Goal: Task Accomplishment & Management: Manage account settings

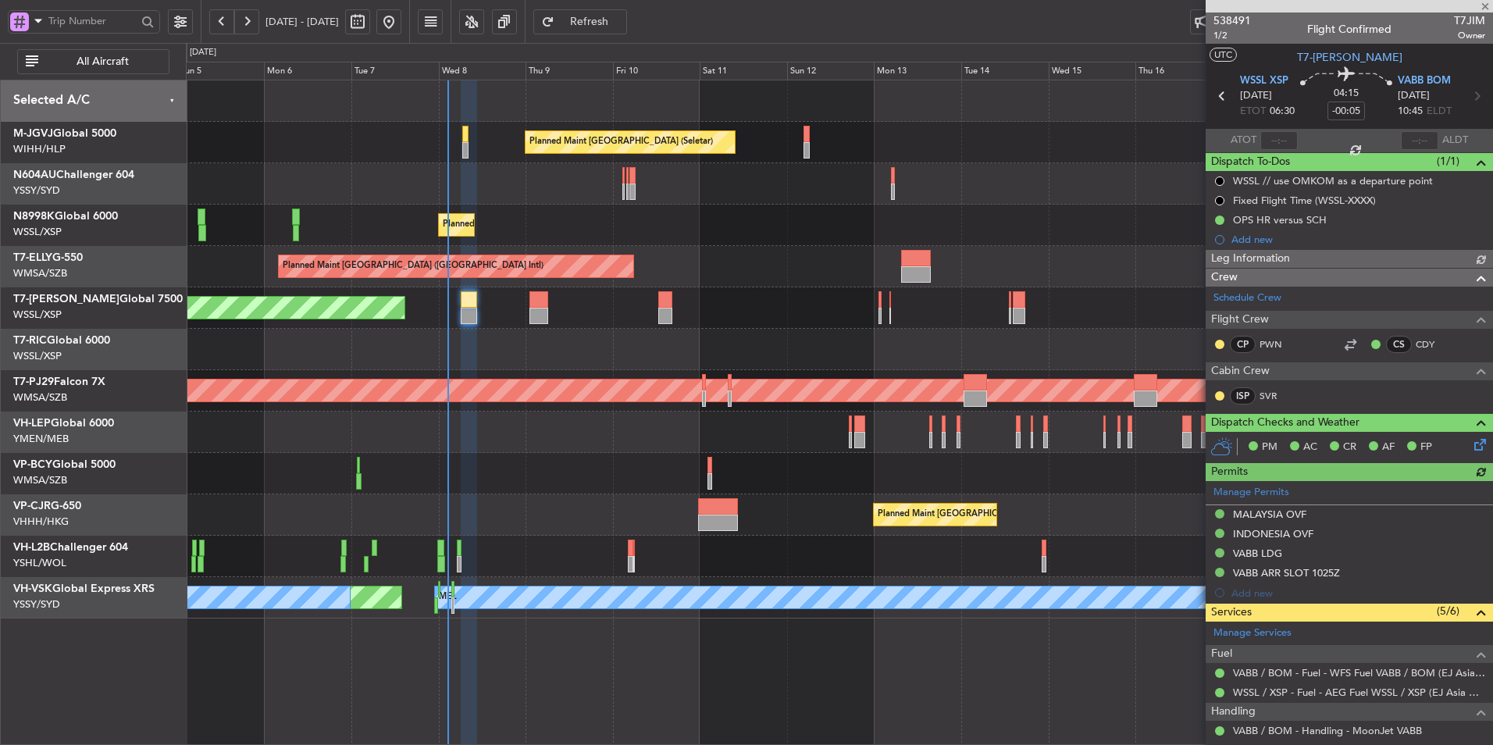
type input "[PERSON_NAME] (EYU)"
type input "F0296"
type input "[PERSON_NAME] (EYU)"
type input "F0296"
click at [550, 468] on div at bounding box center [839, 473] width 1306 height 41
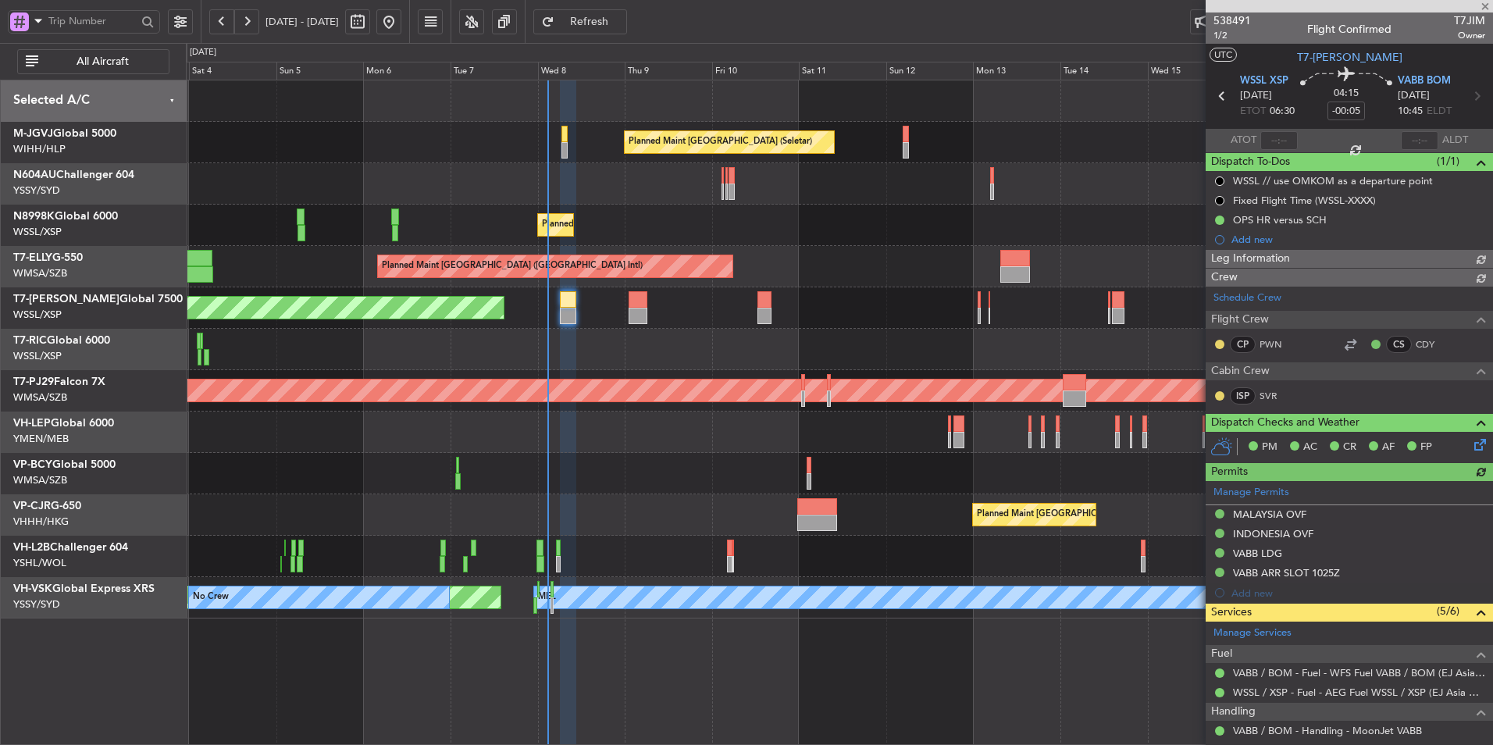
type input "[PERSON_NAME] (EYU)"
type input "F0296"
type input "[PERSON_NAME] (EYU)"
type input "F0296"
type input "[PERSON_NAME] (EYU)"
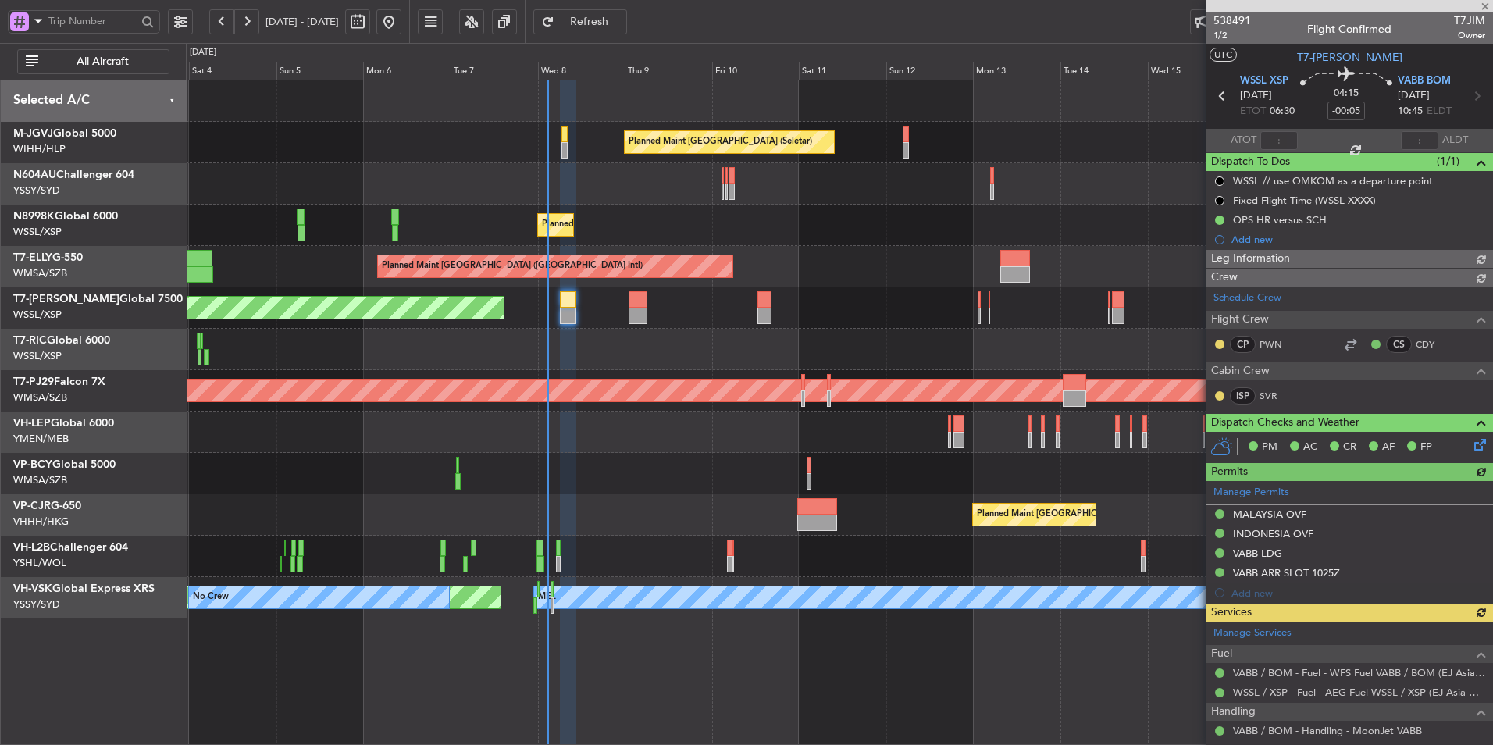
type input "F0296"
type input "[PERSON_NAME] (EYU)"
type input "F0296"
click at [1485, 2] on span at bounding box center [1485, 7] width 16 height 14
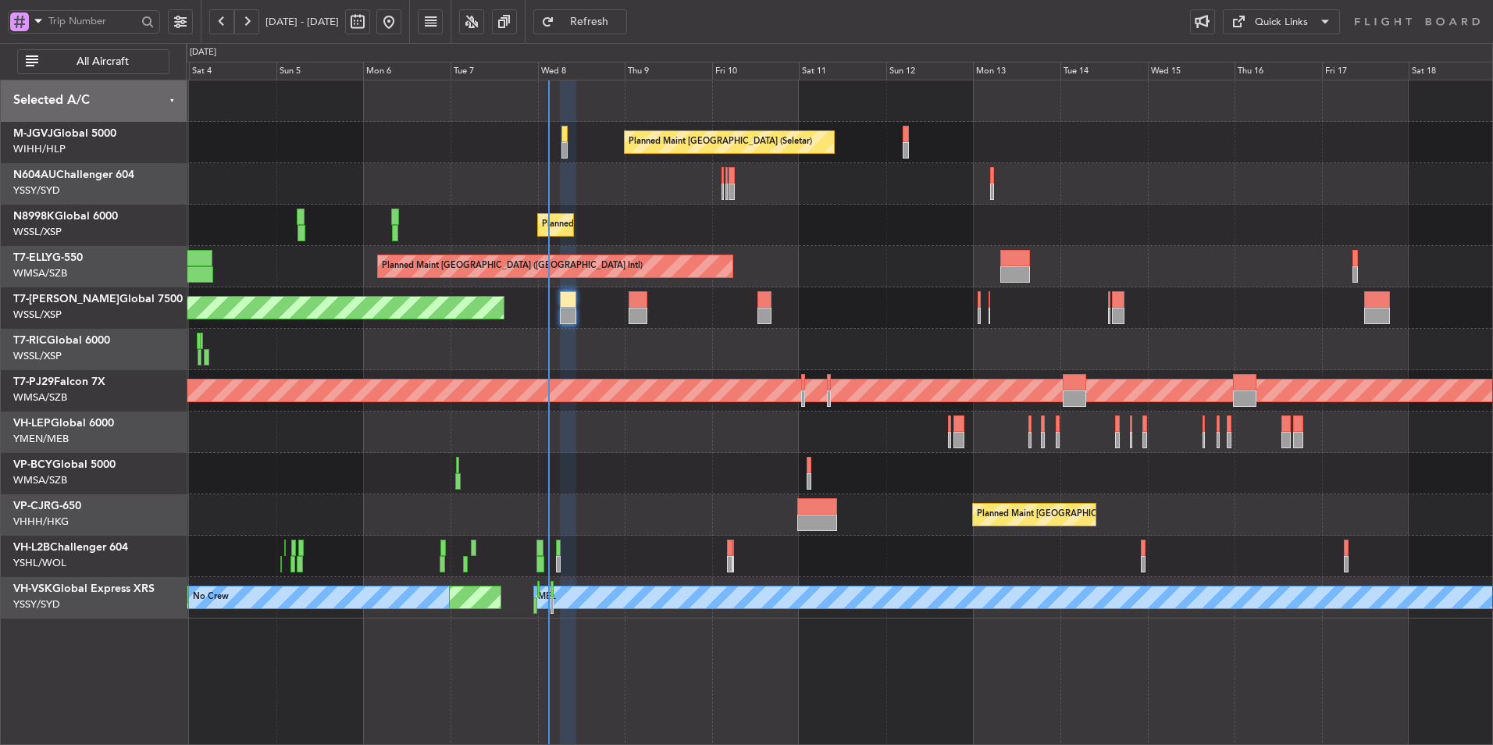
type input "0"
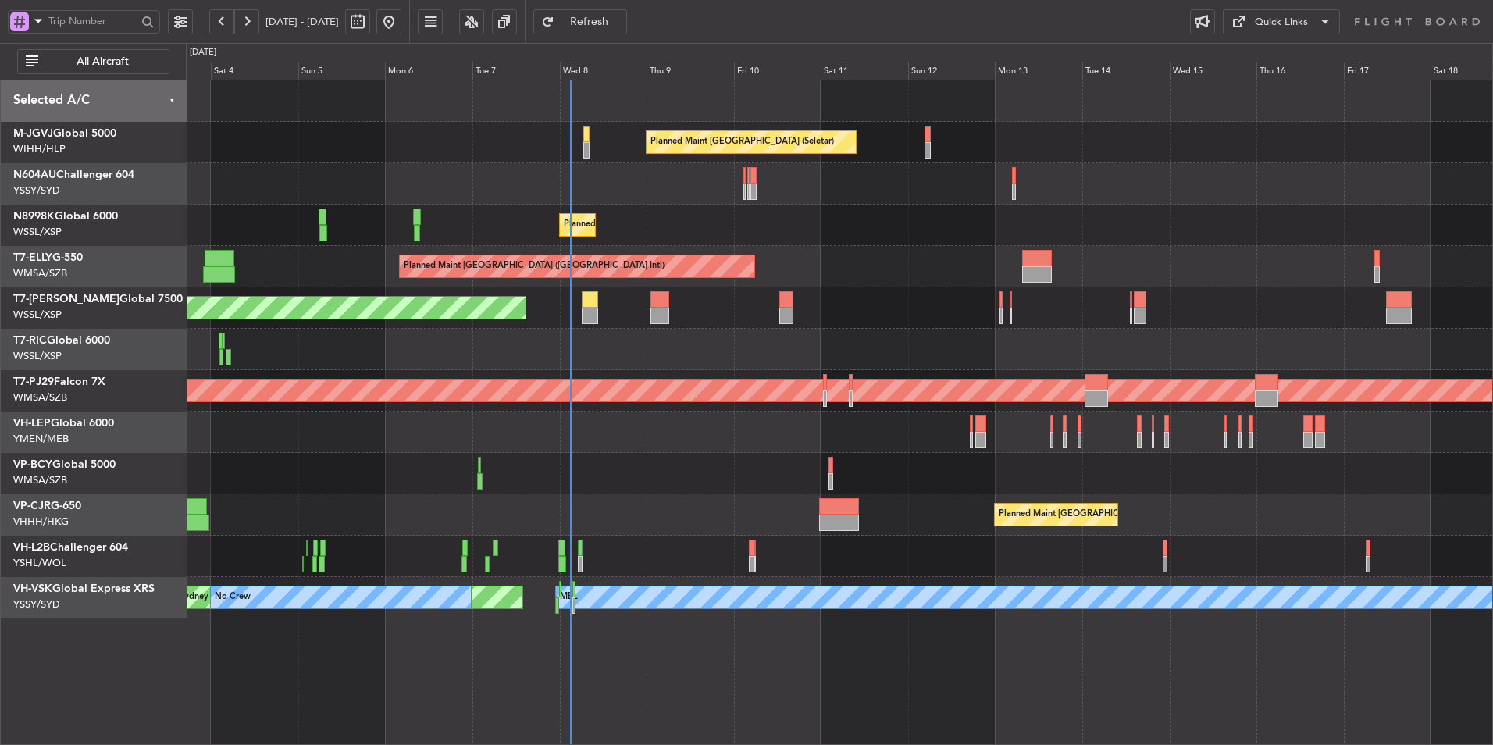
click at [657, 457] on div at bounding box center [839, 473] width 1306 height 41
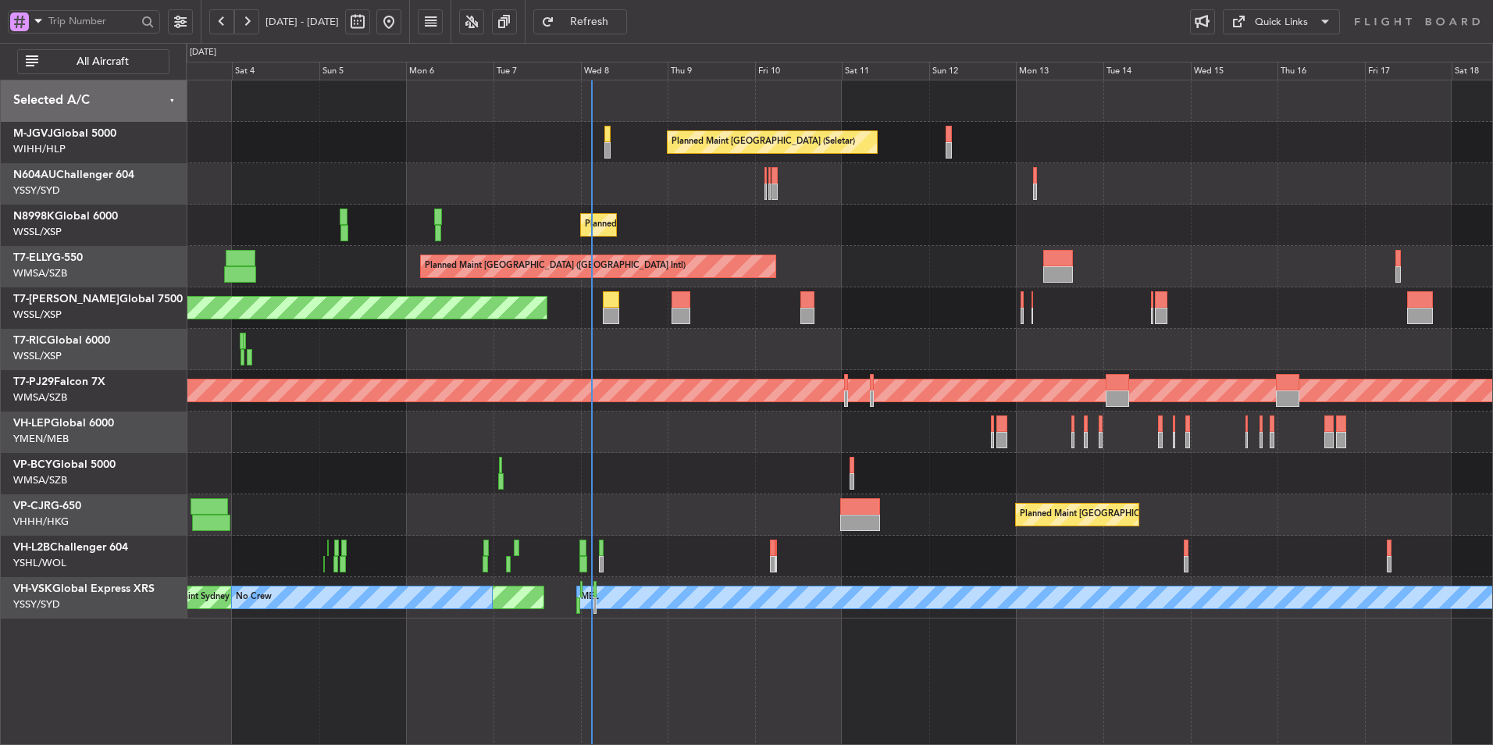
click at [636, 472] on div at bounding box center [839, 473] width 1306 height 41
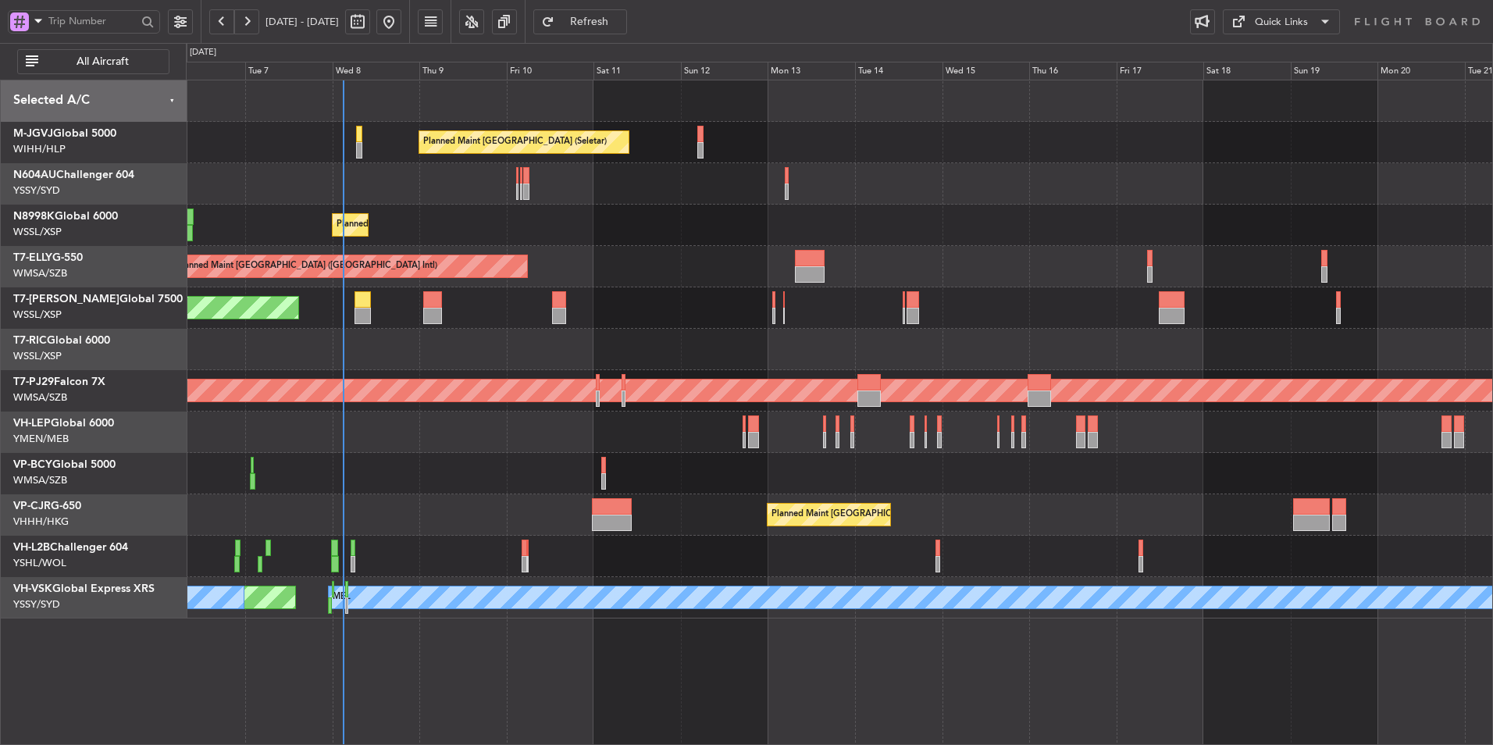
click at [962, 222] on div "Planned Maint [GEOGRAPHIC_DATA] (Seletar)" at bounding box center [839, 225] width 1306 height 41
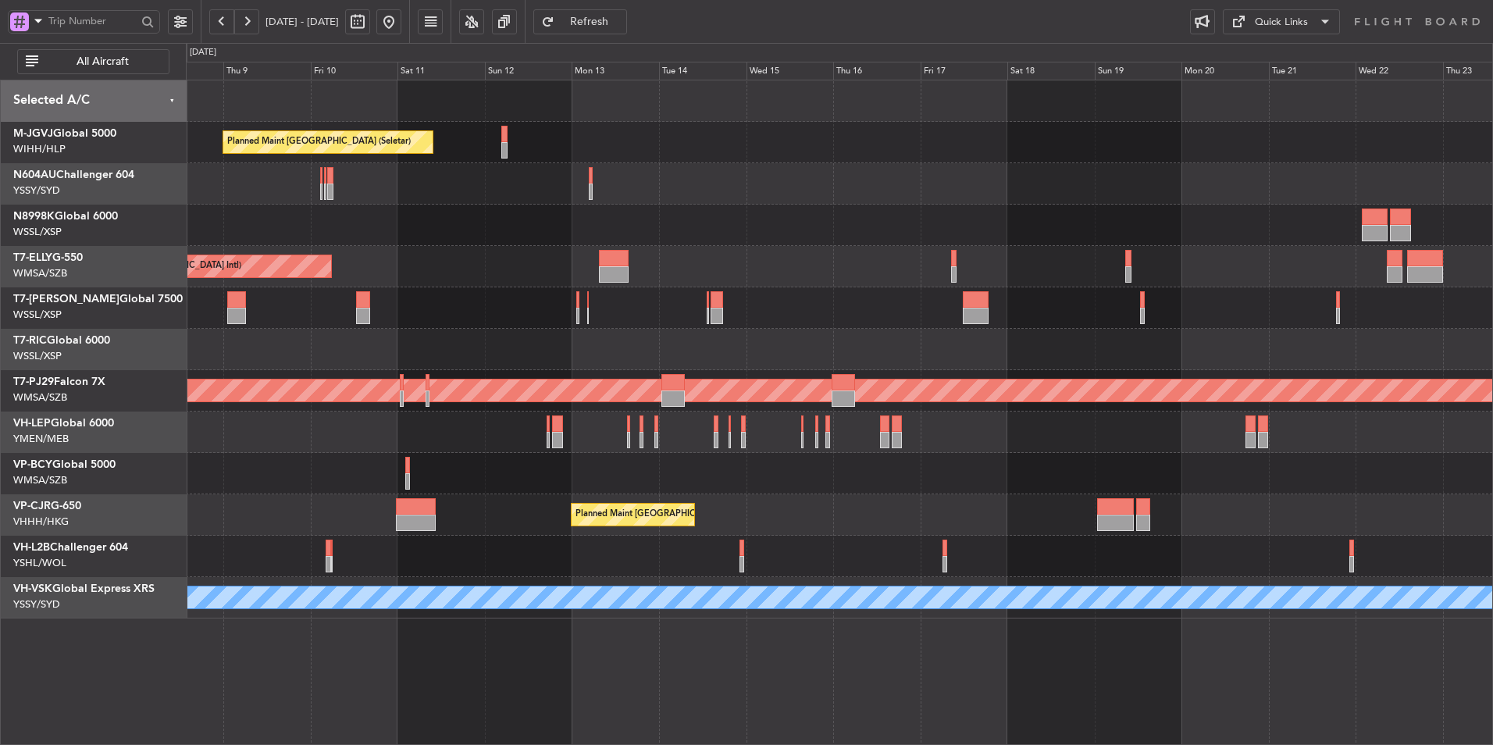
click at [788, 258] on div "Planned Maint [GEOGRAPHIC_DATA] ([GEOGRAPHIC_DATA] Intl)" at bounding box center [839, 266] width 1306 height 41
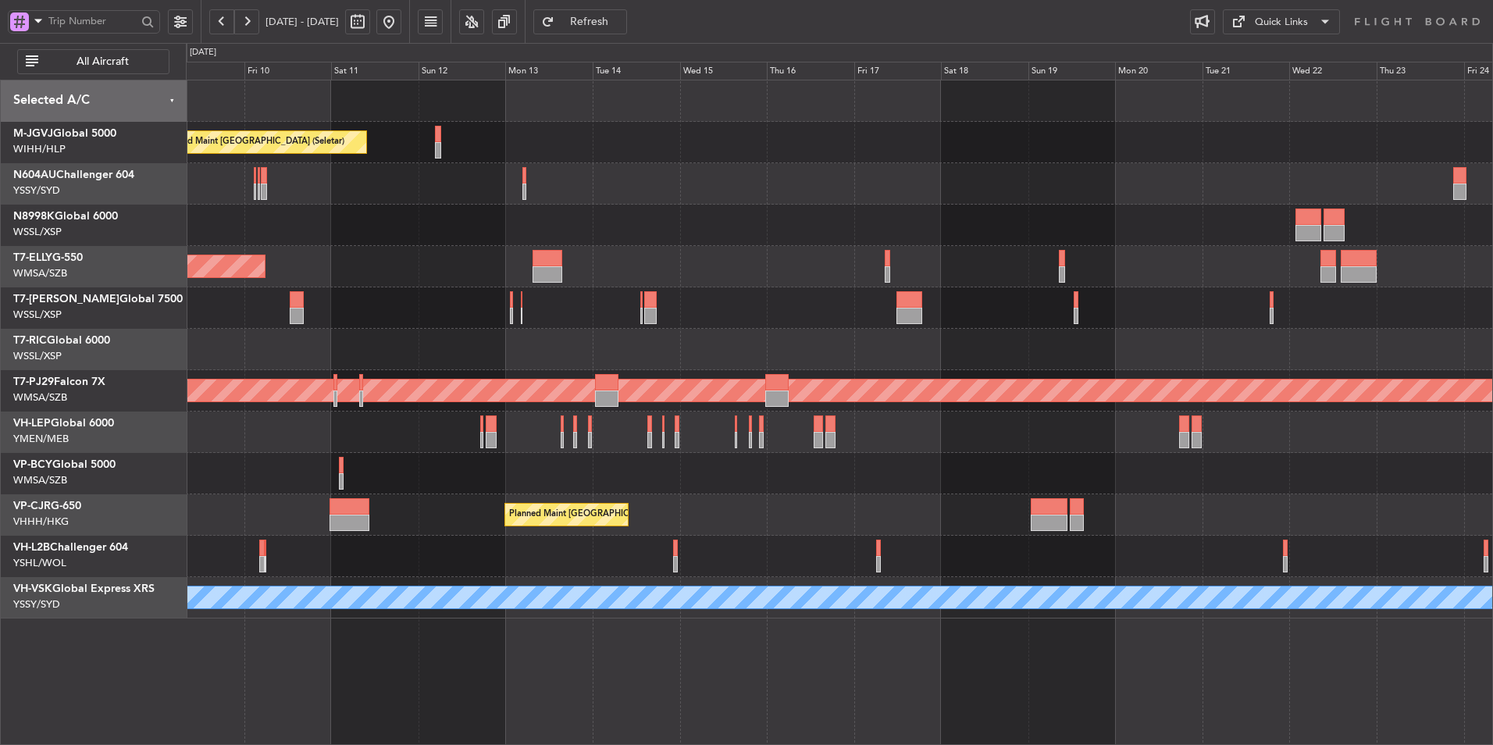
click at [776, 219] on div "Planned Maint [GEOGRAPHIC_DATA] (Seletar)" at bounding box center [839, 225] width 1306 height 41
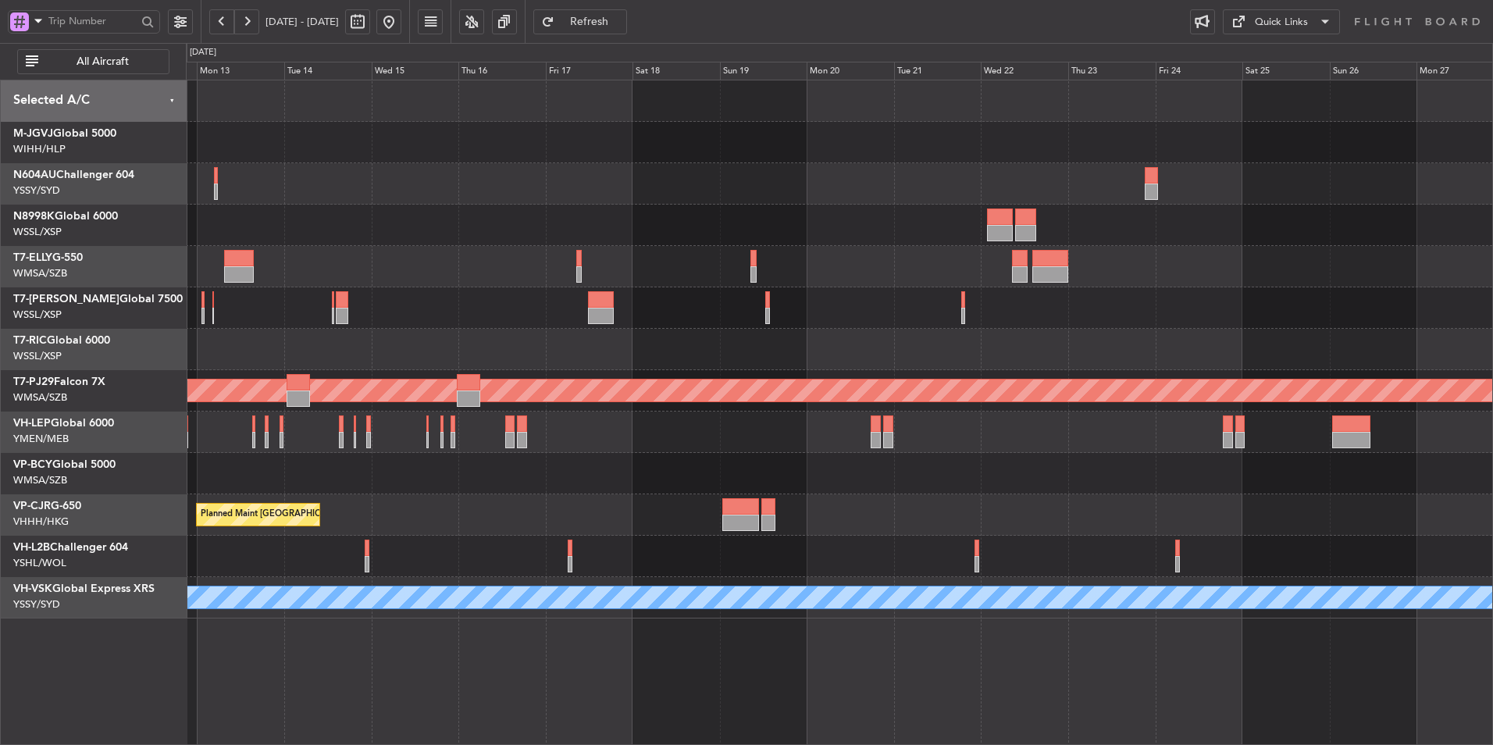
click at [616, 232] on div at bounding box center [839, 225] width 1306 height 41
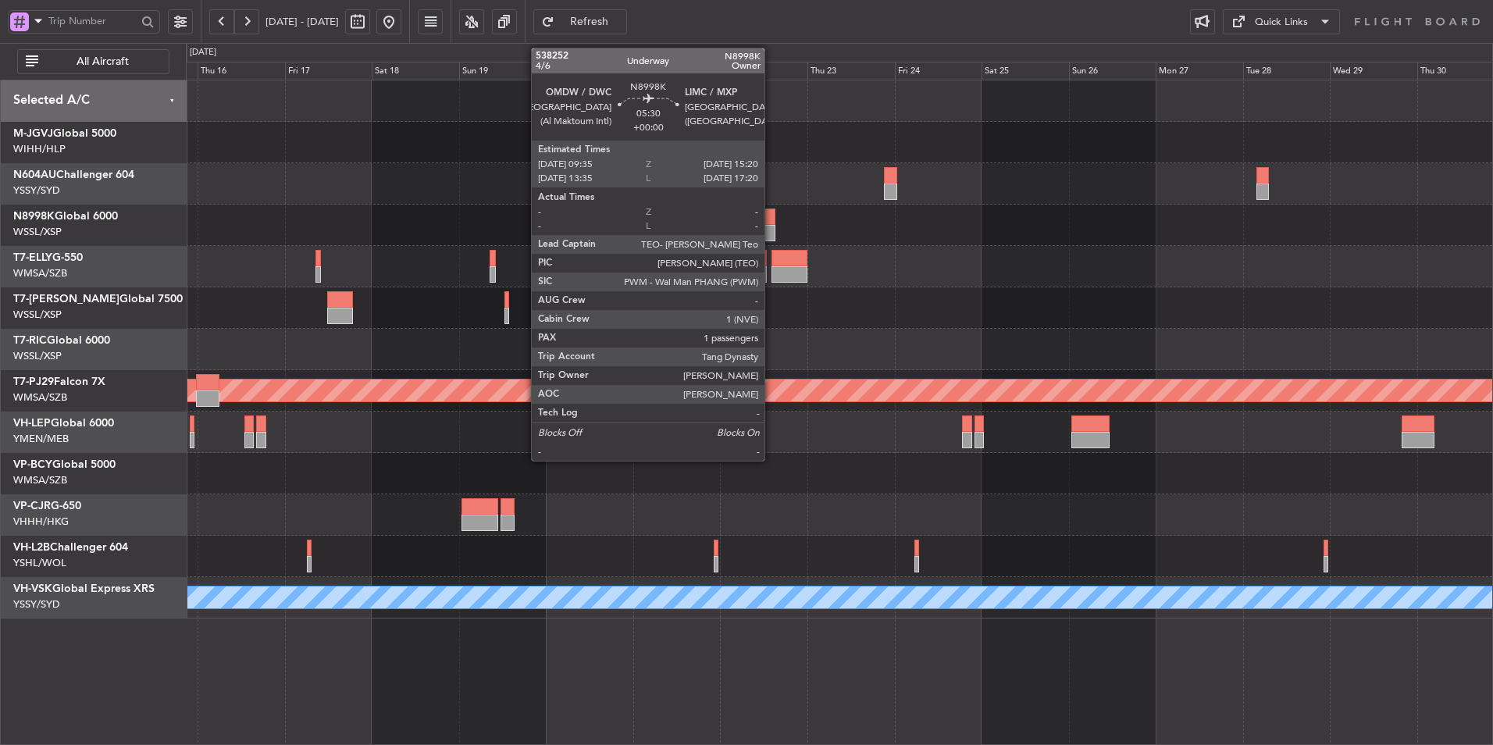
click at [771, 219] on div at bounding box center [764, 216] width 21 height 16
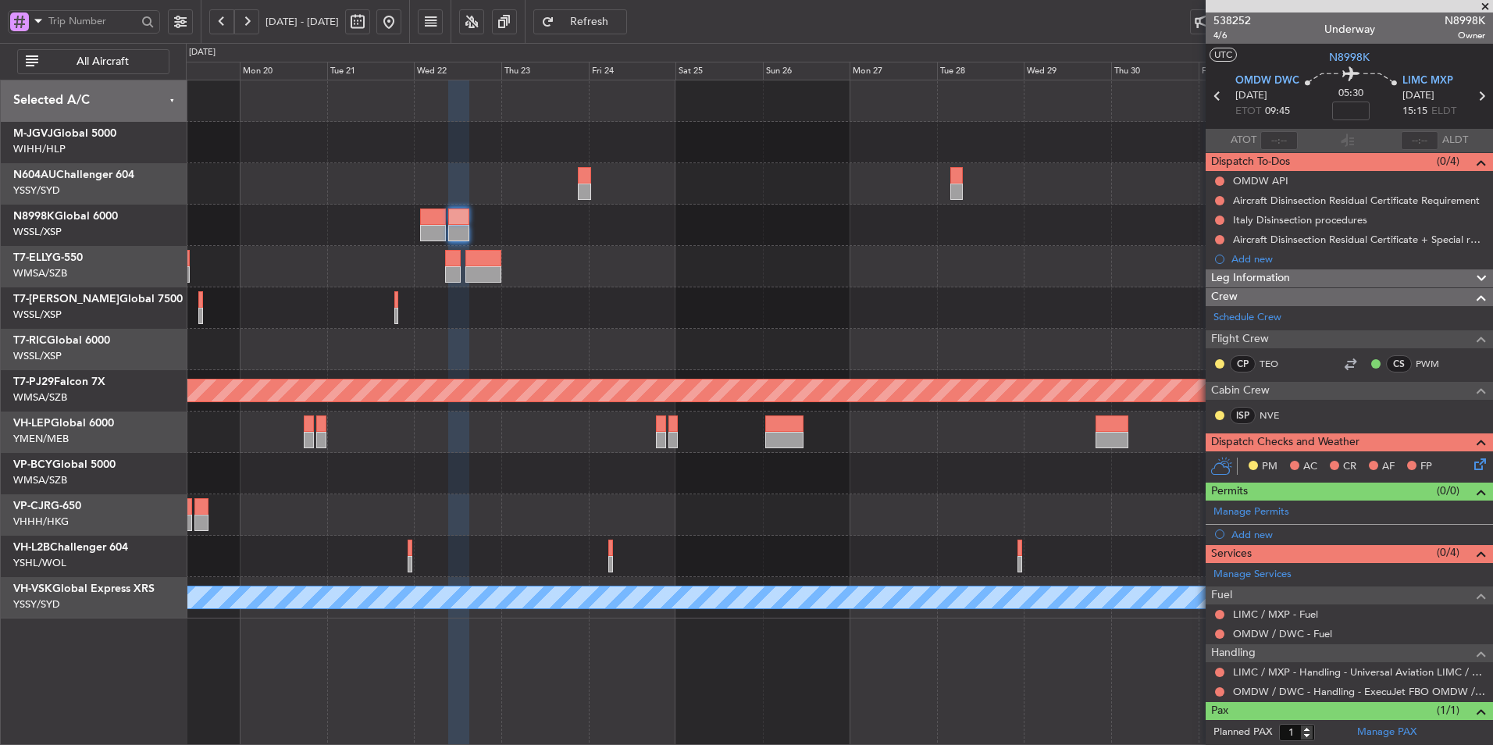
click at [745, 305] on div at bounding box center [839, 307] width 1306 height 41
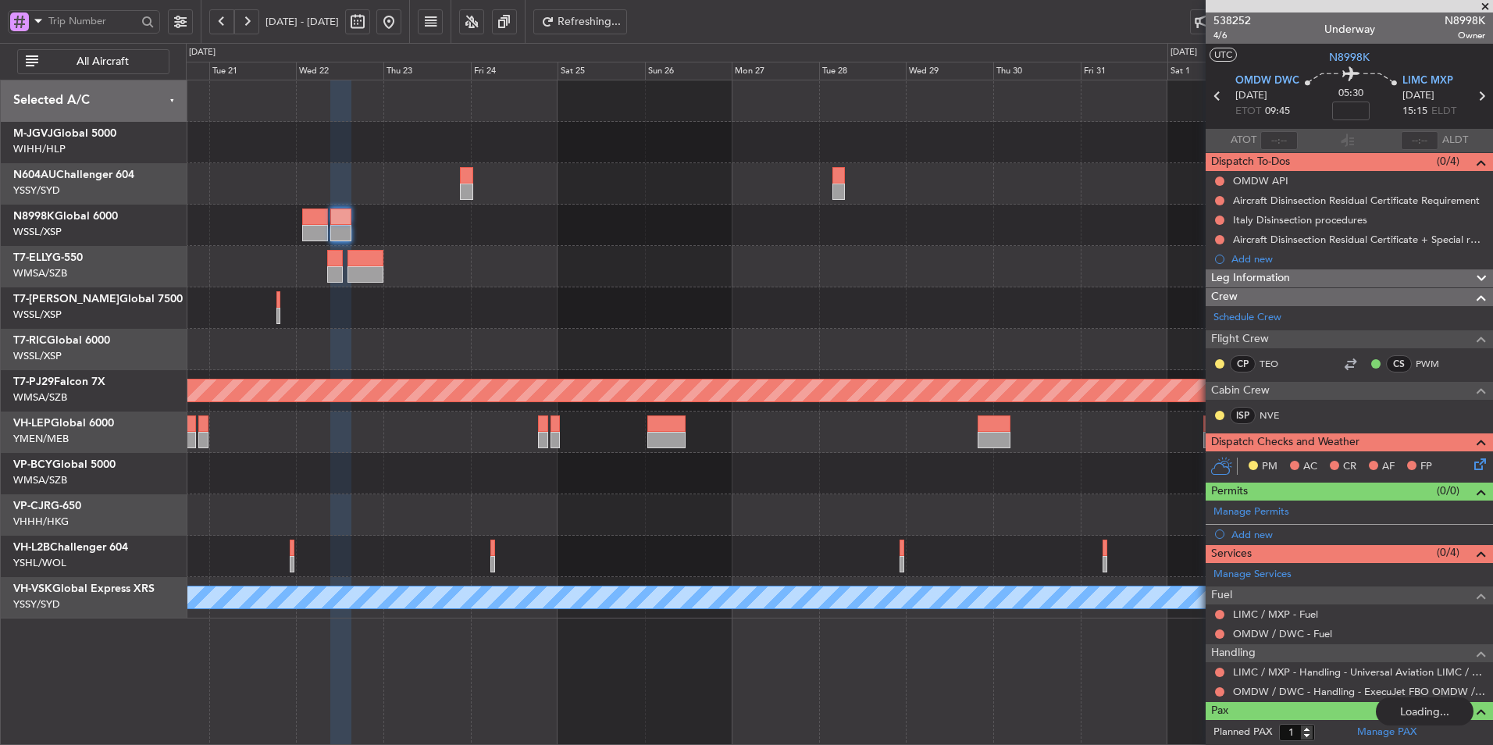
click at [628, 273] on div at bounding box center [839, 266] width 1306 height 41
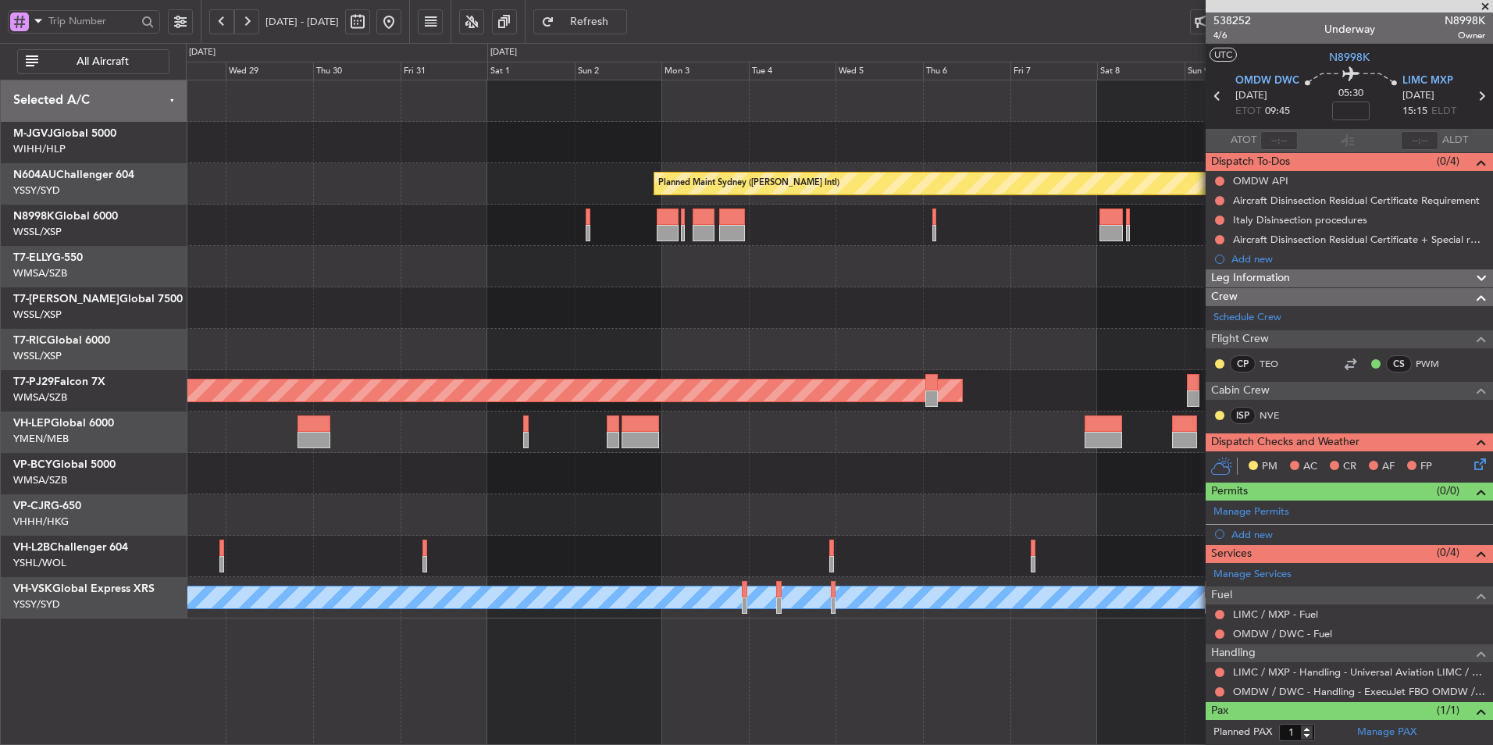
click at [657, 266] on div at bounding box center [839, 266] width 1306 height 41
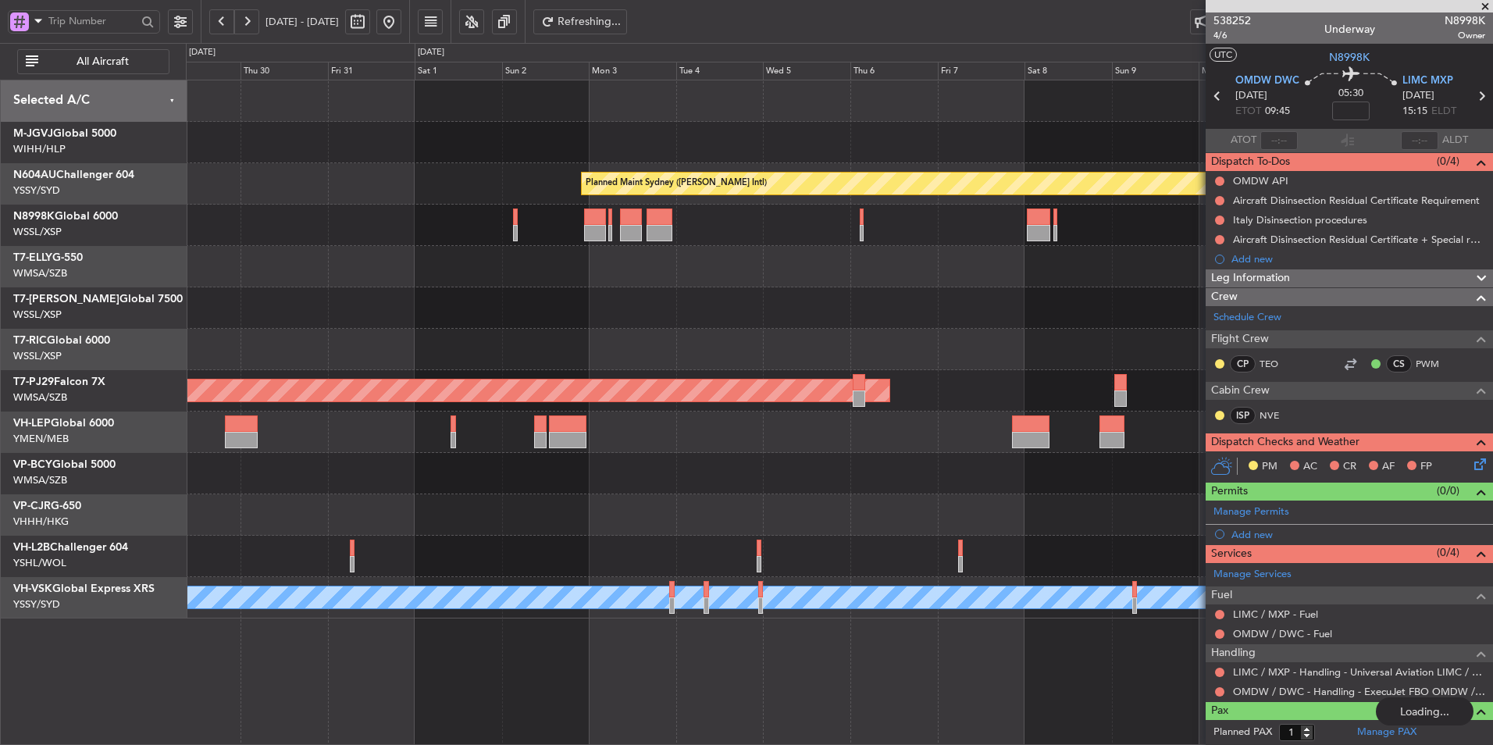
click at [881, 270] on div at bounding box center [839, 266] width 1306 height 41
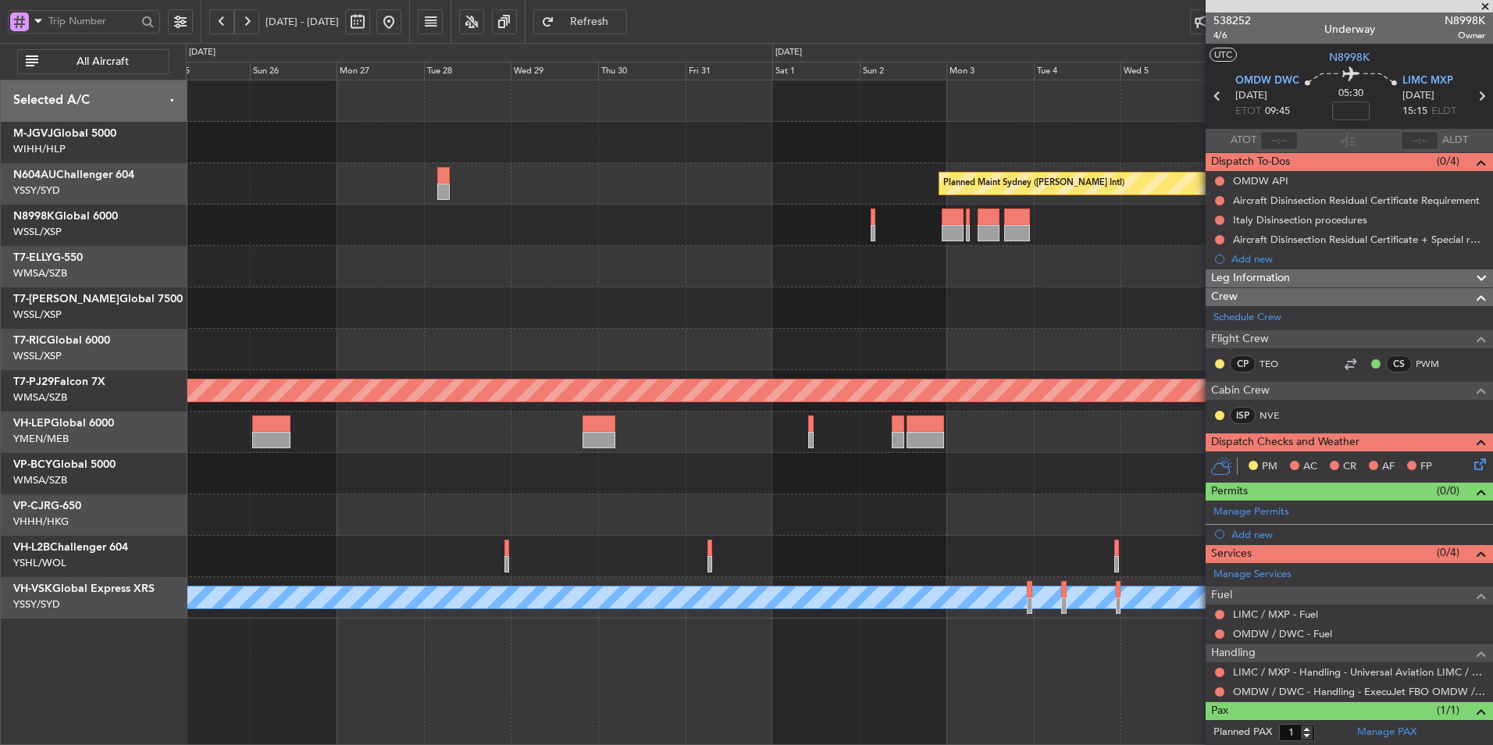
click at [820, 269] on div at bounding box center [839, 266] width 1306 height 41
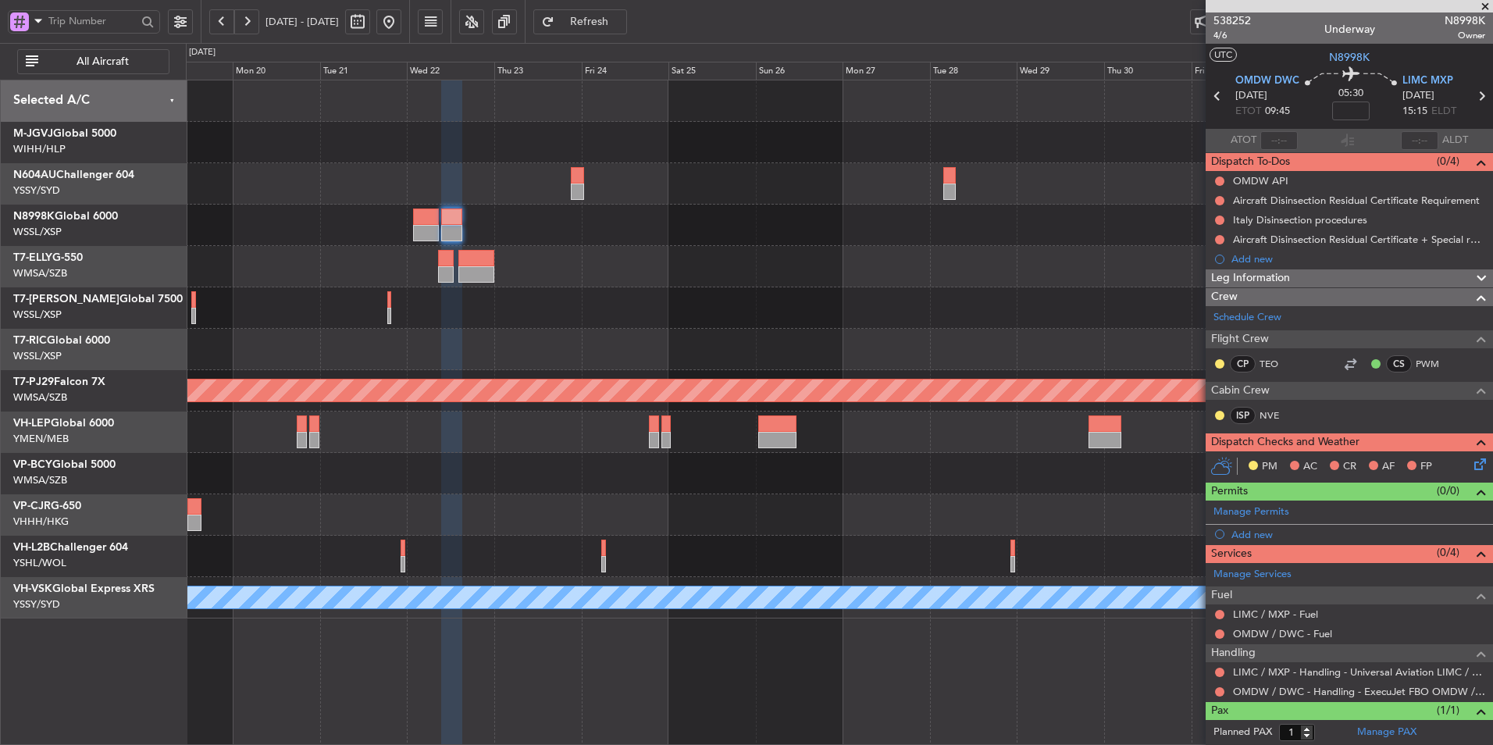
click at [999, 301] on div at bounding box center [839, 307] width 1306 height 41
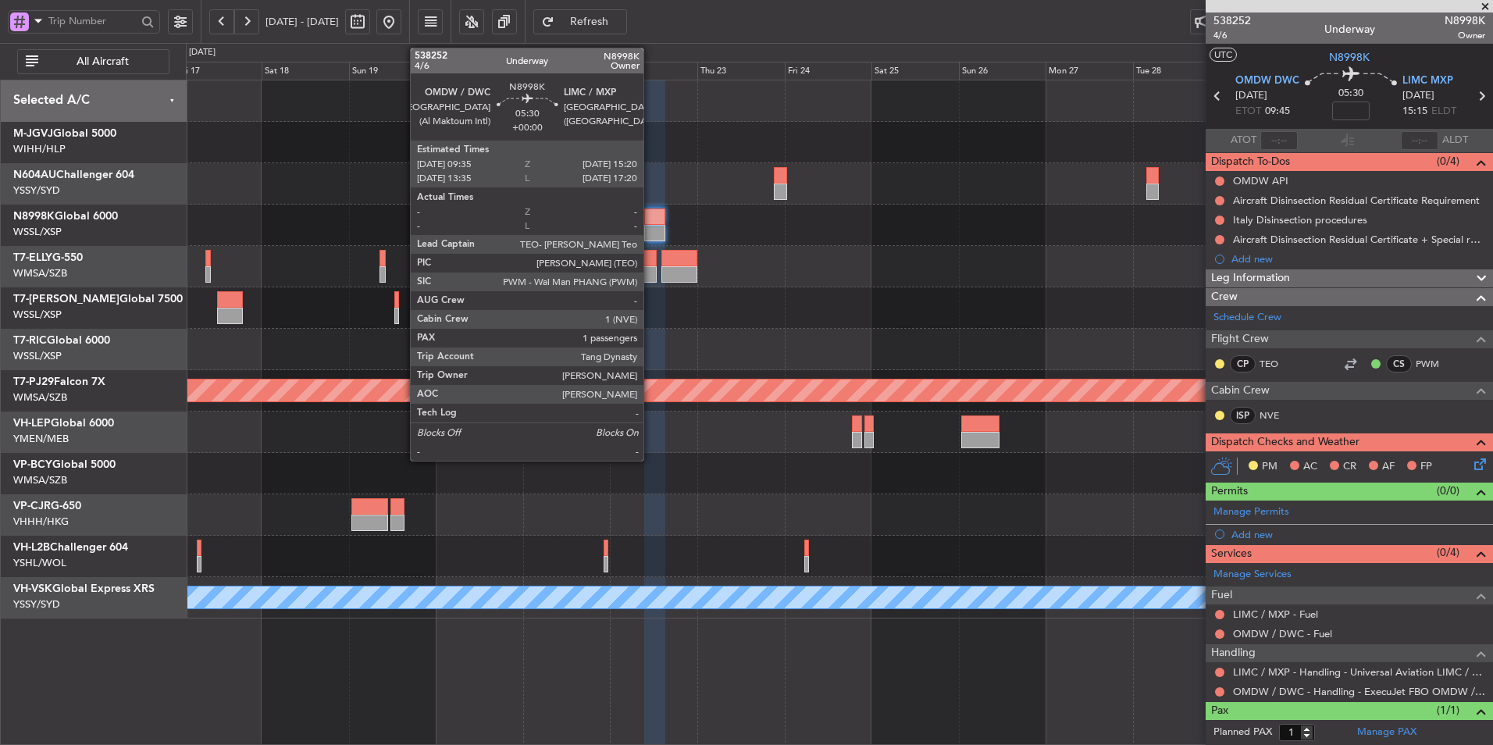
click at [650, 225] on div at bounding box center [654, 233] width 21 height 16
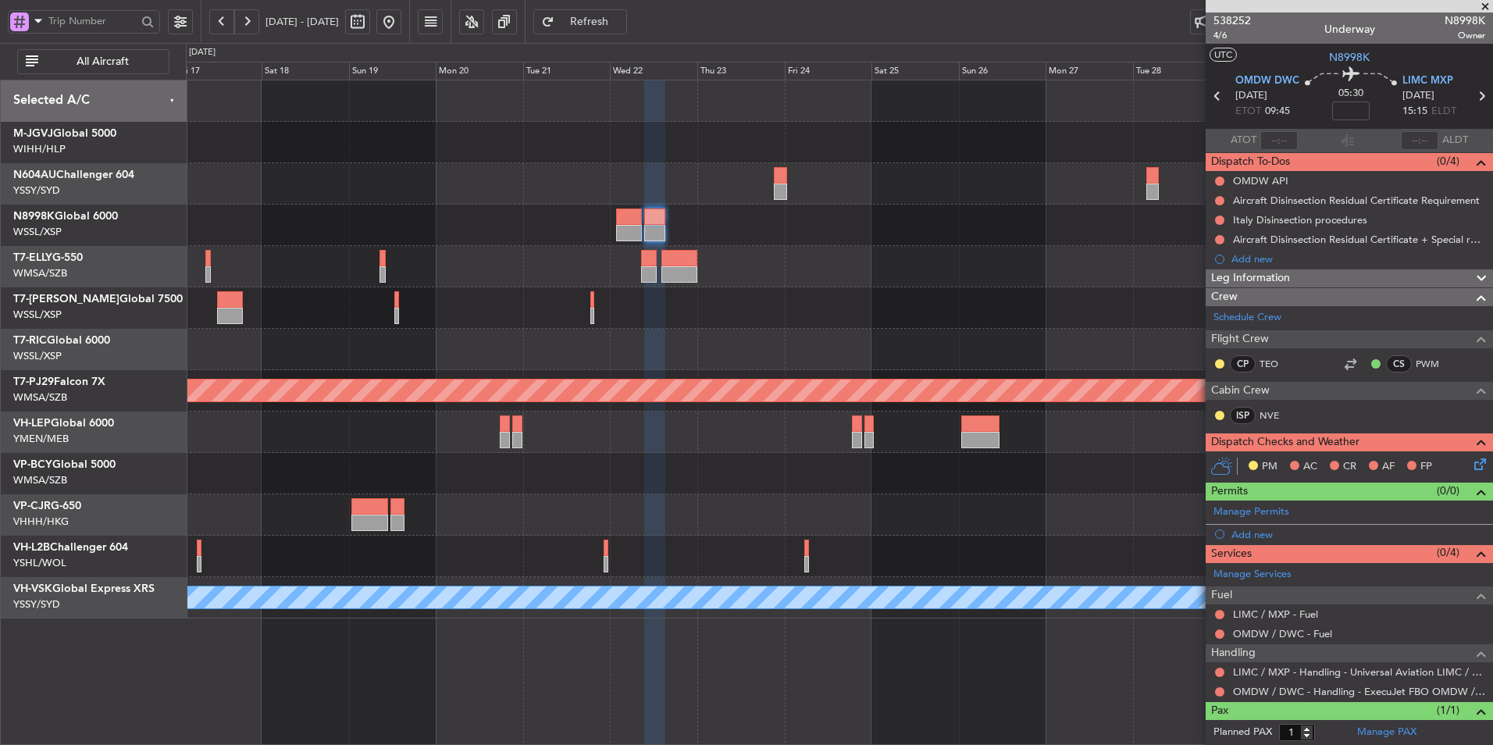
click at [617, 22] on span "Refresh" at bounding box center [589, 21] width 64 height 11
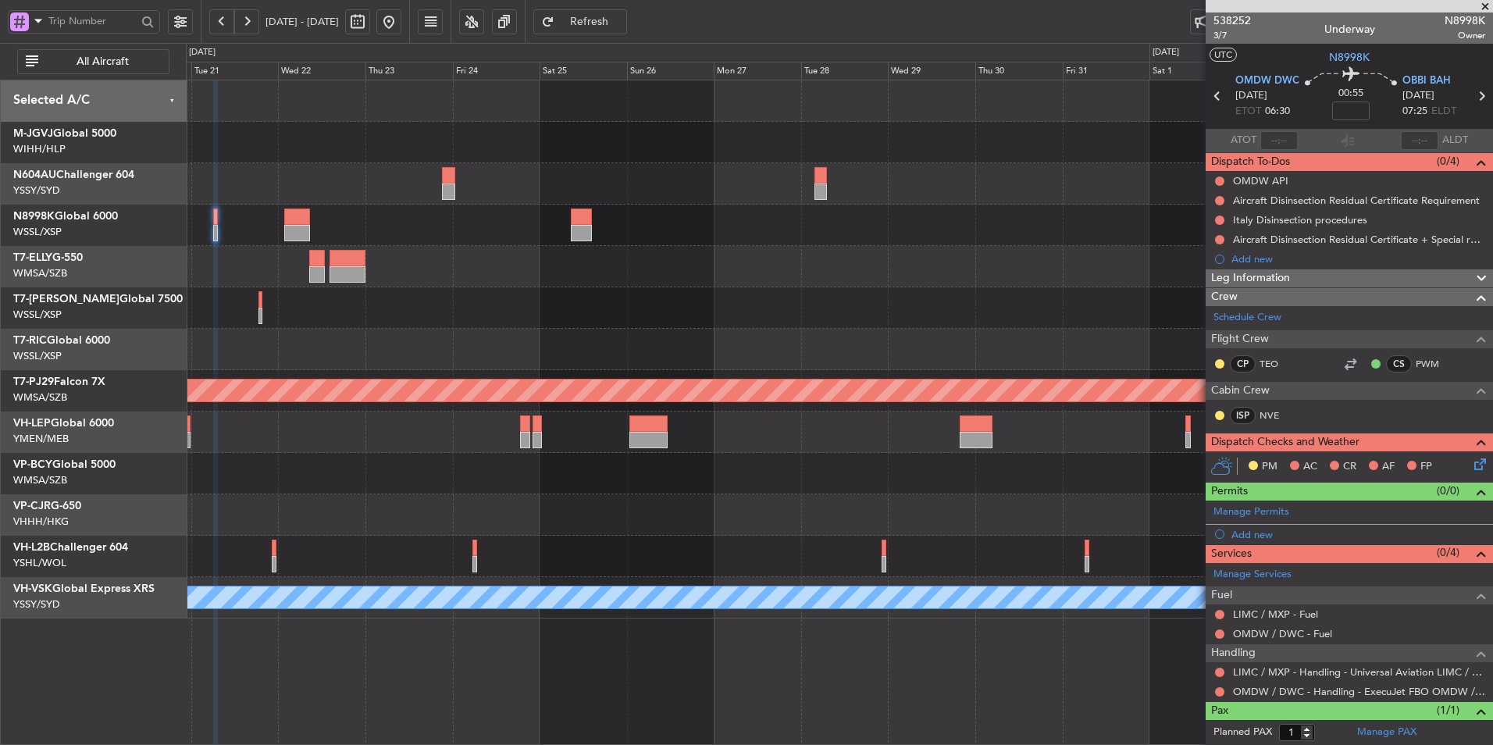
click at [600, 280] on div at bounding box center [839, 266] width 1306 height 41
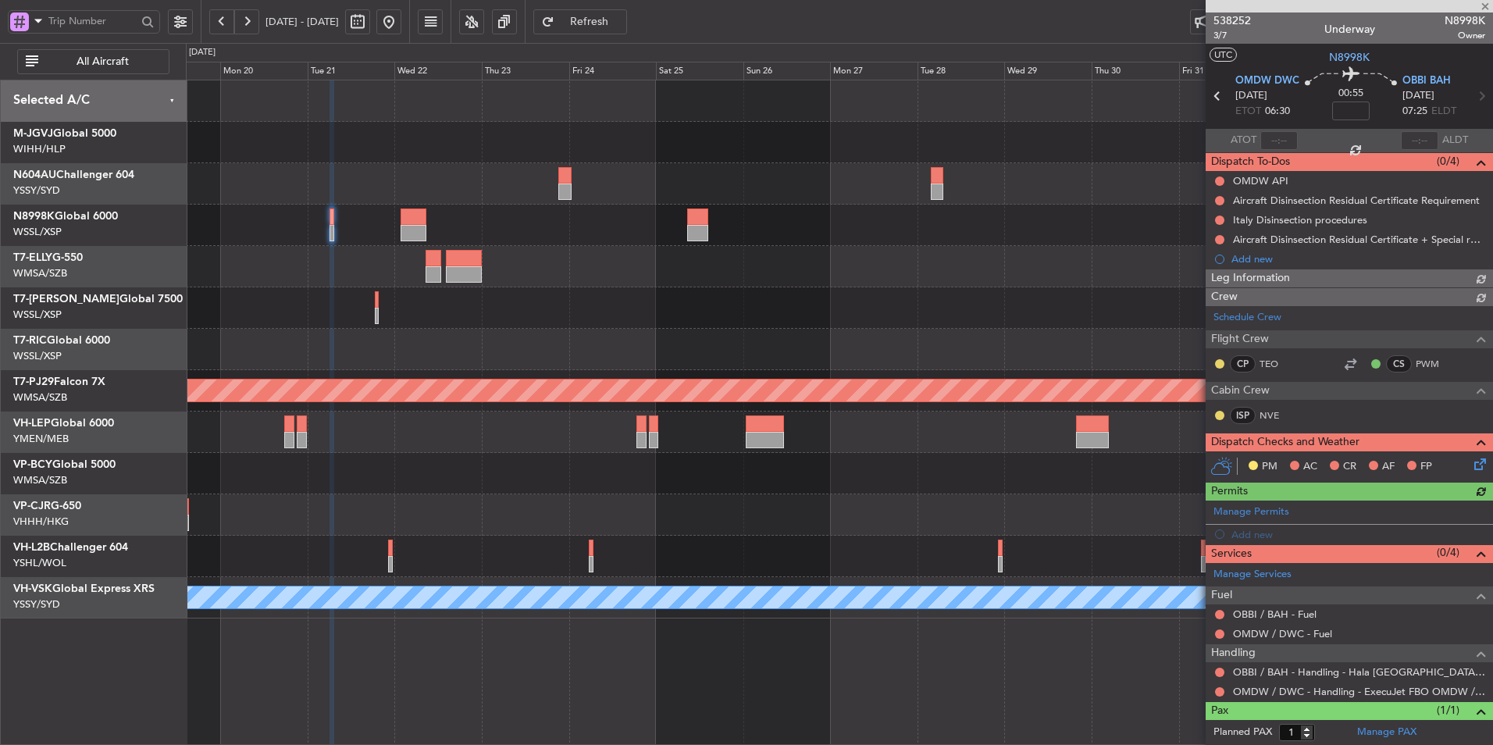
click at [711, 279] on div at bounding box center [839, 266] width 1306 height 41
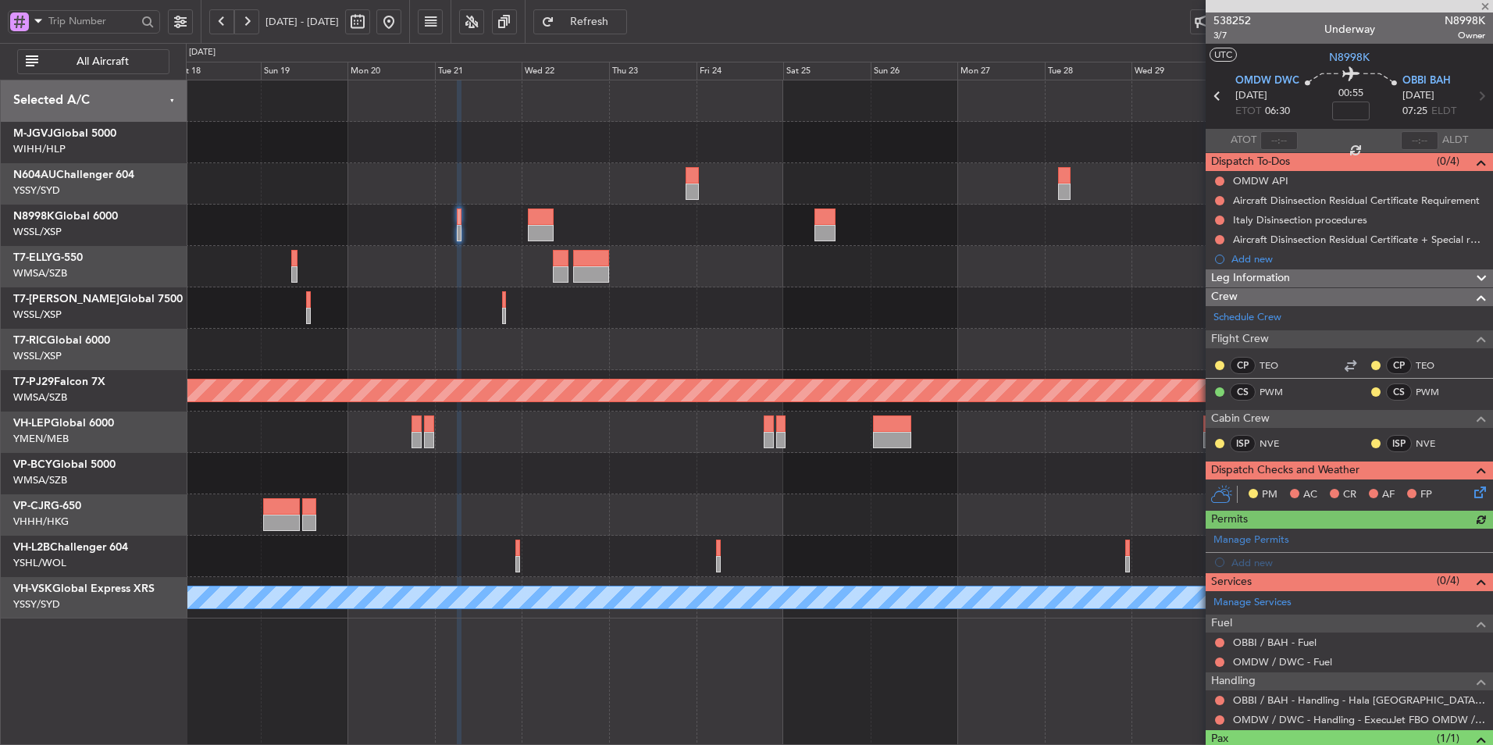
click at [519, 246] on div "Planned Maint Sydney (Kingsford Smith Intl) Planned Maint Kuala Lumpur (Sultan …" at bounding box center [839, 349] width 1306 height 538
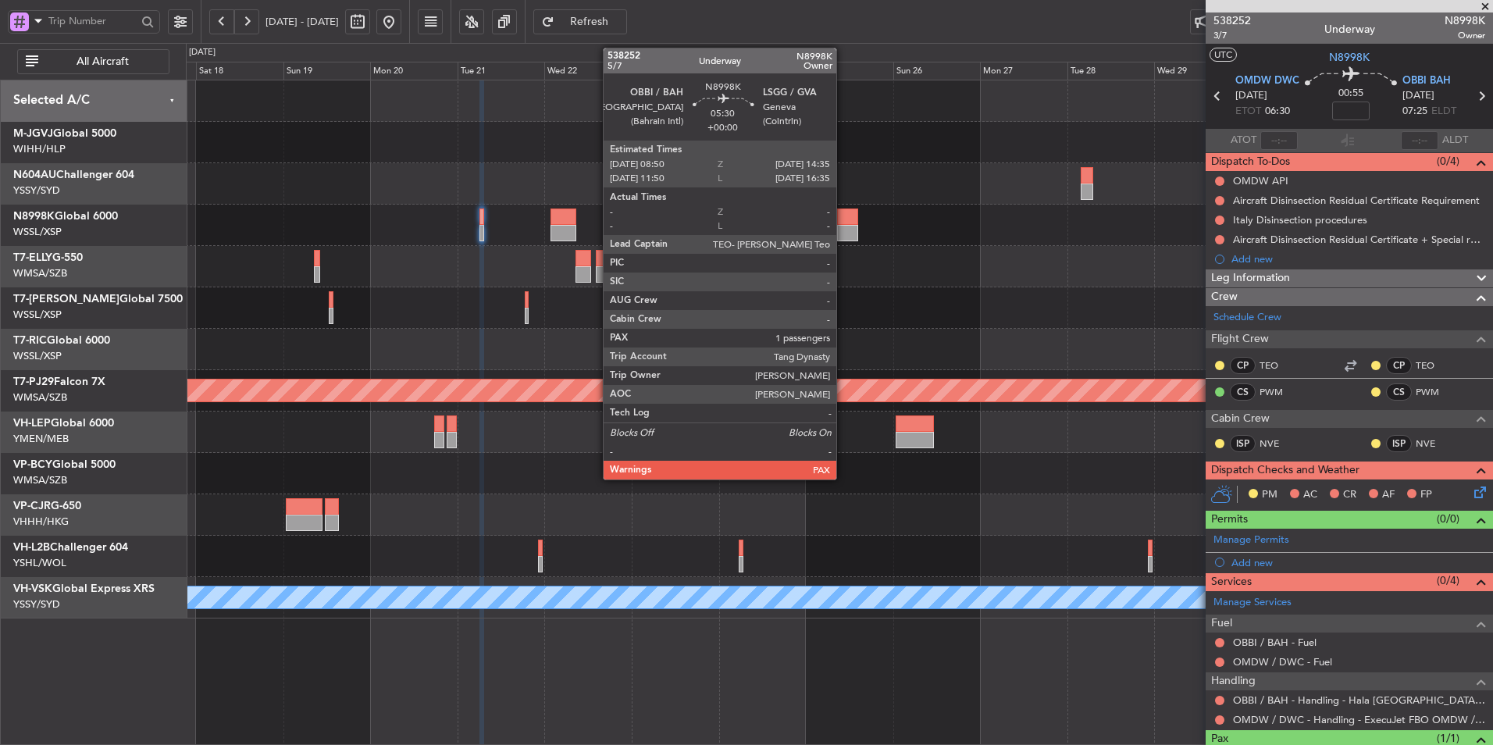
click at [843, 223] on div at bounding box center [847, 216] width 21 height 16
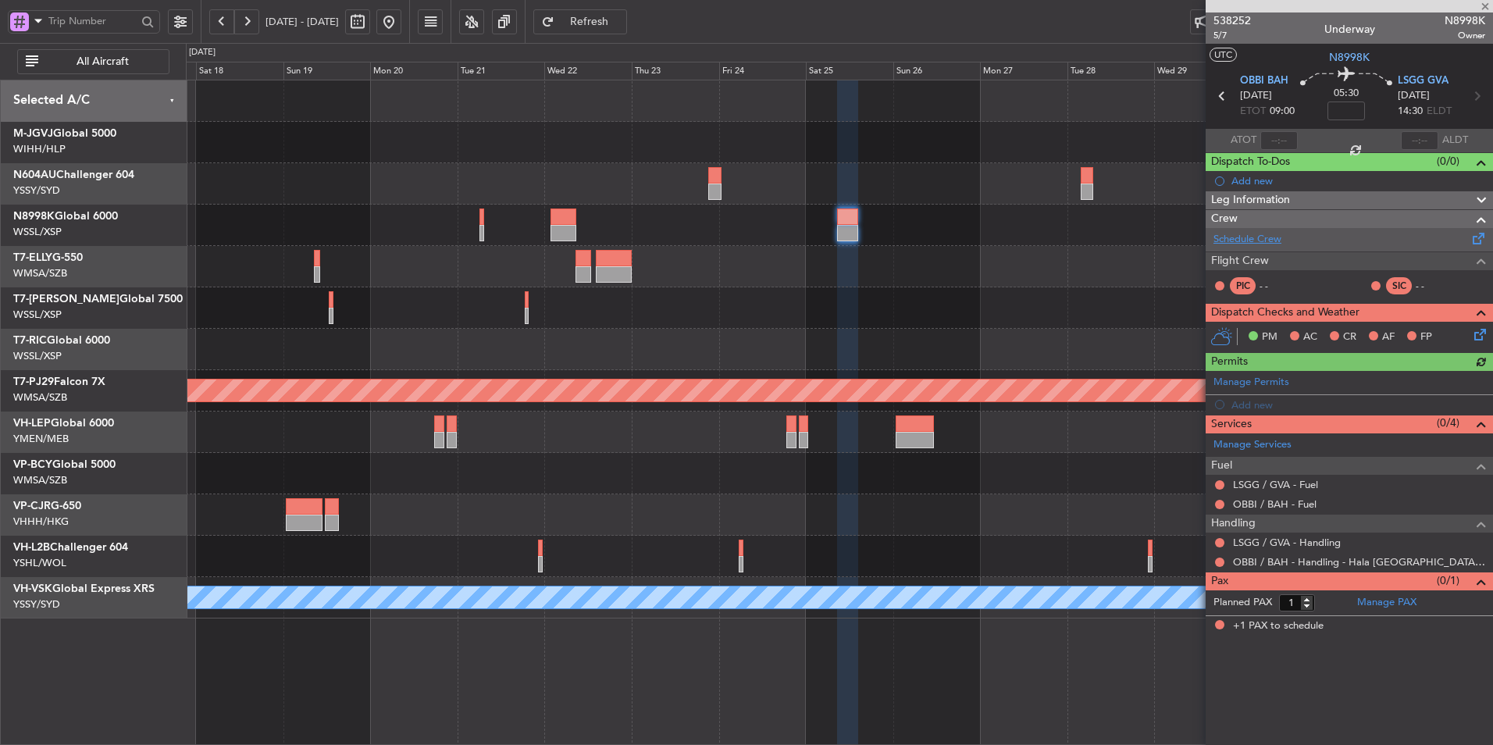
click at [1271, 242] on link "Schedule Crew" at bounding box center [1247, 240] width 68 height 16
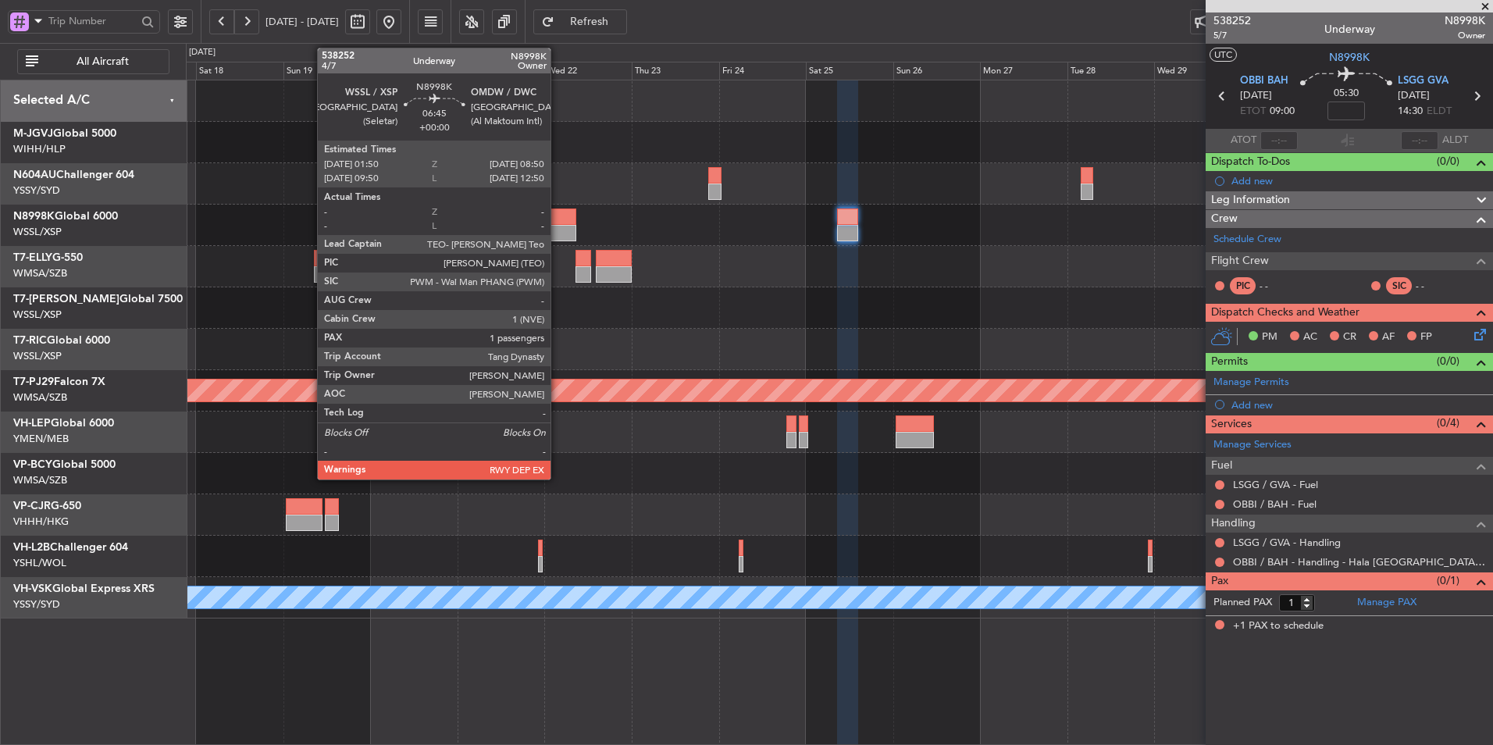
click at [557, 221] on div at bounding box center [563, 216] width 26 height 16
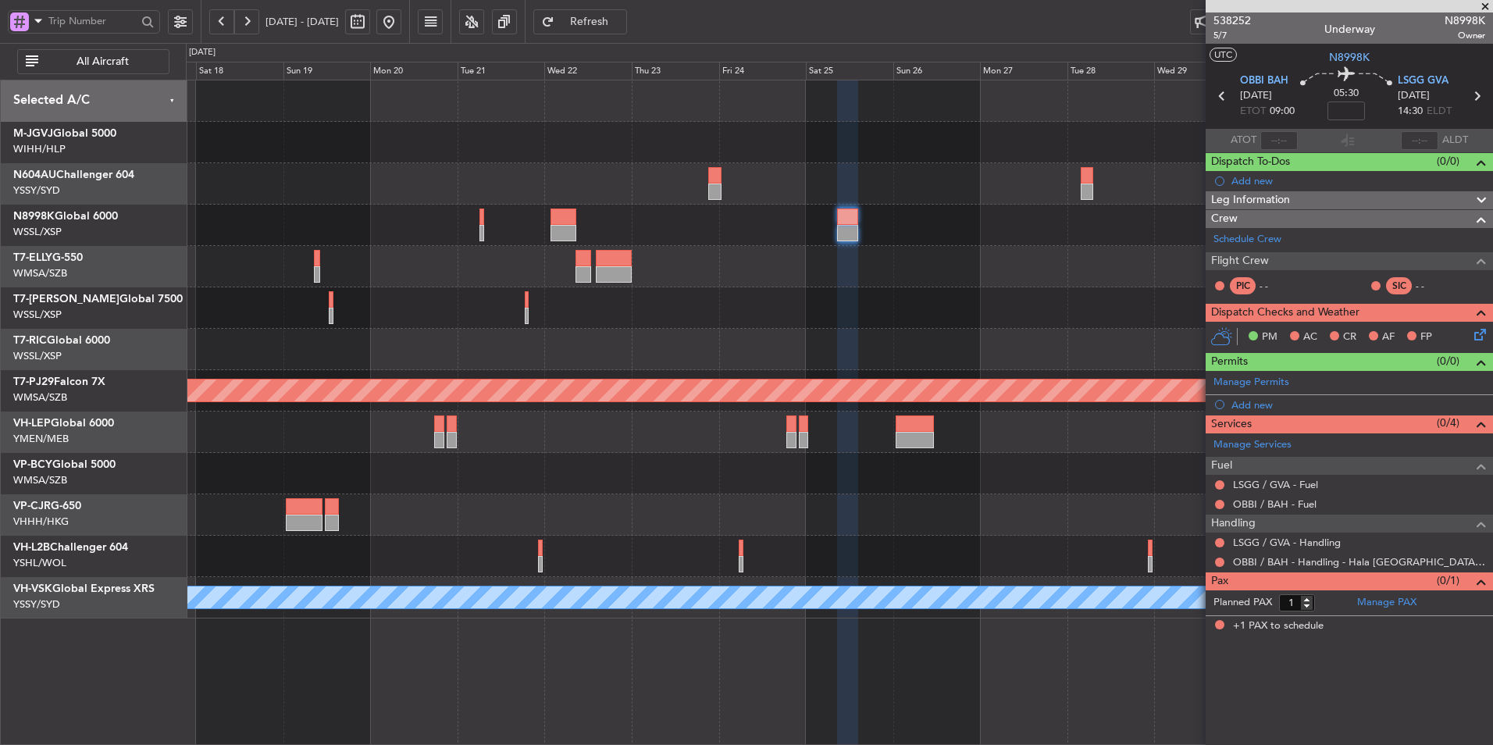
click at [621, 23] on span "Refresh" at bounding box center [589, 21] width 64 height 11
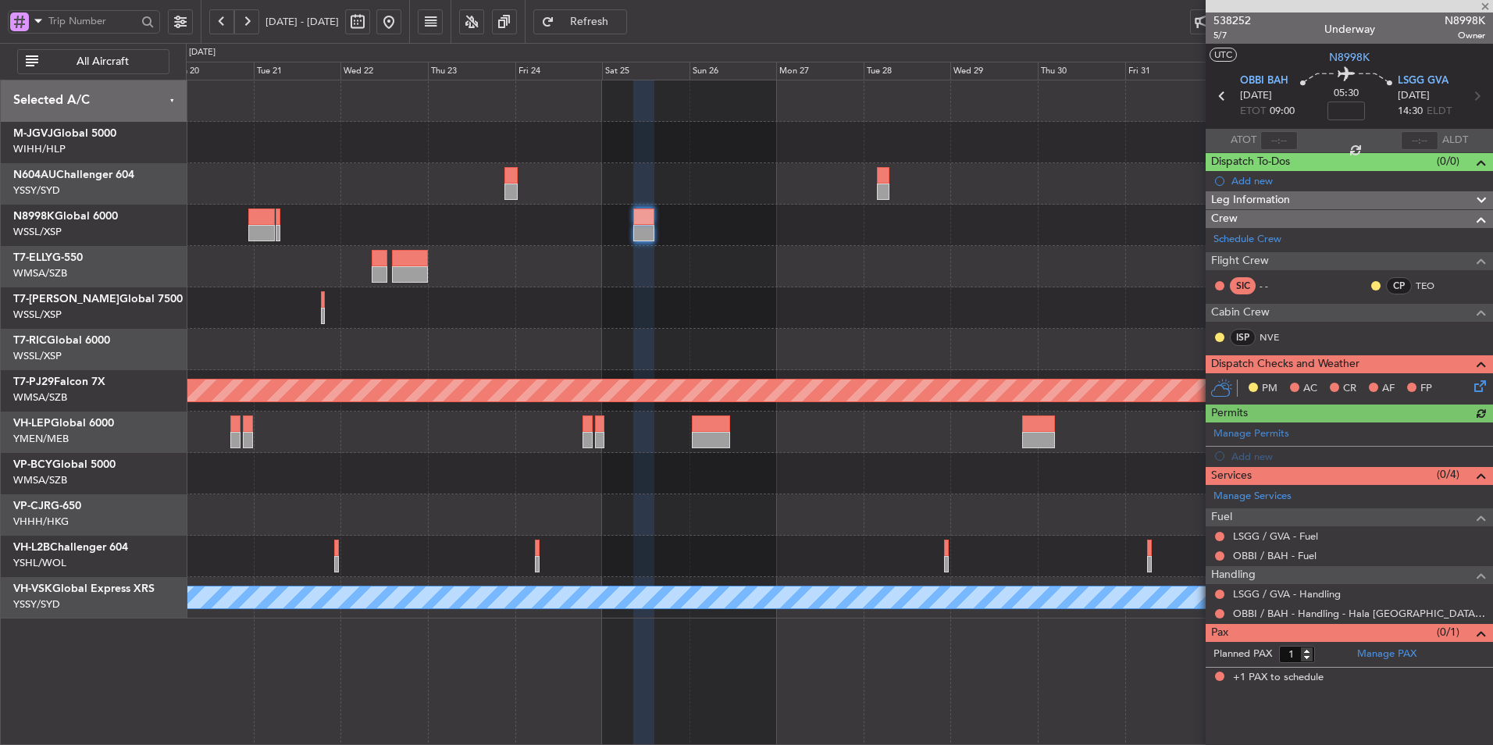
click at [674, 297] on div at bounding box center [839, 307] width 1306 height 41
click at [635, 18] on fb-refresh-button "Refresh" at bounding box center [579, 21] width 109 height 43
click at [621, 18] on span "Refresh" at bounding box center [589, 21] width 64 height 11
click at [281, 224] on div at bounding box center [839, 225] width 1306 height 41
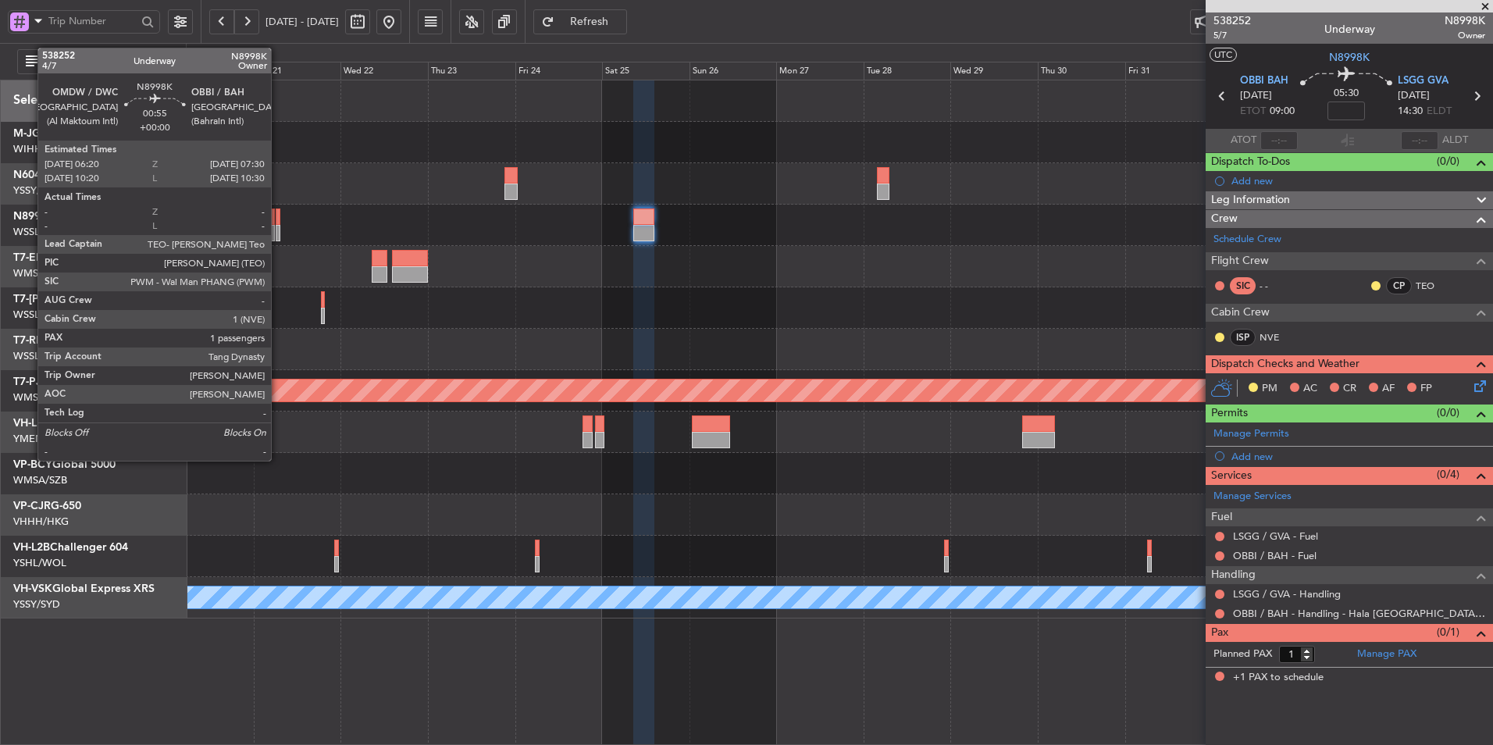
click at [278, 223] on div at bounding box center [278, 216] width 5 height 16
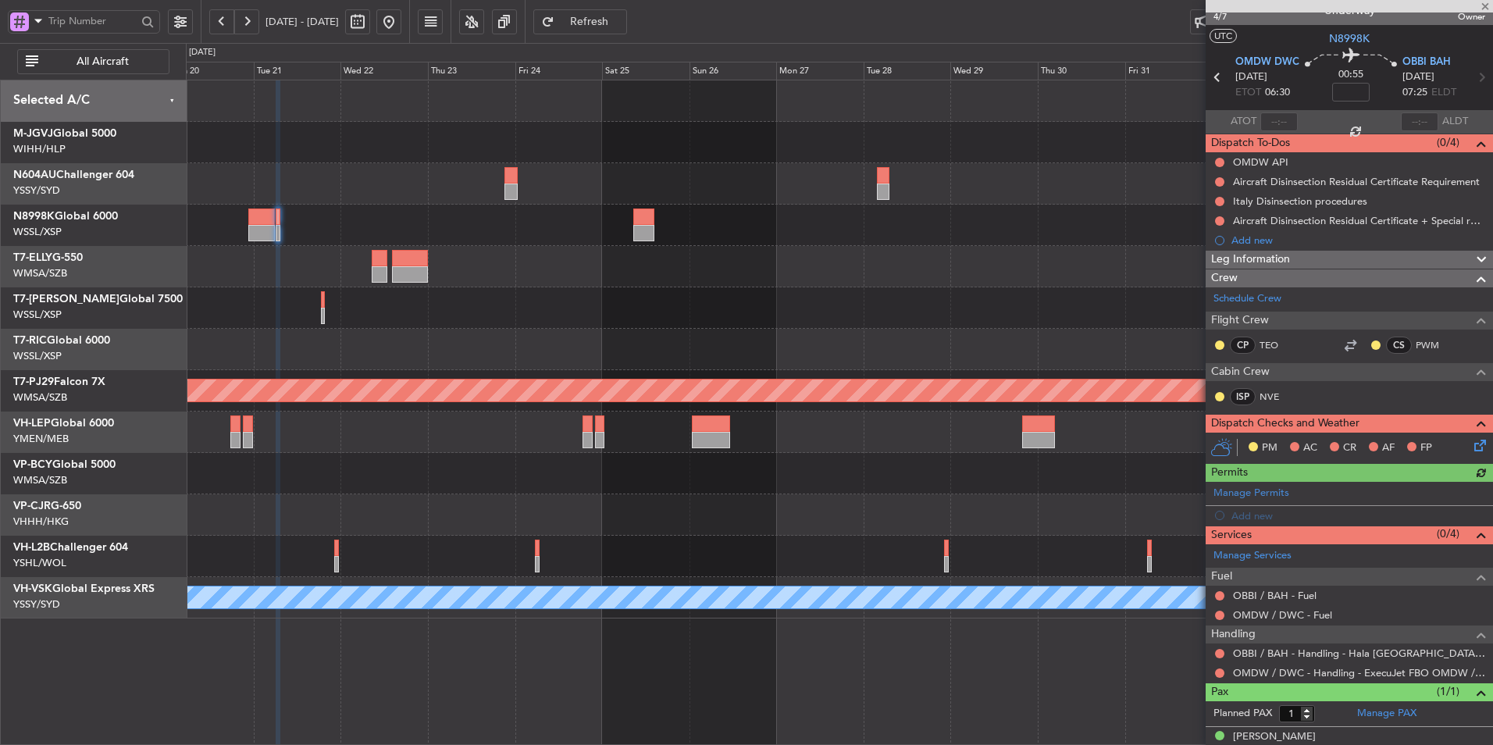
scroll to position [35, 0]
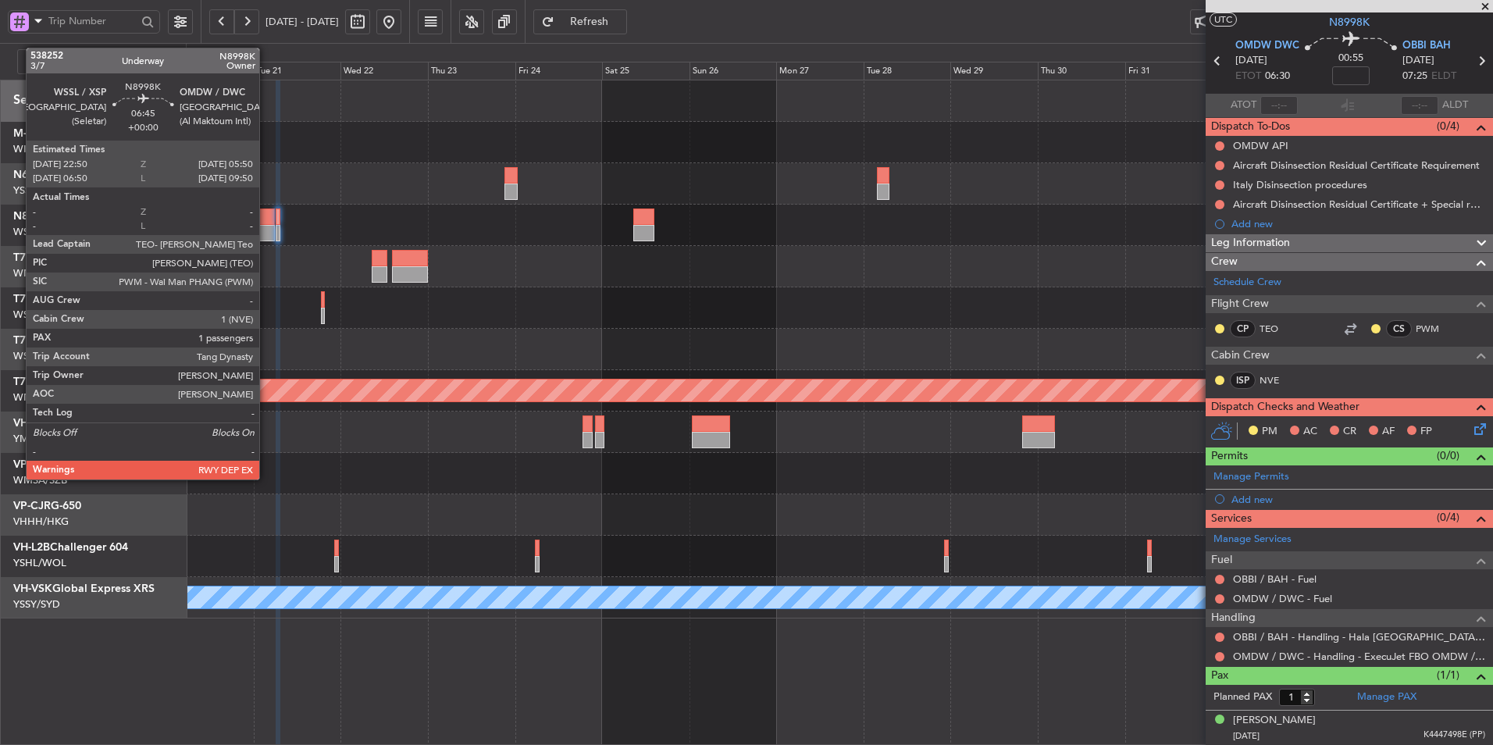
click at [266, 223] on div at bounding box center [261, 216] width 26 height 16
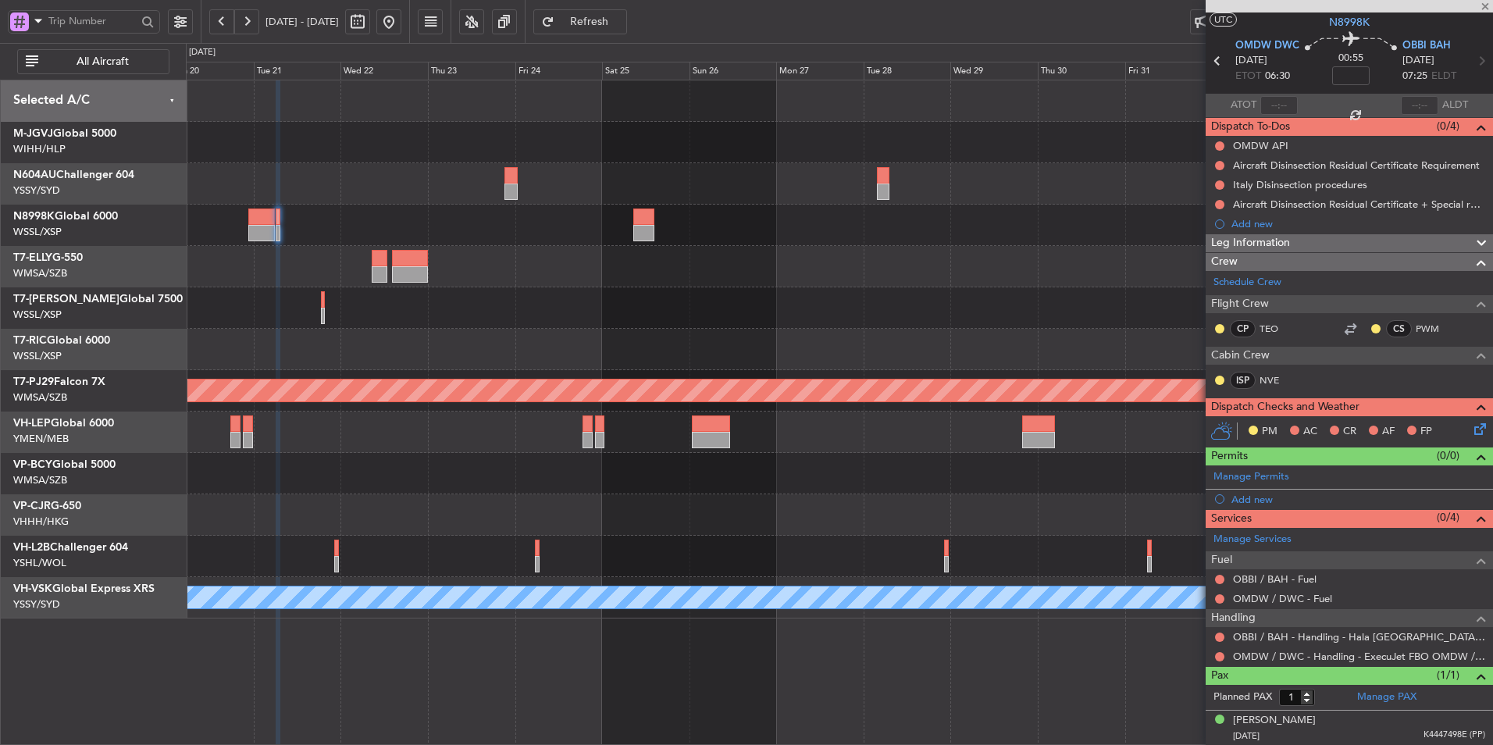
scroll to position [0, 0]
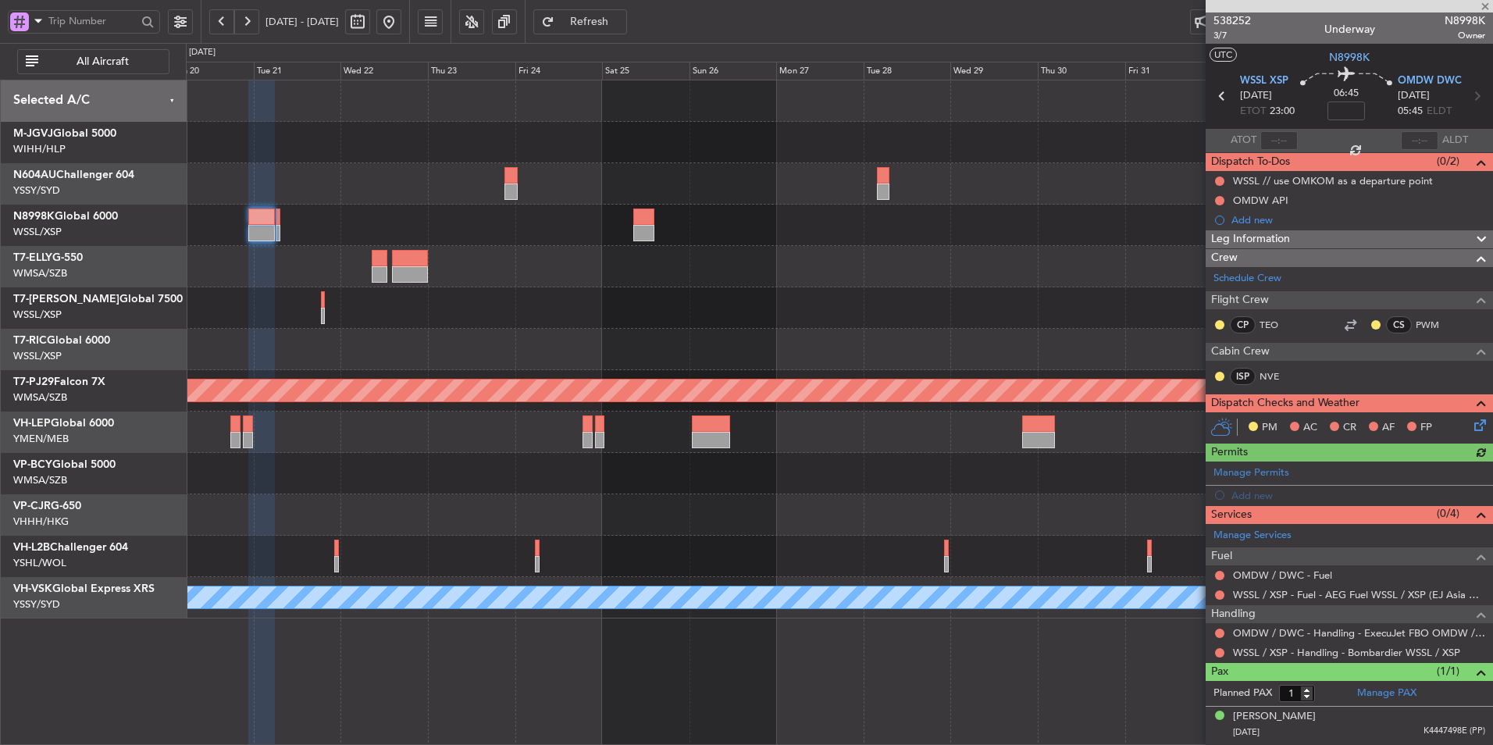
click at [634, 226] on div at bounding box center [643, 233] width 21 height 16
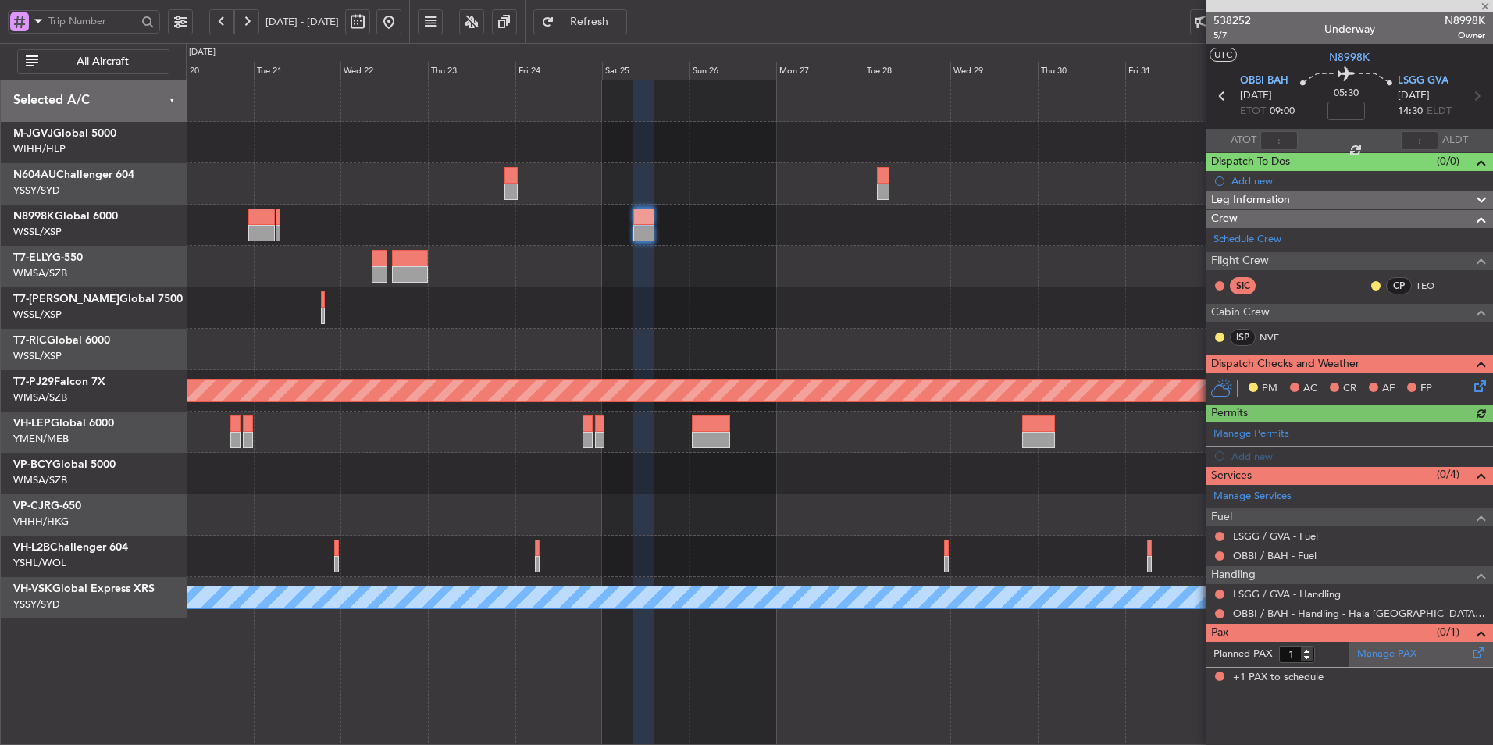
click at [1383, 656] on link "Manage PAX" at bounding box center [1386, 654] width 59 height 16
click at [621, 20] on span "Refresh" at bounding box center [589, 21] width 64 height 11
click at [826, 236] on div at bounding box center [839, 225] width 1306 height 41
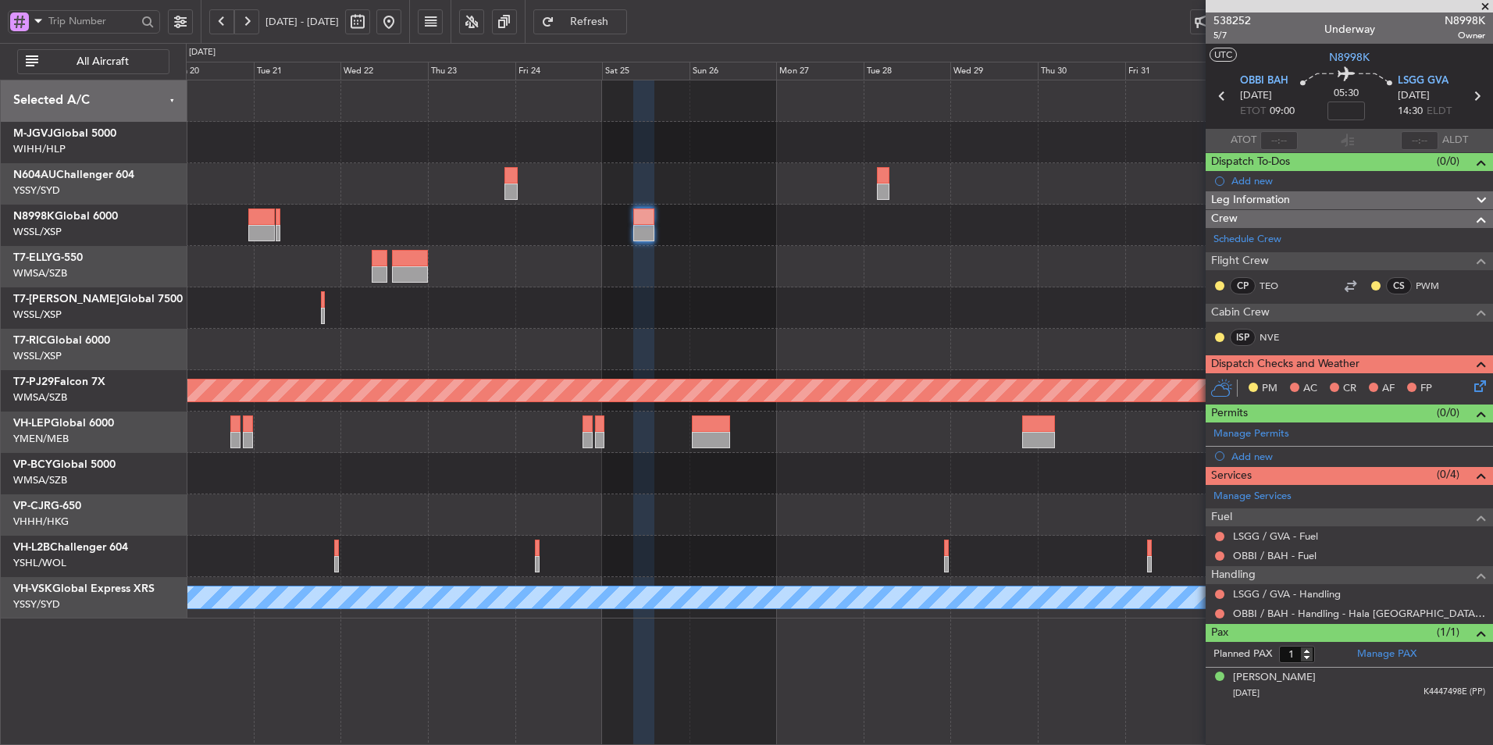
click at [792, 271] on div at bounding box center [839, 266] width 1306 height 41
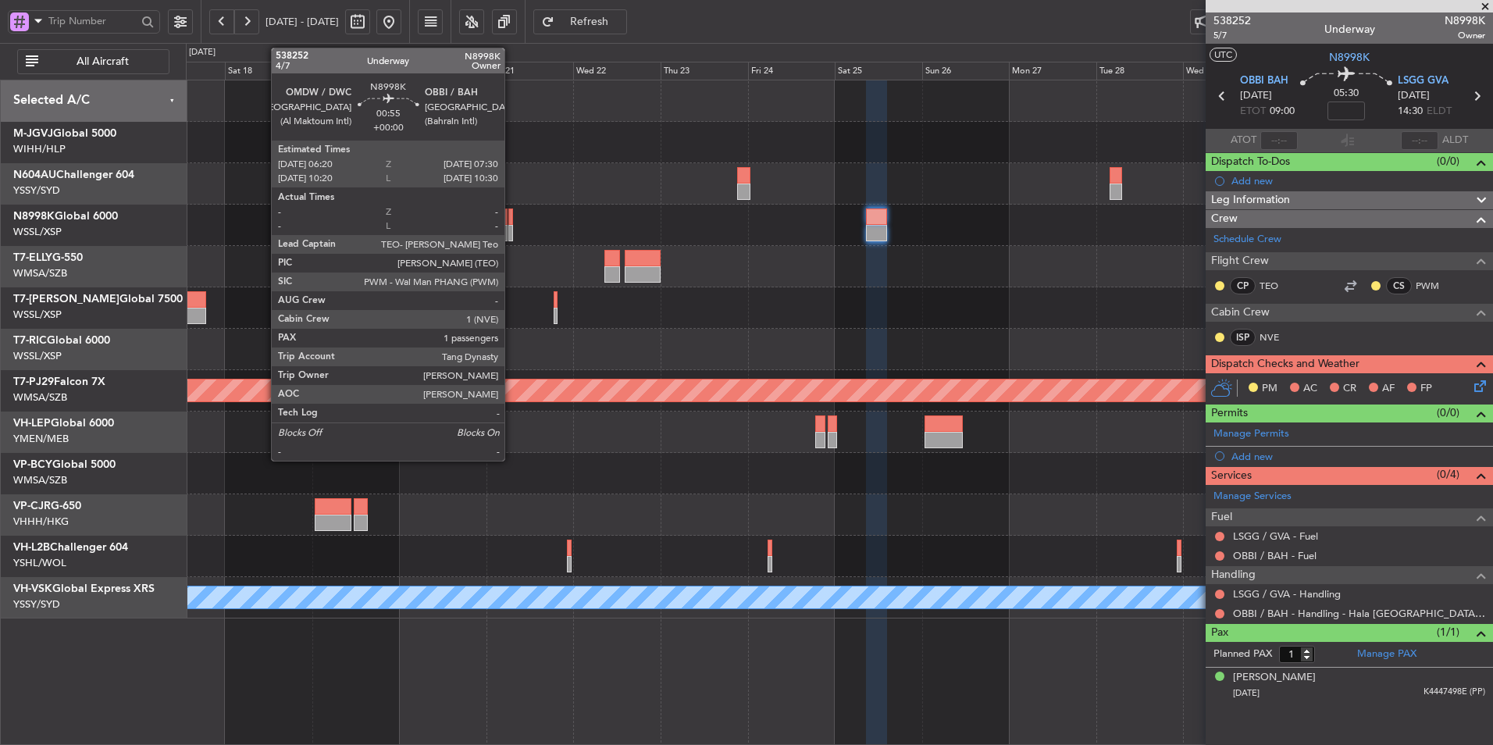
click at [511, 221] on div at bounding box center [510, 216] width 5 height 16
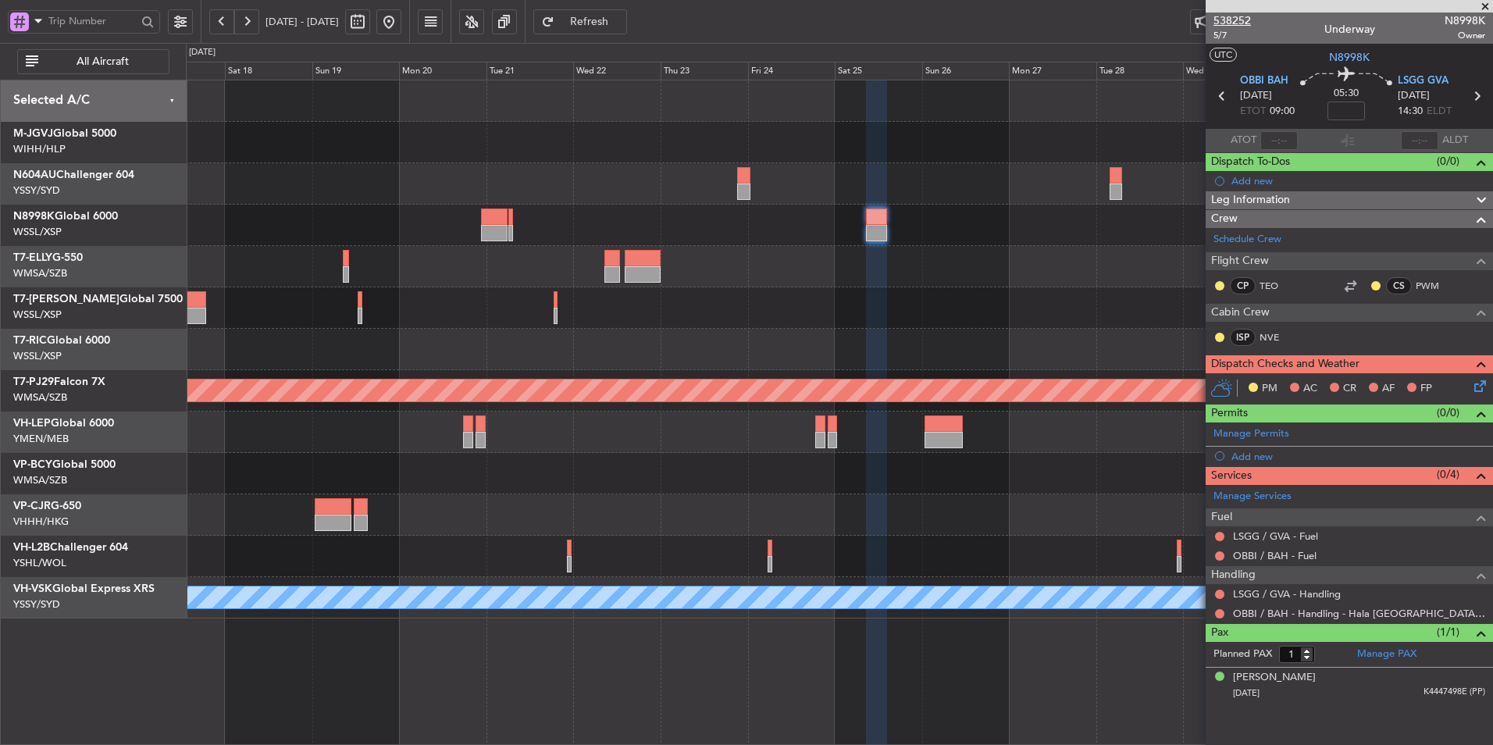
click at [1230, 16] on span "538252" at bounding box center [1231, 20] width 37 height 16
click at [787, 301] on div at bounding box center [839, 307] width 1306 height 41
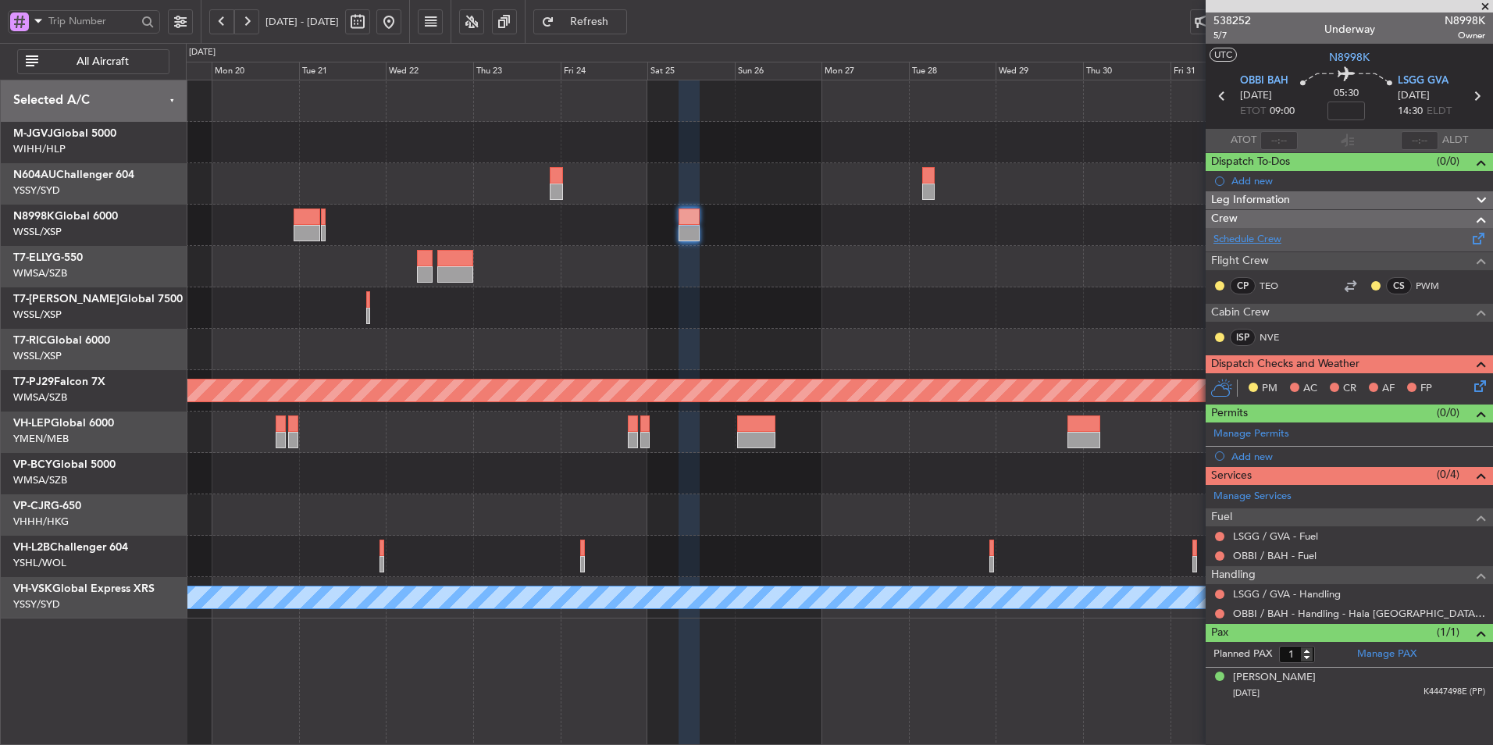
click at [1241, 234] on link "Schedule Crew" at bounding box center [1247, 240] width 68 height 16
click at [822, 327] on div "Planned Maint Sydney ([PERSON_NAME] Intl) Planned Maint [GEOGRAPHIC_DATA] (Sult…" at bounding box center [839, 349] width 1306 height 538
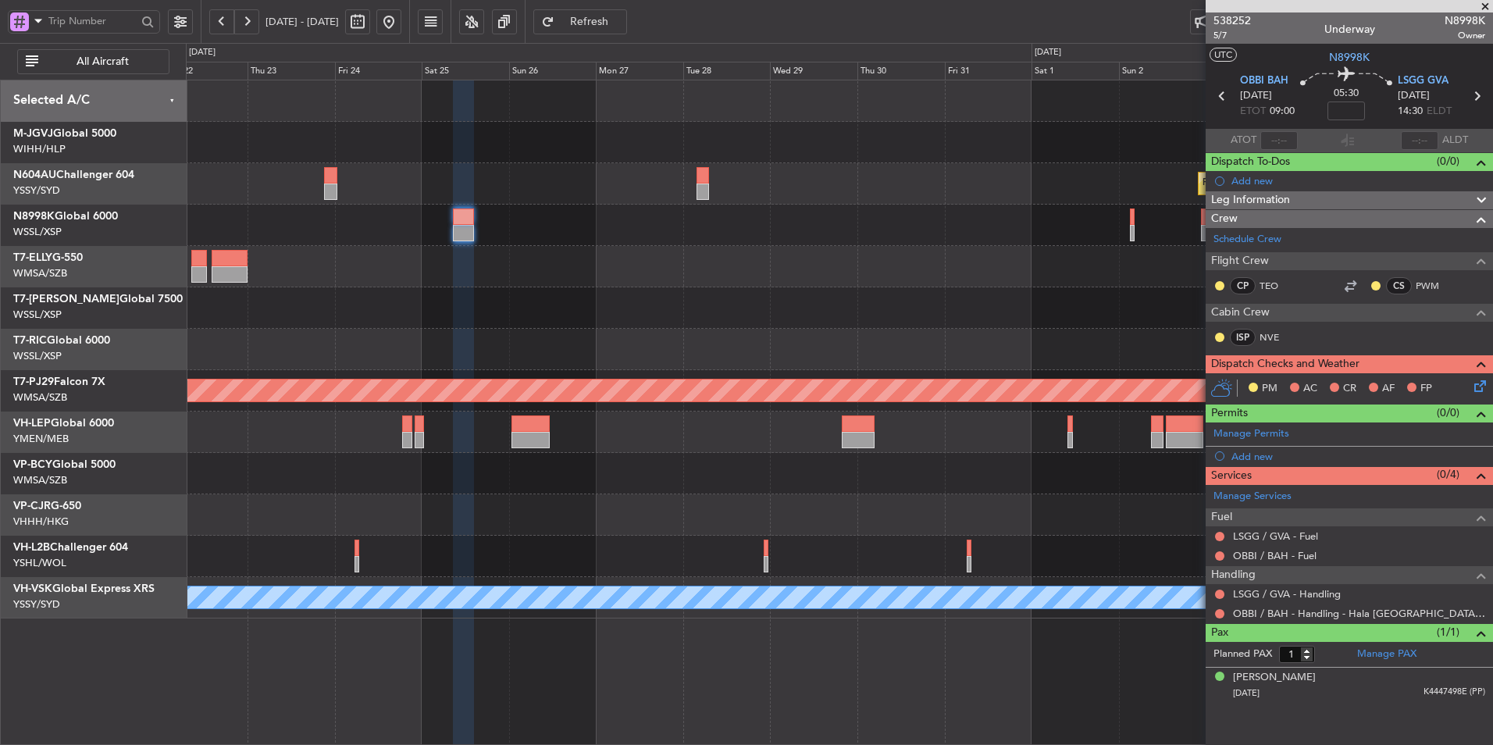
click at [621, 20] on span "Refresh" at bounding box center [589, 21] width 64 height 11
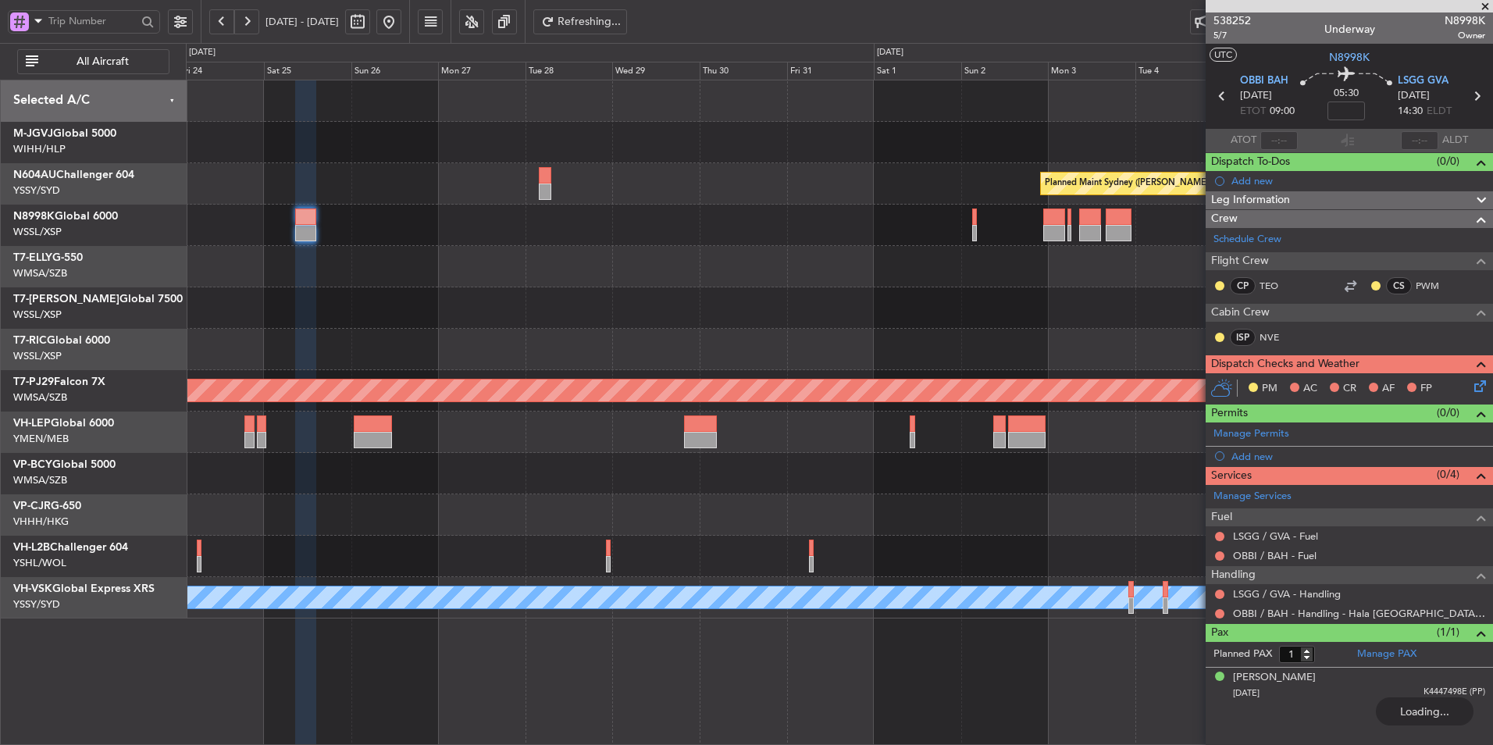
click at [632, 272] on div at bounding box center [839, 266] width 1306 height 41
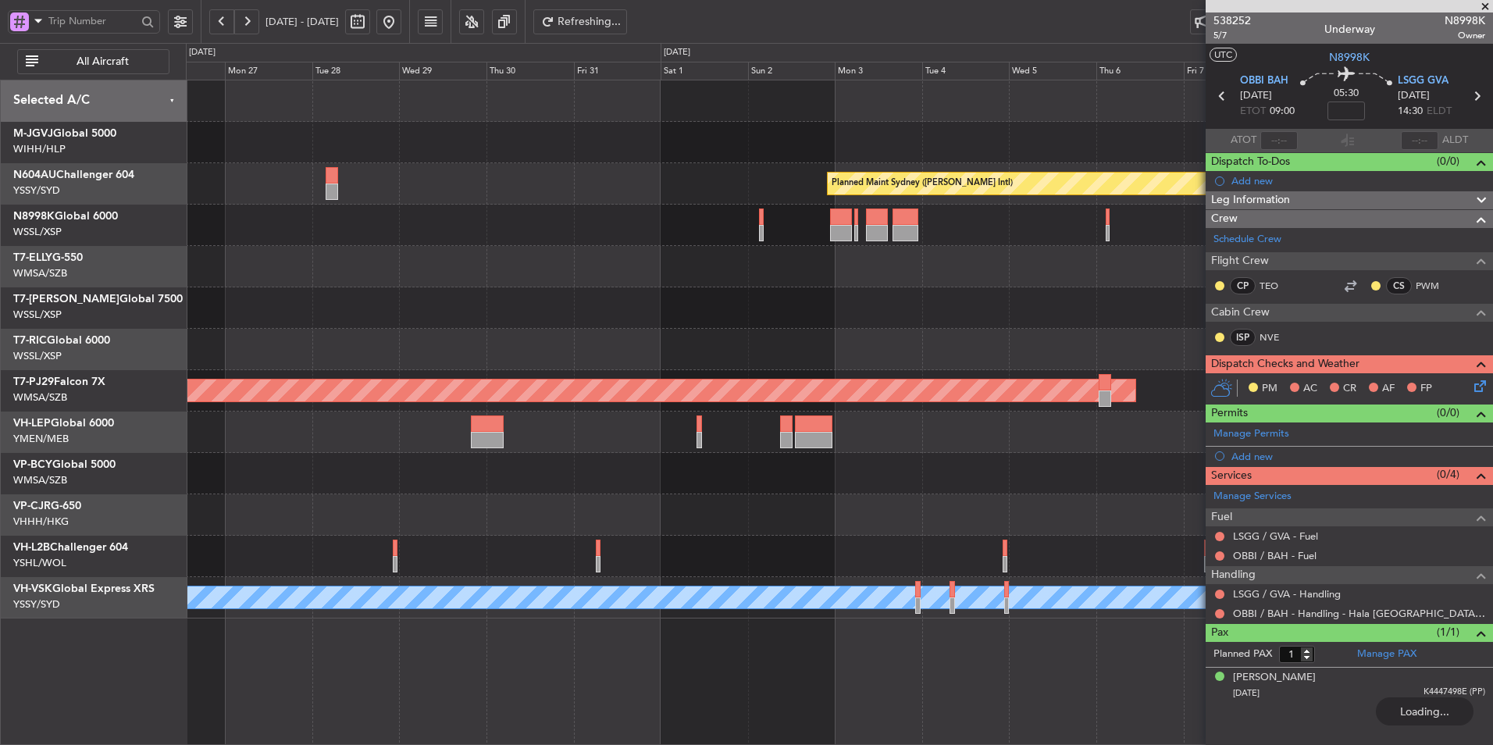
click at [828, 279] on div at bounding box center [839, 266] width 1306 height 41
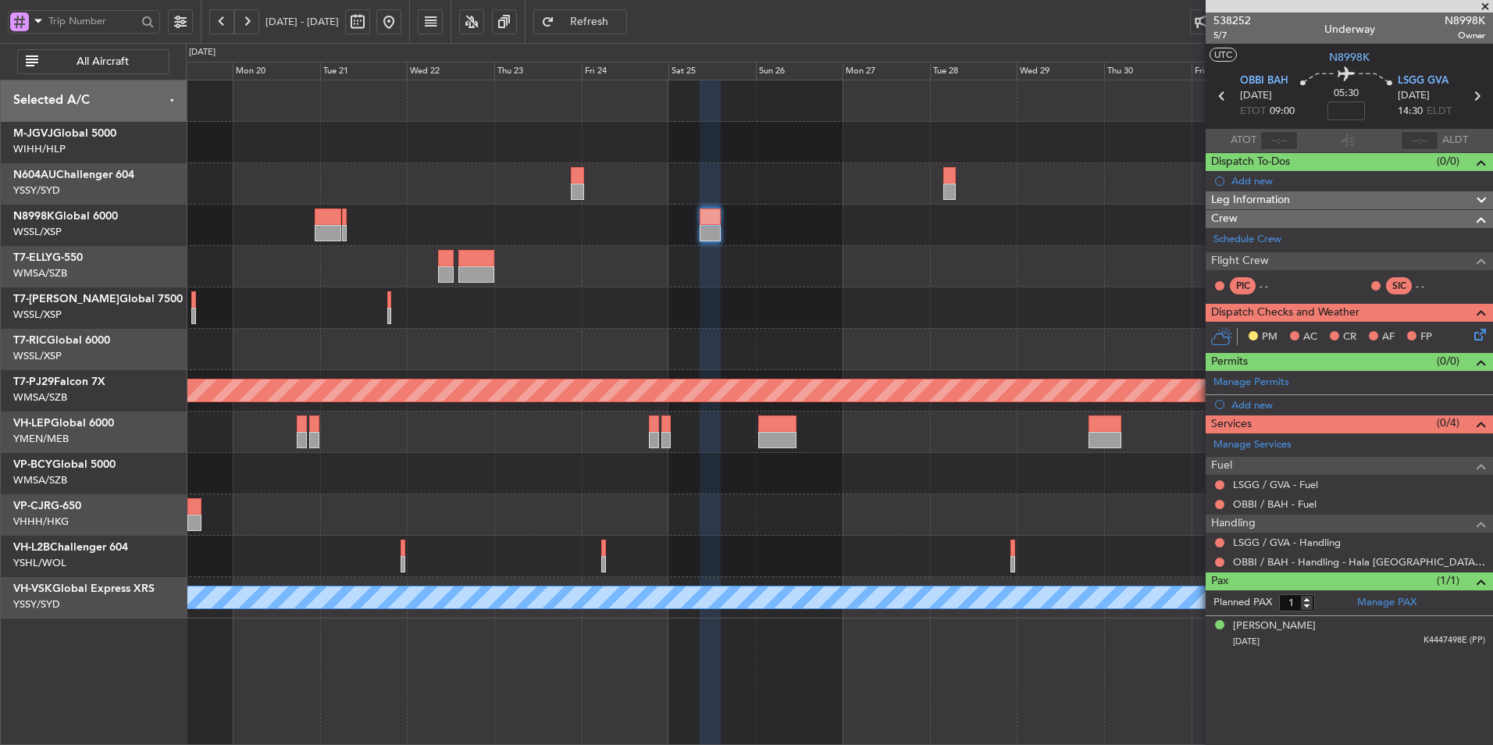
click at [420, 134] on div at bounding box center [839, 142] width 1306 height 41
click at [675, 185] on div "Planned Maint Sydney ([PERSON_NAME] Intl)" at bounding box center [839, 183] width 1306 height 41
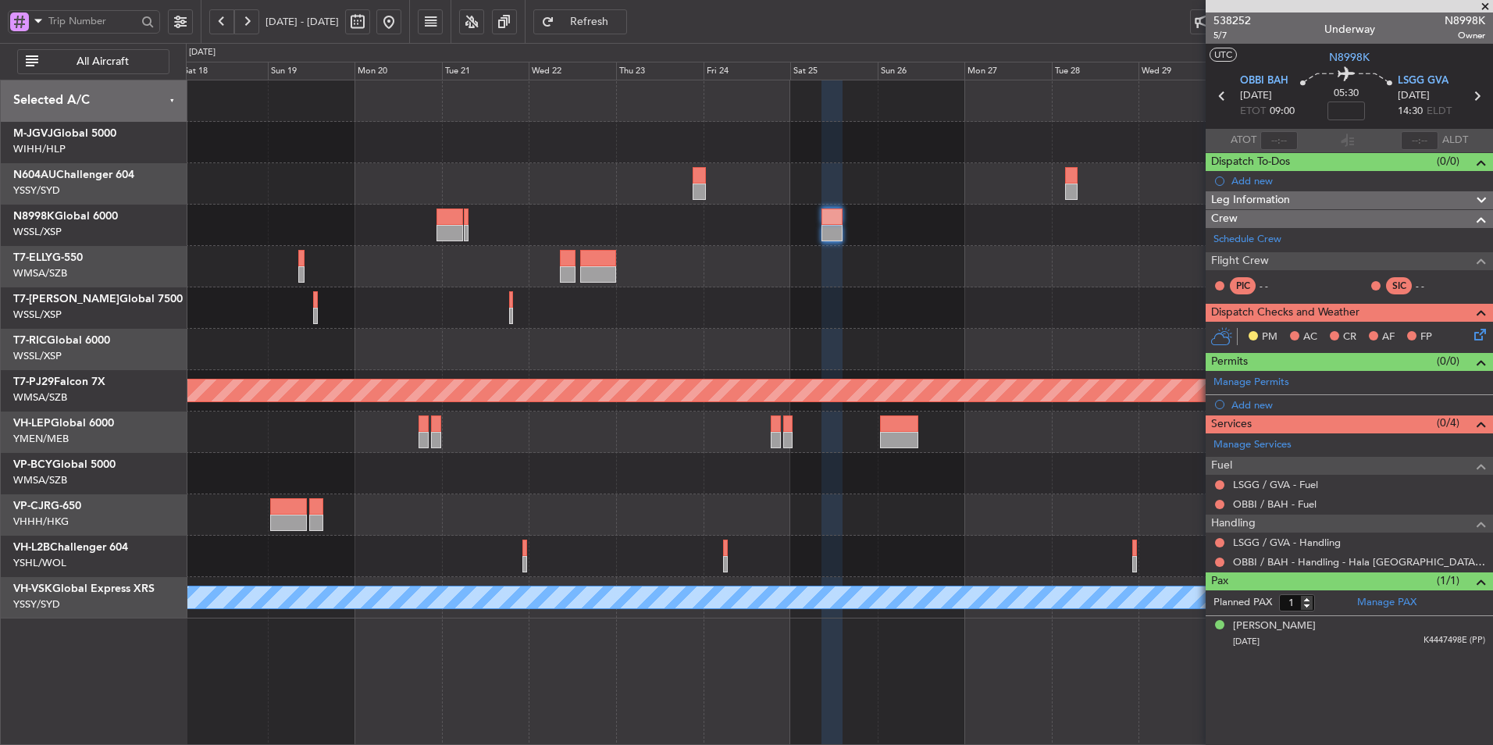
click at [754, 177] on div "Planned Maint Sydney ([PERSON_NAME] Intl)" at bounding box center [839, 183] width 1306 height 41
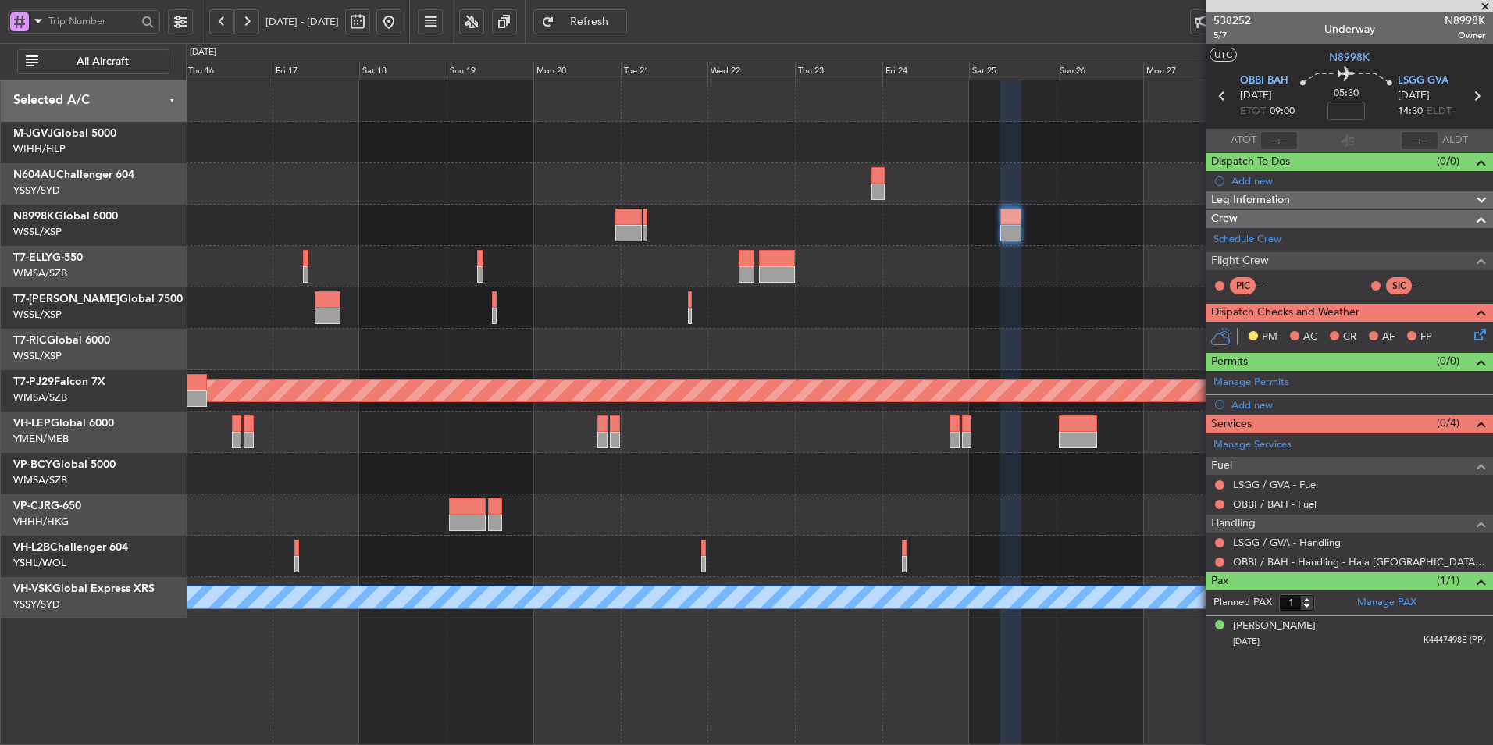
click at [782, 143] on div at bounding box center [839, 142] width 1306 height 41
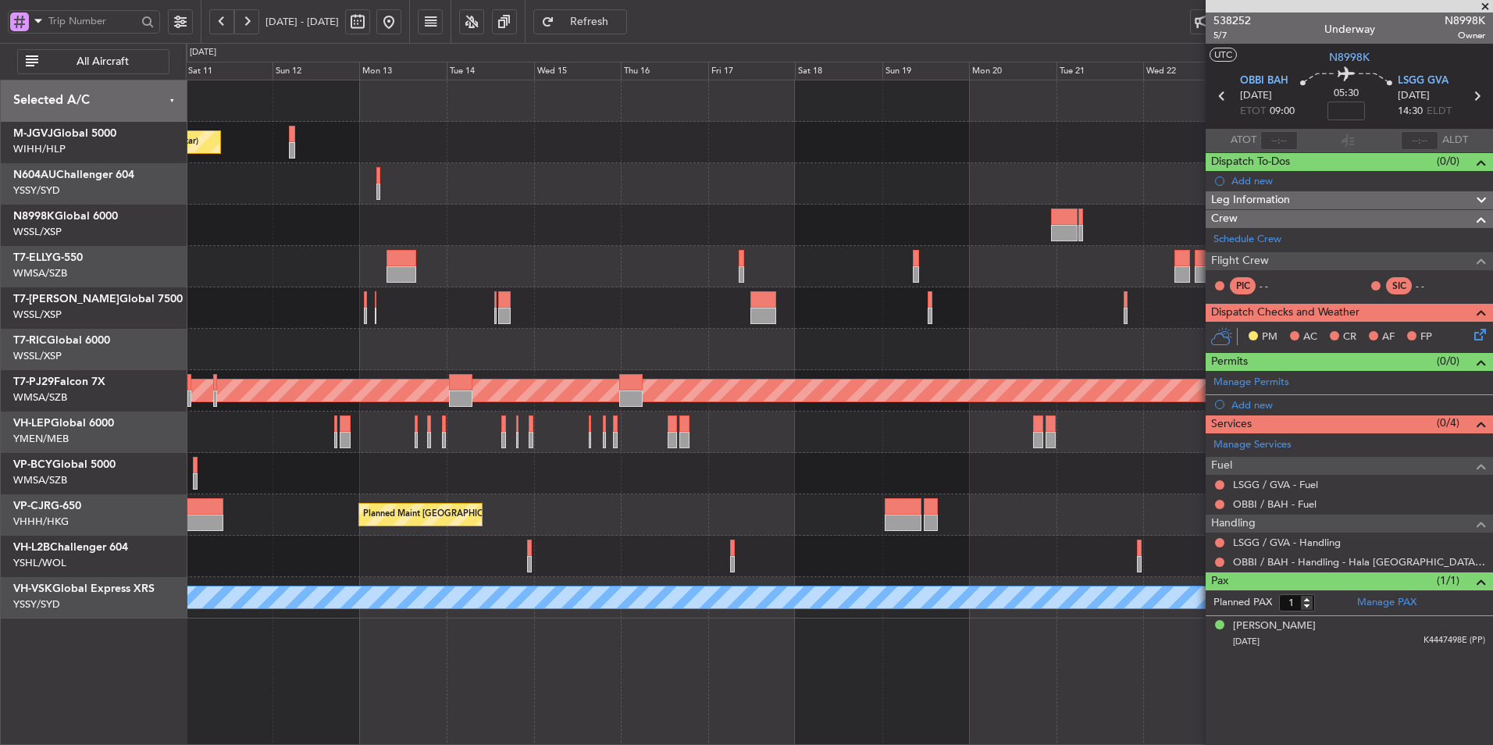
click at [723, 180] on div "Planned Maint Singapore (Seletar) Planned Maint Dubai (Dubai Intl) Planned Main…" at bounding box center [839, 349] width 1306 height 538
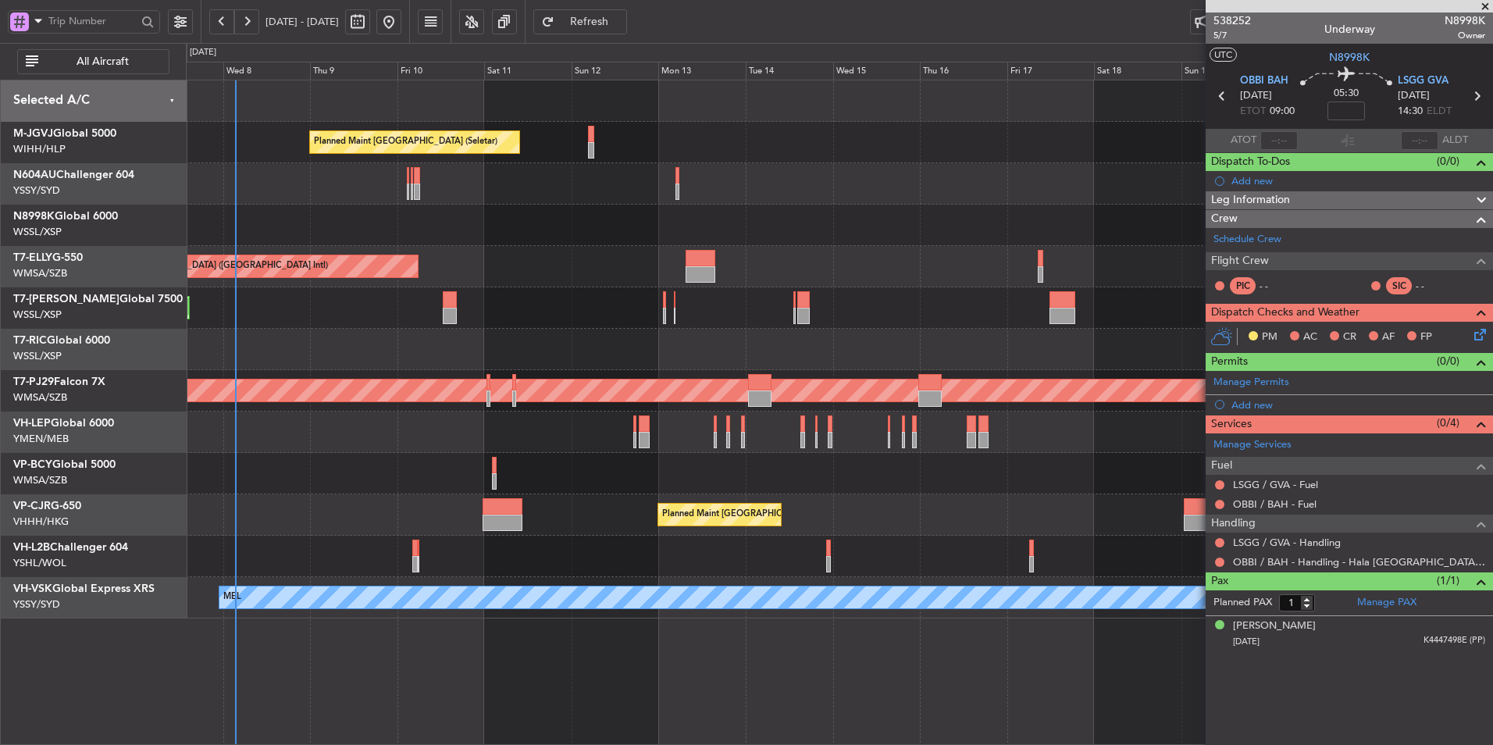
click at [763, 176] on div at bounding box center [839, 183] width 1306 height 41
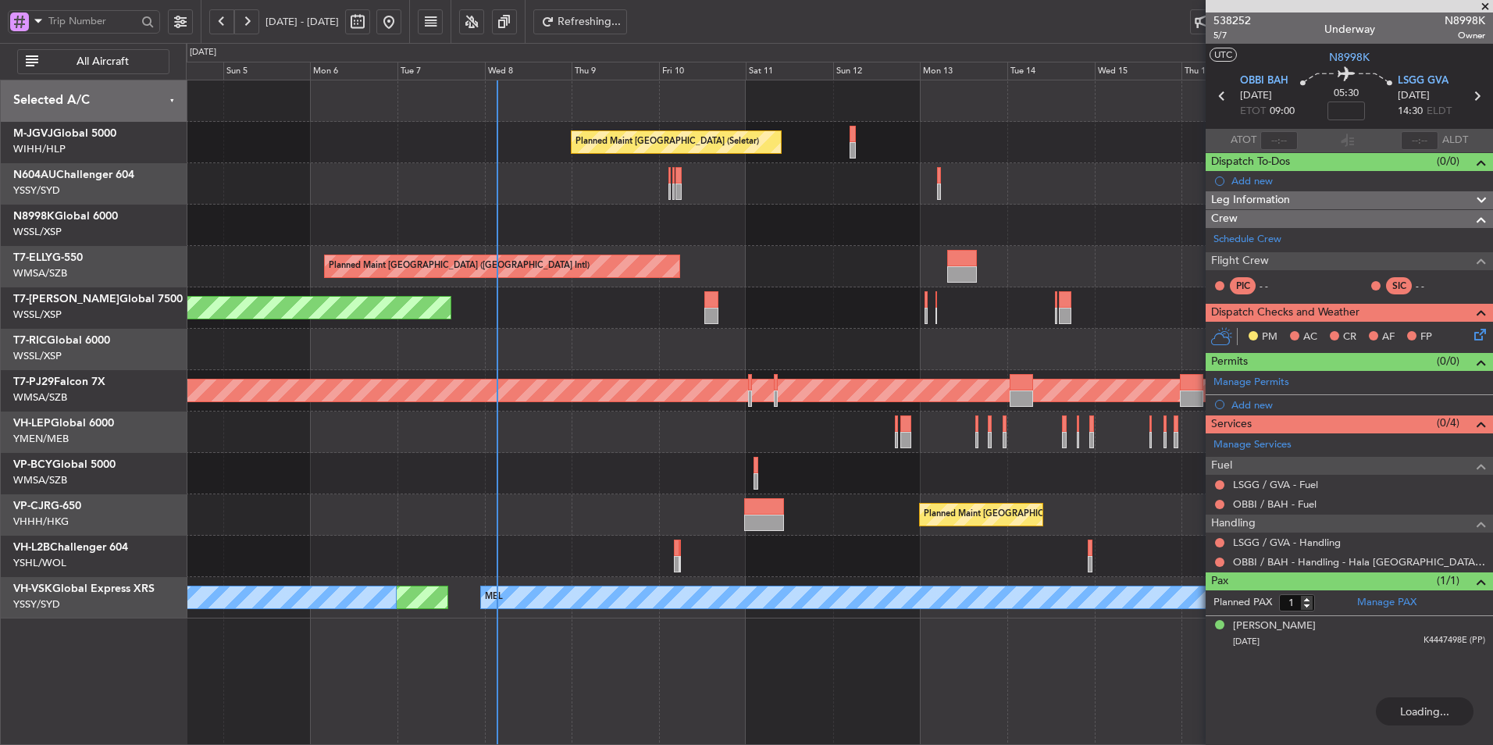
click at [401, 16] on button at bounding box center [388, 21] width 25 height 25
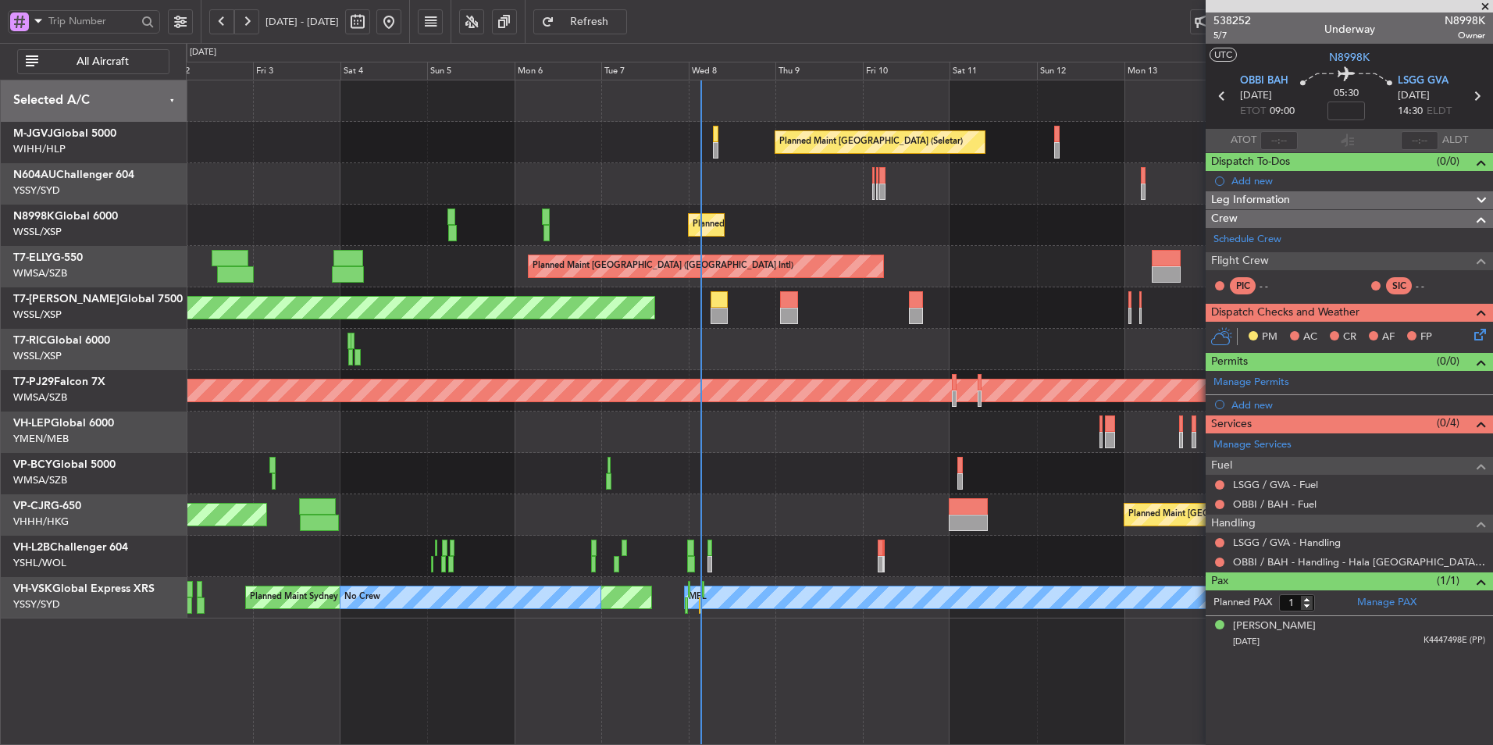
click at [776, 226] on div "Planned Maint [GEOGRAPHIC_DATA] (Seletar)" at bounding box center [839, 225] width 1306 height 41
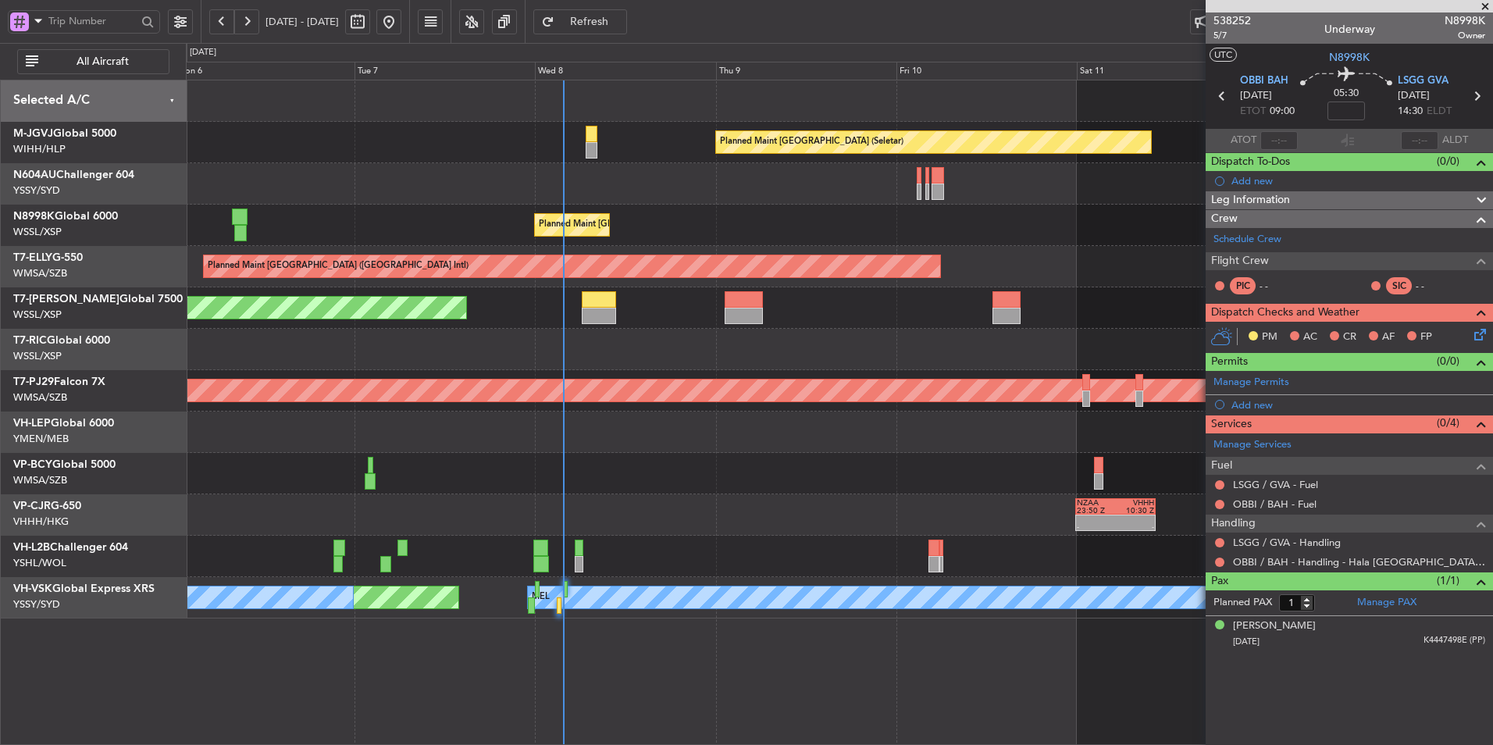
click at [747, 546] on div at bounding box center [839, 556] width 1306 height 41
click at [640, 495] on div "- - NZAA 23:50 Z VHHH 10:30 Z Planned Maint Hong Kong (Hong Kong Intl)" at bounding box center [839, 514] width 1306 height 41
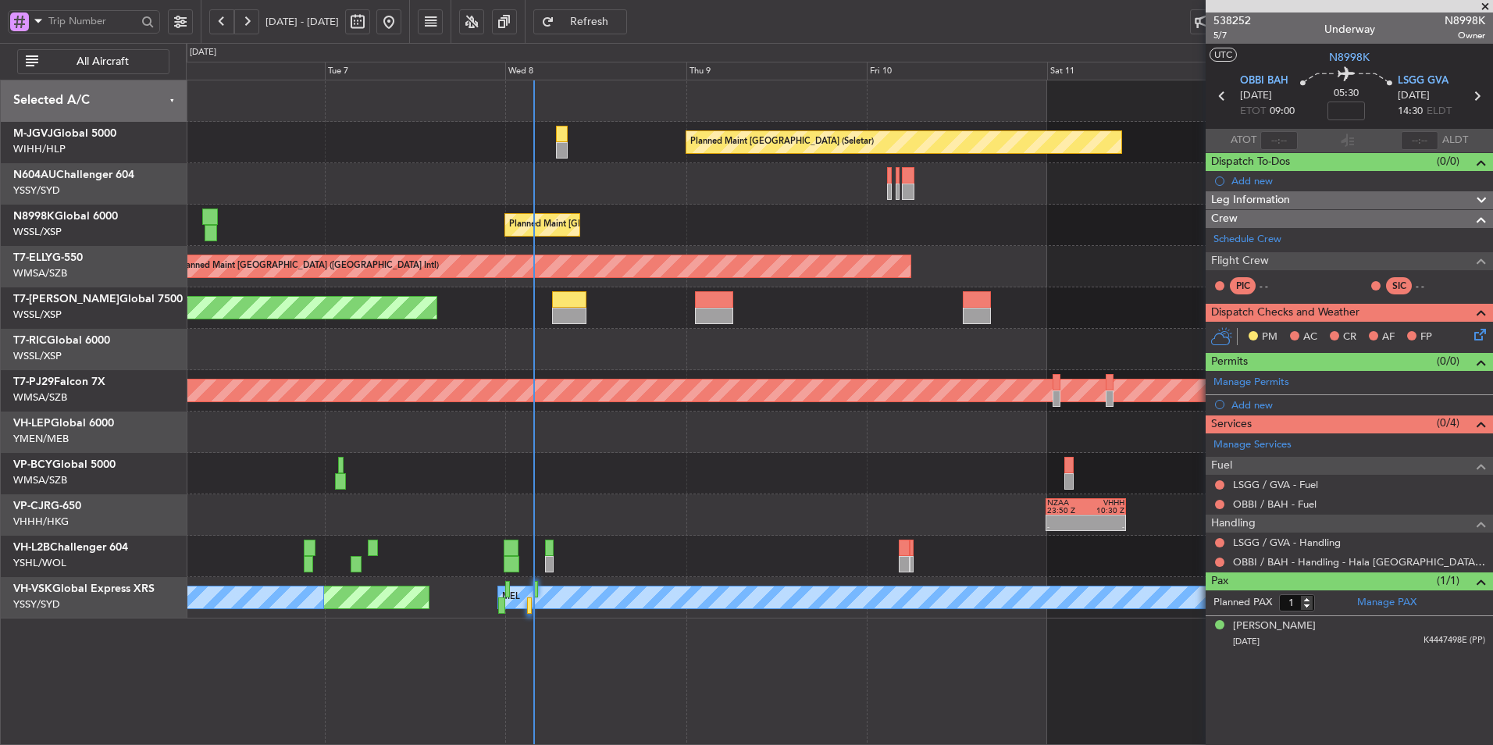
click at [752, 473] on div at bounding box center [839, 473] width 1306 height 41
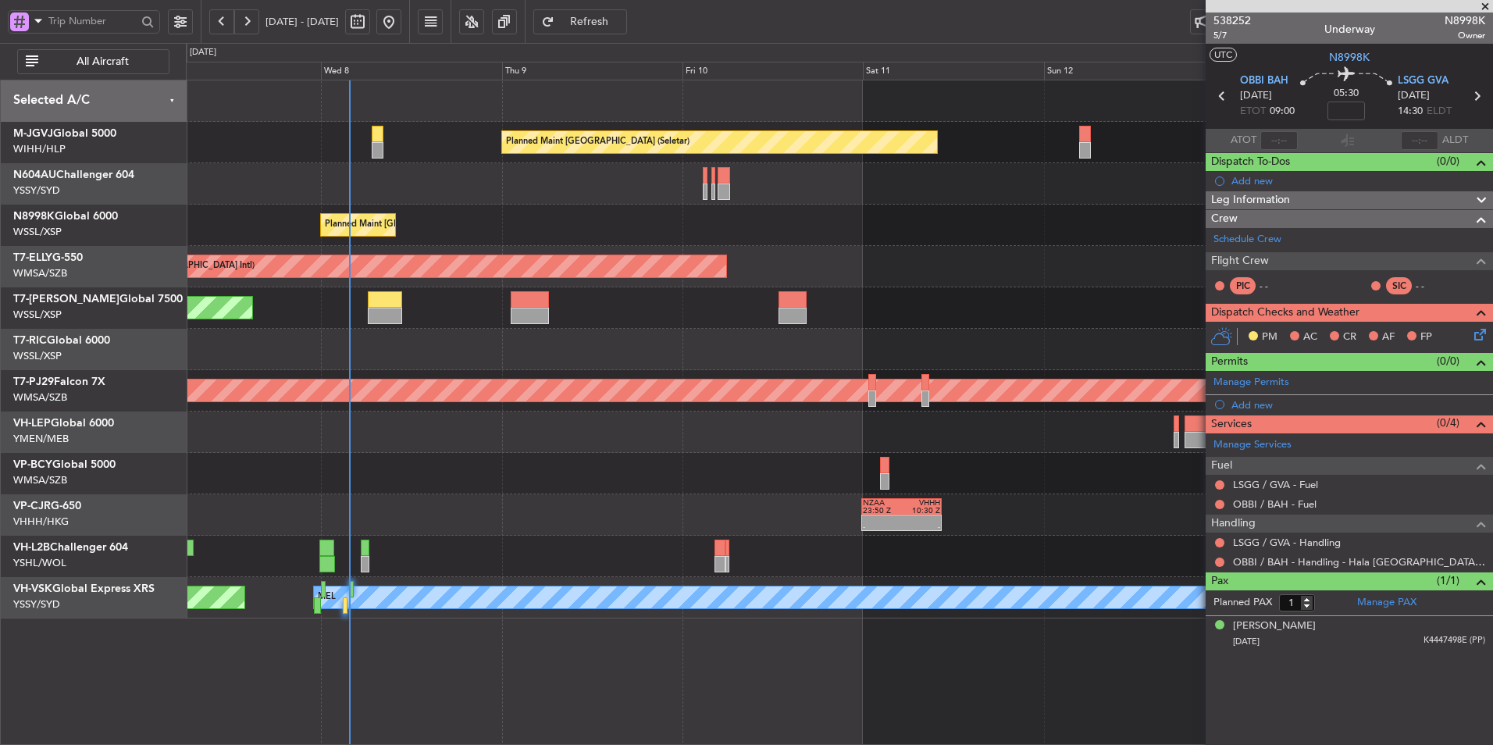
click at [868, 436] on div at bounding box center [839, 431] width 1306 height 41
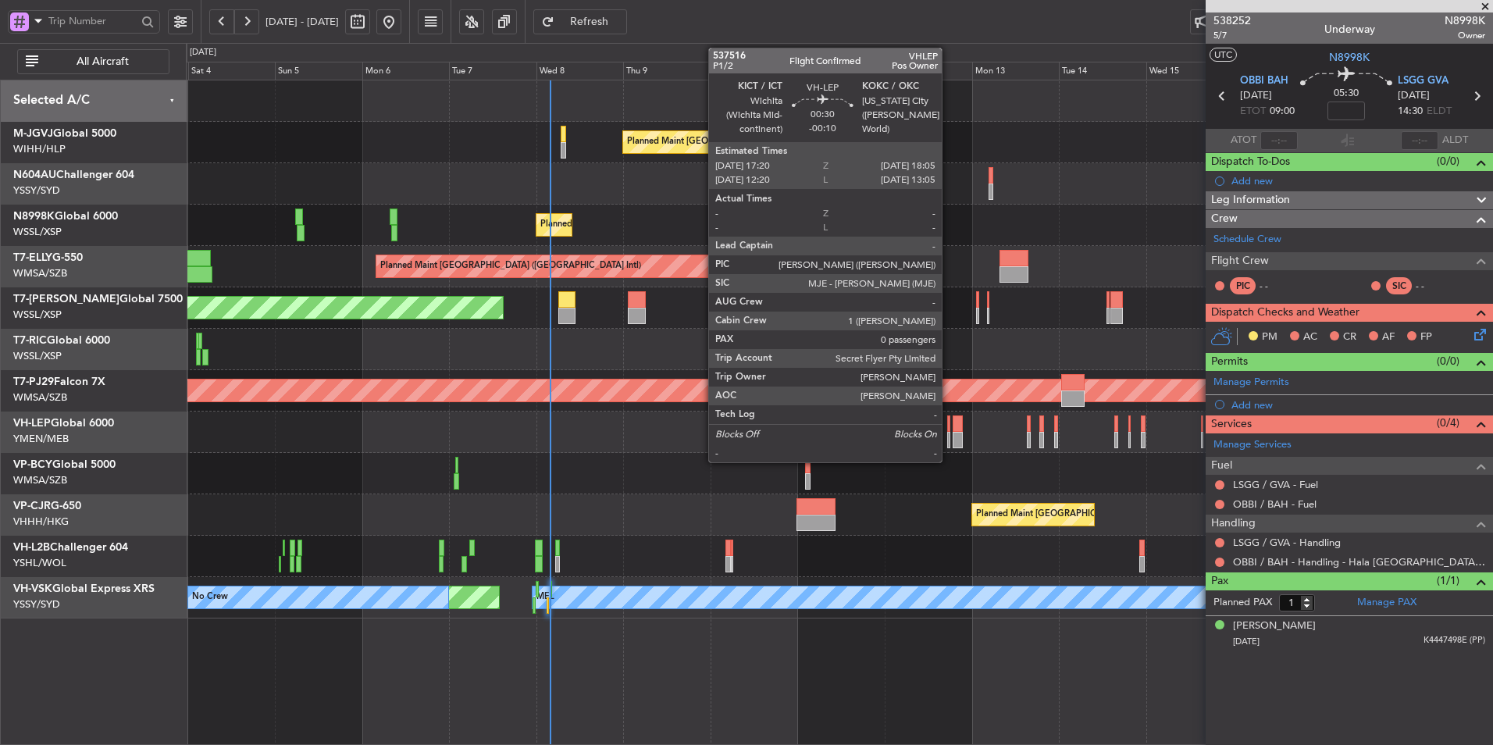
click at [949, 425] on div at bounding box center [948, 423] width 3 height 16
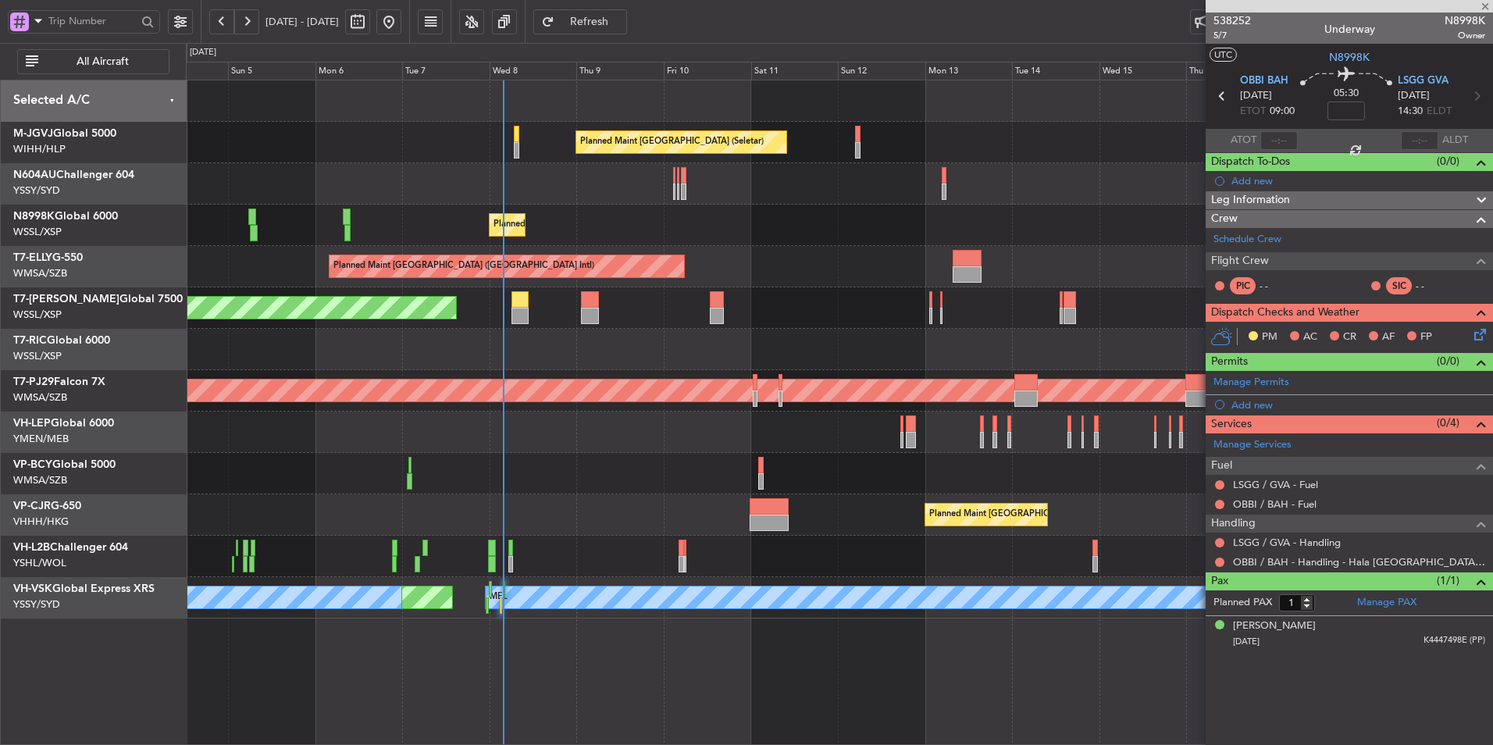
click at [935, 488] on div at bounding box center [839, 473] width 1306 height 41
type input "-00:10"
type input "0"
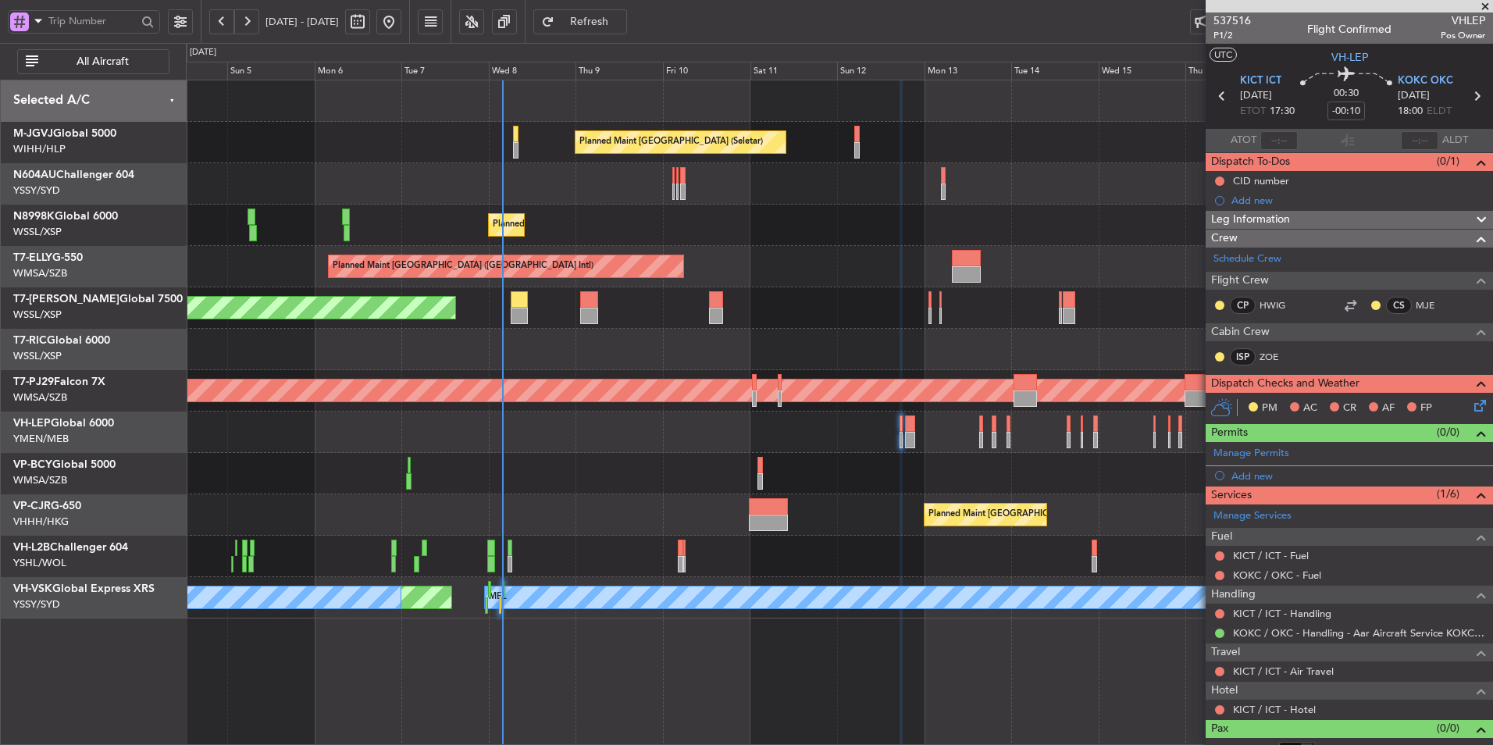
click at [937, 486] on div "Planned Maint Singapore (Seletar) Planned Maint Singapore (Seletar) Planned Mai…" at bounding box center [839, 349] width 1306 height 538
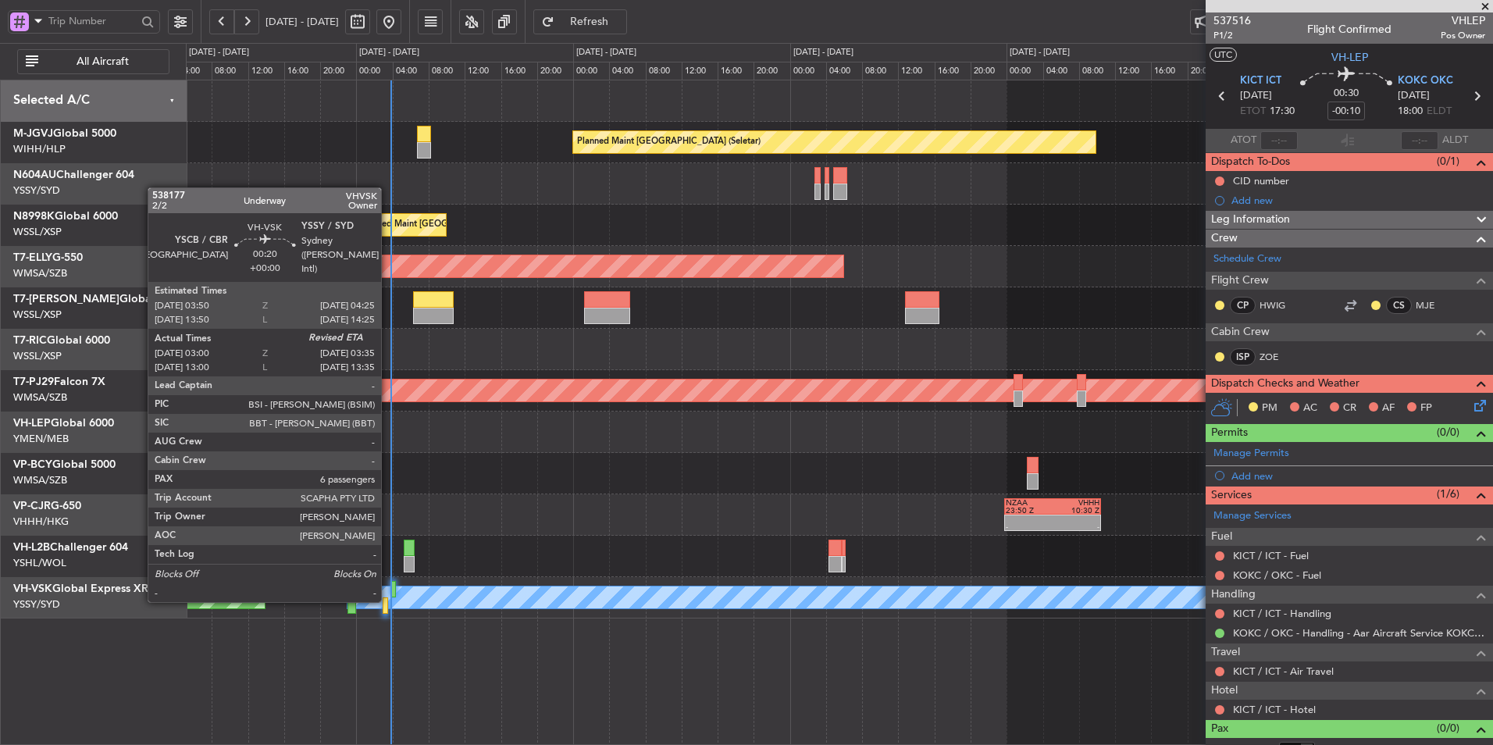
click at [388, 600] on div at bounding box center [385, 605] width 5 height 16
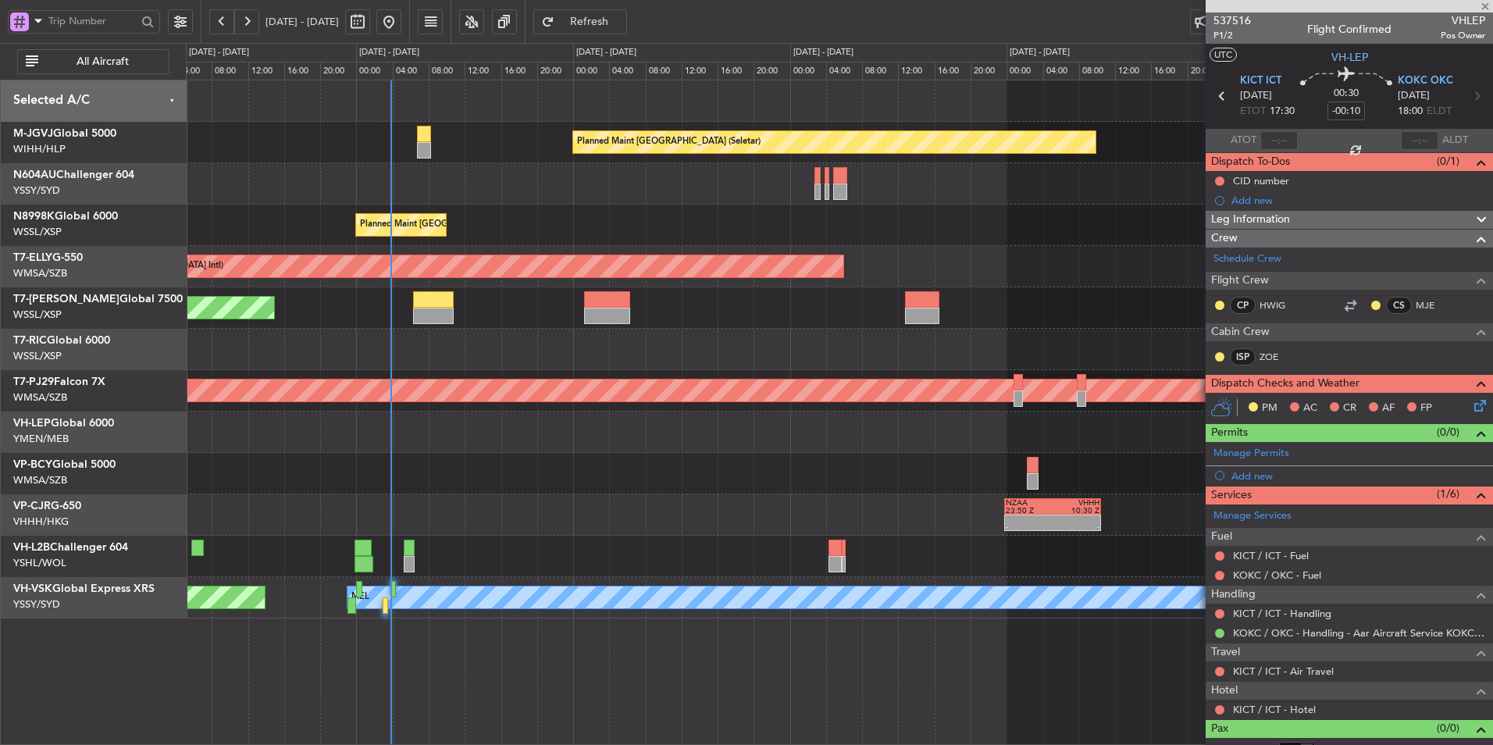
type input "03:10"
type input "6"
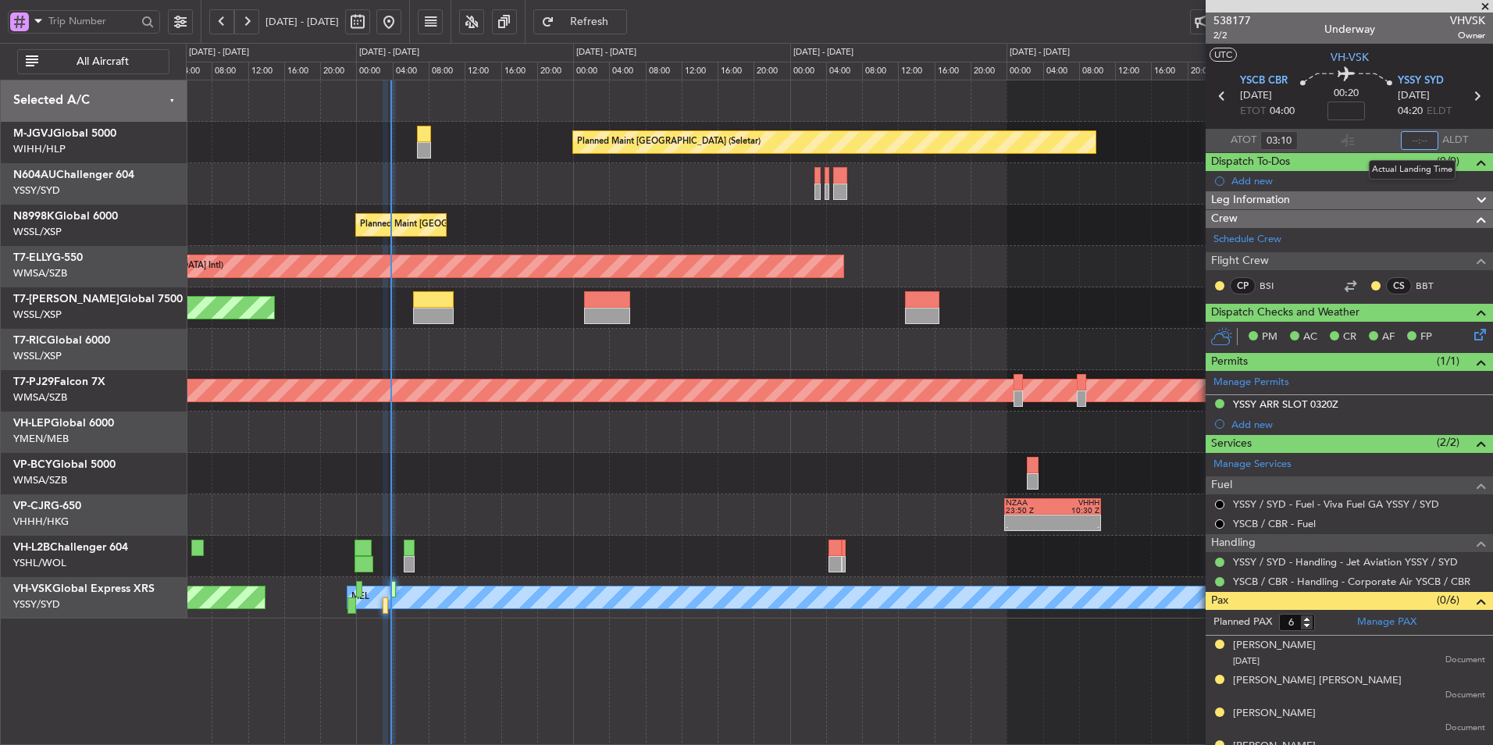
click at [1414, 138] on input "text" at bounding box center [1419, 140] width 37 height 19
type input "03:37"
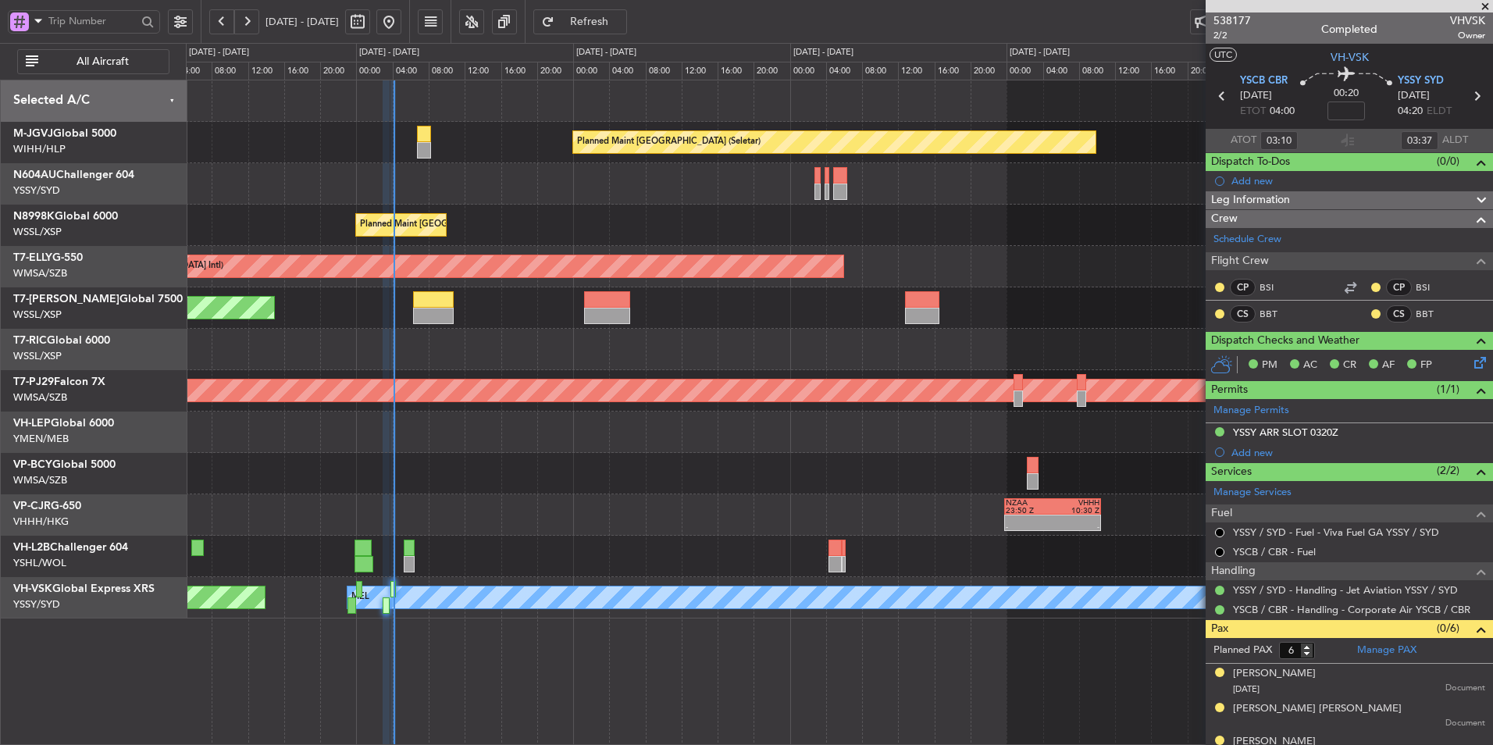
click at [690, 497] on div "Planned Maint Hong Kong (Hong Kong Intl) - - NZAA 23:50 Z VHHH 10:30 Z" at bounding box center [839, 514] width 1306 height 41
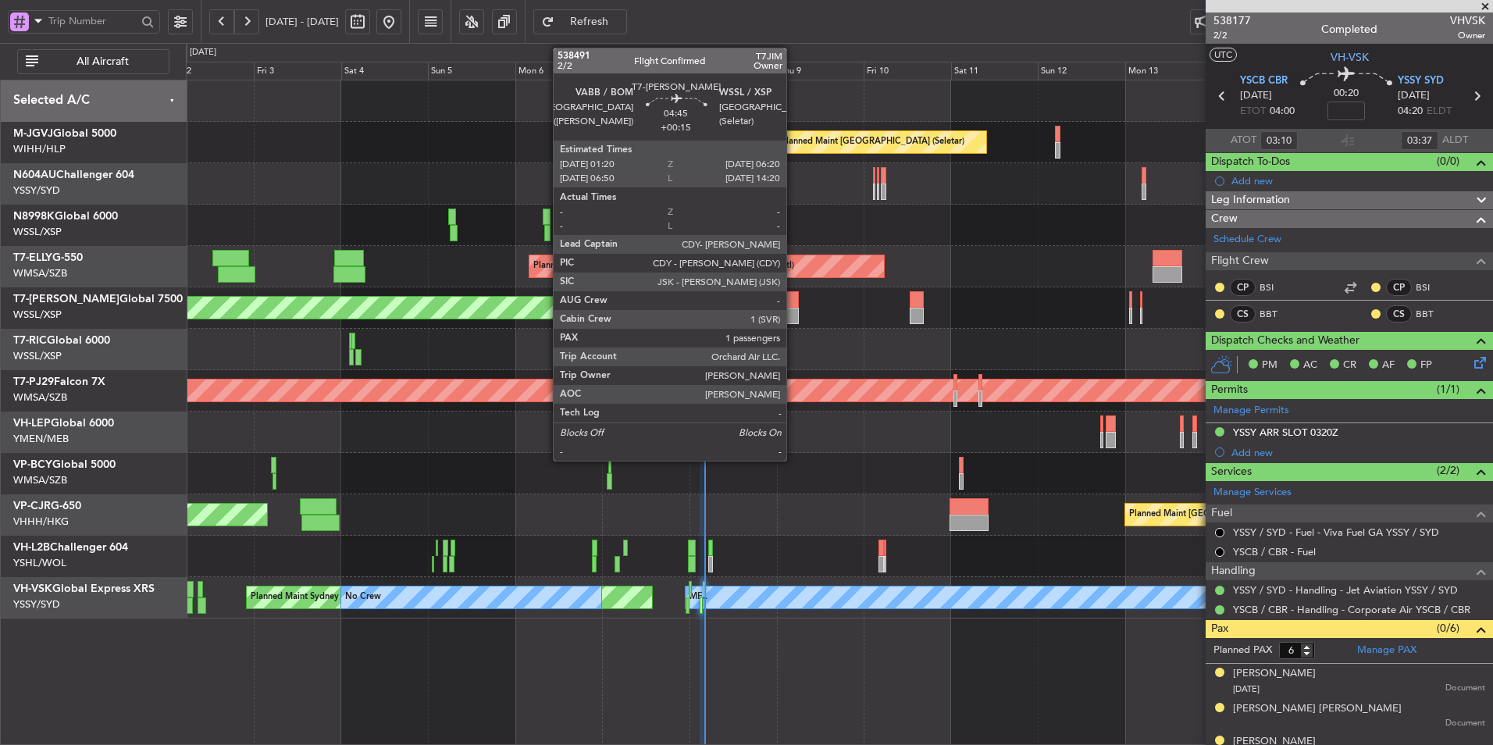
click at [793, 301] on div at bounding box center [790, 299] width 19 height 16
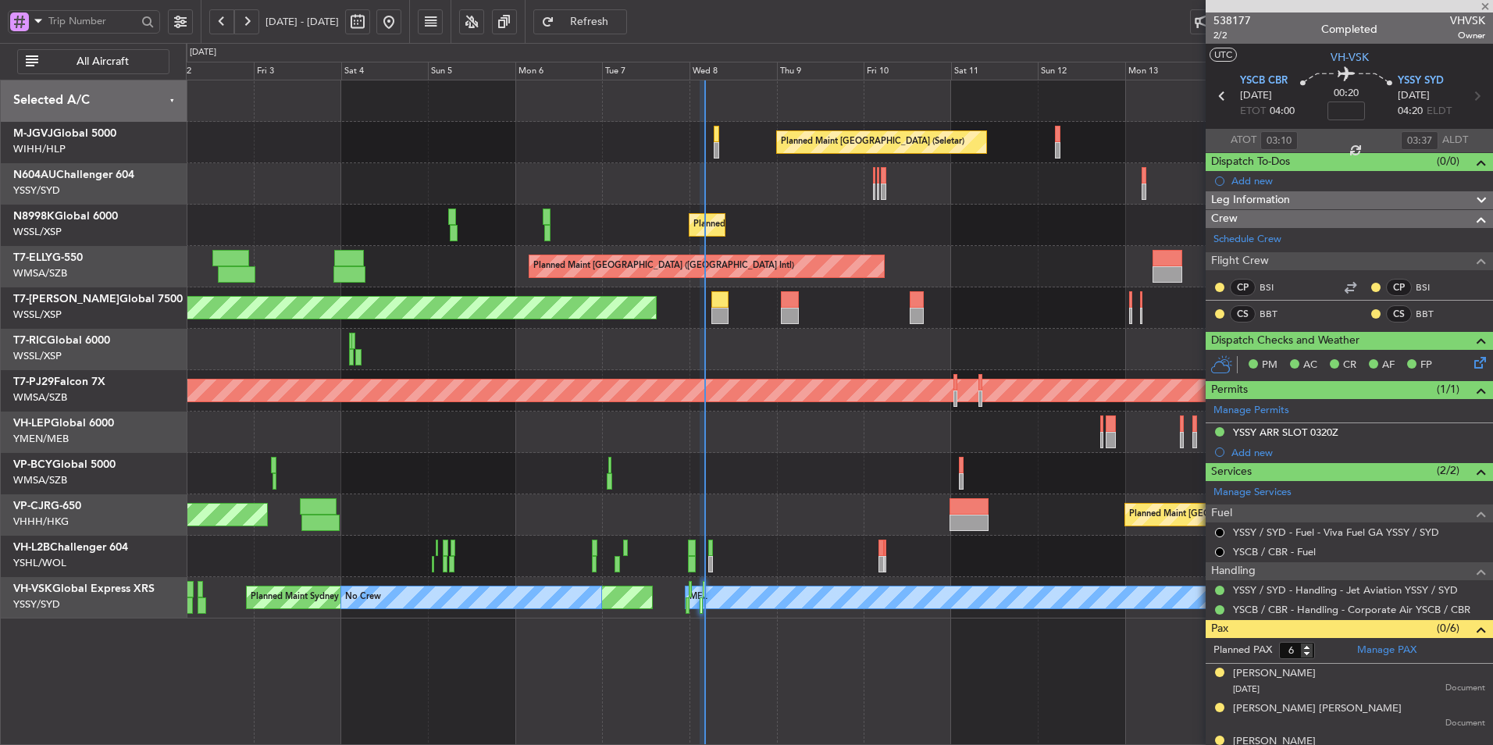
click at [732, 306] on div "Planned Maint [GEOGRAPHIC_DATA] (Seletar)" at bounding box center [839, 307] width 1306 height 41
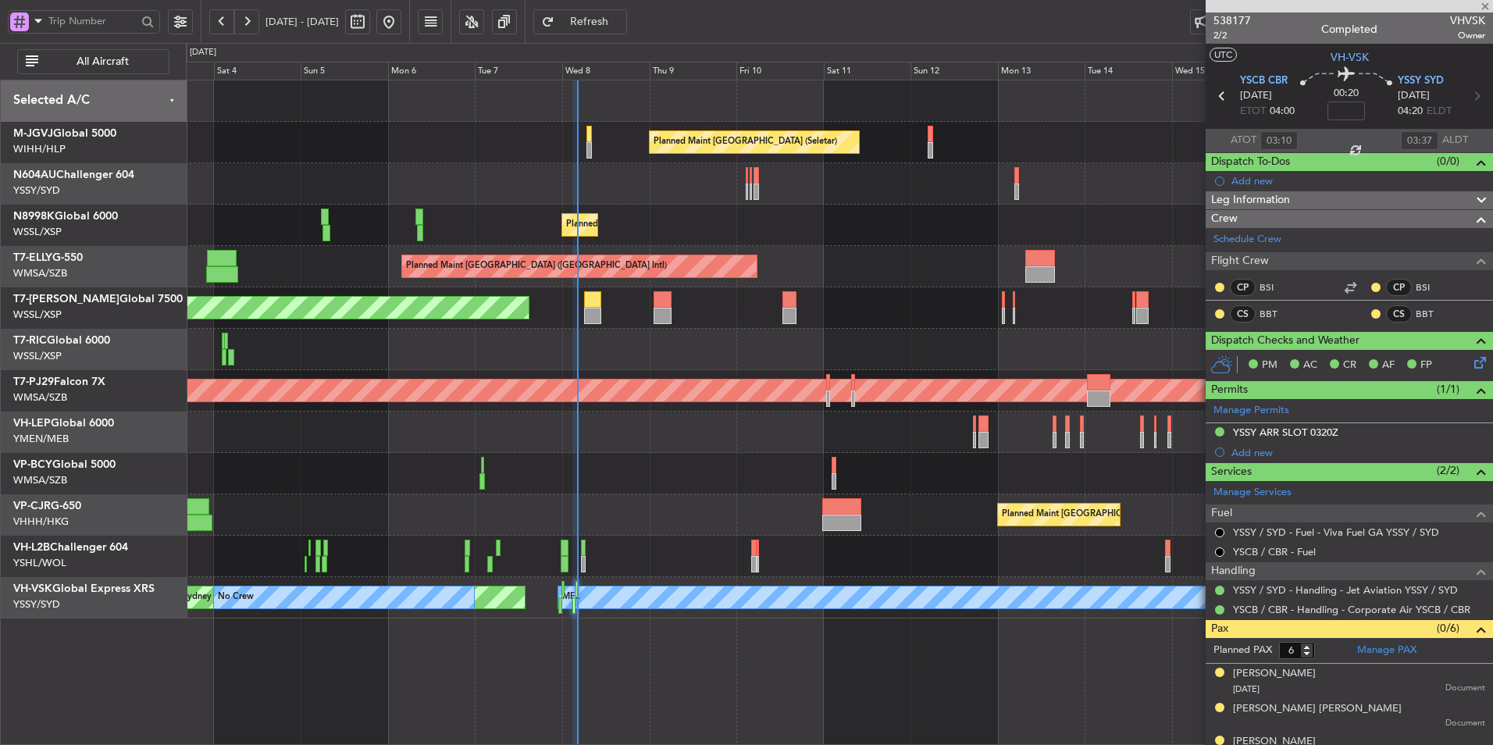
type input "+00:15"
type input "1"
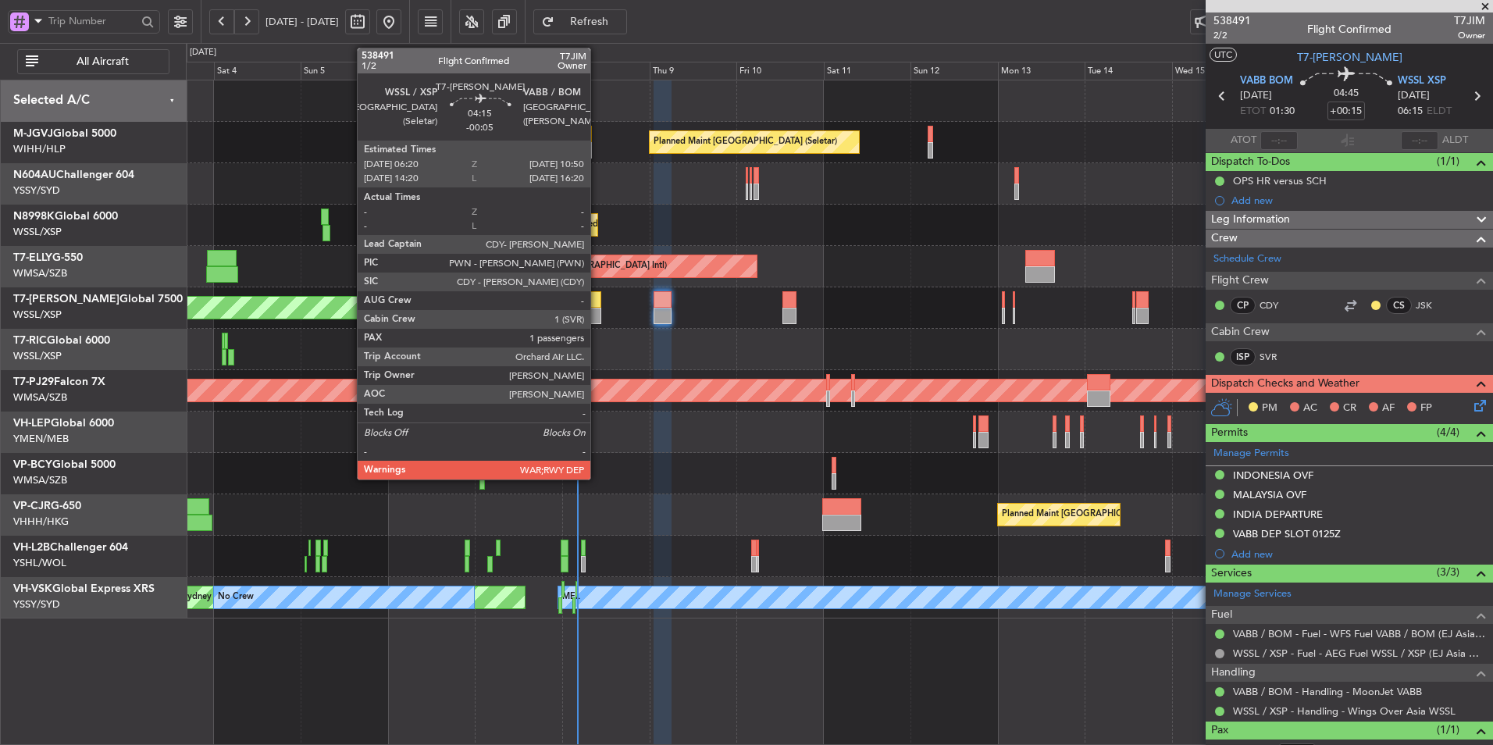
click at [597, 311] on div at bounding box center [592, 316] width 16 height 16
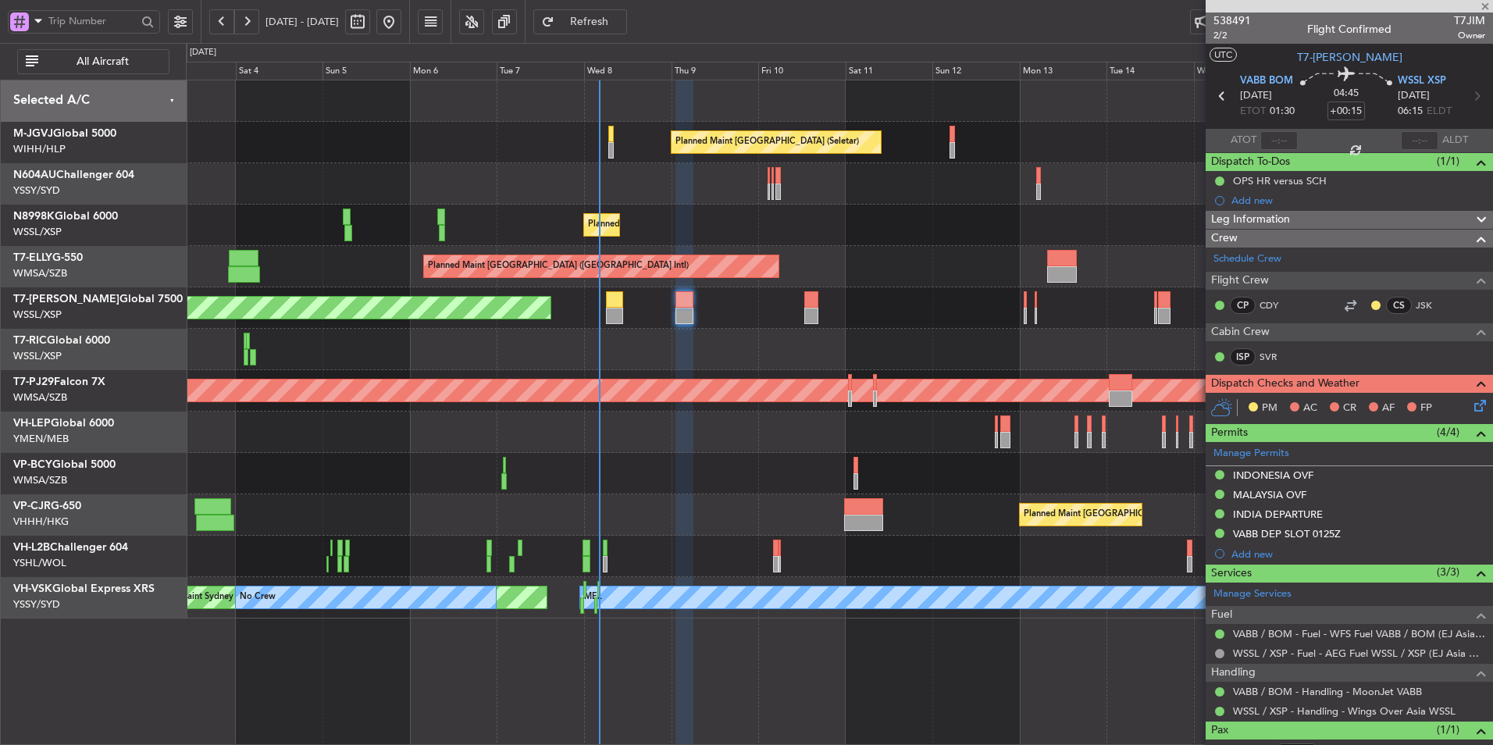
click at [665, 329] on div "Planned Maint Singapore (Seletar) Planned Maint Singapore (Seletar) Planned Mai…" at bounding box center [839, 349] width 1306 height 538
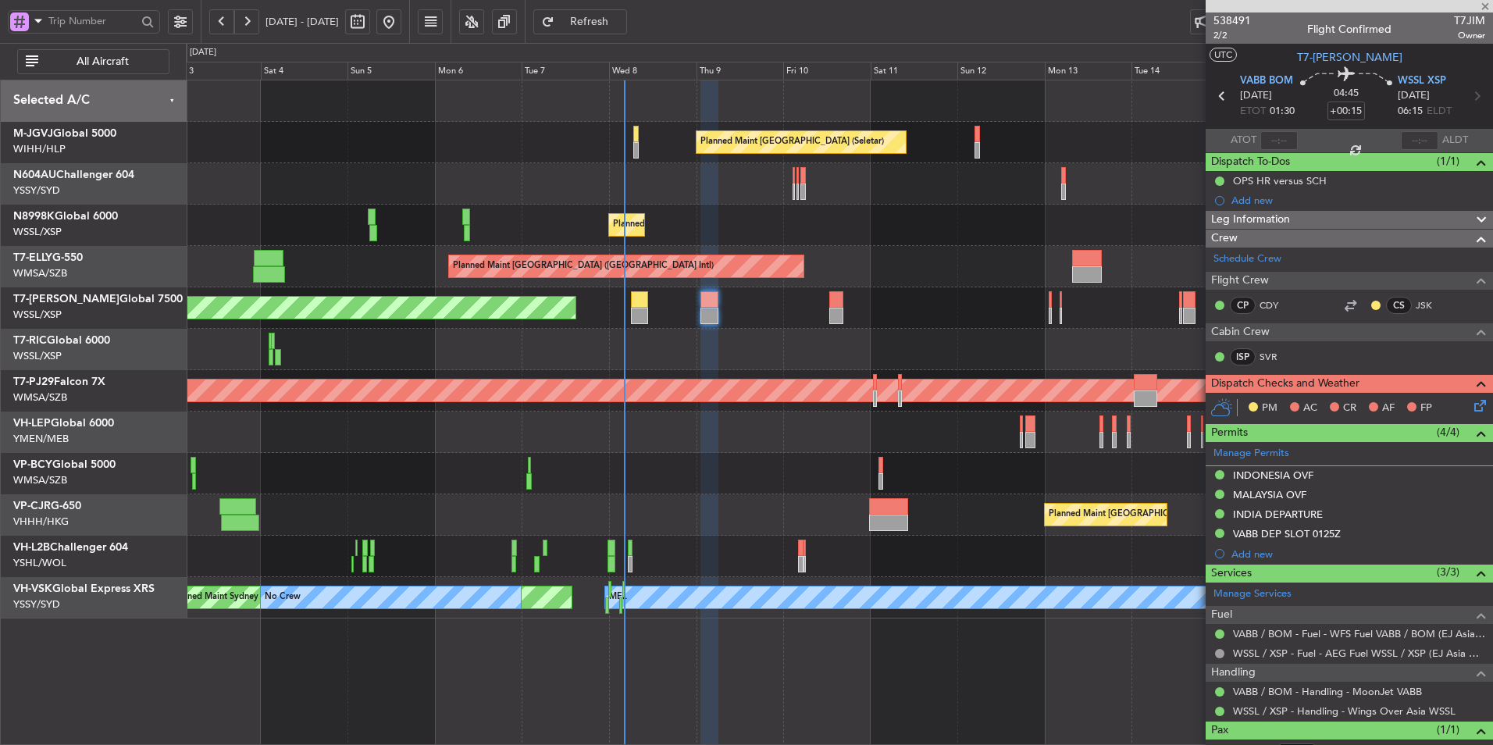
type input "-00:05"
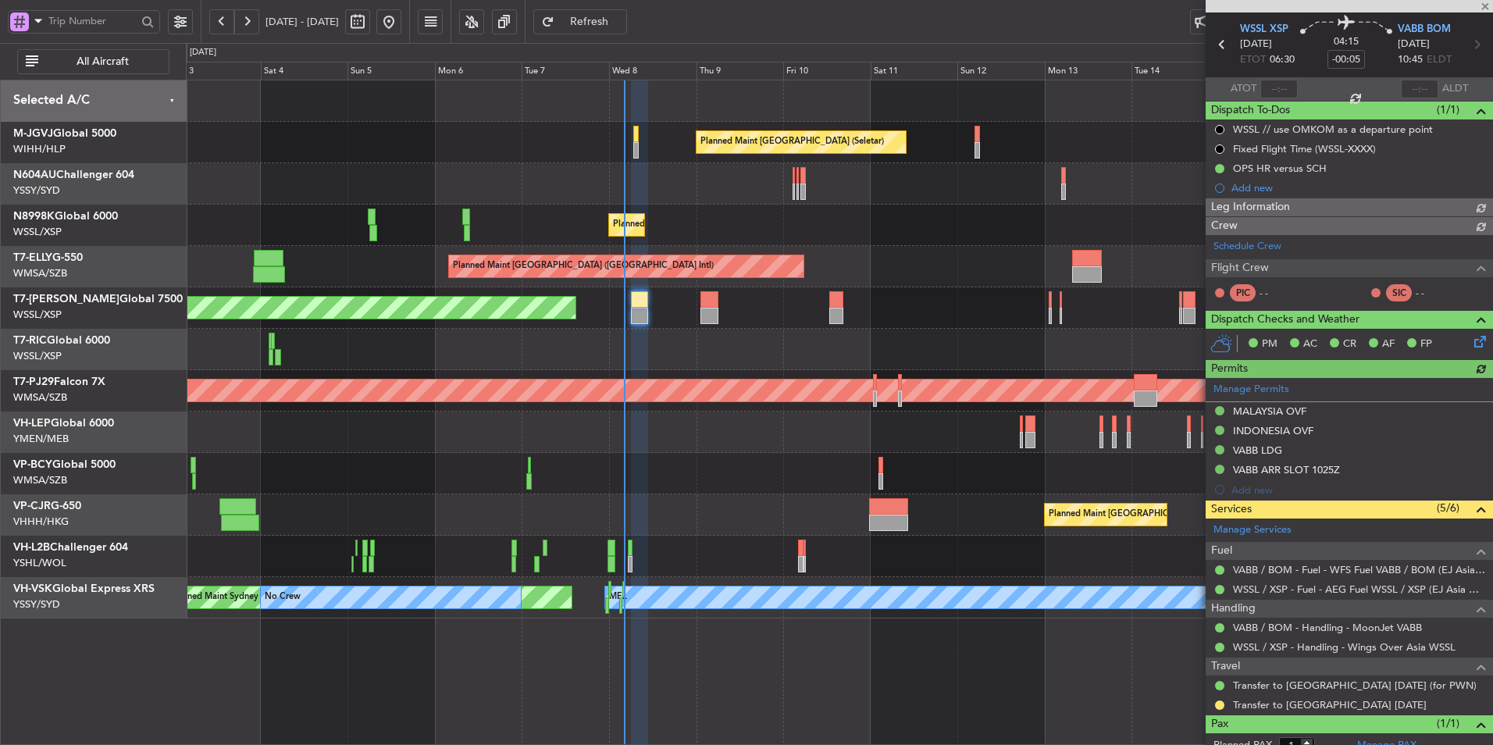
type input "[PERSON_NAME] (EYU)"
type input "F0296"
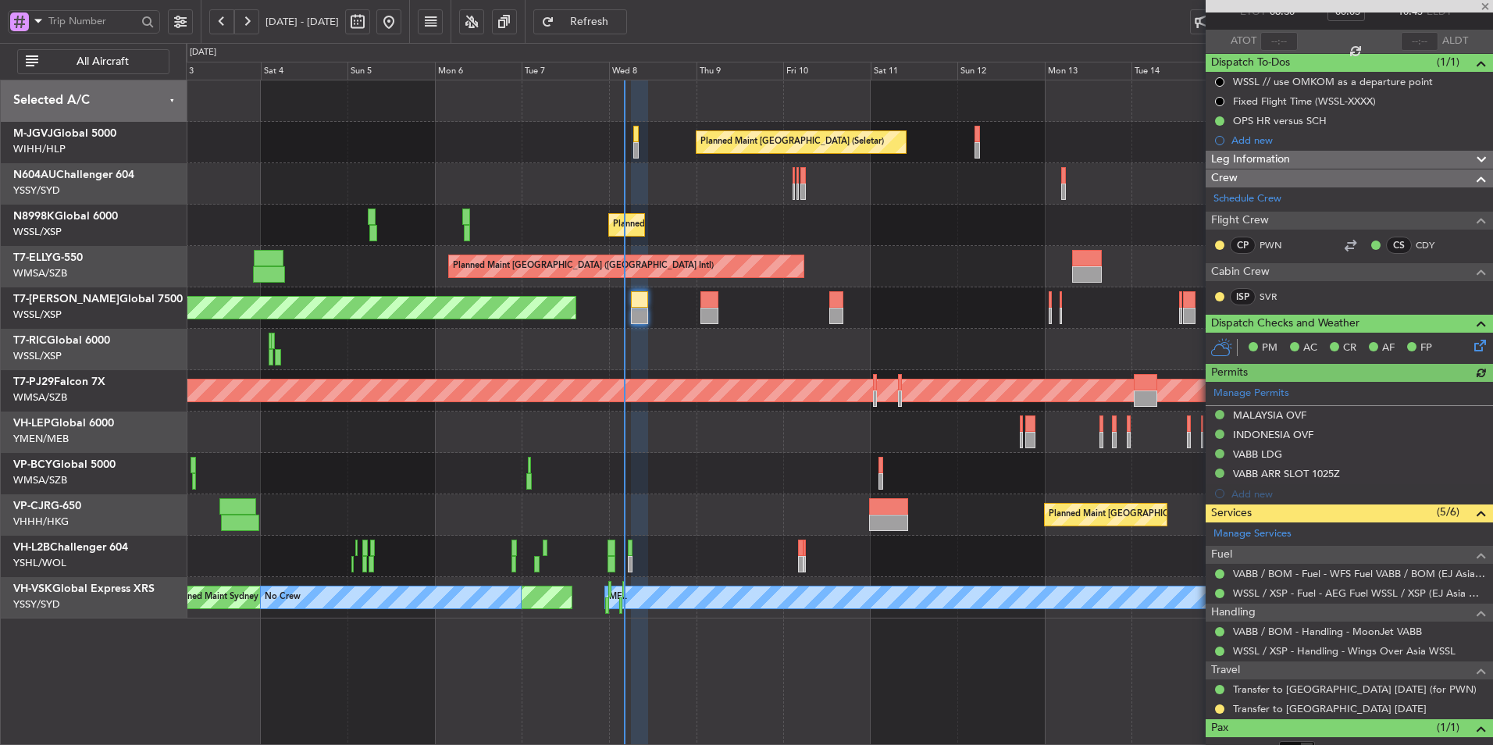
scroll to position [100, 0]
click at [1223, 704] on button at bounding box center [1219, 707] width 9 height 9
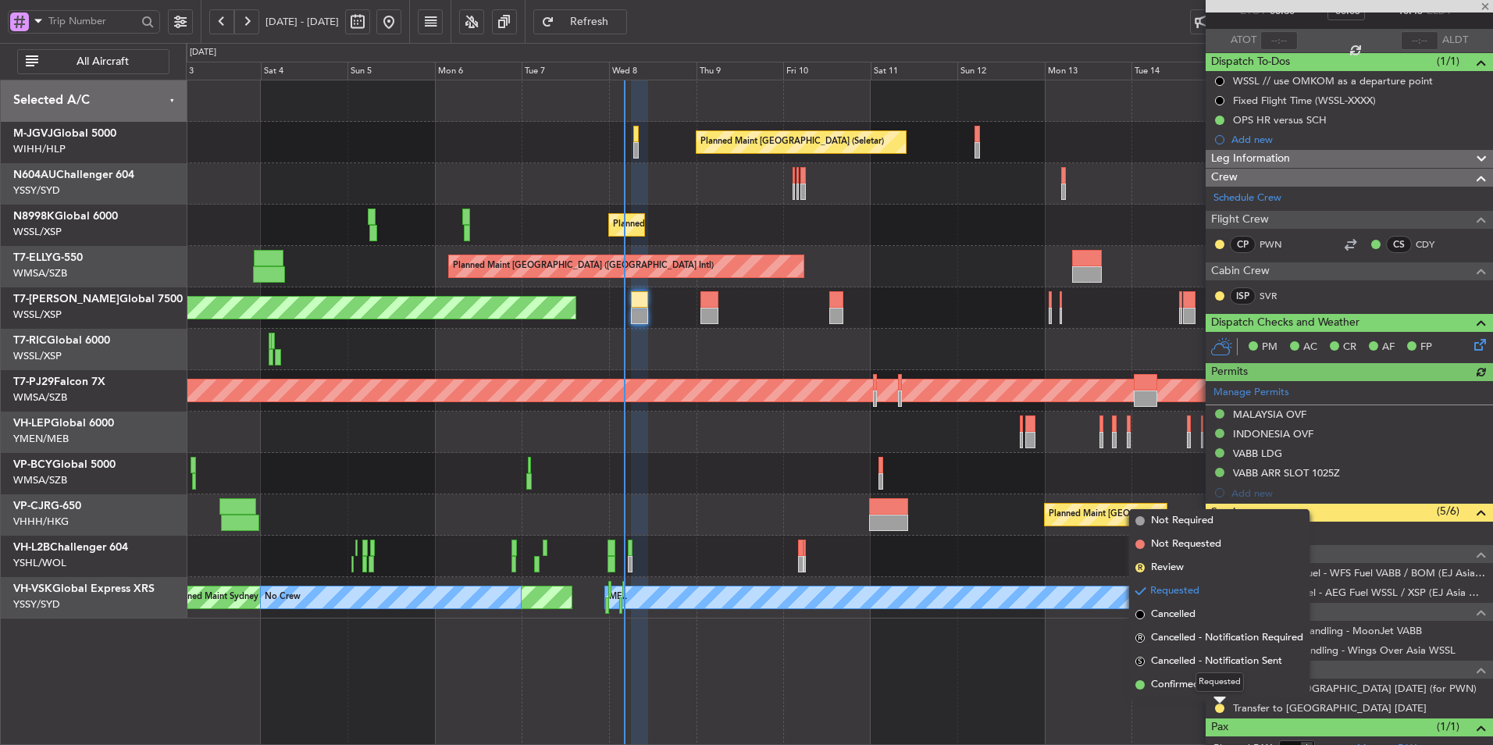
click at [1203, 685] on div "Requested" at bounding box center [1219, 682] width 48 height 20
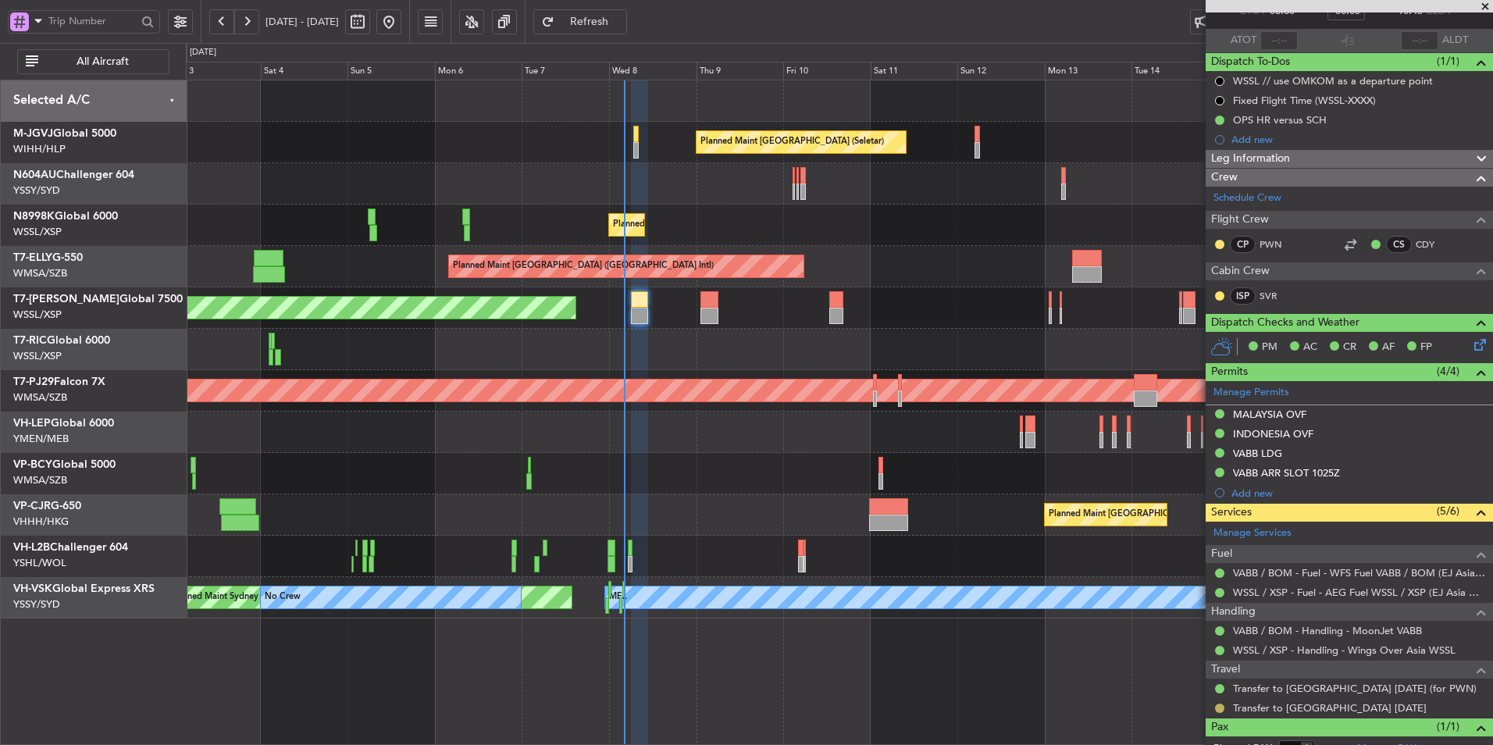
click at [1218, 706] on button at bounding box center [1219, 707] width 9 height 9
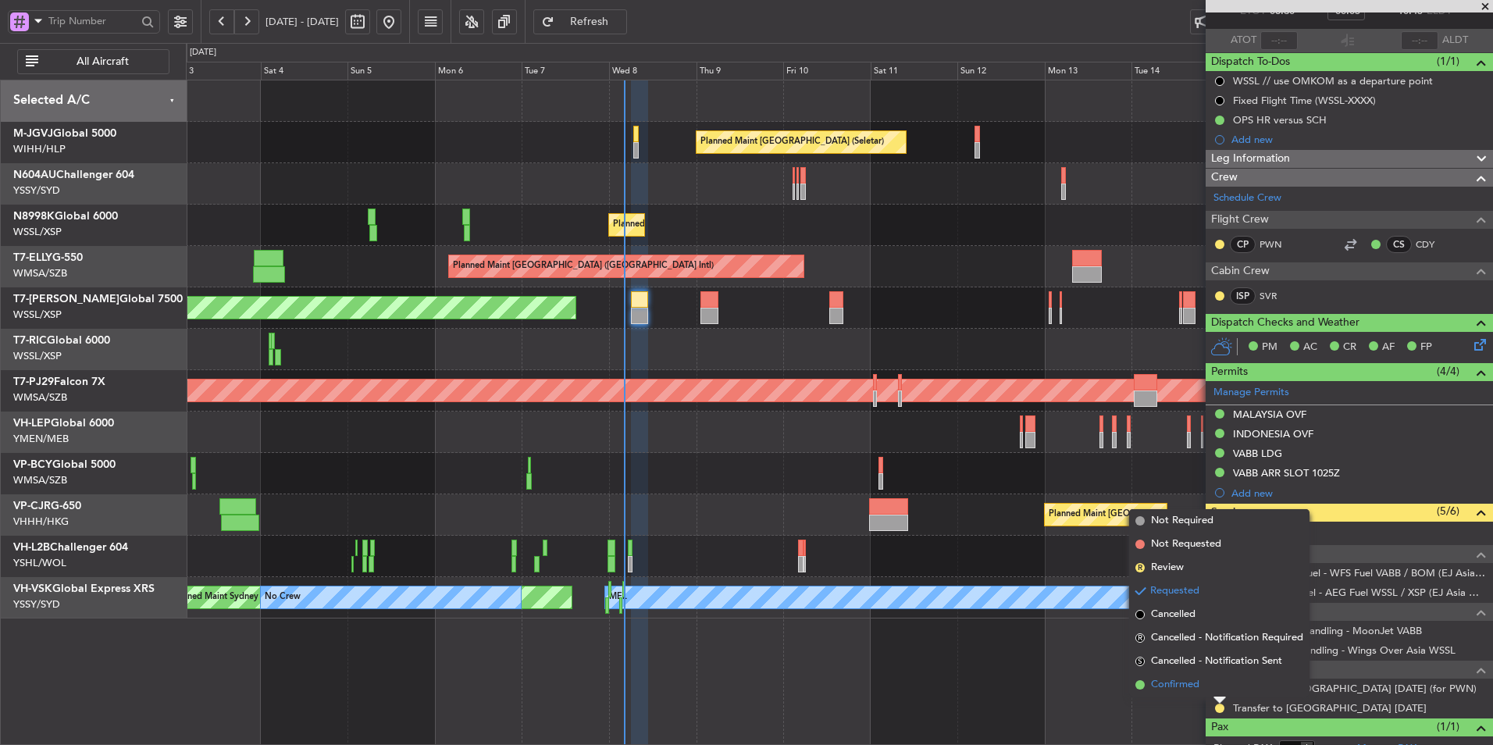
click at [1176, 688] on span "Confirmed" at bounding box center [1175, 685] width 48 height 16
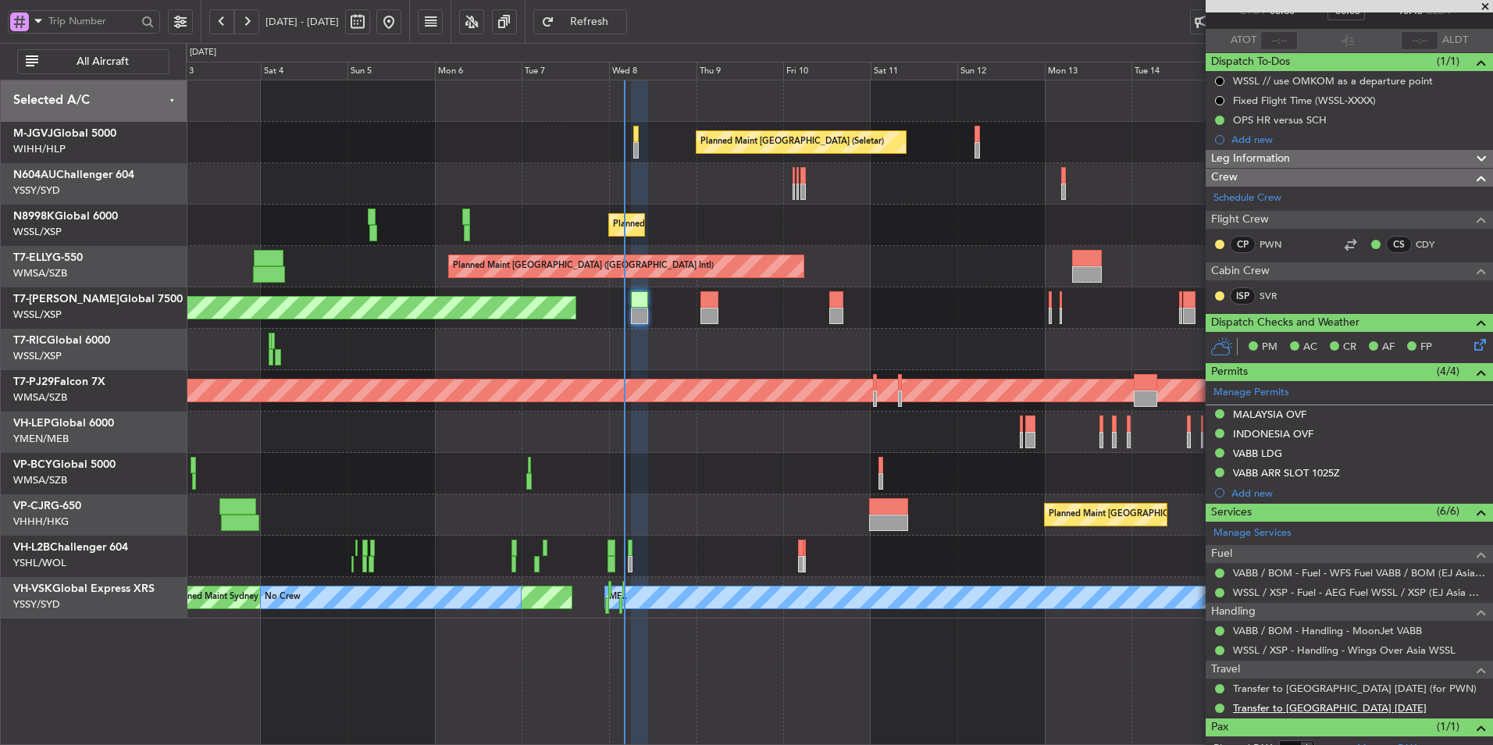
click at [1312, 707] on link "Transfer to [GEOGRAPHIC_DATA] [DATE]" at bounding box center [1330, 707] width 194 height 13
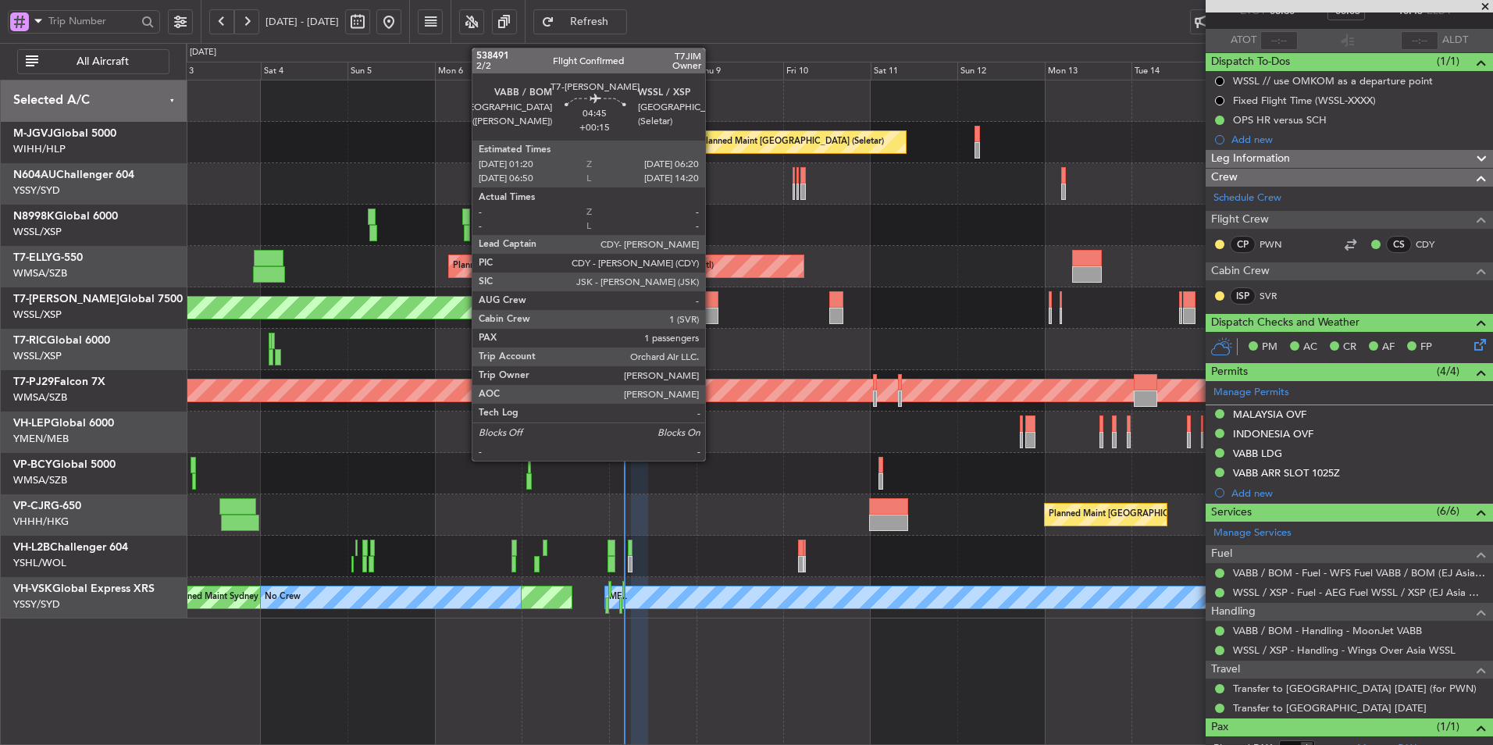
click at [712, 308] on div at bounding box center [709, 316] width 19 height 16
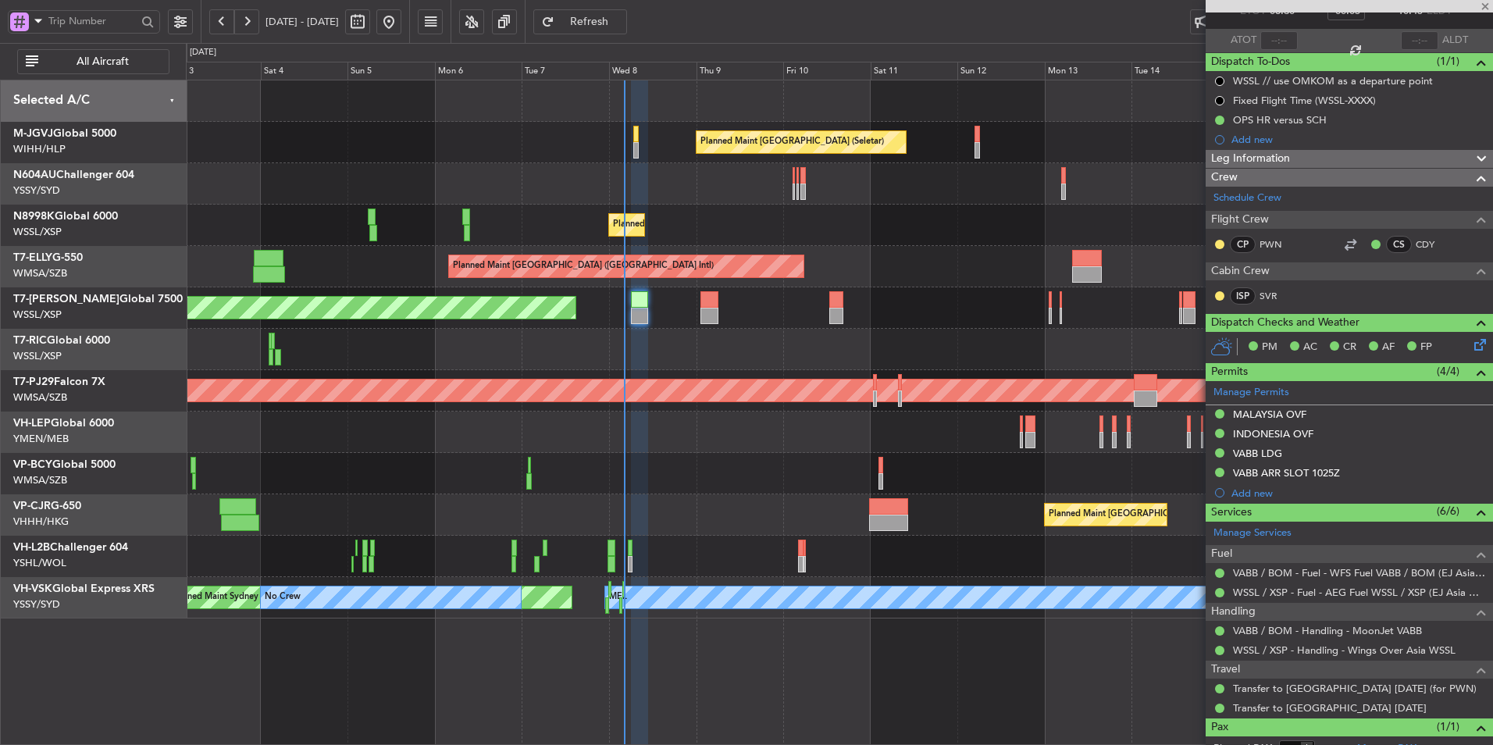
type input "+00:15"
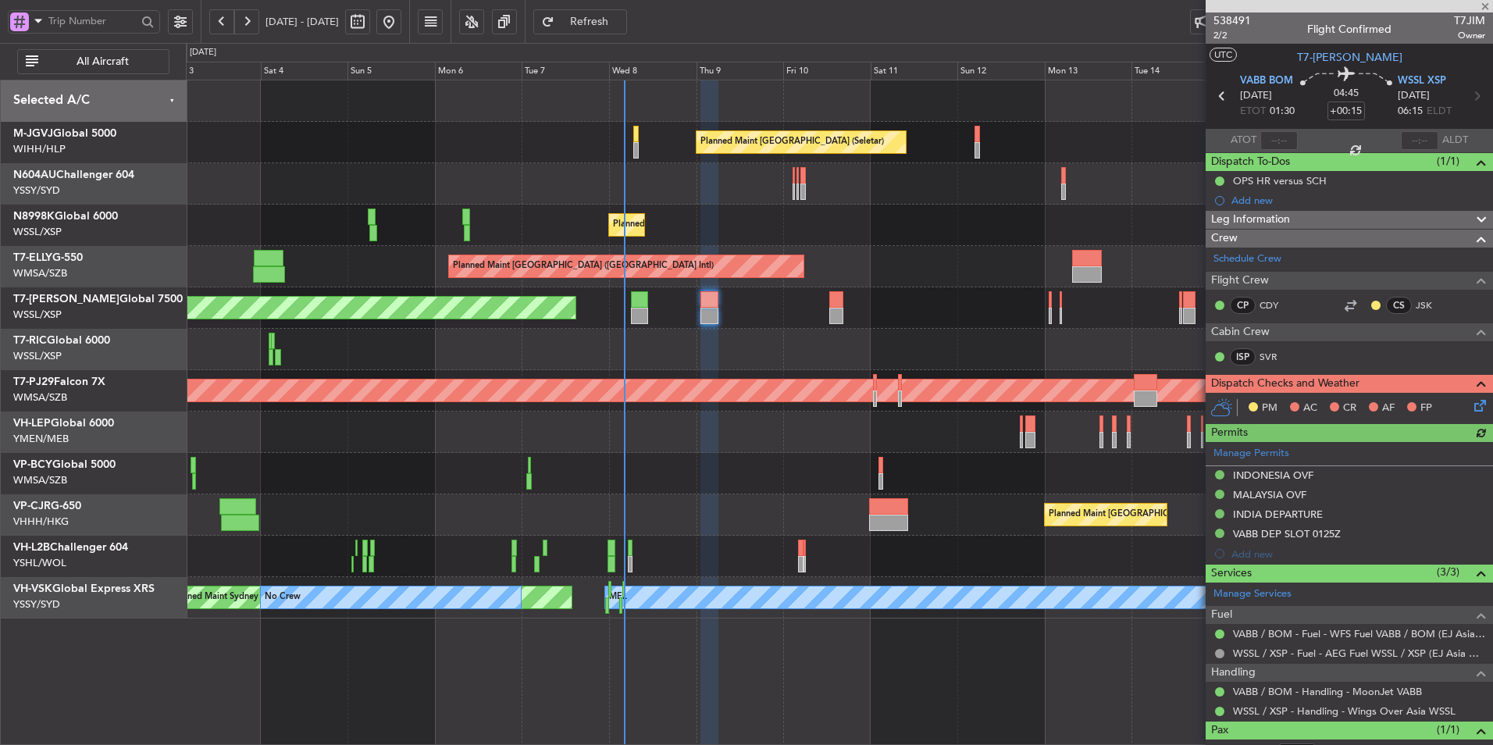
click at [1490, 5] on div at bounding box center [1348, 6] width 287 height 12
click at [1485, 3] on span at bounding box center [1485, 7] width 16 height 14
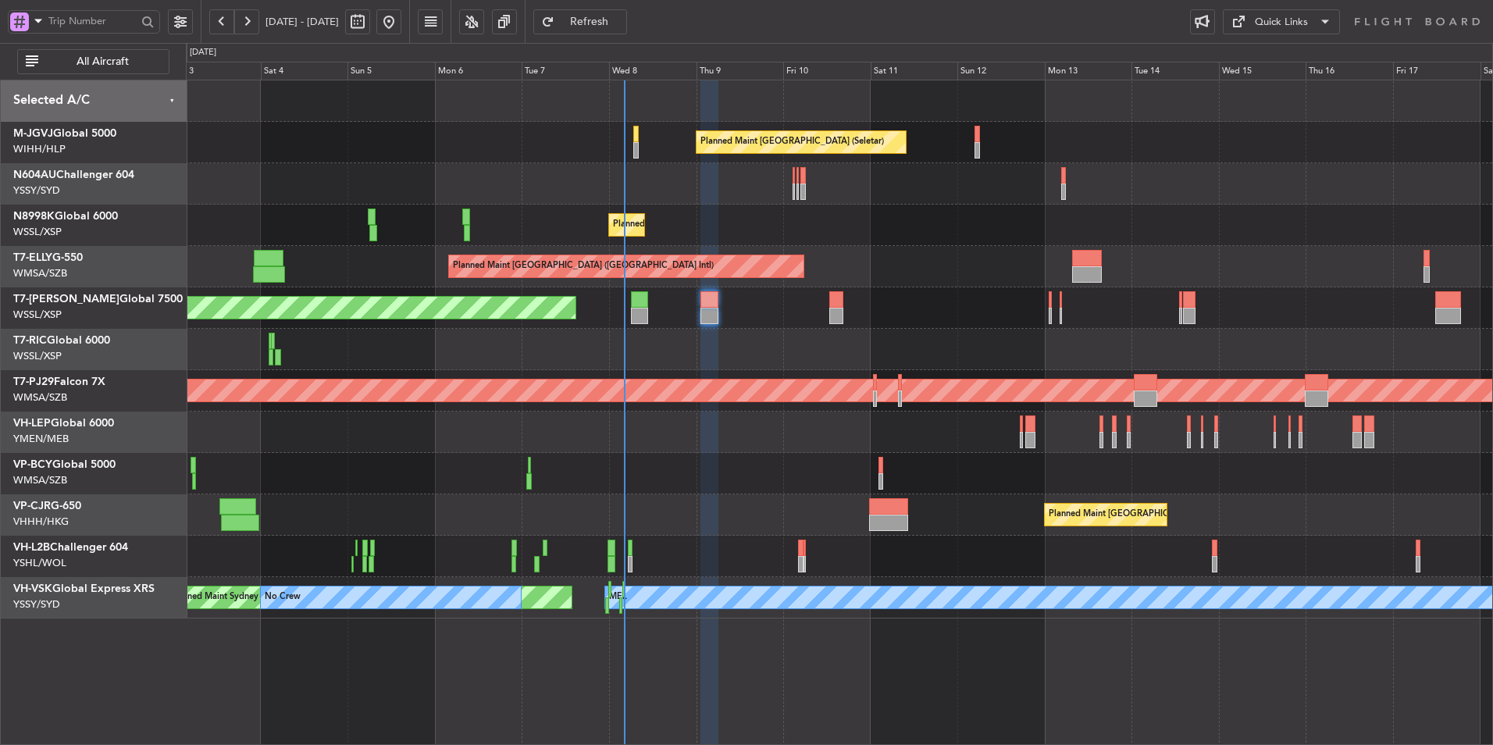
type input "0"
click at [1276, 23] on div "Quick Links" at bounding box center [1281, 23] width 53 height 16
click at [781, 329] on div at bounding box center [746, 372] width 1493 height 745
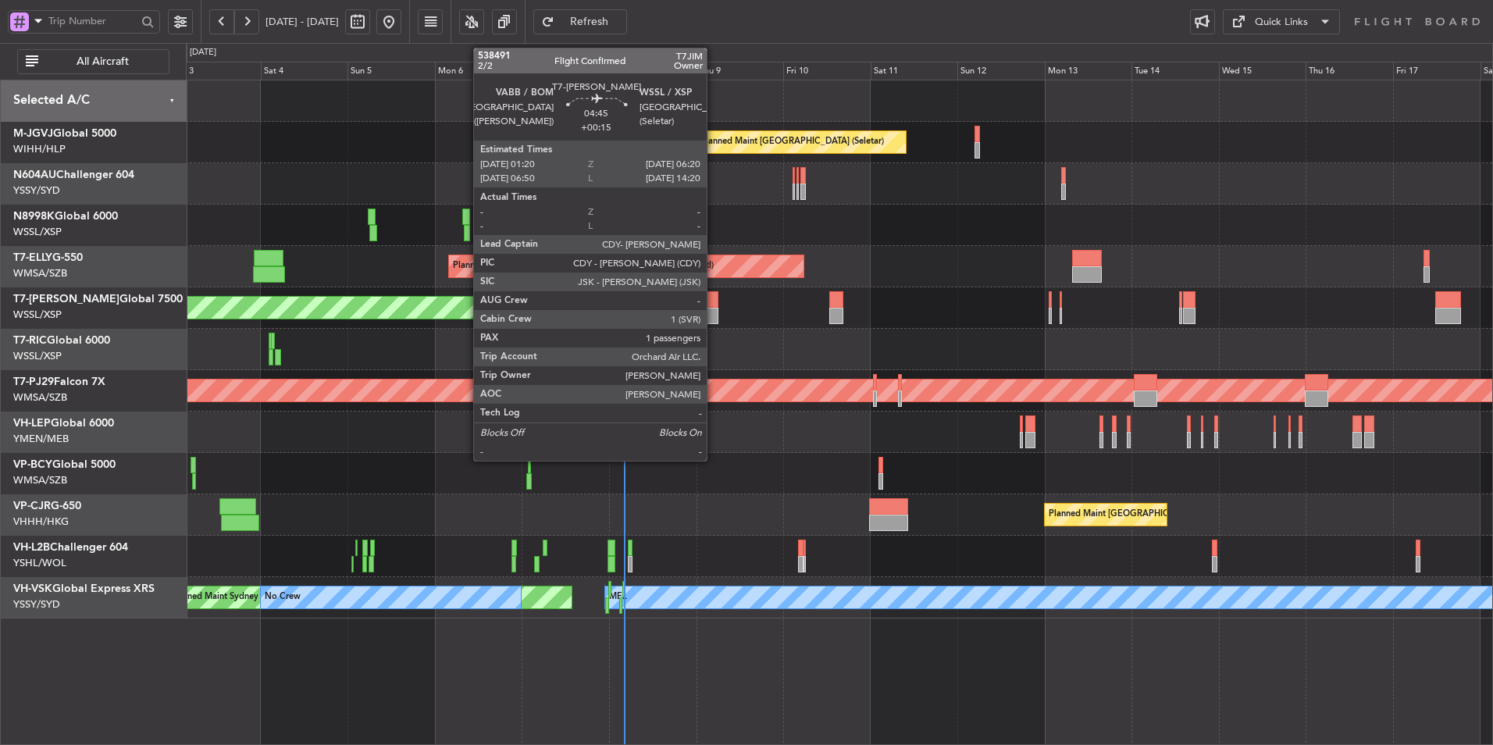
click at [714, 306] on div at bounding box center [709, 299] width 19 height 16
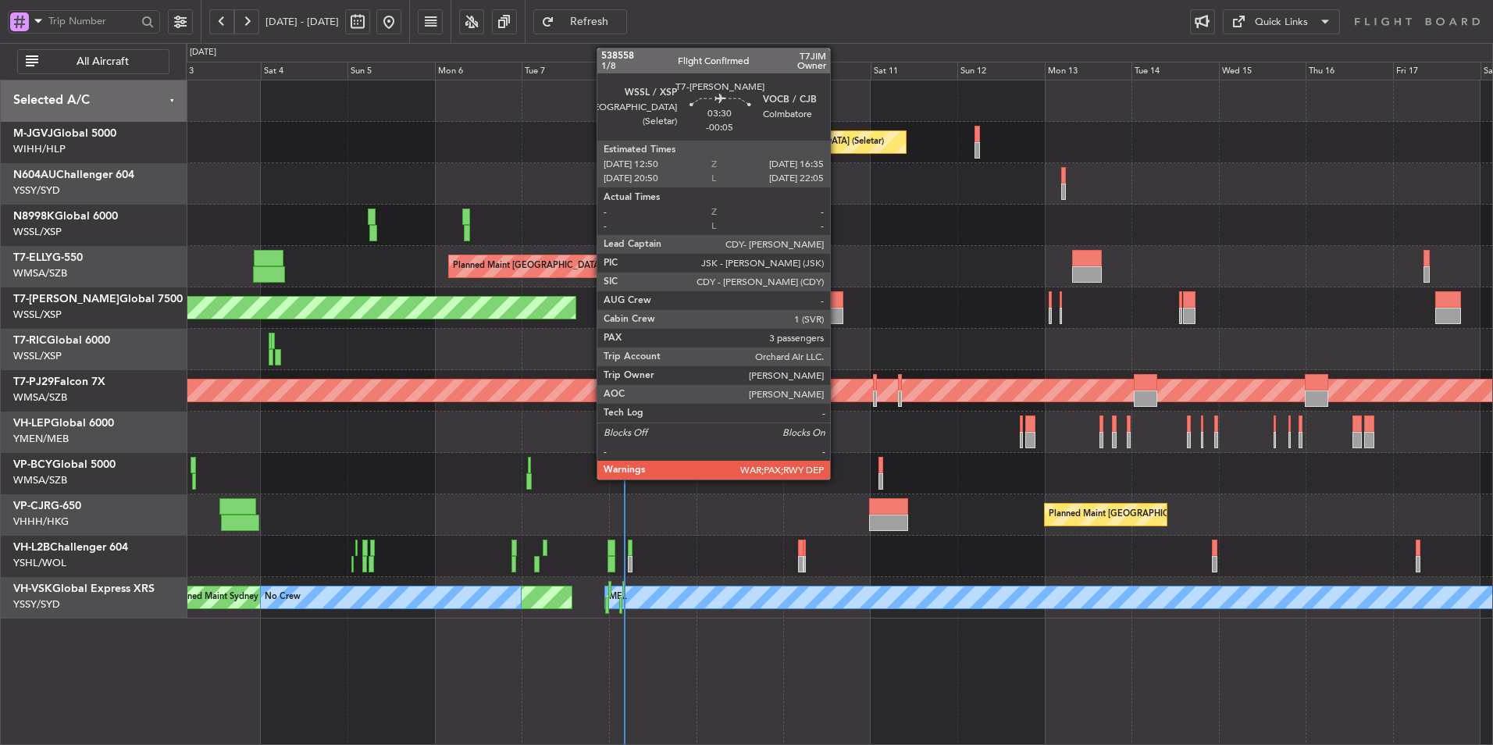
click at [837, 304] on div at bounding box center [836, 299] width 14 height 16
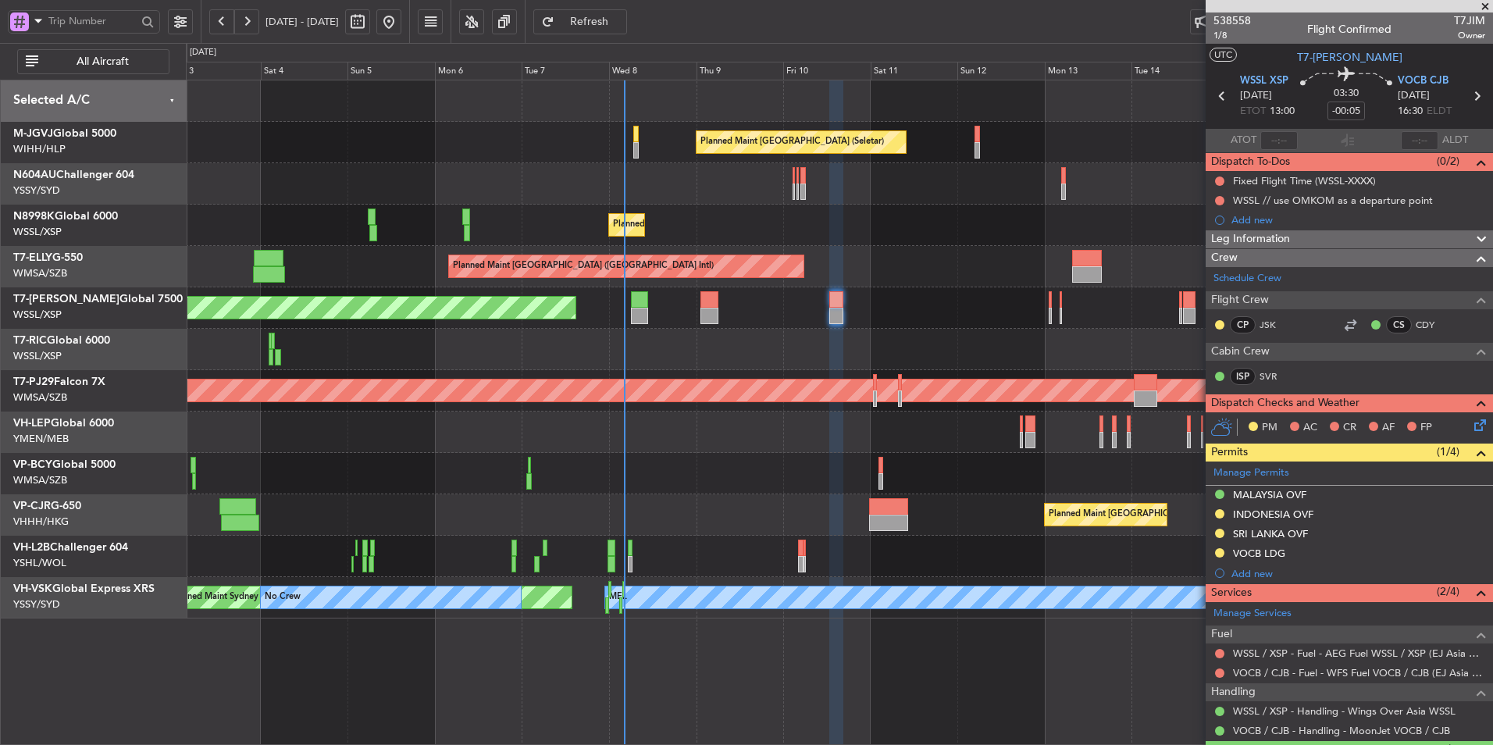
drag, startPoint x: 628, startPoint y: 27, endPoint x: 646, endPoint y: 34, distance: 19.3
click at [627, 30] on button "Refresh" at bounding box center [580, 21] width 94 height 25
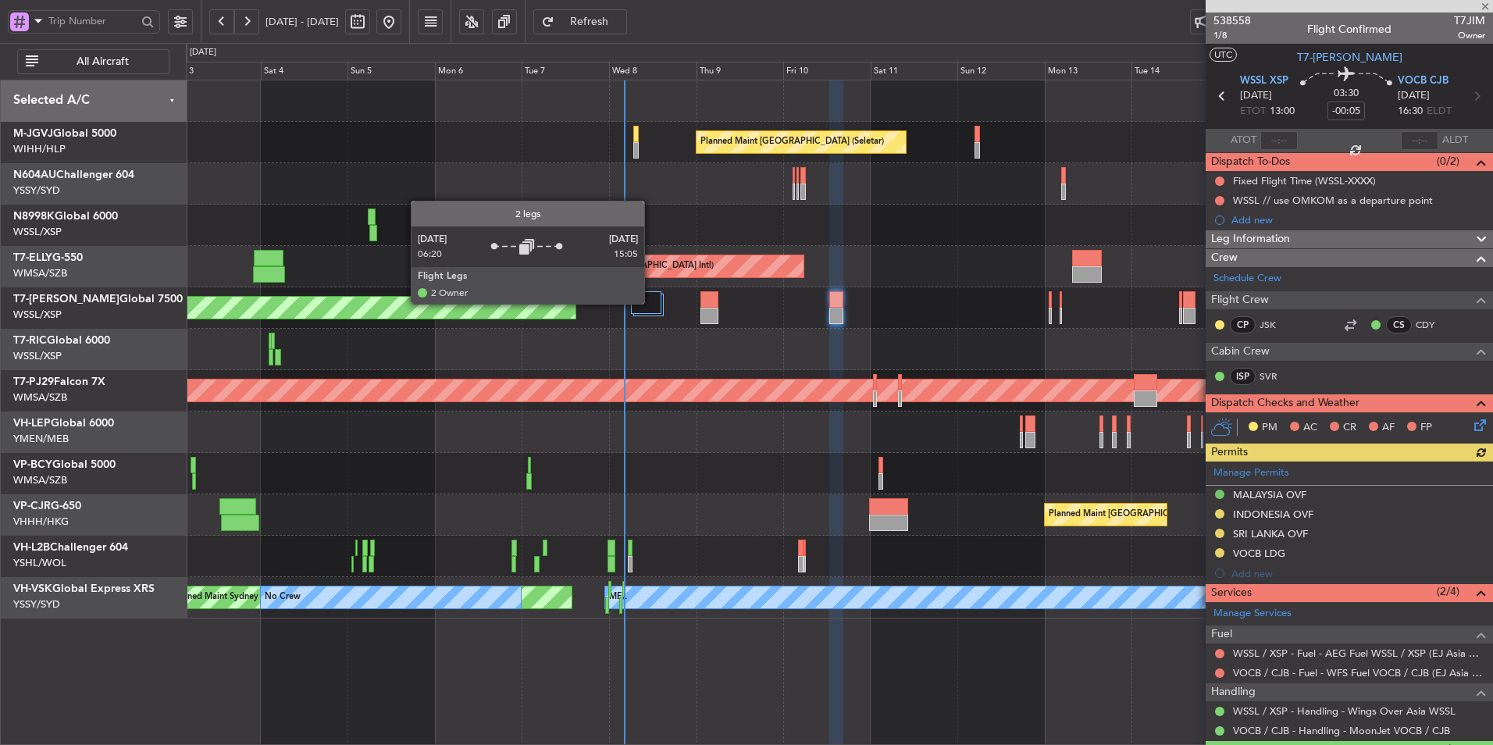
click at [650, 302] on div at bounding box center [646, 302] width 30 height 23
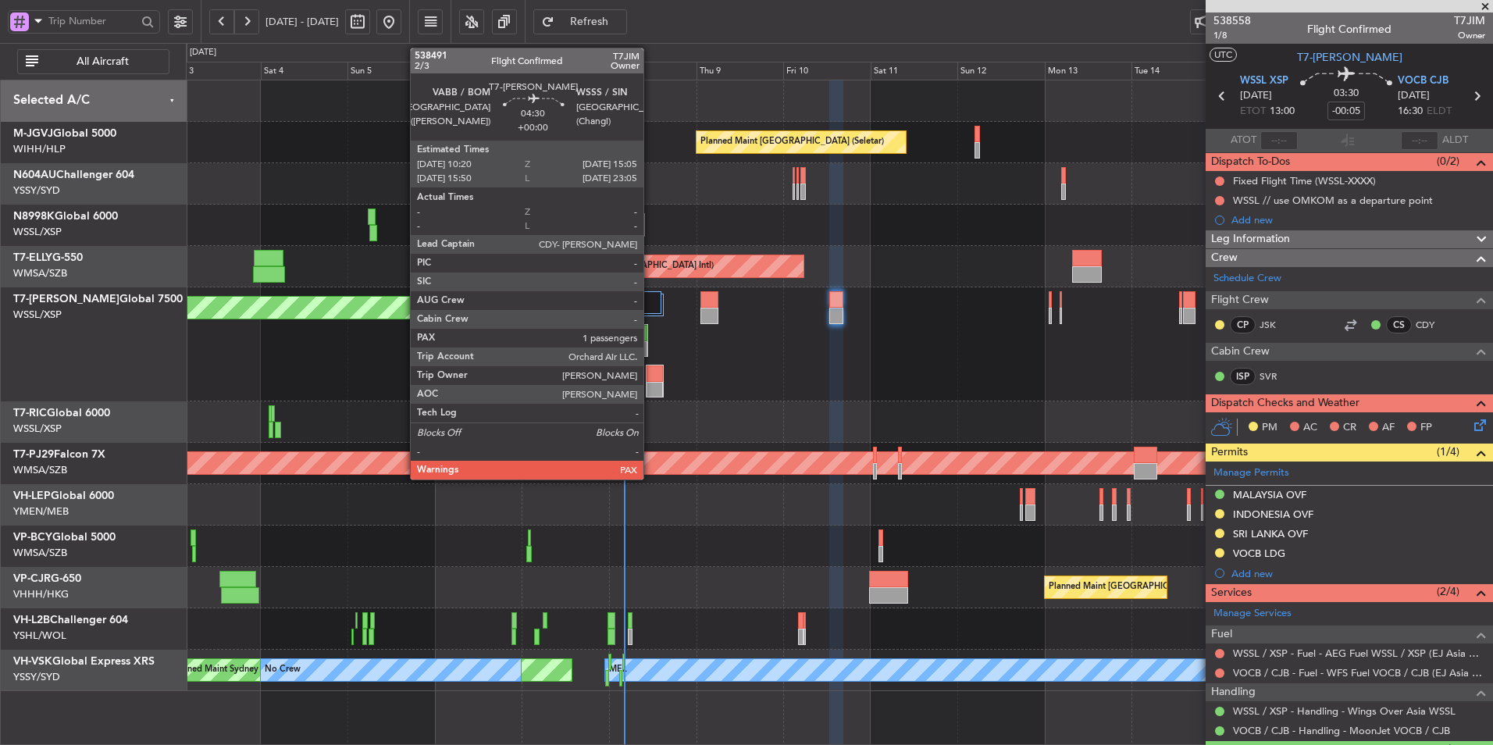
click at [650, 386] on div at bounding box center [654, 390] width 16 height 16
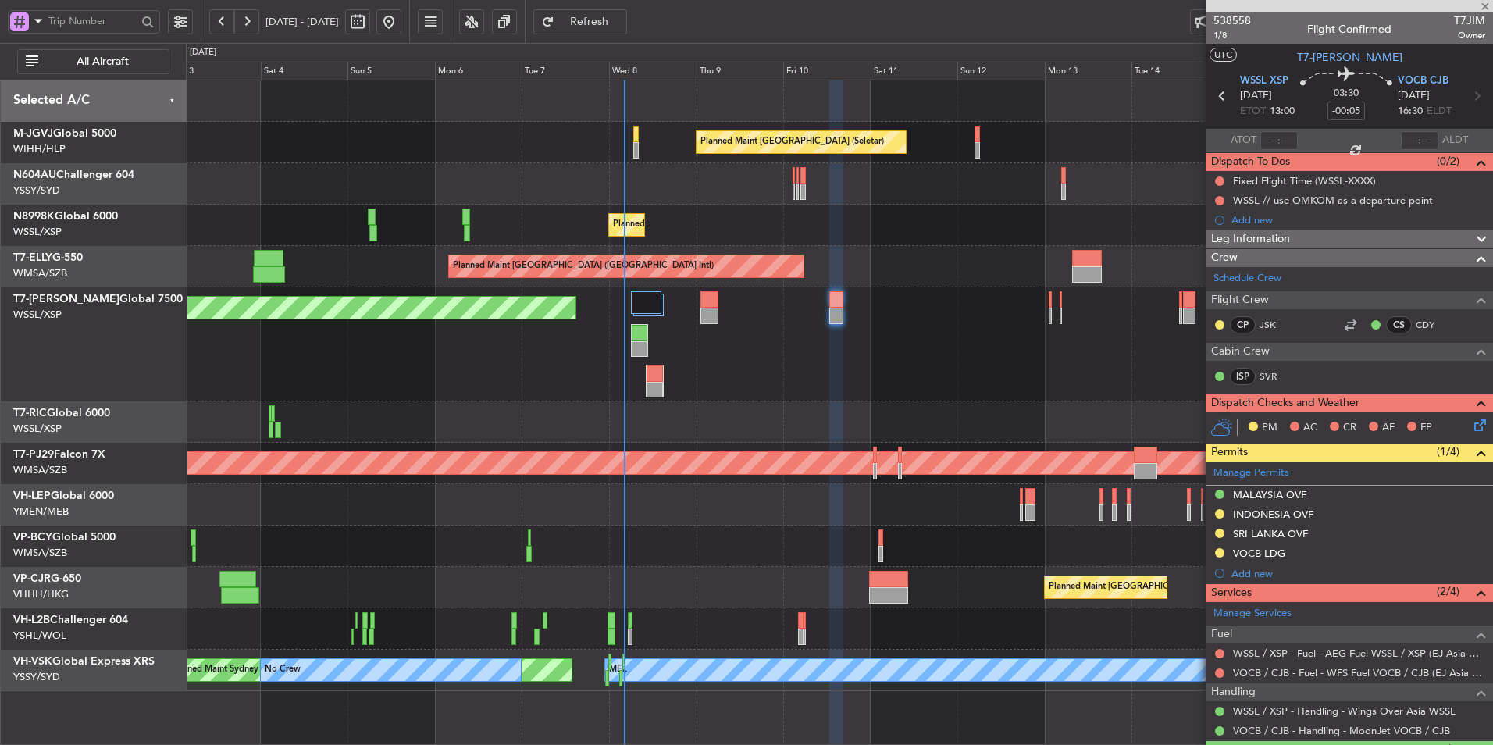
type input "1"
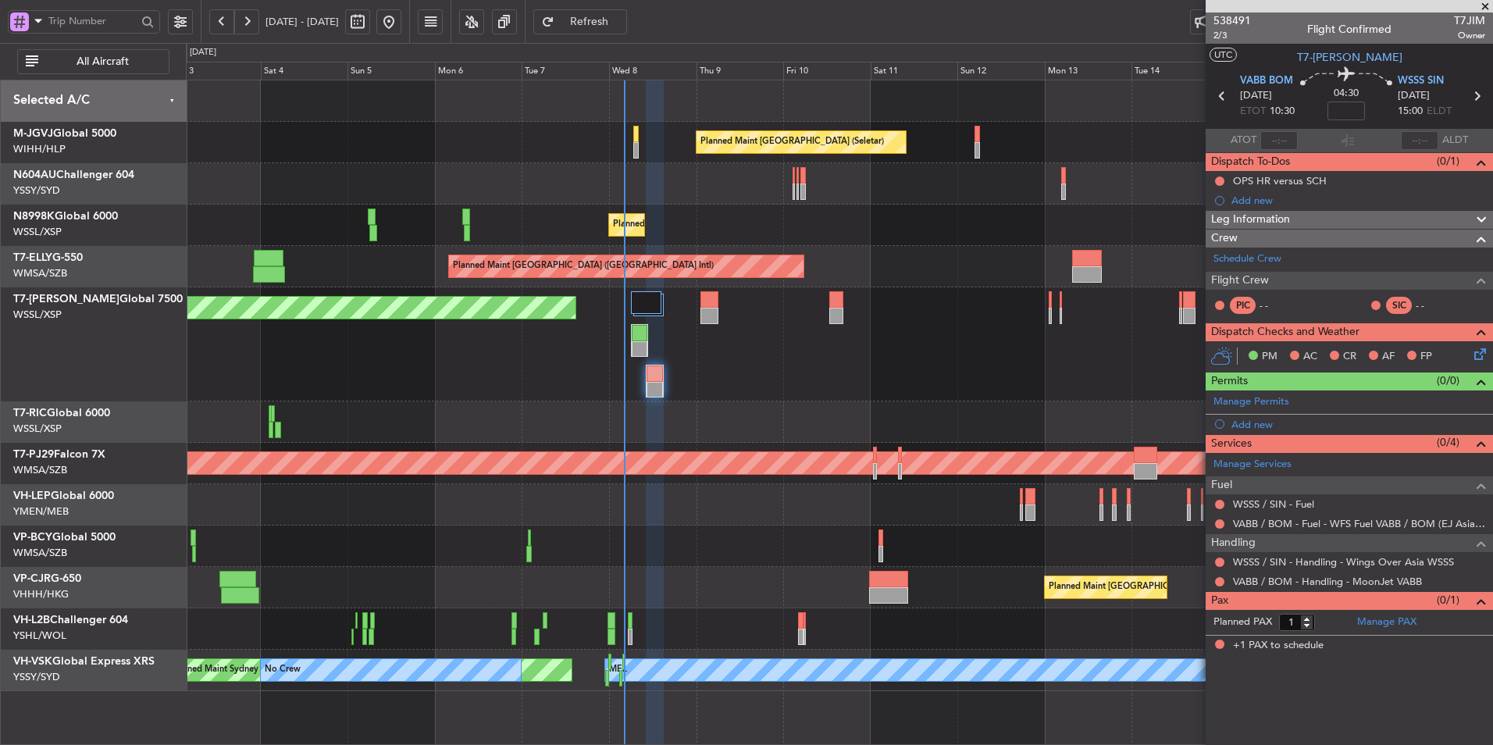
click at [611, 16] on span "Refresh" at bounding box center [589, 21] width 64 height 11
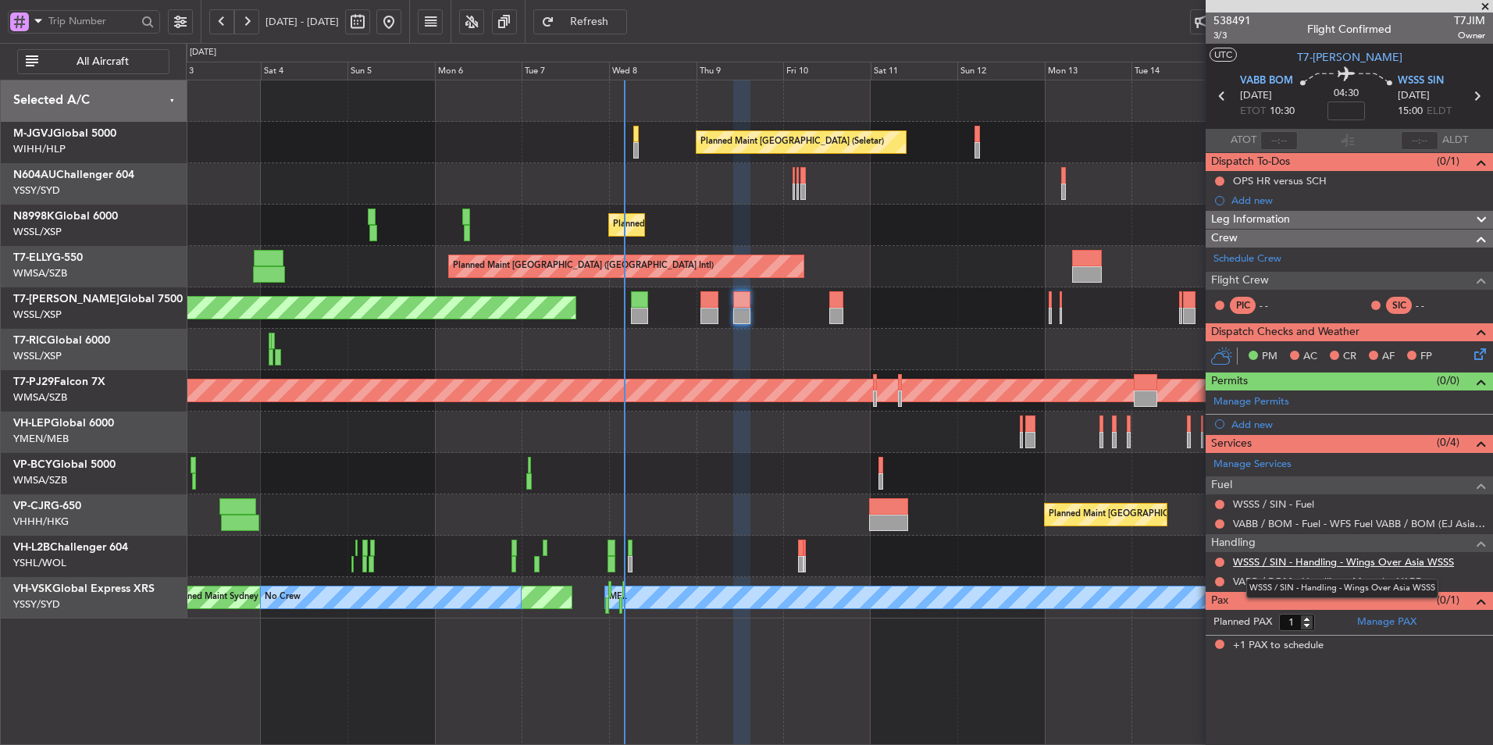
click at [1349, 564] on link "WSSS / SIN - Handling - Wings Over Asia WSSS" at bounding box center [1343, 561] width 221 height 13
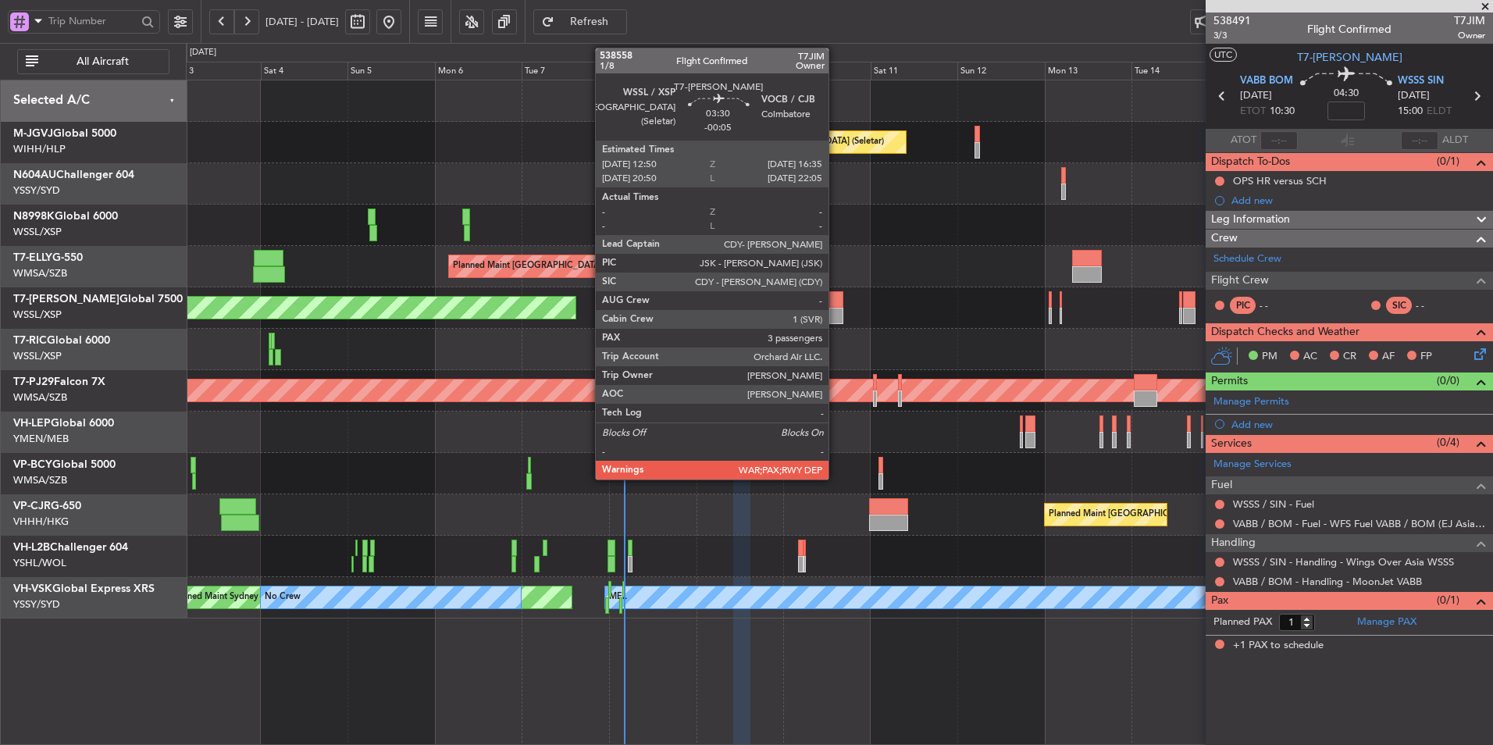
click at [835, 305] on div at bounding box center [836, 299] width 14 height 16
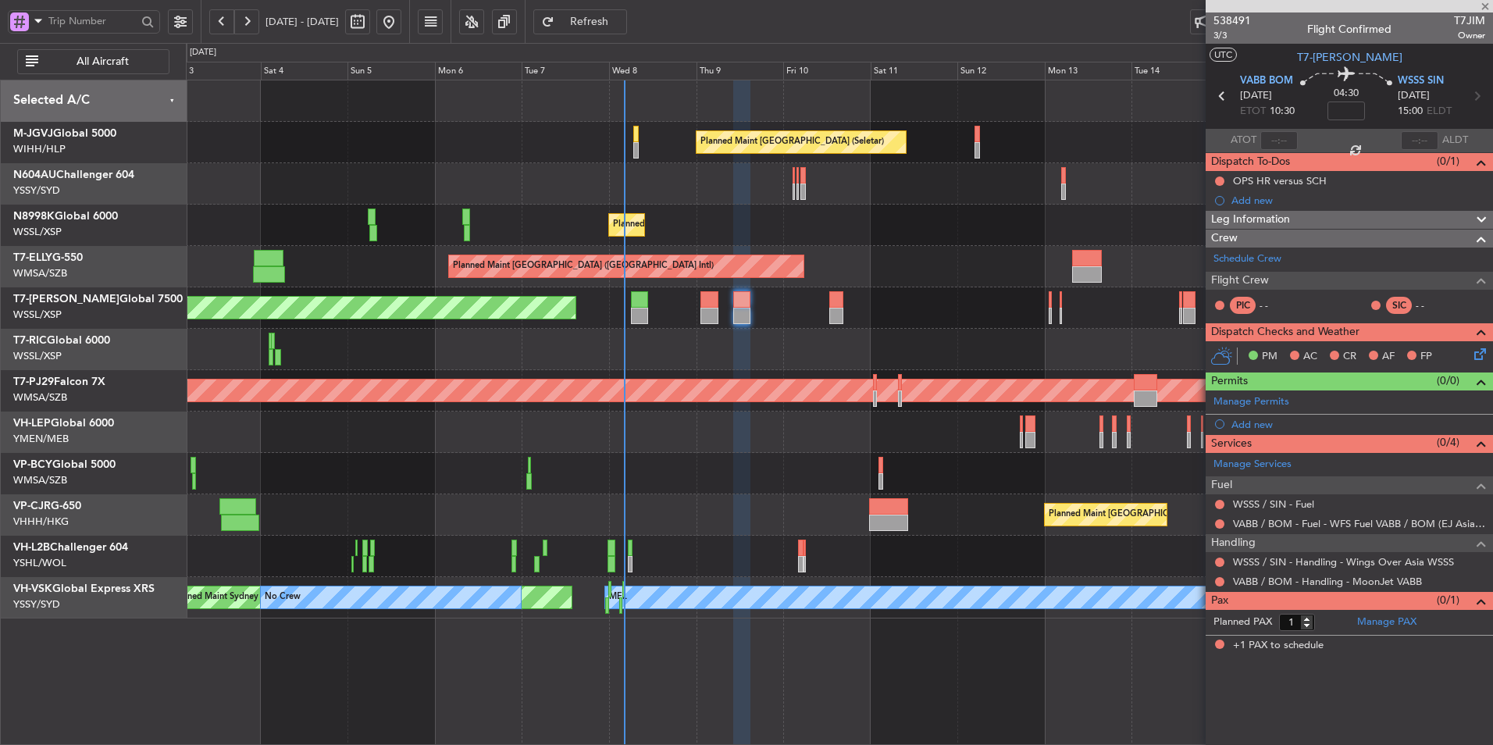
type input "-00:05"
type input "3"
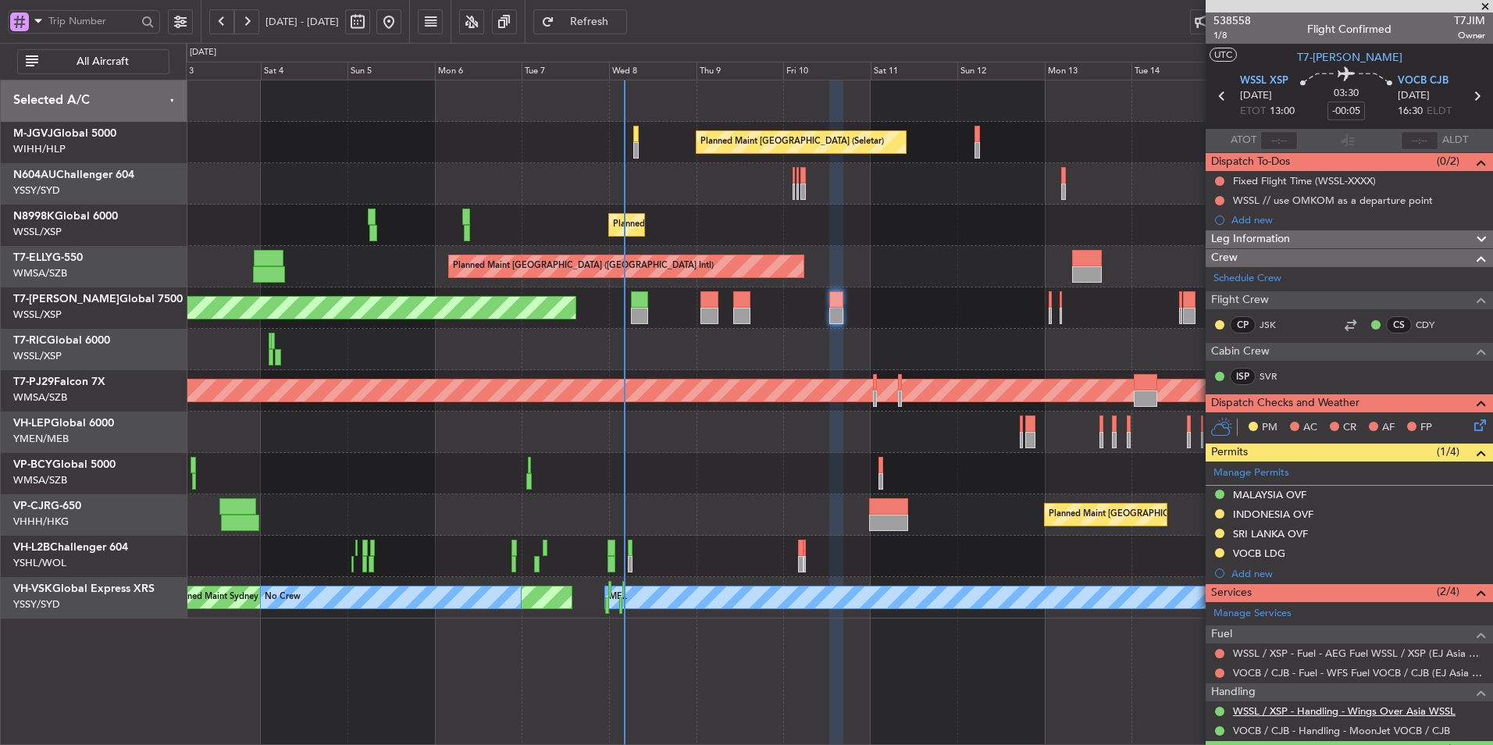
click at [1316, 714] on link "WSSL / XSP - Handling - Wings Over Asia WSSL" at bounding box center [1344, 710] width 223 height 13
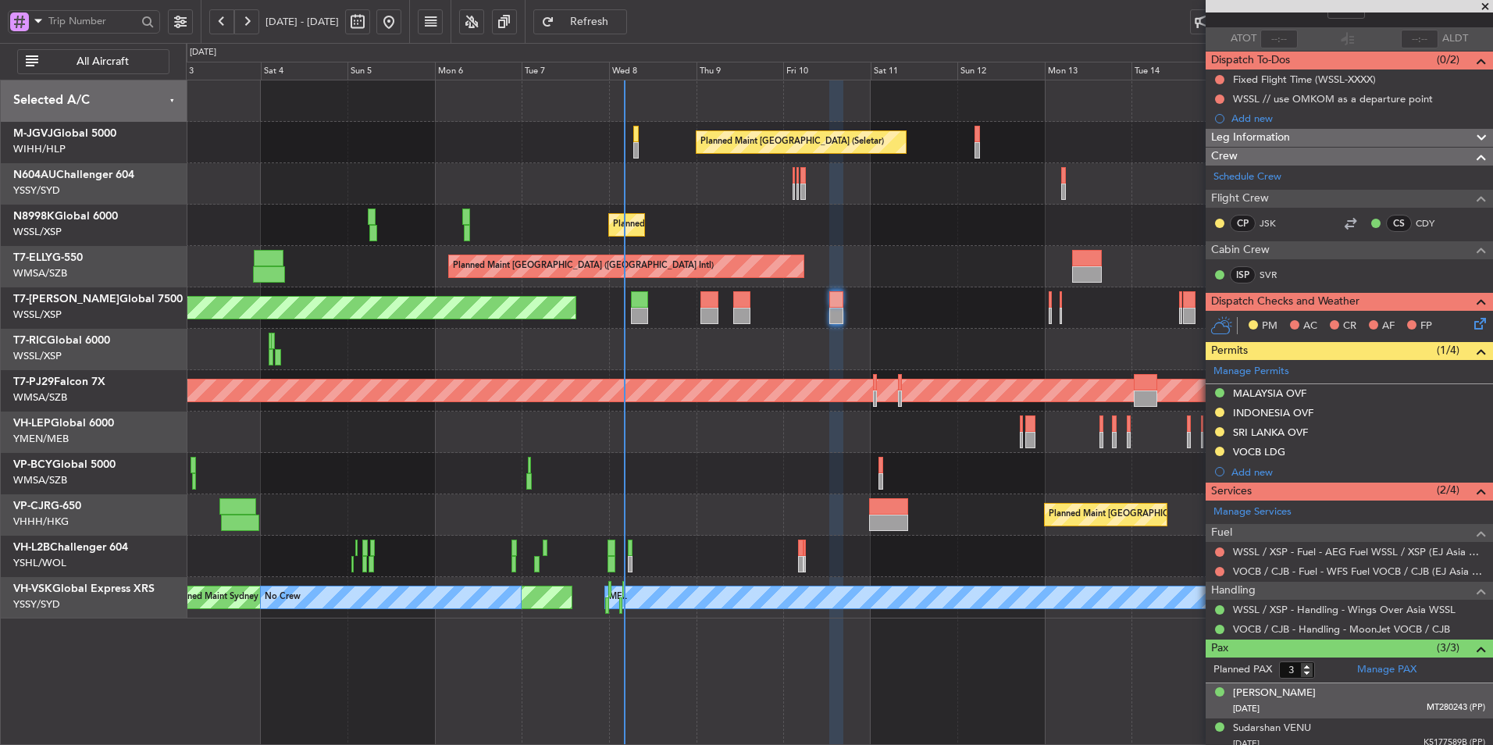
scroll to position [144, 0]
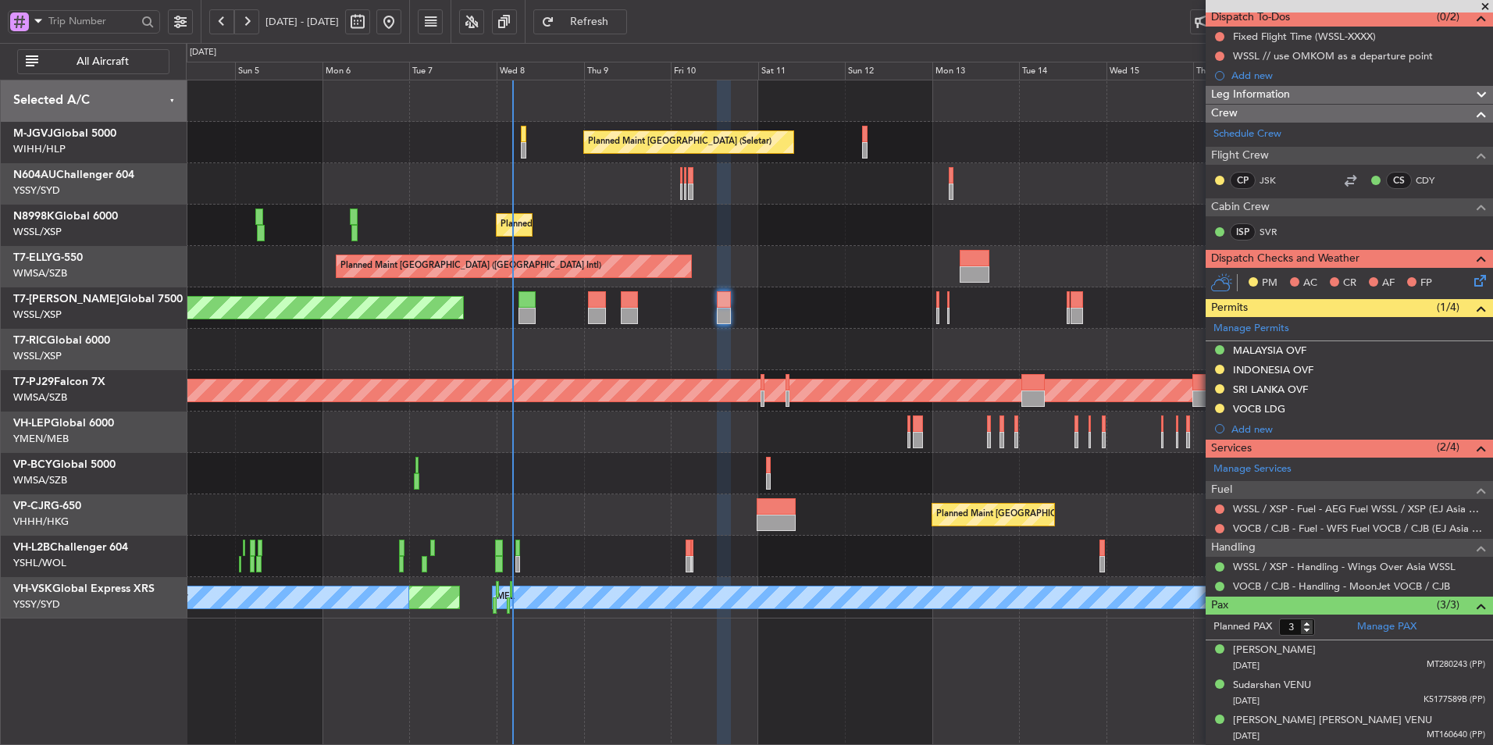
click at [749, 454] on div "Planned Maint Singapore (Seletar) Planned Maint Singapore (Seletar) Planned Mai…" at bounding box center [839, 349] width 1306 height 538
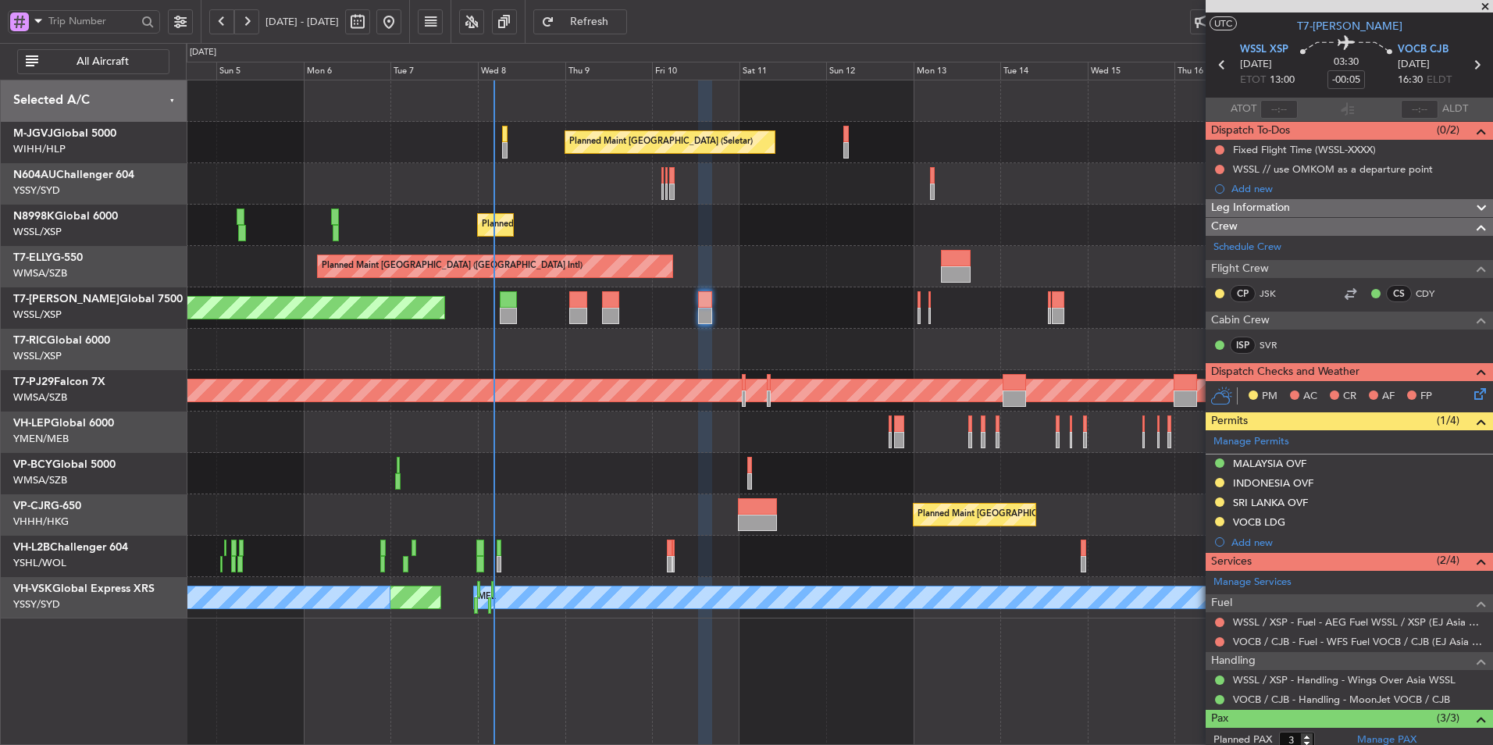
scroll to position [0, 0]
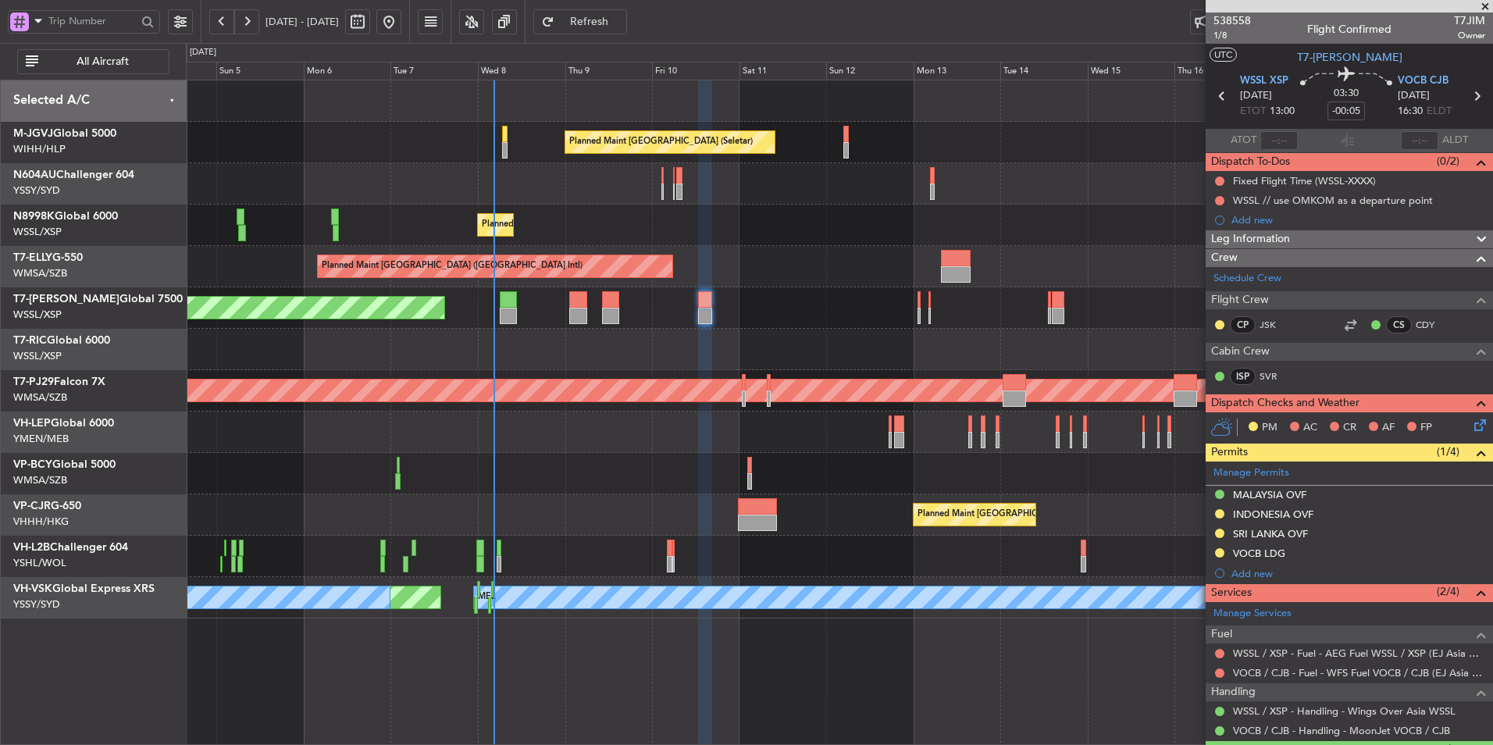
click at [625, 493] on div at bounding box center [839, 473] width 1306 height 41
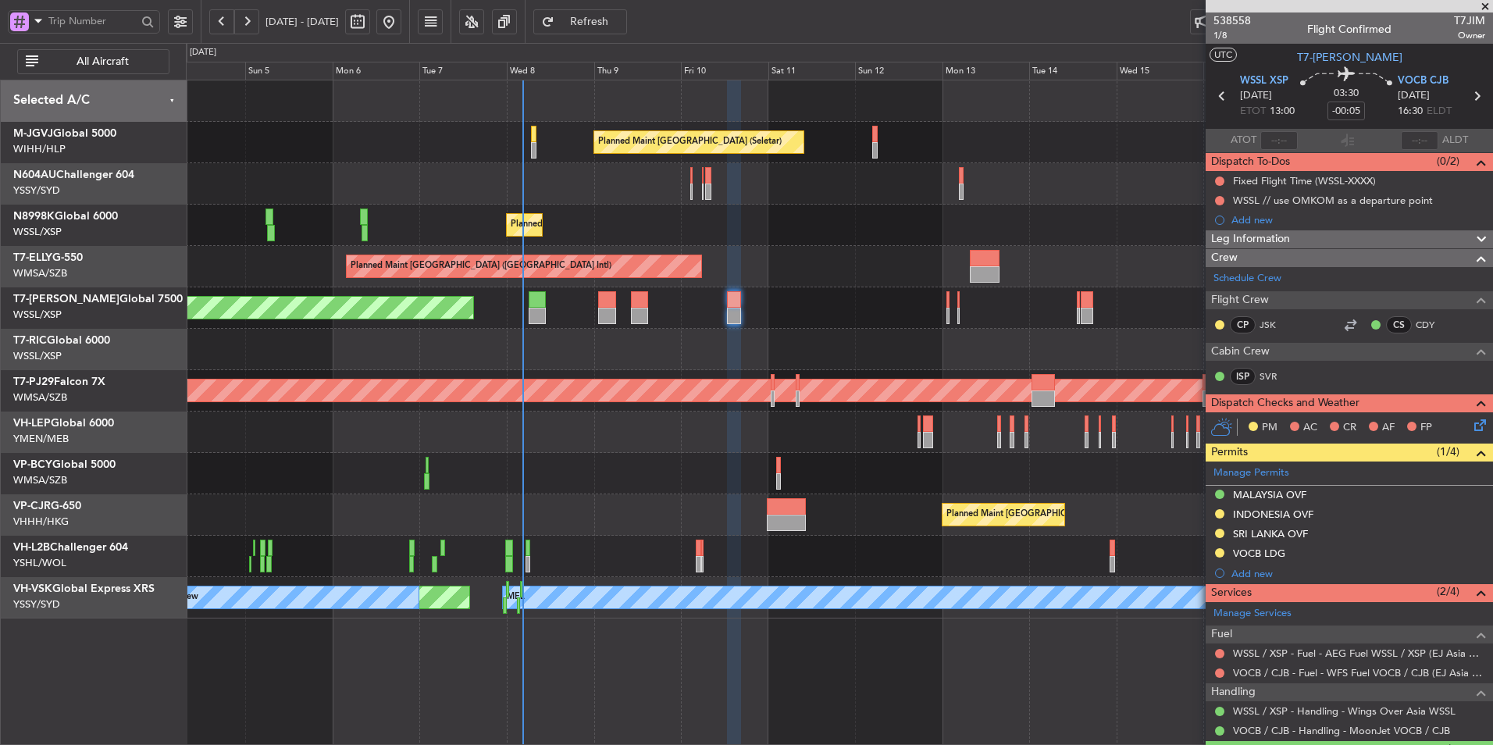
click at [547, 469] on div at bounding box center [839, 473] width 1306 height 41
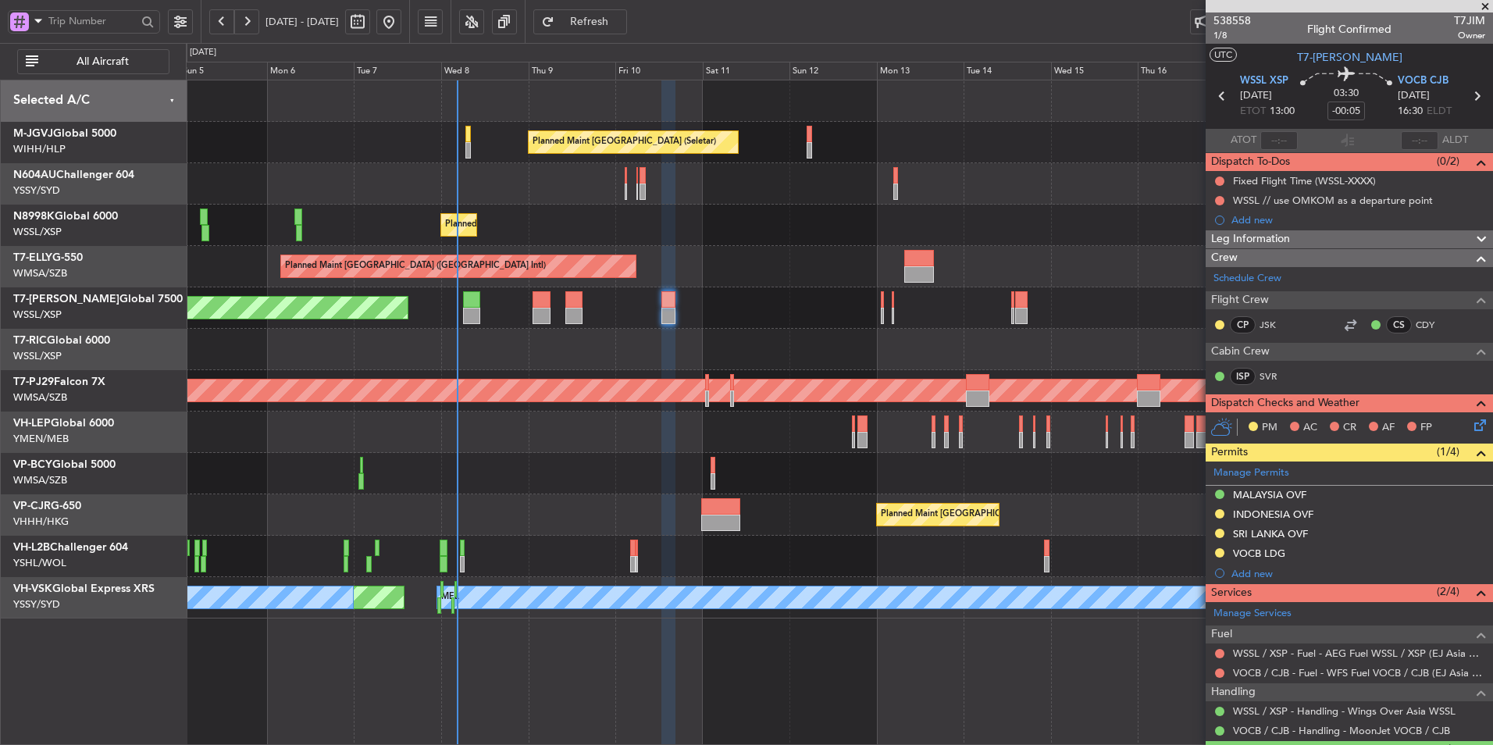
click at [488, 489] on div at bounding box center [839, 473] width 1306 height 41
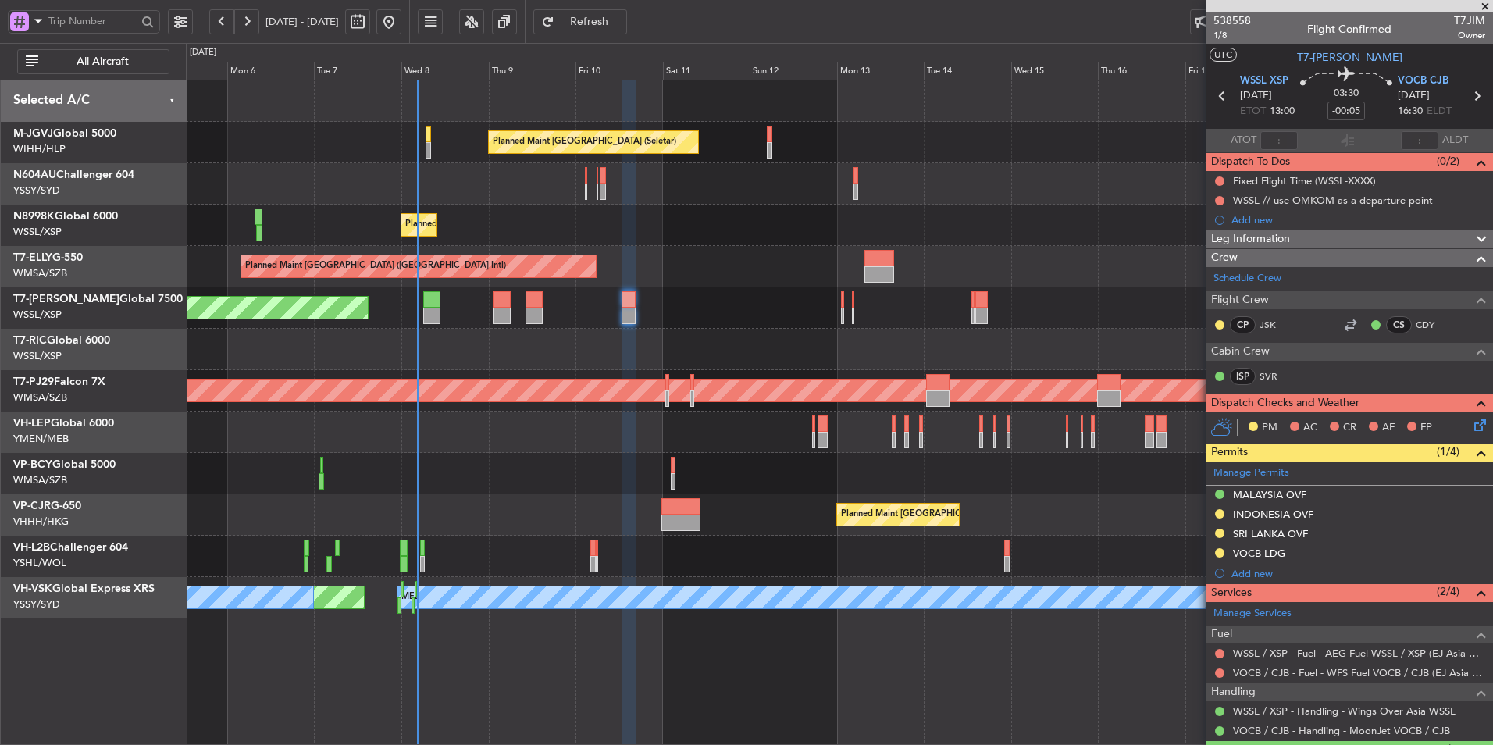
click at [547, 503] on div "Planned Maint Hong Kong (Hong Kong Intl) Planned Maint Hong Kong (Hong Kong Int…" at bounding box center [839, 514] width 1306 height 41
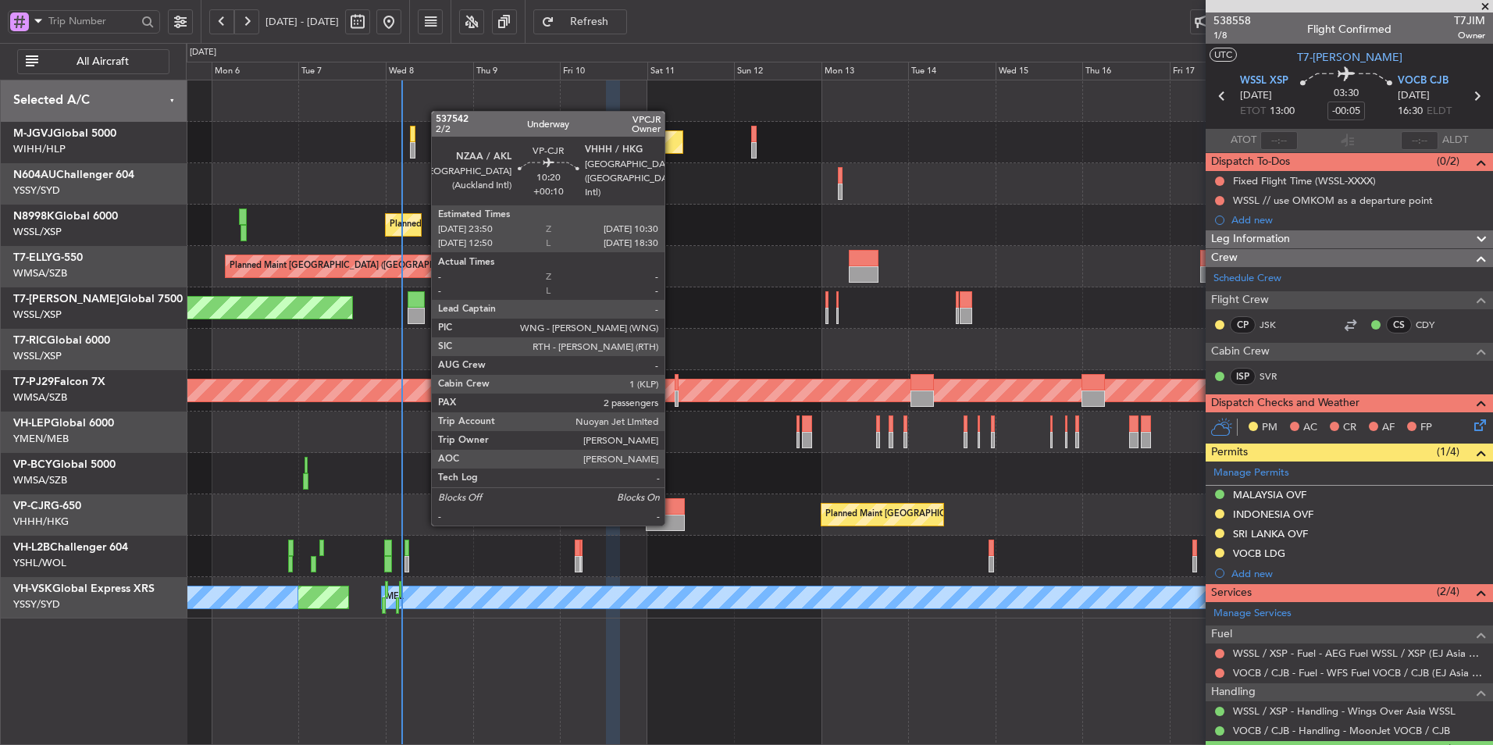
click at [669, 524] on div at bounding box center [665, 522] width 39 height 16
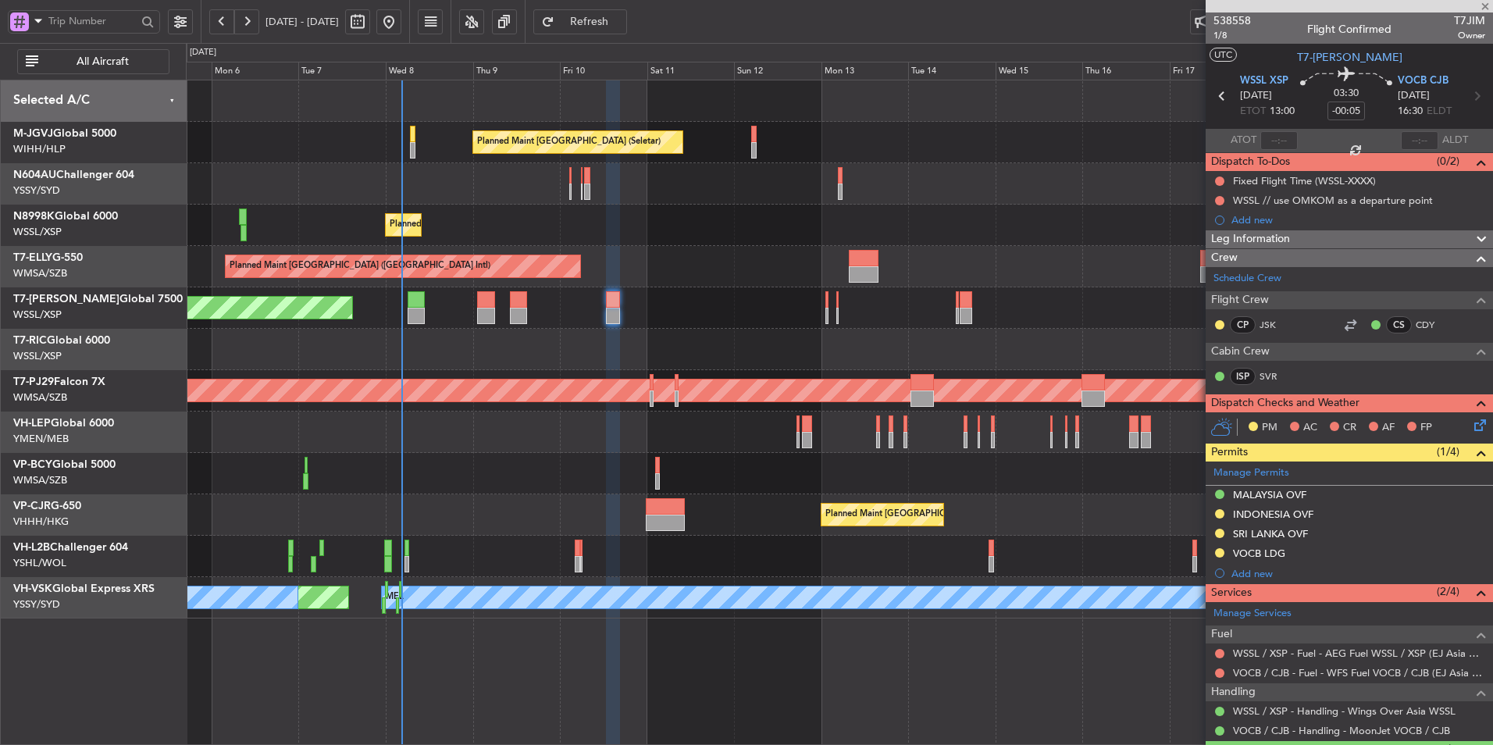
click at [703, 540] on div at bounding box center [839, 556] width 1306 height 41
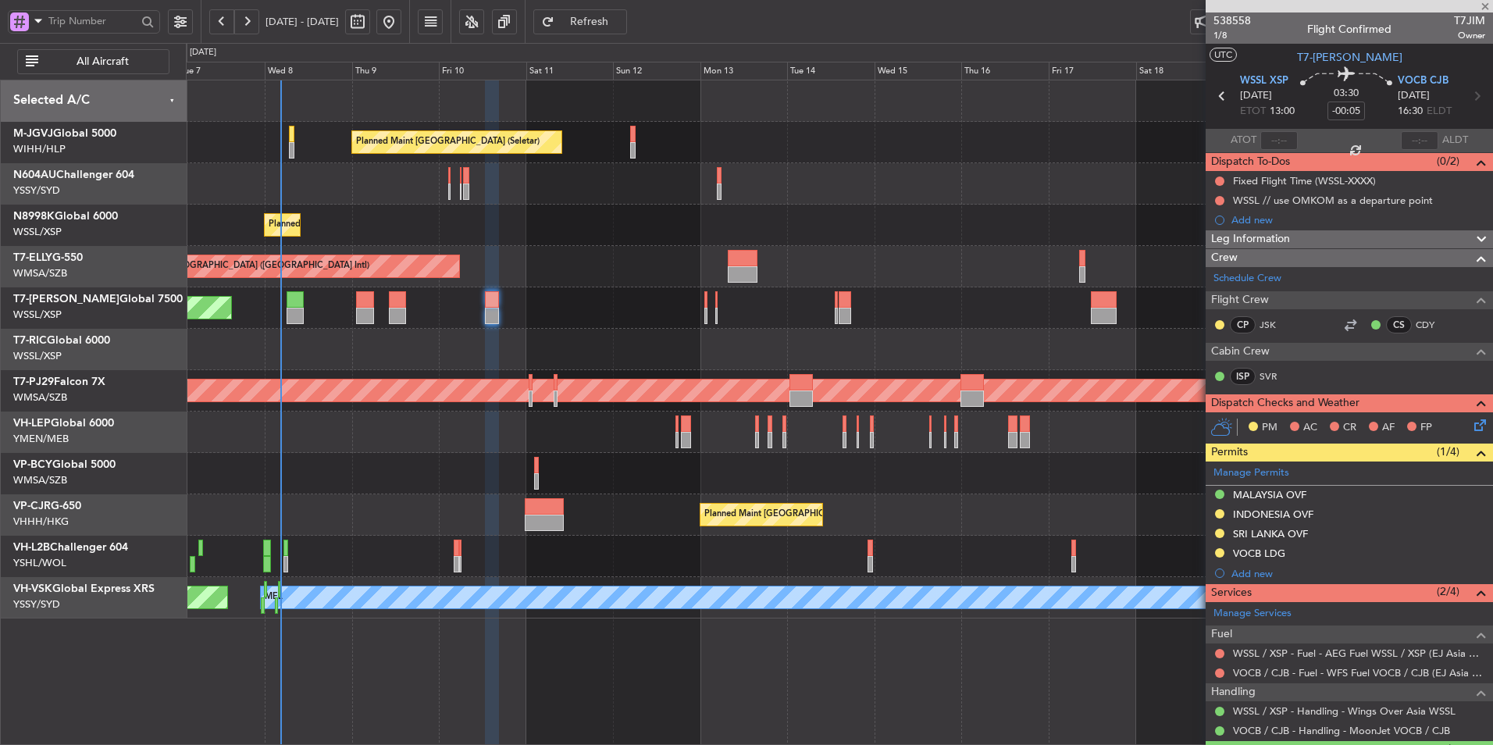
click at [636, 540] on div at bounding box center [839, 556] width 1306 height 41
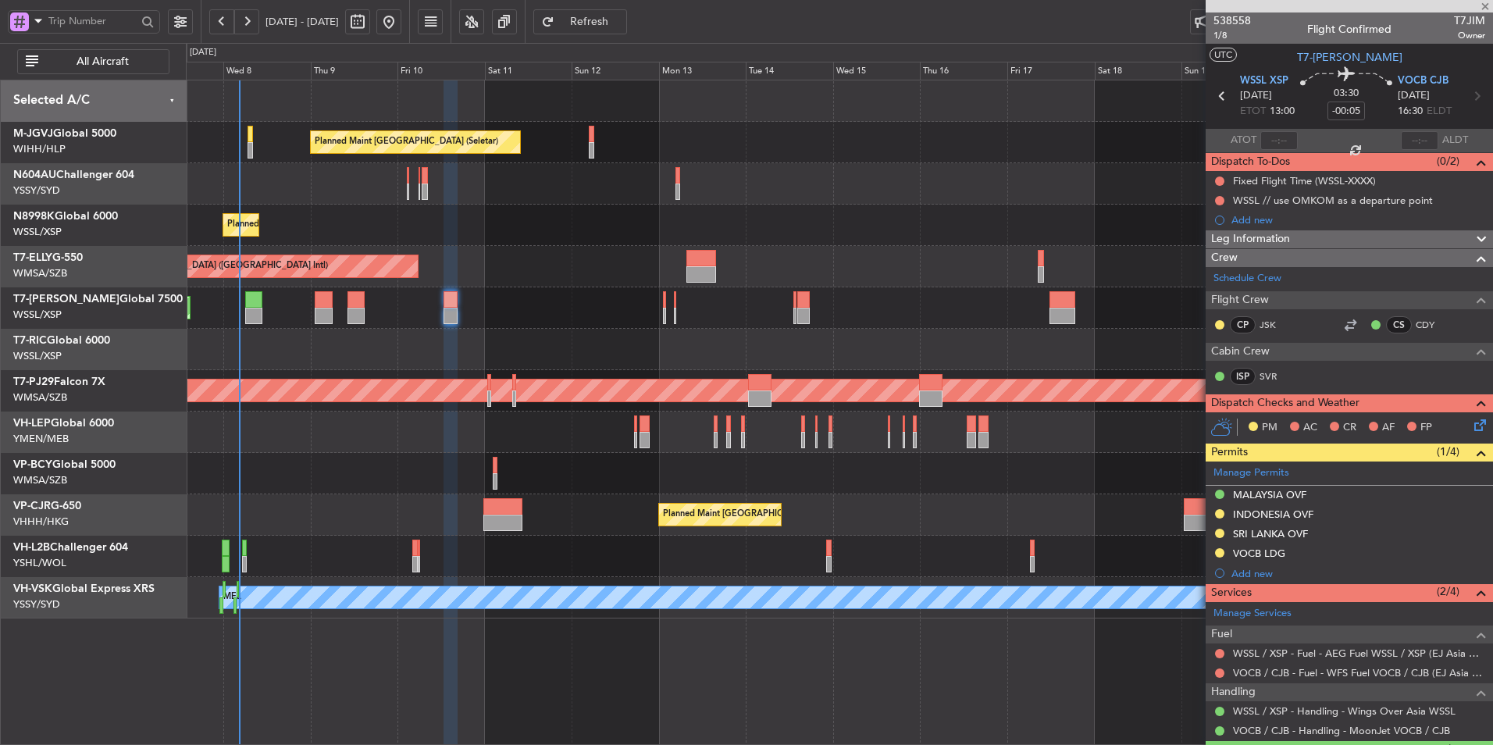
type input "+00:10"
type input "2"
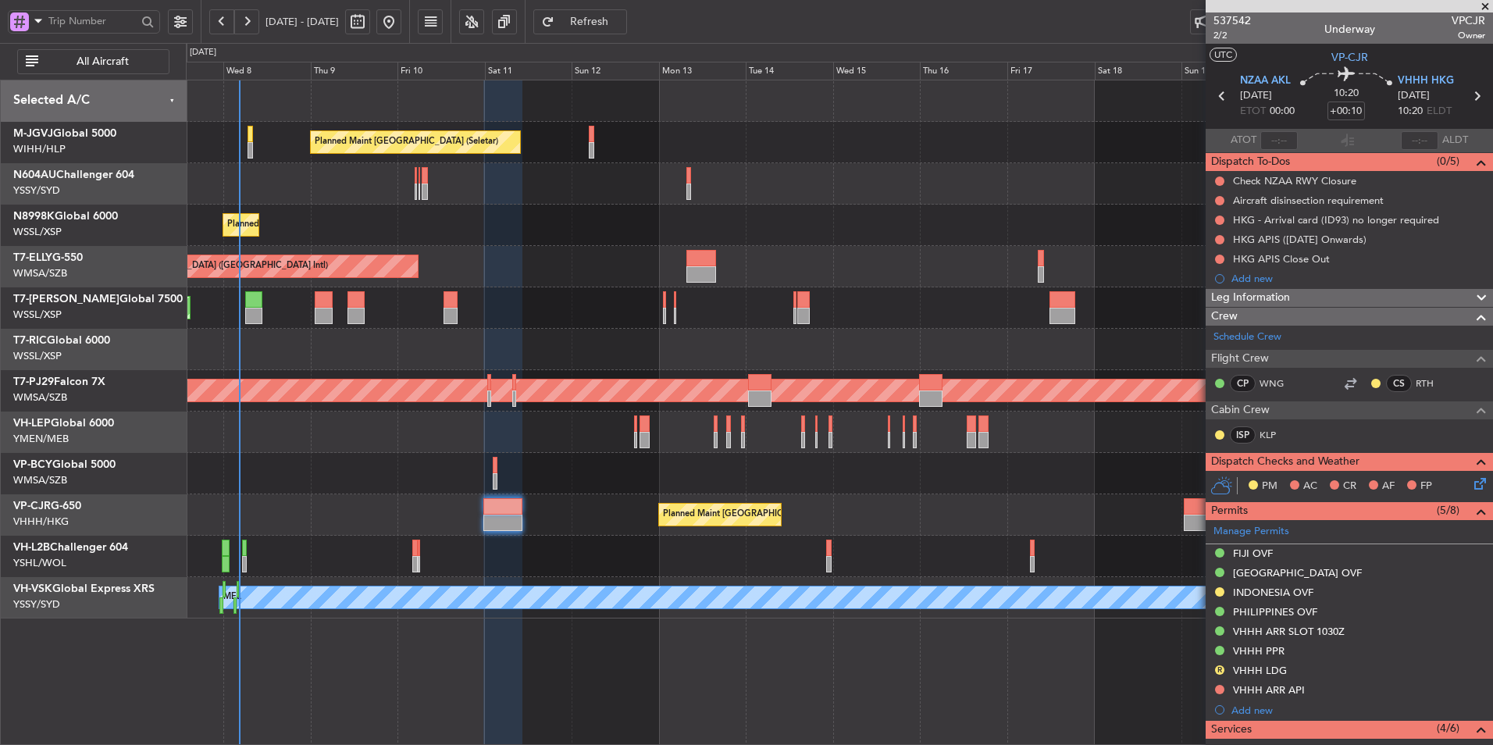
click at [507, 479] on div at bounding box center [839, 473] width 1306 height 41
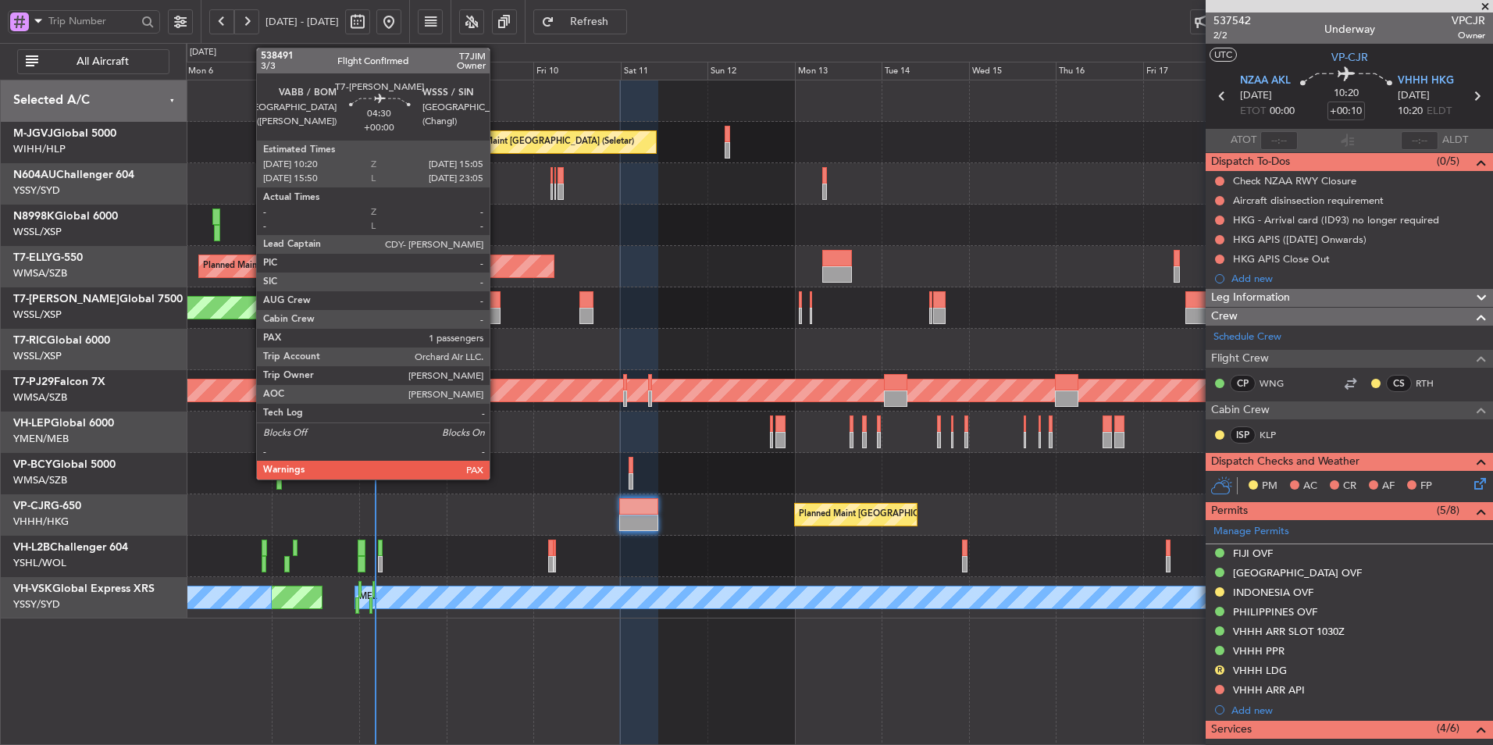
click at [497, 304] on div at bounding box center [492, 299] width 18 height 16
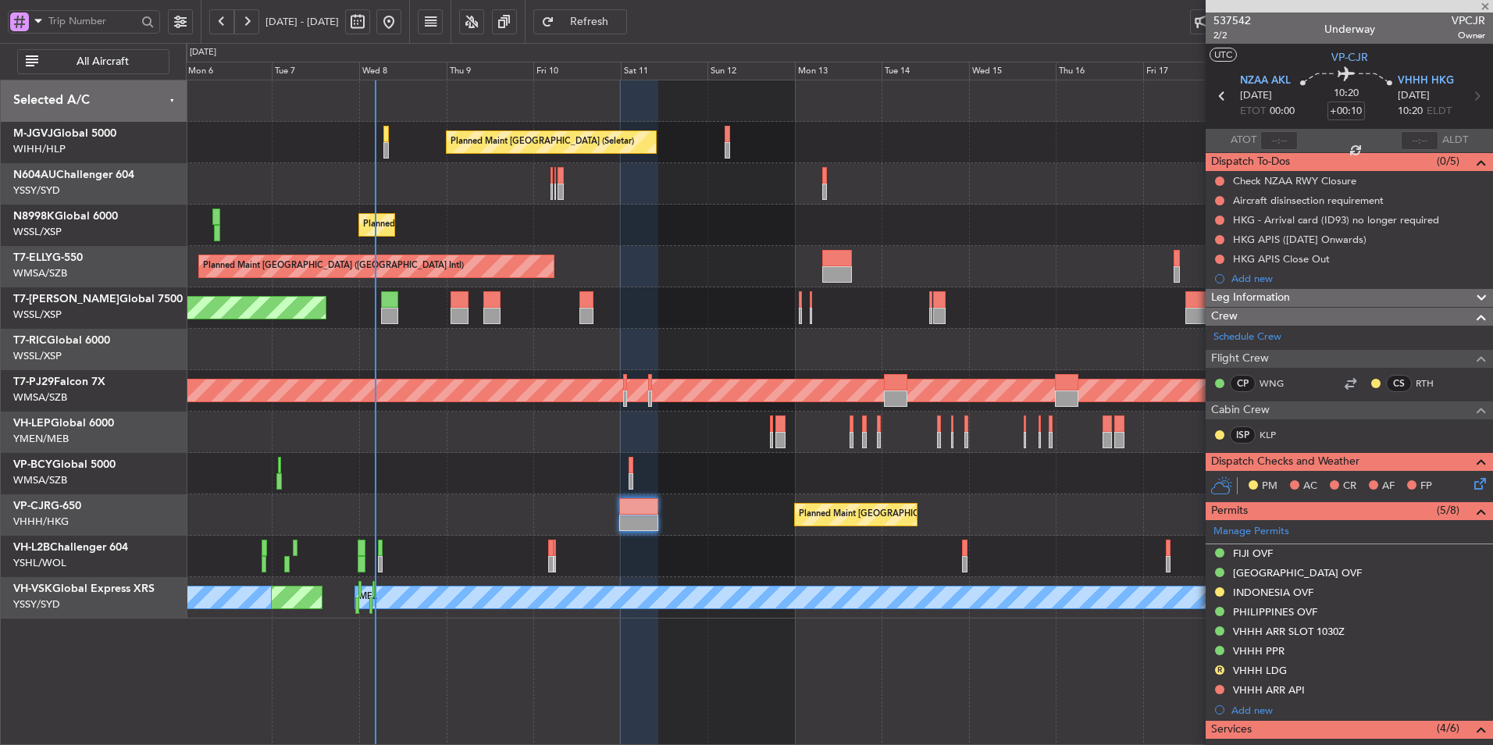
click at [521, 440] on div at bounding box center [839, 431] width 1306 height 41
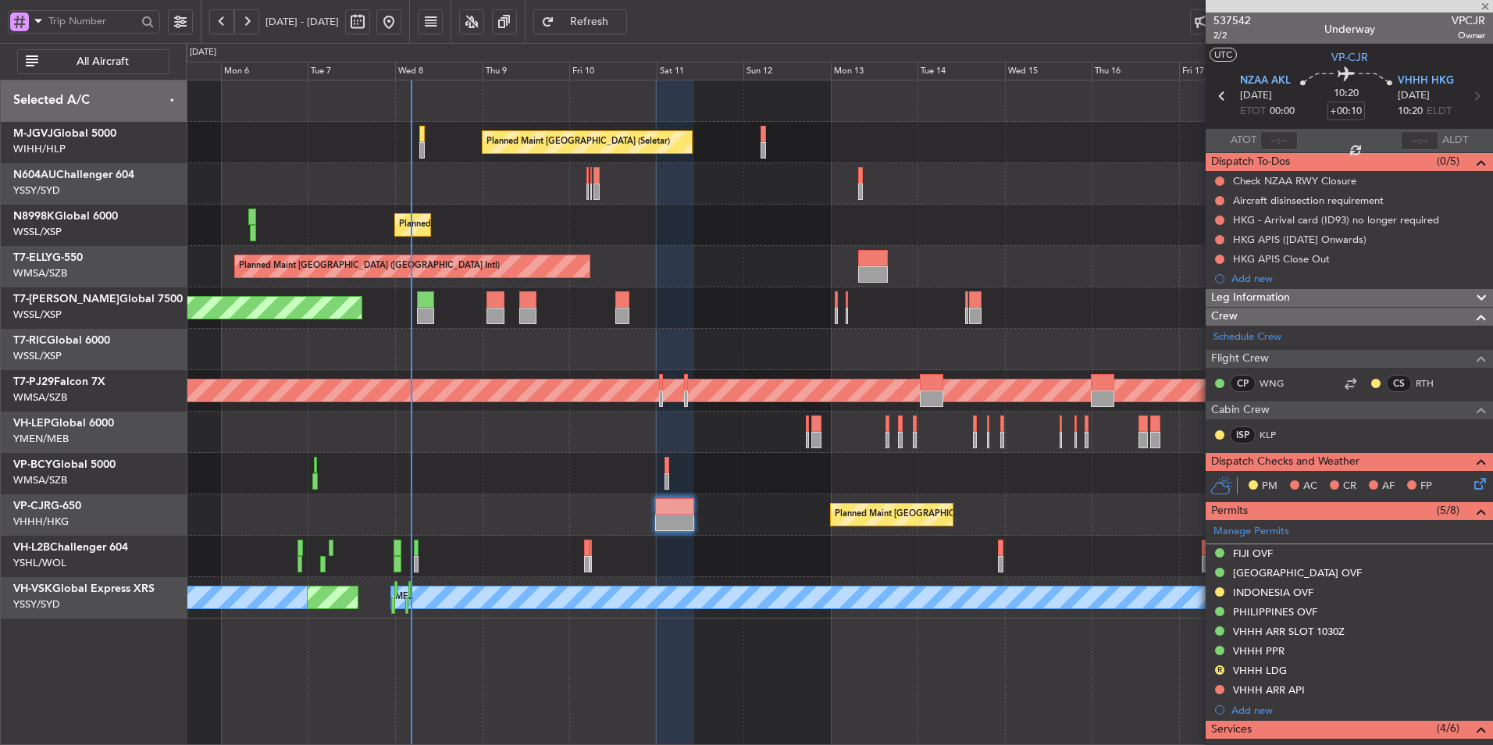
type input "1"
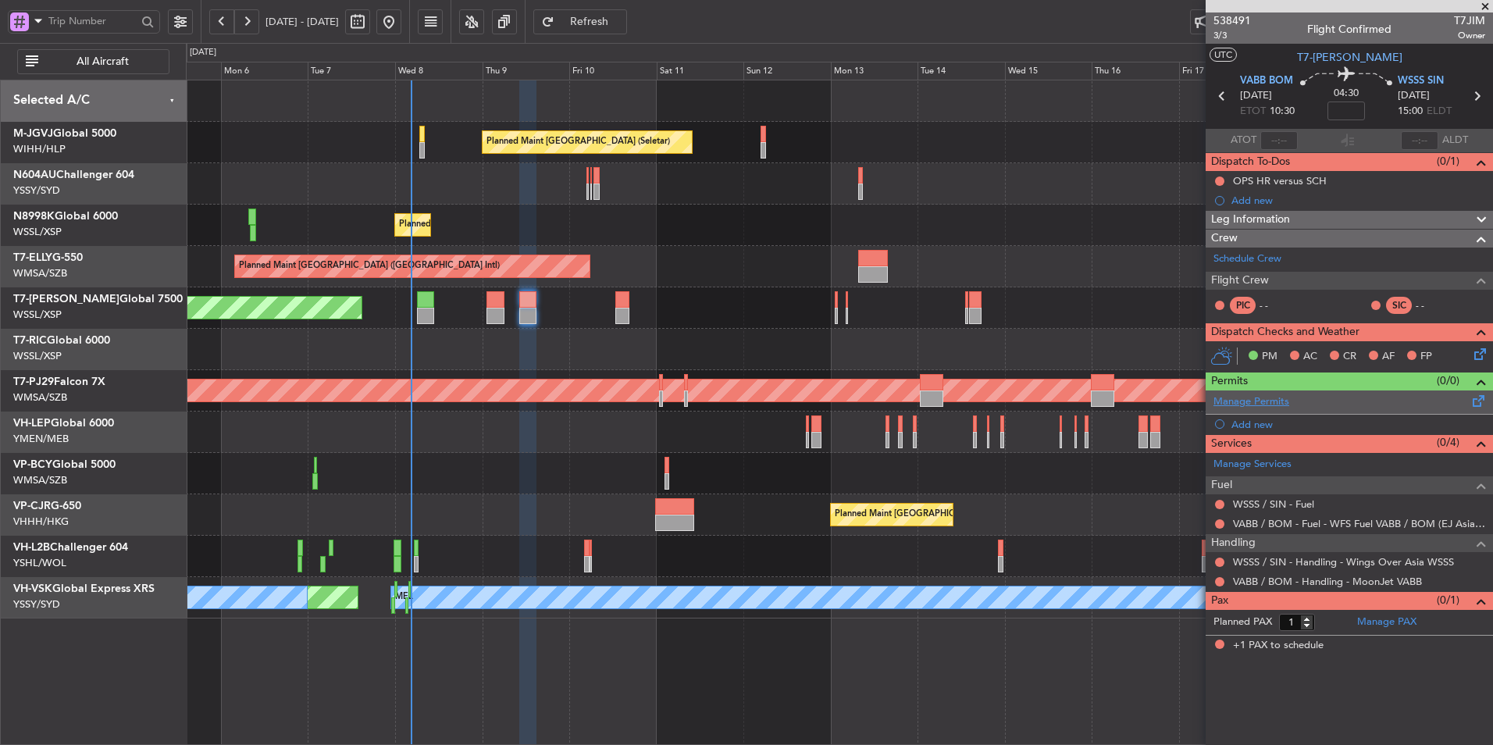
click at [1249, 397] on link "Manage Permits" at bounding box center [1251, 402] width 76 height 16
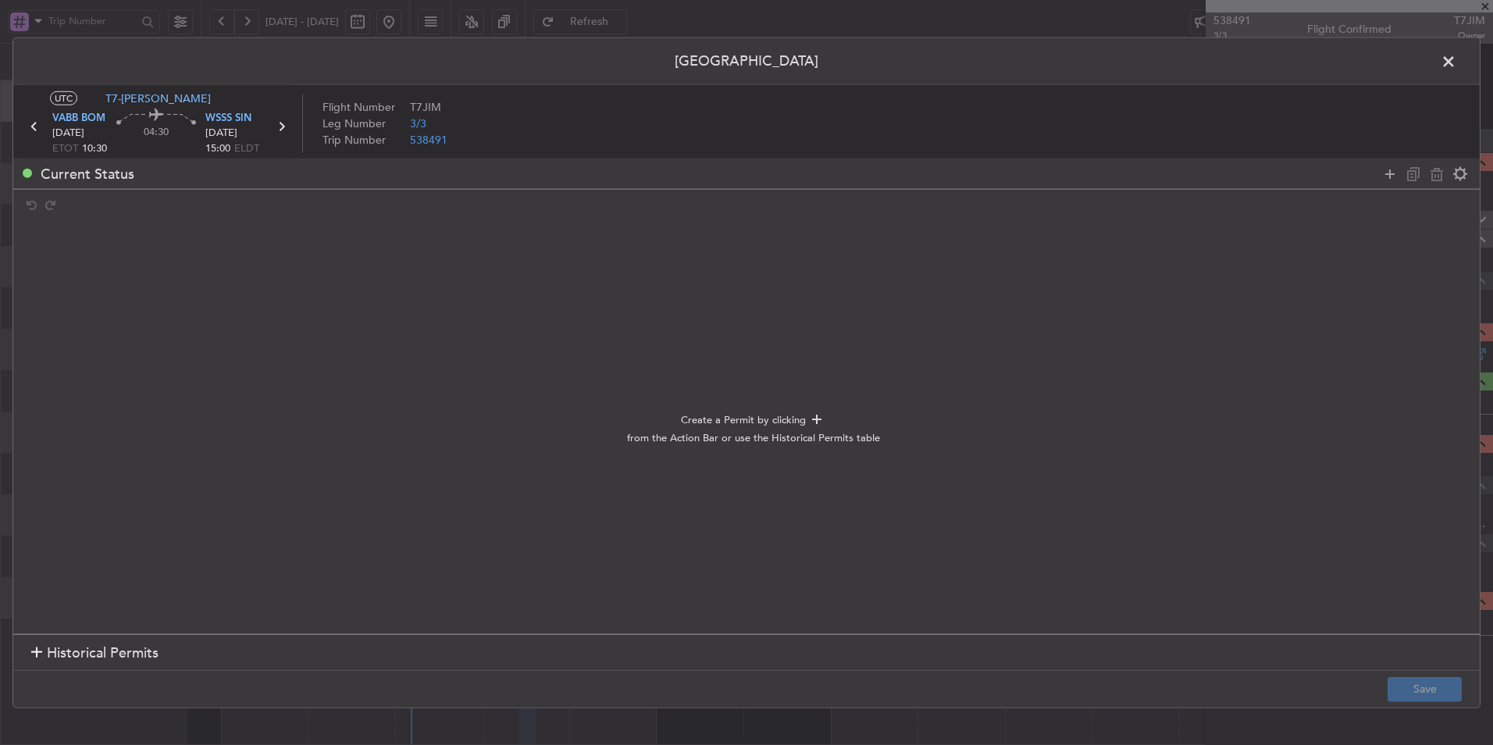
click at [88, 658] on span "Historical Permits" at bounding box center [103, 653] width 112 height 21
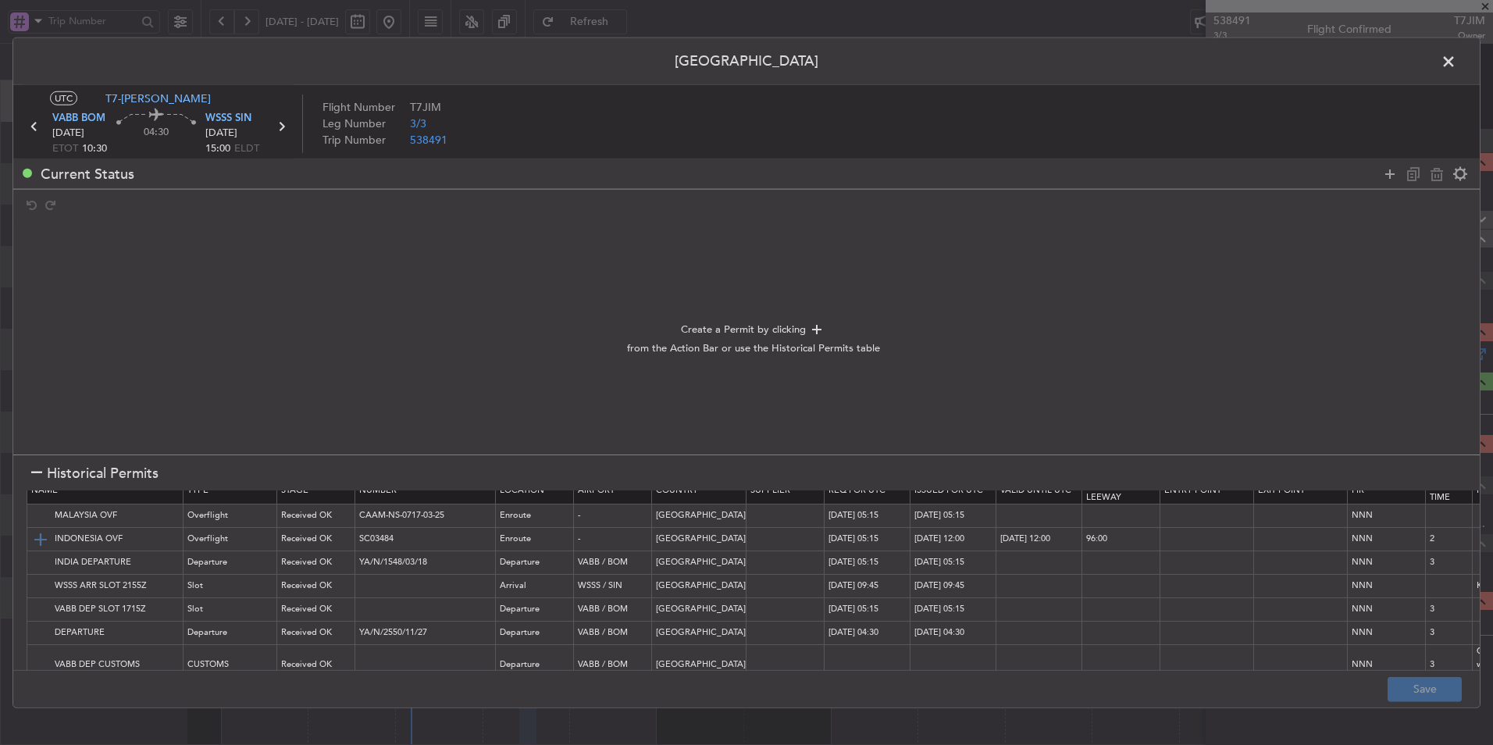
scroll to position [34, 0]
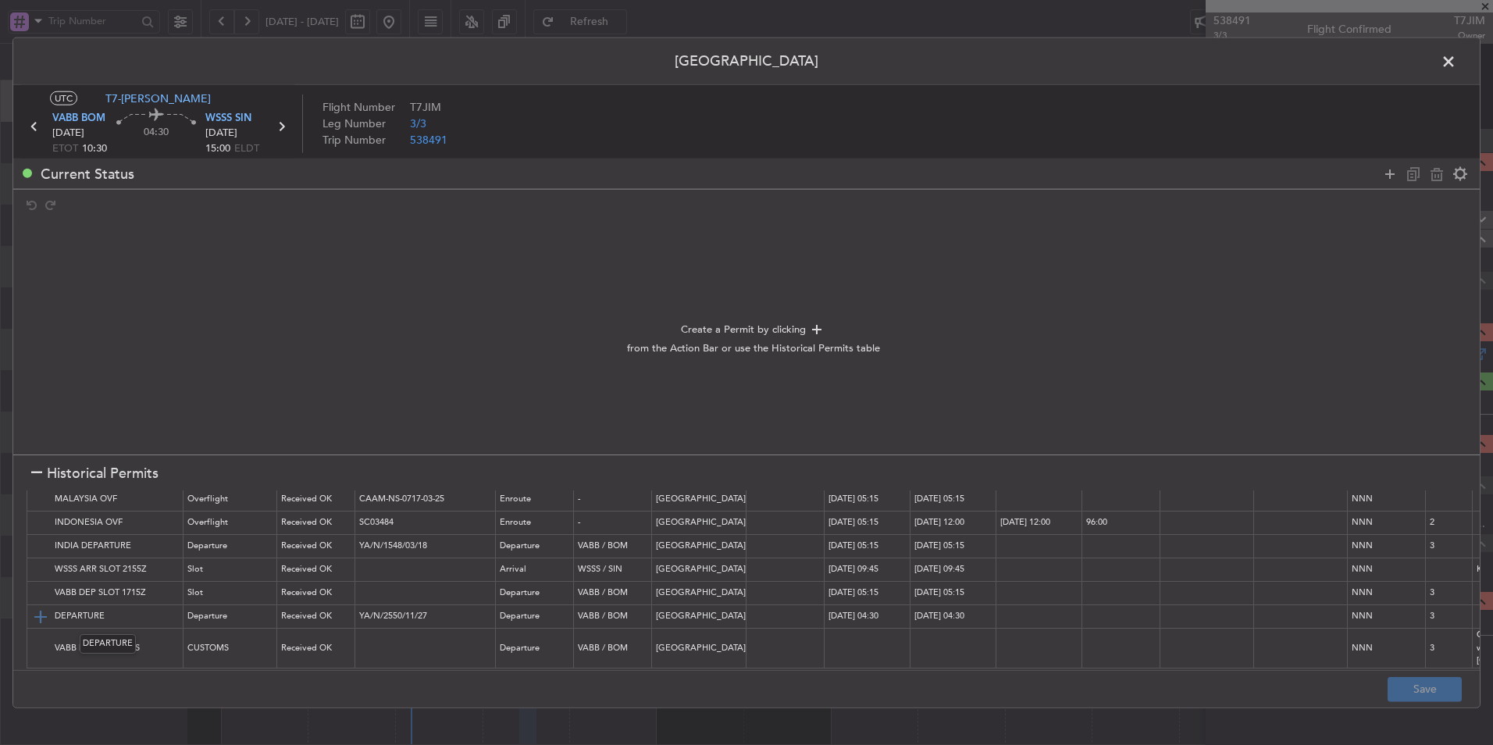
click at [37, 611] on img at bounding box center [40, 616] width 19 height 19
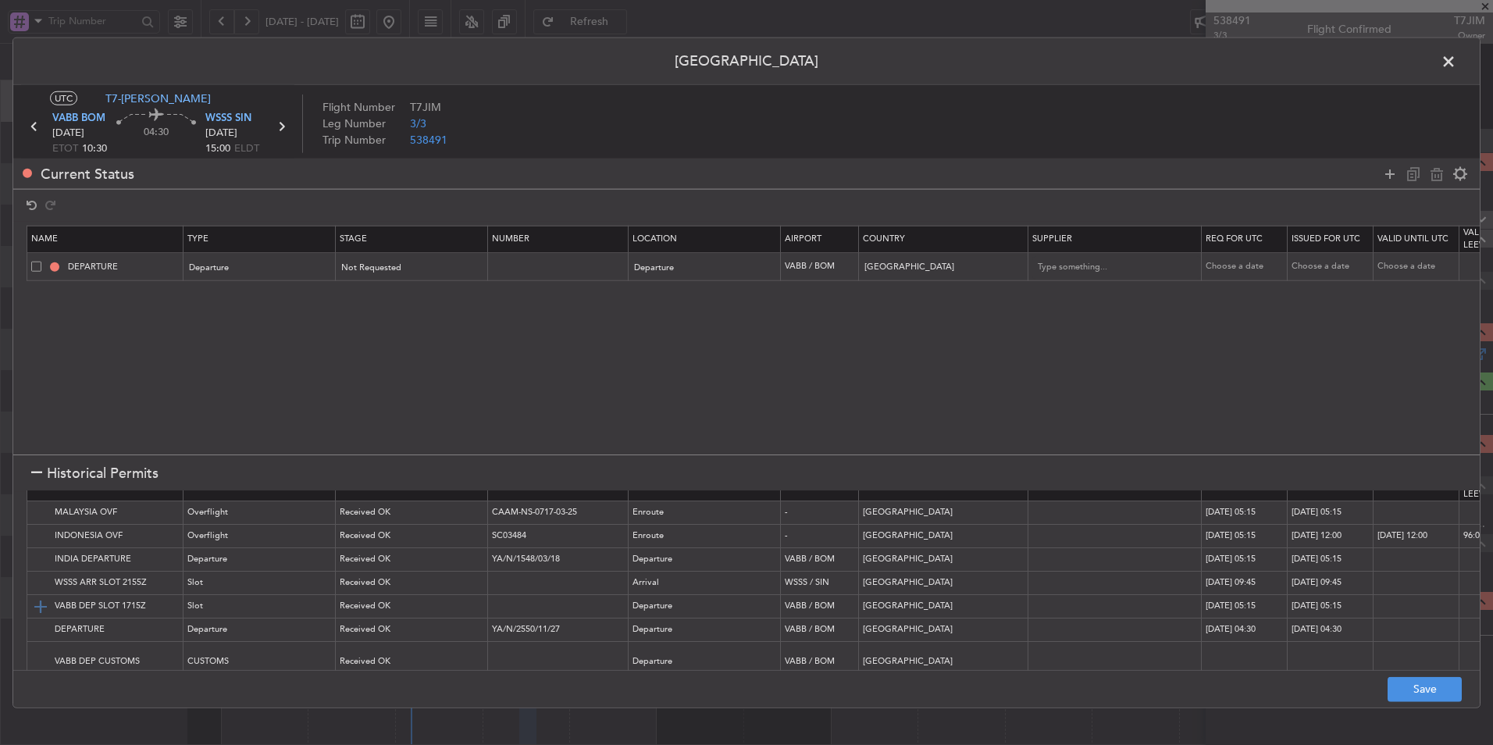
scroll to position [0, 0]
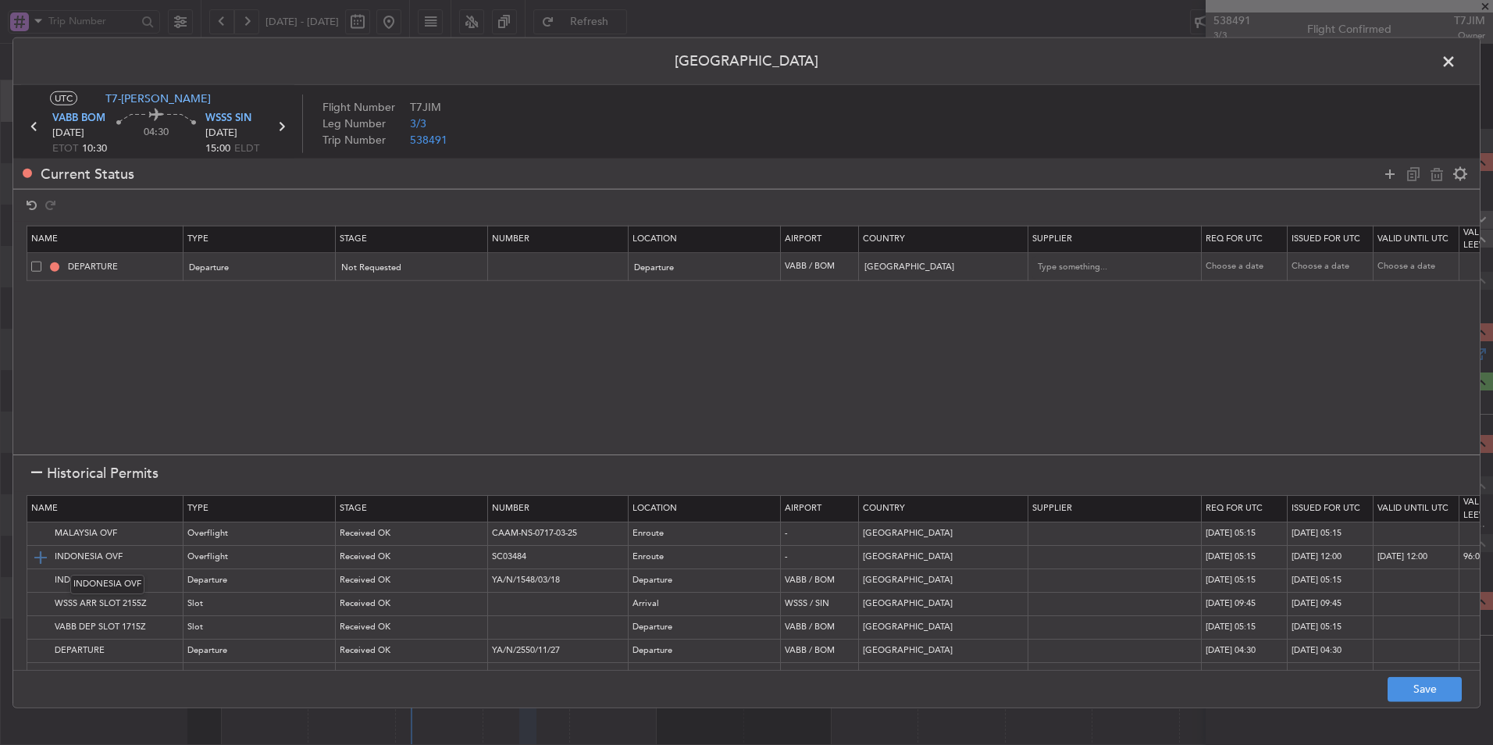
click at [41, 554] on img at bounding box center [40, 556] width 19 height 19
click at [41, 533] on img at bounding box center [40, 533] width 19 height 19
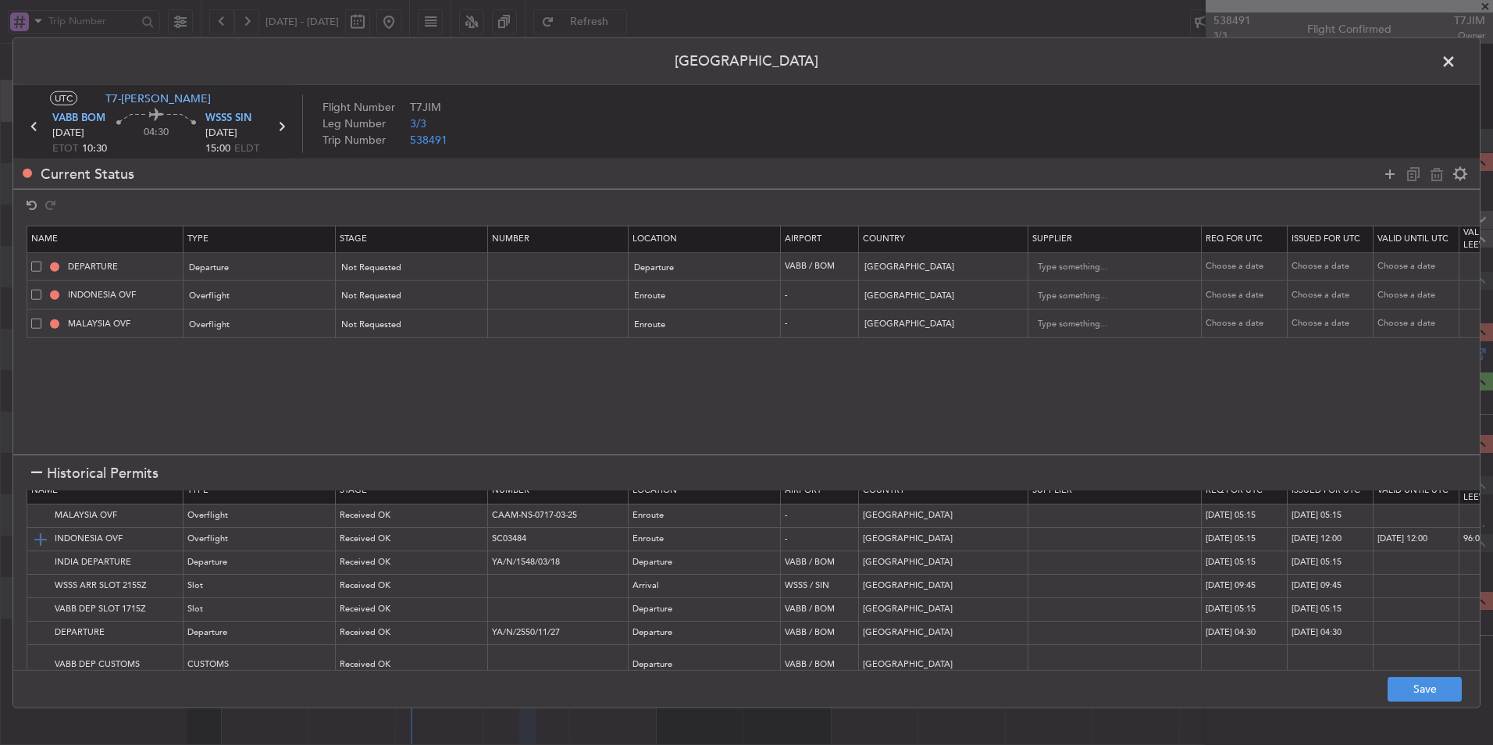
scroll to position [34, 0]
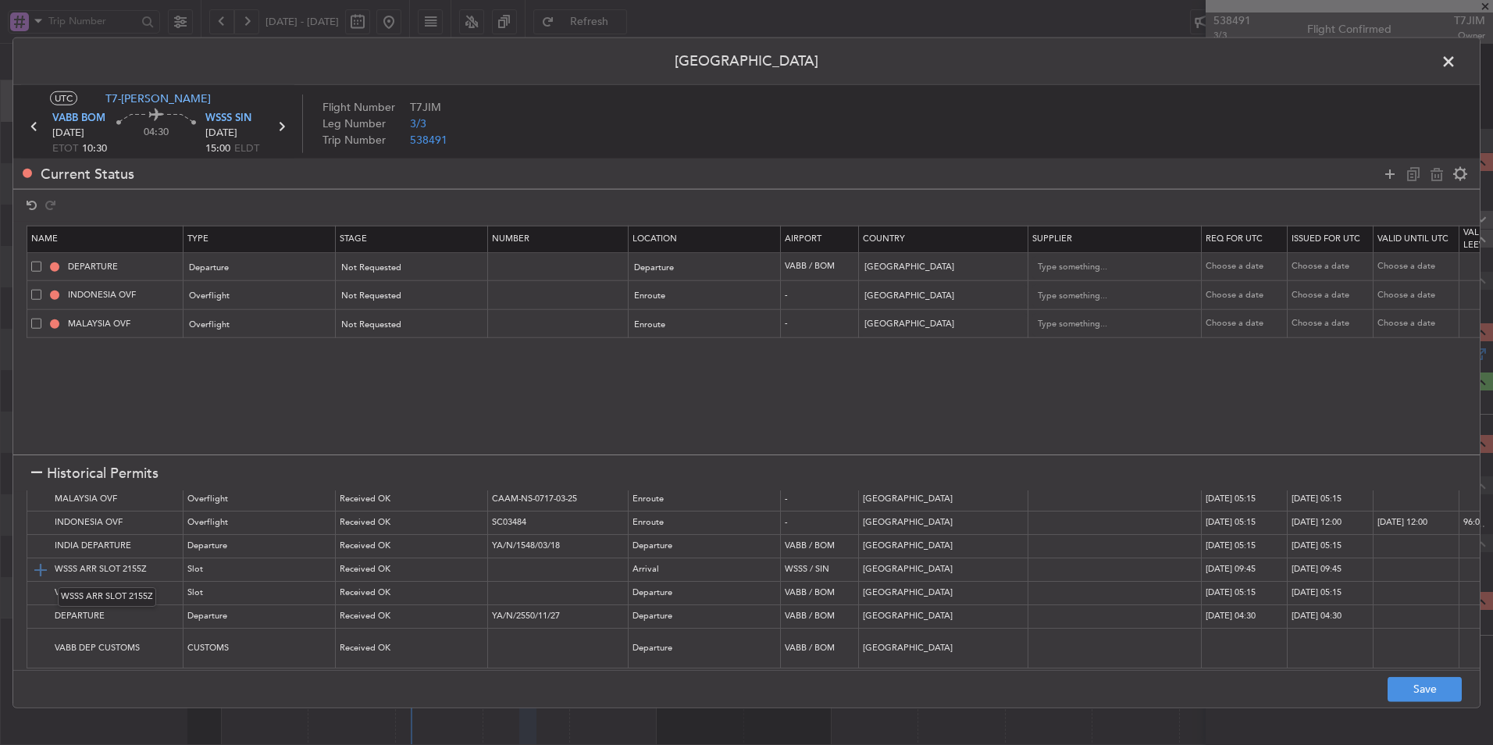
click at [43, 571] on img at bounding box center [40, 569] width 19 height 19
click at [1415, 689] on button "Save" at bounding box center [1424, 688] width 74 height 25
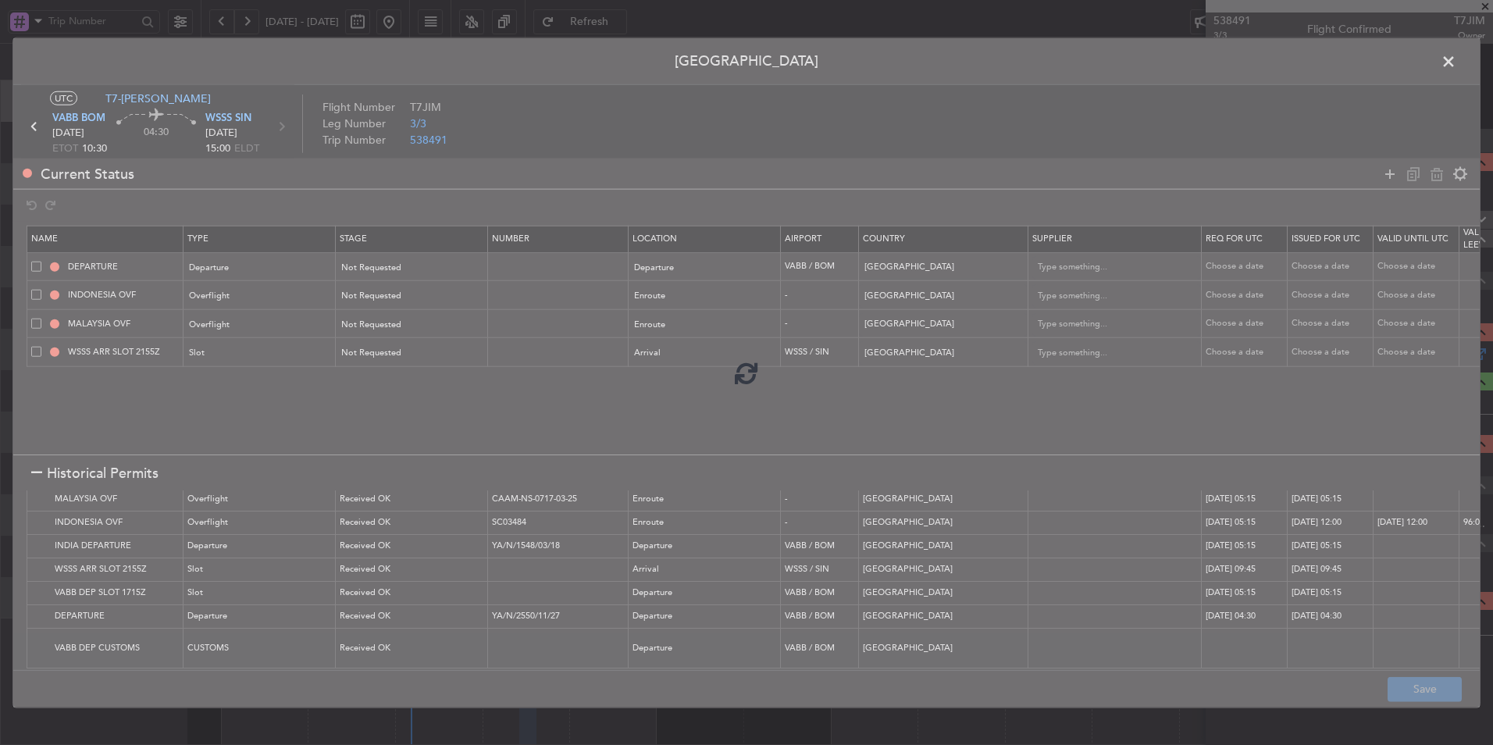
type input "INDIA DEPARTURE"
type input "NNN"
type input "3"
type input "NNN"
type input "2"
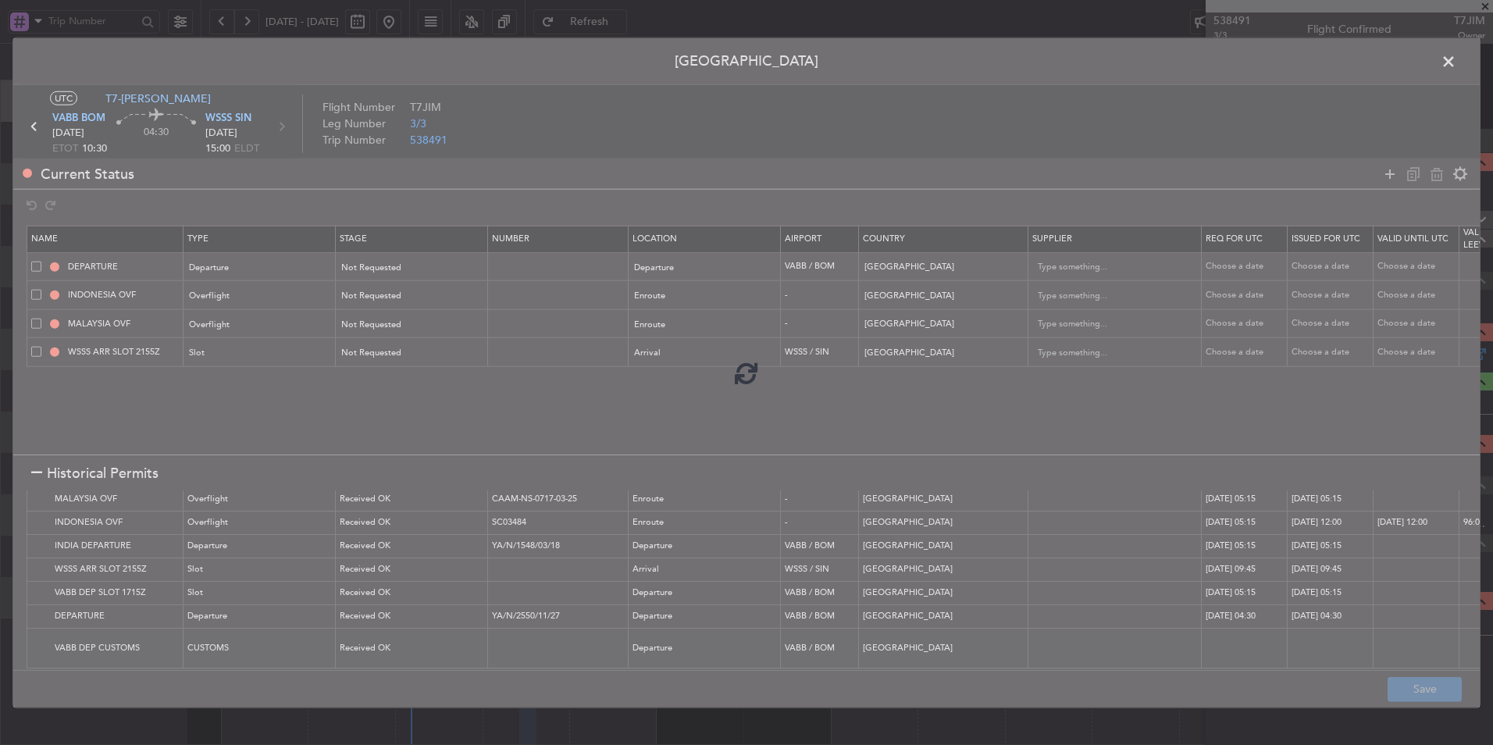
type input "NNN"
type input "WSSS ARR SLOT"
type input "NNN"
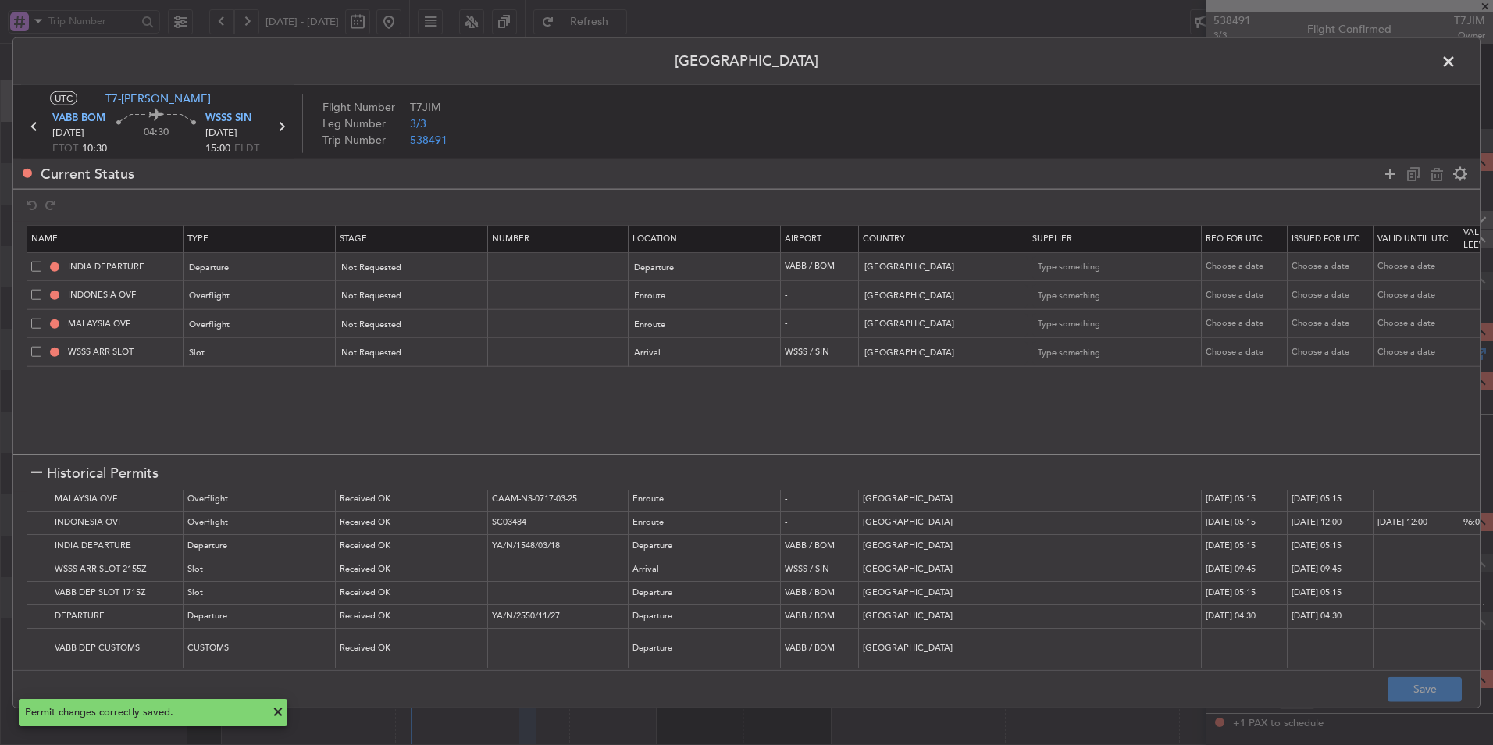
click at [1462, 73] on header "Permit Center" at bounding box center [746, 61] width 1466 height 47
click at [1456, 69] on span at bounding box center [1456, 65] width 0 height 31
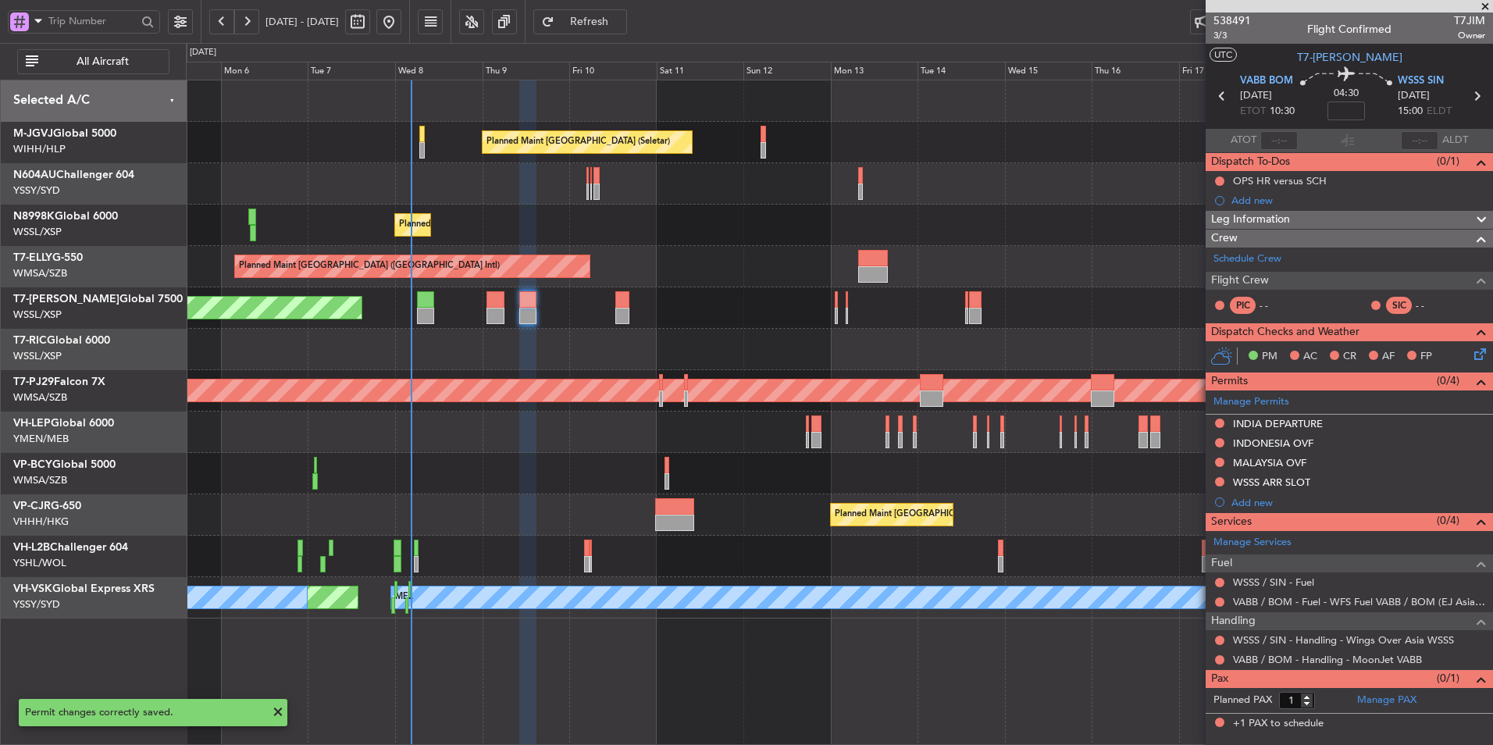
click at [549, 441] on div at bounding box center [839, 431] width 1306 height 41
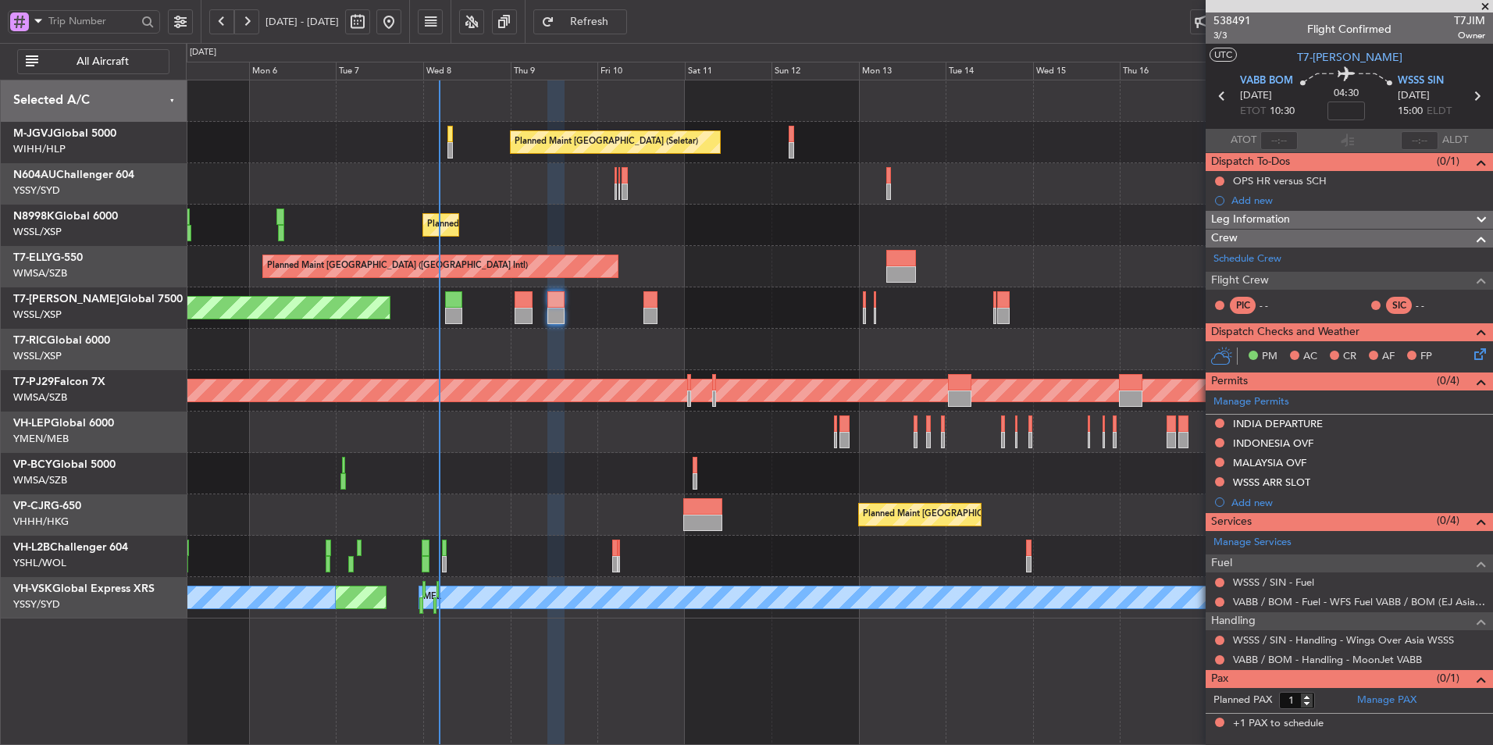
click at [599, 234] on div "Planned Maint [GEOGRAPHIC_DATA] (Seletar)" at bounding box center [839, 225] width 1306 height 41
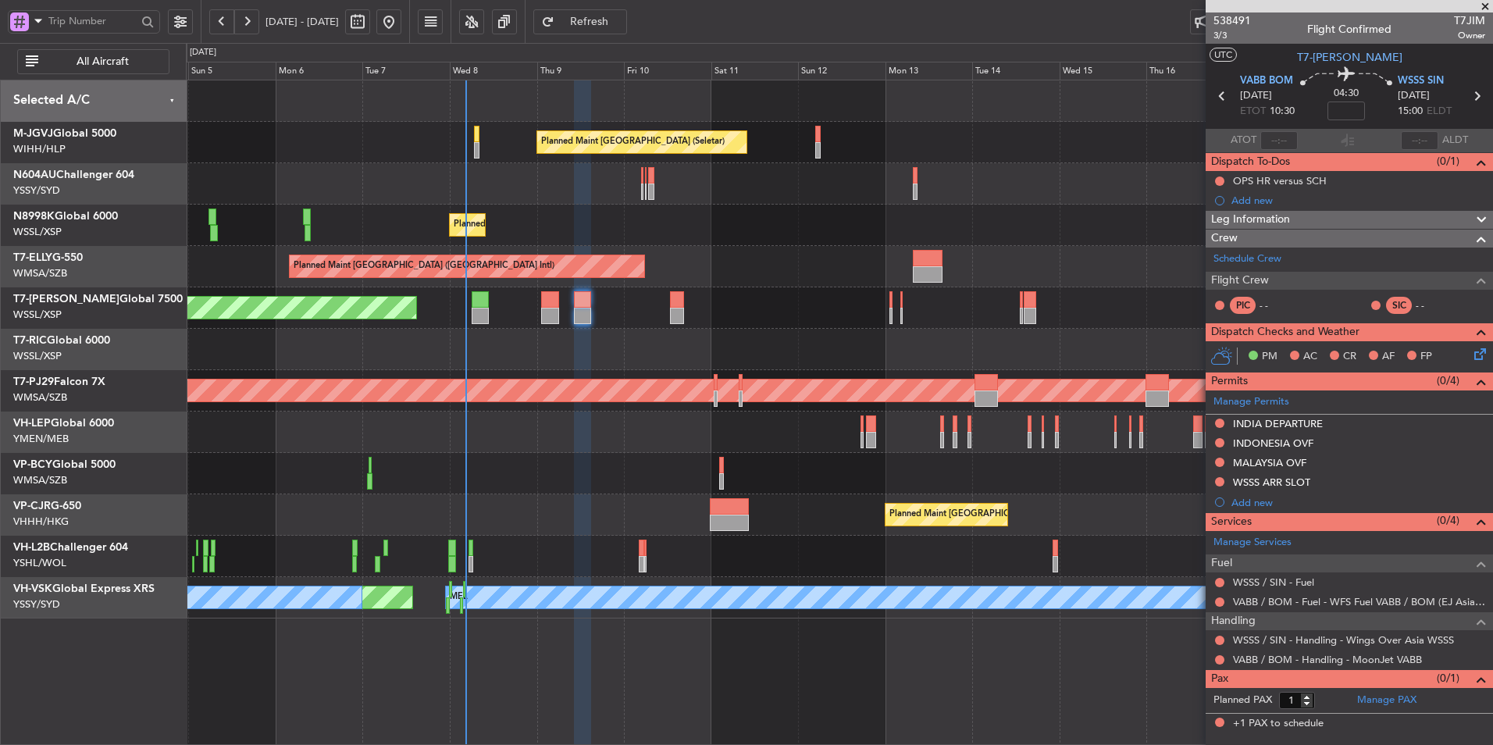
click at [593, 490] on div at bounding box center [839, 473] width 1306 height 41
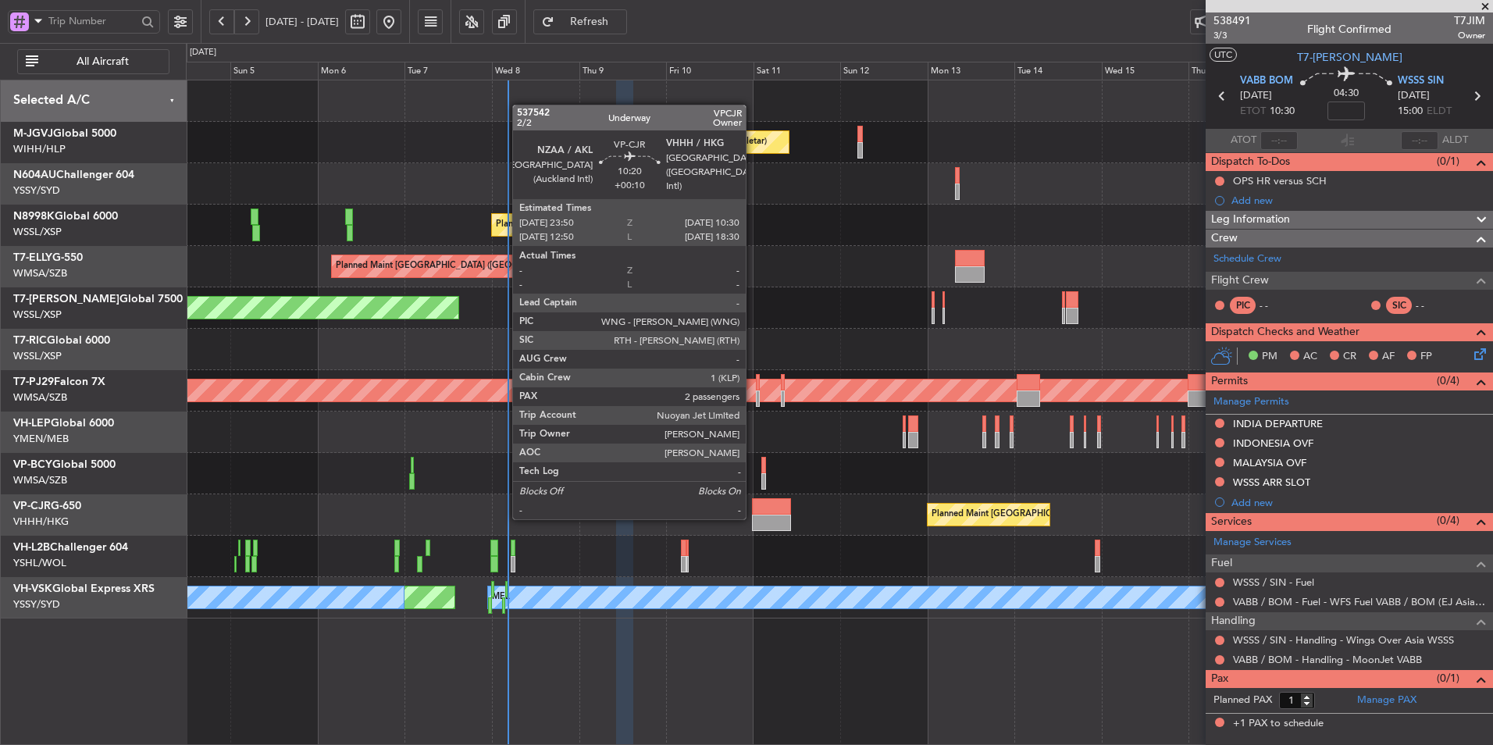
click at [753, 518] on div at bounding box center [771, 522] width 39 height 16
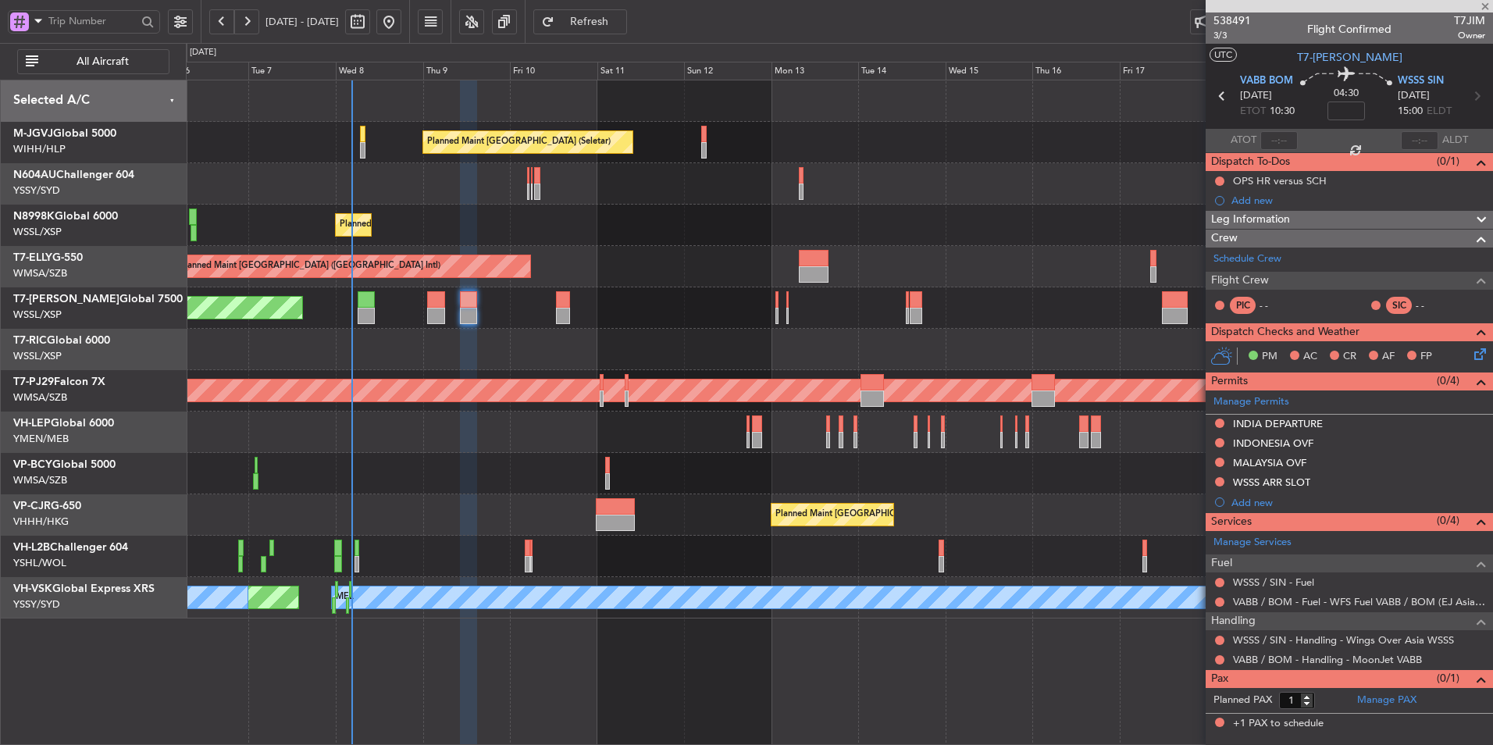
click at [656, 518] on div "Planned Maint Hong Kong (Hong Kong Intl) Planned Maint Hong Kong (Hong Kong Int…" at bounding box center [839, 514] width 1306 height 41
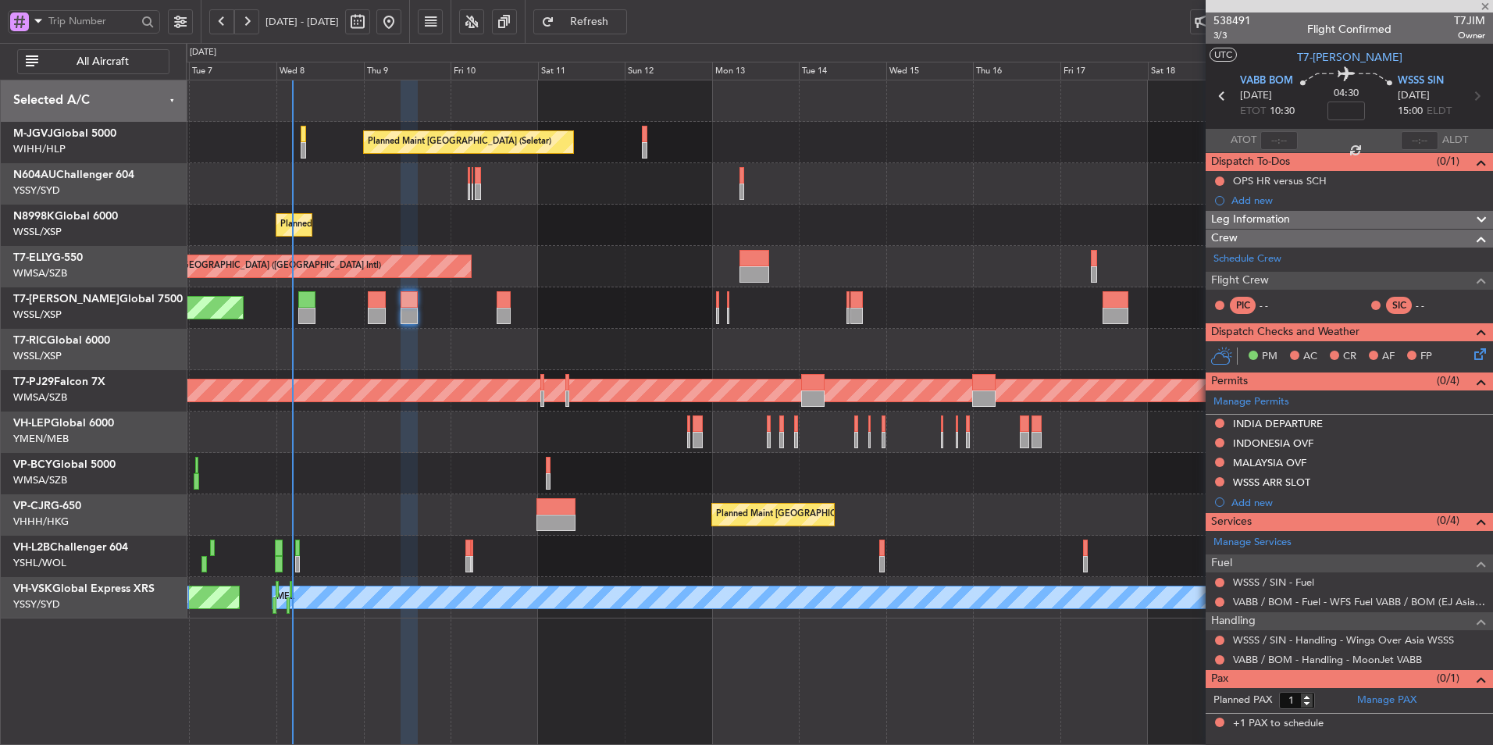
type input "+00:10"
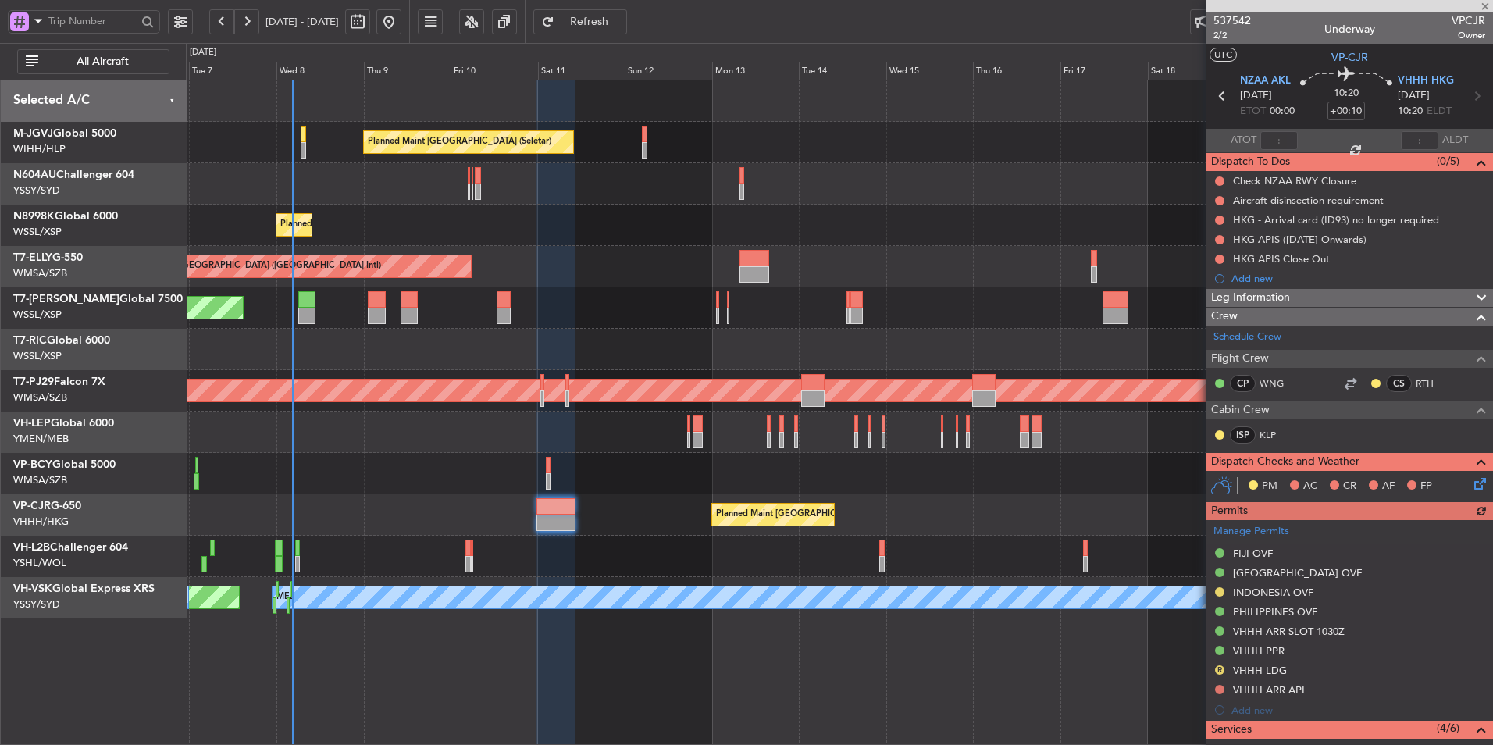
click at [495, 457] on div at bounding box center [839, 473] width 1306 height 41
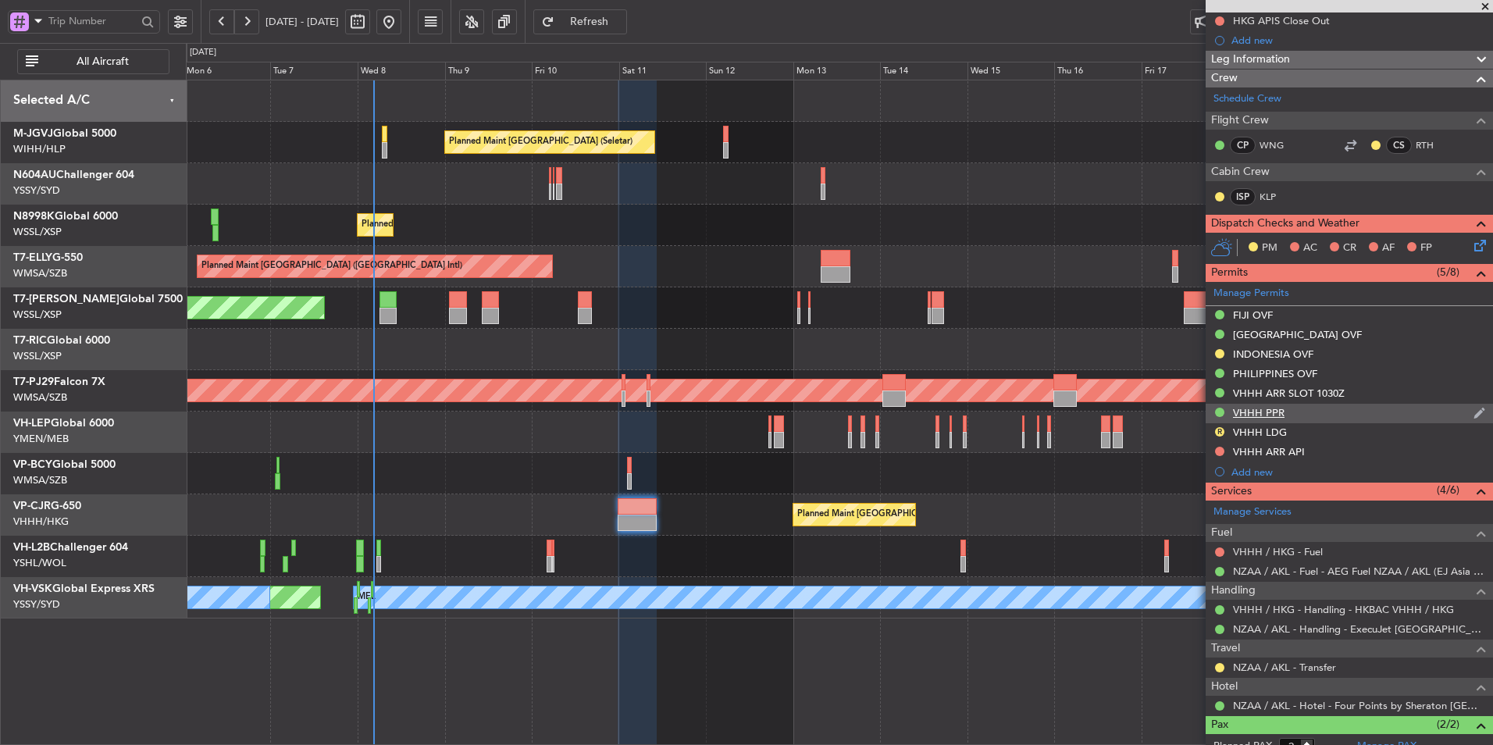
scroll to position [322, 0]
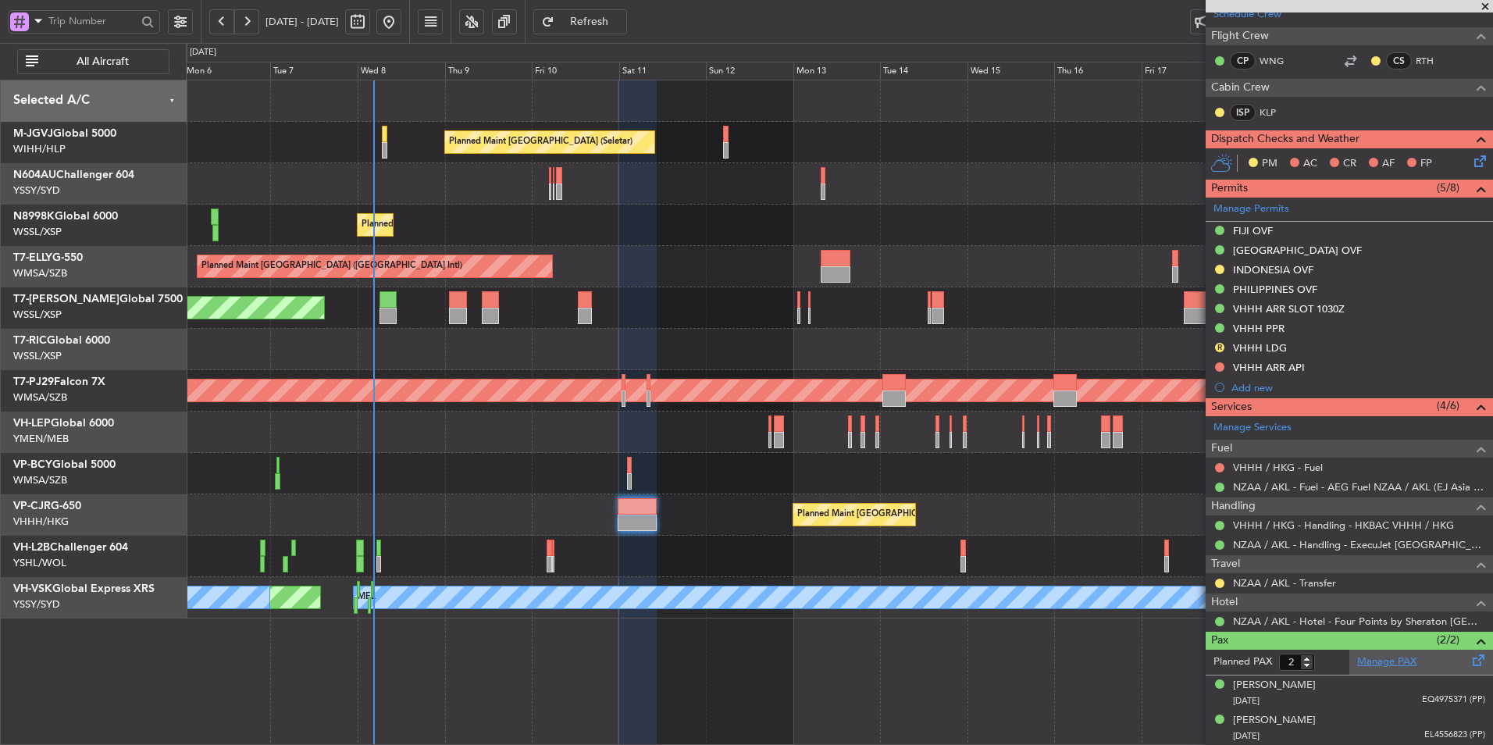
click at [1373, 667] on link "Manage PAX" at bounding box center [1386, 662] width 59 height 16
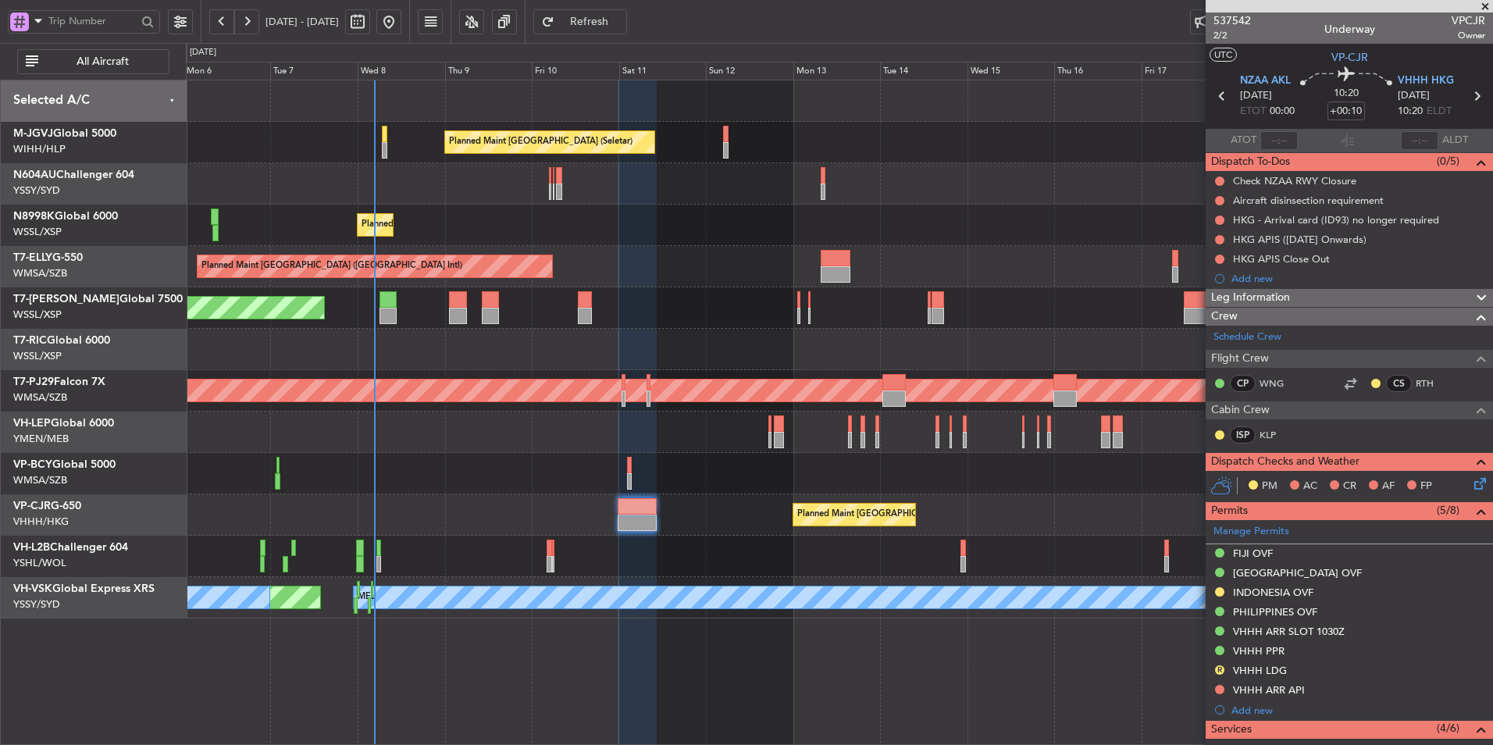
click at [621, 23] on span "Refresh" at bounding box center [589, 21] width 64 height 11
click at [789, 524] on div "Planned Maint Hong Kong (Hong Kong Intl) Planned Maint Hong Kong (Hong Kong Int…" at bounding box center [839, 514] width 1306 height 41
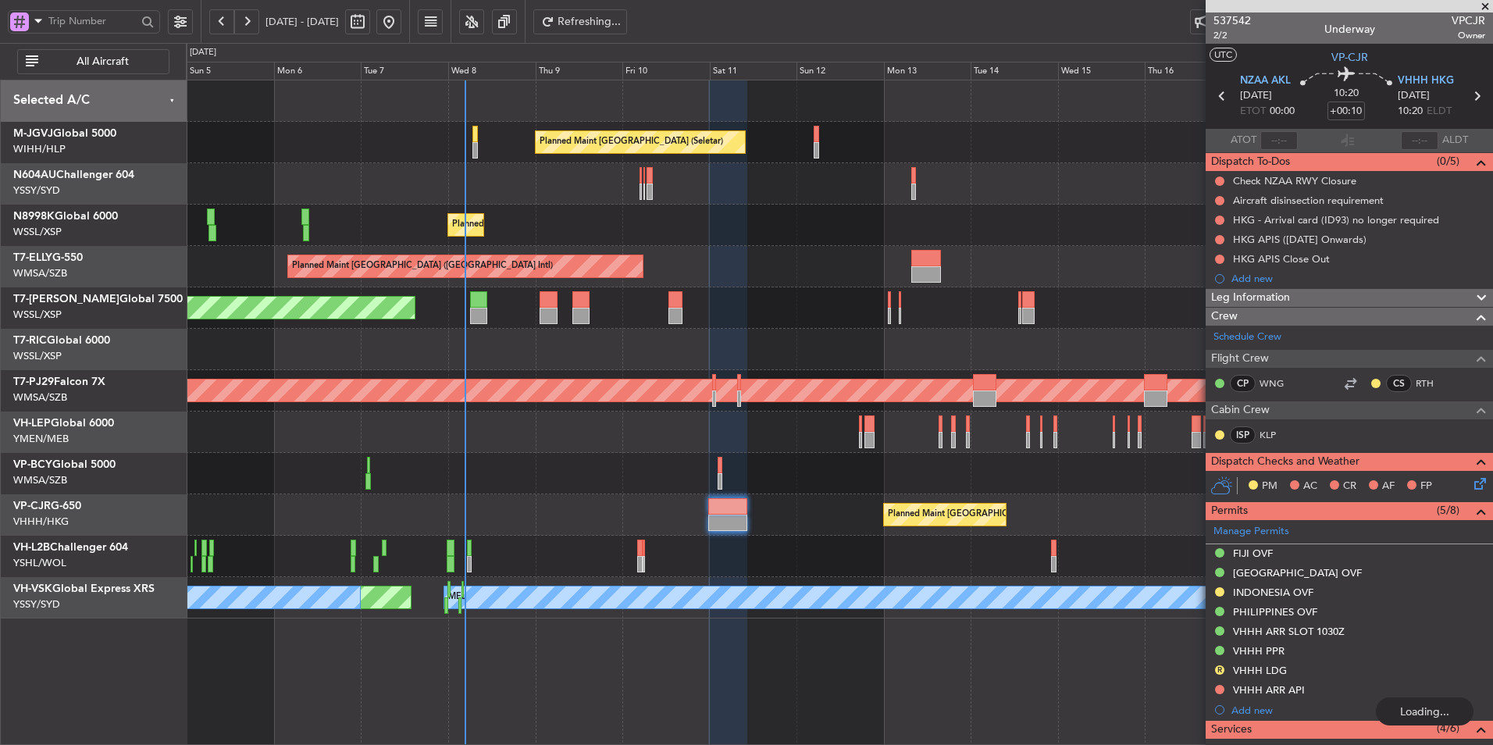
type input "4"
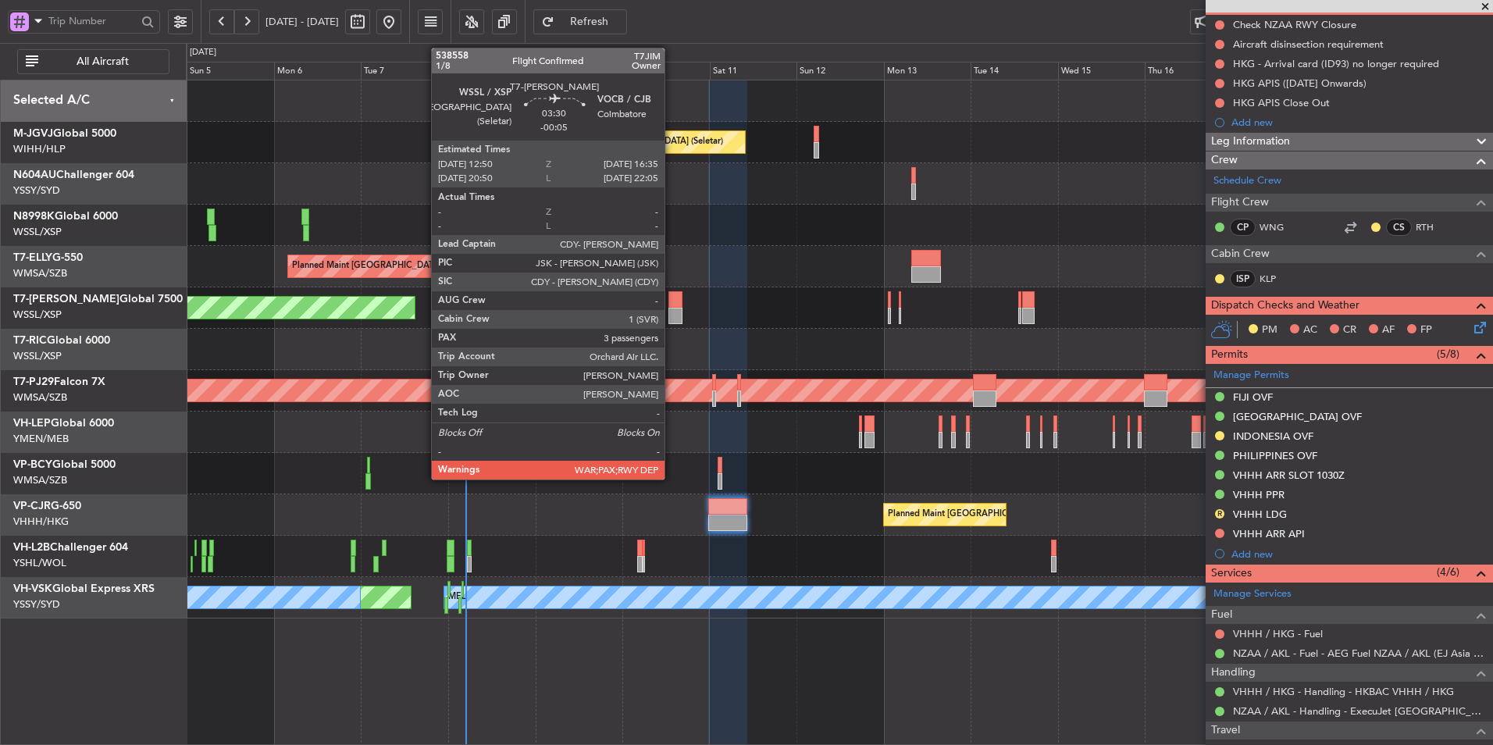
click at [672, 307] on div at bounding box center [675, 299] width 14 height 16
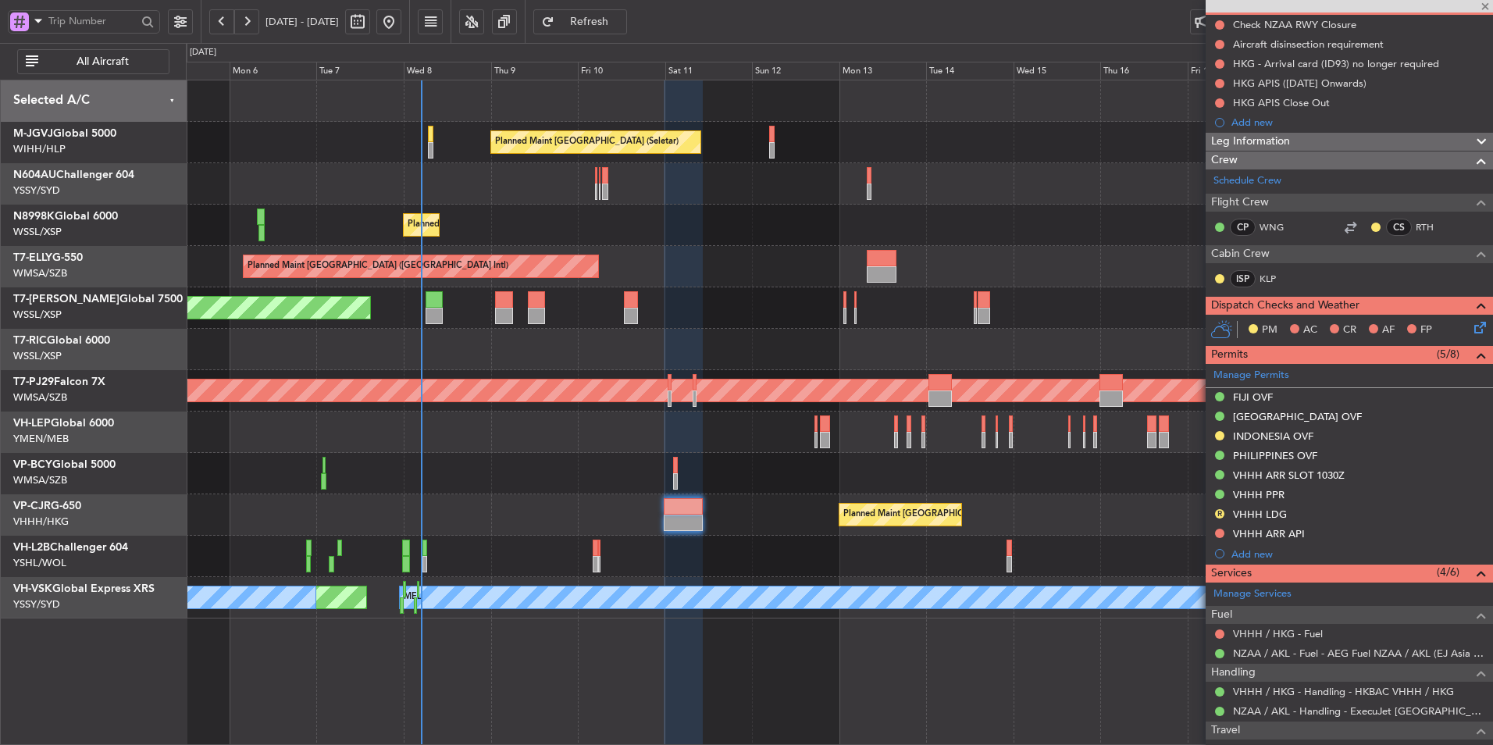
click at [612, 347] on div at bounding box center [839, 349] width 1306 height 41
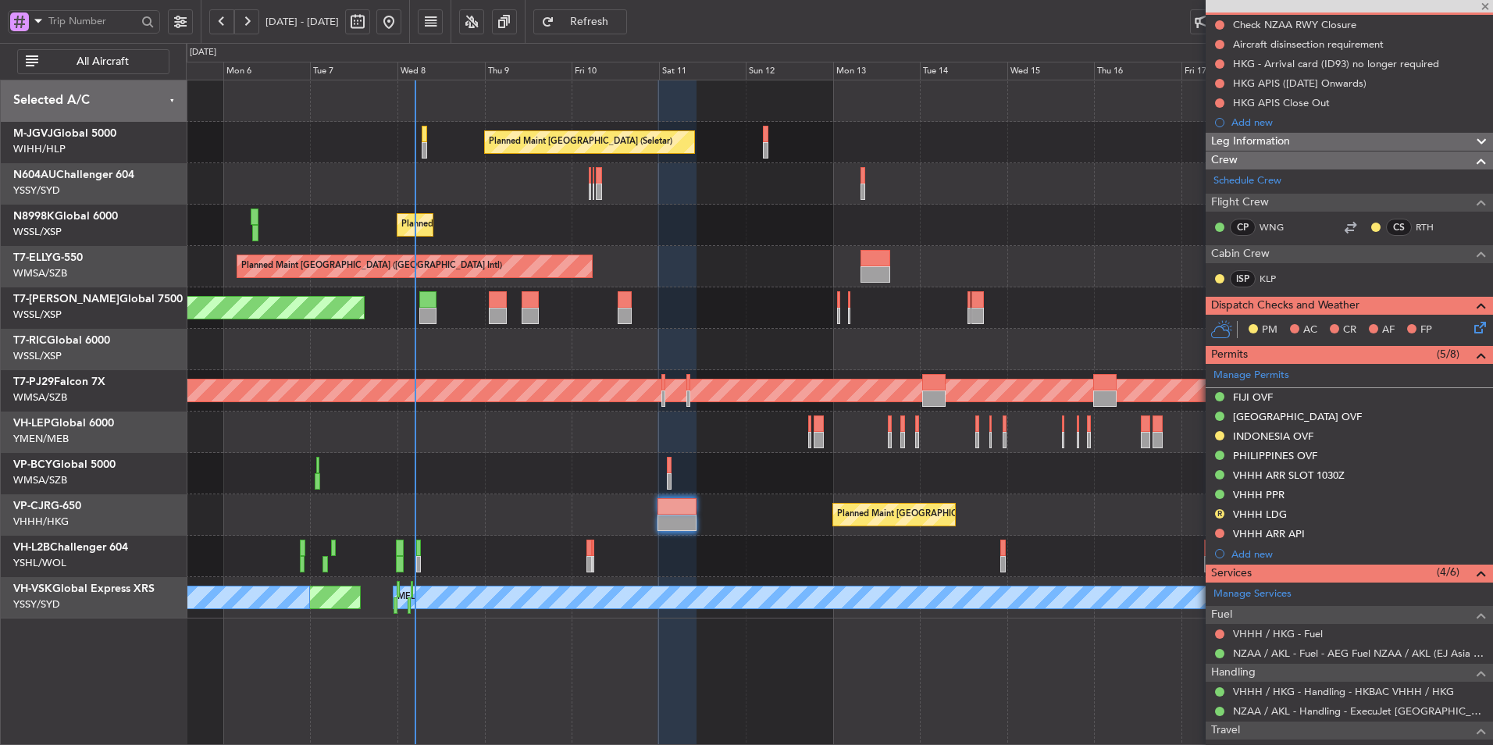
type input "-00:05"
type input "3"
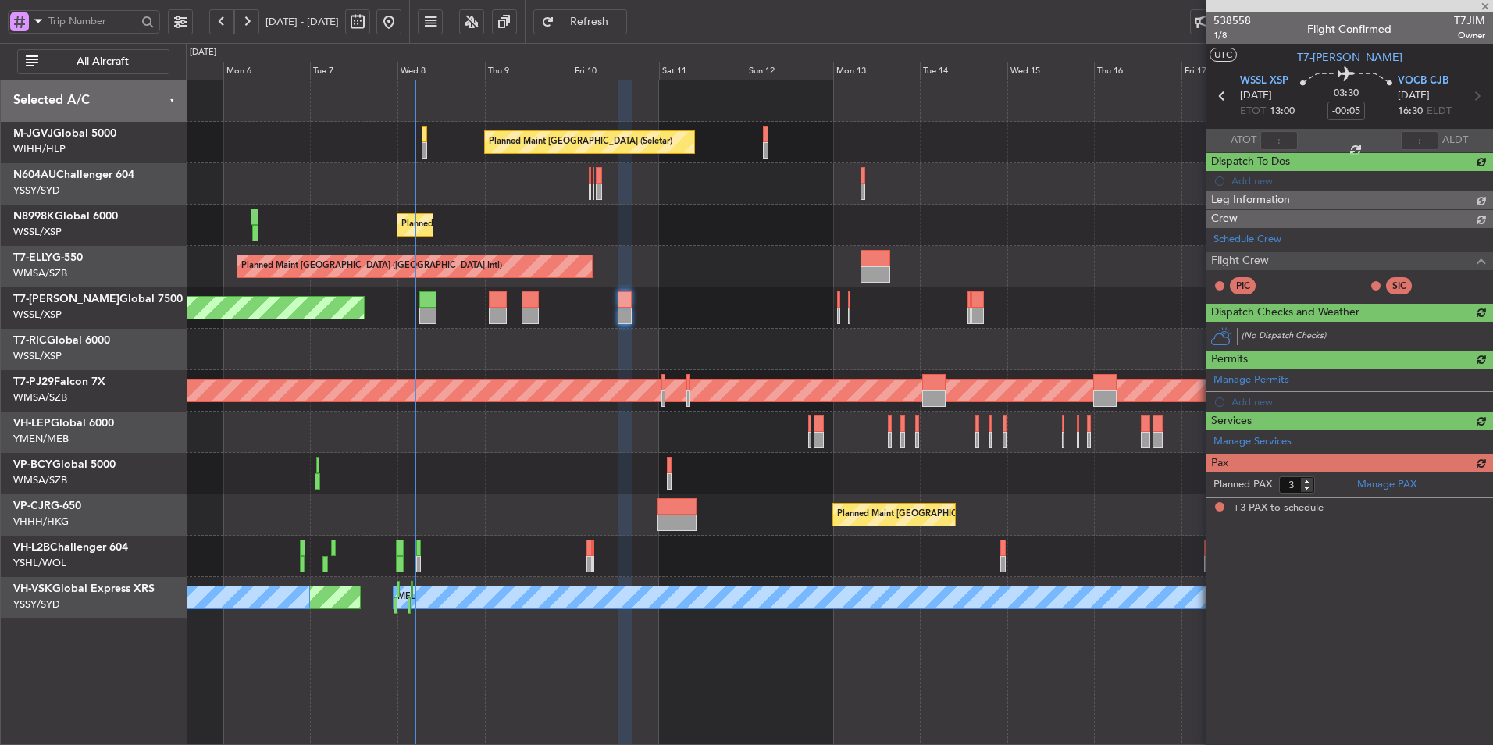
scroll to position [0, 0]
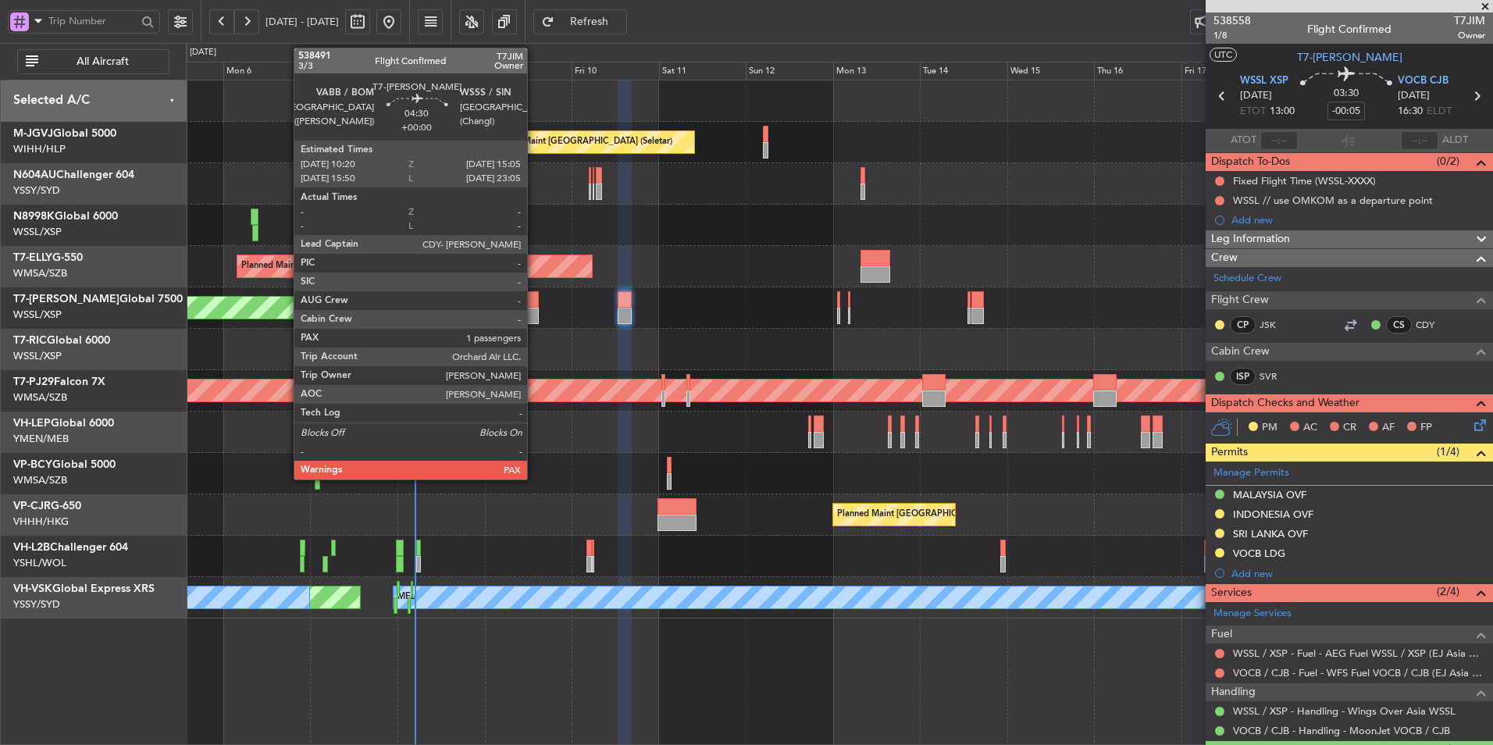
click at [534, 312] on div at bounding box center [531, 316] width 18 height 16
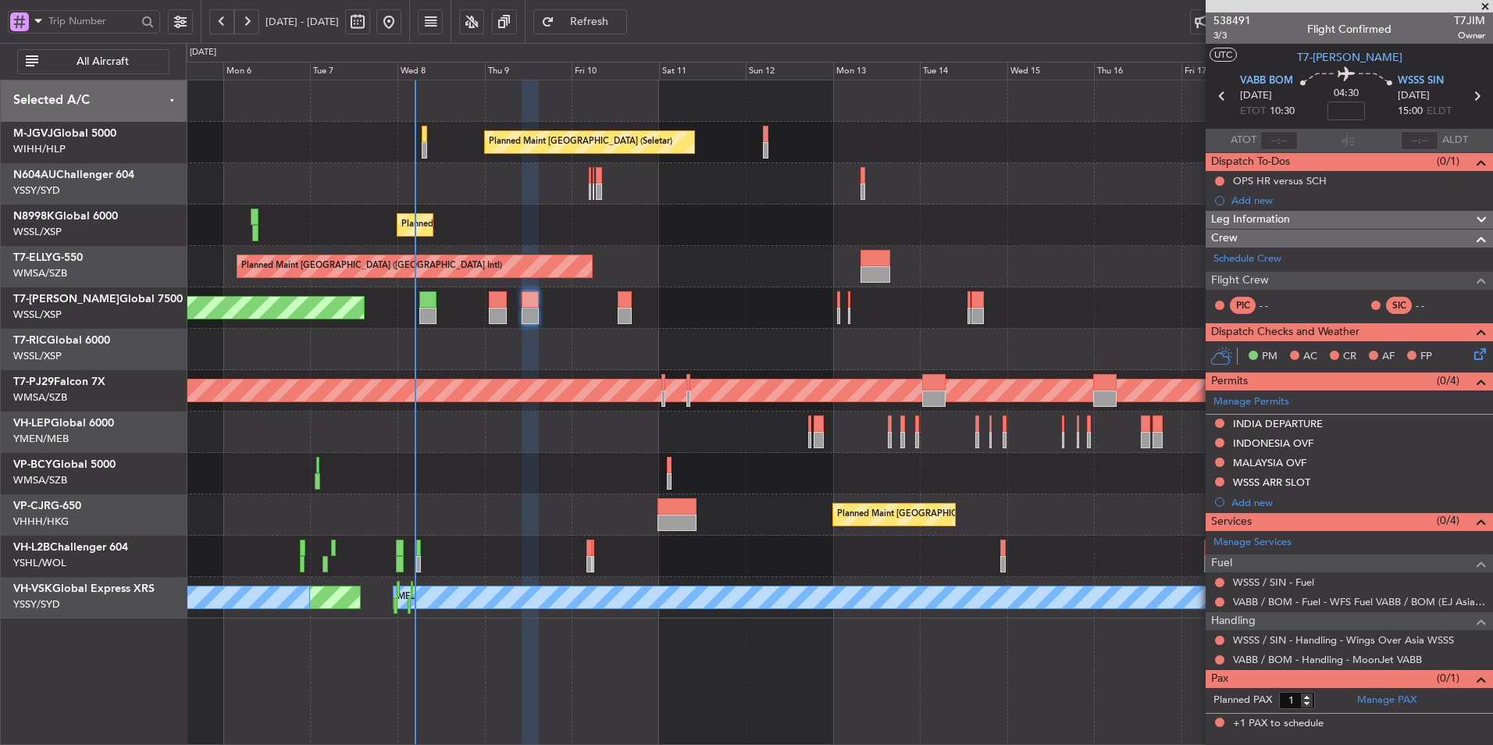
click at [508, 436] on div at bounding box center [839, 431] width 1306 height 41
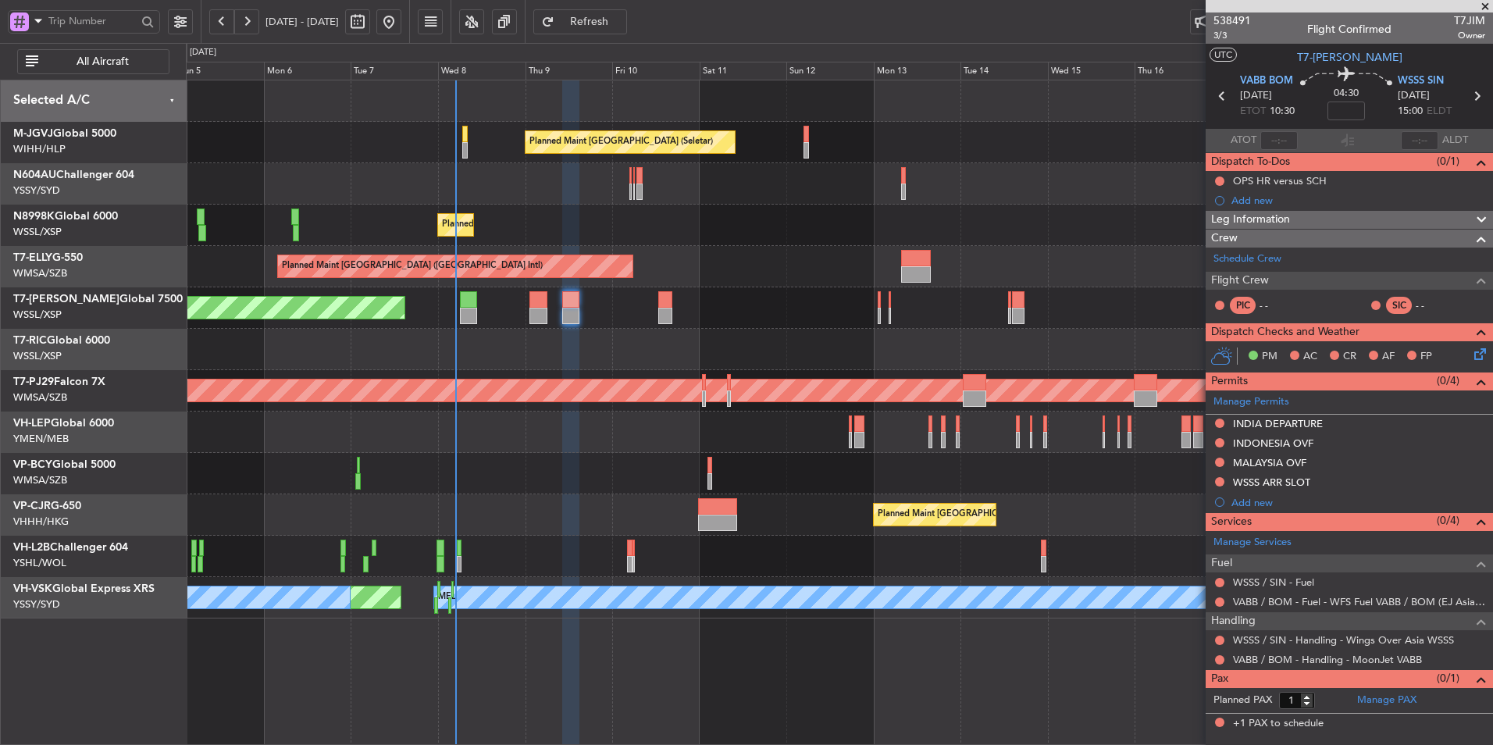
click at [661, 312] on div "Planned Maint [GEOGRAPHIC_DATA] (Seletar)" at bounding box center [839, 307] width 1306 height 41
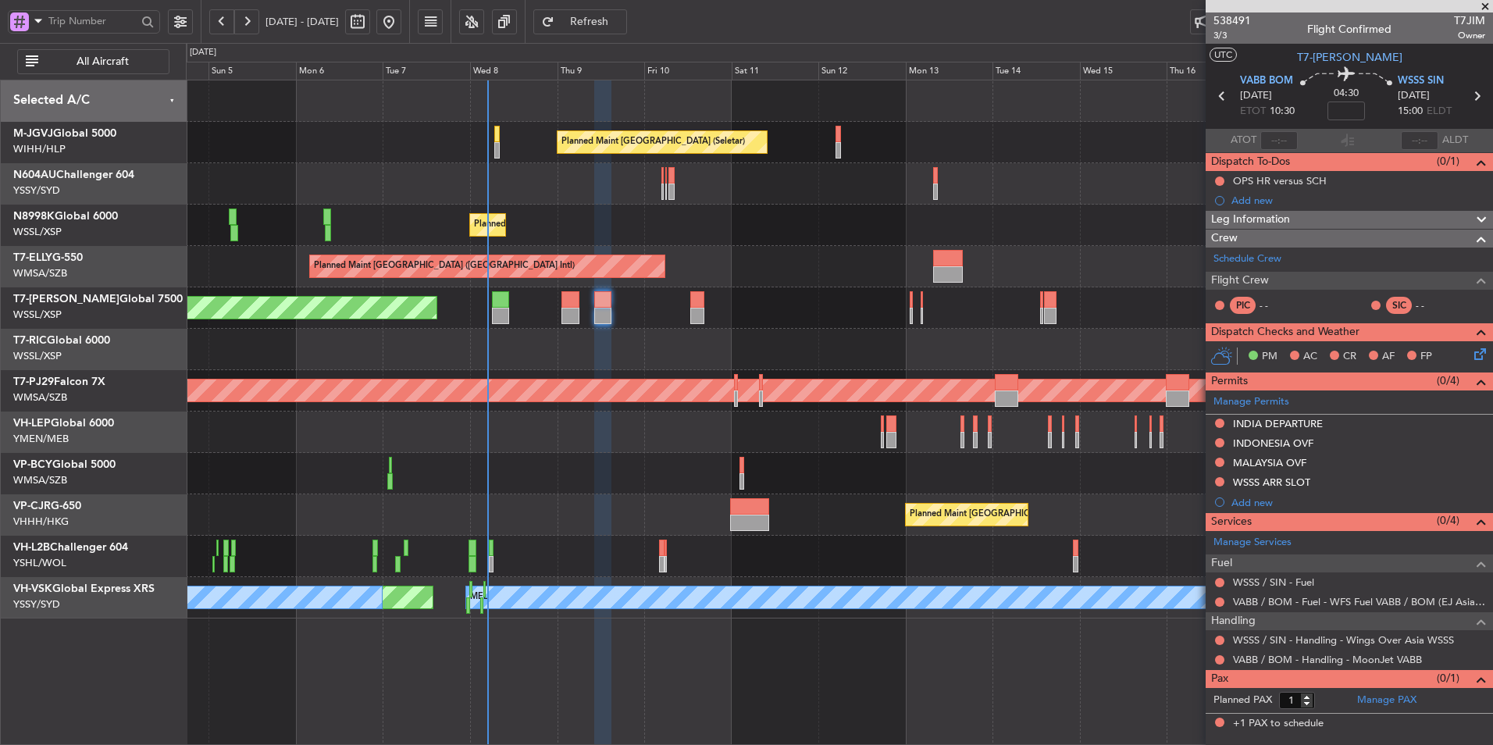
click at [634, 354] on div at bounding box center [839, 349] width 1306 height 41
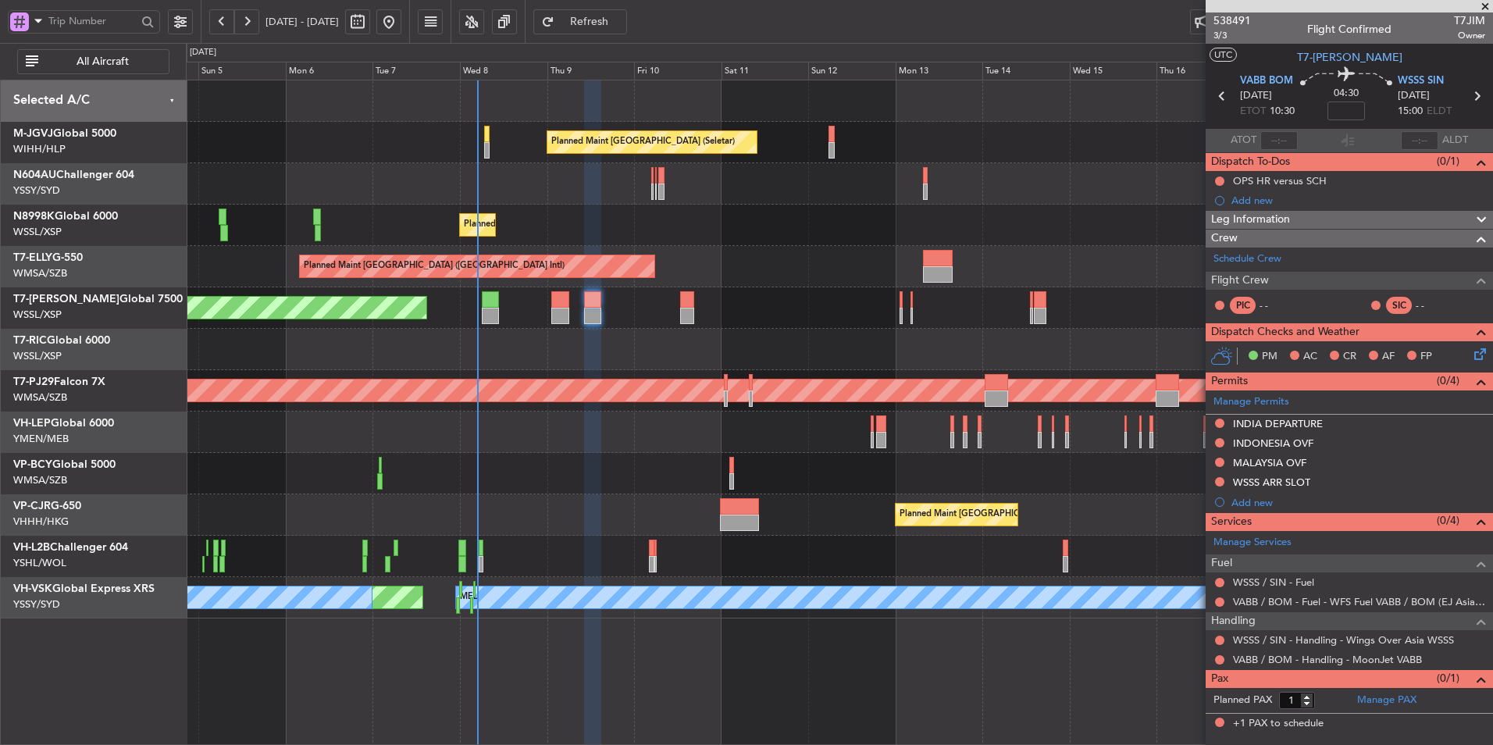
click at [619, 471] on div at bounding box center [839, 473] width 1306 height 41
click at [1487, 0] on span at bounding box center [1485, 7] width 16 height 14
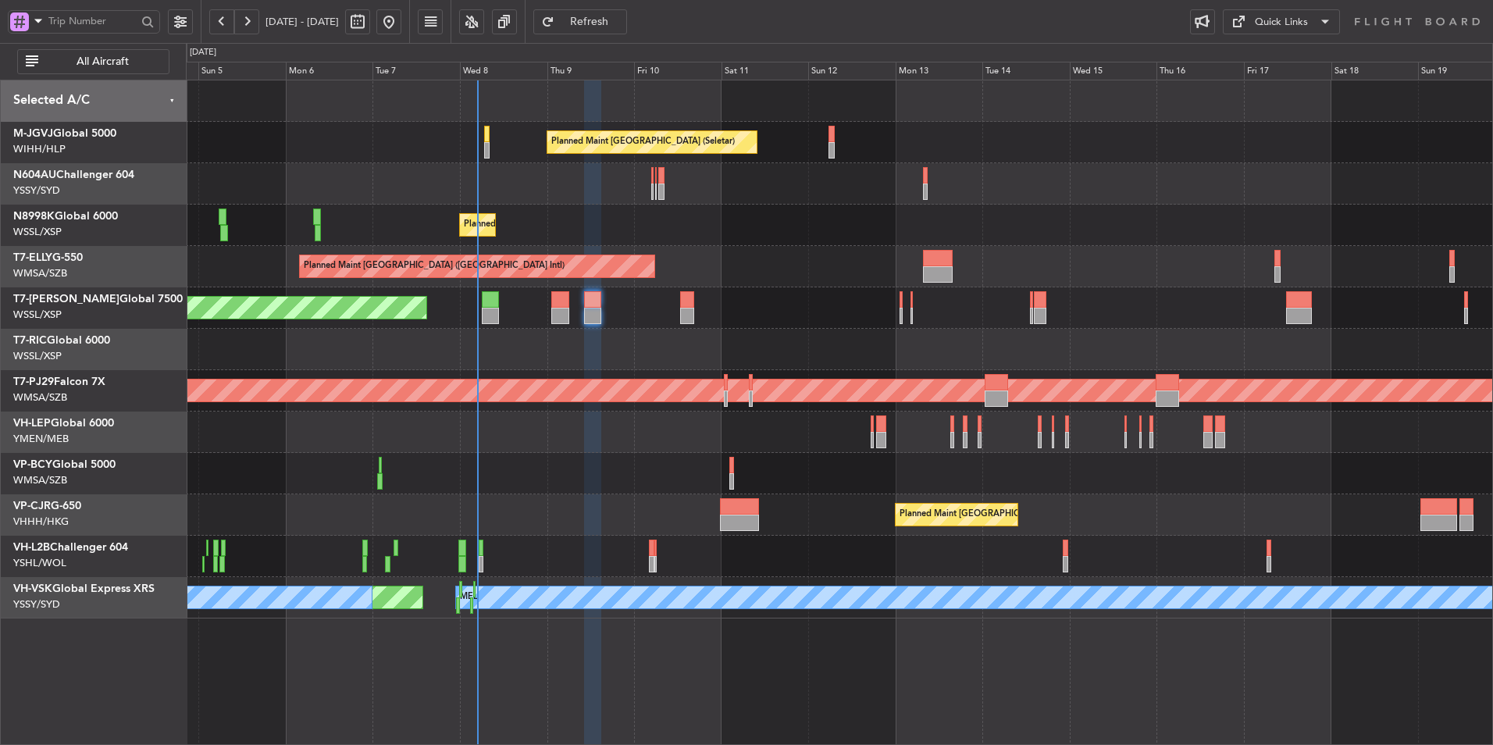
type input "0"
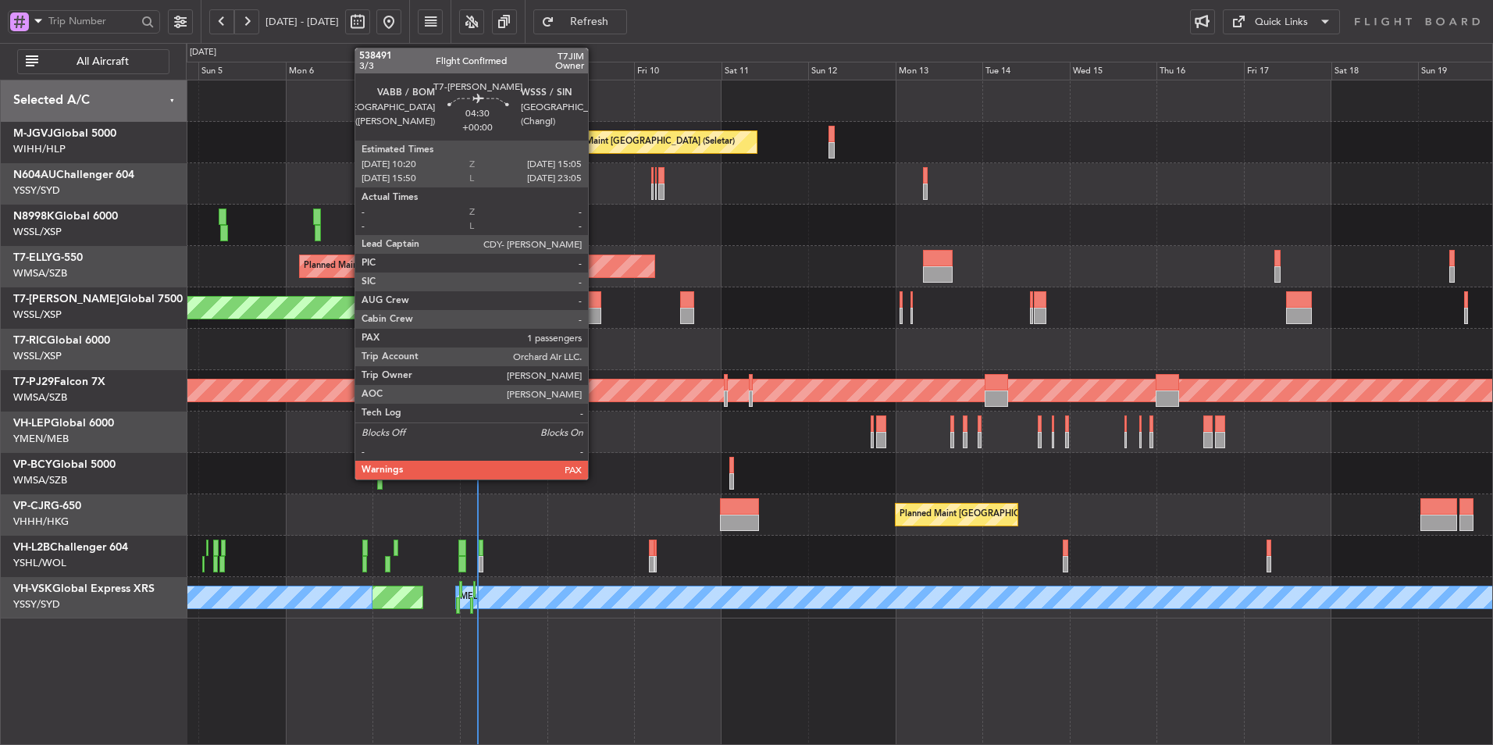
click at [595, 308] on div at bounding box center [593, 316] width 18 height 16
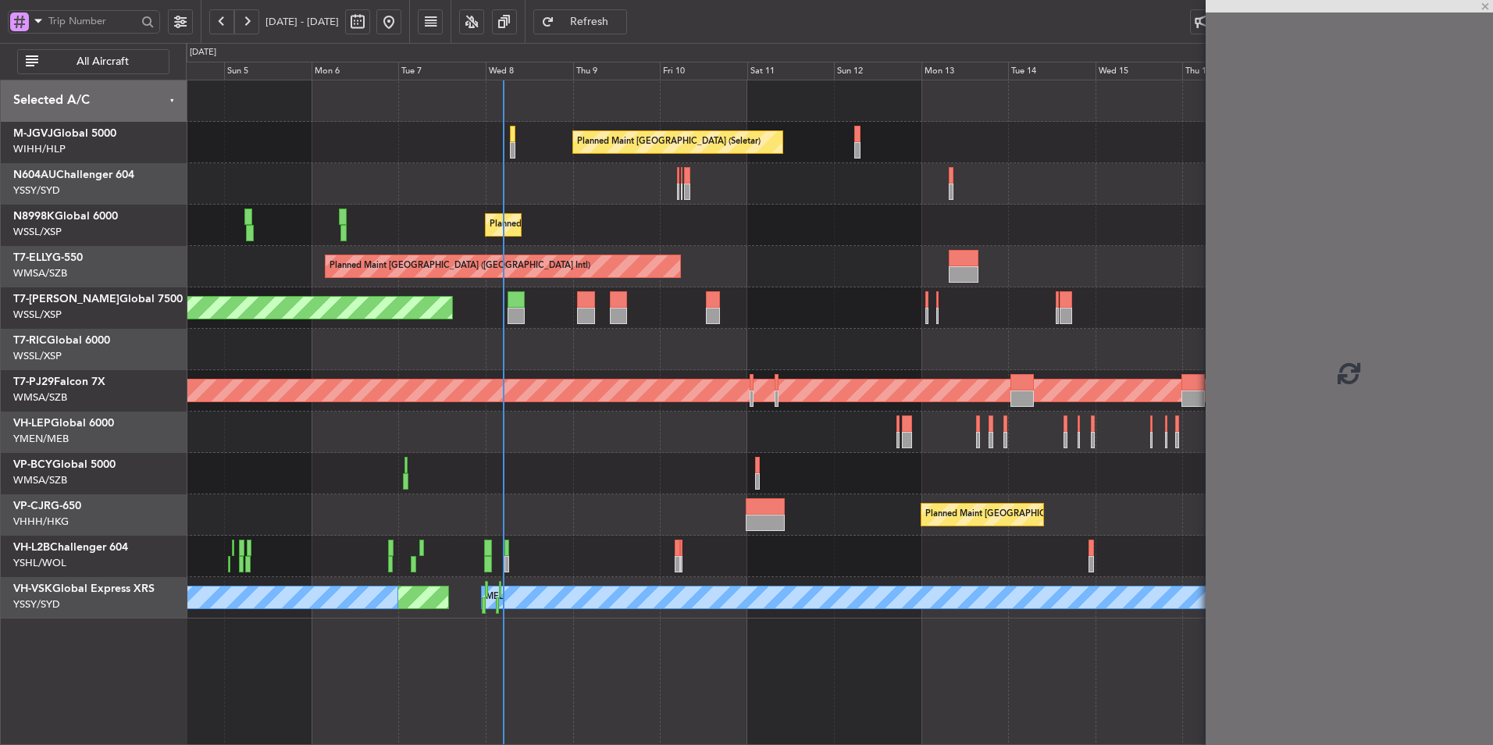
click at [640, 363] on div at bounding box center [839, 349] width 1306 height 41
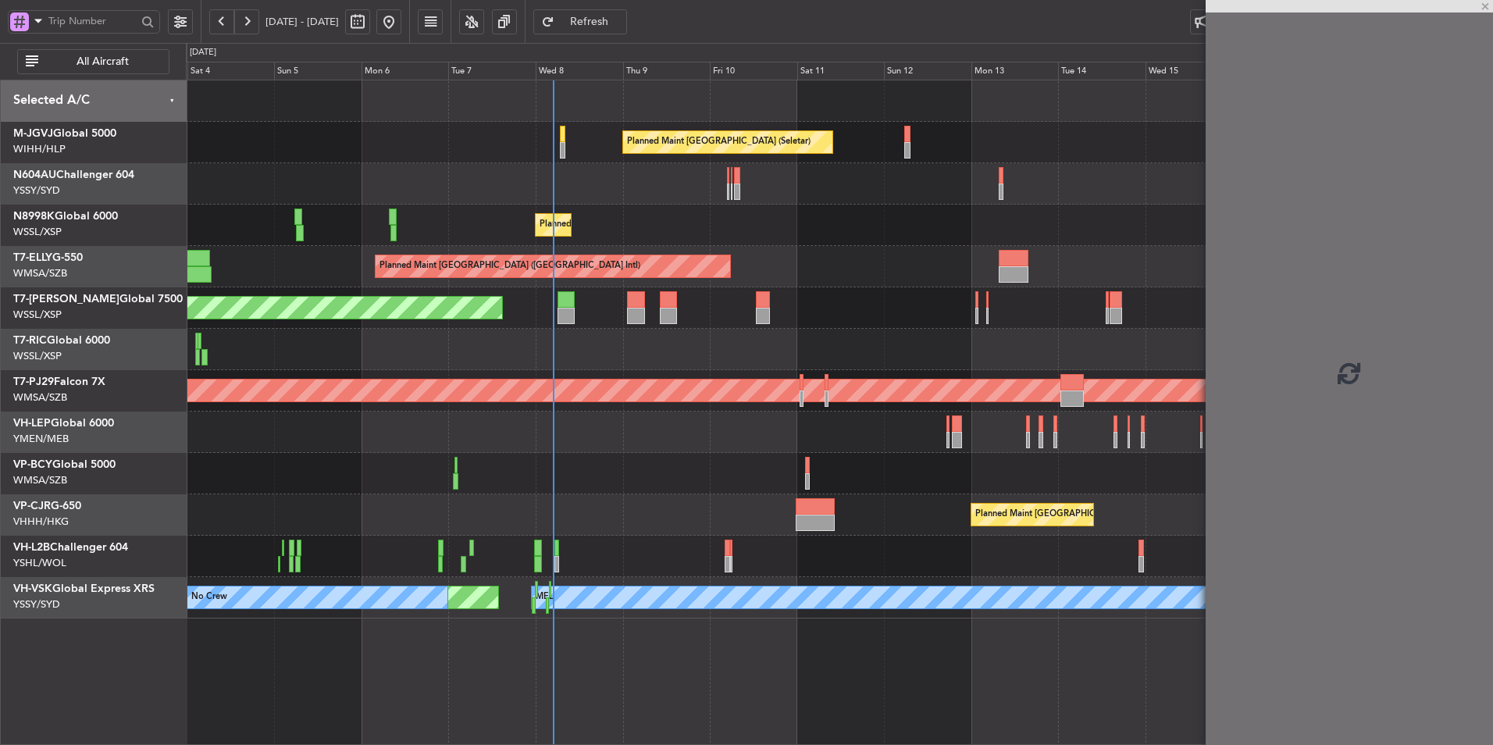
click at [589, 361] on div at bounding box center [839, 349] width 1306 height 41
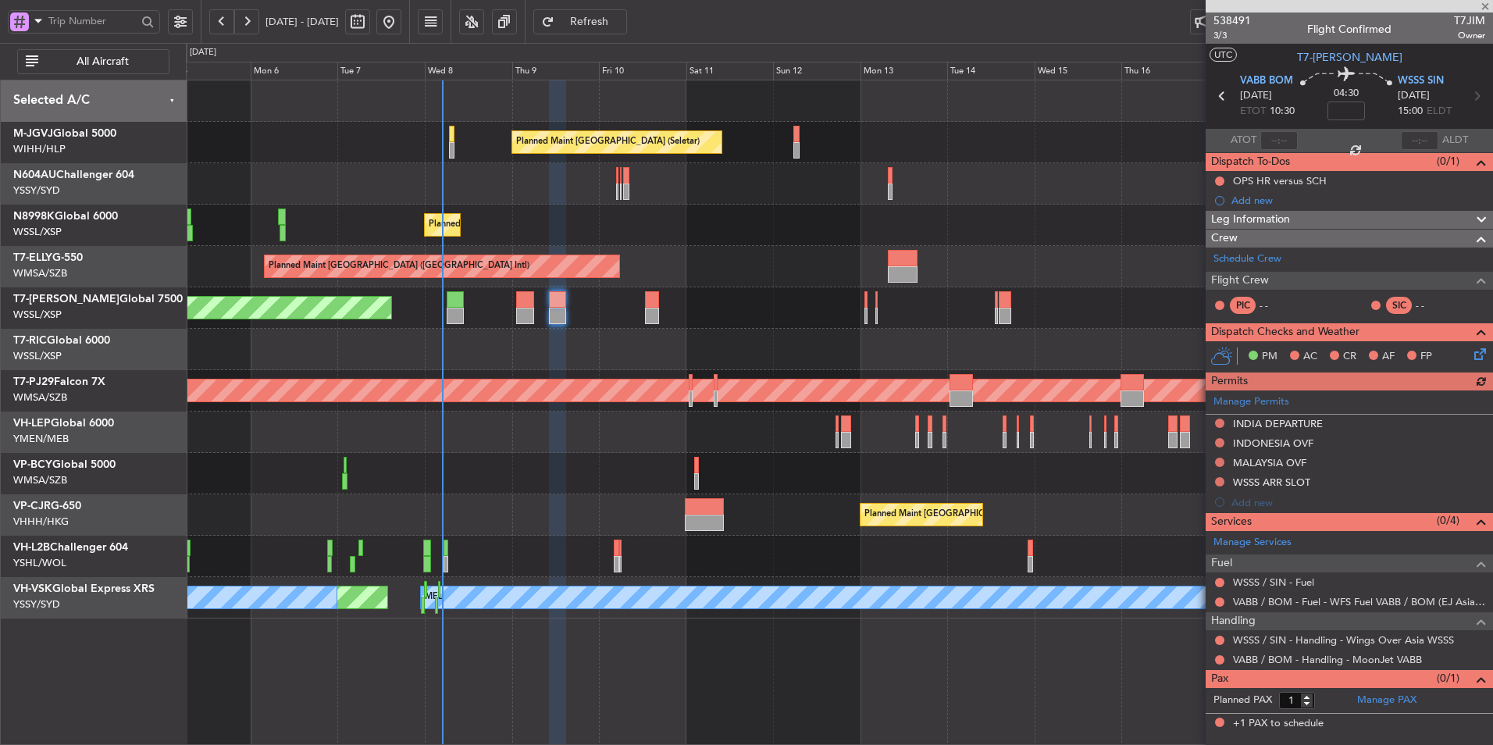
click at [577, 361] on div at bounding box center [839, 349] width 1306 height 41
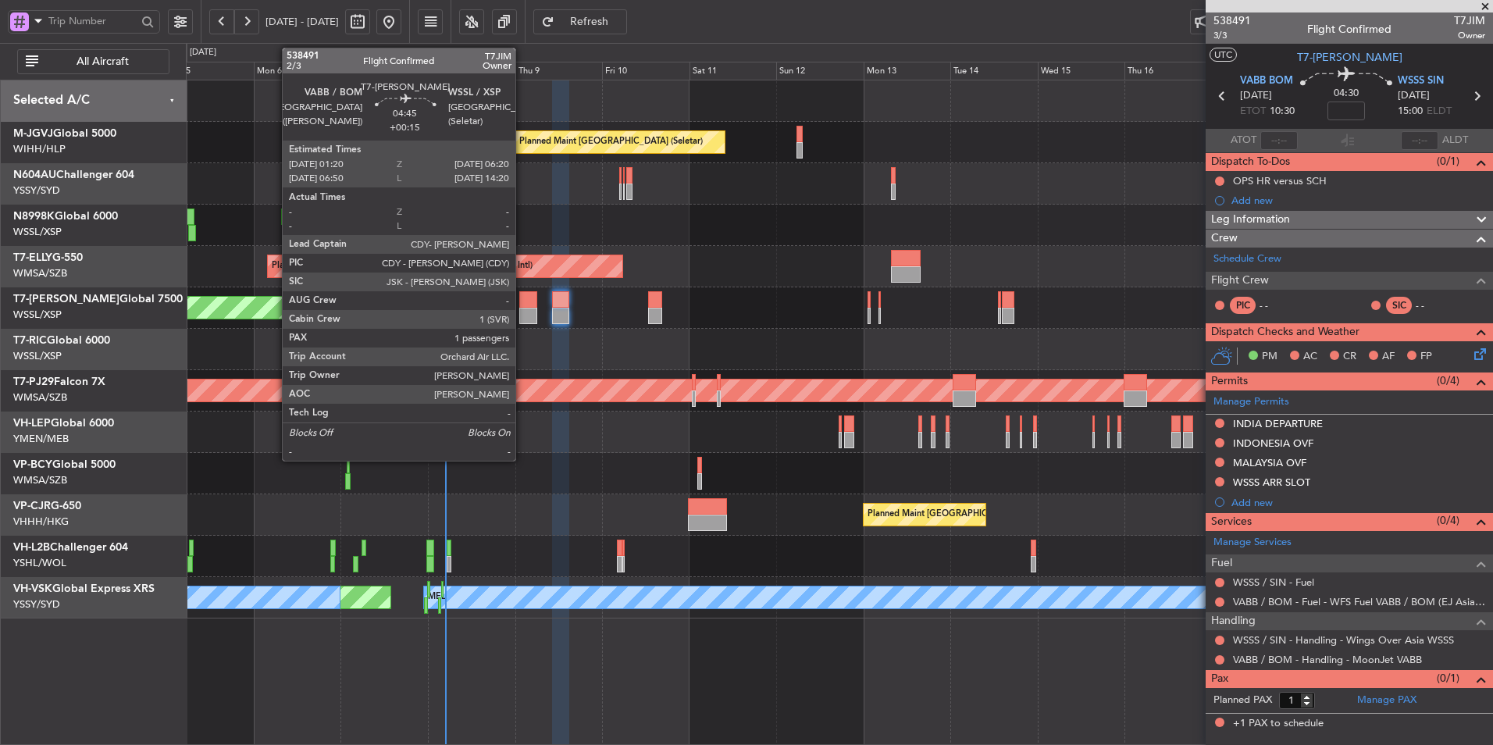
click at [522, 313] on div at bounding box center [528, 316] width 19 height 16
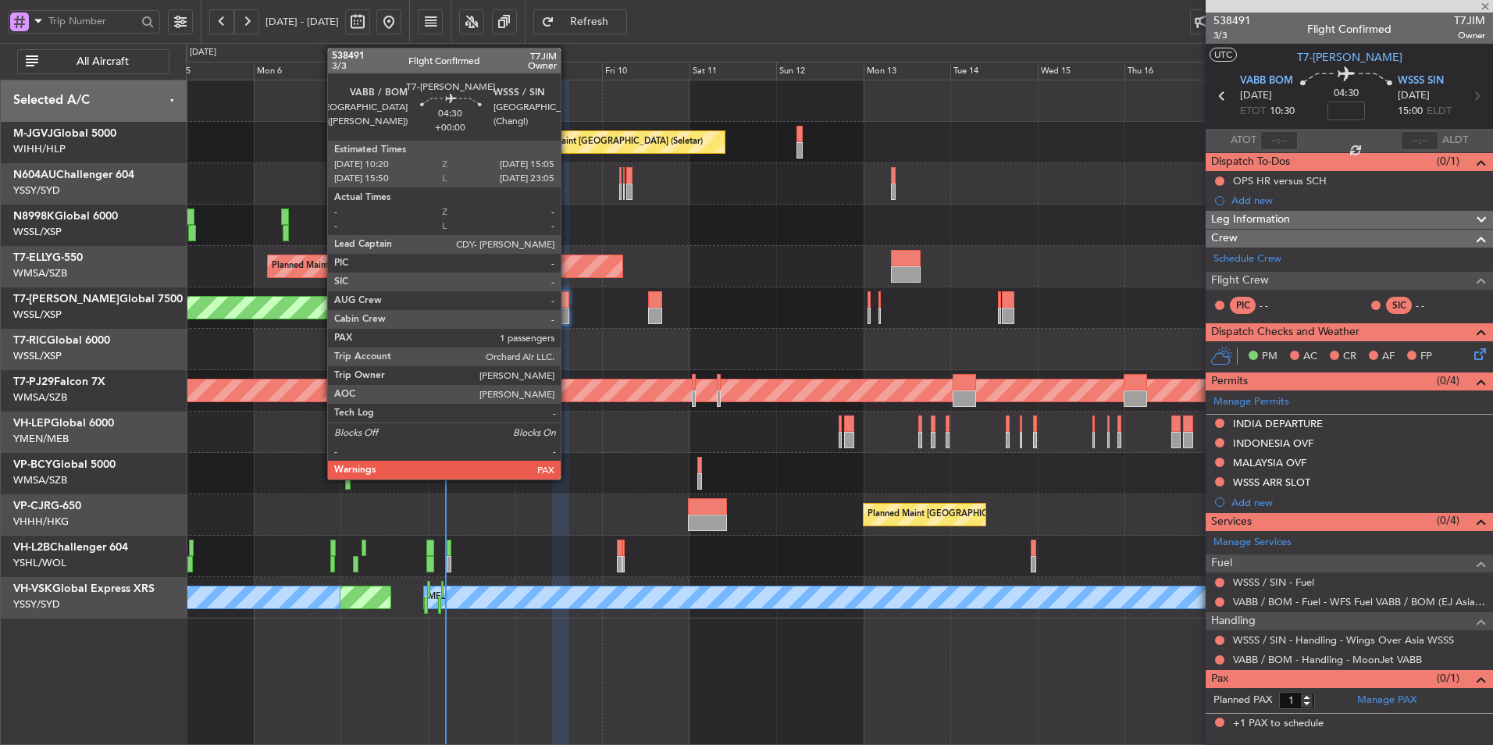
type input "+00:15"
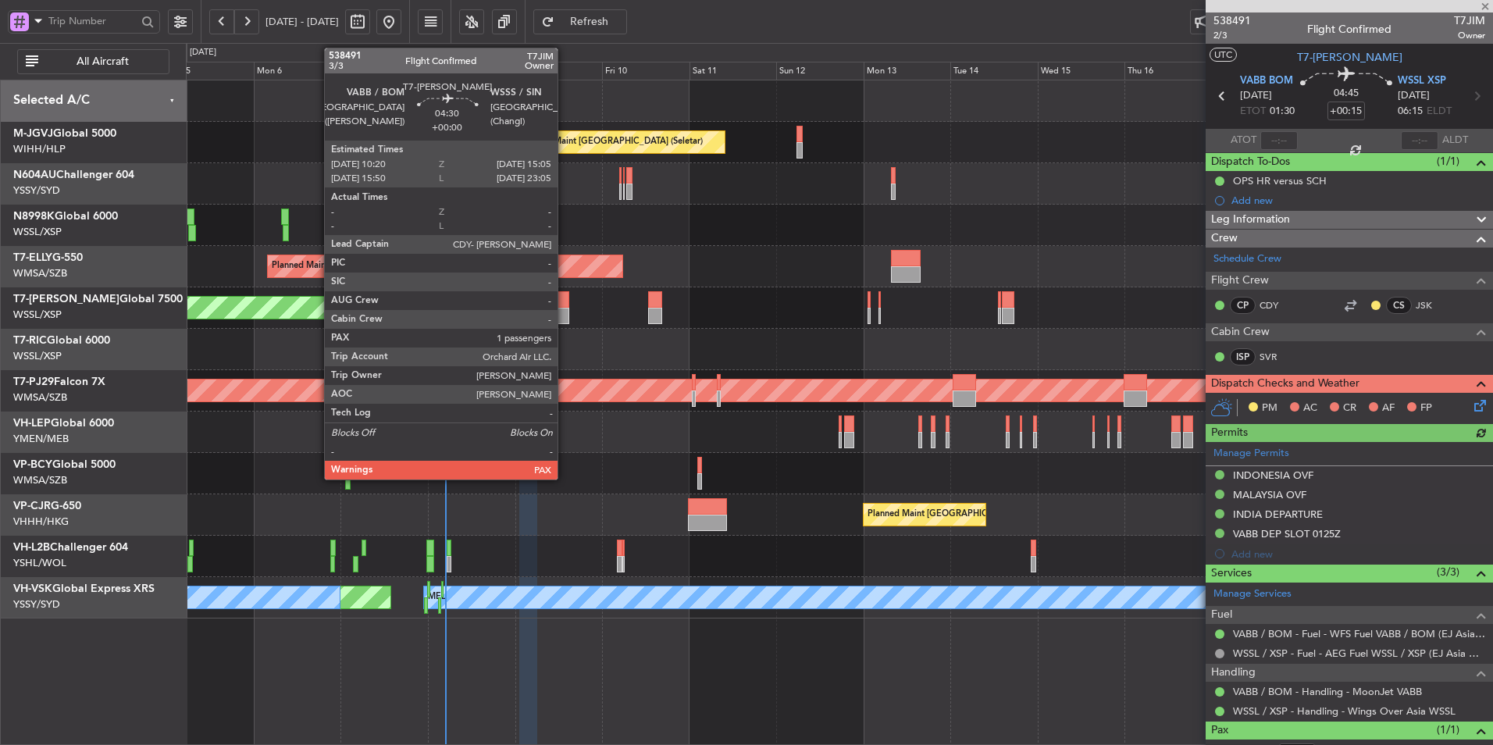
click at [564, 317] on div at bounding box center [561, 316] width 18 height 16
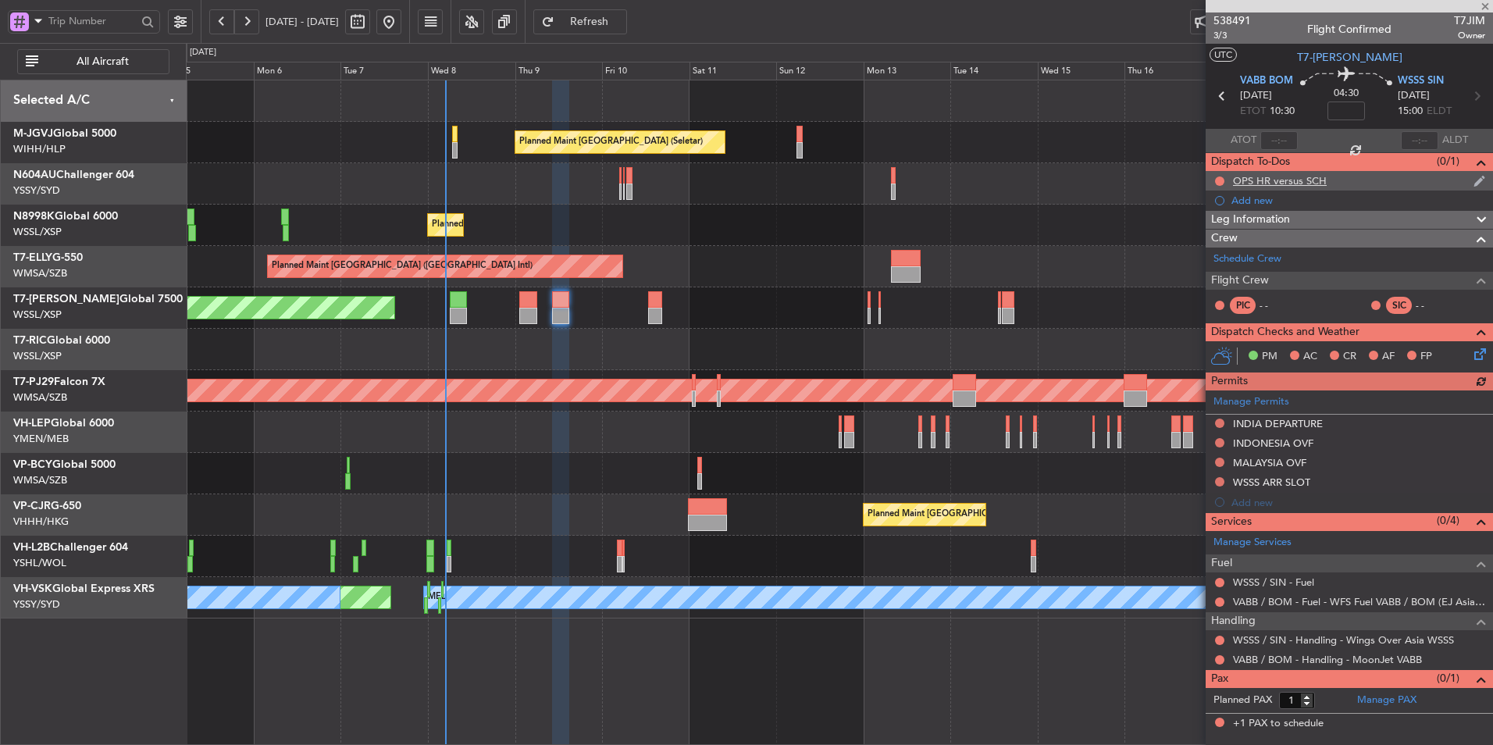
click at [1287, 185] on div "OPS HR versus SCH" at bounding box center [1280, 180] width 94 height 13
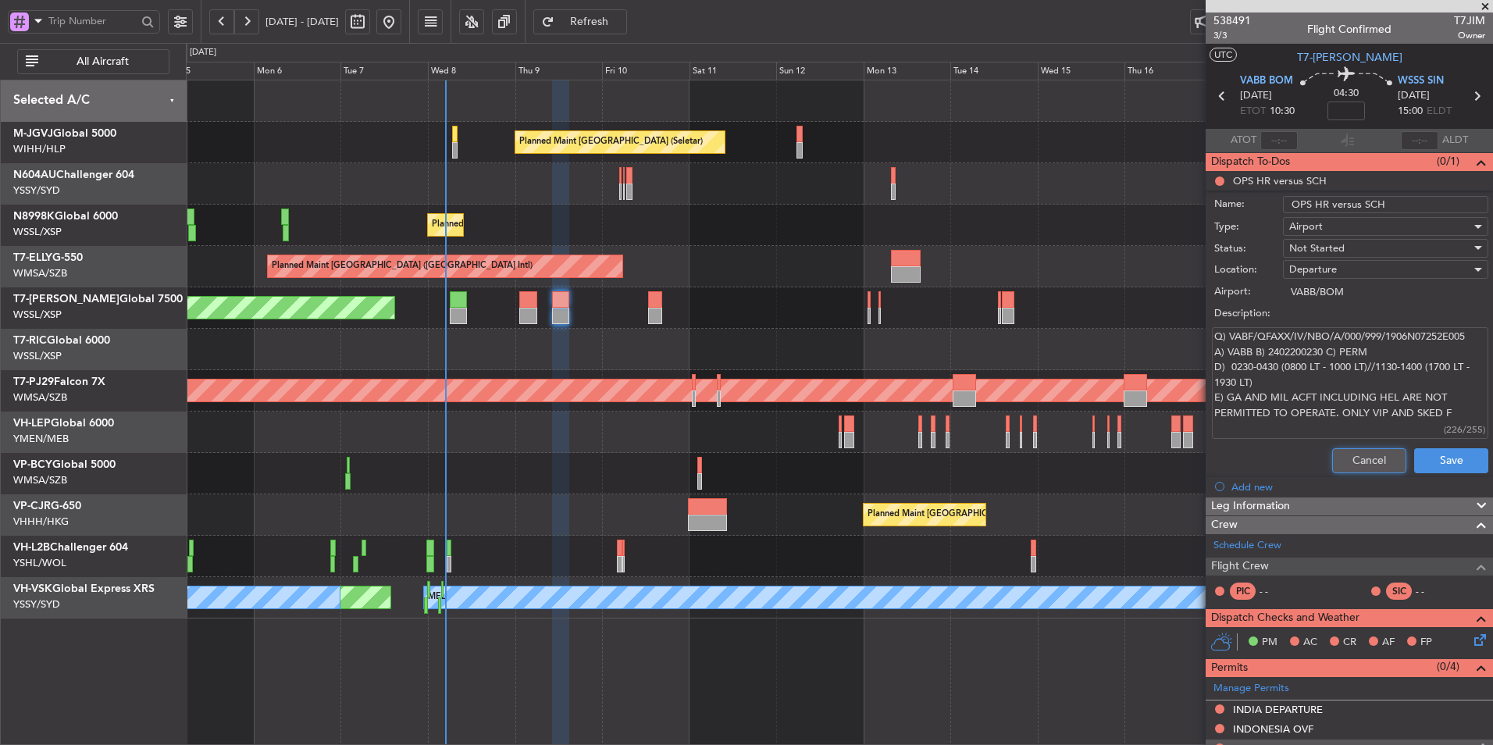
click at [1372, 456] on button "Cancel" at bounding box center [1369, 460] width 74 height 25
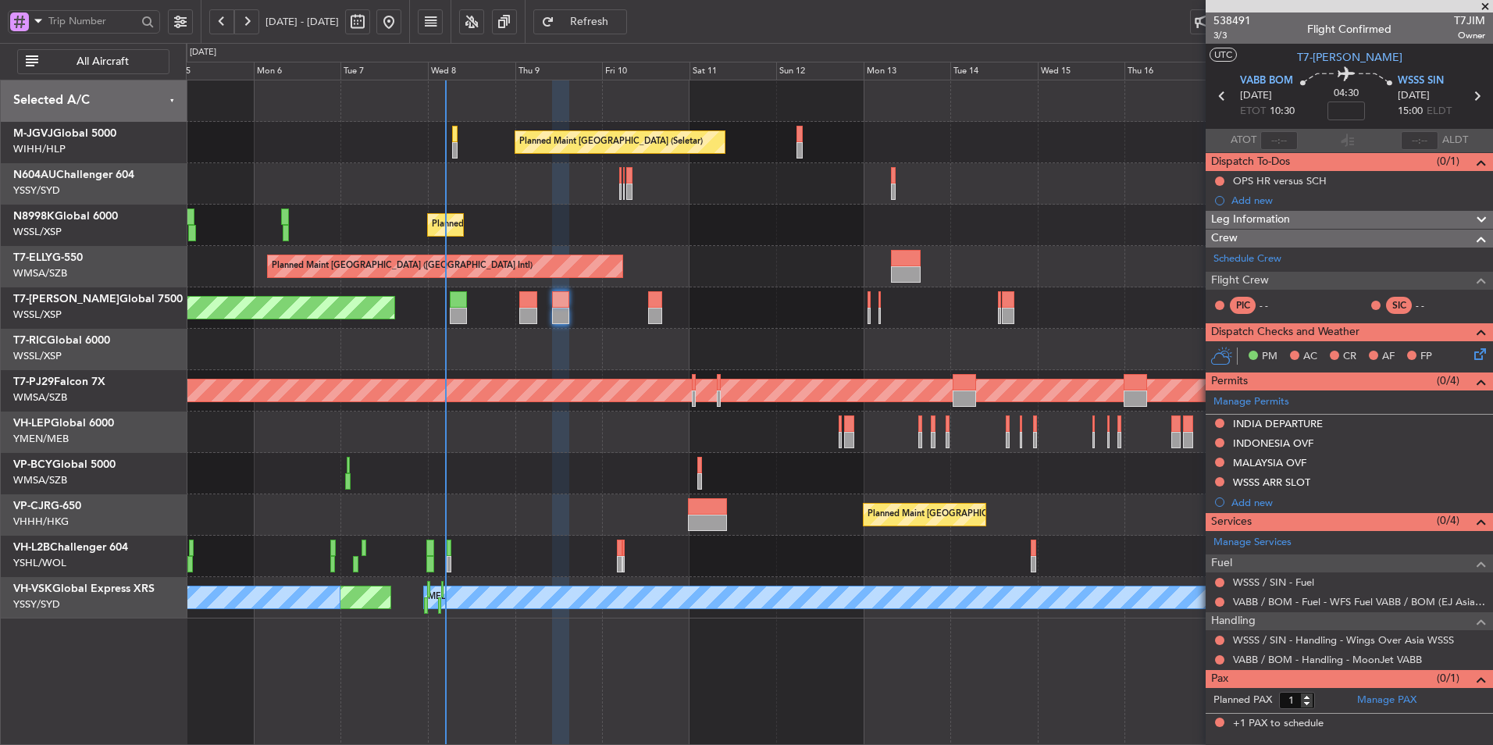
click at [628, 446] on div at bounding box center [839, 431] width 1306 height 41
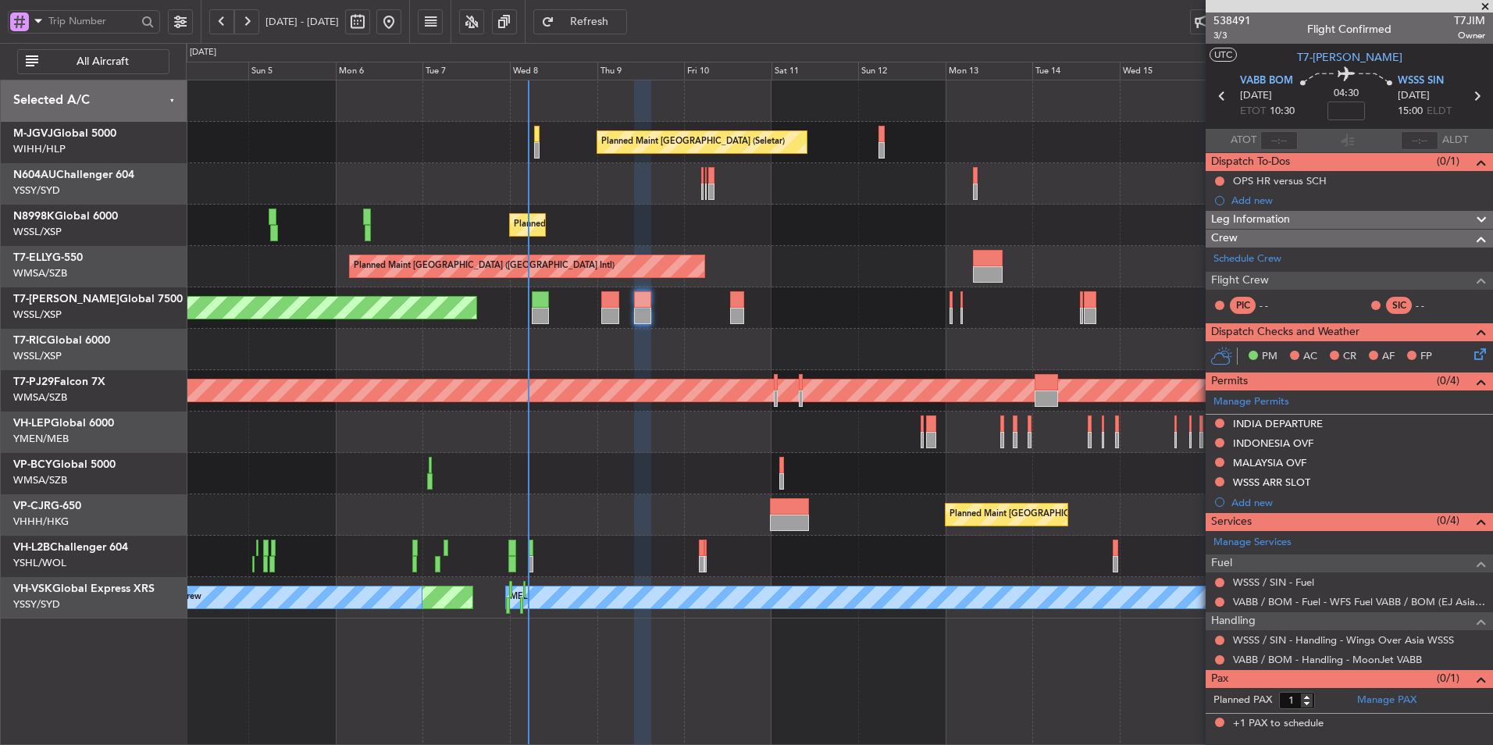
click at [550, 478] on div at bounding box center [839, 473] width 1306 height 41
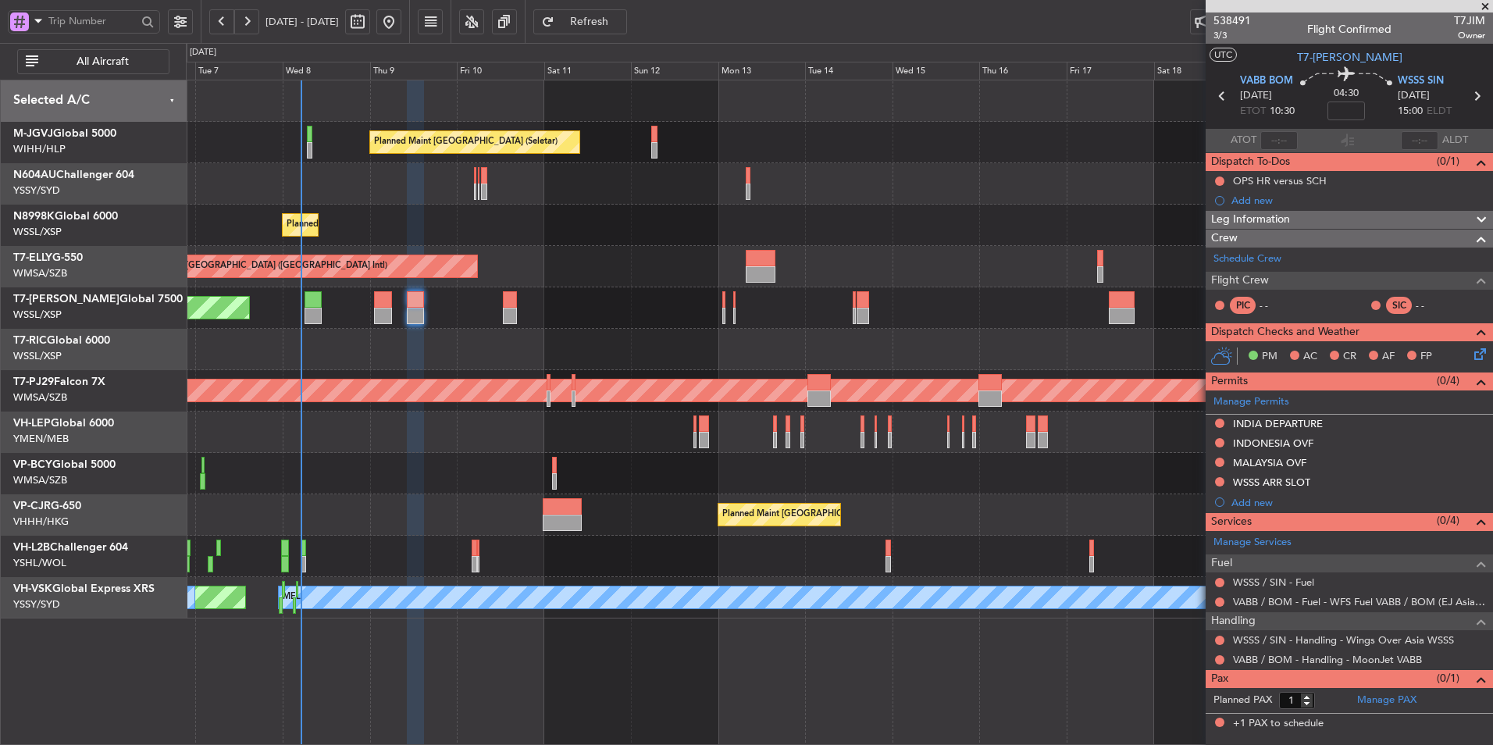
click at [348, 484] on div "Planned Maint [GEOGRAPHIC_DATA] (Seletar) Planned Maint [GEOGRAPHIC_DATA] (Sele…" at bounding box center [839, 349] width 1306 height 538
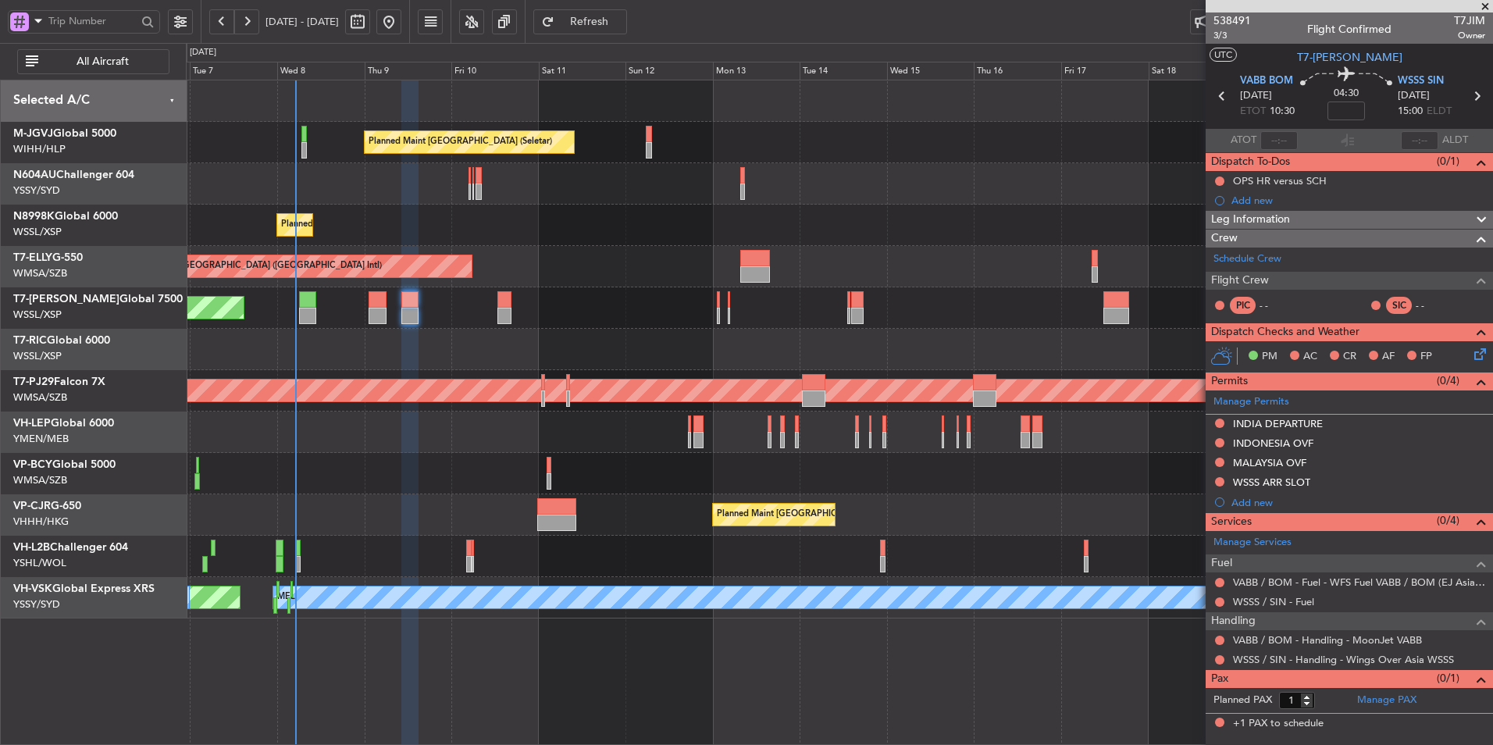
click at [616, 334] on div at bounding box center [839, 349] width 1306 height 41
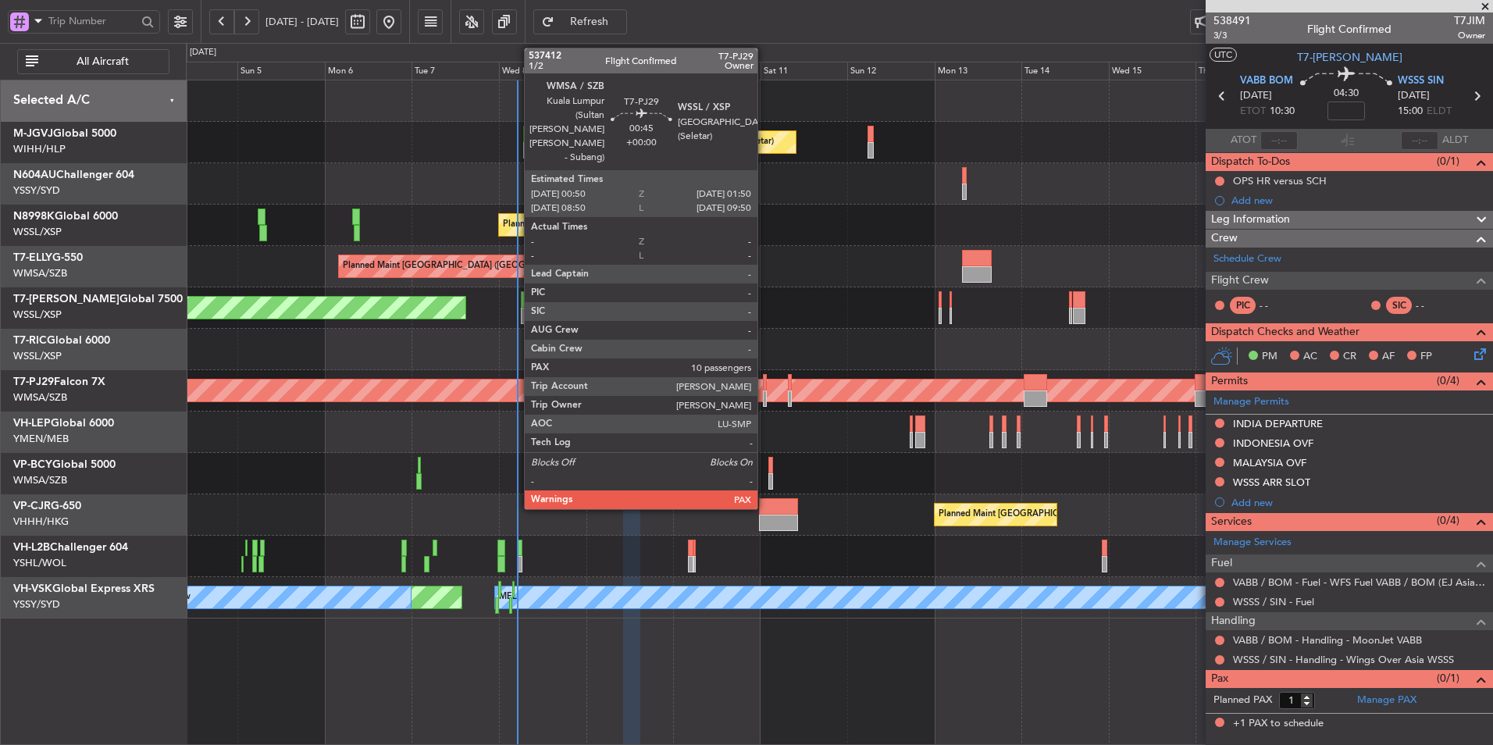
click at [764, 387] on div at bounding box center [765, 382] width 4 height 16
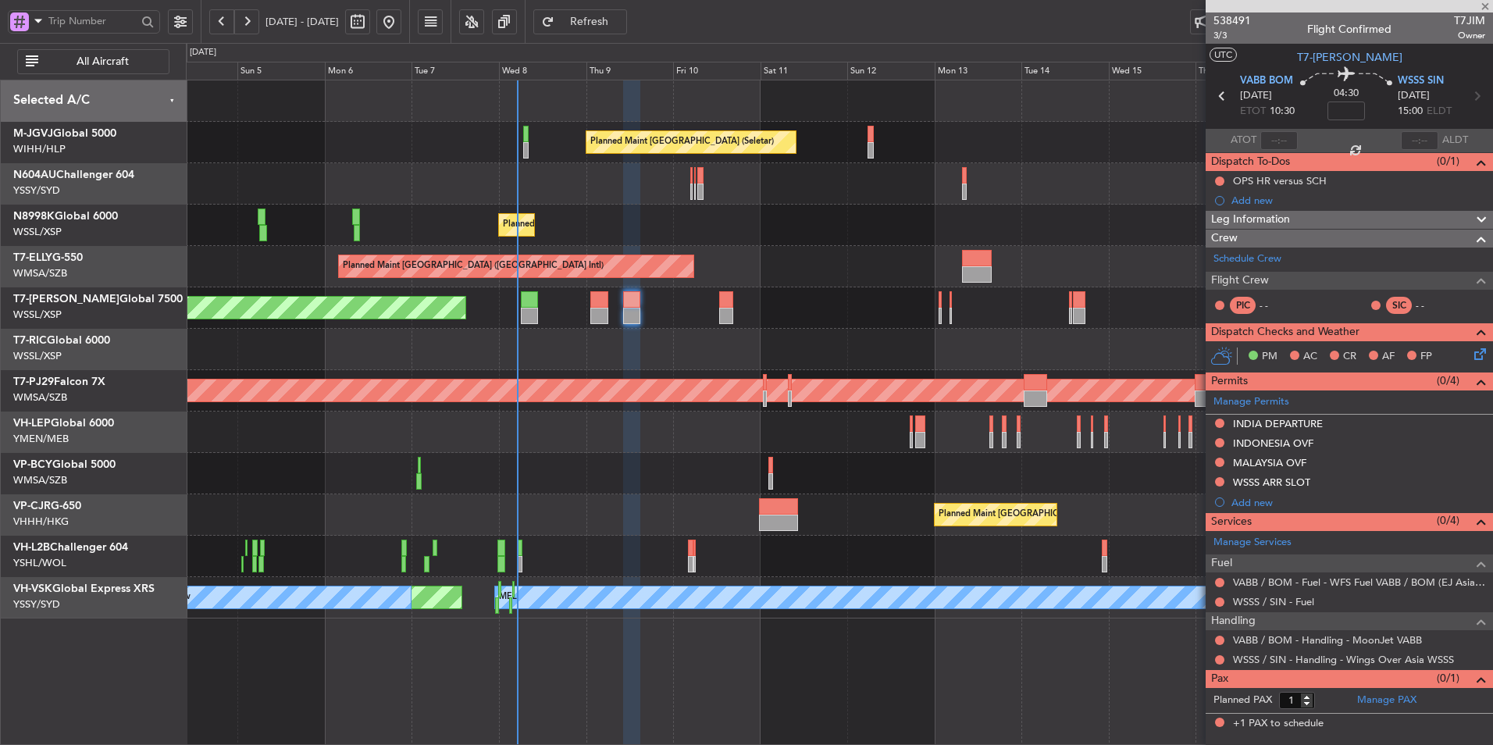
type input "10"
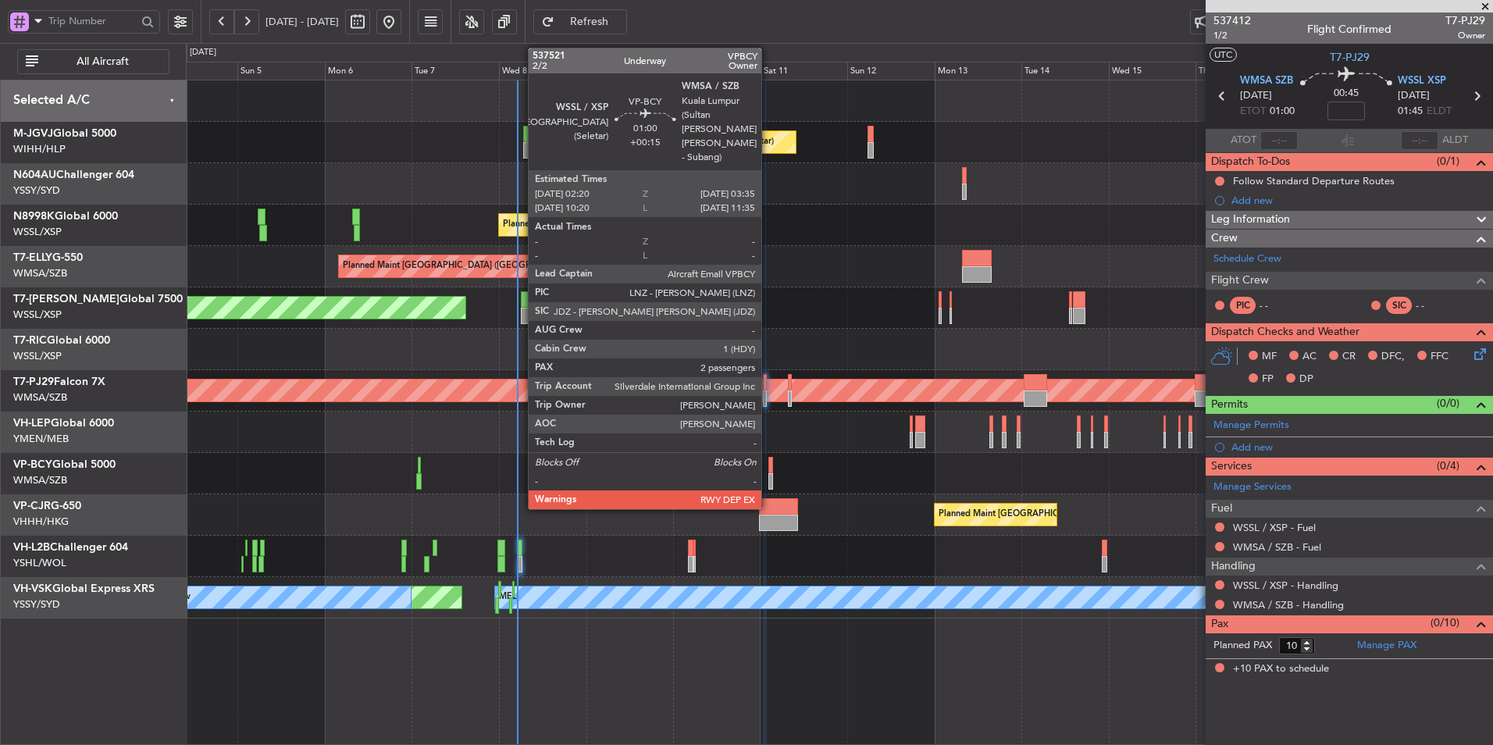
click at [768, 464] on div at bounding box center [770, 465] width 5 height 16
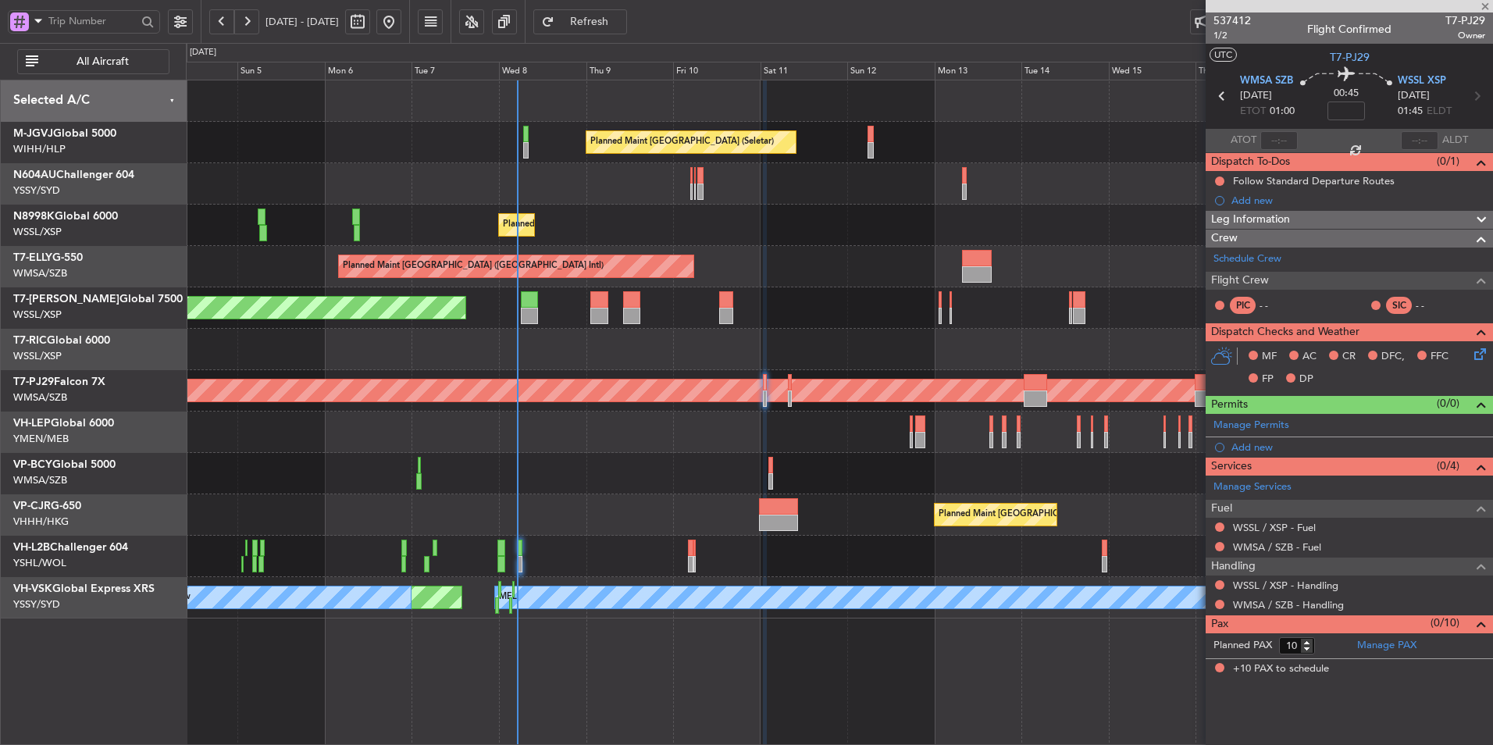
click at [662, 459] on div at bounding box center [839, 473] width 1306 height 41
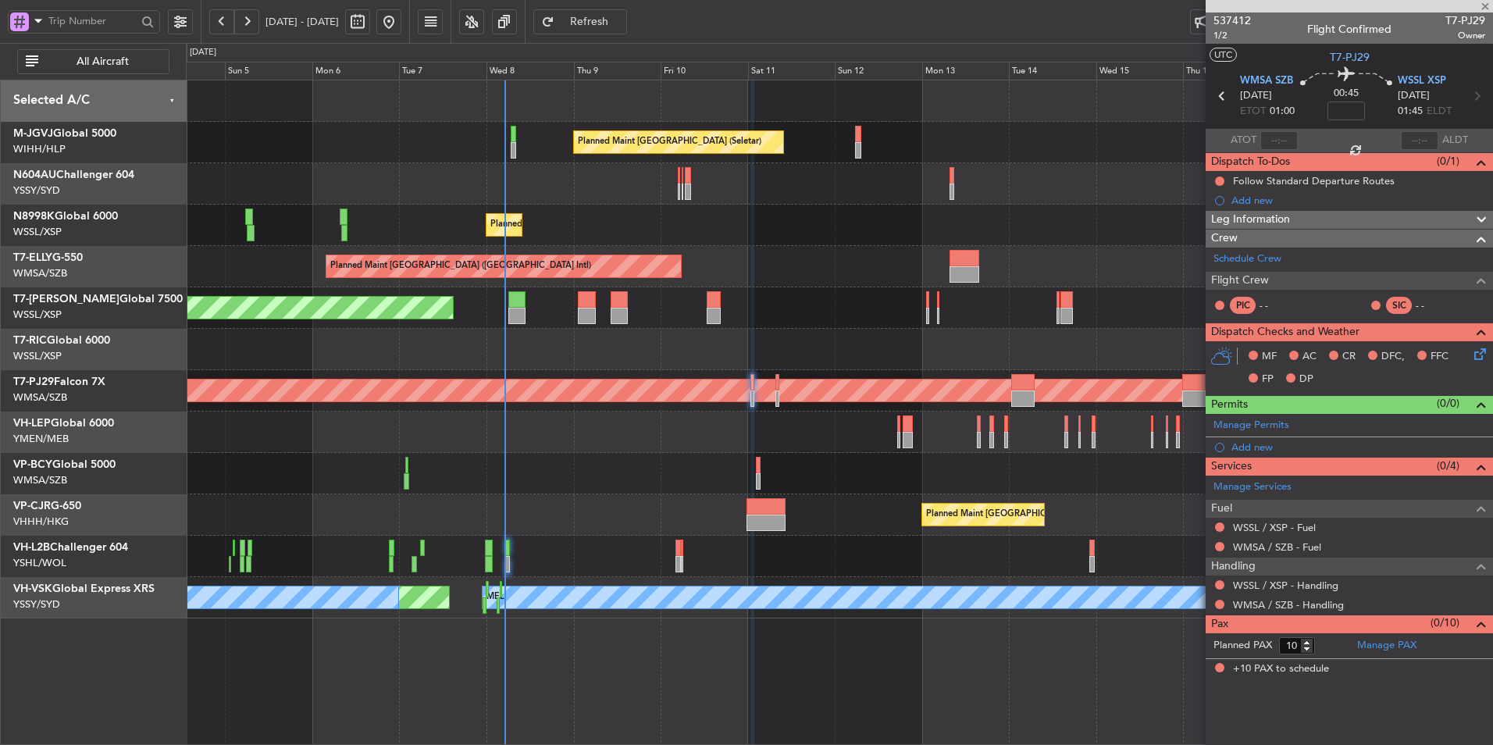
type input "+00:15"
type input "2"
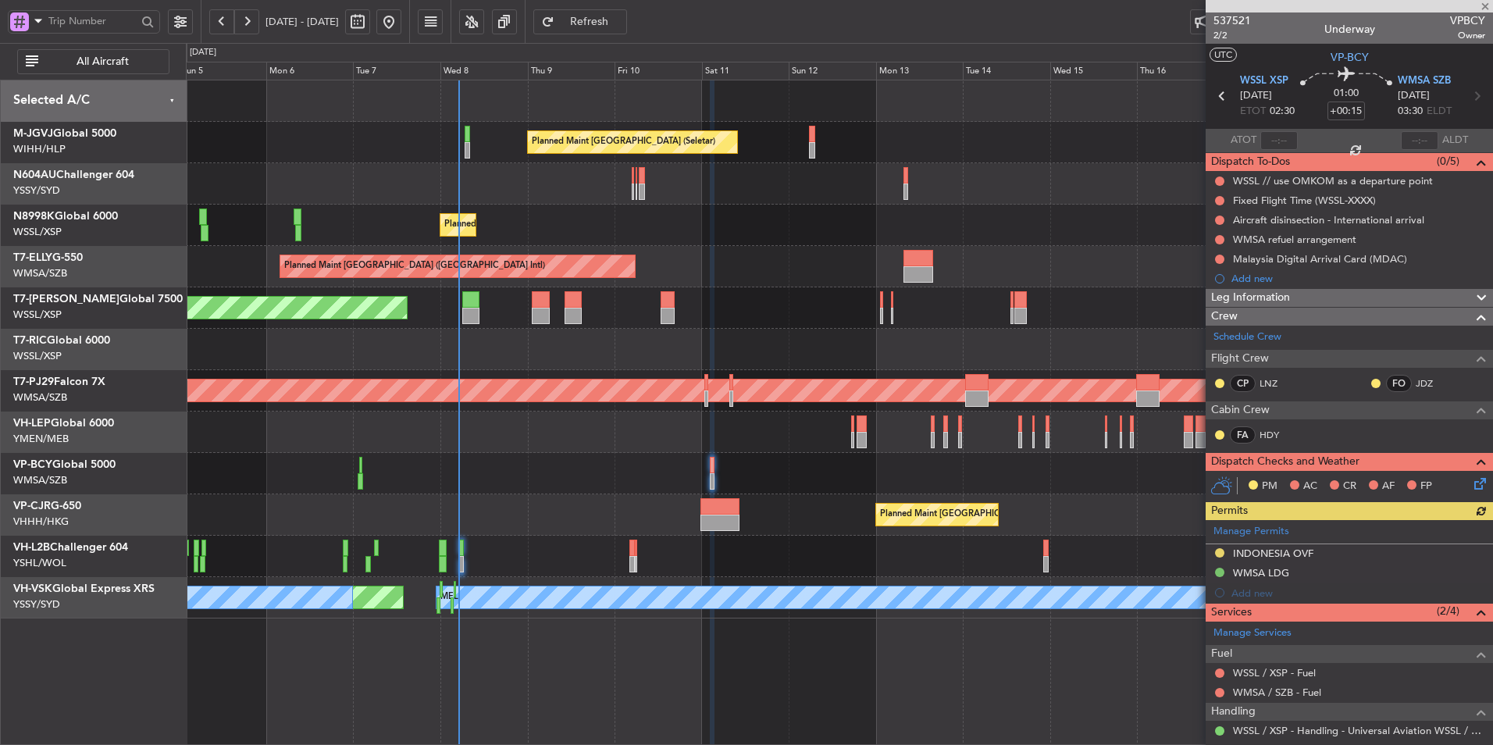
click at [640, 460] on div at bounding box center [839, 473] width 1306 height 41
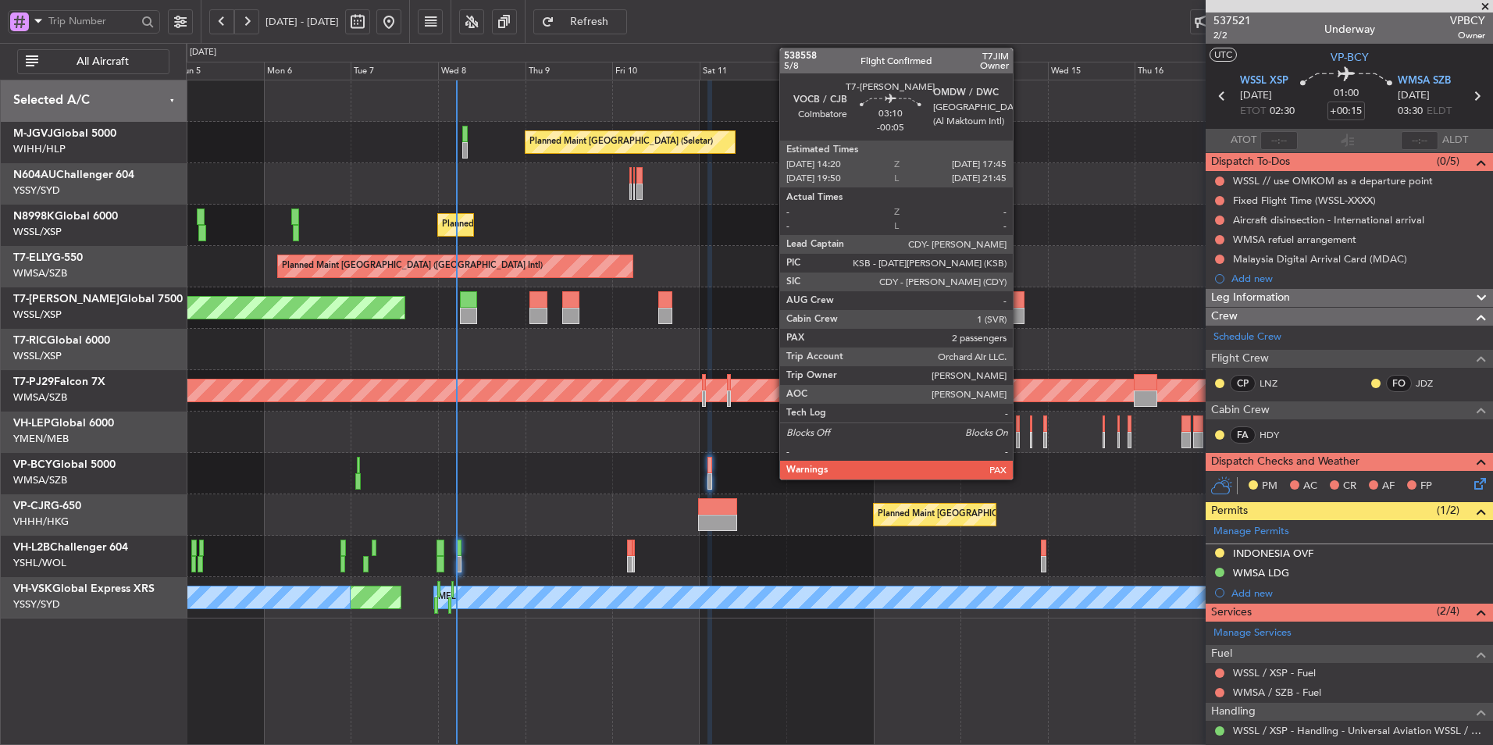
click at [1020, 306] on div at bounding box center [1018, 299] width 12 height 16
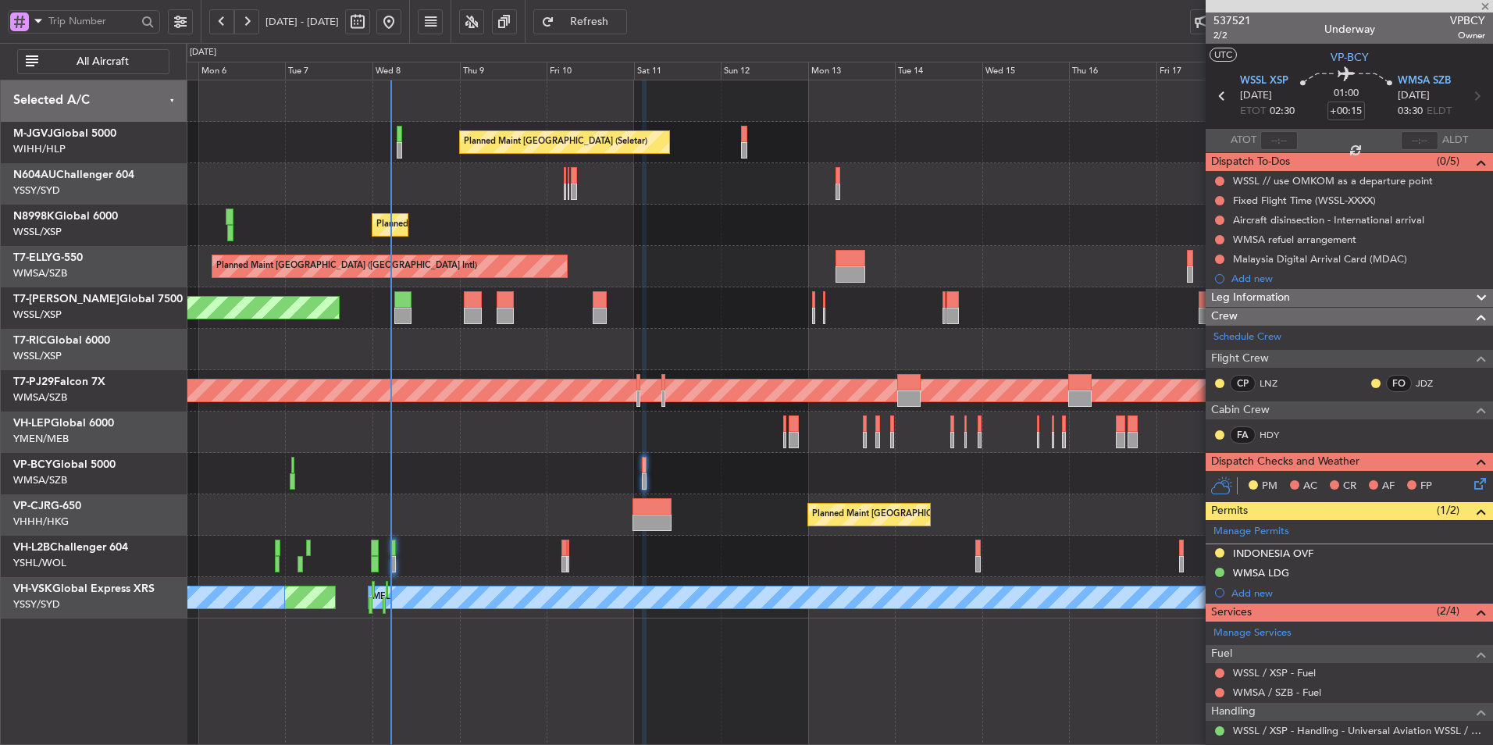
click at [953, 317] on div "Planned Maint [GEOGRAPHIC_DATA] (Seletar)" at bounding box center [839, 307] width 1306 height 41
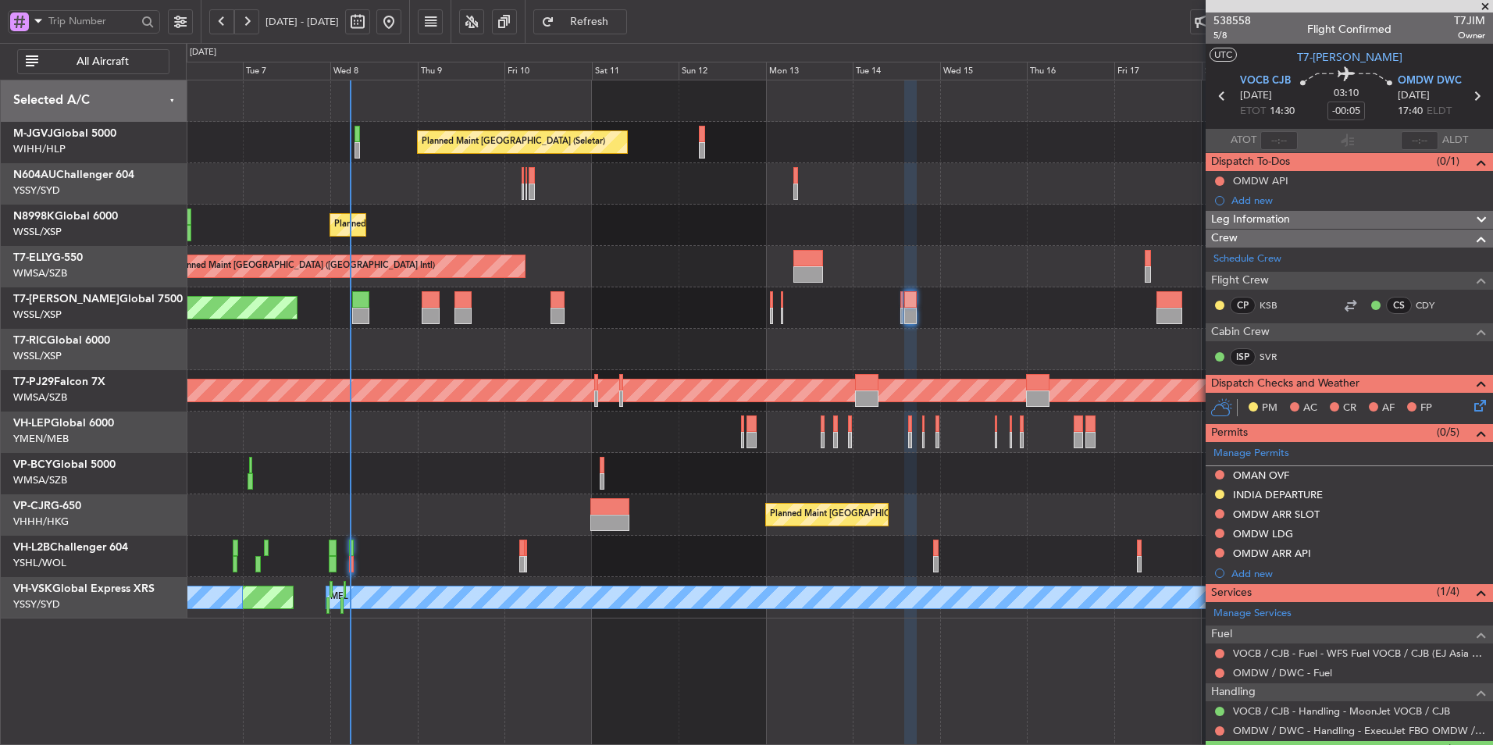
click at [461, 509] on div "Planned Maint Hong Kong (Hong Kong Intl) Planned Maint Hong Kong (Hong Kong Int…" at bounding box center [839, 514] width 1306 height 41
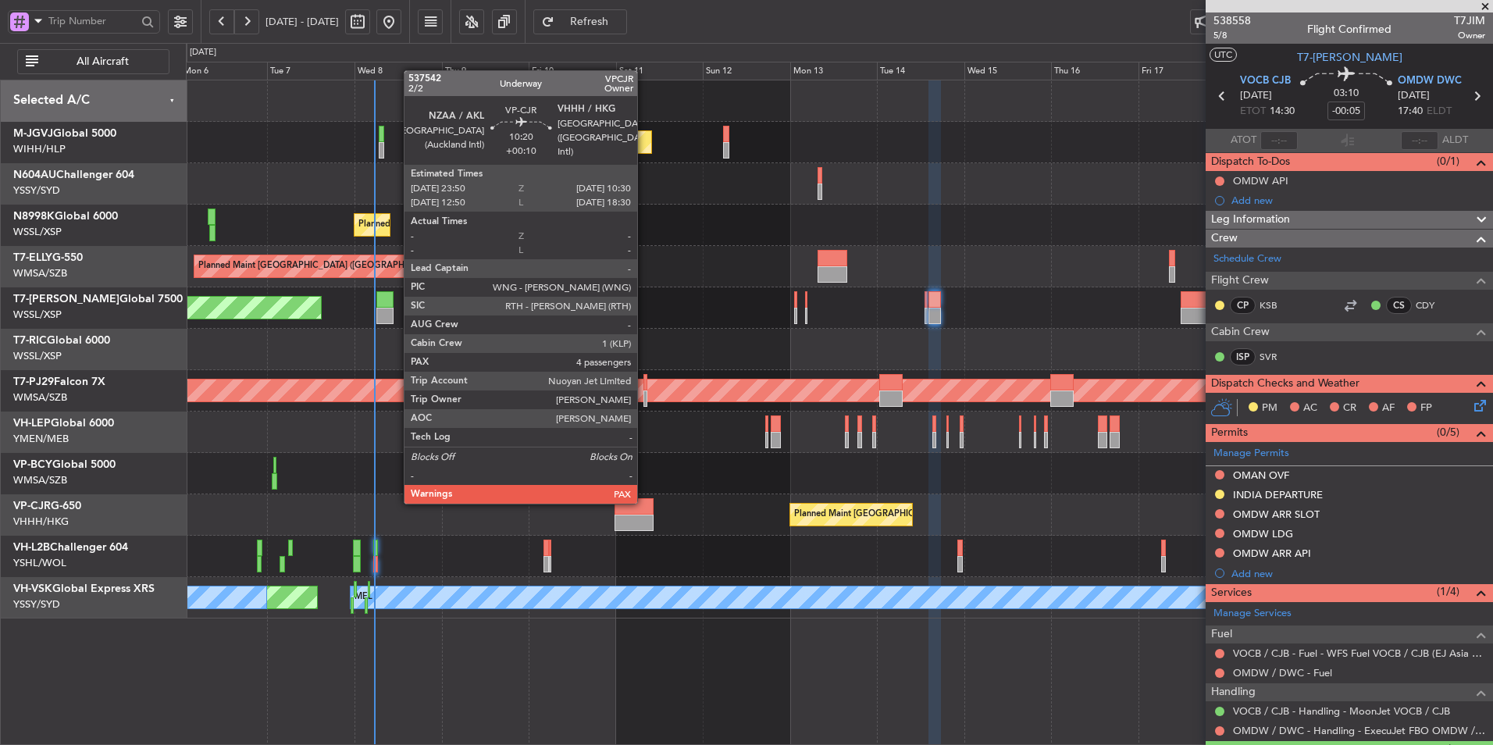
click at [639, 511] on div at bounding box center [633, 506] width 39 height 16
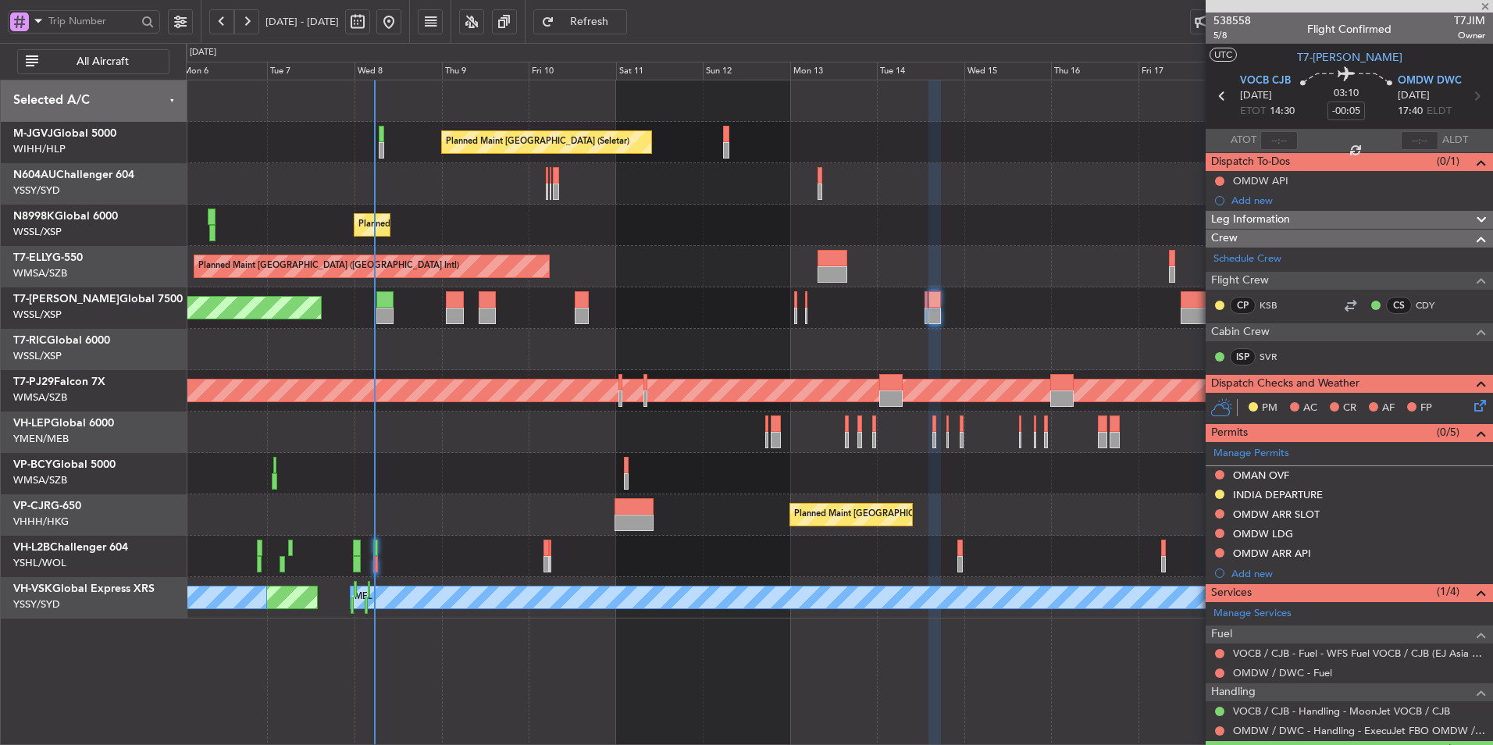
type input "+00:10"
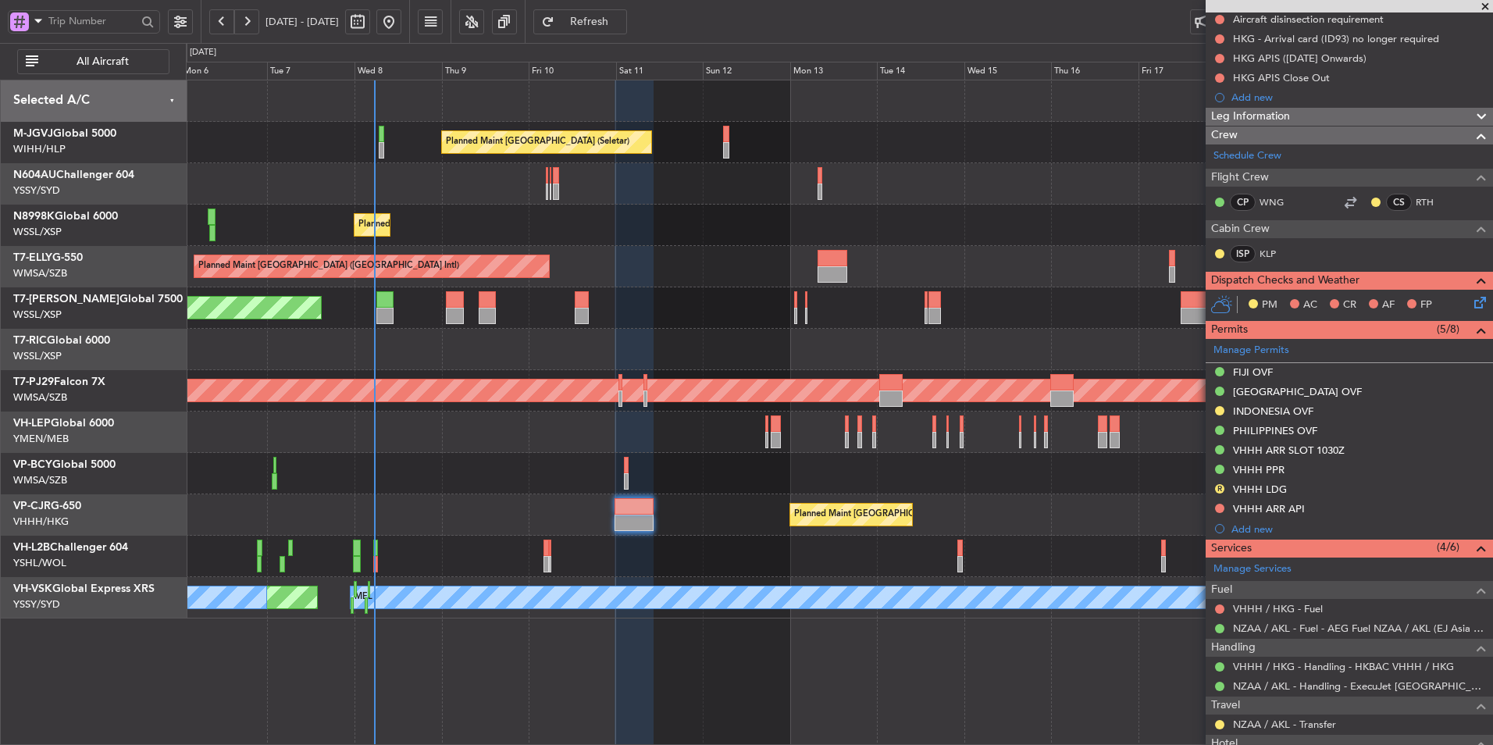
scroll to position [393, 0]
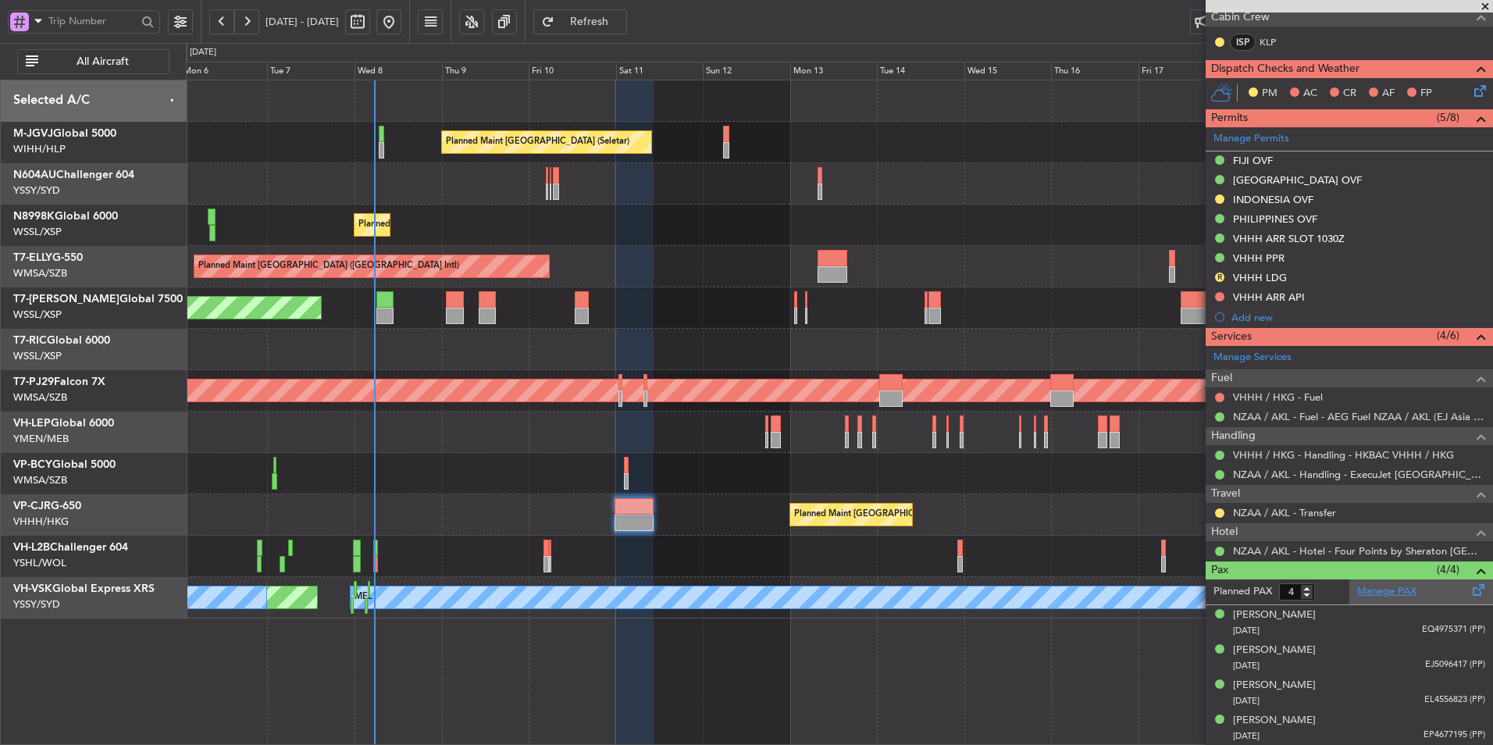
click at [1394, 594] on link "Manage PAX" at bounding box center [1386, 592] width 59 height 16
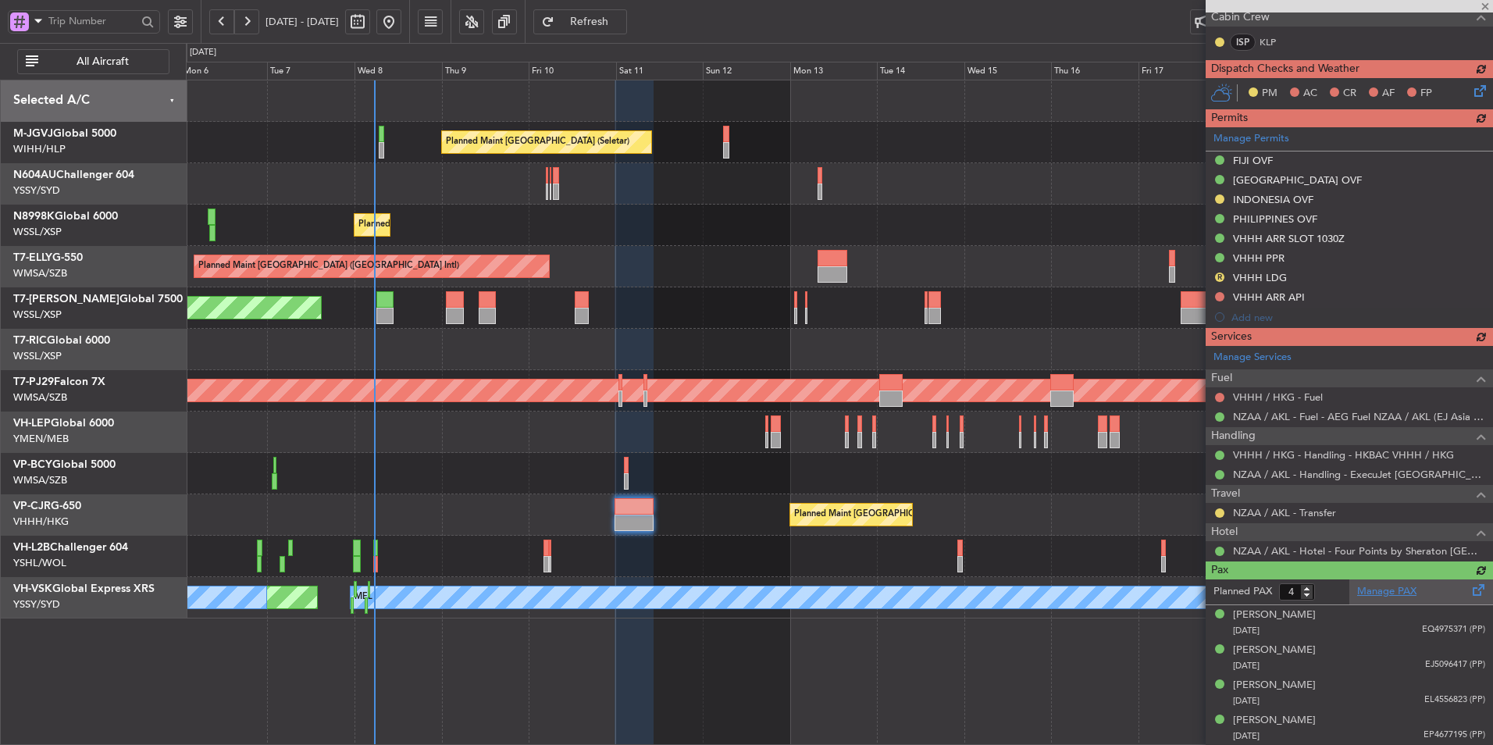
type input "6"
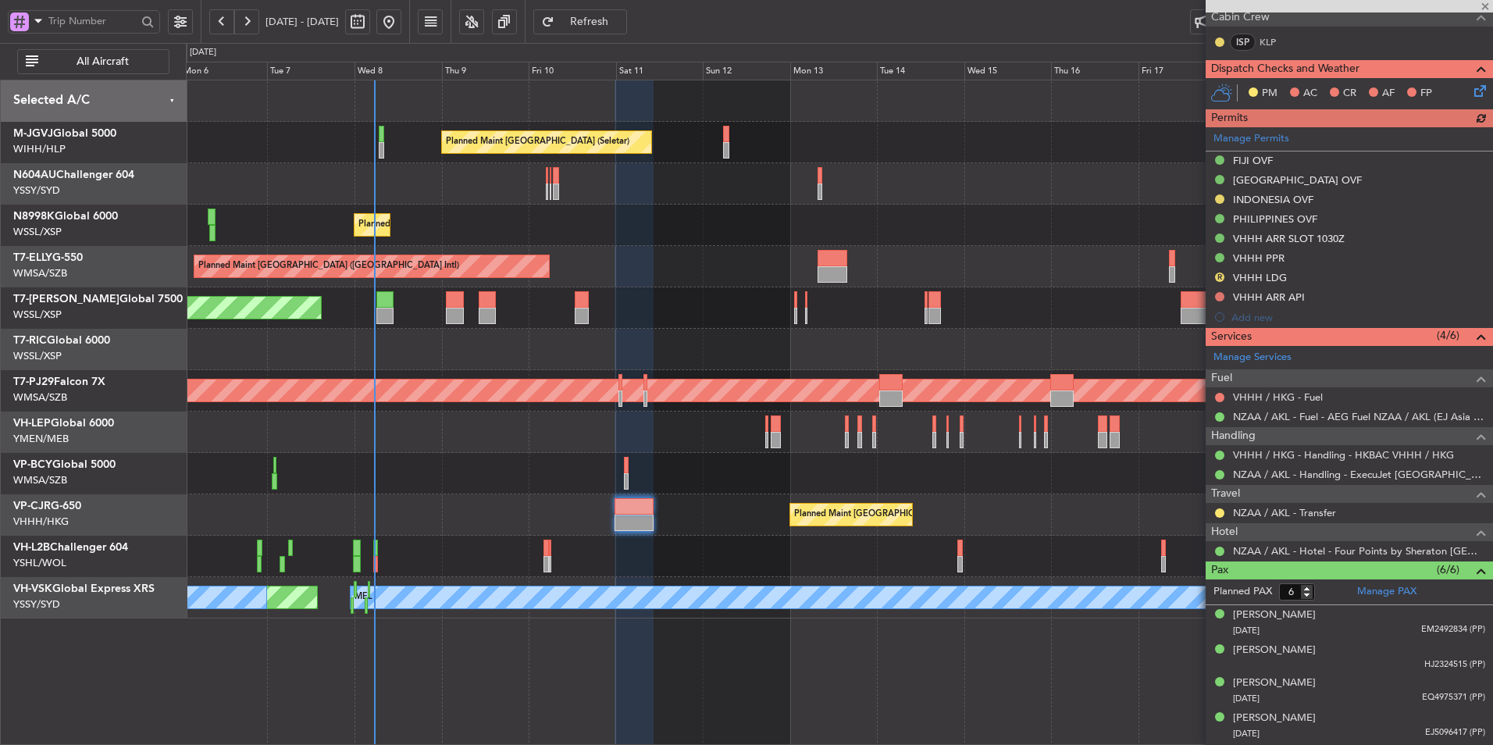
click at [621, 16] on span "Refresh" at bounding box center [589, 21] width 64 height 11
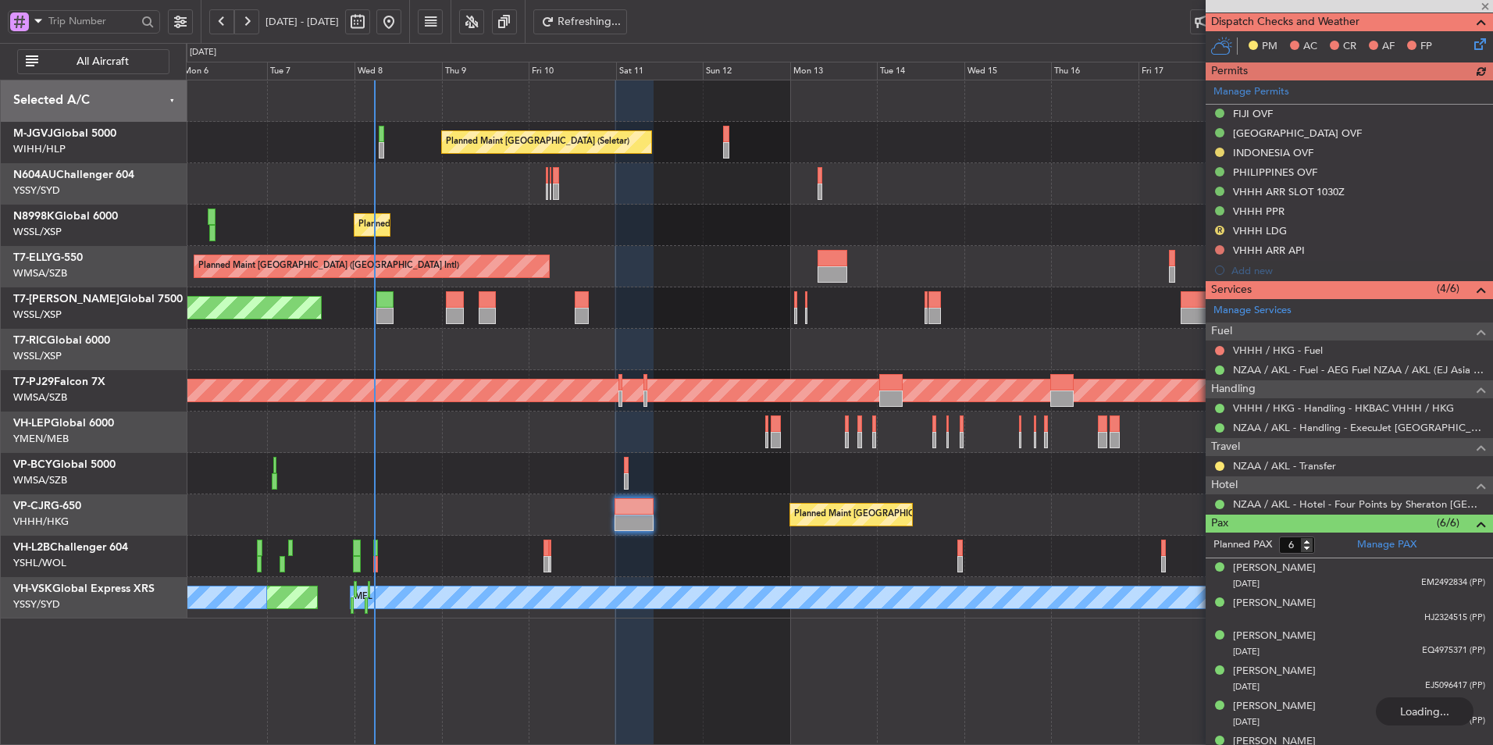
scroll to position [461, 0]
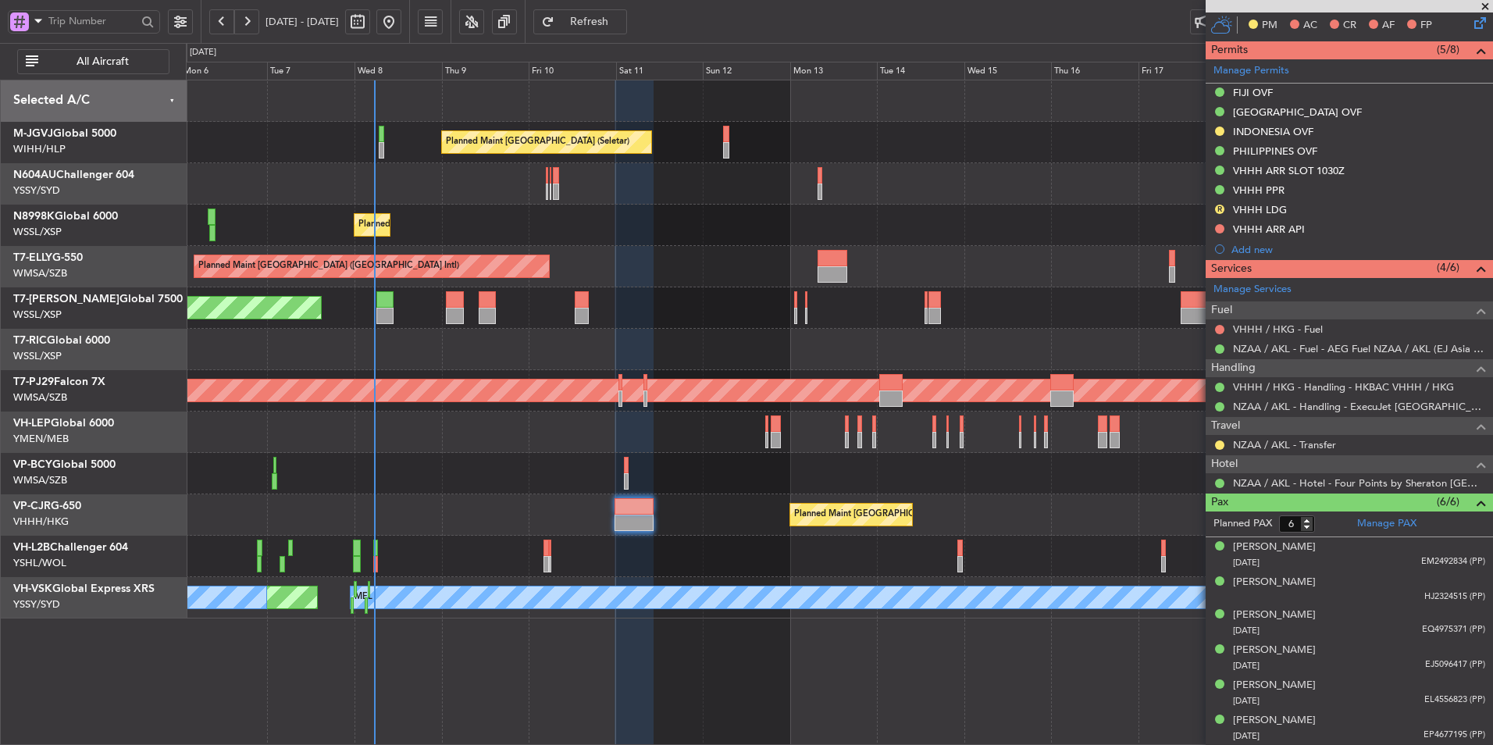
click at [573, 304] on div "Planned Maint [GEOGRAPHIC_DATA] (Seletar)" at bounding box center [839, 307] width 1306 height 41
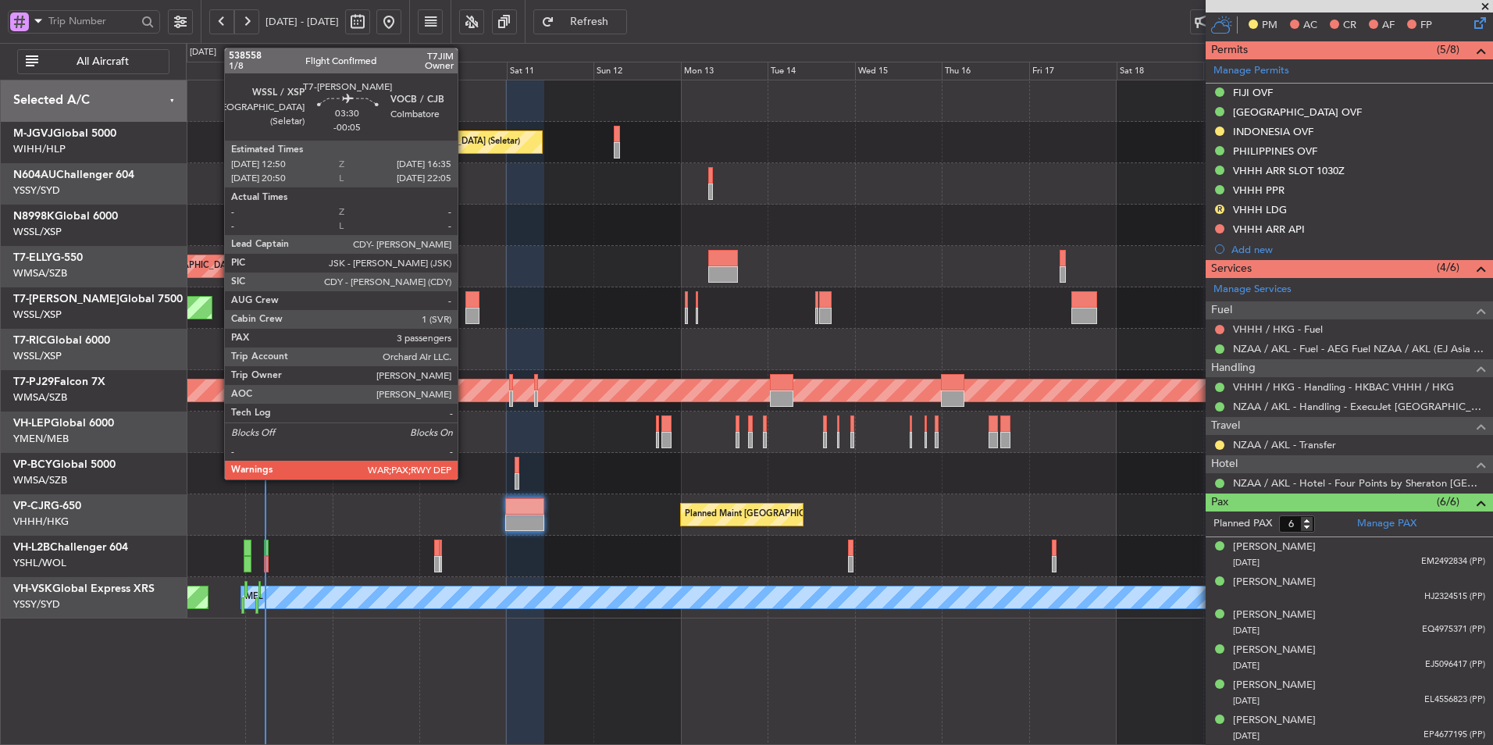
click at [465, 312] on div at bounding box center [472, 316] width 14 height 16
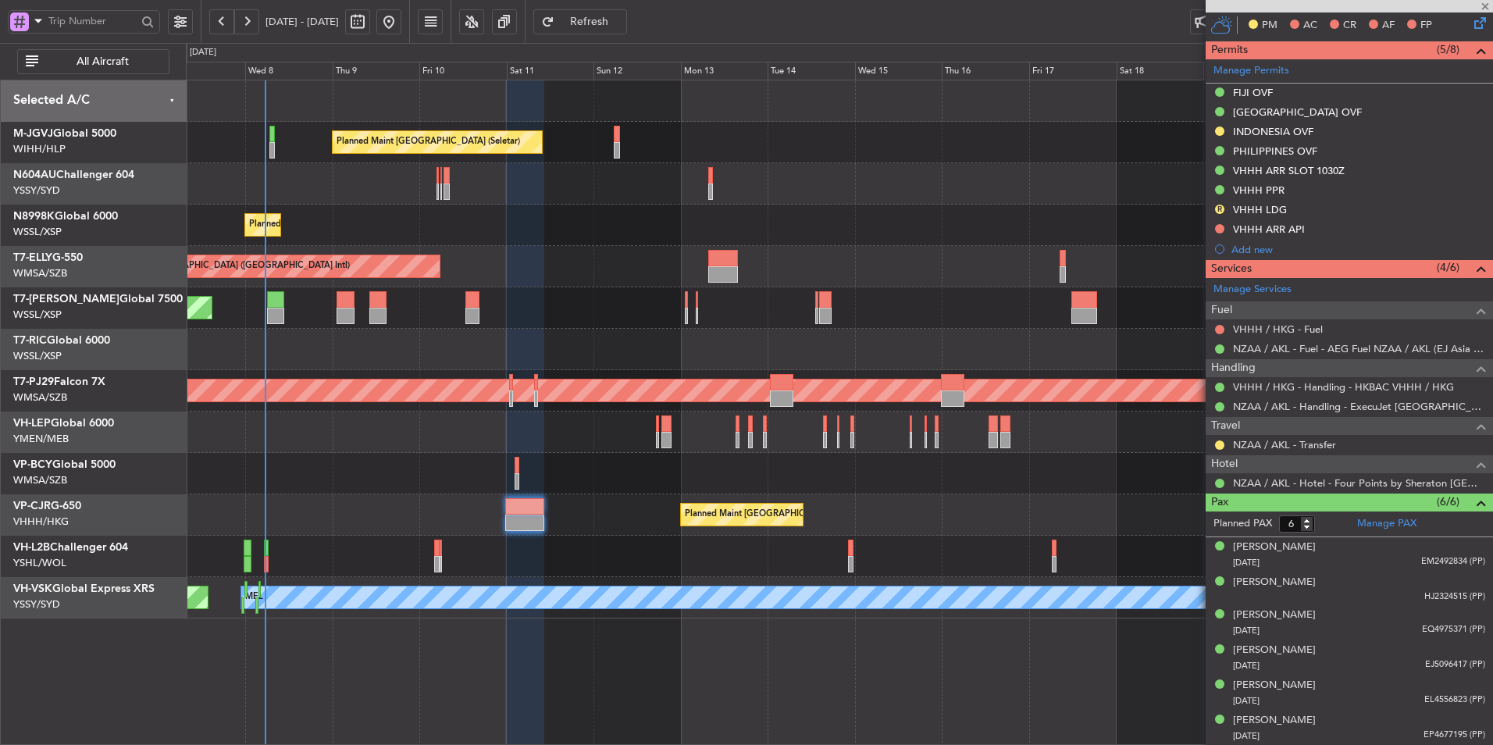
type input "-00:05"
type input "3"
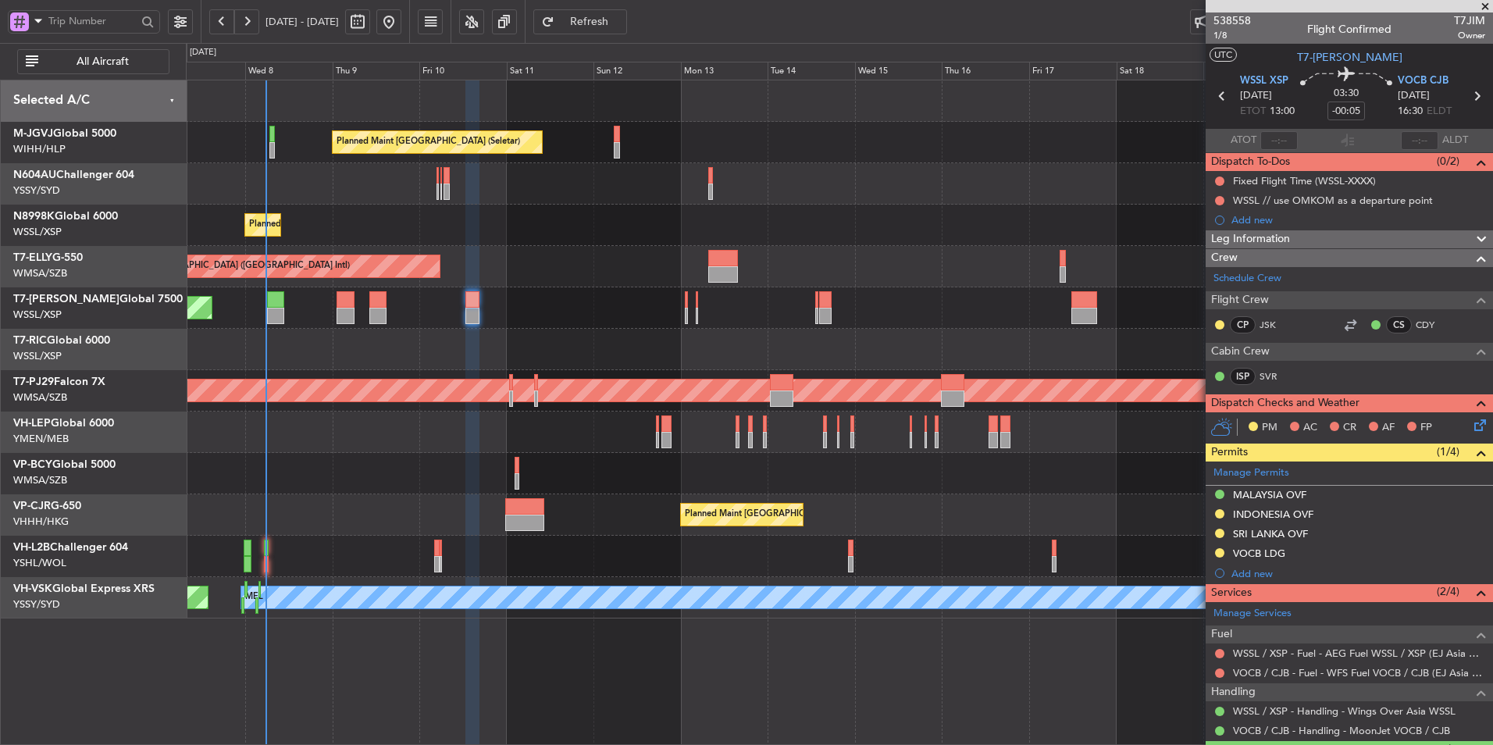
click at [643, 379] on div "Planned Maint Singapore (Seletar) Planned Maint Singapore (Seletar) Planned Mai…" at bounding box center [839, 349] width 1306 height 538
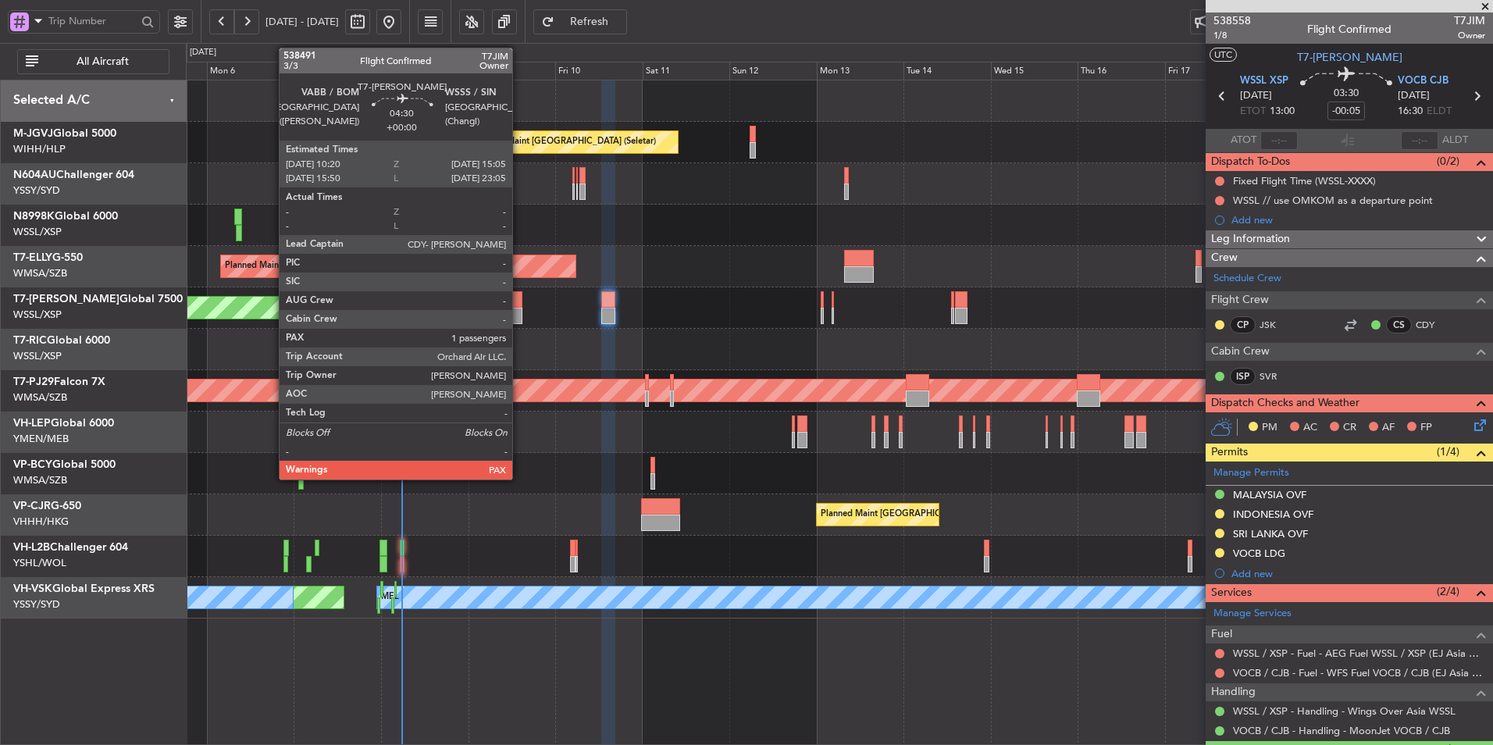
click at [521, 321] on div at bounding box center [514, 316] width 18 height 16
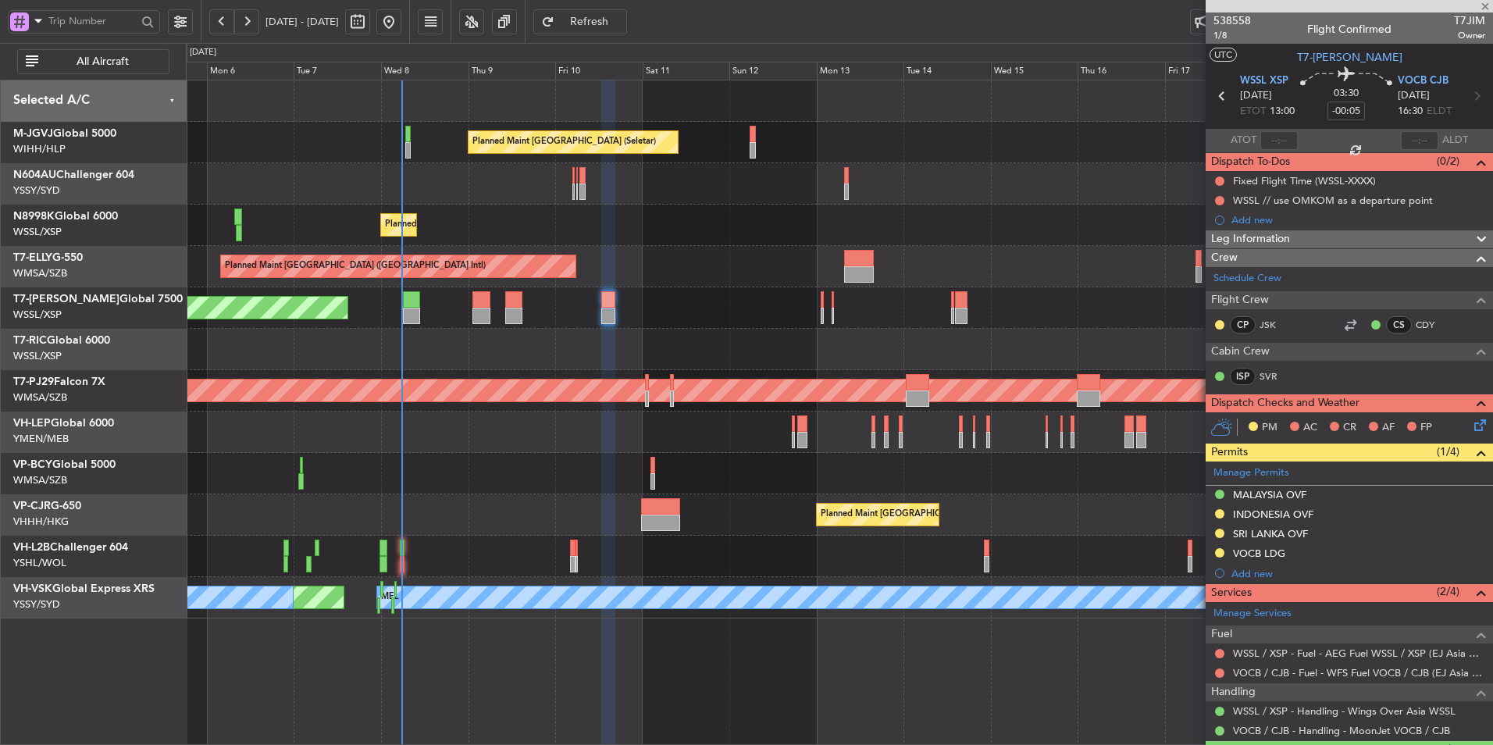
type input "1"
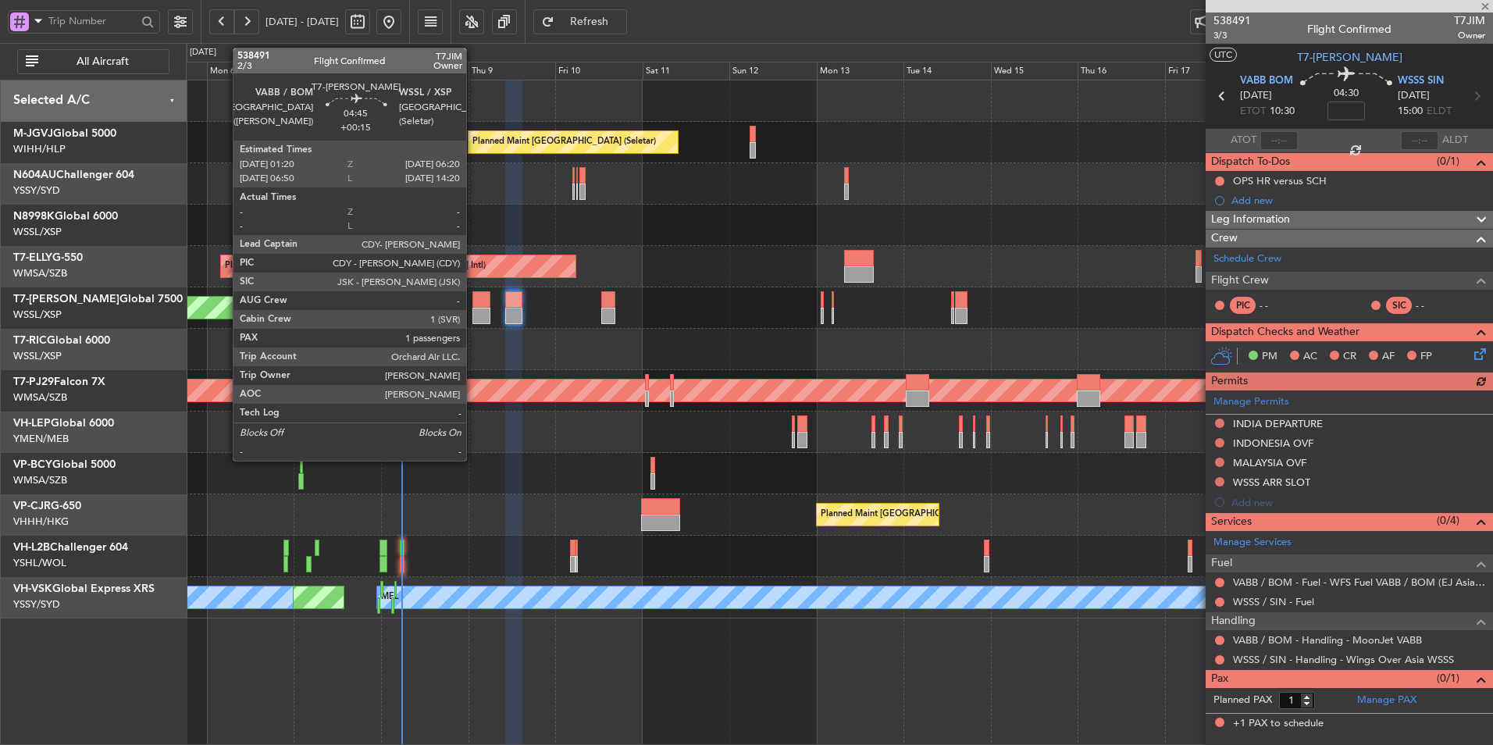
click at [473, 305] on div at bounding box center [481, 299] width 19 height 16
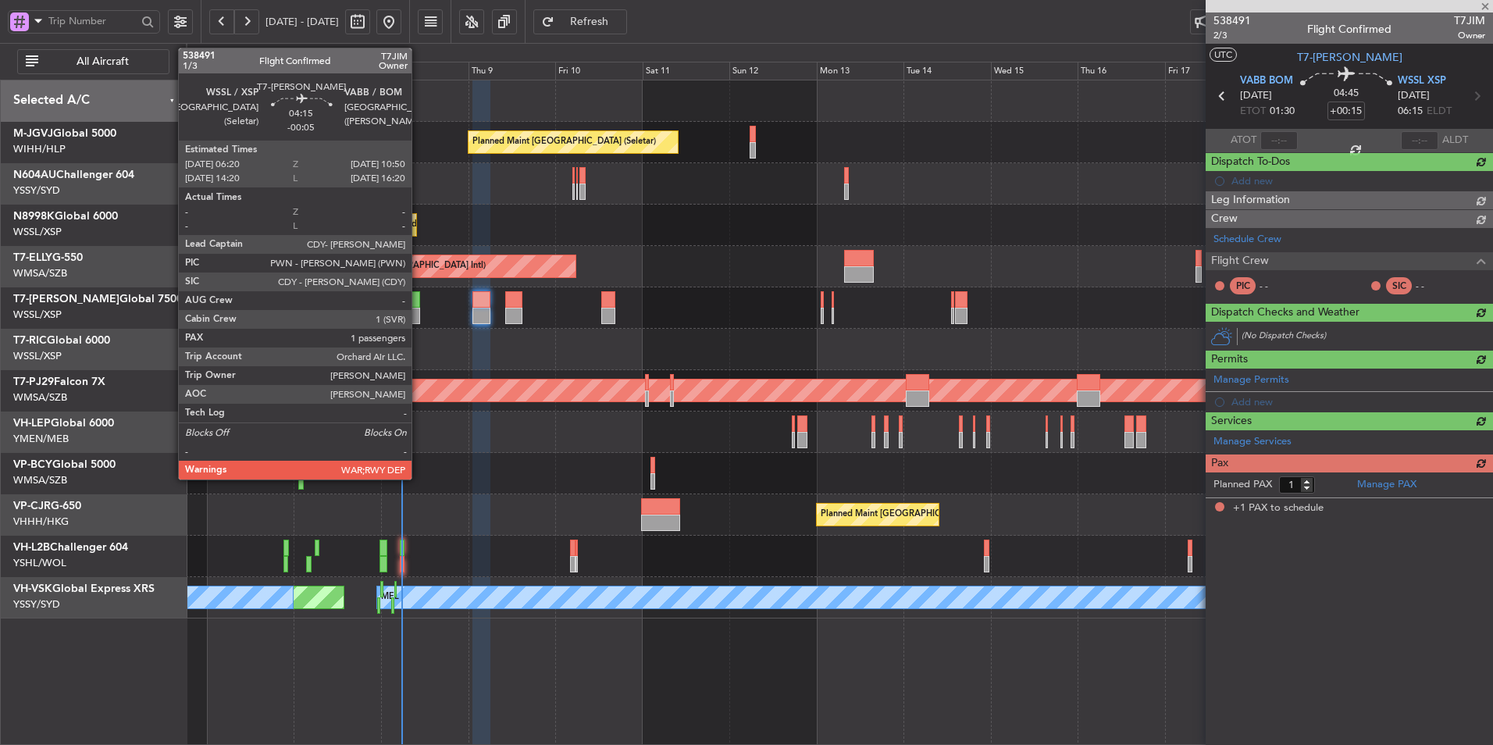
click at [418, 307] on div at bounding box center [411, 299] width 16 height 16
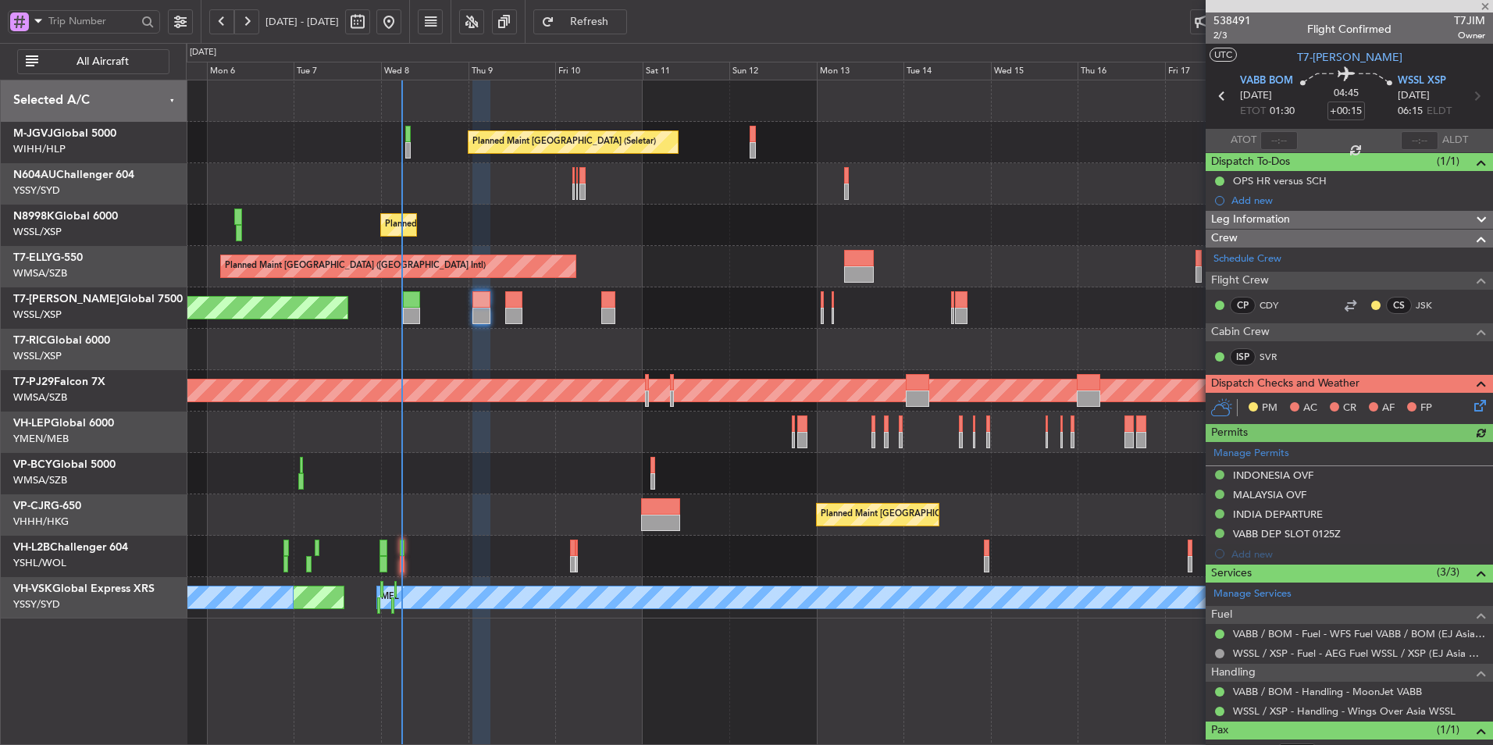
type input "-00:05"
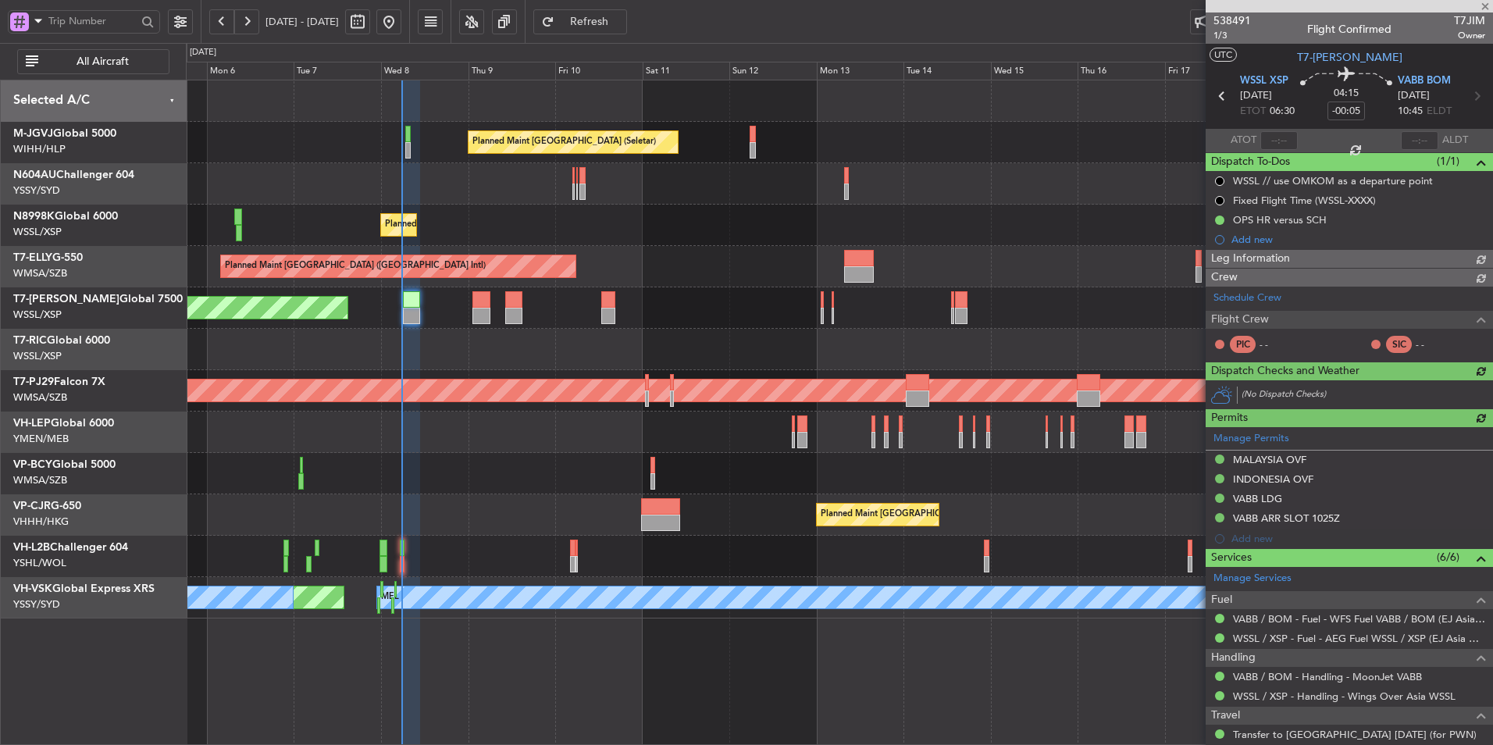
type input "[PERSON_NAME] (EYU)"
type input "F0296"
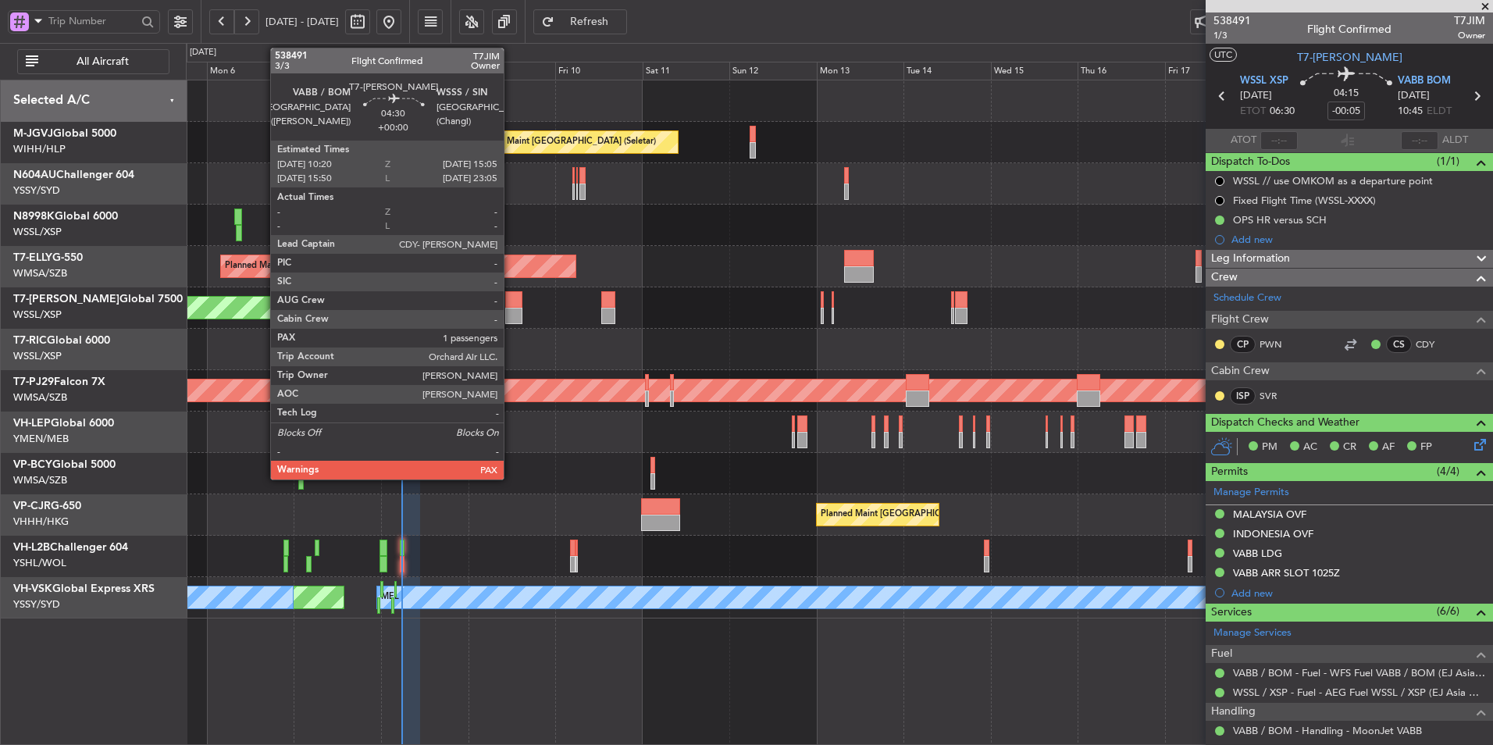
click at [511, 307] on div at bounding box center [514, 299] width 18 height 16
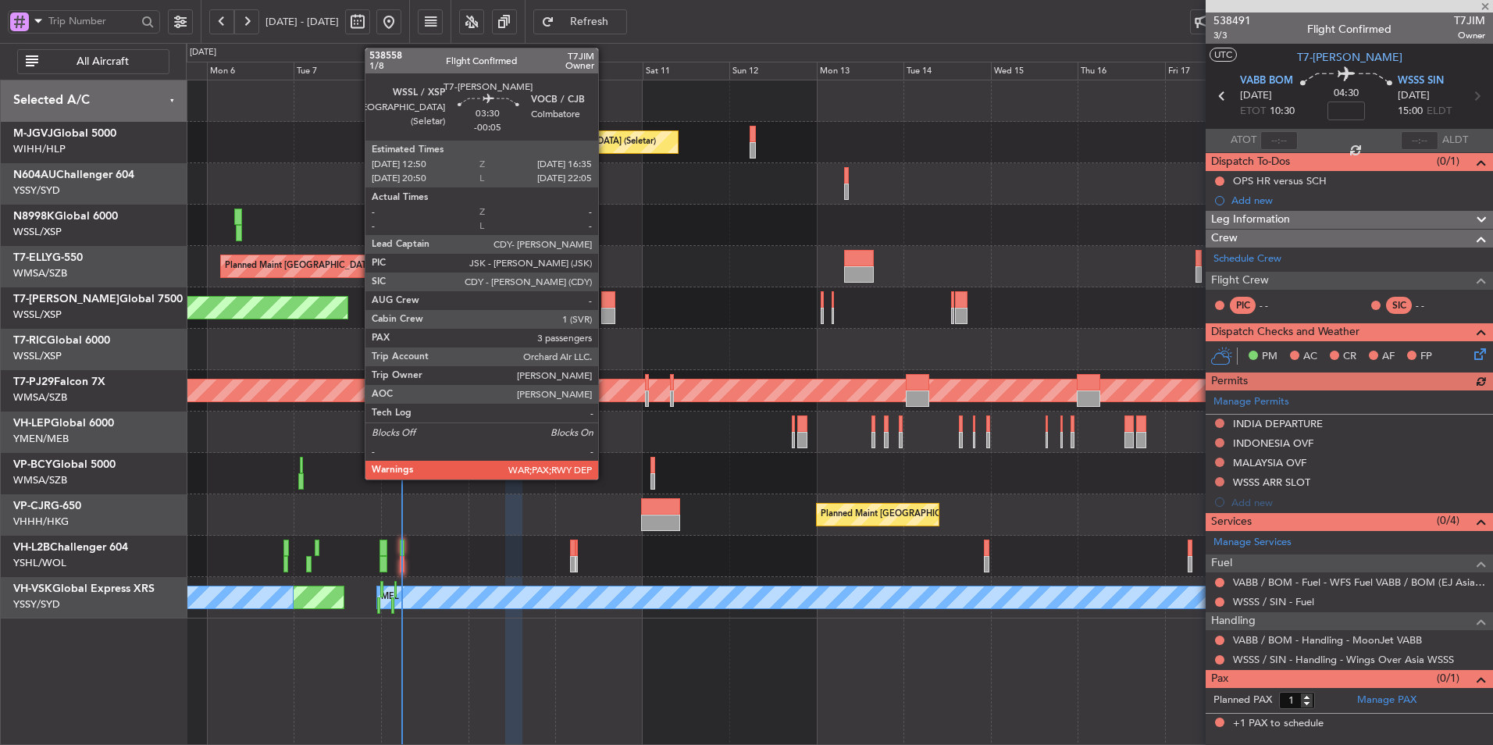
click at [605, 297] on div at bounding box center [608, 299] width 14 height 16
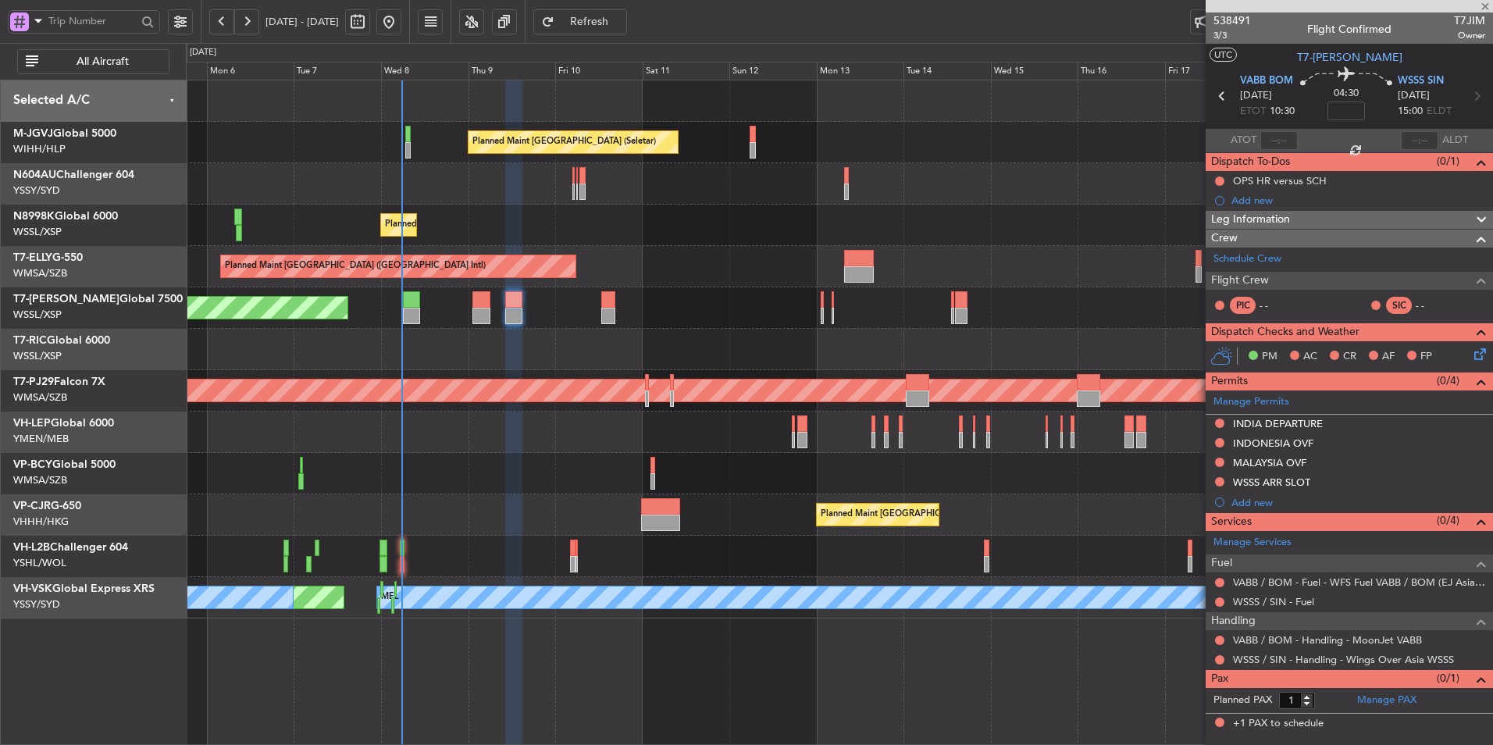
type input "-00:05"
type input "3"
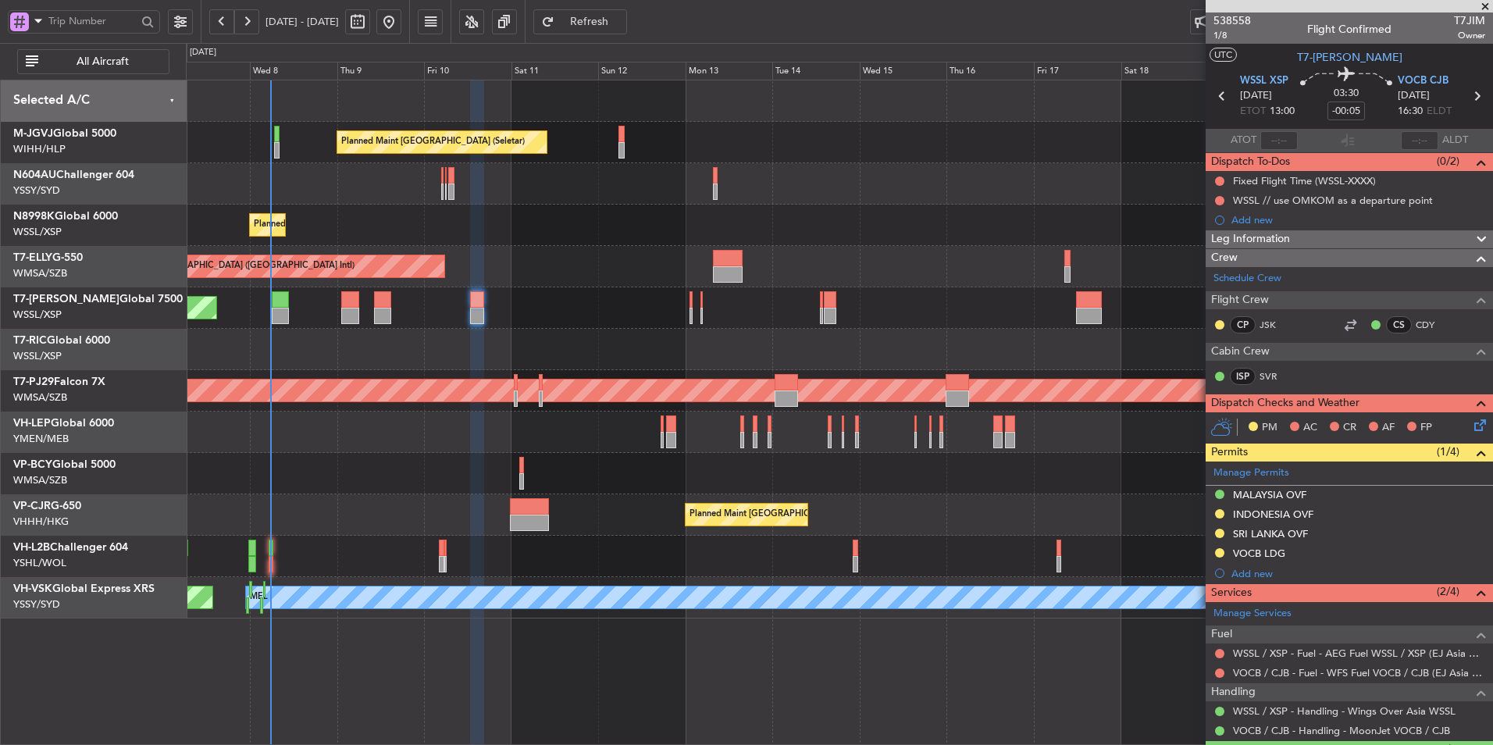
click at [606, 324] on div "Planned Maint [GEOGRAPHIC_DATA] (Seletar)" at bounding box center [839, 307] width 1306 height 41
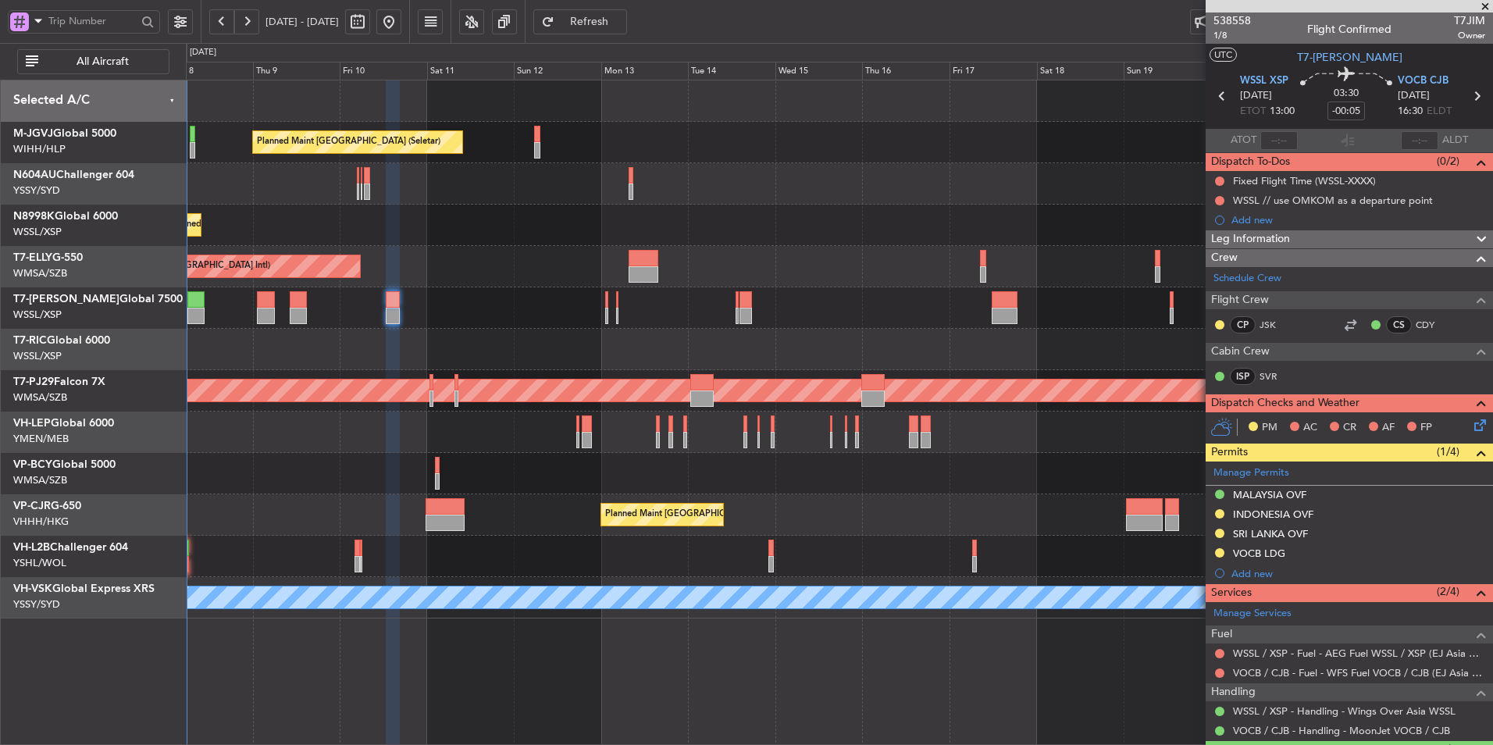
click at [561, 304] on div "Planned Maint [GEOGRAPHIC_DATA] (Seletar)" at bounding box center [839, 307] width 1306 height 41
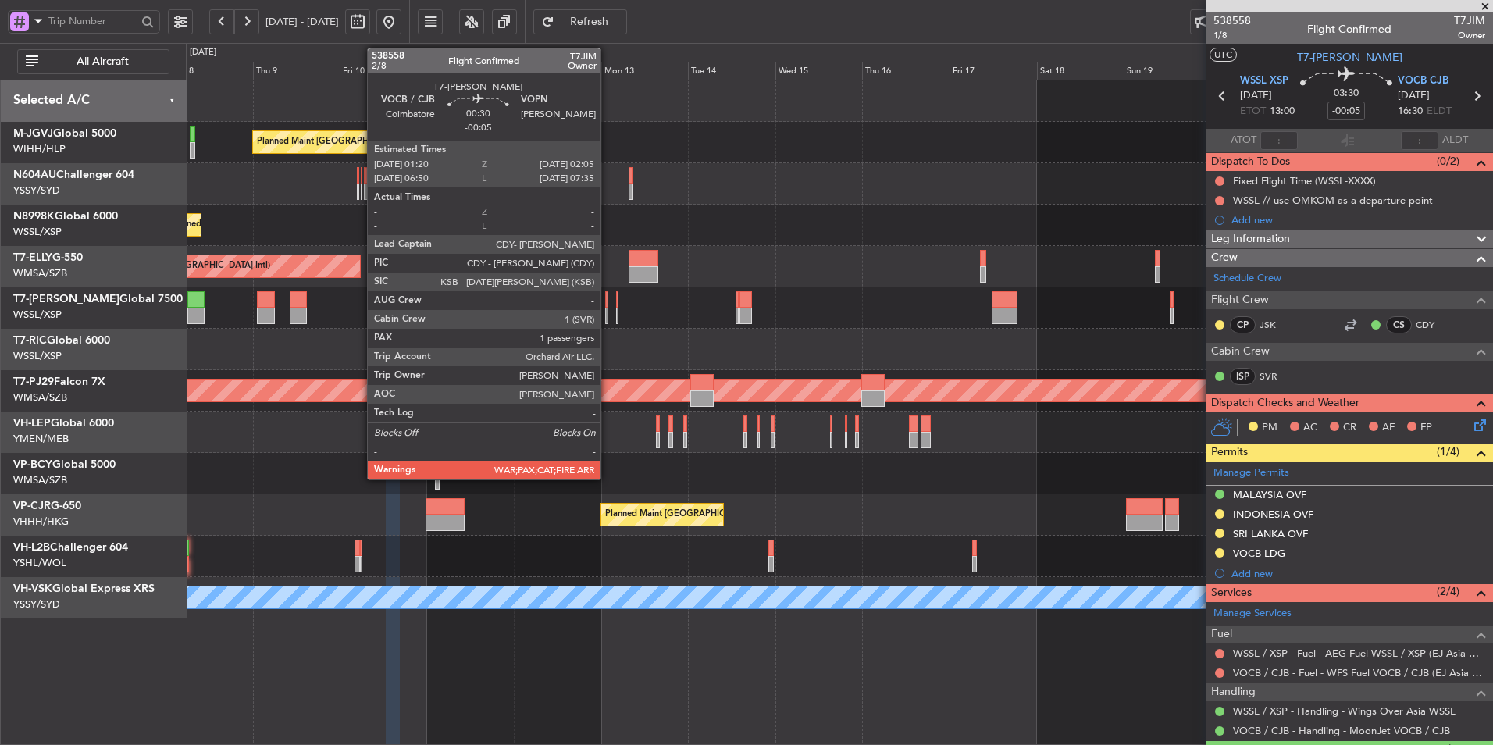
click at [607, 302] on div at bounding box center [606, 299] width 3 height 16
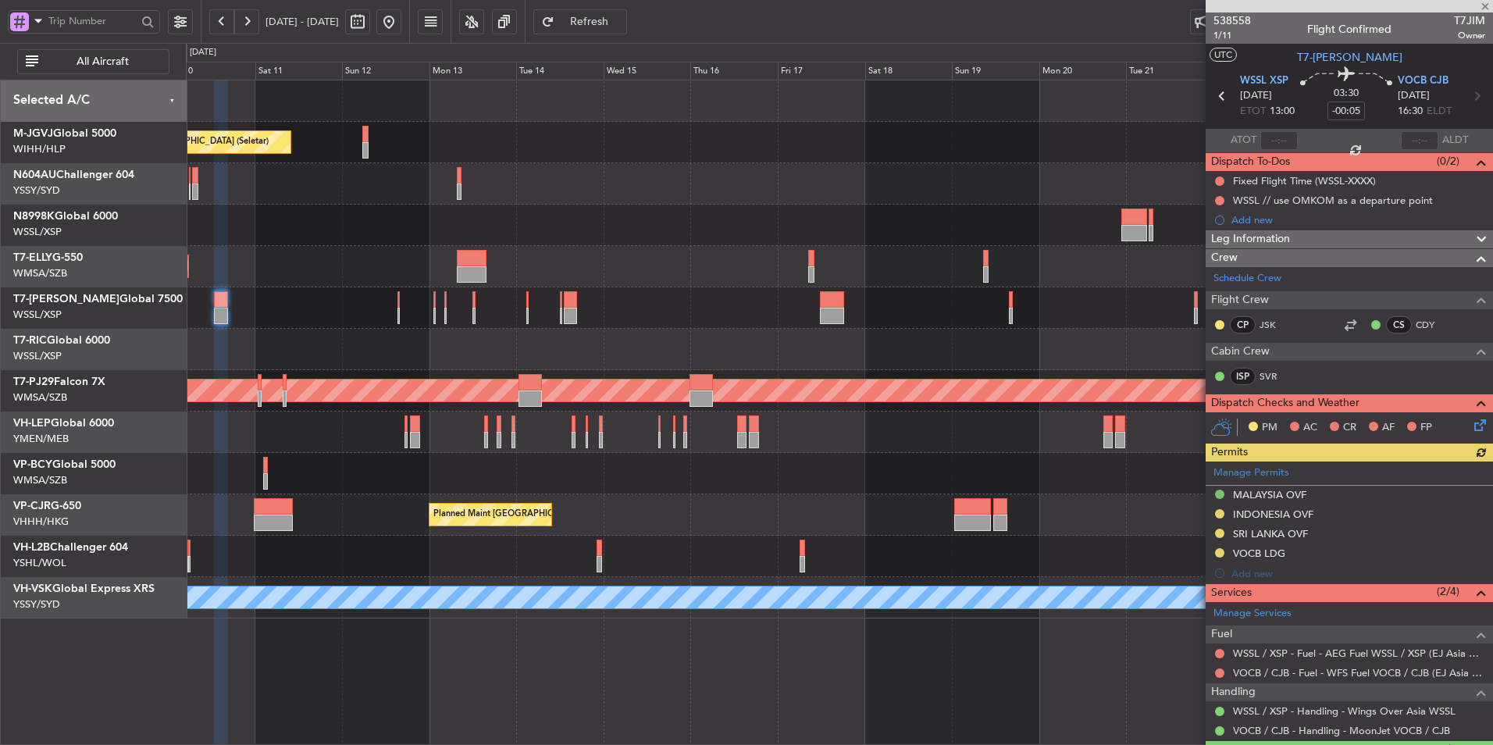
click at [579, 222] on div "Planned Maint [GEOGRAPHIC_DATA] (Seletar)" at bounding box center [839, 225] width 1306 height 41
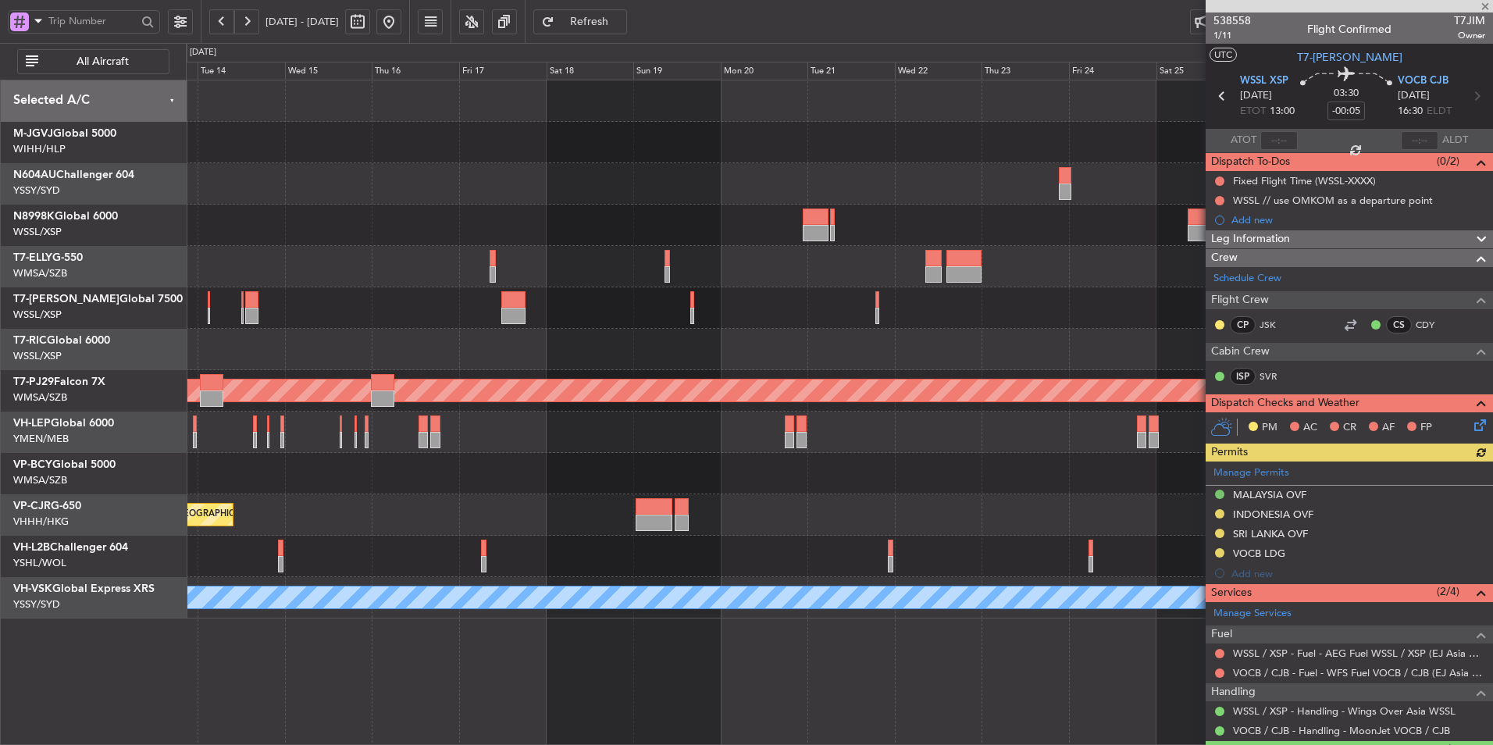
click at [547, 226] on div at bounding box center [839, 225] width 1306 height 41
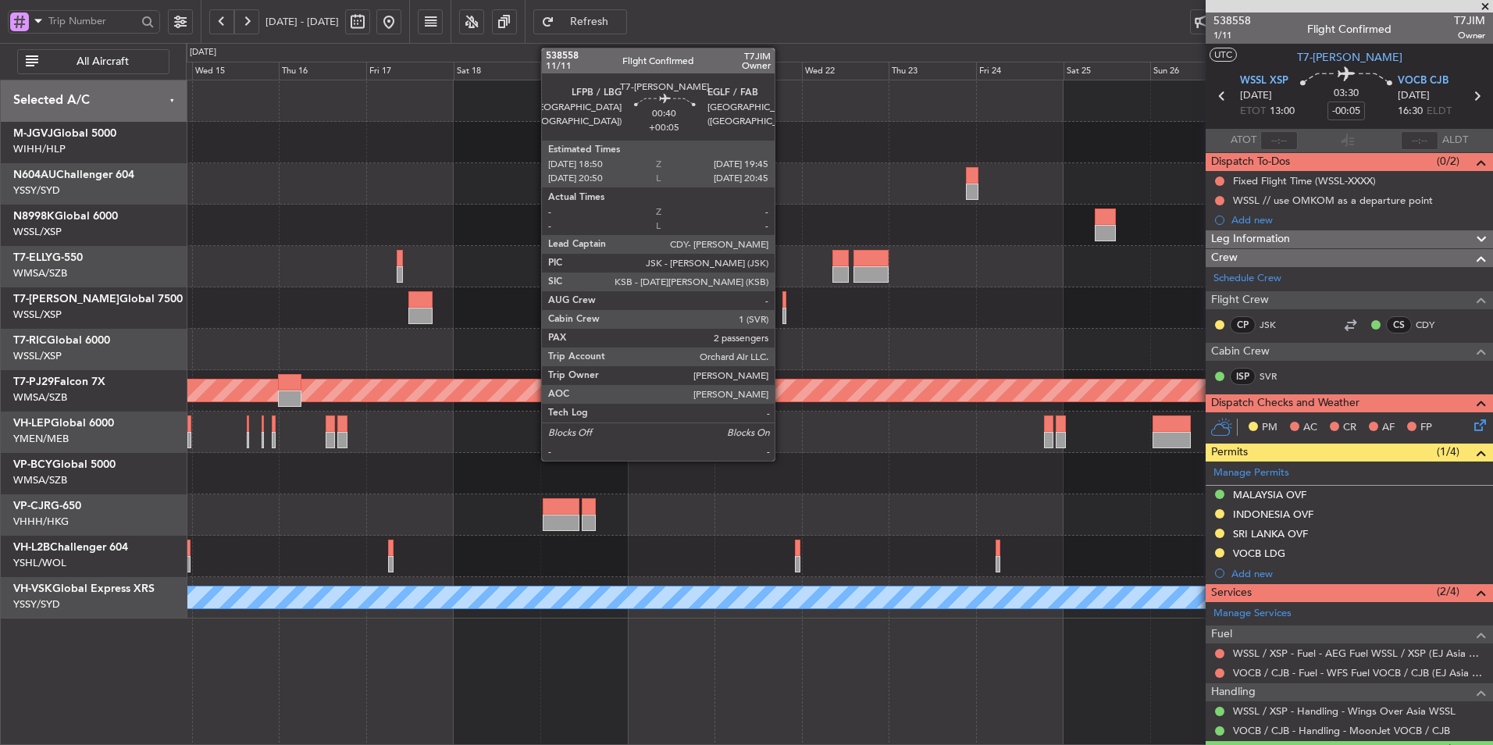
click at [782, 304] on div at bounding box center [784, 299] width 4 height 16
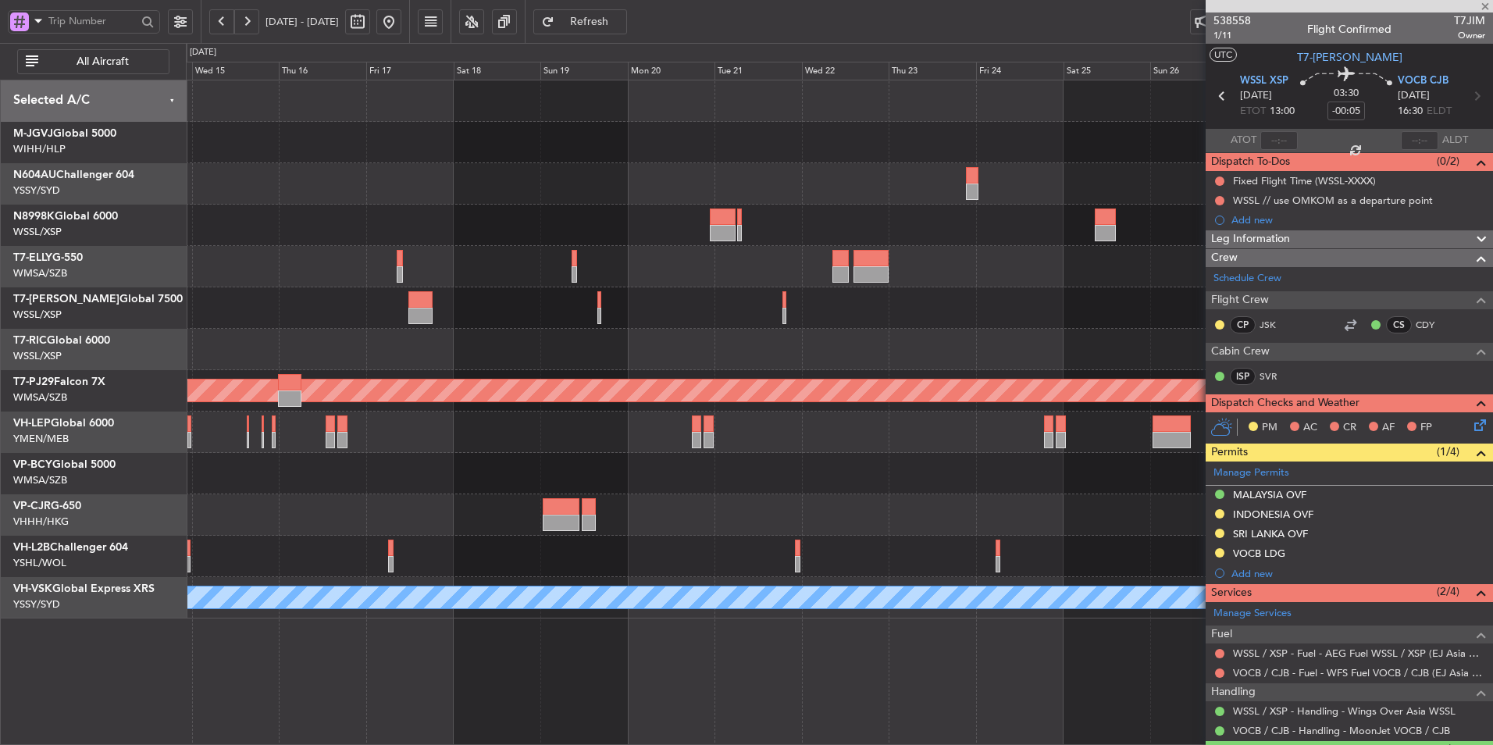
type input "+00:05"
type input "2"
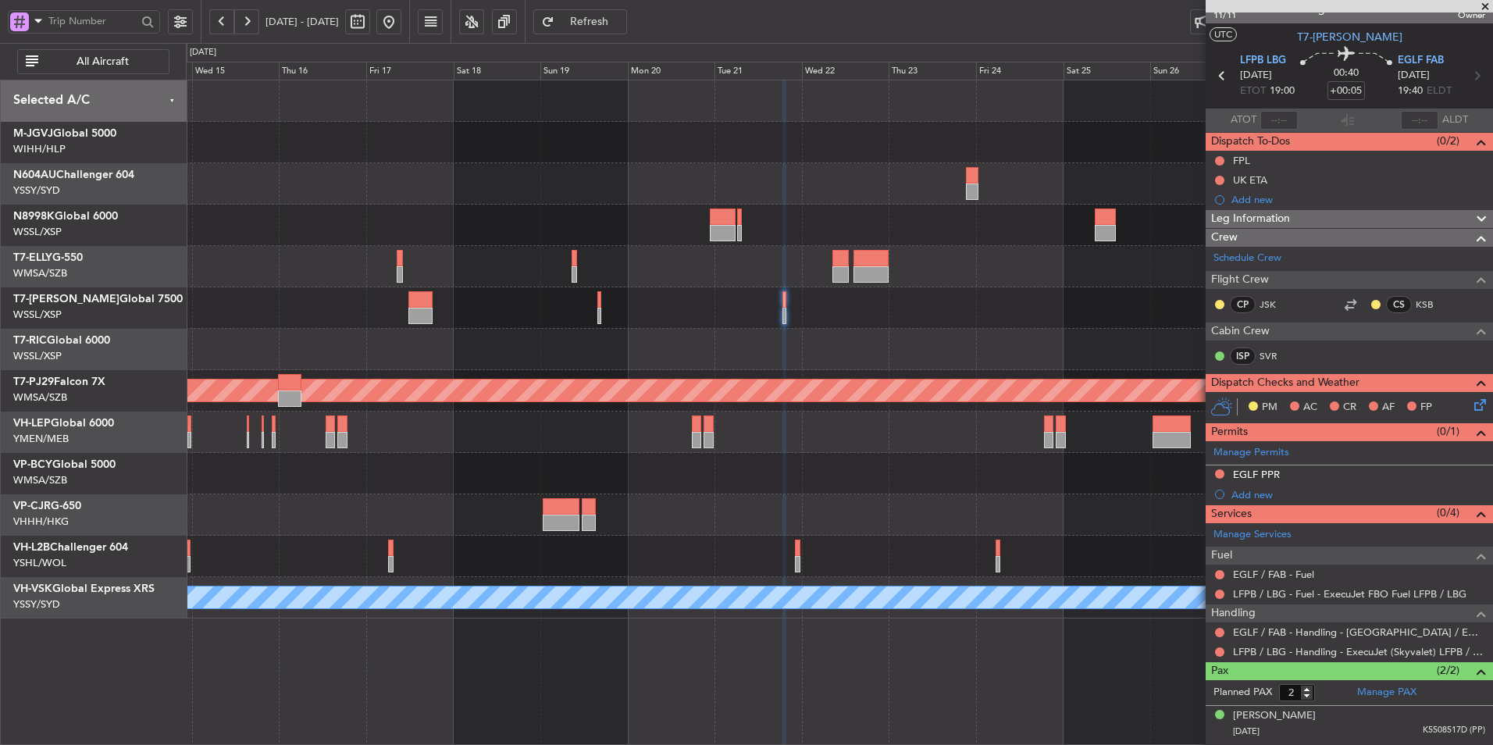
scroll to position [51, 0]
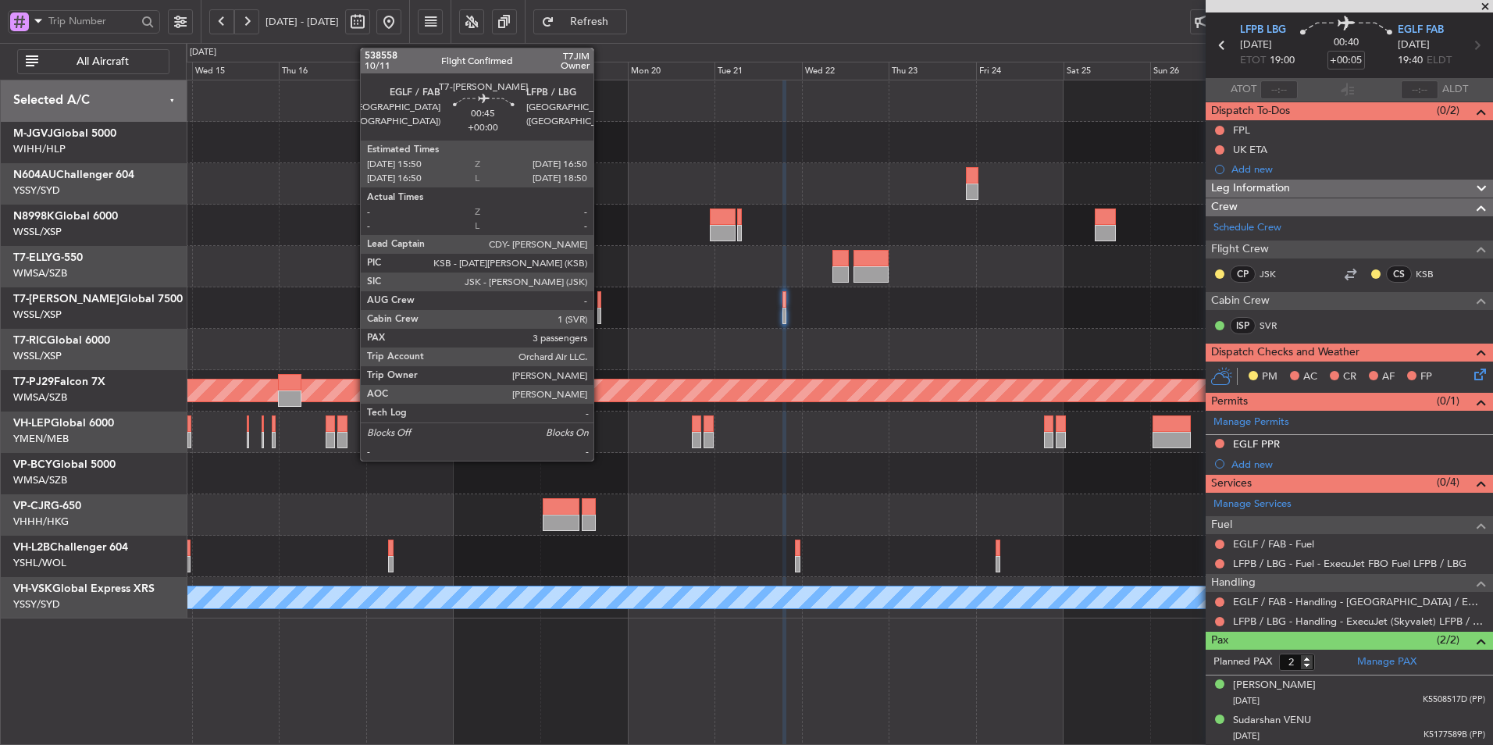
click at [600, 300] on div at bounding box center [599, 299] width 4 height 16
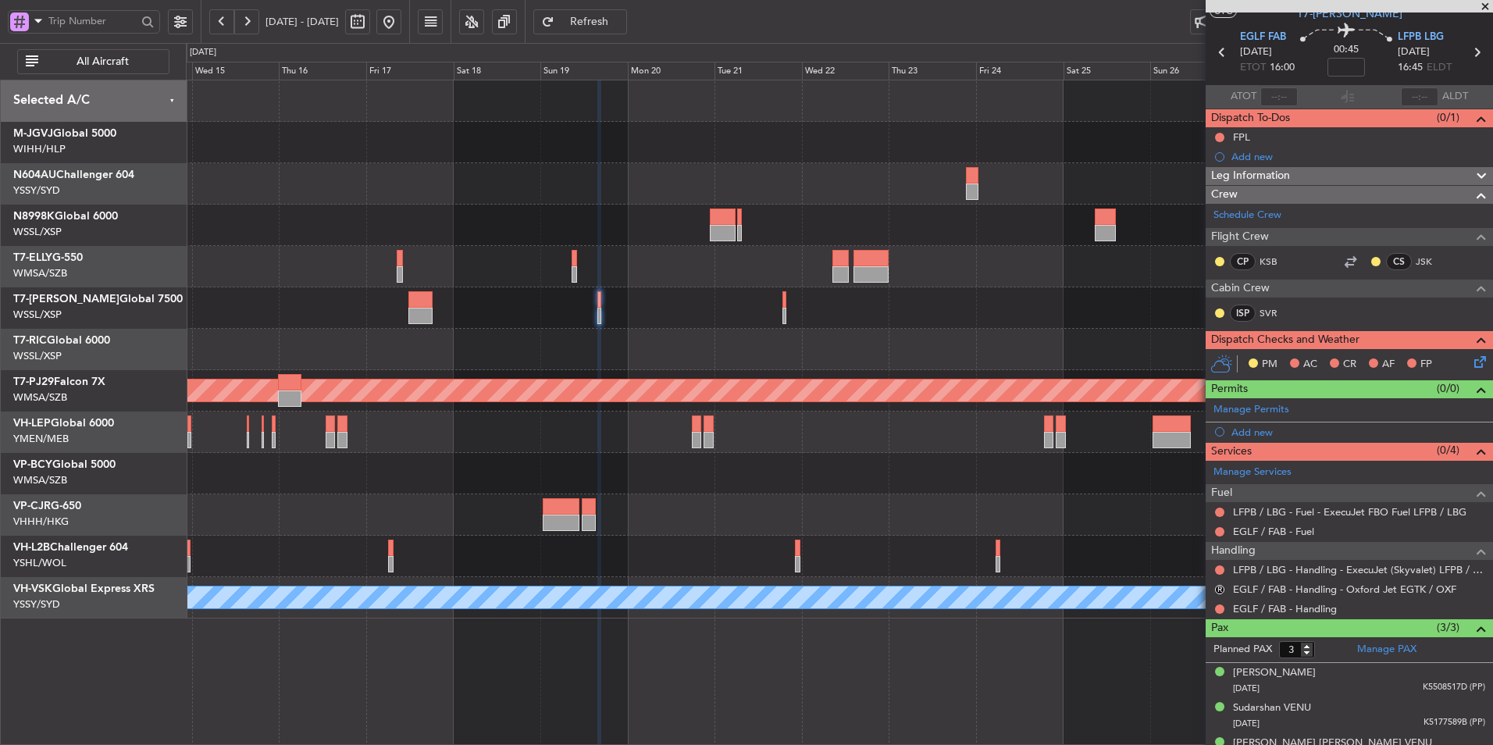
scroll to position [66, 0]
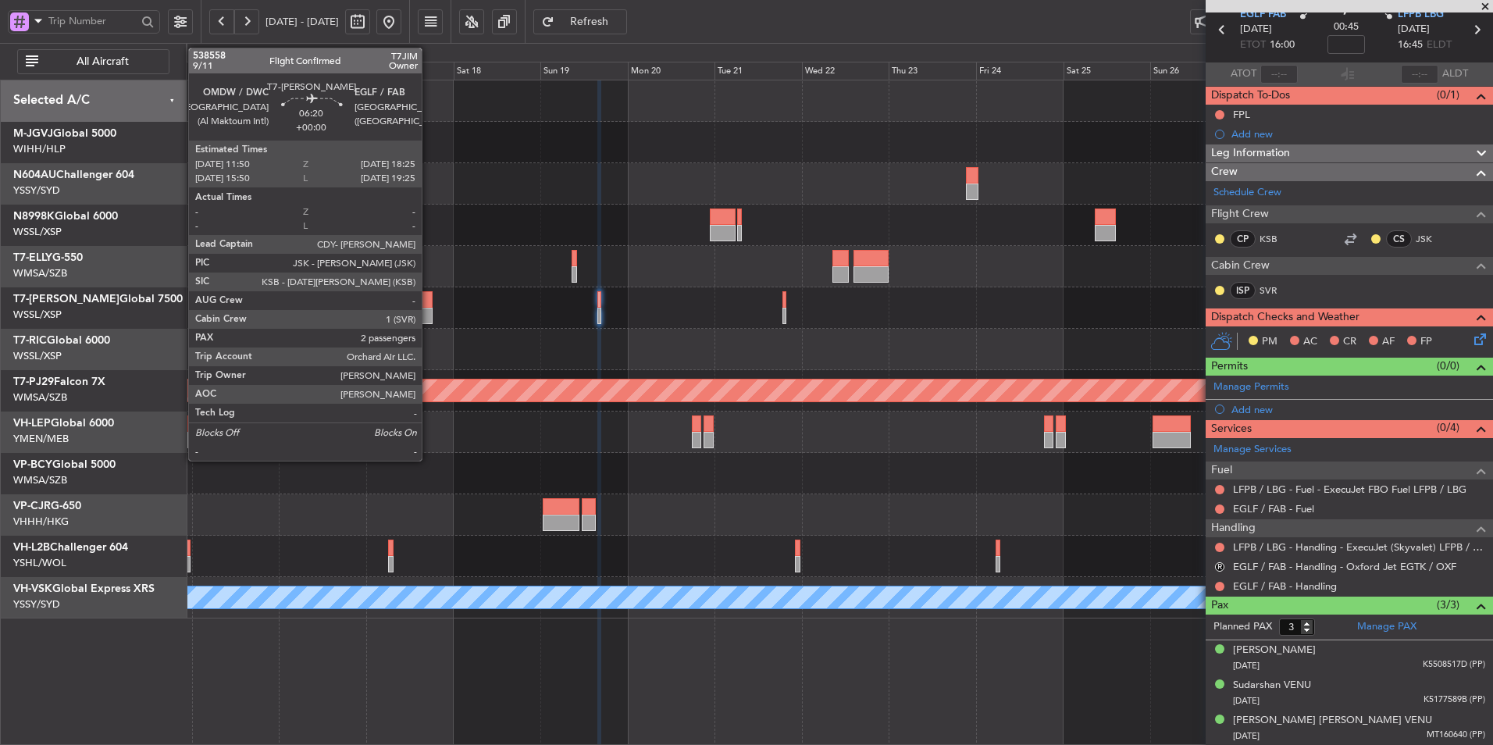
click at [428, 304] on div at bounding box center [420, 299] width 24 height 16
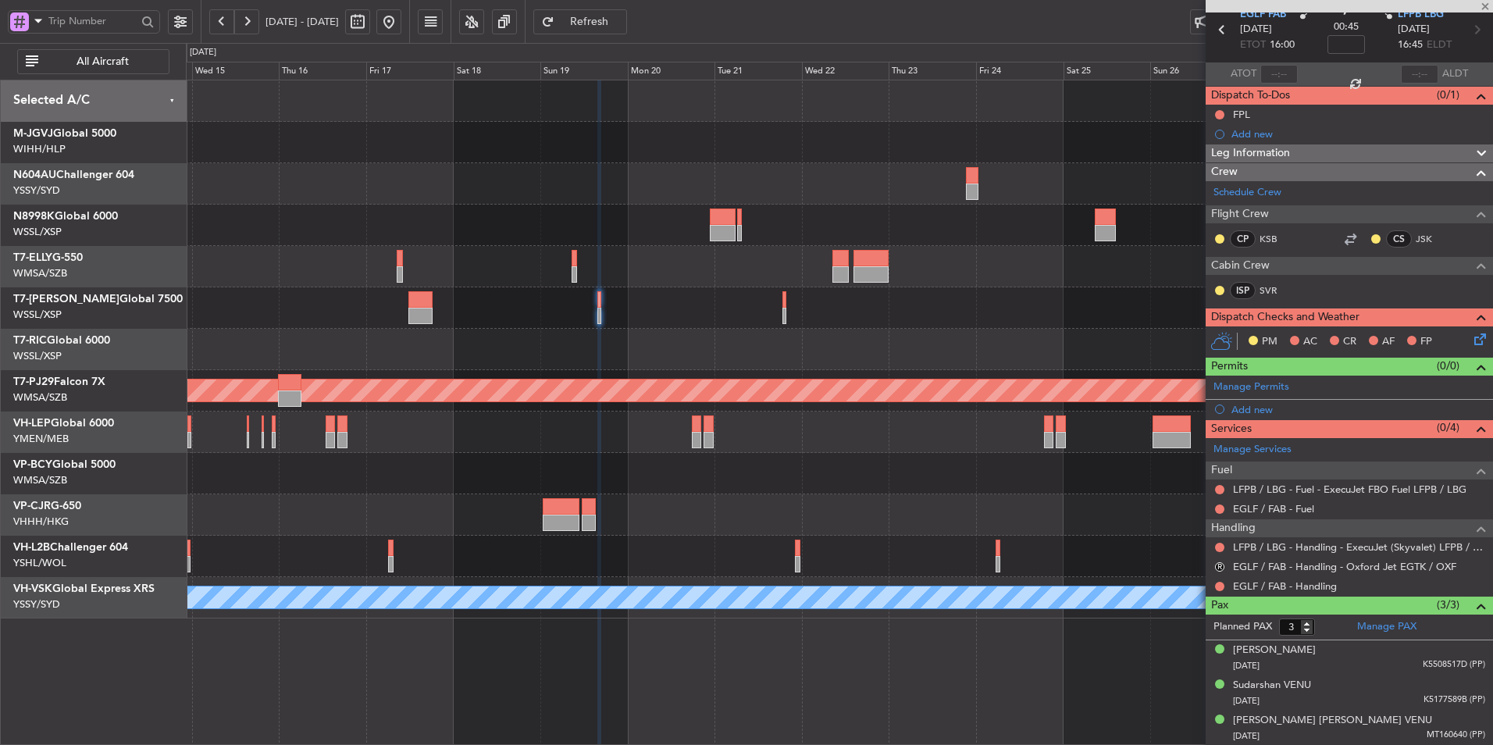
click at [544, 458] on div "Planned Maint Singapore (Seletar) Planned Maint Kuala Lumpur (Sultan Abdul Aziz…" at bounding box center [839, 349] width 1306 height 538
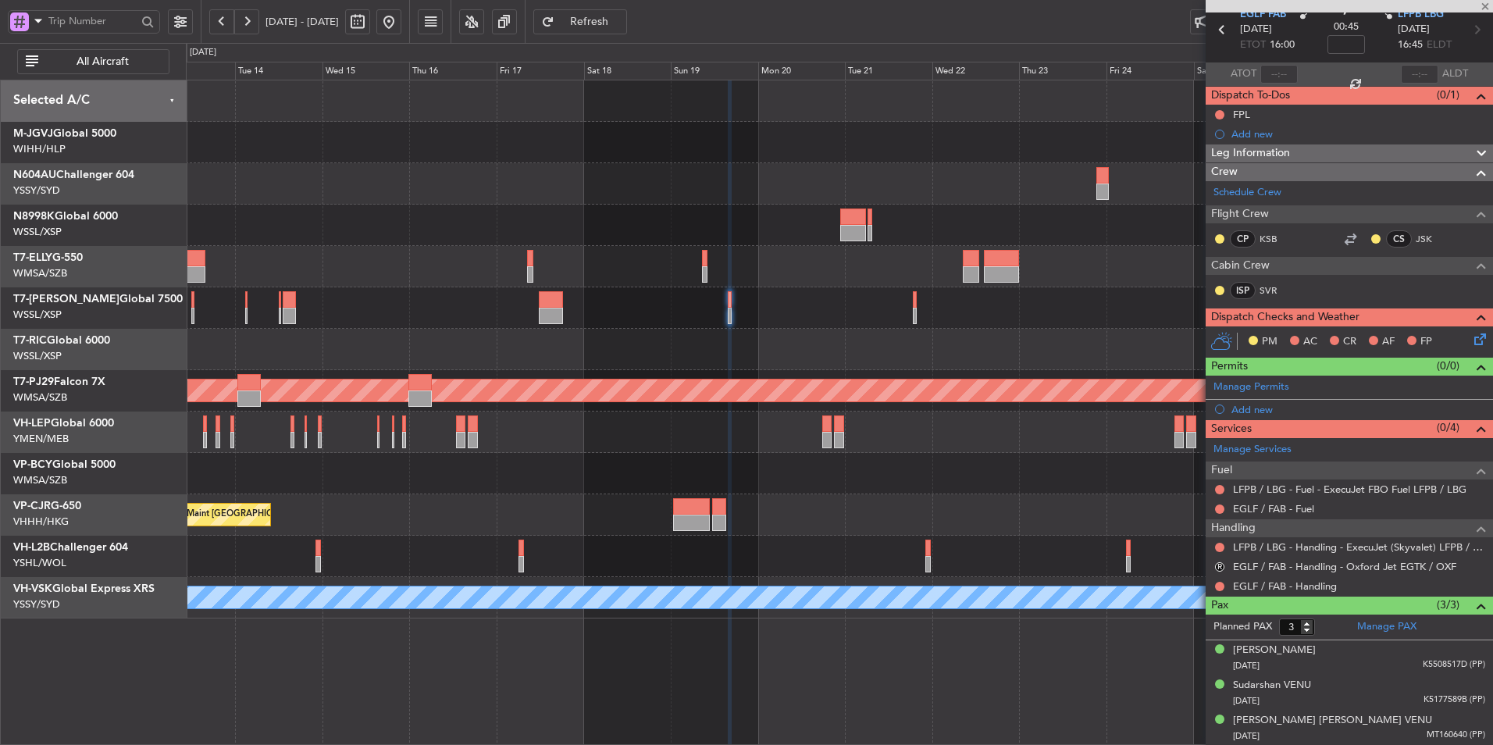
type input "2"
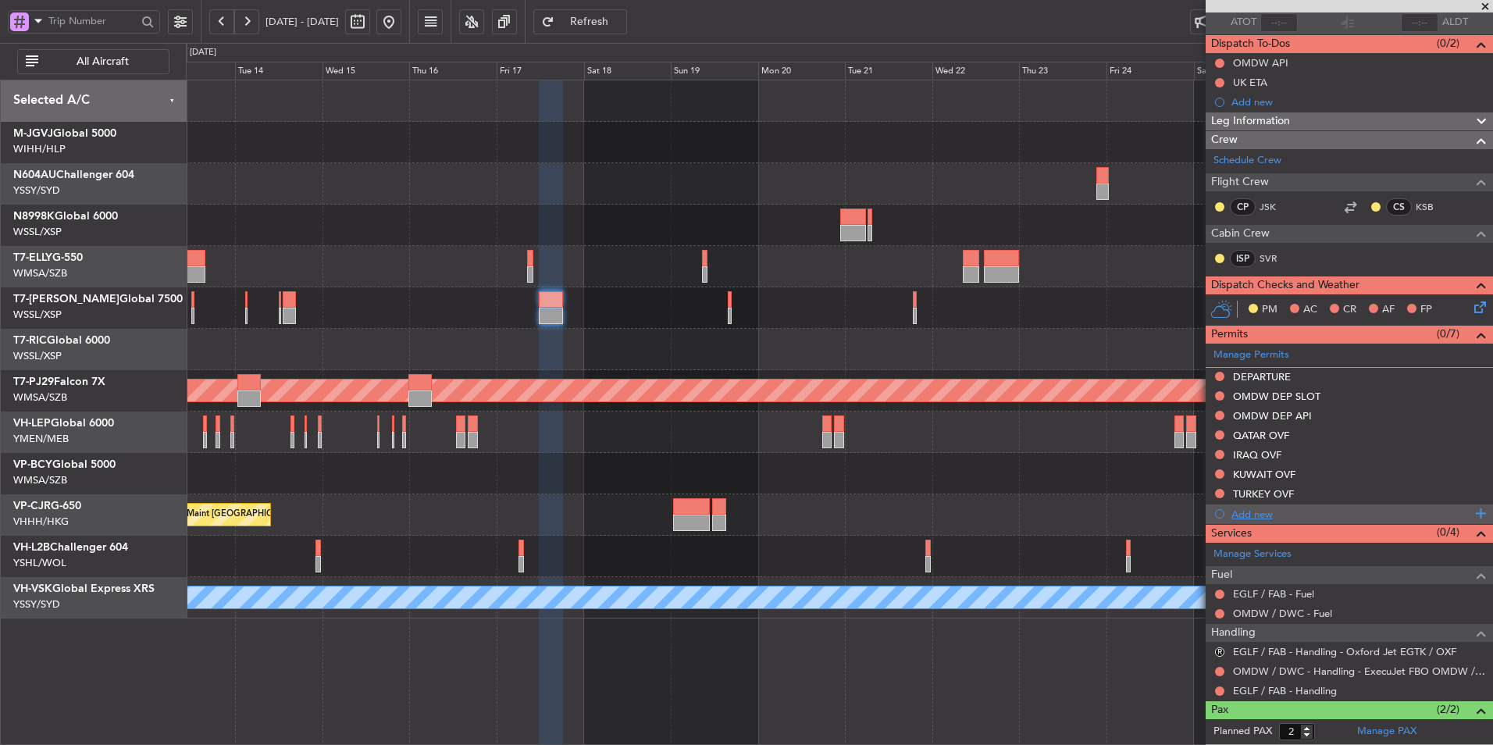
scroll to position [187, 0]
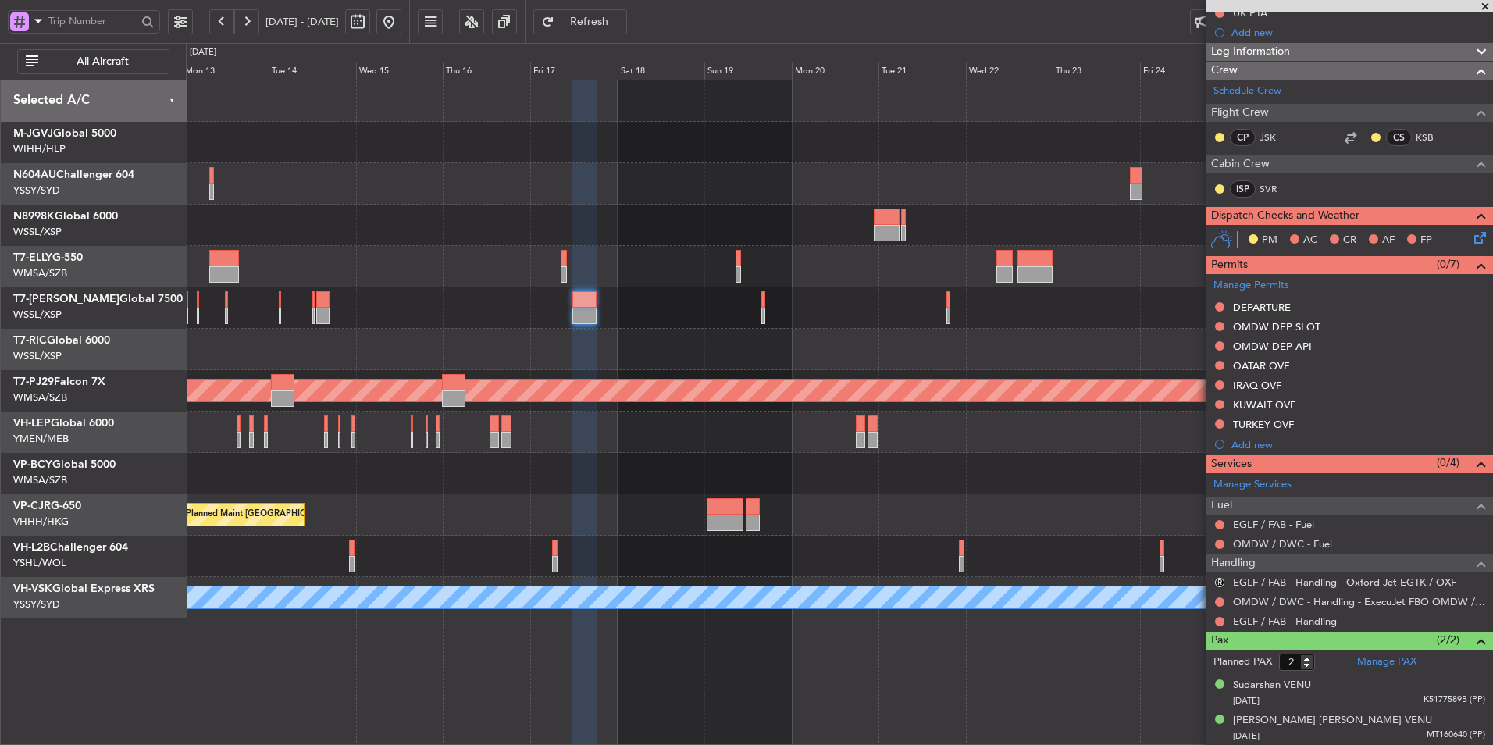
click at [784, 444] on div at bounding box center [839, 431] width 1306 height 41
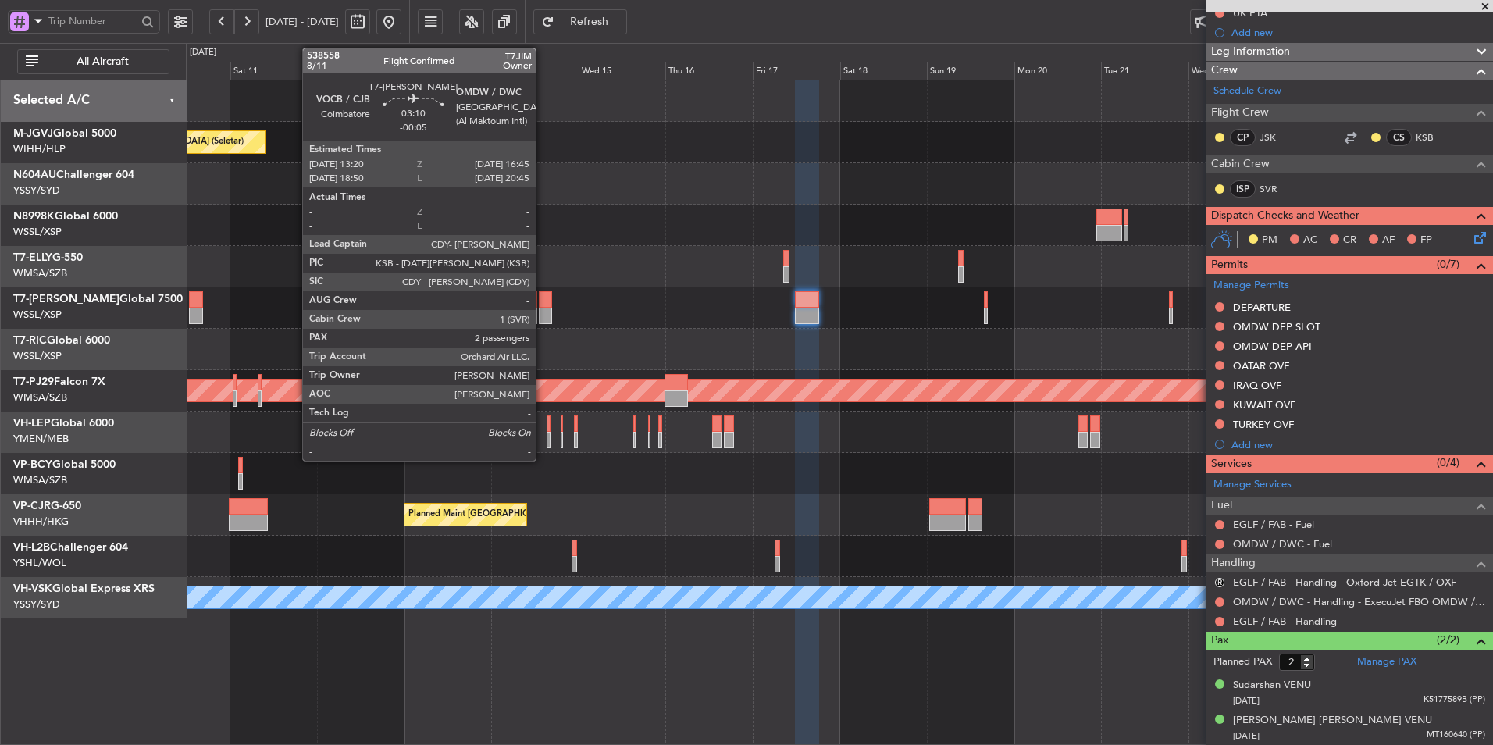
click at [543, 306] on div at bounding box center [545, 299] width 12 height 16
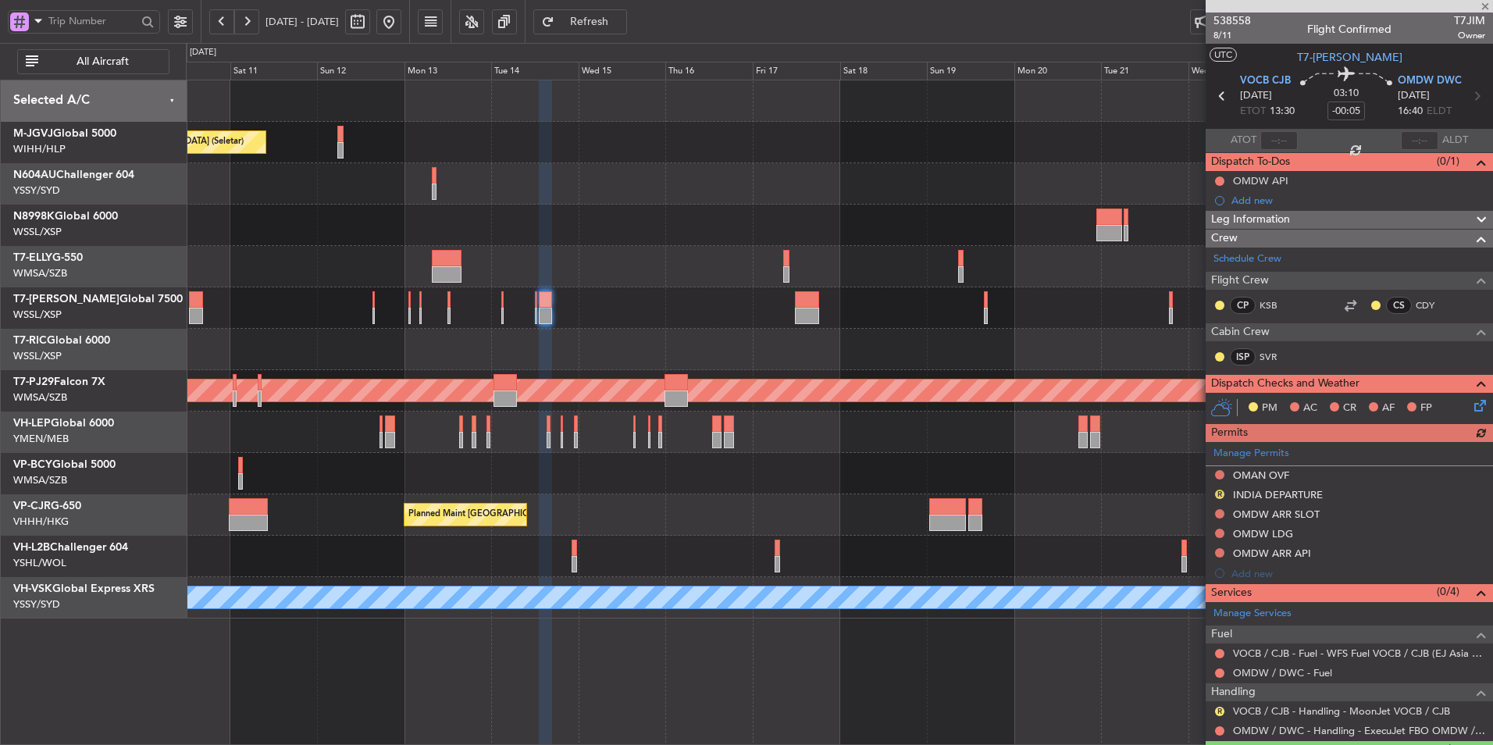
scroll to position [109, 0]
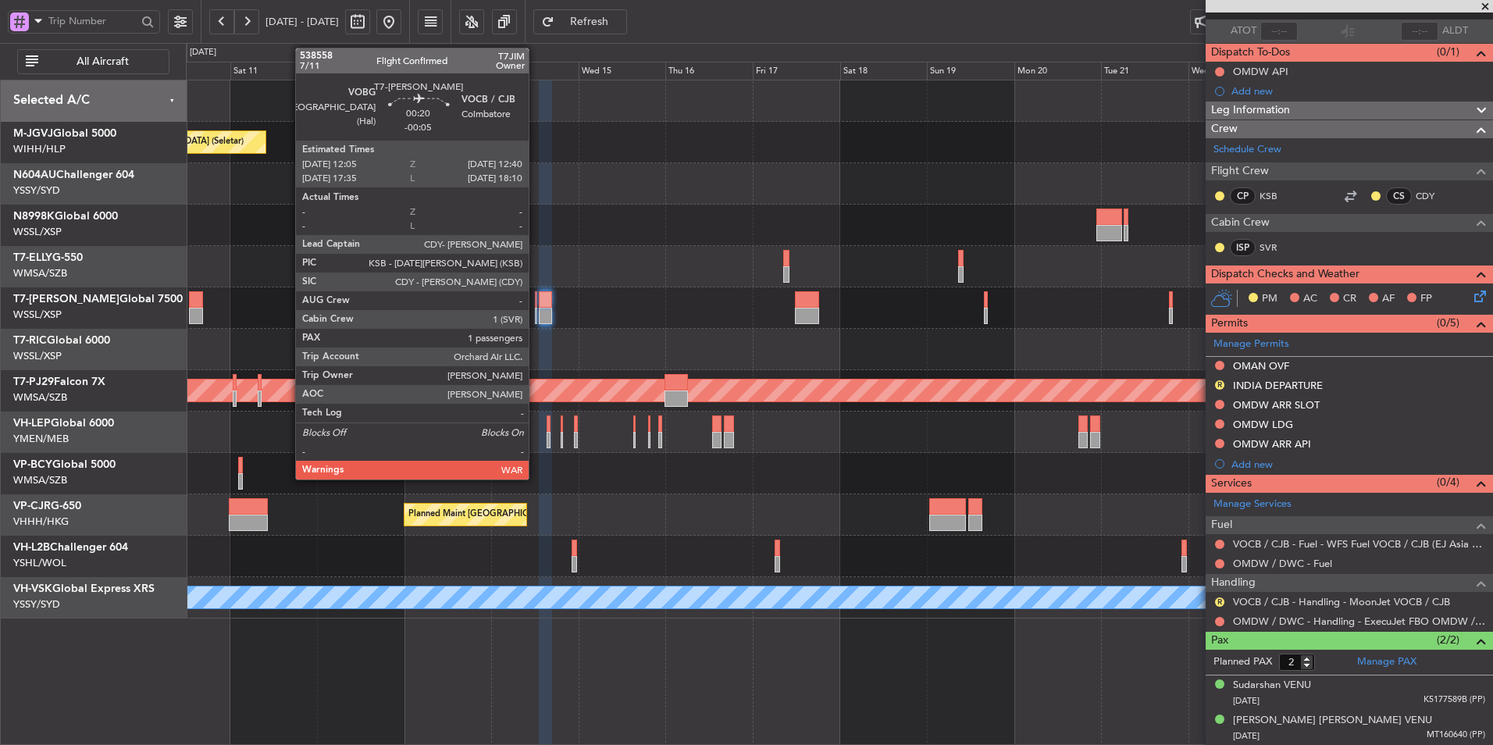
click at [536, 301] on div at bounding box center [536, 299] width 2 height 16
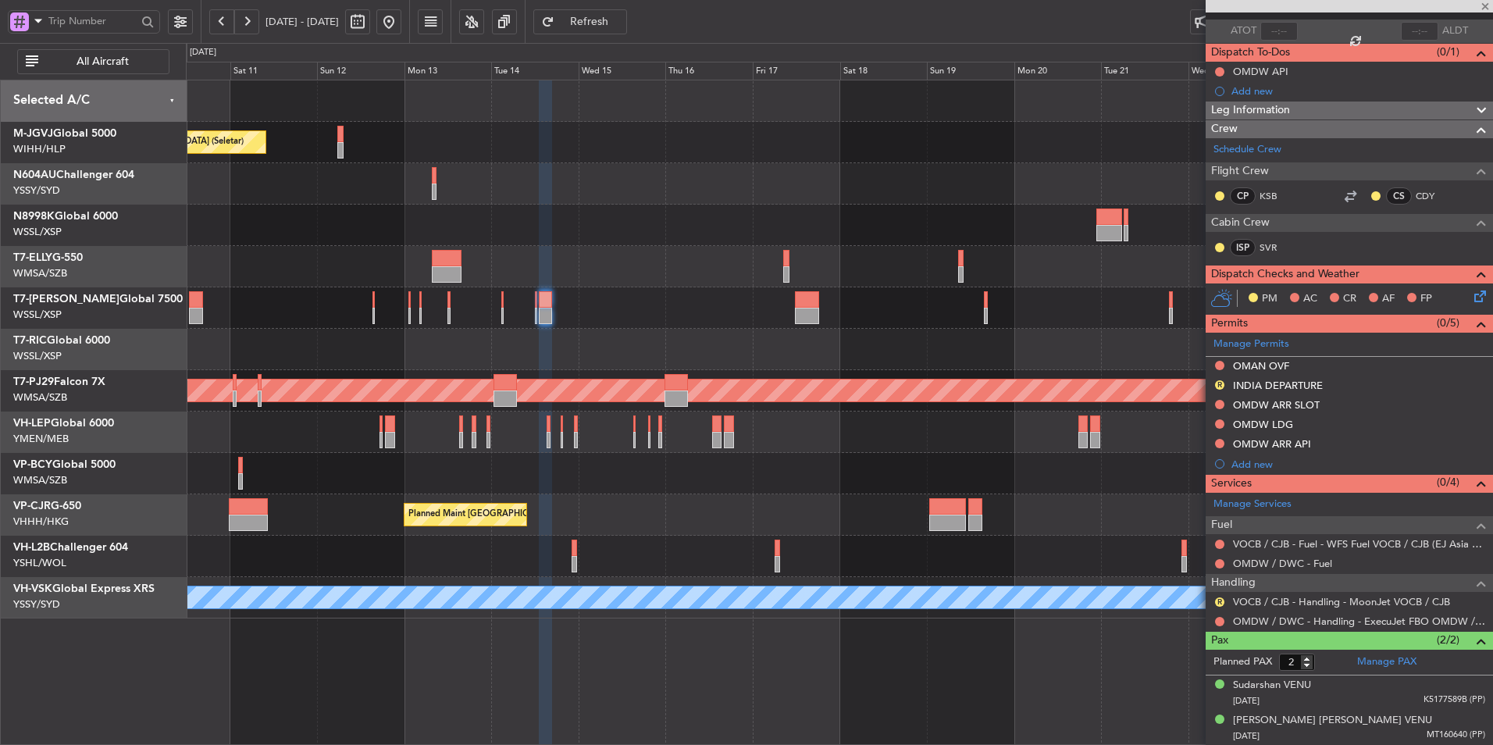
type input "1"
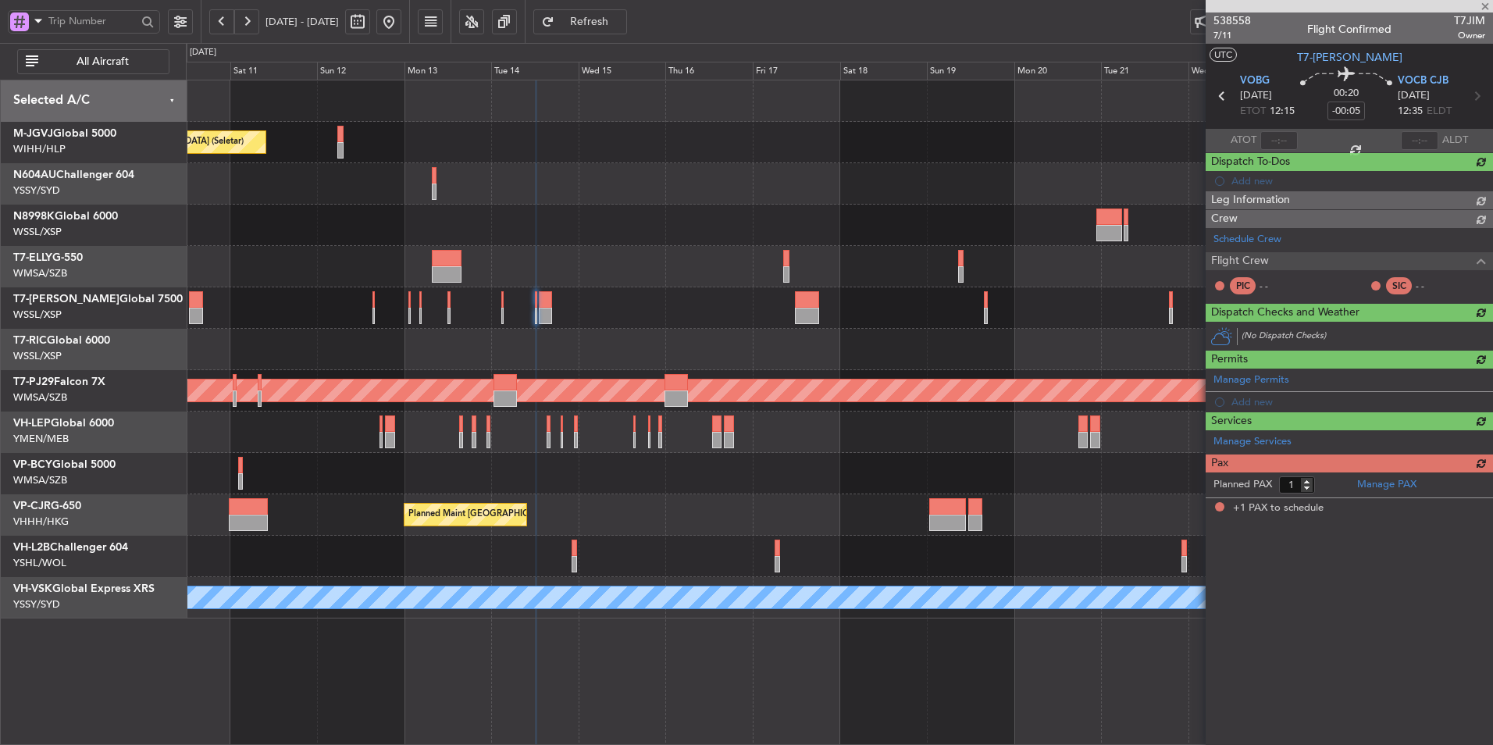
scroll to position [0, 0]
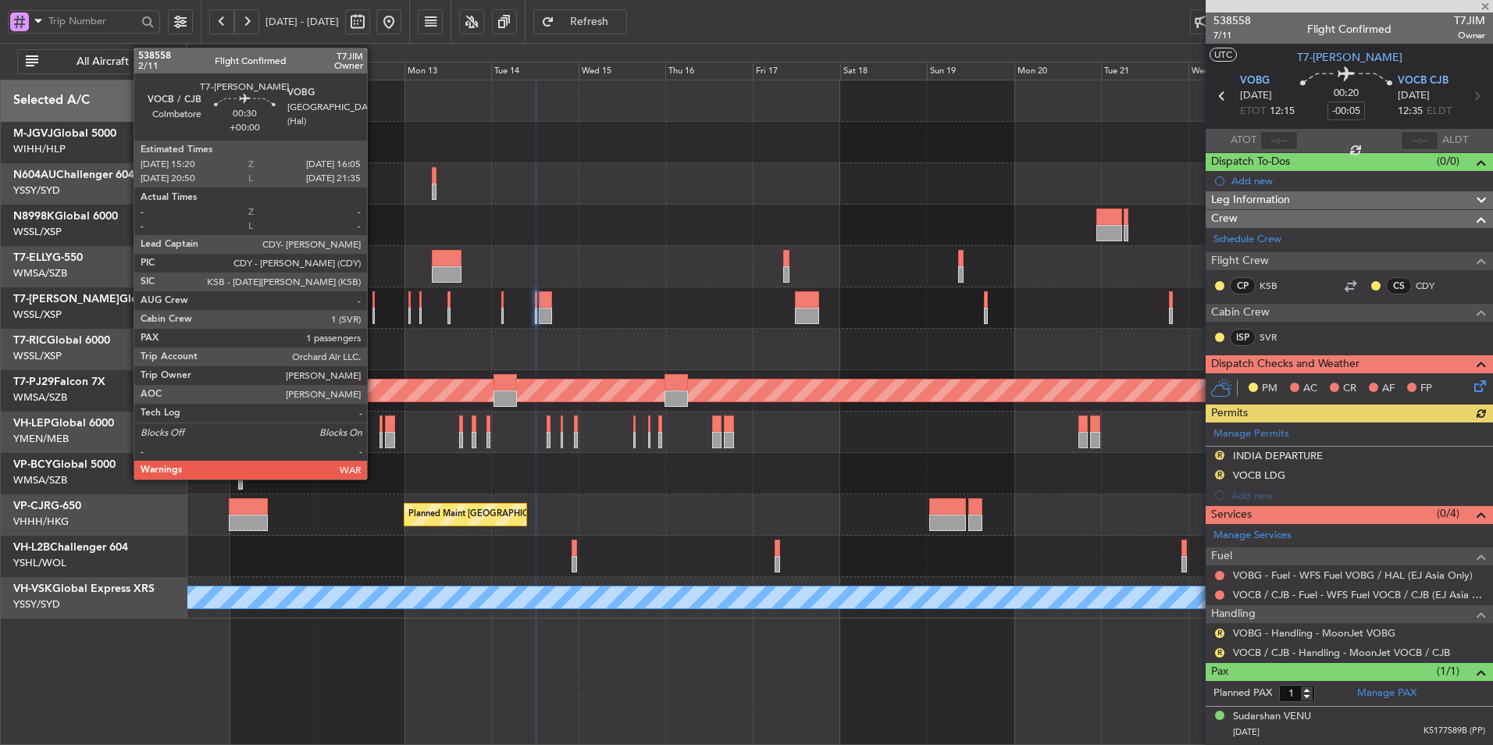
click at [374, 304] on div at bounding box center [373, 299] width 3 height 16
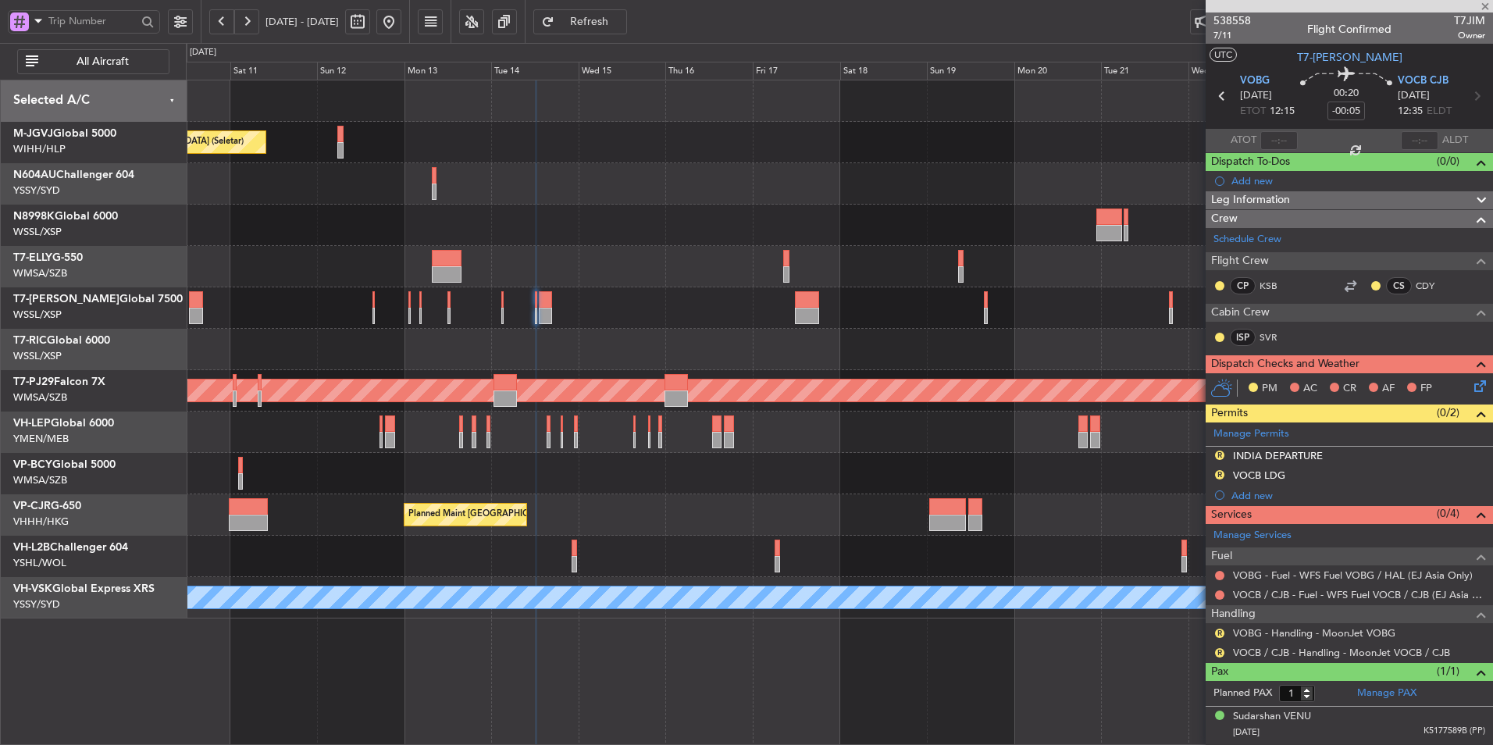
click at [470, 325] on div "Planned Maint [GEOGRAPHIC_DATA] (Seletar)" at bounding box center [839, 307] width 1306 height 41
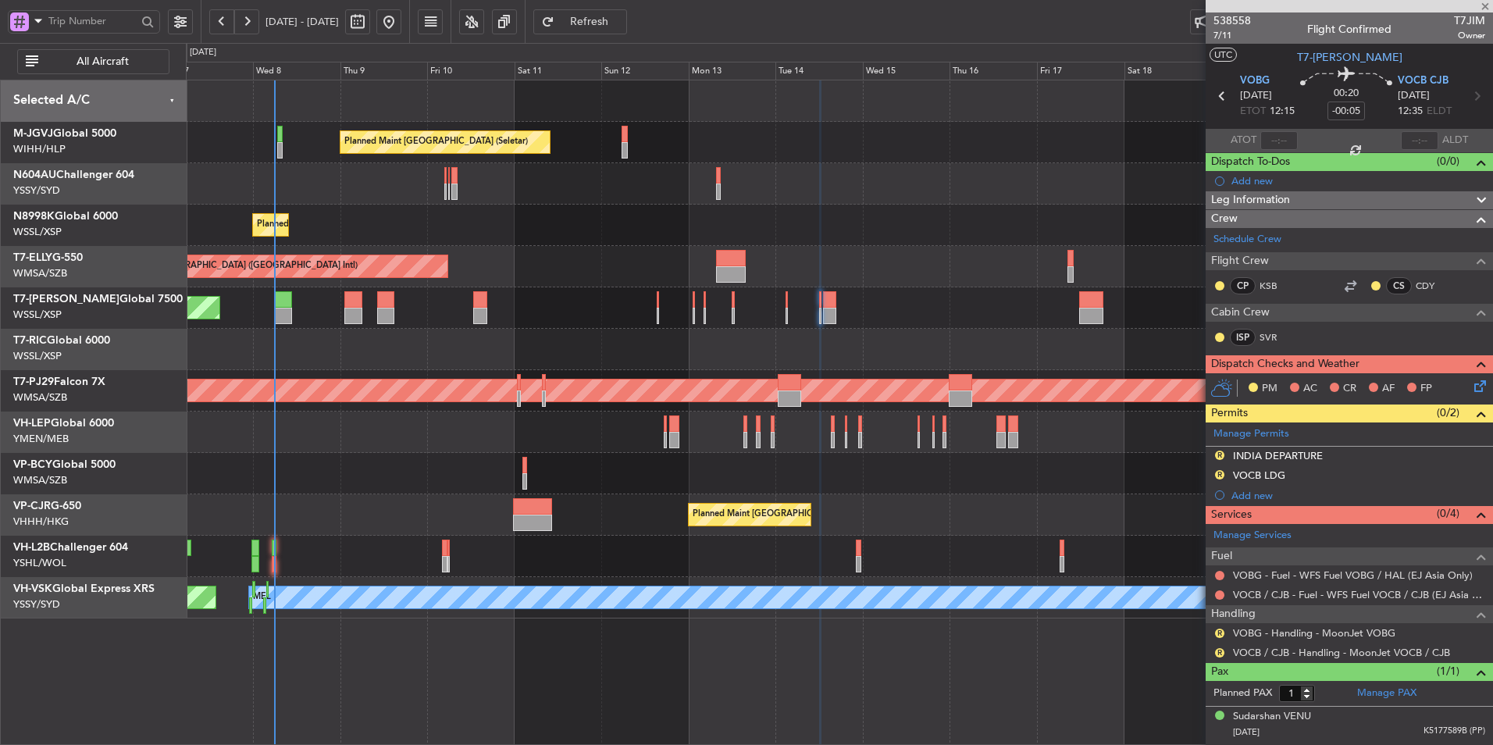
click at [570, 335] on div "Planned Maint Singapore (Seletar) Planned Maint Singapore (Seletar) Planned Mai…" at bounding box center [839, 349] width 1306 height 538
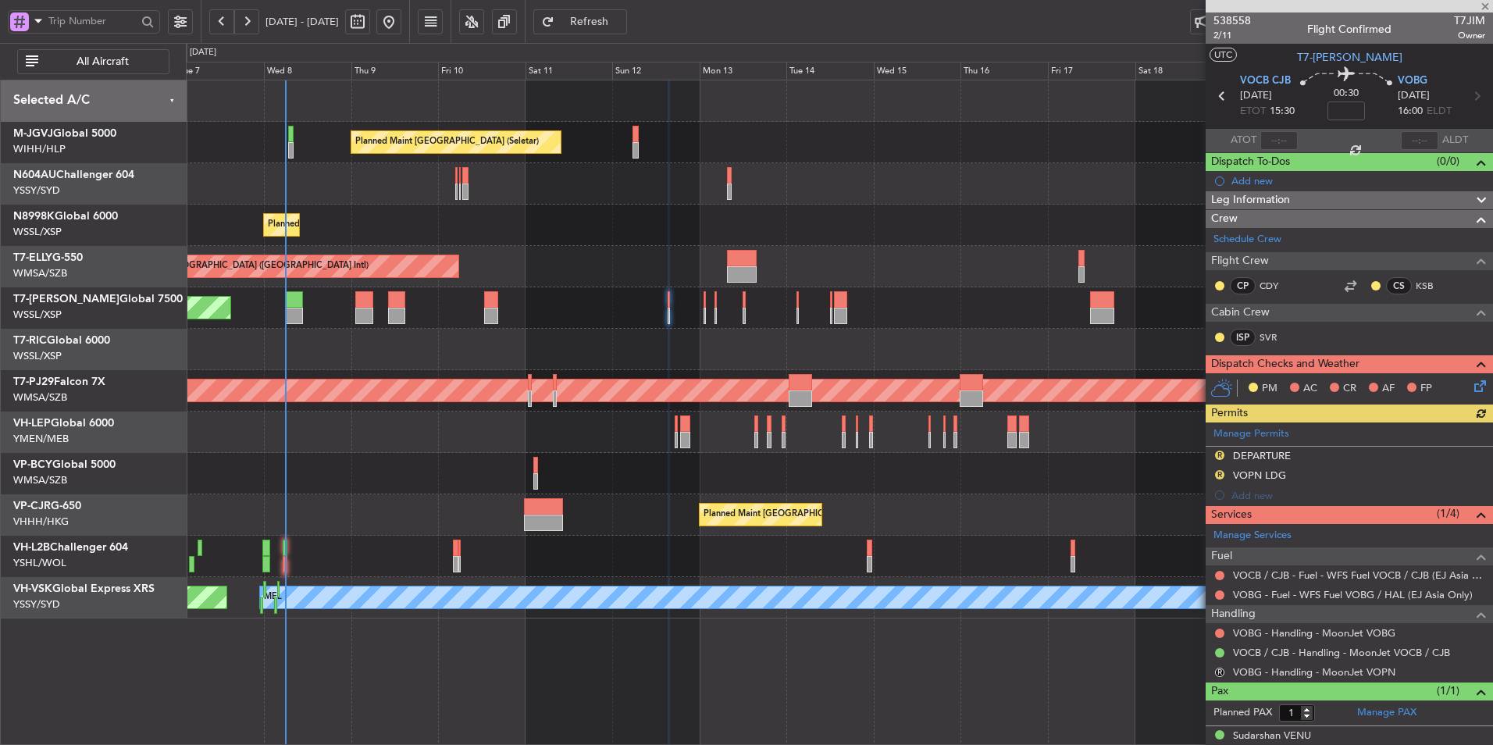
scroll to position [16, 0]
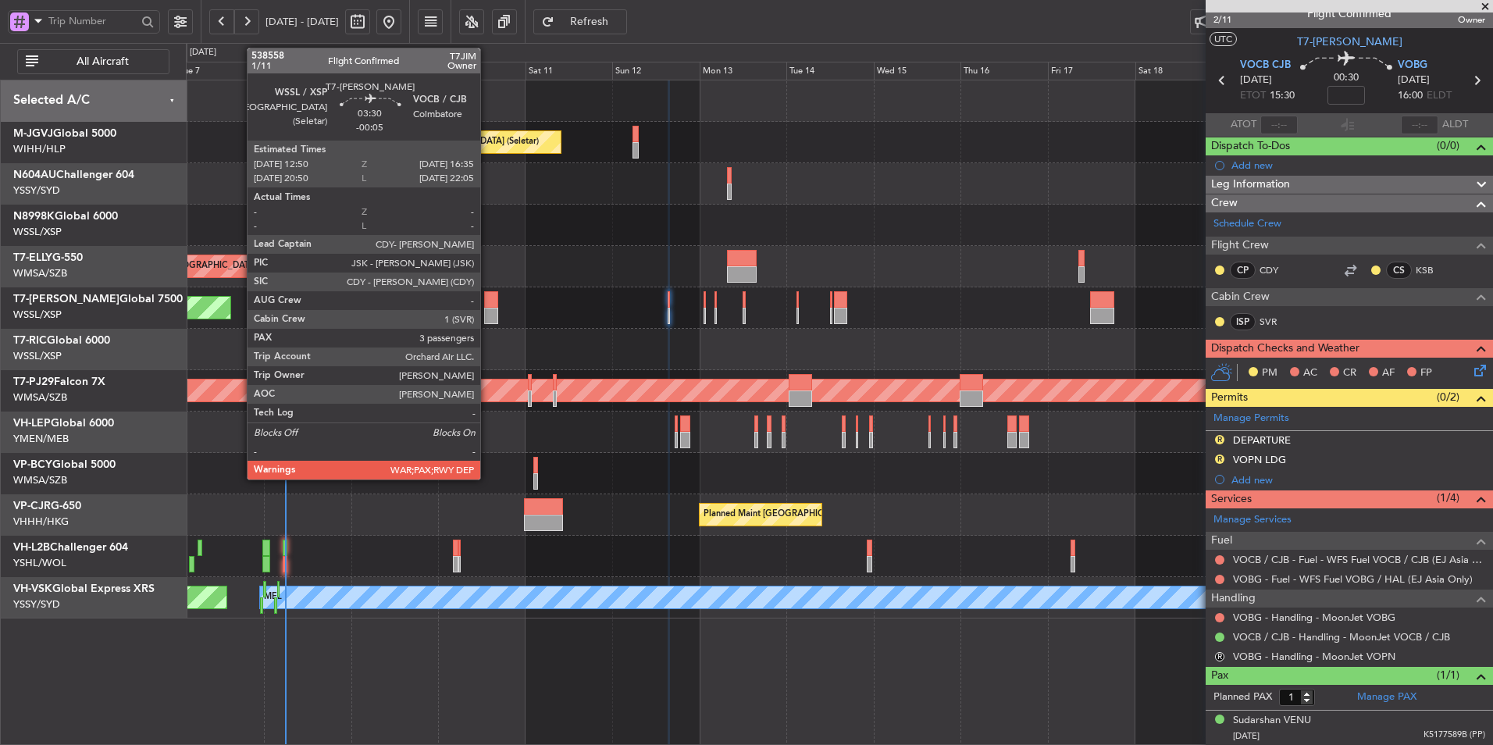
click at [487, 306] on div at bounding box center [491, 299] width 14 height 16
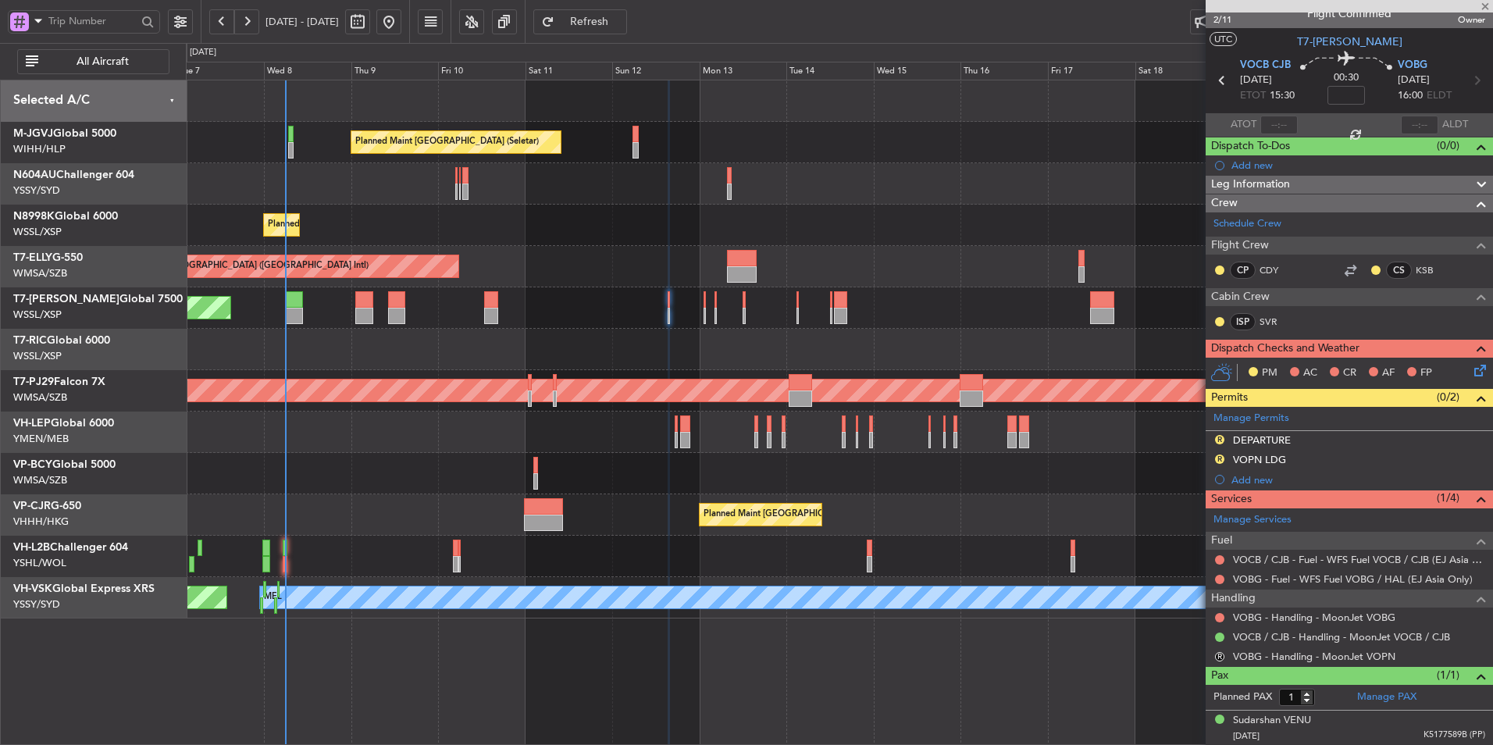
type input "-00:05"
type input "3"
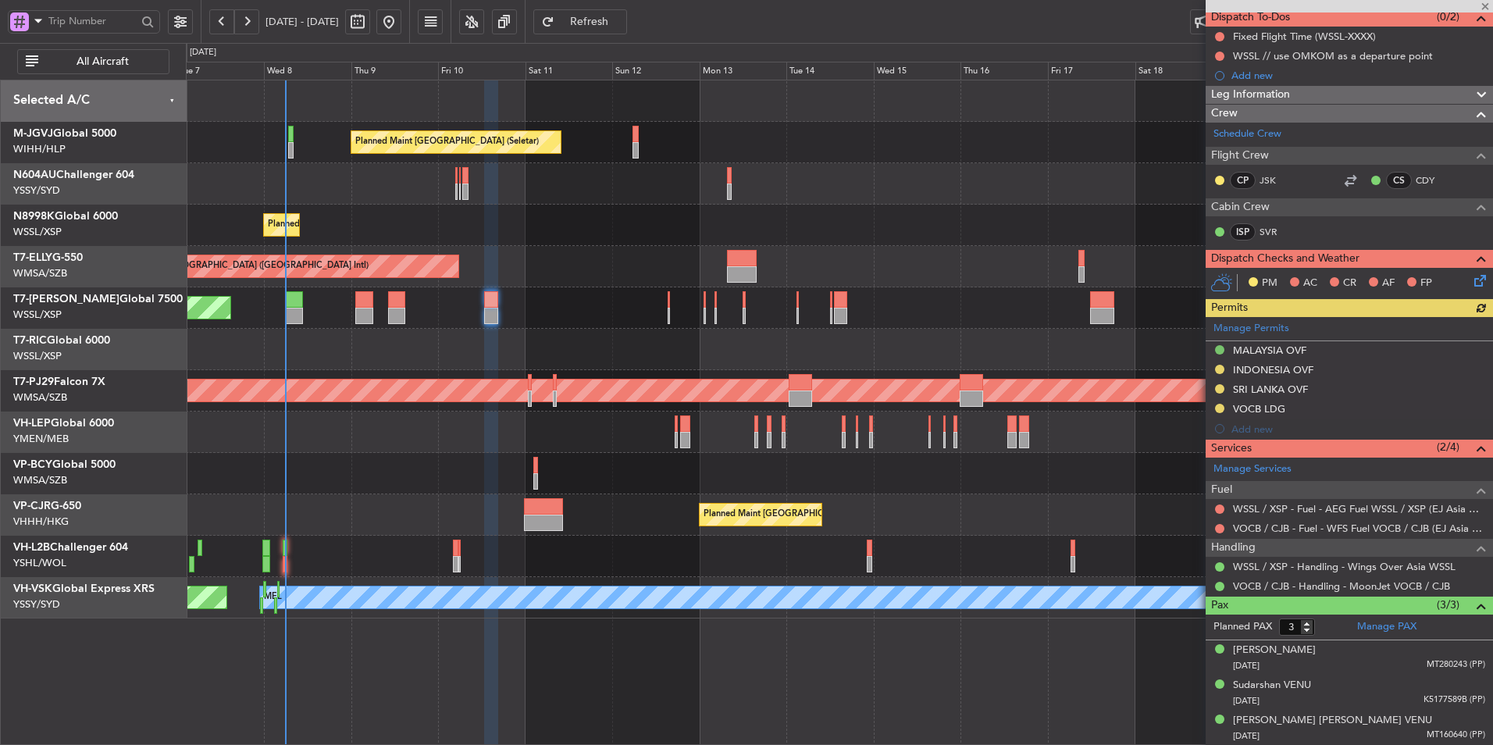
scroll to position [0, 0]
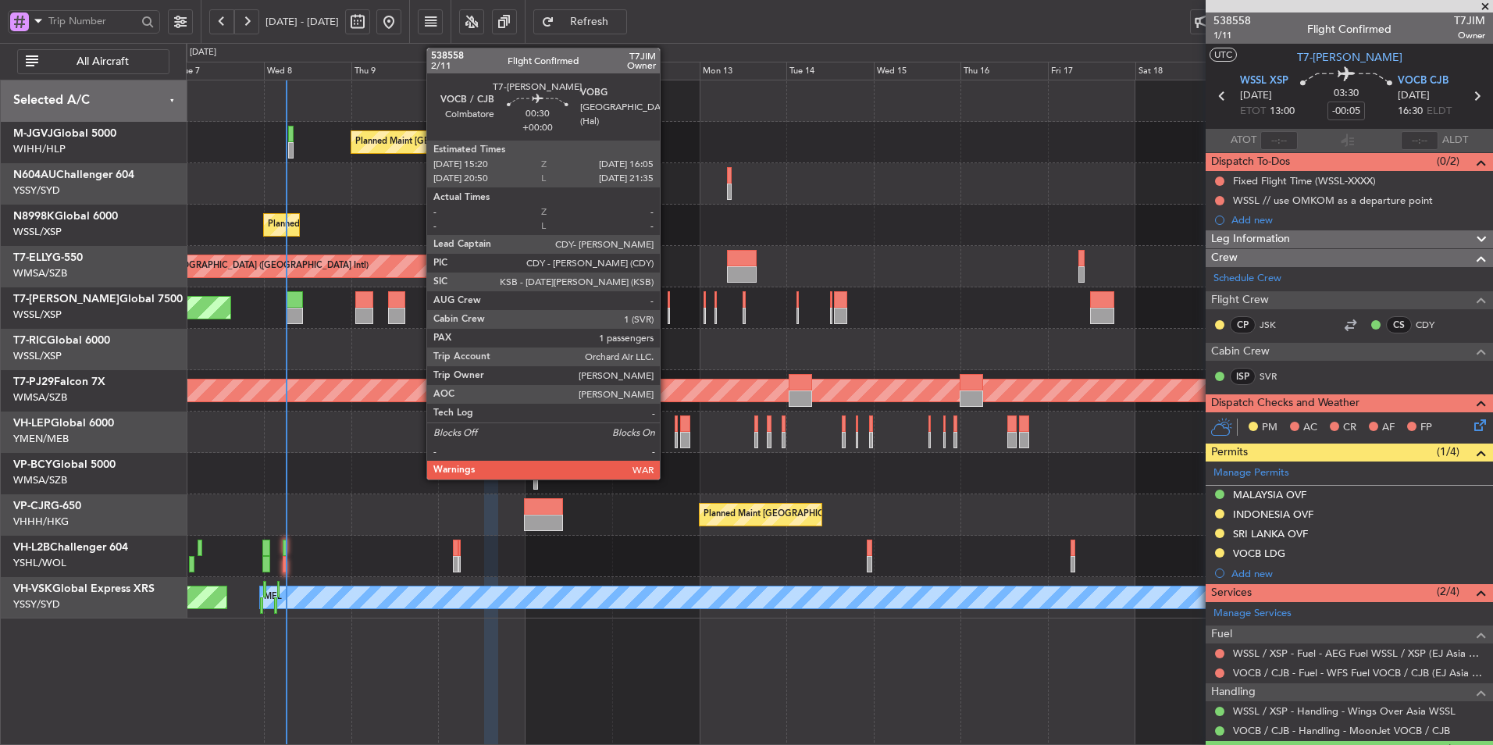
click at [668, 305] on div at bounding box center [669, 299] width 3 height 16
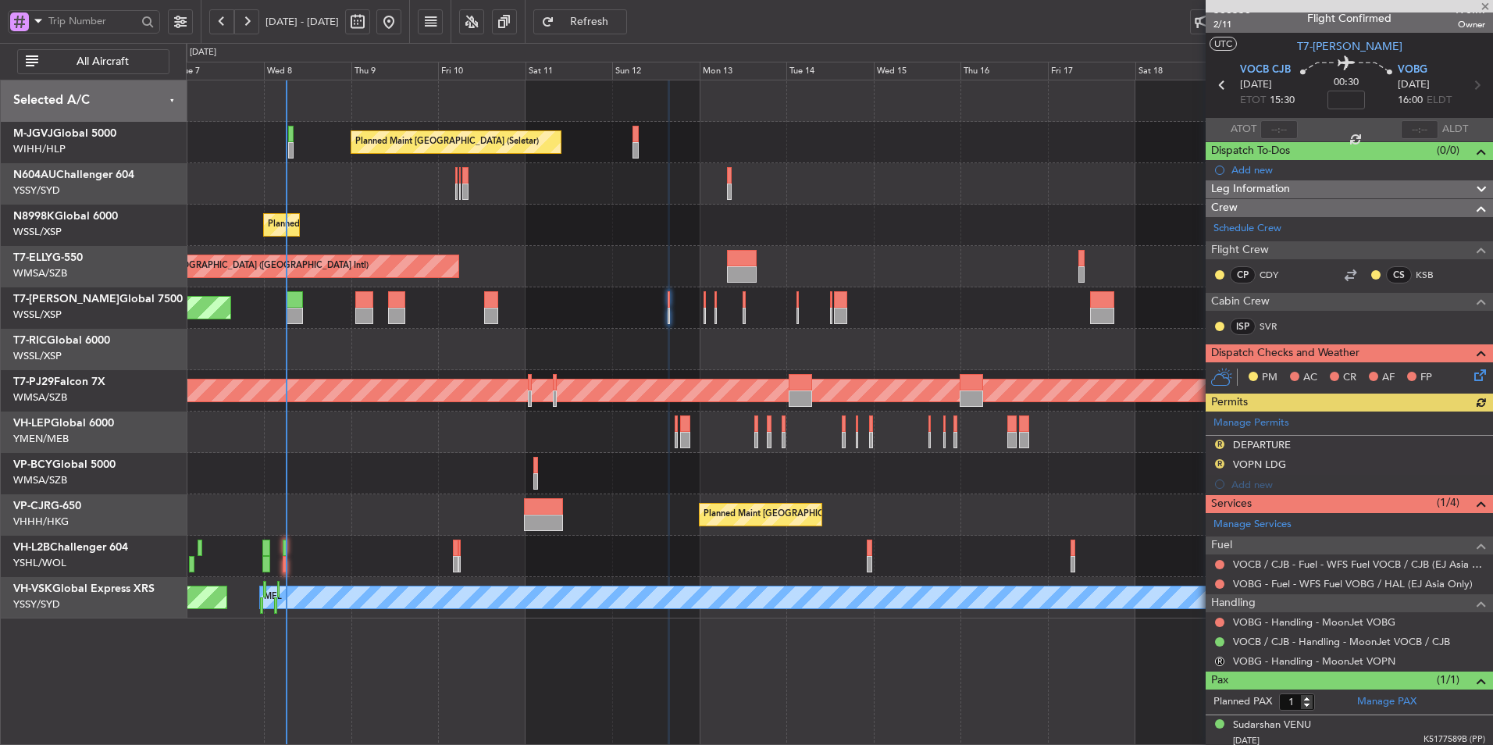
scroll to position [16, 0]
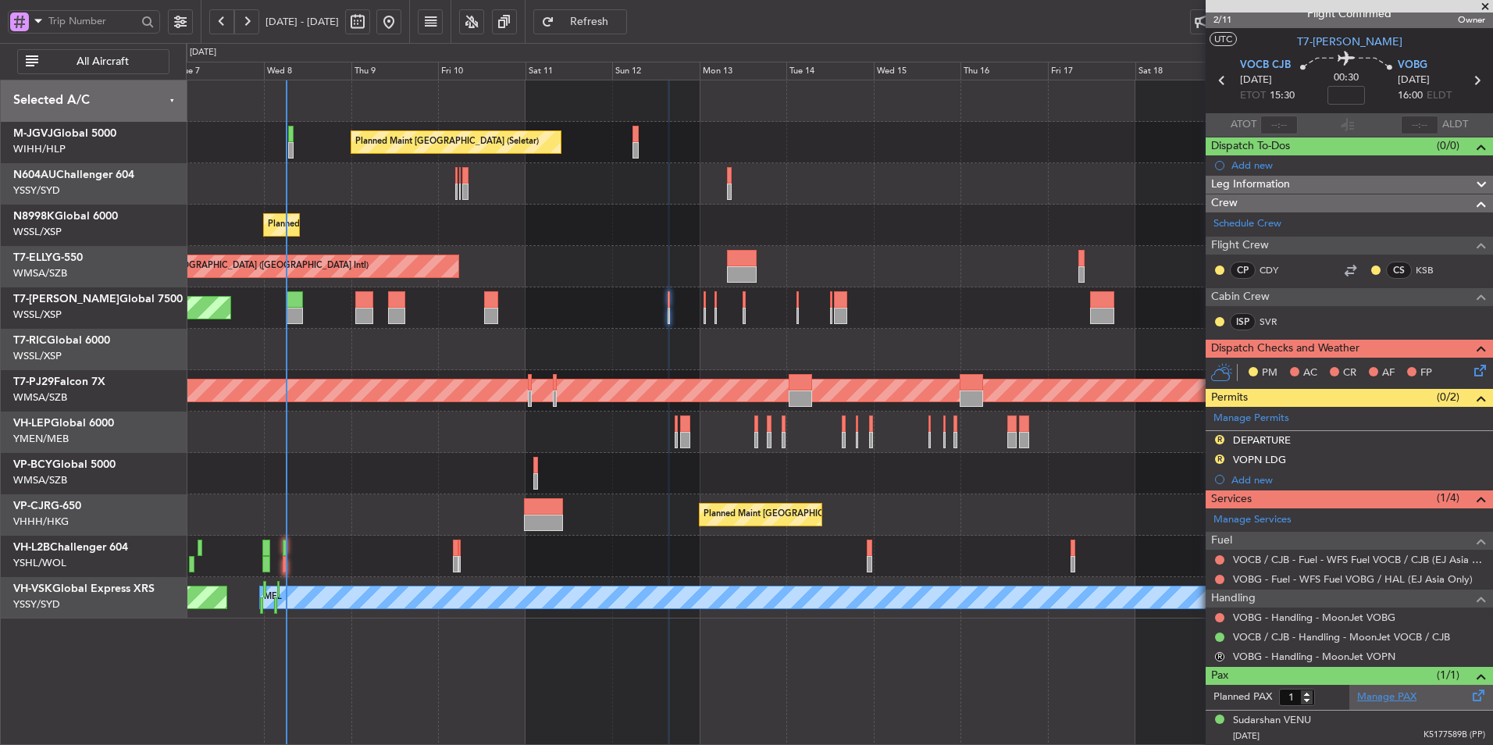
click at [1377, 700] on link "Manage PAX" at bounding box center [1386, 697] width 59 height 16
click at [621, 22] on span "Refresh" at bounding box center [589, 21] width 64 height 11
click at [703, 328] on div "Planned Maint [GEOGRAPHIC_DATA] (Seletar)" at bounding box center [839, 307] width 1306 height 41
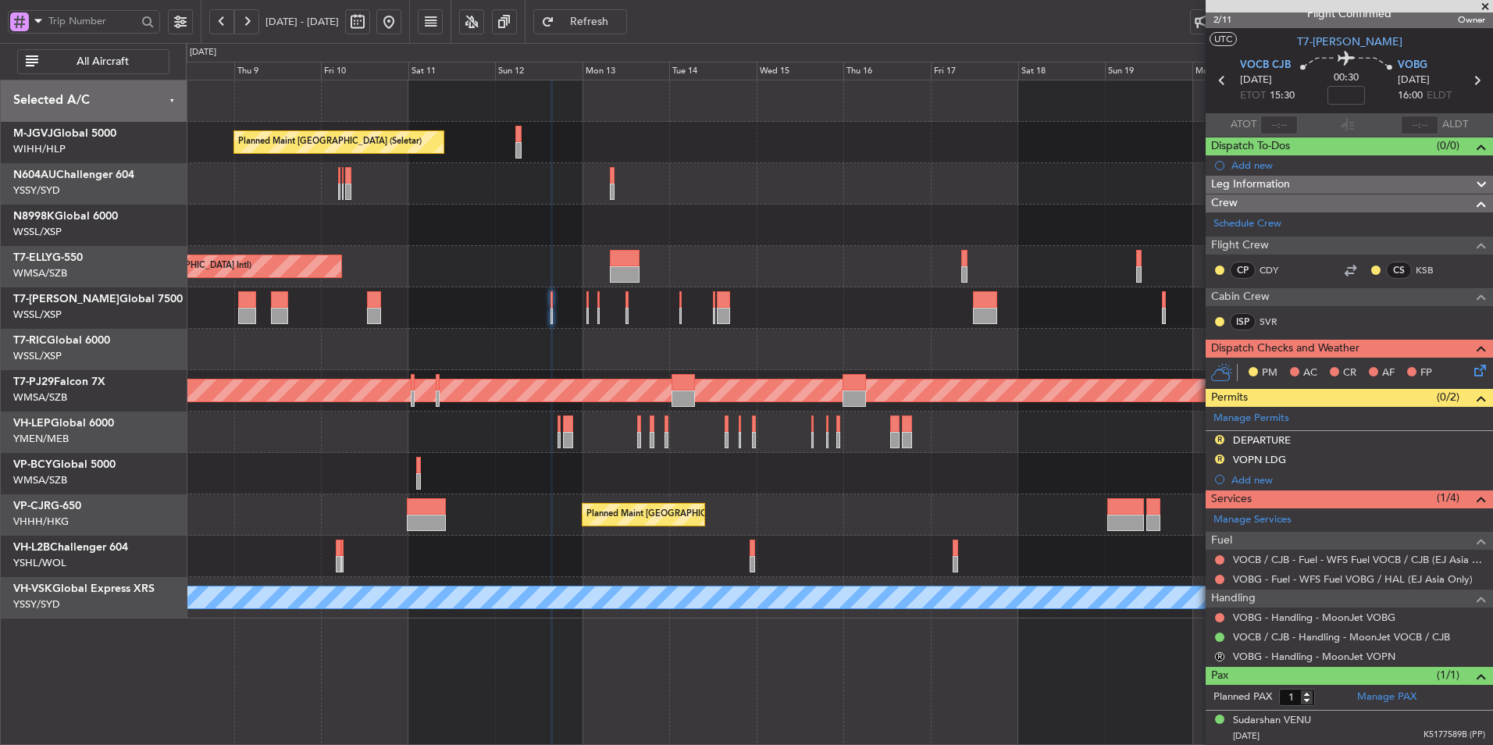
click at [469, 331] on div "Planned Maint Singapore (Seletar) Planned Maint Singapore (Seletar) Planned Mai…" at bounding box center [839, 349] width 1306 height 538
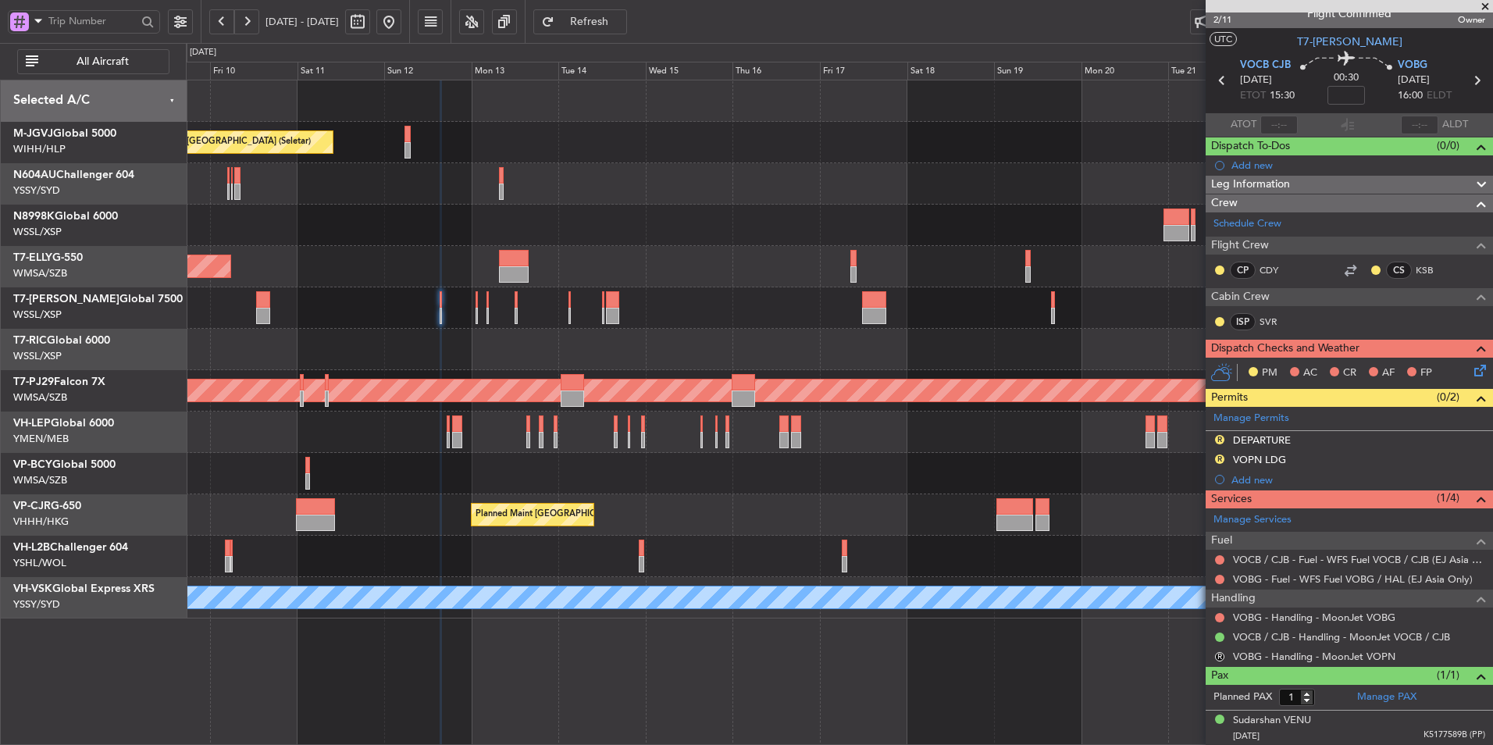
click at [641, 353] on div "Planned Maint Singapore (Seletar) Planned Maint Singapore (Seletar) Planned Mai…" at bounding box center [839, 349] width 1306 height 538
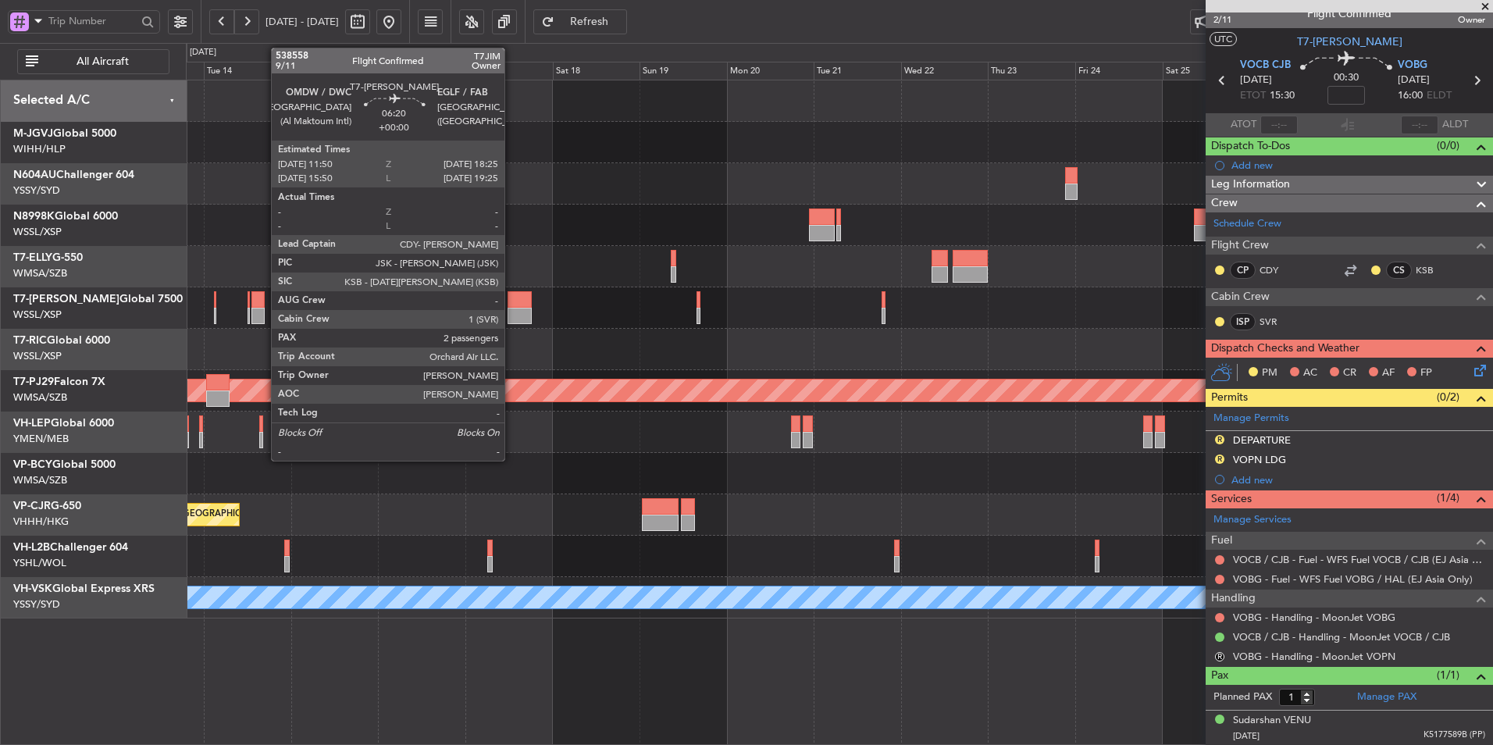
click at [511, 301] on div at bounding box center [519, 299] width 24 height 16
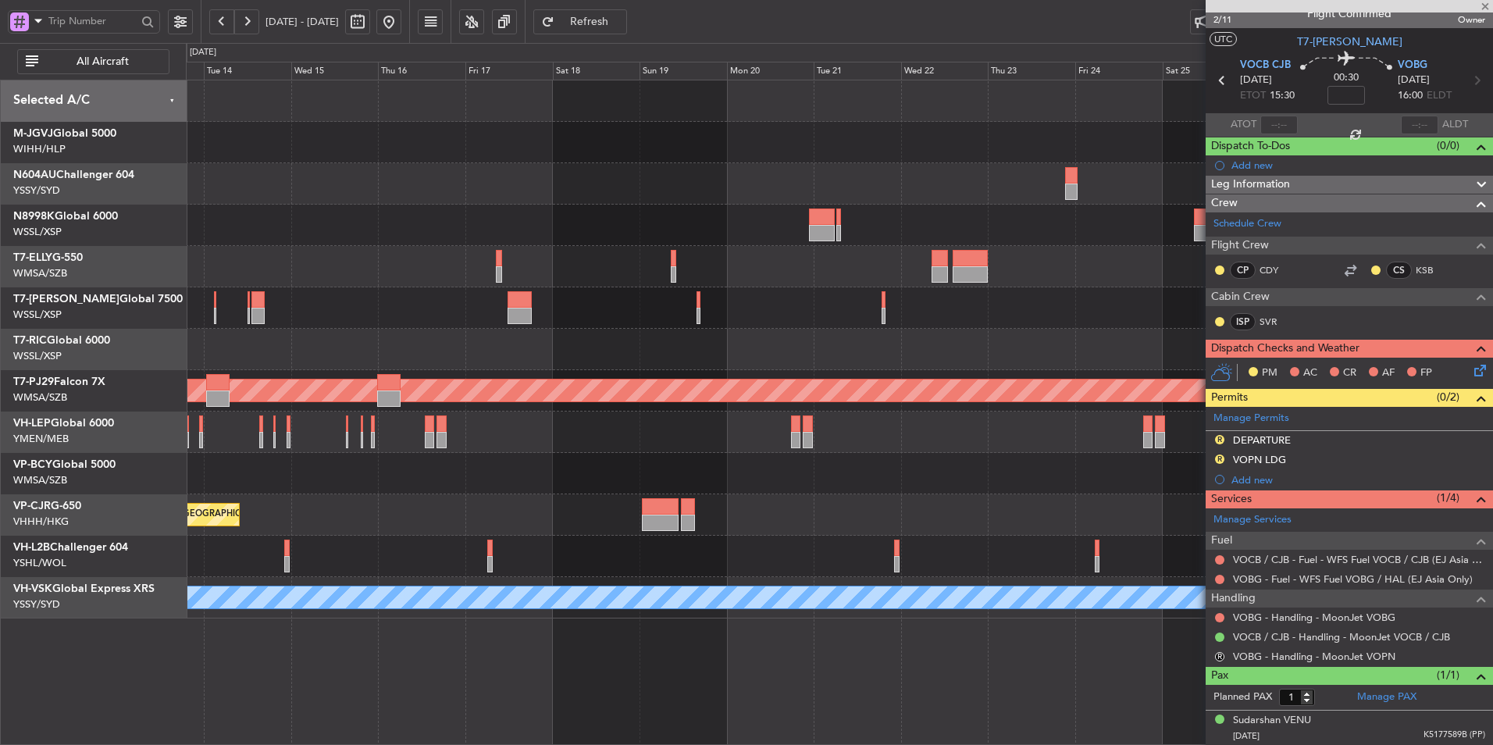
type input "2"
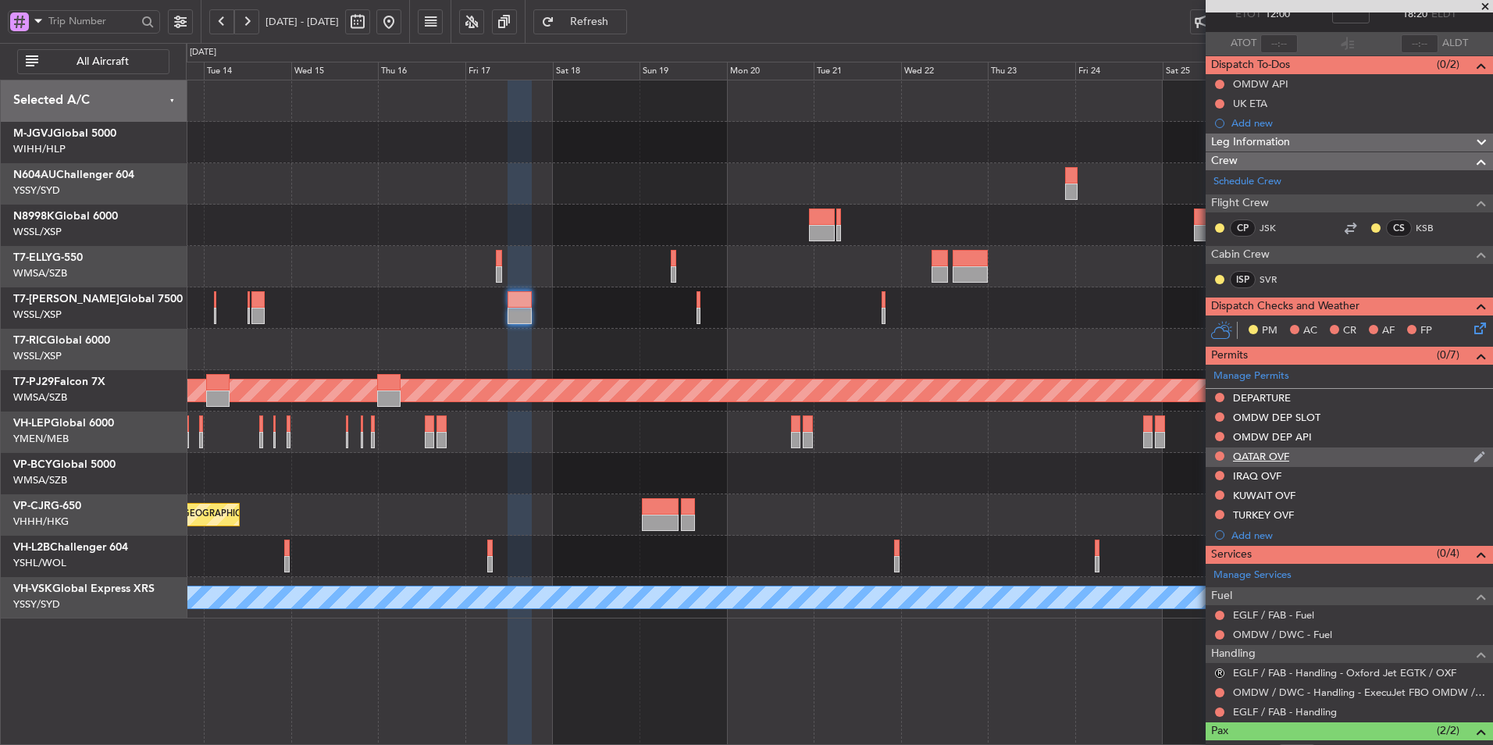
scroll to position [0, 0]
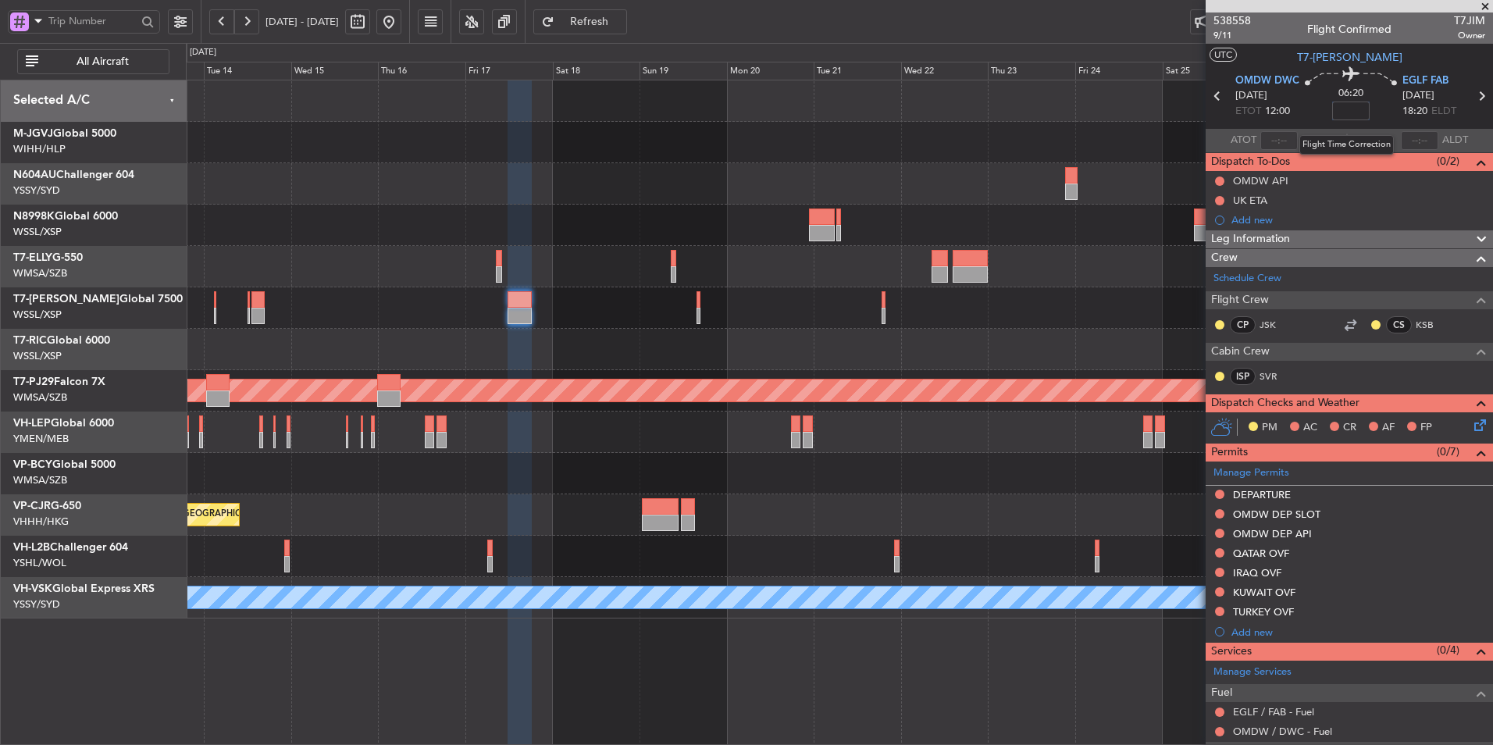
click at [1346, 111] on input at bounding box center [1350, 110] width 37 height 19
type input "+00:30"
click at [527, 327] on div at bounding box center [839, 307] width 1306 height 41
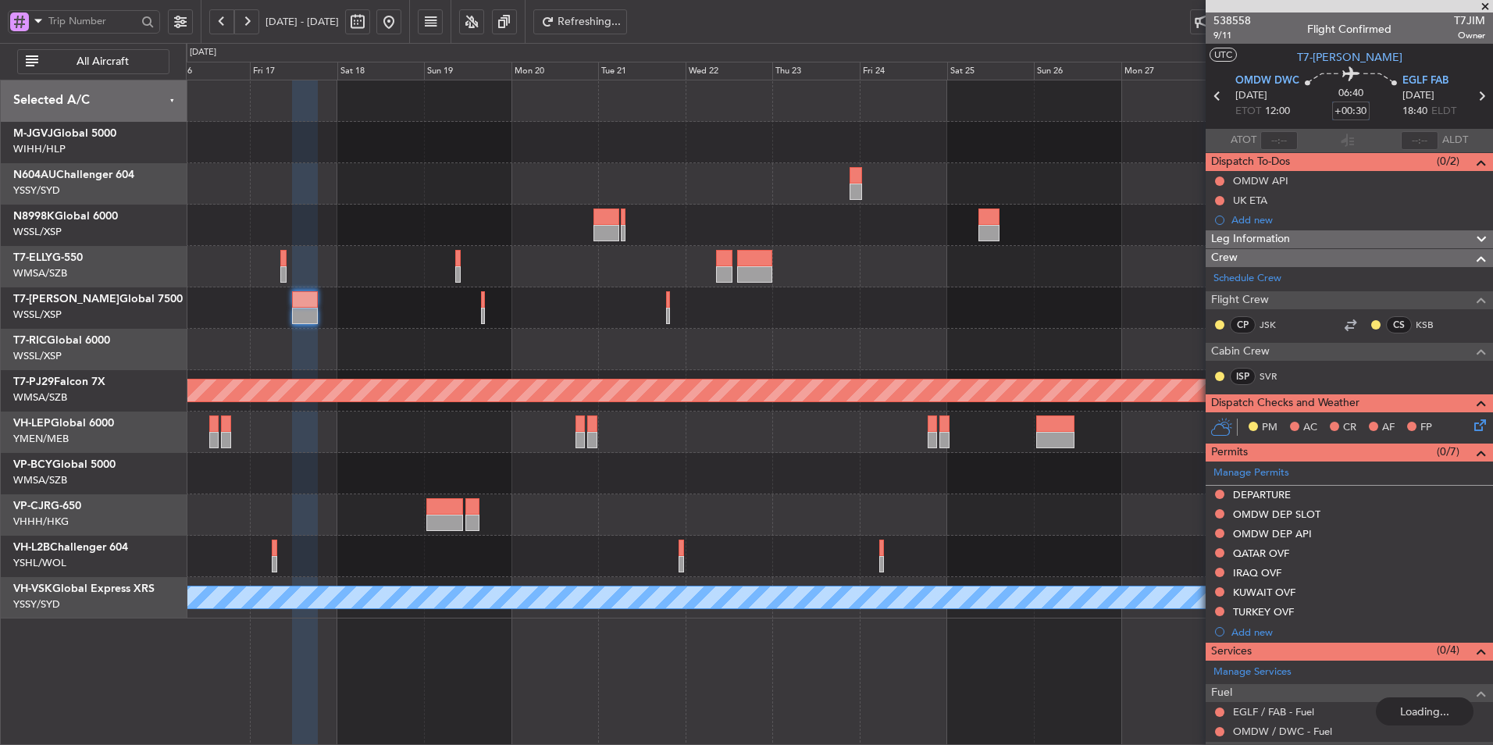
click at [865, 339] on div at bounding box center [839, 349] width 1306 height 41
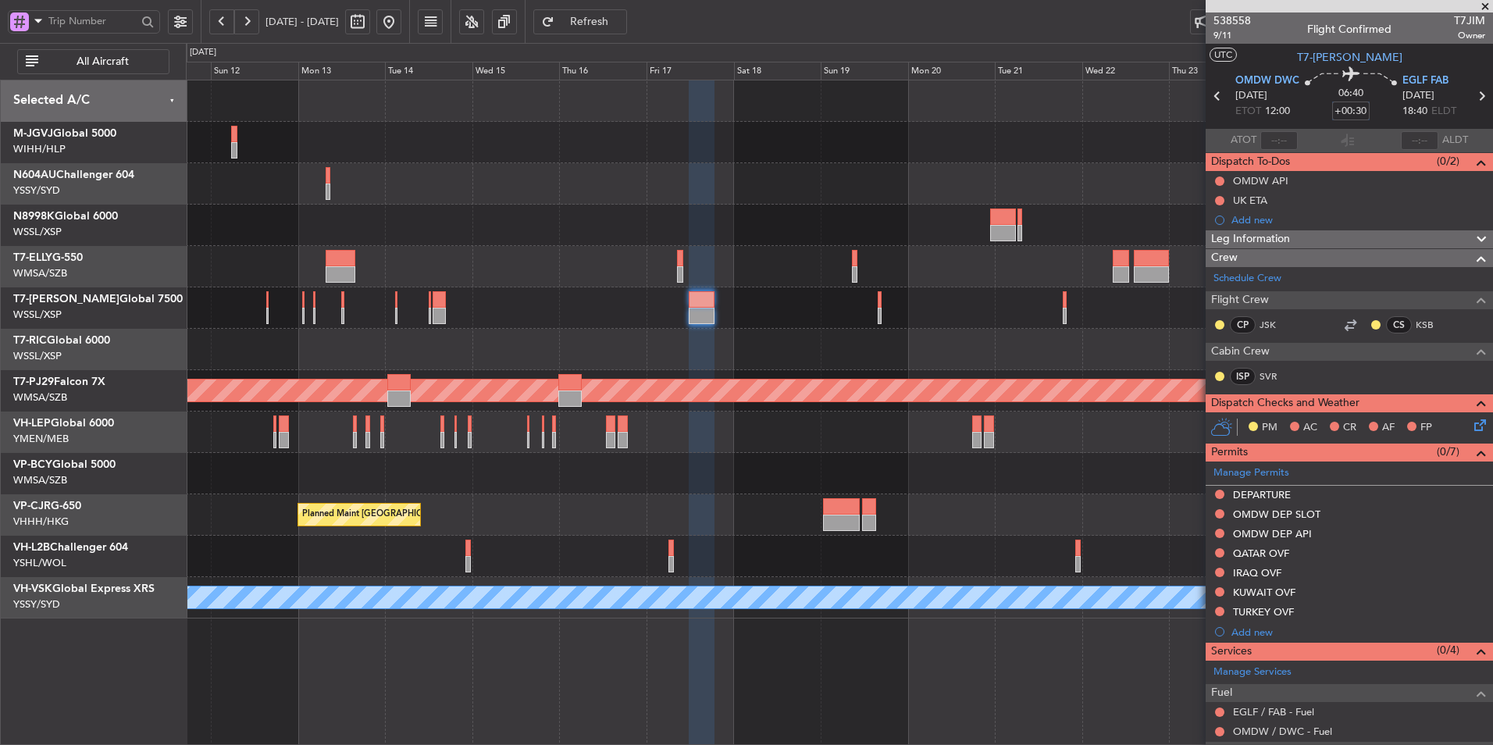
click at [814, 366] on div at bounding box center [839, 349] width 1306 height 41
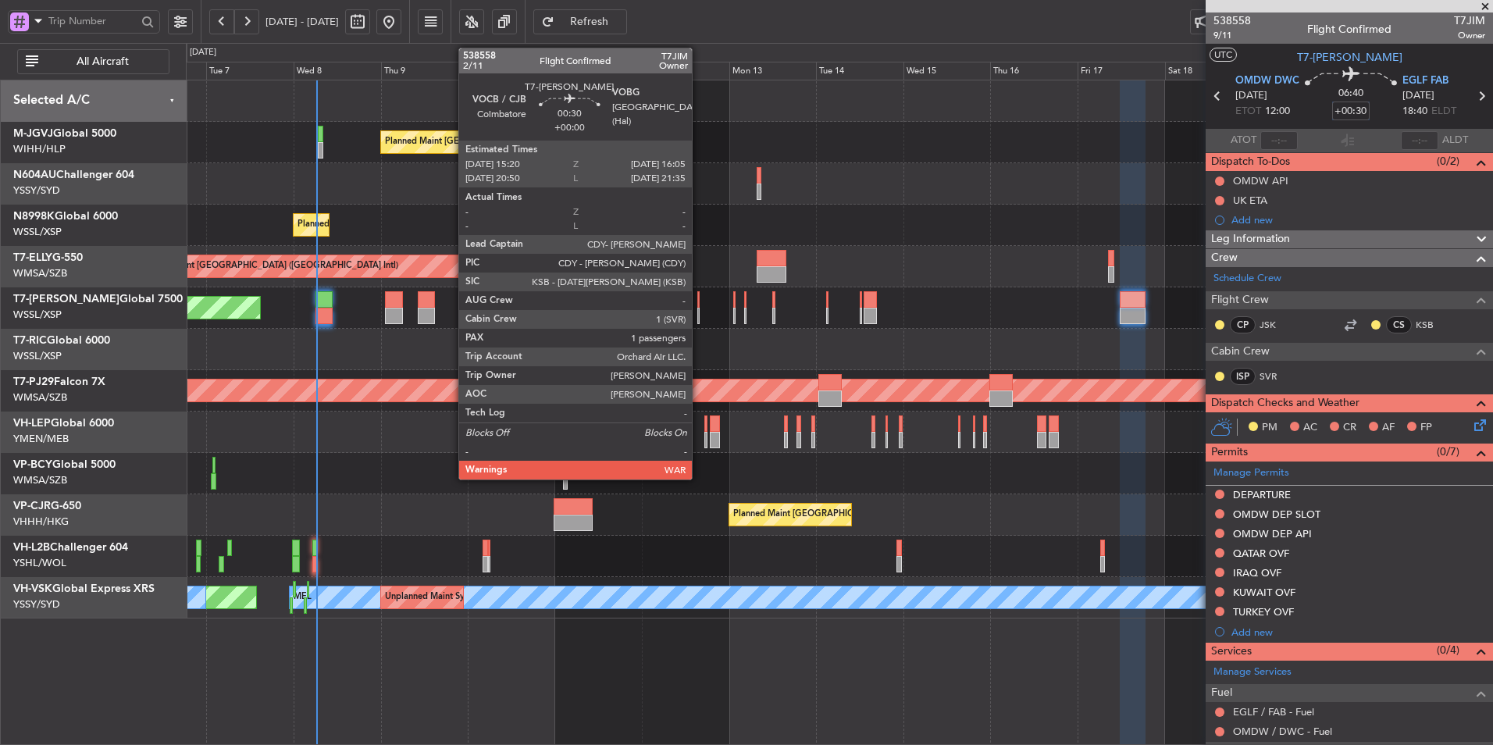
click at [699, 306] on div at bounding box center [698, 299] width 3 height 16
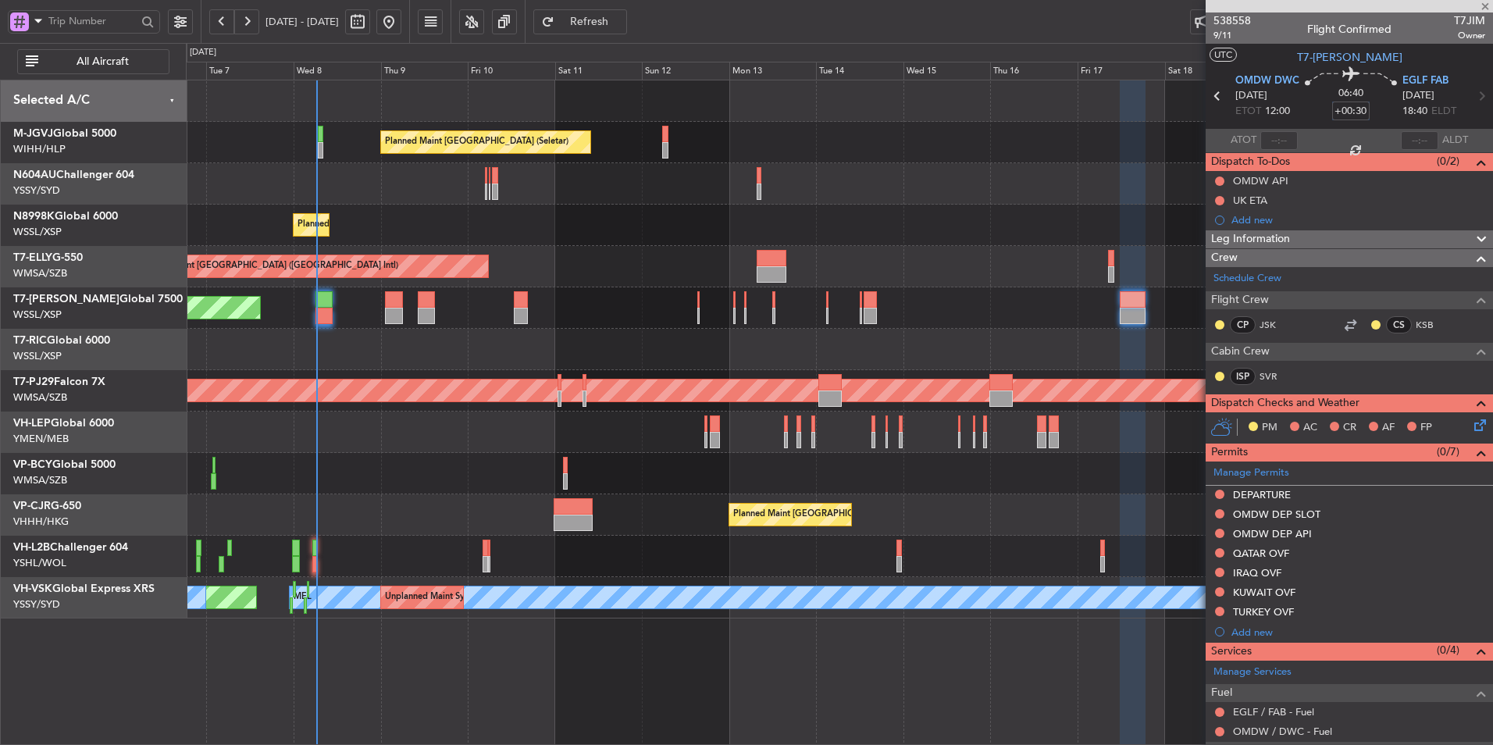
type input "1"
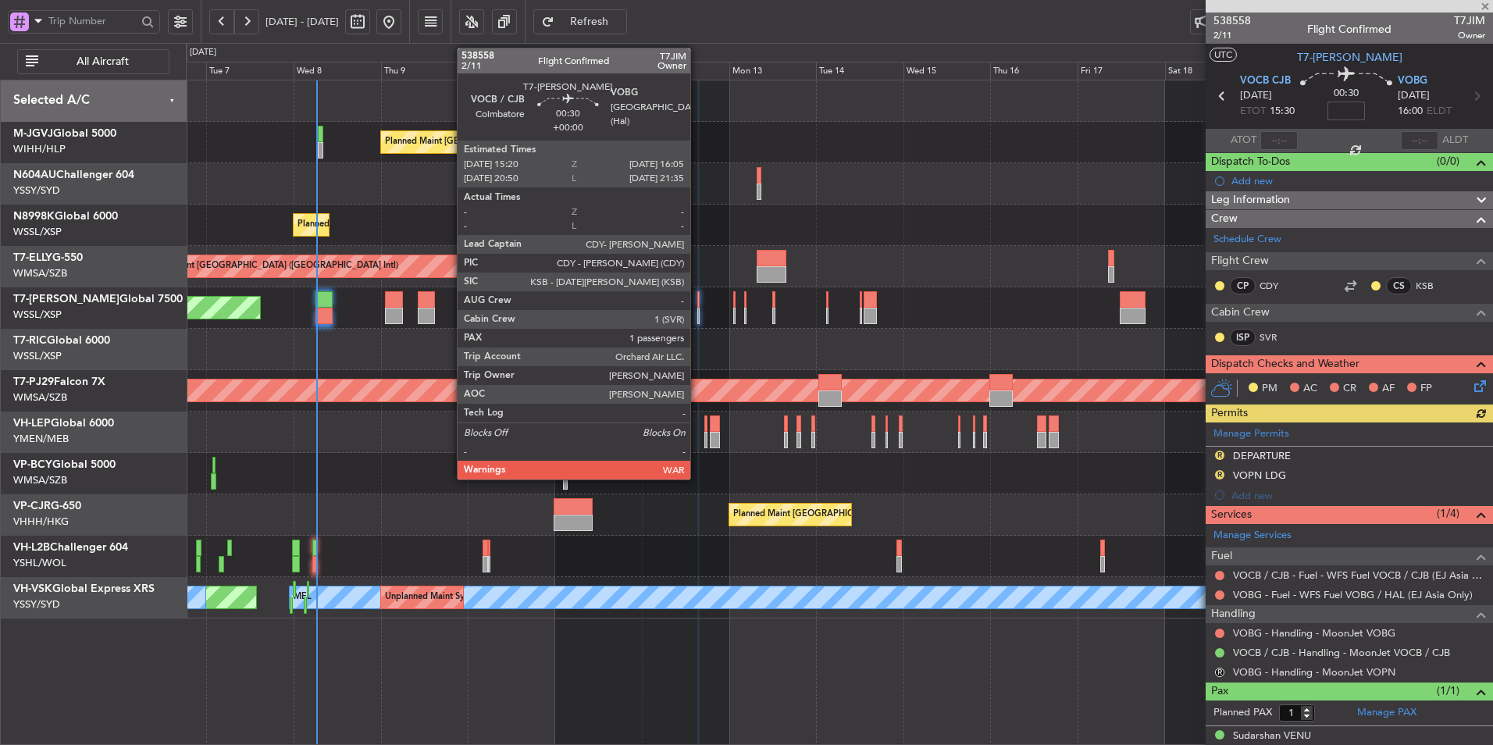
click at [697, 304] on div at bounding box center [698, 299] width 3 height 16
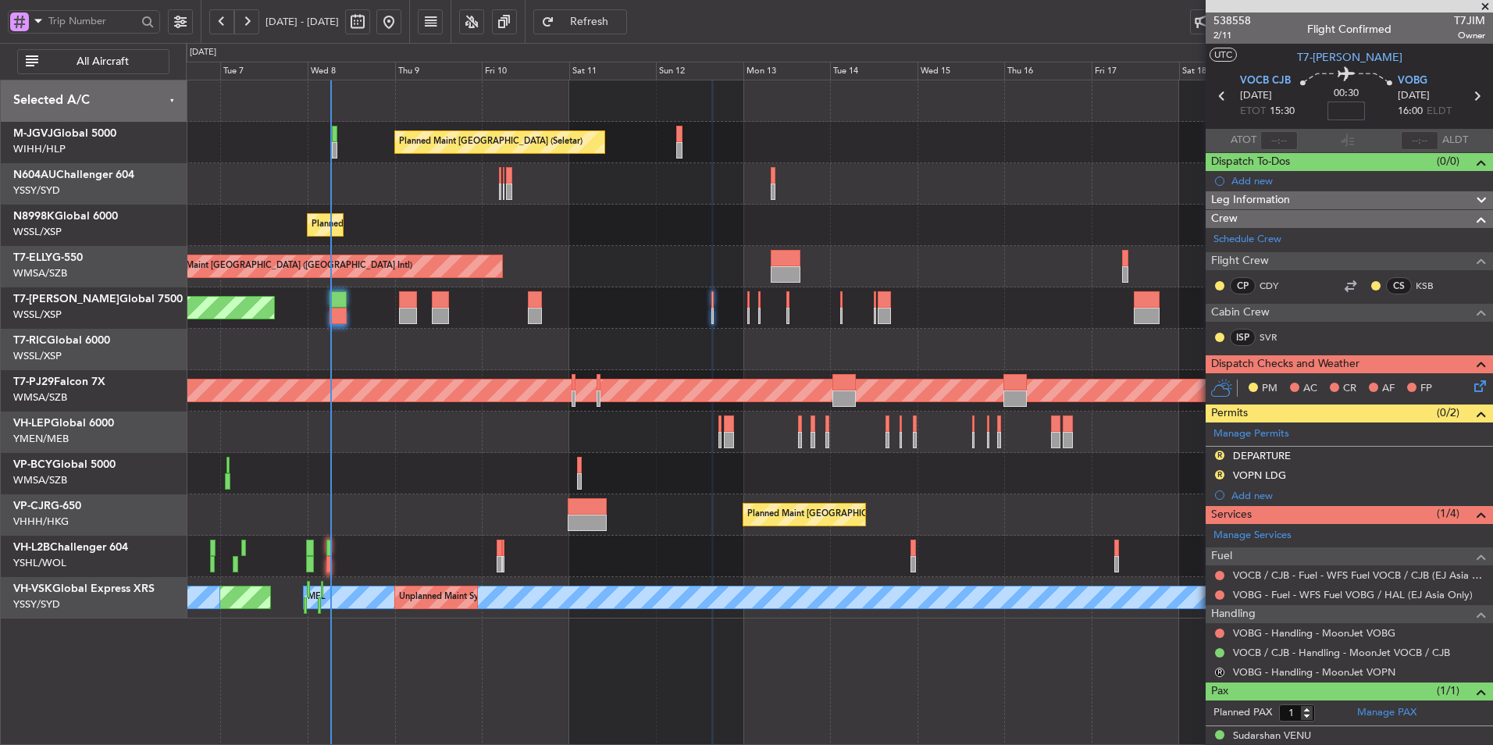
click at [478, 473] on div "Planned Maint Singapore (Seletar) Planned Maint Singapore (Seletar) Planned Mai…" at bounding box center [839, 349] width 1306 height 538
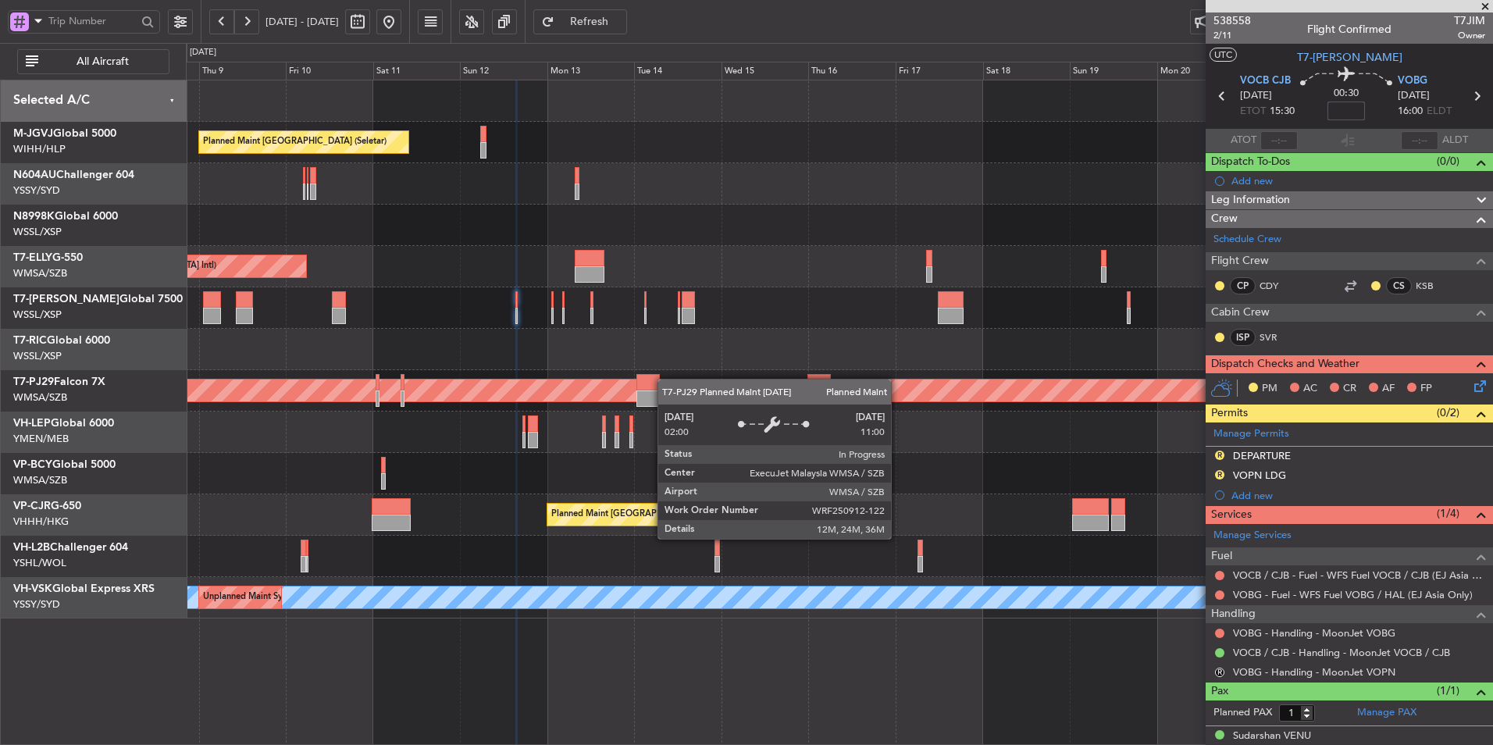
click at [539, 386] on div "Planned Maint Singapore (Seletar) Planned Maint Singapore (Seletar) Planned Mai…" at bounding box center [839, 349] width 1306 height 538
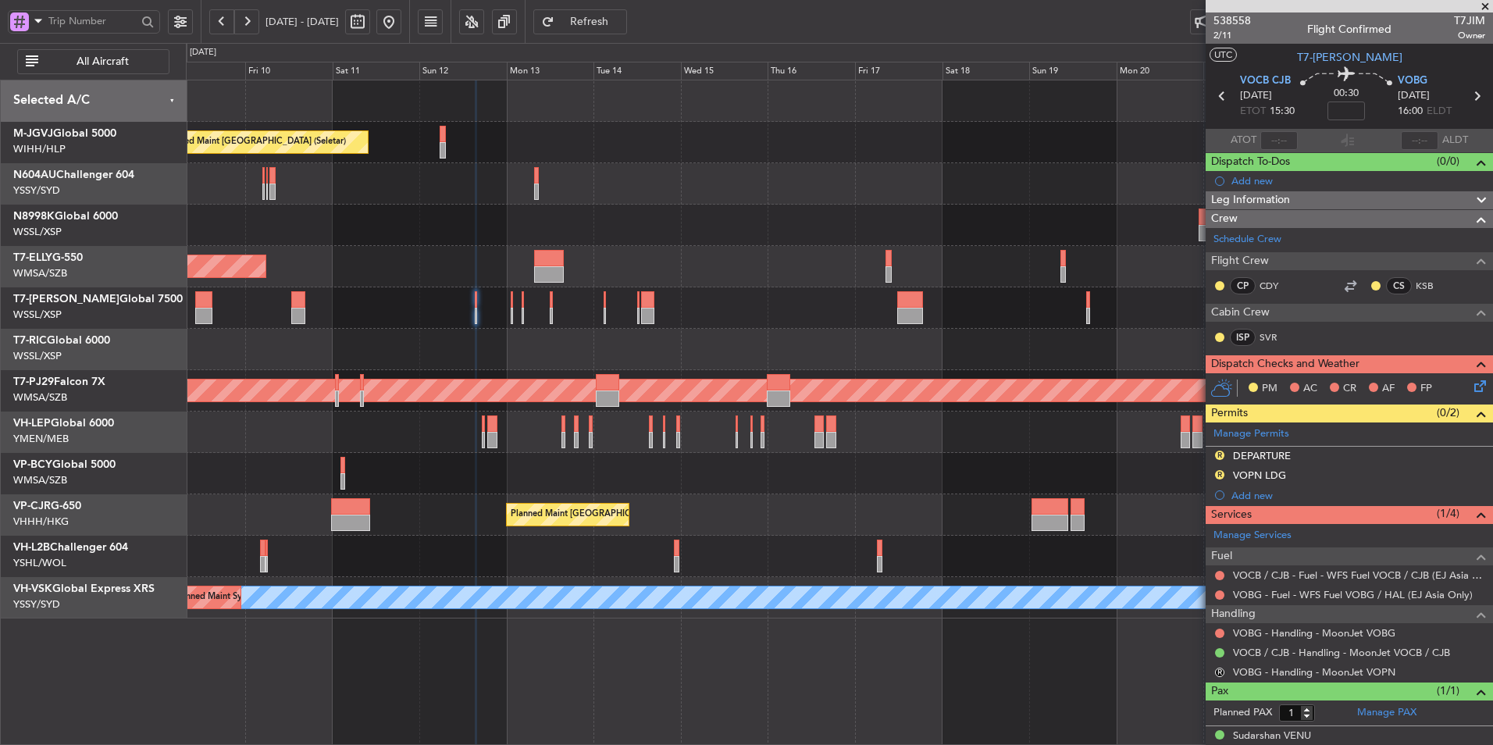
click at [635, 35] on fb-refresh-button "Refresh" at bounding box center [579, 21] width 109 height 43
click at [627, 32] on button "Refresh" at bounding box center [580, 21] width 94 height 25
click at [606, 266] on div "Planned Maint [GEOGRAPHIC_DATA] ([GEOGRAPHIC_DATA] Intl)" at bounding box center [839, 266] width 1306 height 41
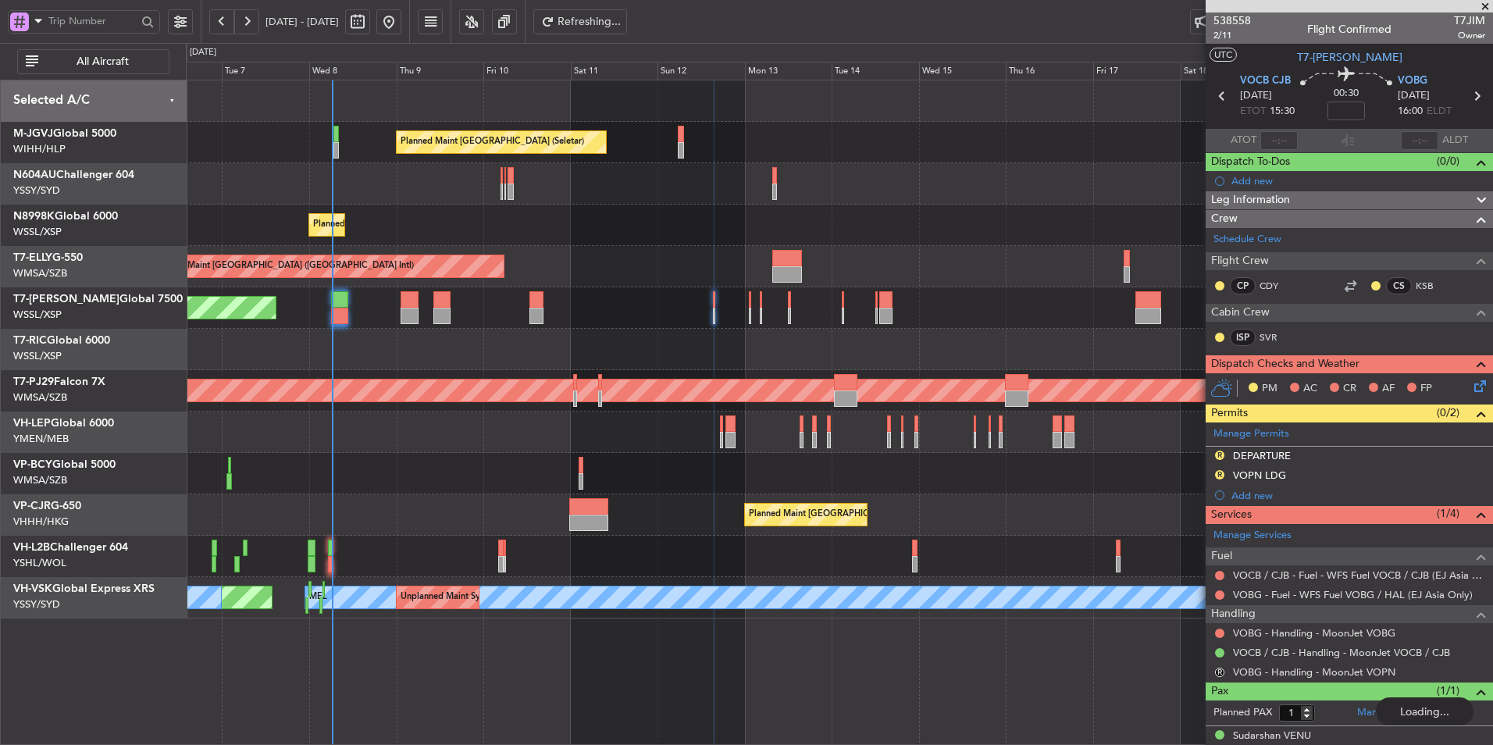
click at [657, 259] on div "Planned Maint [GEOGRAPHIC_DATA] ([GEOGRAPHIC_DATA] Intl)" at bounding box center [839, 266] width 1306 height 41
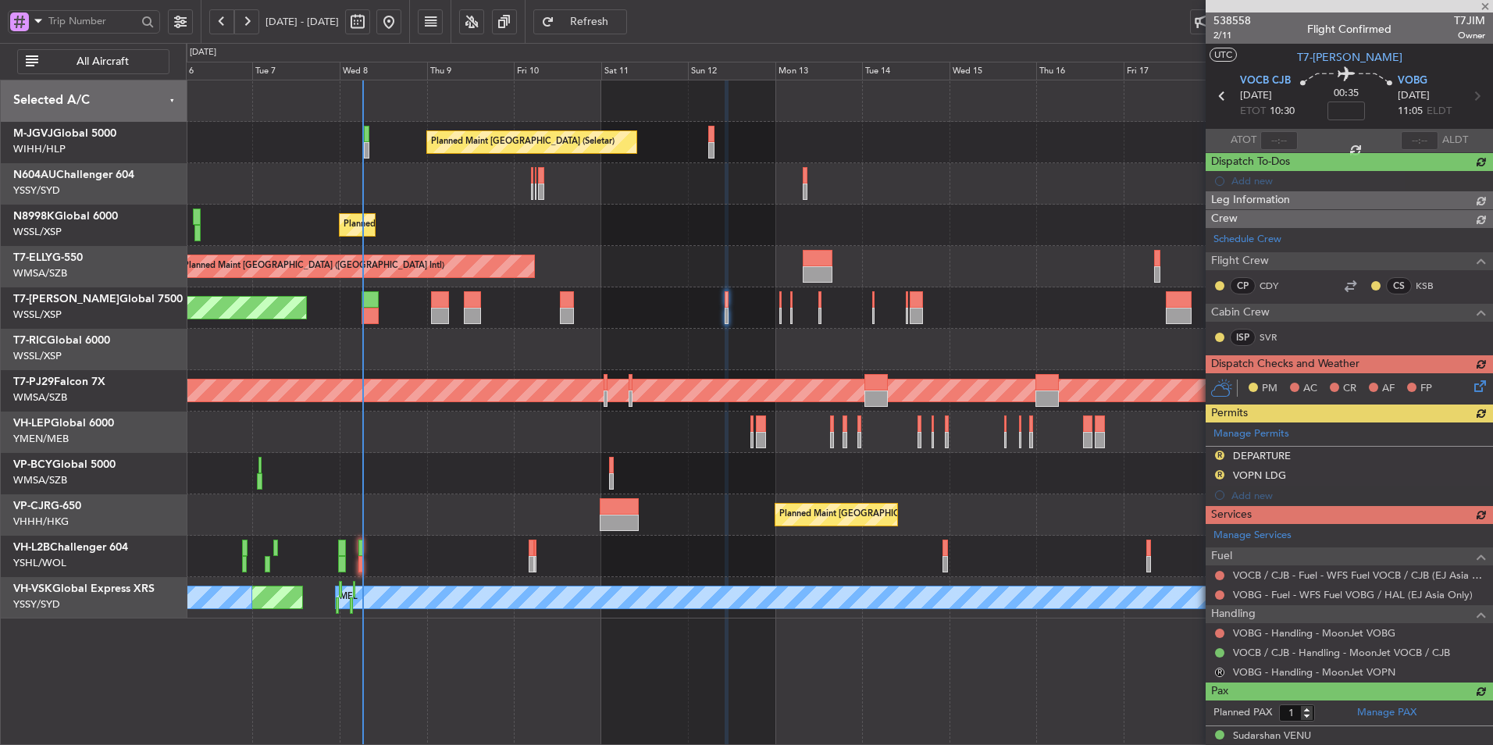
click at [517, 383] on div "Planned Maint Singapore (Seletar) Planned Maint Singapore (Seletar) Planned Mai…" at bounding box center [839, 349] width 1306 height 538
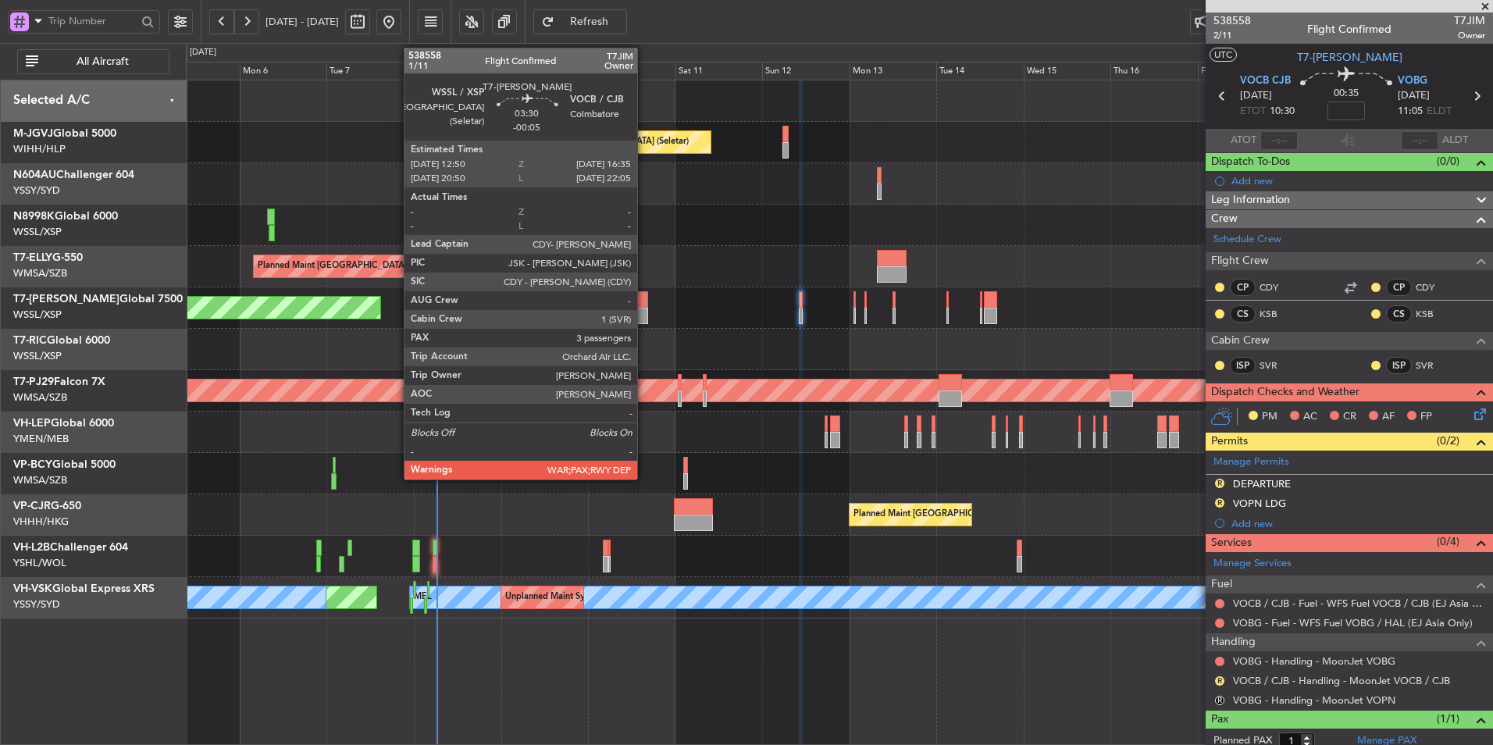
click at [644, 317] on div at bounding box center [641, 316] width 14 height 16
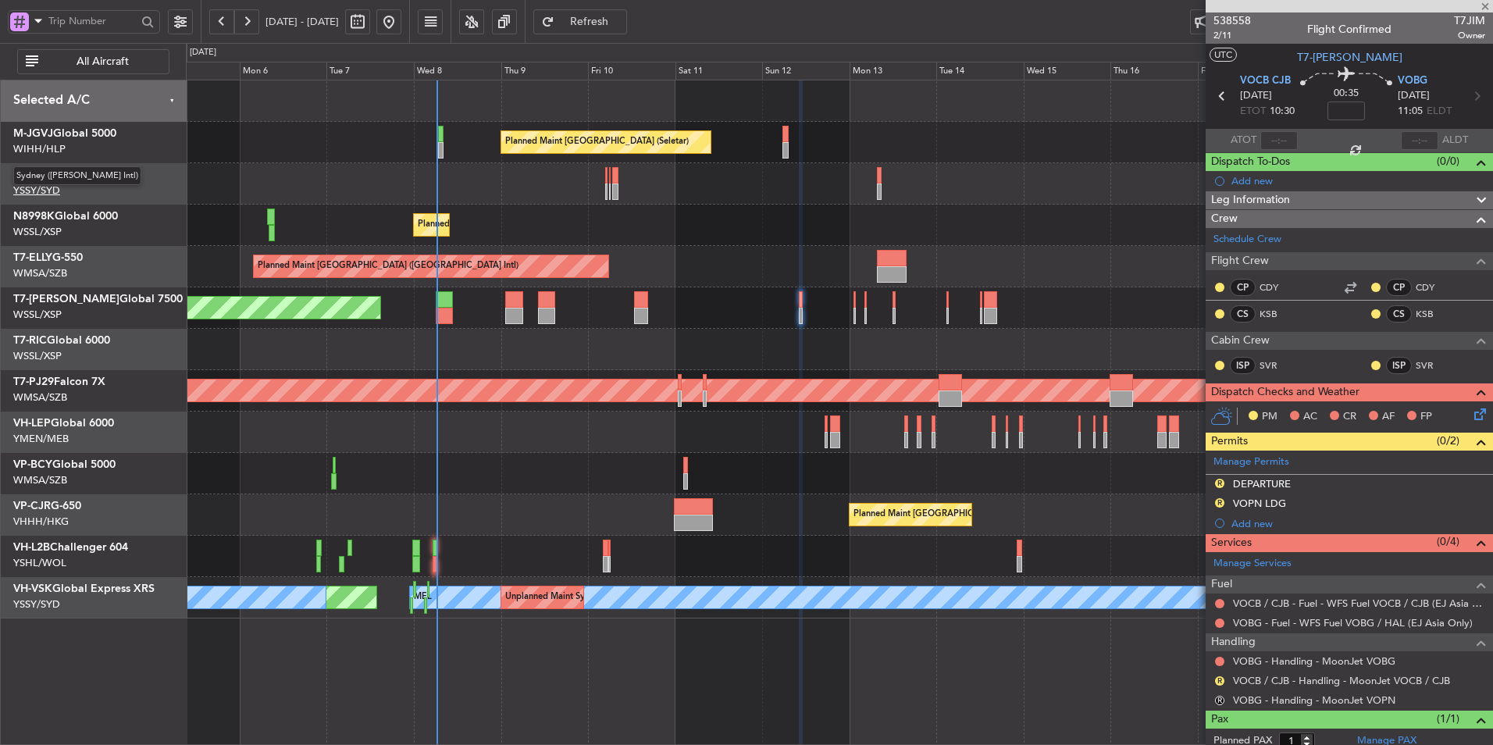
type input "-00:05"
type input "3"
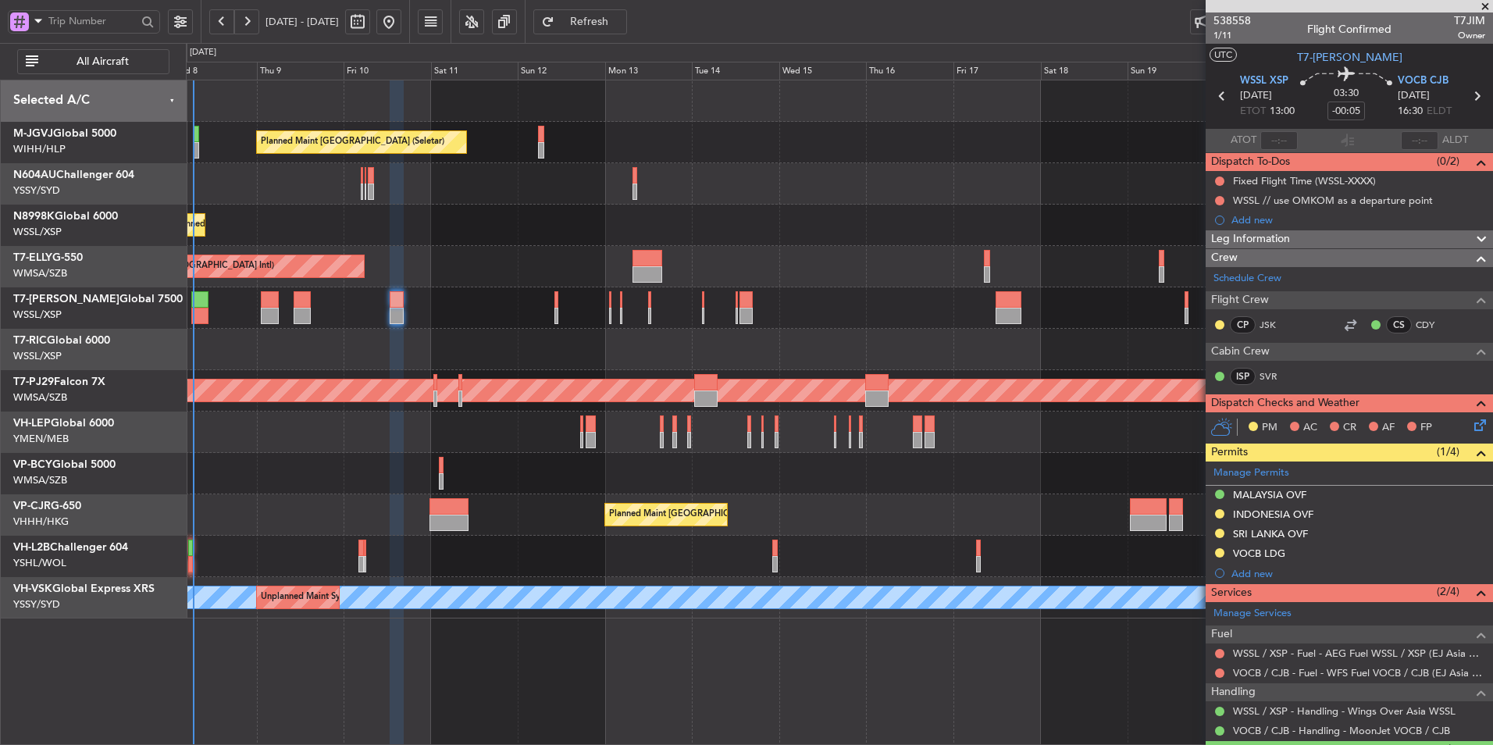
click at [431, 404] on div "Planned Maint Singapore (Seletar) Planned Maint Singapore (Seletar) Planned Mai…" at bounding box center [839, 349] width 1306 height 538
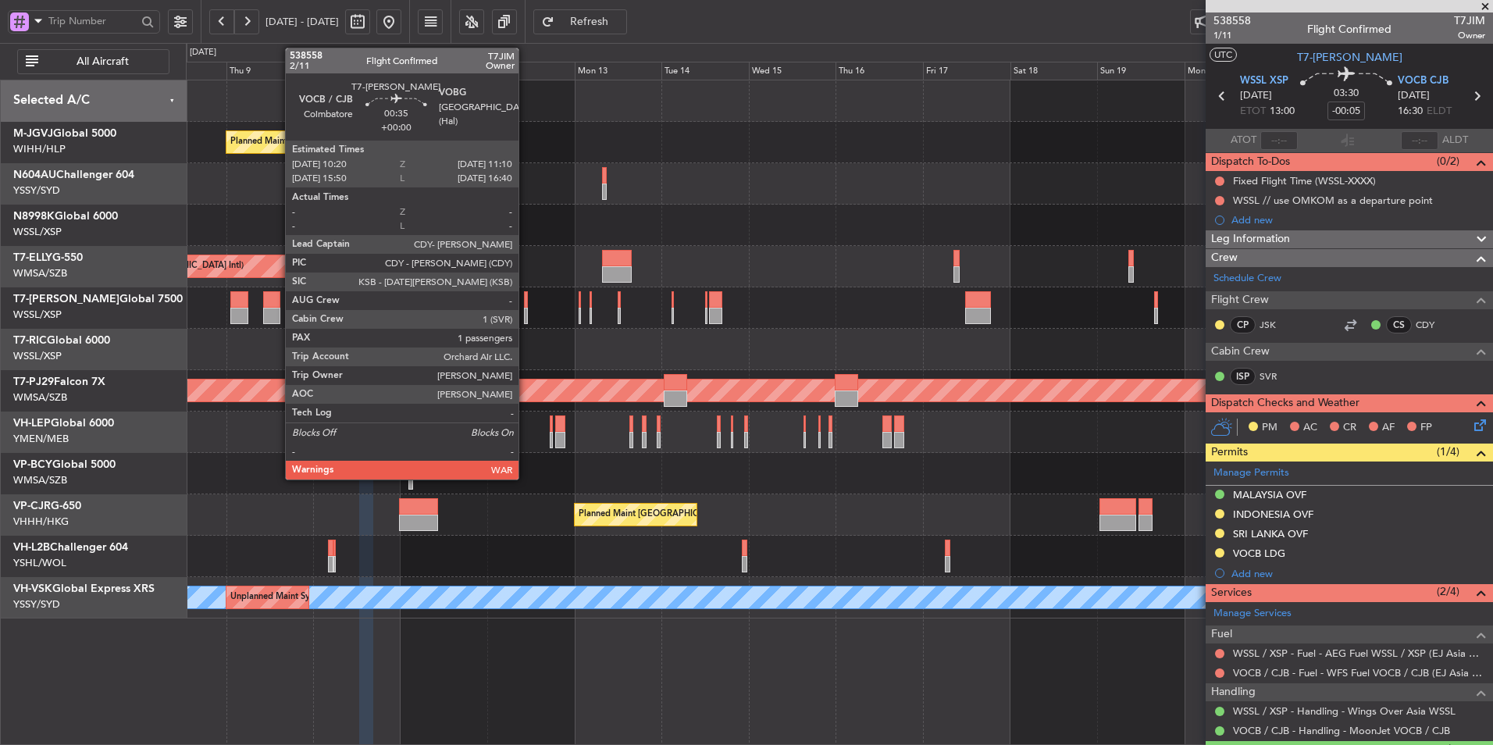
click at [525, 308] on div at bounding box center [525, 316] width 3 height 16
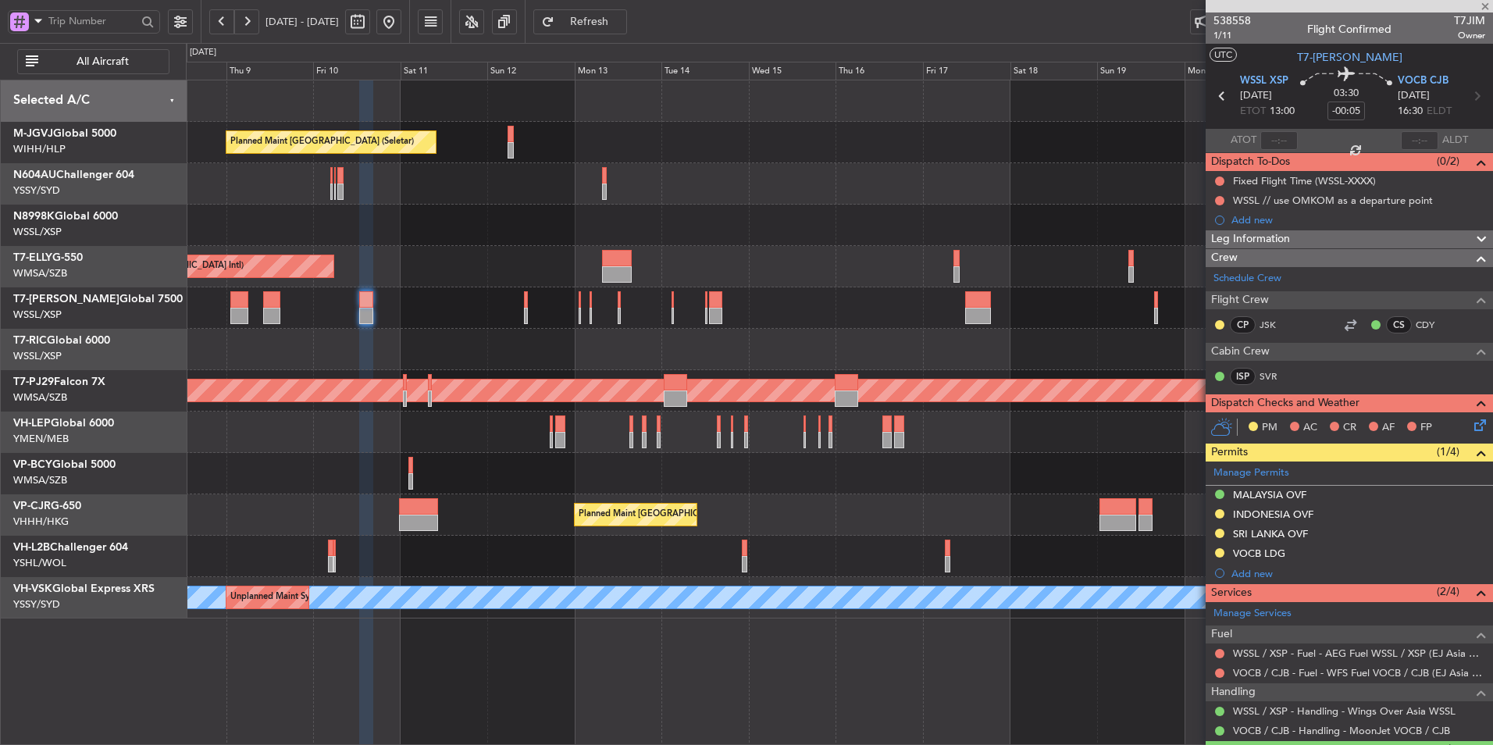
click at [633, 378] on div "Planned Maint Singapore (Seletar) Planned Maint Singapore (Seletar) Planned Mai…" at bounding box center [839, 349] width 1306 height 538
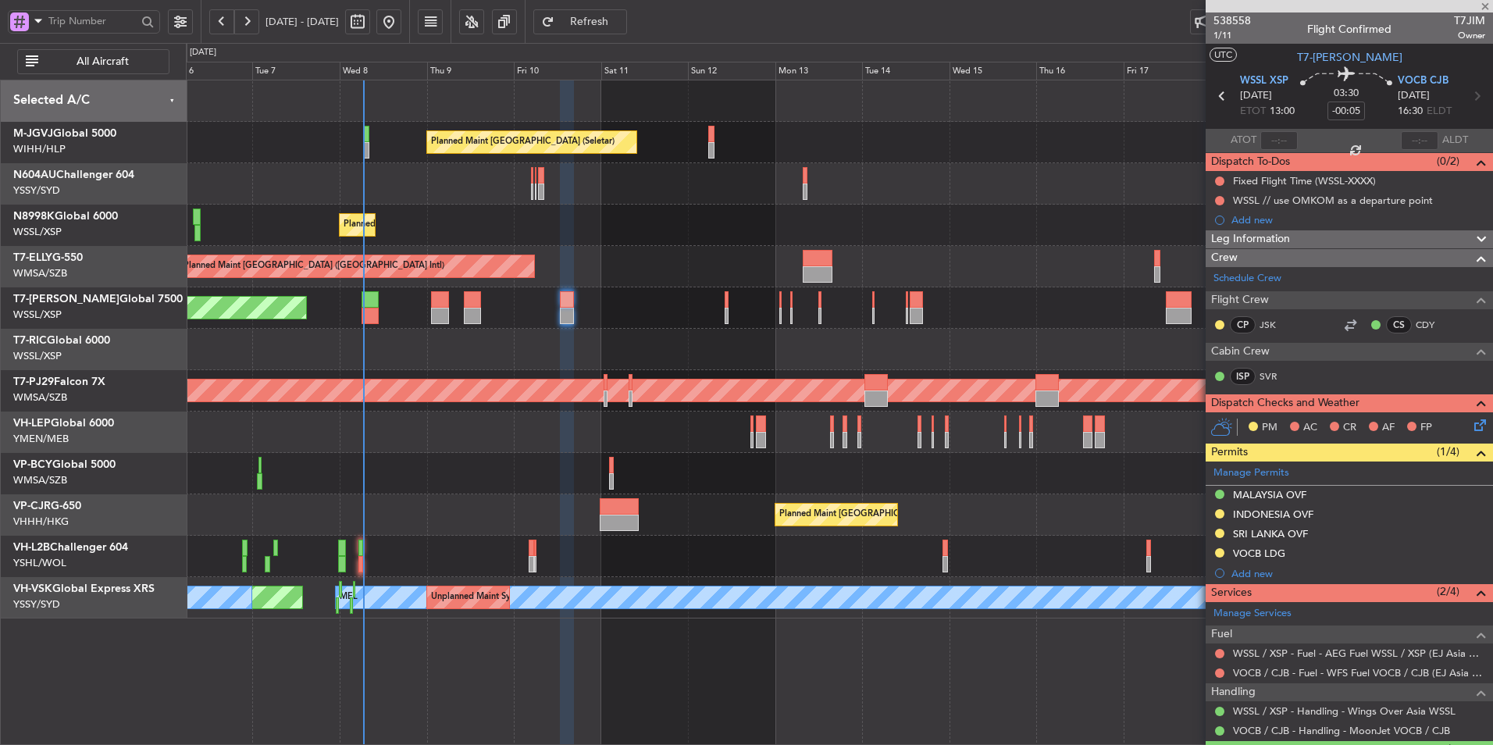
type input "1"
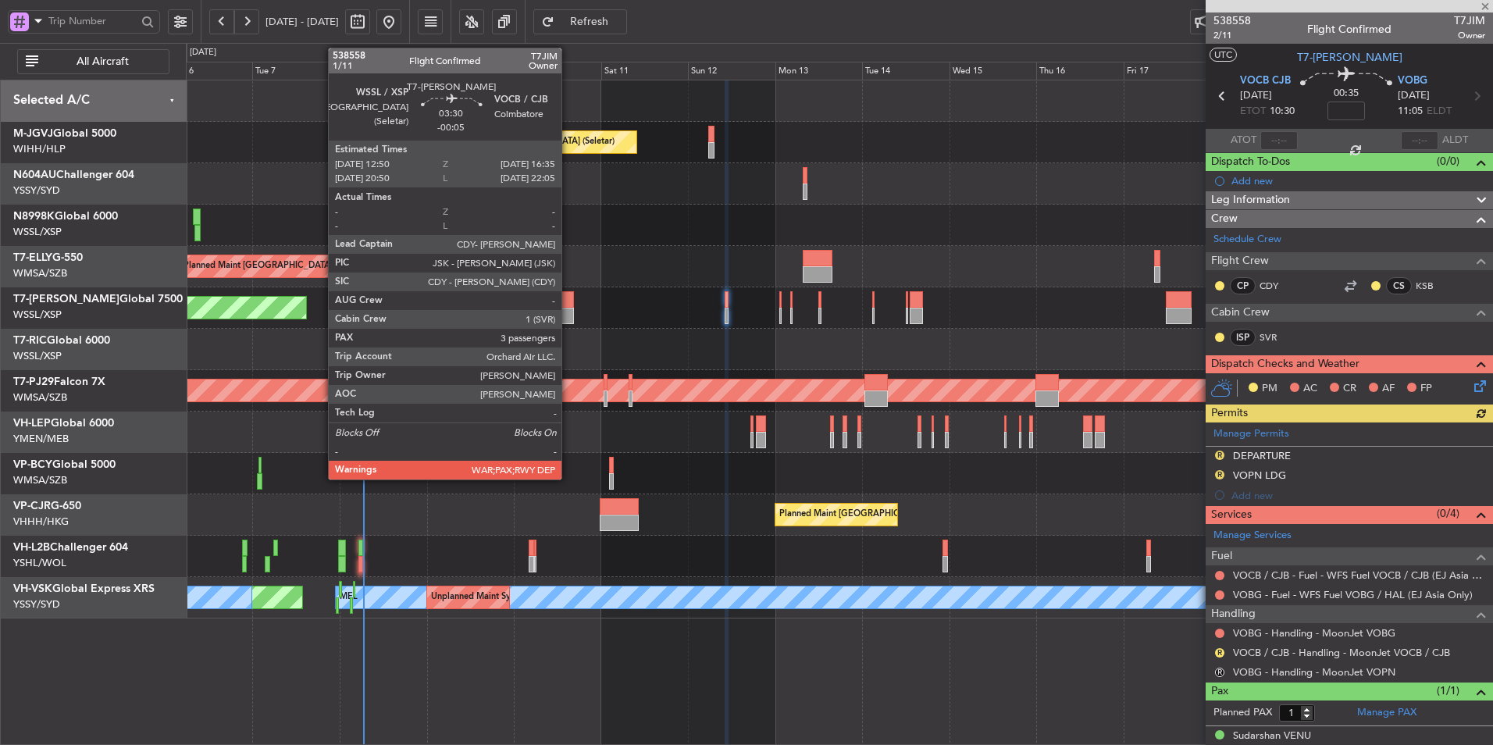
click at [568, 312] on div at bounding box center [567, 316] width 14 height 16
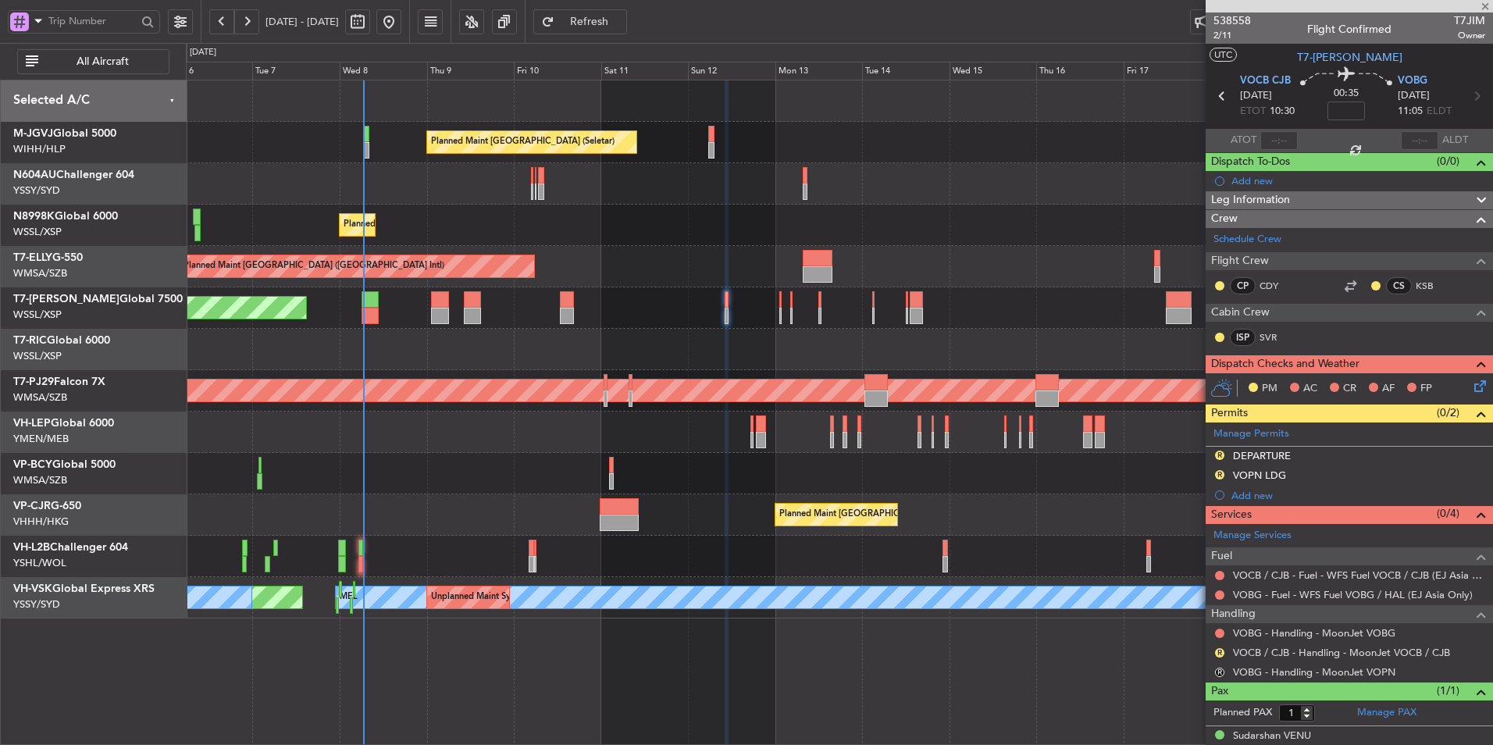
type input "-00:05"
type input "3"
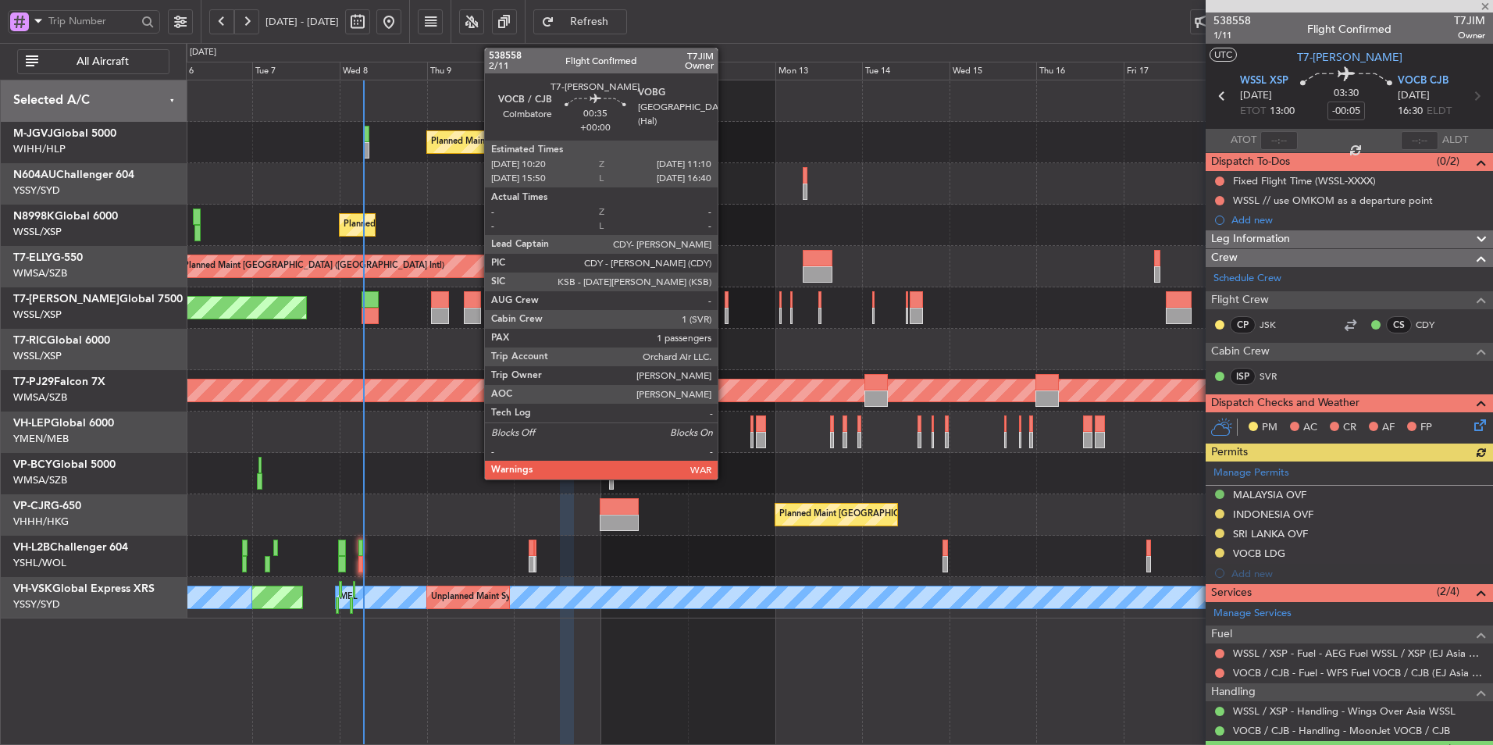
click at [724, 305] on div "Planned Maint [GEOGRAPHIC_DATA] (Seletar)" at bounding box center [839, 307] width 1306 height 41
click at [727, 301] on div at bounding box center [726, 299] width 3 height 16
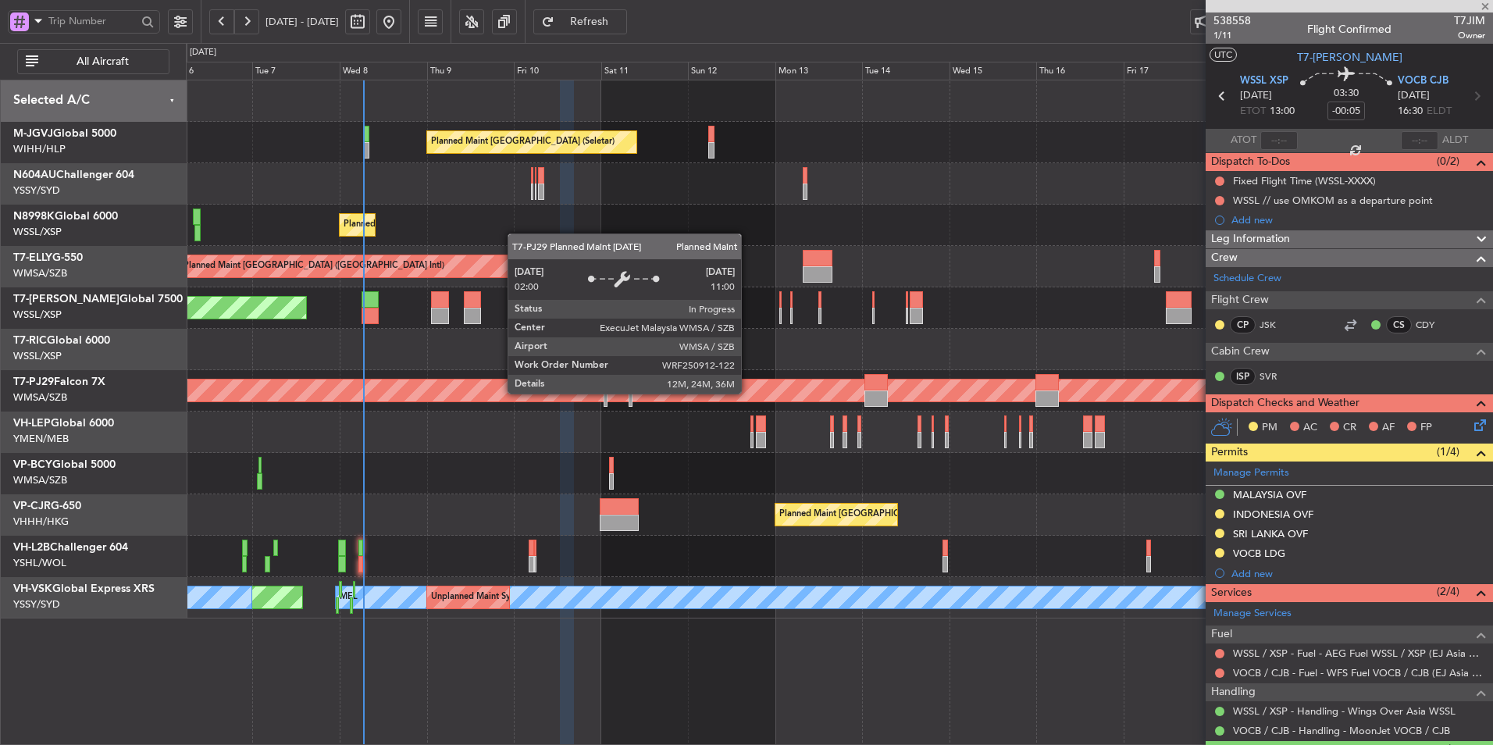
type input "1"
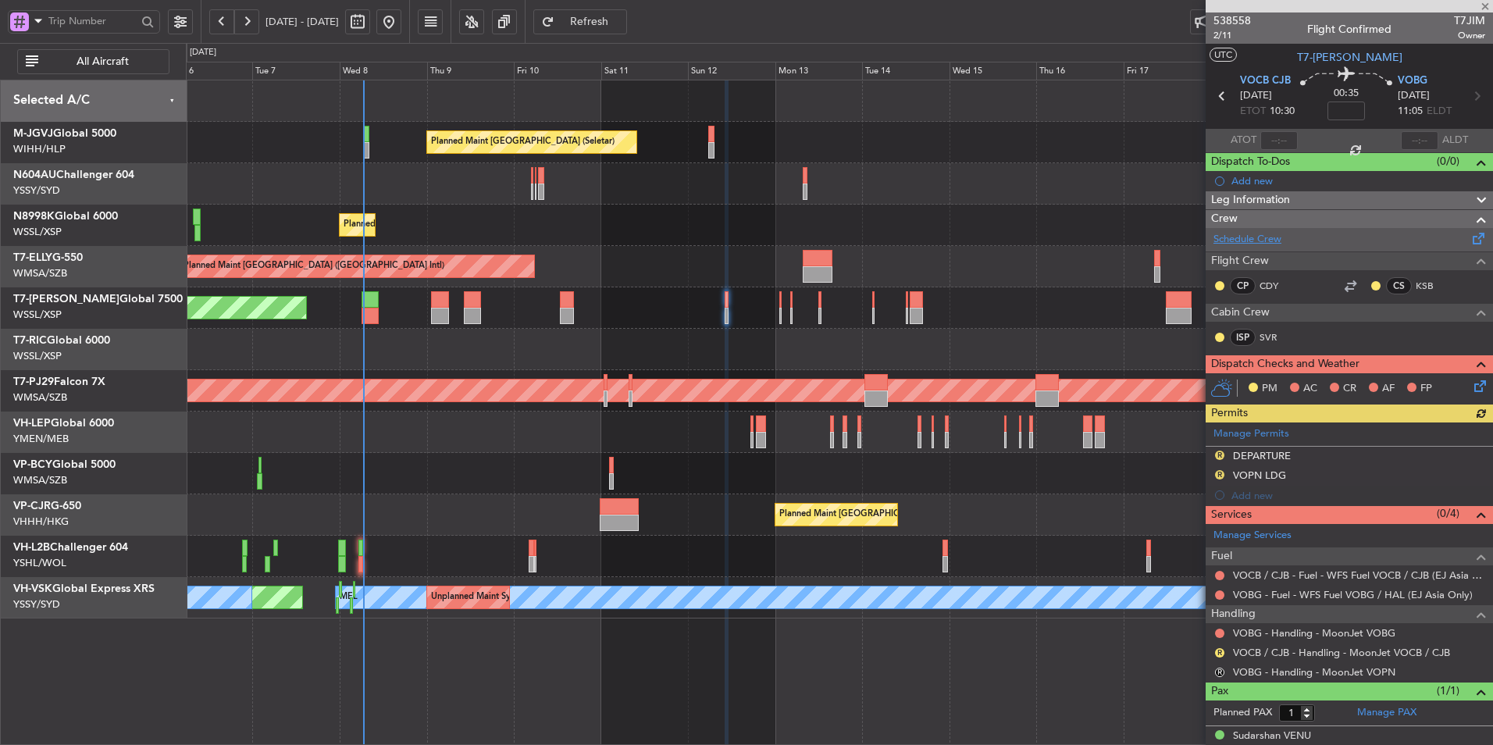
click at [1266, 245] on link "Schedule Crew" at bounding box center [1247, 240] width 68 height 16
click at [602, 470] on div at bounding box center [839, 473] width 1306 height 41
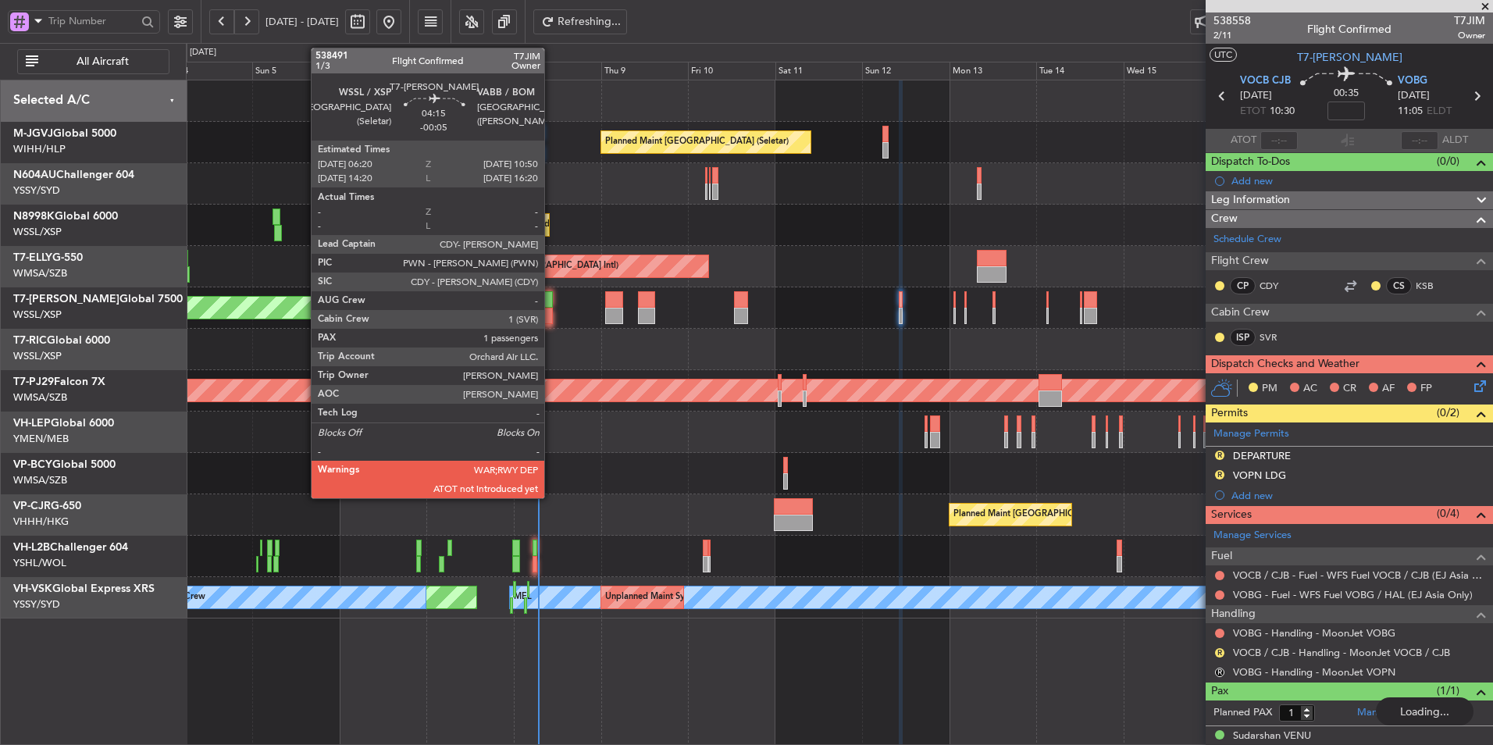
click at [551, 308] on div at bounding box center [544, 316] width 16 height 16
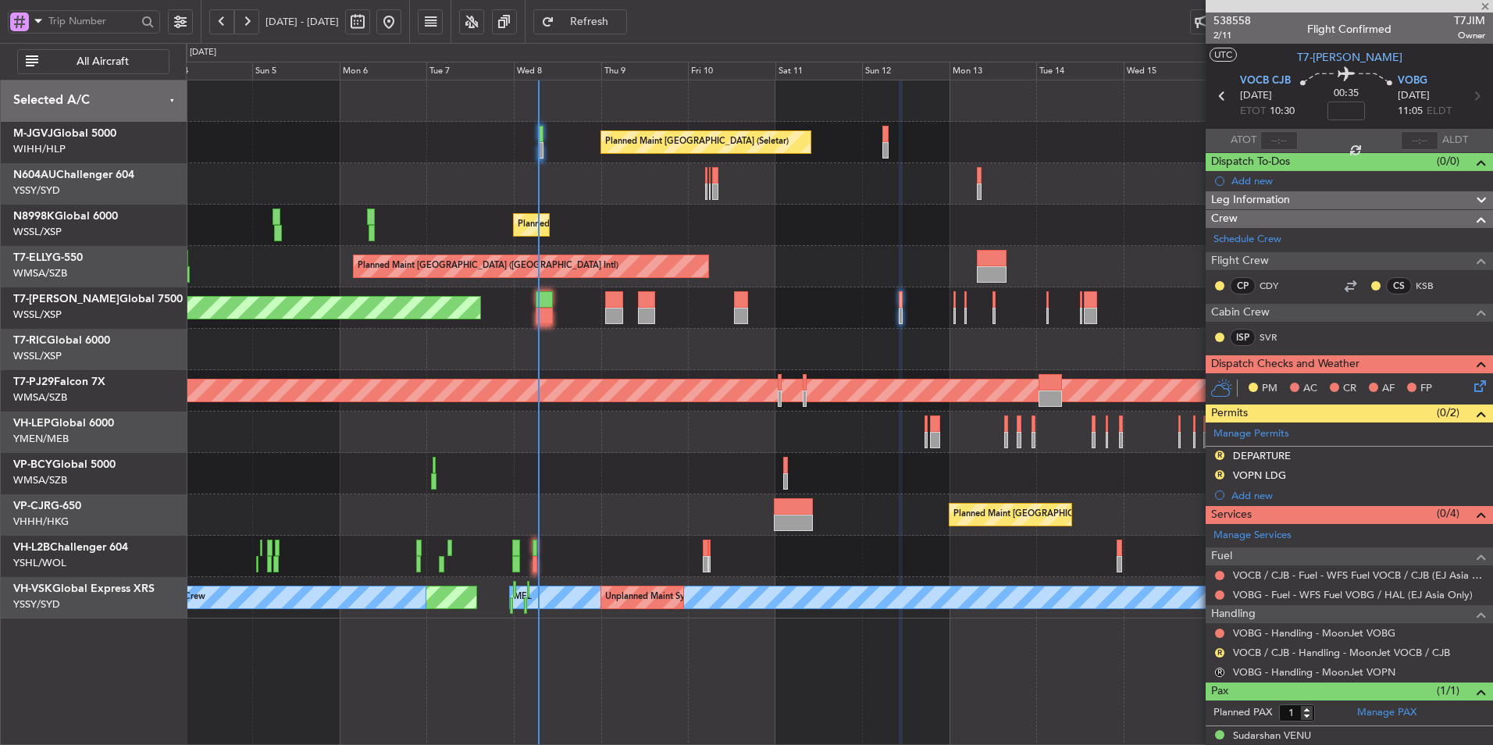
type input "-00:05"
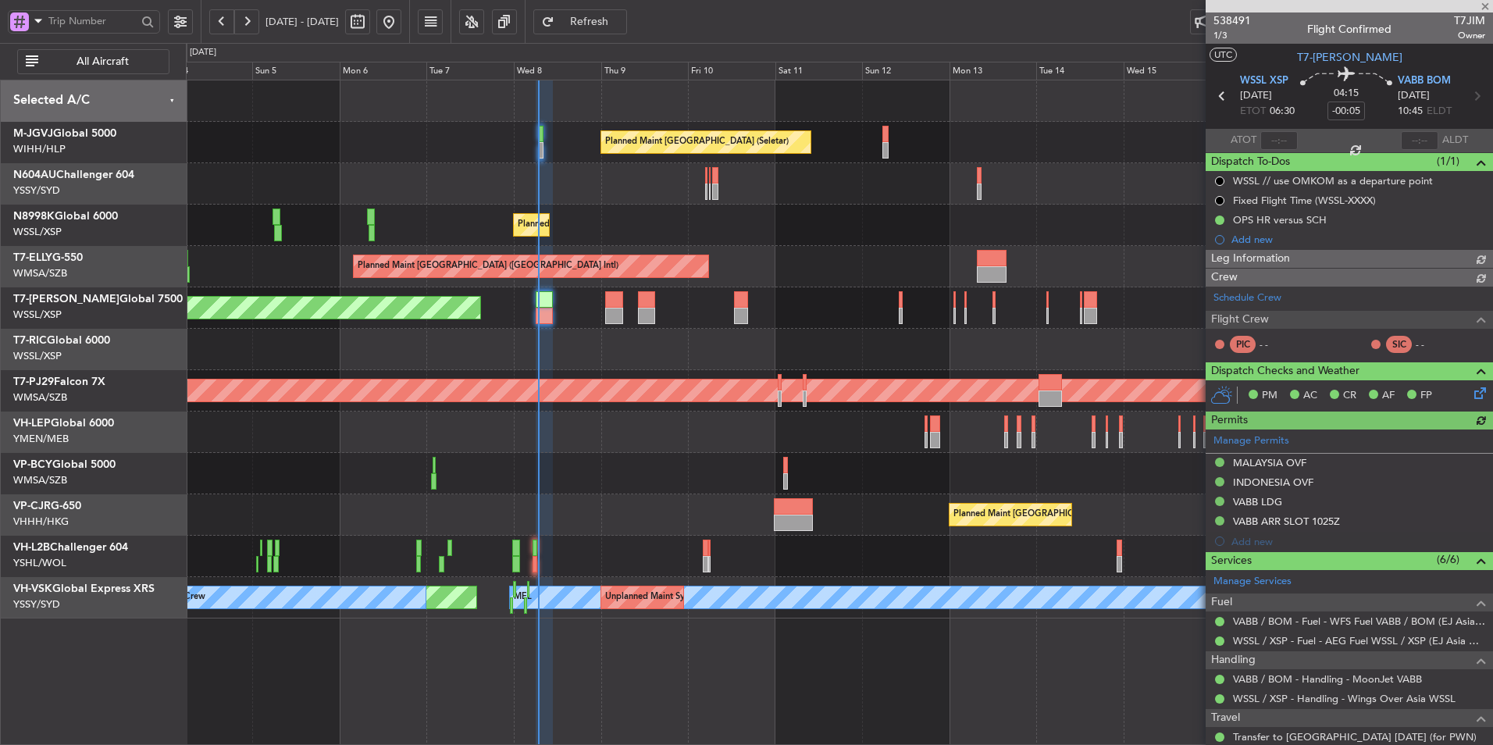
type input "Edmond Yuen (EYU)"
type input "F0296"
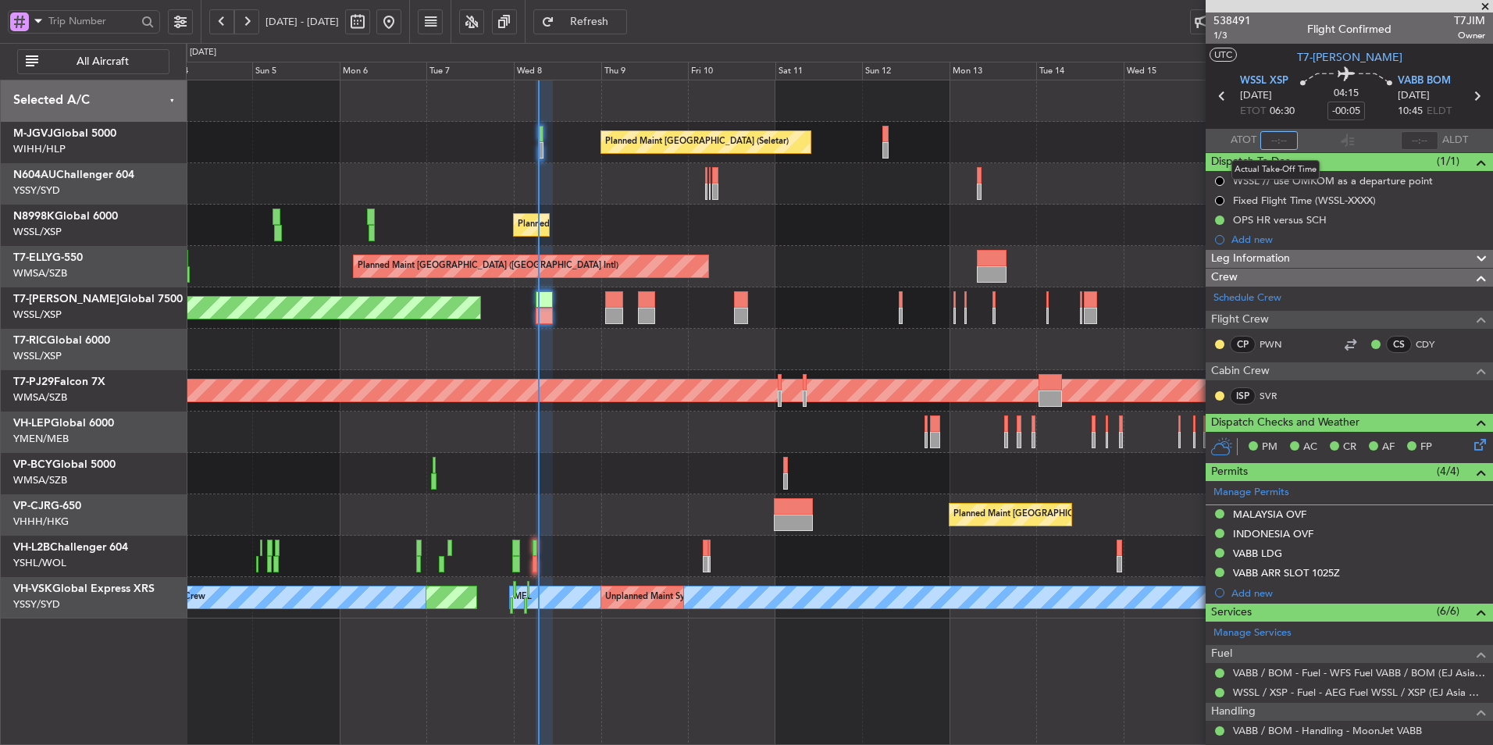
click at [1280, 142] on input "text" at bounding box center [1278, 140] width 37 height 19
type input "06:45"
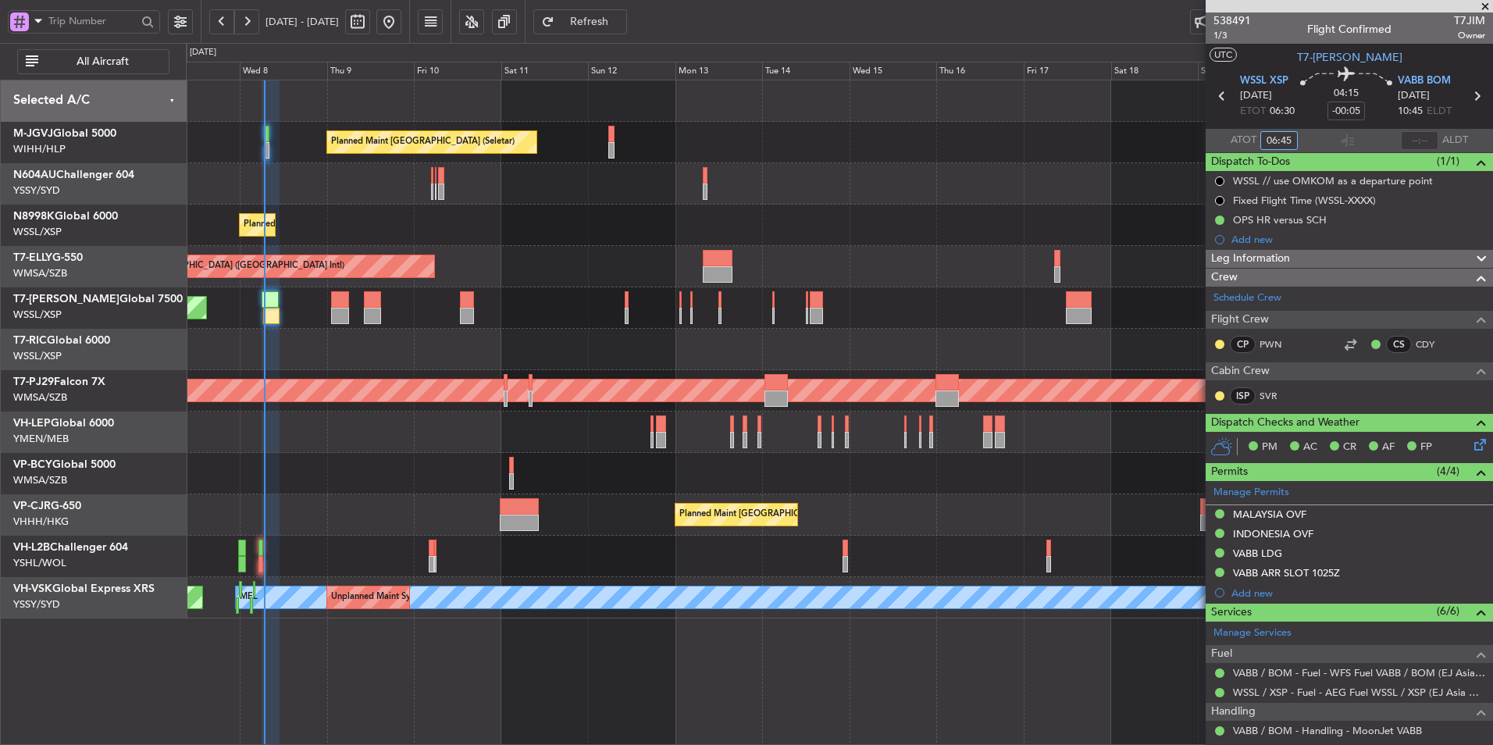
click at [435, 458] on div "Planned Maint [GEOGRAPHIC_DATA] (Seletar) Planned Maint [GEOGRAPHIC_DATA] (Sele…" at bounding box center [839, 349] width 1306 height 538
click at [878, 244] on div "Planned Maint [GEOGRAPHIC_DATA] (Seletar)" at bounding box center [839, 225] width 1306 height 41
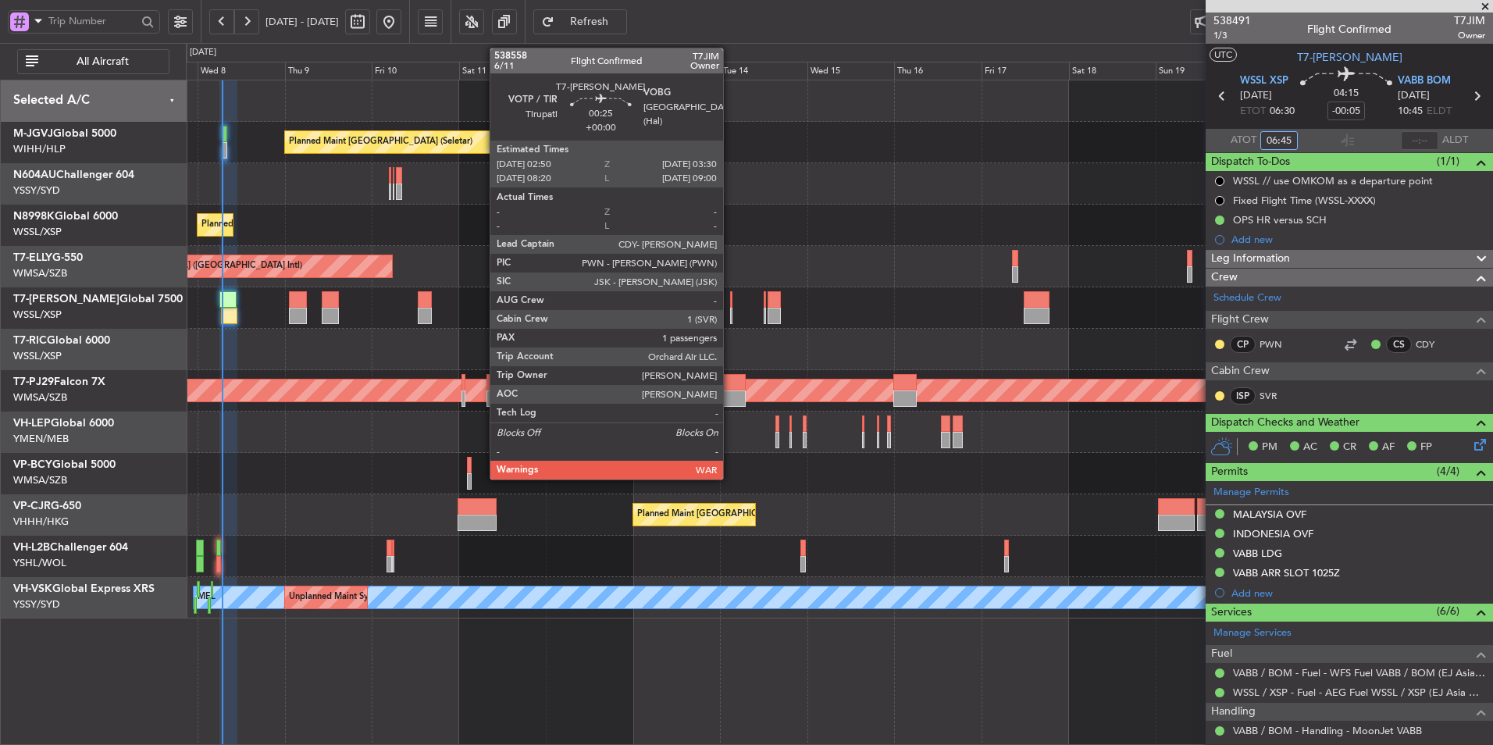
click at [730, 305] on div at bounding box center [731, 299] width 3 height 16
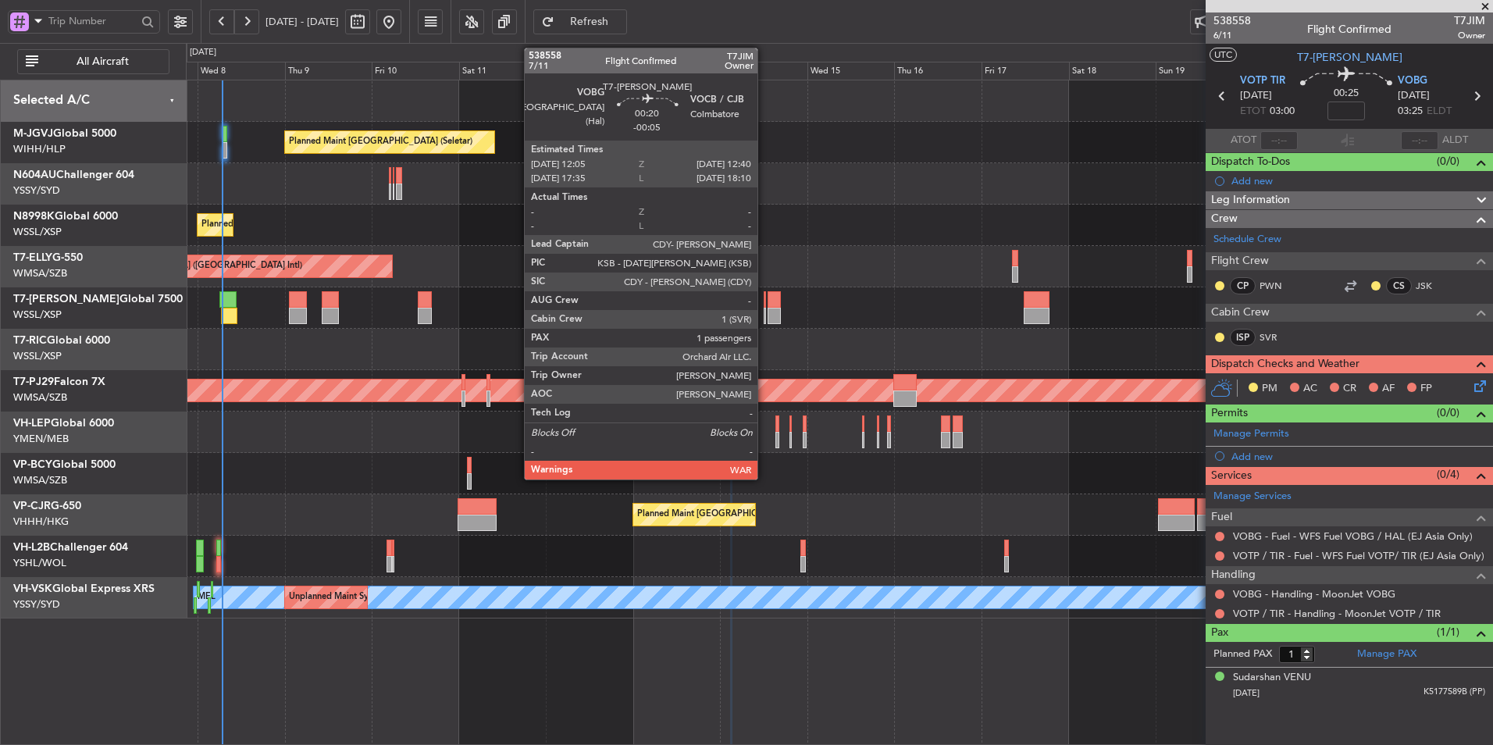
click at [764, 307] on div at bounding box center [765, 299] width 2 height 16
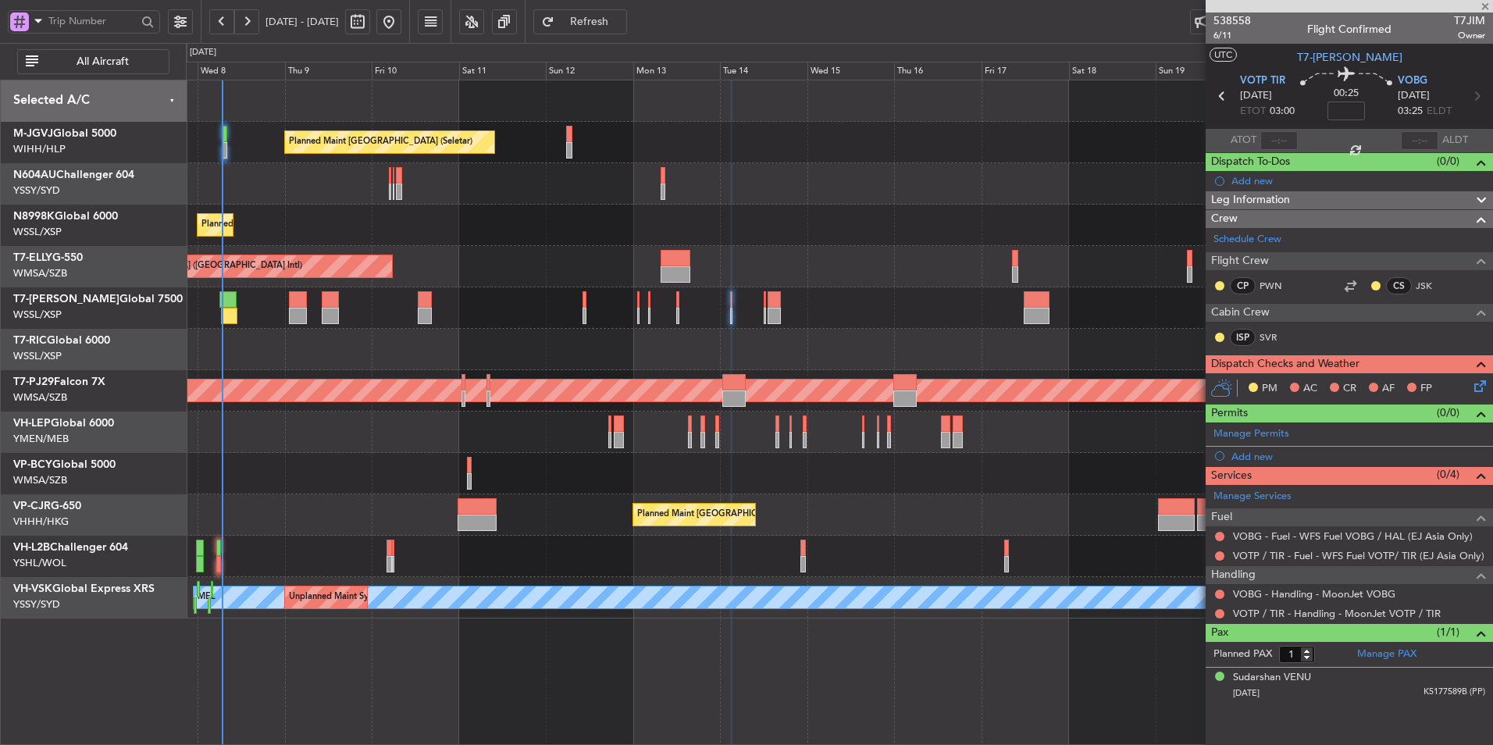
type input "-00:05"
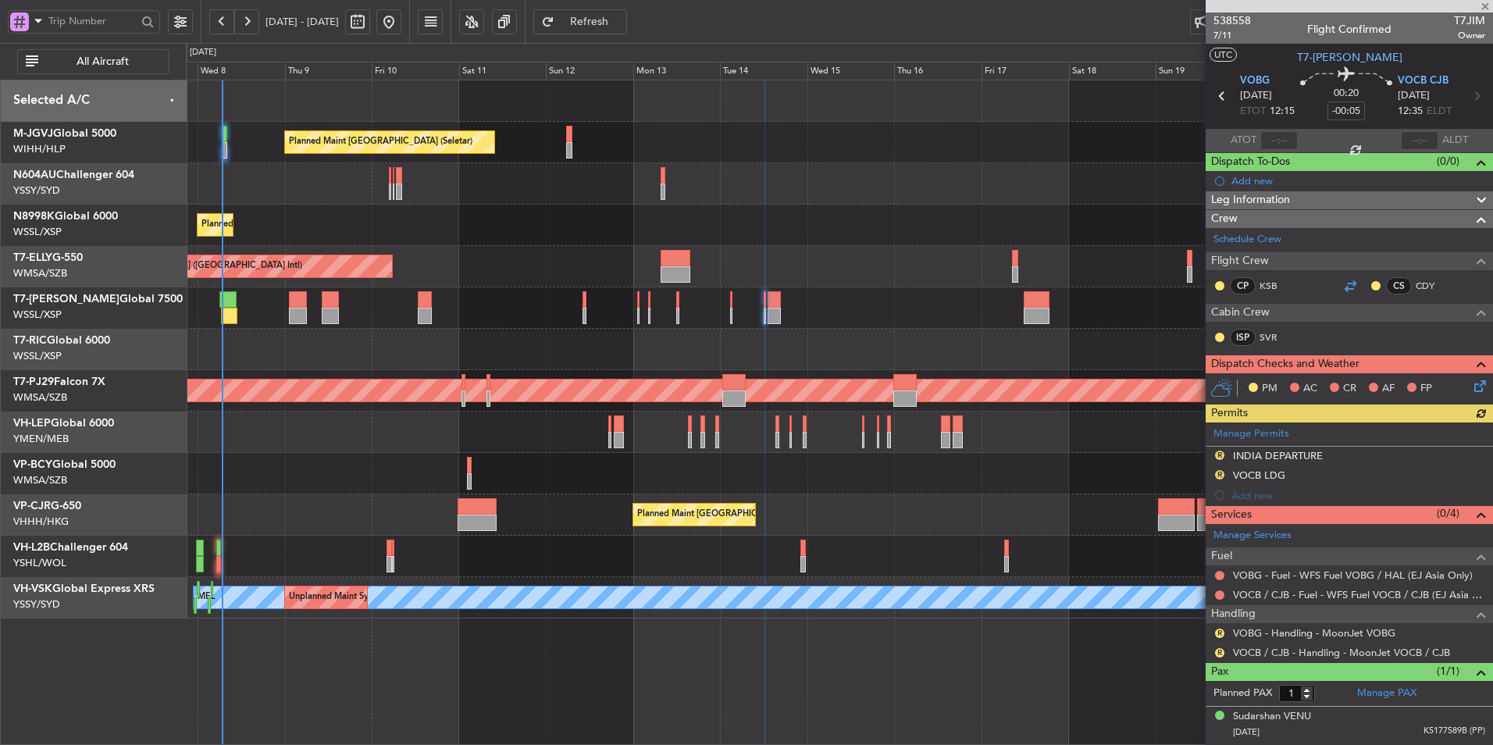
click at [1346, 279] on div at bounding box center [1349, 285] width 19 height 19
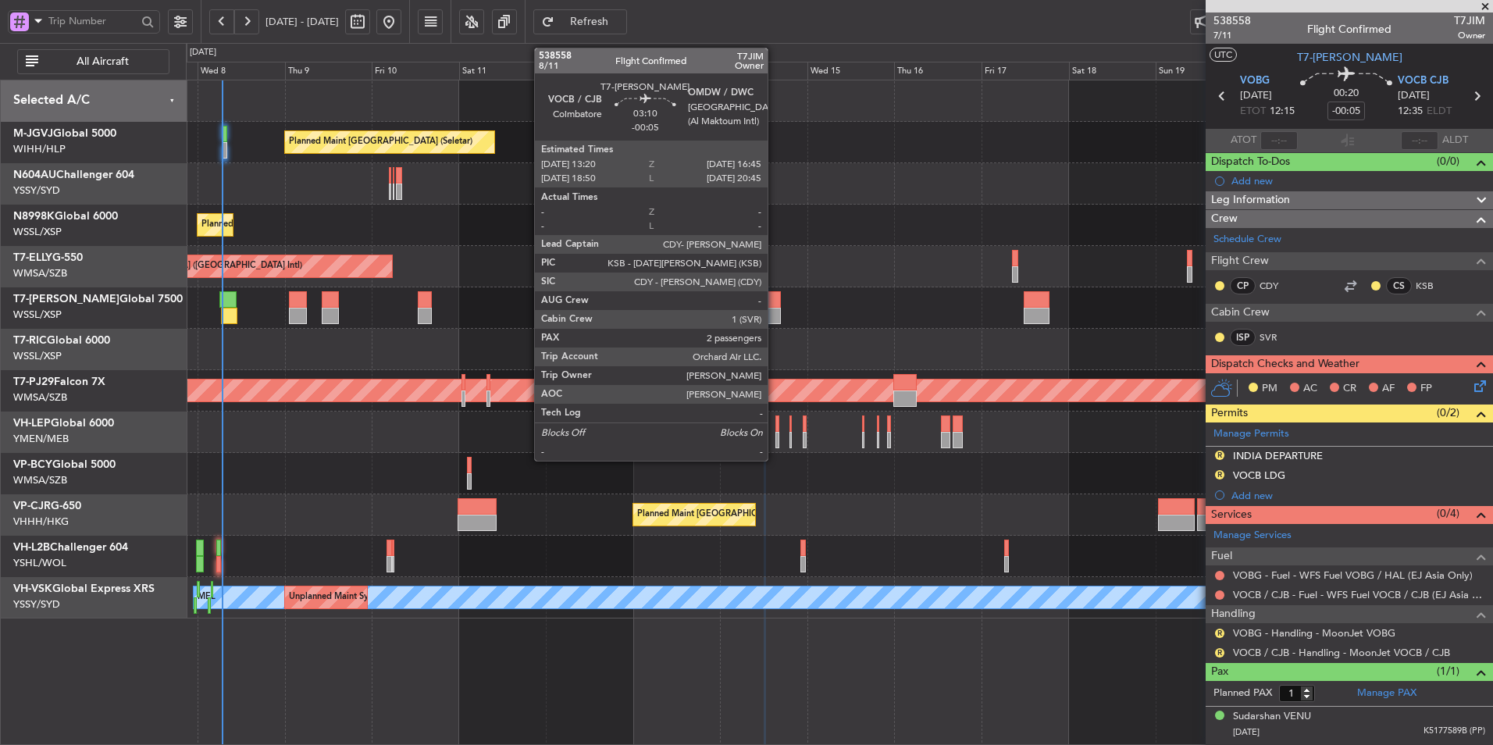
click at [776, 305] on div at bounding box center [773, 299] width 12 height 16
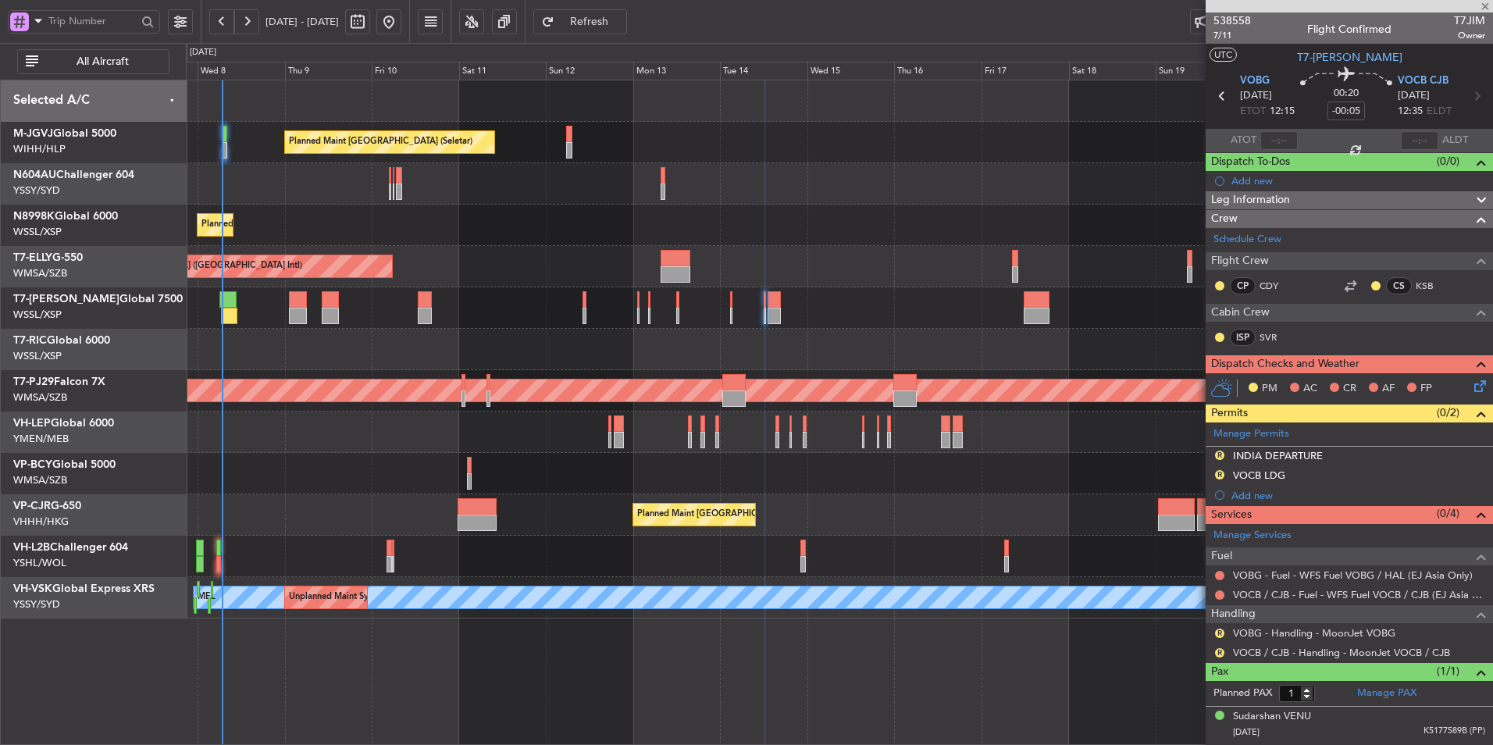
type input "2"
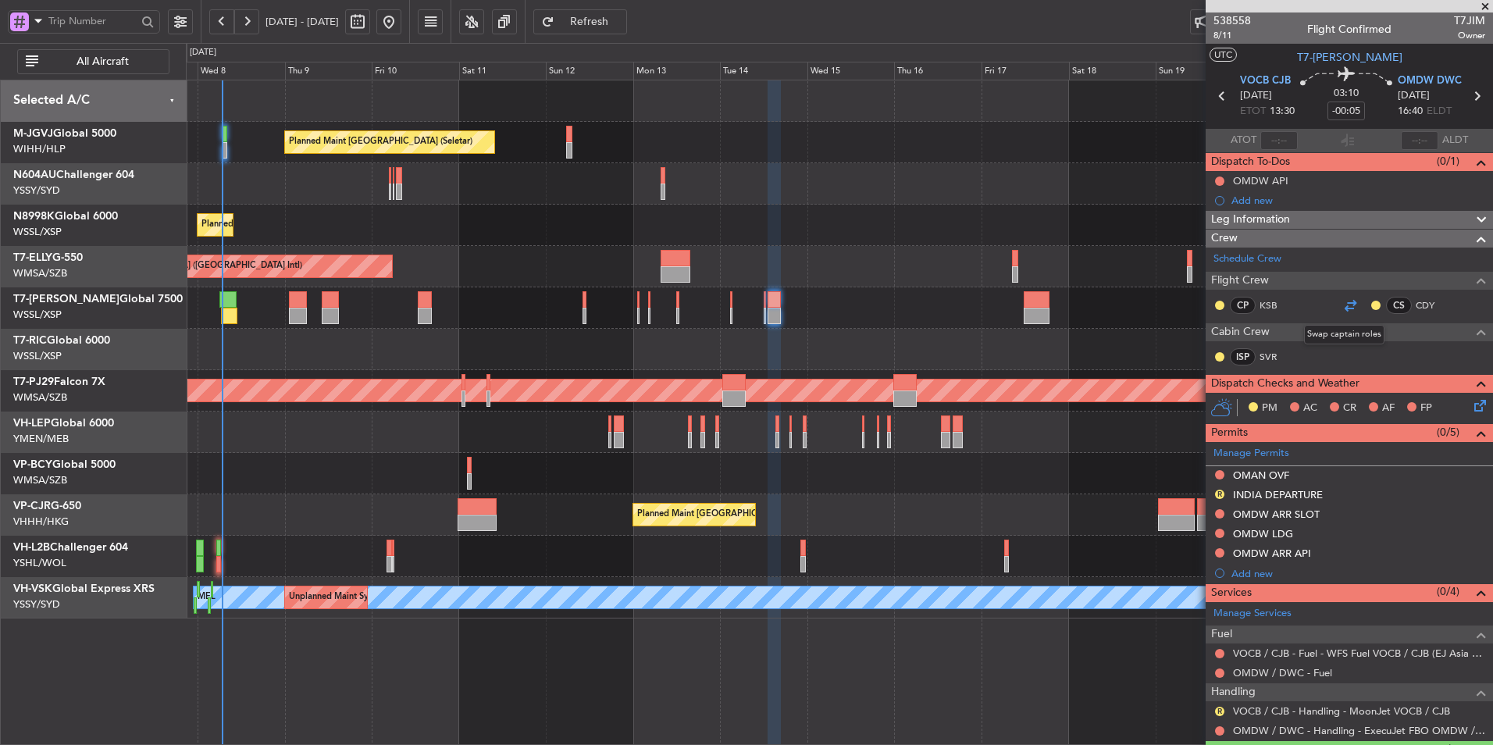
click at [1340, 301] on div at bounding box center [1349, 305] width 19 height 19
click at [618, 15] on button "Refresh" at bounding box center [580, 21] width 94 height 25
click at [503, 382] on div "Planned Maint [GEOGRAPHIC_DATA] (Sultan [PERSON_NAME] [PERSON_NAME] - Subang)" at bounding box center [821, 390] width 3882 height 22
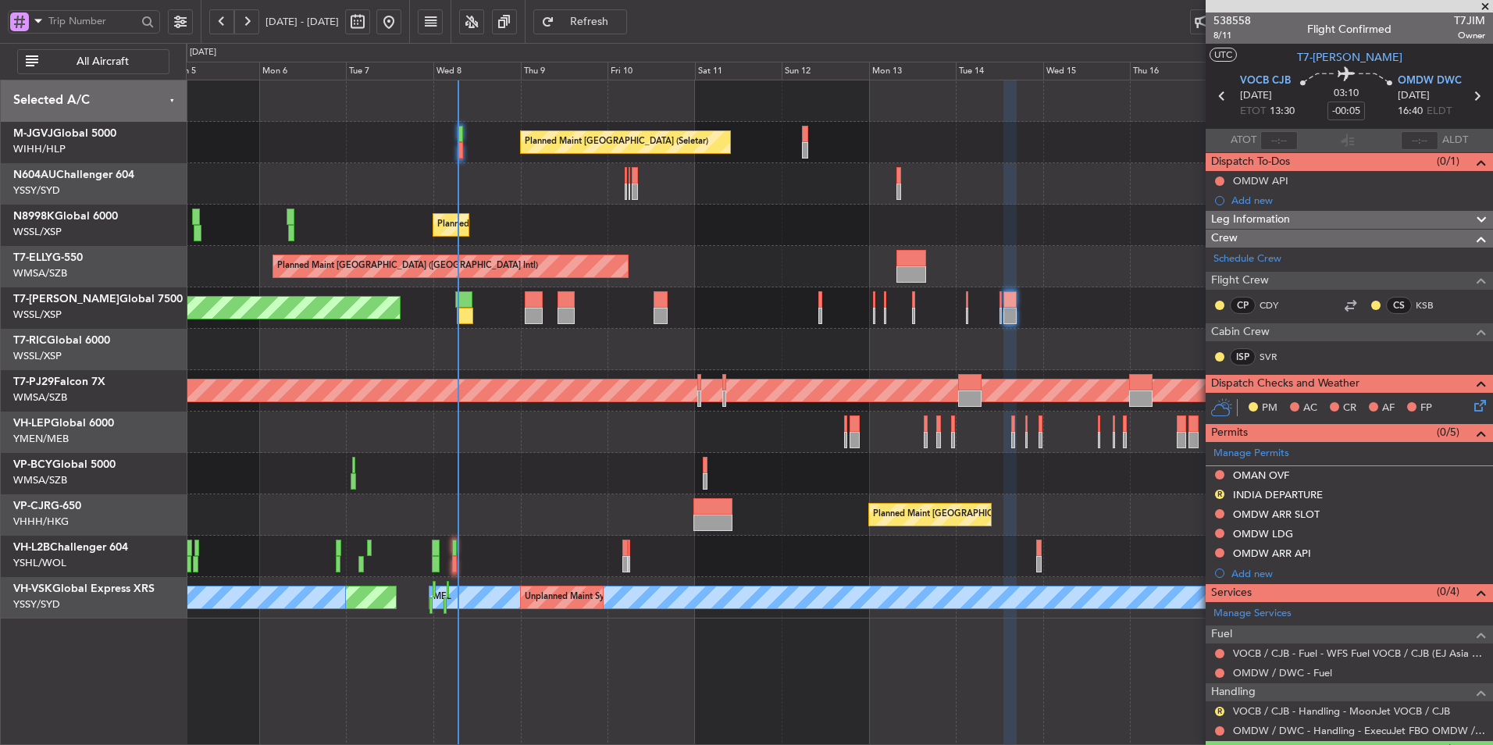
click at [574, 333] on div at bounding box center [839, 349] width 1306 height 41
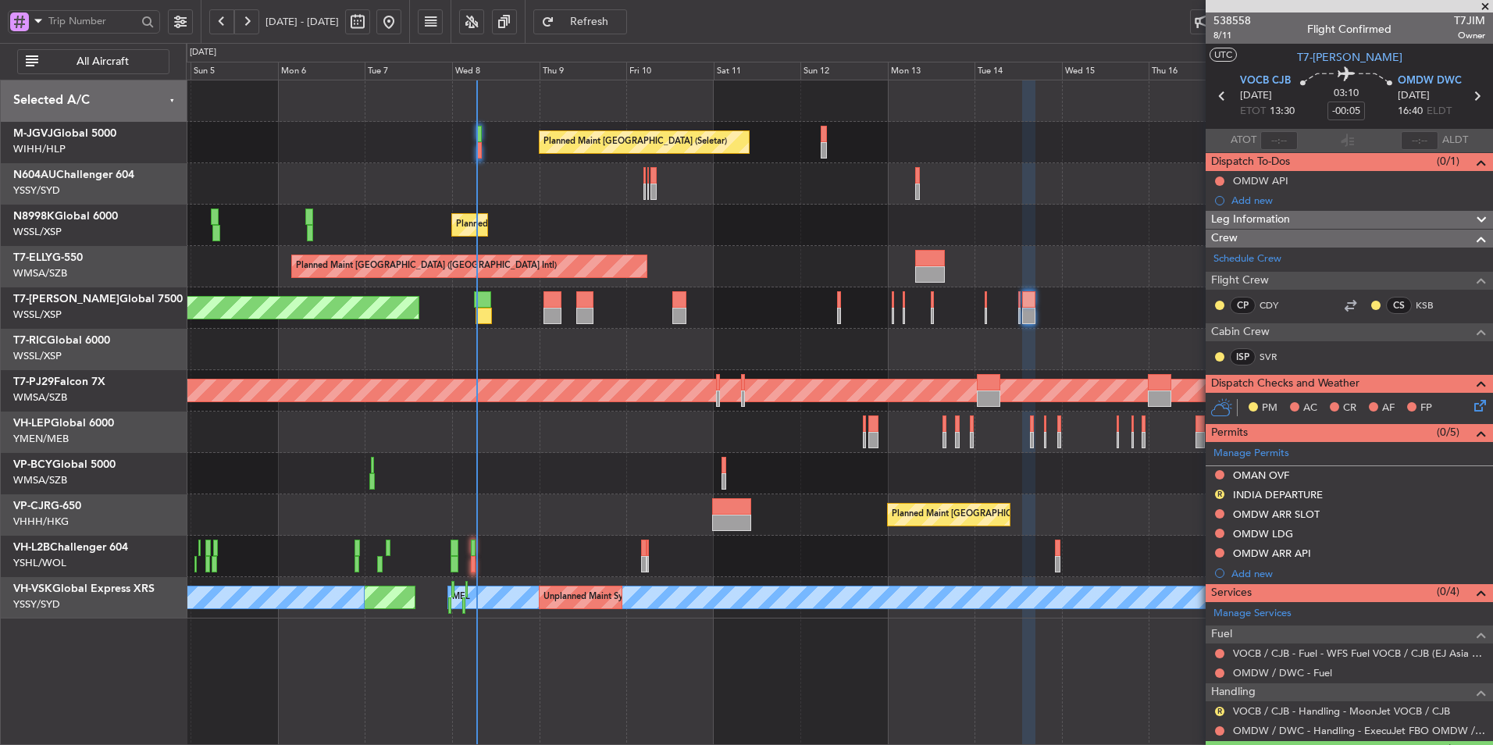
click at [541, 338] on div at bounding box center [839, 349] width 1306 height 41
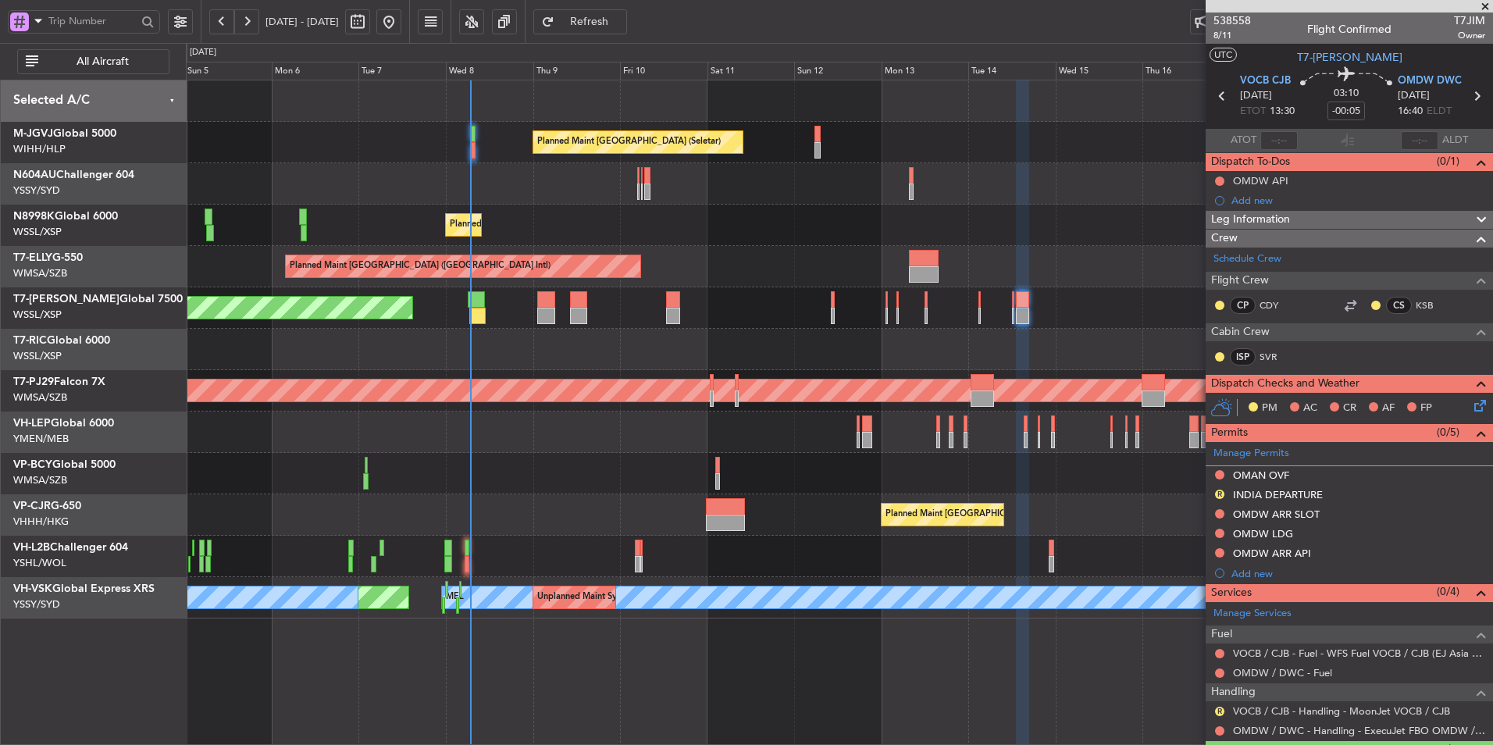
click at [505, 344] on div at bounding box center [839, 349] width 1306 height 41
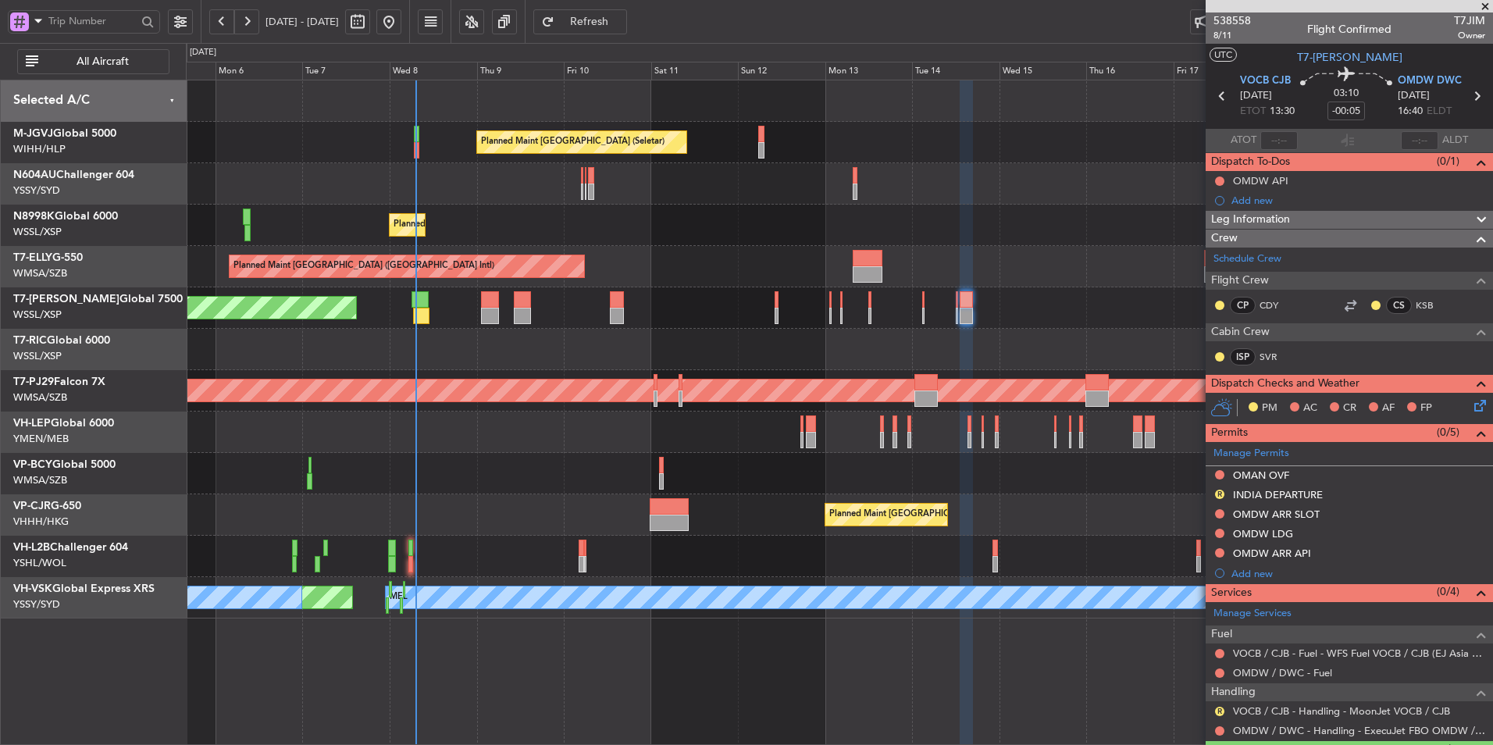
click at [717, 483] on div at bounding box center [839, 473] width 1306 height 41
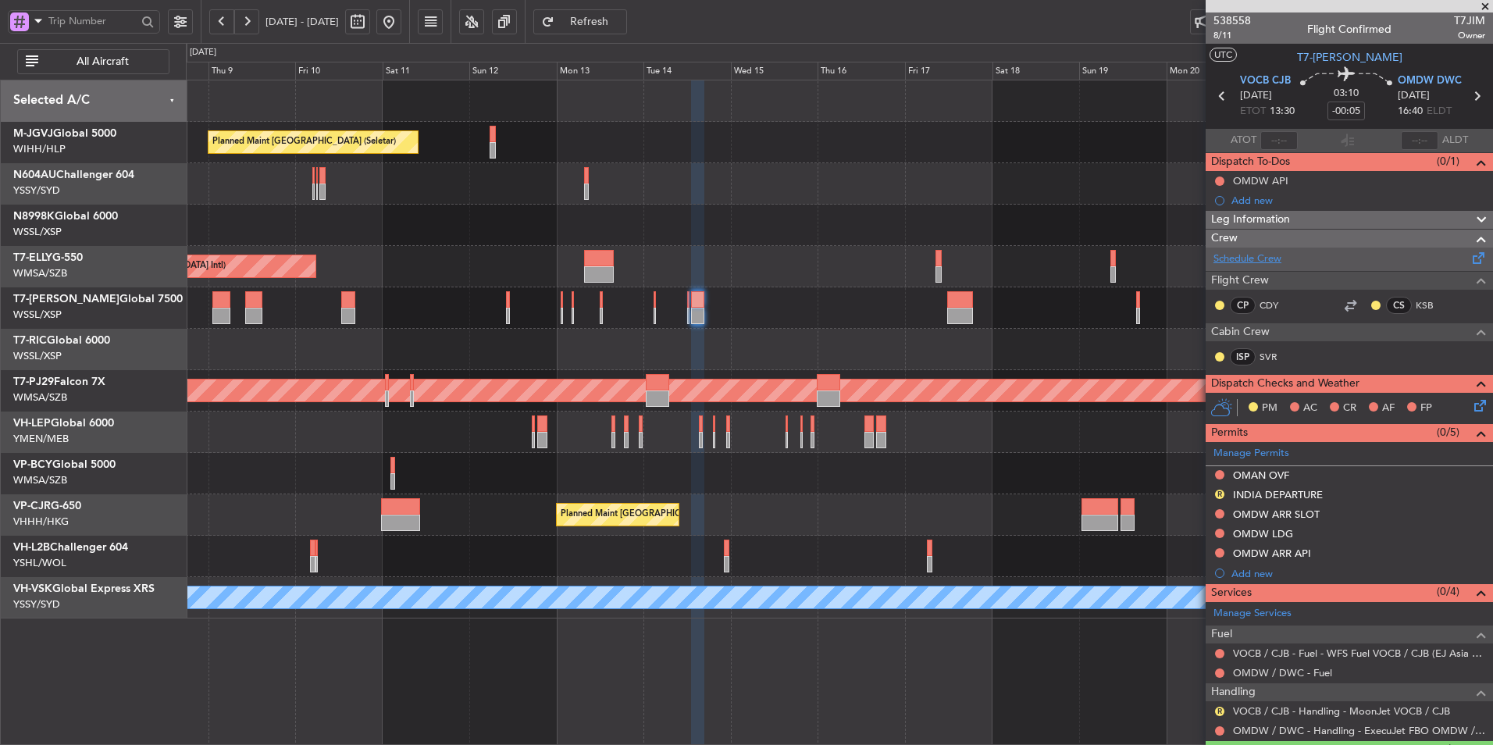
click at [1259, 260] on link "Schedule Crew" at bounding box center [1247, 259] width 68 height 16
click at [504, 425] on div at bounding box center [839, 431] width 1306 height 41
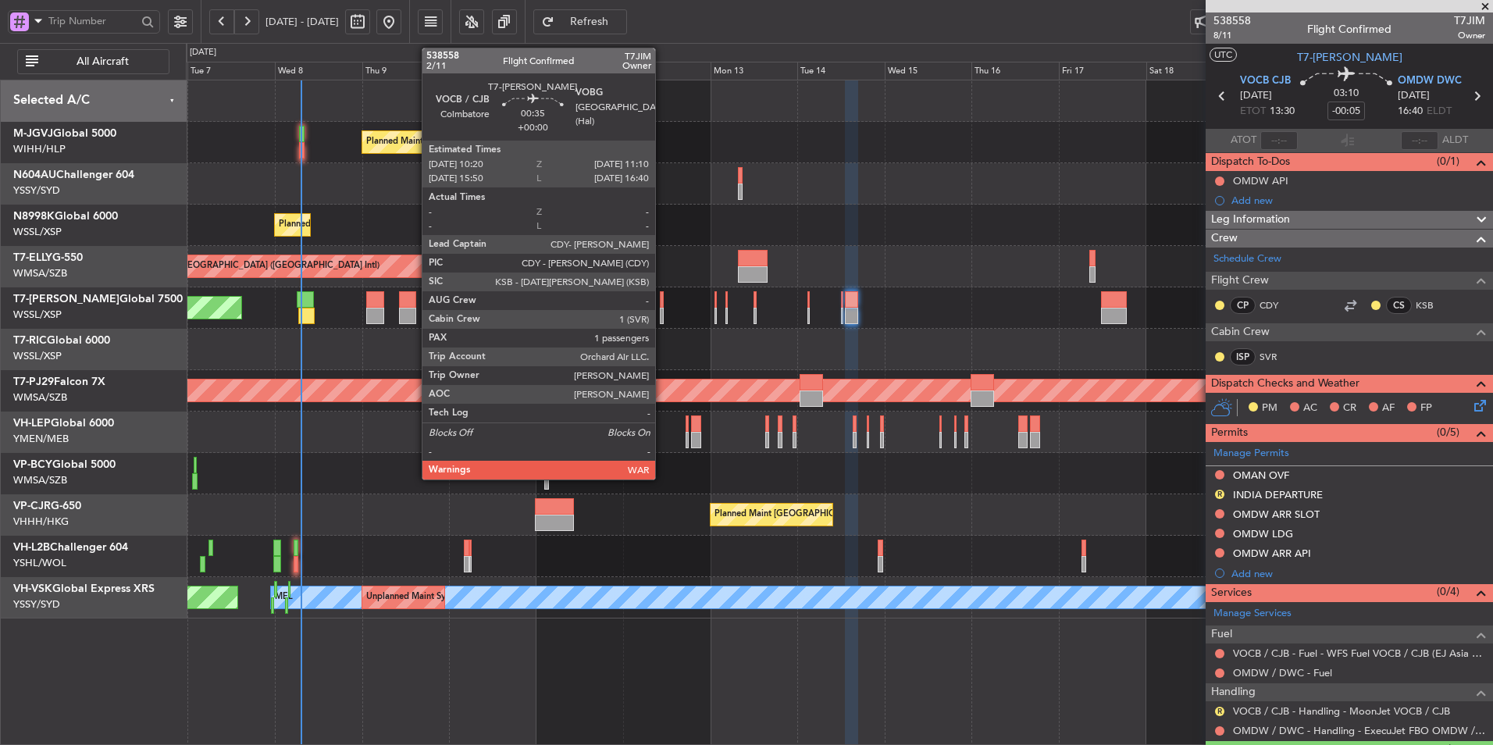
click at [662, 306] on div at bounding box center [661, 299] width 3 height 16
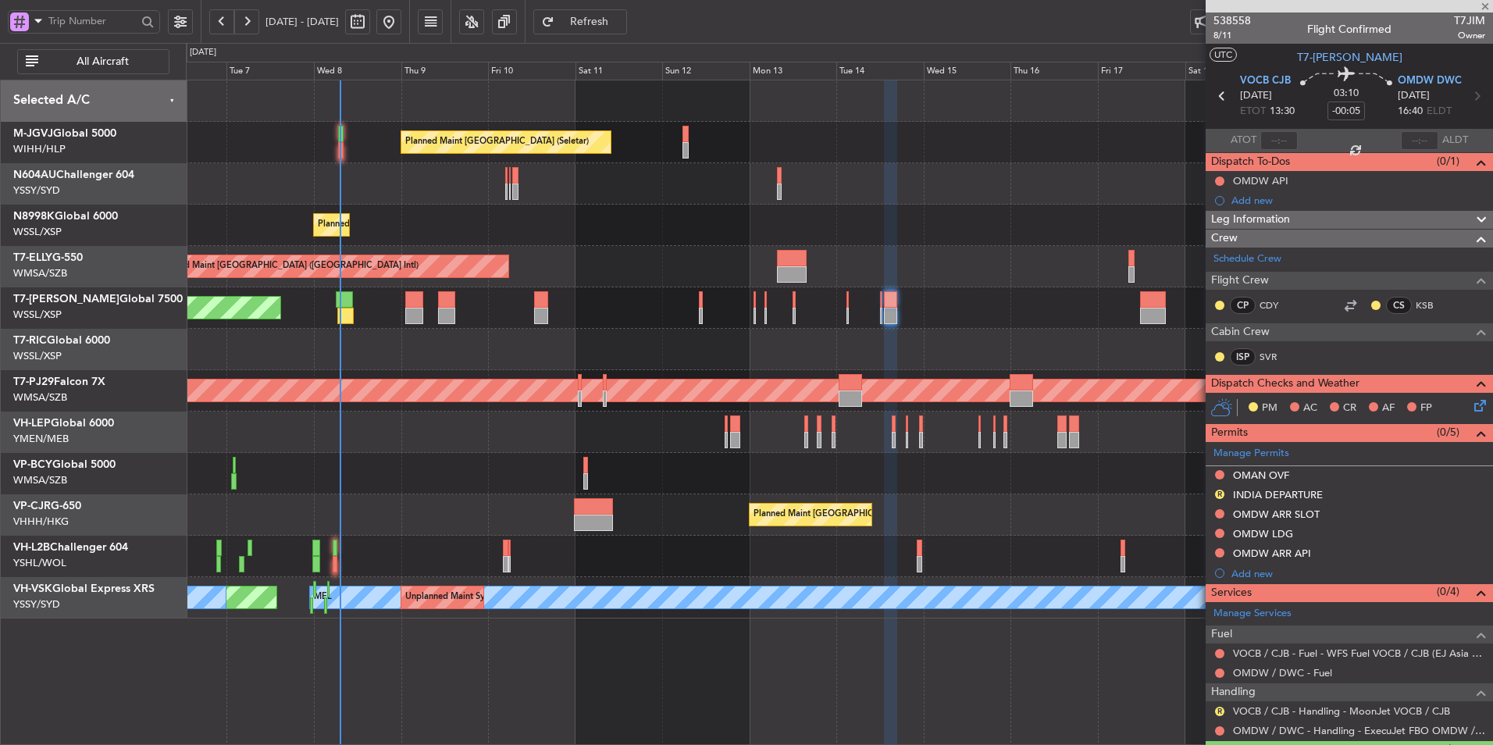
click at [518, 454] on div "Planned Maint Singapore (Seletar) Planned Maint Singapore (Seletar) Planned Mai…" at bounding box center [839, 349] width 1306 height 538
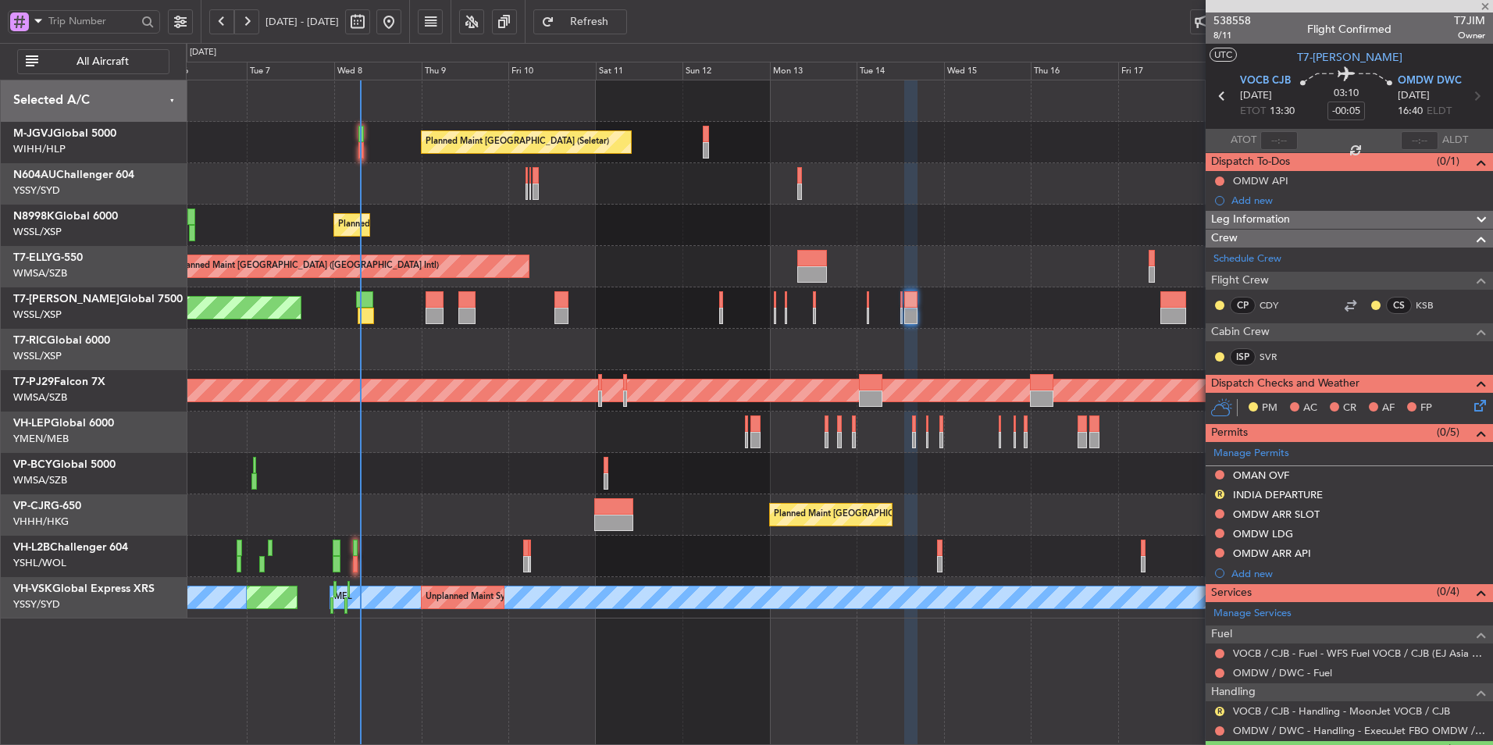
type input "1"
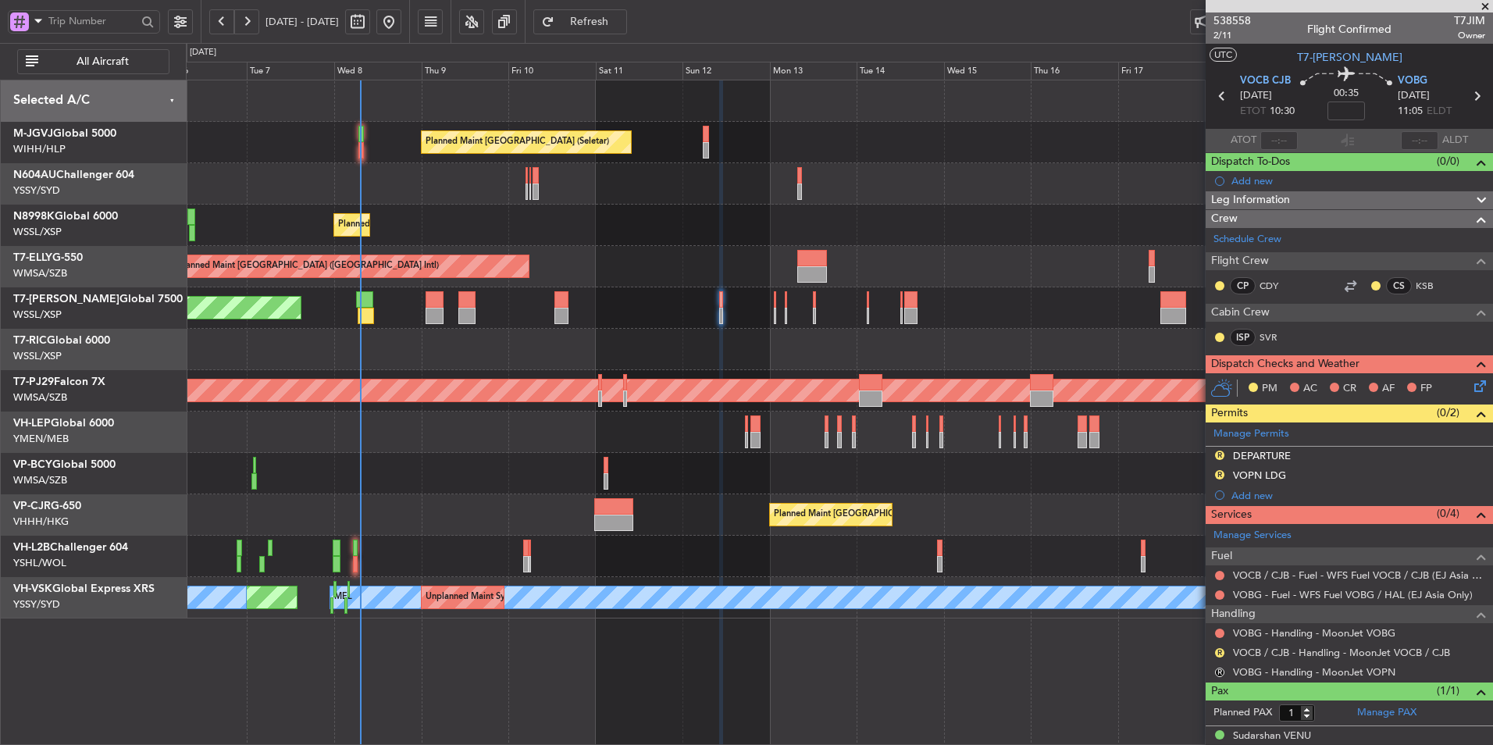
click at [494, 361] on div at bounding box center [839, 349] width 1306 height 41
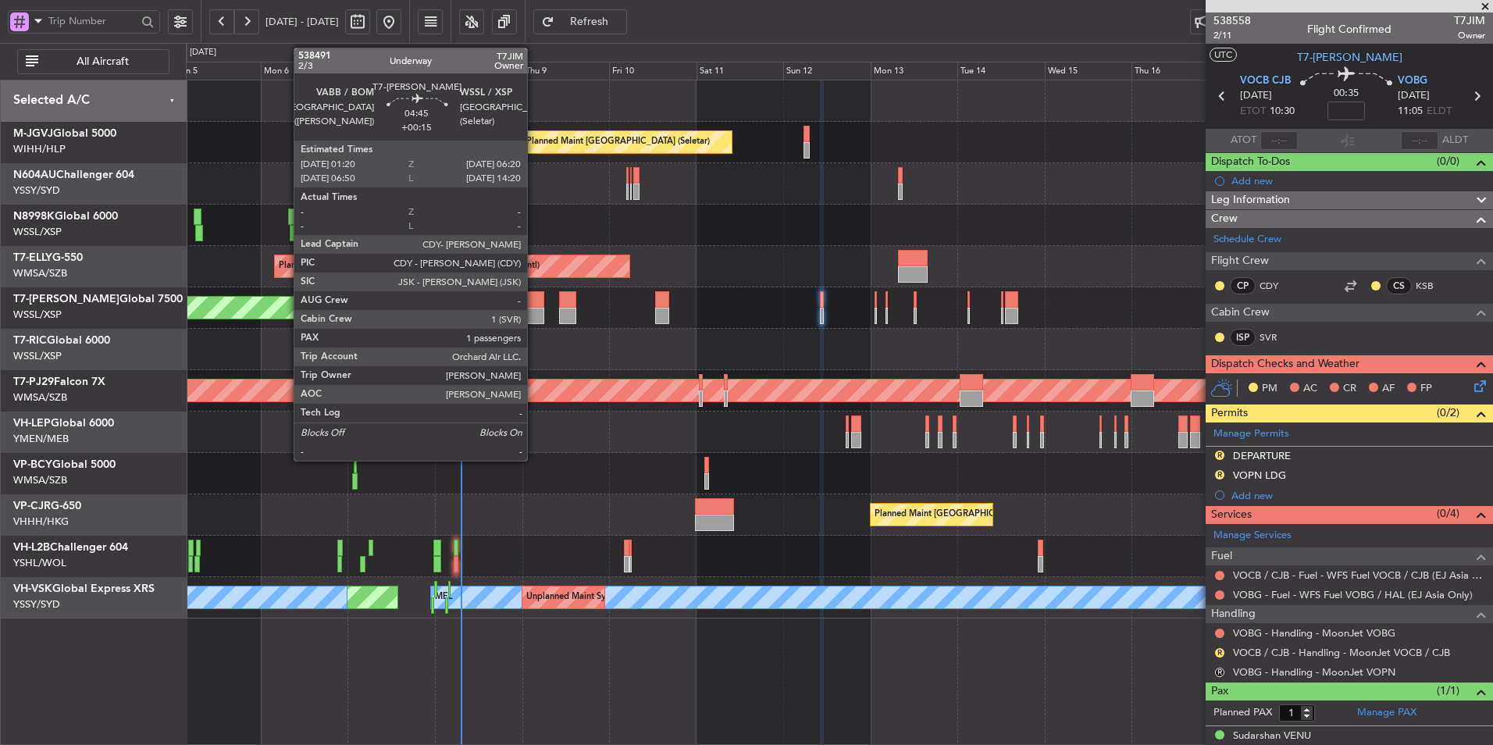
click at [534, 304] on div at bounding box center [535, 299] width 19 height 16
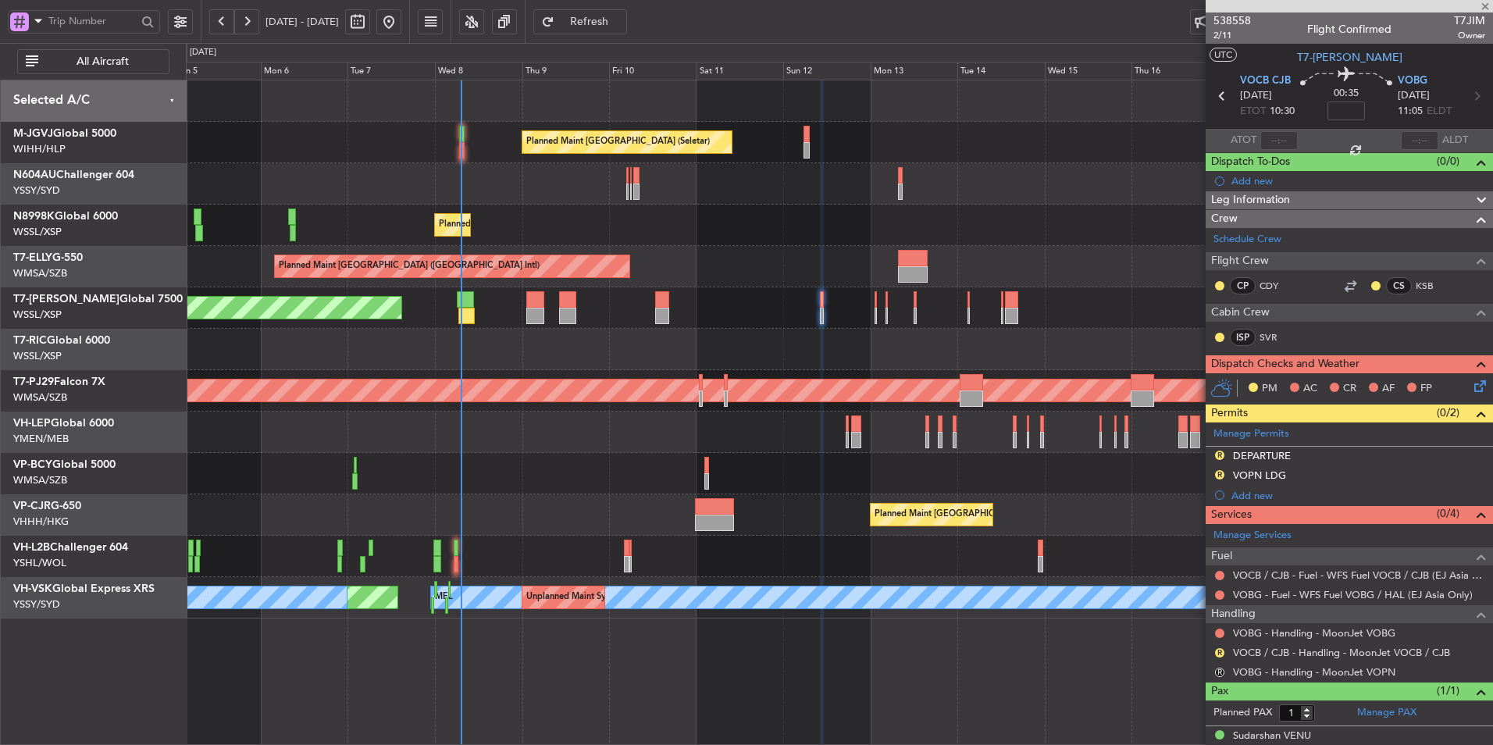
type input "+00:15"
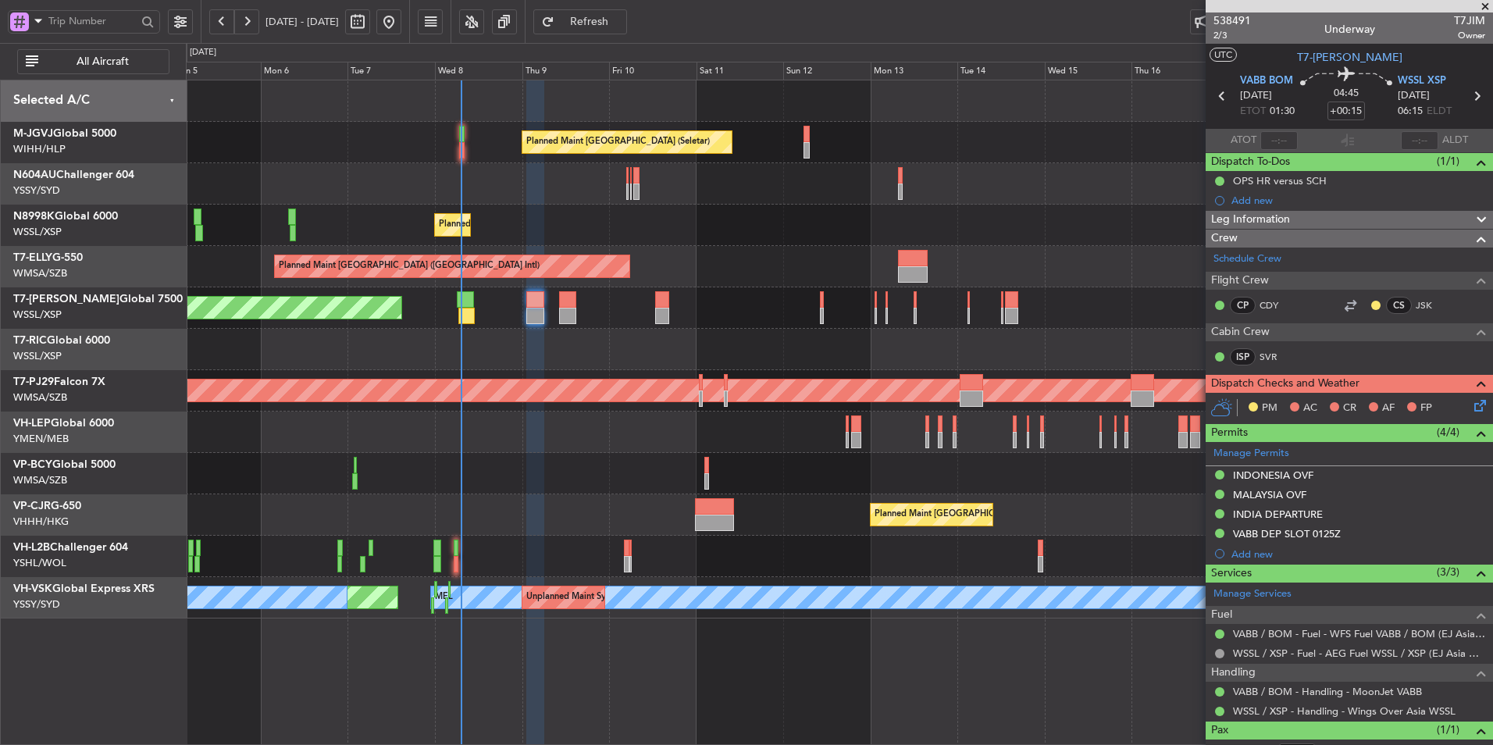
click at [479, 493] on div at bounding box center [839, 473] width 1306 height 41
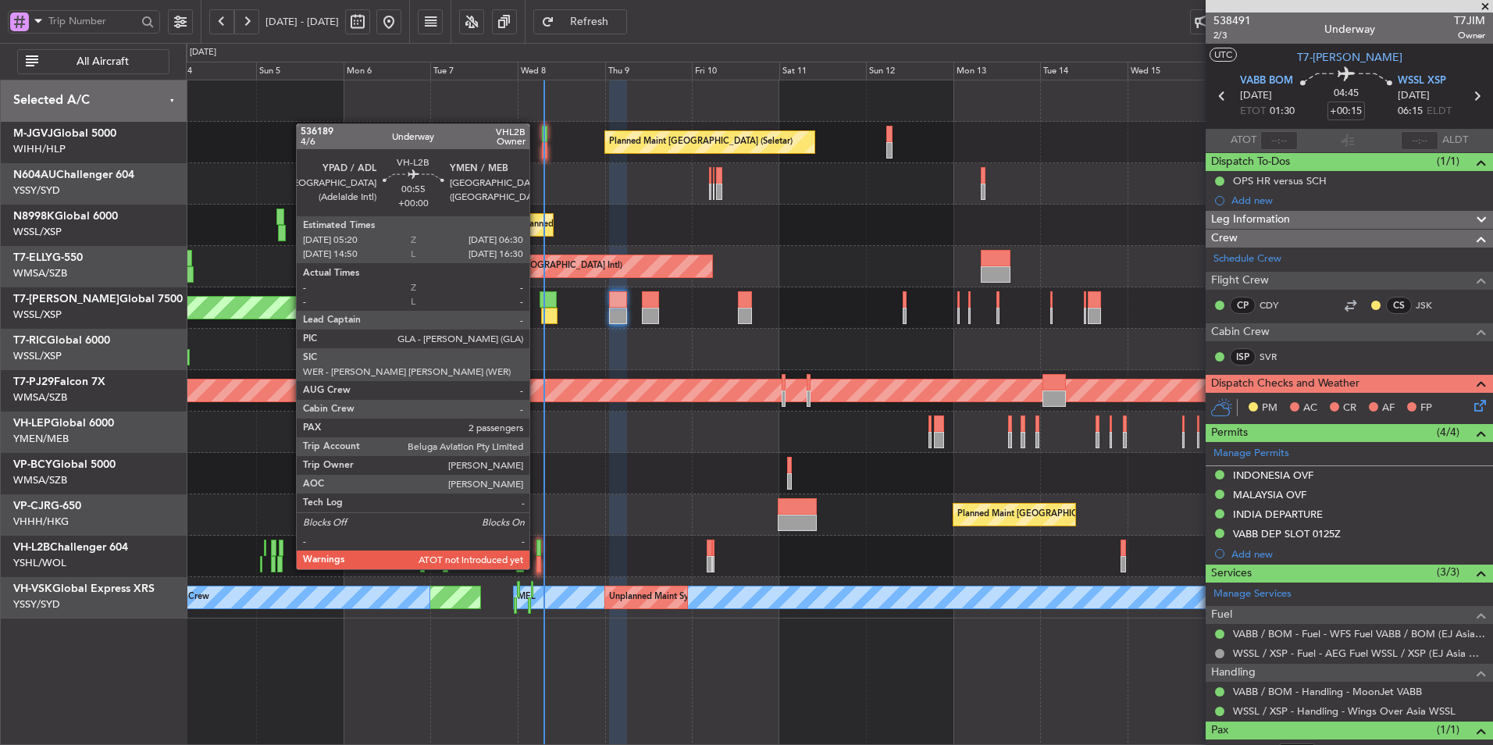
click at [536, 554] on div at bounding box center [538, 547] width 5 height 16
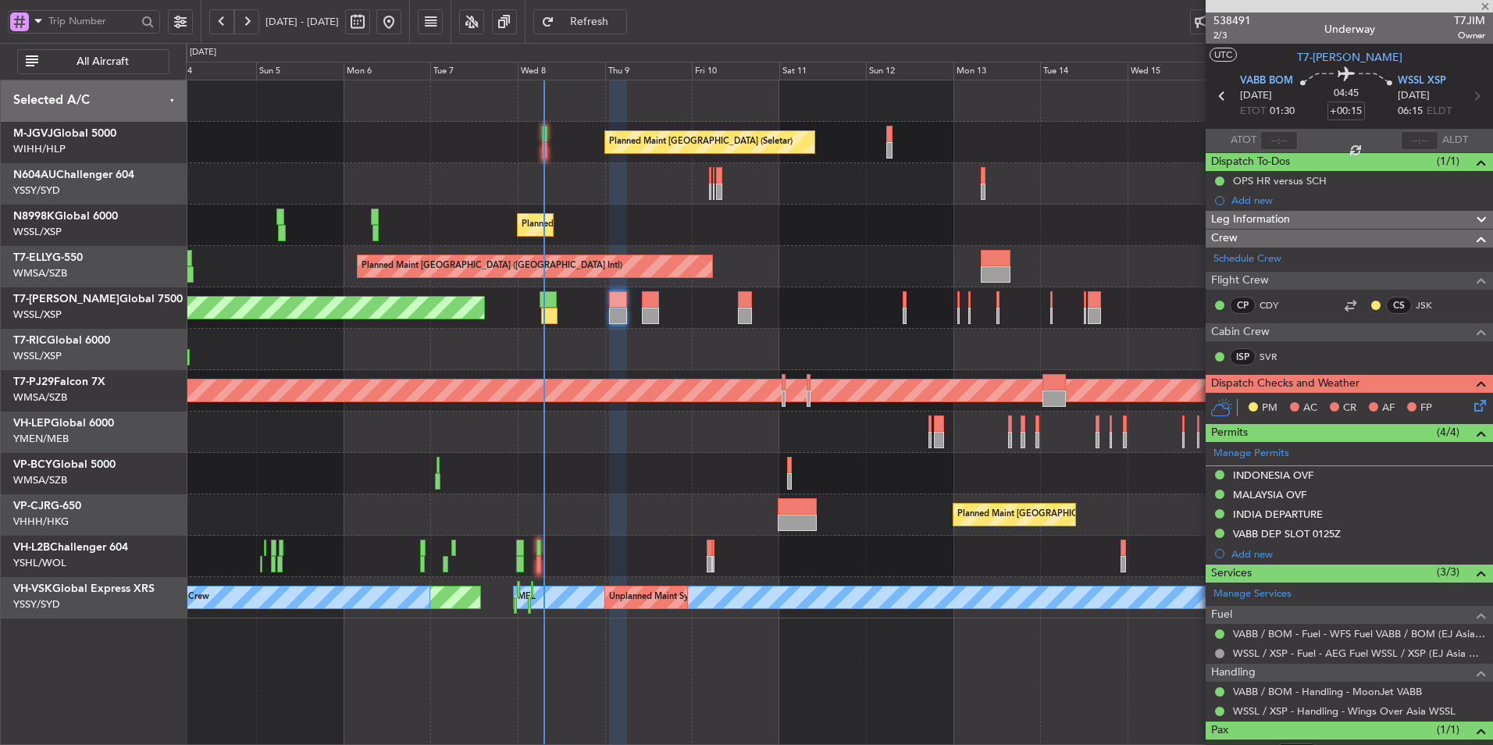
type input "2"
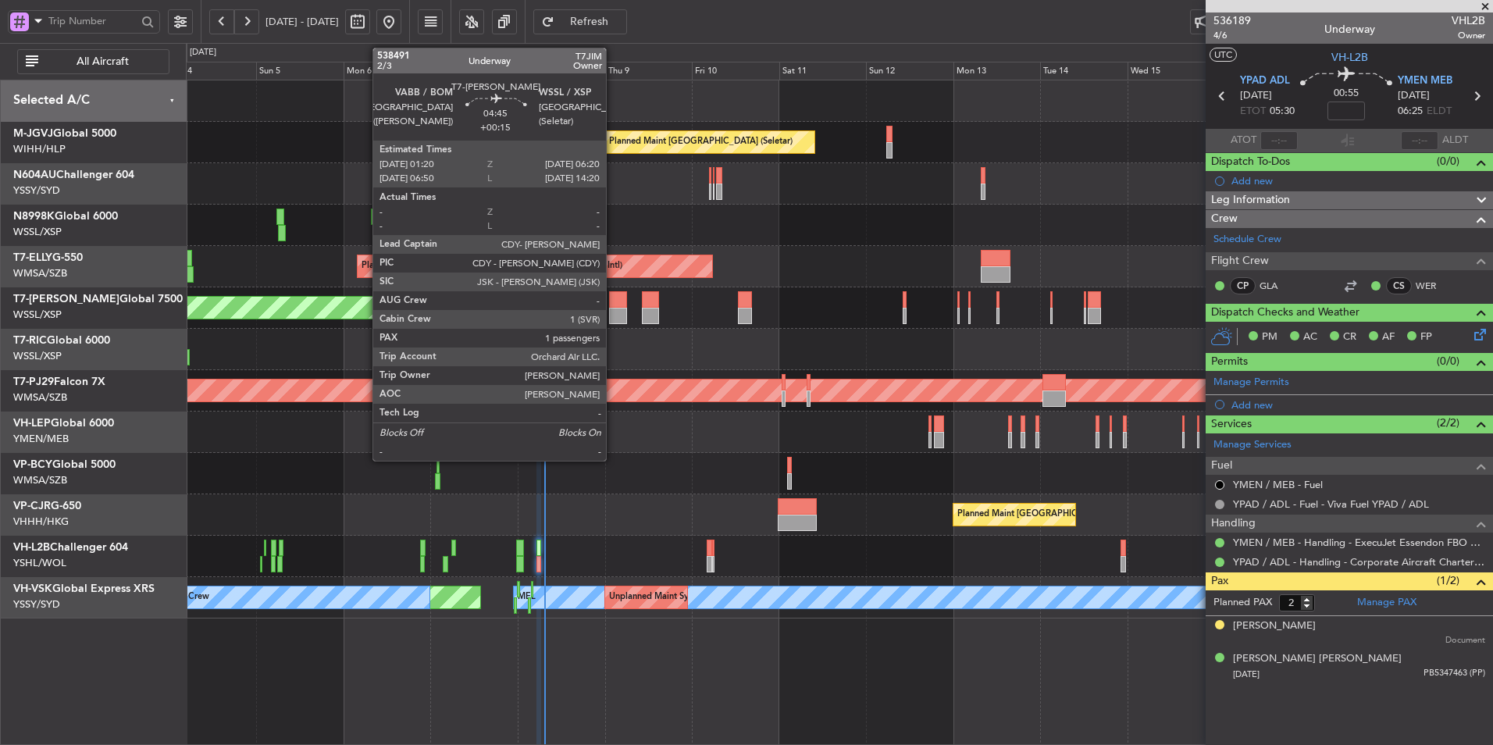
click at [613, 292] on div at bounding box center [618, 299] width 19 height 16
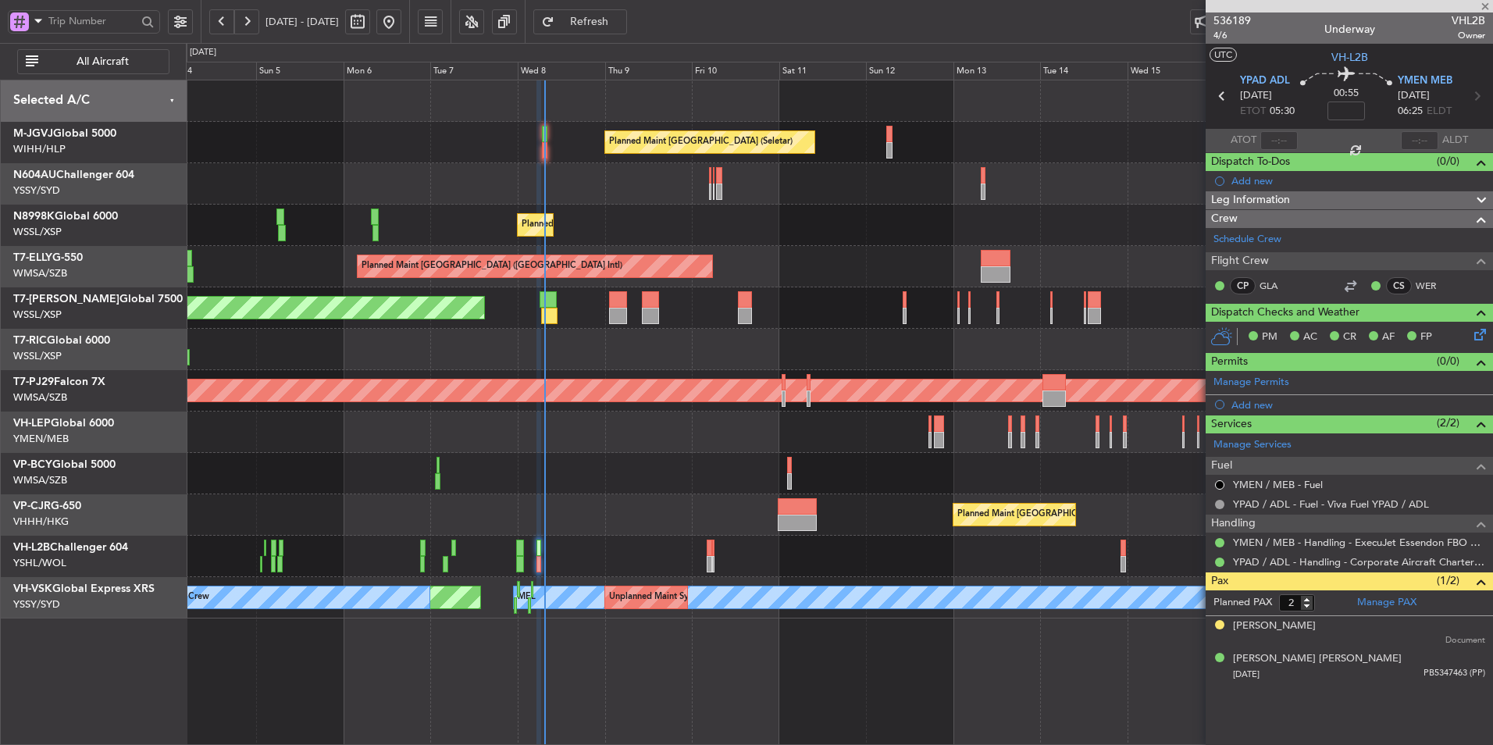
type input "+00:15"
type input "1"
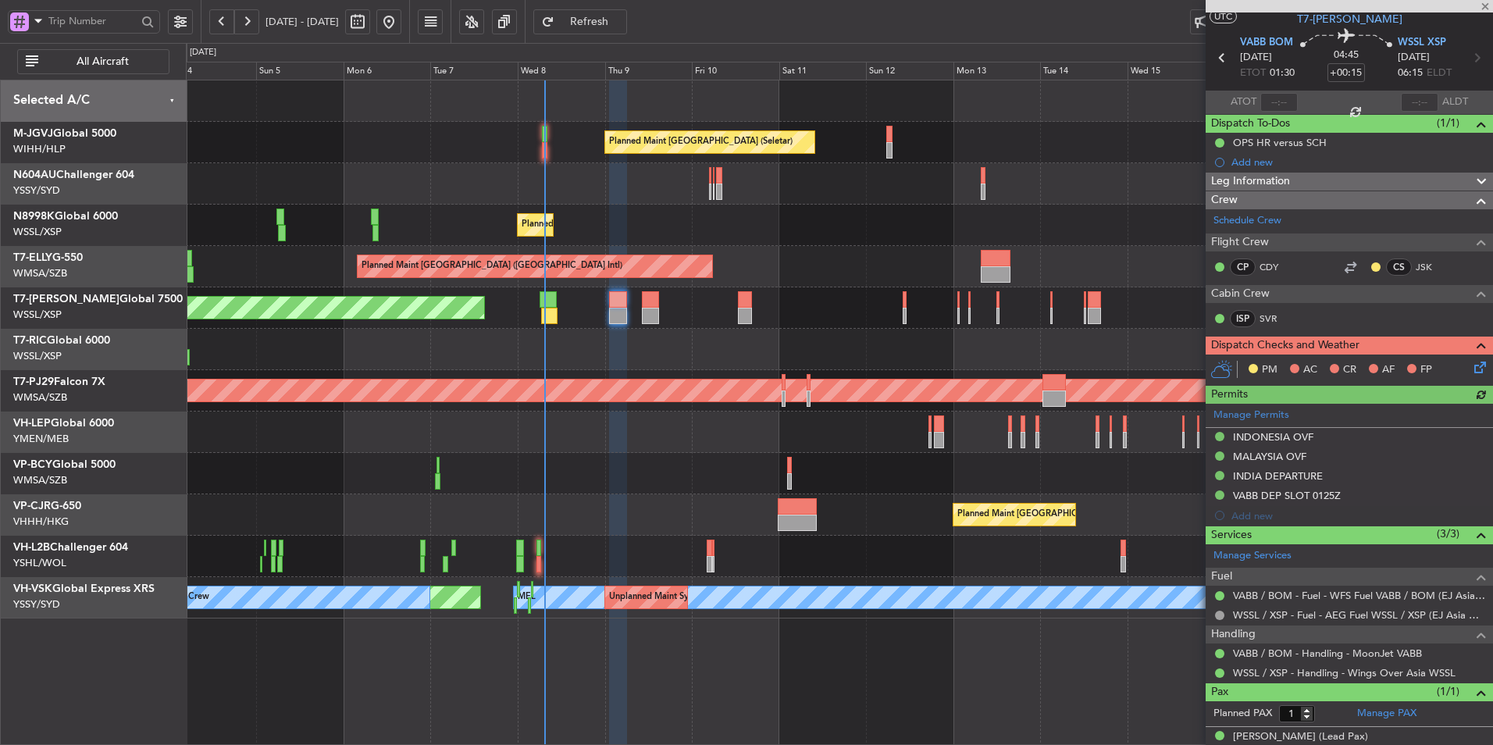
scroll to position [55, 0]
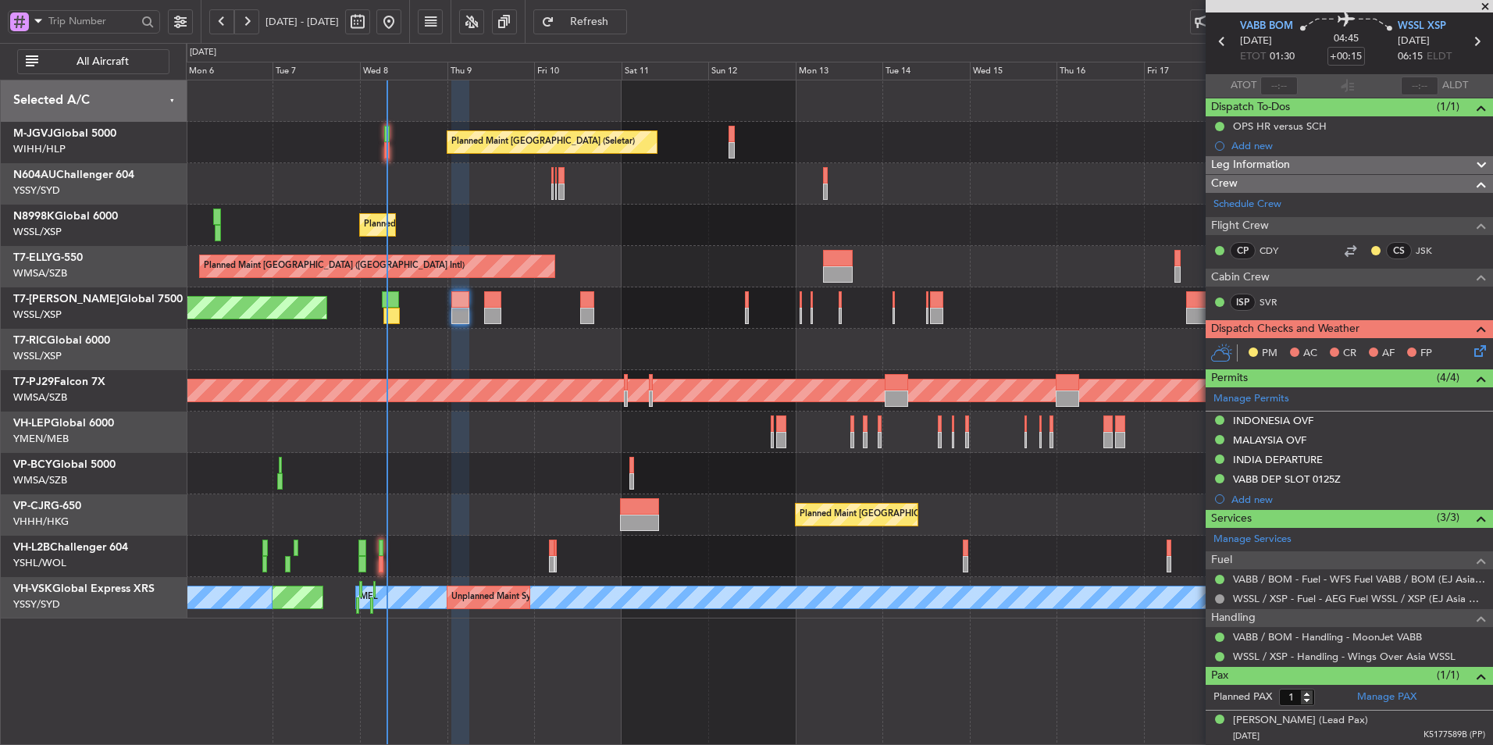
click at [728, 276] on div "Planned Maint [GEOGRAPHIC_DATA] ([GEOGRAPHIC_DATA] Intl)" at bounding box center [839, 266] width 1306 height 41
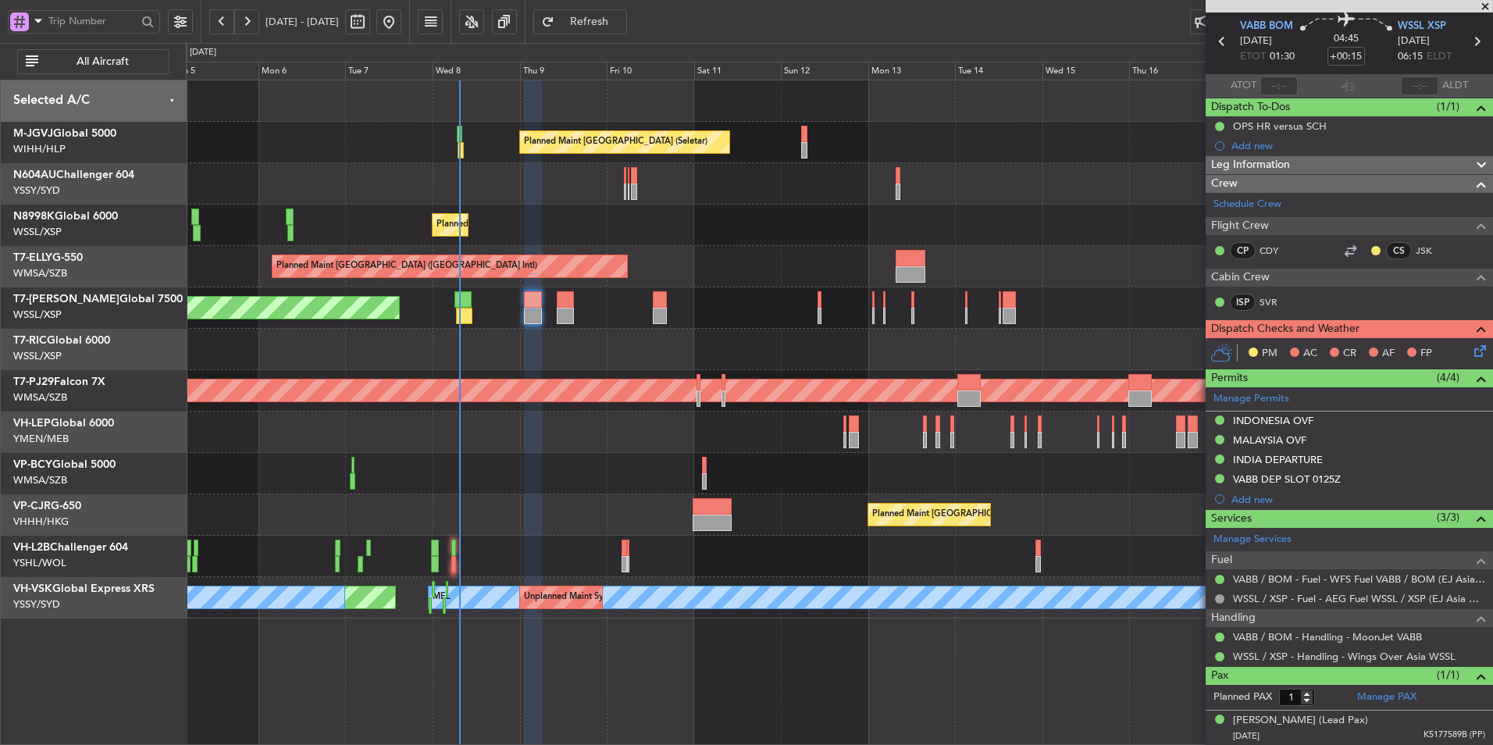
click at [500, 482] on div at bounding box center [839, 473] width 1306 height 41
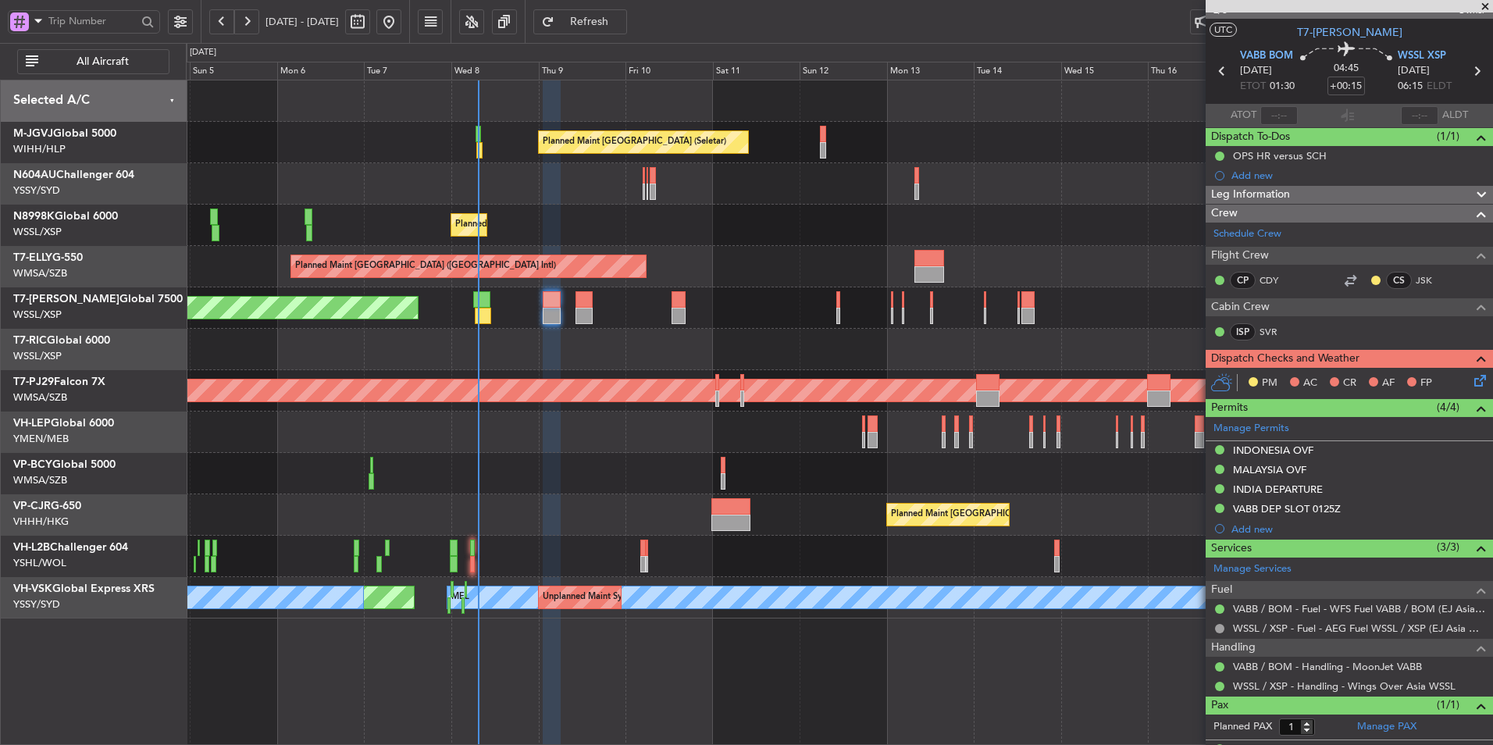
scroll to position [0, 0]
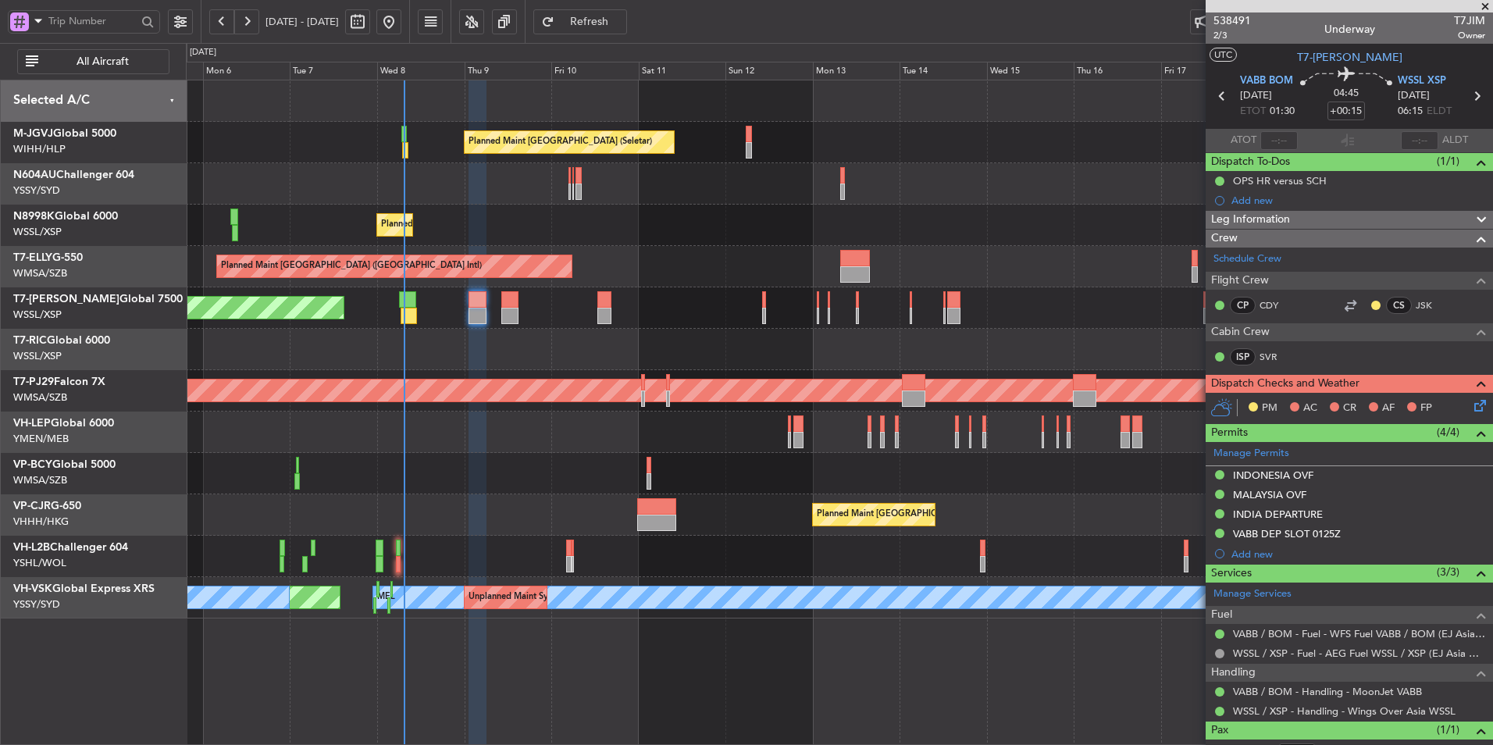
click at [547, 313] on div "Planned Maint [GEOGRAPHIC_DATA] (Seletar)" at bounding box center [839, 307] width 1306 height 41
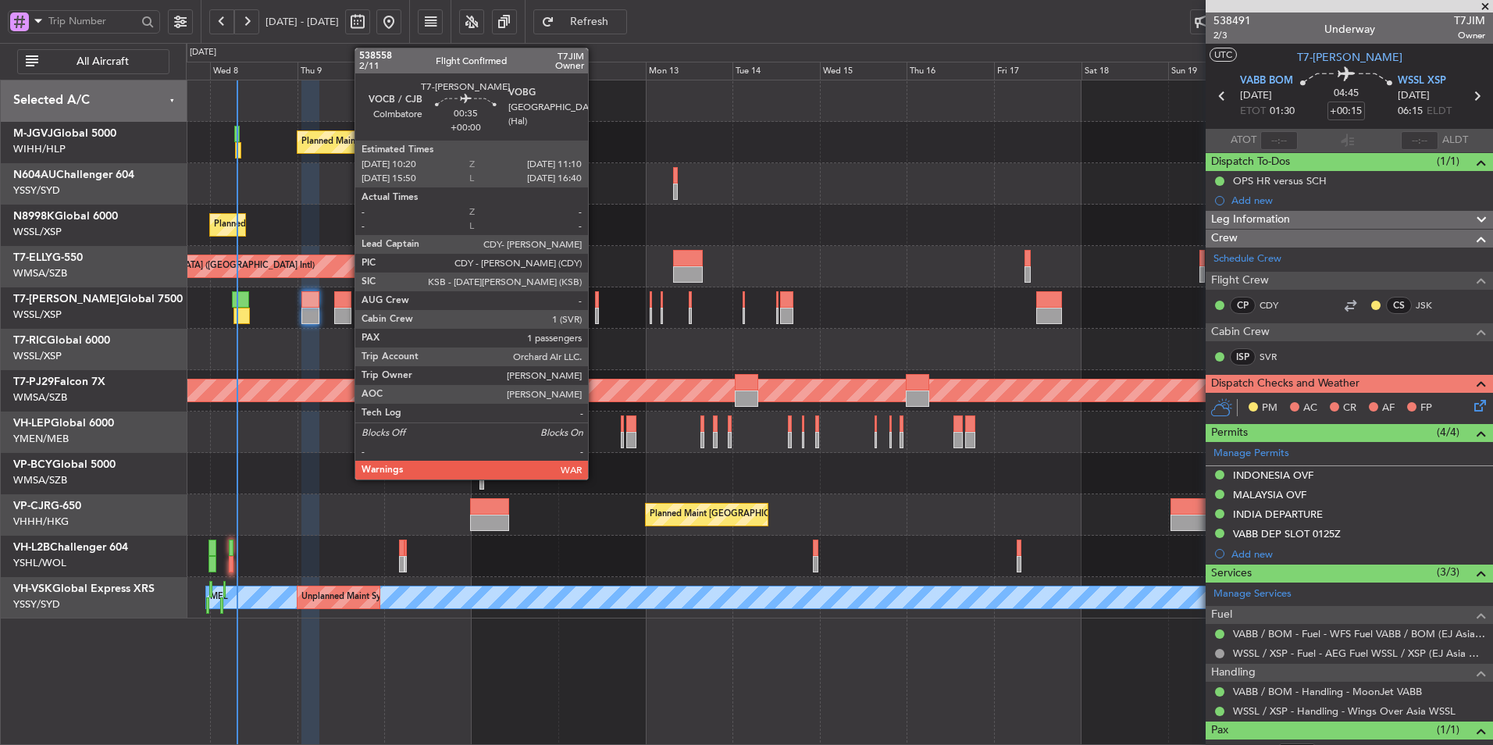
click at [595, 302] on div at bounding box center [596, 299] width 3 height 16
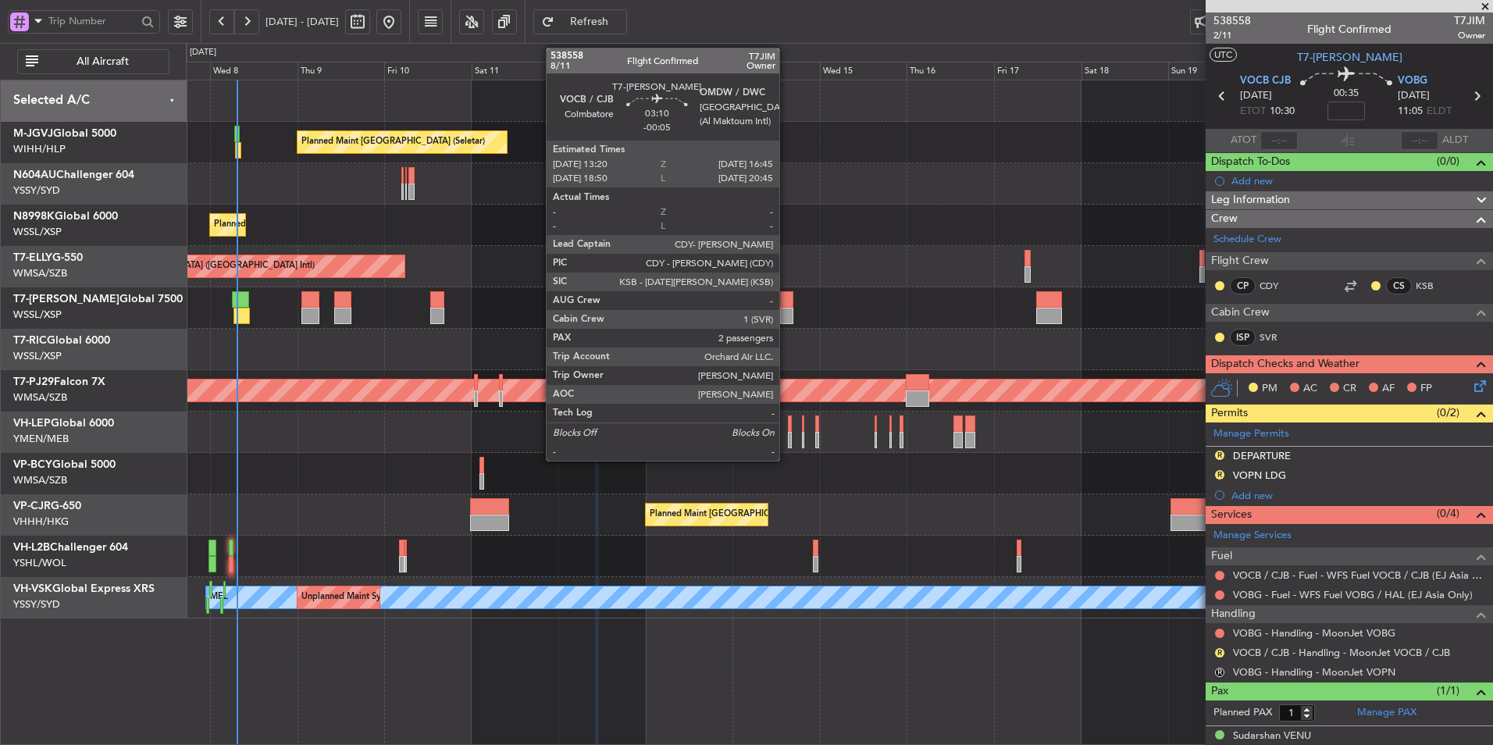
click at [786, 307] on div at bounding box center [786, 299] width 12 height 16
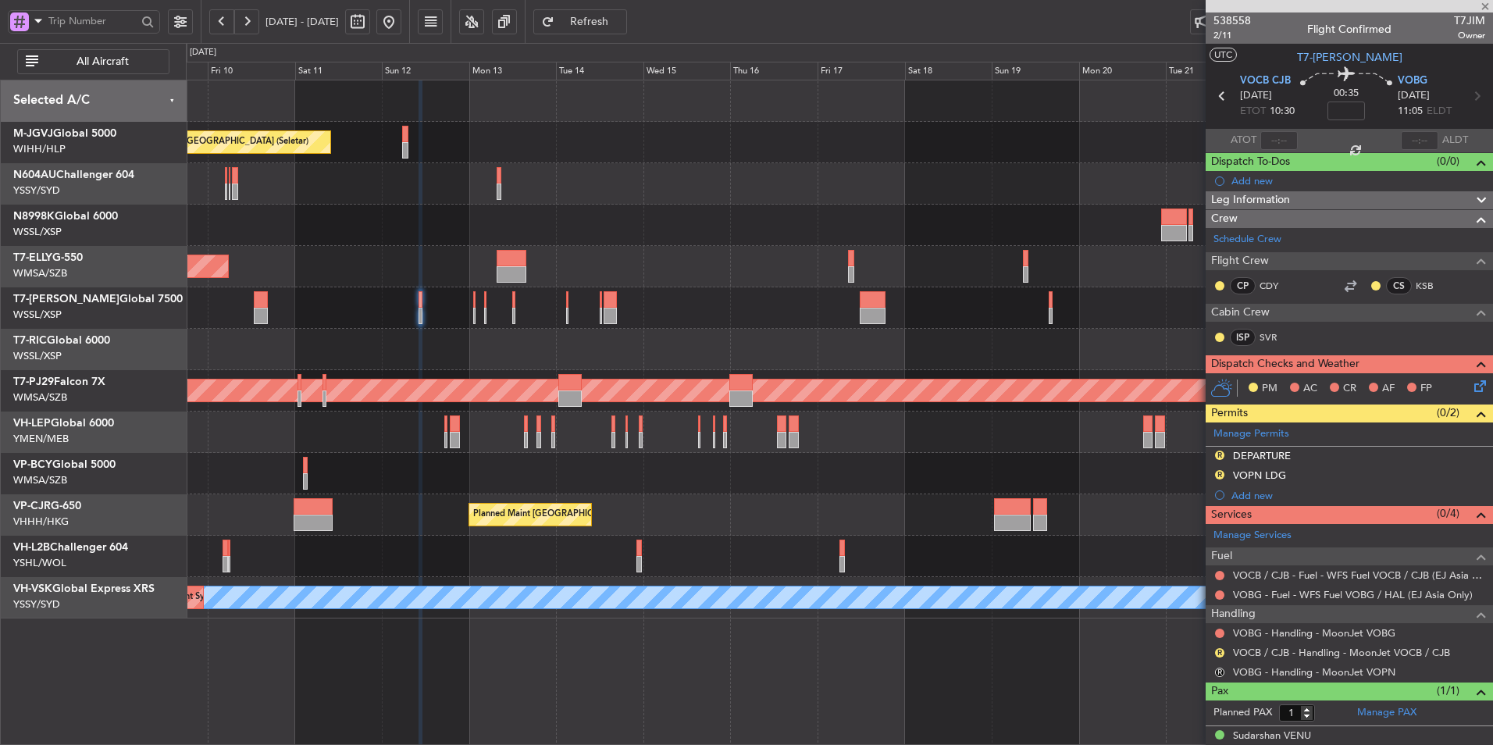
click at [729, 342] on div at bounding box center [839, 349] width 1306 height 41
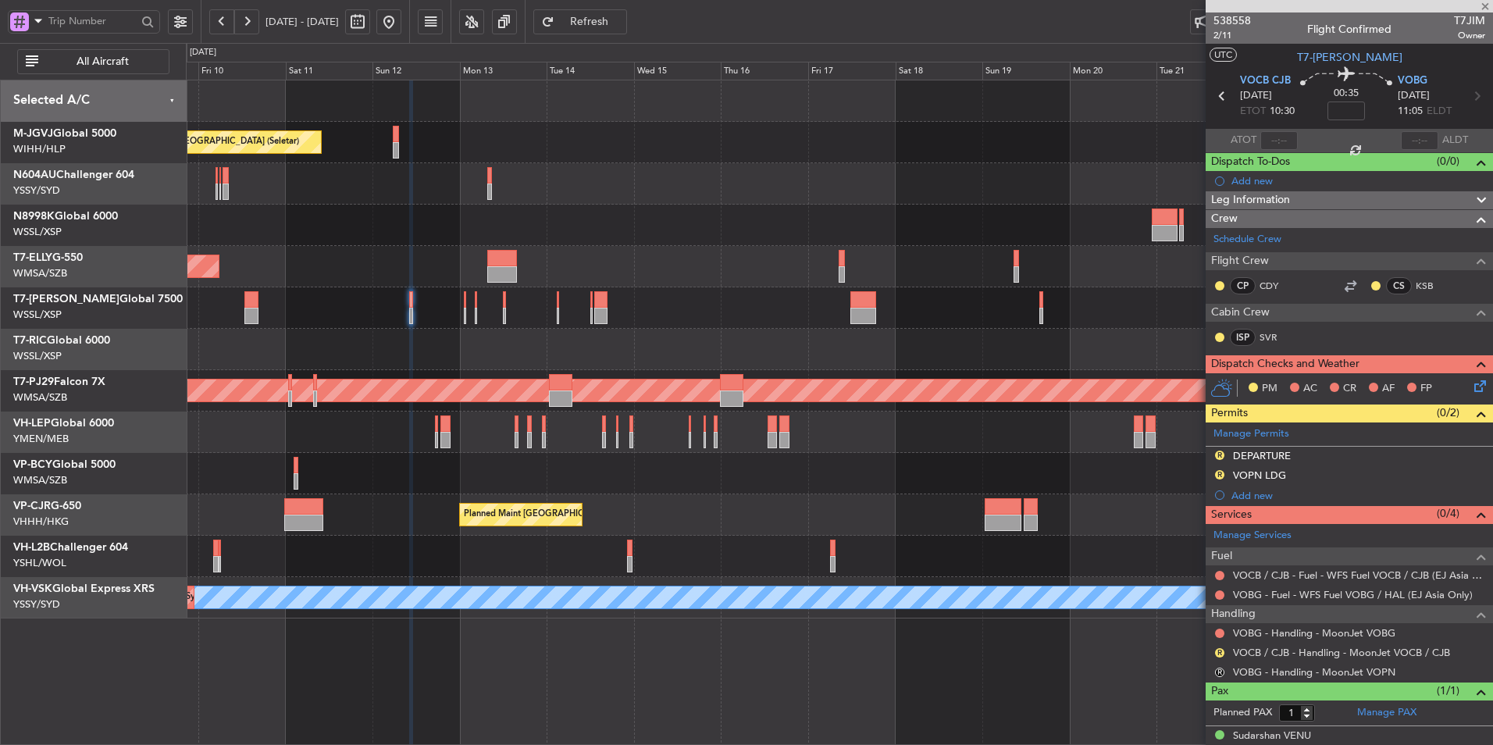
click at [838, 340] on div at bounding box center [839, 349] width 1306 height 41
type input "-00:05"
type input "2"
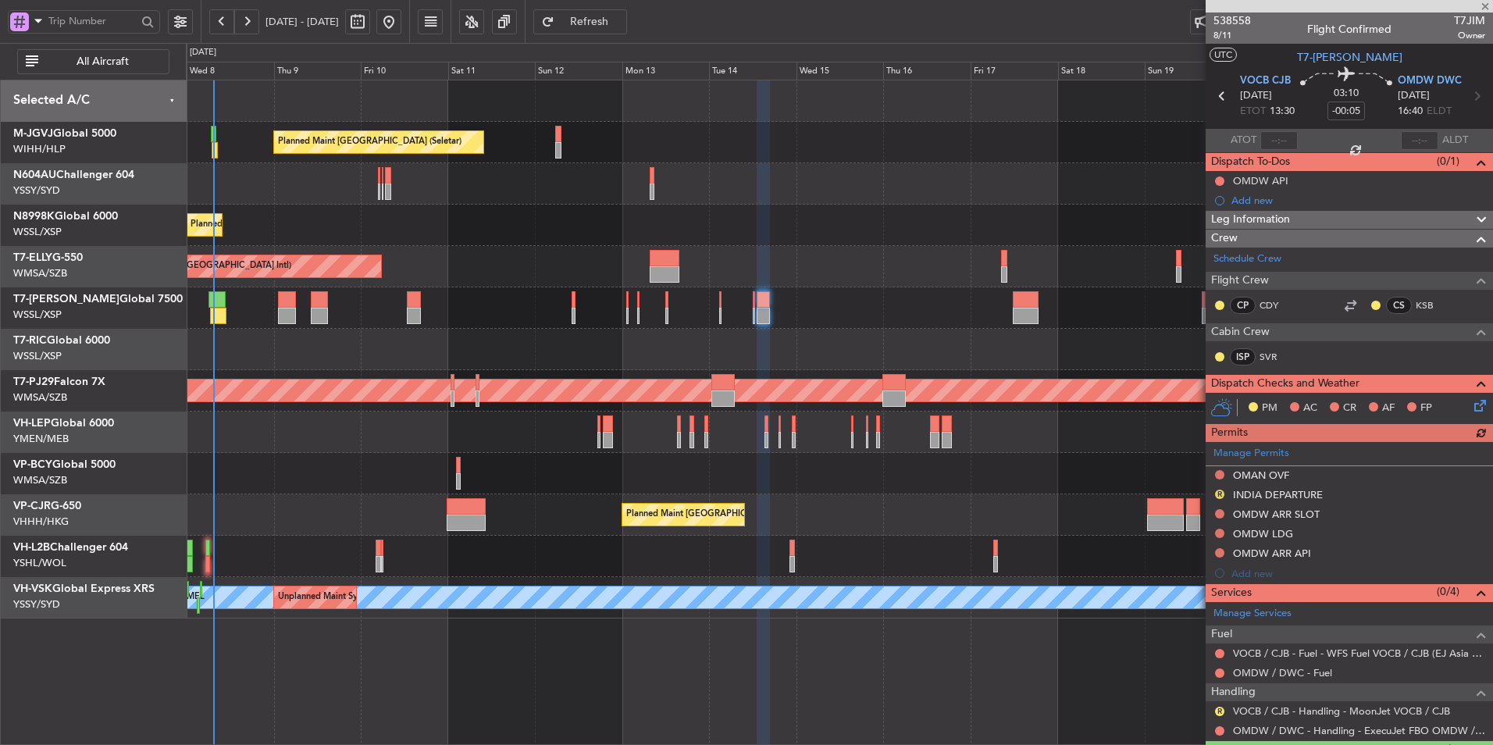
click at [736, 346] on div at bounding box center [839, 349] width 1306 height 41
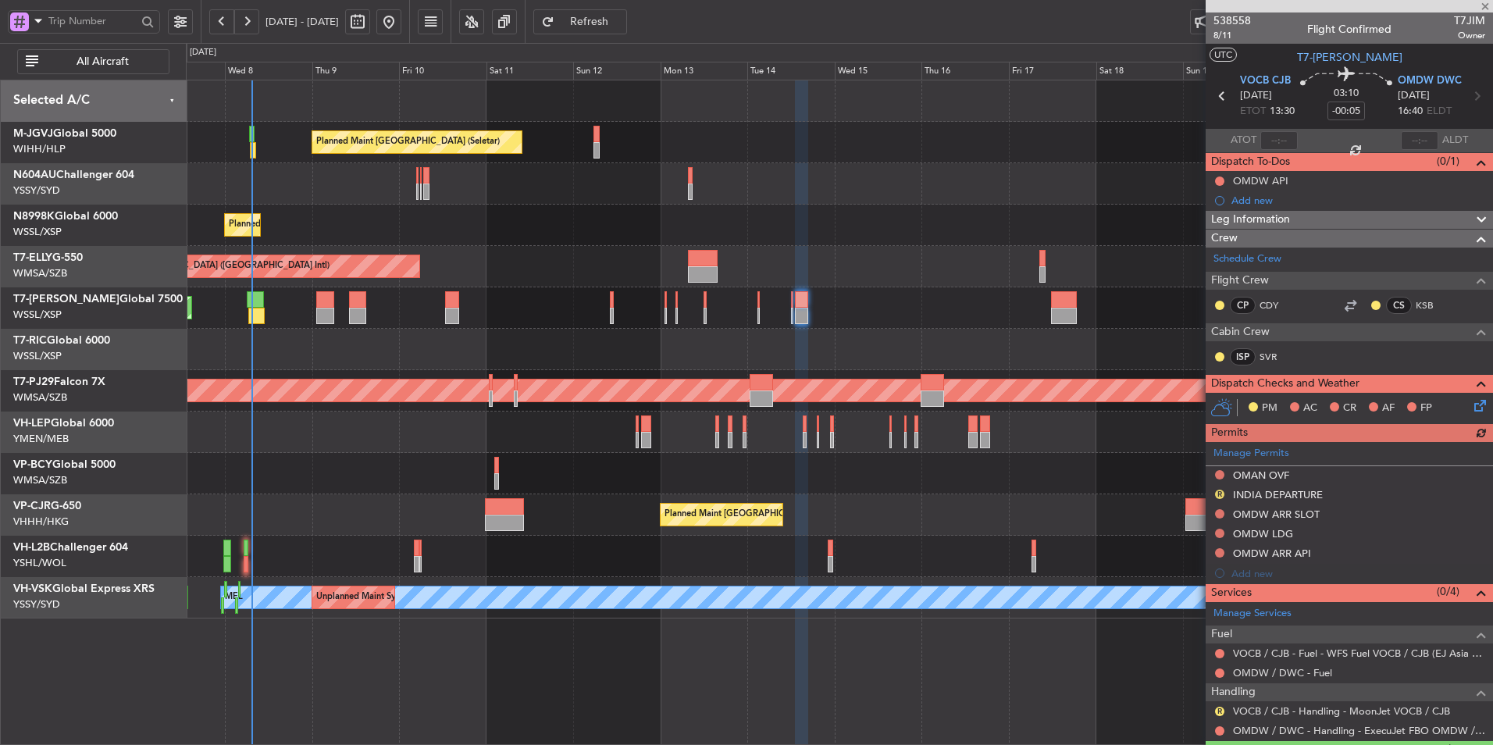
click at [792, 339] on div at bounding box center [839, 349] width 1306 height 41
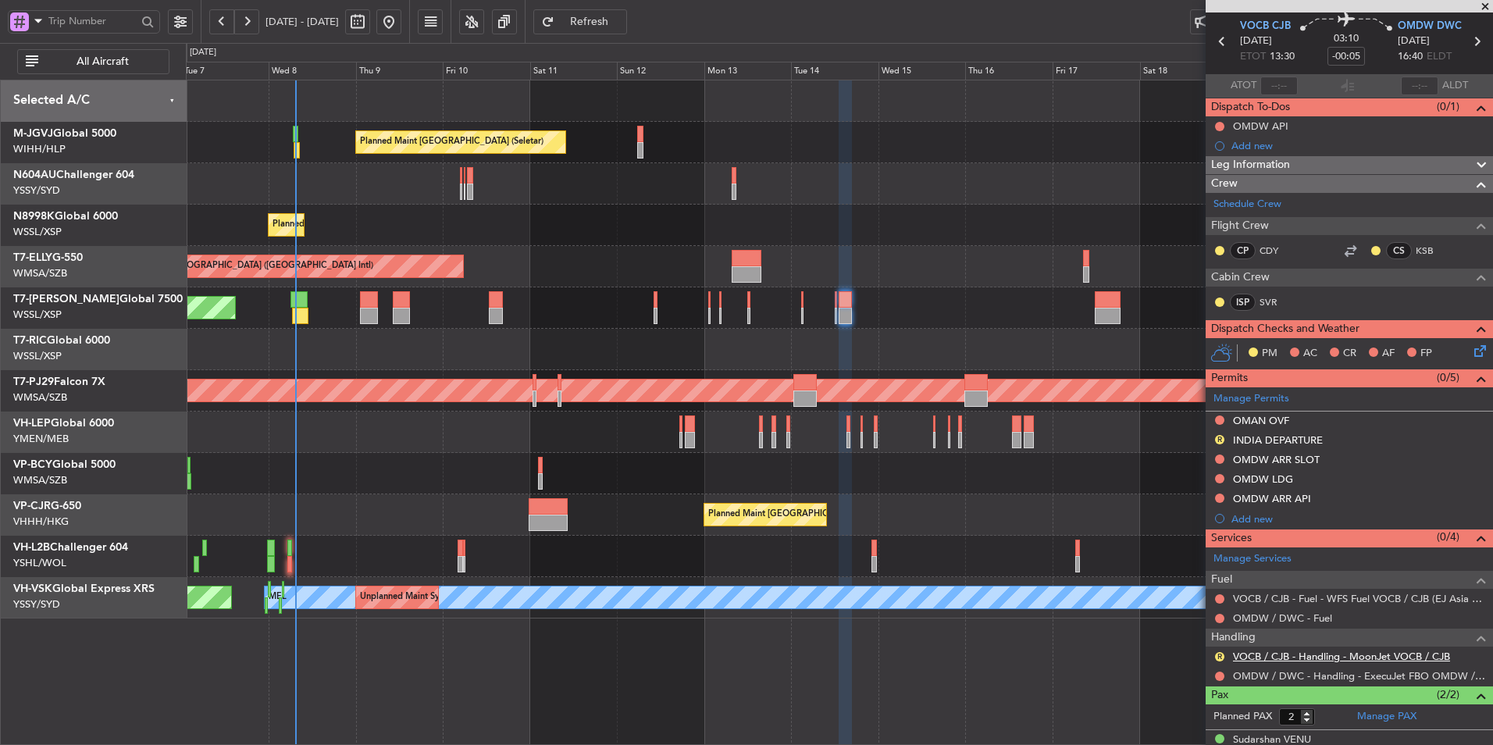
scroll to position [109, 0]
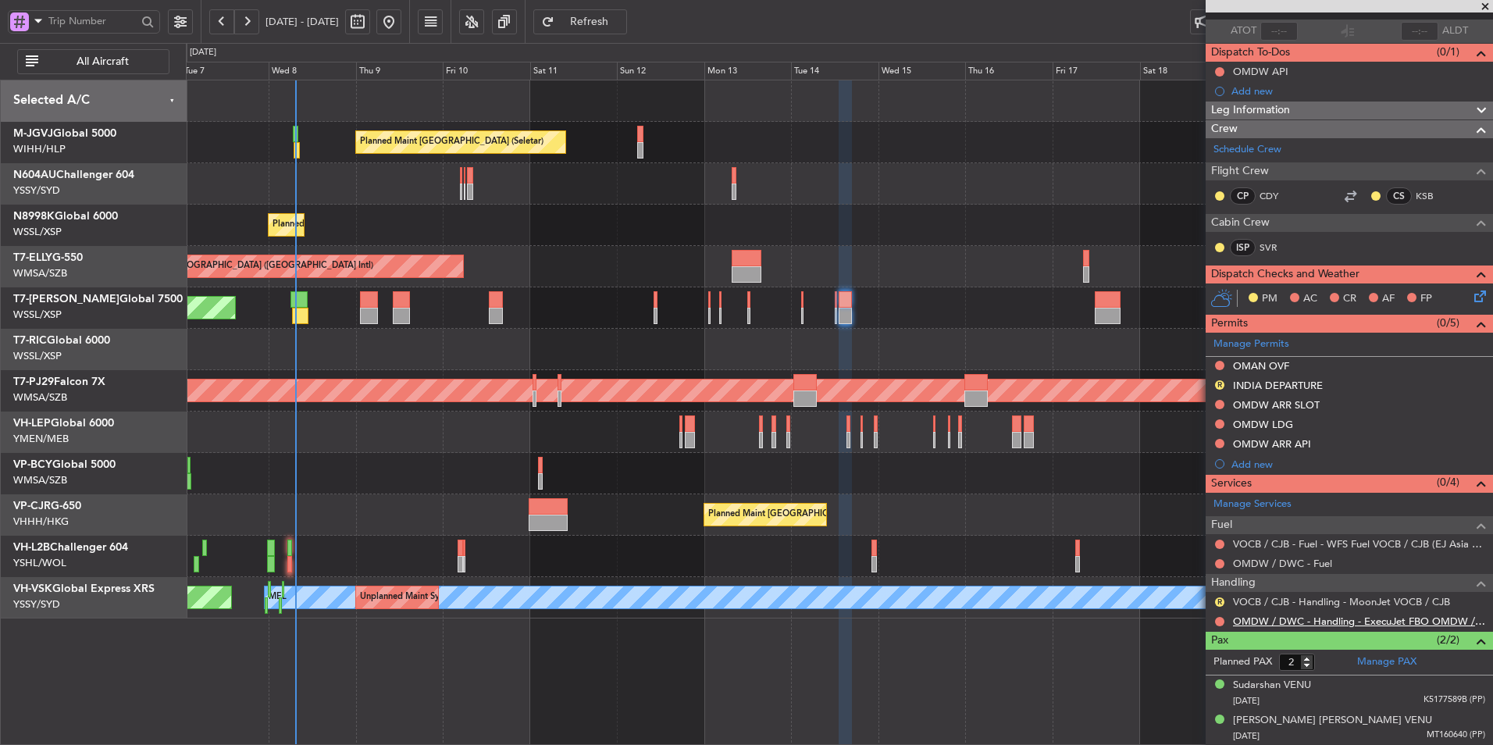
click at [1337, 616] on link "OMDW / DWC - Handling - ExecuJet FBO OMDW / DWC" at bounding box center [1359, 620] width 252 height 13
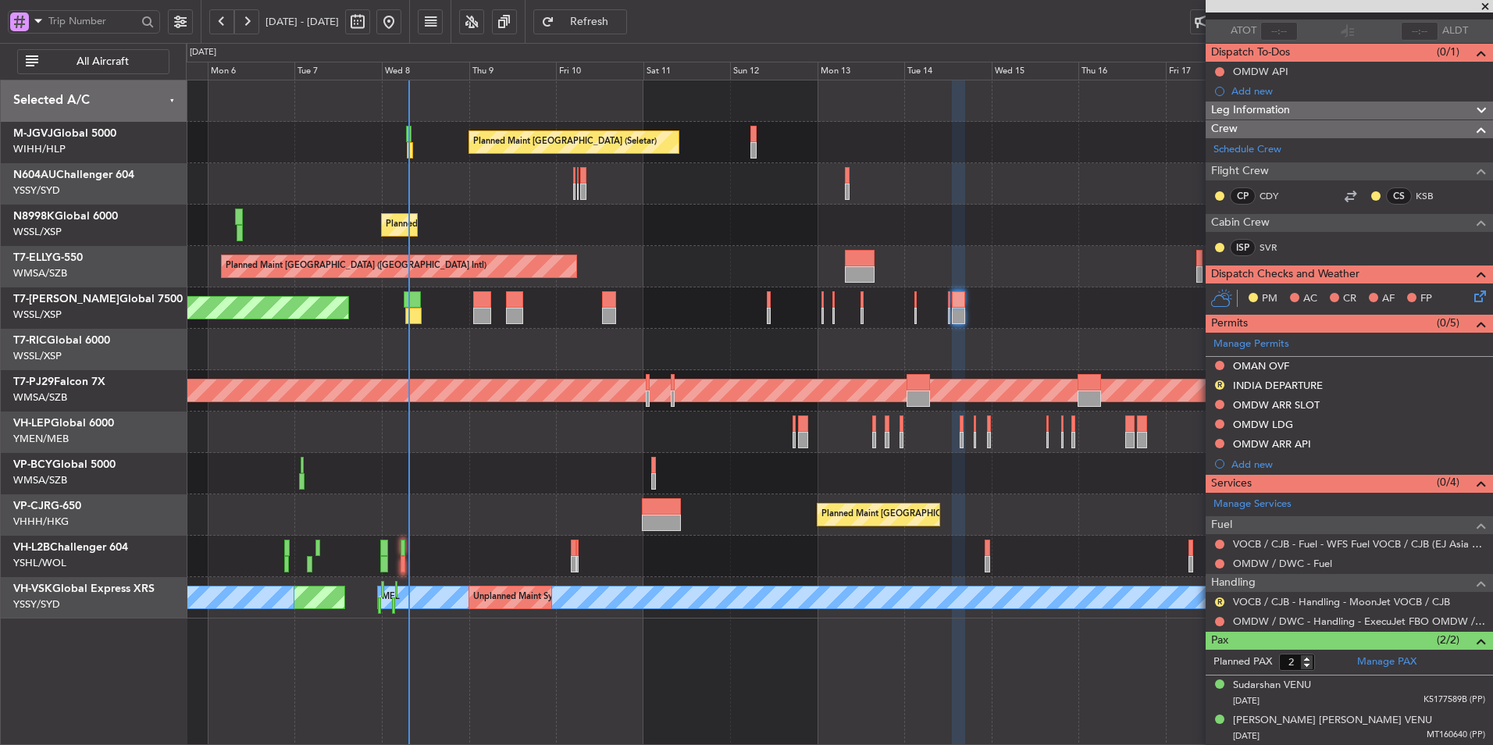
click at [723, 484] on div at bounding box center [839, 473] width 1306 height 41
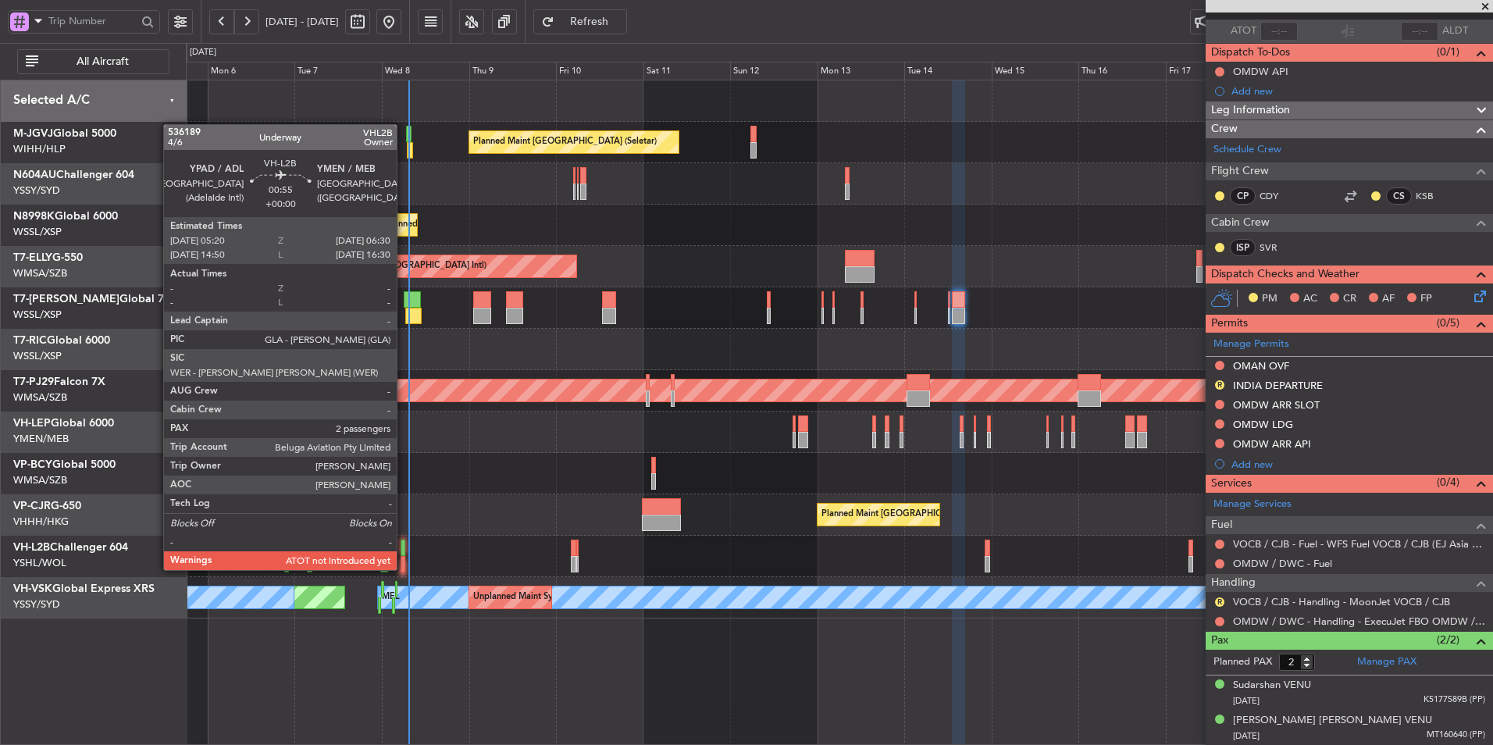
click at [404, 554] on div at bounding box center [403, 547] width 5 height 16
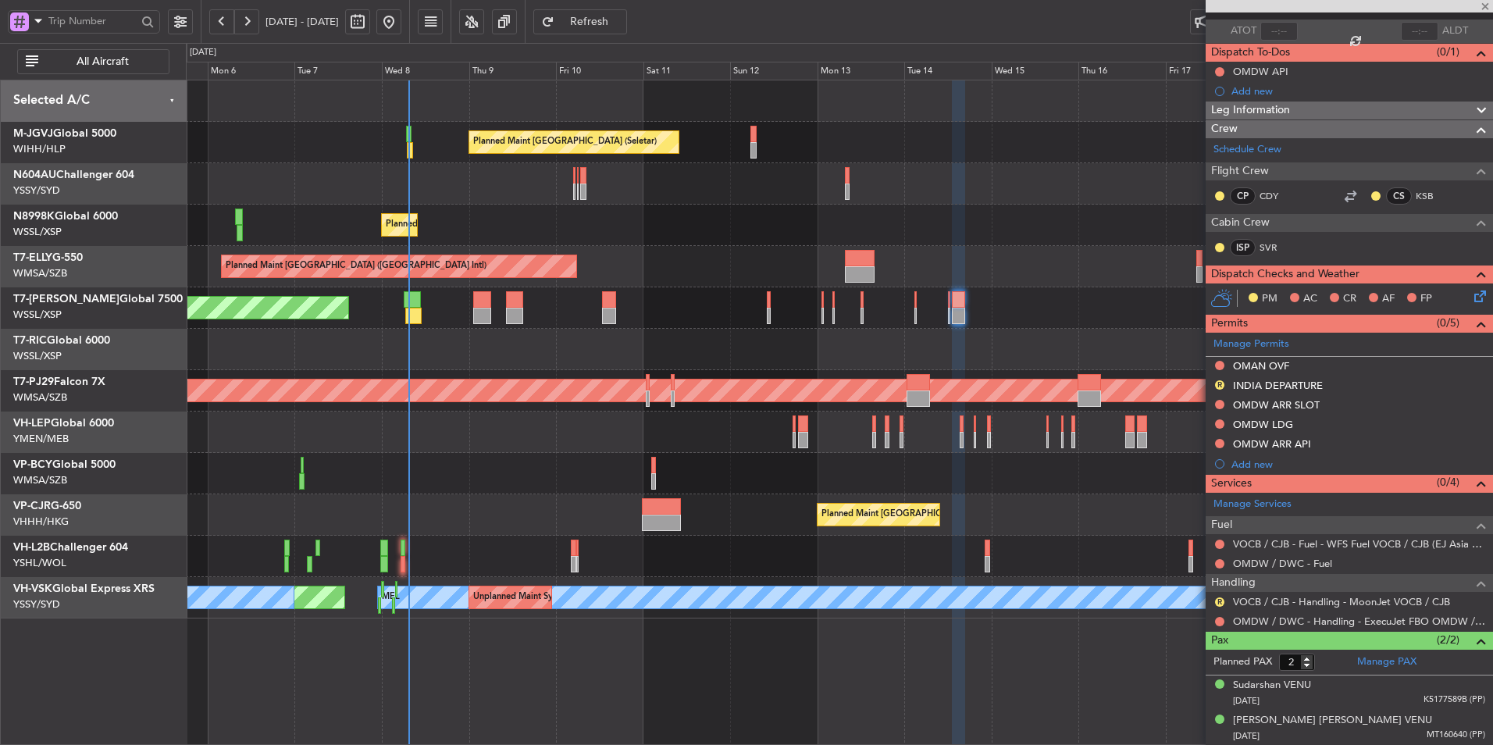
scroll to position [0, 0]
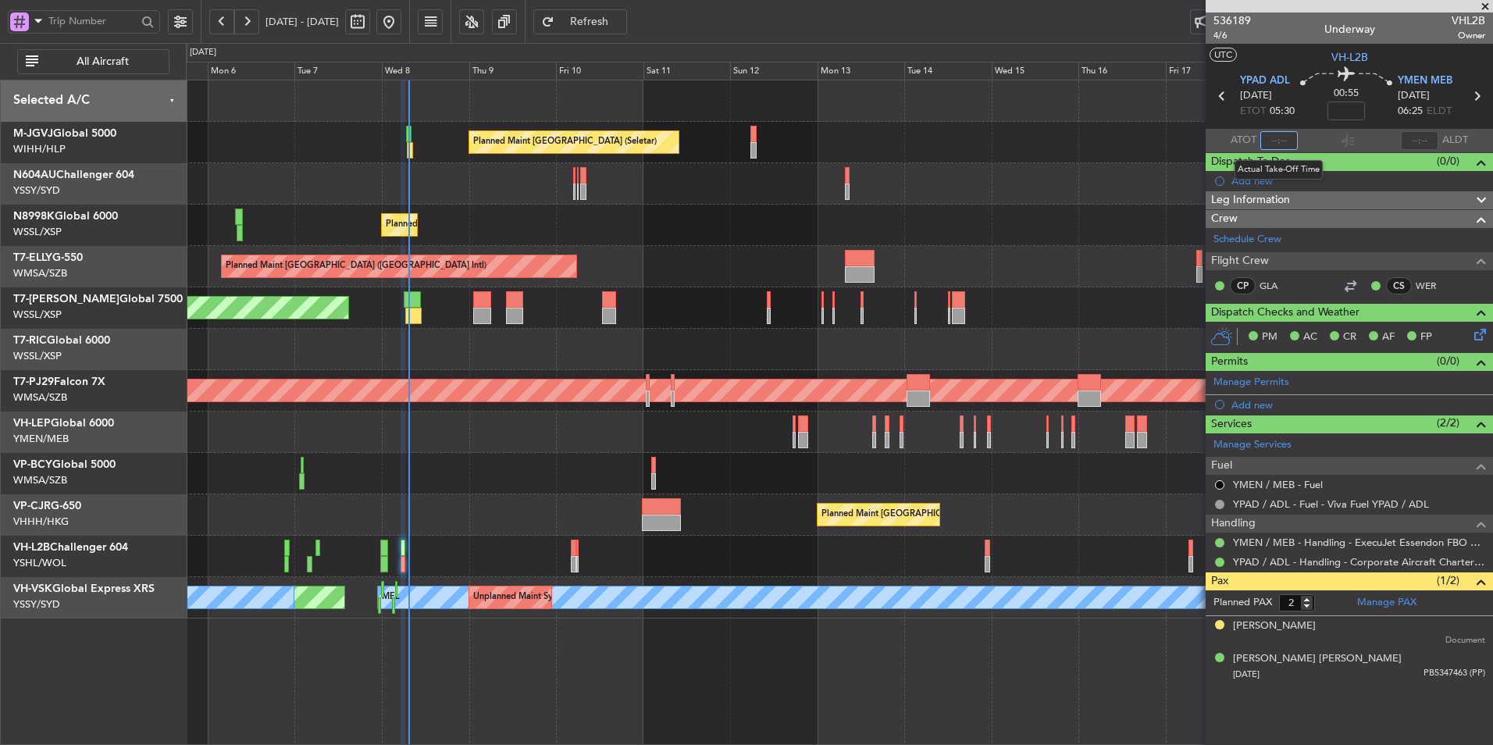
click at [1286, 143] on input "text" at bounding box center [1278, 140] width 37 height 19
type input "07:28"
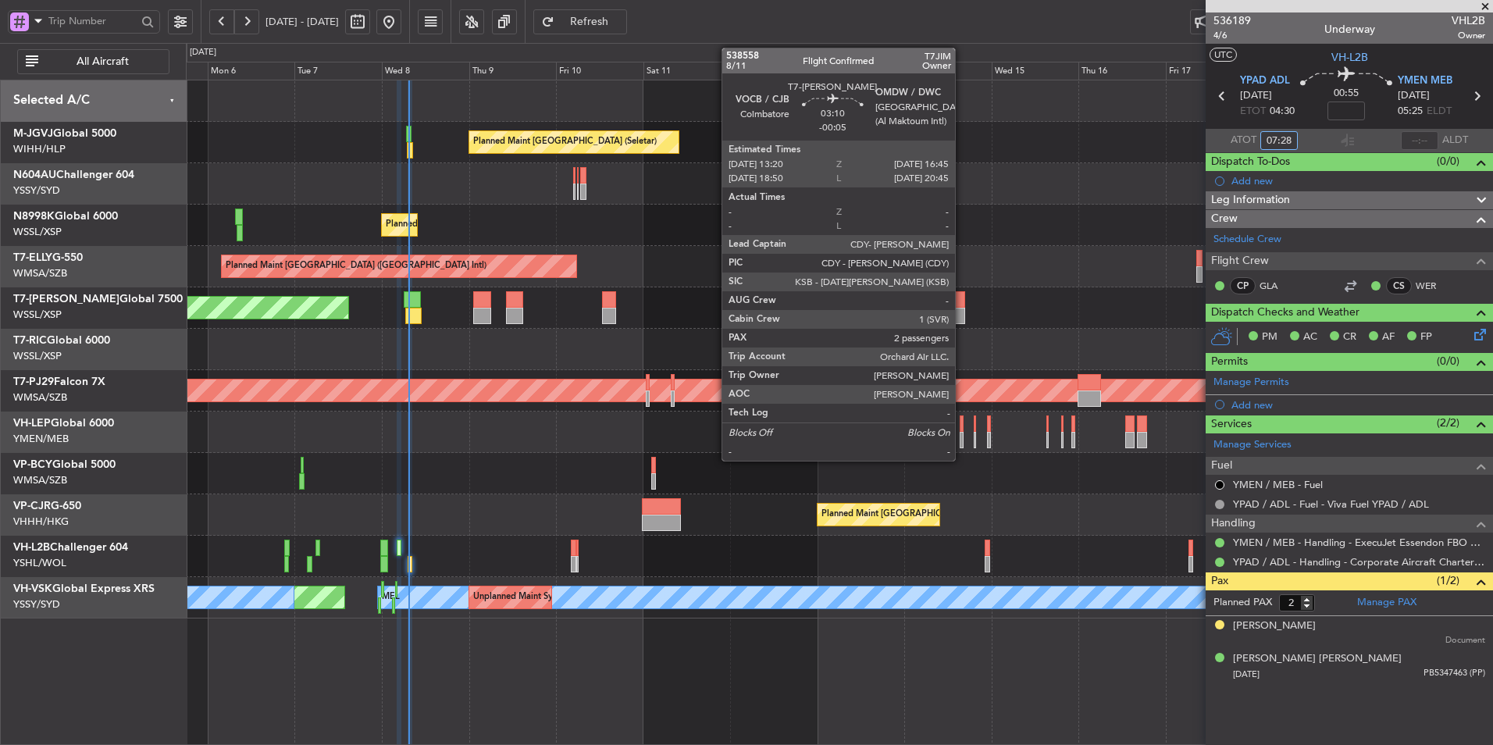
click at [962, 307] on div at bounding box center [958, 299] width 12 height 16
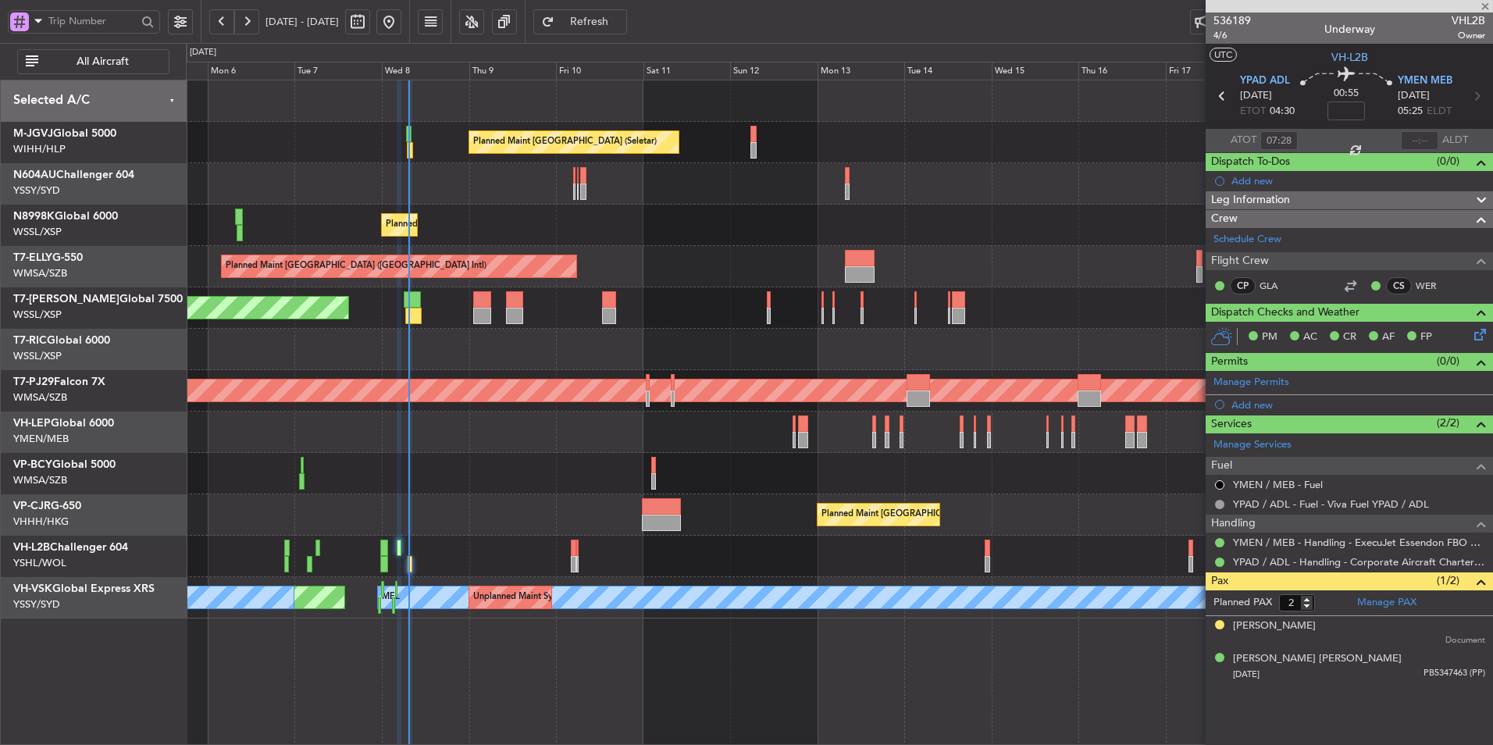
type input "-00:05"
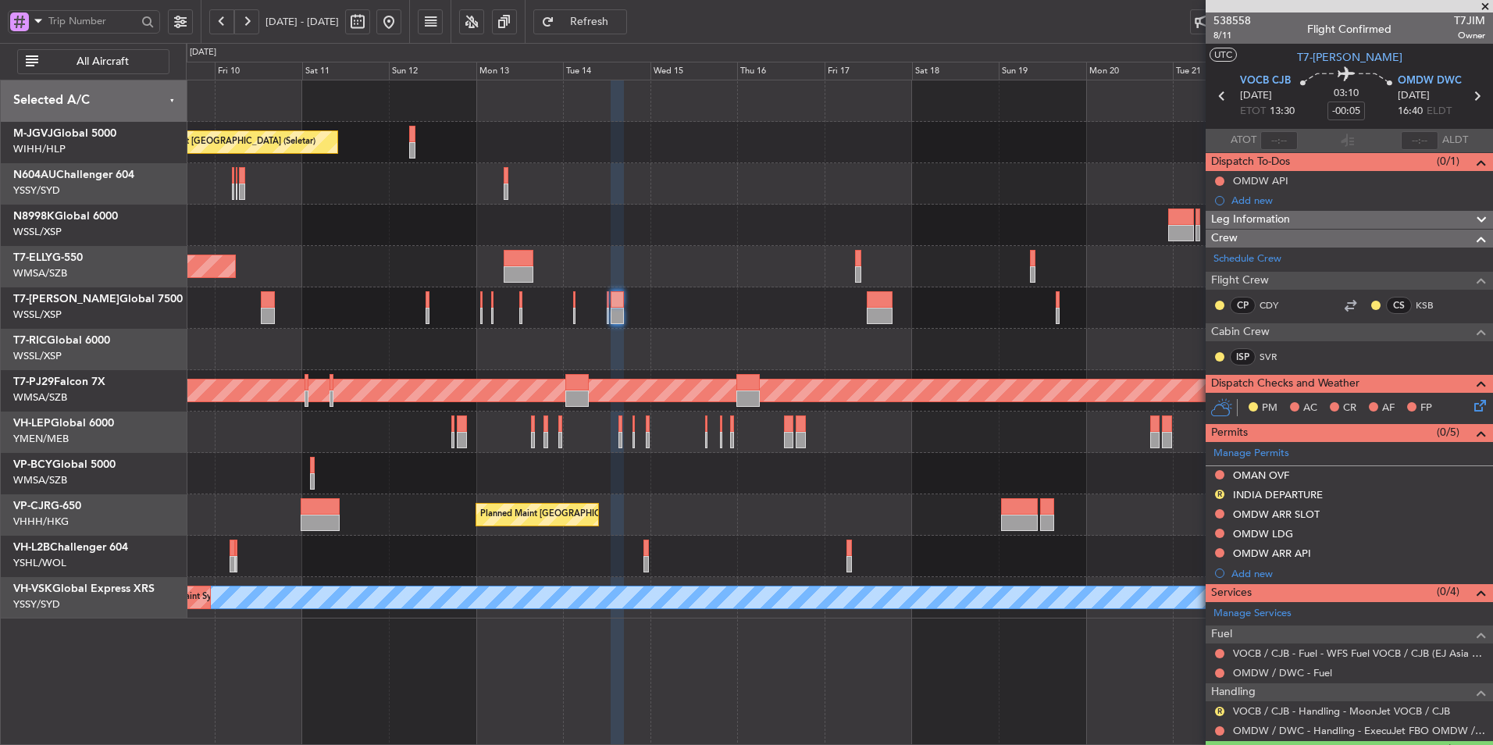
click at [684, 365] on div at bounding box center [839, 349] width 1306 height 41
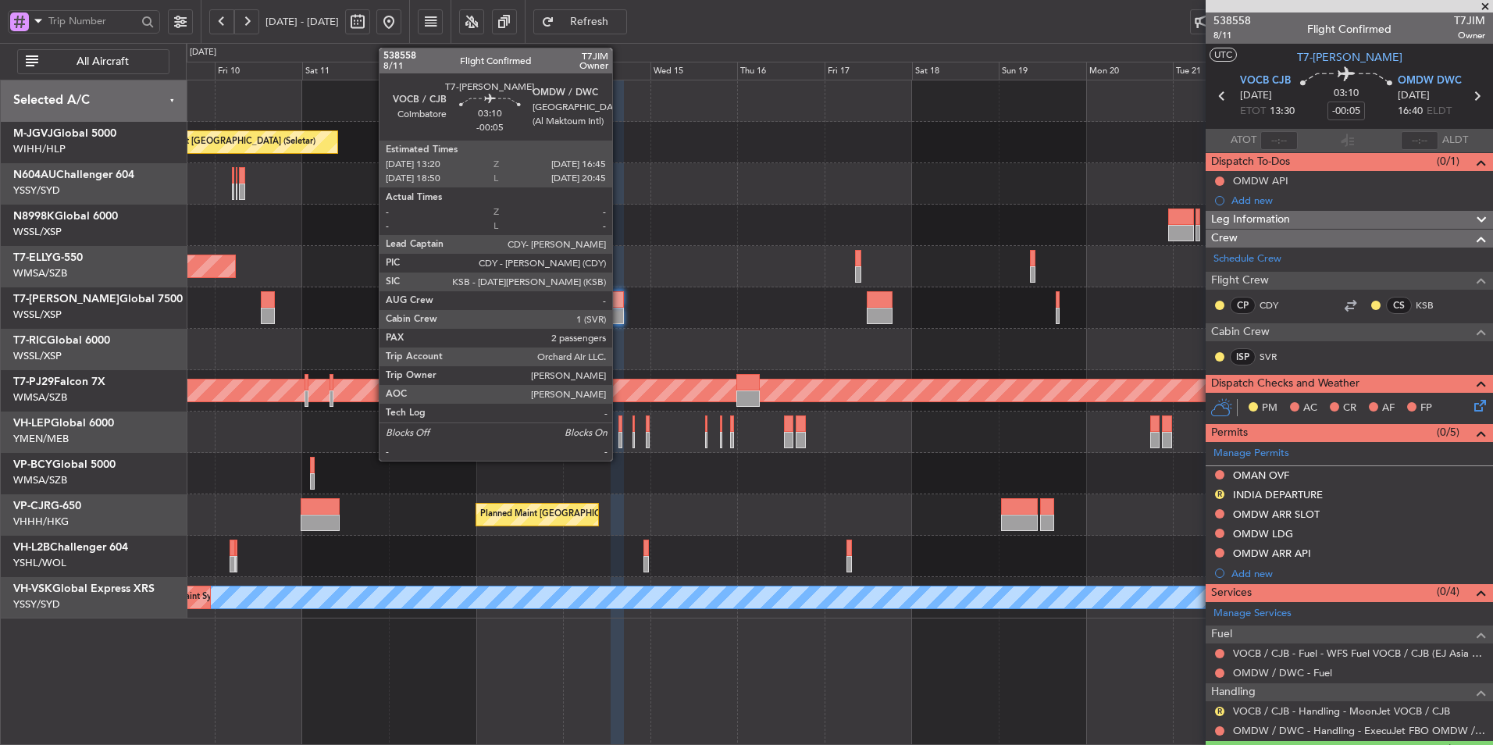
click at [619, 304] on div at bounding box center [617, 299] width 12 height 16
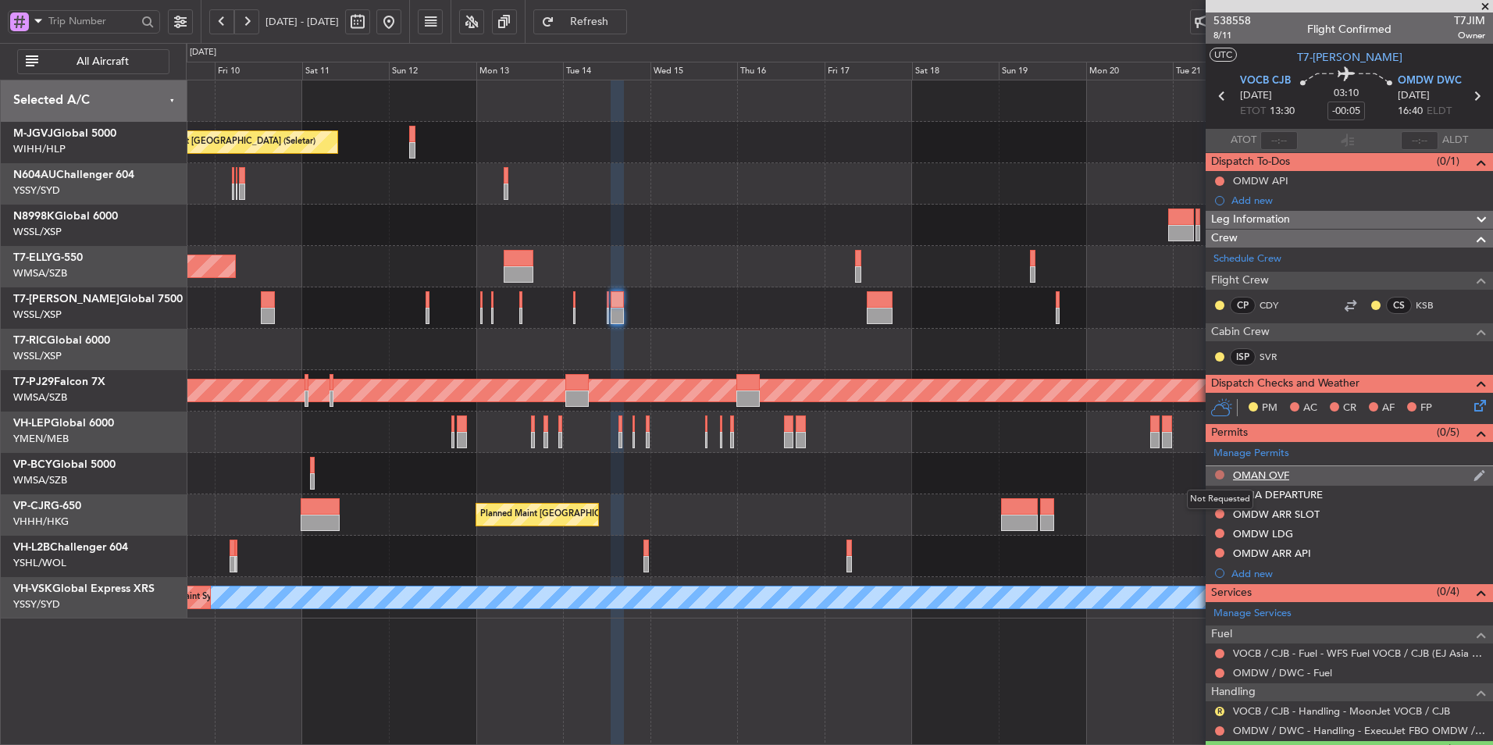
click at [1217, 474] on button at bounding box center [1219, 474] width 9 height 9
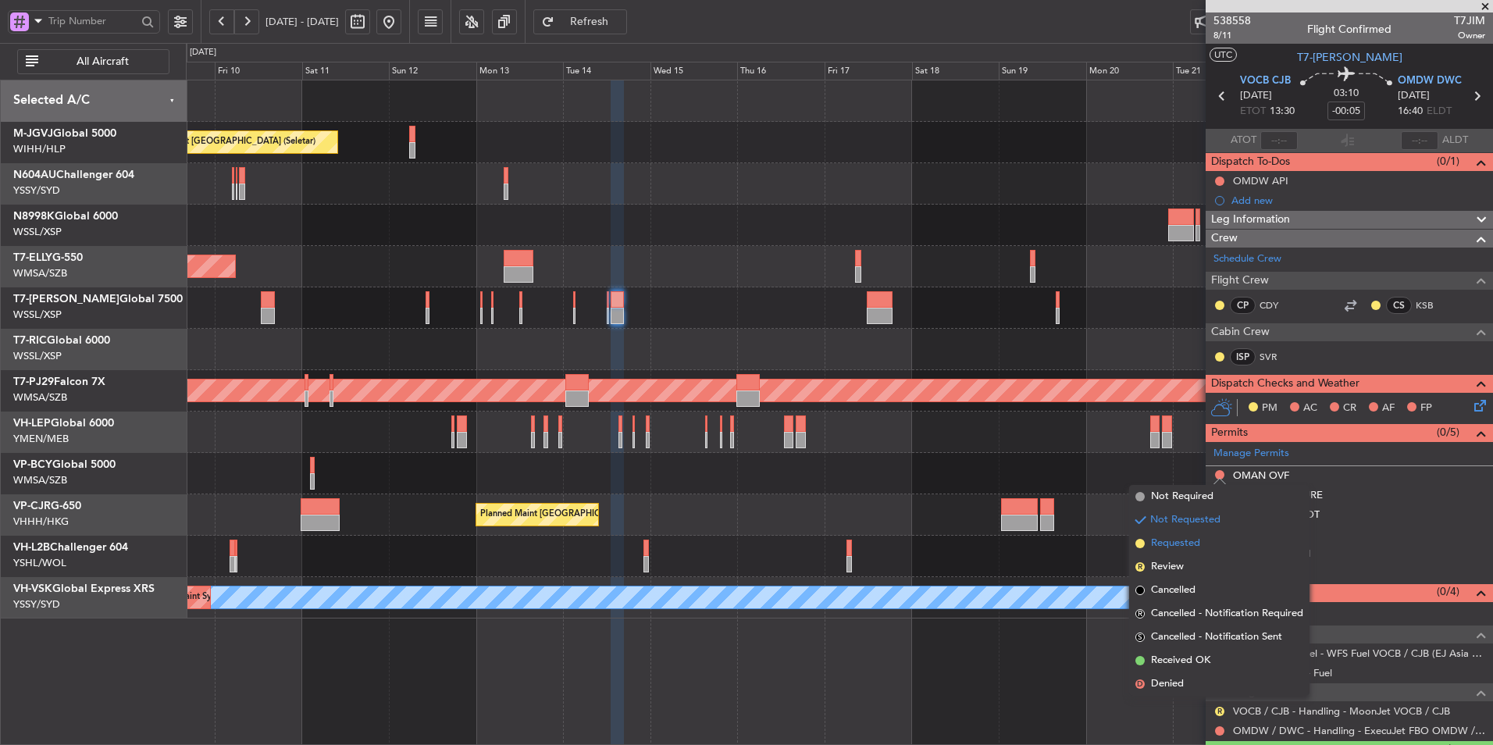
click at [1193, 543] on span "Requested" at bounding box center [1175, 544] width 49 height 16
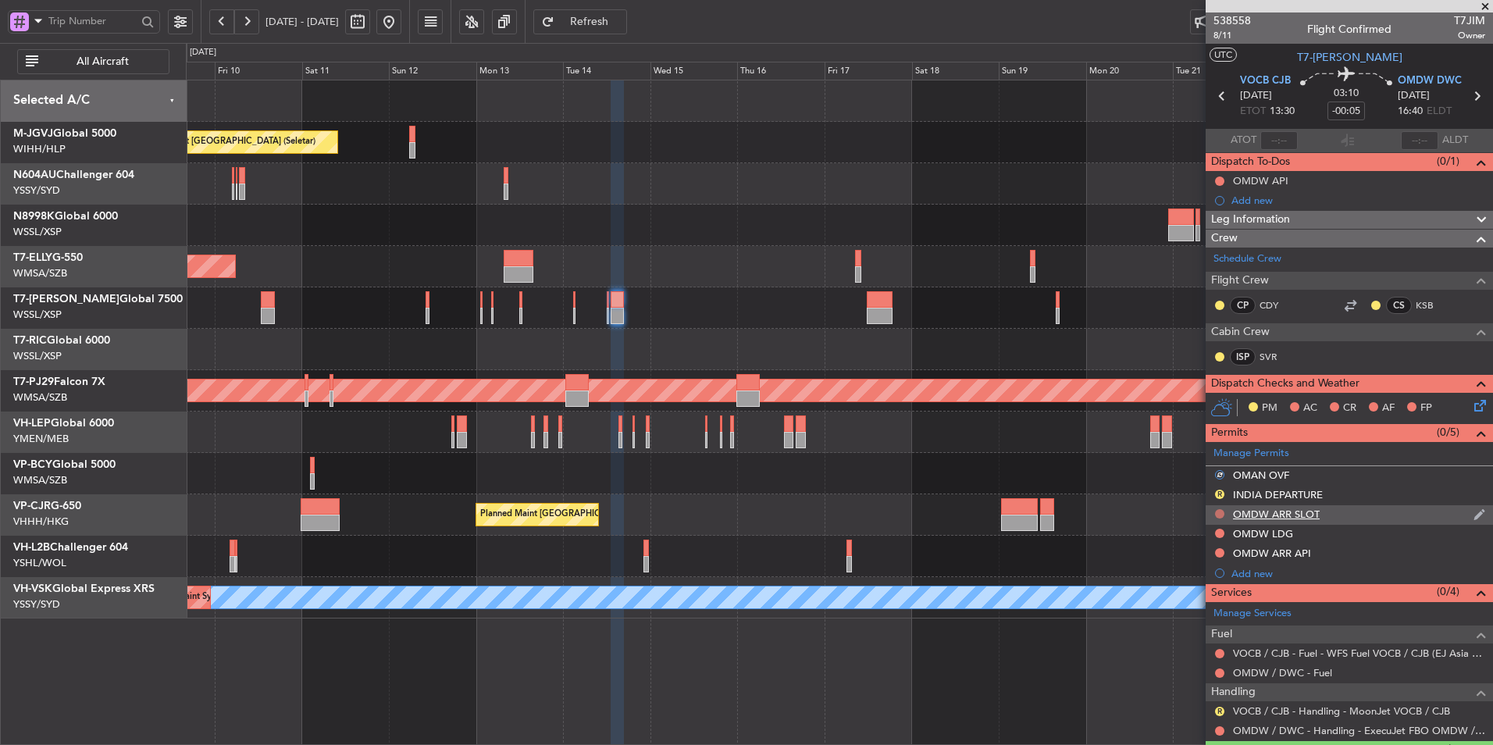
click at [1218, 514] on button at bounding box center [1219, 513] width 9 height 9
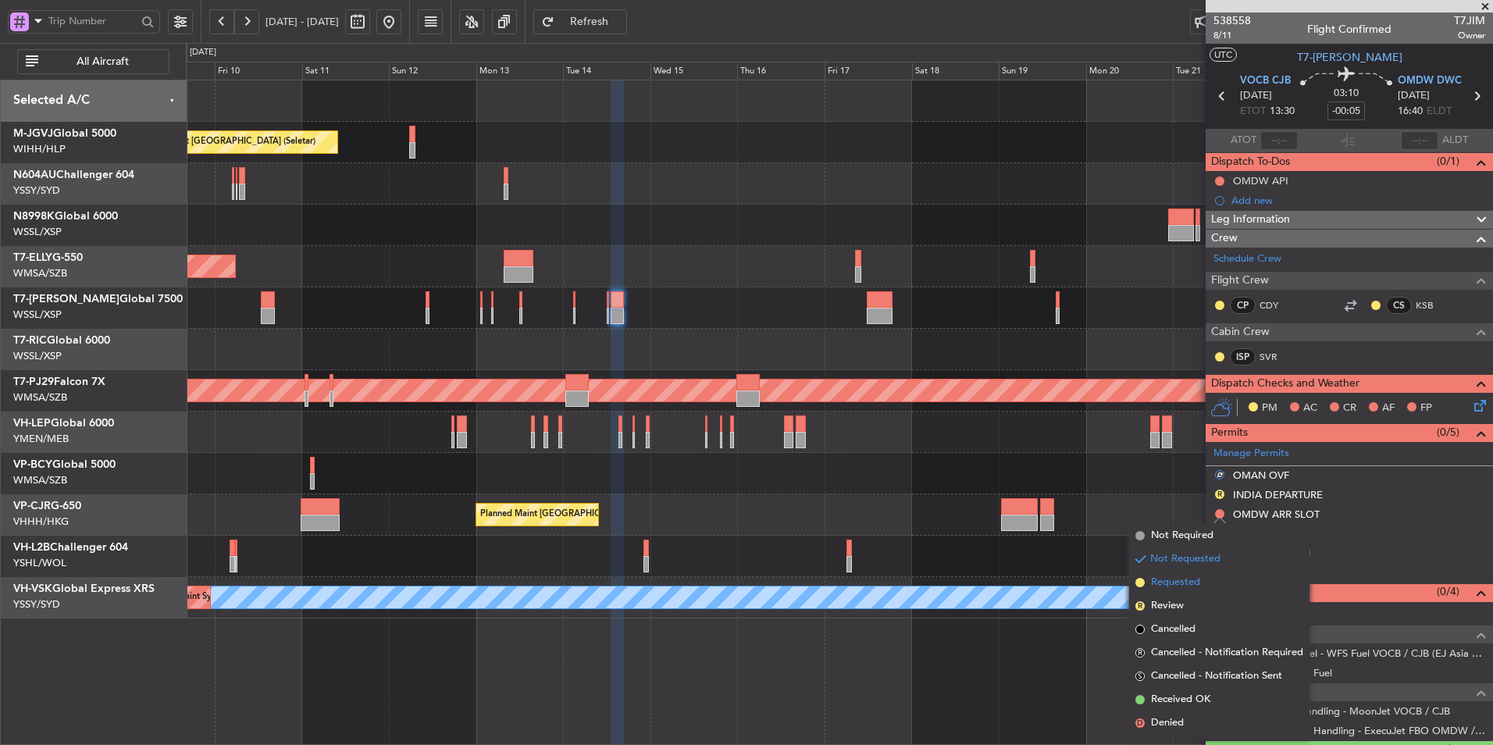
click at [1198, 586] on span "Requested" at bounding box center [1175, 583] width 49 height 16
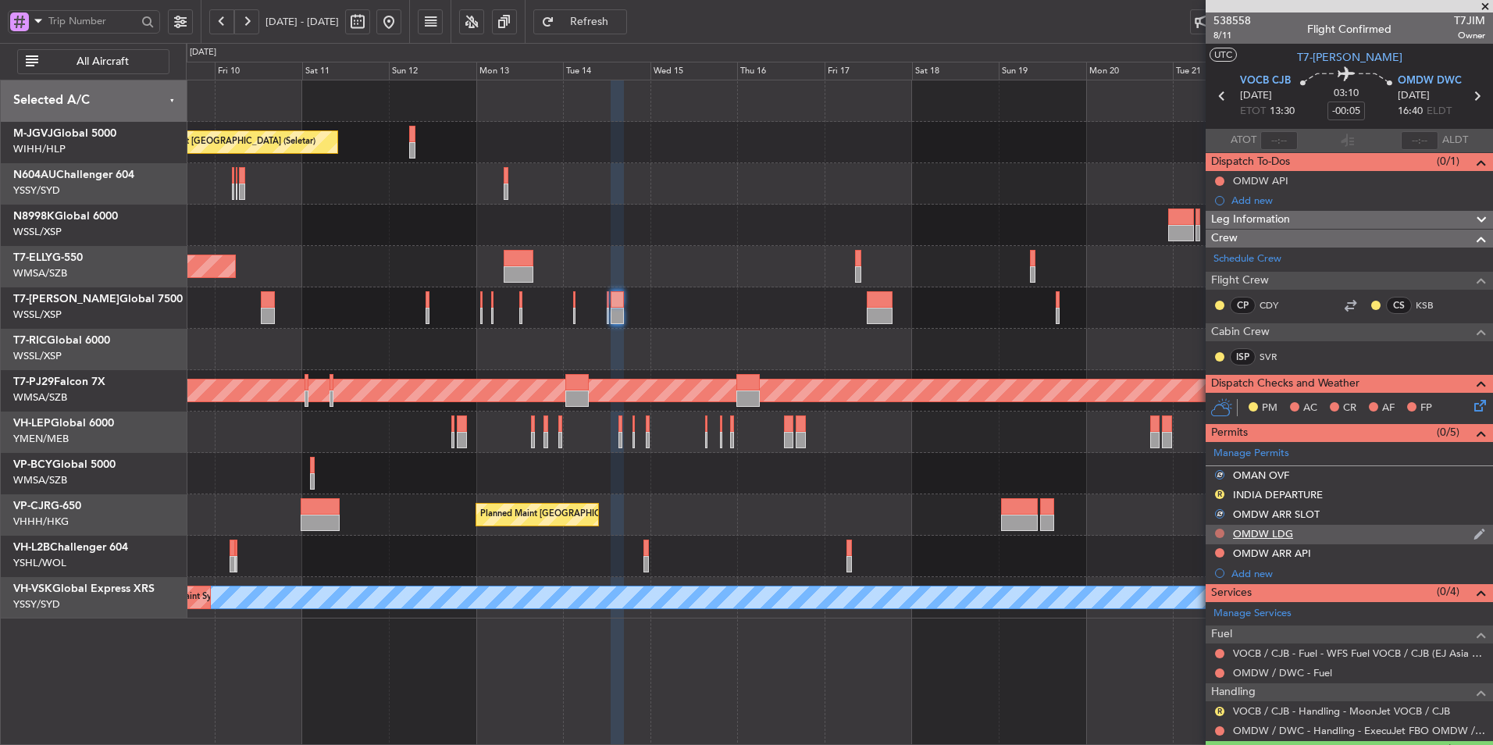
click at [1220, 532] on button at bounding box center [1219, 533] width 9 height 9
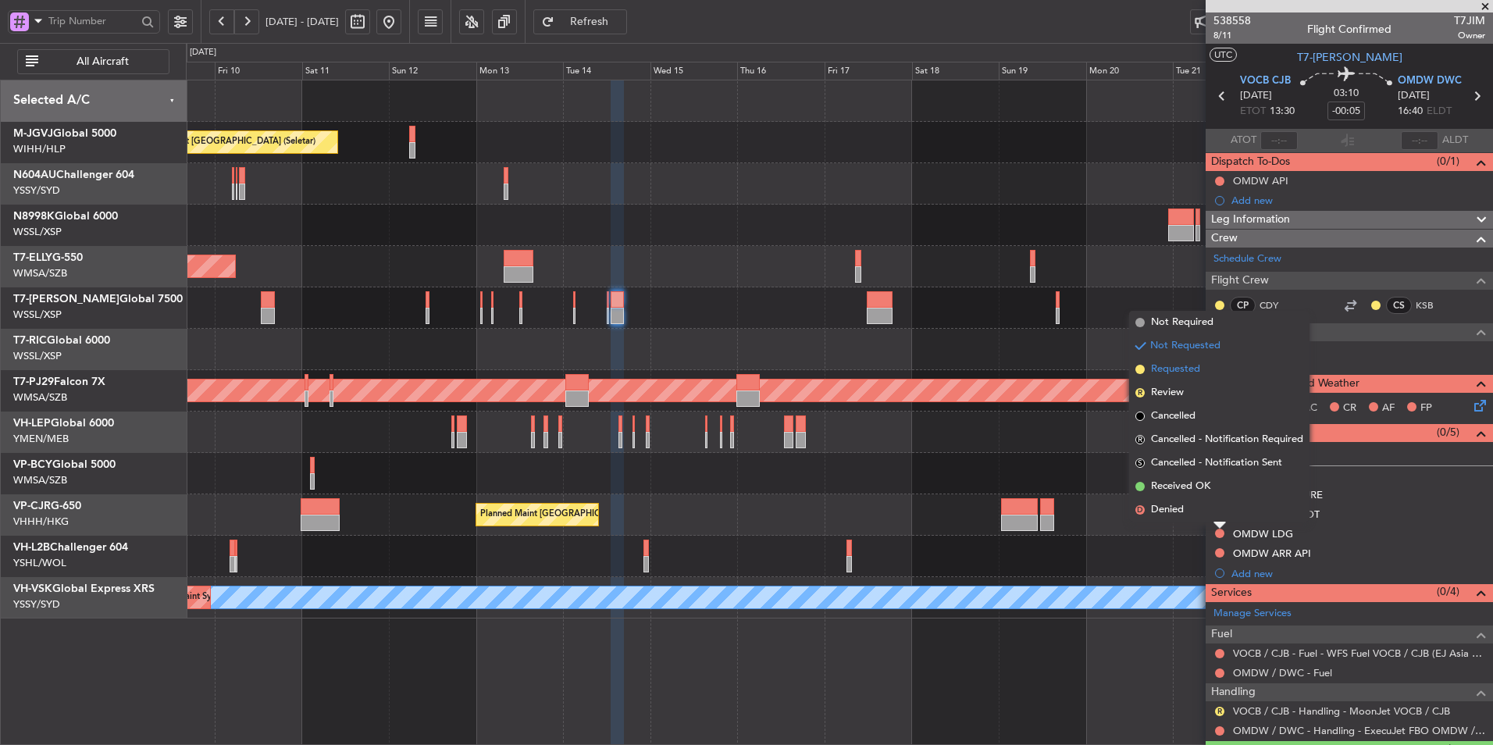
click at [1183, 372] on span "Requested" at bounding box center [1175, 369] width 49 height 16
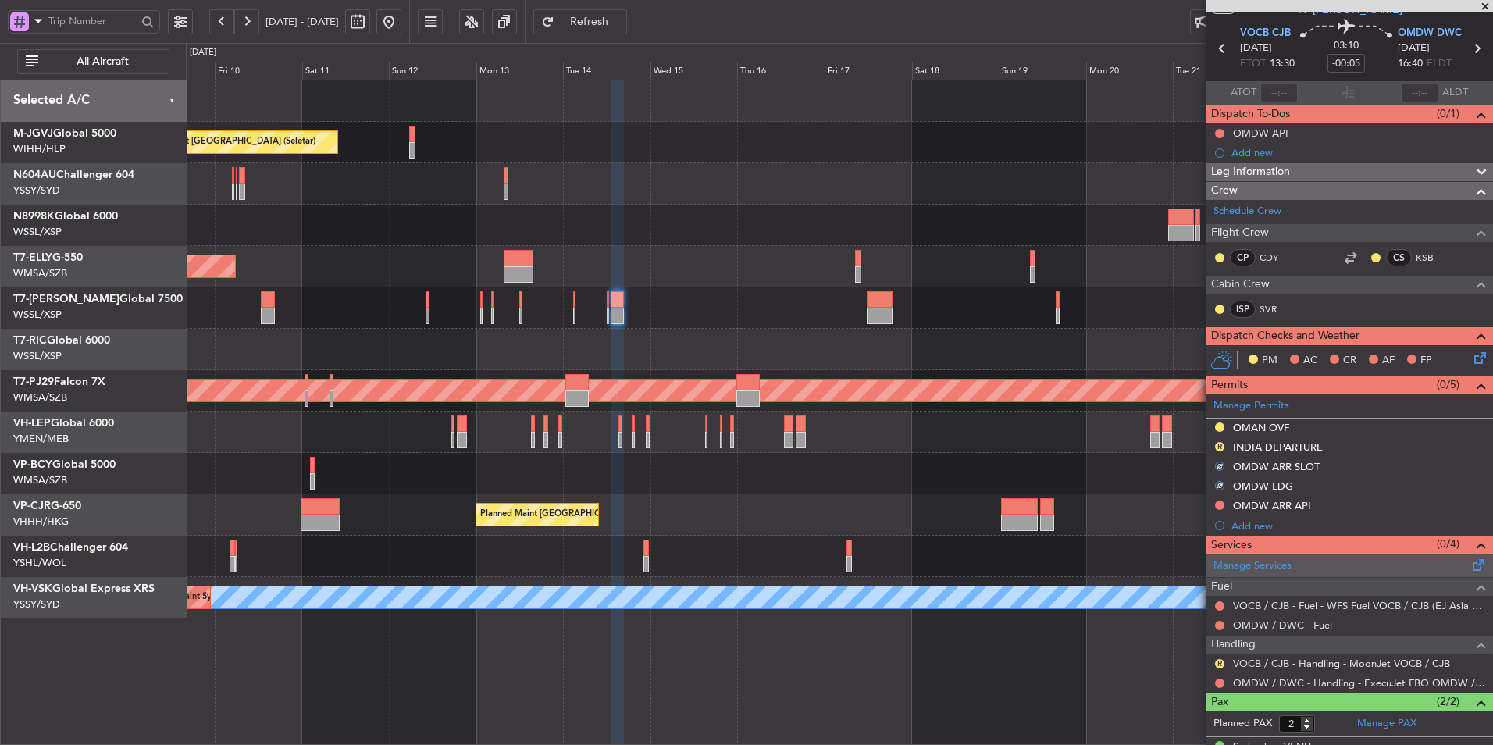
scroll to position [109, 0]
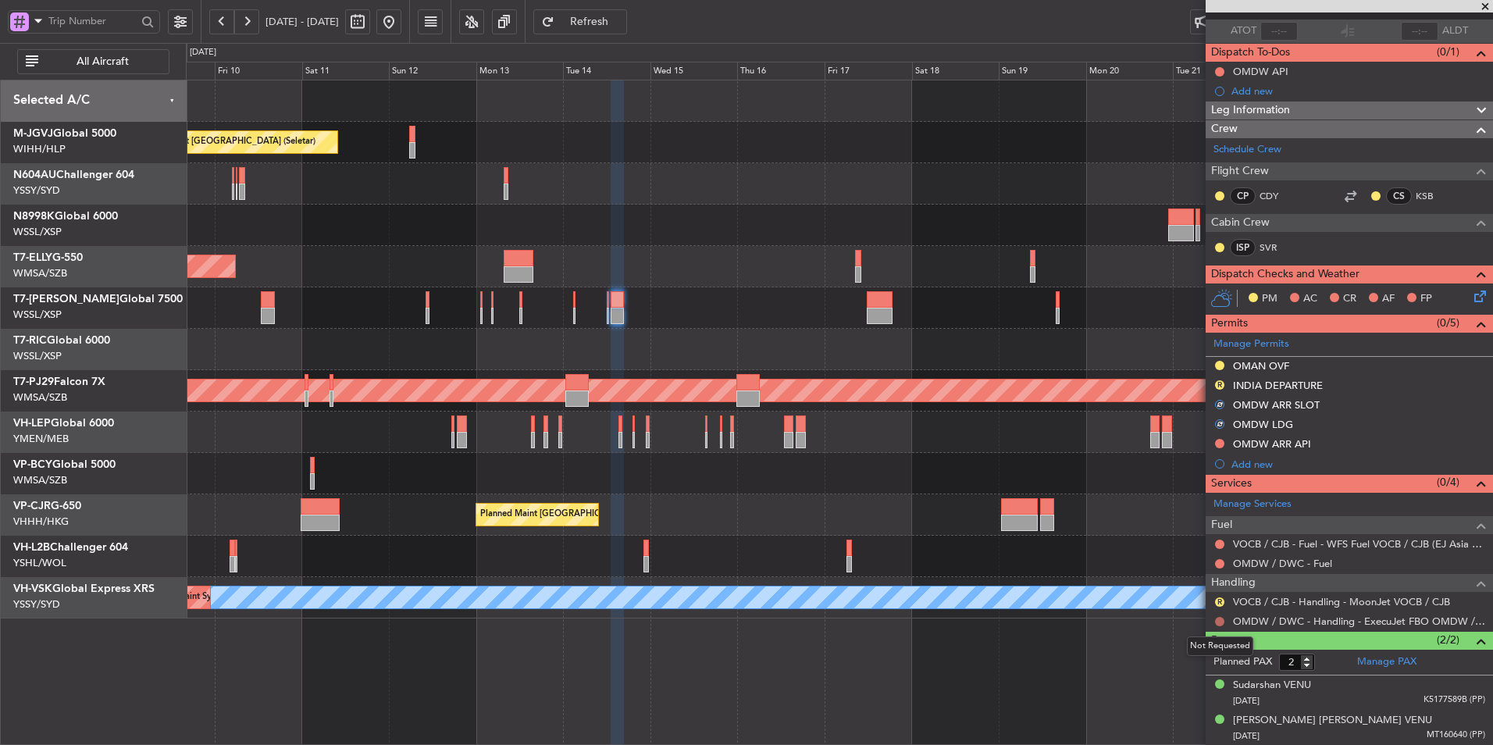
click at [1218, 623] on button at bounding box center [1219, 621] width 9 height 9
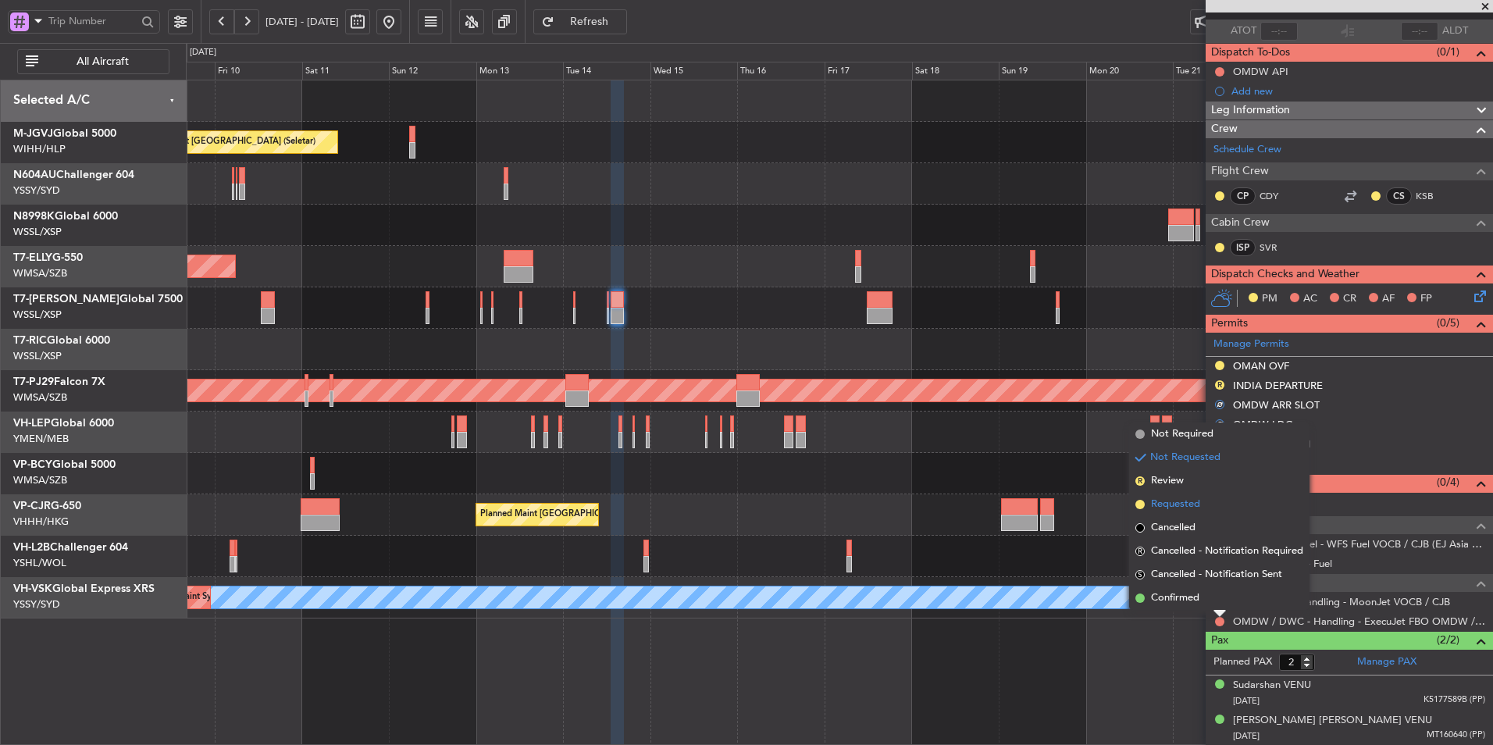
click at [1202, 505] on li "Requested" at bounding box center [1219, 504] width 180 height 23
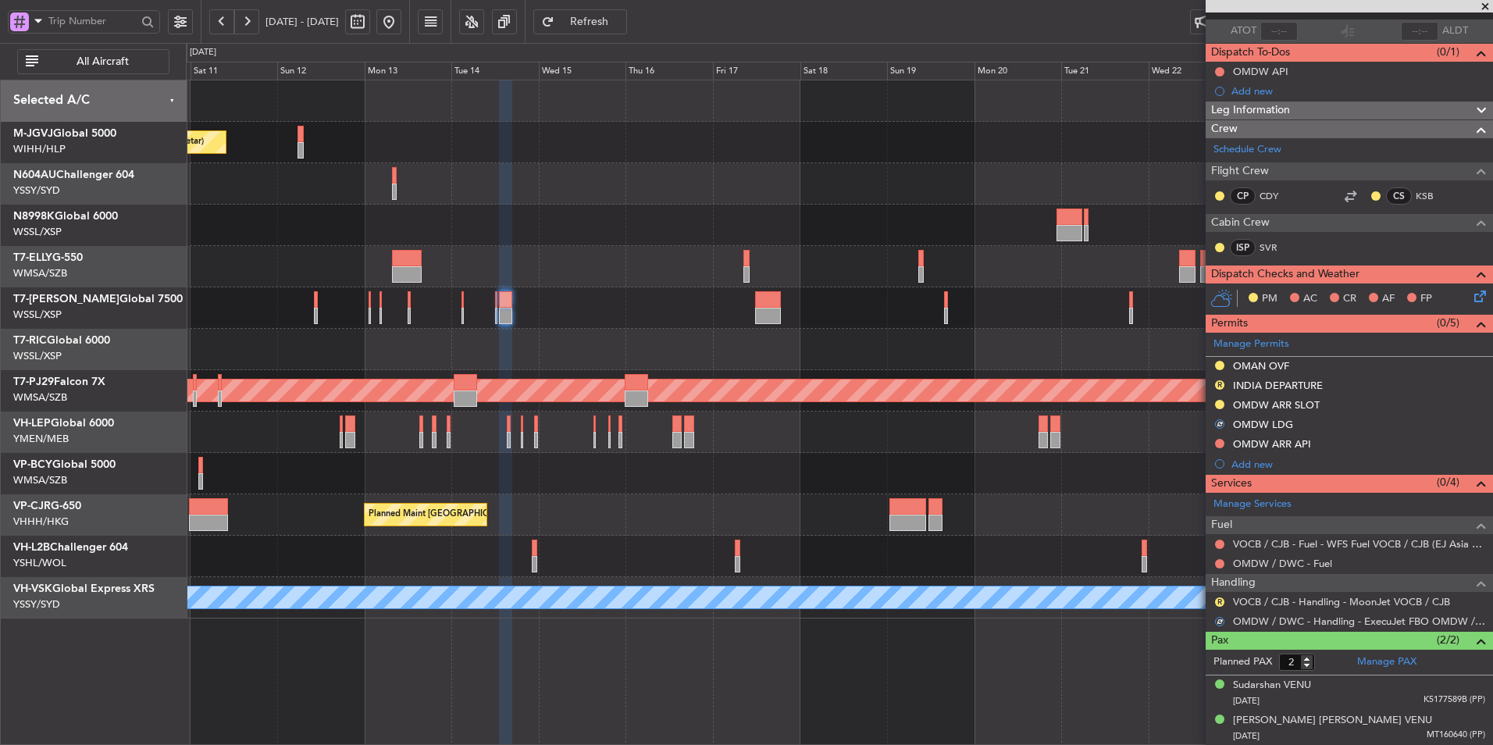
click at [867, 342] on div at bounding box center [839, 349] width 1306 height 41
click at [796, 340] on div at bounding box center [839, 349] width 1306 height 41
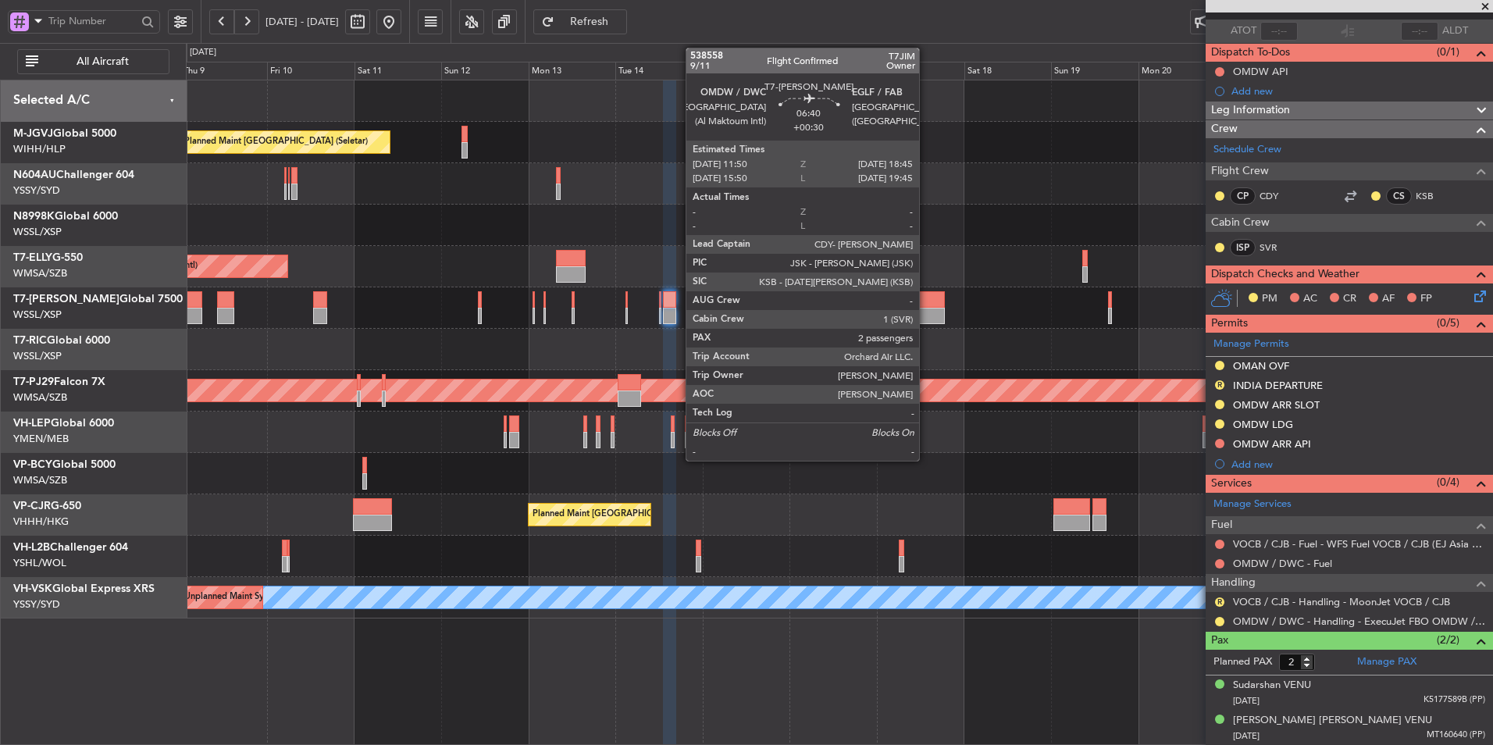
click at [927, 311] on div at bounding box center [932, 316] width 26 height 16
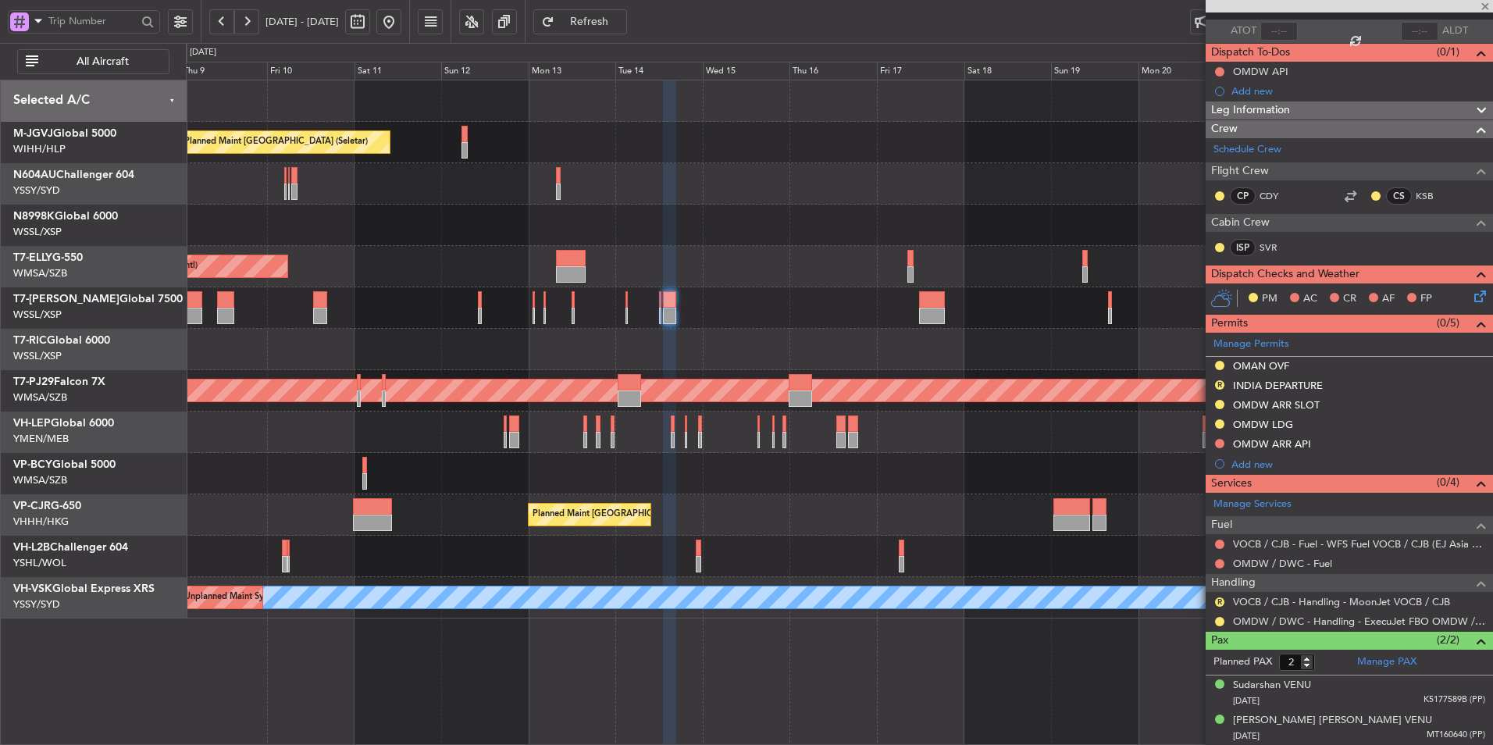
click at [881, 339] on div at bounding box center [839, 349] width 1306 height 41
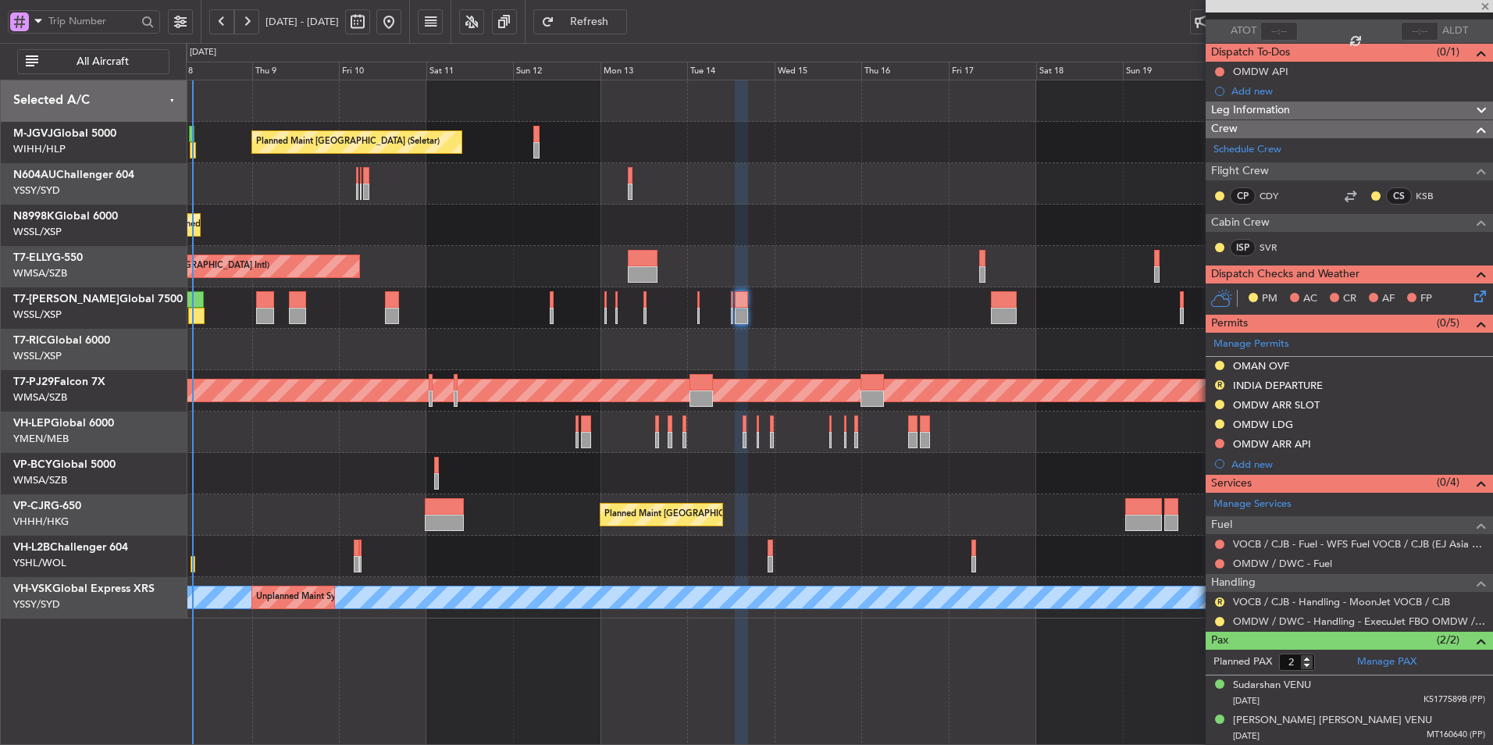
type input "+00:30"
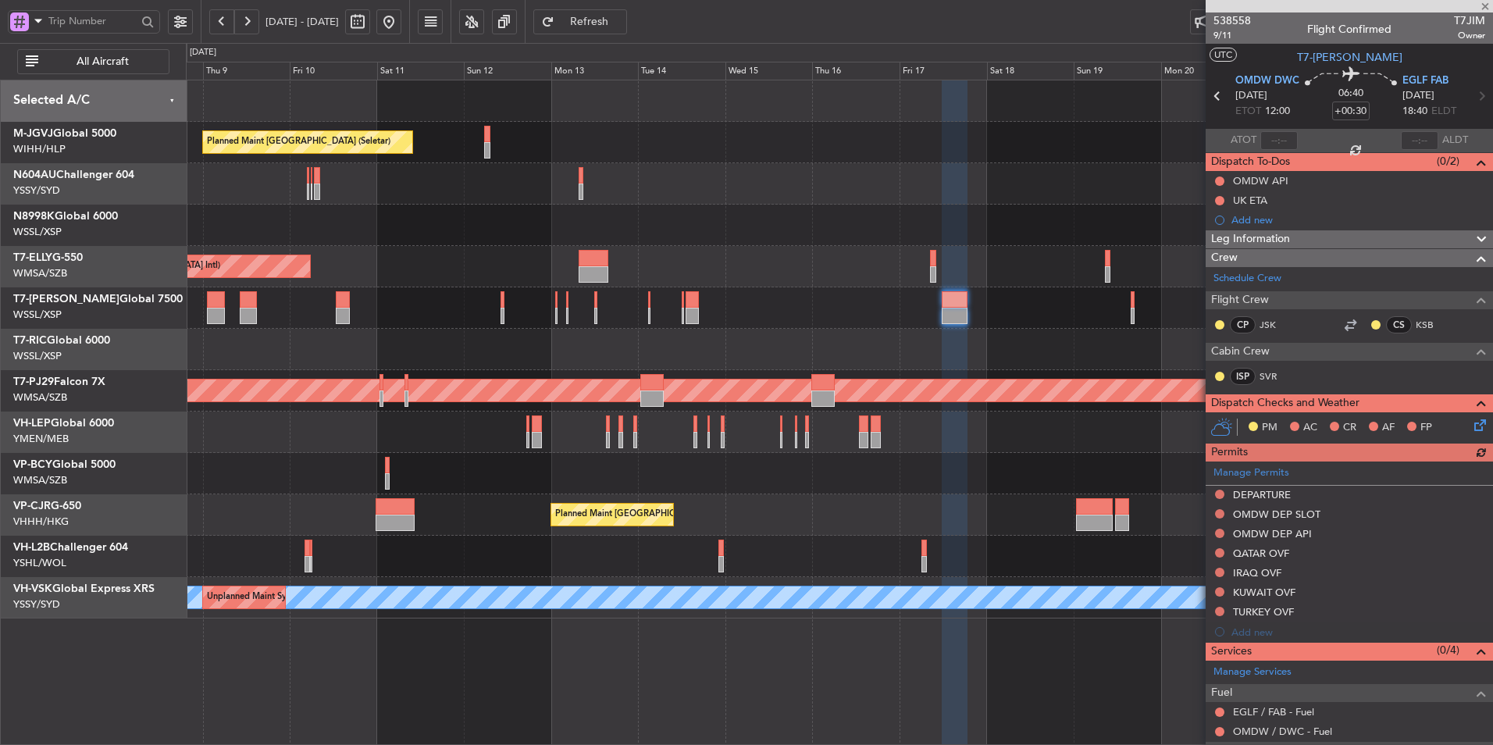
click at [860, 309] on div "Planned Maint [GEOGRAPHIC_DATA] (Seletar)" at bounding box center [839, 307] width 1306 height 41
click at [1219, 494] on button at bounding box center [1219, 494] width 9 height 9
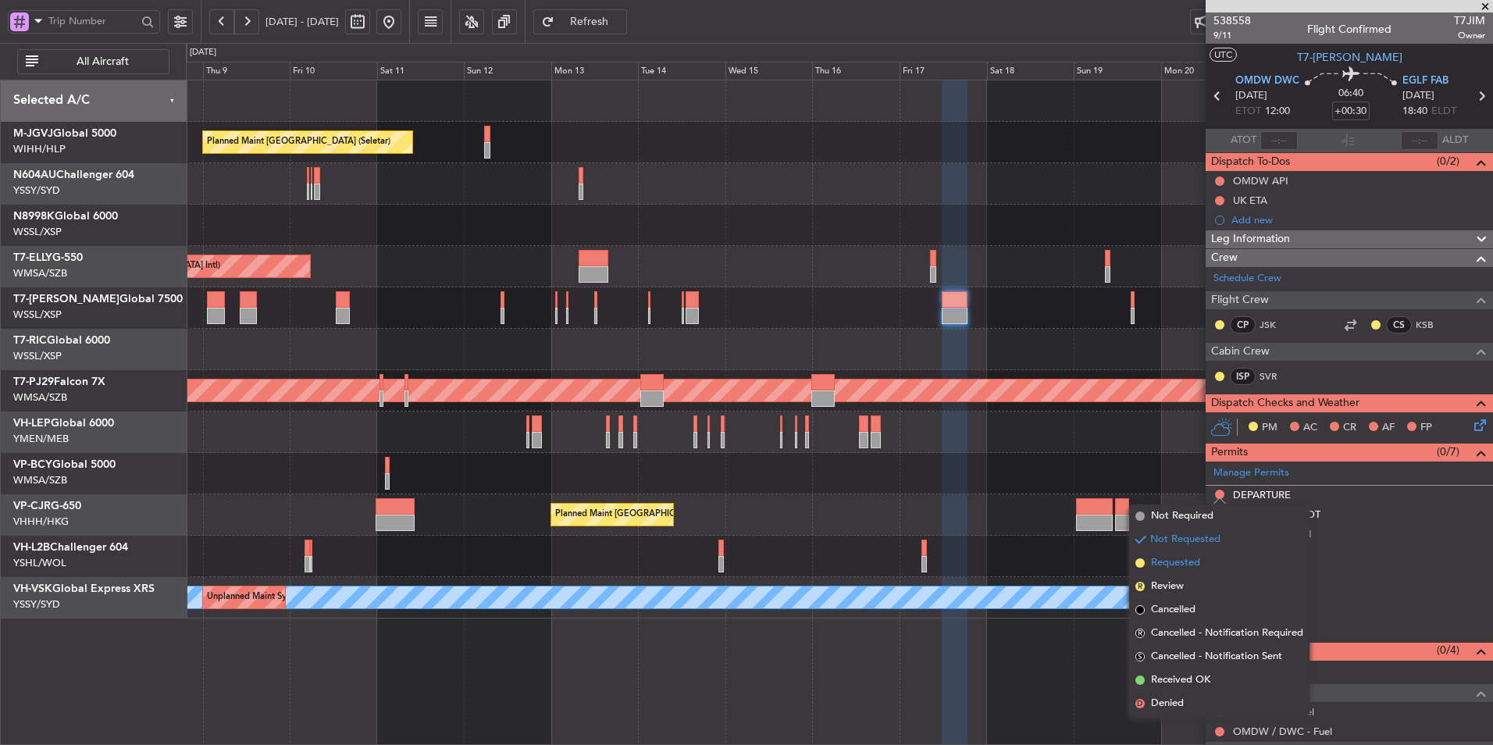
click at [1195, 558] on span "Requested" at bounding box center [1175, 563] width 49 height 16
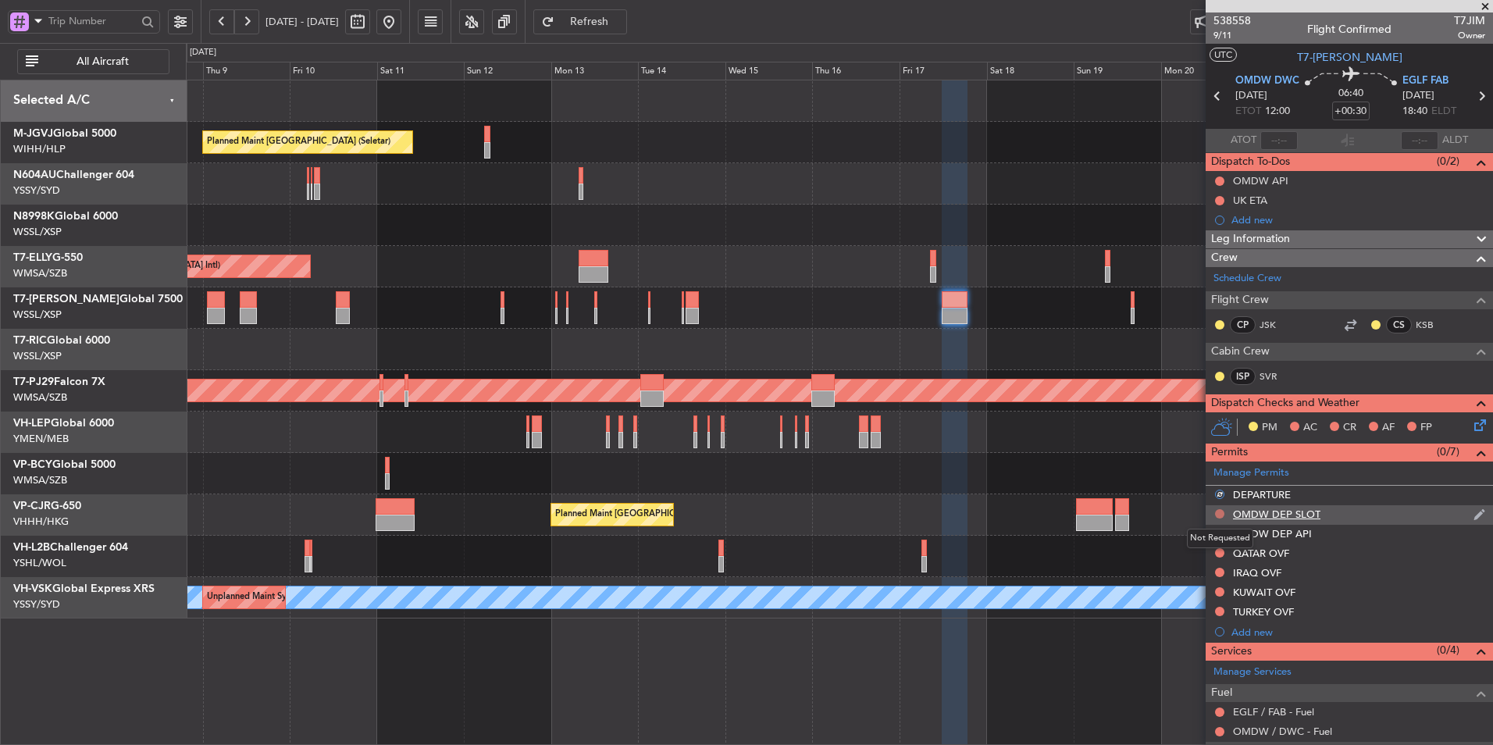
click at [1220, 514] on button at bounding box center [1219, 513] width 9 height 9
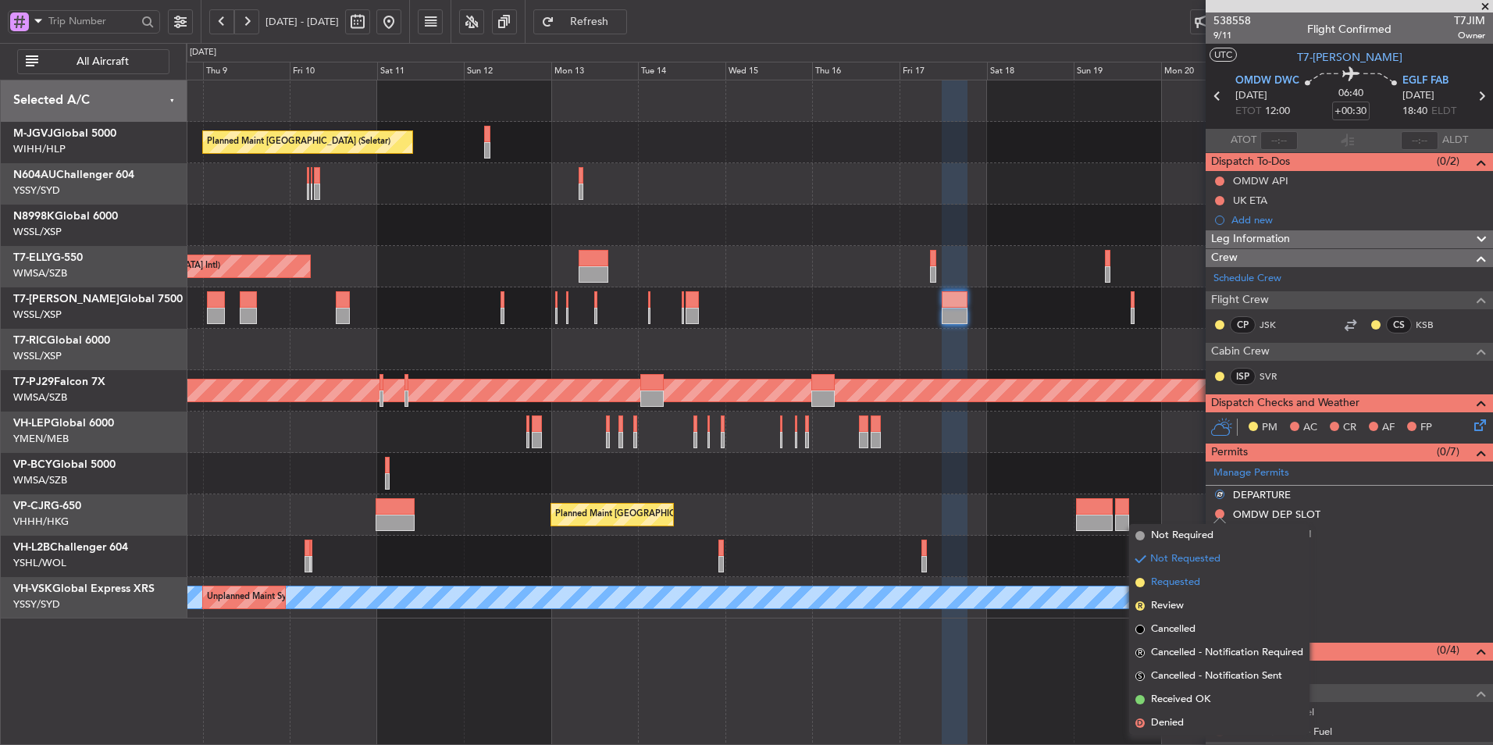
click at [1202, 578] on li "Requested" at bounding box center [1219, 582] width 180 height 23
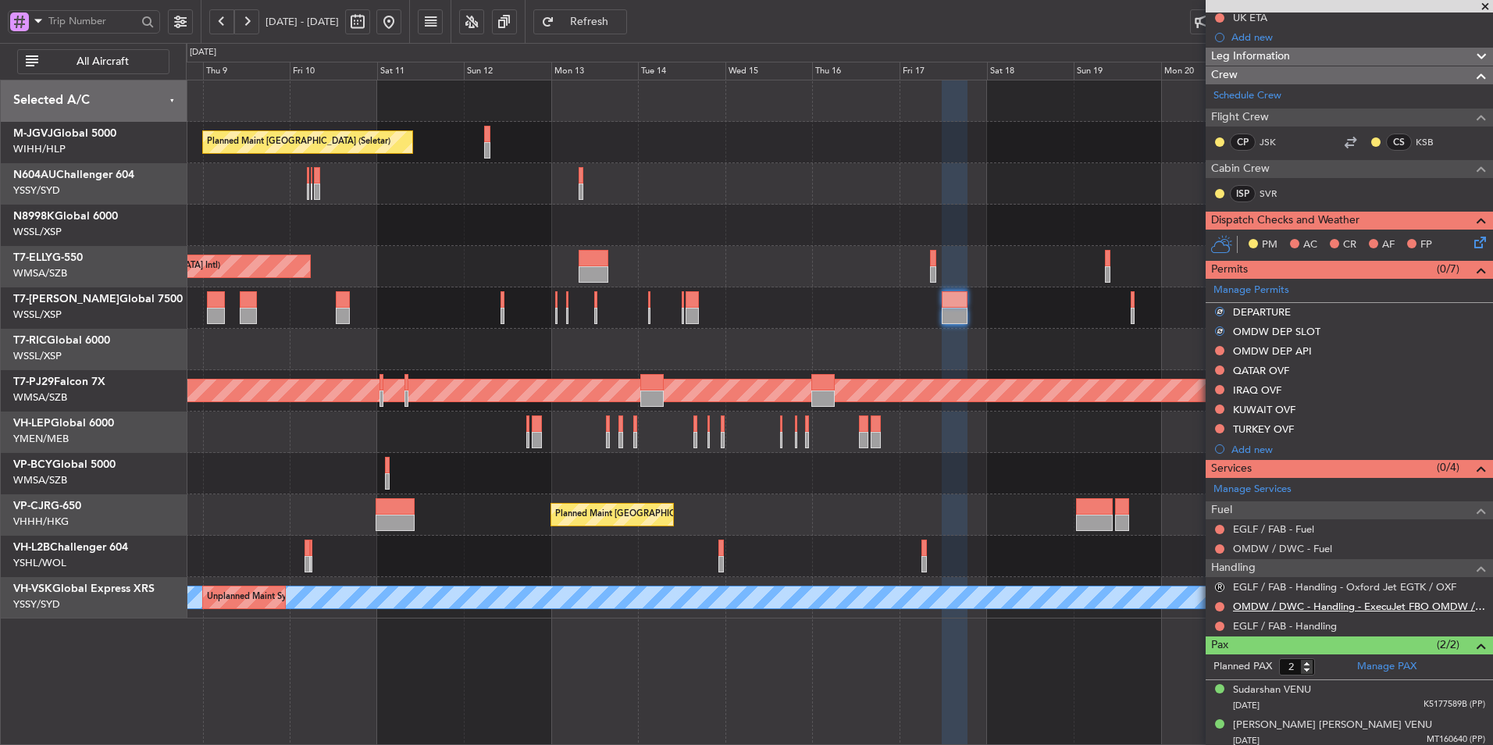
scroll to position [187, 0]
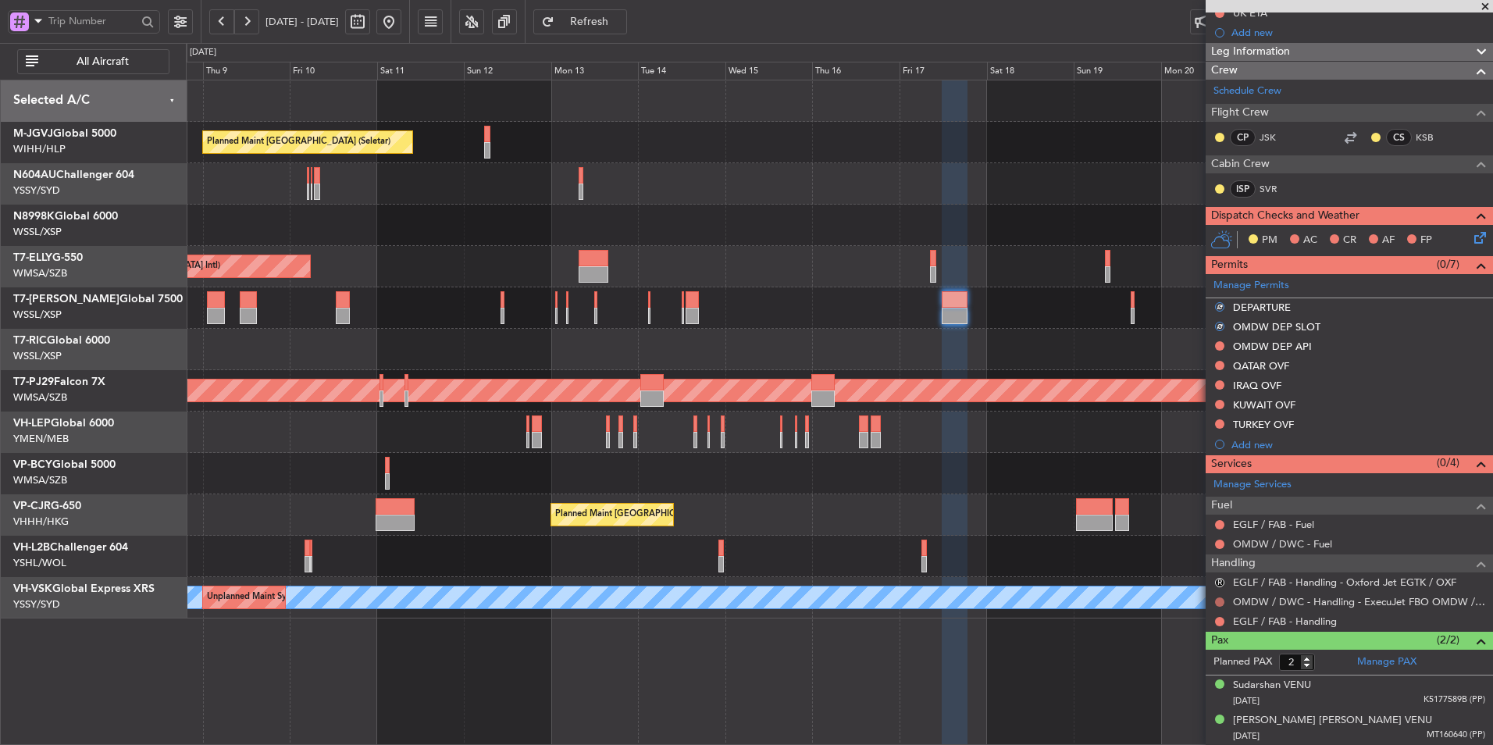
click at [1221, 600] on button at bounding box center [1219, 601] width 9 height 9
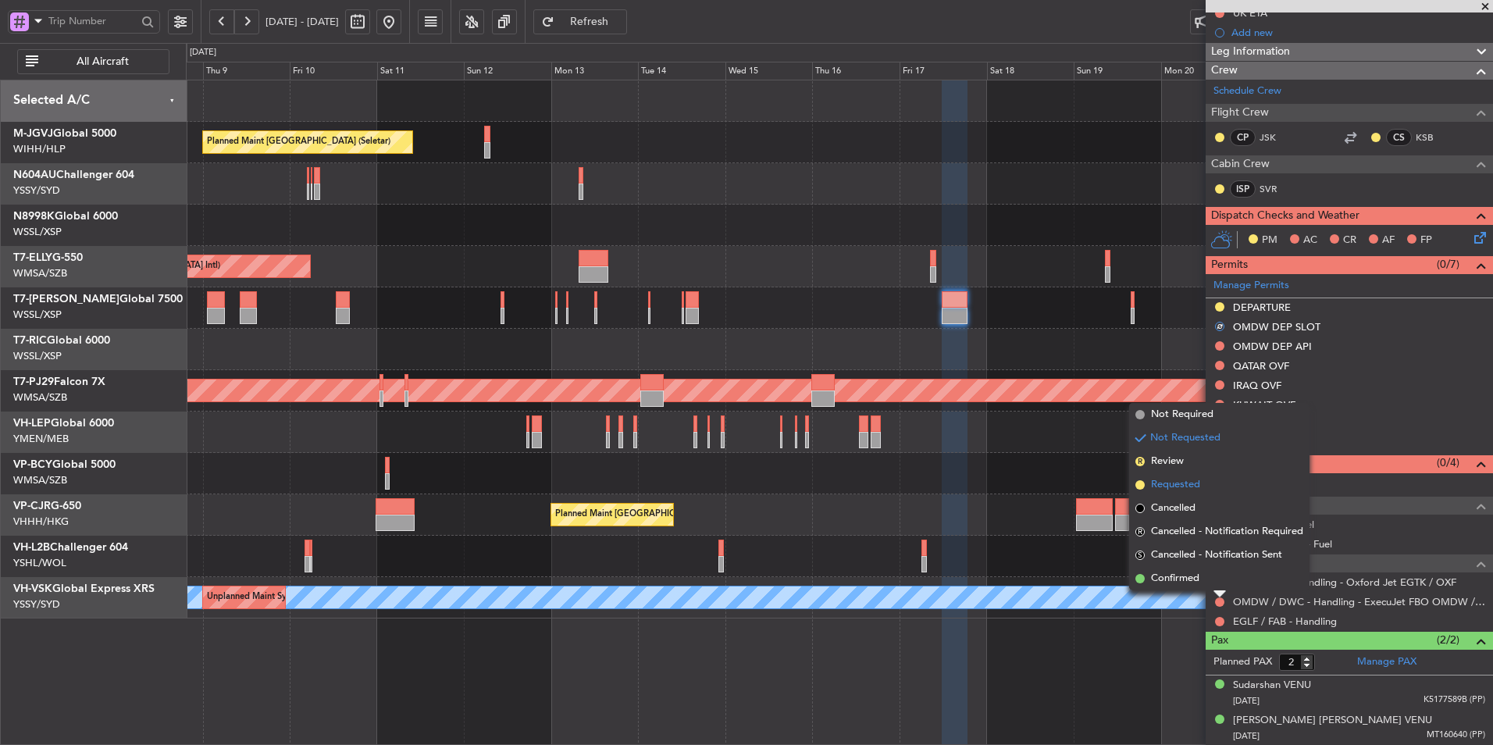
click at [1185, 477] on span "Requested" at bounding box center [1175, 485] width 49 height 16
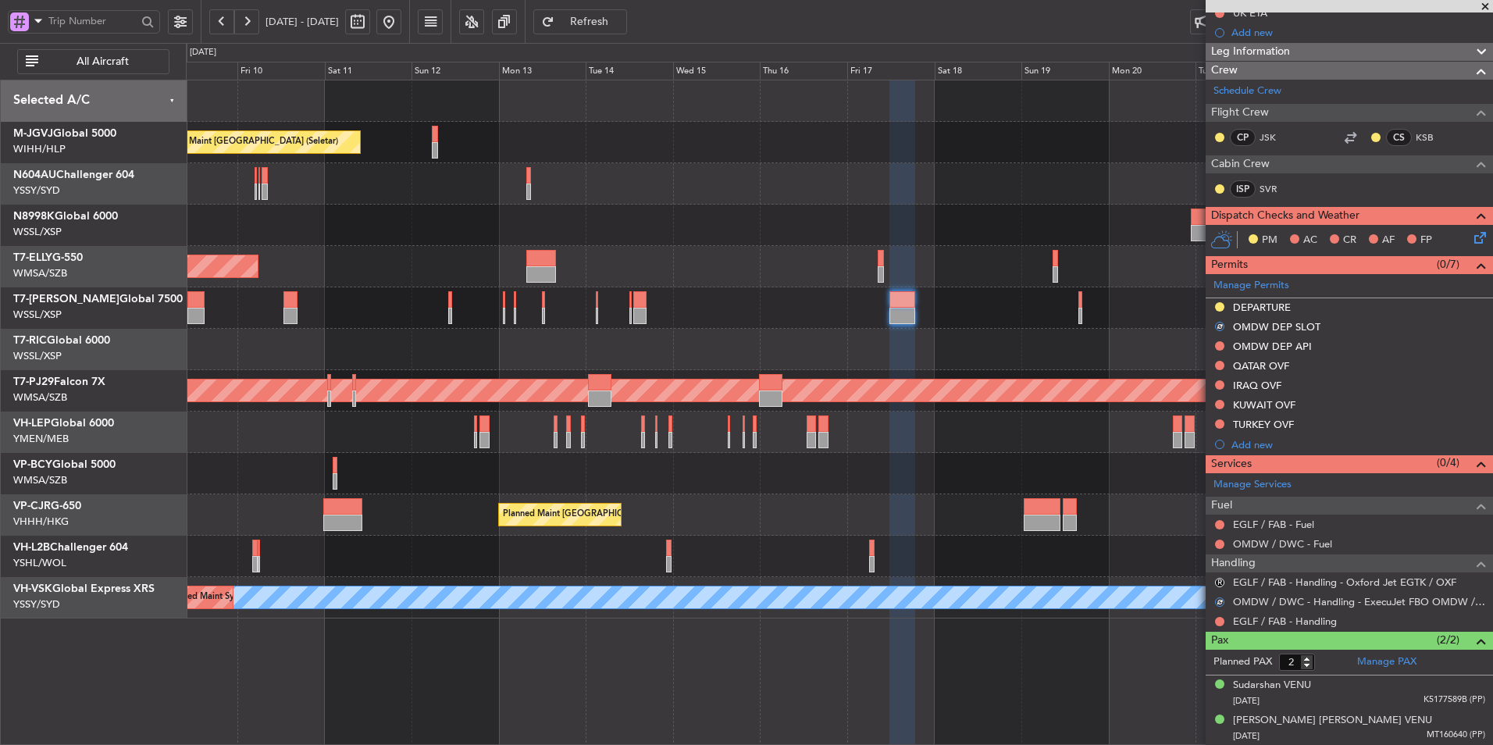
click at [827, 347] on div at bounding box center [839, 349] width 1306 height 41
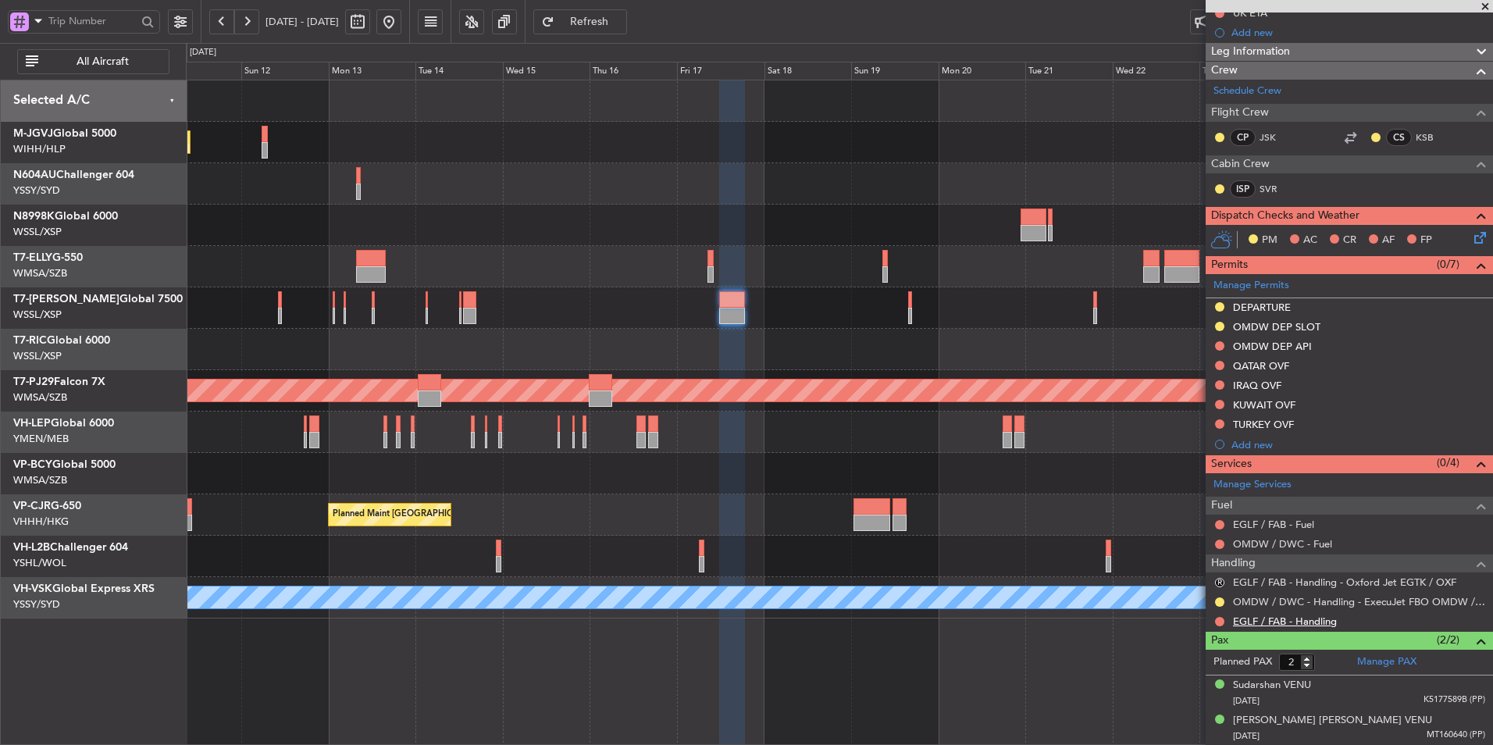
click at [1301, 622] on link "EGLF / FAB - Handling" at bounding box center [1285, 620] width 104 height 13
click at [1219, 581] on button "R" at bounding box center [1219, 582] width 9 height 9
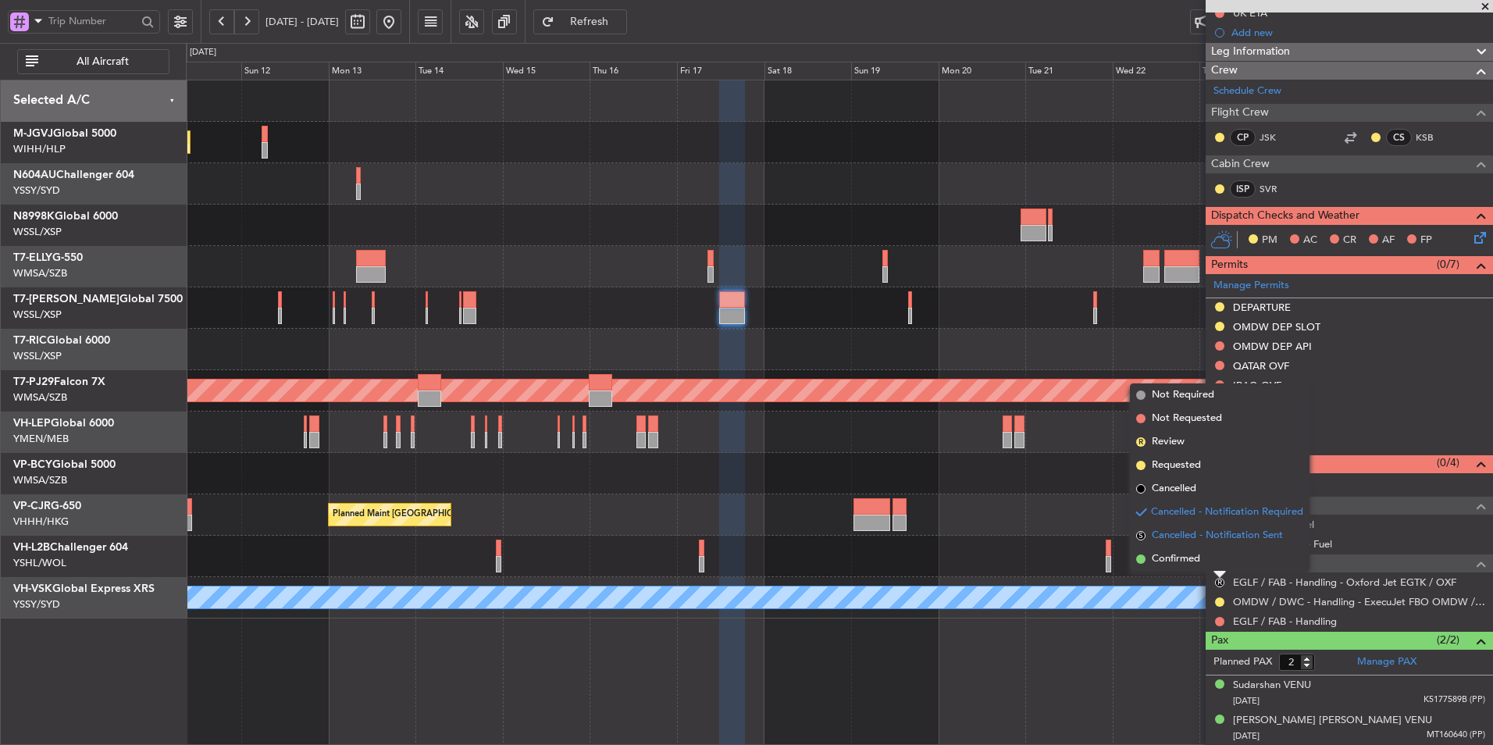
click at [1207, 537] on span "Cancelled - Notification Sent" at bounding box center [1217, 536] width 131 height 16
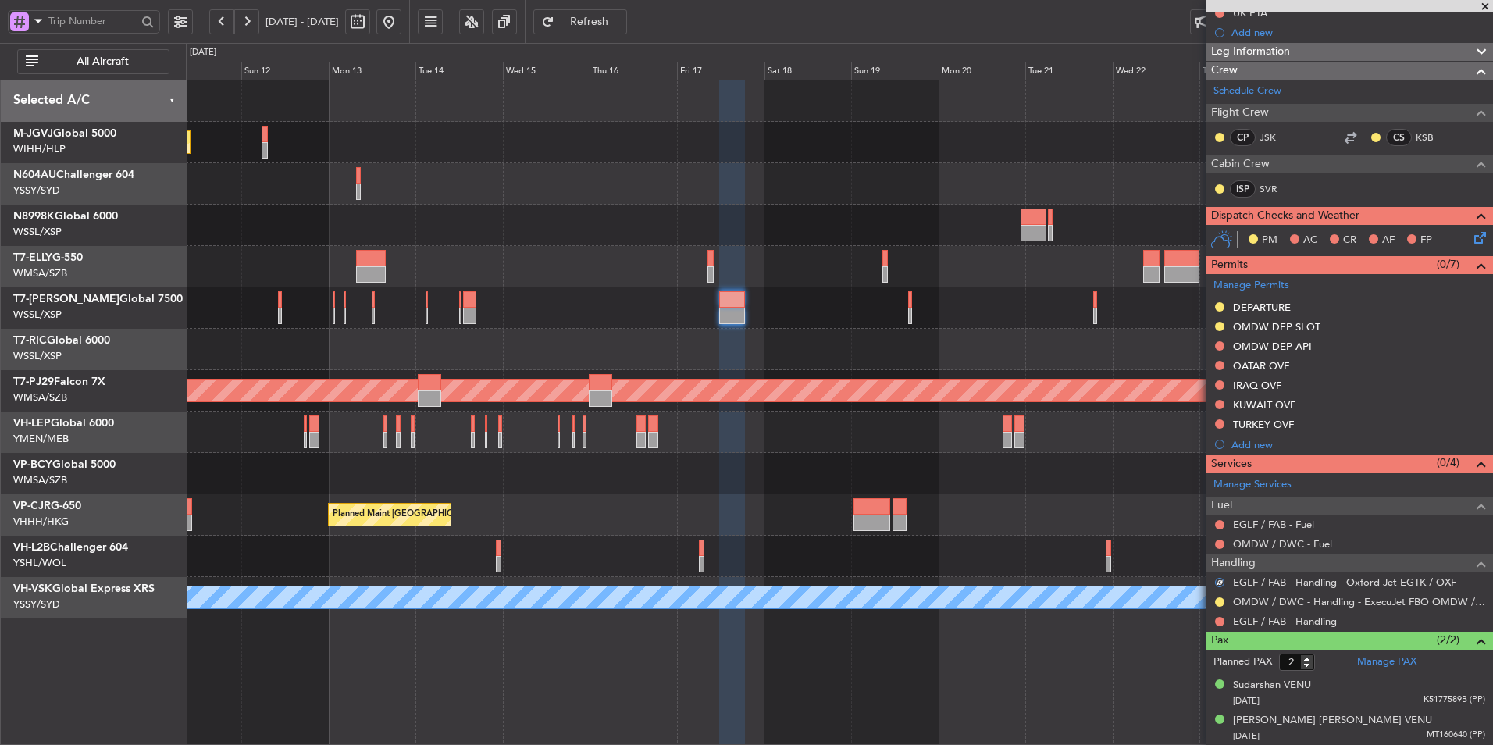
click at [621, 21] on span "Refresh" at bounding box center [589, 21] width 64 height 11
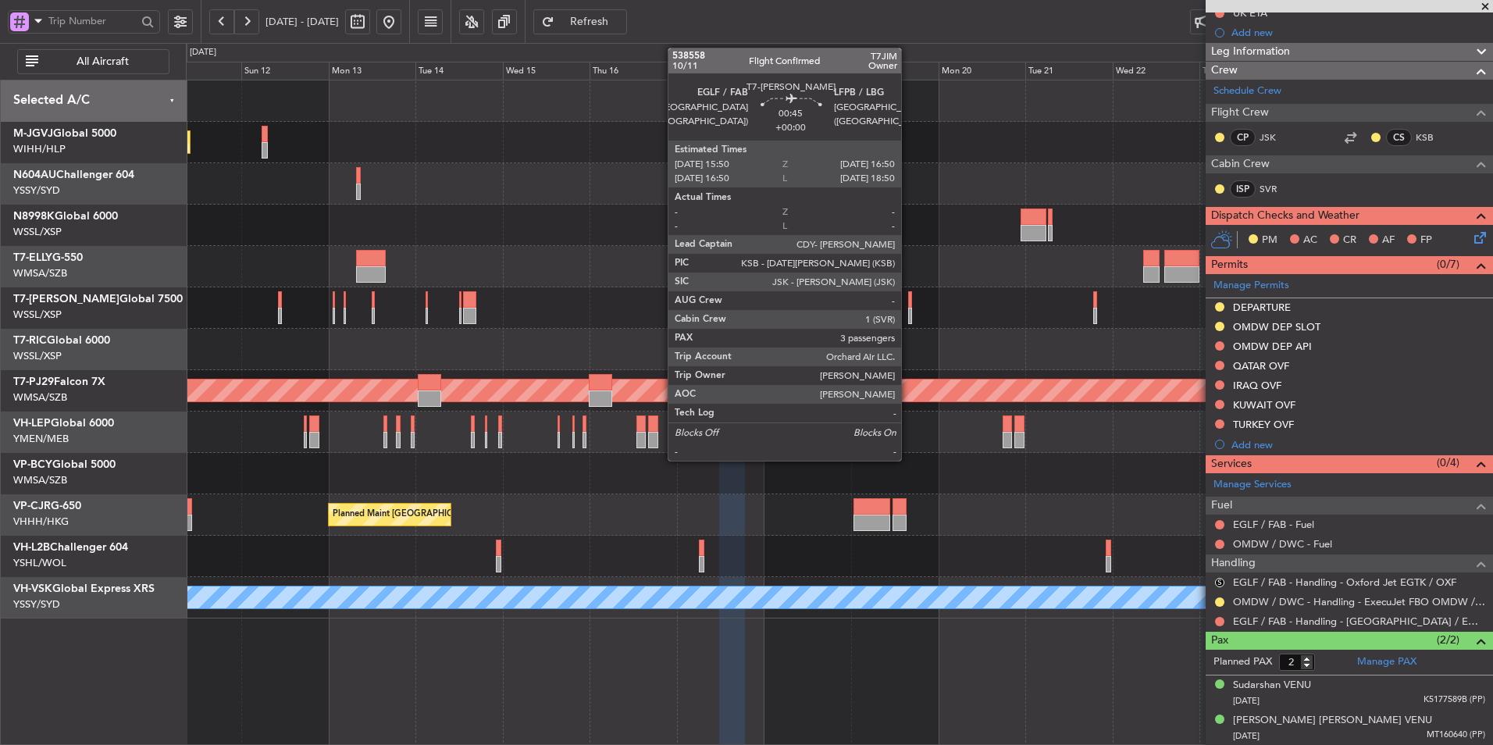
click at [908, 304] on div at bounding box center [910, 299] width 4 height 16
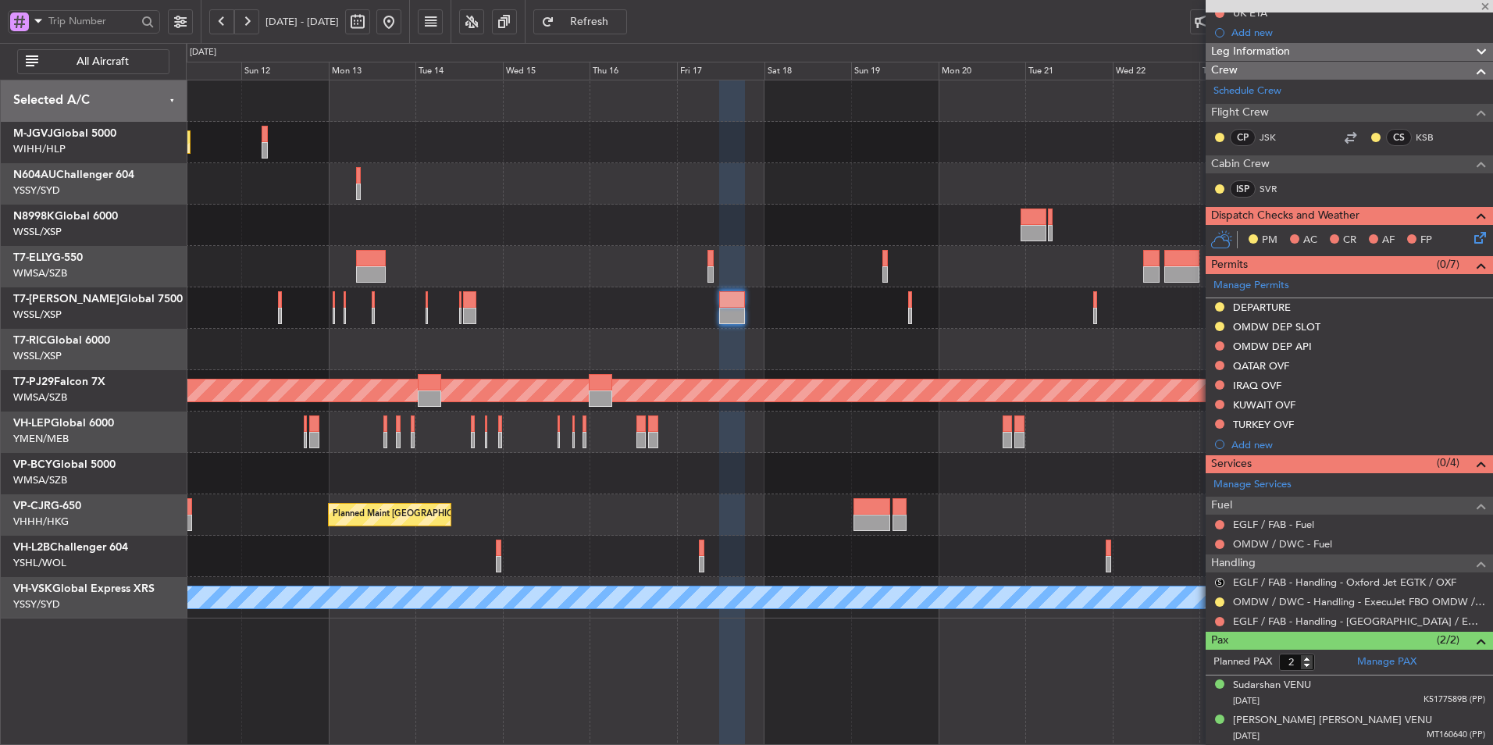
click at [879, 315] on div "Planned Maint [GEOGRAPHIC_DATA] (Seletar)" at bounding box center [839, 307] width 1306 height 41
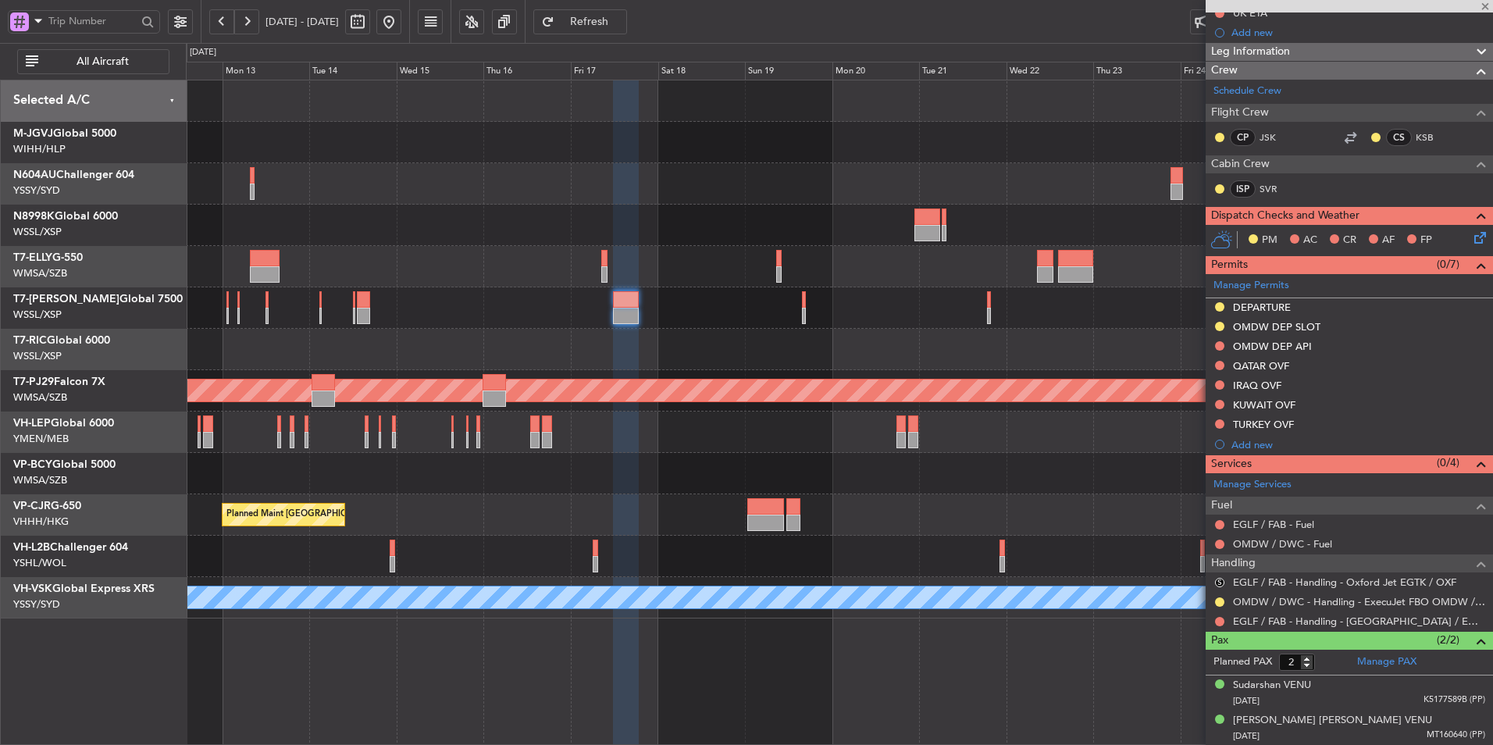
type input "3"
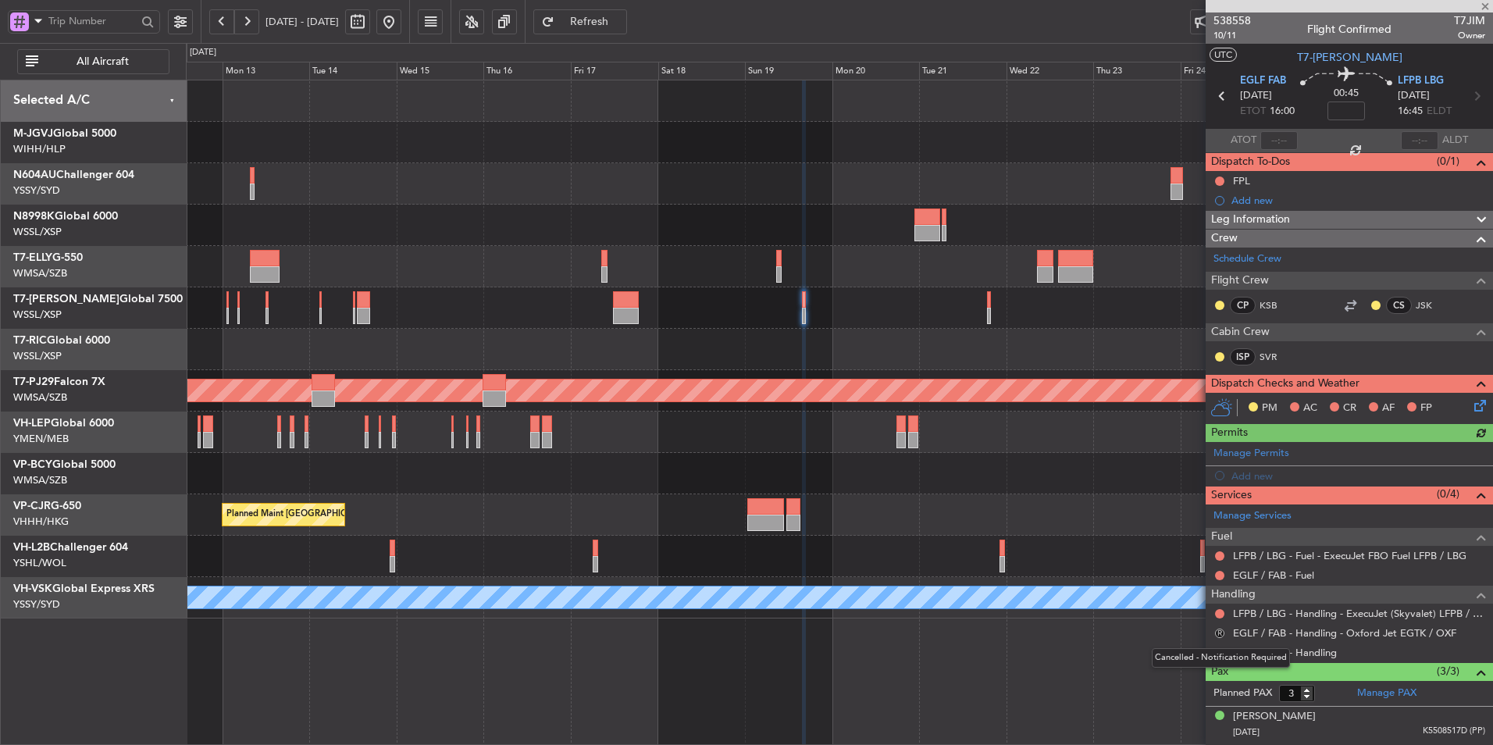
click at [1219, 628] on button "R" at bounding box center [1219, 632] width 9 height 9
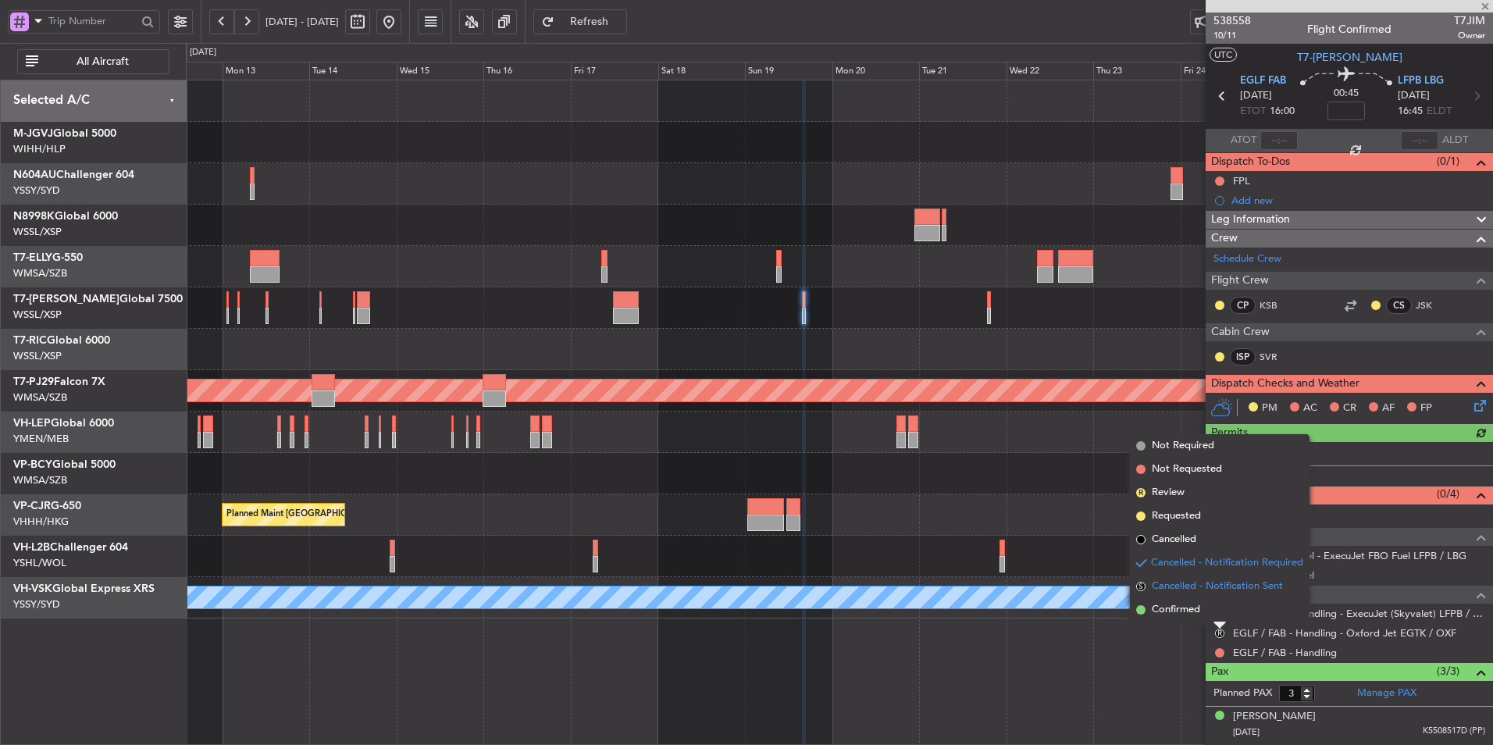
click at [1217, 590] on span "Cancelled - Notification Sent" at bounding box center [1217, 587] width 131 height 16
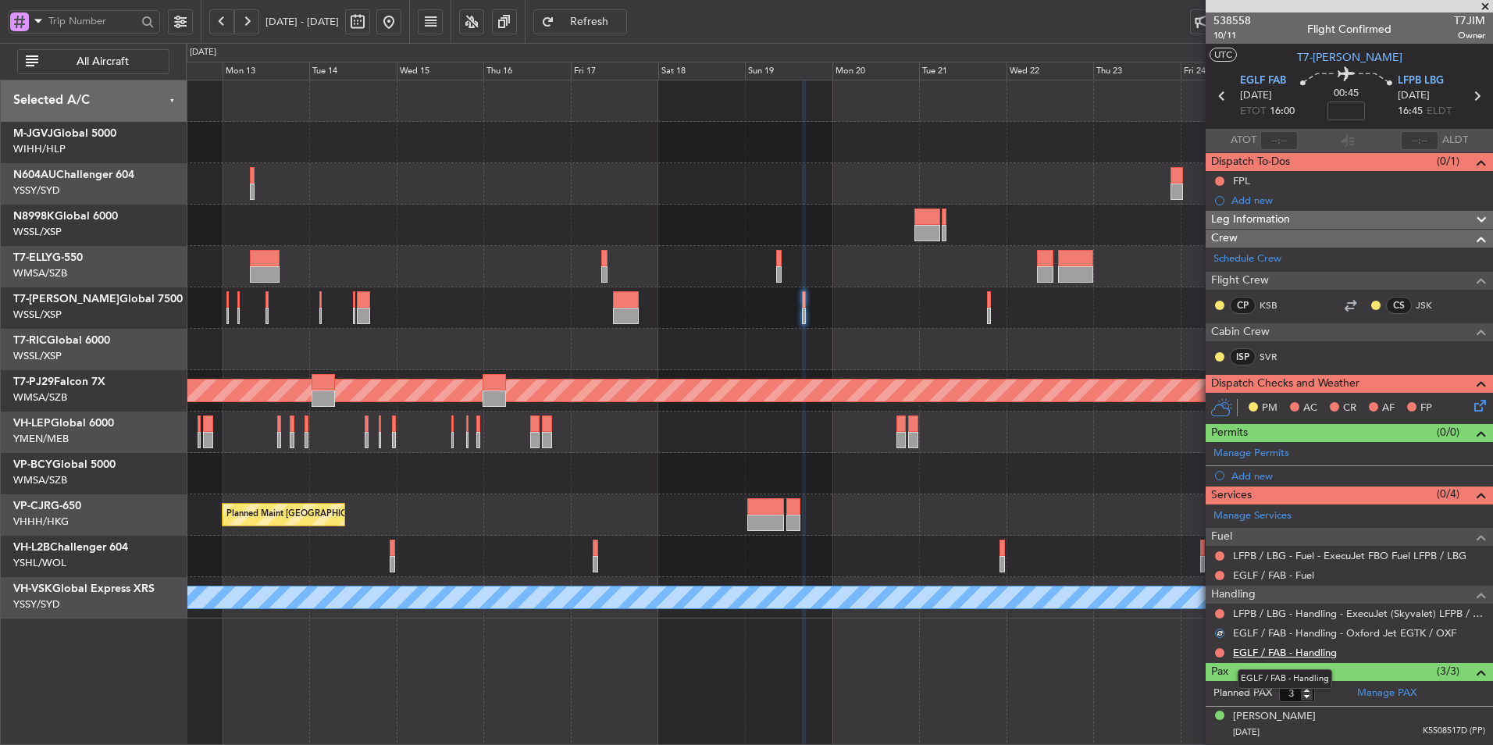
click at [1287, 652] on link "EGLF / FAB - Handling" at bounding box center [1285, 652] width 104 height 13
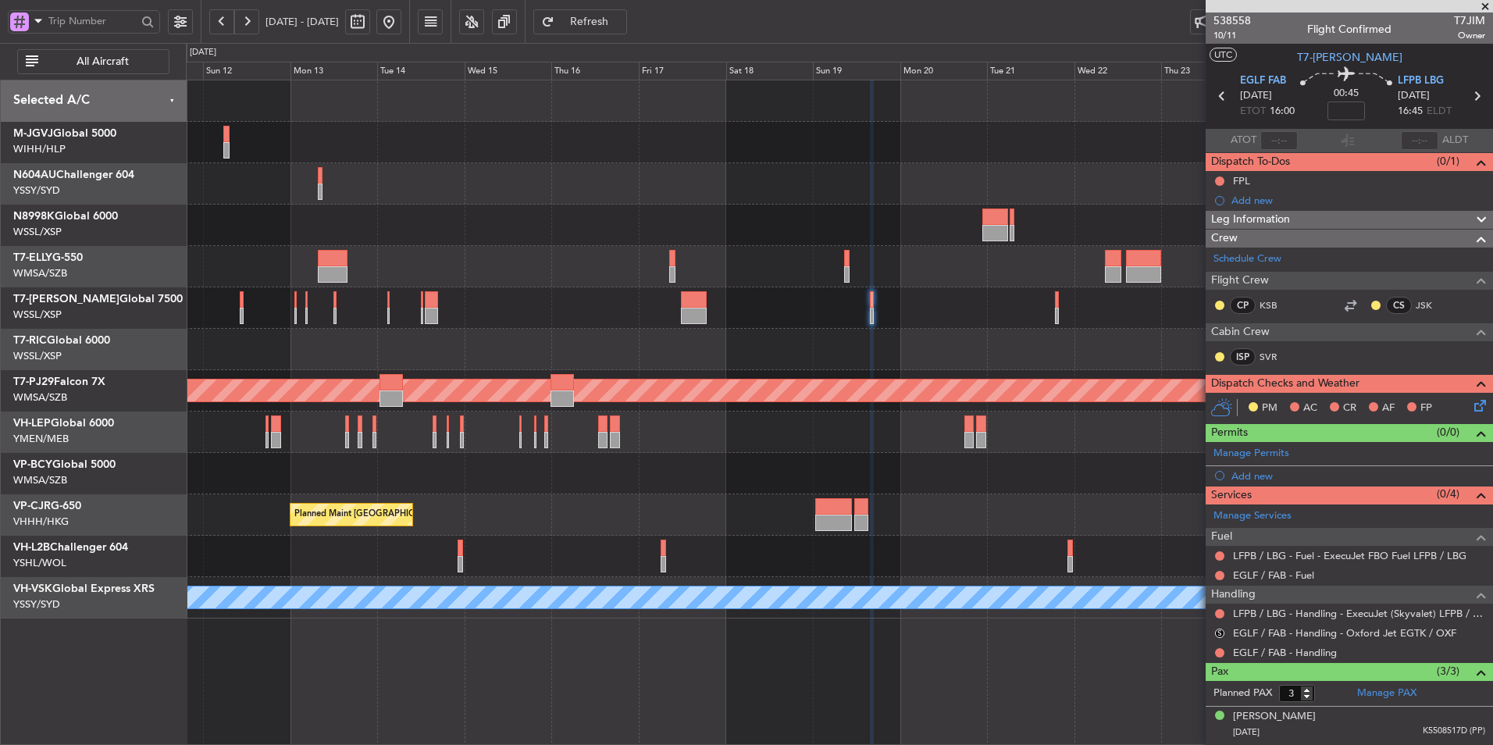
click at [718, 457] on div at bounding box center [839, 473] width 1306 height 41
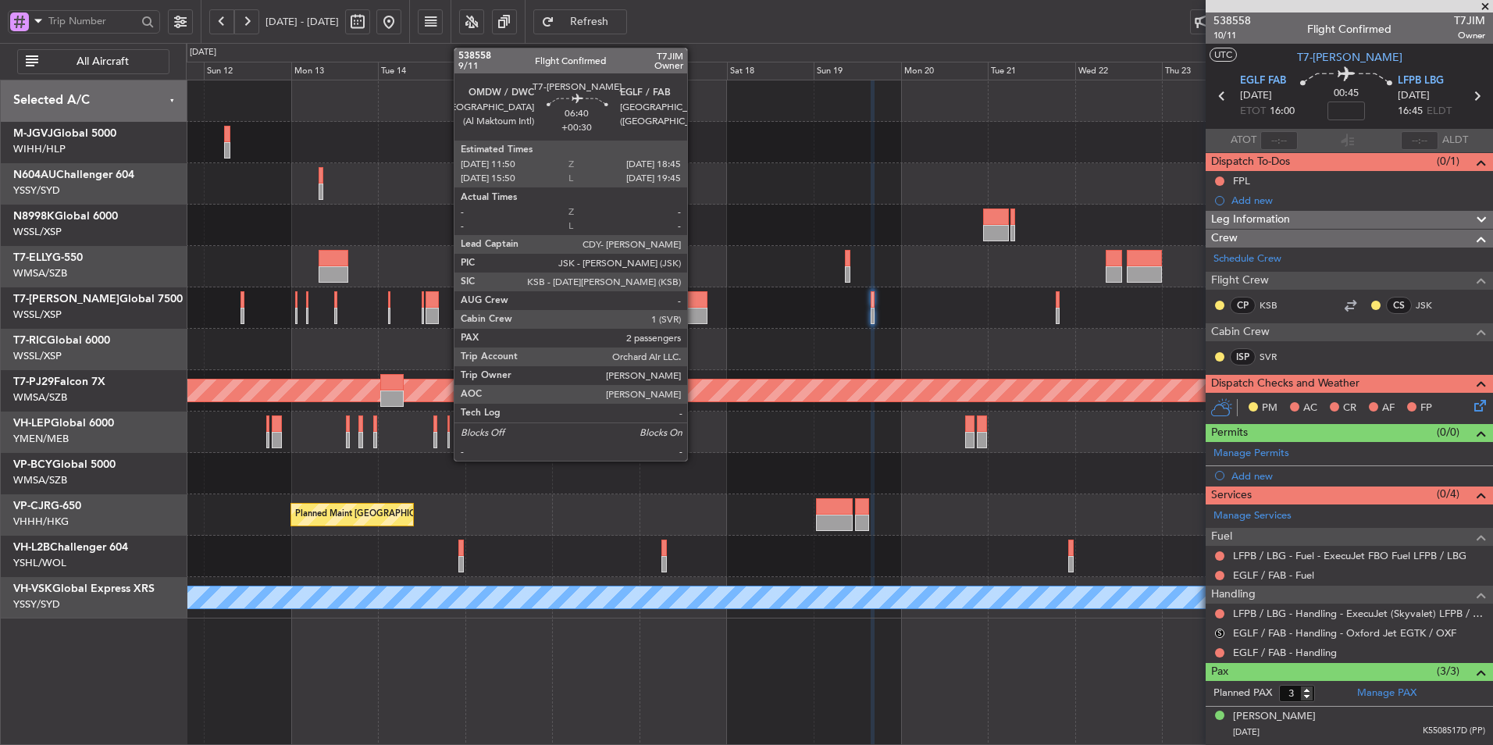
click at [694, 301] on div at bounding box center [695, 299] width 26 height 16
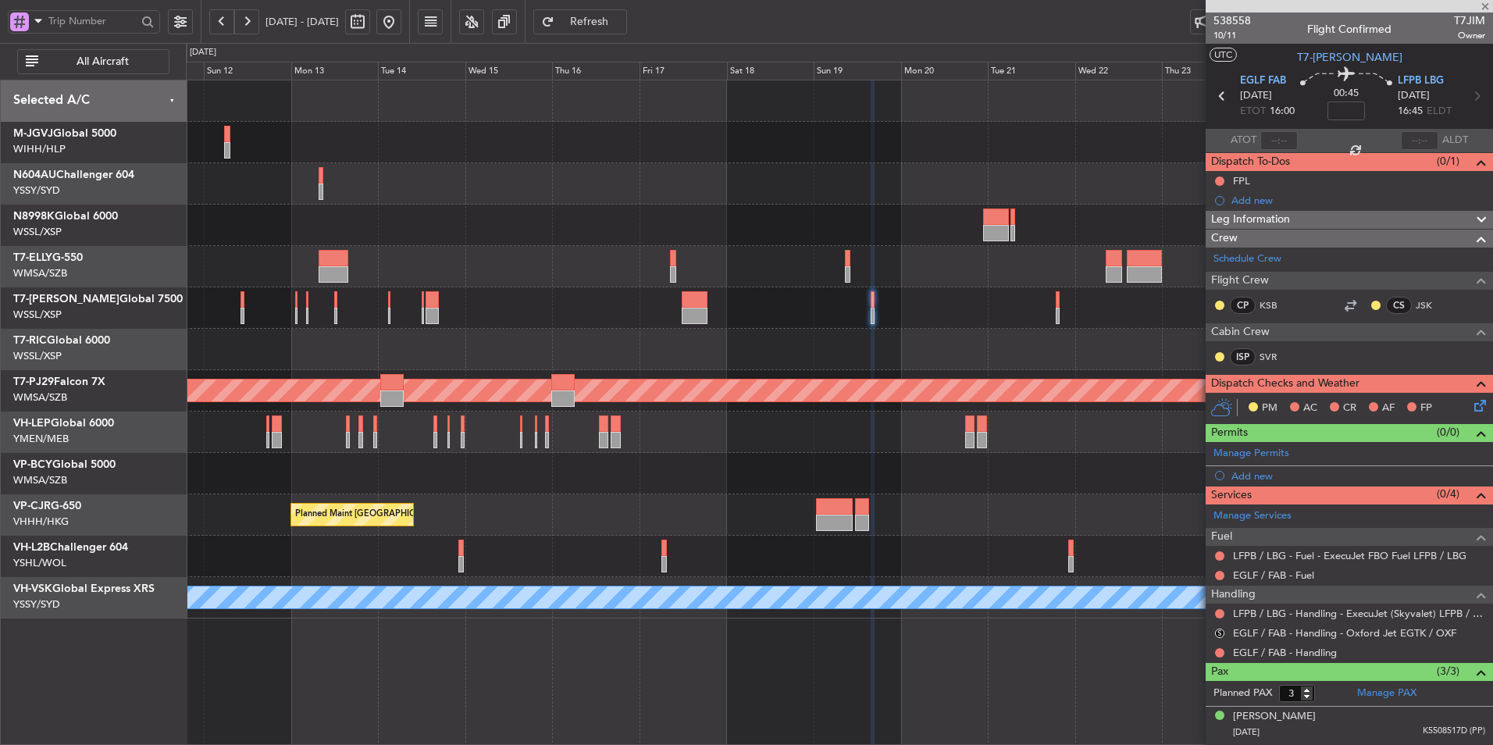
type input "+00:30"
type input "2"
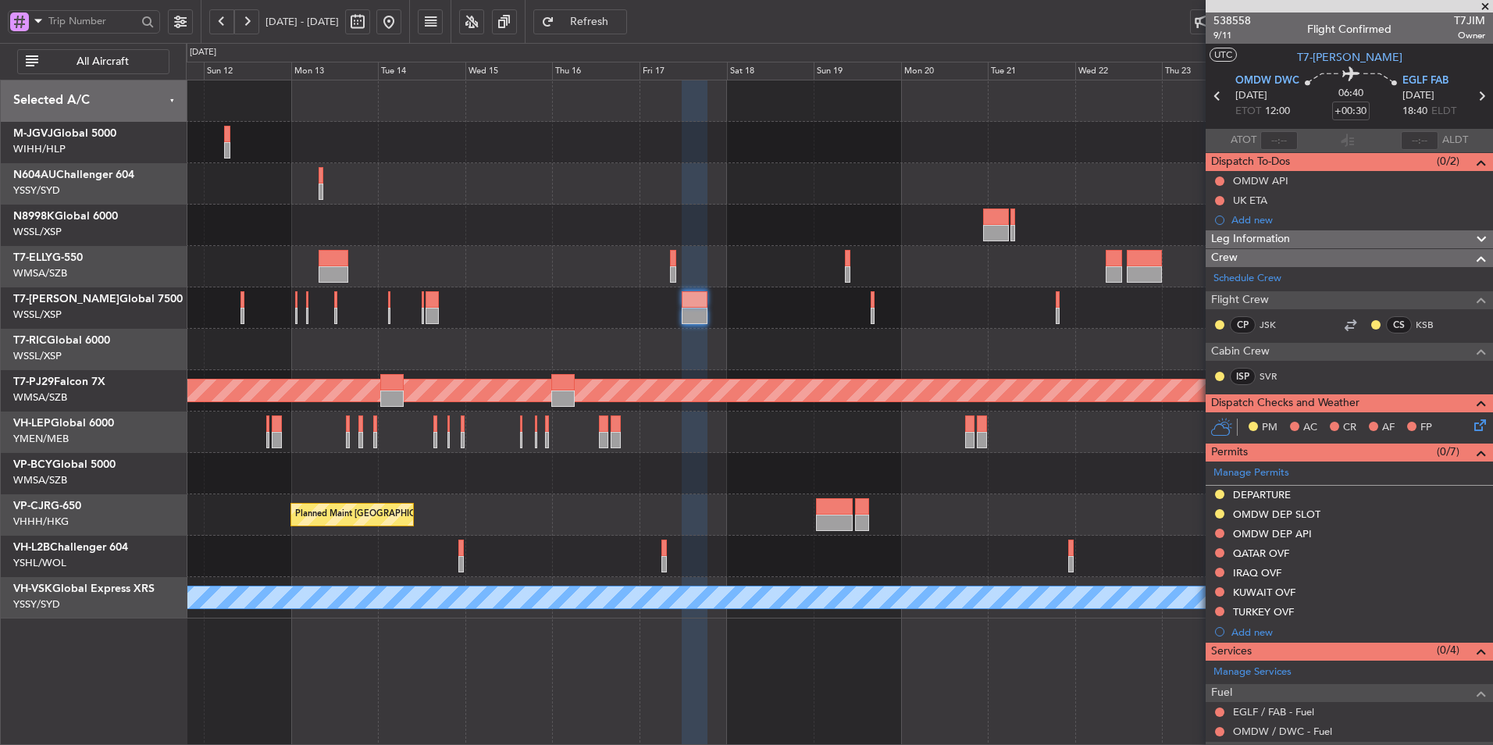
click at [370, 25] on button at bounding box center [357, 21] width 25 height 25
select select "10"
select select "2025"
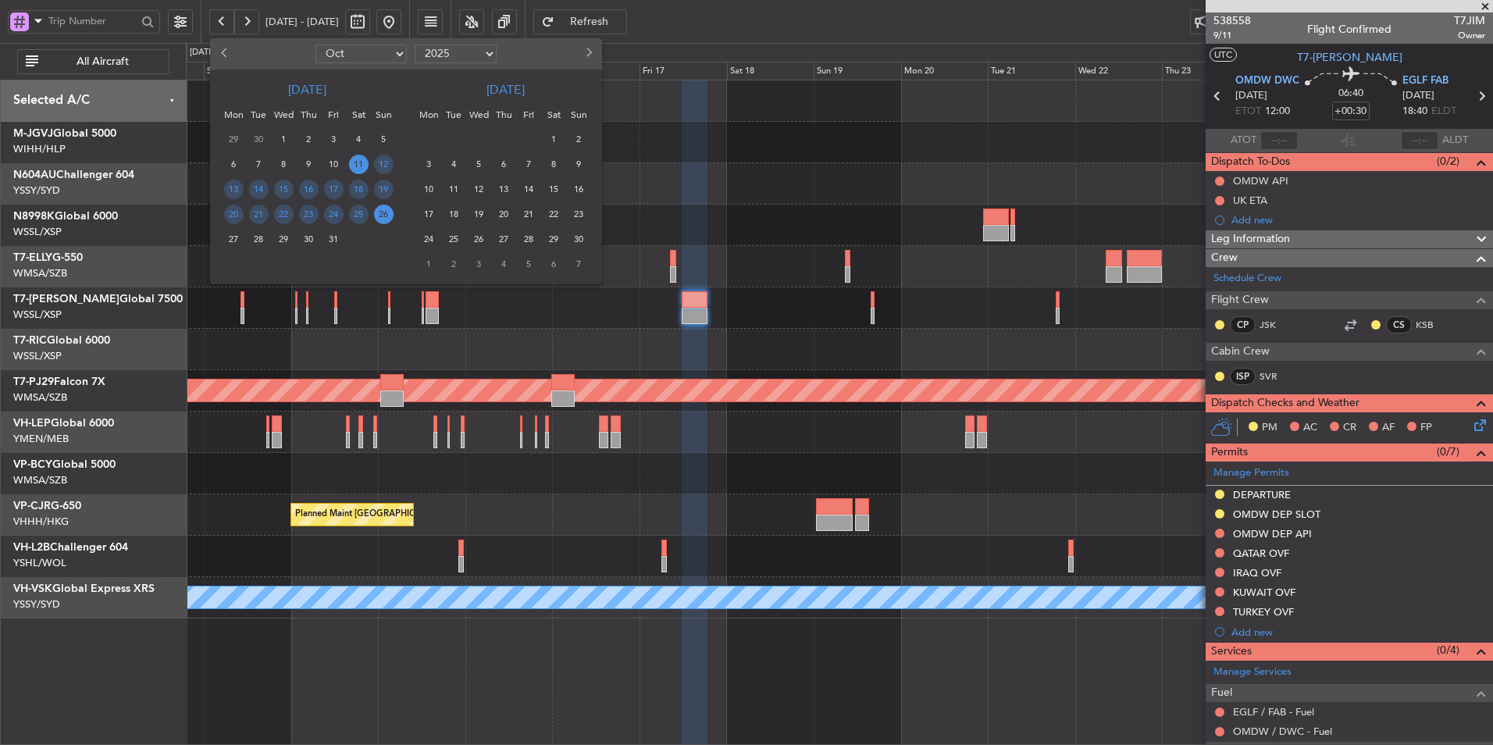
click at [336, 59] on select "Jan Feb Mar Apr May Jun Jul Aug Sep Oct Nov Dec" at bounding box center [360, 54] width 91 height 19
select select "7"
click at [315, 45] on select "Jan Feb Mar Apr May Jun Jul Aug Sep Oct Nov Dec" at bounding box center [360, 54] width 91 height 19
click at [379, 136] on span "6" at bounding box center [384, 140] width 20 height 20
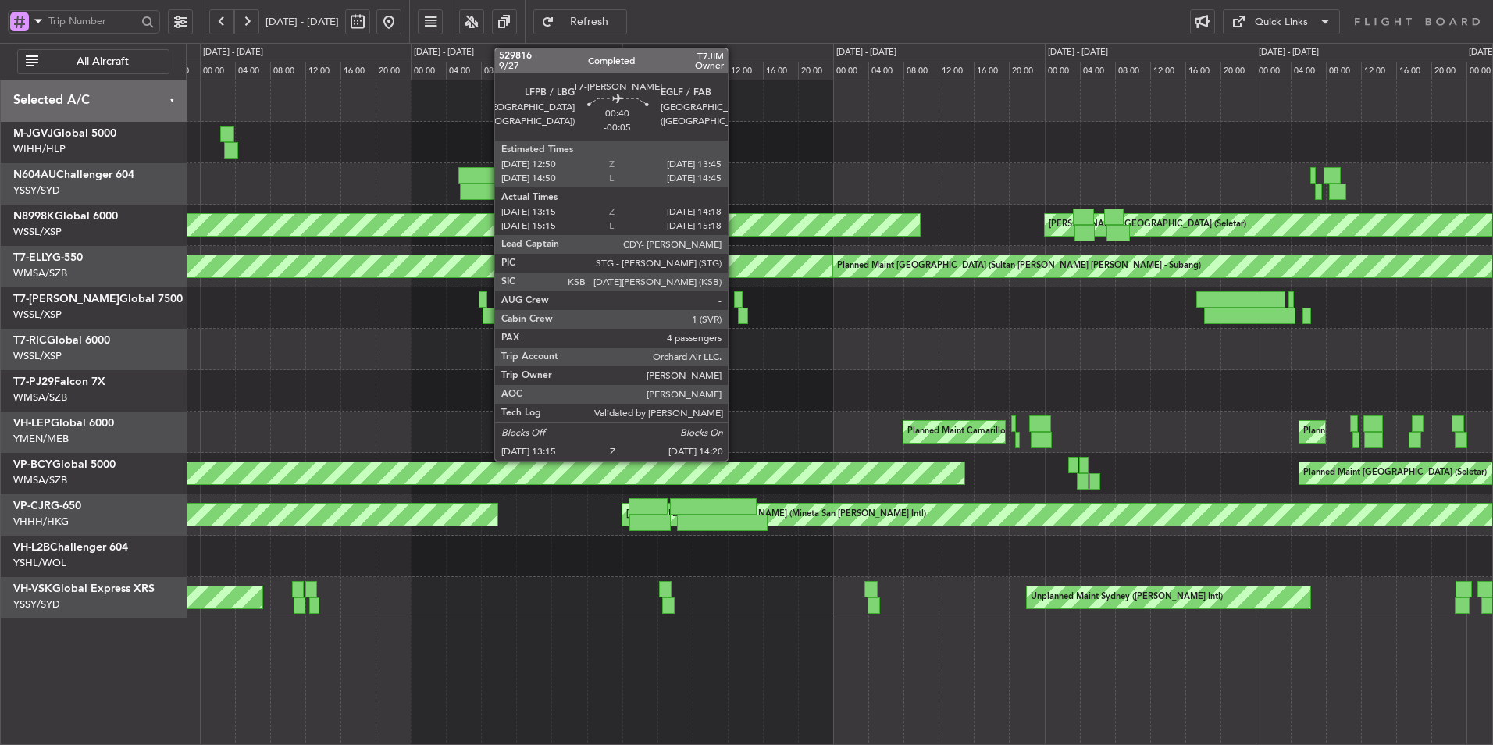
click at [735, 300] on div at bounding box center [738, 299] width 9 height 16
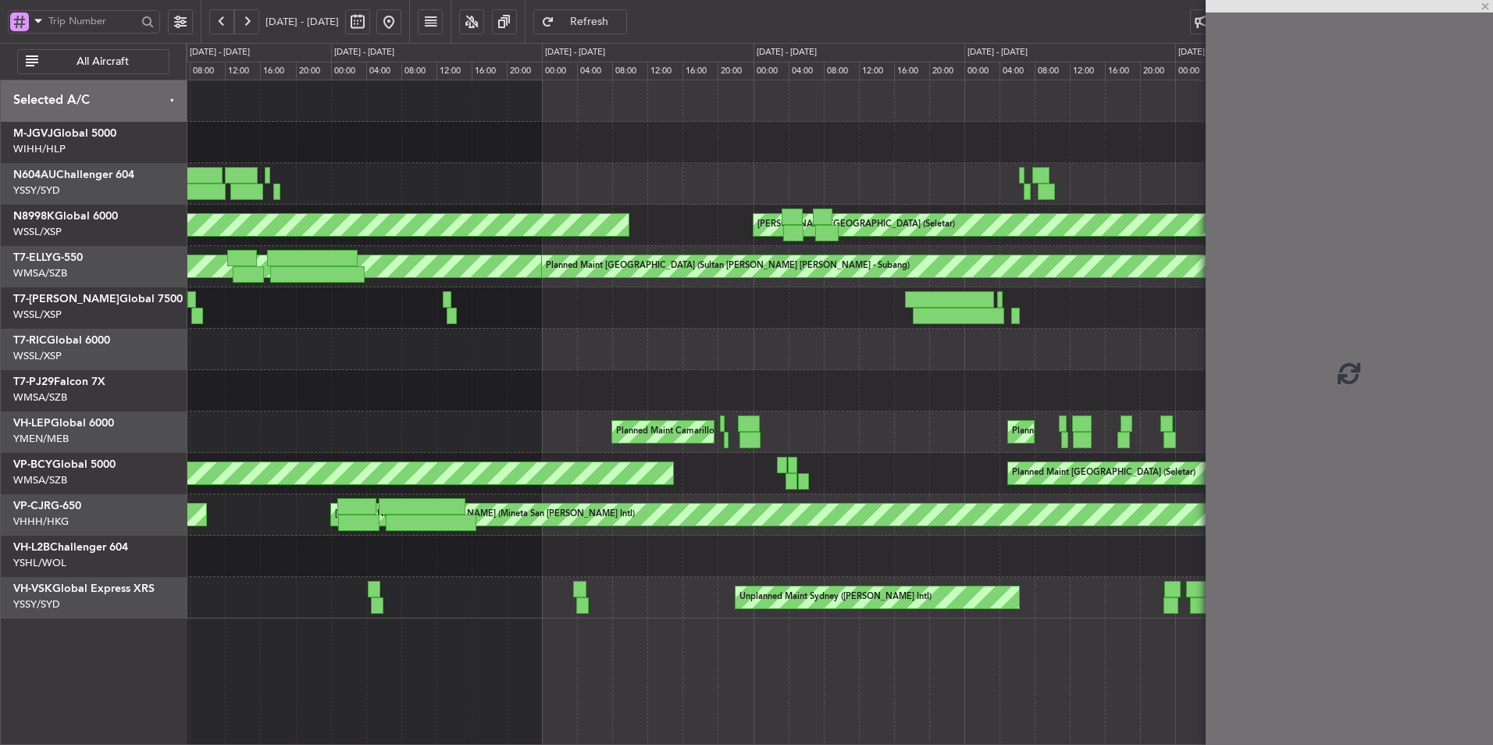
click at [564, 315] on div at bounding box center [839, 307] width 1306 height 41
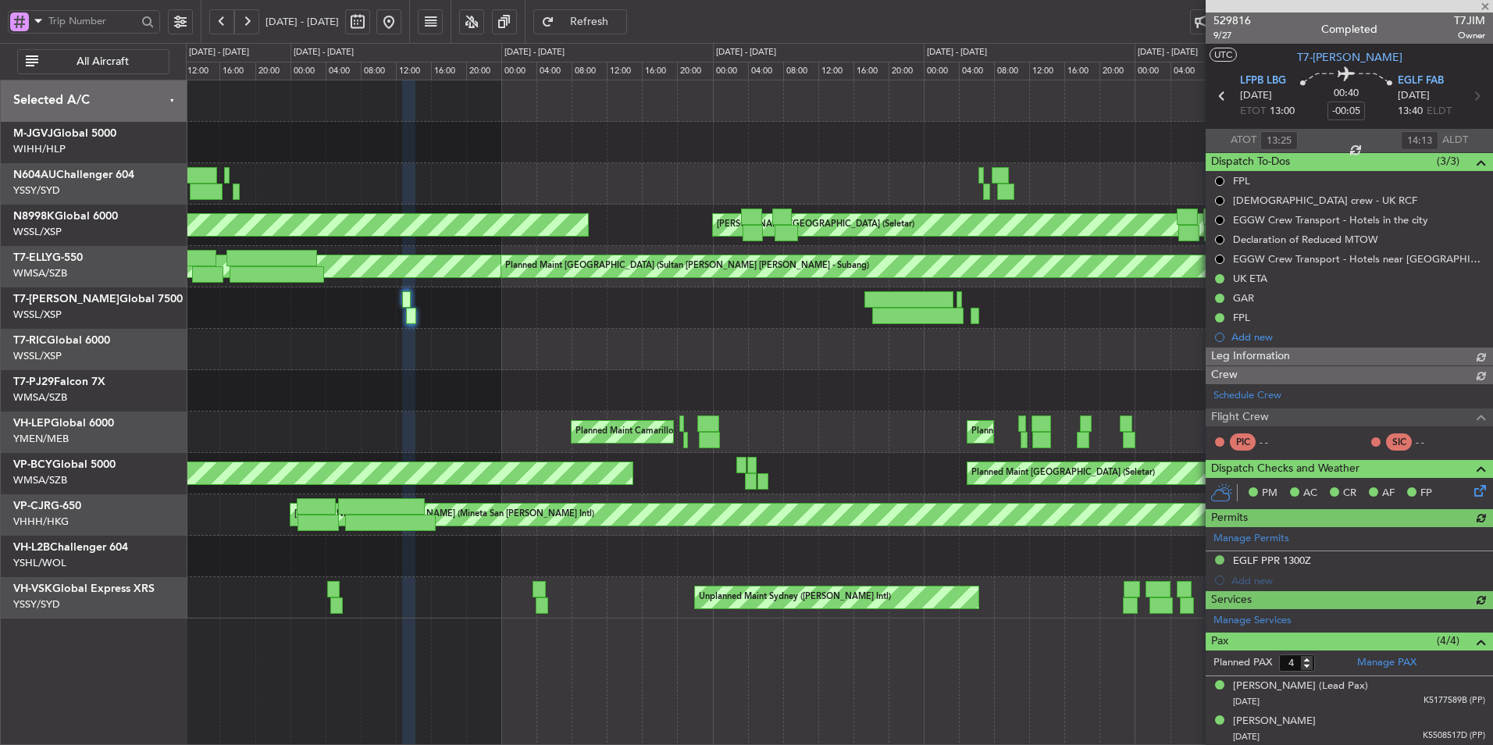
type input "Hafiz Sapuwan (HHAFI)"
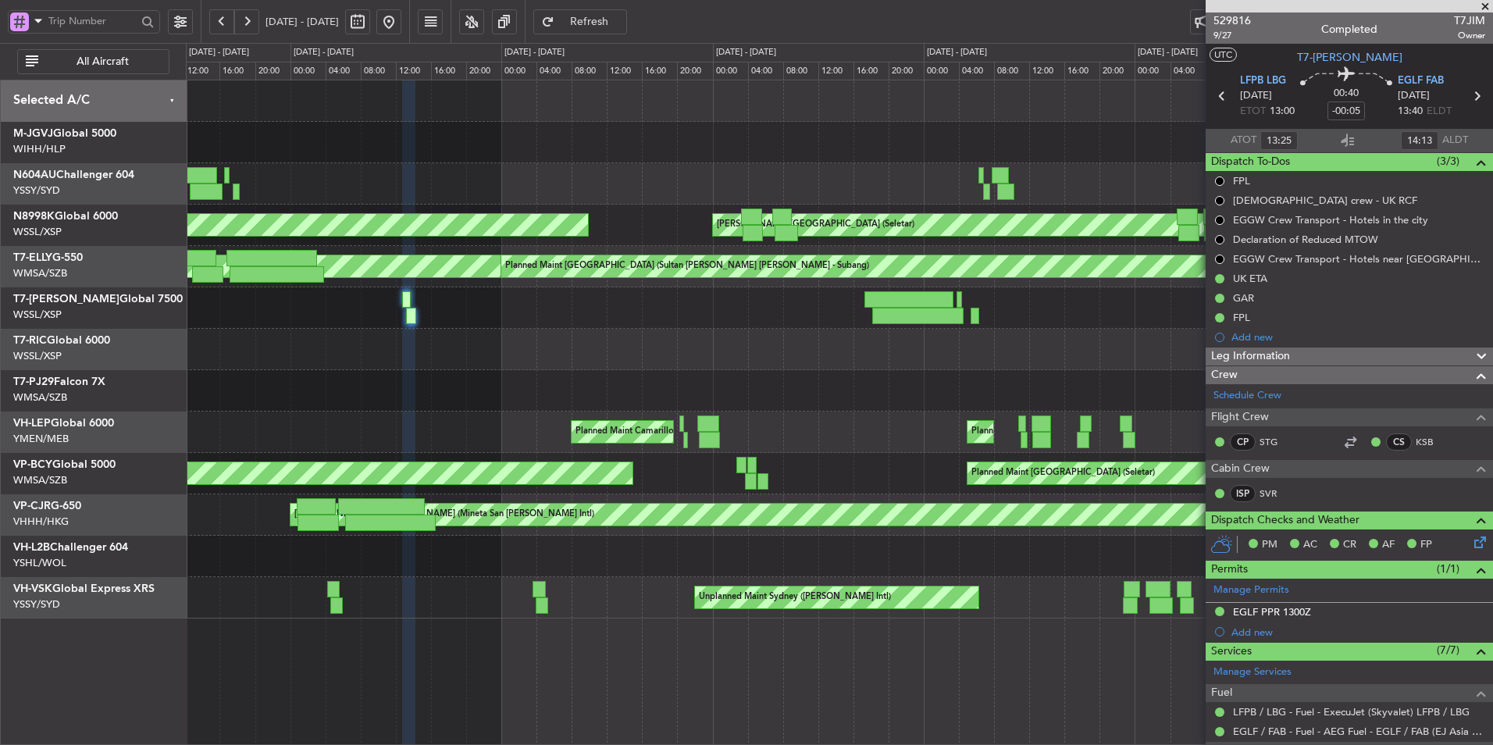
click at [401, 23] on button at bounding box center [388, 21] width 25 height 25
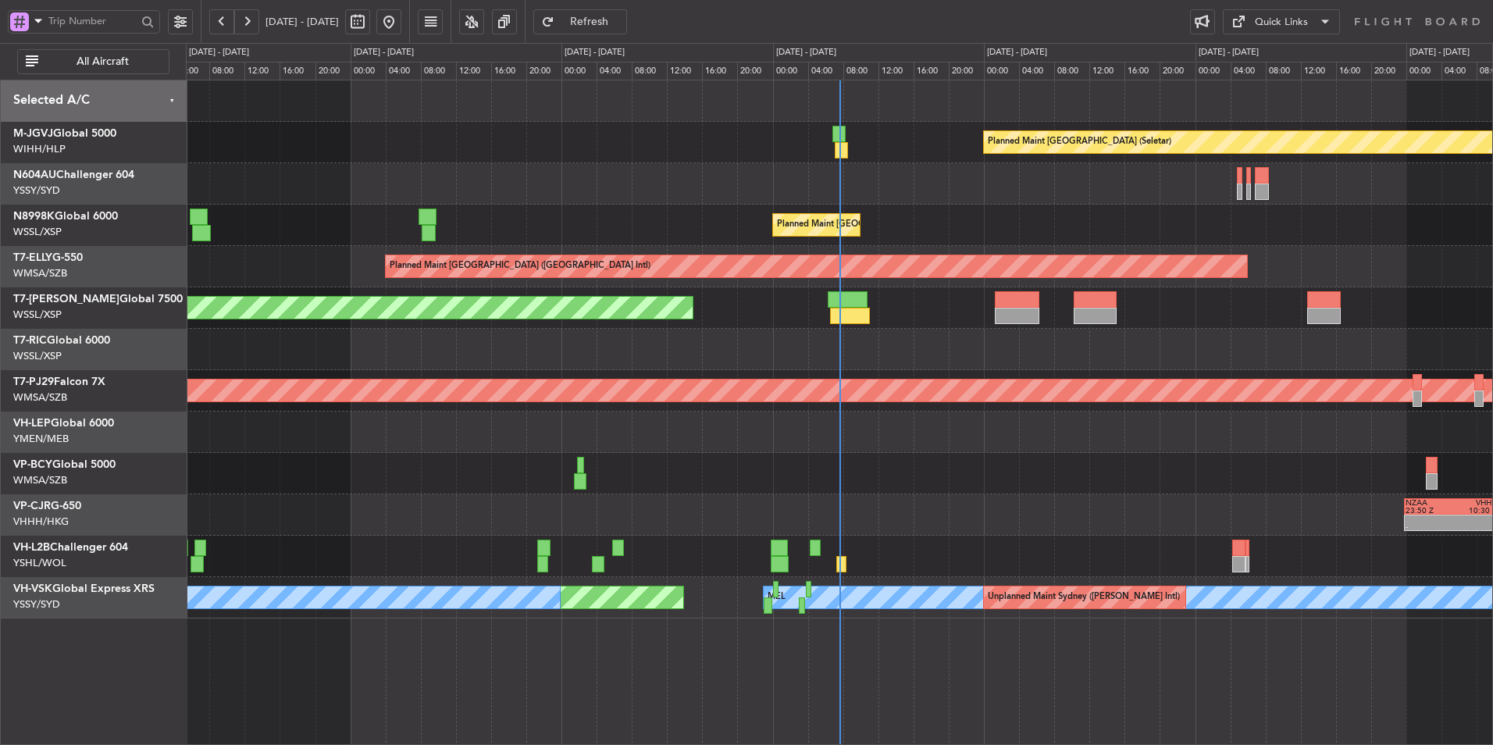
click at [401, 20] on button at bounding box center [388, 21] width 25 height 25
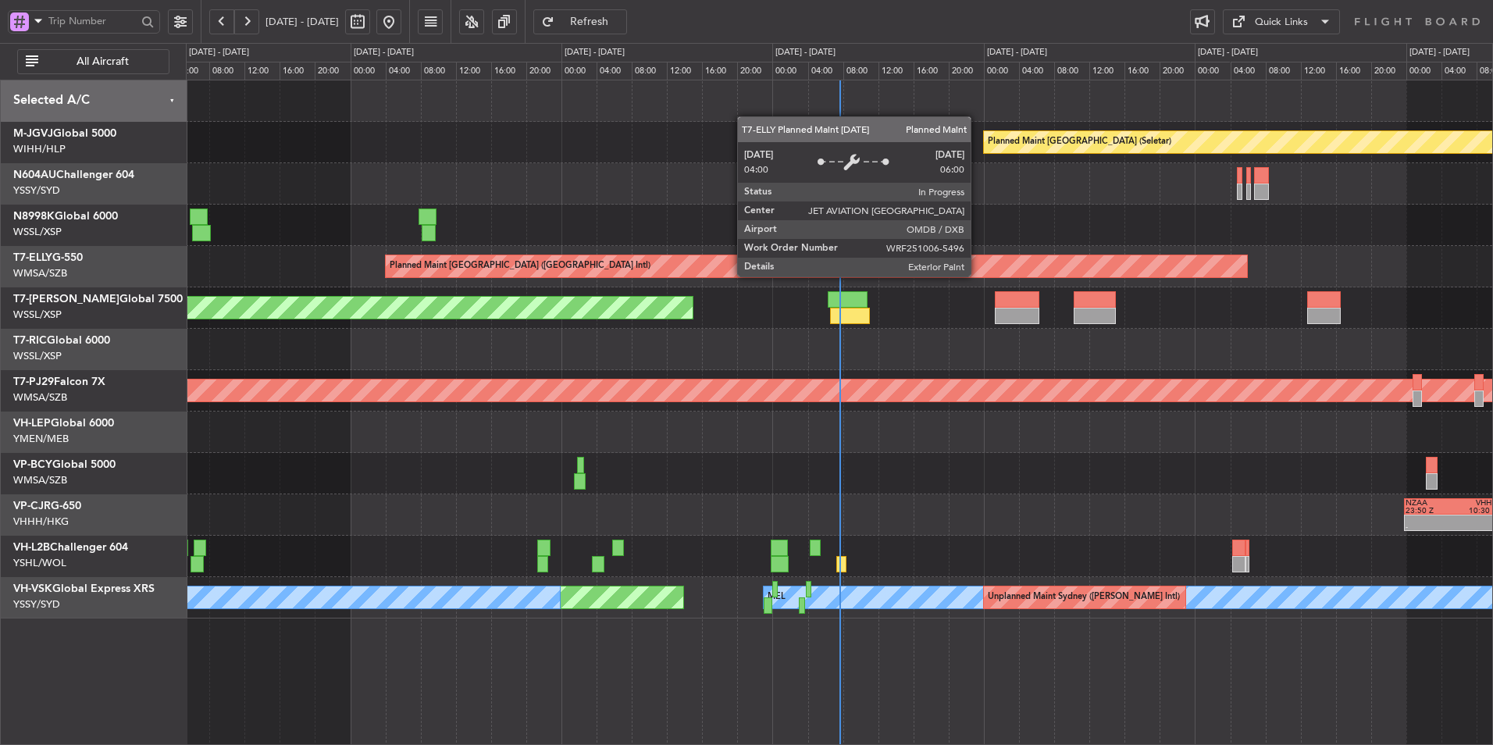
click at [977, 277] on div "Planned Maint [GEOGRAPHIC_DATA] ([GEOGRAPHIC_DATA] Intl)" at bounding box center [816, 266] width 863 height 23
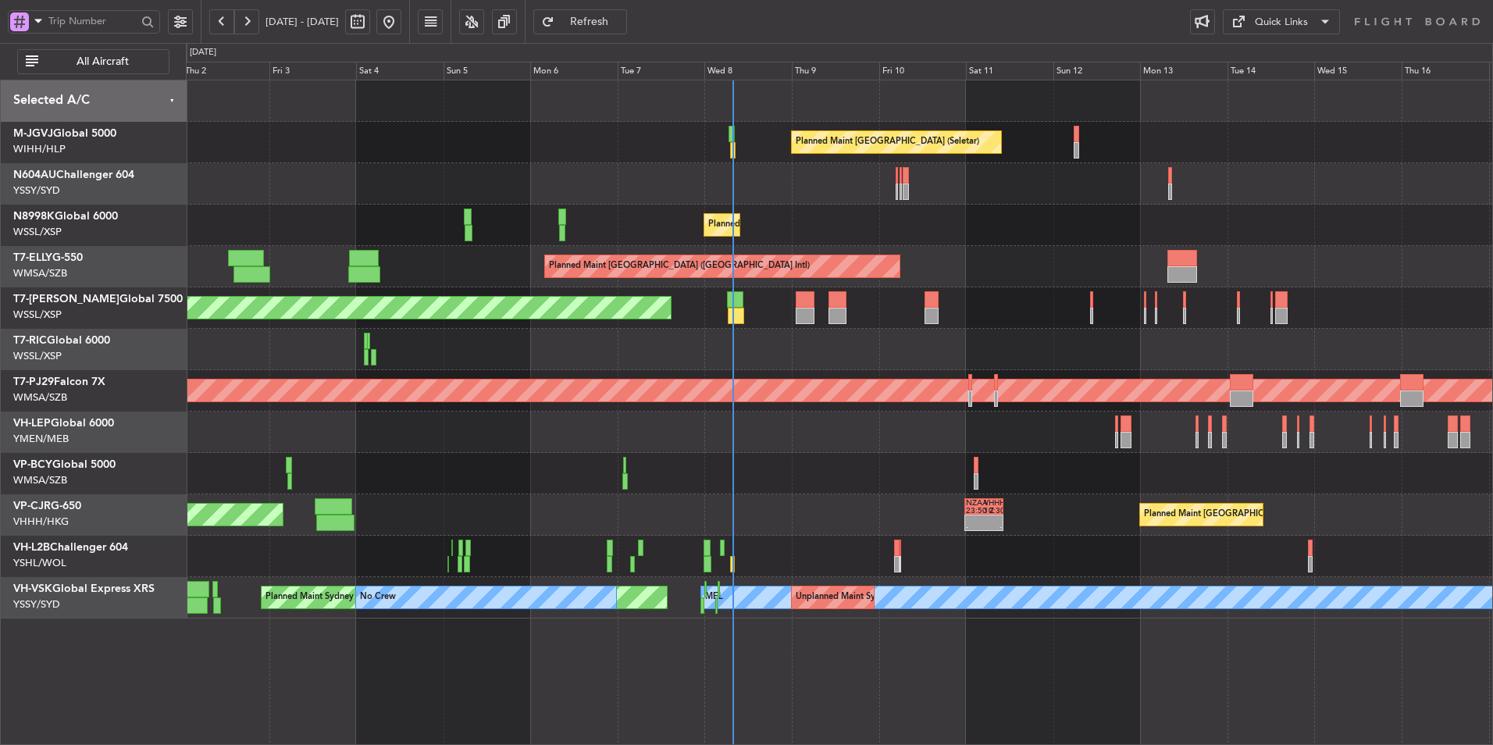
click at [659, 326] on div "Planned Maint Singapore (Seletar) Planned Maint Singapore (Seletar) Planned Mai…" at bounding box center [839, 349] width 1306 height 538
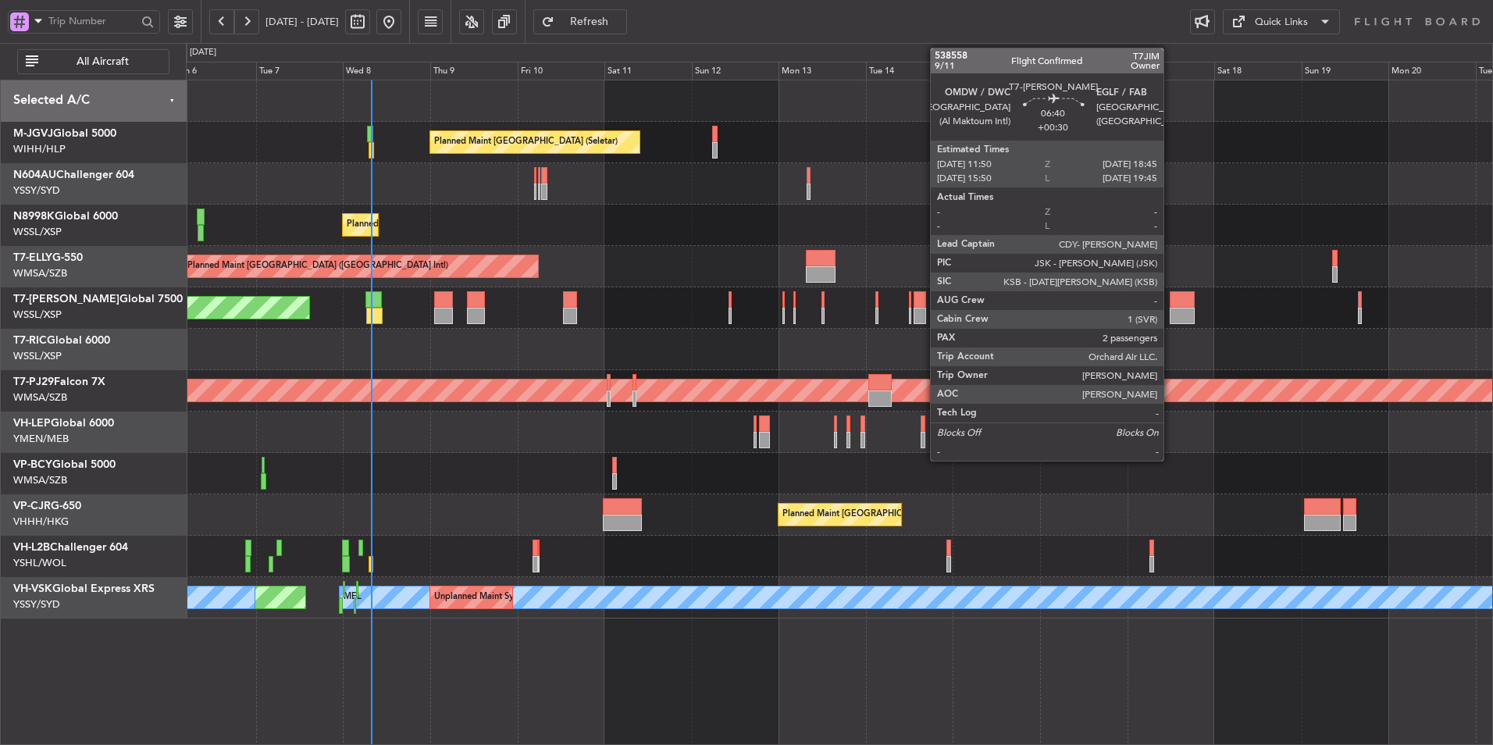
click at [1170, 304] on div at bounding box center [1183, 299] width 26 height 16
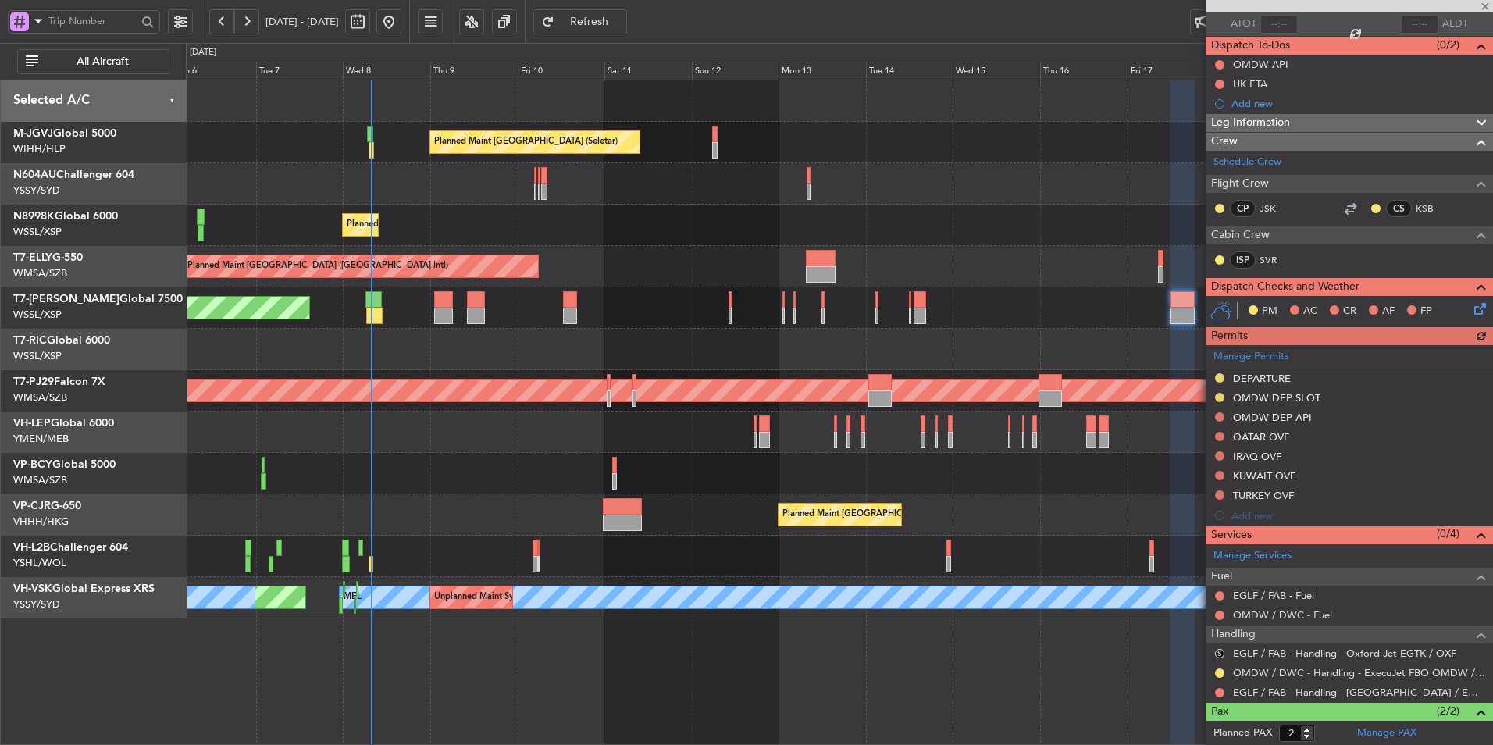
scroll to position [187, 0]
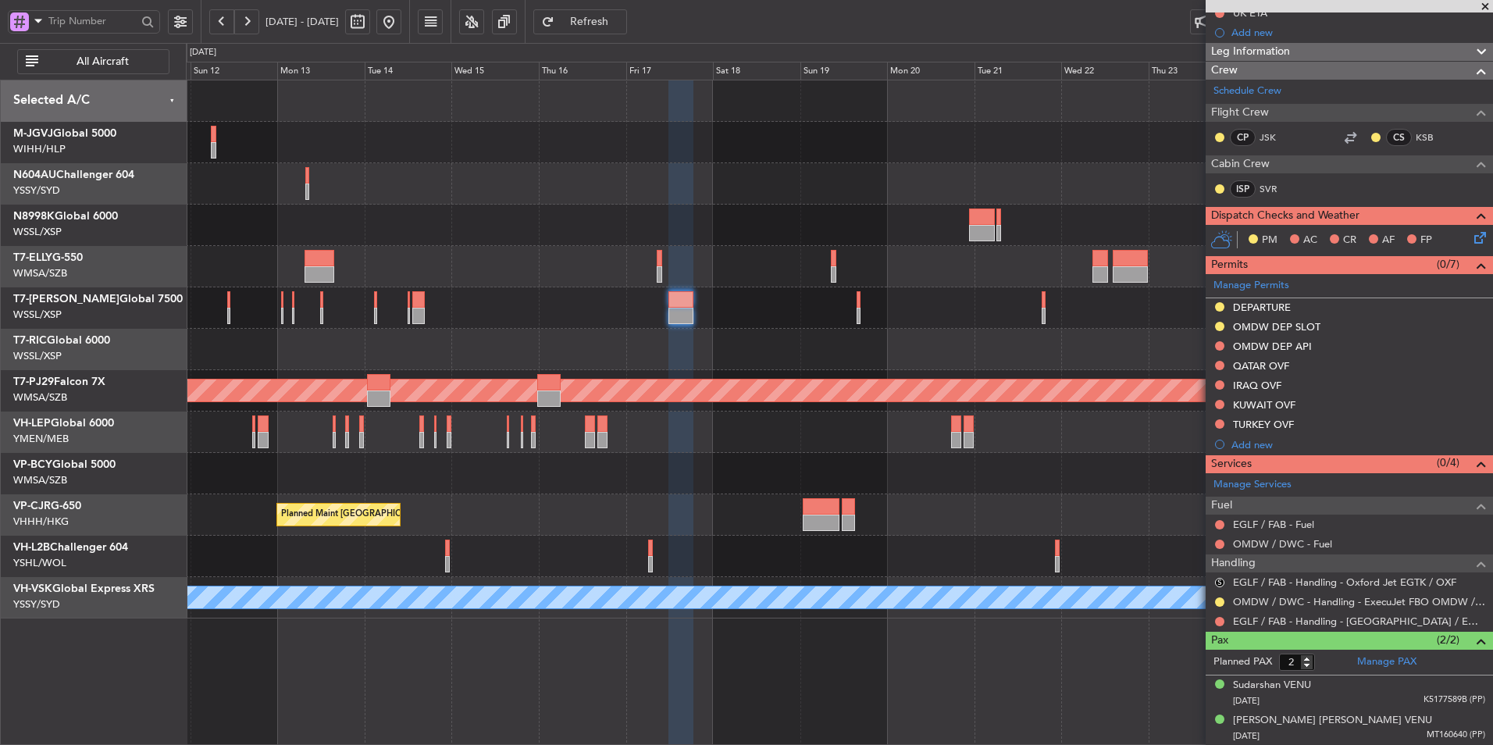
click at [589, 263] on div "Planned Maint [GEOGRAPHIC_DATA] ([GEOGRAPHIC_DATA] Intl)" at bounding box center [839, 266] width 1306 height 41
click at [1221, 621] on button at bounding box center [1219, 621] width 9 height 9
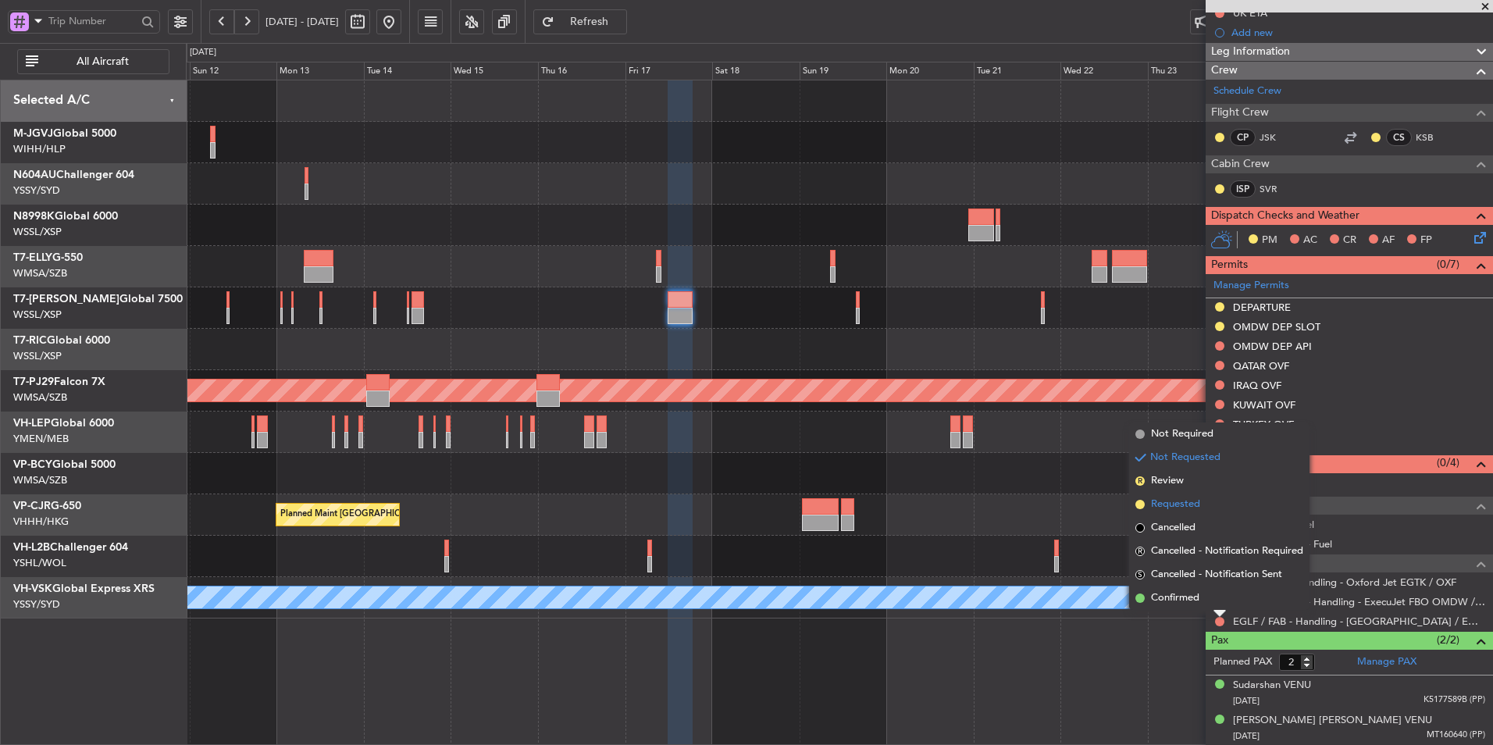
click at [1203, 496] on li "Requested" at bounding box center [1219, 504] width 180 height 23
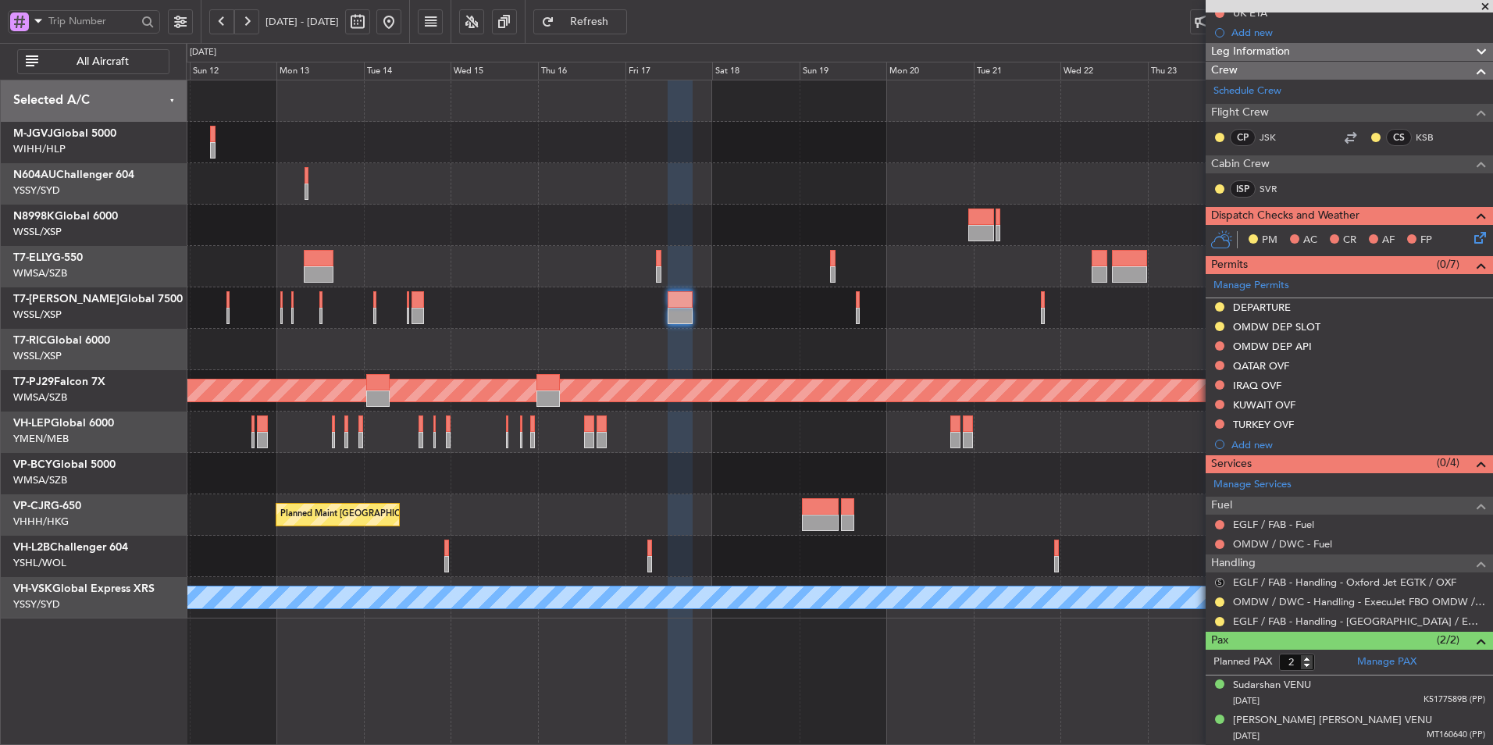
click at [1219, 580] on button "S" at bounding box center [1219, 582] width 9 height 9
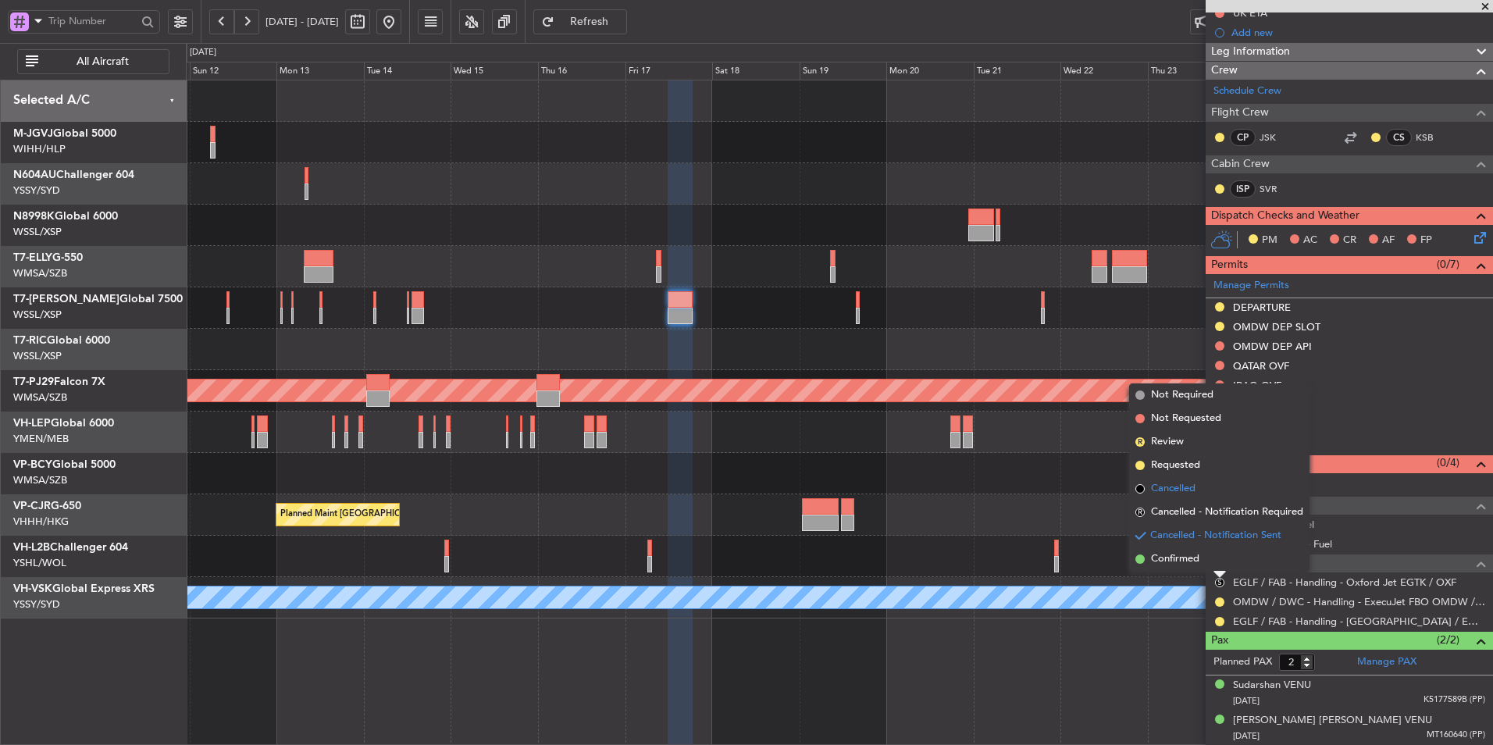
click at [1180, 484] on span "Cancelled" at bounding box center [1173, 489] width 45 height 16
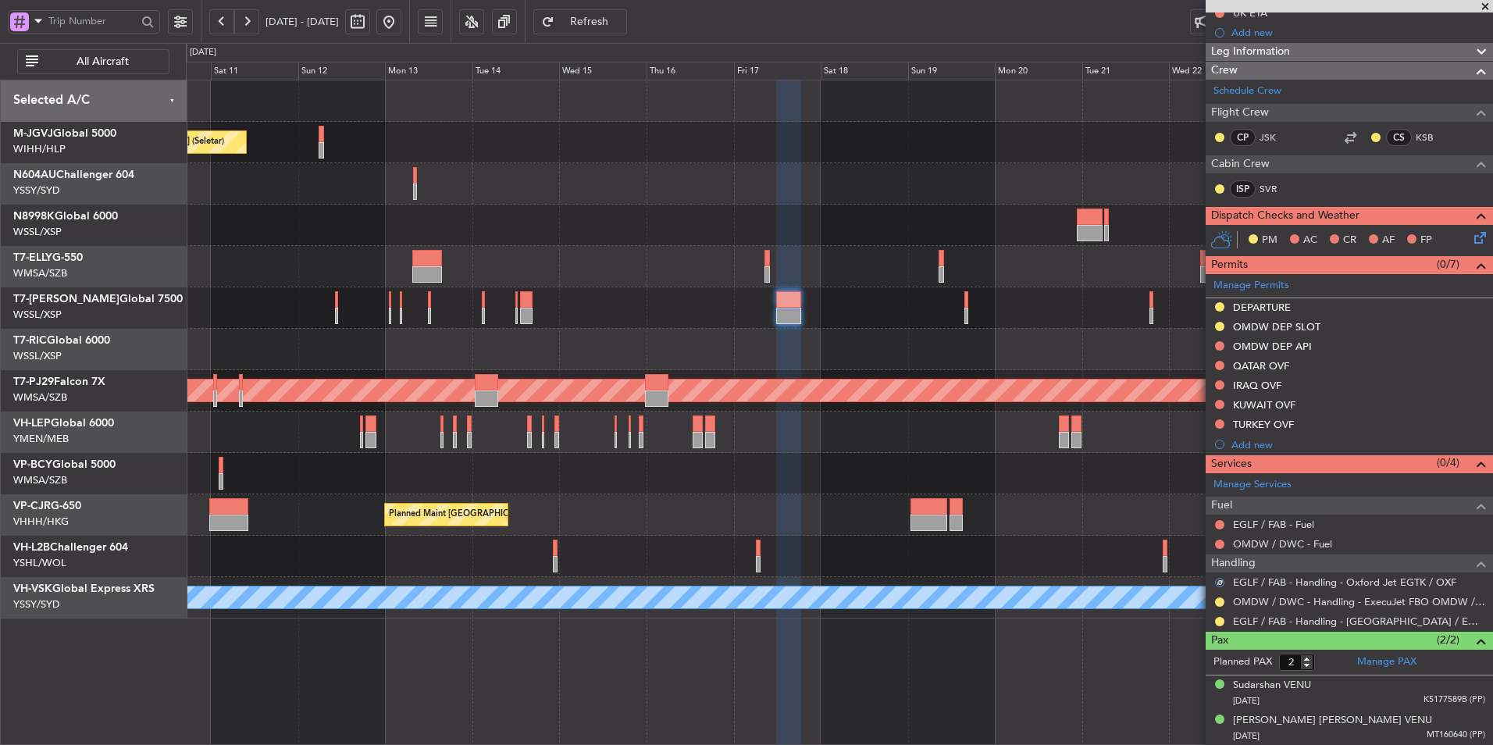
click at [662, 336] on div "Planned Maint Singapore (Seletar) Planned Maint Singapore (Seletar) Planned Mai…" at bounding box center [839, 349] width 1306 height 538
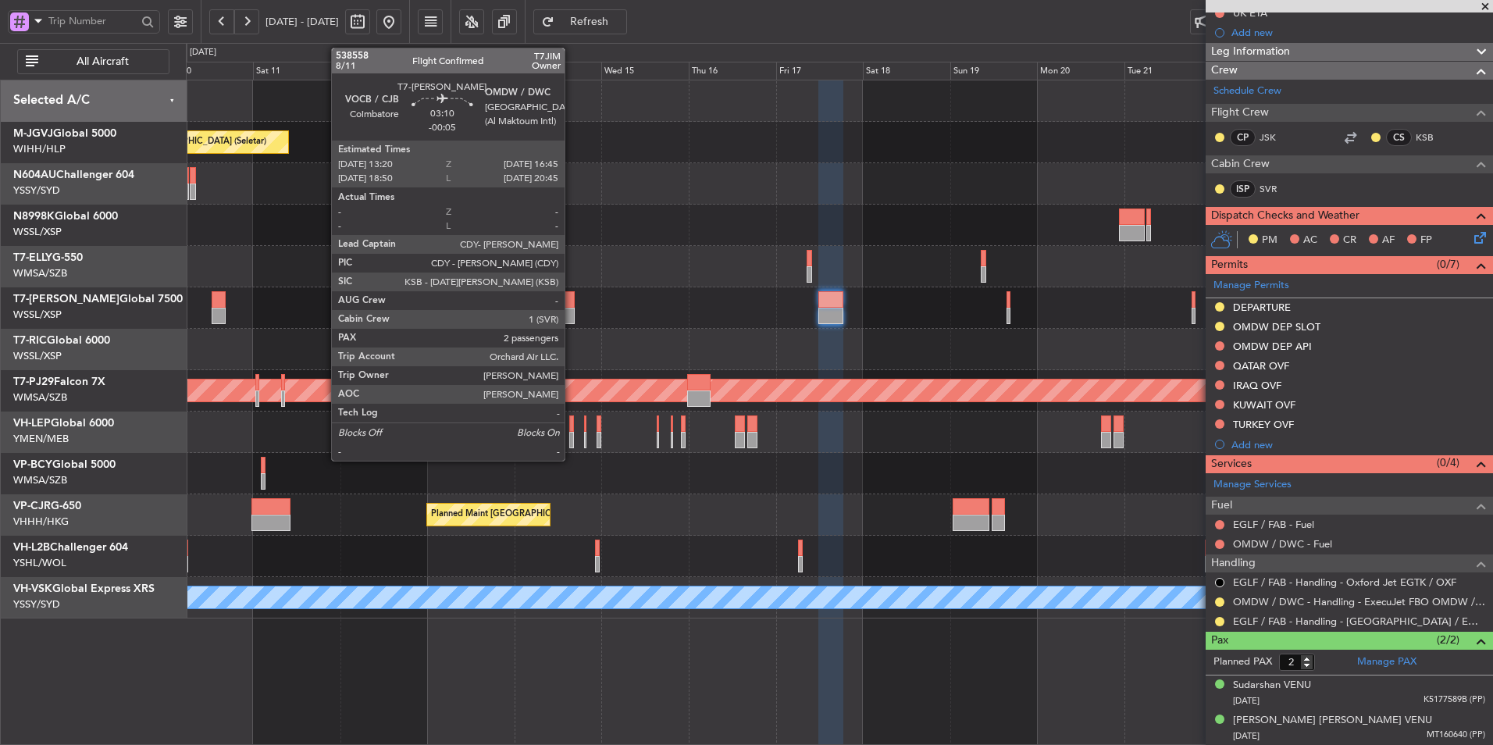
click at [571, 308] on div at bounding box center [568, 316] width 12 height 16
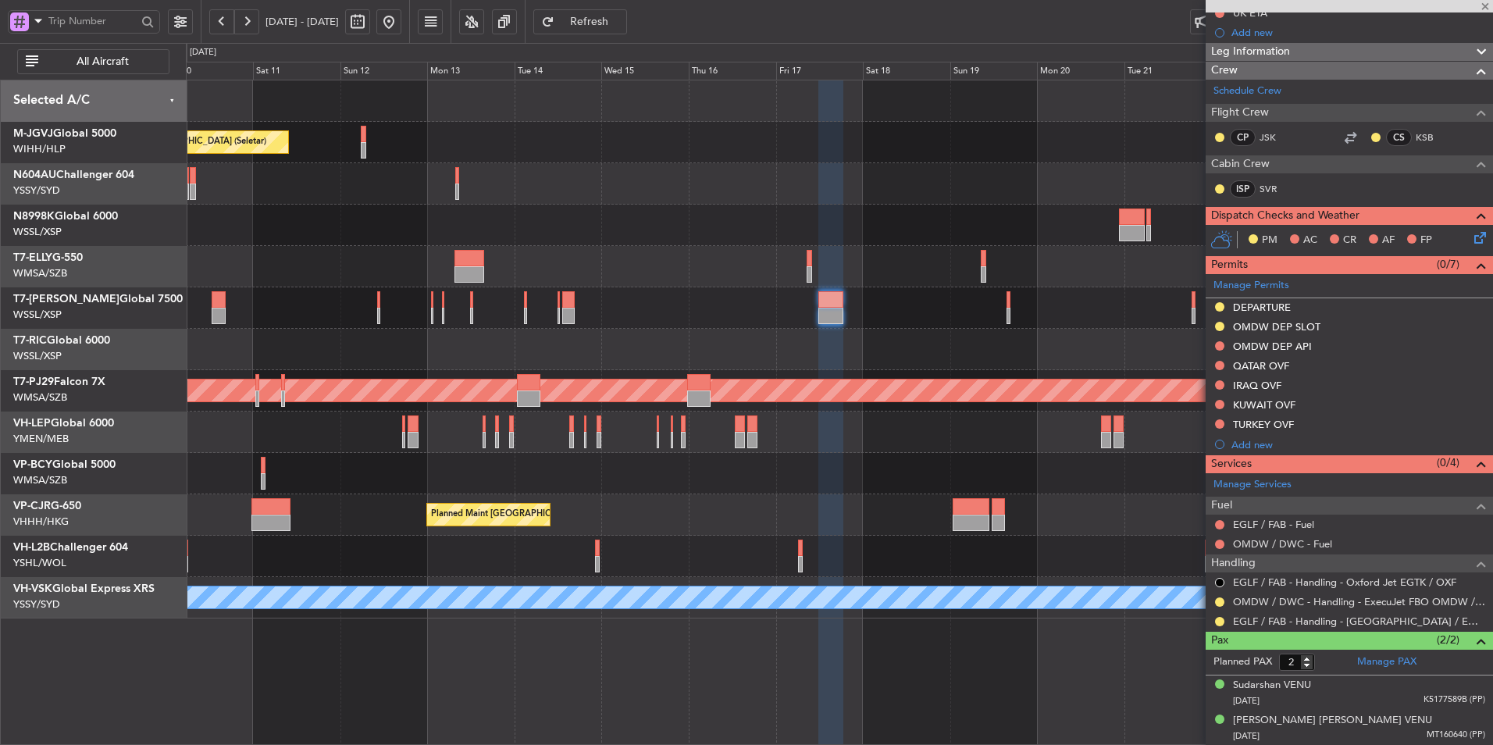
click at [422, 358] on div at bounding box center [839, 349] width 1306 height 41
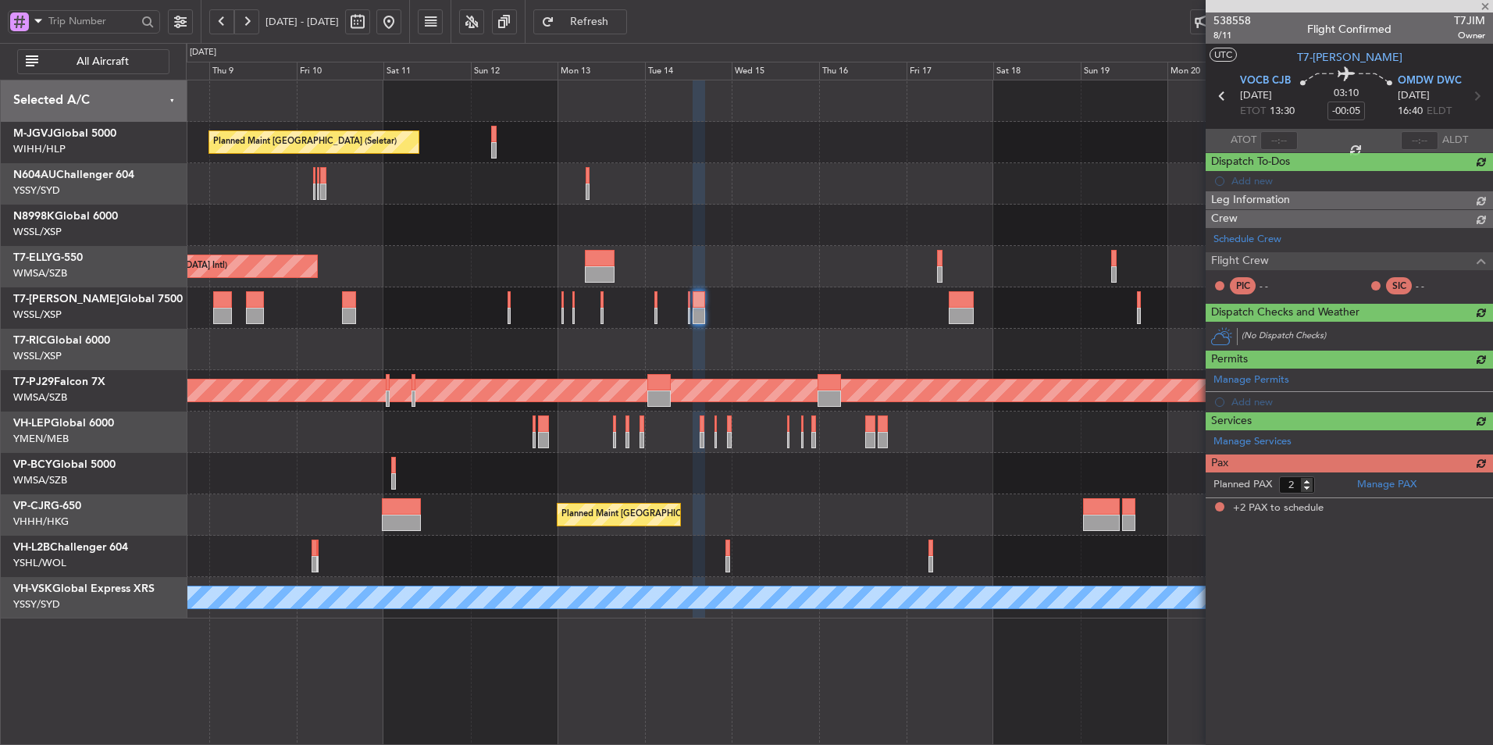
scroll to position [0, 0]
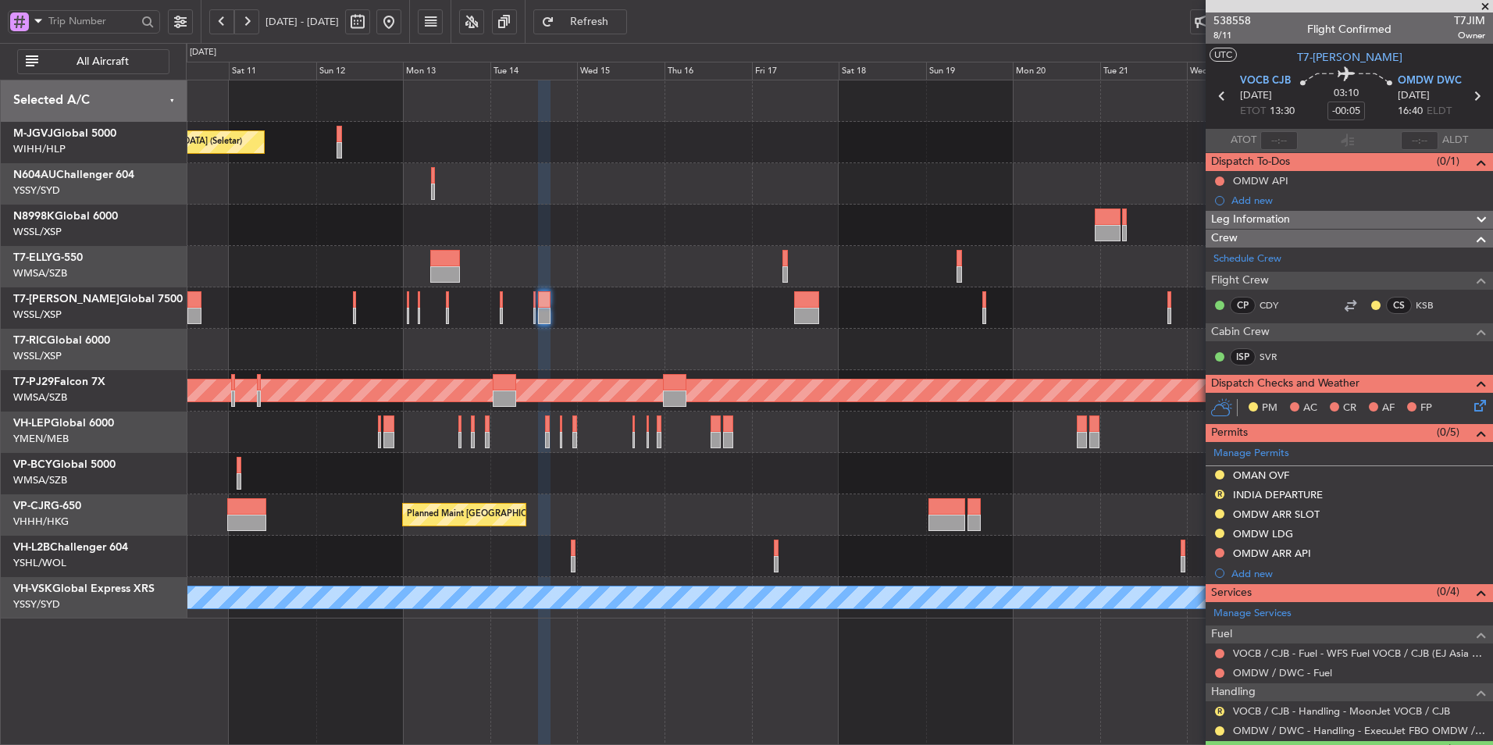
click at [687, 511] on div "Planned Maint [GEOGRAPHIC_DATA] ([GEOGRAPHIC_DATA] Intl)" at bounding box center [839, 514] width 1306 height 41
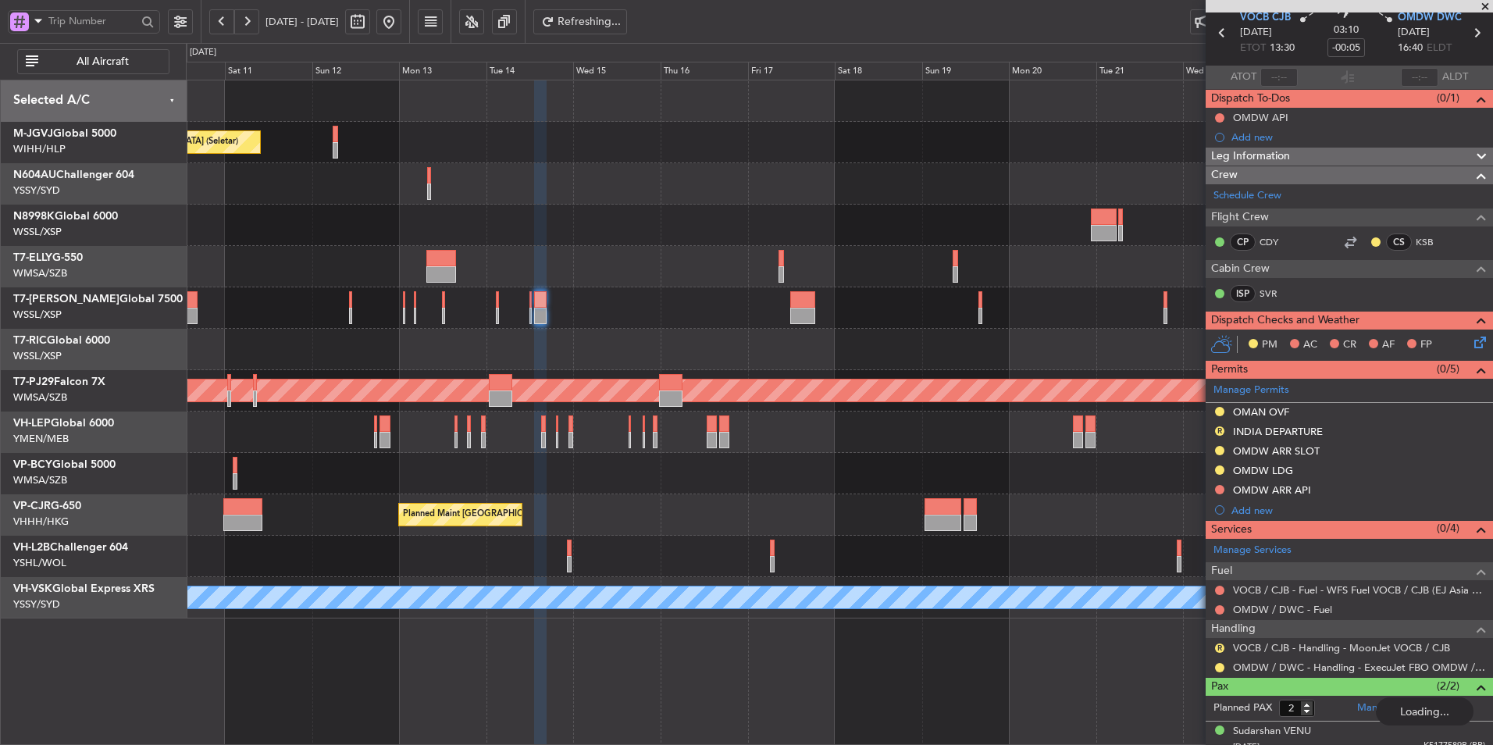
scroll to position [109, 0]
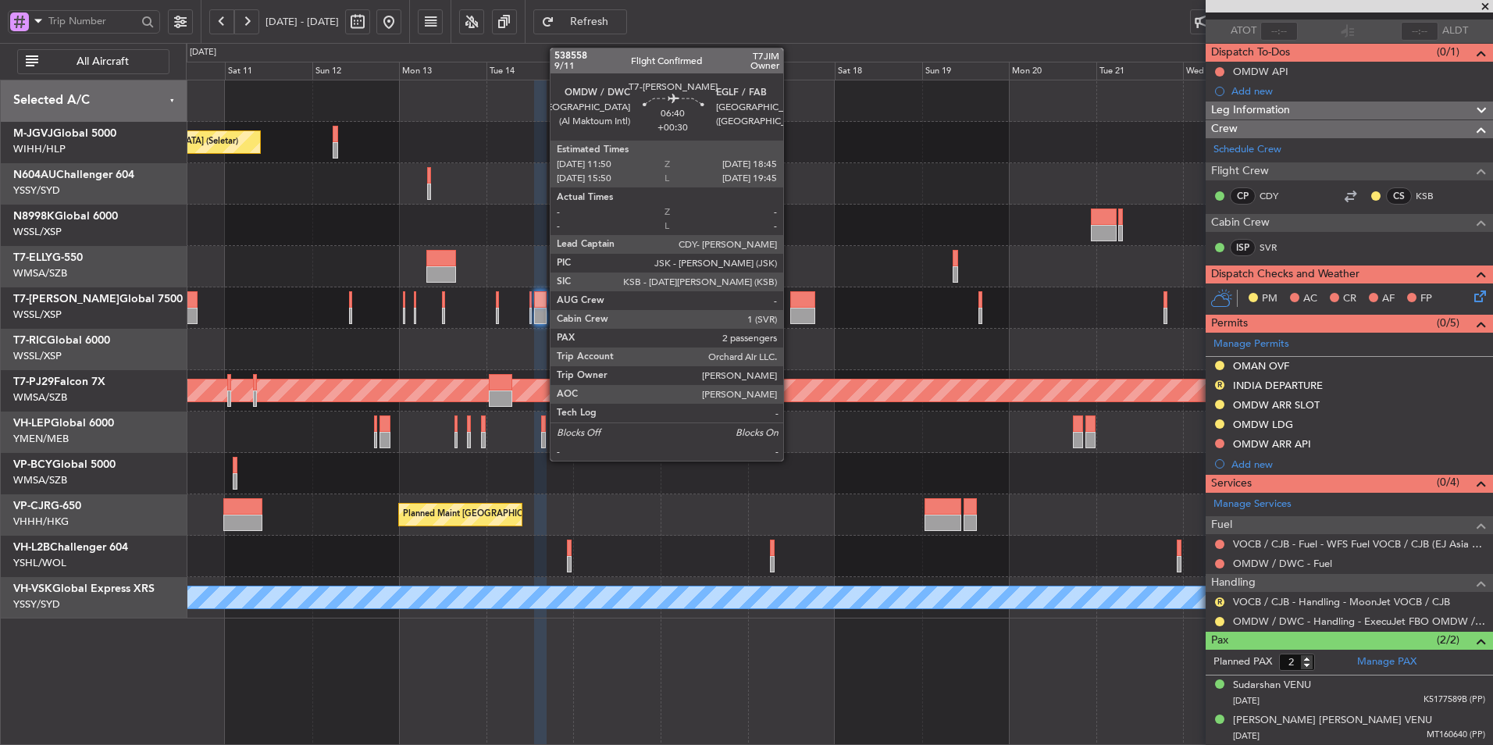
click at [790, 309] on div at bounding box center [803, 316] width 26 height 16
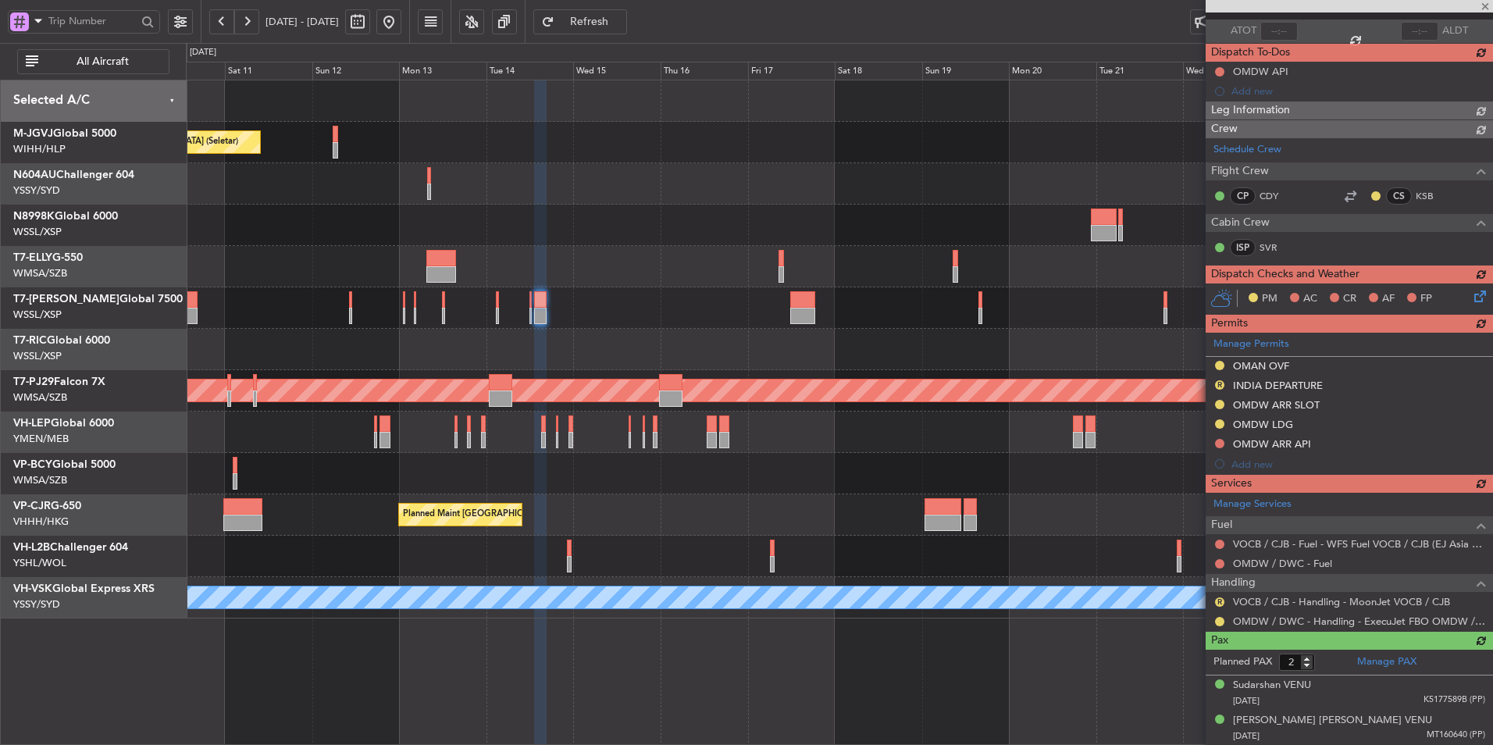
click at [774, 344] on div at bounding box center [839, 349] width 1306 height 41
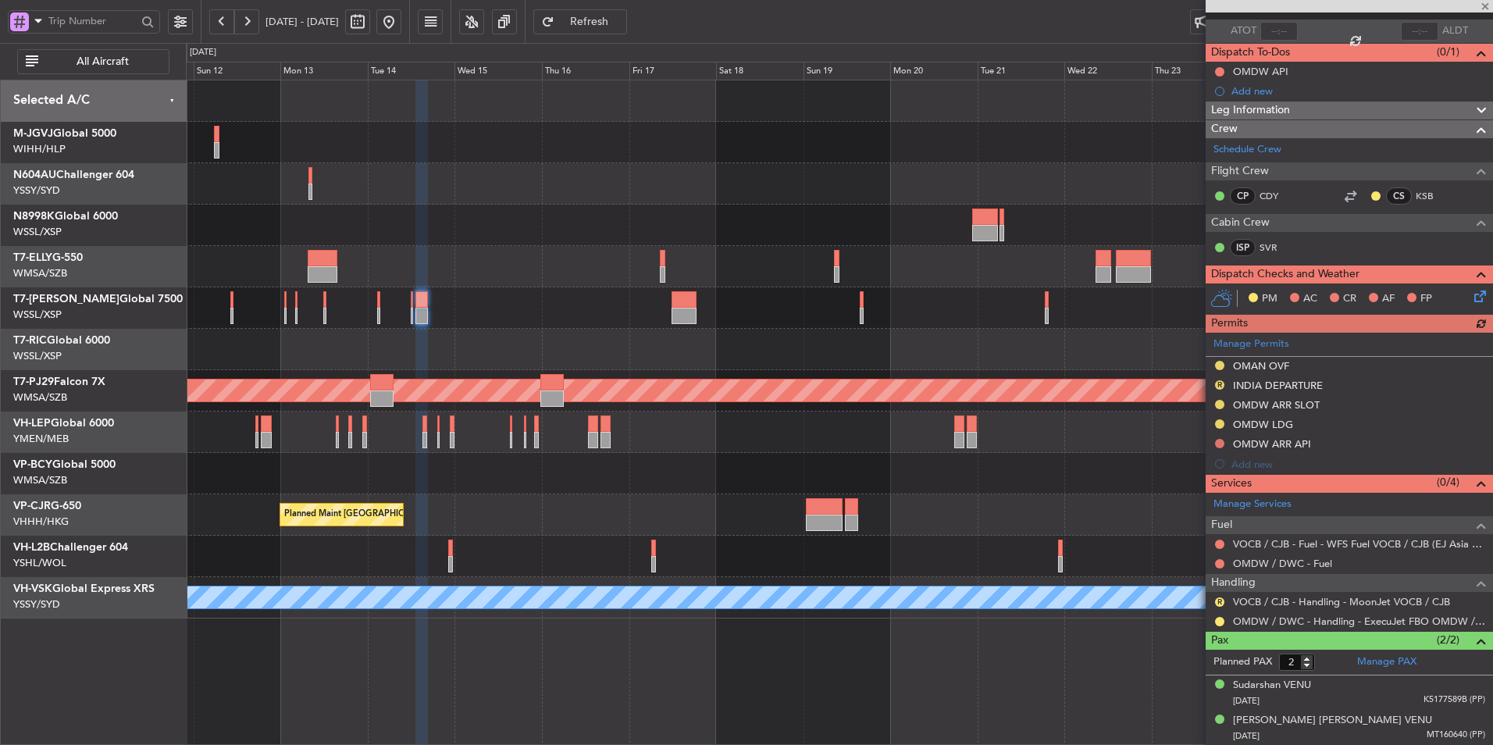
type input "+00:30"
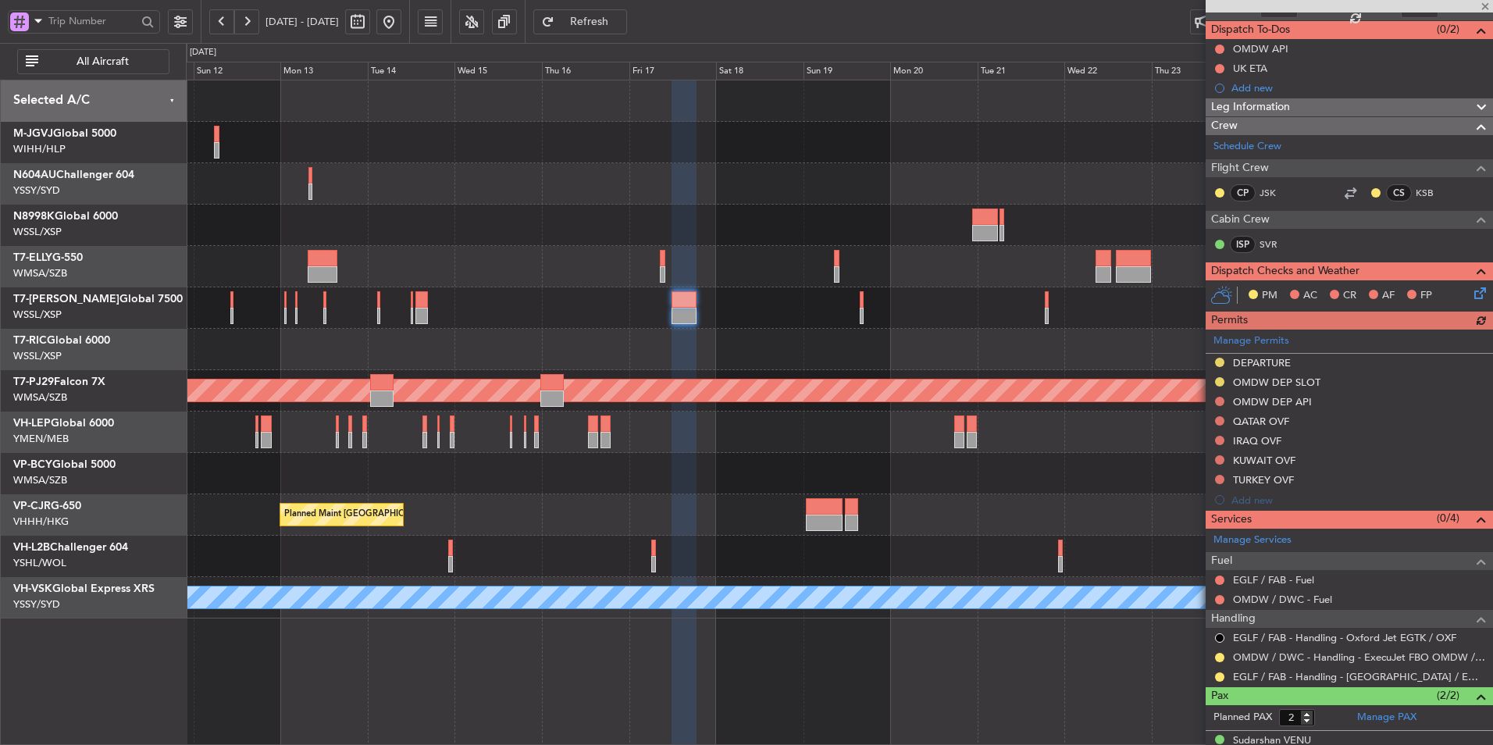
scroll to position [187, 0]
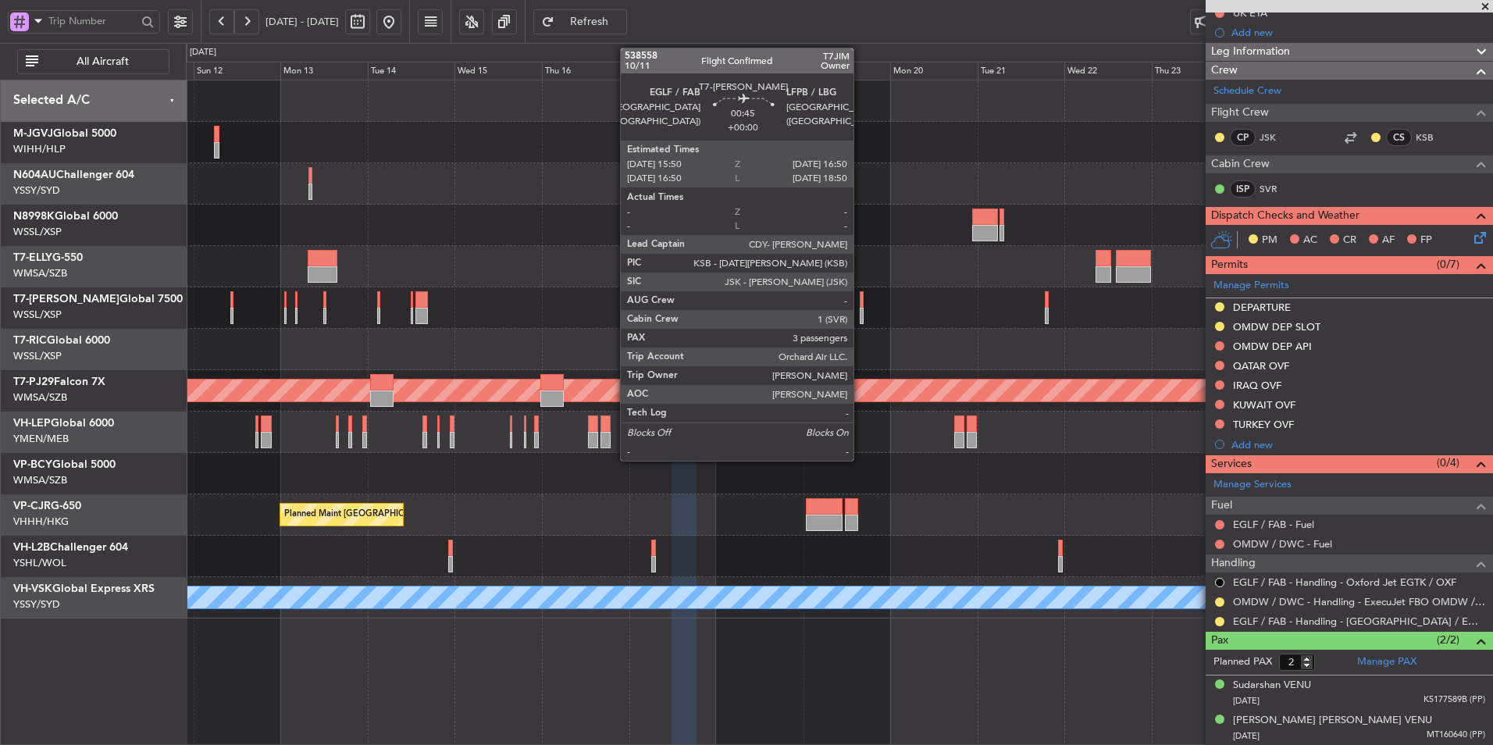
click at [860, 306] on div at bounding box center [862, 299] width 4 height 16
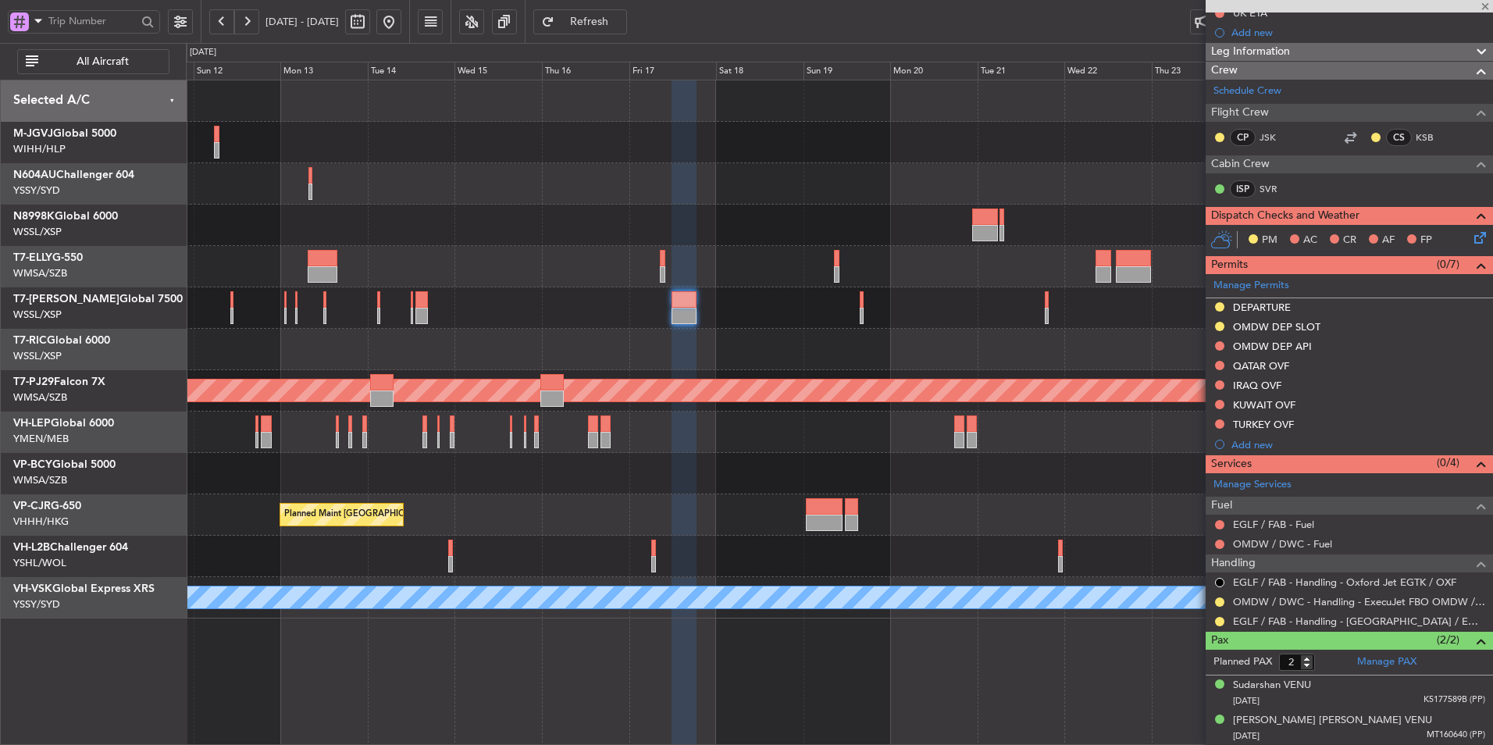
type input "3"
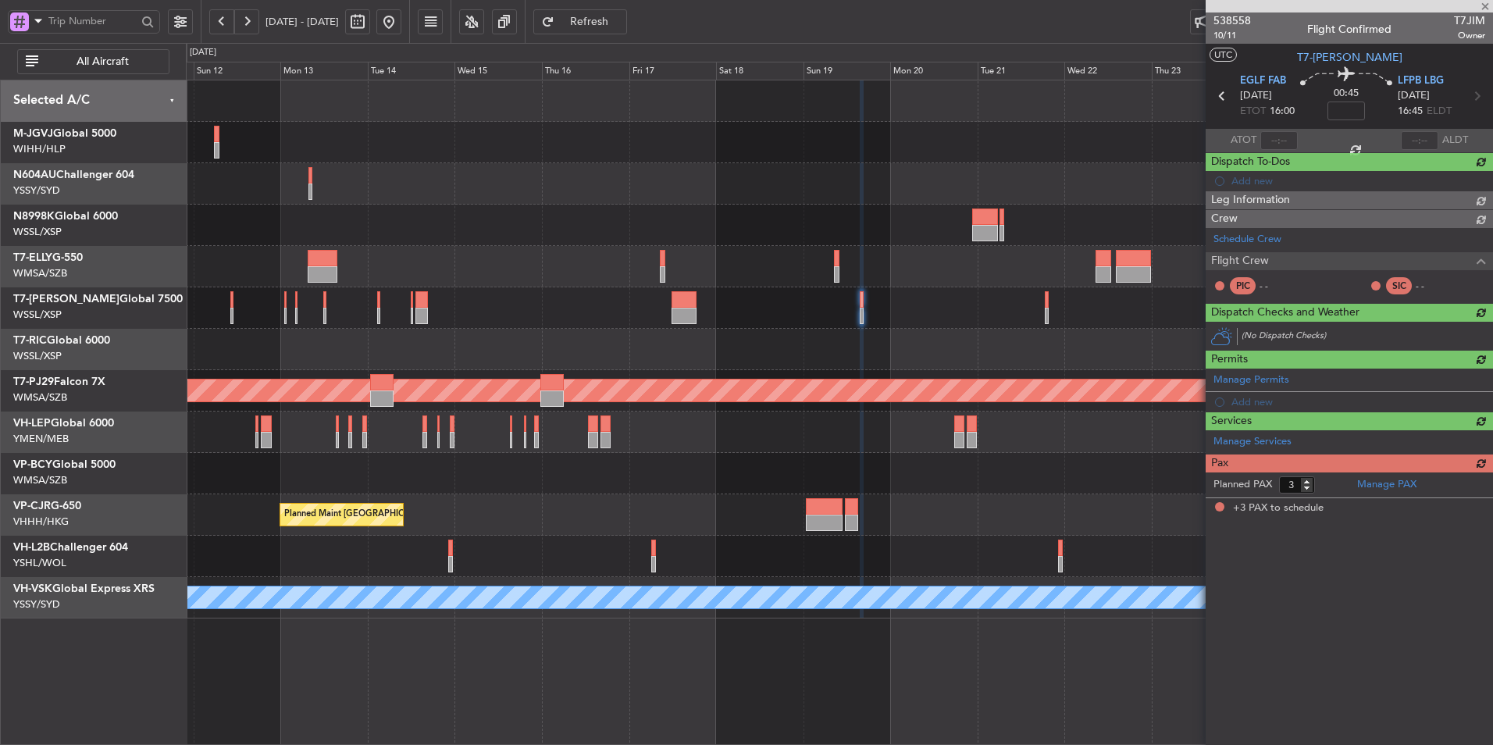
scroll to position [0, 0]
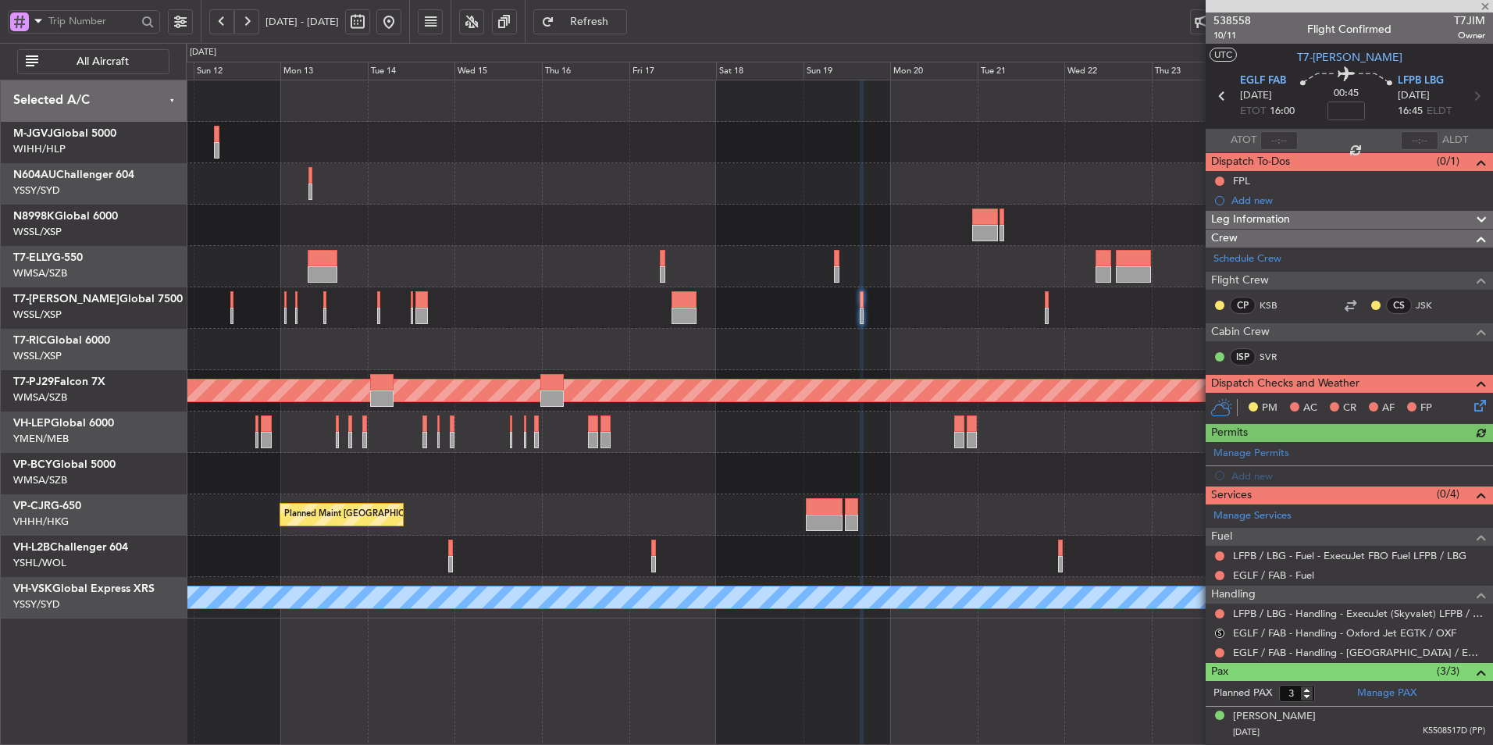
click at [1217, 627] on nimbus-traffic-light "S" at bounding box center [1219, 633] width 12 height 12
click at [1217, 628] on button "S" at bounding box center [1219, 632] width 9 height 9
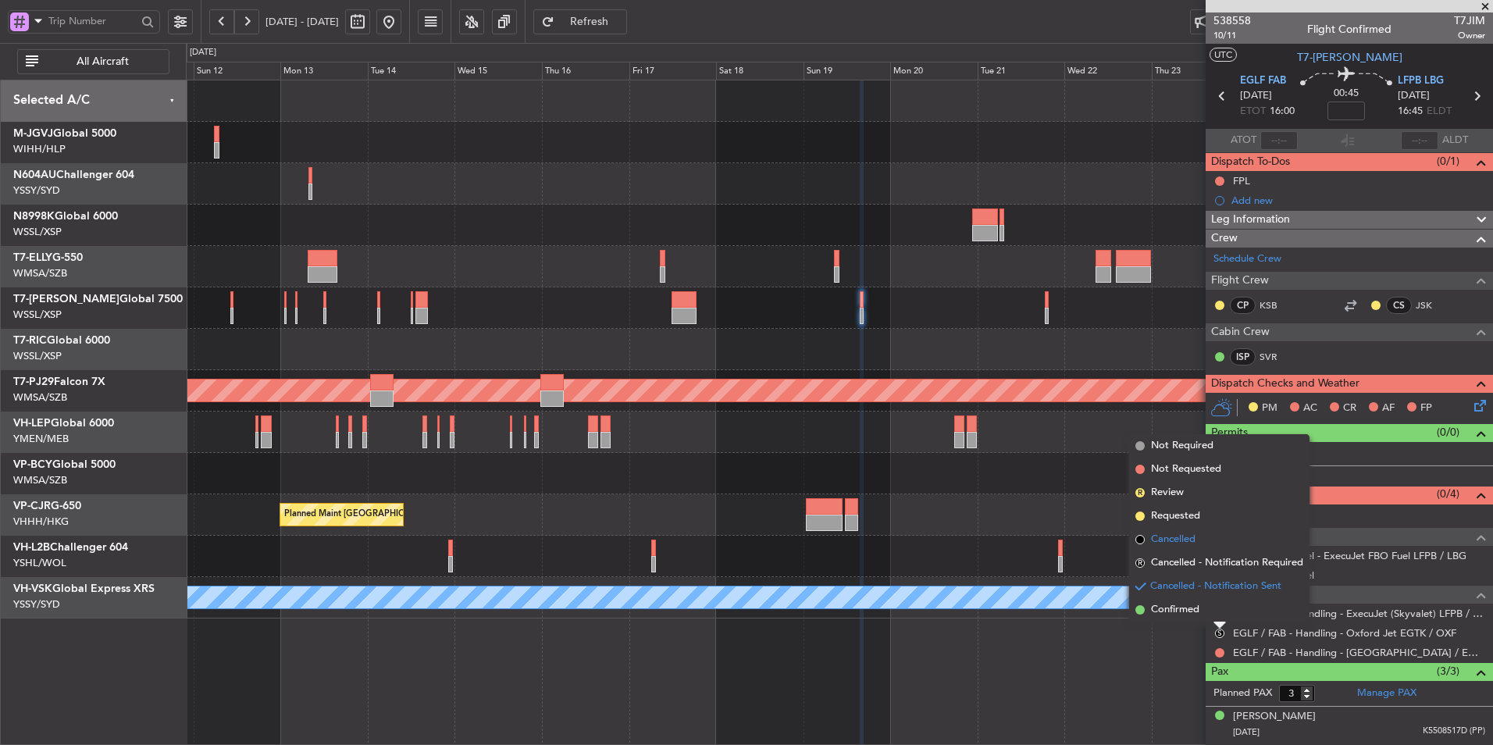
click at [1186, 540] on span "Cancelled" at bounding box center [1173, 540] width 45 height 16
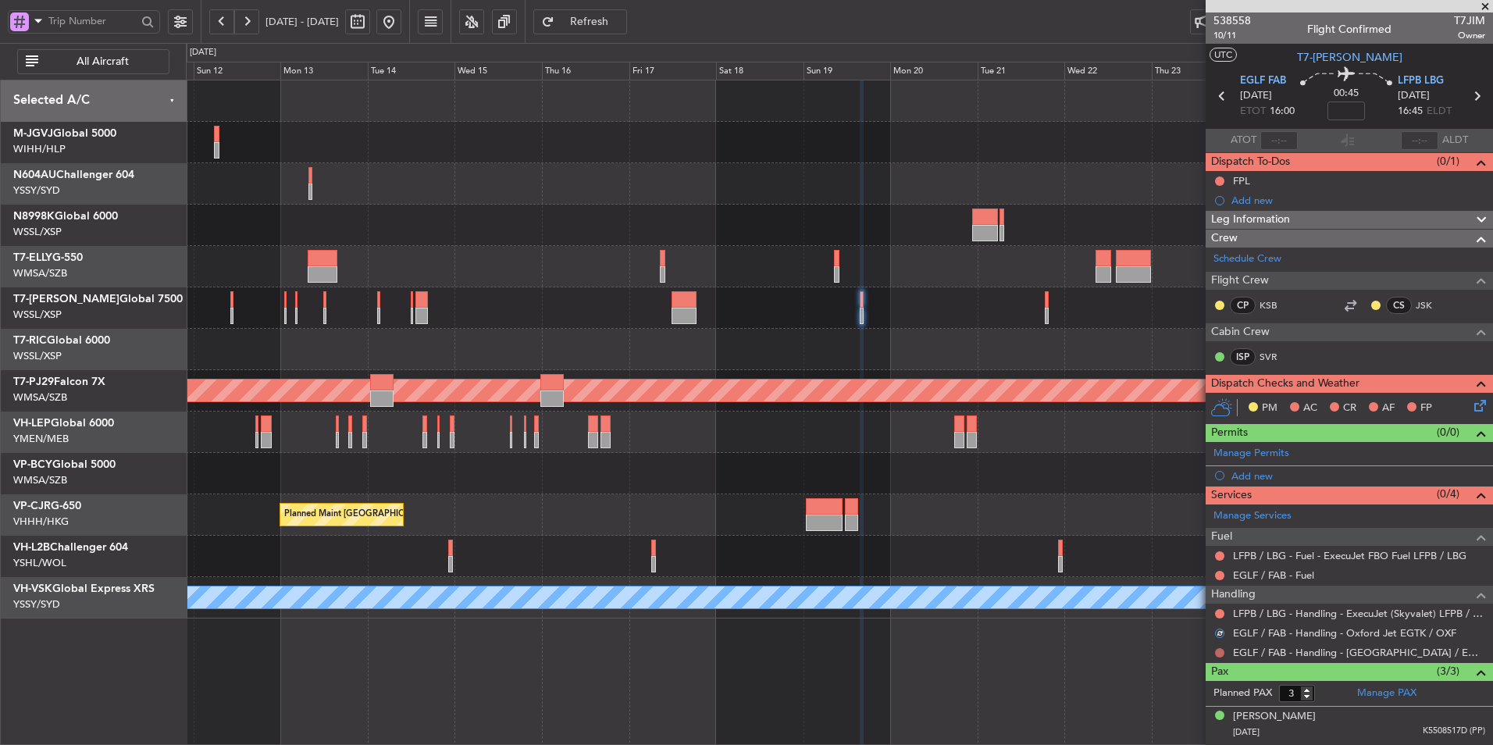
click at [1223, 654] on button at bounding box center [1219, 652] width 9 height 9
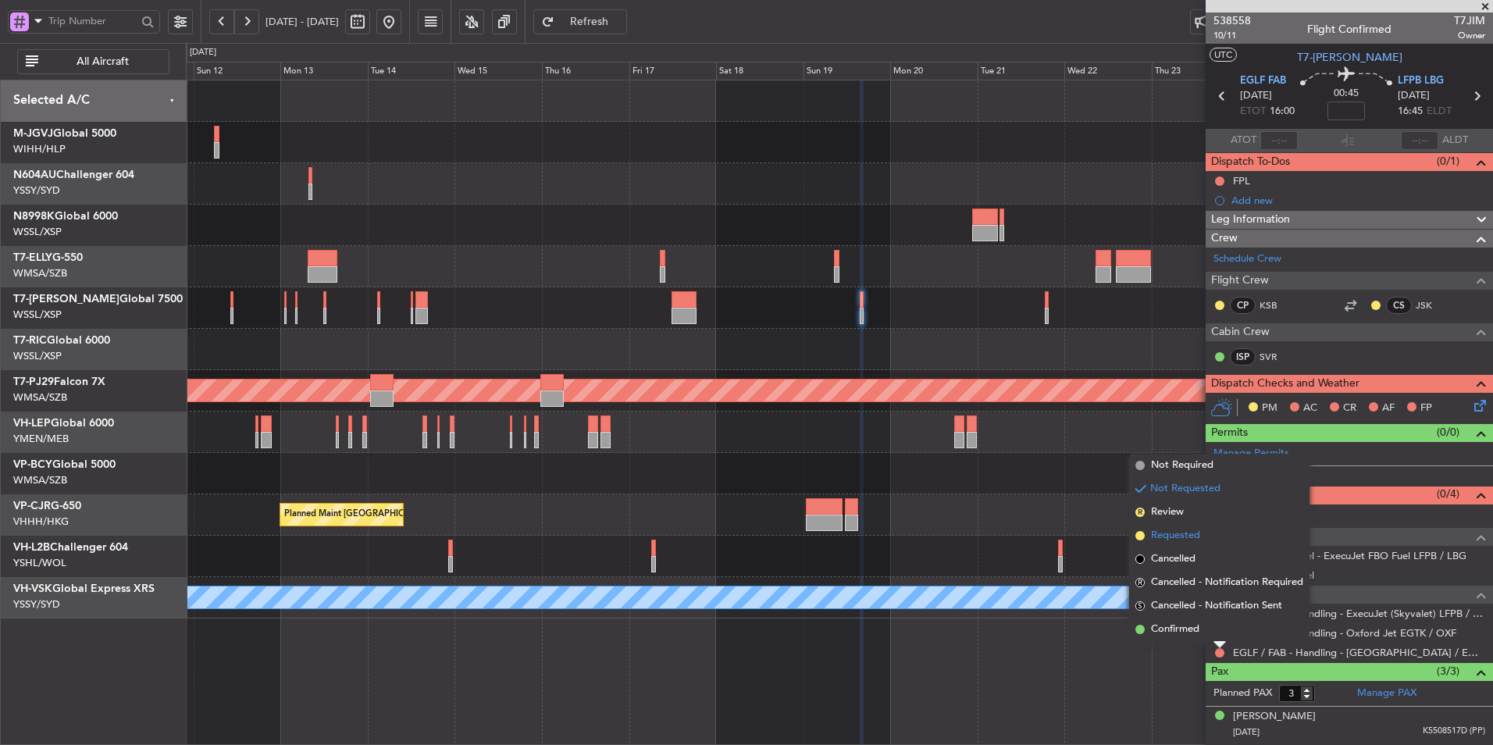
click at [1206, 535] on li "Requested" at bounding box center [1219, 535] width 180 height 23
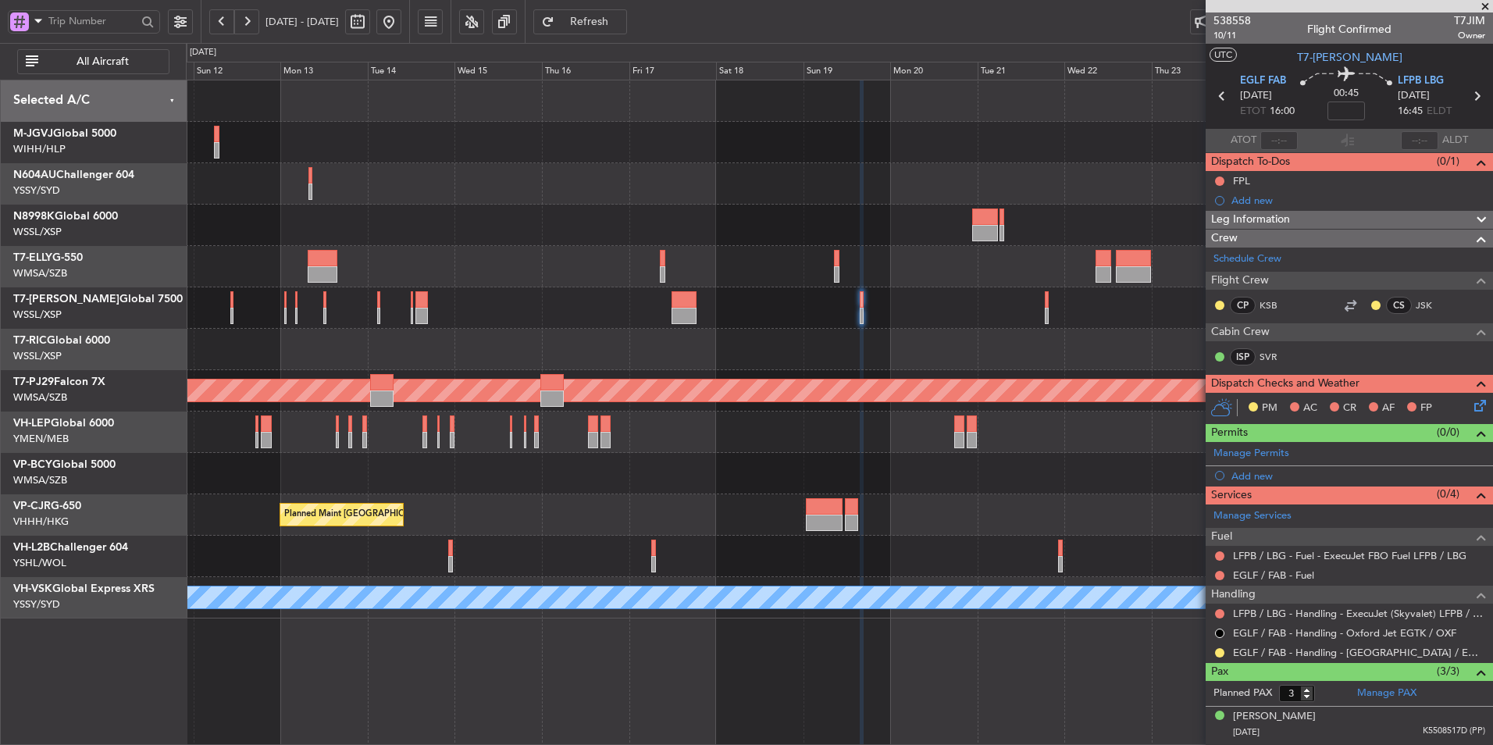
click at [675, 504] on div "Planned Maint Singapore (Seletar) Planned Maint Singapore (Seletar) Planned Mai…" at bounding box center [839, 349] width 1306 height 538
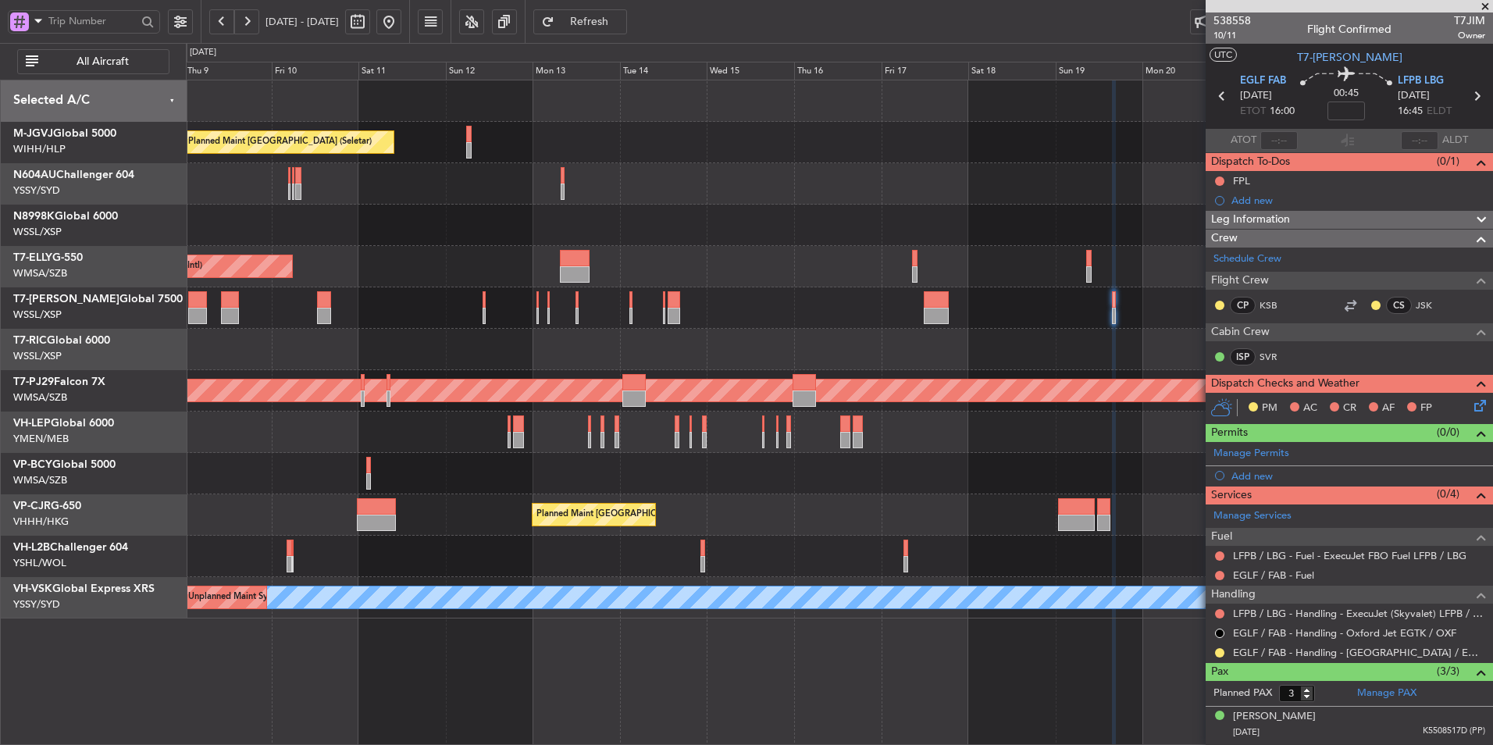
click at [539, 479] on div at bounding box center [839, 473] width 1306 height 41
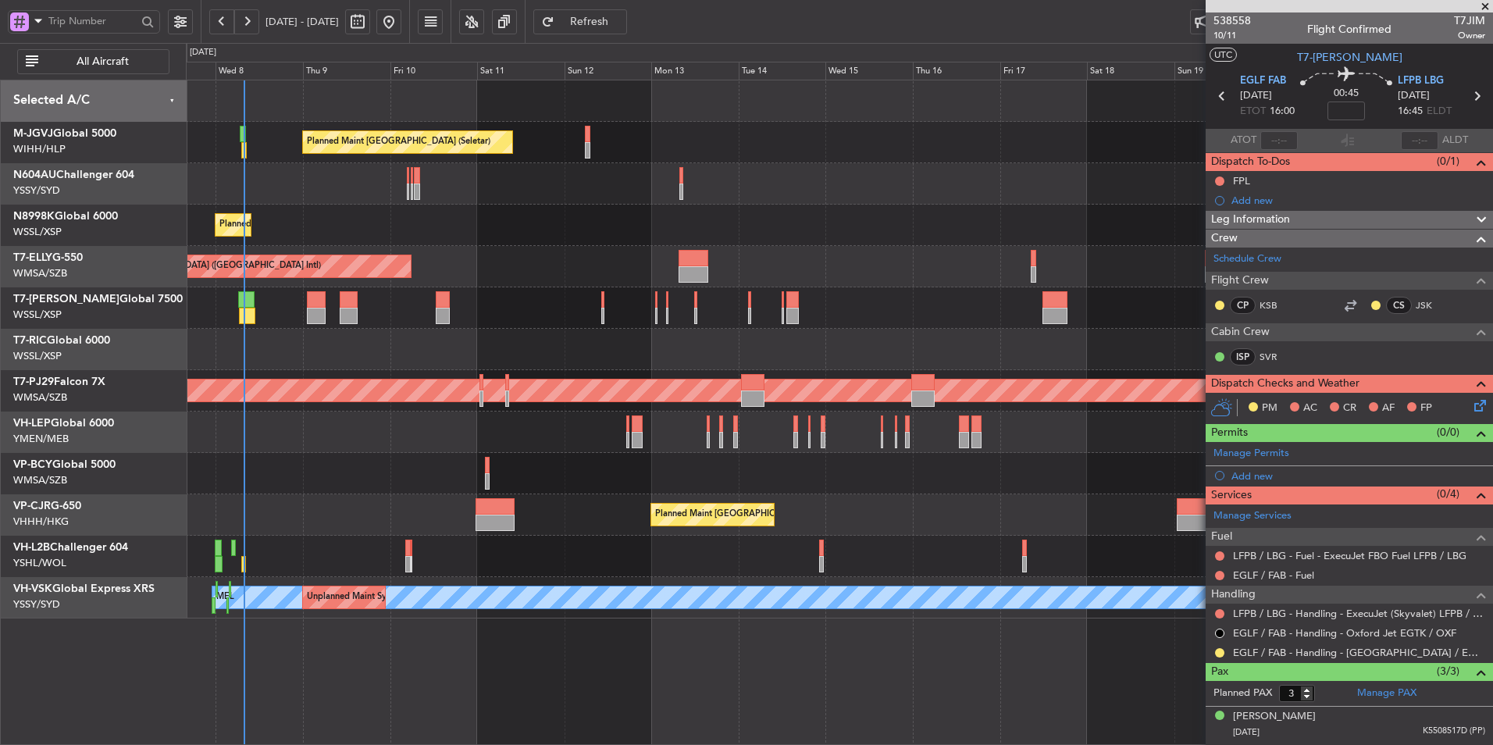
click at [553, 469] on div at bounding box center [839, 473] width 1306 height 41
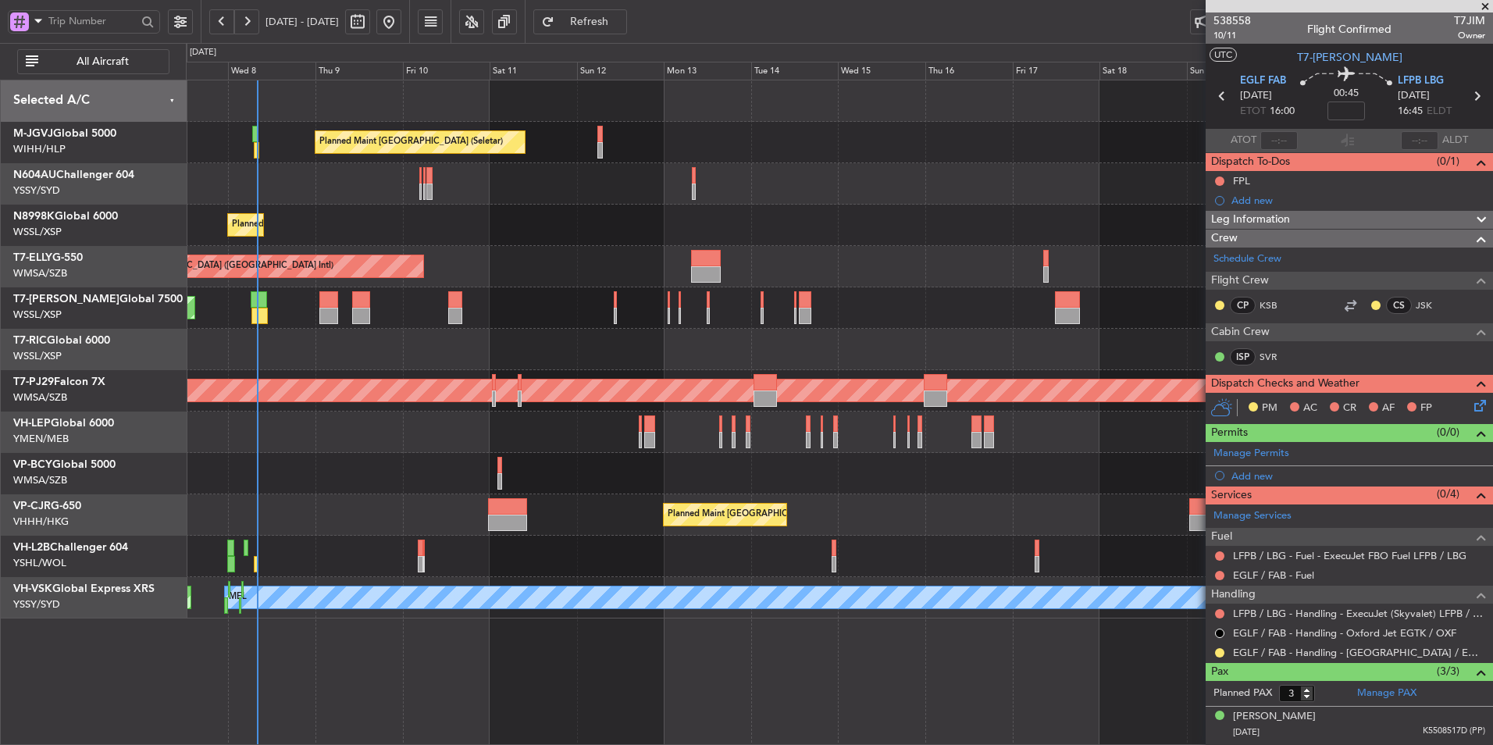
click at [678, 239] on div "Planned Maint [GEOGRAPHIC_DATA] (Seletar)" at bounding box center [839, 225] width 1306 height 41
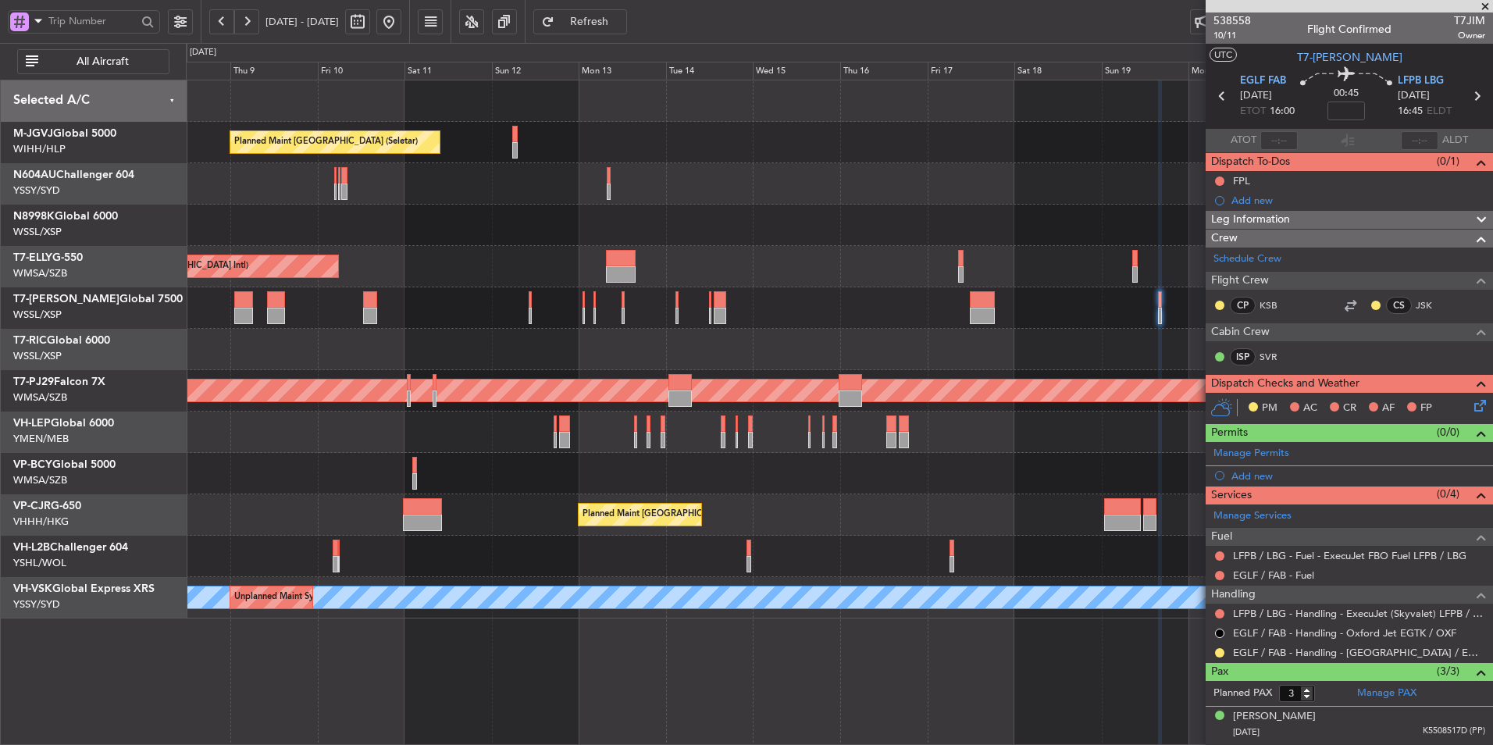
click at [653, 322] on div "Planned Maint Singapore (Seletar) Planned Maint Singapore (Seletar) Planned Mai…" at bounding box center [839, 349] width 1306 height 538
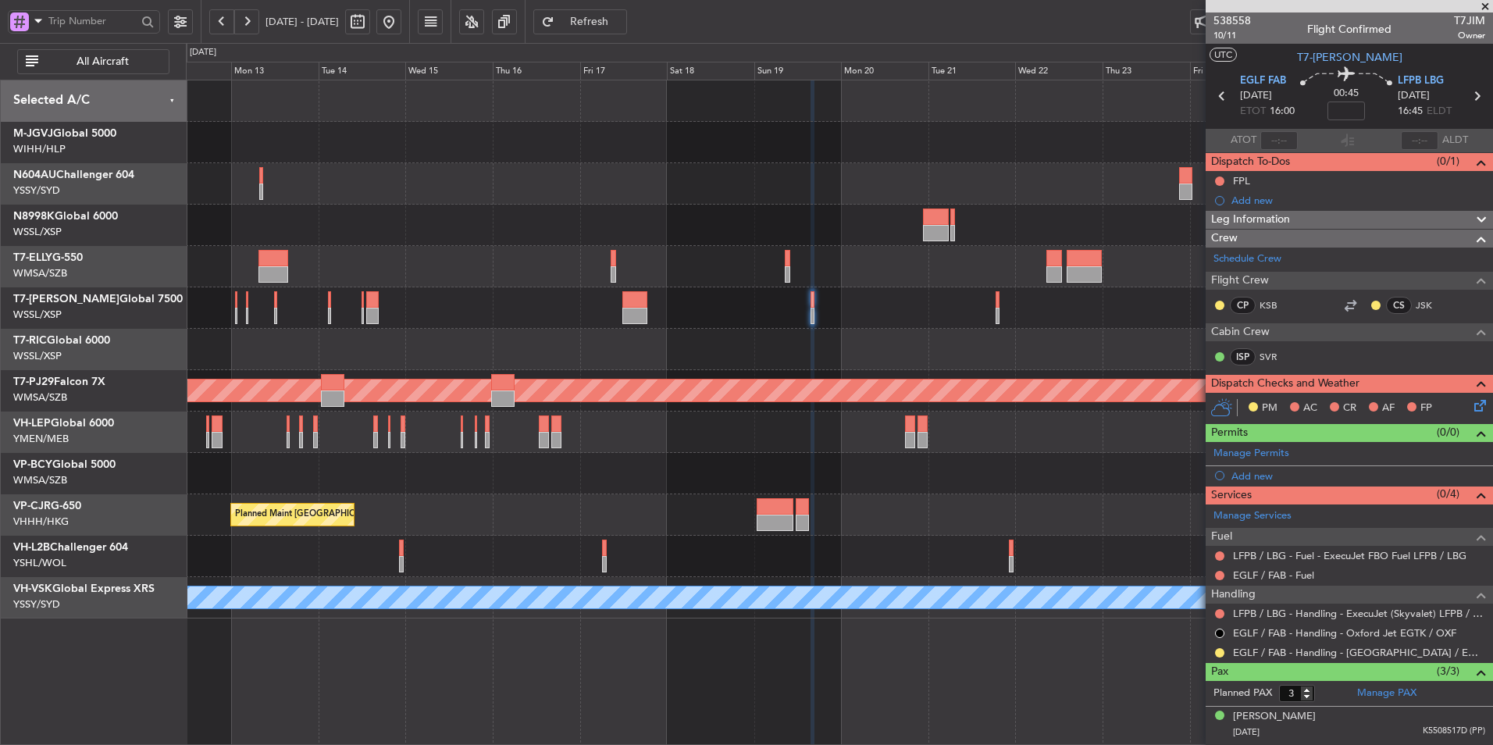
click at [657, 330] on div at bounding box center [839, 349] width 1306 height 41
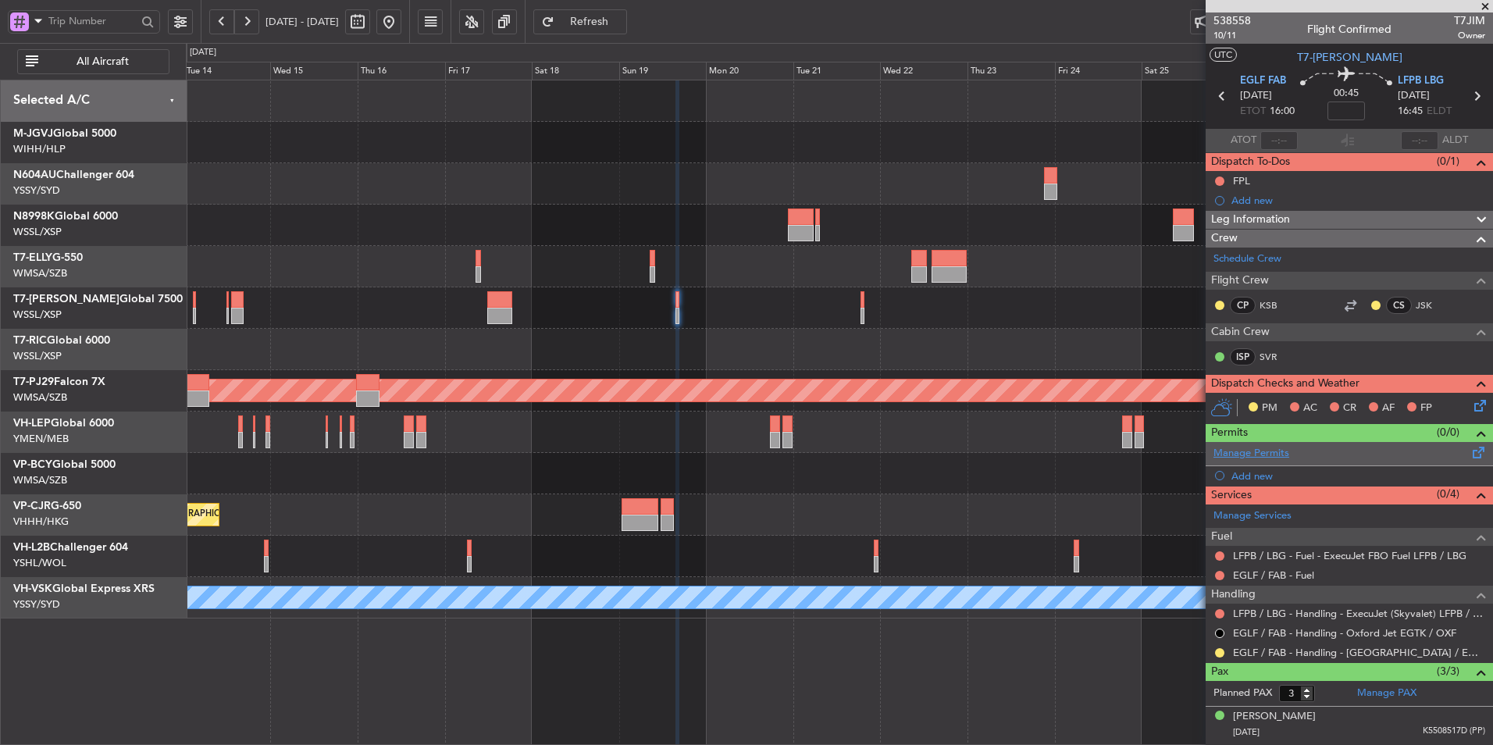
click at [1244, 446] on link "Manage Permits" at bounding box center [1251, 454] width 76 height 16
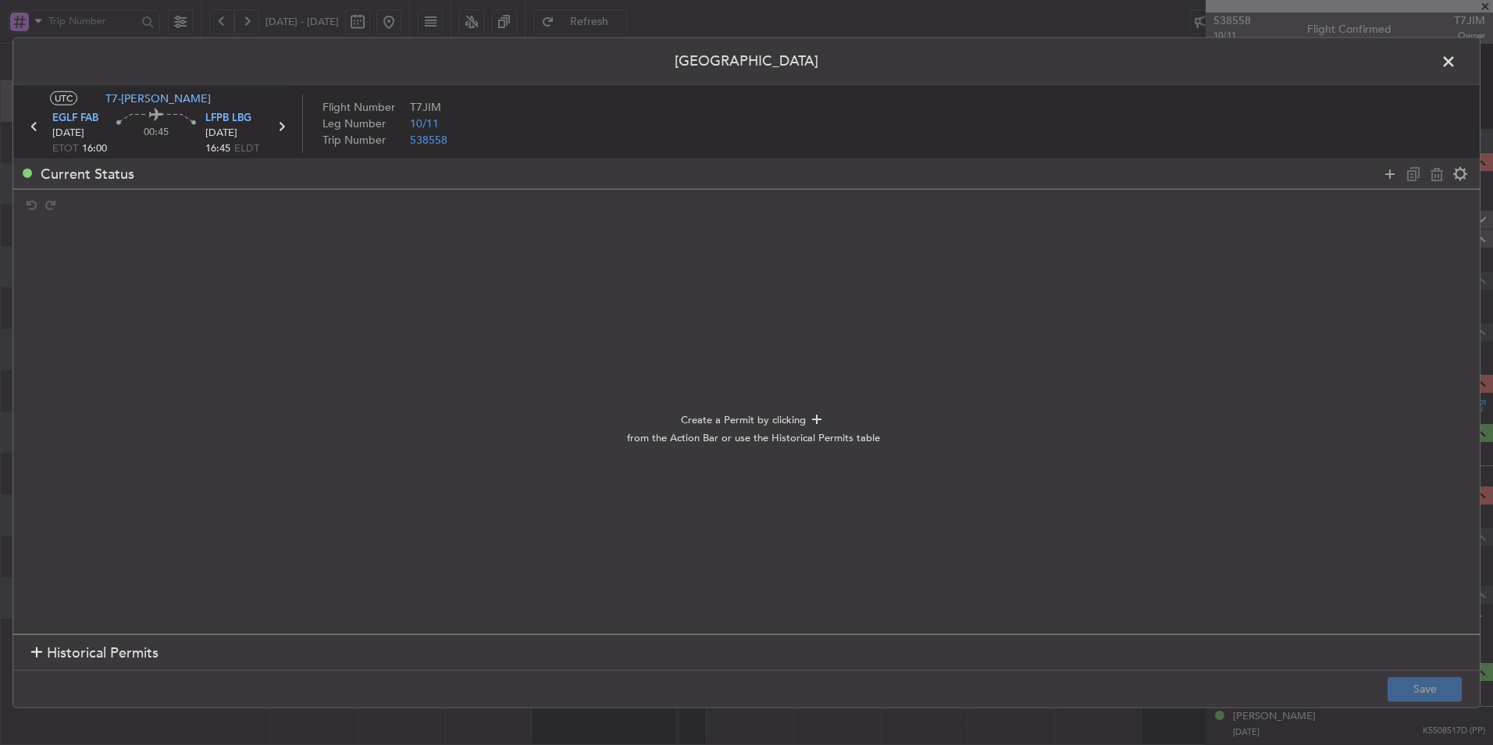
click at [116, 650] on span "Historical Permits" at bounding box center [103, 653] width 112 height 21
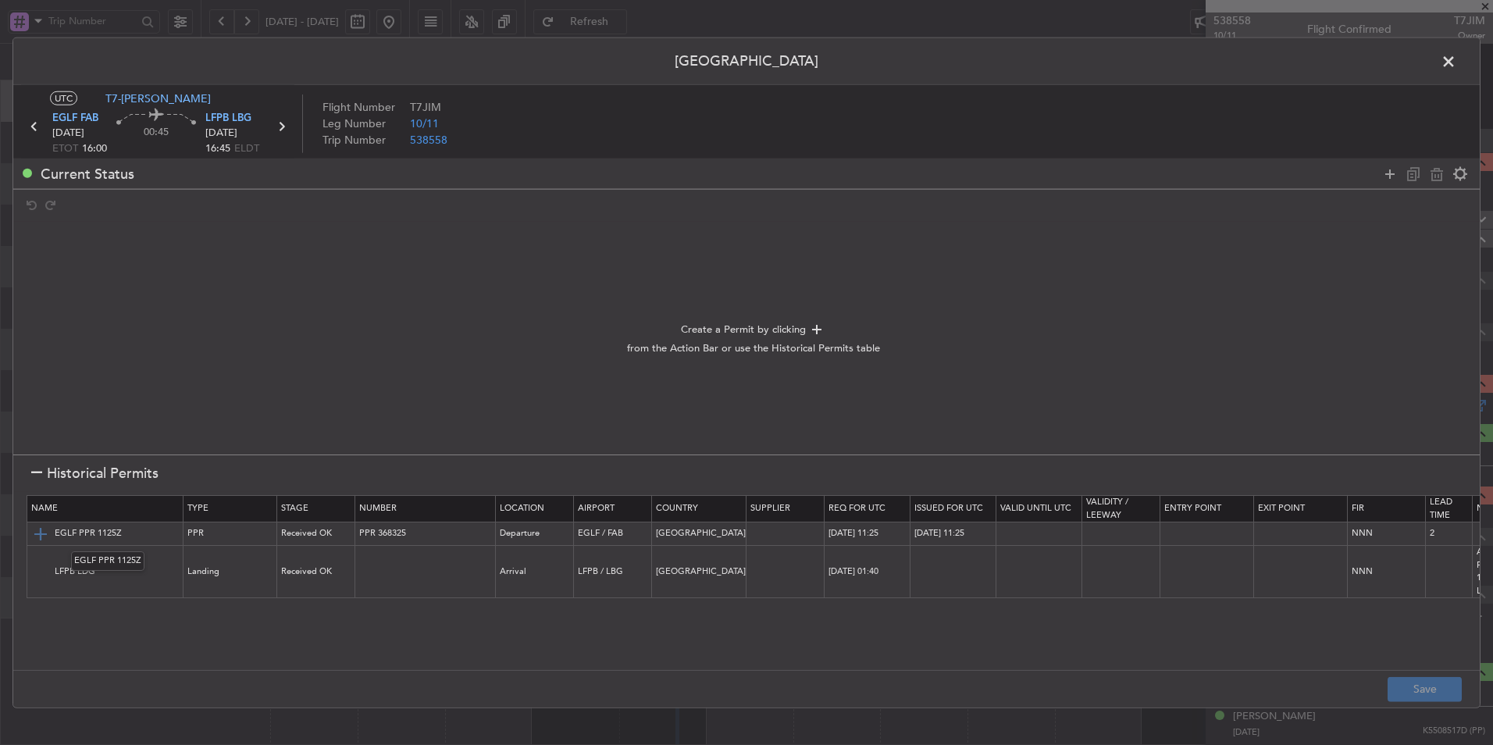
click at [35, 533] on img at bounding box center [40, 533] width 19 height 19
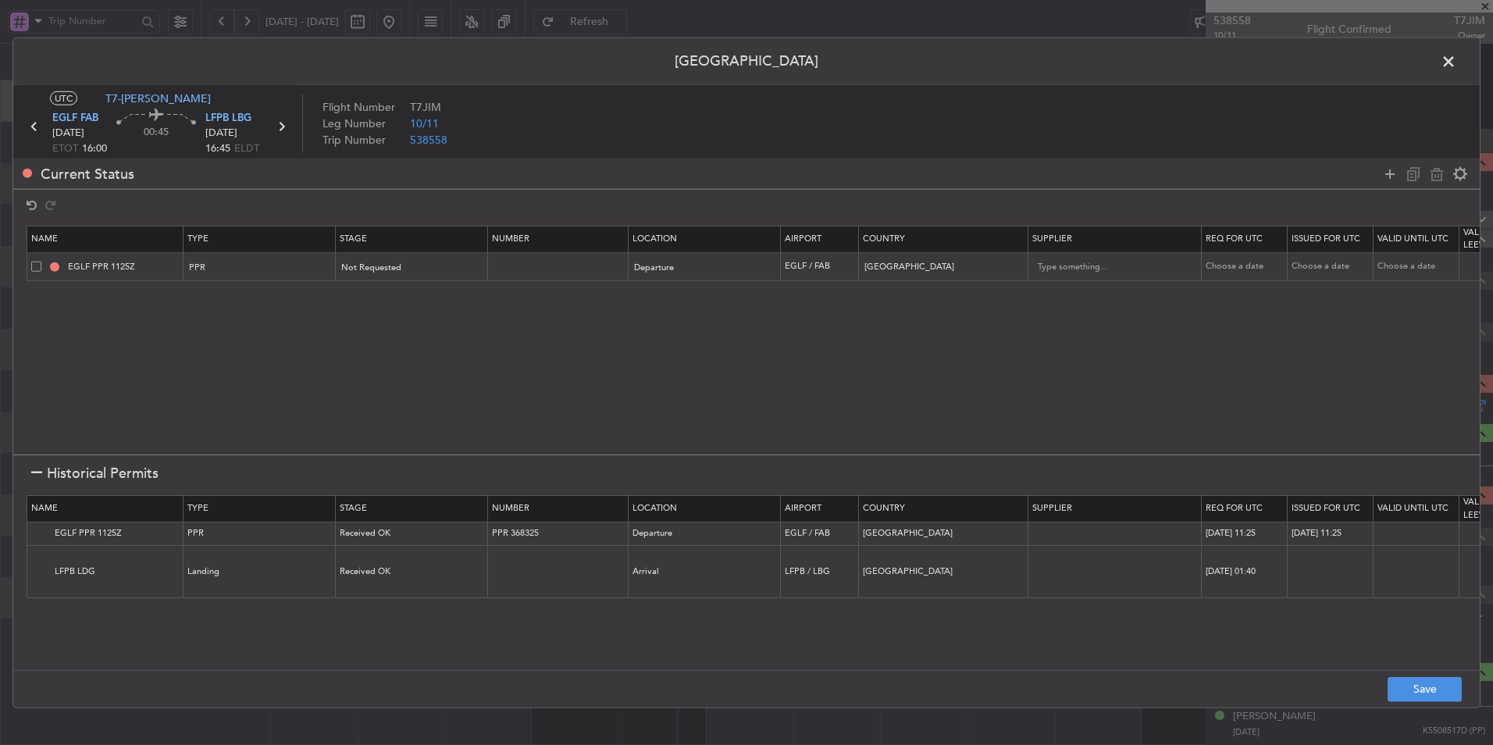
click at [1438, 673] on footer "Save" at bounding box center [746, 687] width 1466 height 37
click at [1418, 680] on button "Save" at bounding box center [1424, 688] width 74 height 25
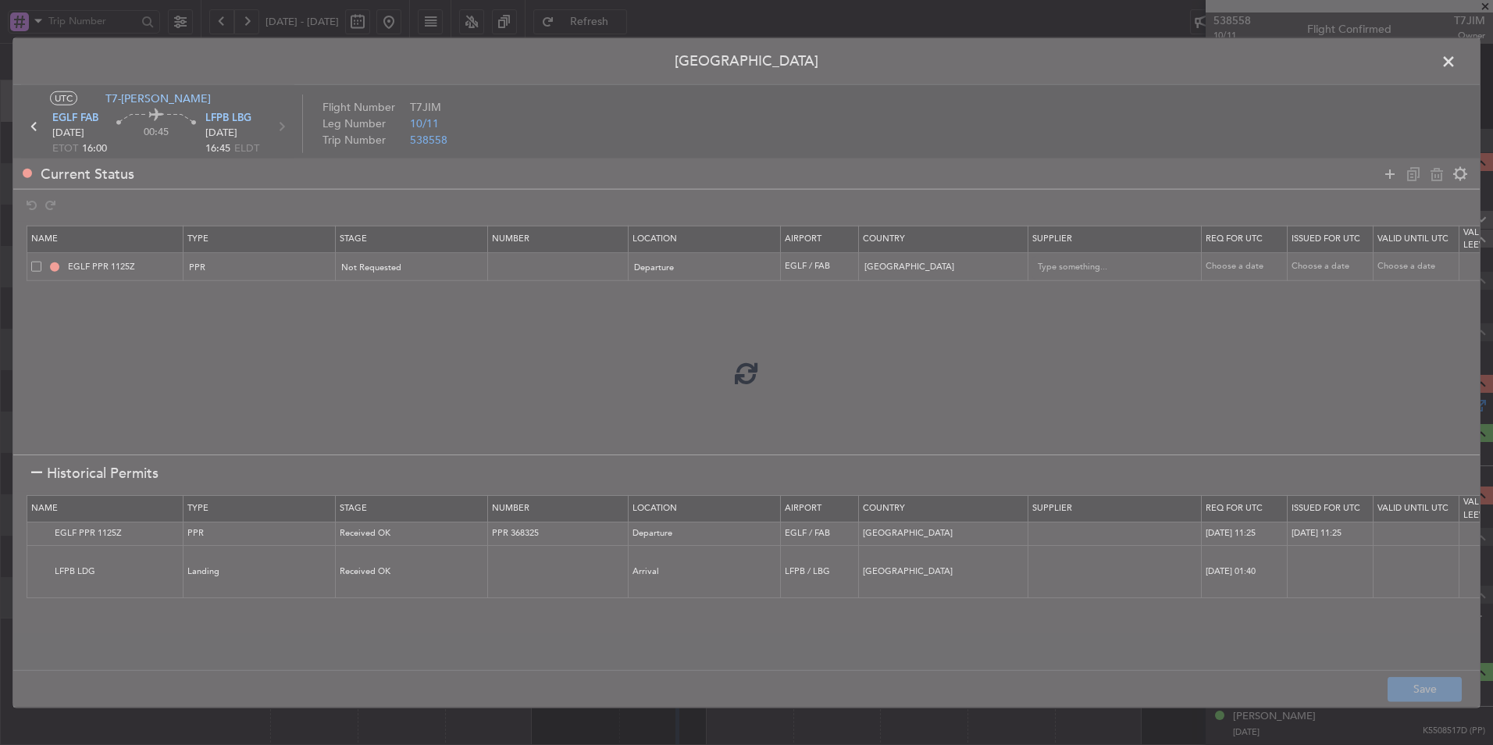
type input "EGLF PPR"
type input "NNN"
type input "2"
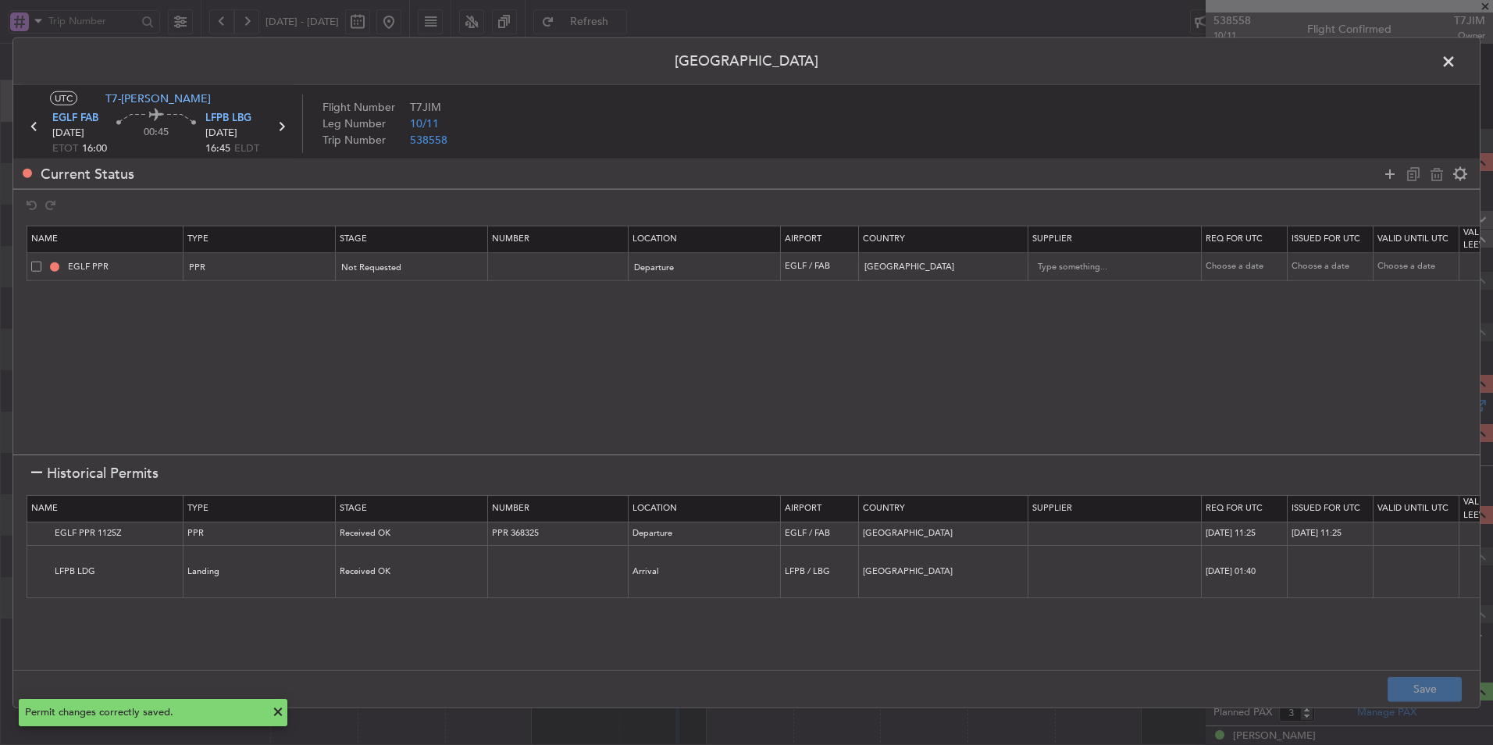
click at [1456, 71] on span at bounding box center [1456, 65] width 0 height 31
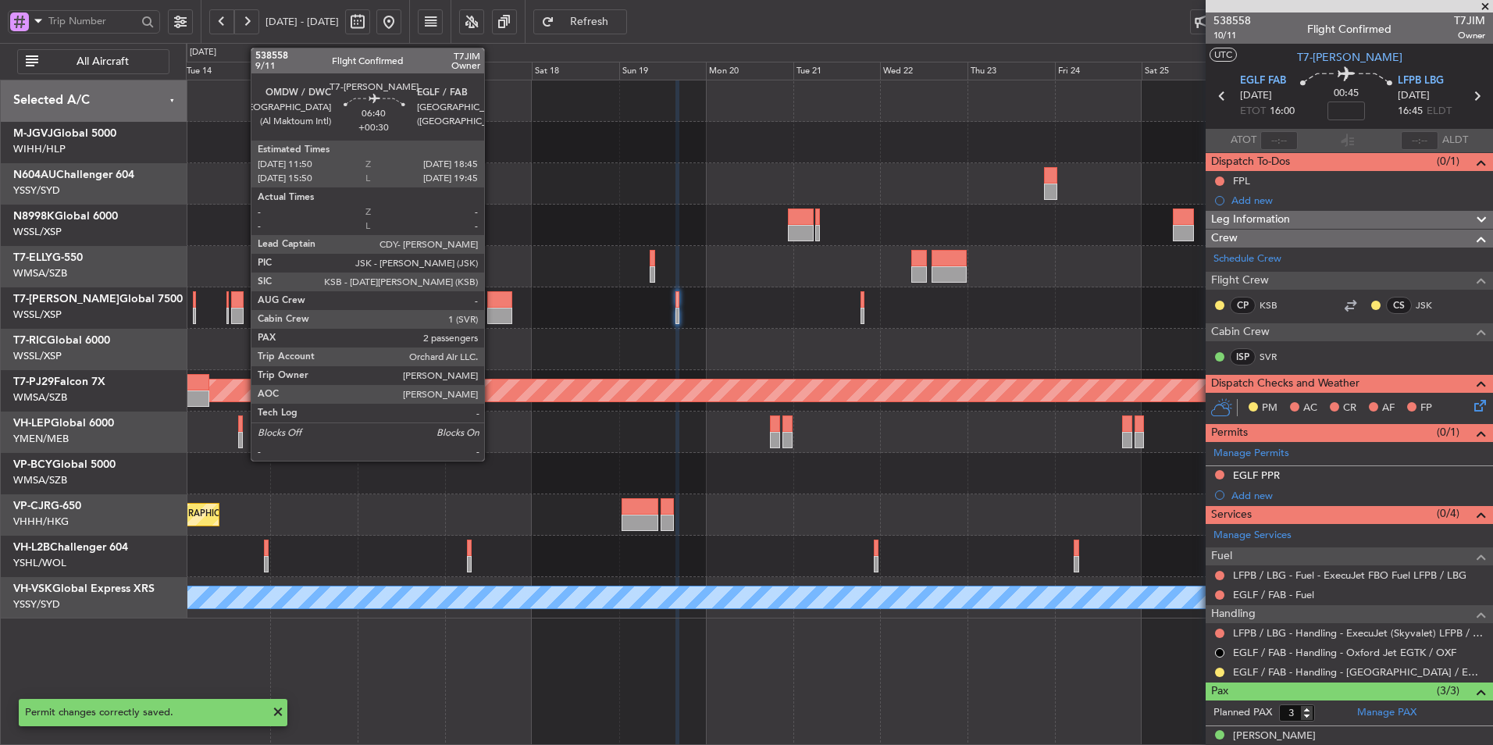
click at [491, 312] on div at bounding box center [500, 316] width 26 height 16
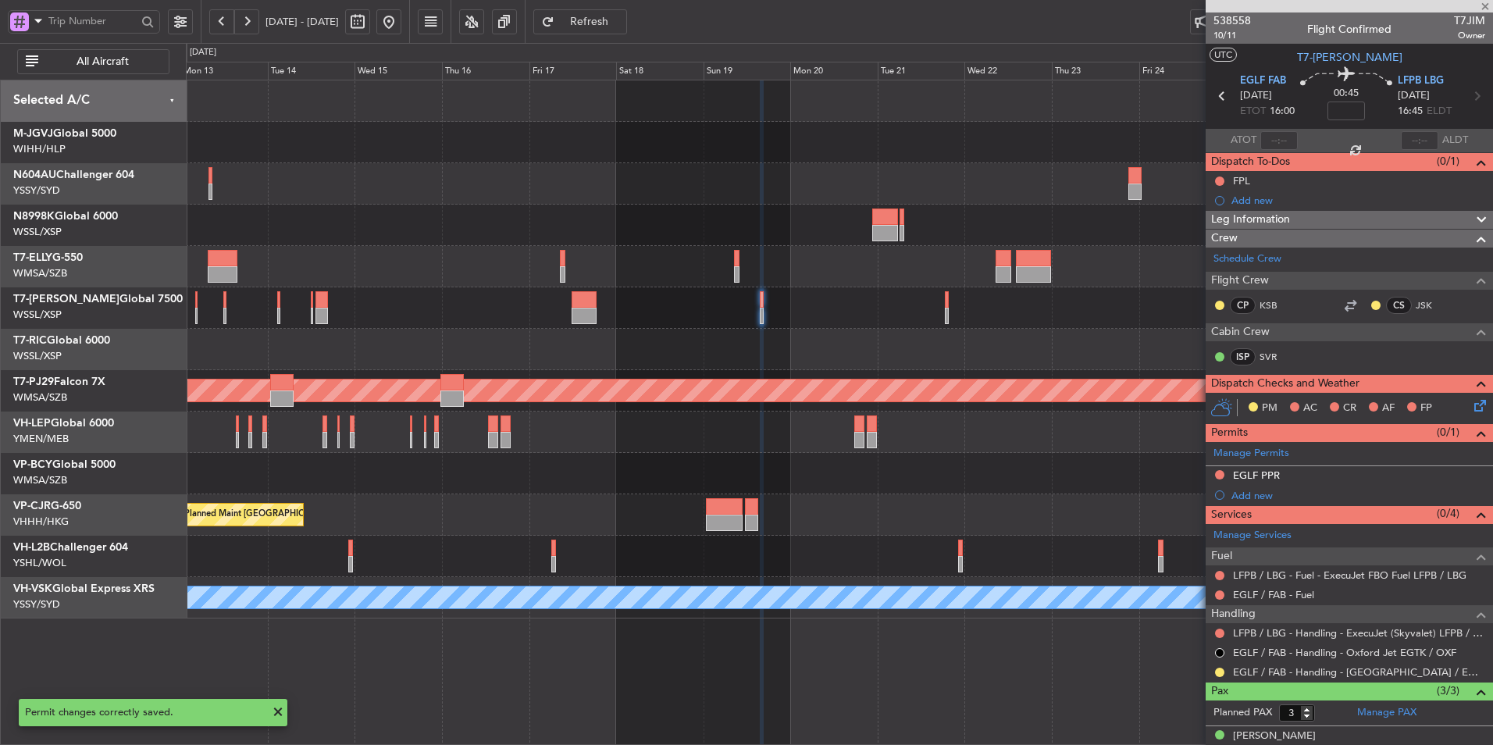
click at [754, 351] on div at bounding box center [839, 349] width 1306 height 41
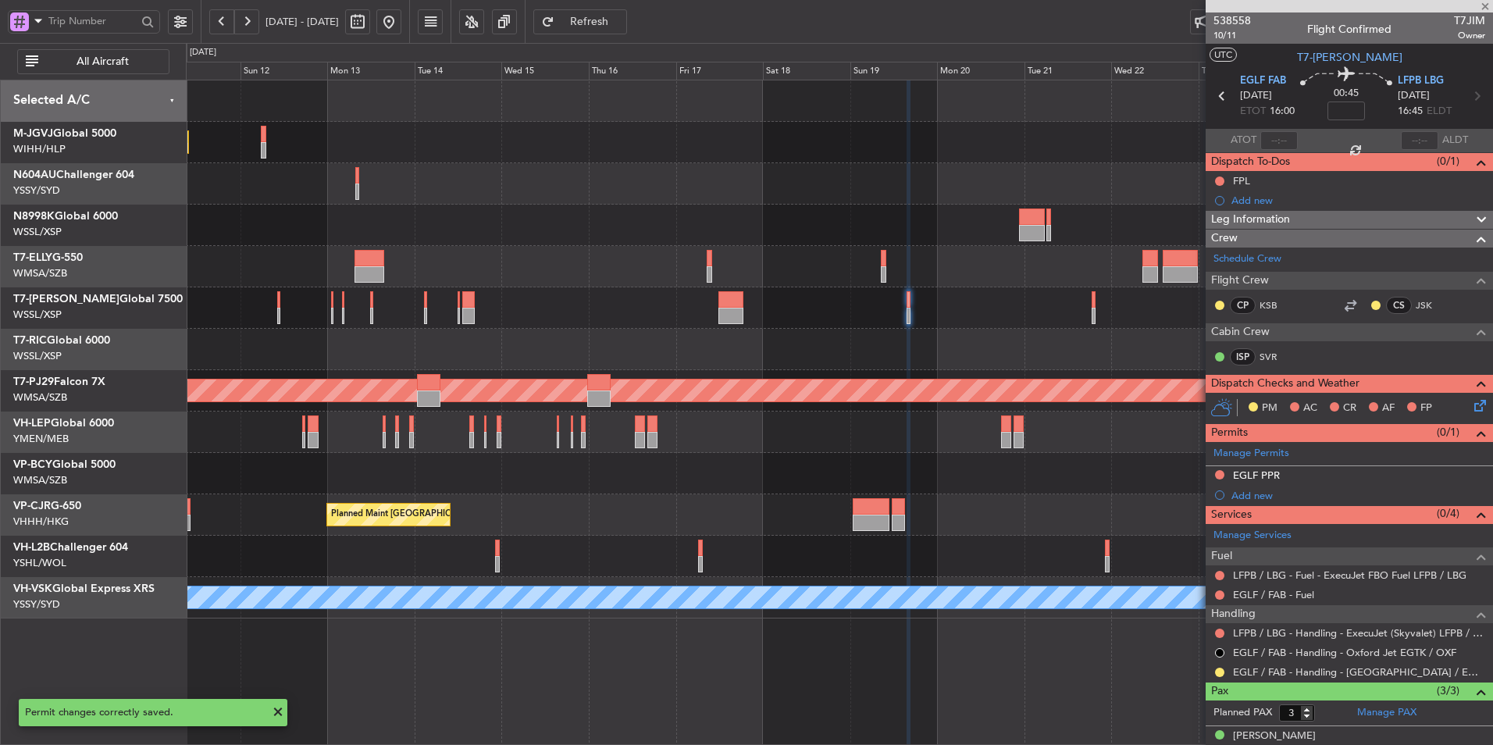
type input "+00:30"
type input "2"
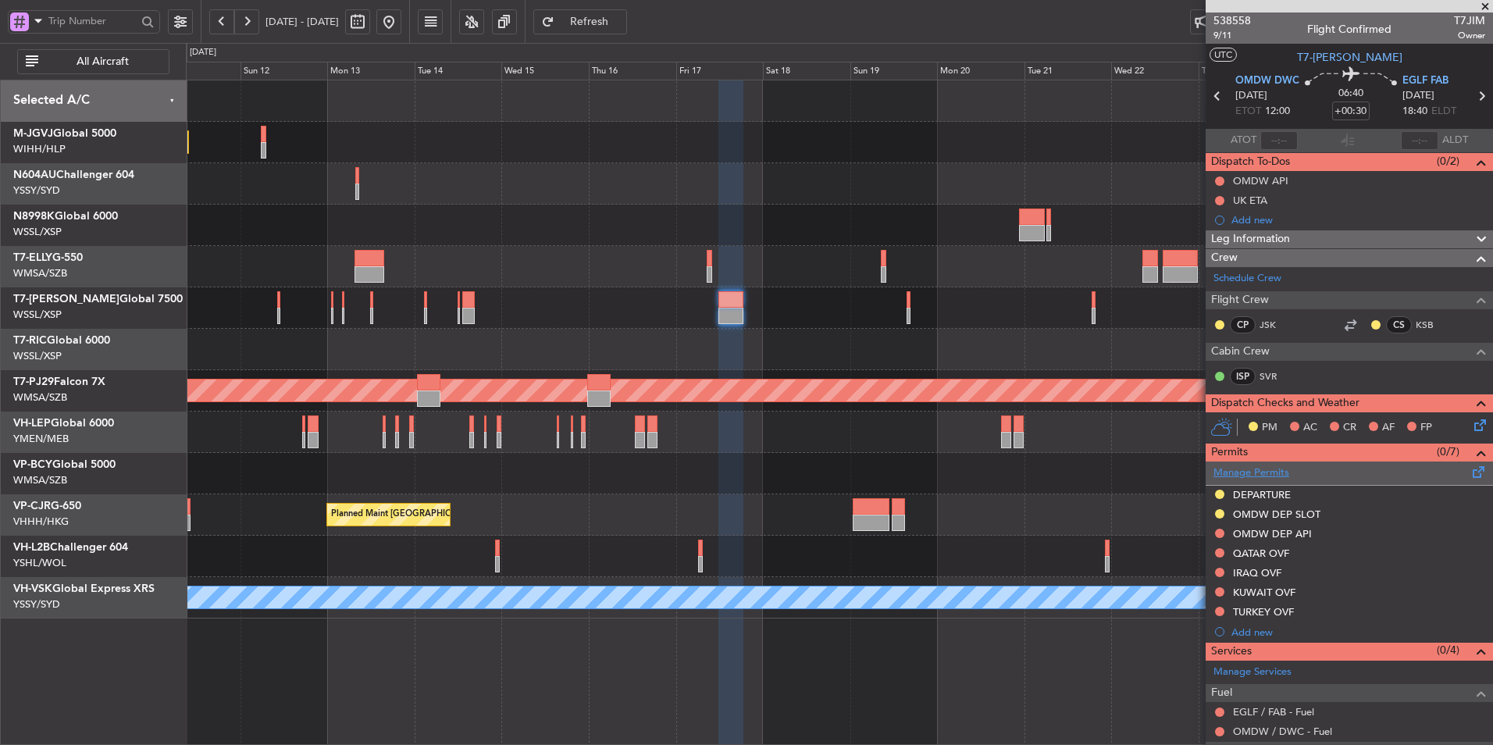
click at [1270, 468] on link "Manage Permits" at bounding box center [1251, 473] width 76 height 16
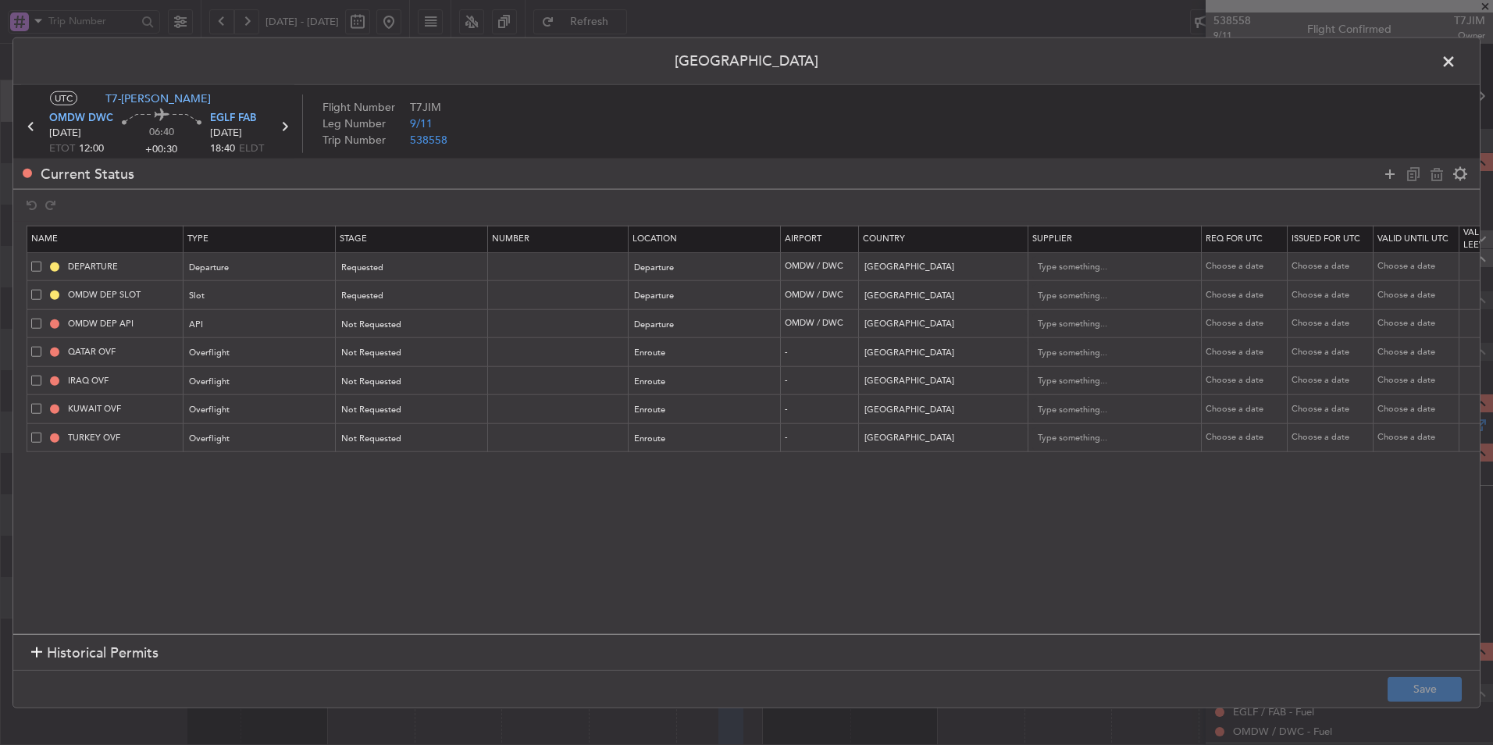
click at [82, 641] on section "Historical Permits" at bounding box center [746, 652] width 1466 height 37
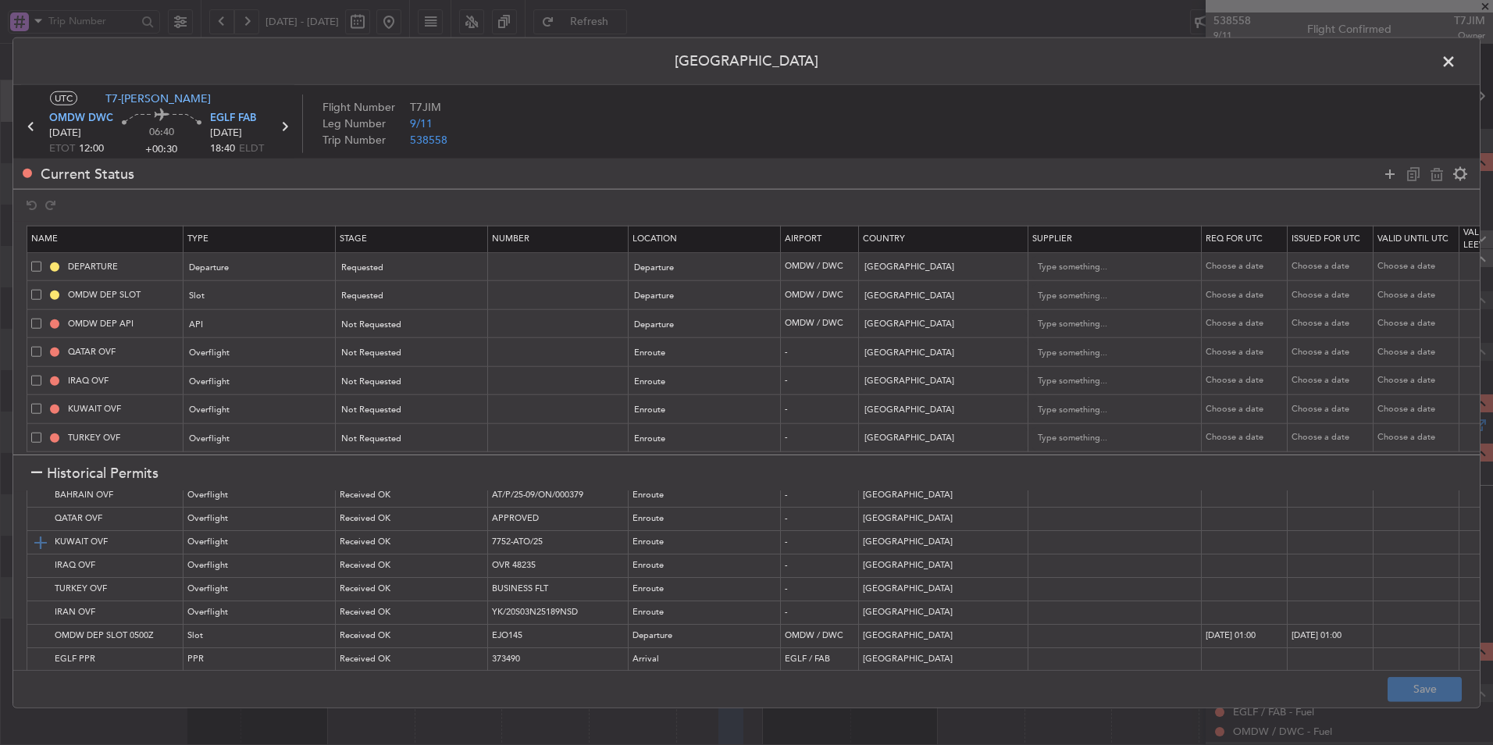
scroll to position [55, 0]
click at [35, 645] on img at bounding box center [40, 654] width 19 height 19
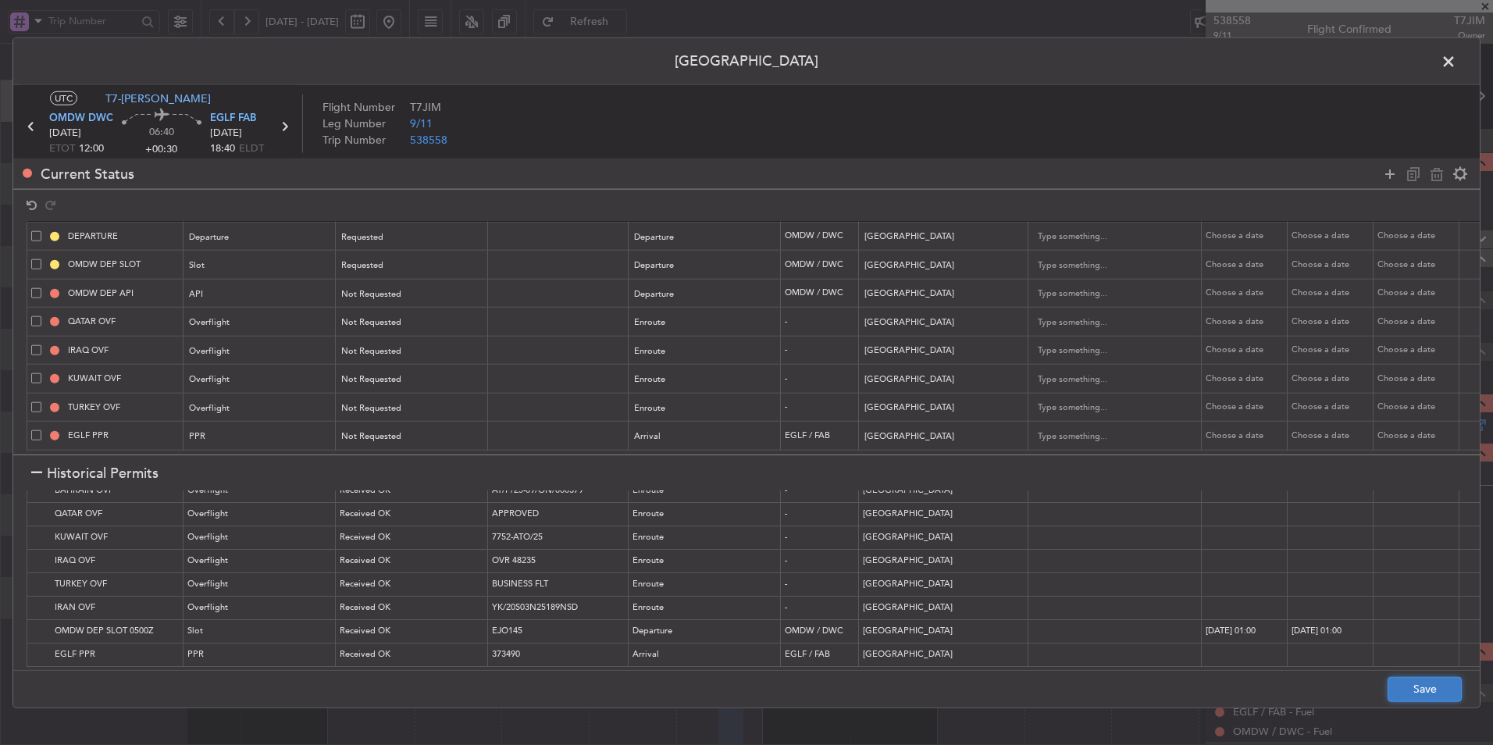
click at [1417, 691] on button "Save" at bounding box center [1424, 688] width 74 height 25
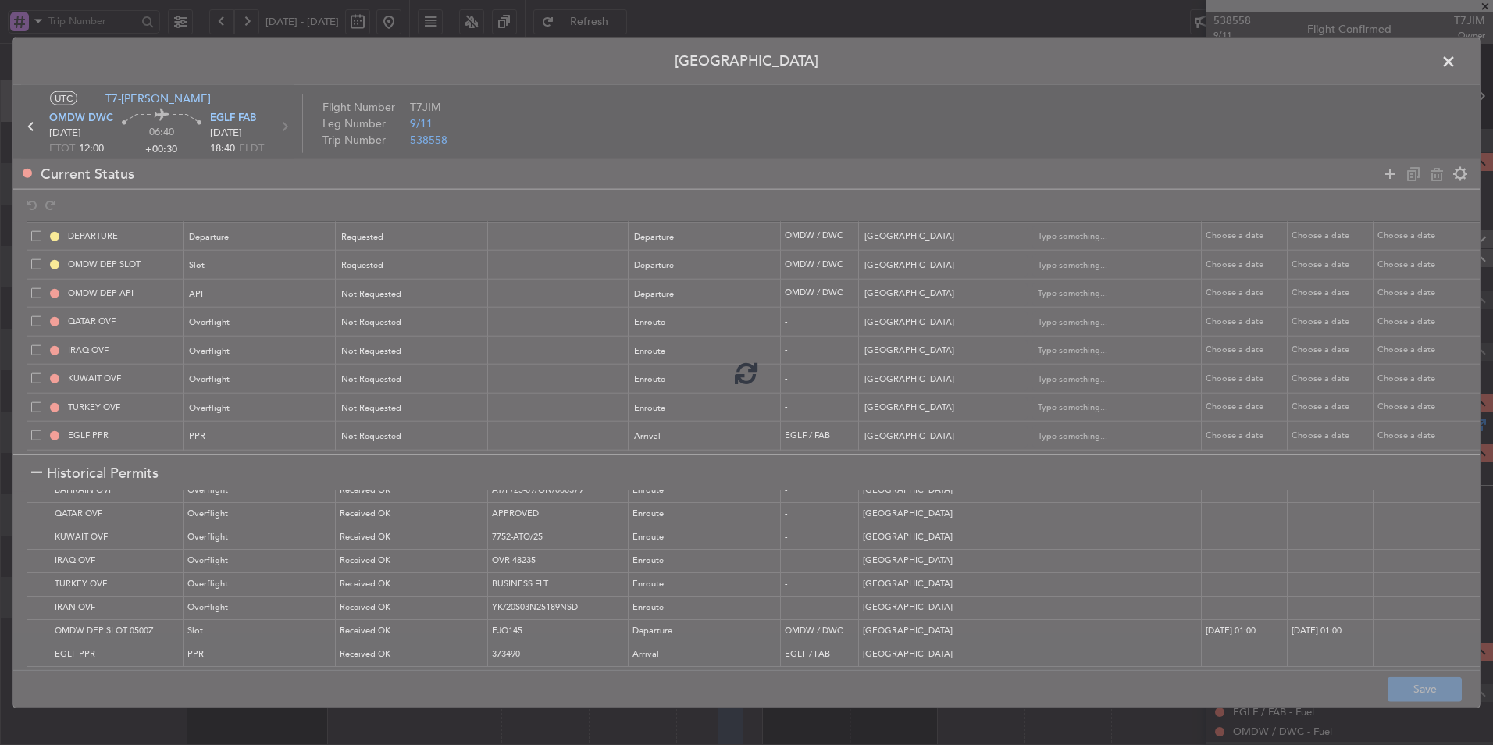
type input "NNN"
type input "2"
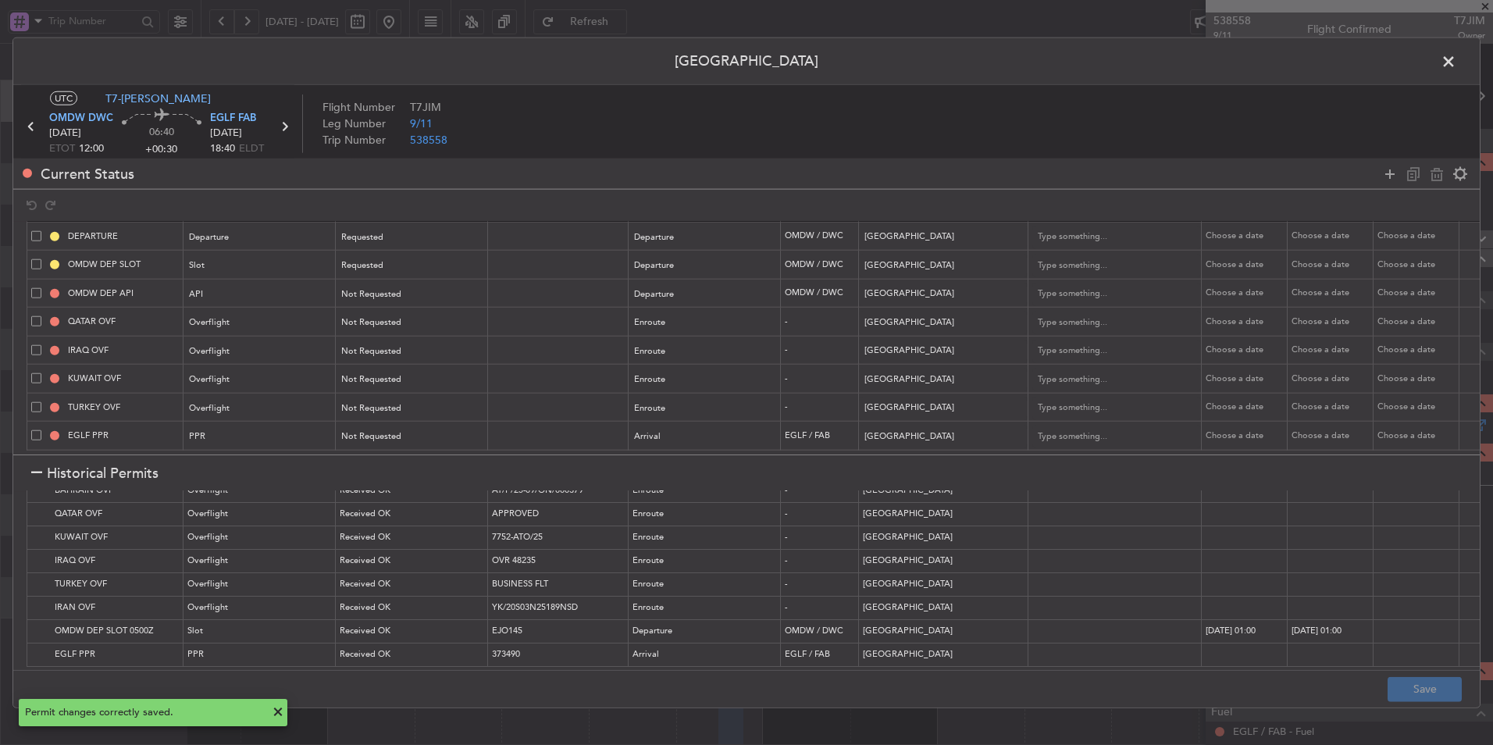
click at [1456, 62] on span at bounding box center [1456, 65] width 0 height 31
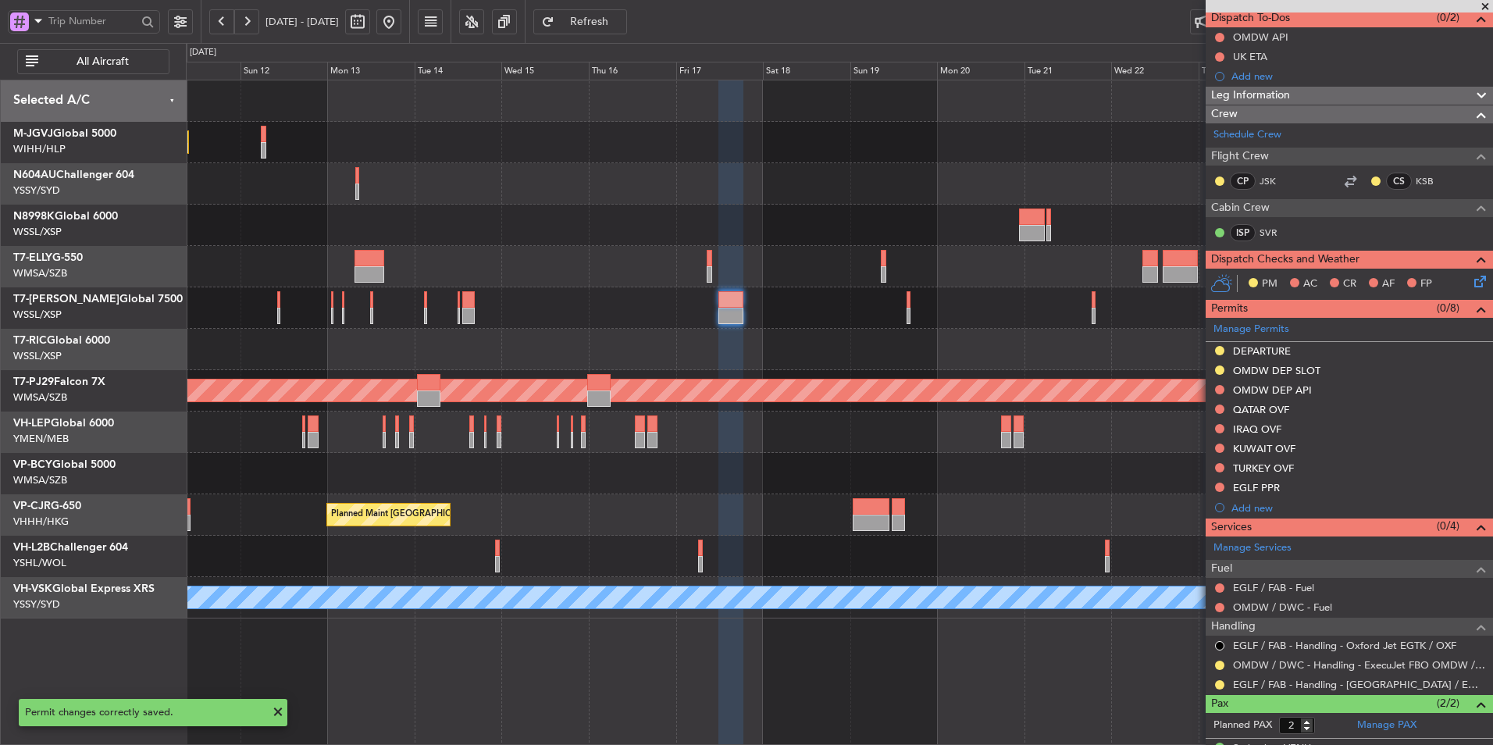
scroll to position [207, 0]
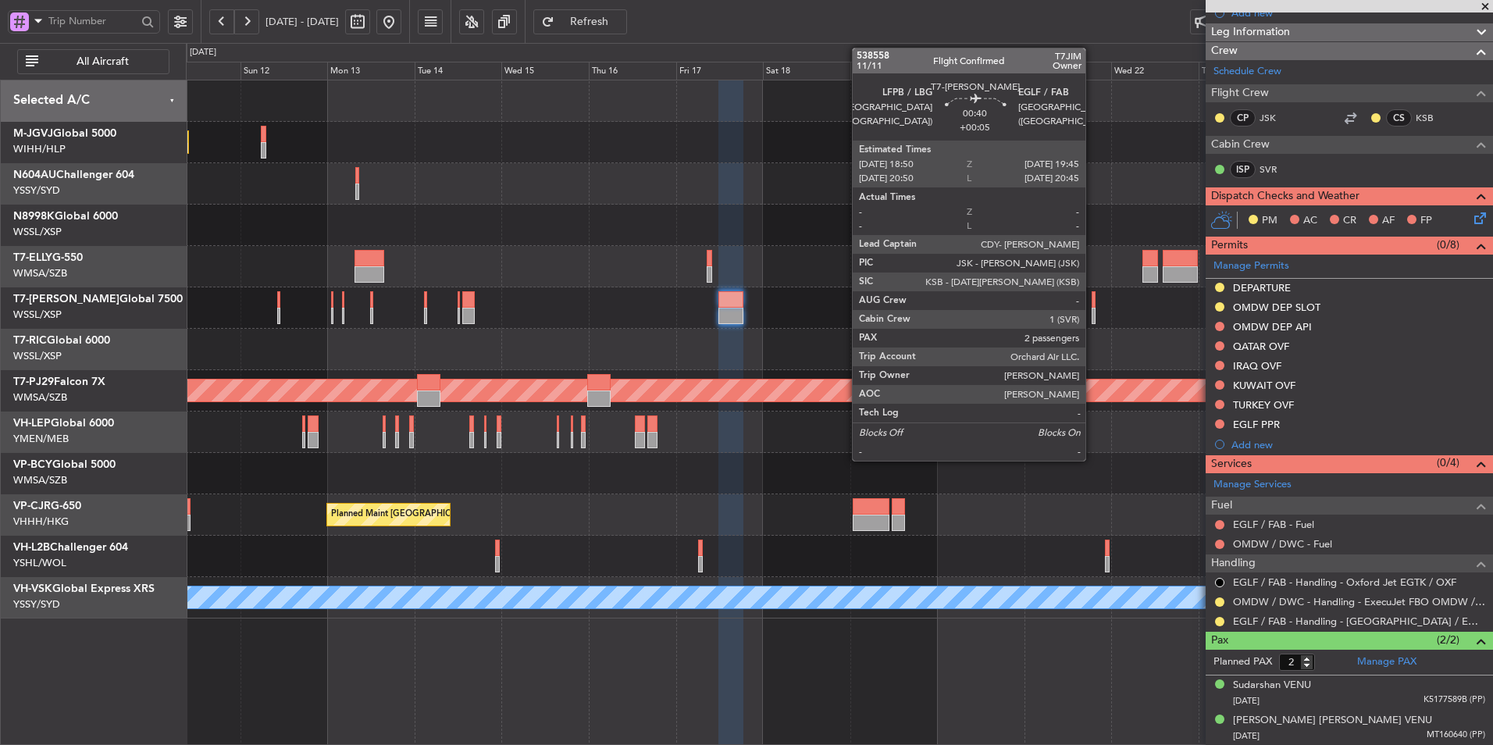
click at [1092, 302] on div at bounding box center [1093, 299] width 4 height 16
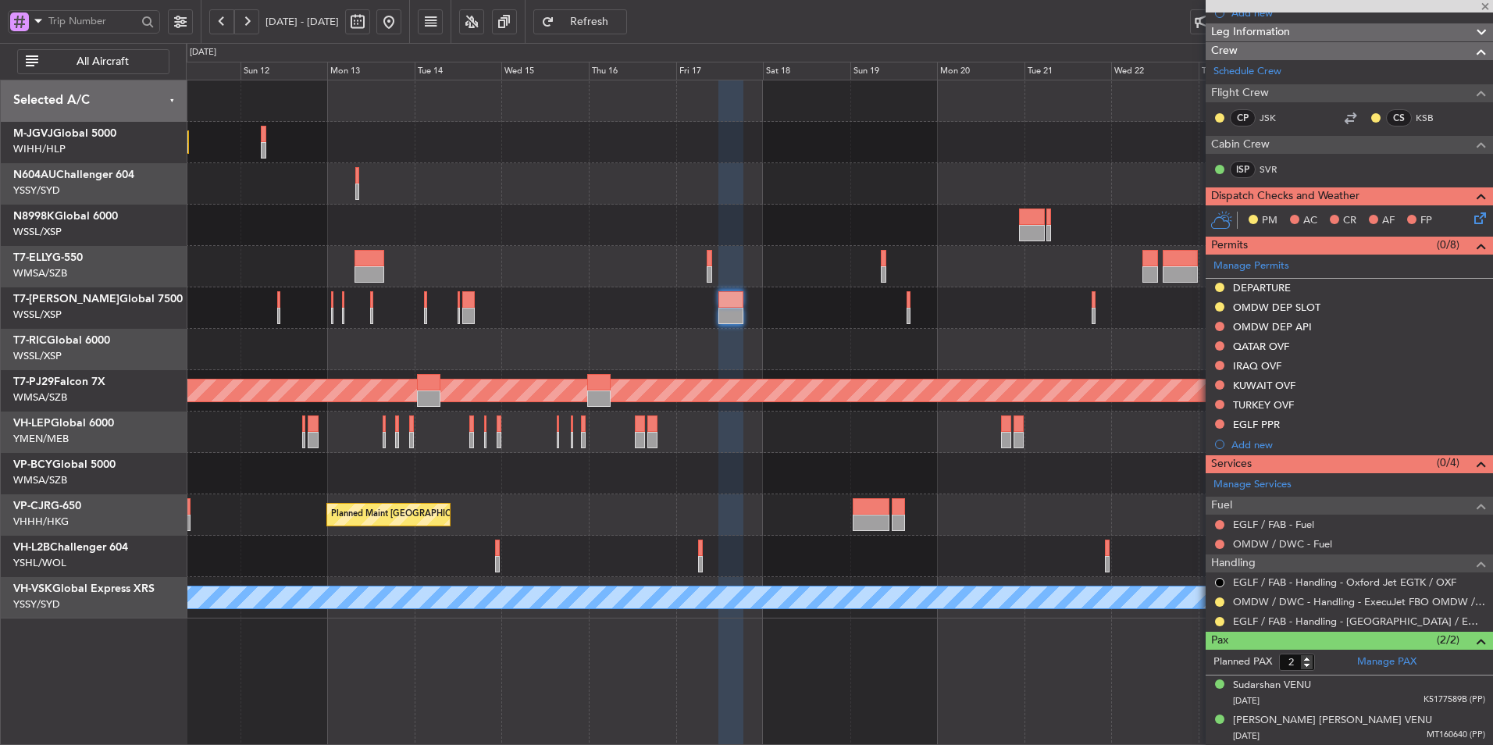
click at [932, 361] on div at bounding box center [839, 349] width 1306 height 41
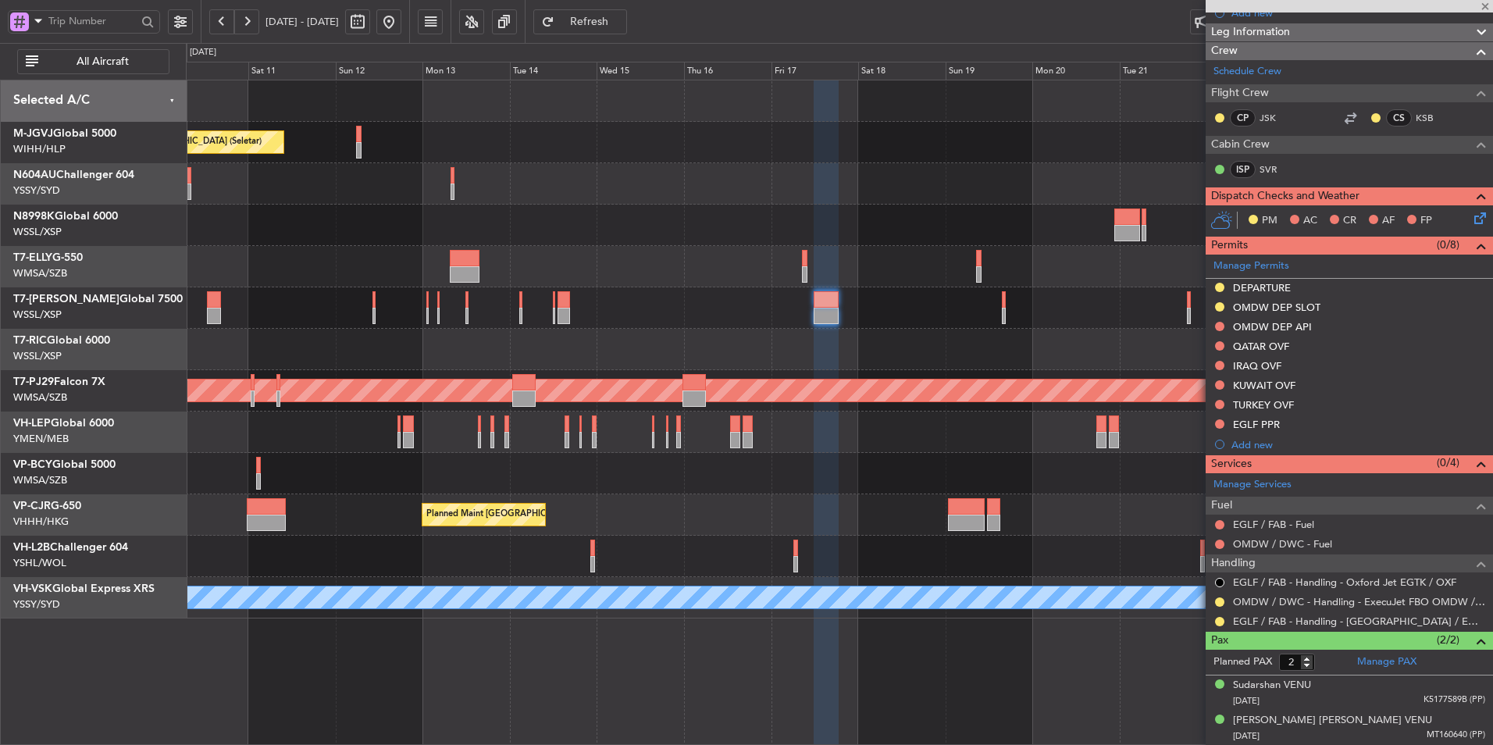
type input "+00:05"
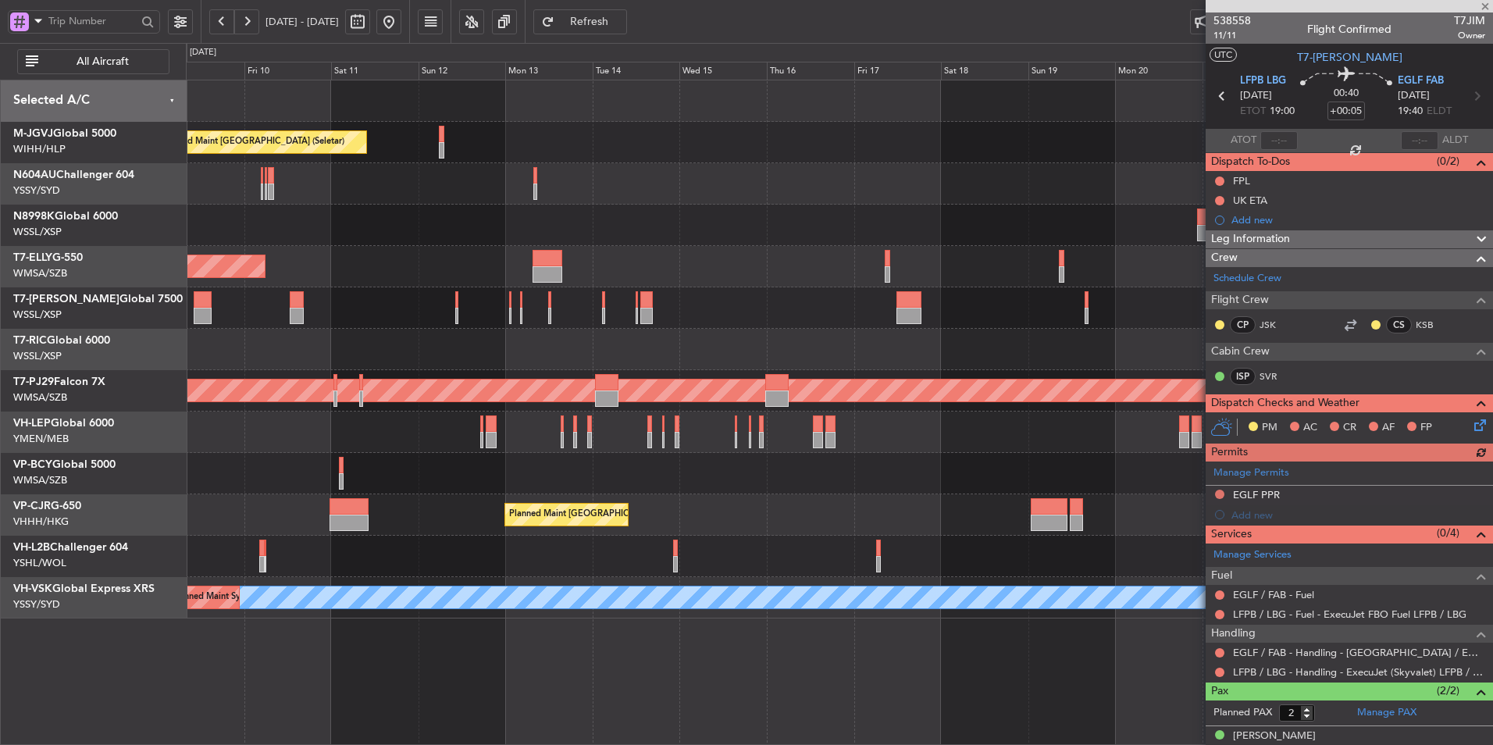
click at [776, 351] on div at bounding box center [839, 349] width 1306 height 41
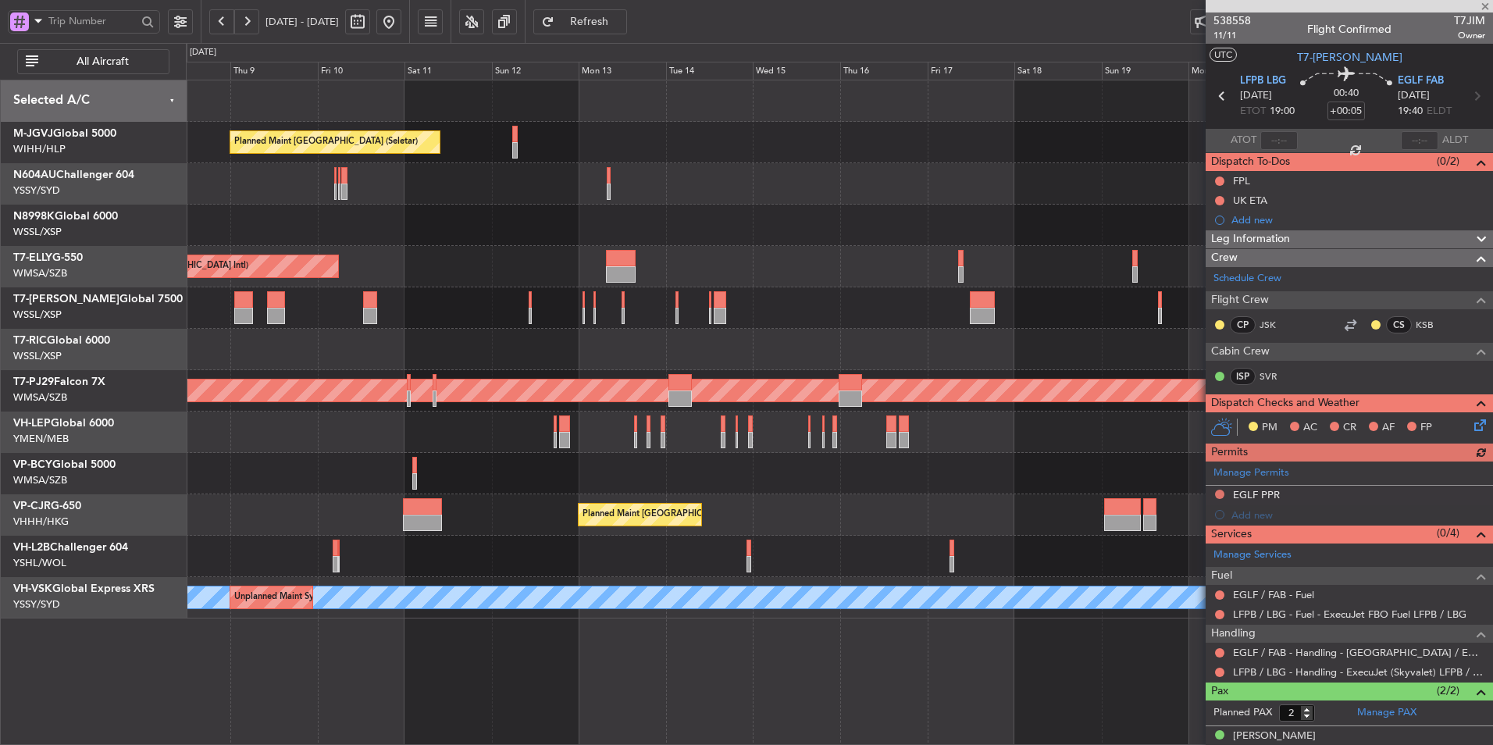
click at [811, 358] on div at bounding box center [839, 349] width 1306 height 41
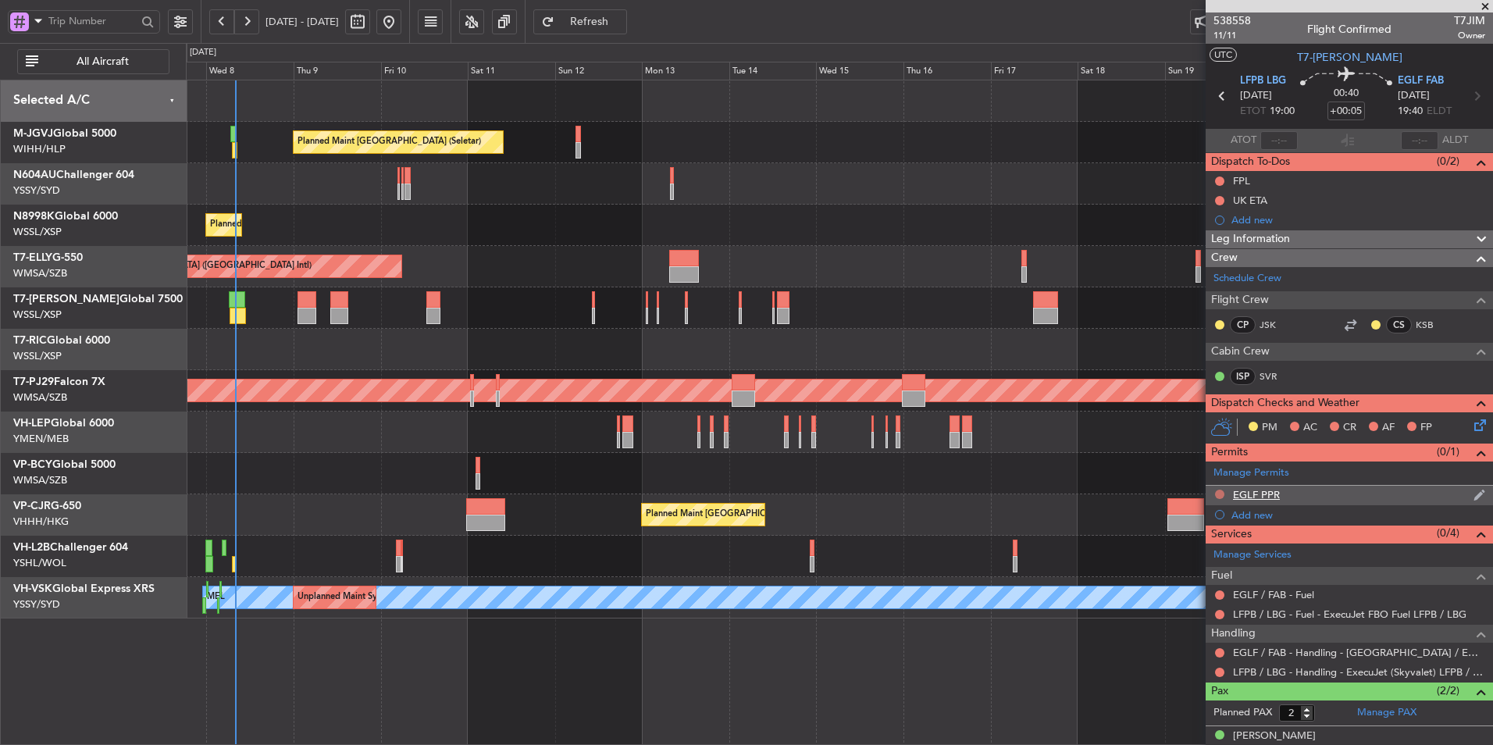
click at [1220, 492] on button at bounding box center [1219, 494] width 9 height 9
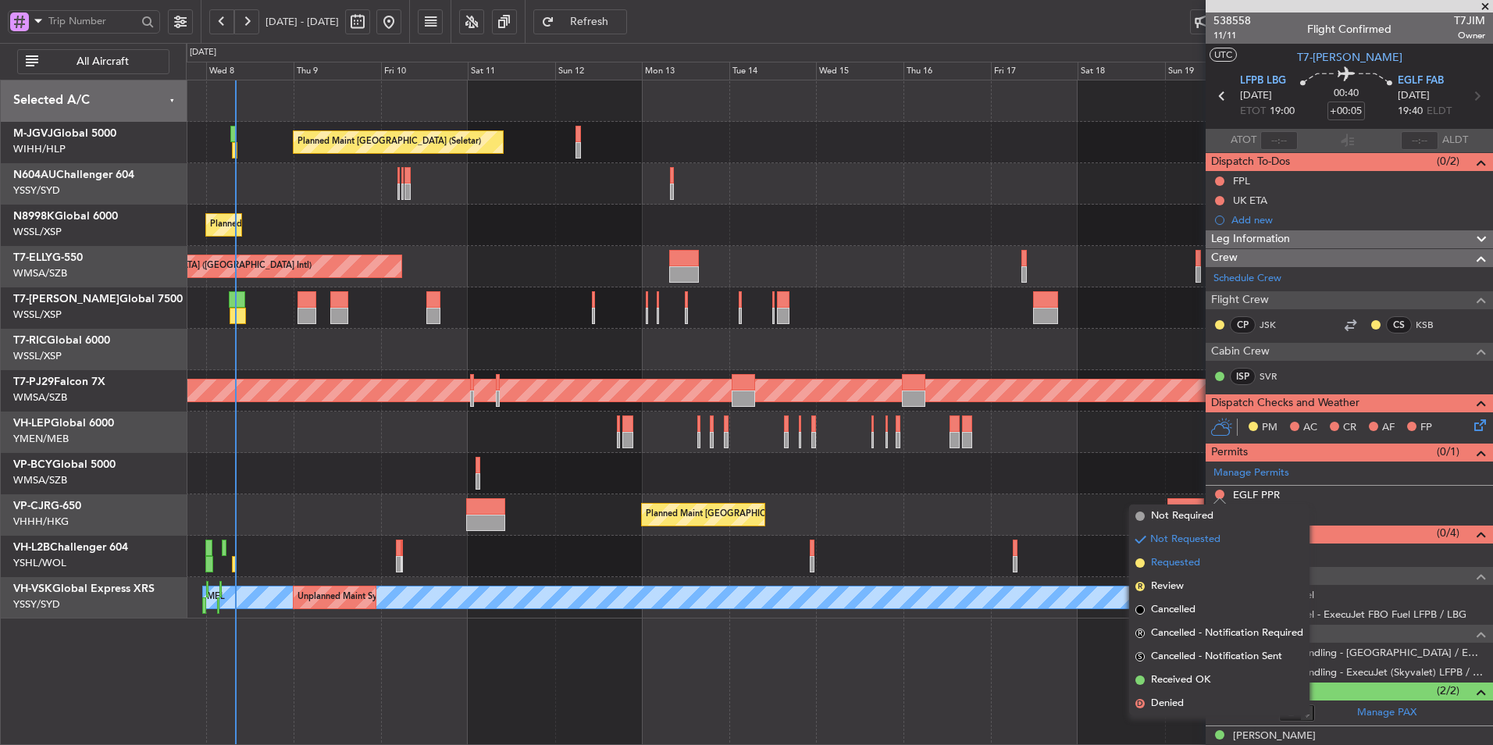
click at [1186, 564] on span "Requested" at bounding box center [1175, 563] width 49 height 16
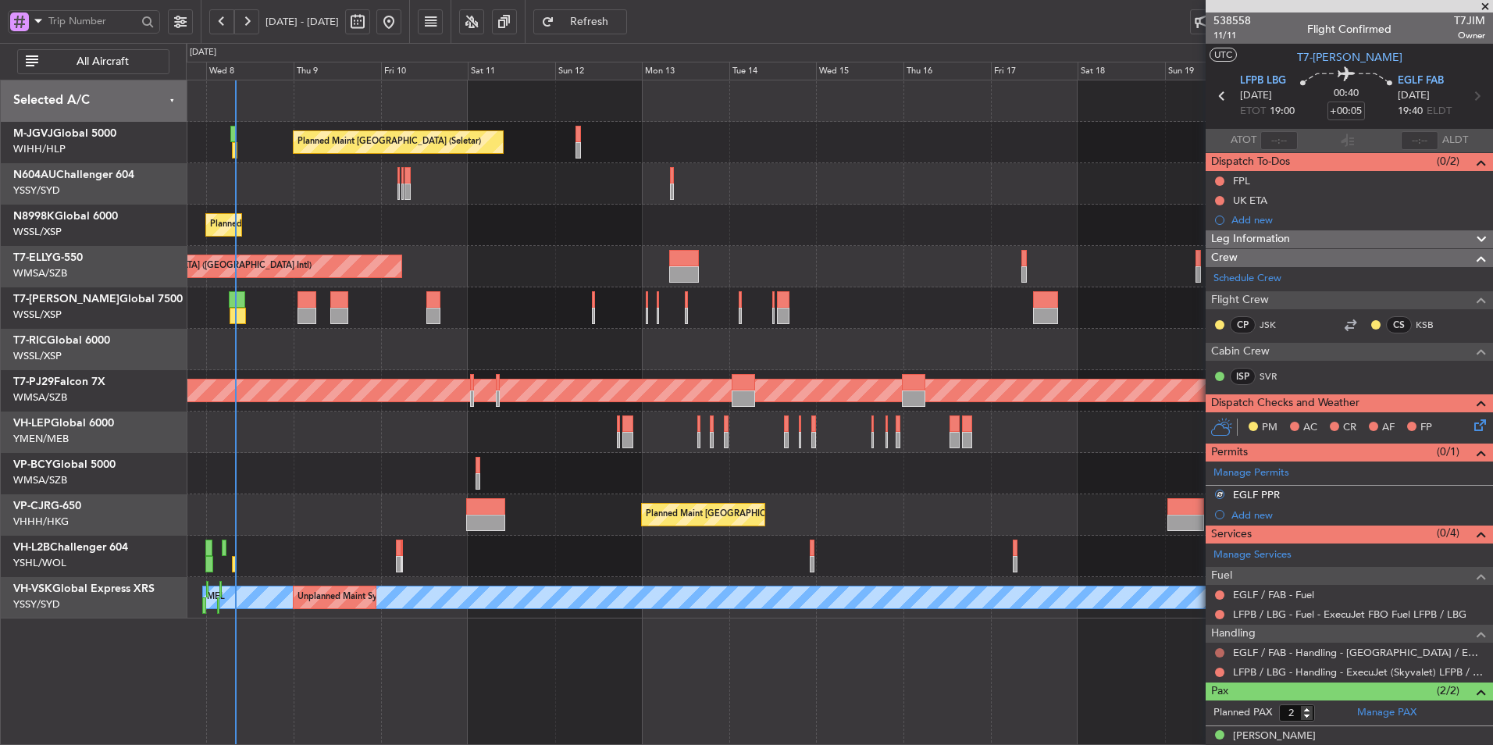
click at [1221, 650] on button at bounding box center [1219, 652] width 9 height 9
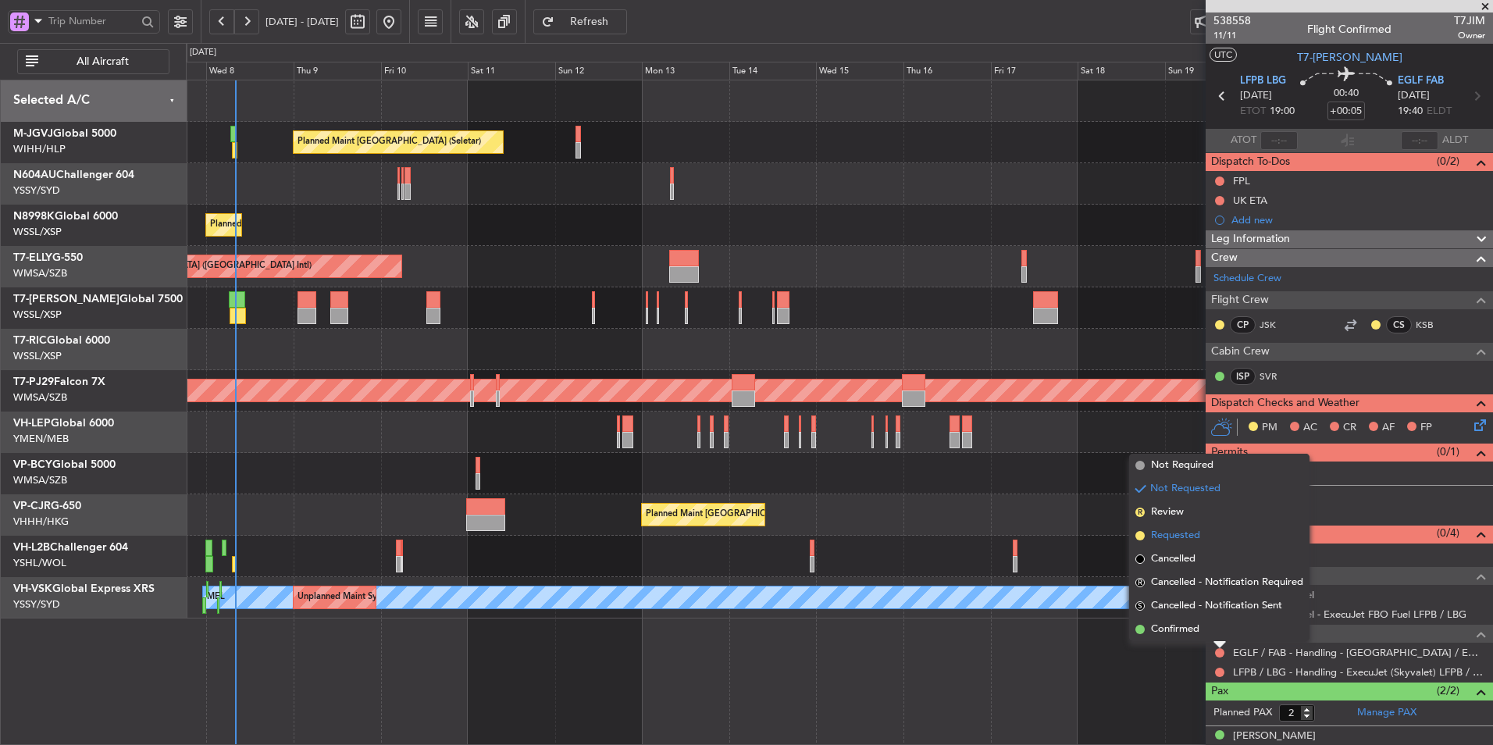
click at [1177, 528] on span "Requested" at bounding box center [1175, 536] width 49 height 16
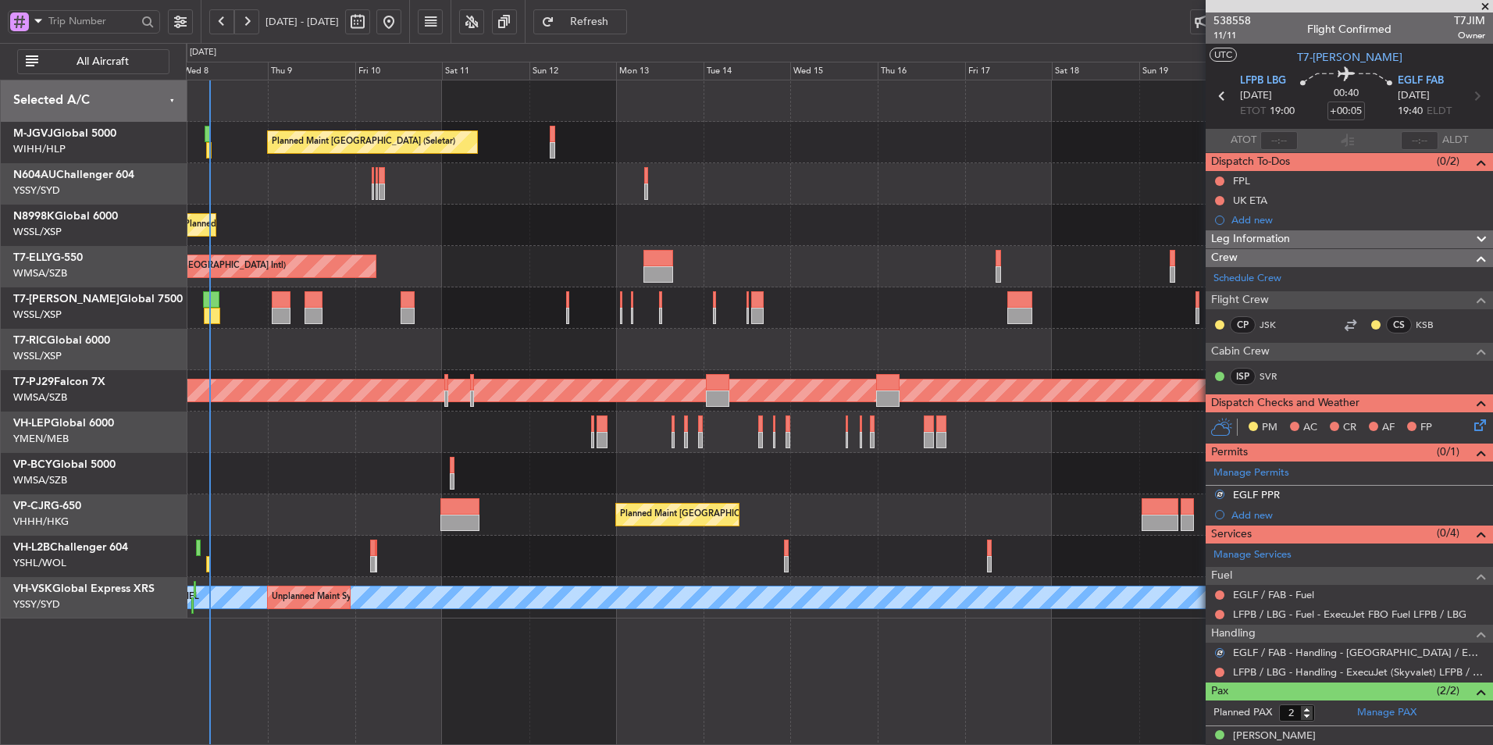
click at [828, 369] on div "Planned Maint [GEOGRAPHIC_DATA] (Seletar) Planned Maint [GEOGRAPHIC_DATA] (Sele…" at bounding box center [839, 349] width 1306 height 538
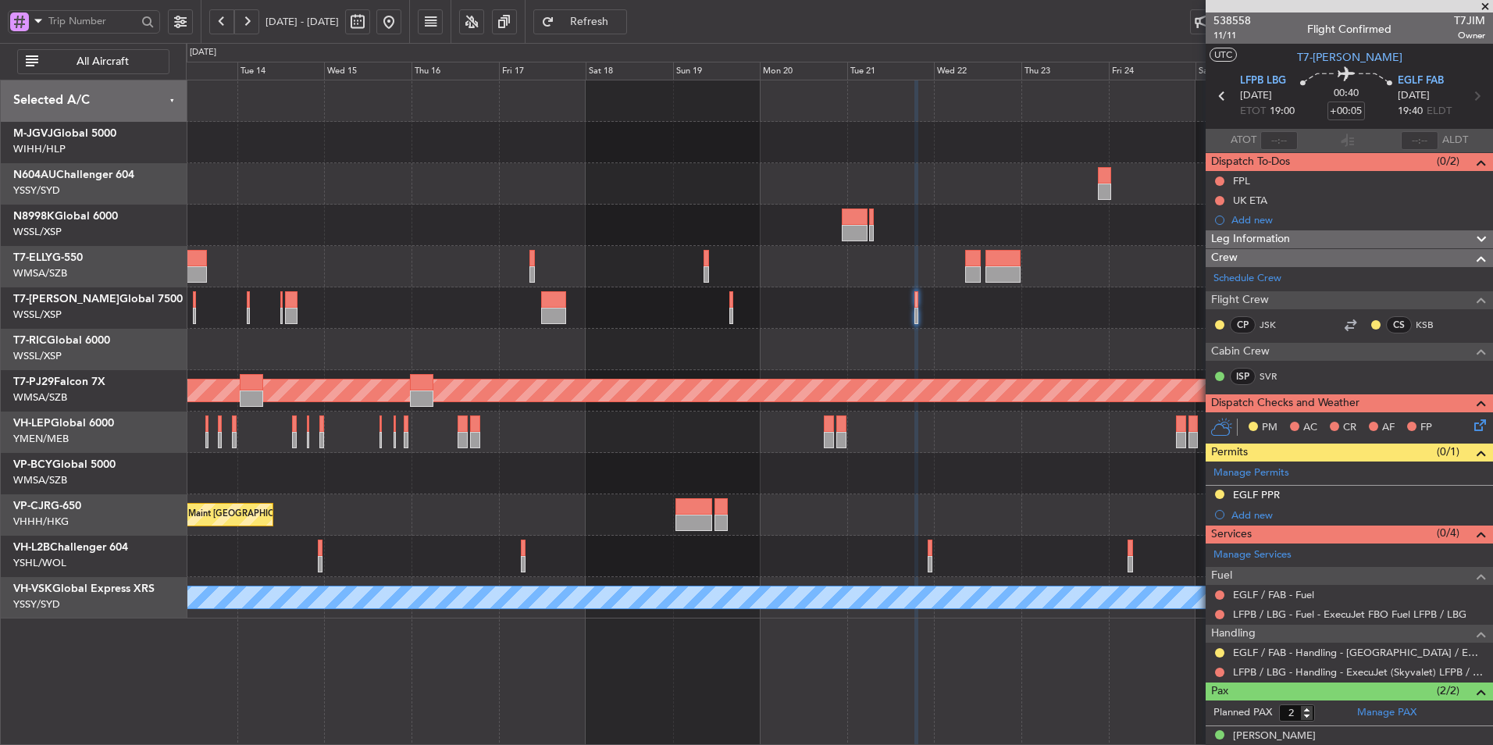
click at [664, 309] on div at bounding box center [839, 307] width 1306 height 41
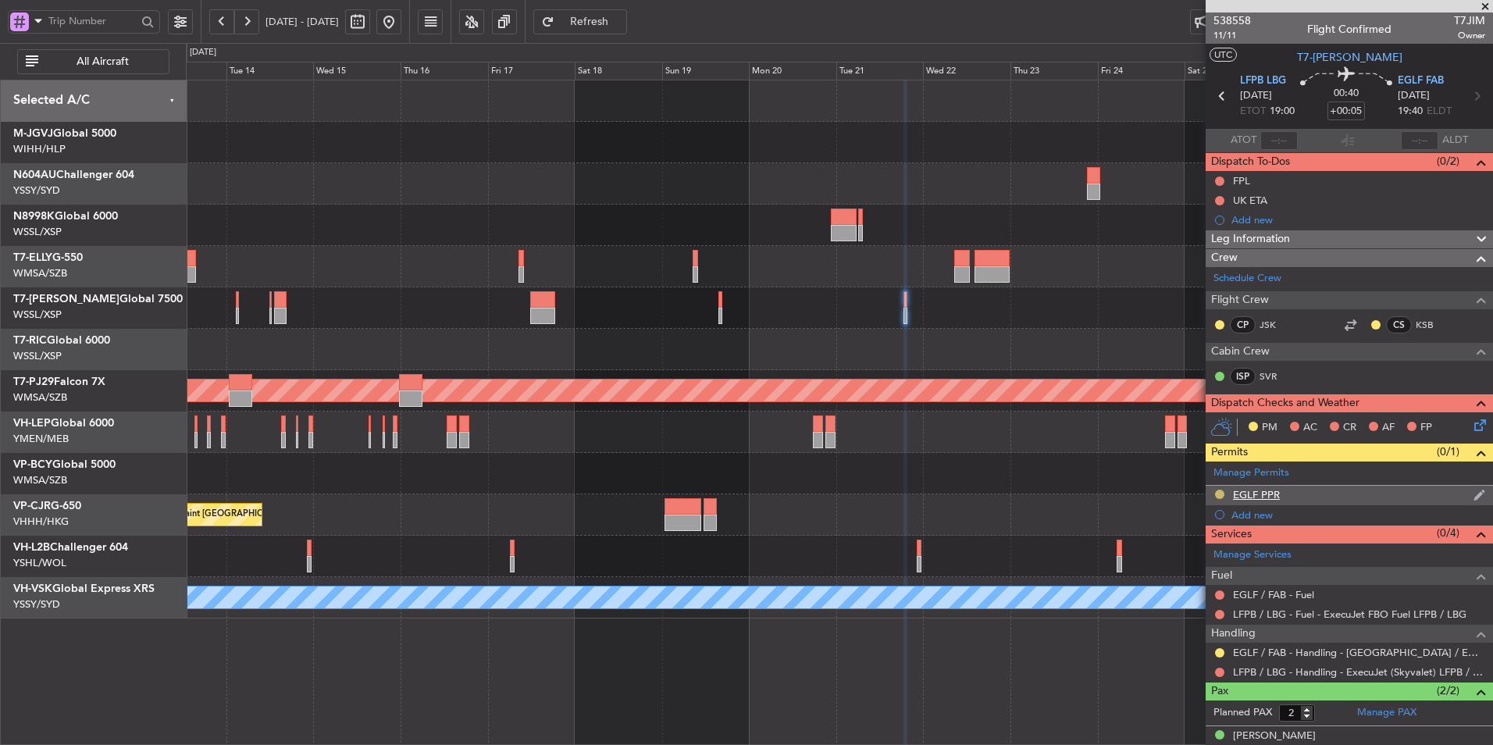
click at [1222, 490] on button at bounding box center [1219, 494] width 9 height 9
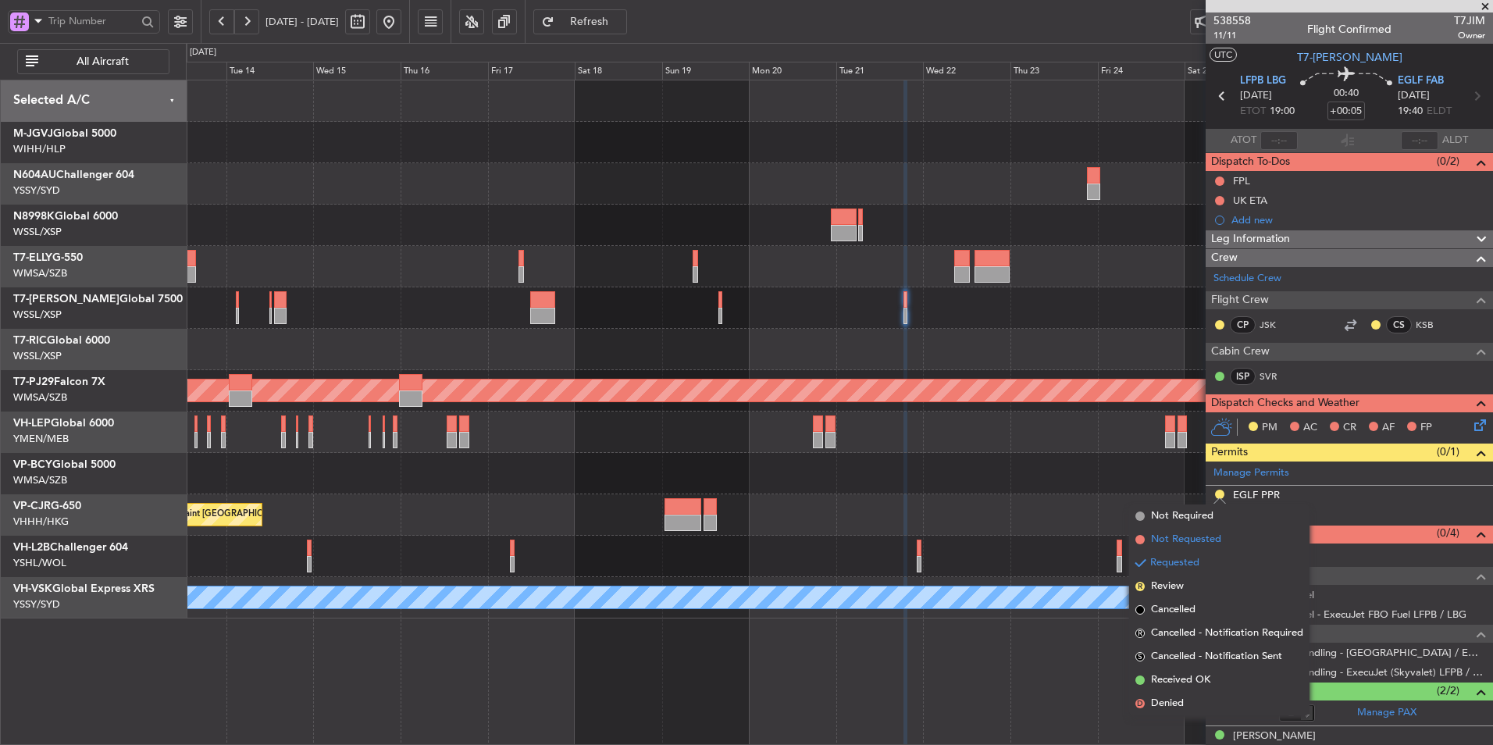
click at [1190, 541] on span "Not Requested" at bounding box center [1186, 540] width 70 height 16
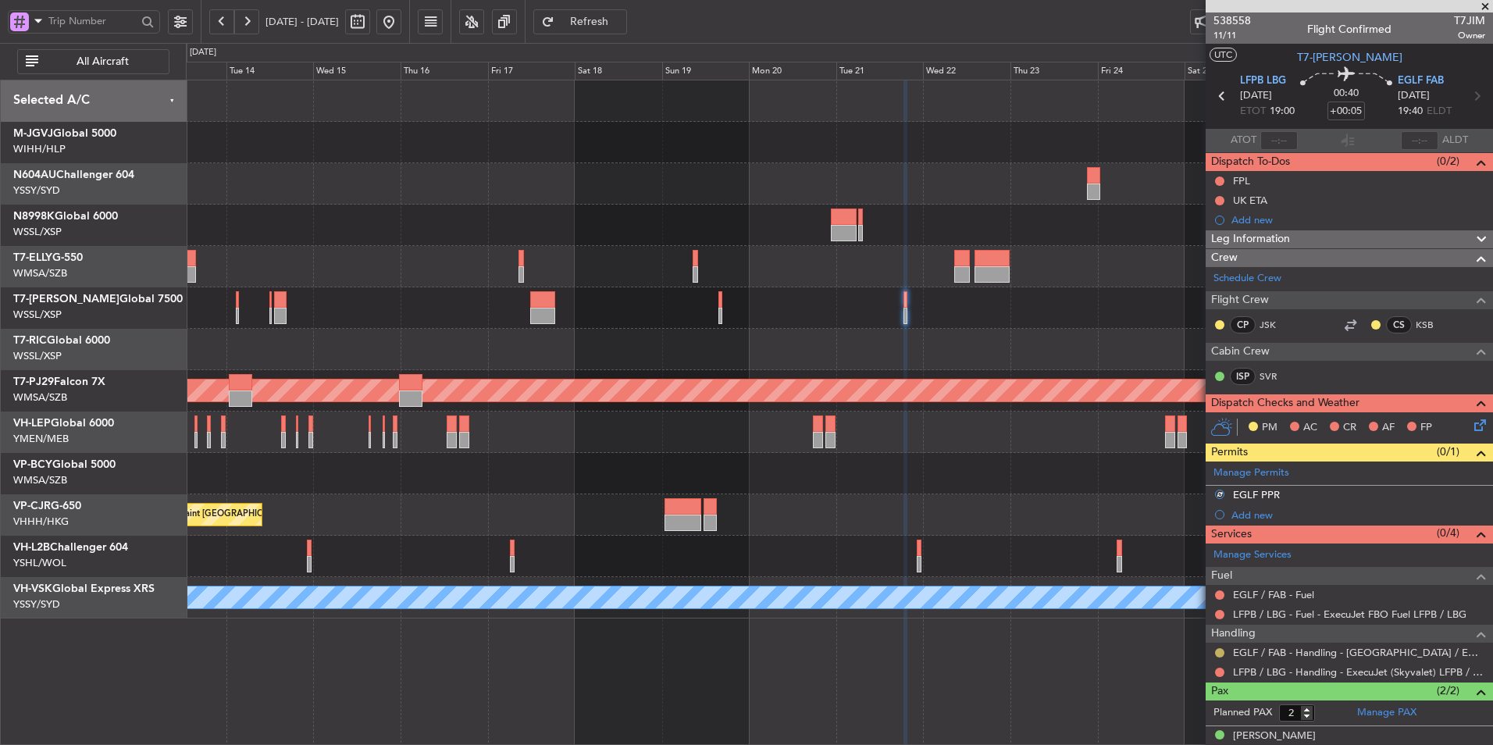
click at [1223, 651] on button at bounding box center [1219, 652] width 9 height 9
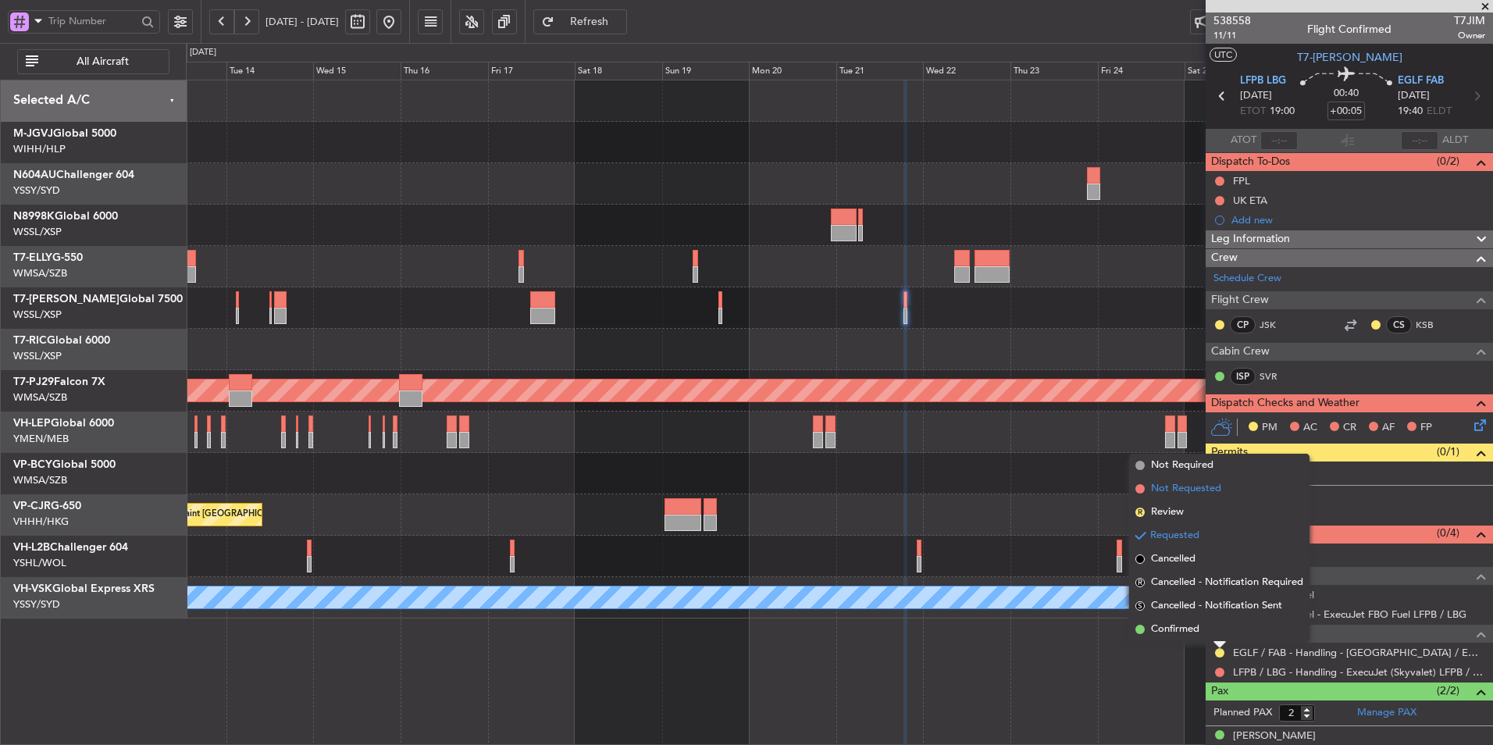
click at [1194, 489] on span "Not Requested" at bounding box center [1186, 489] width 70 height 16
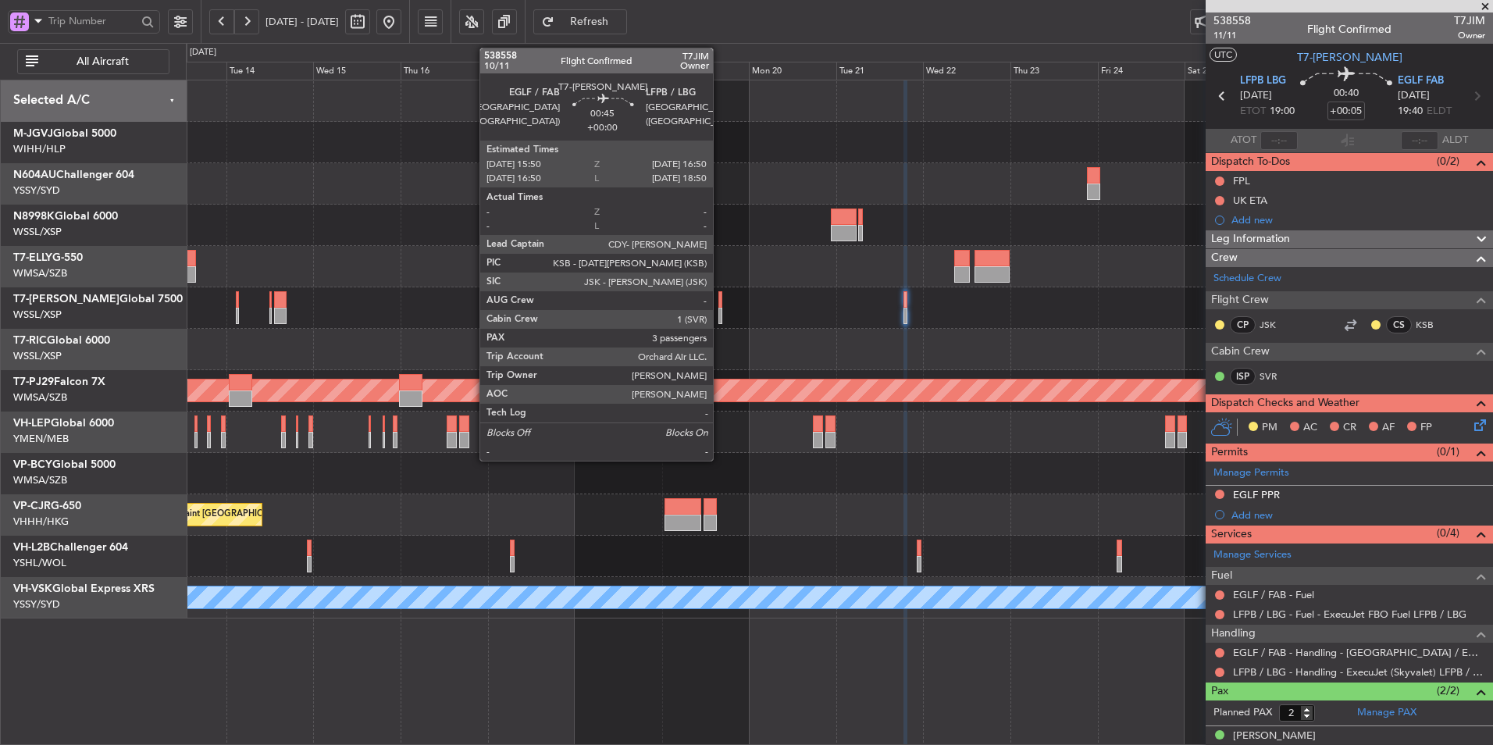
click at [720, 304] on div at bounding box center [720, 299] width 4 height 16
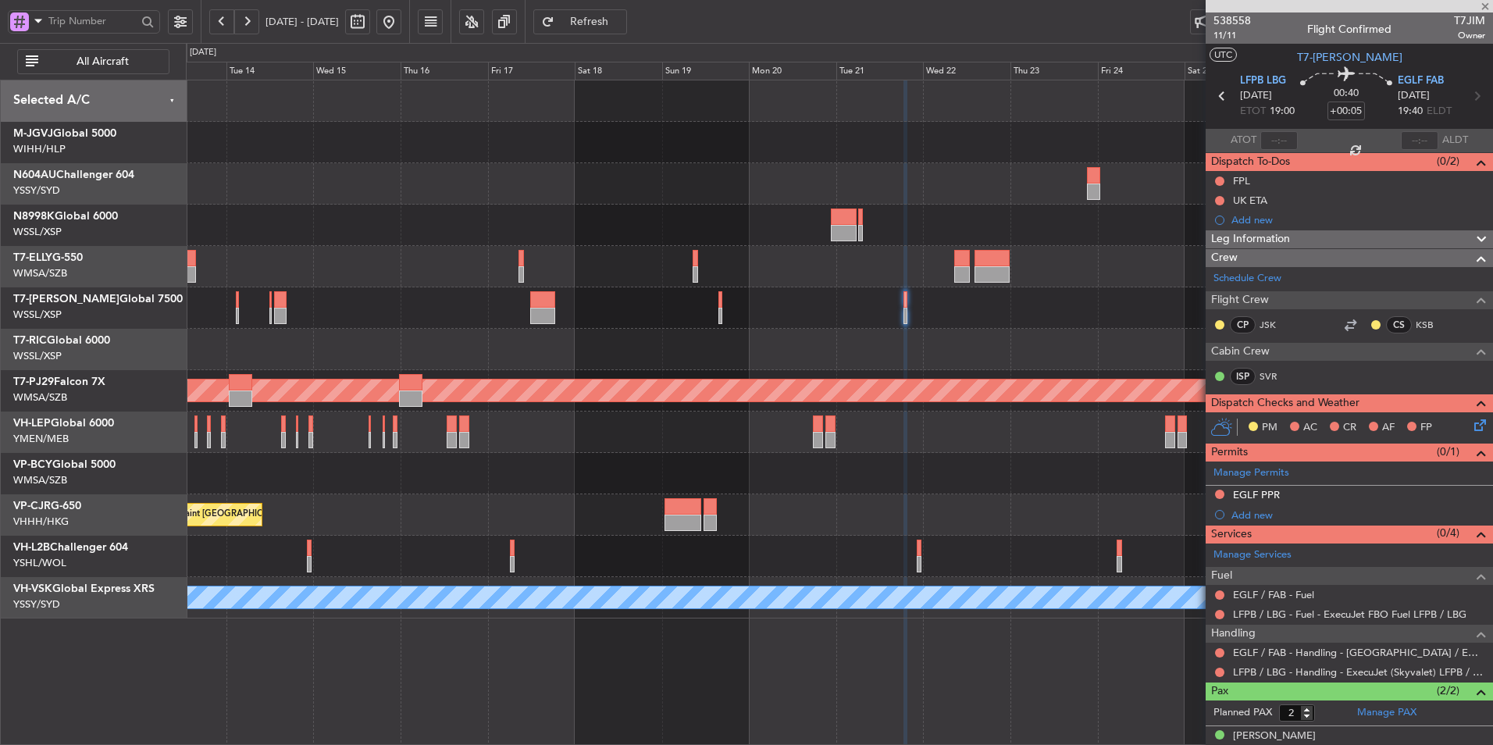
type input "3"
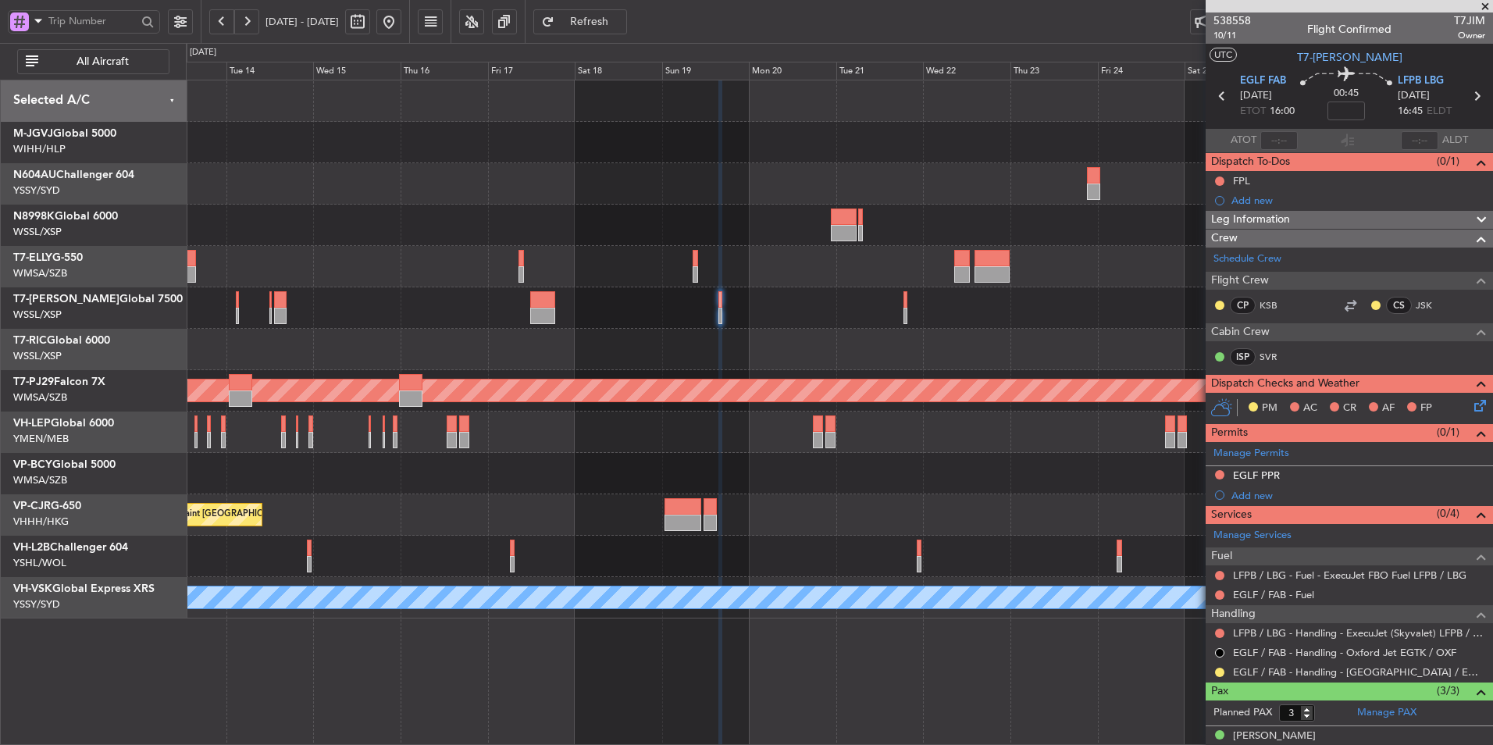
click at [710, 336] on div "Planned Maint [GEOGRAPHIC_DATA] (Seletar) Planned Maint [GEOGRAPHIC_DATA] ([GEO…" at bounding box center [839, 349] width 1306 height 538
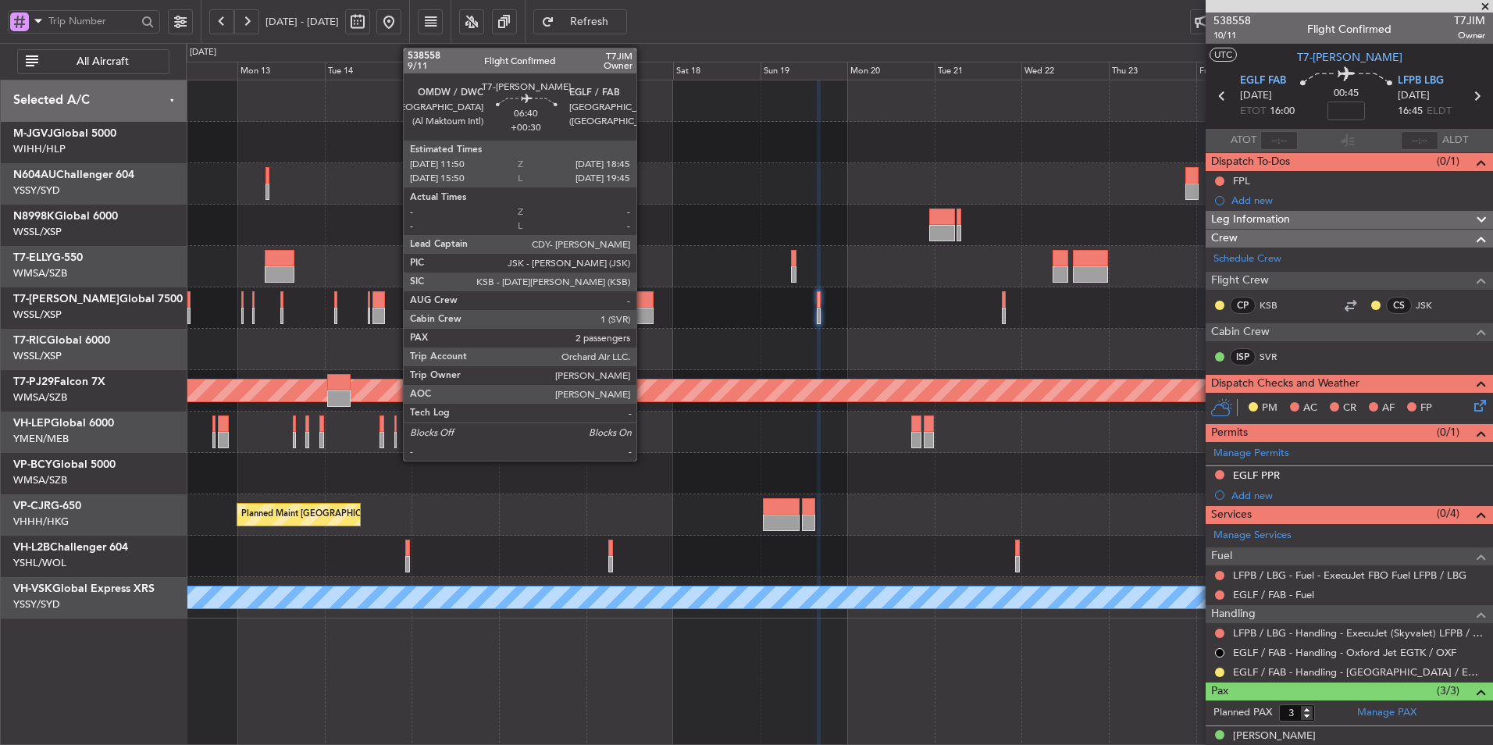
click at [643, 304] on div at bounding box center [641, 299] width 26 height 16
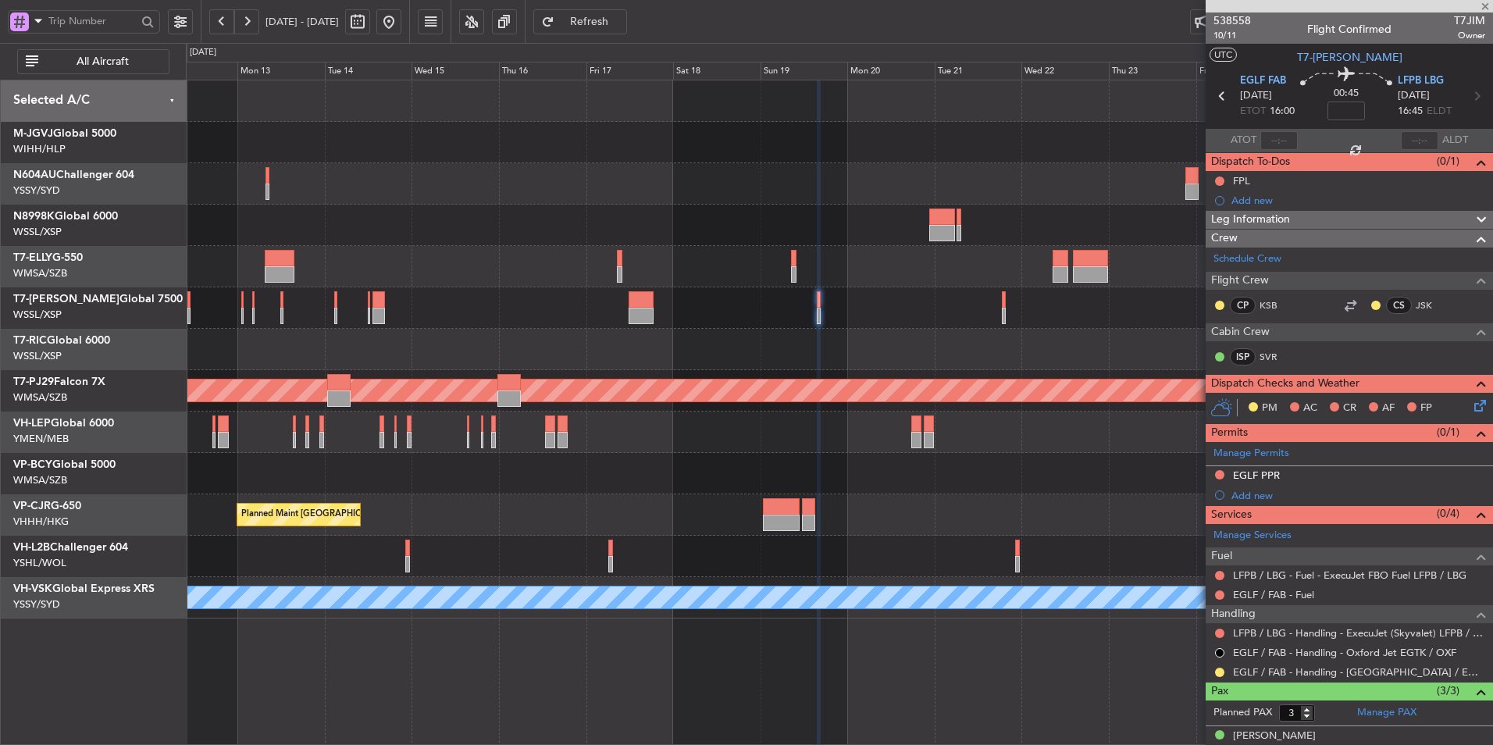
type input "+00:30"
type input "2"
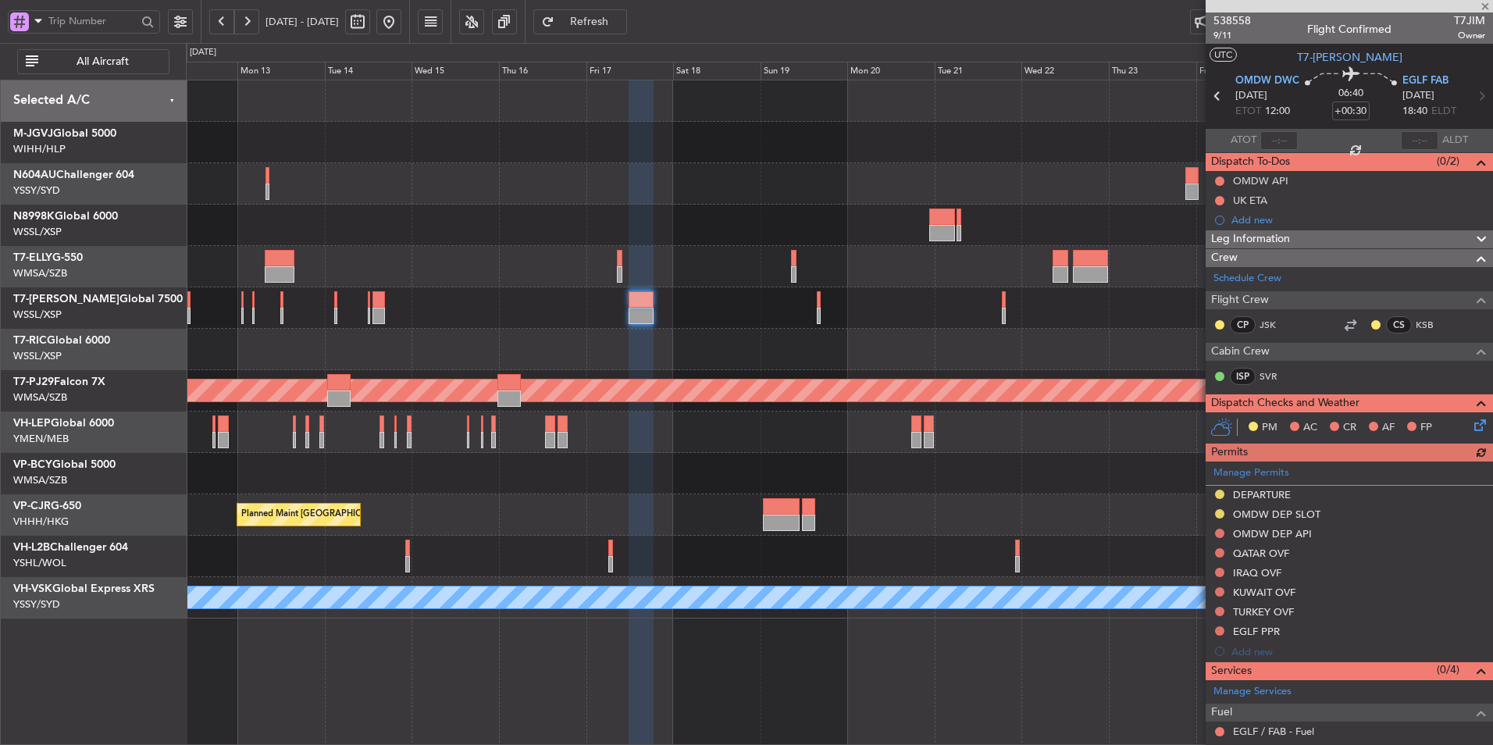
click at [777, 219] on div at bounding box center [839, 225] width 1306 height 41
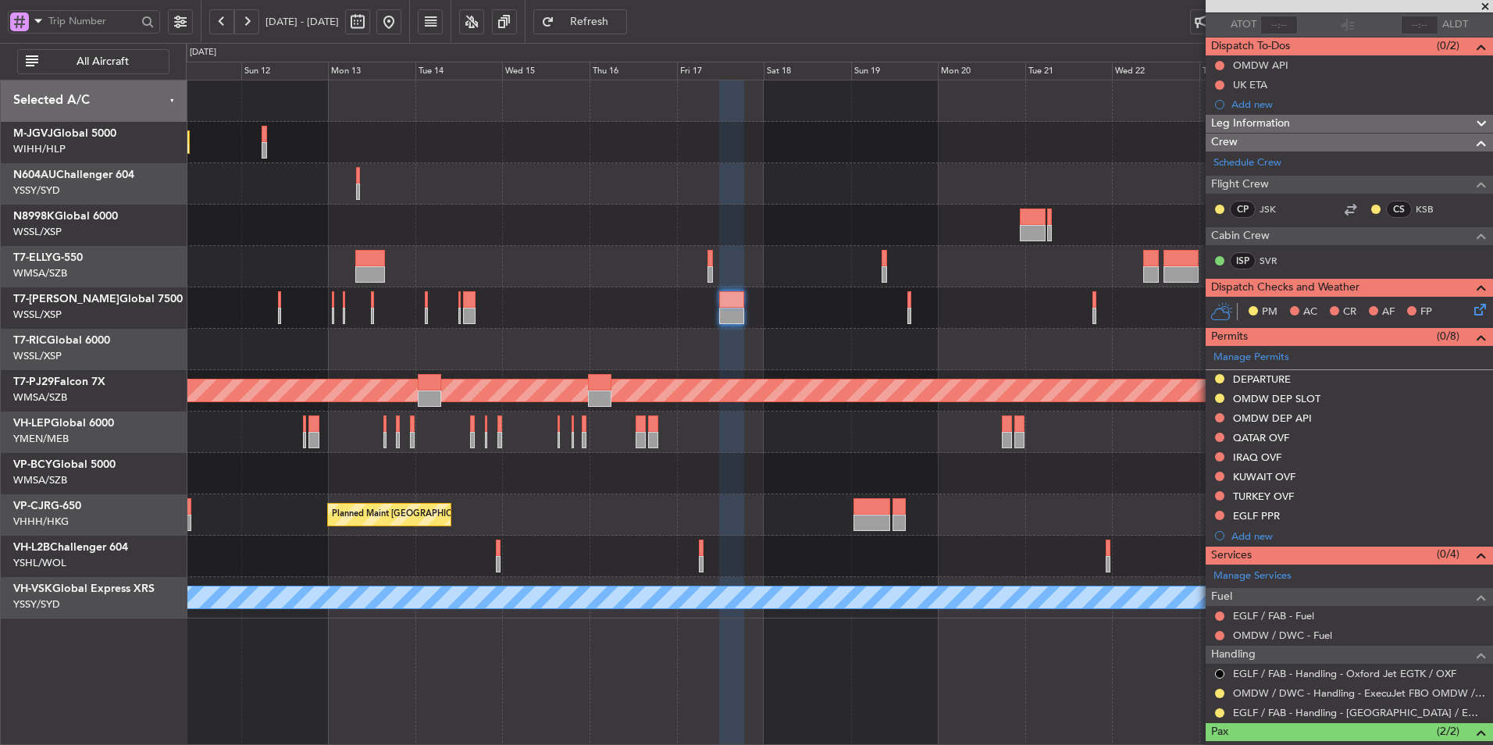
scroll to position [207, 0]
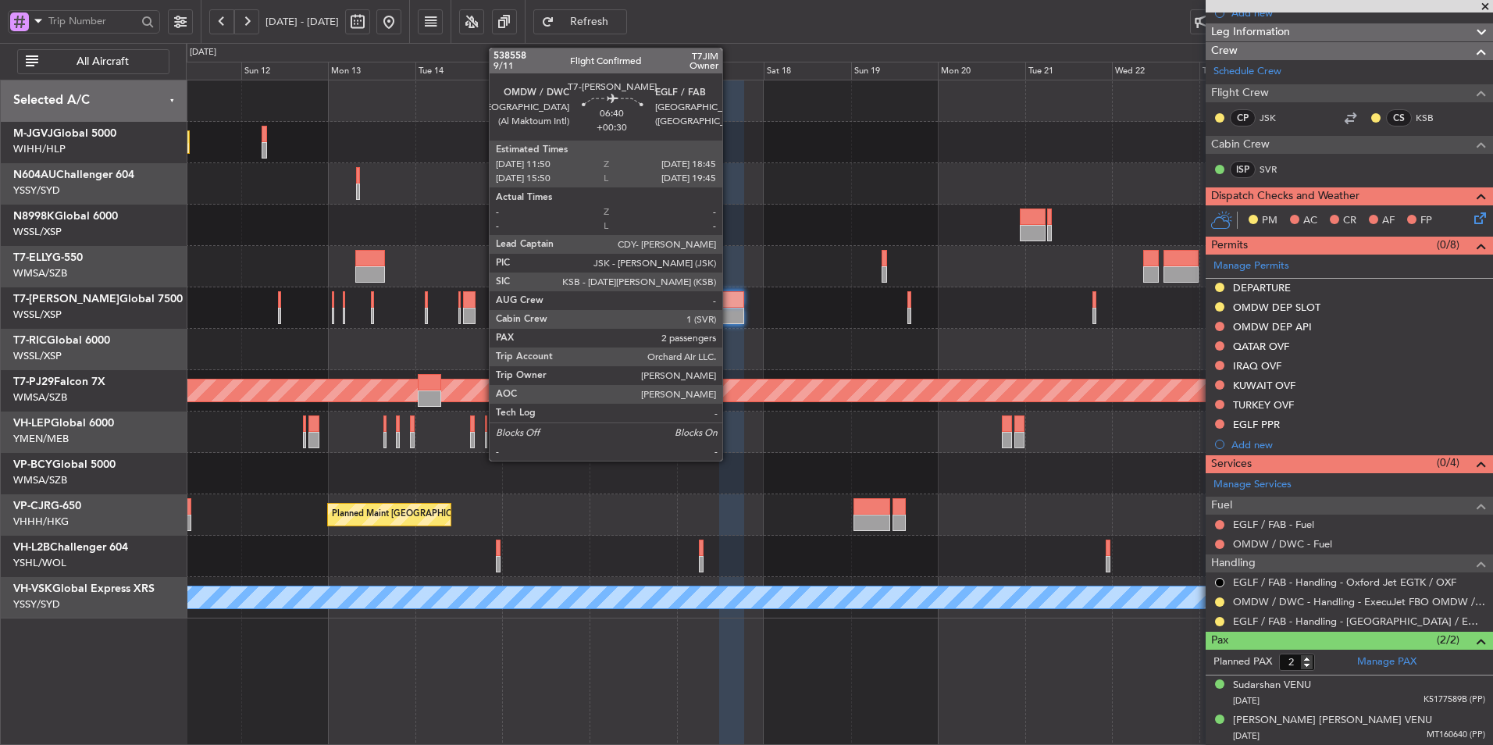
click at [729, 300] on div at bounding box center [732, 299] width 26 height 16
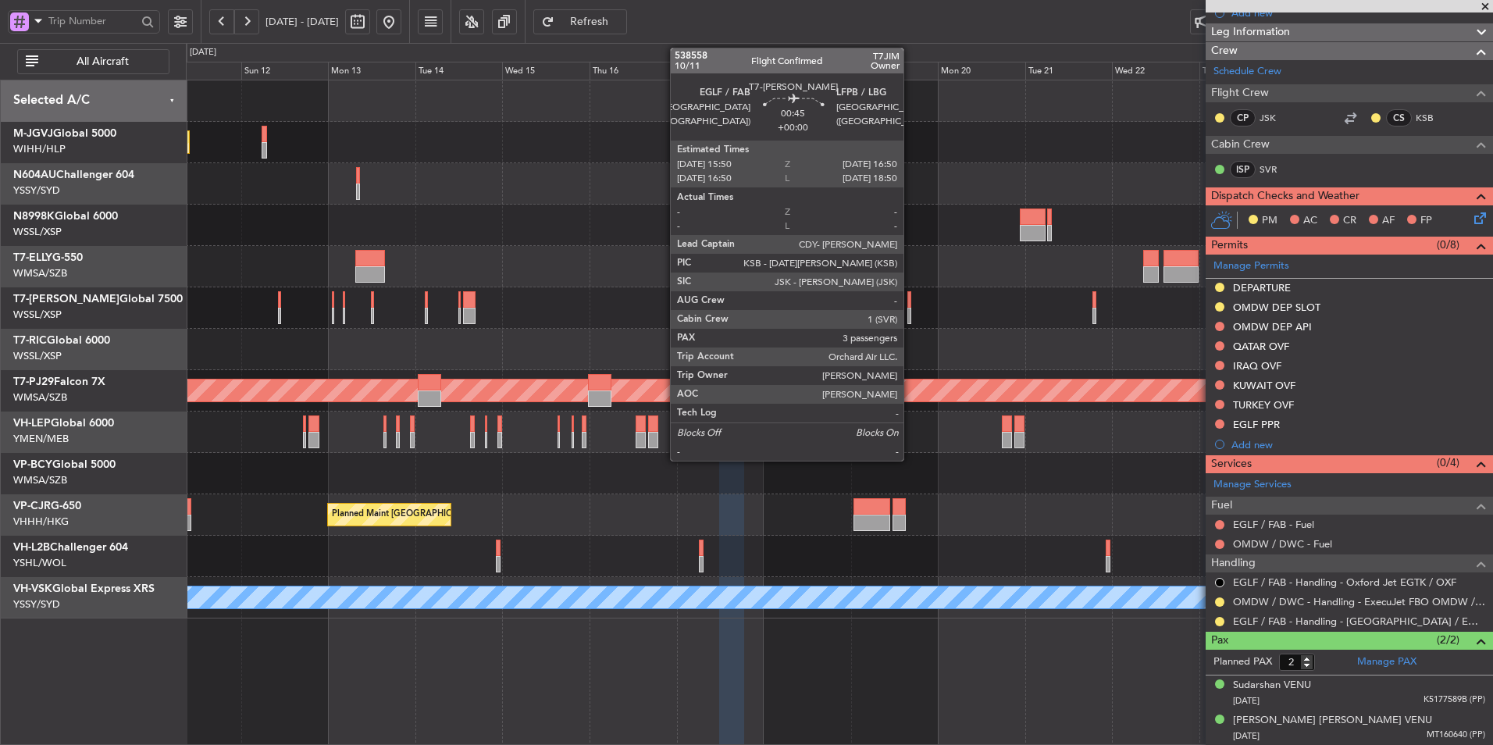
click at [910, 306] on div at bounding box center [909, 299] width 4 height 16
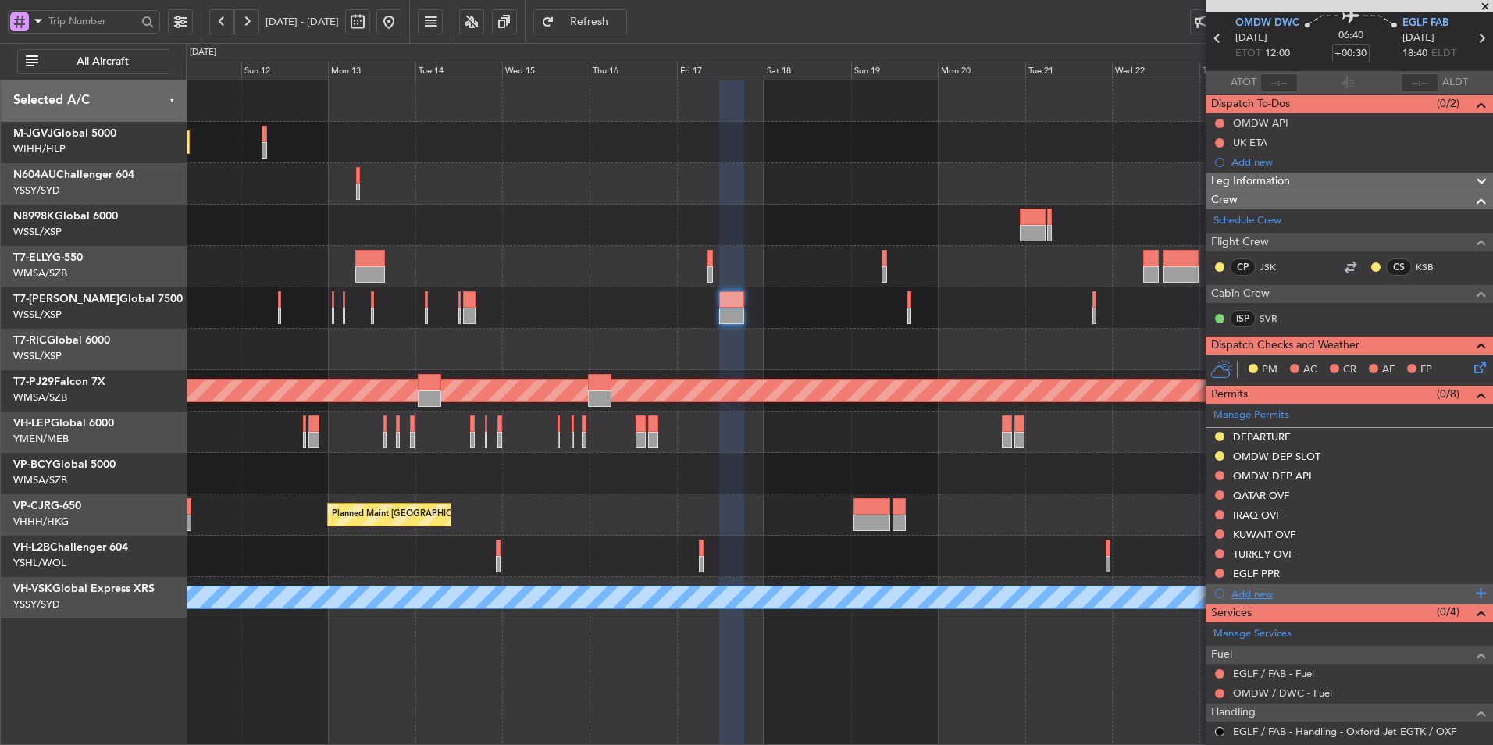
scroll to position [0, 0]
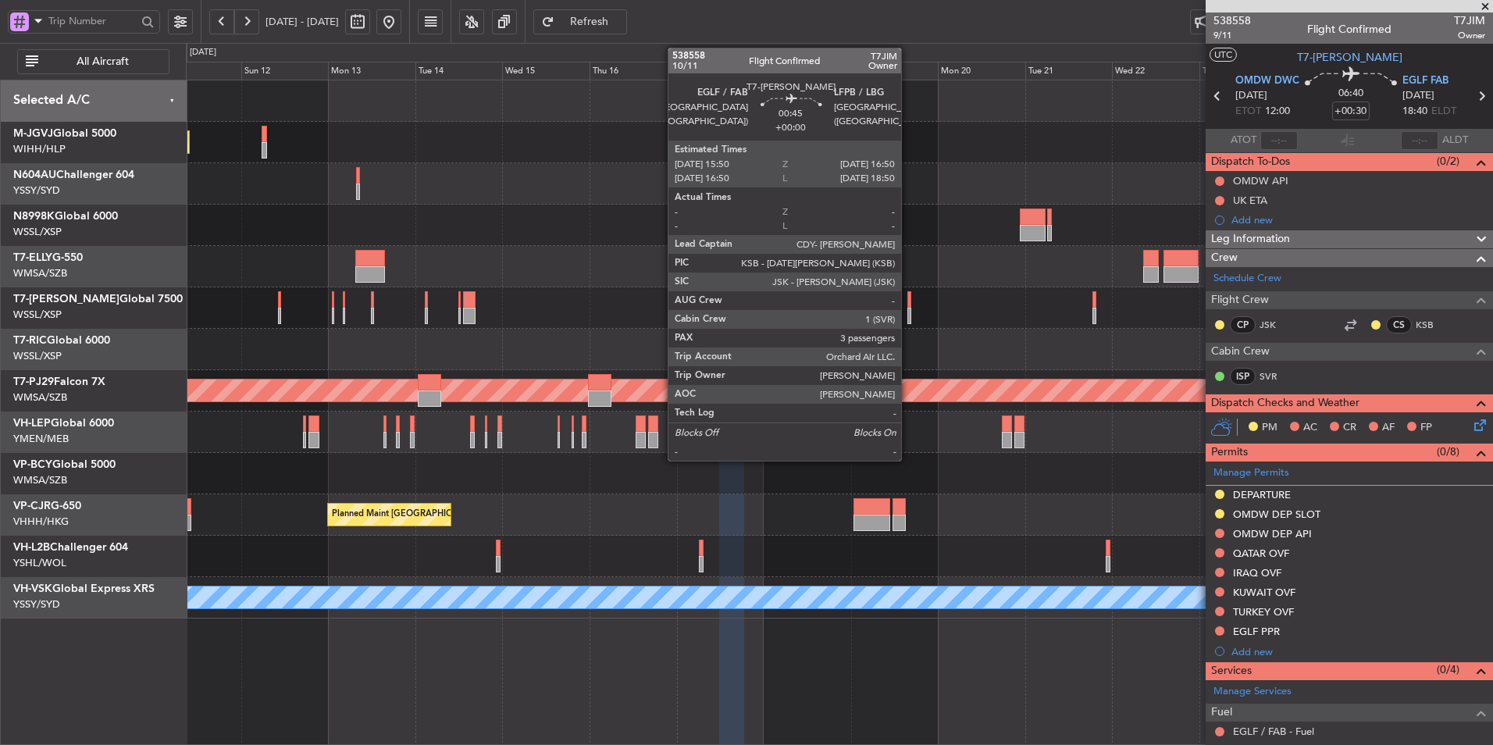
click at [908, 301] on div at bounding box center [909, 299] width 4 height 16
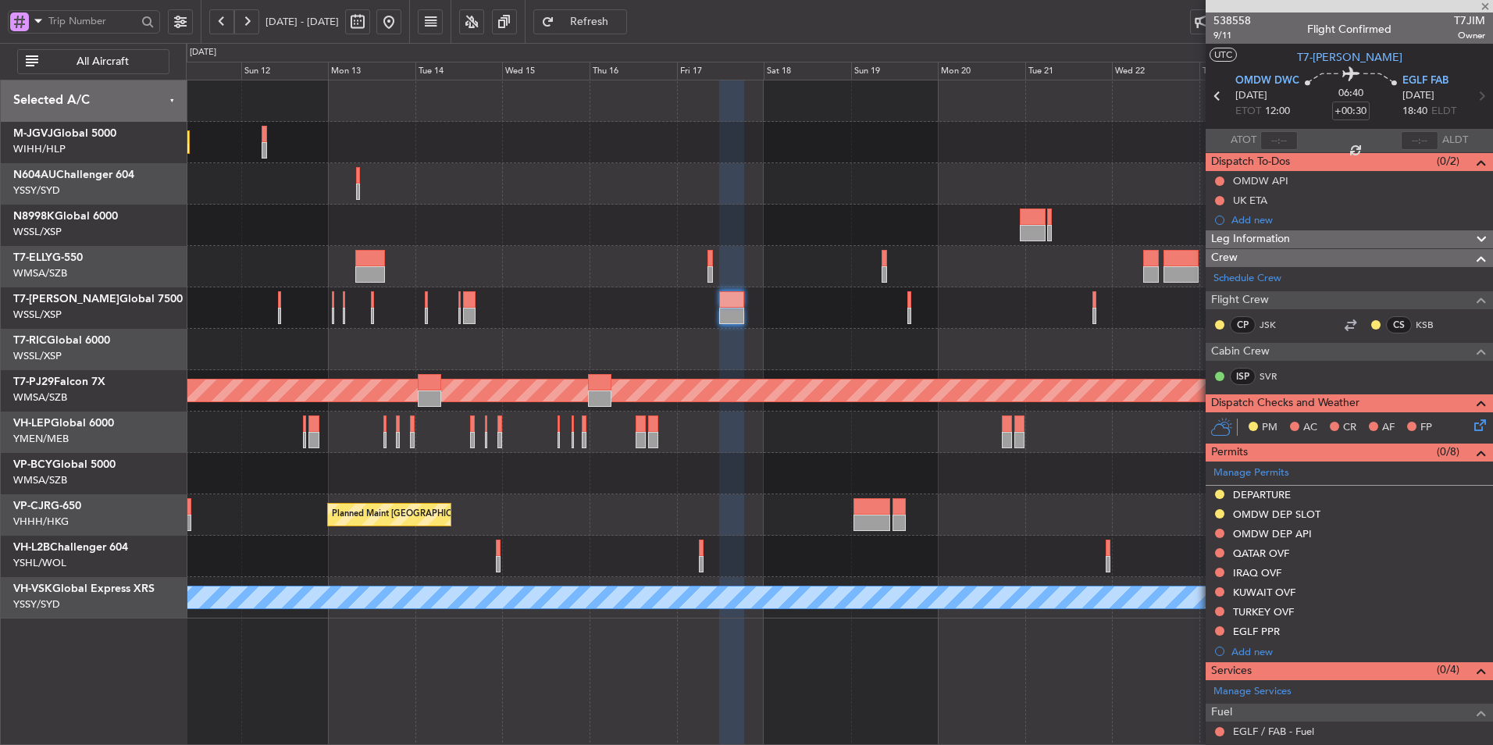
type input "3"
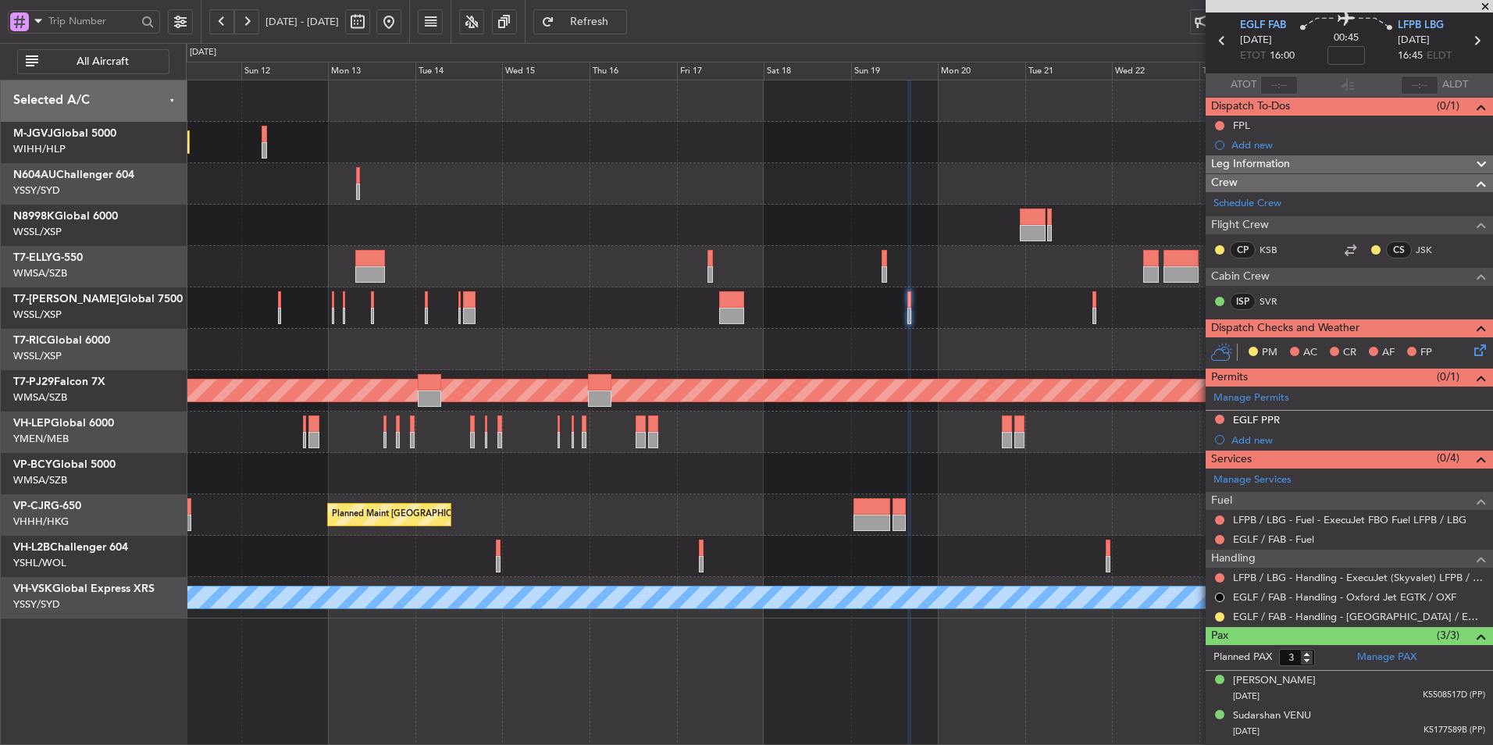
scroll to position [86, 0]
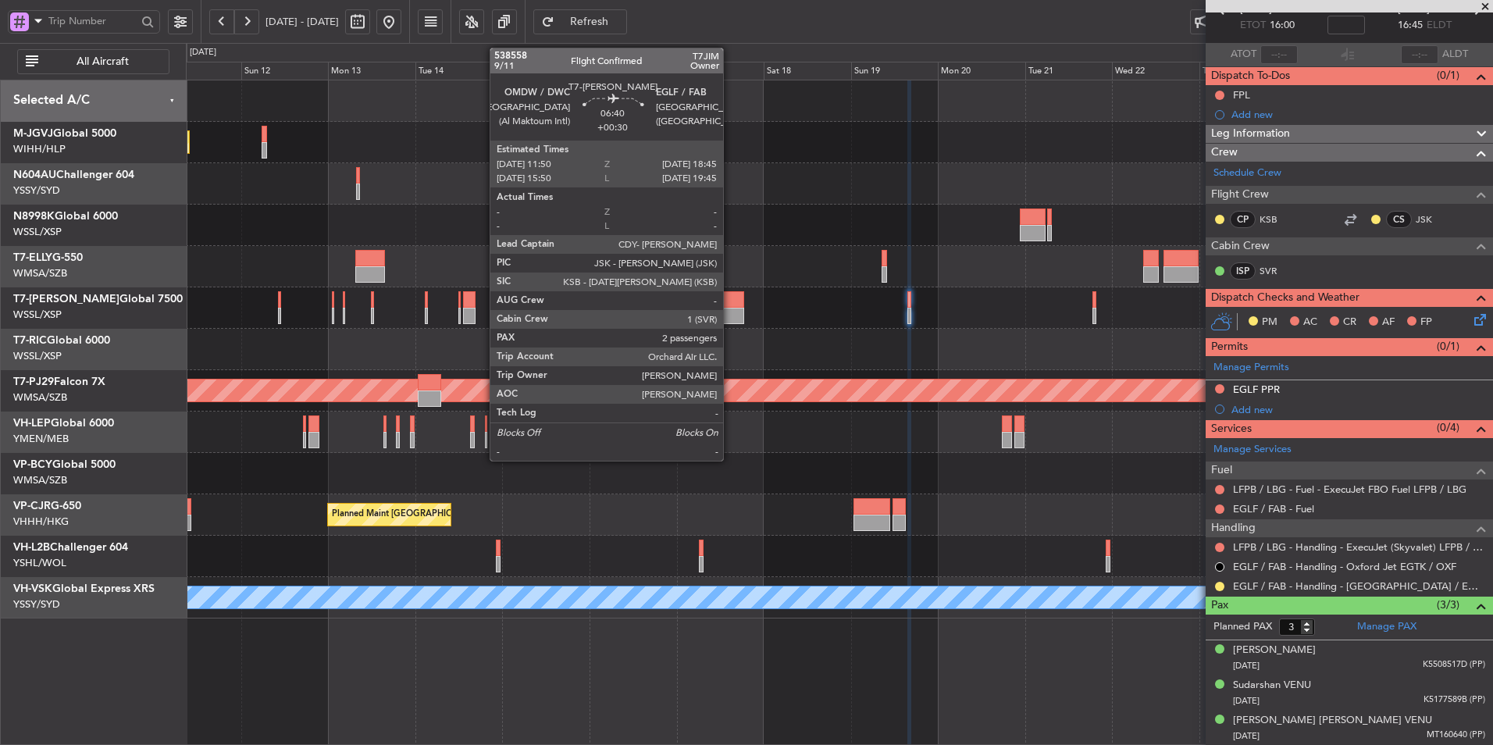
click at [730, 310] on div at bounding box center [732, 316] width 26 height 16
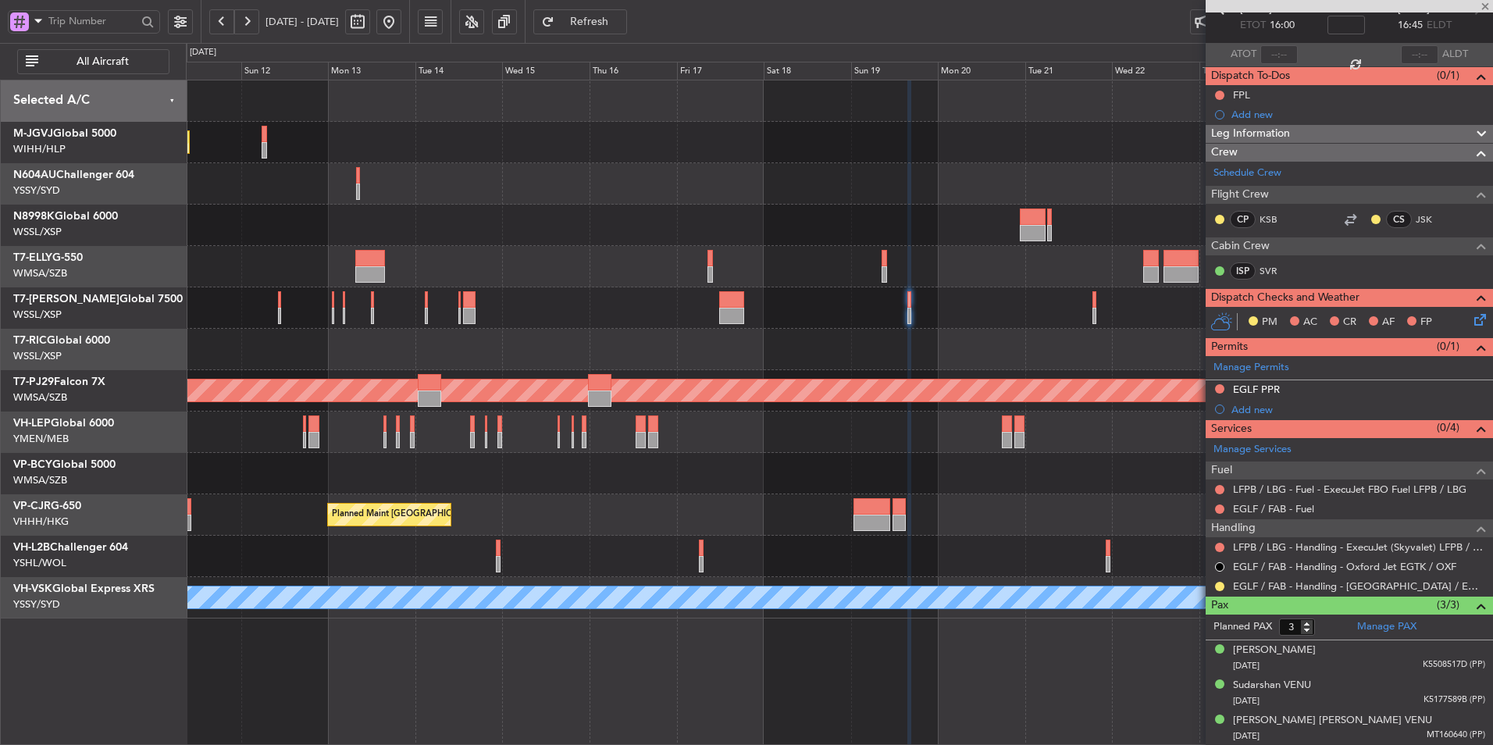
type input "+00:30"
type input "2"
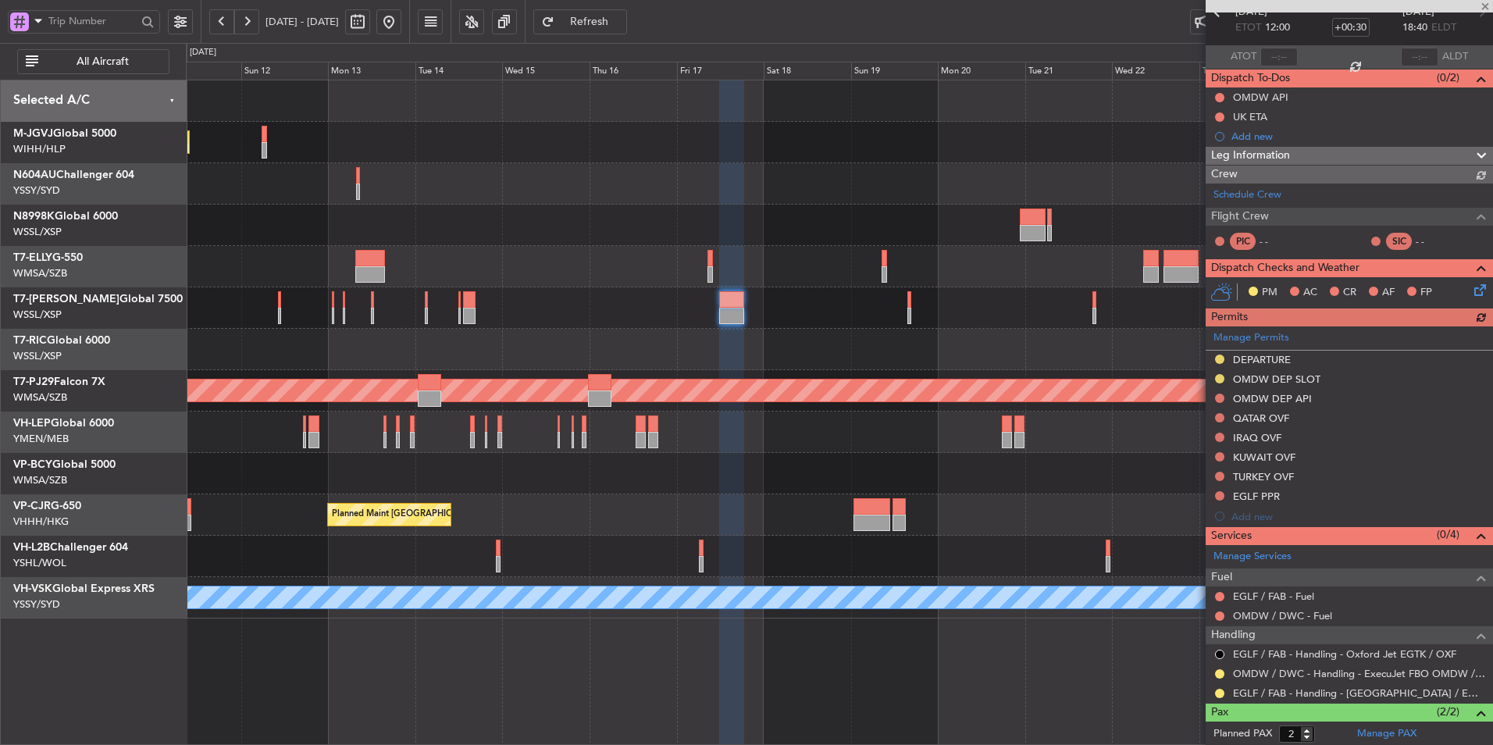
scroll to position [155, 0]
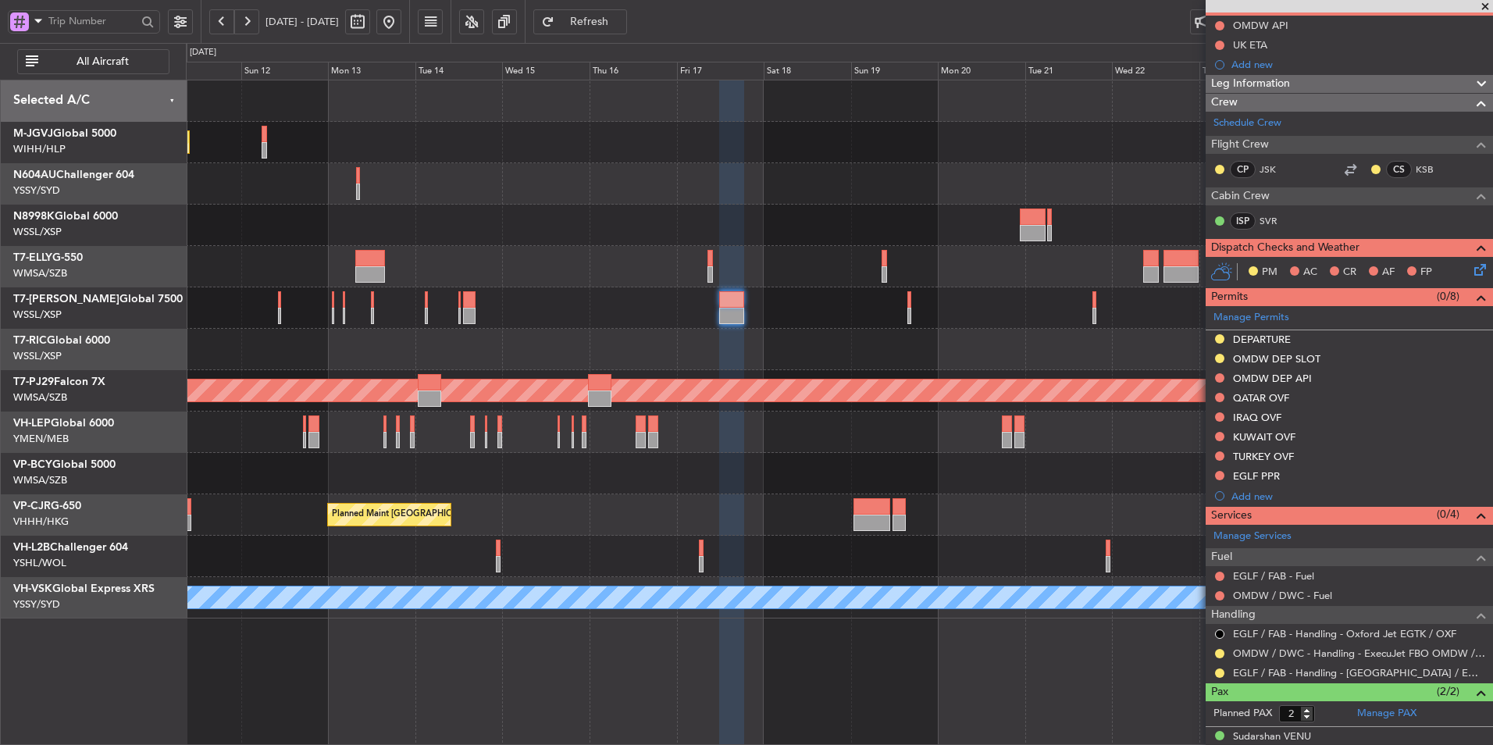
click at [647, 314] on div "Planned Maint Singapore (Seletar) Planned Maint Singapore (Seletar) Planned Mai…" at bounding box center [839, 349] width 1306 height 538
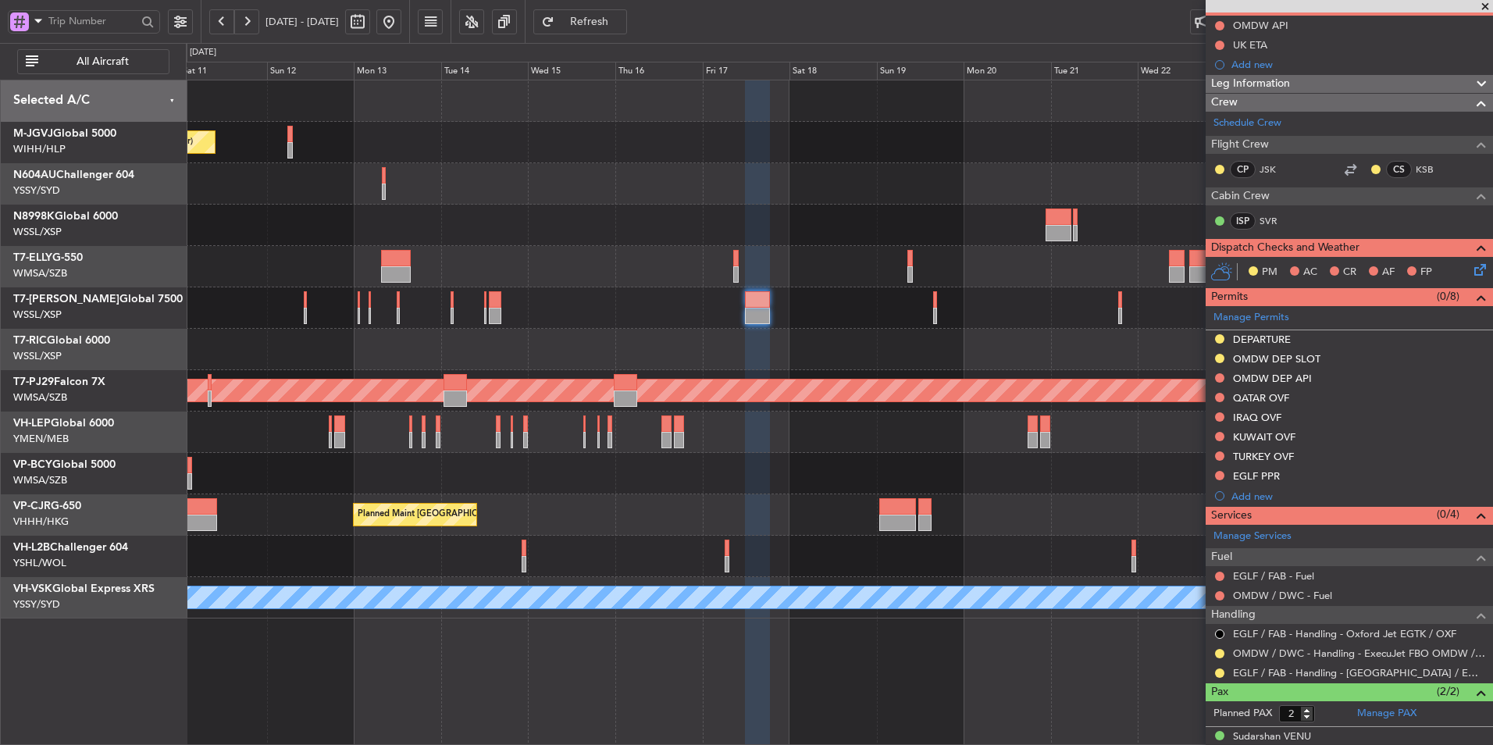
click at [796, 244] on div "Planned Maint [GEOGRAPHIC_DATA] (Seletar)" at bounding box center [839, 225] width 1306 height 41
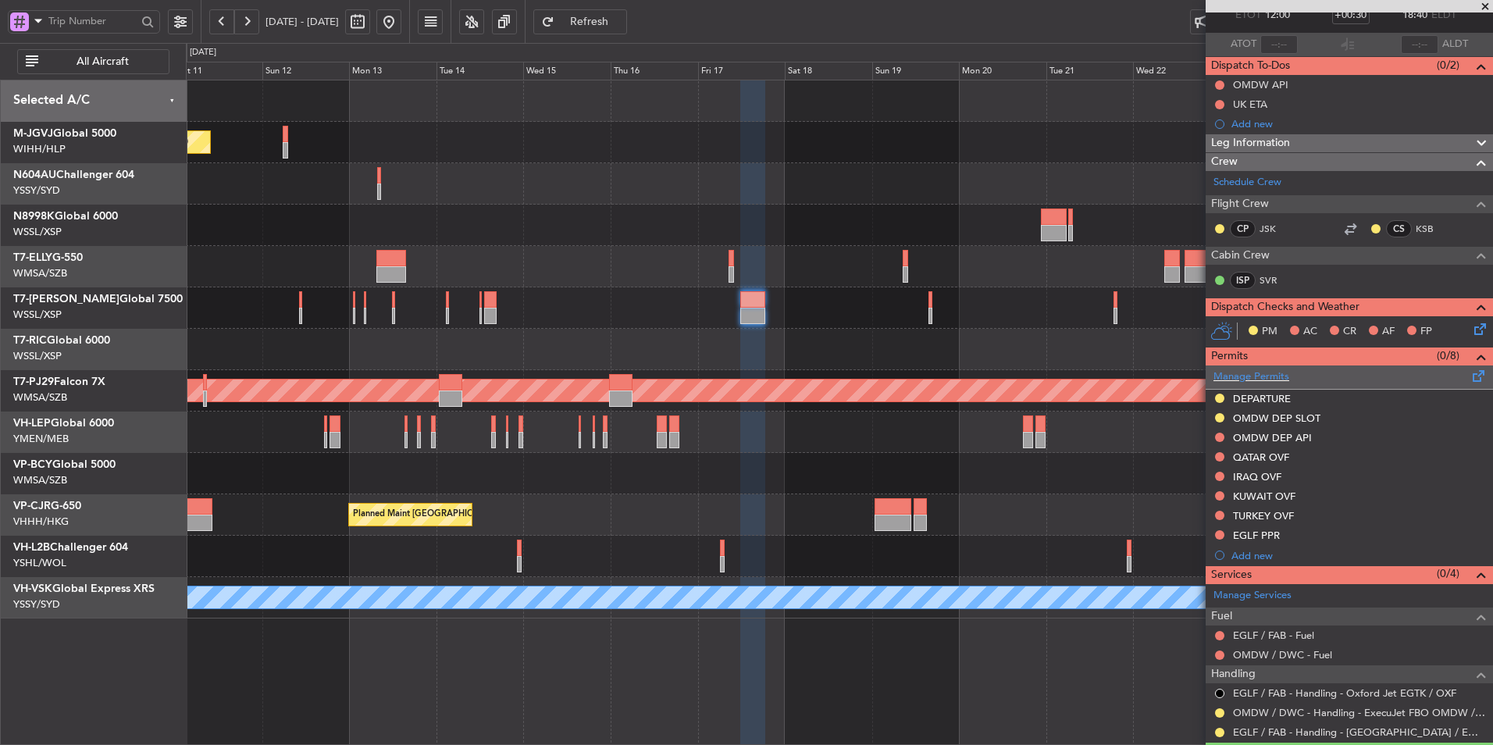
scroll to position [207, 0]
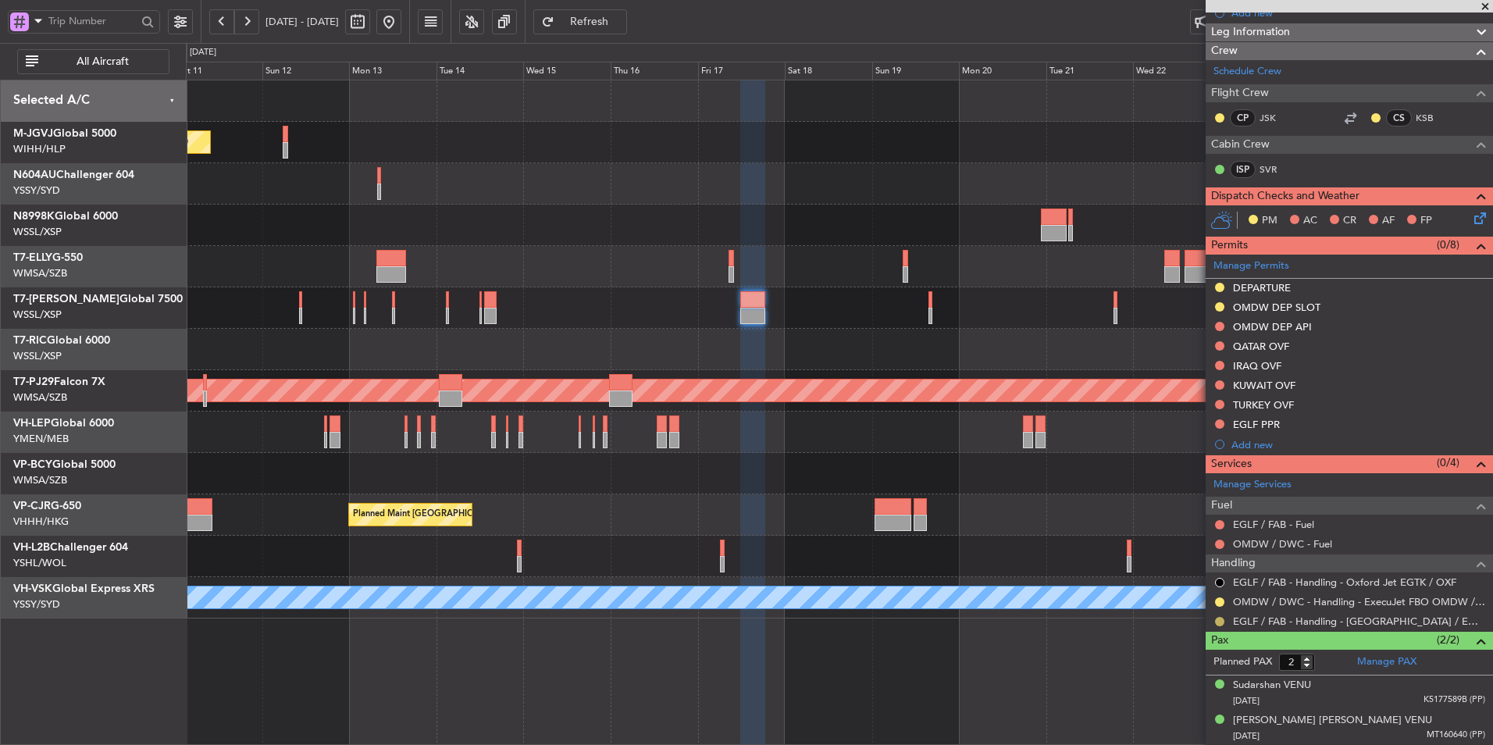
click at [1217, 621] on button at bounding box center [1219, 621] width 9 height 9
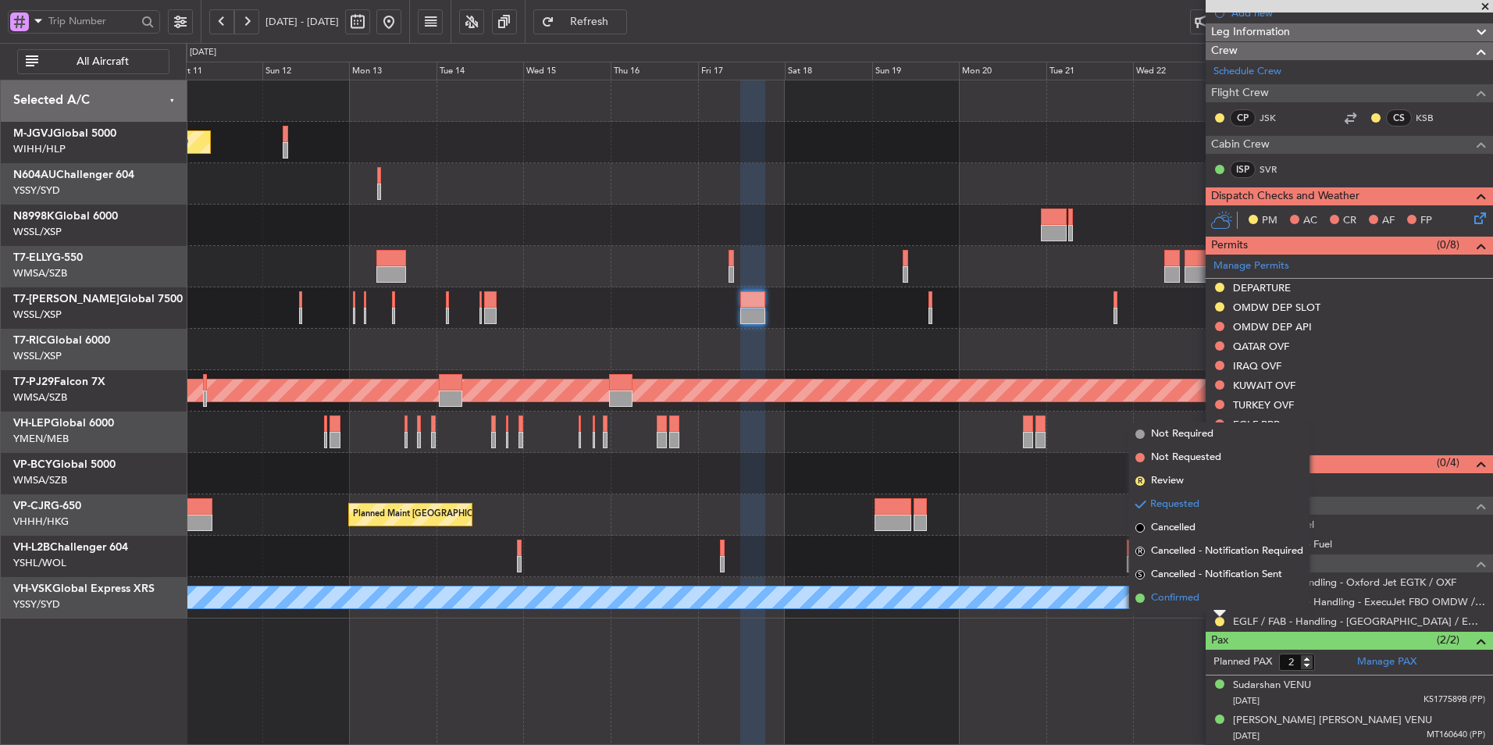
click at [1202, 596] on li "Confirmed" at bounding box center [1219, 597] width 180 height 23
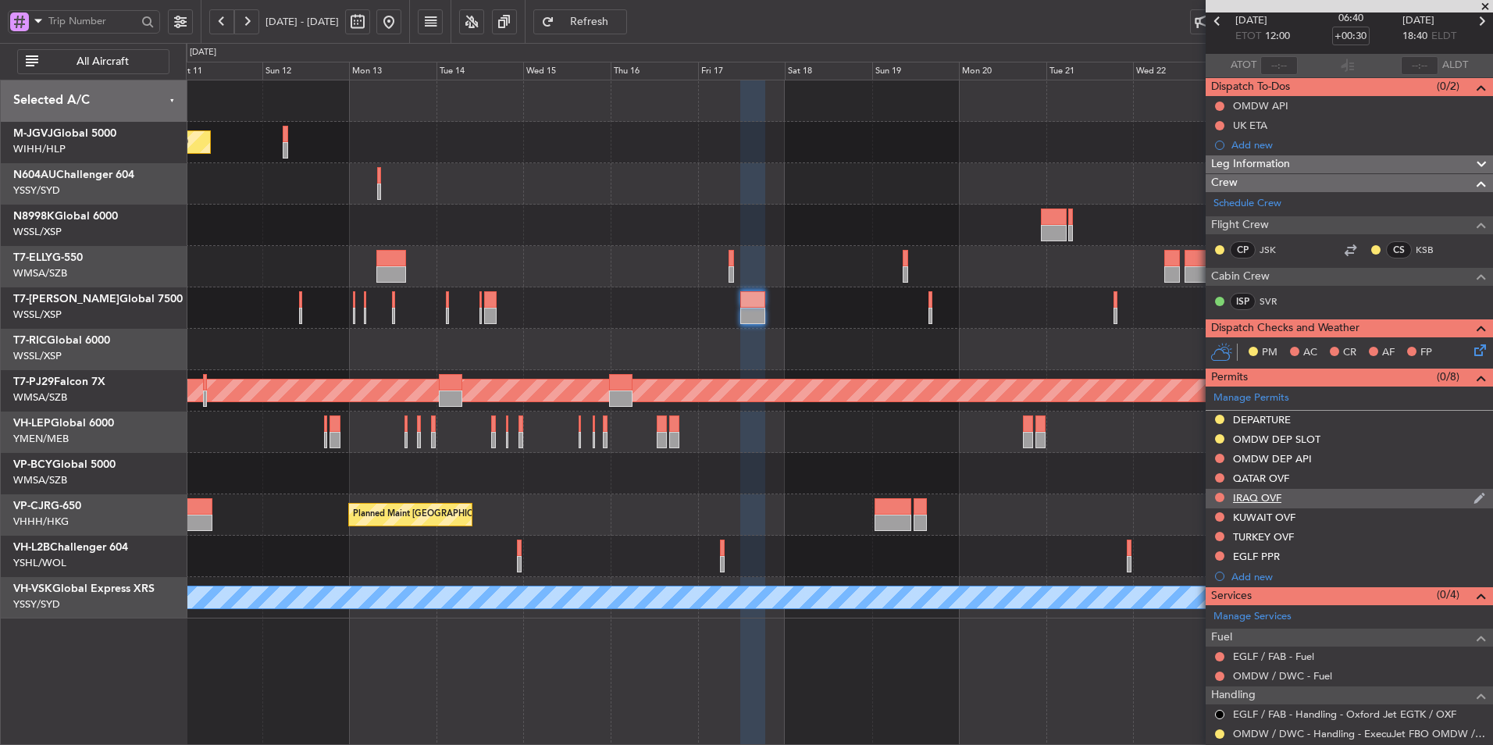
scroll to position [156, 0]
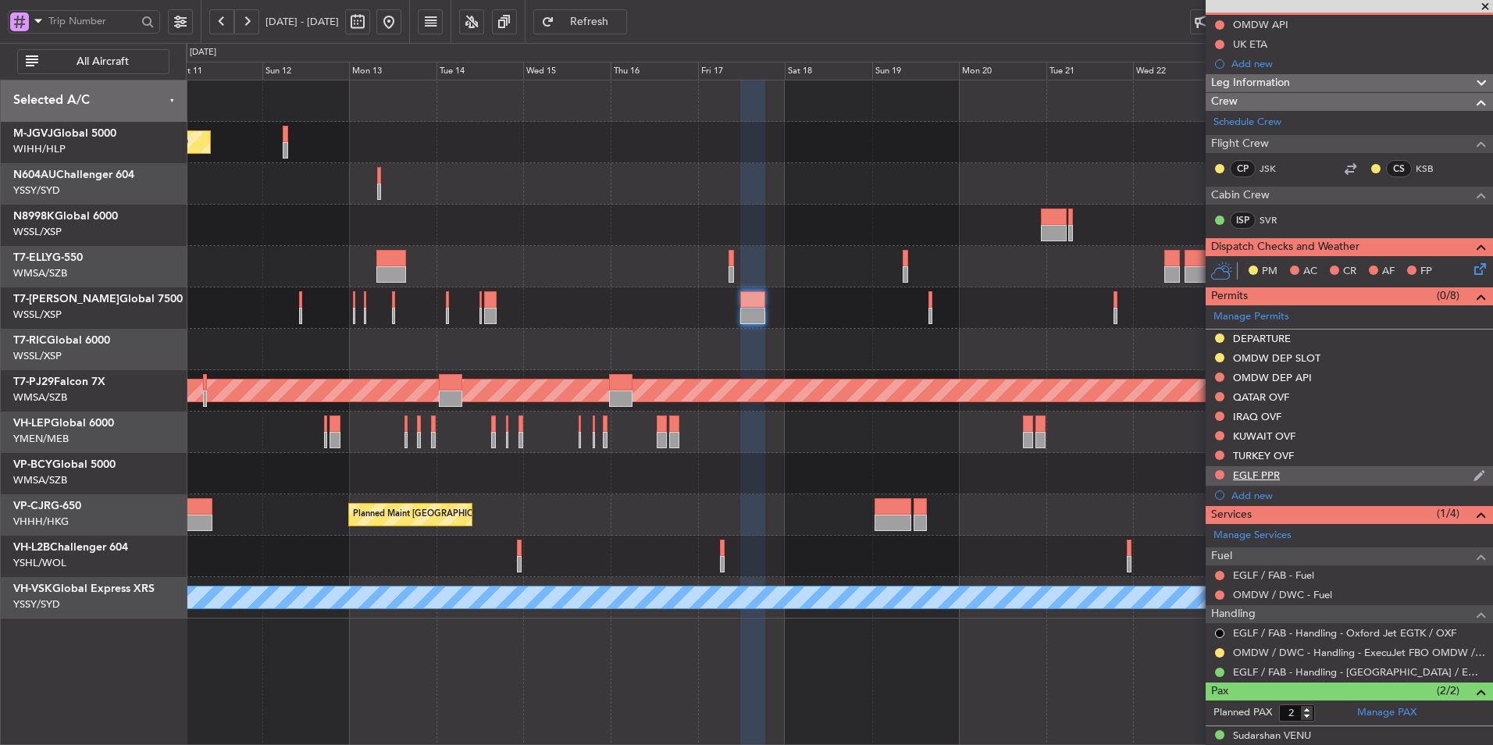
click at [1273, 478] on div "EGLF PPR" at bounding box center [1256, 474] width 47 height 13
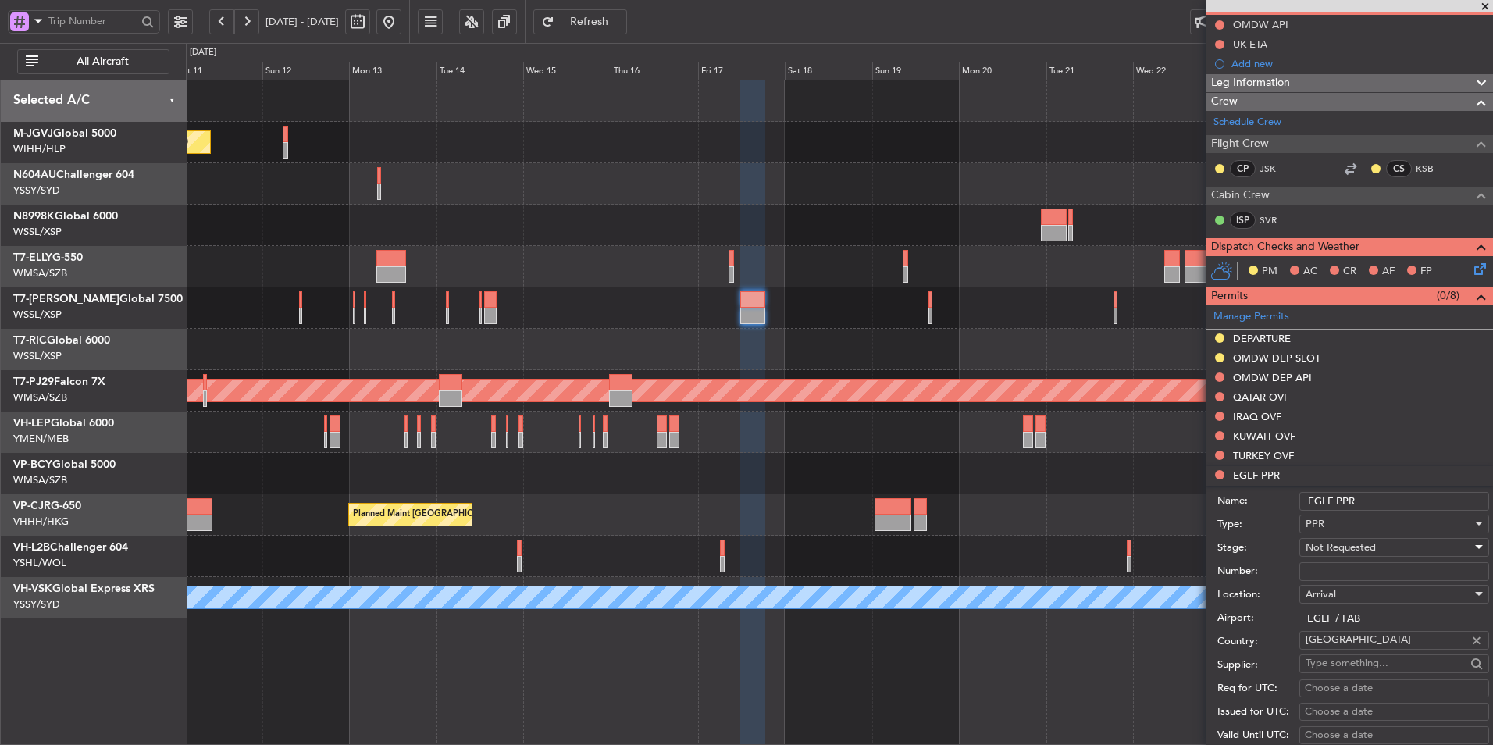
click at [1367, 543] on span "Not Requested" at bounding box center [1340, 547] width 70 height 14
click at [1359, 674] on span "Received OK" at bounding box center [1388, 671] width 164 height 23
click at [1350, 566] on input "Number:" at bounding box center [1394, 571] width 190 height 19
paste input "378580"
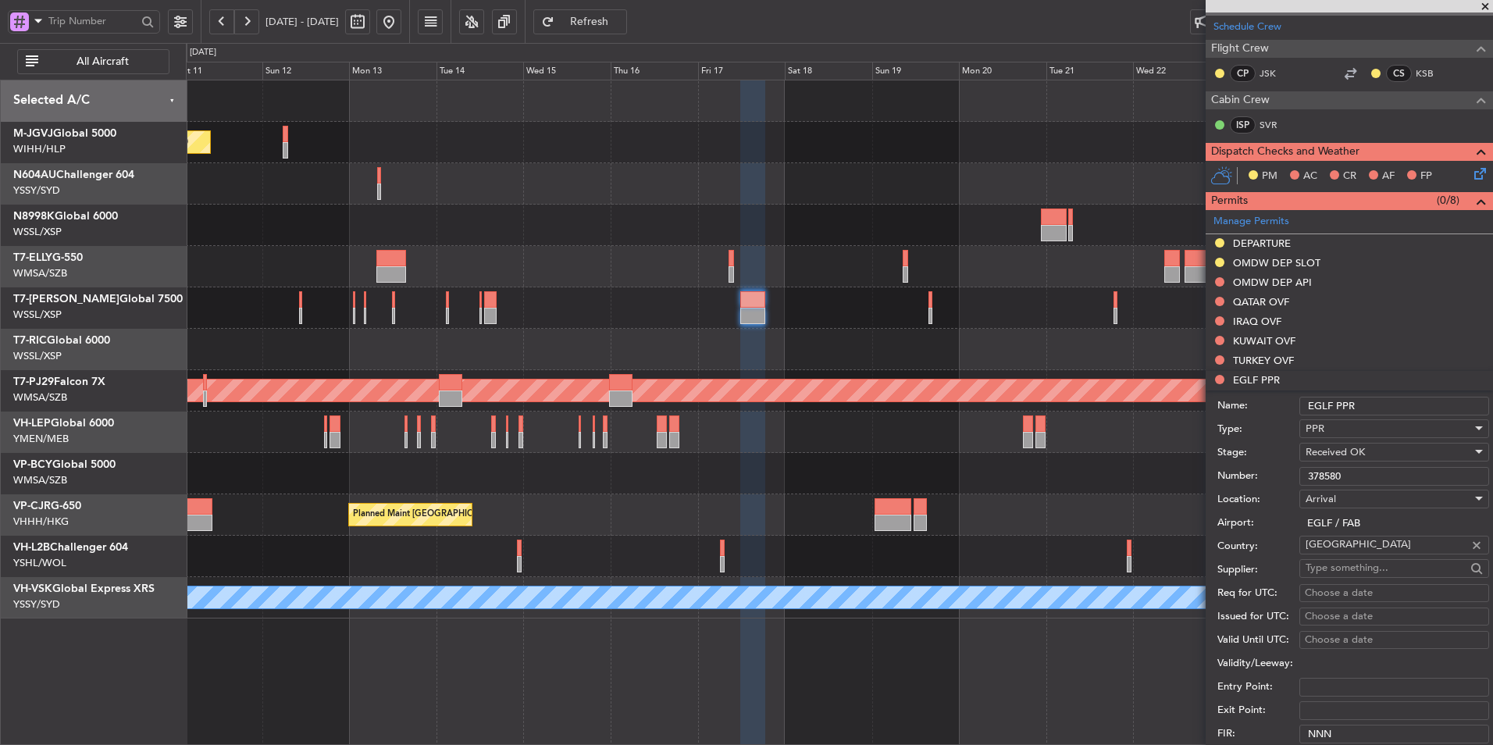
scroll to position [390, 0]
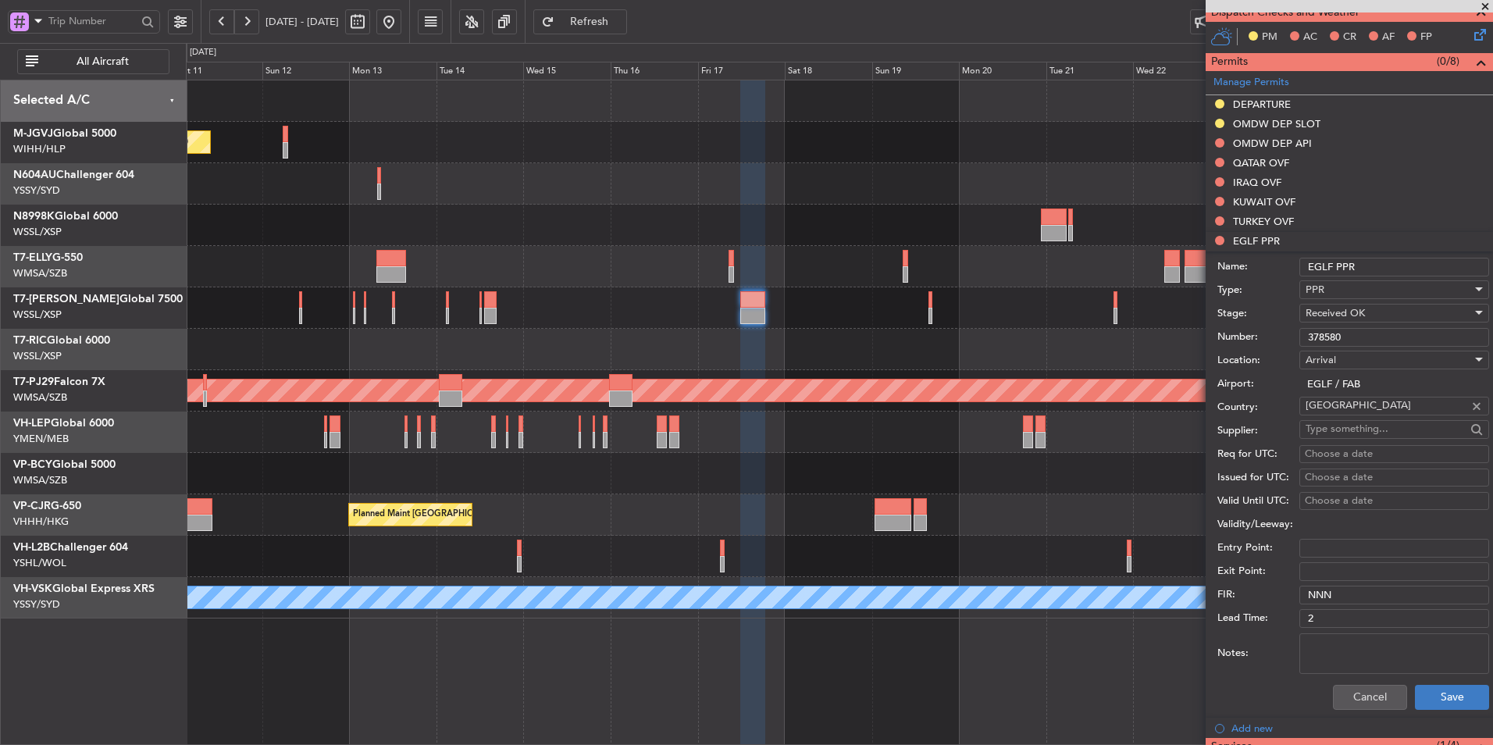
type input "378580"
click at [1417, 701] on button "Save" at bounding box center [1452, 697] width 74 height 25
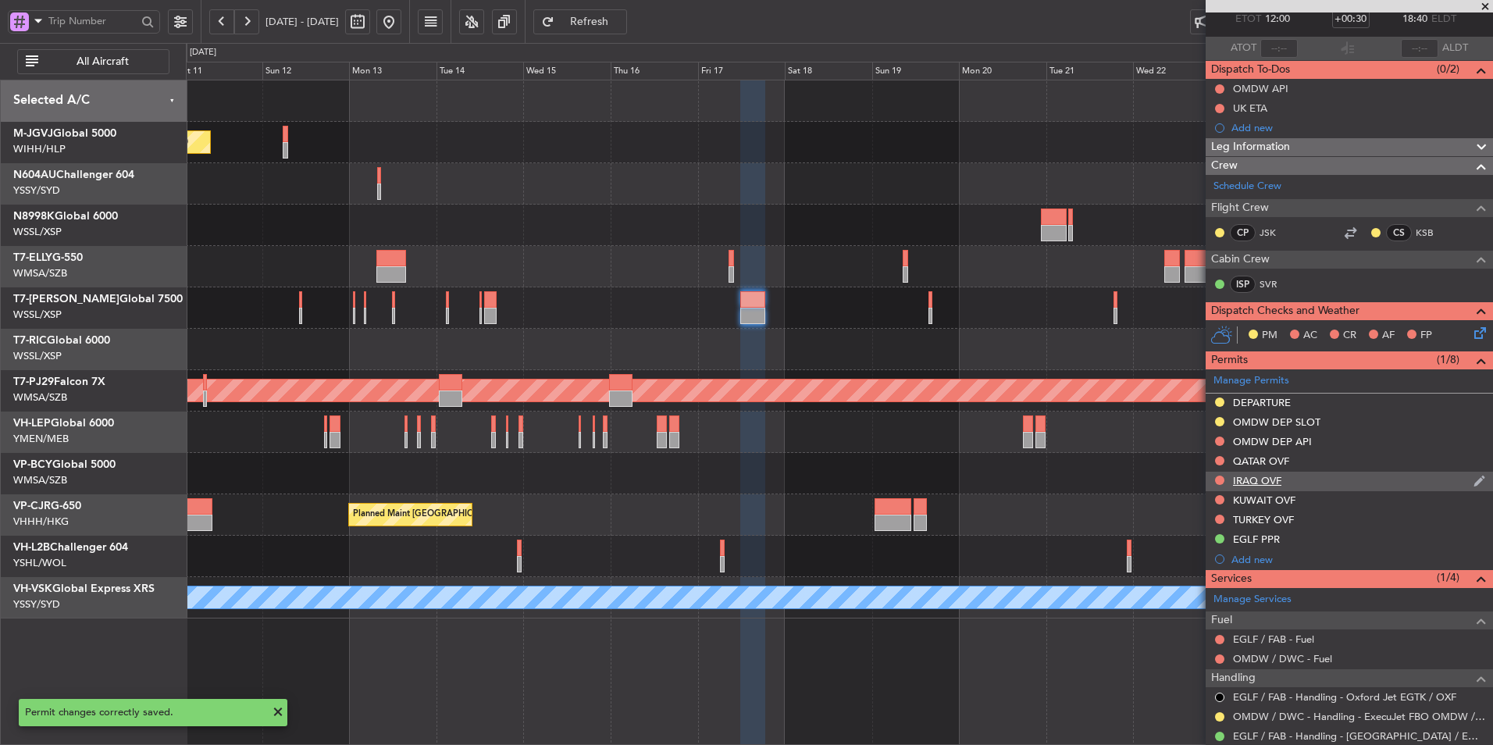
scroll to position [207, 0]
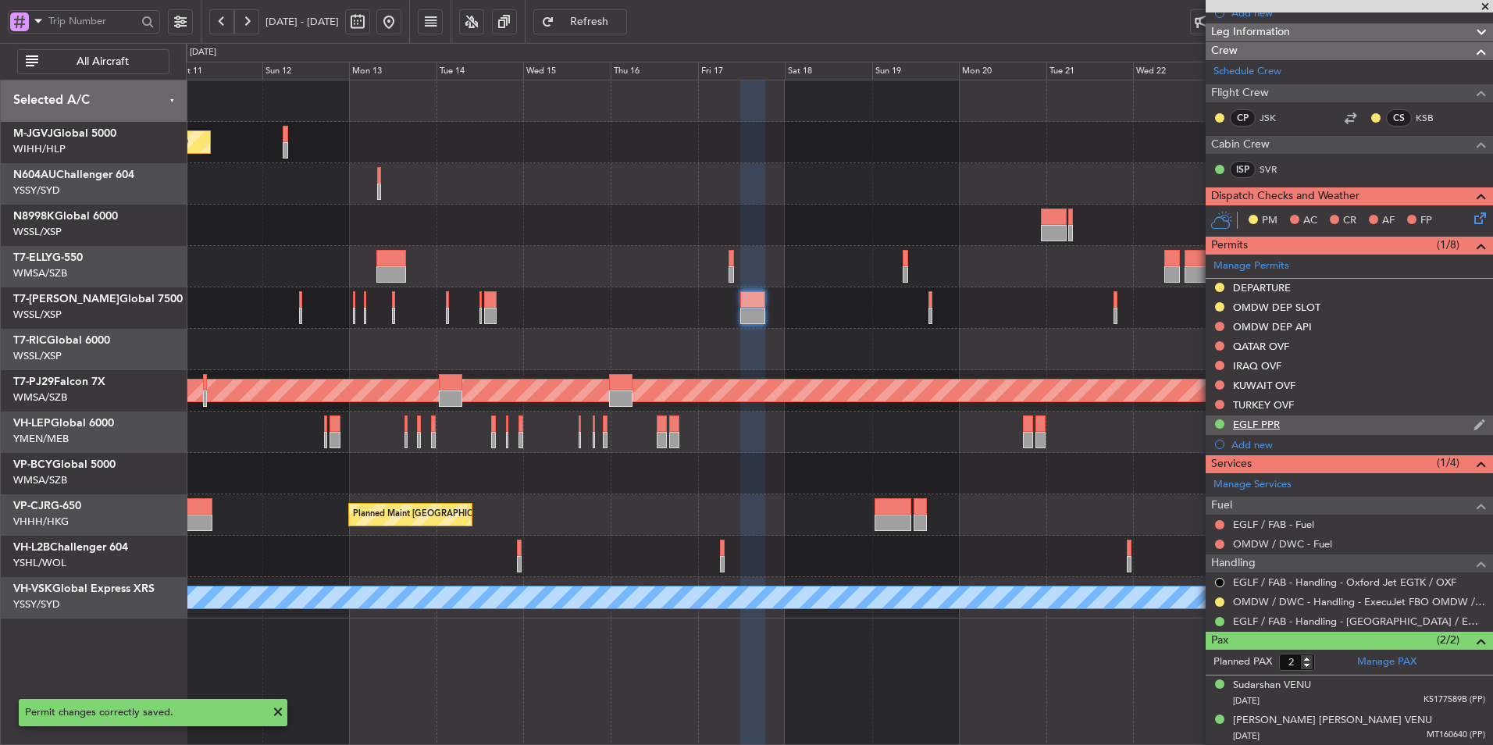
click at [1267, 427] on div "EGLF PPR" at bounding box center [1256, 424] width 47 height 13
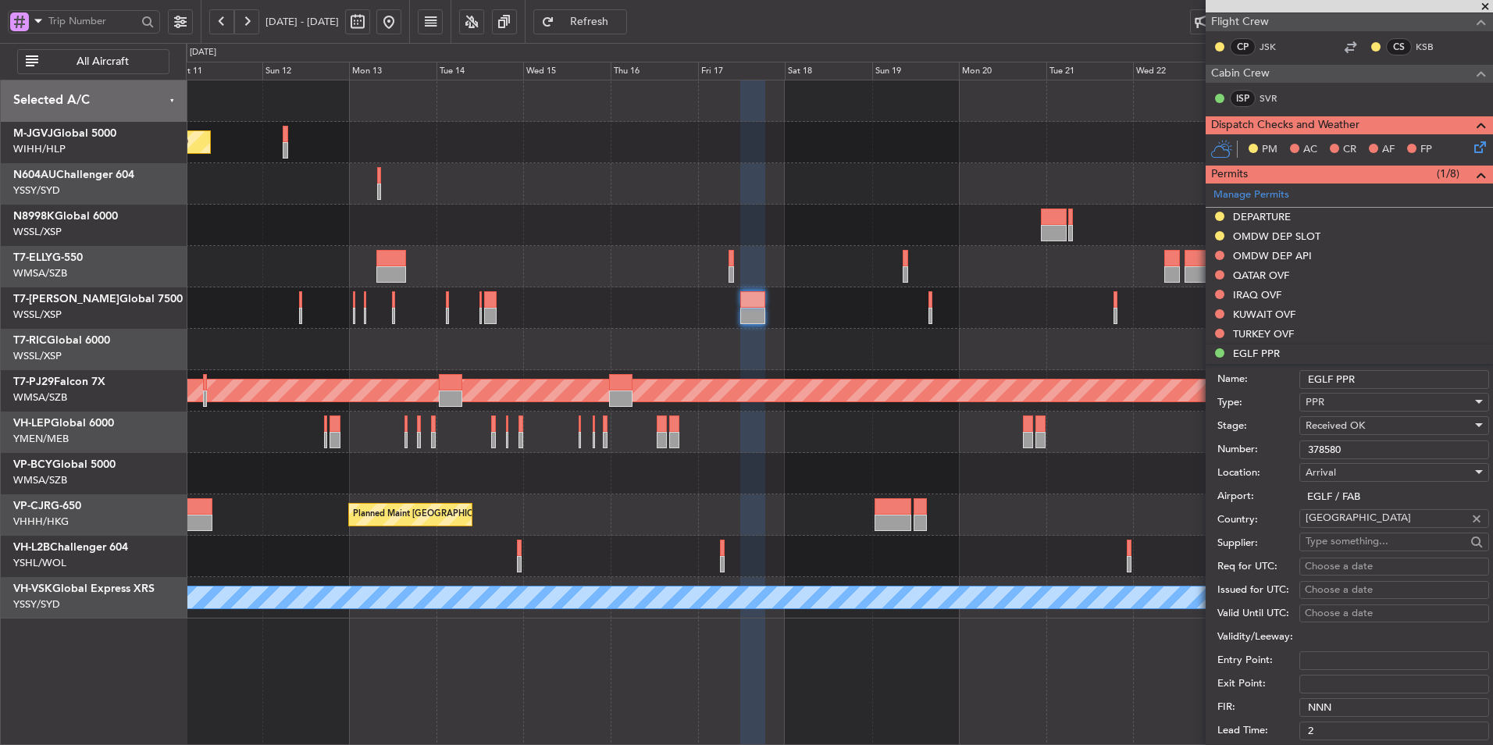
scroll to position [441, 0]
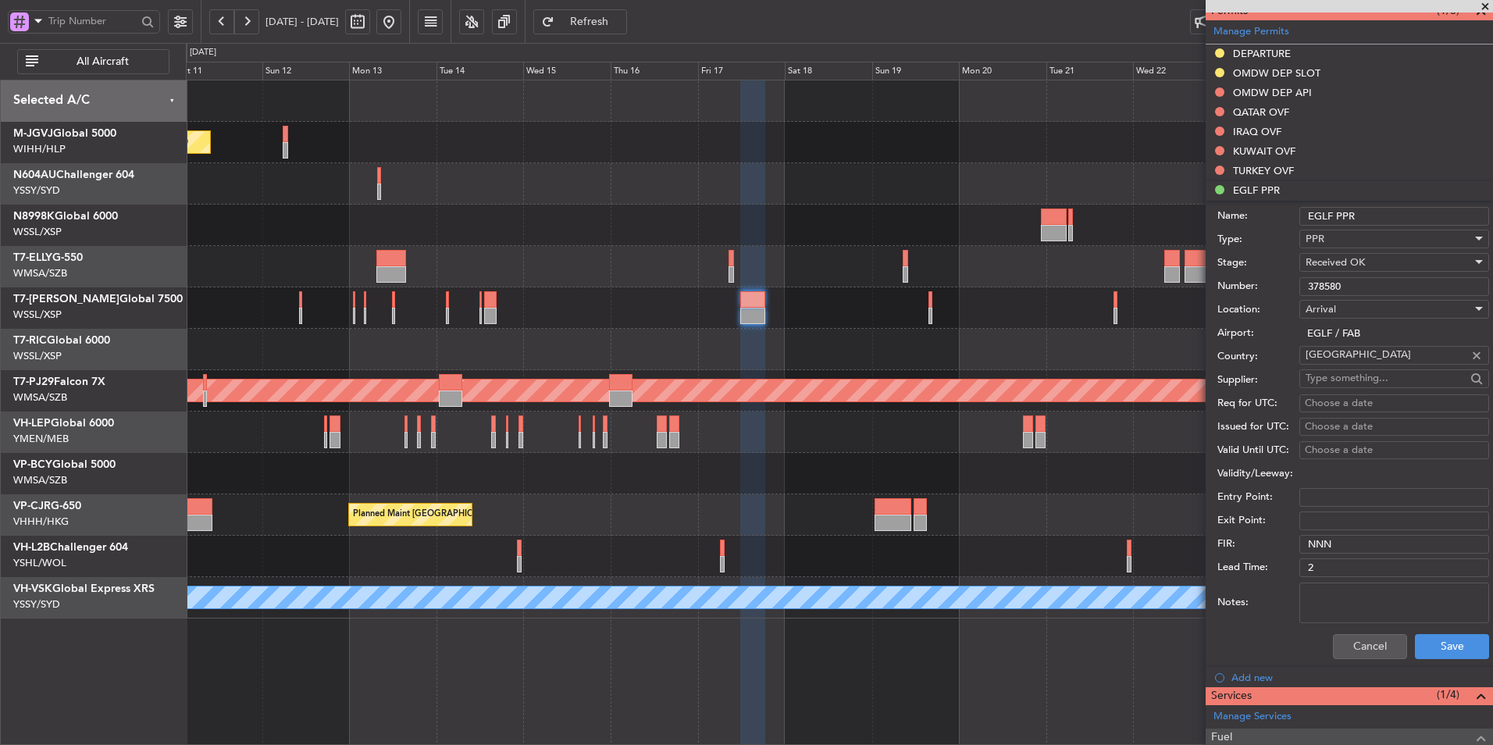
click at [1333, 405] on div "Choose a date" at bounding box center [1394, 404] width 179 height 16
select select "10"
select select "2025"
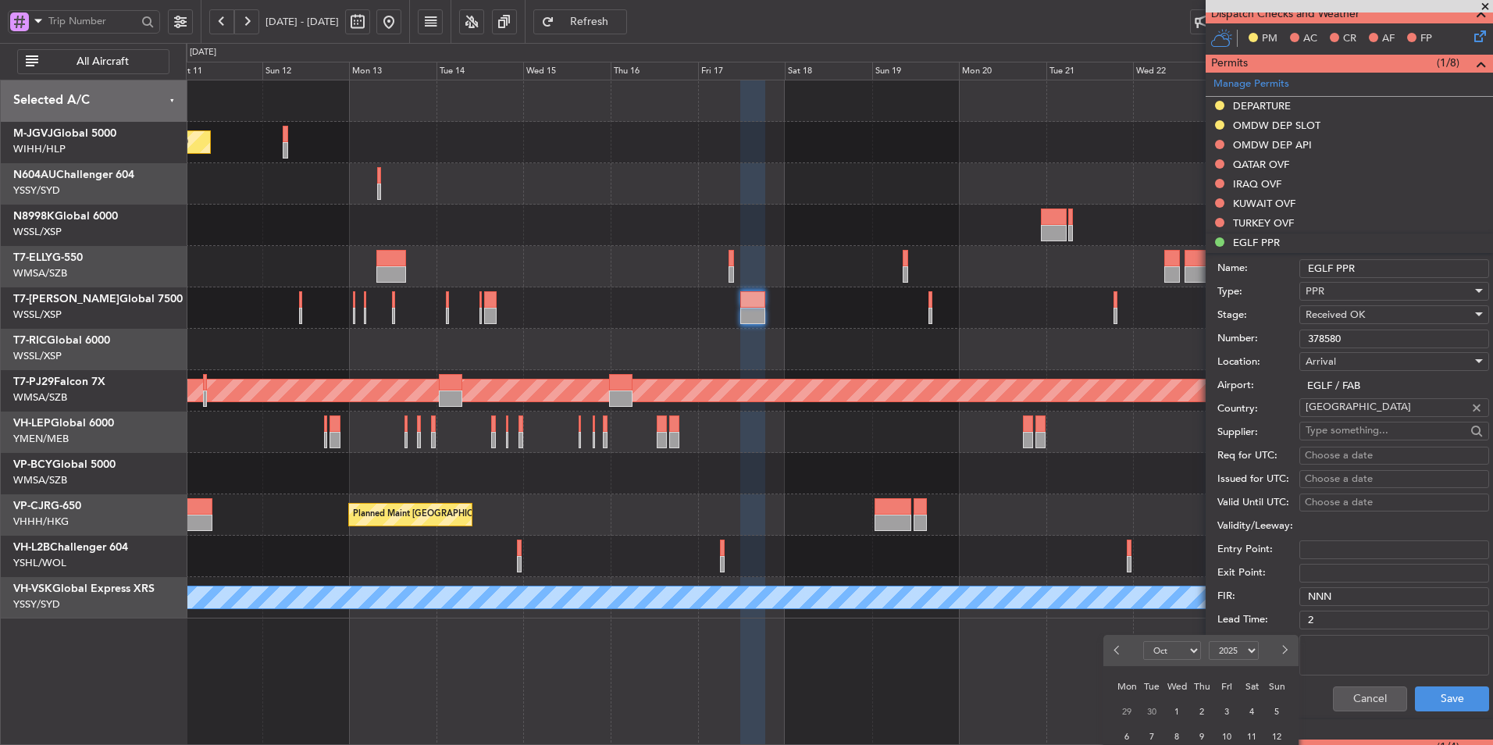
scroll to position [390, 0]
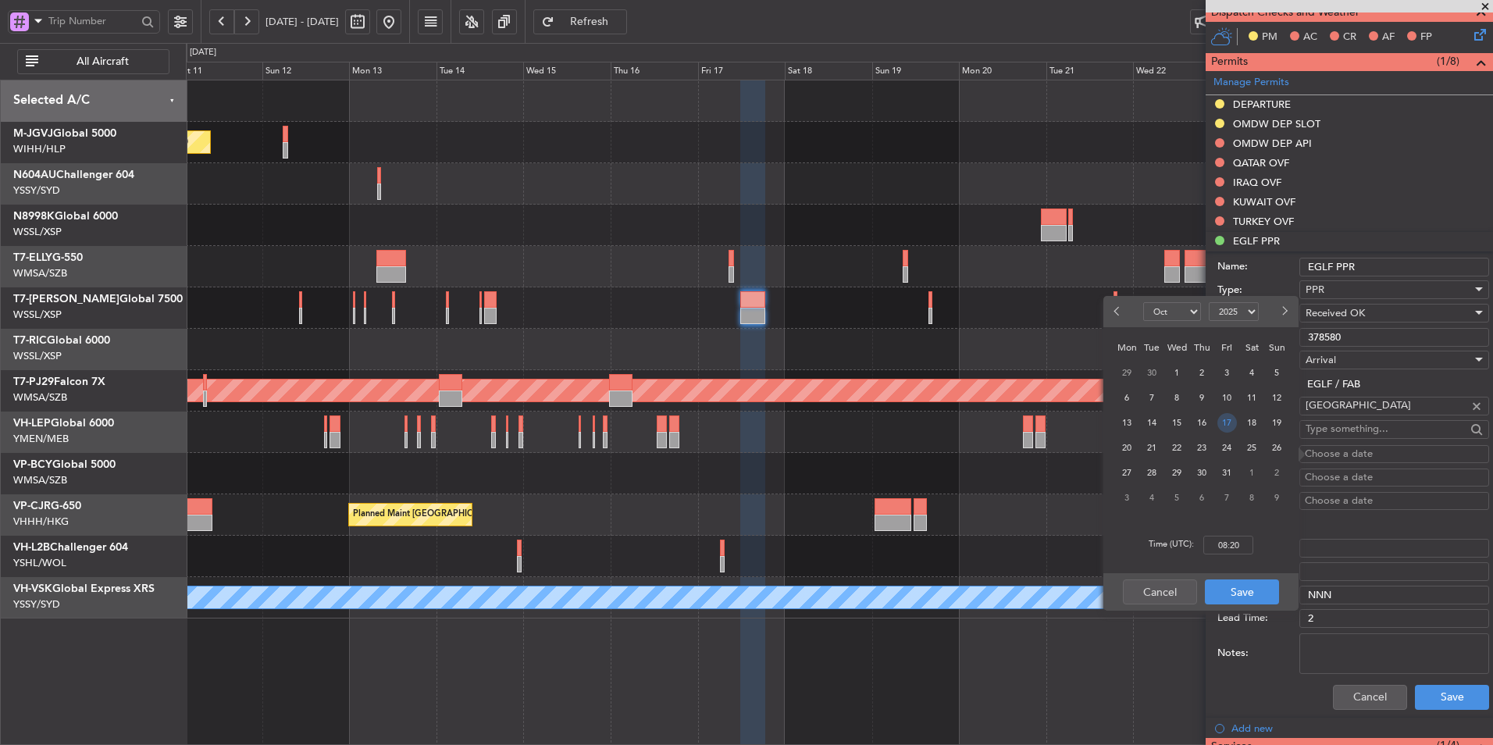
click at [1221, 422] on span "17" at bounding box center [1227, 423] width 20 height 20
click at [1247, 548] on input "00:00" at bounding box center [1228, 545] width 50 height 19
type input "18:40"
click at [1255, 597] on button "Save" at bounding box center [1242, 591] width 74 height 25
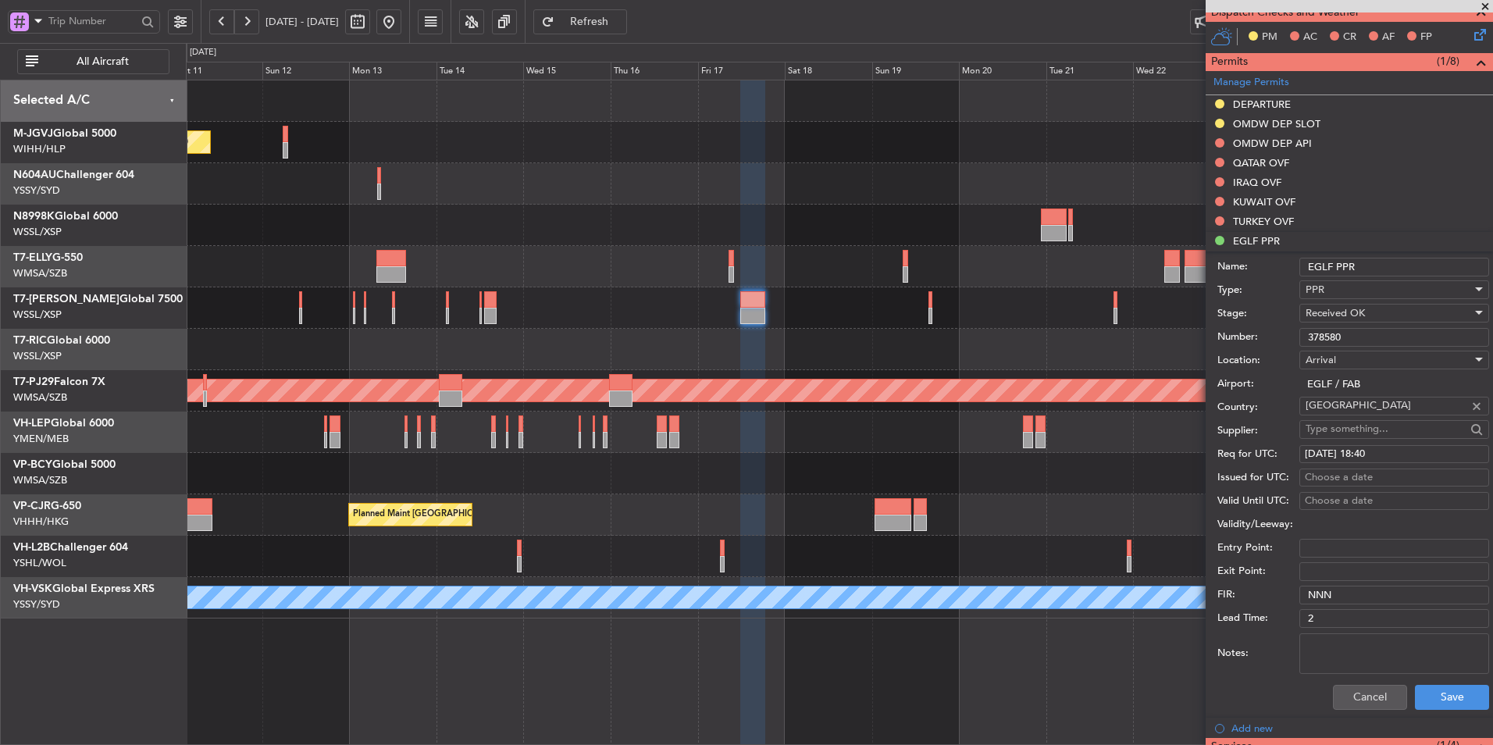
click at [1333, 480] on div "Choose a date" at bounding box center [1394, 478] width 179 height 16
select select "10"
select select "2025"
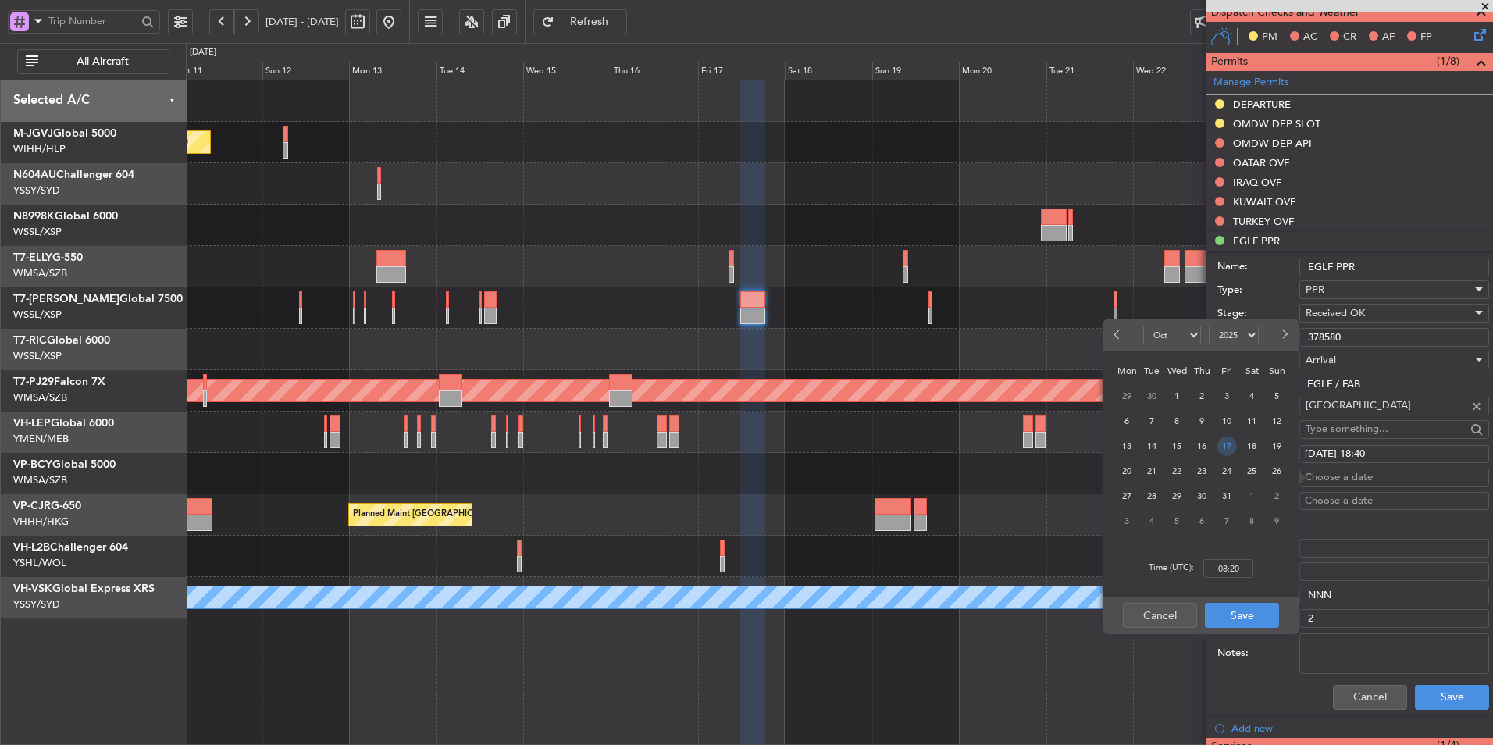
click at [1223, 447] on span "17" at bounding box center [1227, 446] width 20 height 20
click at [1248, 571] on input "00:00" at bounding box center [1228, 568] width 50 height 19
type input "18:40"
click at [1237, 606] on button "Save" at bounding box center [1242, 615] width 74 height 25
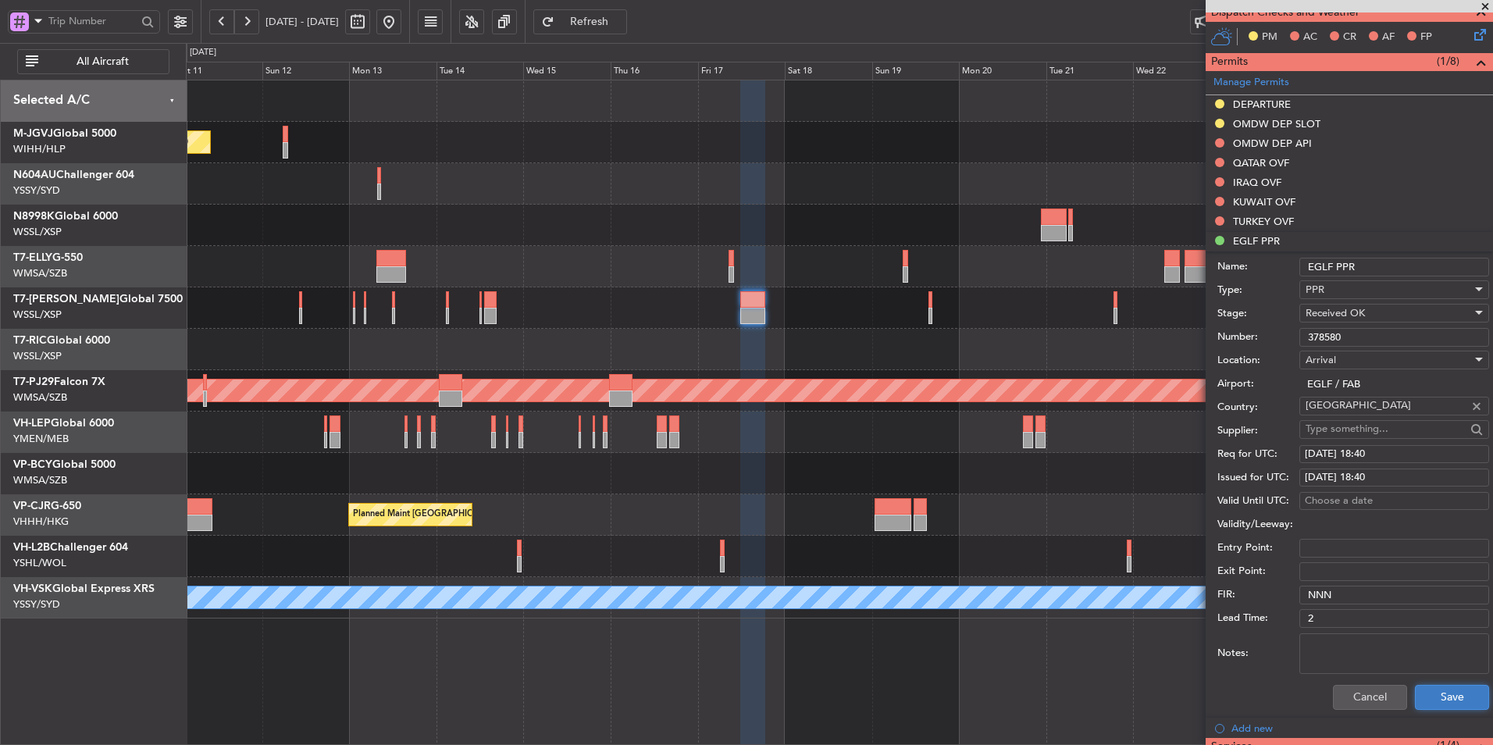
click at [1442, 696] on button "Save" at bounding box center [1452, 697] width 74 height 25
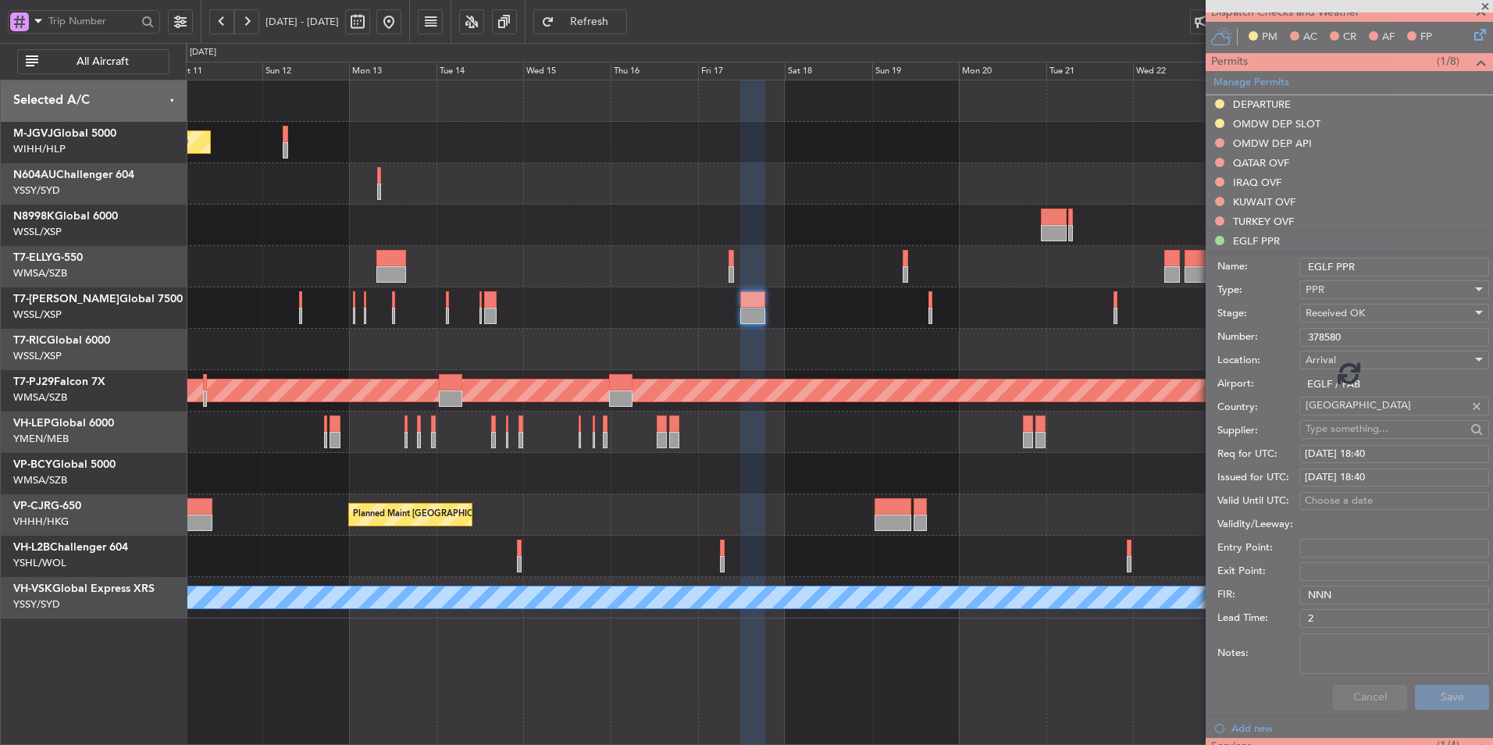
scroll to position [207, 0]
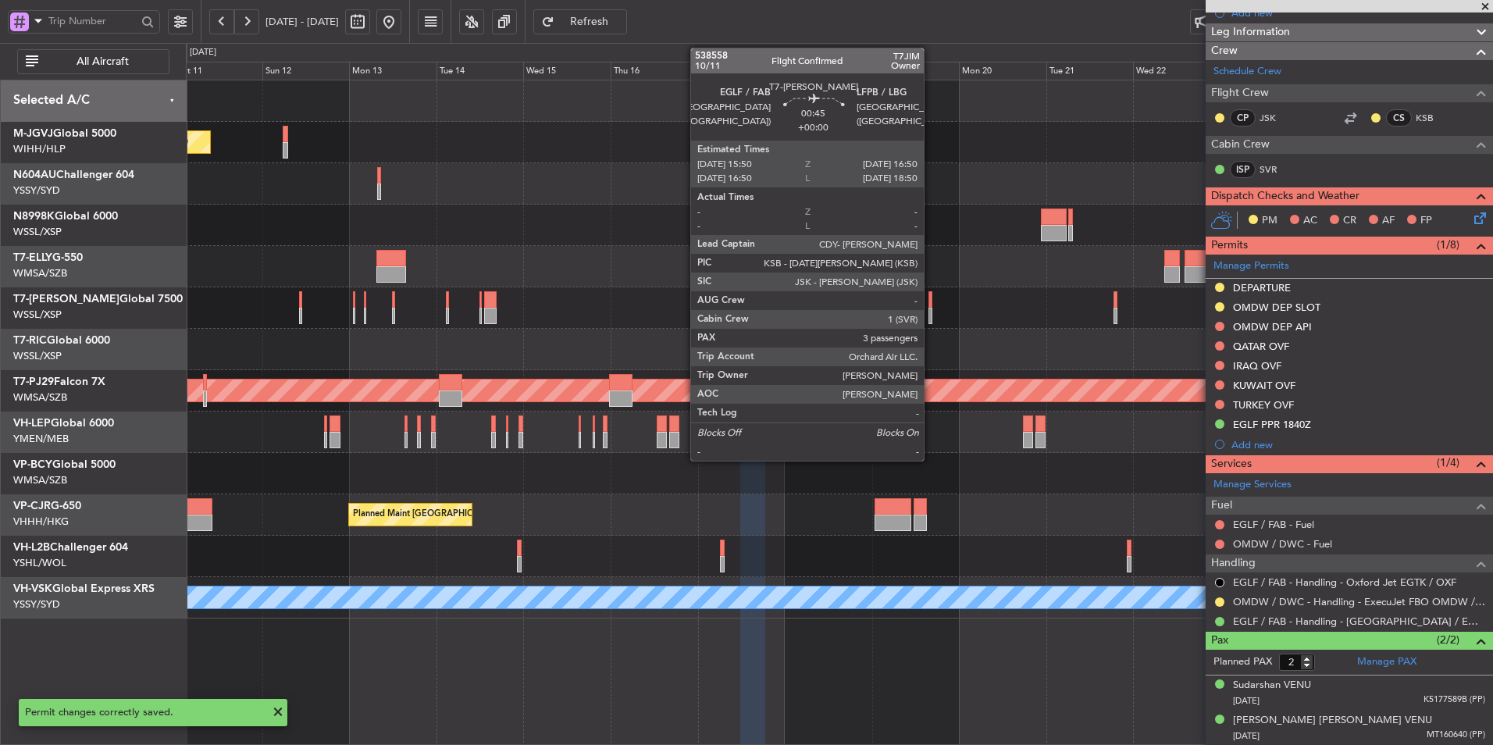
click at [931, 304] on div at bounding box center [930, 299] width 4 height 16
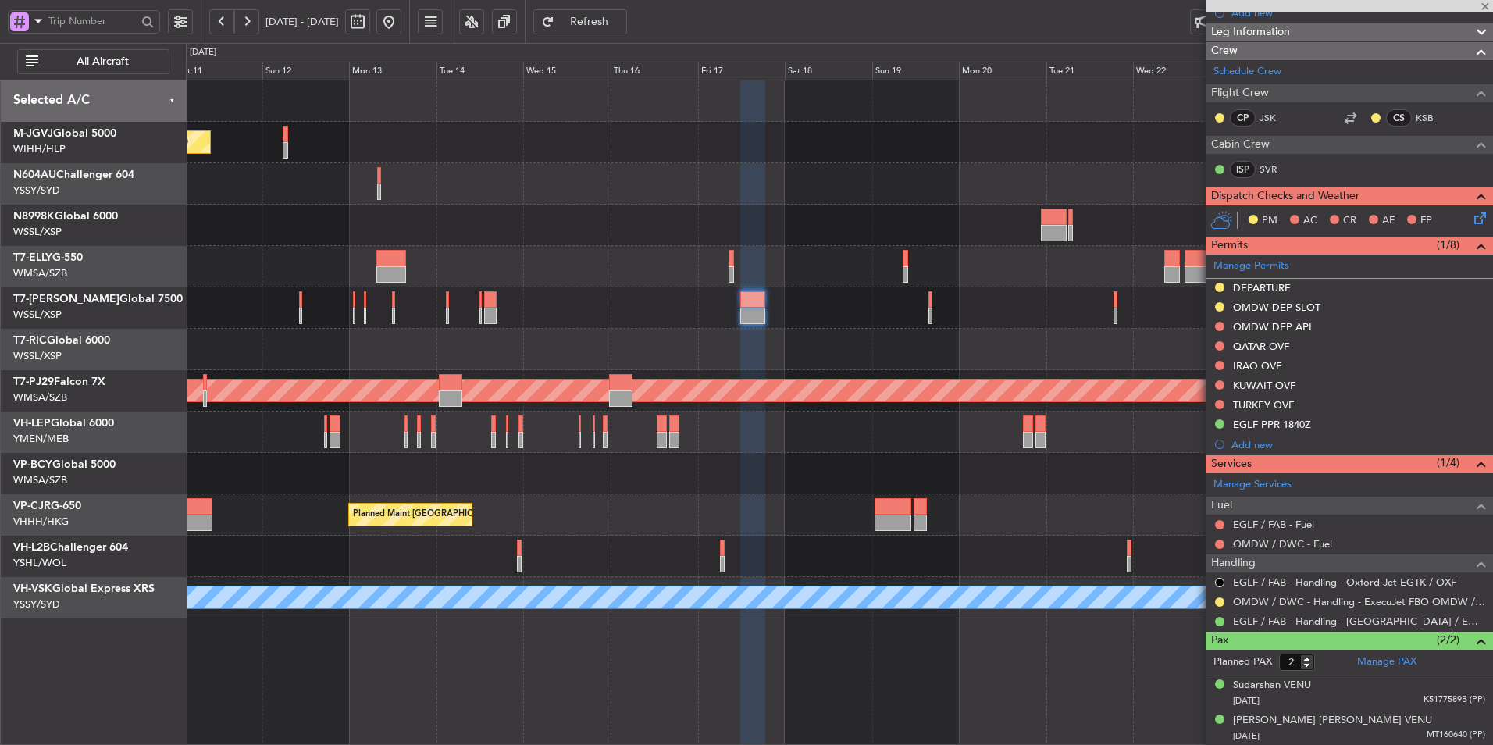
type input "3"
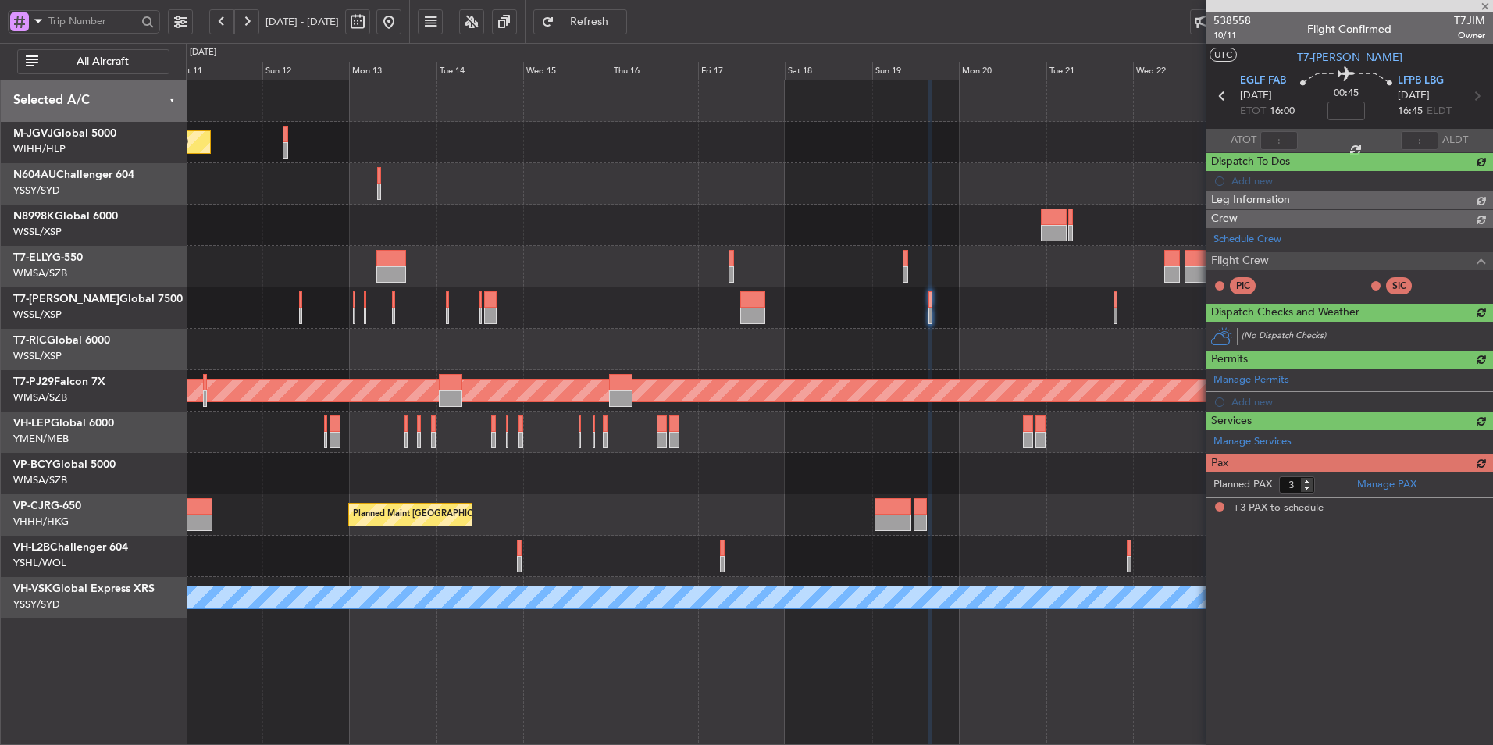
scroll to position [0, 0]
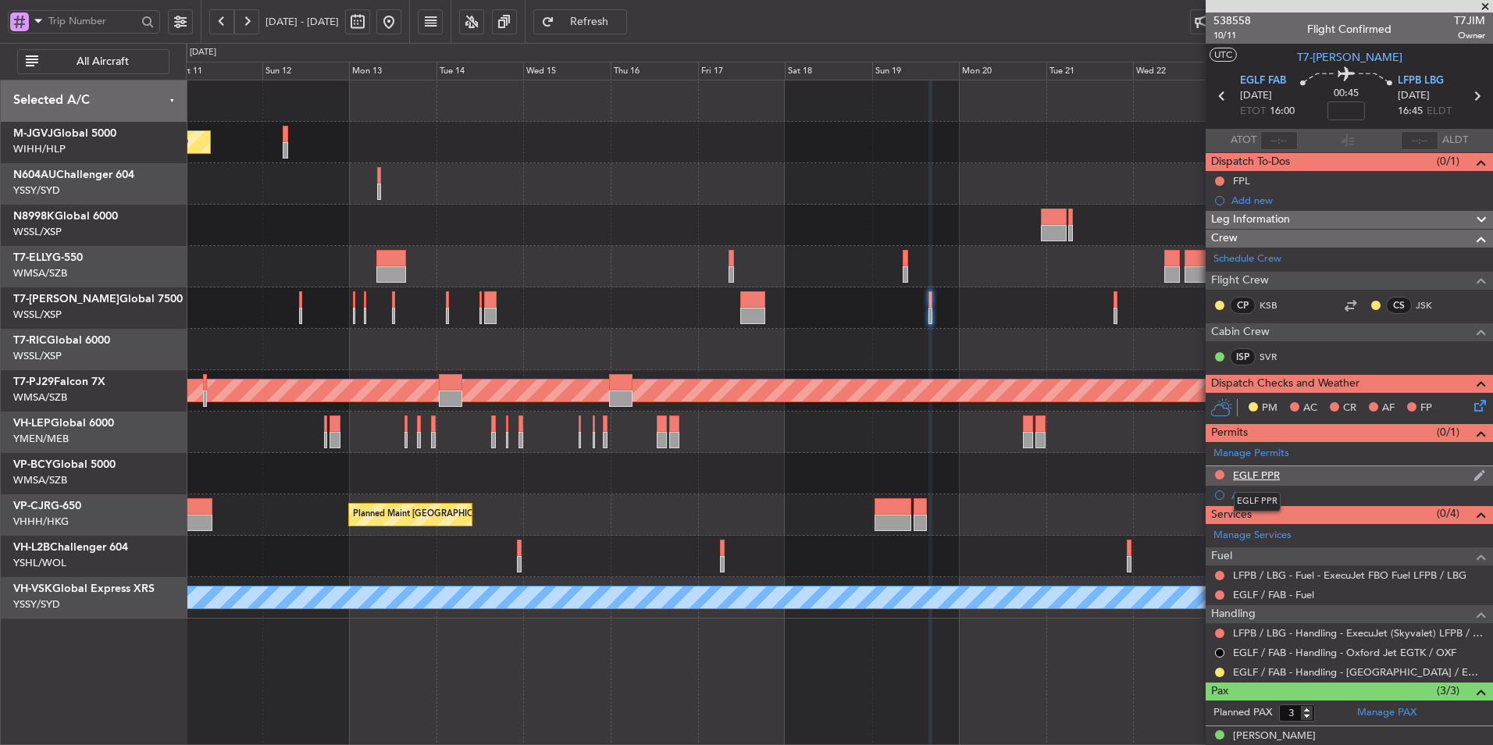
click at [1268, 478] on div "EGLF PPR" at bounding box center [1256, 474] width 47 height 13
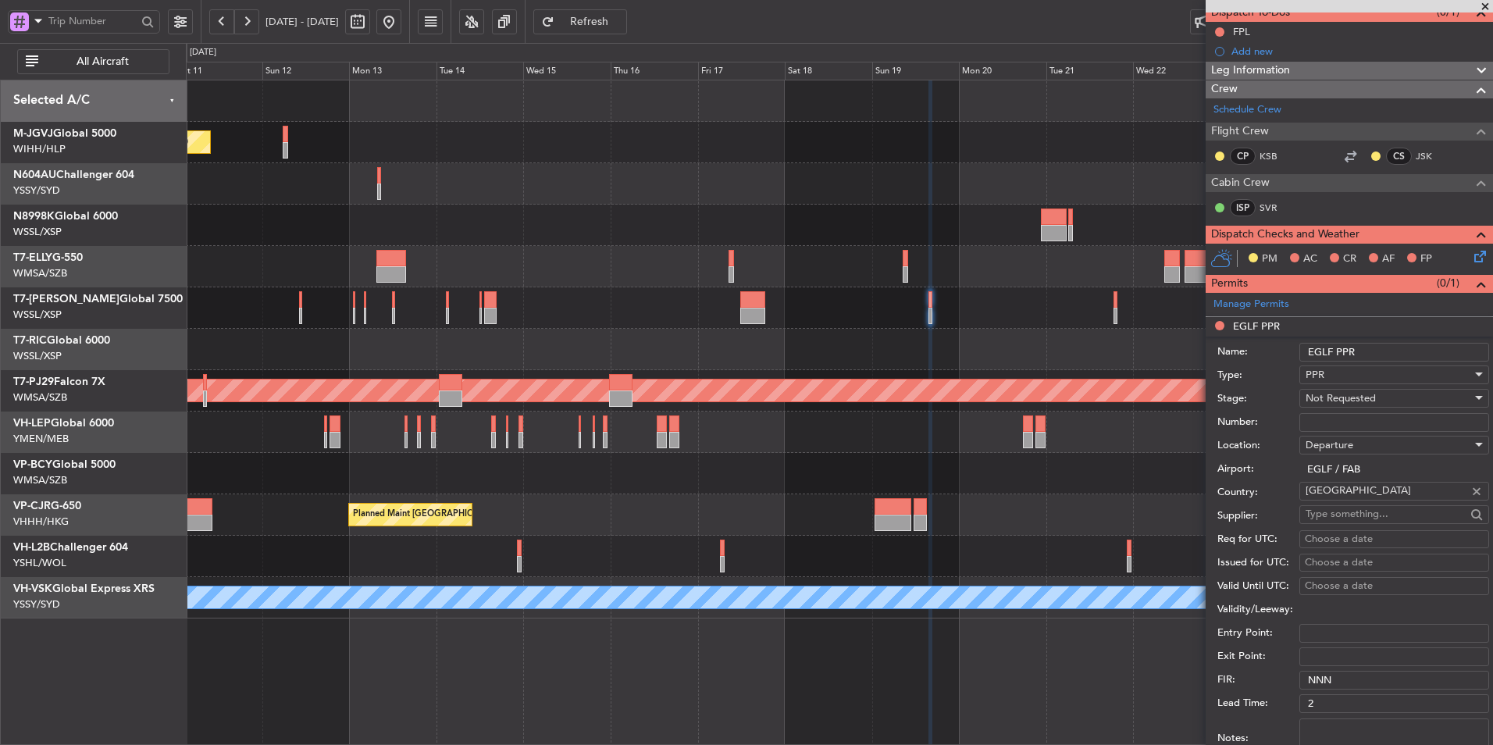
scroll to position [156, 0]
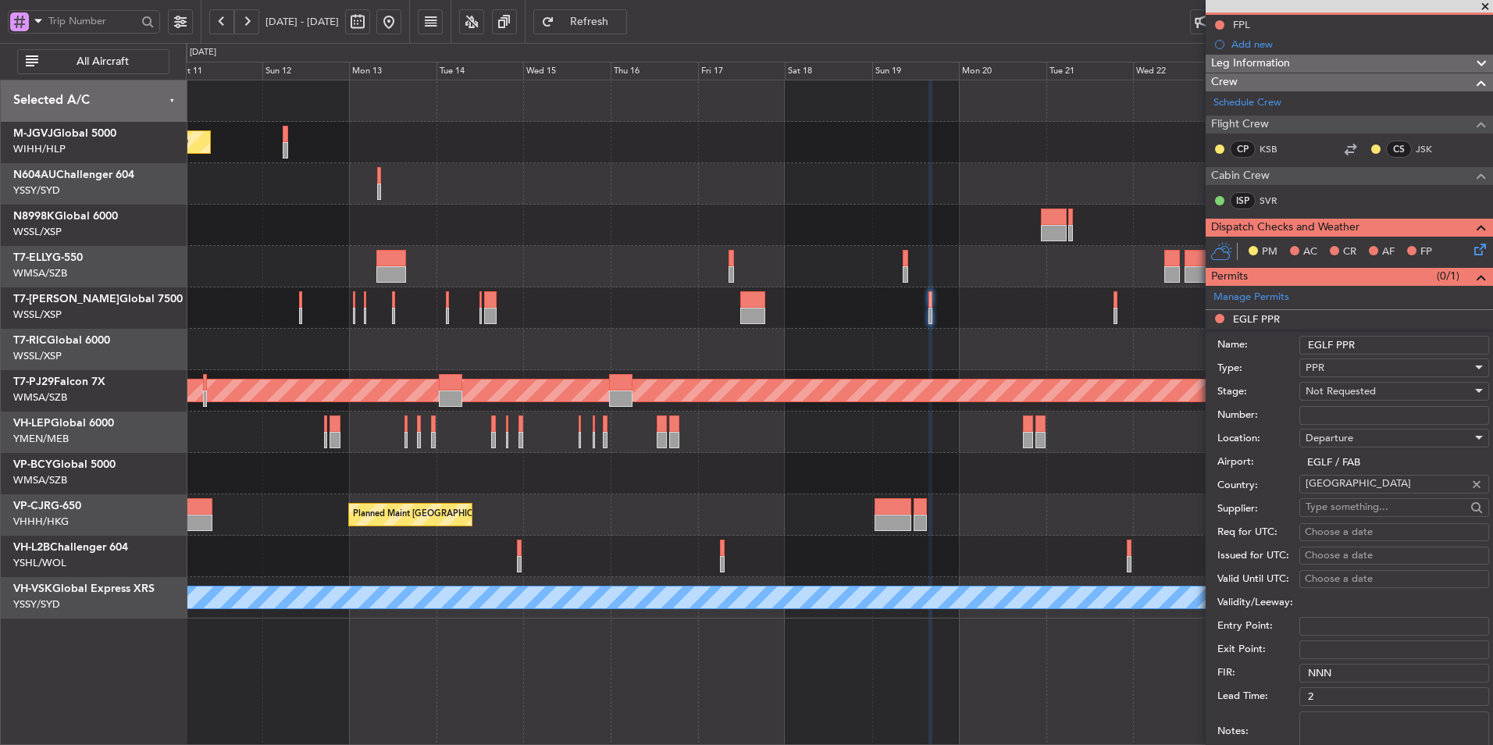
click at [1339, 408] on input "Number:" at bounding box center [1394, 415] width 190 height 19
paste input "378581"
type input "378581"
click at [1373, 393] on span "Not Requested" at bounding box center [1340, 391] width 70 height 14
click at [1377, 509] on span "Received OK" at bounding box center [1388, 515] width 164 height 23
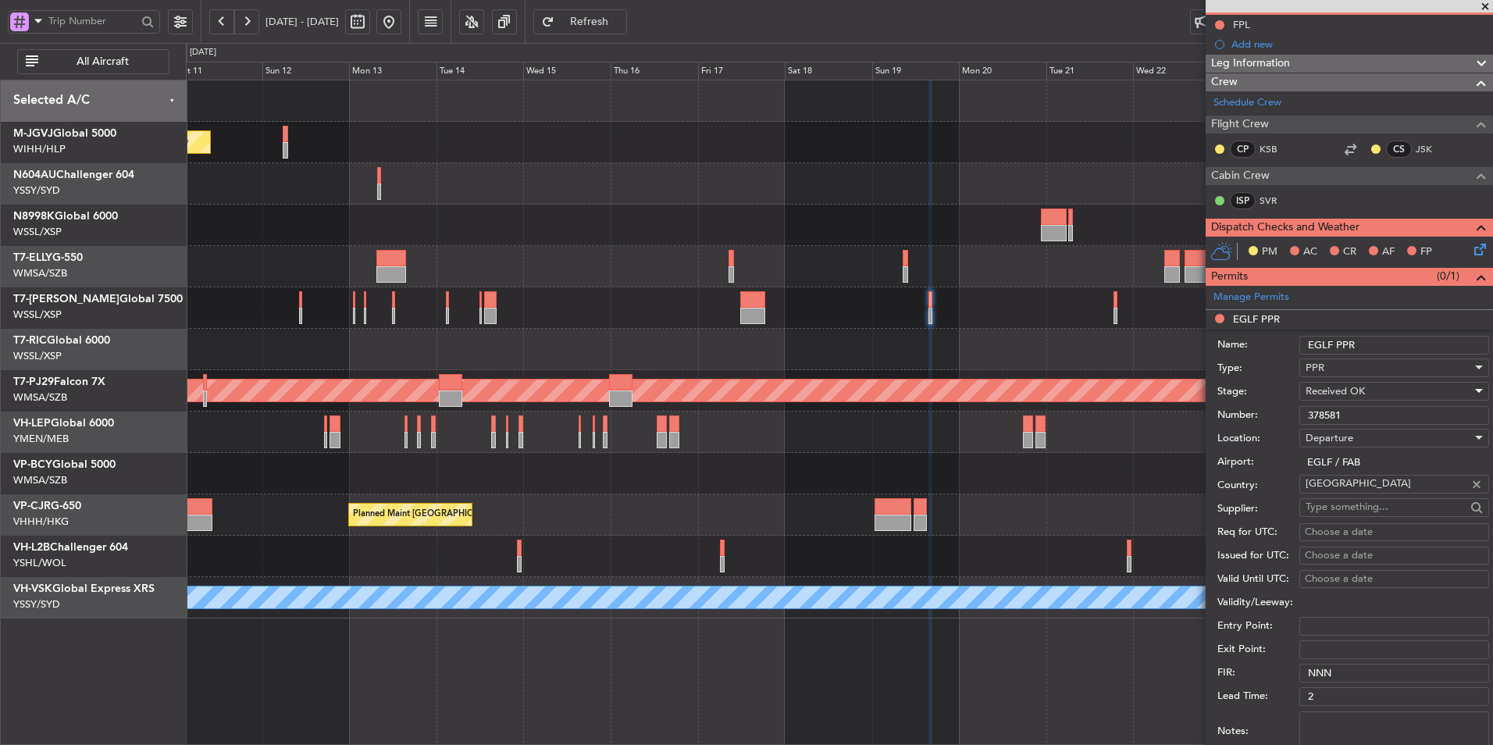
click at [1345, 529] on div "Choose a date" at bounding box center [1394, 533] width 179 height 16
select select "10"
select select "2025"
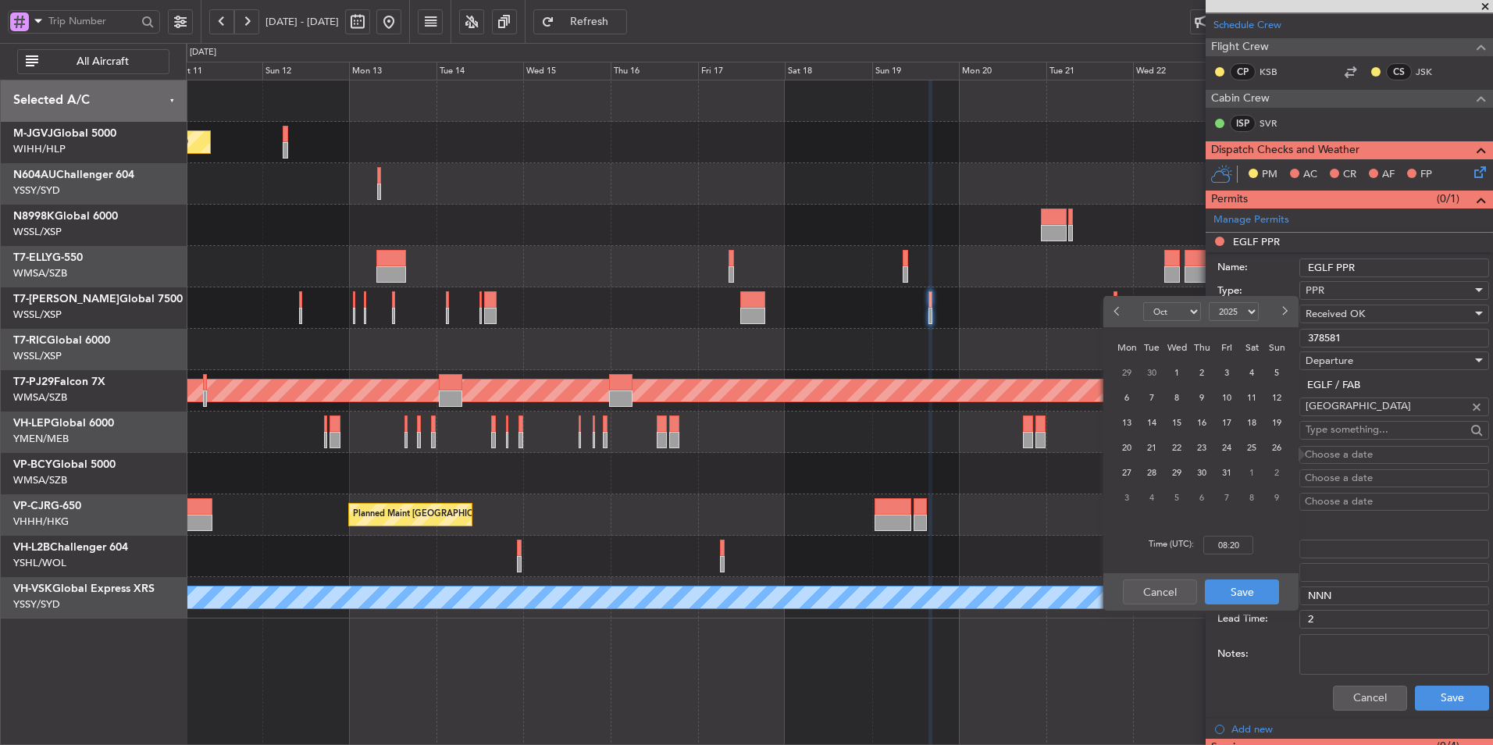
scroll to position [234, 0]
click at [1273, 425] on span "19" at bounding box center [1277, 423] width 20 height 20
click at [1246, 545] on input "00:00" at bounding box center [1228, 545] width 50 height 19
type input "16:00"
click at [1252, 600] on button "Save" at bounding box center [1242, 591] width 74 height 25
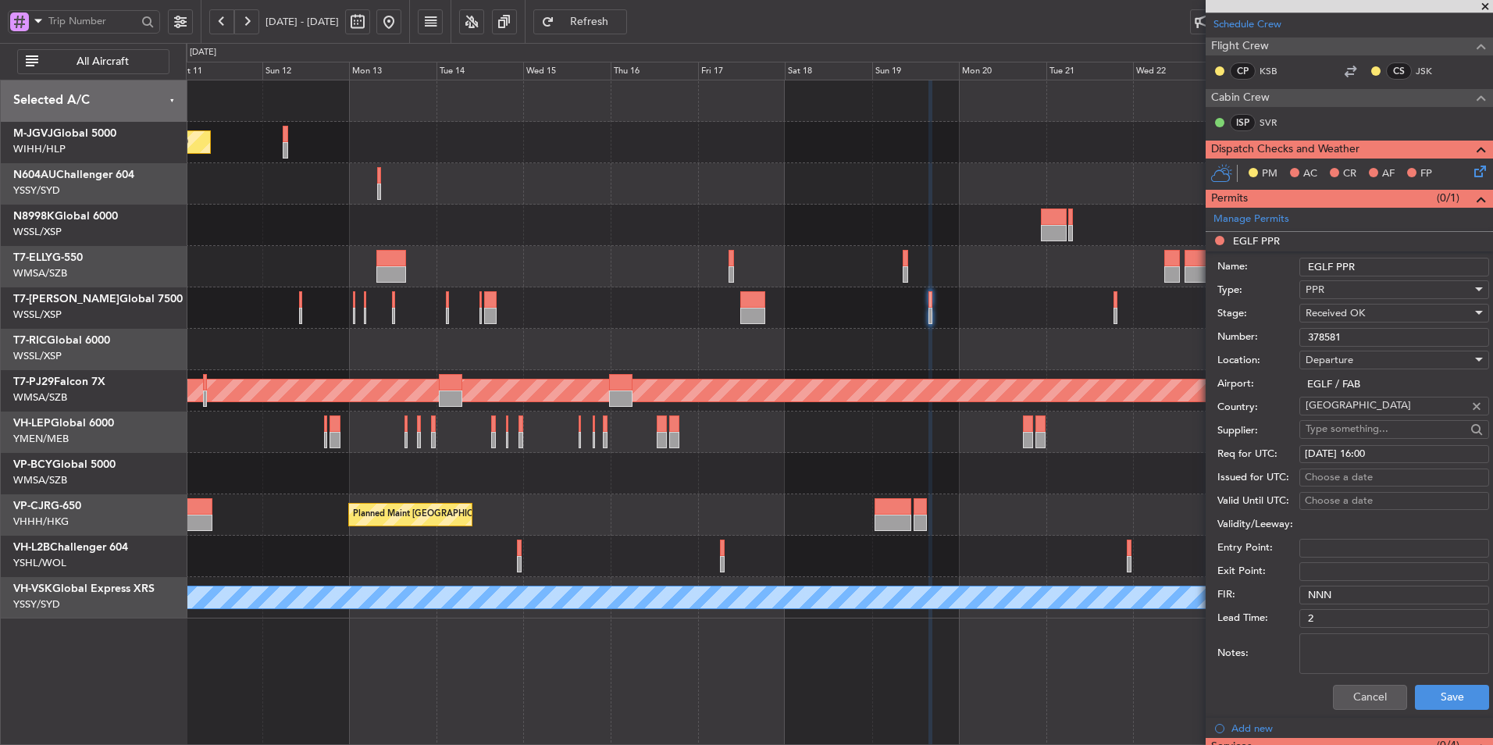
click at [1341, 475] on div "Choose a date" at bounding box center [1394, 478] width 179 height 16
select select "10"
select select "2025"
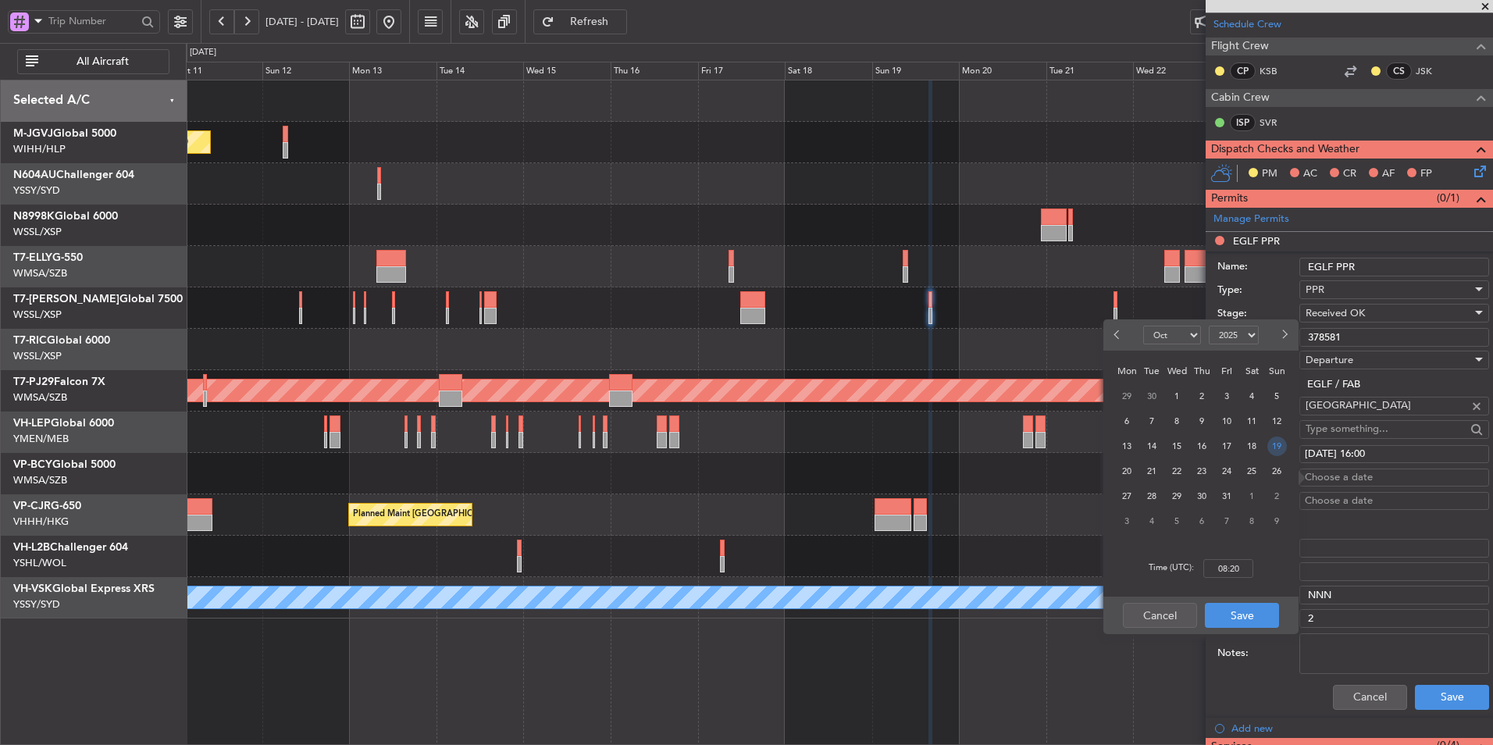
click at [1273, 452] on span "19" at bounding box center [1277, 446] width 20 height 20
click at [1240, 561] on input "00:00" at bounding box center [1228, 568] width 50 height 19
type input "16:00"
click at [1249, 612] on button "Save" at bounding box center [1242, 615] width 74 height 25
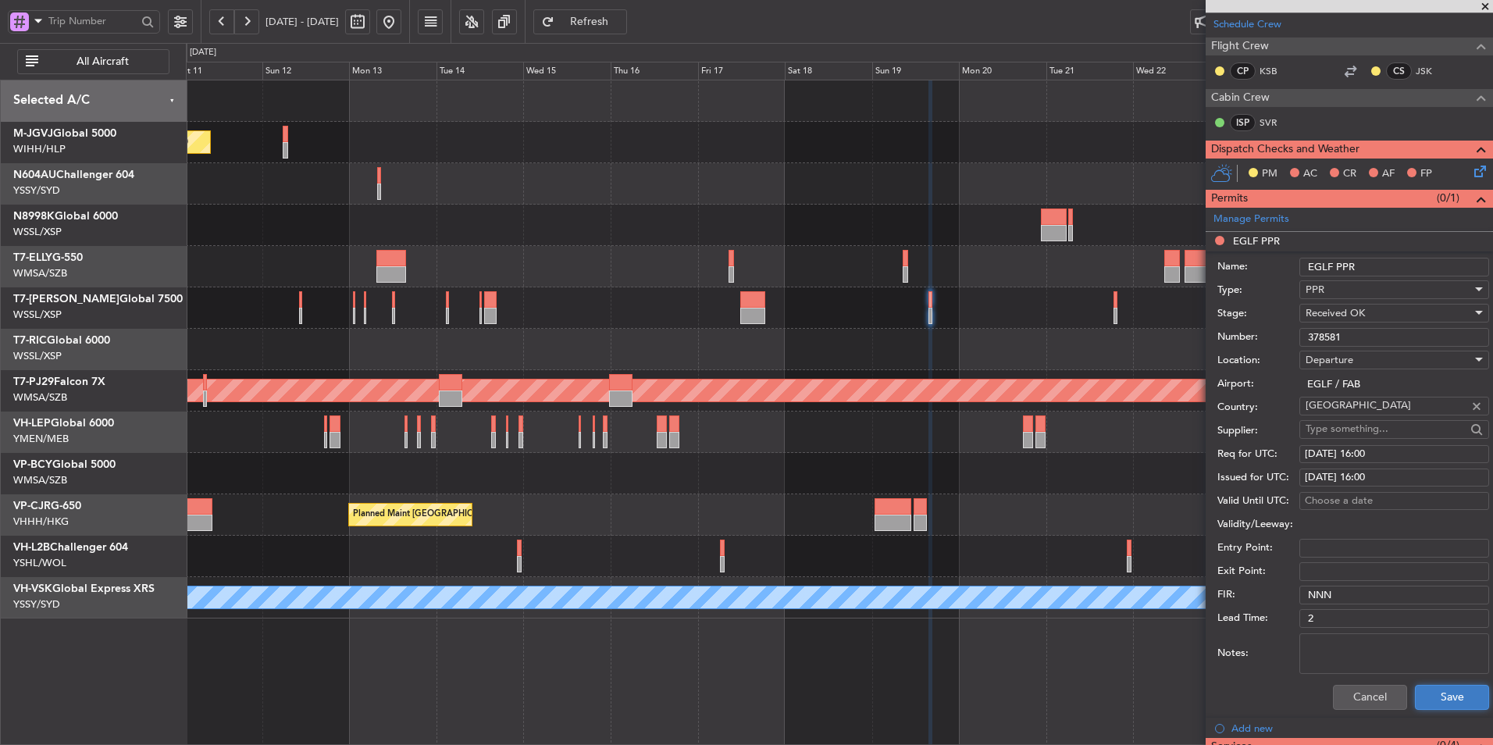
click at [1437, 688] on button "Save" at bounding box center [1452, 697] width 74 height 25
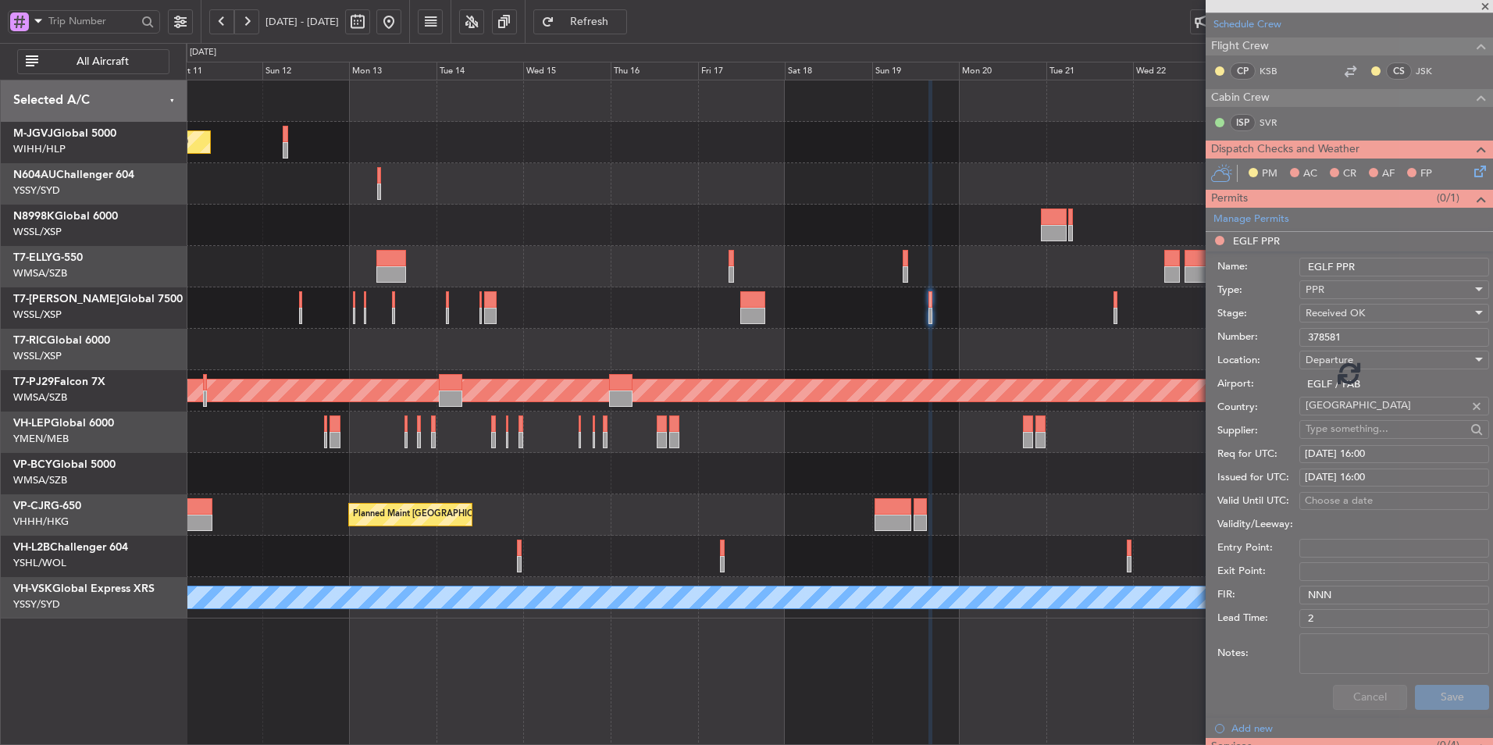
scroll to position [86, 0]
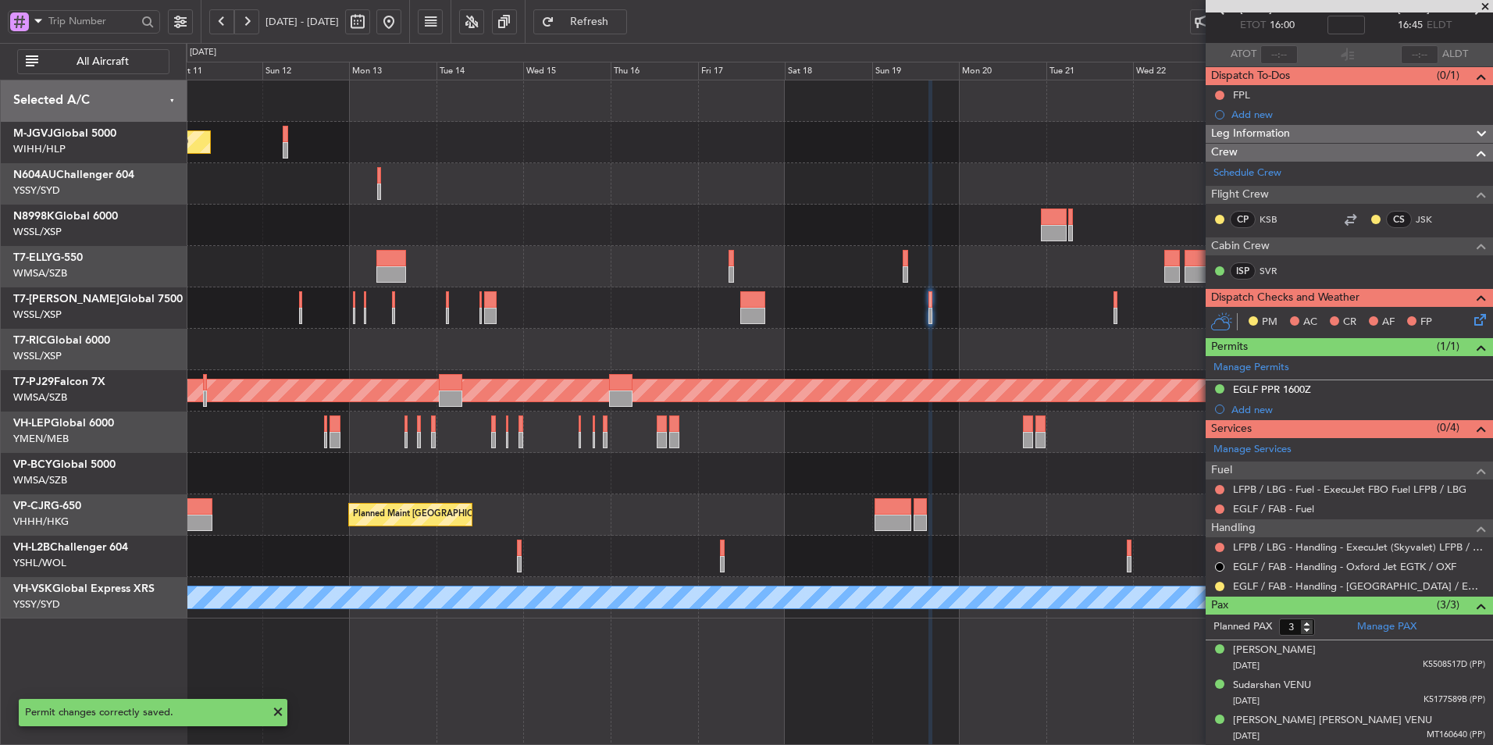
click at [1212, 586] on div "EGLF / FAB - Handling - Farnborough Airport / EGLF / FAB" at bounding box center [1348, 586] width 287 height 20
click at [1219, 583] on button at bounding box center [1219, 586] width 9 height 9
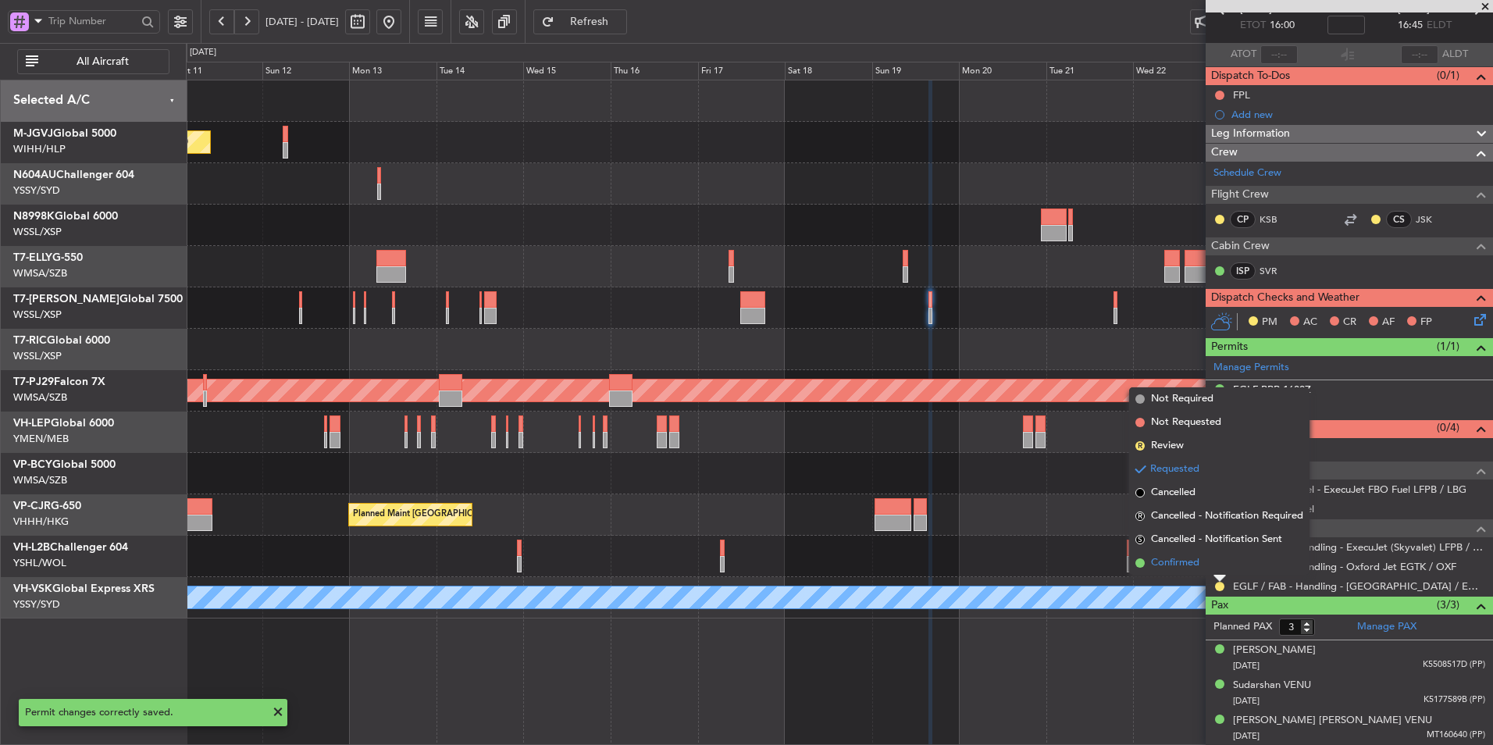
click at [1211, 561] on li "Confirmed" at bounding box center [1219, 562] width 180 height 23
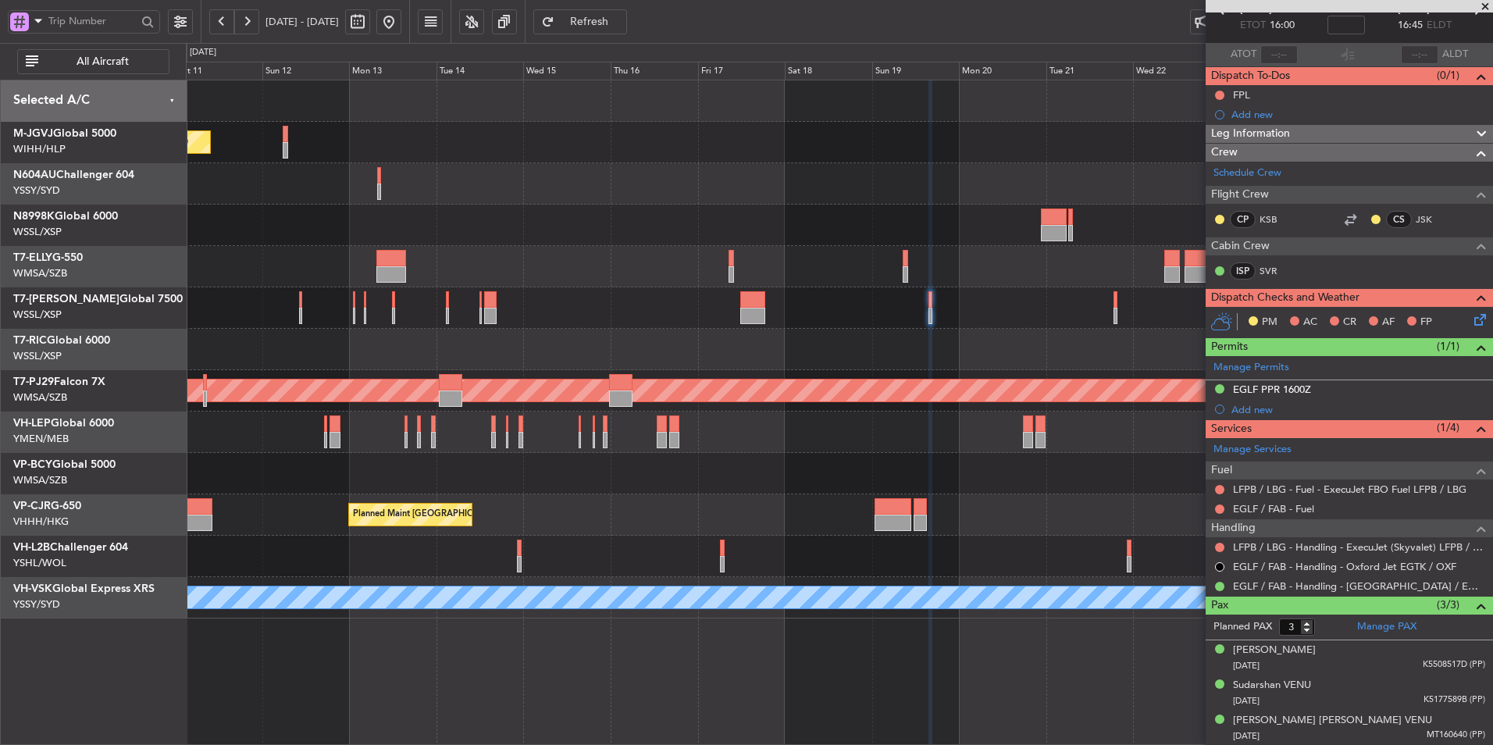
click at [639, 507] on div "Planned Maint [GEOGRAPHIC_DATA] ([GEOGRAPHIC_DATA] Intl)" at bounding box center [839, 514] width 1306 height 41
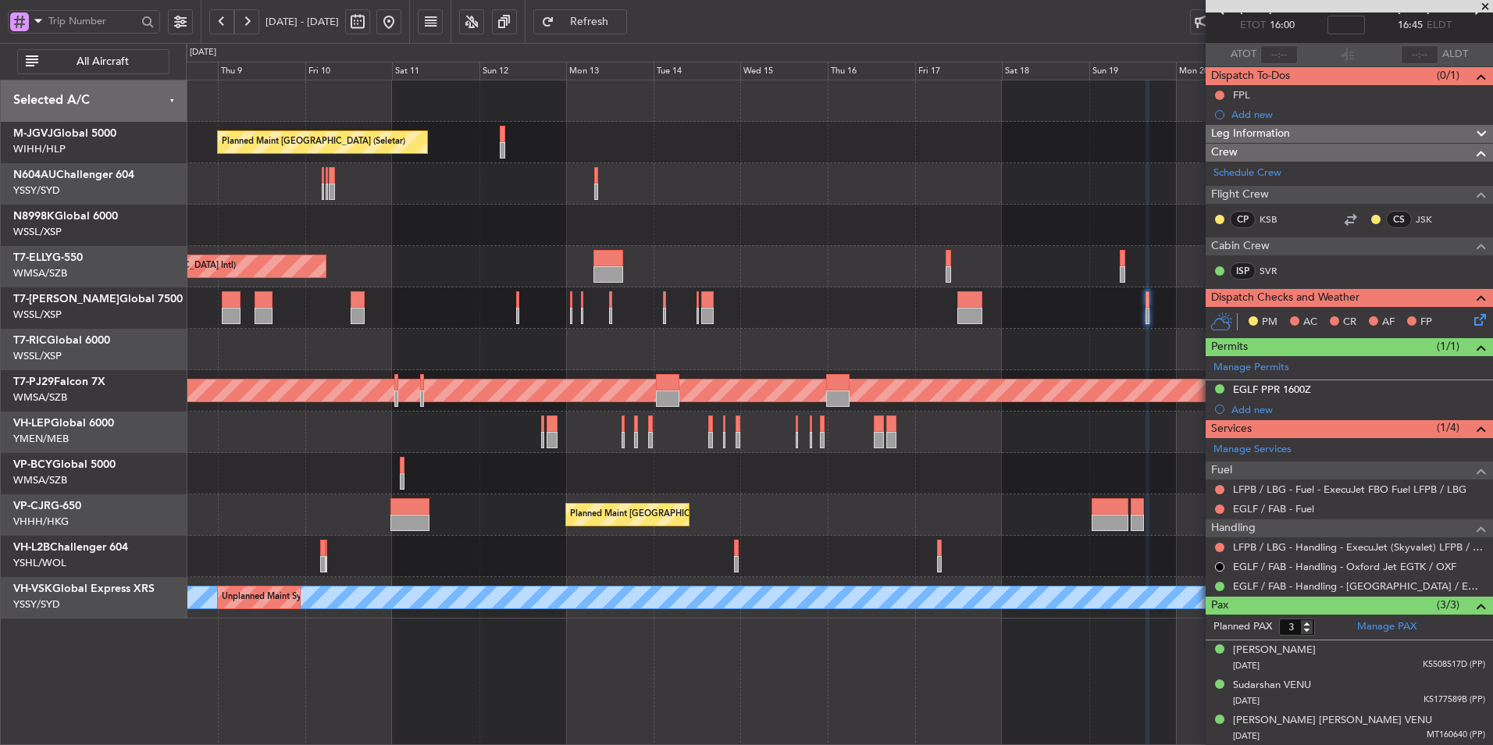
click at [807, 493] on div at bounding box center [839, 473] width 1306 height 41
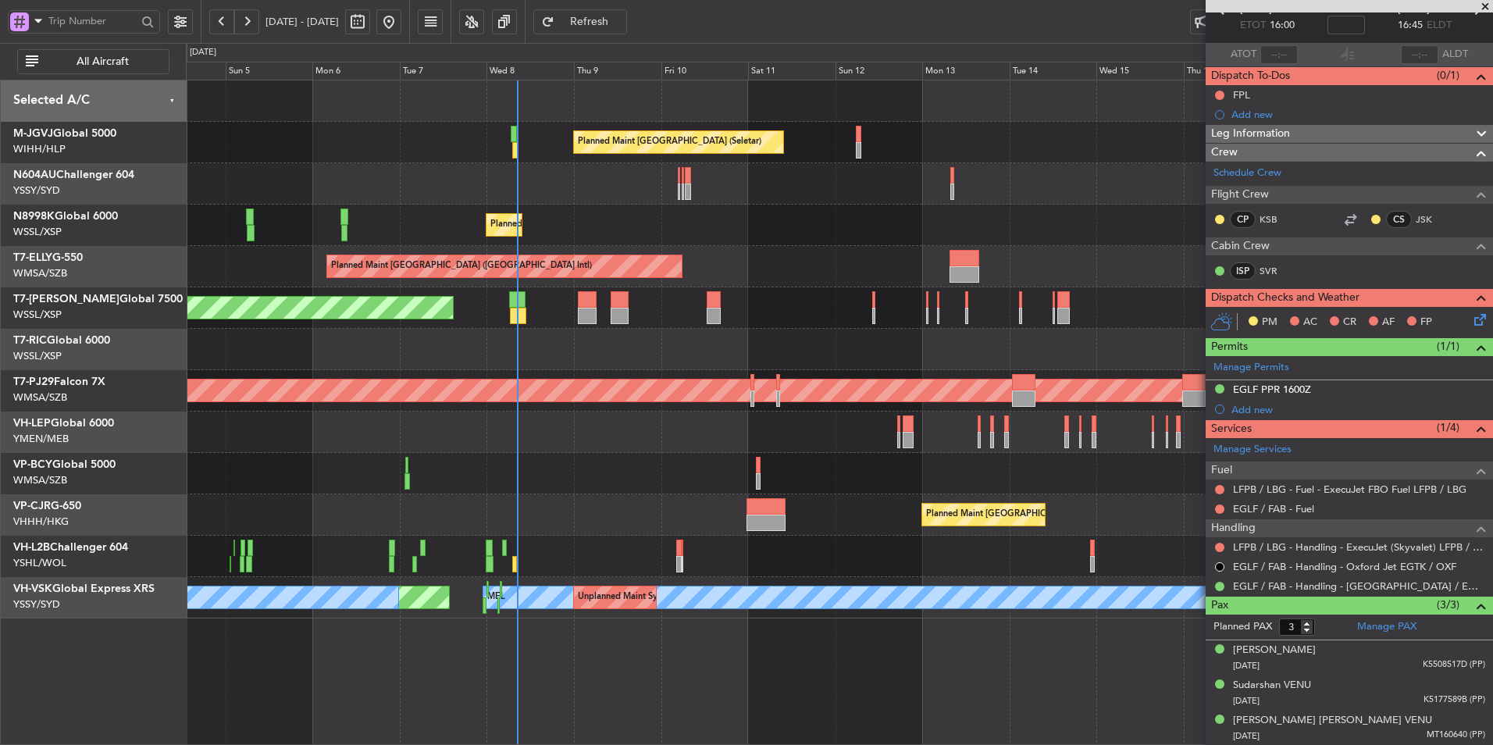
click at [720, 484] on div at bounding box center [839, 473] width 1306 height 41
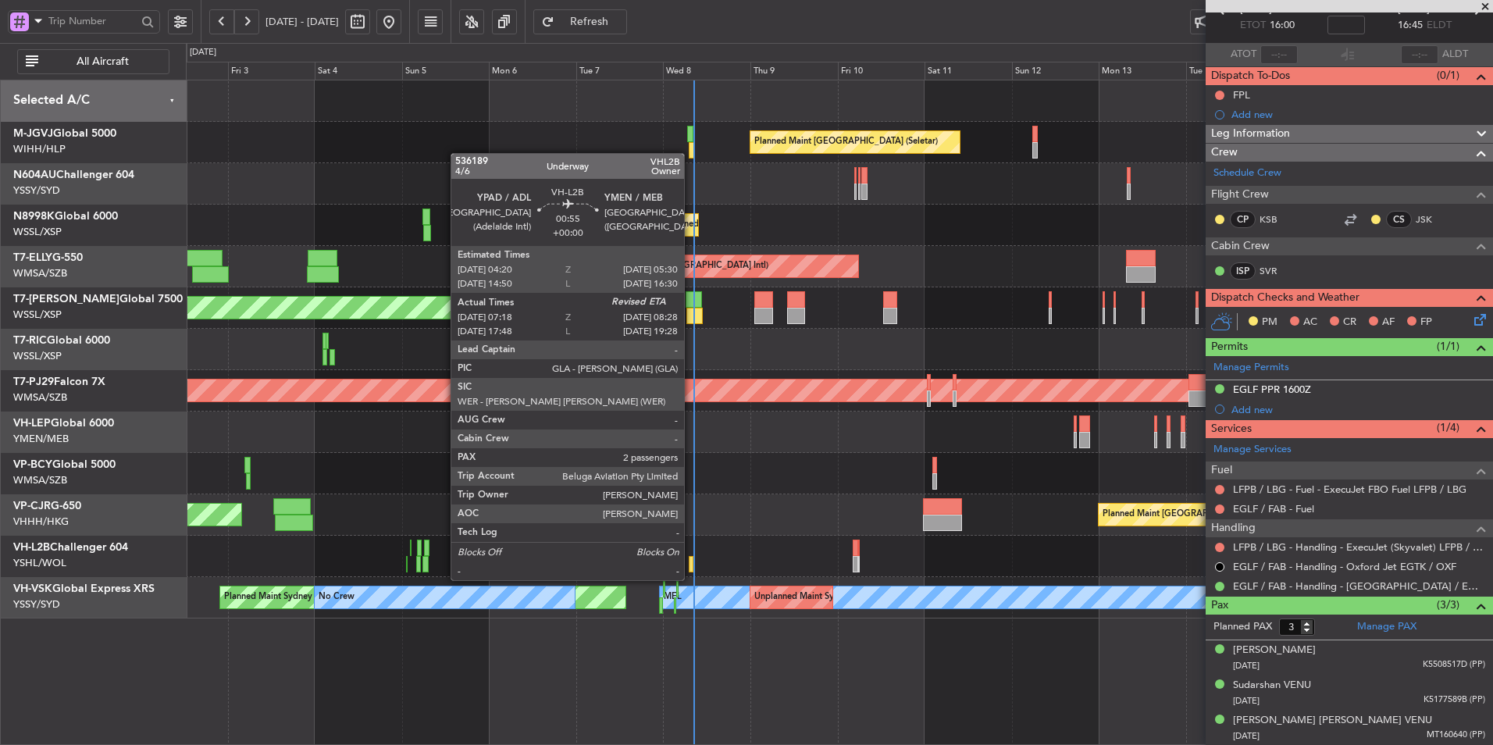
click at [691, 564] on div at bounding box center [691, 564] width 5 height 16
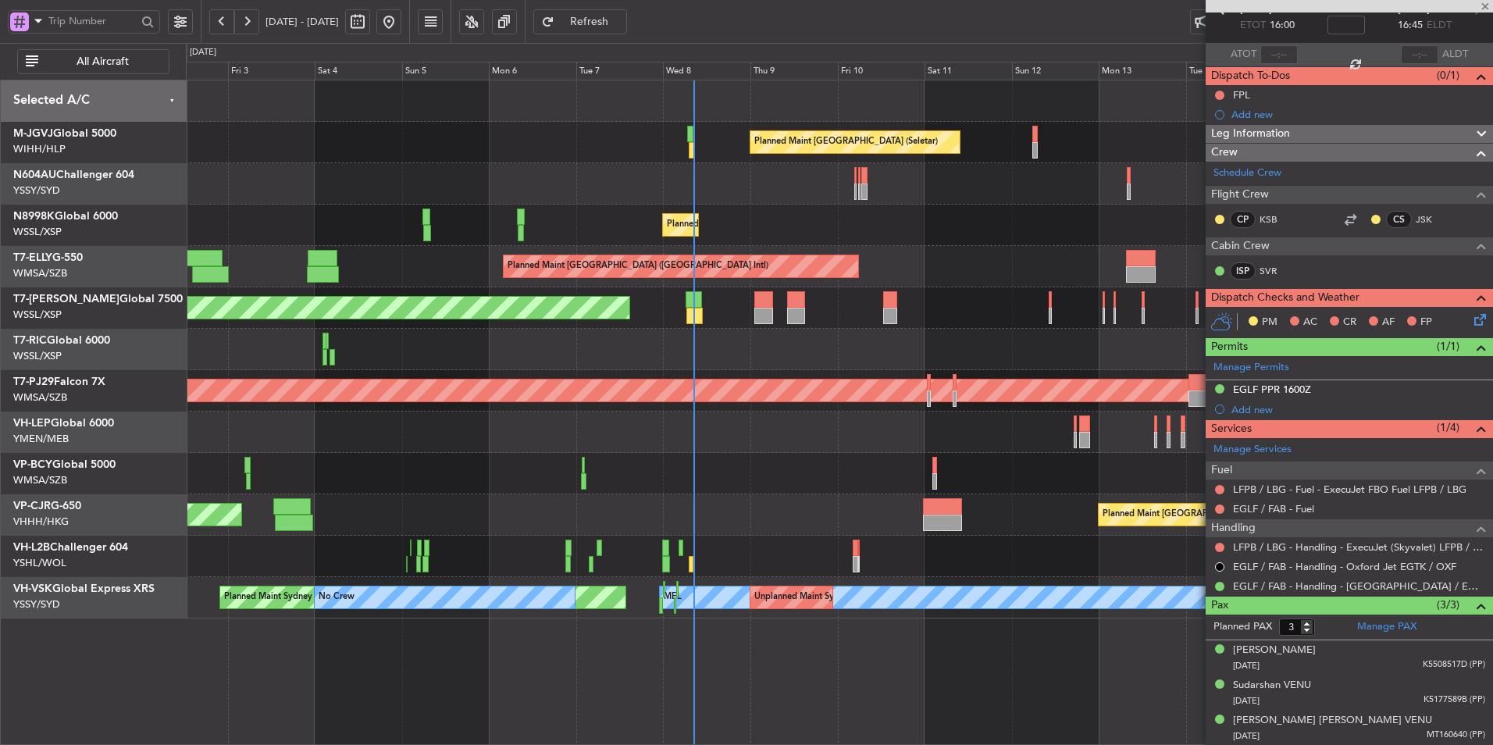
type input "07:28"
type input "2"
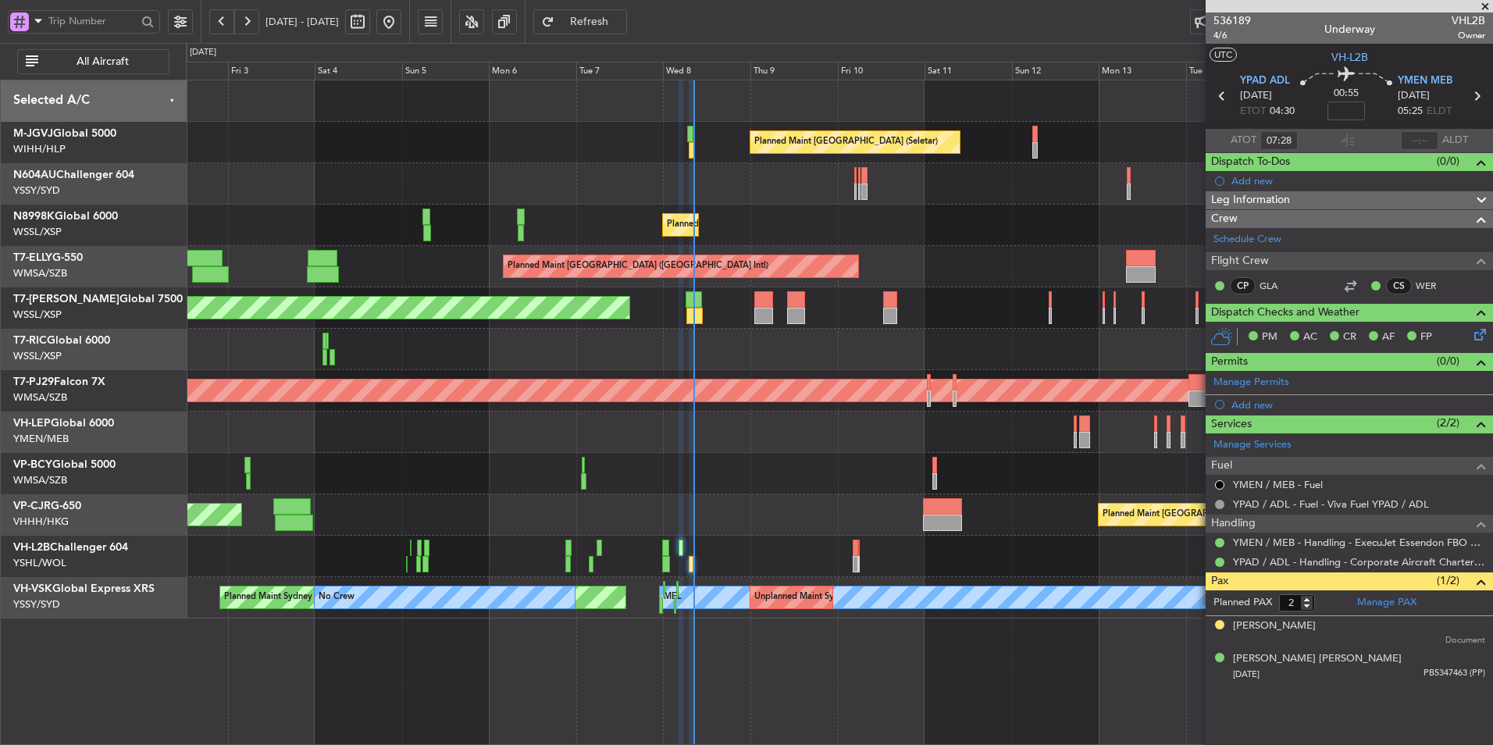
click at [1423, 127] on section "YPAD ADL 08/10/2025 ETOT 04:30 00:55 YMEN MEB 08/10/2025 05:25 ELDT" at bounding box center [1348, 98] width 287 height 62
click at [1422, 144] on input "text" at bounding box center [1419, 140] width 37 height 19
type input "08:20"
click at [376, 486] on div at bounding box center [839, 473] width 1306 height 41
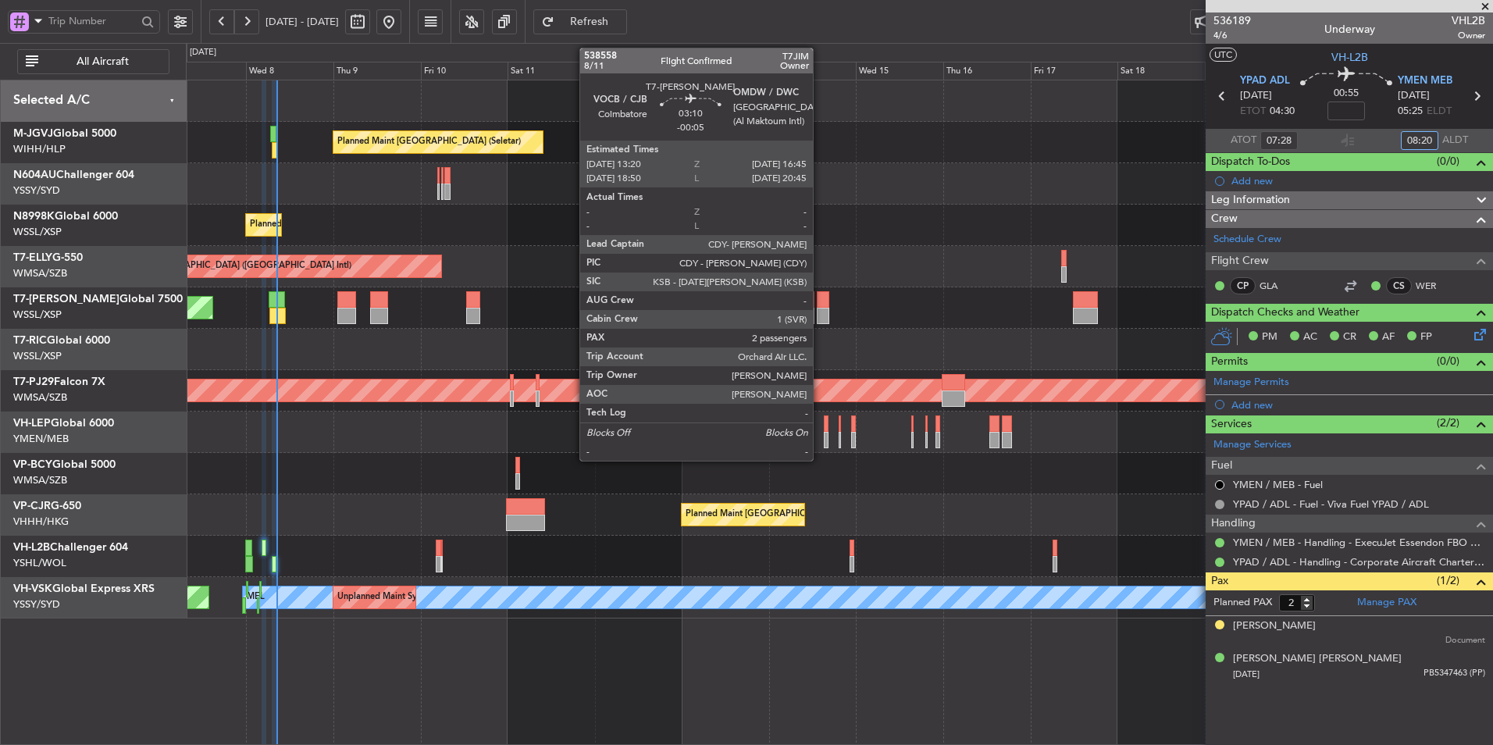
click at [820, 303] on div at bounding box center [823, 299] width 12 height 16
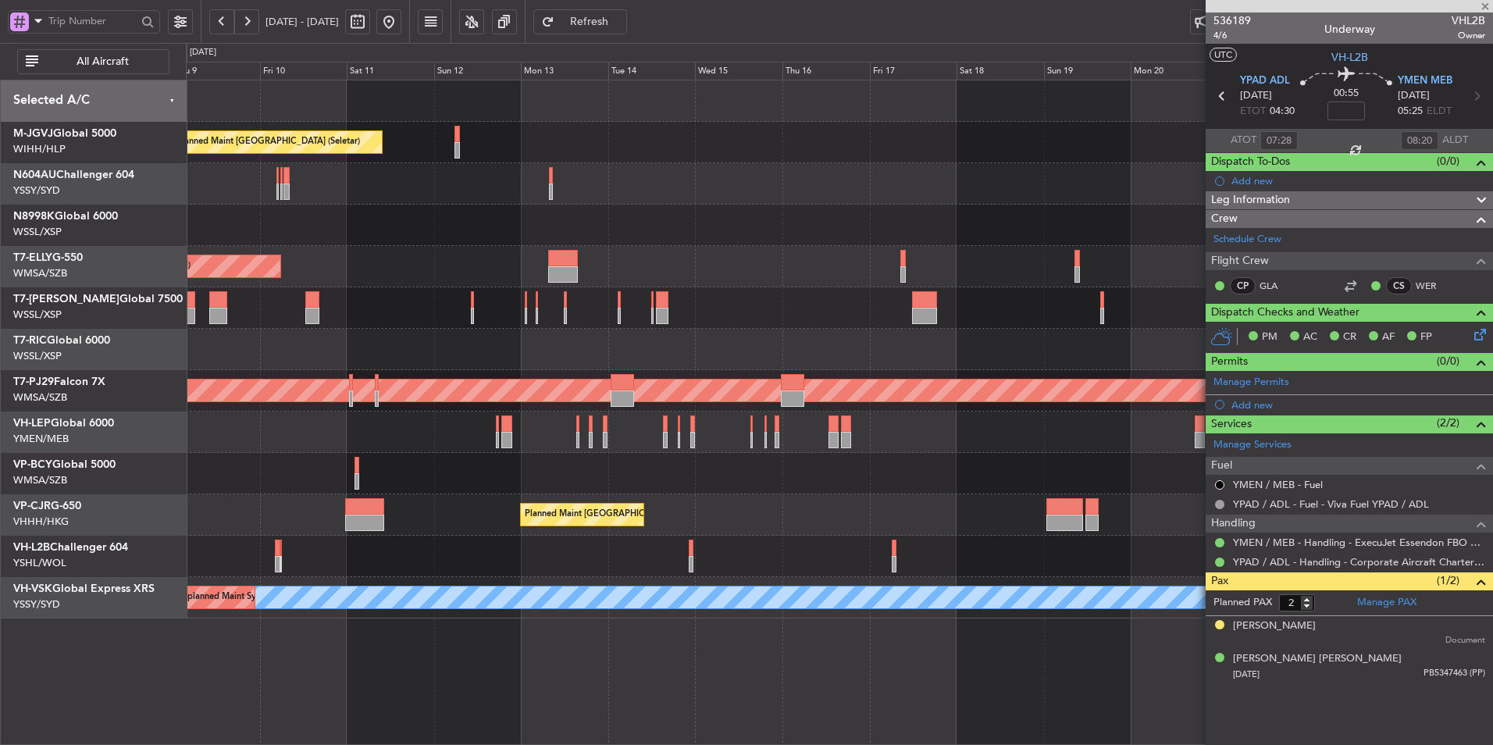
click at [781, 315] on div "Planned Maint [GEOGRAPHIC_DATA] (Seletar)" at bounding box center [839, 307] width 1306 height 41
type input "-00:05"
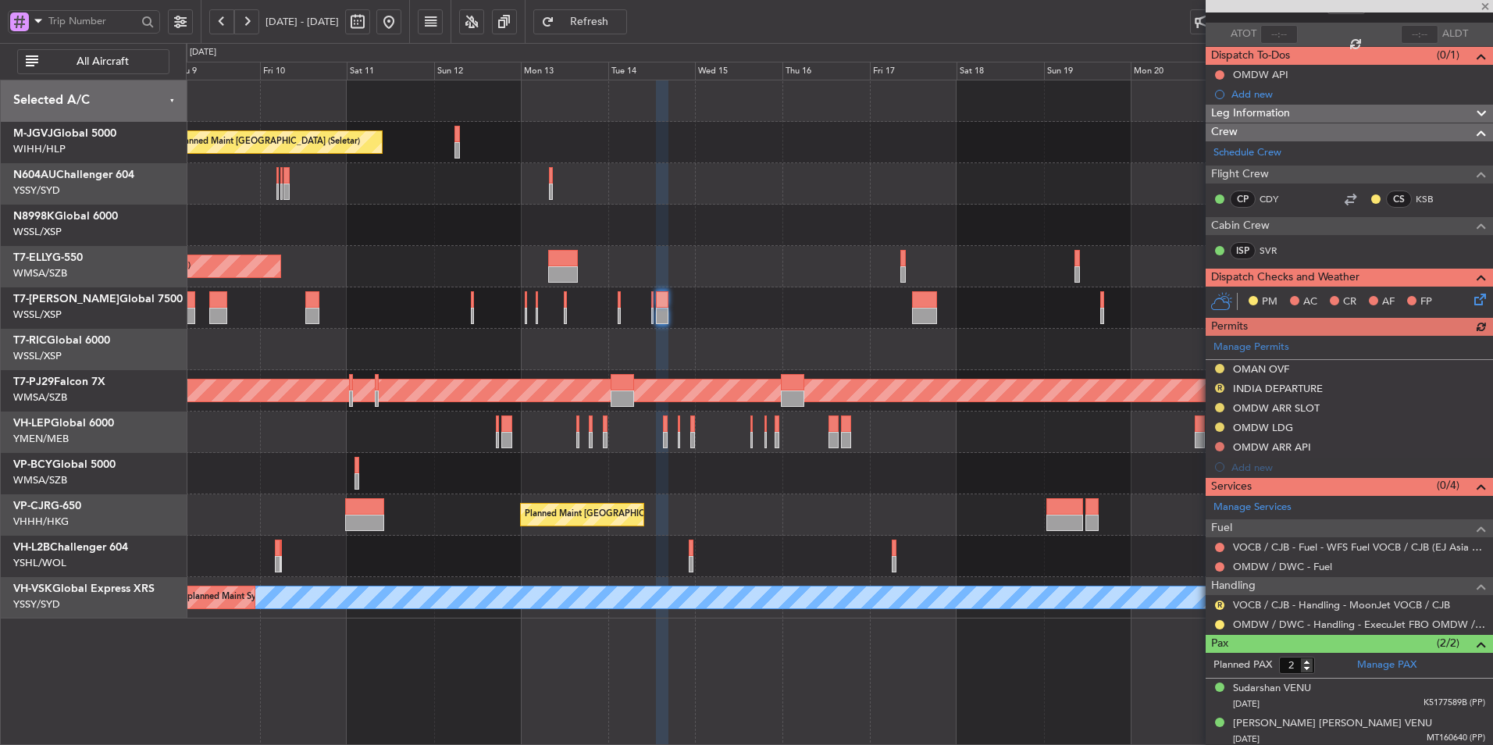
scroll to position [109, 0]
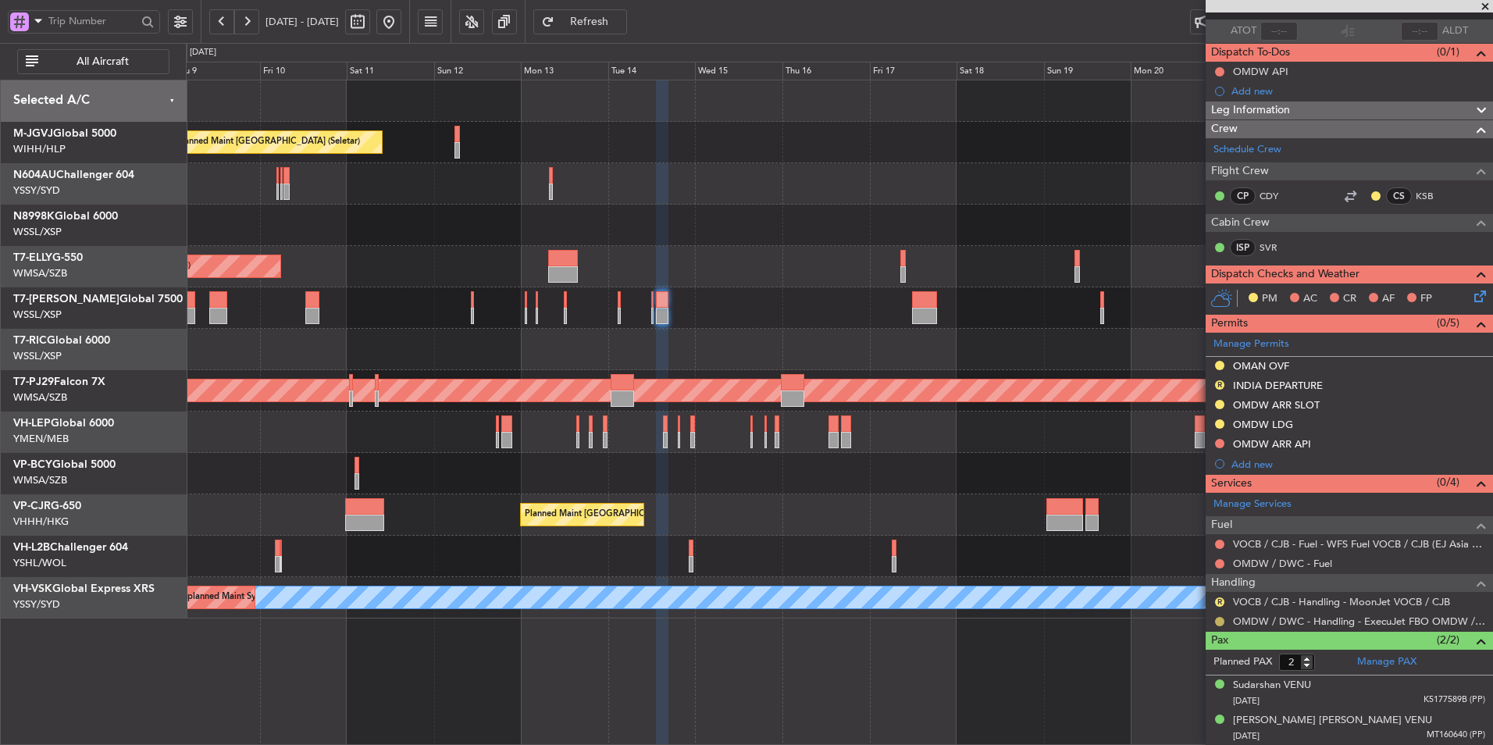
click at [1218, 618] on button at bounding box center [1219, 621] width 9 height 9
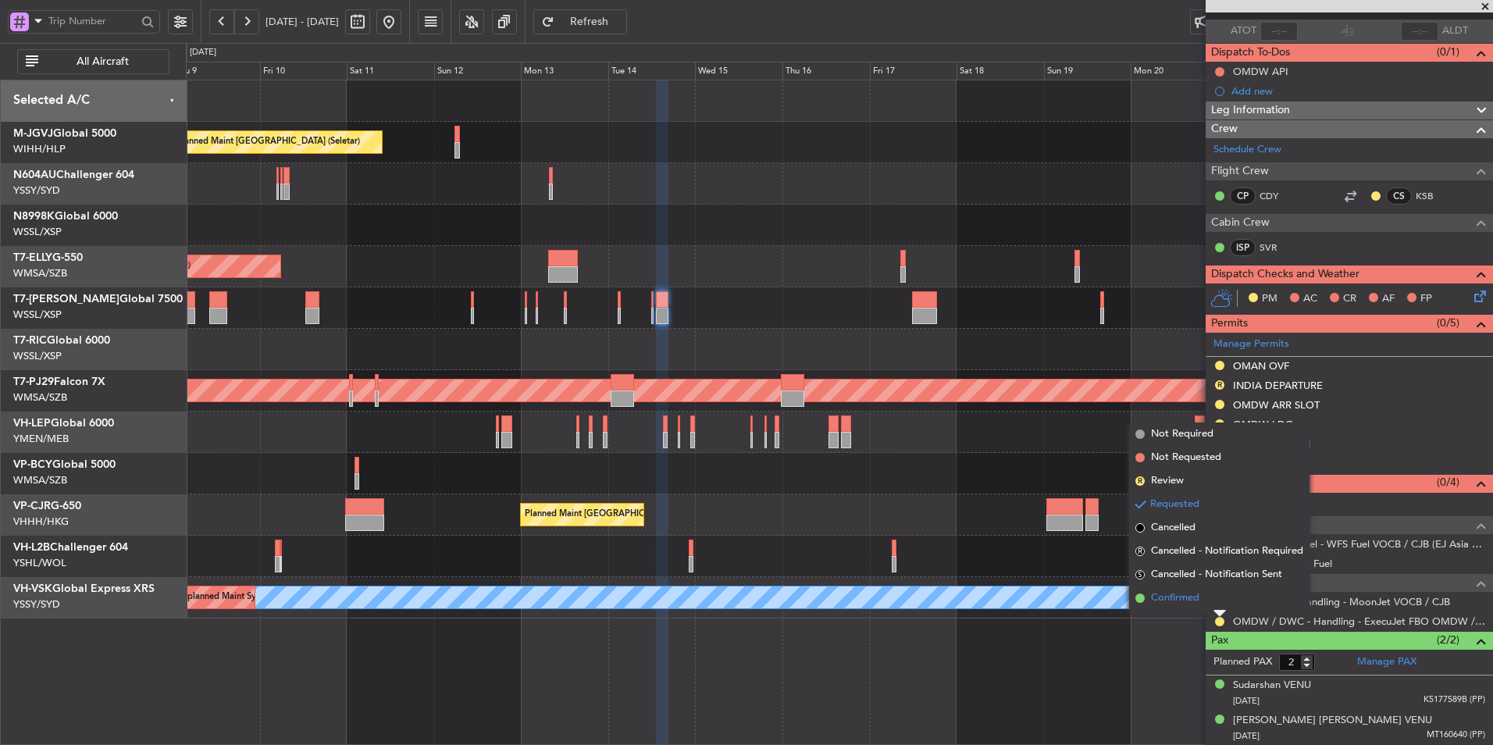
click at [1186, 592] on span "Confirmed" at bounding box center [1175, 598] width 48 height 16
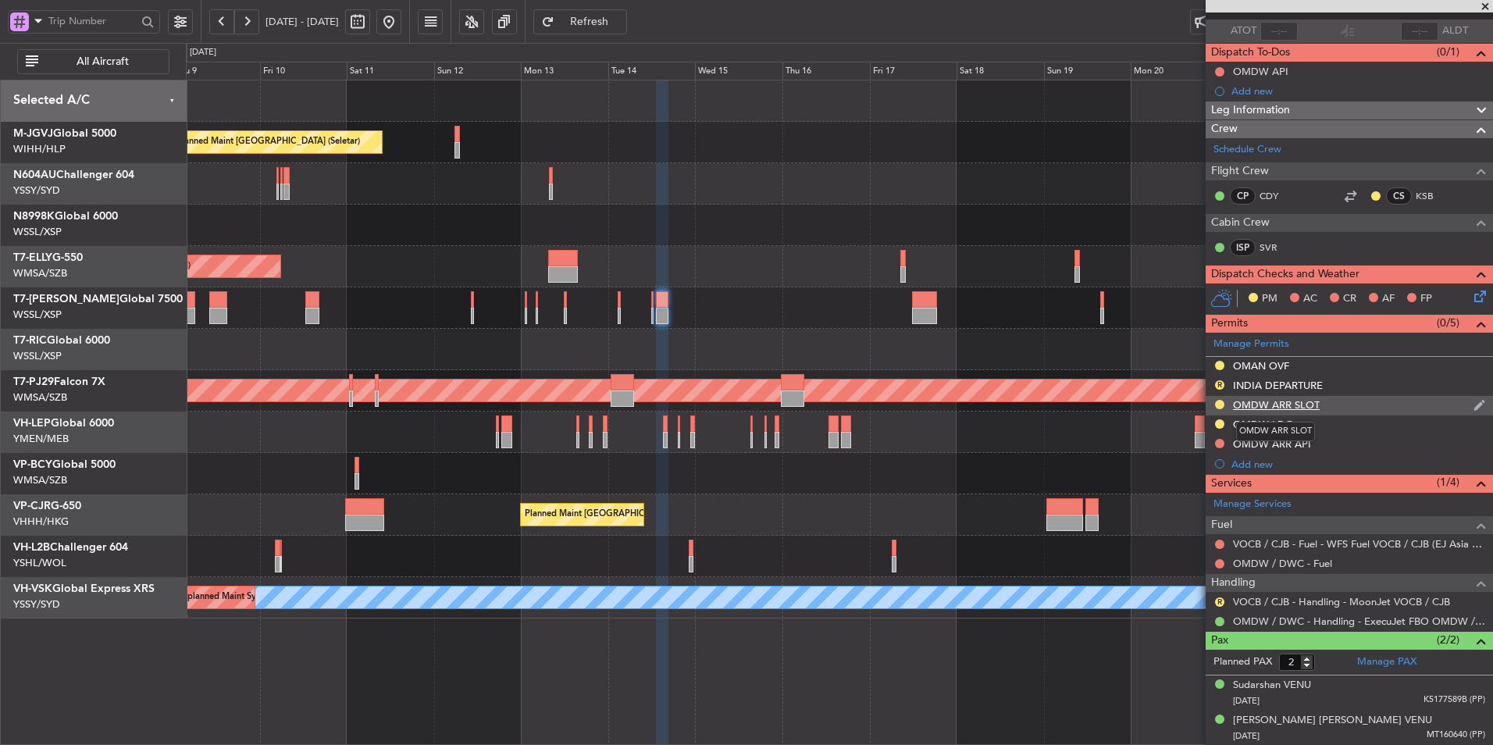
click at [1291, 406] on div "OMDW ARR SLOT" at bounding box center [1276, 404] width 87 height 13
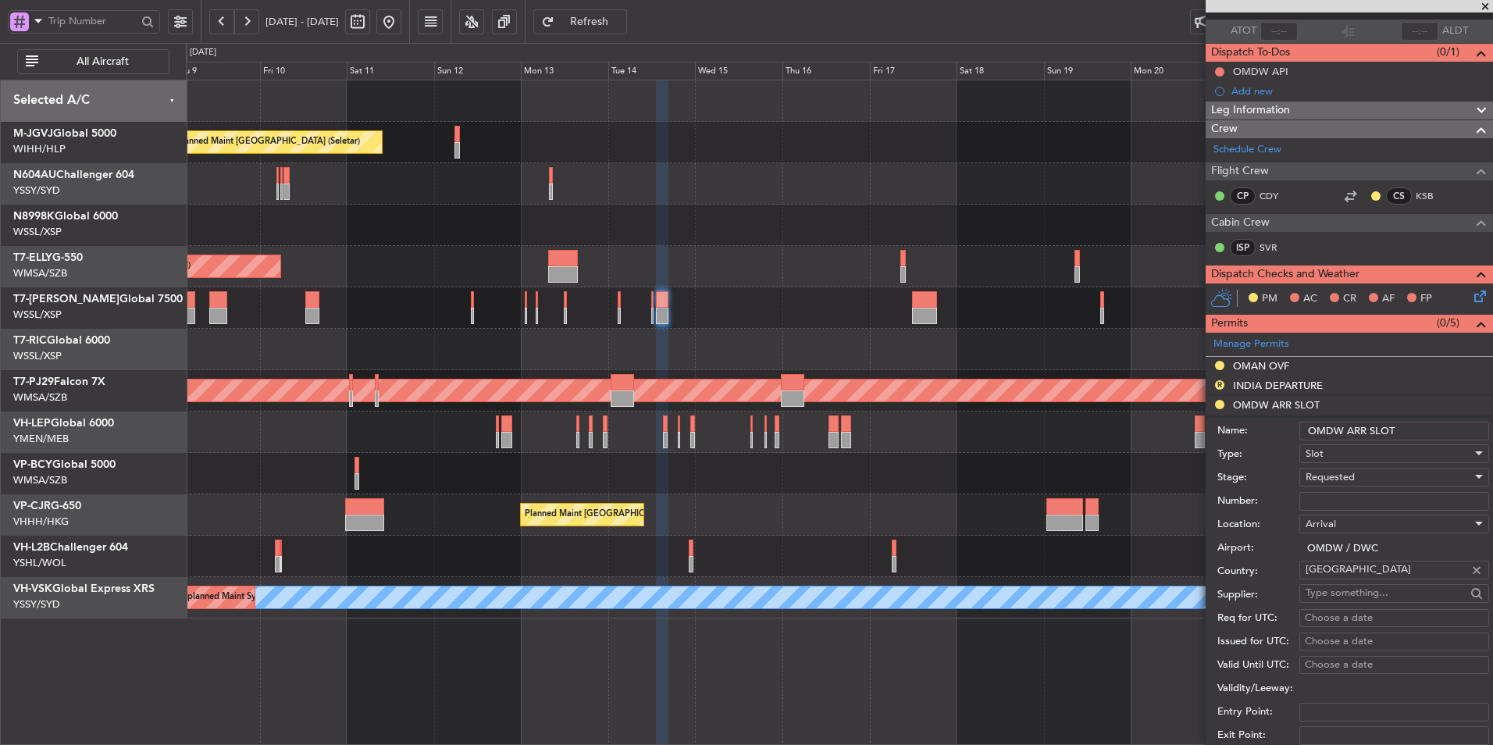
scroll to position [344, 0]
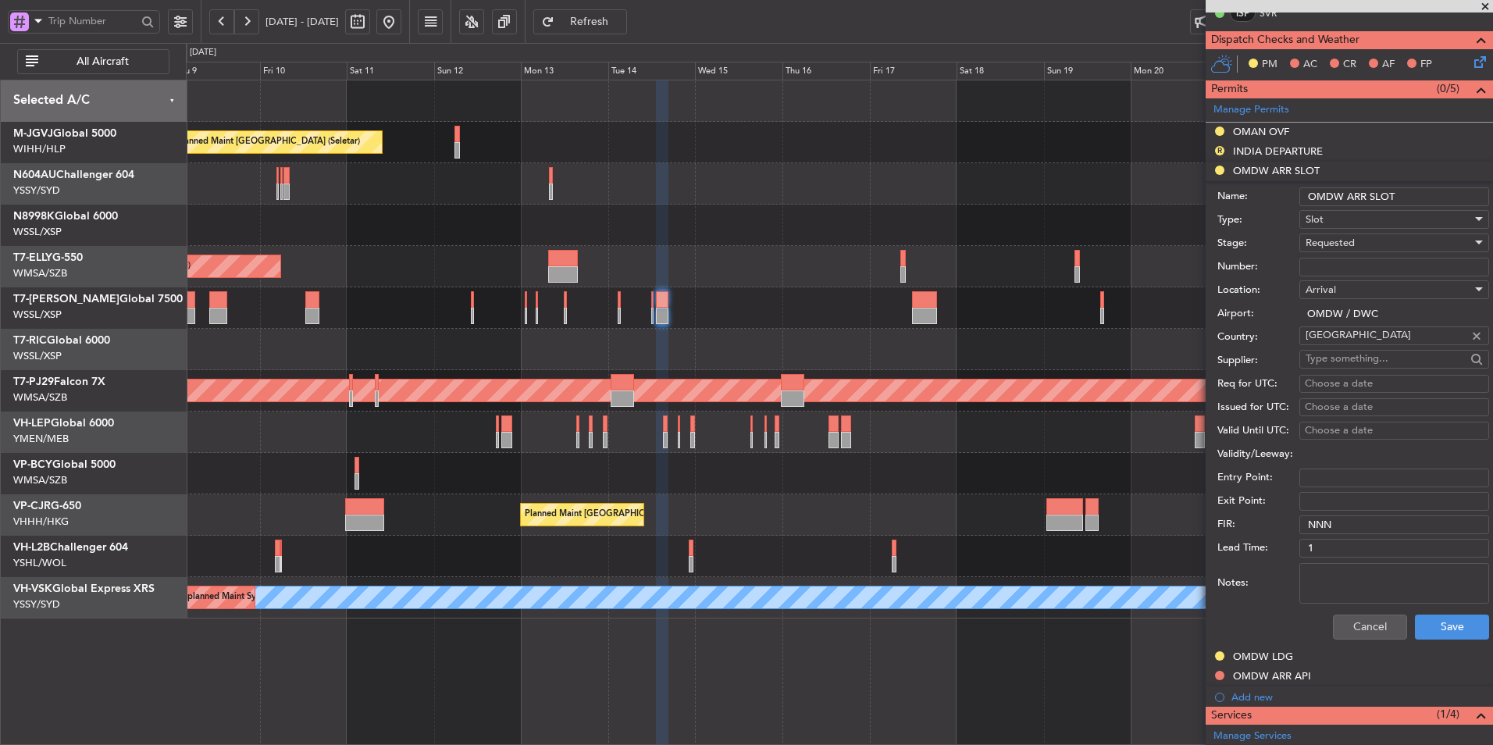
click at [1348, 569] on textarea "Notes:" at bounding box center [1394, 583] width 190 height 41
paste textarea "KEJF174 EJF175 14OCT14OCT 0200000 019CCX CJB1640 12003FAB DD / RE.T7JIM/"
type textarea "KEJF174 EJF175 14OCT14OCT 0200000 019CCX CJB1640 12003FAB DD / RE.T7JIM/"
click at [1368, 244] on div "Requested" at bounding box center [1388, 242] width 166 height 23
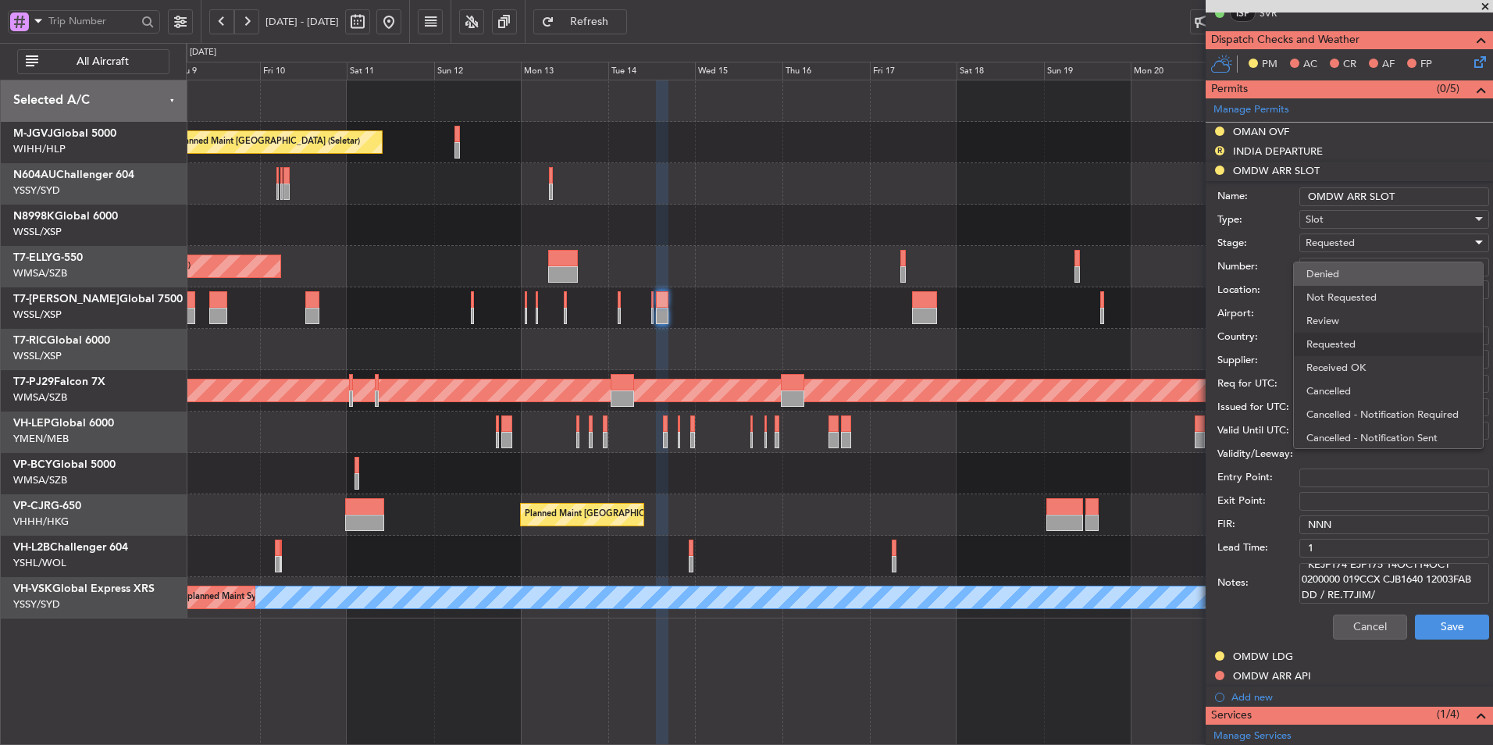
scroll to position [7, 0]
click at [1369, 362] on span "Received OK" at bounding box center [1388, 360] width 164 height 23
click at [1358, 383] on div "Choose a date" at bounding box center [1394, 384] width 179 height 16
select select "10"
select select "2025"
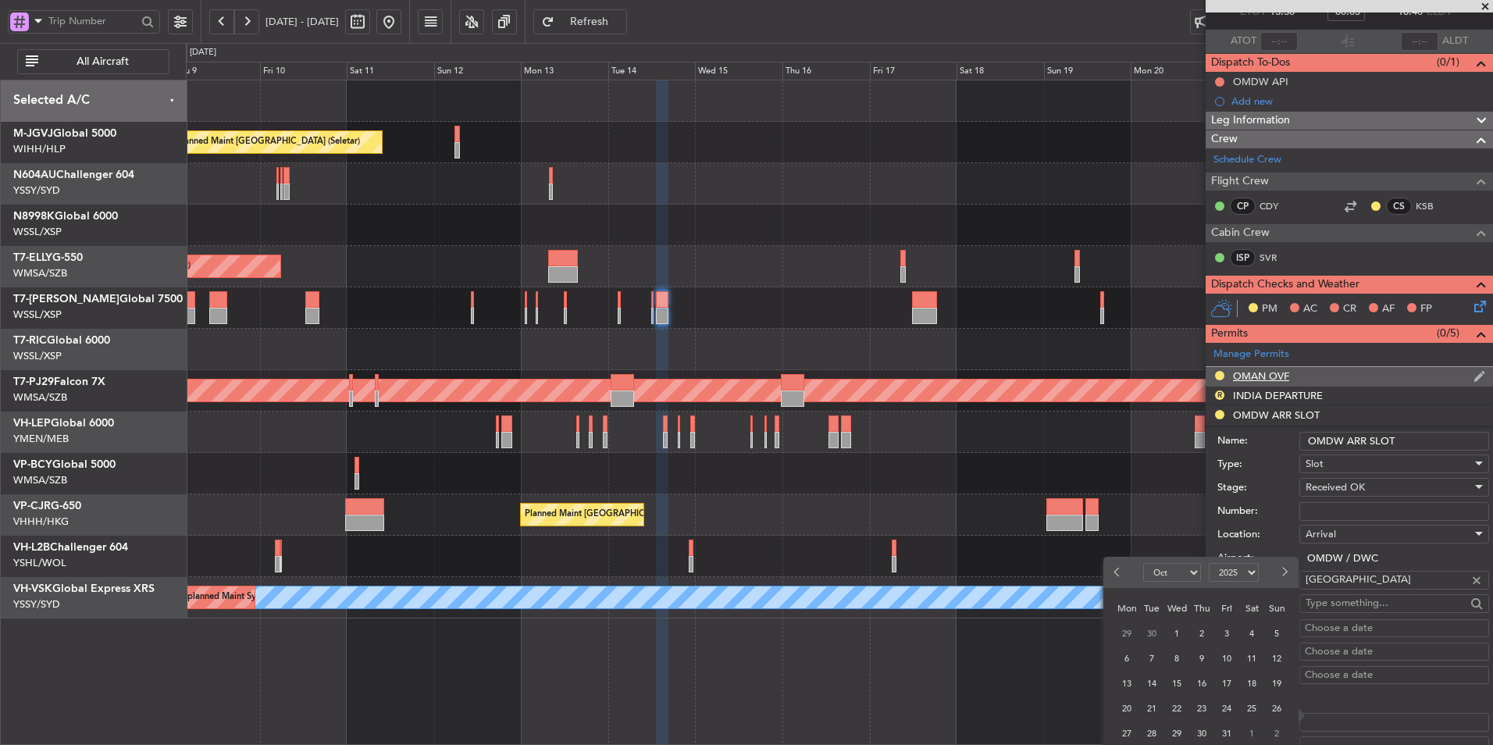
scroll to position [234, 0]
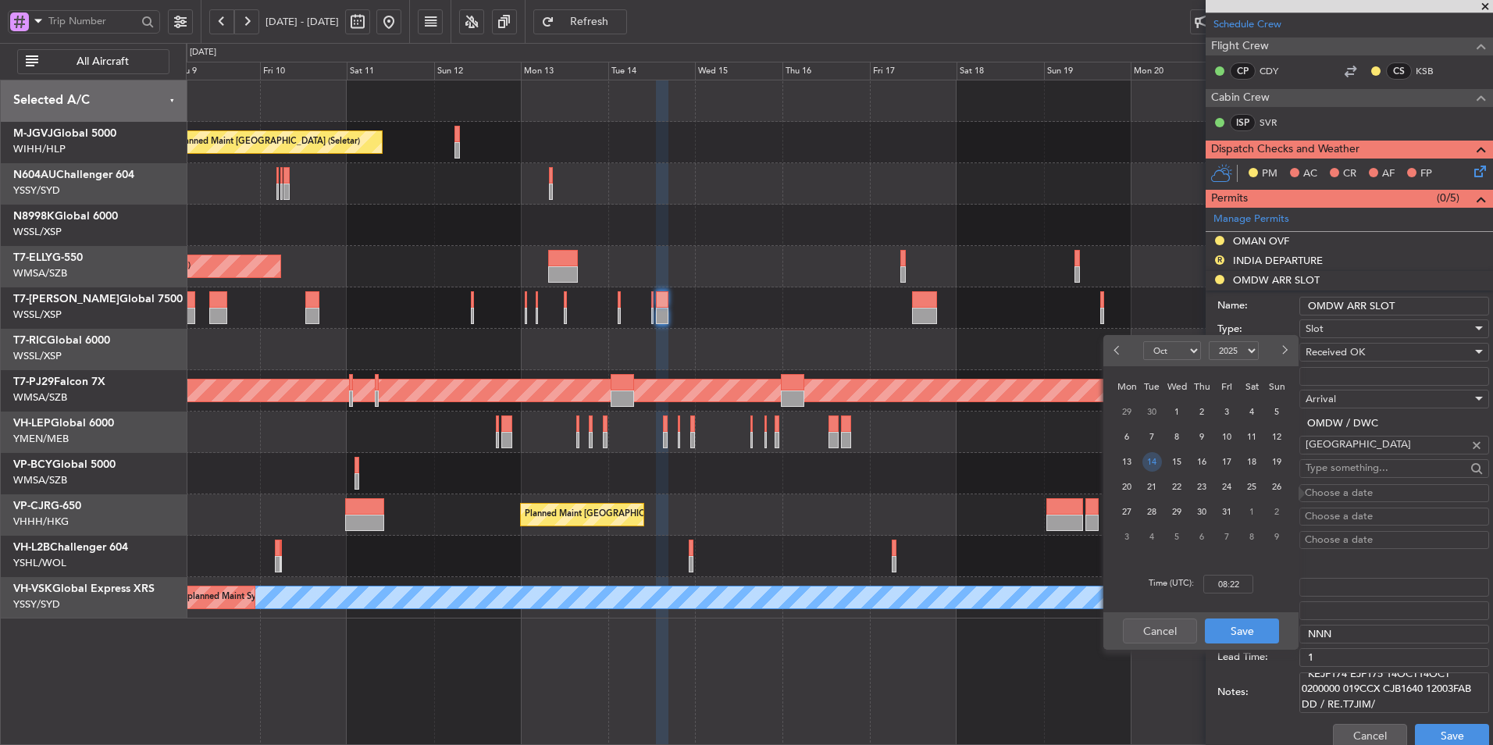
click at [1156, 461] on span "14" at bounding box center [1152, 462] width 20 height 20
click at [1246, 582] on input "00:00" at bounding box center [1228, 584] width 50 height 19
type input "16:40"
click at [1269, 632] on button "Save" at bounding box center [1242, 630] width 74 height 25
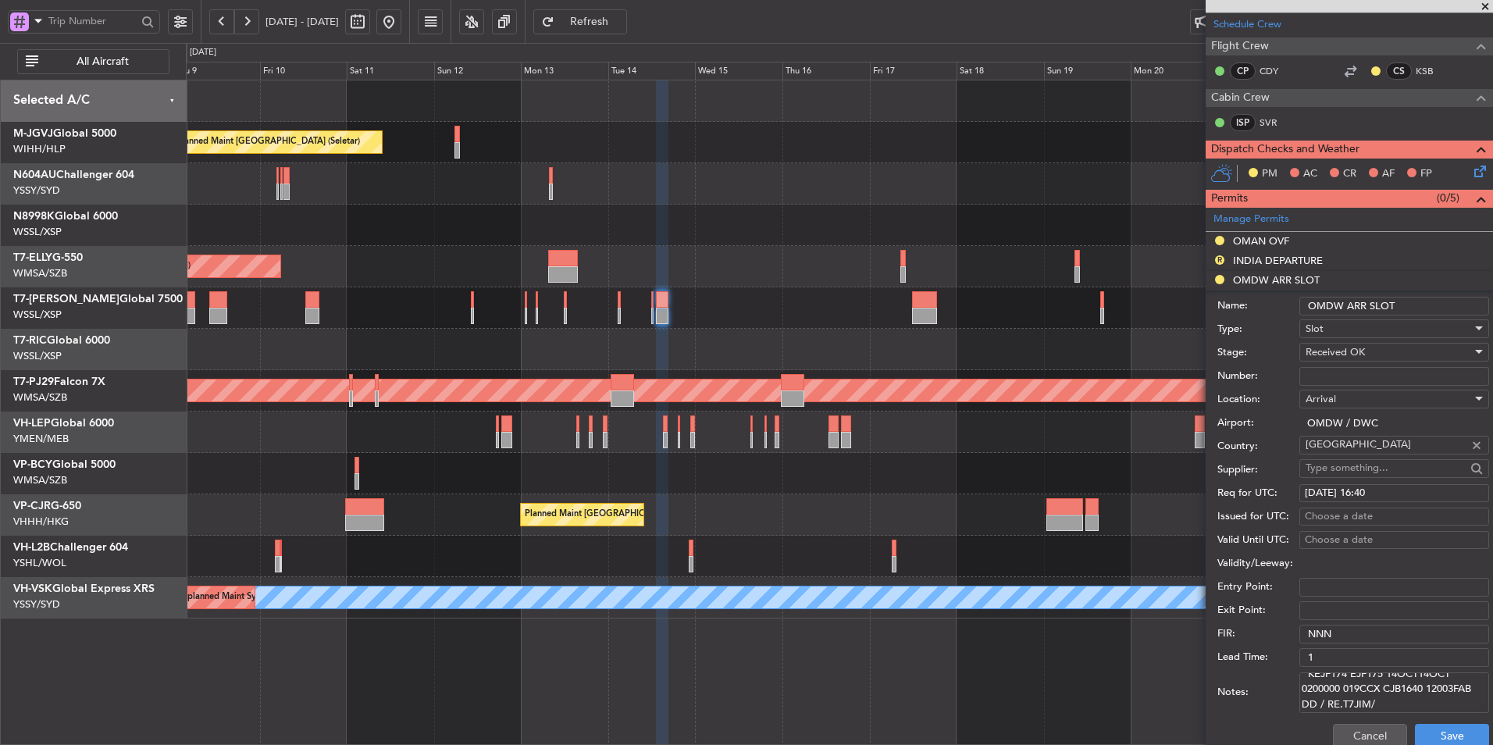
click at [1340, 511] on div "Choose a date" at bounding box center [1394, 517] width 179 height 16
select select "10"
select select "2025"
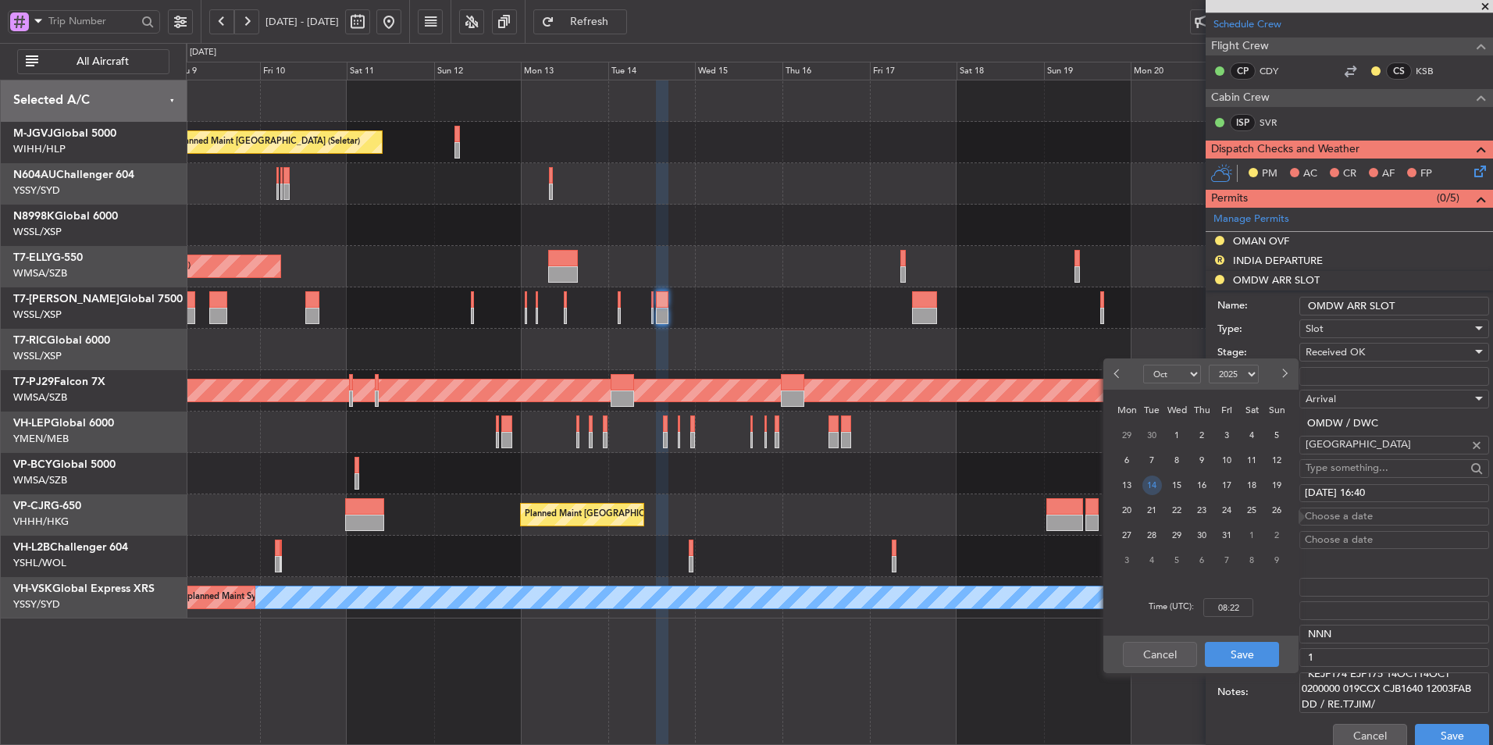
click at [1152, 492] on span "14" at bounding box center [1152, 485] width 20 height 20
click at [1248, 603] on input "00:00" at bounding box center [1228, 607] width 50 height 19
type input "16:40"
click at [1246, 651] on button "Save" at bounding box center [1242, 654] width 74 height 25
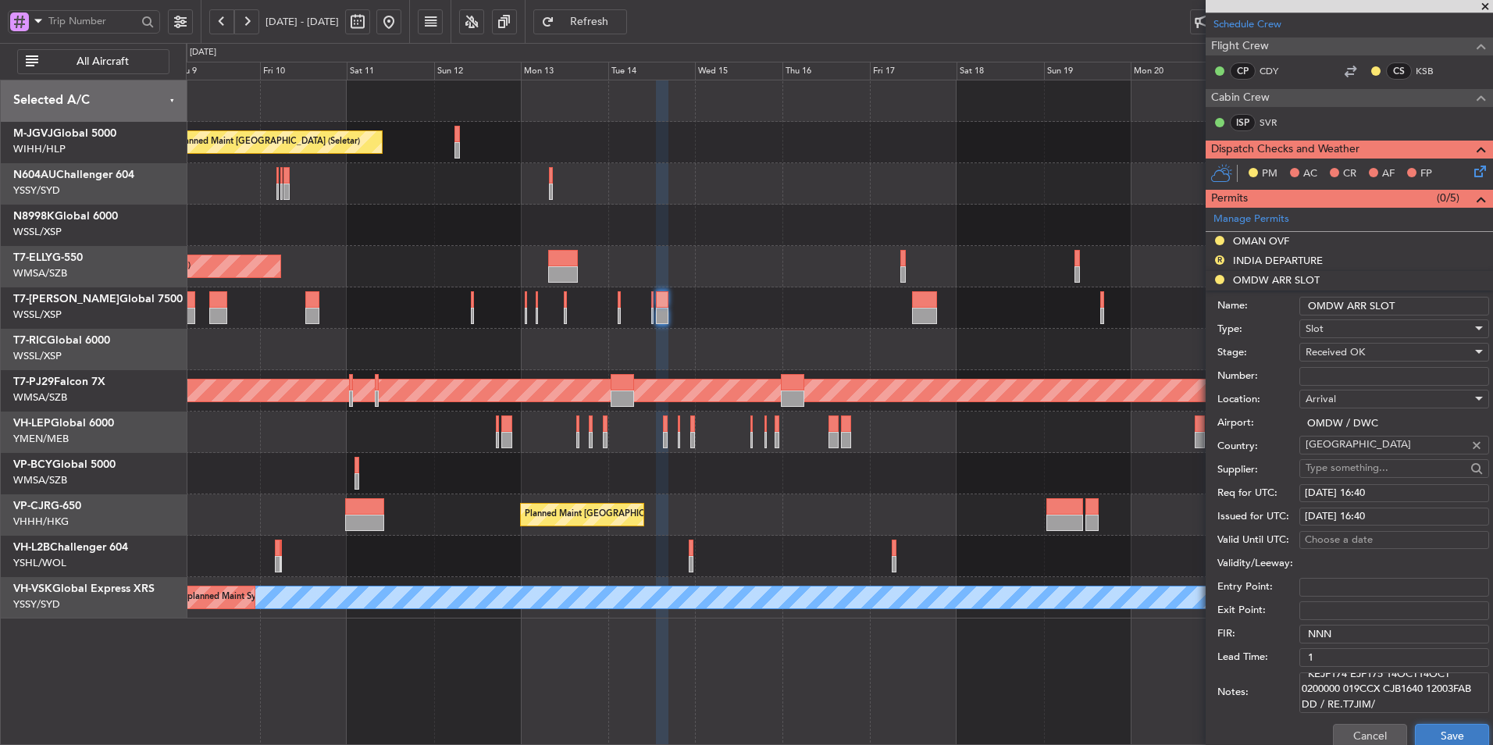
click at [1458, 736] on button "Save" at bounding box center [1452, 736] width 74 height 25
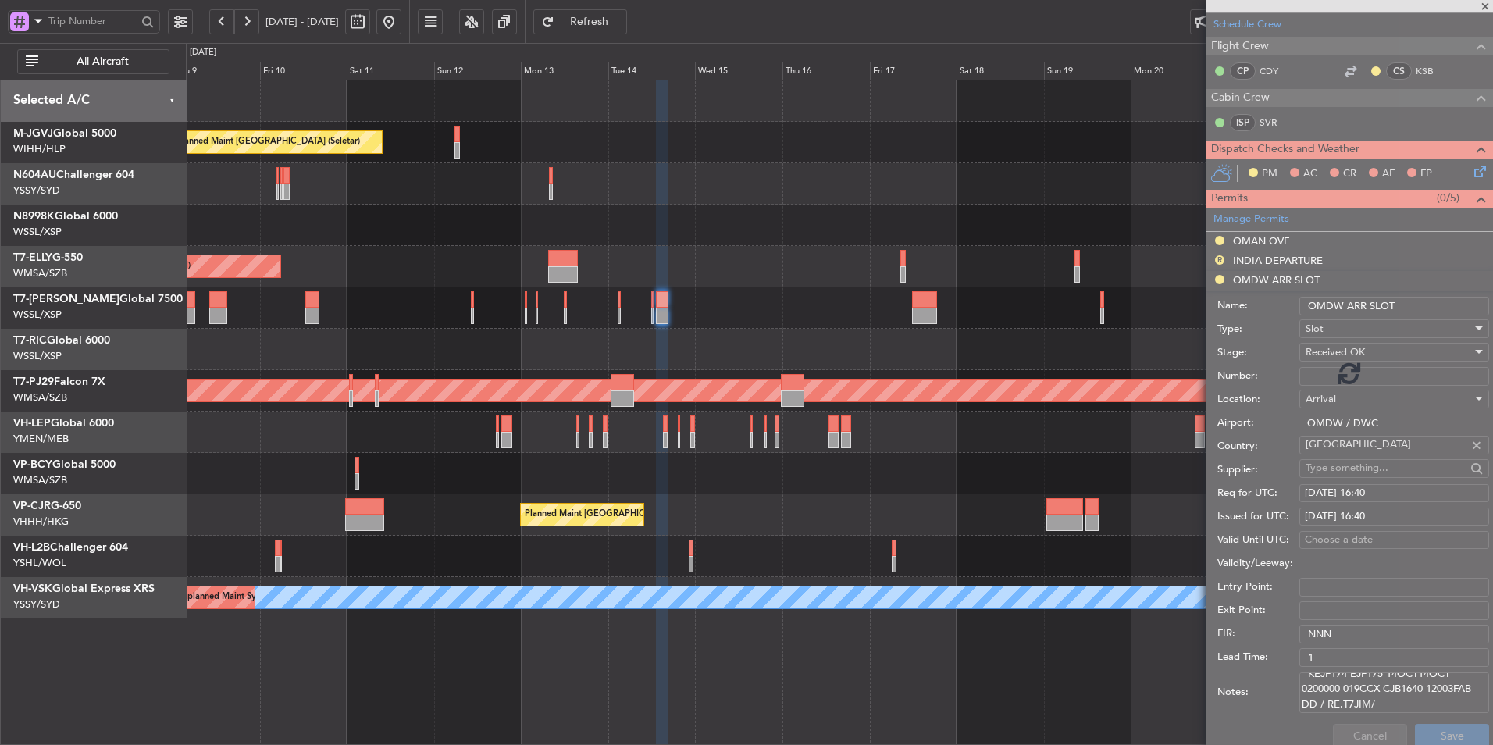
scroll to position [109, 0]
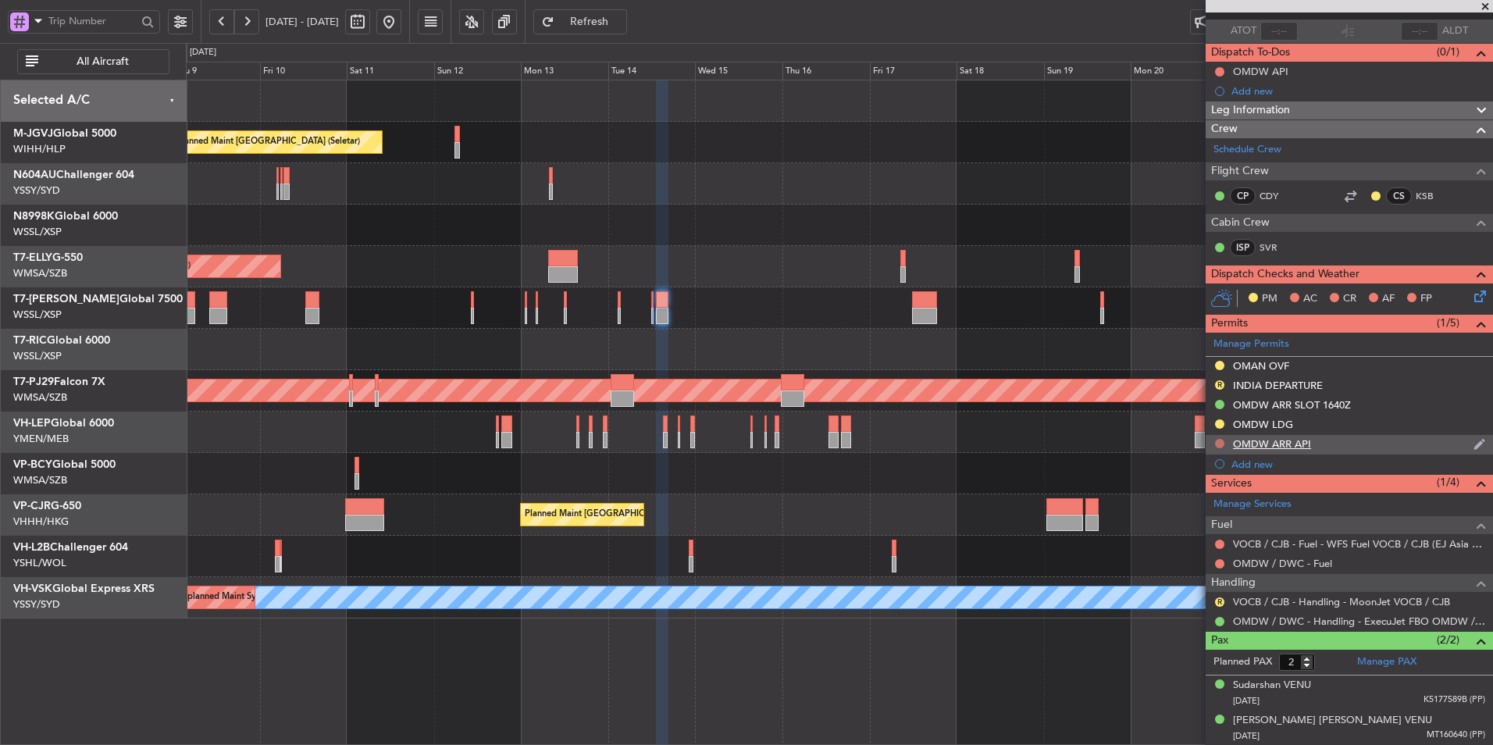
click at [1220, 443] on button at bounding box center [1219, 443] width 9 height 9
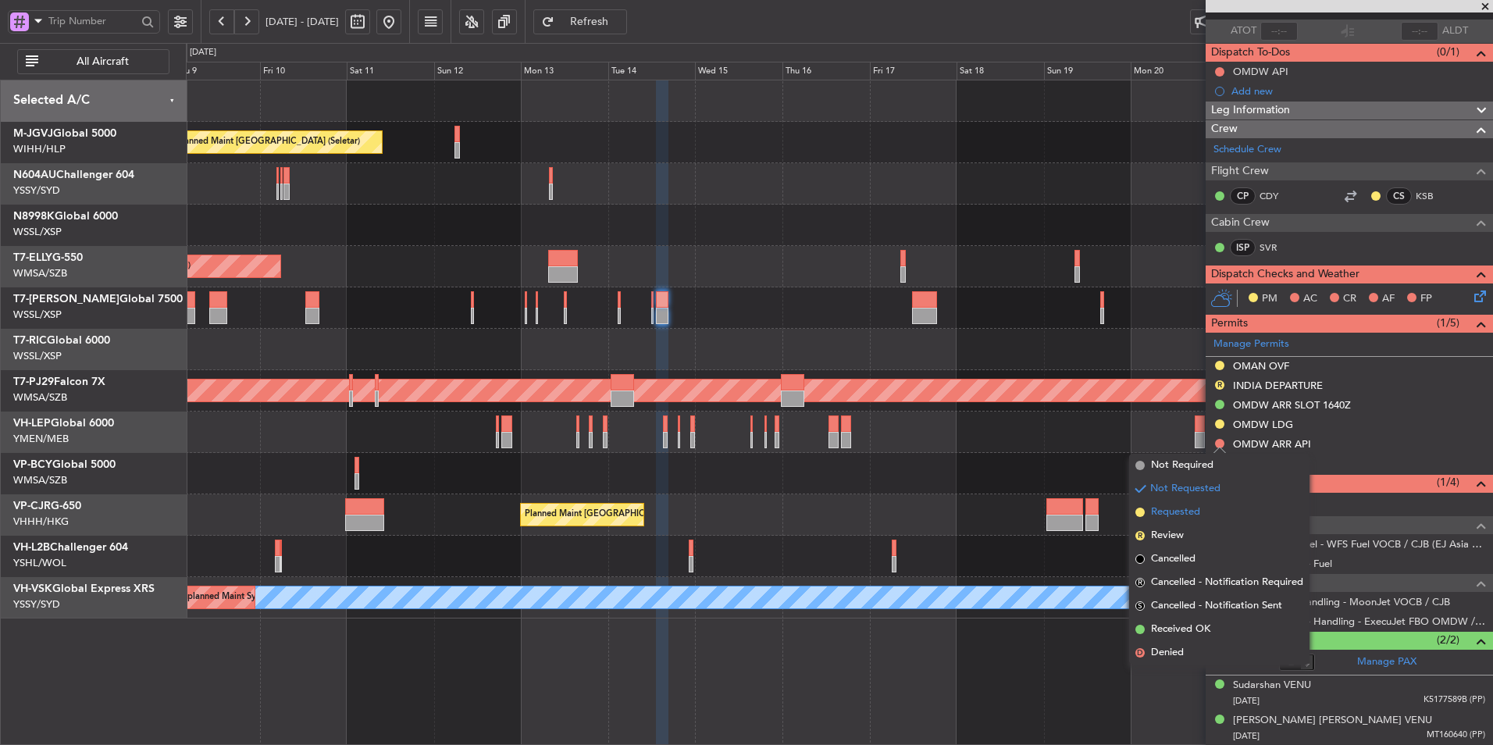
click at [1177, 518] on span "Requested" at bounding box center [1175, 512] width 49 height 16
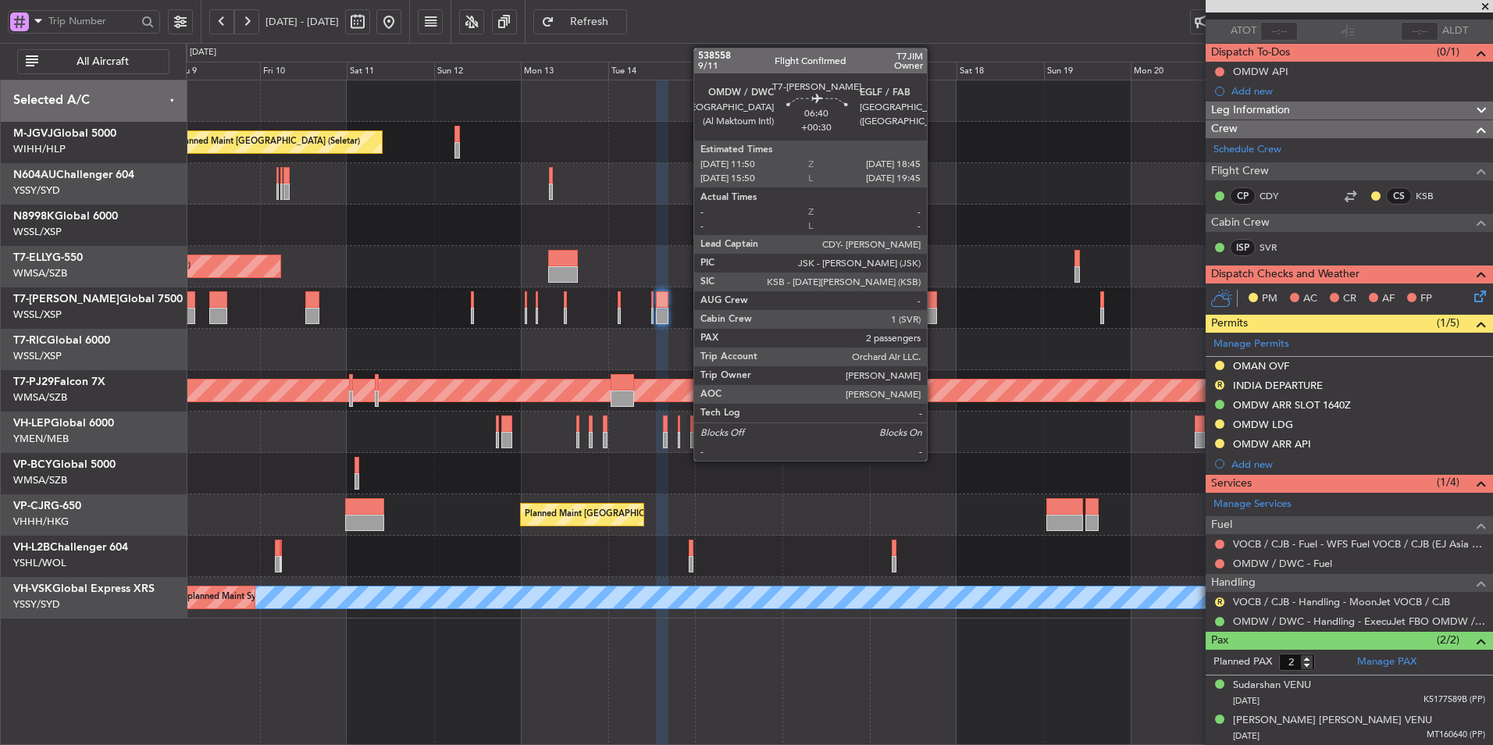
click at [933, 310] on div at bounding box center [925, 316] width 26 height 16
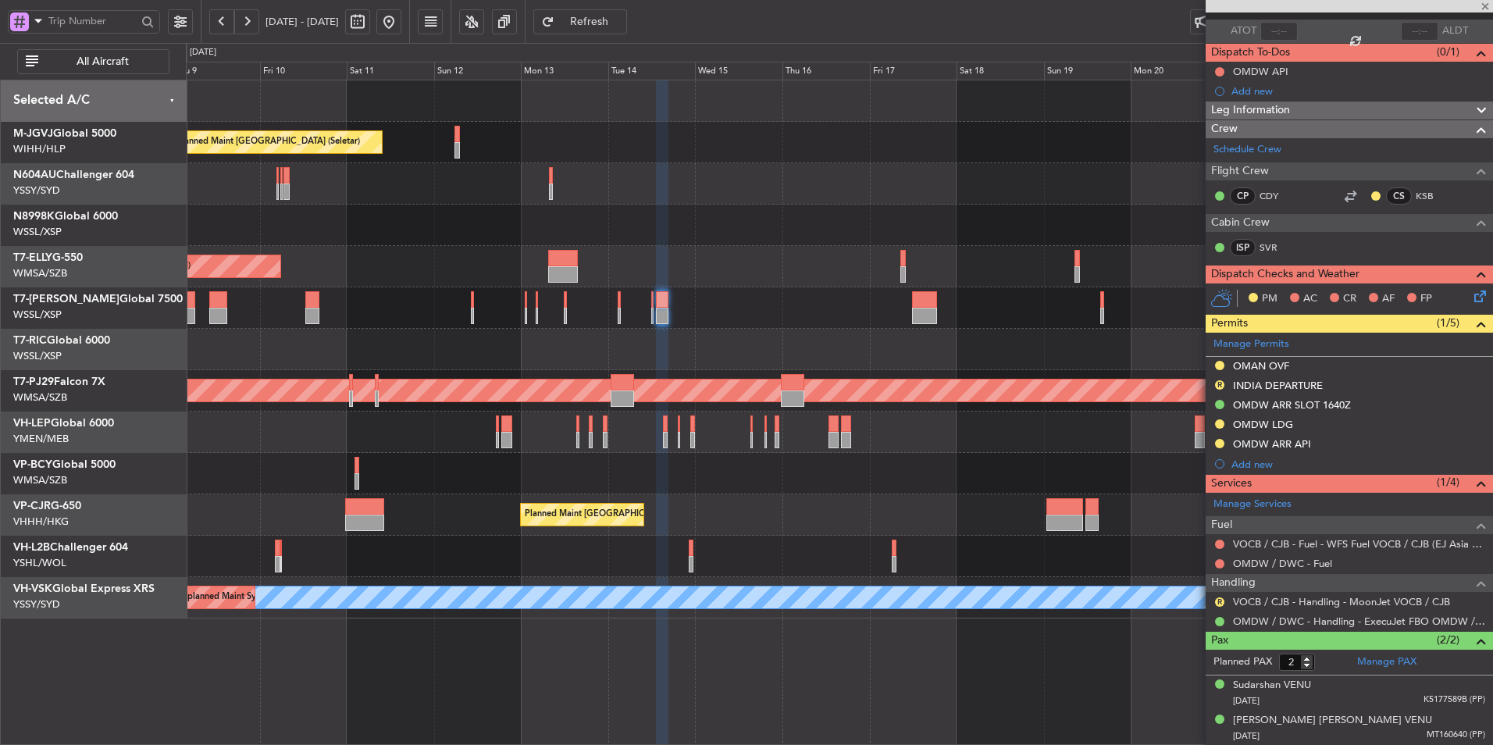
click at [834, 322] on div "Planned Maint [GEOGRAPHIC_DATA] (Seletar)" at bounding box center [839, 307] width 1306 height 41
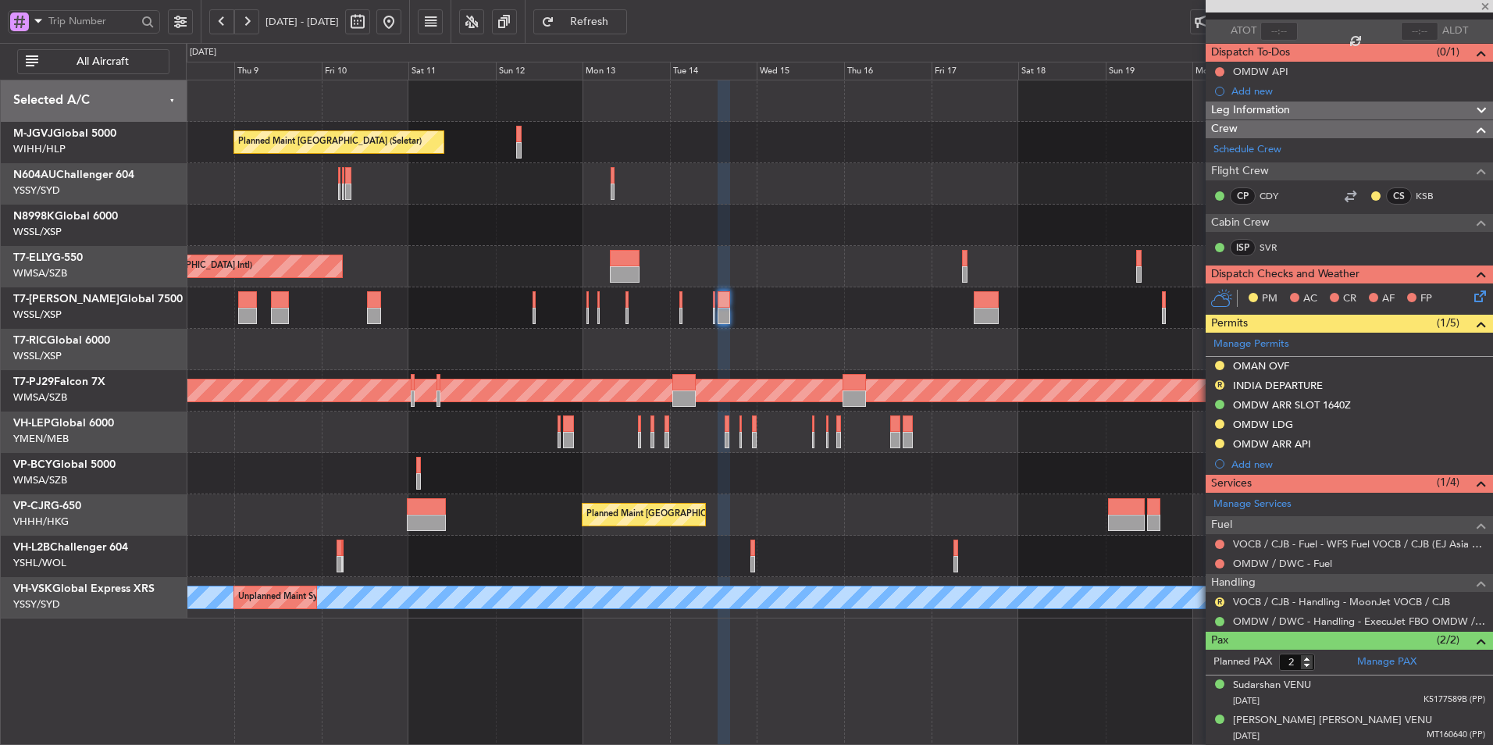
type input "+00:30"
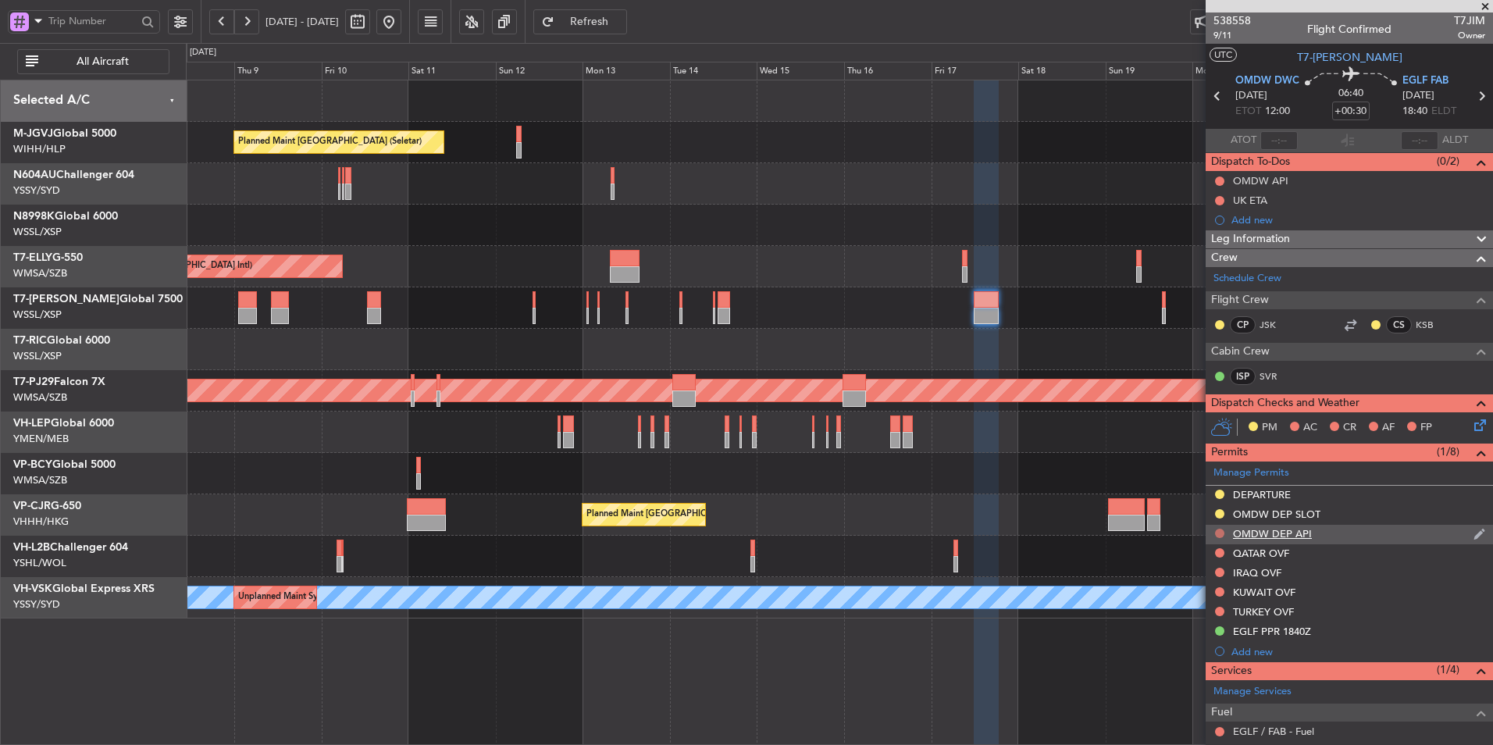
click at [1217, 529] on button at bounding box center [1219, 533] width 9 height 9
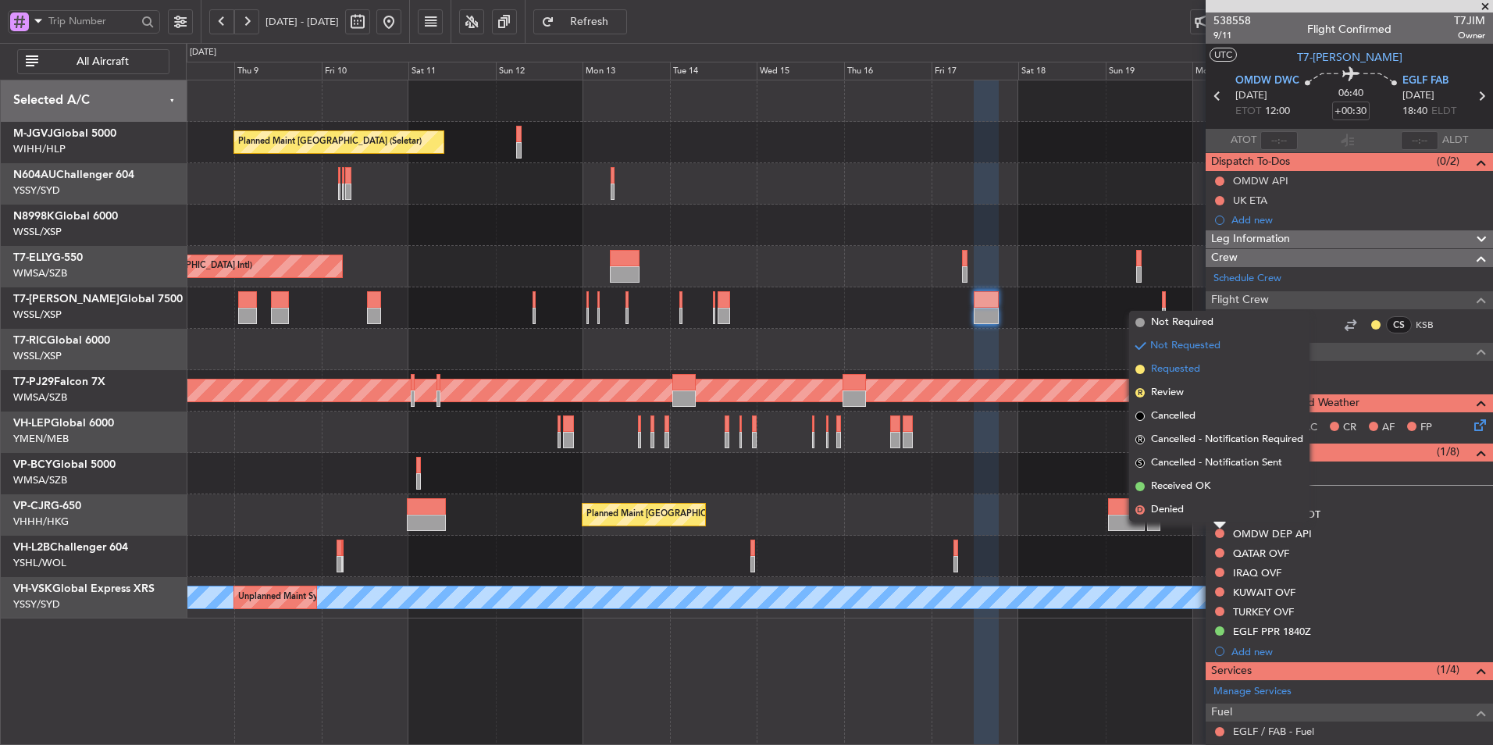
click at [1180, 372] on span "Requested" at bounding box center [1175, 369] width 49 height 16
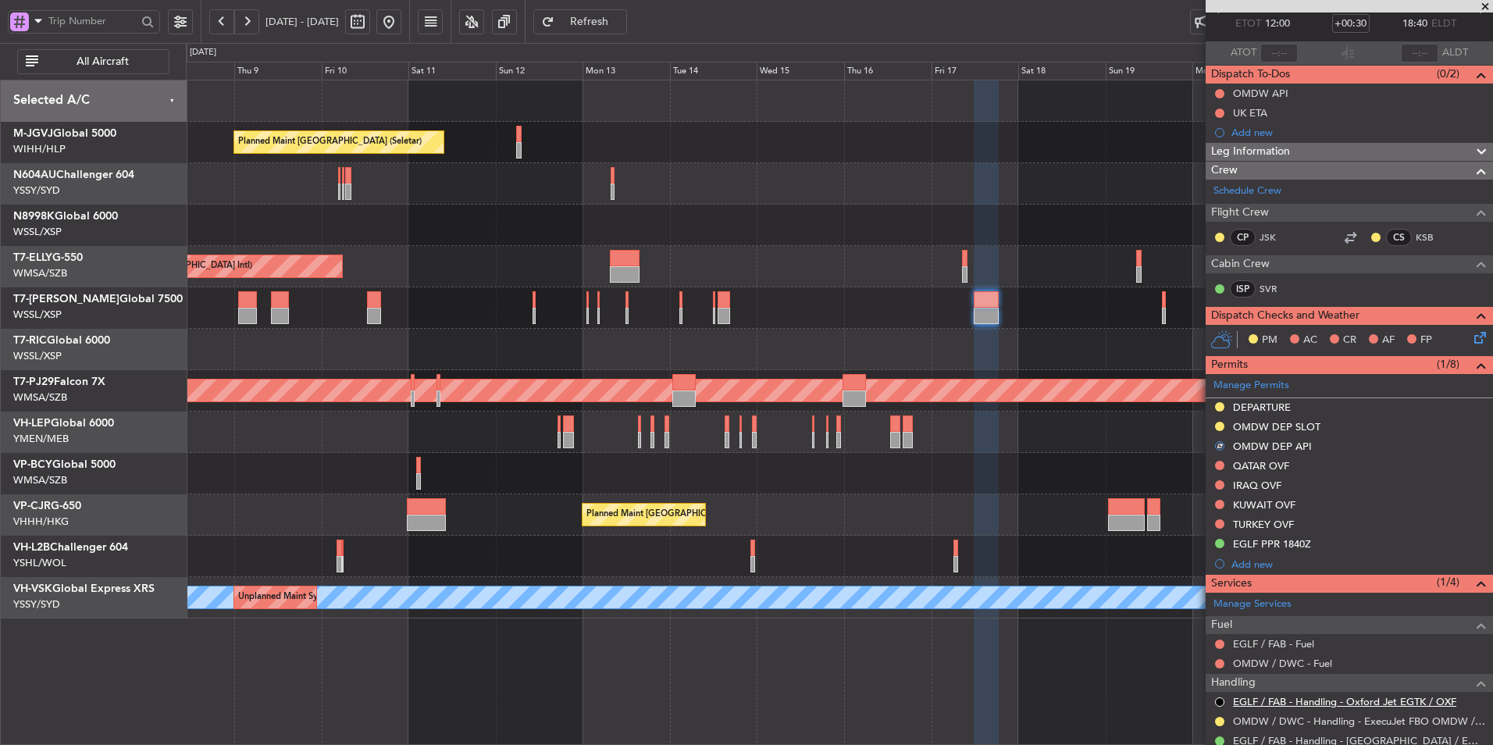
scroll to position [207, 0]
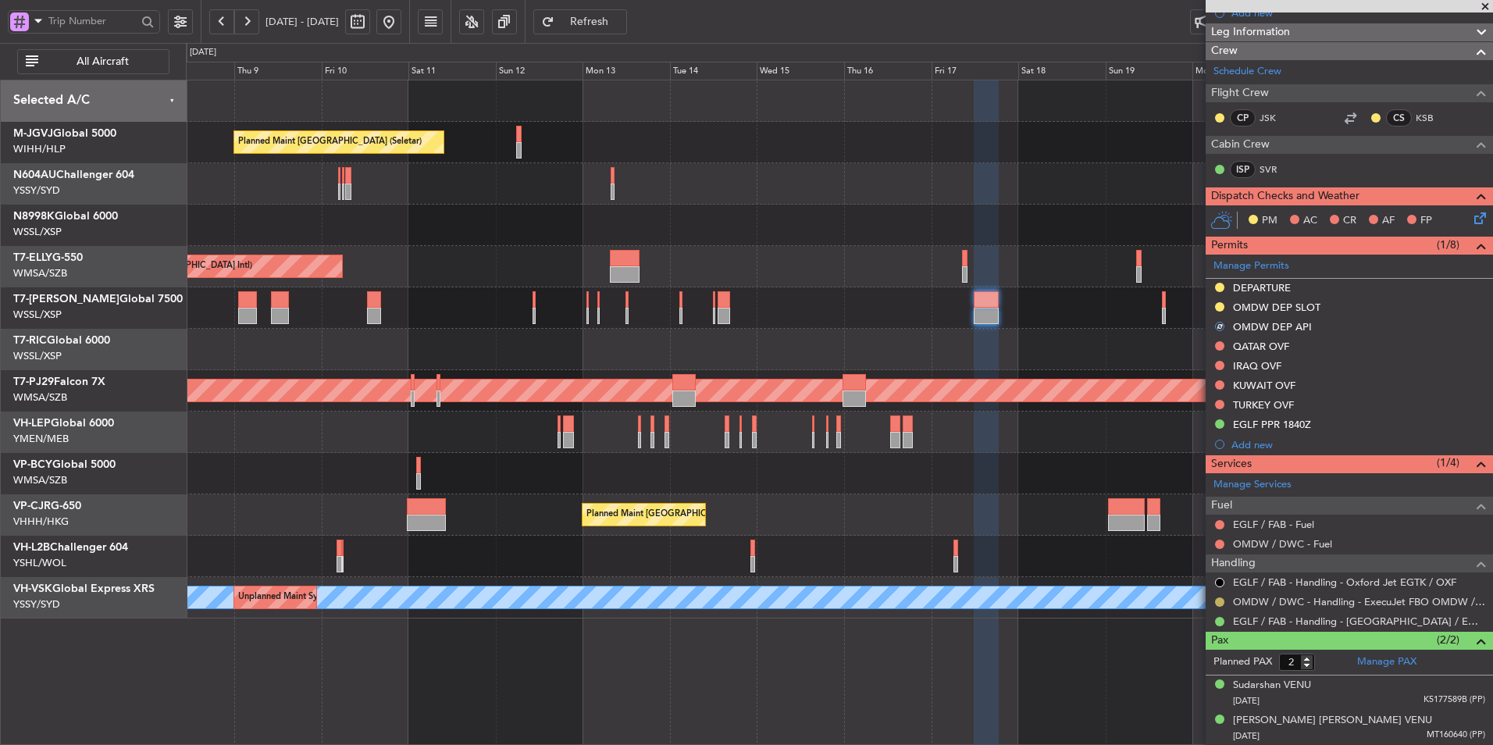
click at [1218, 602] on button at bounding box center [1219, 601] width 9 height 9
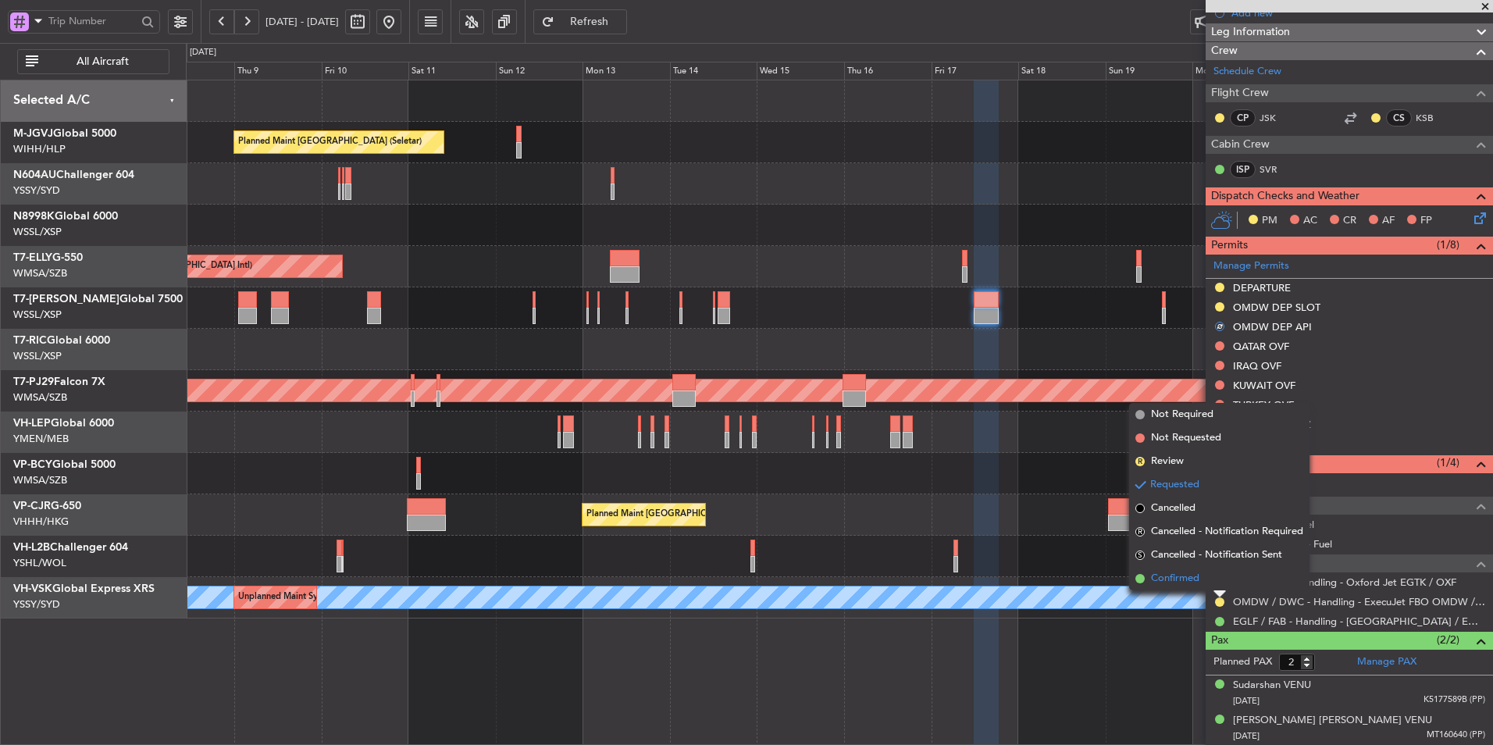
click at [1200, 574] on li "Confirmed" at bounding box center [1219, 578] width 180 height 23
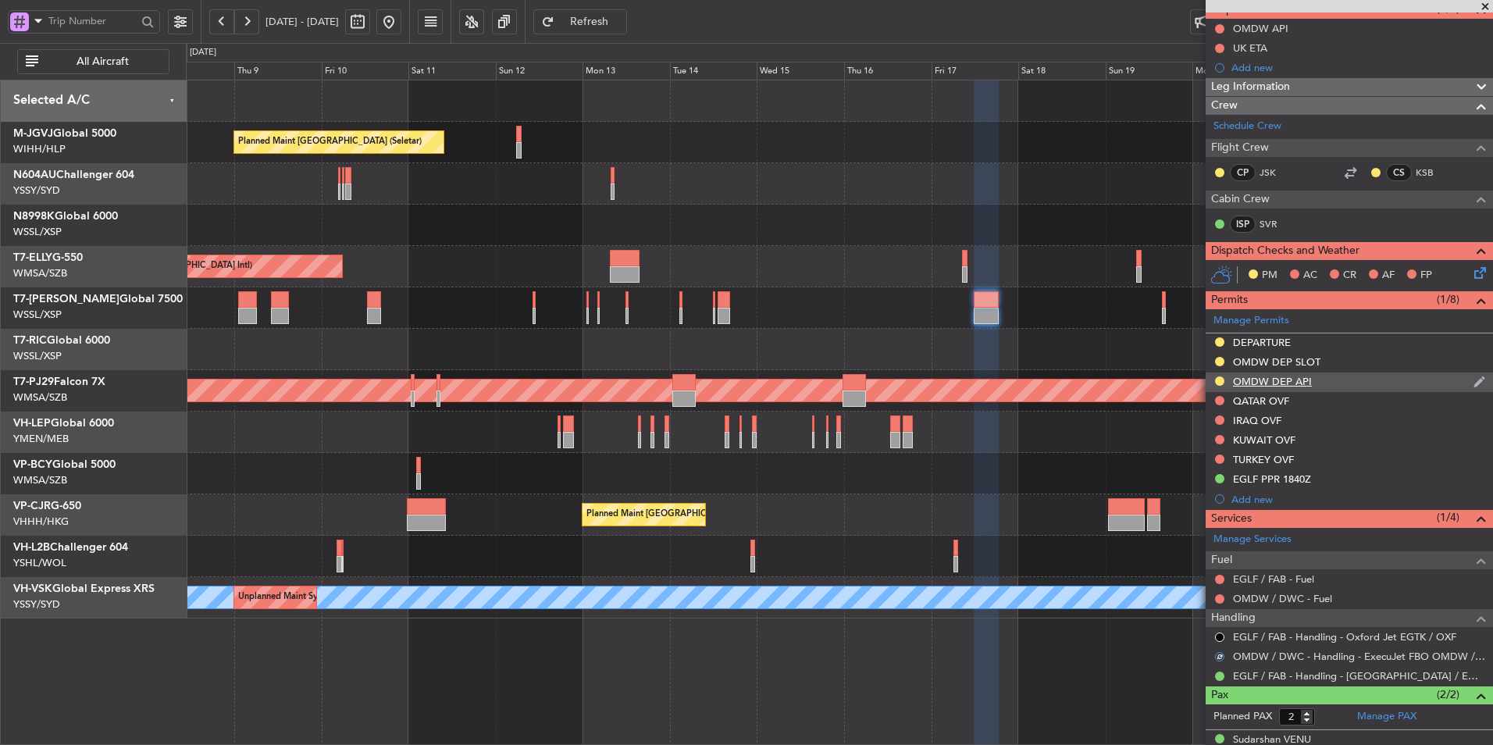
scroll to position [129, 0]
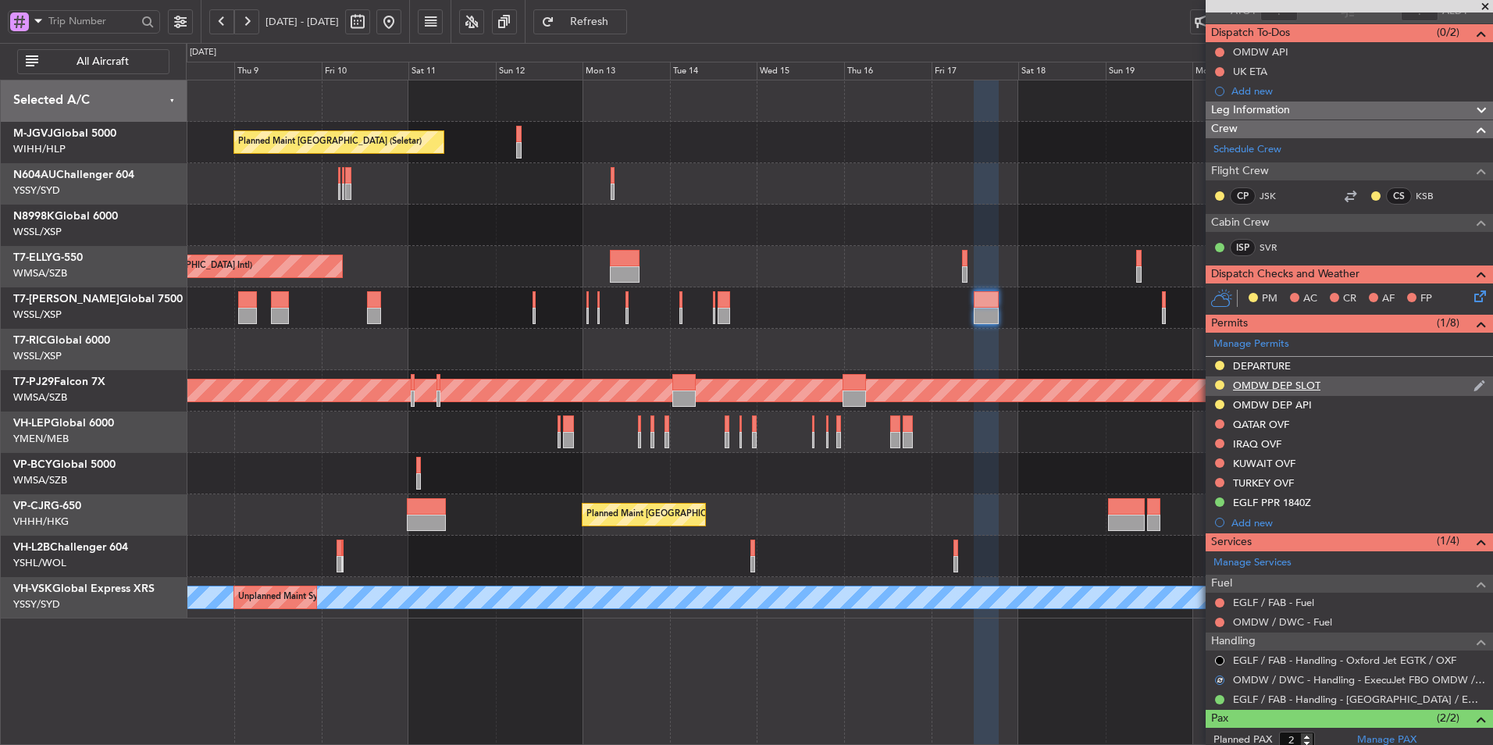
click at [1301, 392] on div "OMDW DEP SLOT" at bounding box center [1348, 386] width 287 height 20
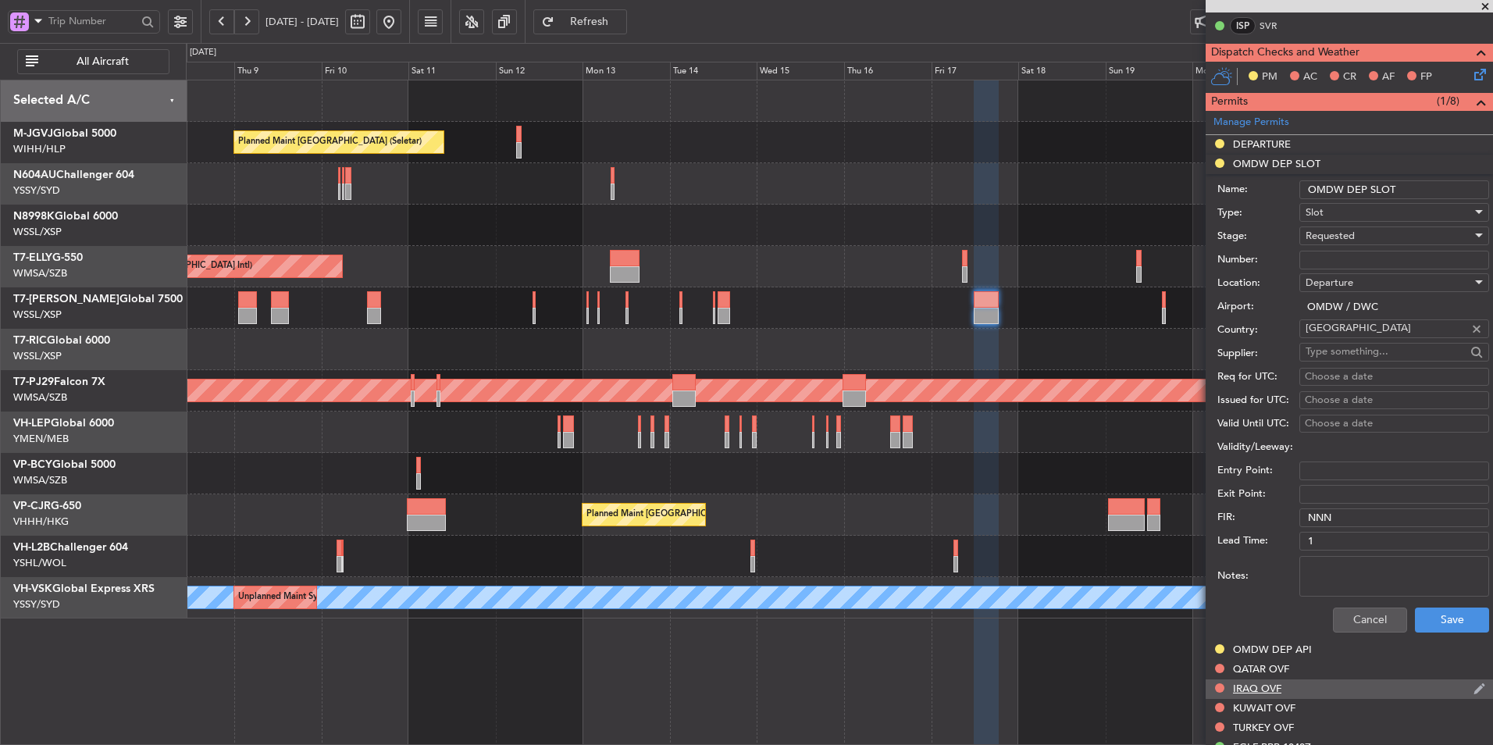
scroll to position [363, 0]
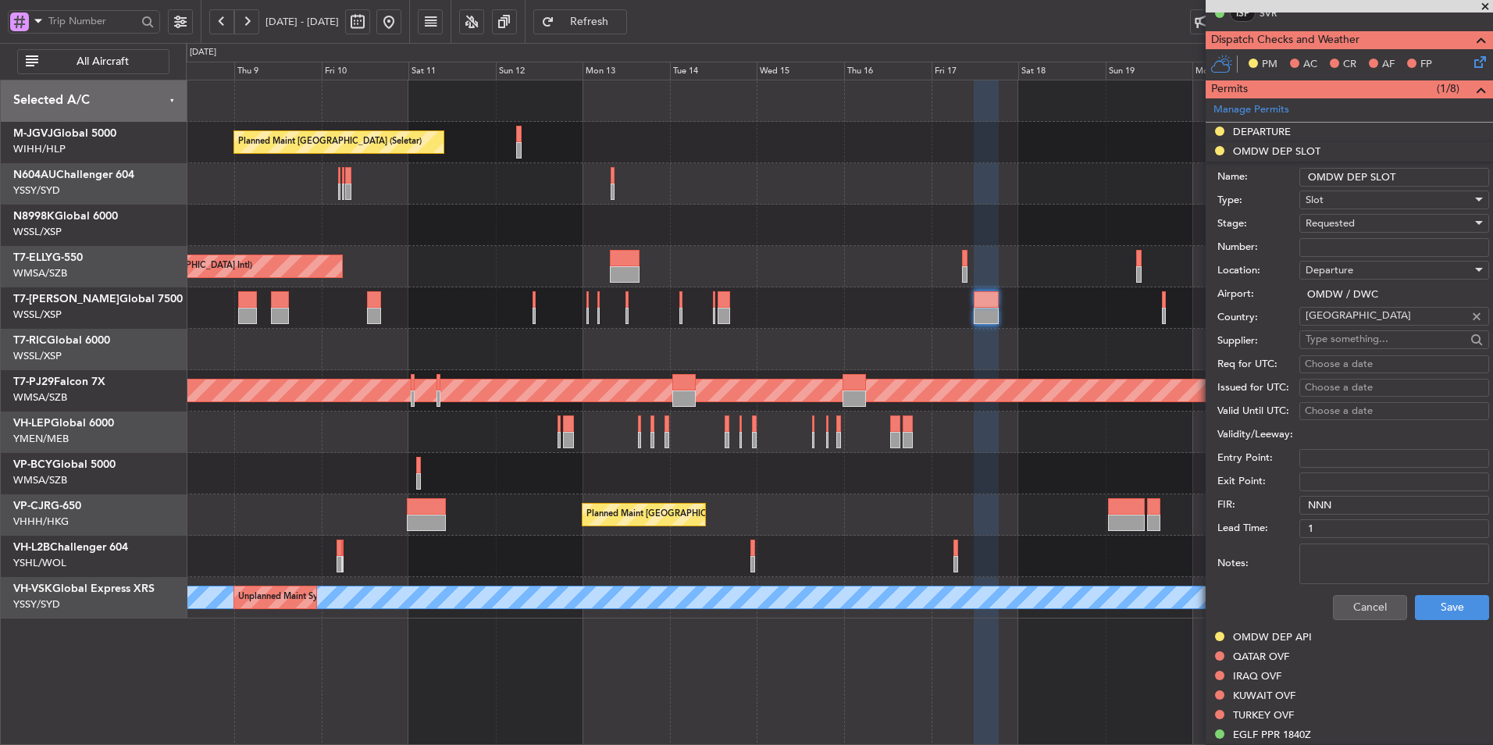
click at [1320, 547] on textarea "Notes:" at bounding box center [1394, 563] width 190 height 41
paste textarea "KEJF174 EJF175 14OCT14OCT 0200000 019CCX CJB1640 12003FAB DD / RE.T7JIM/"
type textarea "KEJF174 EJF175 14OCT14OCT 0200000 019CCX CJB1640 12003FAB DD / RE.T7JIM/"
click at [1349, 226] on span "Requested" at bounding box center [1329, 223] width 49 height 14
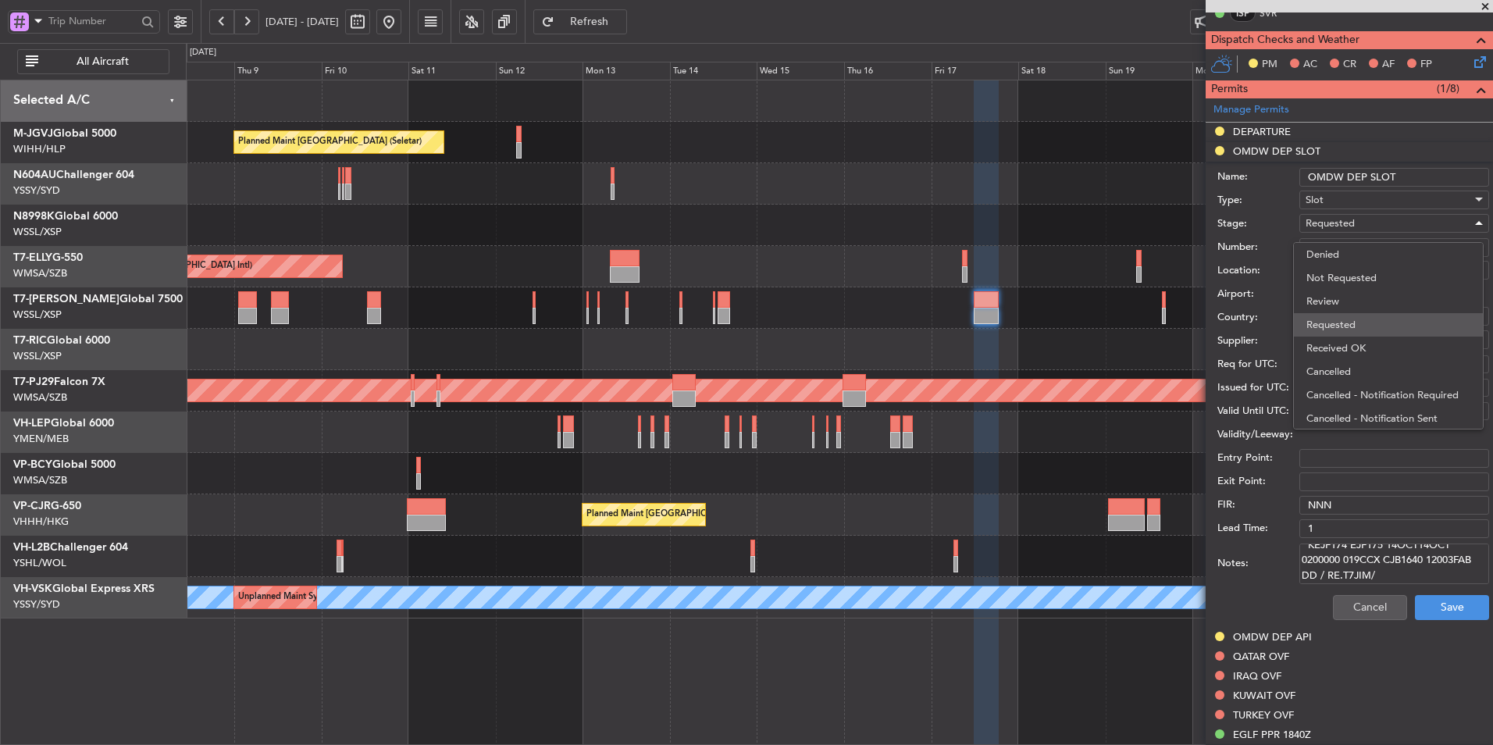
scroll to position [7, 0]
click at [1340, 335] on span "Received OK" at bounding box center [1388, 340] width 164 height 23
click at [1345, 368] on div "Choose a date" at bounding box center [1394, 365] width 179 height 16
select select "10"
select select "2025"
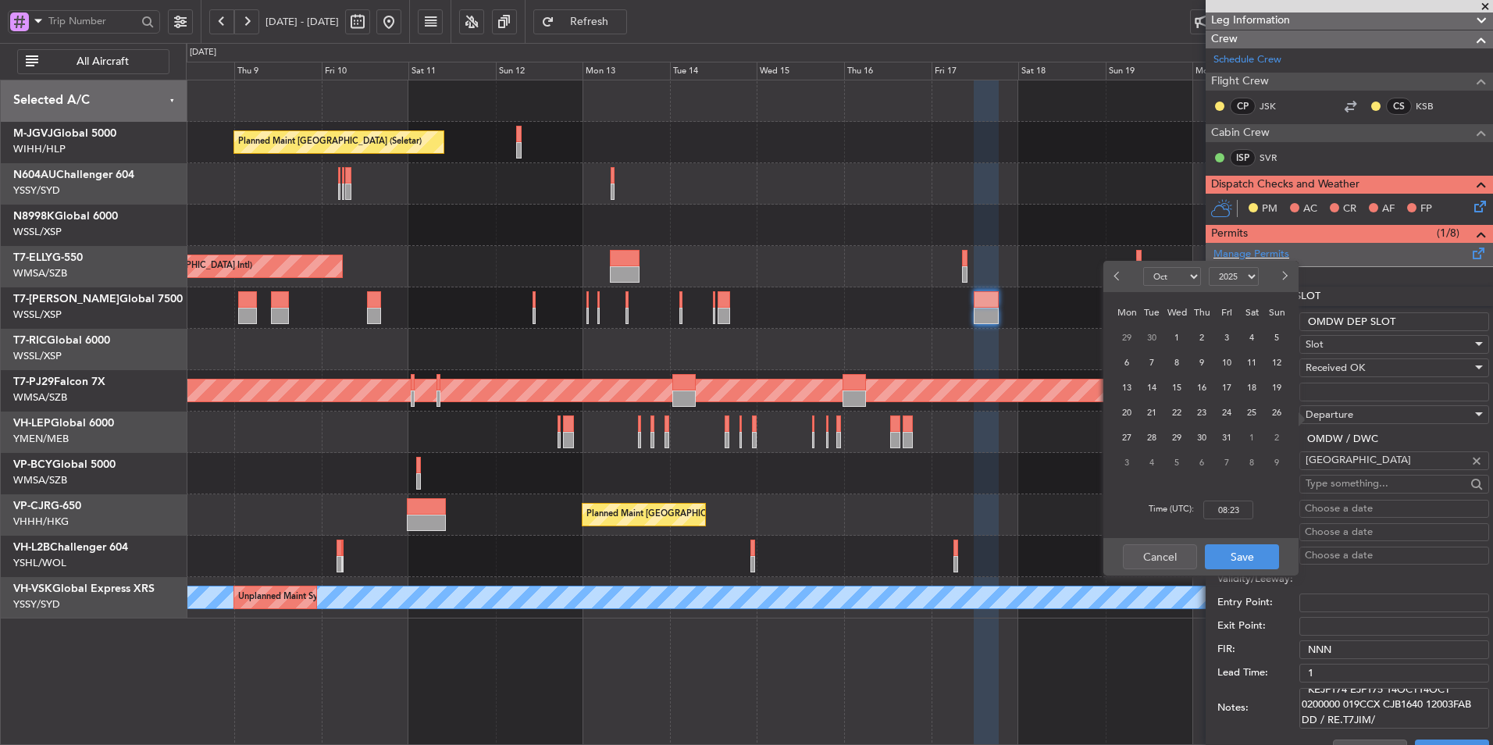
scroll to position [312, 0]
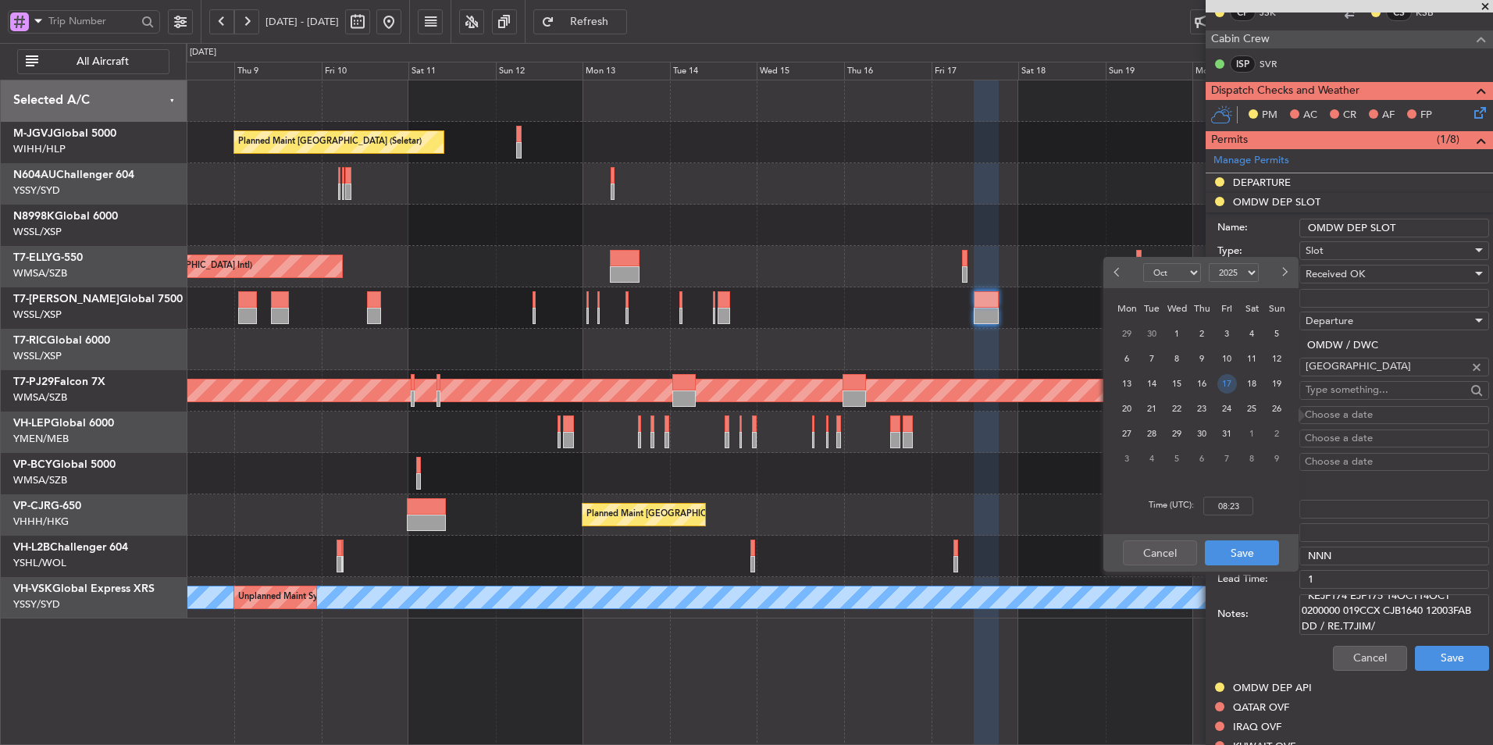
click at [1229, 383] on span "17" at bounding box center [1227, 384] width 20 height 20
click at [1245, 502] on input "00:00" at bounding box center [1228, 506] width 50 height 19
type input "12:00"
click at [1249, 552] on button "Save" at bounding box center [1242, 552] width 74 height 25
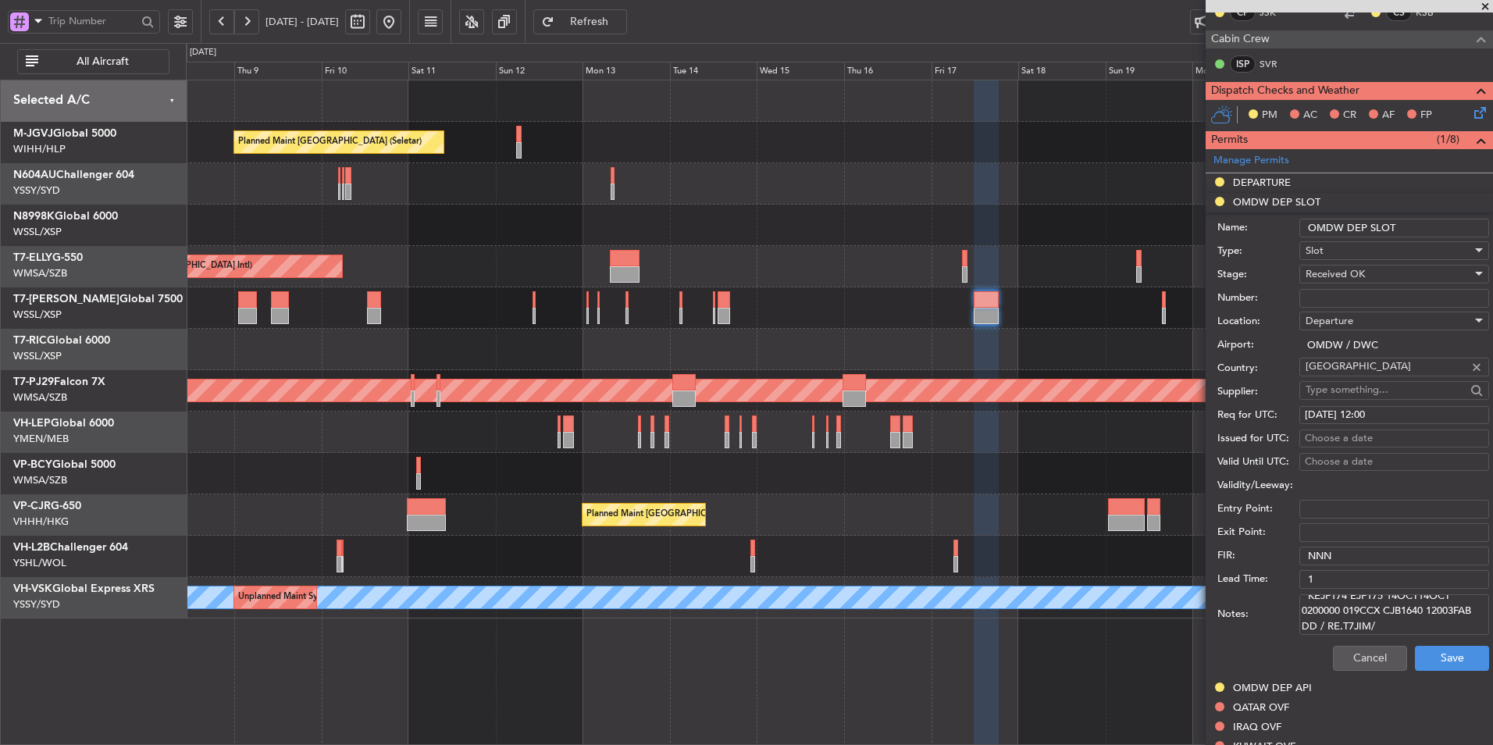
click at [1326, 436] on div "Choose a date" at bounding box center [1394, 439] width 179 height 16
select select "10"
select select "2025"
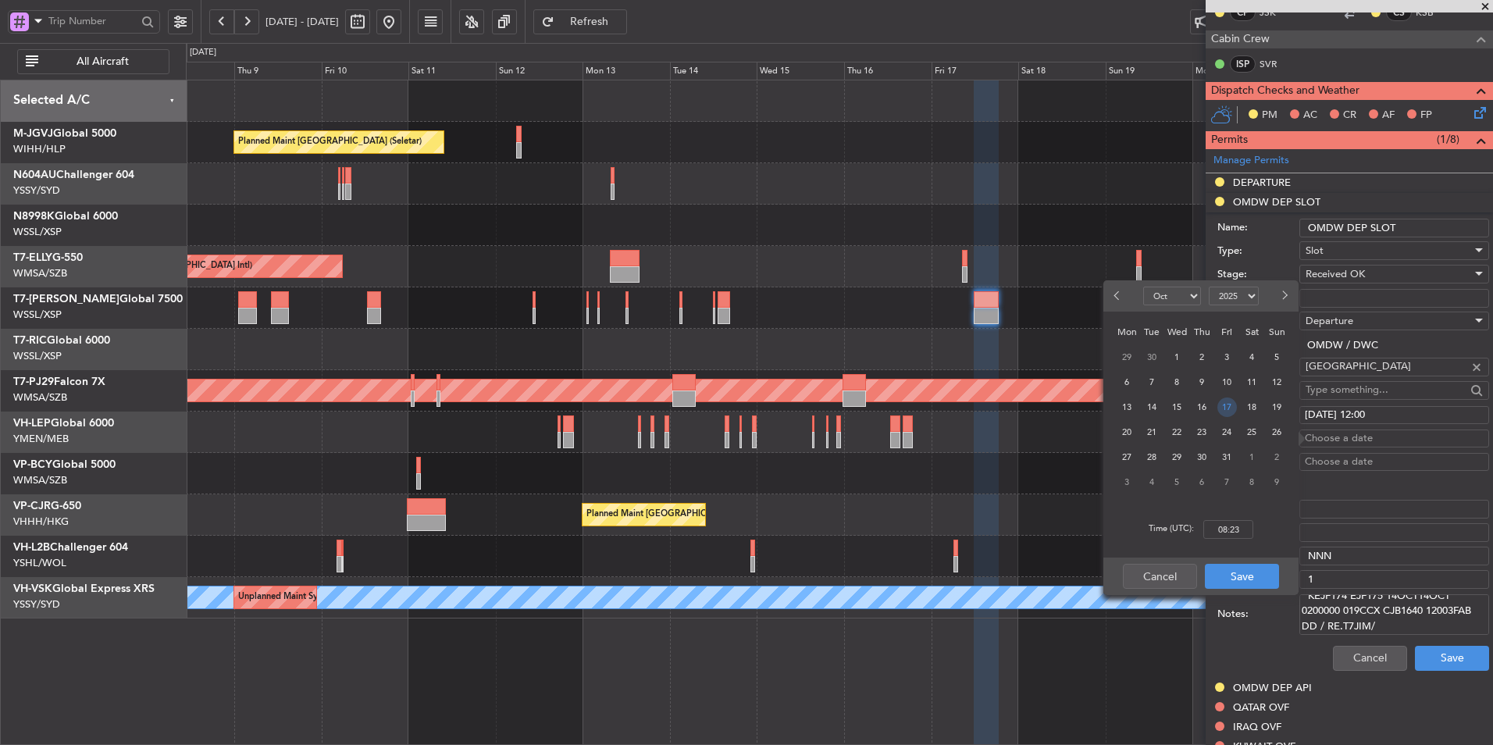
click at [1233, 408] on span "17" at bounding box center [1227, 407] width 20 height 20
click at [1244, 534] on input "00:00" at bounding box center [1228, 529] width 50 height 19
type input "12:00"
click at [1251, 568] on button "Save" at bounding box center [1242, 576] width 74 height 25
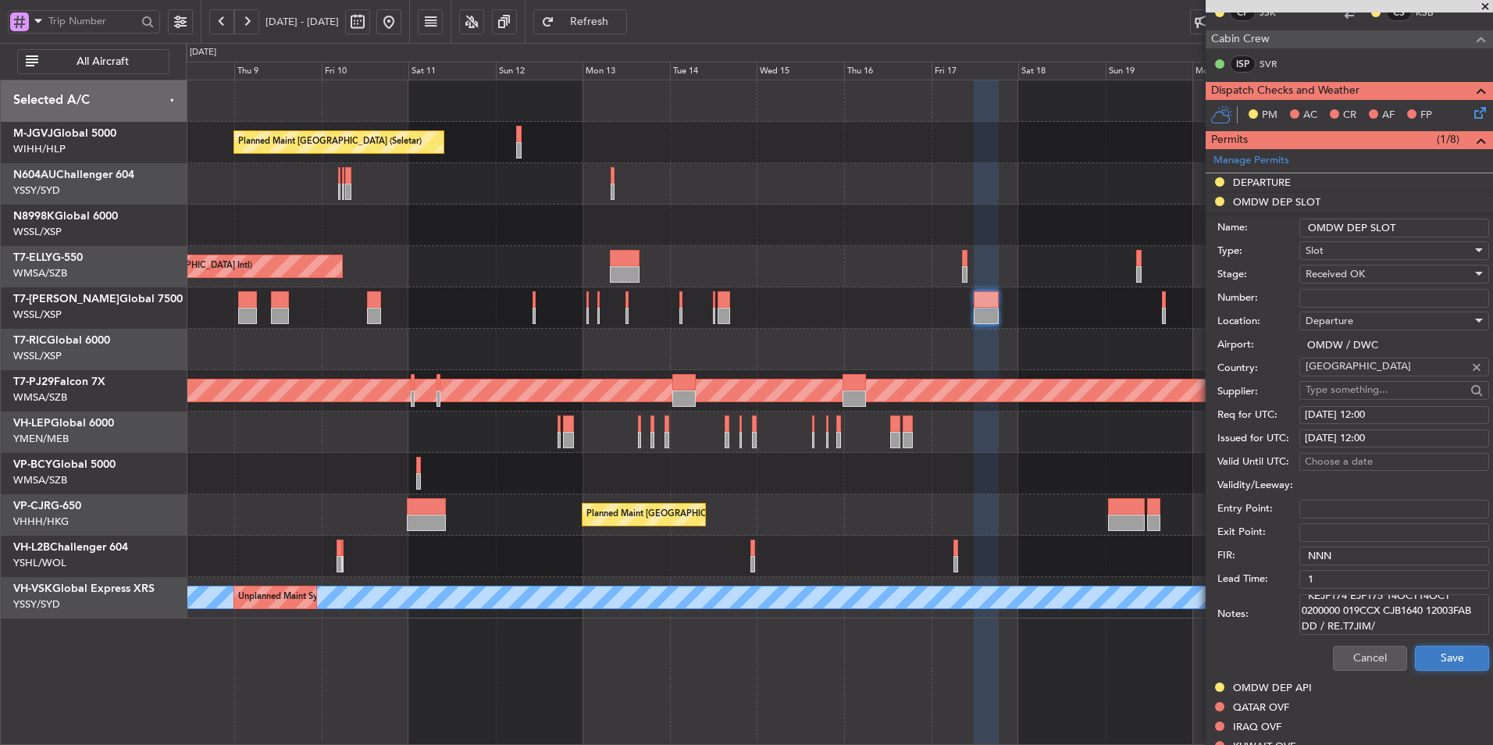
click at [1426, 656] on button "Save" at bounding box center [1452, 658] width 74 height 25
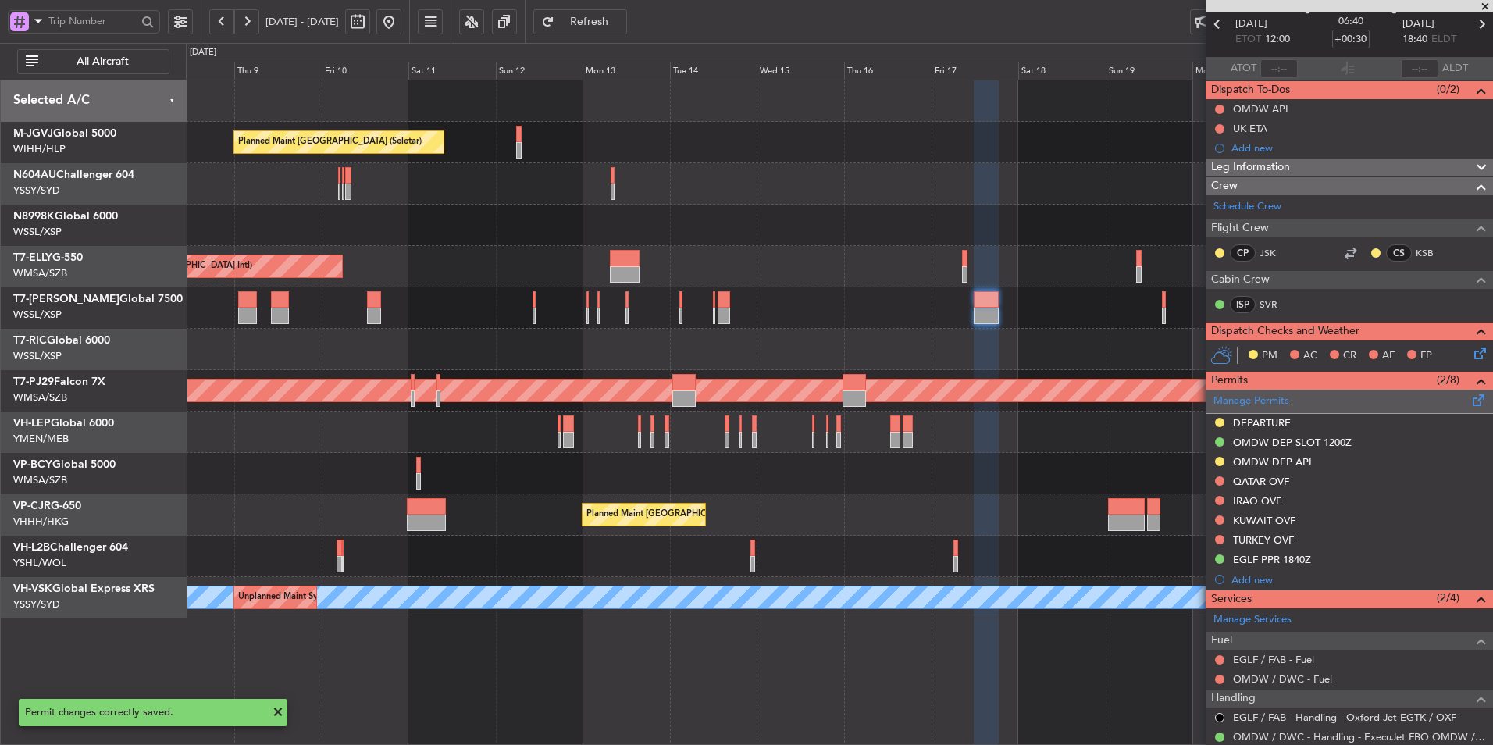
scroll to position [0, 0]
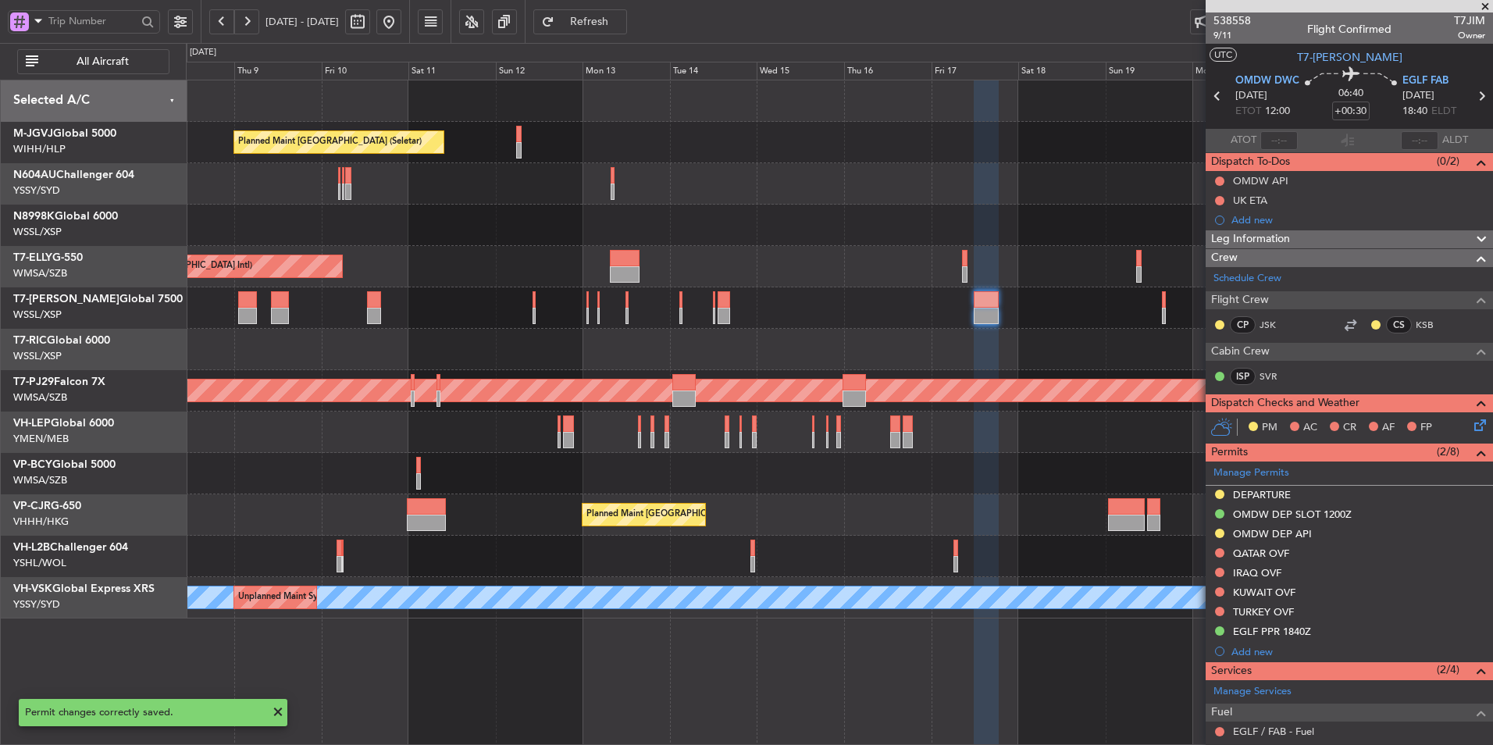
click at [771, 356] on div at bounding box center [839, 349] width 1306 height 41
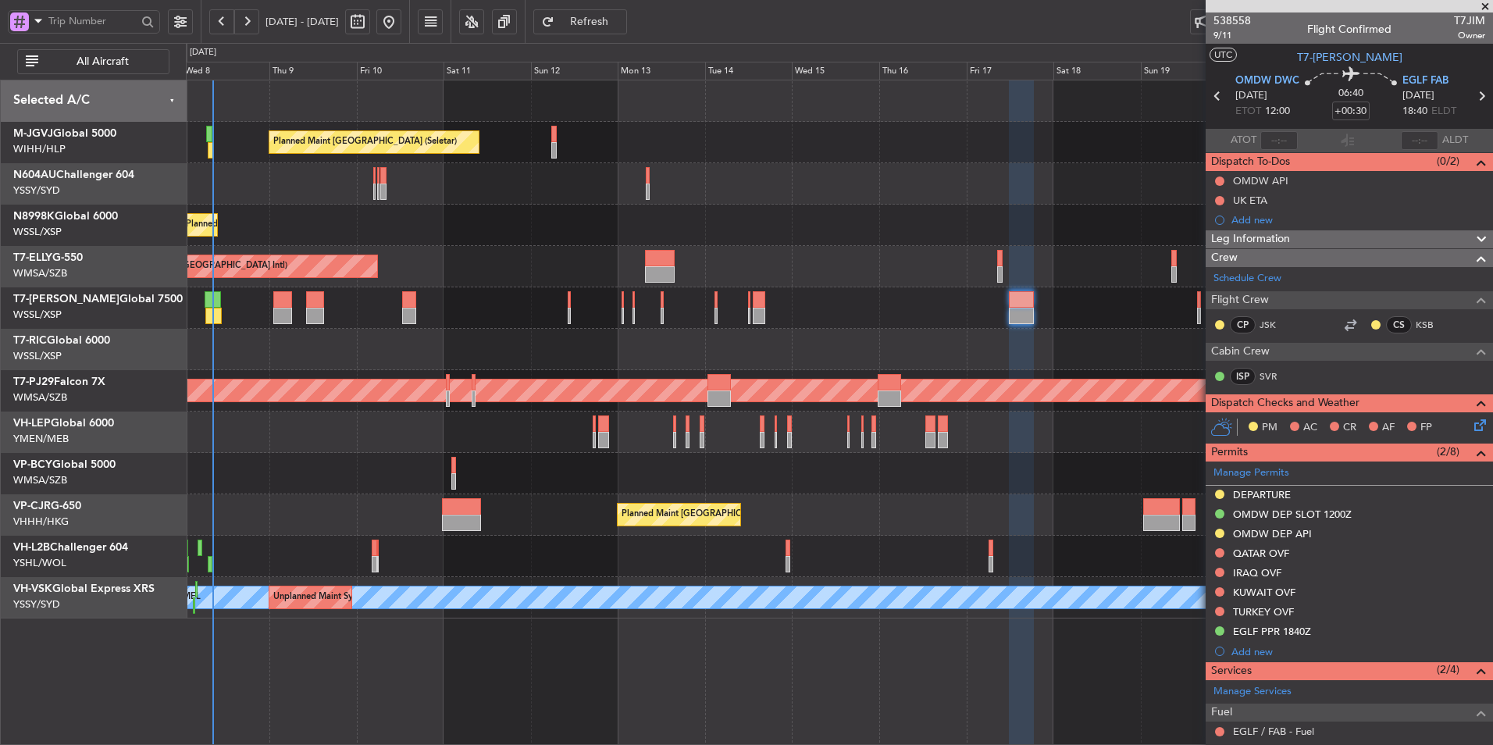
click at [569, 432] on div at bounding box center [839, 431] width 1306 height 41
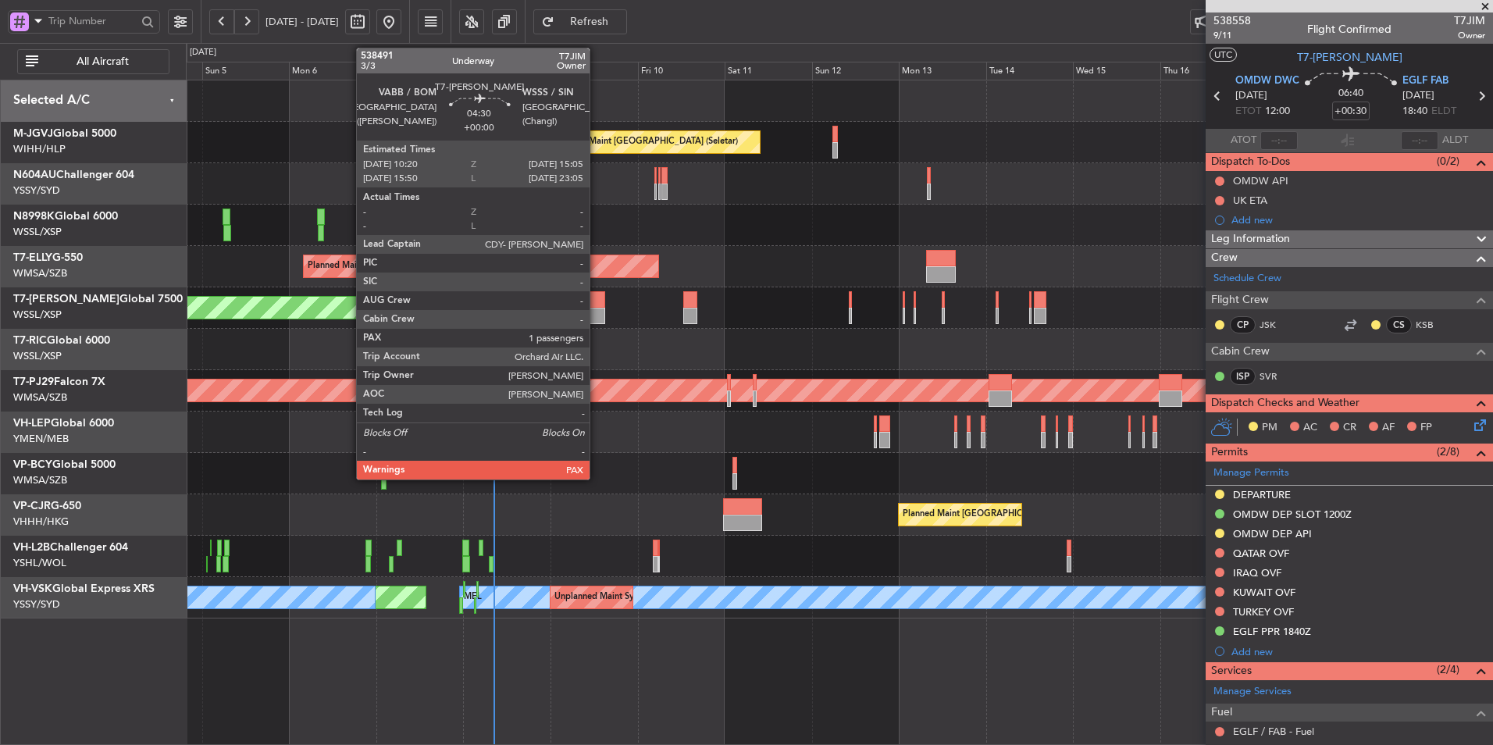
click at [596, 305] on div at bounding box center [596, 299] width 18 height 16
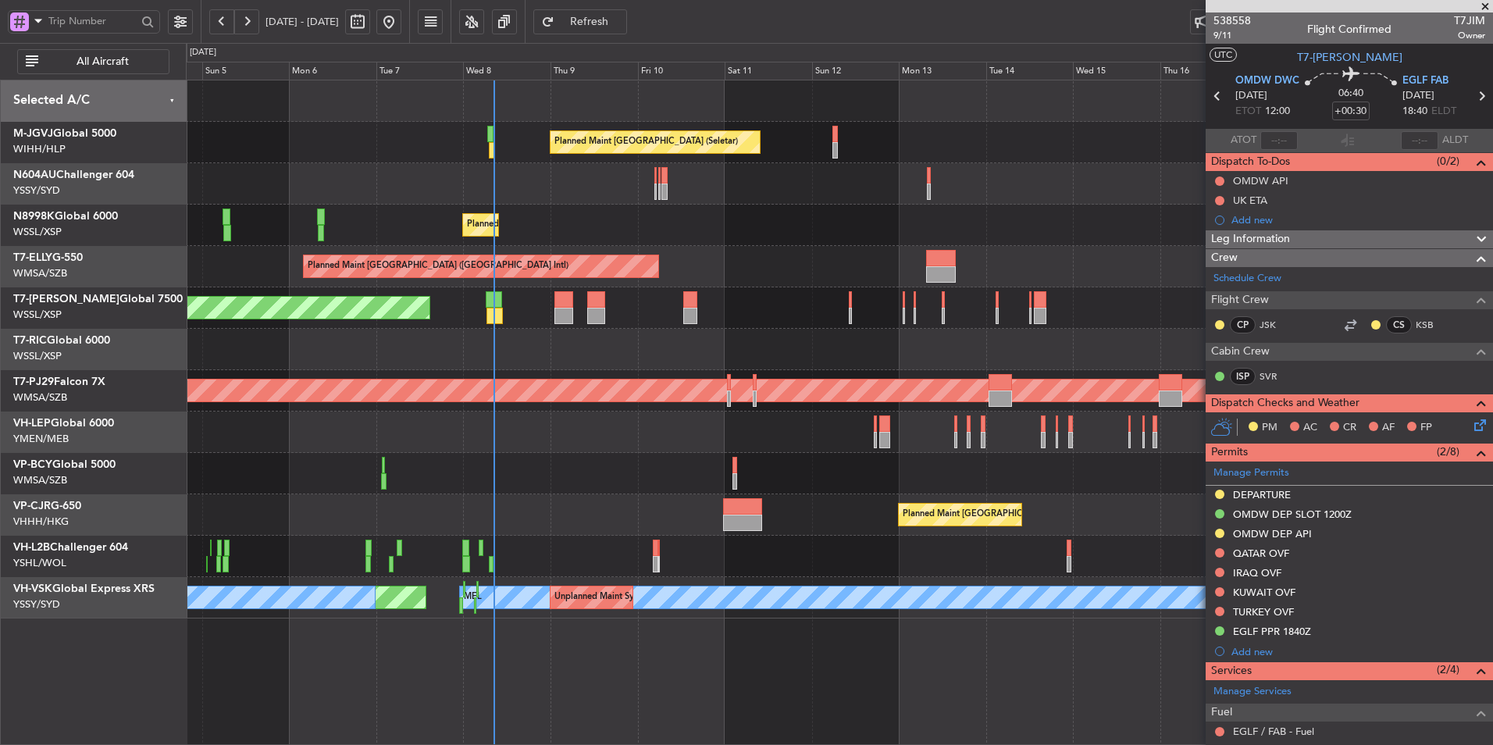
click at [616, 33] on button "Refresh" at bounding box center [580, 21] width 94 height 25
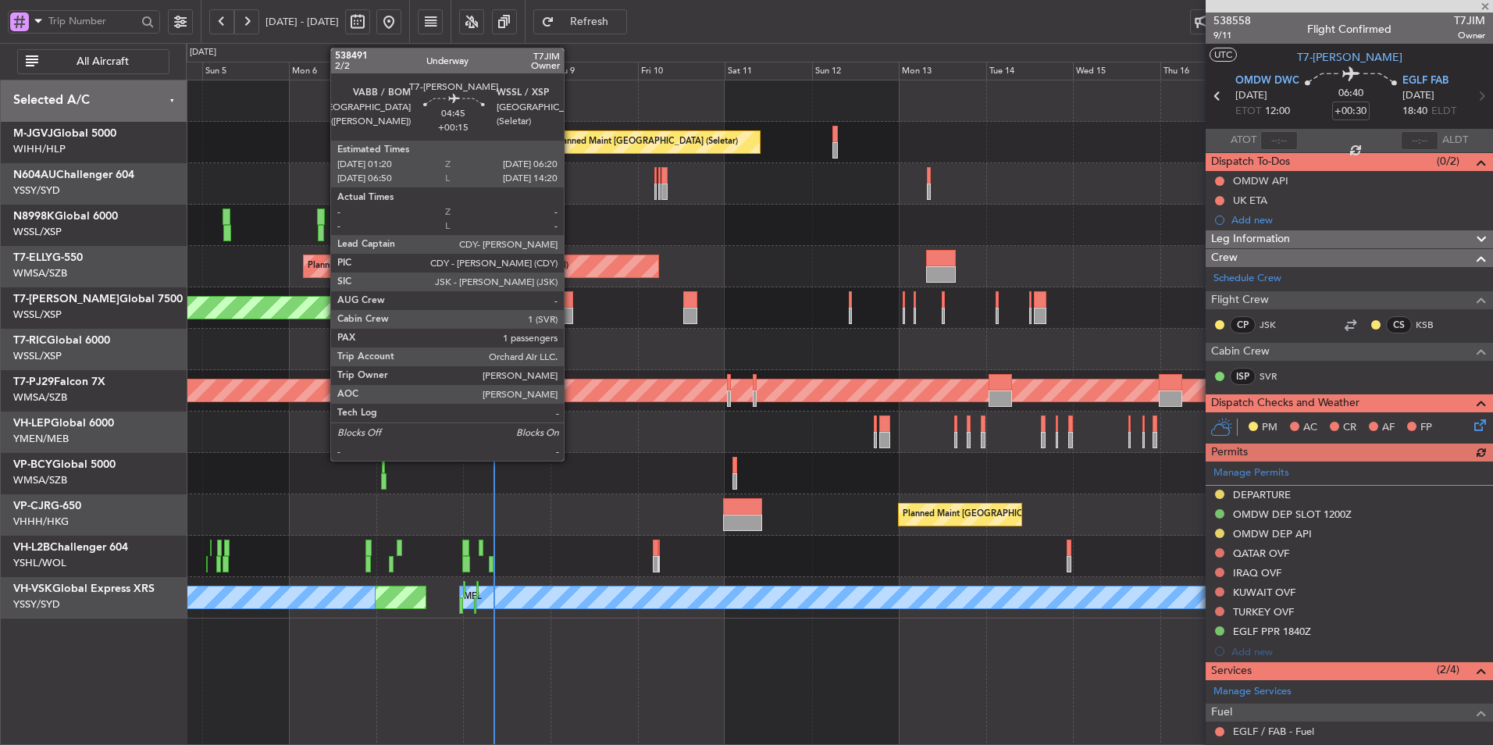
click at [571, 303] on div at bounding box center [563, 299] width 19 height 16
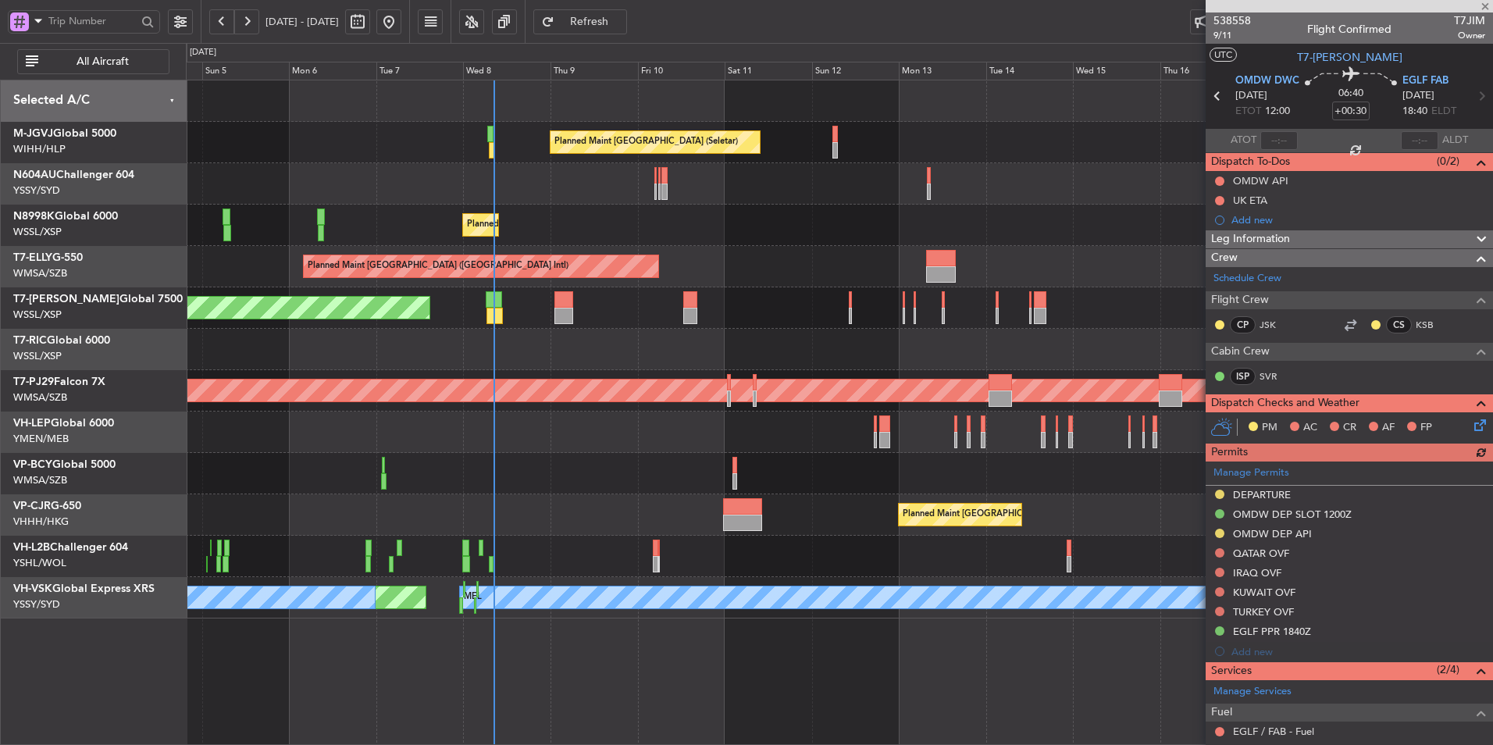
type input "+00:15"
type input "1"
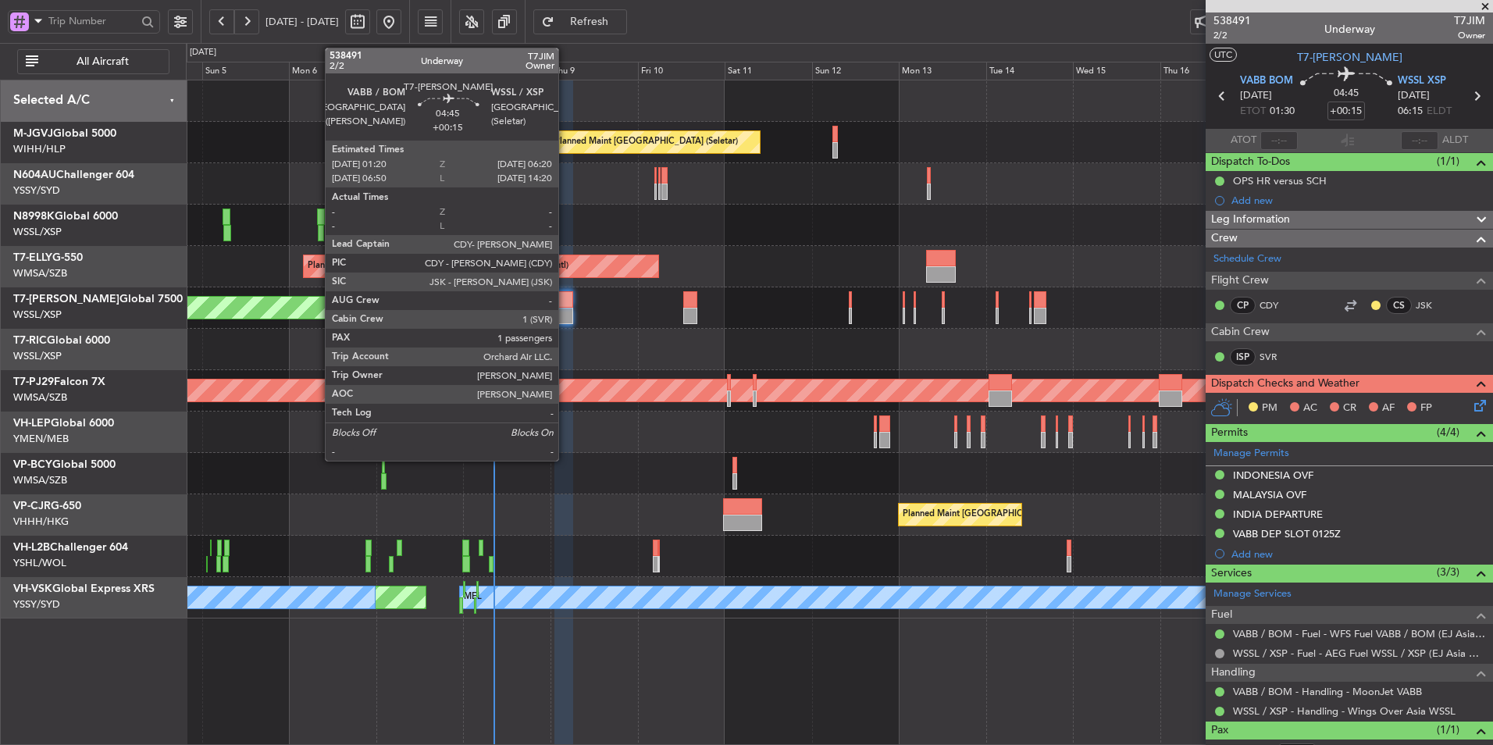
click at [565, 308] on div at bounding box center [563, 316] width 19 height 16
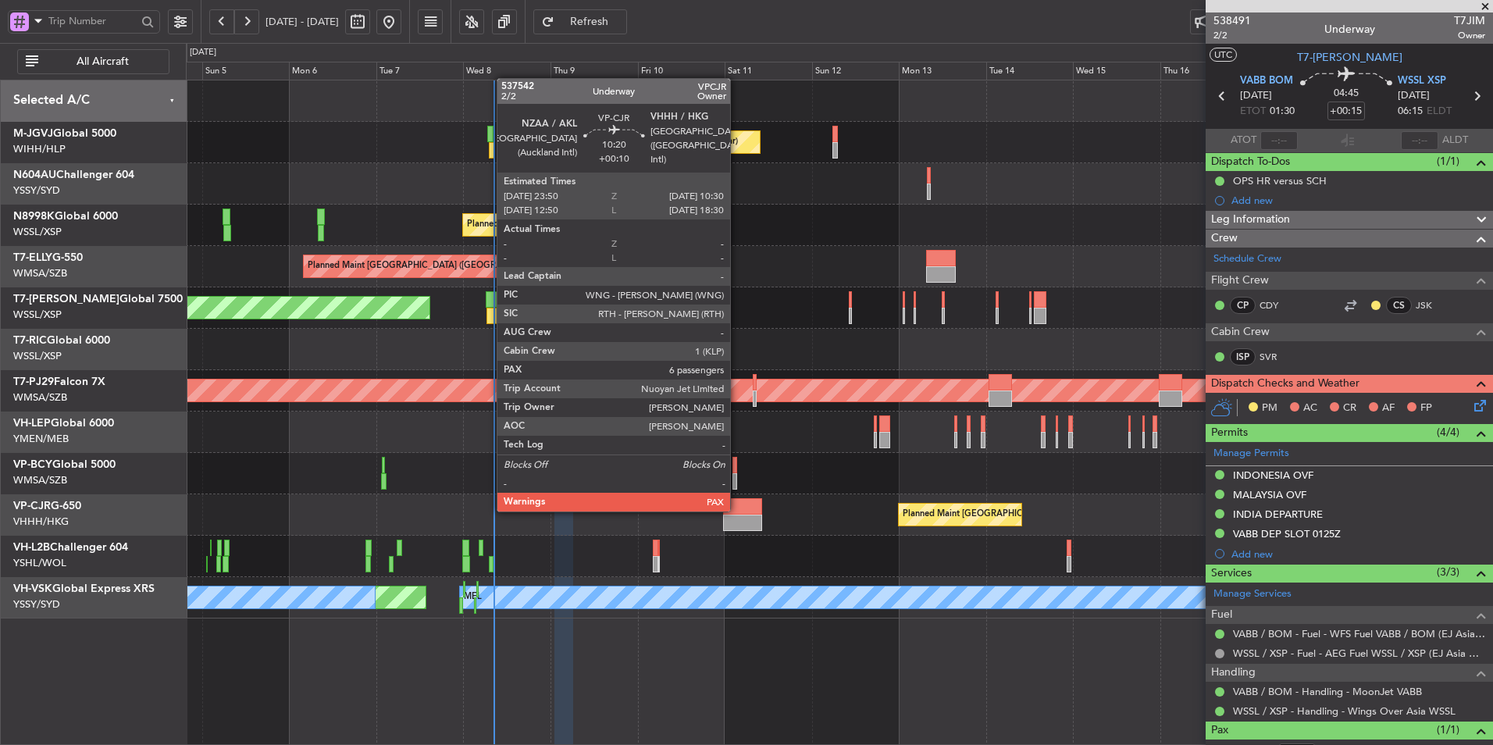
click at [737, 510] on div at bounding box center [742, 506] width 39 height 16
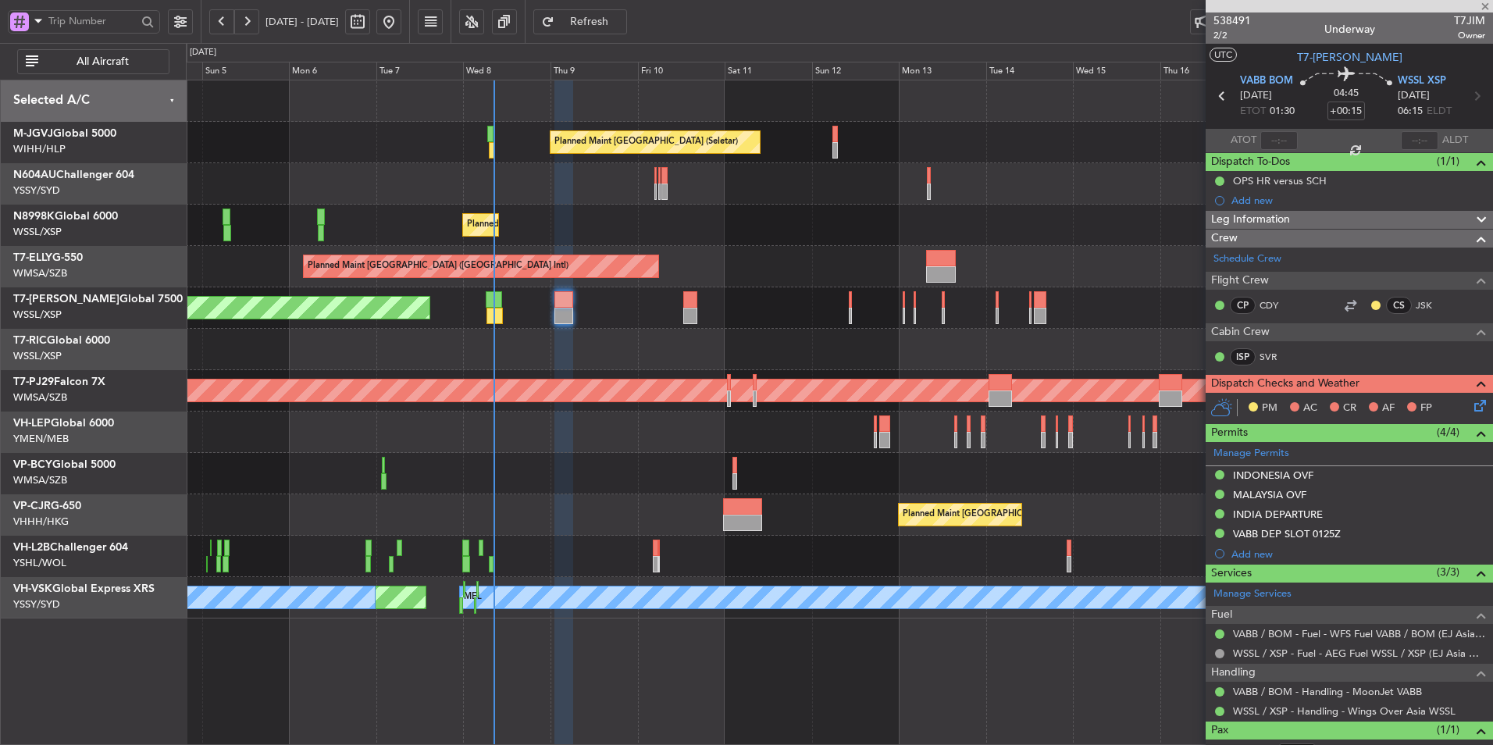
type input "+00:10"
type input "6"
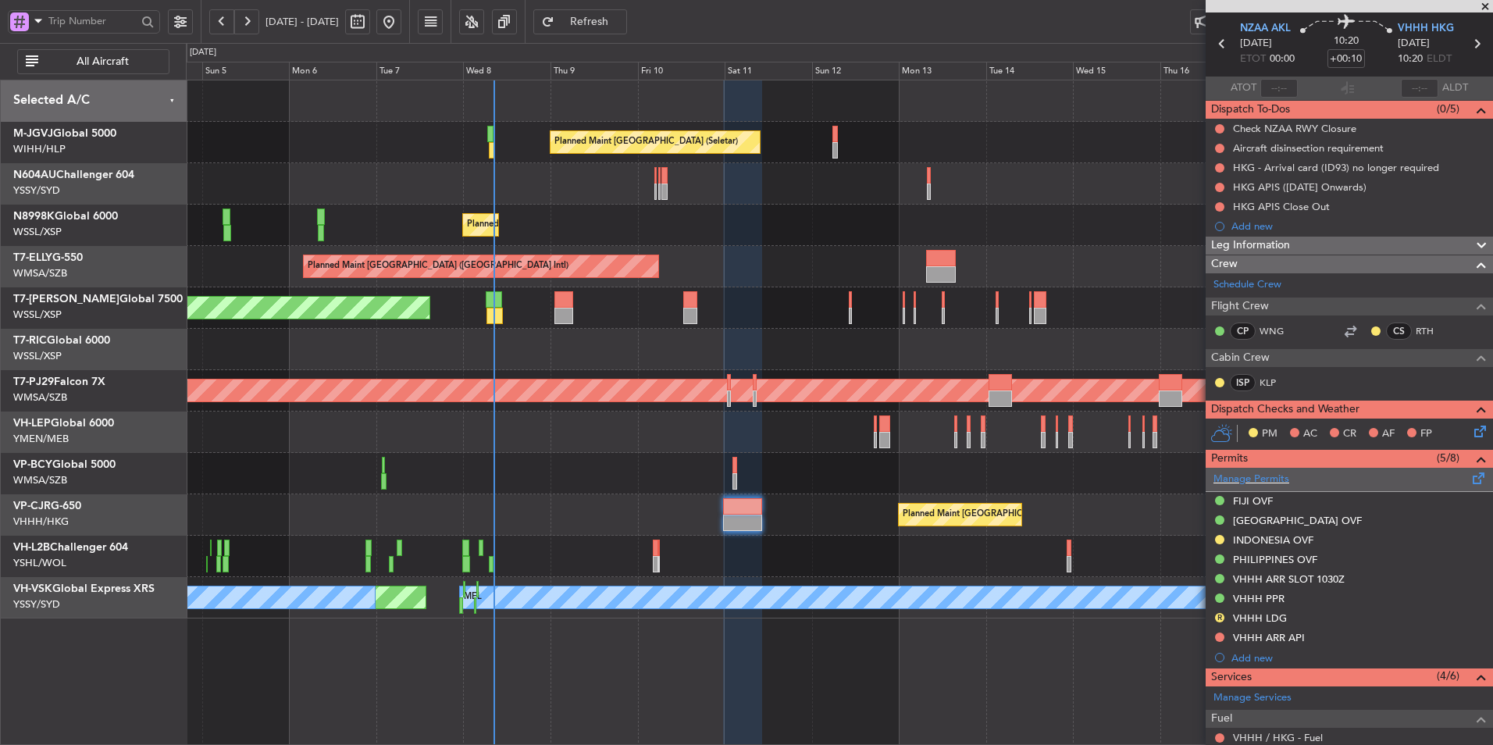
scroll to position [78, 0]
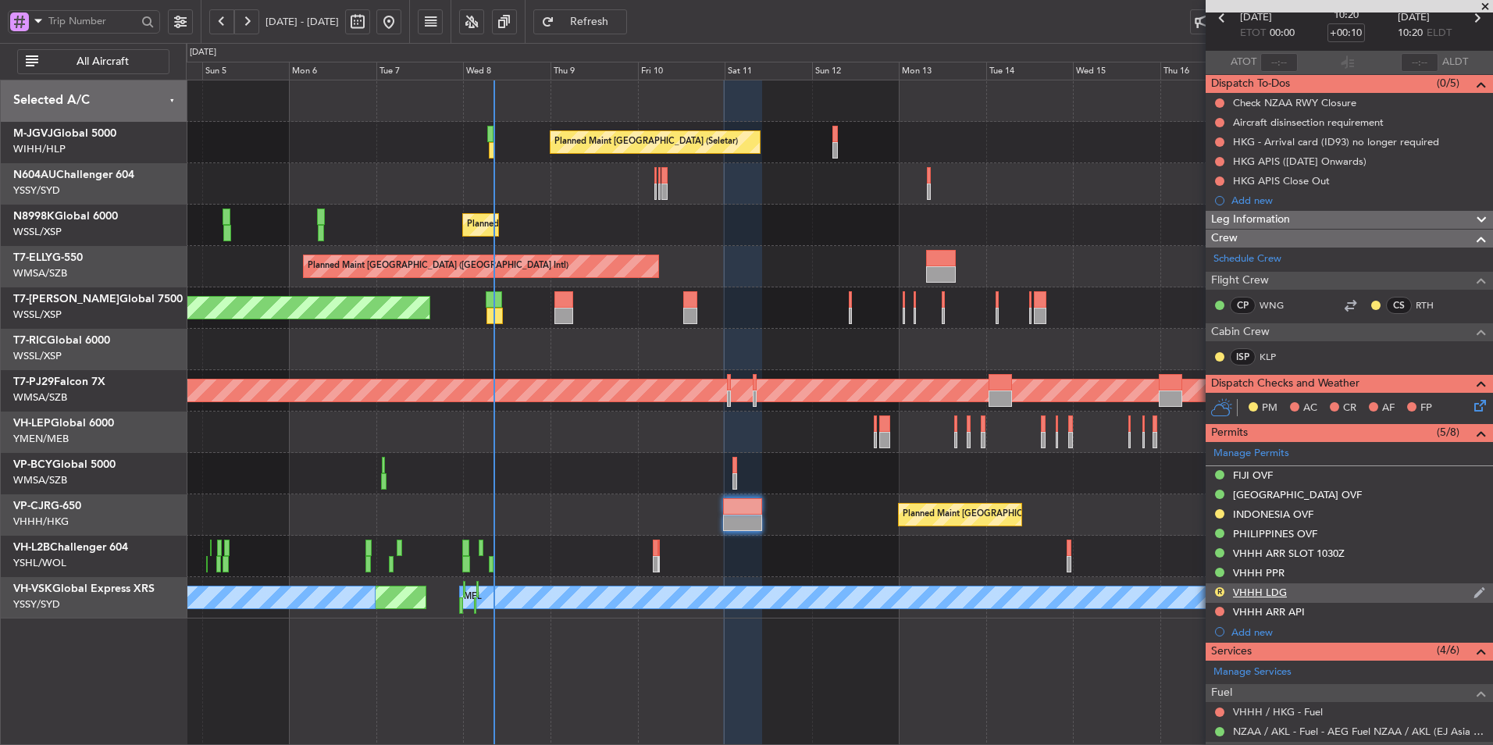
click at [1268, 588] on div "VHHH LDG" at bounding box center [1260, 592] width 54 height 13
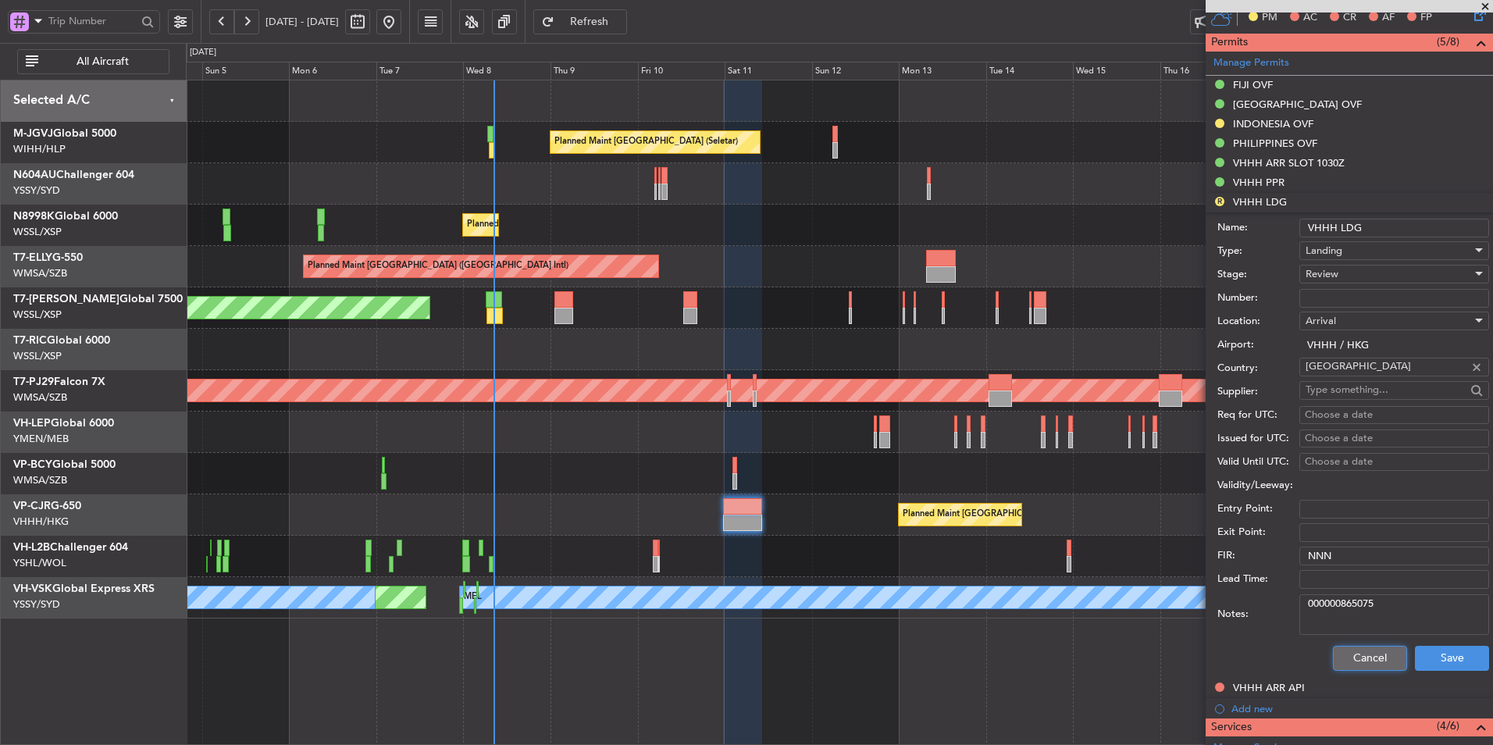
click at [1369, 655] on button "Cancel" at bounding box center [1370, 658] width 74 height 25
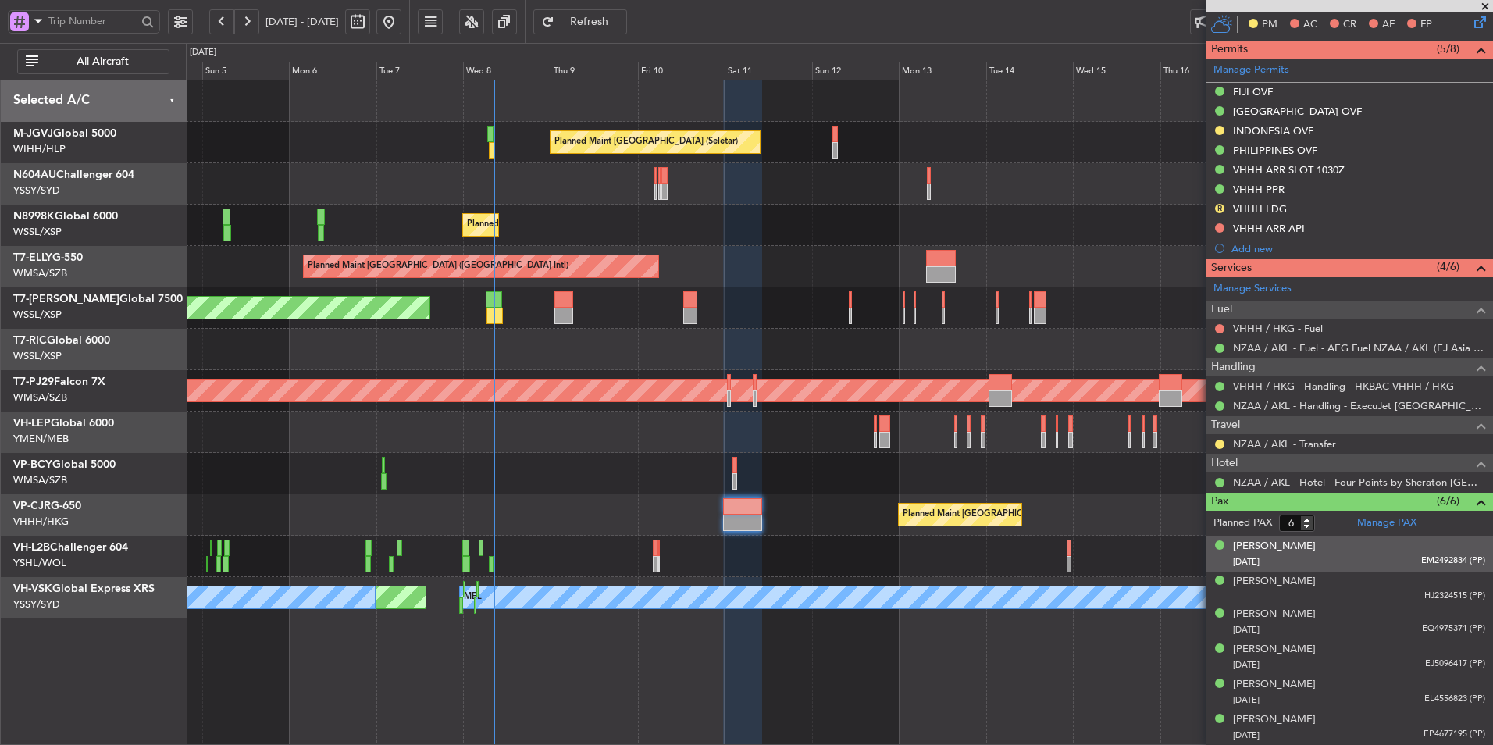
scroll to position [461, 0]
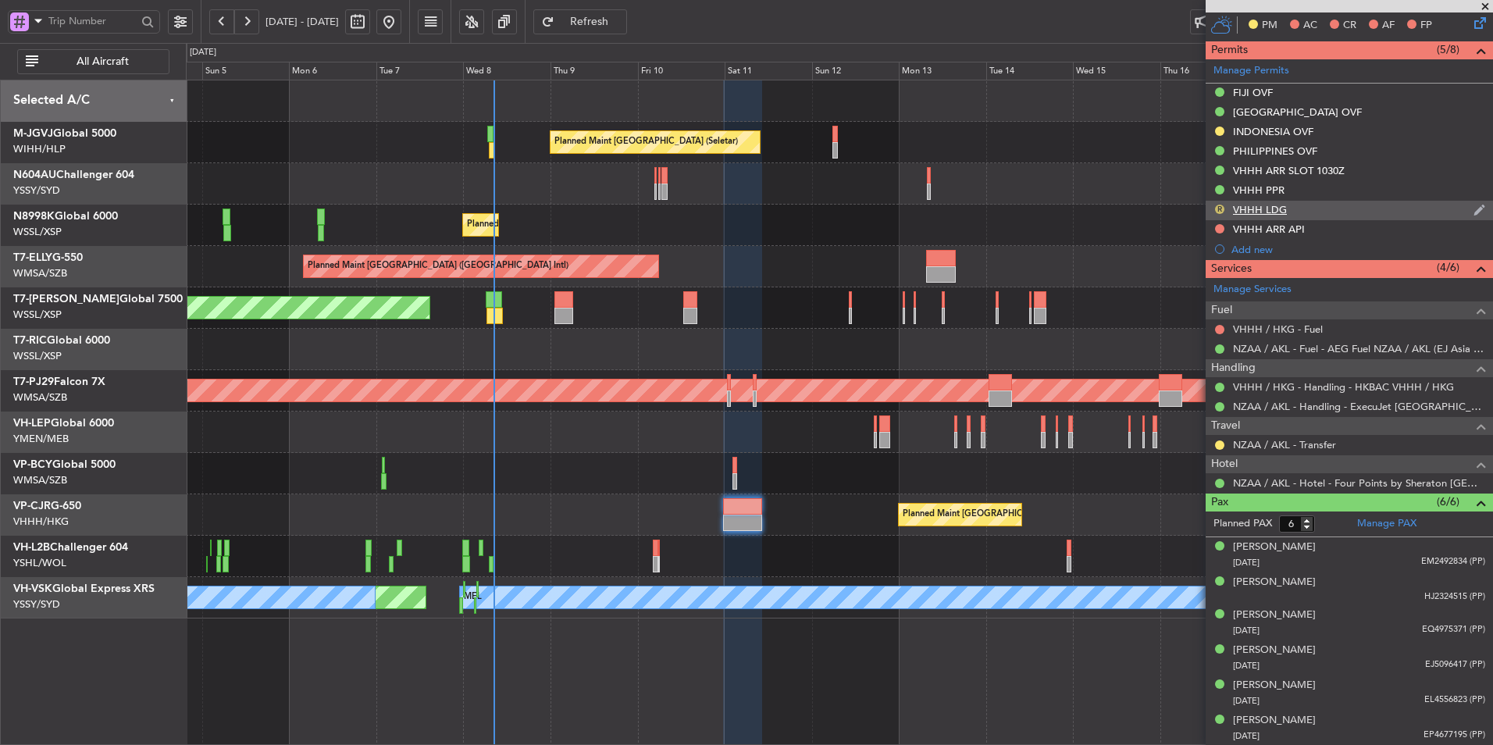
click at [1217, 205] on button "R" at bounding box center [1219, 209] width 9 height 9
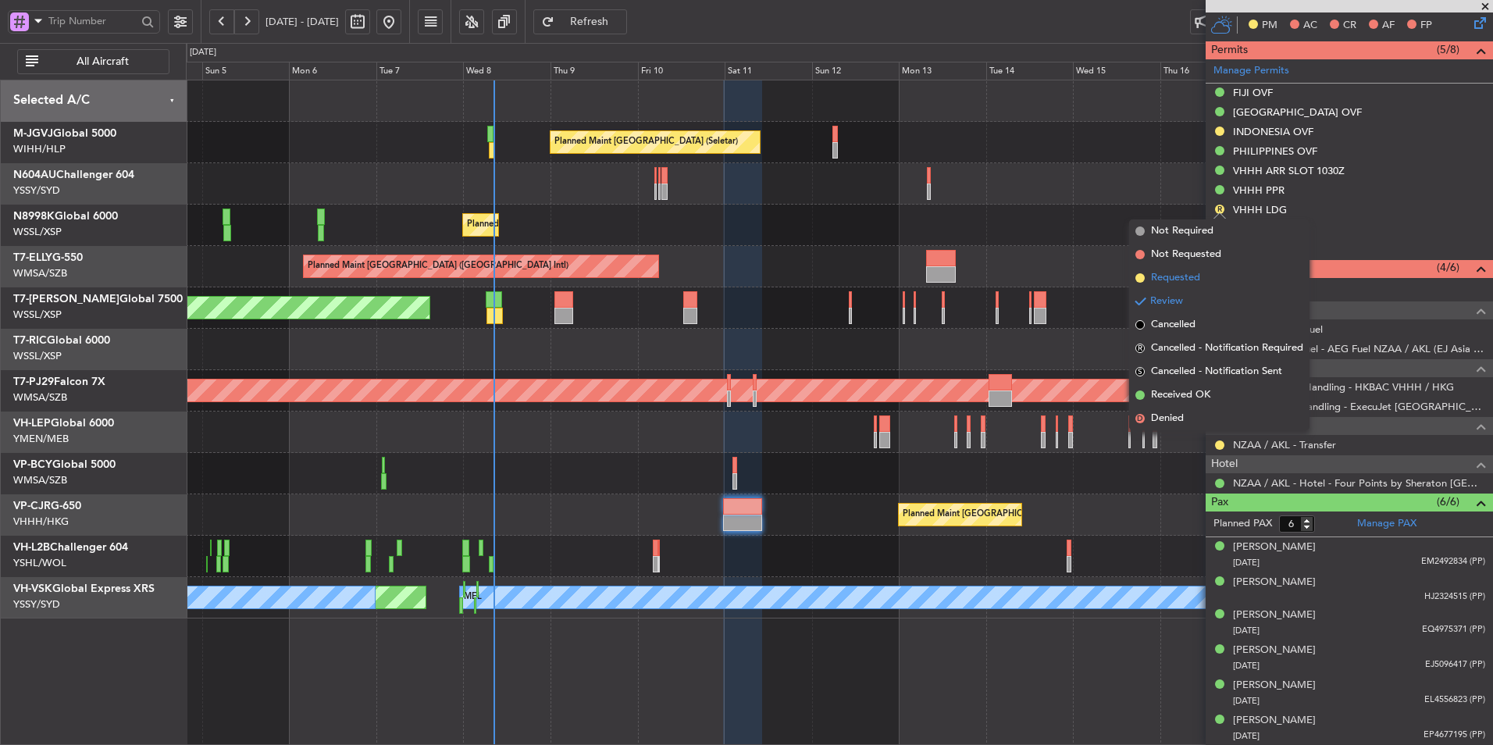
click at [1189, 274] on span "Requested" at bounding box center [1175, 278] width 49 height 16
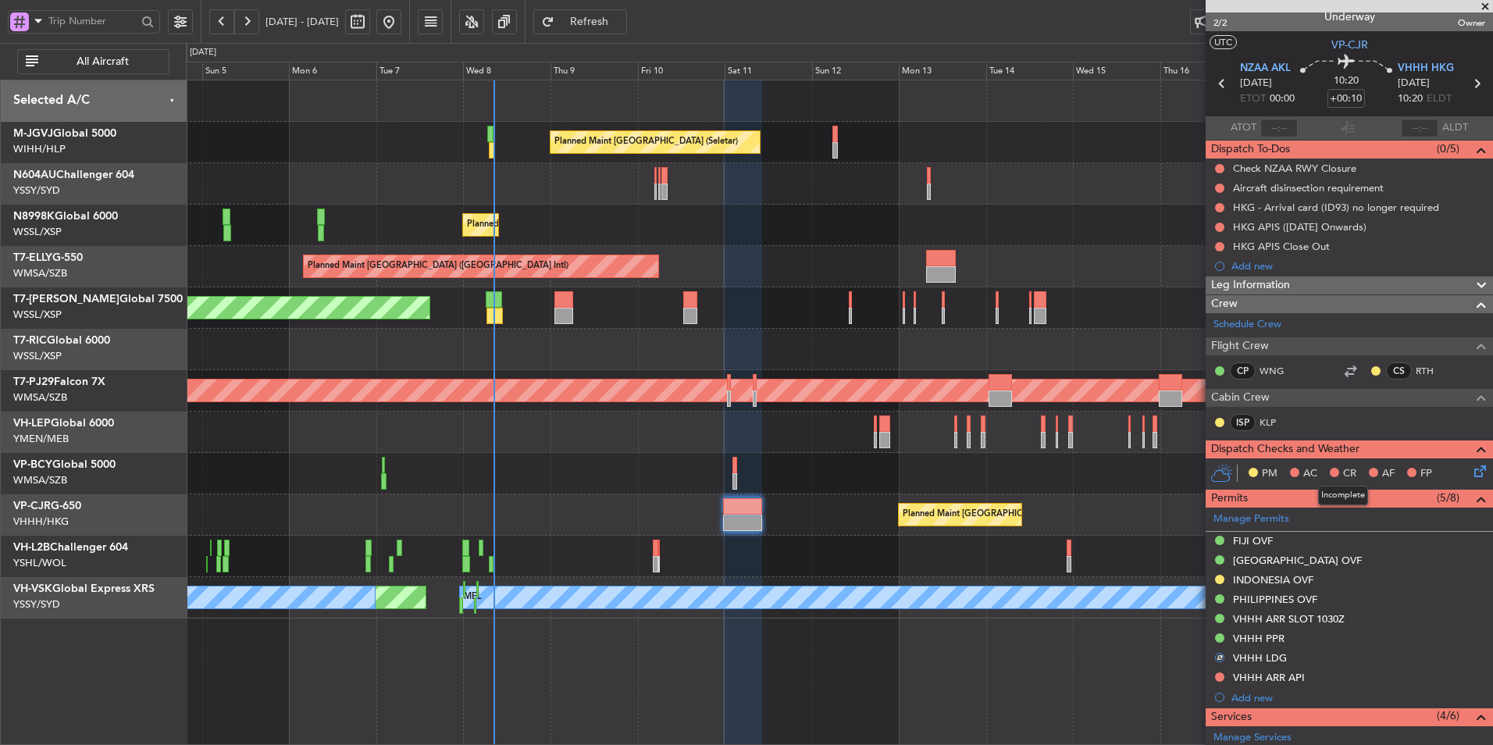
scroll to position [0, 0]
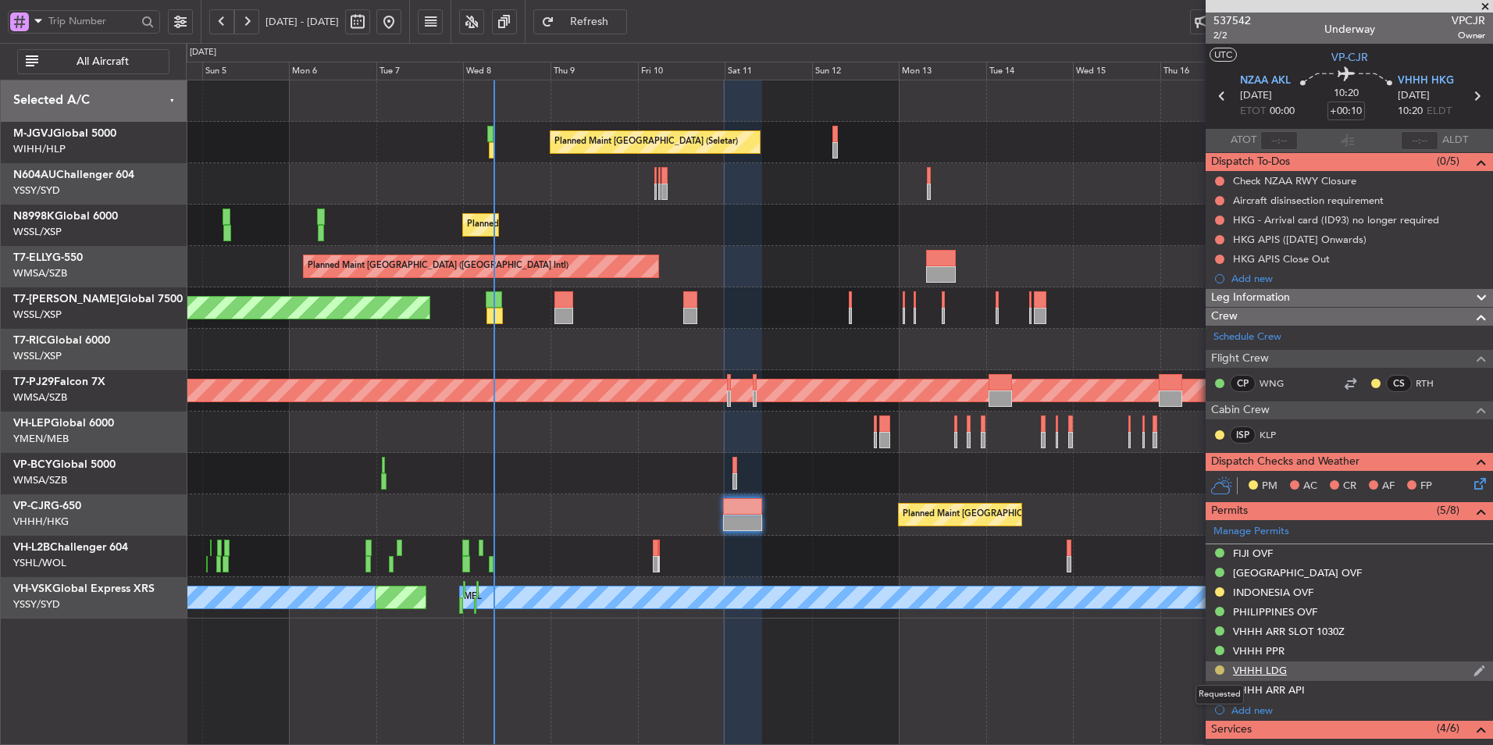
click at [1218, 672] on button at bounding box center [1219, 669] width 9 height 9
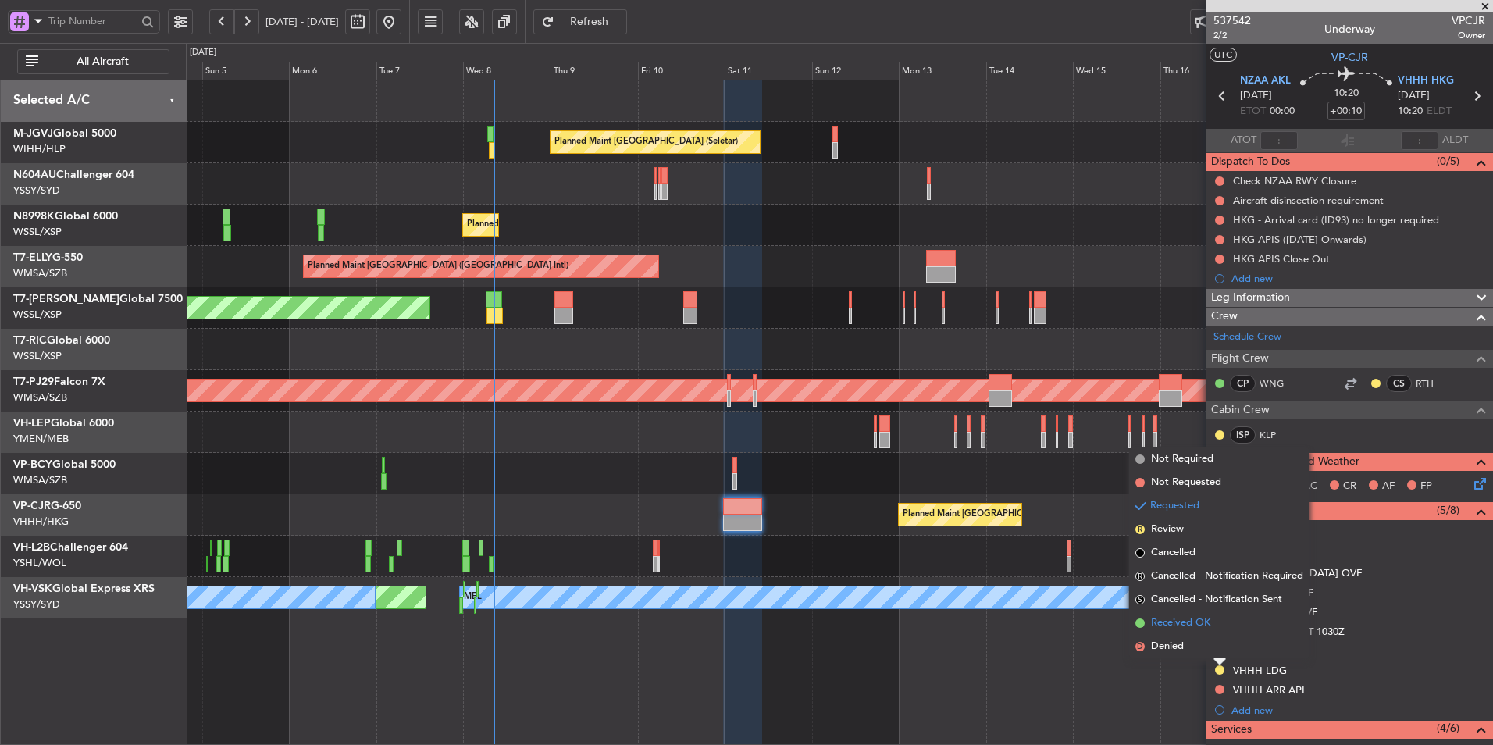
click at [1202, 621] on span "Received OK" at bounding box center [1180, 623] width 59 height 16
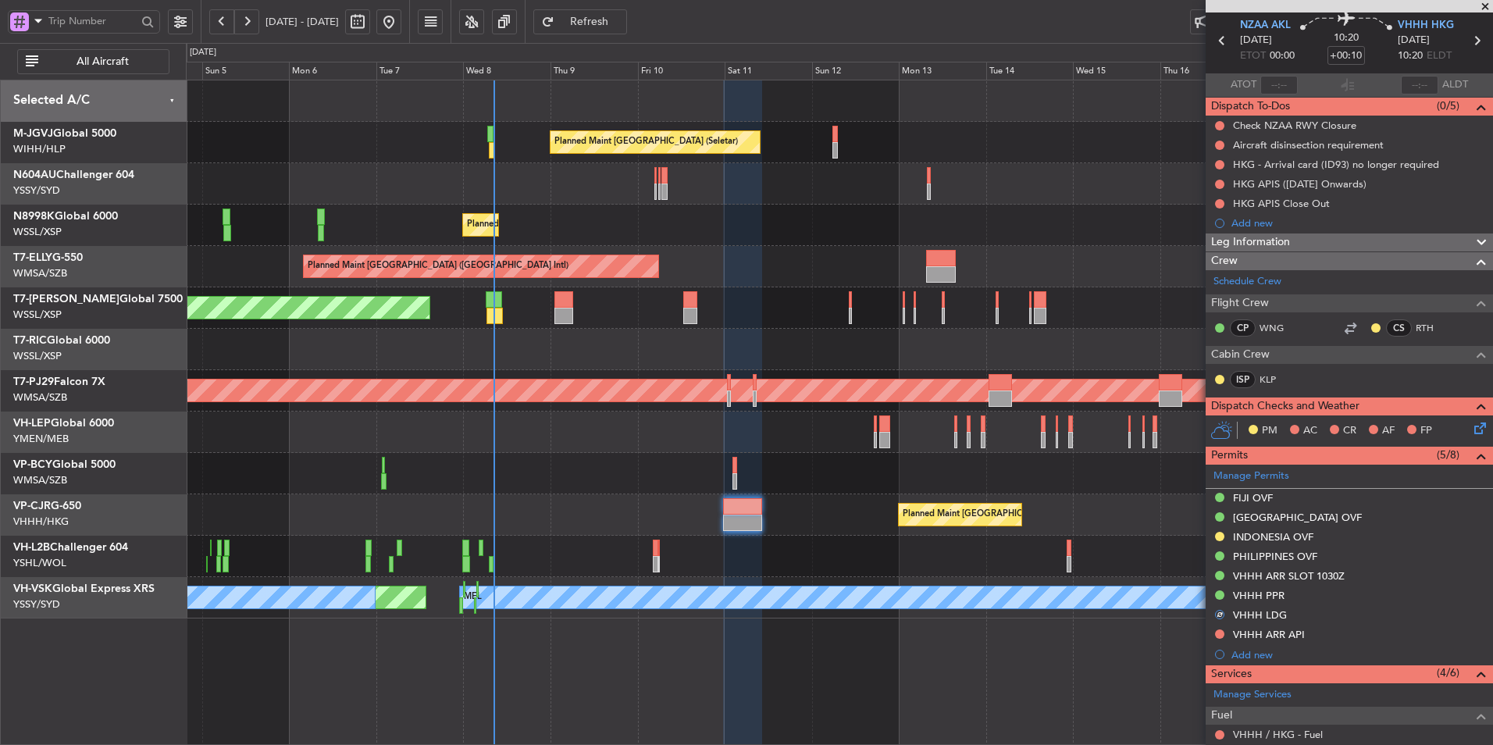
scroll to position [234, 0]
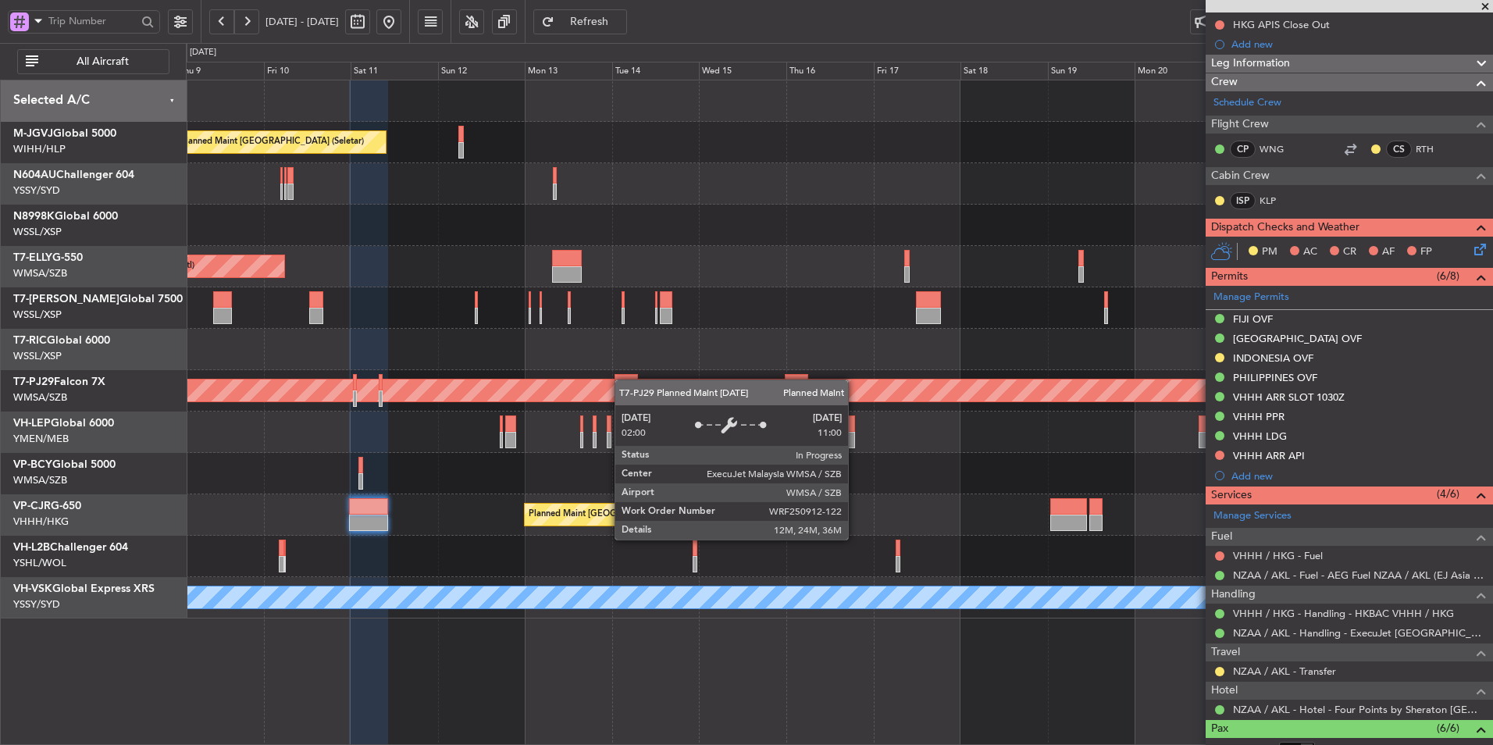
click at [525, 389] on div "Planned Maint [GEOGRAPHIC_DATA] (Seletar) Planned Maint [GEOGRAPHIC_DATA] (Sele…" at bounding box center [839, 349] width 1306 height 538
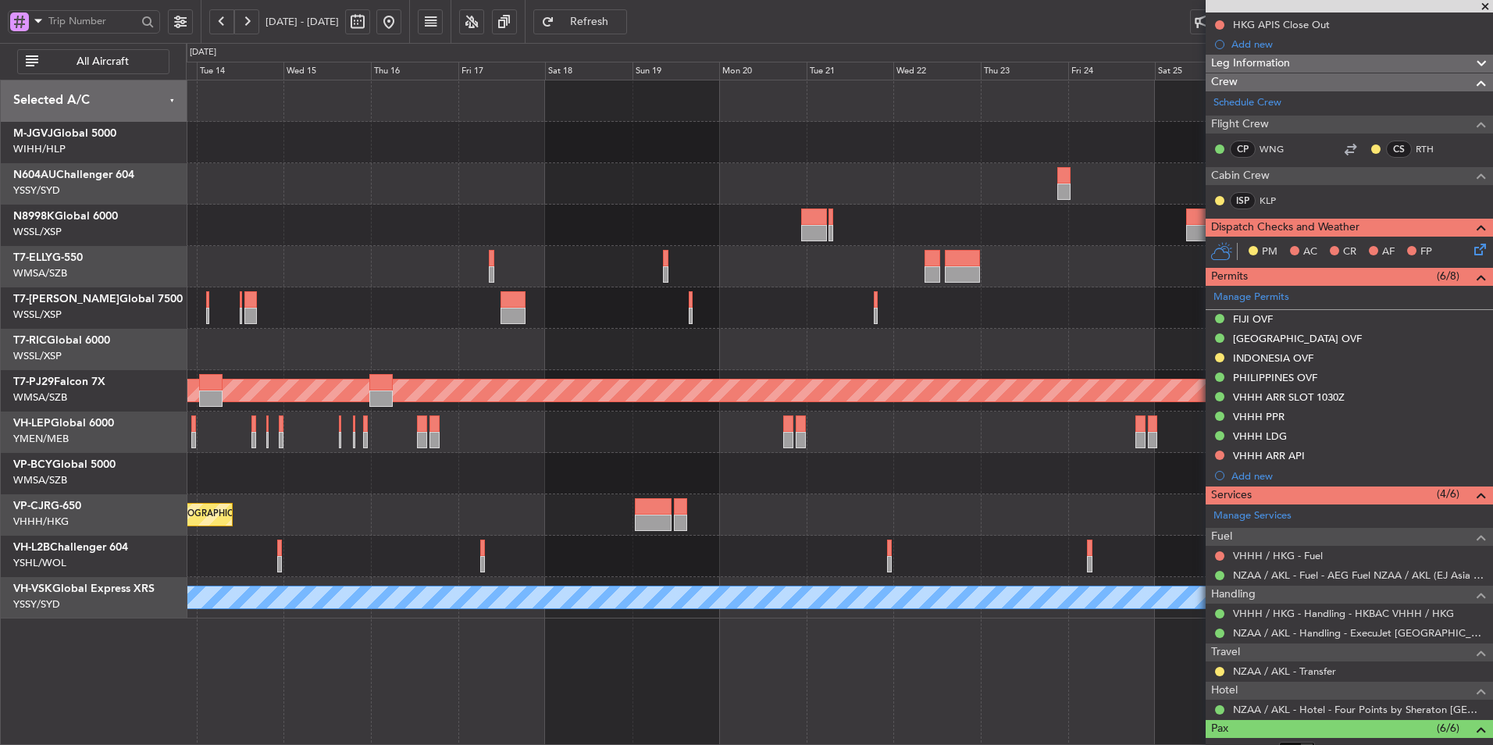
click at [376, 374] on div "Planned Maint [GEOGRAPHIC_DATA] (Seletar) Planned Maint [GEOGRAPHIC_DATA] ([GEO…" at bounding box center [839, 349] width 1306 height 538
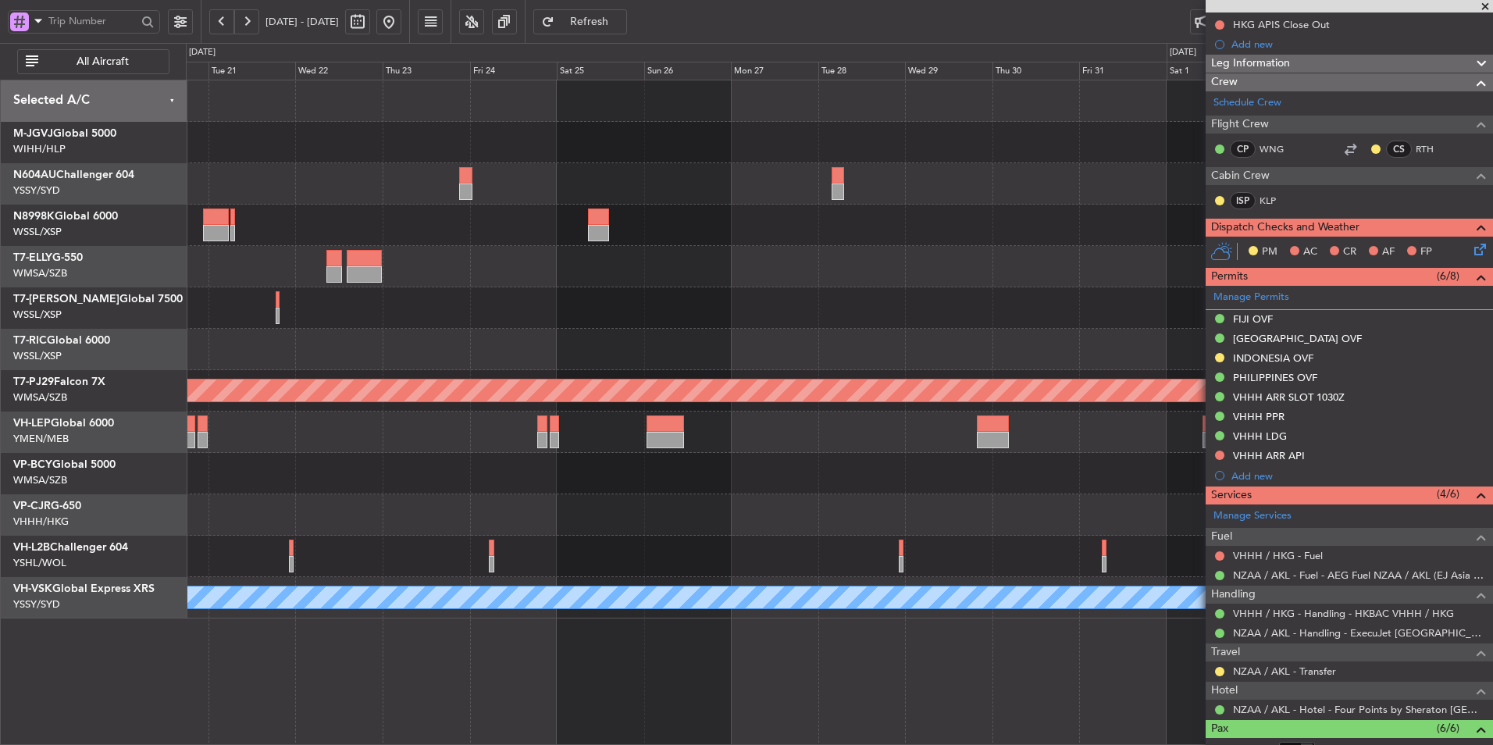
click at [851, 342] on div "Planned Maint Sydney ([PERSON_NAME] Intl) Planned Maint [GEOGRAPHIC_DATA] (Sult…" at bounding box center [839, 349] width 1306 height 538
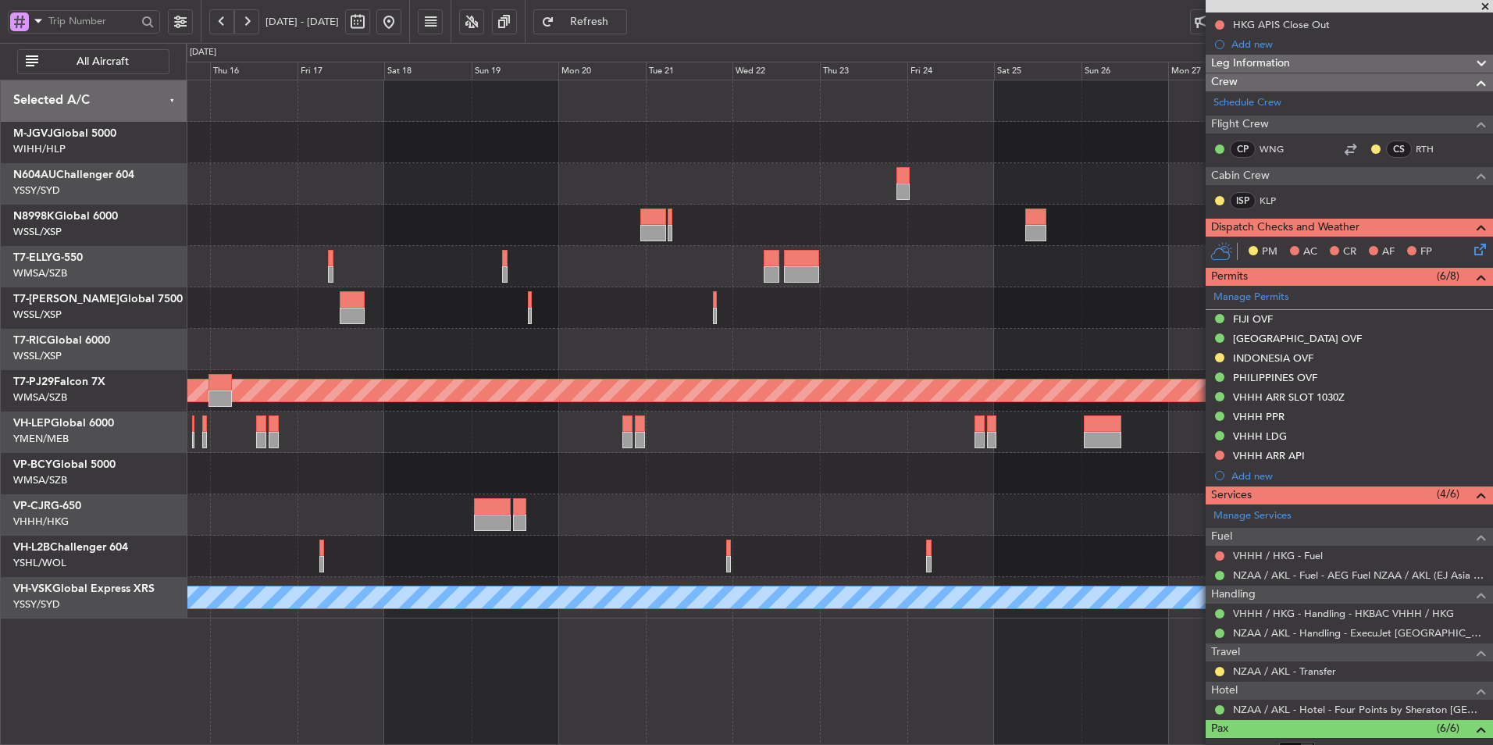
click at [670, 341] on div at bounding box center [839, 349] width 1306 height 41
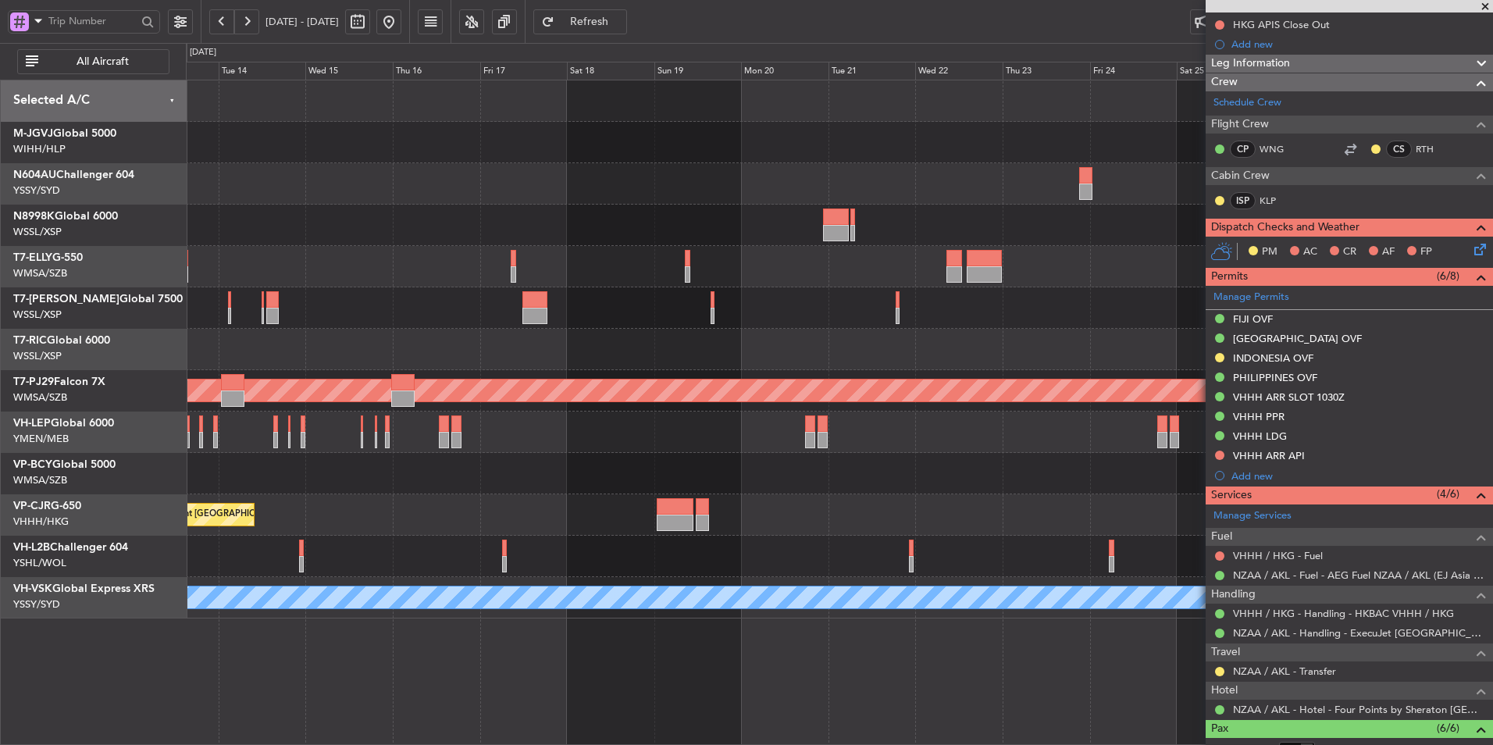
click at [824, 161] on div "Planned Maint [GEOGRAPHIC_DATA] (Seletar) Planned Maint [GEOGRAPHIC_DATA] ([GEO…" at bounding box center [839, 349] width 1306 height 538
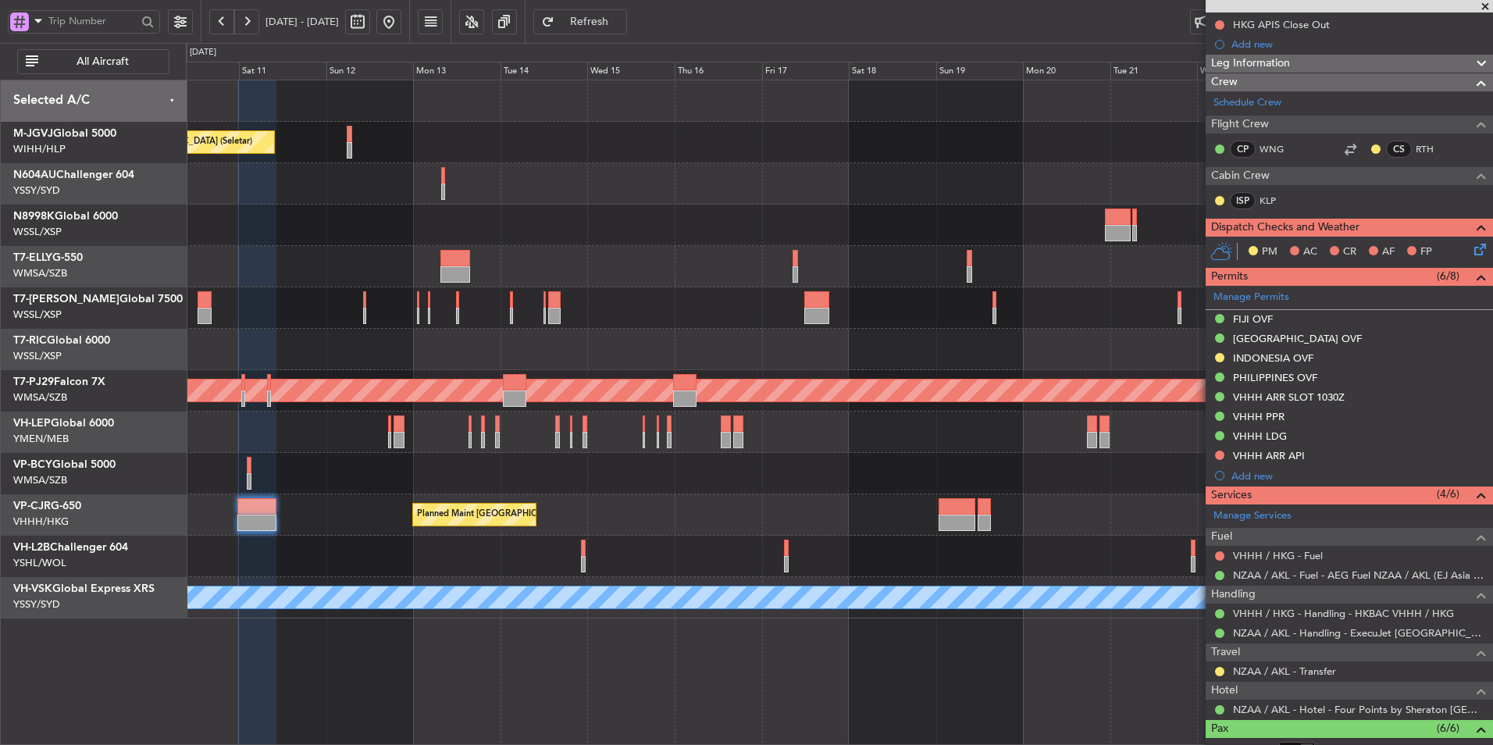
click at [719, 166] on div "Planned Maint [GEOGRAPHIC_DATA] (Seletar) Planned Maint [GEOGRAPHIC_DATA] (Sele…" at bounding box center [839, 349] width 1306 height 538
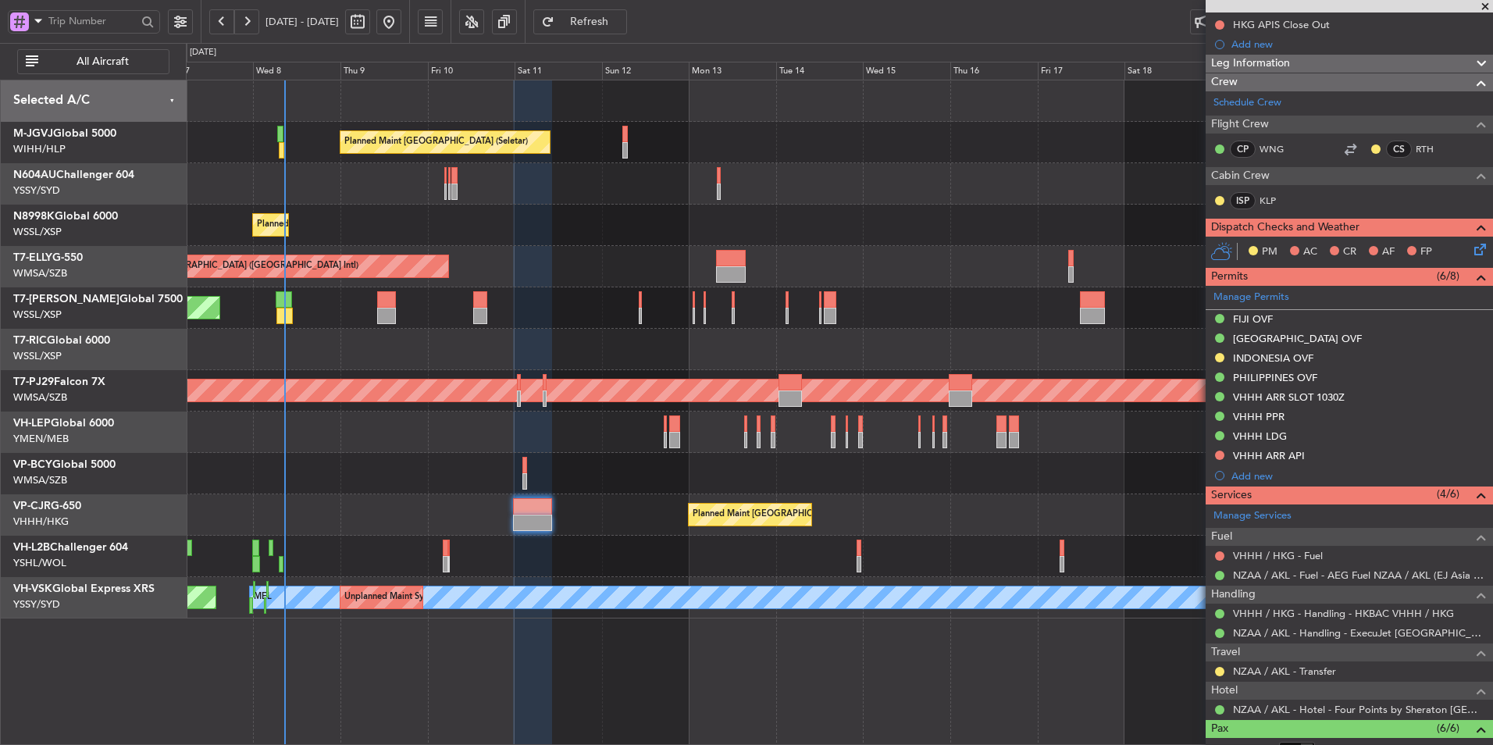
click at [704, 196] on div at bounding box center [839, 183] width 1306 height 41
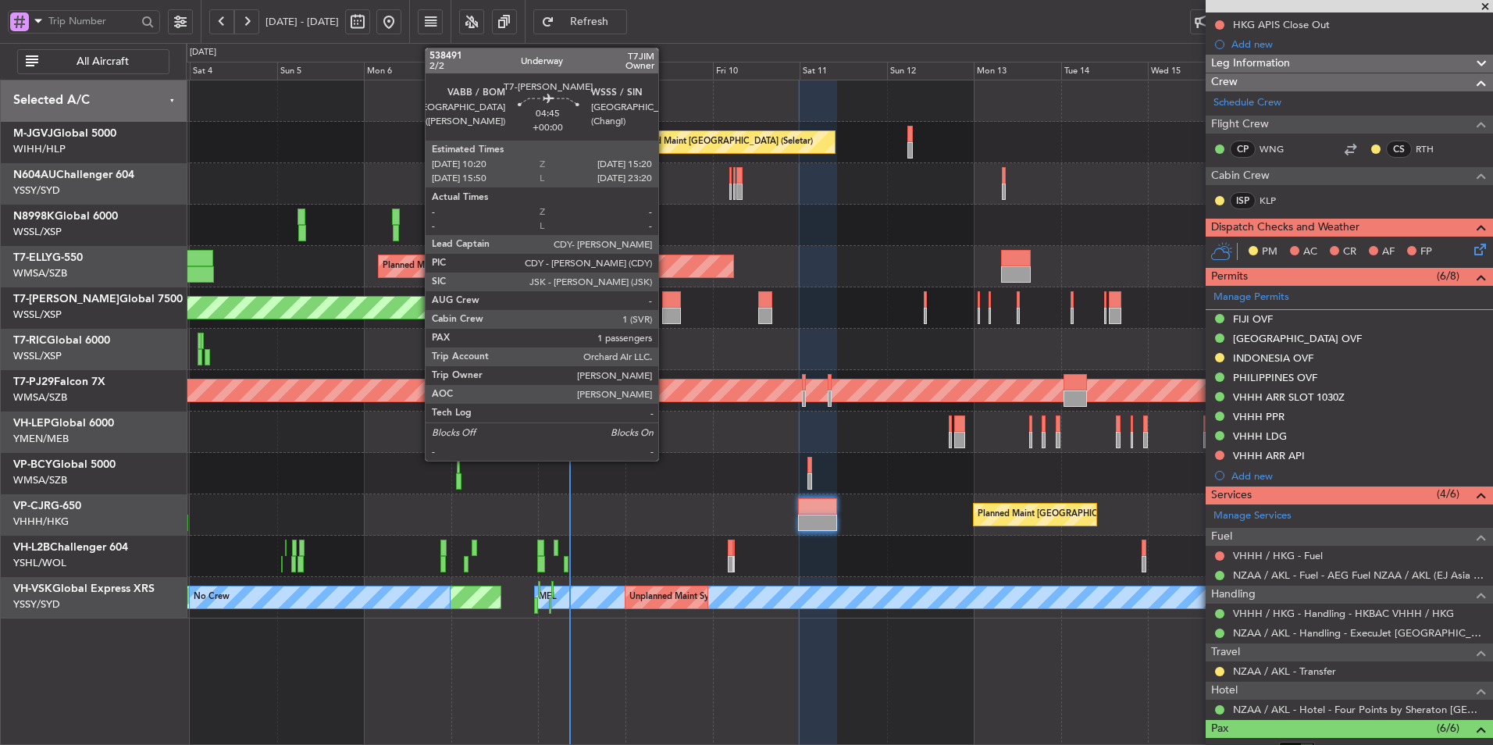
click at [665, 310] on div at bounding box center [671, 316] width 19 height 16
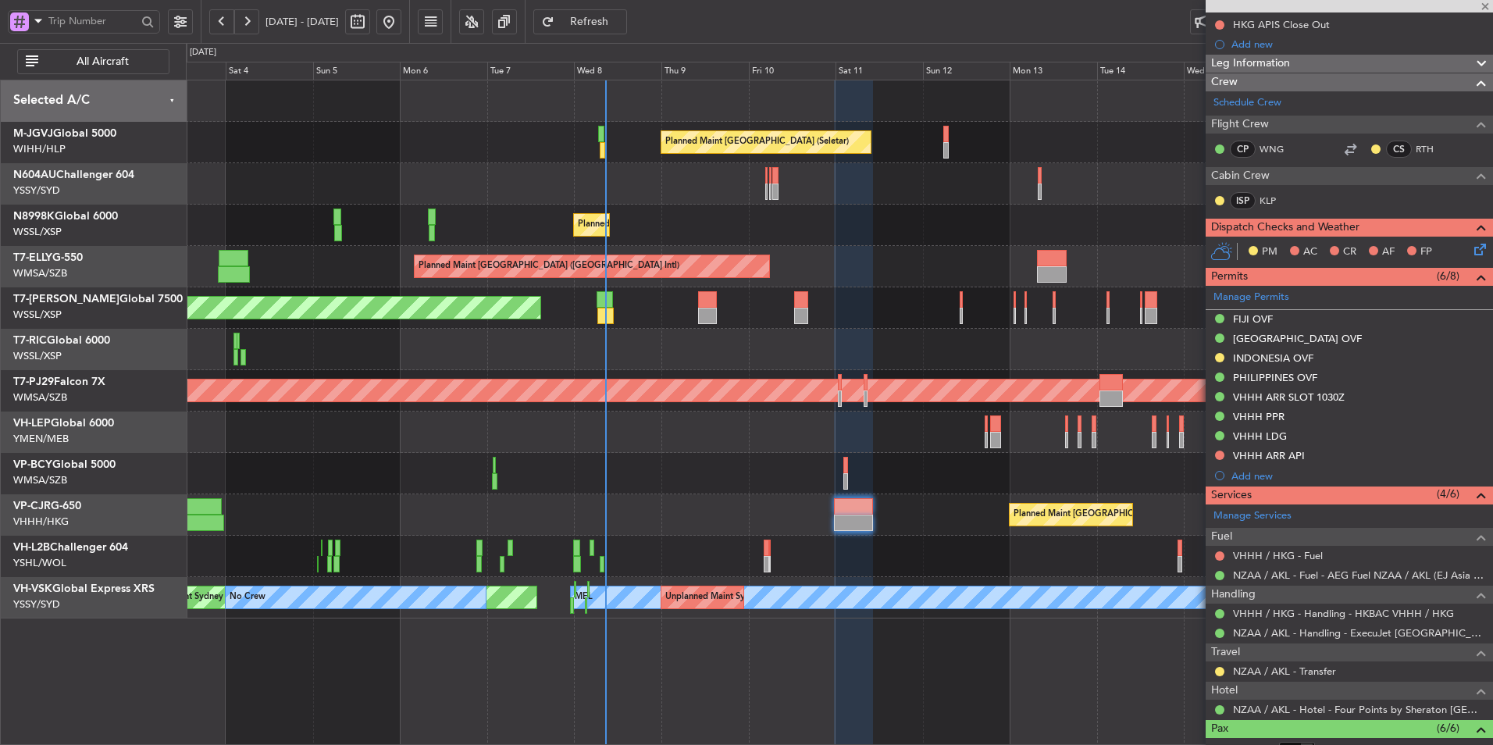
click at [695, 354] on div at bounding box center [839, 349] width 1306 height 41
type input "1"
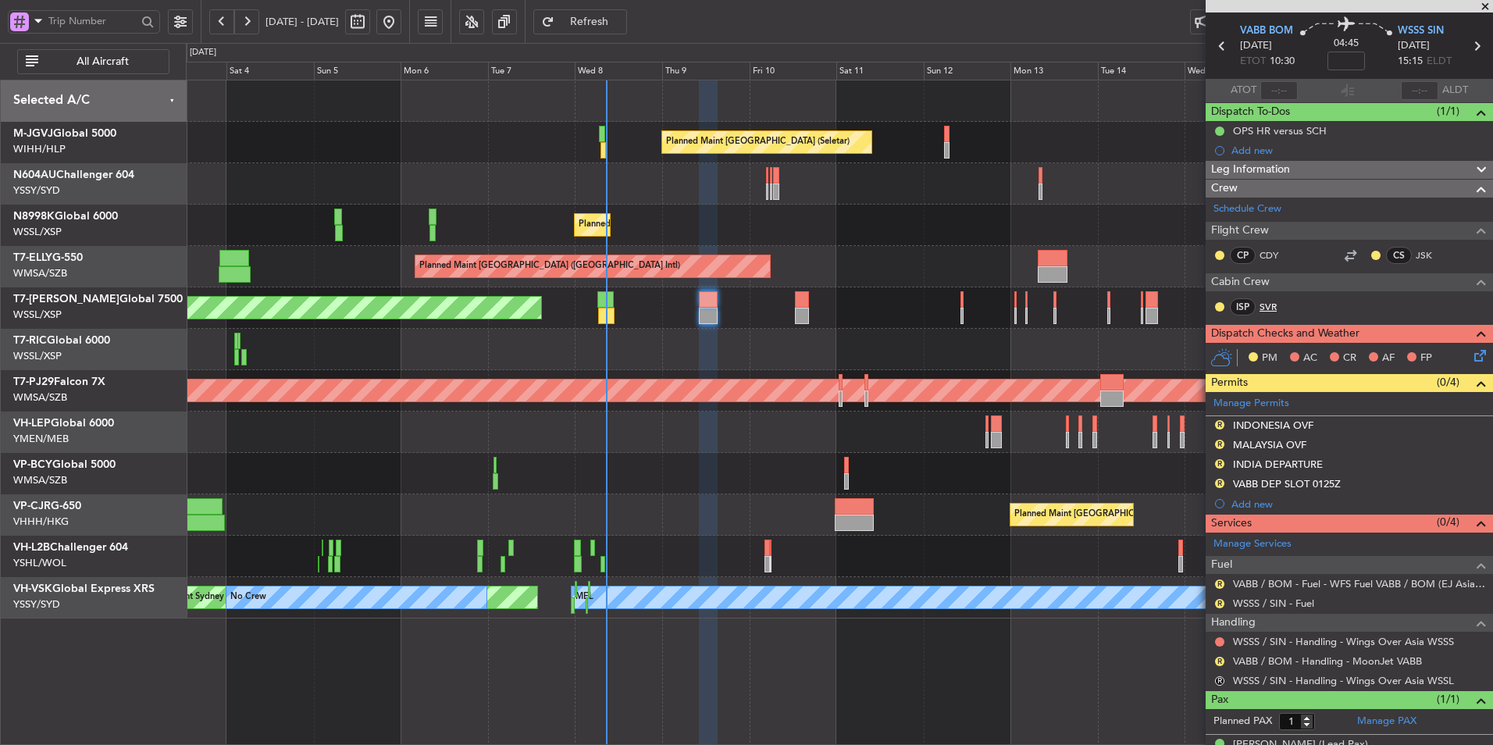
scroll to position [74, 0]
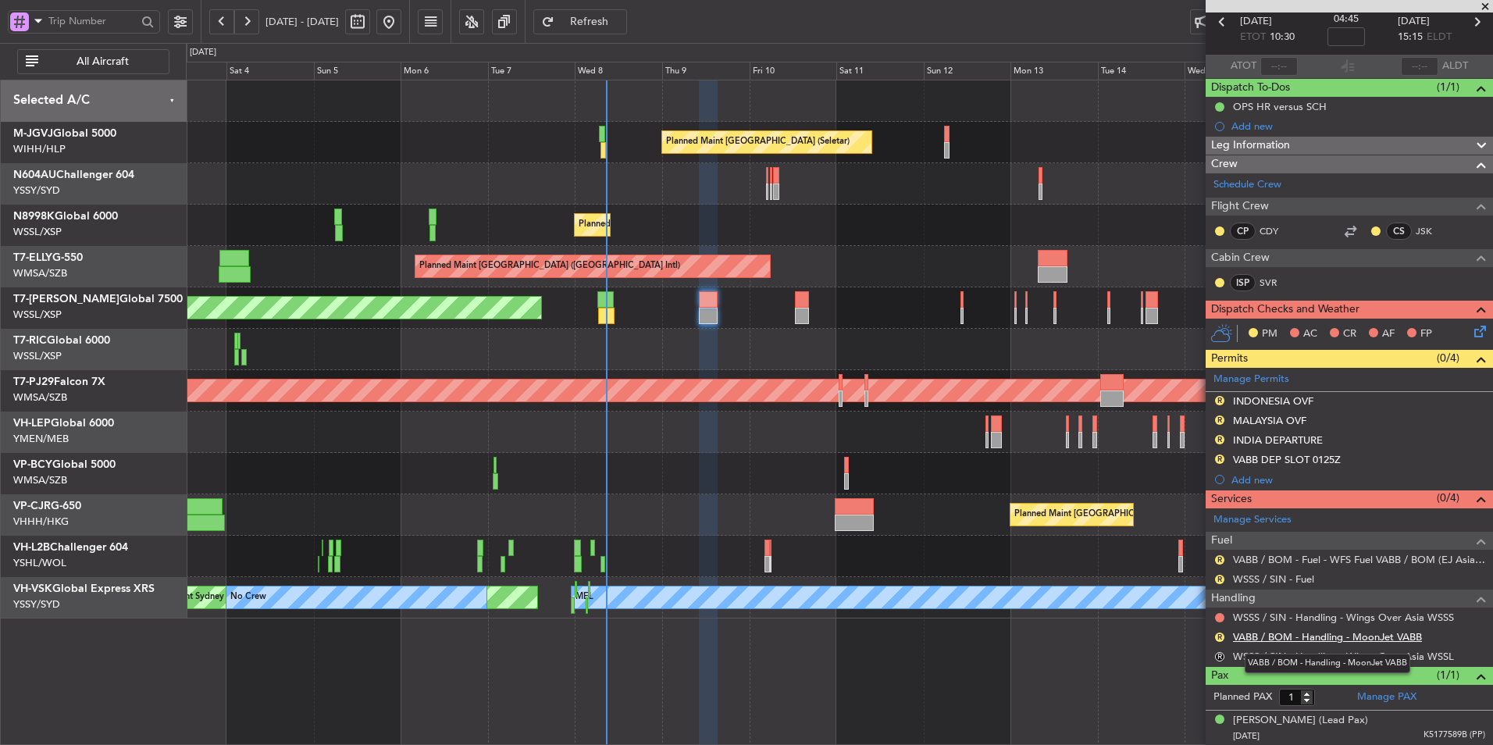
click at [1321, 638] on link "VABB / BOM - Handling - MoonJet VABB" at bounding box center [1327, 636] width 189 height 13
click at [1218, 459] on button "R" at bounding box center [1219, 458] width 9 height 9
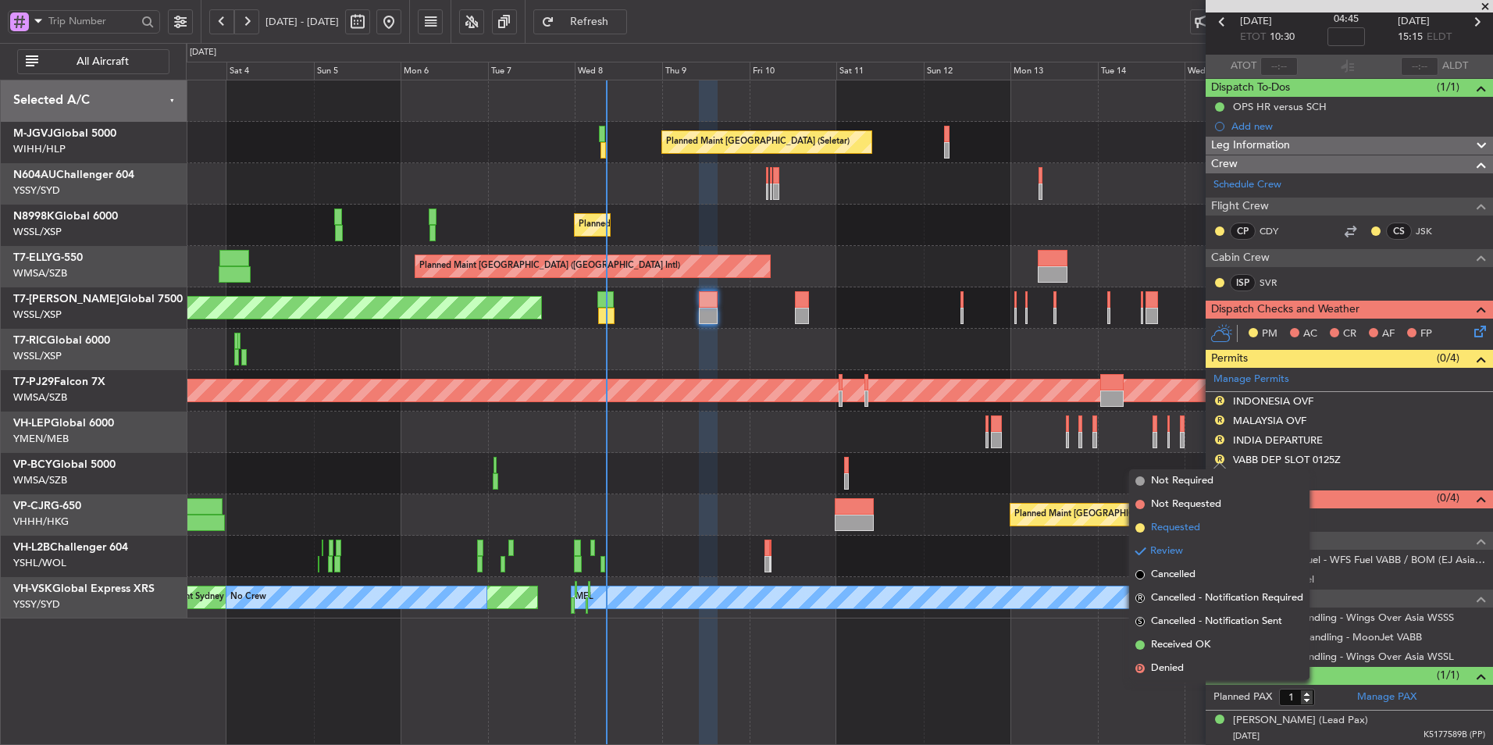
click at [1197, 535] on span "Requested" at bounding box center [1175, 528] width 49 height 16
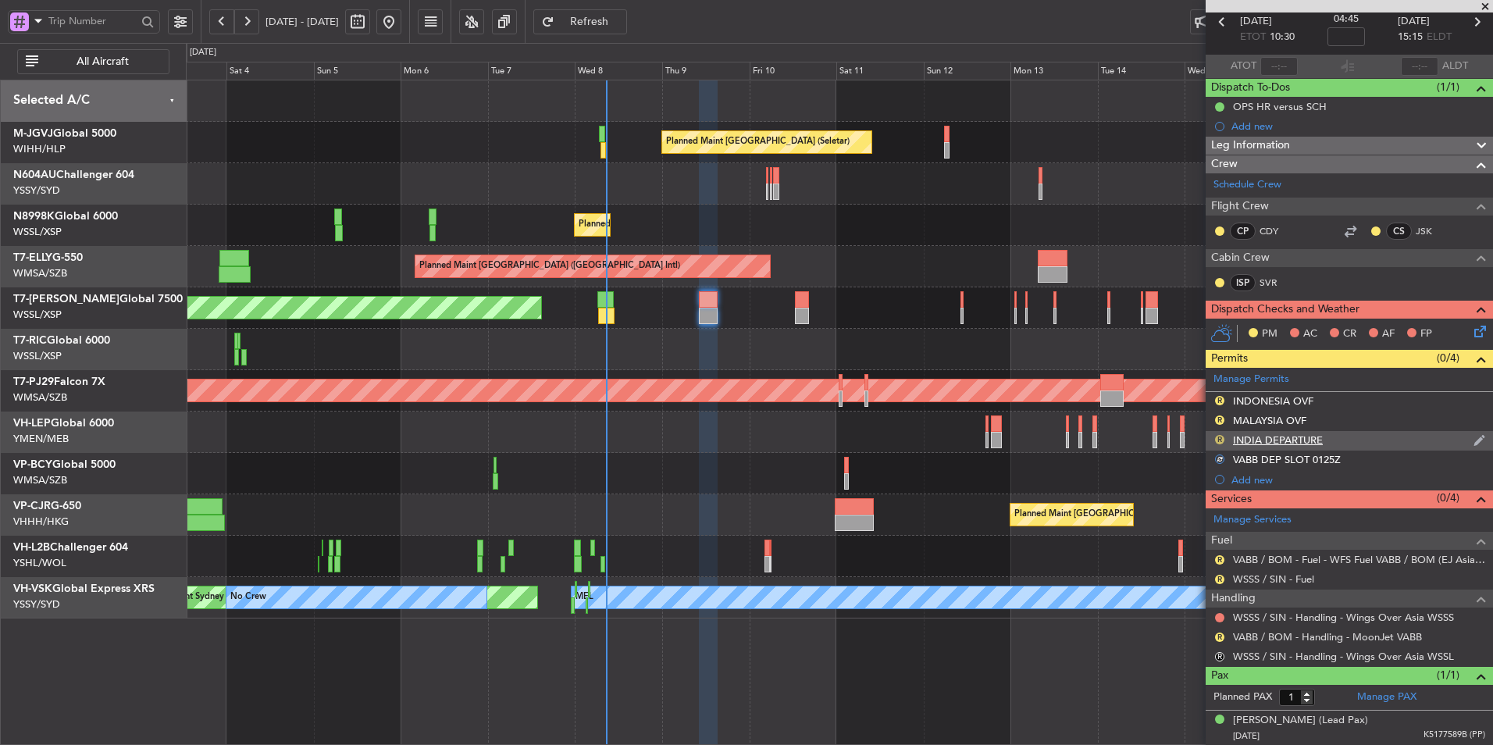
click at [1219, 436] on button "R" at bounding box center [1219, 439] width 9 height 9
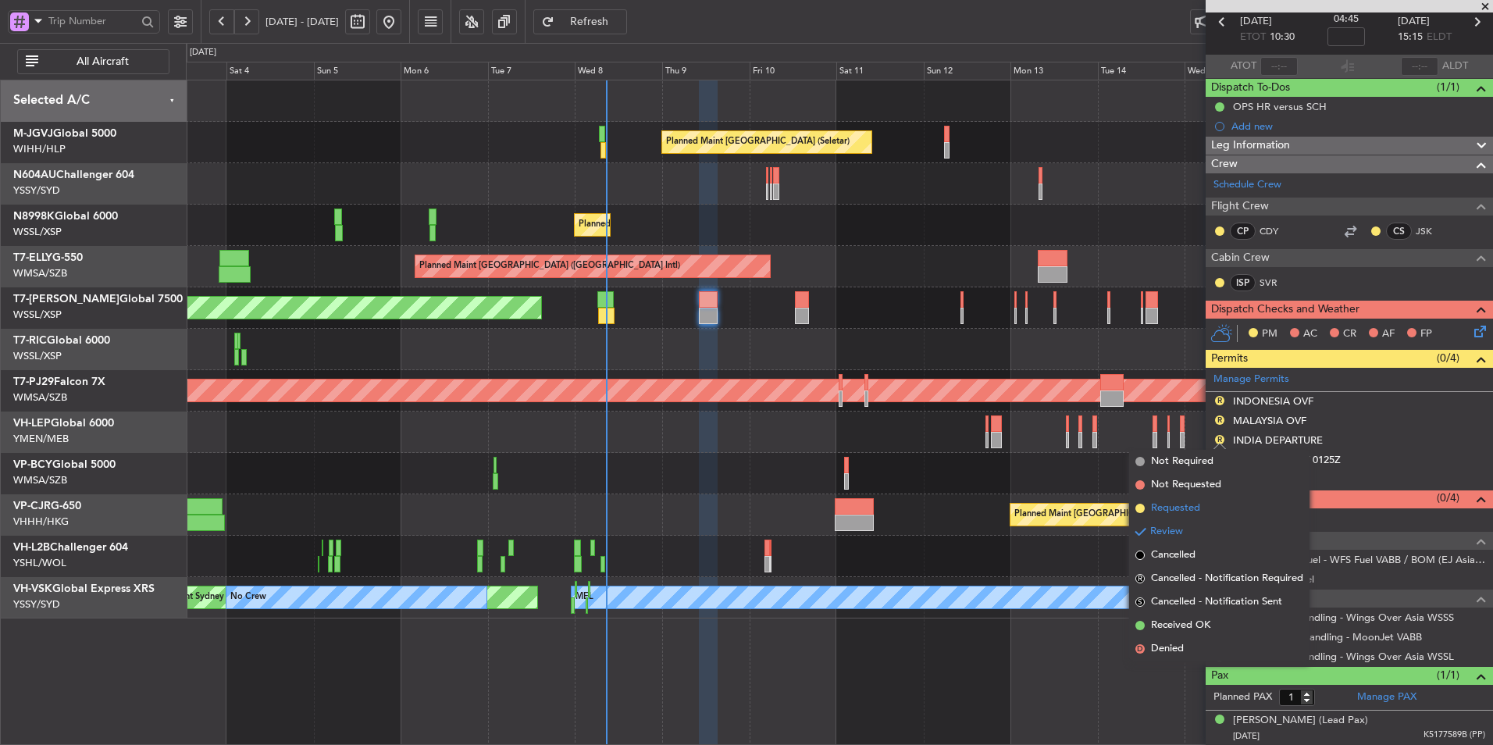
click at [1201, 511] on li "Requested" at bounding box center [1219, 508] width 180 height 23
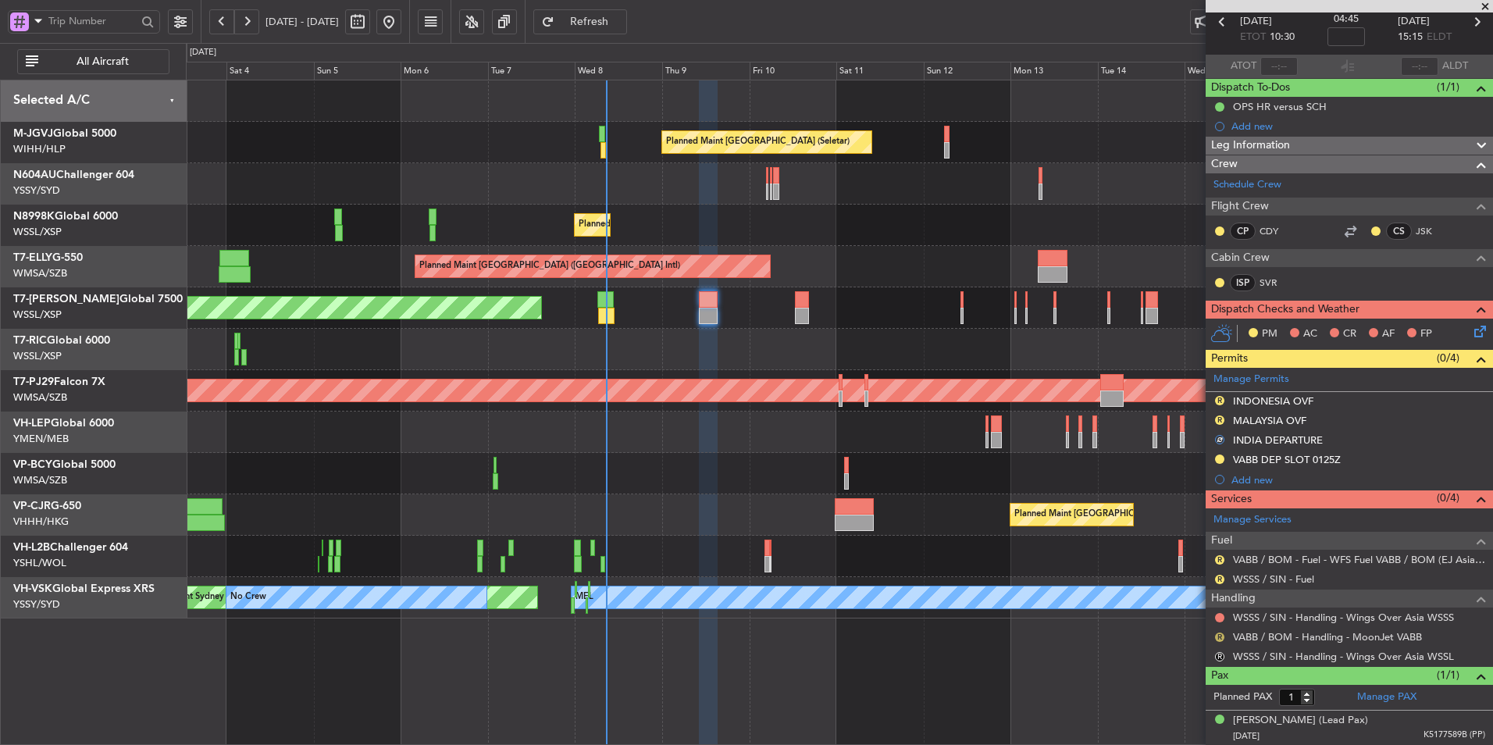
click at [1218, 634] on button "R" at bounding box center [1219, 636] width 9 height 9
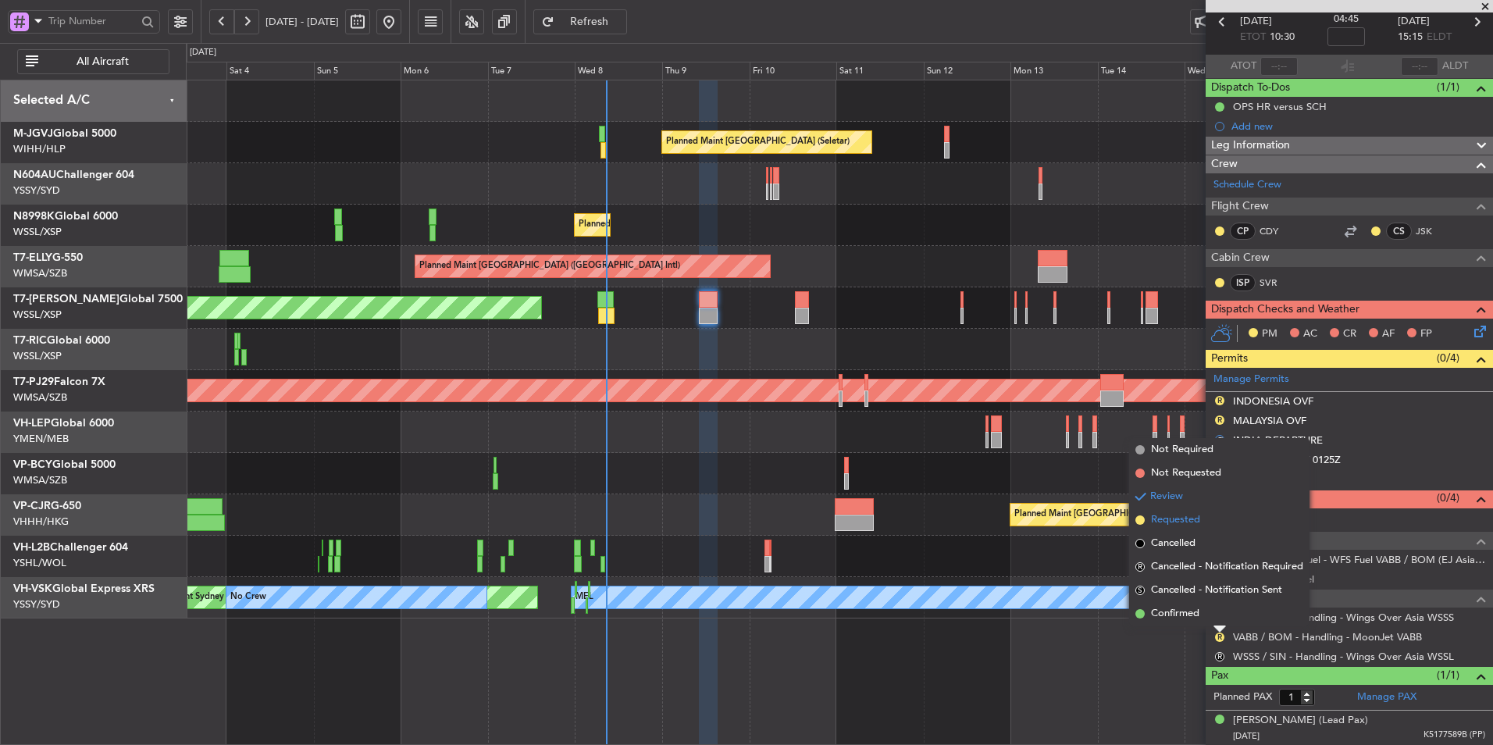
click at [1216, 518] on li "Requested" at bounding box center [1219, 519] width 180 height 23
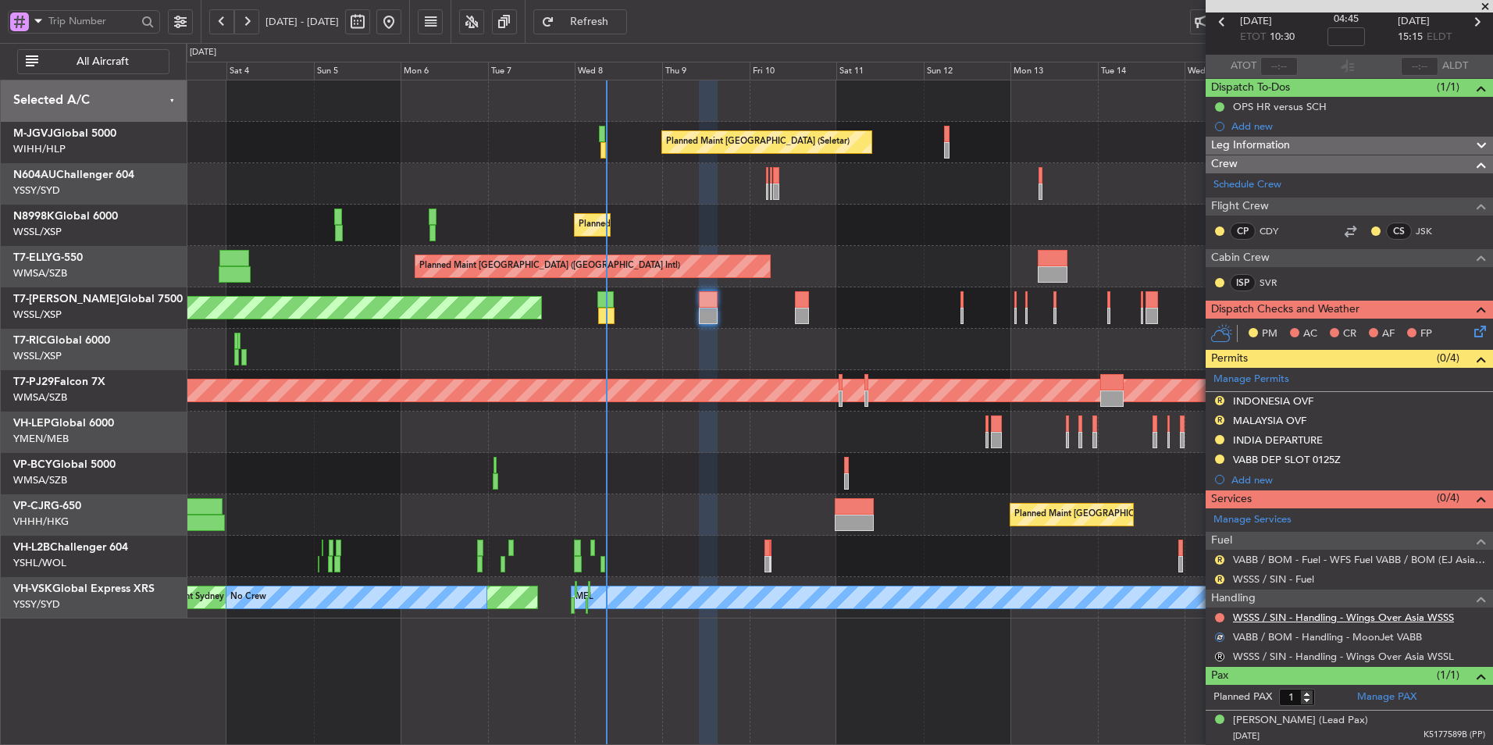
scroll to position [0, 0]
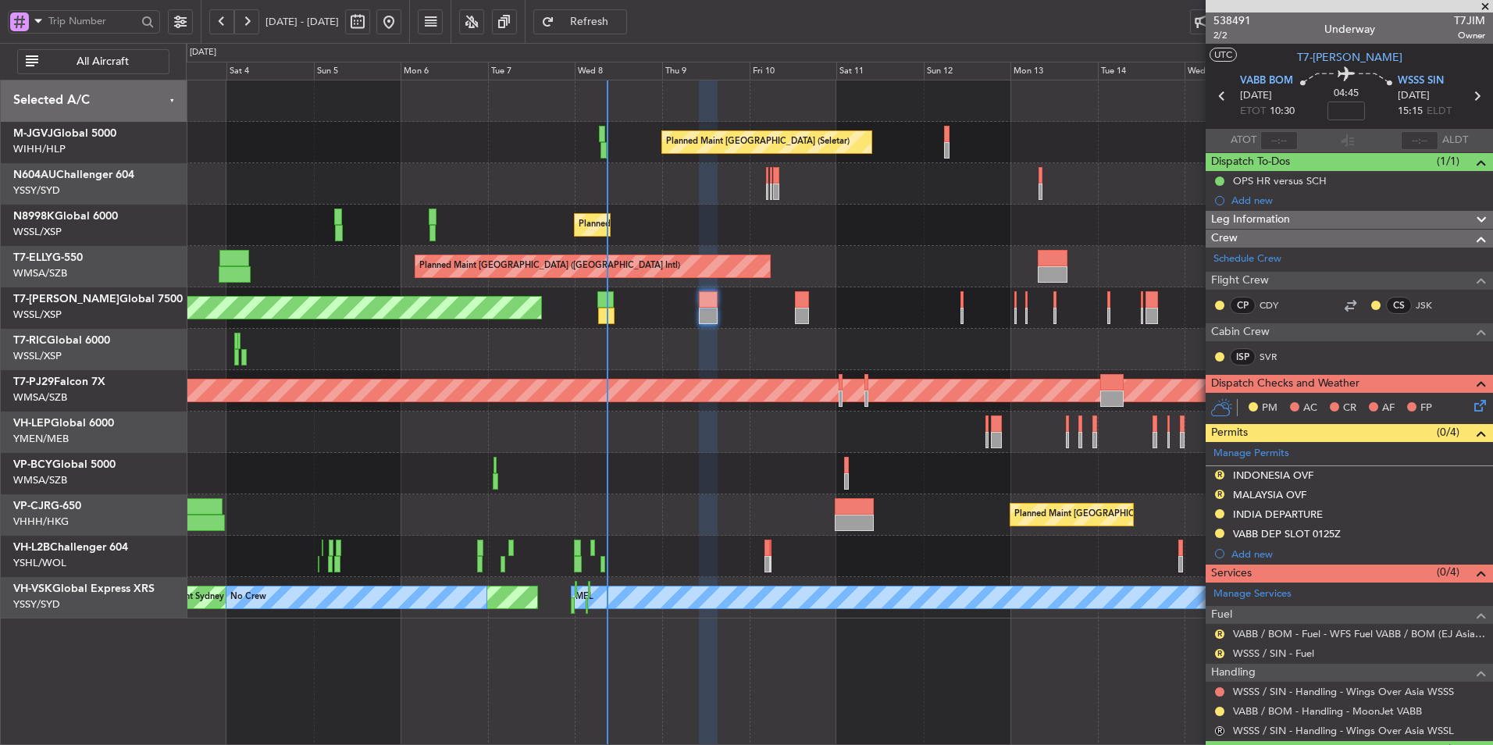
click at [565, 430] on div at bounding box center [839, 431] width 1306 height 41
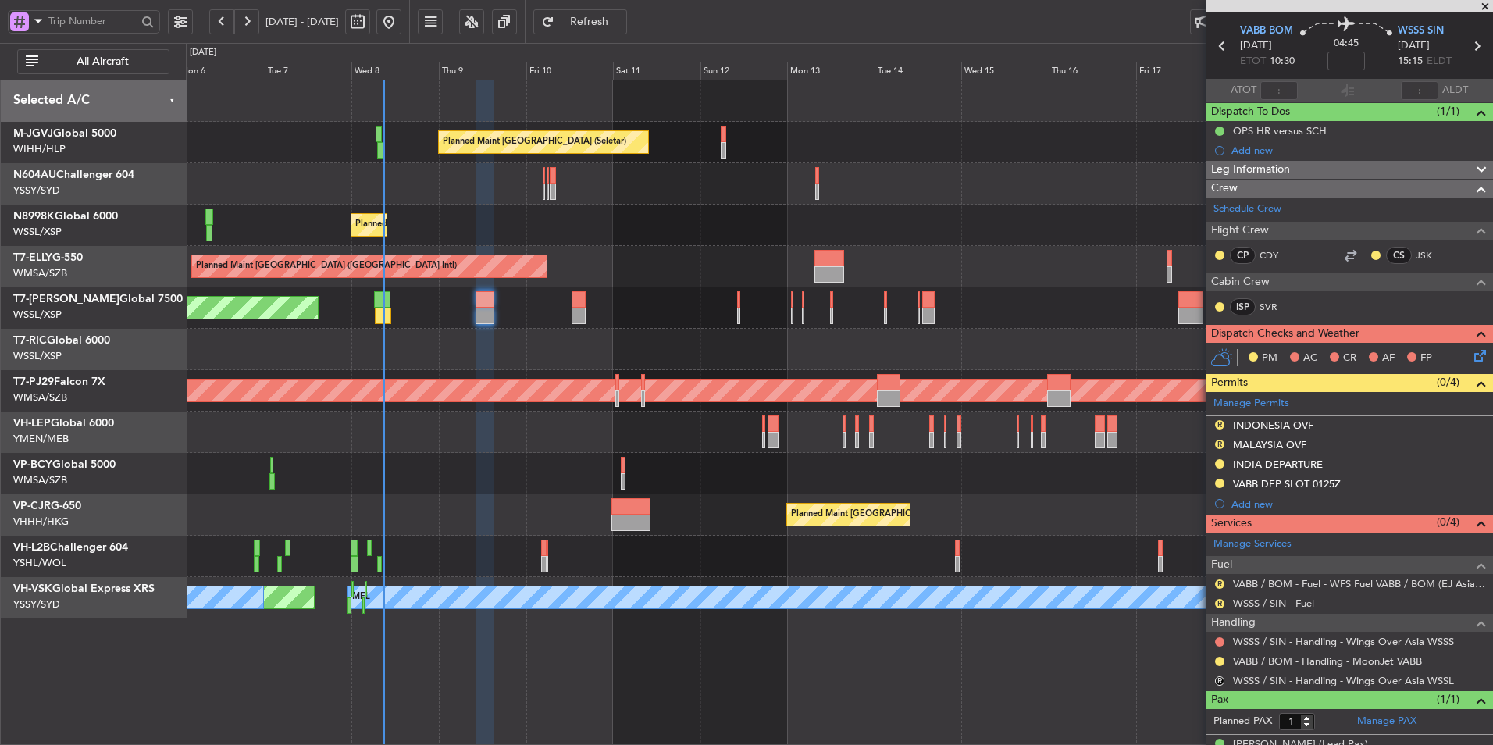
scroll to position [74, 0]
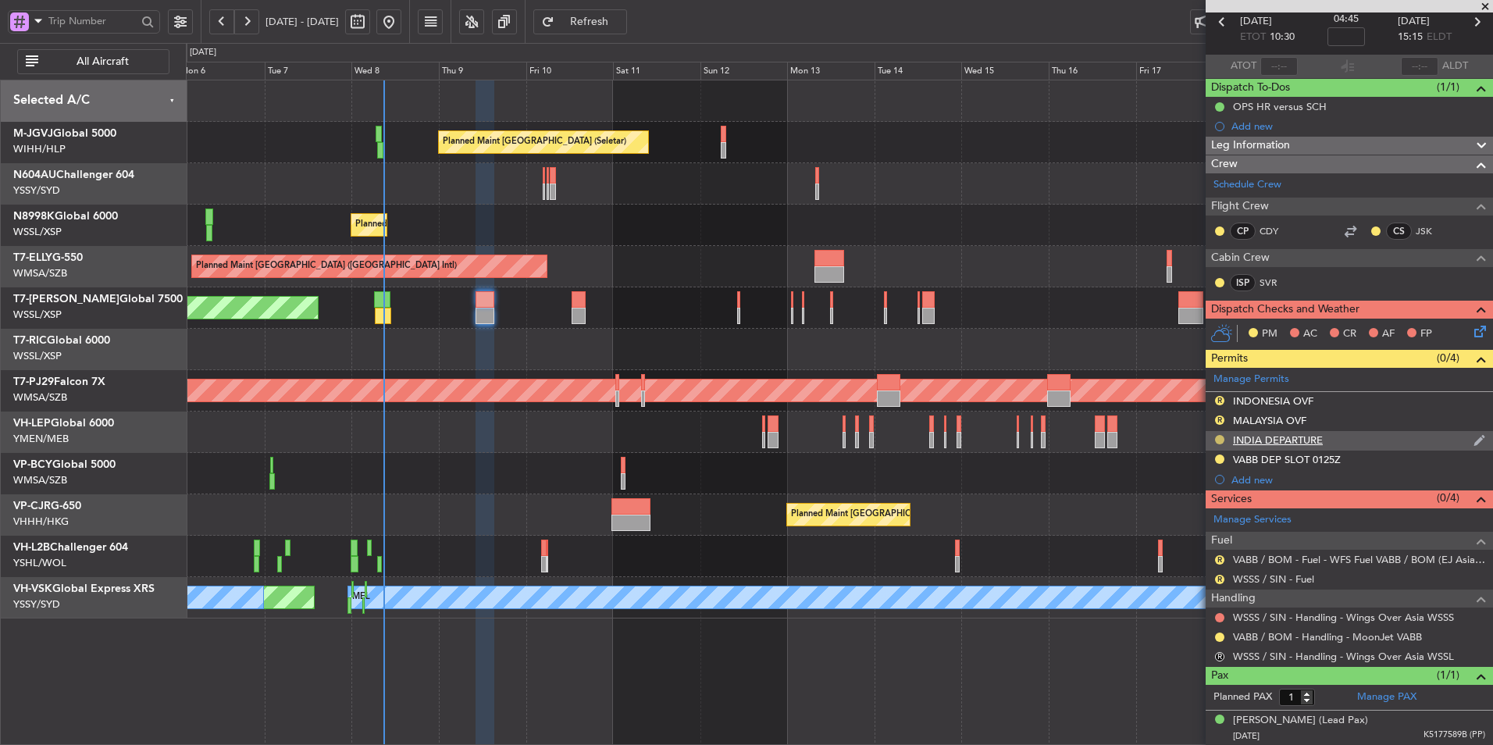
click at [1215, 438] on button at bounding box center [1219, 439] width 9 height 9
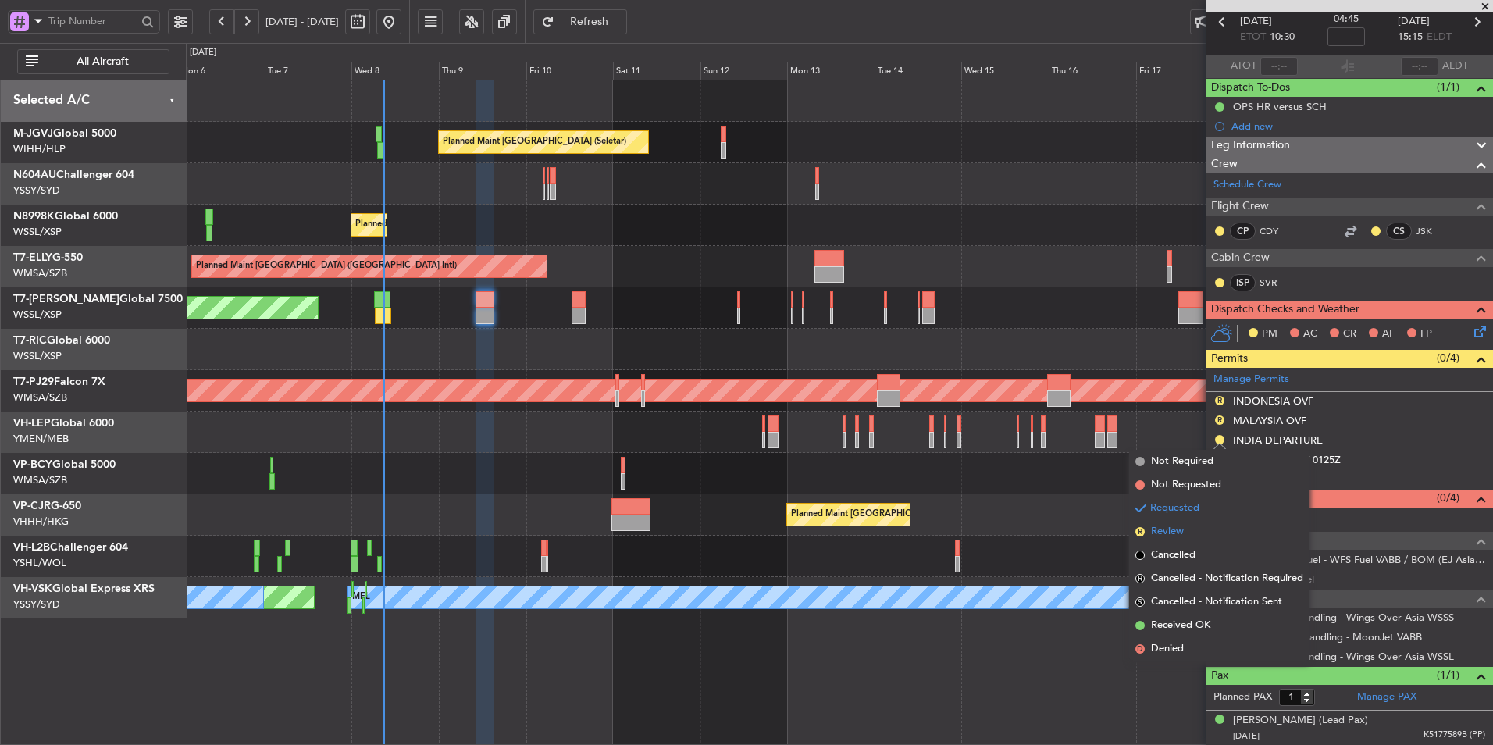
click at [1179, 539] on li "R Review" at bounding box center [1219, 531] width 180 height 23
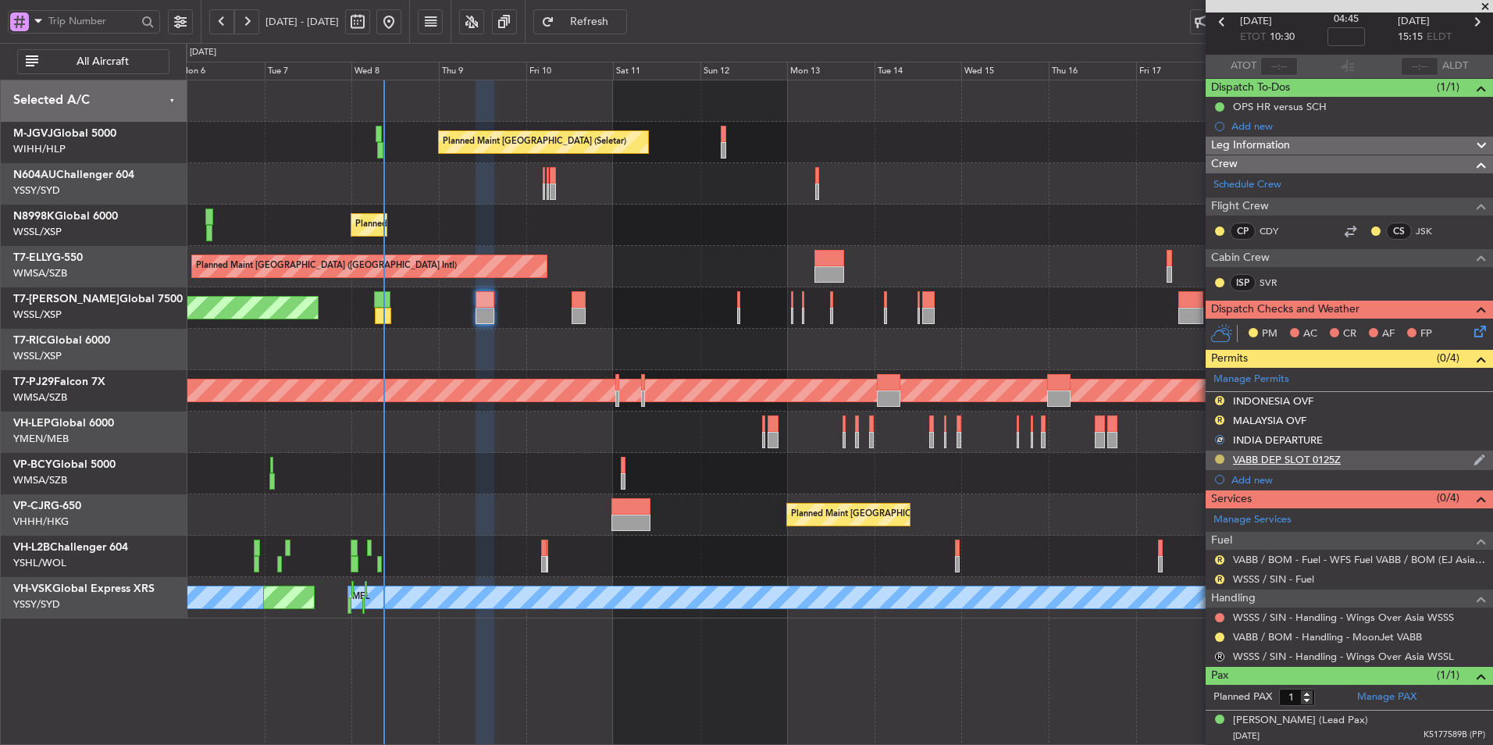
click at [1221, 460] on button at bounding box center [1219, 458] width 9 height 9
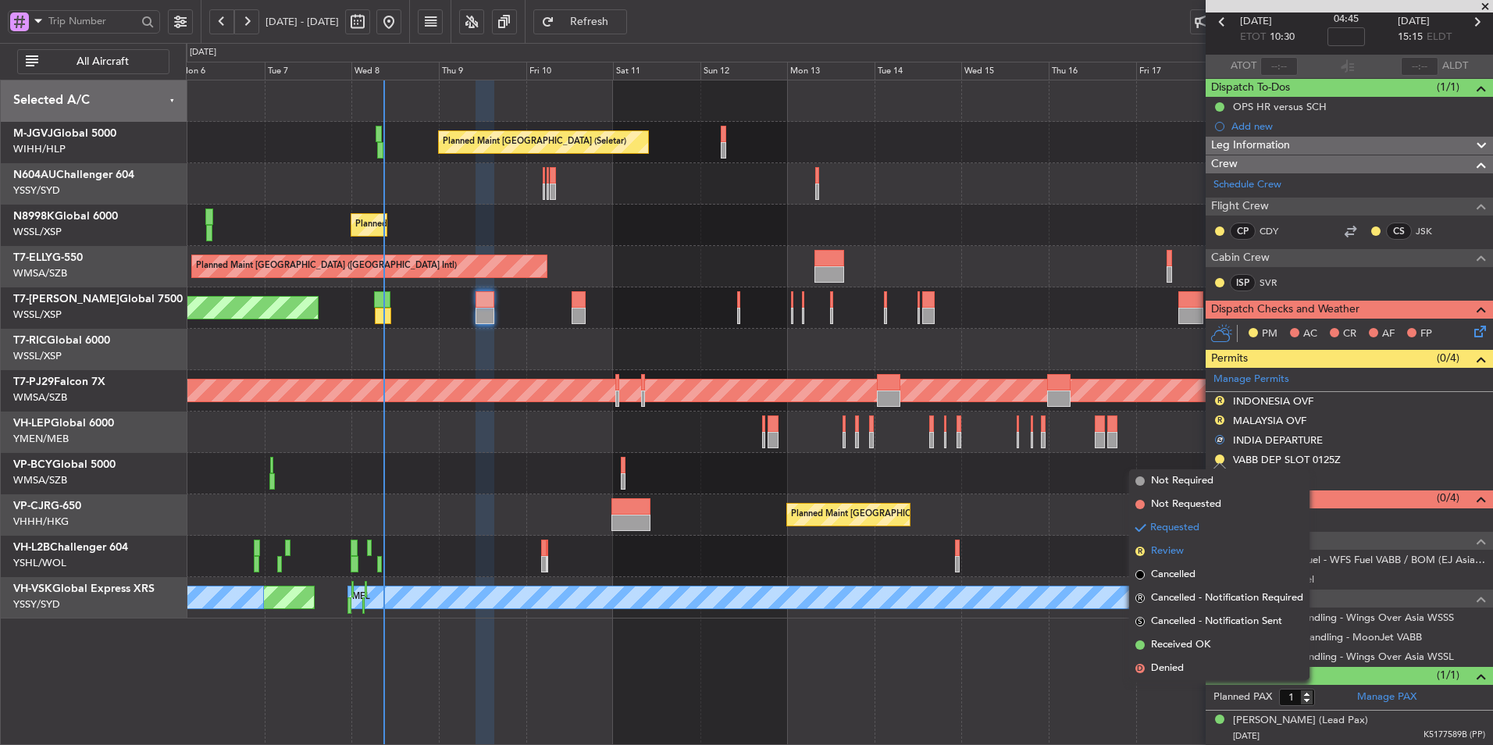
click at [1187, 545] on li "R Review" at bounding box center [1219, 550] width 180 height 23
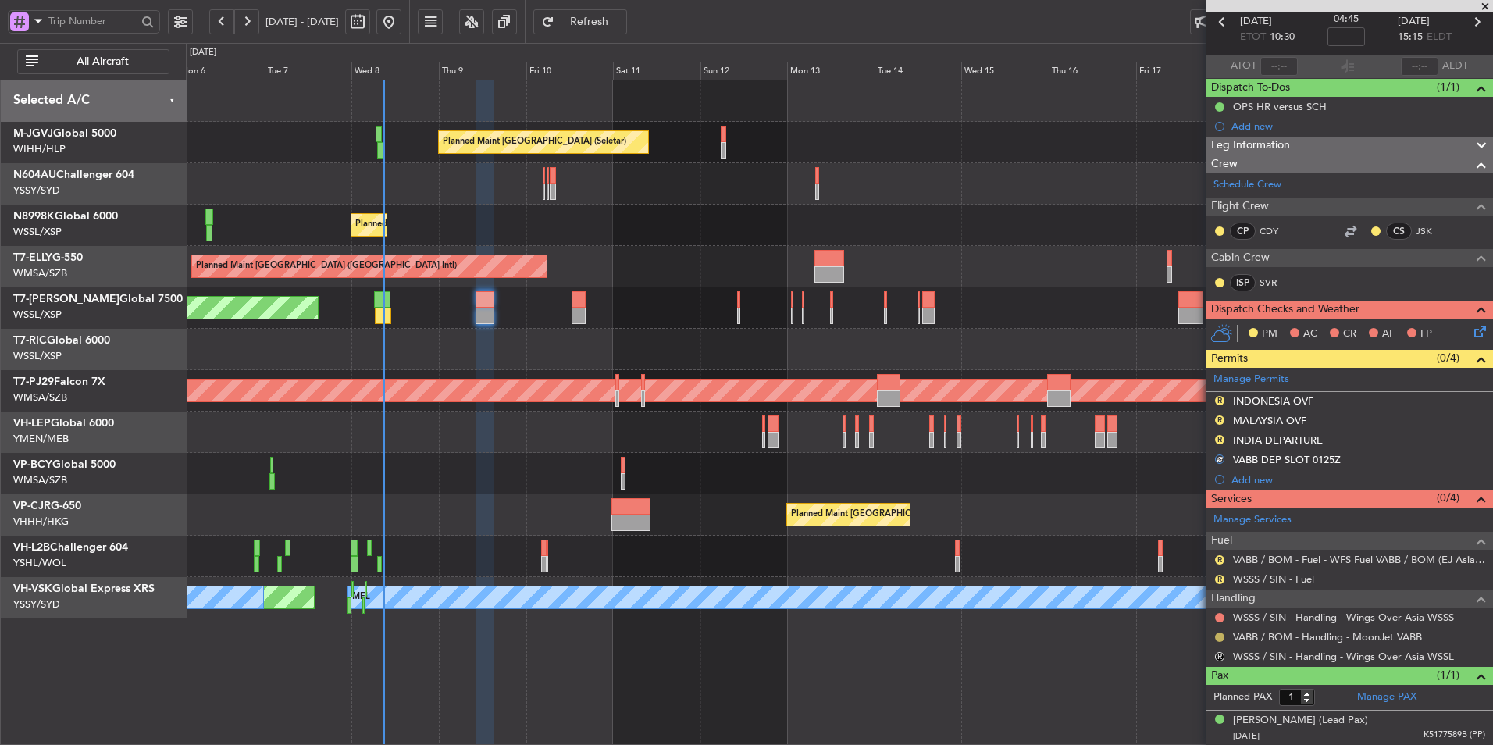
click at [1218, 636] on button at bounding box center [1219, 636] width 9 height 9
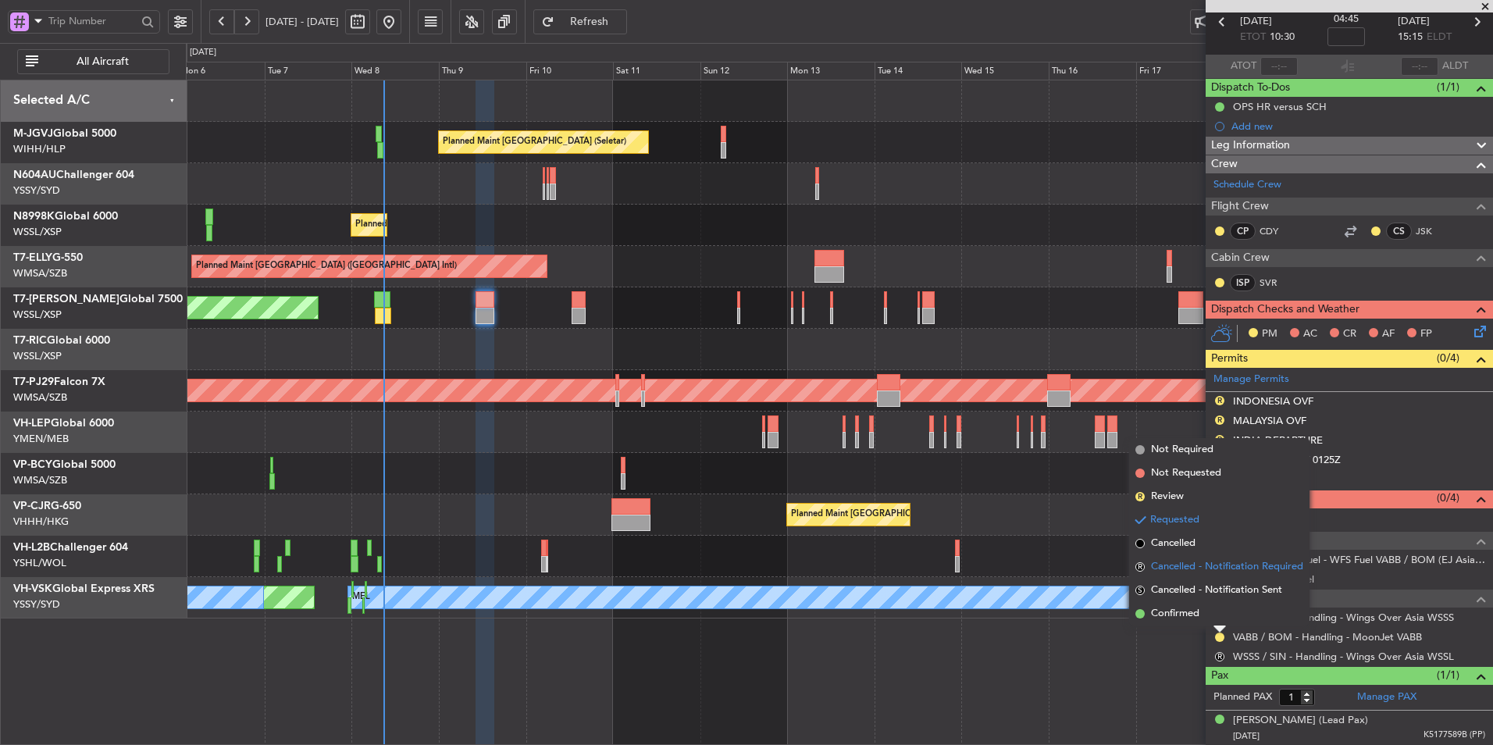
click at [1189, 569] on span "Cancelled - Notification Required" at bounding box center [1227, 567] width 152 height 16
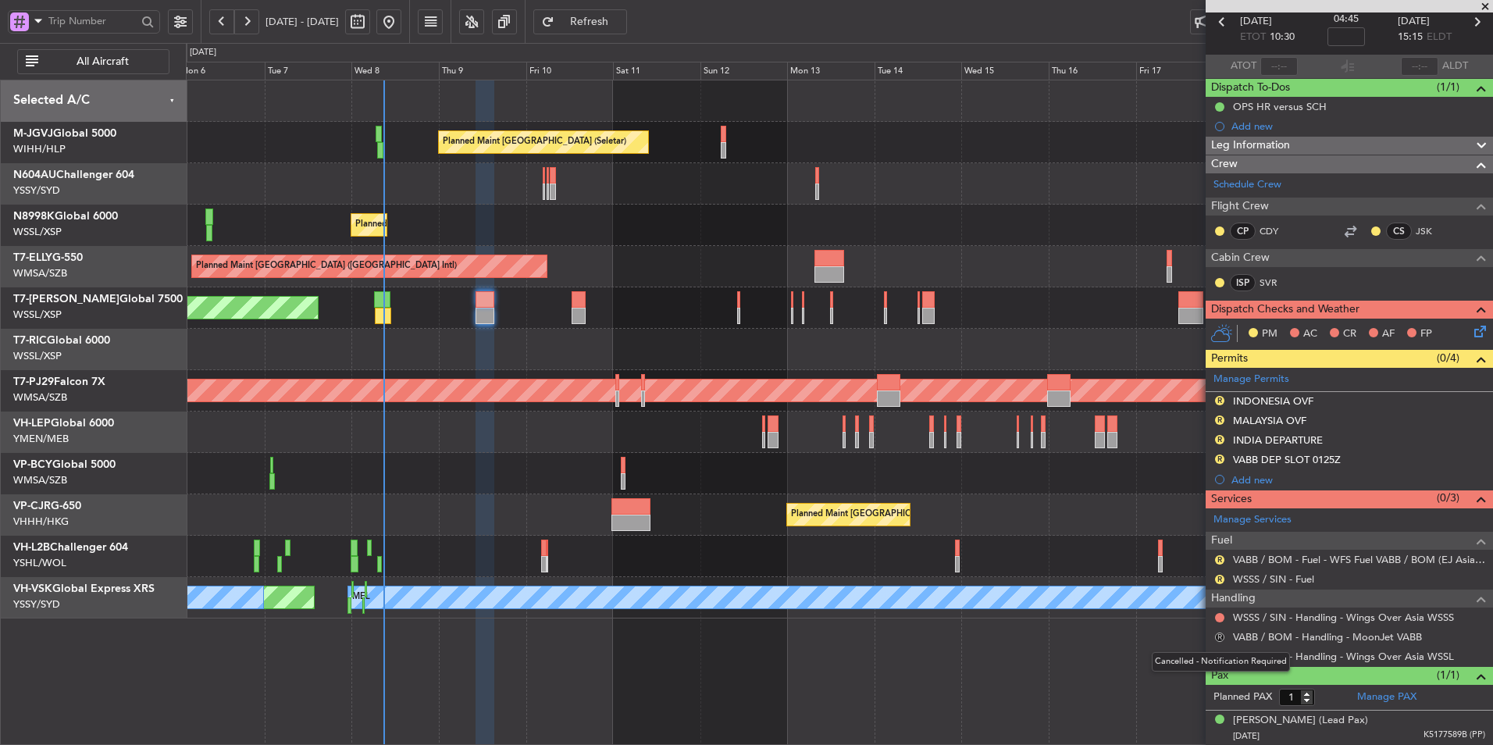
click at [1218, 636] on button "R" at bounding box center [1219, 636] width 9 height 9
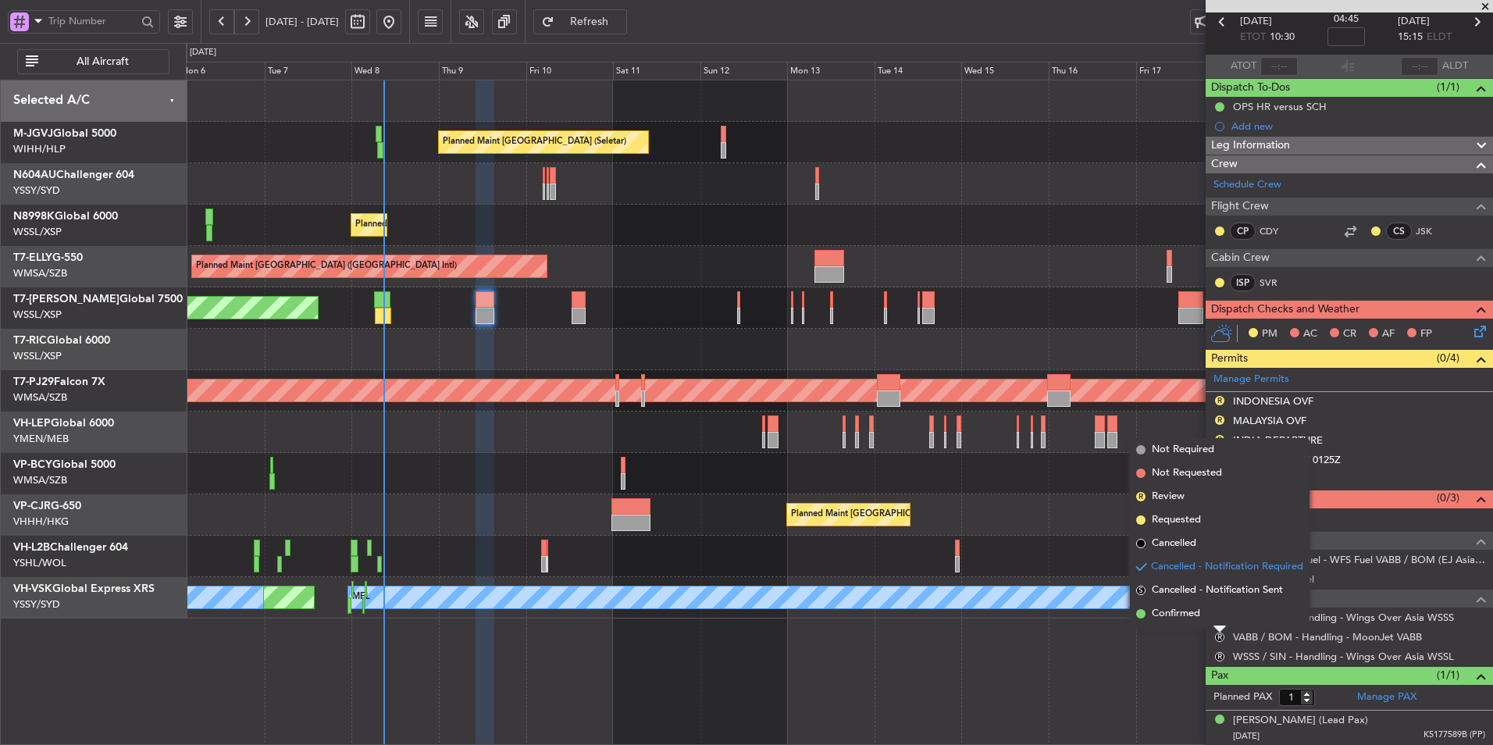
click at [1202, 501] on li "R Review" at bounding box center [1220, 496] width 180 height 23
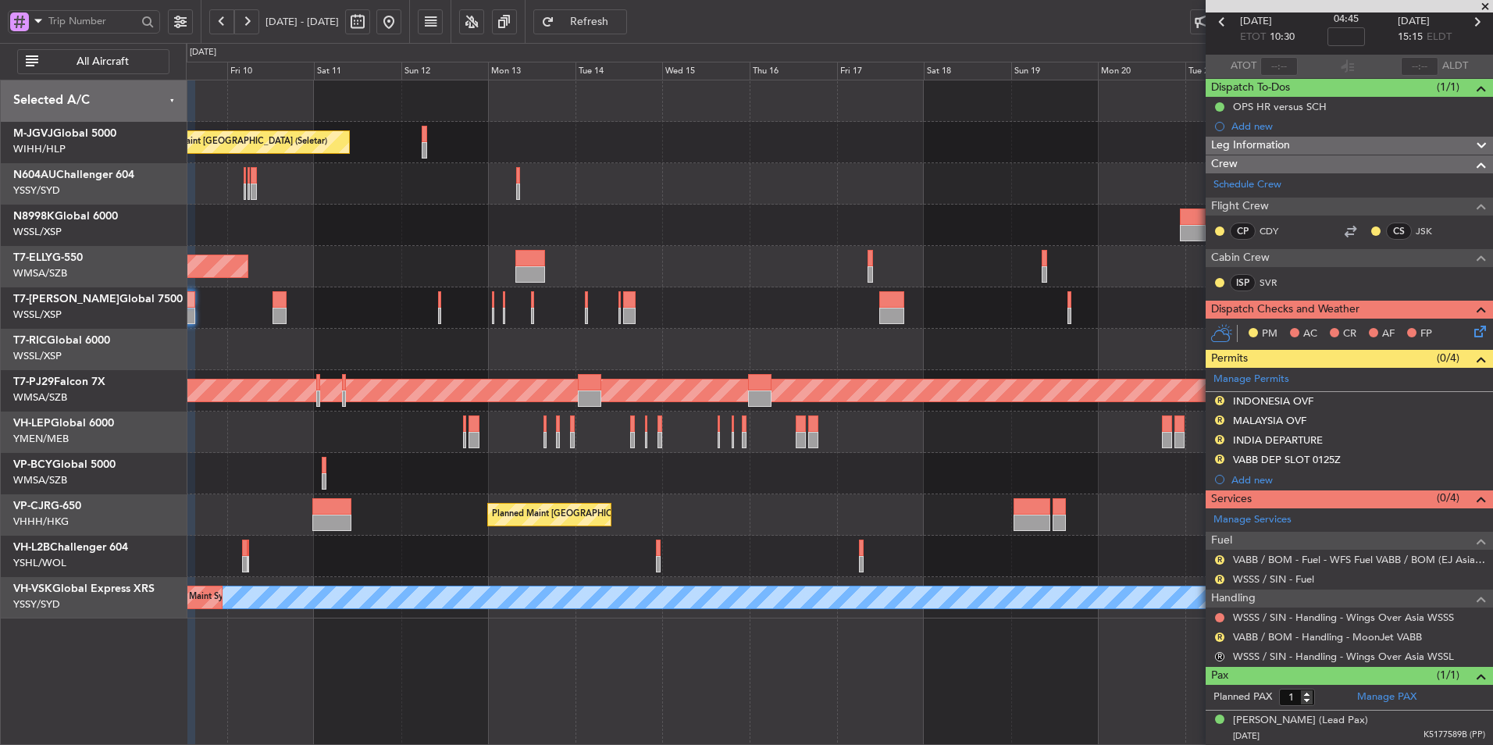
click at [301, 325] on div "Planned Maint [GEOGRAPHIC_DATA] (Seletar)" at bounding box center [839, 307] width 1306 height 41
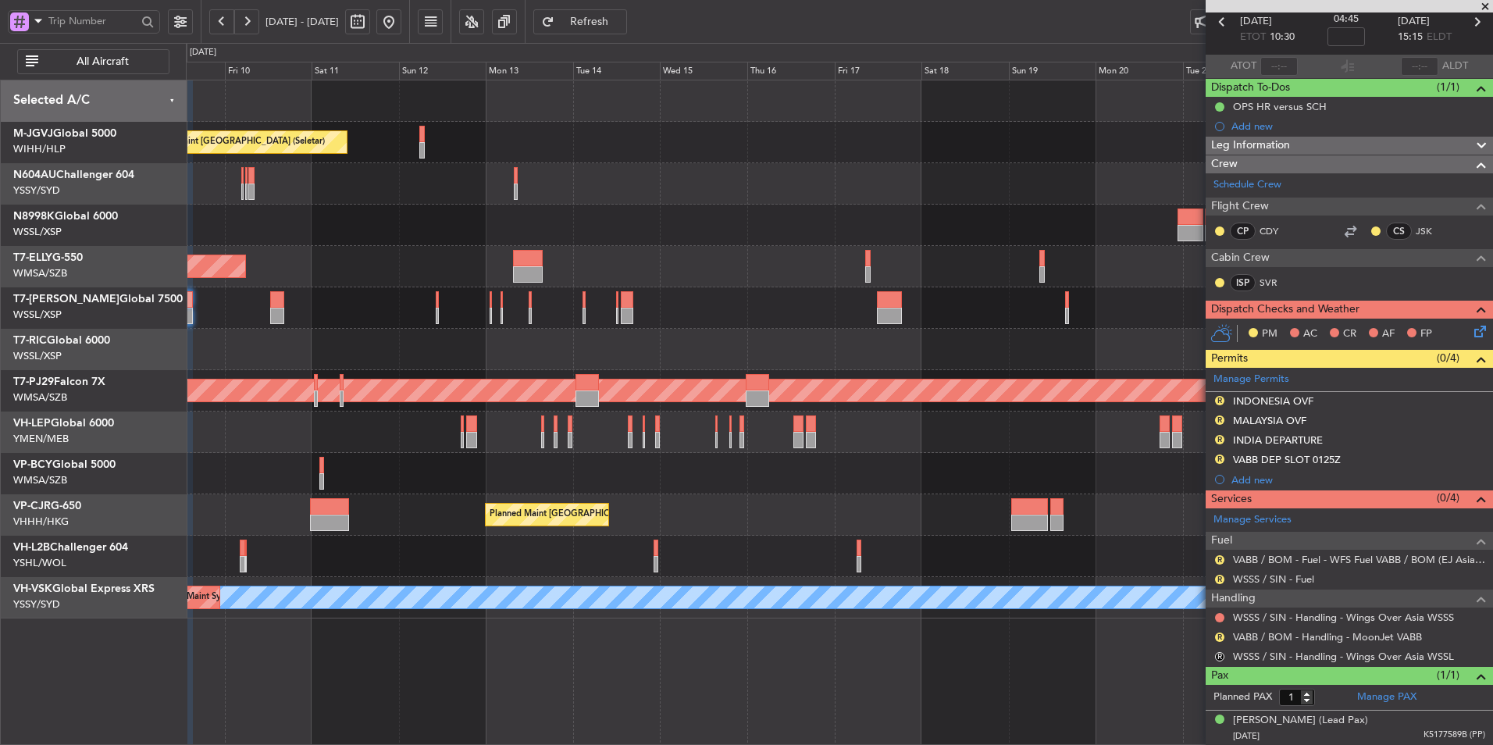
click at [596, 301] on div "Planned Maint [GEOGRAPHIC_DATA] (Seletar)" at bounding box center [839, 307] width 1306 height 41
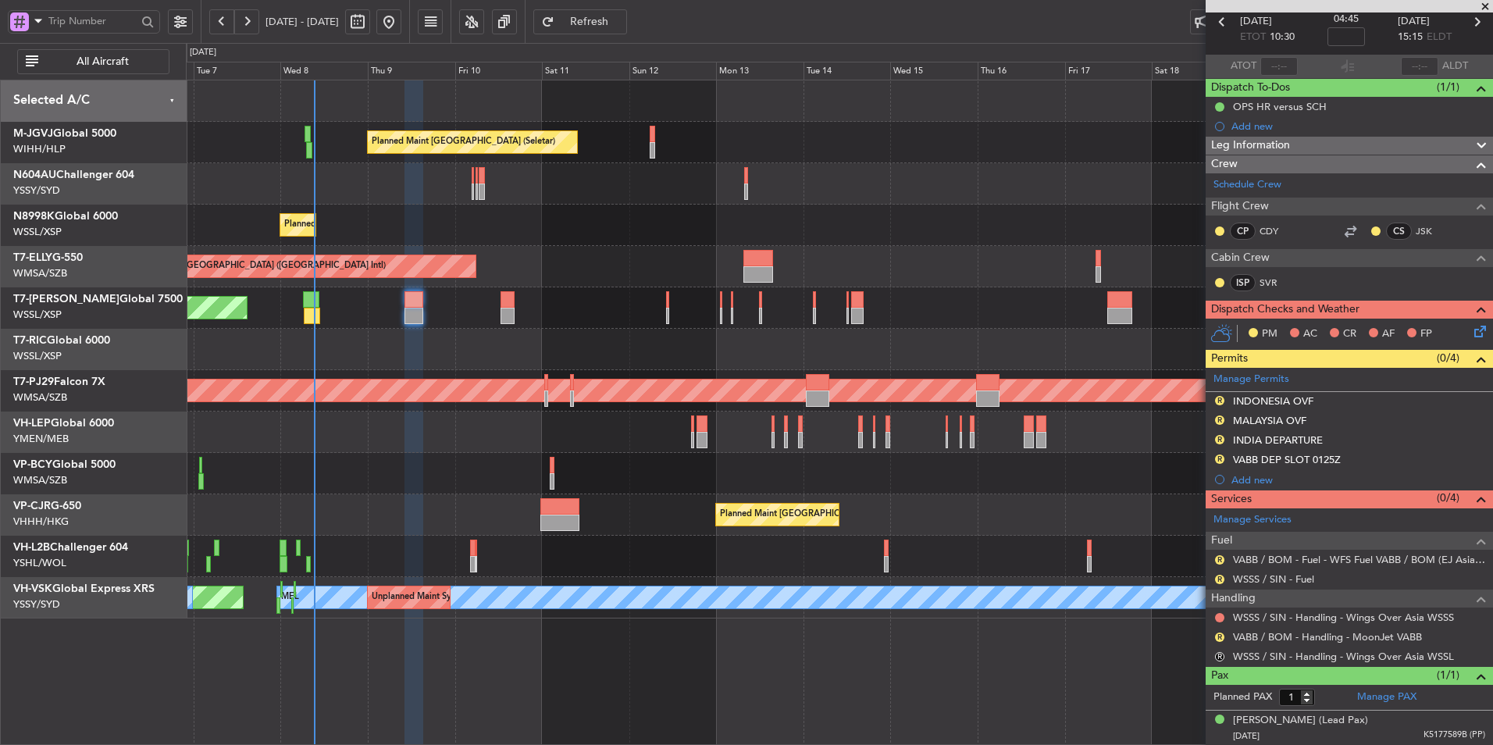
click at [636, 266] on div "Planned Maint [GEOGRAPHIC_DATA] ([GEOGRAPHIC_DATA] Intl)" at bounding box center [839, 266] width 1306 height 41
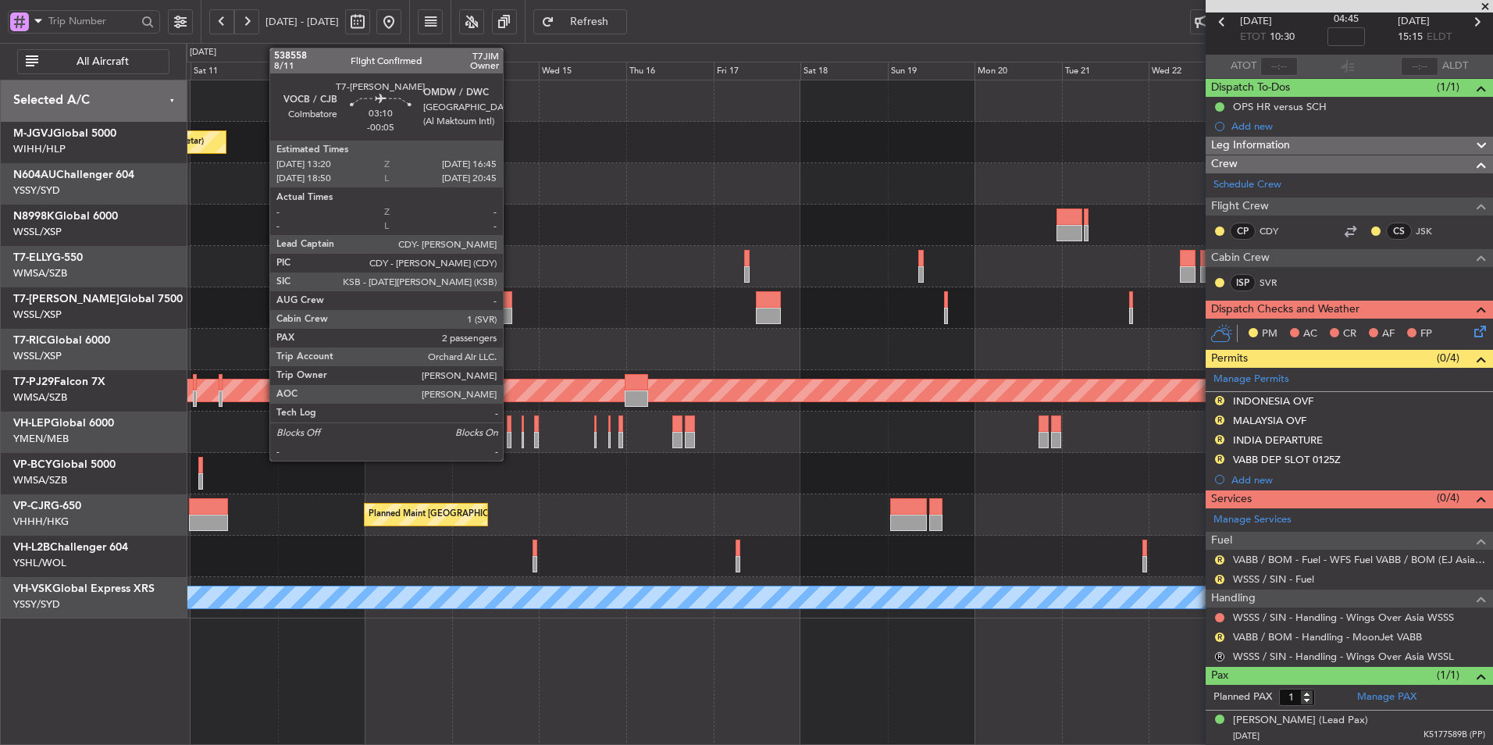
click at [510, 304] on div at bounding box center [506, 299] width 12 height 16
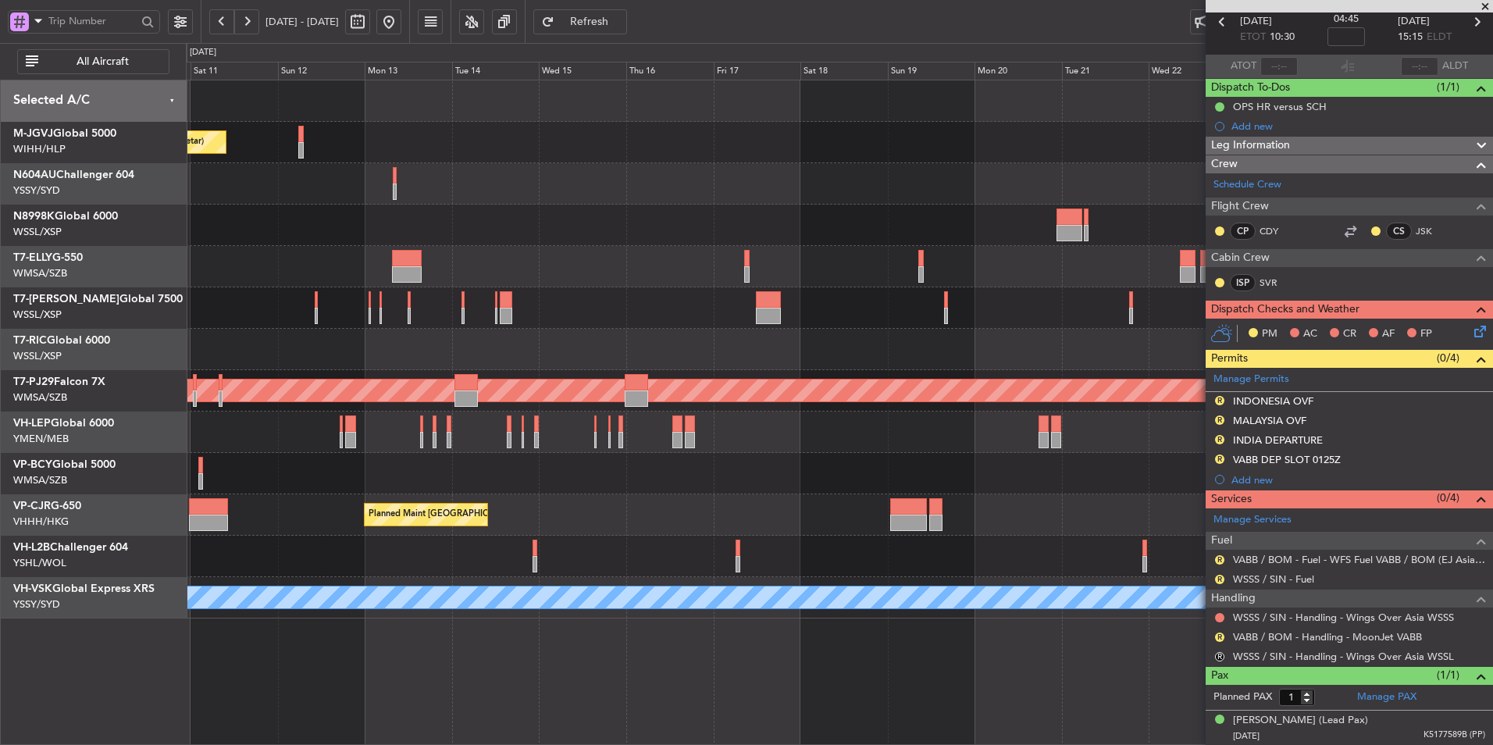
click at [811, 262] on div "Planned Maint [GEOGRAPHIC_DATA] ([GEOGRAPHIC_DATA] Intl)" at bounding box center [839, 266] width 1306 height 41
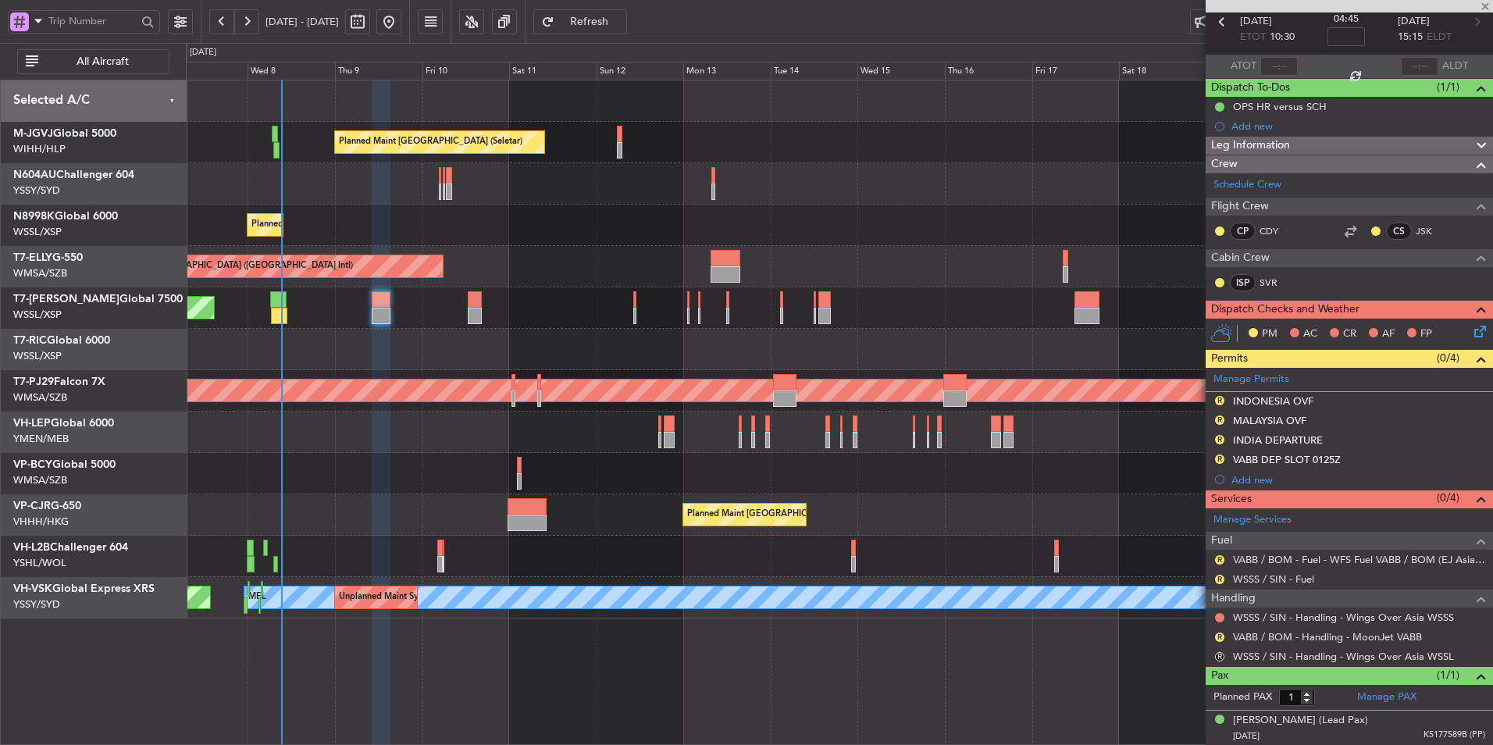
click at [707, 277] on div "Planned Maint [GEOGRAPHIC_DATA] ([GEOGRAPHIC_DATA] Intl)" at bounding box center [839, 266] width 1306 height 41
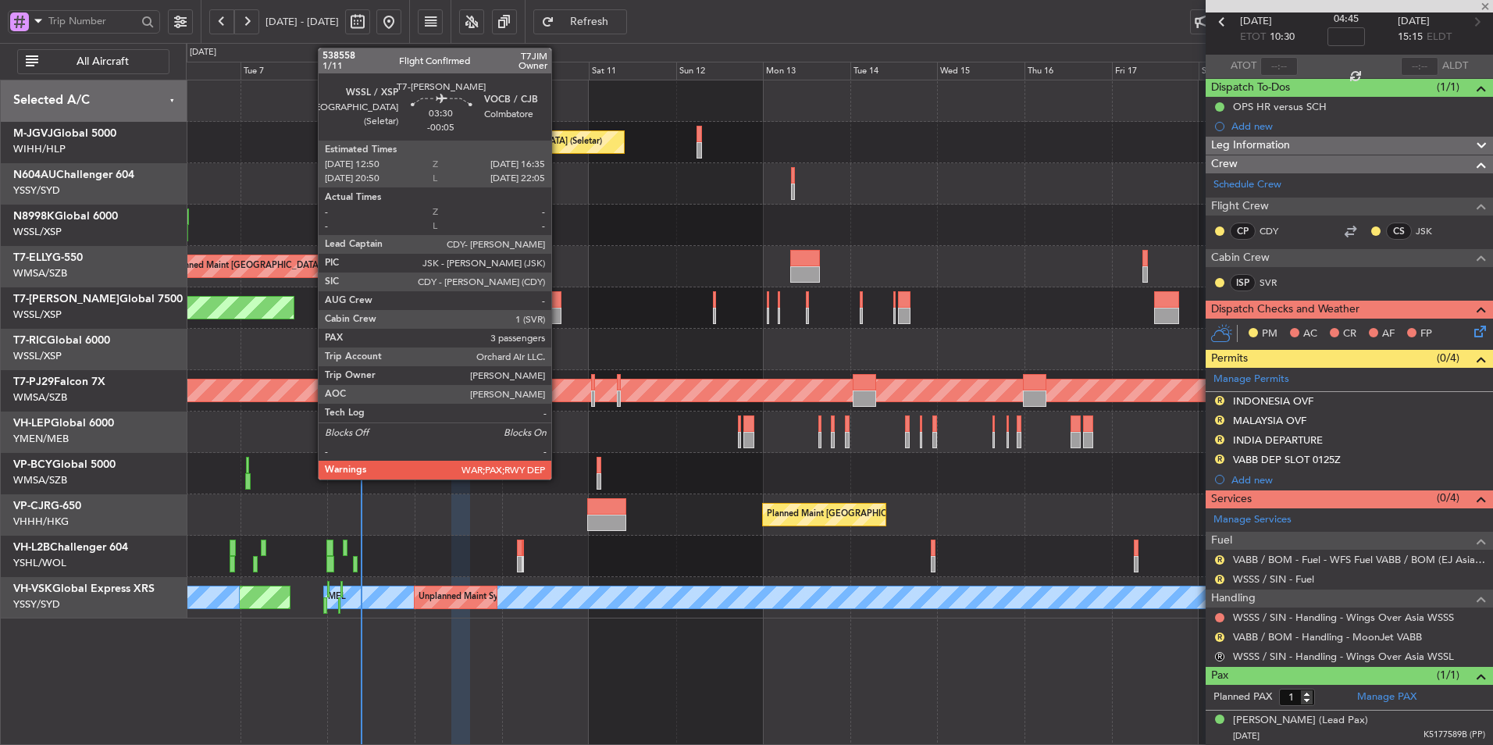
type input "-00:05"
type input "2"
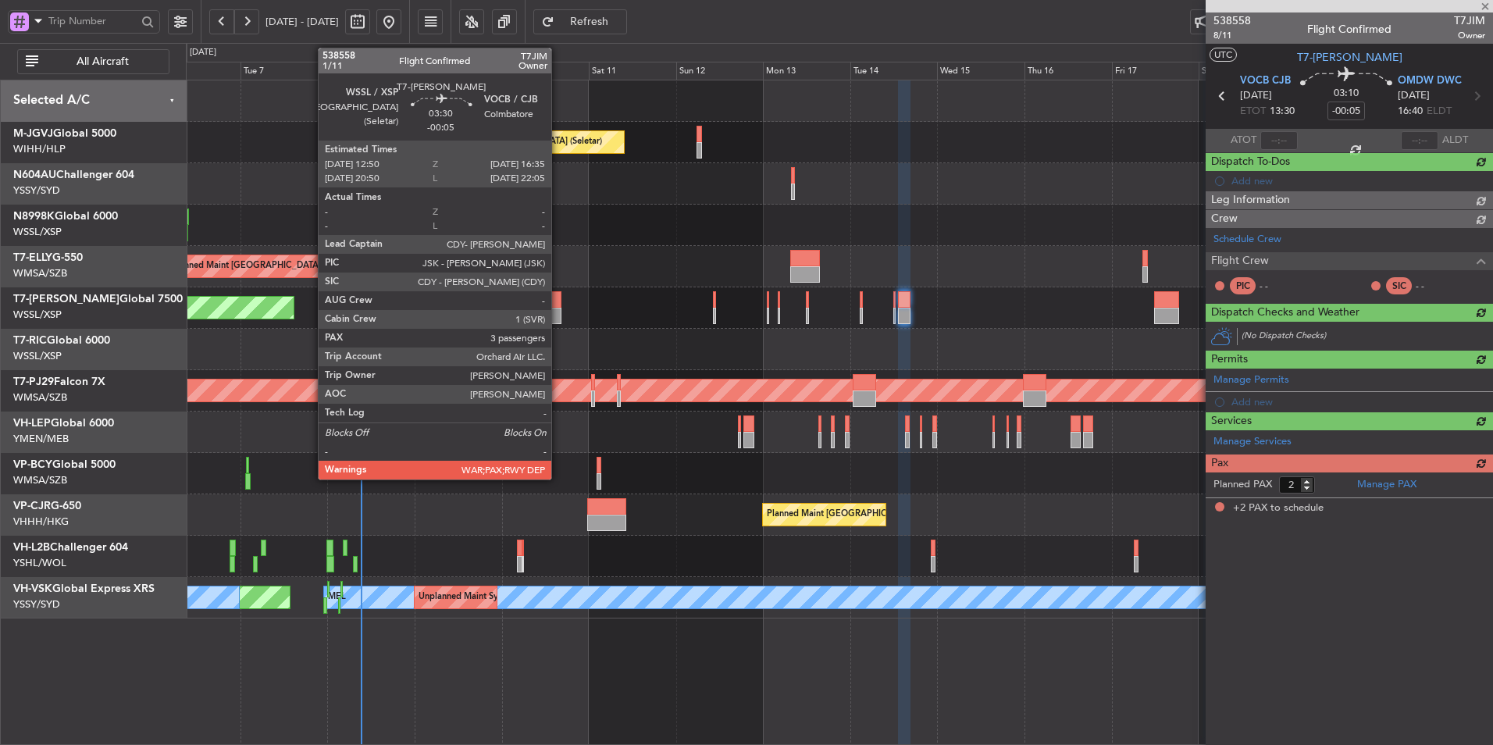
scroll to position [0, 0]
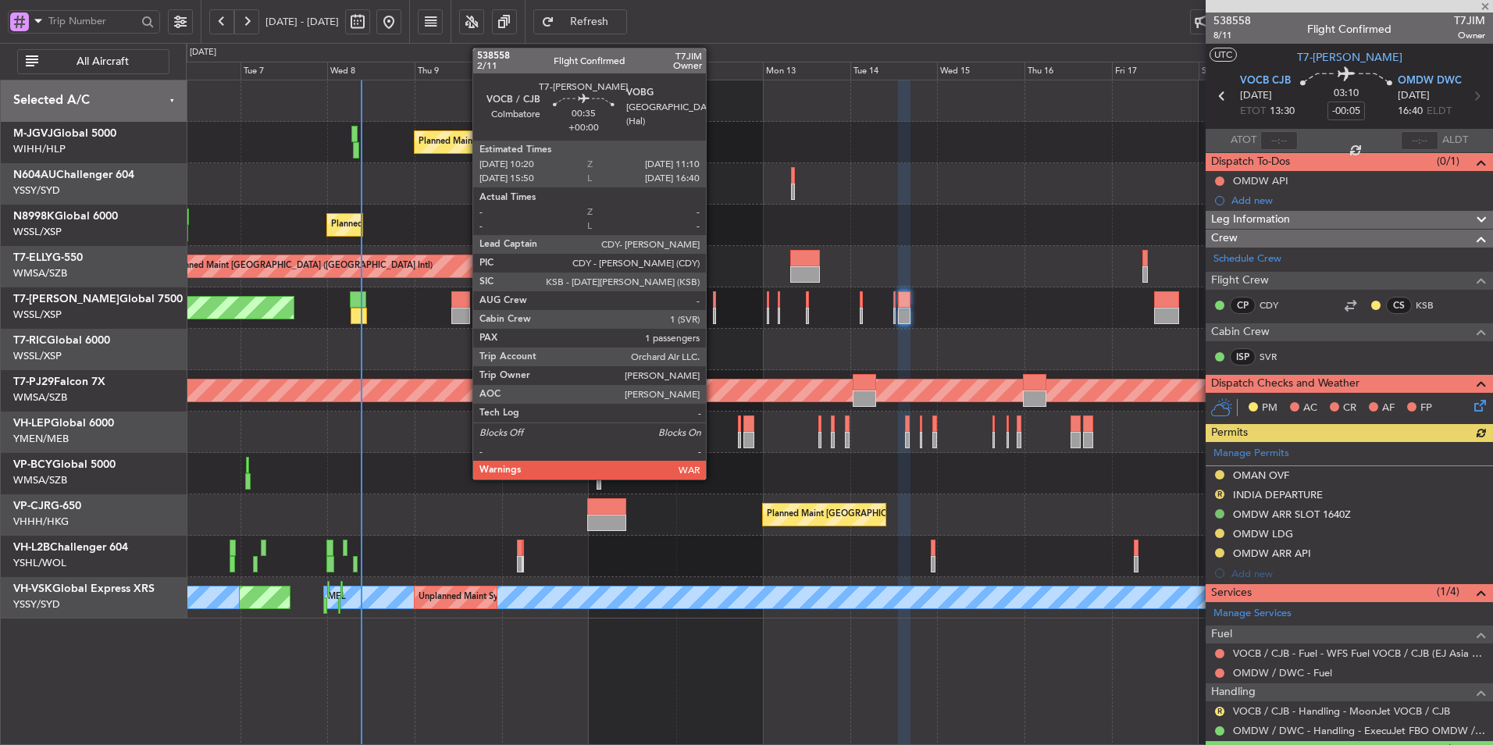
click at [713, 305] on div at bounding box center [714, 299] width 3 height 16
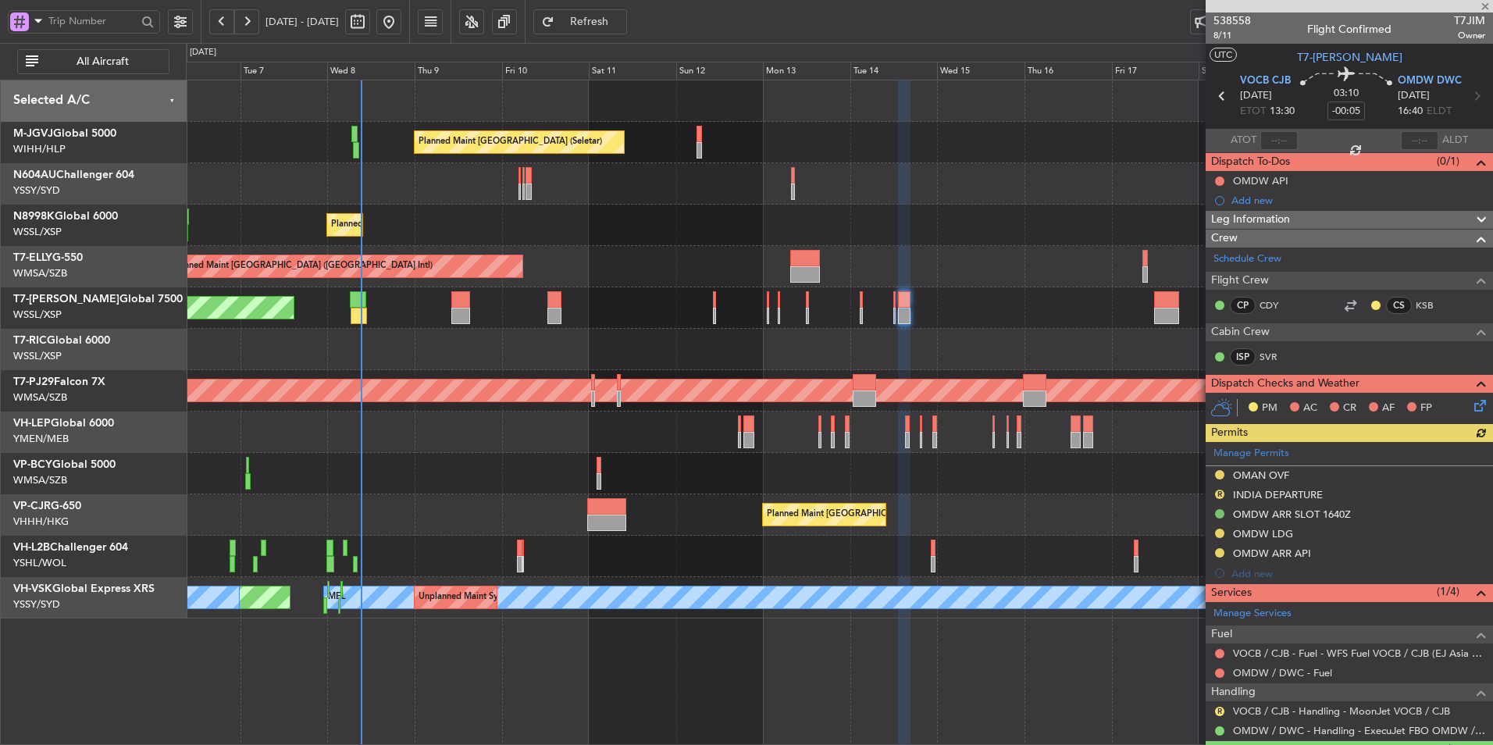
click at [707, 224] on div "Planned Maint [GEOGRAPHIC_DATA] (Seletar)" at bounding box center [839, 225] width 1306 height 41
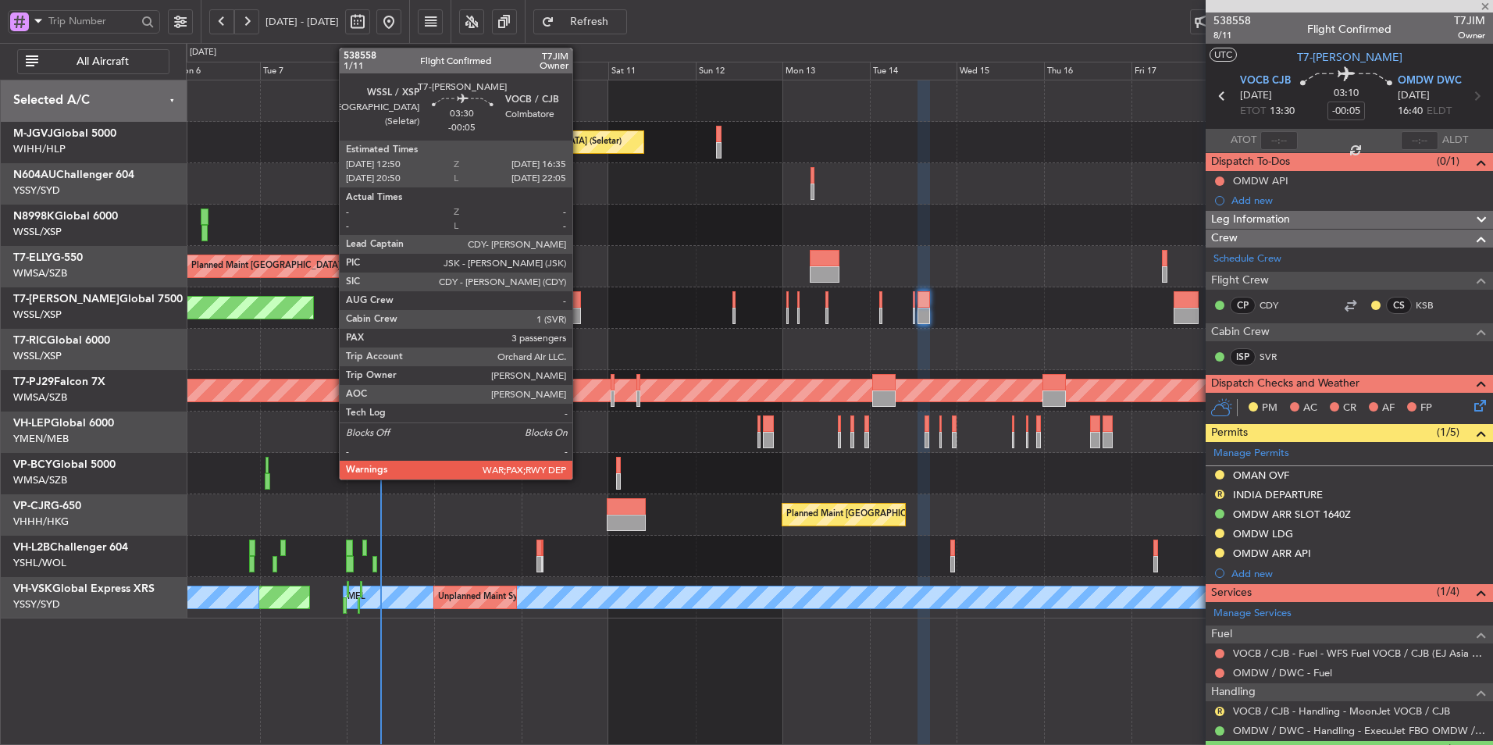
type input "1"
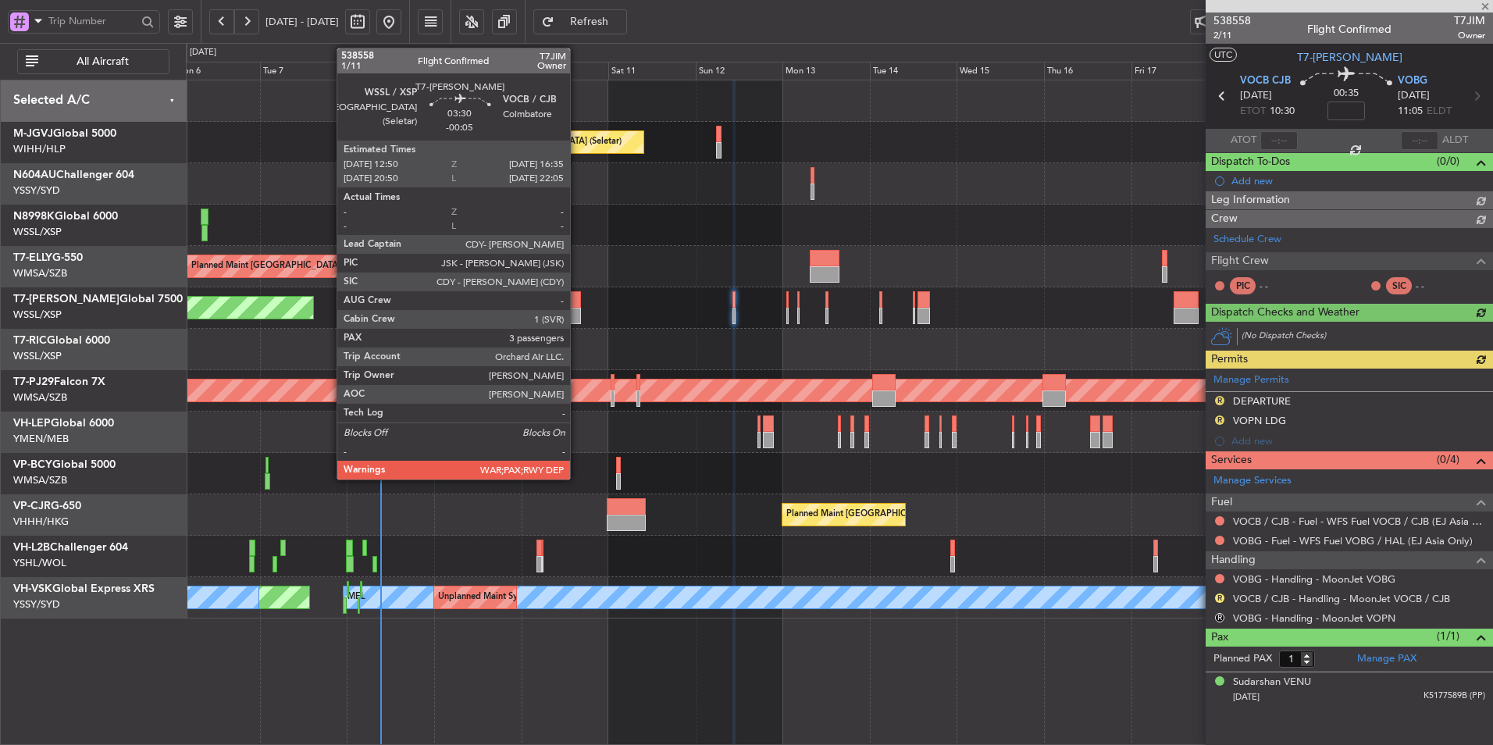
click at [577, 308] on div at bounding box center [574, 316] width 14 height 16
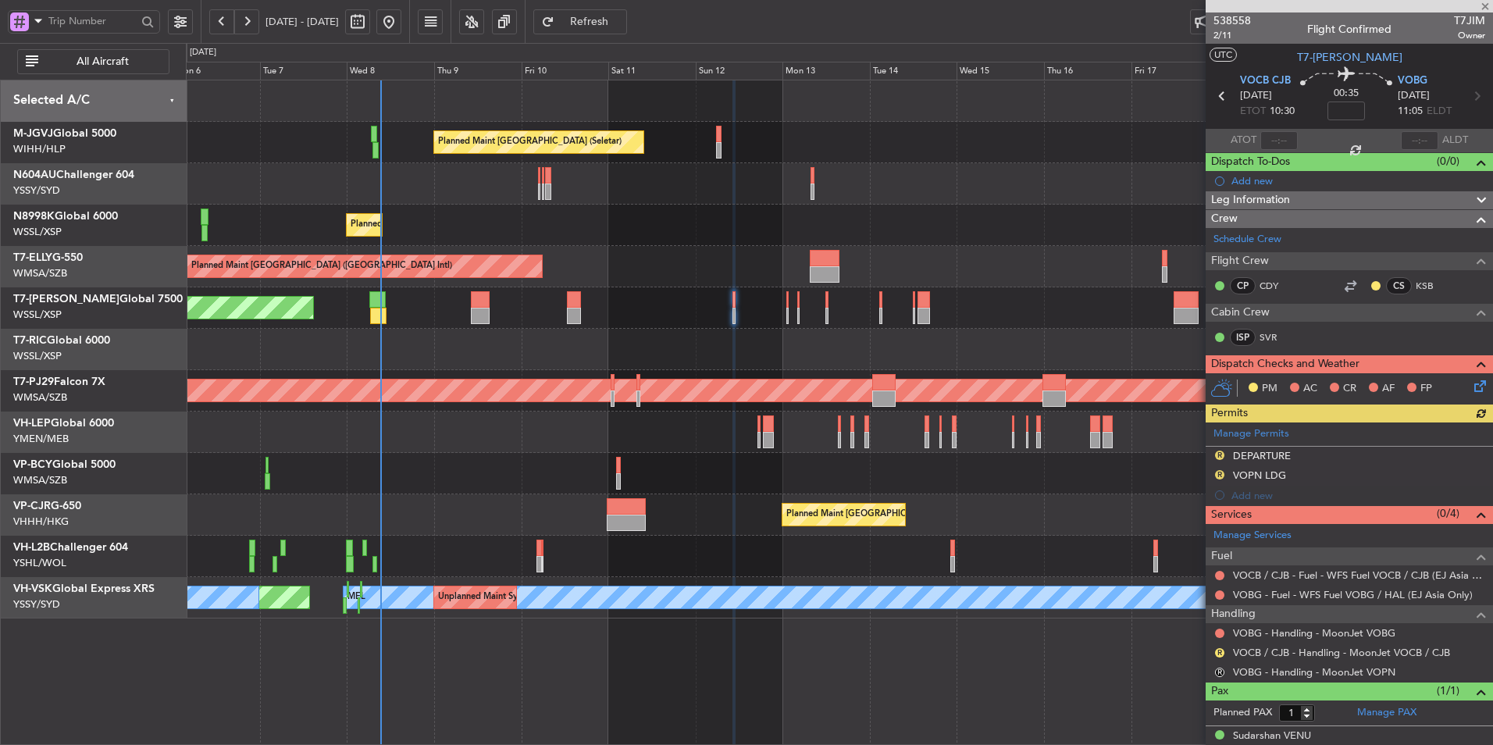
type input "-00:05"
type input "3"
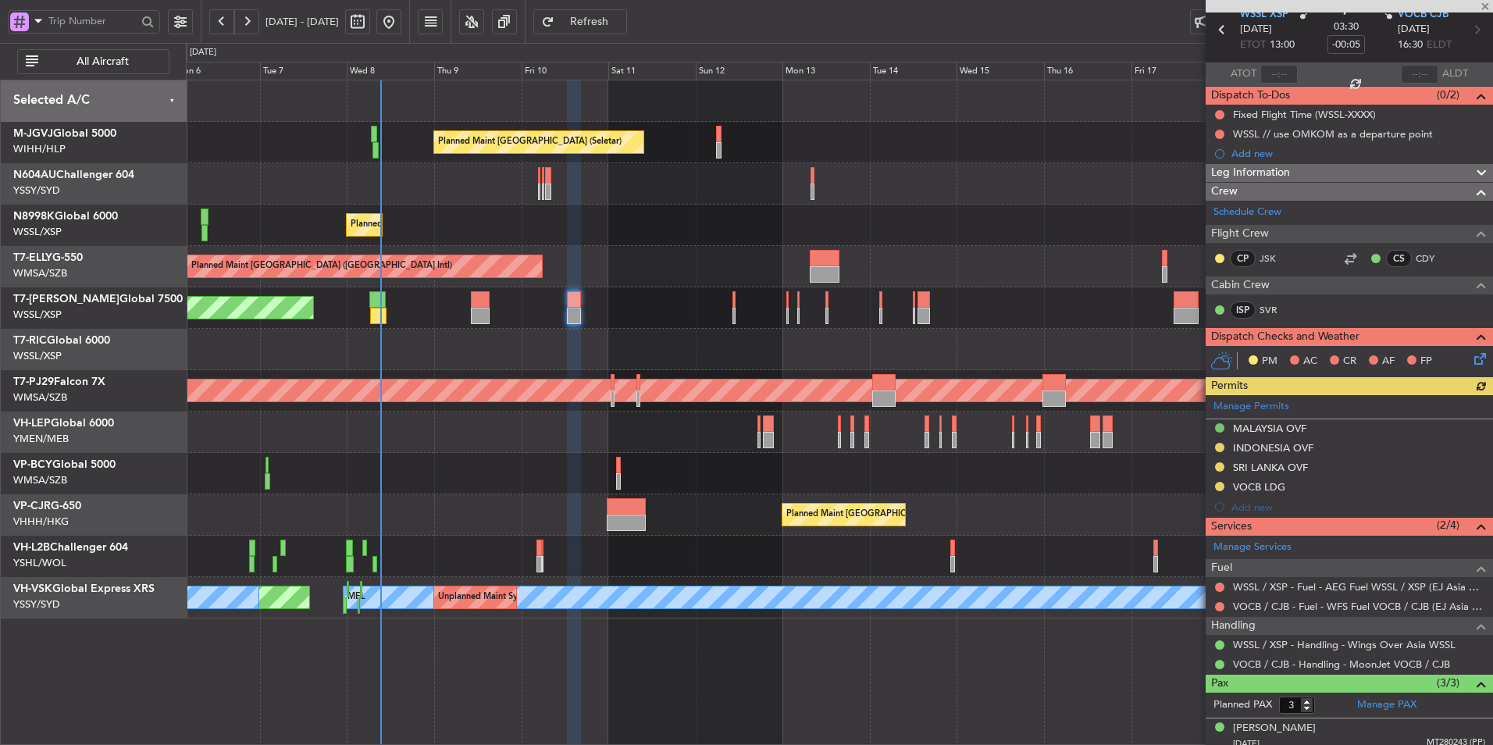
scroll to position [144, 0]
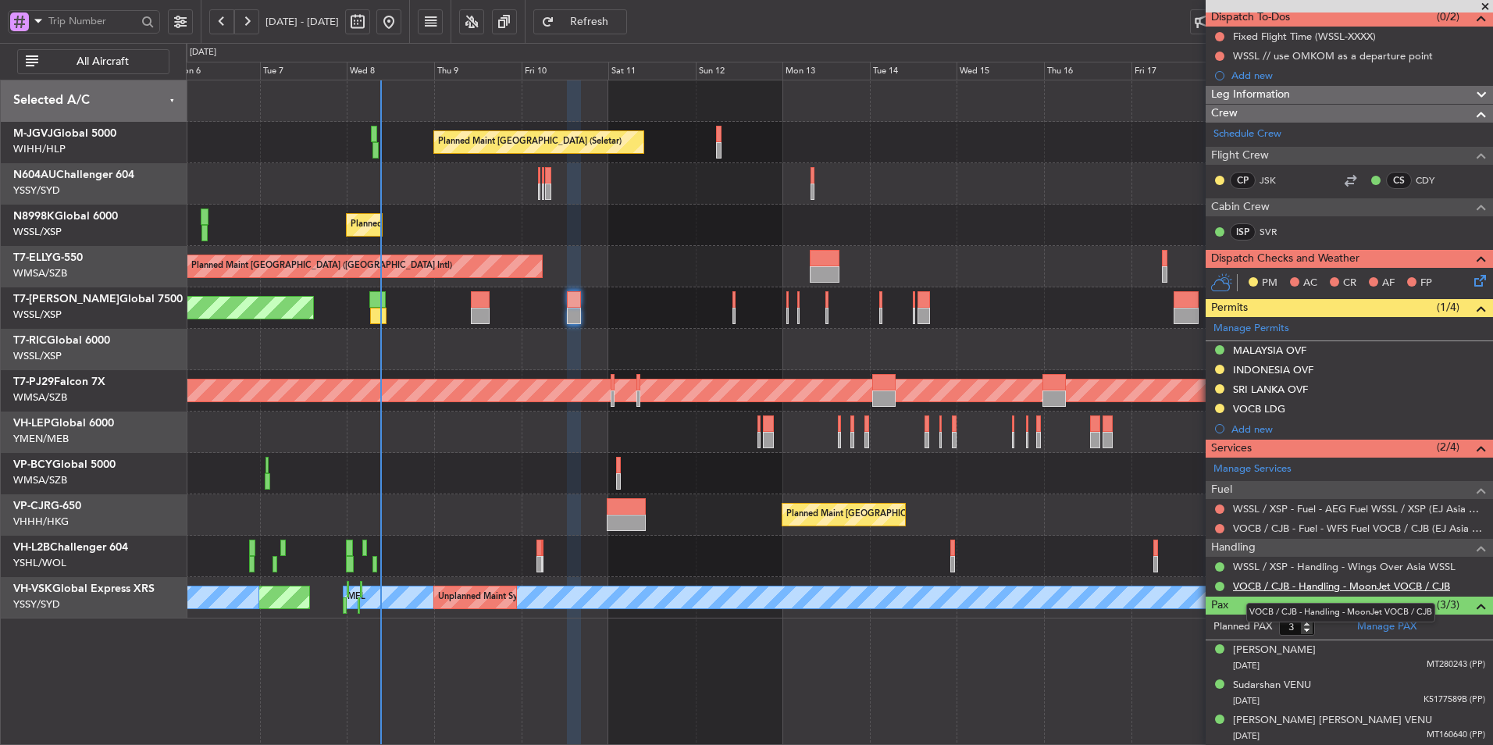
click at [1393, 580] on link "VOCB / CJB - Handling - MoonJet VOCB / CJB" at bounding box center [1341, 585] width 217 height 13
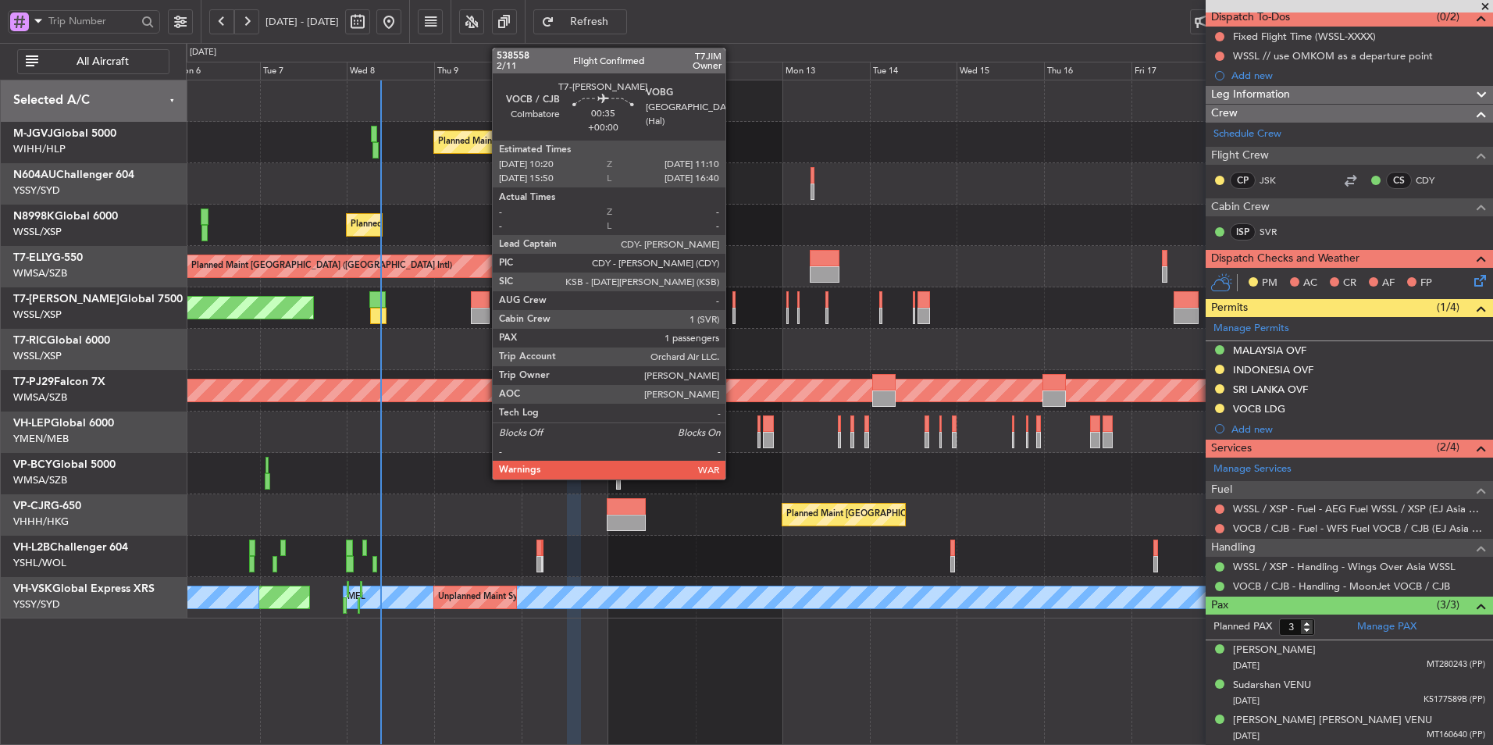
click at [732, 297] on div at bounding box center [733, 299] width 3 height 16
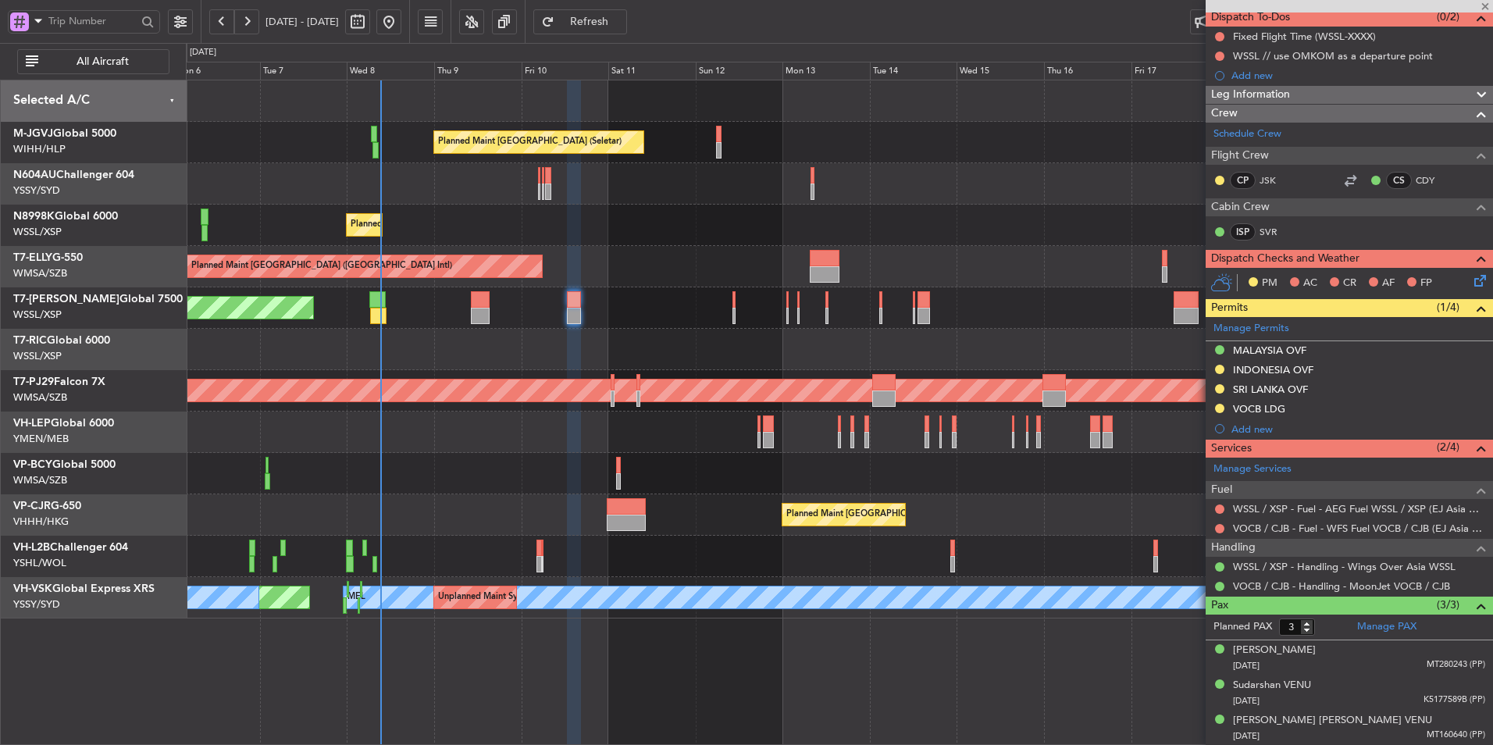
type input "1"
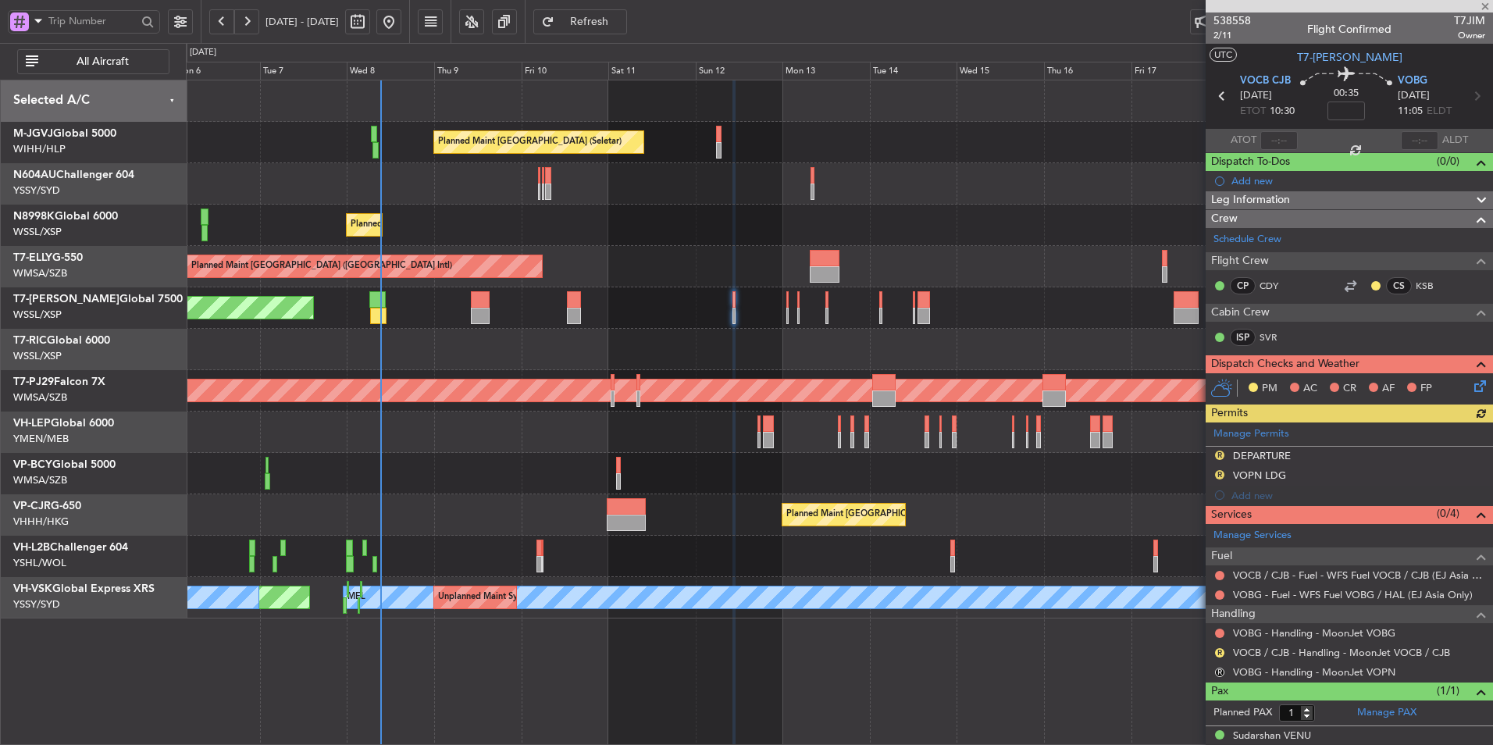
scroll to position [16, 0]
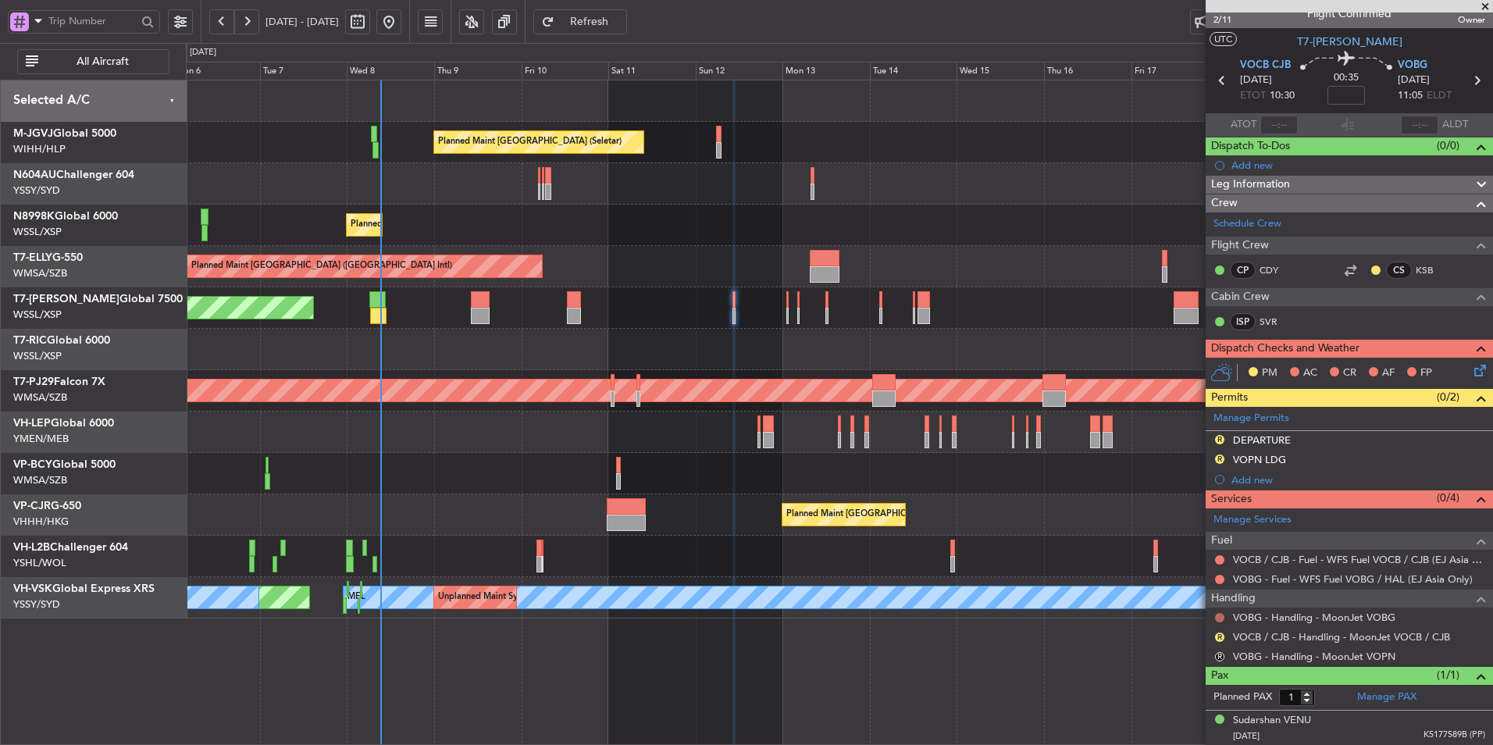
click at [1218, 615] on button at bounding box center [1219, 617] width 9 height 9
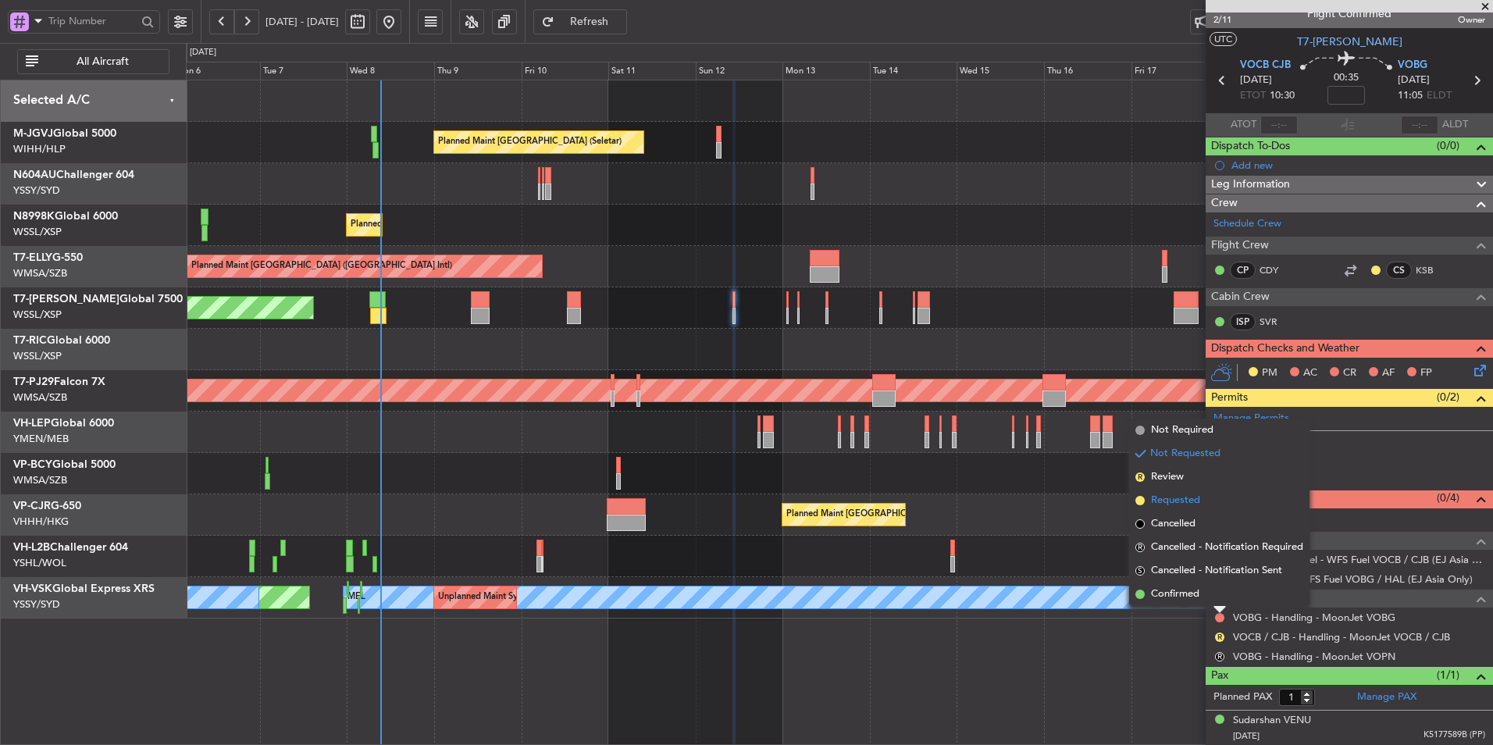
click at [1187, 492] on li "Requested" at bounding box center [1219, 500] width 180 height 23
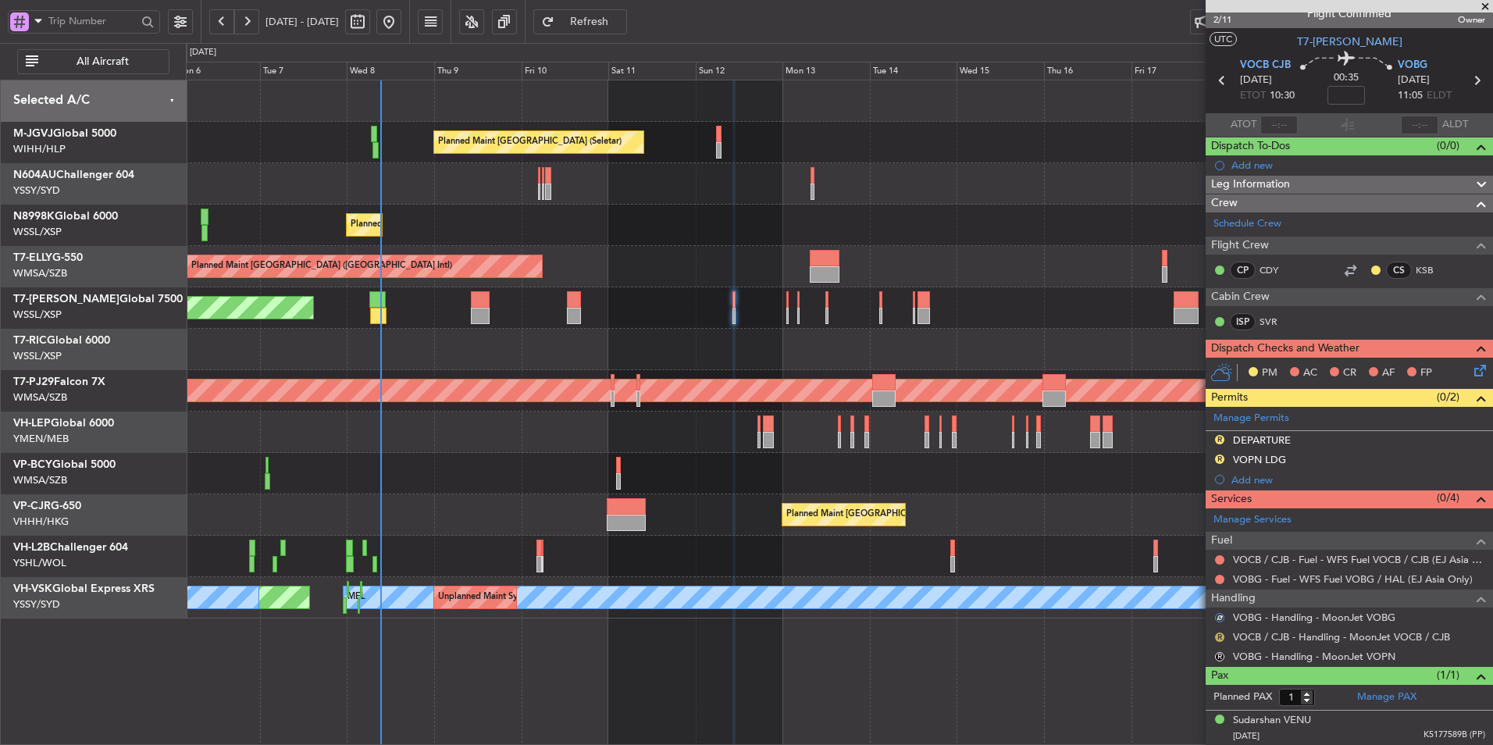
click at [1216, 635] on button "R" at bounding box center [1219, 636] width 9 height 9
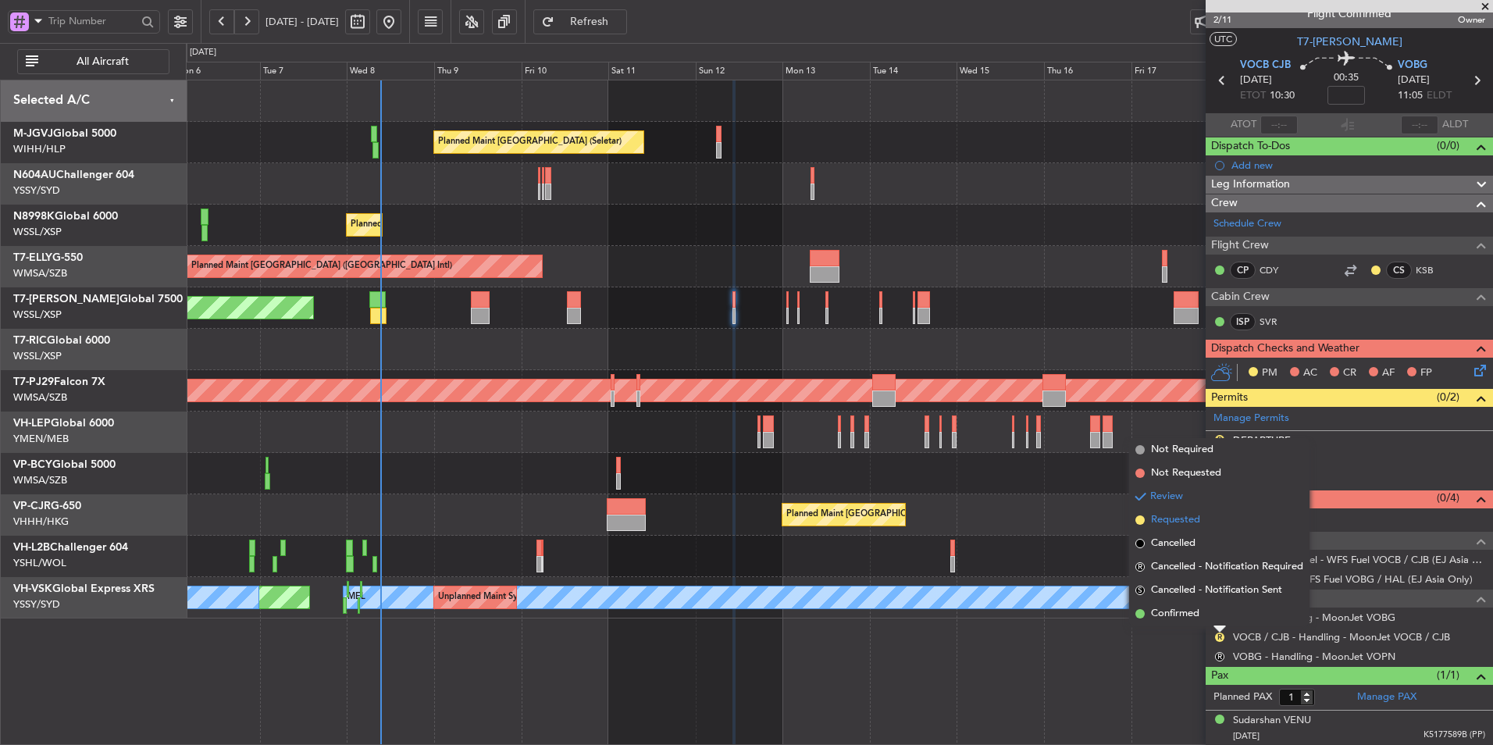
click at [1202, 525] on li "Requested" at bounding box center [1219, 519] width 180 height 23
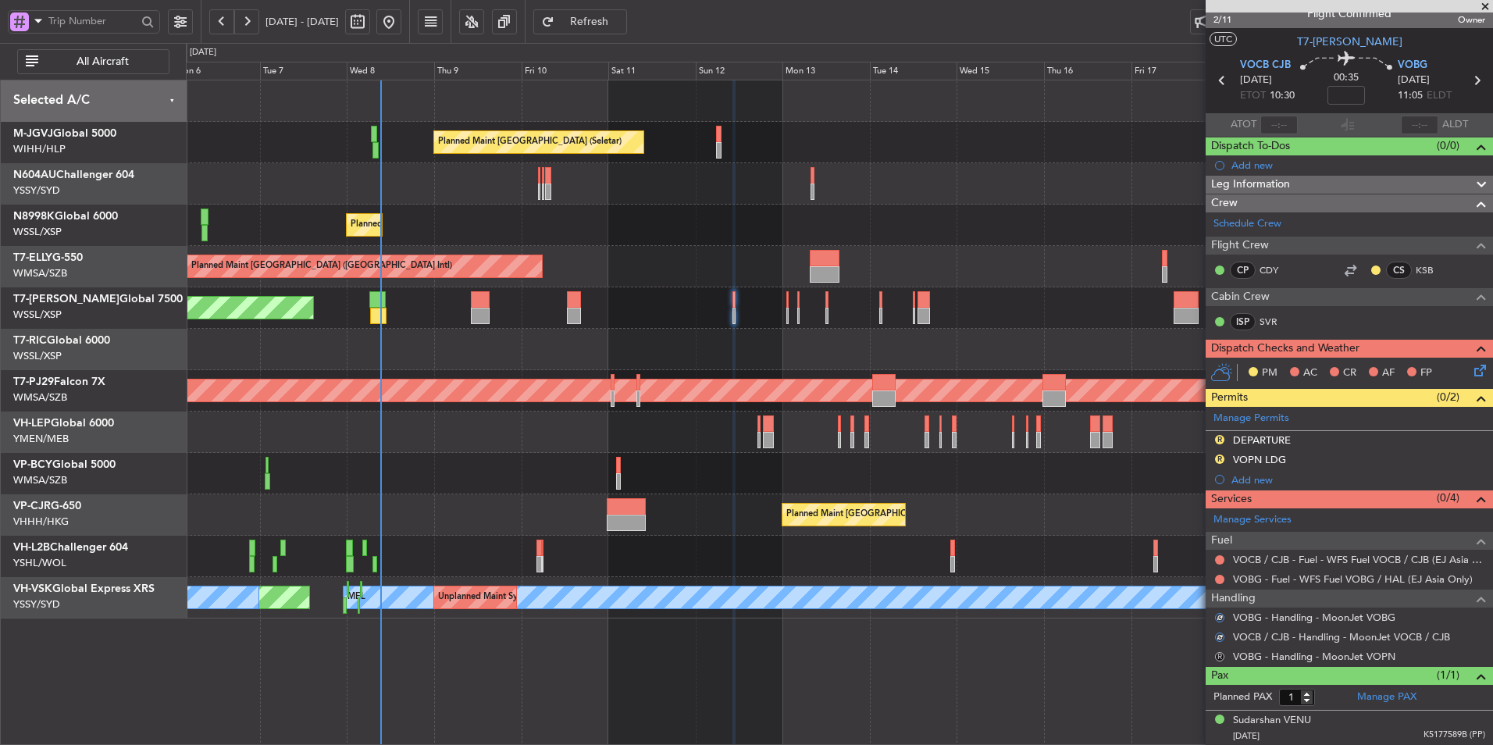
click at [1219, 653] on button "R" at bounding box center [1219, 656] width 9 height 9
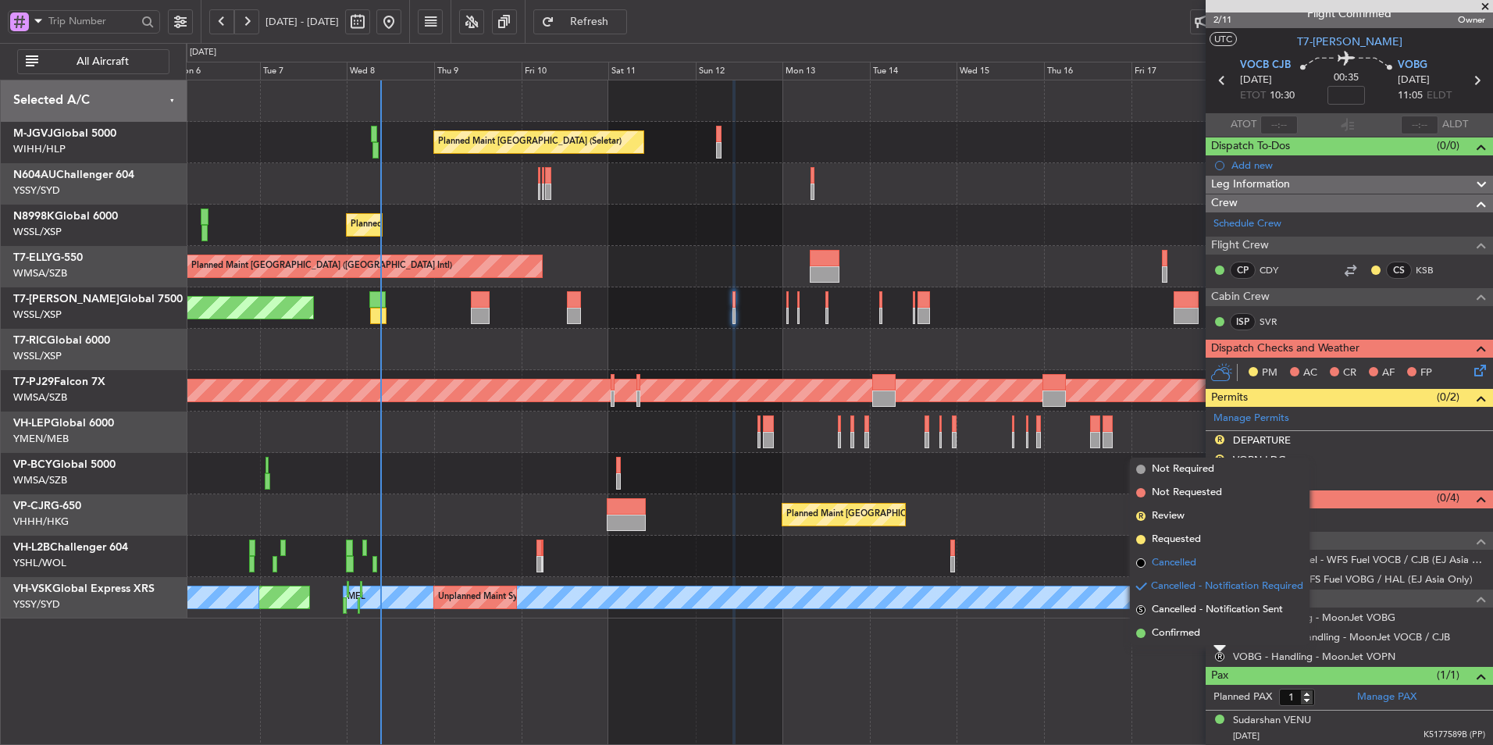
click at [1195, 555] on span "Cancelled" at bounding box center [1174, 563] width 45 height 16
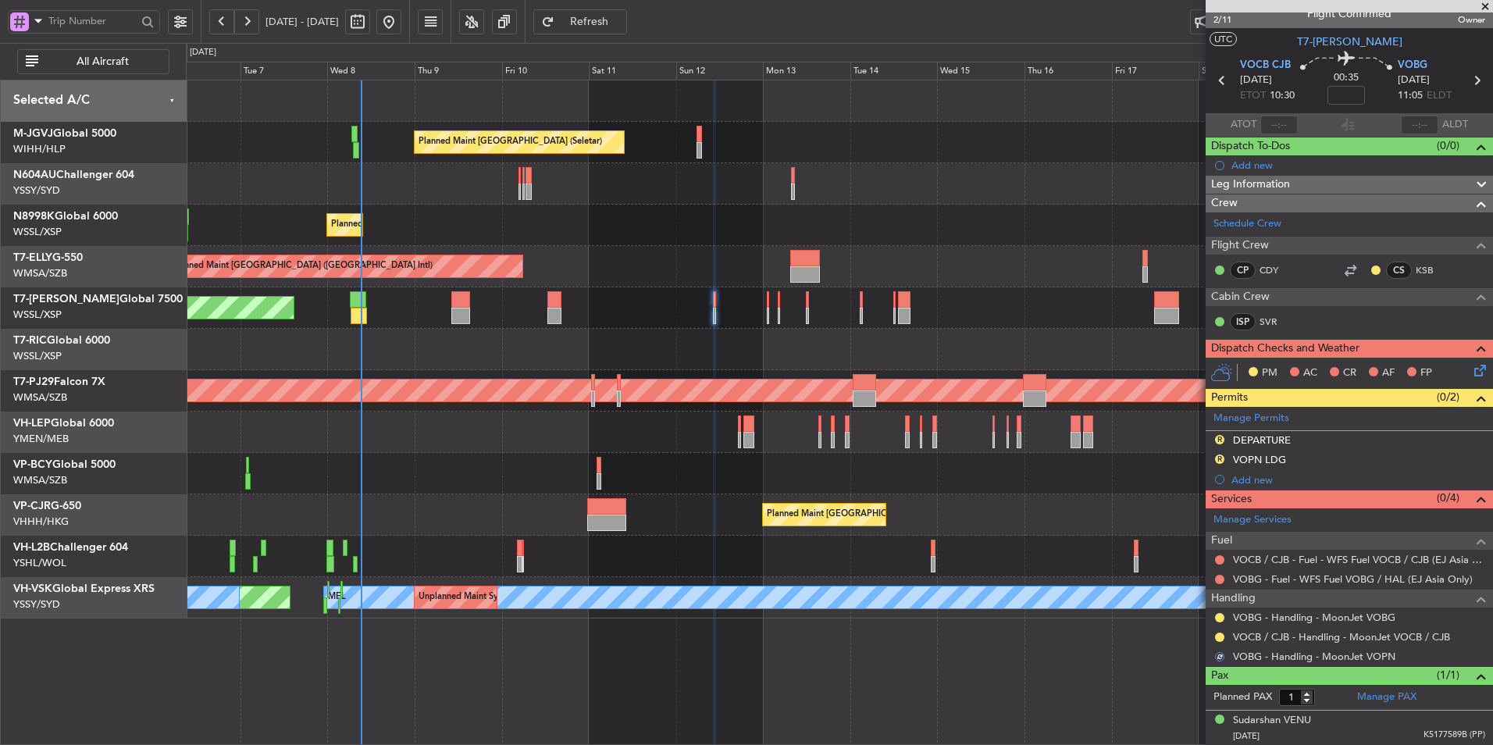
click at [740, 353] on div at bounding box center [839, 349] width 1306 height 41
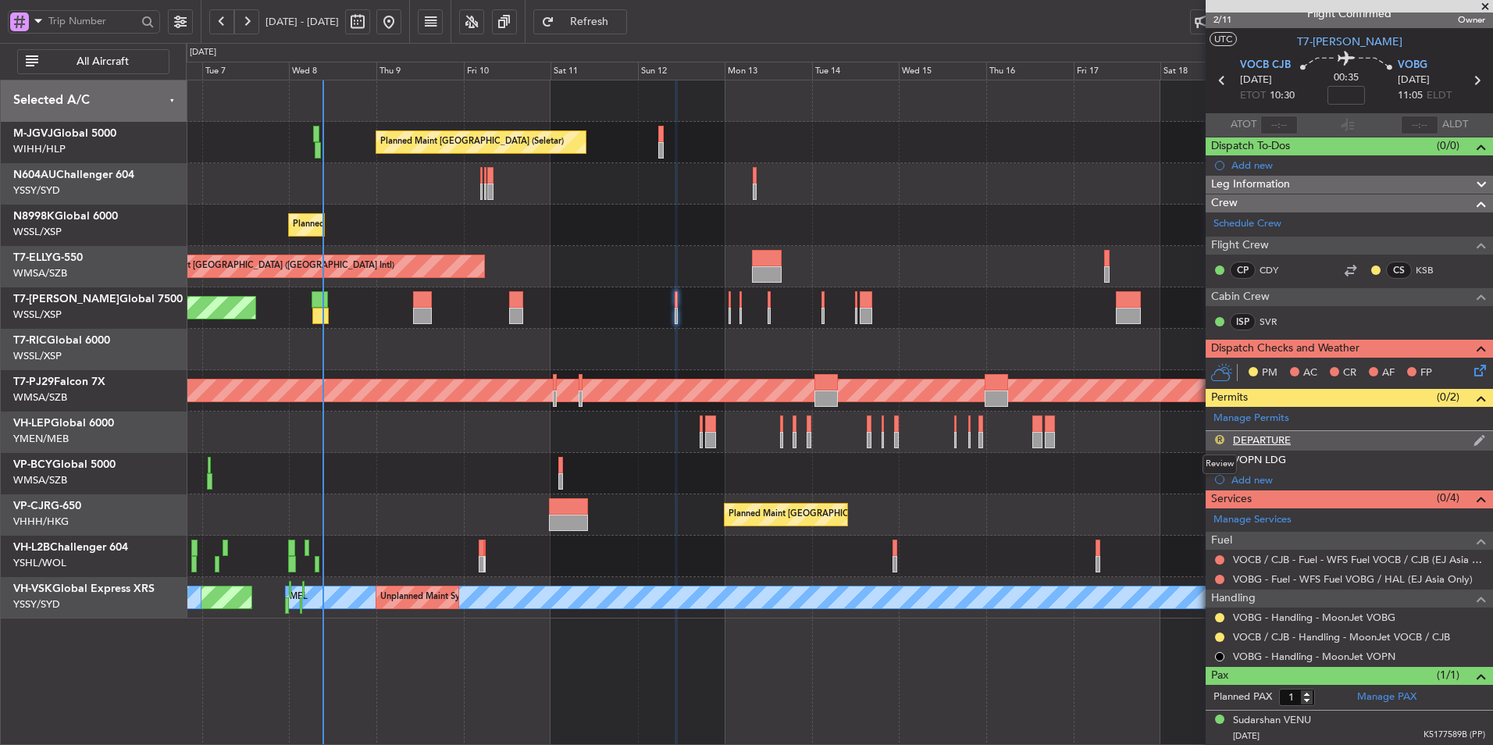
click at [1221, 441] on button "R" at bounding box center [1219, 439] width 9 height 9
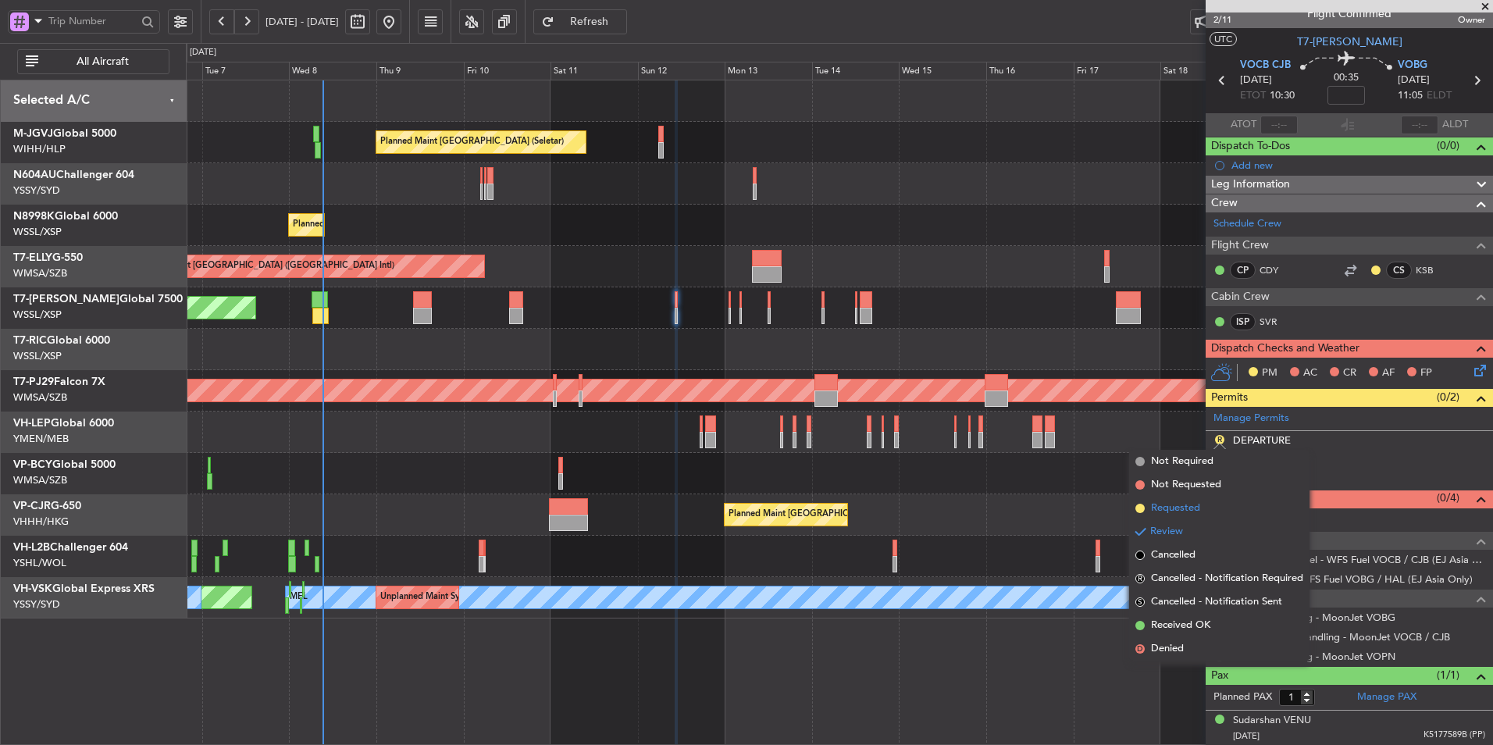
click at [1171, 505] on span "Requested" at bounding box center [1175, 508] width 49 height 16
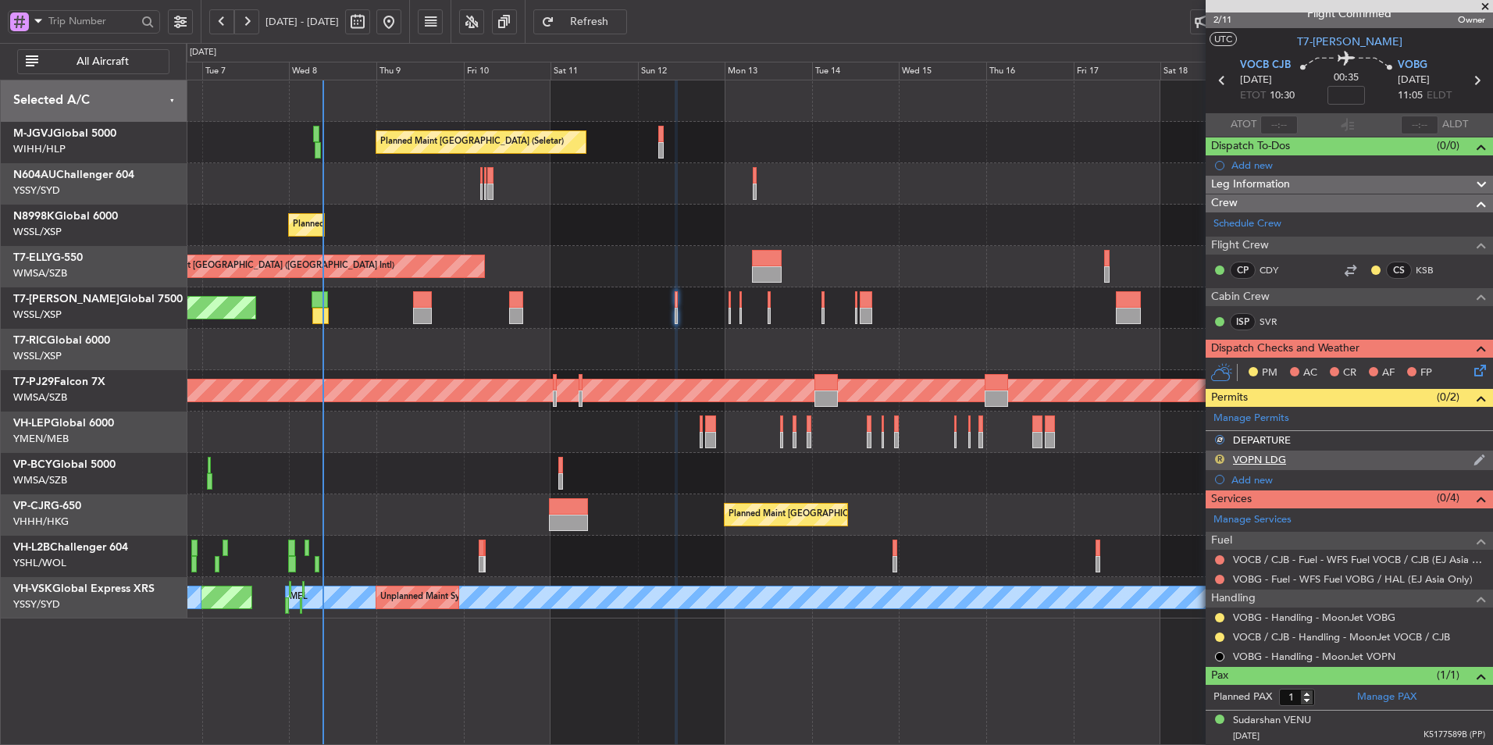
click at [1218, 455] on button "R" at bounding box center [1219, 458] width 9 height 9
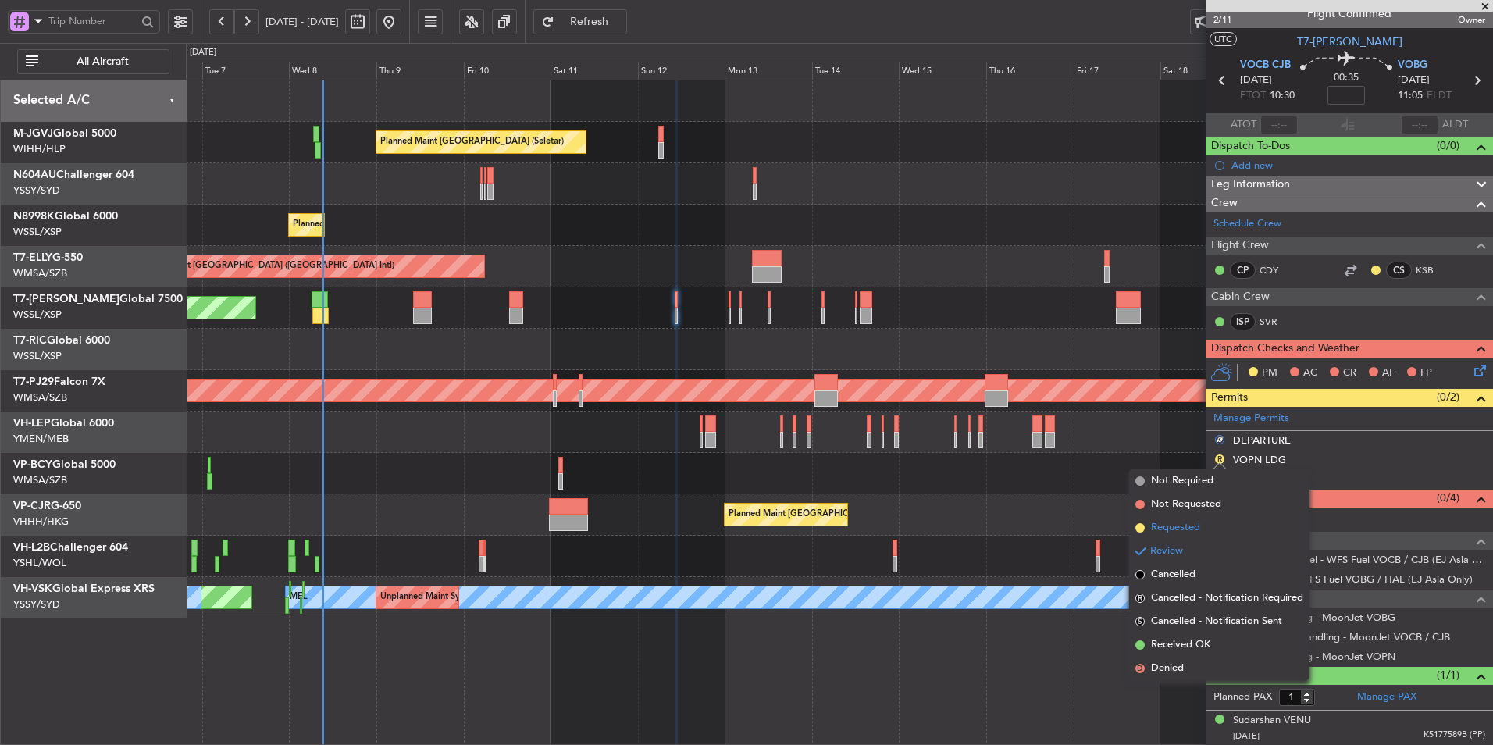
click at [1187, 525] on span "Requested" at bounding box center [1175, 528] width 49 height 16
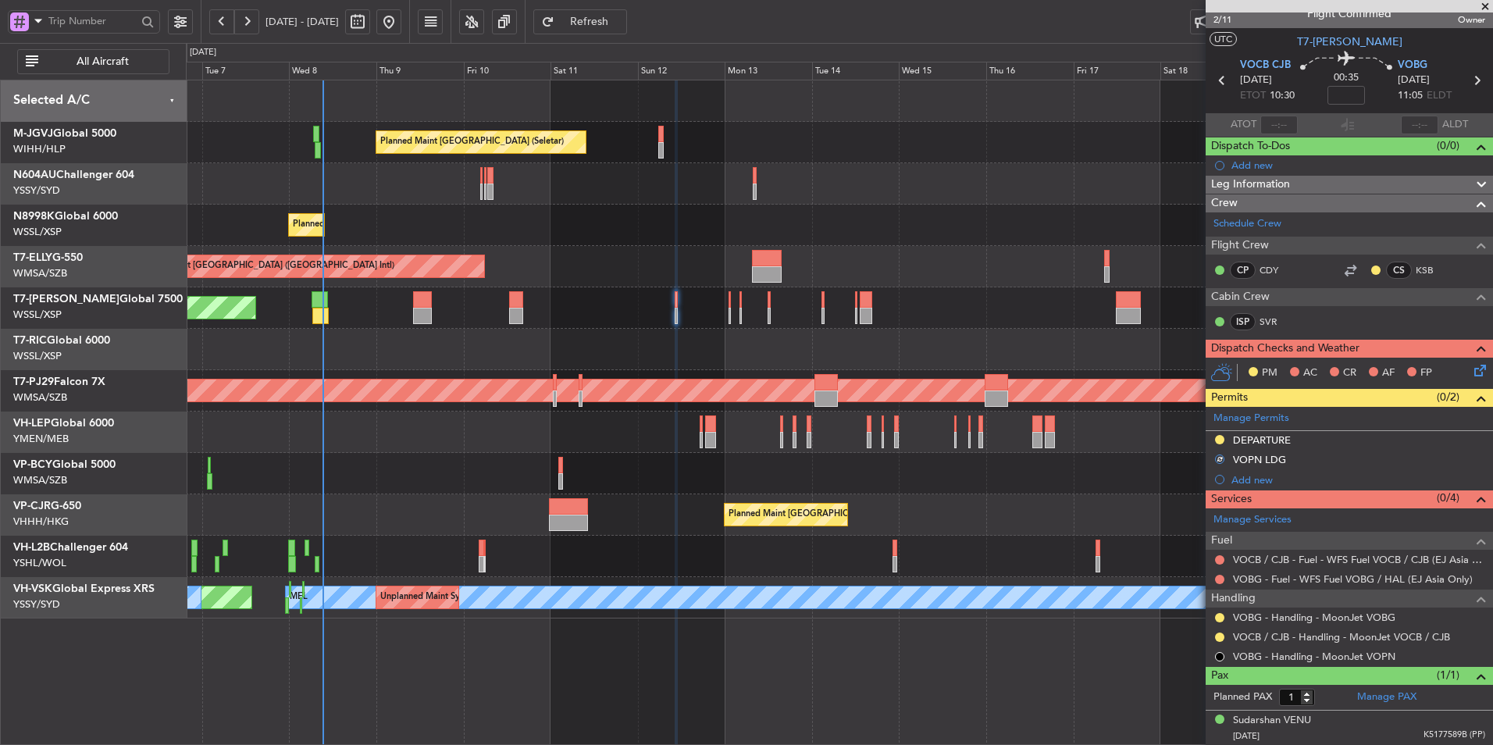
click at [996, 501] on div "Planned Maint [GEOGRAPHIC_DATA] ([GEOGRAPHIC_DATA] Intl) Planned Maint [GEOGRAP…" at bounding box center [839, 514] width 1306 height 41
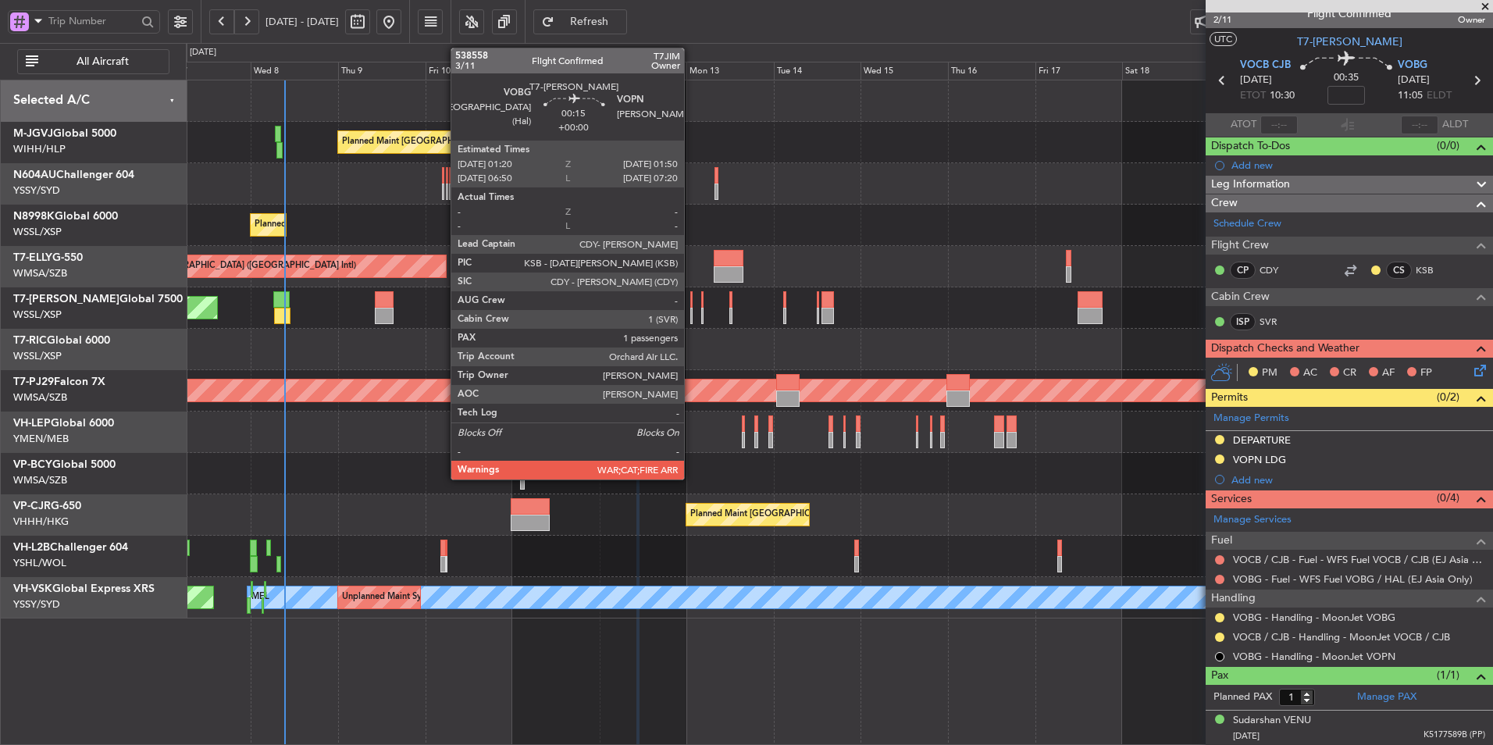
click at [691, 305] on div at bounding box center [691, 299] width 2 height 16
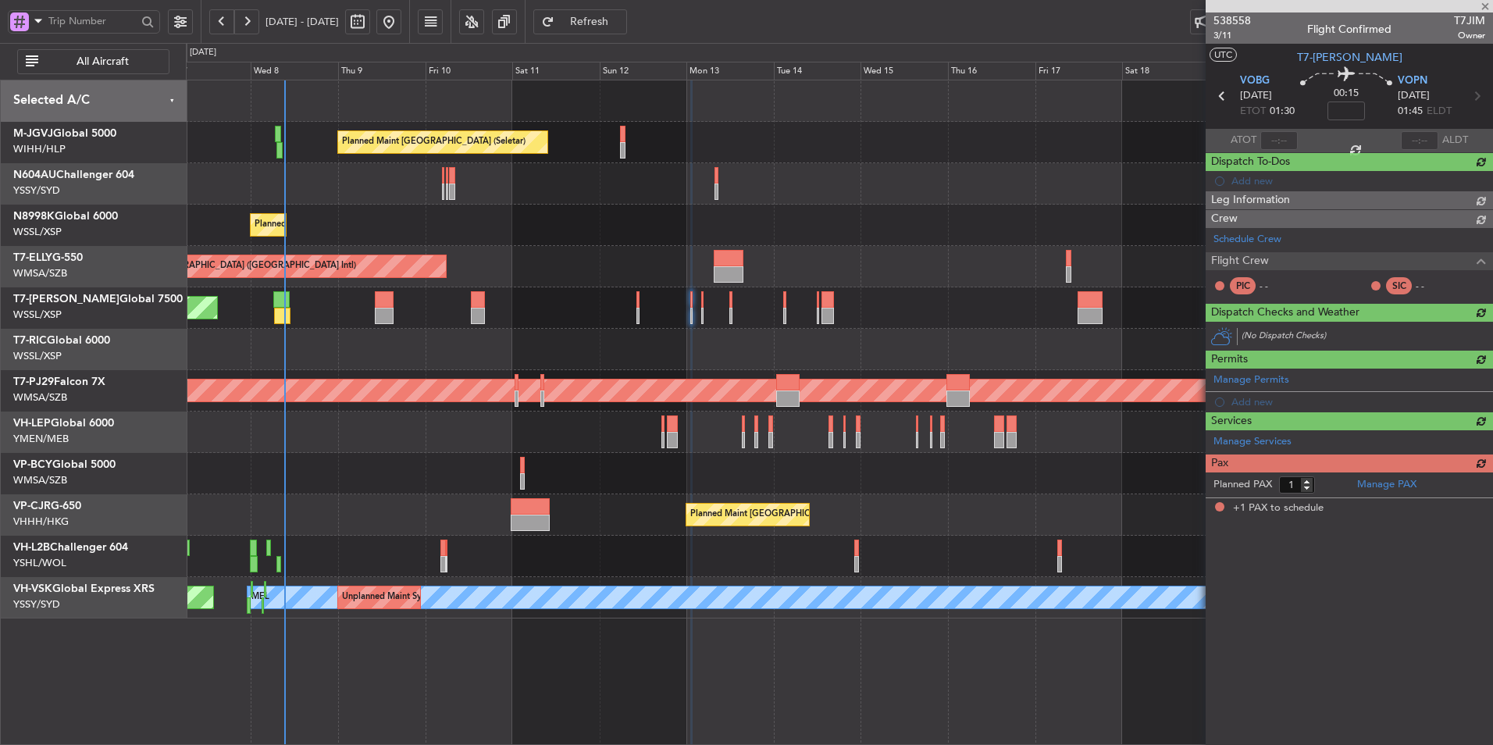
scroll to position [0, 0]
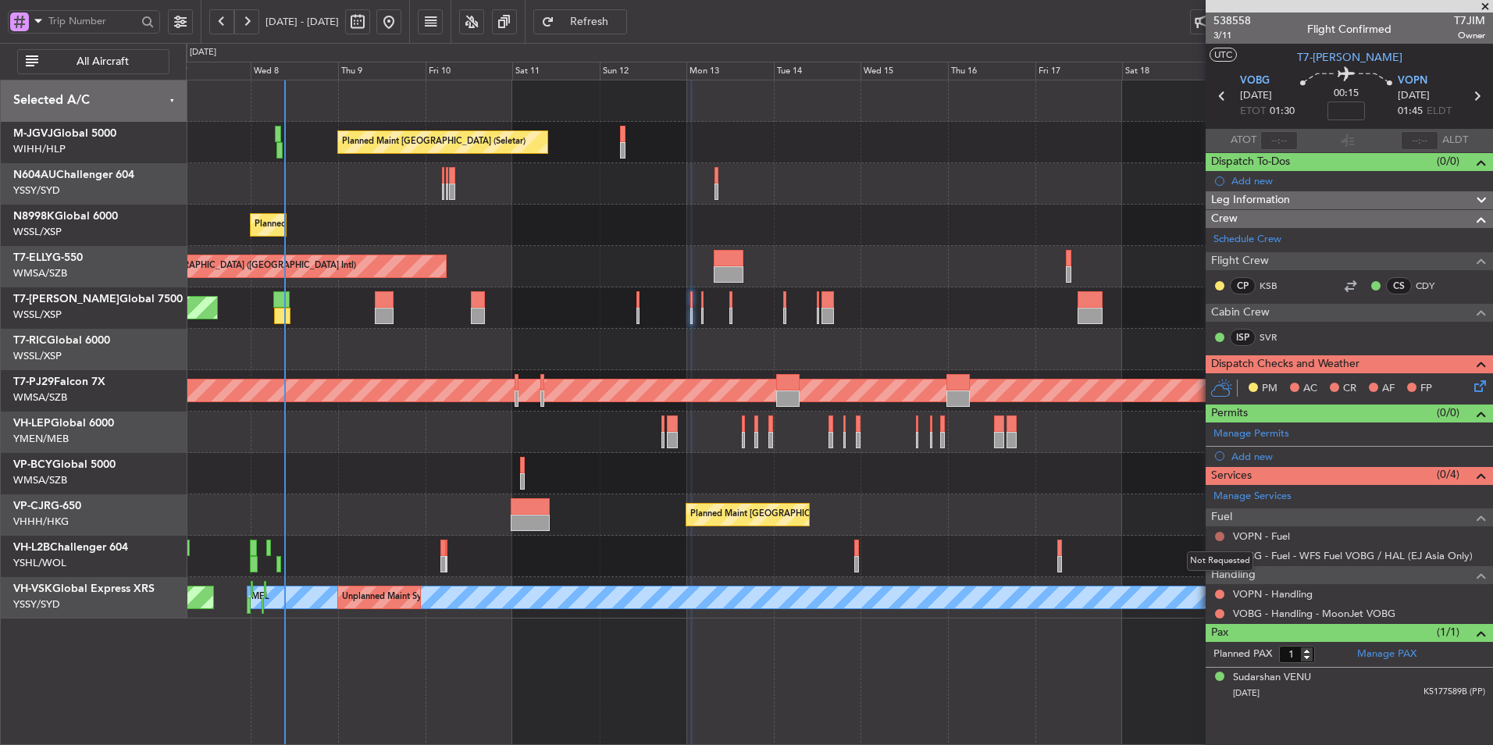
click at [1220, 536] on button at bounding box center [1219, 536] width 9 height 9
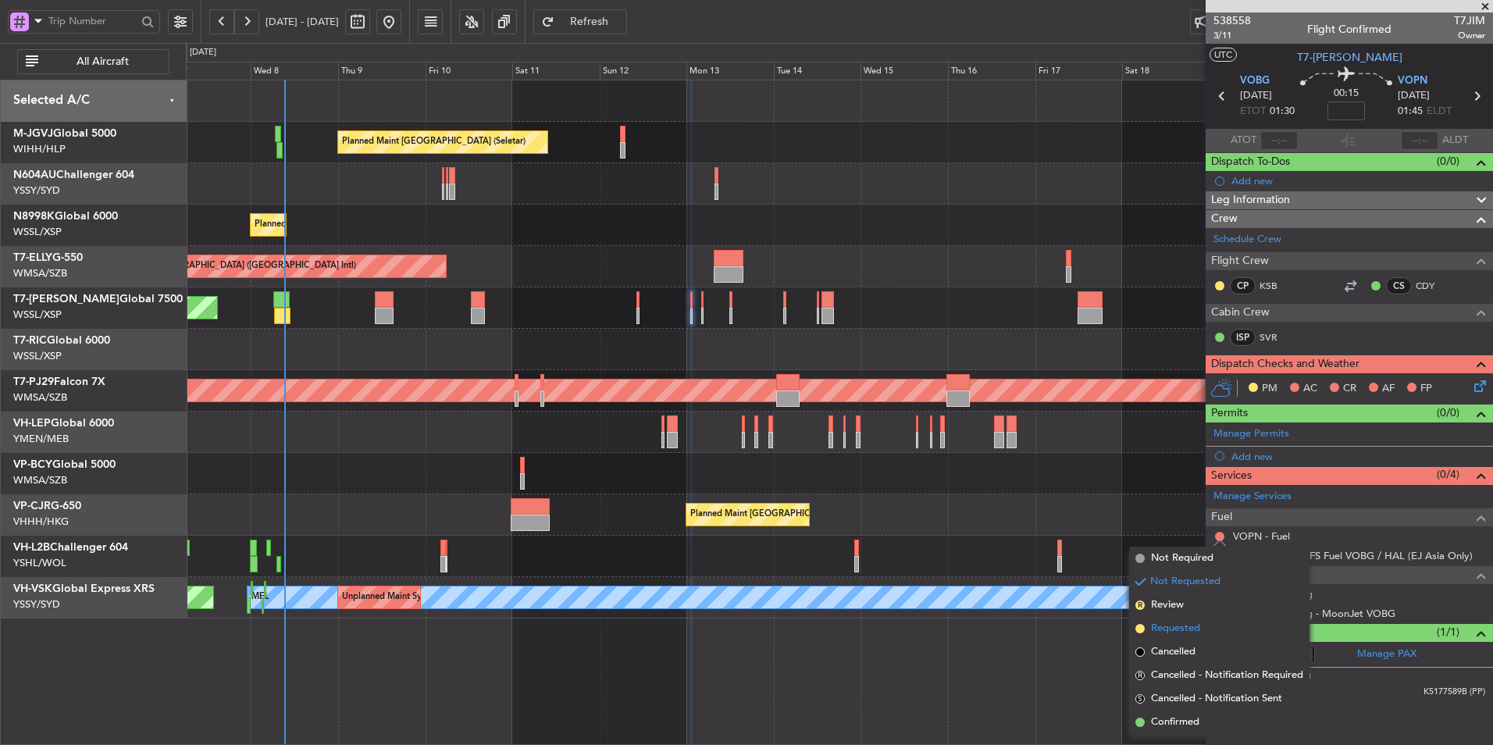
click at [1191, 627] on span "Requested" at bounding box center [1175, 629] width 49 height 16
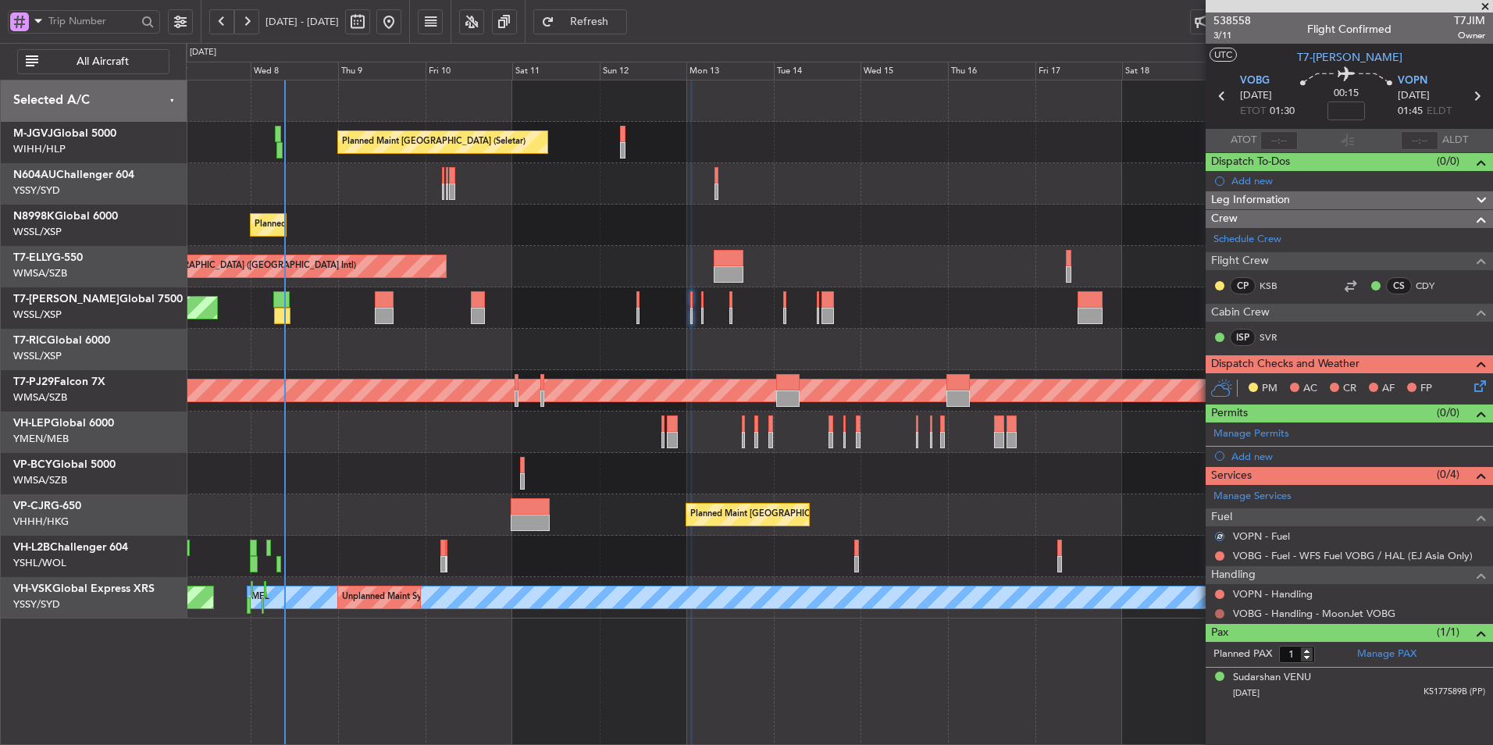
click at [1219, 614] on button at bounding box center [1219, 613] width 9 height 9
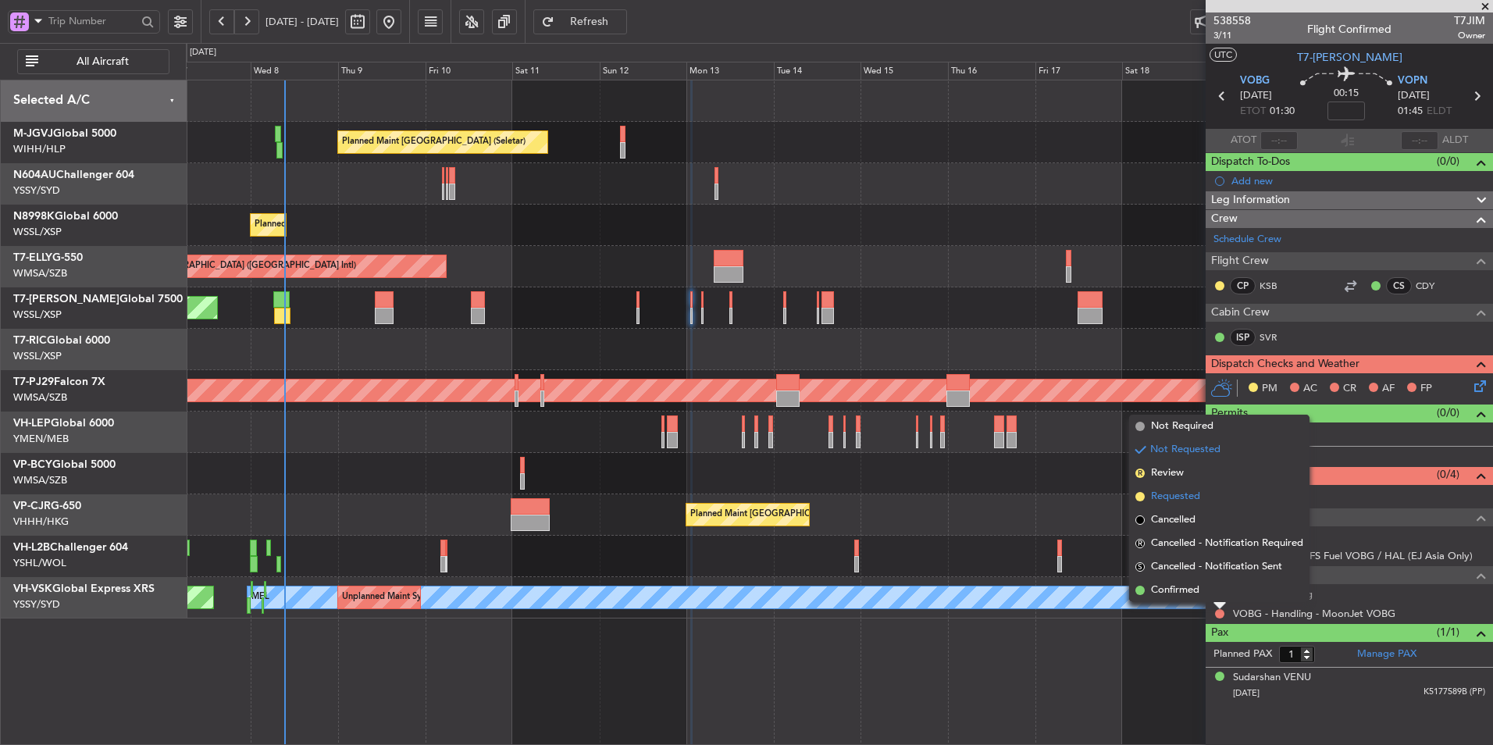
click at [1187, 490] on span "Requested" at bounding box center [1175, 497] width 49 height 16
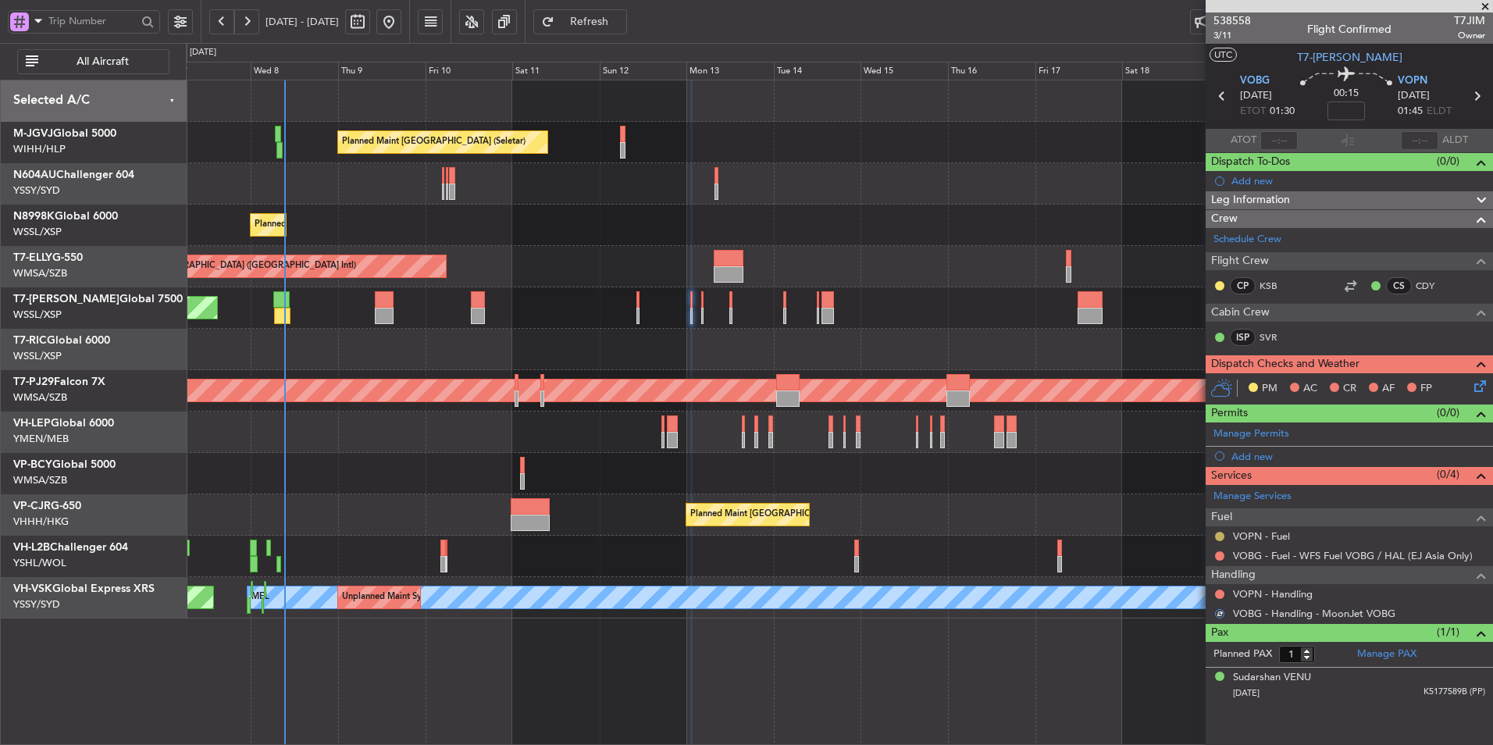
click at [1216, 537] on button at bounding box center [1219, 536] width 9 height 9
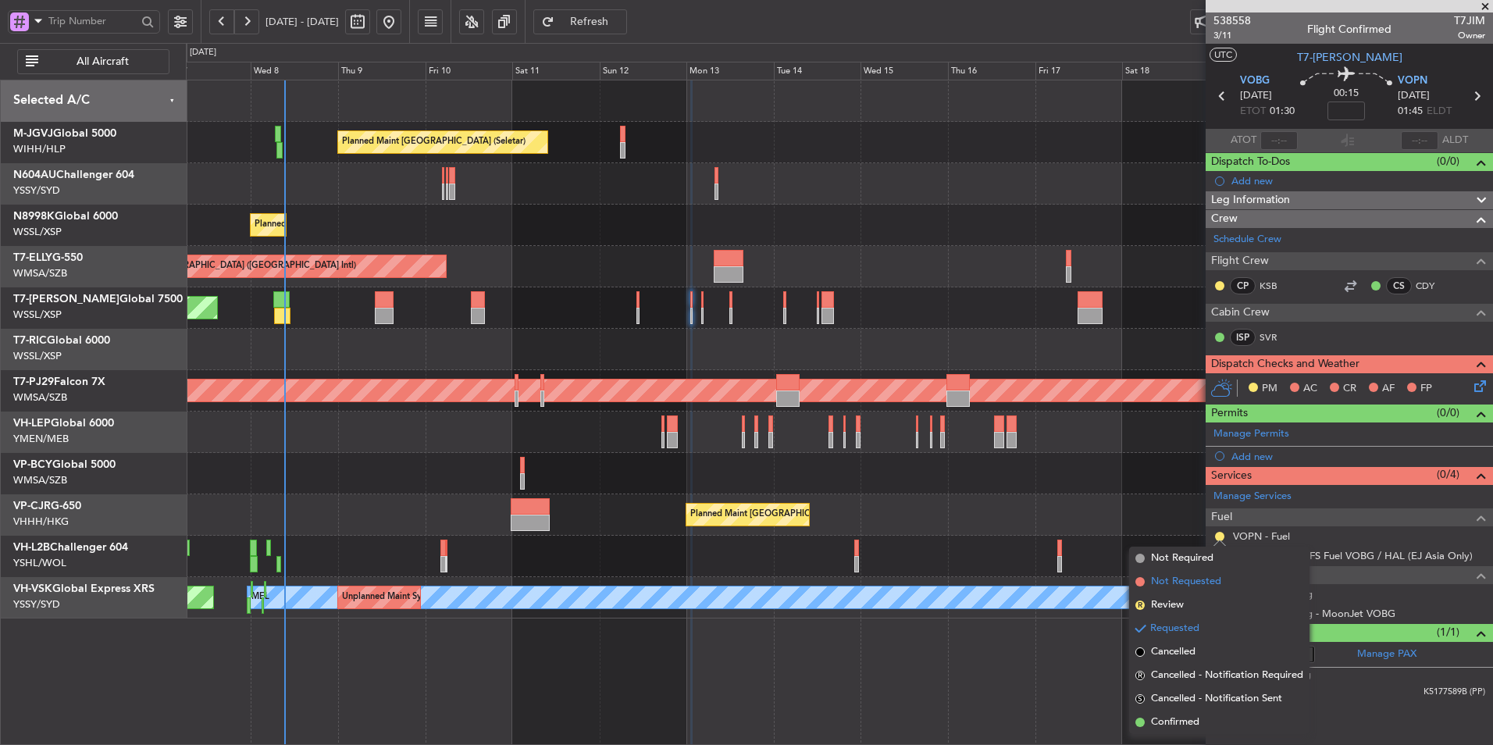
click at [1191, 580] on span "Not Requested" at bounding box center [1186, 582] width 70 height 16
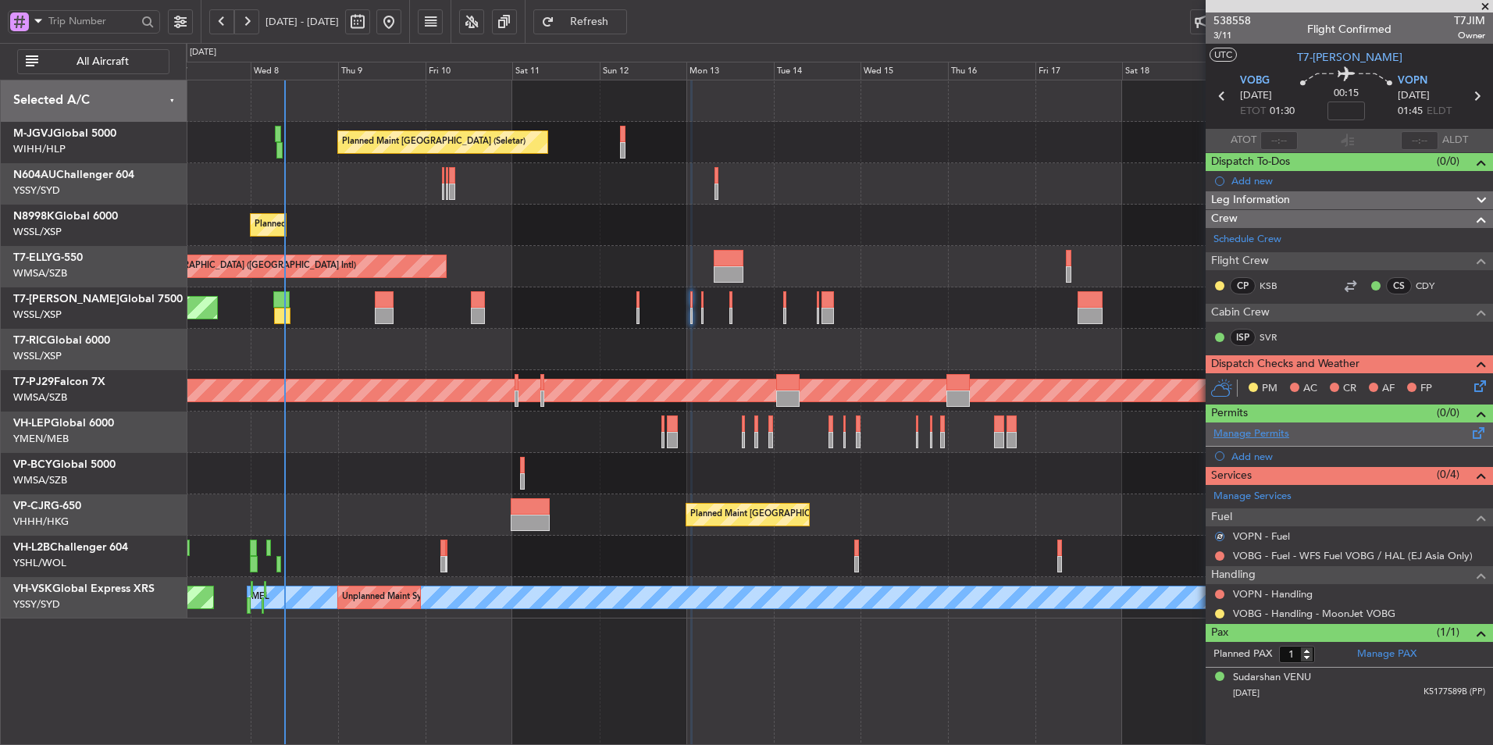
click at [1262, 438] on link "Manage Permits" at bounding box center [1251, 434] width 76 height 16
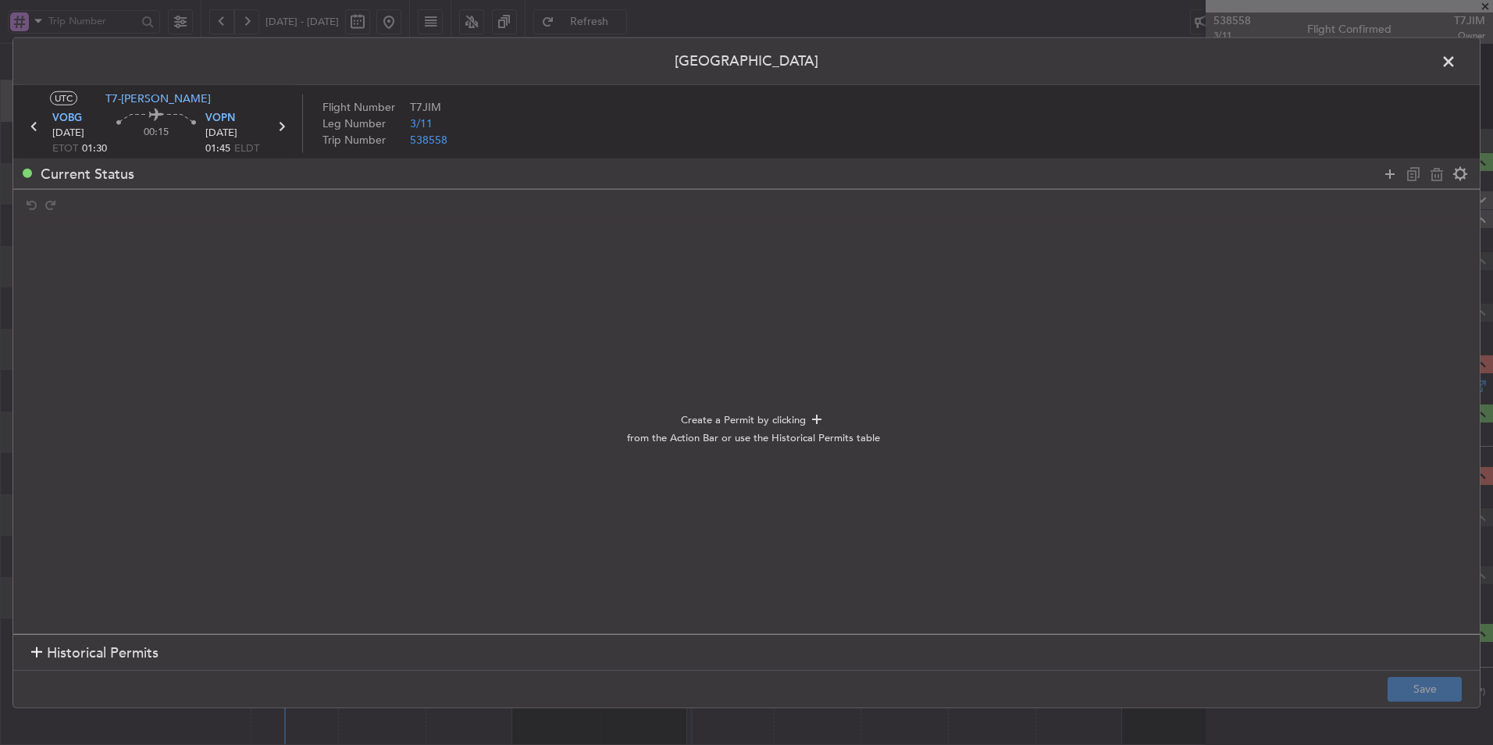
click at [61, 644] on span "Historical Permits" at bounding box center [103, 653] width 112 height 21
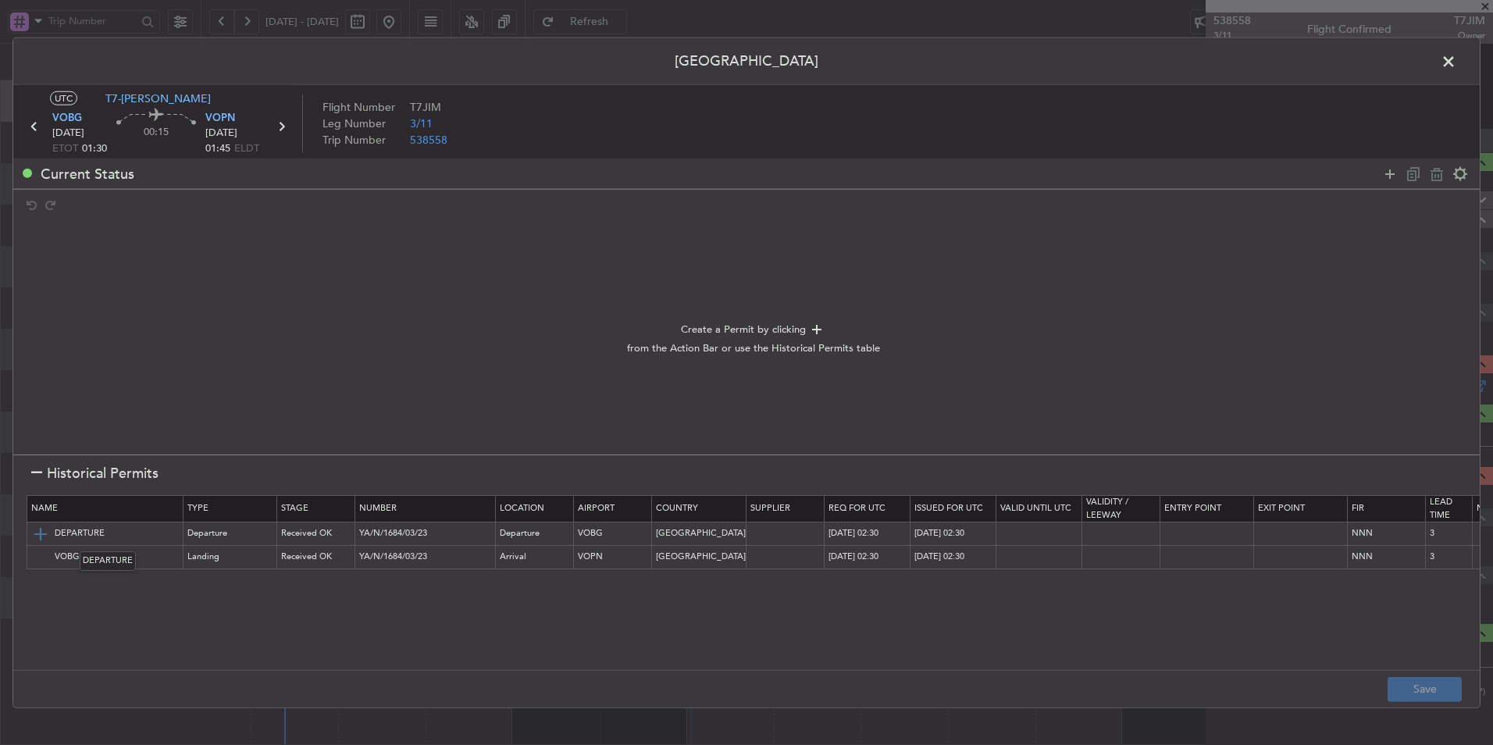
click at [43, 532] on img at bounding box center [40, 533] width 19 height 19
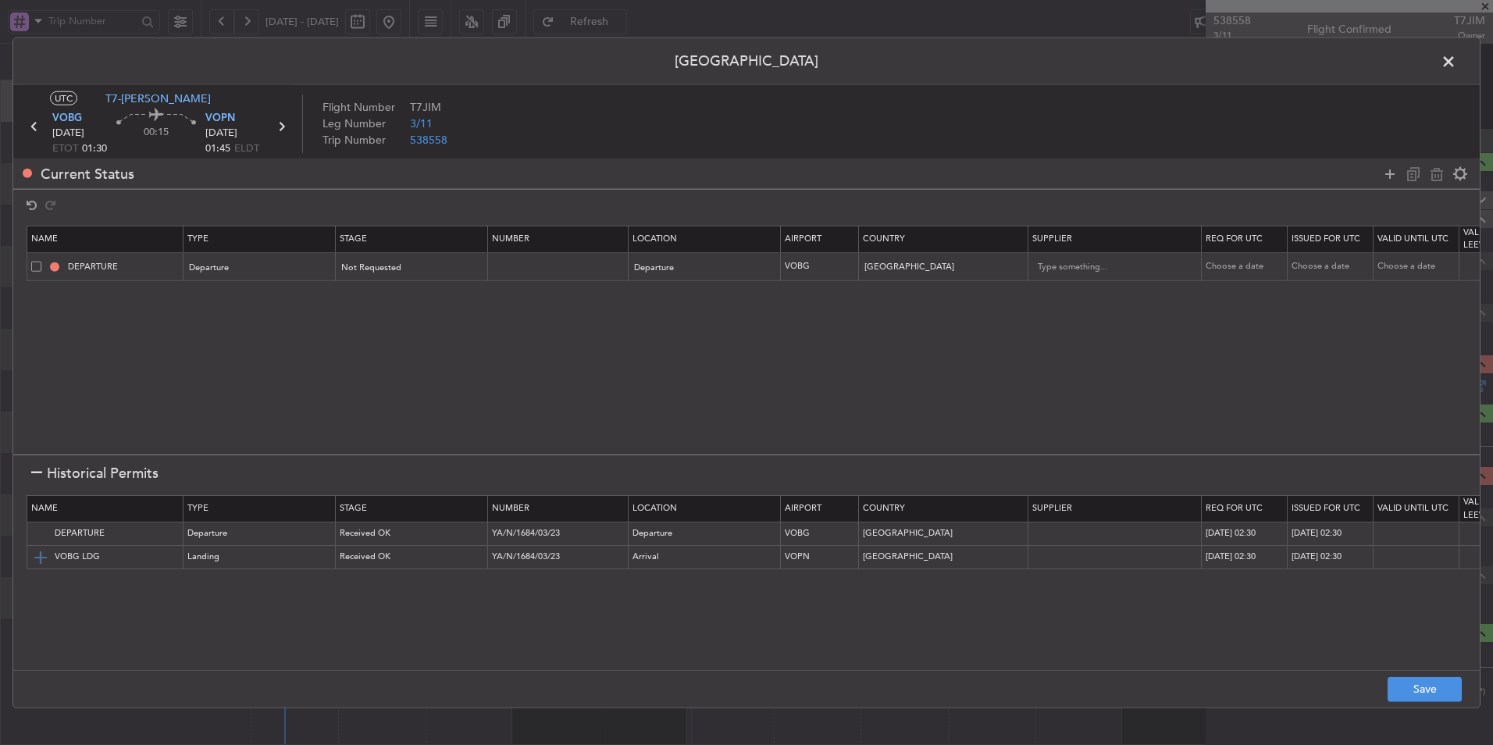
click at [35, 558] on img at bounding box center [40, 556] width 19 height 19
click at [1424, 692] on button "Save" at bounding box center [1424, 688] width 74 height 25
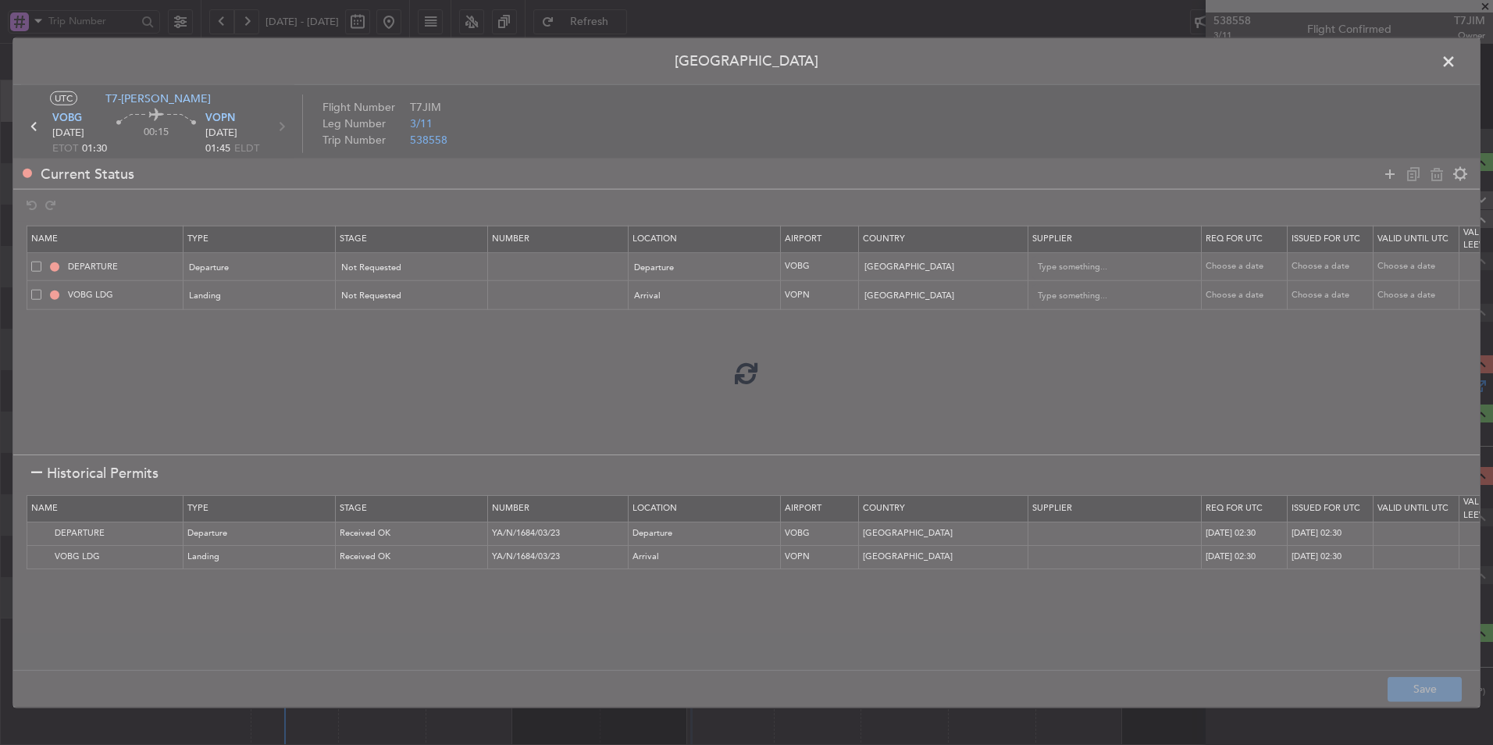
type input "INDIA DEPARTURE"
type input "NNN"
type input "3"
type input "VOPN LDG"
type input "NNN"
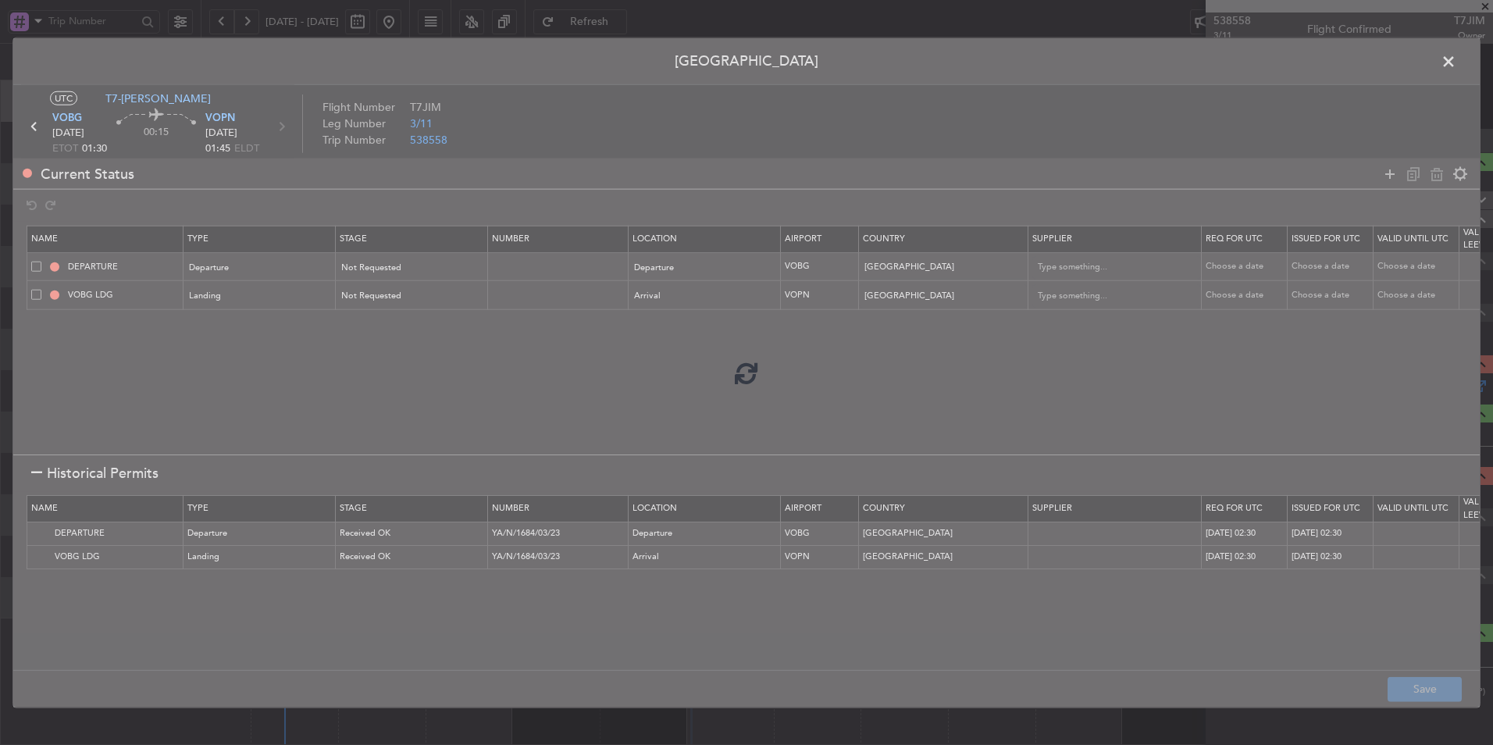
type input "3"
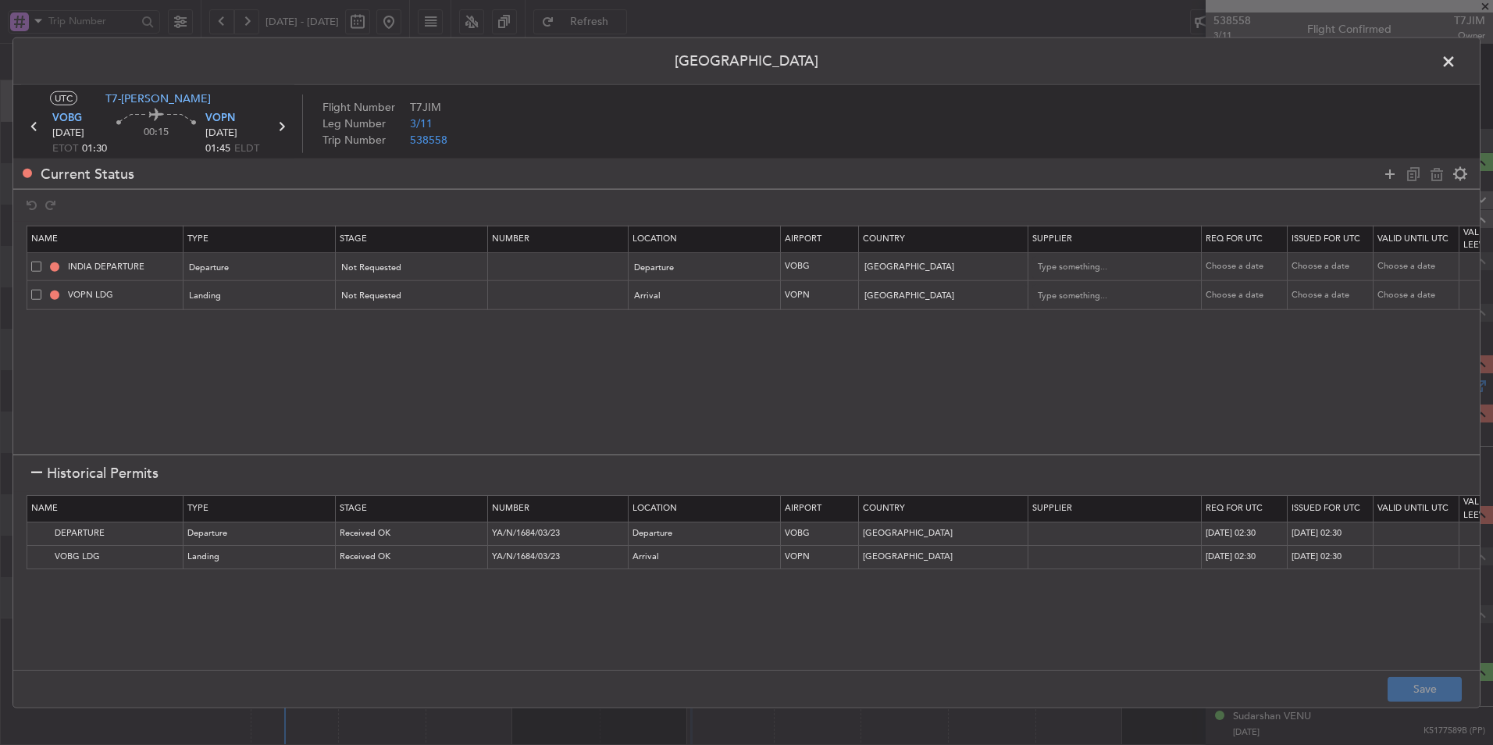
click at [1456, 61] on span at bounding box center [1456, 65] width 0 height 31
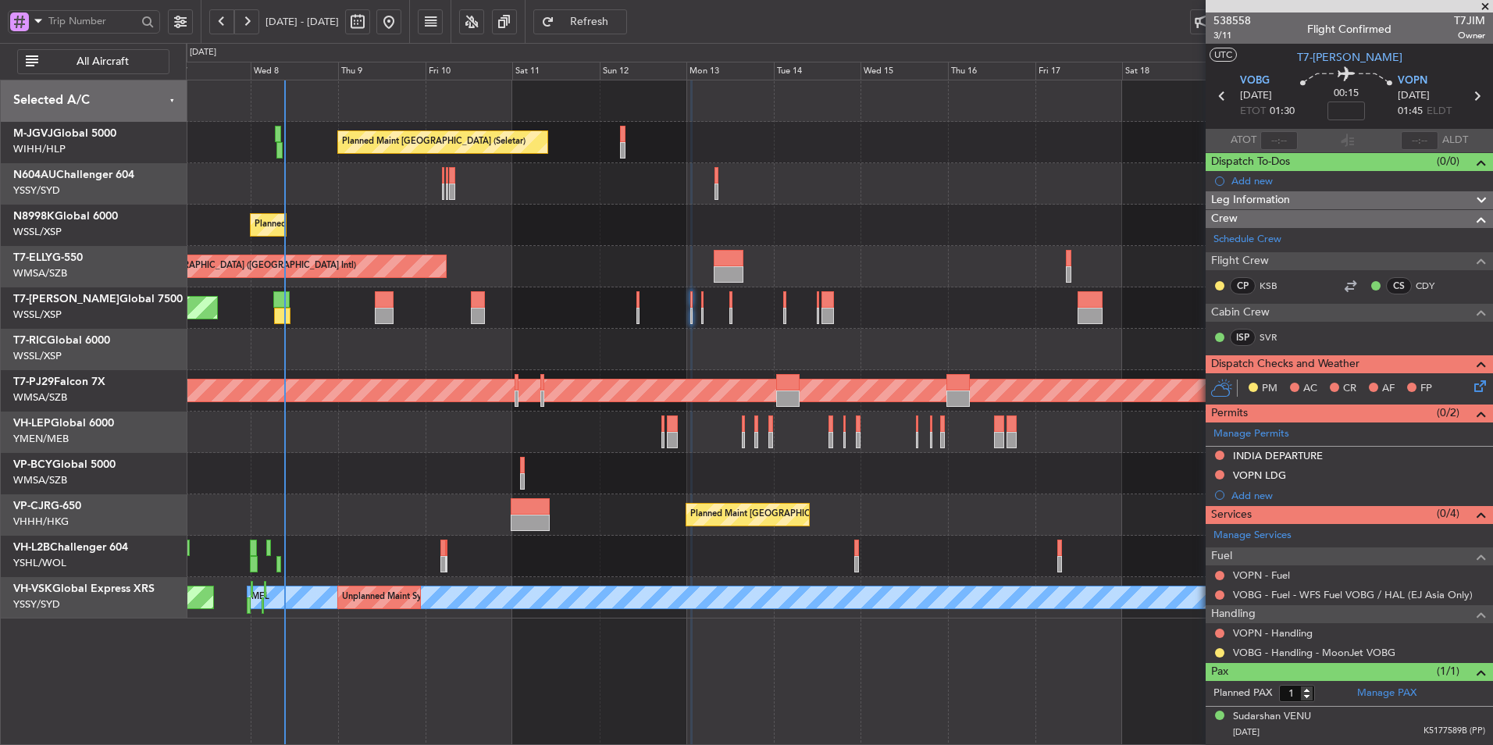
click at [456, 447] on div "Planned Maint Singapore (Seletar) Planned Maint Singapore (Seletar) Planned Mai…" at bounding box center [839, 349] width 1306 height 538
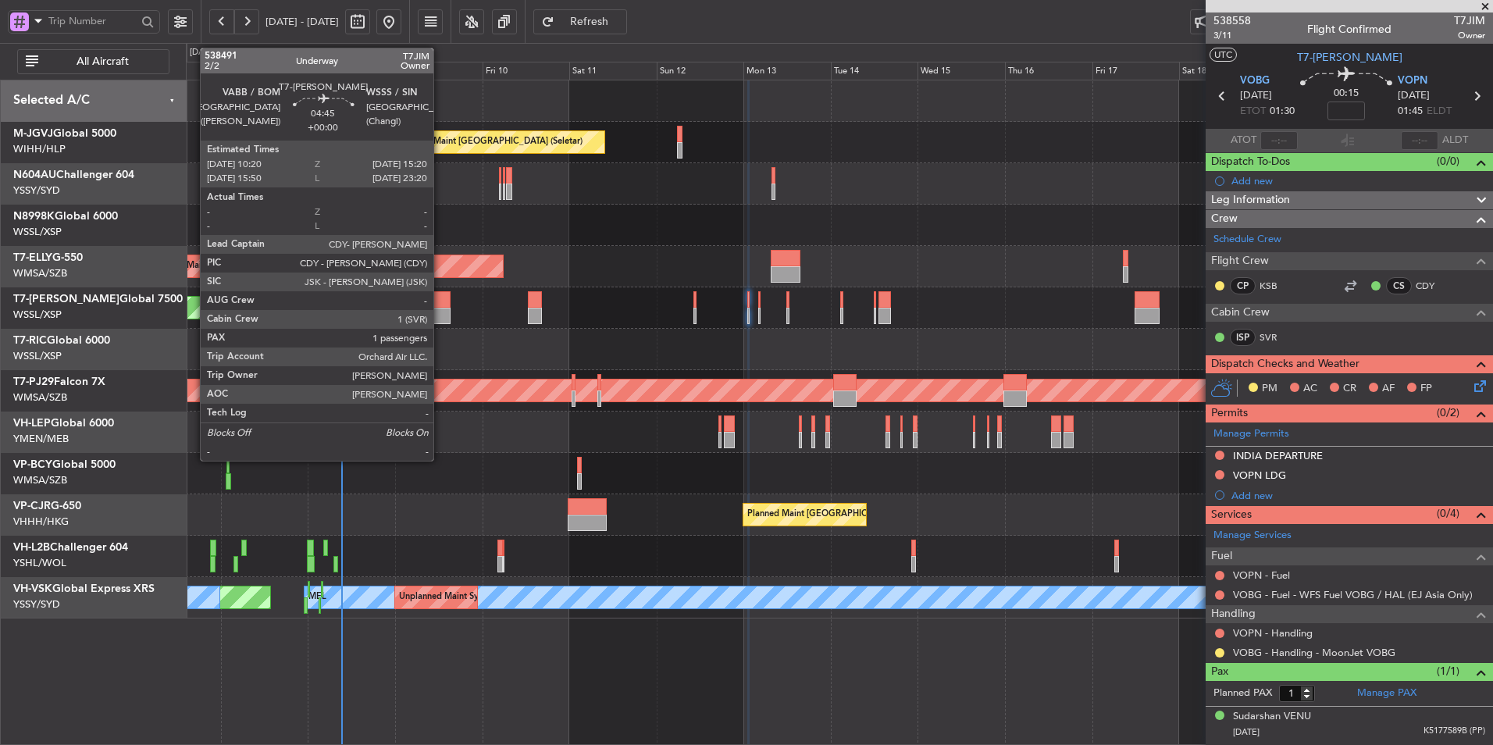
click at [440, 299] on div at bounding box center [441, 299] width 19 height 16
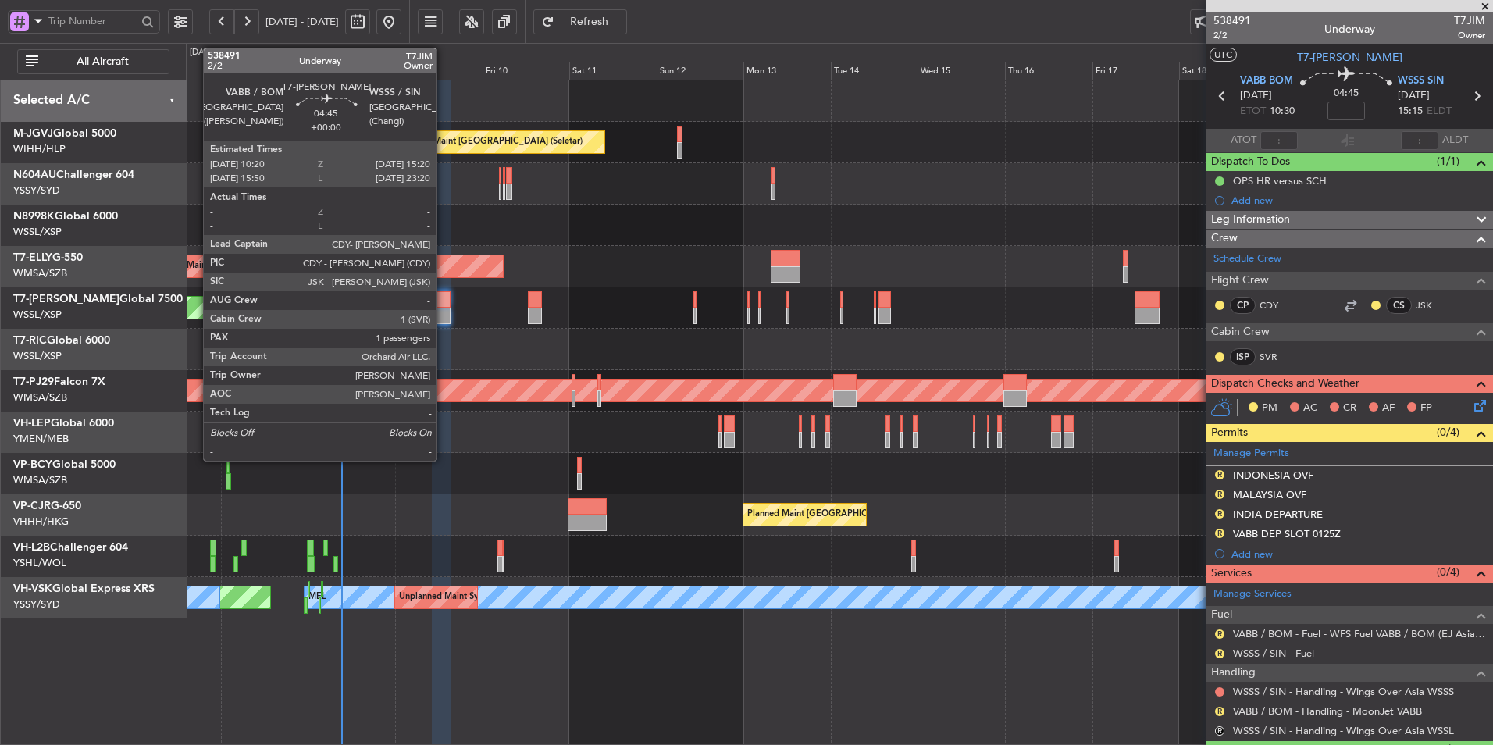
click at [443, 302] on div at bounding box center [441, 299] width 19 height 16
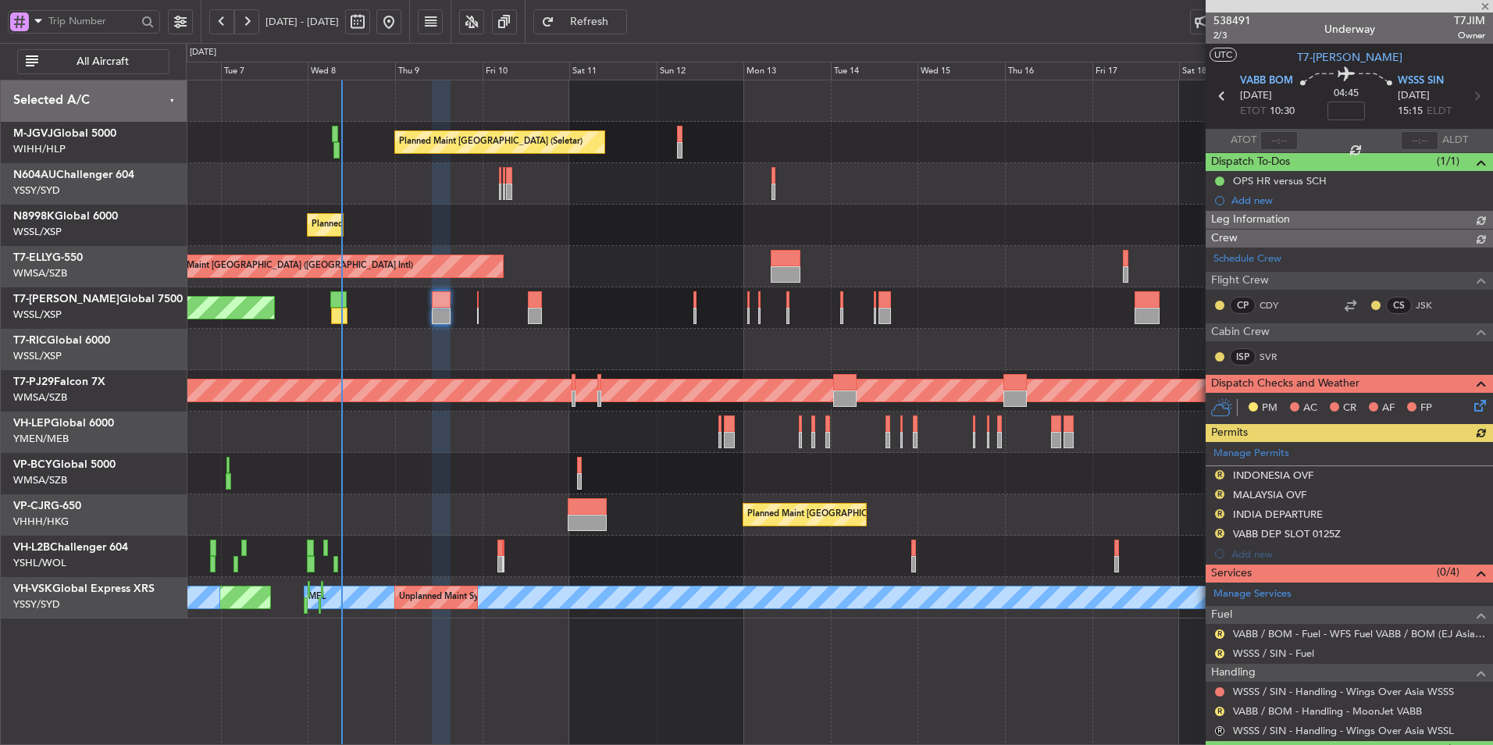
click at [630, 48] on div "0 0 Mon 6 Tue 7 Wed 8 Thu 9 Fri 10 Sat 11 Sun 12 Oct 2025 Mon 13 Tue 14 Wed 15 …" at bounding box center [839, 62] width 1305 height 36
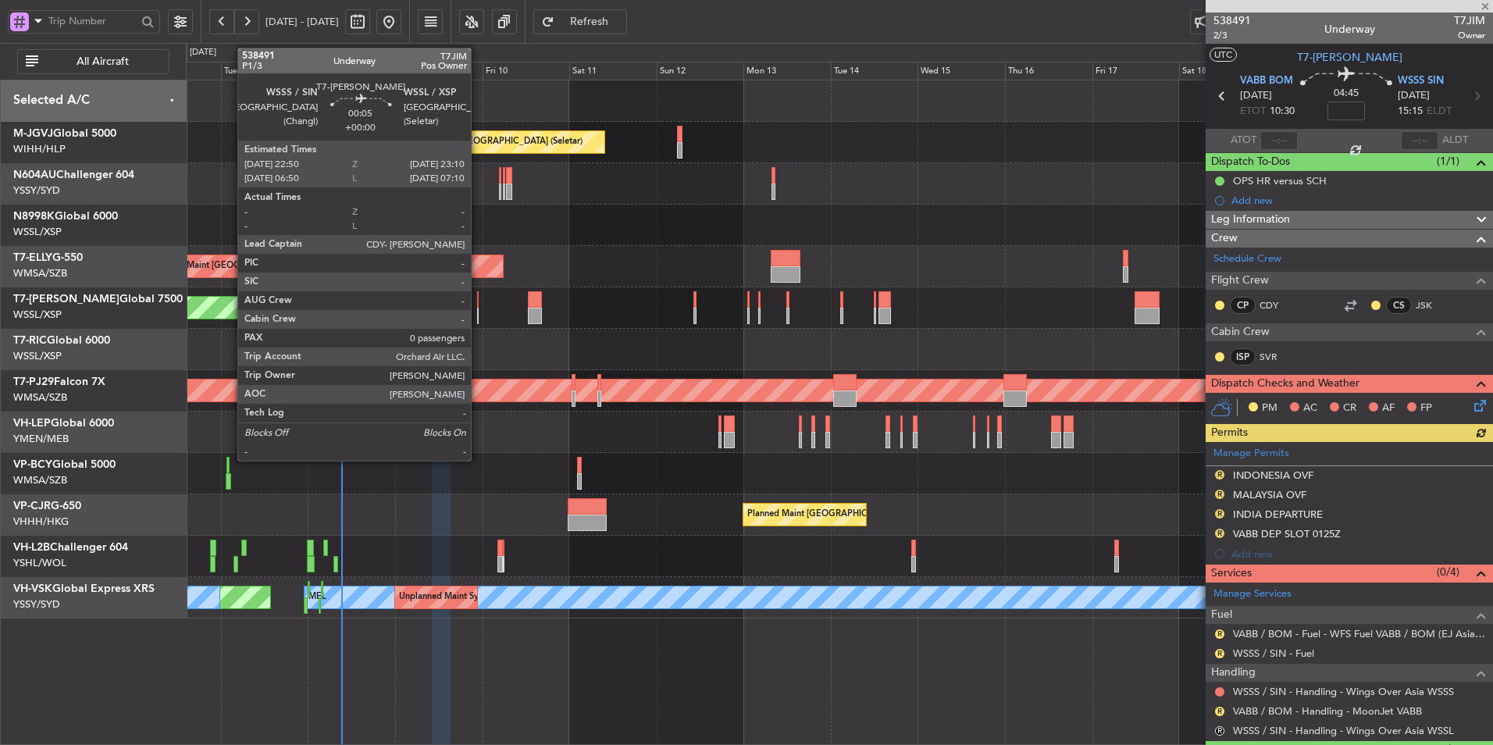
click at [478, 300] on div at bounding box center [478, 299] width 2 height 16
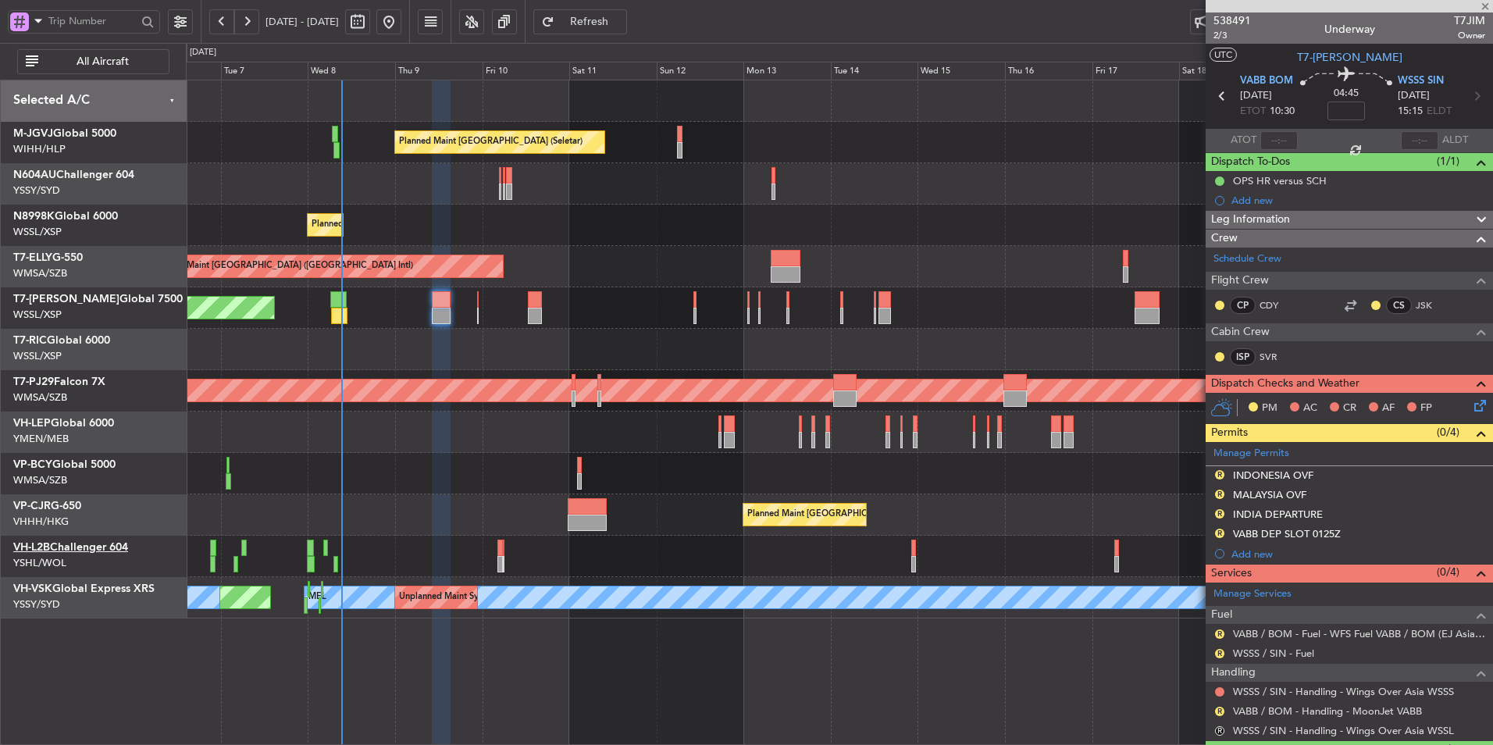
type input "0"
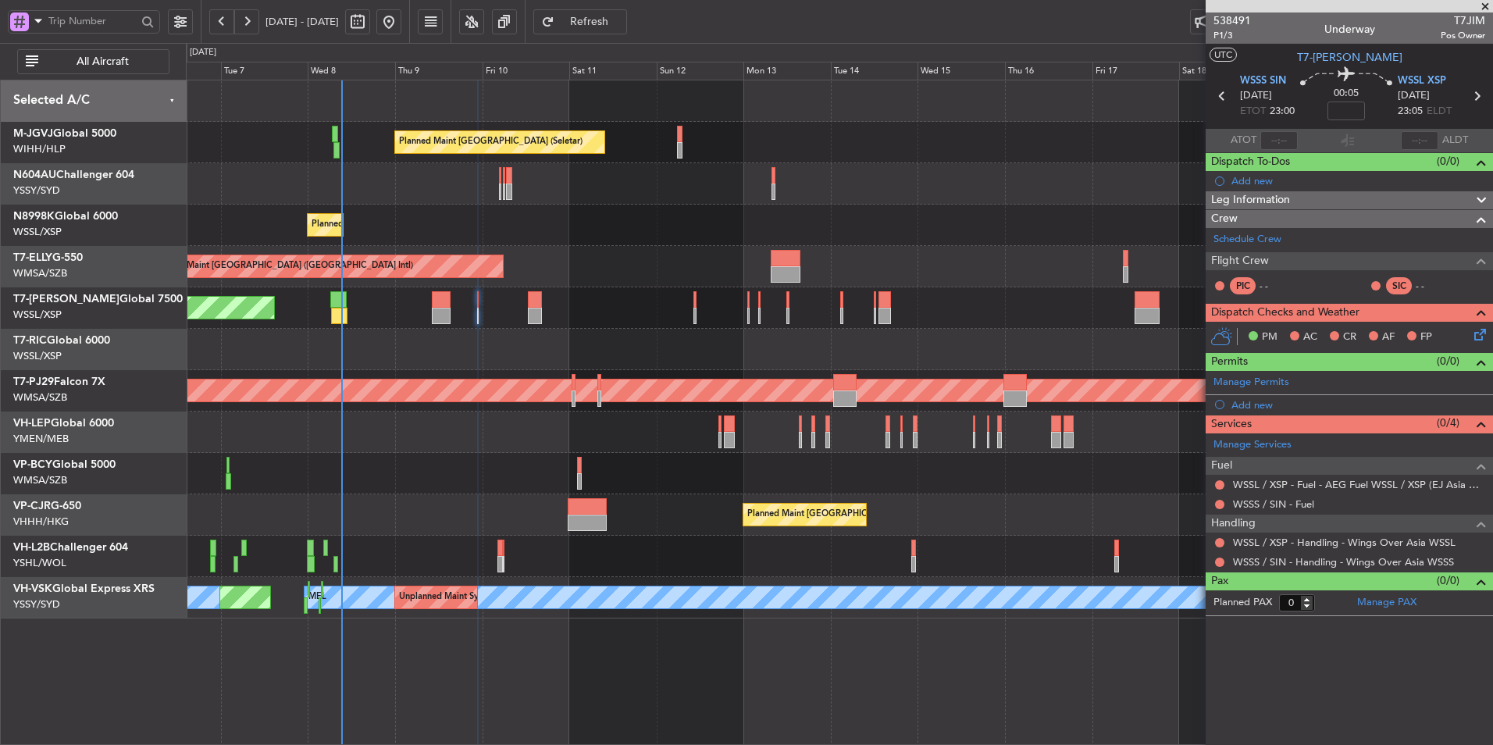
click at [542, 491] on div at bounding box center [839, 473] width 1306 height 41
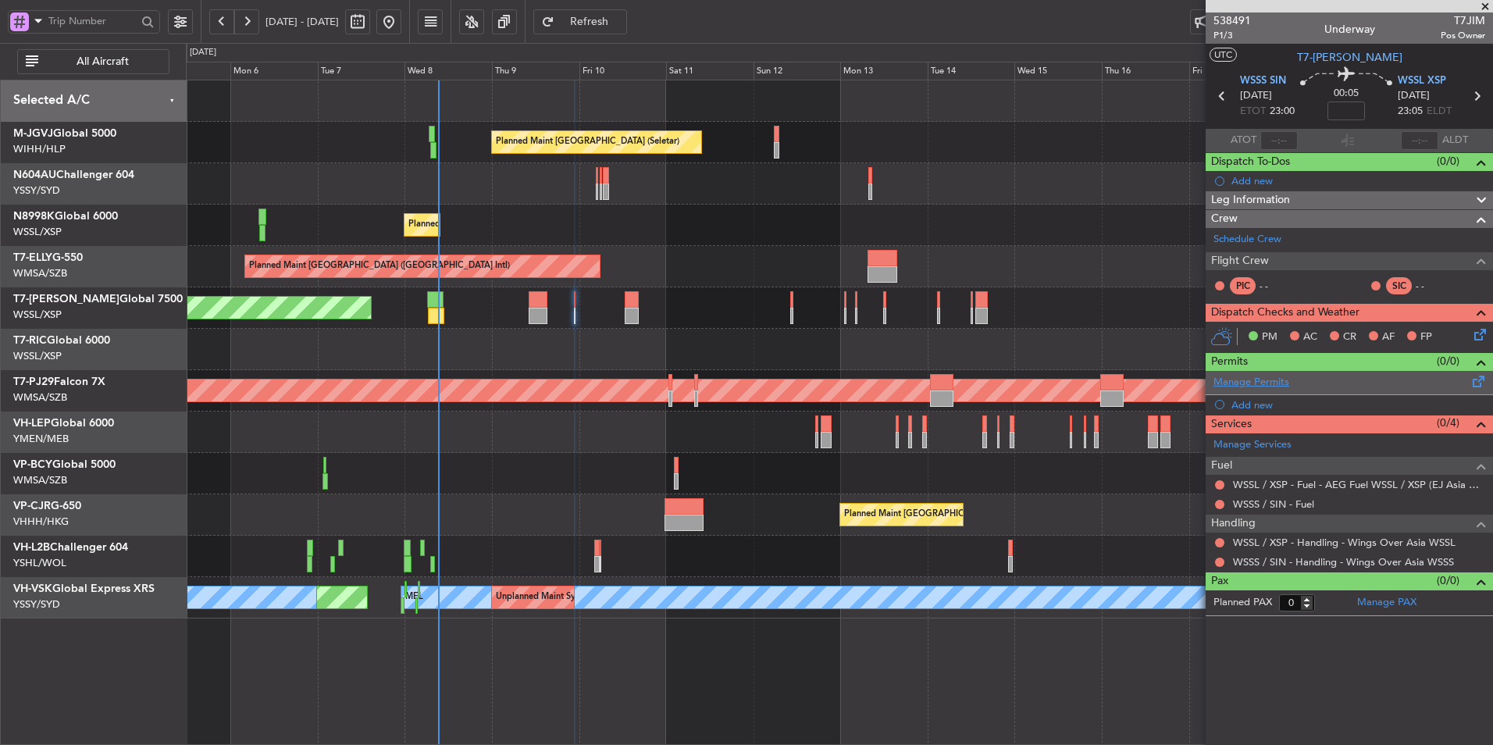
click at [1279, 382] on link "Manage Permits" at bounding box center [1251, 383] width 76 height 16
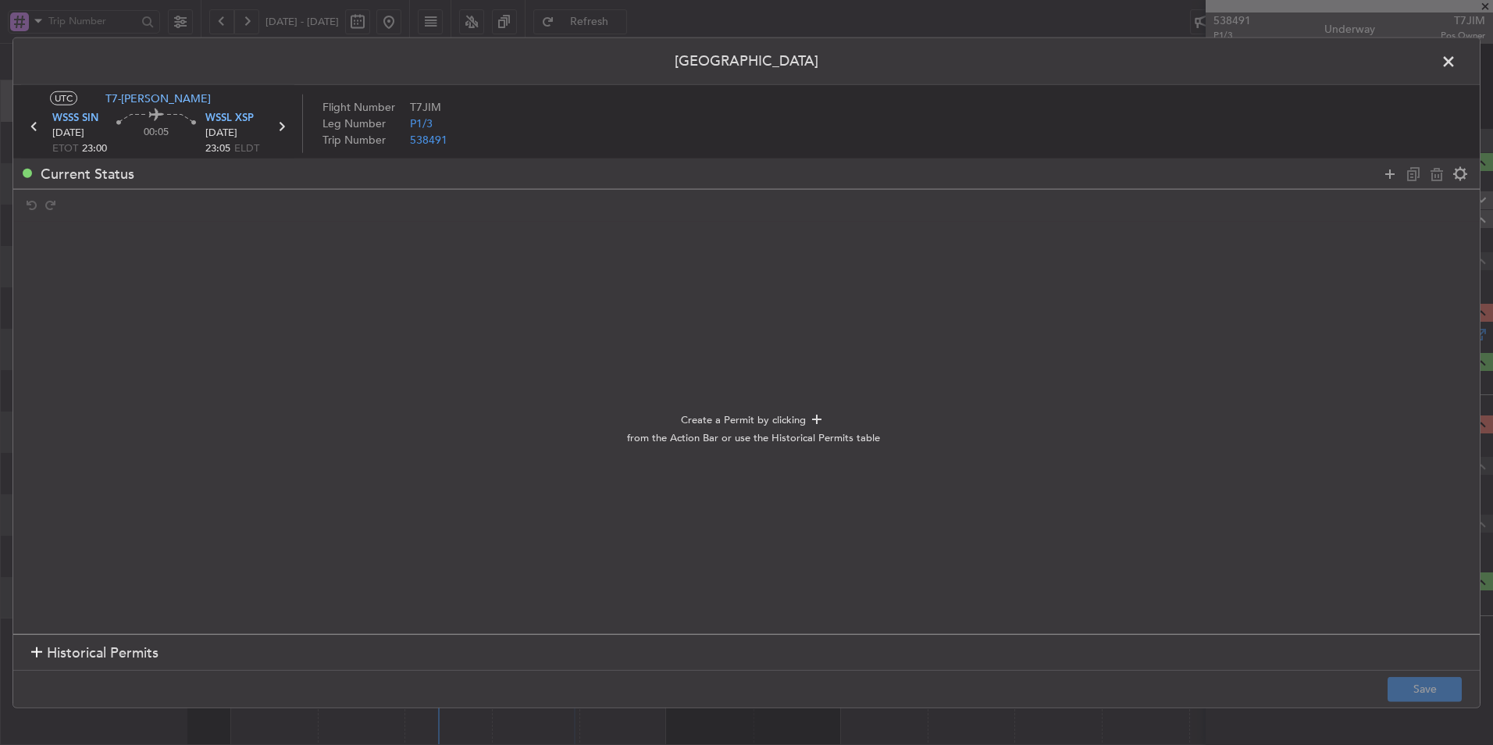
click at [116, 656] on span "Historical Permits" at bounding box center [103, 653] width 112 height 21
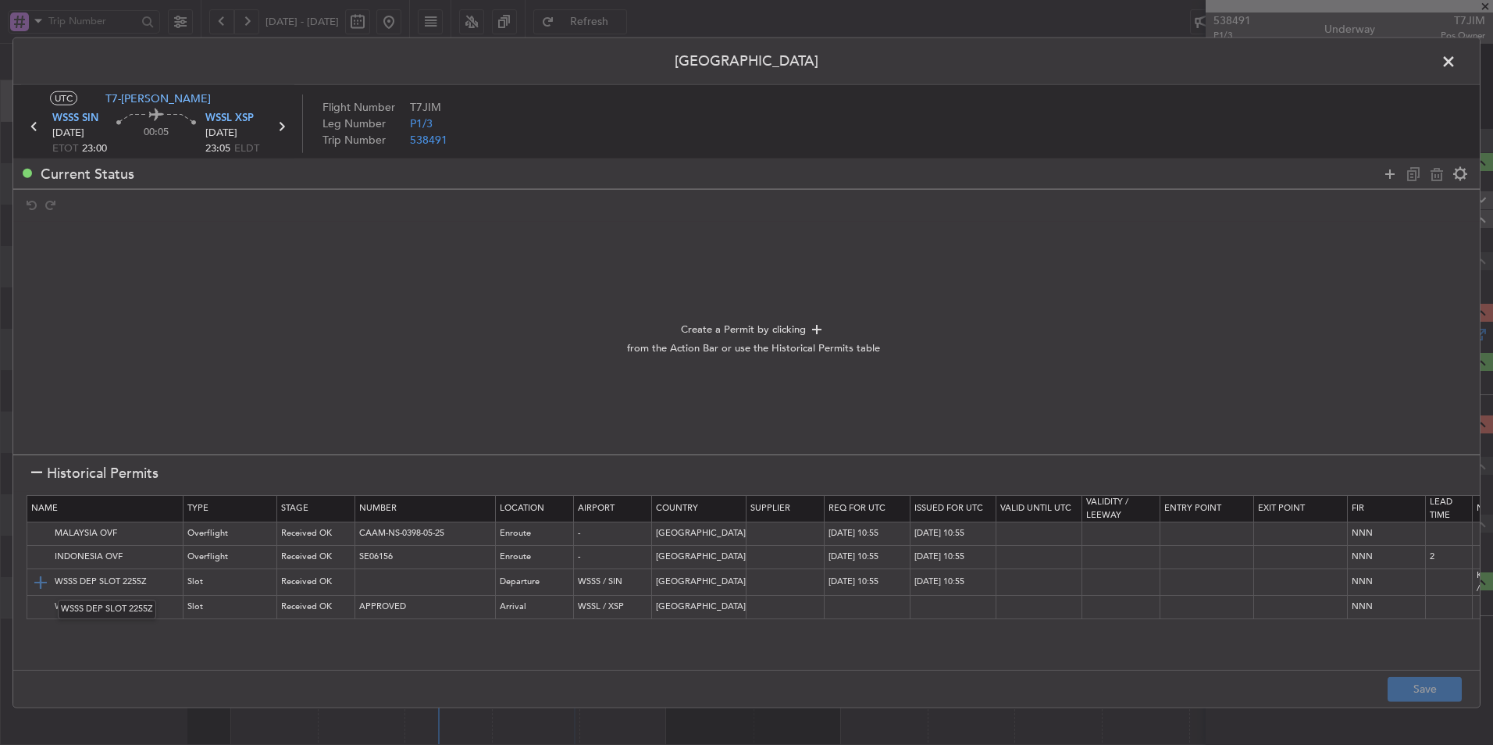
click at [38, 579] on img at bounding box center [40, 581] width 19 height 19
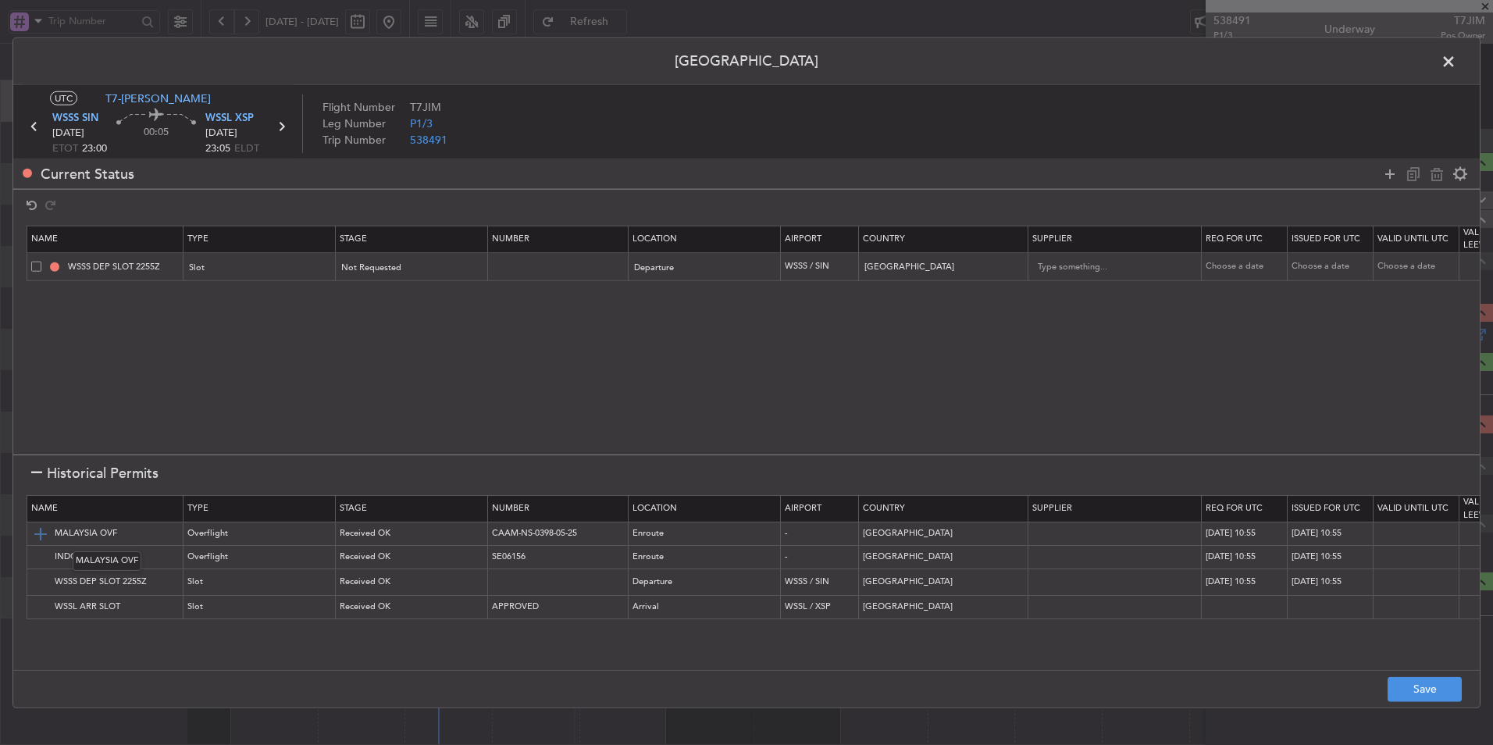
click at [43, 532] on img at bounding box center [40, 533] width 19 height 19
click at [43, 561] on img at bounding box center [40, 556] width 19 height 19
click at [1433, 691] on button "Save" at bounding box center [1424, 688] width 74 height 25
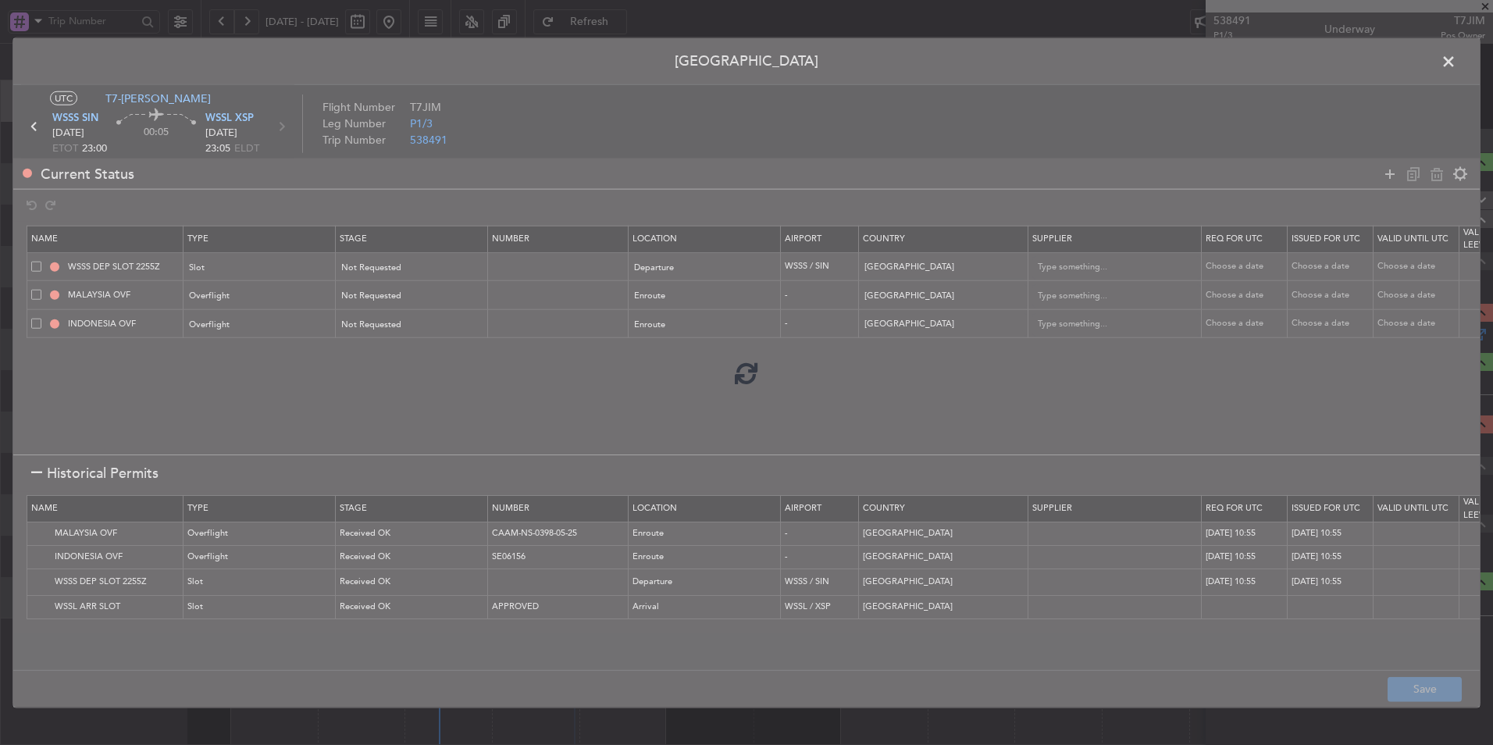
type input "WSSS DEP SLOT"
type input "NNN"
type input "2"
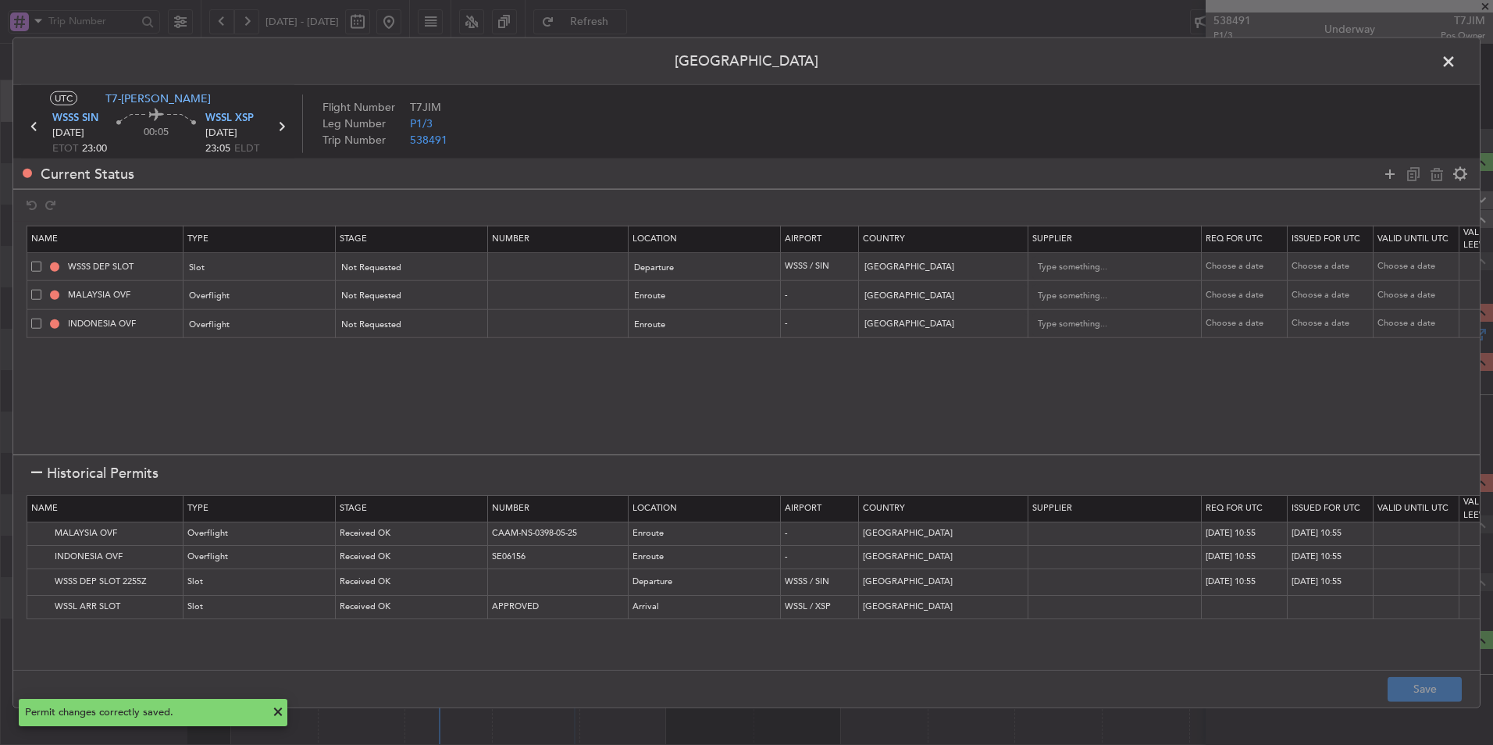
click at [1456, 64] on span at bounding box center [1456, 65] width 0 height 31
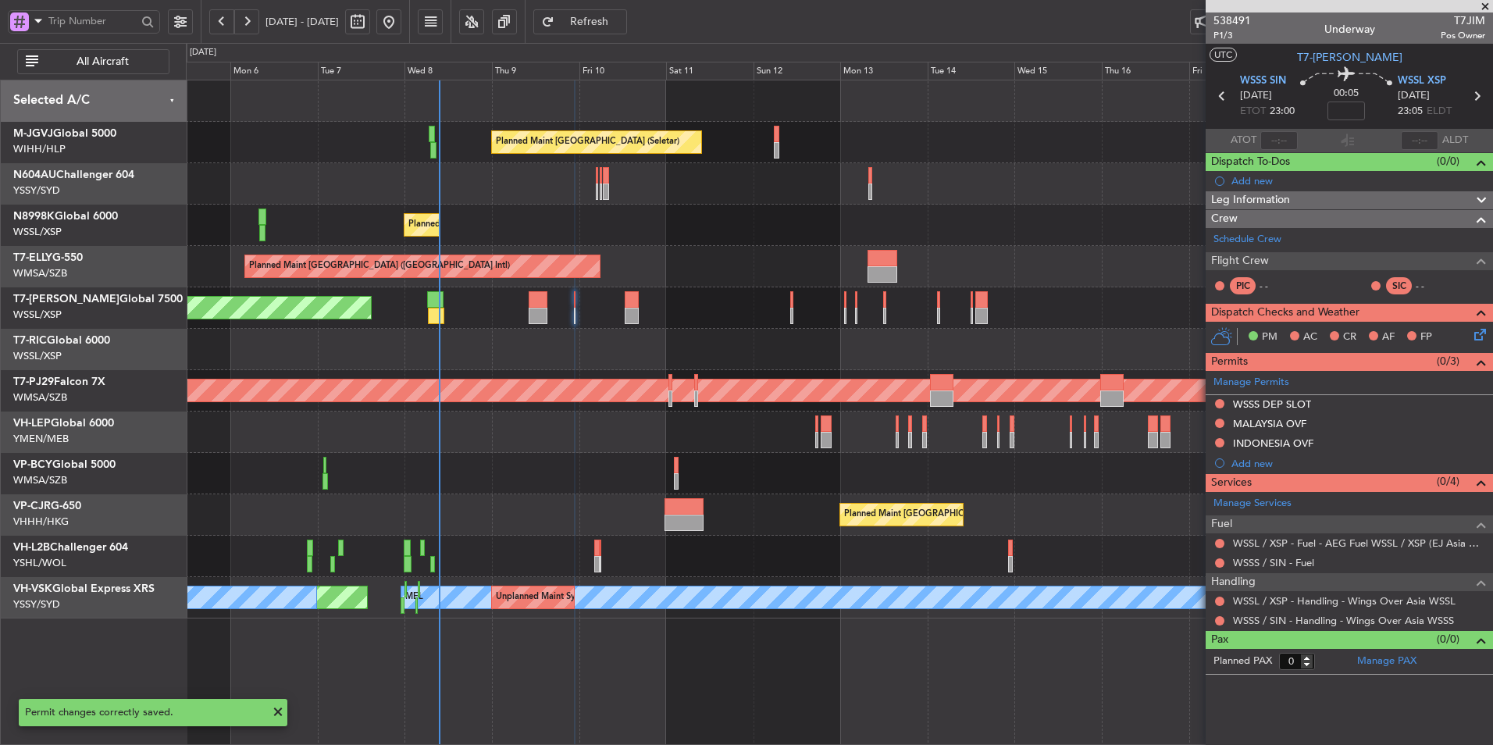
click at [621, 21] on span "Refresh" at bounding box center [589, 21] width 64 height 11
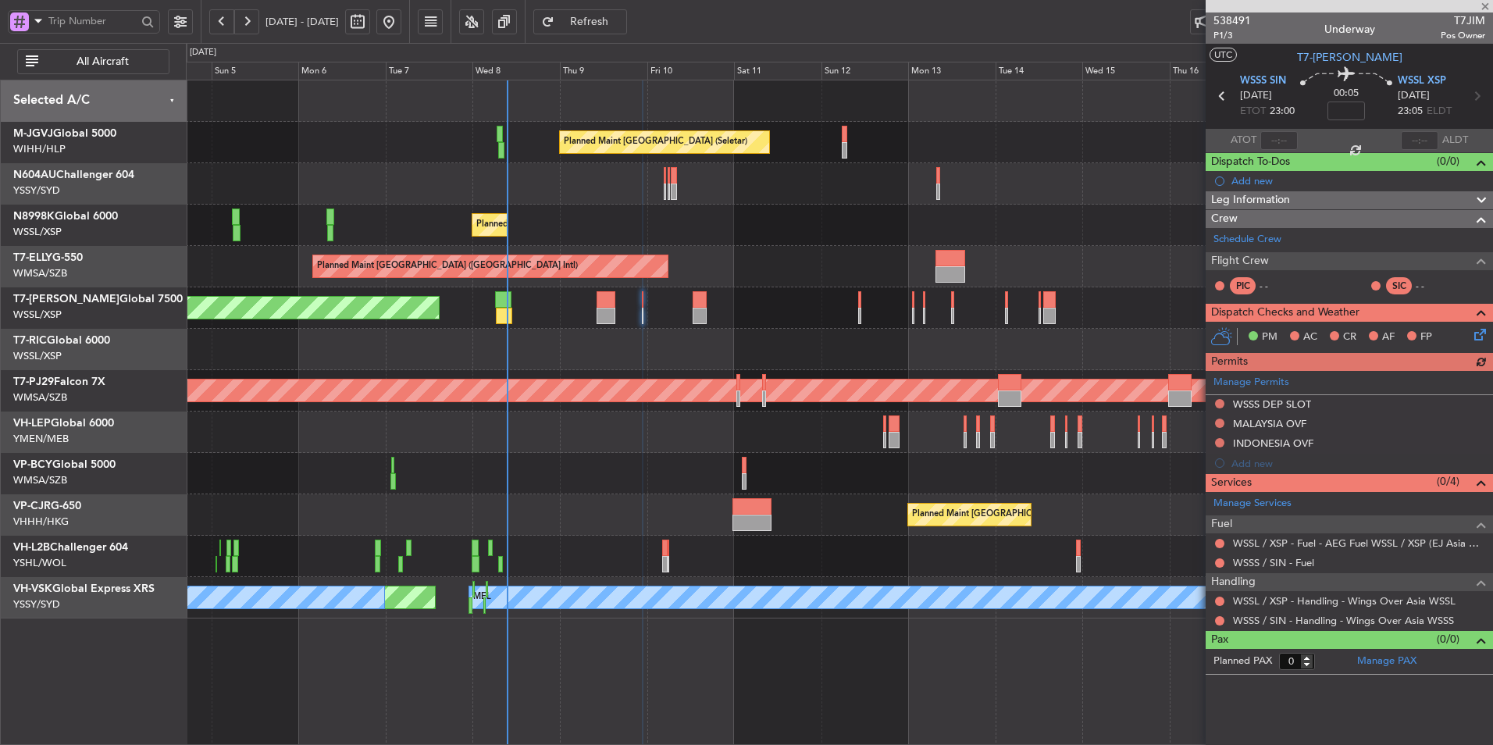
click at [614, 354] on div at bounding box center [839, 349] width 1306 height 41
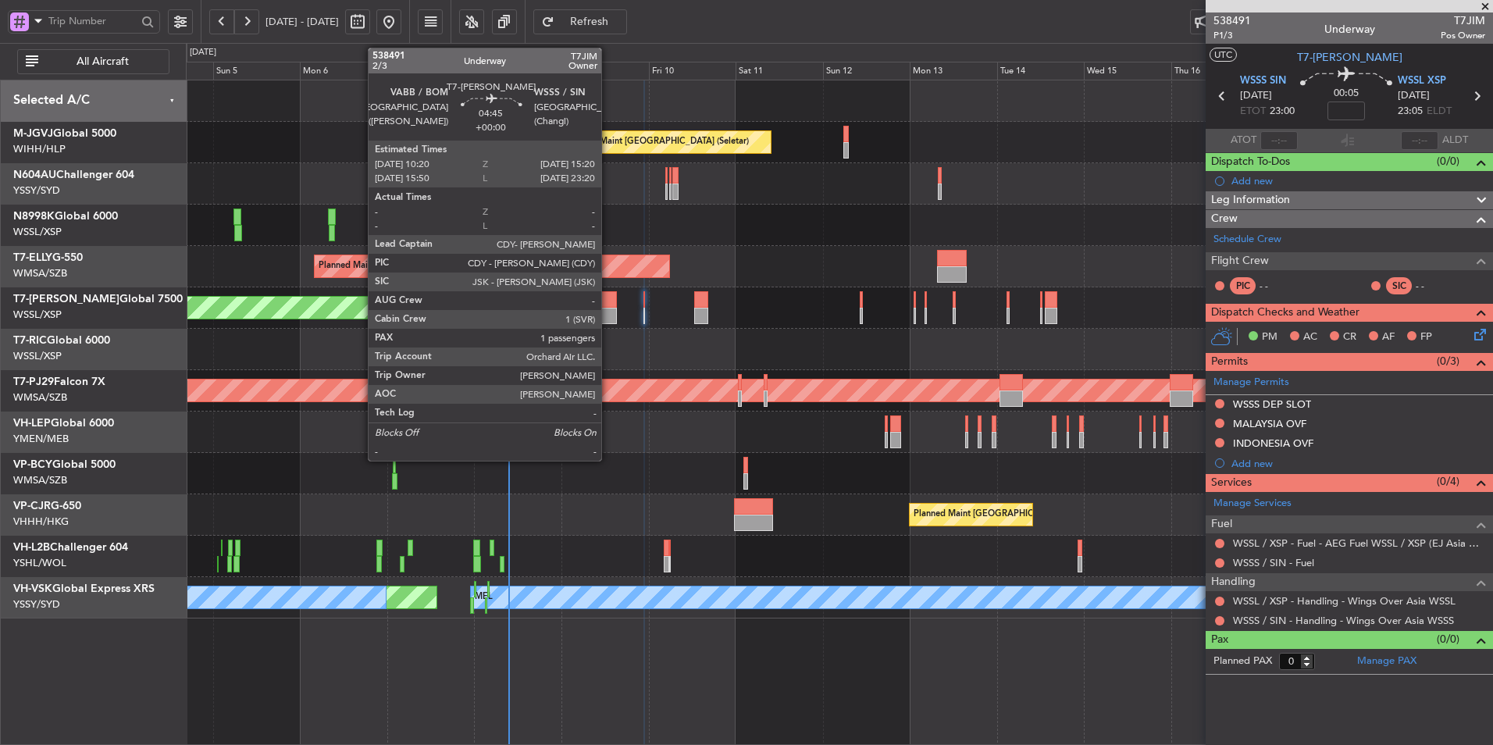
click at [608, 308] on div at bounding box center [607, 316] width 19 height 16
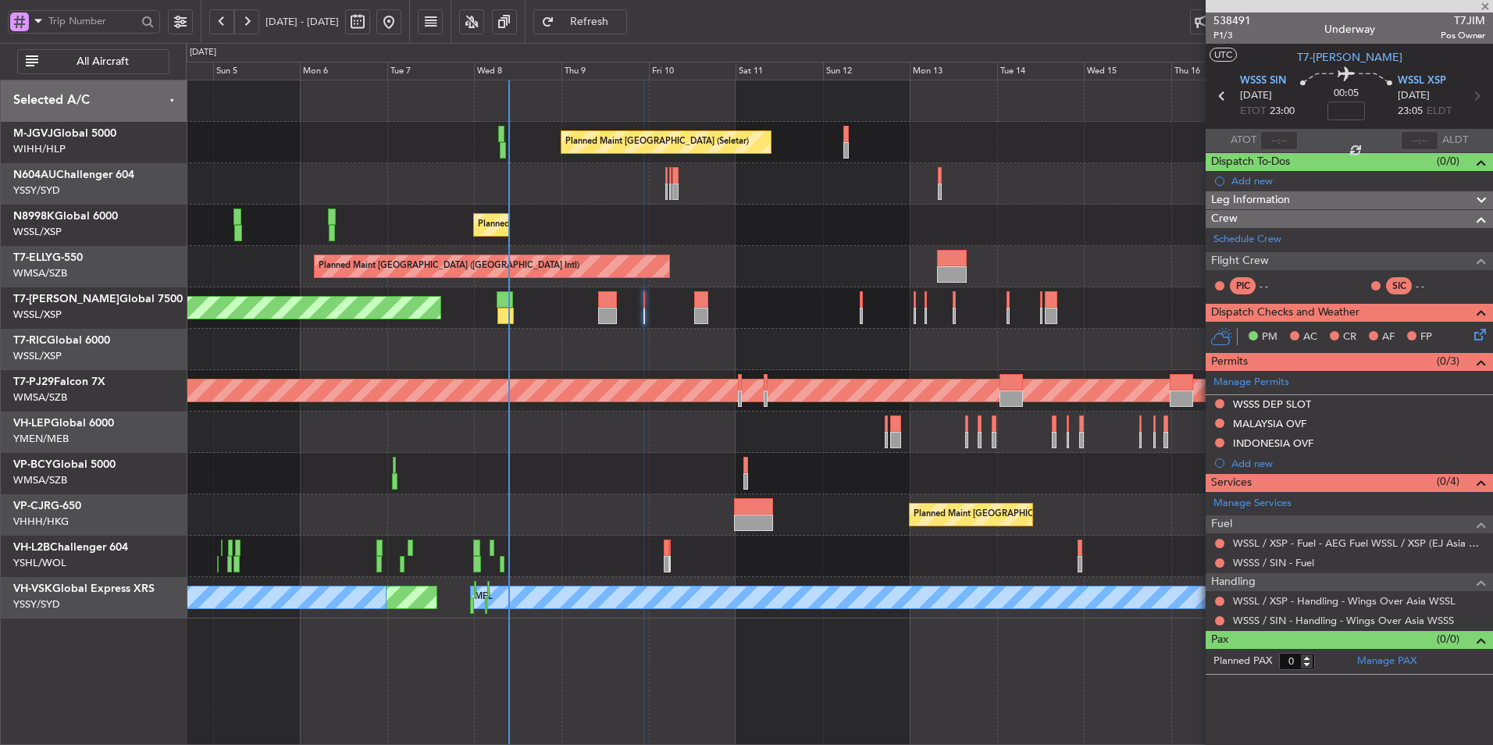
type input "1"
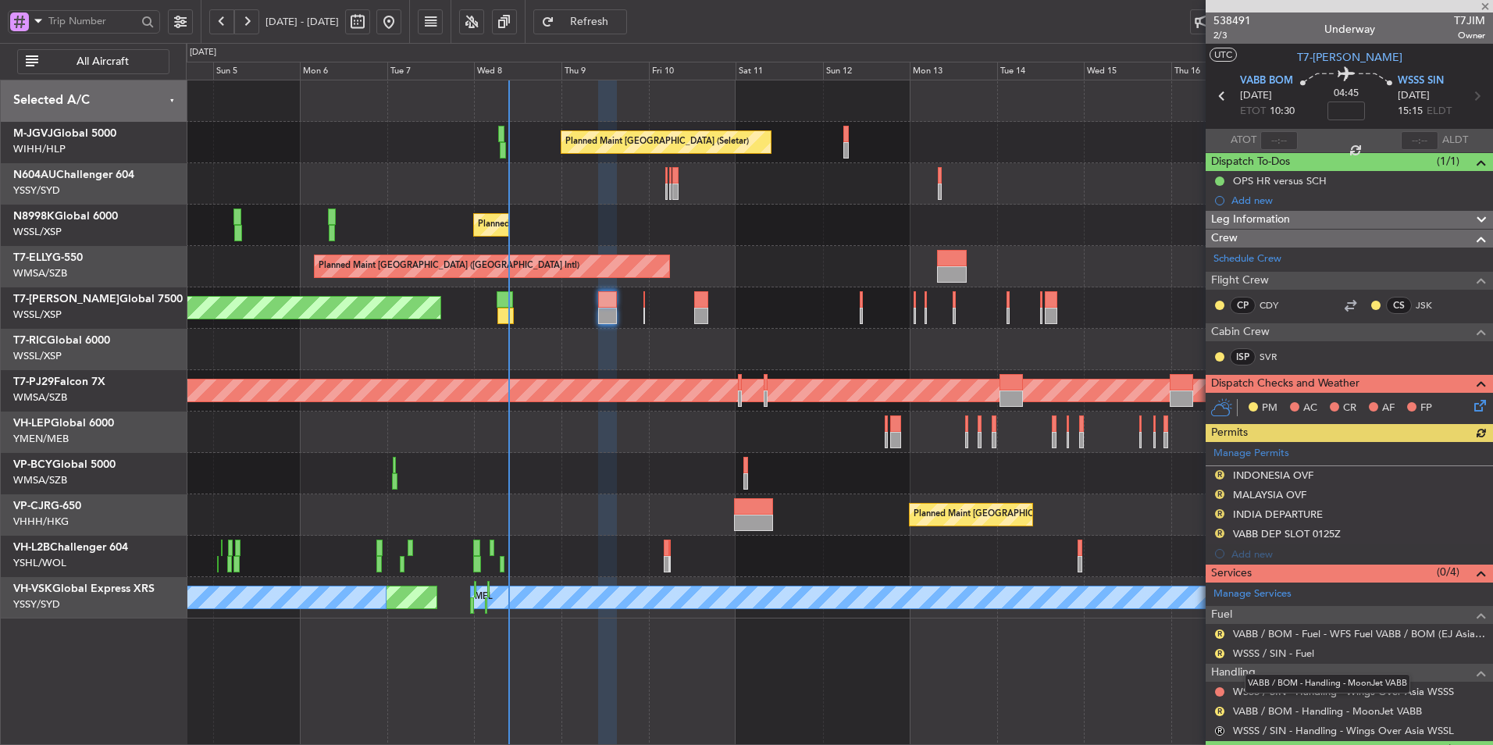
click at [1336, 696] on mat-tooltip-component "VABB / BOM - Handling - MoonJet VABB" at bounding box center [1327, 683] width 187 height 41
click at [1359, 694] on link "WSSS / SIN - Handling - Wings Over Asia WSSS" at bounding box center [1343, 691] width 221 height 13
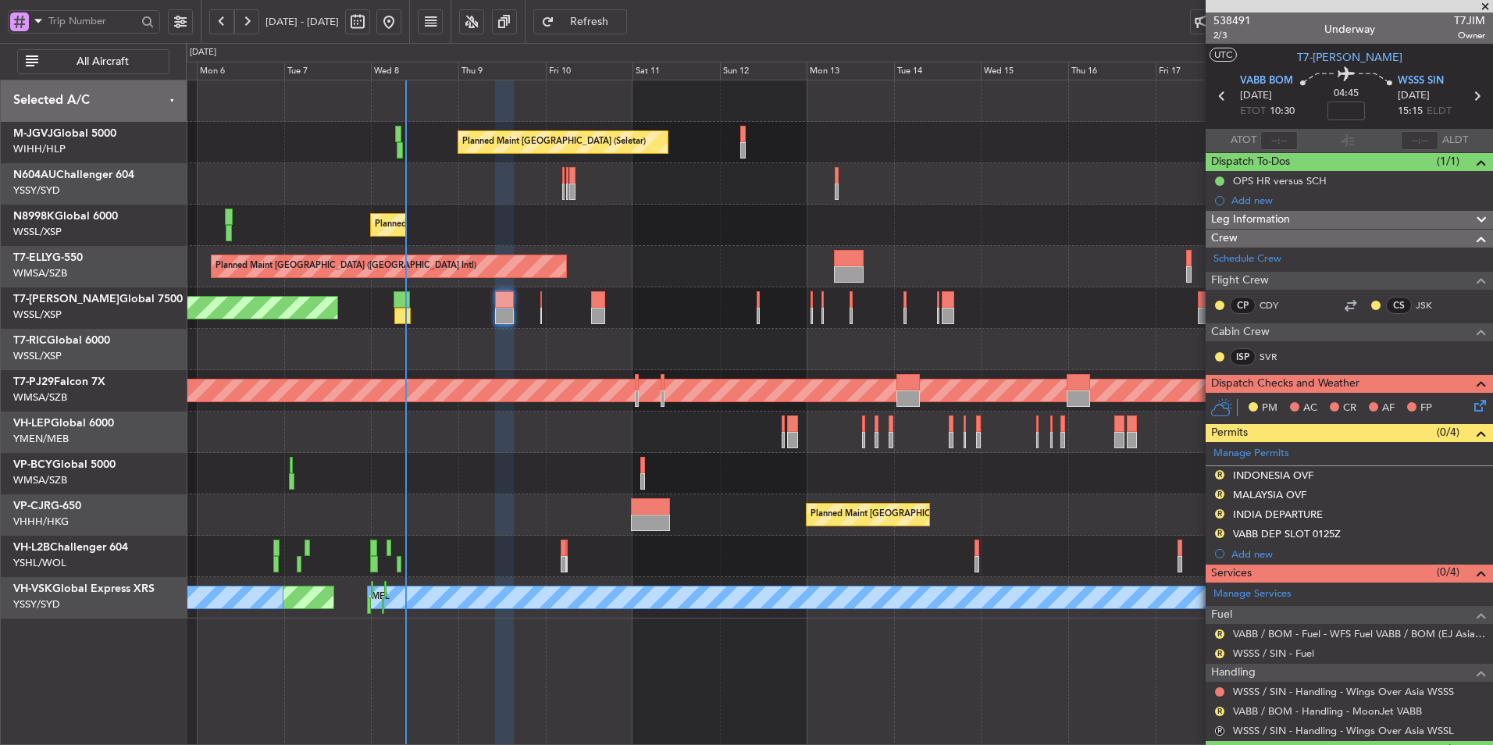
click at [550, 315] on div "Planned Maint [GEOGRAPHIC_DATA] (Seletar)" at bounding box center [839, 307] width 1306 height 41
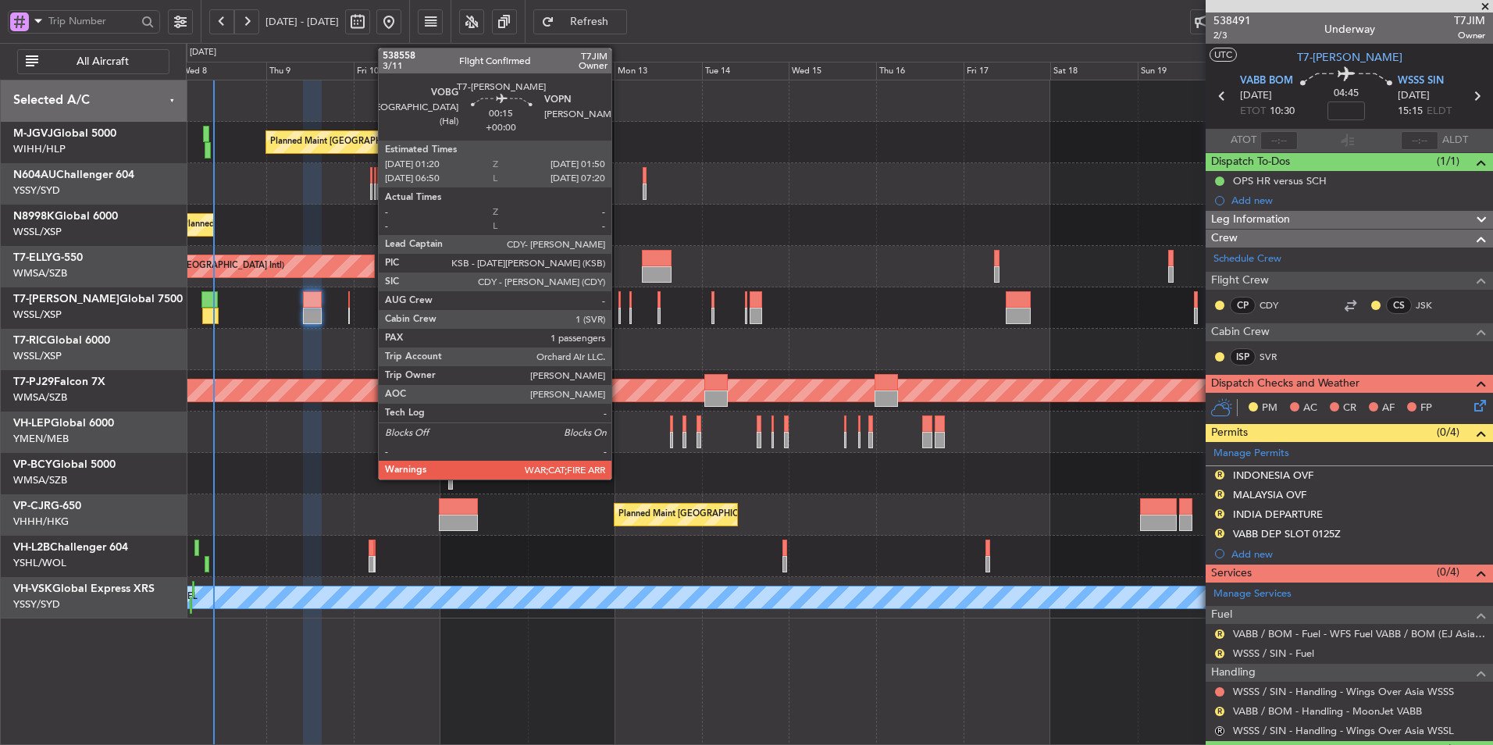
click at [618, 311] on div at bounding box center [619, 316] width 2 height 16
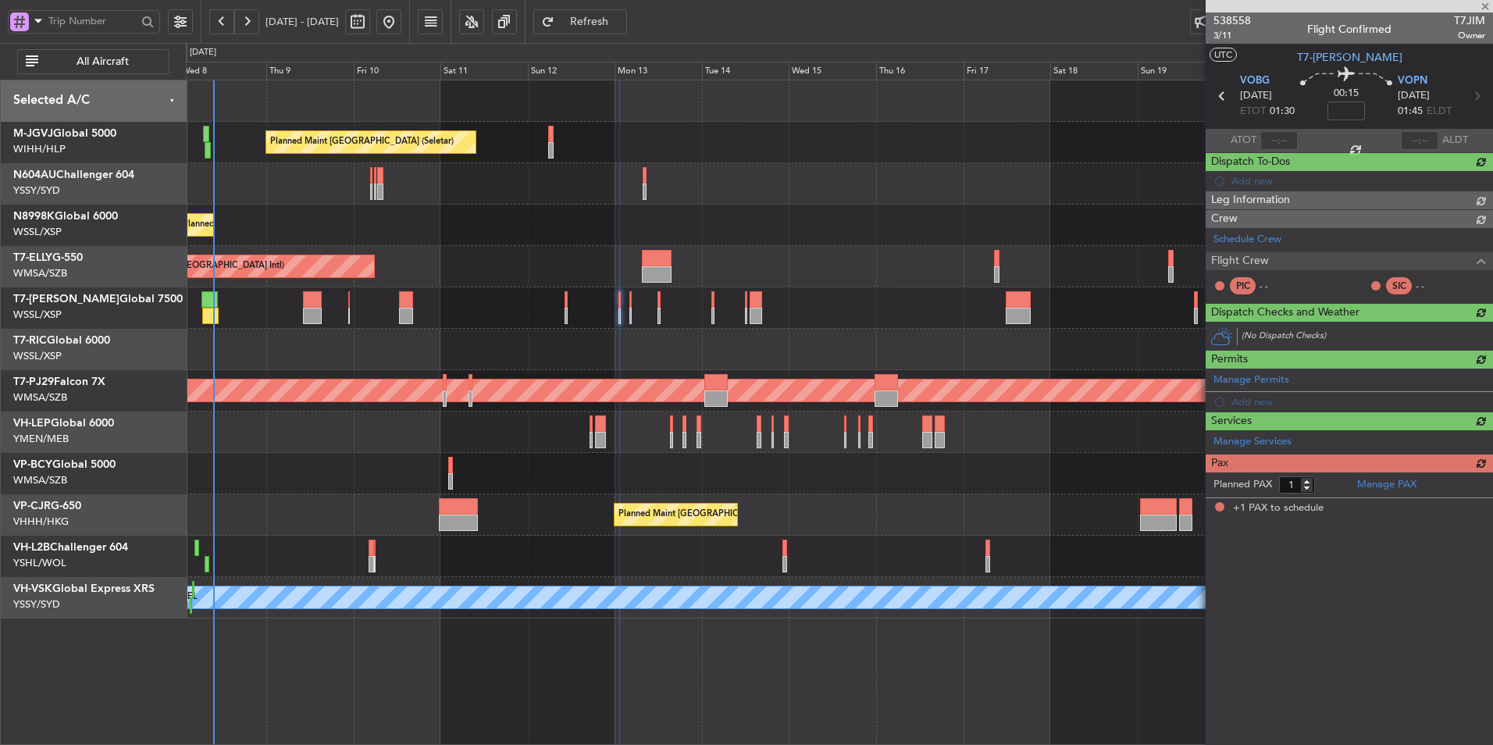
click at [535, 396] on div "Planned Maint Singapore (Seletar) Planned Maint Singapore (Seletar) Planned Mai…" at bounding box center [839, 349] width 1306 height 538
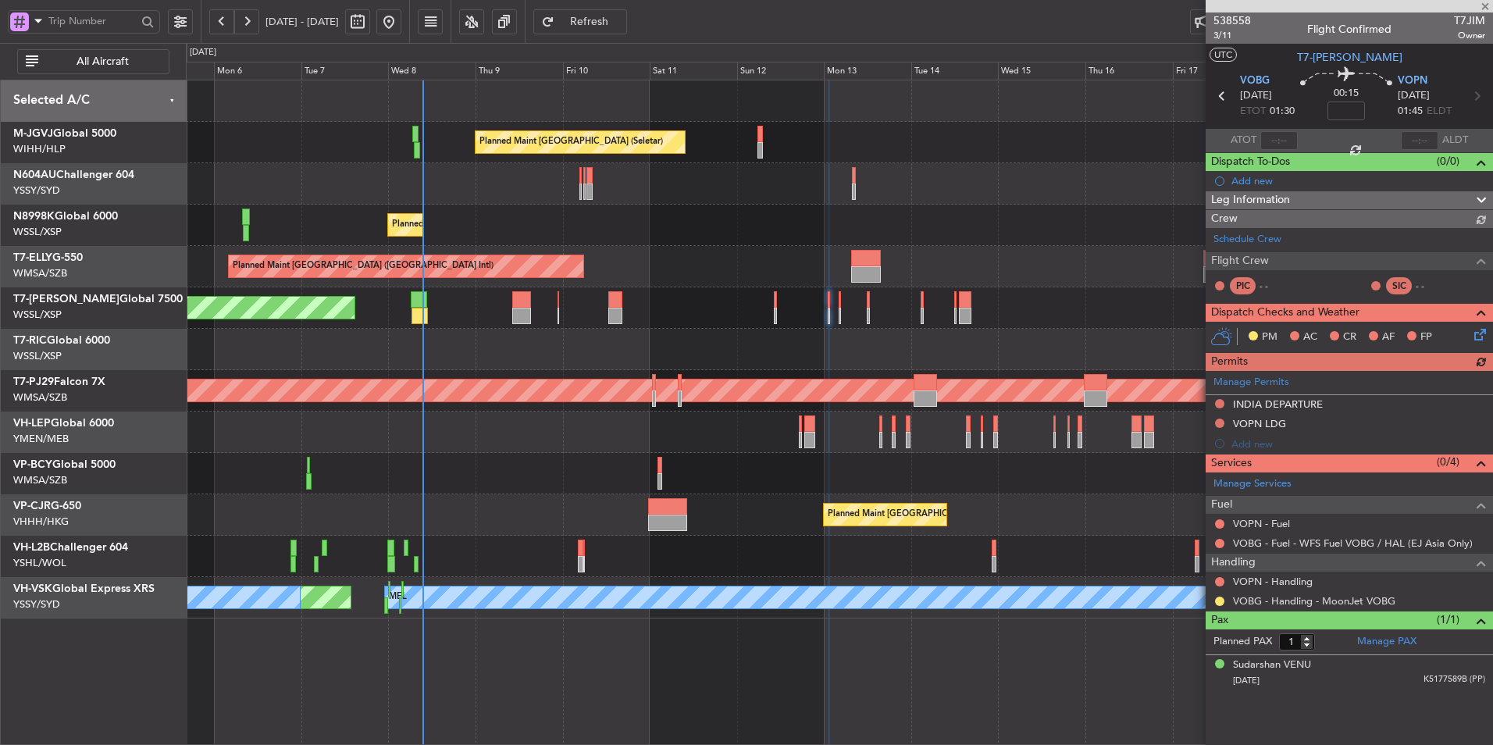
click at [525, 314] on div at bounding box center [521, 316] width 19 height 16
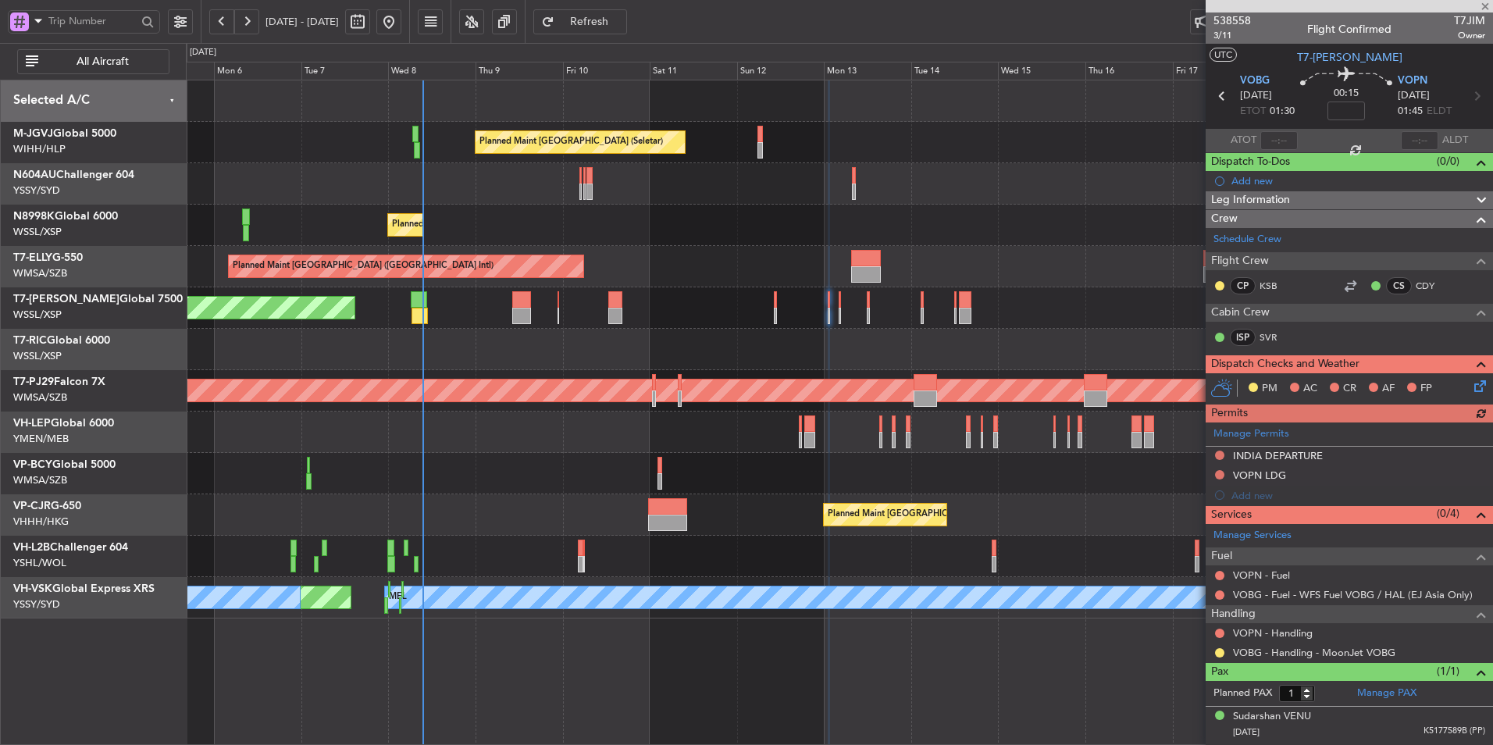
click at [659, 351] on div at bounding box center [839, 349] width 1306 height 41
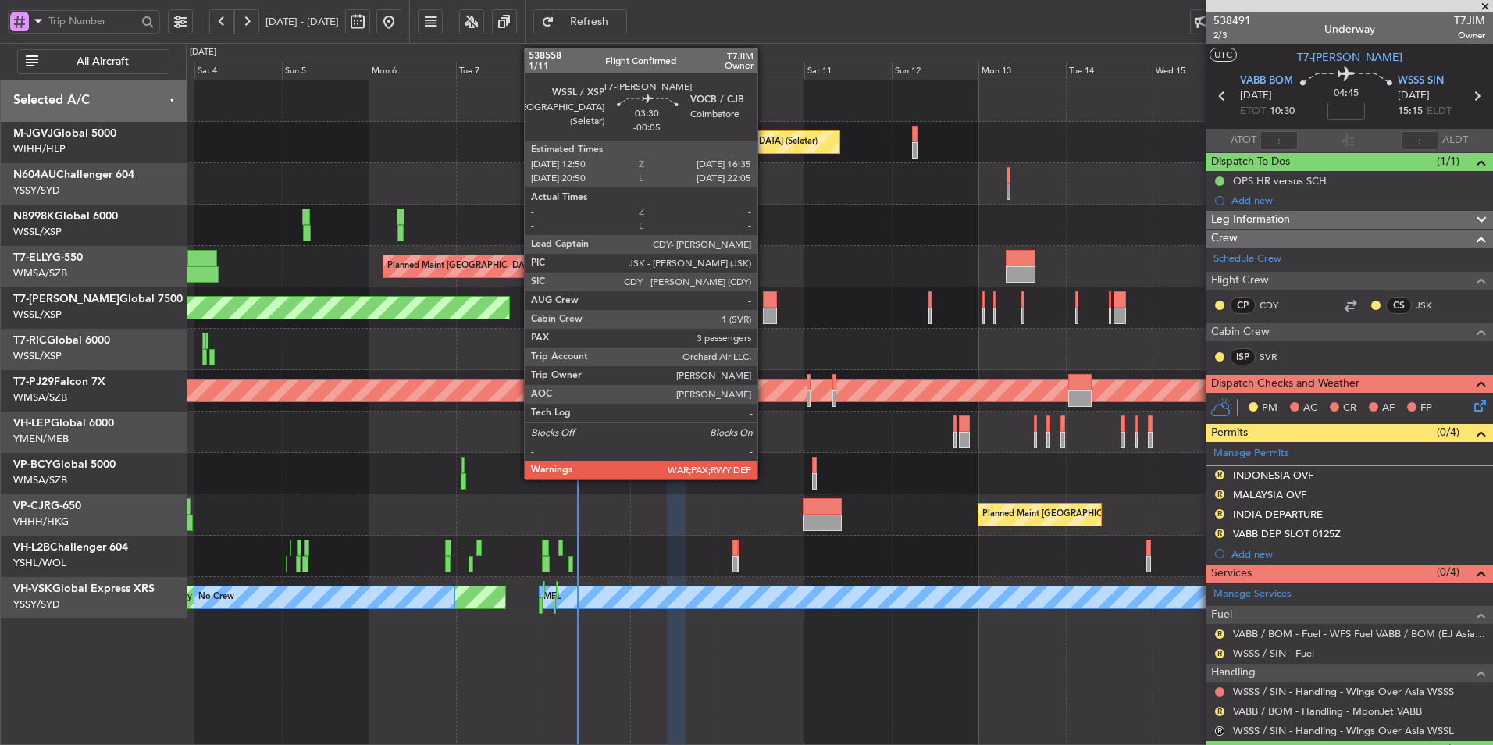
click at [764, 297] on div at bounding box center [770, 299] width 14 height 16
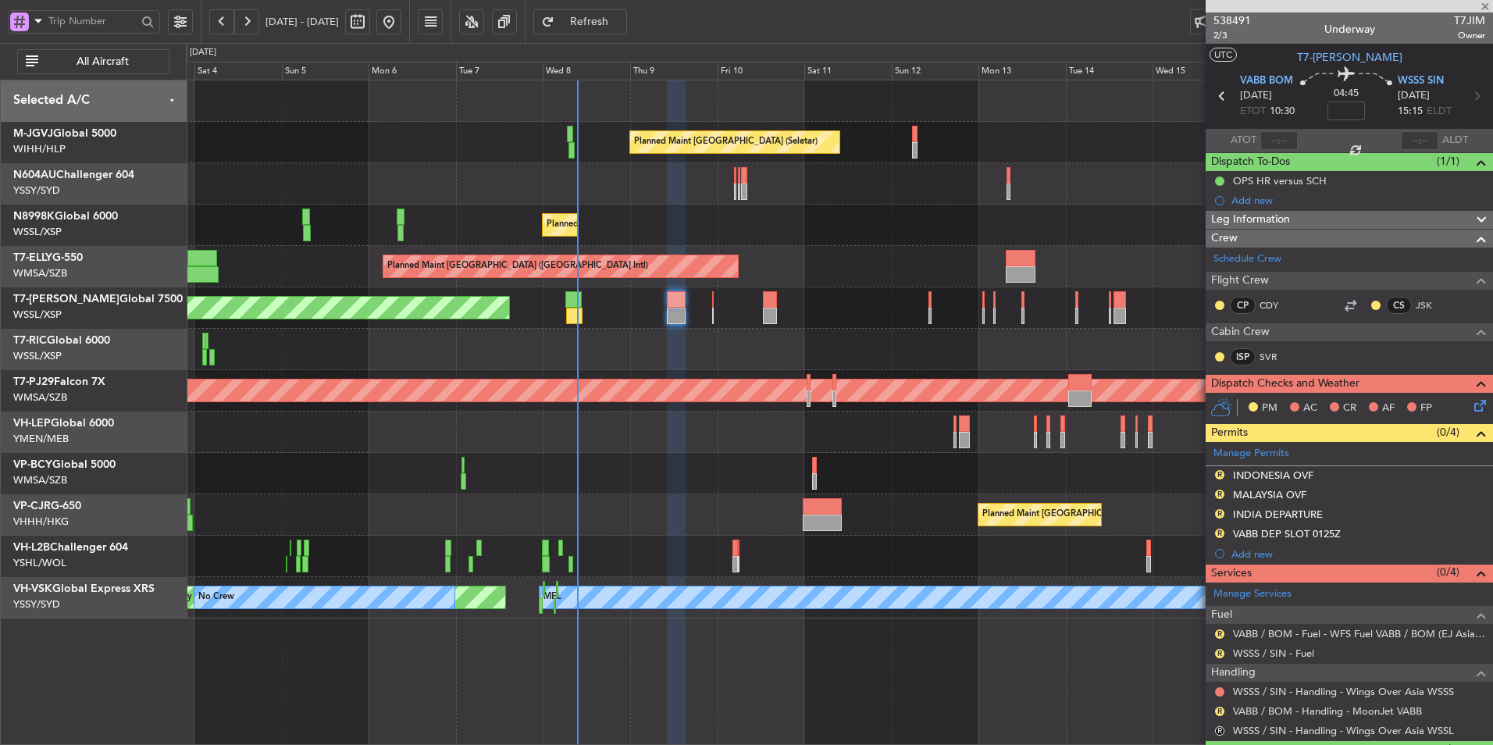
type input "-00:05"
type input "3"
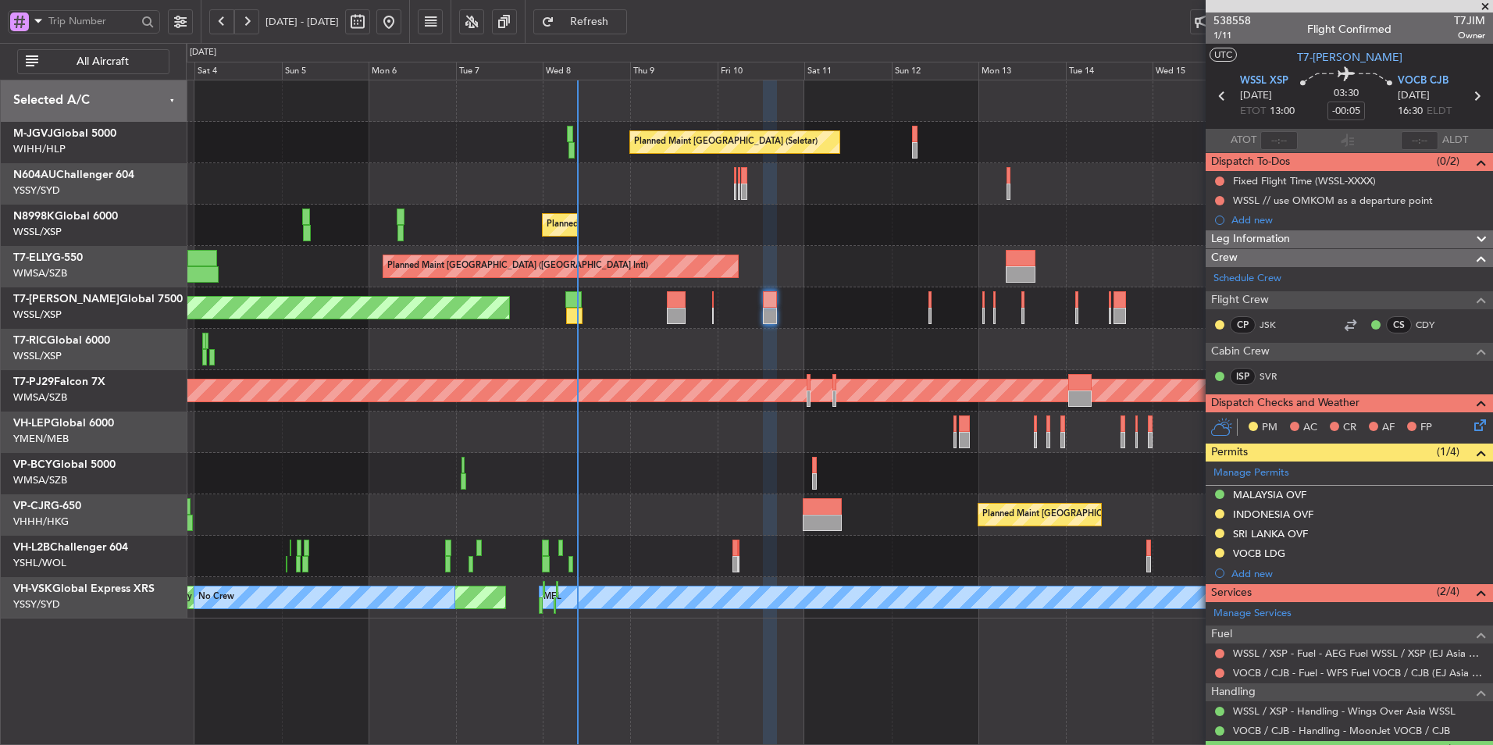
click at [615, 337] on div at bounding box center [839, 349] width 1306 height 41
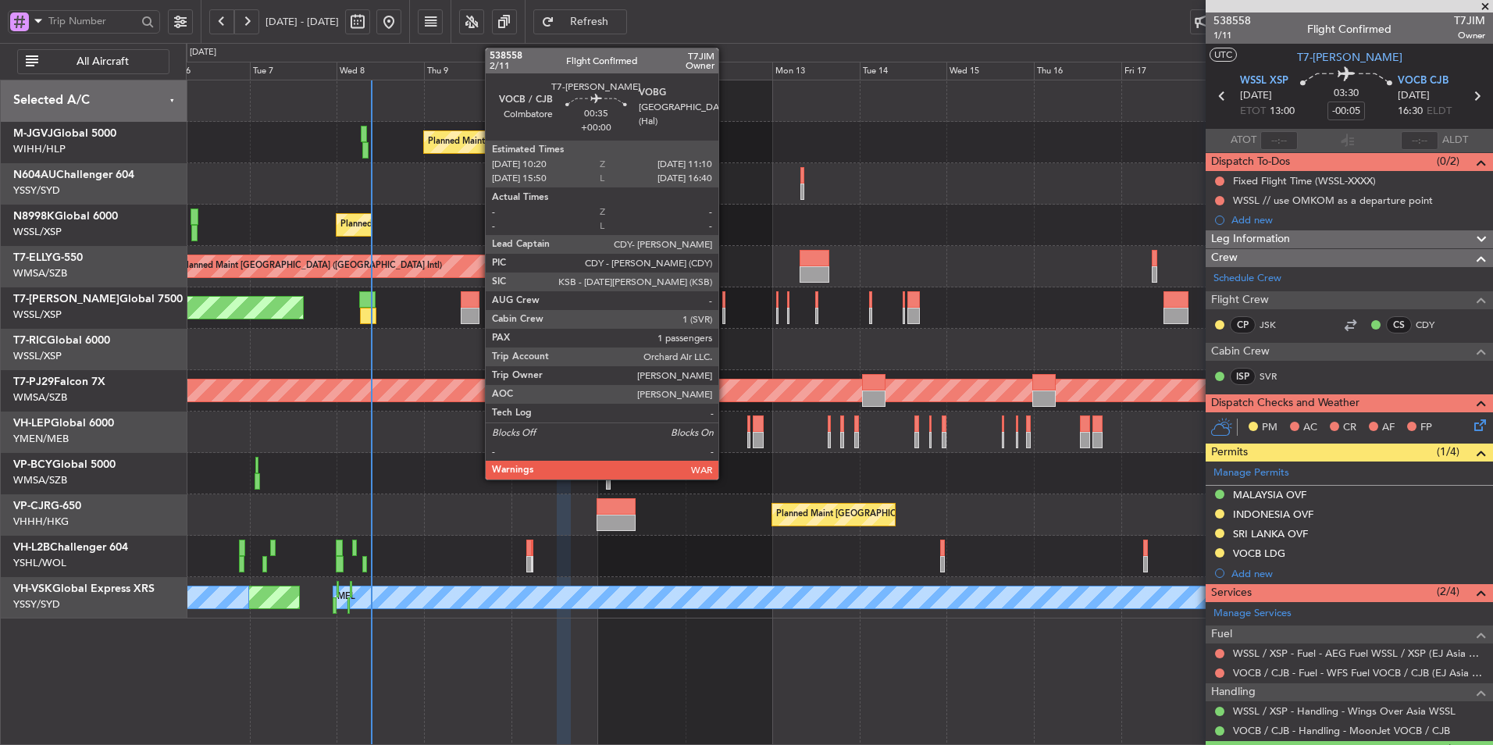
click at [725, 300] on div at bounding box center [723, 299] width 3 height 16
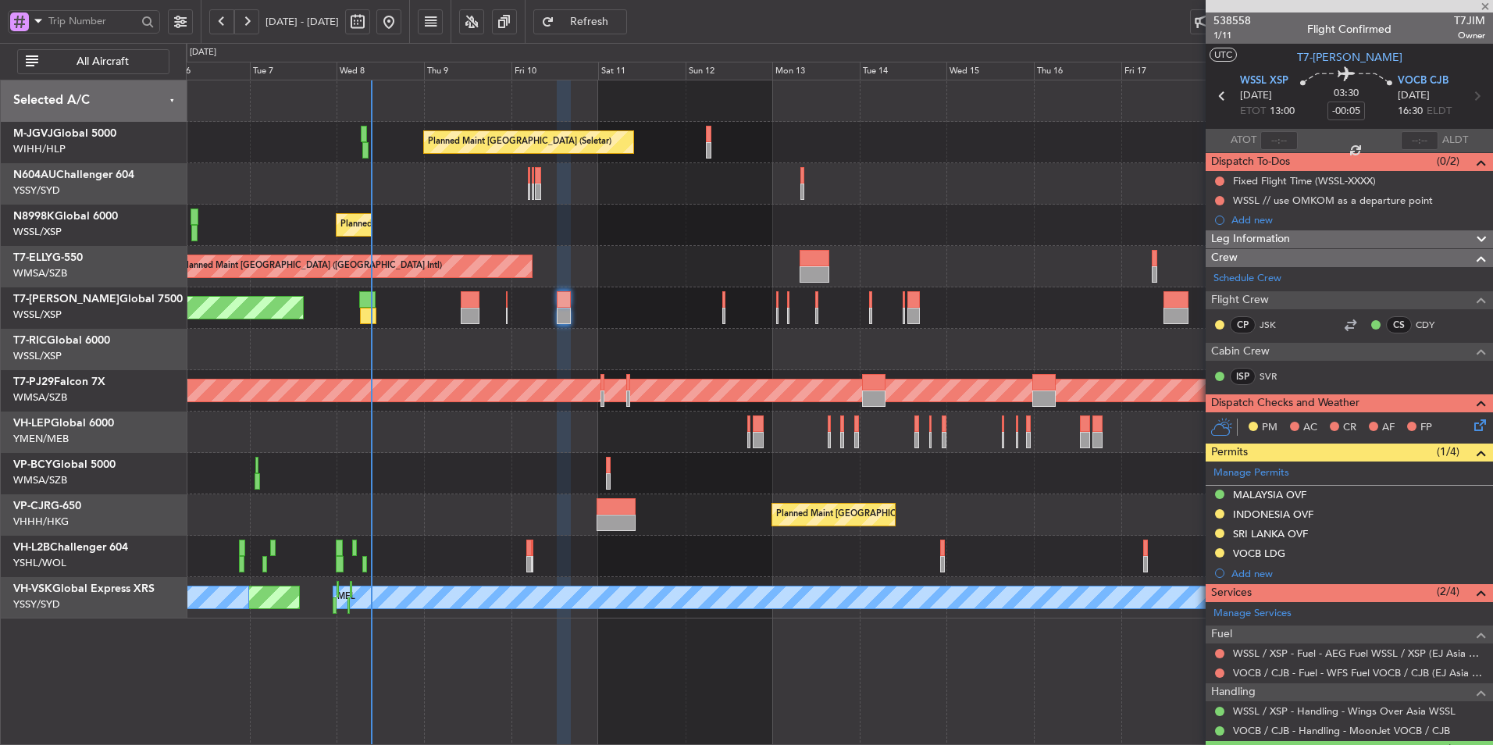
type input "1"
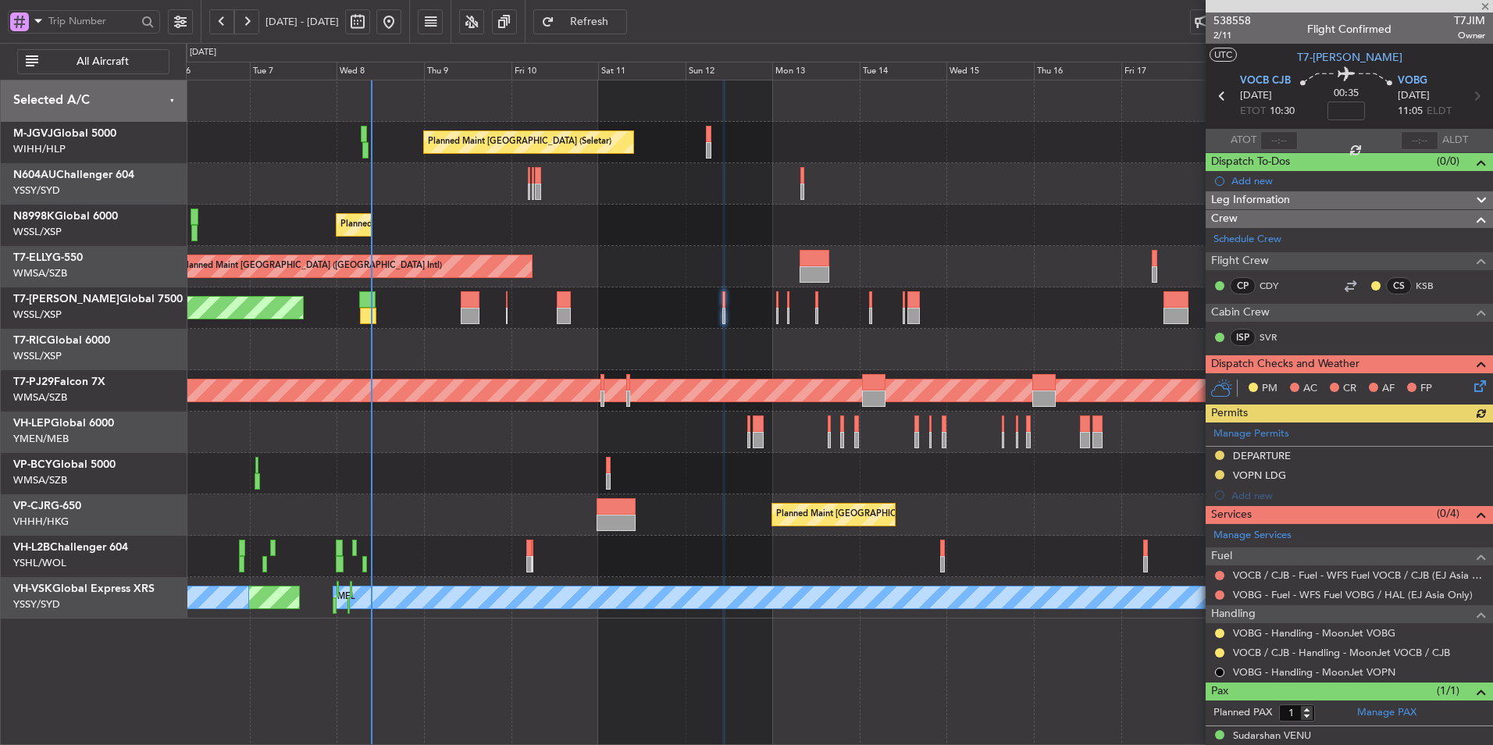
click at [774, 302] on div "Planned Maint [GEOGRAPHIC_DATA] (Seletar)" at bounding box center [839, 307] width 1306 height 41
click at [775, 305] on div "Planned Maint [GEOGRAPHIC_DATA] (Seletar)" at bounding box center [839, 307] width 1306 height 41
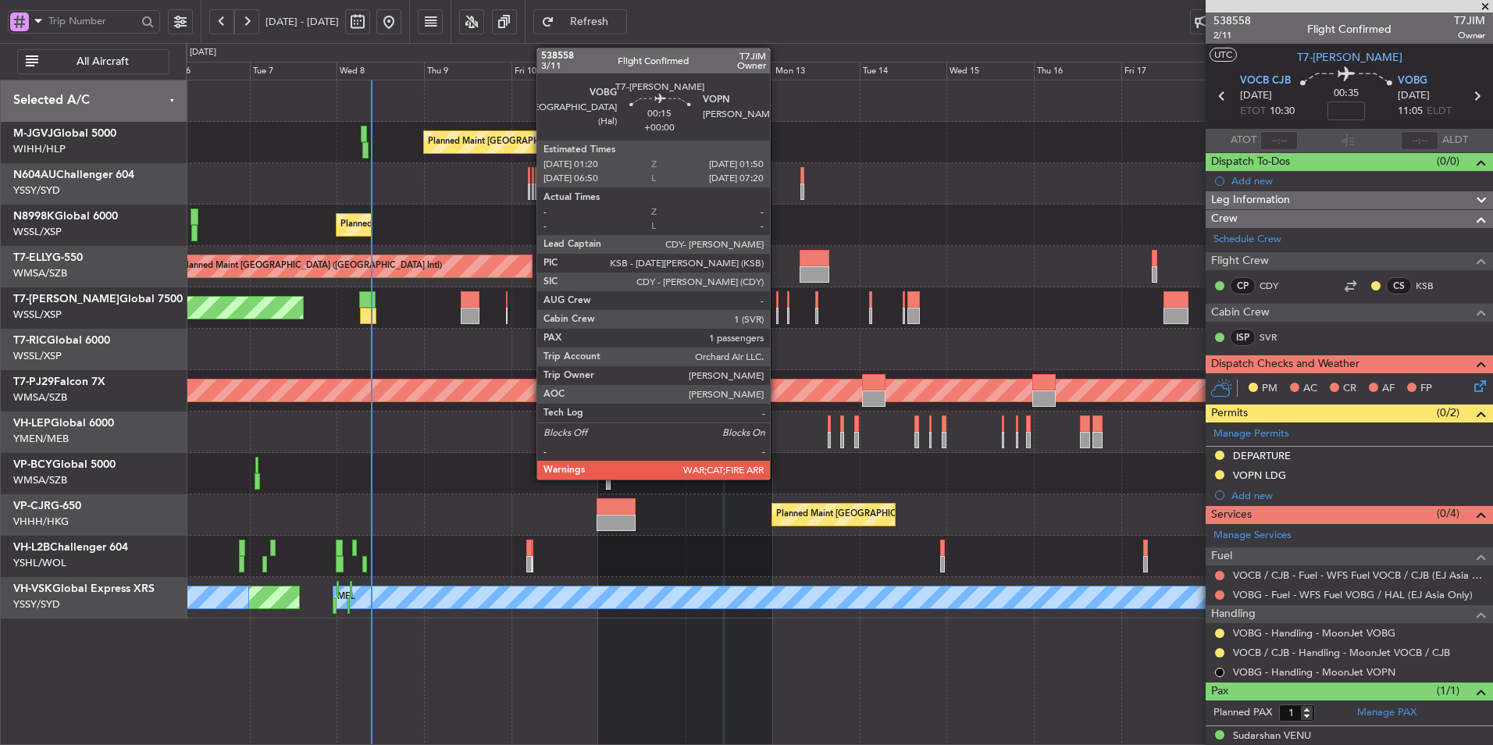
click at [777, 308] on div at bounding box center [777, 316] width 2 height 16
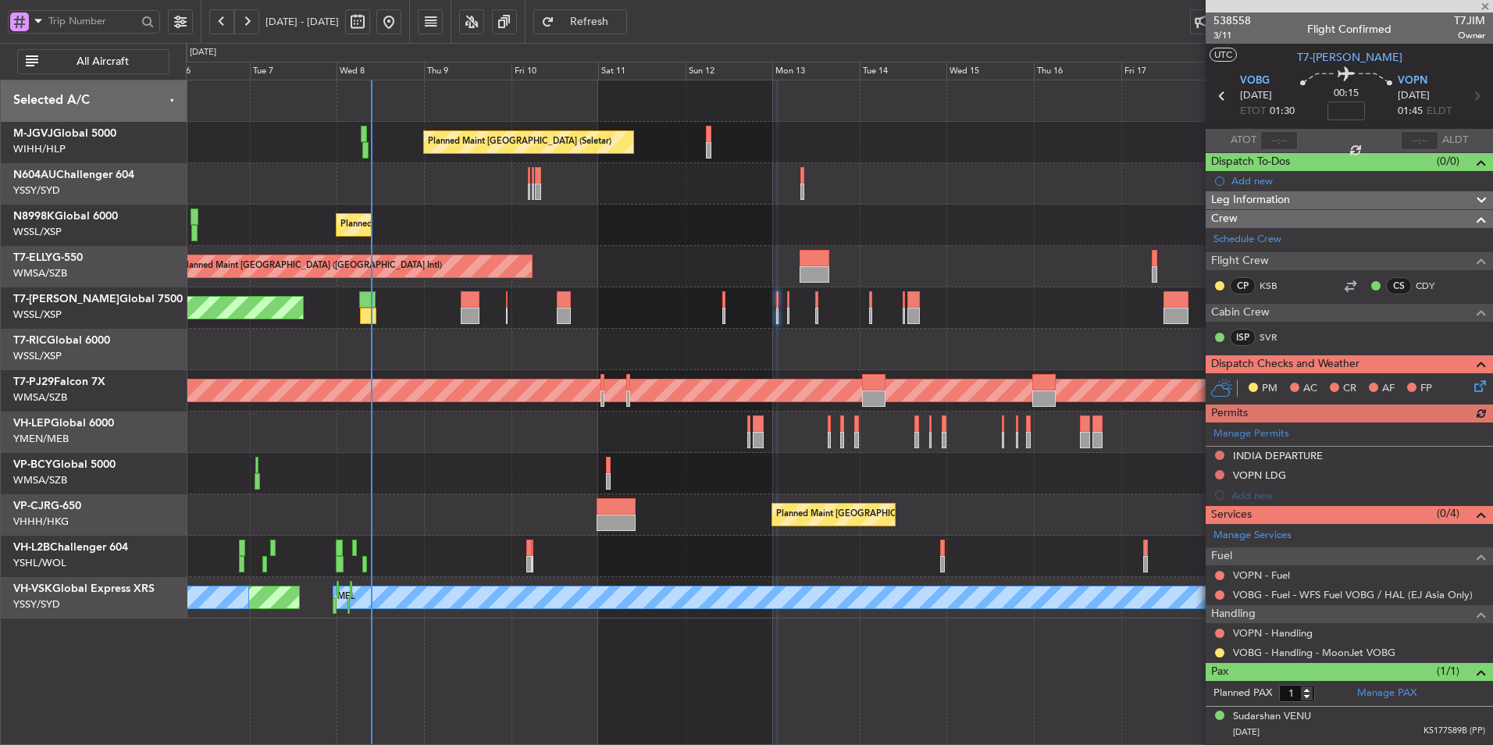
click at [1223, 450] on div "Manage Permits [GEOGRAPHIC_DATA] DEPARTURE VOPN LDG Add new" at bounding box center [1348, 463] width 287 height 83
click at [1219, 453] on button at bounding box center [1219, 454] width 9 height 9
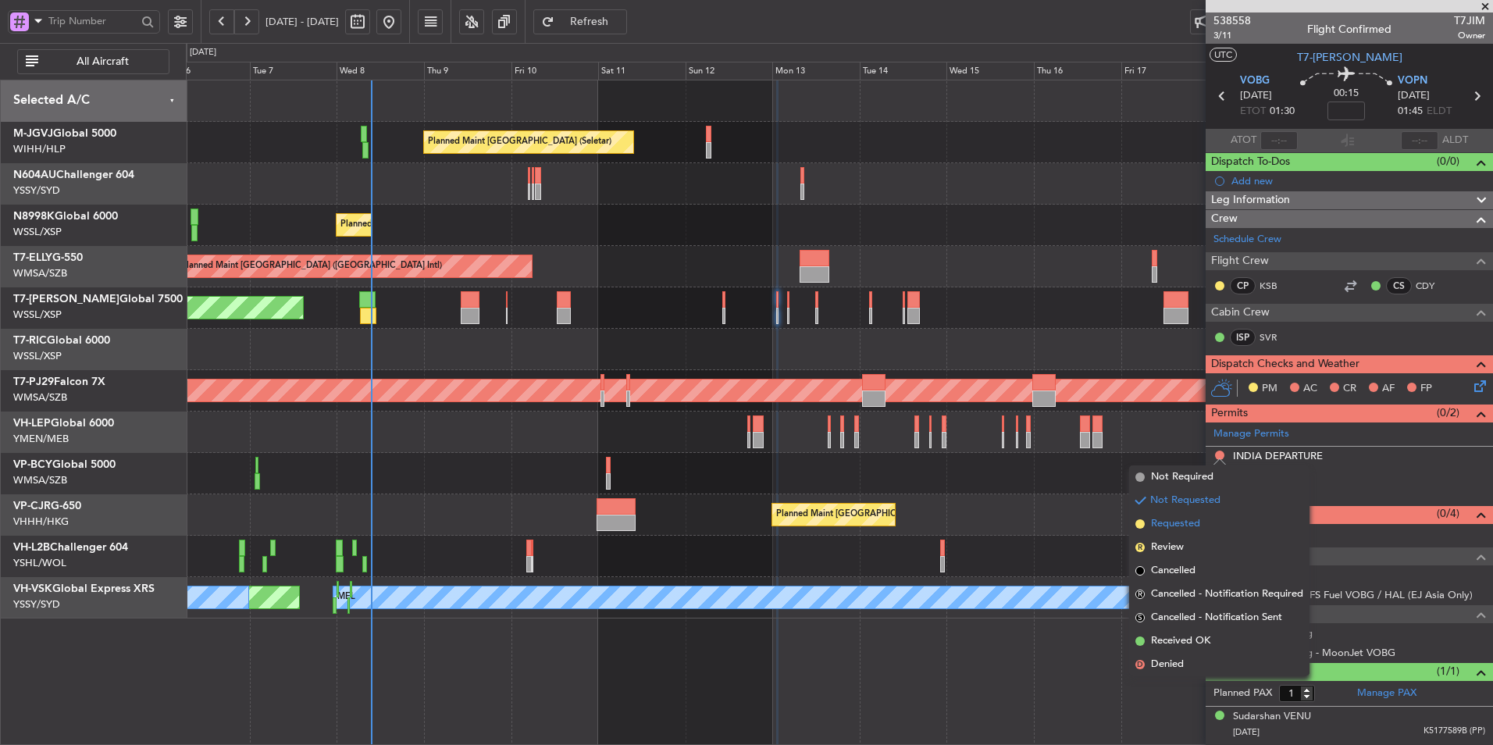
click at [1197, 517] on span "Requested" at bounding box center [1175, 524] width 49 height 16
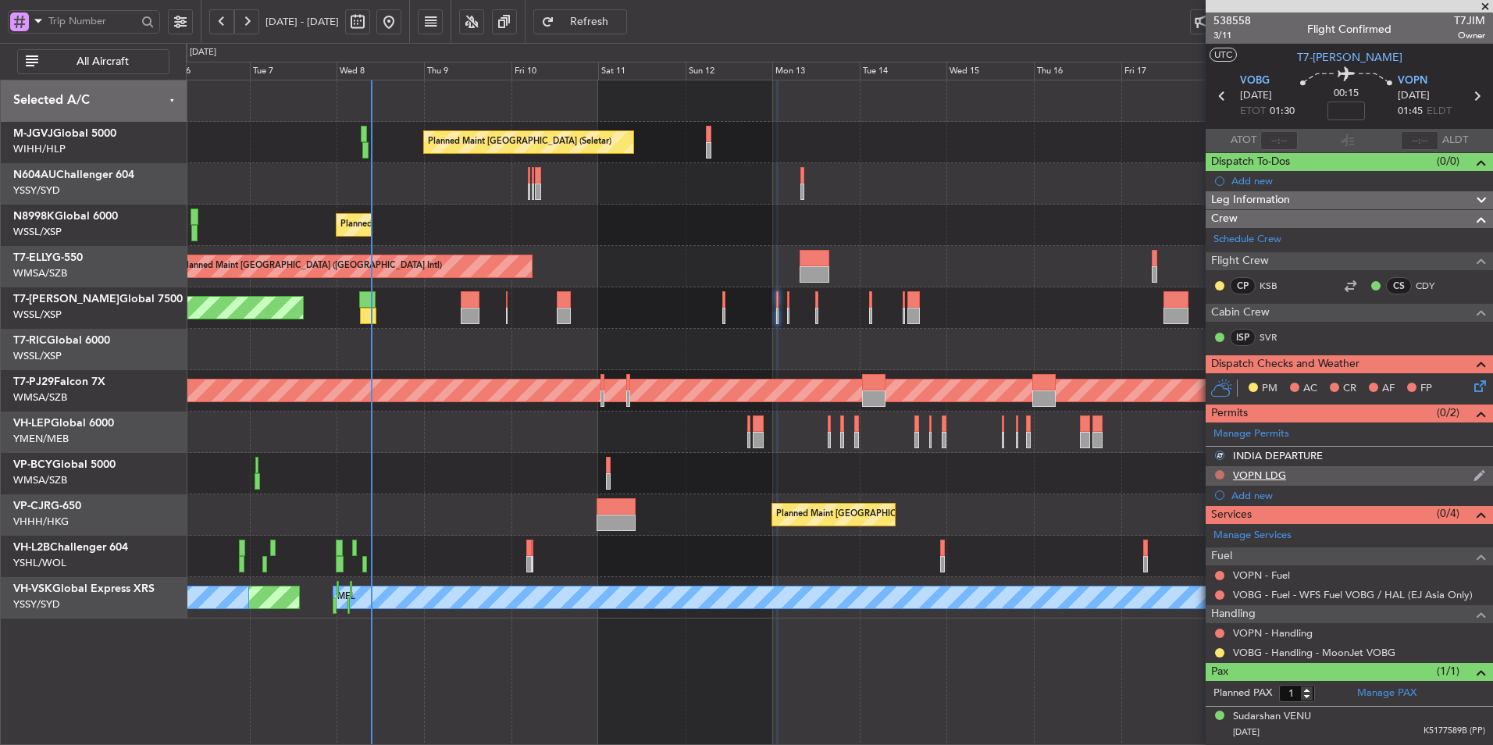
click at [1219, 473] on button at bounding box center [1219, 474] width 9 height 9
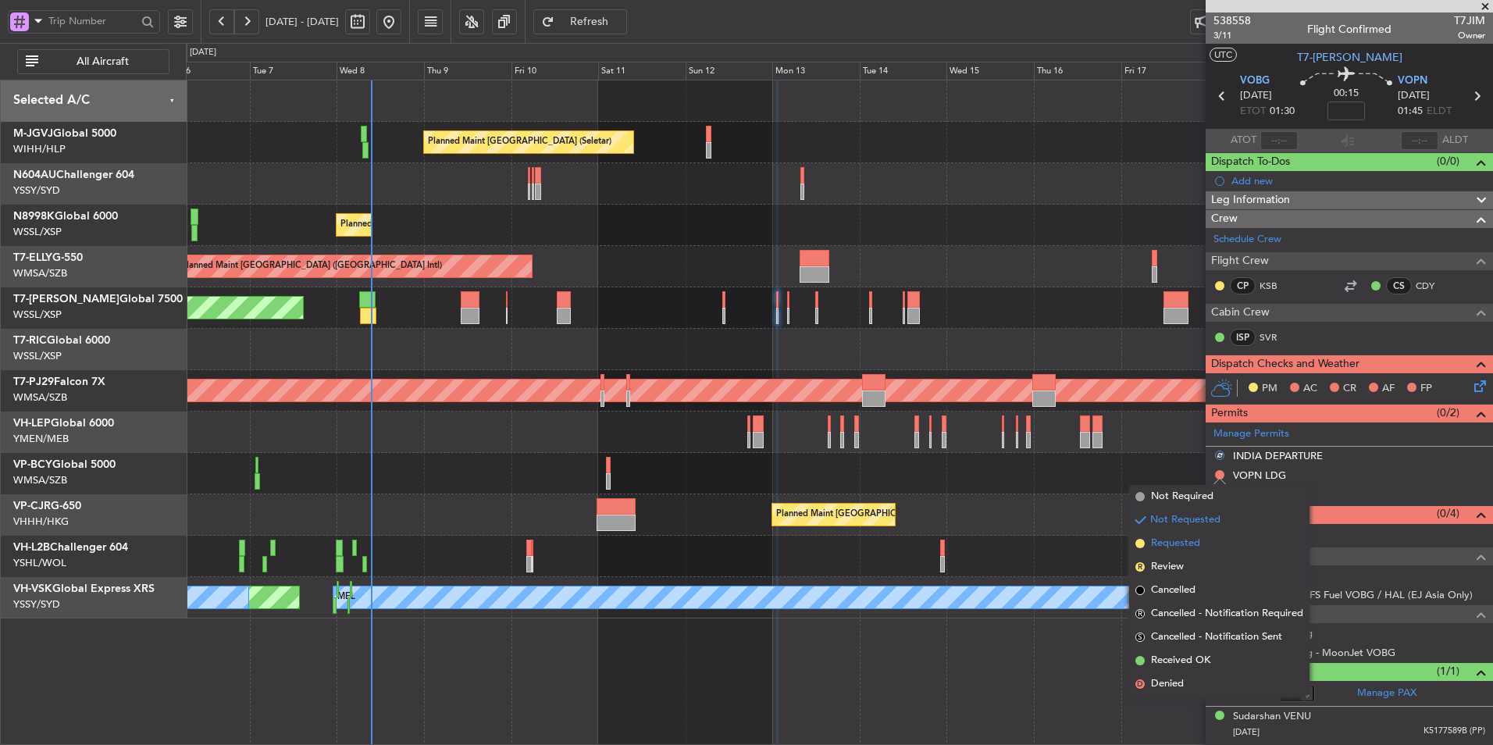
click at [1201, 538] on li "Requested" at bounding box center [1219, 543] width 180 height 23
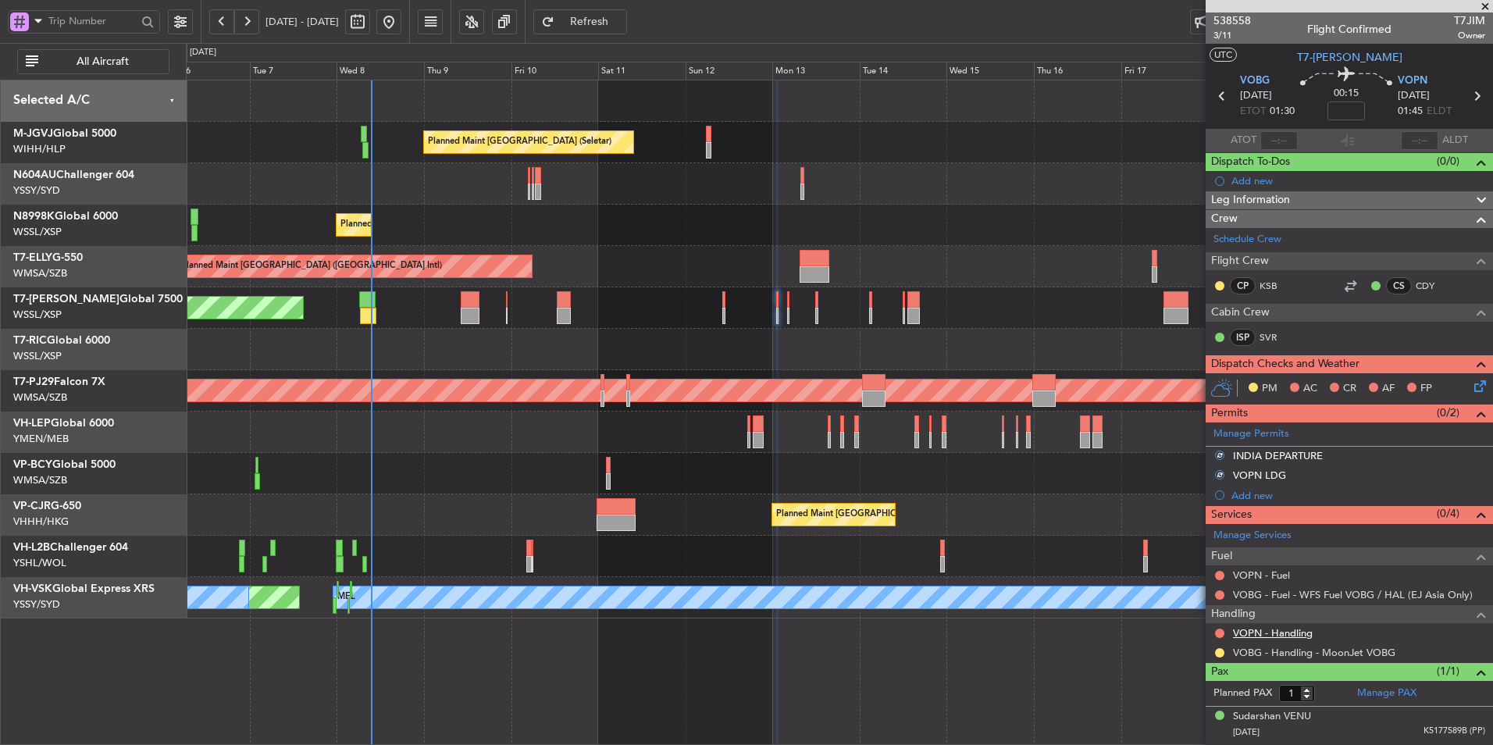
click at [1288, 628] on link "VOPN - Handling" at bounding box center [1273, 632] width 80 height 13
click at [623, 12] on button "Refresh" at bounding box center [580, 21] width 94 height 25
click at [1216, 633] on button at bounding box center [1219, 632] width 9 height 9
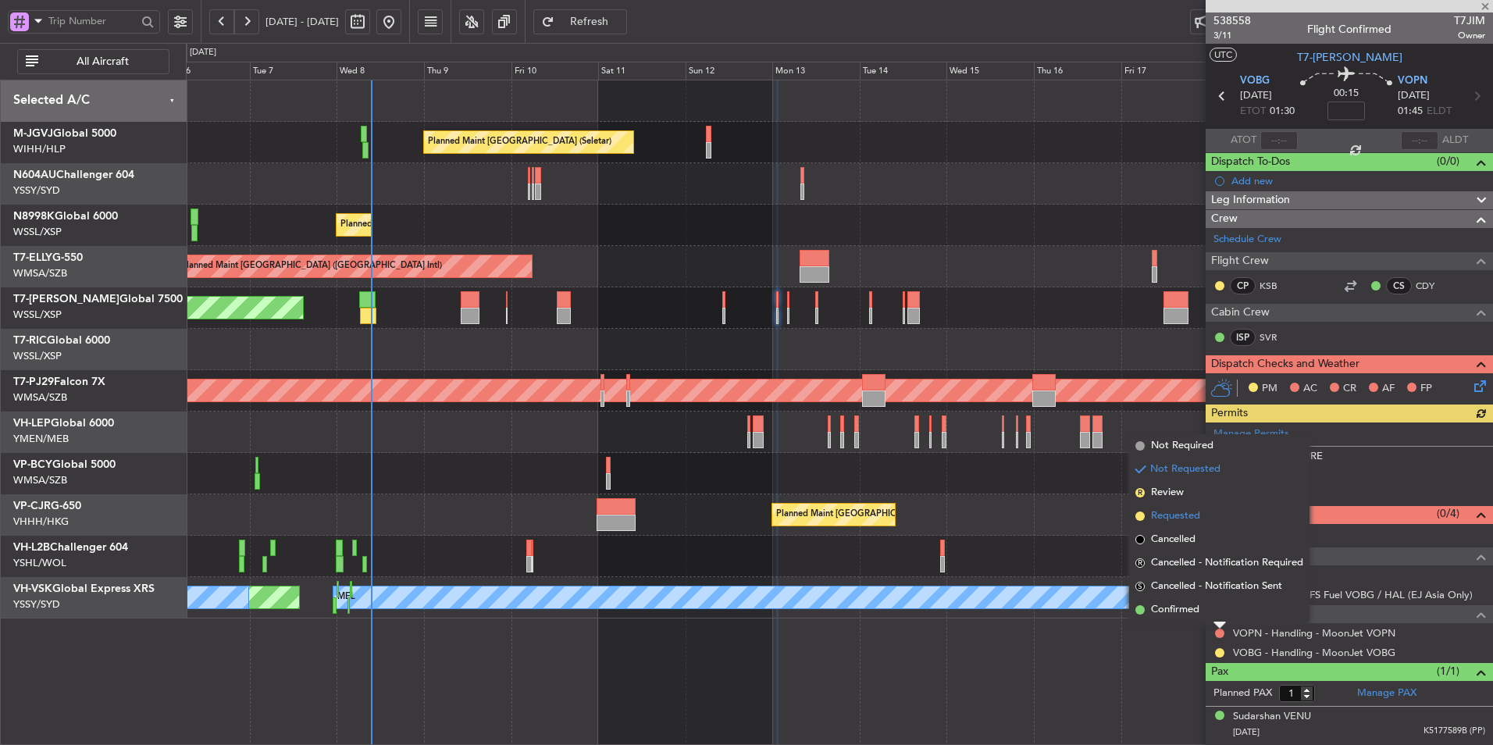
click at [1194, 514] on span "Requested" at bounding box center [1175, 516] width 49 height 16
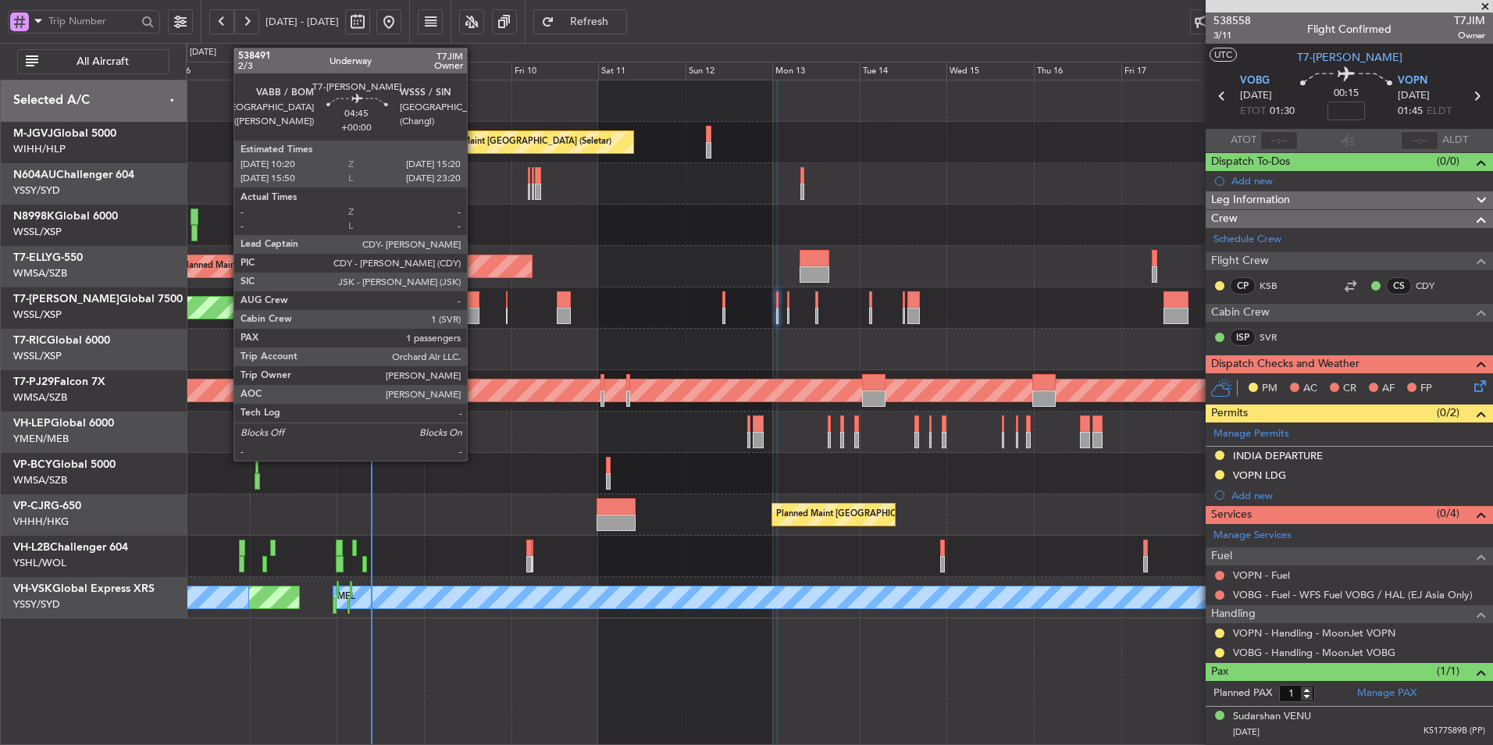
click at [474, 305] on div at bounding box center [470, 299] width 19 height 16
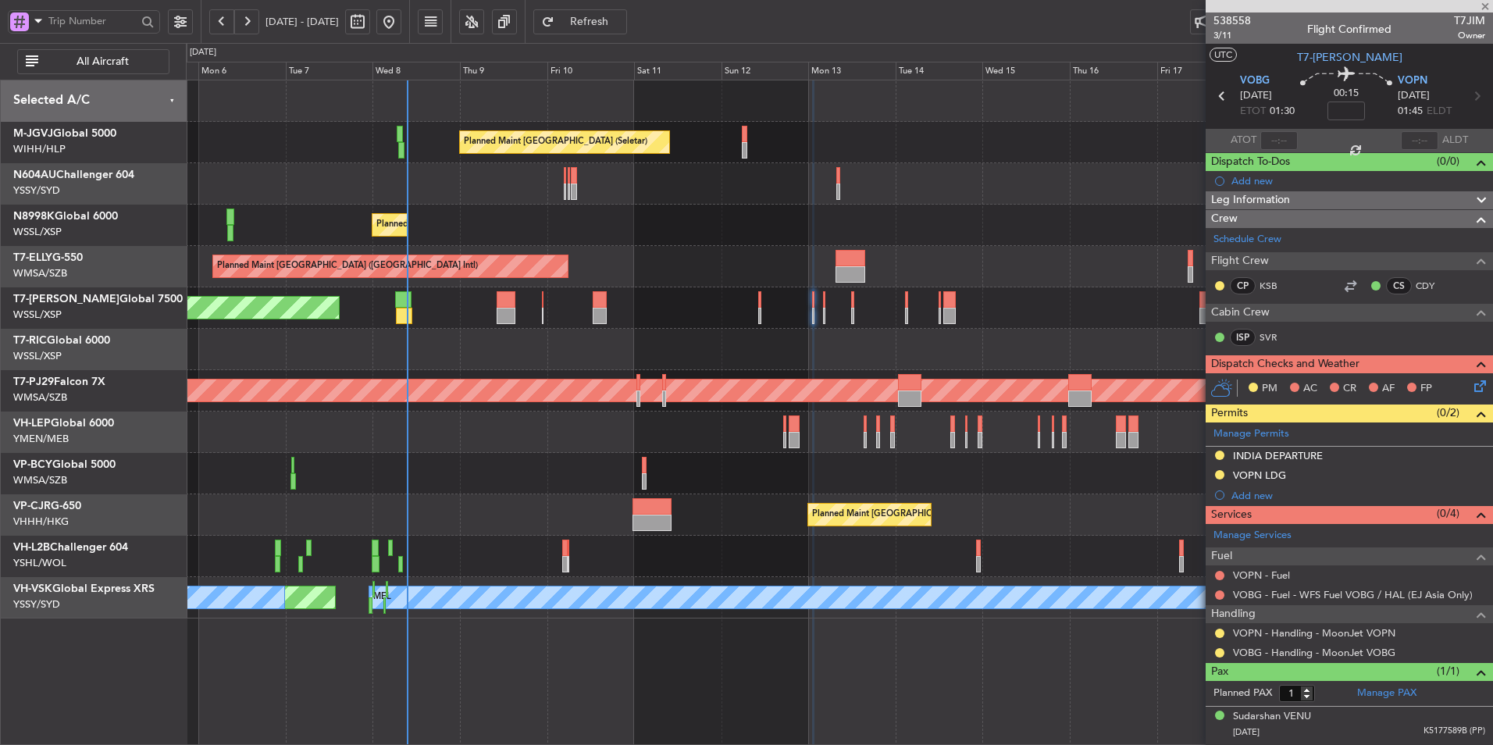
click at [742, 199] on div at bounding box center [839, 183] width 1306 height 41
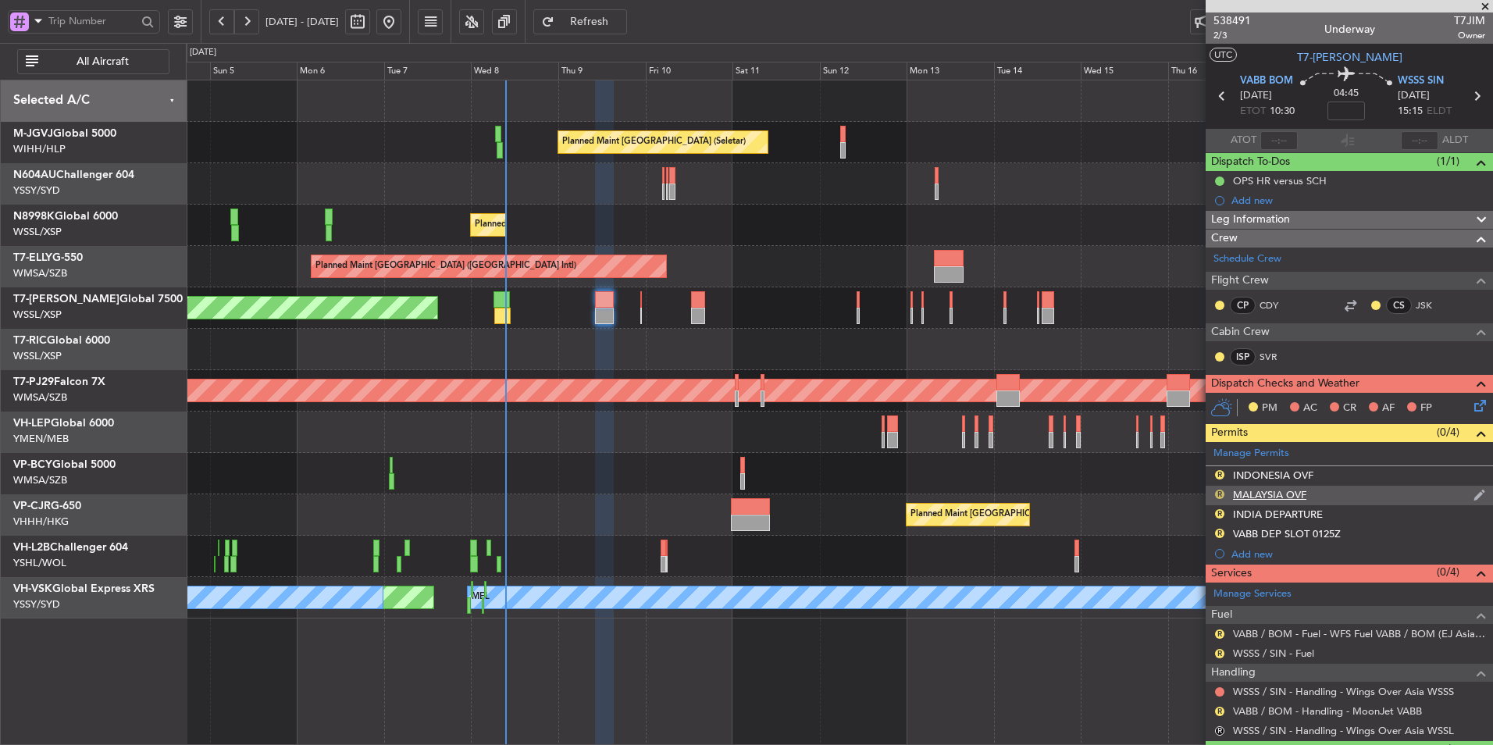
click at [1217, 492] on button "R" at bounding box center [1219, 494] width 9 height 9
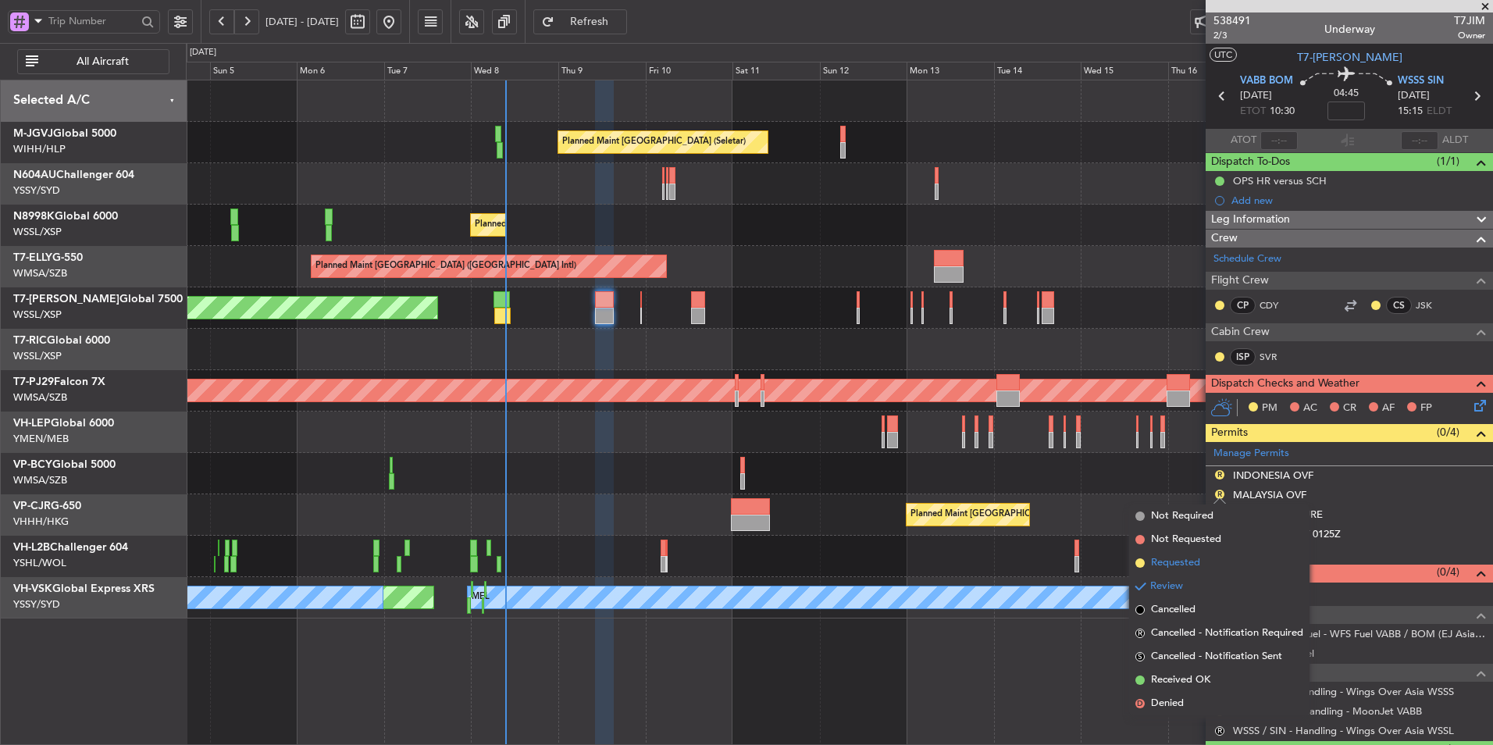
click at [1178, 557] on span "Requested" at bounding box center [1175, 563] width 49 height 16
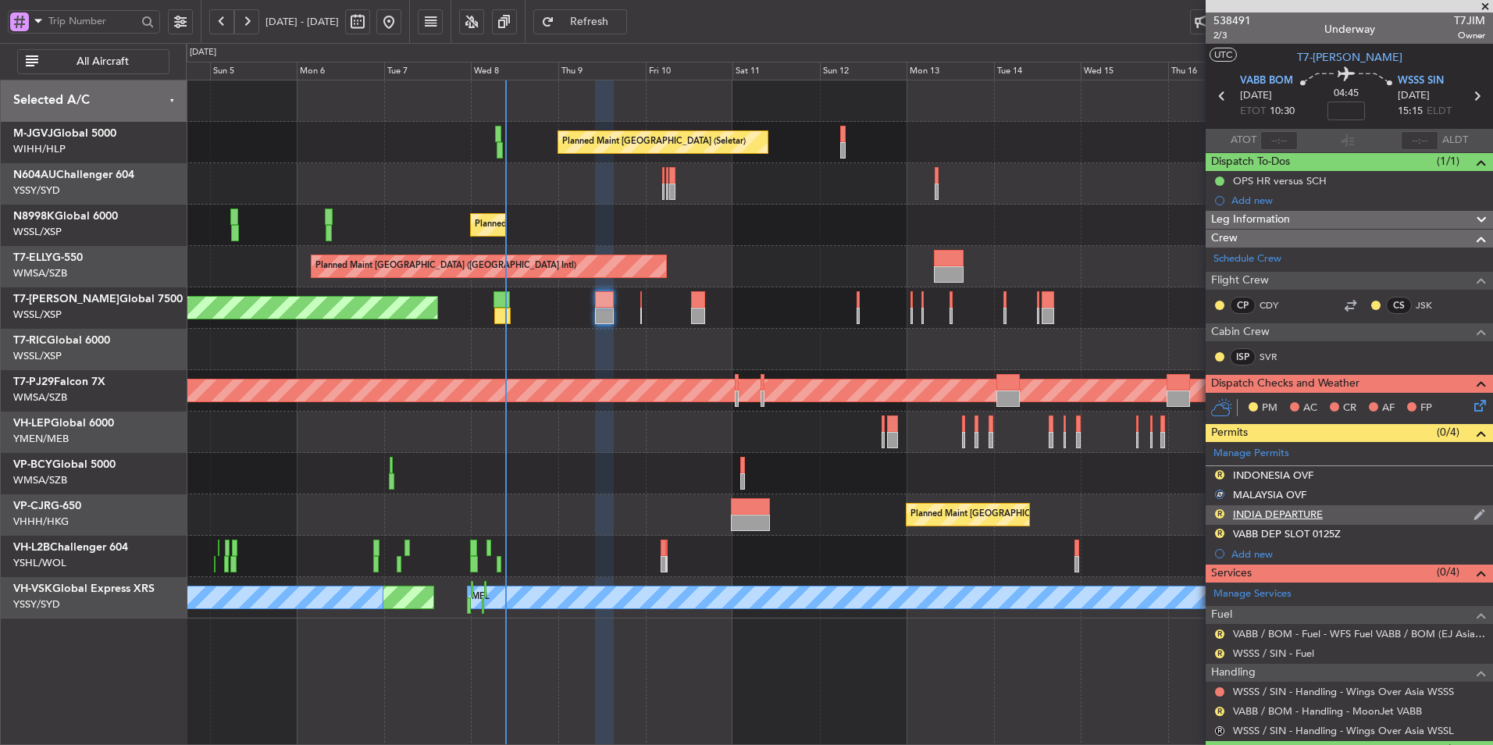
scroll to position [74, 0]
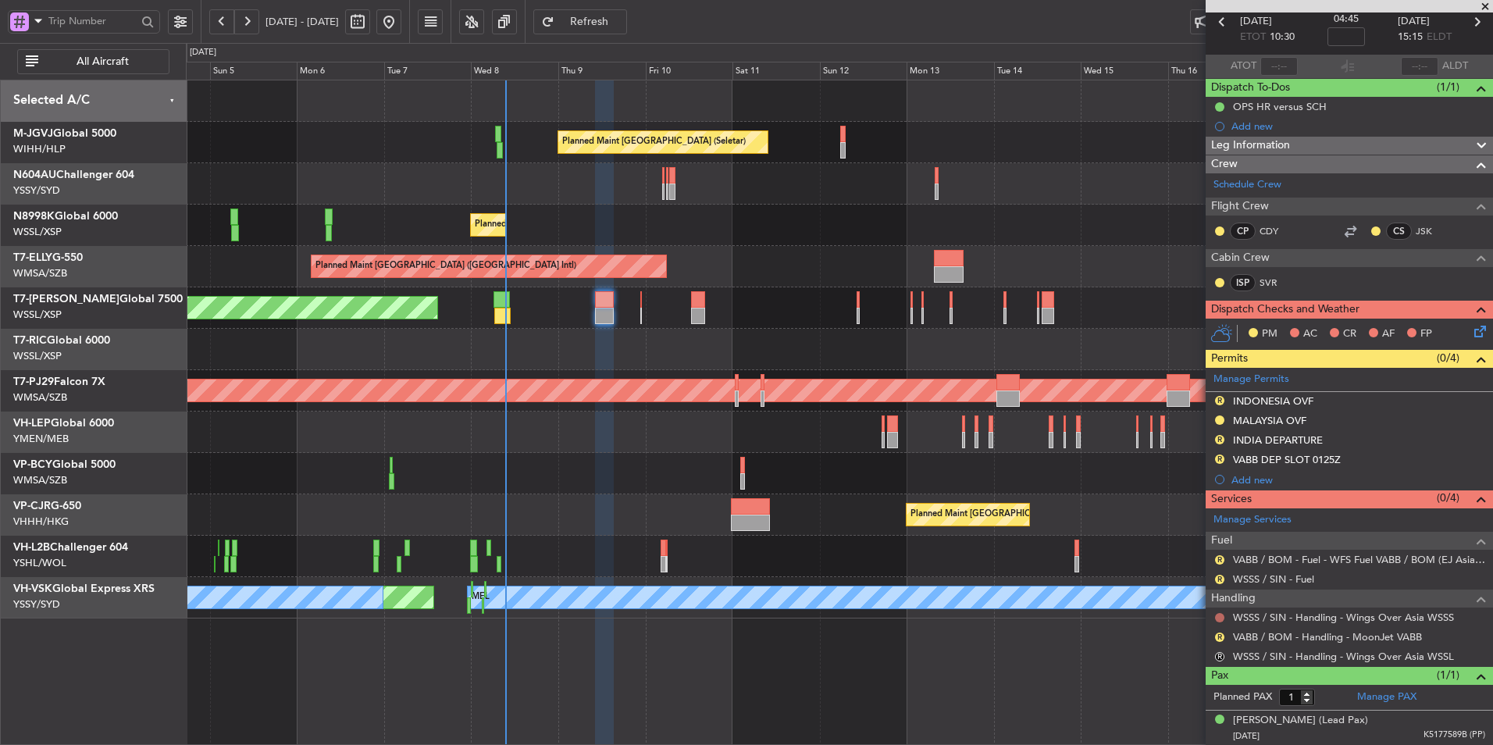
click at [1220, 615] on button at bounding box center [1219, 617] width 9 height 9
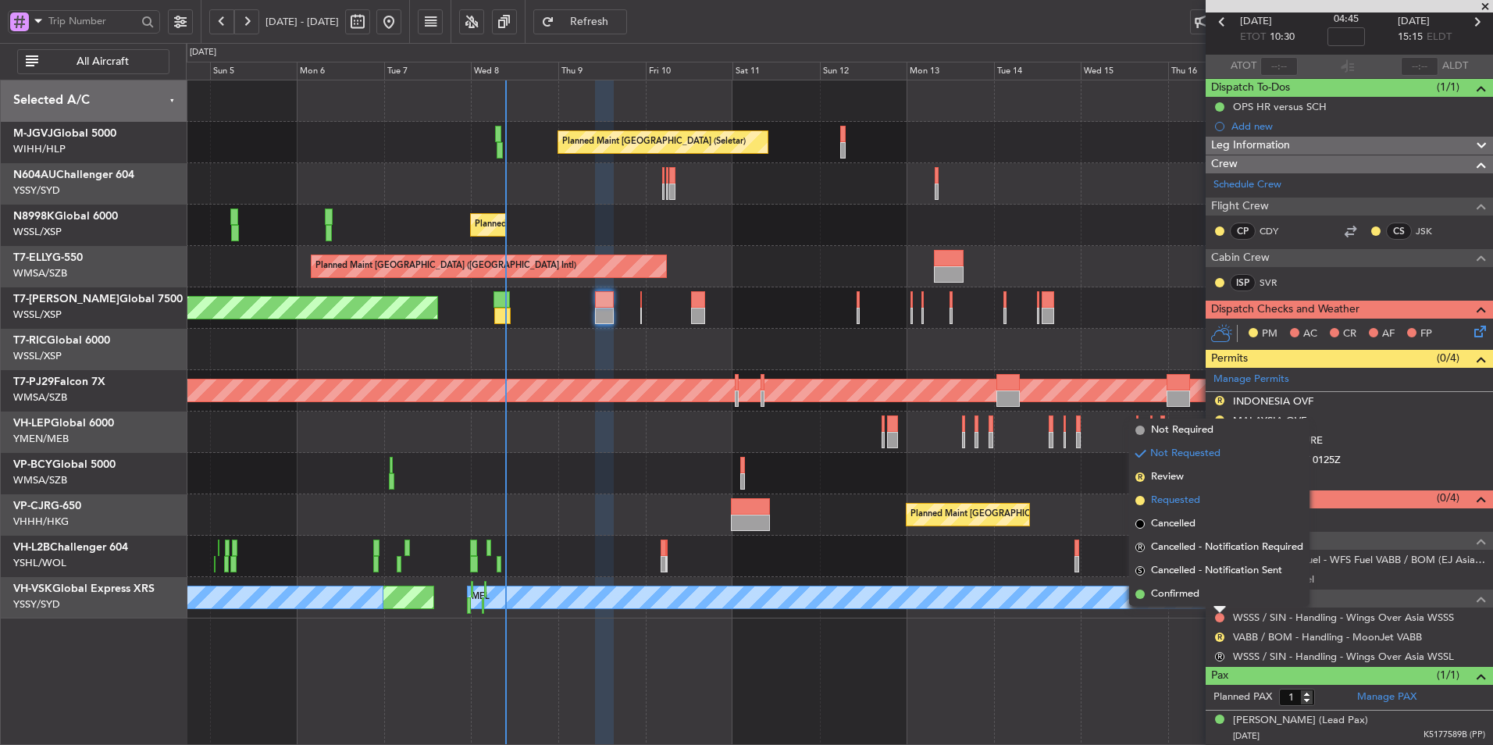
click at [1191, 497] on span "Requested" at bounding box center [1175, 501] width 49 height 16
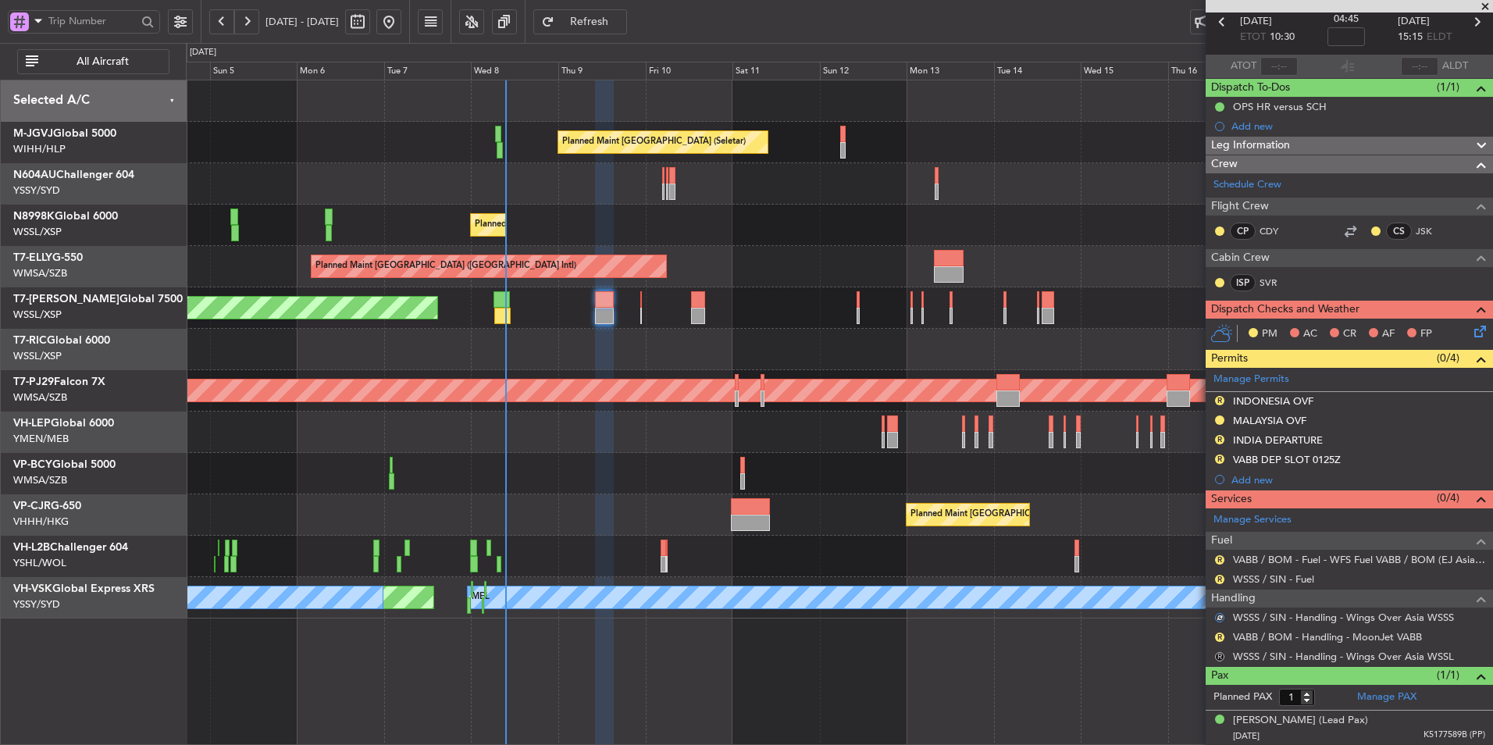
click at [1220, 655] on button "R" at bounding box center [1219, 656] width 9 height 9
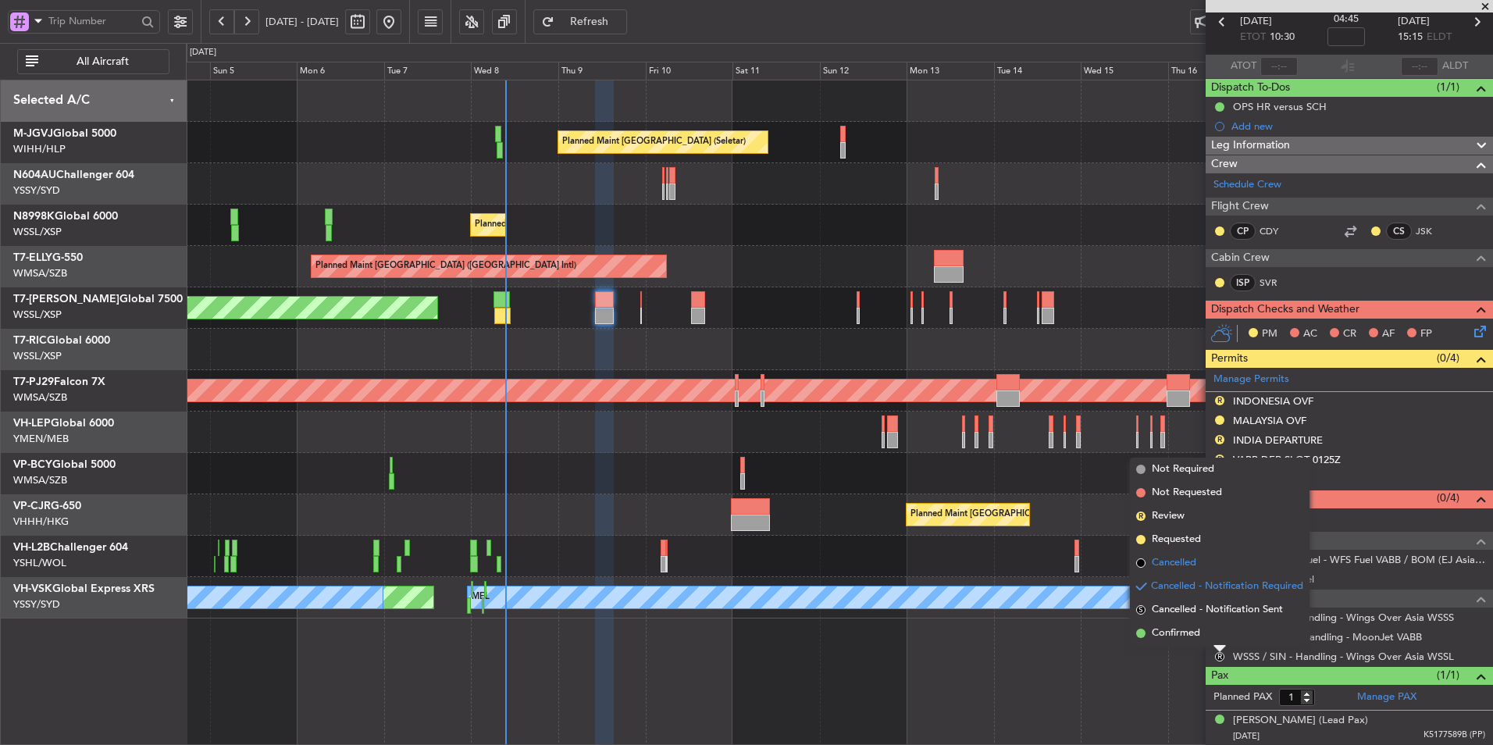
click at [1205, 567] on li "Cancelled" at bounding box center [1220, 562] width 180 height 23
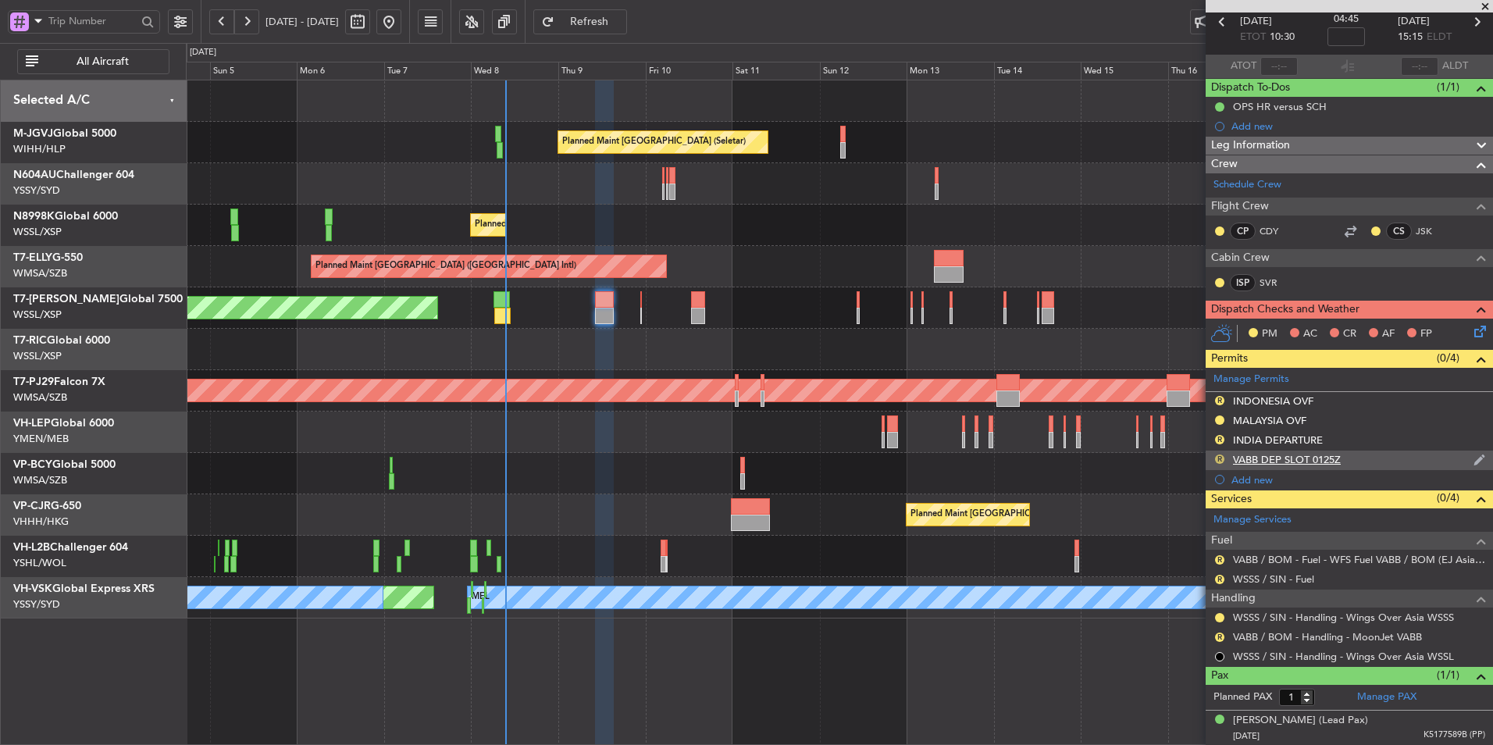
click at [1219, 456] on button "R" at bounding box center [1219, 458] width 9 height 9
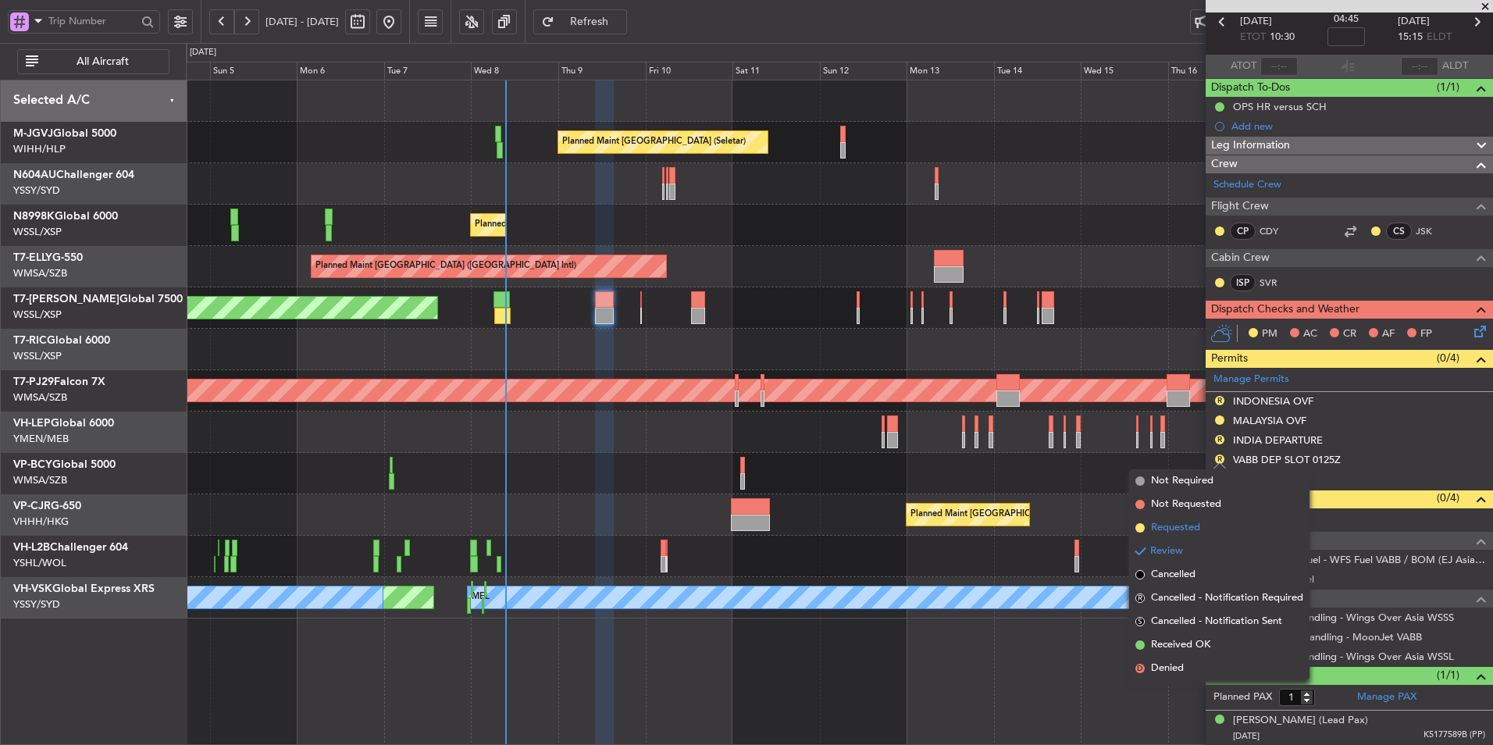
click at [1196, 527] on span "Requested" at bounding box center [1175, 528] width 49 height 16
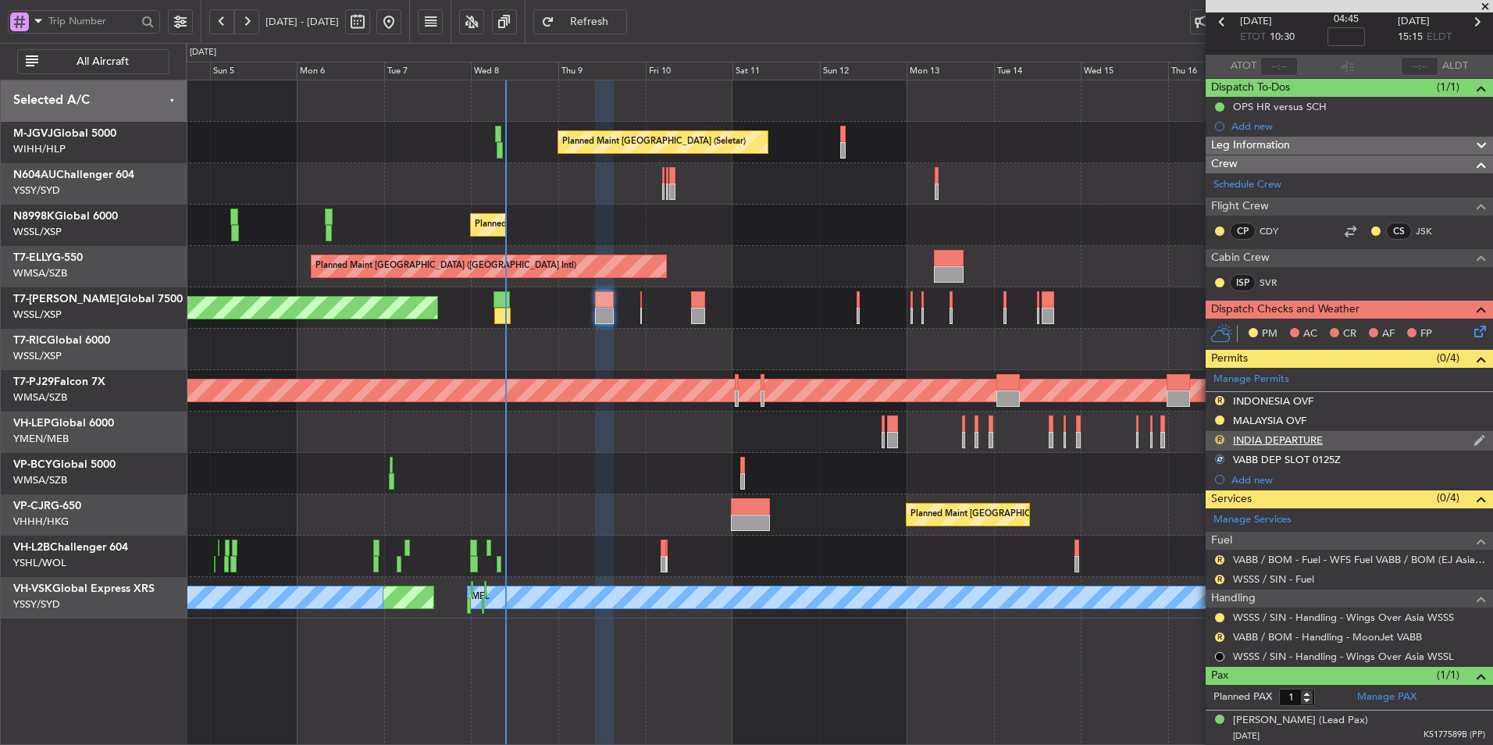
click at [1216, 438] on button "R" at bounding box center [1219, 439] width 9 height 9
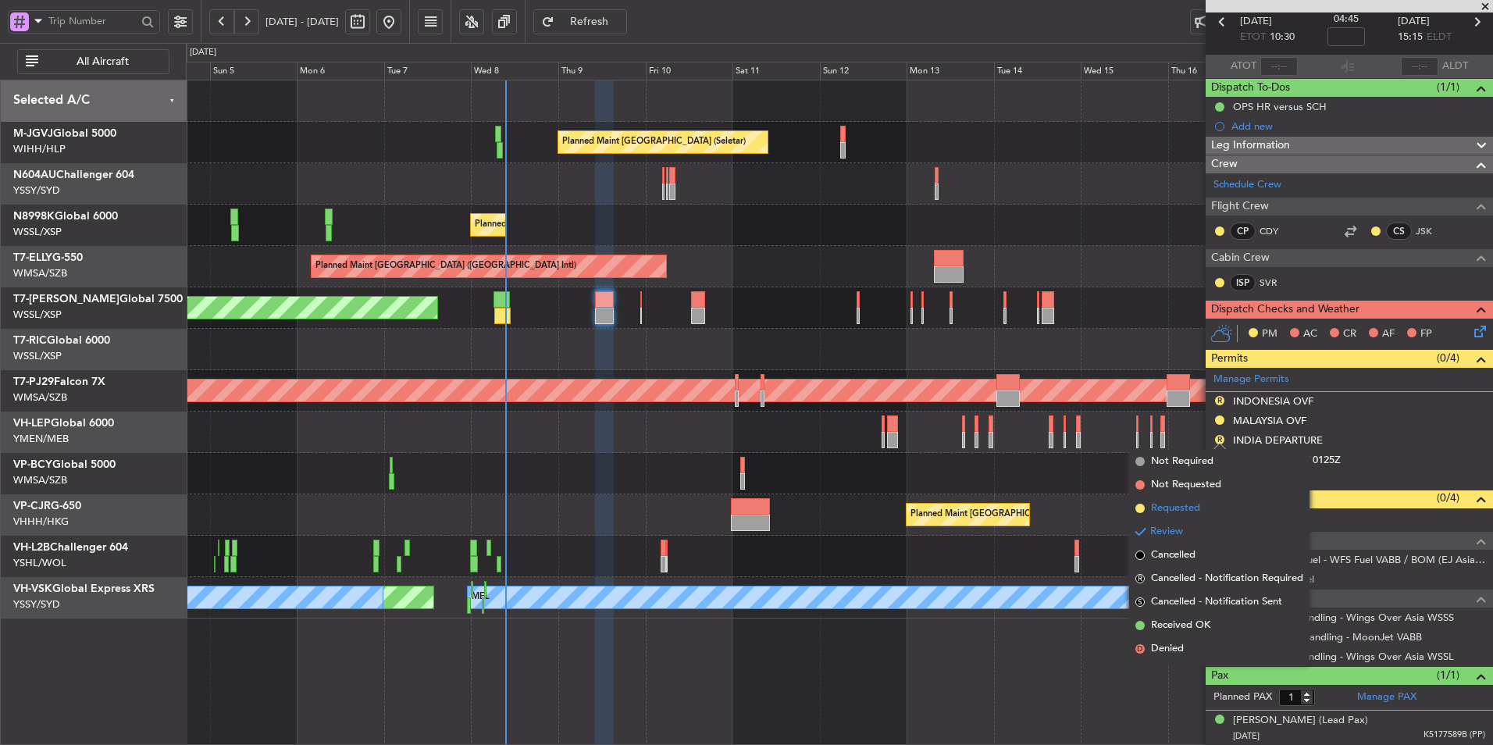
click at [1191, 510] on span "Requested" at bounding box center [1175, 508] width 49 height 16
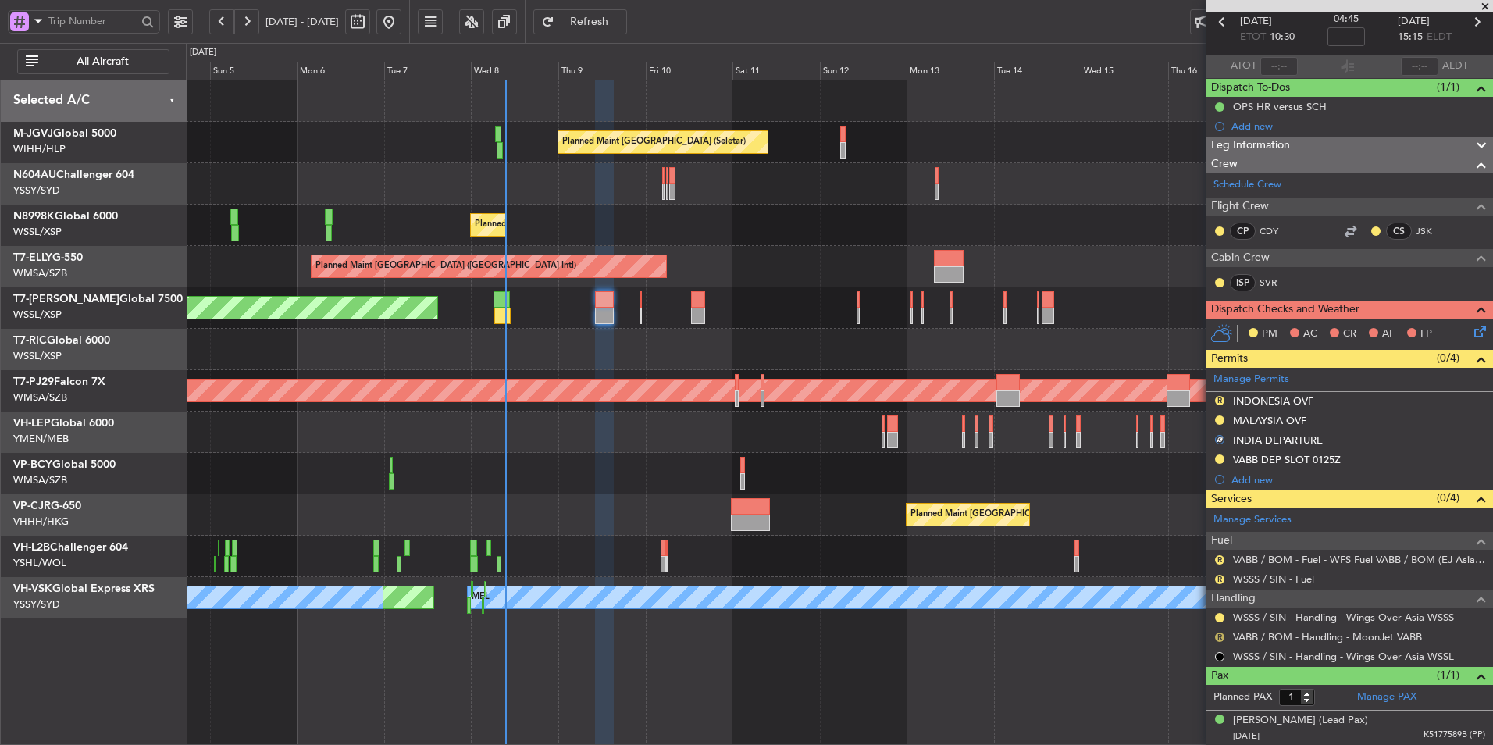
click at [1220, 632] on button "R" at bounding box center [1219, 636] width 9 height 9
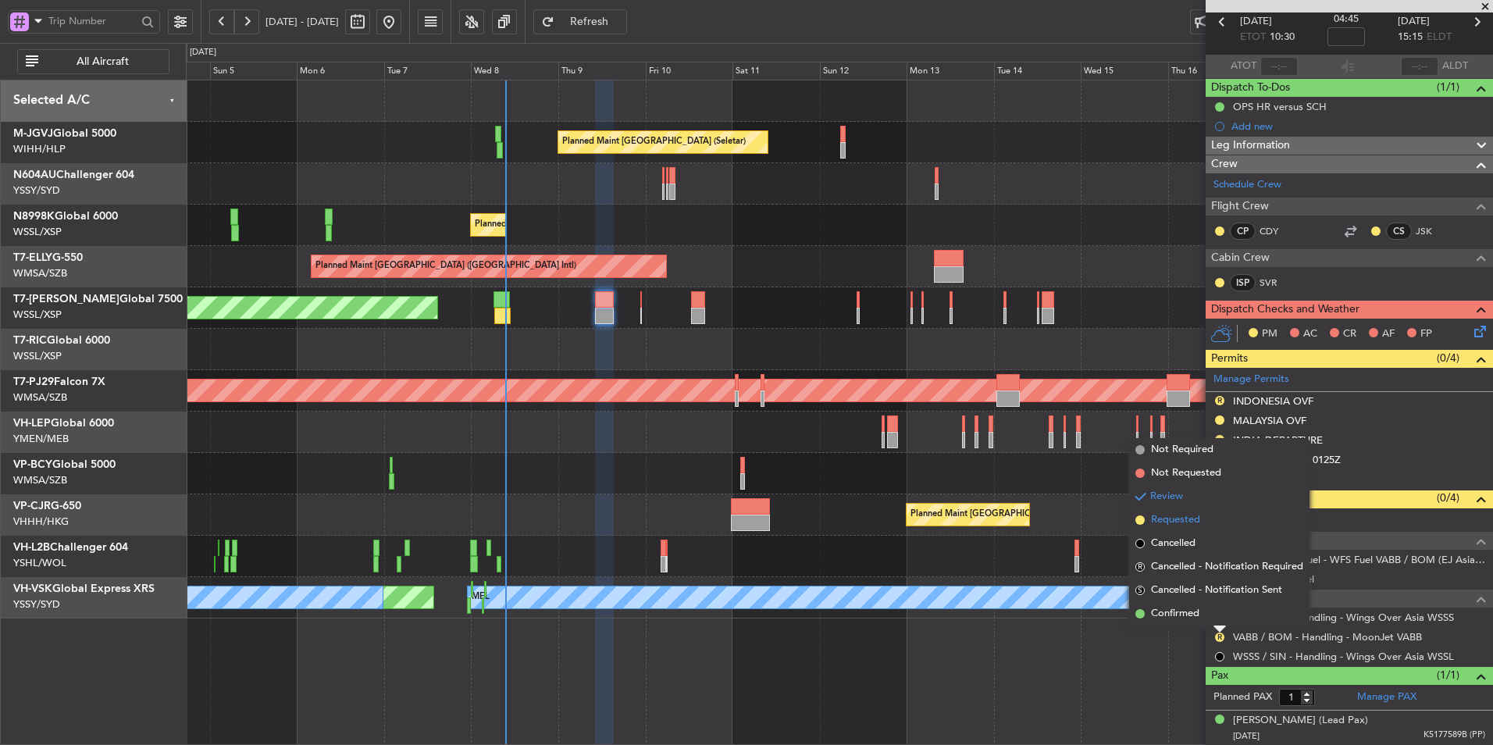
click at [1209, 520] on li "Requested" at bounding box center [1219, 519] width 180 height 23
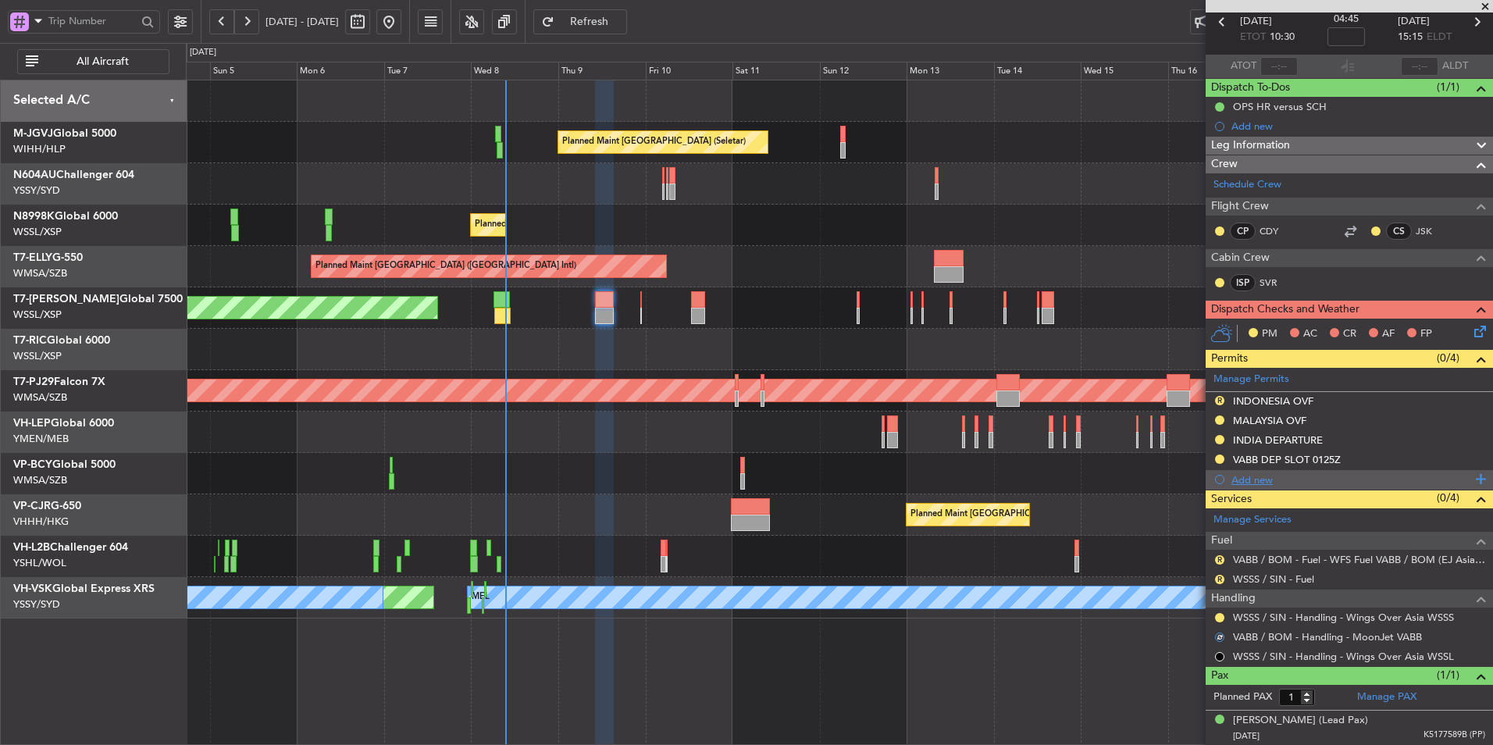
scroll to position [0, 0]
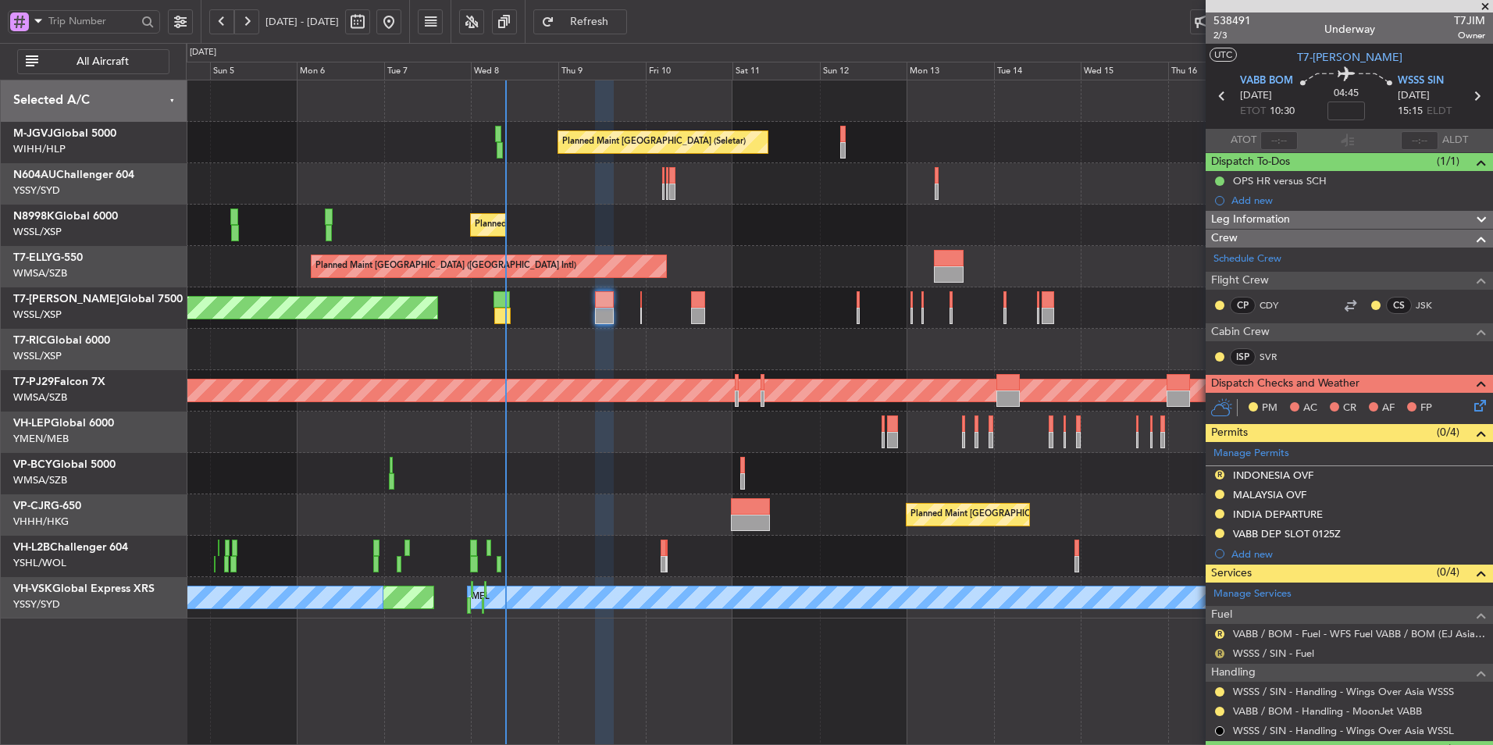
click at [1216, 654] on button "R" at bounding box center [1219, 653] width 9 height 9
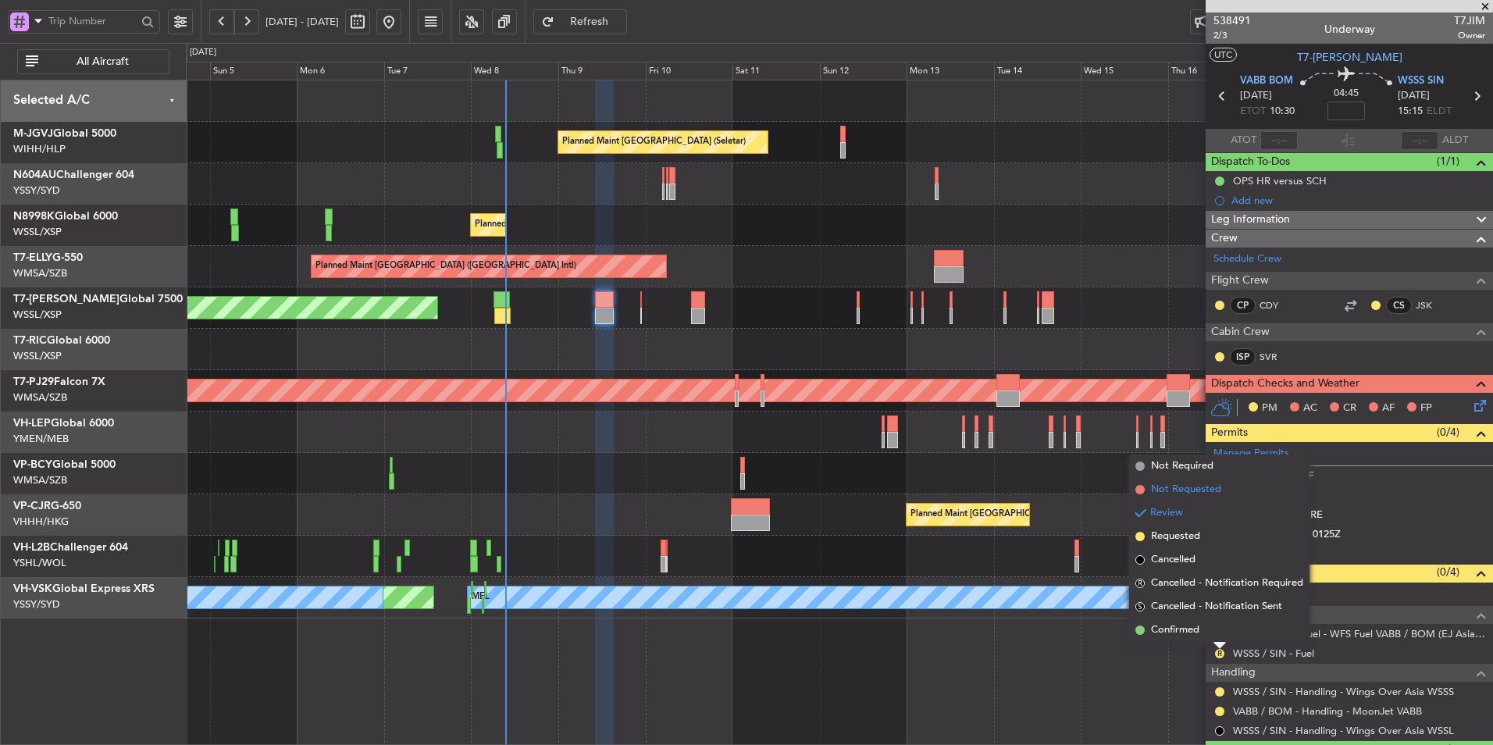
click at [1196, 493] on span "Not Requested" at bounding box center [1186, 490] width 70 height 16
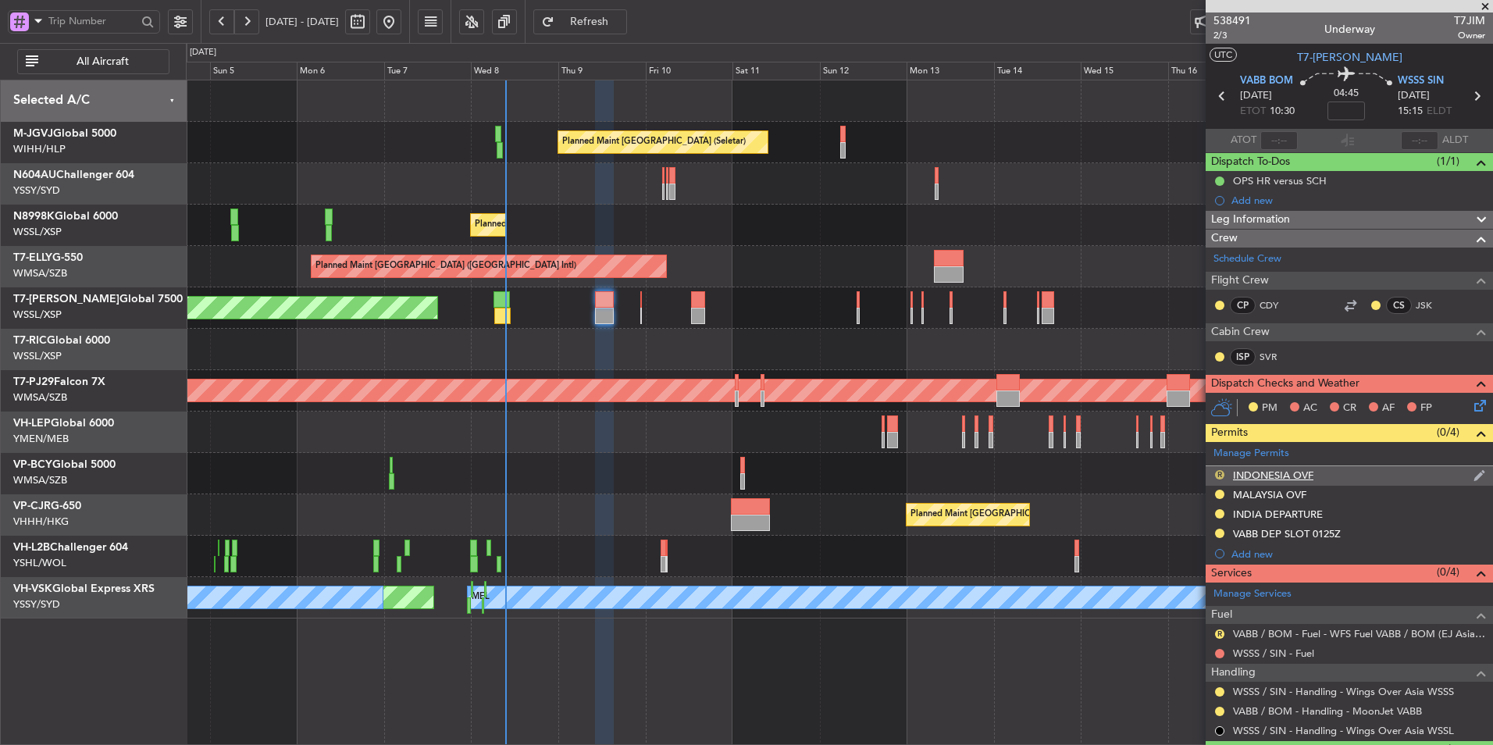
click at [1223, 471] on button "R" at bounding box center [1219, 474] width 9 height 9
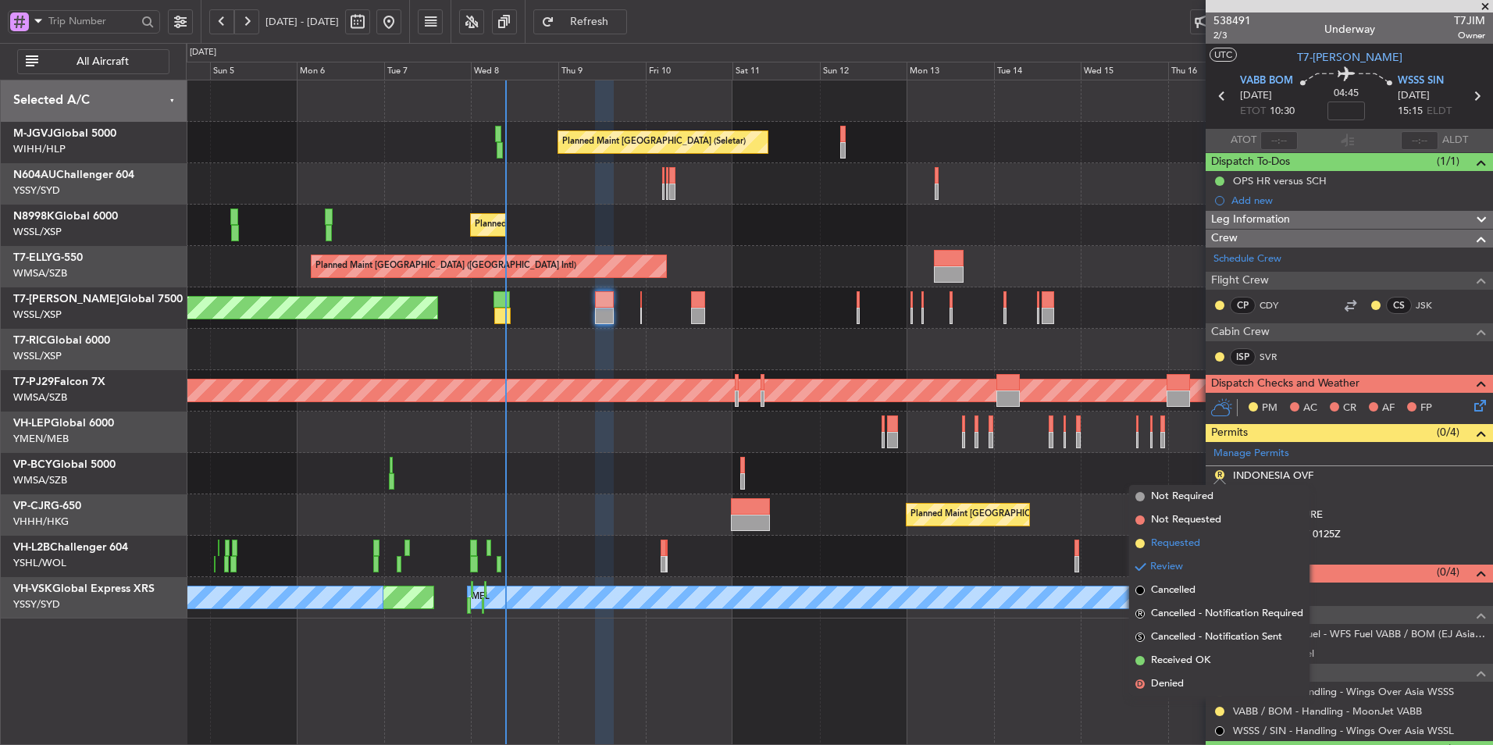
click at [1190, 551] on li "Requested" at bounding box center [1219, 543] width 180 height 23
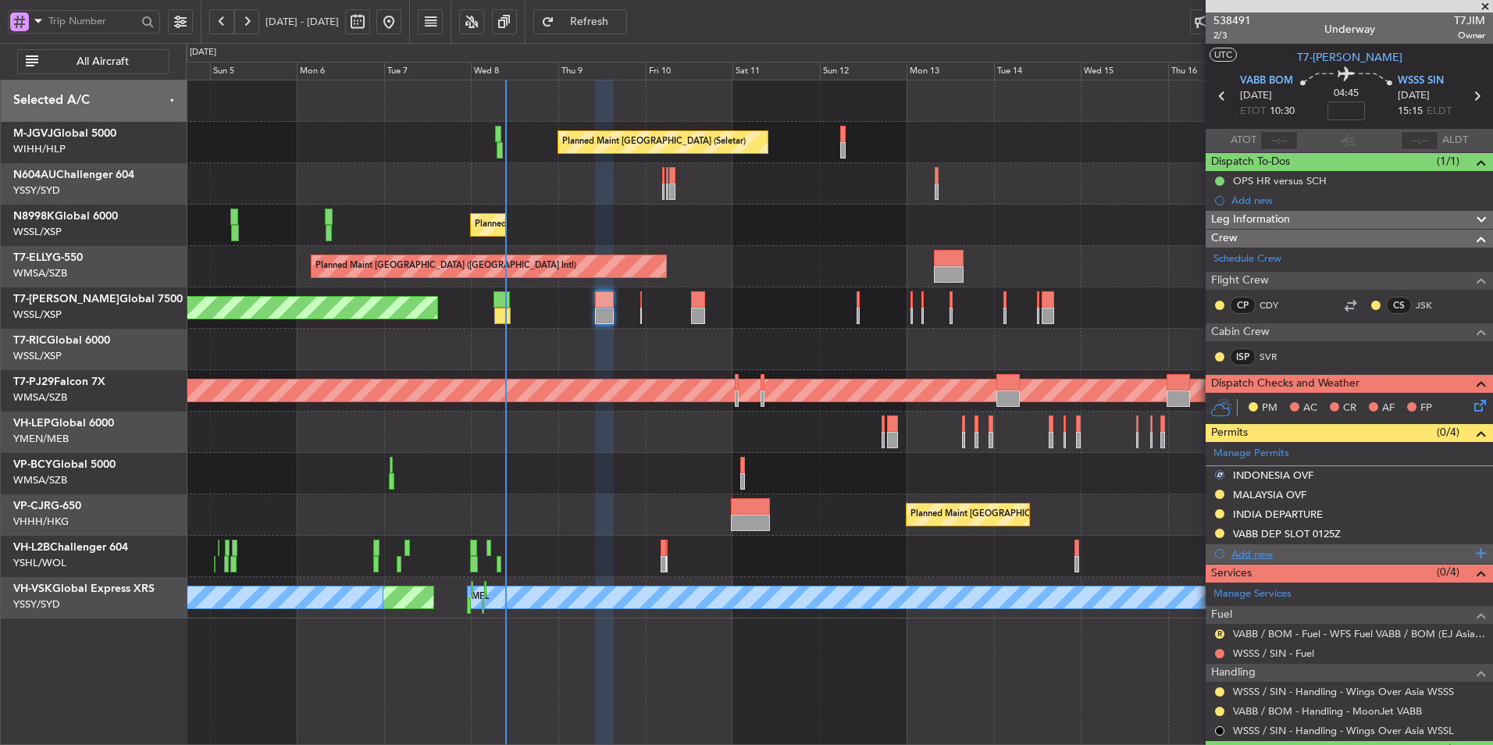
scroll to position [74, 0]
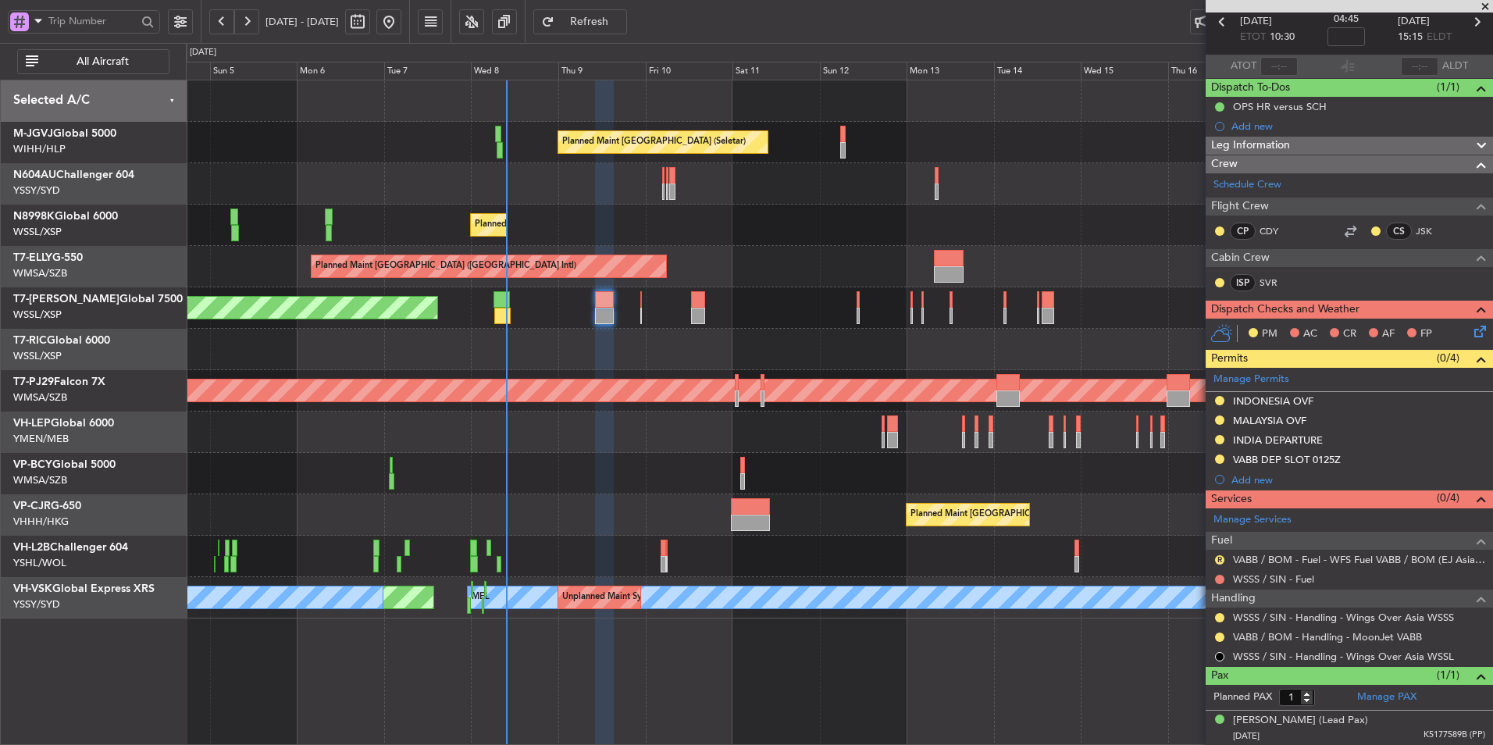
click at [469, 478] on div at bounding box center [839, 473] width 1306 height 41
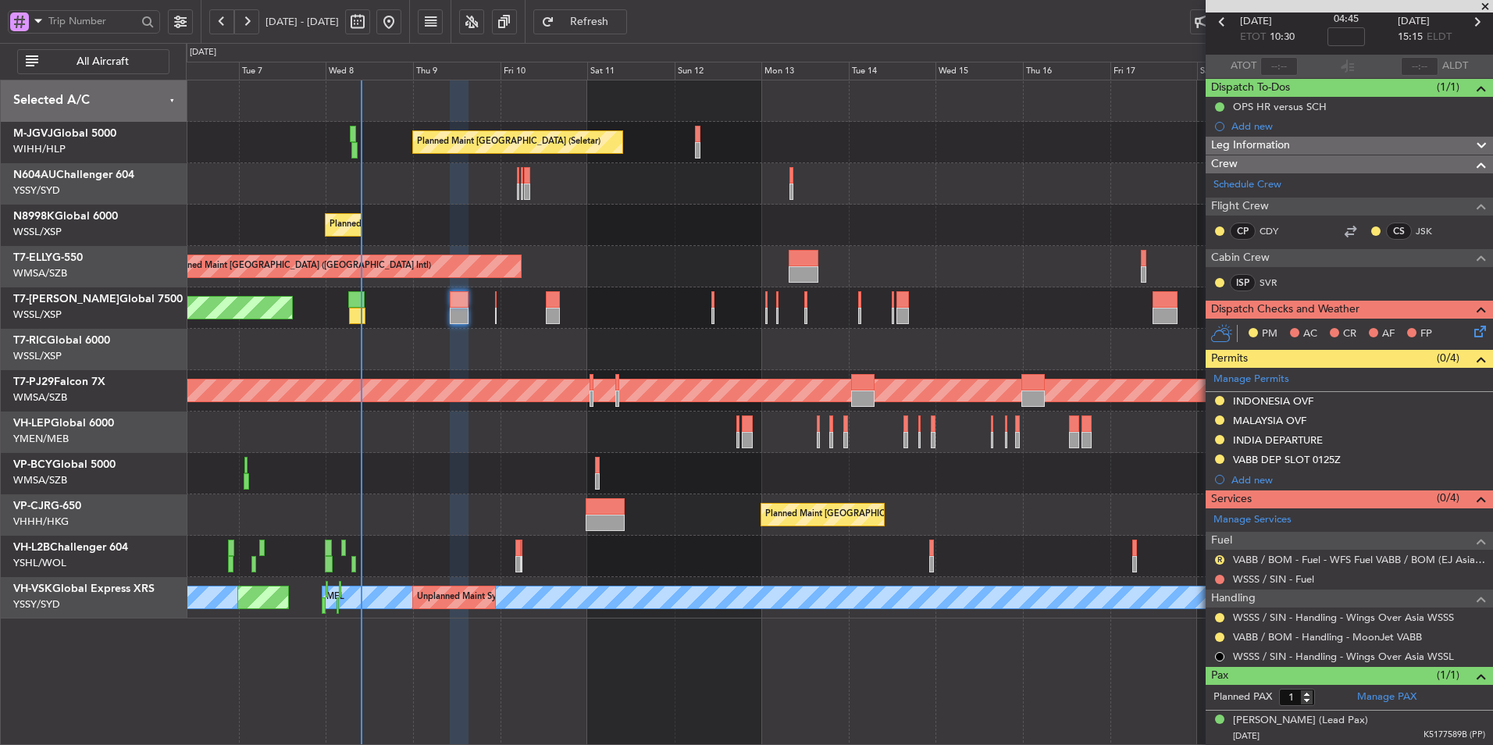
click at [592, 450] on div at bounding box center [839, 431] width 1306 height 41
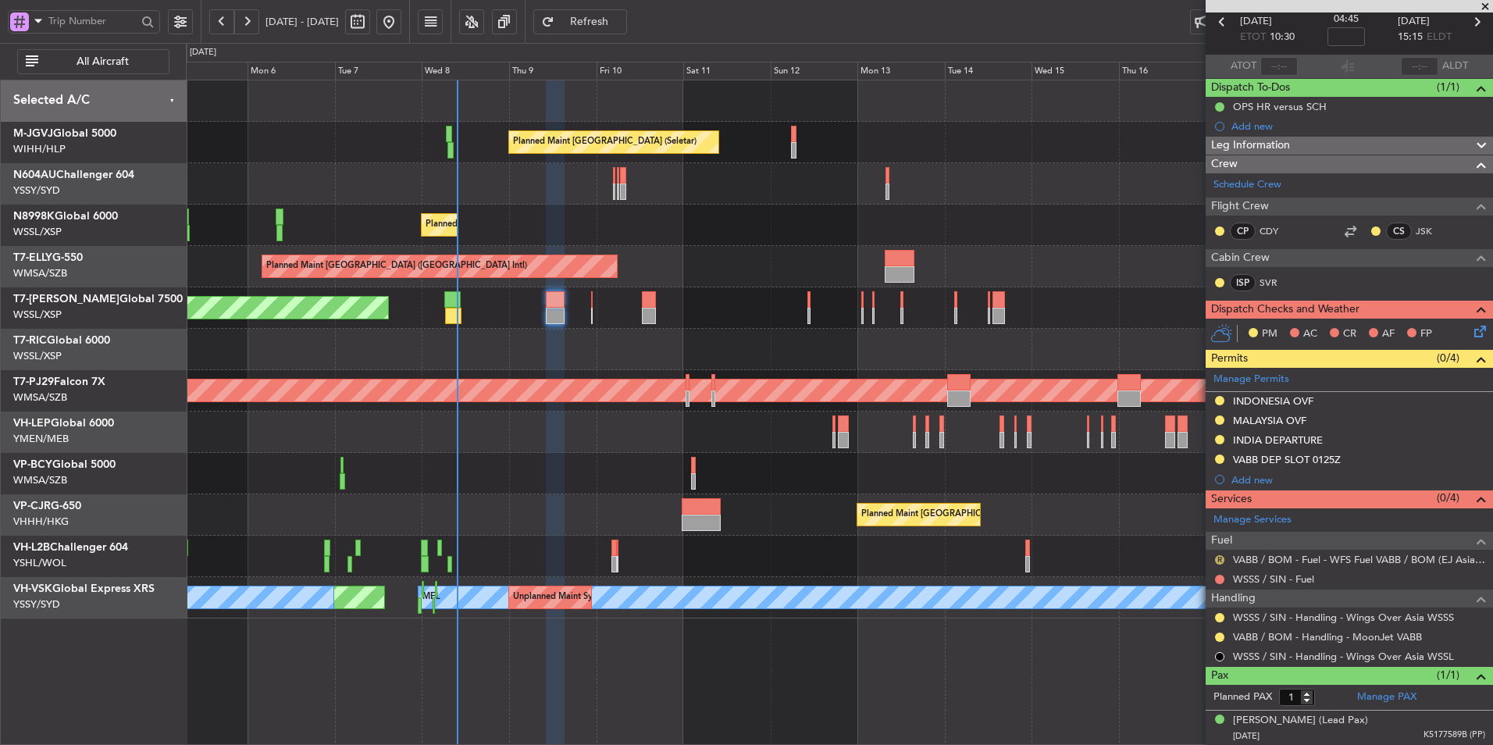
click at [1219, 556] on button "R" at bounding box center [1219, 559] width 9 height 9
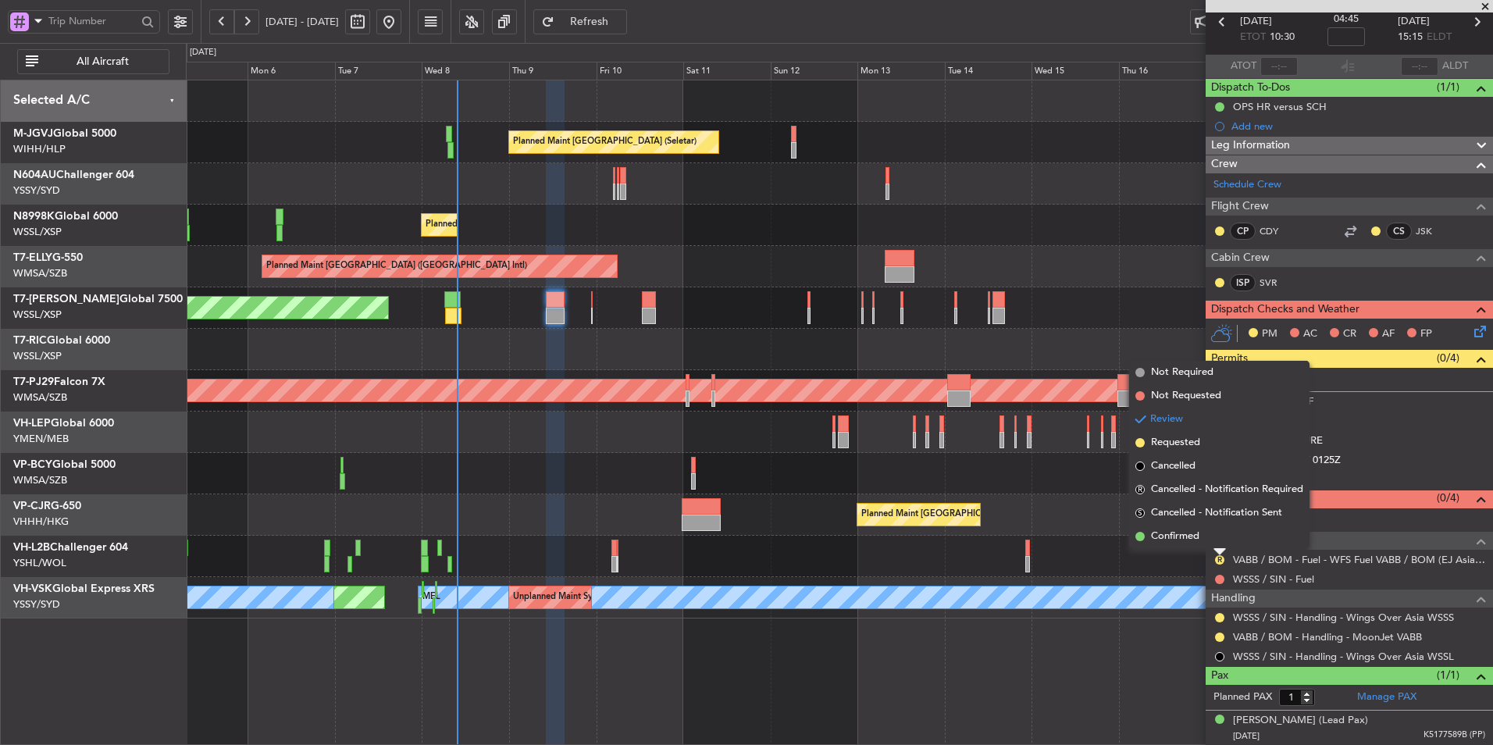
drag, startPoint x: 1192, startPoint y: 446, endPoint x: 1170, endPoint y: 444, distance: 21.9
click at [1192, 445] on span "Requested" at bounding box center [1175, 443] width 49 height 16
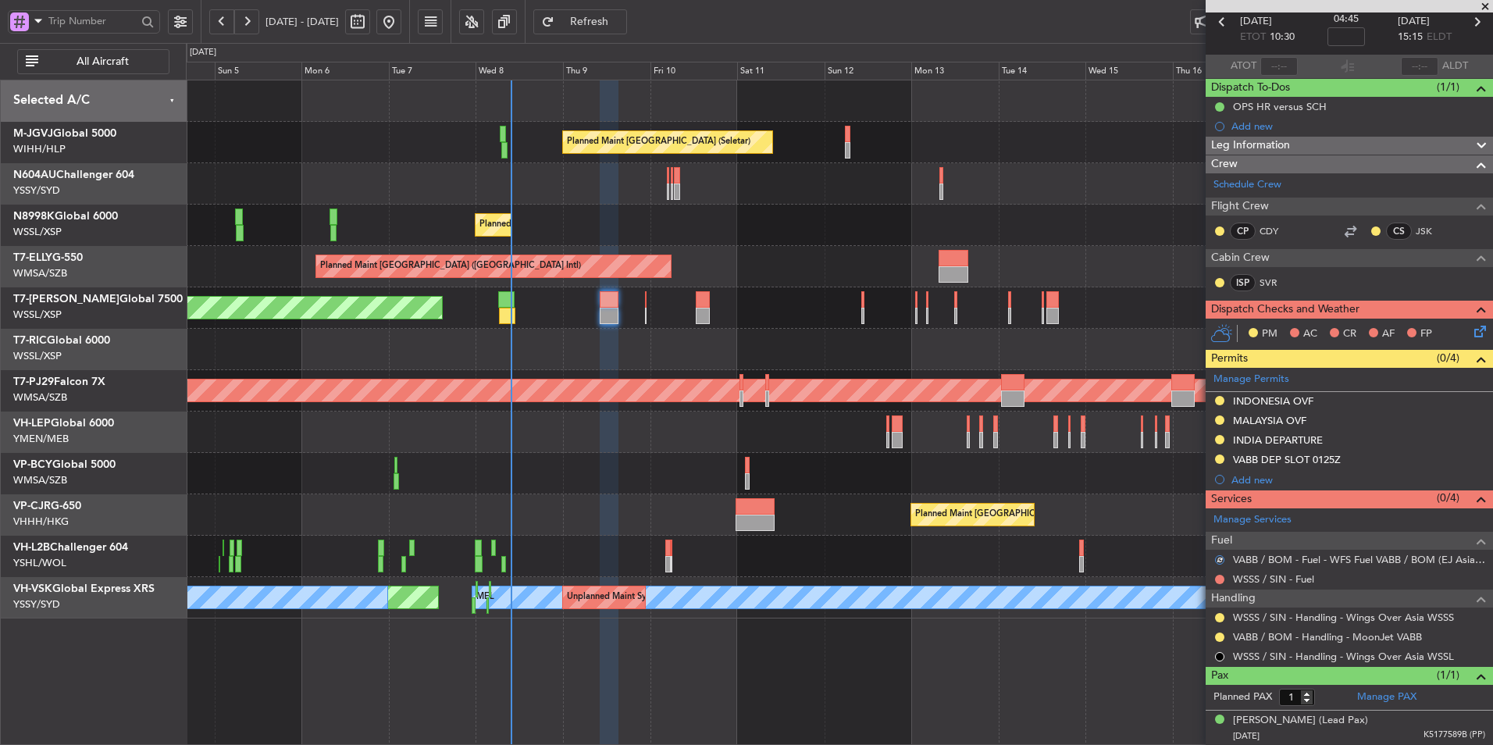
click at [558, 422] on div at bounding box center [839, 431] width 1306 height 41
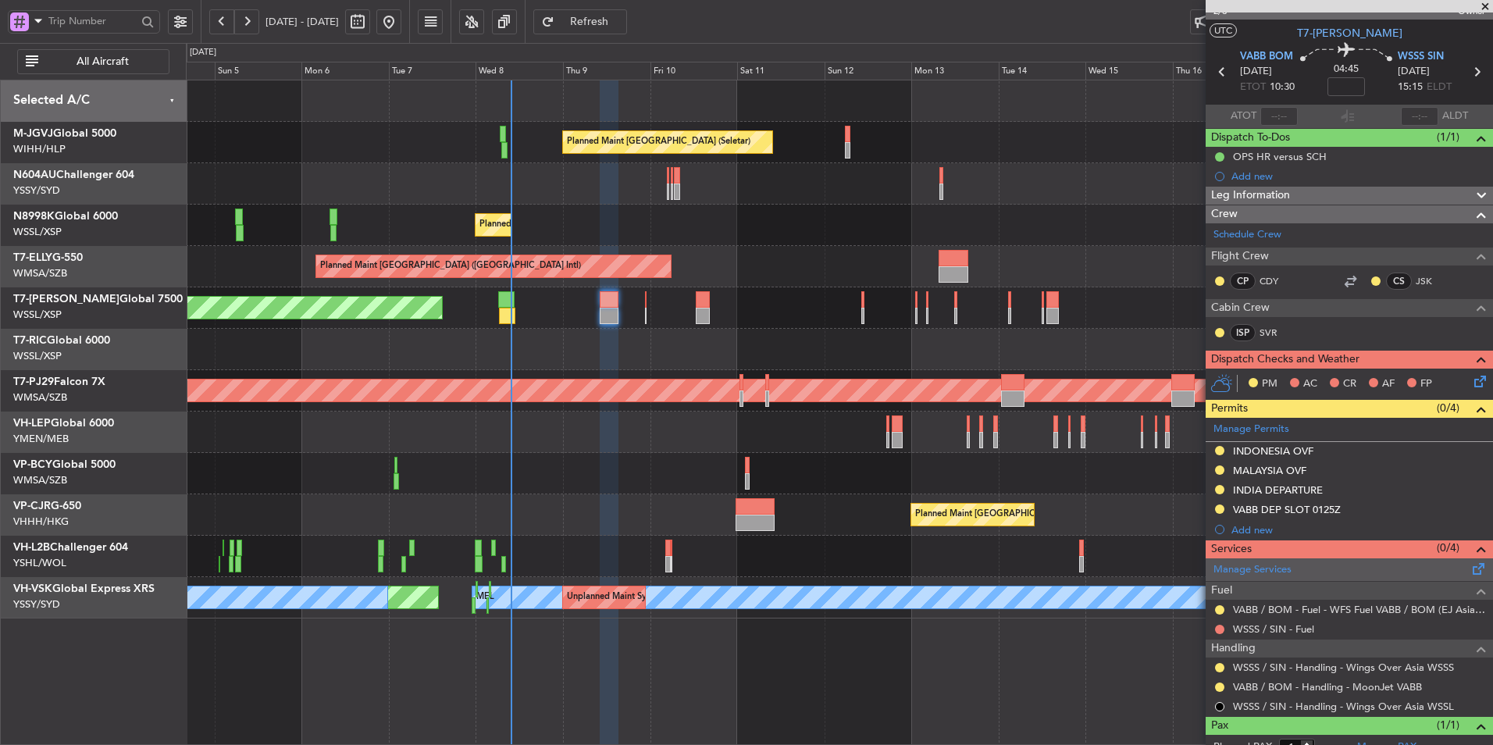
scroll to position [0, 0]
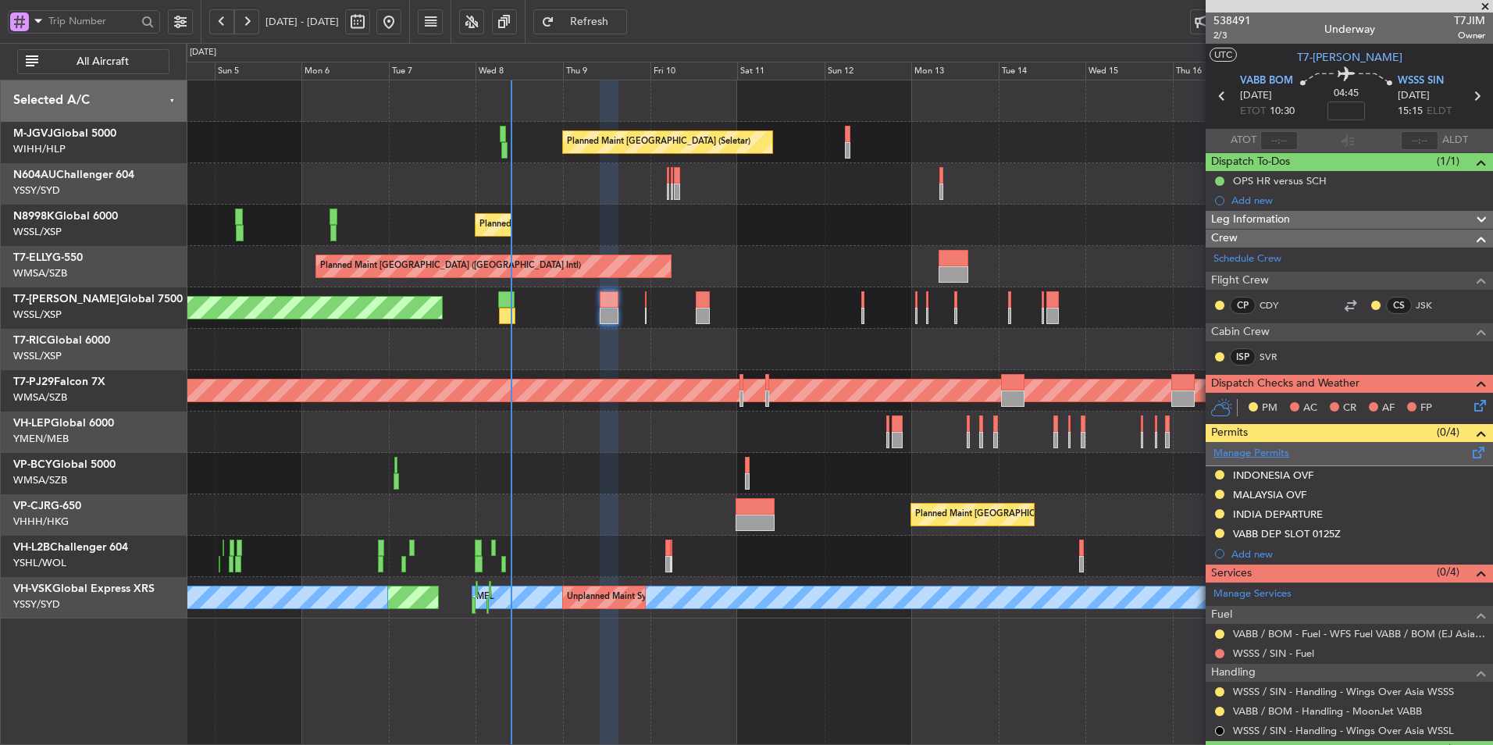
click at [1264, 456] on link "Manage Permits" at bounding box center [1251, 454] width 76 height 16
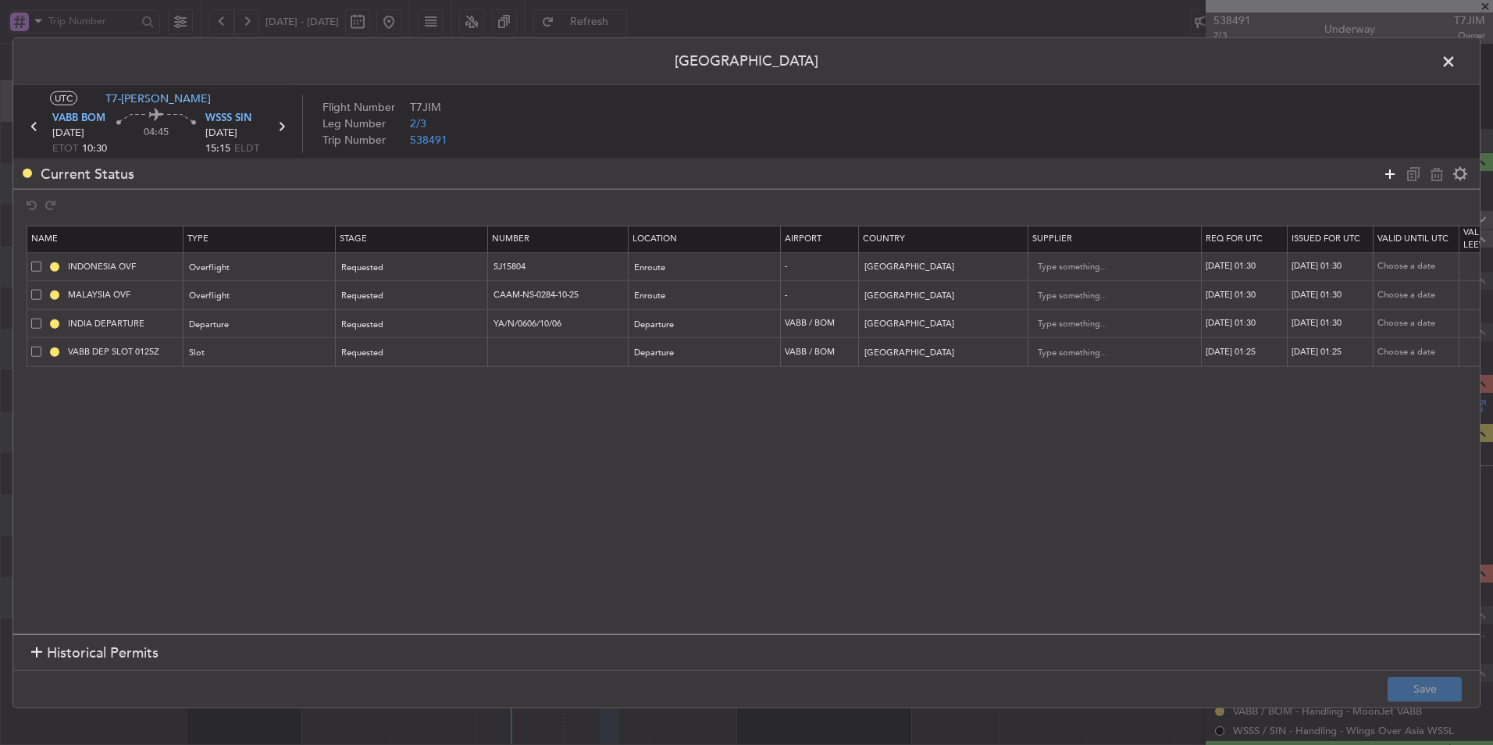
click at [1387, 173] on icon at bounding box center [1389, 173] width 19 height 19
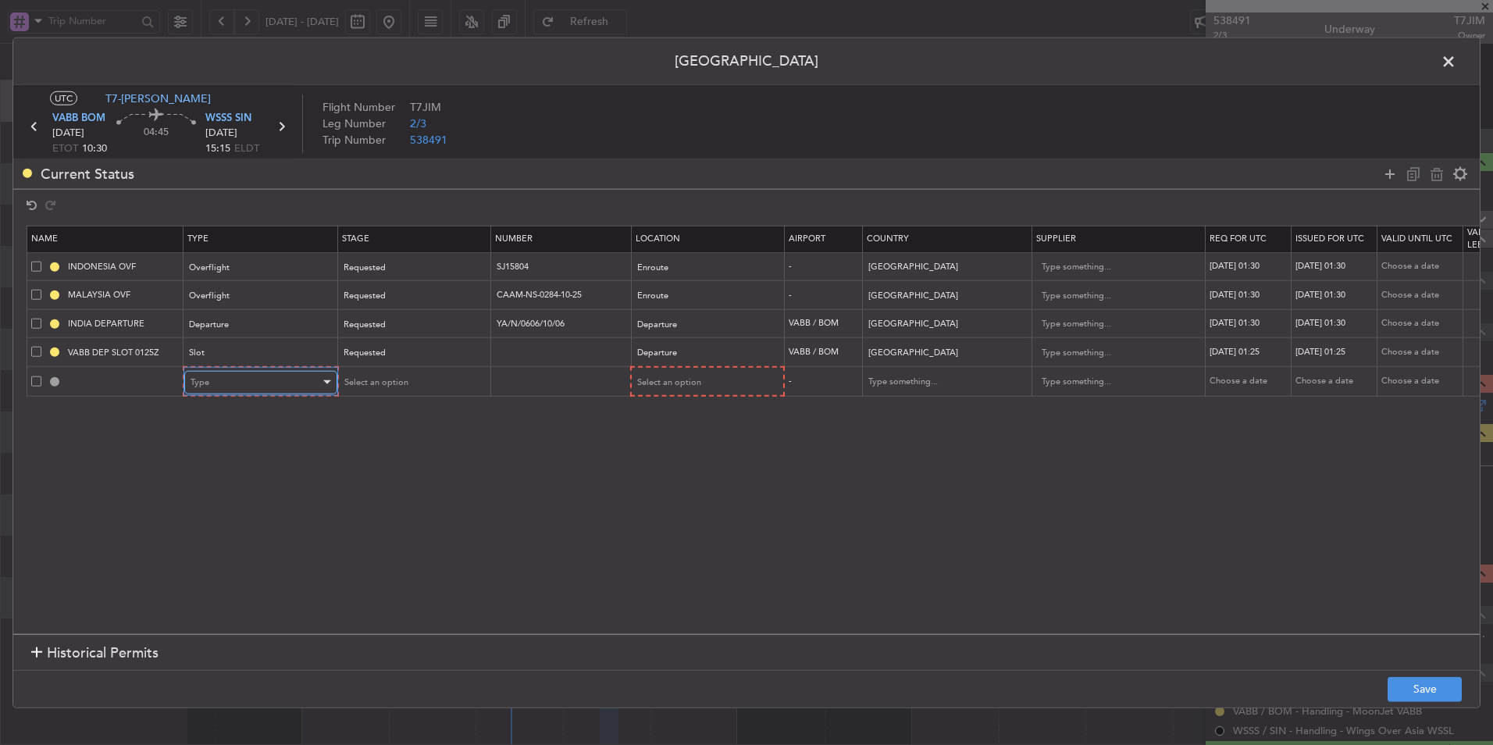
click at [262, 373] on div "Type" at bounding box center [255, 381] width 130 height 23
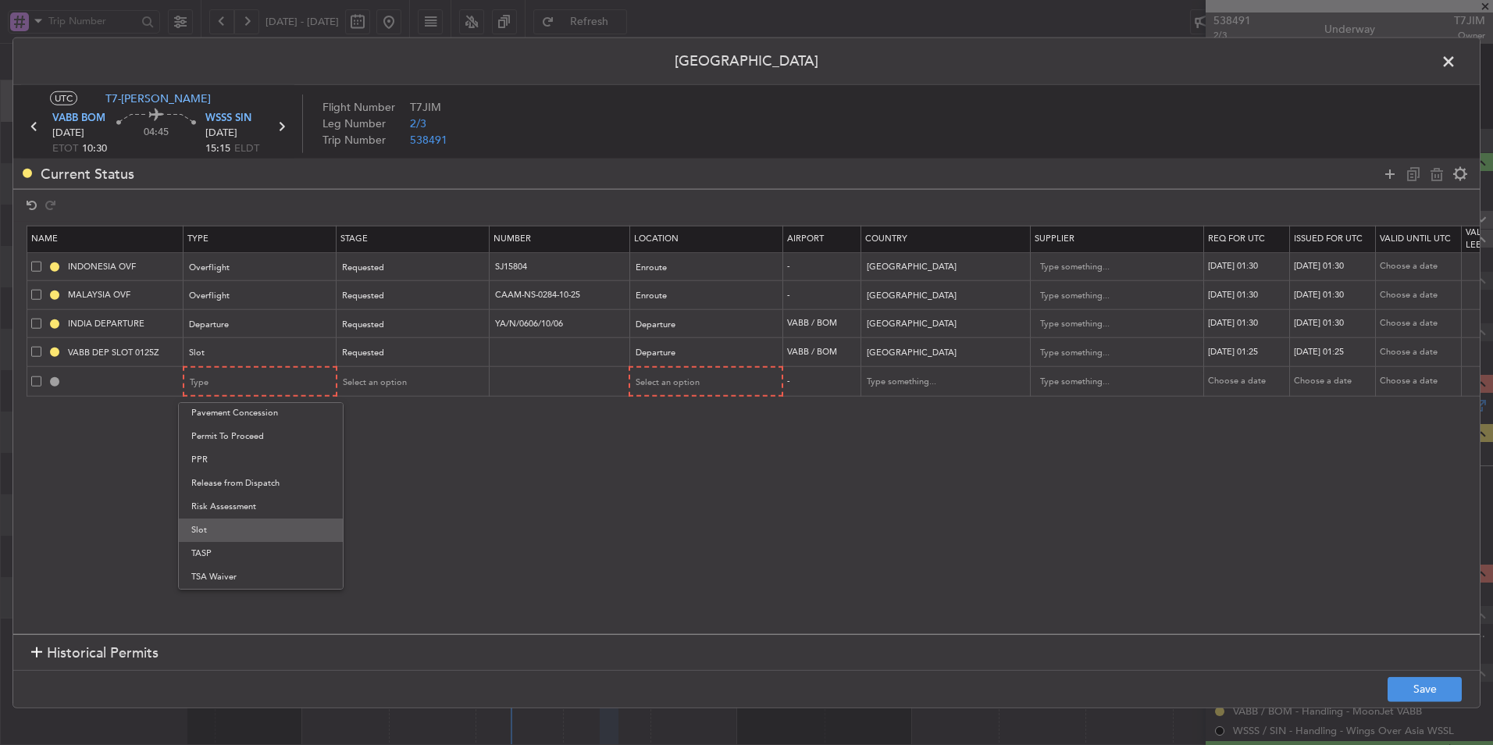
click at [233, 540] on span "Slot" at bounding box center [260, 529] width 139 height 23
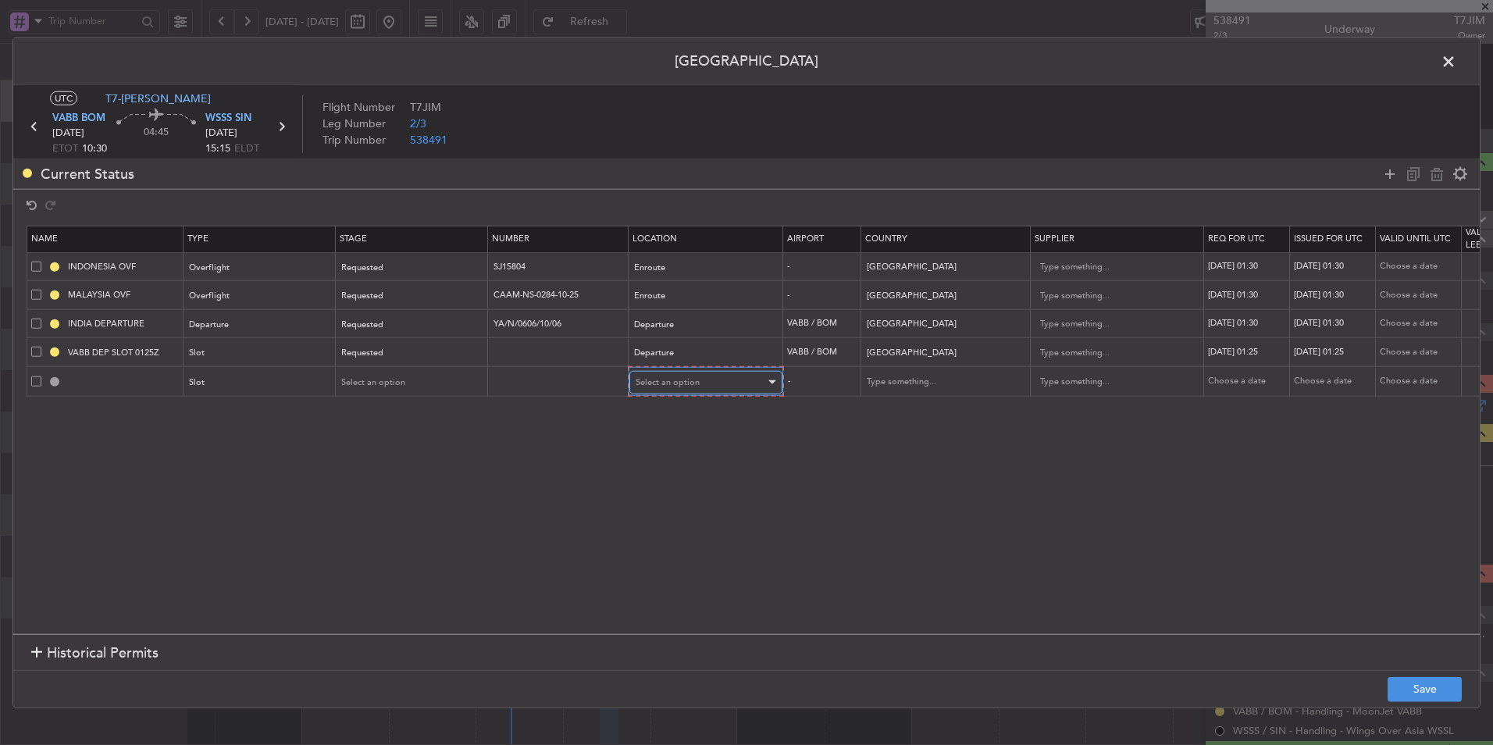
click at [684, 380] on span "Select an option" at bounding box center [668, 382] width 64 height 12
click at [681, 462] on span "Arrival" at bounding box center [705, 461] width 139 height 23
click at [1428, 685] on button "Save" at bounding box center [1424, 688] width 74 height 25
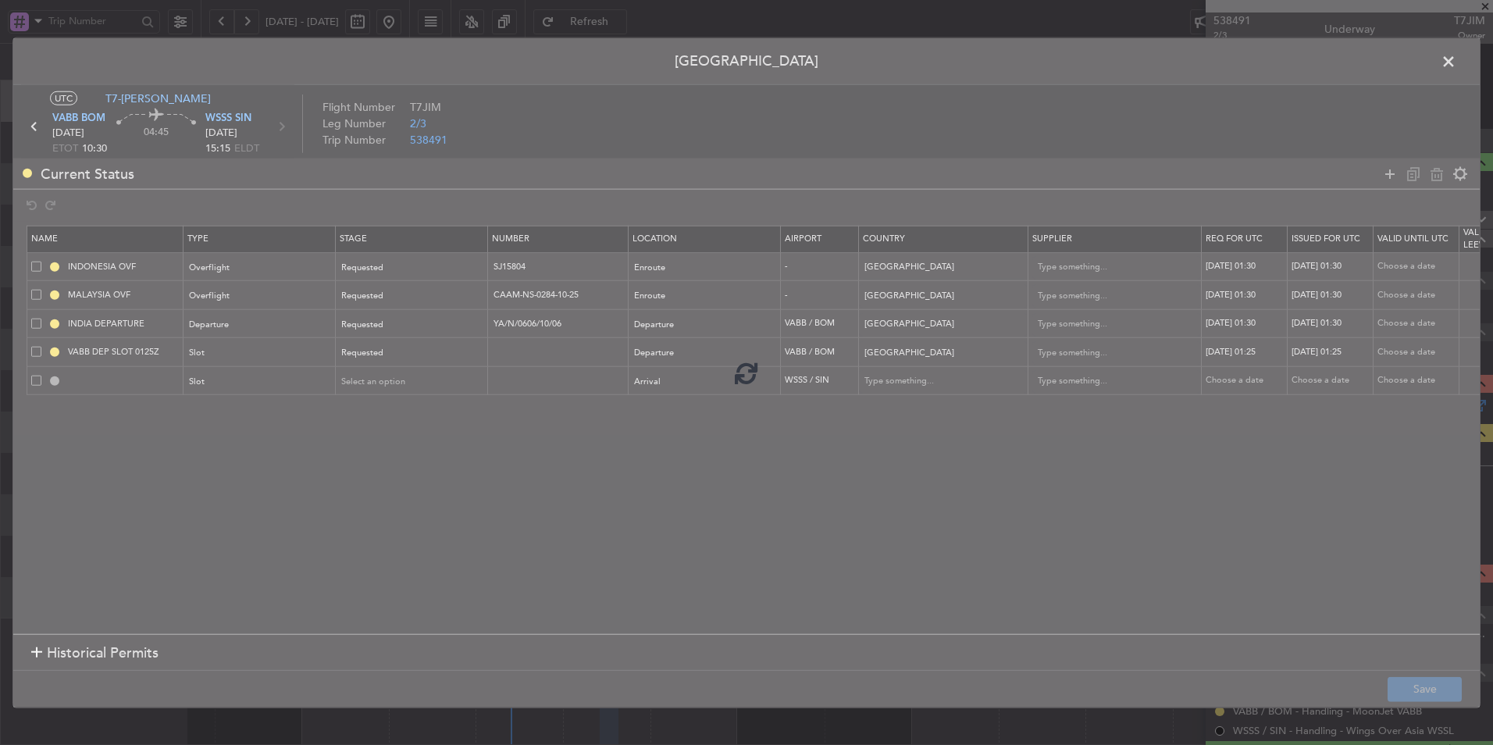
type input "WSSS ARR SLOT"
type input "[GEOGRAPHIC_DATA]"
type input "NNN"
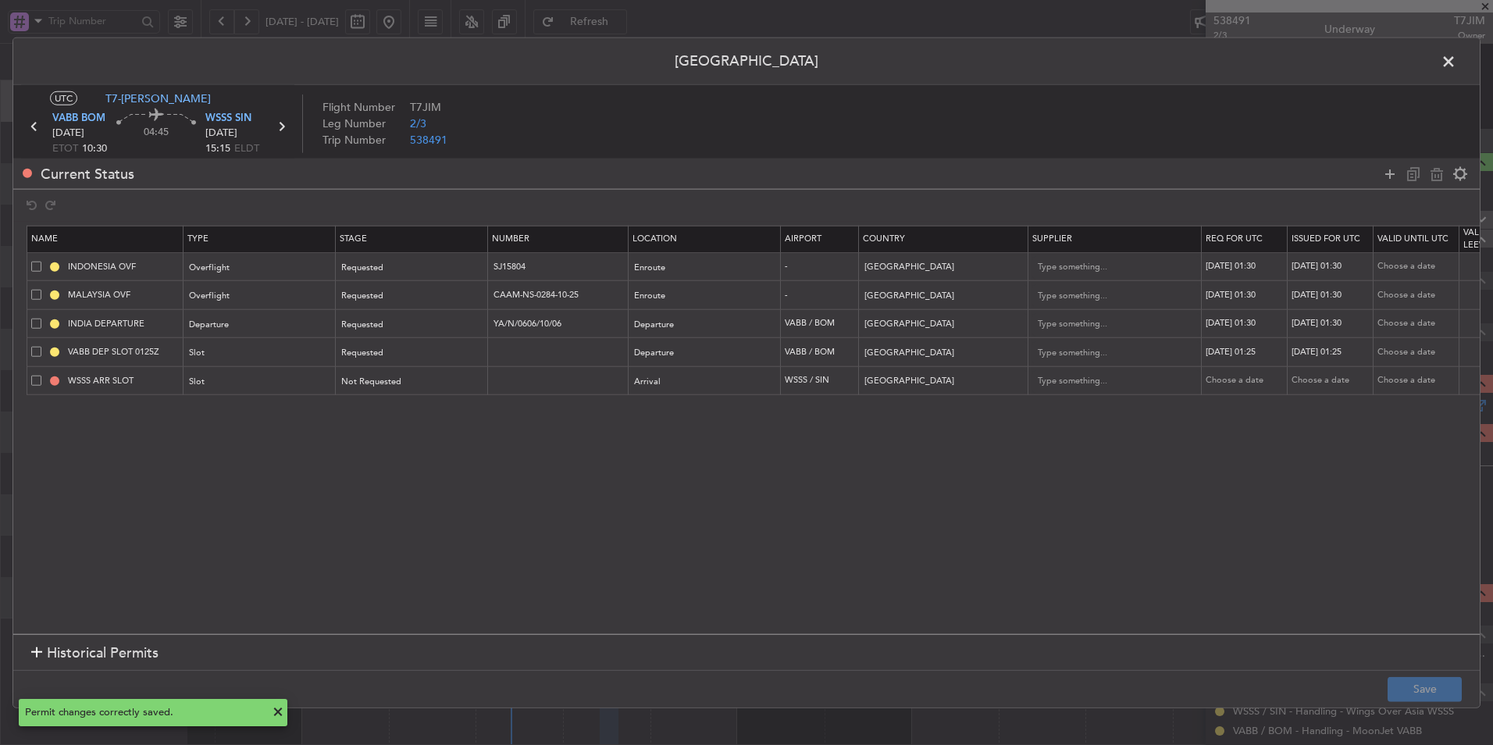
click at [1456, 59] on span at bounding box center [1456, 65] width 0 height 31
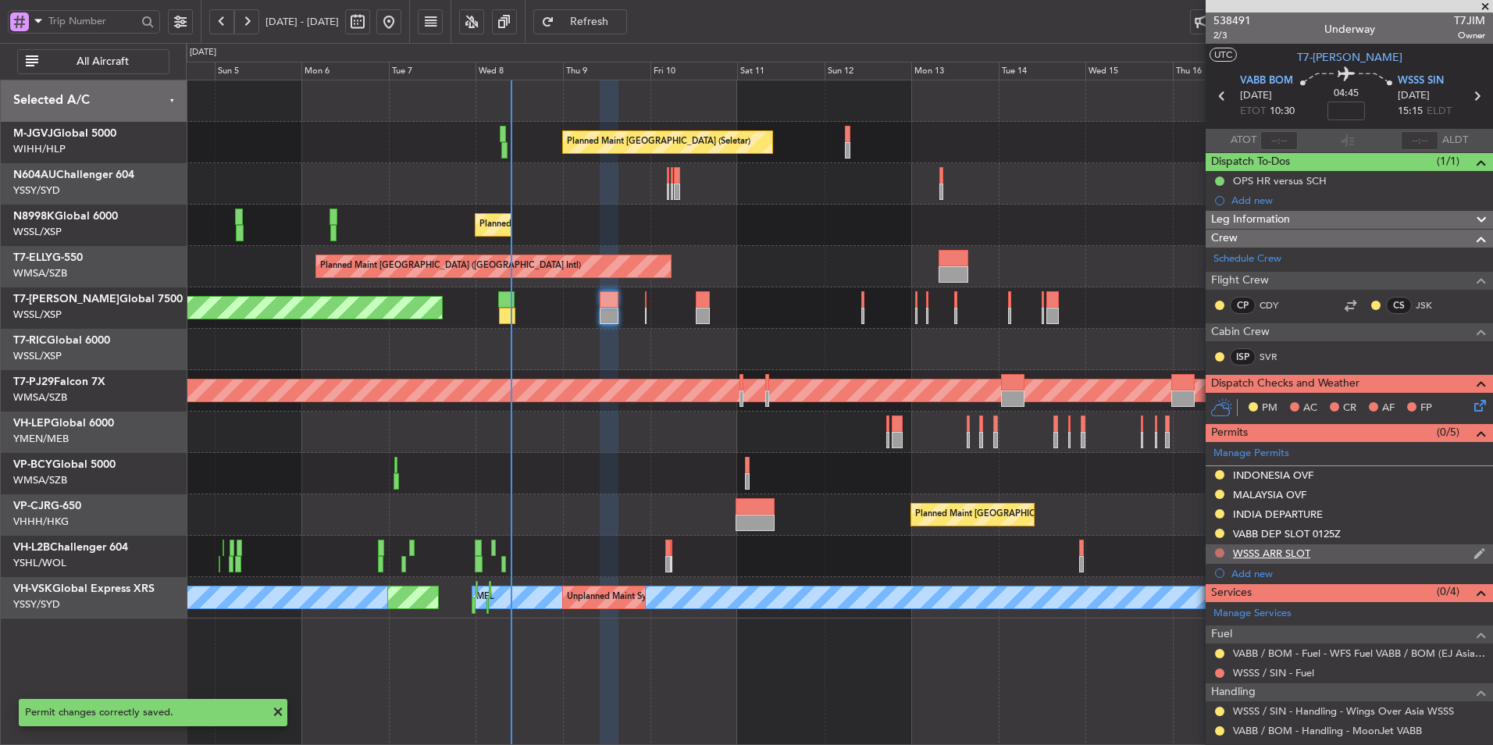
click at [1220, 549] on button at bounding box center [1219, 552] width 9 height 9
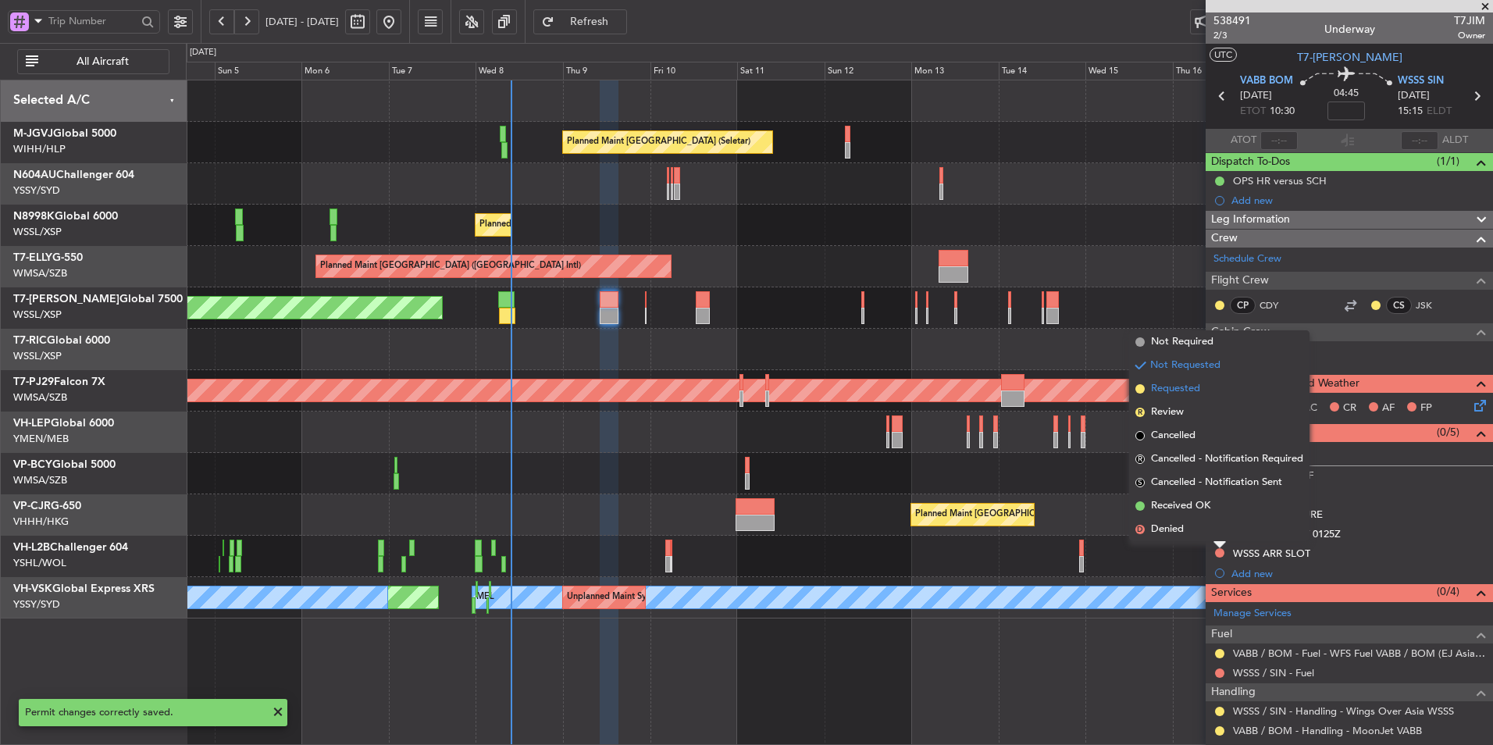
click at [1198, 393] on span "Requested" at bounding box center [1175, 389] width 49 height 16
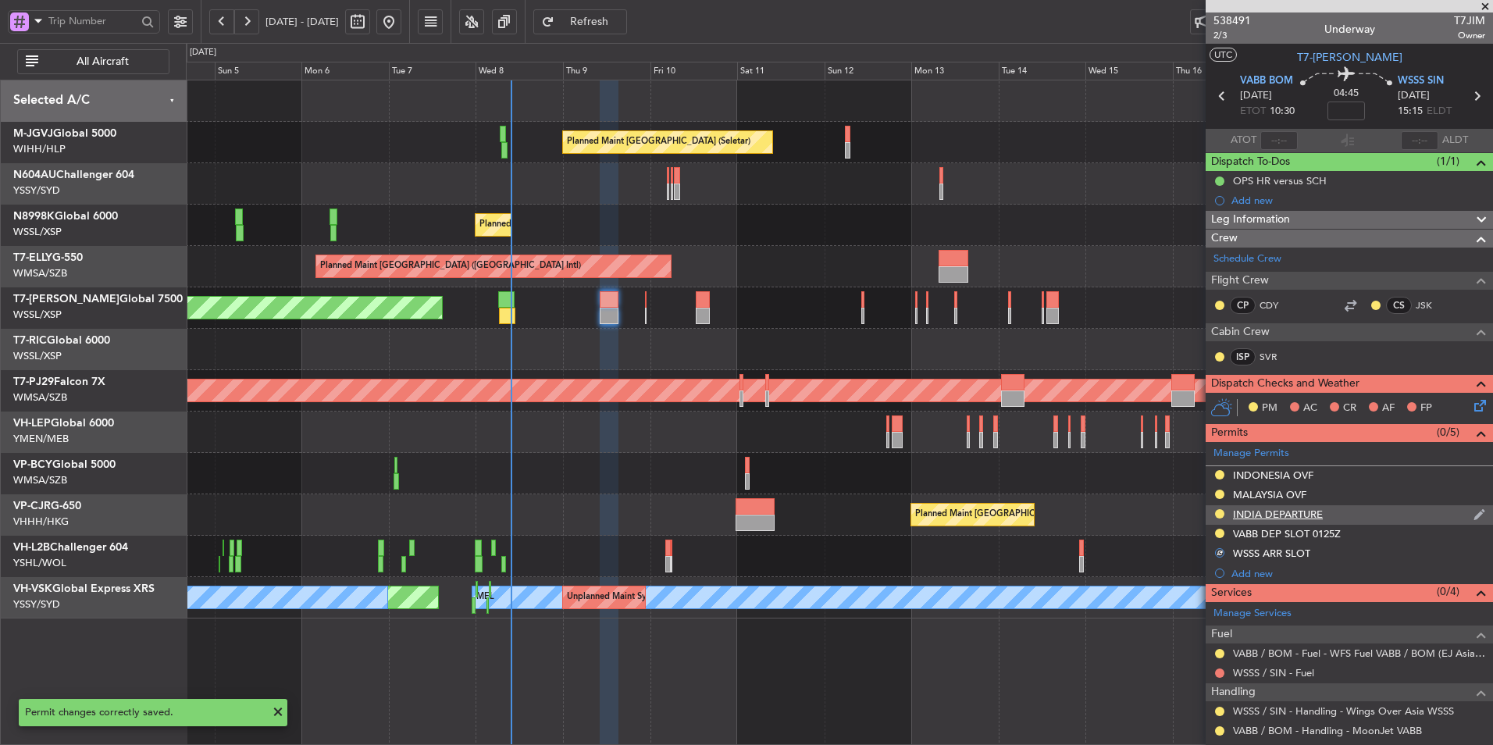
scroll to position [94, 0]
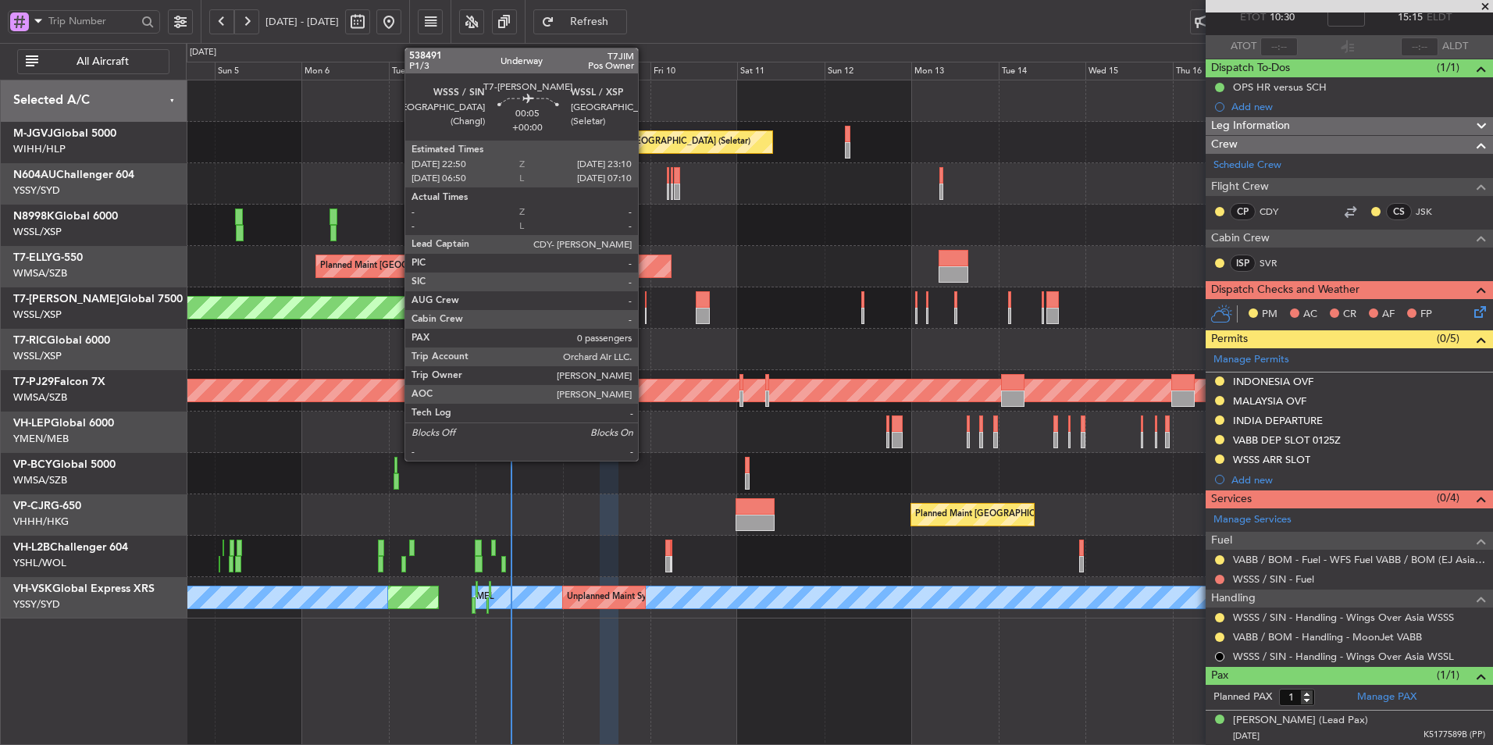
click at [645, 309] on div at bounding box center [646, 316] width 2 height 16
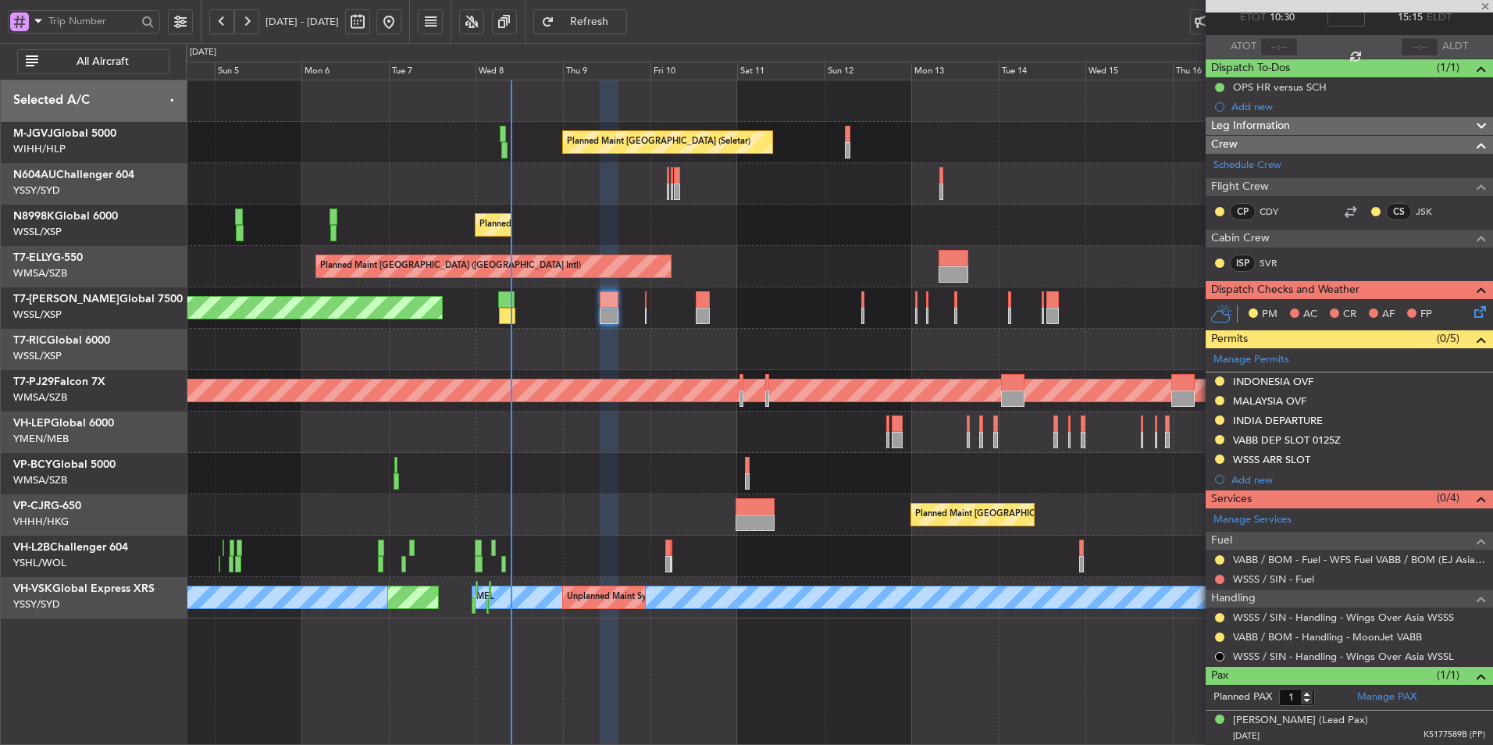
type input "0"
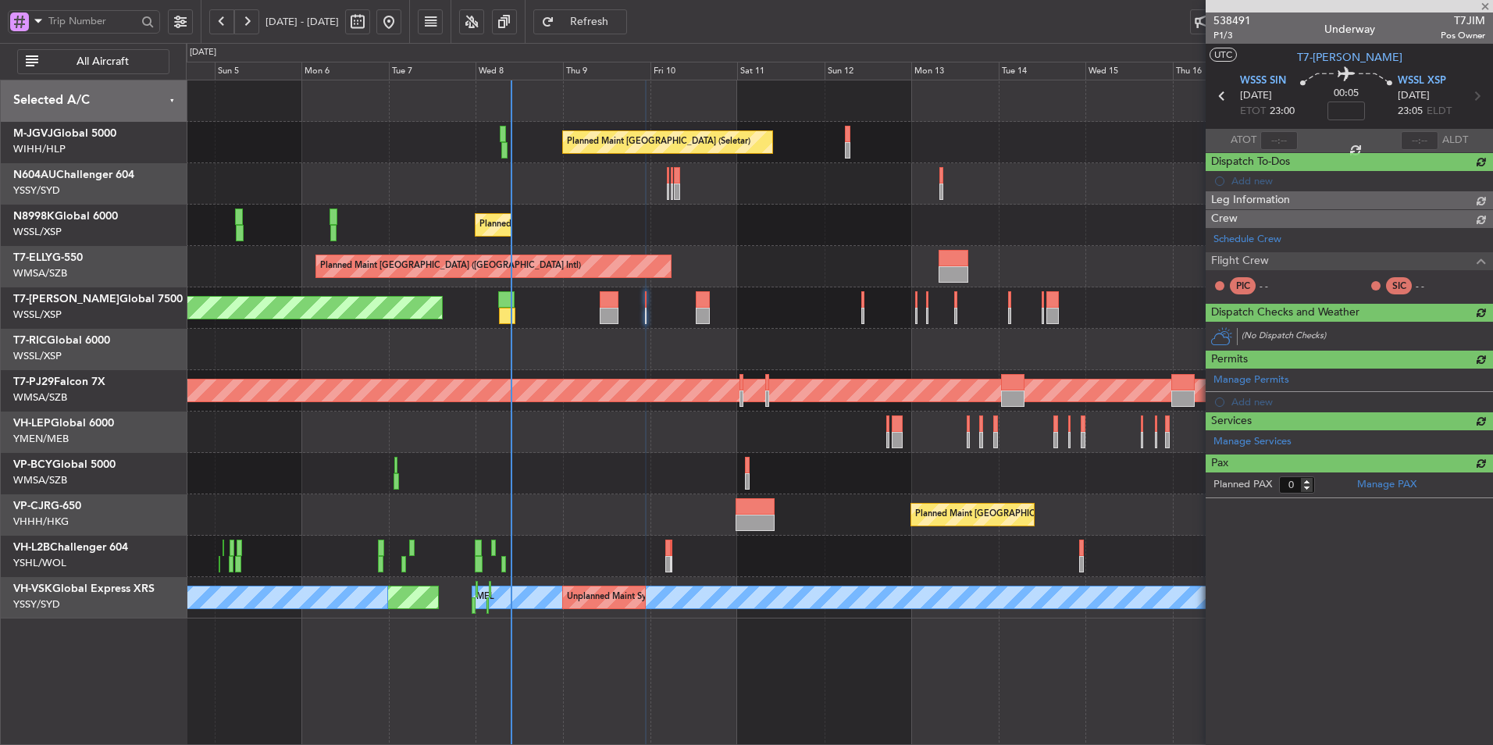
scroll to position [0, 0]
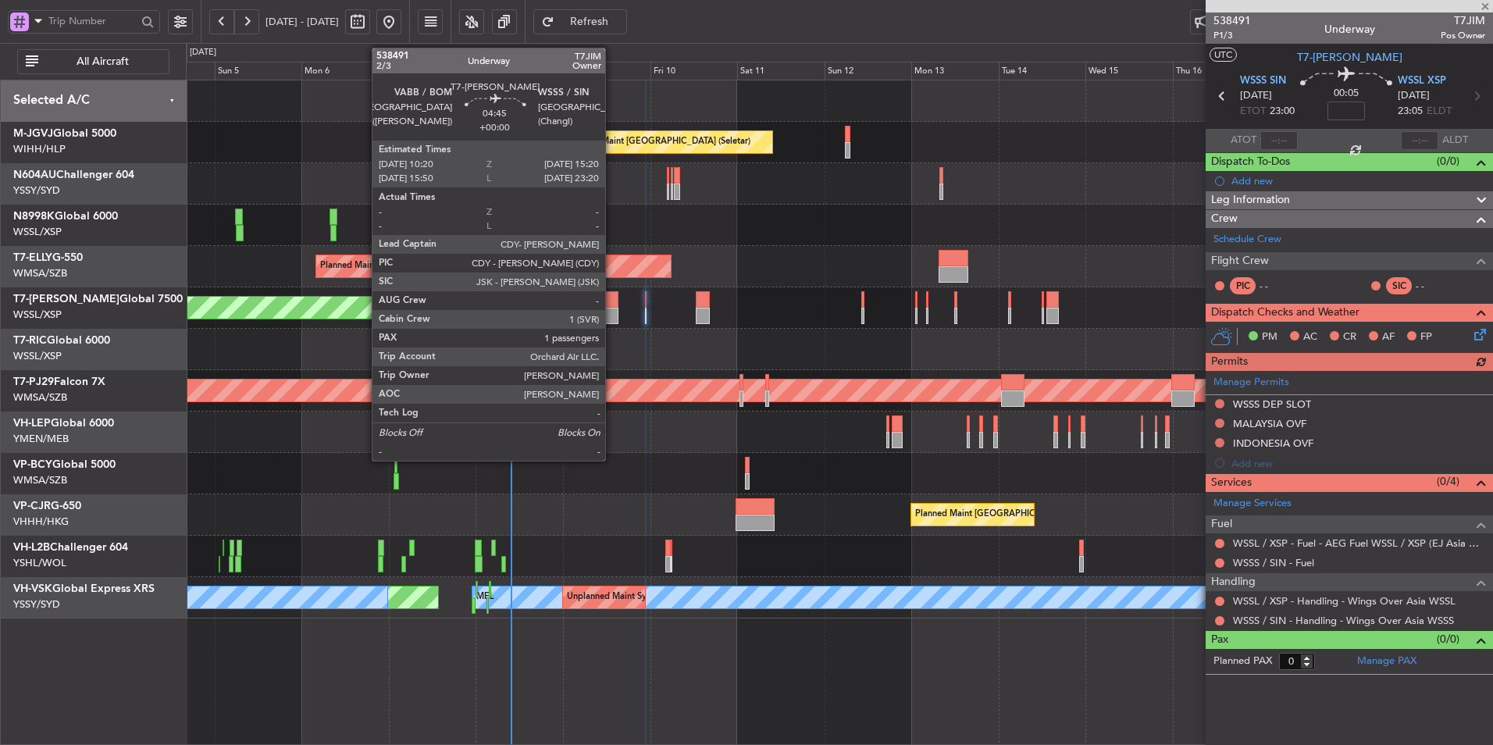
click at [611, 308] on div at bounding box center [609, 316] width 19 height 16
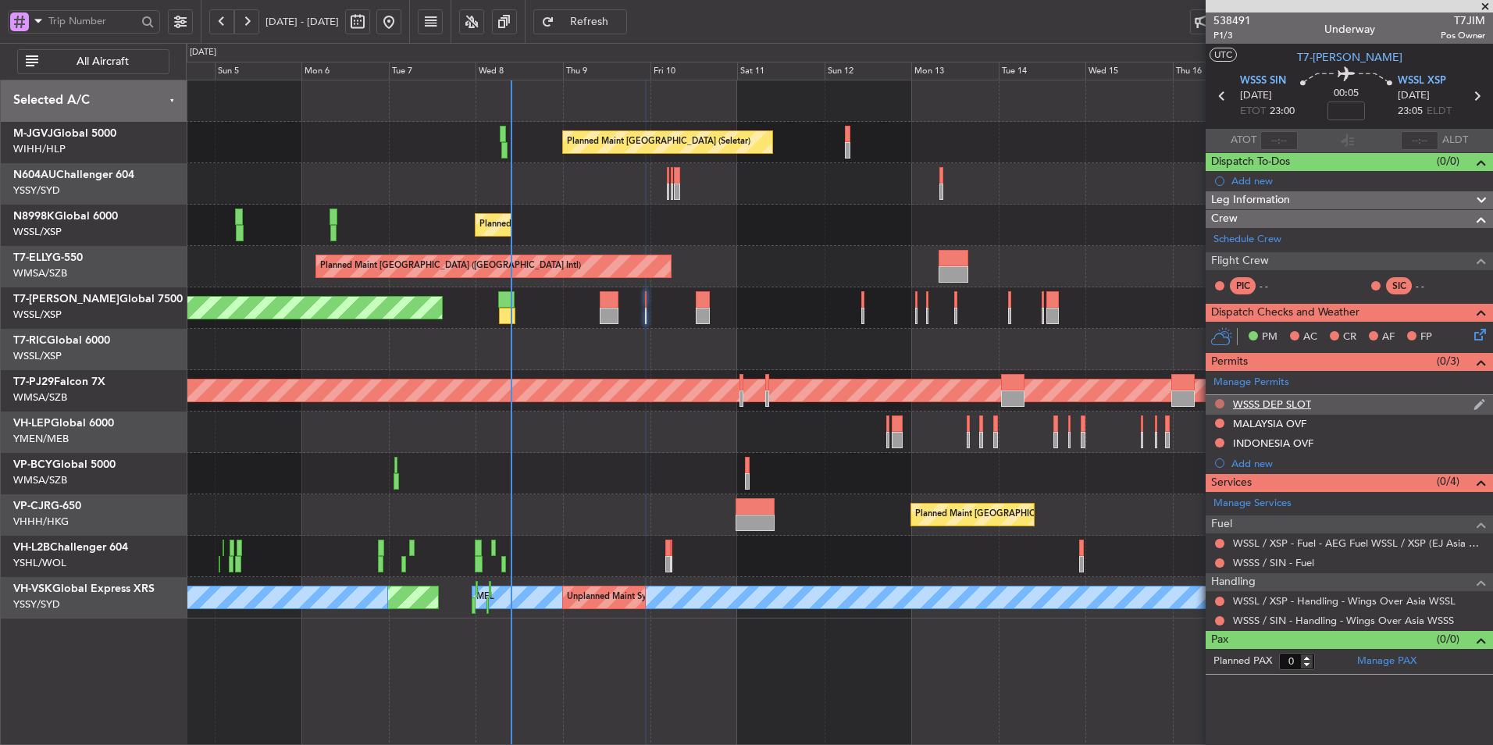
click at [1216, 402] on button at bounding box center [1219, 403] width 9 height 9
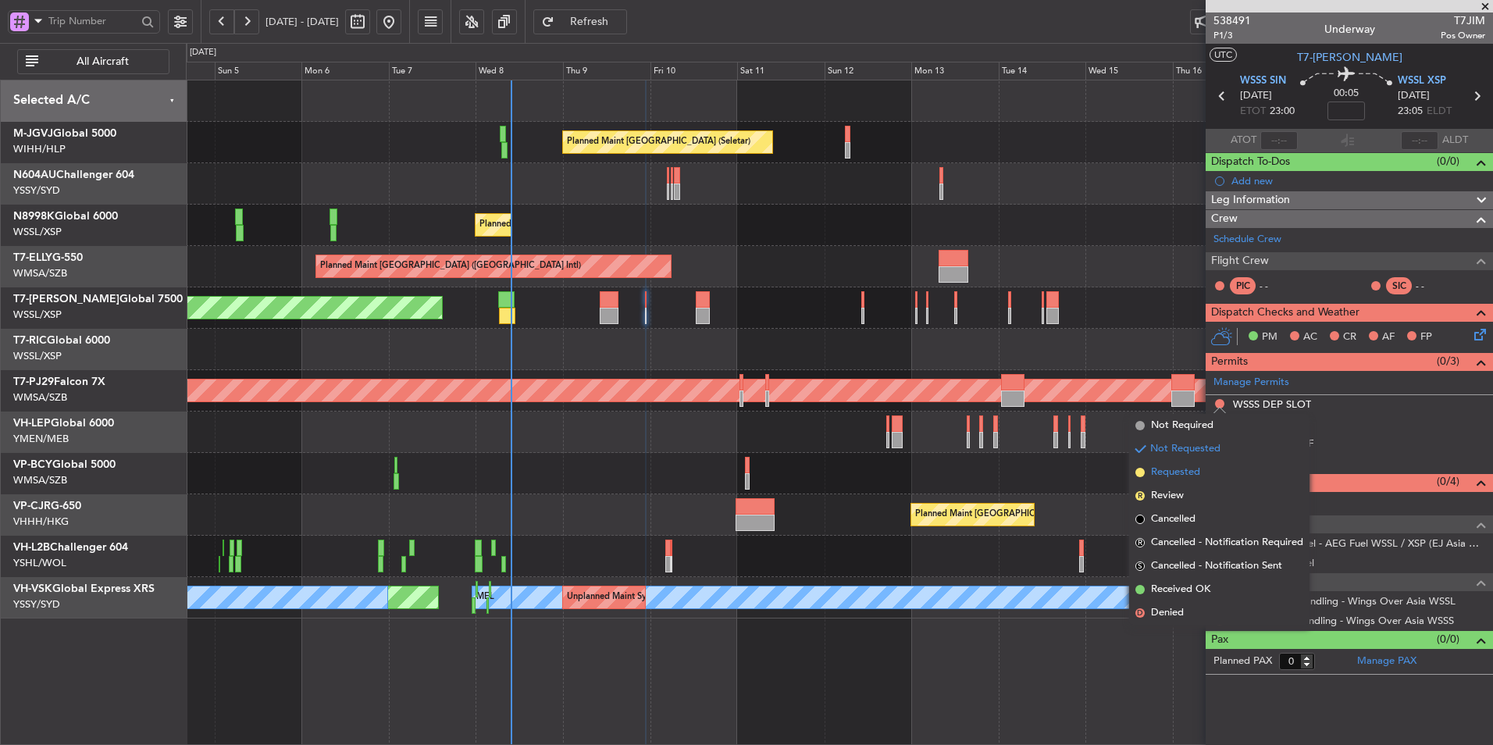
click at [1191, 472] on span "Requested" at bounding box center [1175, 473] width 49 height 16
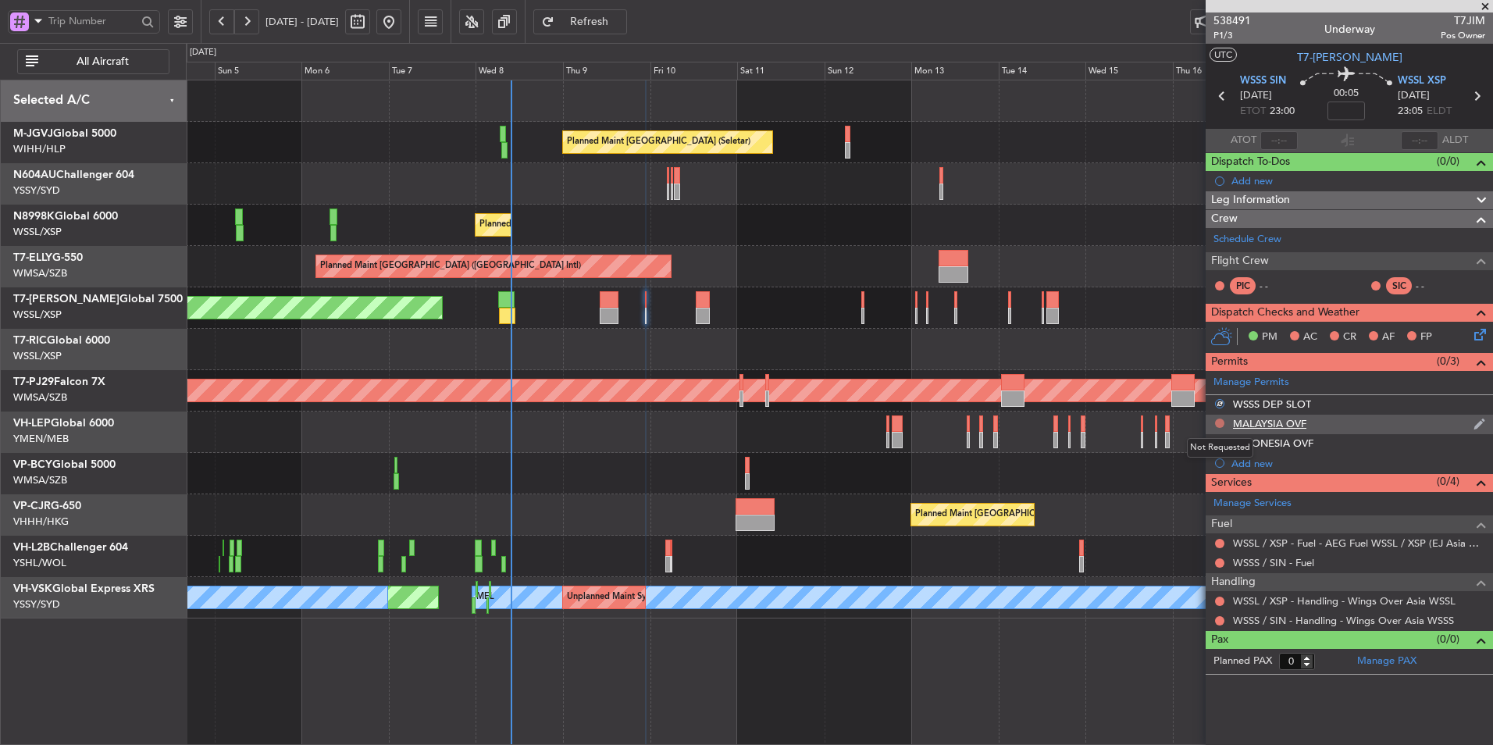
click at [1219, 422] on button at bounding box center [1219, 422] width 9 height 9
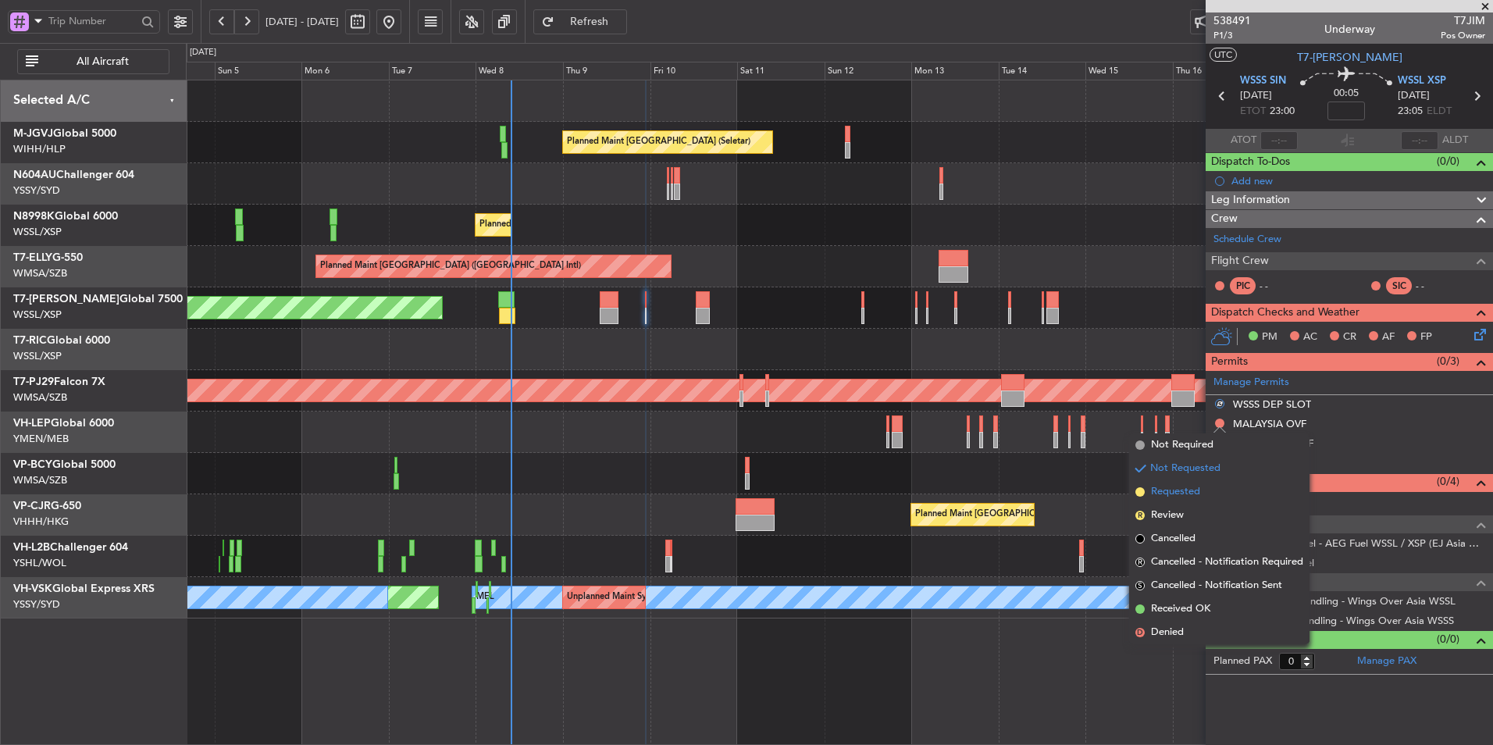
click at [1188, 494] on span "Requested" at bounding box center [1175, 492] width 49 height 16
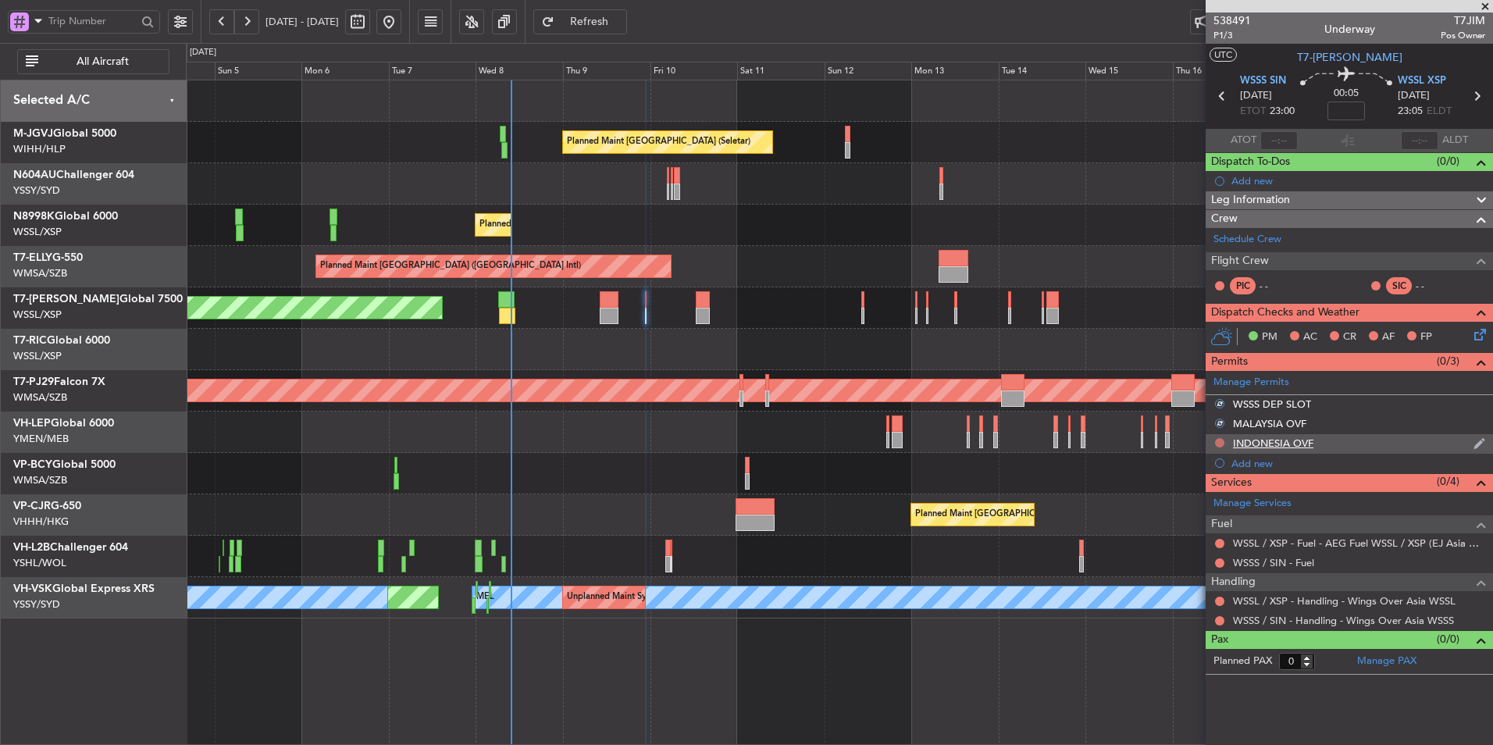
click at [1220, 440] on button at bounding box center [1219, 442] width 9 height 9
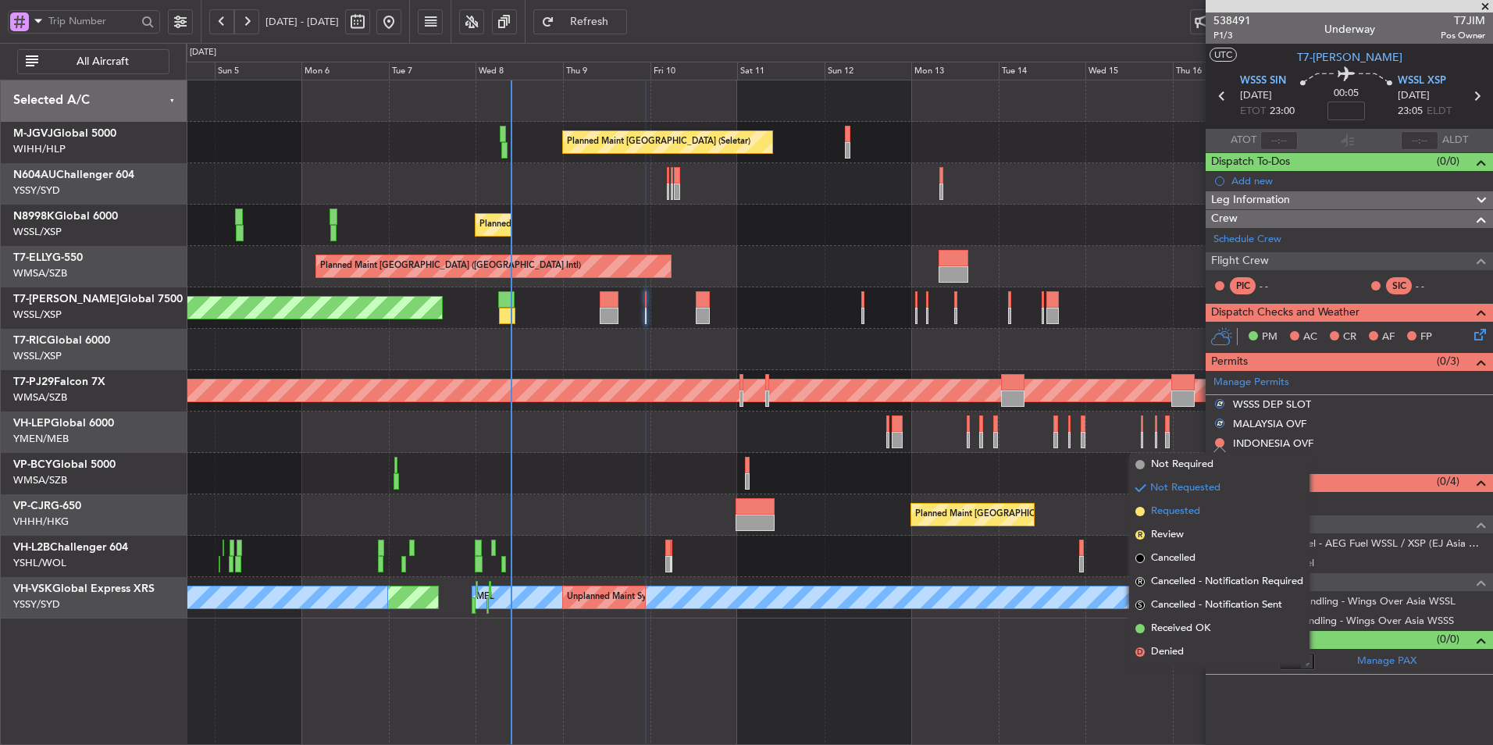
click at [1198, 512] on span "Requested" at bounding box center [1175, 512] width 49 height 16
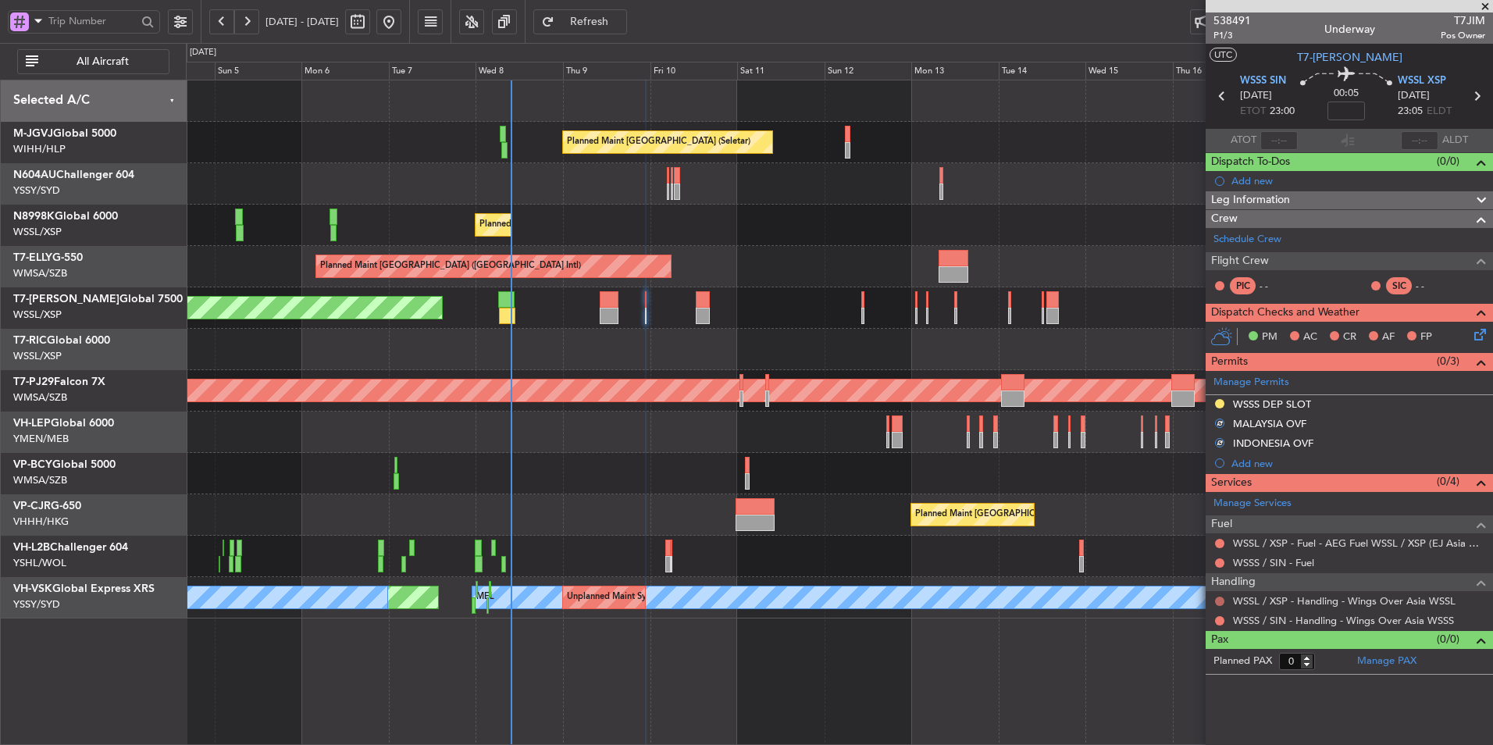
click at [1219, 598] on button at bounding box center [1219, 600] width 9 height 9
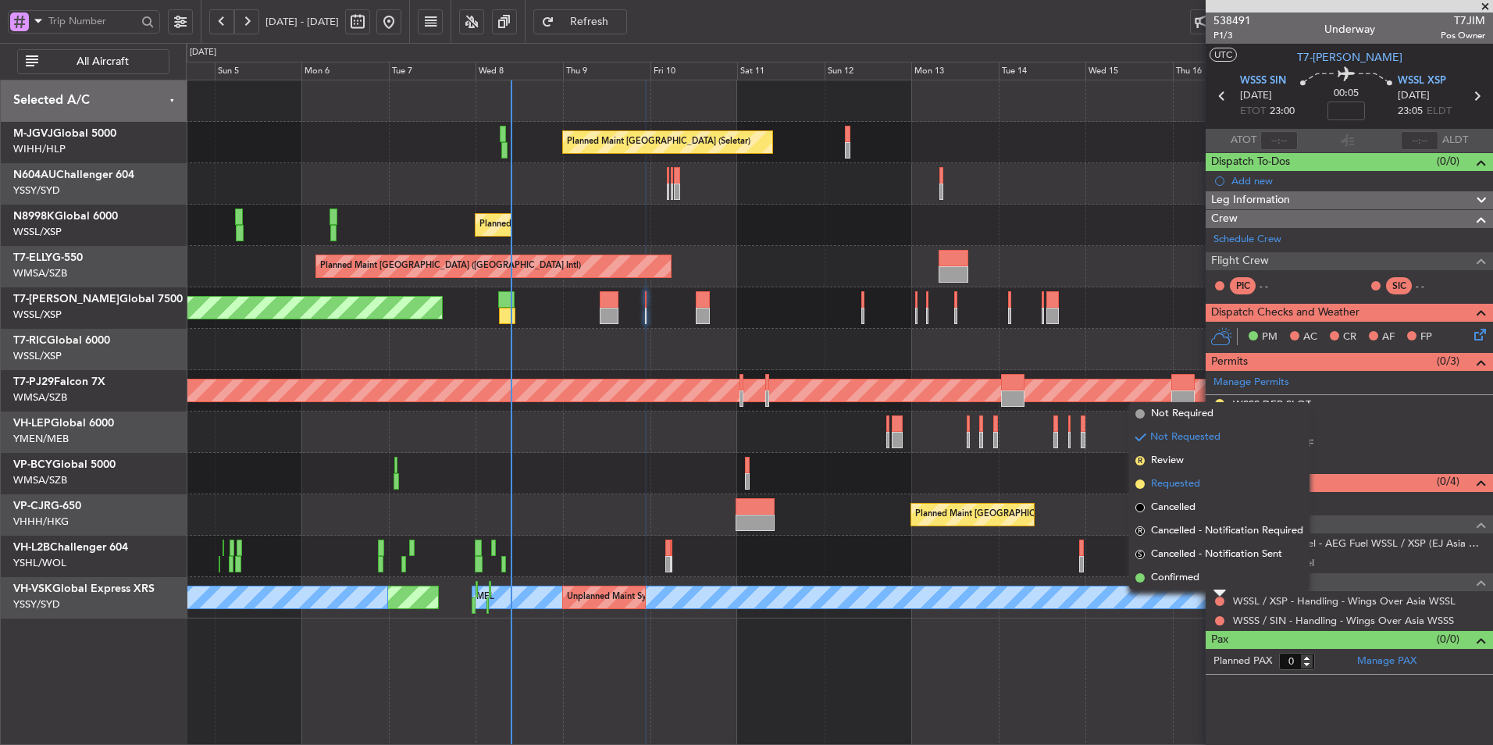
click at [1205, 487] on li "Requested" at bounding box center [1219, 483] width 180 height 23
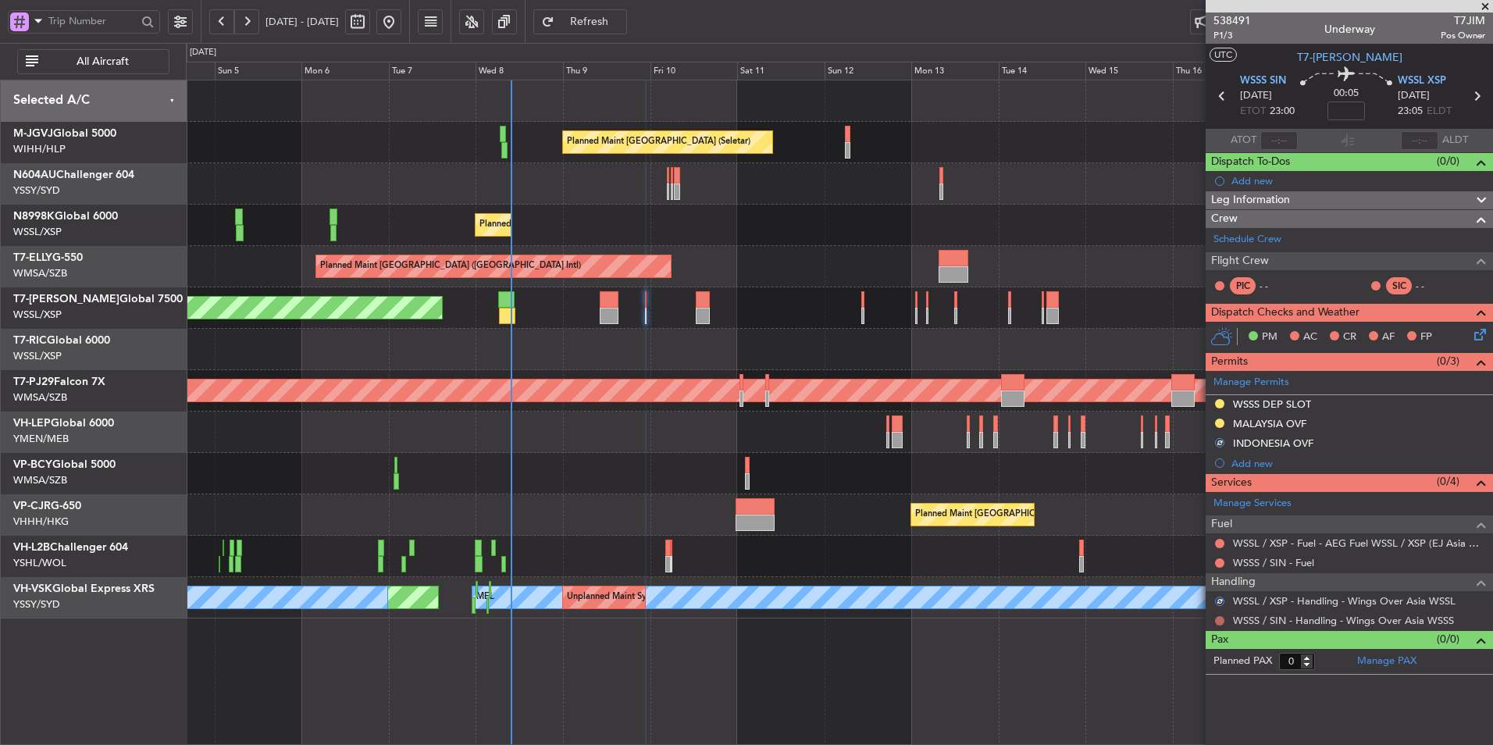
click at [1219, 618] on button at bounding box center [1219, 620] width 9 height 9
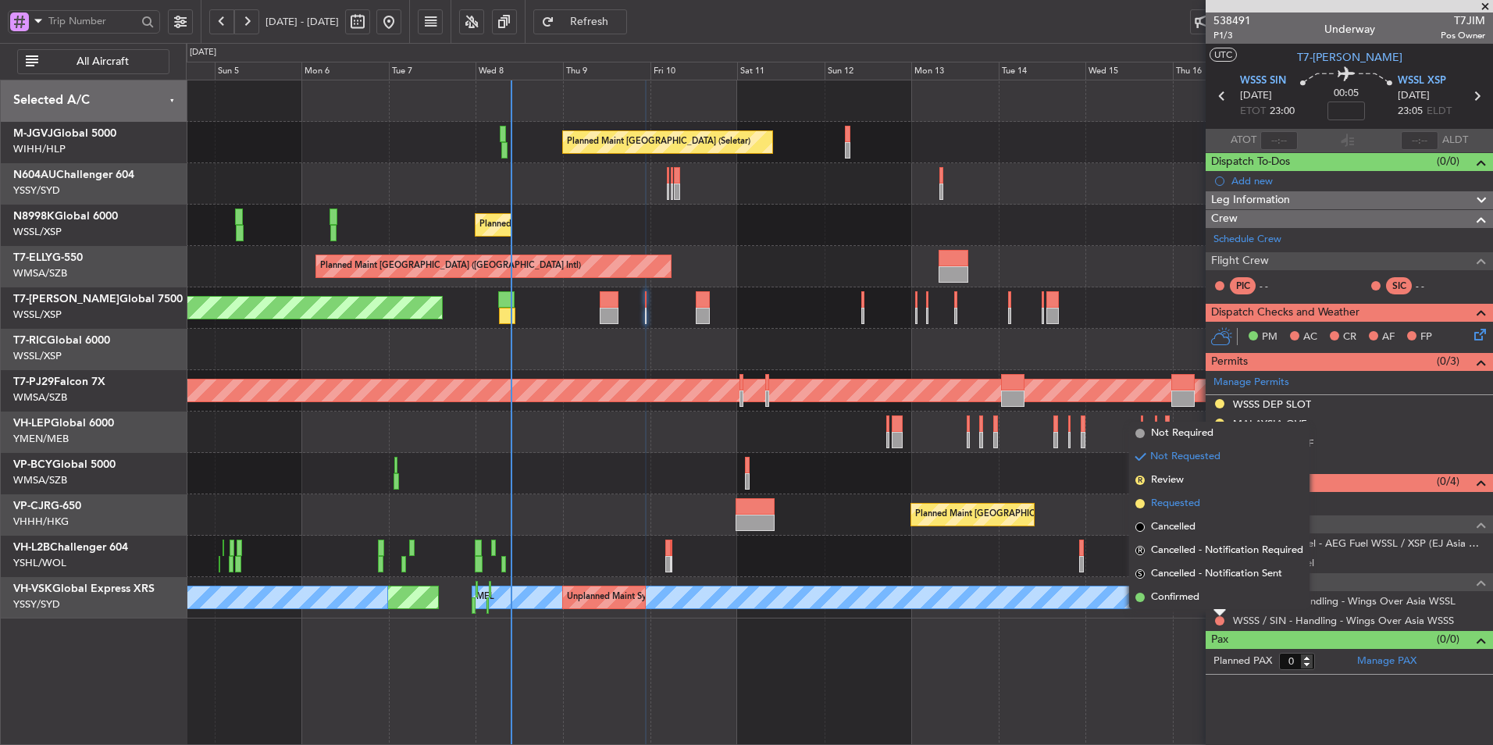
click at [1210, 505] on li "Requested" at bounding box center [1219, 503] width 180 height 23
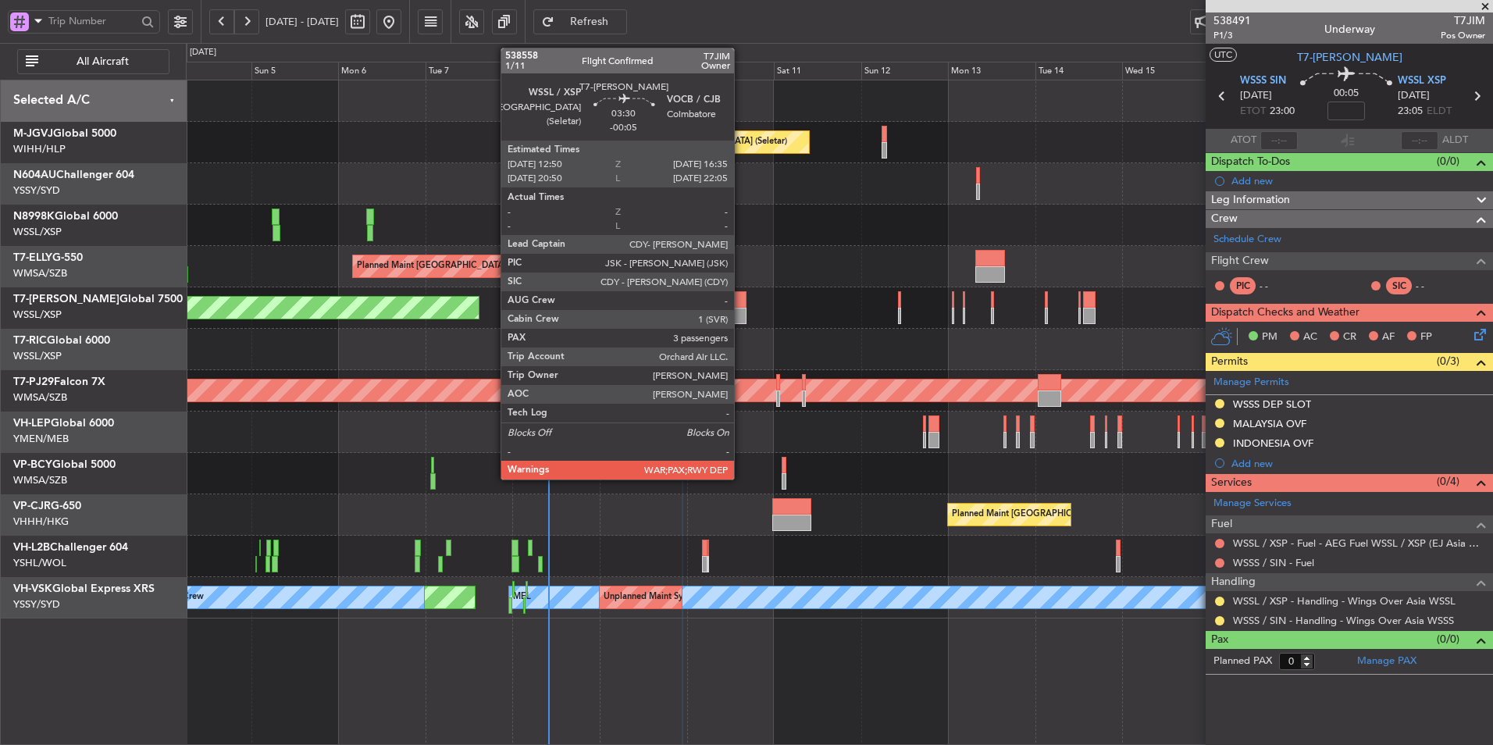
click at [740, 303] on div at bounding box center [739, 299] width 14 height 16
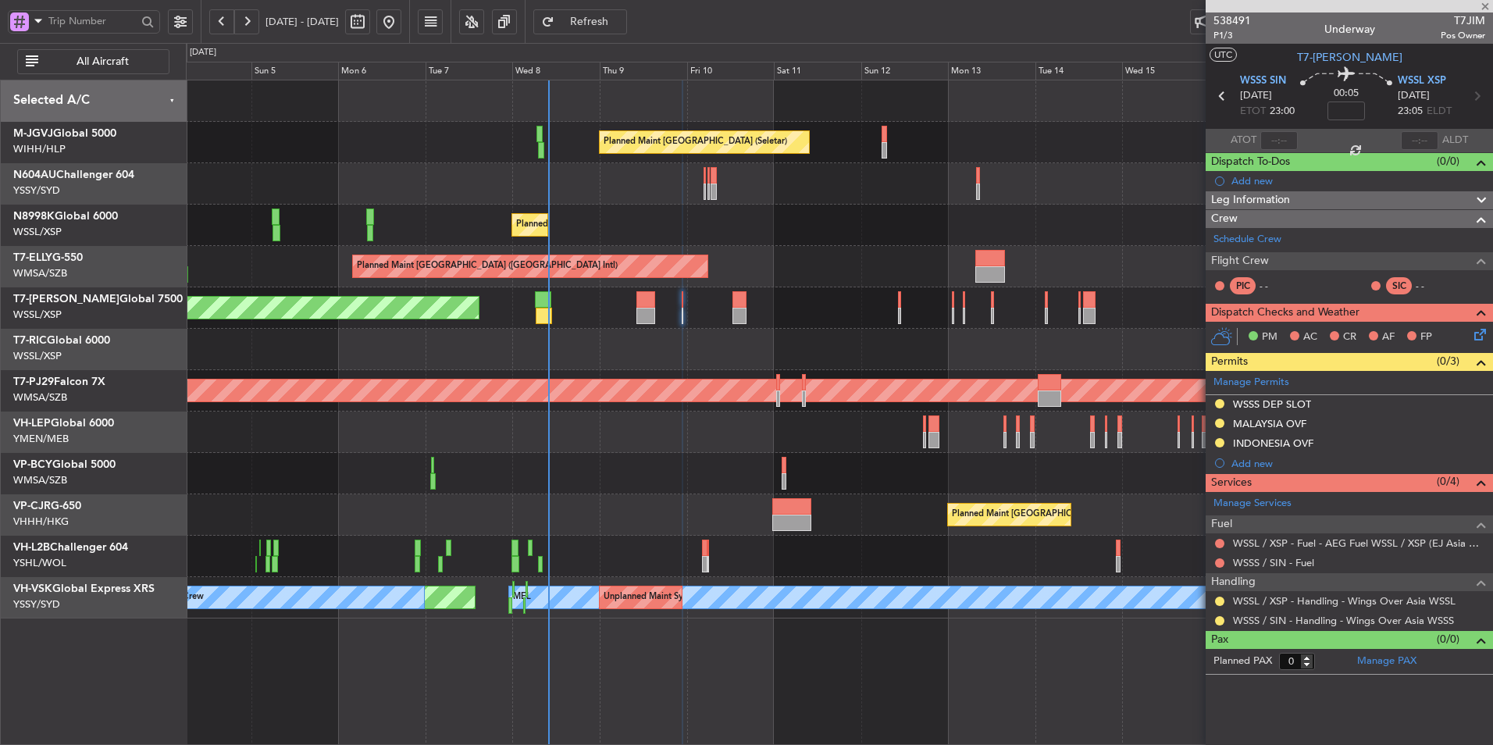
type input "-00:05"
type input "3"
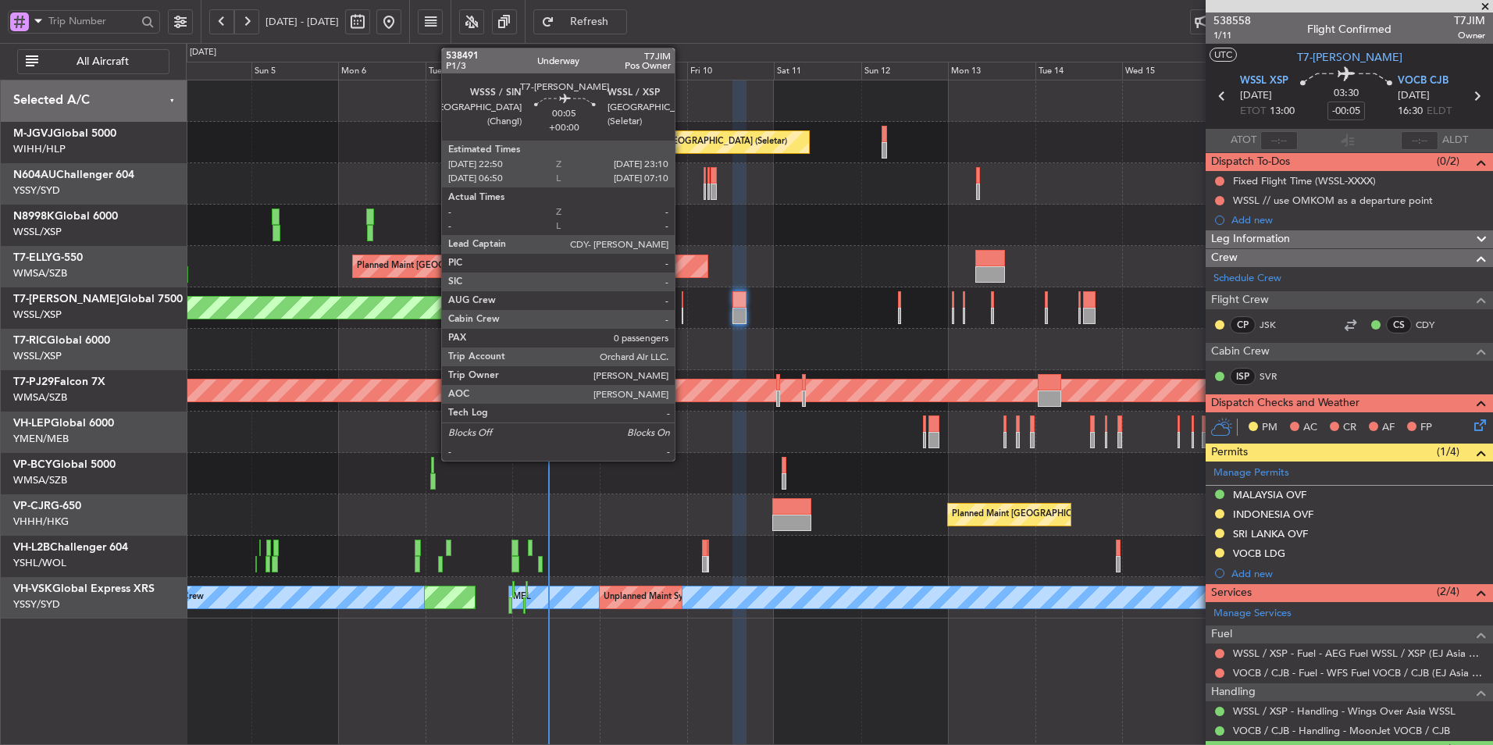
click at [682, 303] on div at bounding box center [683, 299] width 2 height 16
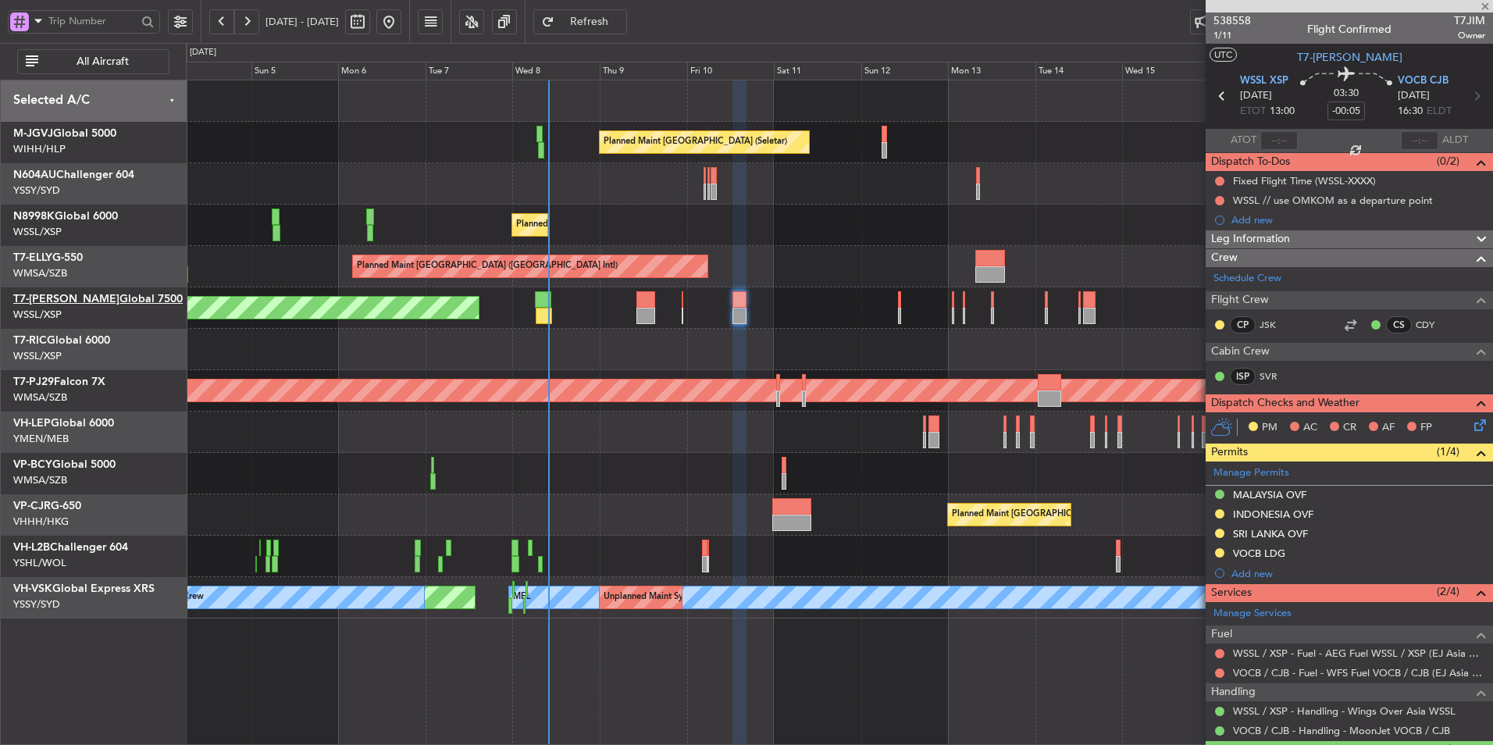
type input "0"
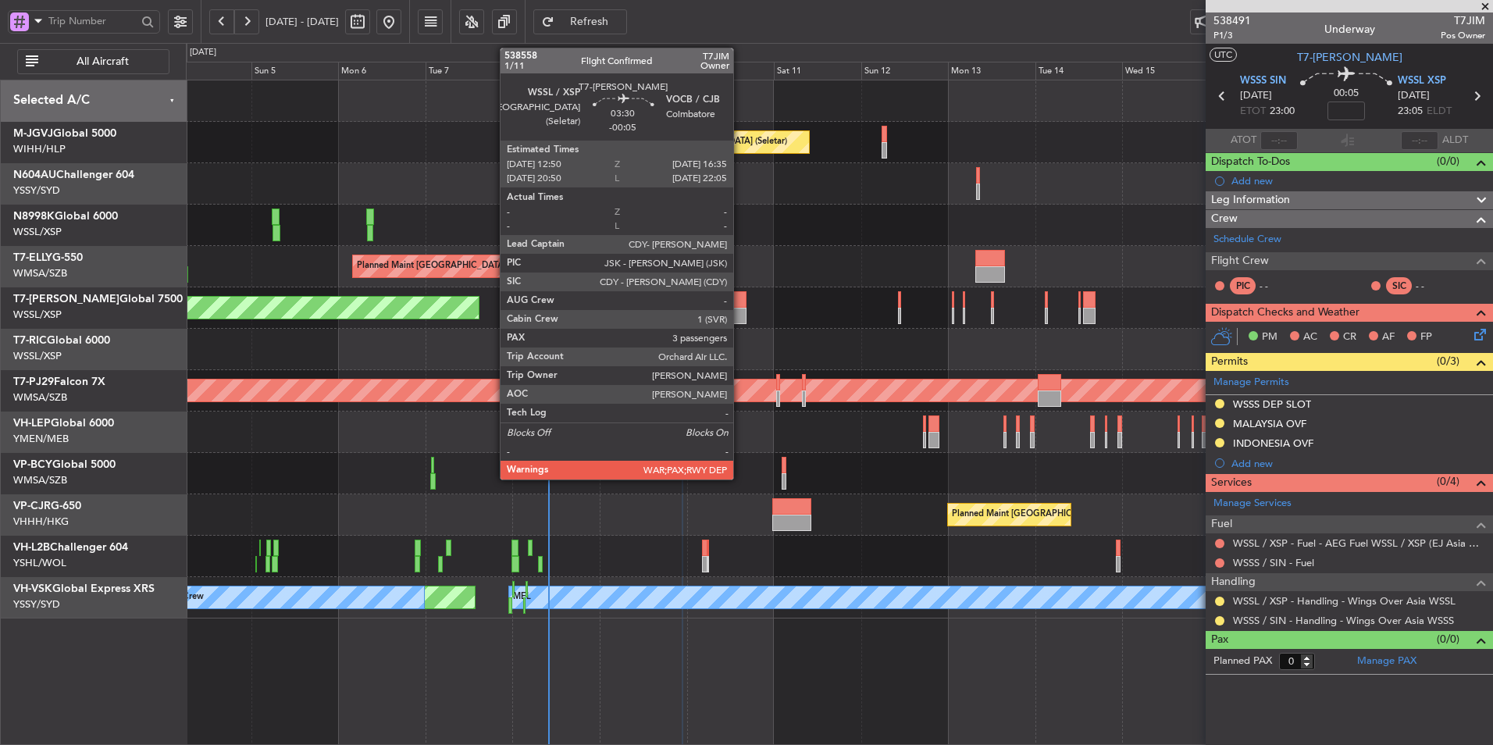
click at [740, 304] on div at bounding box center [739, 299] width 14 height 16
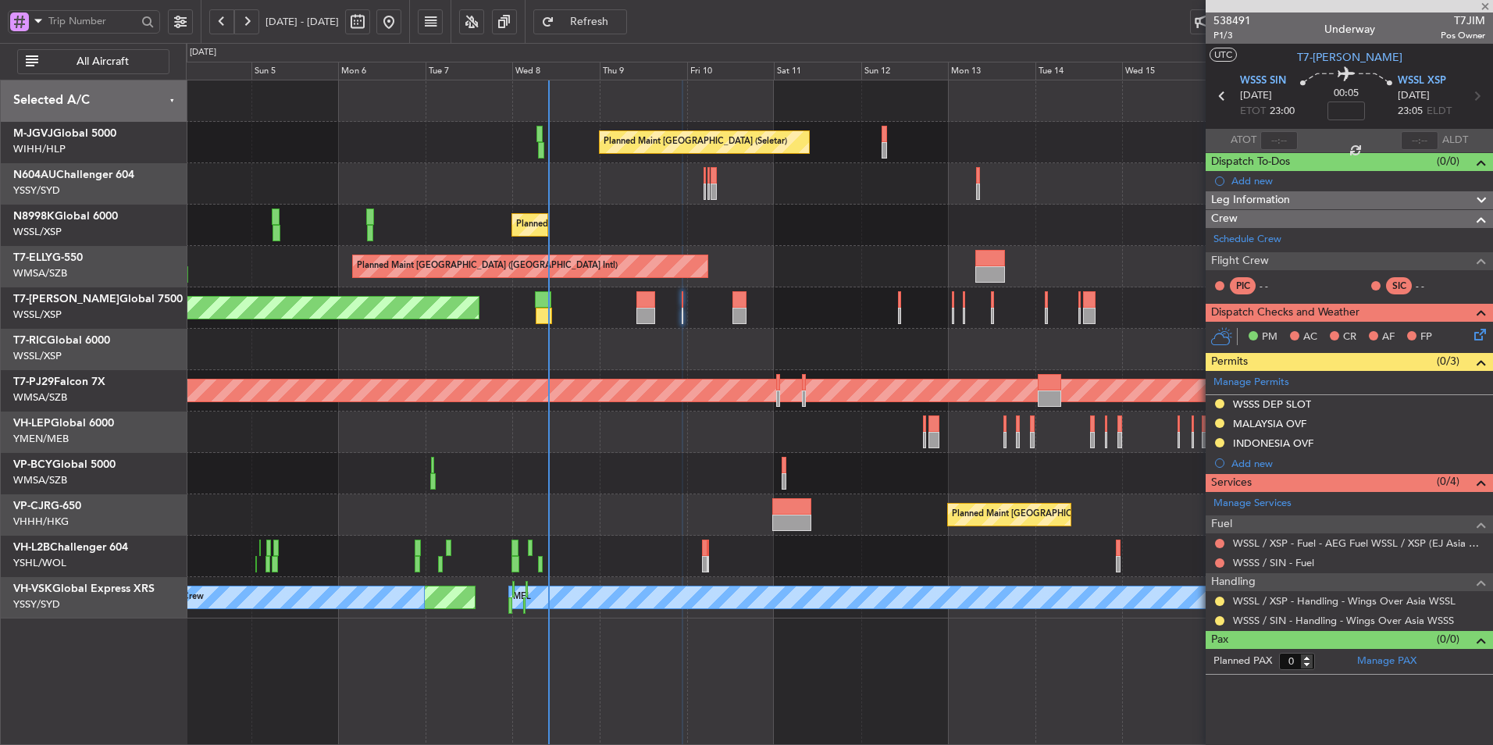
type input "-00:05"
type input "3"
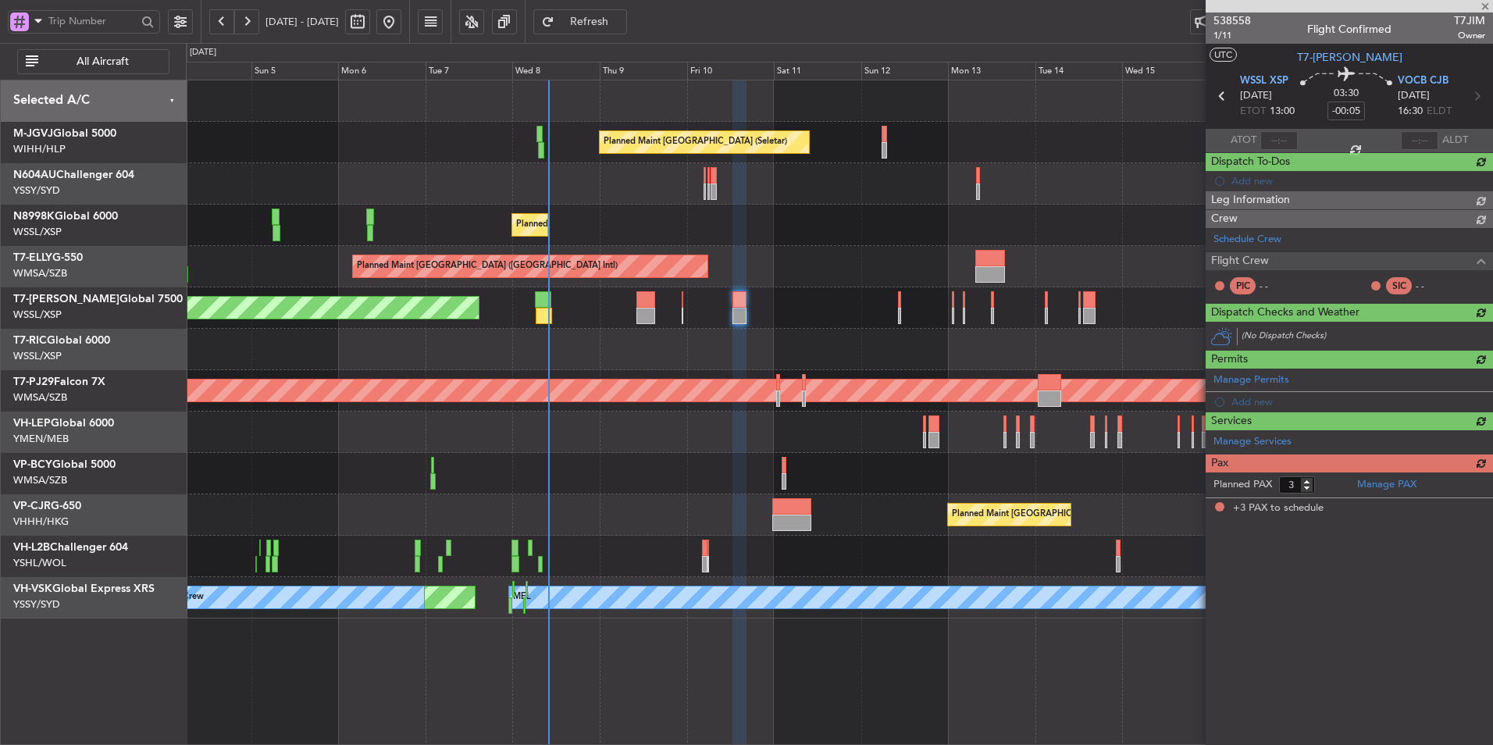
click at [728, 329] on div at bounding box center [839, 349] width 1306 height 41
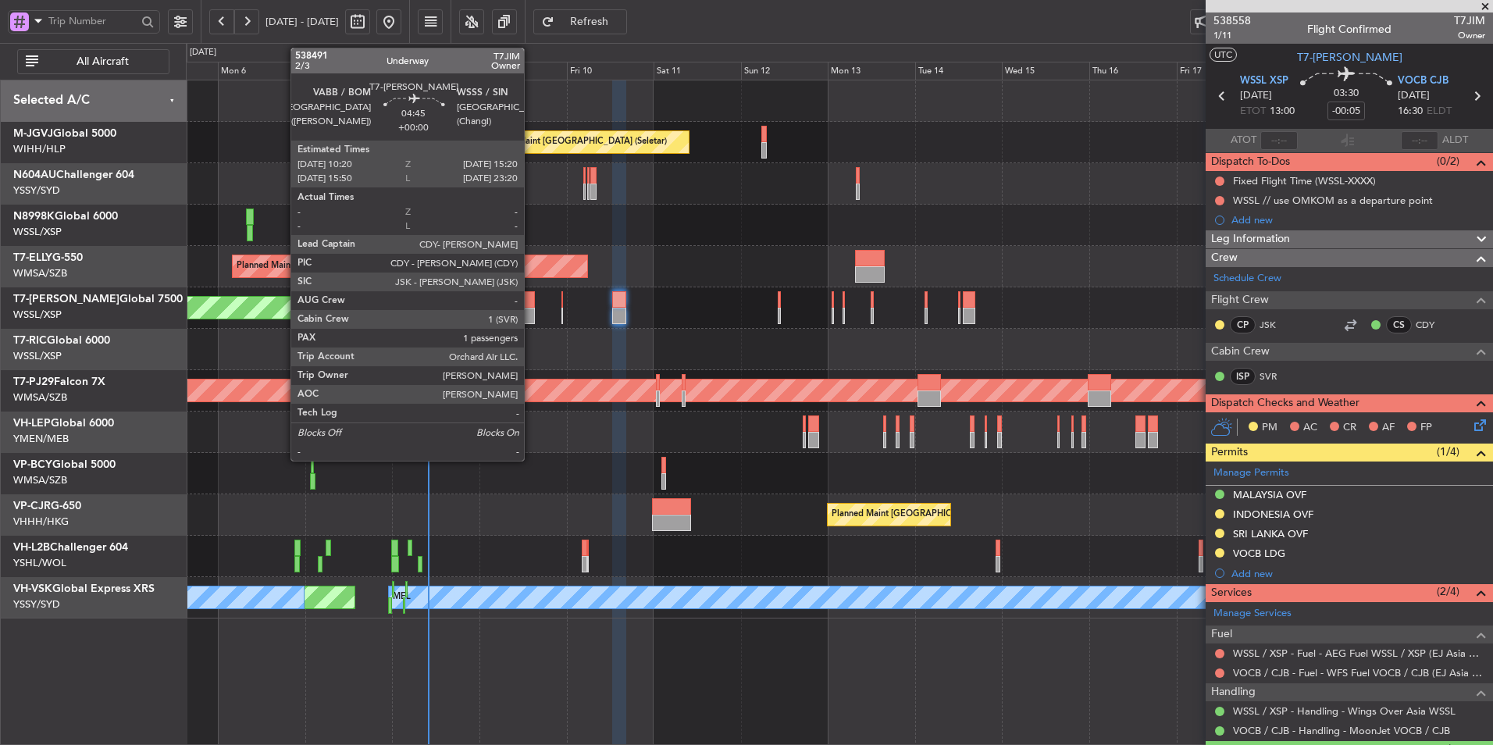
click at [532, 302] on div at bounding box center [525, 299] width 19 height 16
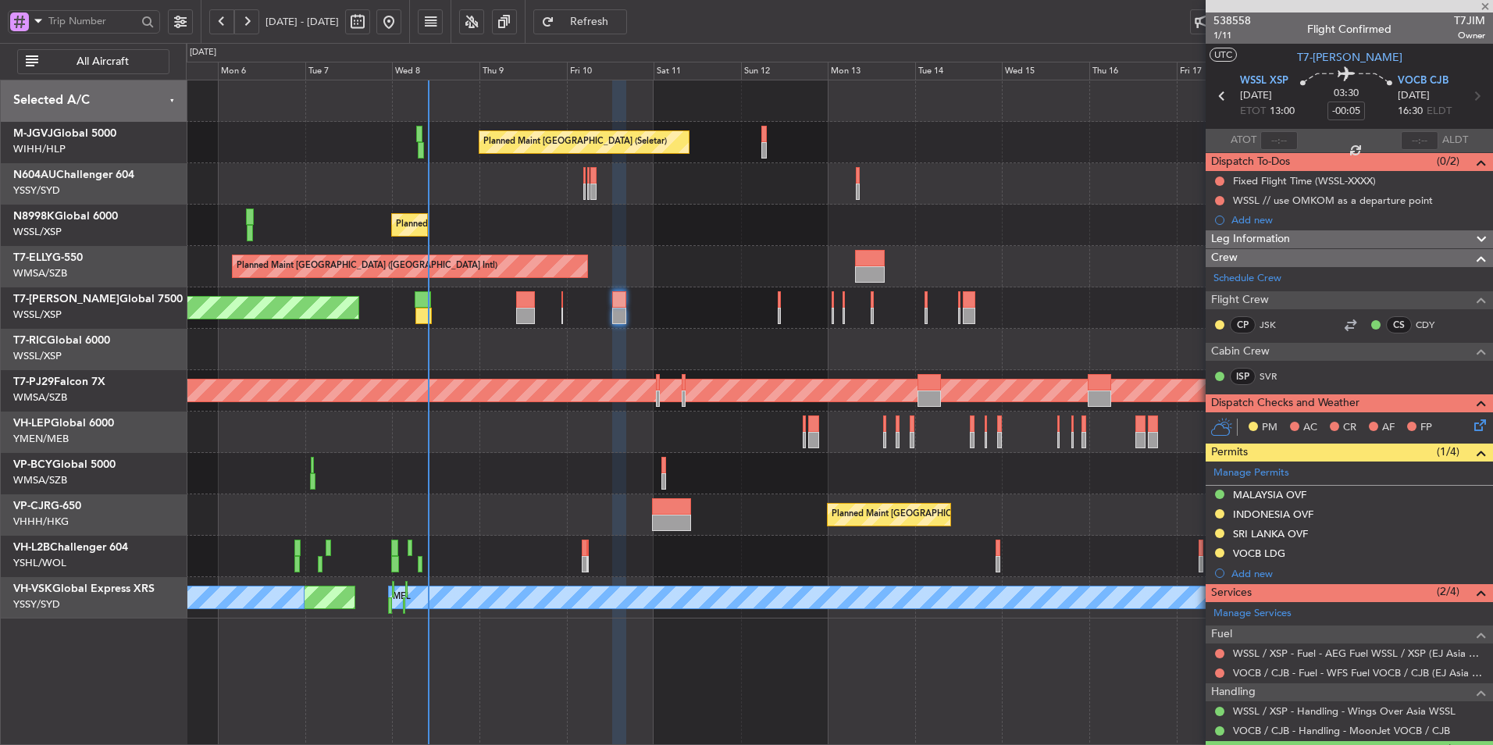
click at [598, 336] on div at bounding box center [839, 349] width 1306 height 41
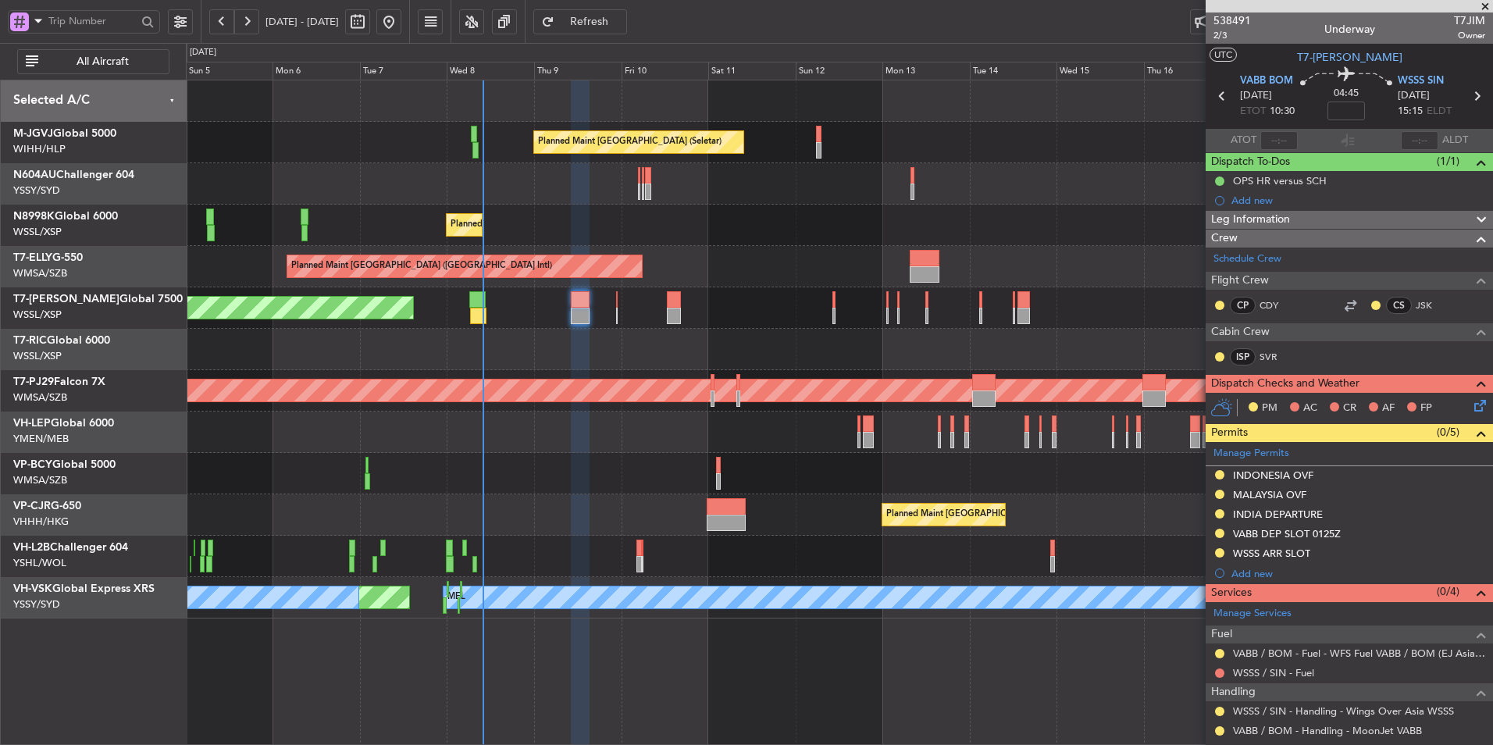
click at [572, 359] on div at bounding box center [839, 349] width 1306 height 41
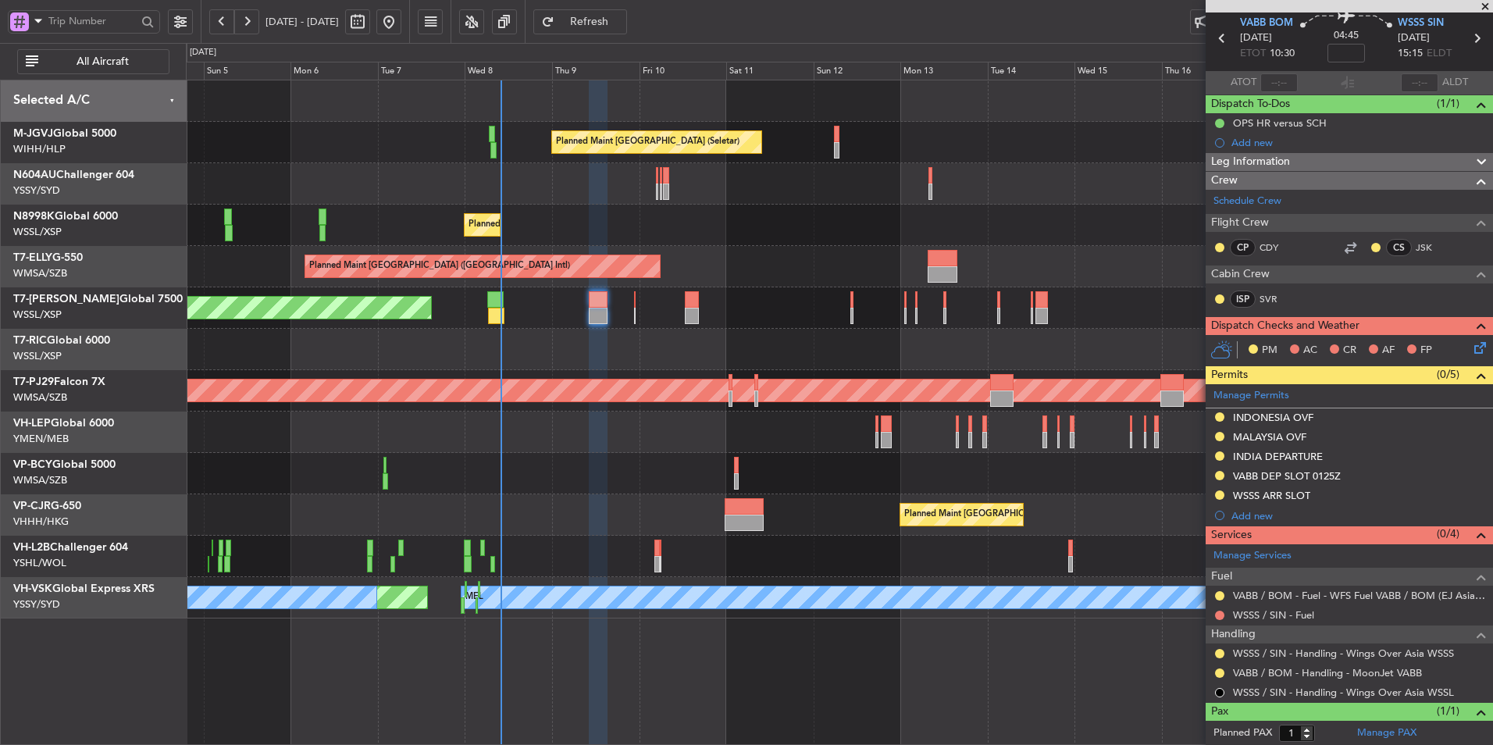
scroll to position [94, 0]
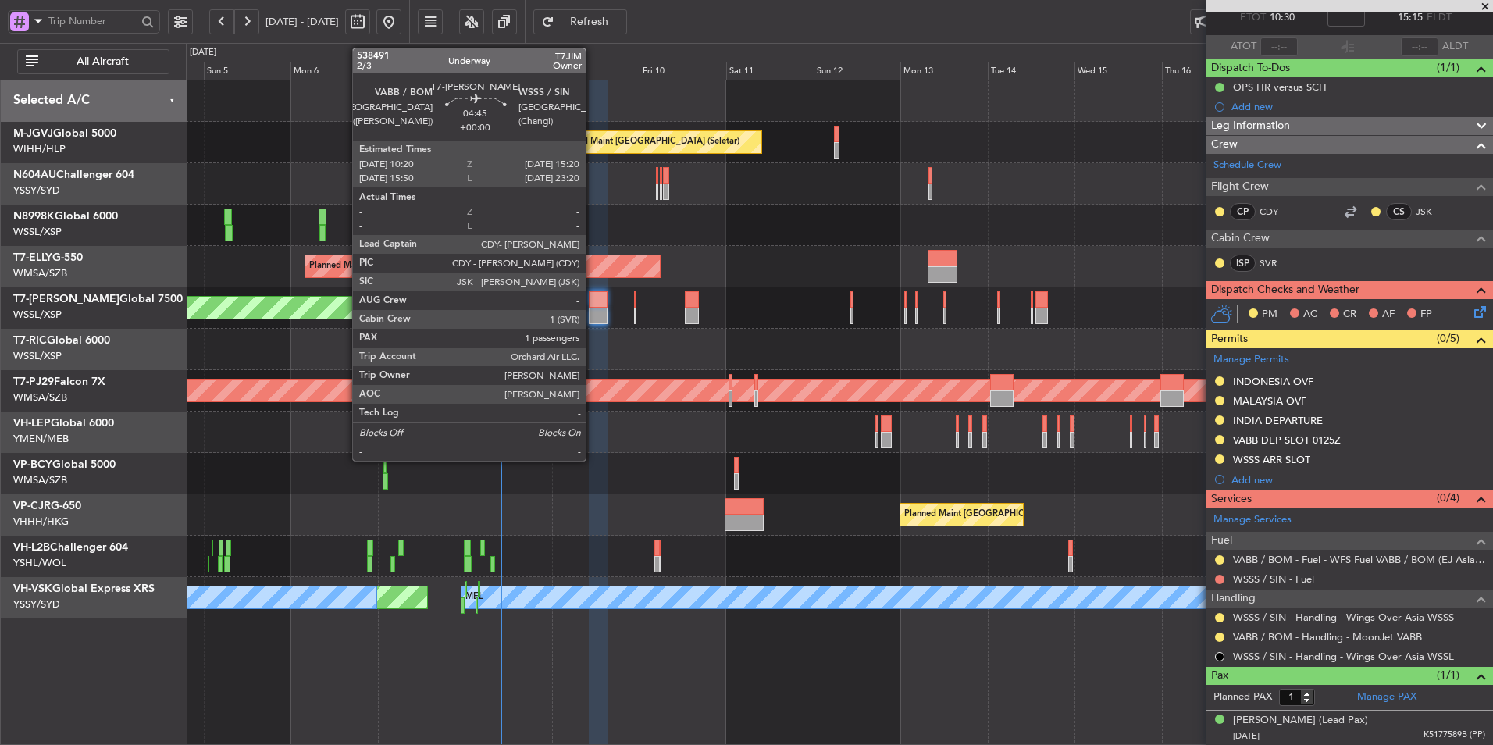
click at [593, 298] on div at bounding box center [598, 299] width 19 height 16
click at [591, 298] on div at bounding box center [598, 299] width 19 height 16
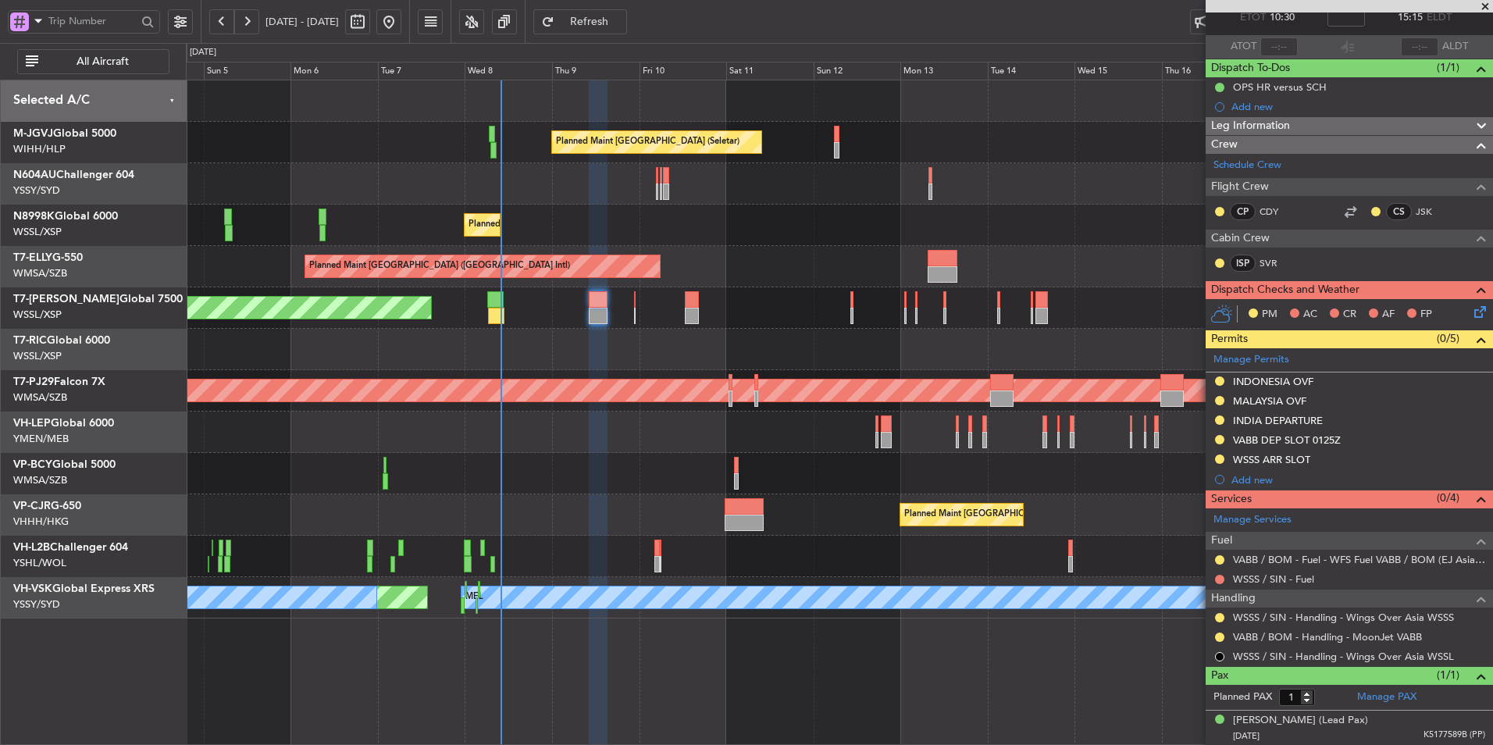
click at [621, 16] on span "Refresh" at bounding box center [589, 21] width 64 height 11
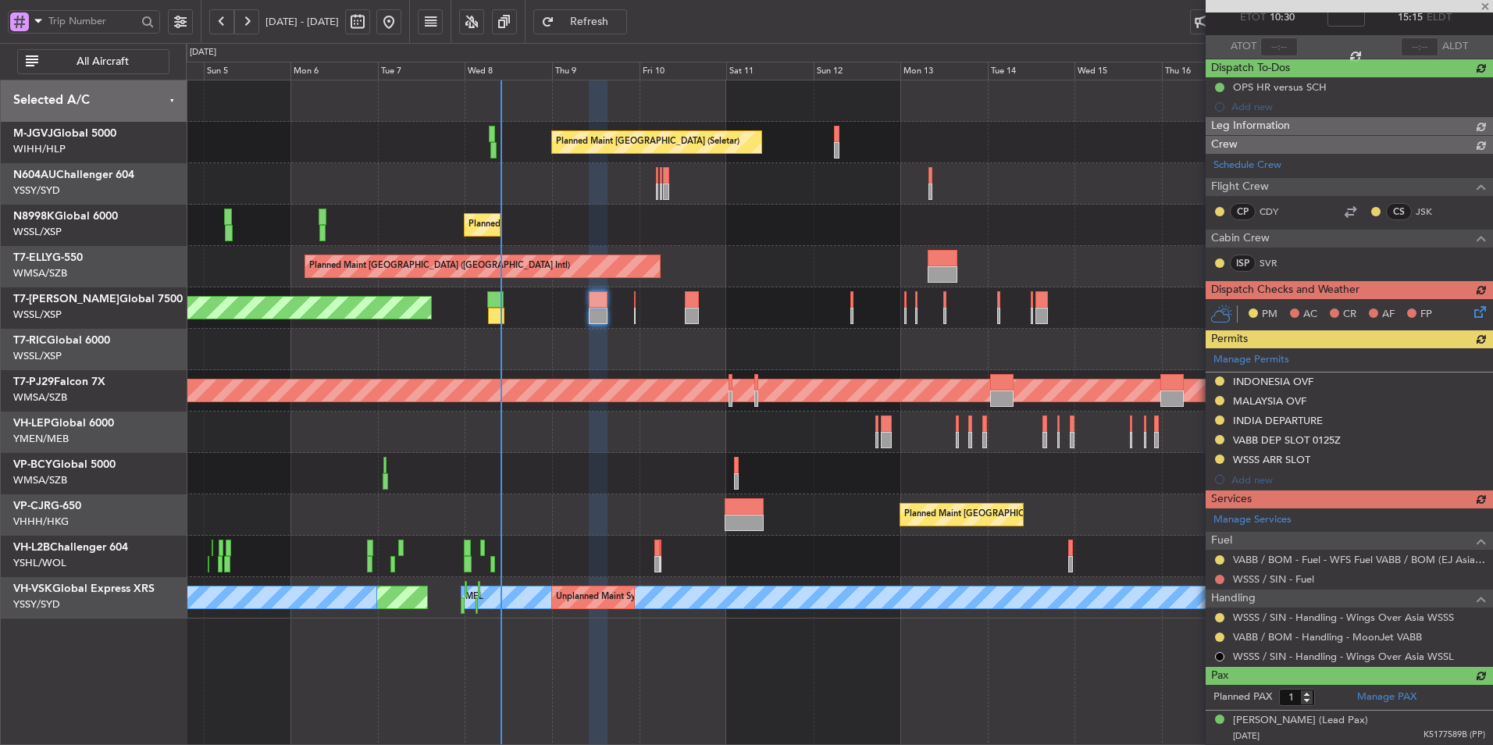
scroll to position [74, 0]
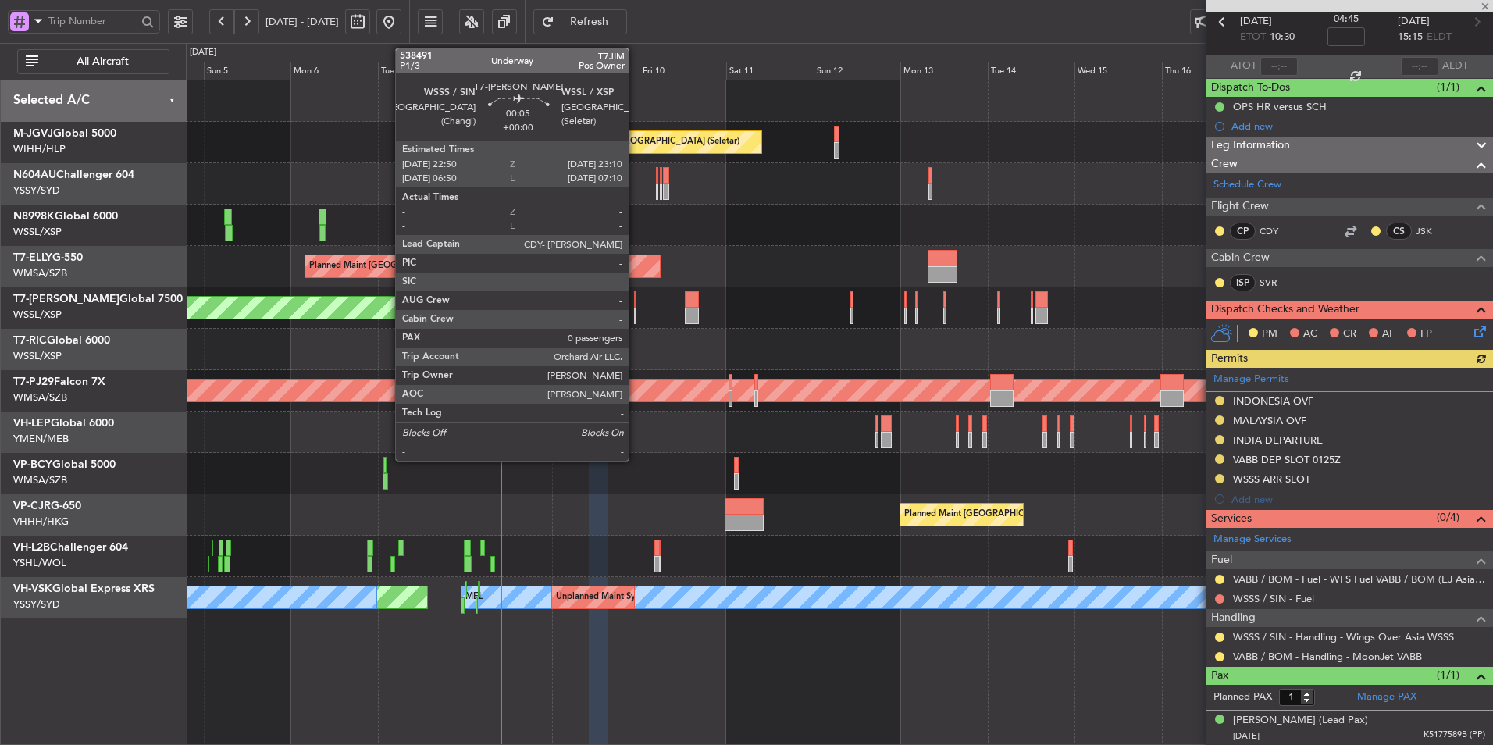
click at [635, 303] on div at bounding box center [635, 299] width 2 height 16
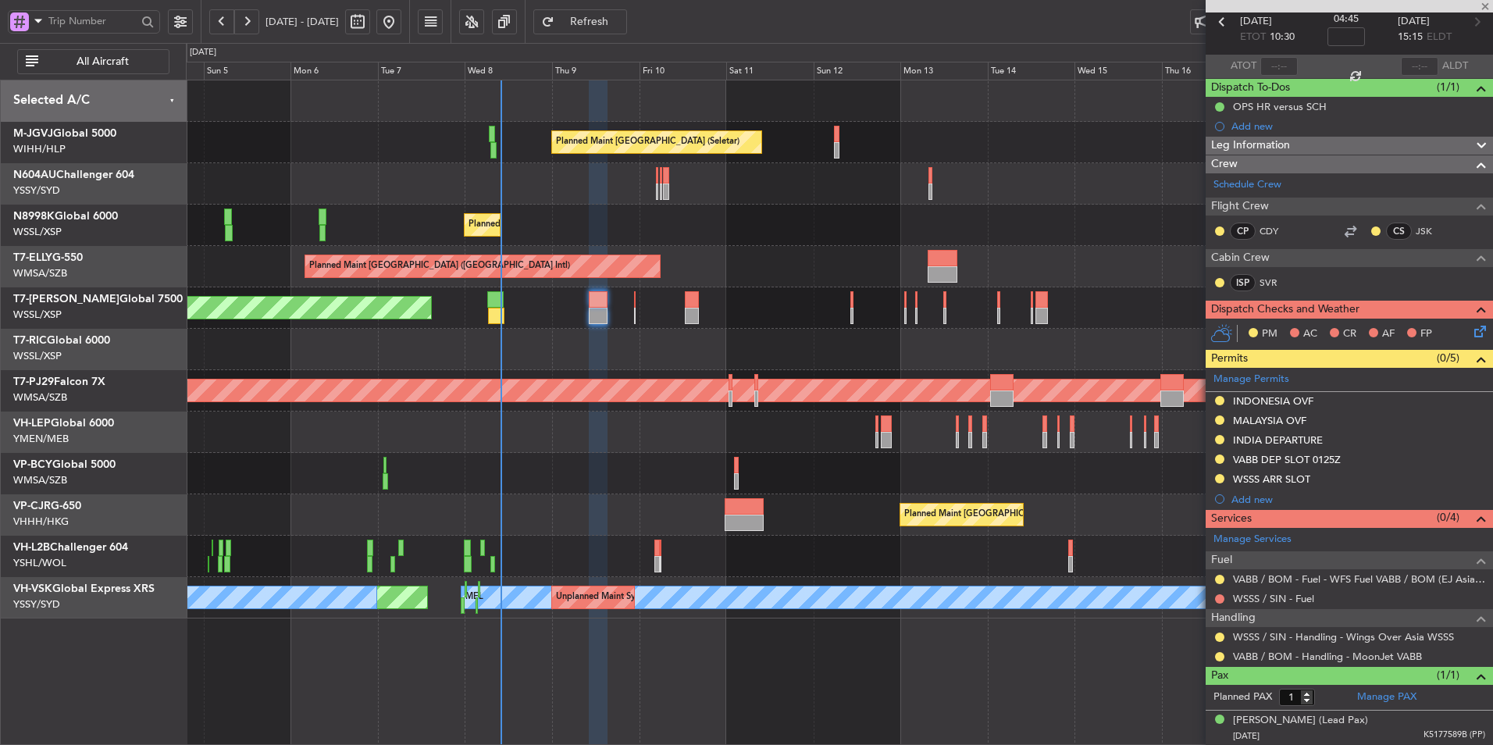
type input "0"
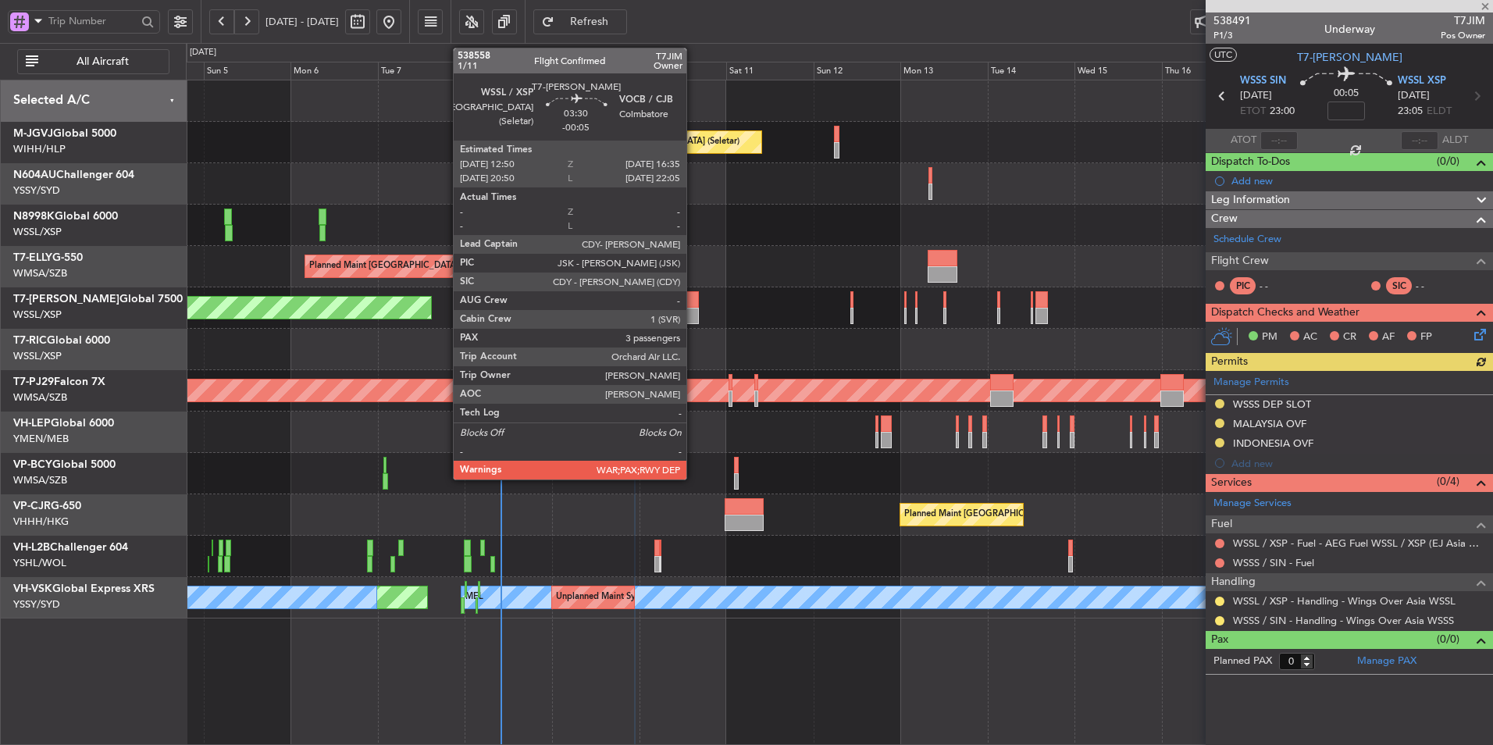
click at [693, 308] on div at bounding box center [692, 316] width 14 height 16
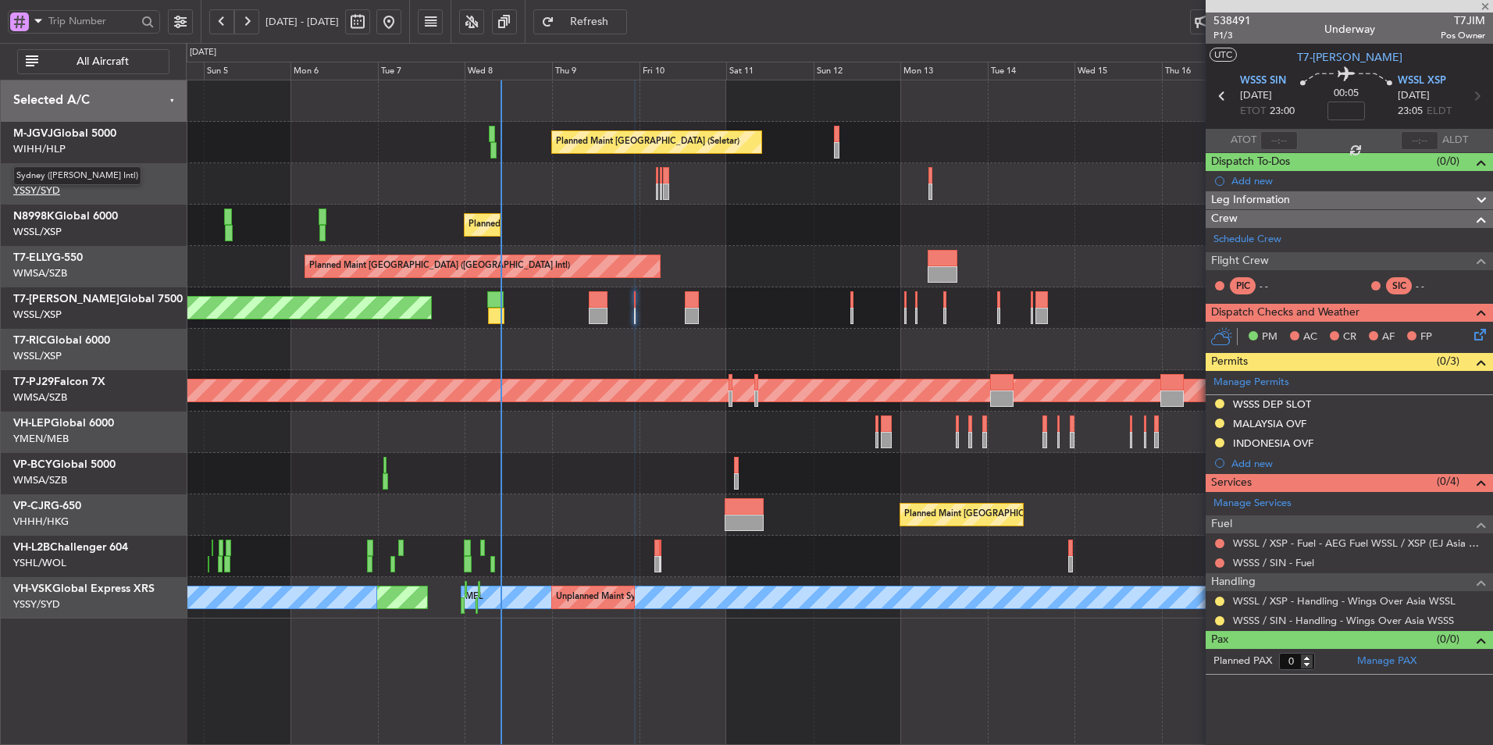
type input "-00:05"
type input "3"
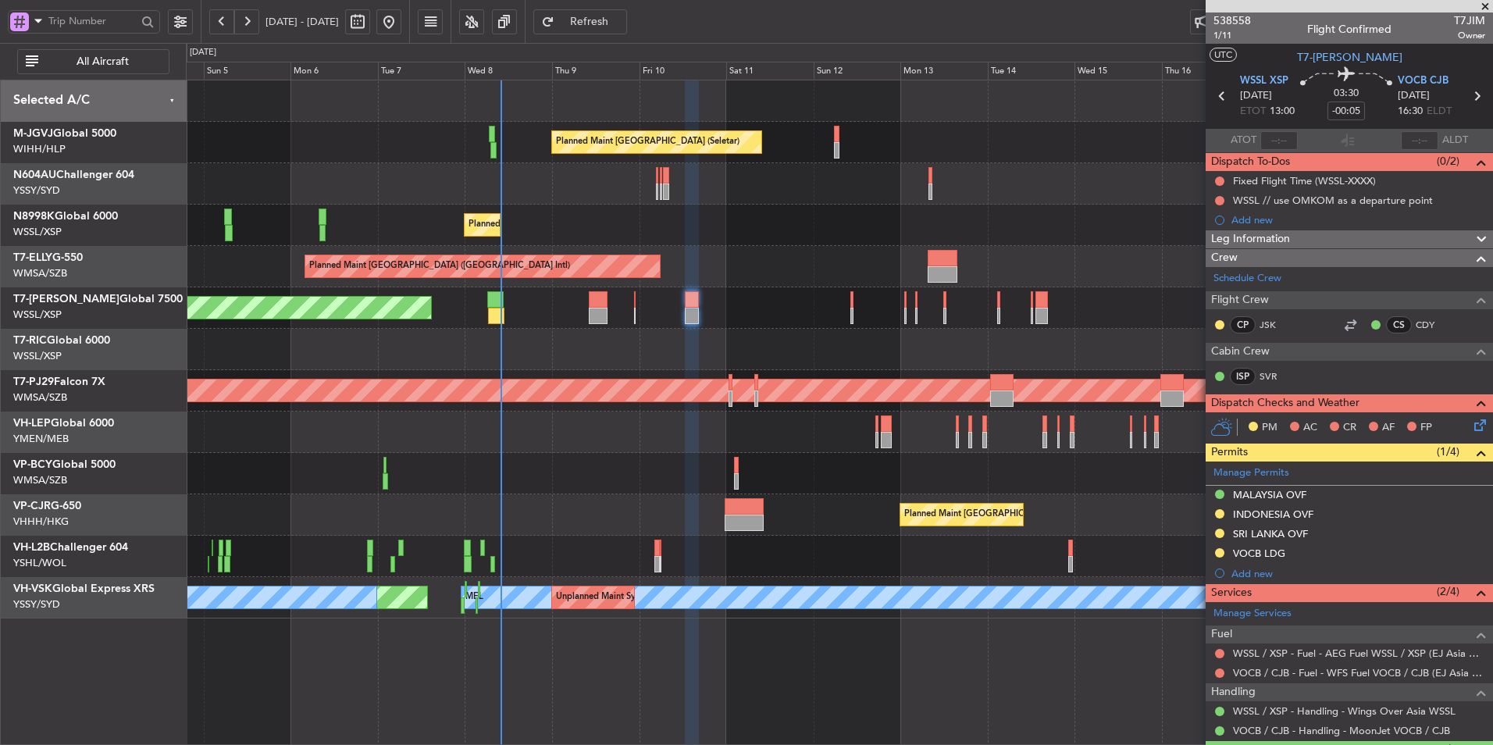
click at [600, 208] on div "Planned Maint [GEOGRAPHIC_DATA] (Seletar)" at bounding box center [839, 225] width 1306 height 41
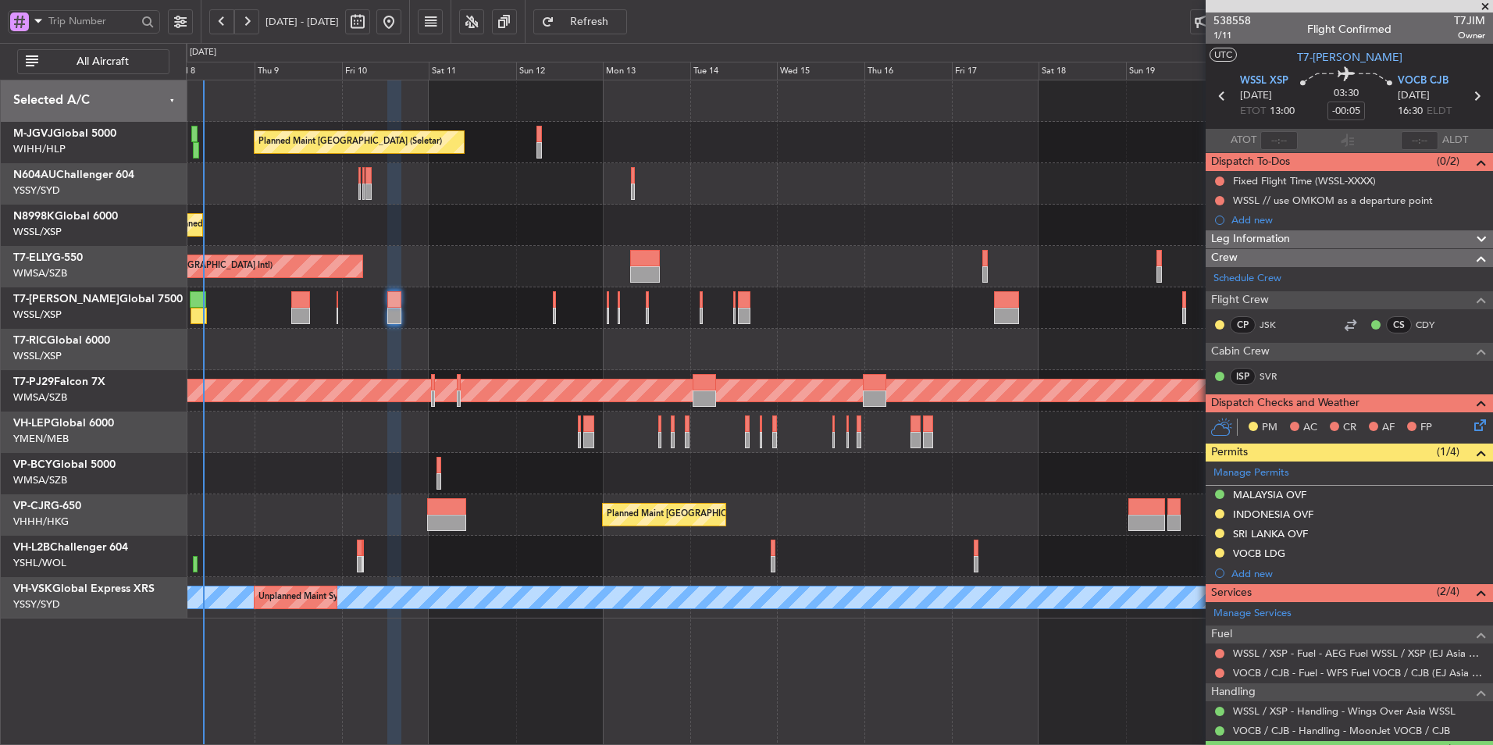
click at [677, 234] on div "Planned Maint [GEOGRAPHIC_DATA] (Seletar)" at bounding box center [839, 225] width 1306 height 41
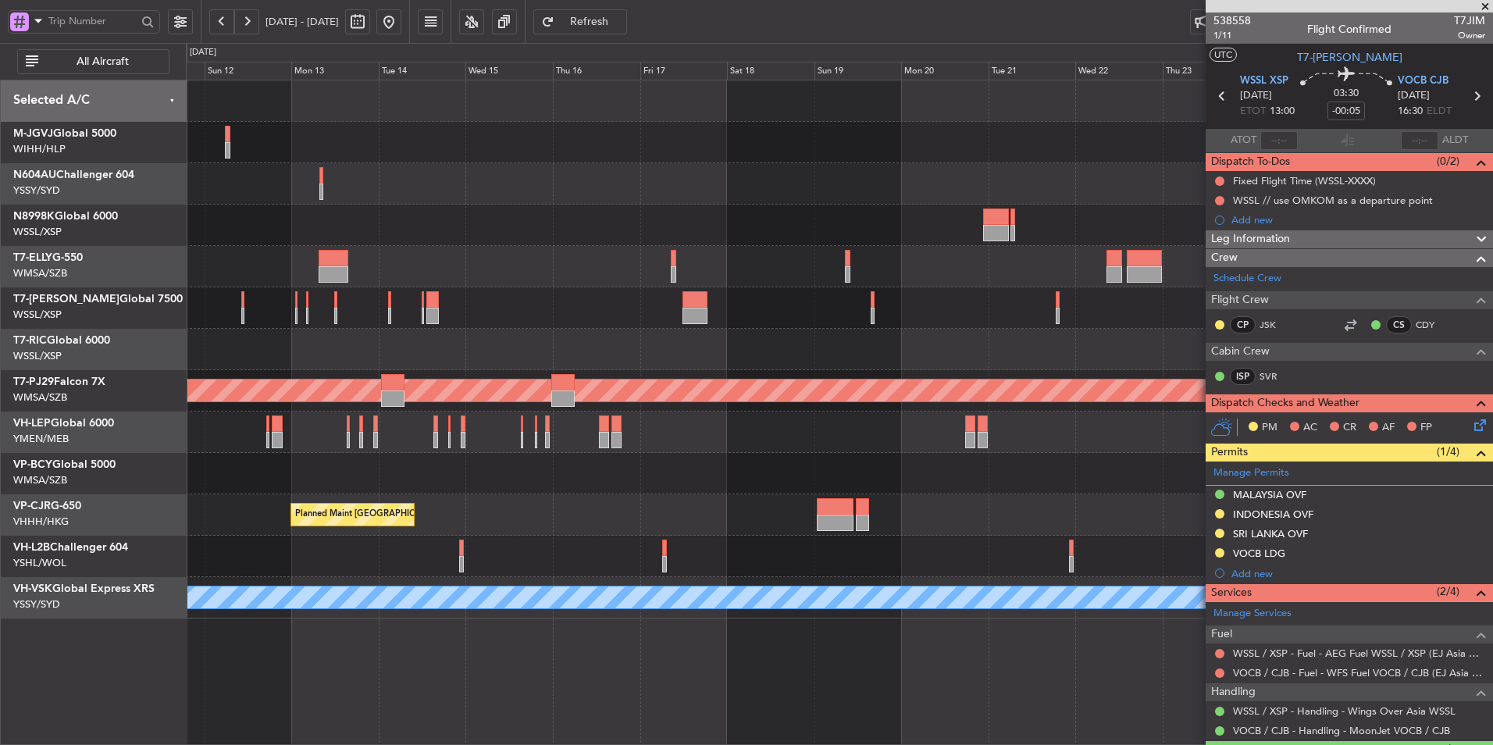
click at [443, 205] on div "Planned Maint Singapore (Seletar) Planned Maint Singapore (Seletar) Planned Mai…" at bounding box center [839, 349] width 1306 height 538
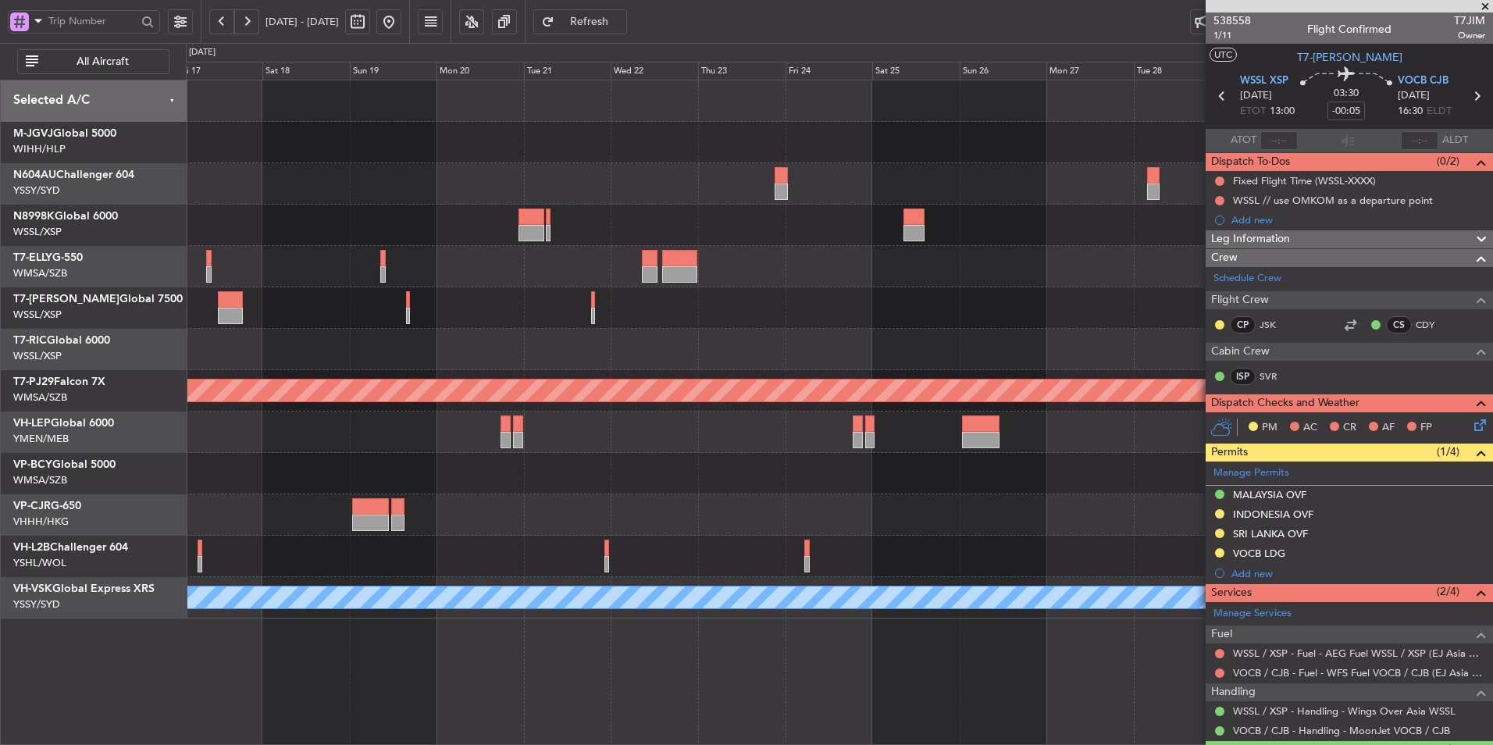
click at [479, 179] on div "Planned Maint Sydney ([PERSON_NAME] Intl)" at bounding box center [839, 183] width 1306 height 41
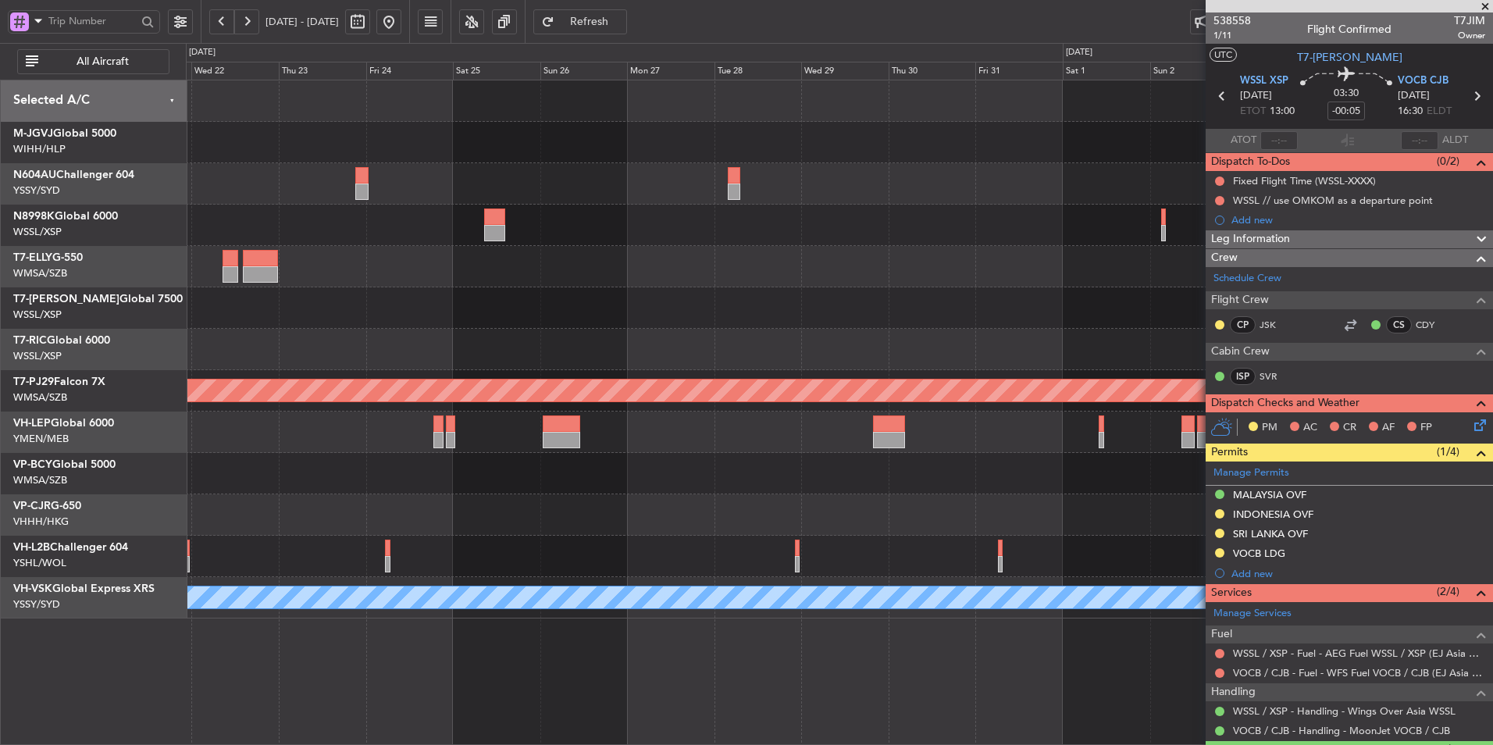
click at [757, 140] on div at bounding box center [839, 142] width 1306 height 41
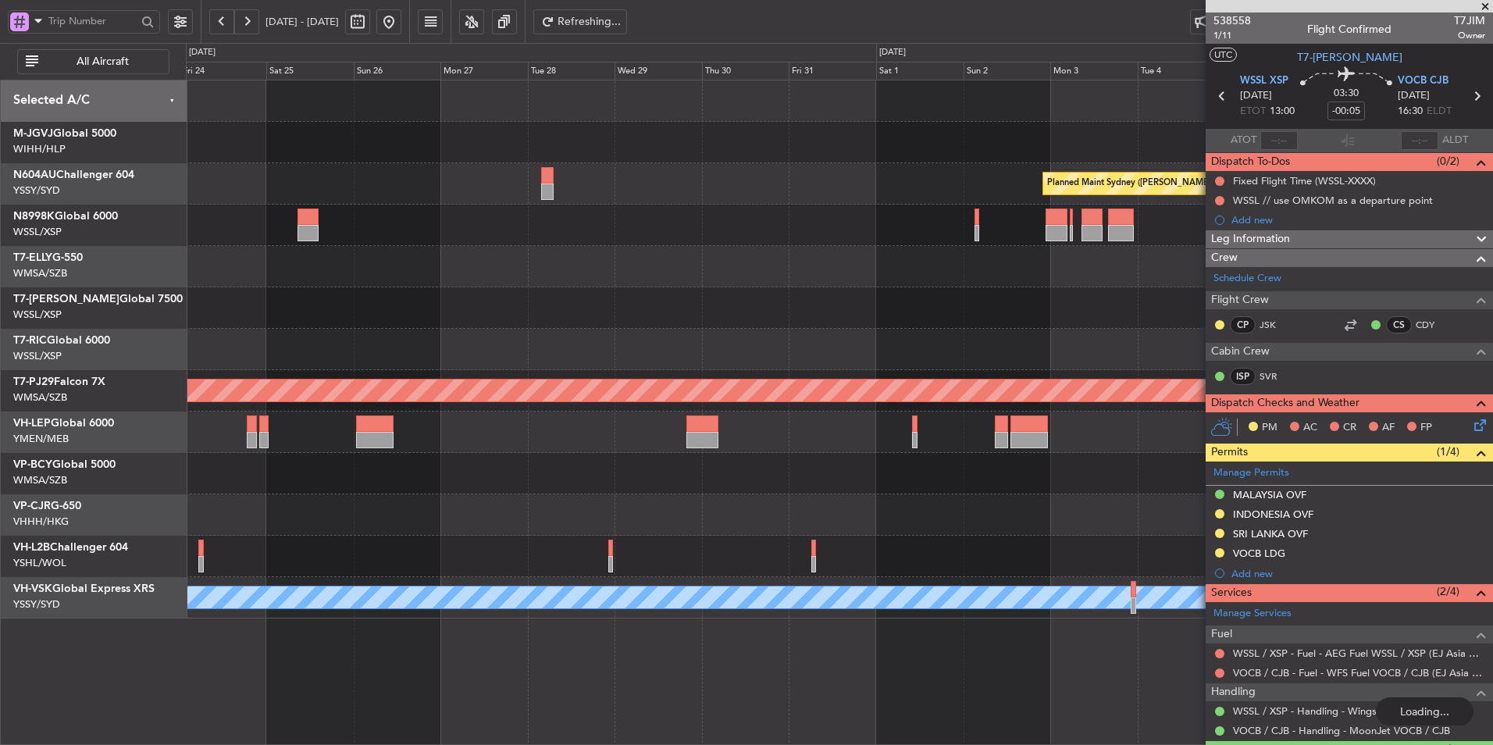
click at [1488, 3] on span at bounding box center [1485, 7] width 16 height 14
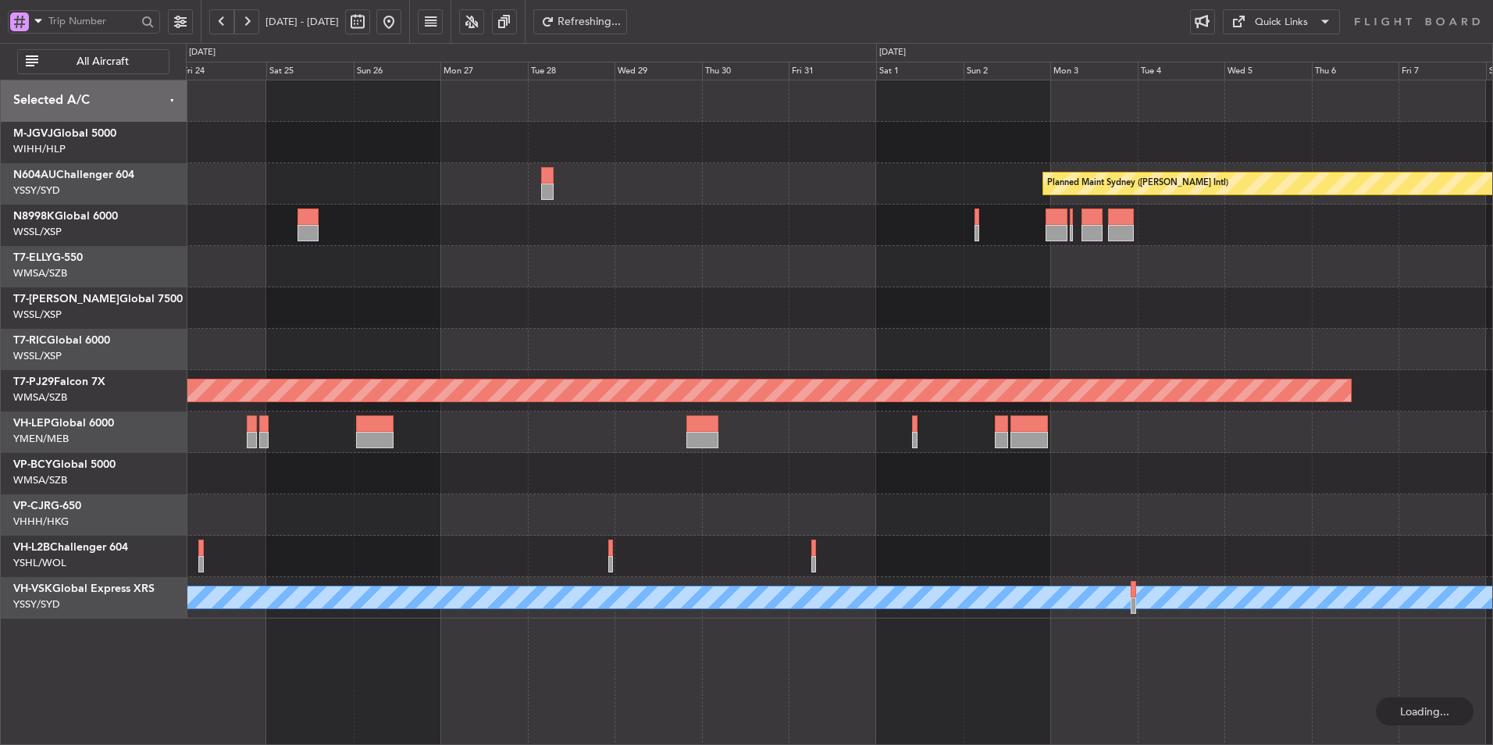
type input "0"
click at [1336, 44] on div "0 0 Fri 24 Sat 25 Sun 26 Mon 27 Tue 28 Wed 29 Thu 30 Nov 2025 Fri 31 Sat 1 Sun …" at bounding box center [839, 62] width 1305 height 36
click at [1321, 32] on button "Quick Links" at bounding box center [1281, 21] width 117 height 25
click at [1307, 59] on button "Trip Builder" at bounding box center [1281, 59] width 117 height 37
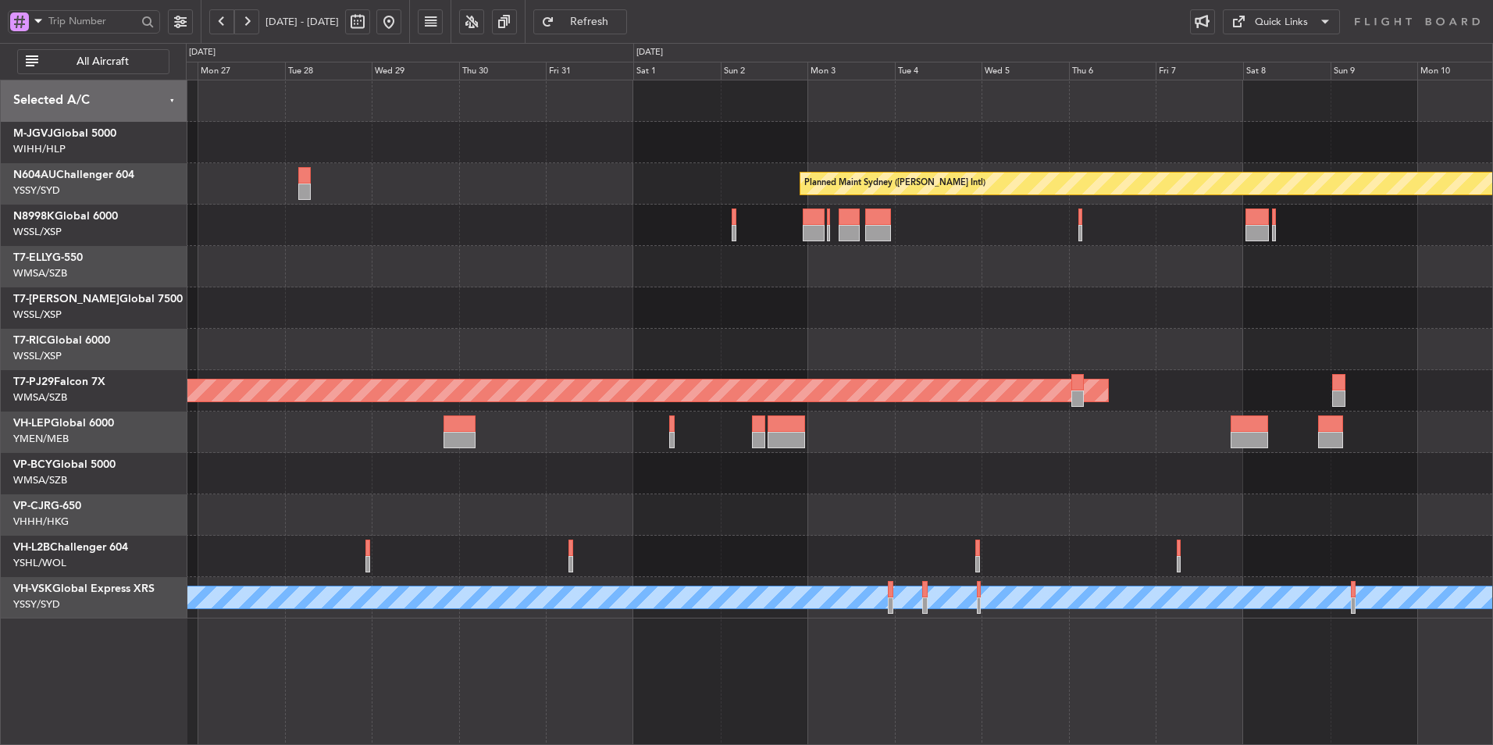
click at [814, 281] on div at bounding box center [839, 266] width 1306 height 41
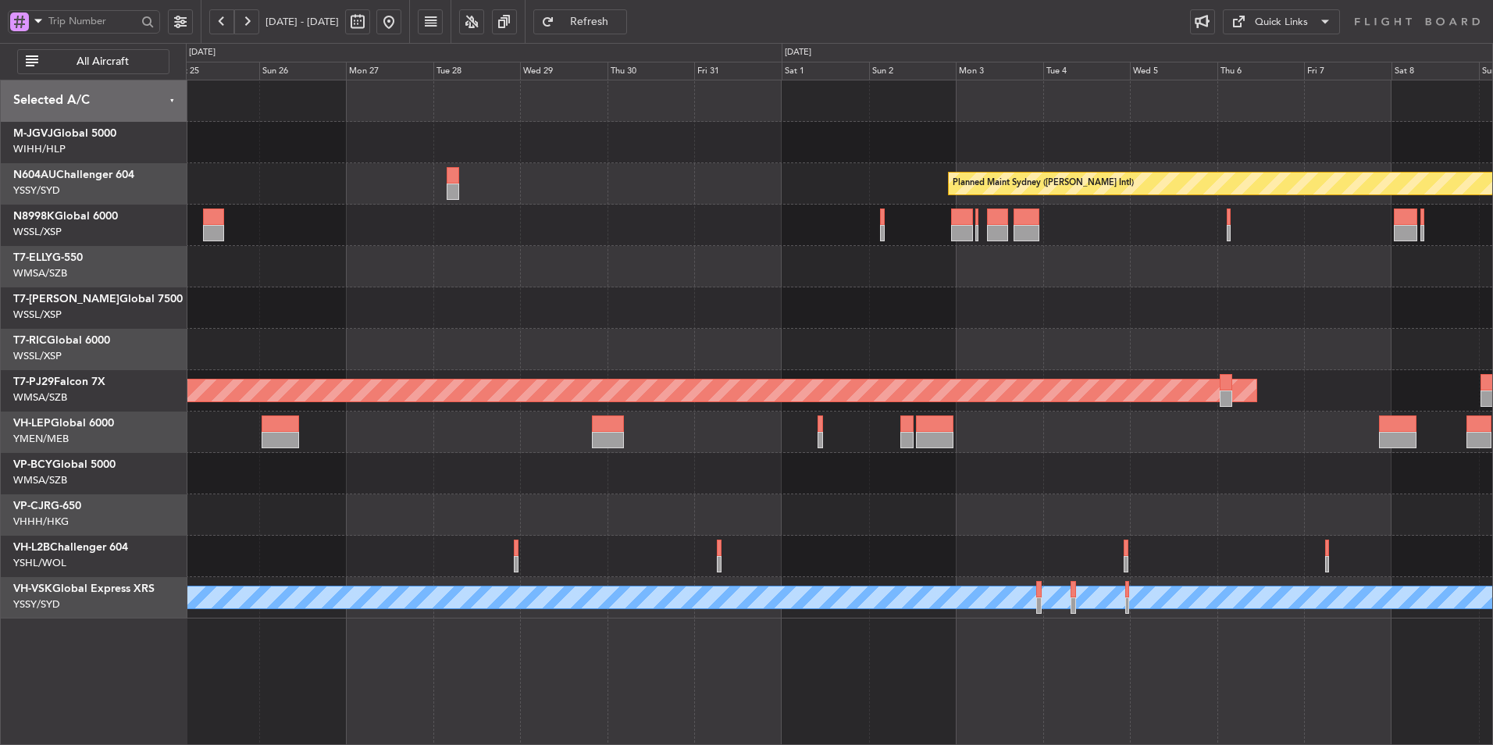
click at [827, 291] on div at bounding box center [839, 307] width 1306 height 41
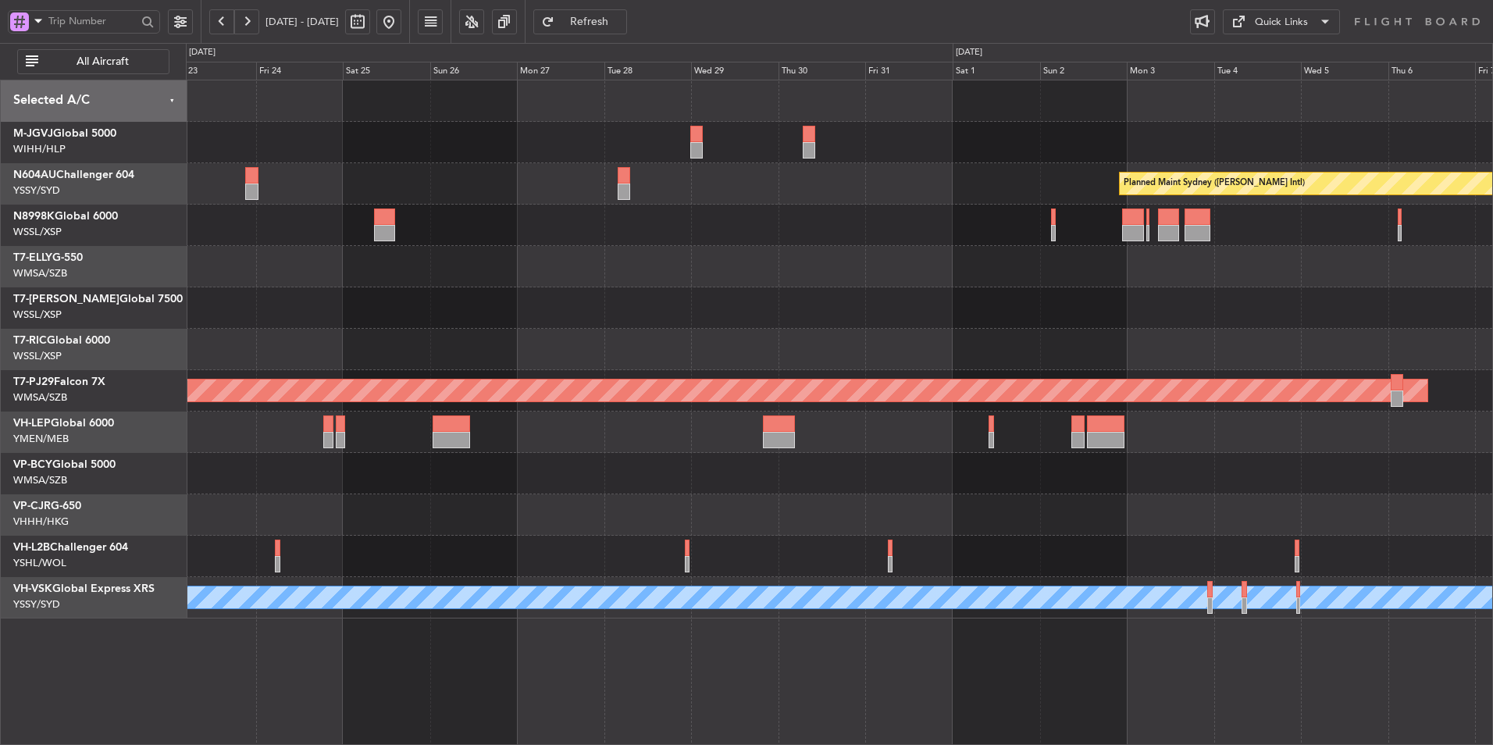
click at [401, 22] on button at bounding box center [388, 21] width 25 height 25
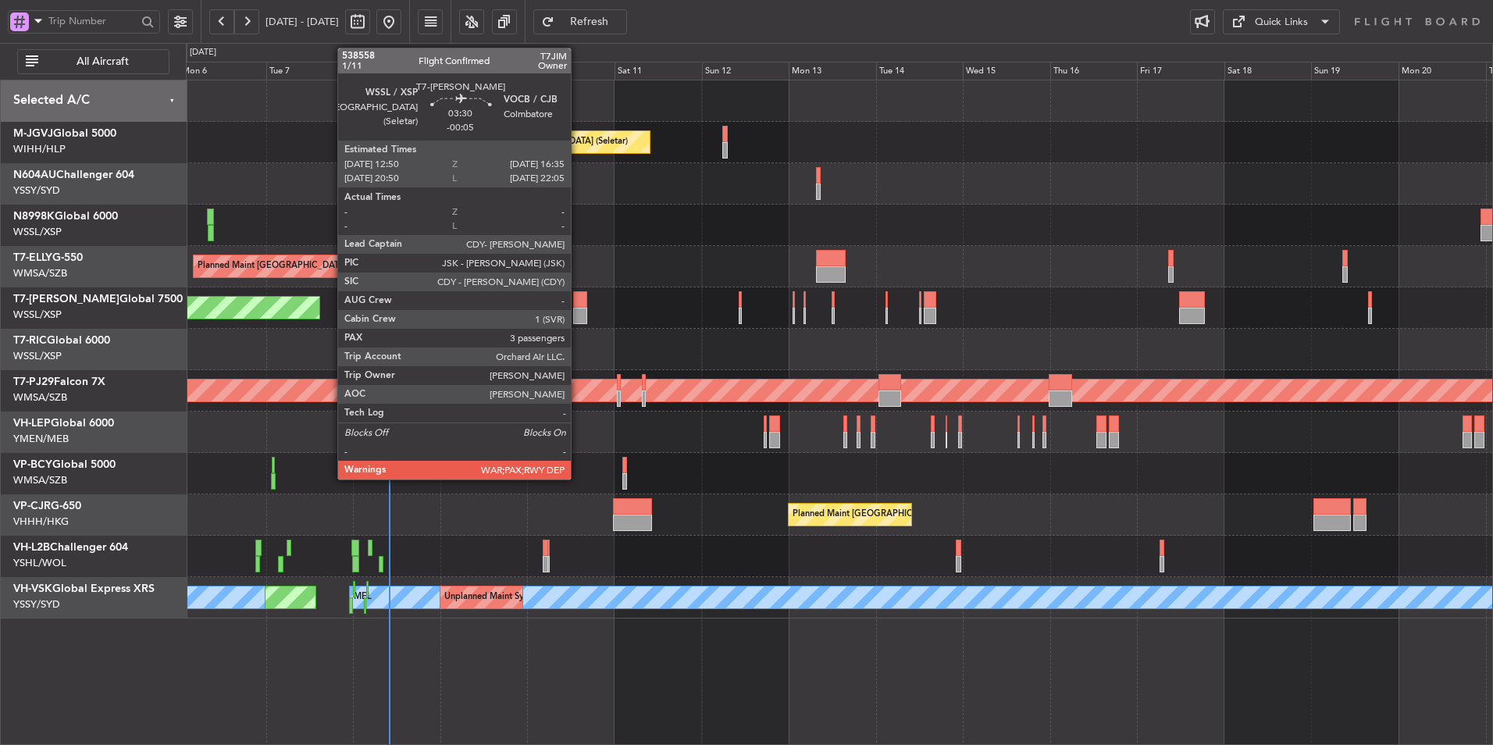
click at [578, 307] on div at bounding box center [580, 299] width 14 height 16
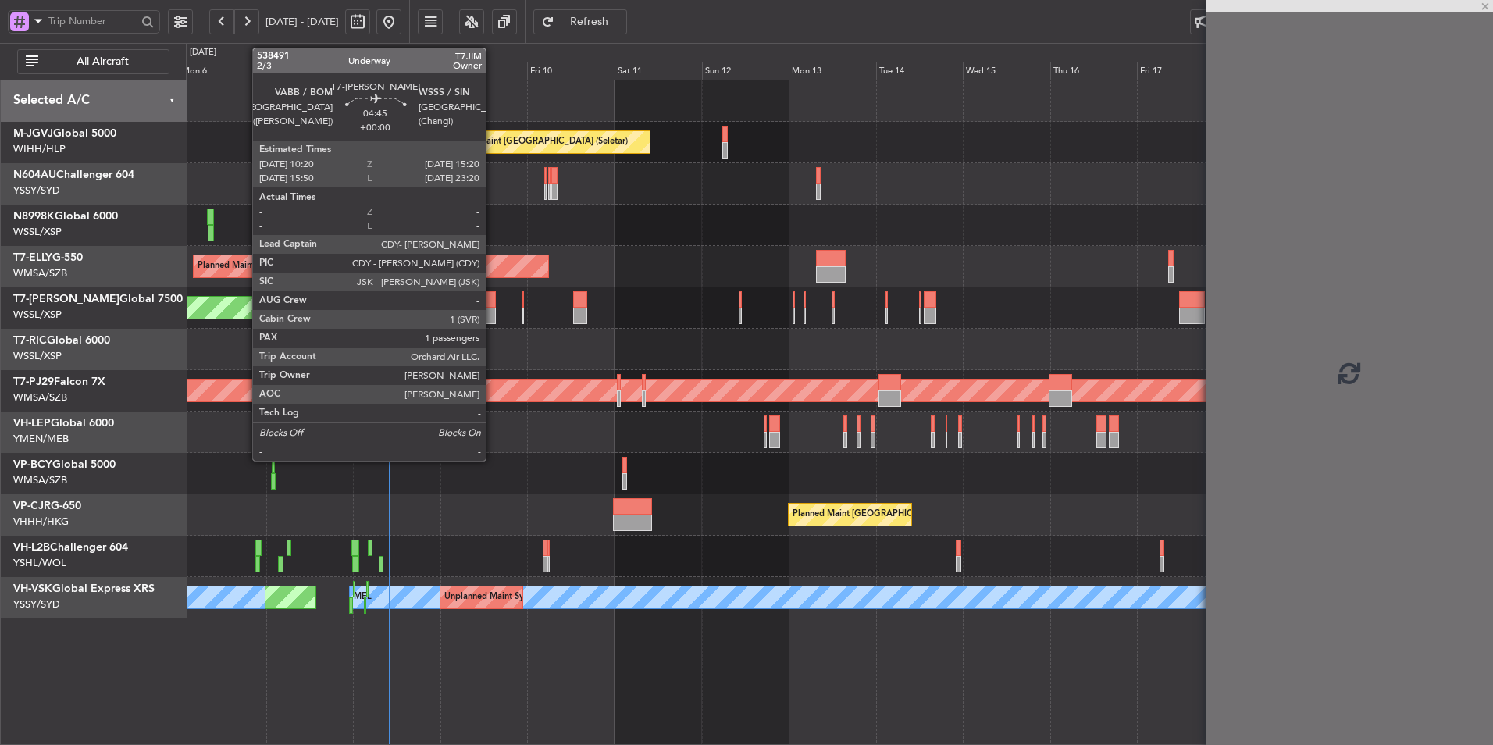
click at [493, 300] on div at bounding box center [486, 299] width 19 height 16
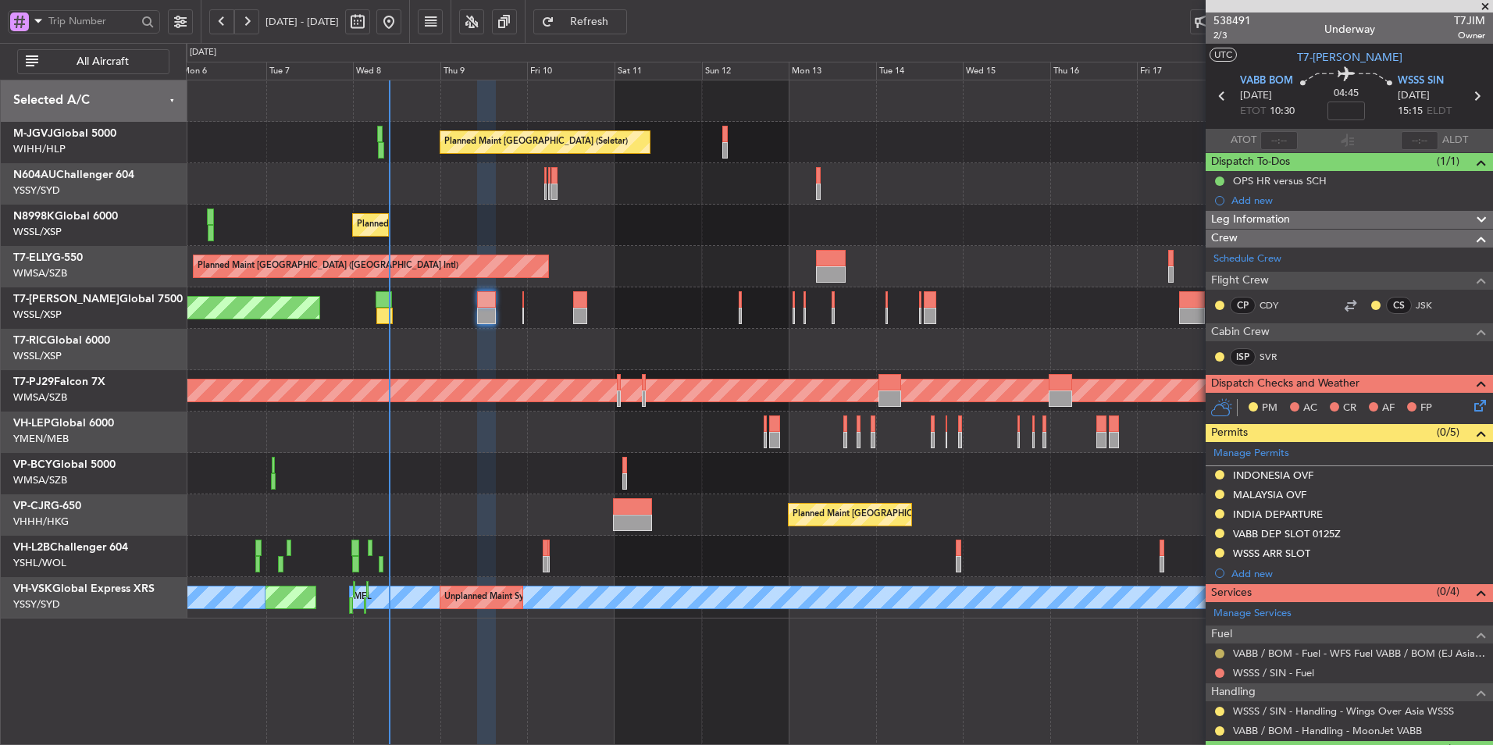
click at [1221, 649] on button at bounding box center [1219, 653] width 9 height 9
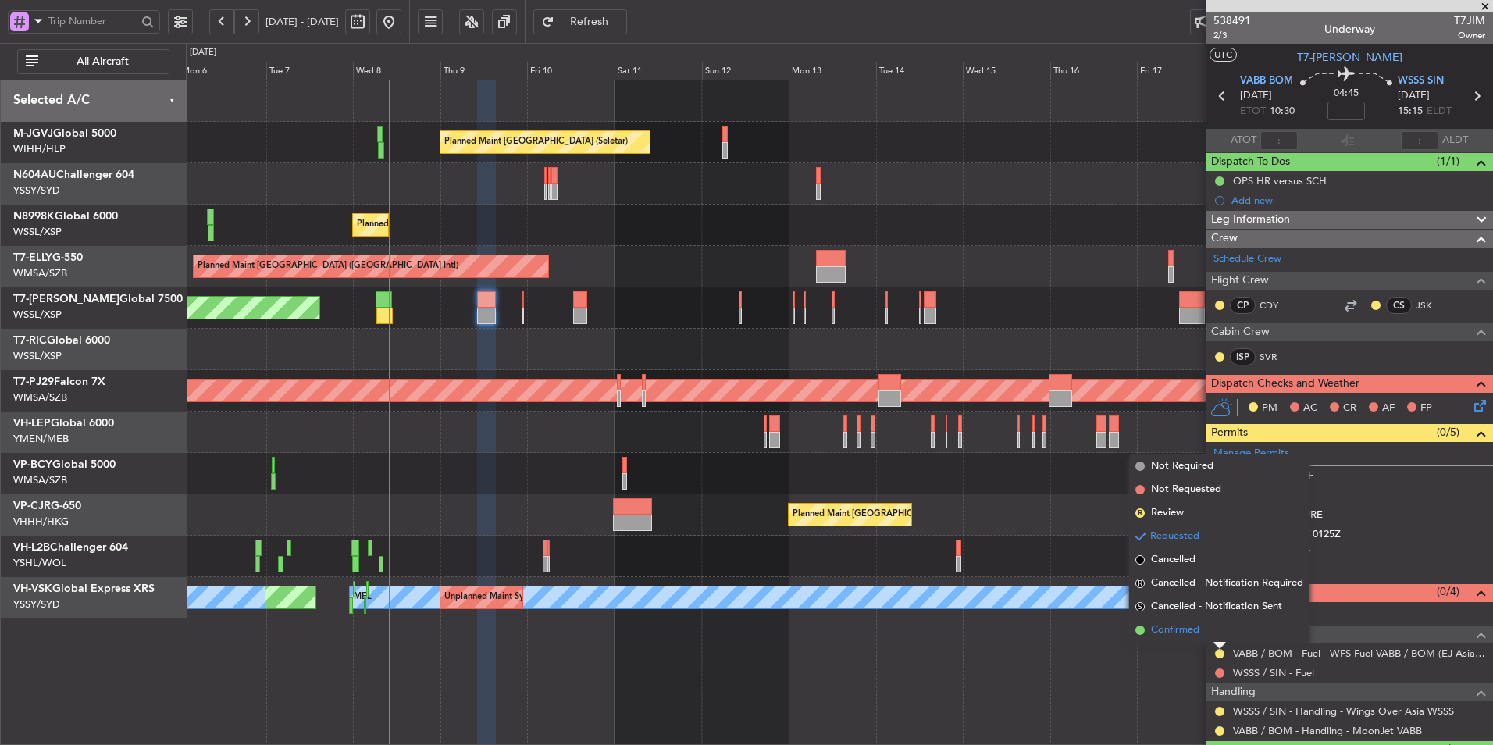
click at [1202, 633] on li "Confirmed" at bounding box center [1219, 629] width 180 height 23
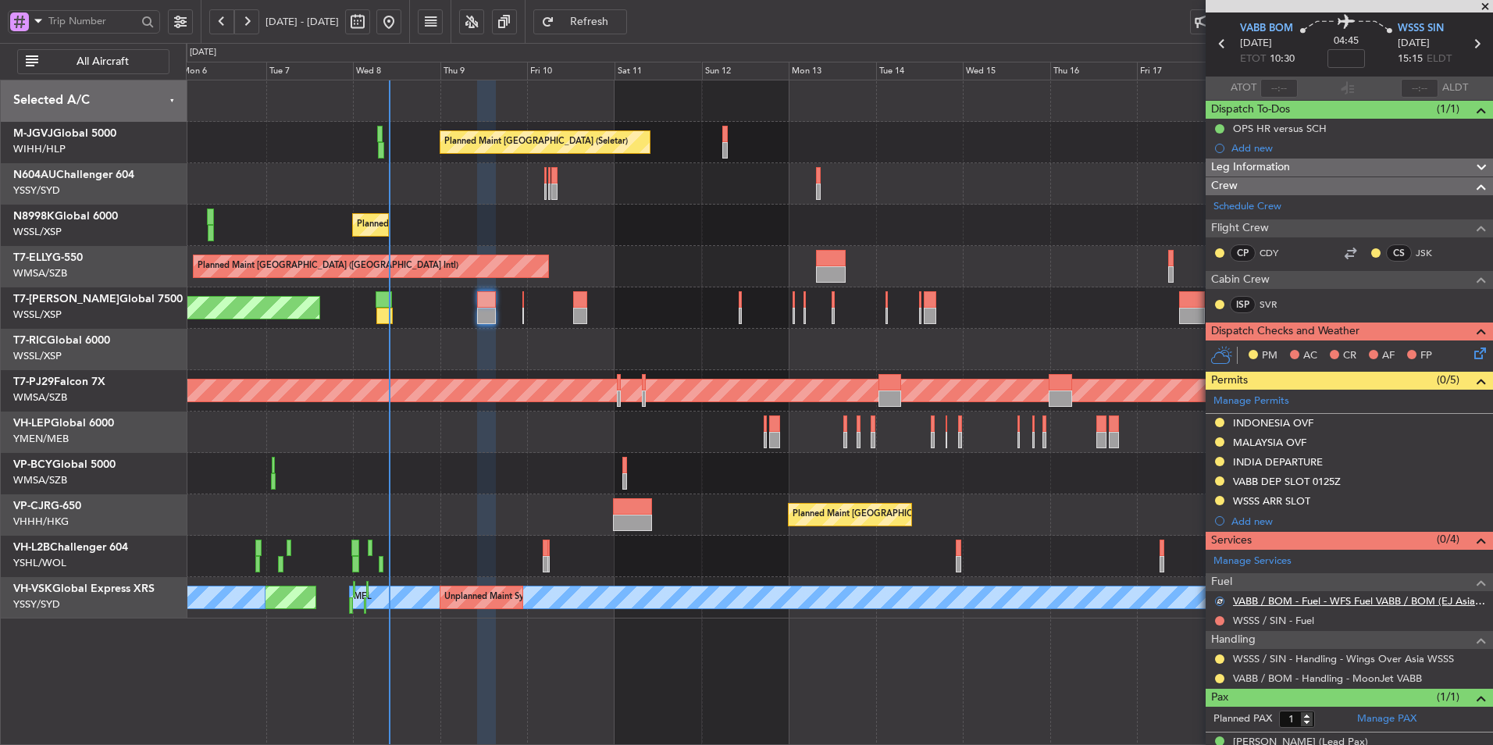
scroll to position [74, 0]
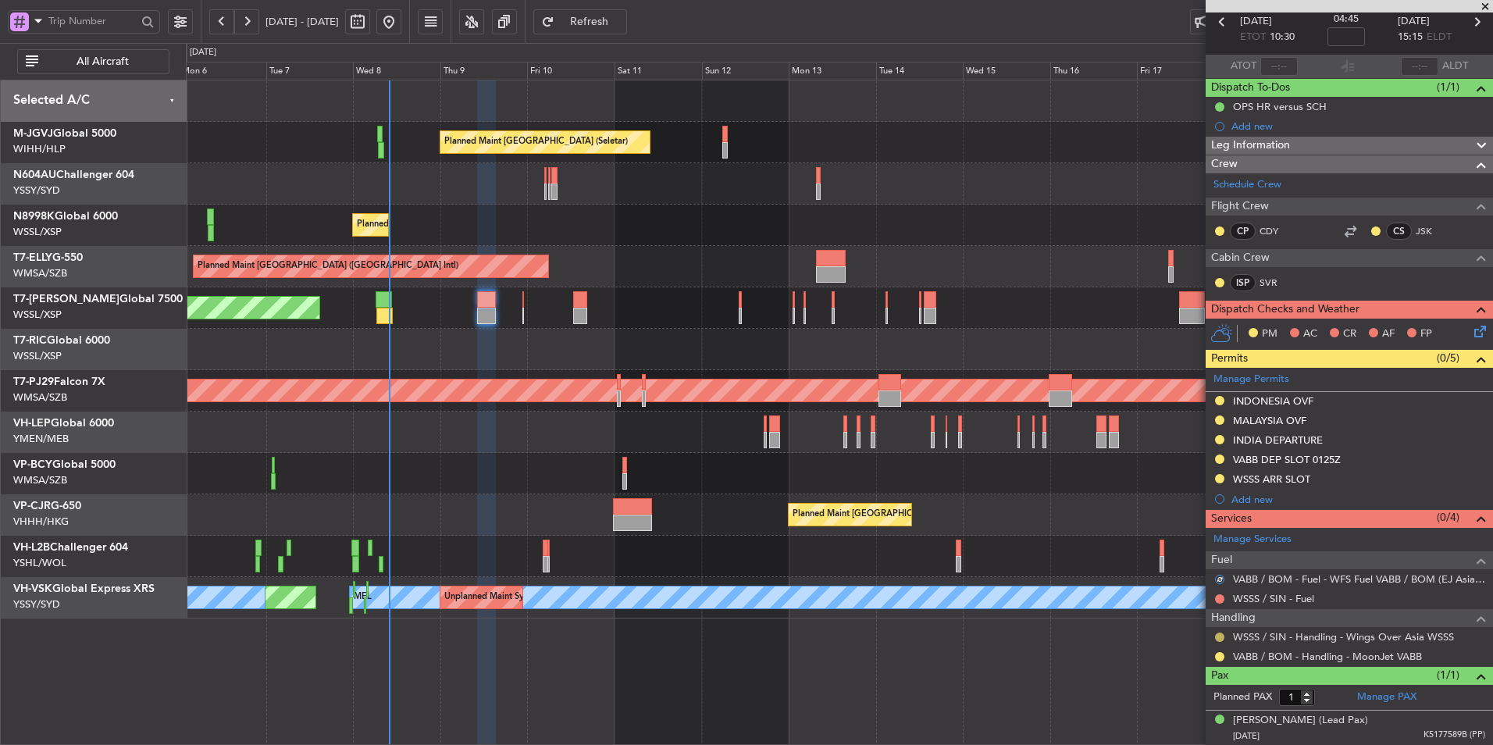
click at [1221, 633] on button at bounding box center [1219, 636] width 9 height 9
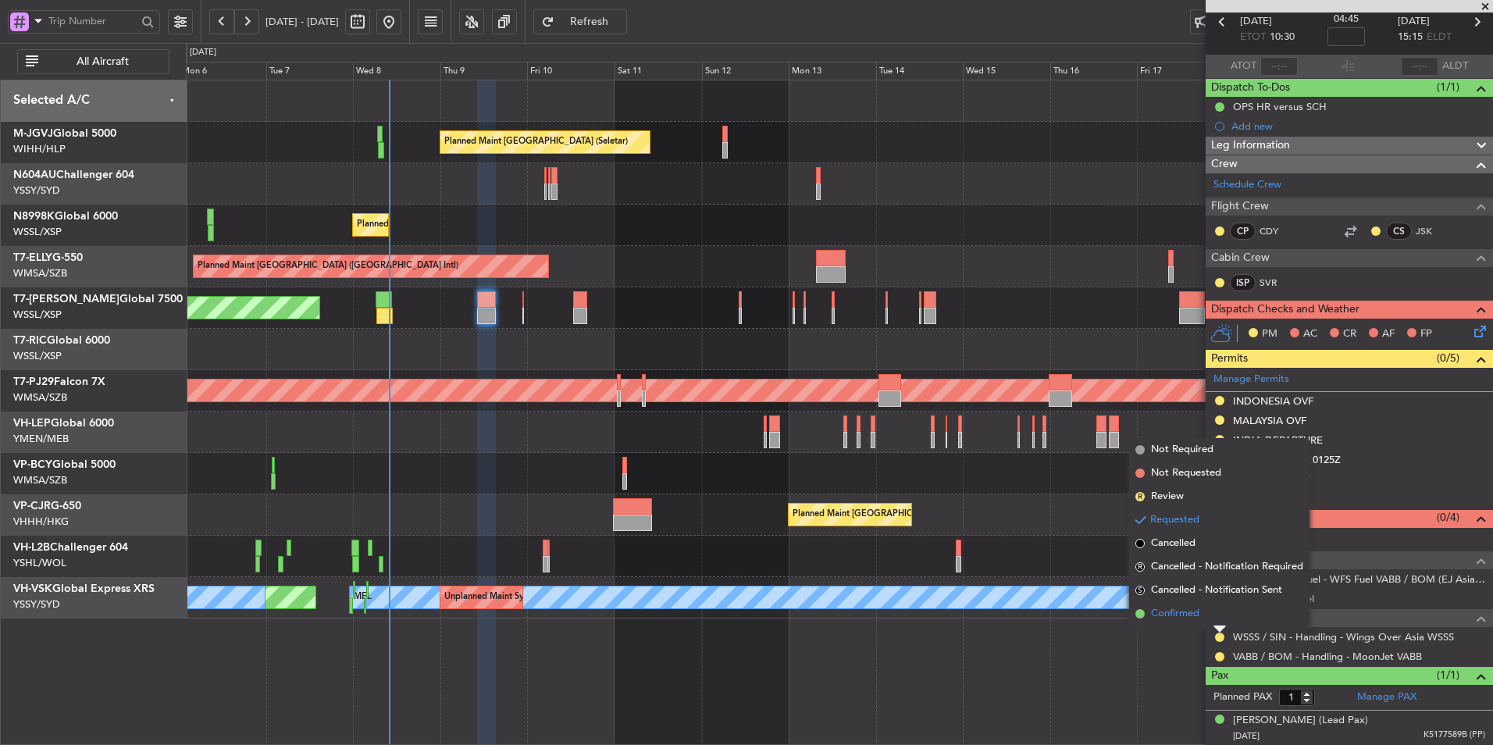
click at [1196, 617] on span "Confirmed" at bounding box center [1175, 614] width 48 height 16
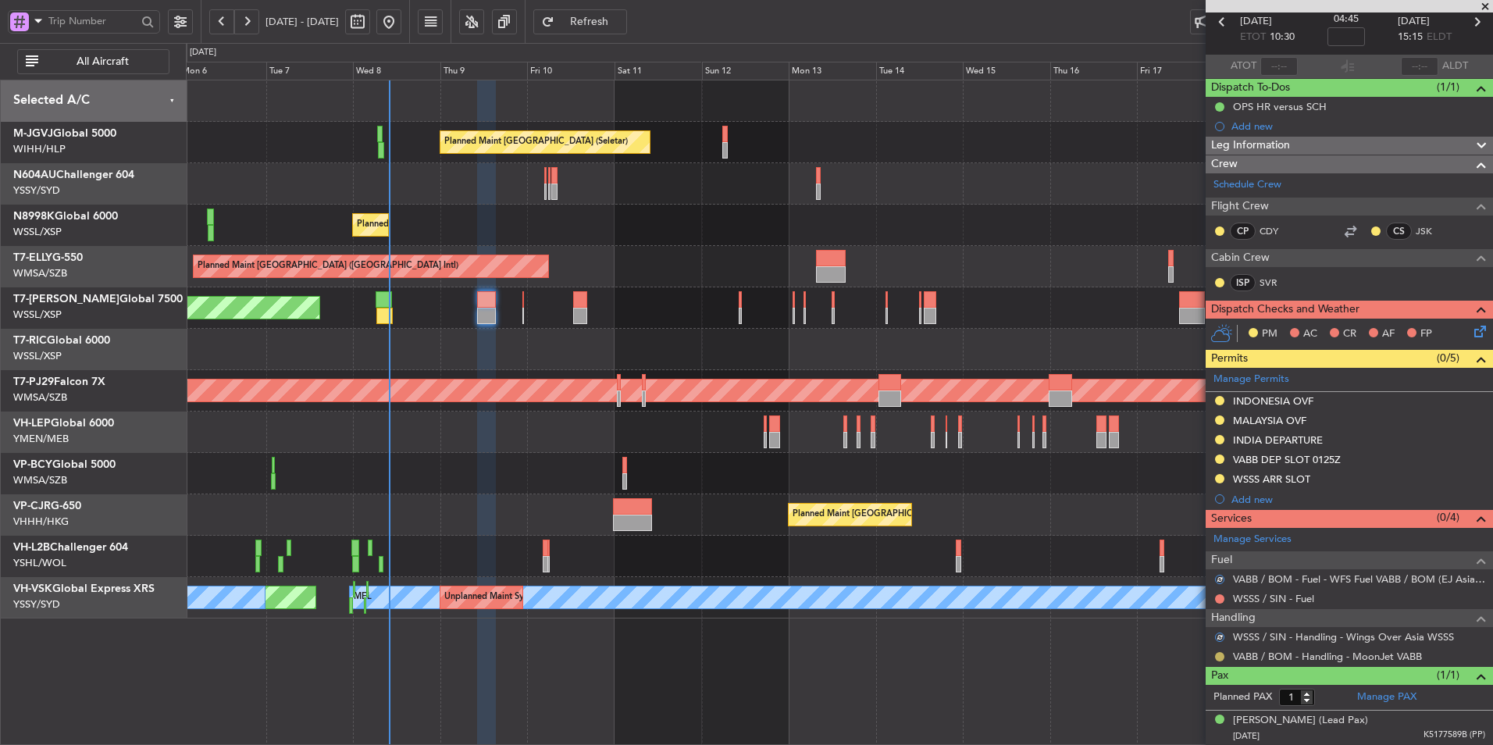
click at [1220, 652] on button at bounding box center [1219, 656] width 9 height 9
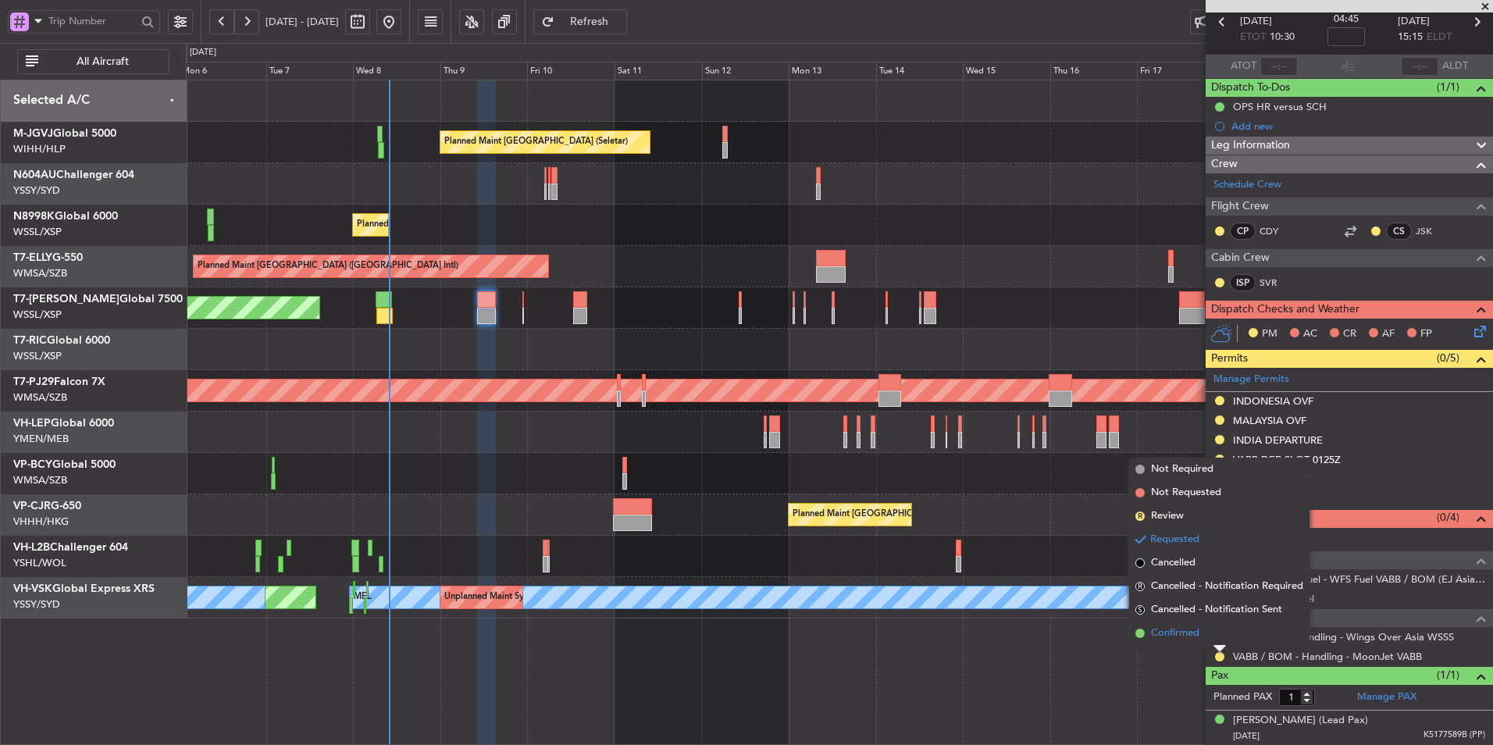
click at [1196, 631] on span "Confirmed" at bounding box center [1175, 633] width 48 height 16
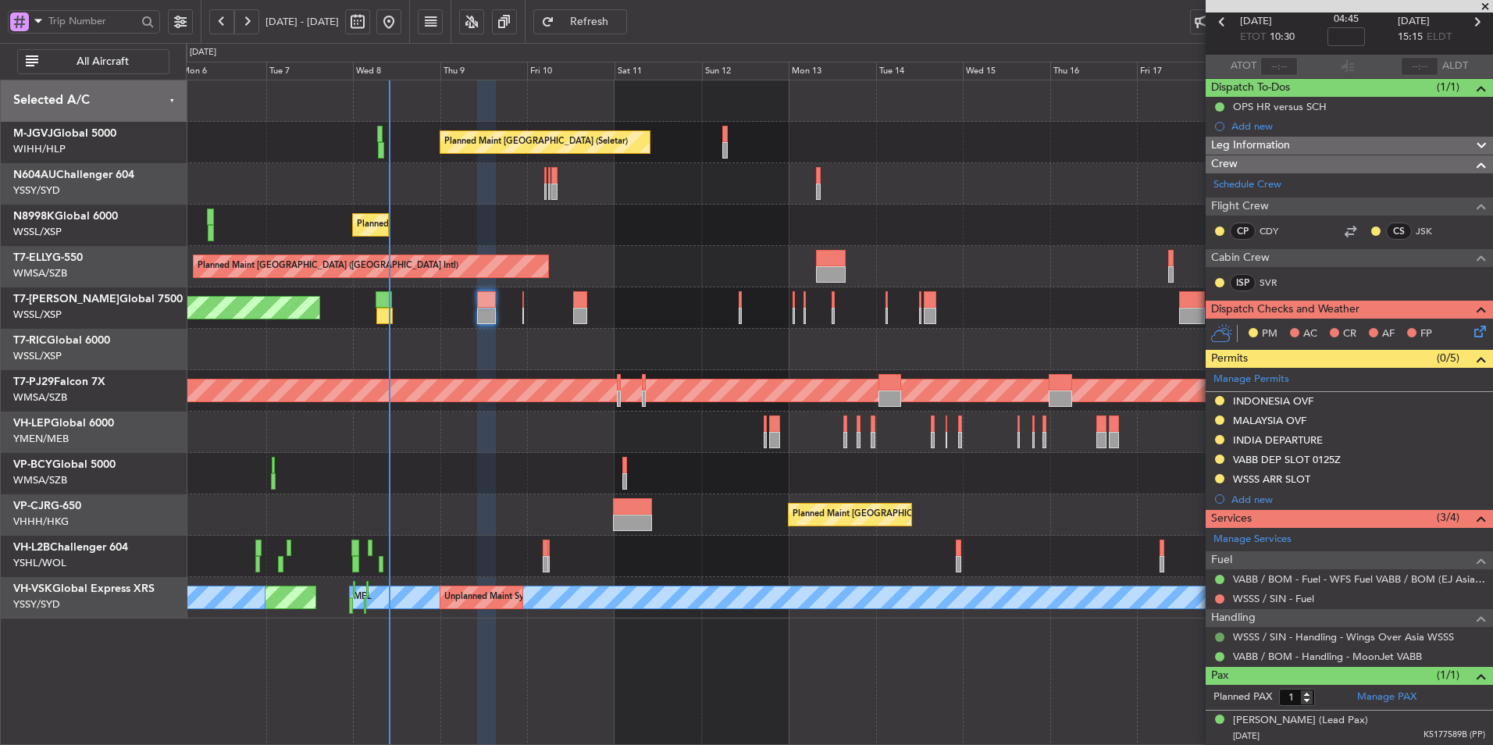
click at [1220, 635] on button at bounding box center [1219, 636] width 9 height 9
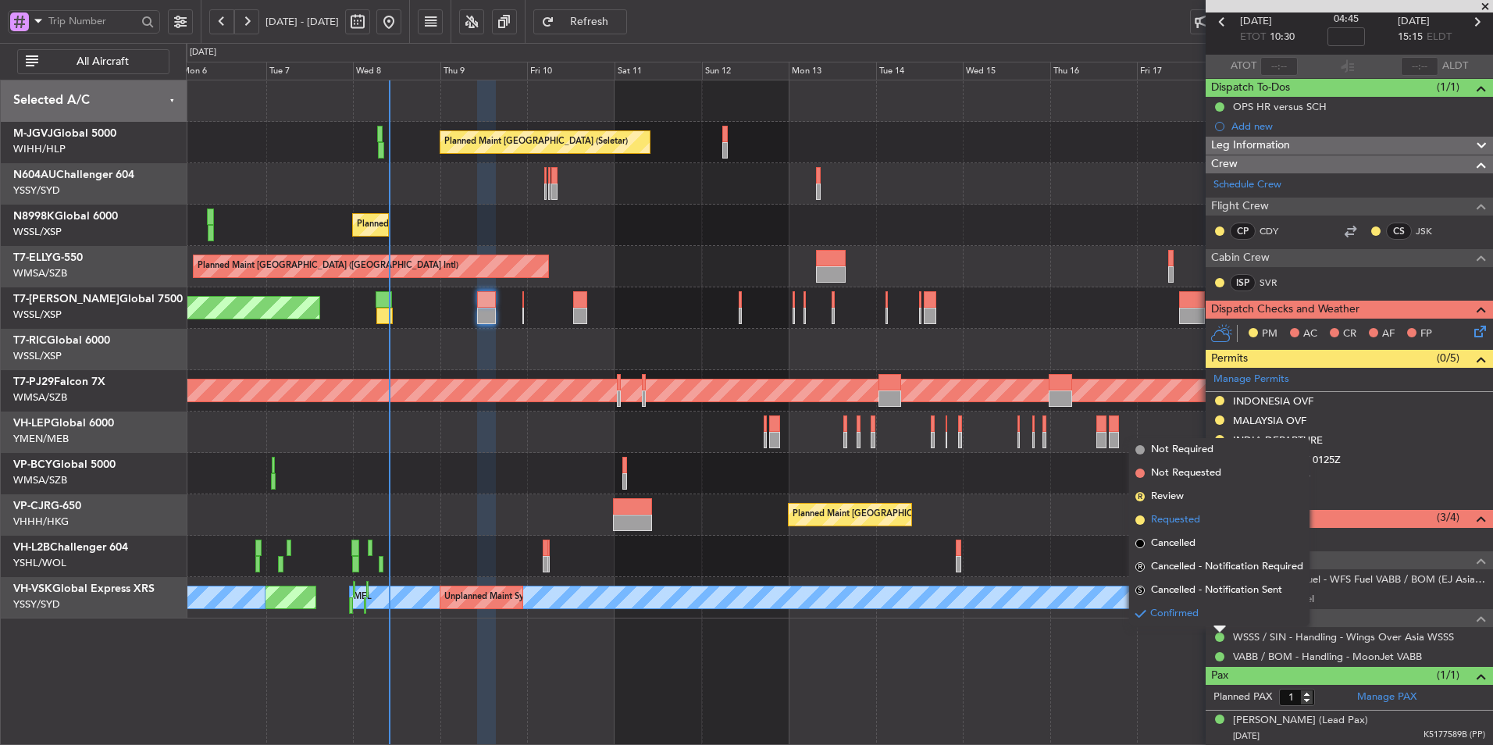
click at [1197, 520] on span "Requested" at bounding box center [1175, 520] width 49 height 16
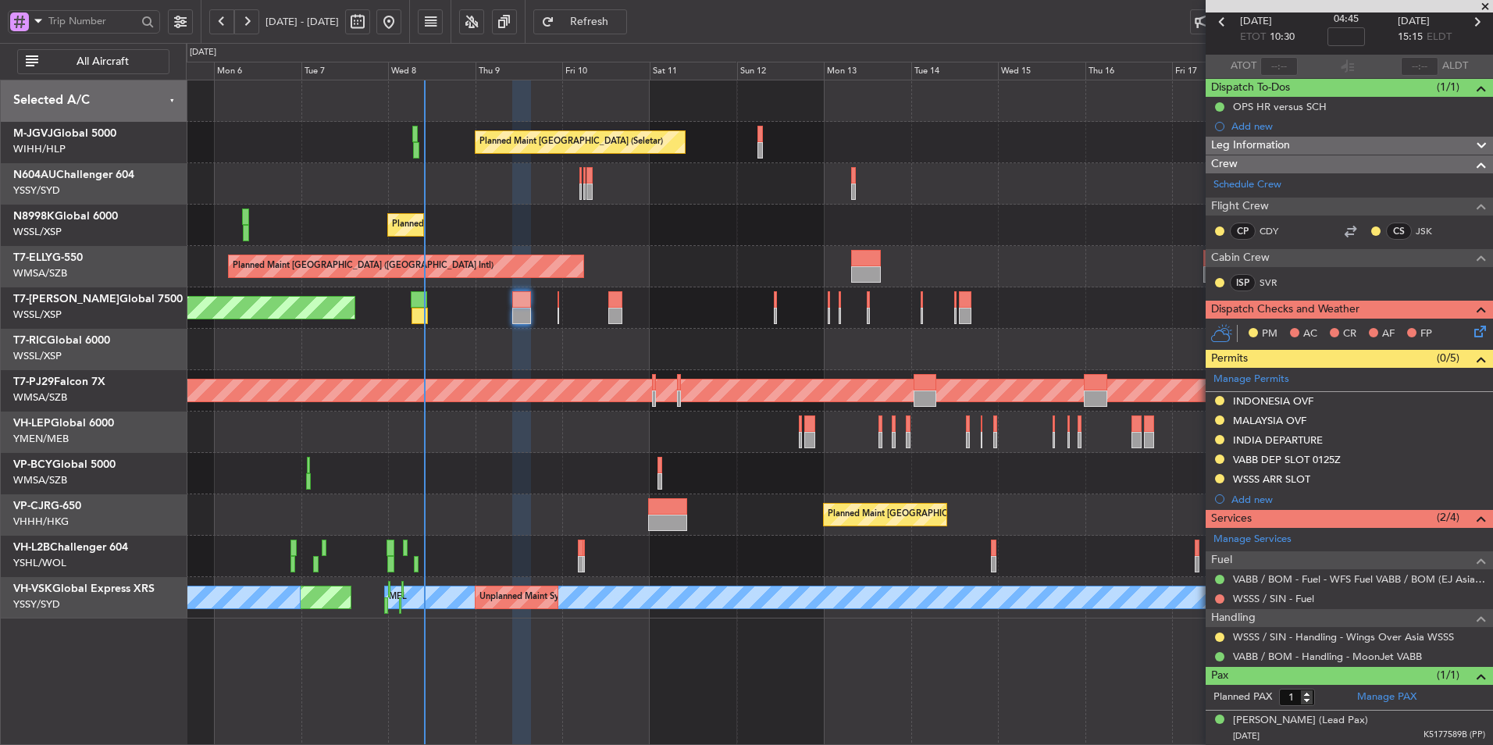
click at [522, 433] on div at bounding box center [839, 431] width 1306 height 41
click at [1271, 405] on div "INDONESIA OVF" at bounding box center [1273, 400] width 80 height 13
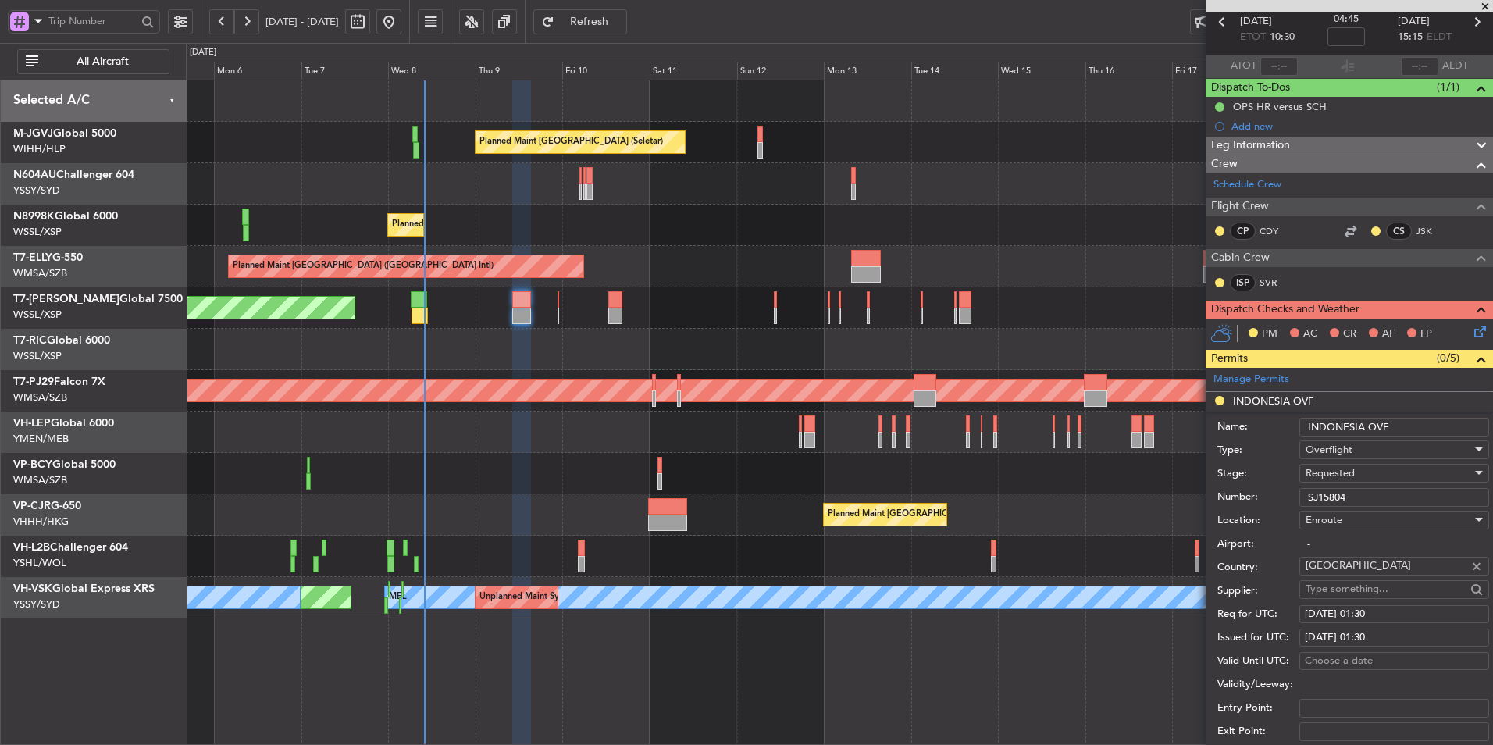
click at [1369, 474] on div "Requested" at bounding box center [1388, 472] width 166 height 23
click at [1356, 592] on span "Received OK" at bounding box center [1388, 590] width 164 height 23
click at [1352, 614] on div "09/10/2025 01:30" at bounding box center [1394, 615] width 179 height 16
select select "10"
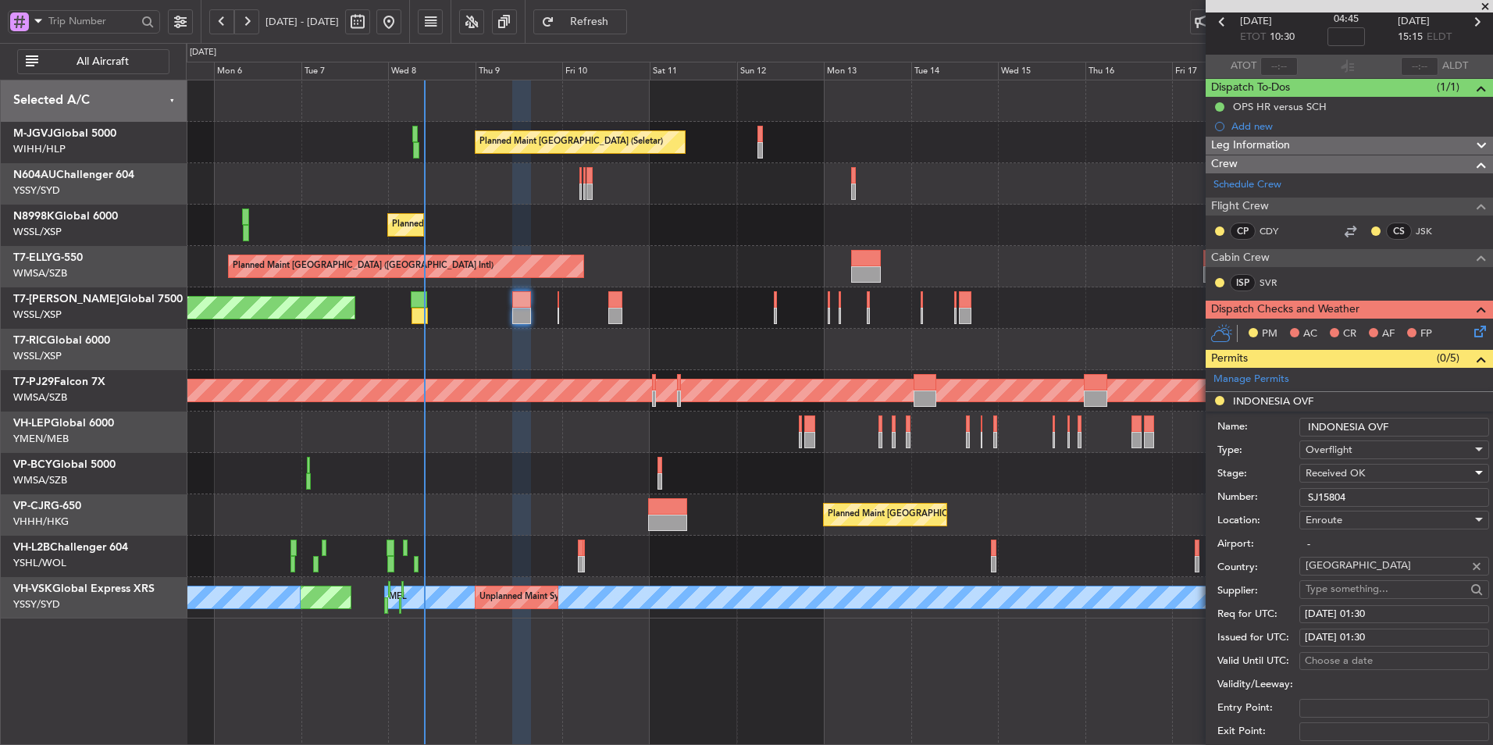
select select "2025"
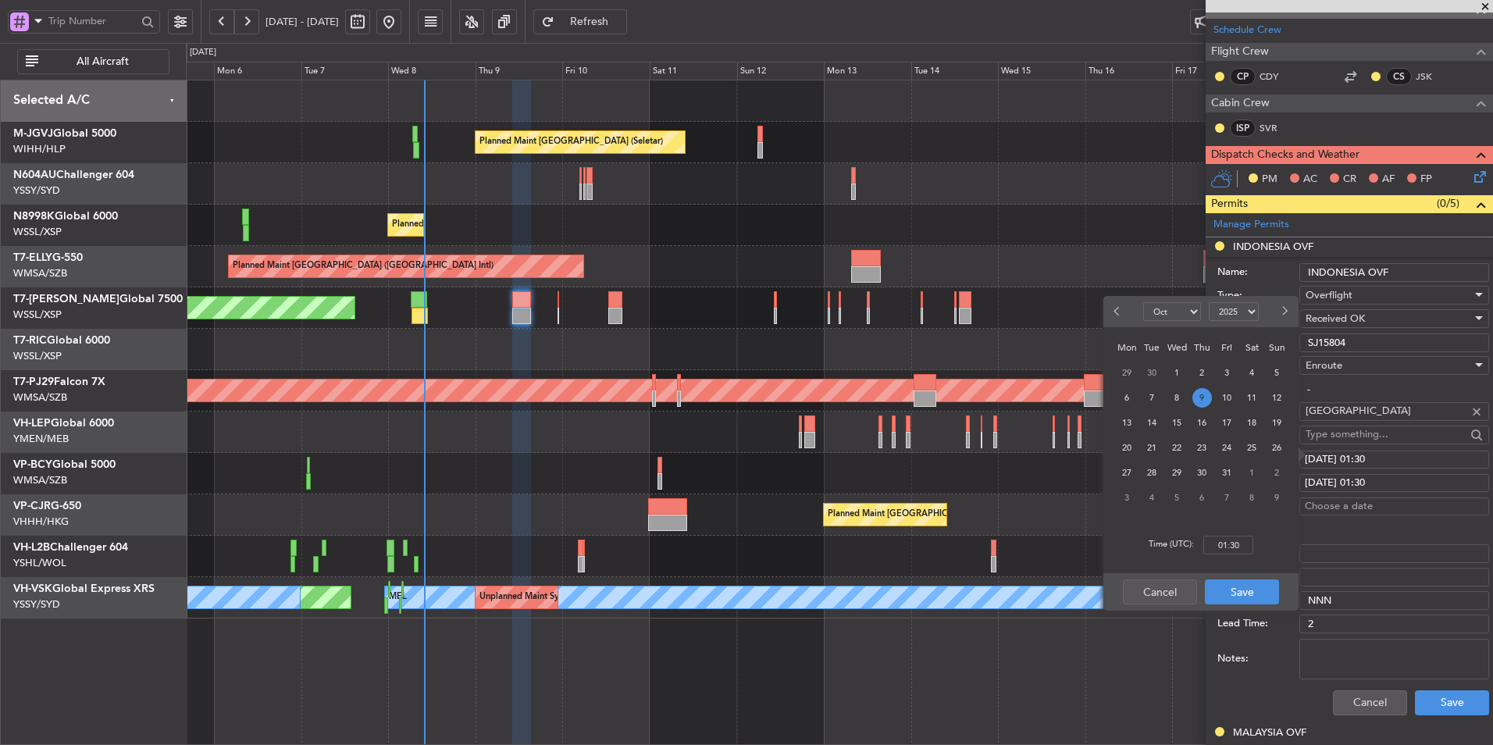
scroll to position [234, 0]
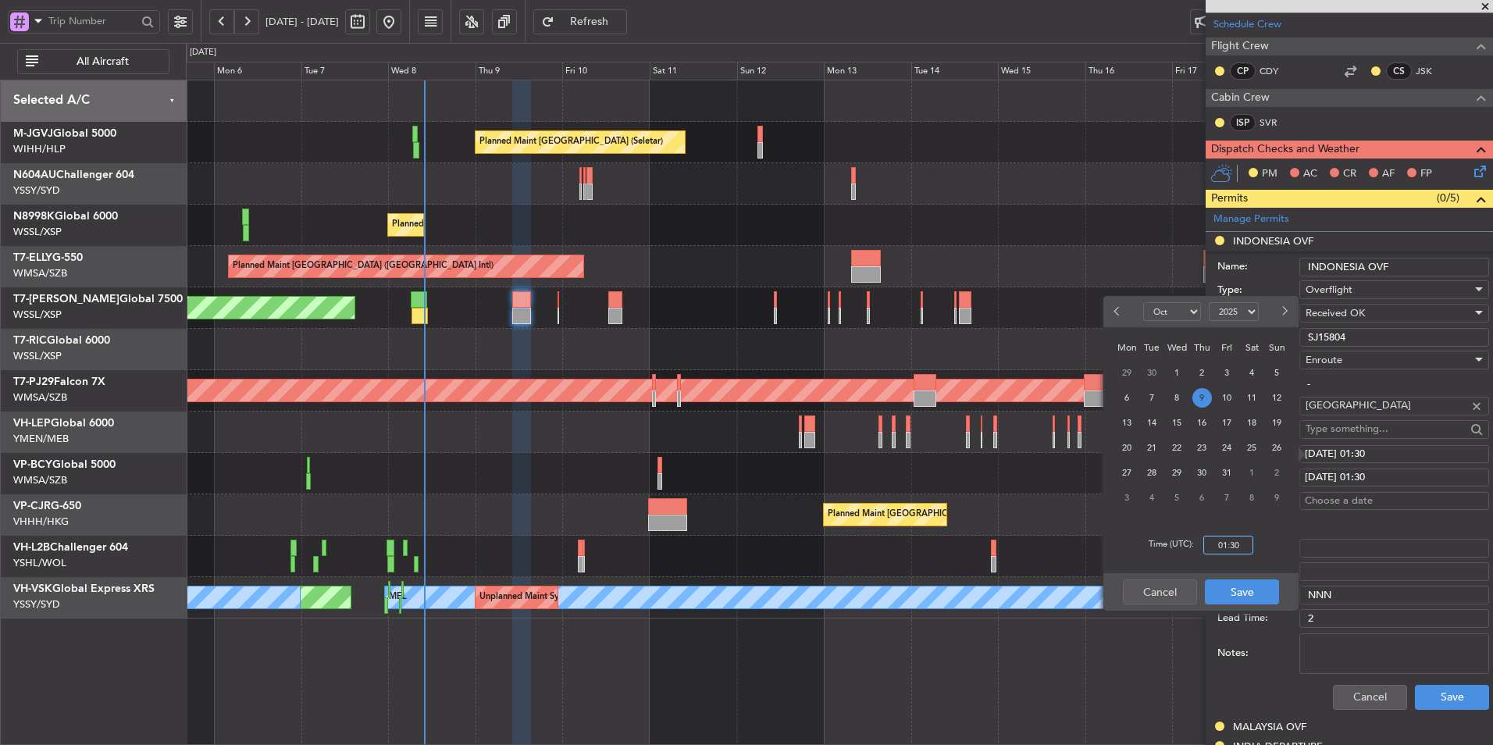
click at [1244, 545] on input "01:30" at bounding box center [1228, 545] width 50 height 19
type input "10:30"
click at [1253, 590] on button "Save" at bounding box center [1242, 591] width 74 height 25
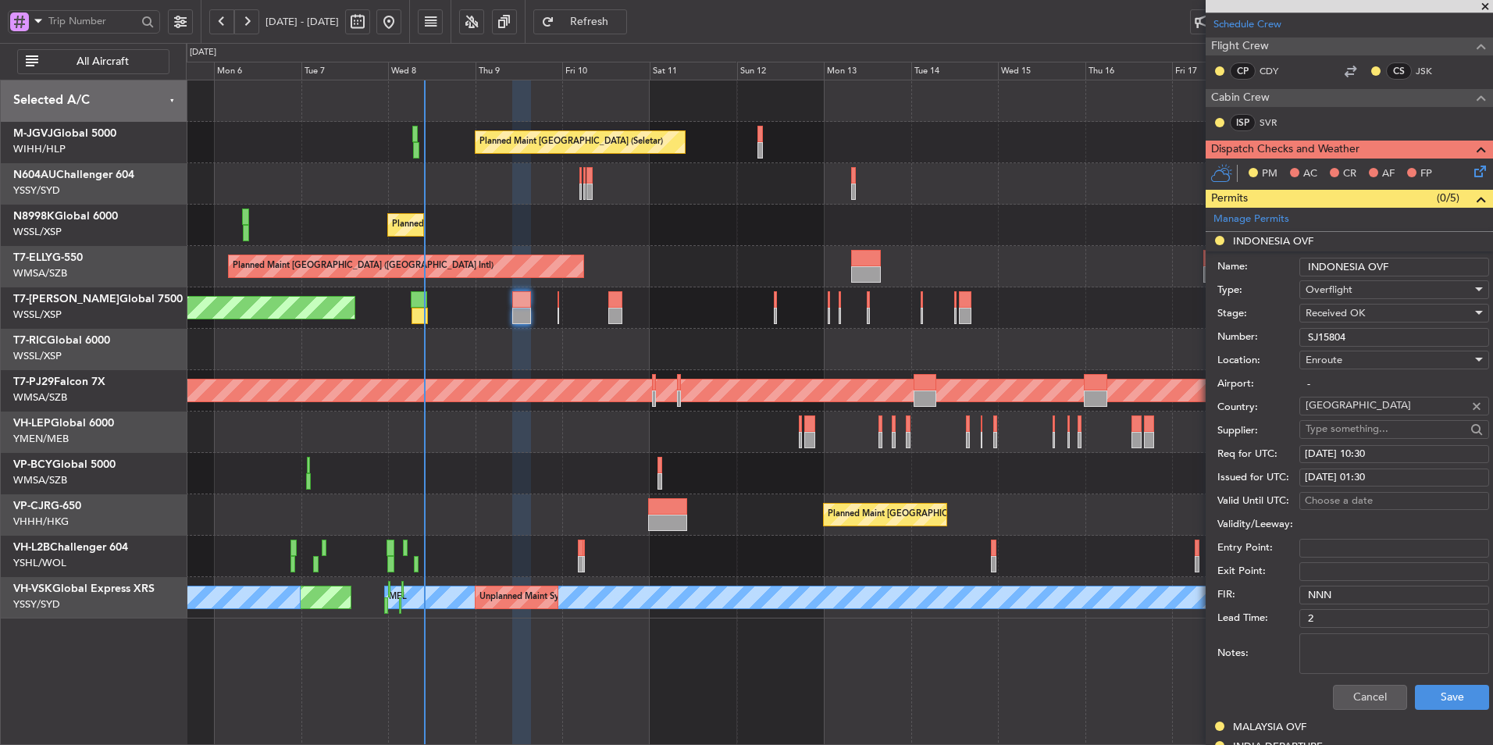
click at [1403, 480] on div "09/10/2025 01:30" at bounding box center [1394, 478] width 179 height 16
select select "10"
select select "2025"
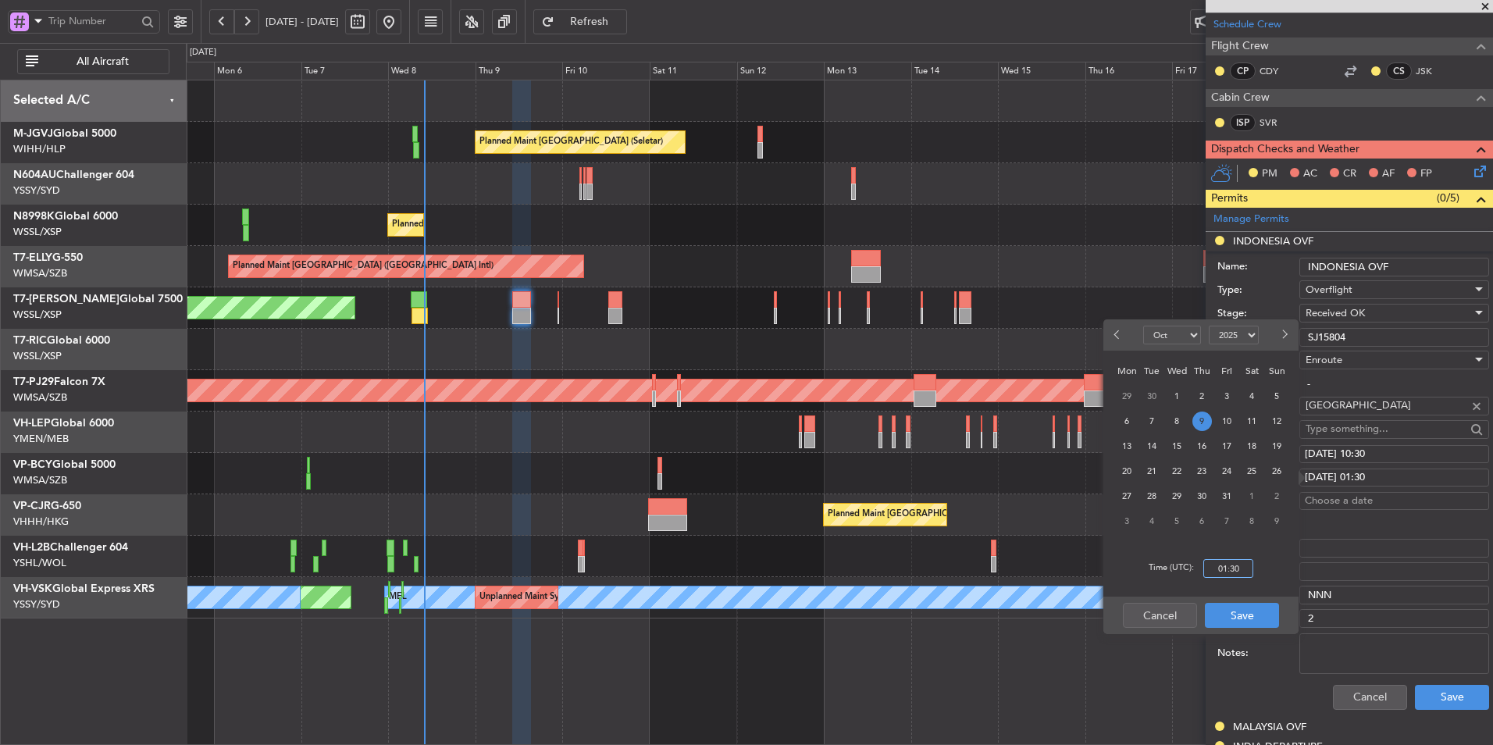
click at [1241, 569] on input "01:30" at bounding box center [1228, 568] width 50 height 19
type input "10:30"
click at [1265, 618] on button "Save" at bounding box center [1242, 615] width 74 height 25
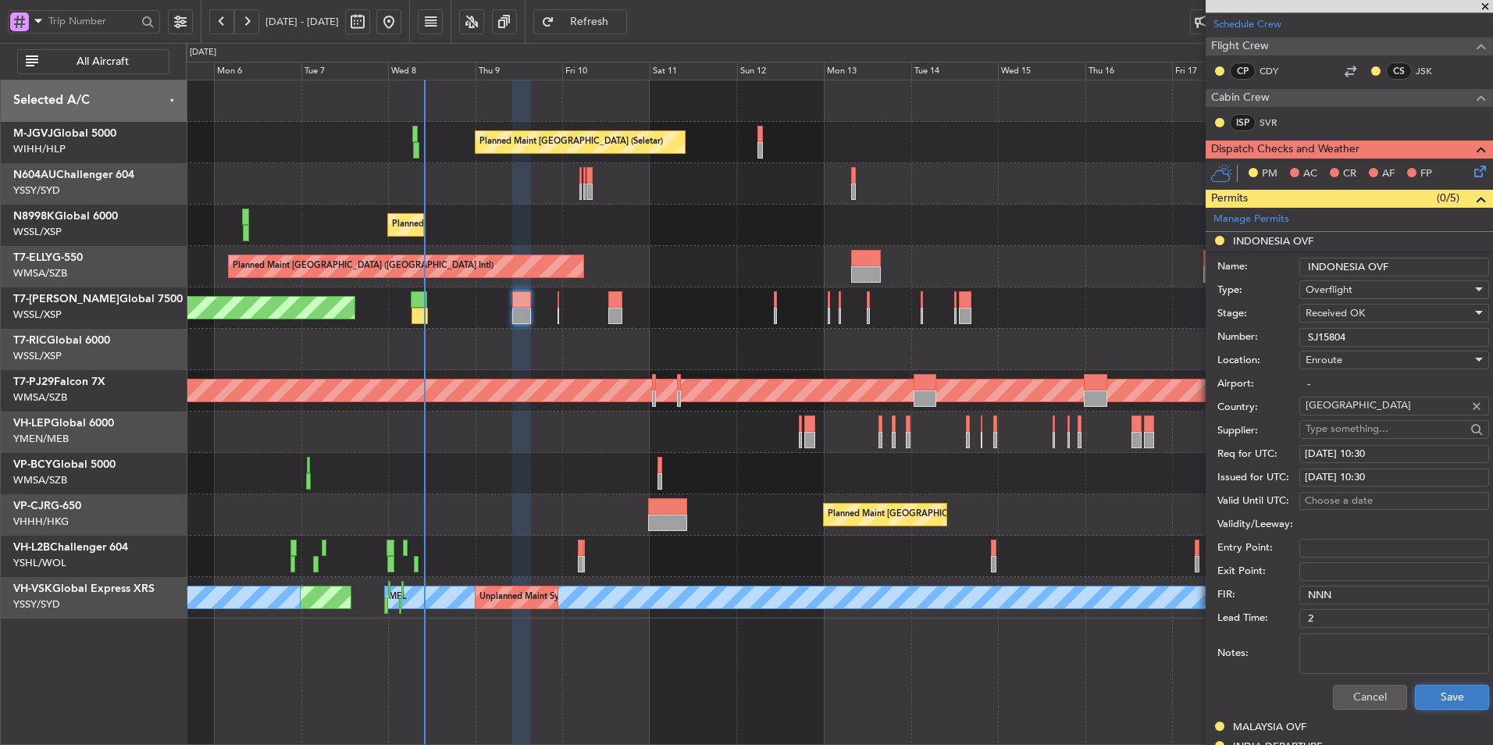
click at [1434, 698] on button "Save" at bounding box center [1452, 697] width 74 height 25
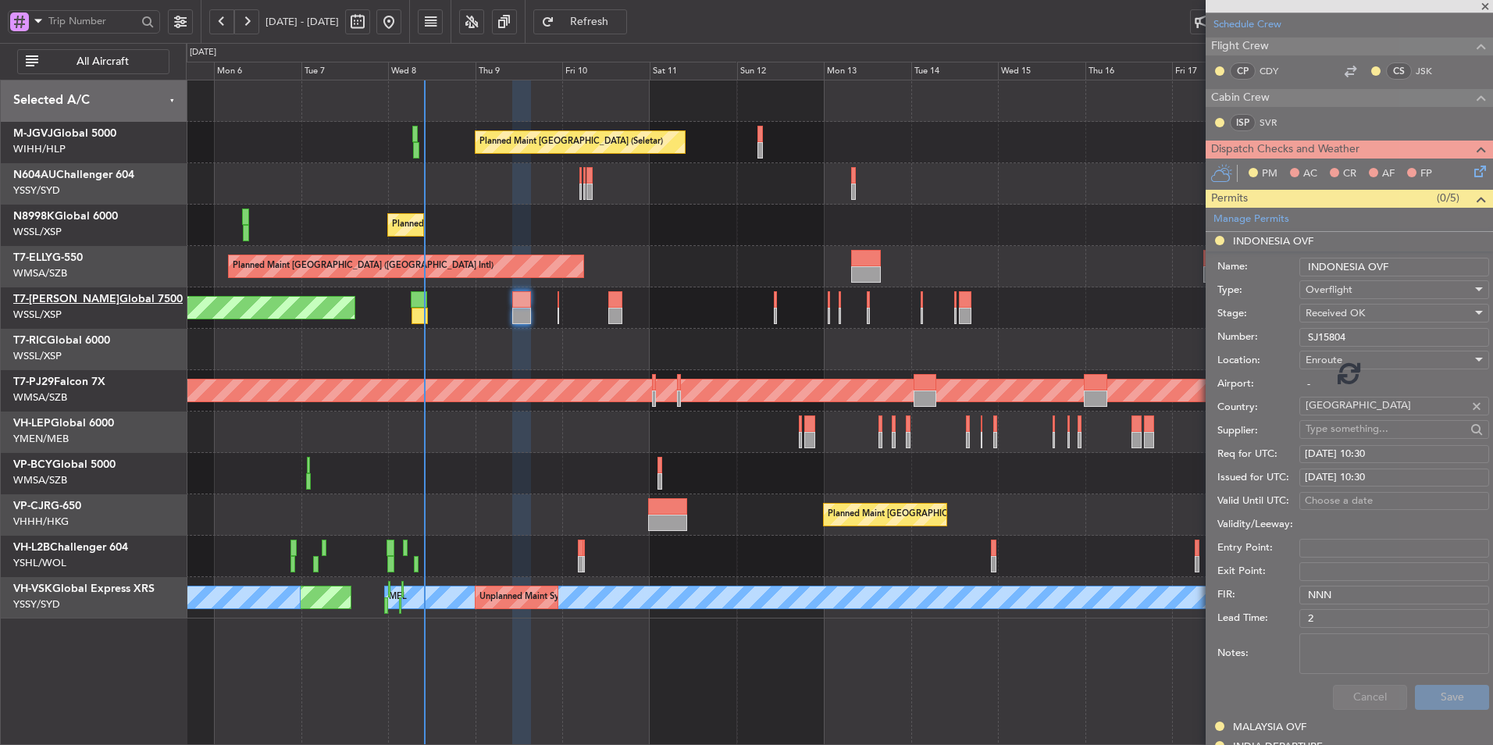
scroll to position [74, 0]
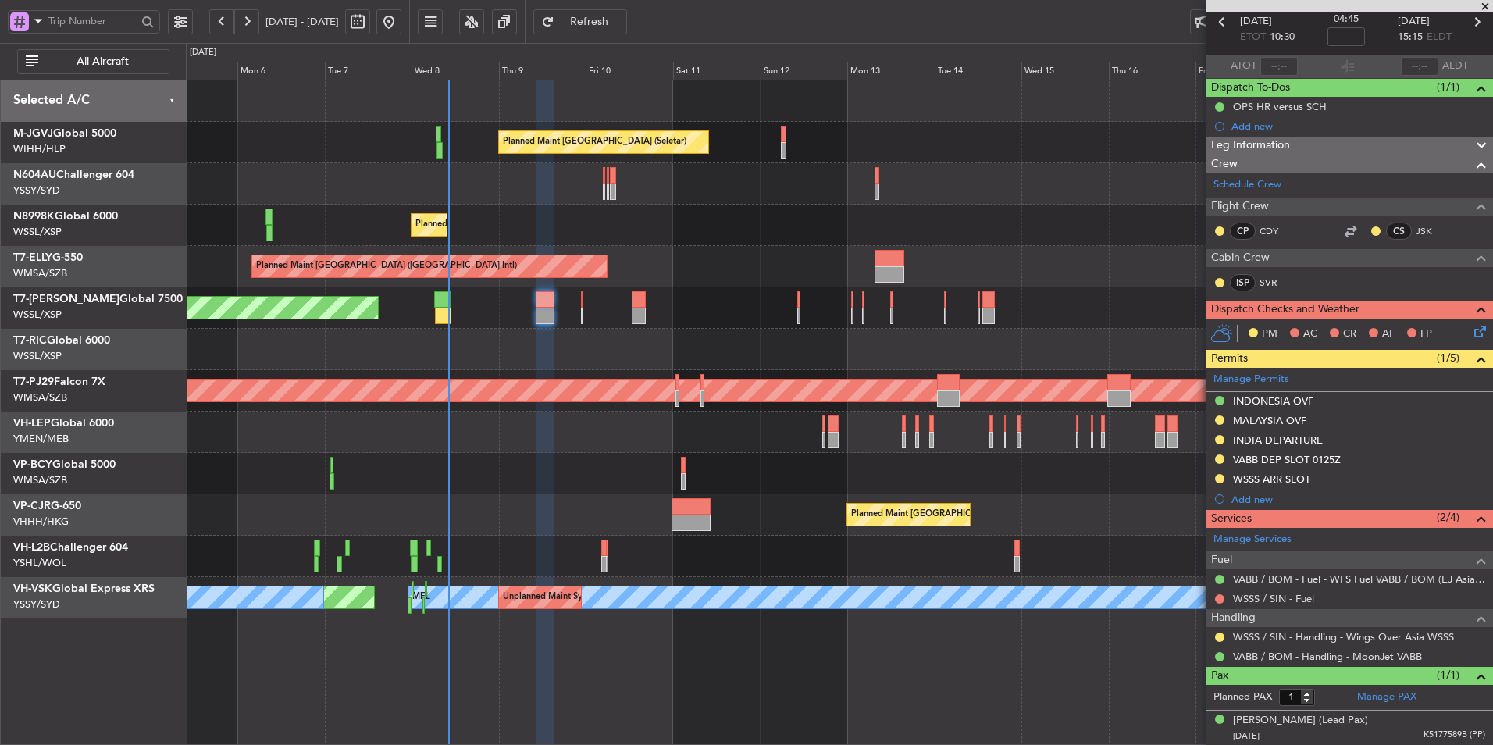
click at [525, 421] on div at bounding box center [839, 431] width 1306 height 41
click at [775, 237] on div "Planned Maint [GEOGRAPHIC_DATA] (Seletar)" at bounding box center [839, 225] width 1306 height 41
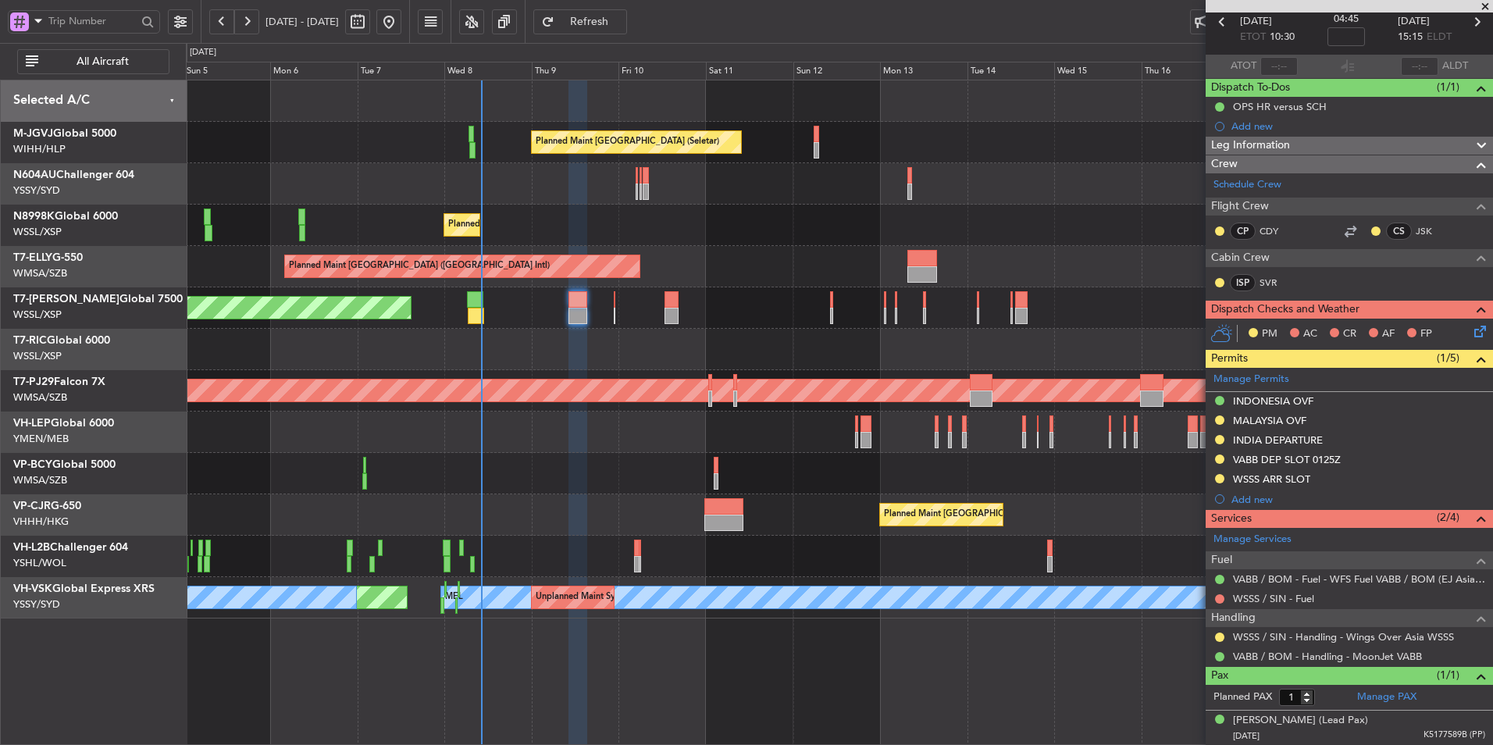
click at [370, 21] on button at bounding box center [357, 21] width 25 height 25
select select "10"
select select "2025"
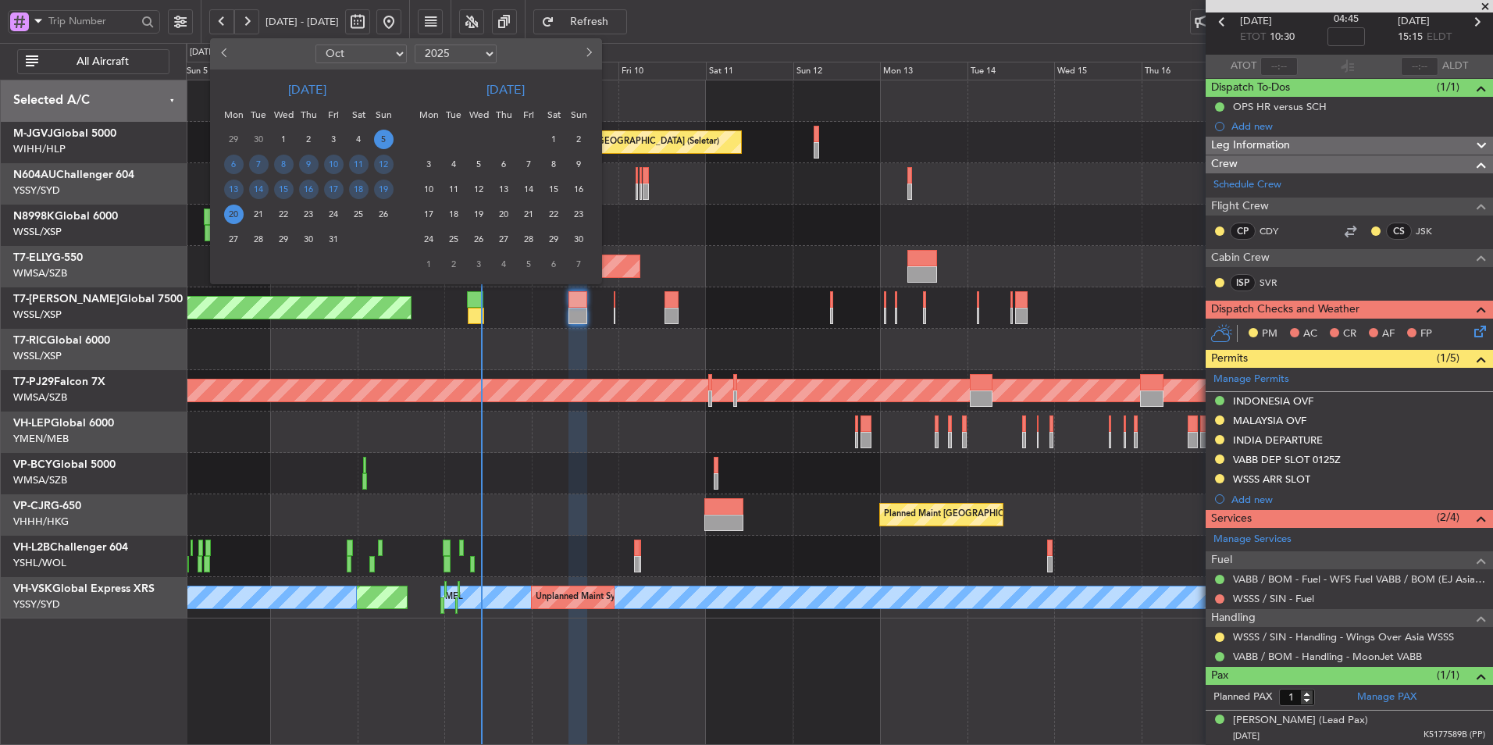
click at [288, 235] on span "29" at bounding box center [284, 240] width 20 height 20
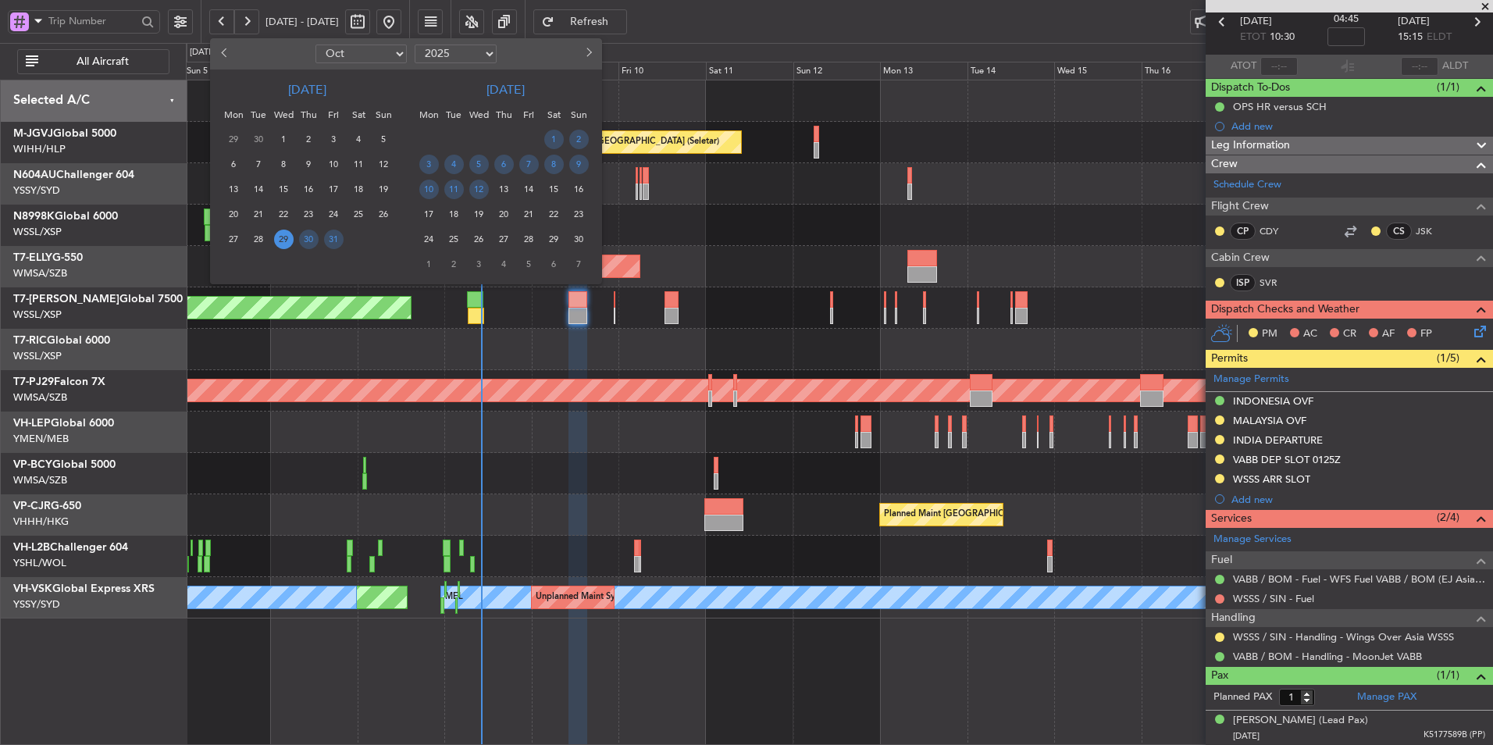
click at [288, 235] on span "29" at bounding box center [284, 240] width 20 height 20
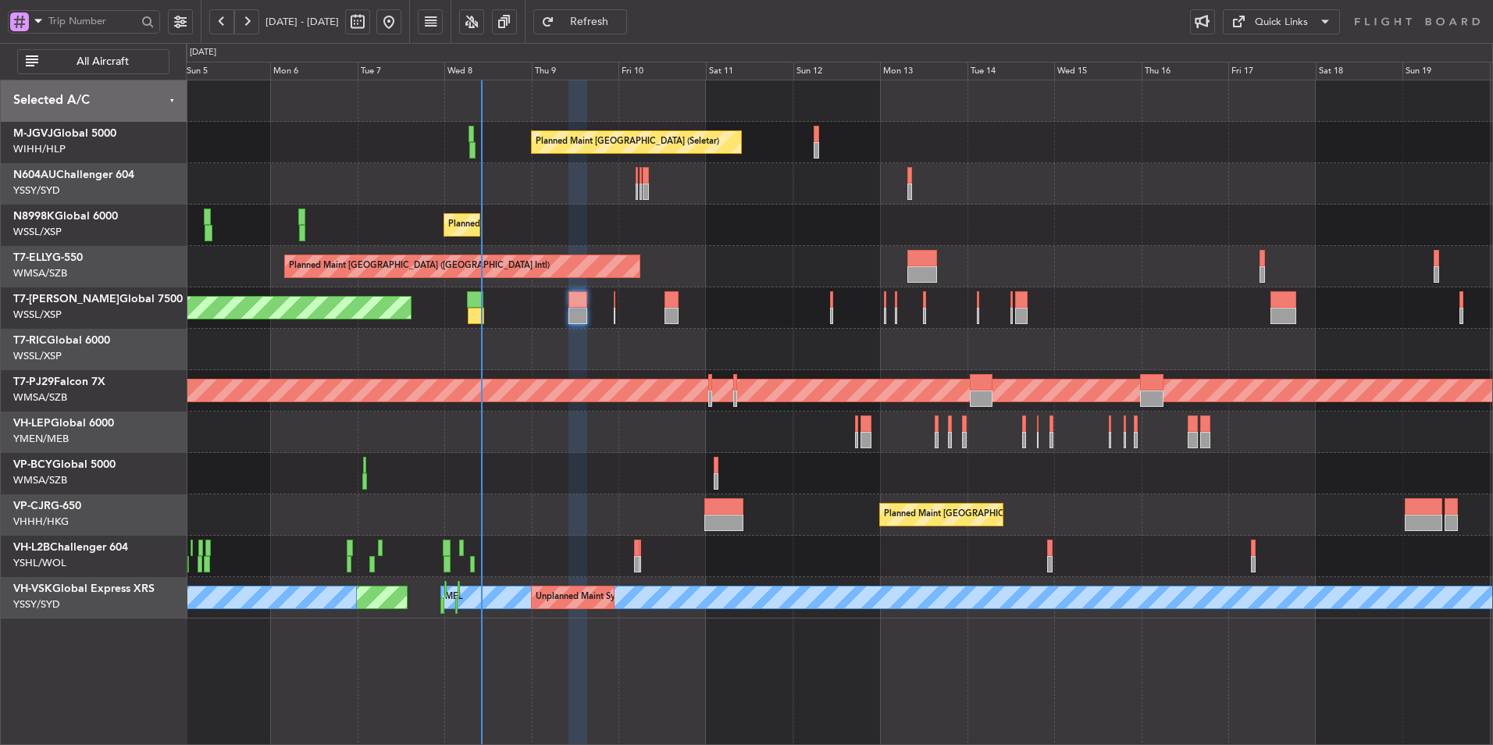
scroll to position [0, 0]
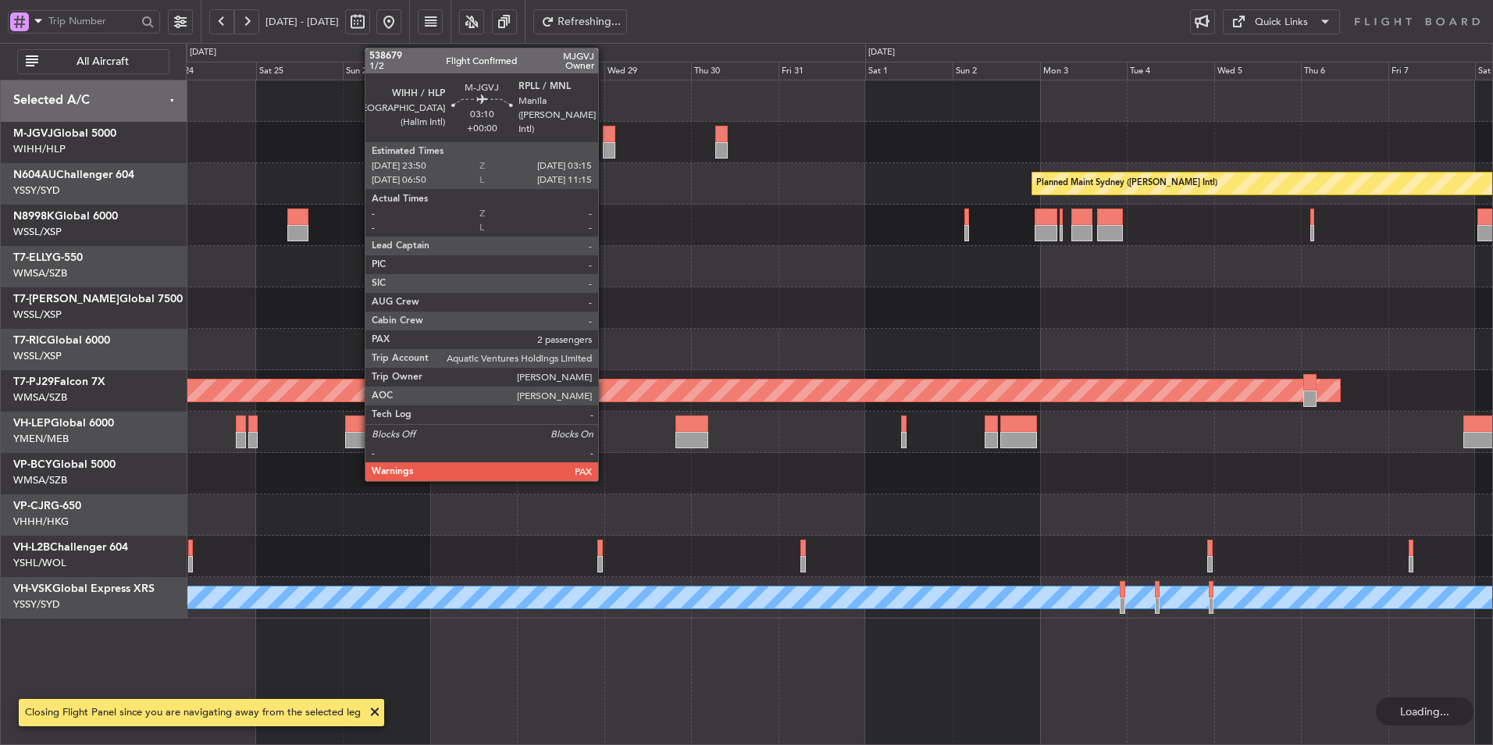
click at [608, 136] on div at bounding box center [609, 134] width 12 height 16
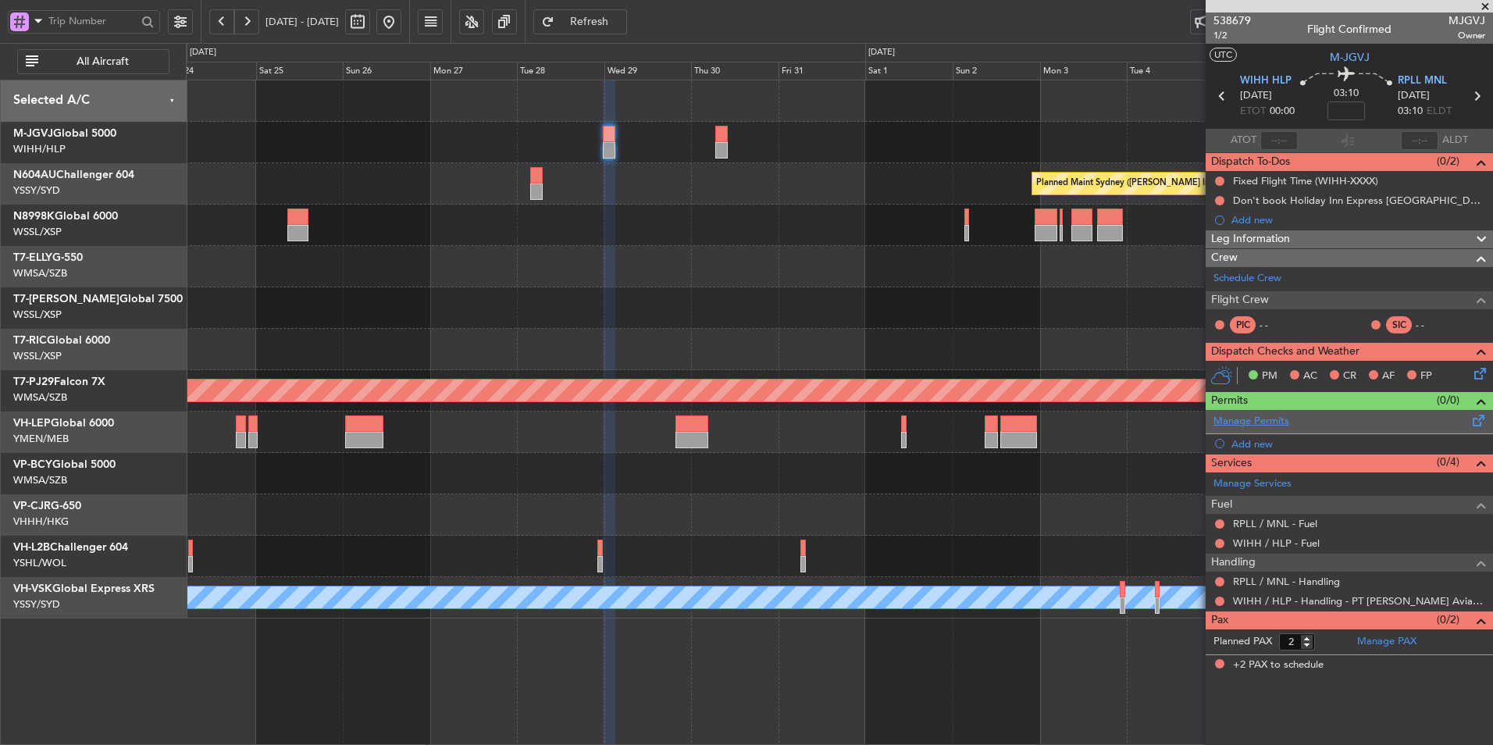
click at [1274, 418] on link "Manage Permits" at bounding box center [1251, 422] width 76 height 16
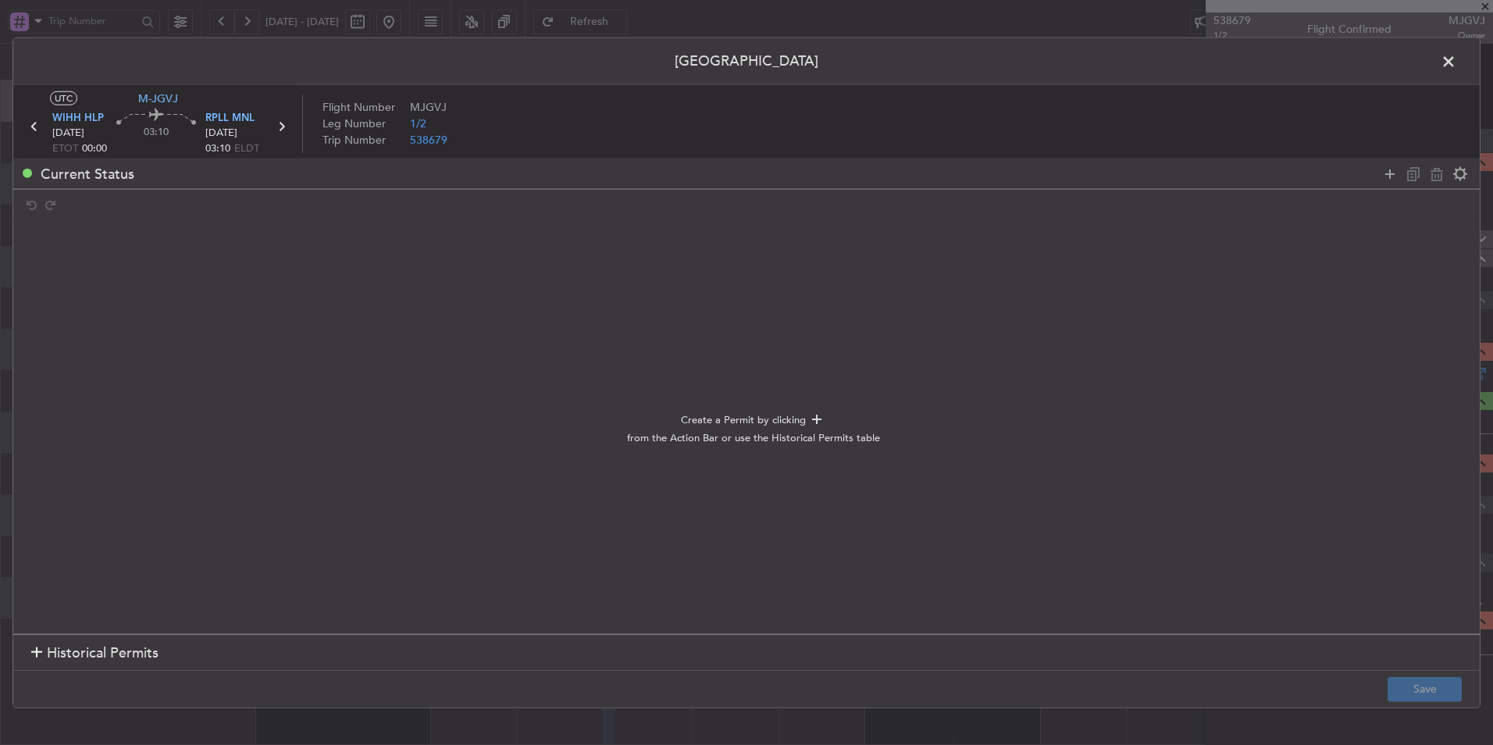
click at [73, 657] on span "Historical Permits" at bounding box center [103, 653] width 112 height 21
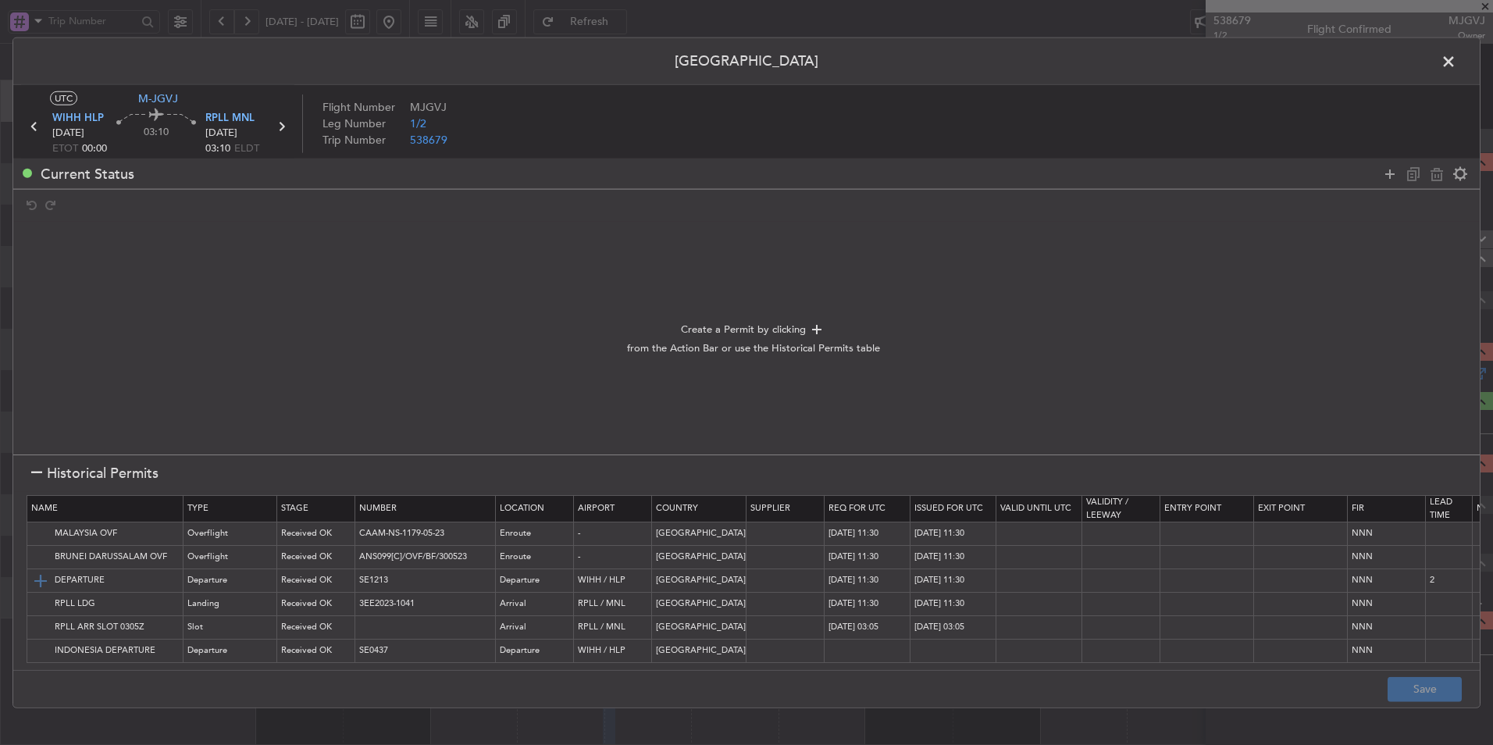
click at [42, 579] on img at bounding box center [40, 580] width 19 height 19
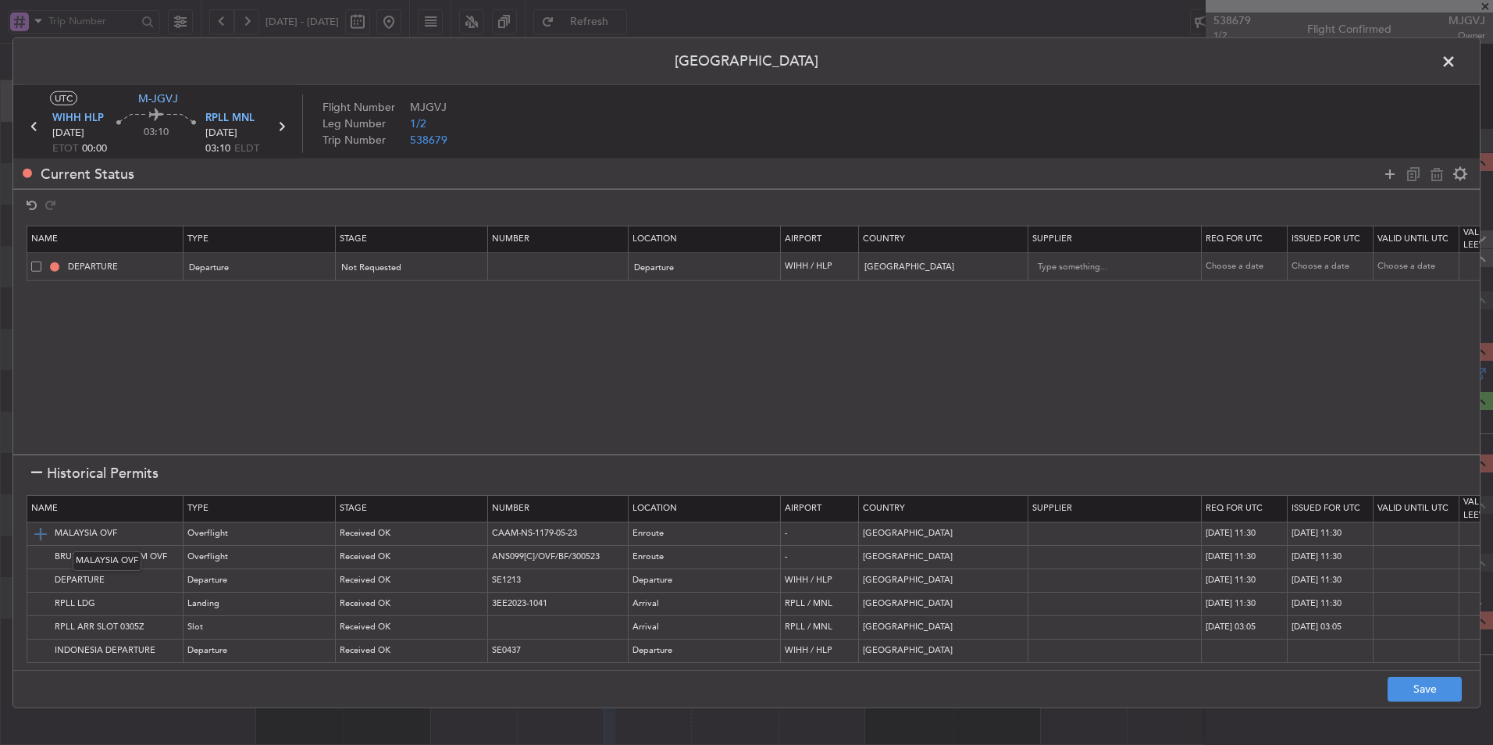
click at [44, 530] on img at bounding box center [40, 533] width 19 height 19
click at [39, 607] on img at bounding box center [40, 603] width 19 height 19
click at [38, 630] on img at bounding box center [40, 627] width 19 height 19
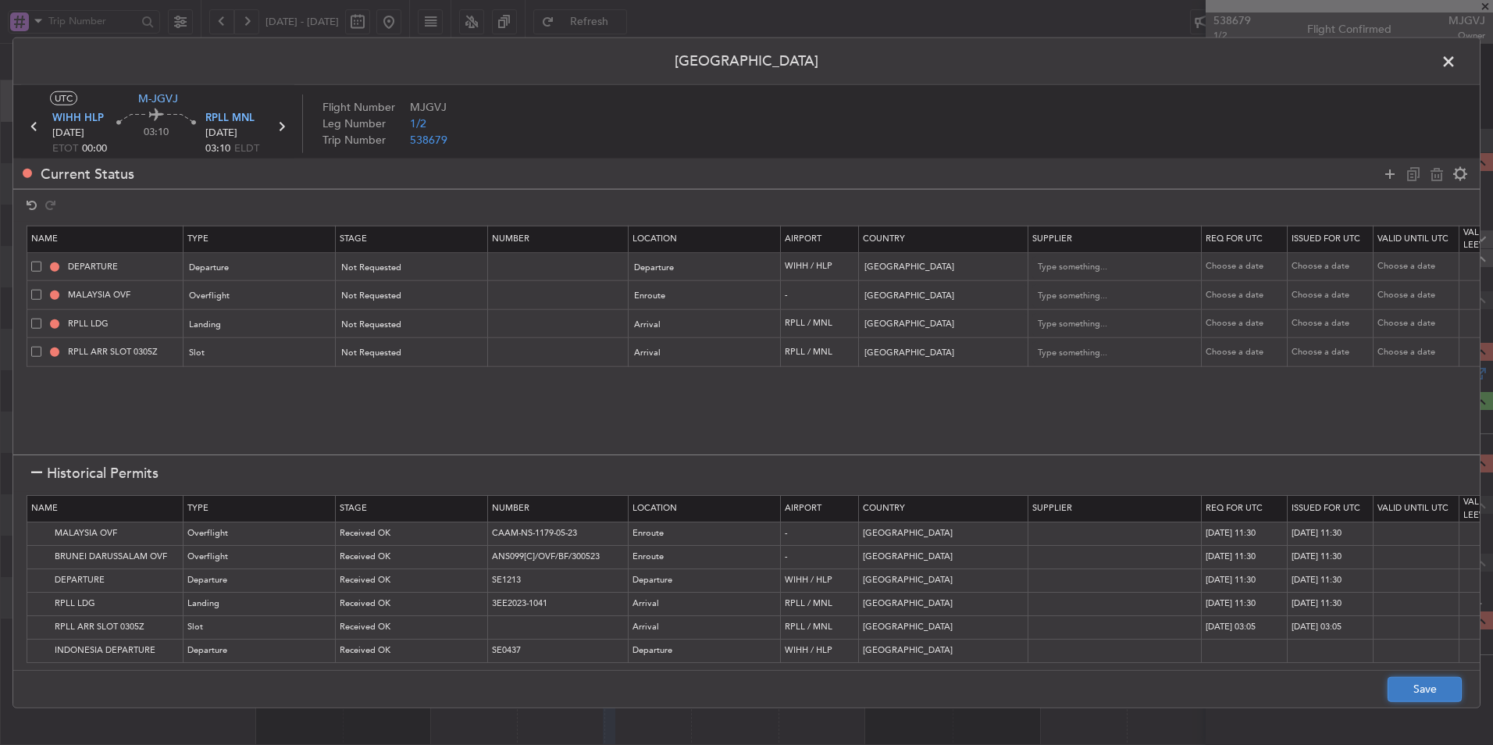
click at [1436, 697] on button "Save" at bounding box center [1424, 688] width 74 height 25
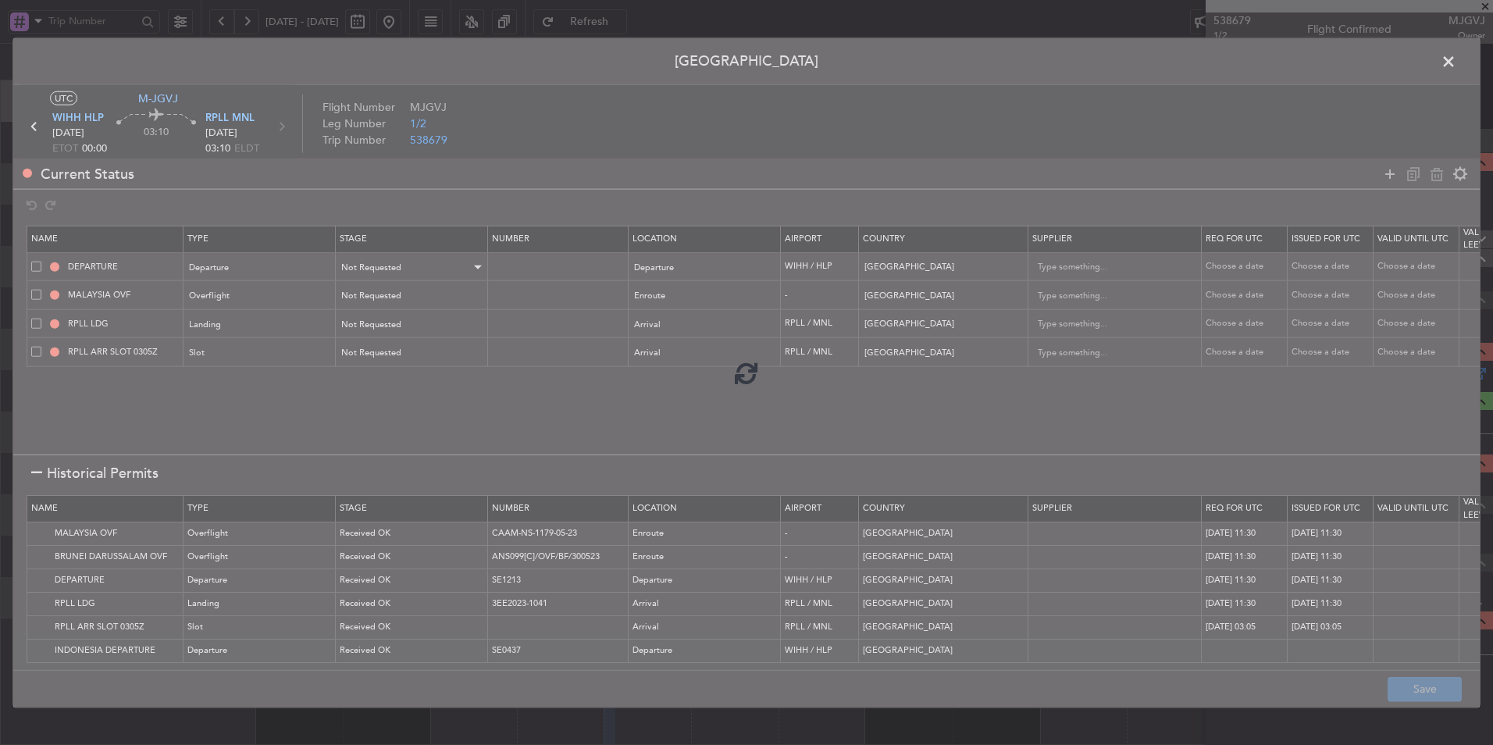
type input "INDONESIA DEPARTURE"
type input "NNN"
type input "2"
type input "NNN"
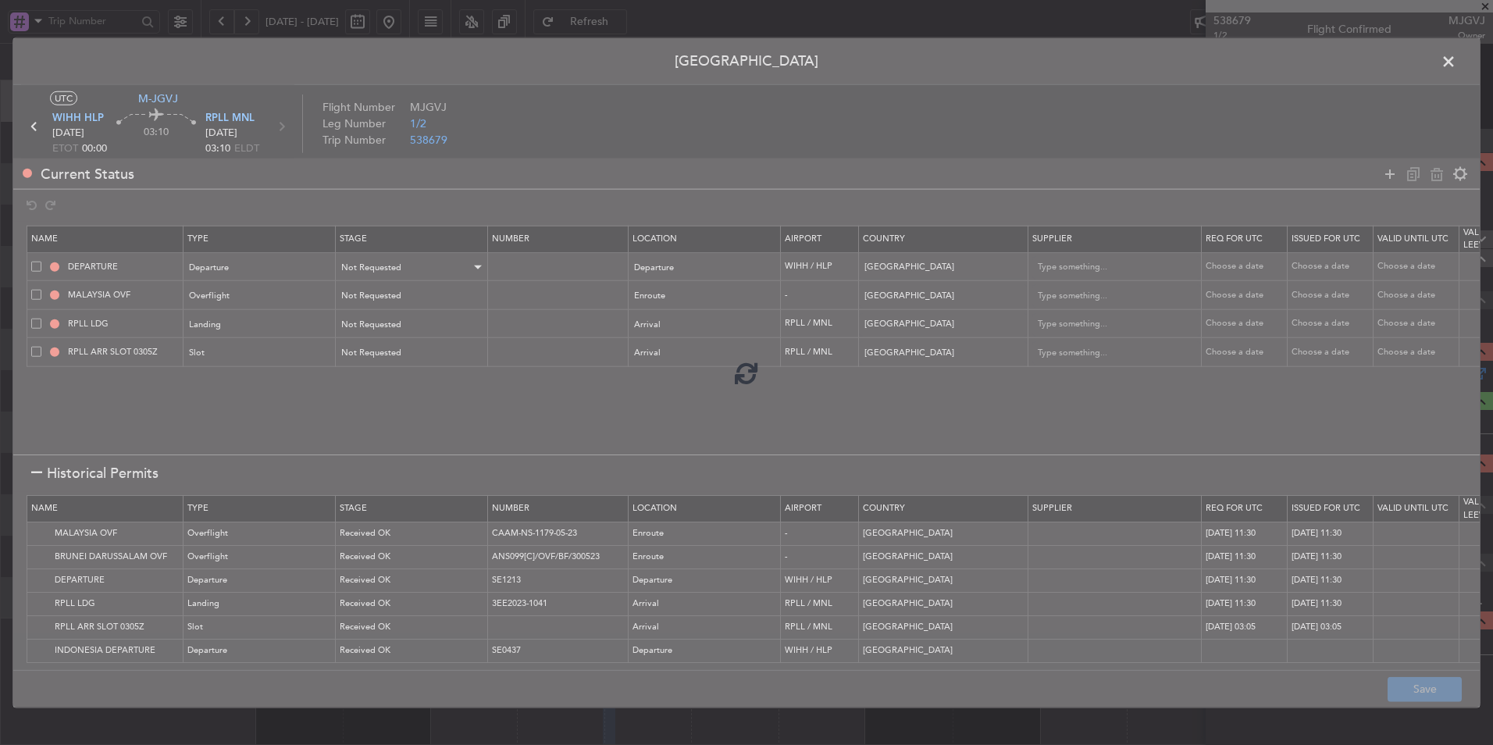
type input "RPLL ARR SLOT"
type input "NNN"
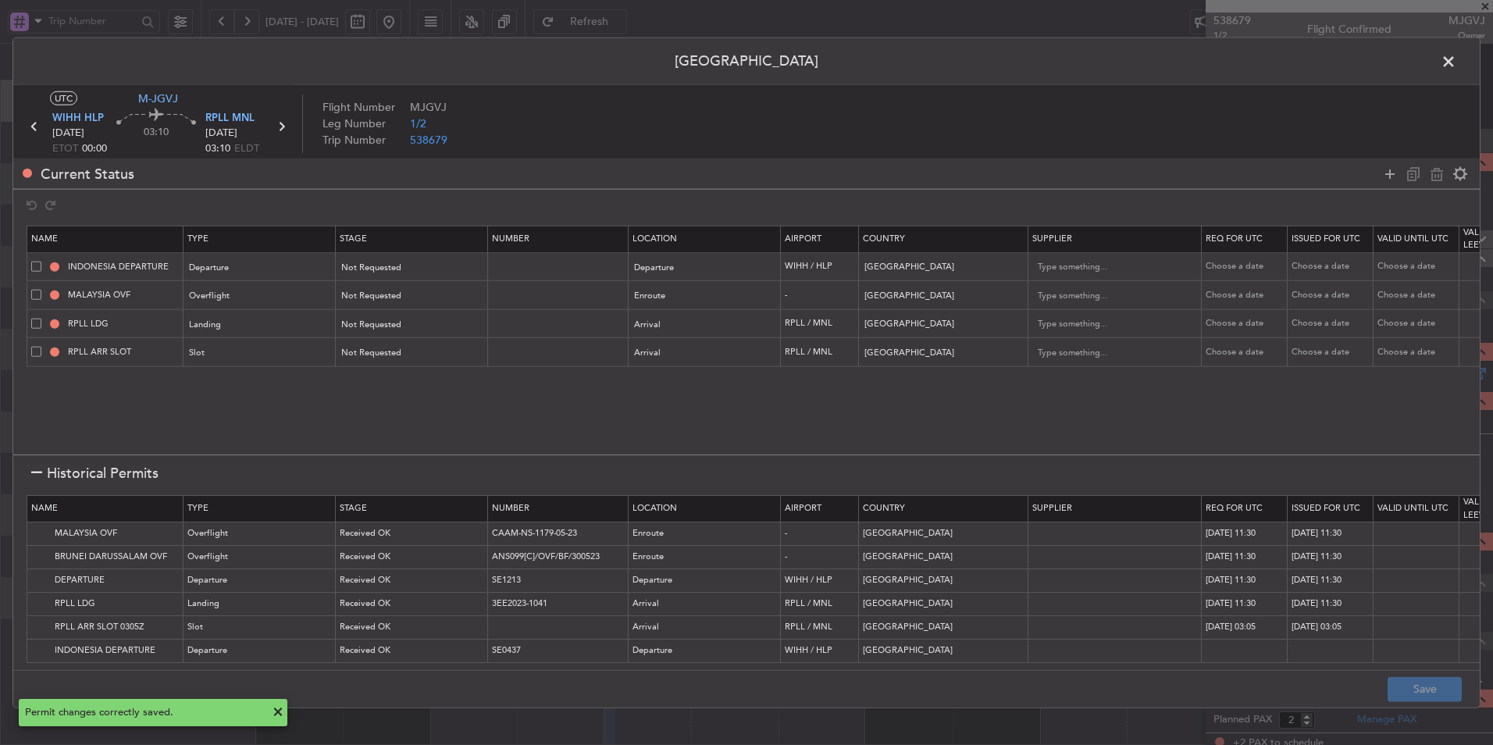
click at [283, 118] on icon at bounding box center [281, 126] width 20 height 20
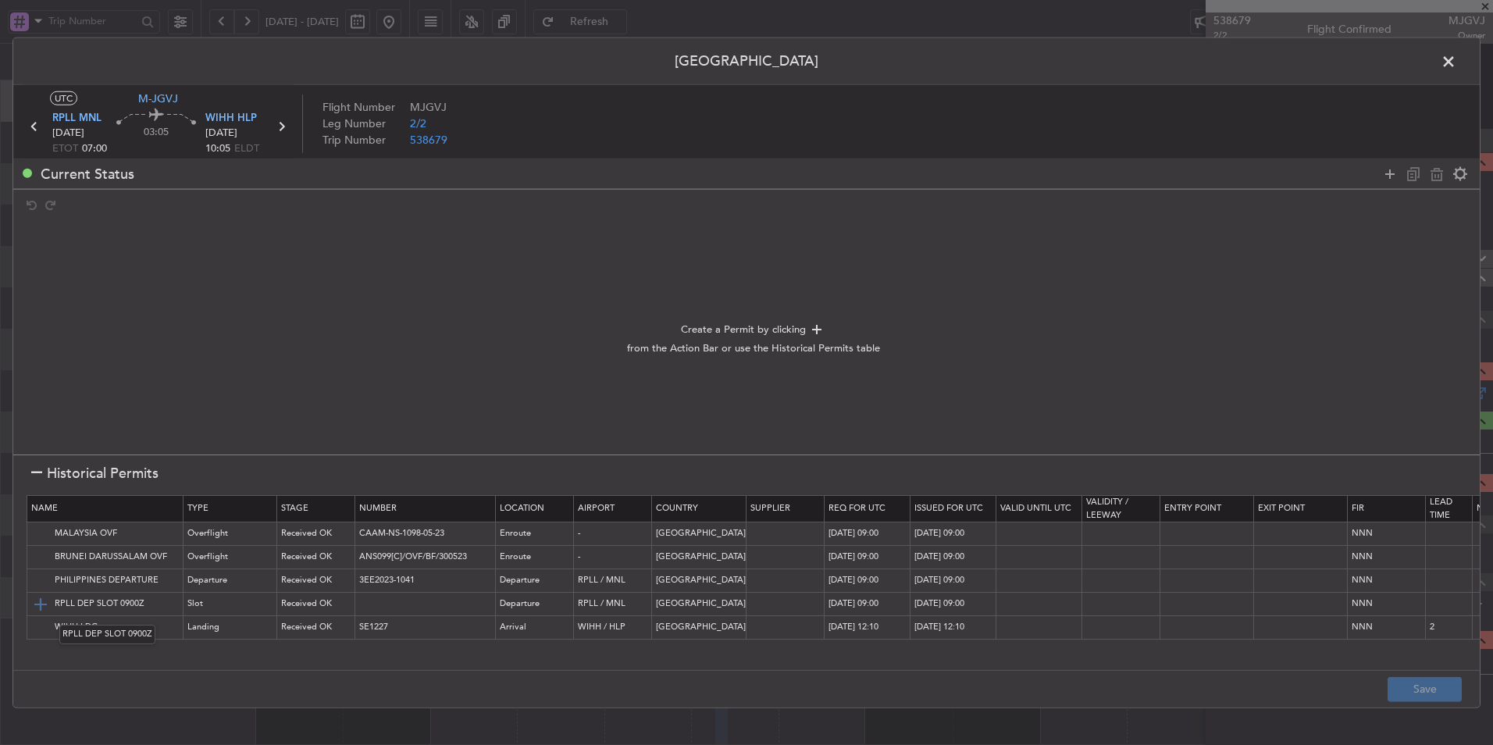
click at [41, 607] on img at bounding box center [40, 603] width 19 height 19
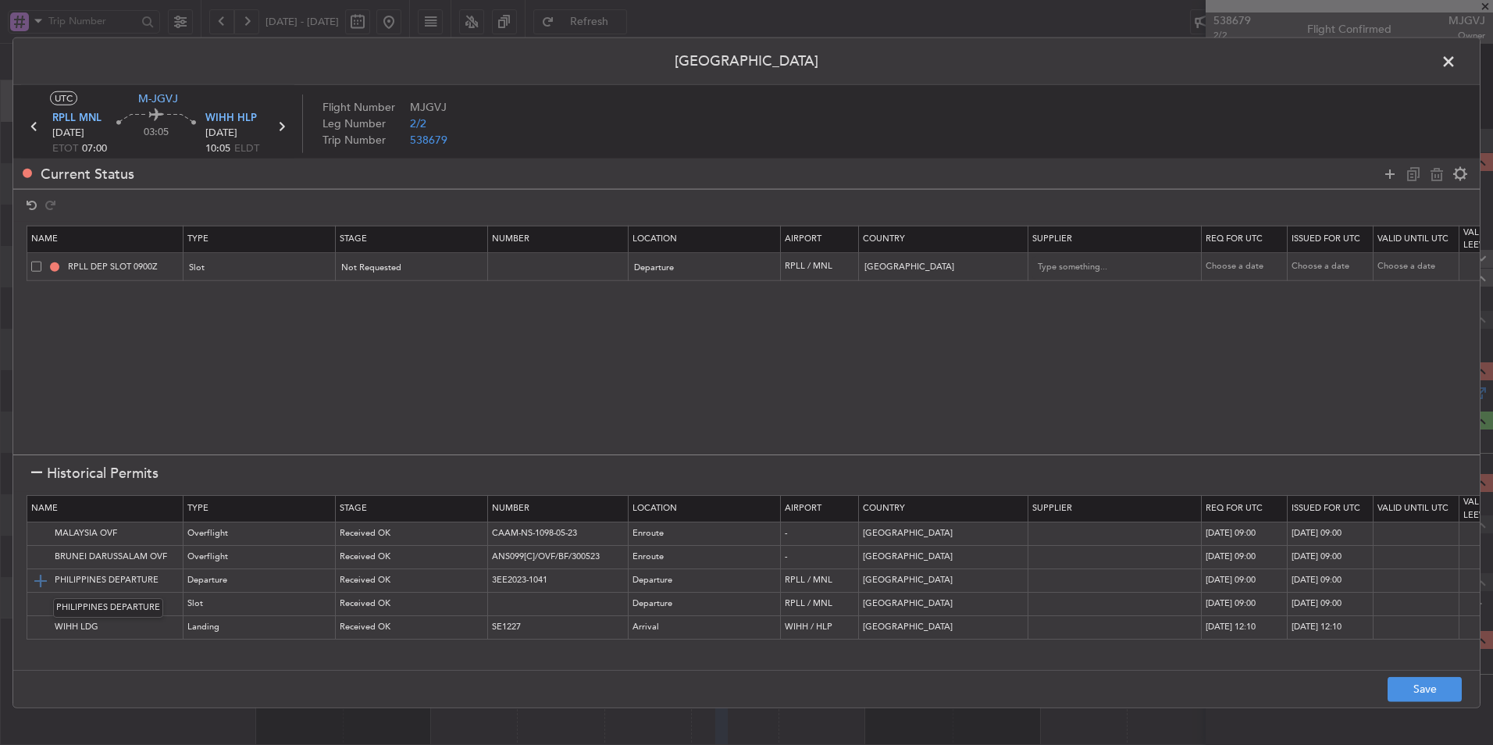
click at [41, 579] on img at bounding box center [40, 580] width 19 height 19
click at [41, 536] on img at bounding box center [40, 533] width 19 height 19
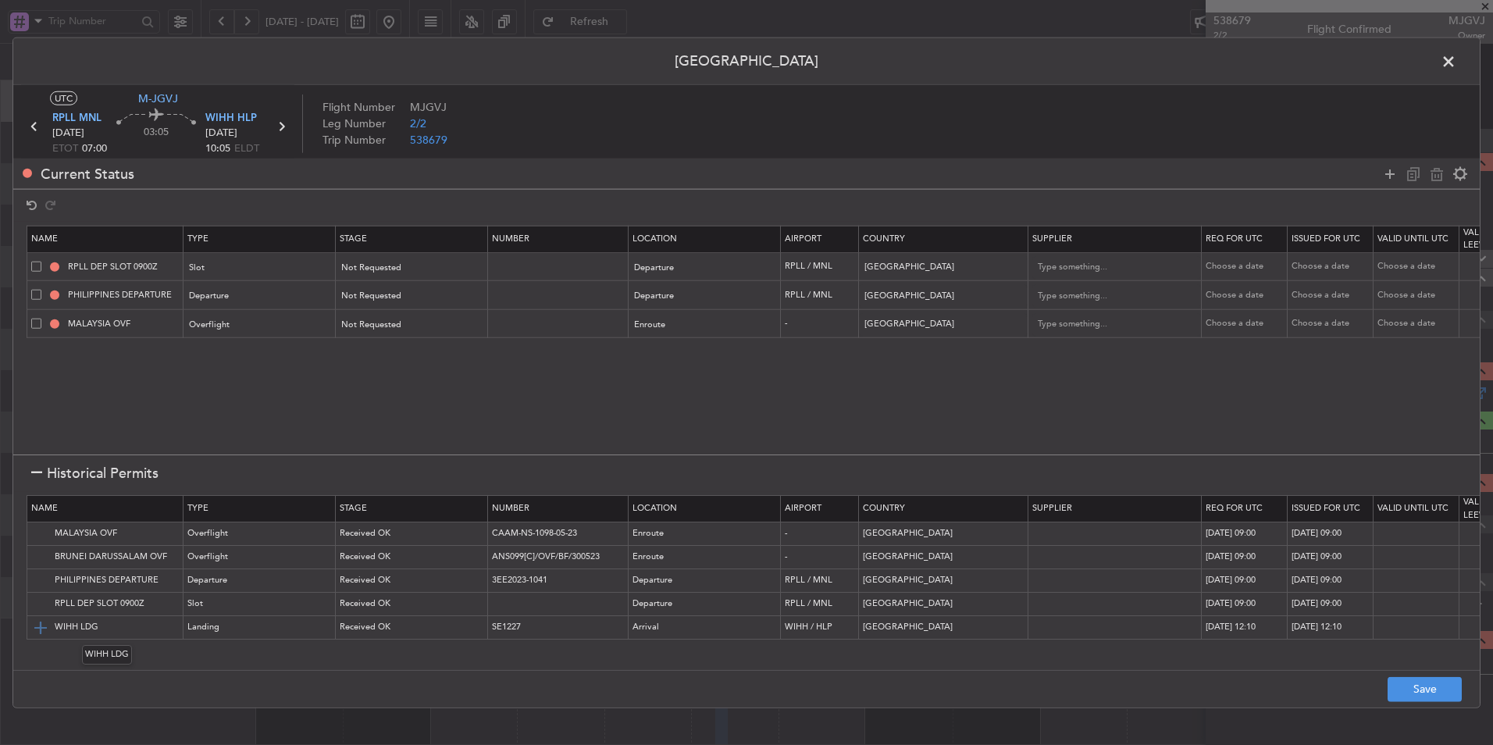
click at [40, 624] on img at bounding box center [40, 627] width 19 height 19
click at [1422, 692] on button "Save" at bounding box center [1424, 688] width 74 height 25
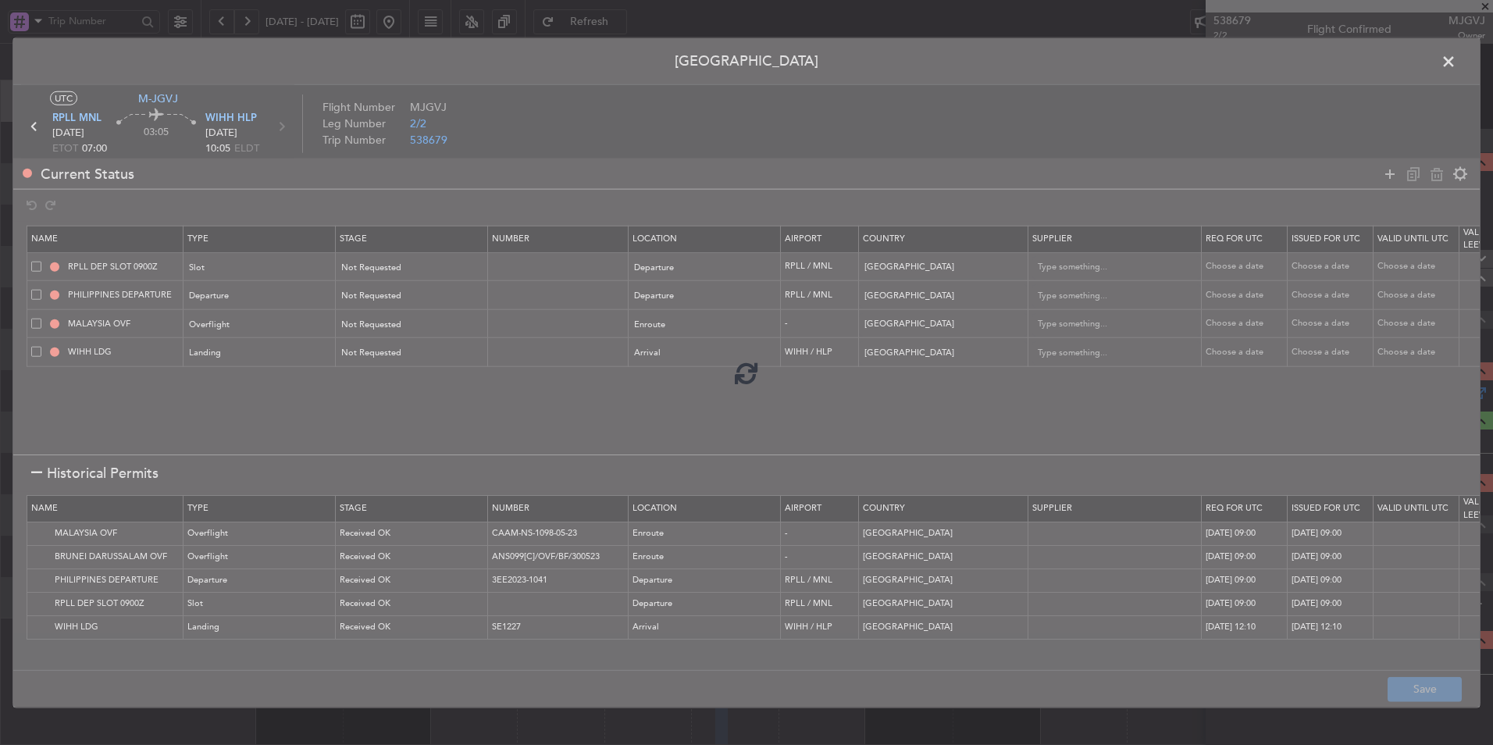
type input "RPLL DEP SLOT"
type input "NNN"
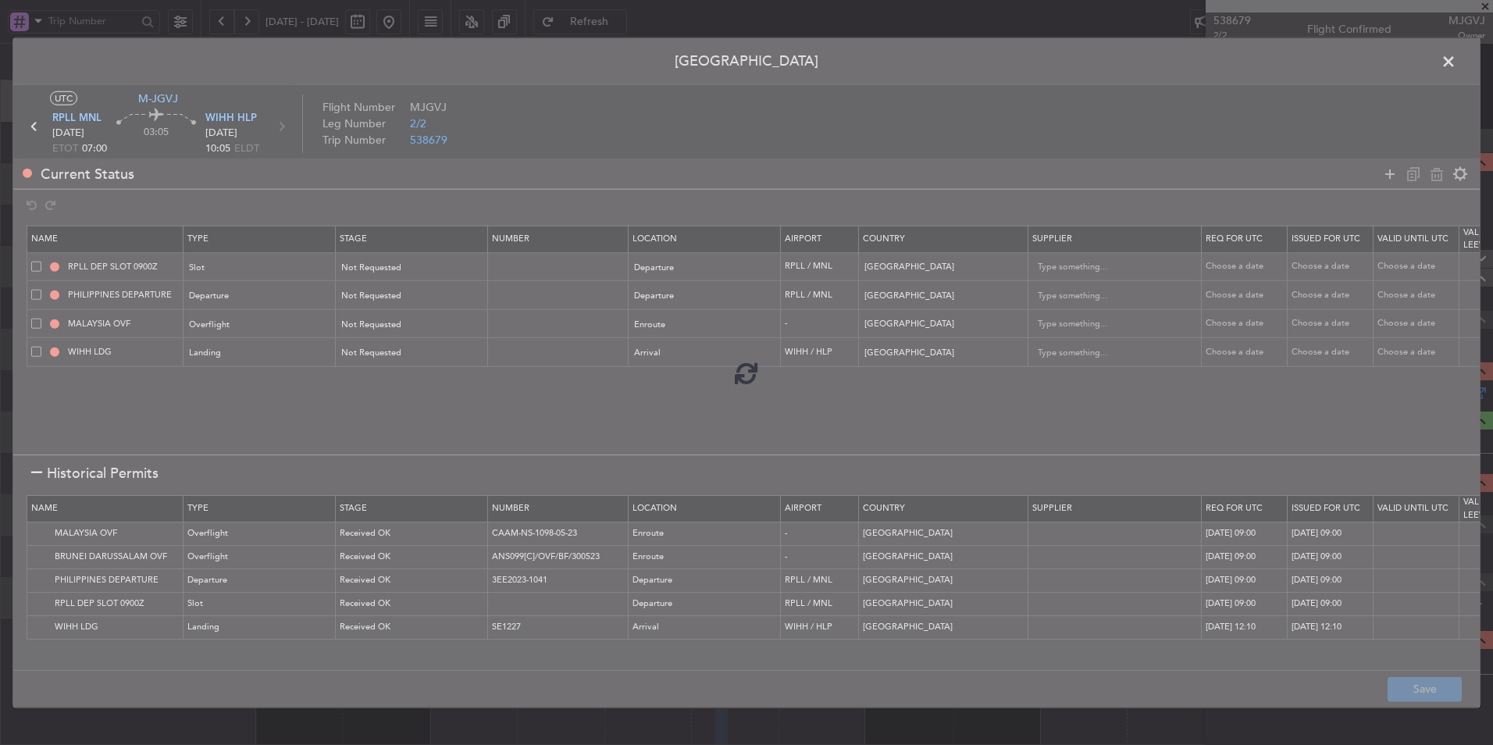
type input "2"
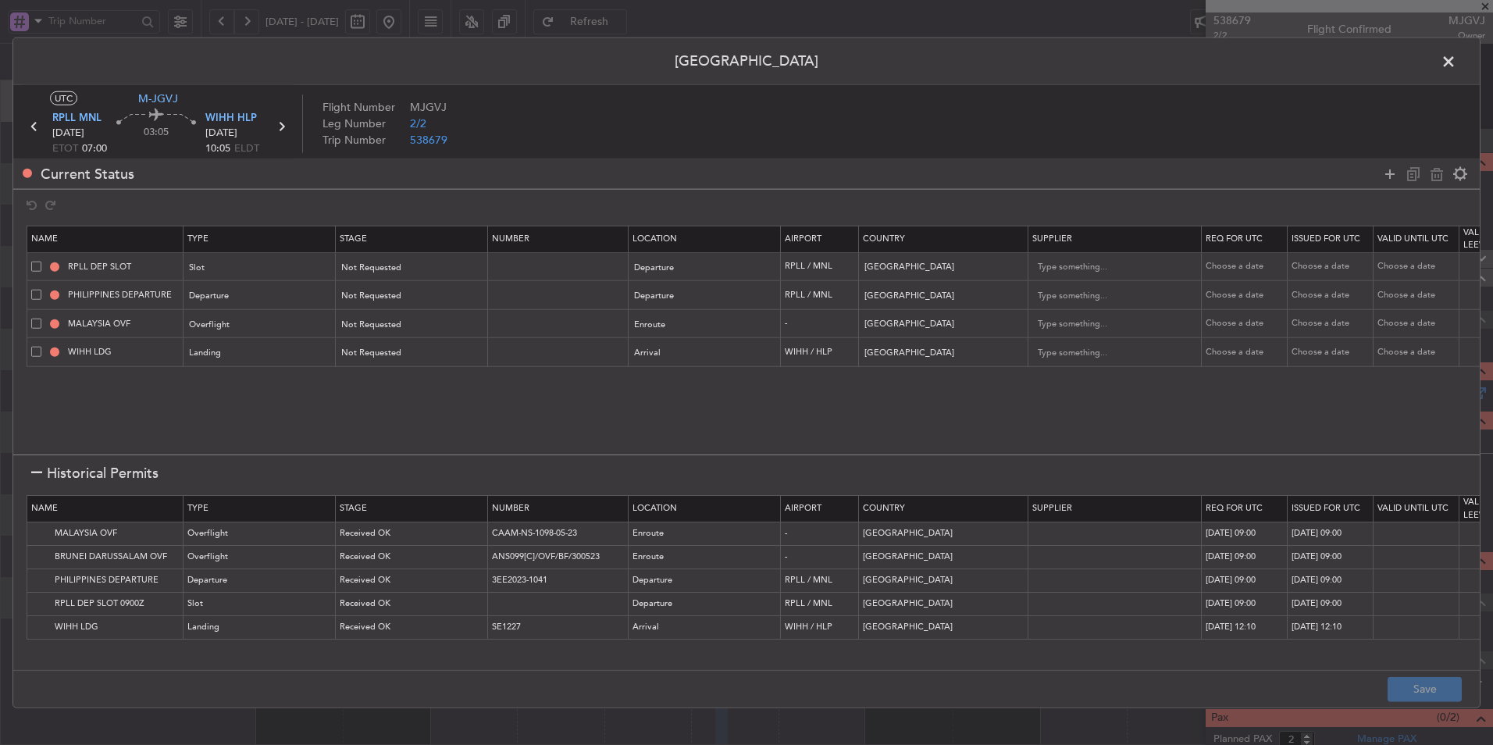
click at [1456, 55] on span at bounding box center [1456, 65] width 0 height 31
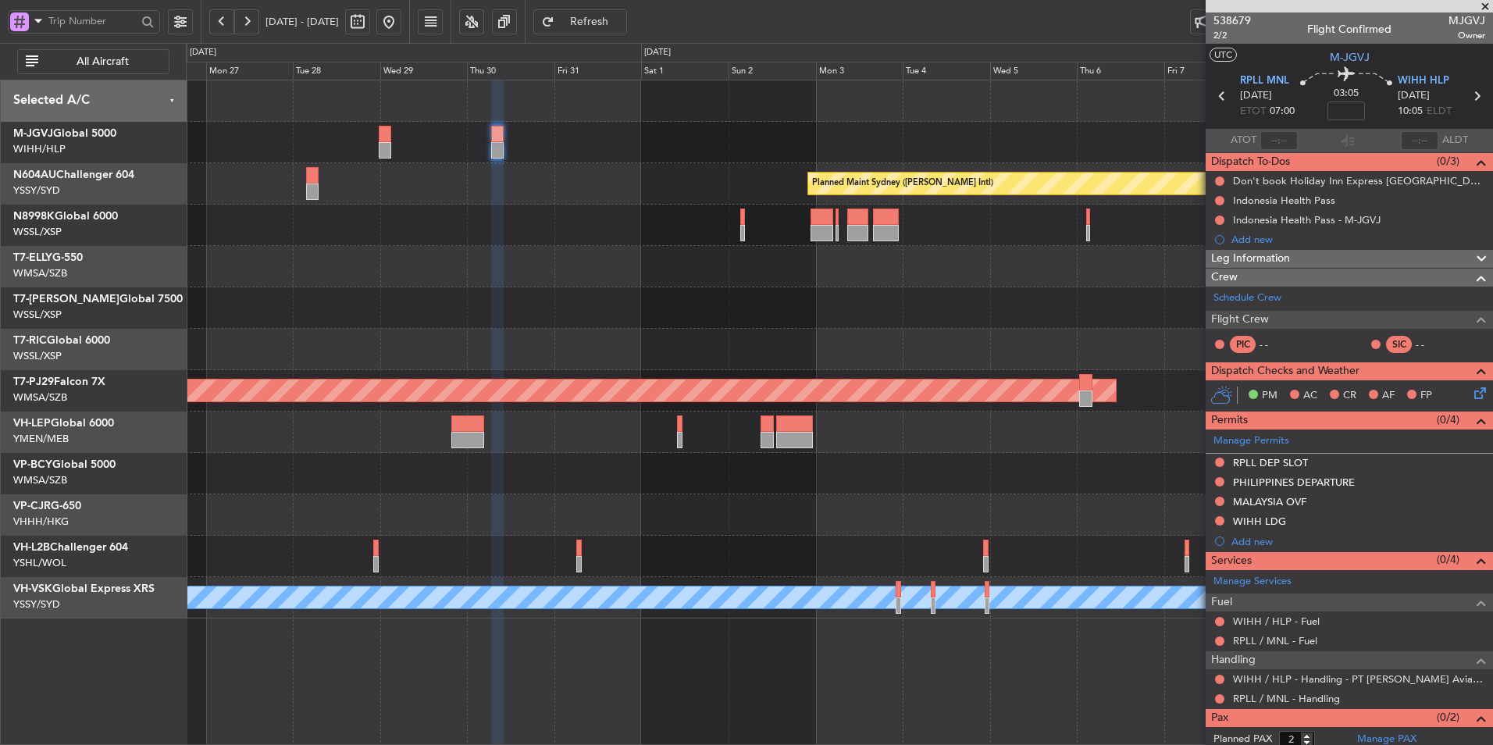
click at [751, 483] on div at bounding box center [839, 473] width 1306 height 41
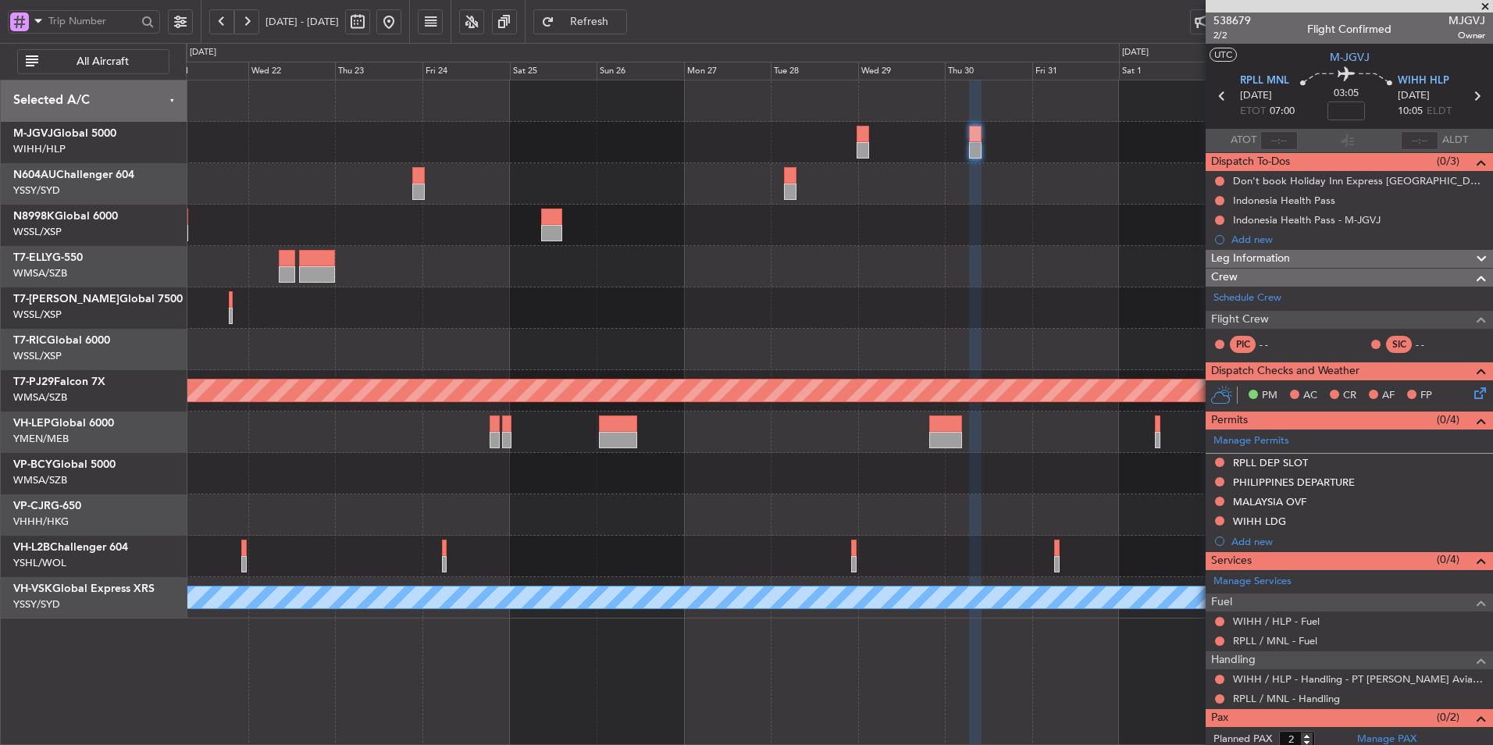
click at [871, 499] on div "Planned Maint Sydney ([PERSON_NAME] Intl) Planned Maint [GEOGRAPHIC_DATA] (Sult…" at bounding box center [839, 349] width 1306 height 538
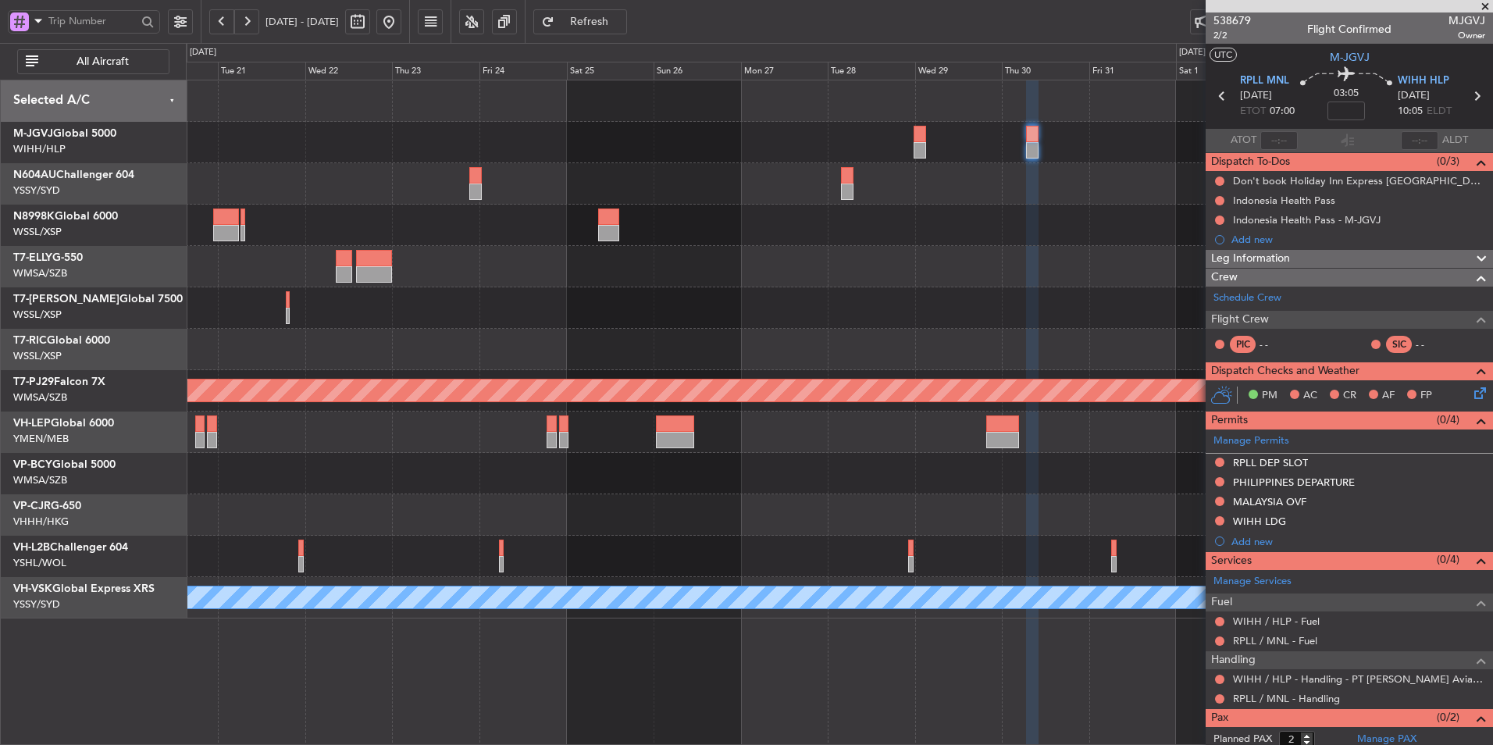
click at [764, 275] on div "Planned Maint Sydney ([PERSON_NAME] Intl) Planned Maint [GEOGRAPHIC_DATA] (Sult…" at bounding box center [839, 349] width 1306 height 538
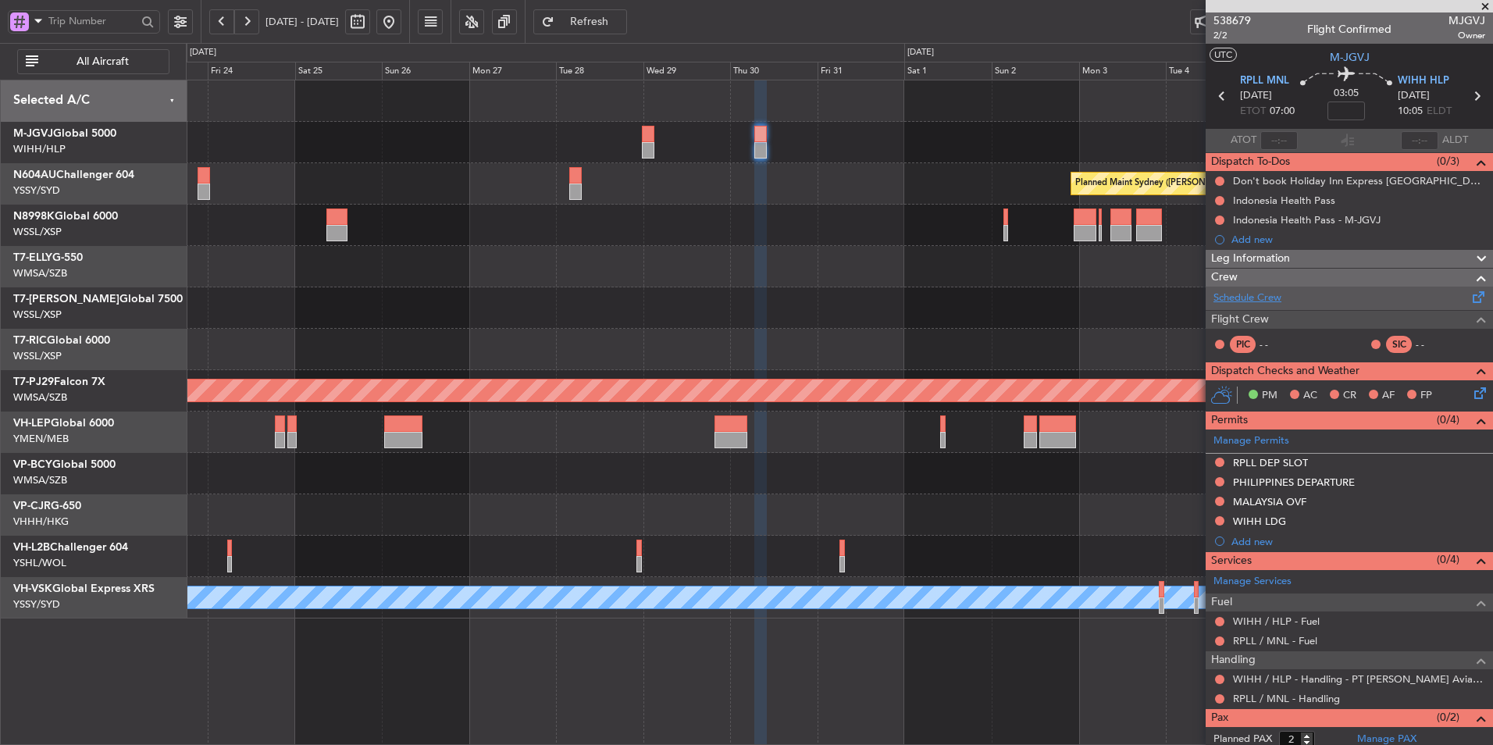
click at [1240, 292] on link "Schedule Crew" at bounding box center [1247, 298] width 68 height 16
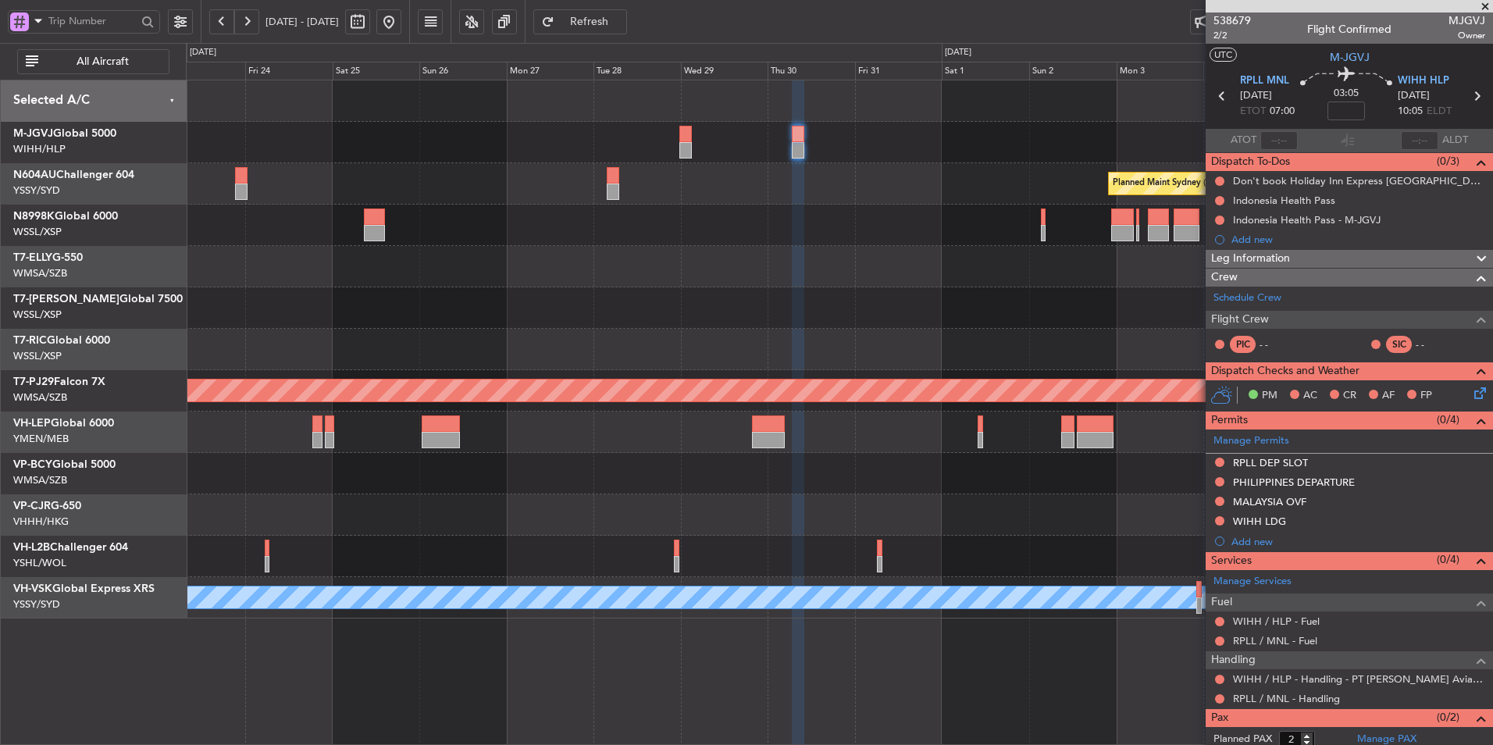
click at [784, 330] on div "Planned Maint Sydney ([PERSON_NAME] Intl) Planned Maint [GEOGRAPHIC_DATA] (Sult…" at bounding box center [839, 349] width 1306 height 538
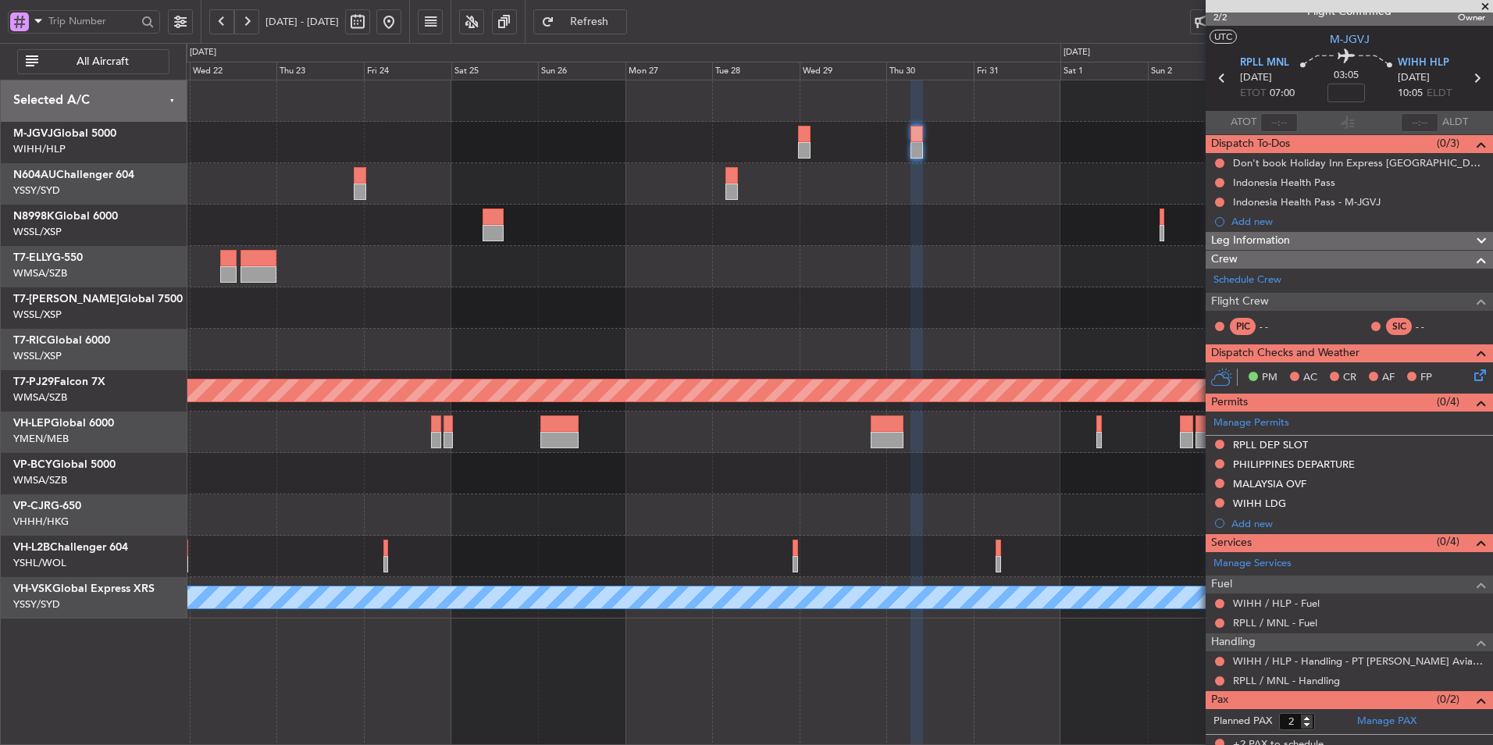
scroll to position [27, 0]
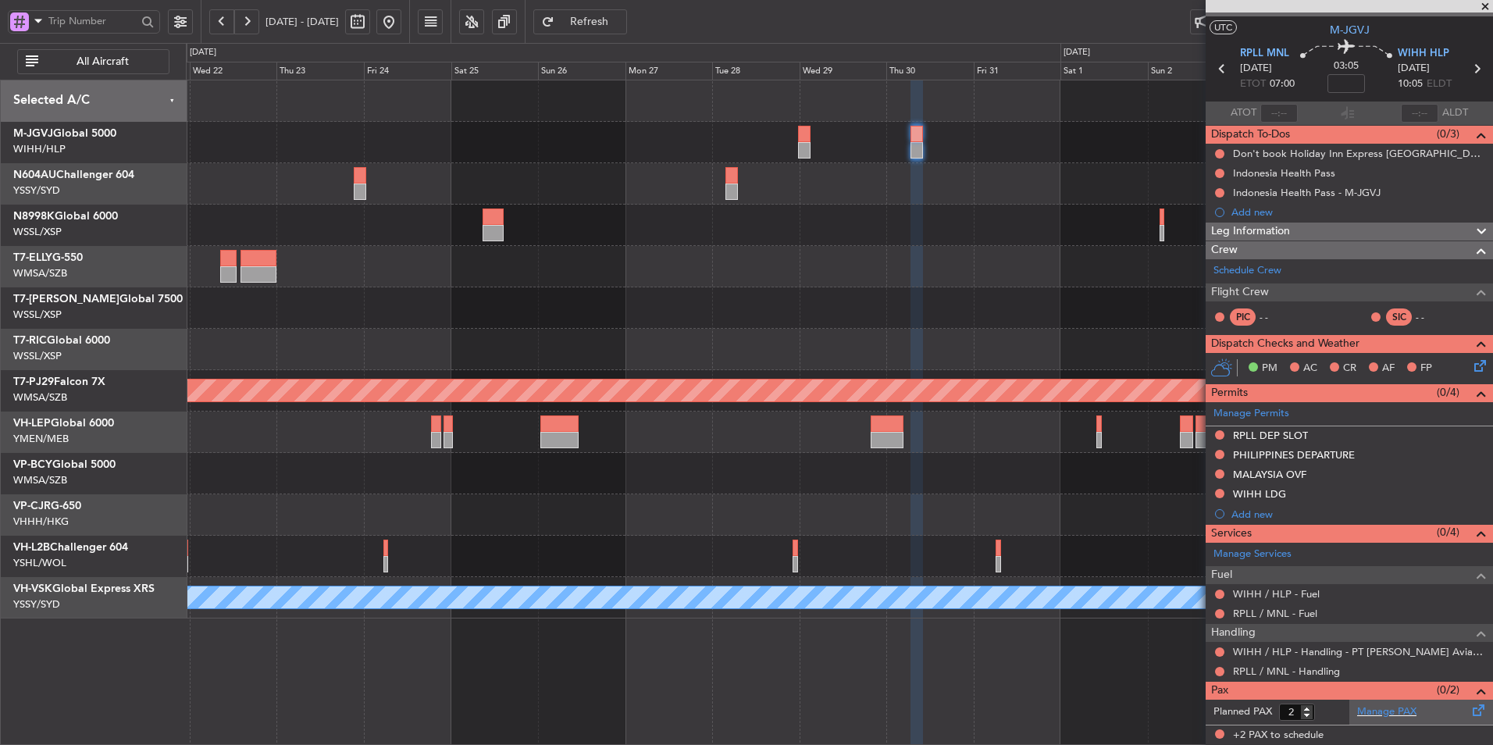
click at [1376, 721] on div "Manage PAX" at bounding box center [1421, 712] width 144 height 25
click at [401, 24] on button at bounding box center [388, 21] width 25 height 25
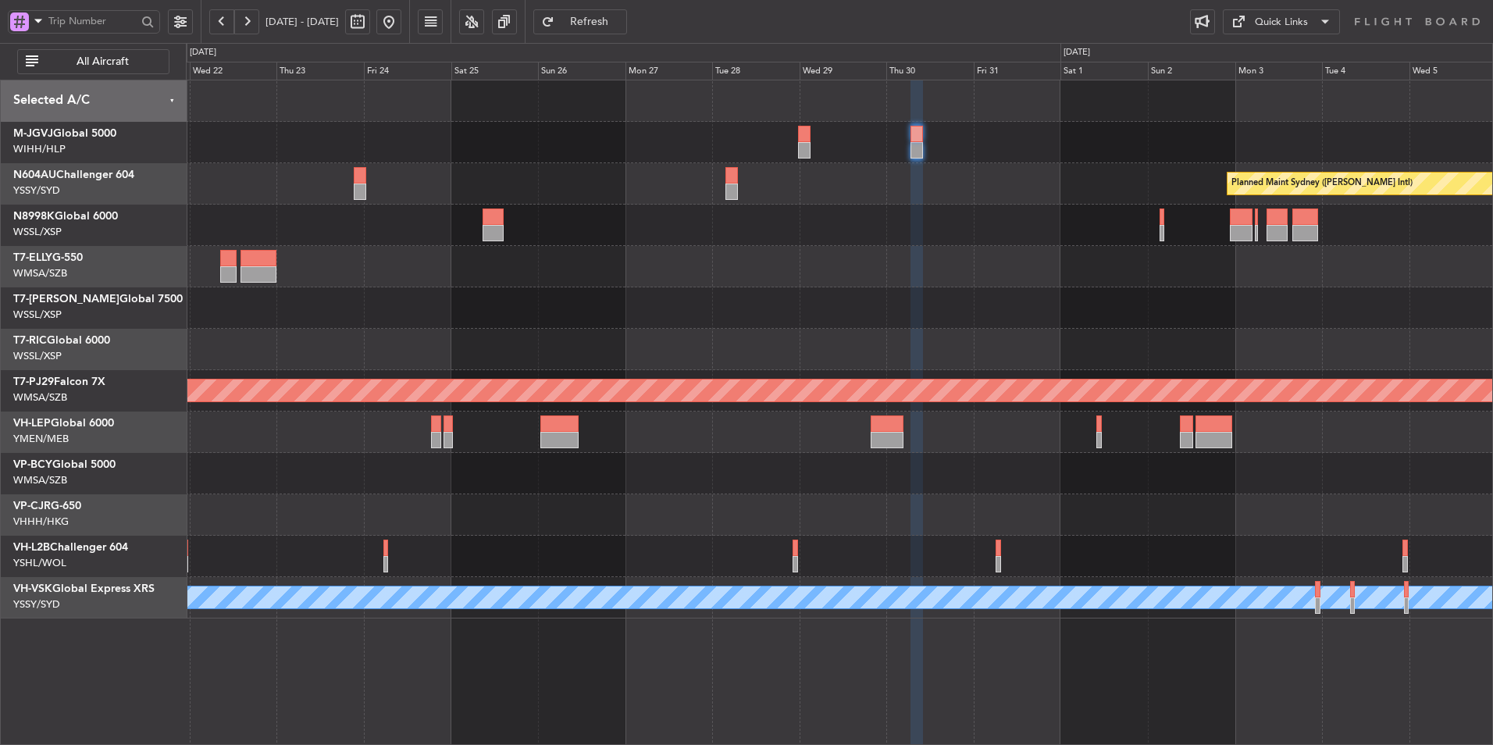
scroll to position [0, 0]
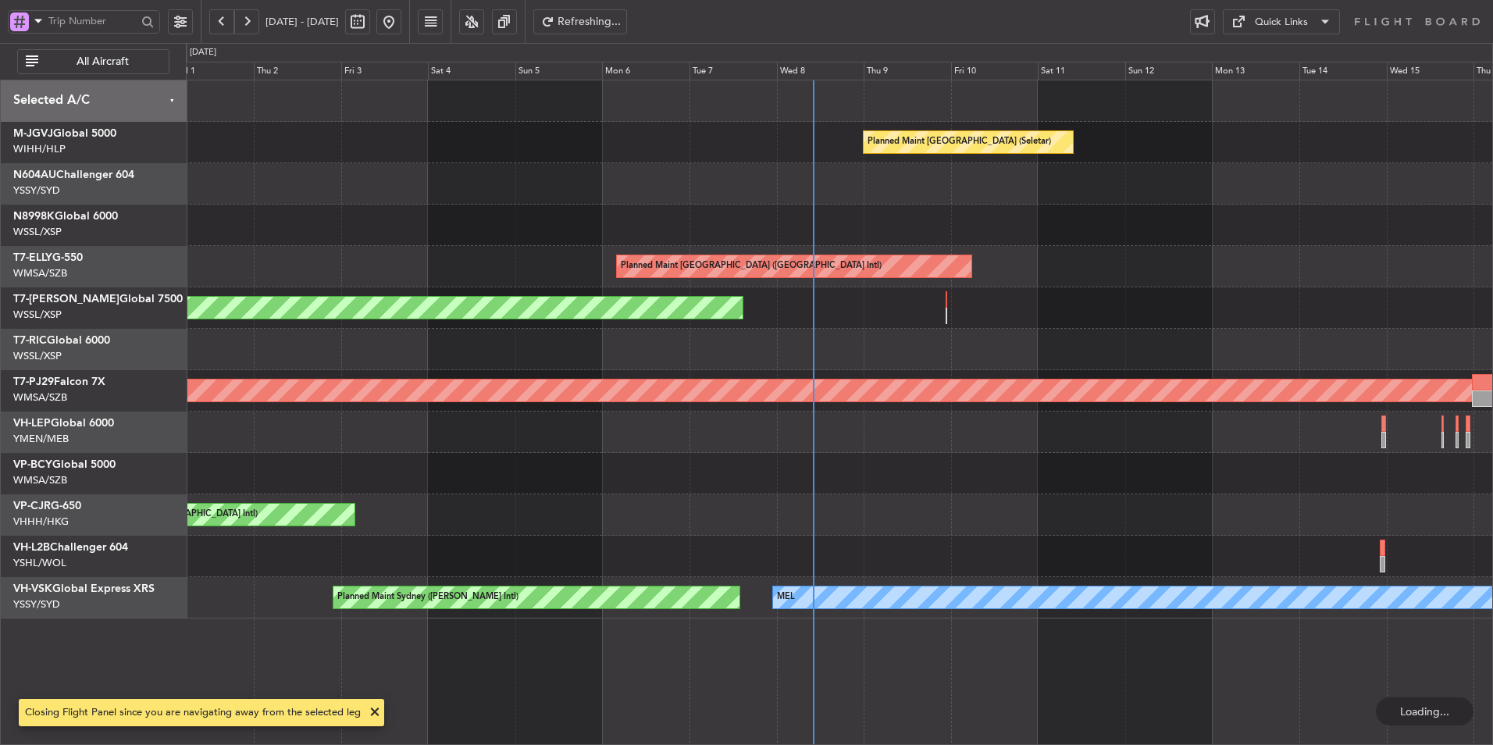
click at [715, 371] on div "Planned Maint Singapore (Seletar) Planned Maint Dubai (Dubai Intl) Planned Main…" at bounding box center [839, 349] width 1306 height 538
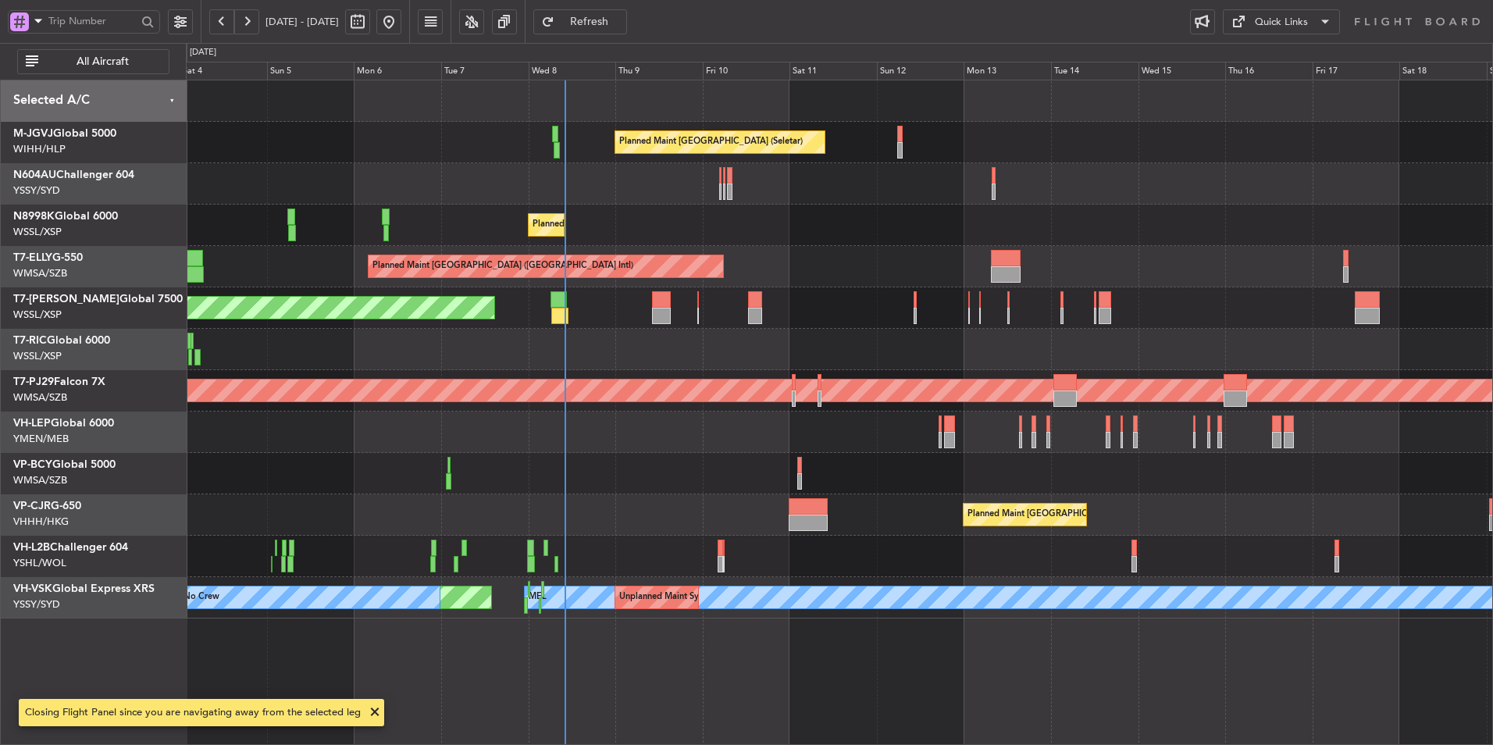
click at [639, 346] on div at bounding box center [839, 349] width 1306 height 41
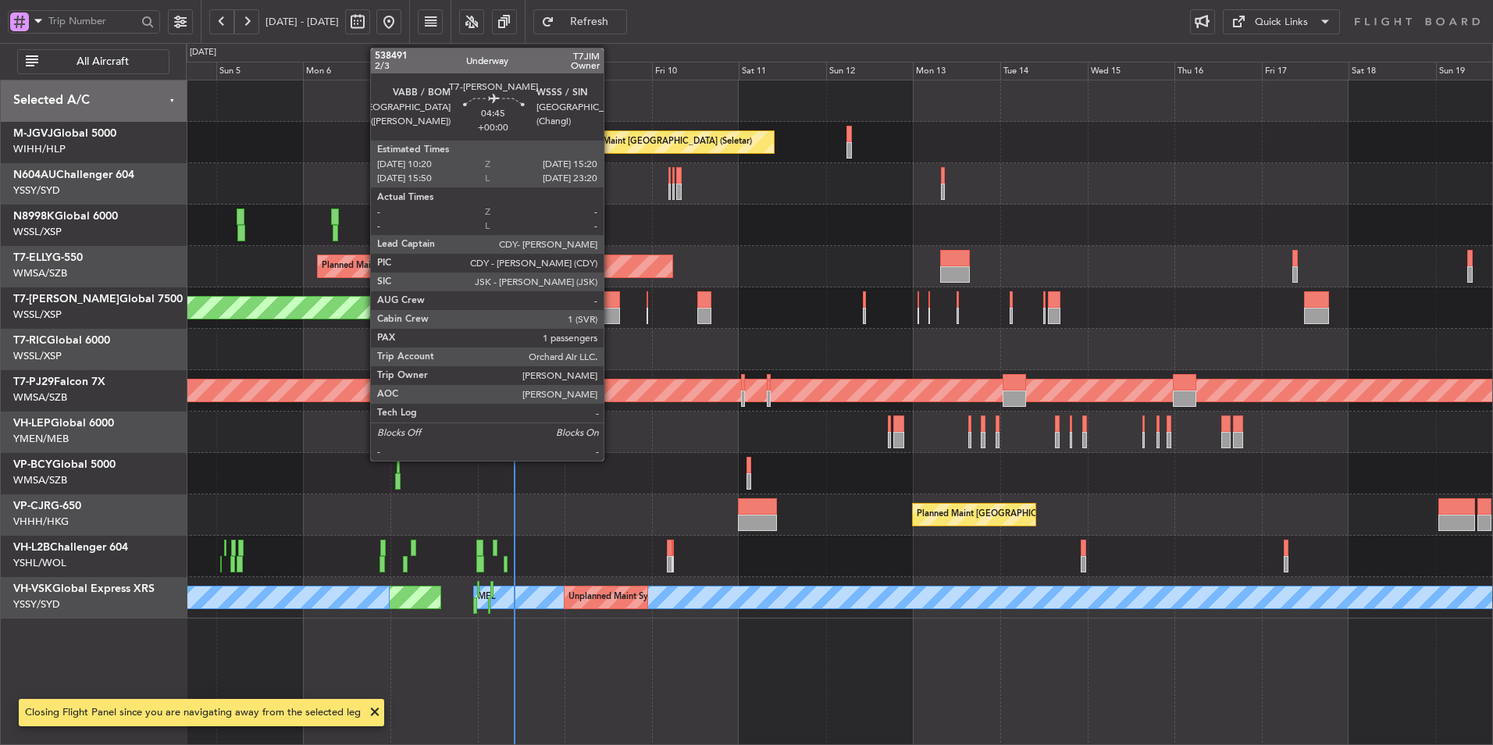
click at [611, 311] on div at bounding box center [610, 316] width 19 height 16
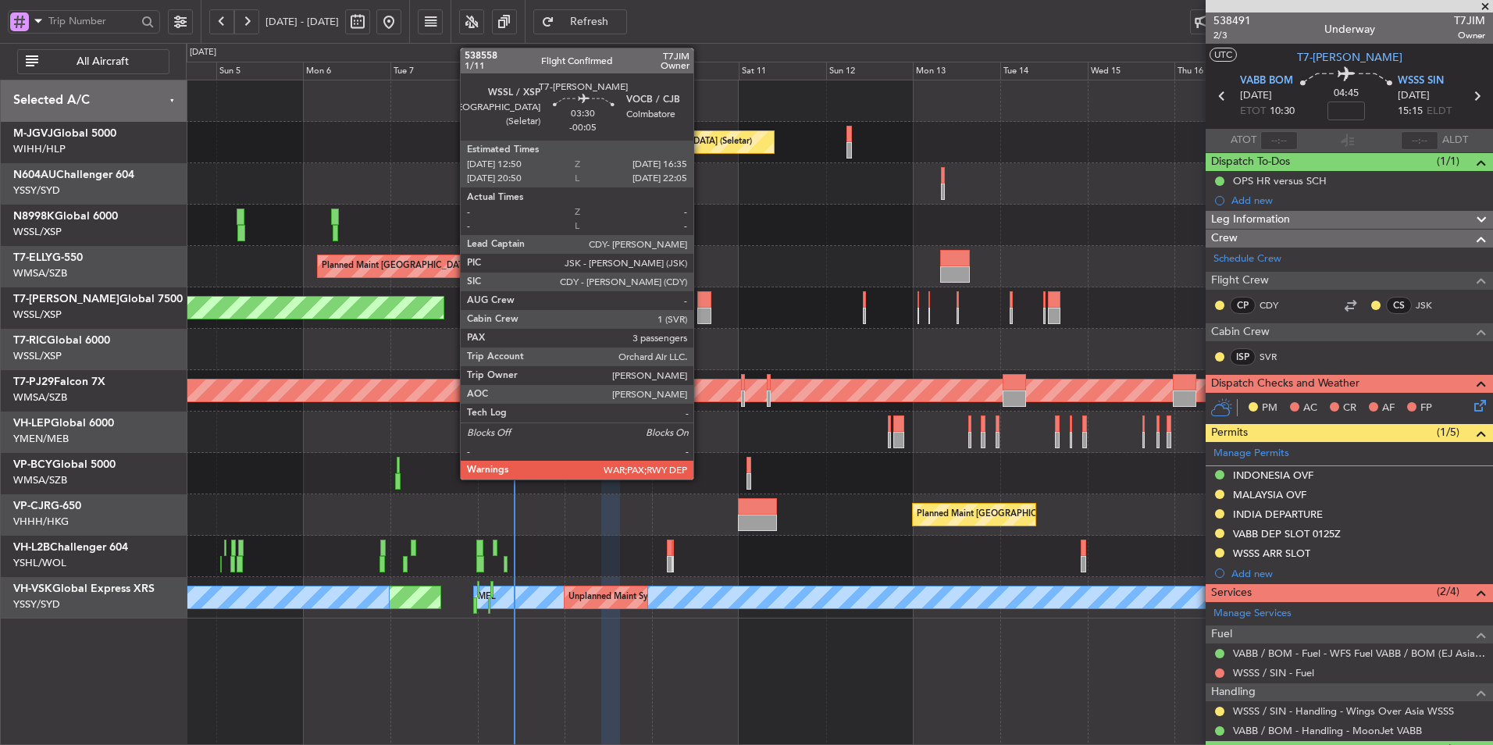
click at [700, 302] on div at bounding box center [704, 299] width 14 height 16
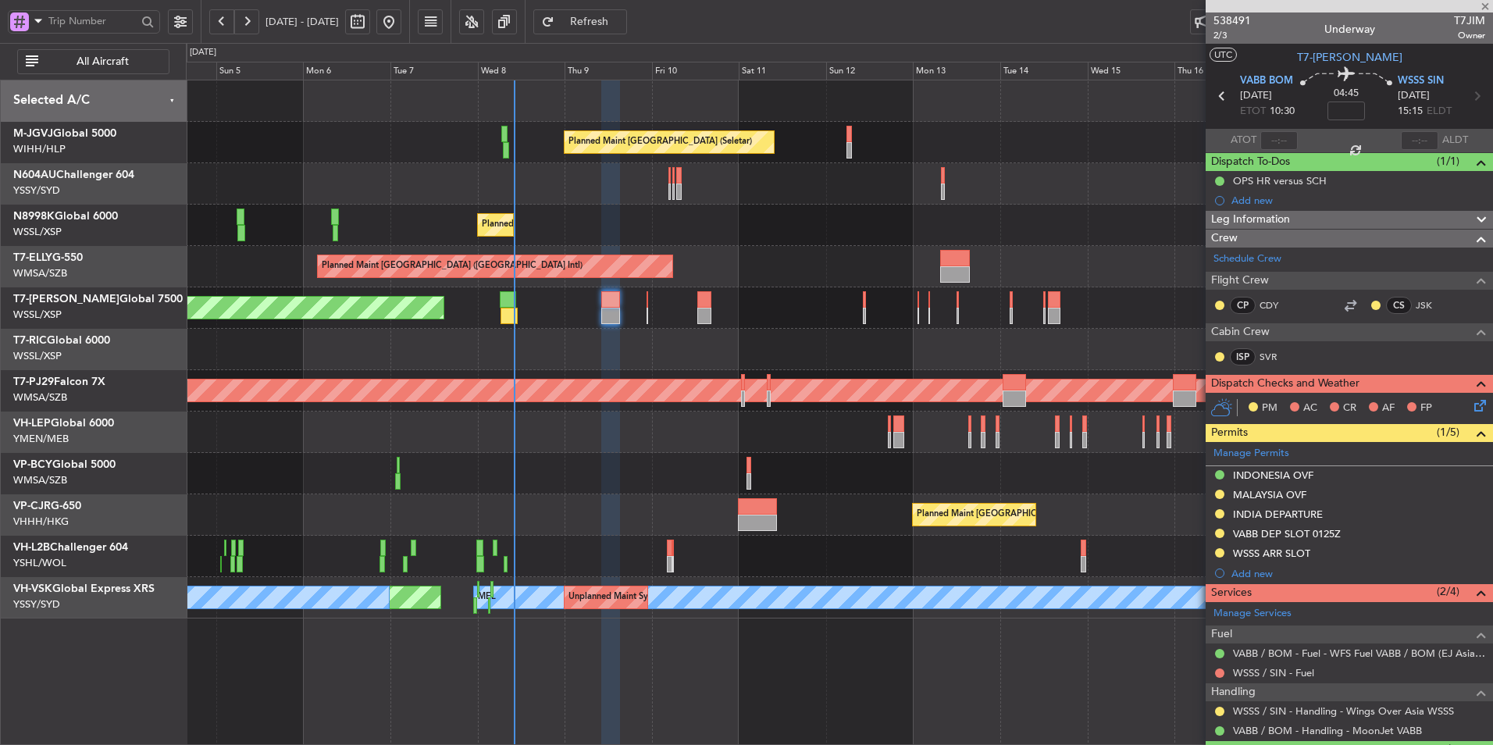
type input "-00:05"
type input "3"
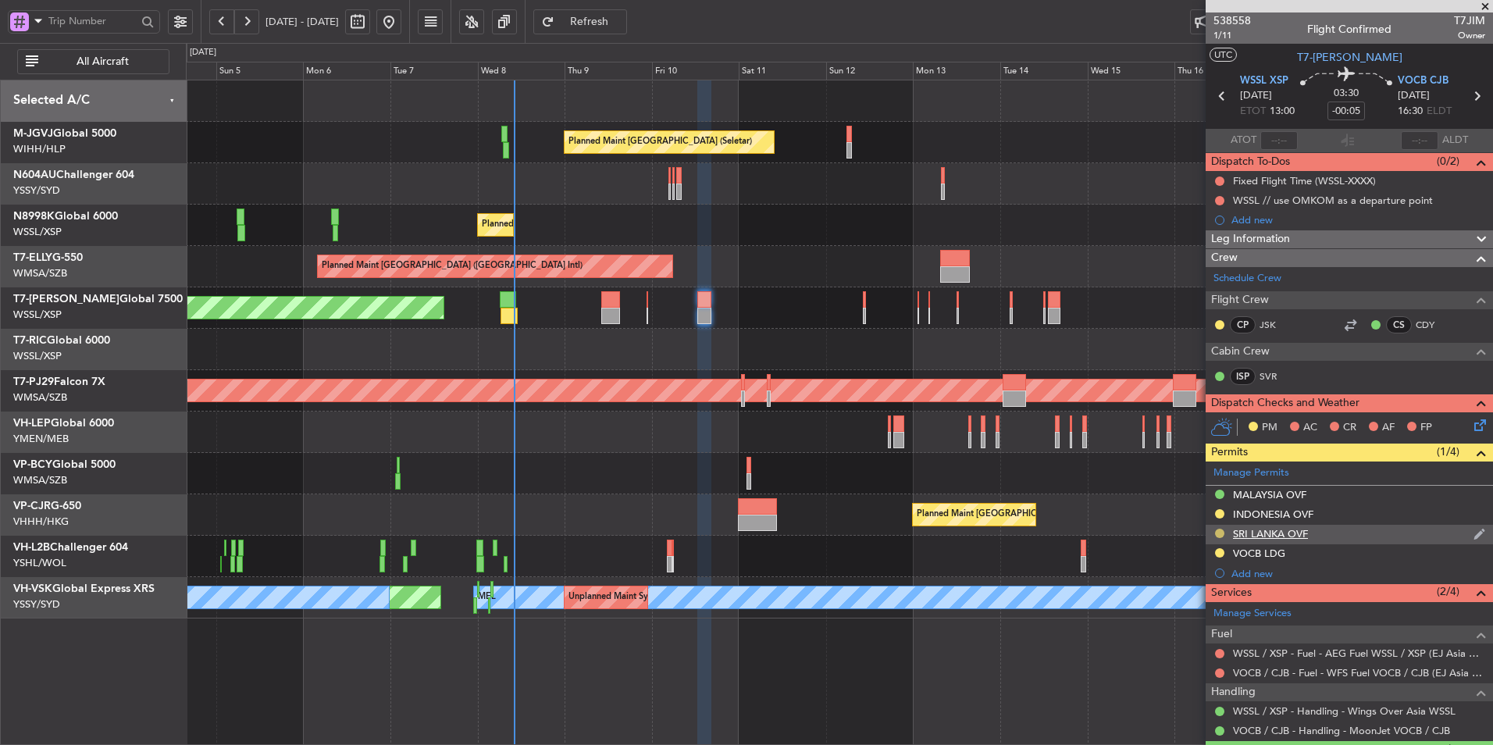
click at [1221, 531] on button at bounding box center [1219, 533] width 9 height 9
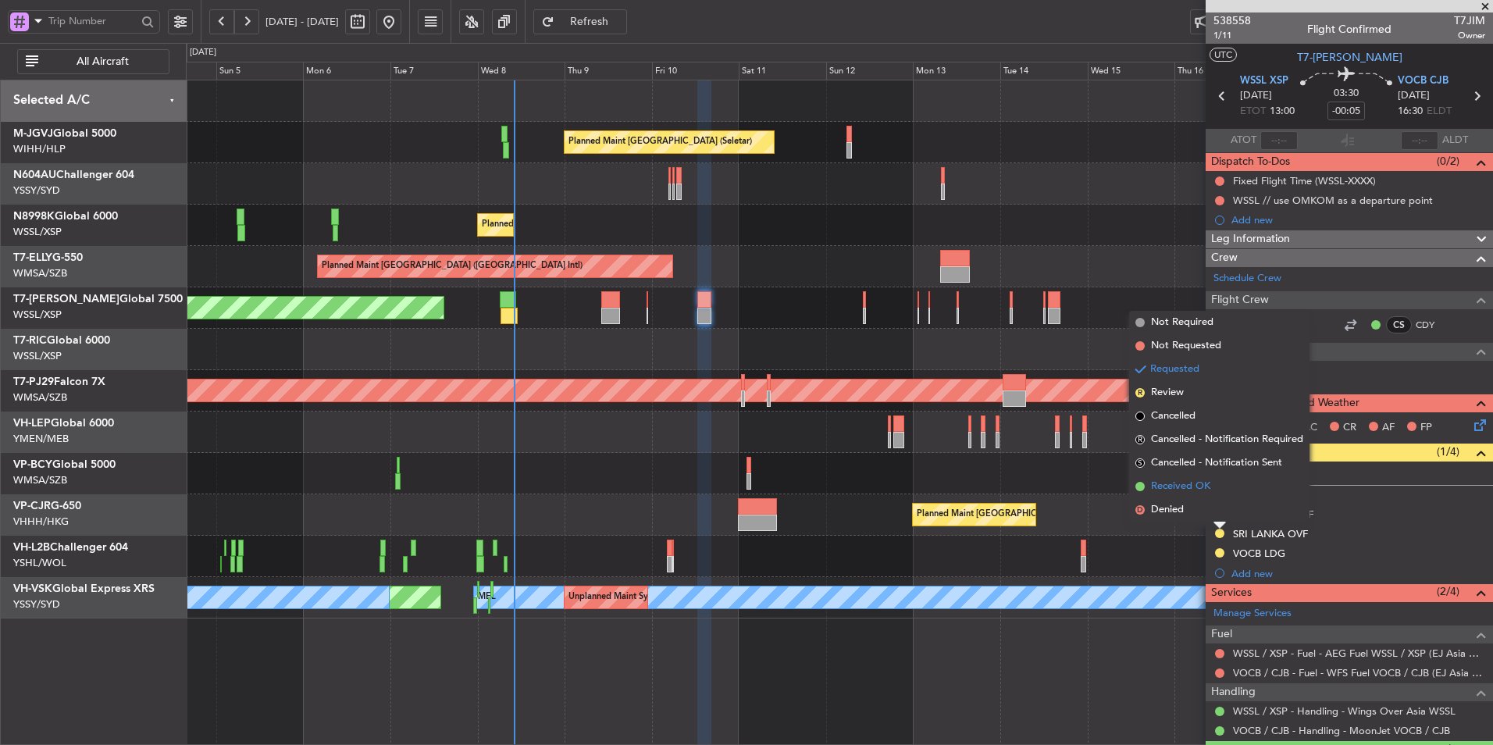
click at [1186, 476] on li "Received OK" at bounding box center [1219, 486] width 180 height 23
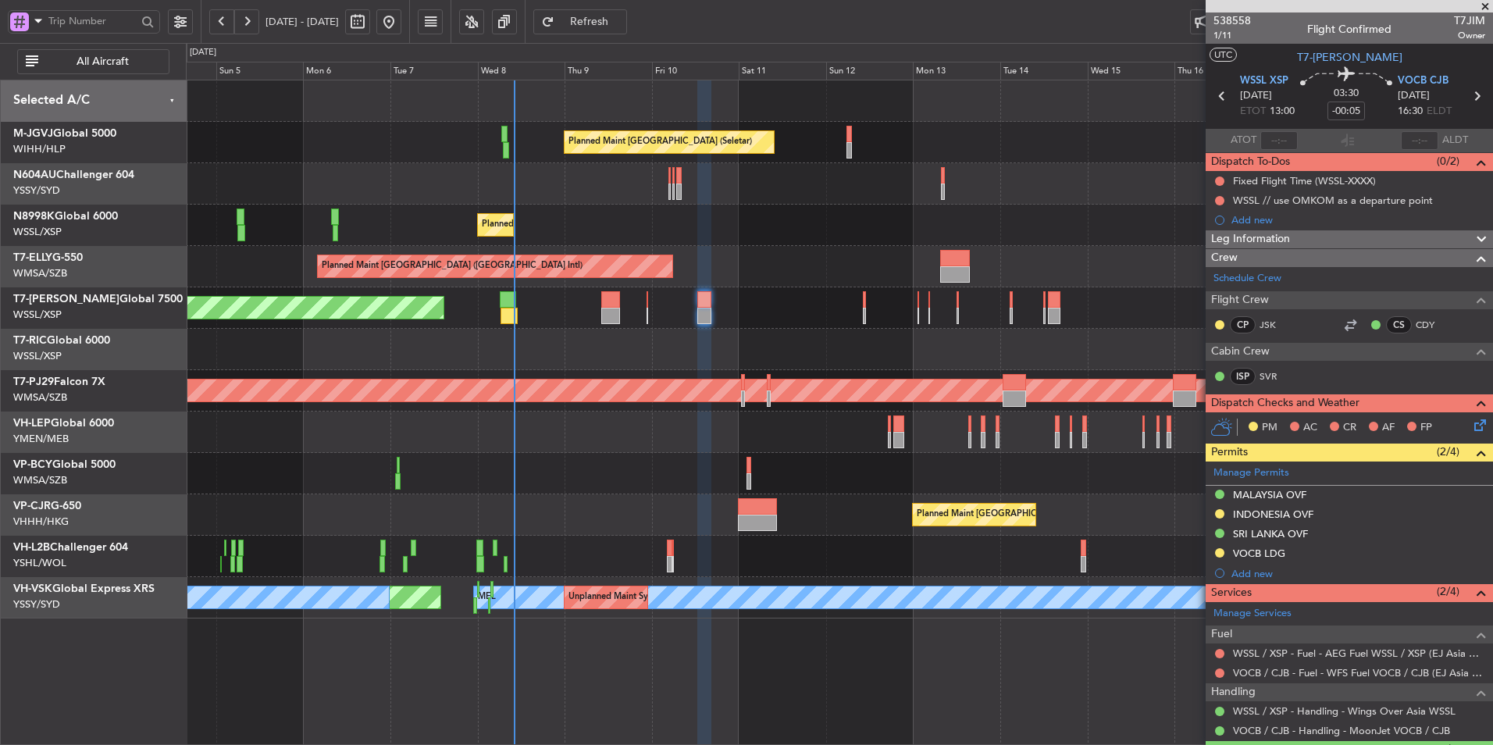
click at [1296, 538] on div "SRI LANKA OVF" at bounding box center [1270, 533] width 75 height 13
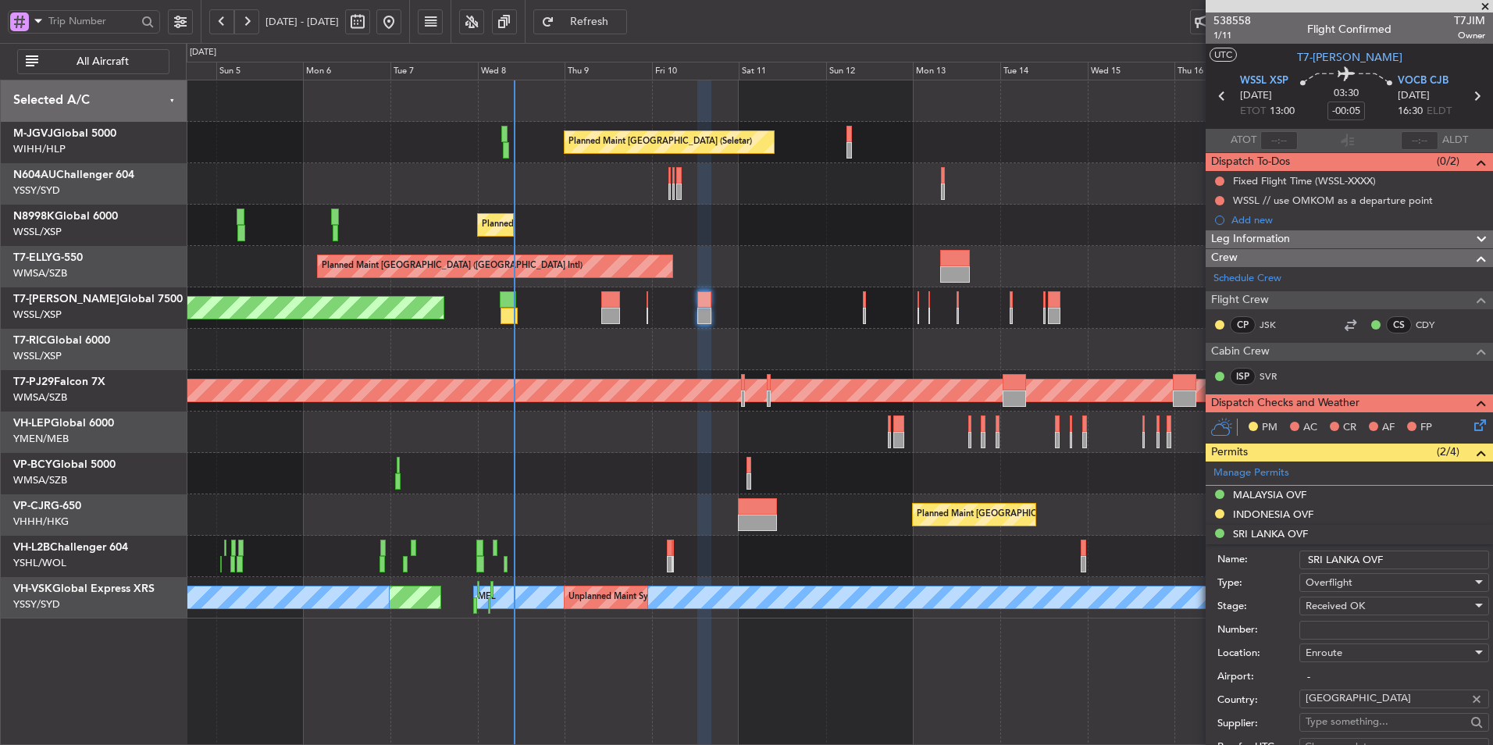
click at [1345, 623] on input "Number:" at bounding box center [1394, 630] width 190 height 19
paste input "SL/OC640-25/AS/21/02"
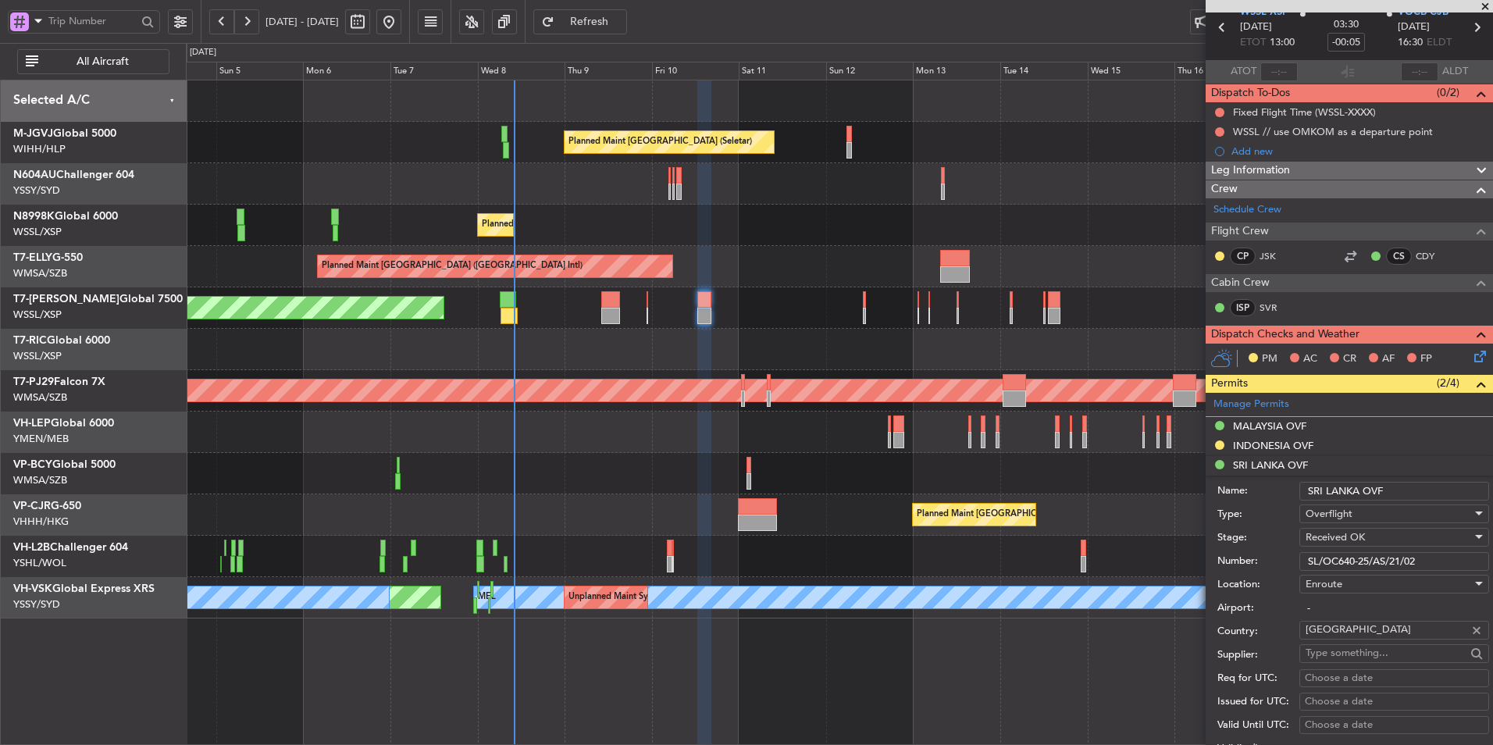
scroll to position [156, 0]
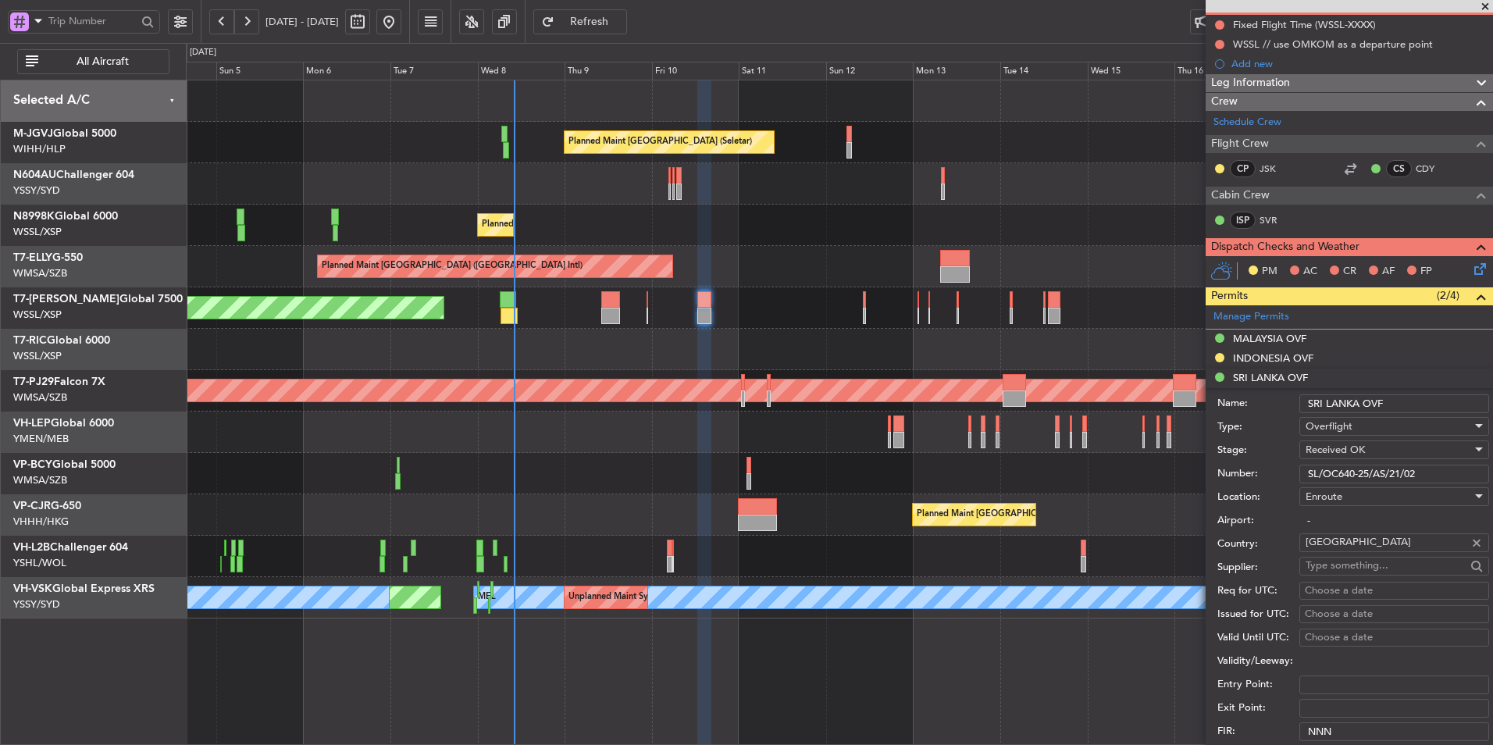
type input "SL/OC640-25/AS/21/02"
click at [1342, 589] on div "Choose a date" at bounding box center [1394, 591] width 179 height 16
select select "10"
select select "2025"
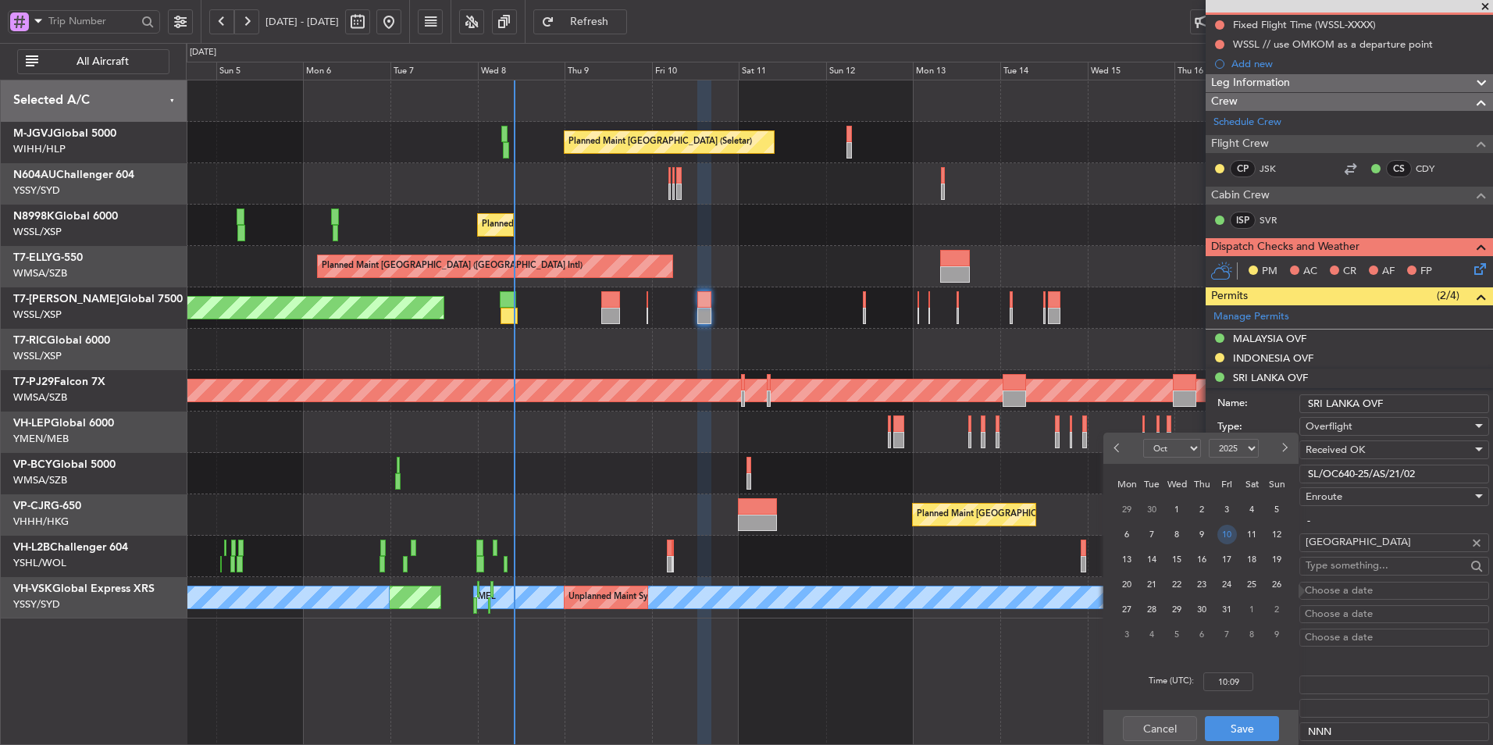
click at [1230, 532] on span "10" at bounding box center [1227, 535] width 20 height 20
click at [1244, 679] on input "00:00" at bounding box center [1228, 681] width 50 height 19
type input "13:00"
click at [1240, 724] on button "Save" at bounding box center [1242, 728] width 74 height 25
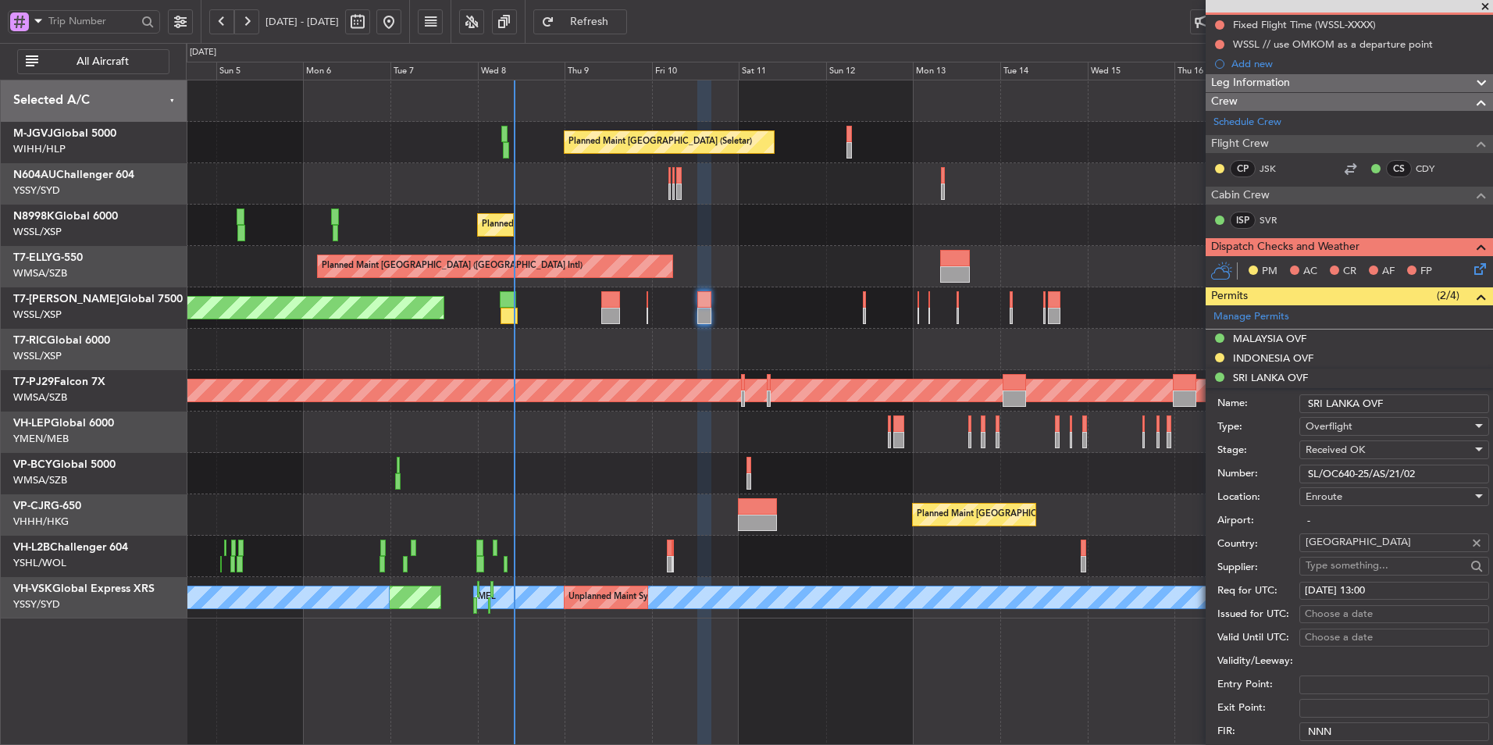
click at [1322, 613] on div "Choose a date" at bounding box center [1394, 615] width 179 height 16
select select "10"
select select "2025"
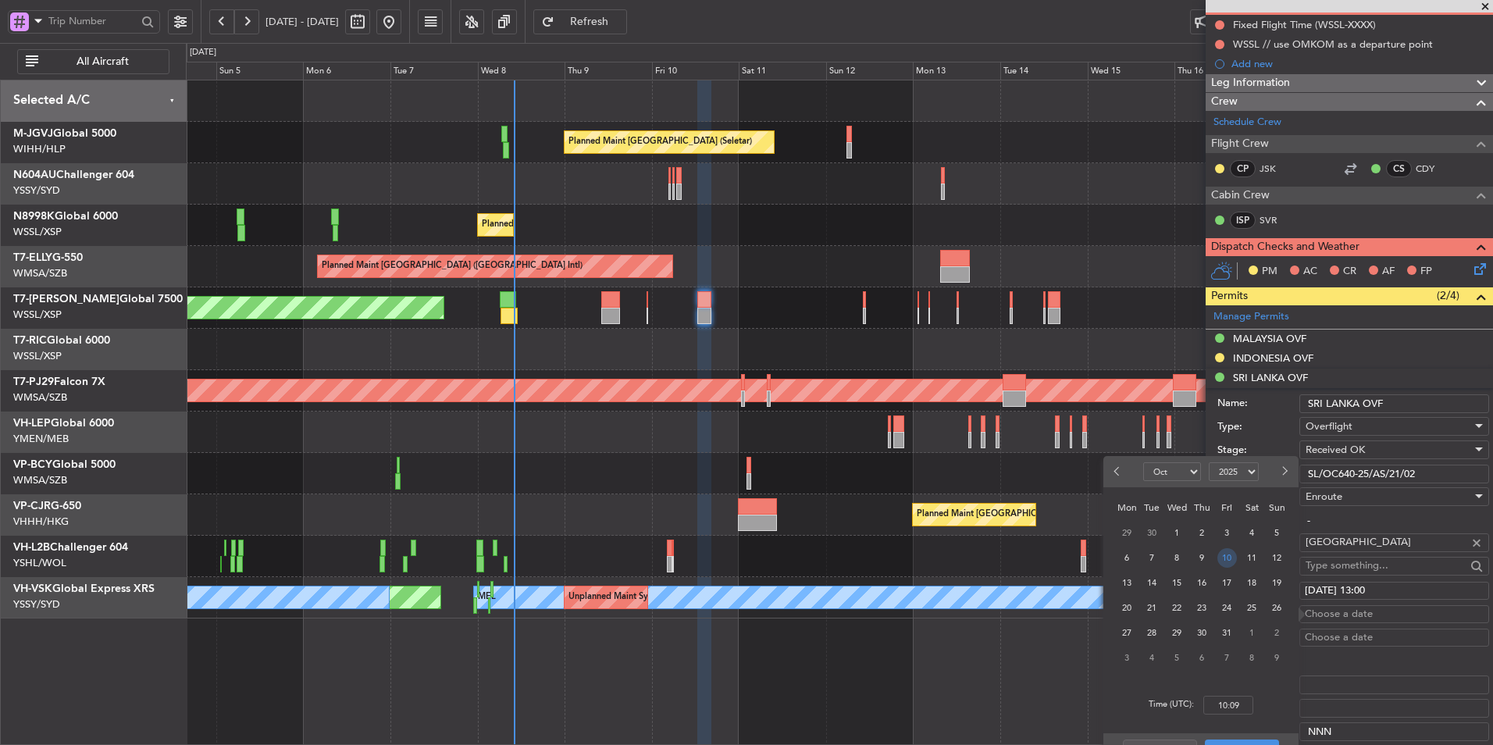
click at [1228, 559] on span "10" at bounding box center [1227, 558] width 20 height 20
click at [1239, 708] on input "00:00" at bounding box center [1228, 705] width 50 height 19
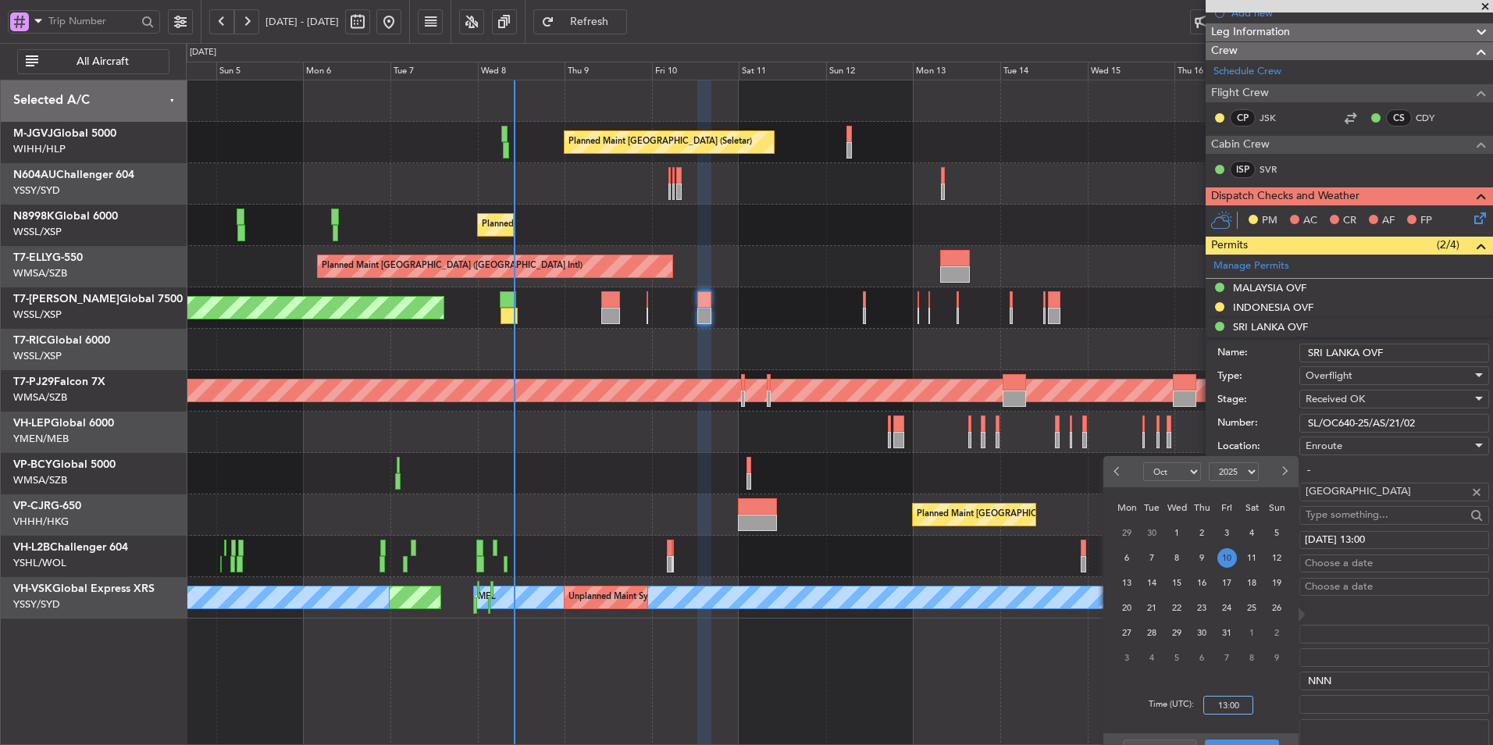
scroll to position [234, 0]
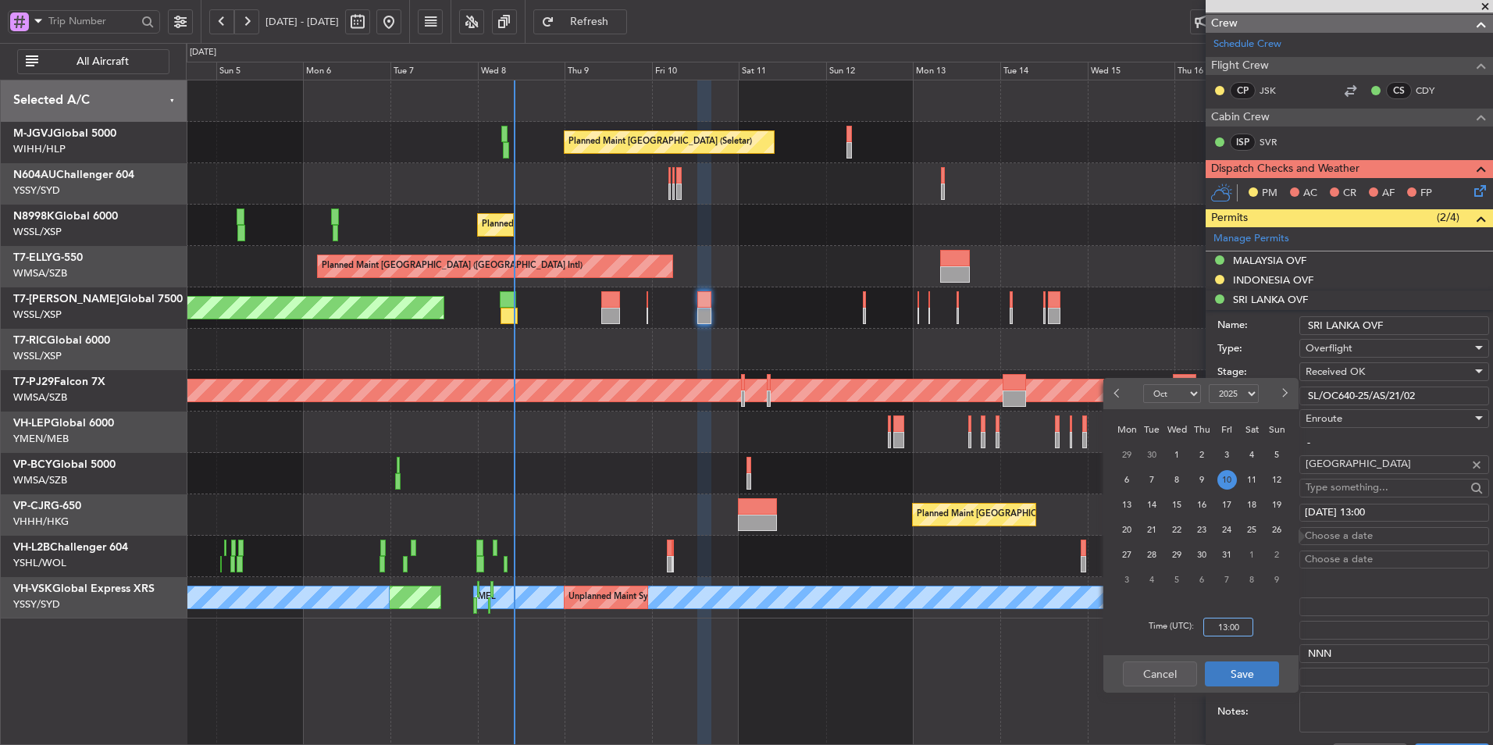
type input "13:00"
click at [1240, 675] on button "Save" at bounding box center [1242, 673] width 74 height 25
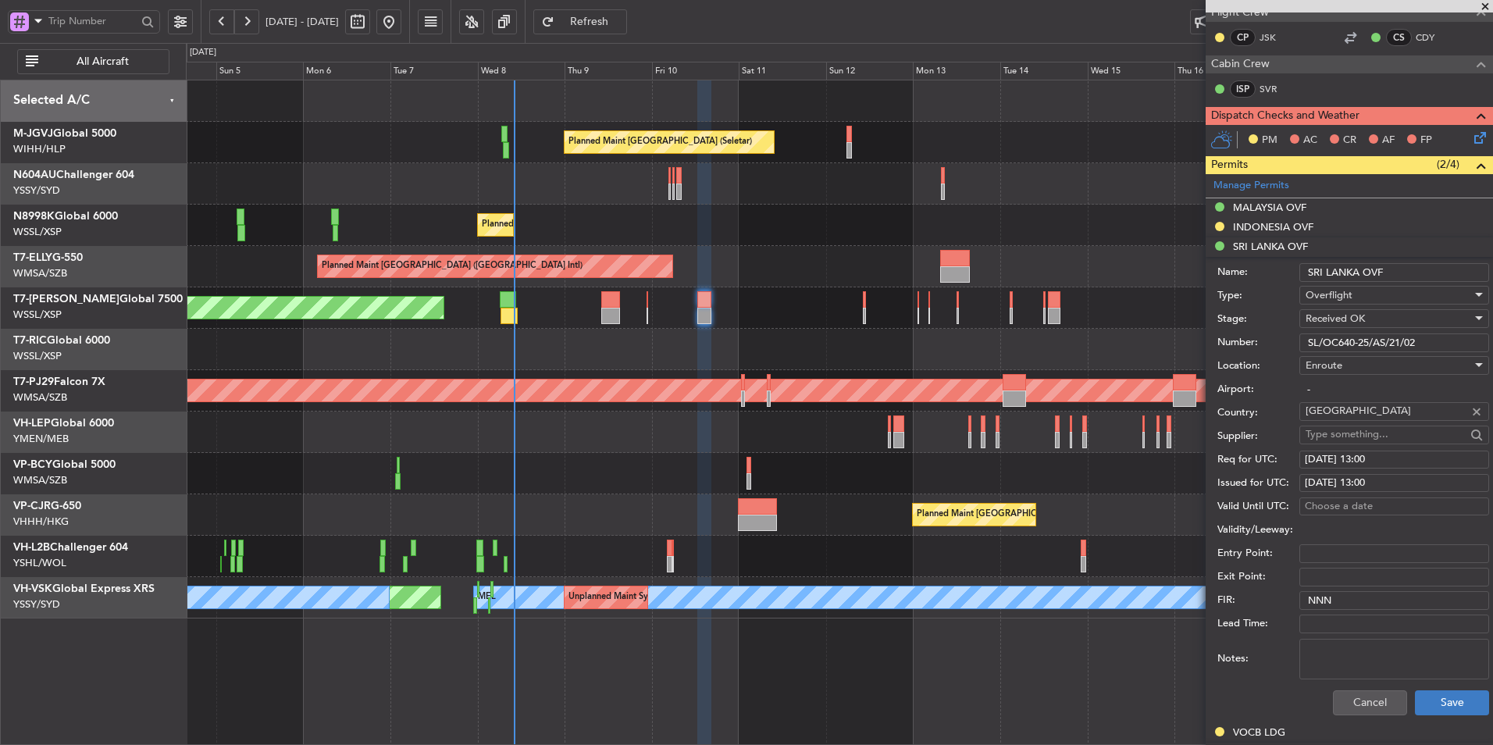
scroll to position [312, 0]
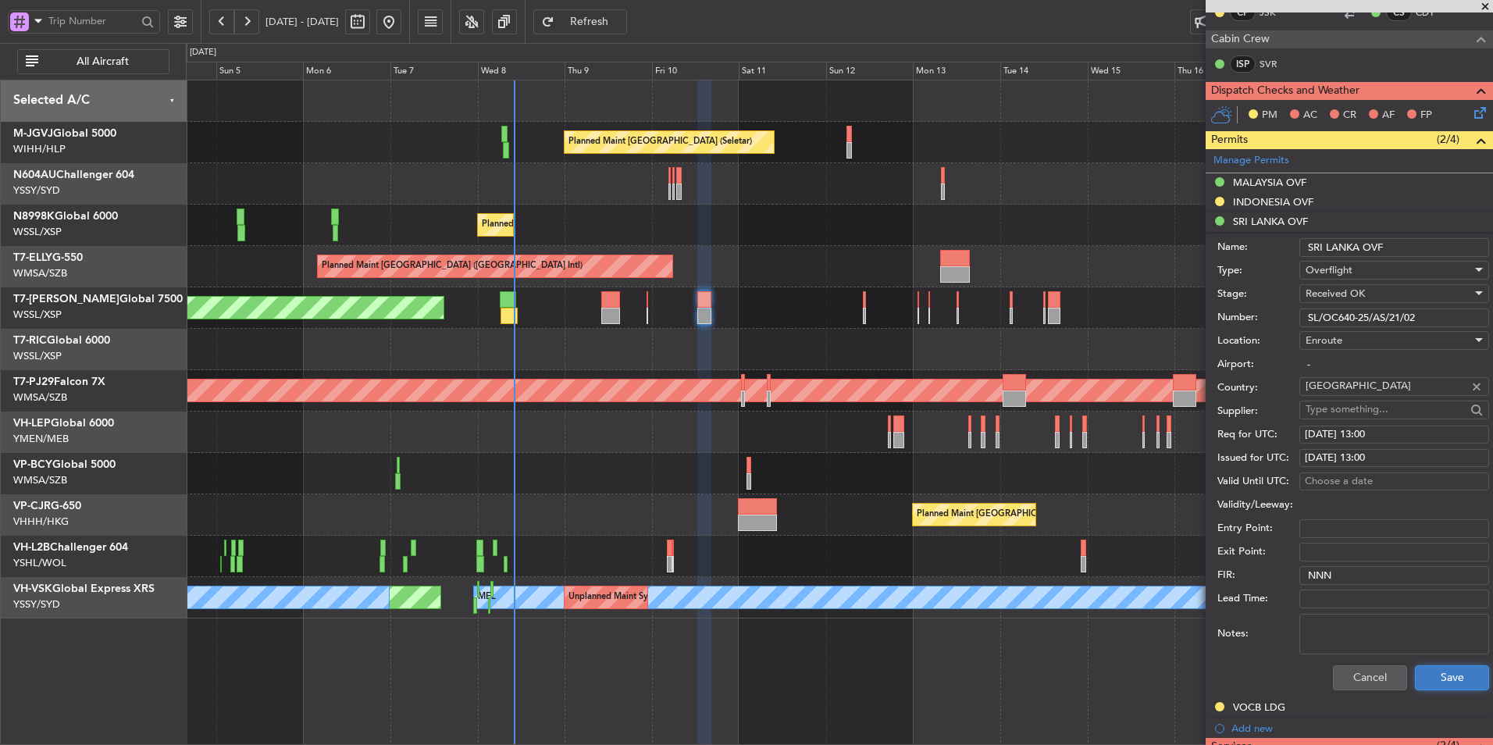
click at [1444, 681] on button "Save" at bounding box center [1452, 677] width 74 height 25
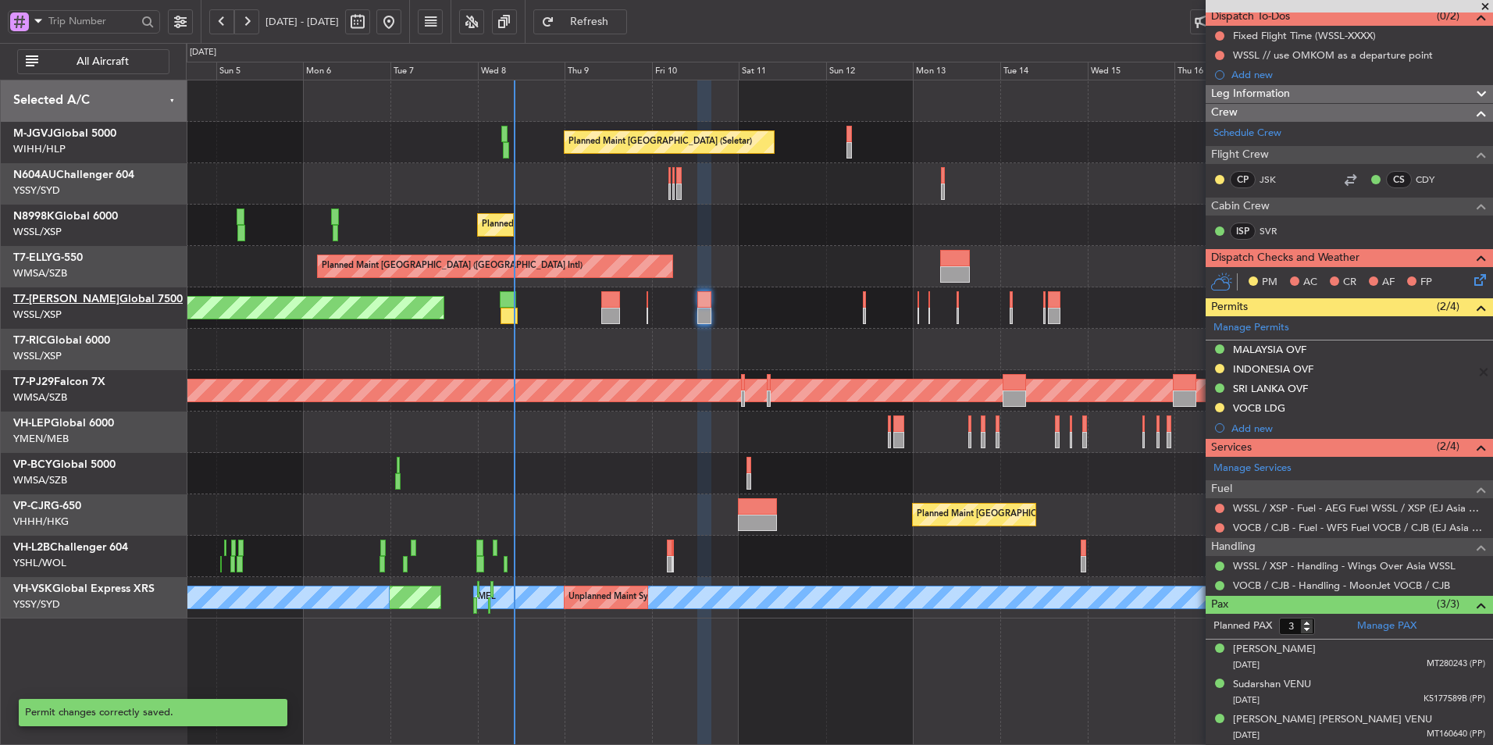
scroll to position [144, 0]
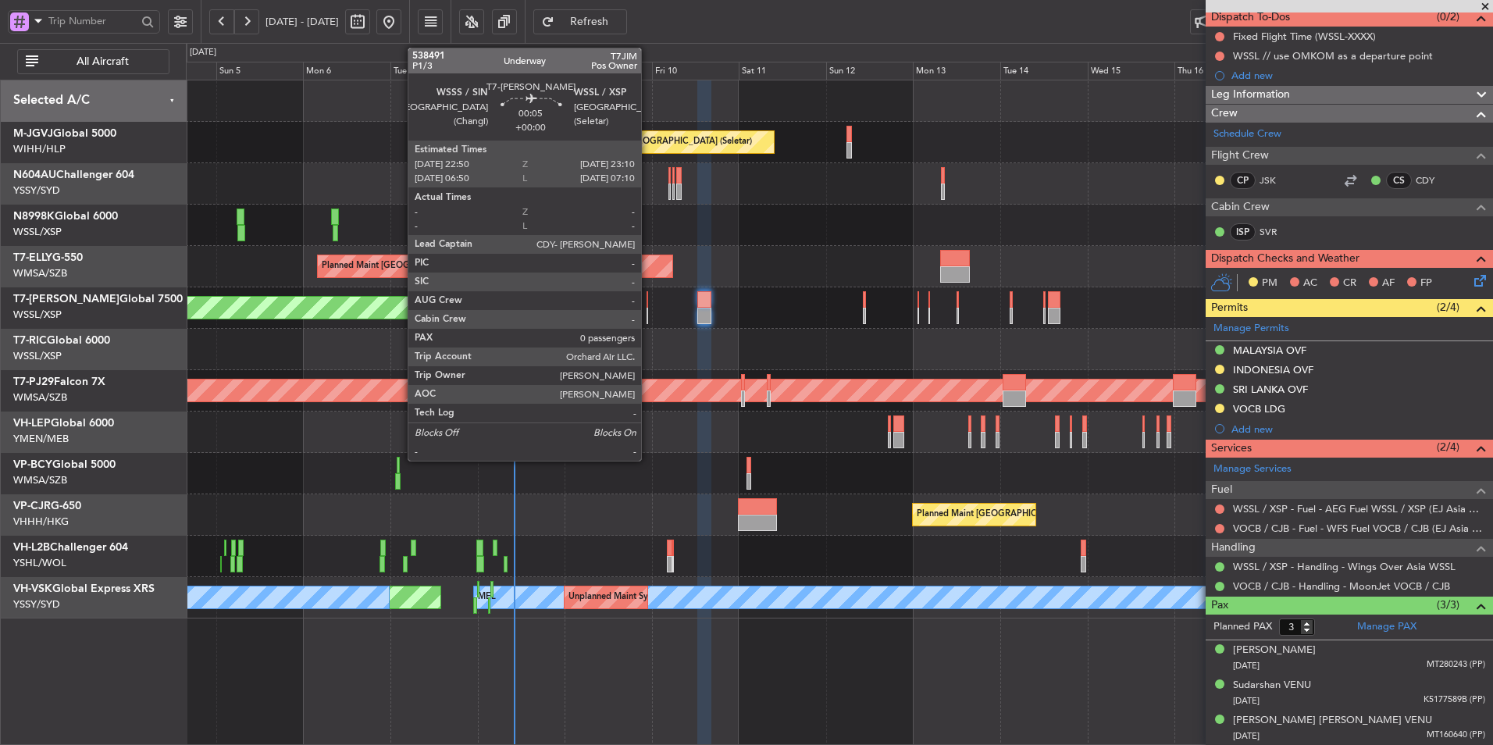
click at [648, 302] on div at bounding box center [647, 299] width 2 height 16
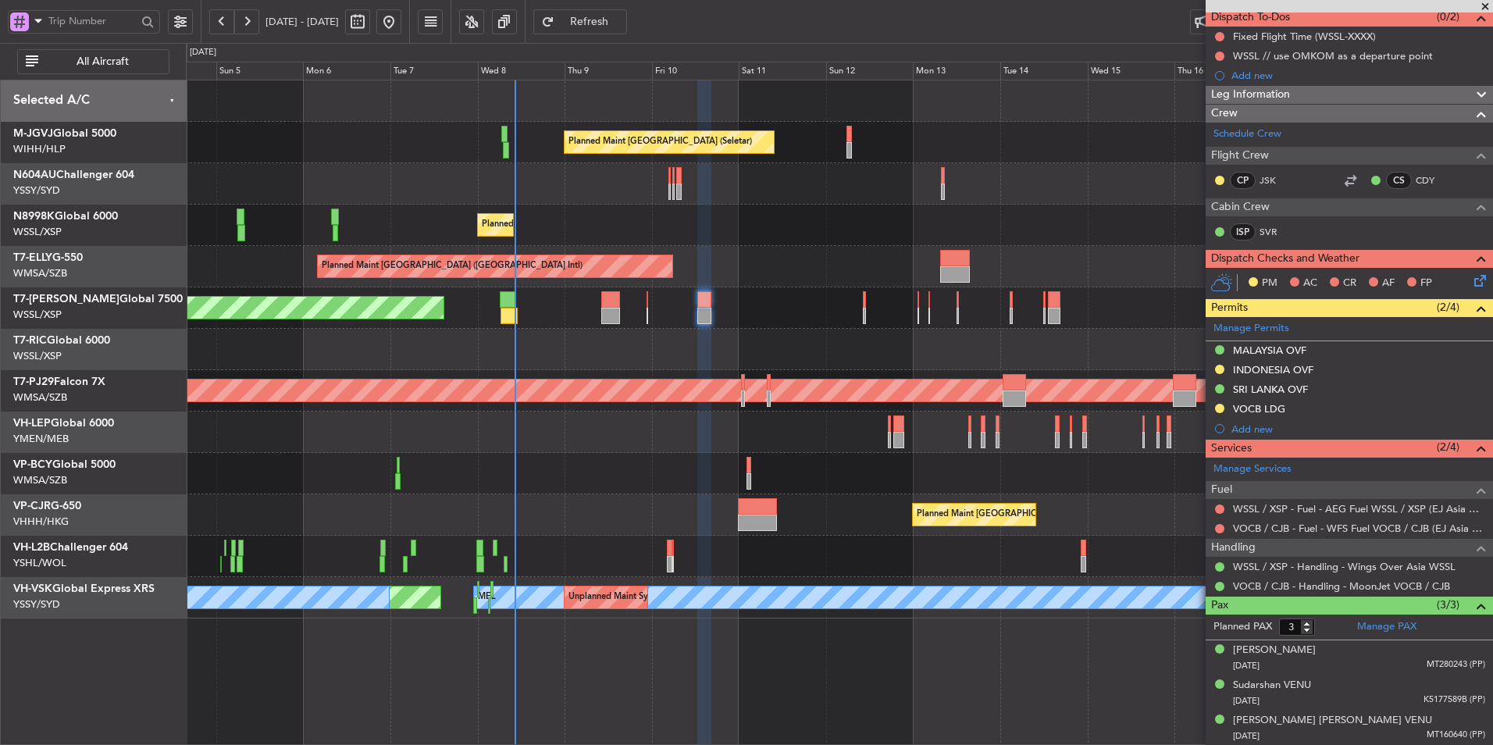
click at [401, 16] on button at bounding box center [388, 21] width 25 height 25
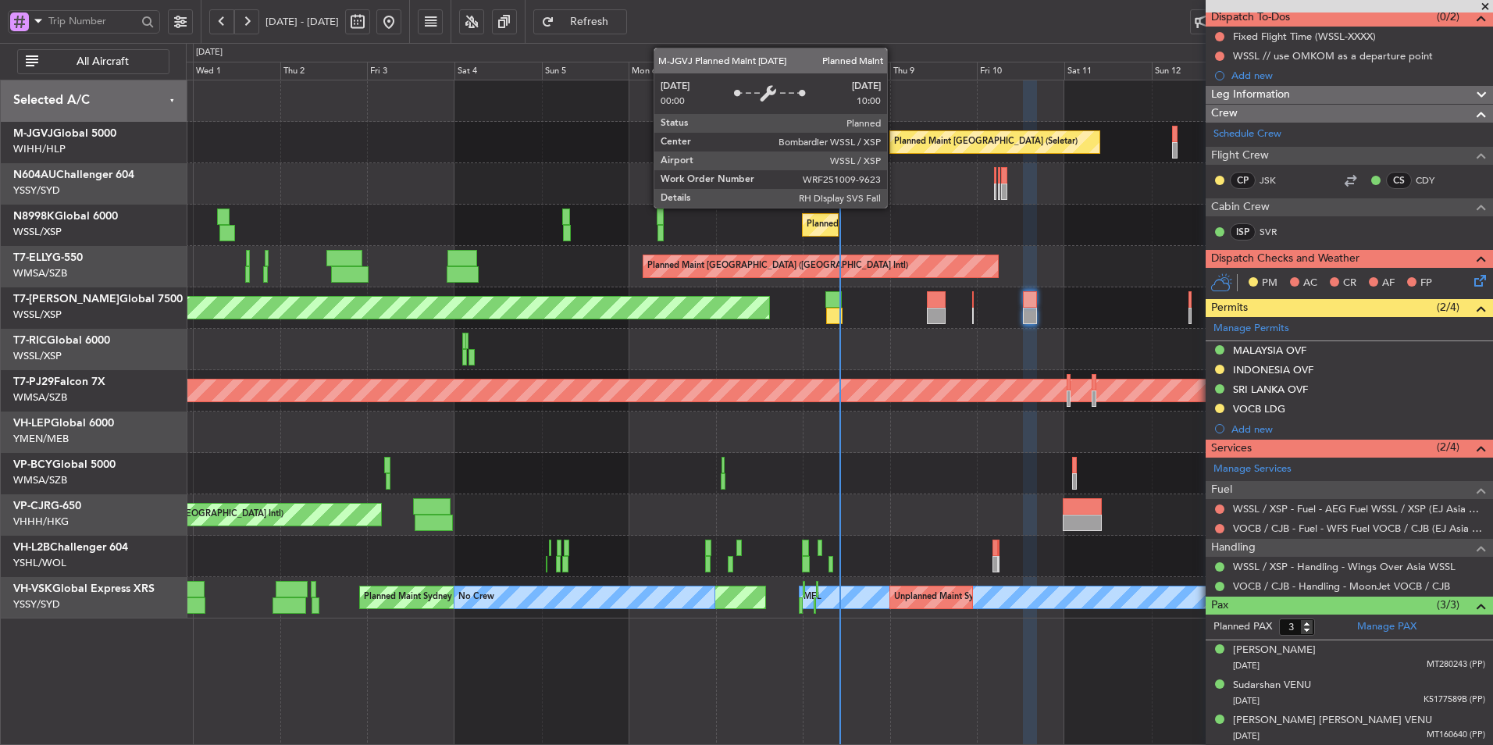
click at [176, 137] on div "Planned Maint Singapore (Seletar) Planned Maint Singapore (Seletar) Planned Mai…" at bounding box center [746, 394] width 1493 height 702
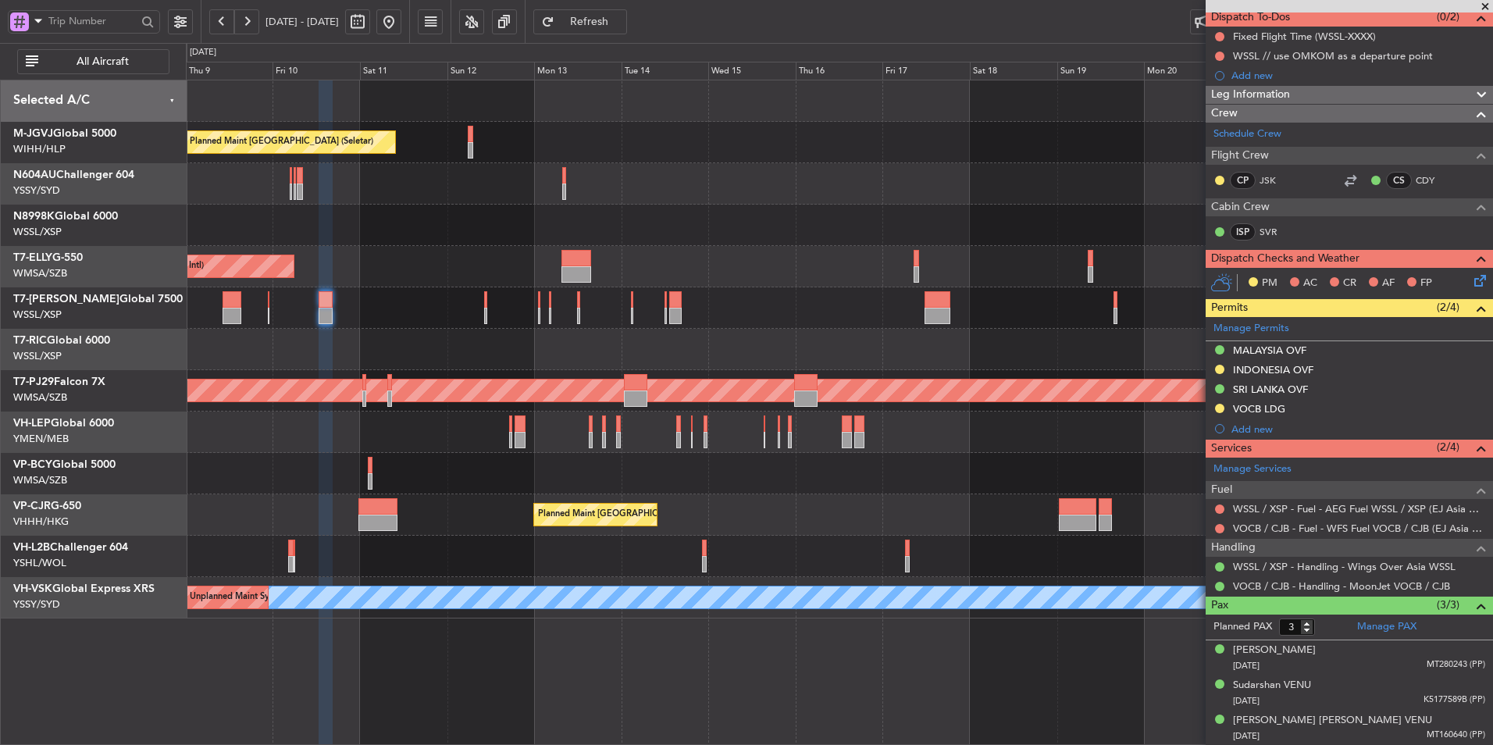
click at [164, 144] on div "Planned Maint Singapore (Seletar) Planned Maint Singapore (Seletar) Planned Mai…" at bounding box center [746, 394] width 1493 height 702
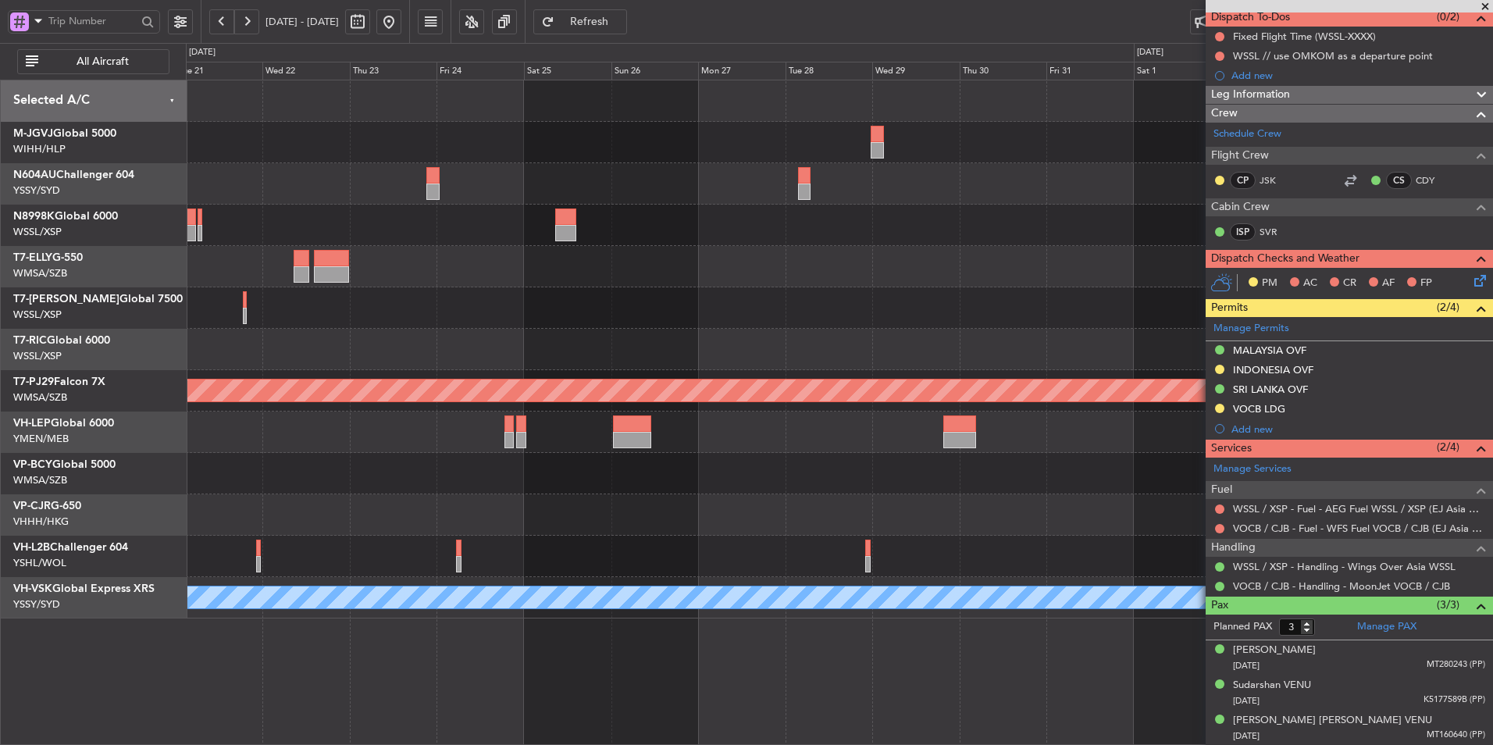
click at [536, 169] on div "Planned Maint Sydney ([PERSON_NAME] Intl) Planned Maint [GEOGRAPHIC_DATA] (Sult…" at bounding box center [839, 349] width 1306 height 538
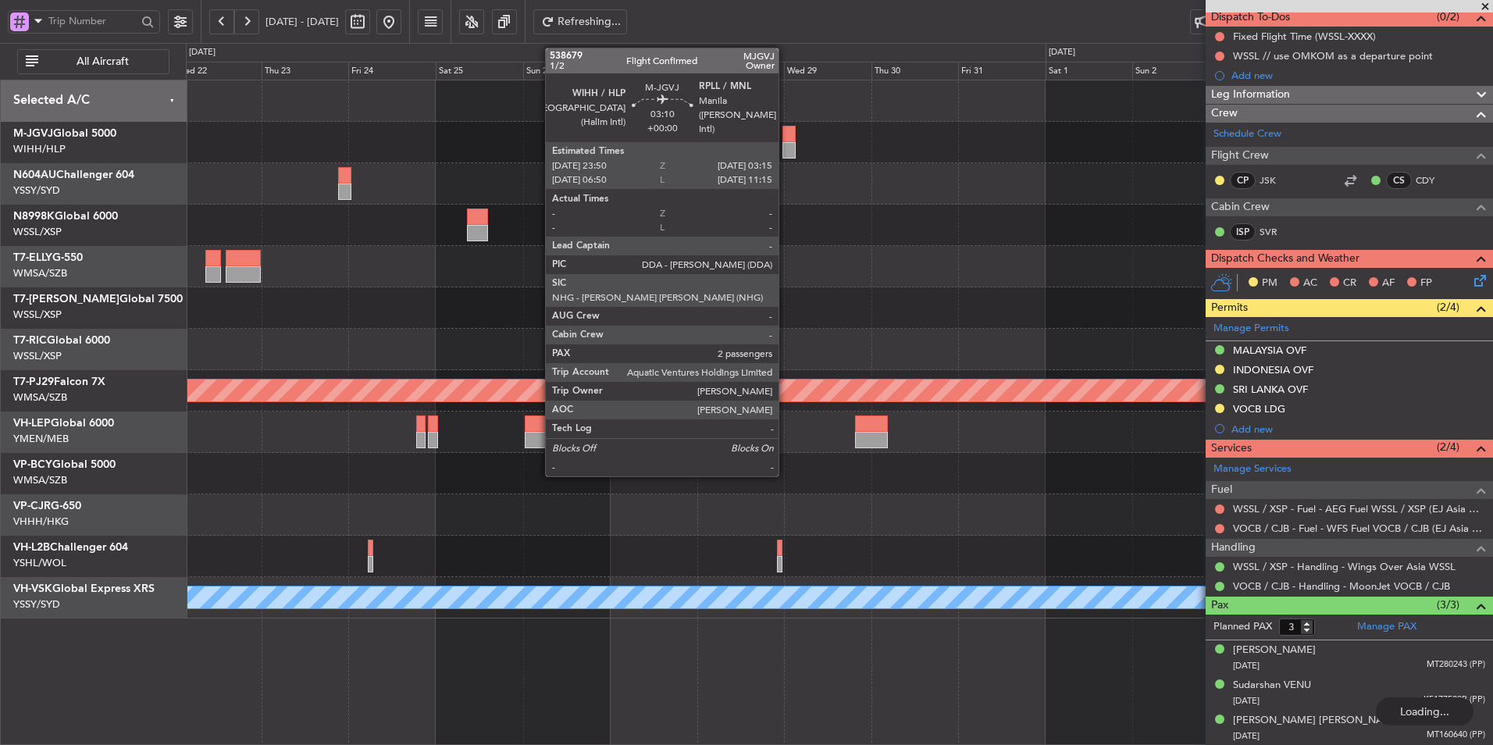
click at [787, 137] on div at bounding box center [788, 134] width 12 height 16
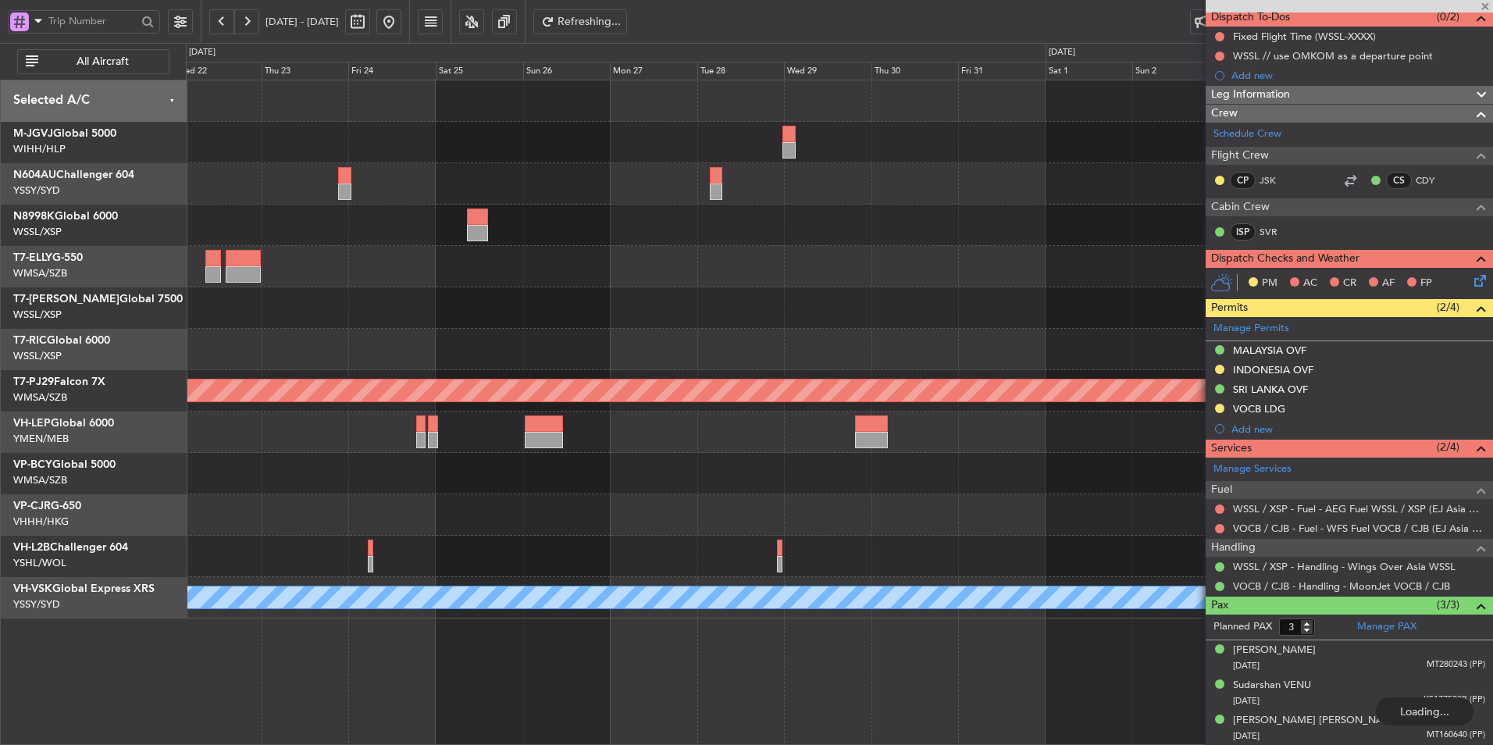
click at [725, 205] on div "Planned Maint Sydney ([PERSON_NAME] Intl) Planned Maint [GEOGRAPHIC_DATA] (Sult…" at bounding box center [839, 349] width 1306 height 538
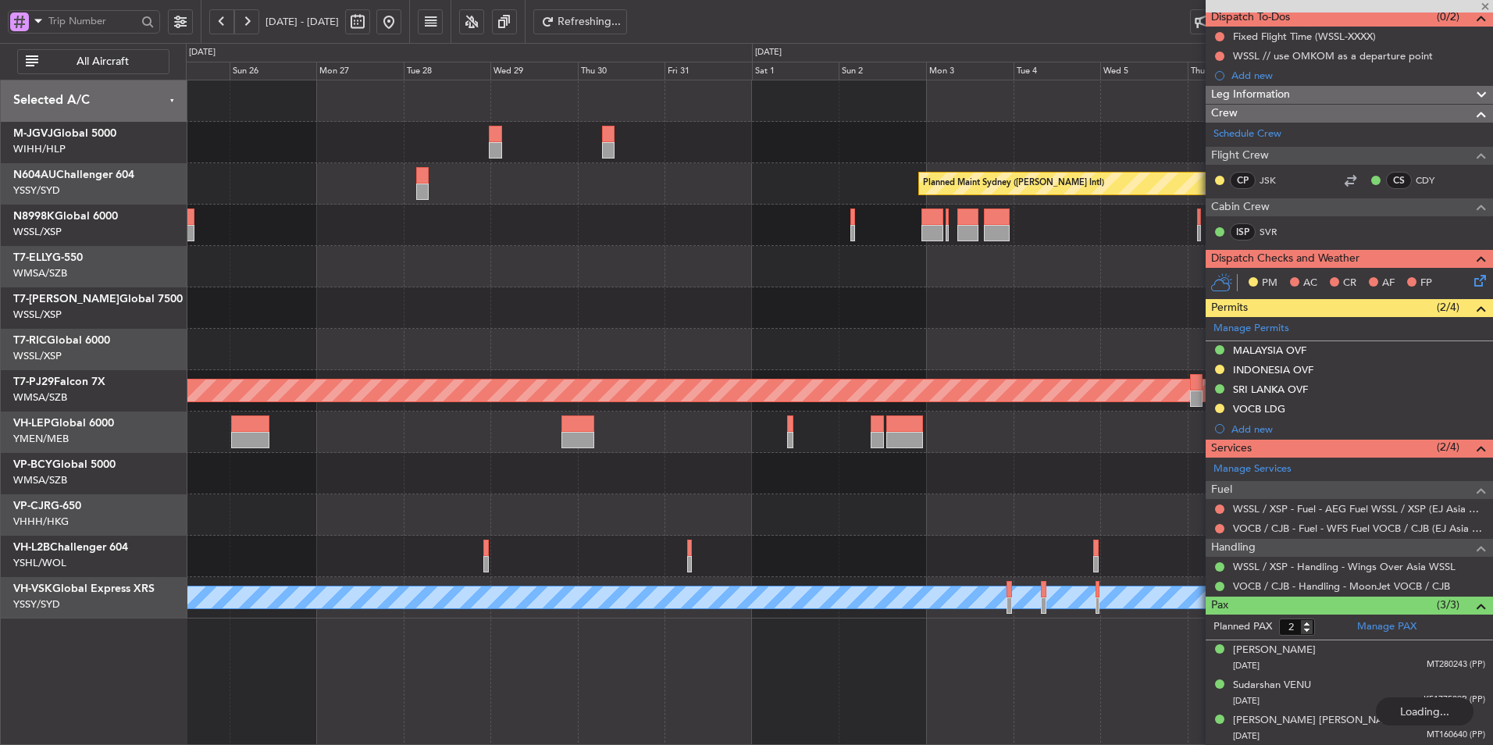
scroll to position [0, 0]
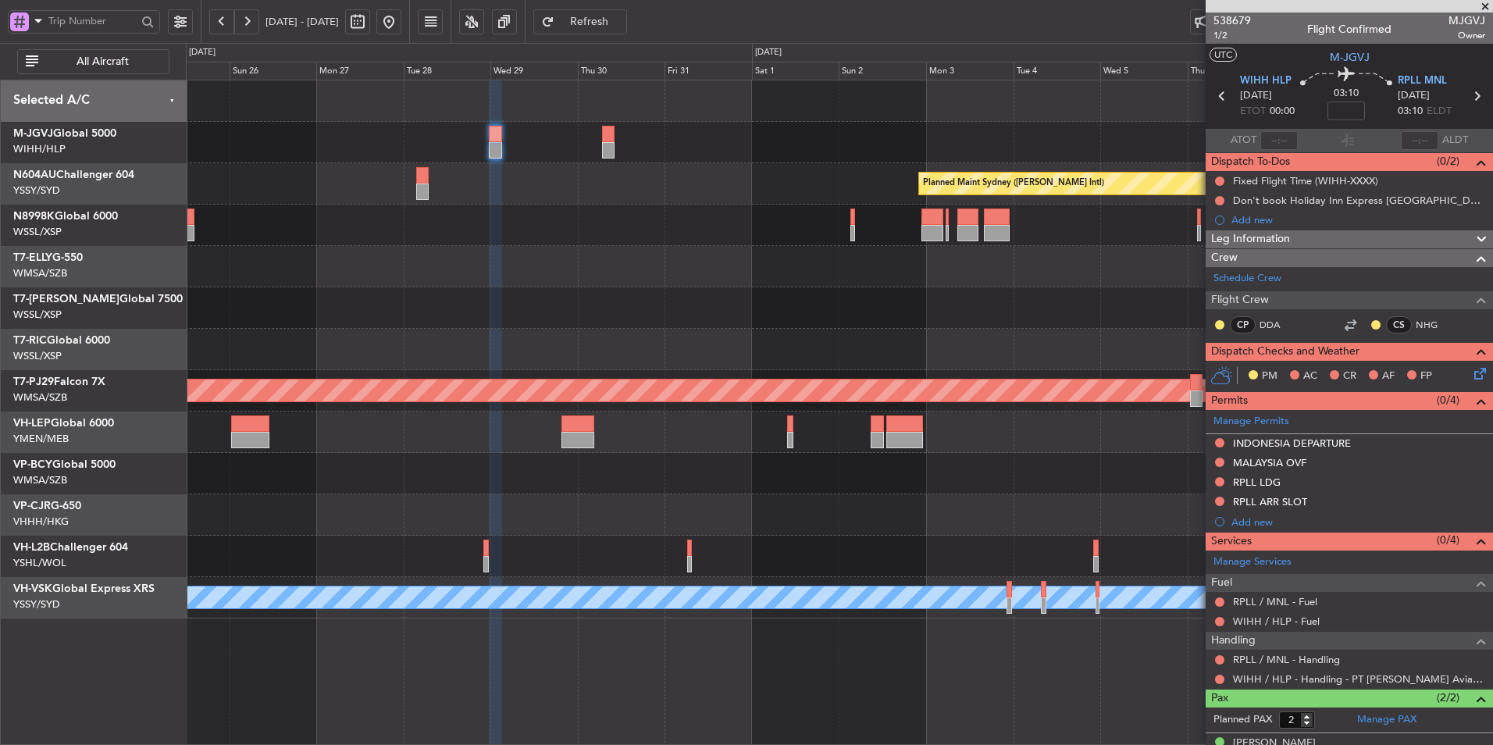
click at [690, 312] on div at bounding box center [839, 307] width 1306 height 41
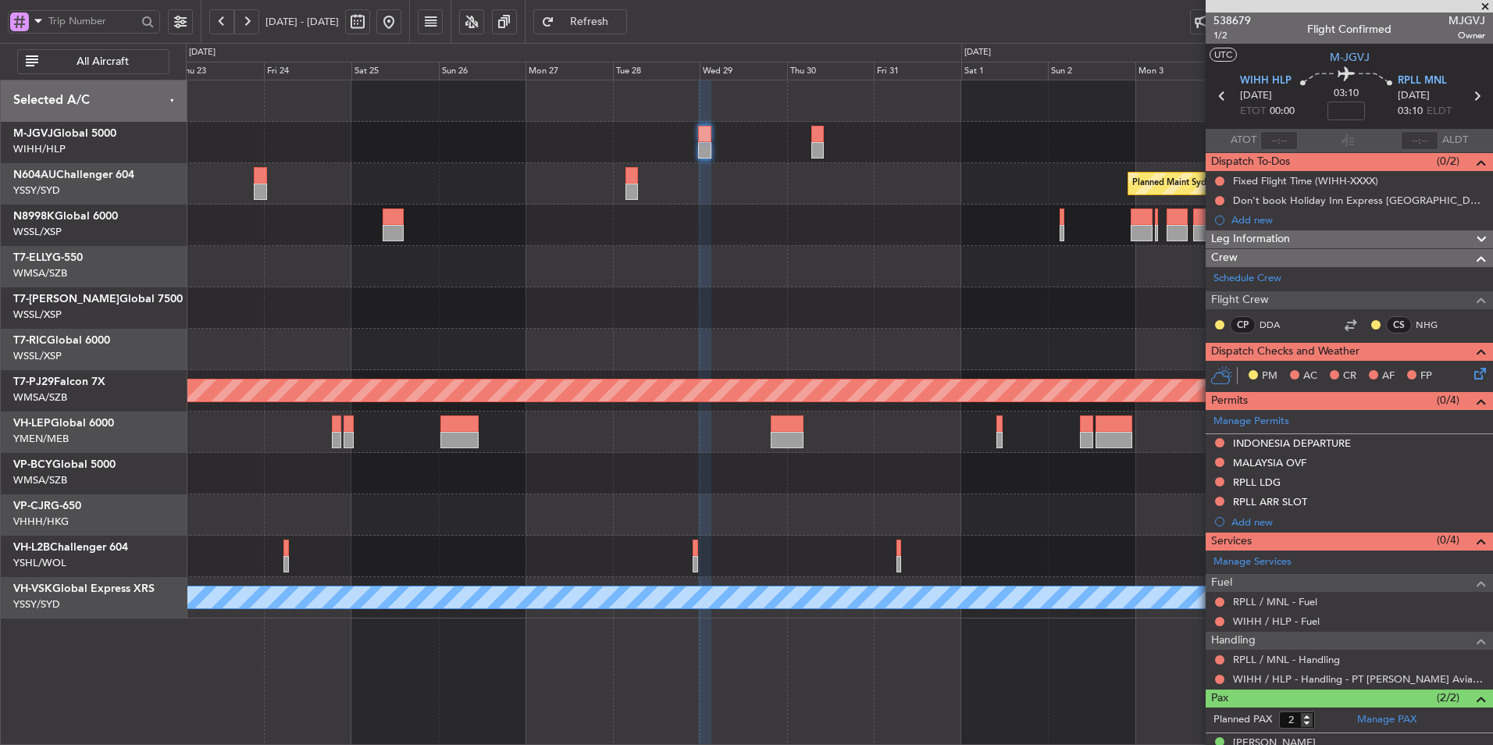
click at [506, 343] on div at bounding box center [839, 349] width 1306 height 41
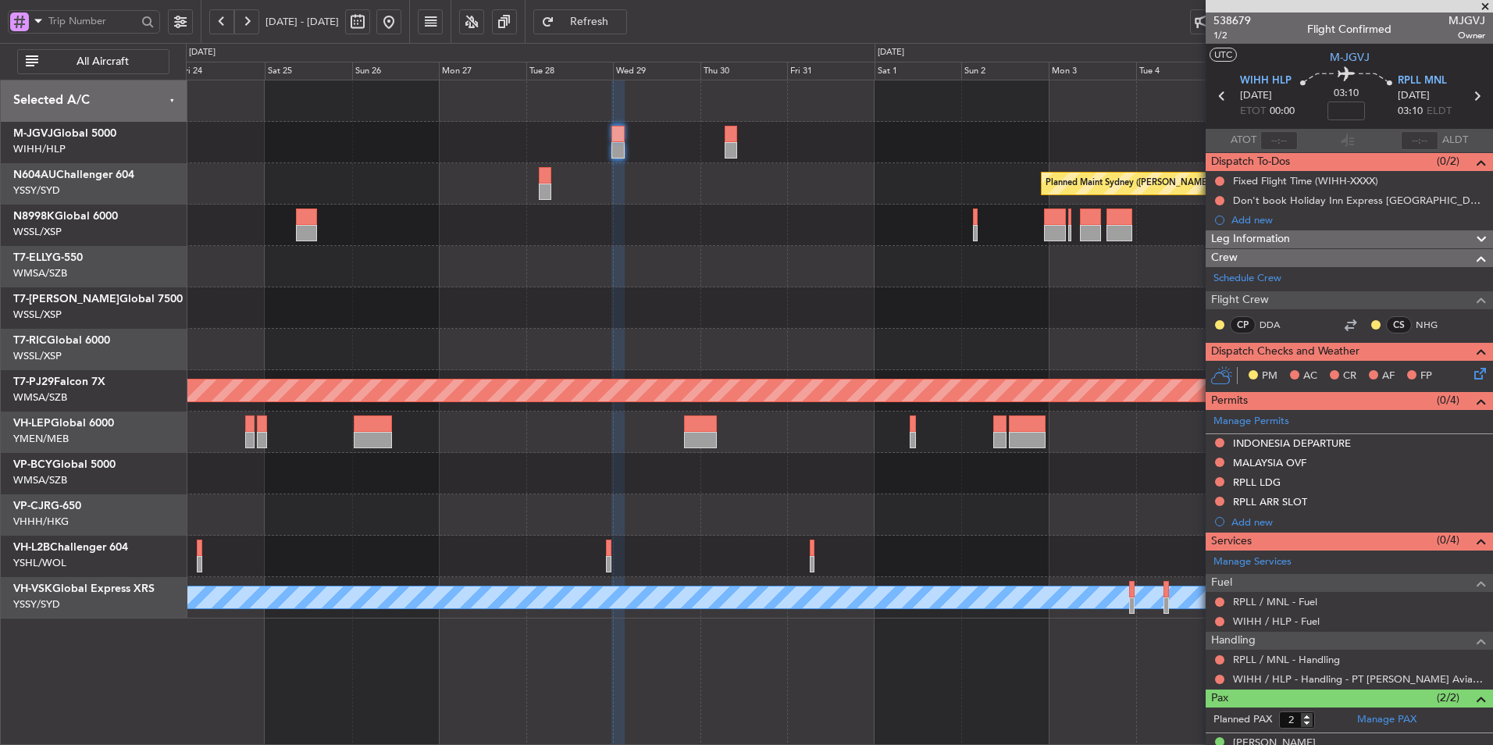
click at [710, 357] on div at bounding box center [839, 349] width 1306 height 41
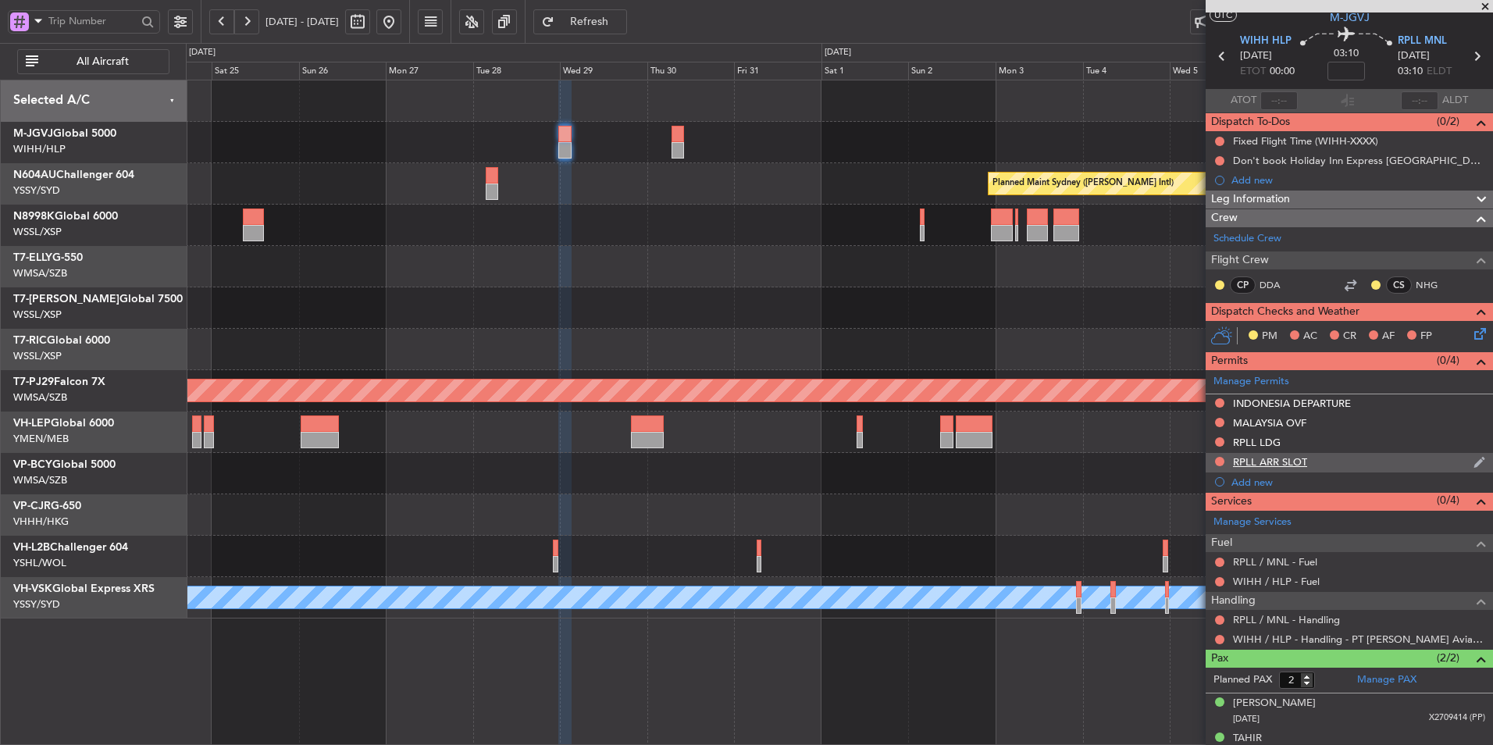
scroll to position [58, 0]
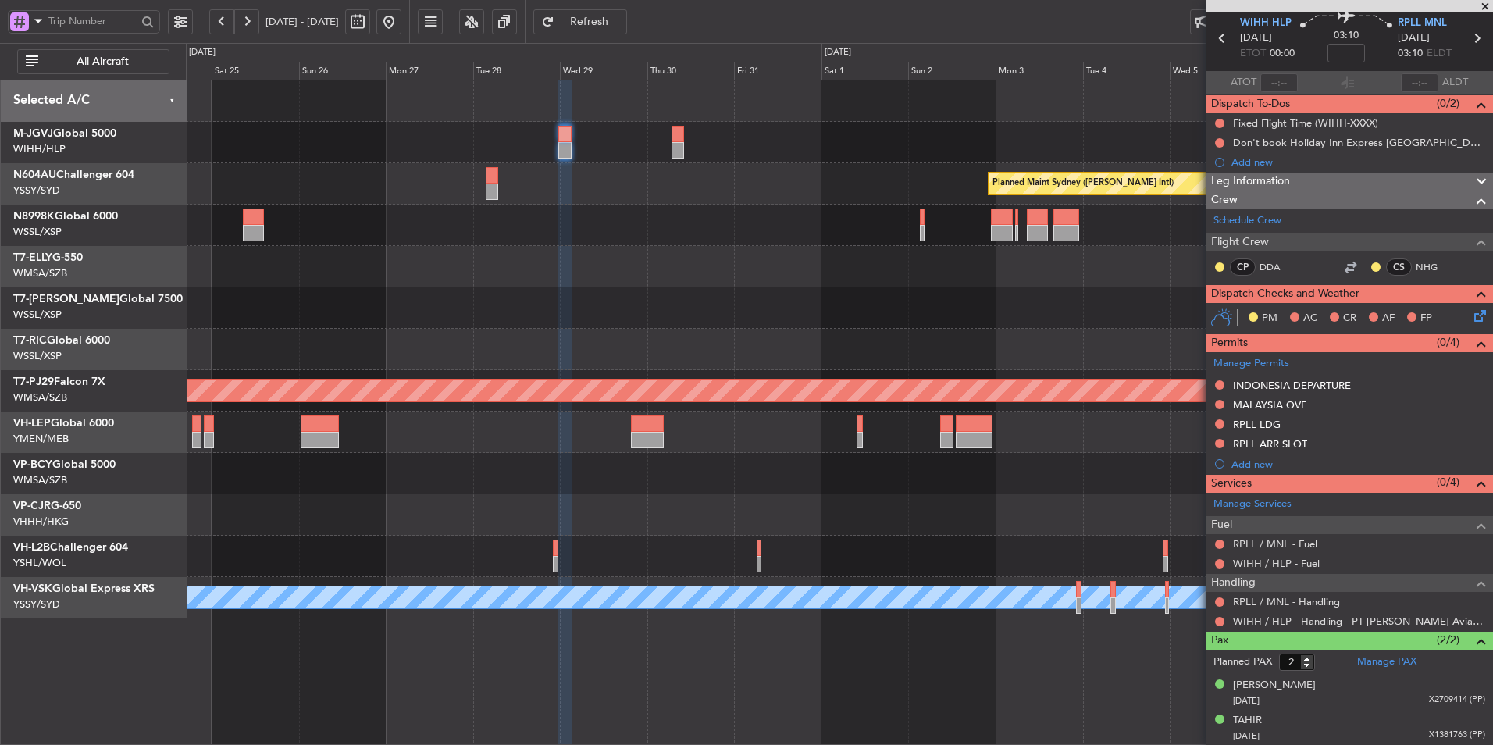
click at [904, 286] on div "Planned Maint Sydney ([PERSON_NAME] Intl) Planned Maint [GEOGRAPHIC_DATA] (Sult…" at bounding box center [839, 349] width 1306 height 538
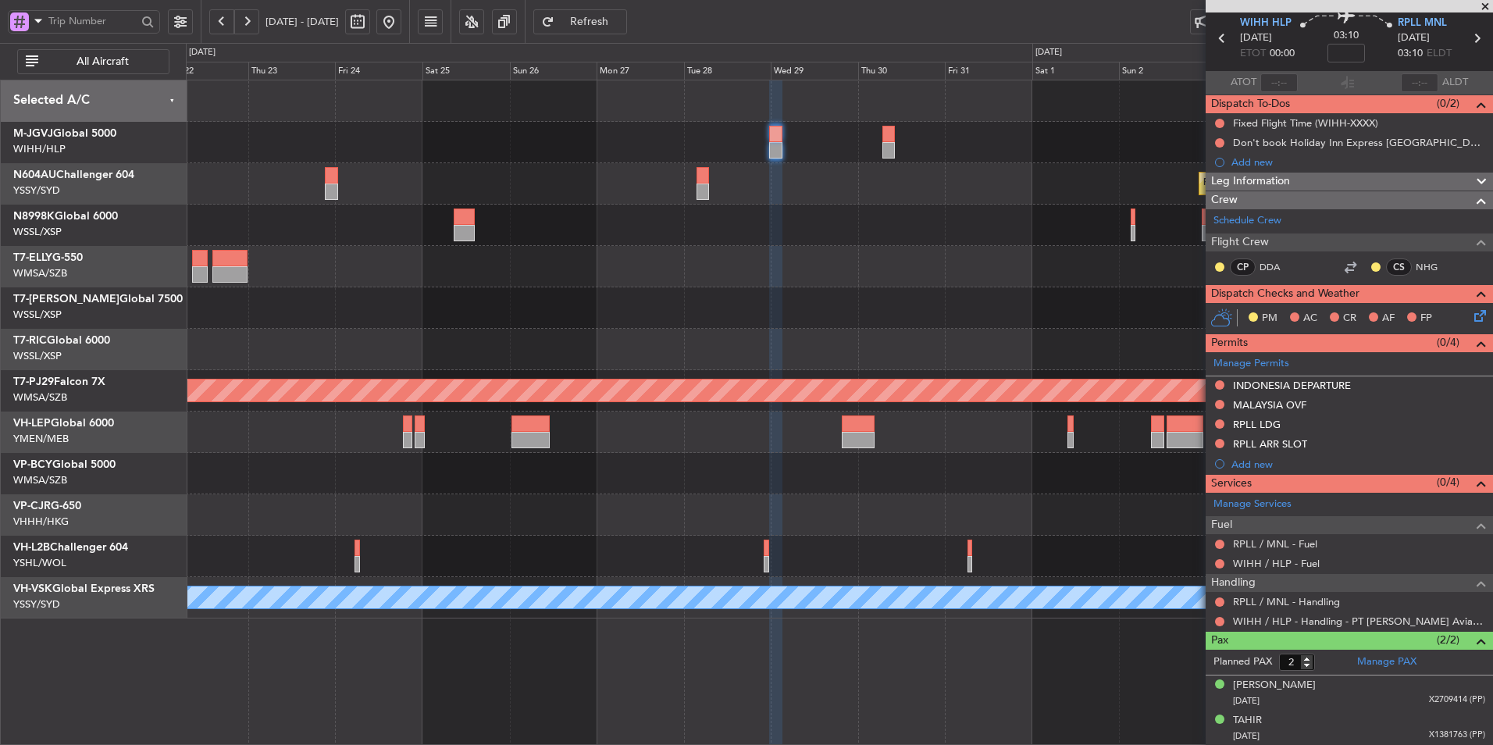
click at [858, 290] on div "Planned Maint Sydney ([PERSON_NAME] Intl) Planned Maint [GEOGRAPHIC_DATA] (Sult…" at bounding box center [839, 349] width 1306 height 538
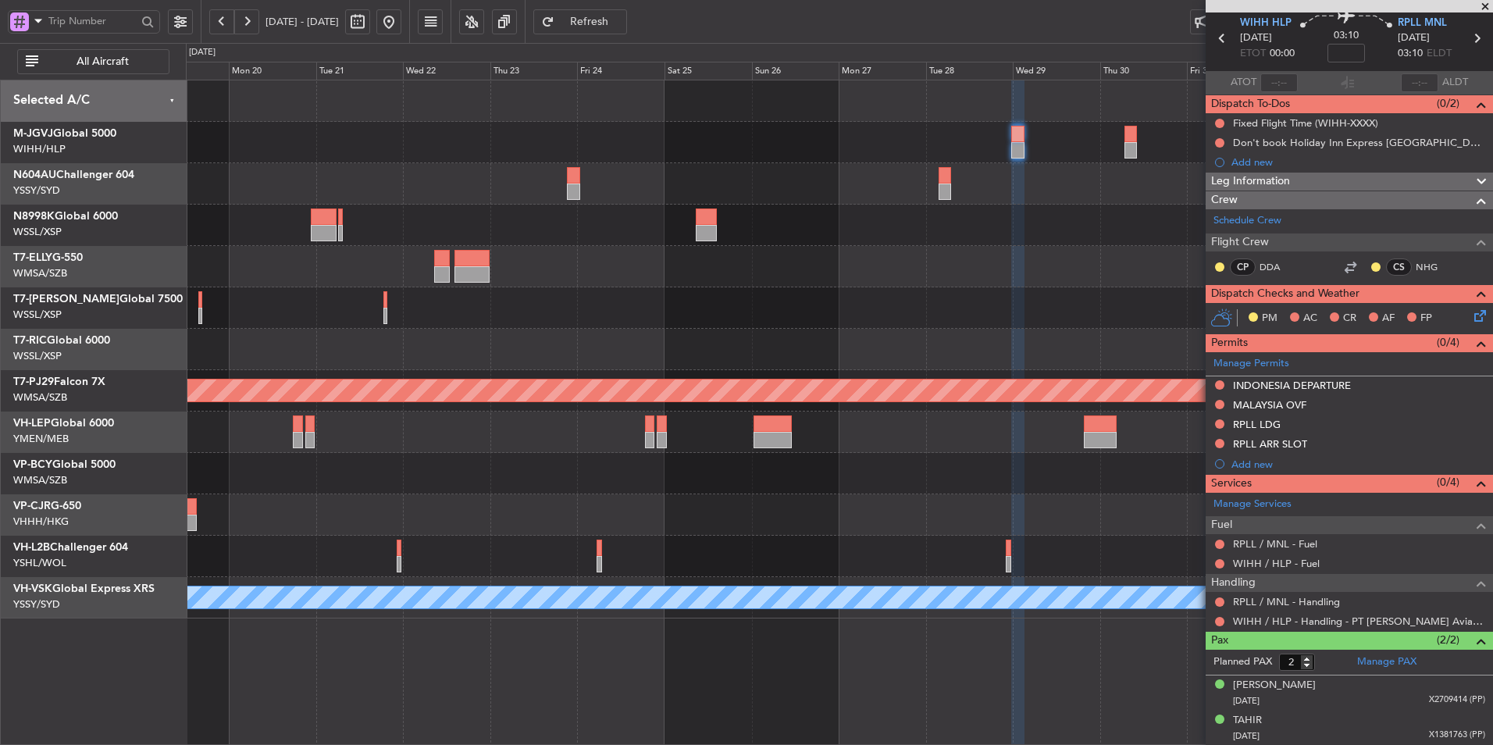
click at [835, 326] on div at bounding box center [839, 307] width 1306 height 41
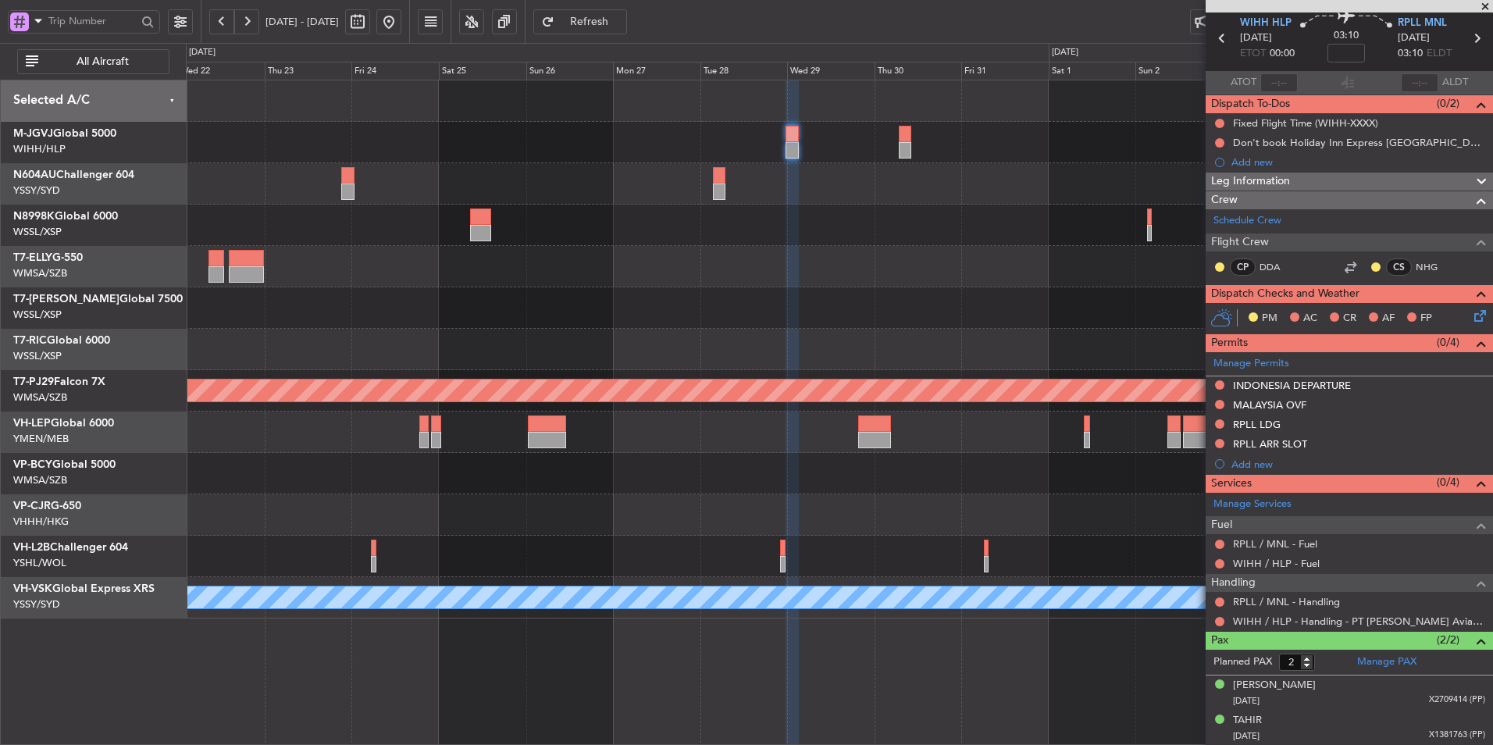
click at [817, 304] on div at bounding box center [839, 307] width 1306 height 41
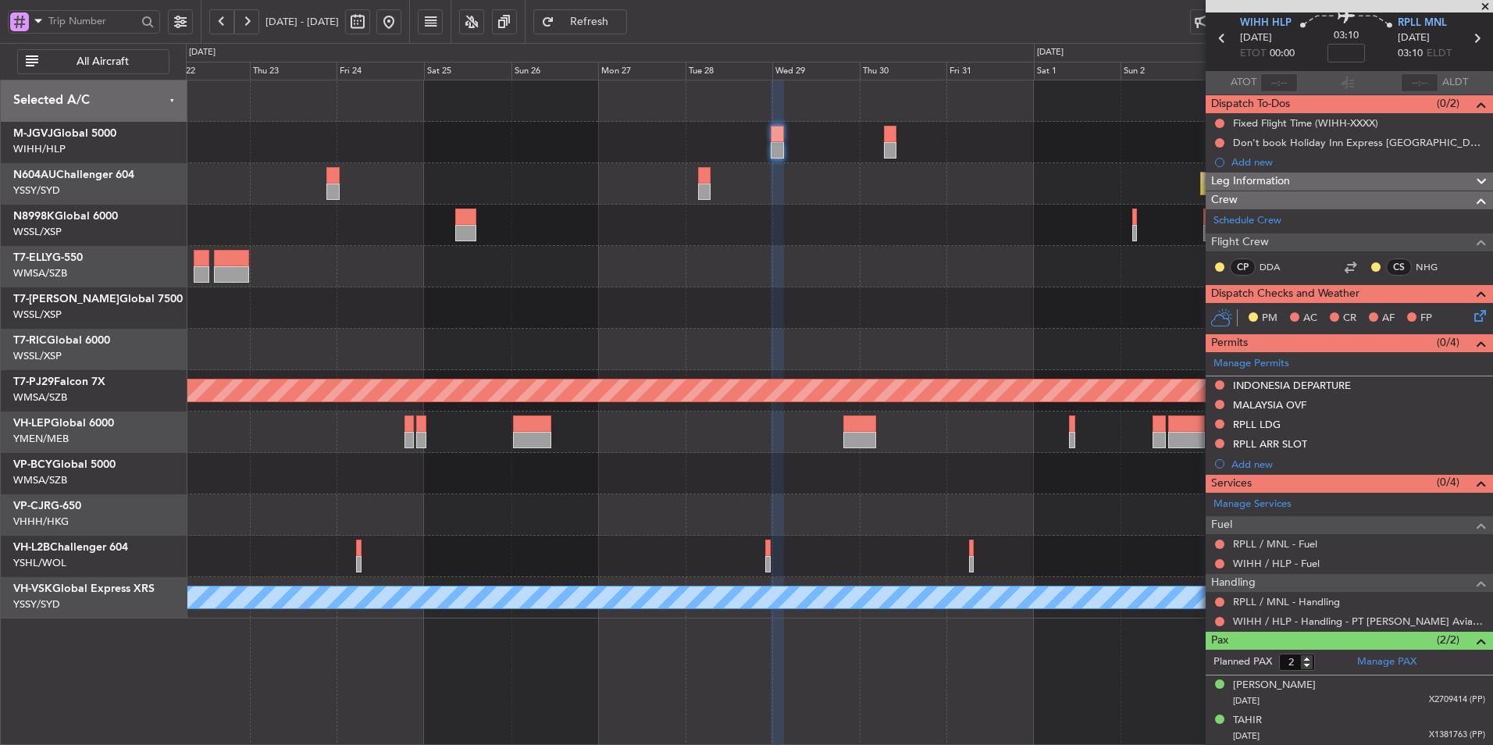
click at [875, 302] on div at bounding box center [839, 307] width 1306 height 41
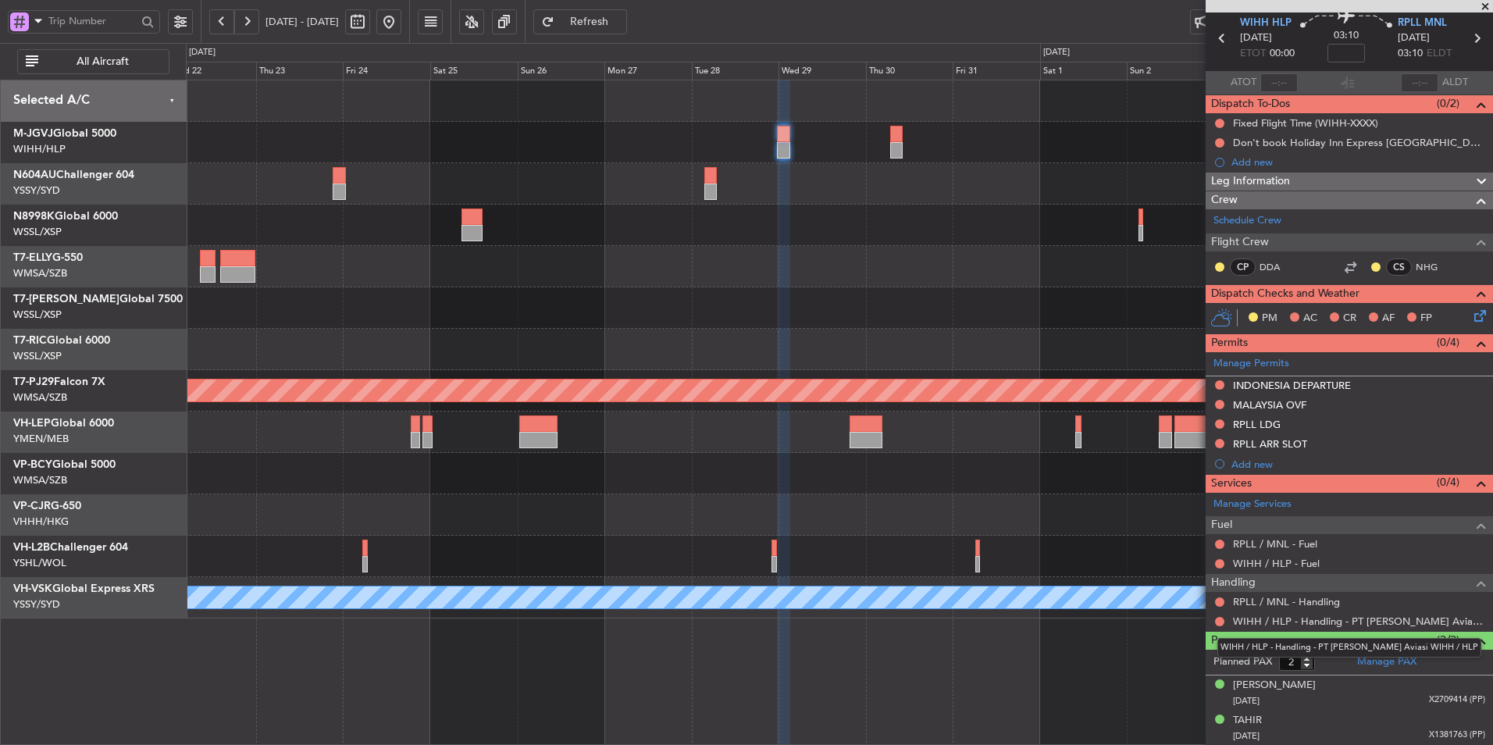
click at [1387, 664] on mat-tooltip-component "WIHH / HLP - Handling - PT [PERSON_NAME] Aviasi WIHH / HLP" at bounding box center [1349, 647] width 286 height 41
click at [1382, 657] on link "Manage PAX" at bounding box center [1386, 662] width 59 height 16
click at [1484, 3] on span at bounding box center [1485, 7] width 16 height 14
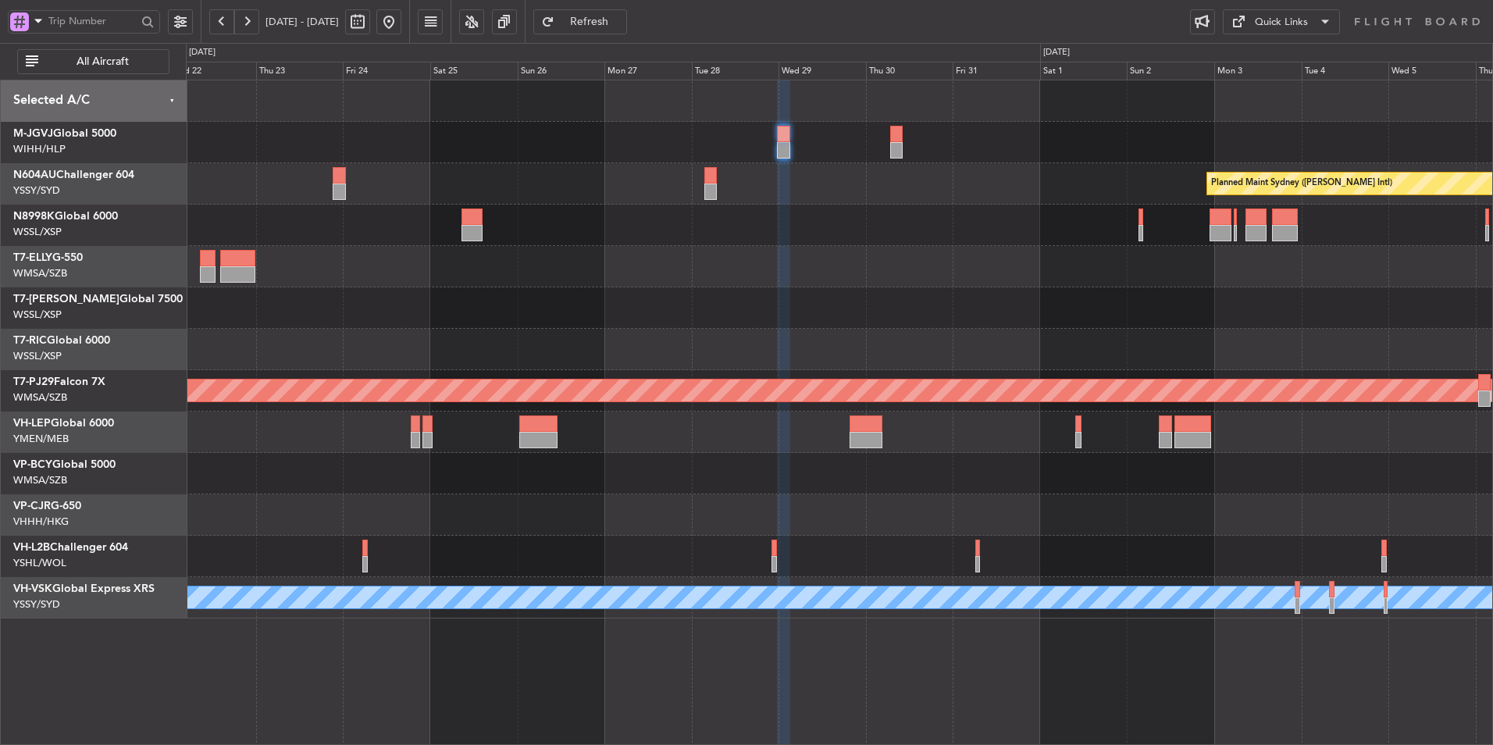
type input "0"
click at [1276, 35] on div "Quick Links" at bounding box center [1341, 21] width 303 height 43
click at [1276, 29] on div "Quick Links" at bounding box center [1281, 23] width 53 height 16
click at [1279, 48] on button "Trip Builder" at bounding box center [1281, 59] width 117 height 37
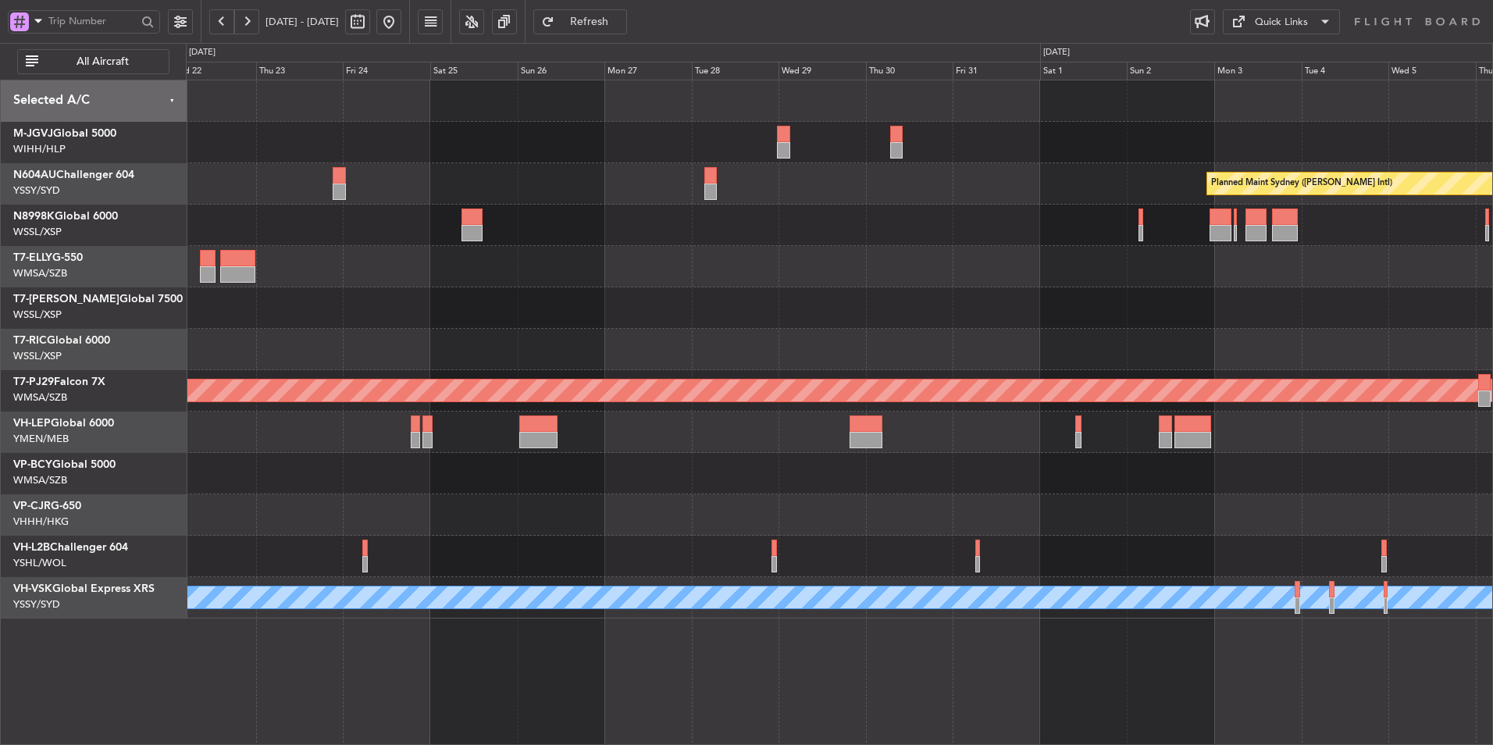
click at [621, 17] on span "Refresh" at bounding box center [589, 21] width 64 height 11
click at [721, 283] on div at bounding box center [839, 266] width 1306 height 41
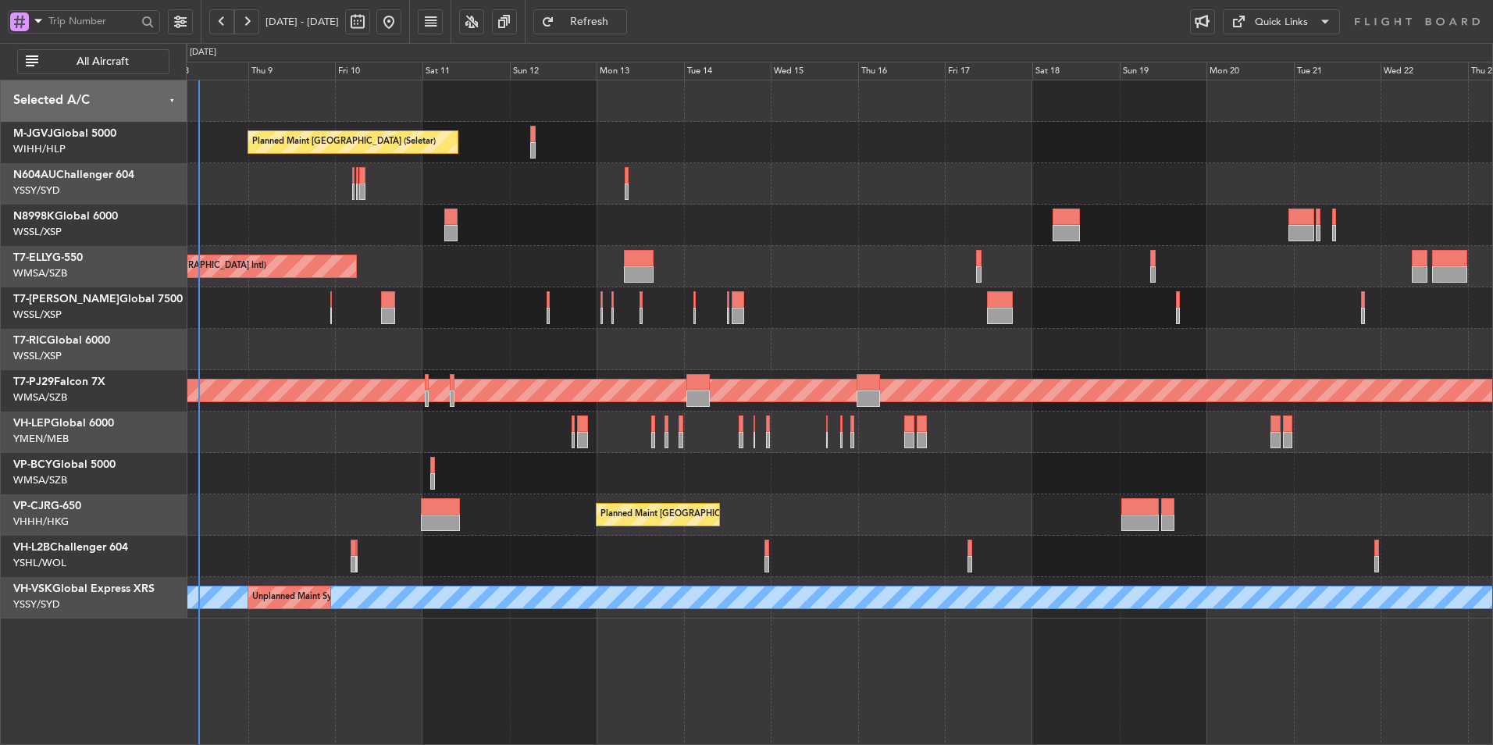
click at [947, 283] on div "Planned Maint [GEOGRAPHIC_DATA] ([GEOGRAPHIC_DATA] Intl)" at bounding box center [839, 266] width 1306 height 41
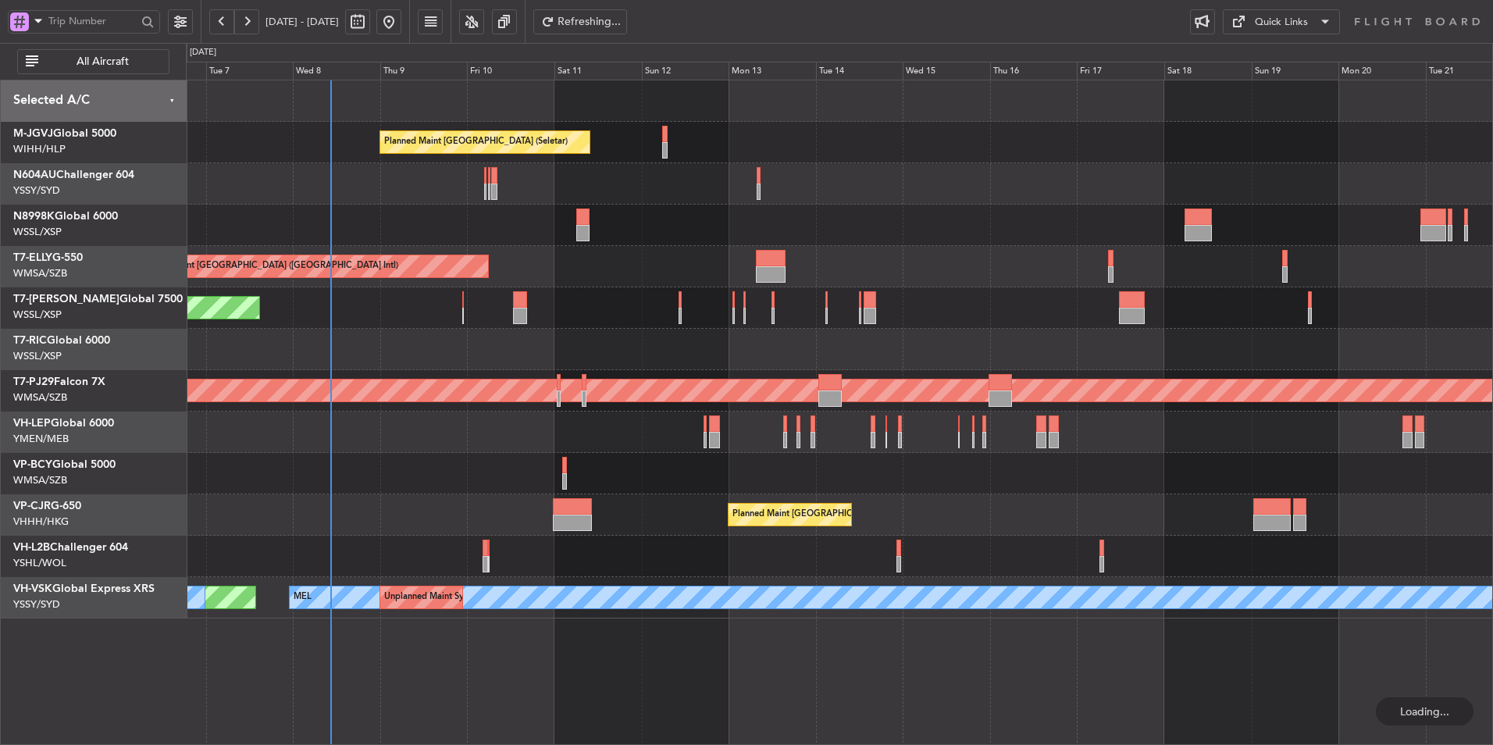
click at [866, 233] on div at bounding box center [839, 225] width 1306 height 41
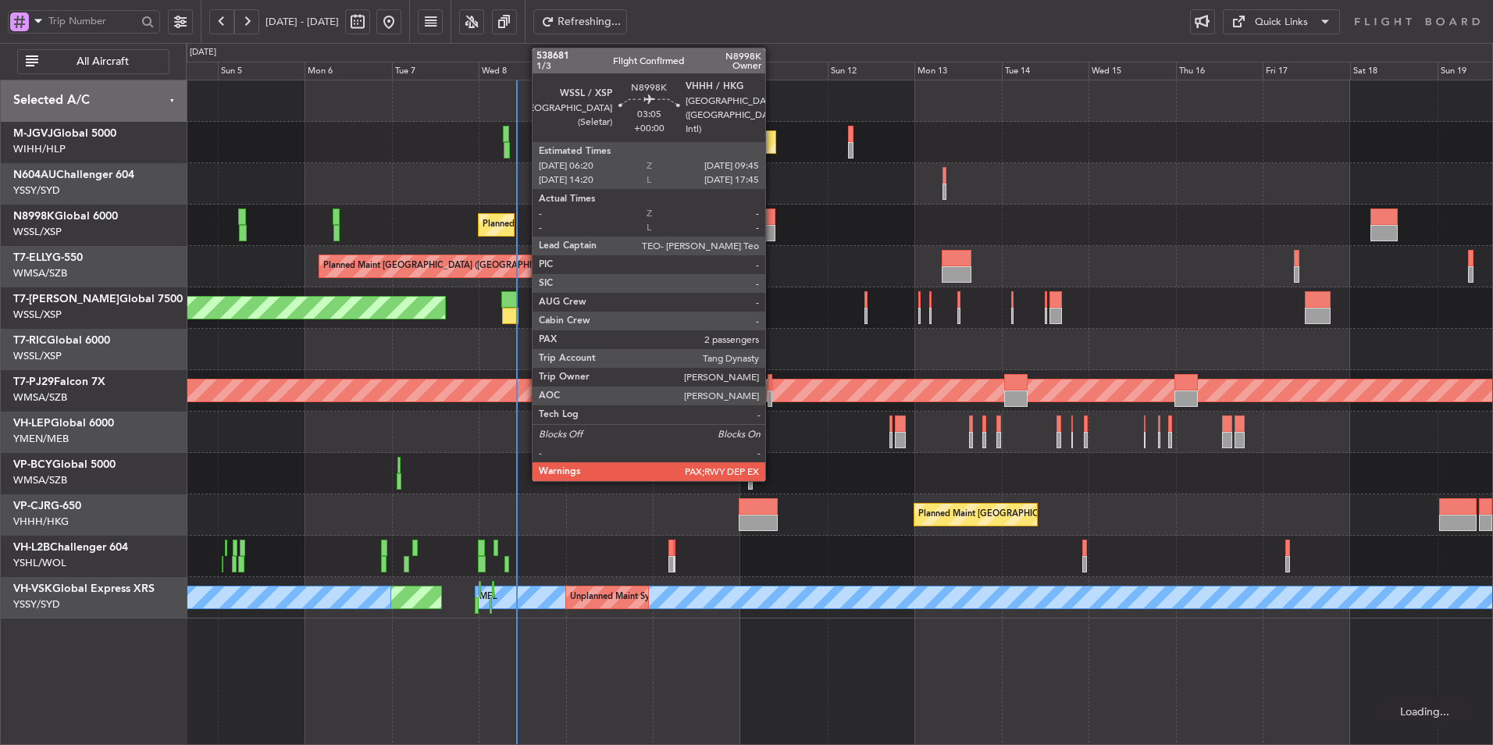
click at [772, 225] on div at bounding box center [768, 233] width 12 height 16
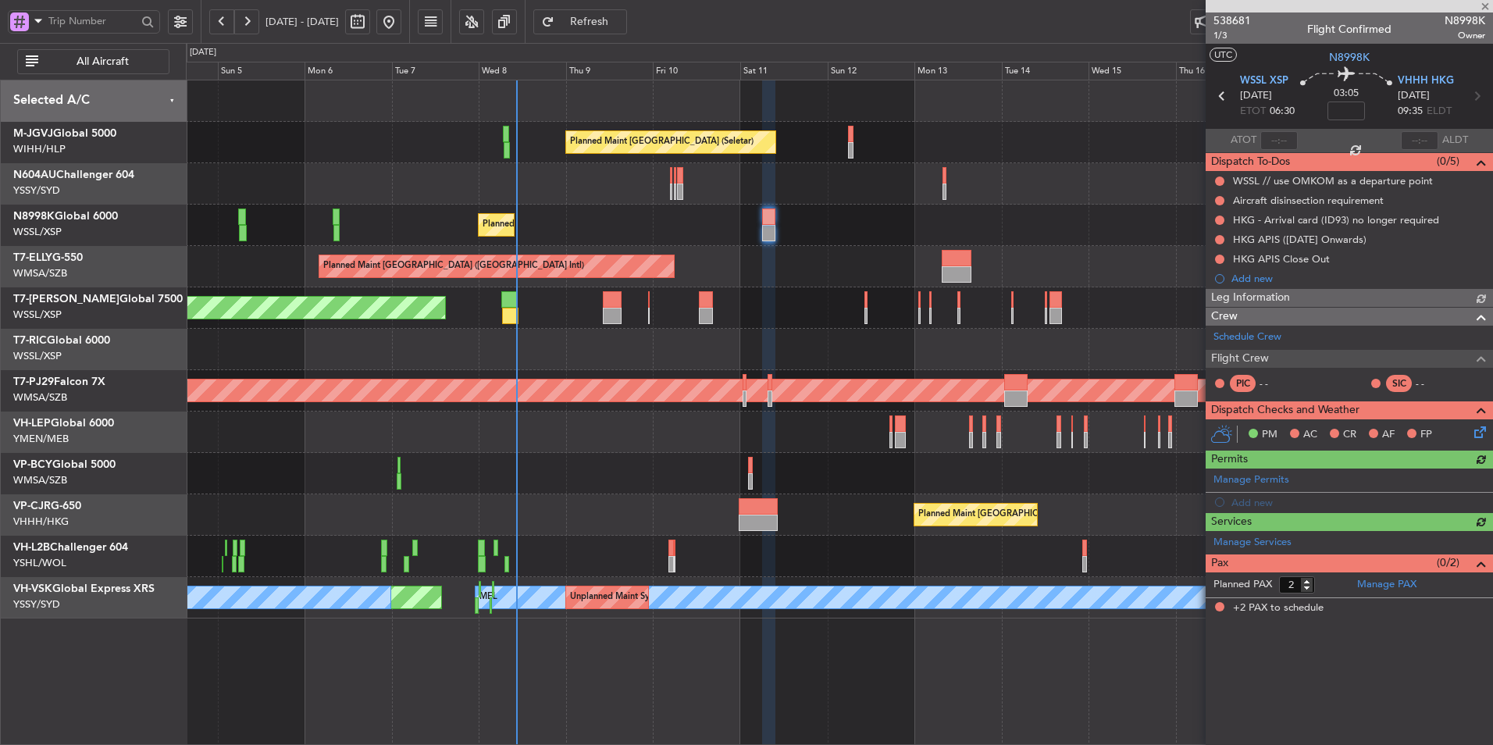
click at [641, 333] on div at bounding box center [839, 349] width 1306 height 41
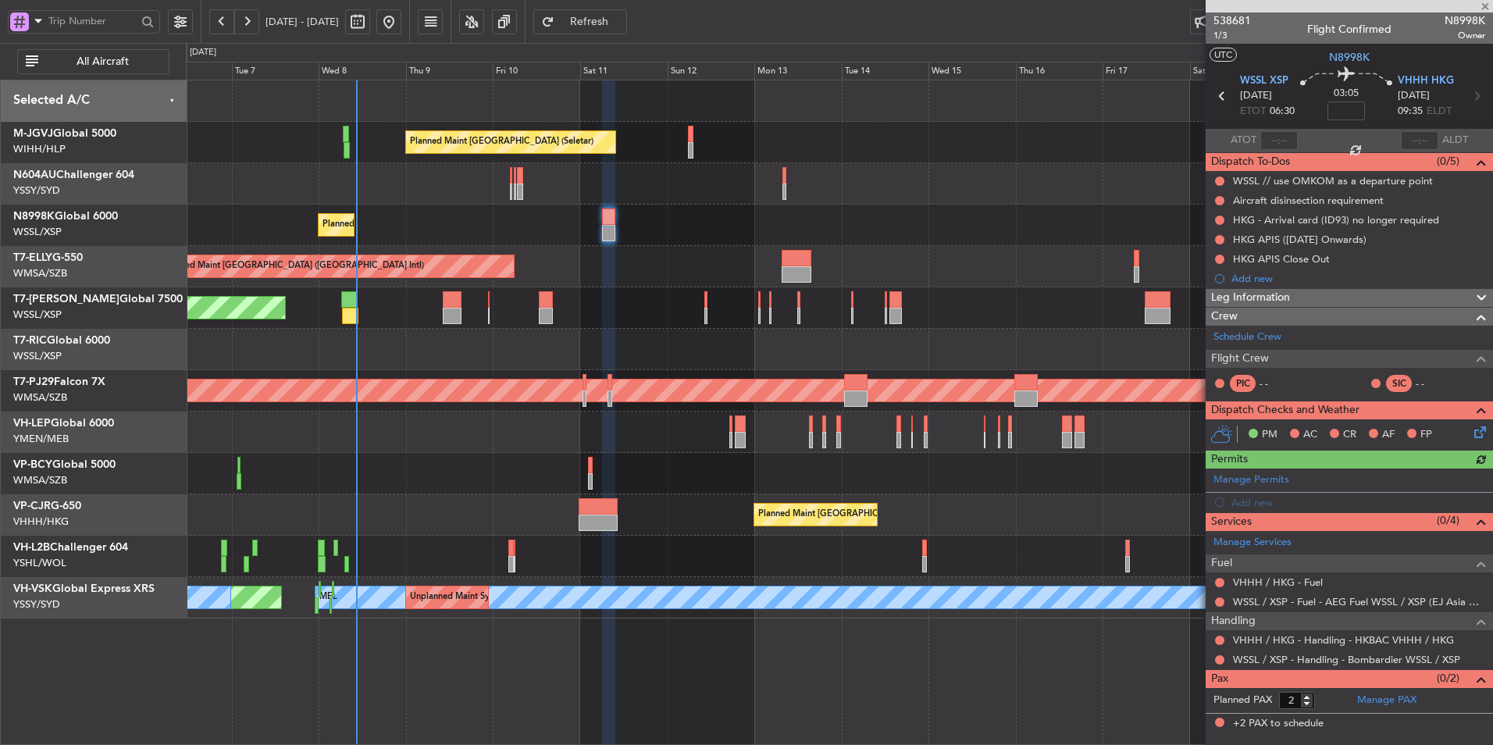
click at [1258, 473] on div "Manage Permits Add new" at bounding box center [1348, 490] width 287 height 44
click at [1280, 478] on link "Manage Permits" at bounding box center [1251, 480] width 76 height 16
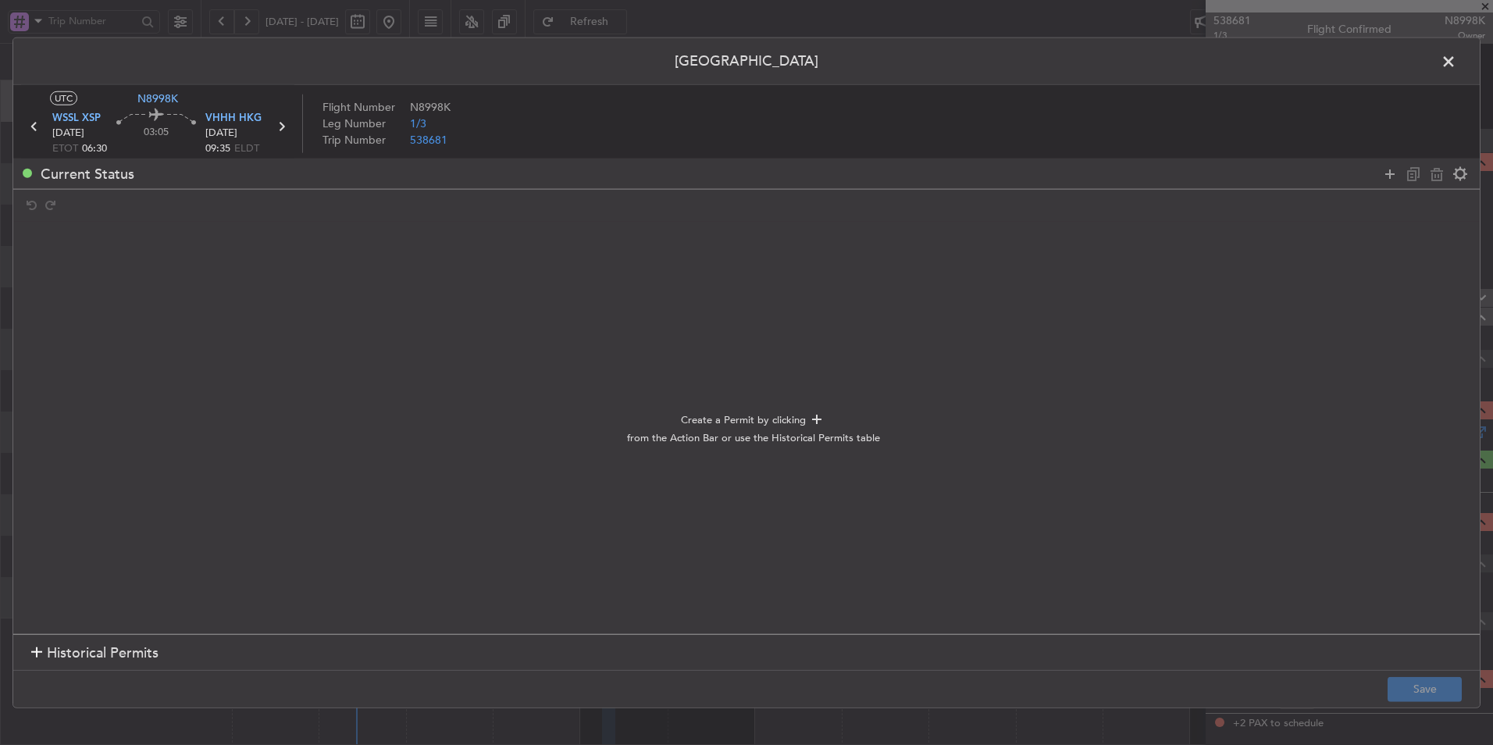
click at [79, 672] on footer "Save" at bounding box center [746, 687] width 1466 height 37
click at [80, 652] on span "Historical Permits" at bounding box center [103, 653] width 112 height 21
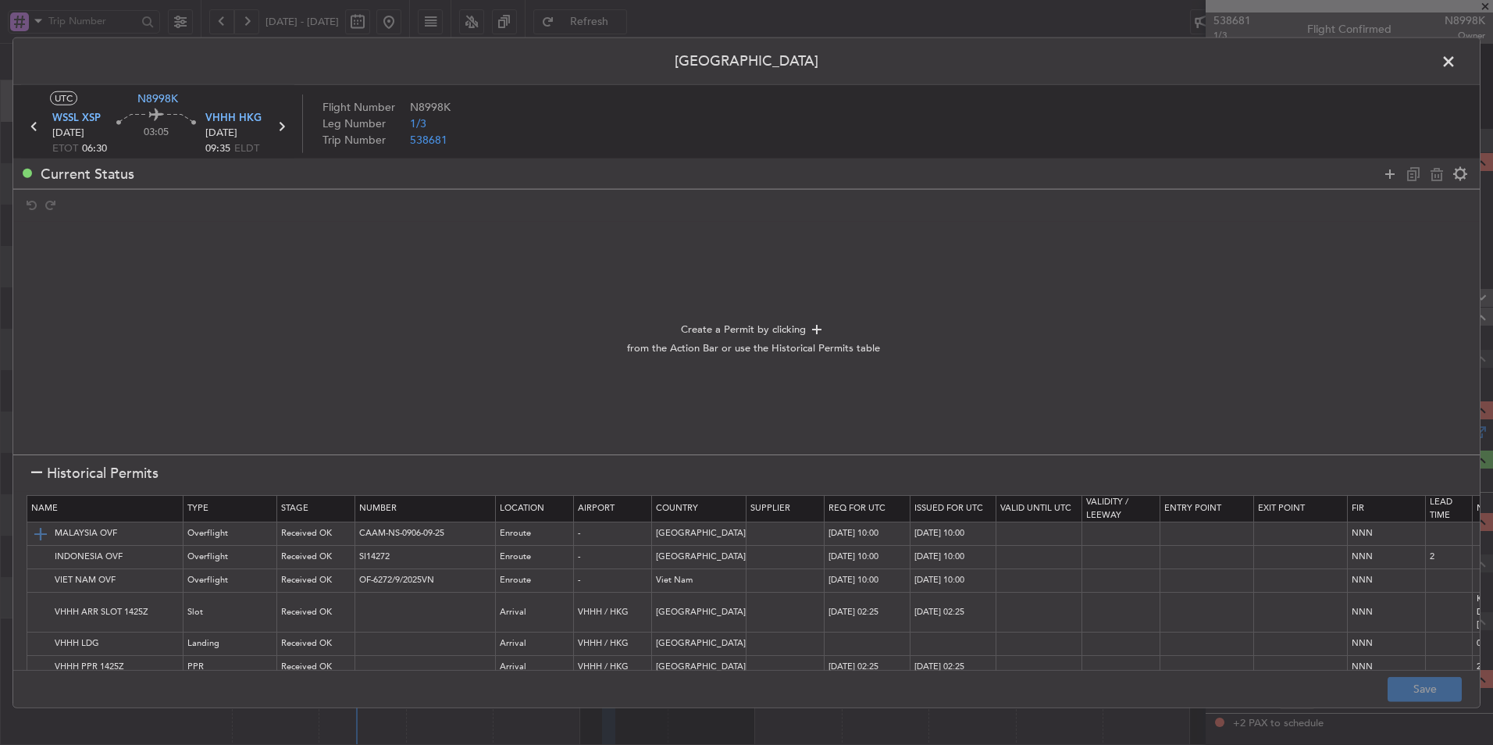
click at [42, 532] on img at bounding box center [40, 533] width 19 height 19
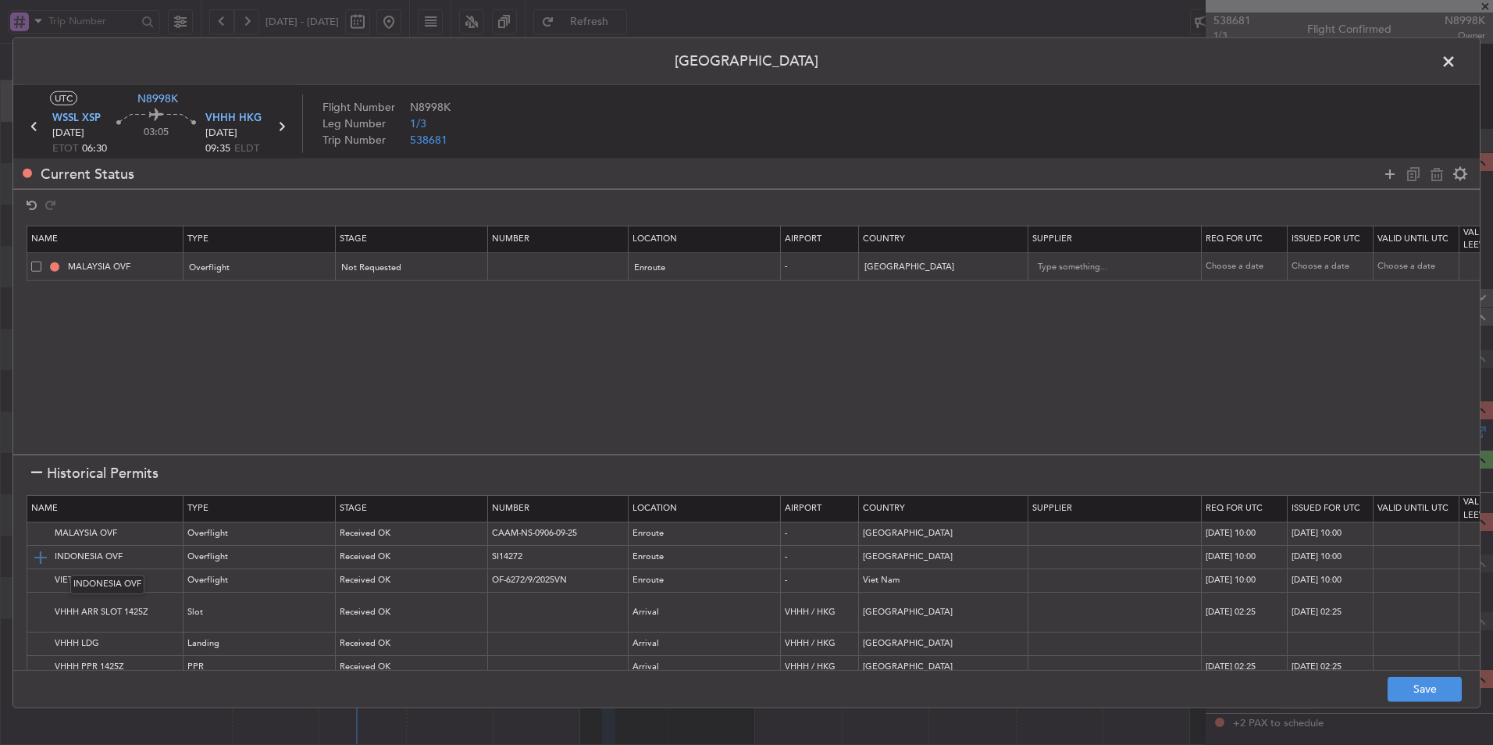
click at [40, 559] on img at bounding box center [40, 556] width 19 height 19
click at [42, 584] on img at bounding box center [40, 580] width 19 height 19
click at [41, 614] on img at bounding box center [40, 612] width 19 height 19
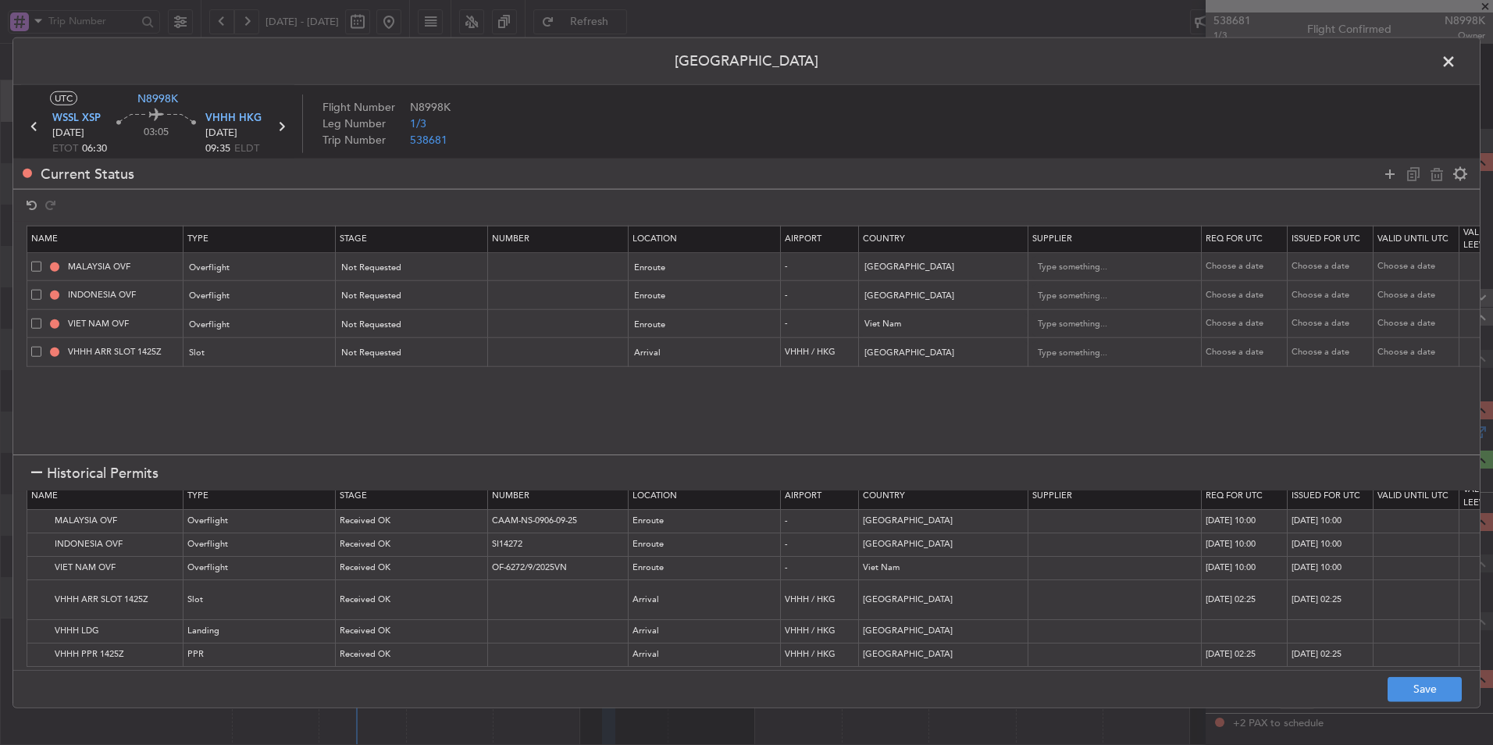
scroll to position [24, 0]
click at [37, 621] on img at bounding box center [40, 630] width 19 height 19
click at [37, 645] on img at bounding box center [40, 654] width 19 height 19
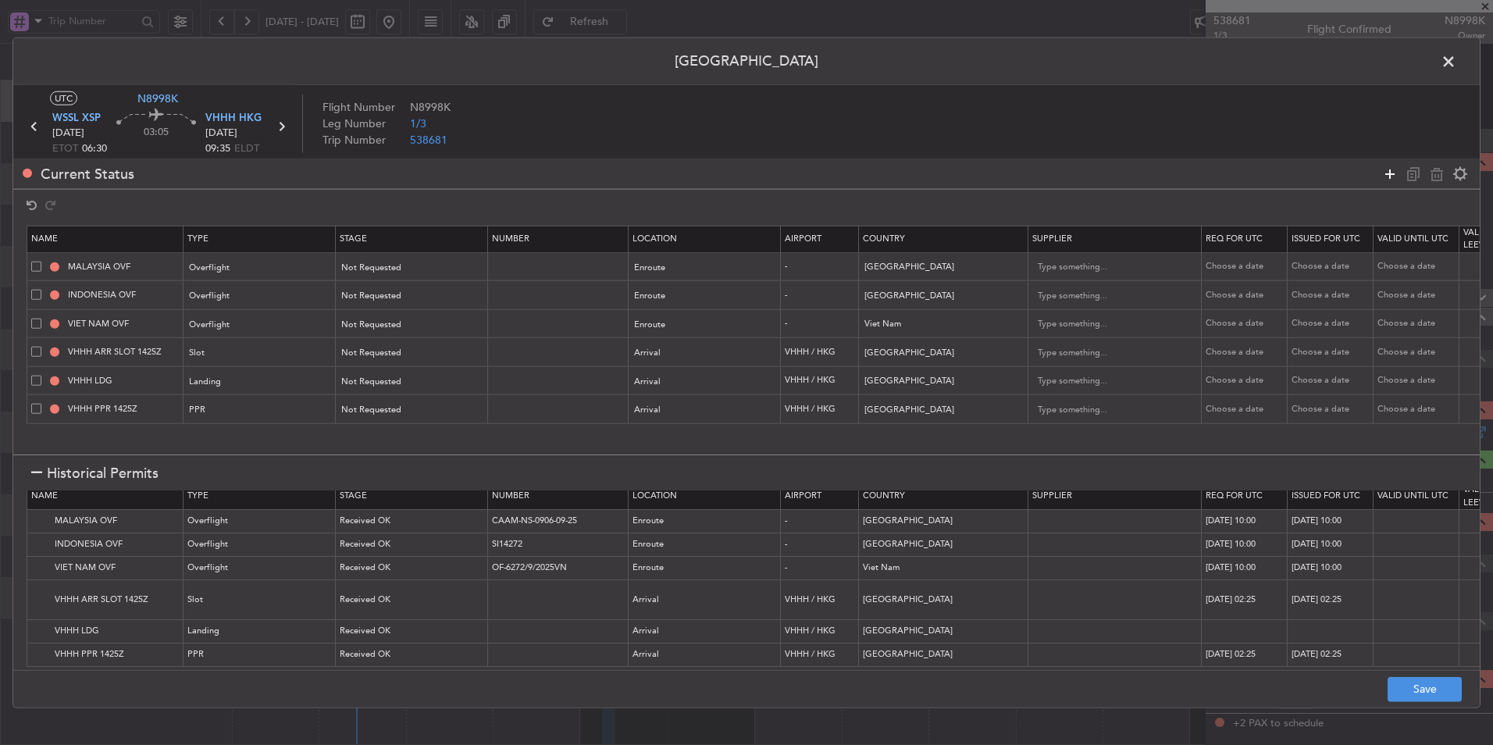
click at [1394, 170] on icon at bounding box center [1389, 173] width 19 height 19
click at [226, 423] on div "Type" at bounding box center [255, 434] width 130 height 23
click at [235, 509] on span "API" at bounding box center [260, 502] width 139 height 23
click at [682, 435] on div "Select an option" at bounding box center [701, 434] width 130 height 23
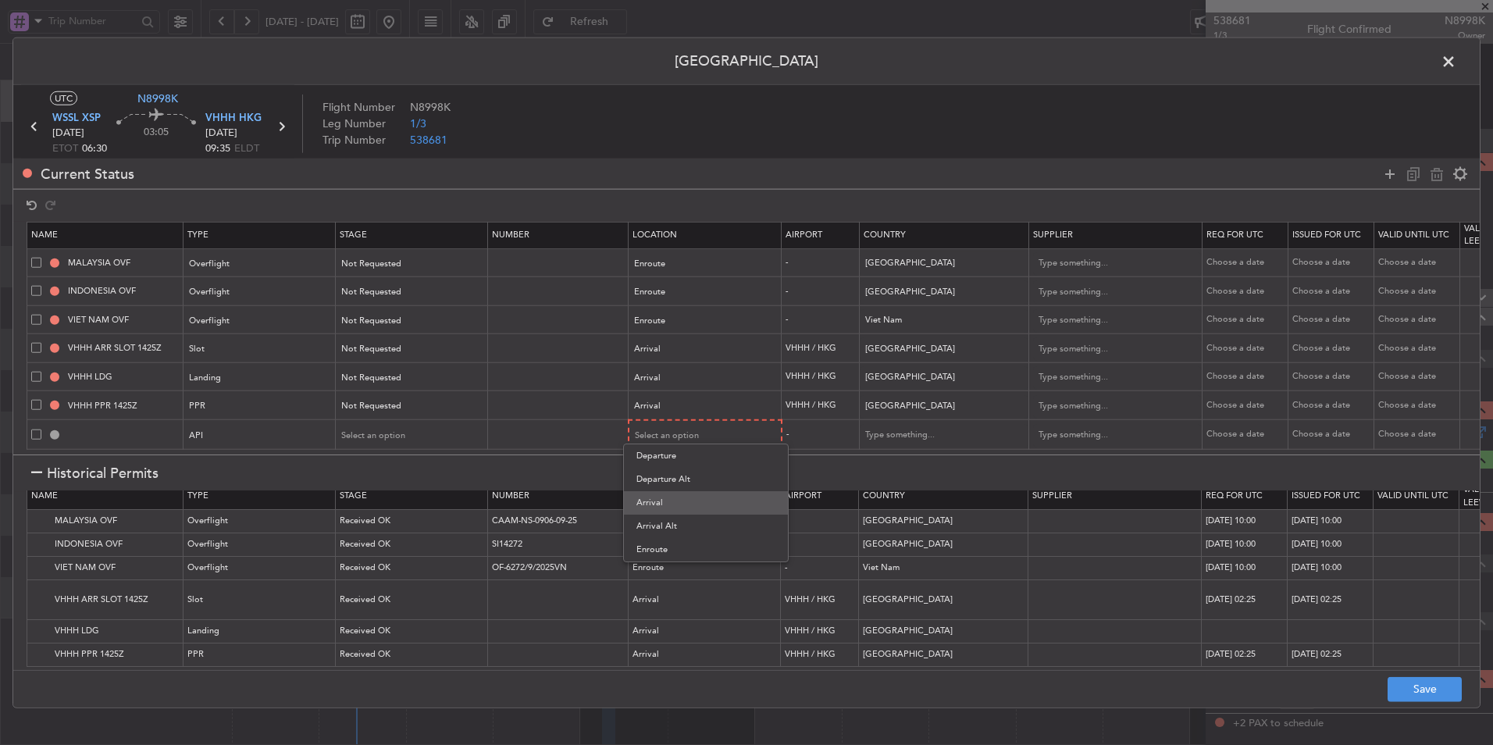
click at [673, 500] on span "Arrival" at bounding box center [705, 502] width 139 height 23
click at [1428, 690] on button "Save" at bounding box center [1424, 688] width 74 height 25
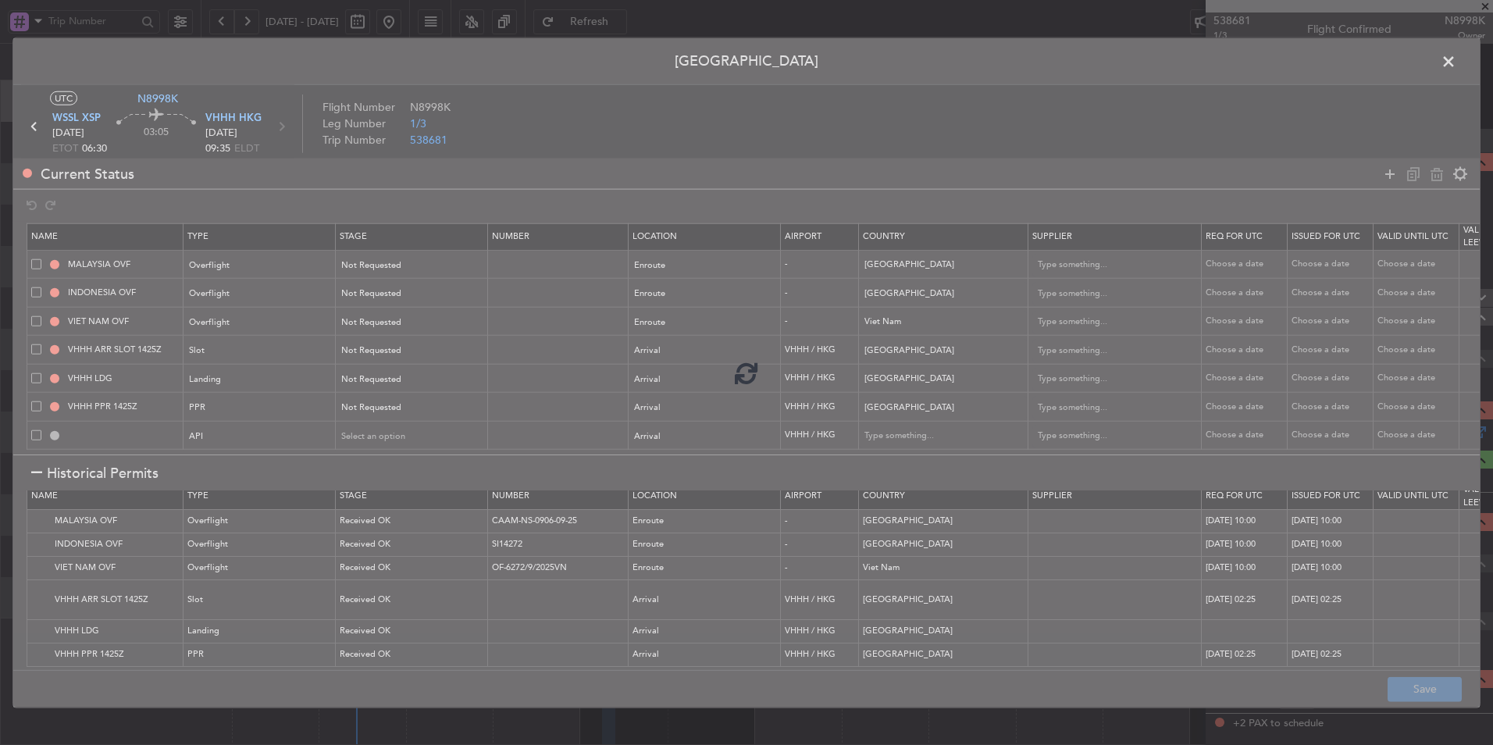
type input "NNN"
type input "2"
type input "NNN"
type input "VHHH ARR SLOT"
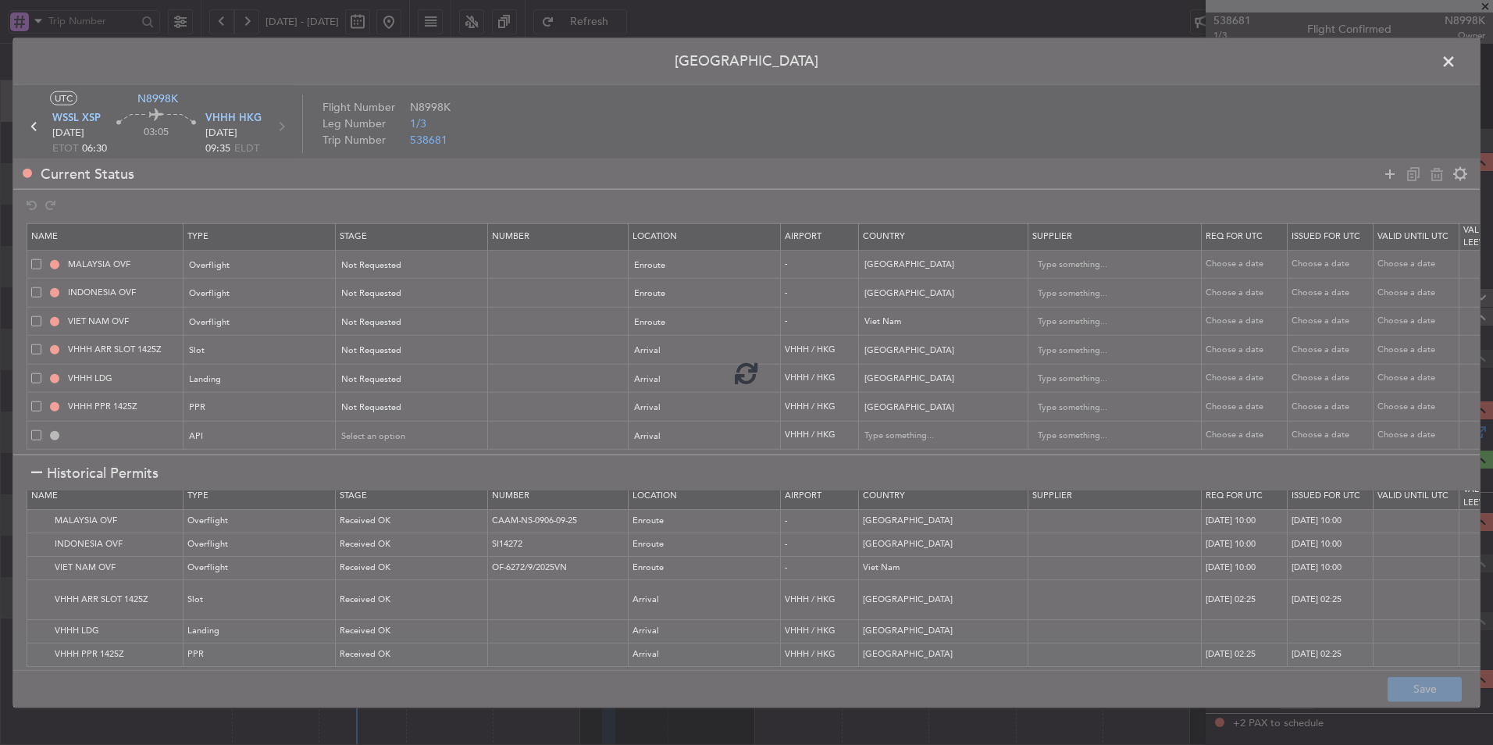
type input "NNN"
type input "VHHH PPR"
type input "NNN"
type input "VHHH ARR API"
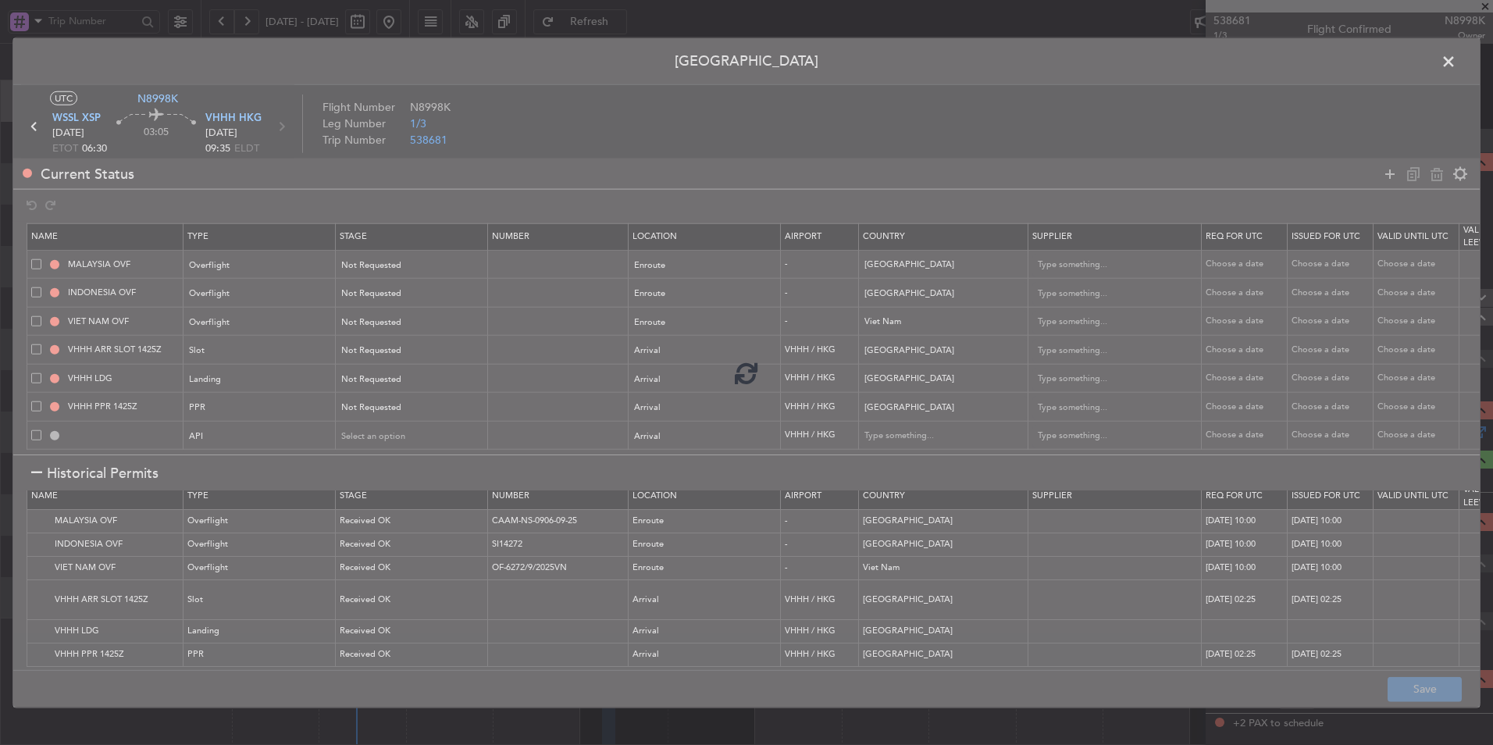
type input "Hong Kong"
type input "NNN"
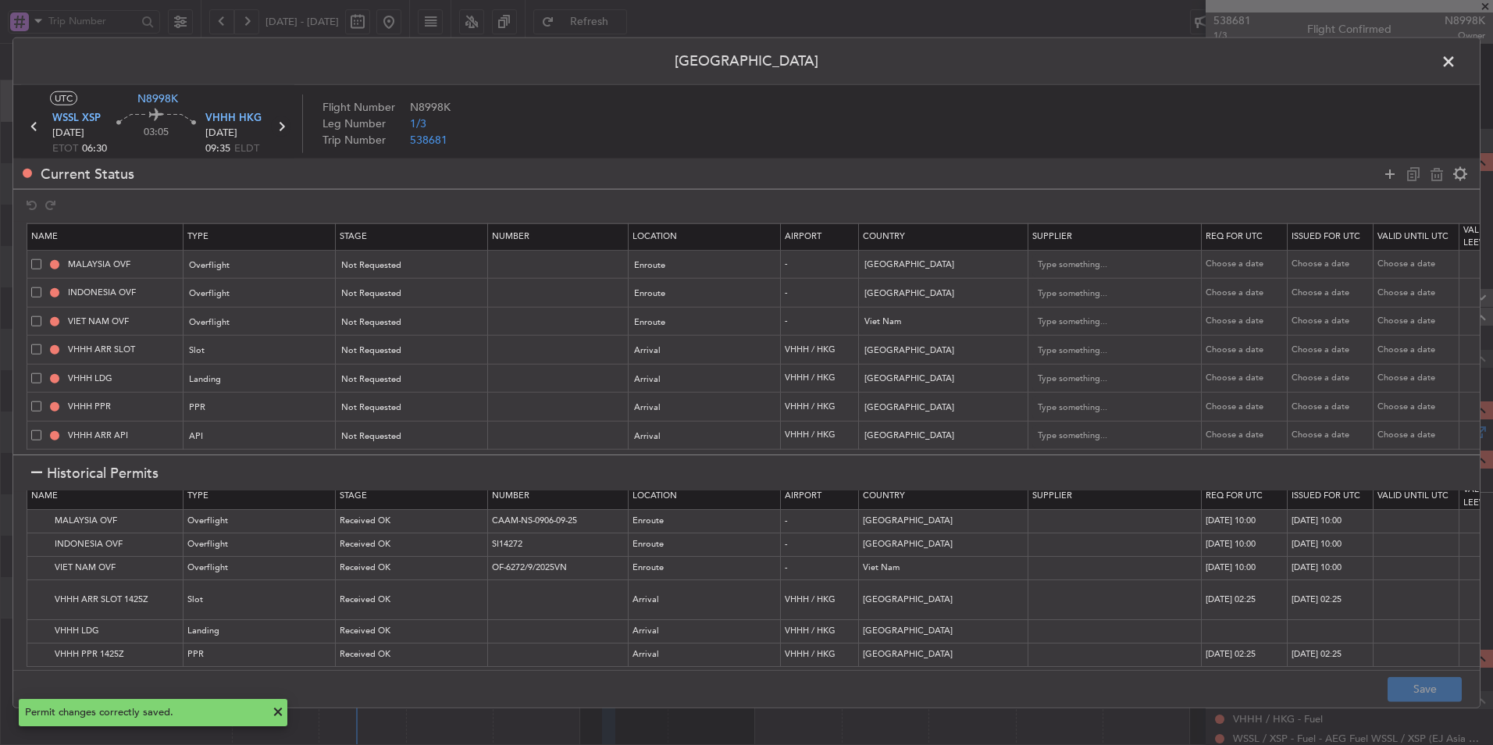
click at [278, 126] on icon at bounding box center [281, 126] width 20 height 20
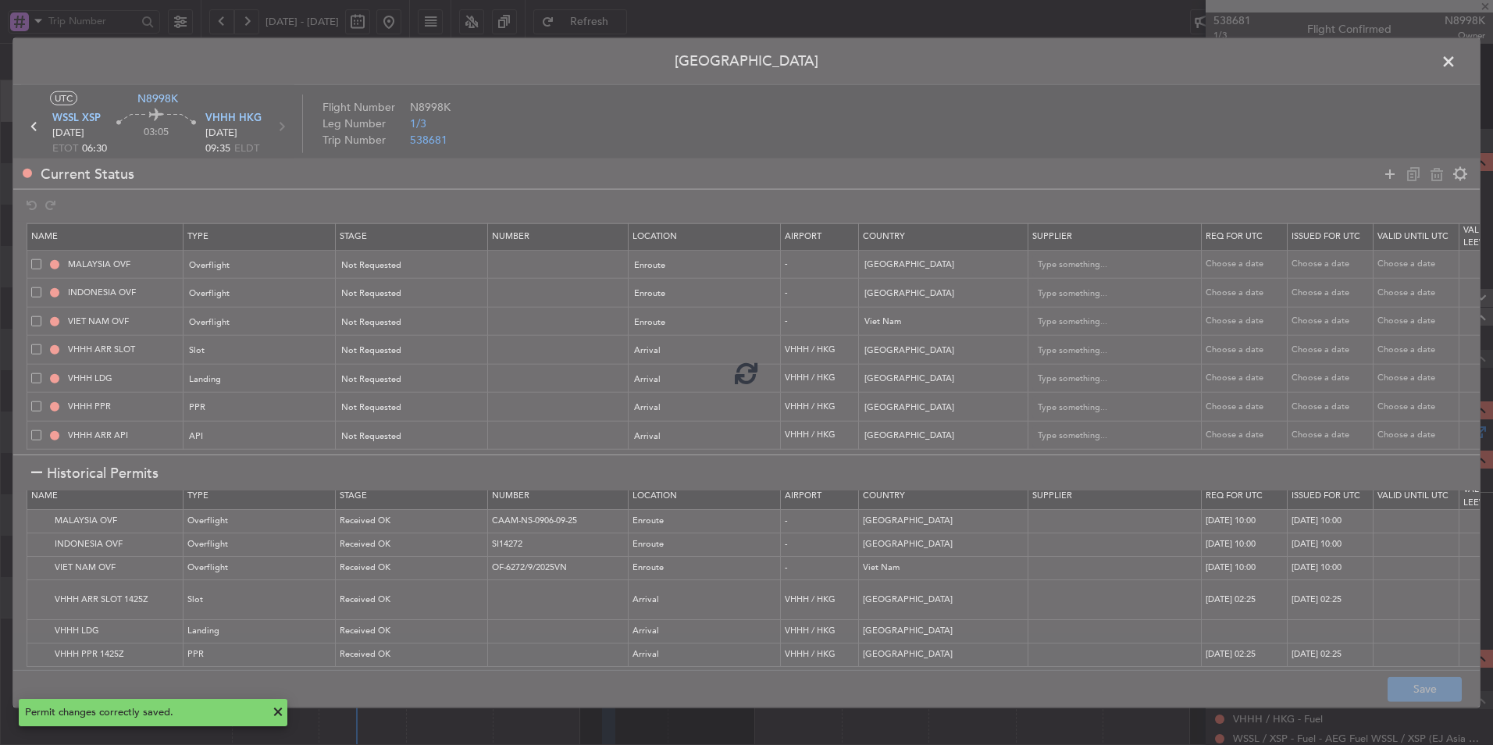
type input "0"
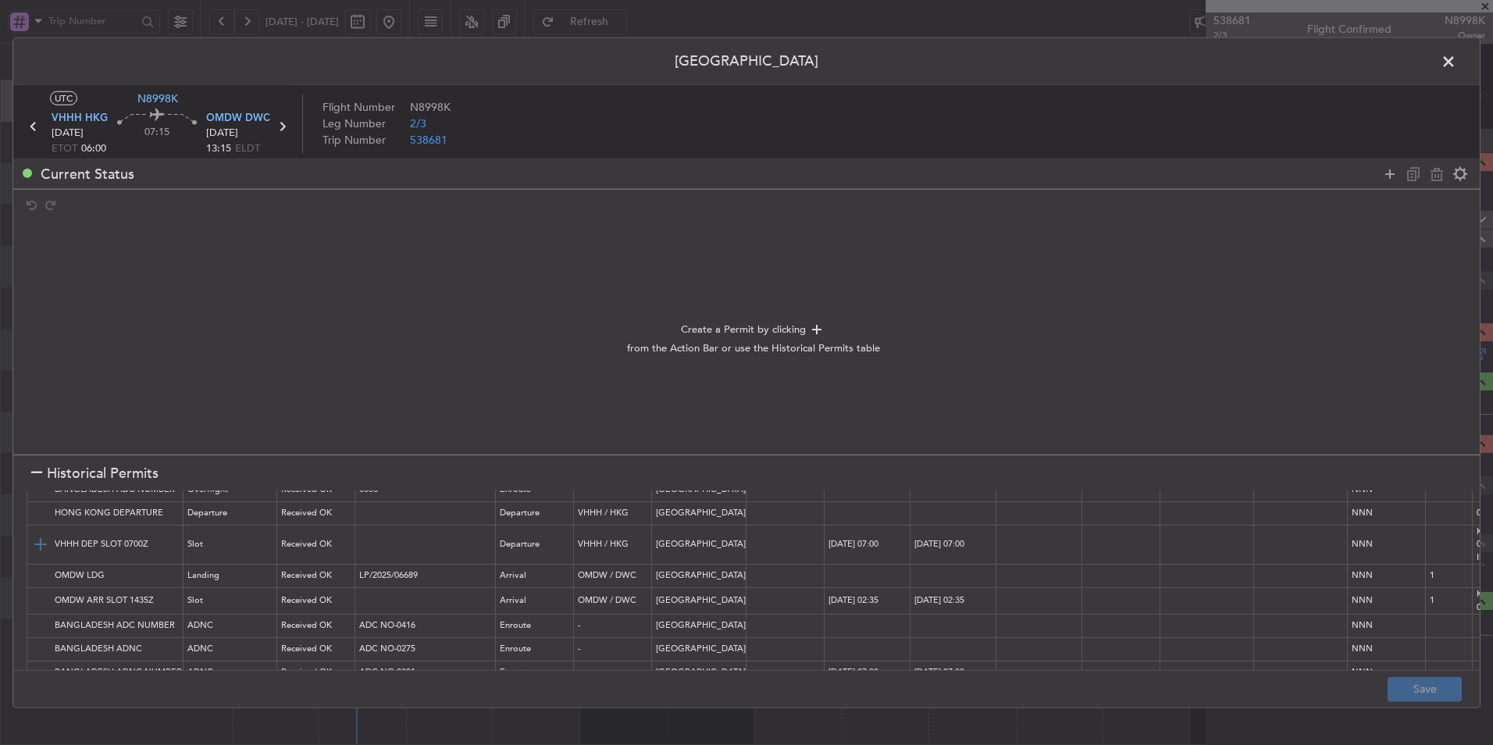
scroll to position [234, 0]
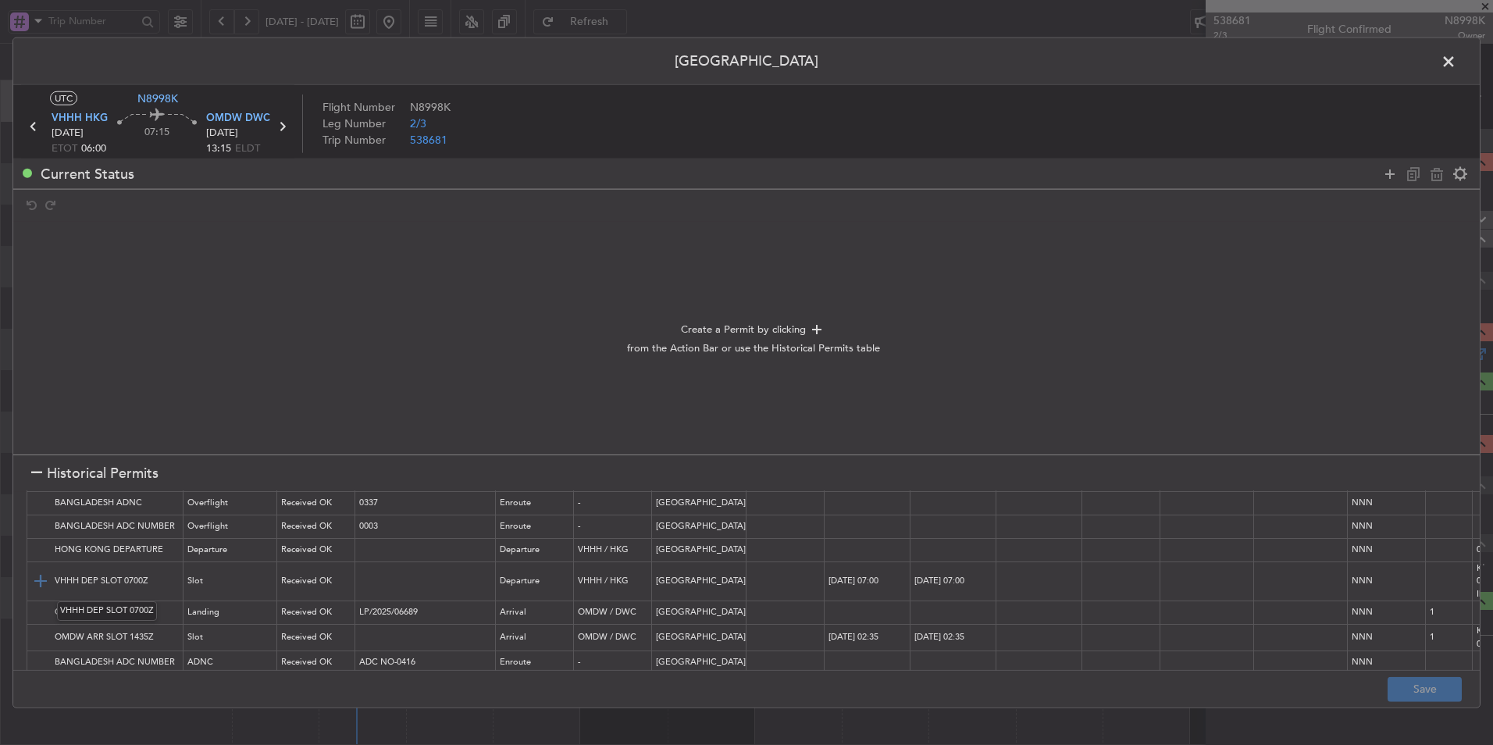
click at [38, 575] on img at bounding box center [40, 580] width 19 height 19
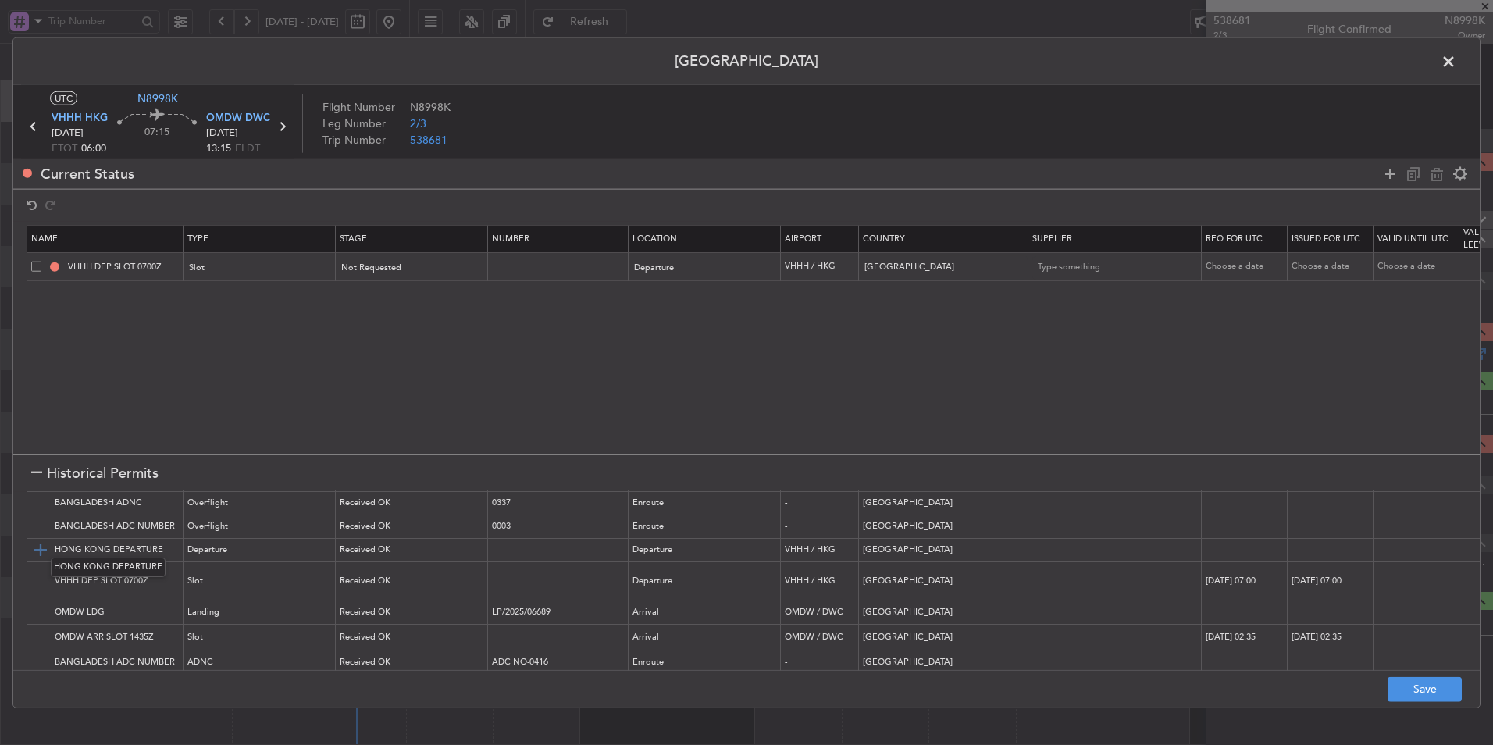
click at [44, 542] on img at bounding box center [40, 549] width 19 height 19
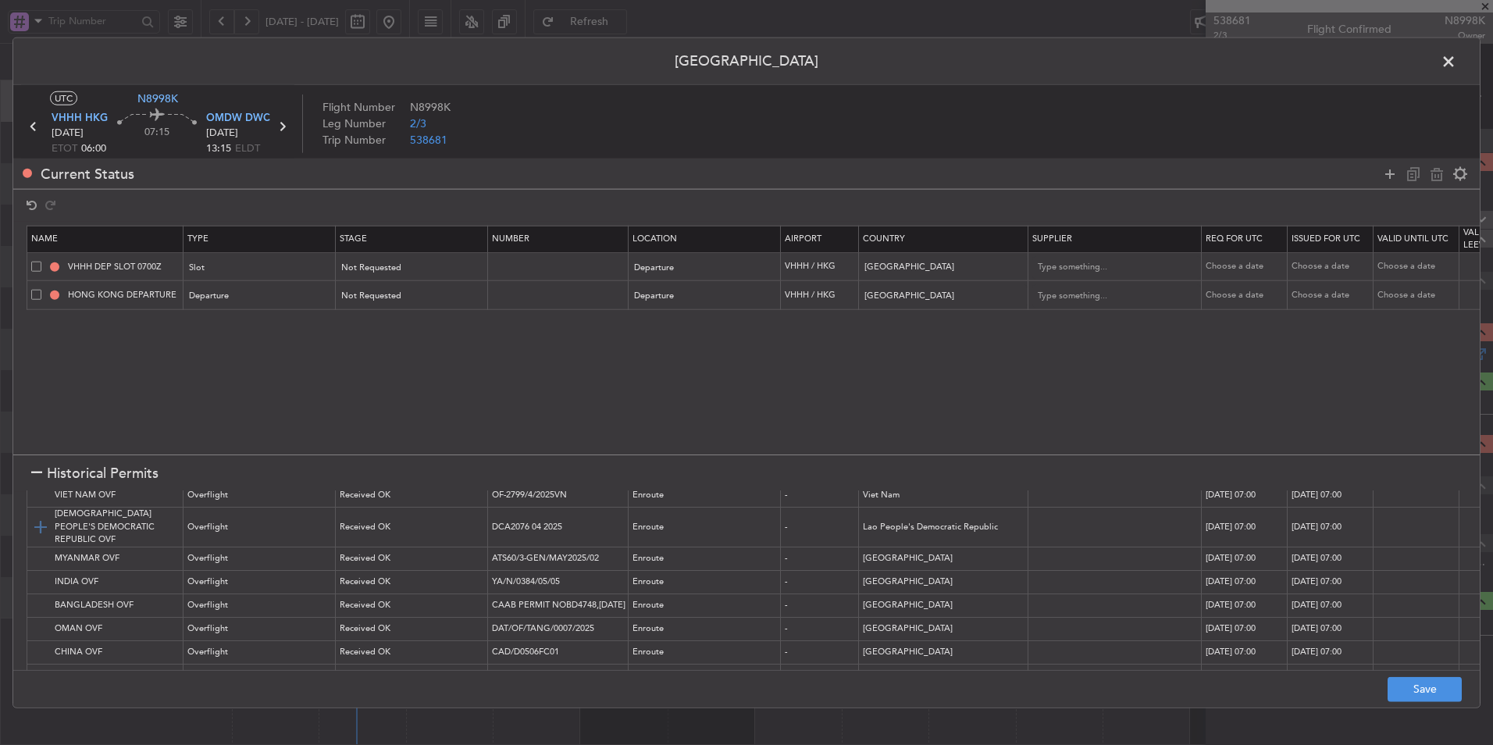
scroll to position [0, 0]
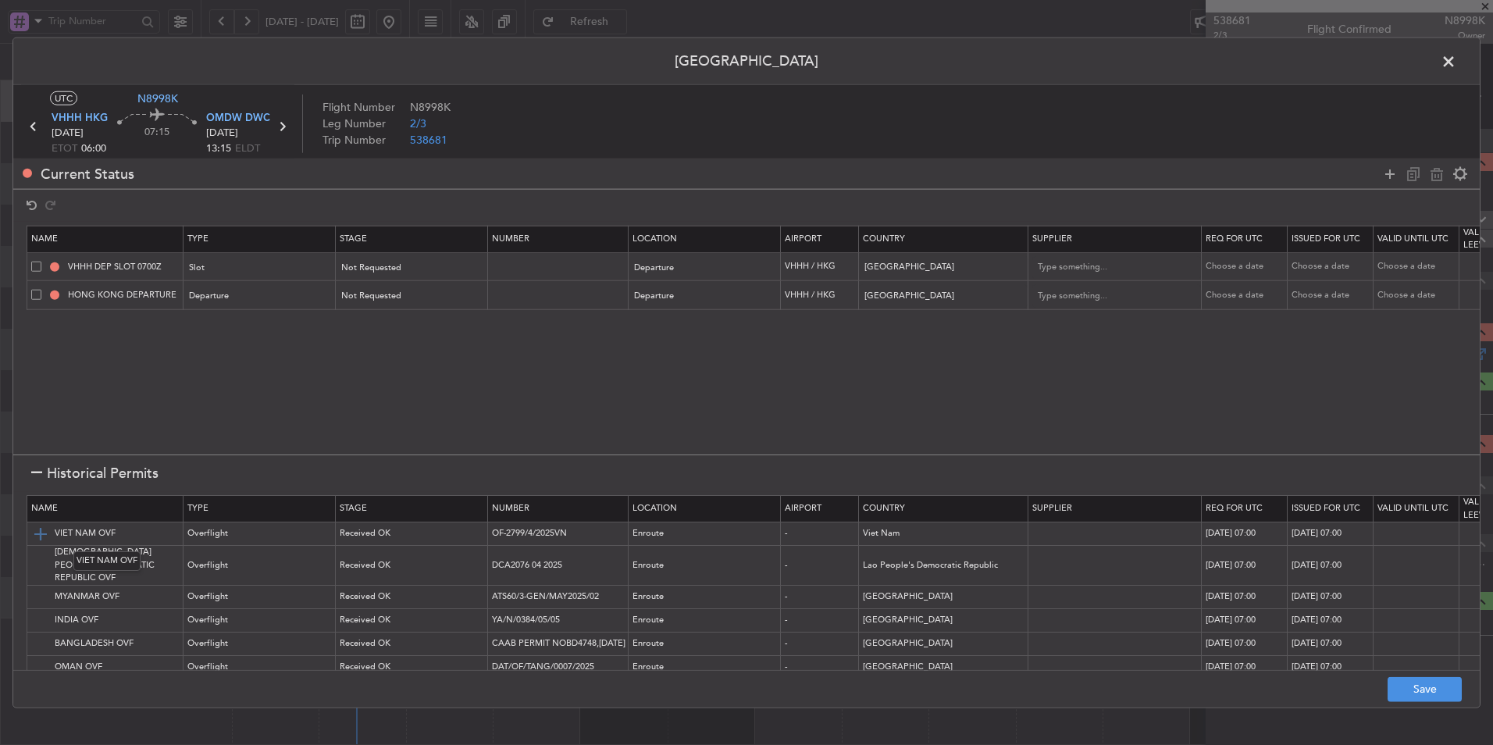
click at [38, 530] on img at bounding box center [40, 533] width 19 height 19
click at [41, 557] on img at bounding box center [40, 565] width 19 height 19
click at [41, 587] on img at bounding box center [40, 596] width 19 height 19
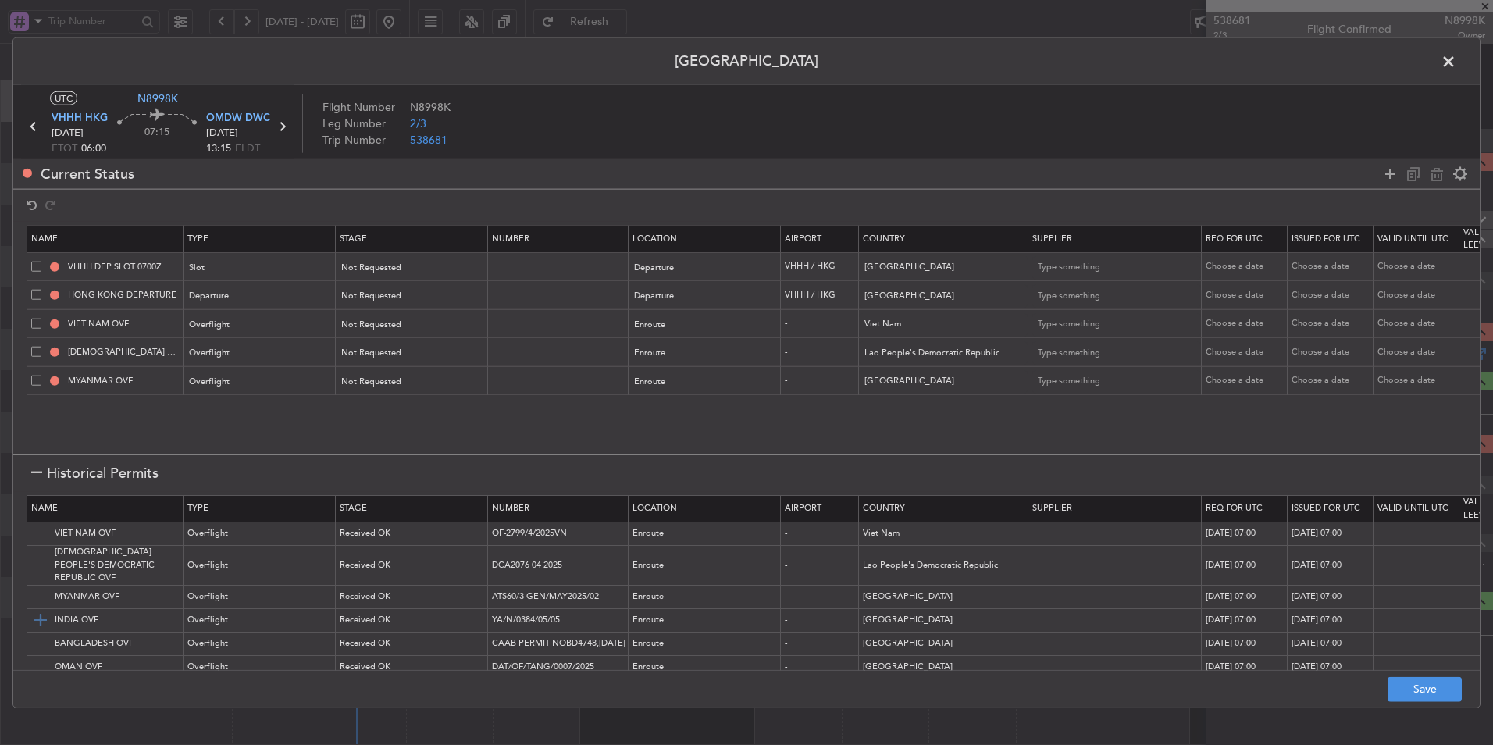
click at [43, 611] on img at bounding box center [40, 620] width 19 height 19
click at [42, 634] on img at bounding box center [40, 643] width 19 height 19
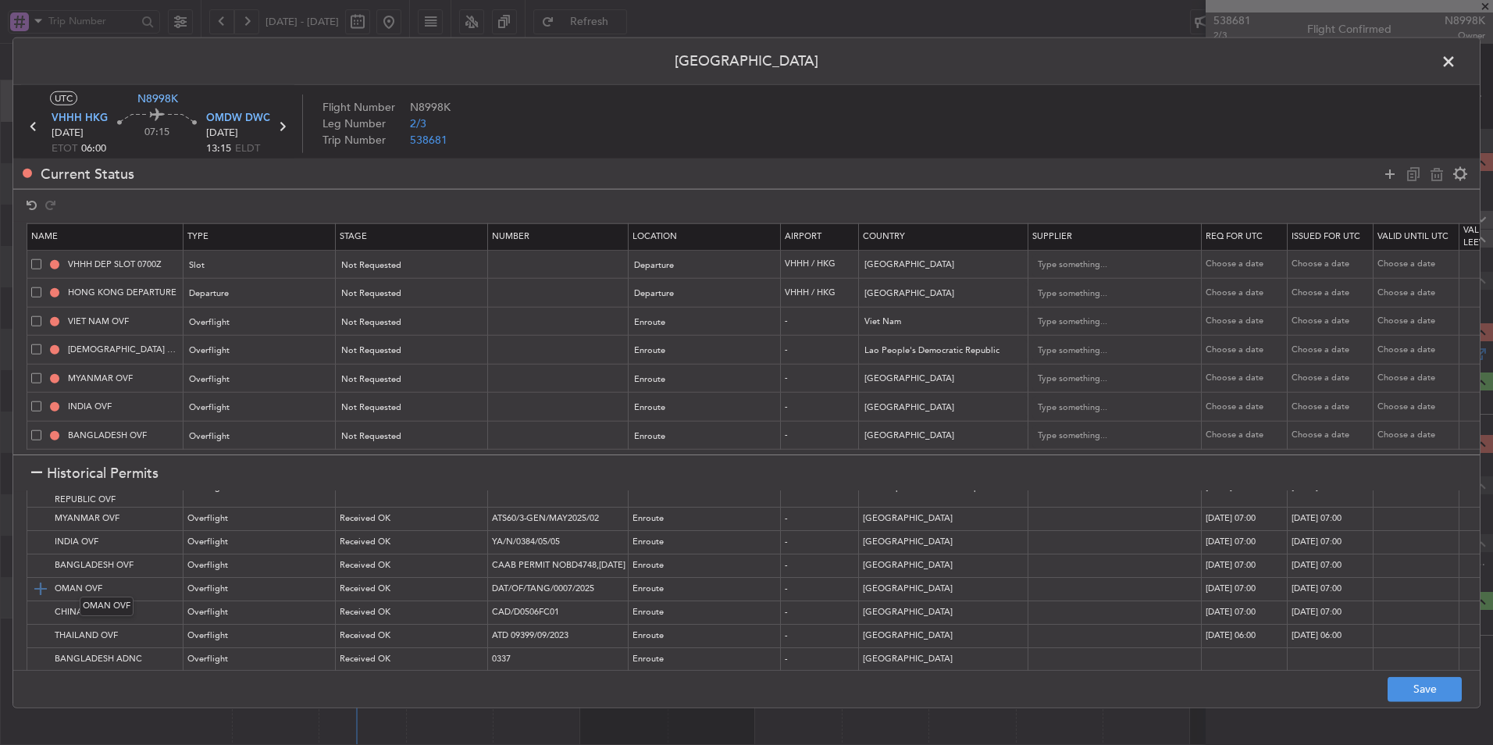
click at [35, 579] on img at bounding box center [40, 588] width 19 height 19
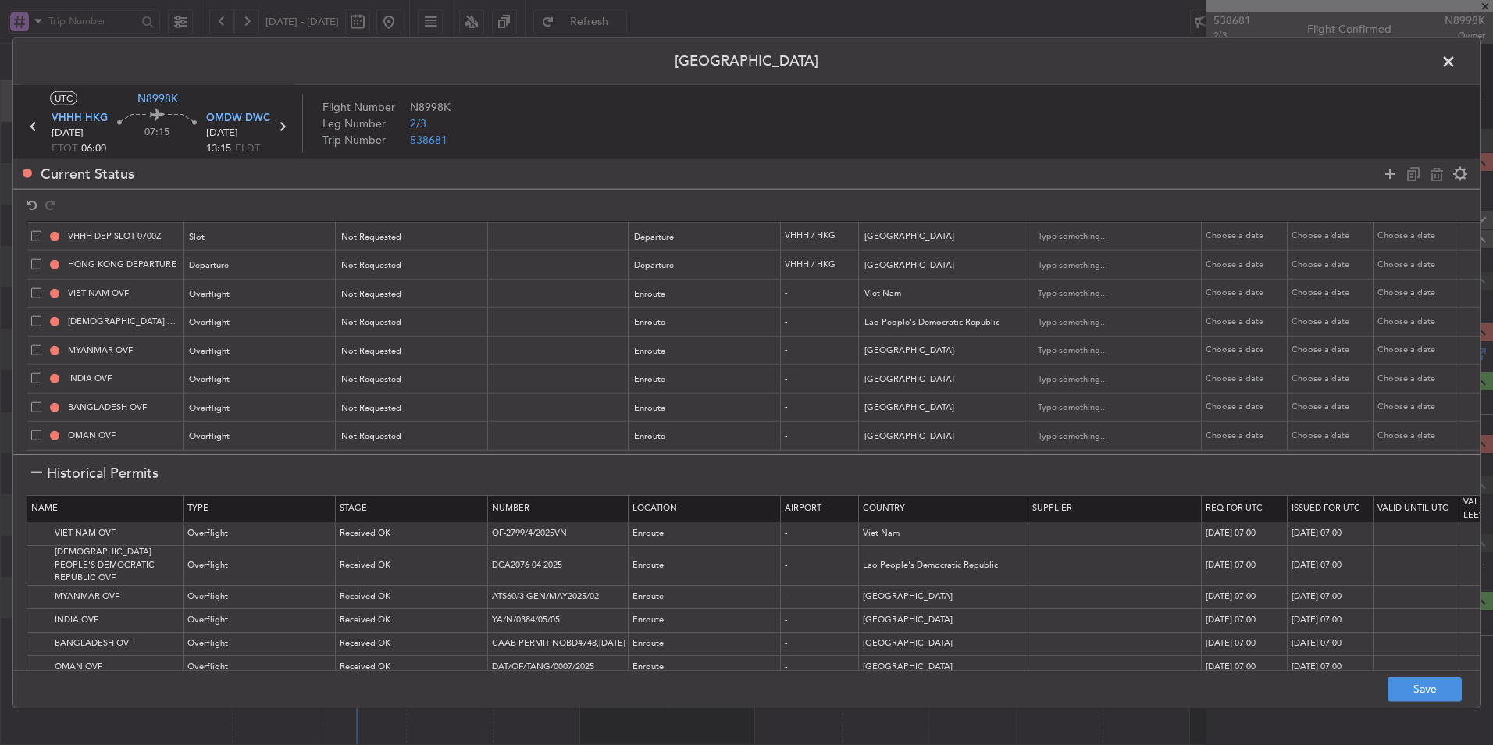
scroll to position [0, 0]
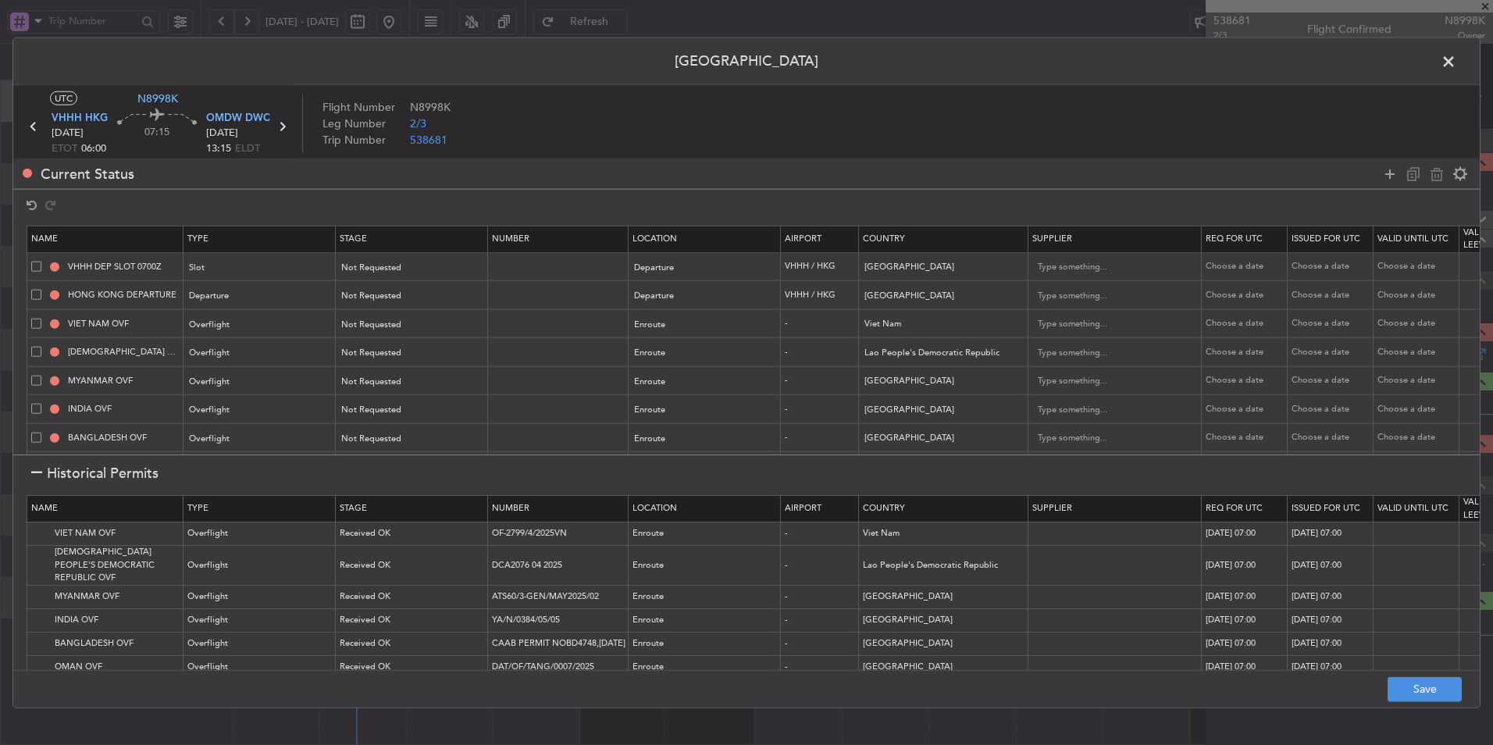
click at [34, 322] on span at bounding box center [36, 323] width 10 height 10
click at [42, 318] on input "checkbox" at bounding box center [42, 318] width 0 height 0
click at [34, 357] on div "[DEMOGRAPHIC_DATA] PEOPLE'S DEMOCRATIC REPUBLIC OVF" at bounding box center [106, 352] width 151 height 14
click at [37, 374] on div "MYANMAR OVF" at bounding box center [106, 381] width 151 height 14
click at [34, 359] on td "[DEMOGRAPHIC_DATA] PEOPLE'S DEMOCRATIC REPUBLIC OVF" at bounding box center [105, 352] width 156 height 29
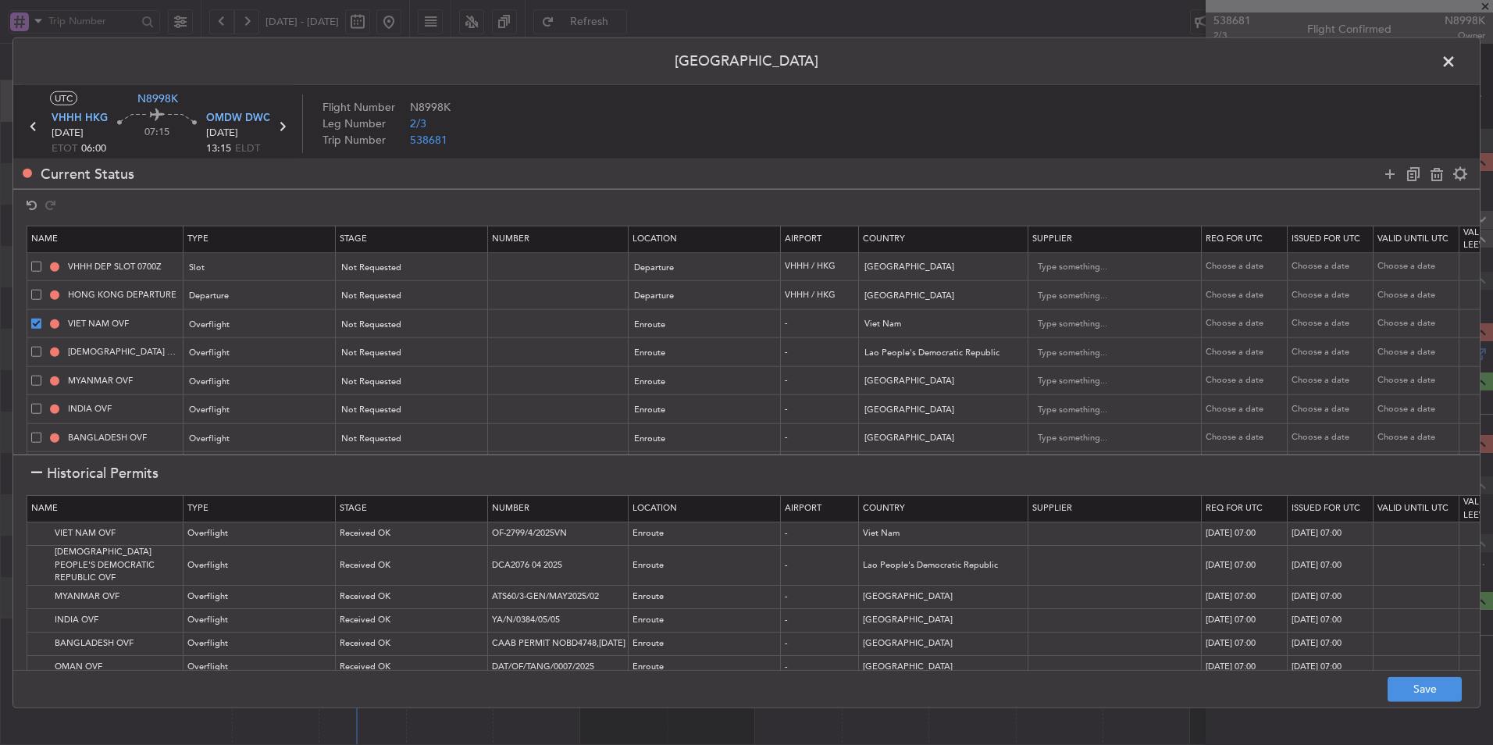
click at [38, 349] on span at bounding box center [36, 352] width 10 height 10
click at [42, 347] on input "checkbox" at bounding box center [42, 347] width 0 height 0
click at [40, 386] on div "MYANMAR OVF" at bounding box center [106, 381] width 151 height 14
click at [30, 385] on td "MYANMAR OVF" at bounding box center [105, 380] width 156 height 29
click at [34, 411] on span at bounding box center [36, 409] width 10 height 10
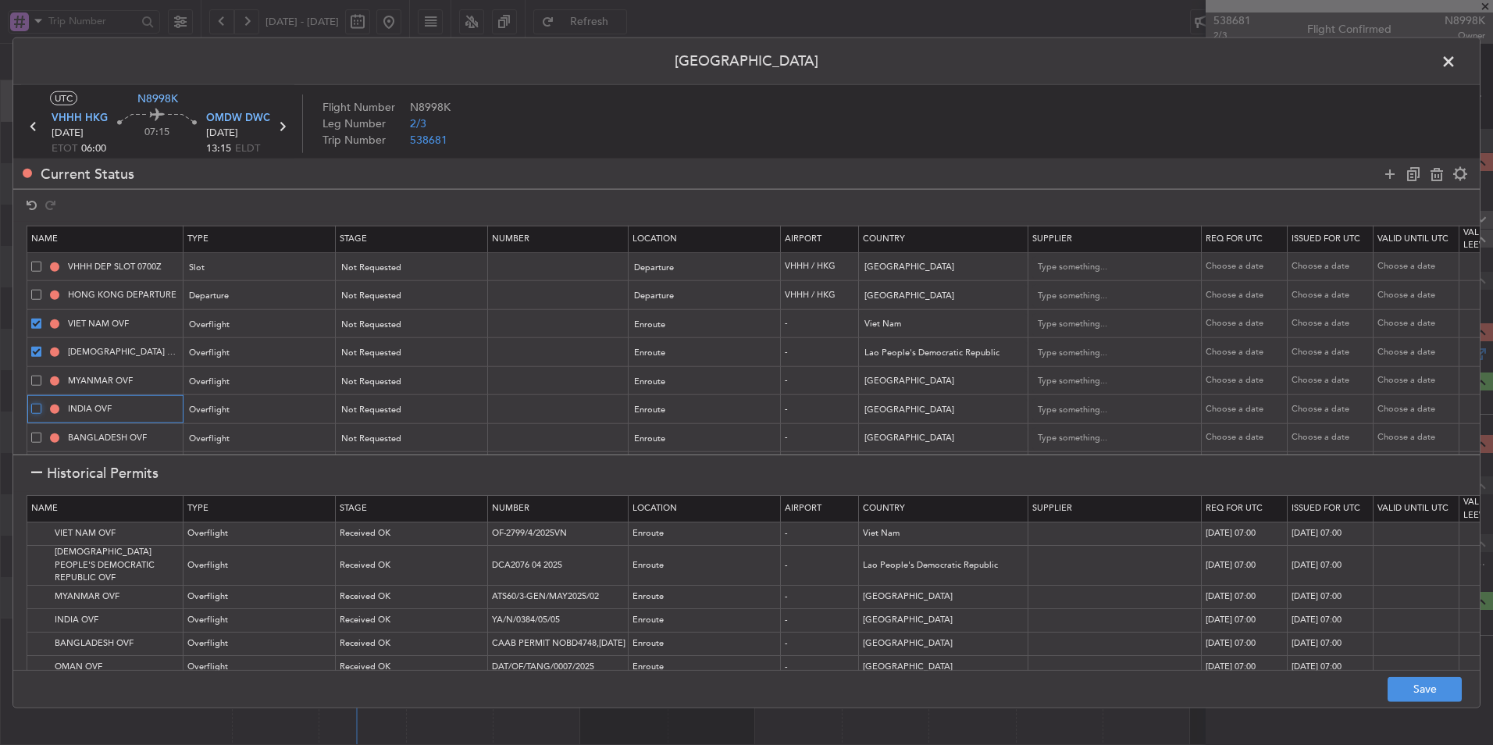
click at [42, 404] on input "checkbox" at bounding box center [42, 404] width 0 height 0
click at [40, 385] on span at bounding box center [36, 380] width 10 height 10
click at [42, 375] on input "checkbox" at bounding box center [42, 375] width 0 height 0
click at [37, 429] on td "BANGLADESH OVF" at bounding box center [105, 437] width 156 height 29
click at [36, 436] on span at bounding box center [36, 437] width 10 height 10
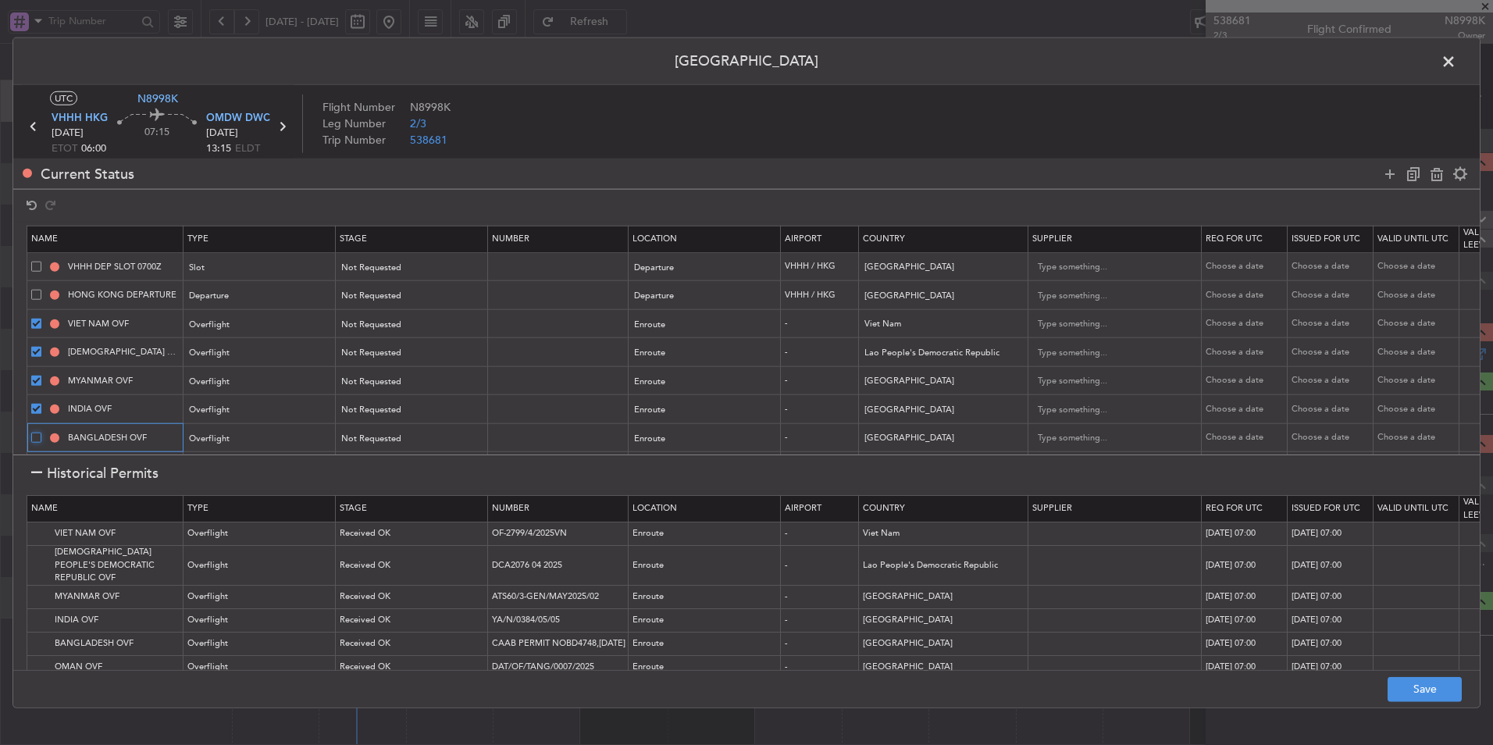
click at [42, 432] on input "checkbox" at bounding box center [42, 432] width 0 height 0
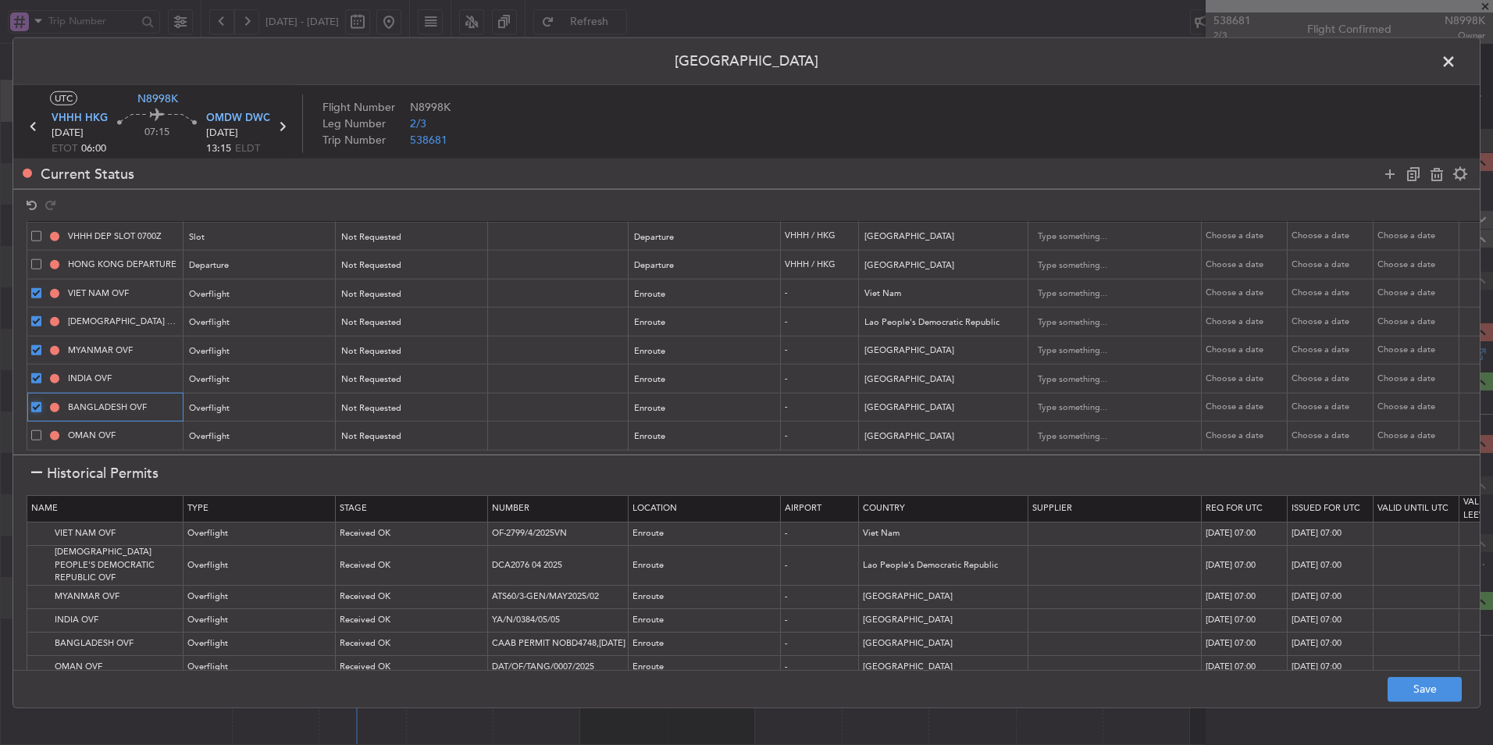
scroll to position [42, 0]
click at [38, 430] on span at bounding box center [36, 435] width 10 height 10
click at [42, 430] on input "checkbox" at bounding box center [42, 430] width 0 height 0
click at [1443, 162] on div at bounding box center [1425, 173] width 94 height 23
click at [1438, 183] on div at bounding box center [1425, 173] width 94 height 23
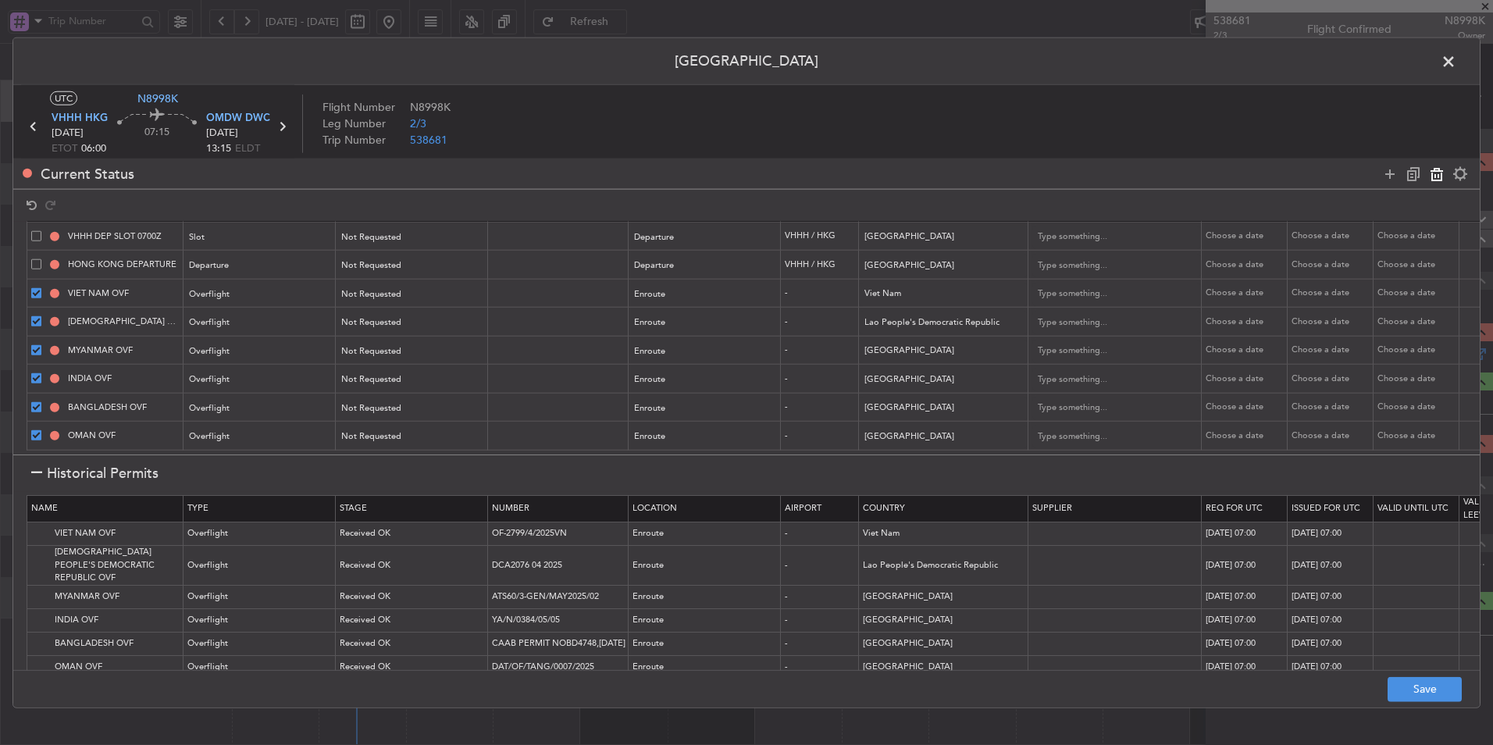
click at [1437, 179] on icon at bounding box center [1436, 173] width 19 height 19
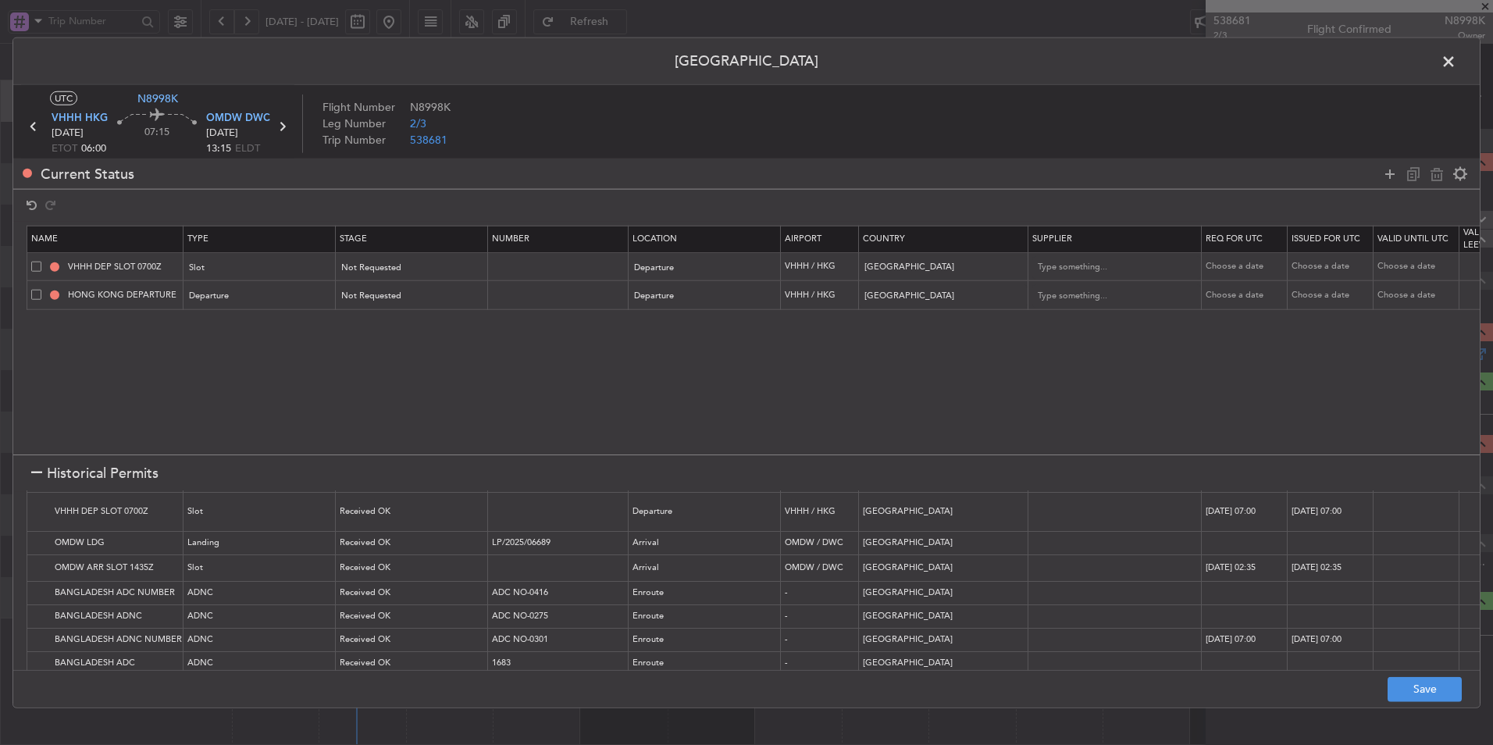
scroll to position [315, 0]
click at [1428, 690] on button "Save" at bounding box center [1424, 688] width 74 height 25
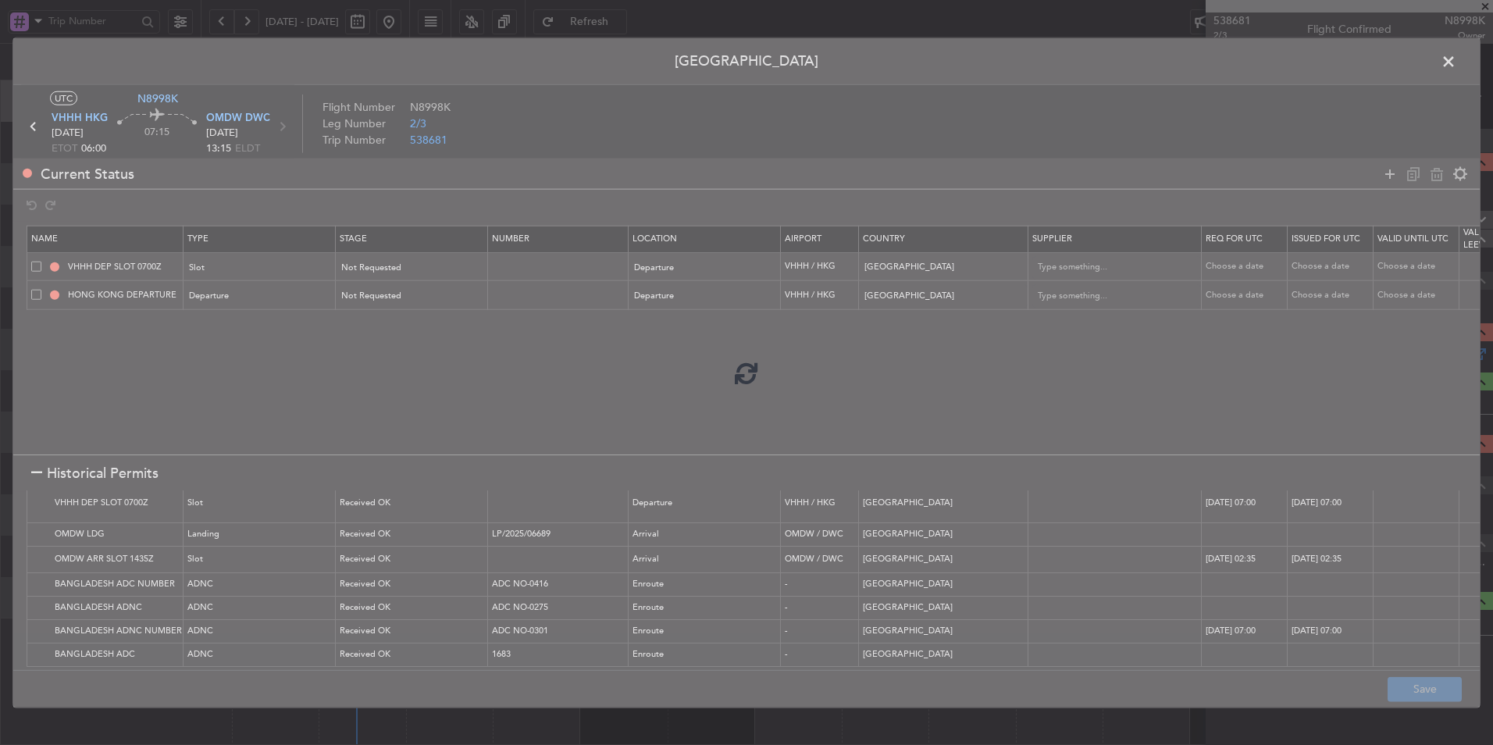
type input "VHHH DEP SLOT"
type input "NNN"
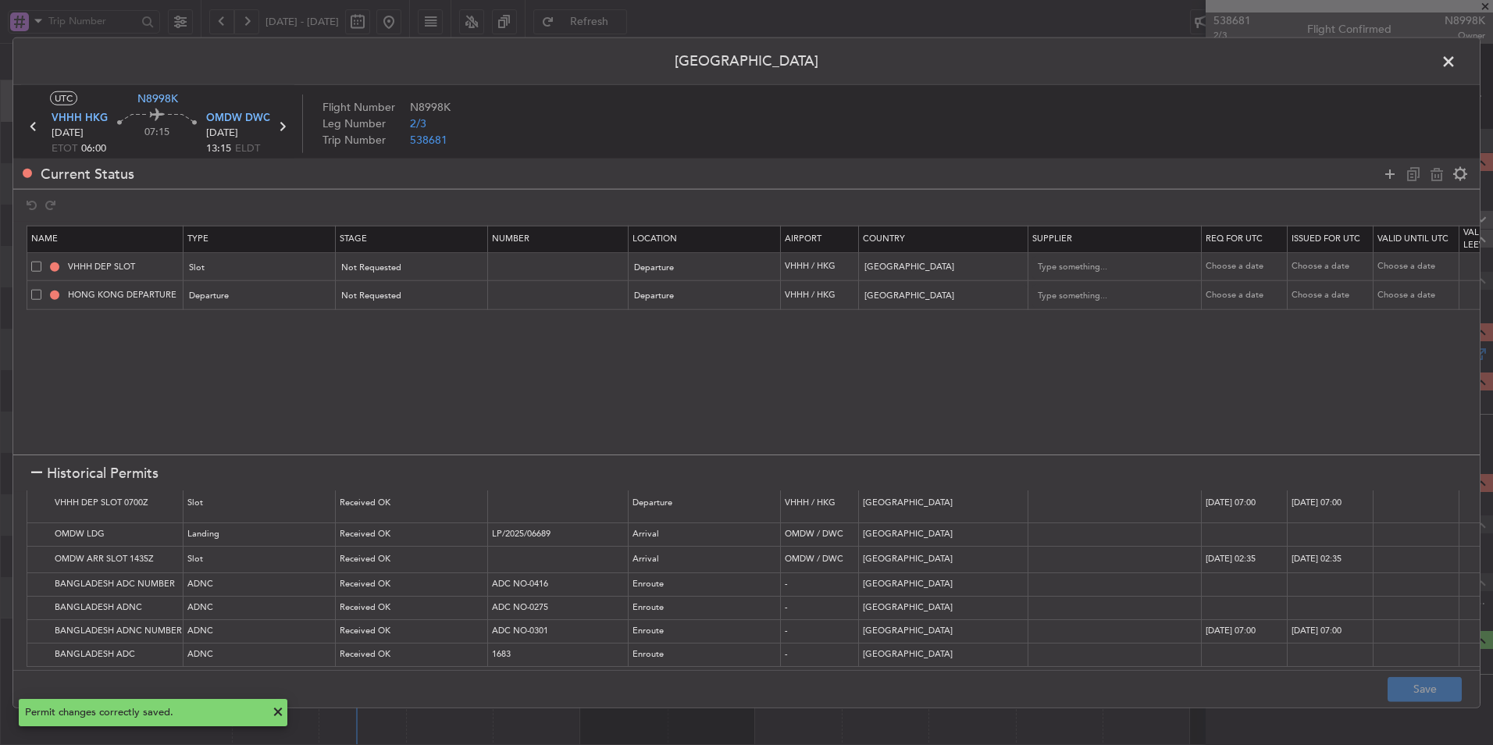
click at [1456, 62] on span at bounding box center [1456, 65] width 0 height 31
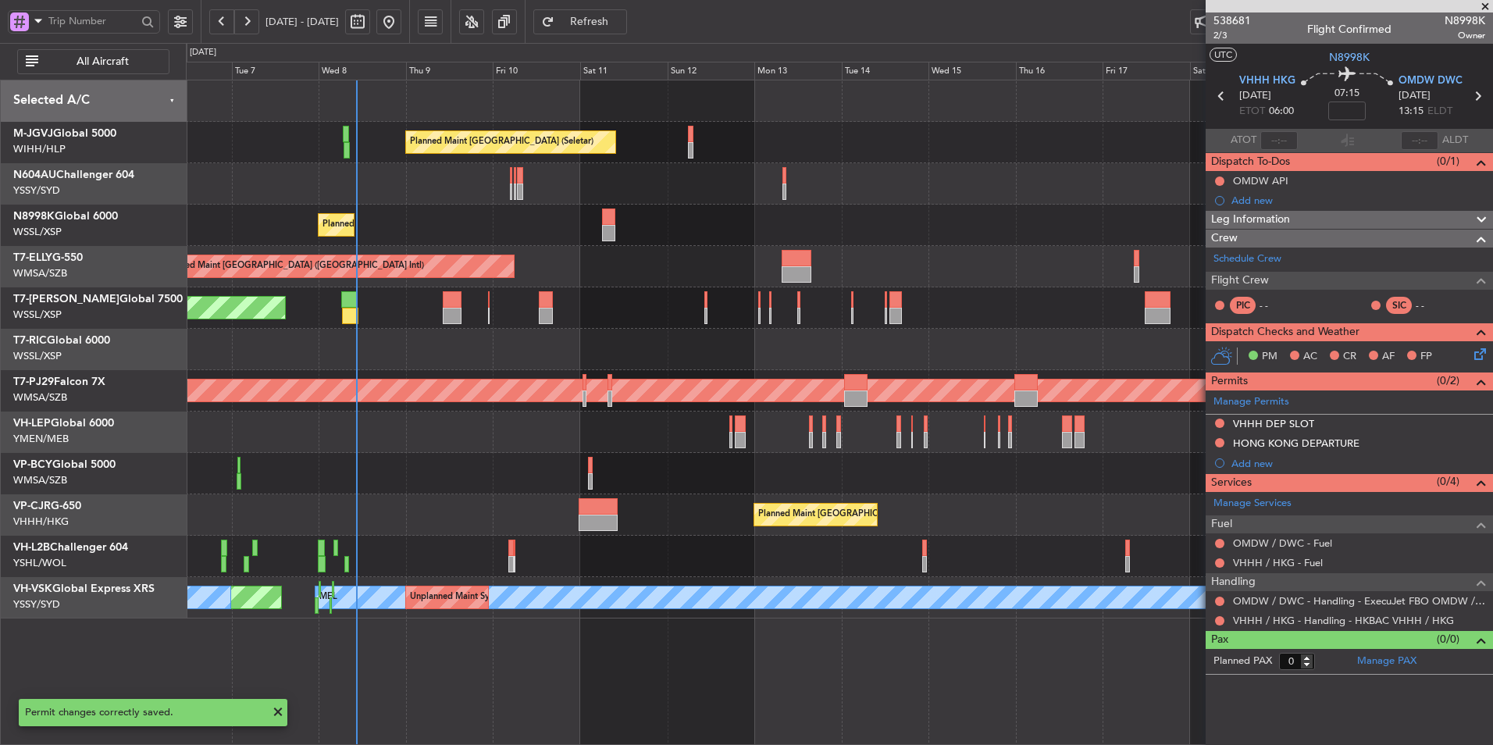
click at [726, 297] on div "Planned Maint [GEOGRAPHIC_DATA] (Seletar)" at bounding box center [839, 307] width 1306 height 41
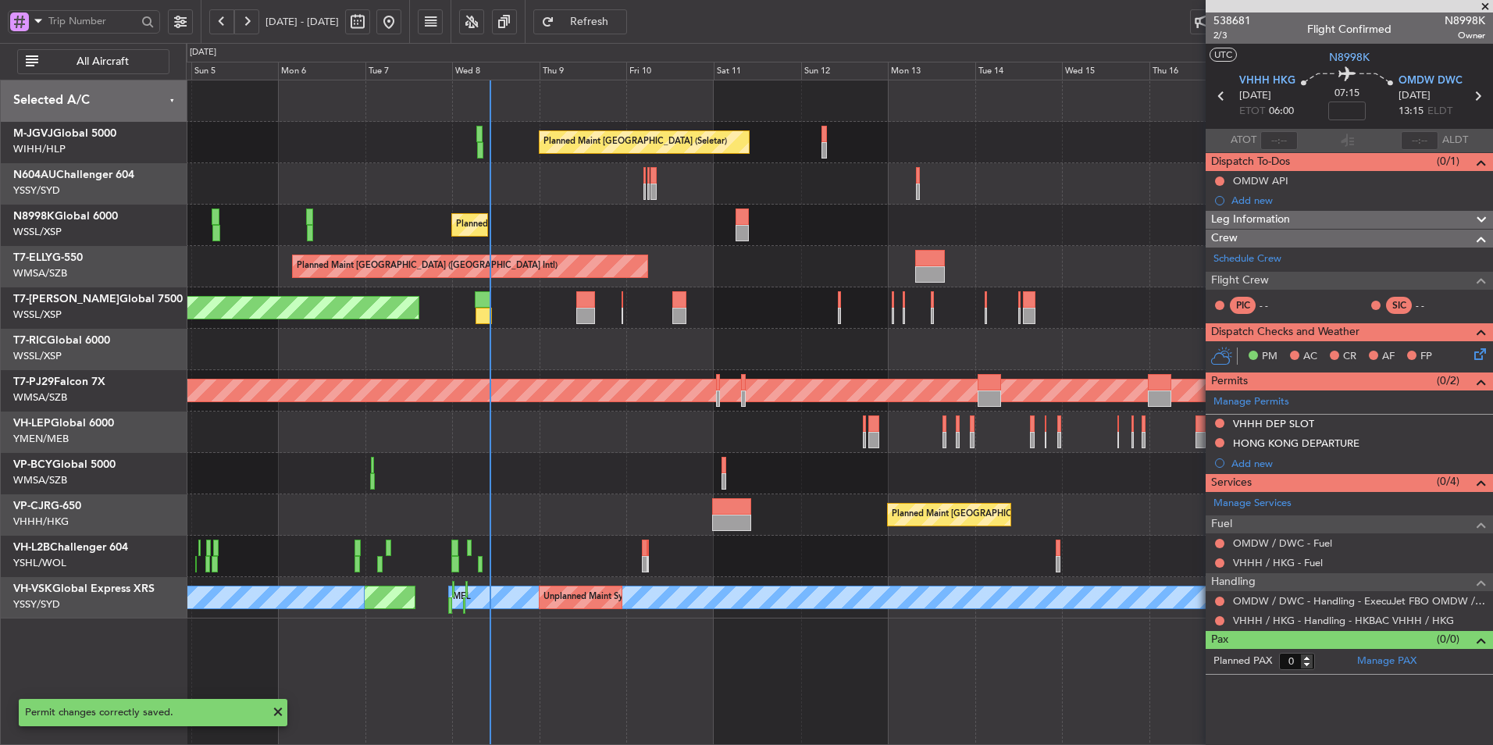
click at [750, 212] on div "Planned Maint [GEOGRAPHIC_DATA] (Seletar)" at bounding box center [839, 225] width 1306 height 41
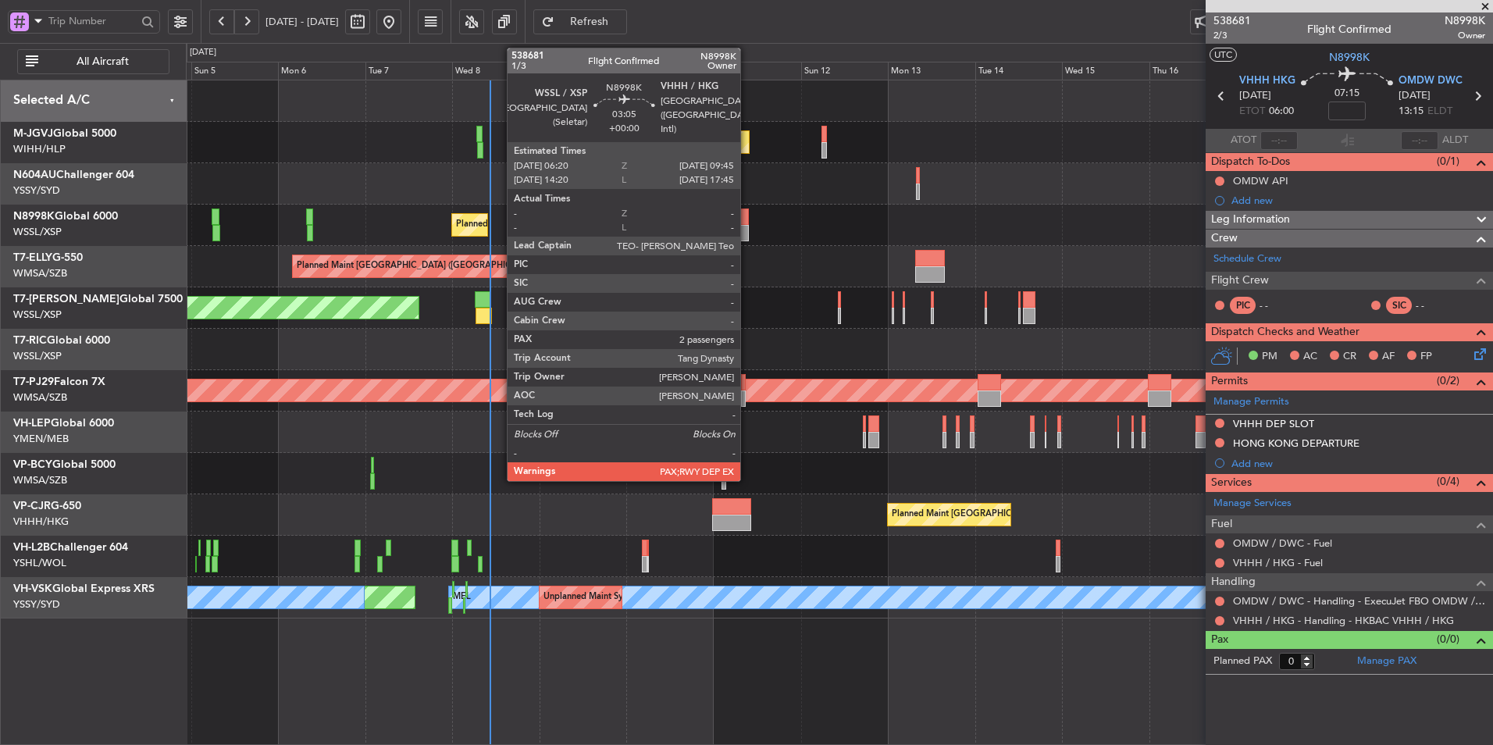
click at [747, 226] on div at bounding box center [741, 233] width 12 height 16
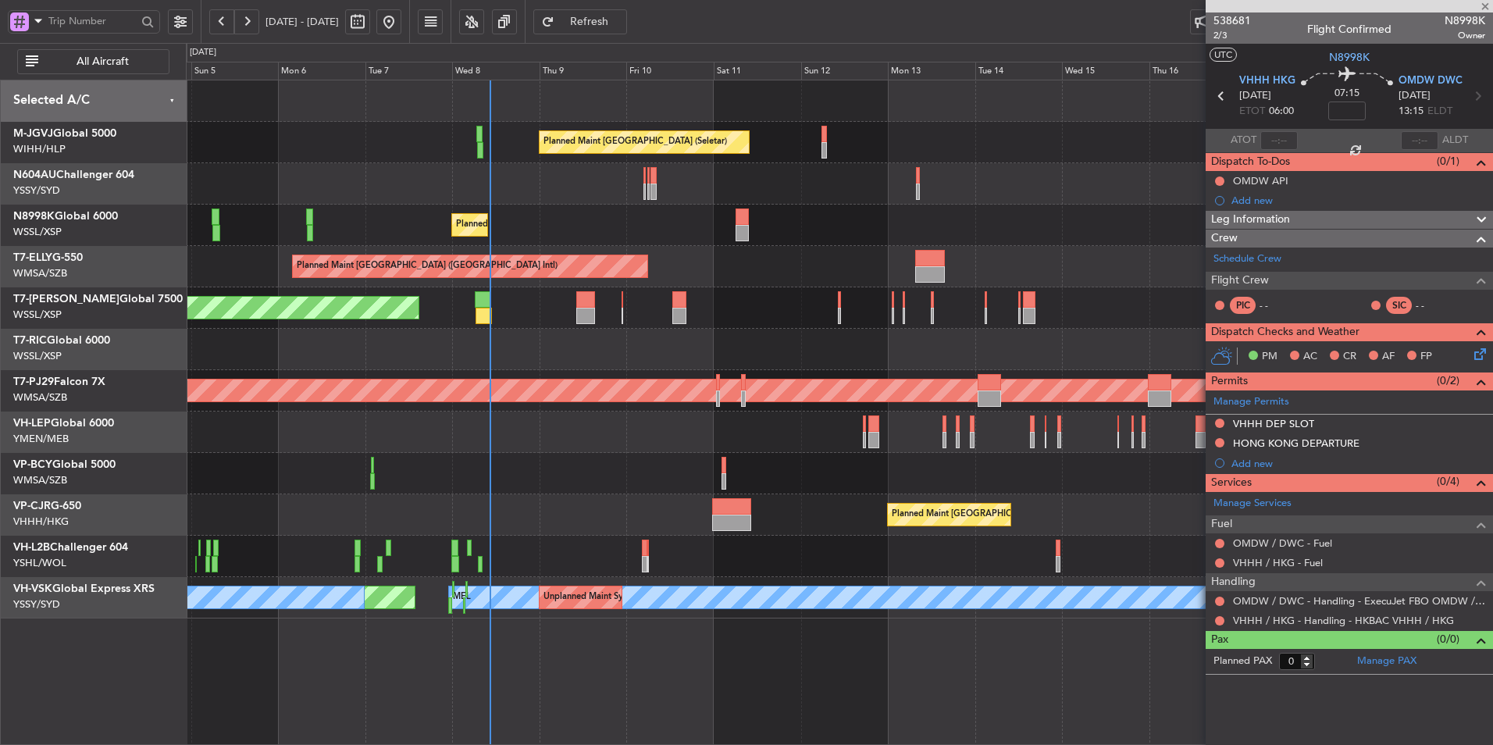
click at [792, 313] on div "Planned Maint [GEOGRAPHIC_DATA] (Seletar)" at bounding box center [839, 307] width 1306 height 41
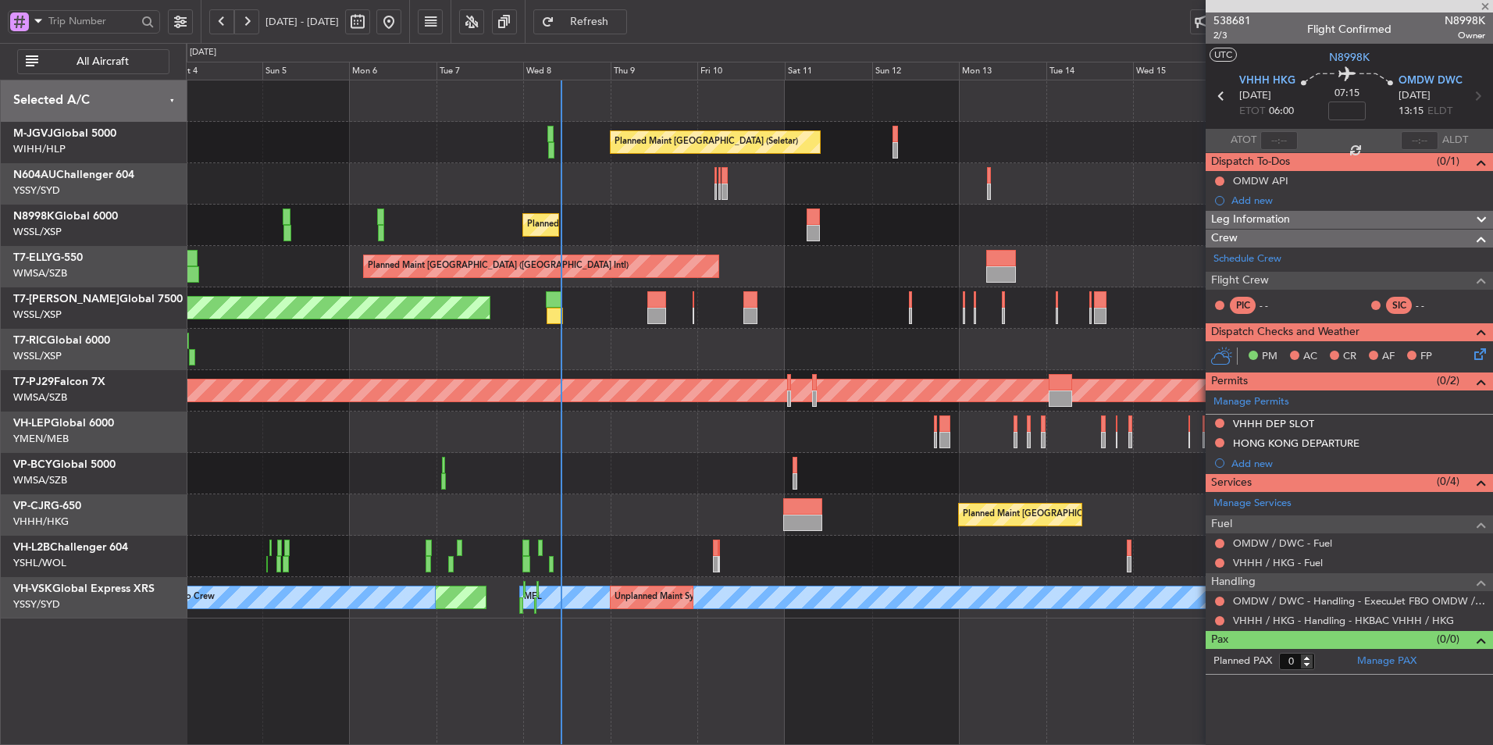
type input "2"
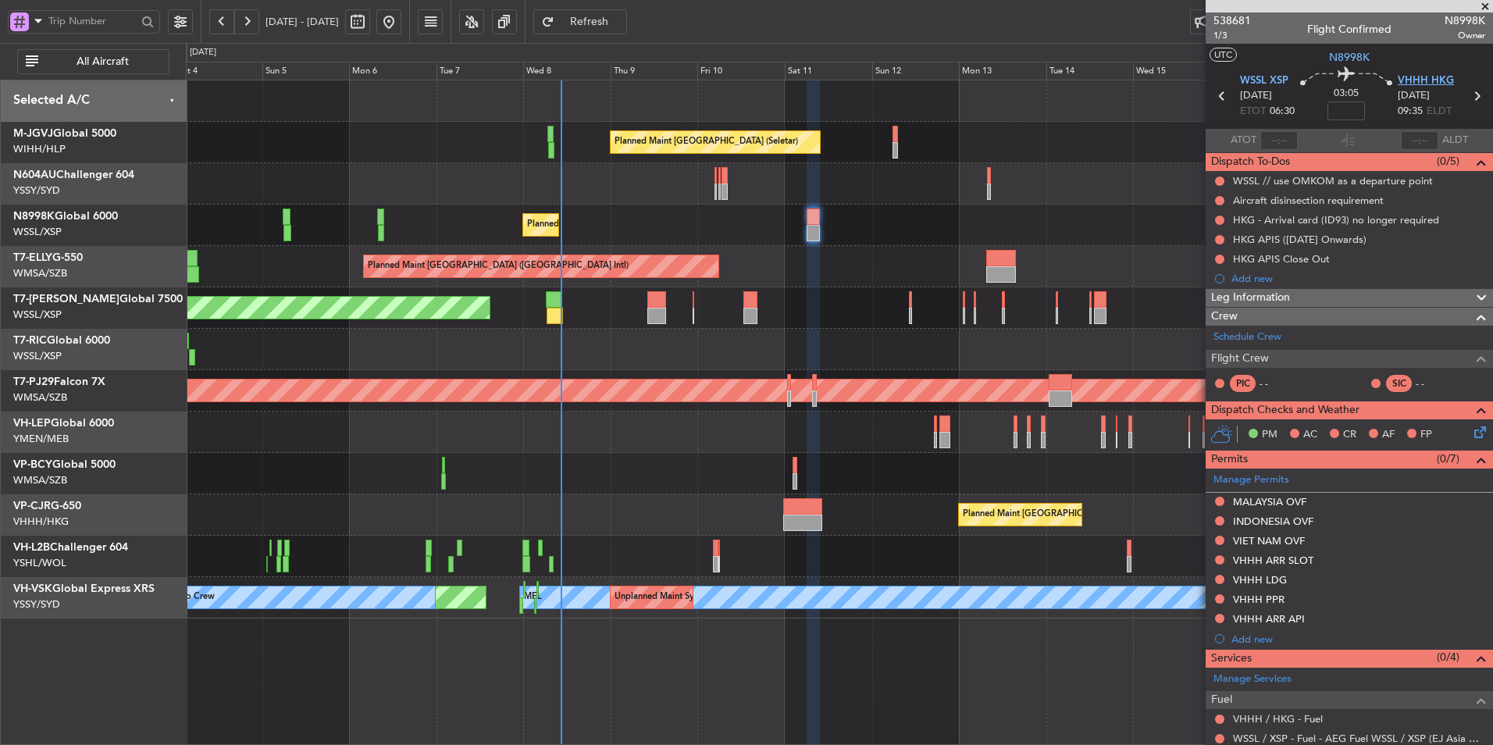
click at [1423, 78] on span "VHHH HKG" at bounding box center [1425, 81] width 56 height 16
click at [1271, 342] on link "Schedule Crew" at bounding box center [1247, 337] width 68 height 16
click at [765, 290] on div "Planned Maint [GEOGRAPHIC_DATA] (Seletar)" at bounding box center [839, 307] width 1306 height 41
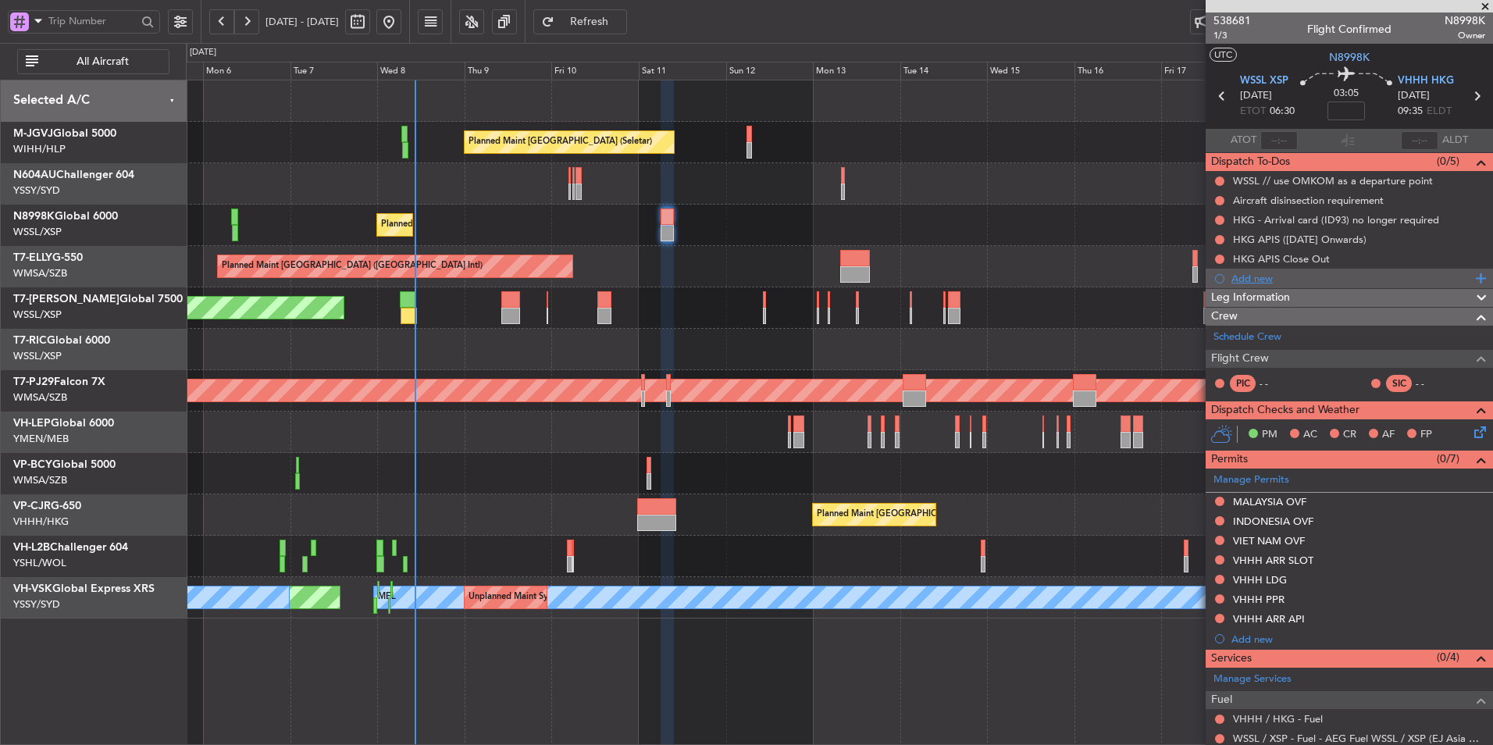
click at [1269, 276] on div "Add new" at bounding box center [1351, 278] width 240 height 13
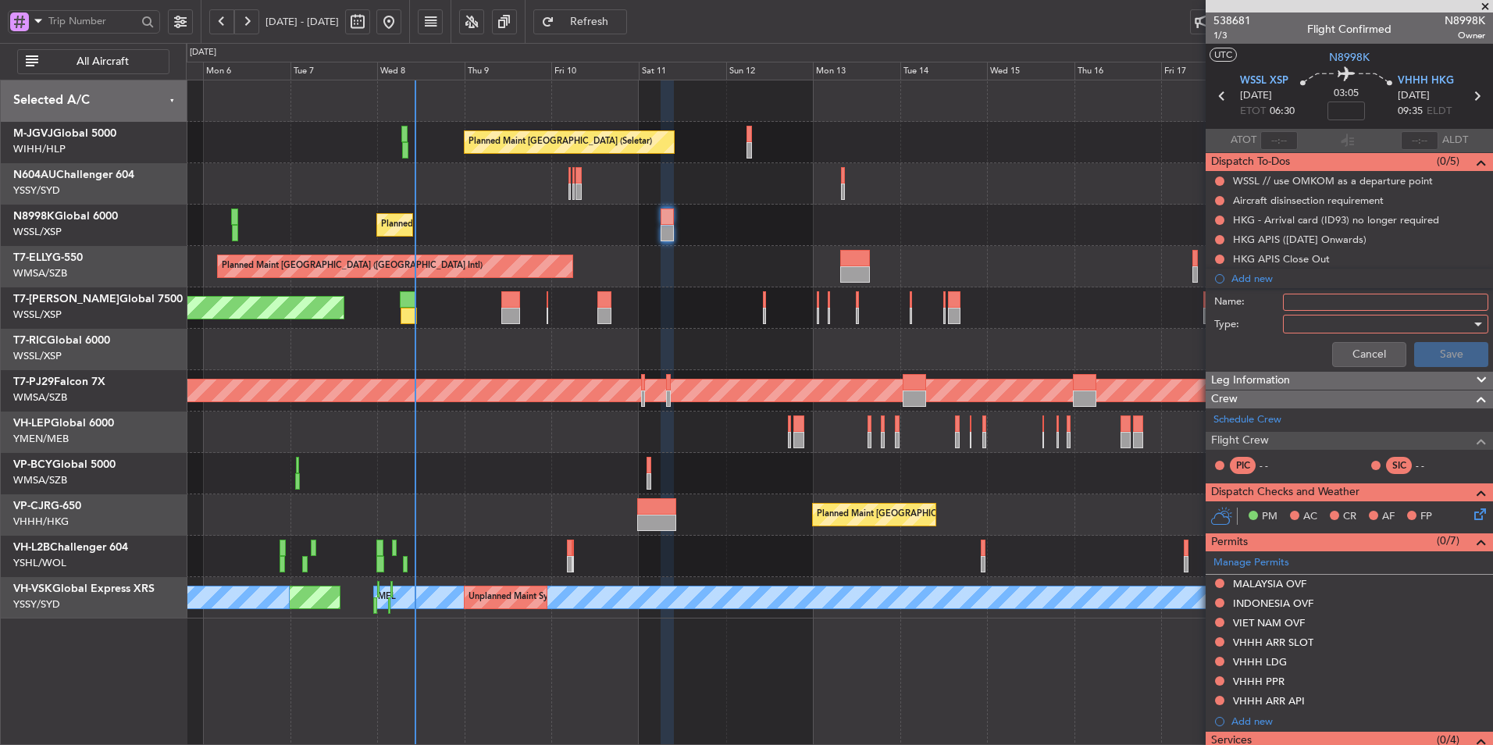
click at [1310, 294] on input "Name:" at bounding box center [1385, 302] width 205 height 17
type input "FPL"
click at [1319, 330] on div at bounding box center [1380, 323] width 182 height 23
click at [1323, 359] on span "Generic" at bounding box center [1378, 355] width 183 height 23
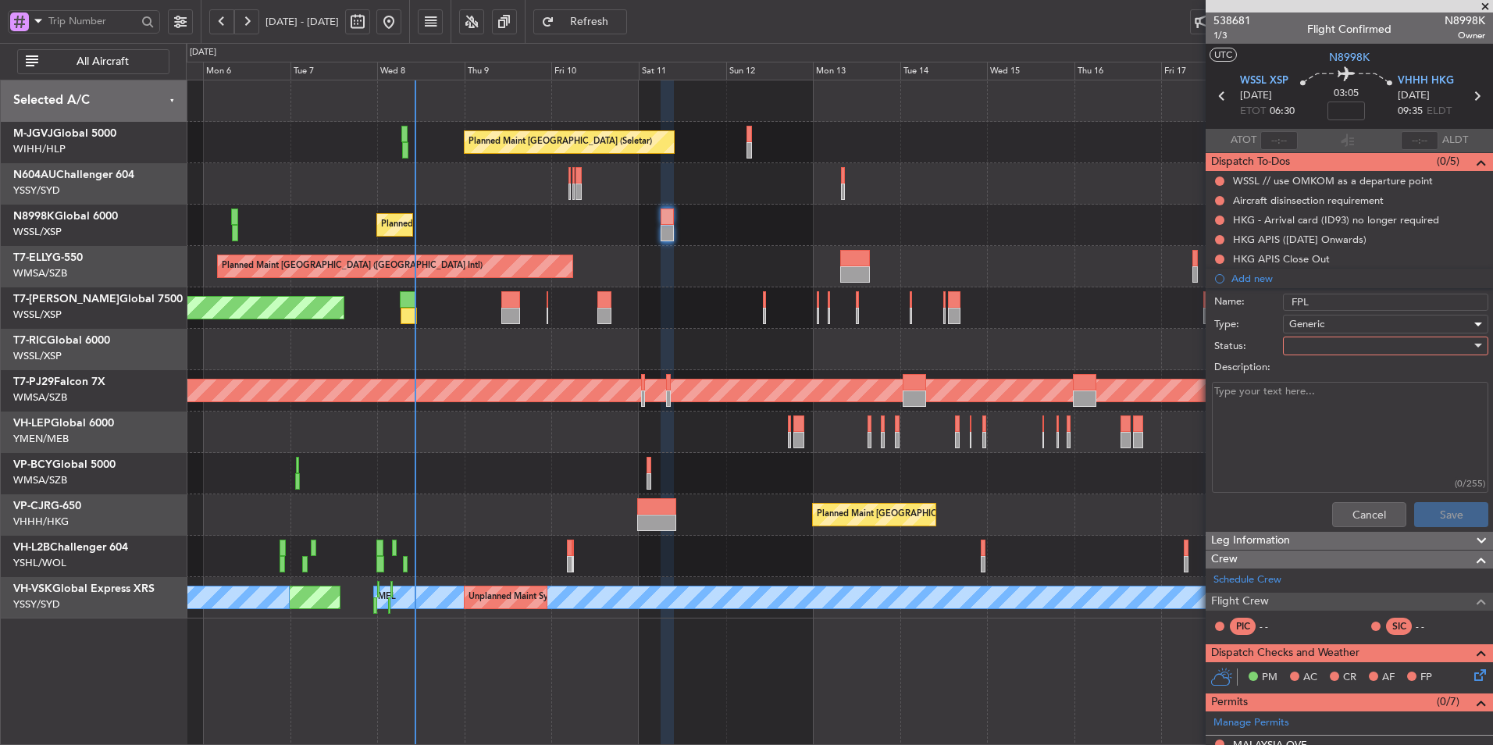
click at [1317, 354] on div at bounding box center [1380, 345] width 182 height 23
click at [1316, 379] on span "Not Started" at bounding box center [1378, 376] width 183 height 23
click at [1327, 418] on textarea "Description:" at bounding box center [1350, 438] width 276 height 112
type textarea "M85 FL400 FOB 20,000 LBS"
click at [1429, 504] on button "Save" at bounding box center [1451, 514] width 74 height 25
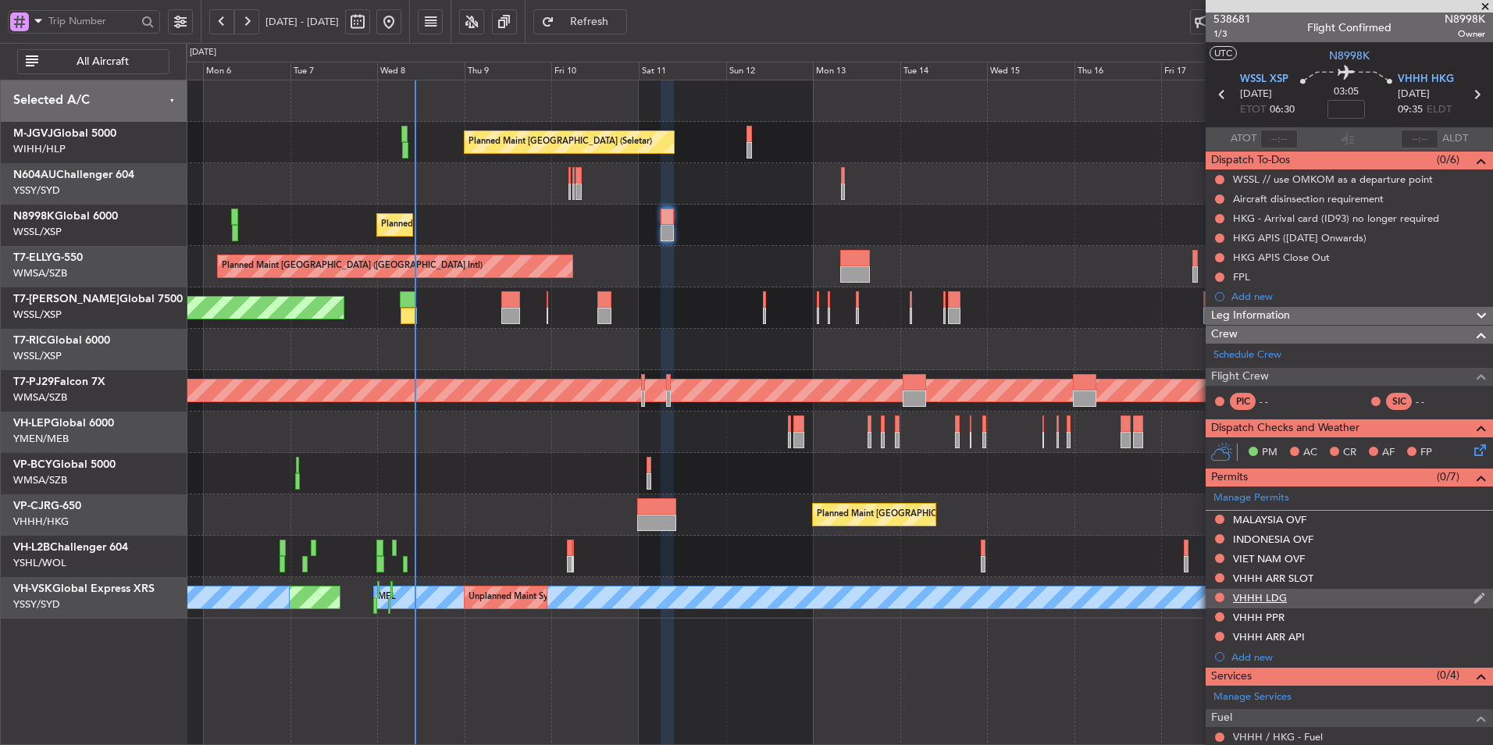
scroll to position [0, 0]
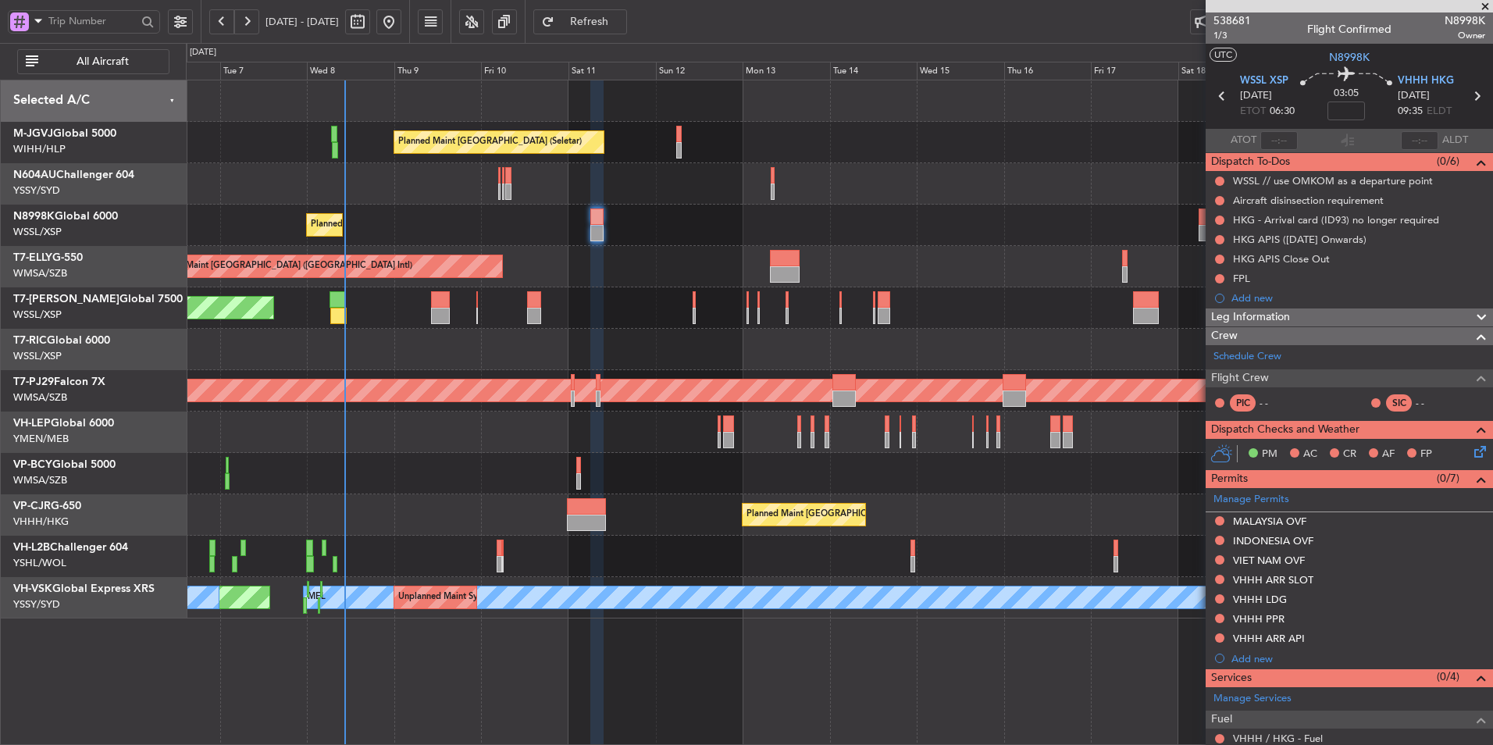
click at [628, 351] on div at bounding box center [839, 349] width 1306 height 41
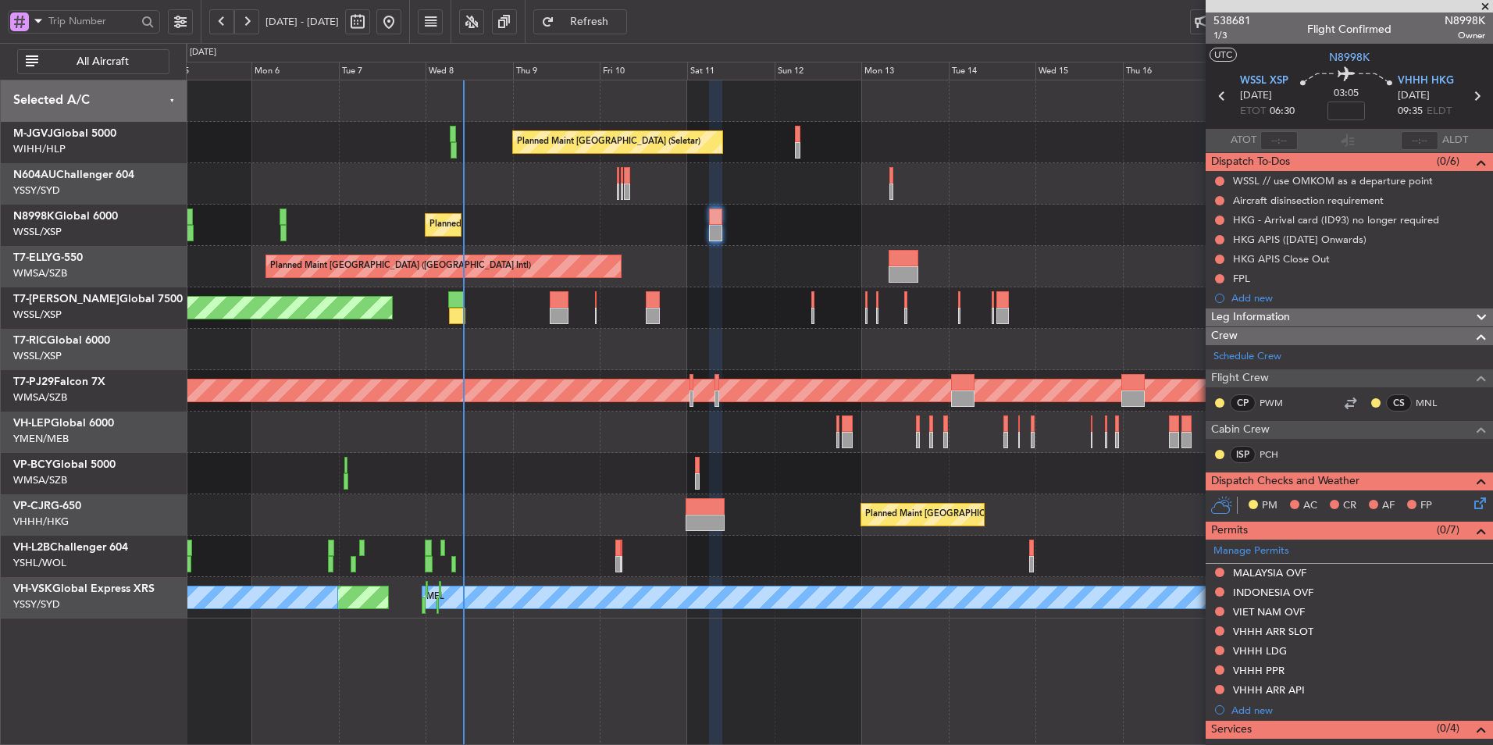
click at [613, 360] on div at bounding box center [839, 349] width 1306 height 41
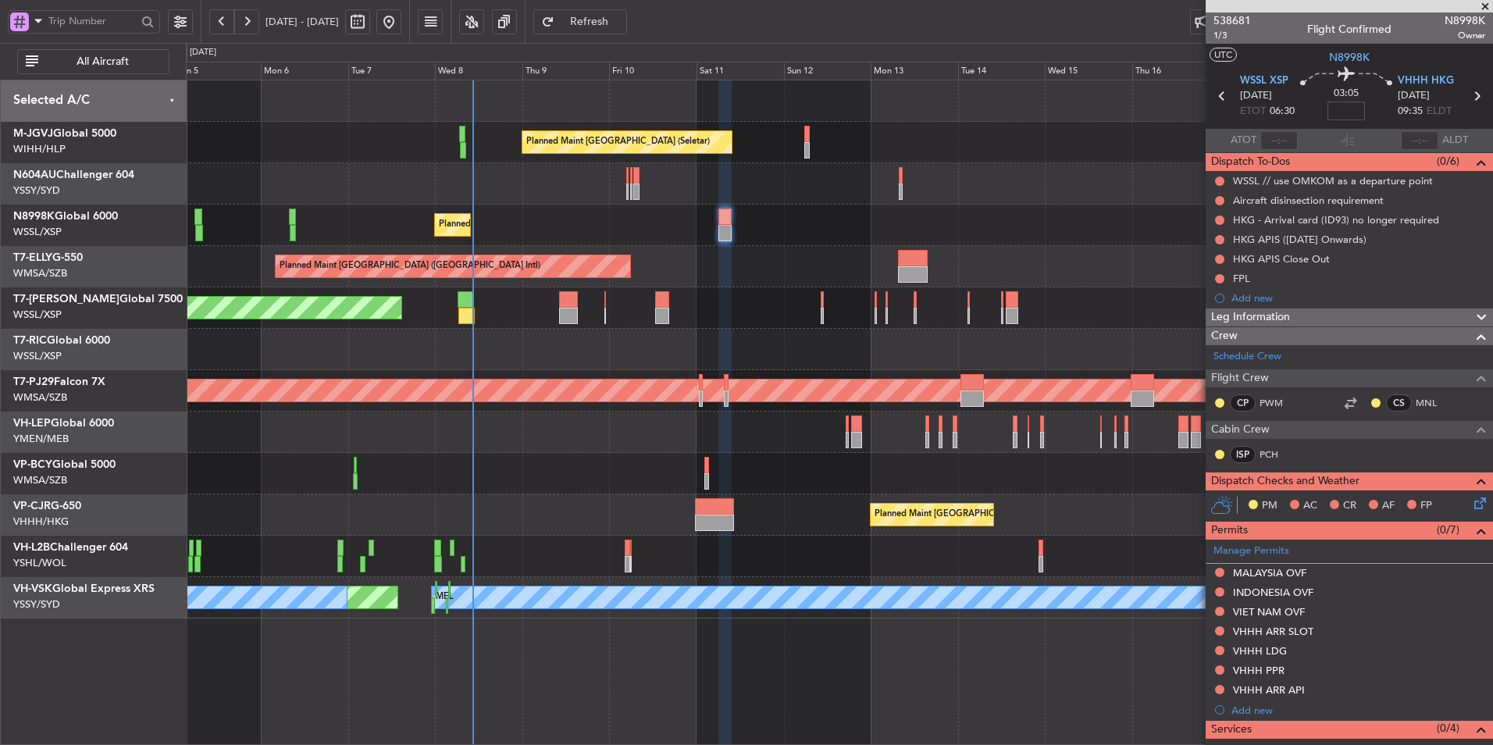
drag, startPoint x: 1351, startPoint y: 102, endPoint x: 1362, endPoint y: 110, distance: 13.4
click at [1351, 102] on input at bounding box center [1345, 110] width 37 height 19
type input "+00:15"
click at [1248, 281] on div "FPL" at bounding box center [1241, 278] width 17 height 13
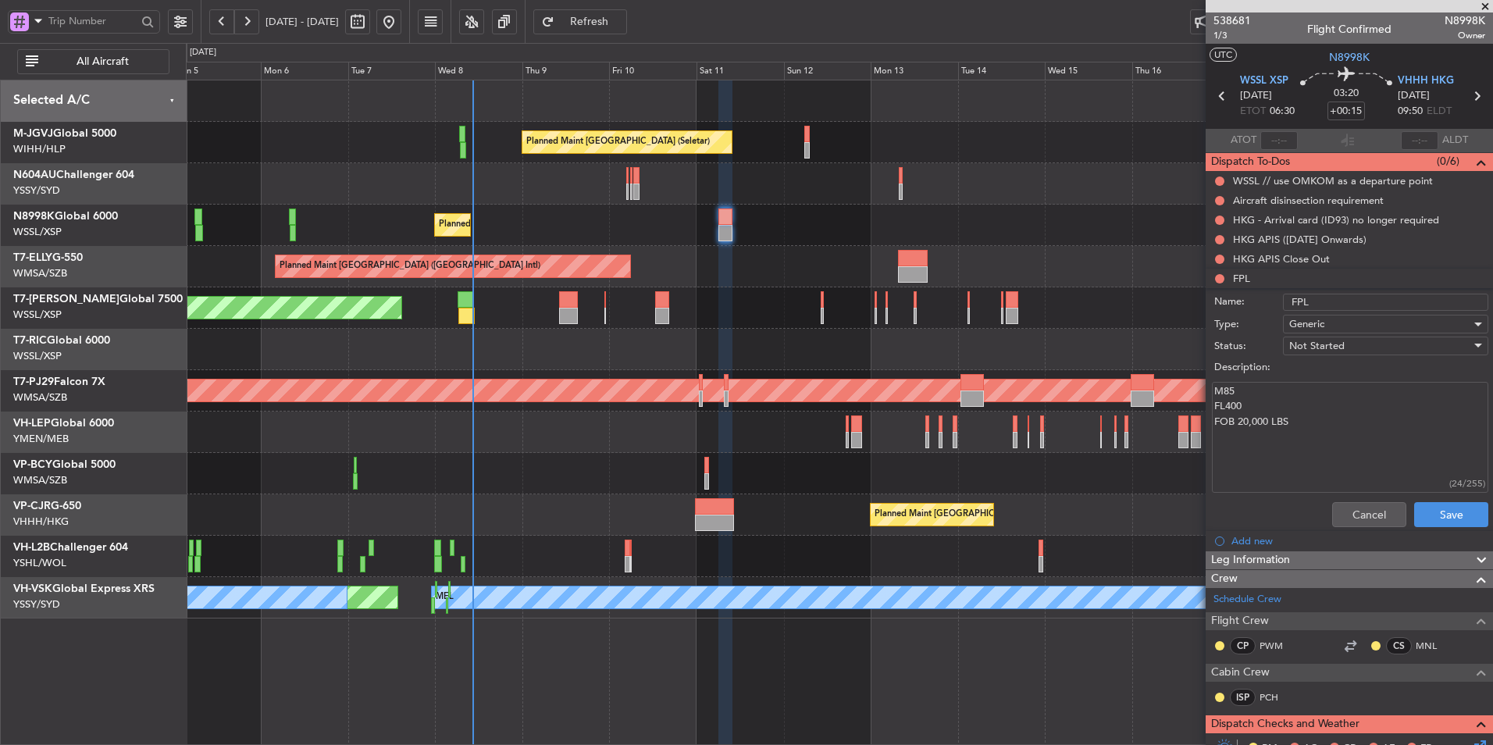
click at [737, 267] on div "Planned Maint [GEOGRAPHIC_DATA] ([GEOGRAPHIC_DATA] Intl)" at bounding box center [839, 266] width 1306 height 41
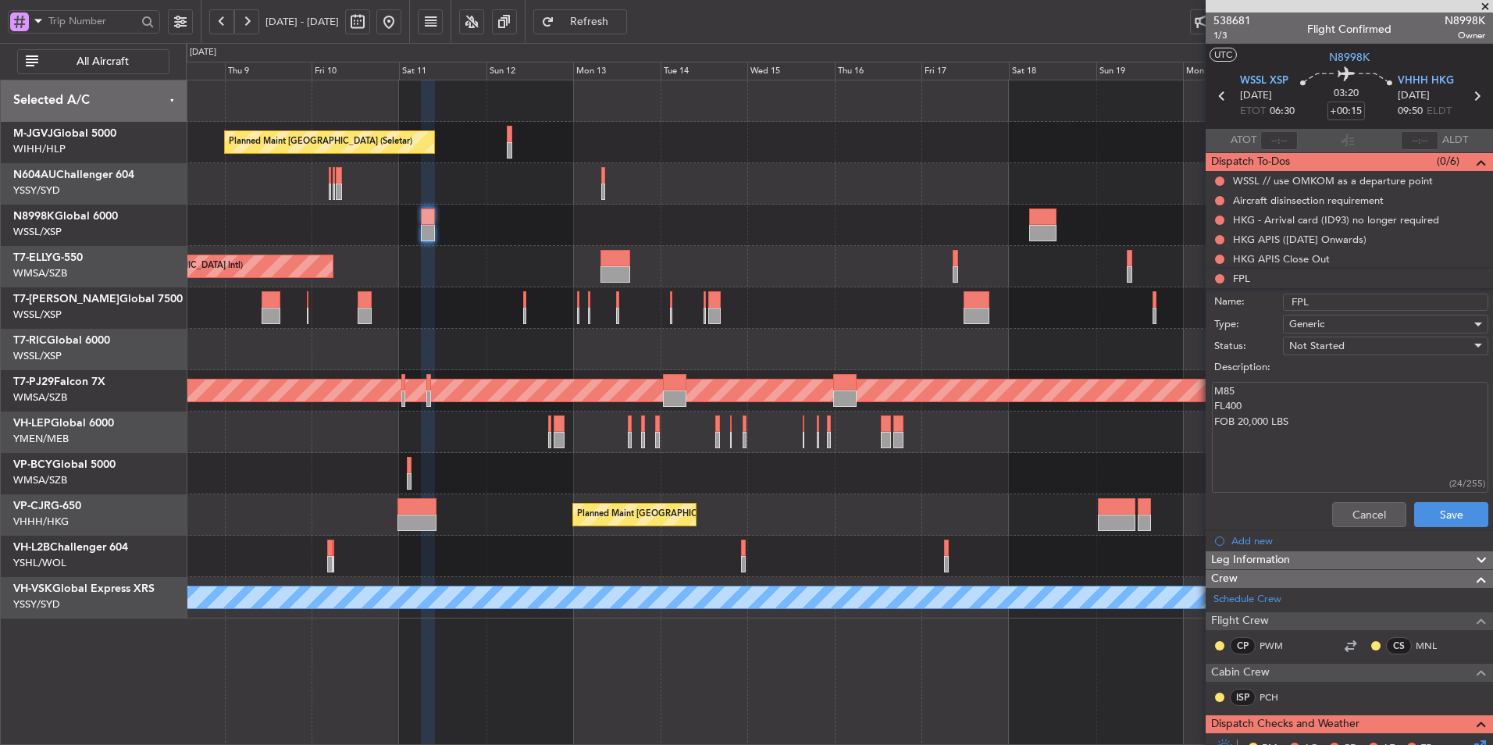
click at [685, 245] on div "Planned Maint [GEOGRAPHIC_DATA] (Seletar)" at bounding box center [839, 225] width 1306 height 41
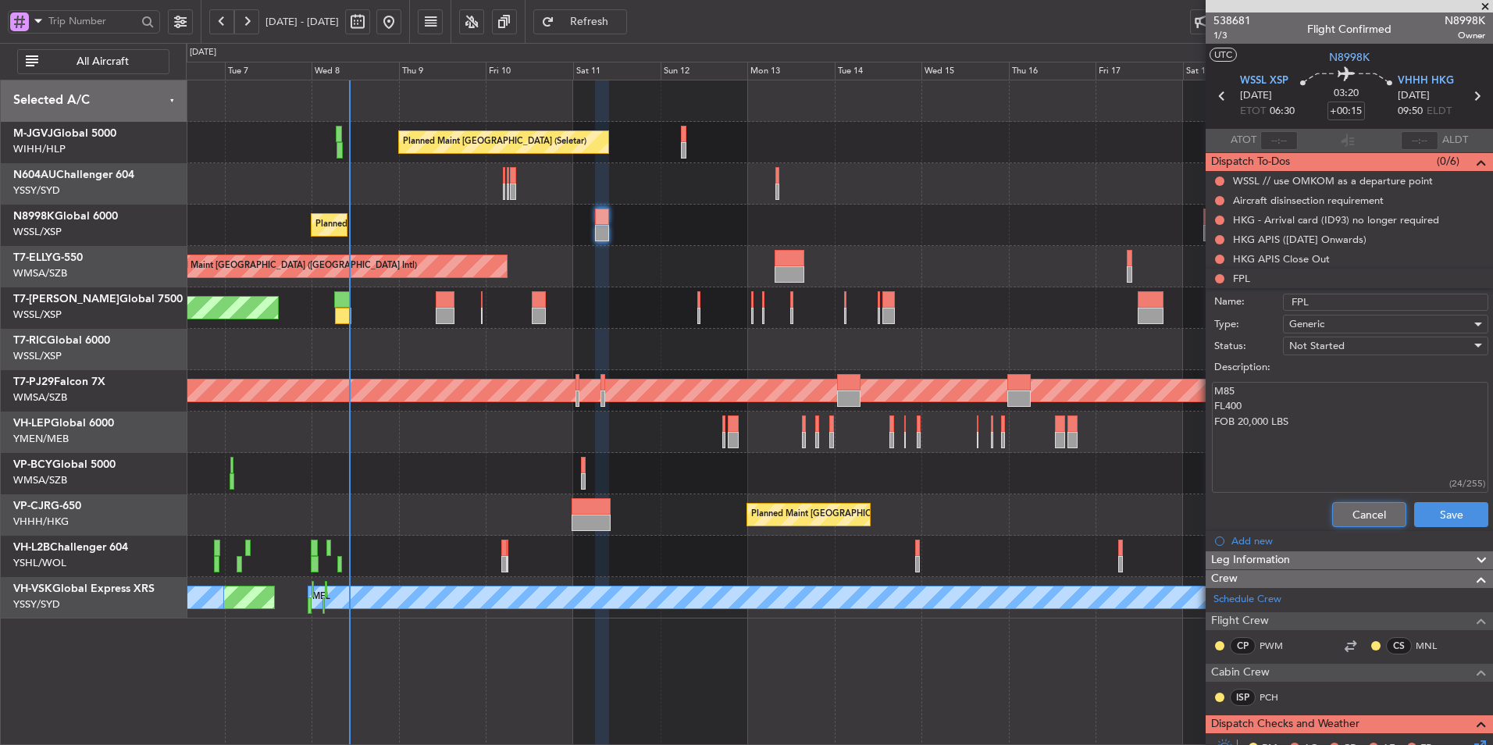
click at [1353, 514] on button "Cancel" at bounding box center [1369, 514] width 74 height 25
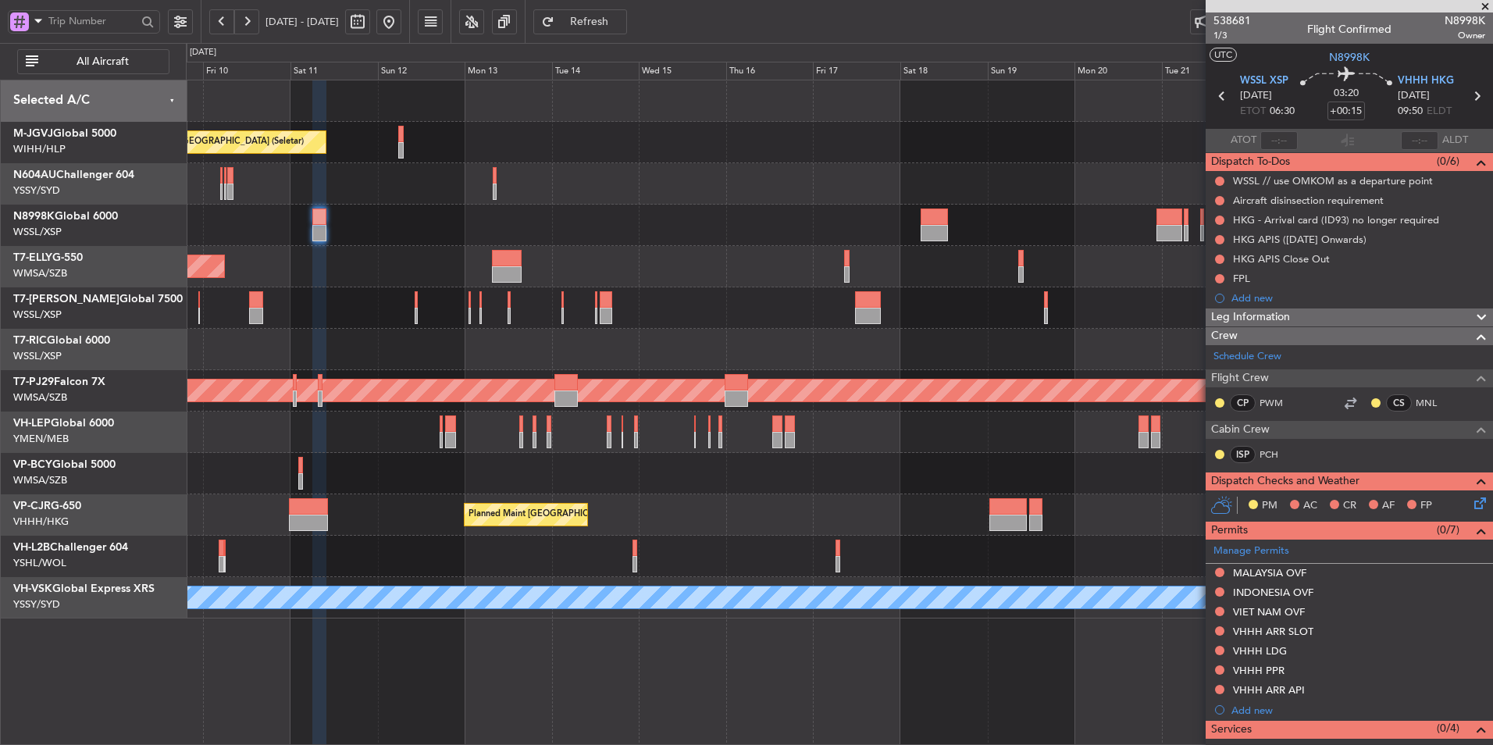
click at [730, 230] on div "Planned Maint [GEOGRAPHIC_DATA] (Seletar)" at bounding box center [839, 225] width 1306 height 41
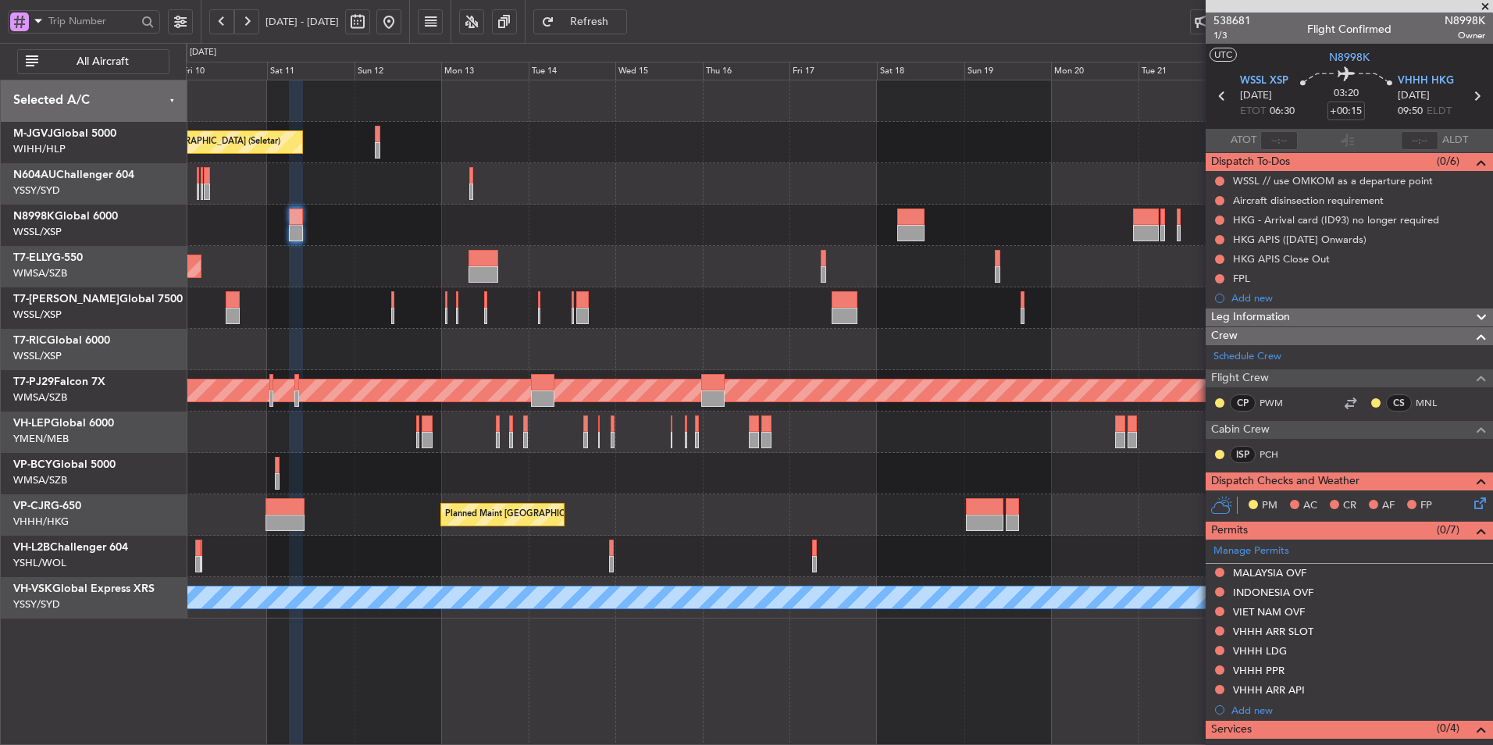
click at [901, 228] on div "Planned Maint [GEOGRAPHIC_DATA] (Seletar)" at bounding box center [839, 225] width 1306 height 41
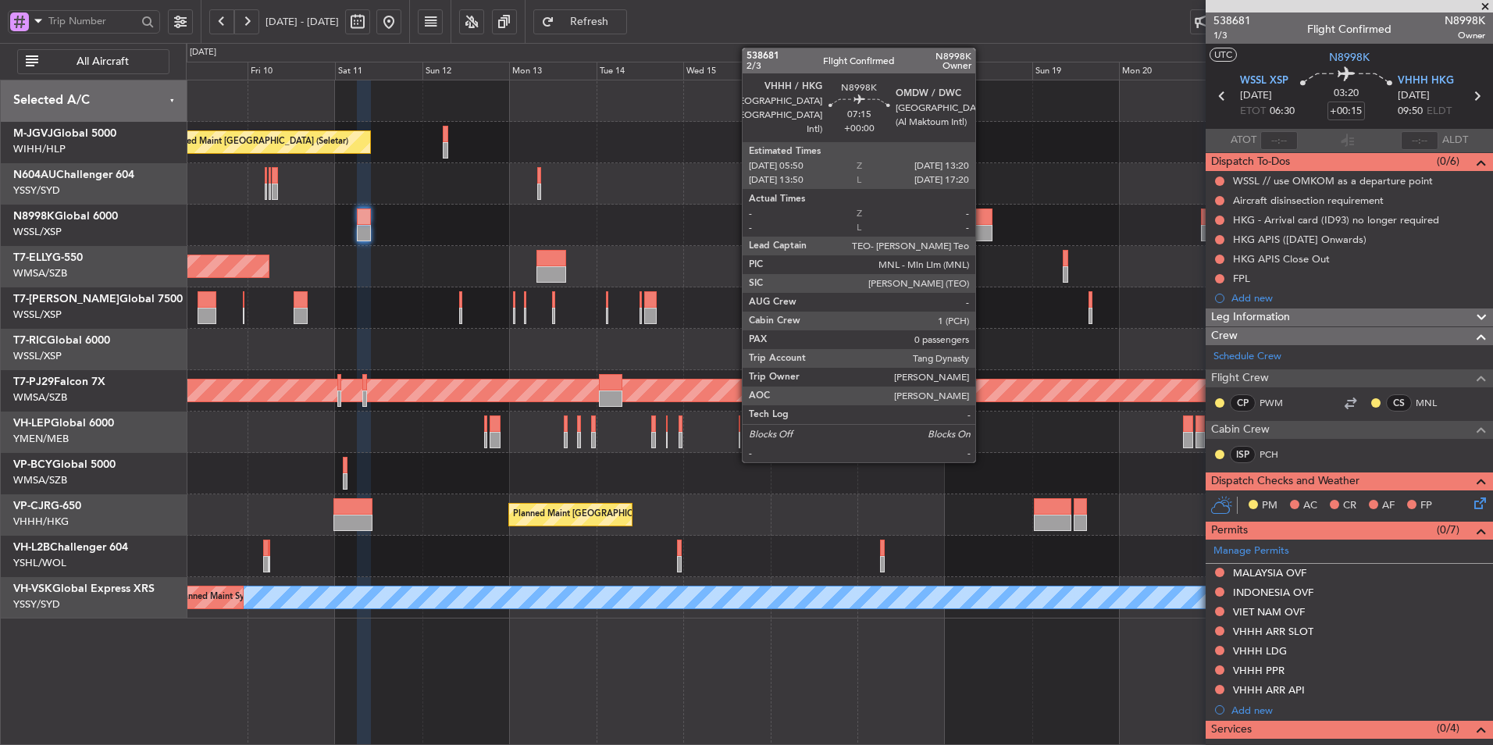
click at [982, 226] on div at bounding box center [978, 233] width 27 height 16
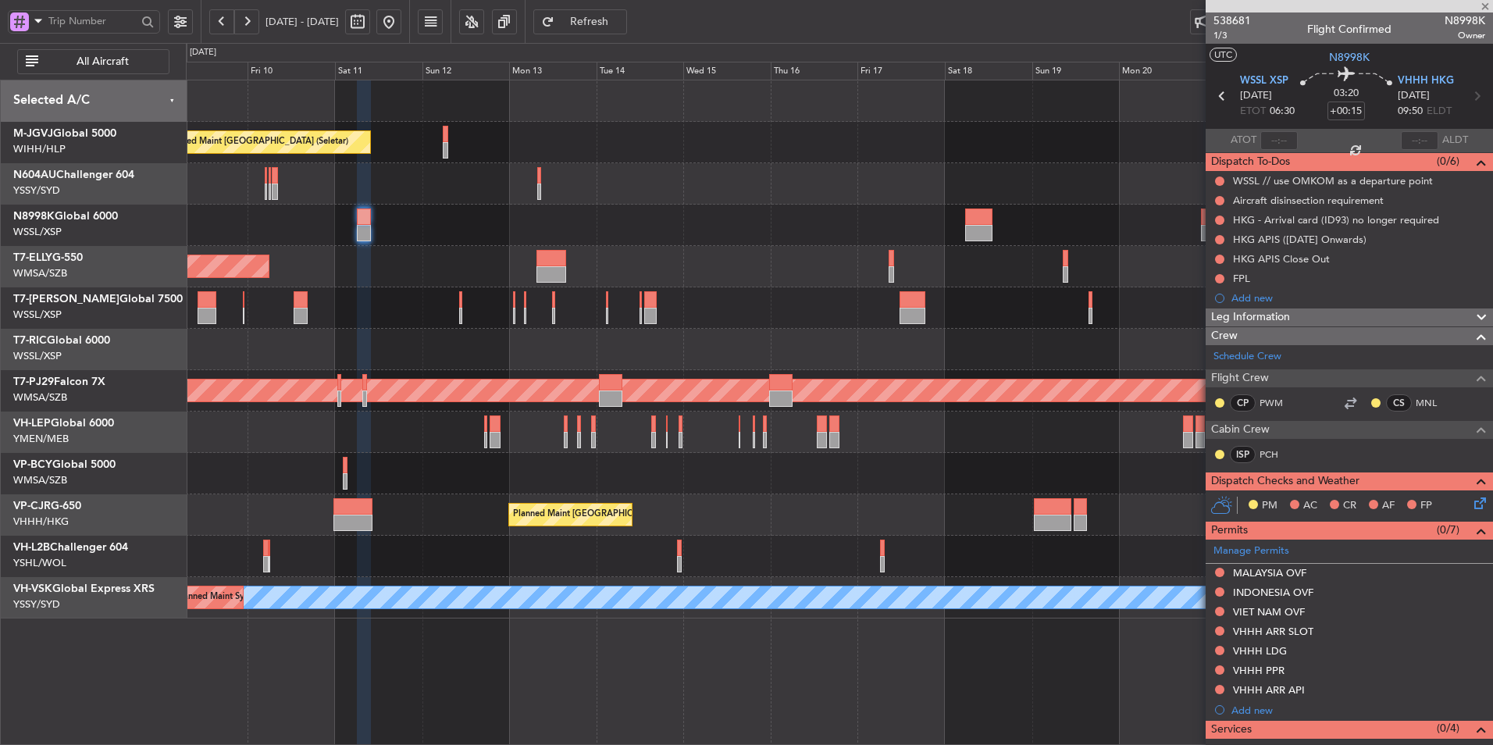
type input "0"
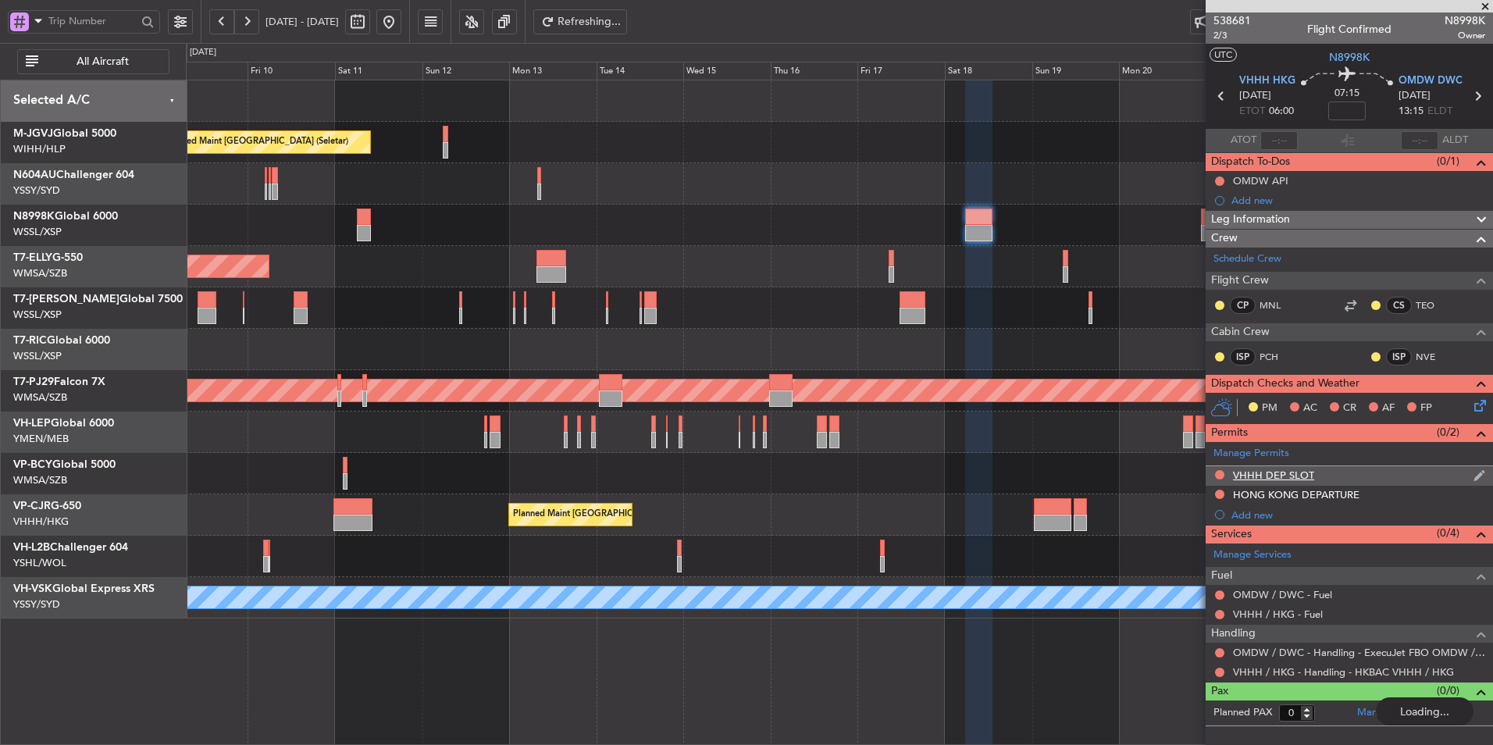
click at [1294, 476] on div "VHHH DEP SLOT" at bounding box center [1273, 474] width 81 height 13
click at [1291, 475] on div "VHHH DEP SLOT" at bounding box center [1273, 474] width 81 height 13
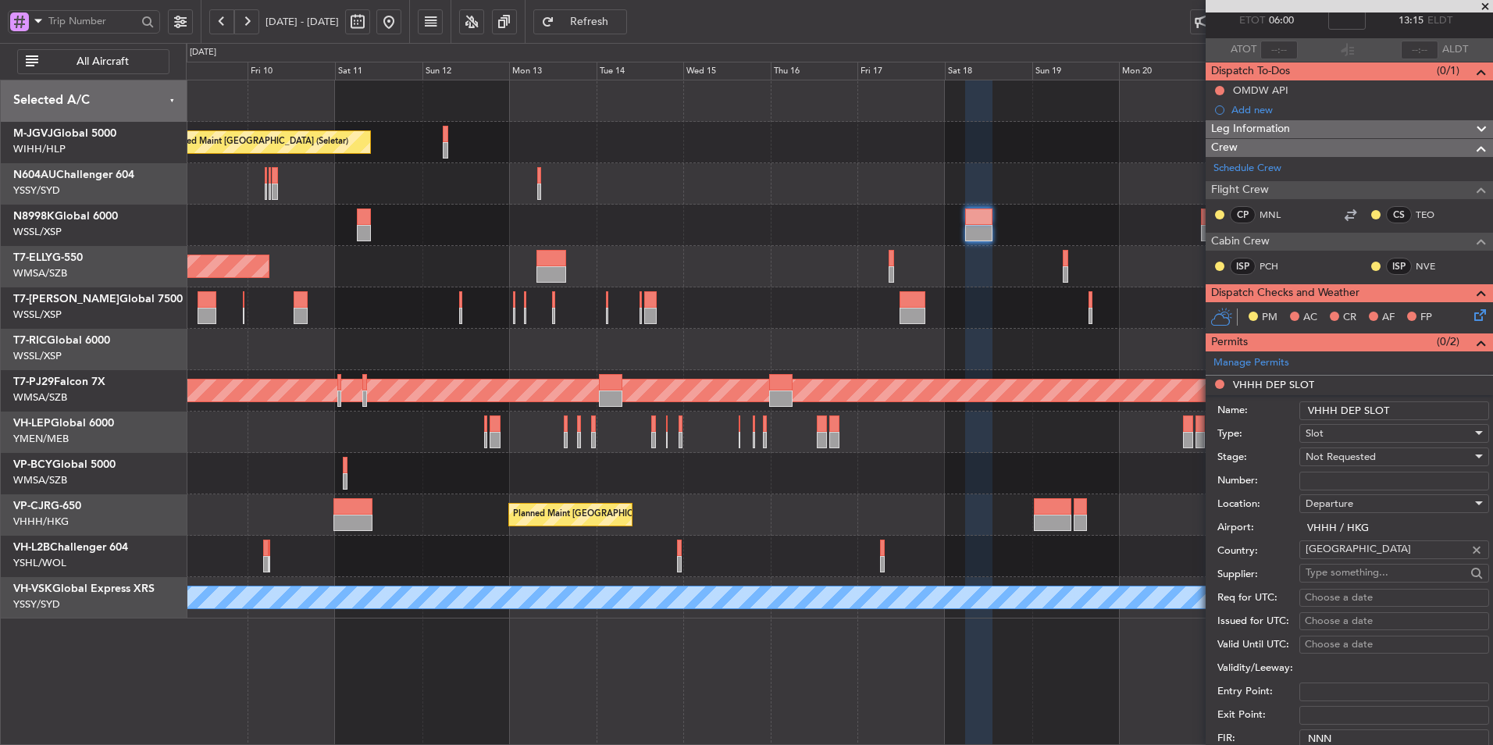
scroll to position [234, 0]
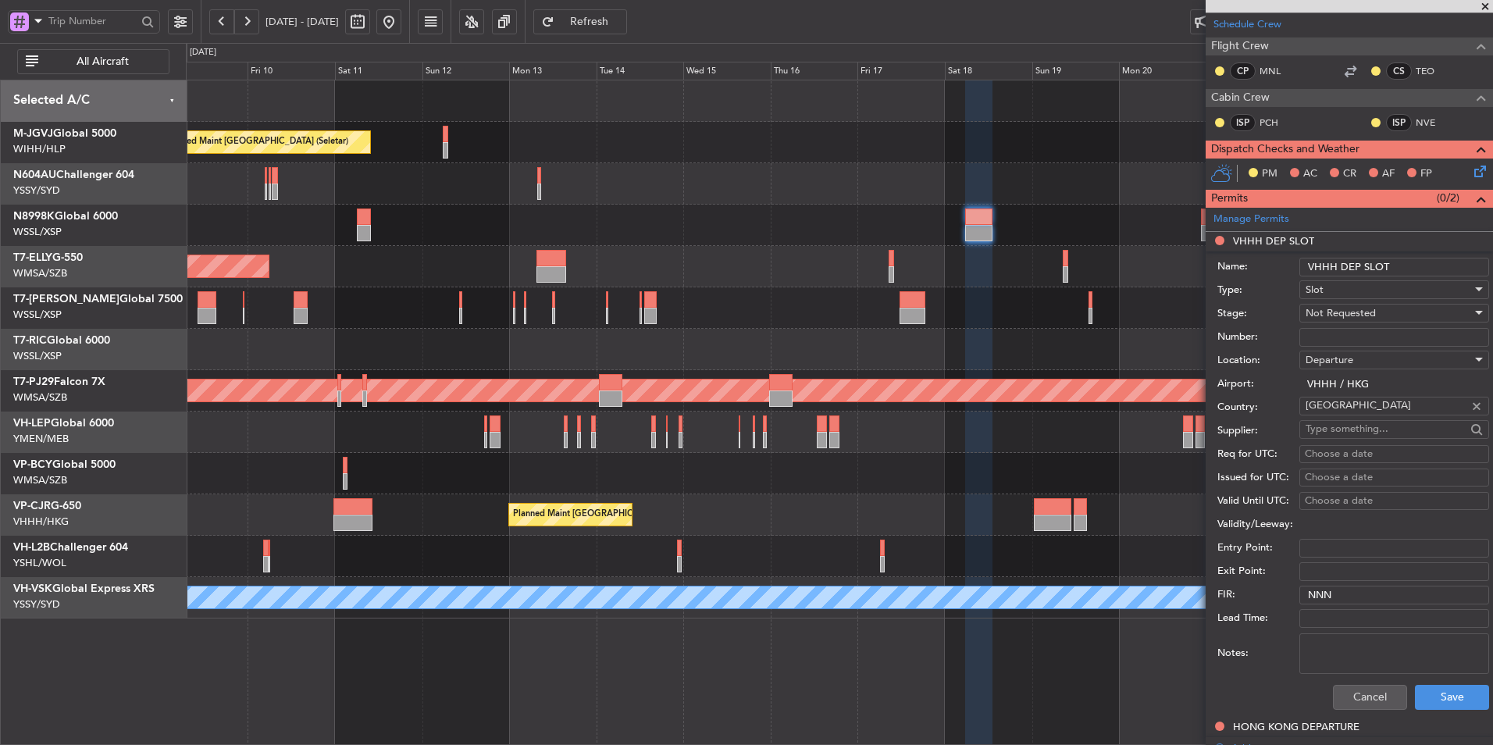
click at [1330, 454] on div "Choose a date" at bounding box center [1394, 455] width 179 height 16
select select "10"
select select "2025"
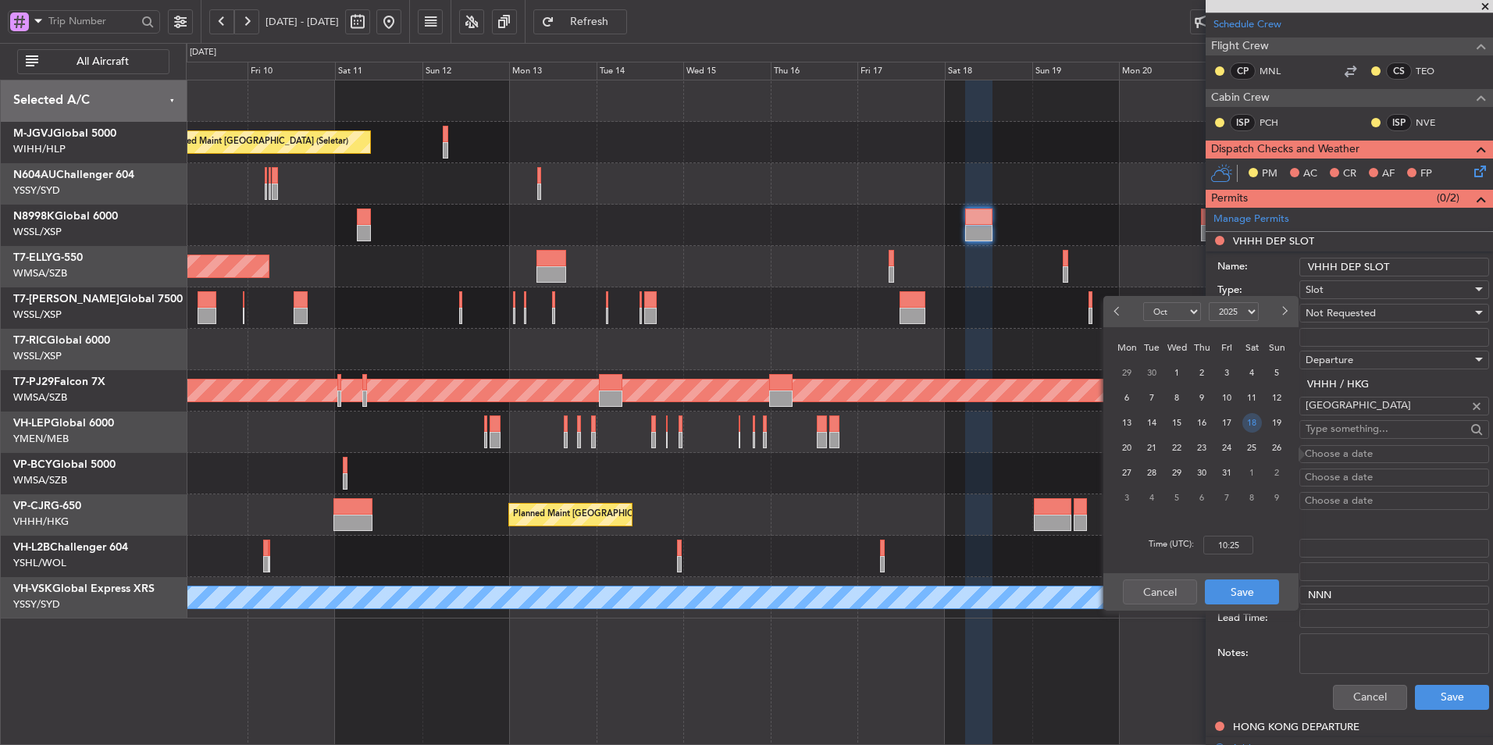
click at [1248, 419] on span "18" at bounding box center [1252, 423] width 20 height 20
click at [1243, 544] on input "00:00" at bounding box center [1228, 545] width 50 height 19
type input "05:50"
click at [1253, 584] on button "Save" at bounding box center [1242, 591] width 74 height 25
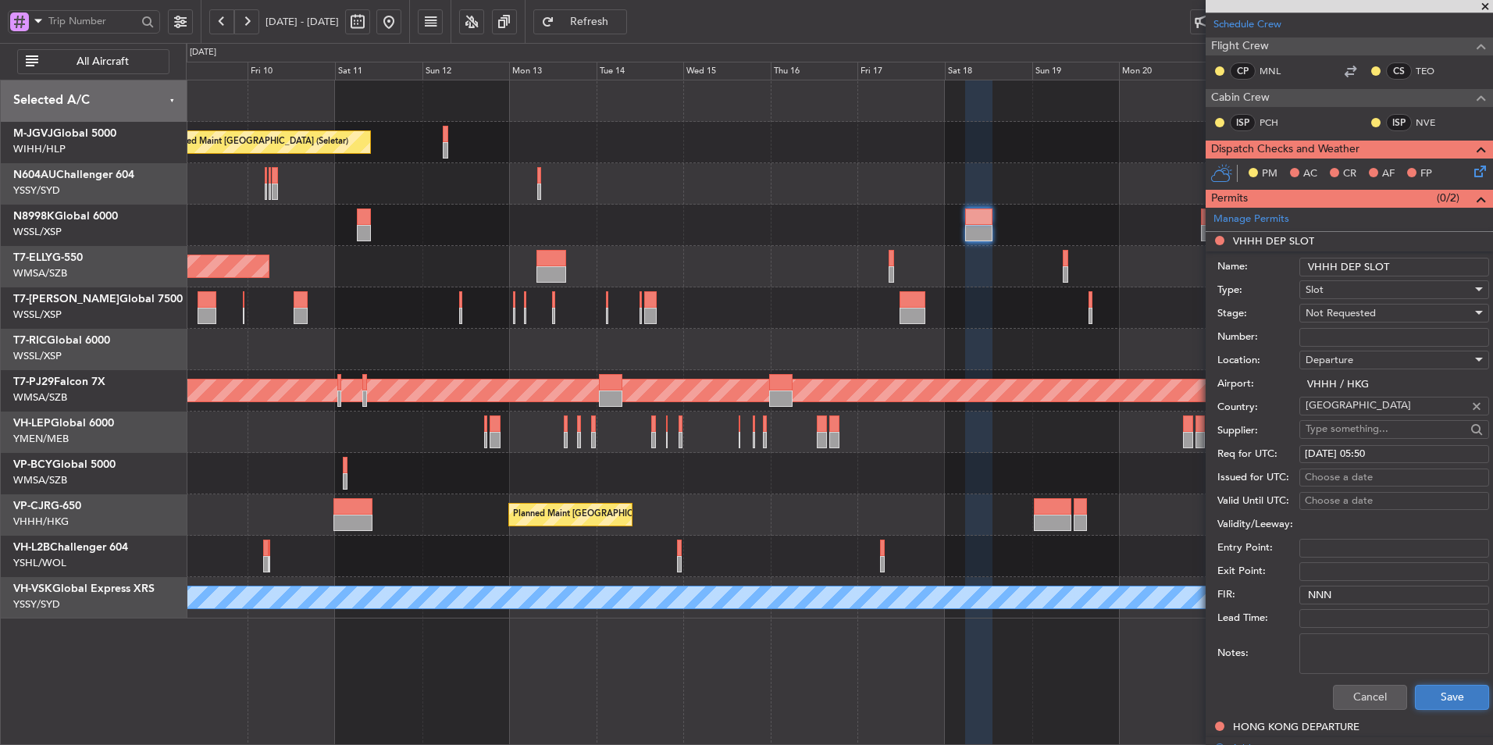
click at [1451, 705] on button "Save" at bounding box center [1452, 697] width 74 height 25
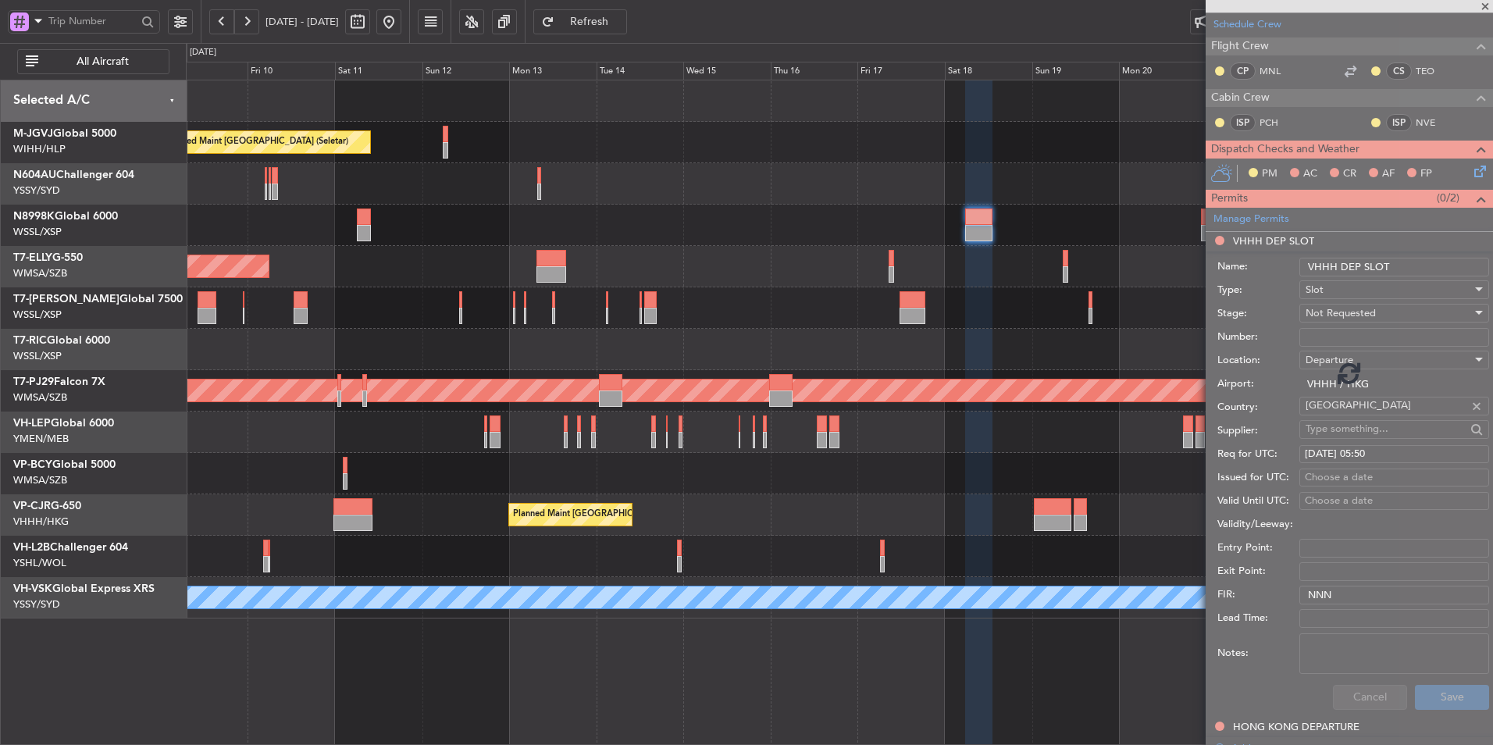
scroll to position [0, 0]
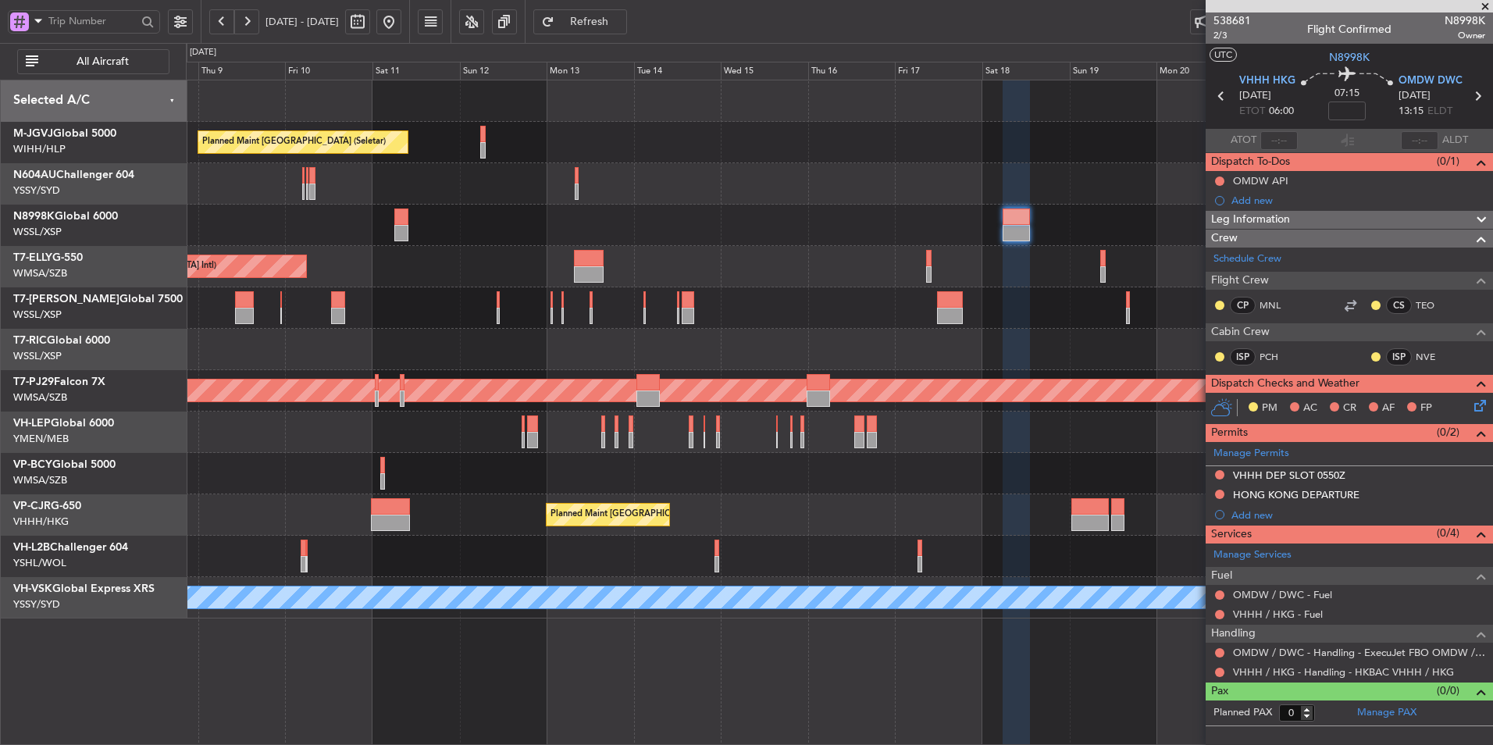
click at [448, 353] on div at bounding box center [839, 349] width 1306 height 41
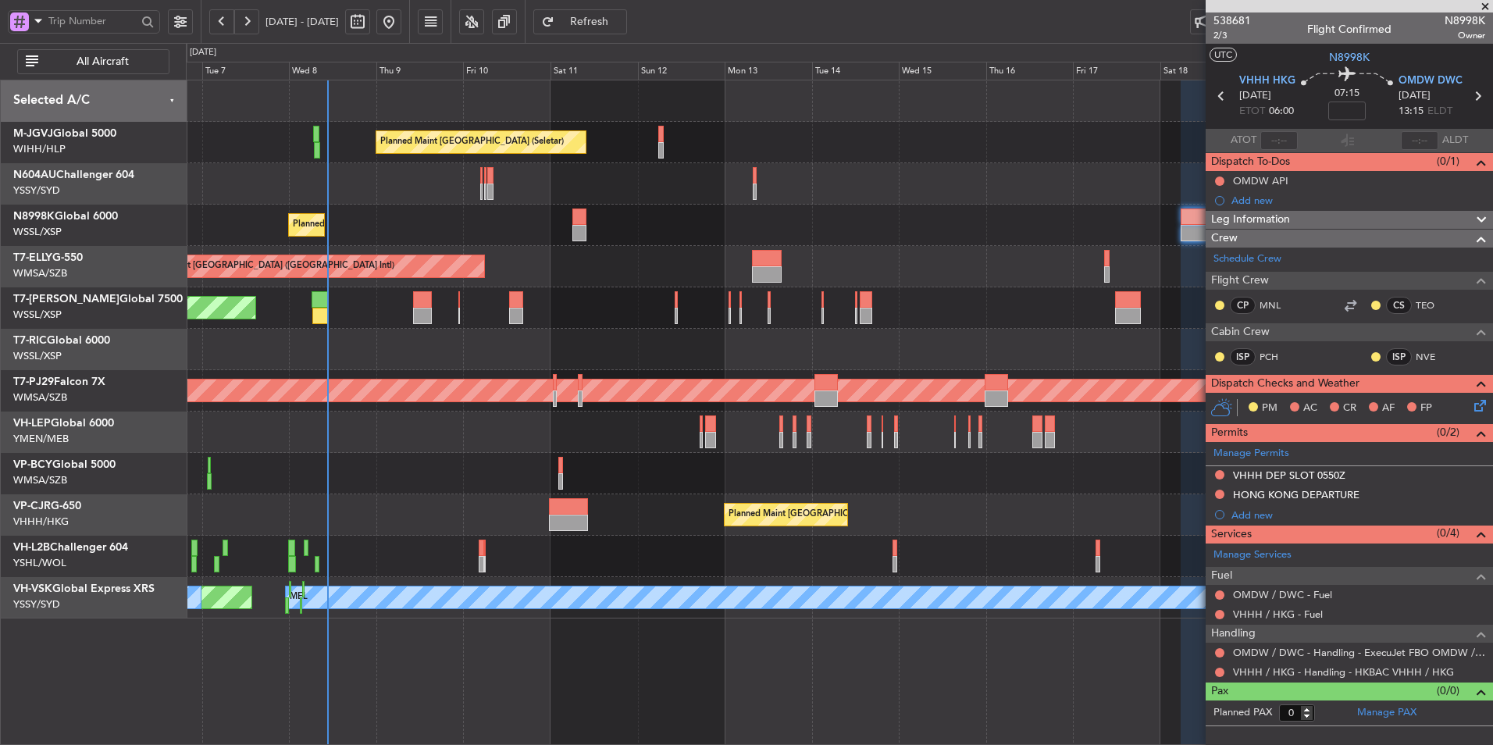
click at [779, 225] on div "Planned Maint [GEOGRAPHIC_DATA] (Seletar)" at bounding box center [839, 225] width 1306 height 41
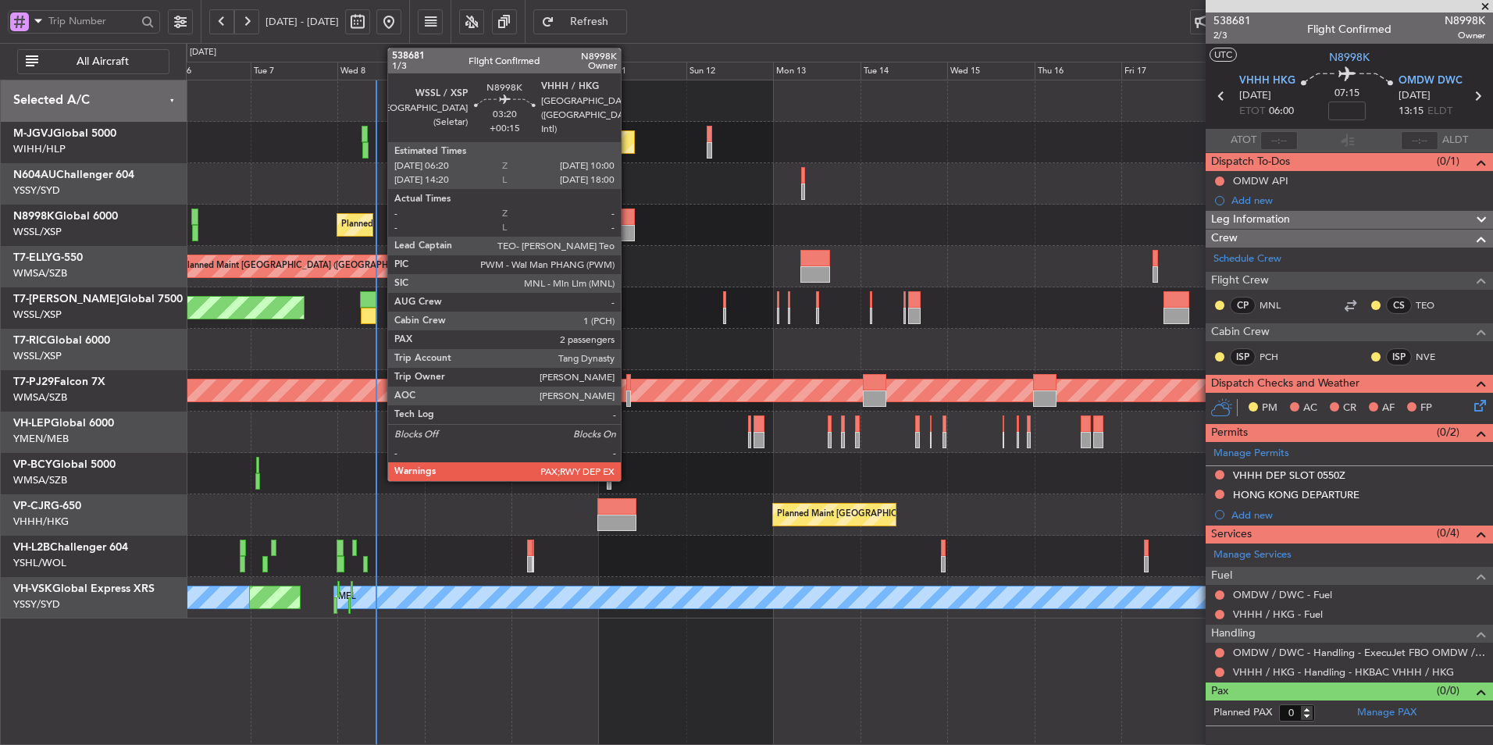
click at [628, 227] on div at bounding box center [628, 233] width 14 height 16
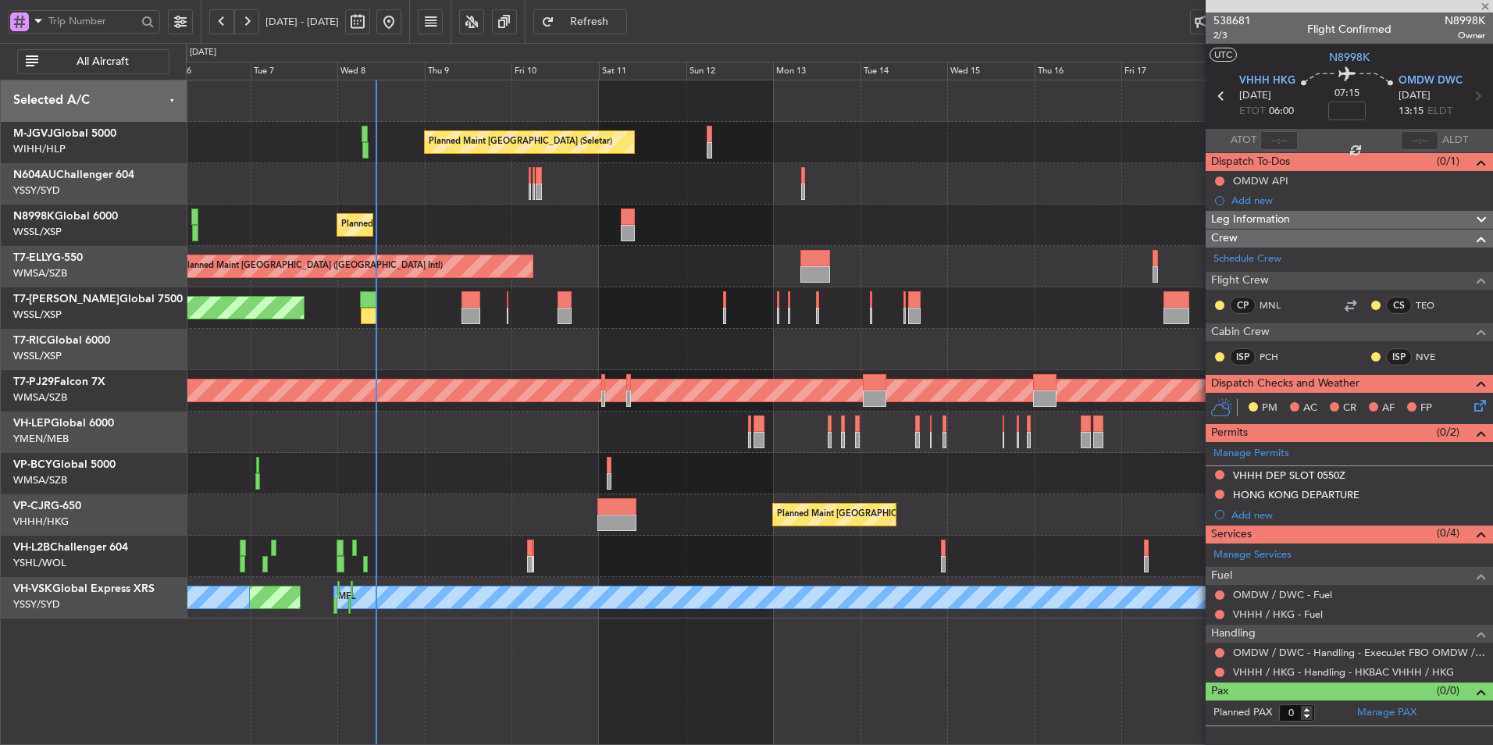
type input "+00:15"
type input "2"
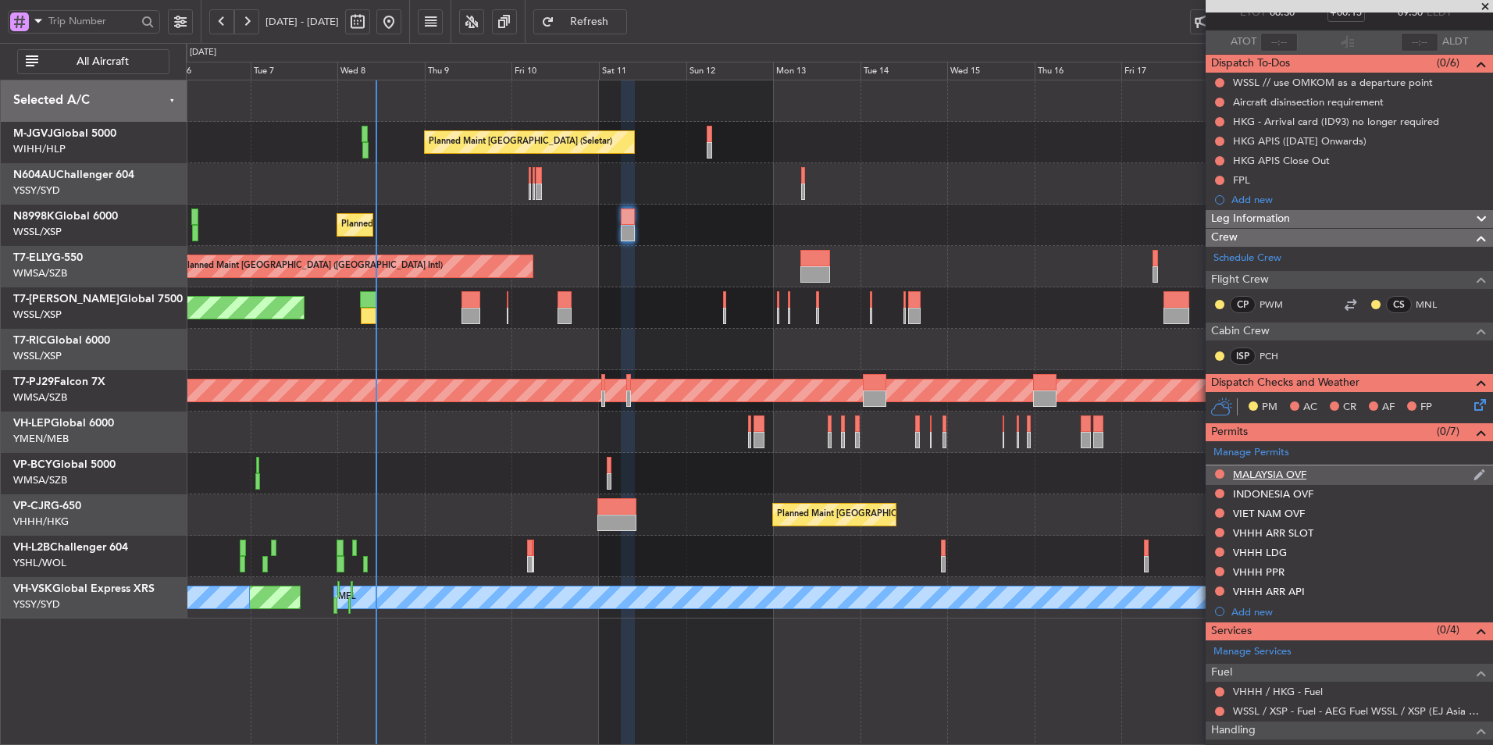
scroll to position [196, 0]
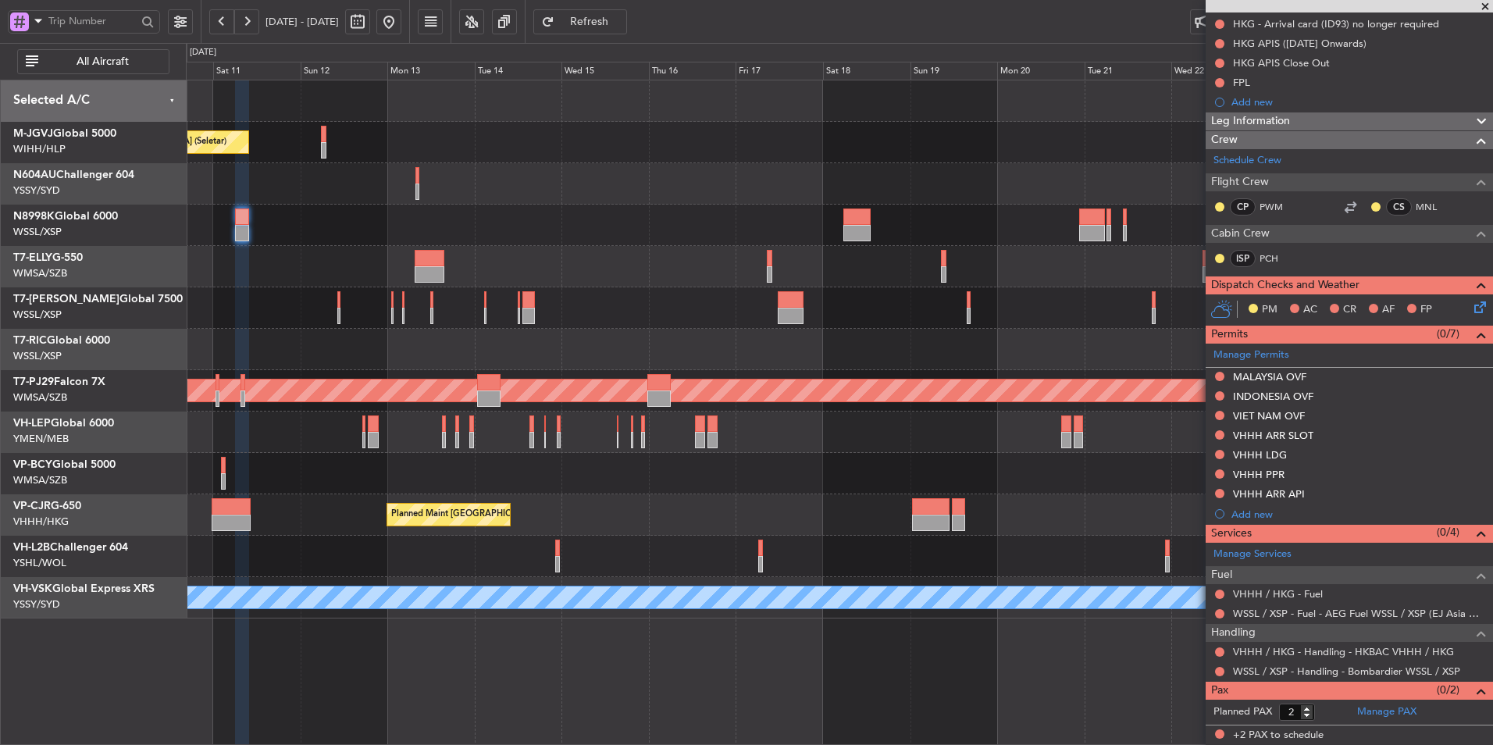
click at [603, 251] on div "Planned Maint [GEOGRAPHIC_DATA] (Seletar) Planned Maint [GEOGRAPHIC_DATA] (Sele…" at bounding box center [839, 349] width 1306 height 538
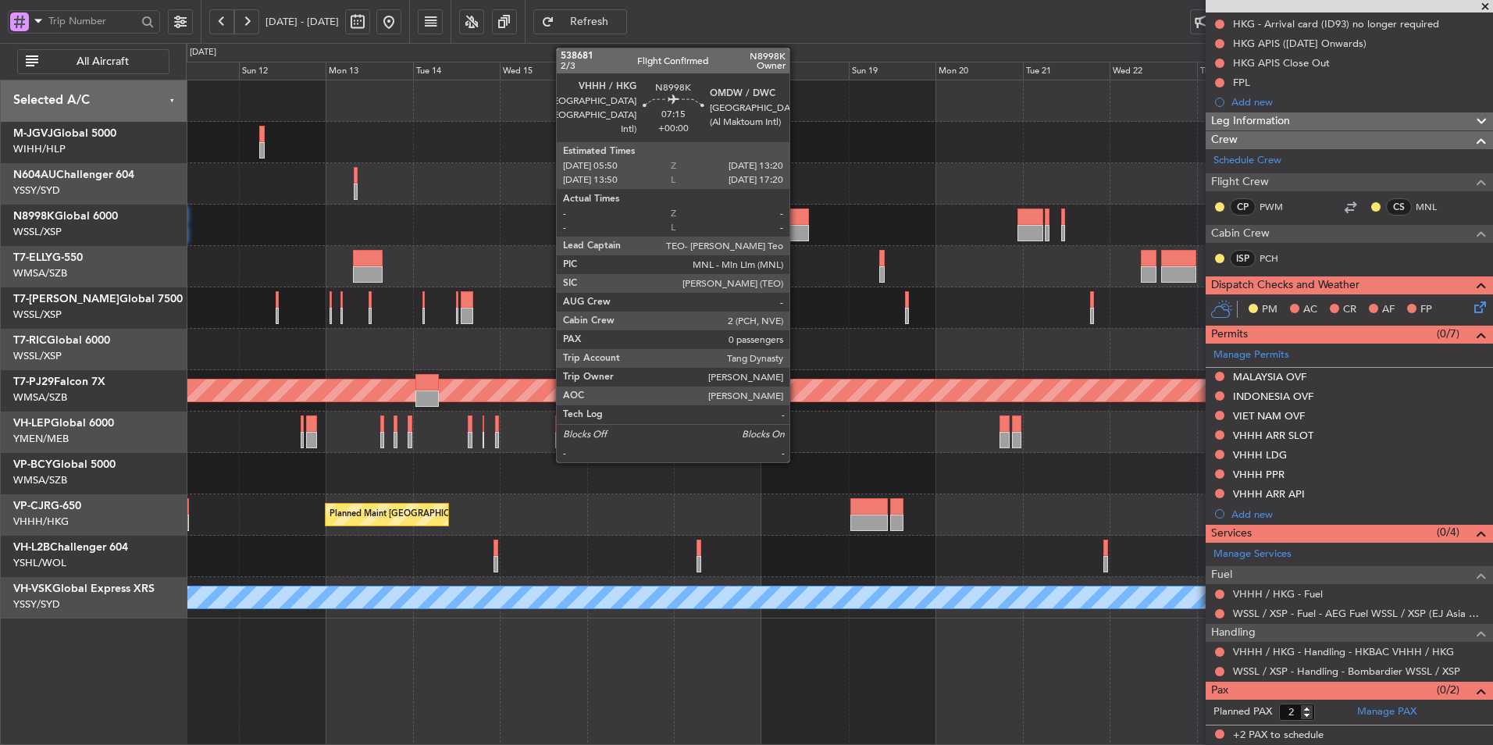
click at [796, 223] on div at bounding box center [795, 216] width 27 height 16
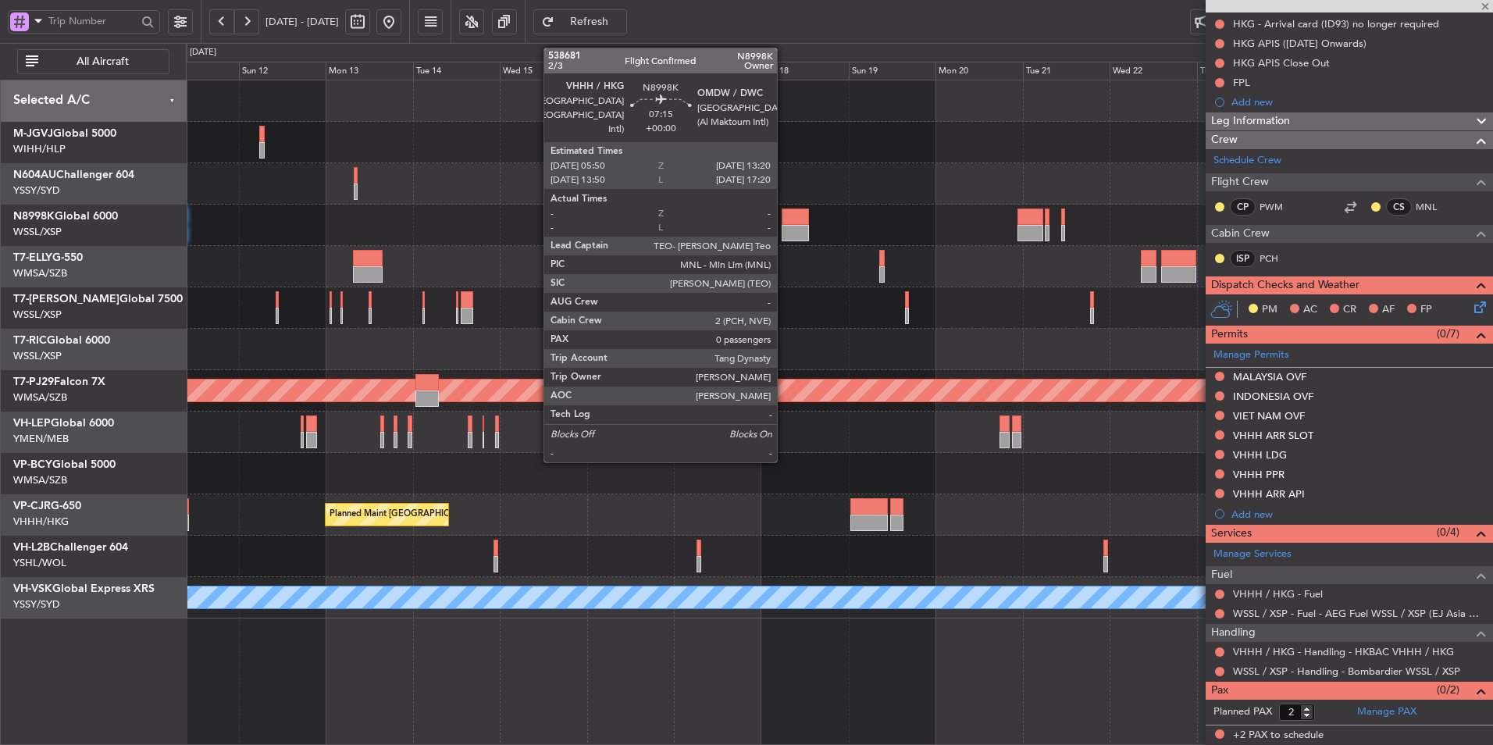
type input "0"
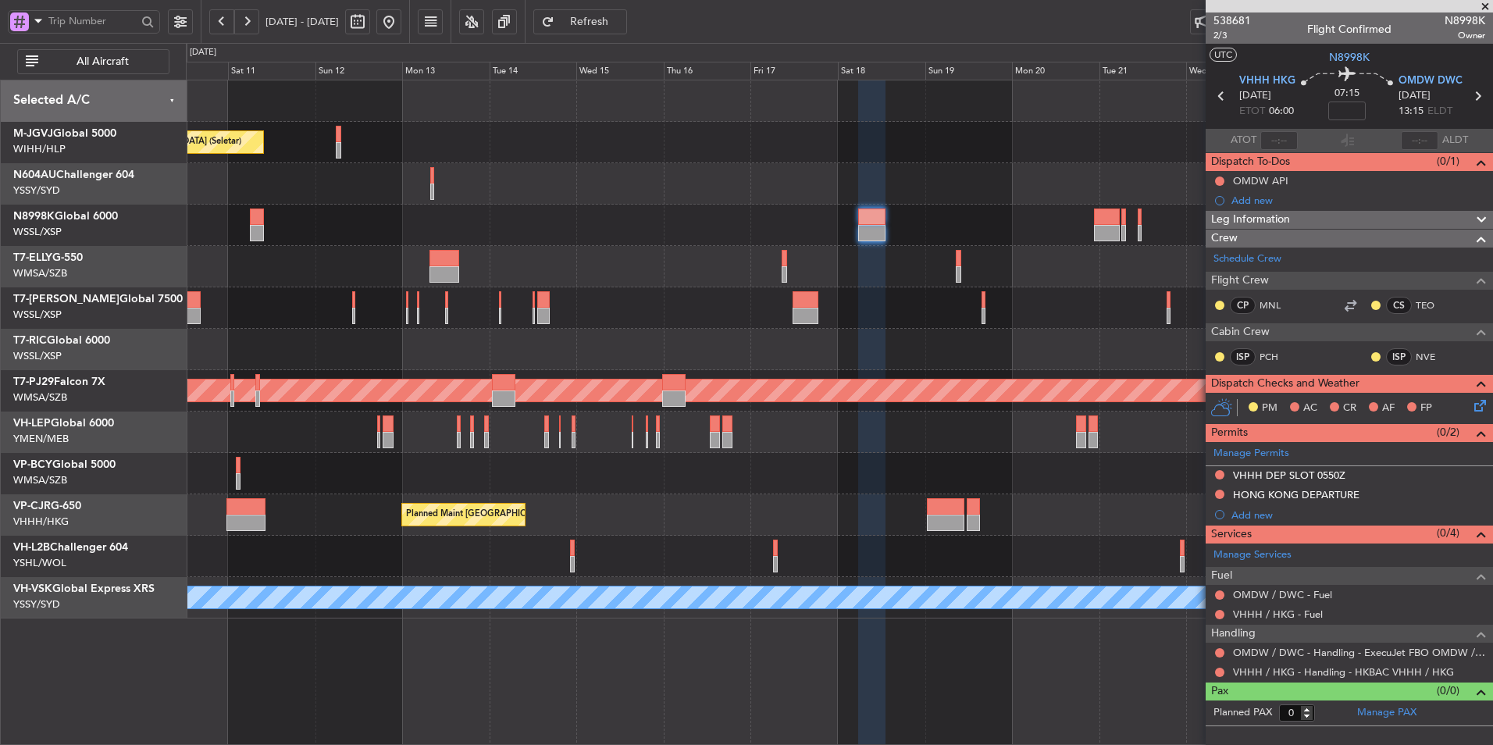
click at [607, 215] on div "Planned Maint [GEOGRAPHIC_DATA] (Seletar) Planned Maint [GEOGRAPHIC_DATA] (Sele…" at bounding box center [839, 349] width 1306 height 538
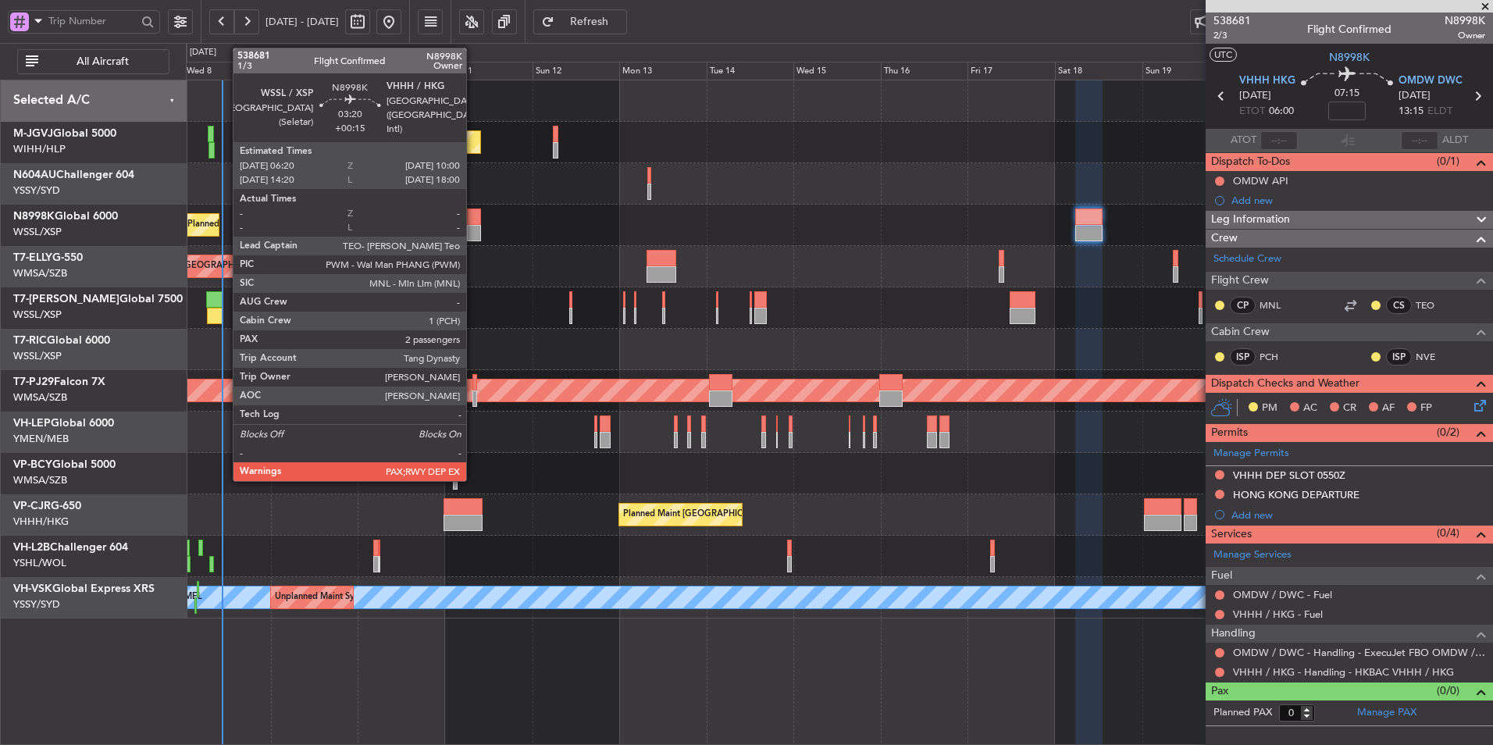
click at [470, 219] on div at bounding box center [474, 216] width 14 height 16
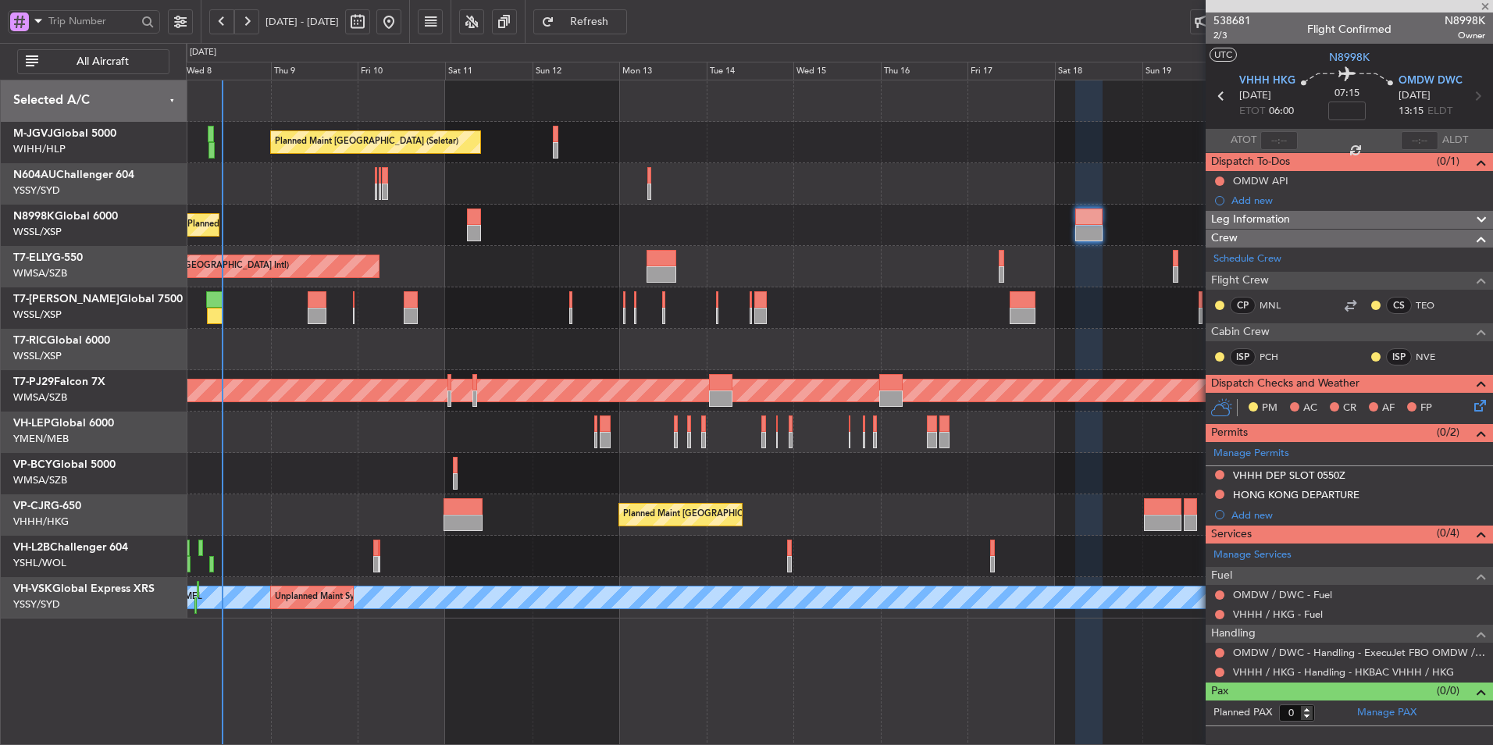
type input "+00:15"
type input "2"
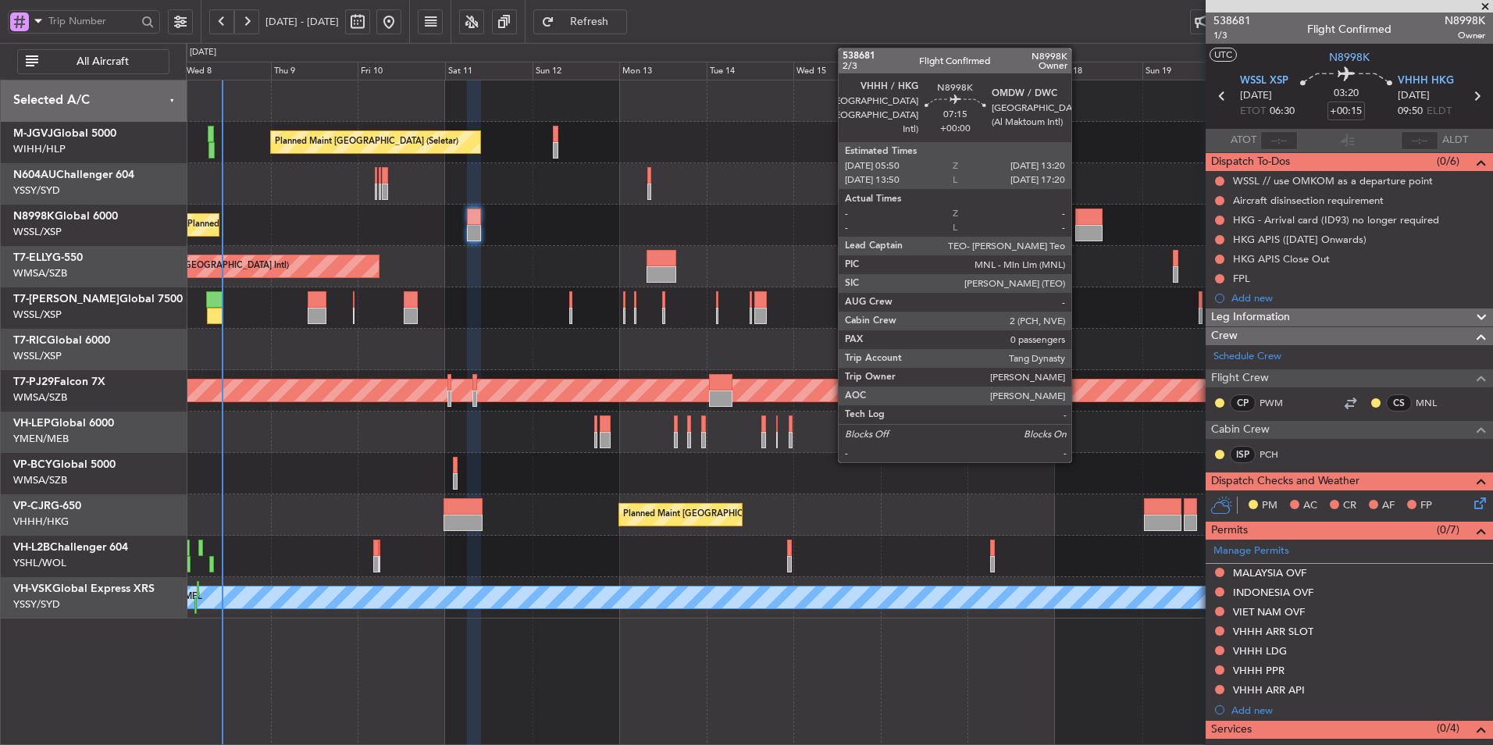
click at [1078, 222] on div at bounding box center [1088, 216] width 27 height 16
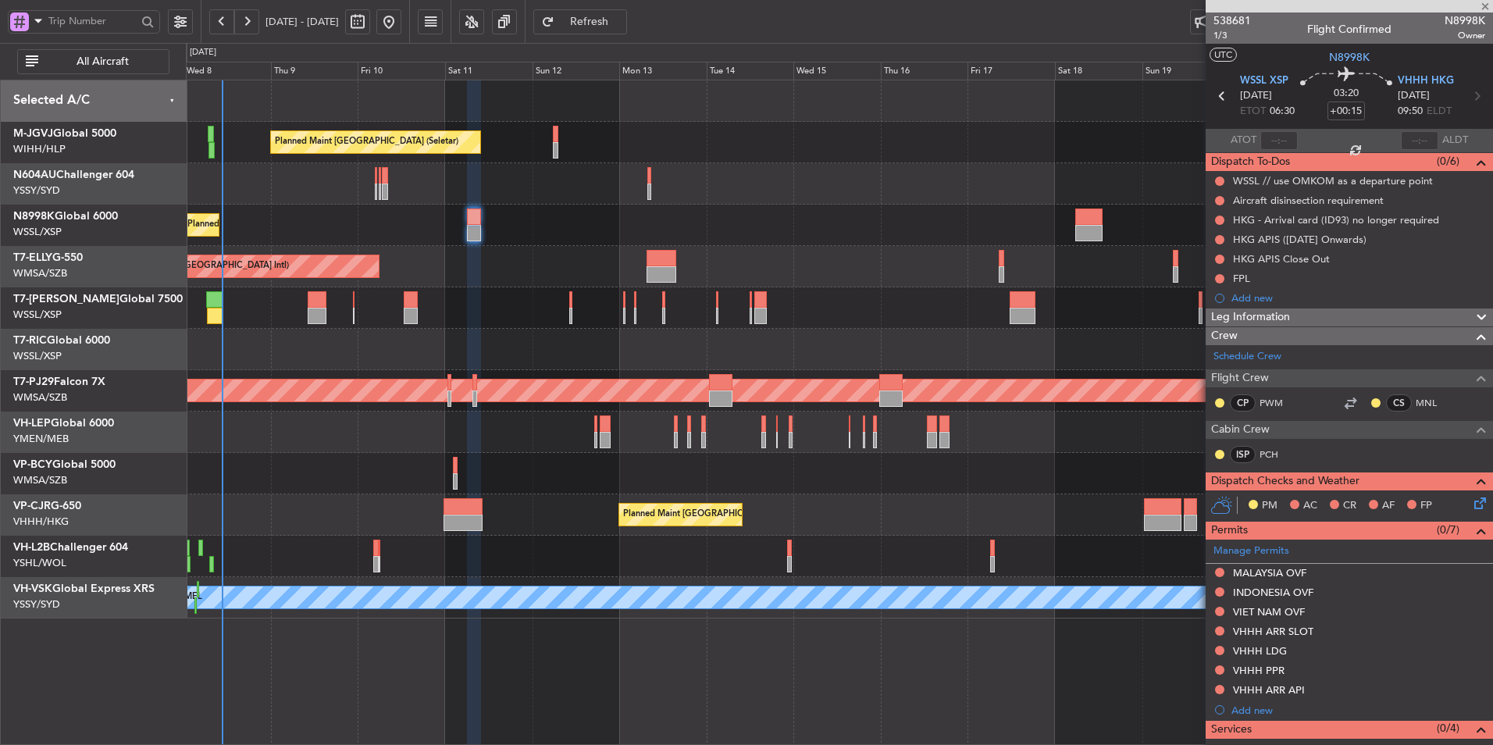
type input "0"
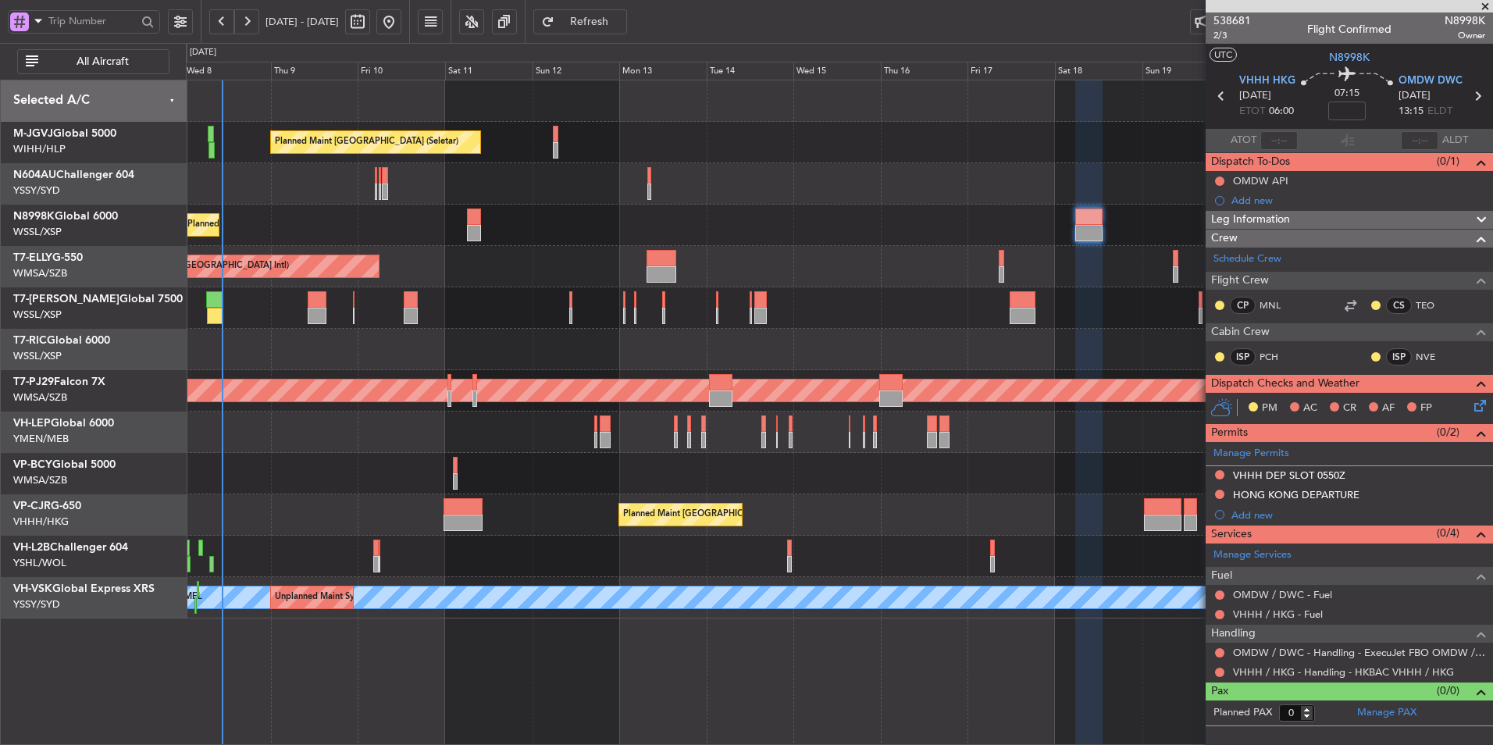
click at [559, 308] on div "Planned Maint [GEOGRAPHIC_DATA] (Seletar)" at bounding box center [839, 307] width 1306 height 41
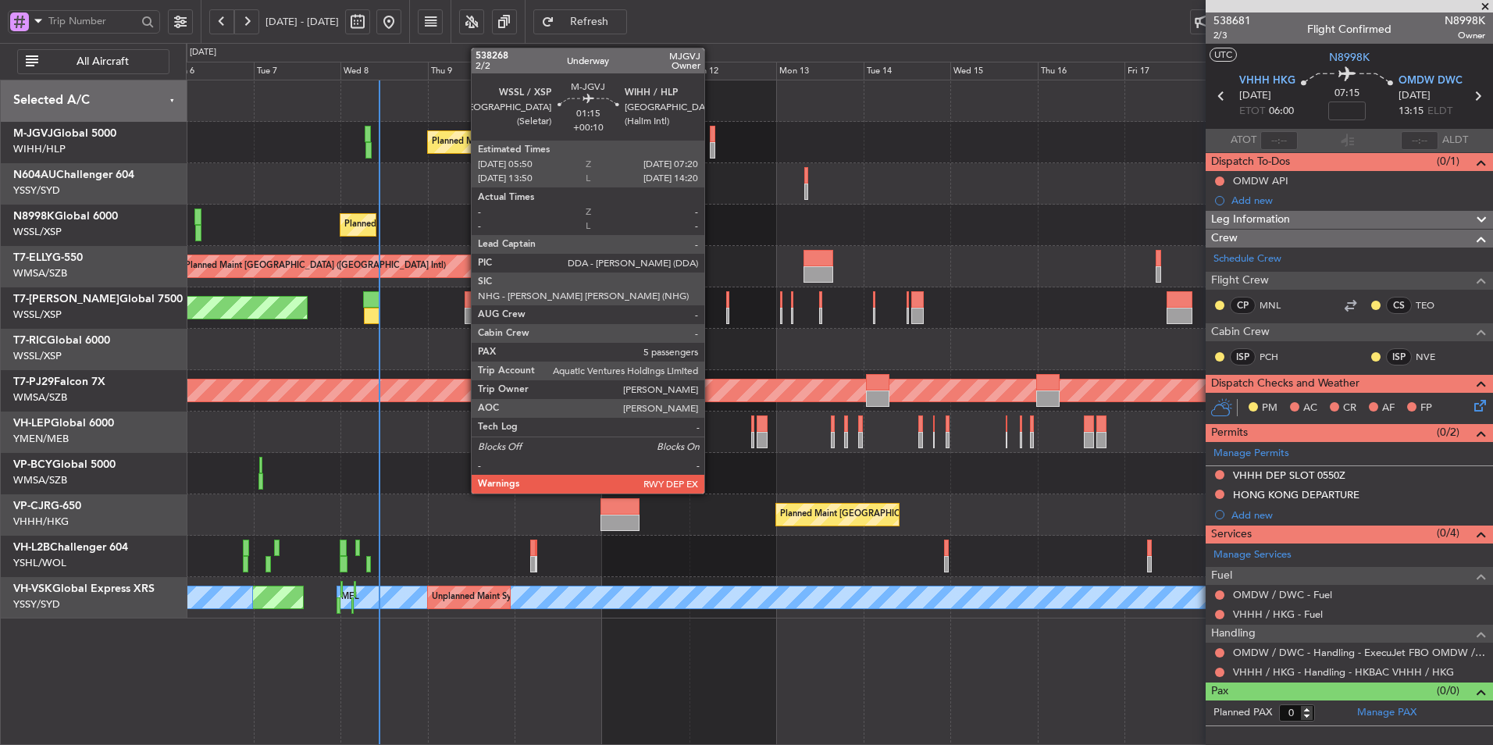
click at [712, 134] on div at bounding box center [712, 134] width 5 height 16
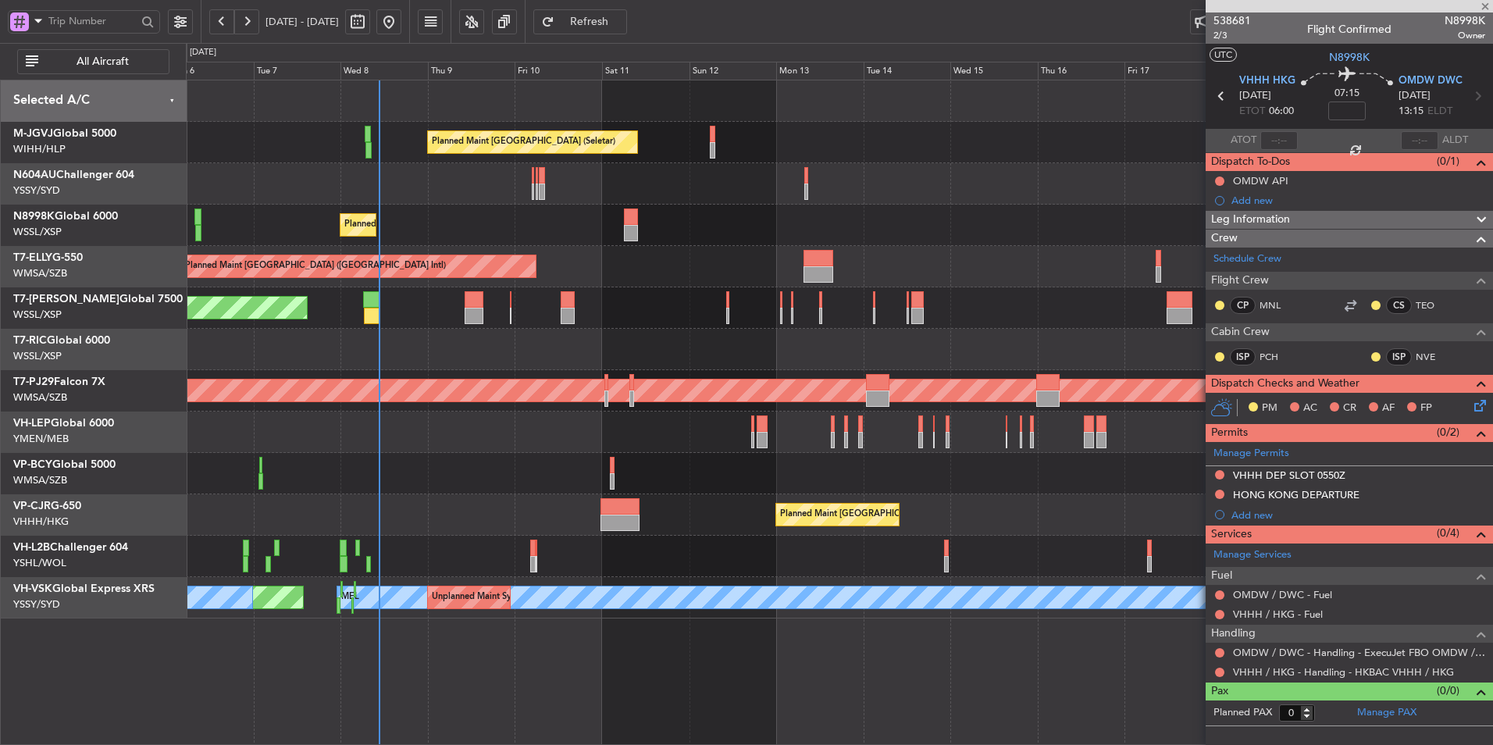
type input "+00:10"
type input "5"
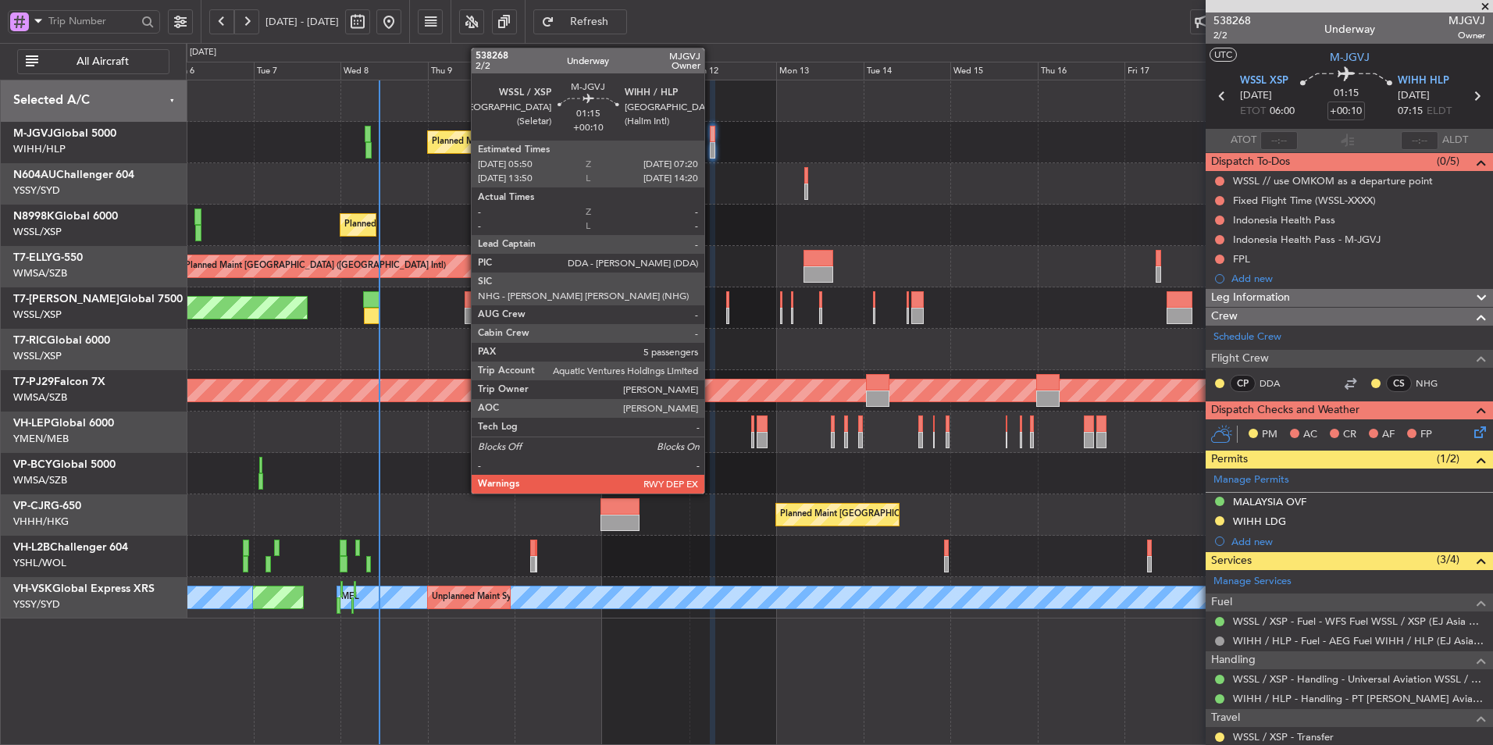
click at [711, 133] on div at bounding box center [712, 134] width 5 height 16
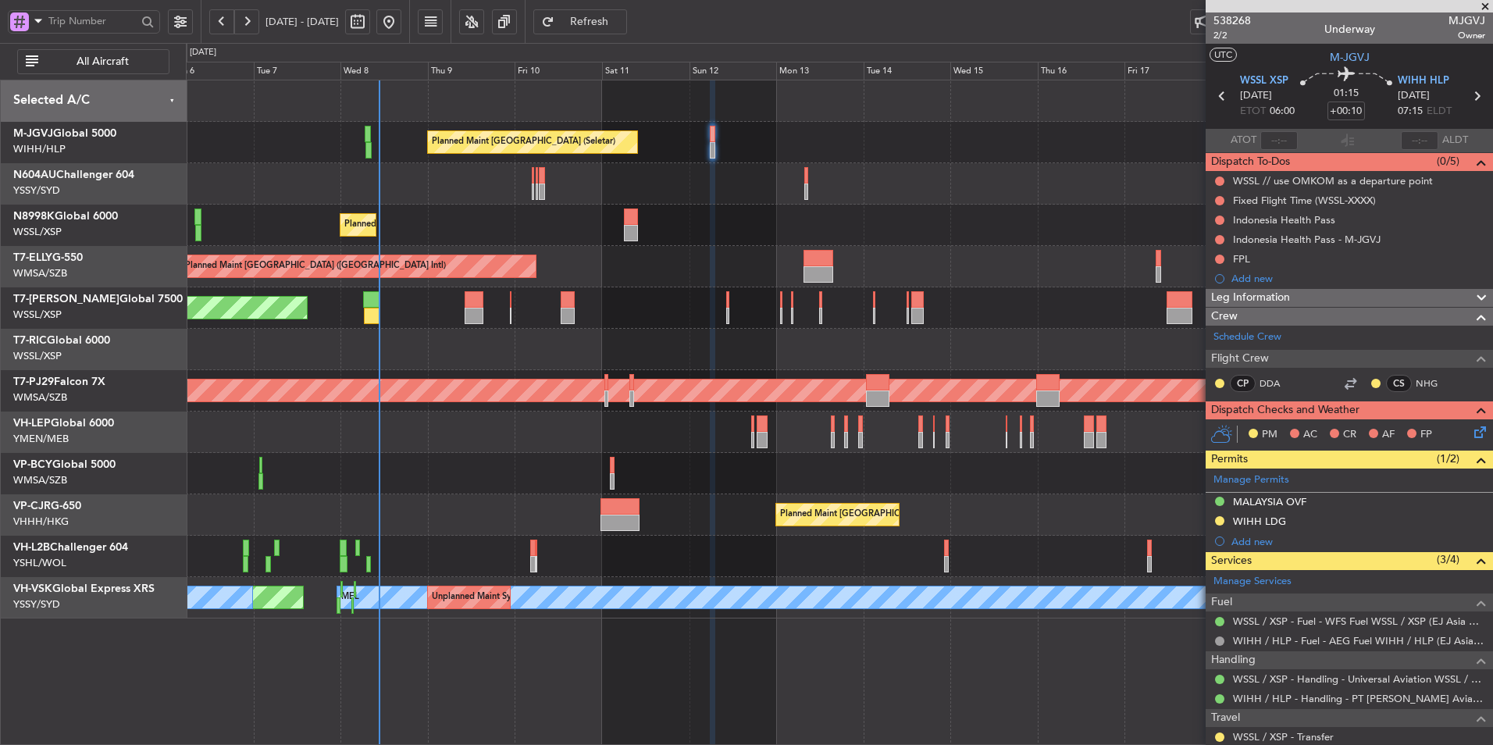
click at [621, 26] on span "Refresh" at bounding box center [589, 21] width 64 height 11
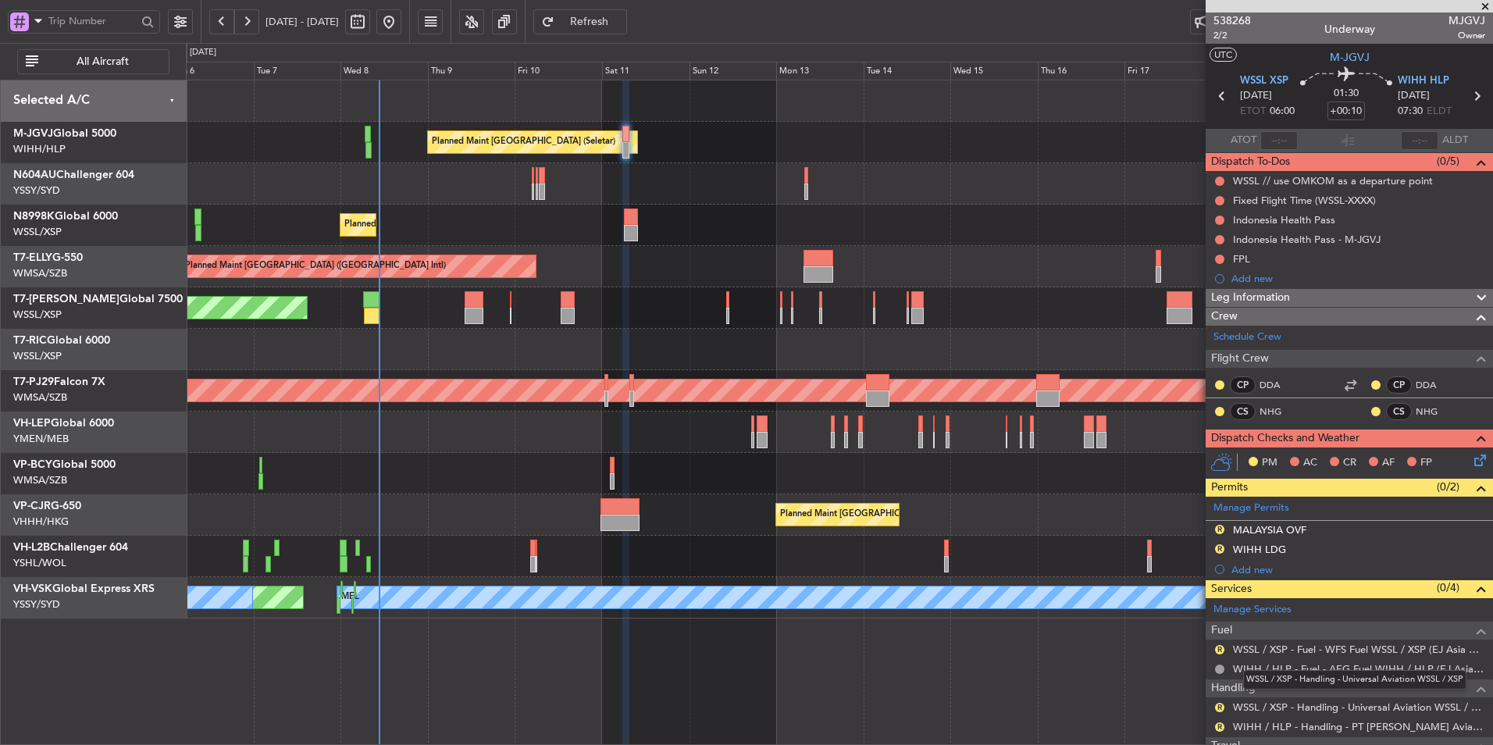
click at [1284, 691] on mat-tooltip-component "WSSL / XSP - Handling - Universal Aviation WSSL / XSP" at bounding box center [1354, 679] width 245 height 41
click at [1350, 706] on div "WIHH / HLP - Handling - PT [PERSON_NAME] Aviasi WIHH / HLP" at bounding box center [1349, 699] width 264 height 20
click at [1320, 707] on link "WSSL / XSP - Handling - Universal Aviation WSSL / XSP" at bounding box center [1359, 706] width 252 height 13
click at [753, 242] on div "Planned Maint [GEOGRAPHIC_DATA] (Seletar)" at bounding box center [839, 225] width 1306 height 41
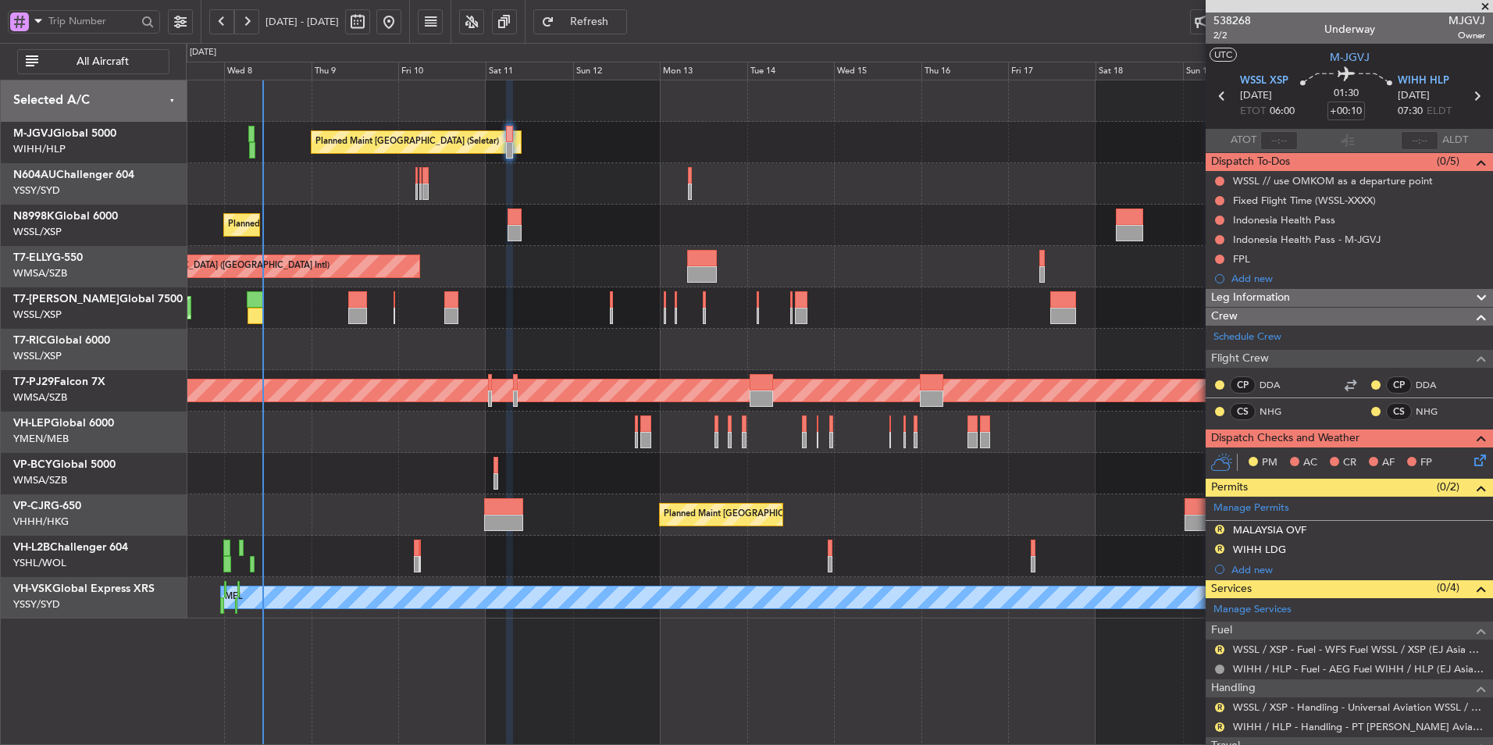
click at [809, 261] on div "Planned Maint [GEOGRAPHIC_DATA] ([GEOGRAPHIC_DATA] Intl)" at bounding box center [839, 266] width 1306 height 41
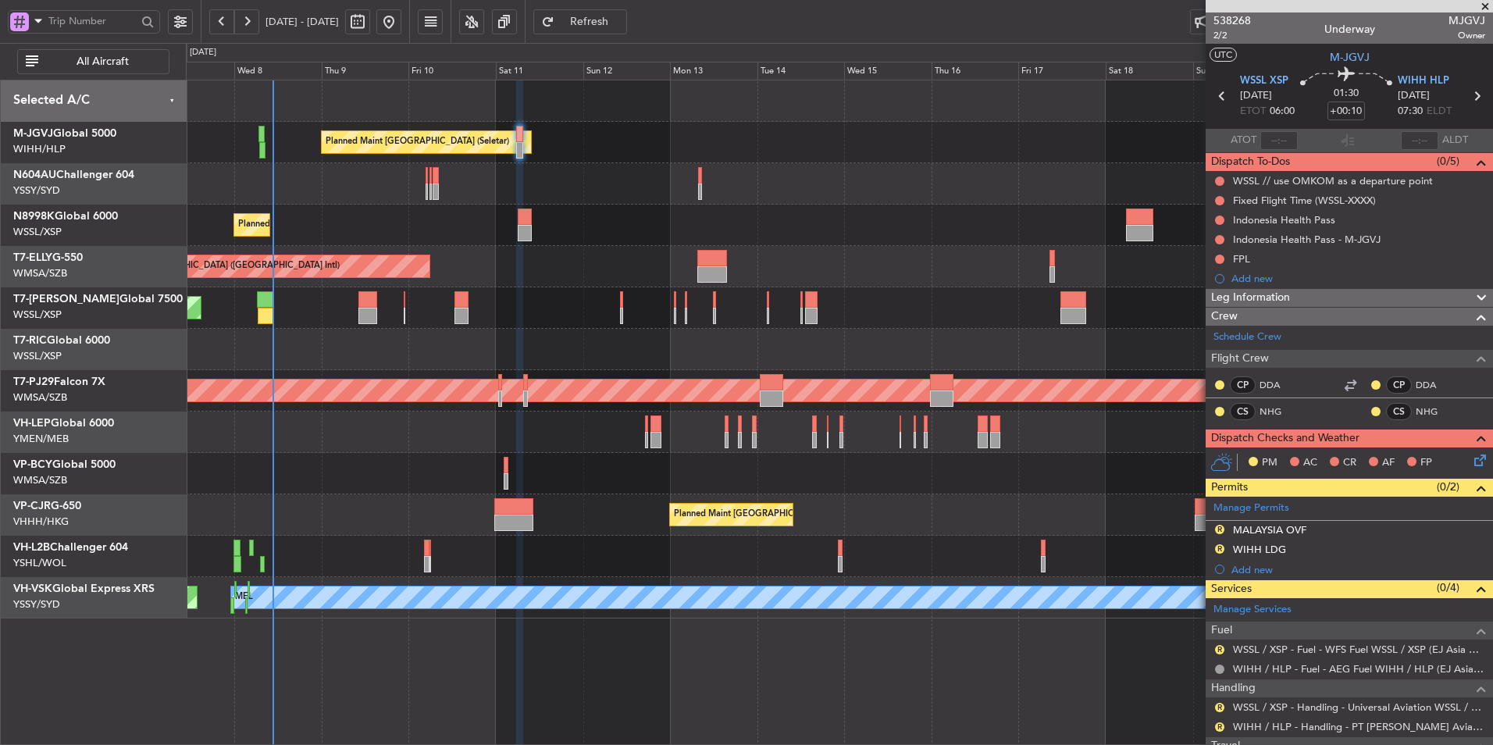
click at [788, 234] on div "Planned Maint [GEOGRAPHIC_DATA] (Seletar)" at bounding box center [839, 225] width 1306 height 41
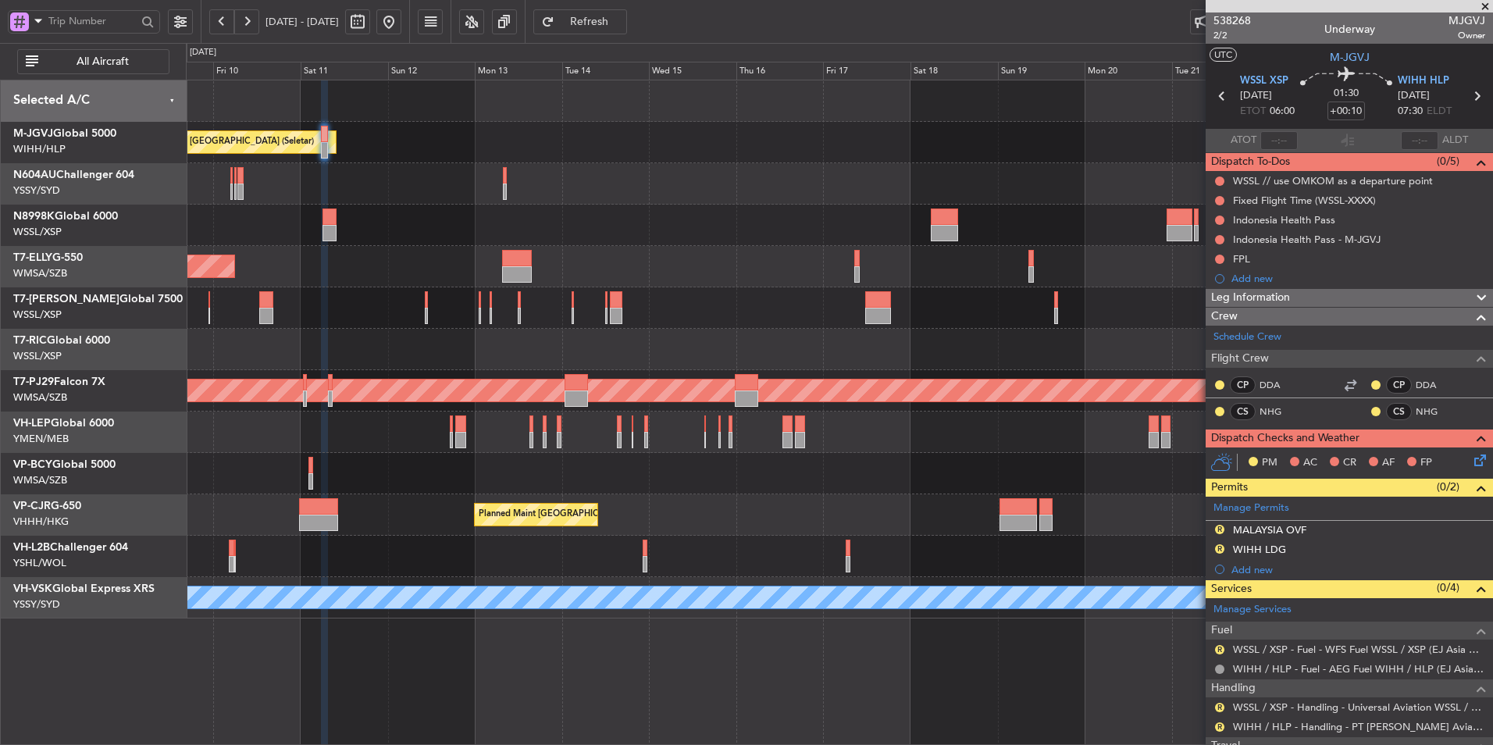
click at [622, 247] on div "Planned Maint [GEOGRAPHIC_DATA] ([GEOGRAPHIC_DATA] Intl)" at bounding box center [839, 266] width 1306 height 41
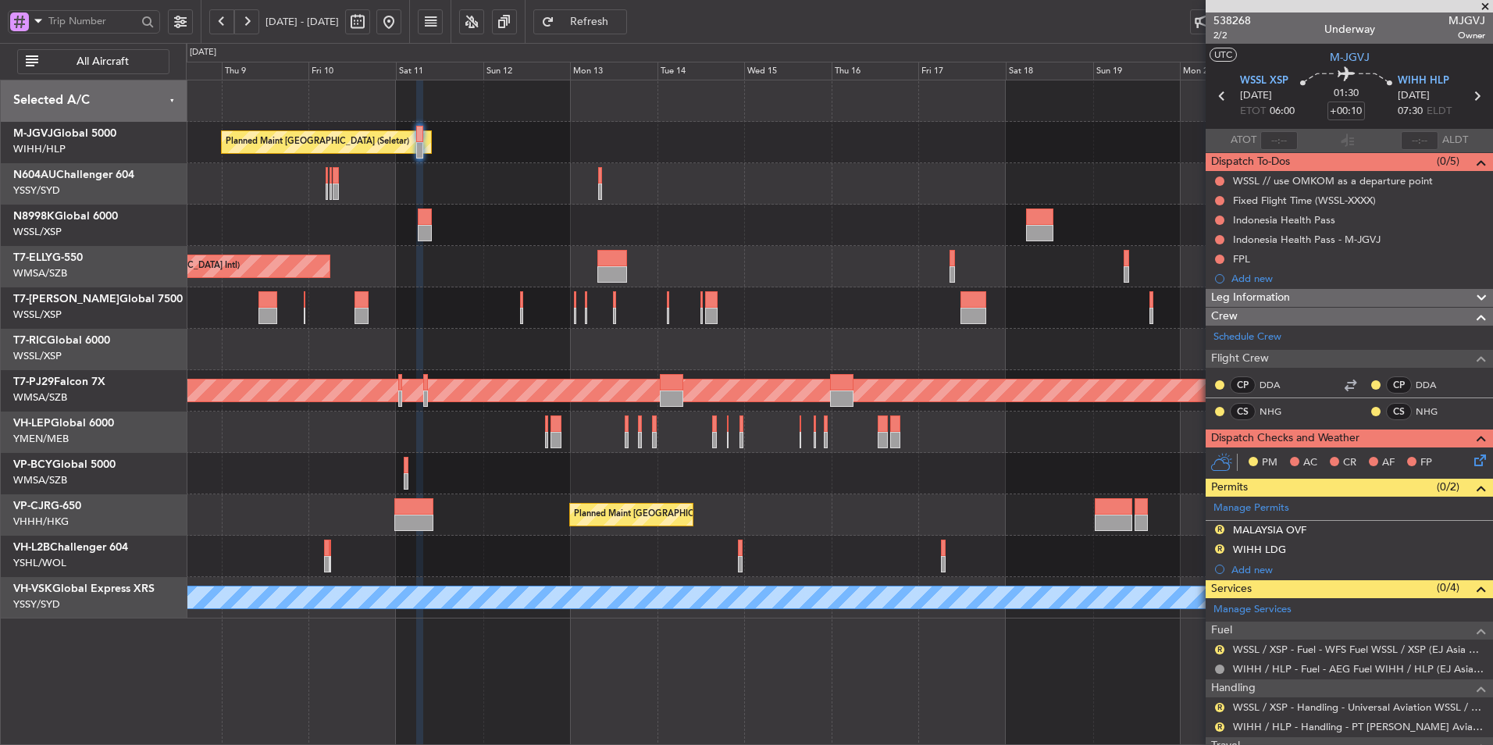
click at [687, 219] on div "Planned Maint [GEOGRAPHIC_DATA] (Seletar)" at bounding box center [839, 225] width 1306 height 41
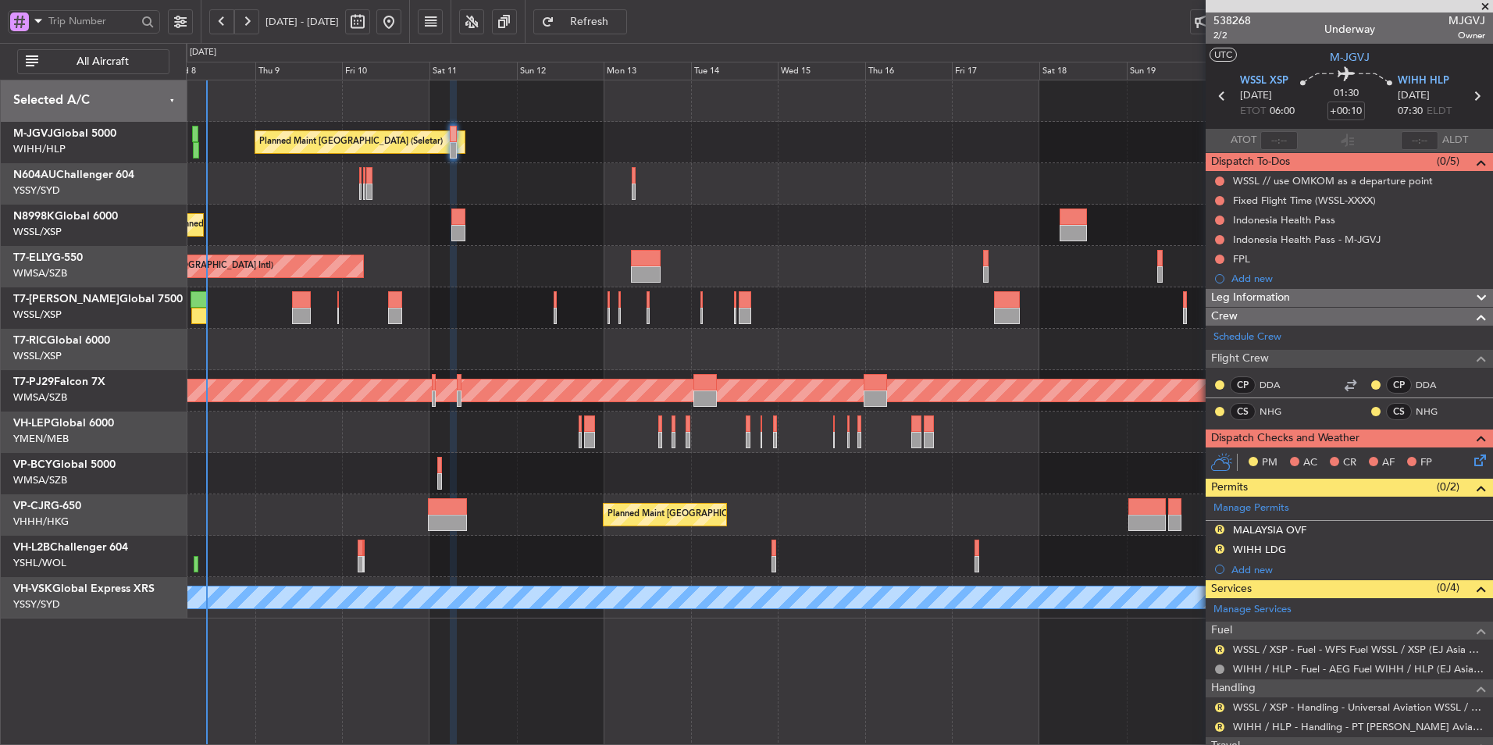
click at [764, 244] on div "Planned Maint [GEOGRAPHIC_DATA] (Seletar)" at bounding box center [839, 225] width 1306 height 41
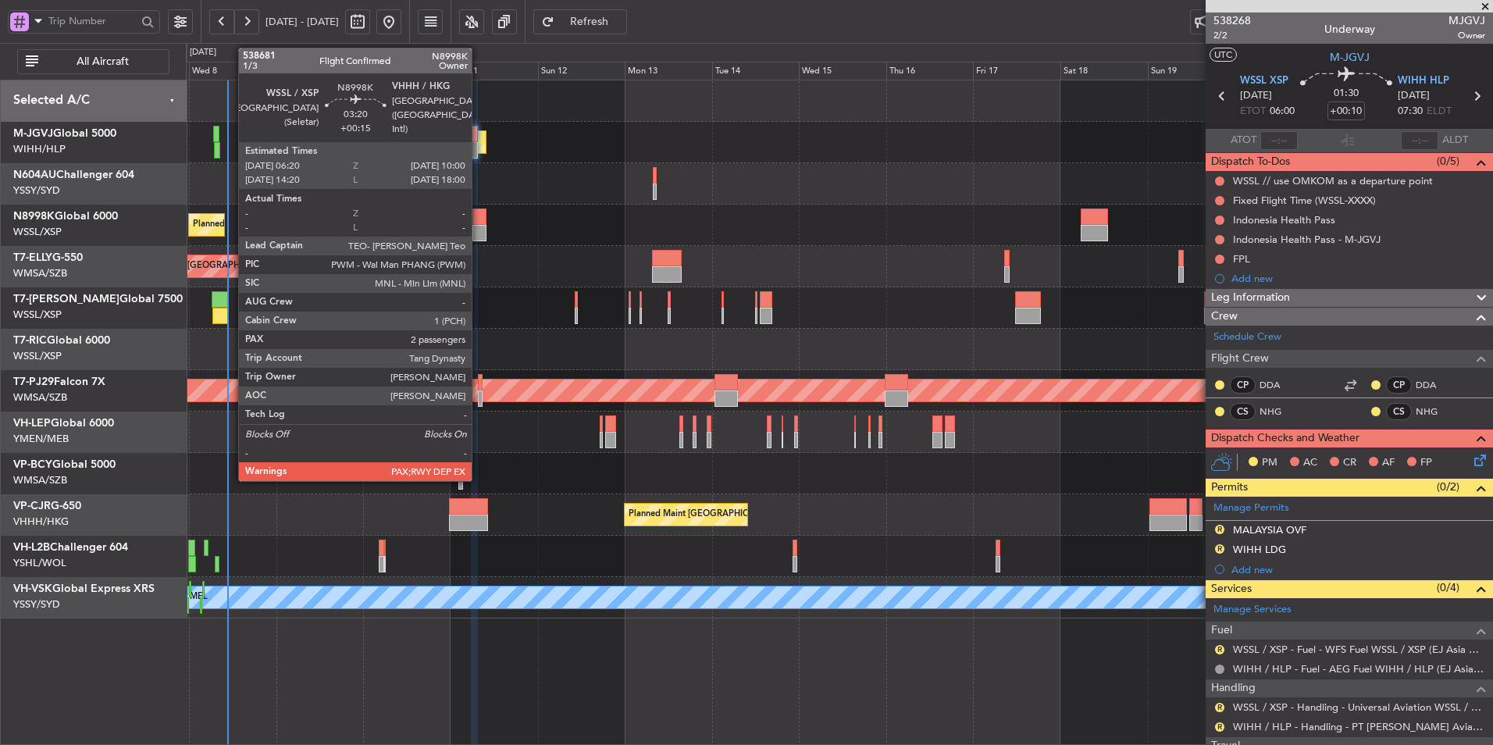
click at [479, 223] on div at bounding box center [479, 216] width 14 height 16
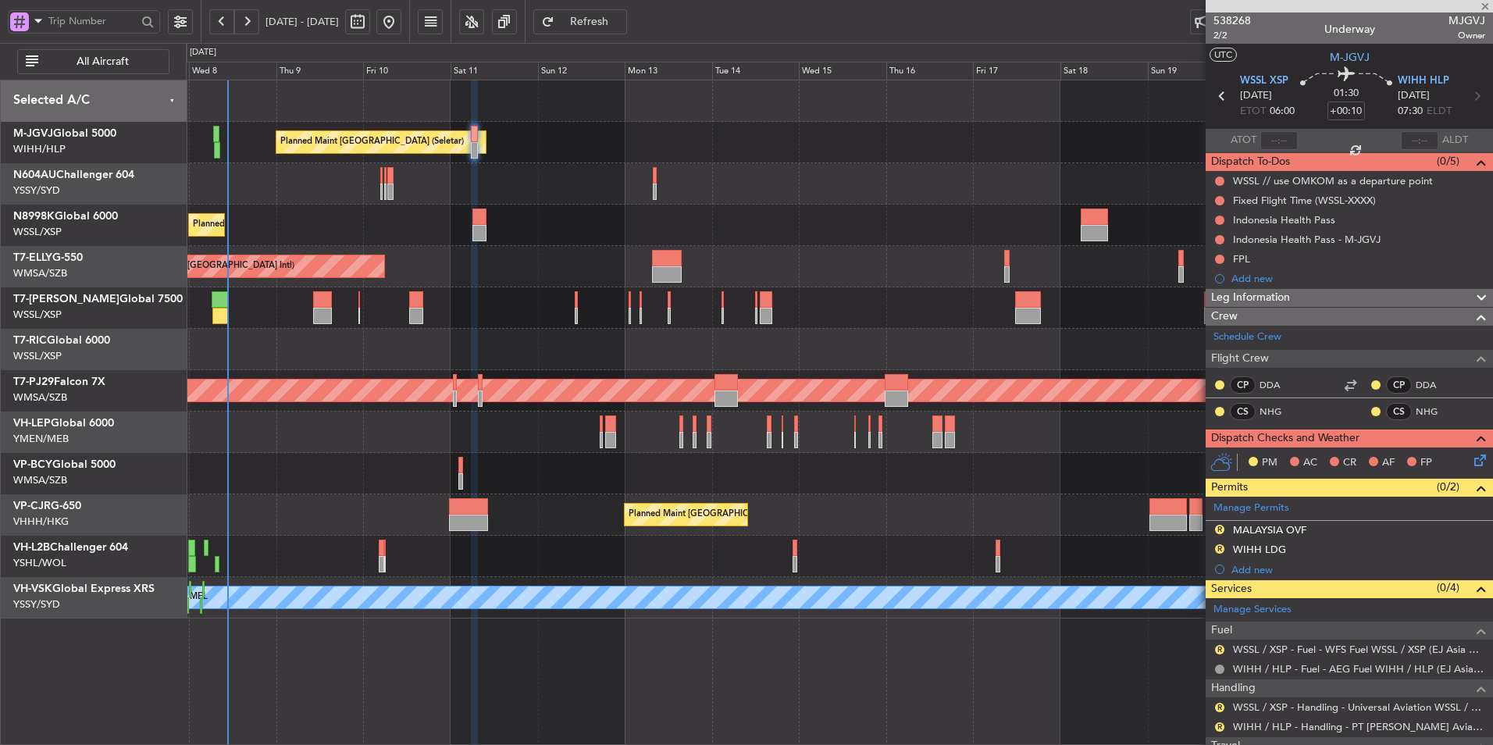
type input "+00:15"
type input "2"
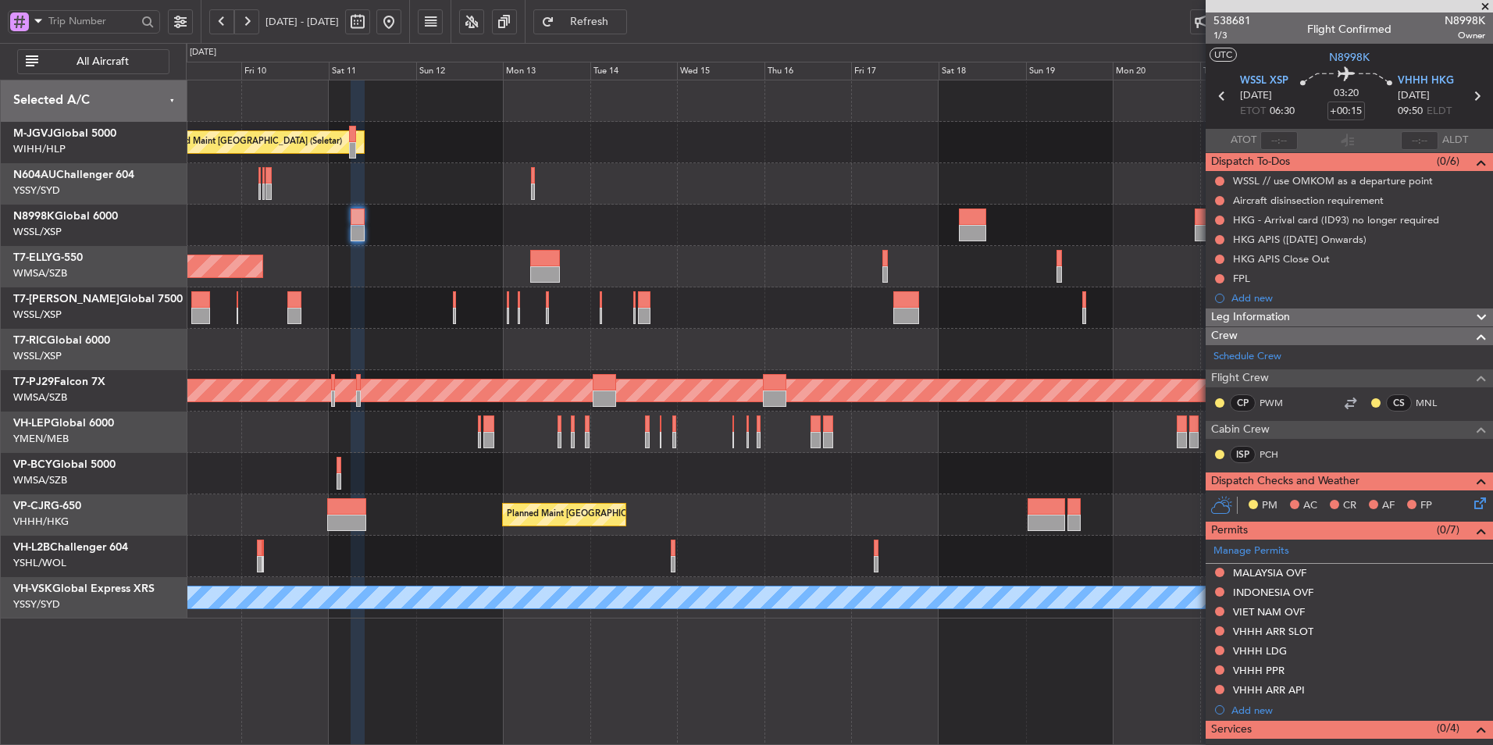
click at [763, 228] on div "Planned Maint [GEOGRAPHIC_DATA] (Seletar)" at bounding box center [839, 225] width 1306 height 41
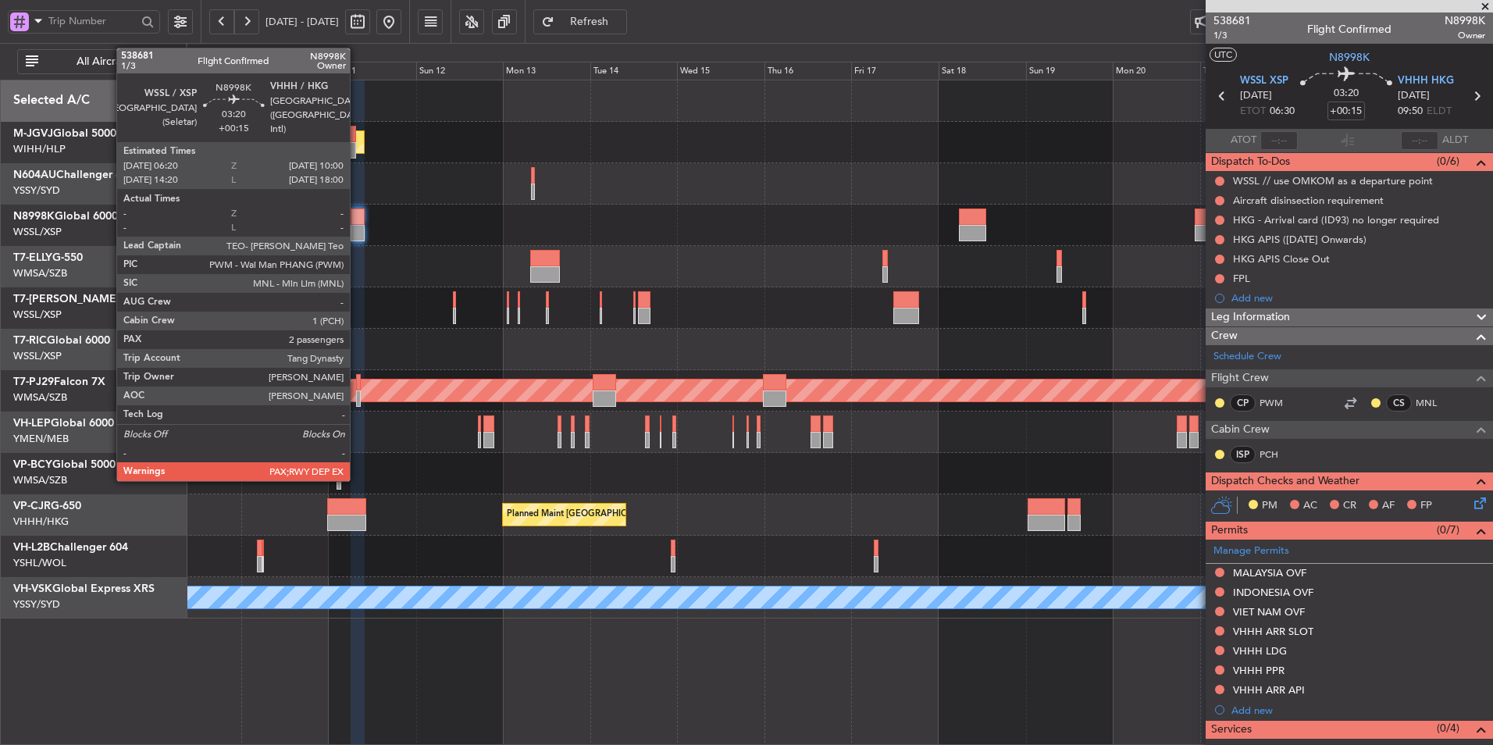
click at [358, 223] on div at bounding box center [358, 216] width 14 height 16
click at [359, 223] on div at bounding box center [358, 216] width 14 height 16
click at [354, 221] on div at bounding box center [358, 216] width 14 height 16
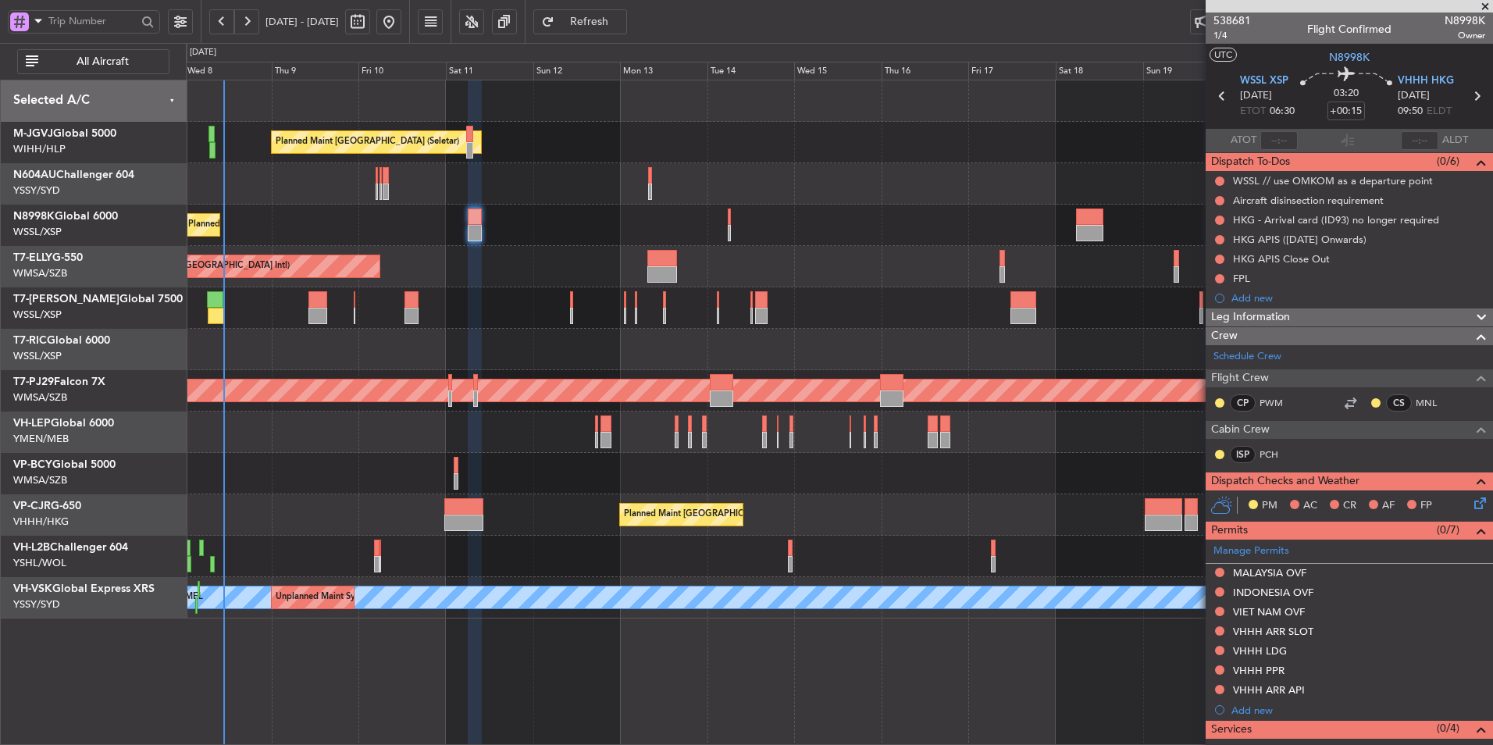
click at [747, 217] on div "Planned Maint [GEOGRAPHIC_DATA] (Seletar)" at bounding box center [839, 225] width 1306 height 41
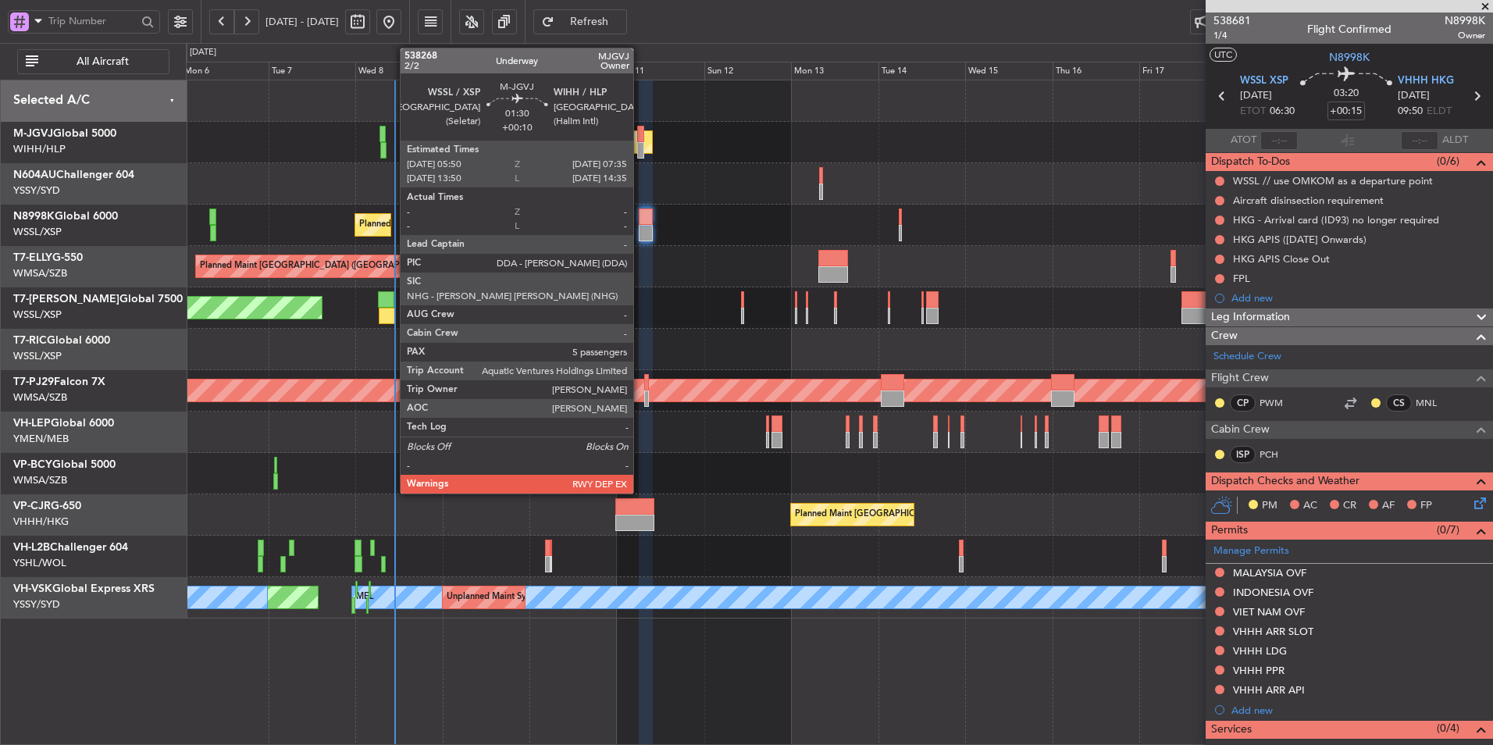
click at [640, 137] on div at bounding box center [640, 134] width 7 height 16
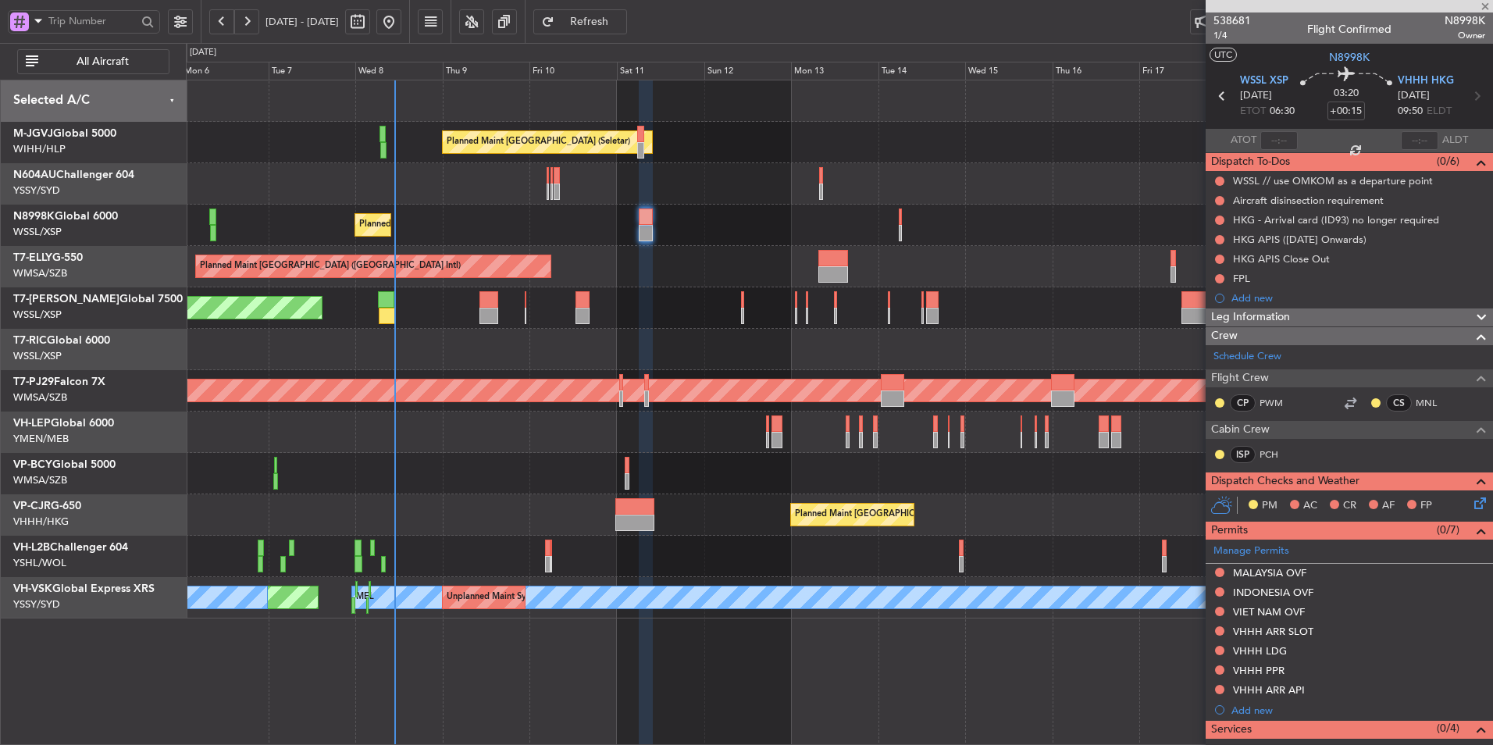
click at [854, 163] on div "Planned Maint Singapore (Seletar) Planned Maint Singapore (Seletar) Planned Mai…" at bounding box center [839, 349] width 1306 height 538
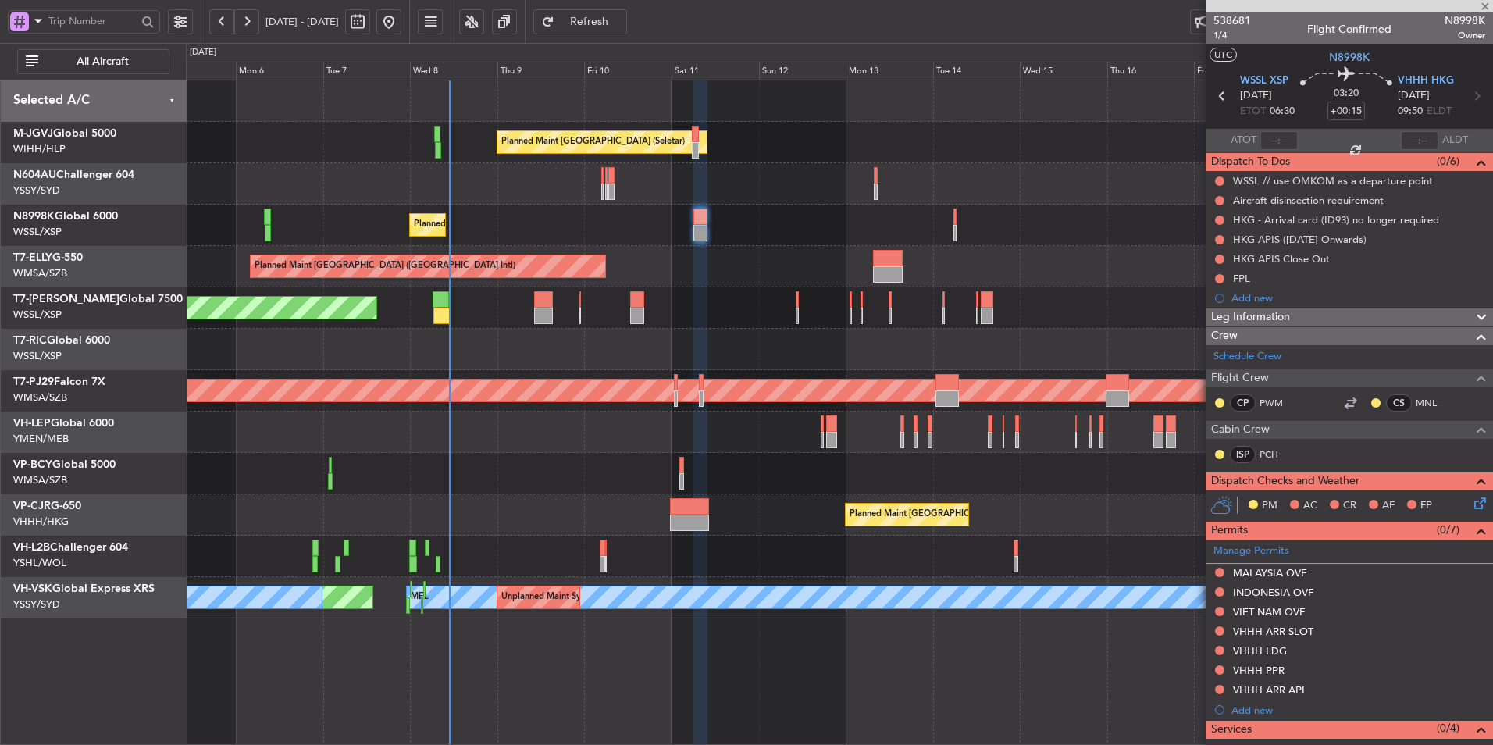
type input "+00:10"
type input "5"
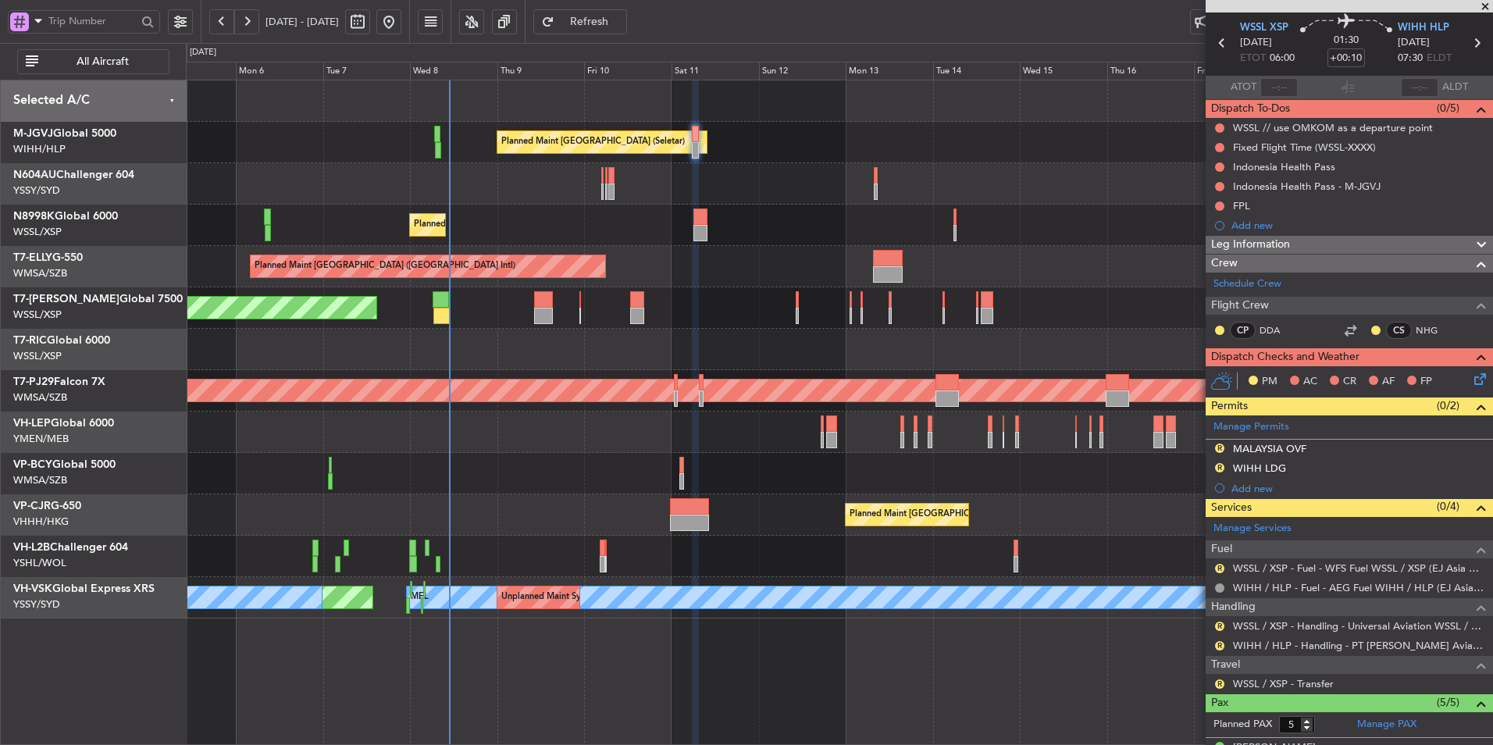
scroll to position [78, 0]
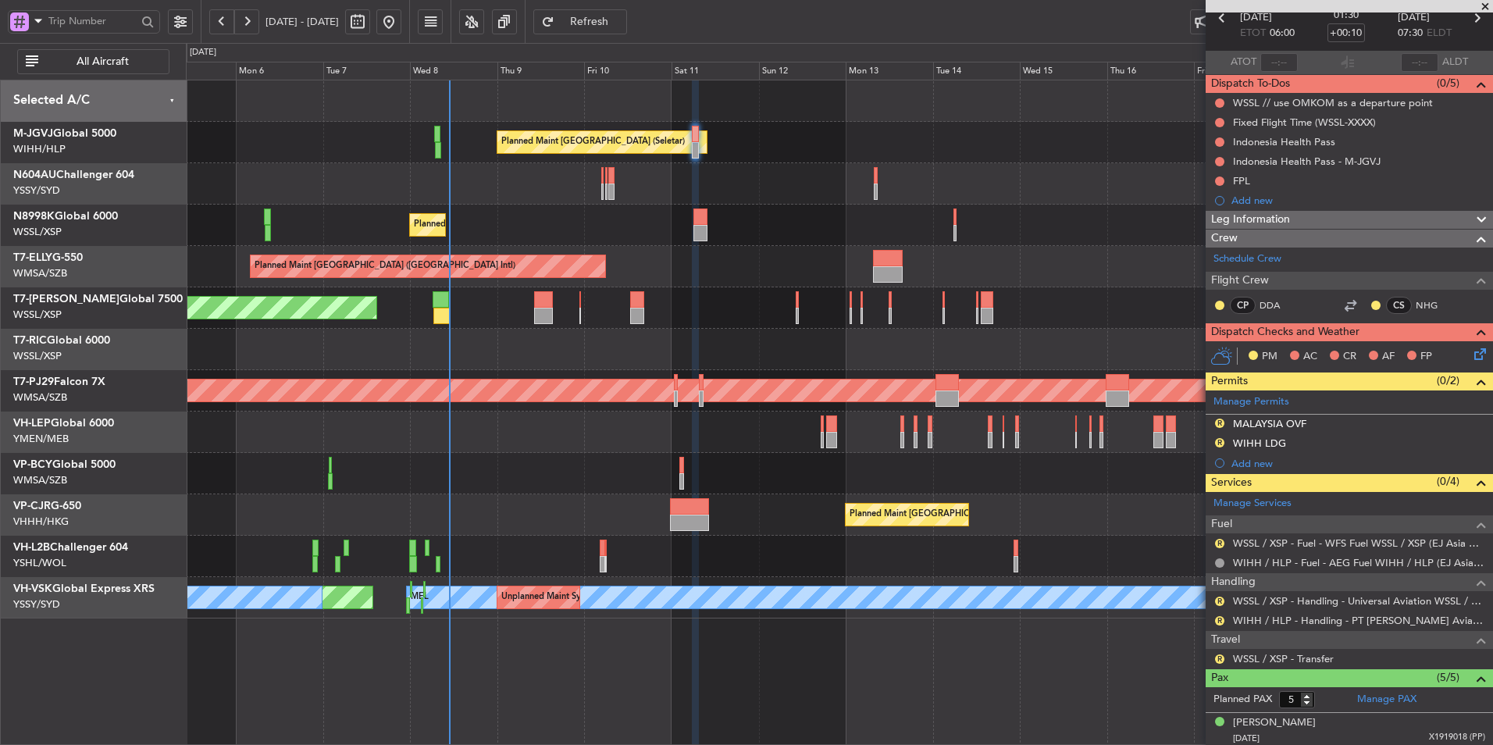
click at [1219, 547] on mat-tooltip-component "Review" at bounding box center [1219, 567] width 56 height 41
click at [1219, 542] on button "R" at bounding box center [1219, 543] width 9 height 9
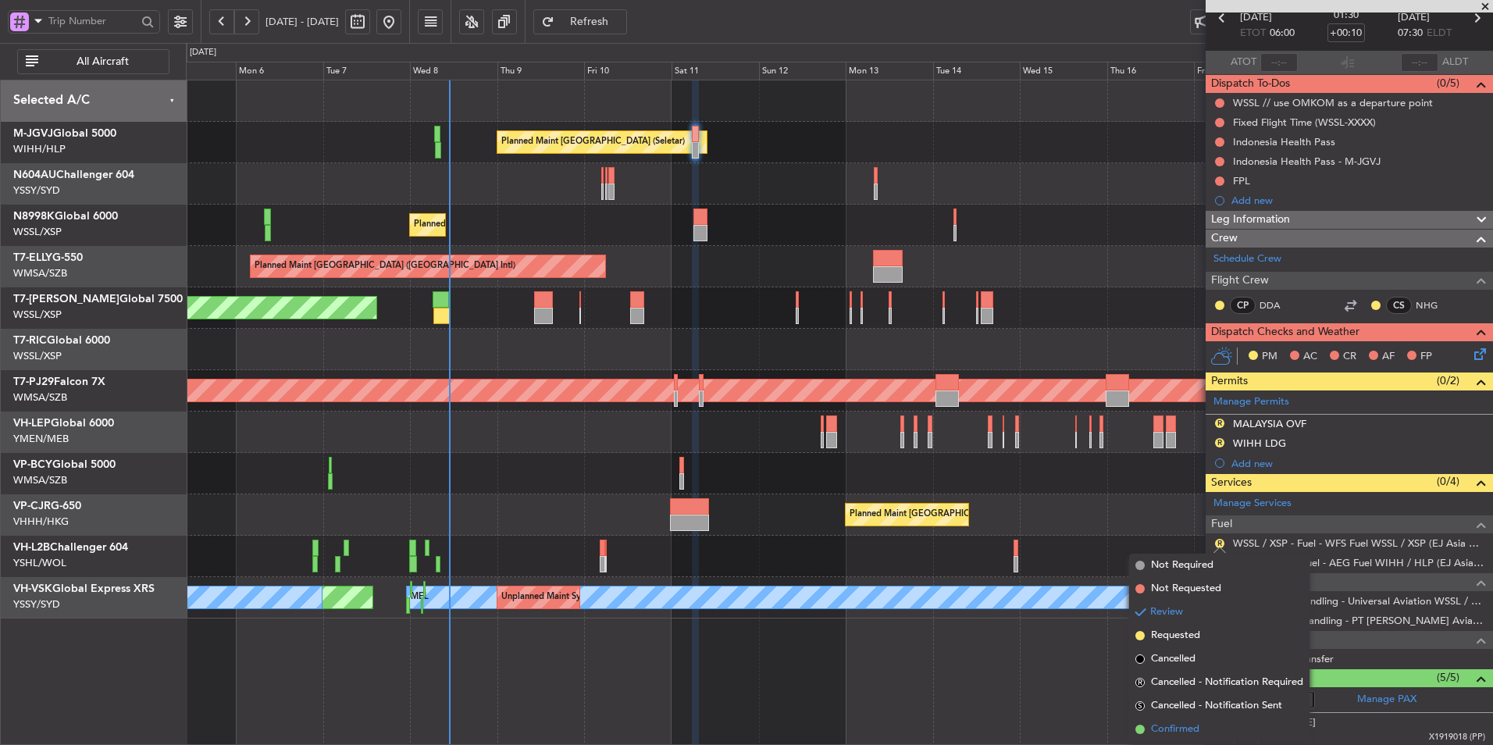
click at [1199, 725] on span "Confirmed" at bounding box center [1175, 729] width 48 height 16
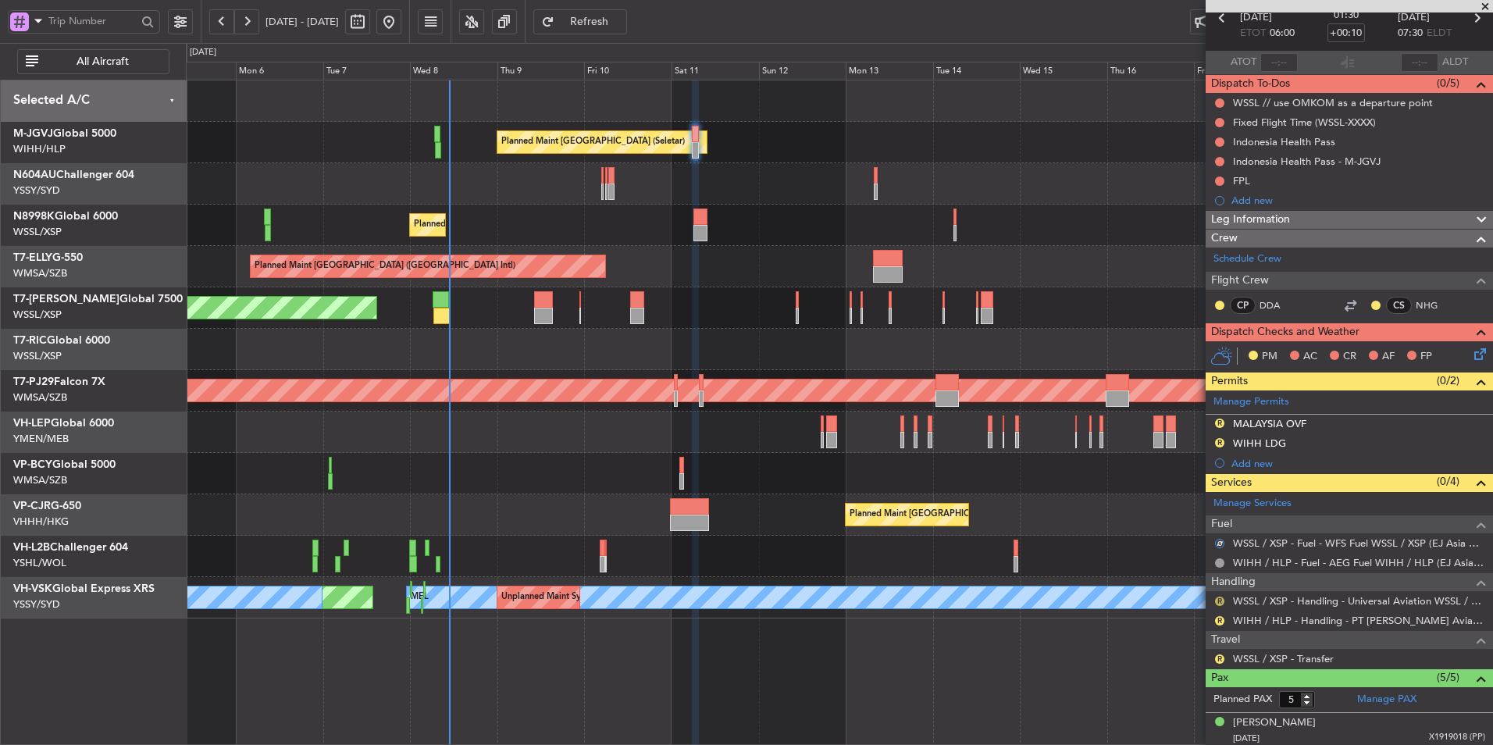
click at [1217, 598] on button "R" at bounding box center [1219, 600] width 9 height 9
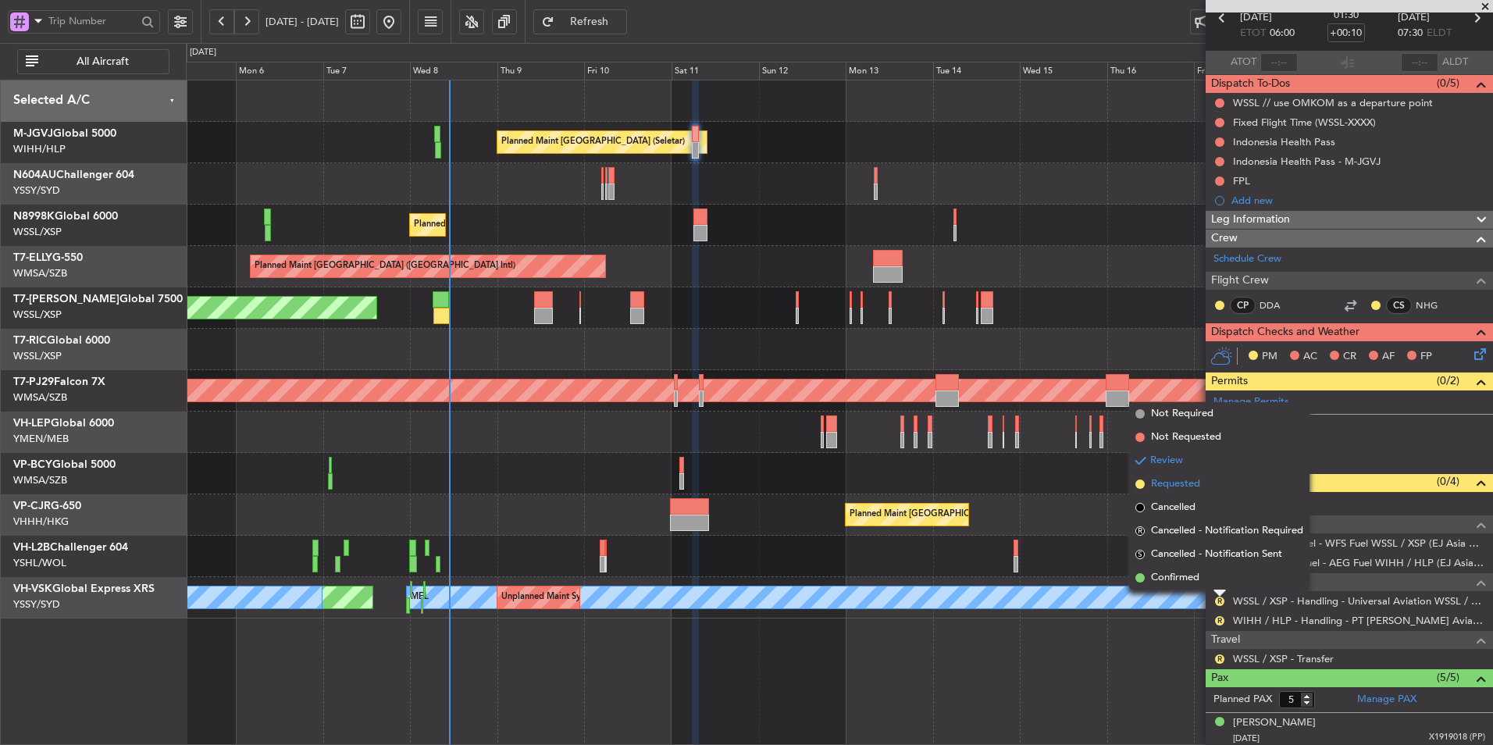
click at [1185, 487] on span "Requested" at bounding box center [1175, 484] width 49 height 16
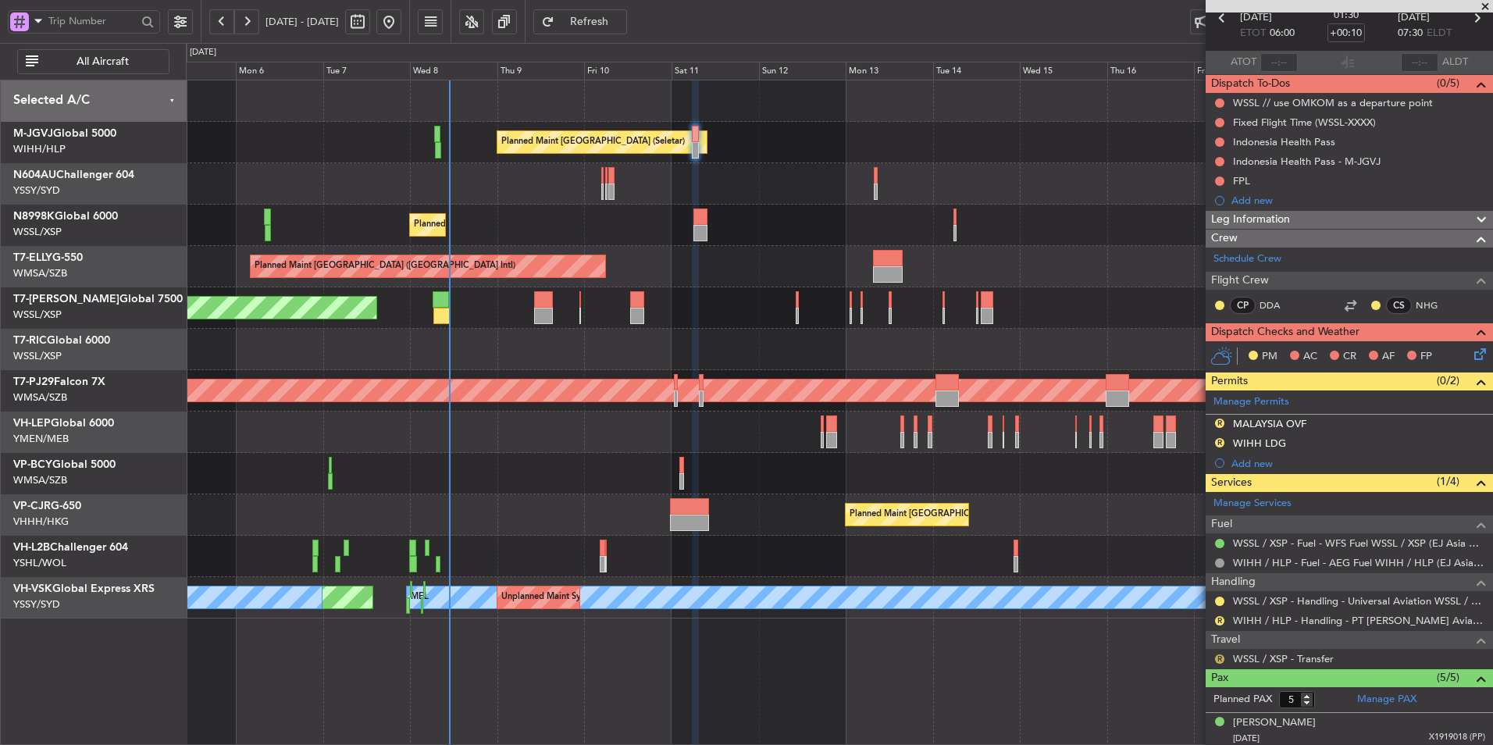
click at [1219, 656] on button "R" at bounding box center [1219, 658] width 9 height 9
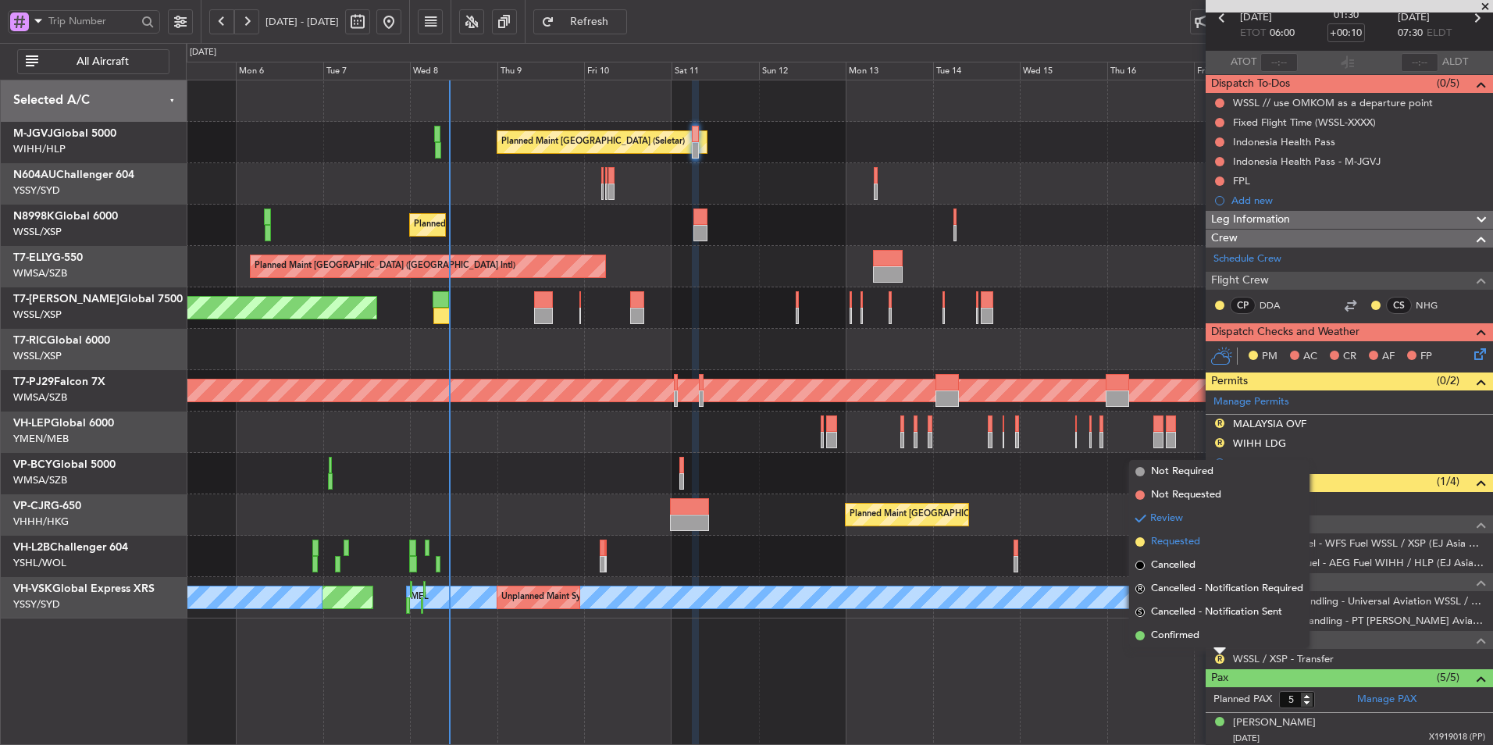
click at [1201, 541] on li "Requested" at bounding box center [1219, 541] width 180 height 23
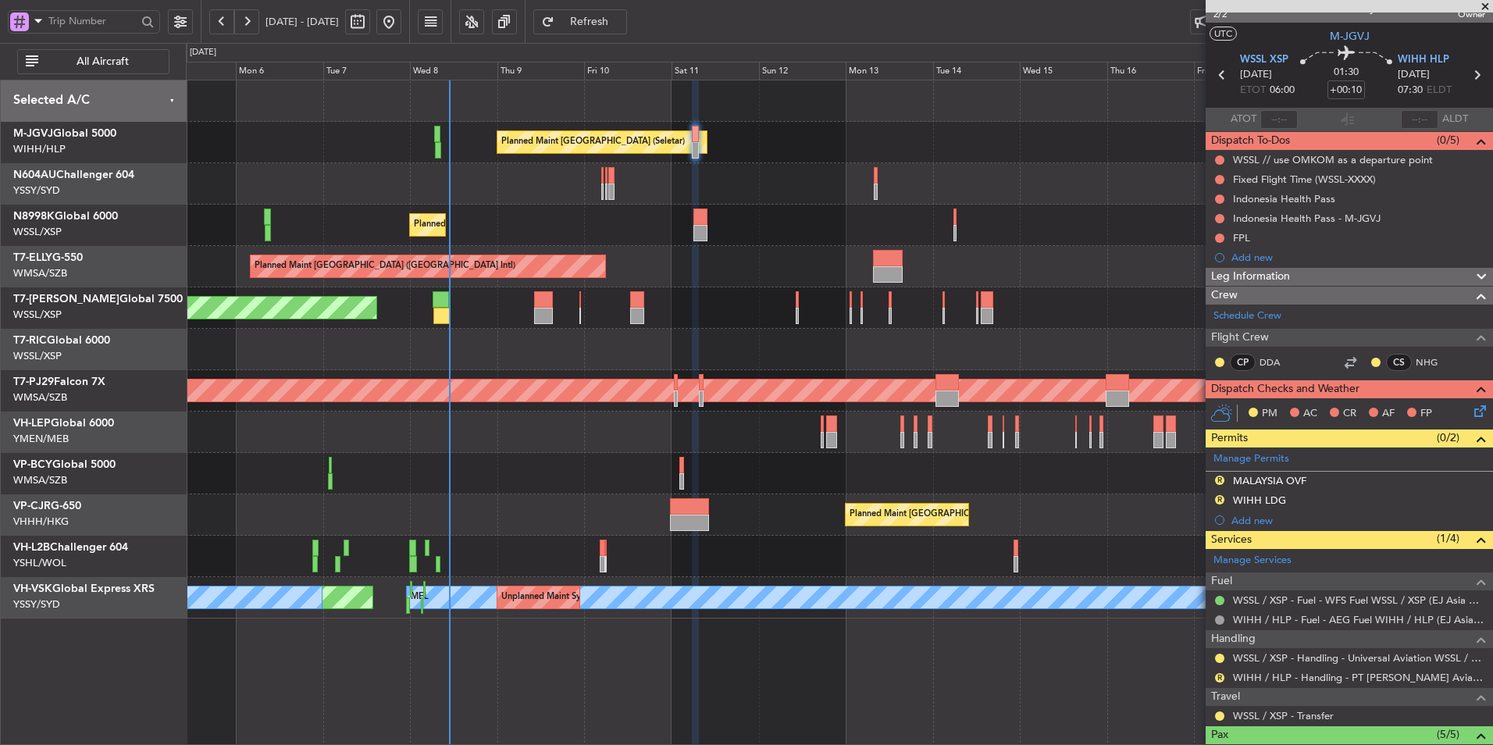
scroll to position [0, 0]
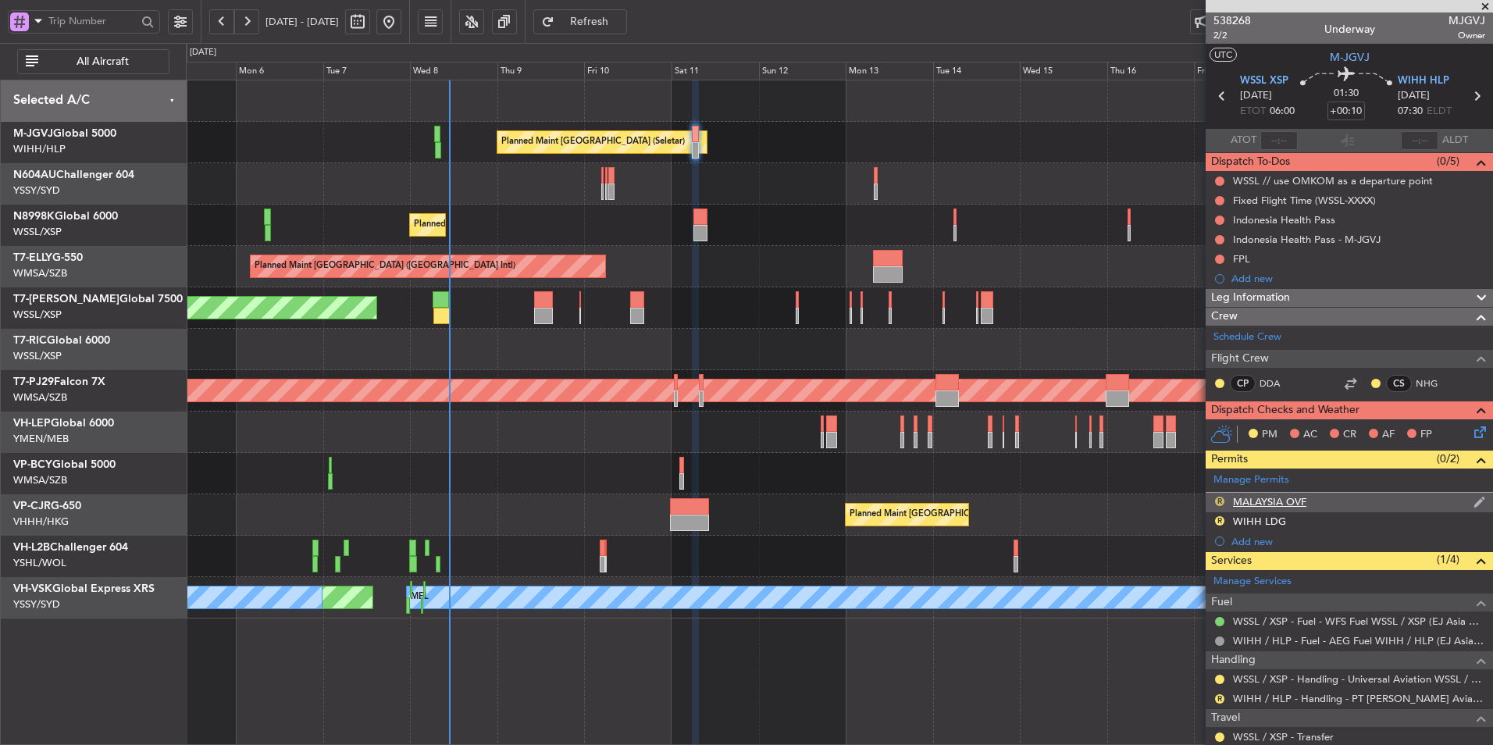
click at [1216, 501] on button "R" at bounding box center [1219, 501] width 9 height 9
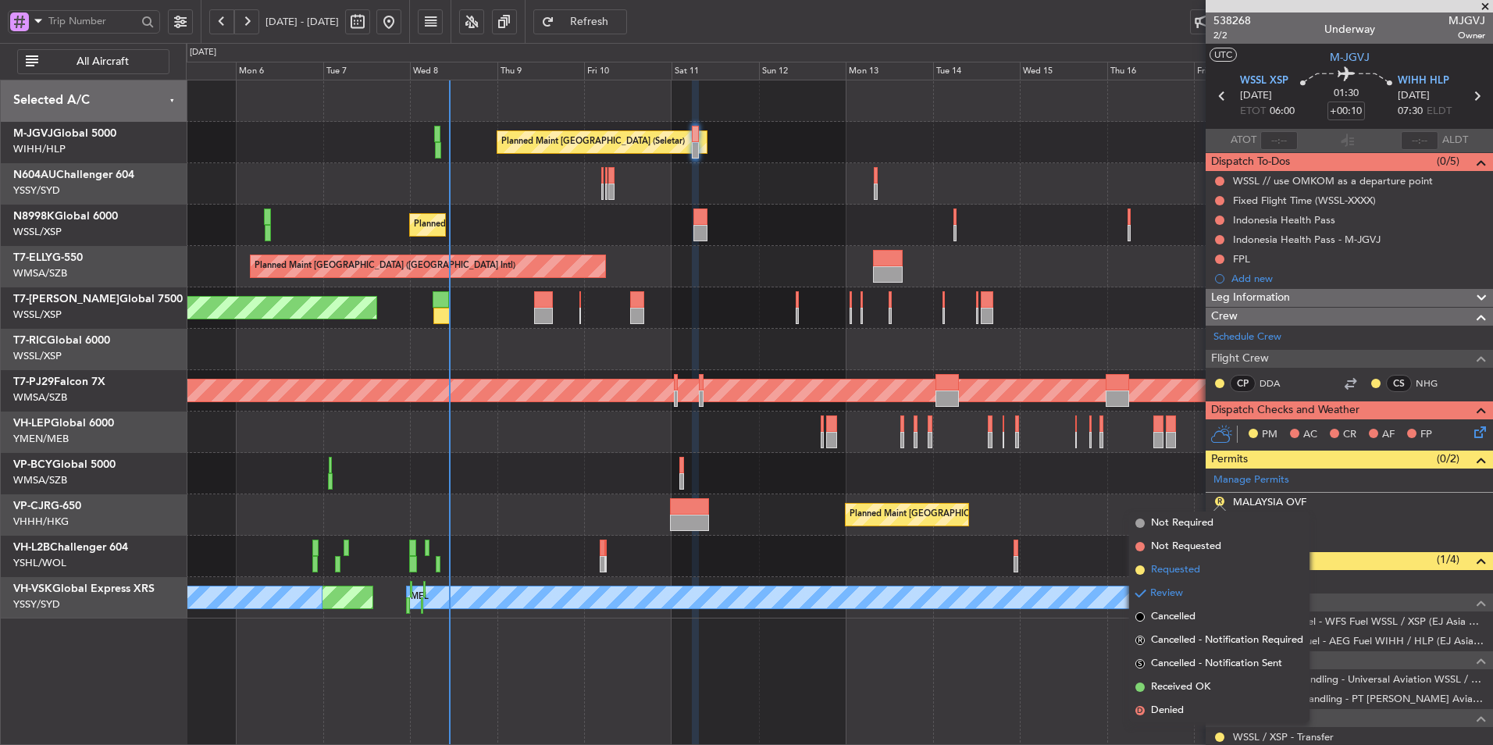
click at [1196, 571] on span "Requested" at bounding box center [1175, 570] width 49 height 16
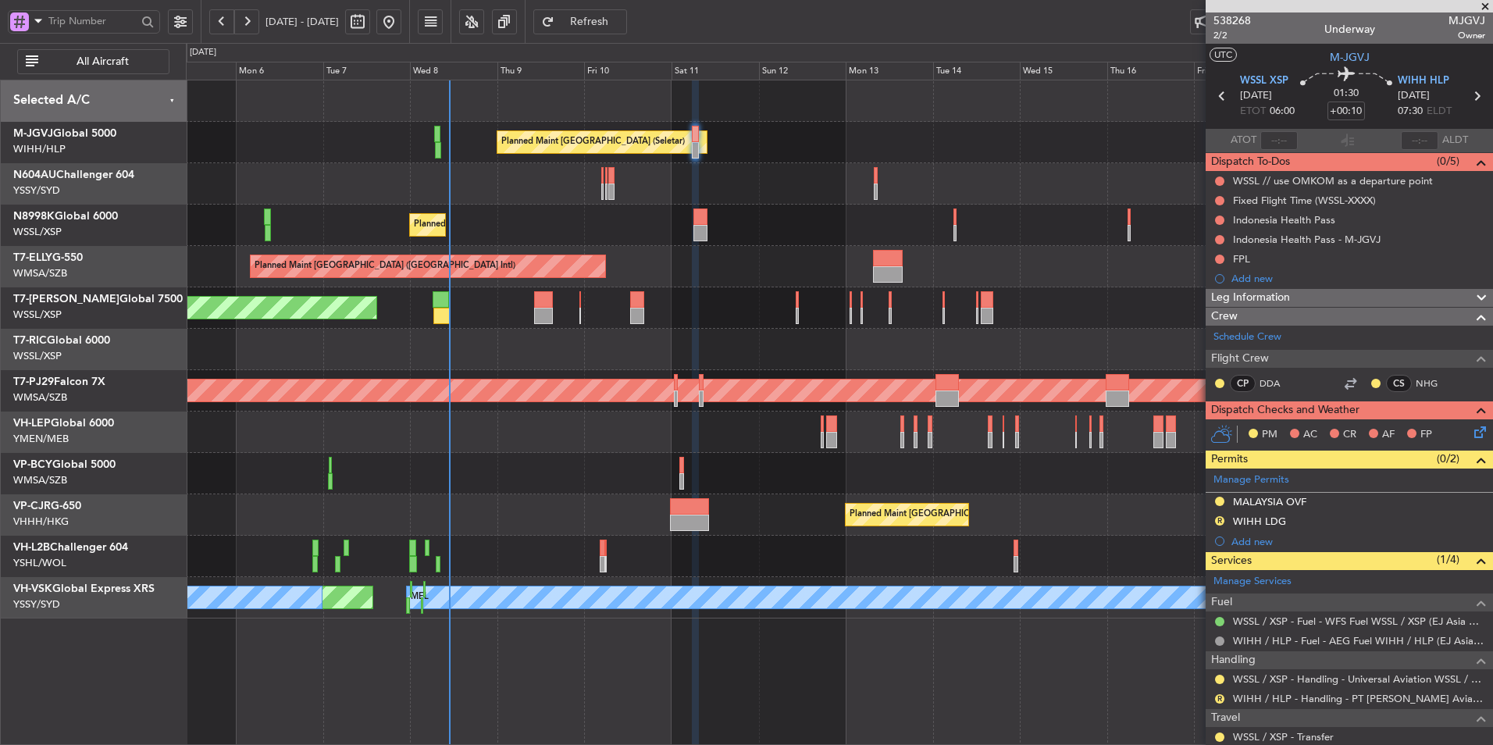
drag, startPoint x: 1266, startPoint y: 520, endPoint x: 1280, endPoint y: 525, distance: 14.1
click at [1266, 520] on div "WIHH LDG" at bounding box center [1259, 520] width 53 height 13
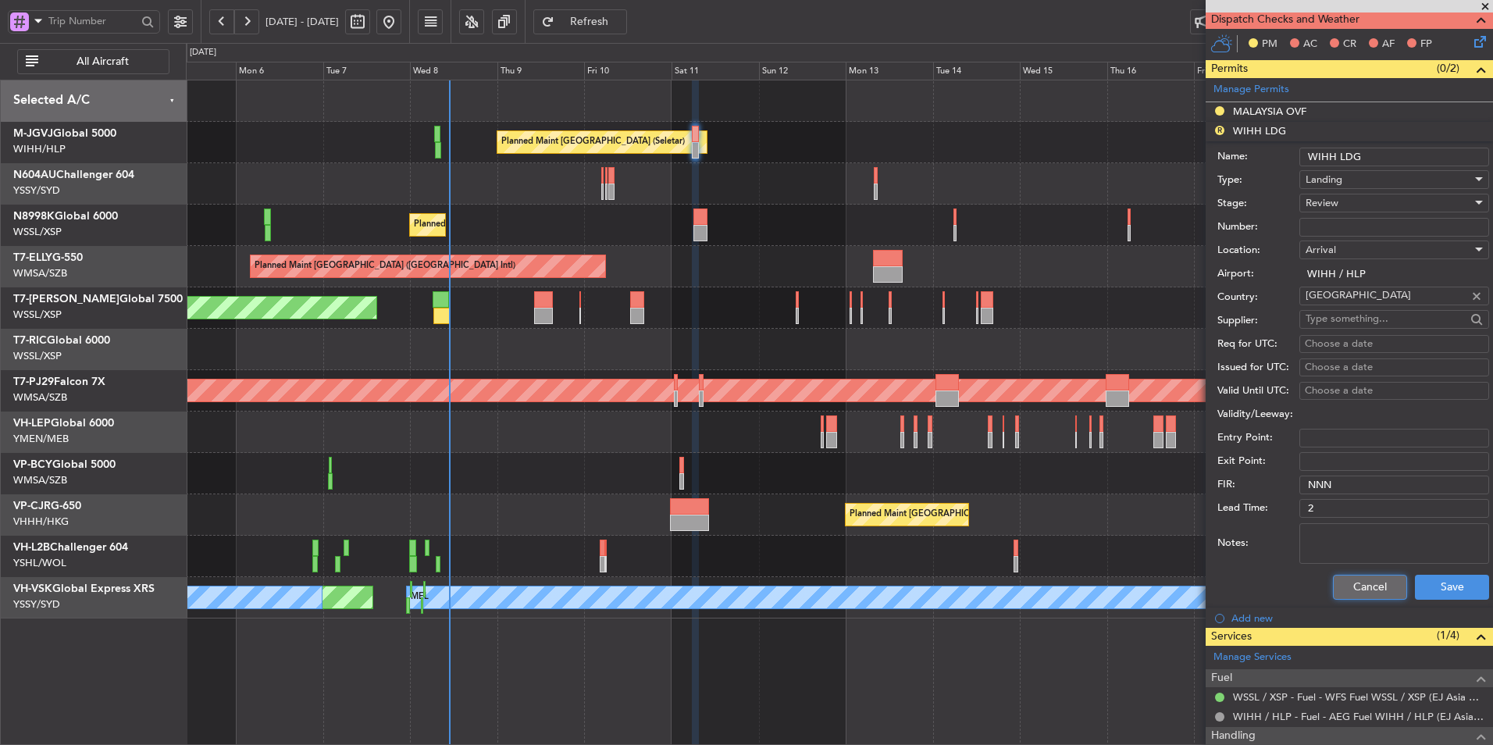
click at [1350, 586] on button "Cancel" at bounding box center [1370, 587] width 74 height 25
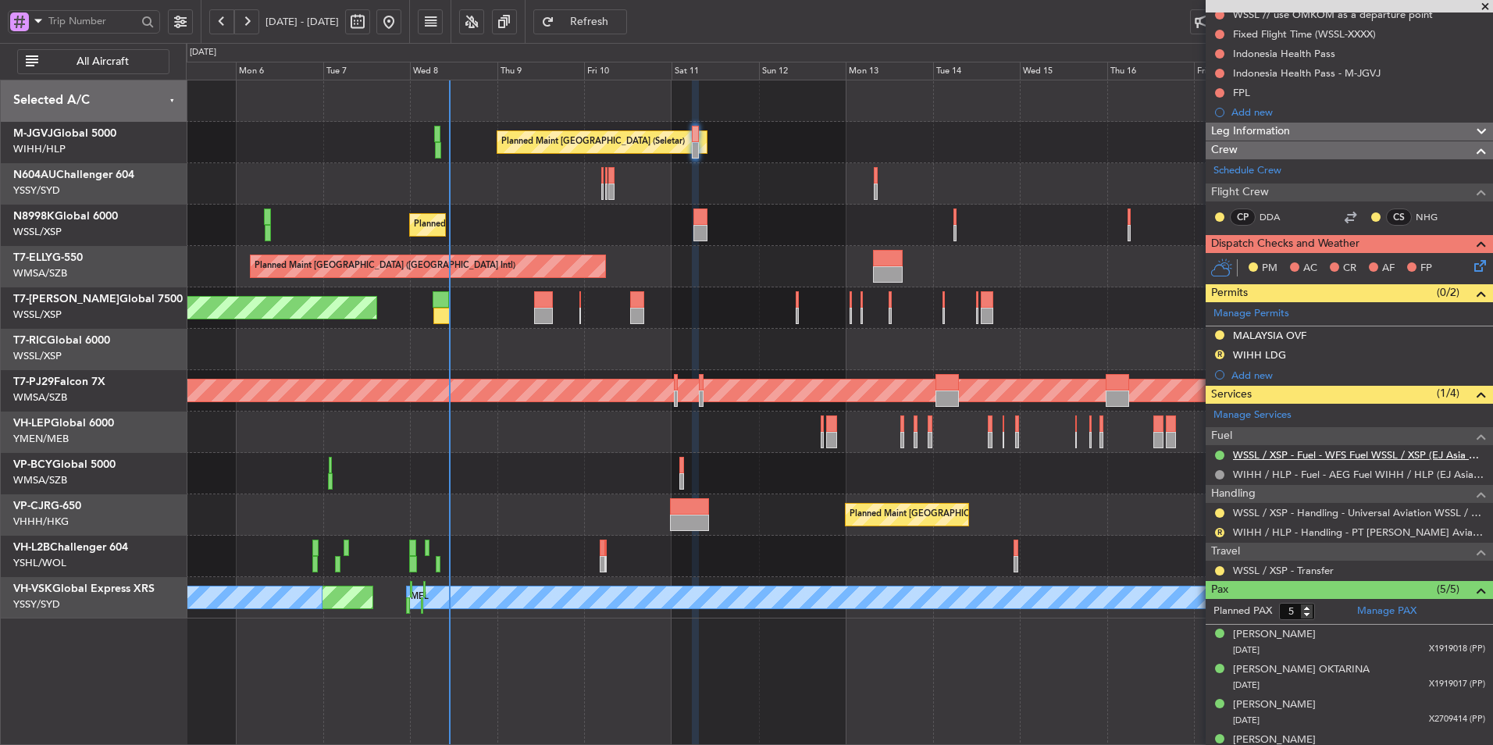
scroll to position [143, 0]
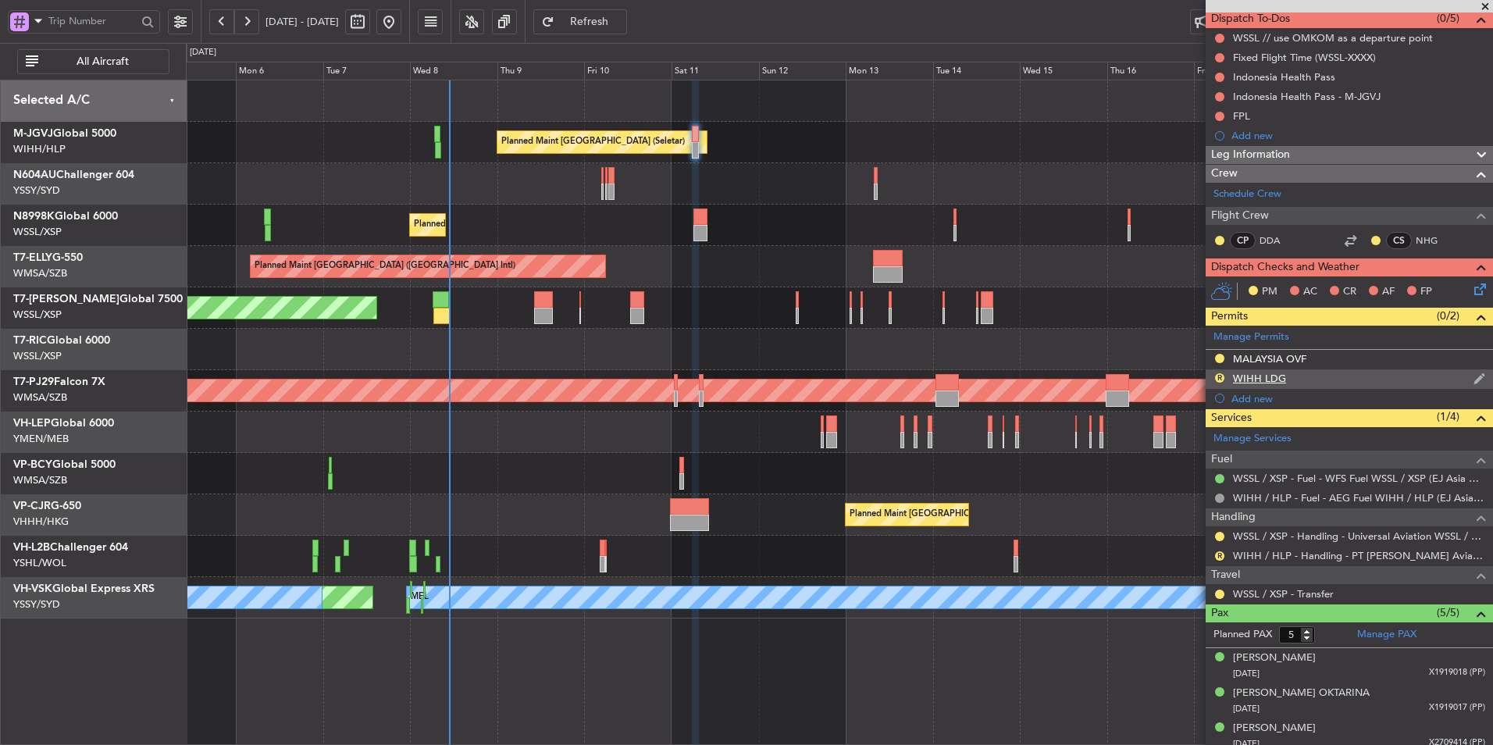
click at [1217, 372] on div "R" at bounding box center [1219, 378] width 12 height 12
click at [1222, 376] on button "R" at bounding box center [1219, 377] width 9 height 9
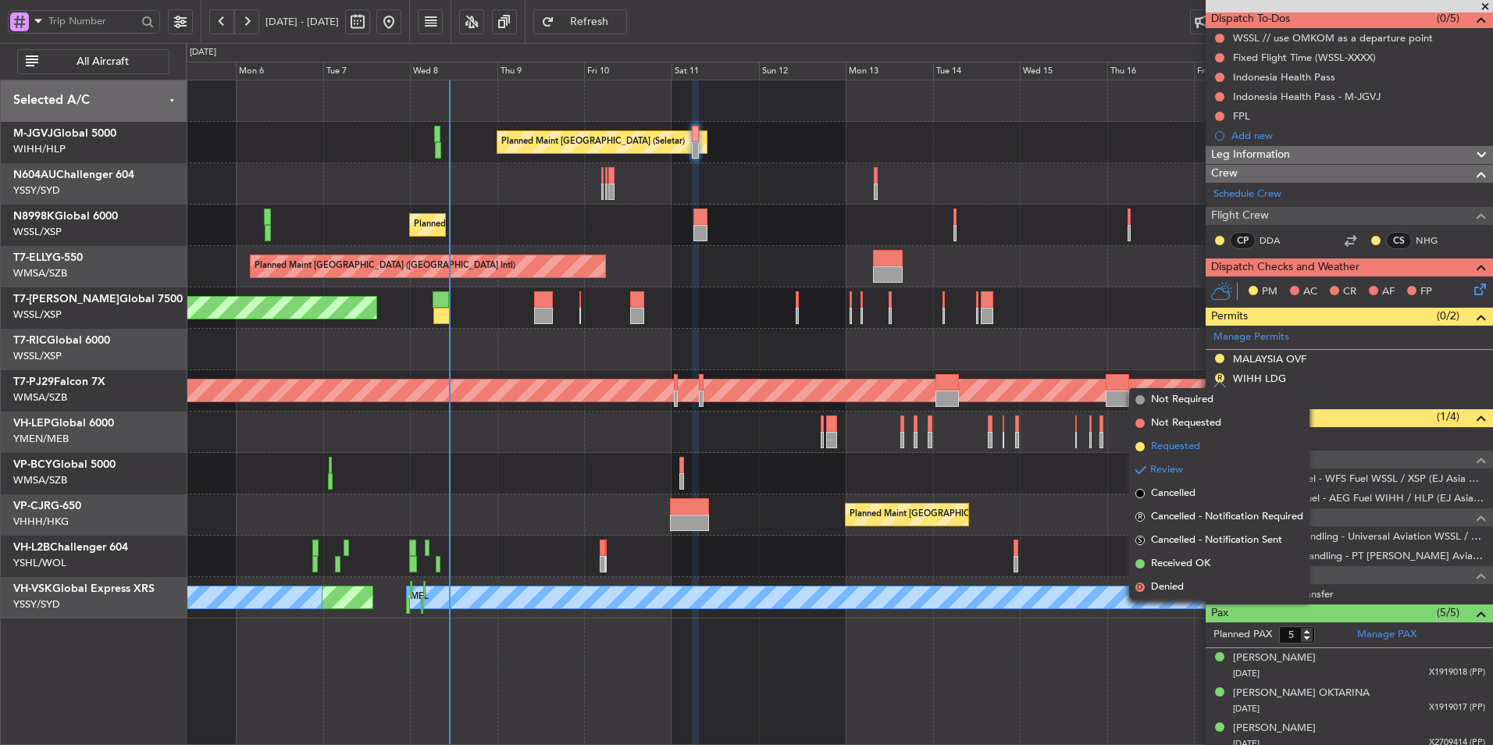
click at [1202, 444] on li "Requested" at bounding box center [1219, 446] width 180 height 23
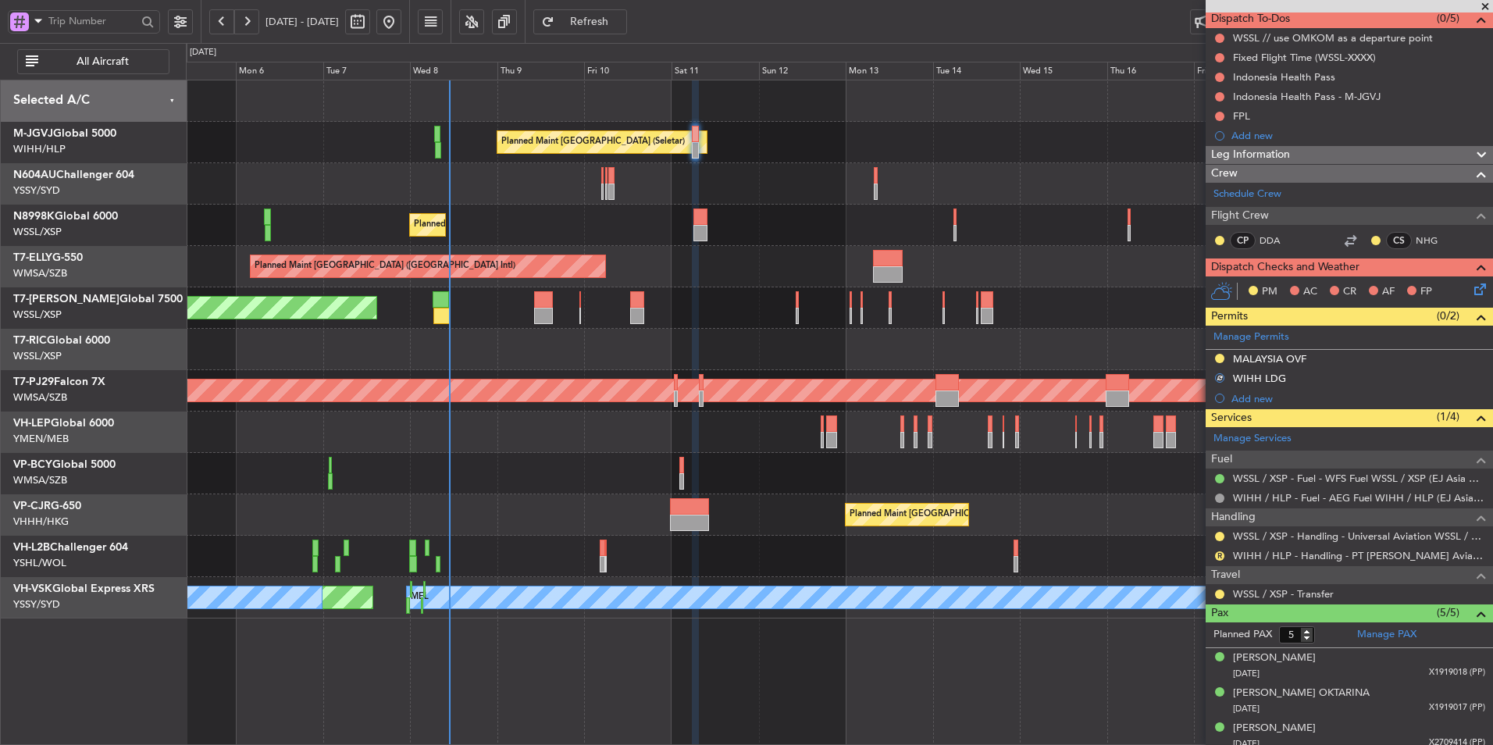
click at [1227, 554] on div "R WIHH / HLP - Handling - PT Karisma Bahana Aviasi WIHH / HLP" at bounding box center [1348, 556] width 287 height 20
click at [1216, 551] on button "R" at bounding box center [1219, 555] width 9 height 9
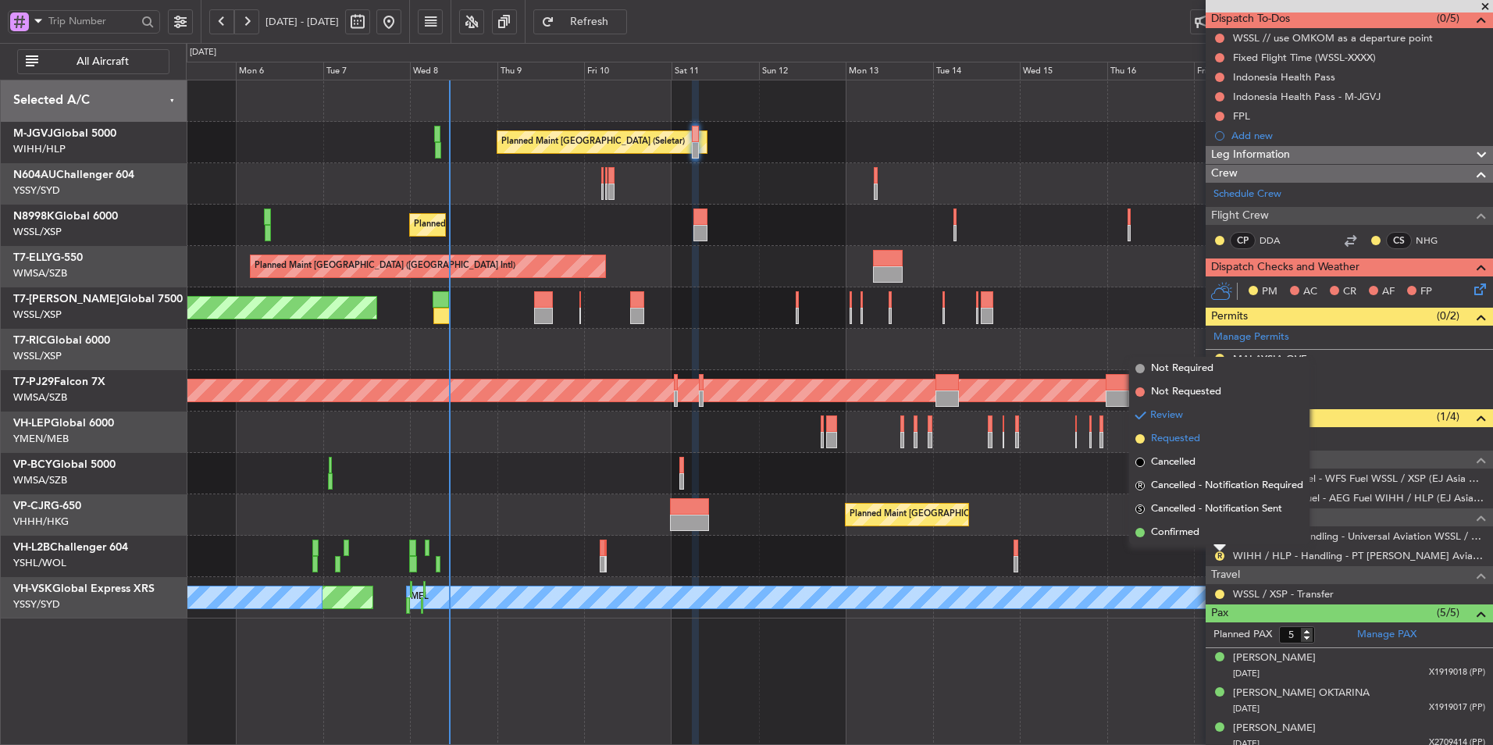
click at [1180, 444] on span "Requested" at bounding box center [1175, 439] width 49 height 16
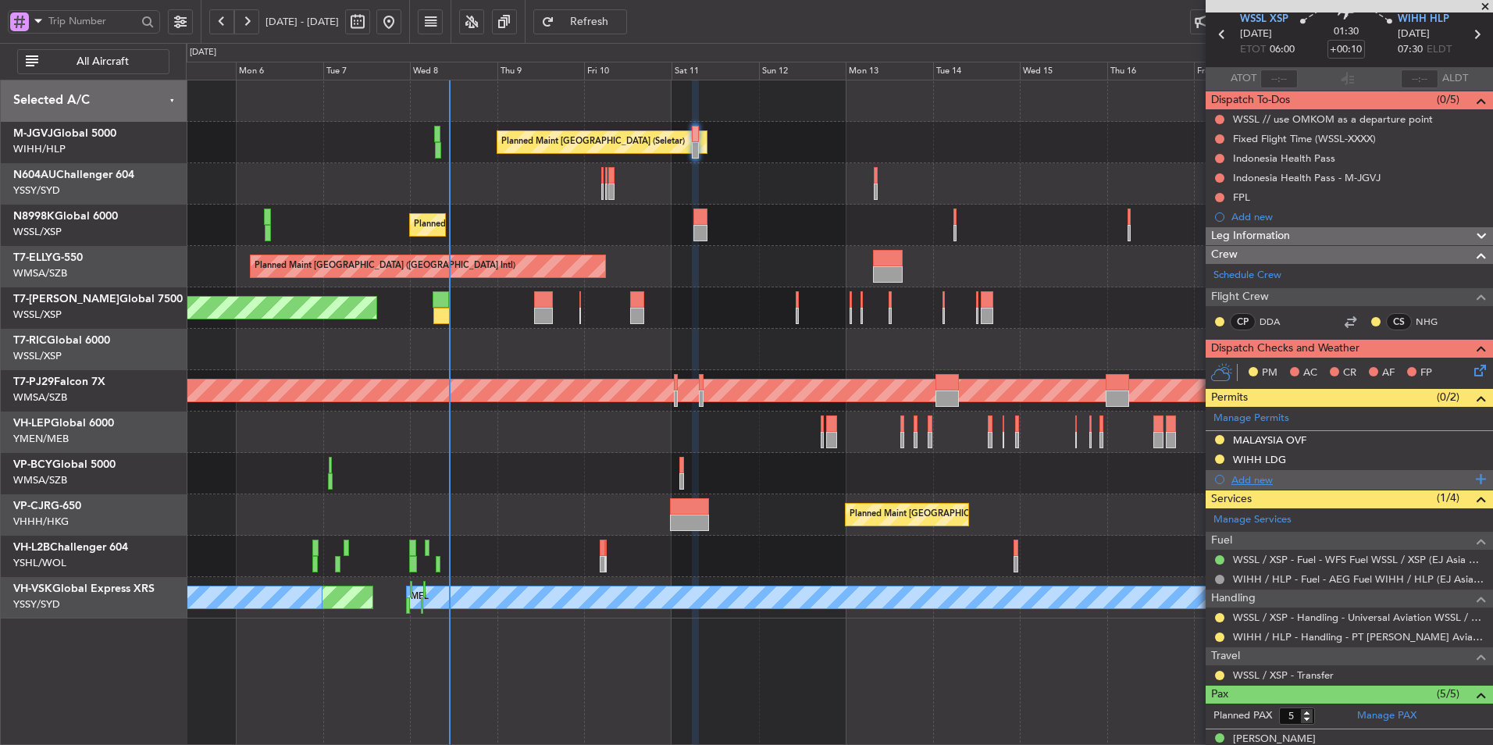
scroll to position [0, 0]
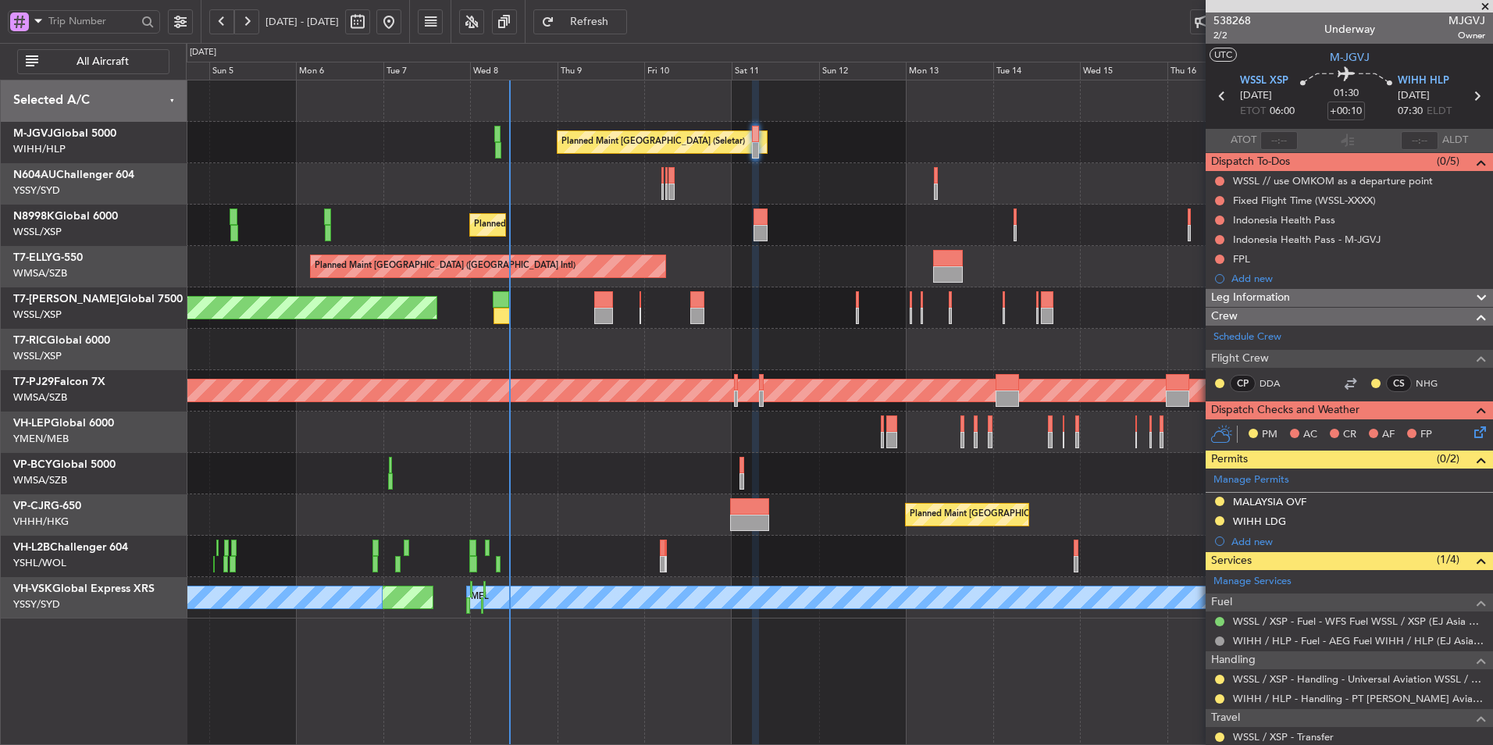
click at [814, 284] on div "Planned Maint [GEOGRAPHIC_DATA] ([GEOGRAPHIC_DATA] Intl)" at bounding box center [839, 266] width 1306 height 41
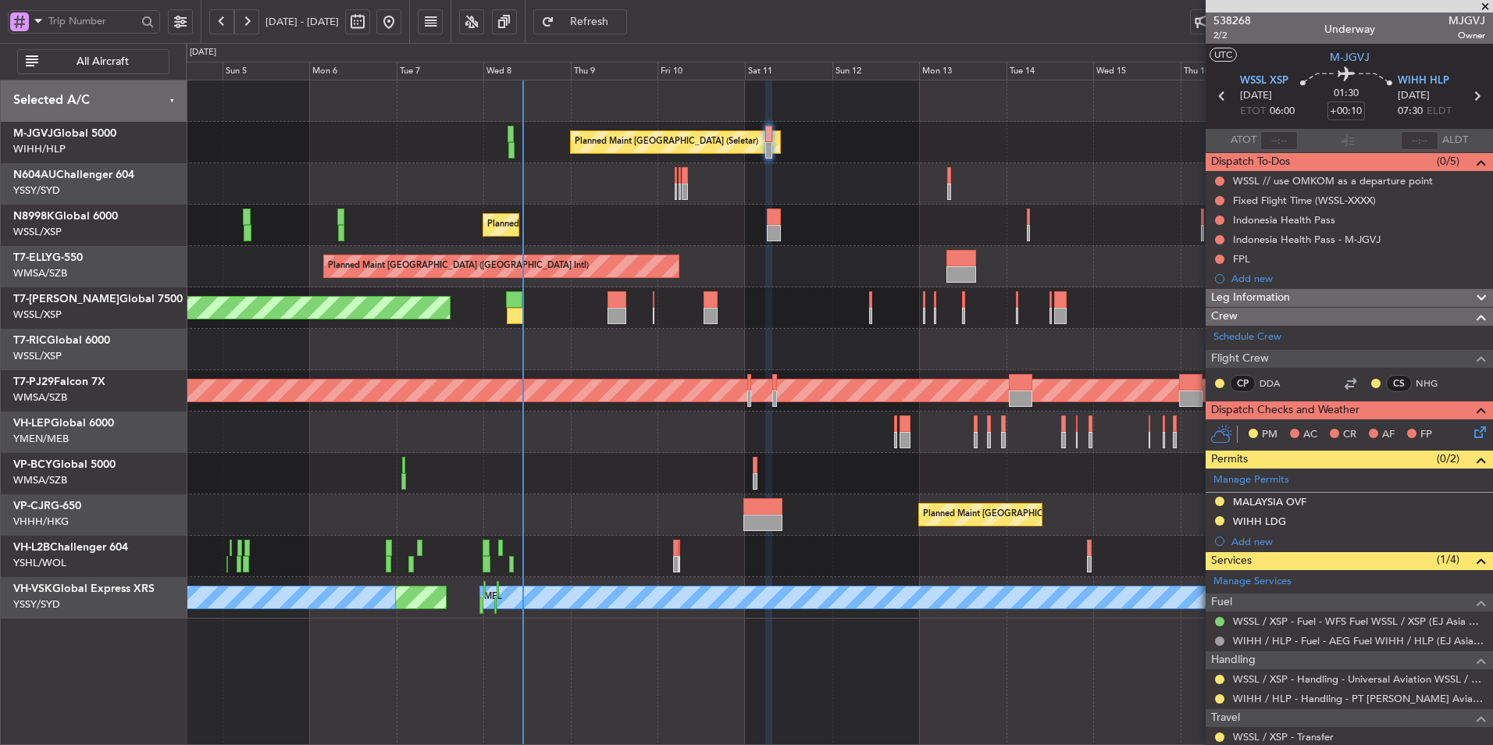
click at [803, 294] on div "Planned Maint Singapore (Seletar) Planned Maint Singapore (Seletar) Planned Mai…" at bounding box center [839, 349] width 1306 height 538
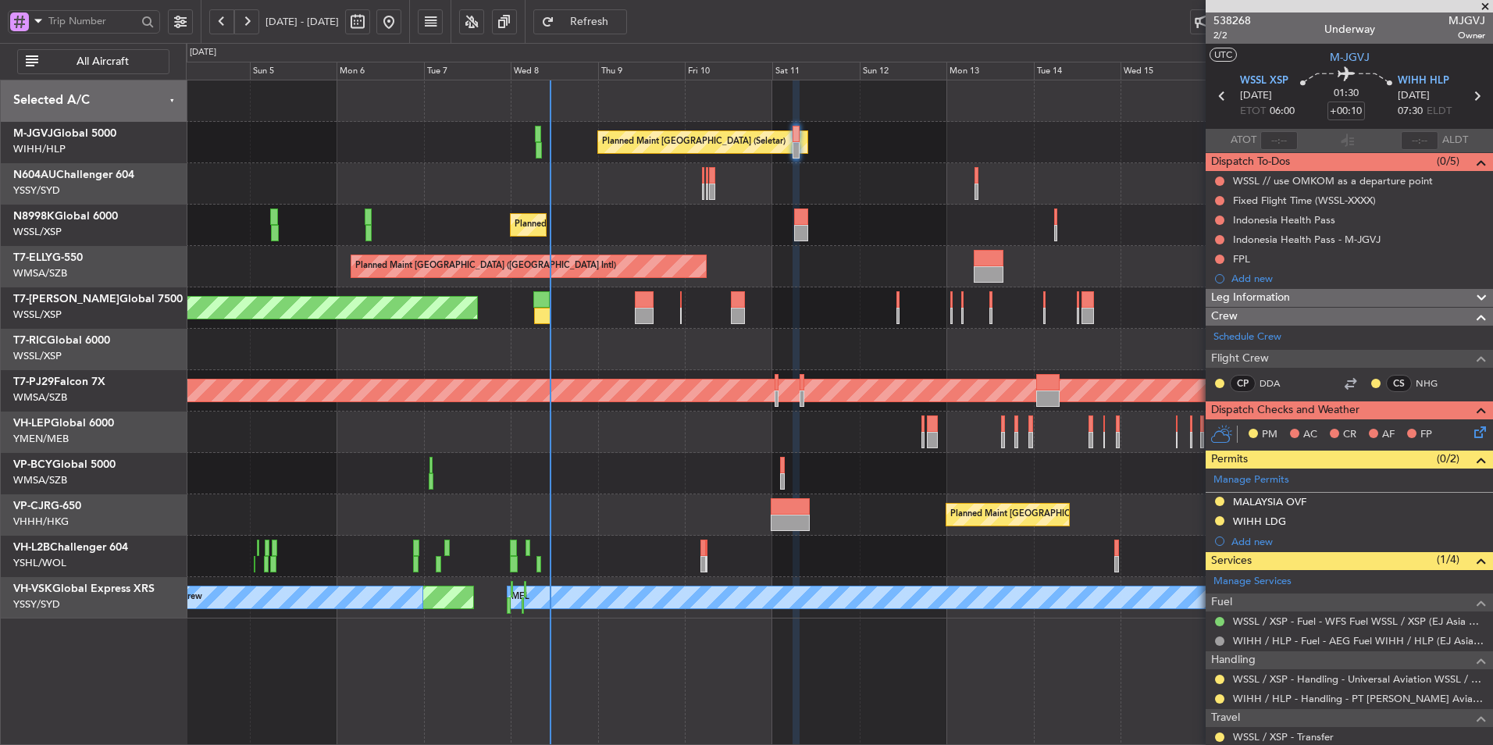
click at [549, 252] on div "Planned Maint [GEOGRAPHIC_DATA] ([GEOGRAPHIC_DATA] Intl)" at bounding box center [839, 266] width 1306 height 41
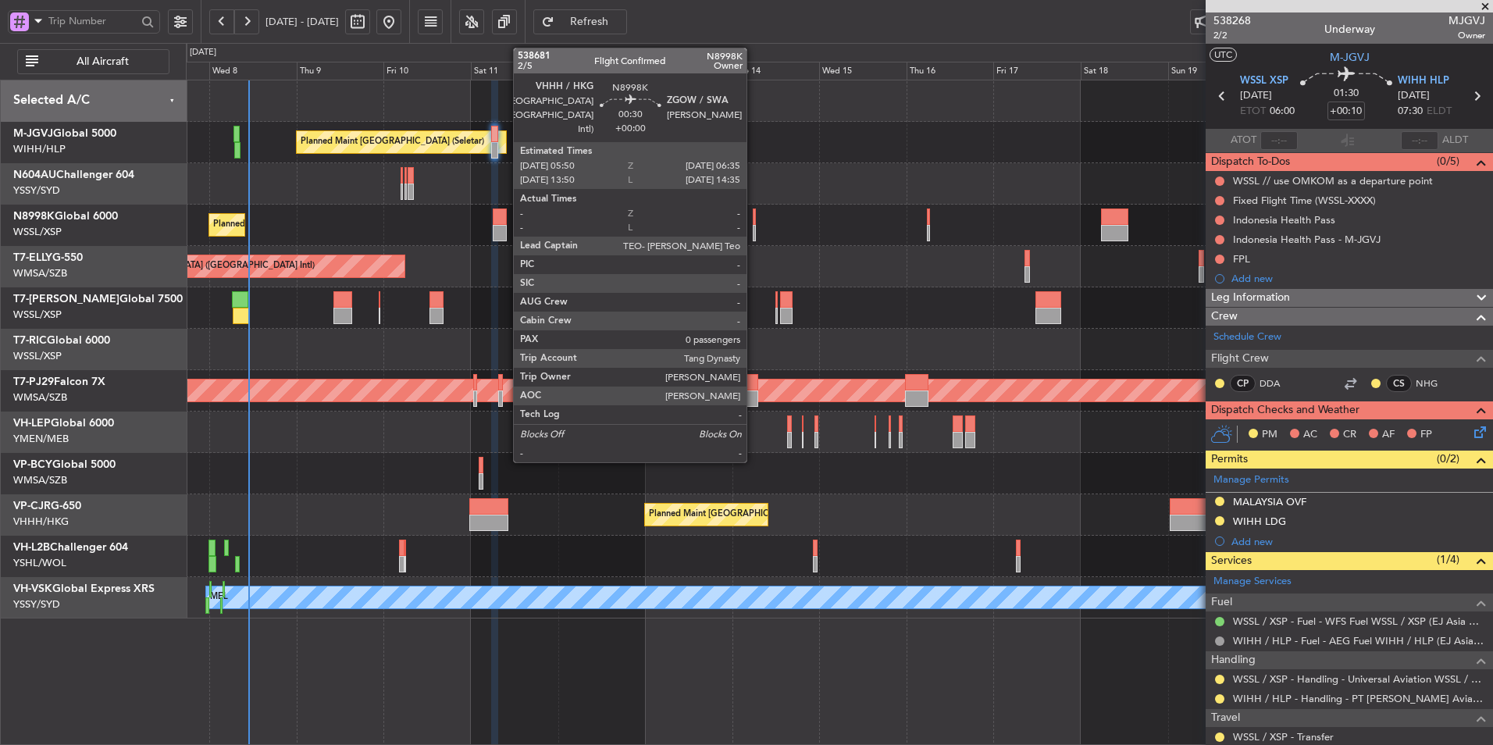
click at [753, 223] on div at bounding box center [754, 216] width 3 height 16
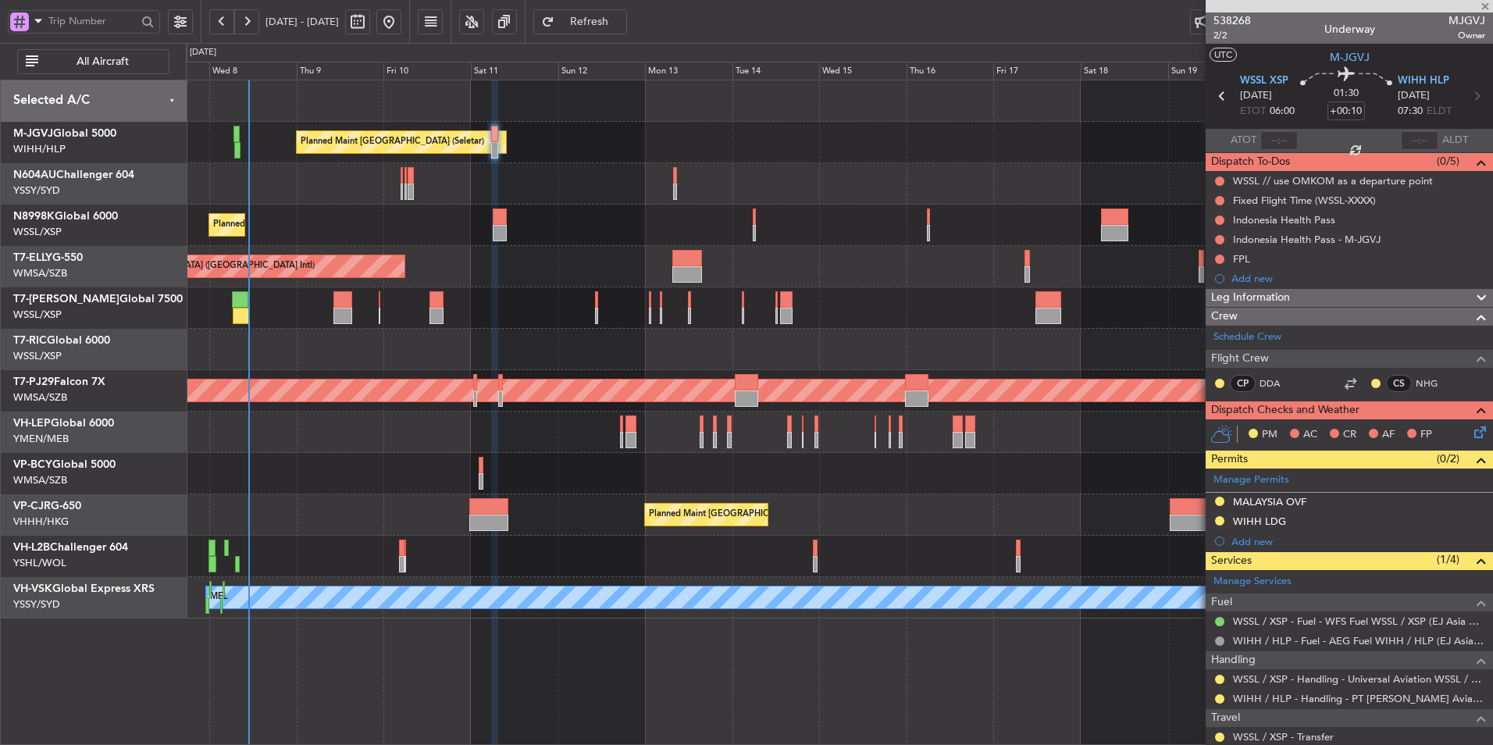
type input "0"
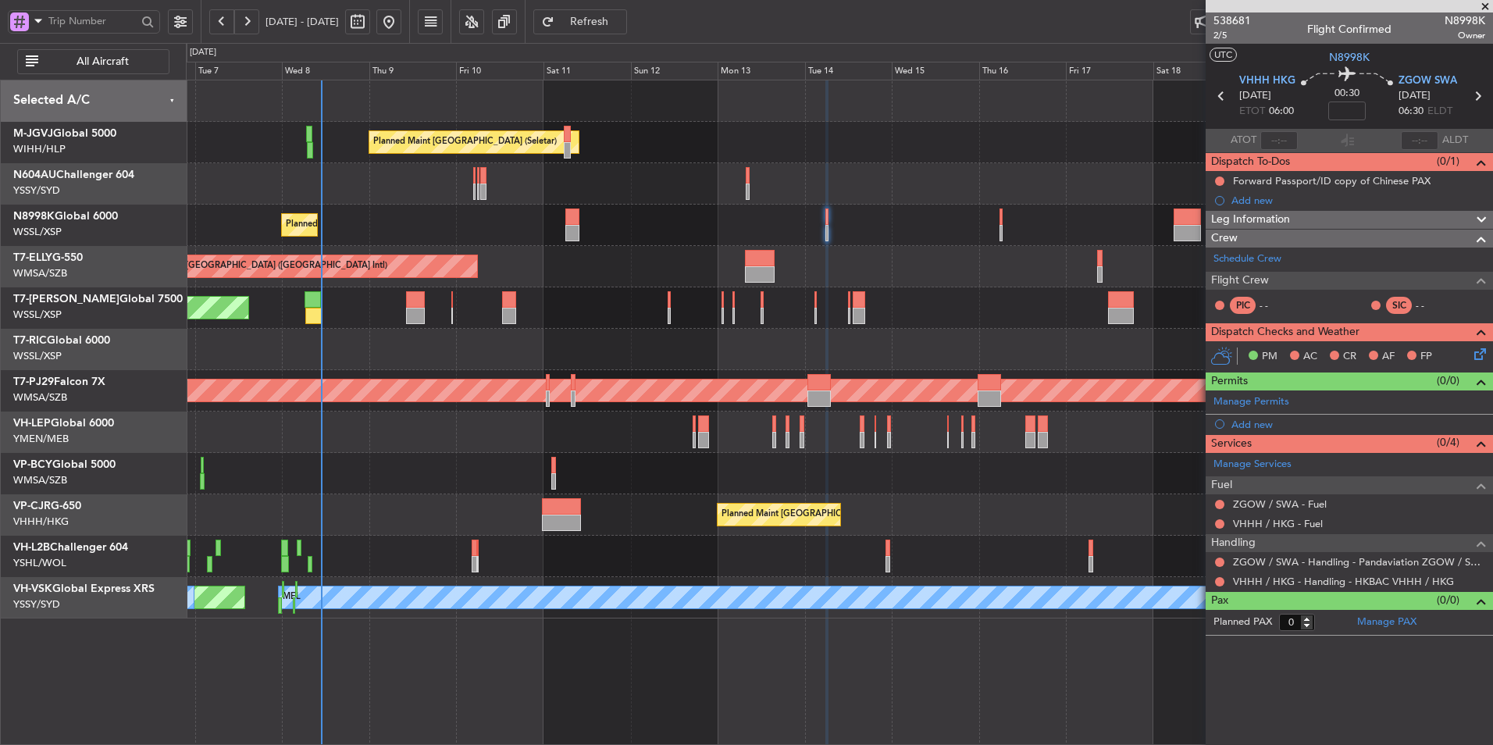
click at [415, 474] on div at bounding box center [839, 473] width 1306 height 41
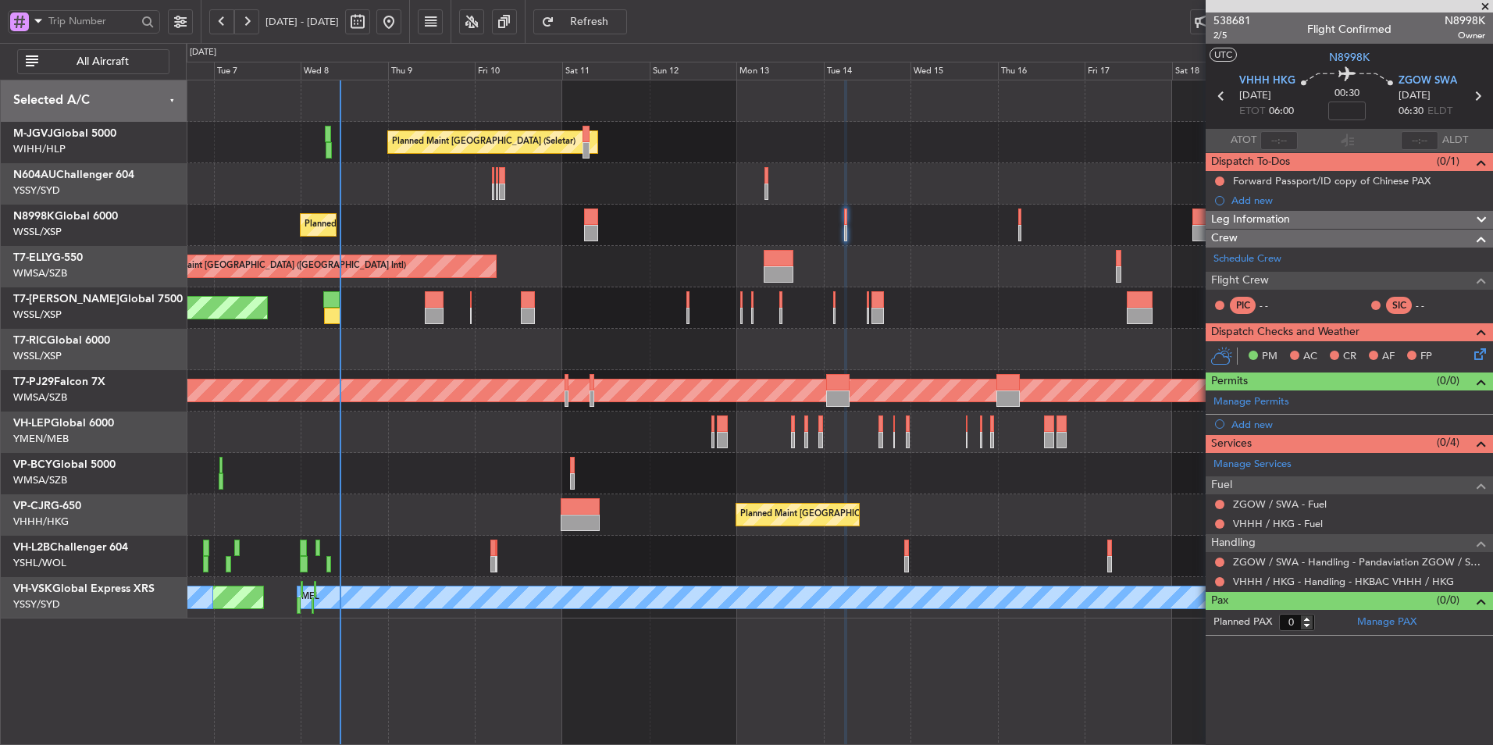
click at [504, 456] on div "Planned Maint Singapore (Seletar) Planned Maint Singapore (Seletar) Planned Mai…" at bounding box center [839, 349] width 1306 height 538
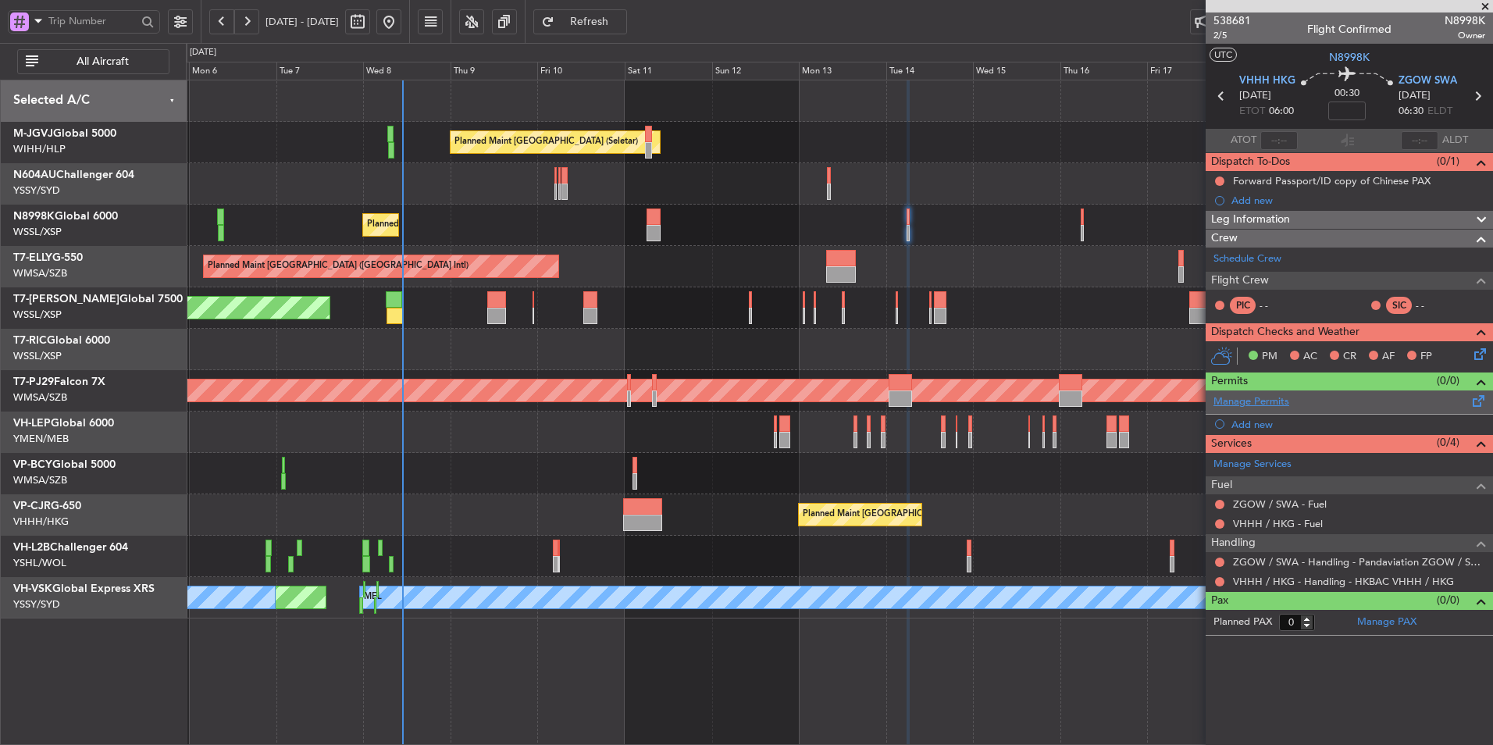
click at [1259, 398] on link "Manage Permits" at bounding box center [1251, 402] width 76 height 16
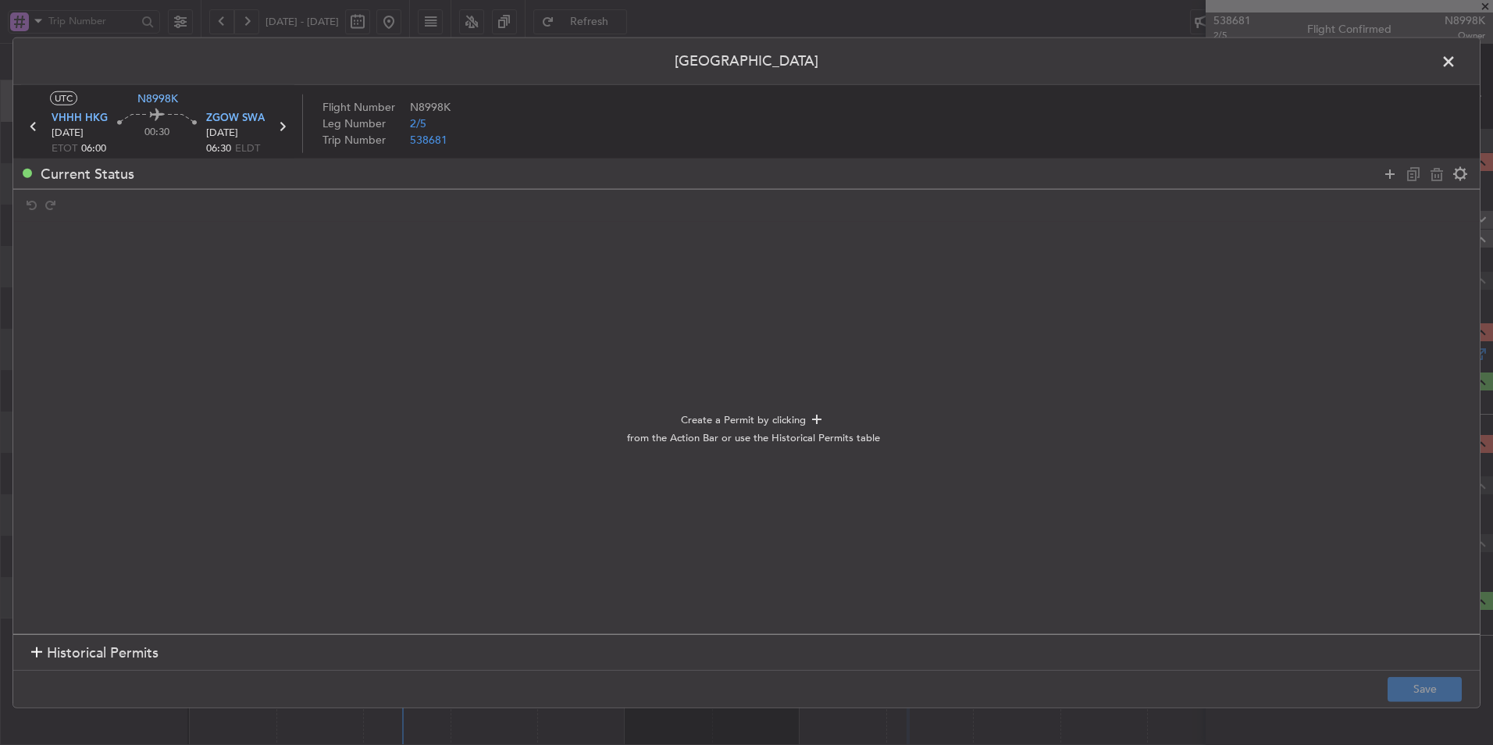
click at [51, 658] on span "Historical Permits" at bounding box center [103, 653] width 112 height 21
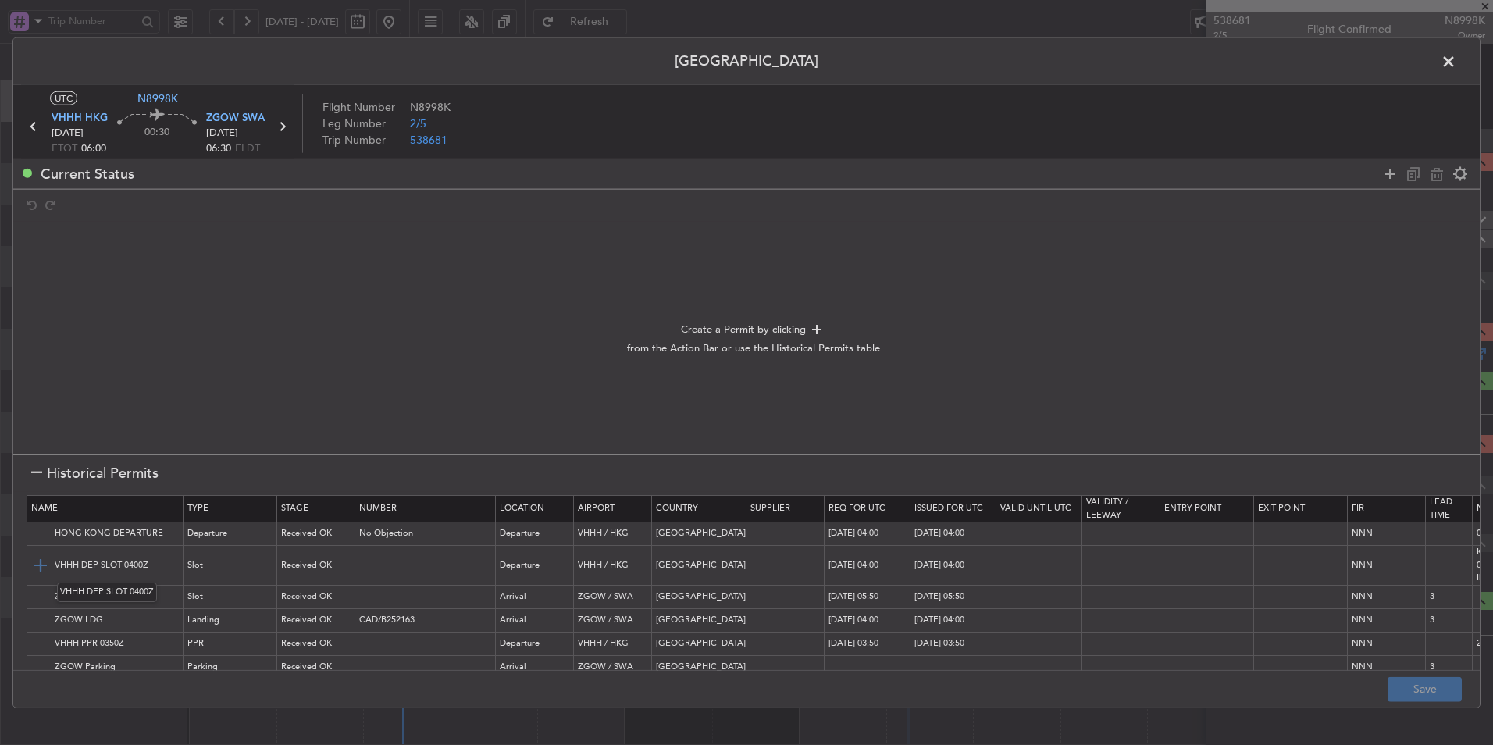
click at [34, 559] on img at bounding box center [40, 565] width 19 height 19
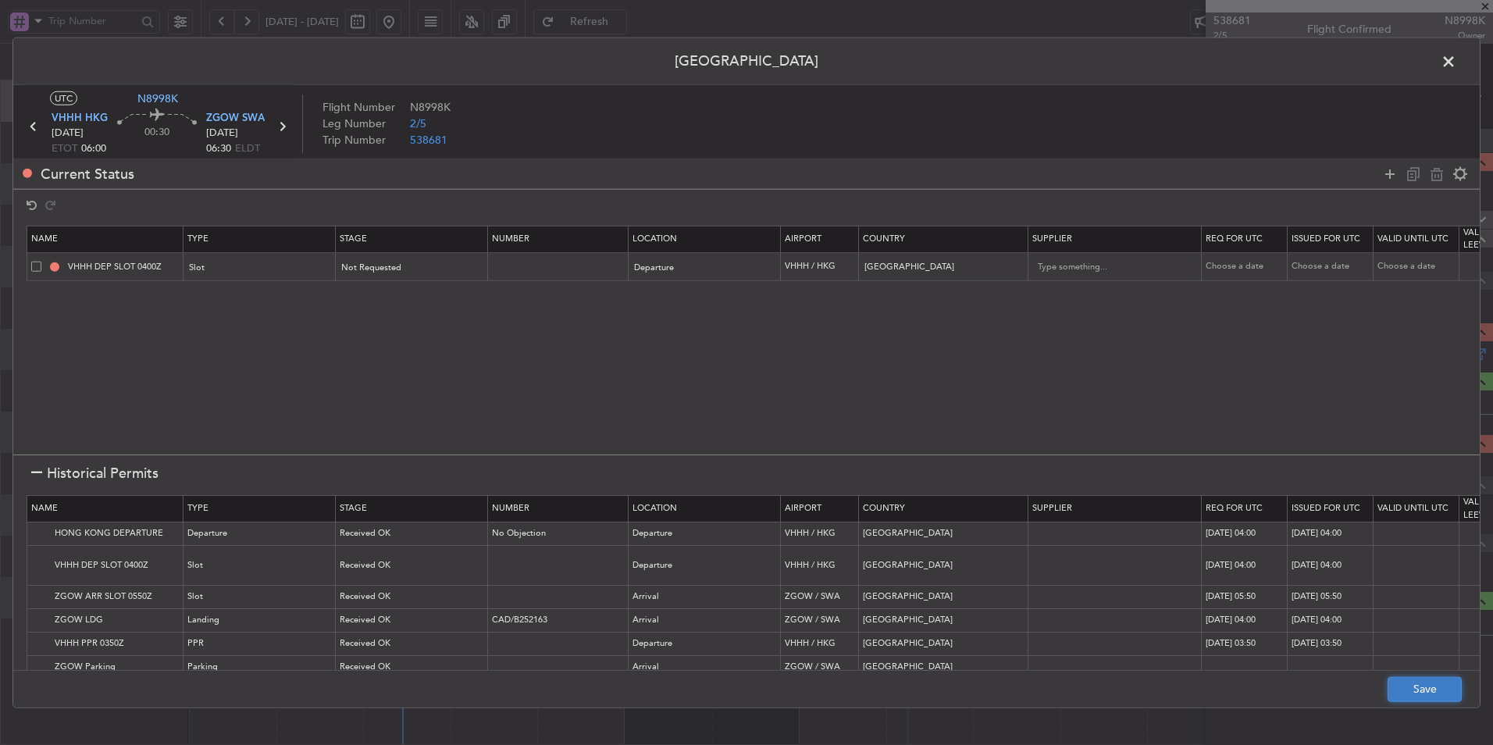
click at [1420, 698] on button "Save" at bounding box center [1424, 688] width 74 height 25
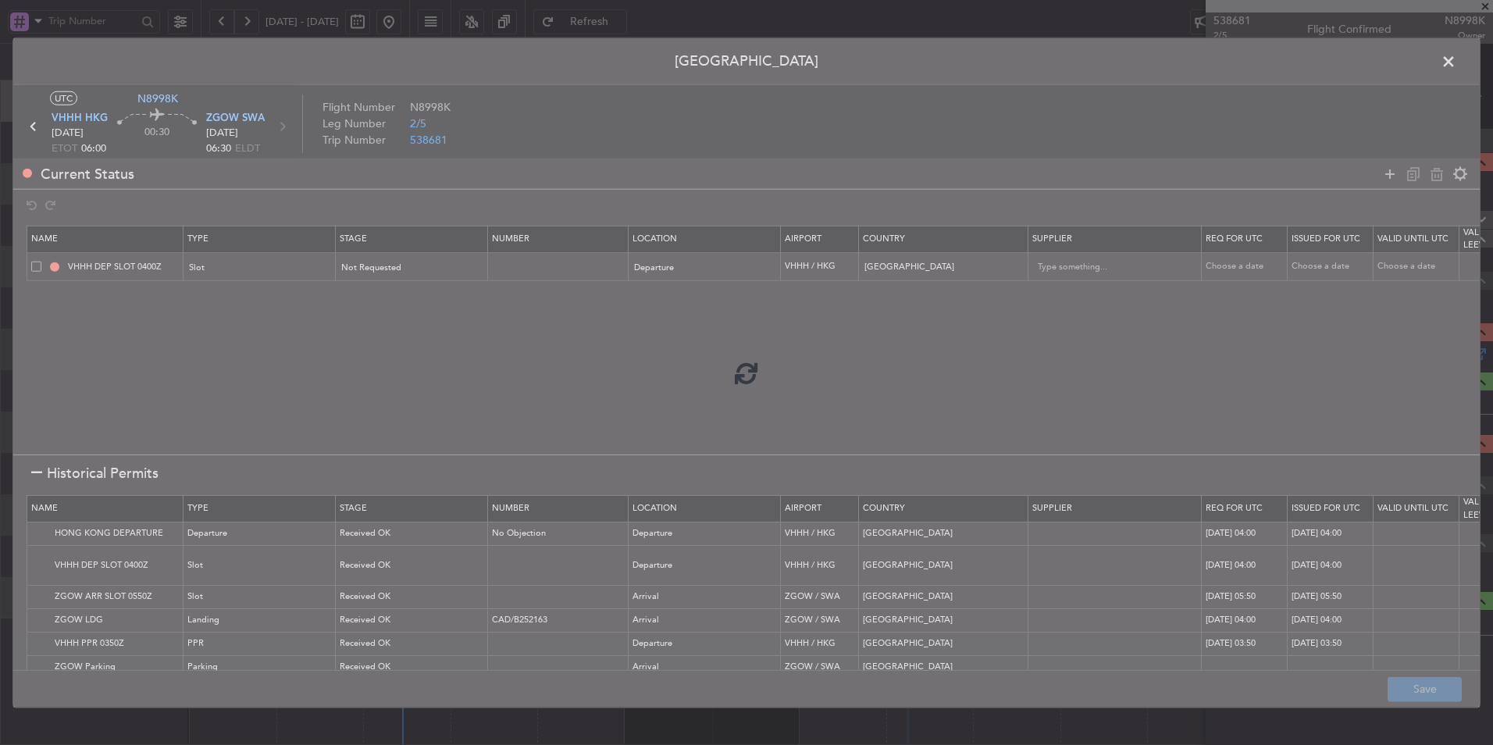
type input "VHHH DEP SLOT"
type input "NNN"
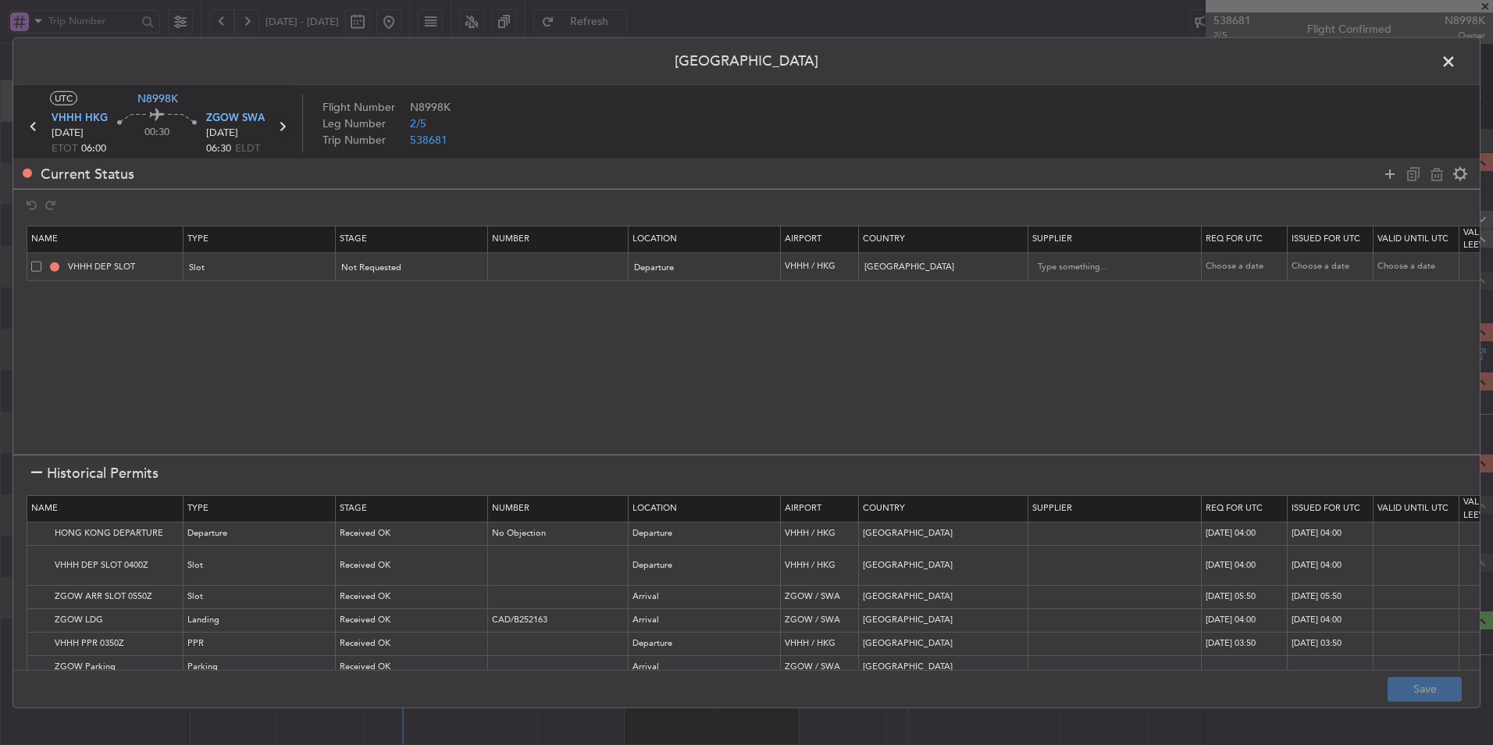
click at [277, 126] on icon at bounding box center [282, 126] width 20 height 20
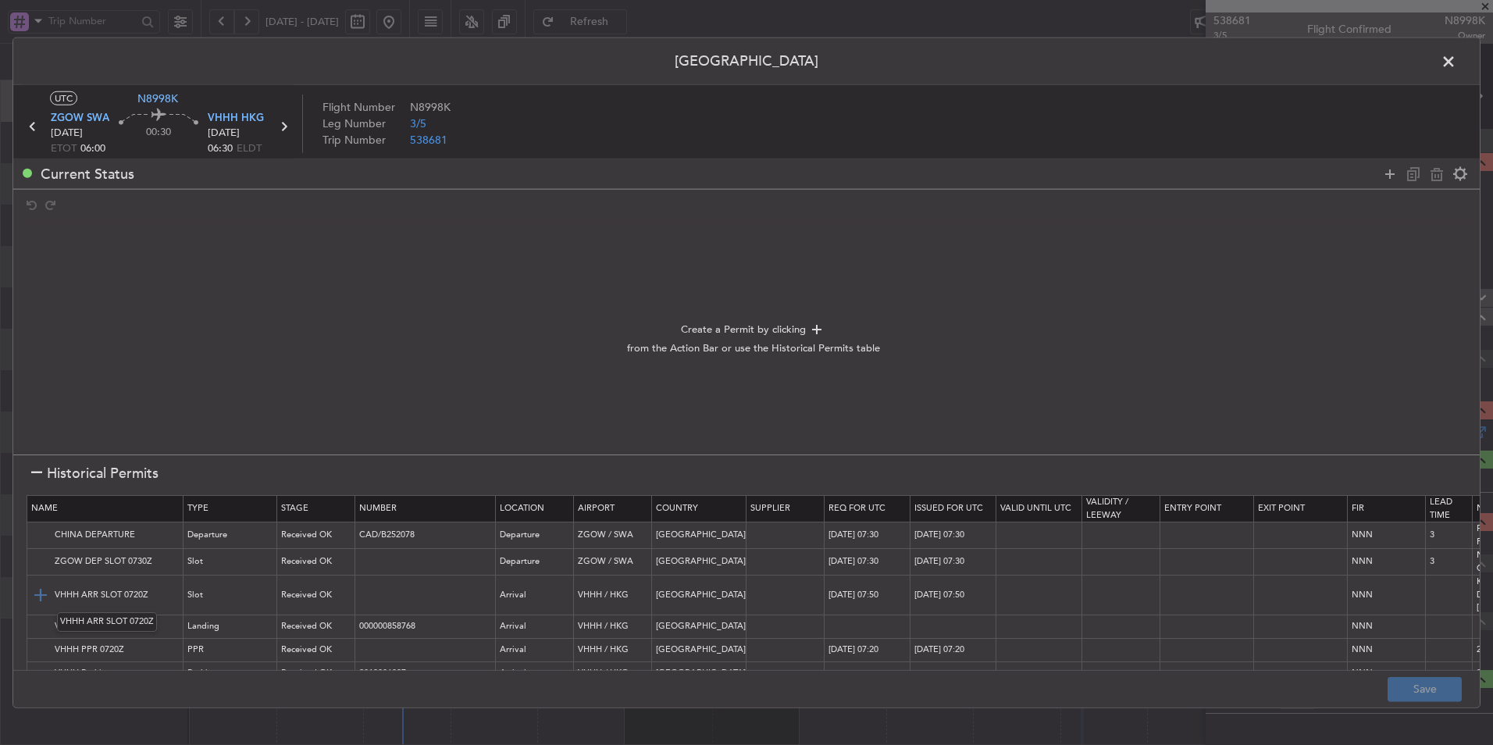
click at [37, 591] on img at bounding box center [40, 595] width 19 height 19
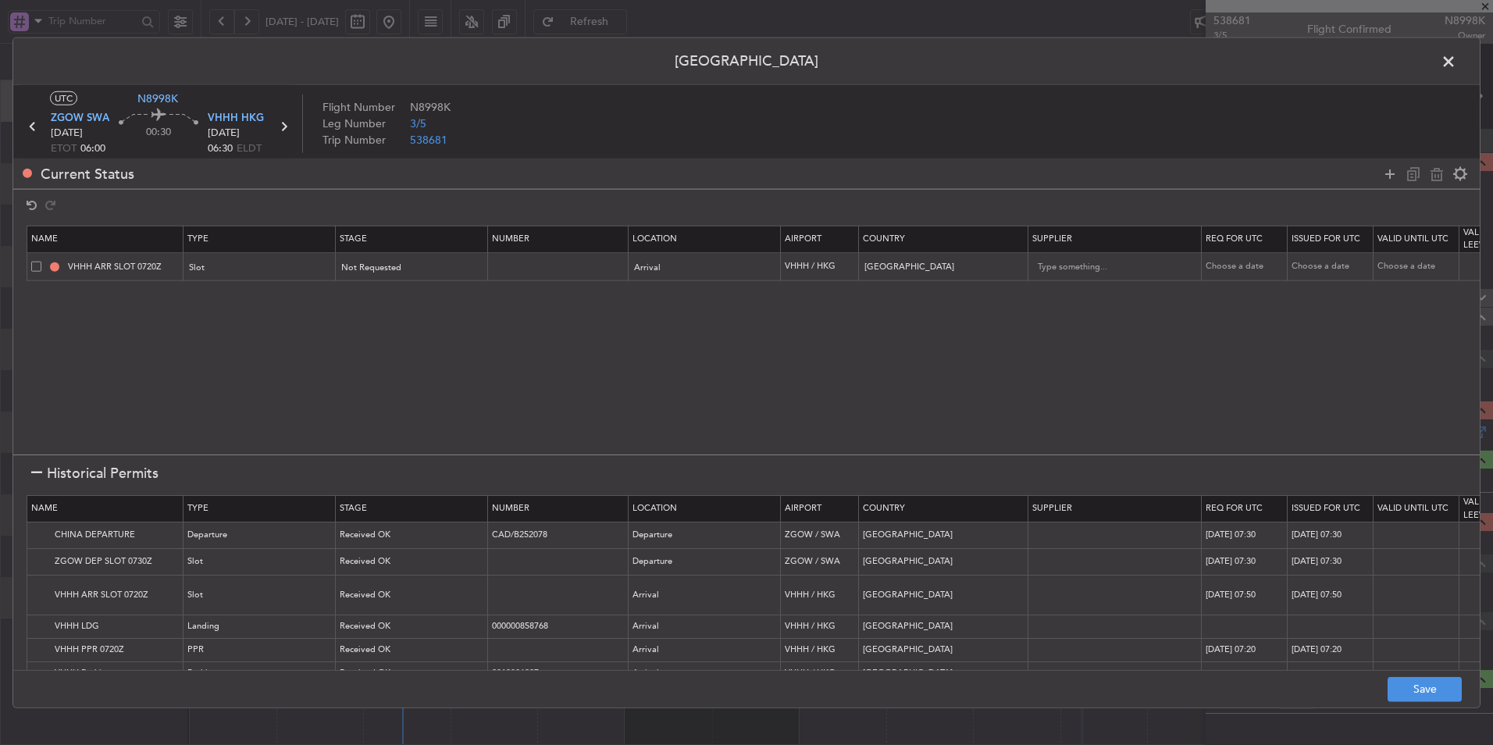
click at [1413, 702] on footer "Save" at bounding box center [746, 687] width 1466 height 37
click at [1426, 685] on button "Save" at bounding box center [1424, 688] width 74 height 25
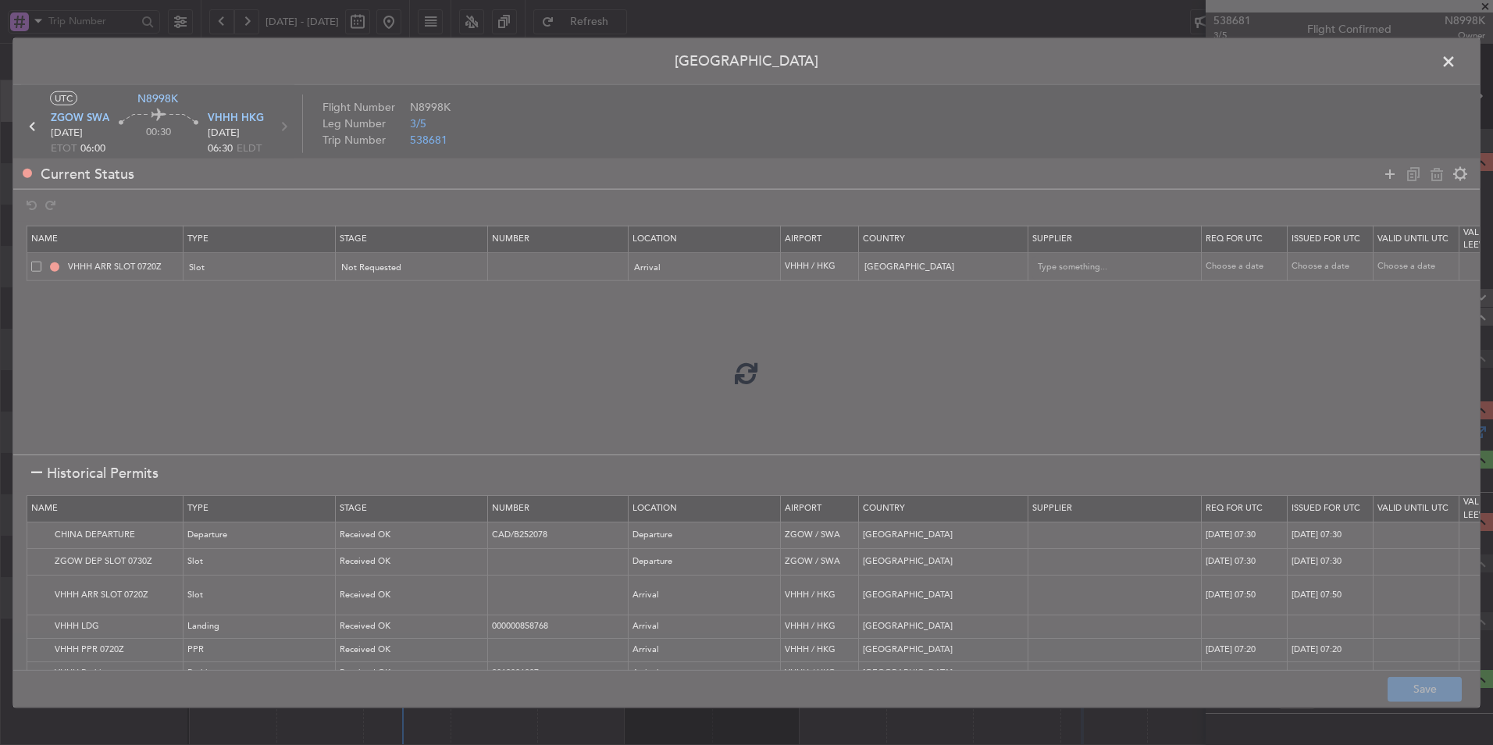
type input "VHHH ARR SLOT"
type input "NNN"
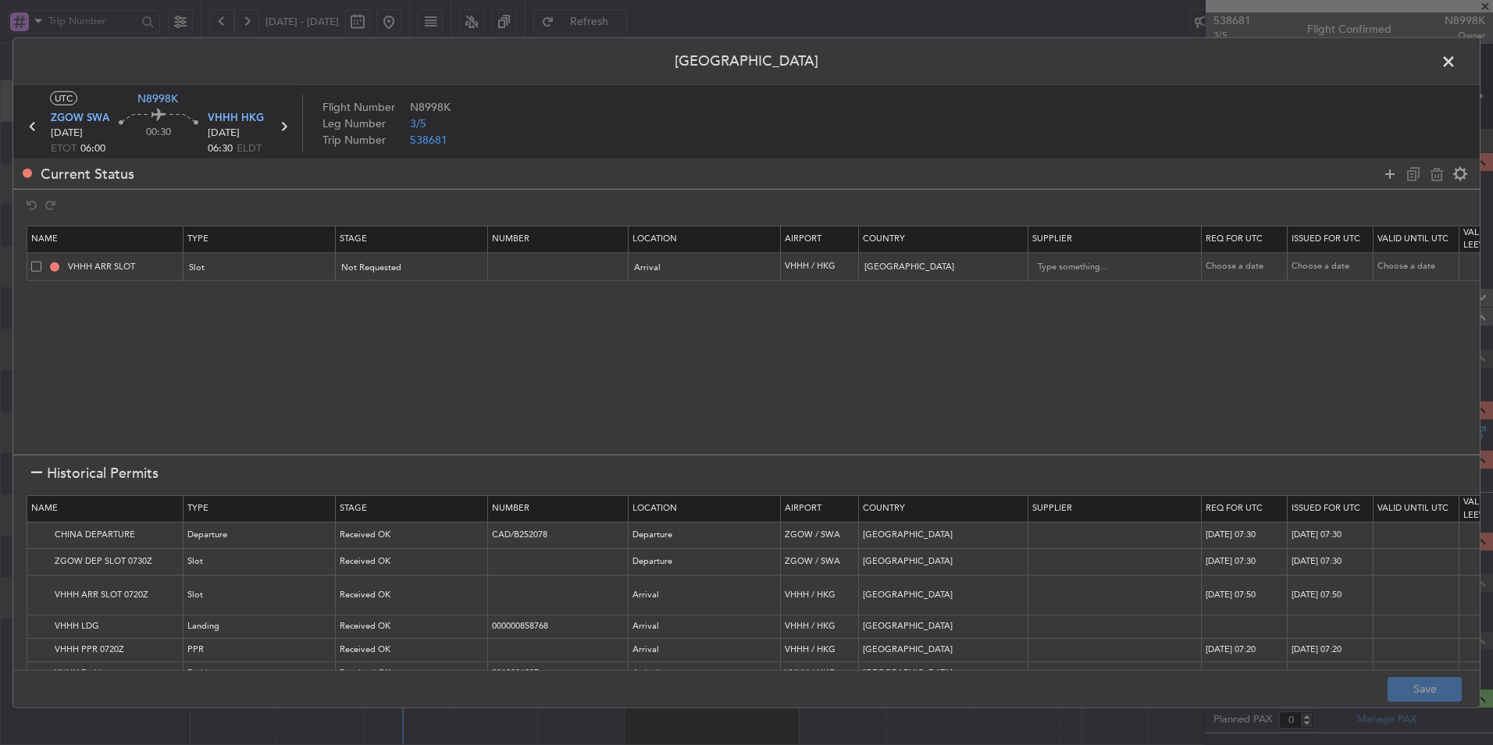
click at [1456, 62] on span at bounding box center [1456, 65] width 0 height 31
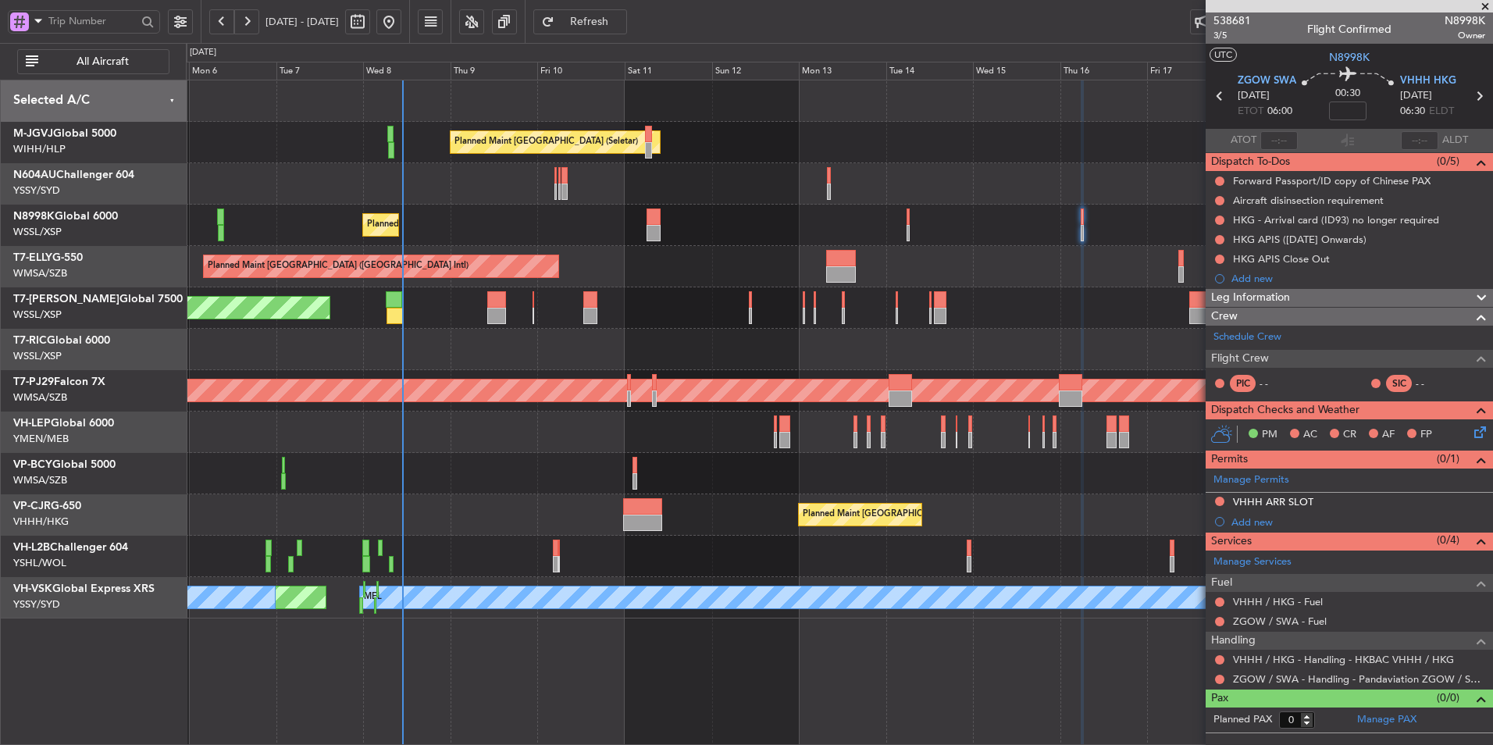
click at [683, 258] on div "Planned Maint [GEOGRAPHIC_DATA] ([GEOGRAPHIC_DATA] Intl)" at bounding box center [839, 266] width 1306 height 41
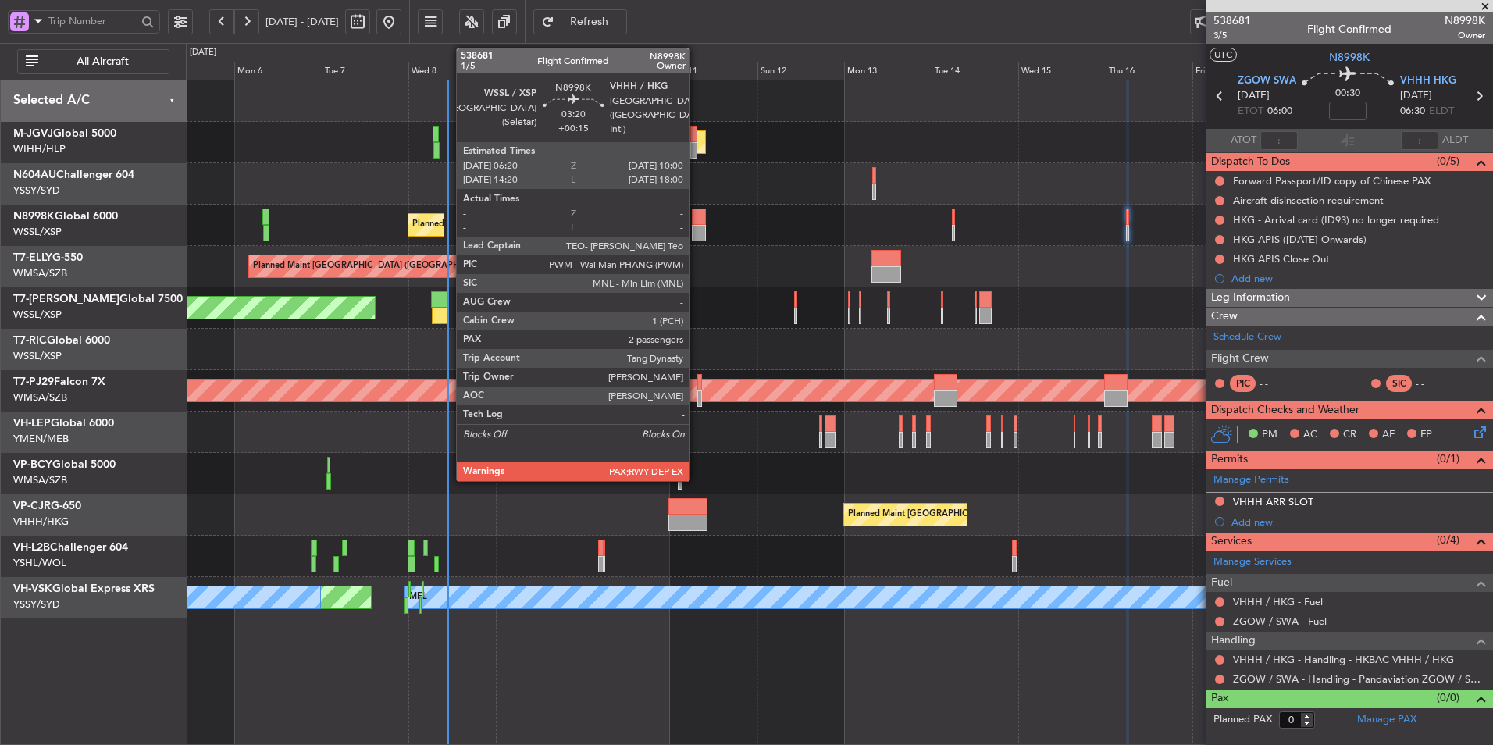
click at [696, 225] on div at bounding box center [699, 233] width 14 height 16
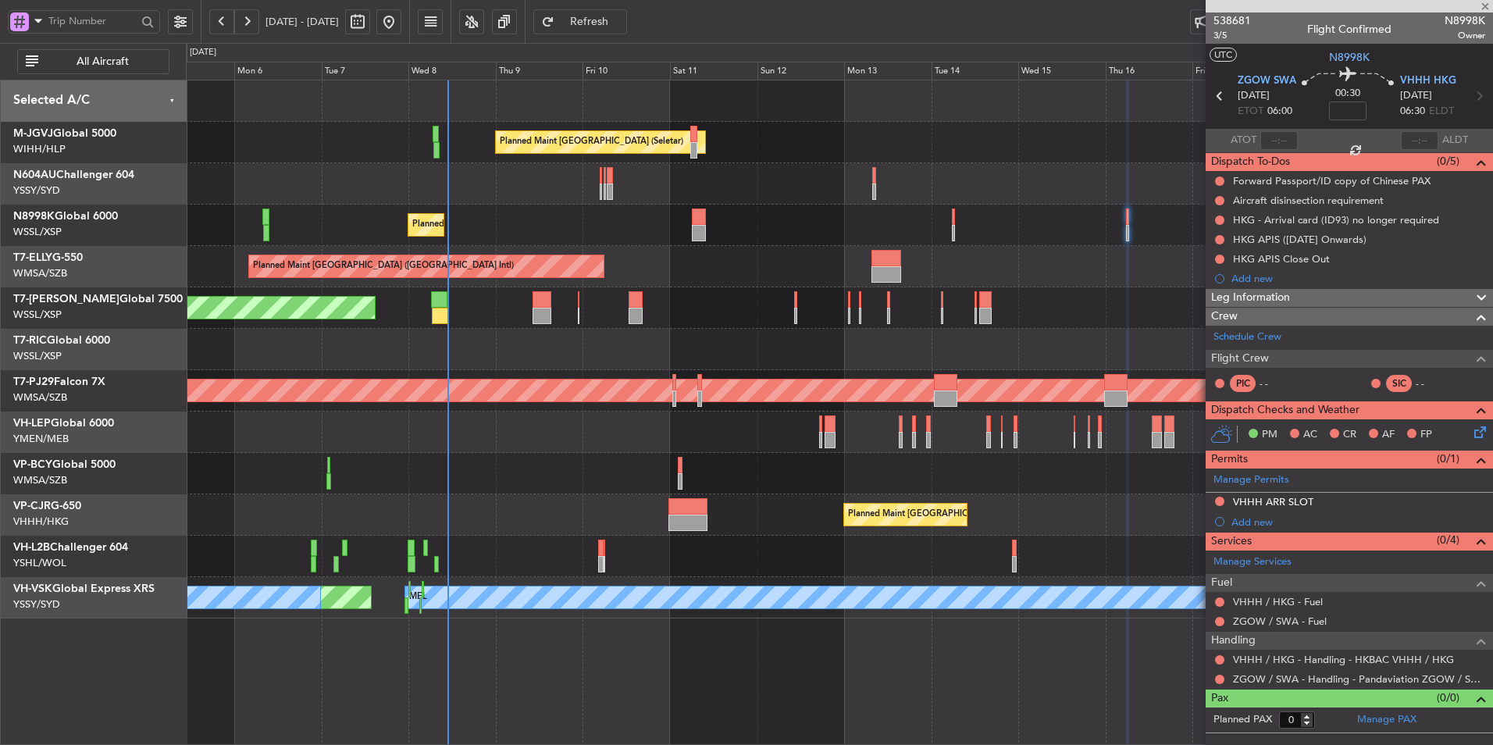
type input "+00:15"
type input "2"
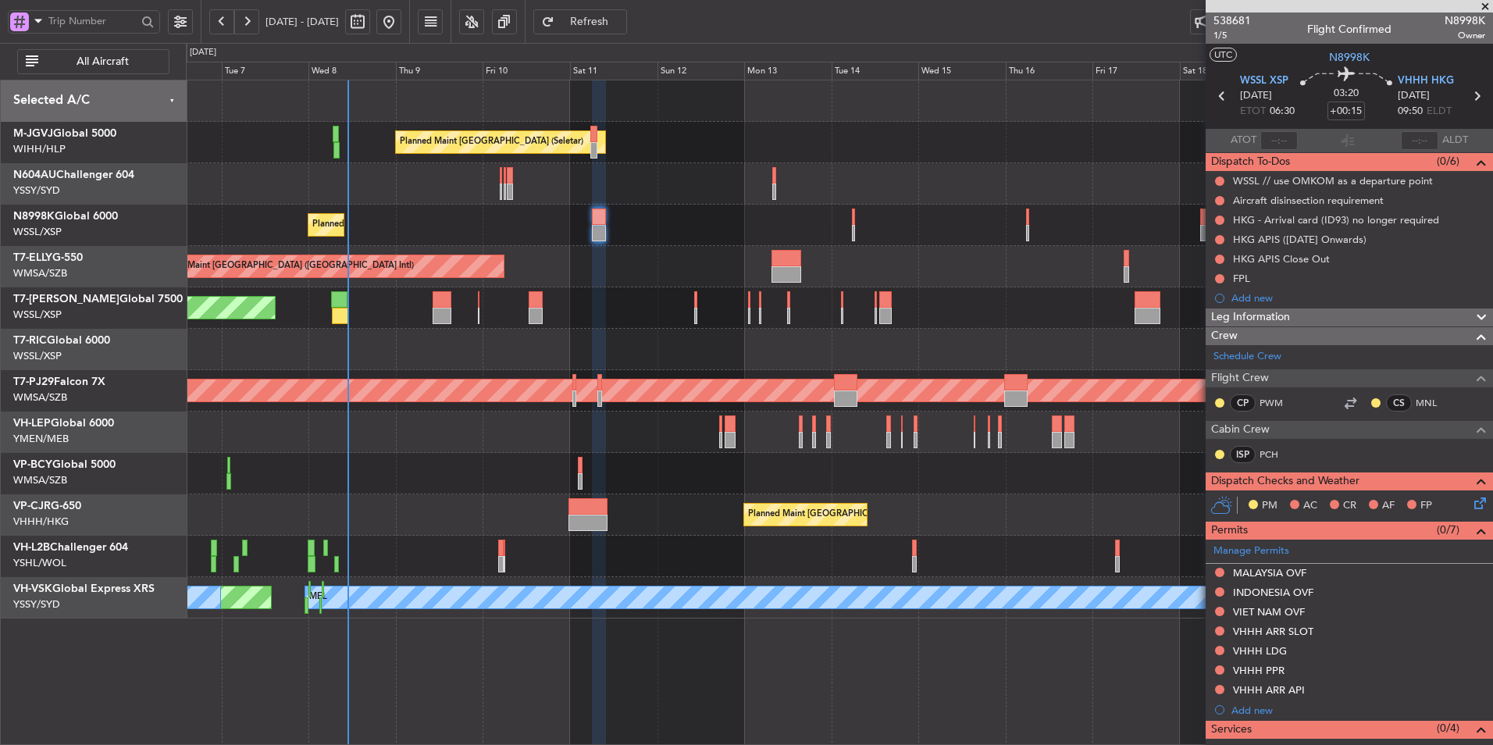
click at [743, 230] on div "Planned Maint [GEOGRAPHIC_DATA] (Seletar)" at bounding box center [839, 225] width 1306 height 41
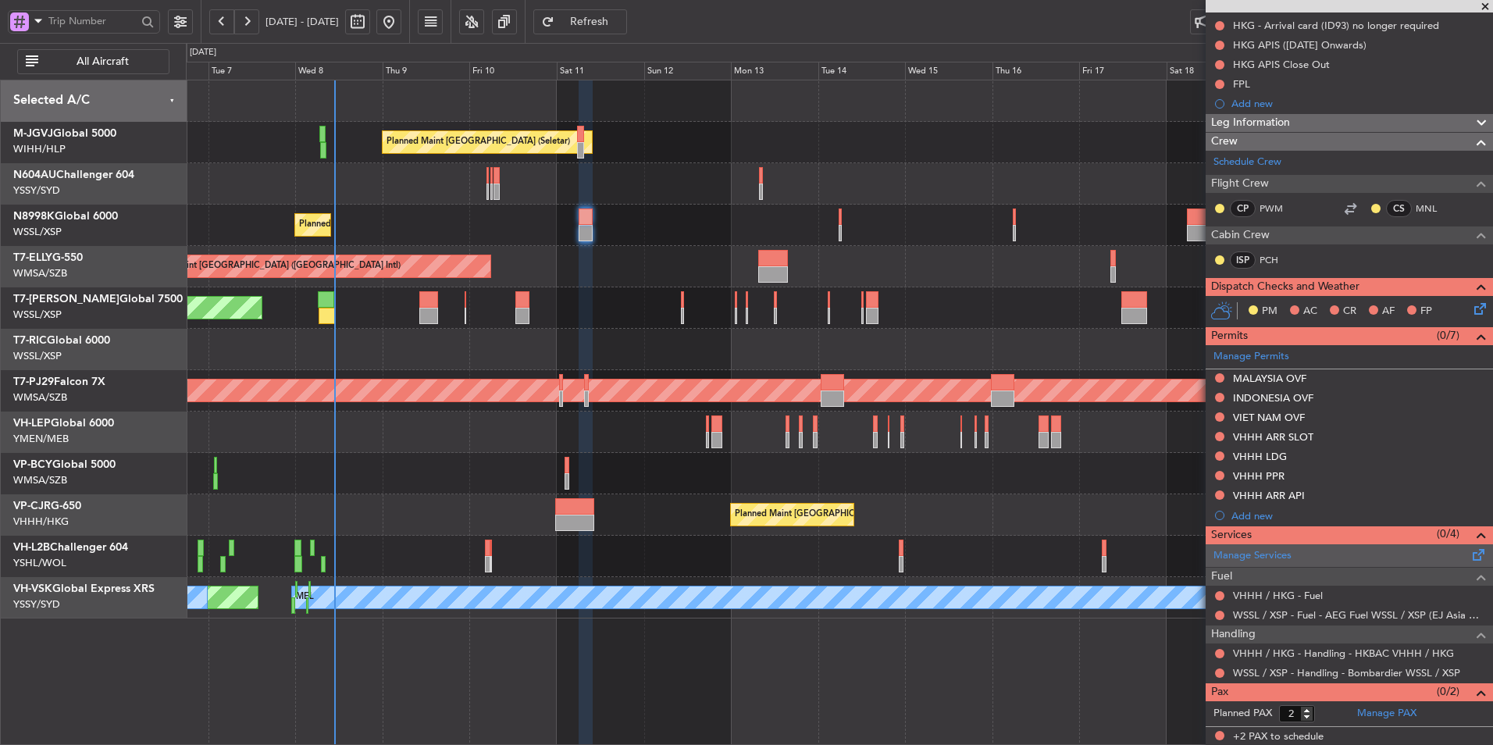
scroll to position [196, 0]
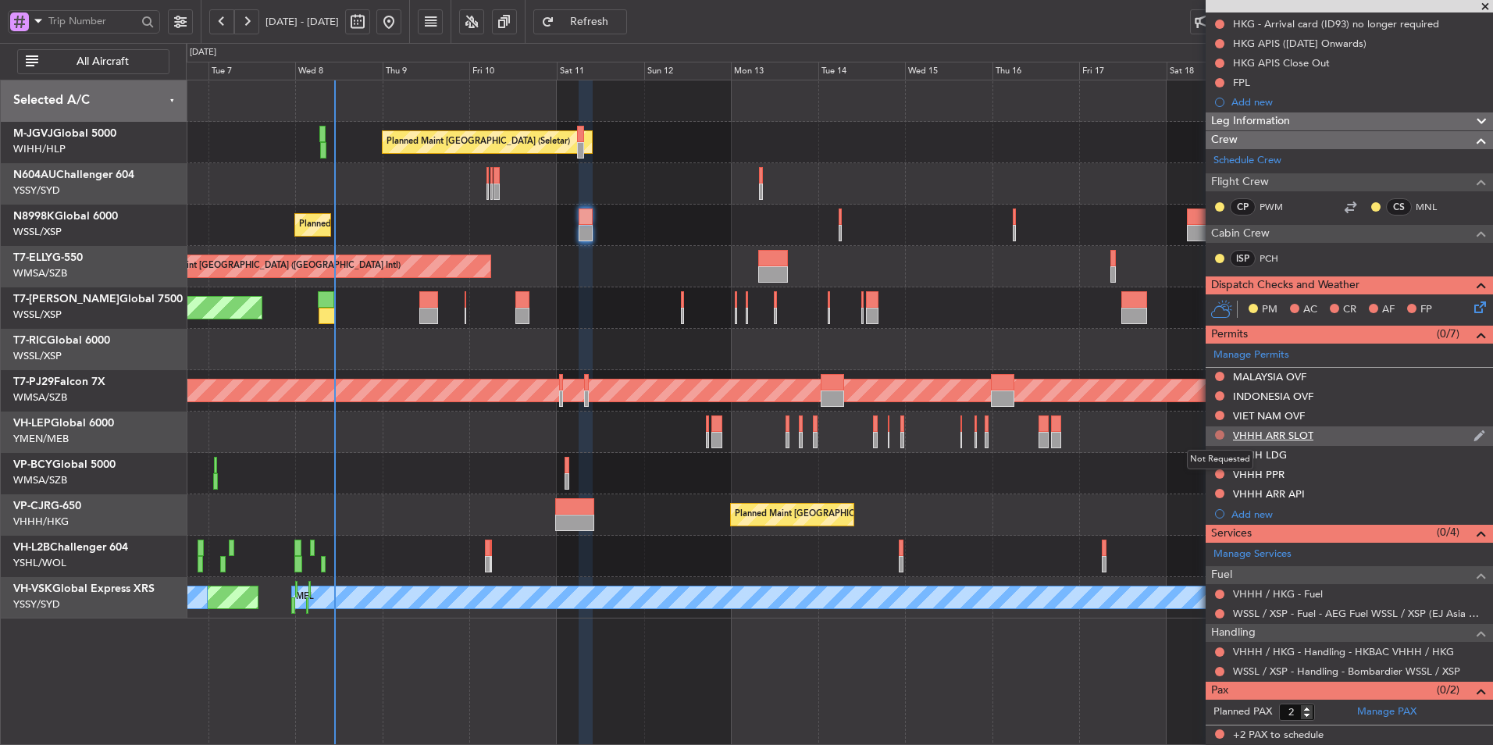
click at [1223, 434] on button at bounding box center [1219, 434] width 9 height 9
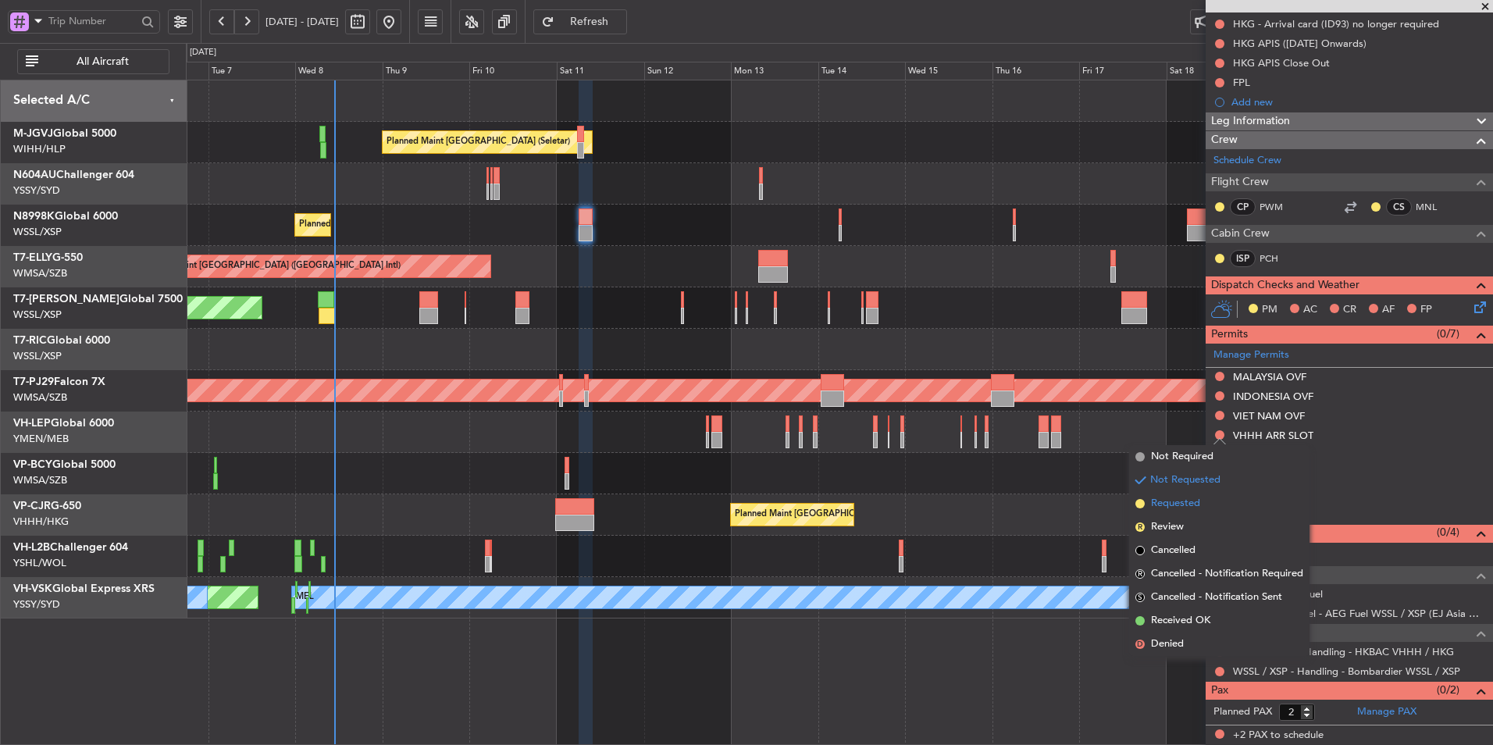
click at [1202, 503] on li "Requested" at bounding box center [1219, 503] width 180 height 23
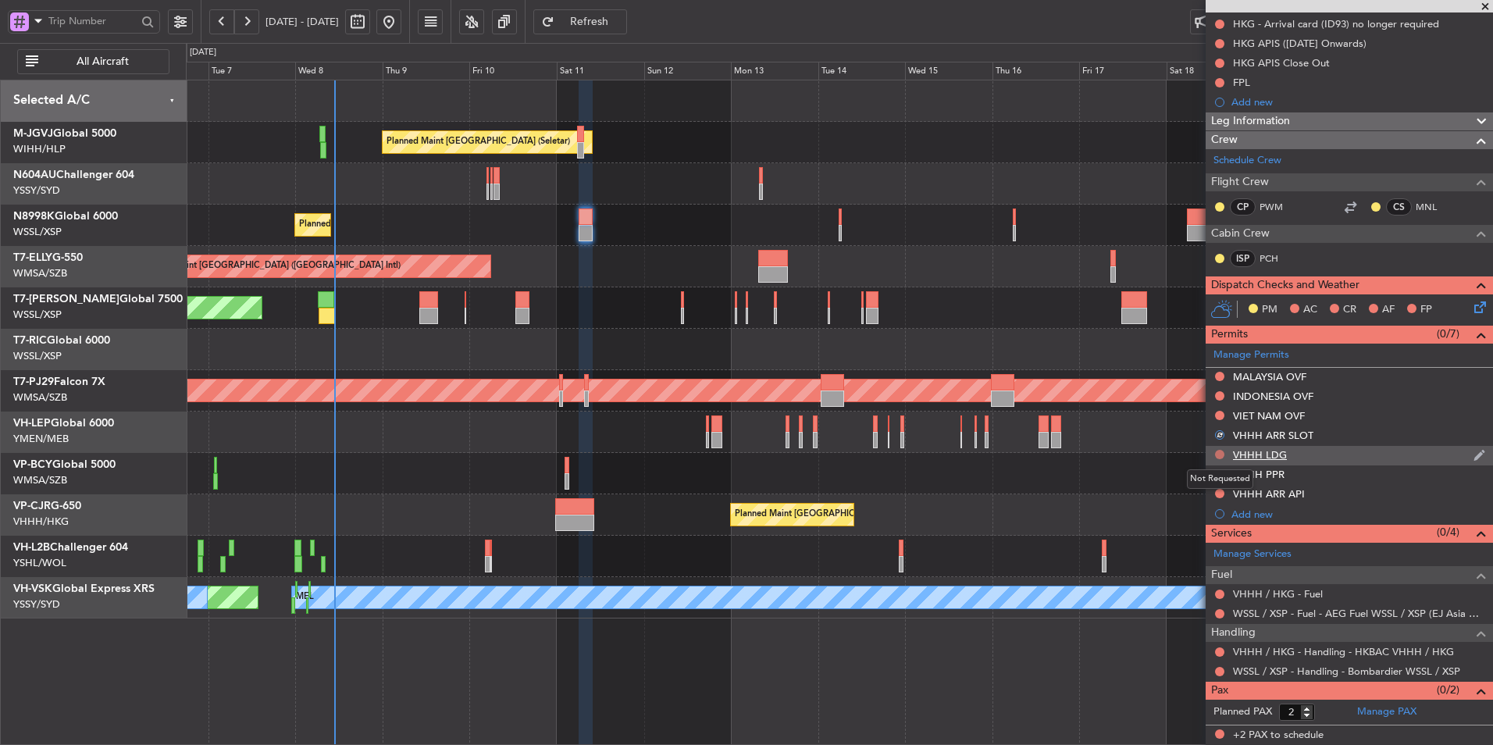
click at [1218, 453] on button at bounding box center [1219, 454] width 9 height 9
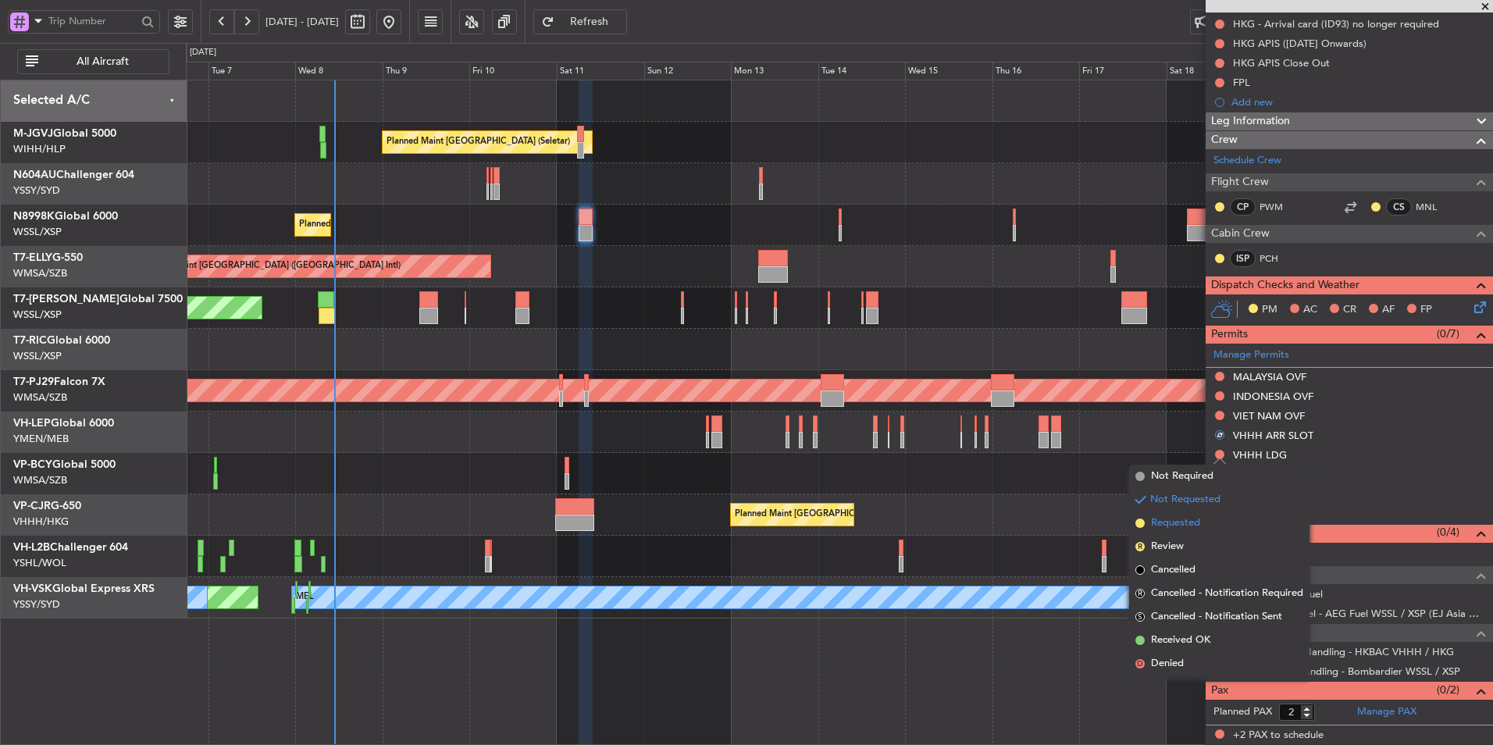
click at [1190, 516] on span "Requested" at bounding box center [1175, 523] width 49 height 16
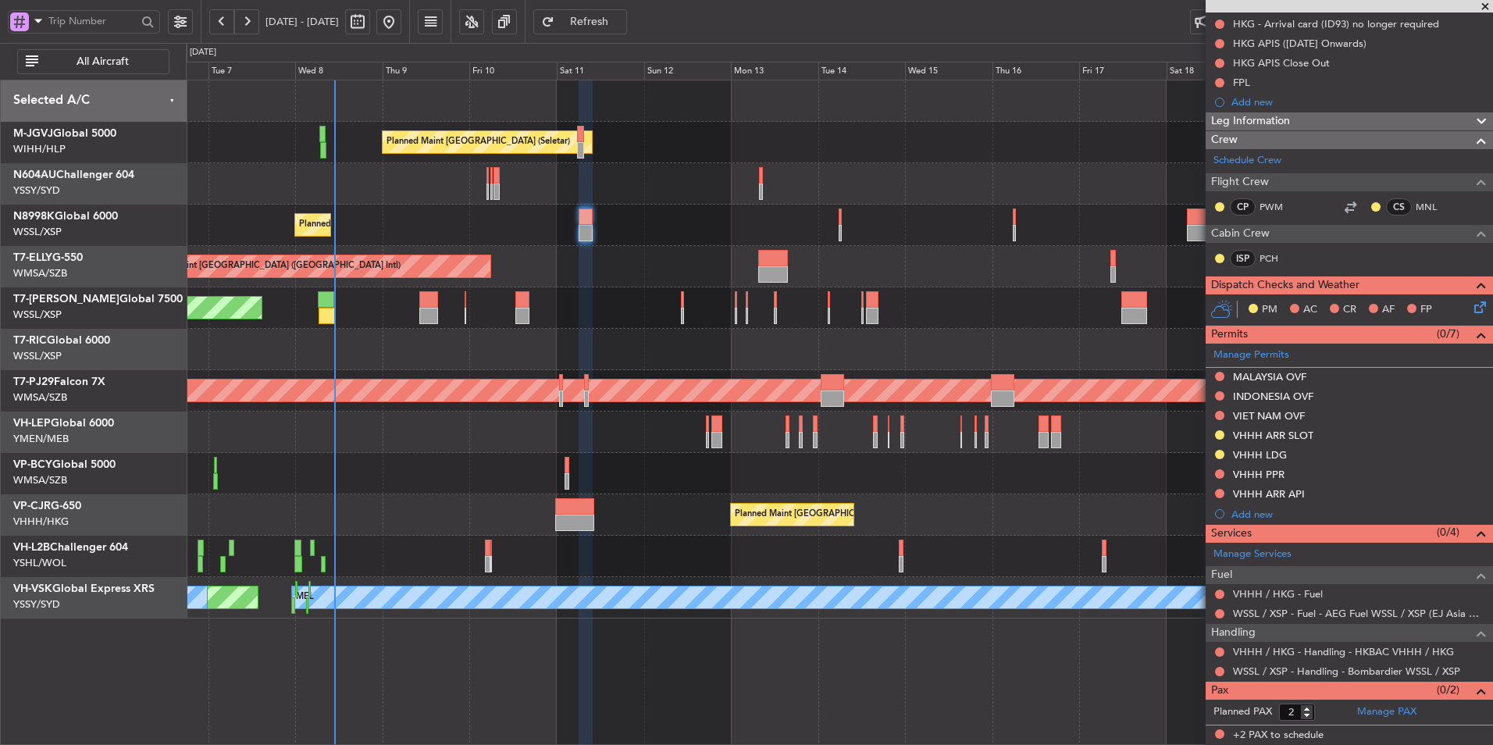
drag, startPoint x: 1277, startPoint y: 431, endPoint x: 1301, endPoint y: 431, distance: 23.4
click at [1277, 431] on div "VHHH ARR SLOT" at bounding box center [1273, 435] width 80 height 13
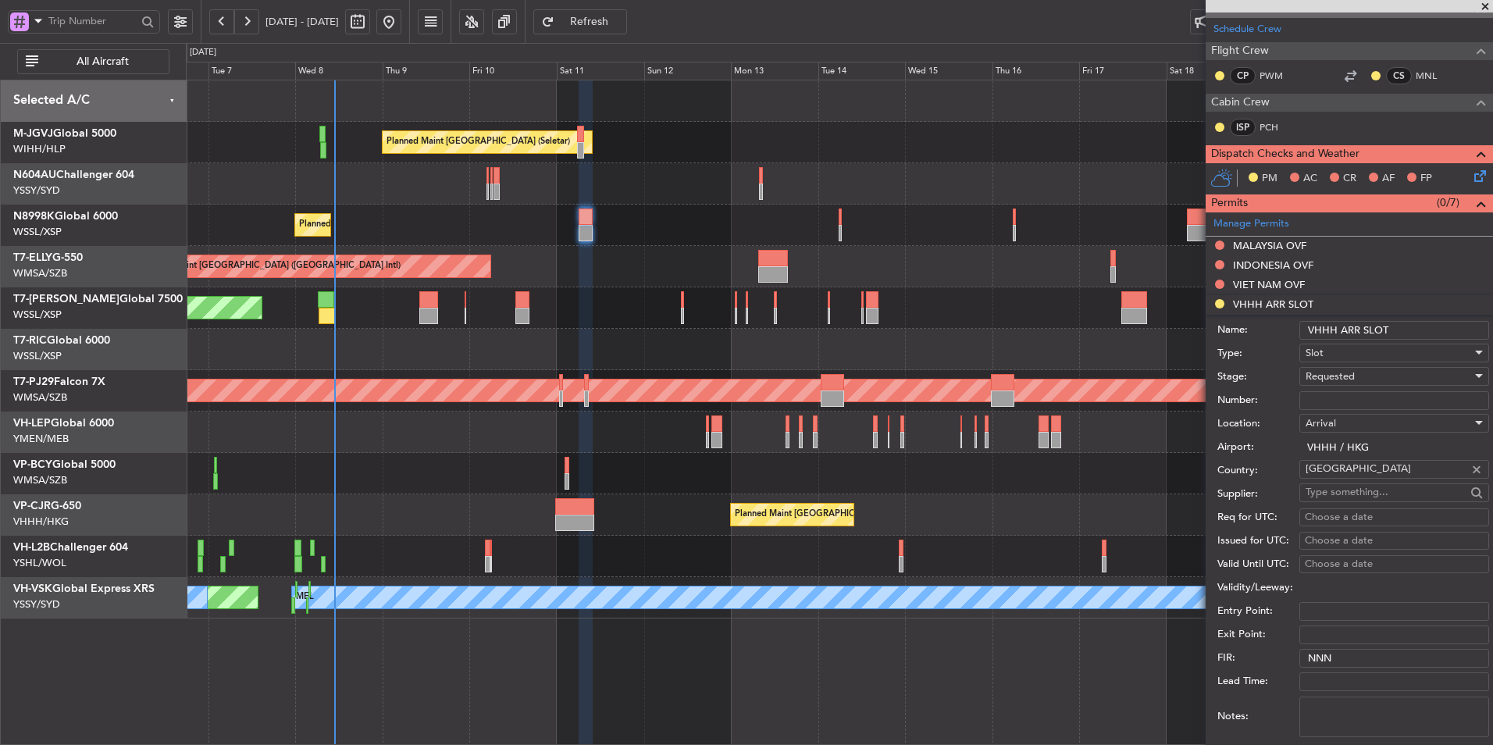
scroll to position [508, 0]
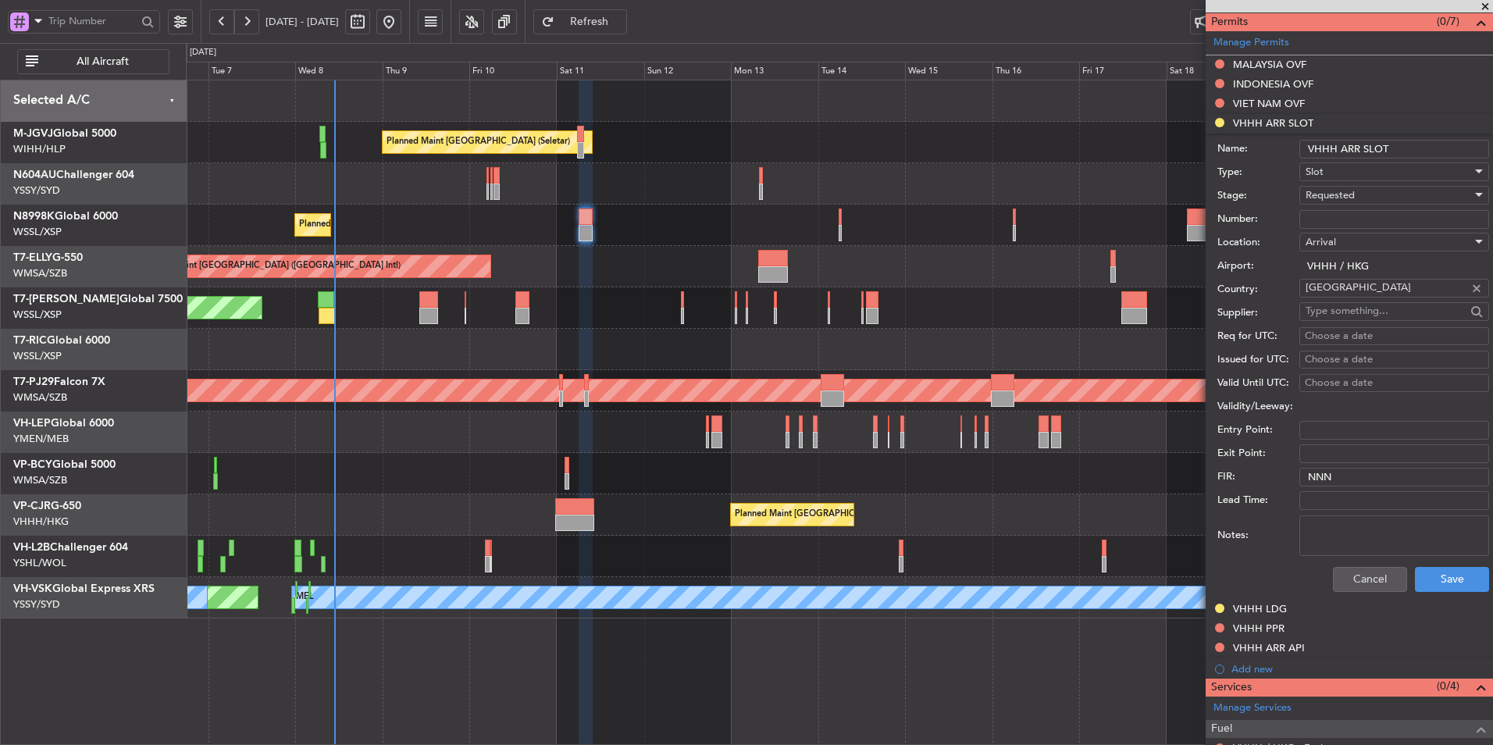
click at [1363, 521] on textarea "Notes:" at bounding box center [1394, 535] width 190 height 41
paste textarea "TN8998K 11OCT 013GLEX WSSL0950 D / ID.VHHHAGN4705000/"
type textarea "TN8998K 11OCT 013GLEX WSSL0950 D / ID.VHHHAGN4705000/"
click at [1437, 585] on button "Save" at bounding box center [1452, 579] width 74 height 25
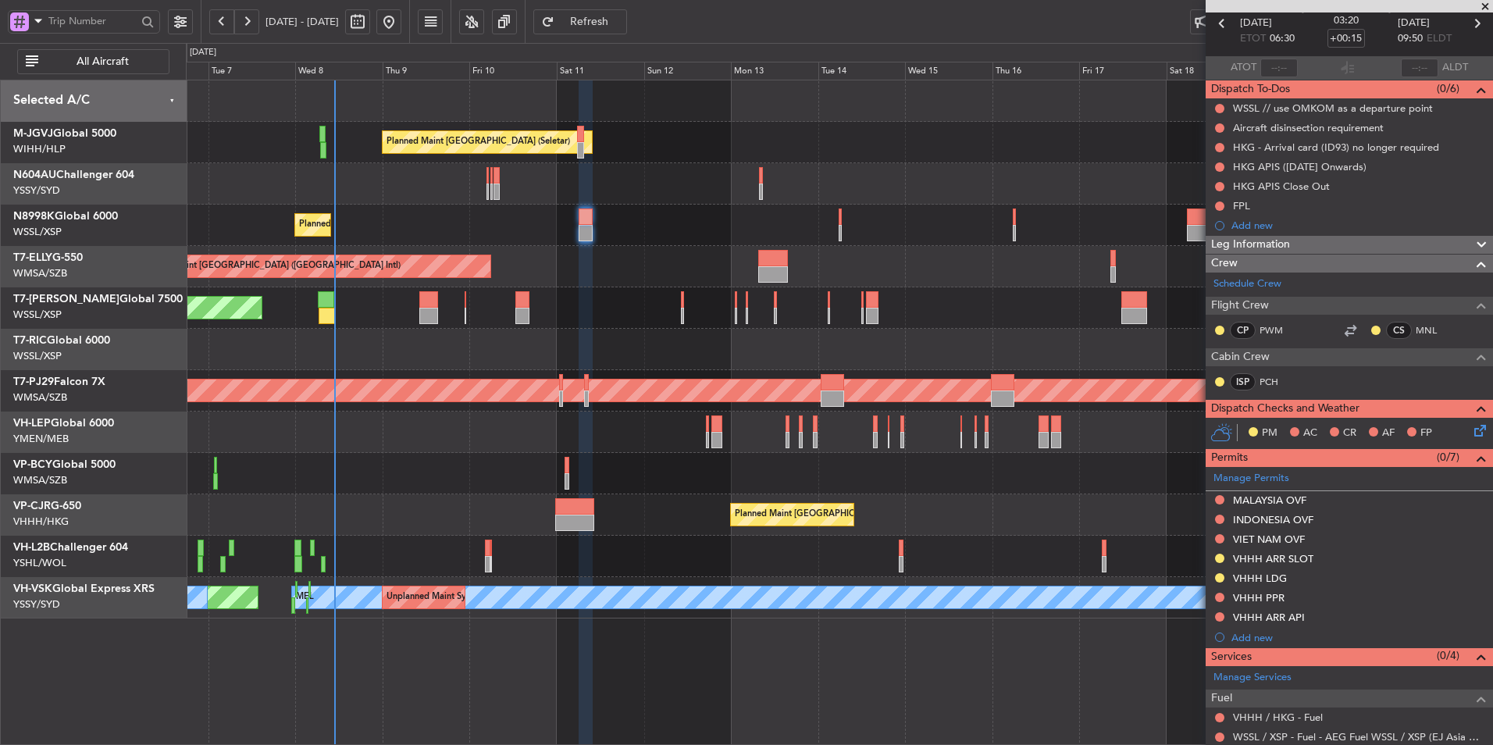
scroll to position [0, 0]
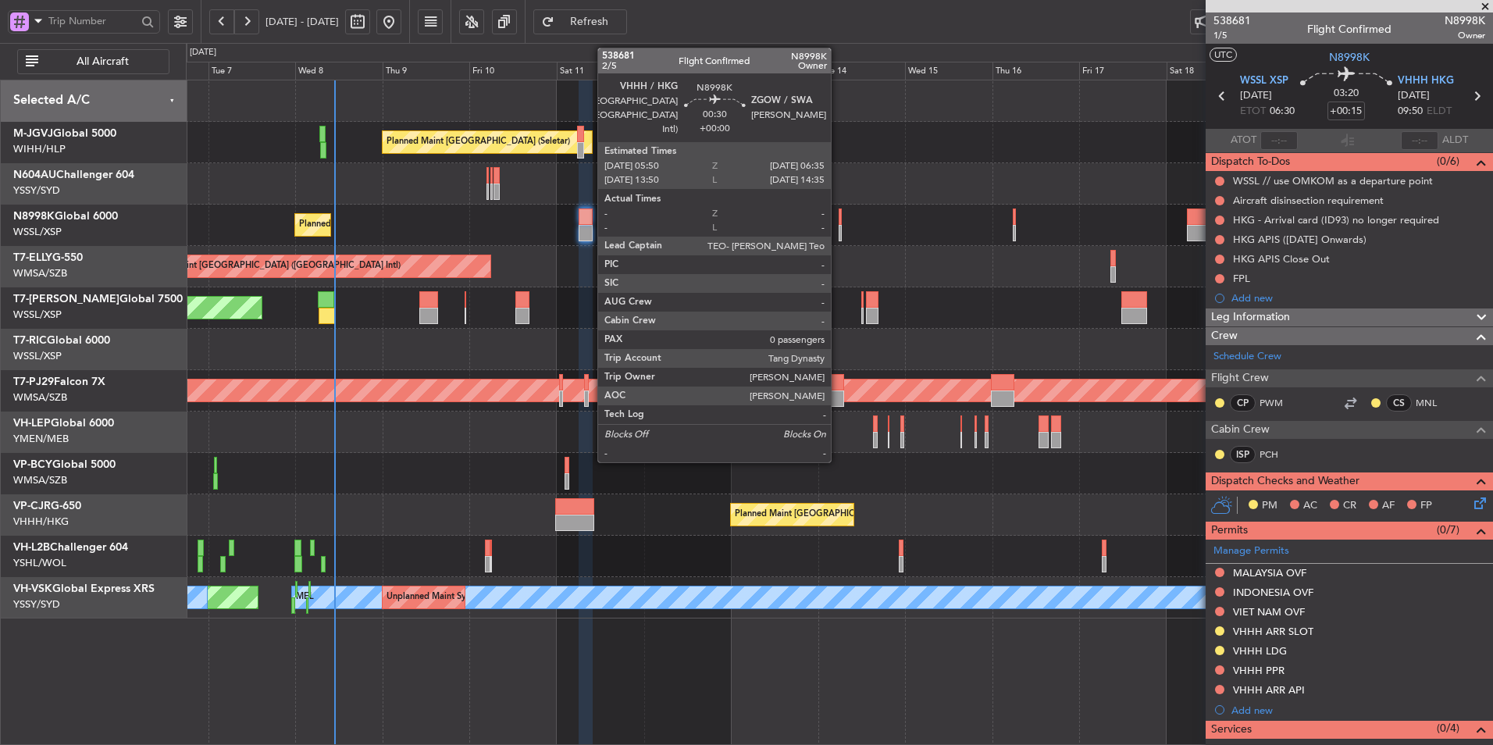
click at [838, 223] on div at bounding box center [839, 216] width 3 height 16
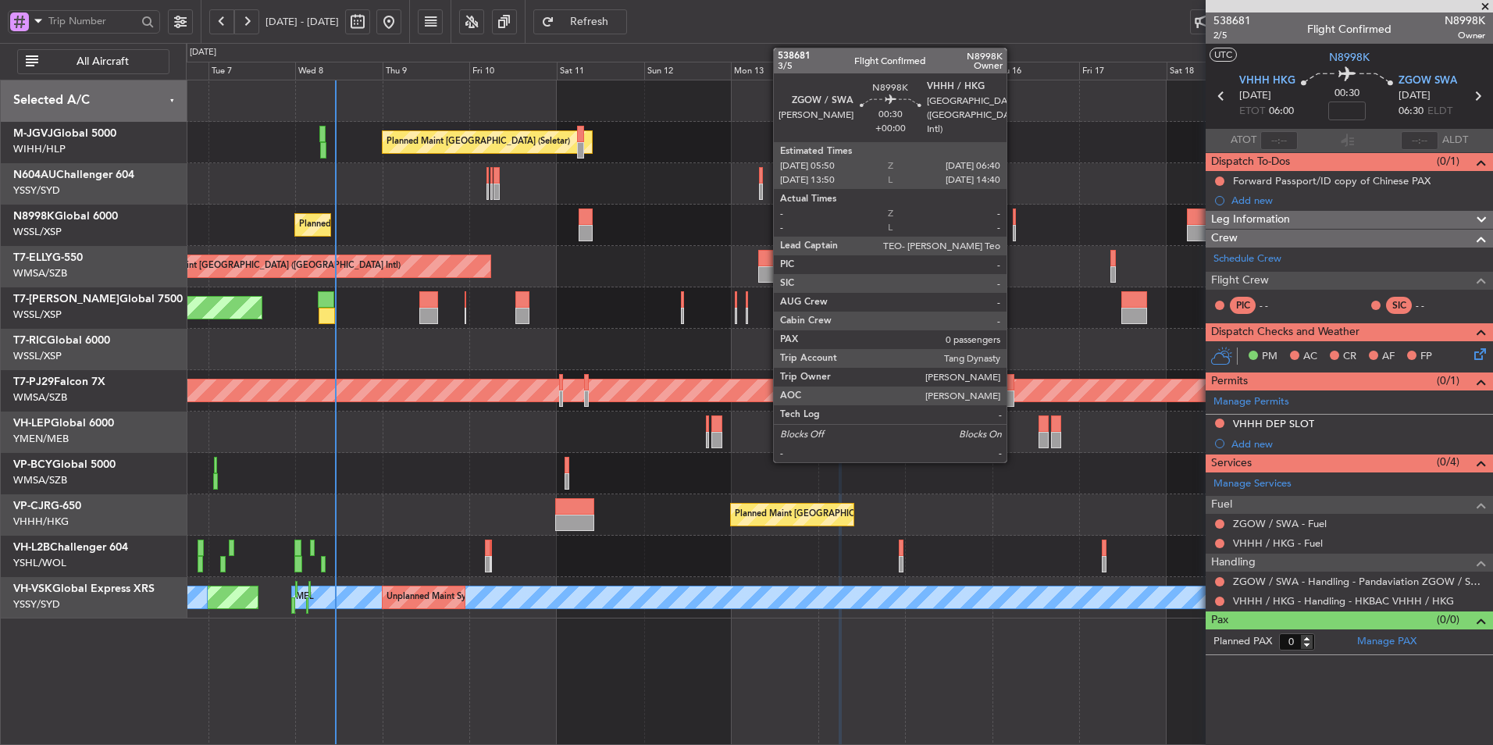
click at [1013, 222] on div at bounding box center [1014, 216] width 3 height 16
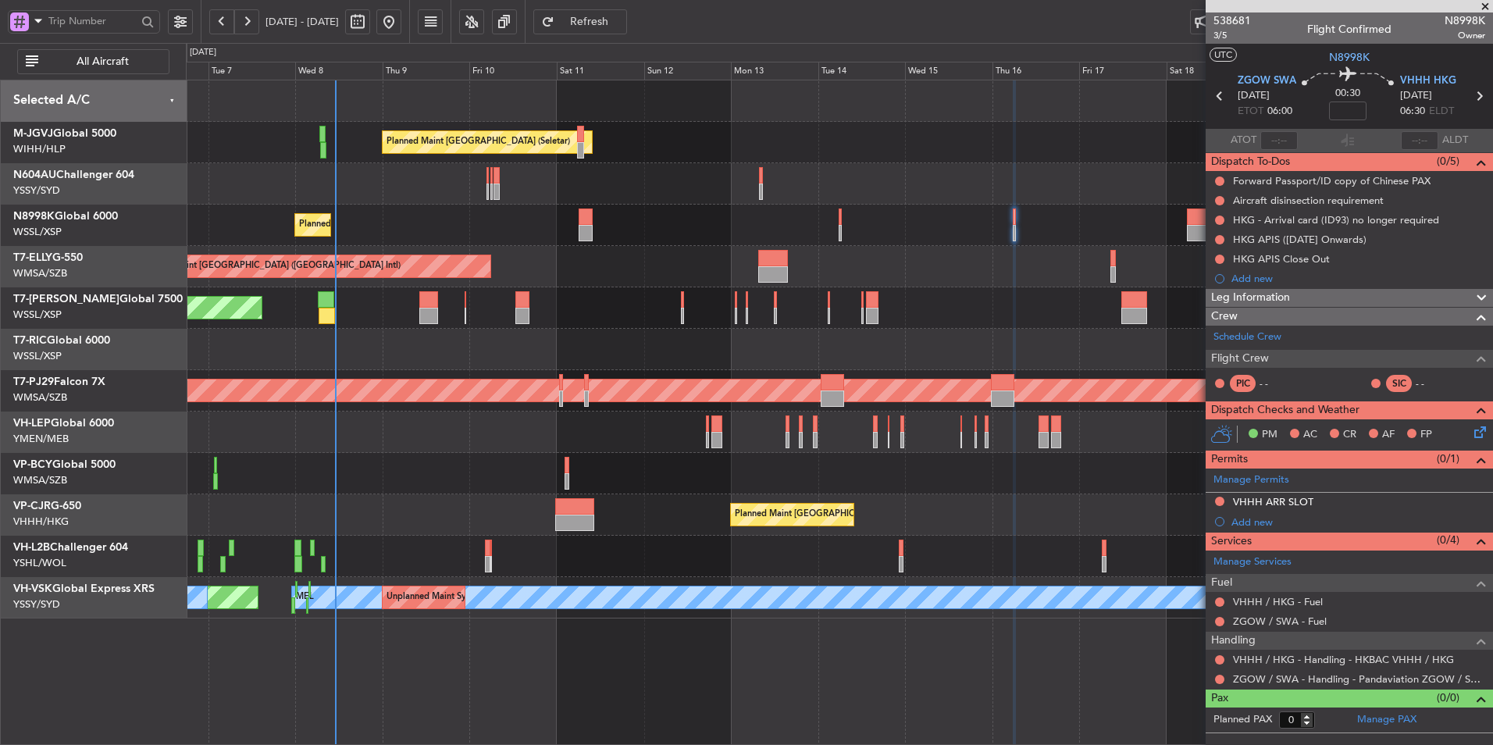
click at [483, 370] on div "Planned Maint [GEOGRAPHIC_DATA] (Sultan [PERSON_NAME] [PERSON_NAME] - Subang)" at bounding box center [839, 390] width 1306 height 41
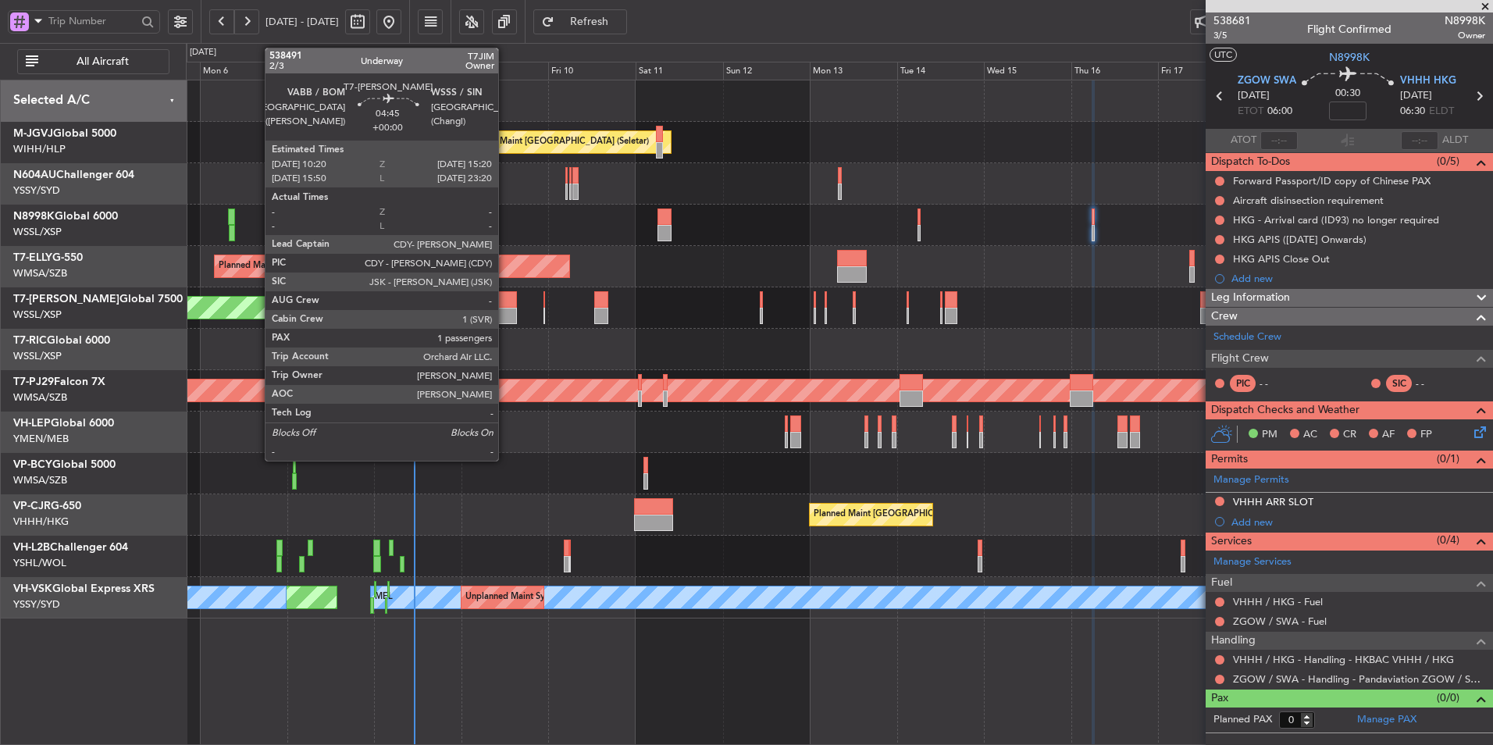
click at [505, 302] on div at bounding box center [507, 299] width 19 height 16
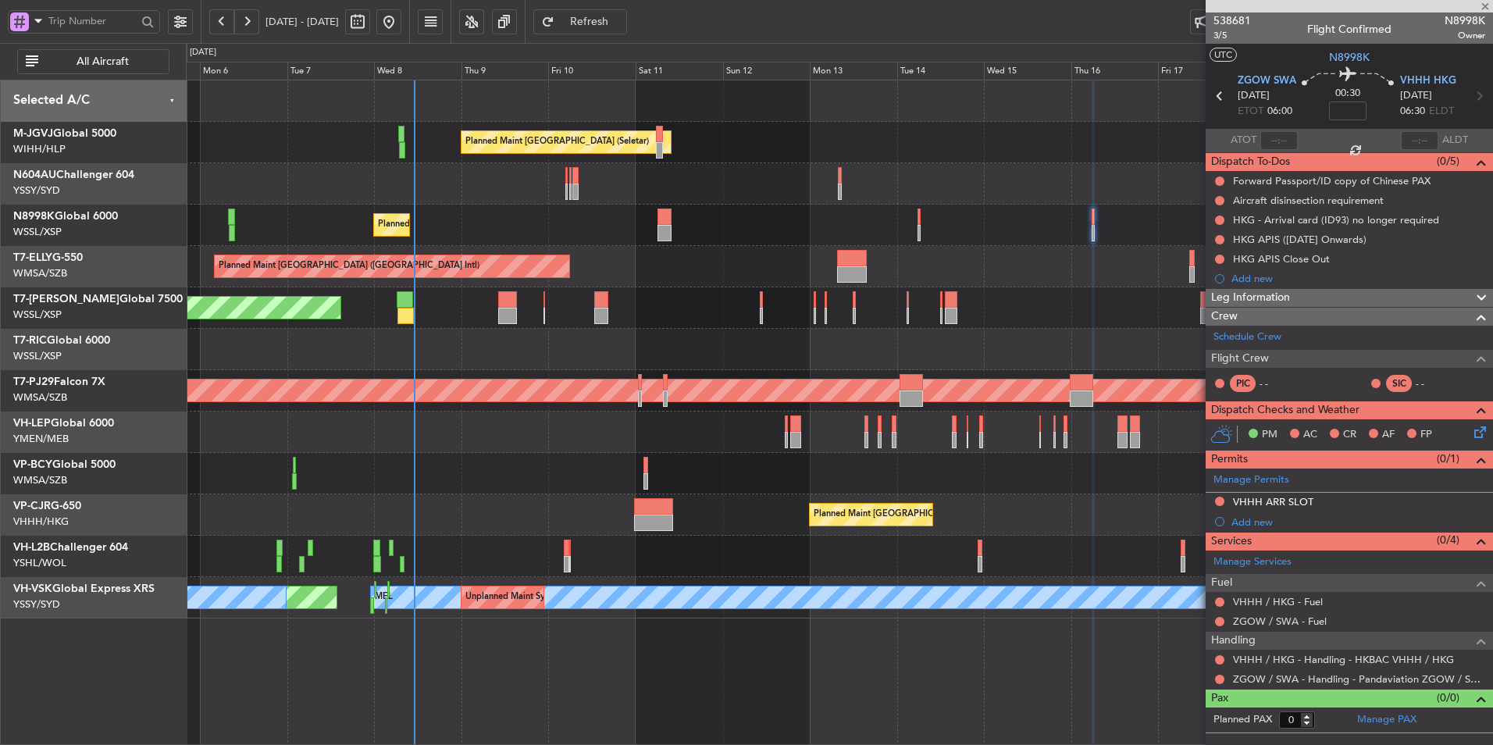
type input "1"
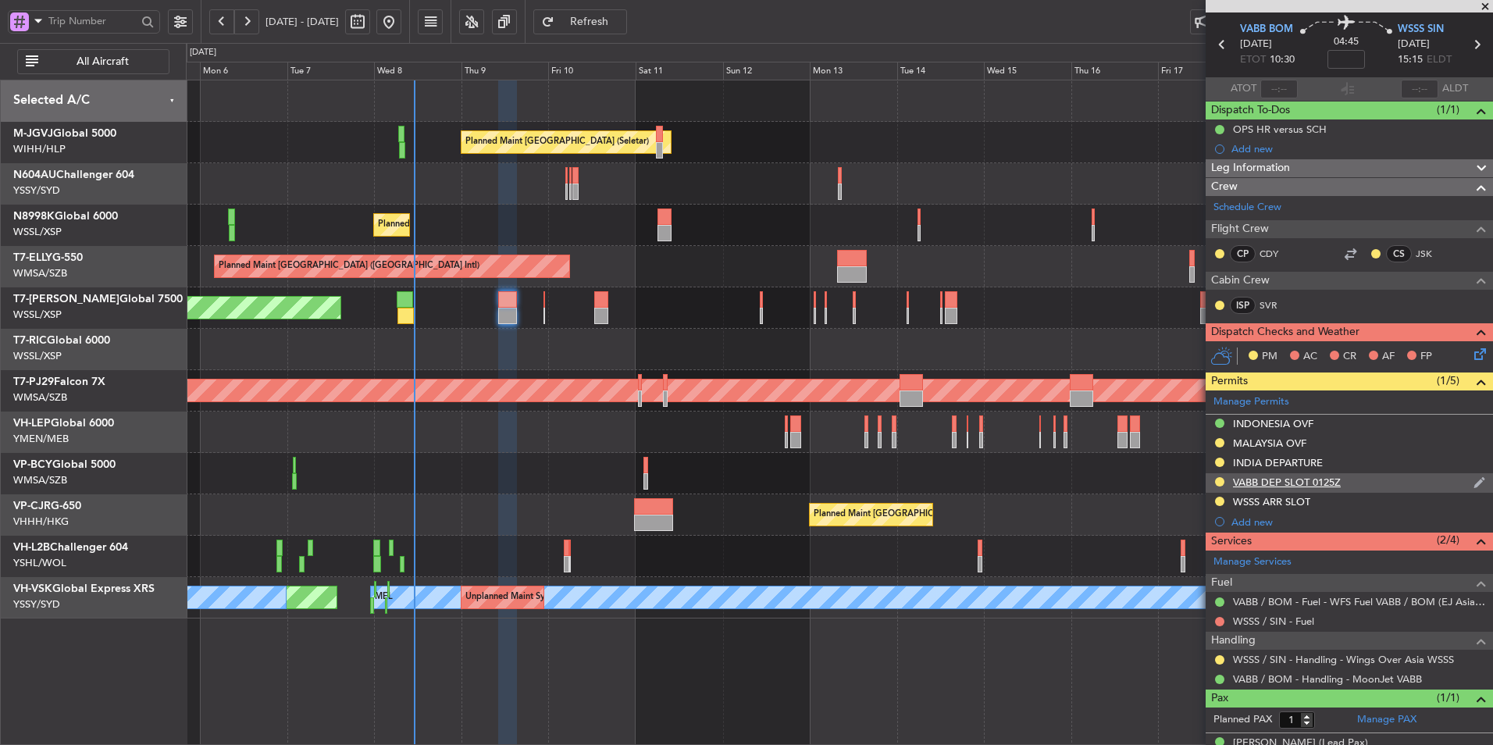
scroll to position [74, 0]
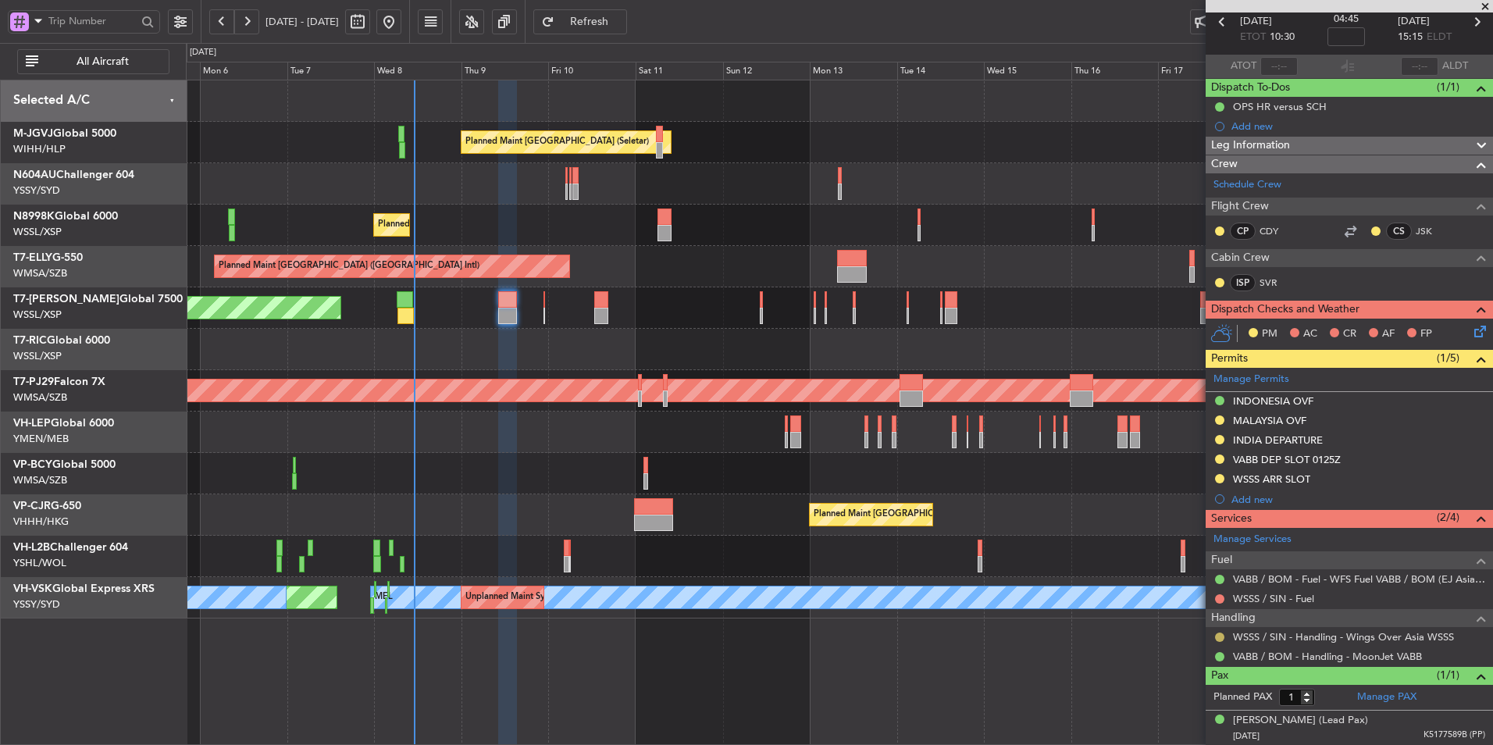
click at [1216, 632] on button at bounding box center [1219, 636] width 9 height 9
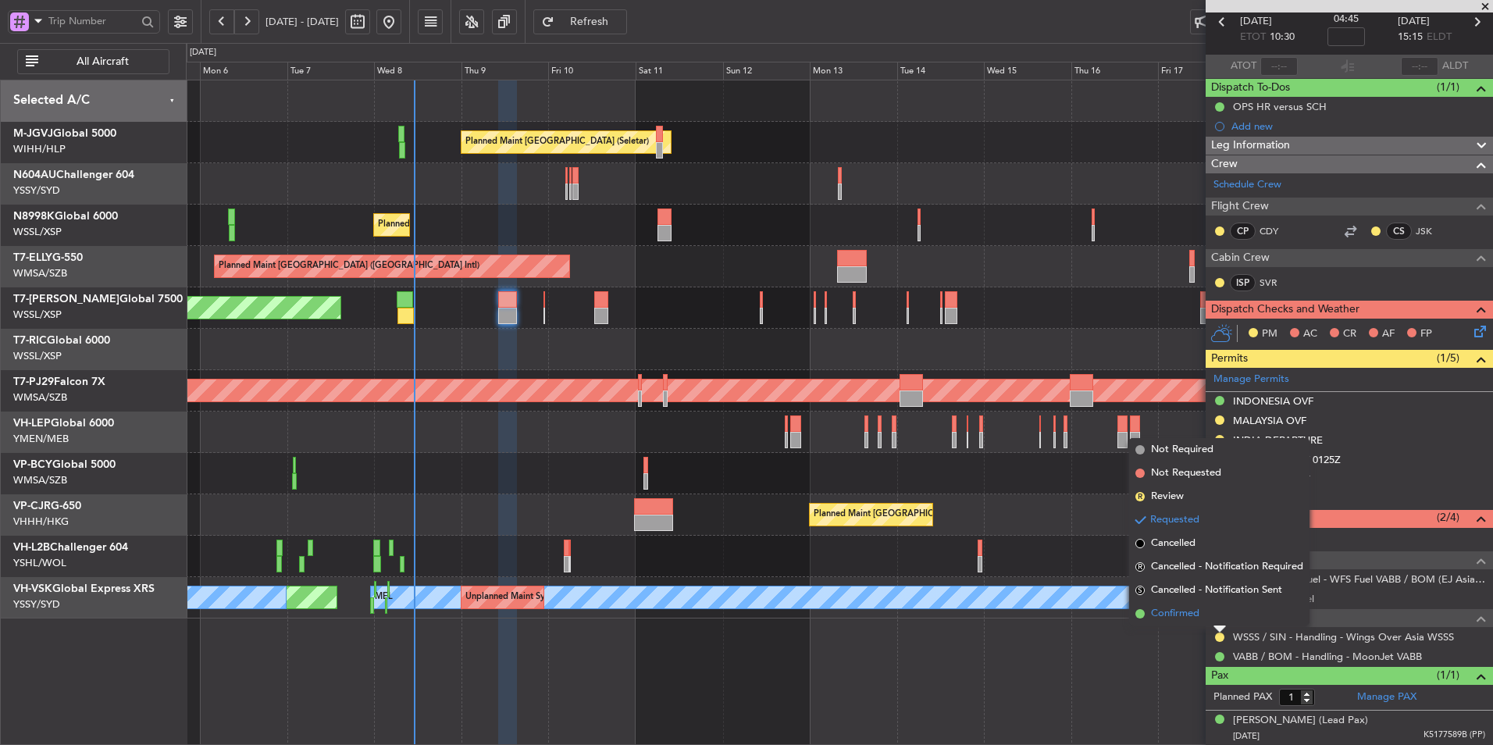
click at [1199, 616] on span "Confirmed" at bounding box center [1175, 614] width 48 height 16
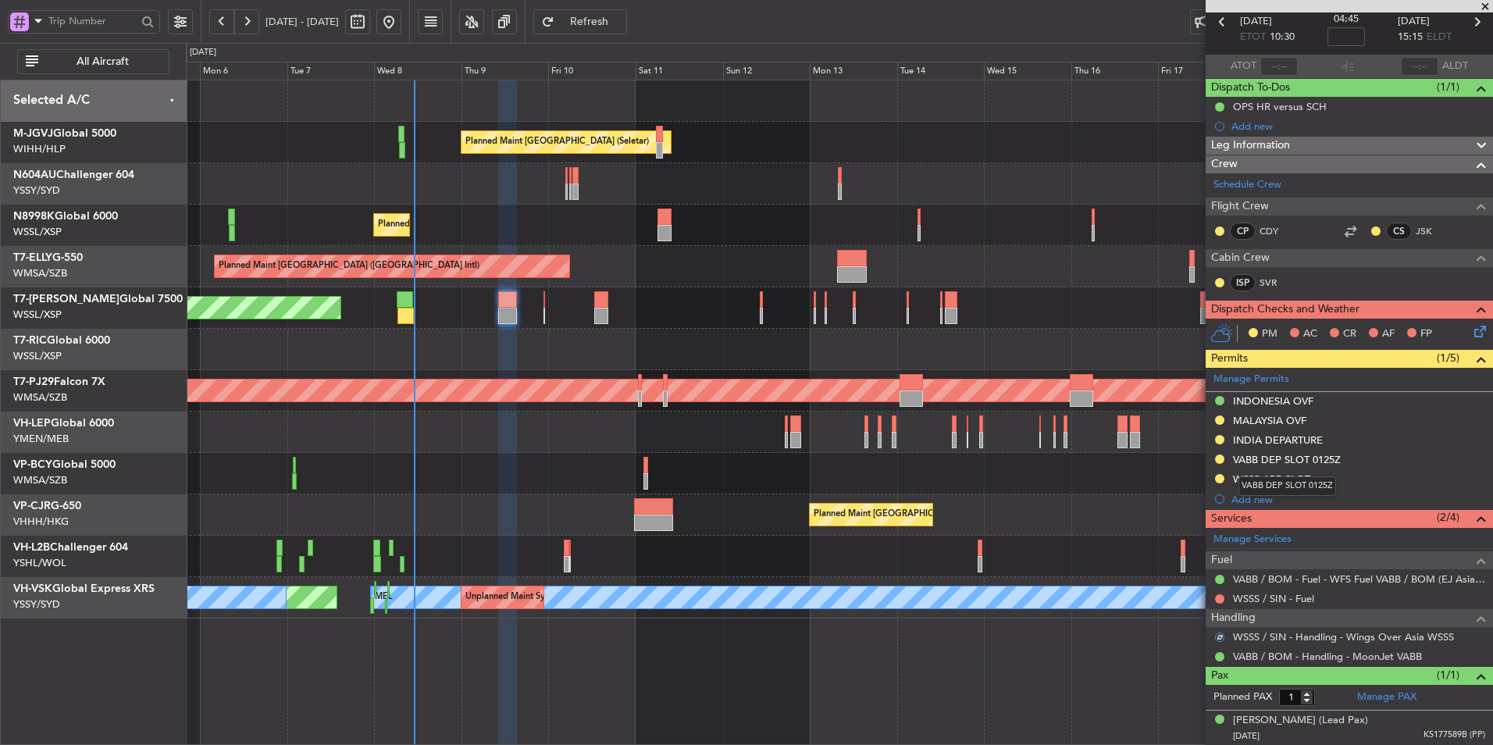
click at [1273, 482] on div "VABB DEP SLOT 0125Z" at bounding box center [1287, 486] width 98 height 20
click at [1296, 480] on div "WSSS ARR SLOT" at bounding box center [1271, 478] width 77 height 13
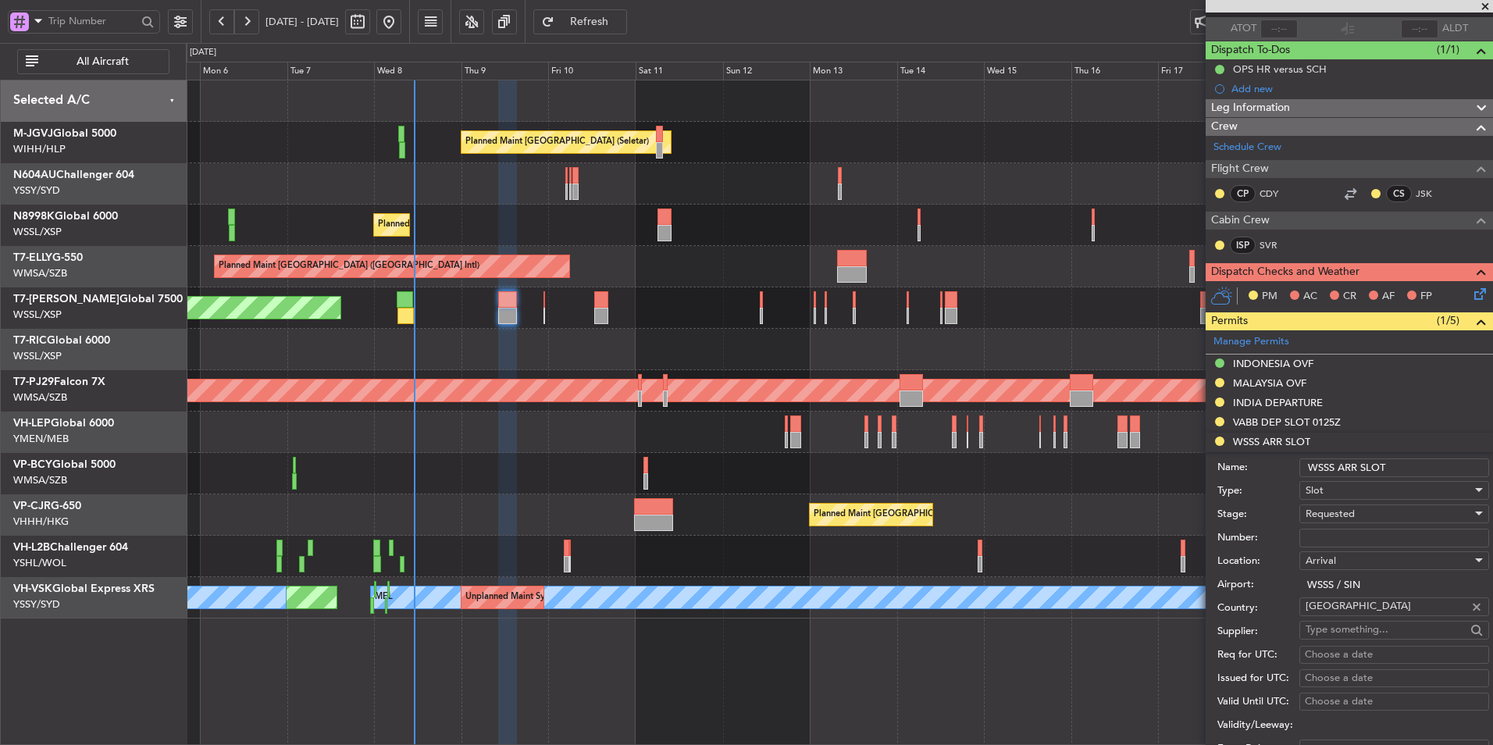
scroll to position [234, 0]
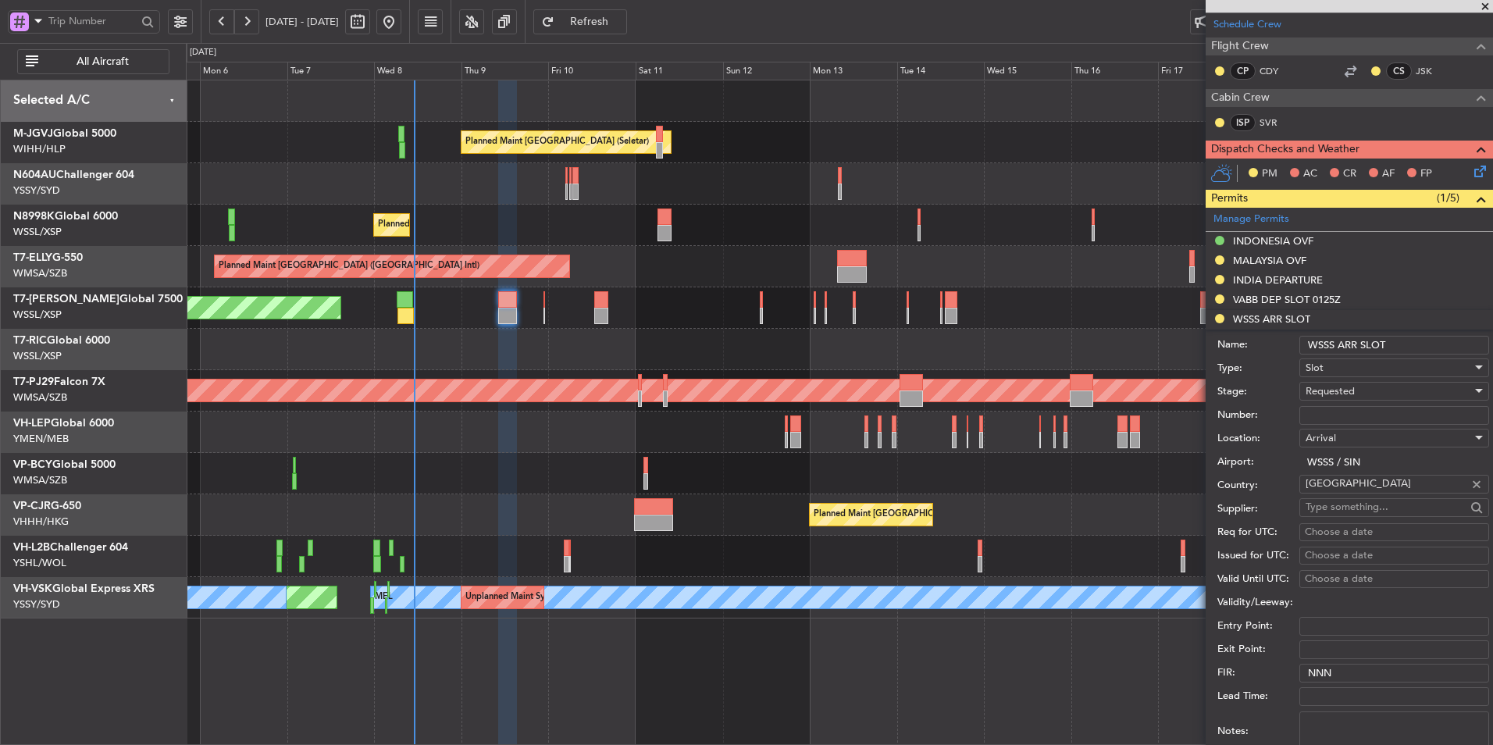
click at [1349, 398] on div "Requested" at bounding box center [1388, 390] width 166 height 23
click at [1351, 511] on span "Received OK" at bounding box center [1388, 508] width 164 height 23
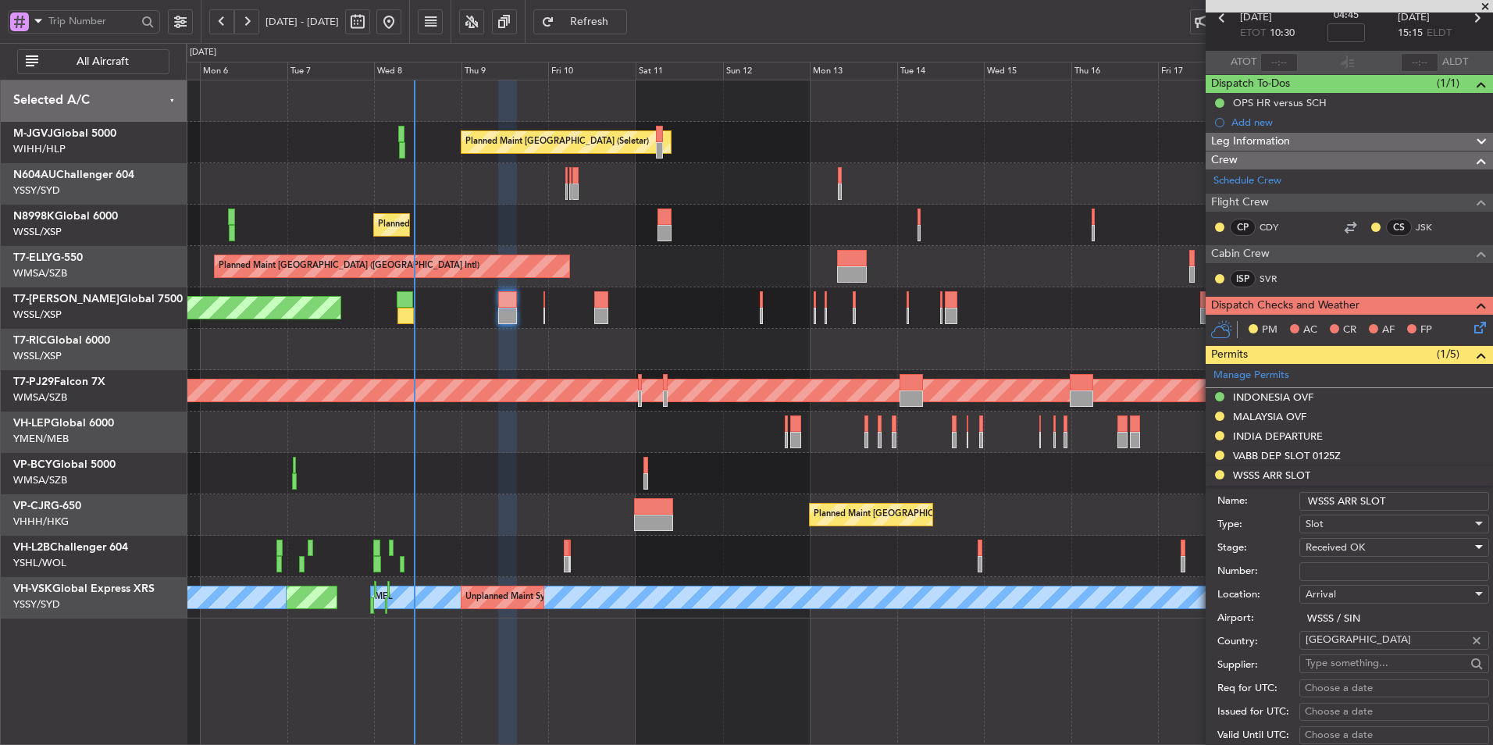
scroll to position [156, 0]
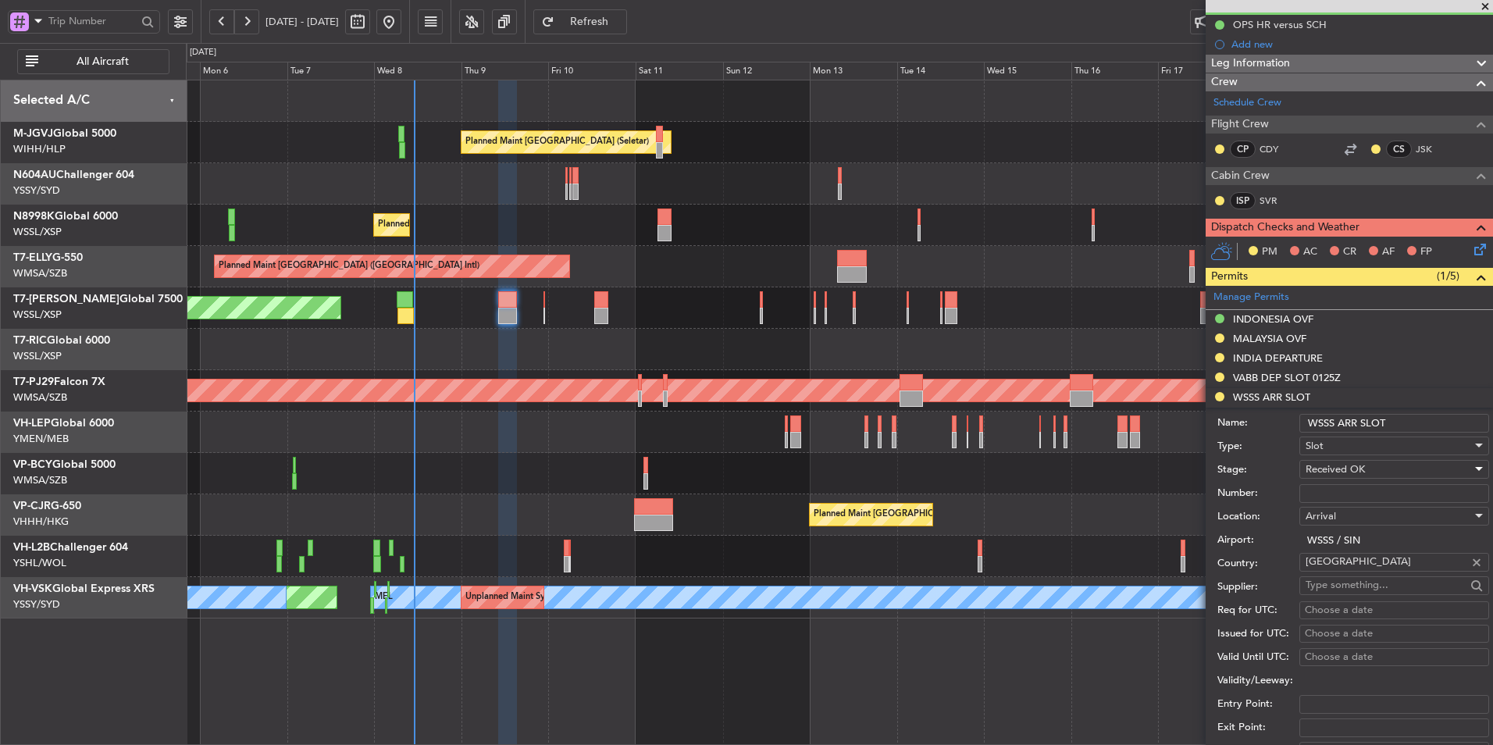
click at [1330, 604] on div "Choose a date" at bounding box center [1394, 611] width 179 height 16
select select "10"
select select "2025"
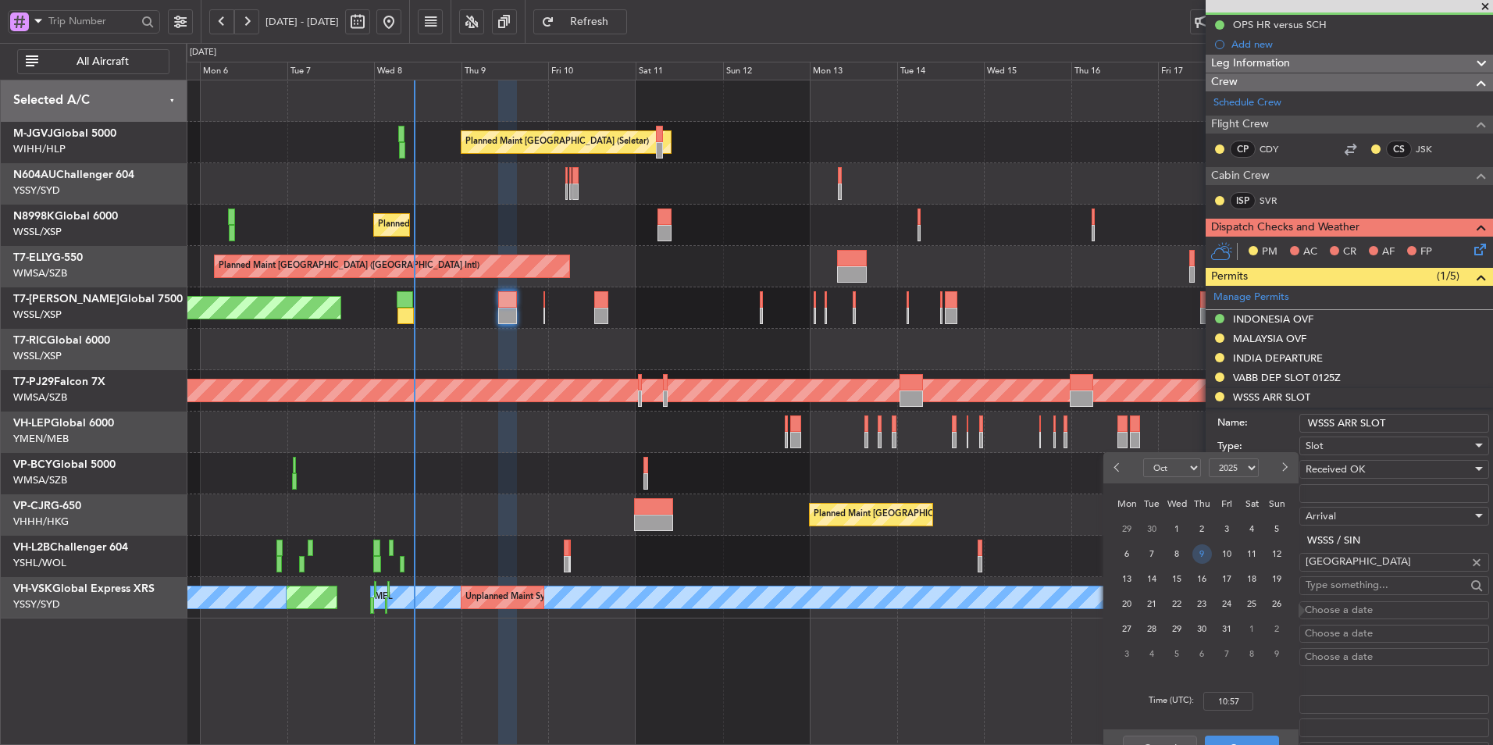
click at [1201, 557] on span "9" at bounding box center [1202, 554] width 20 height 20
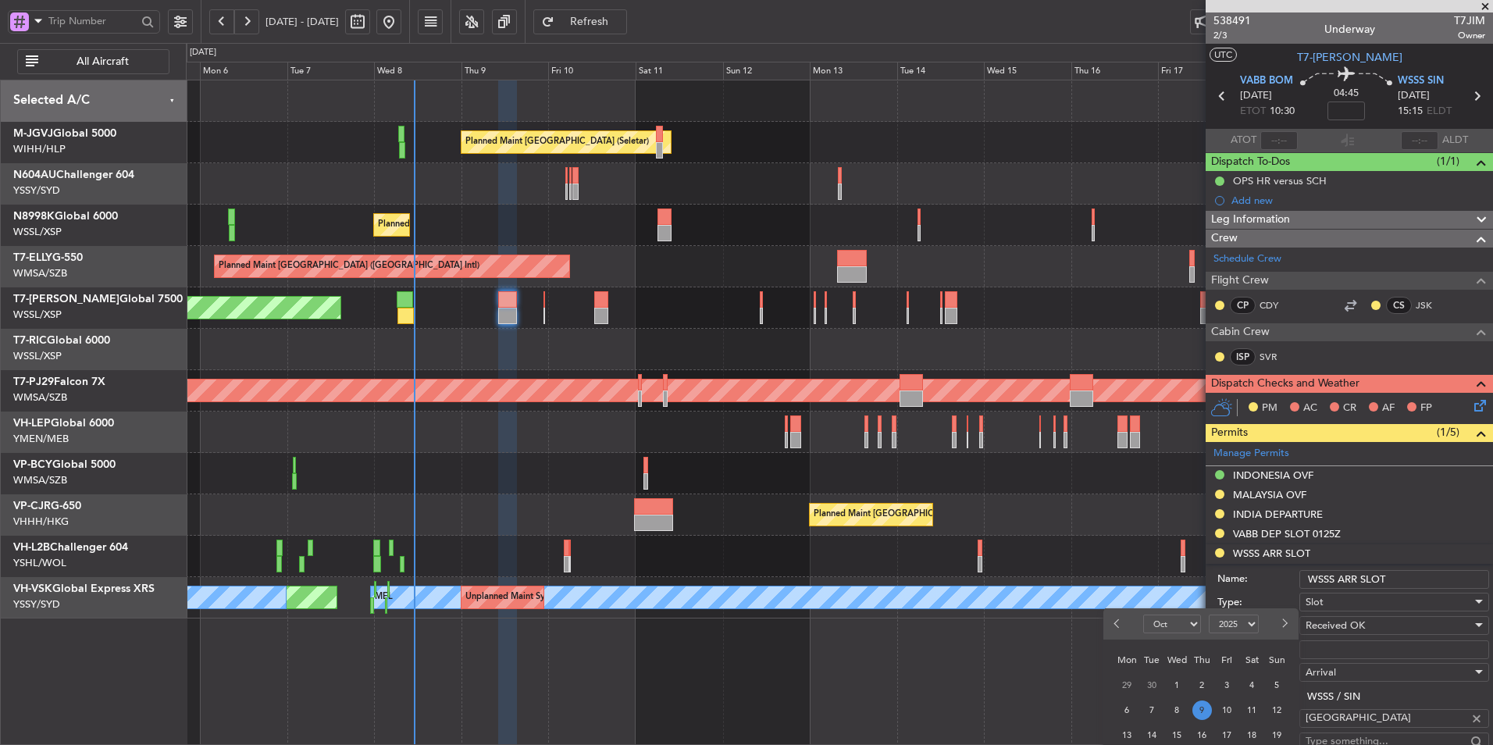
scroll to position [468, 0]
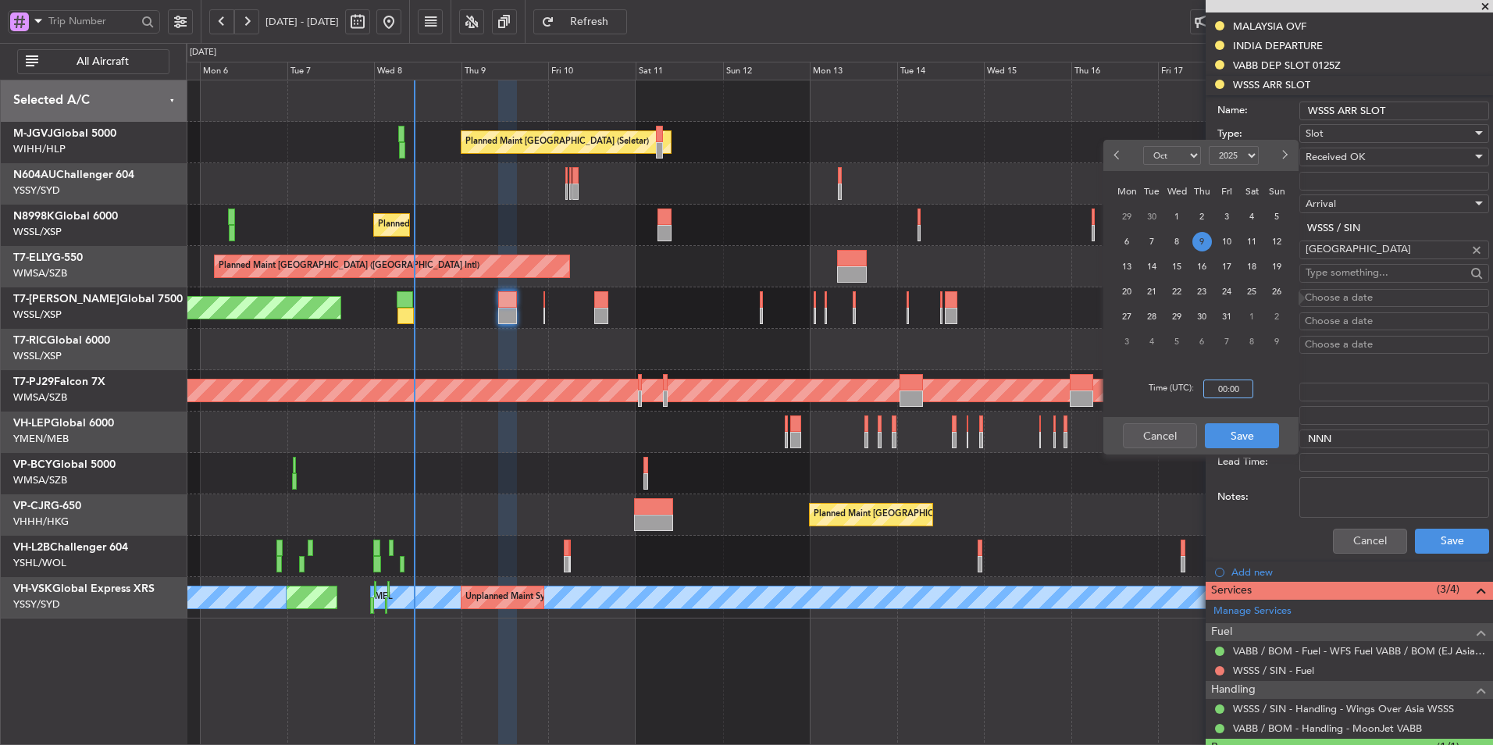
click at [1237, 382] on input "00:00" at bounding box center [1228, 388] width 50 height 19
click at [1284, 412] on div "Time (UTC): 1500" at bounding box center [1200, 389] width 195 height 56
type input "15:00"
click at [1251, 441] on button "Save" at bounding box center [1242, 435] width 74 height 25
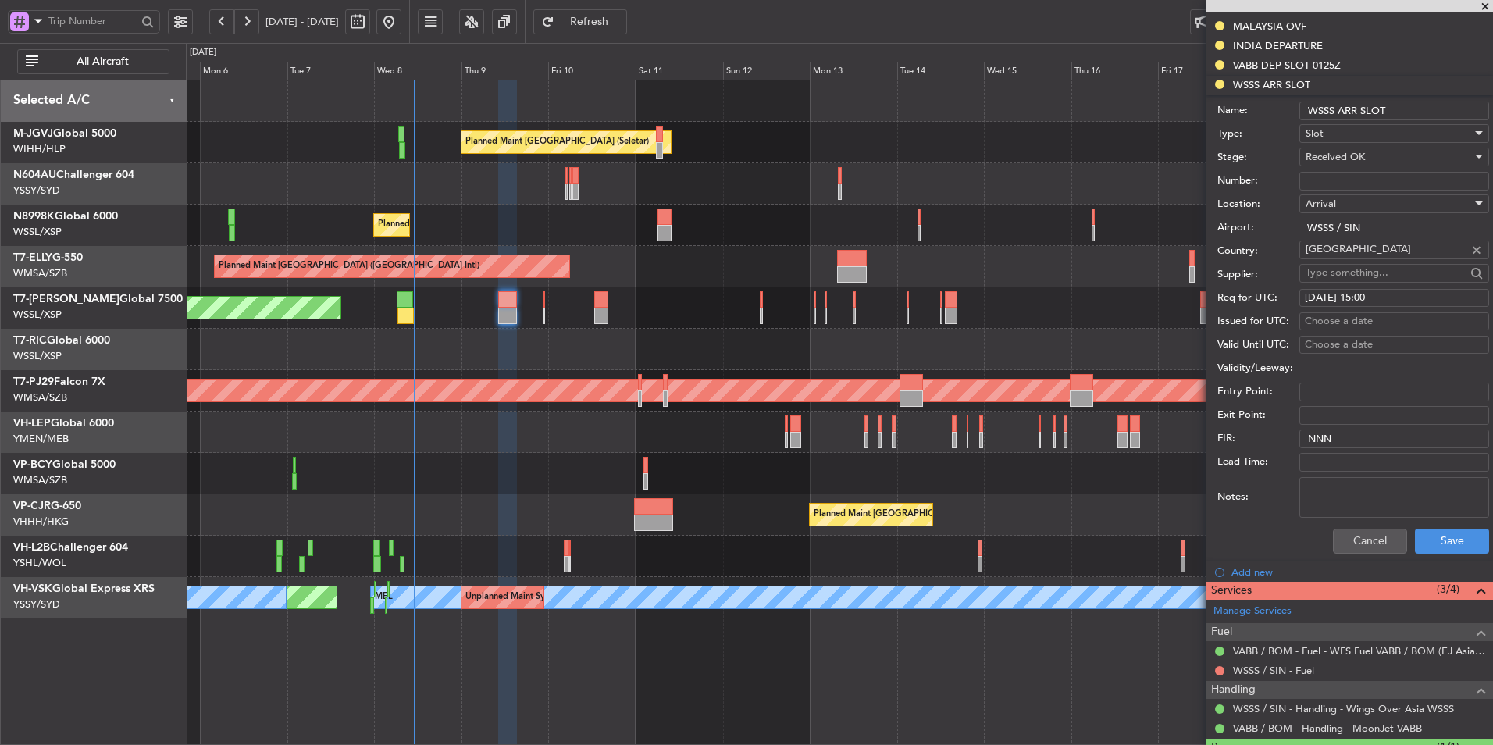
click at [1324, 322] on div "Choose a date" at bounding box center [1394, 322] width 179 height 16
select select "10"
select select "2025"
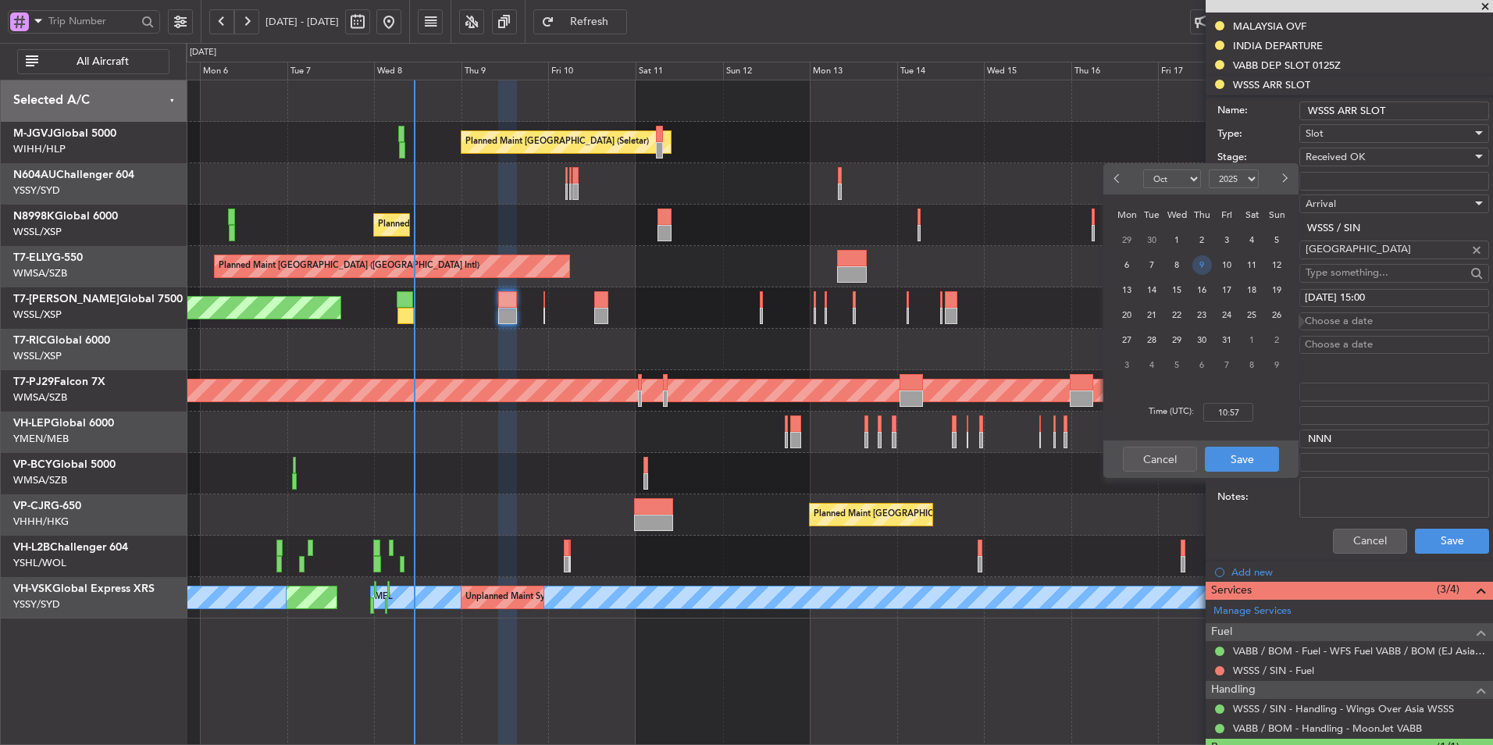
drag, startPoint x: 1195, startPoint y: 266, endPoint x: 1200, endPoint y: 273, distance: 8.4
click at [1198, 271] on span "9" at bounding box center [1202, 265] width 20 height 20
click at [1244, 415] on input "00:00" at bounding box center [1228, 412] width 50 height 19
click at [1276, 424] on div "Time (UTC): 1500" at bounding box center [1200, 412] width 195 height 56
type input "15:00"
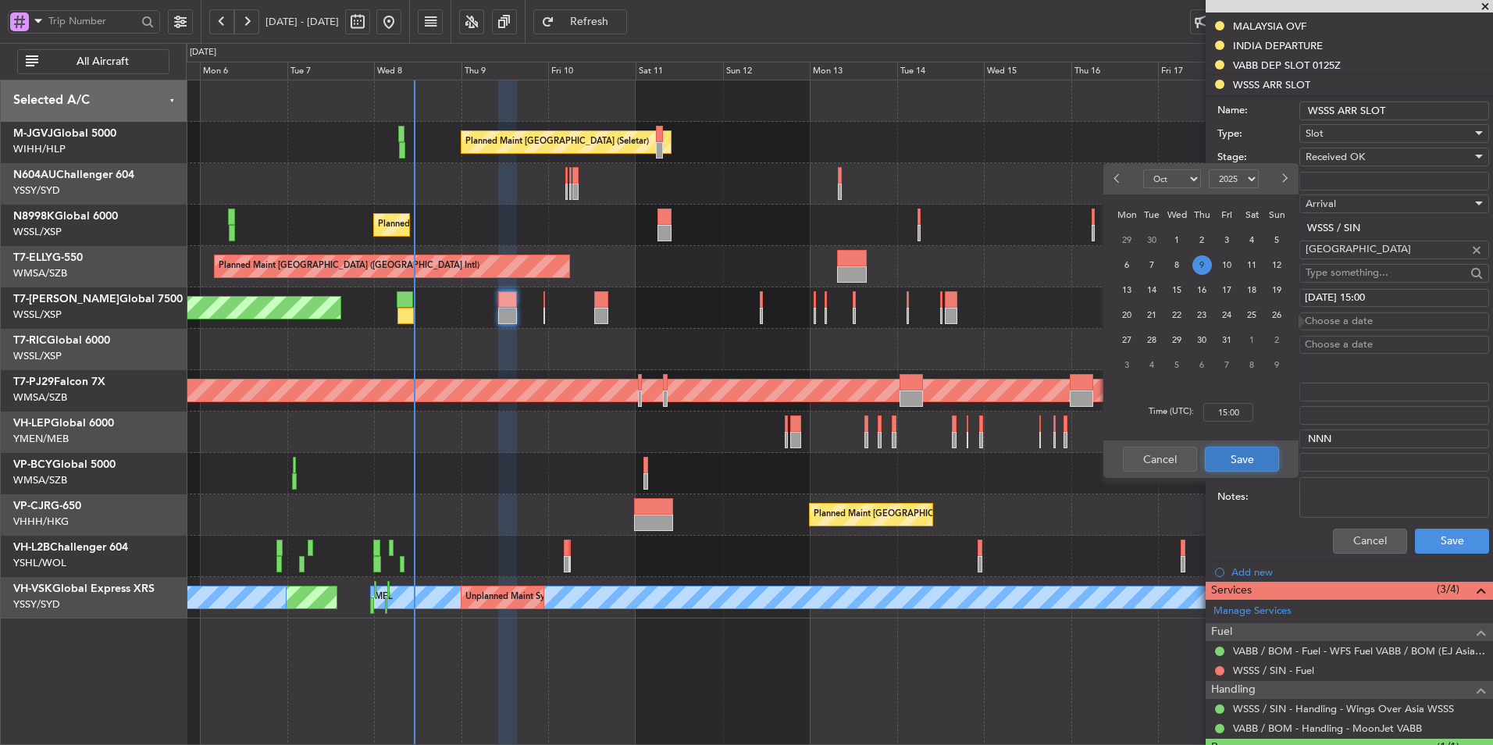
click at [1249, 468] on button "Save" at bounding box center [1242, 459] width 74 height 25
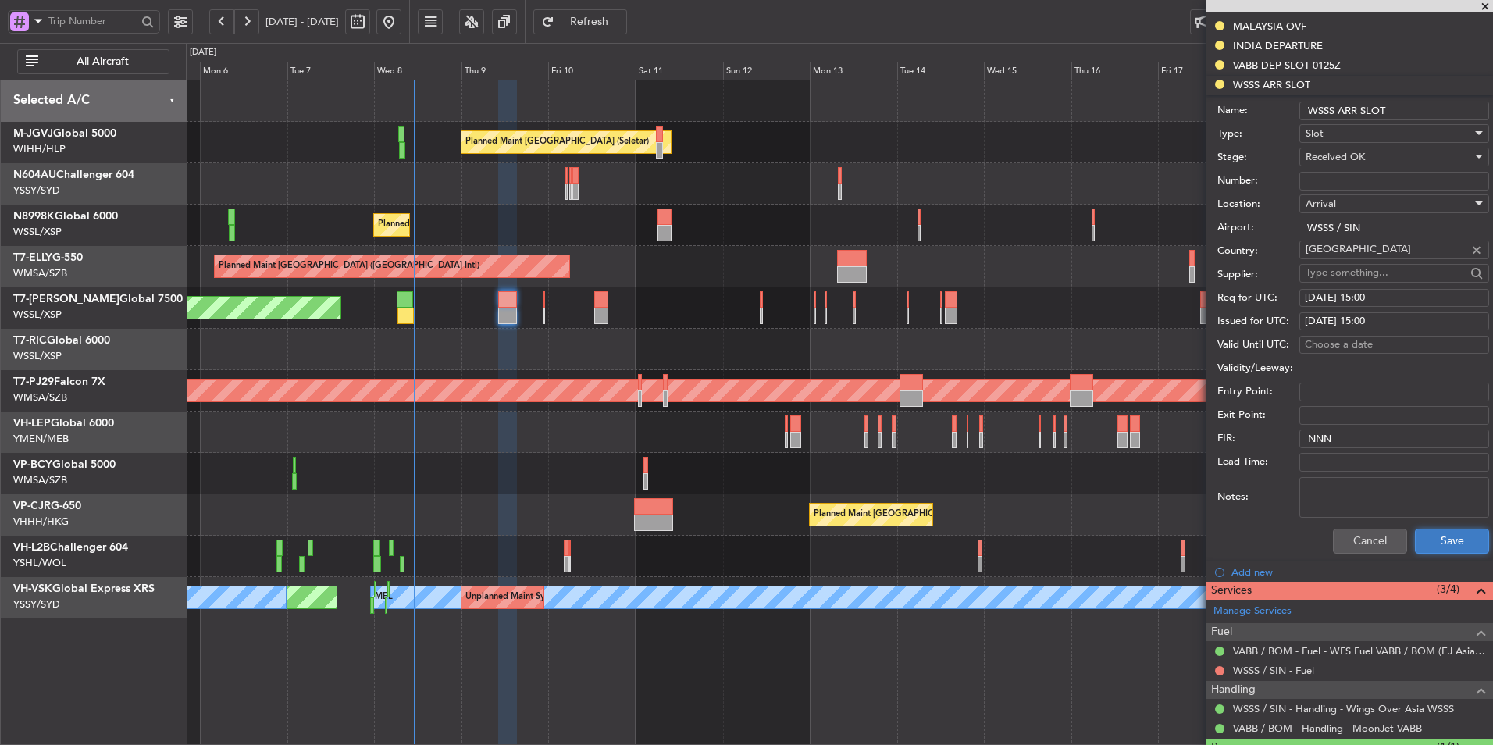
click at [1429, 539] on button "Save" at bounding box center [1452, 541] width 74 height 25
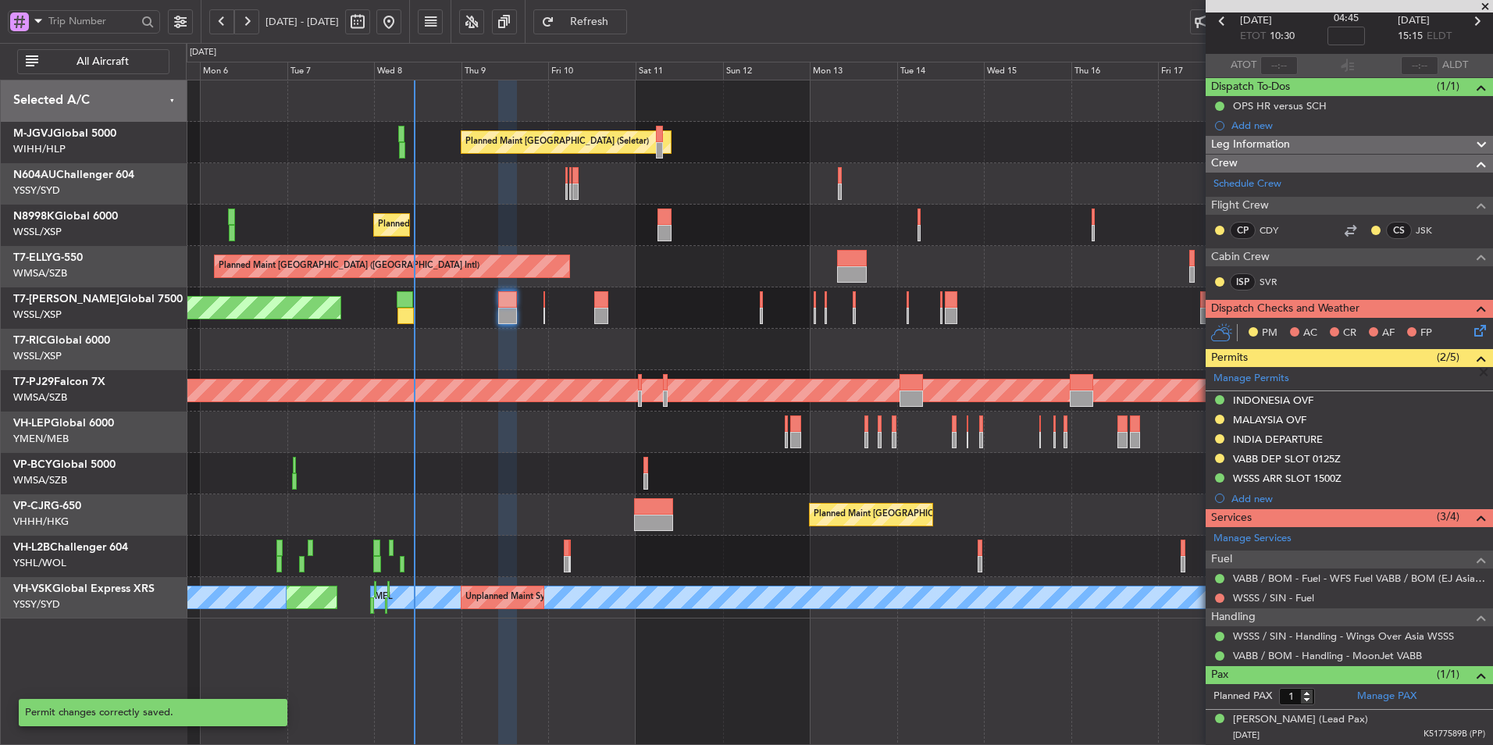
scroll to position [74, 0]
click at [935, 504] on div "Planned Maint [GEOGRAPHIC_DATA] ([GEOGRAPHIC_DATA] Intl) Planned Maint [GEOGRAP…" at bounding box center [839, 514] width 1306 height 41
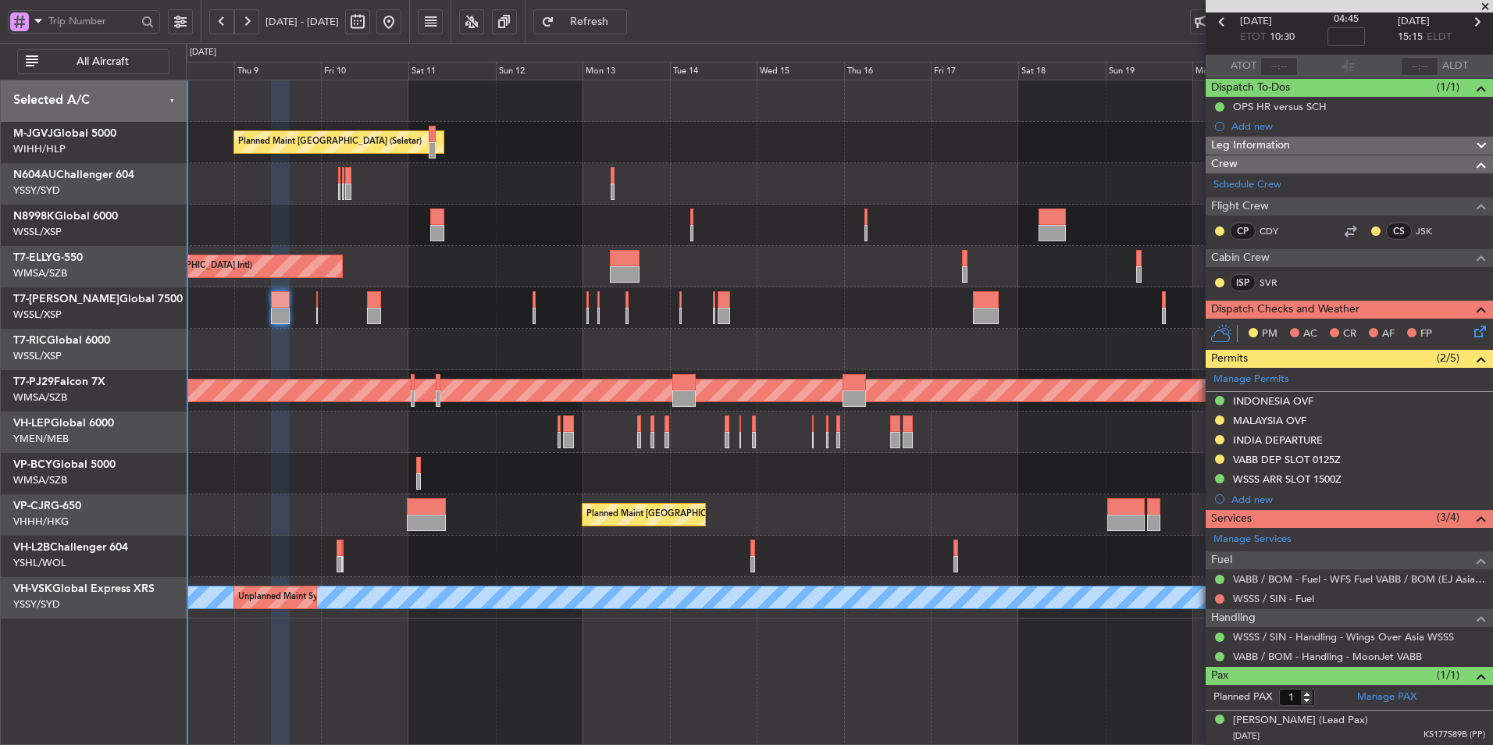
click at [753, 257] on div "Planned Maint [GEOGRAPHIC_DATA] ([GEOGRAPHIC_DATA] Intl)" at bounding box center [839, 266] width 1306 height 41
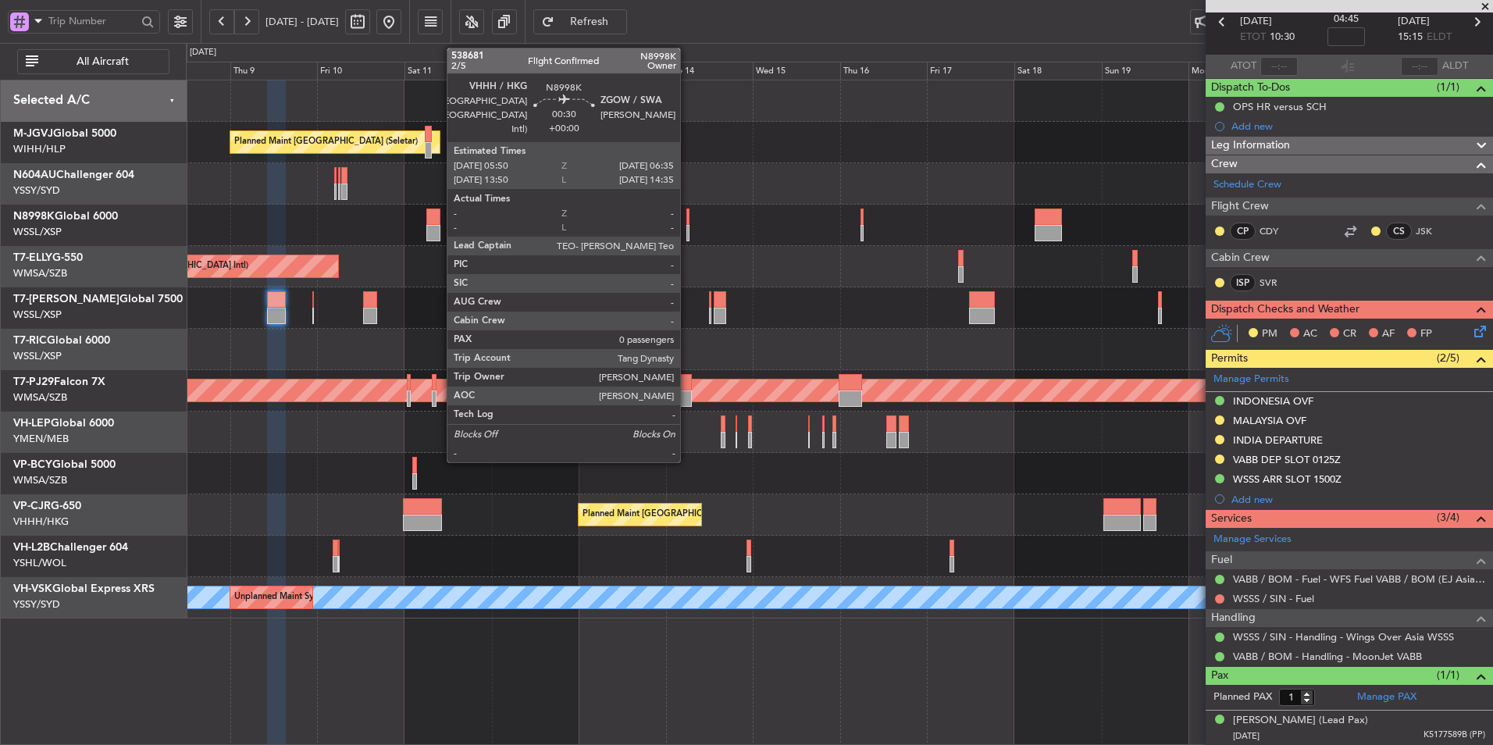
click at [687, 221] on div at bounding box center [687, 216] width 3 height 16
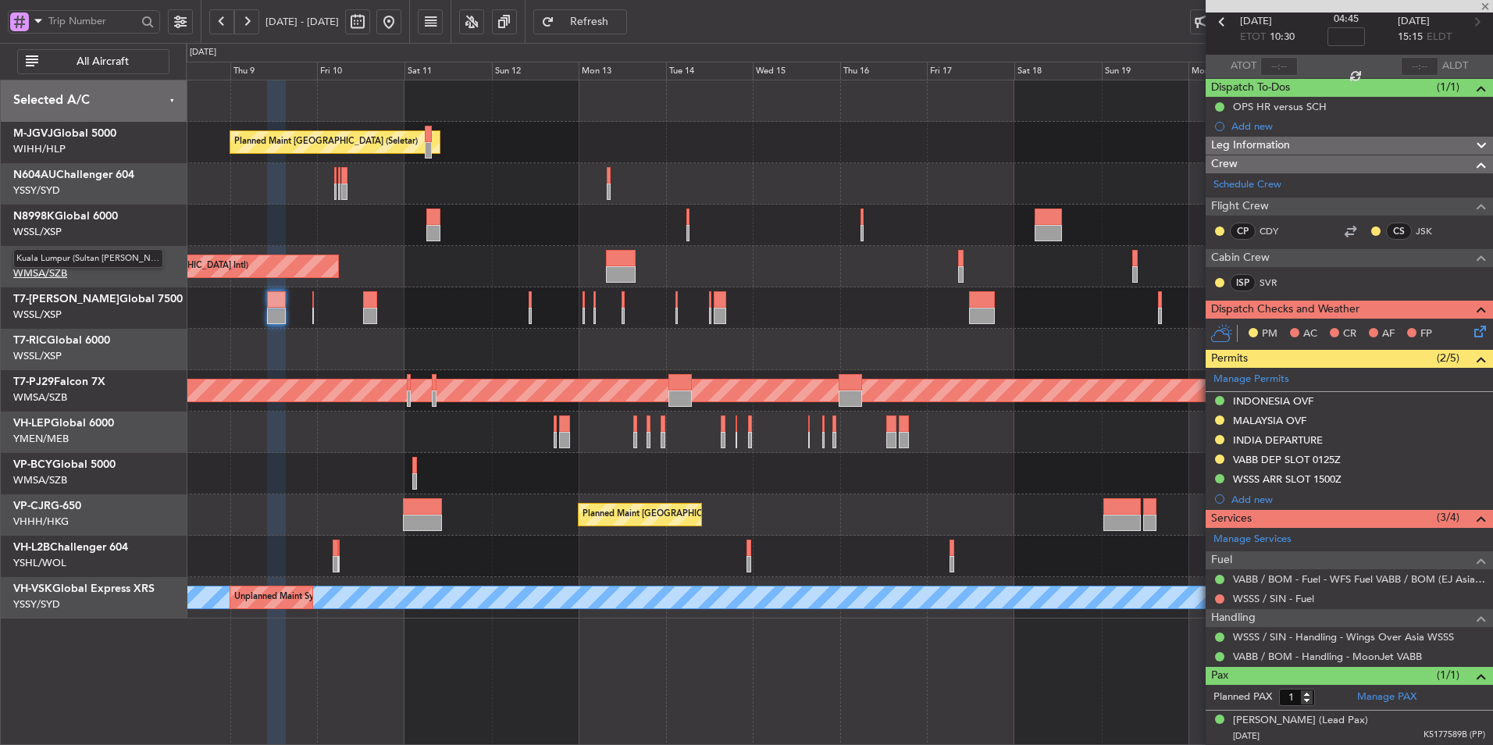
type input "0"
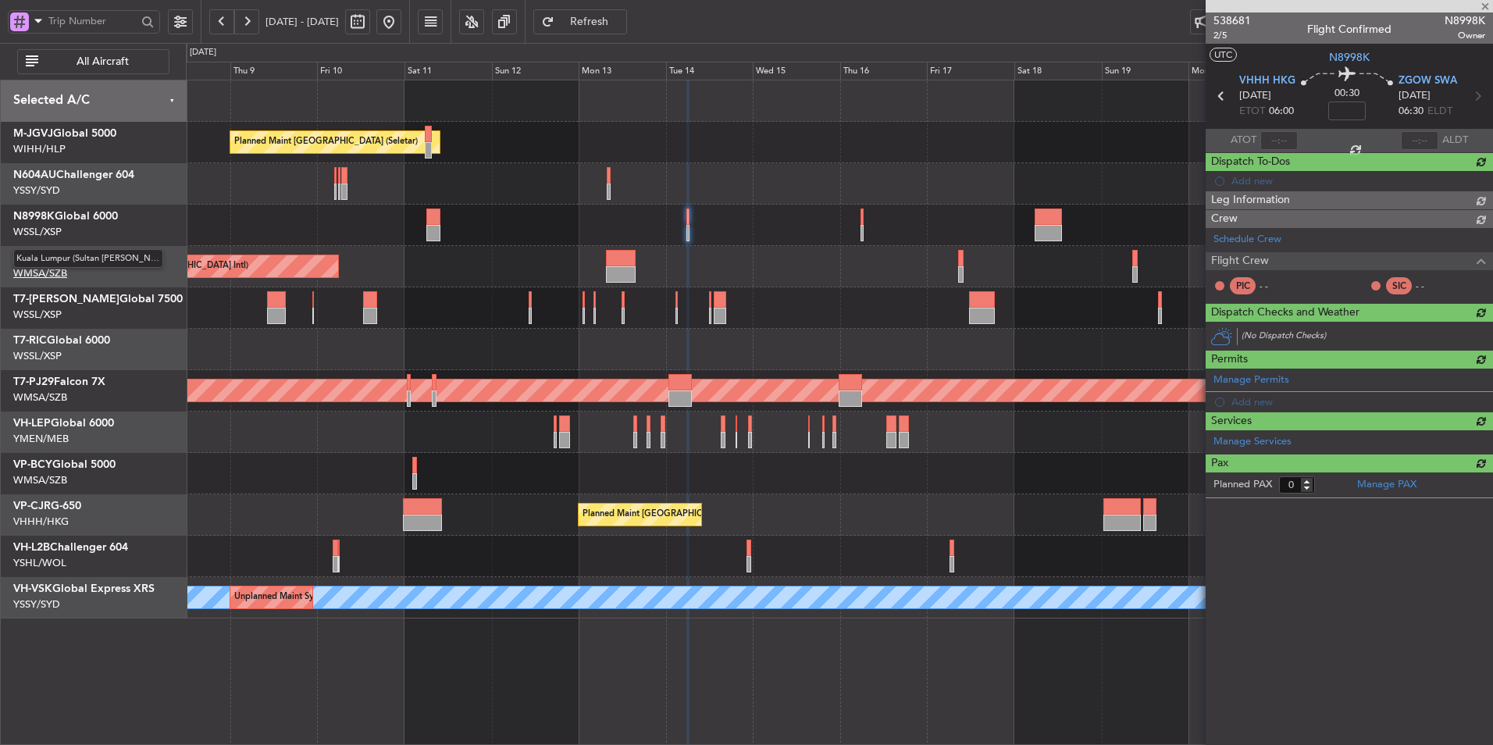
scroll to position [0, 0]
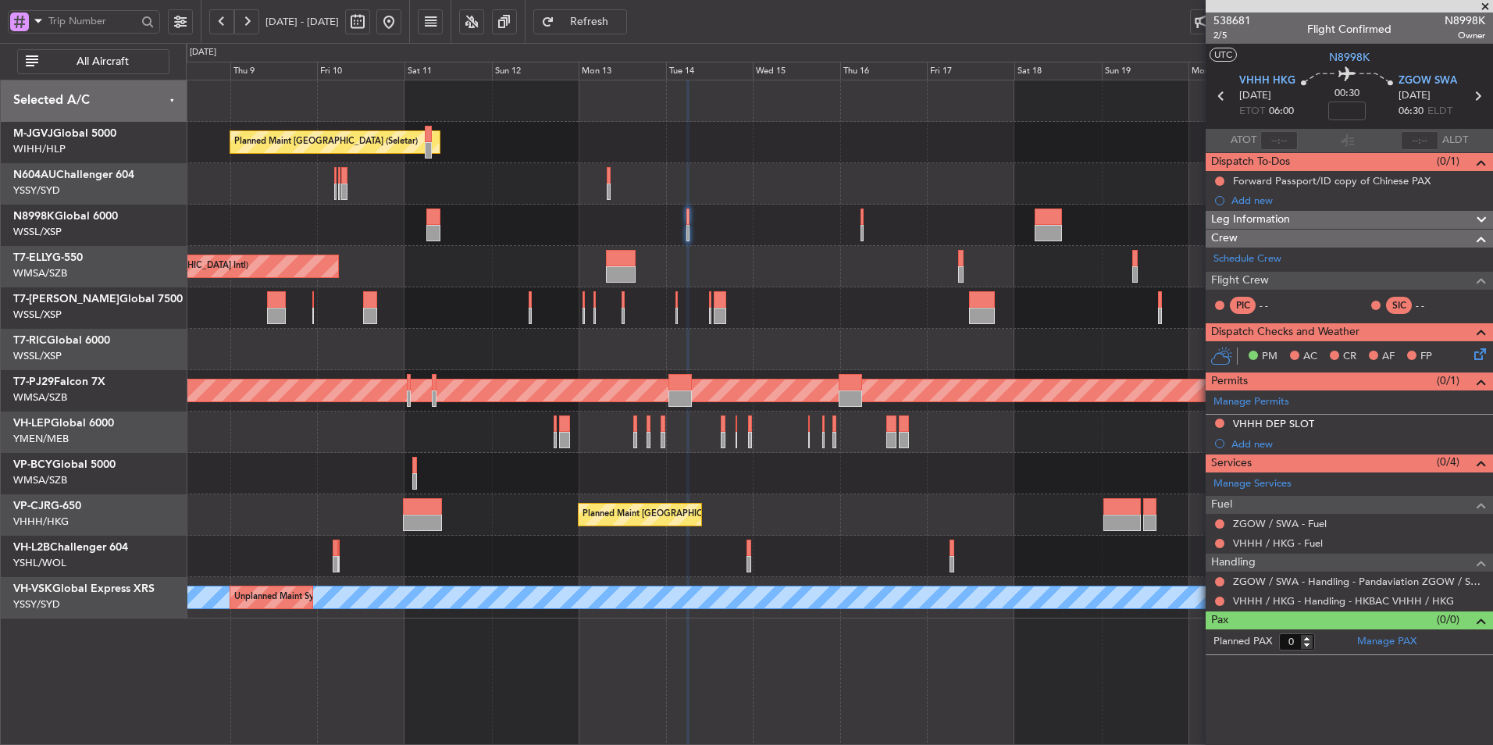
click at [1262, 422] on div "VHHH DEP SLOT" at bounding box center [1273, 423] width 81 height 13
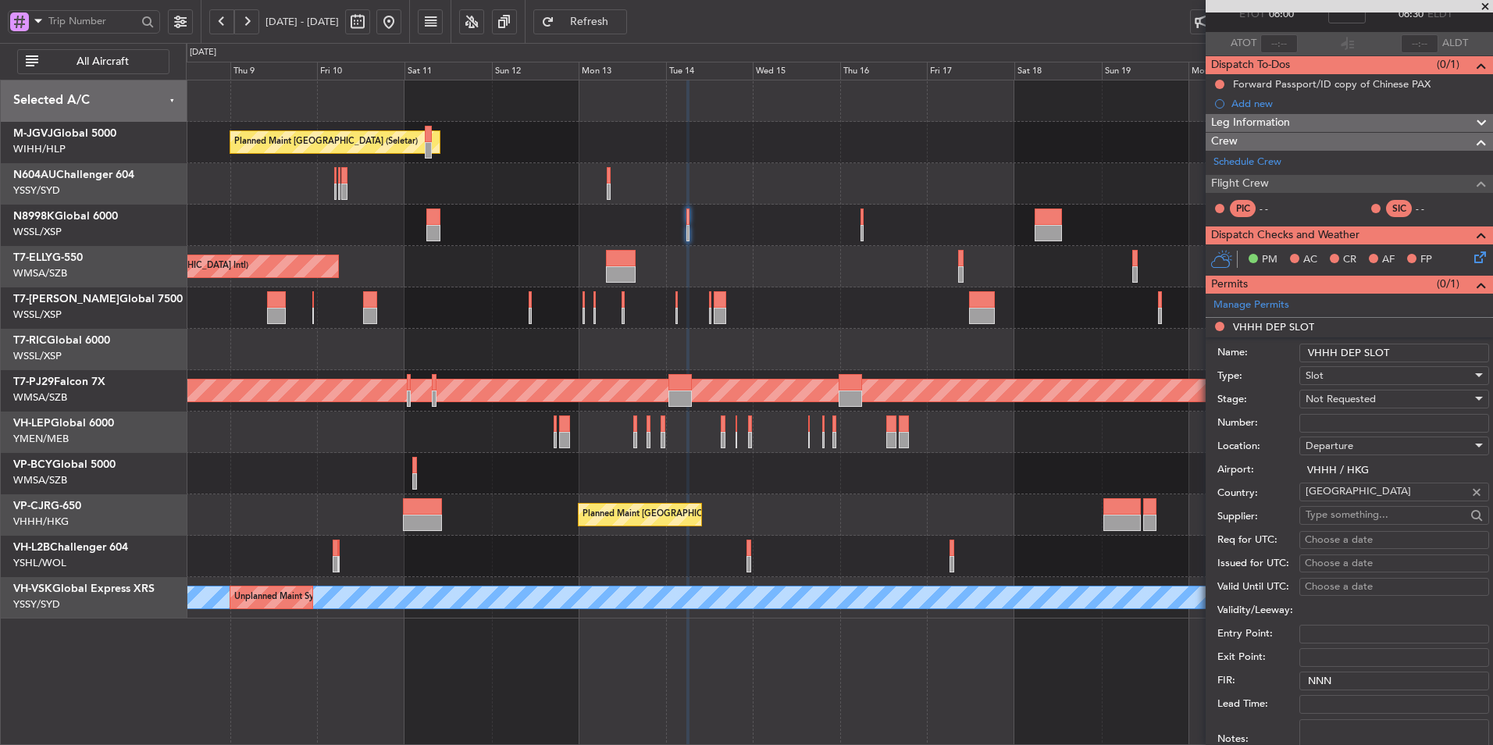
scroll to position [234, 0]
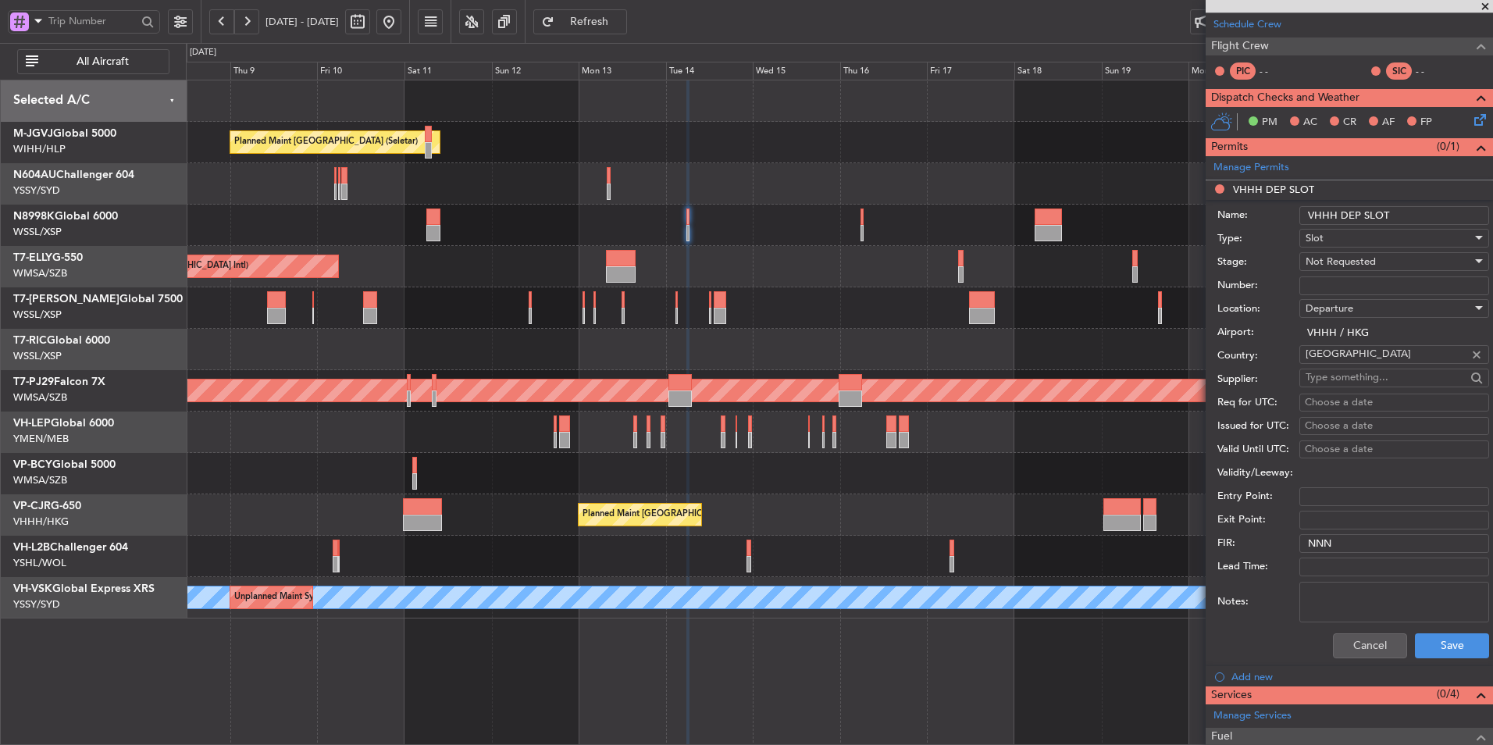
click at [1340, 595] on textarea "Notes:" at bounding box center [1394, 602] width 190 height 41
paste textarea "T N8998K 14OCT 013GLEX 0600ZGOW D / ID.VHHHDGN4711000/"
type textarea "T N8998K 14OCT 013GLEX 0600ZGOW D / ID.VHHHDGN4711000/"
click at [1358, 261] on span "Not Requested" at bounding box center [1340, 262] width 70 height 14
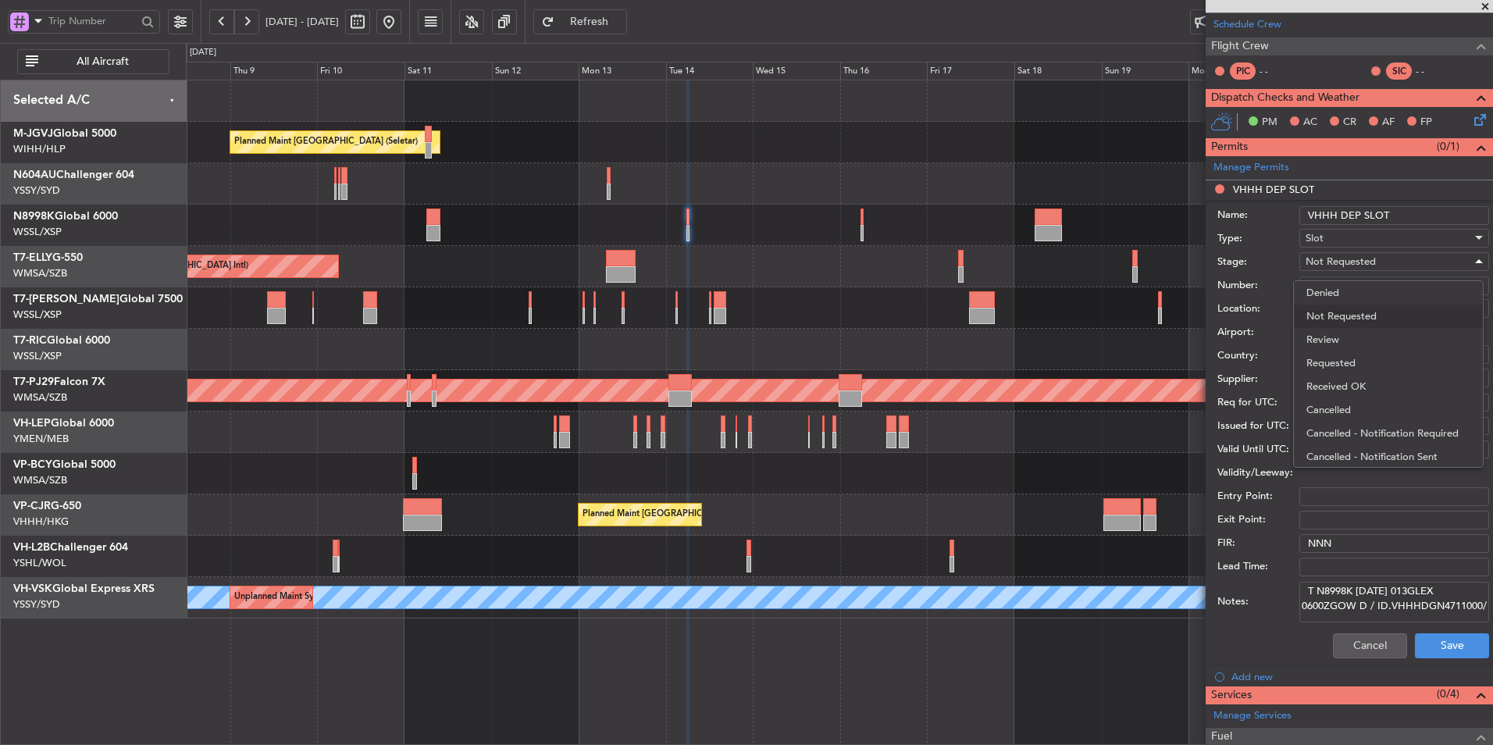
click at [1355, 369] on span "Requested" at bounding box center [1388, 362] width 164 height 23
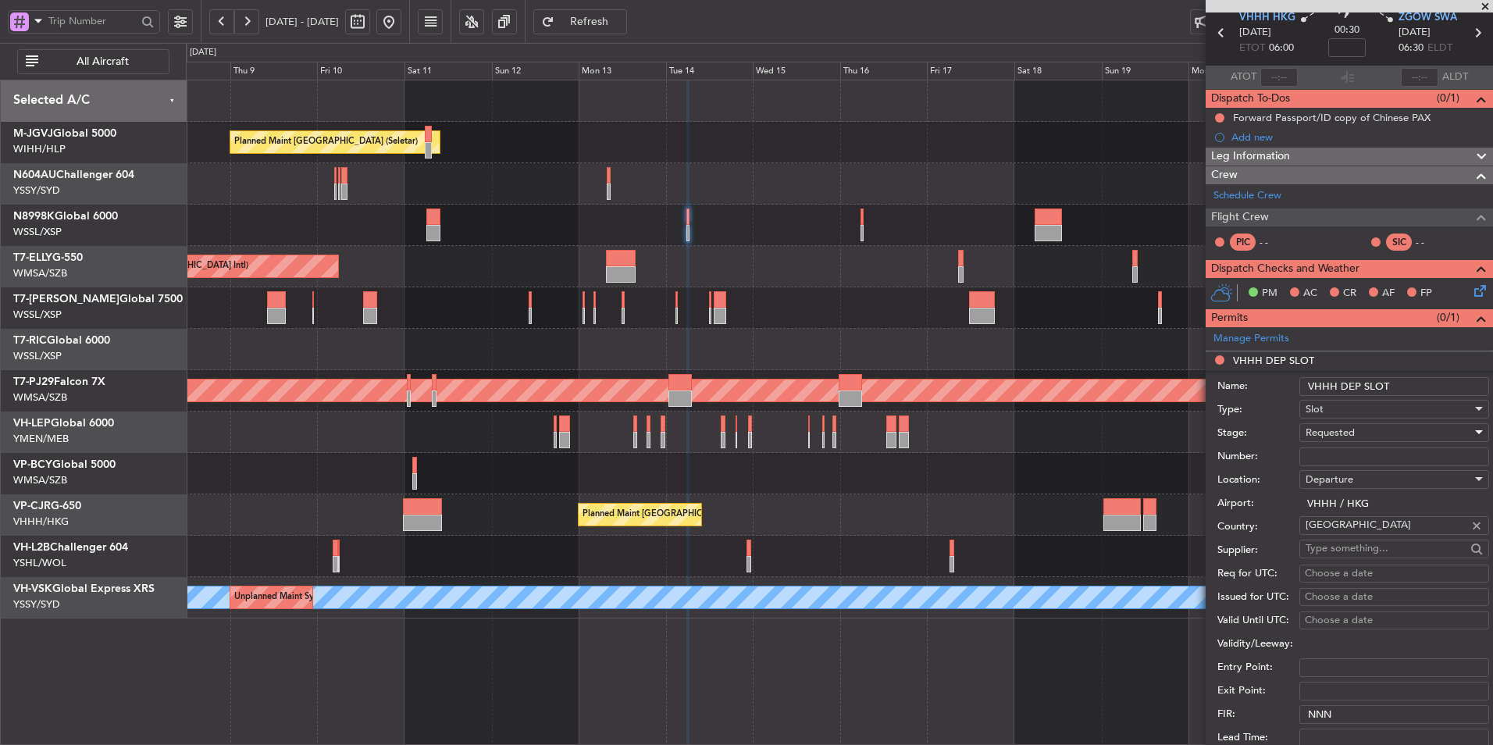
scroll to position [78, 0]
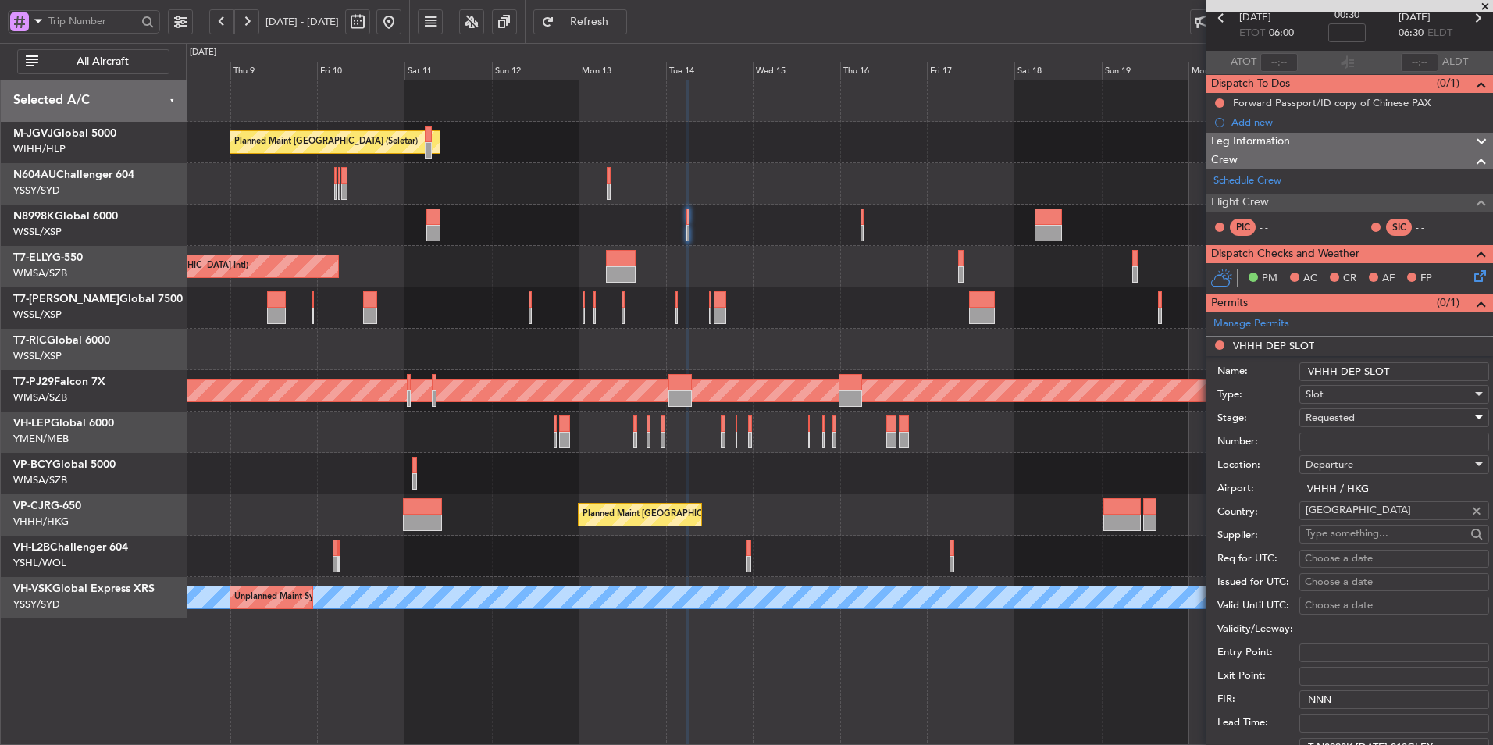
click at [1329, 560] on div "Choose a date" at bounding box center [1394, 559] width 179 height 16
select select "10"
select select "2025"
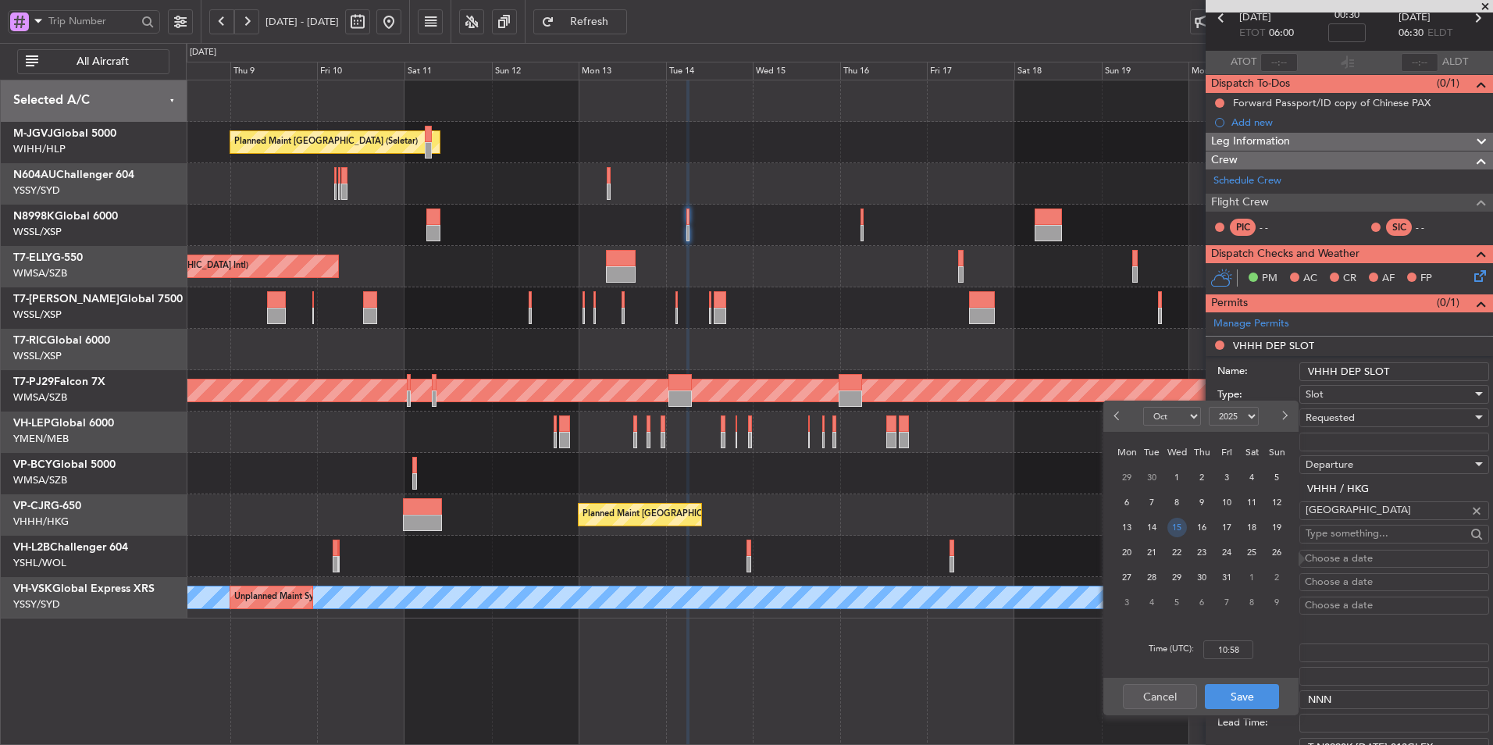
click at [1155, 526] on span "14" at bounding box center [1152, 528] width 20 height 20
click at [1243, 642] on input "00:00" at bounding box center [1228, 649] width 50 height 19
click at [1254, 646] on div "Time (UTC): 0600" at bounding box center [1200, 649] width 195 height 56
type input "06:00"
click at [1244, 700] on button "Save" at bounding box center [1242, 696] width 74 height 25
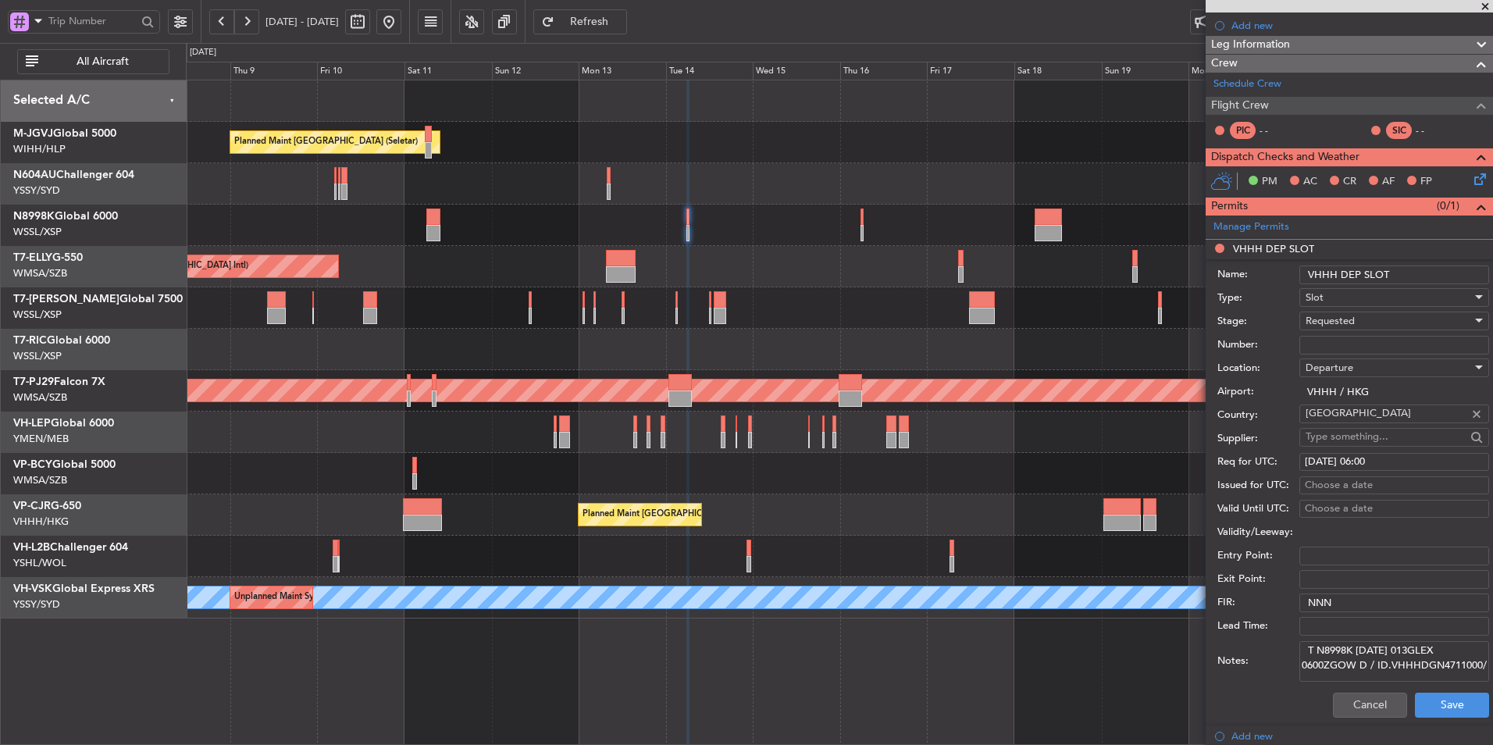
scroll to position [312, 0]
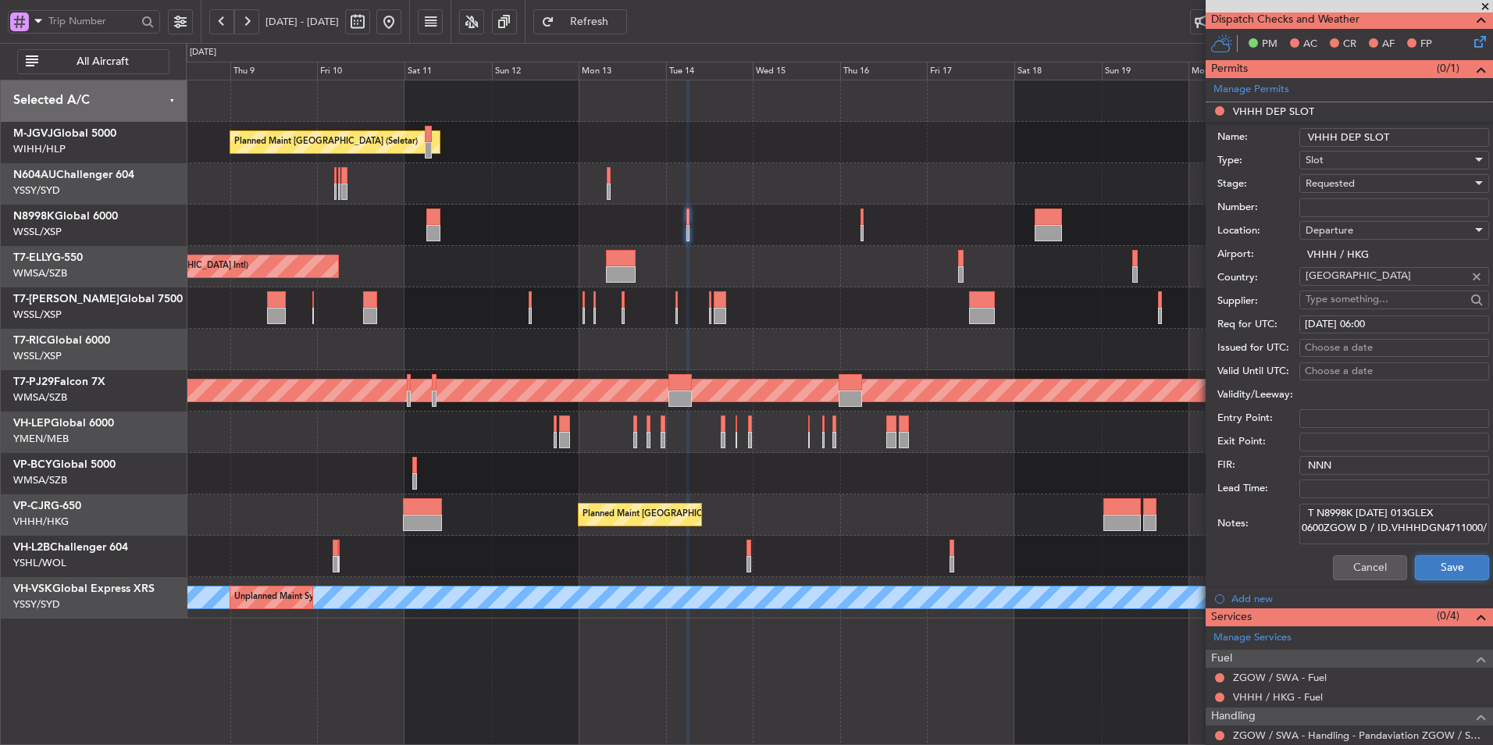
click at [1436, 569] on button "Save" at bounding box center [1452, 567] width 74 height 25
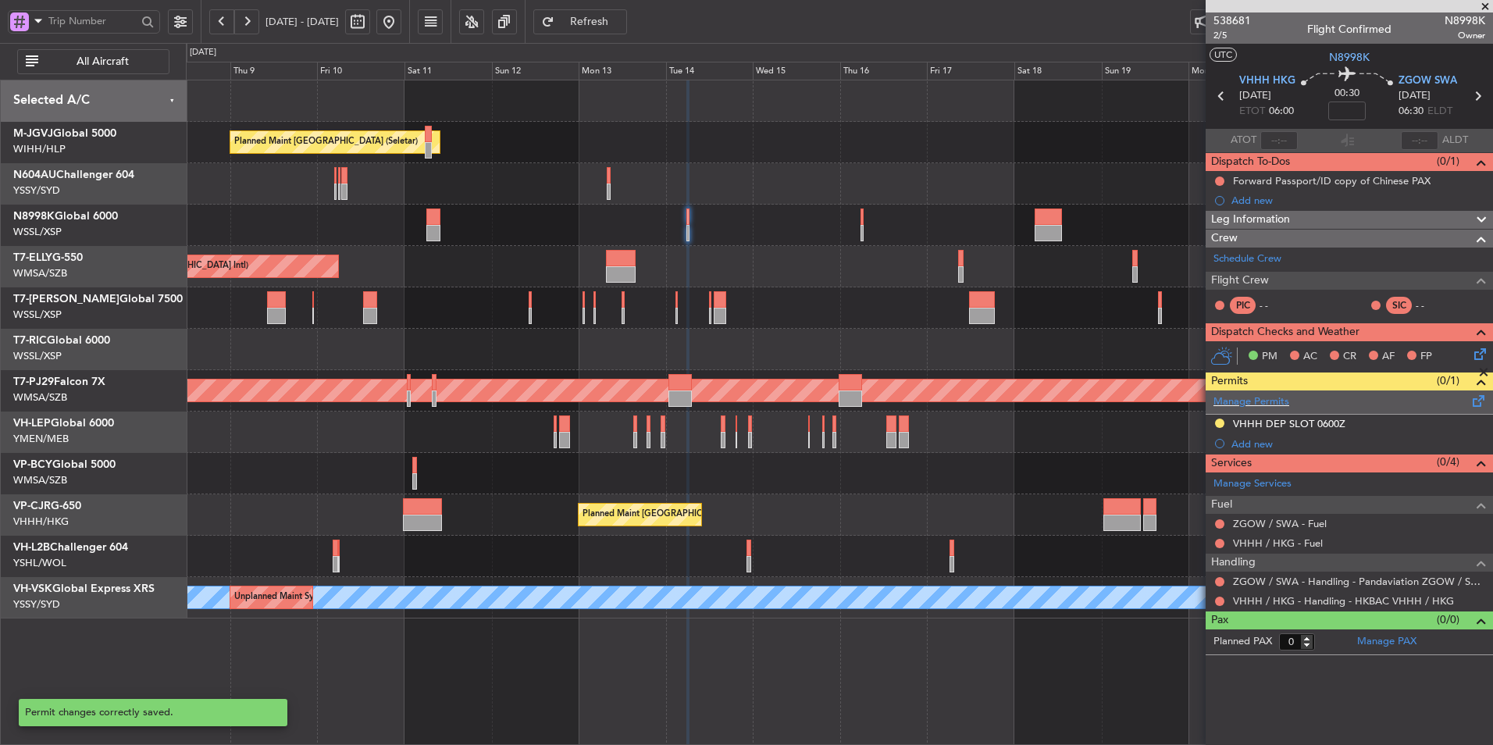
scroll to position [0, 0]
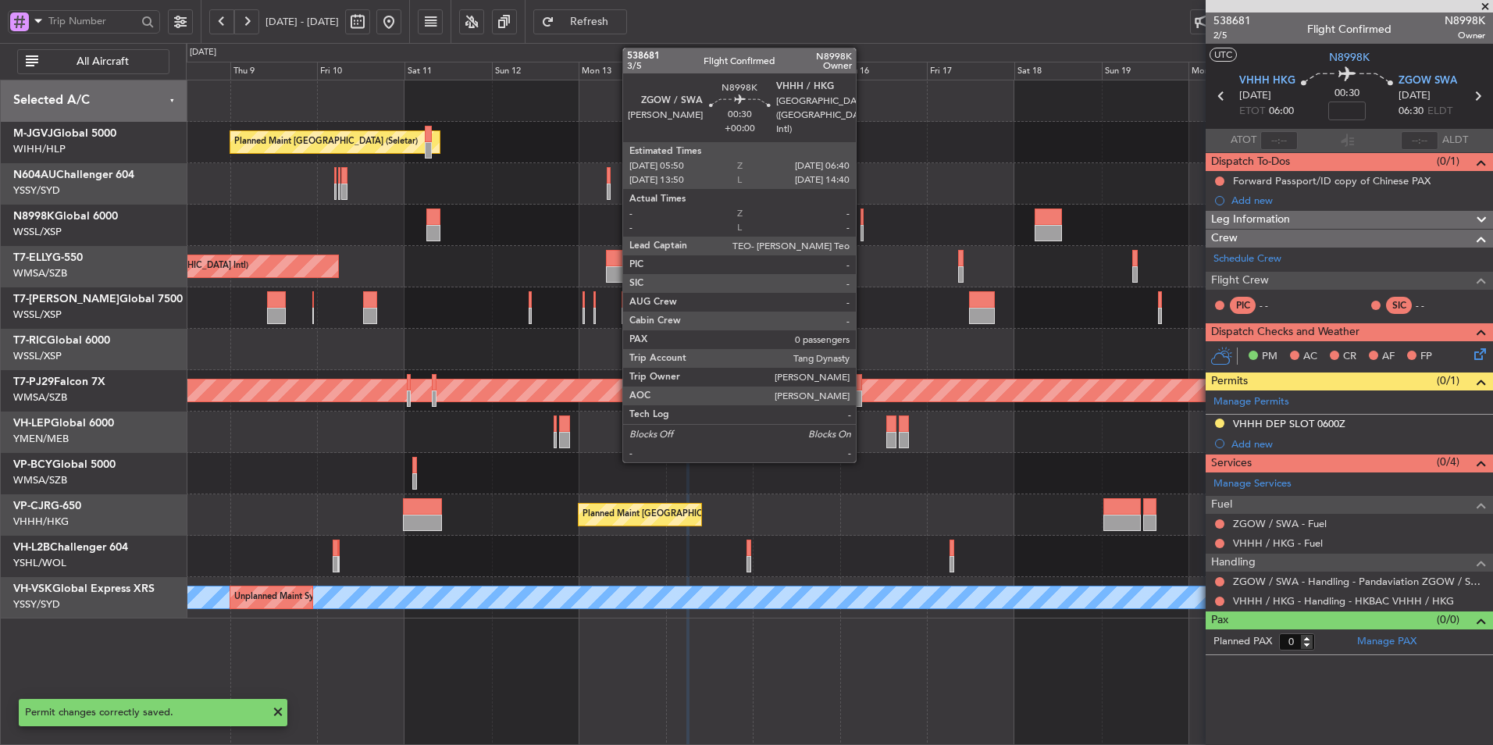
click at [863, 220] on div at bounding box center [861, 216] width 3 height 16
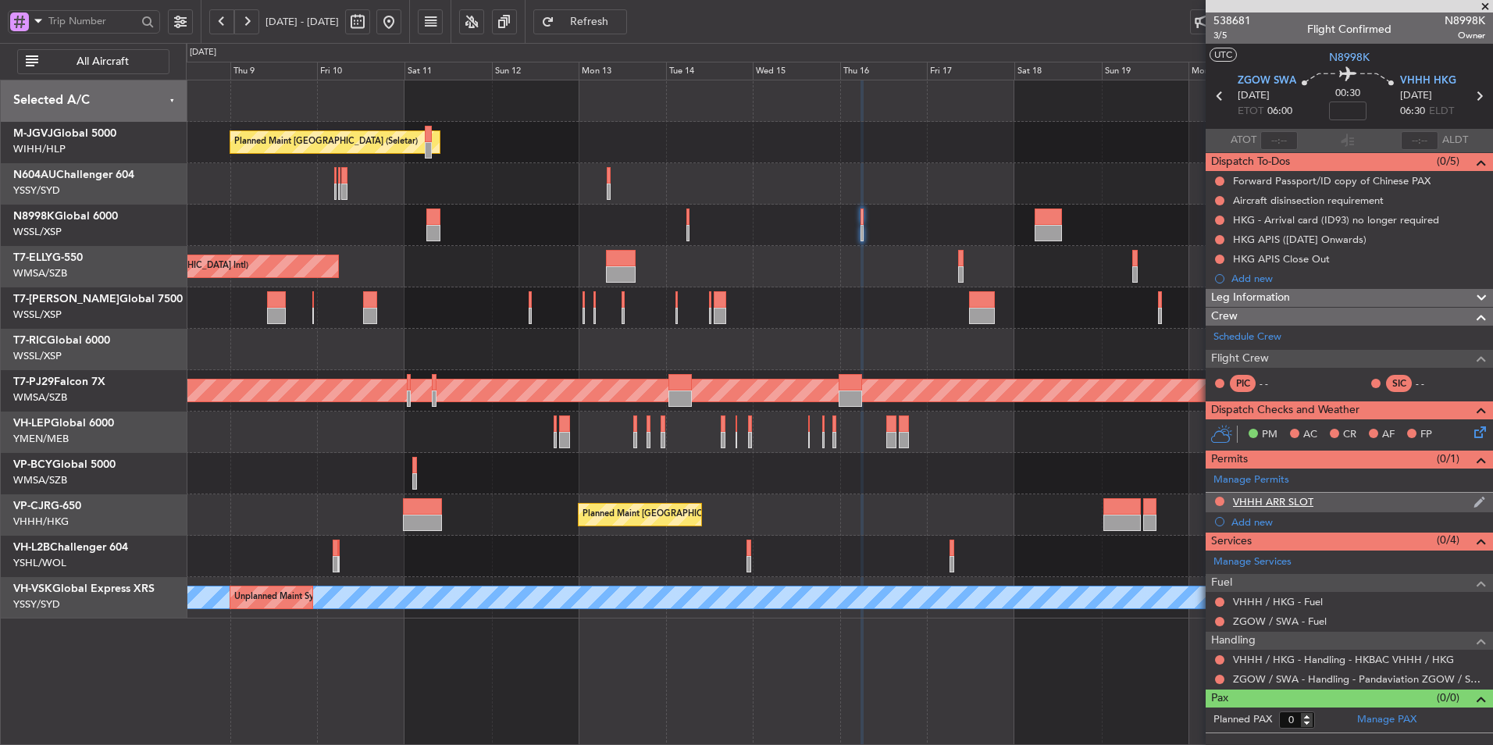
click at [1276, 498] on div "VHHH ARR SLOT" at bounding box center [1273, 501] width 80 height 13
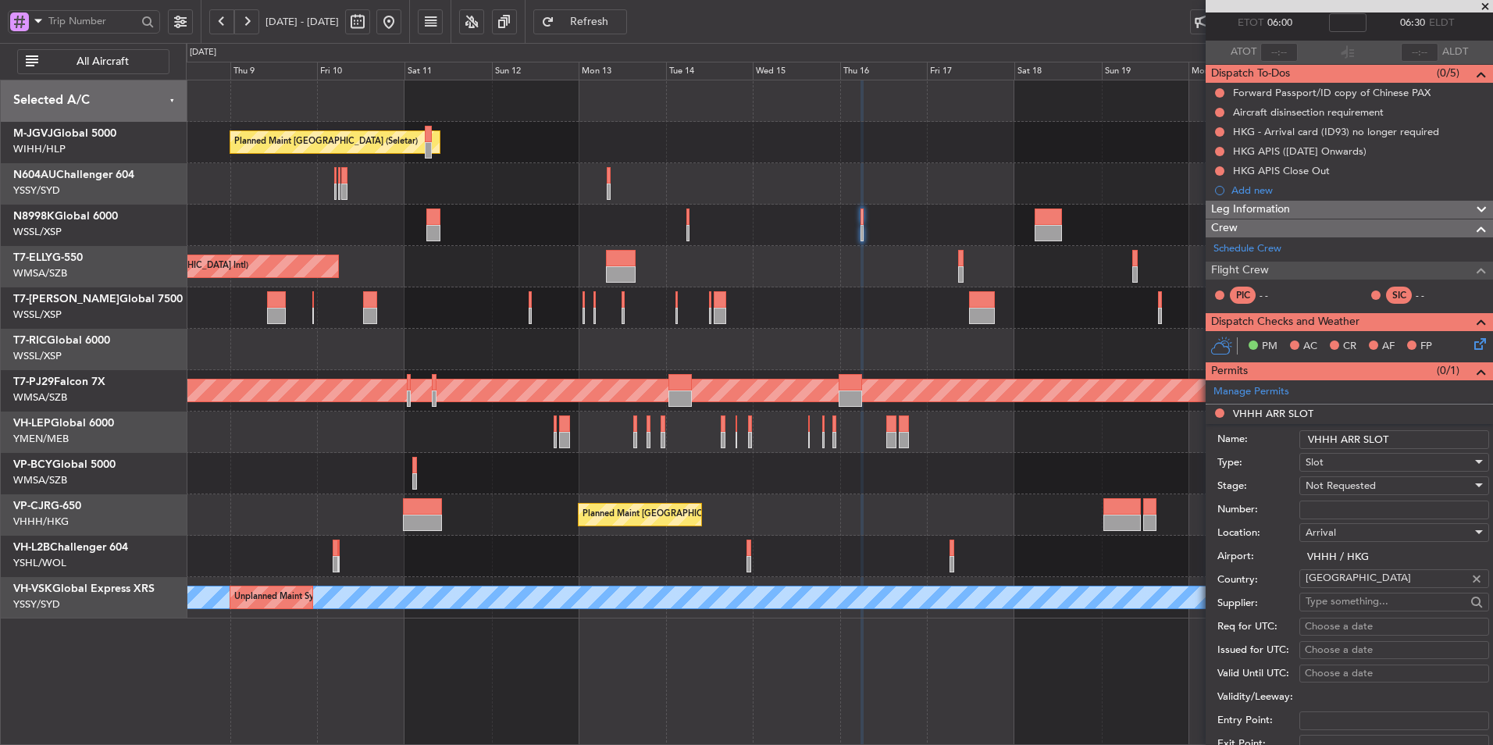
scroll to position [156, 0]
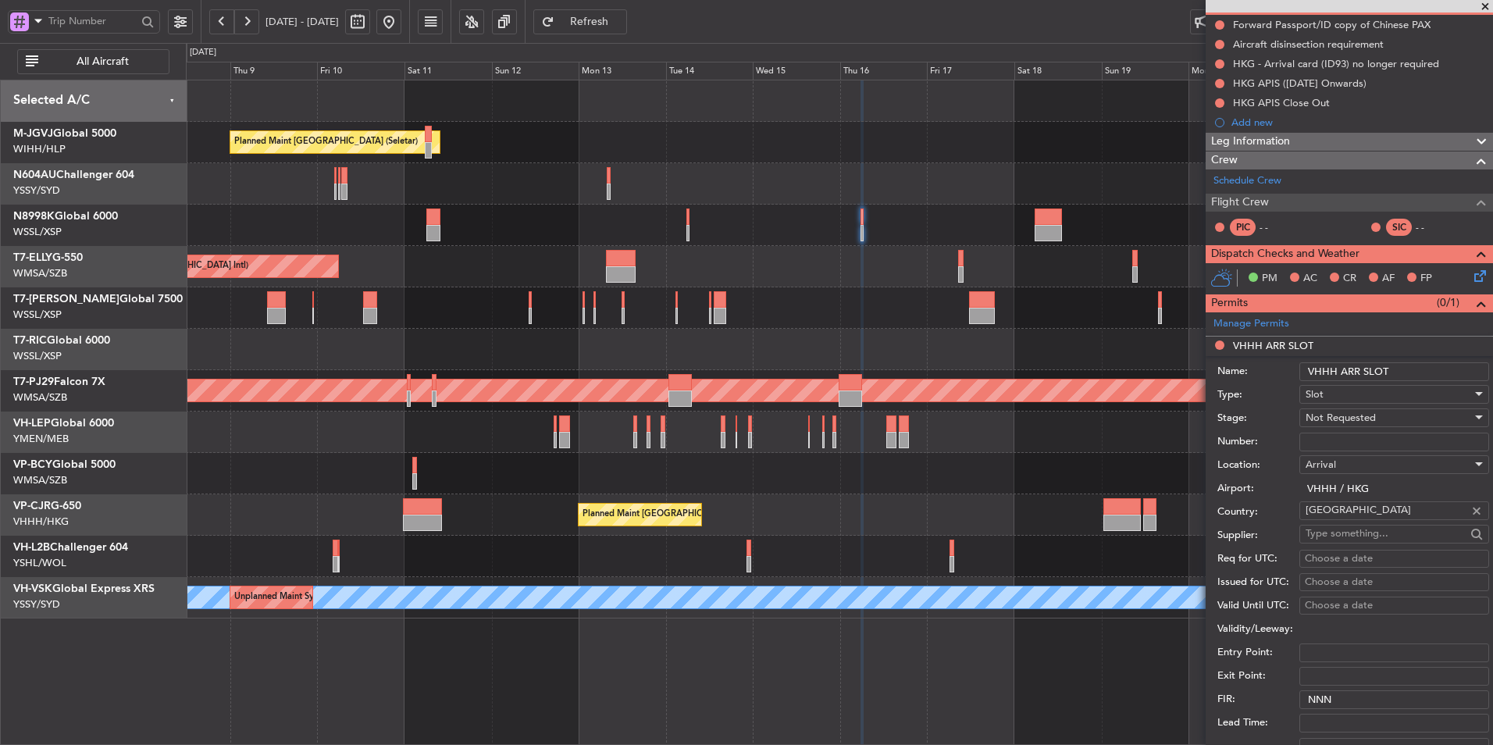
click at [1356, 443] on input "Number:" at bounding box center [1394, 442] width 190 height 19
paste input "TN8998K 16OCT 013GLEX ZGOW0630 D / ID.VHHHAGN4714000/"
type input "TN8998K 16OCT 013GLEX ZGOW0630 D / ID.VHHHAGN4714000/"
click at [1366, 421] on span "Not Requested" at bounding box center [1340, 418] width 70 height 14
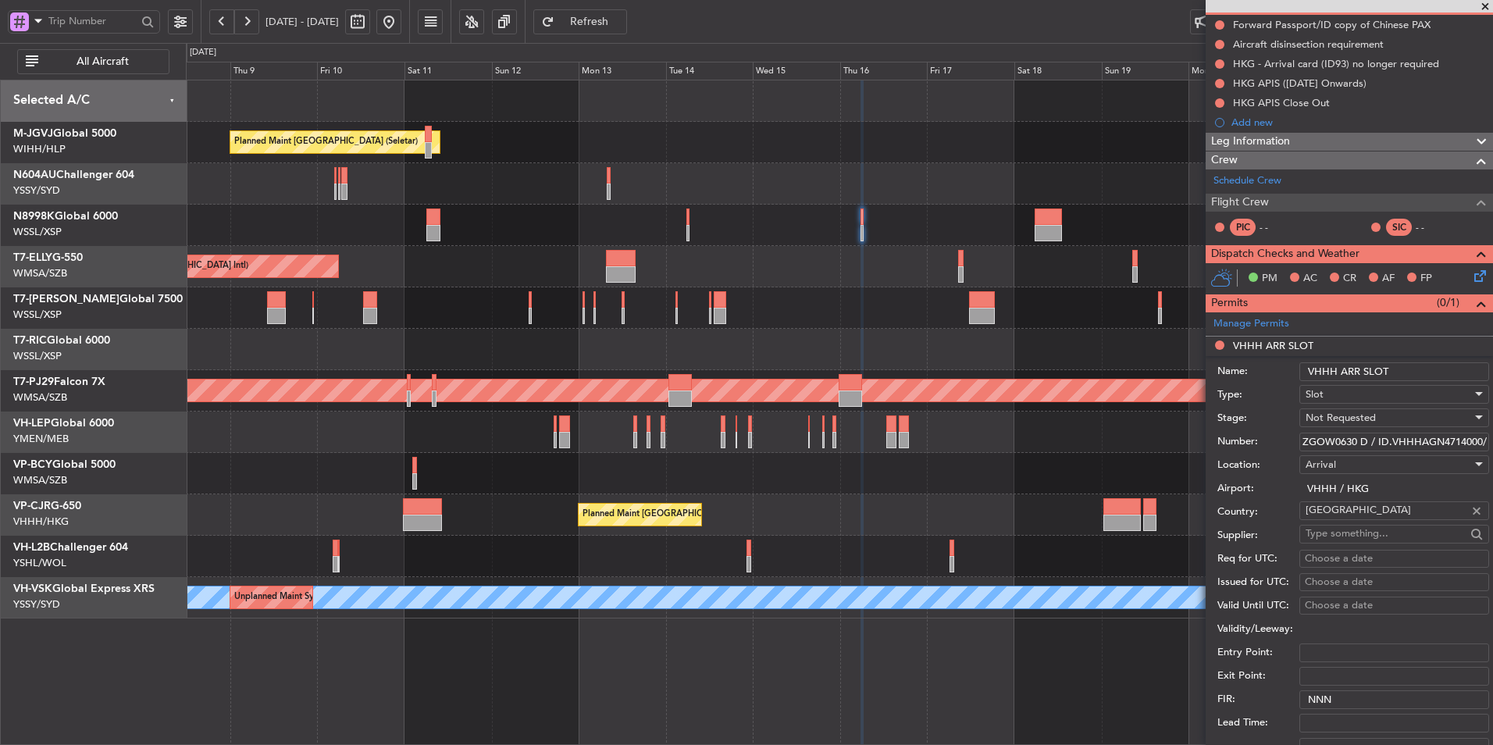
scroll to position [0, 0]
click at [1358, 526] on span "Requested" at bounding box center [1388, 518] width 164 height 23
click at [1389, 435] on input "TN8998K 16OCT 013GLEX ZGOW0630 D / ID.VHHHAGN4714000/" at bounding box center [1394, 442] width 190 height 19
click at [1336, 559] on div "Choose a date" at bounding box center [1394, 559] width 179 height 16
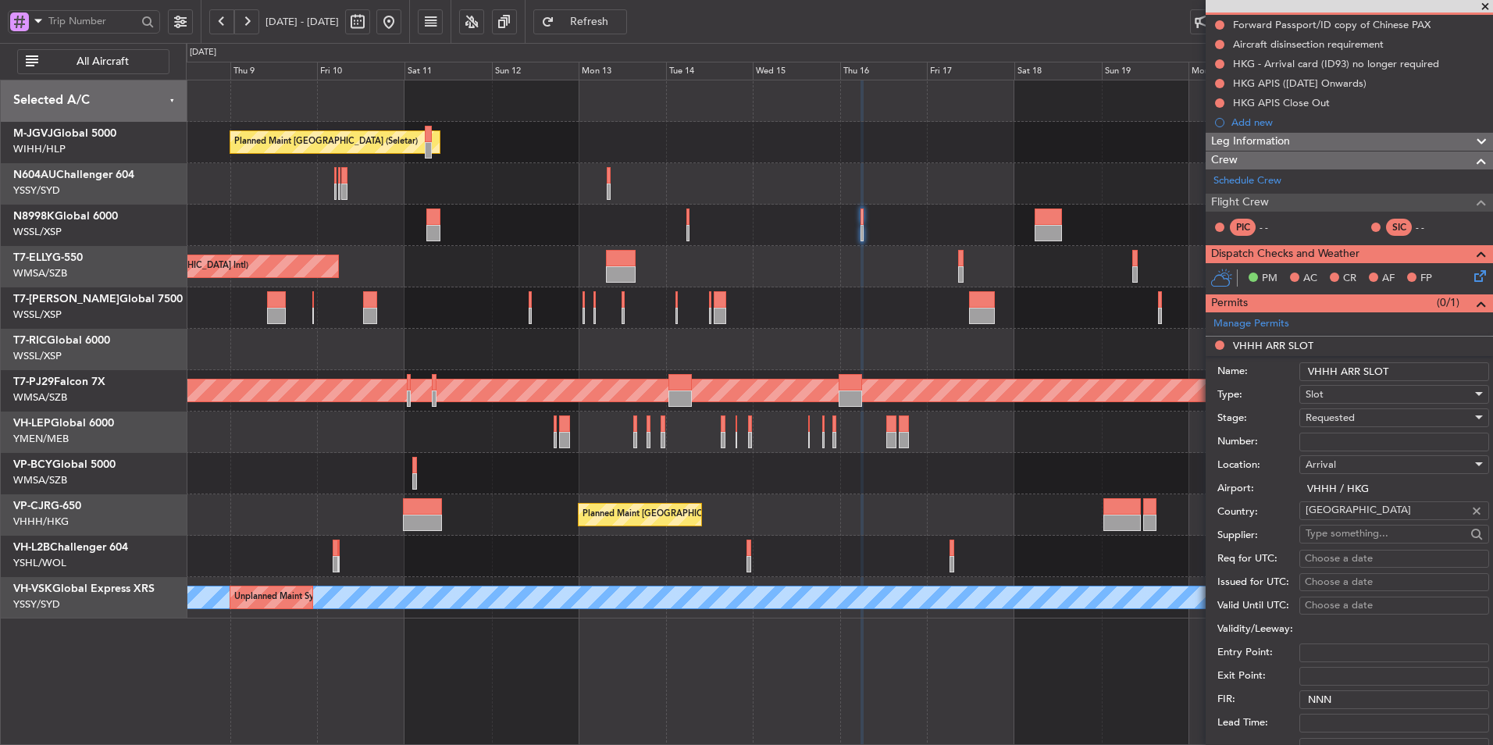
select select "10"
select select "2025"
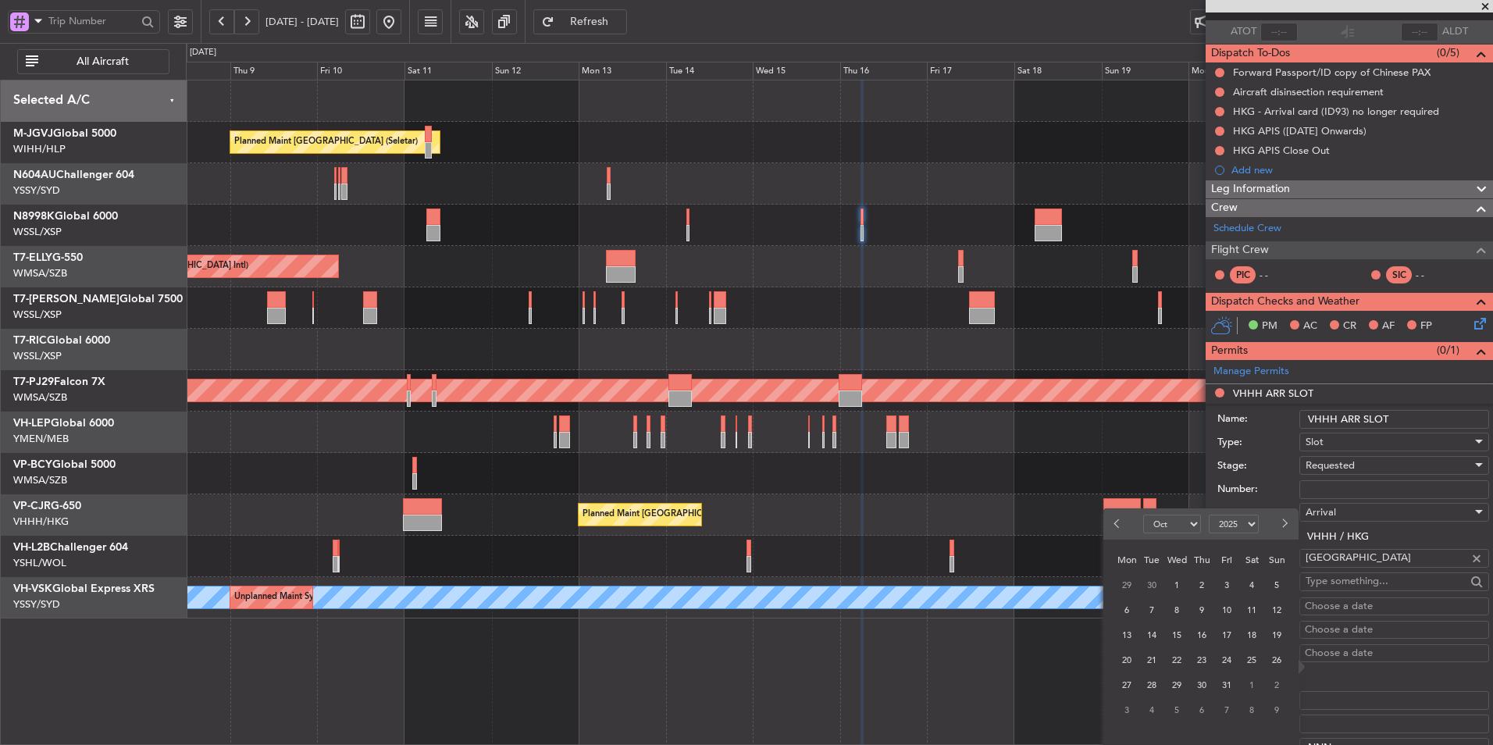
scroll to position [234, 0]
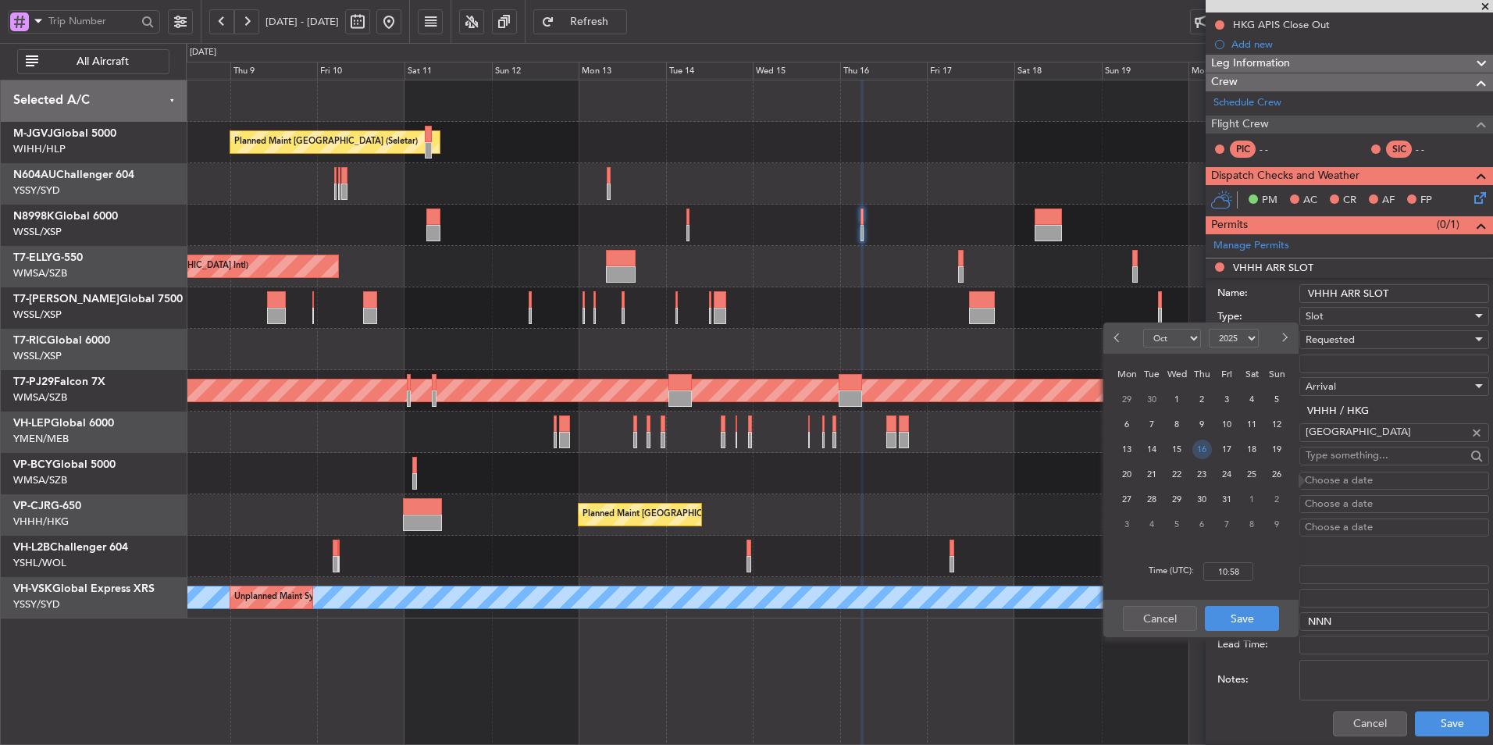
click at [1198, 451] on span "16" at bounding box center [1202, 450] width 20 height 20
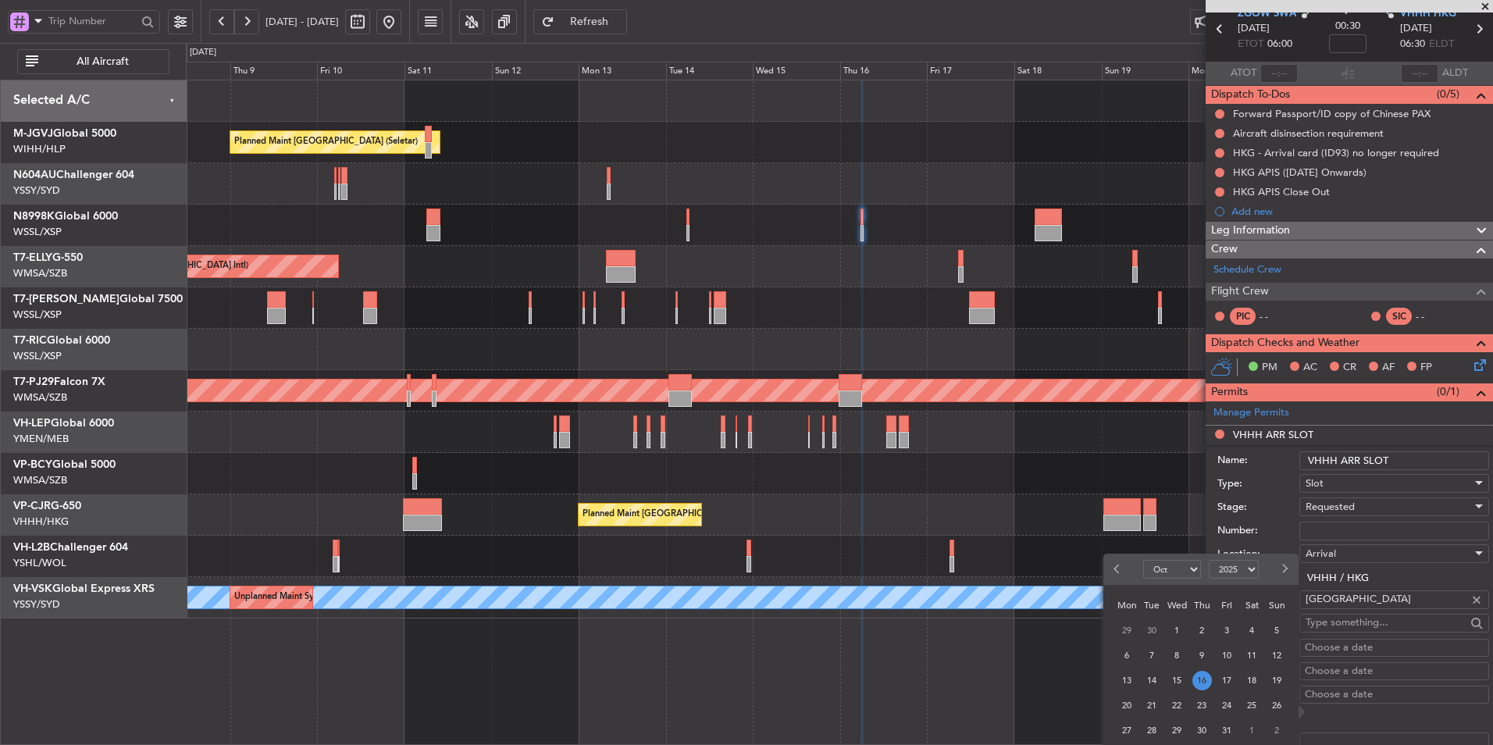
scroll to position [312, 0]
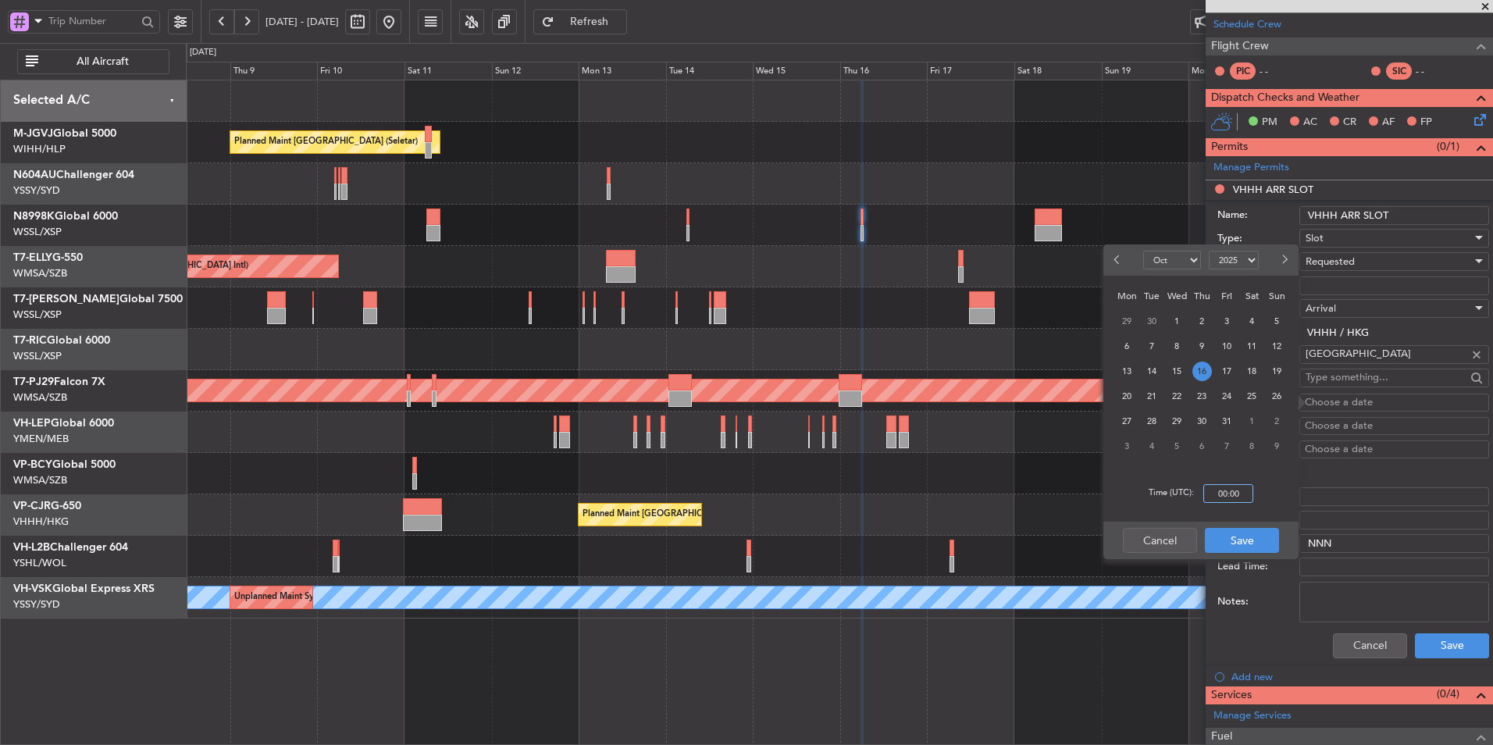
click at [1248, 492] on input "00:00" at bounding box center [1228, 493] width 50 height 19
type input "06:30"
click at [1230, 533] on button "Save" at bounding box center [1242, 540] width 74 height 25
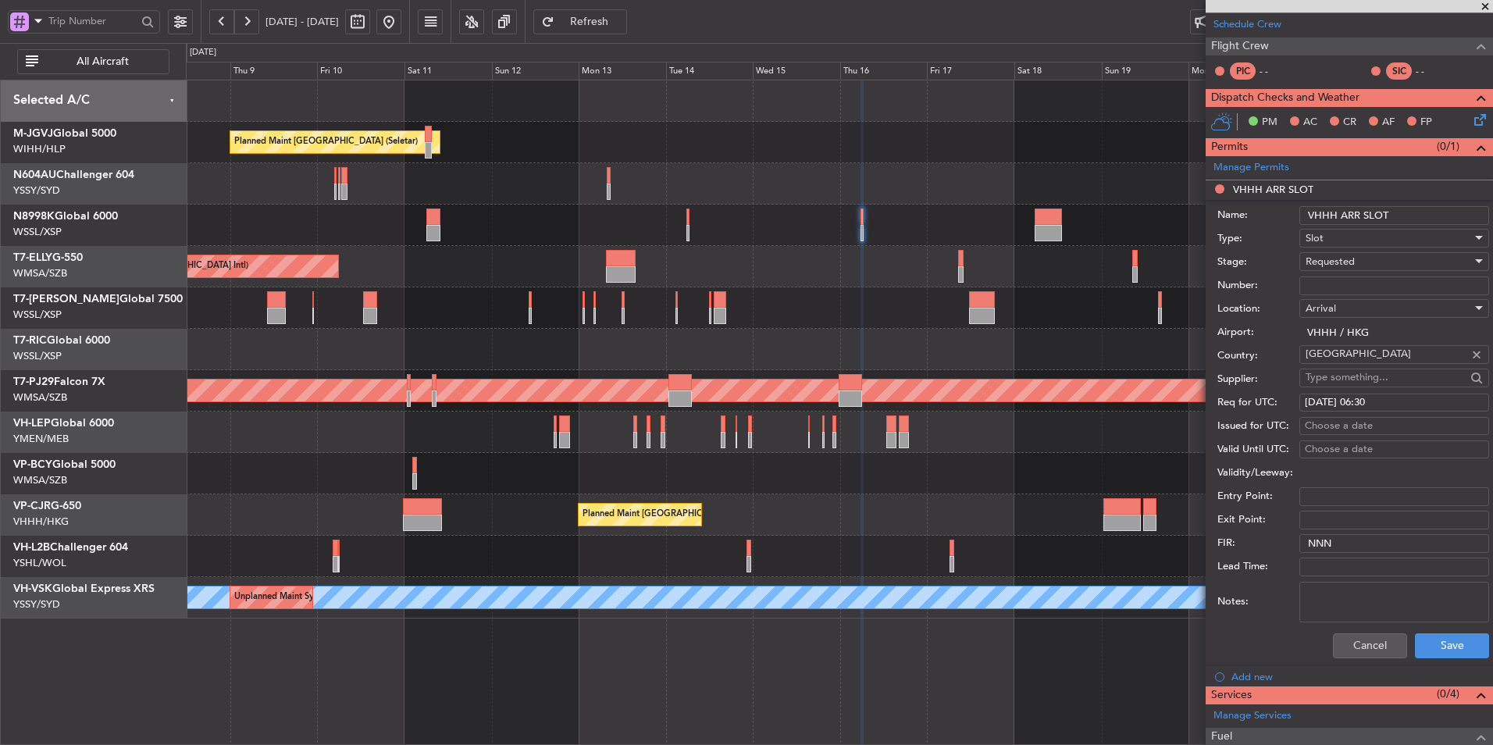
click at [1318, 595] on textarea "Notes:" at bounding box center [1394, 602] width 190 height 41
paste textarea "TN8998K 16OCT 013GLEX ZGOW0630 D / ID.VHHHAGN4714000/"
type textarea "TN8998K 16OCT 013GLEX ZGOW0630 D / ID.VHHHAGN4714000/"
click at [1437, 641] on button "Save" at bounding box center [1452, 645] width 74 height 25
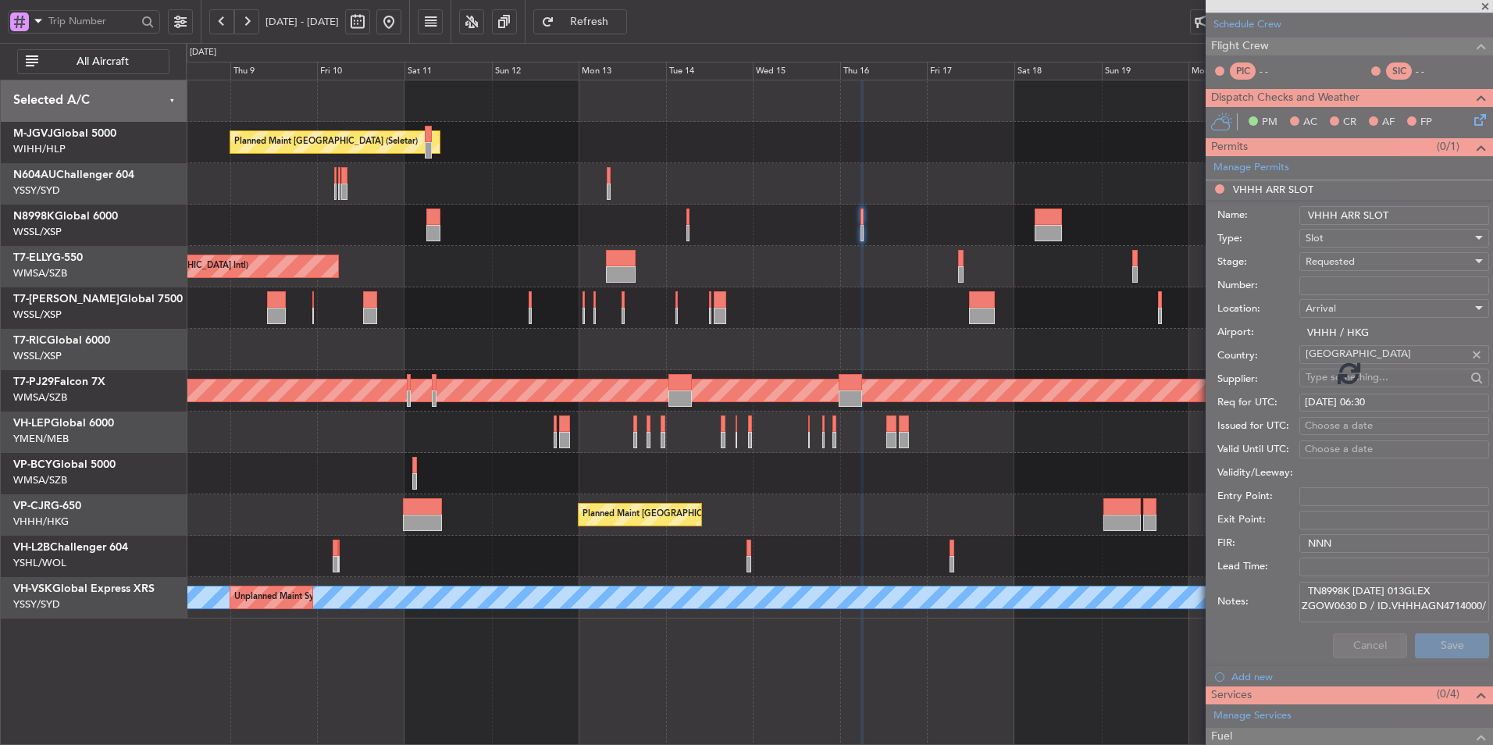
scroll to position [0, 0]
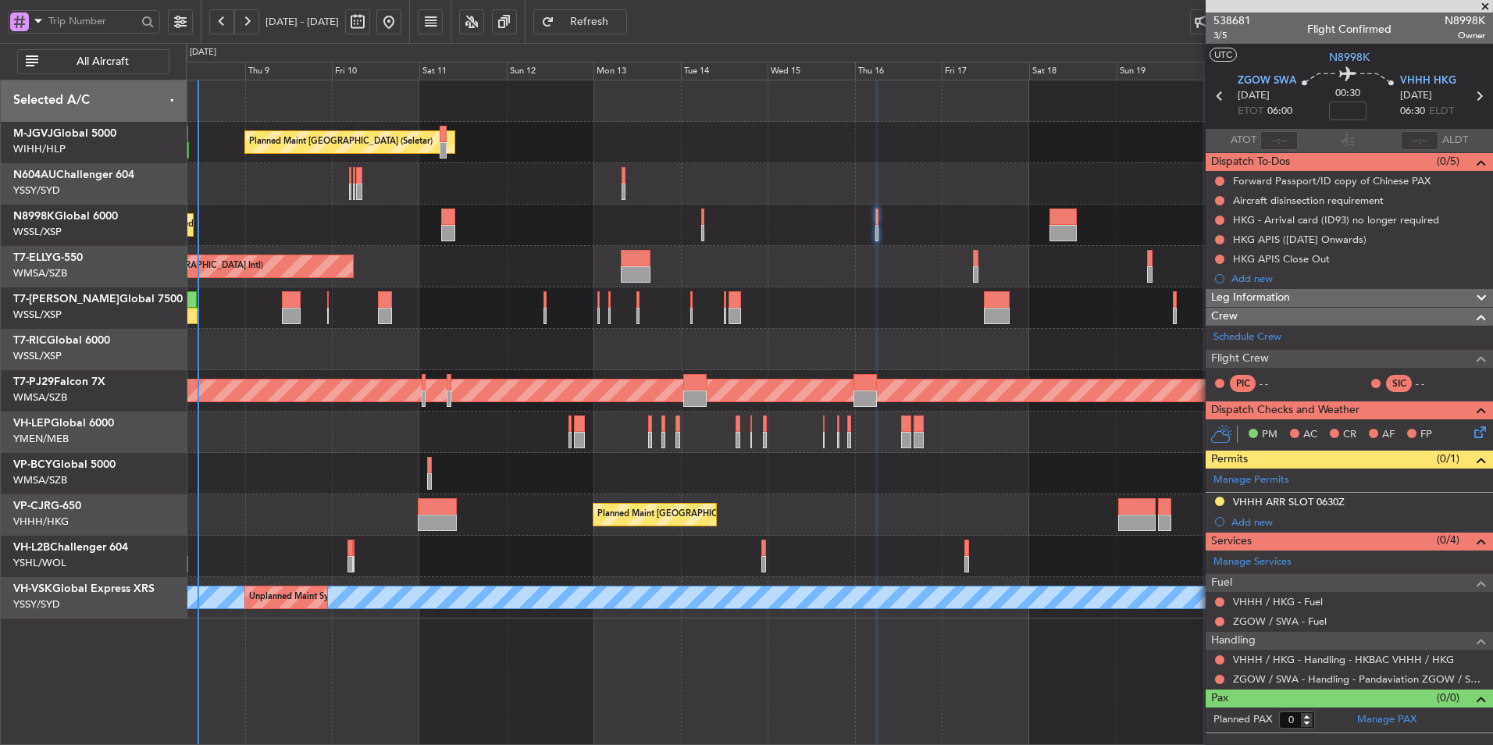
click at [813, 343] on div at bounding box center [839, 349] width 1306 height 41
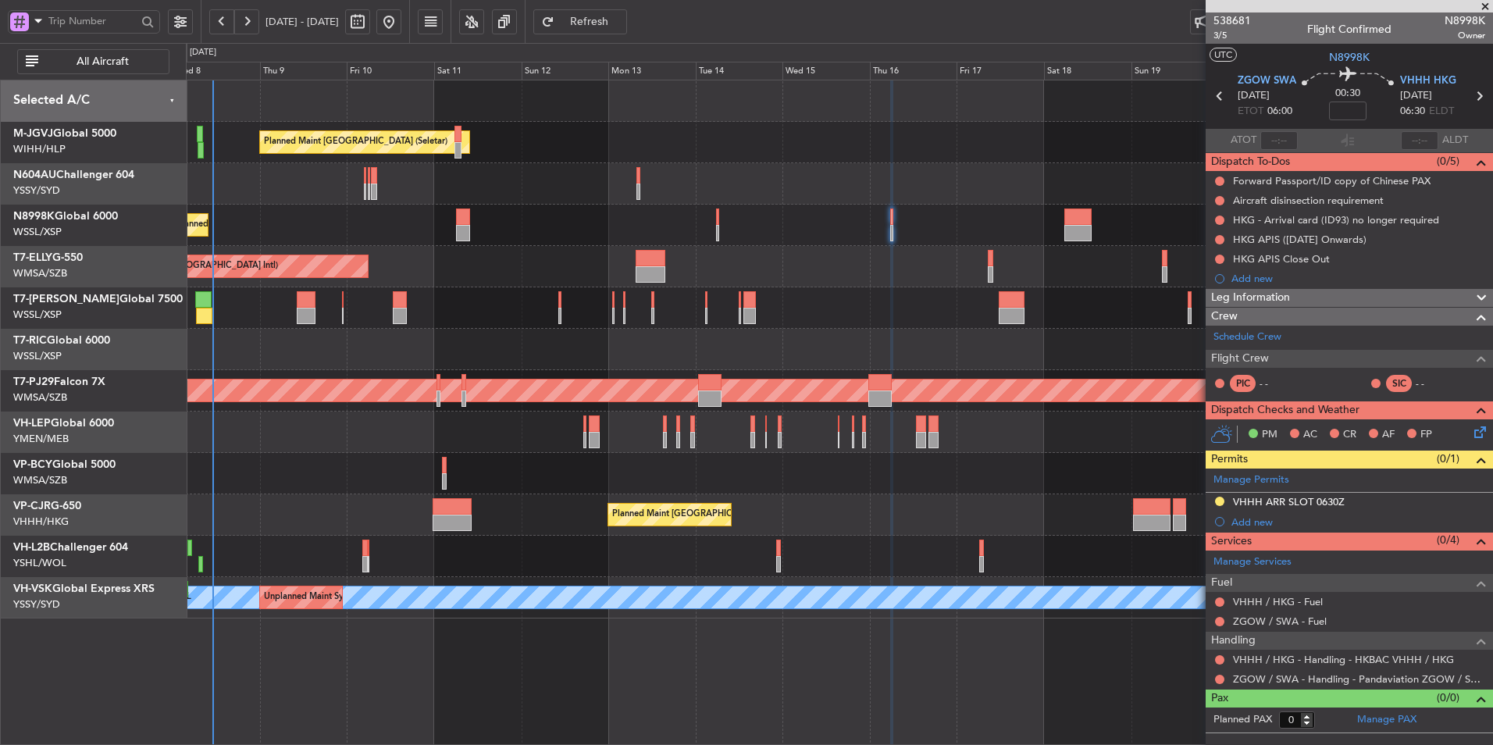
click at [677, 320] on div "Planned Maint [GEOGRAPHIC_DATA] (Seletar)" at bounding box center [839, 307] width 1306 height 41
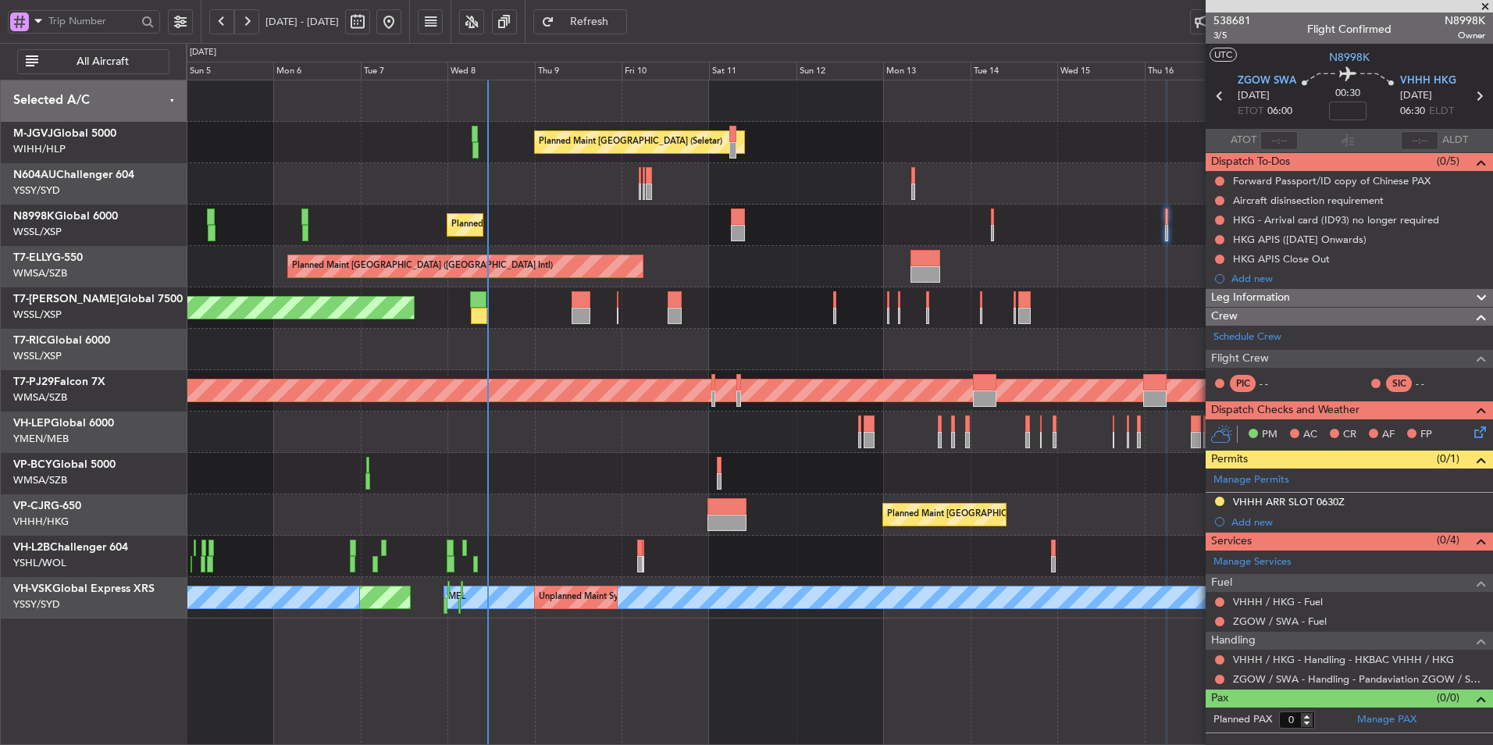
click at [721, 333] on div at bounding box center [839, 349] width 1306 height 41
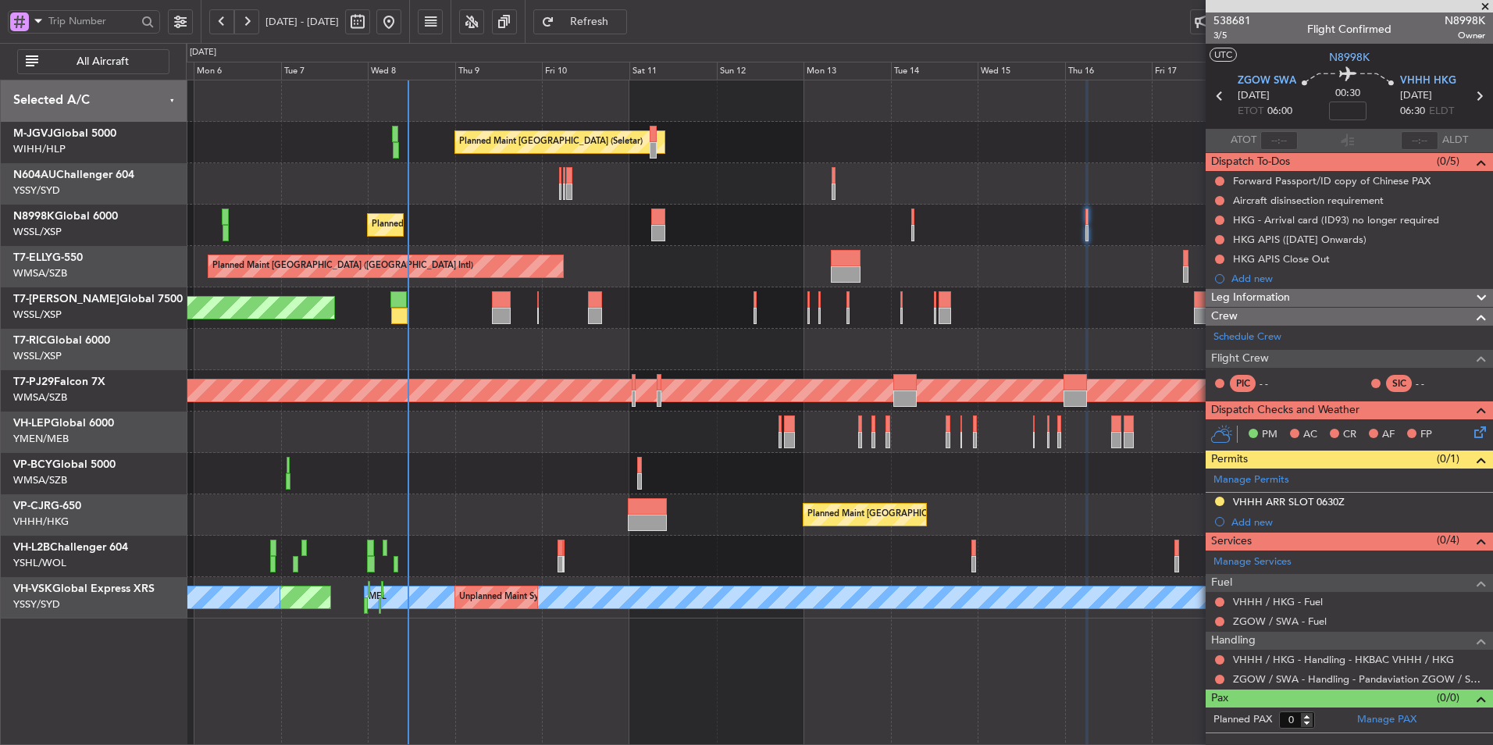
click at [694, 237] on div "Planned Maint [GEOGRAPHIC_DATA] (Seletar)" at bounding box center [839, 225] width 1306 height 41
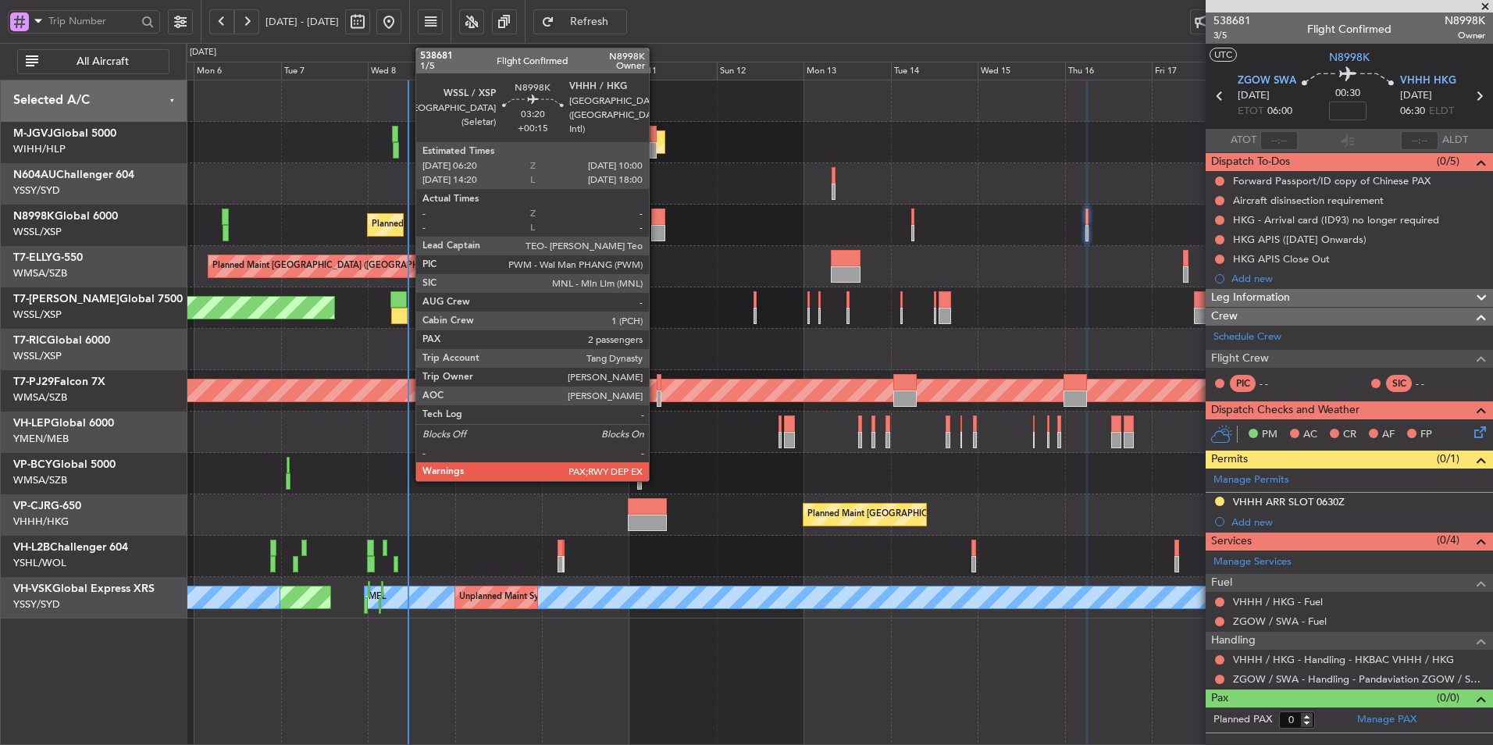
click at [656, 223] on div at bounding box center [658, 216] width 14 height 16
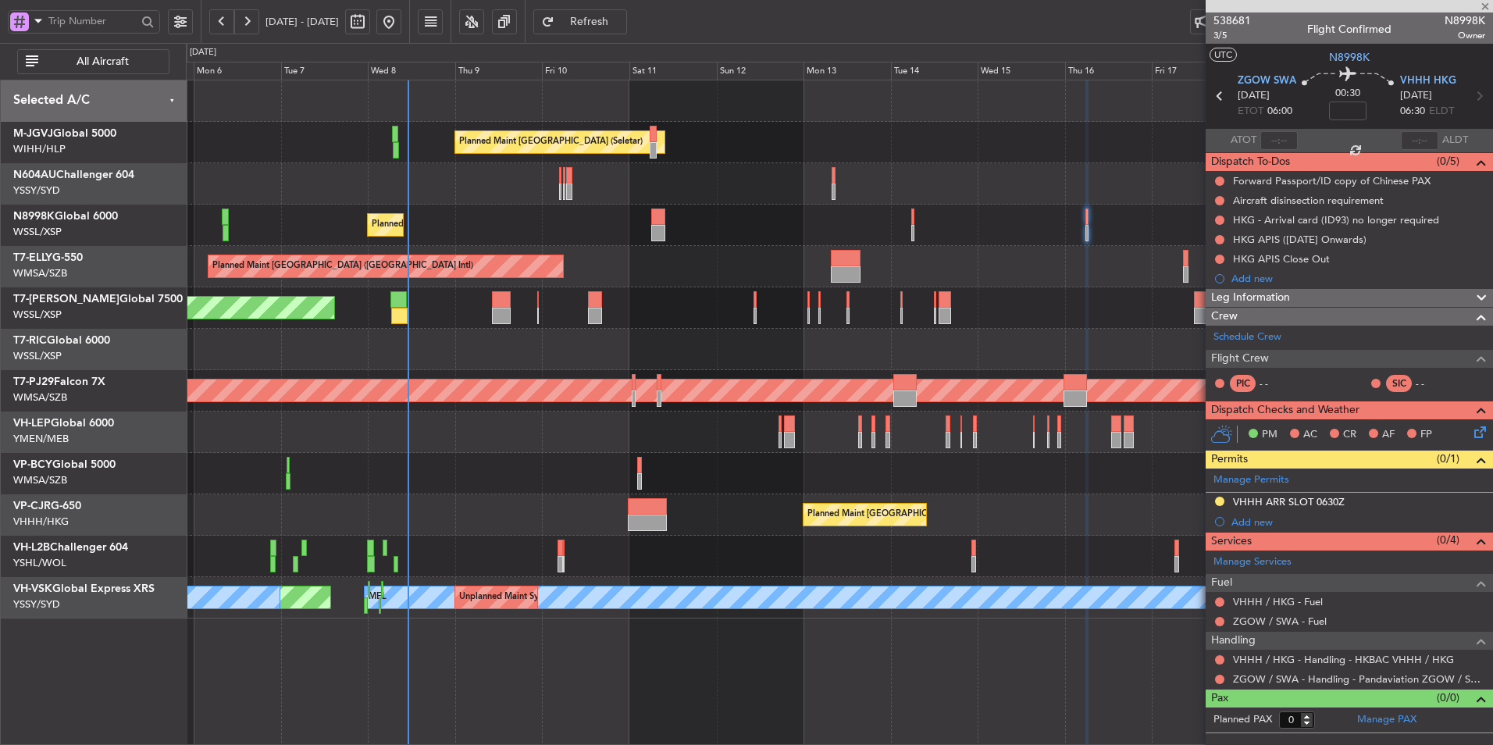
type input "+00:15"
type input "2"
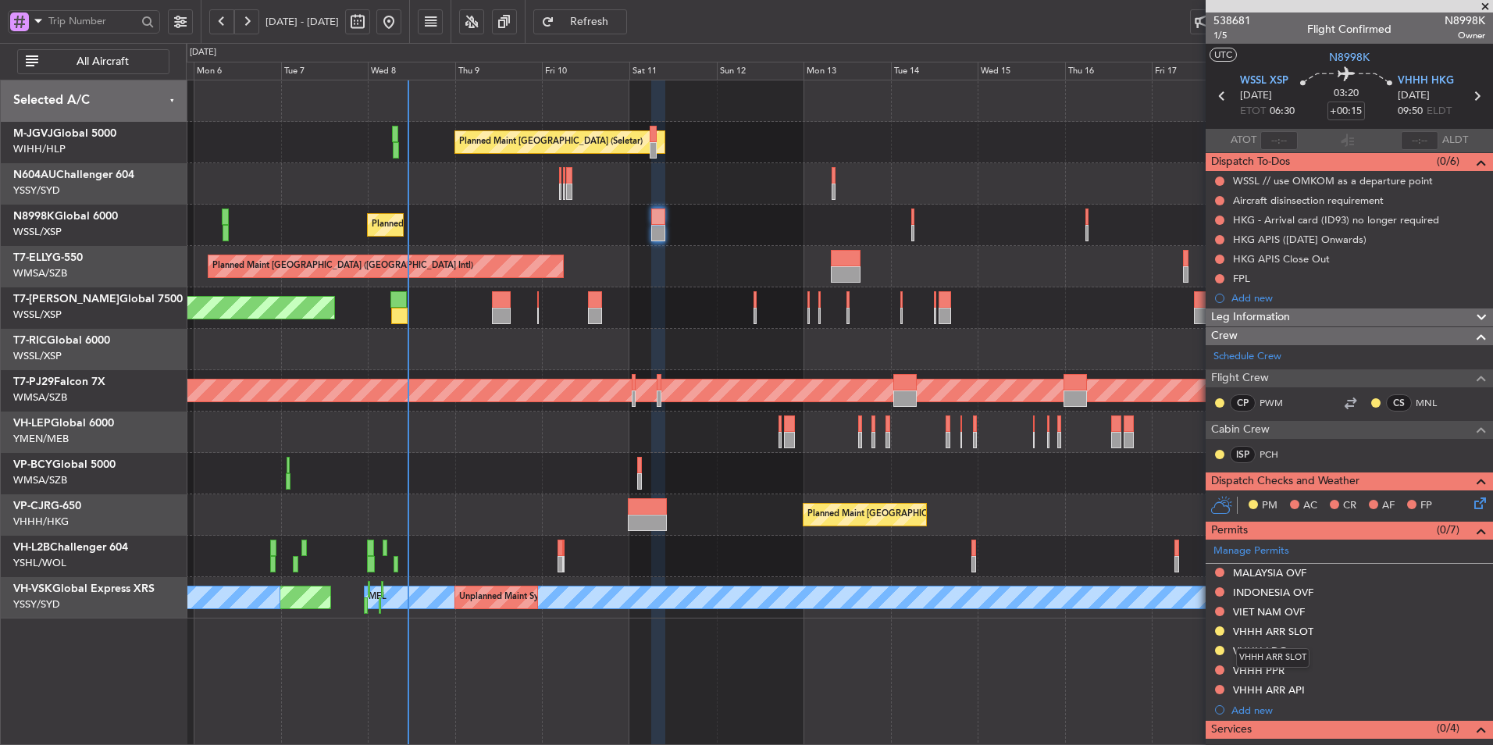
click at [1297, 628] on div "VHHH ARR SLOT" at bounding box center [1273, 631] width 80 height 13
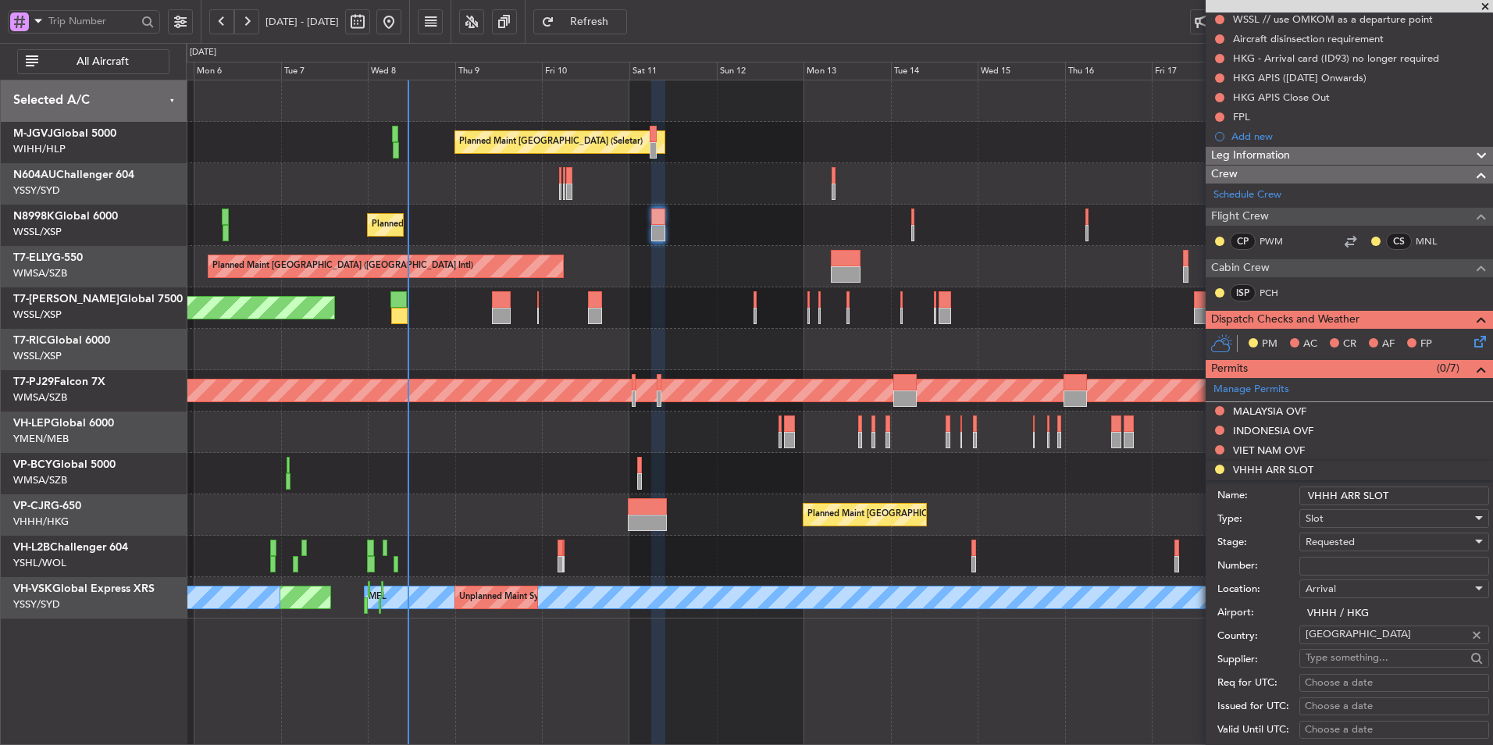
scroll to position [390, 0]
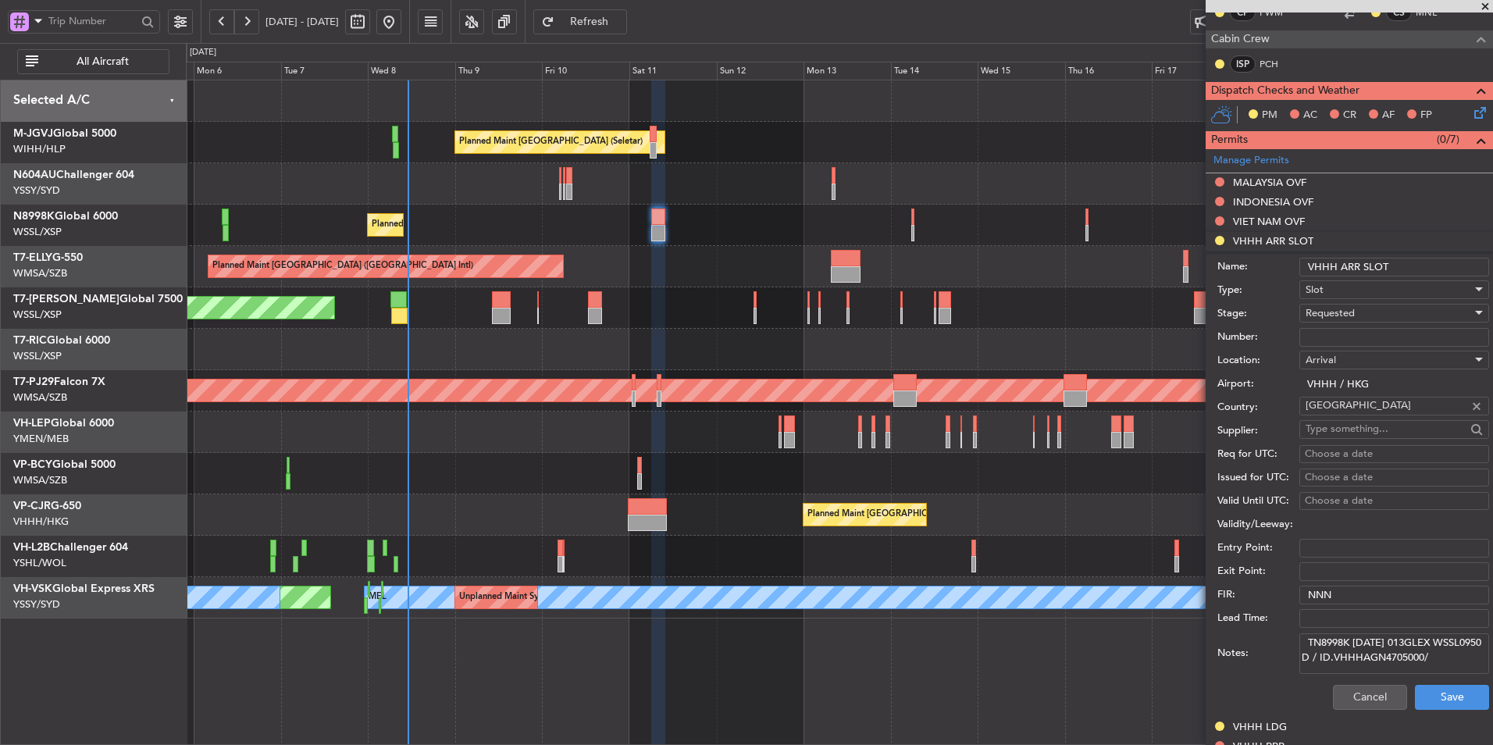
click at [1378, 667] on textarea "TN8998K 11OCT 013GLEX WSSL0950 D / ID.VHHHAGN4705000/" at bounding box center [1394, 653] width 190 height 41
drag, startPoint x: 1408, startPoint y: 662, endPoint x: 1316, endPoint y: 671, distance: 92.6
click at [1316, 671] on textarea "TN8998K 11OCT 013GLEX WSSL0950 D / ID.VHHHAGN4705000/" at bounding box center [1394, 653] width 190 height 41
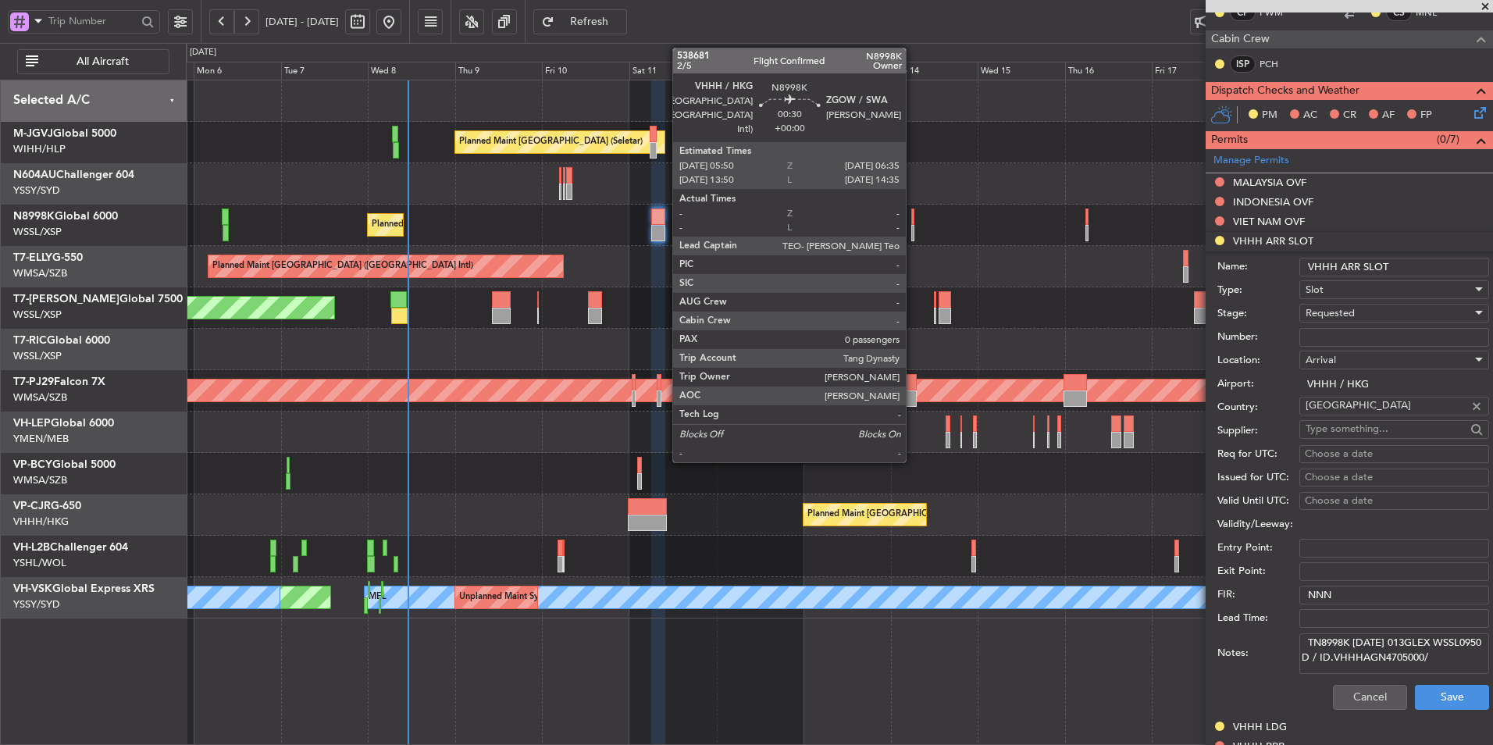
click at [913, 219] on div at bounding box center [912, 216] width 3 height 16
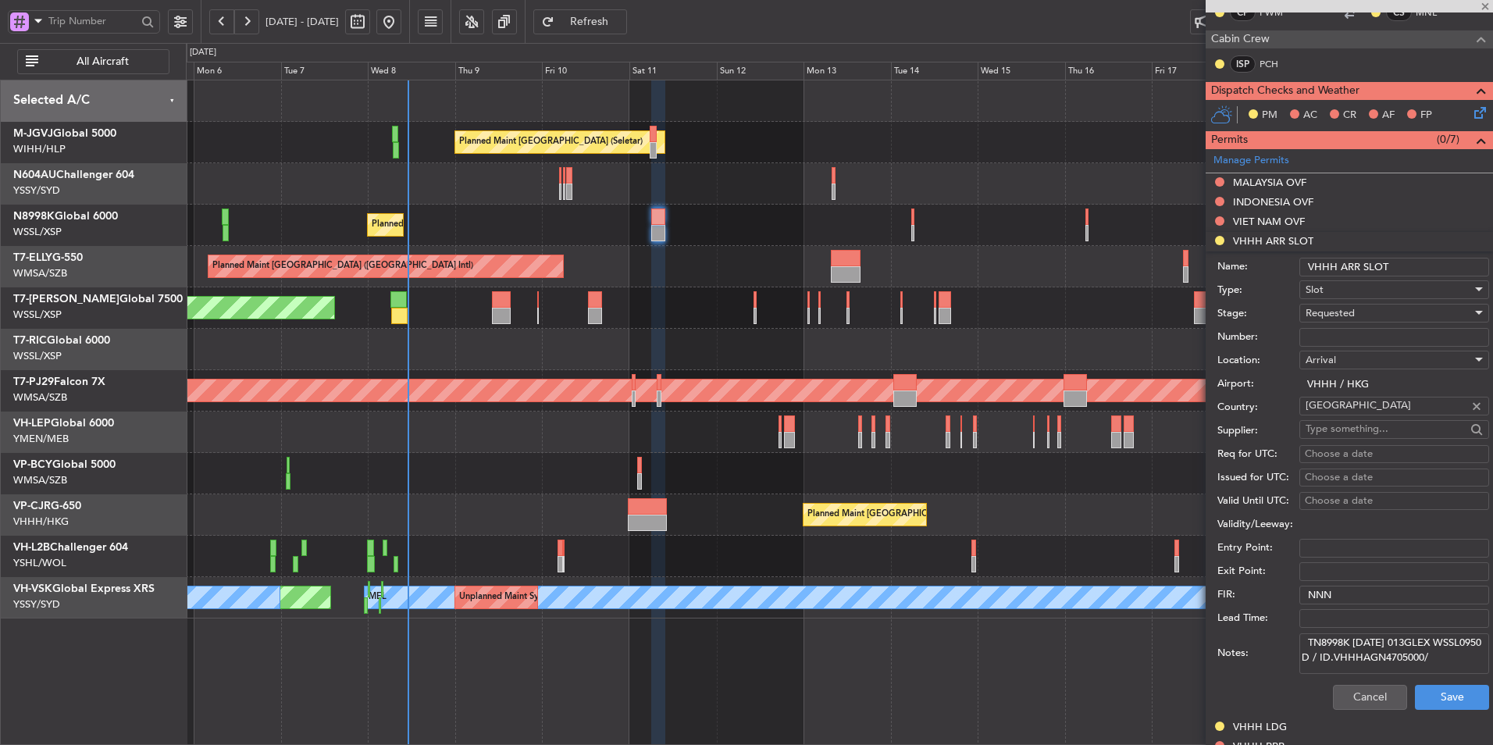
type input "0"
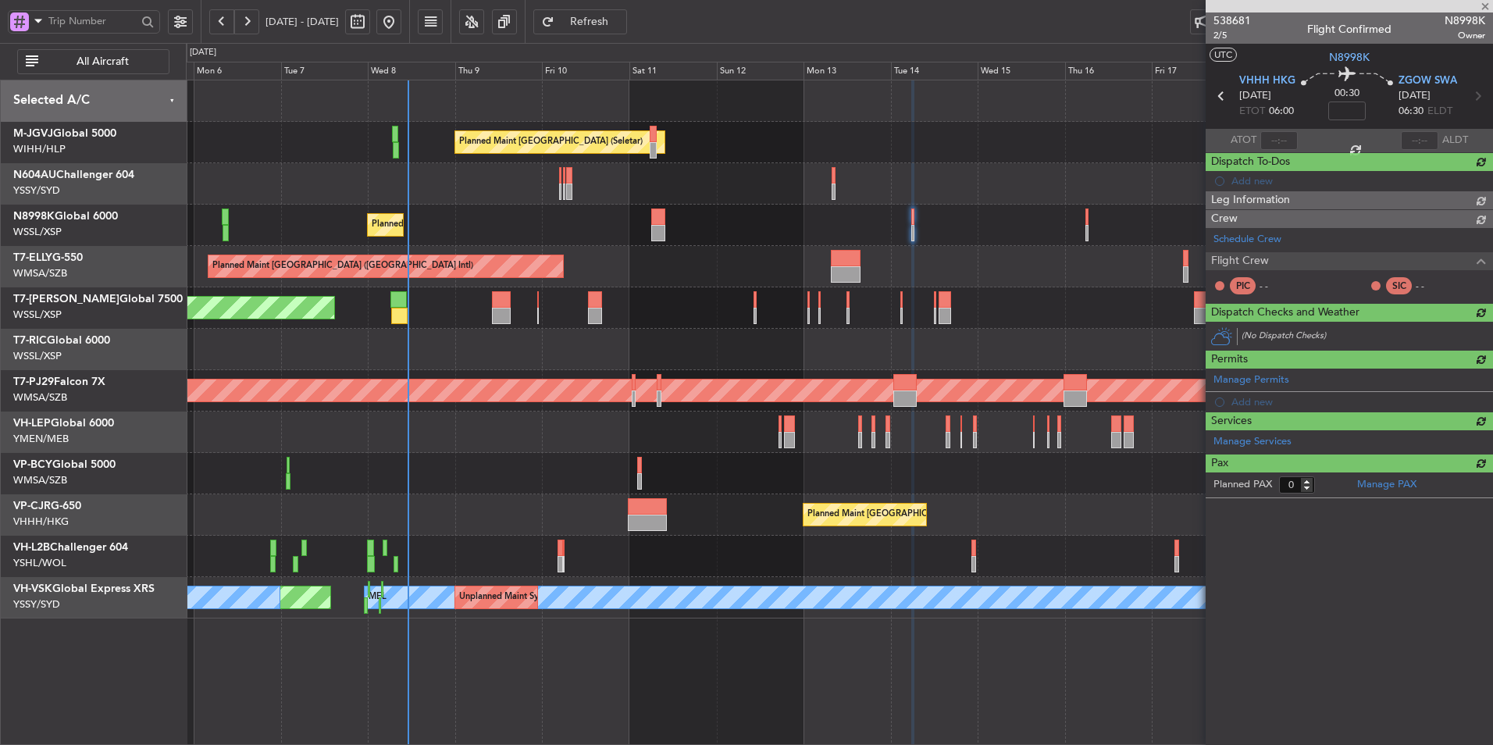
scroll to position [0, 0]
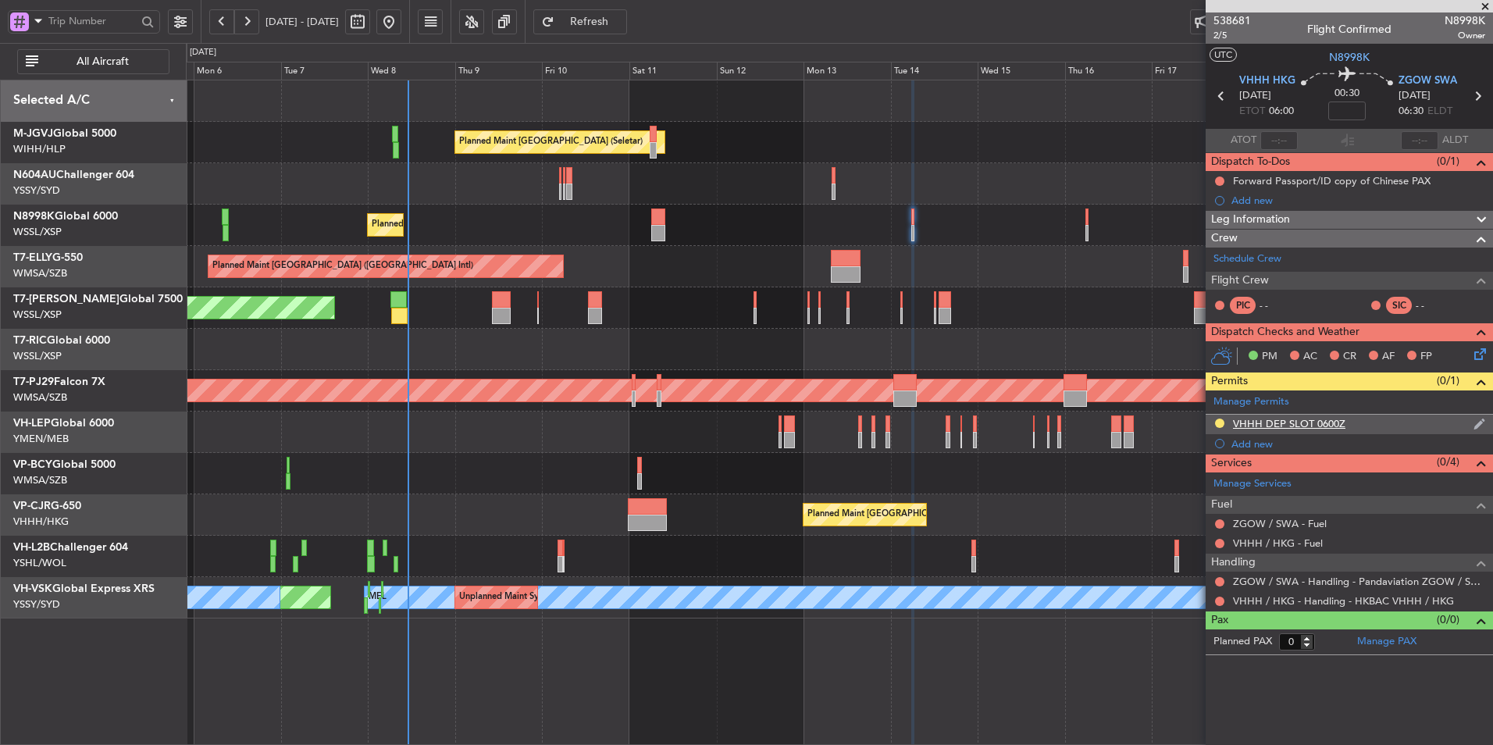
click at [1305, 426] on div "VHHH DEP SLOT 0600Z" at bounding box center [1289, 423] width 112 height 13
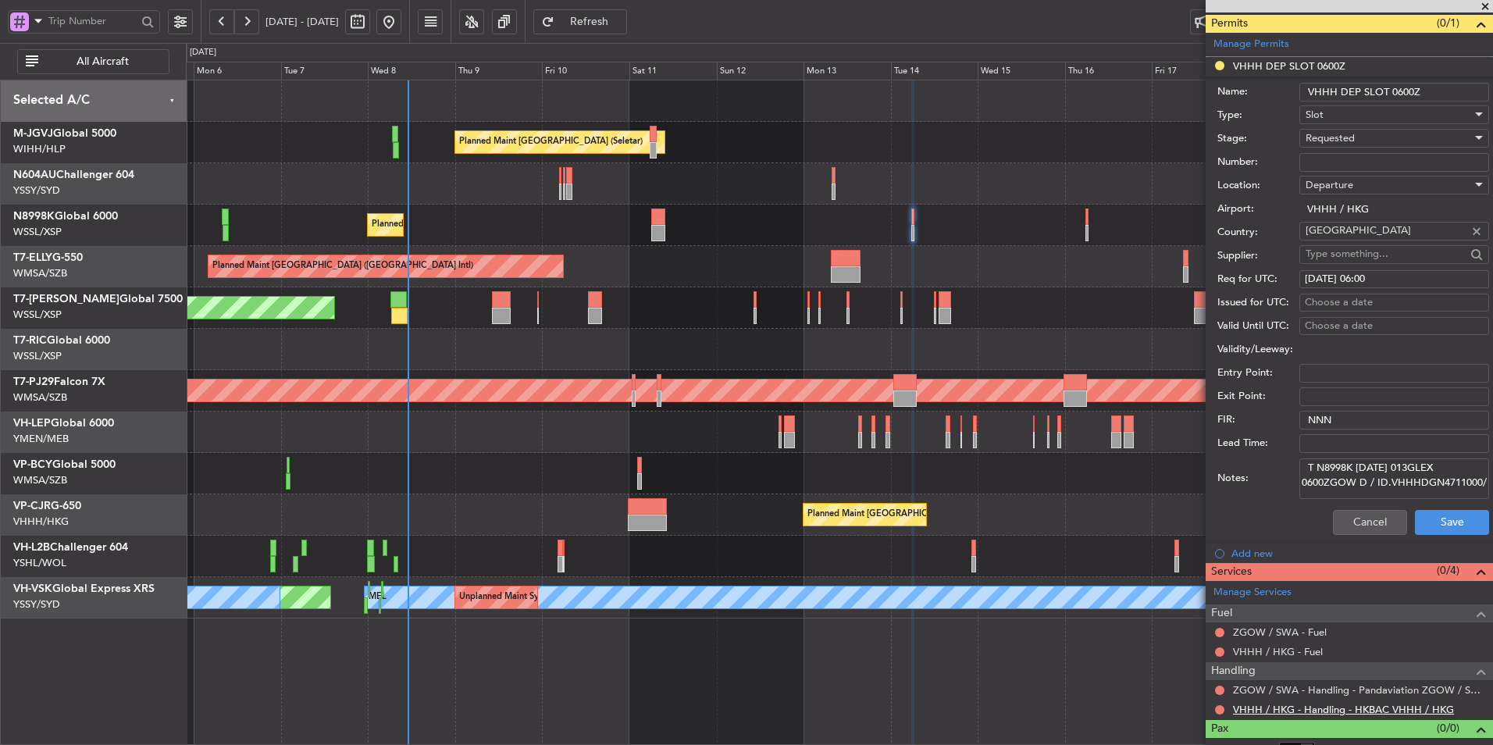
scroll to position [376, 0]
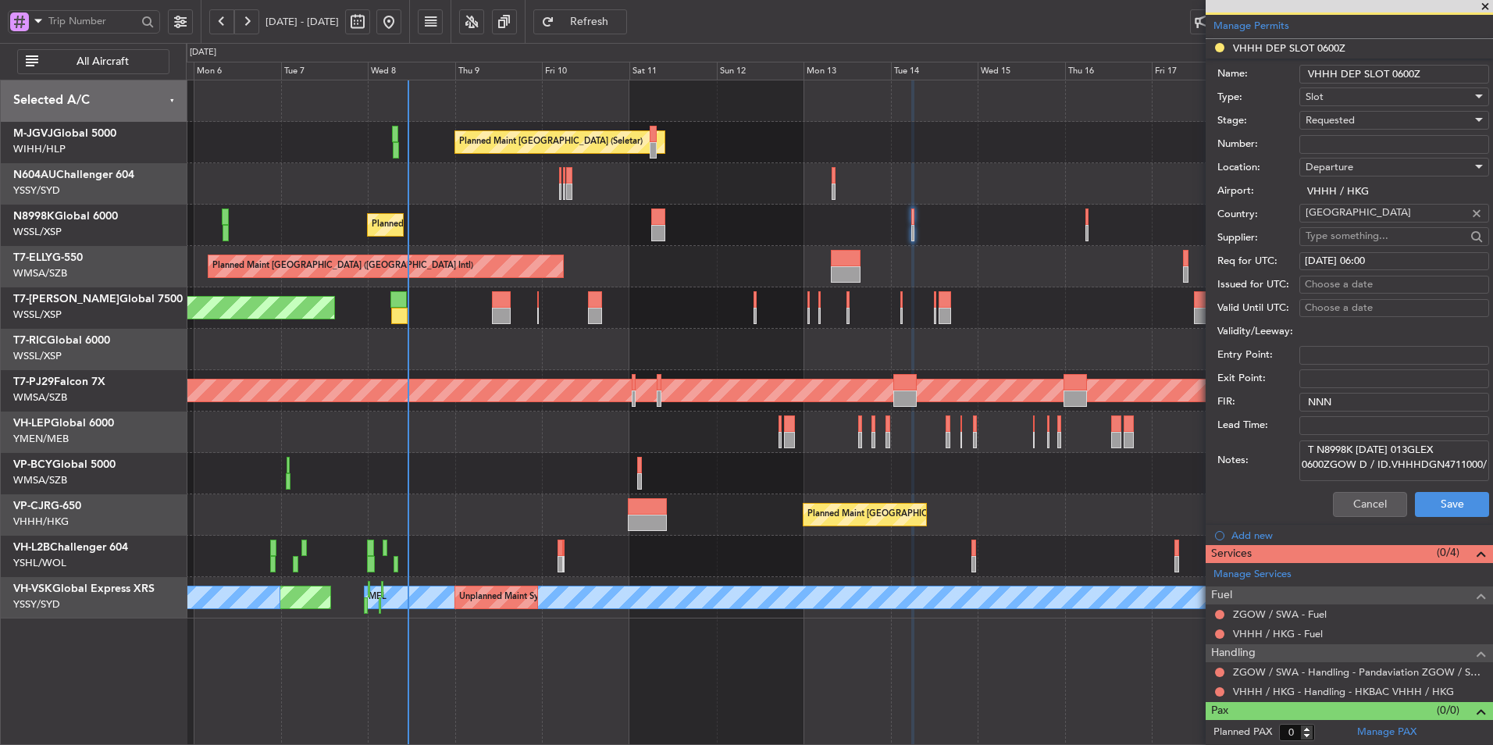
click at [1415, 464] on textarea "T N8998K 14OCT 013GLEX 0600ZGOW D / ID.VHHHDGN4711000/" at bounding box center [1394, 460] width 190 height 41
drag, startPoint x: 1405, startPoint y: 471, endPoint x: 1317, endPoint y: 474, distance: 88.3
click at [1317, 474] on textarea "T N8998K 14OCT 013GLEX 0600ZGOW D / ID.VHHHDGN4711000/" at bounding box center [1394, 460] width 190 height 41
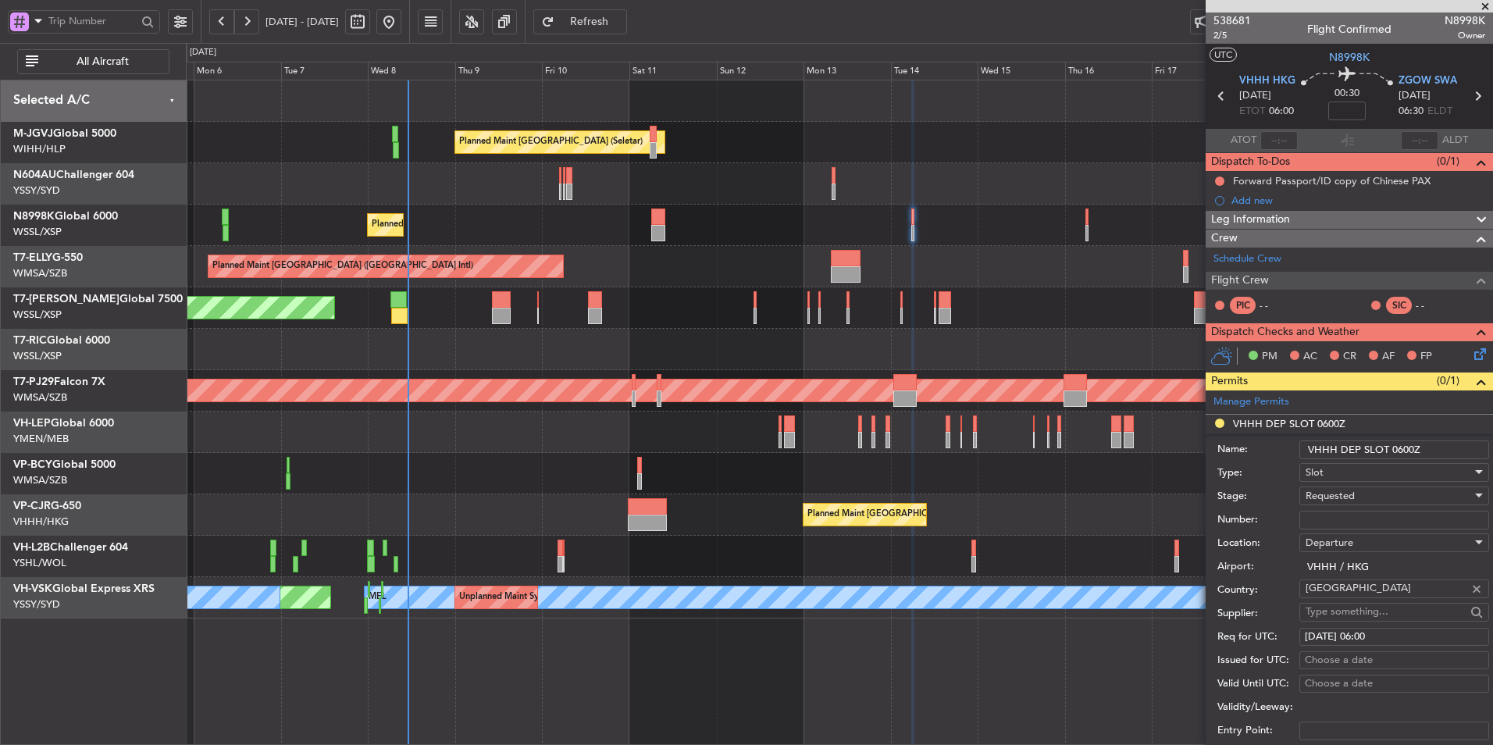
click at [901, 292] on div "Planned Maint [GEOGRAPHIC_DATA] (Seletar) Planned Maint [GEOGRAPHIC_DATA] (Sele…" at bounding box center [839, 349] width 1306 height 538
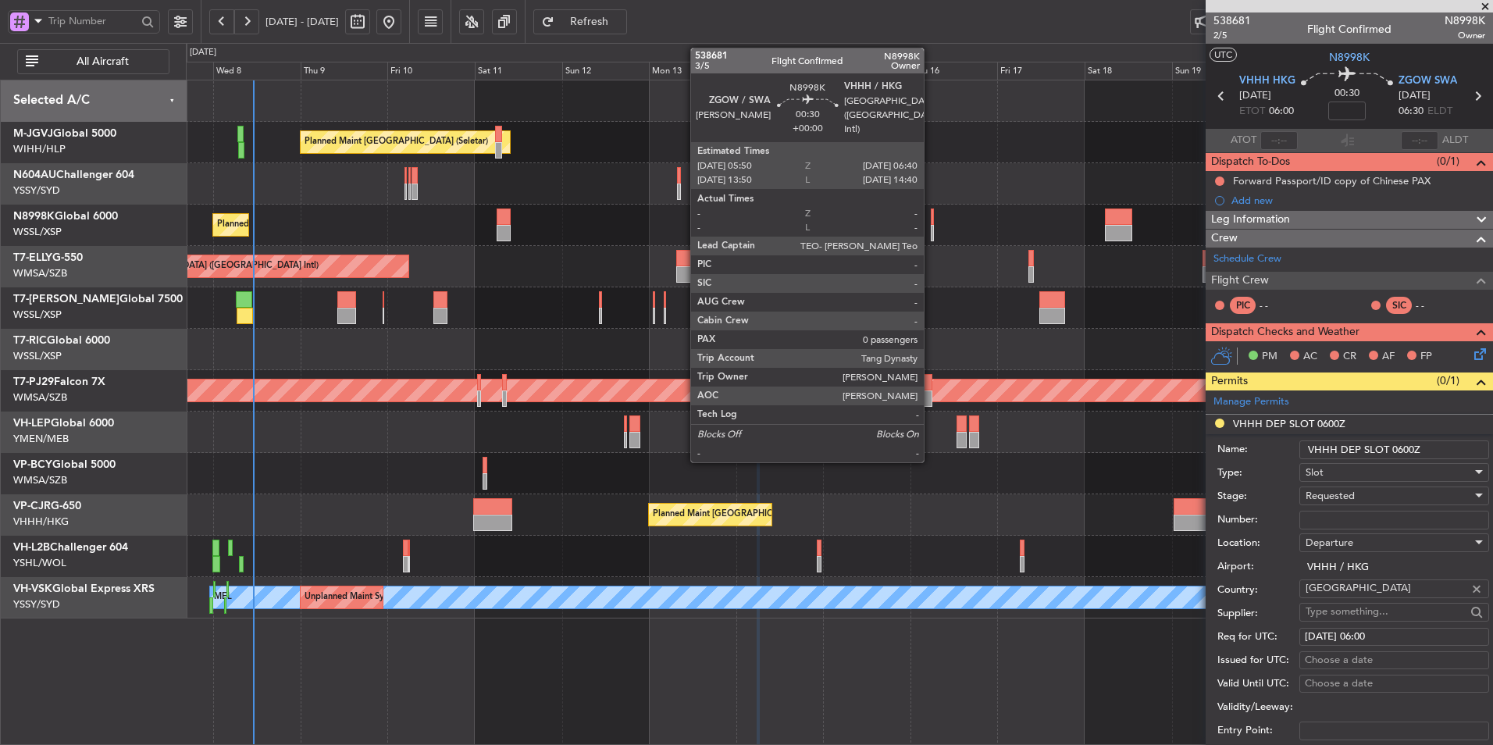
click at [931, 220] on div at bounding box center [932, 216] width 3 height 16
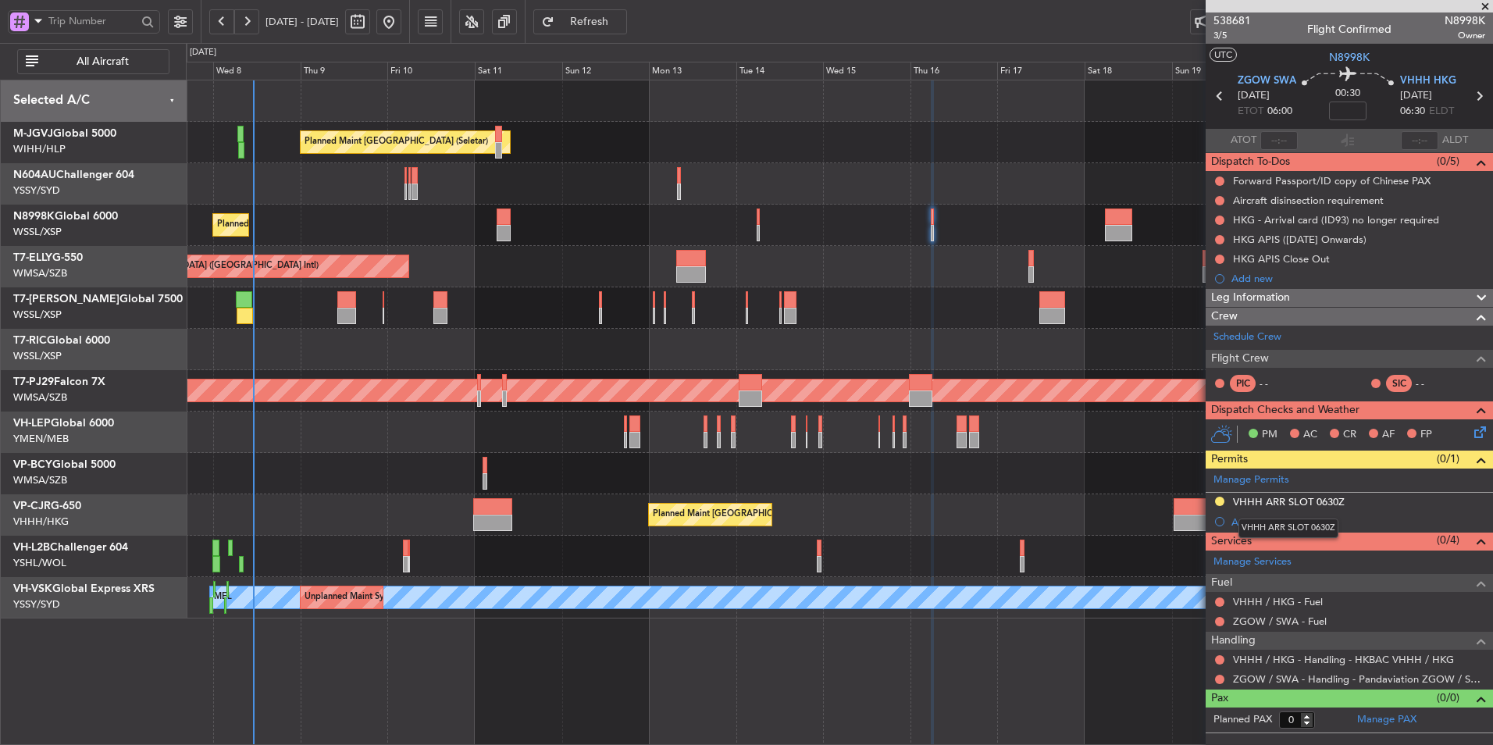
click at [1282, 502] on div "VHHH ARR SLOT 0630Z" at bounding box center [1289, 501] width 112 height 13
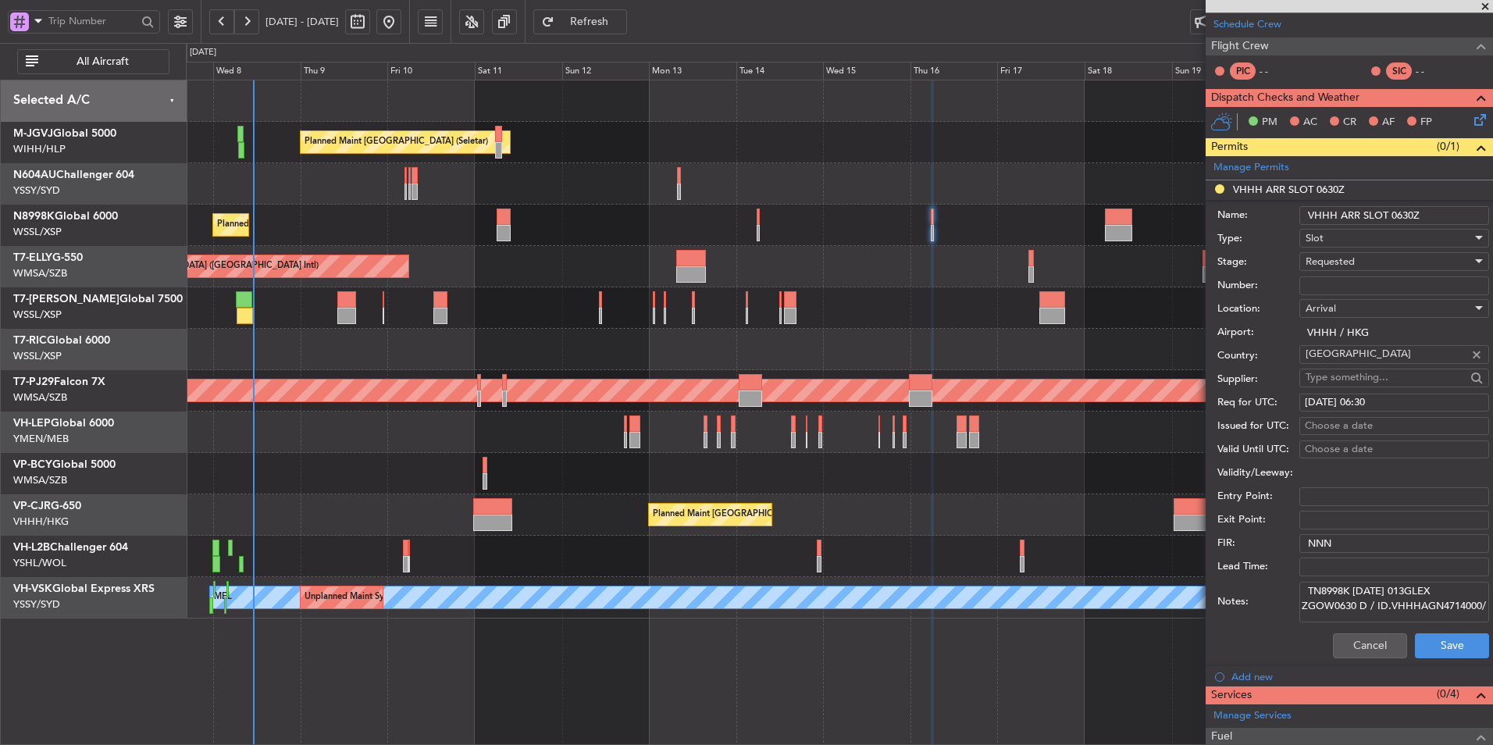
scroll to position [454, 0]
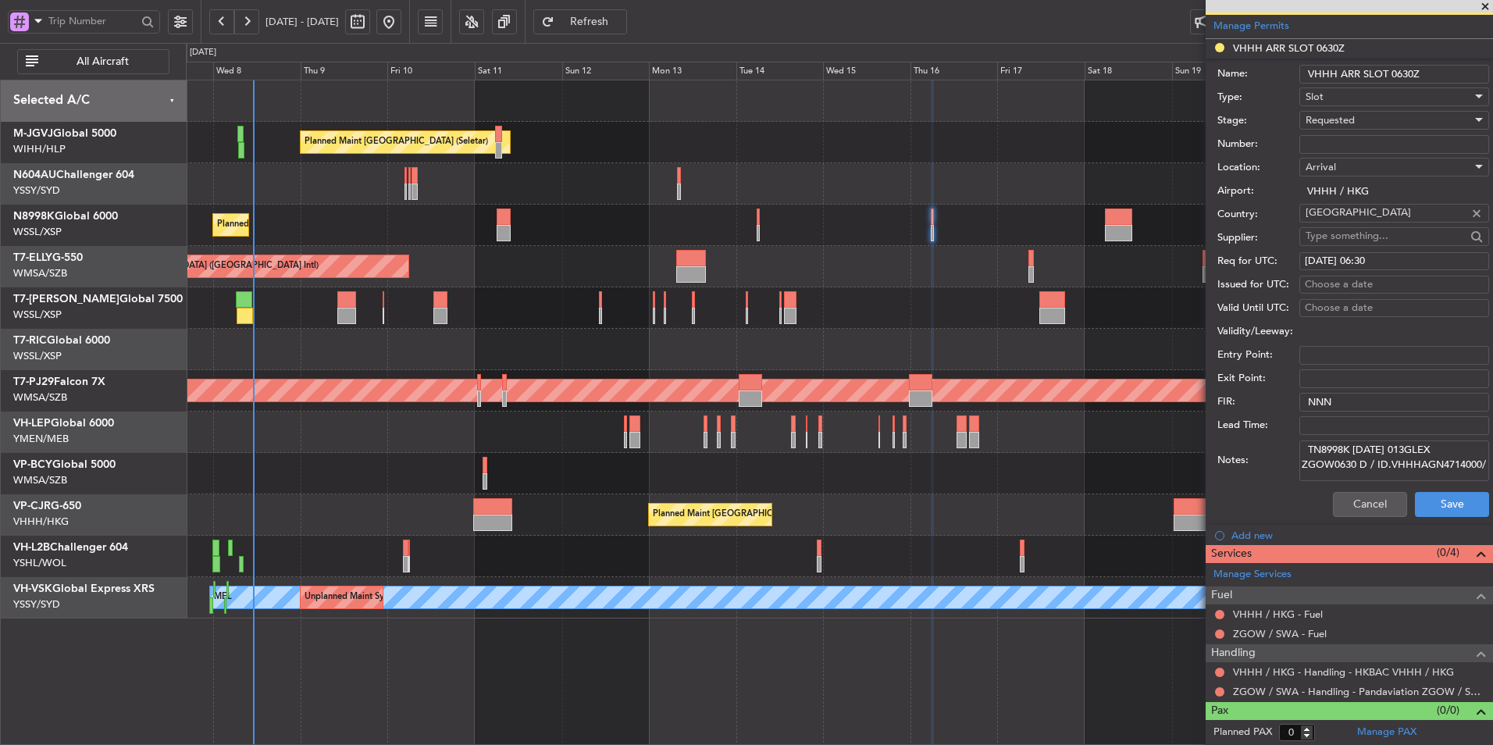
click at [1389, 467] on textarea "TN8998K 16OCT 013GLEX ZGOW0630 D / ID.VHHHAGN4714000/" at bounding box center [1394, 460] width 190 height 41
drag, startPoint x: 1406, startPoint y: 468, endPoint x: 1317, endPoint y: 476, distance: 89.3
click at [1317, 476] on textarea "TN8998K 16OCT 013GLEX ZGOW0630 D / ID.VHHHAGN4714000/" at bounding box center [1394, 460] width 190 height 41
click at [854, 253] on div "Planned Maint Singapore (Seletar) Planned Maint Singapore (Seletar) Planned Mai…" at bounding box center [839, 349] width 1306 height 538
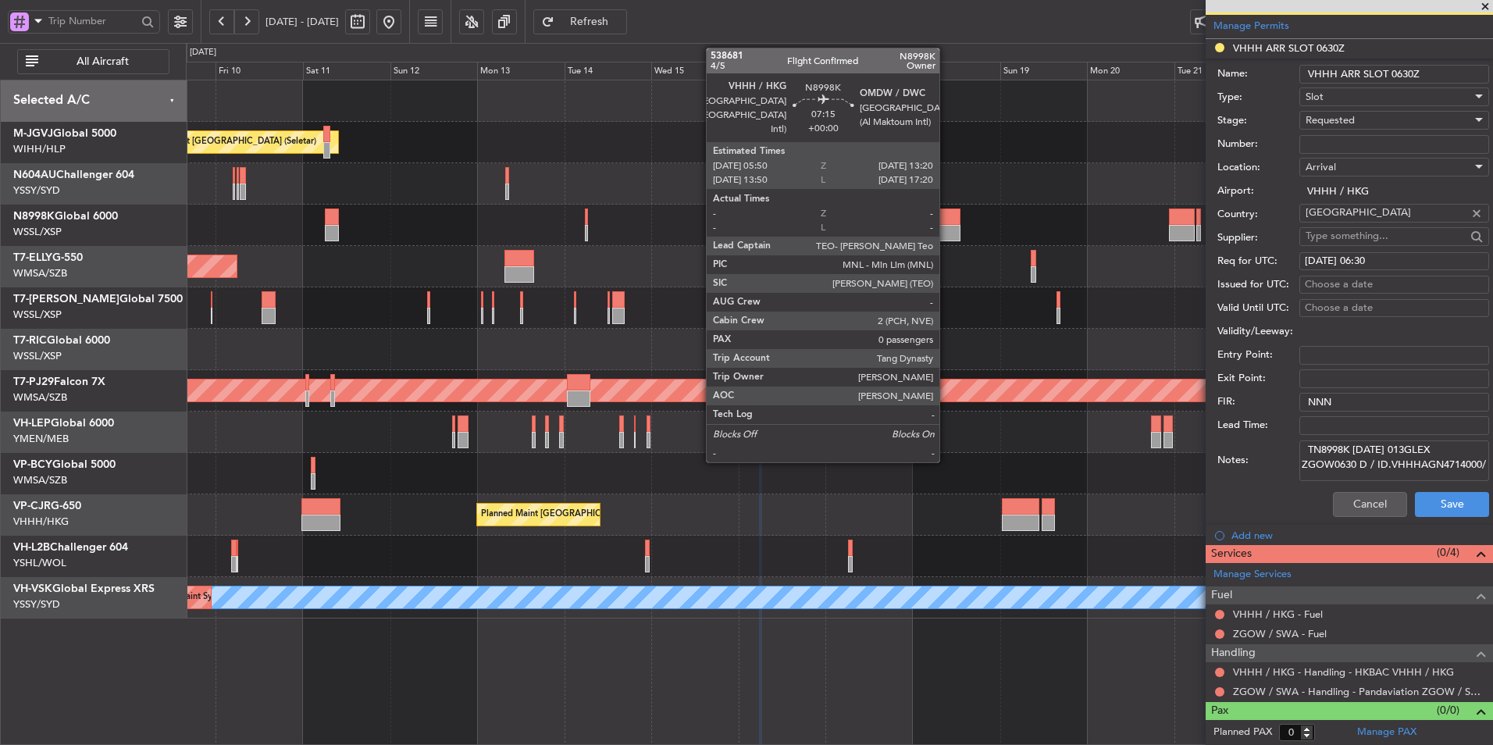
click at [946, 217] on div at bounding box center [946, 216] width 27 height 16
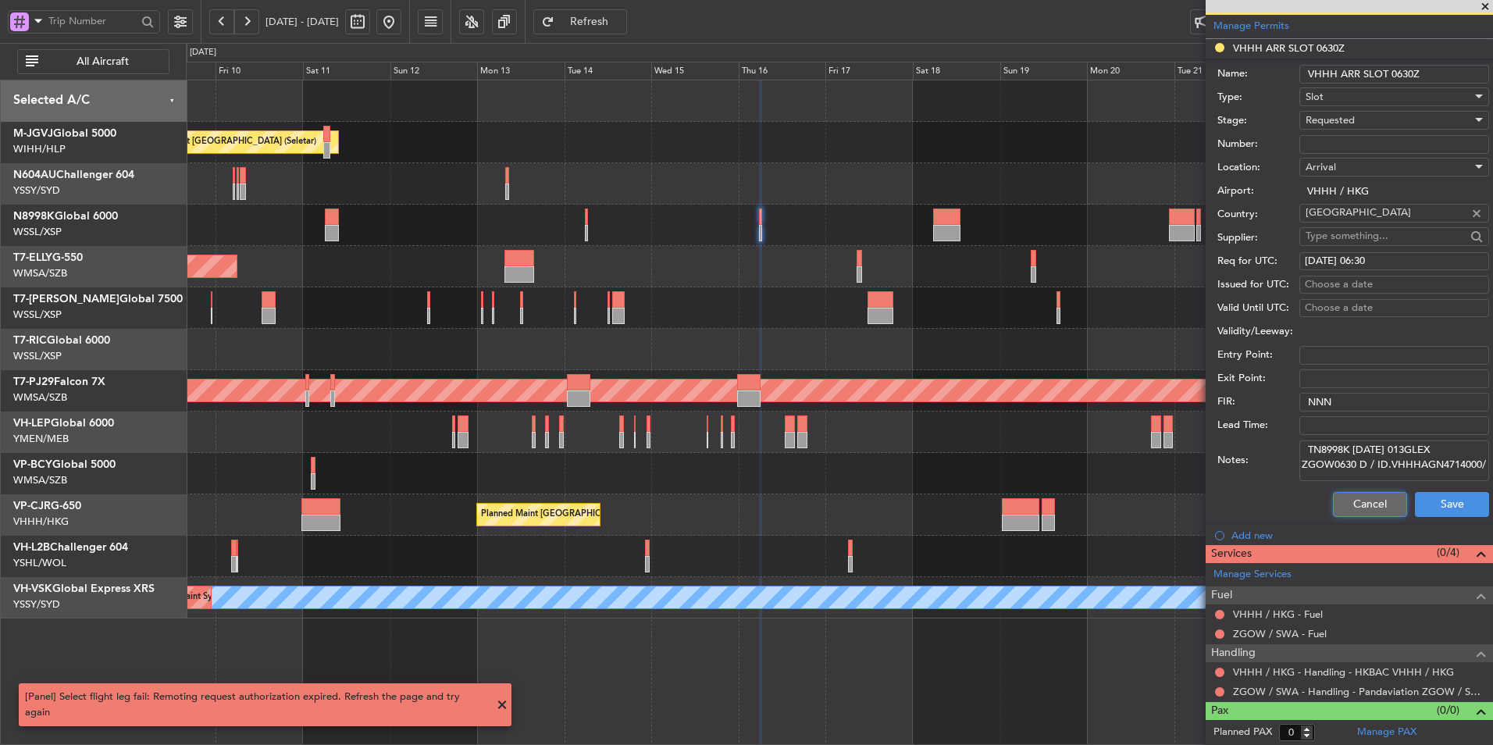
click at [1344, 503] on button "Cancel" at bounding box center [1370, 504] width 74 height 25
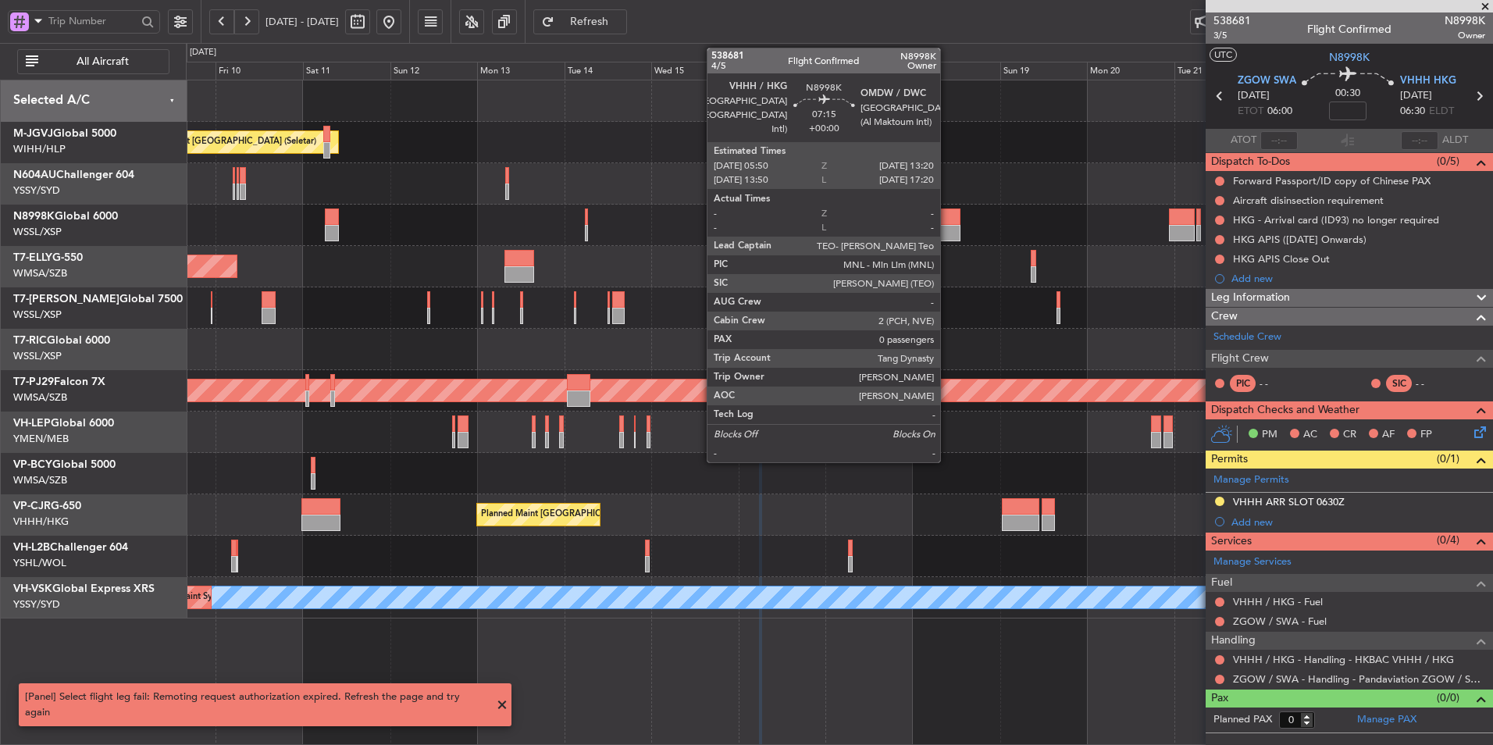
click at [954, 227] on div at bounding box center [946, 233] width 27 height 16
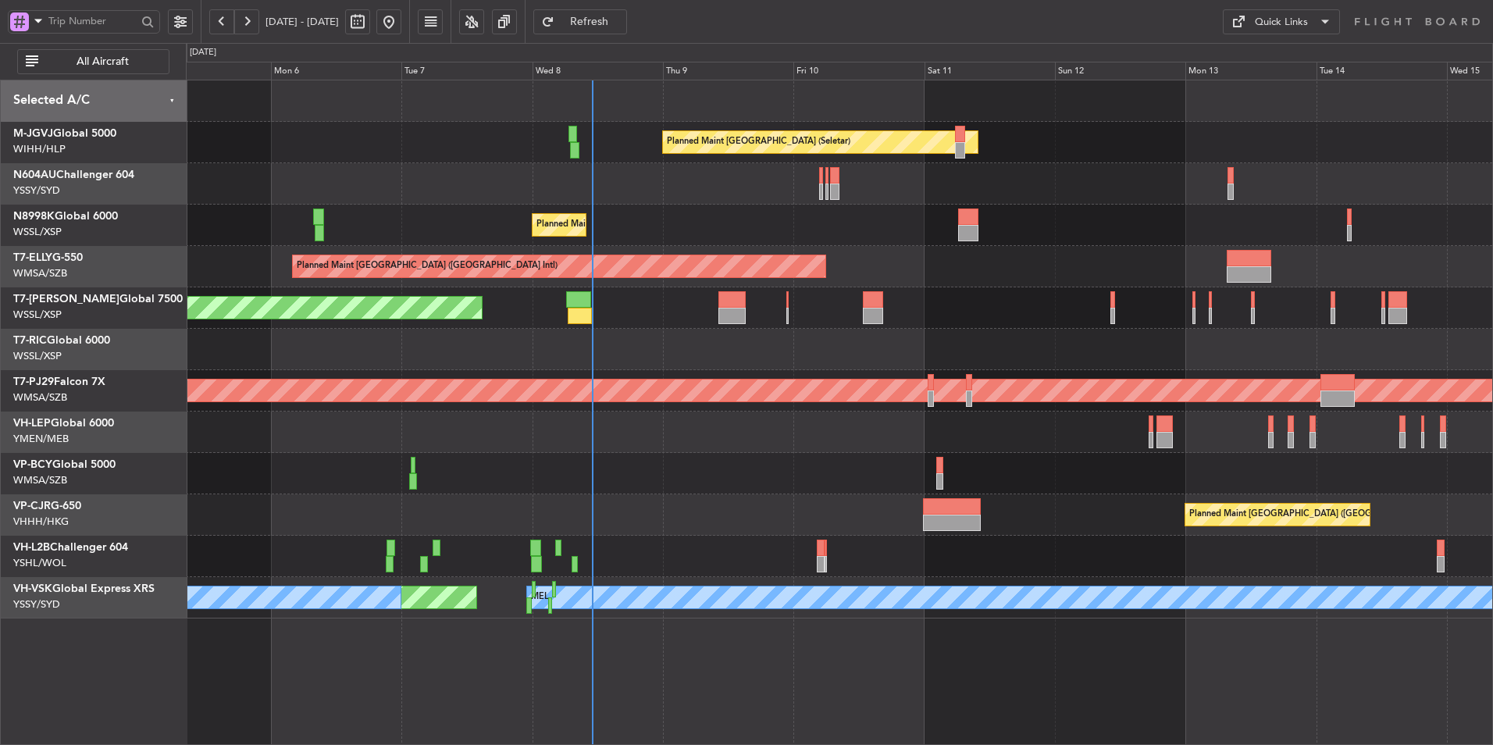
click at [650, 243] on div "Planned Maint [GEOGRAPHIC_DATA] (Seletar)" at bounding box center [839, 225] width 1306 height 41
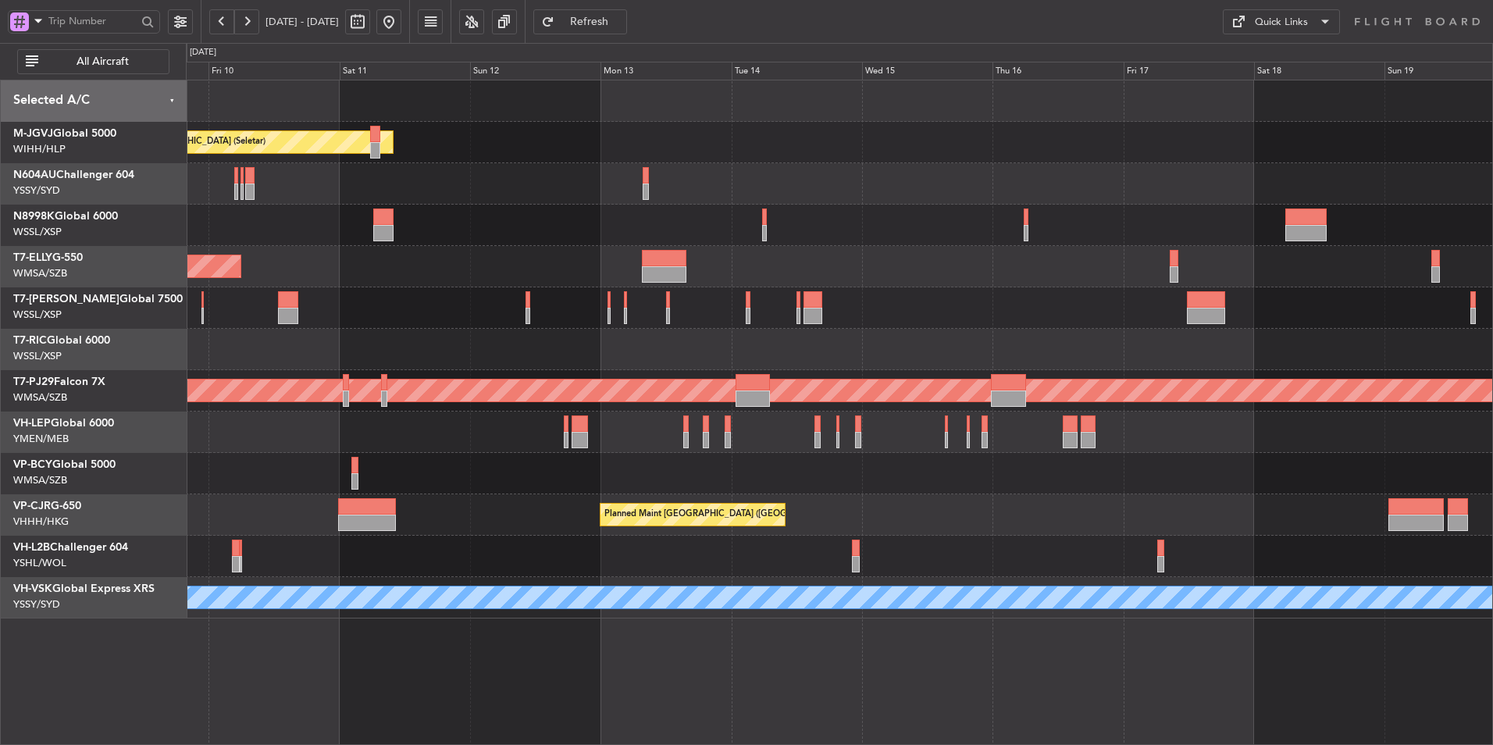
click at [618, 212] on div "Planned Maint [GEOGRAPHIC_DATA] (Seletar) Planned Maint [GEOGRAPHIC_DATA] (Sele…" at bounding box center [839, 349] width 1306 height 538
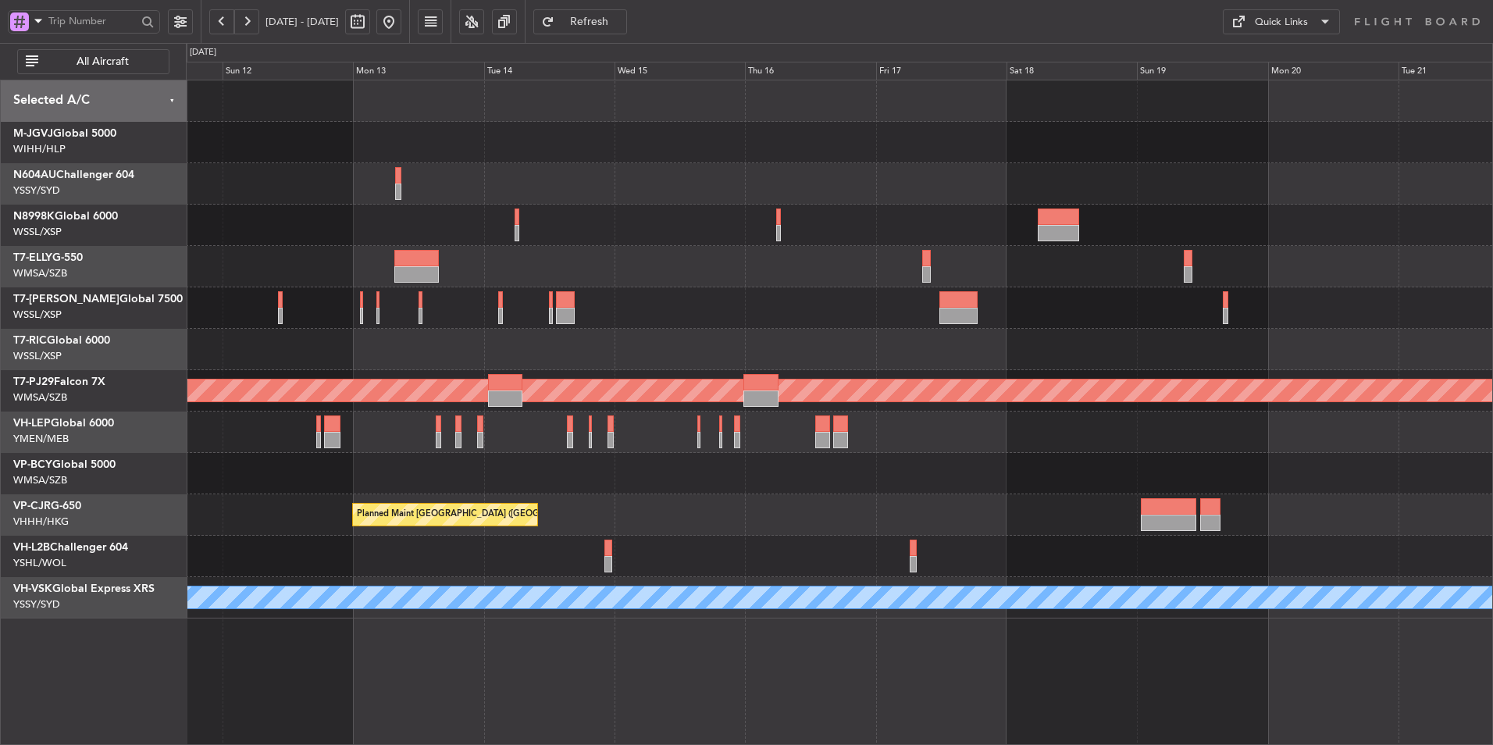
click at [733, 253] on div "Planned Maint [GEOGRAPHIC_DATA] (Seletar) Planned Maint [GEOGRAPHIC_DATA] ([GEO…" at bounding box center [839, 349] width 1306 height 538
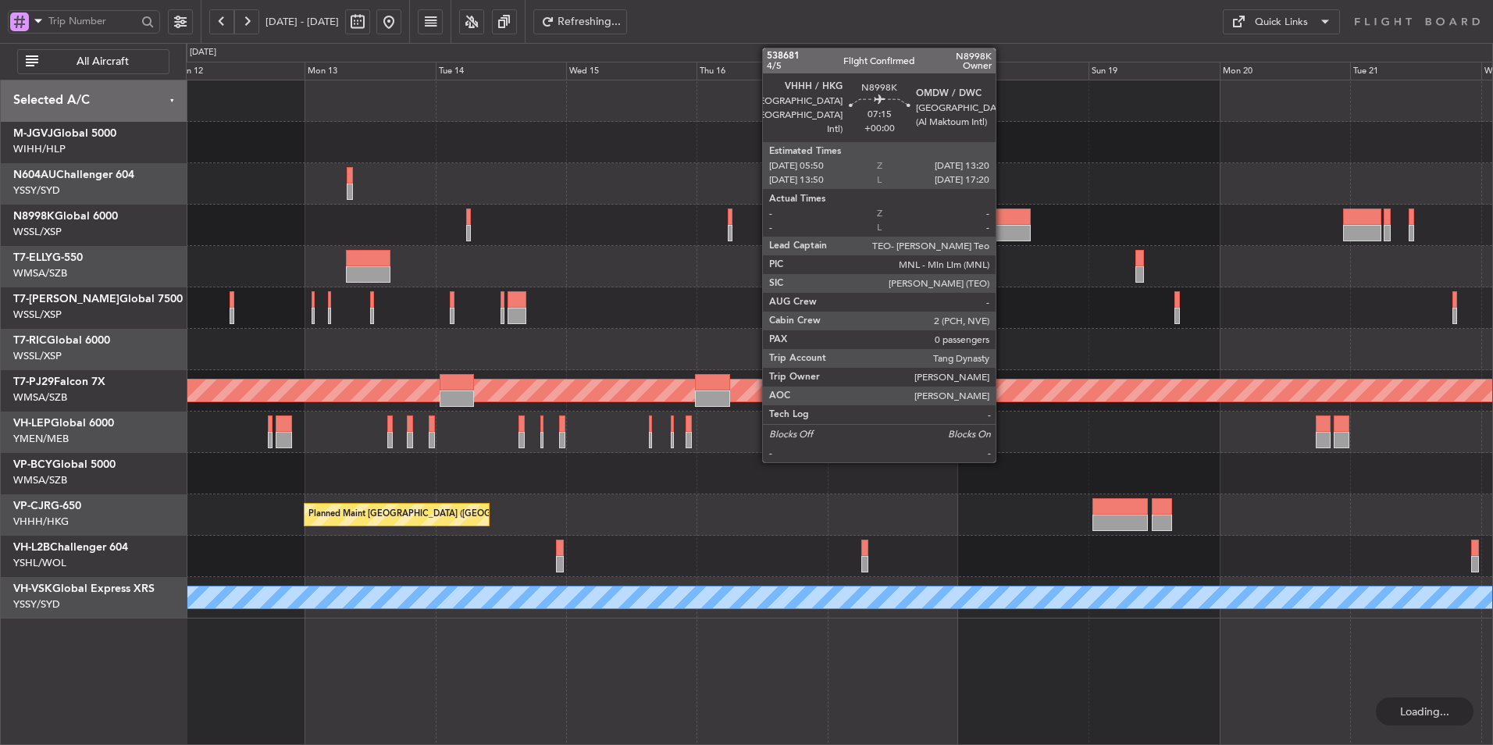
click at [1002, 227] on div at bounding box center [1009, 233] width 41 height 16
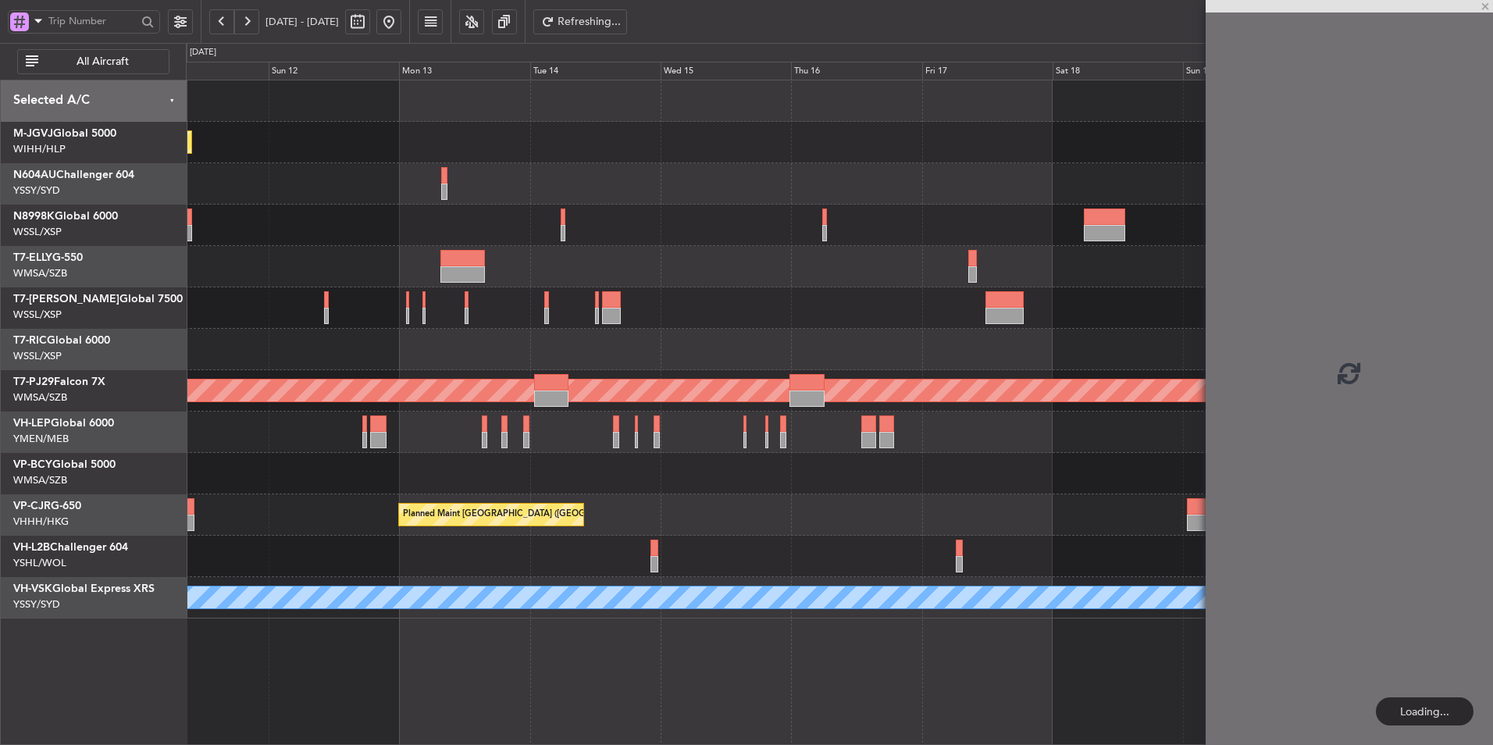
click at [901, 289] on div at bounding box center [839, 307] width 1306 height 41
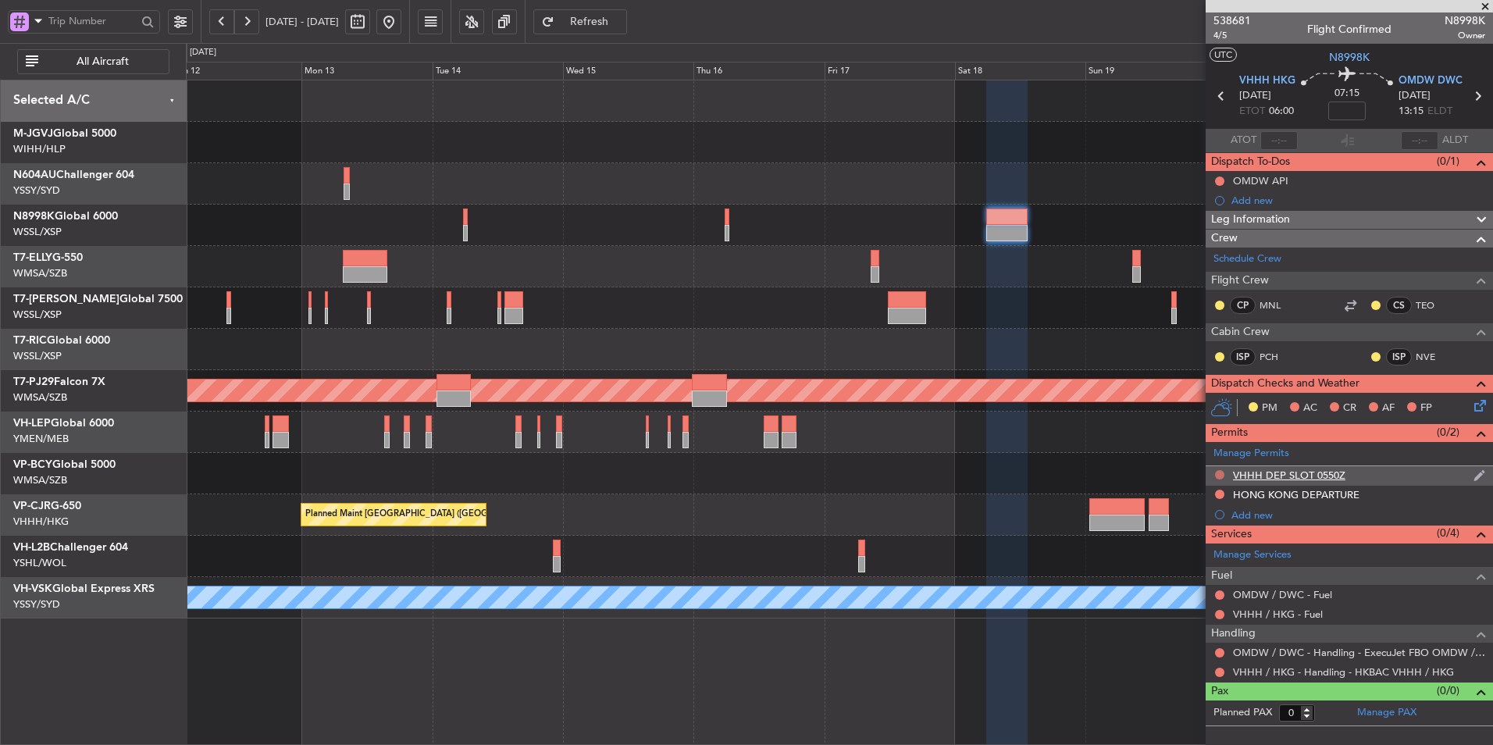
click at [1223, 477] on button at bounding box center [1219, 474] width 9 height 9
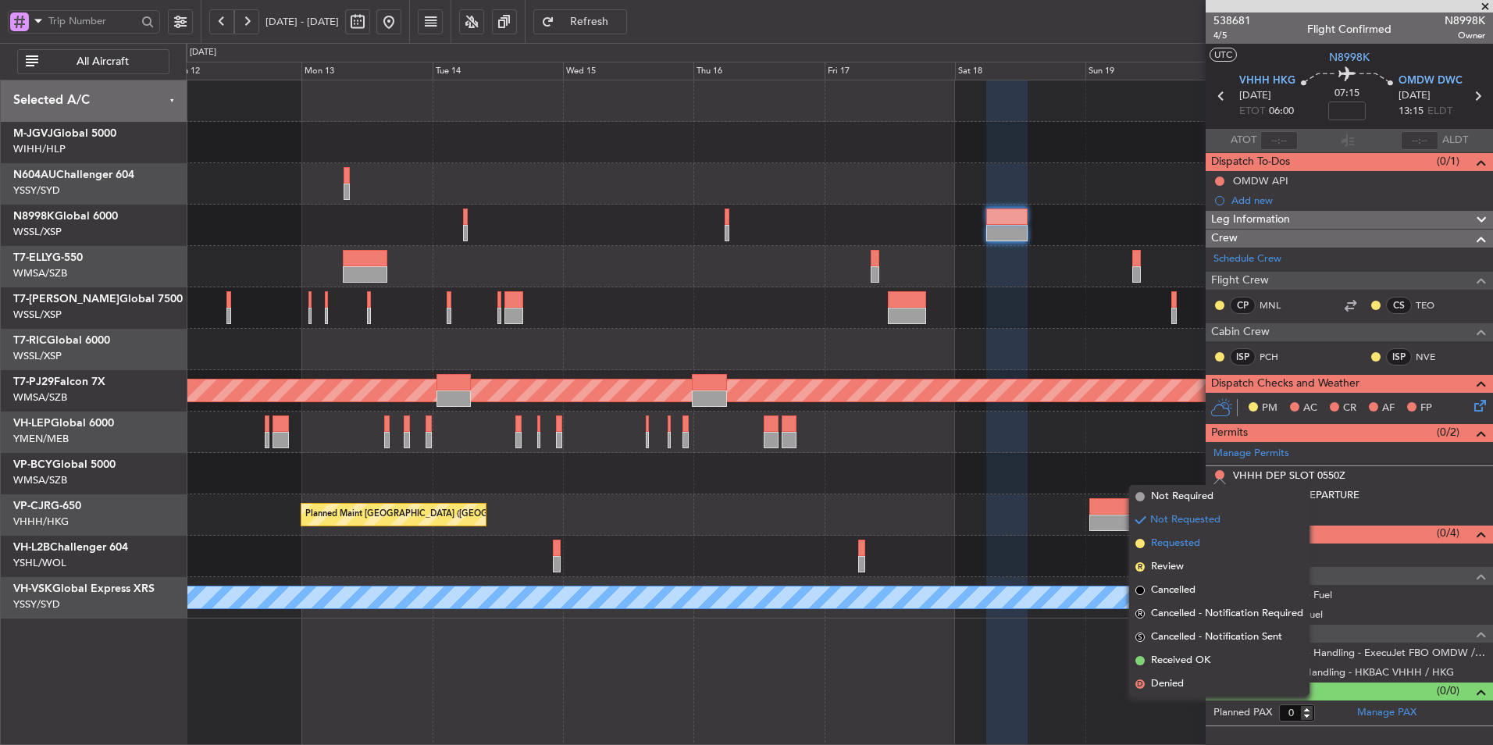
click at [1193, 543] on span "Requested" at bounding box center [1175, 544] width 49 height 16
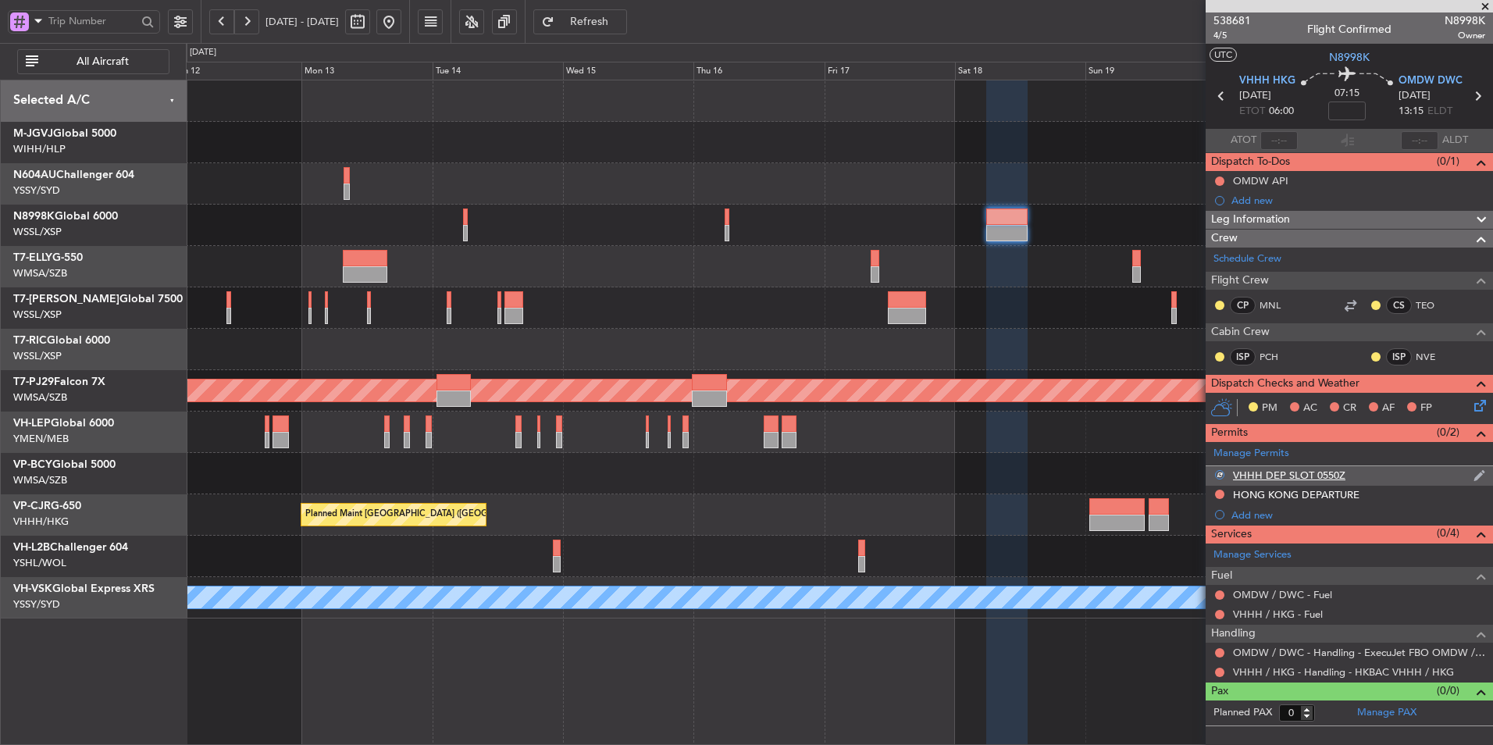
click at [1271, 475] on div "VHHH DEP SLOT 0550Z" at bounding box center [1289, 474] width 112 height 13
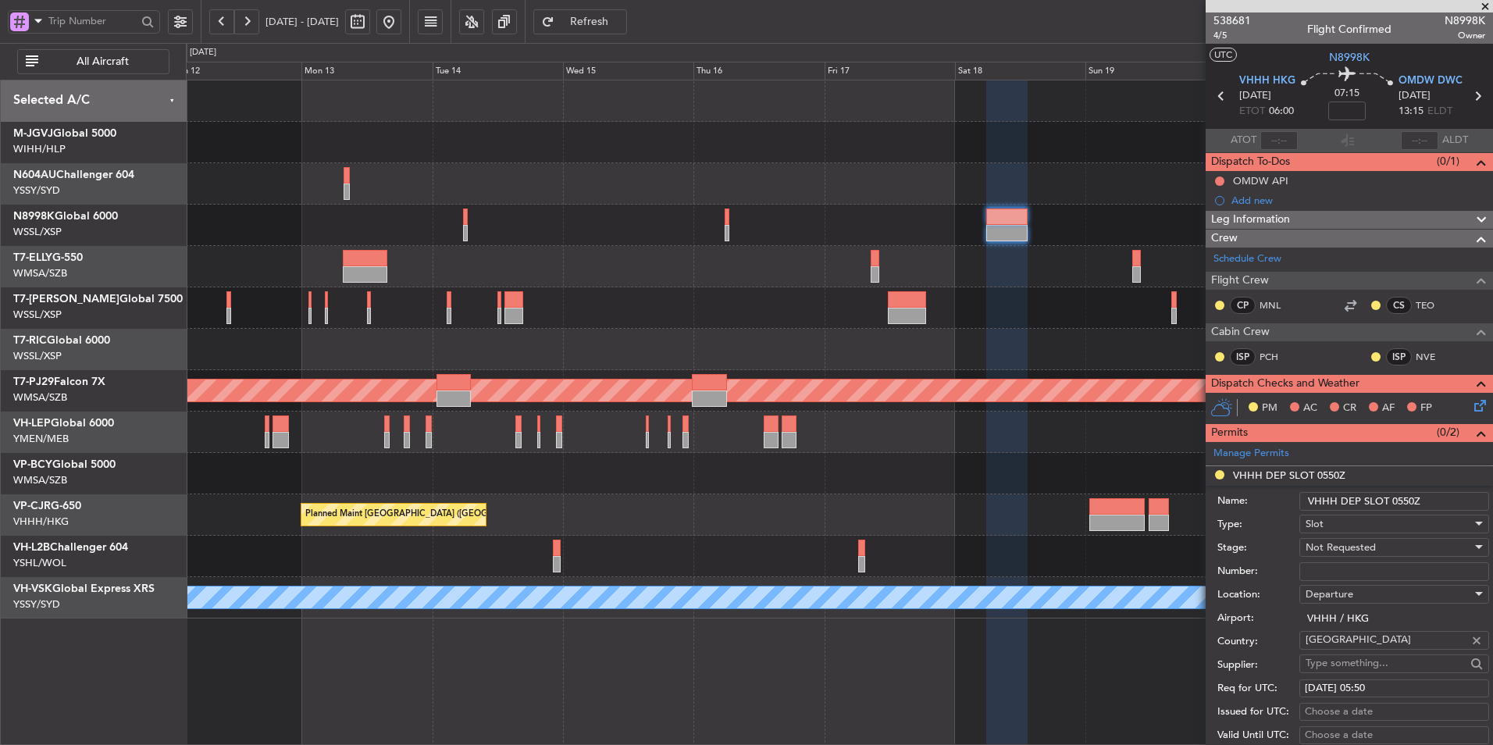
scroll to position [447, 0]
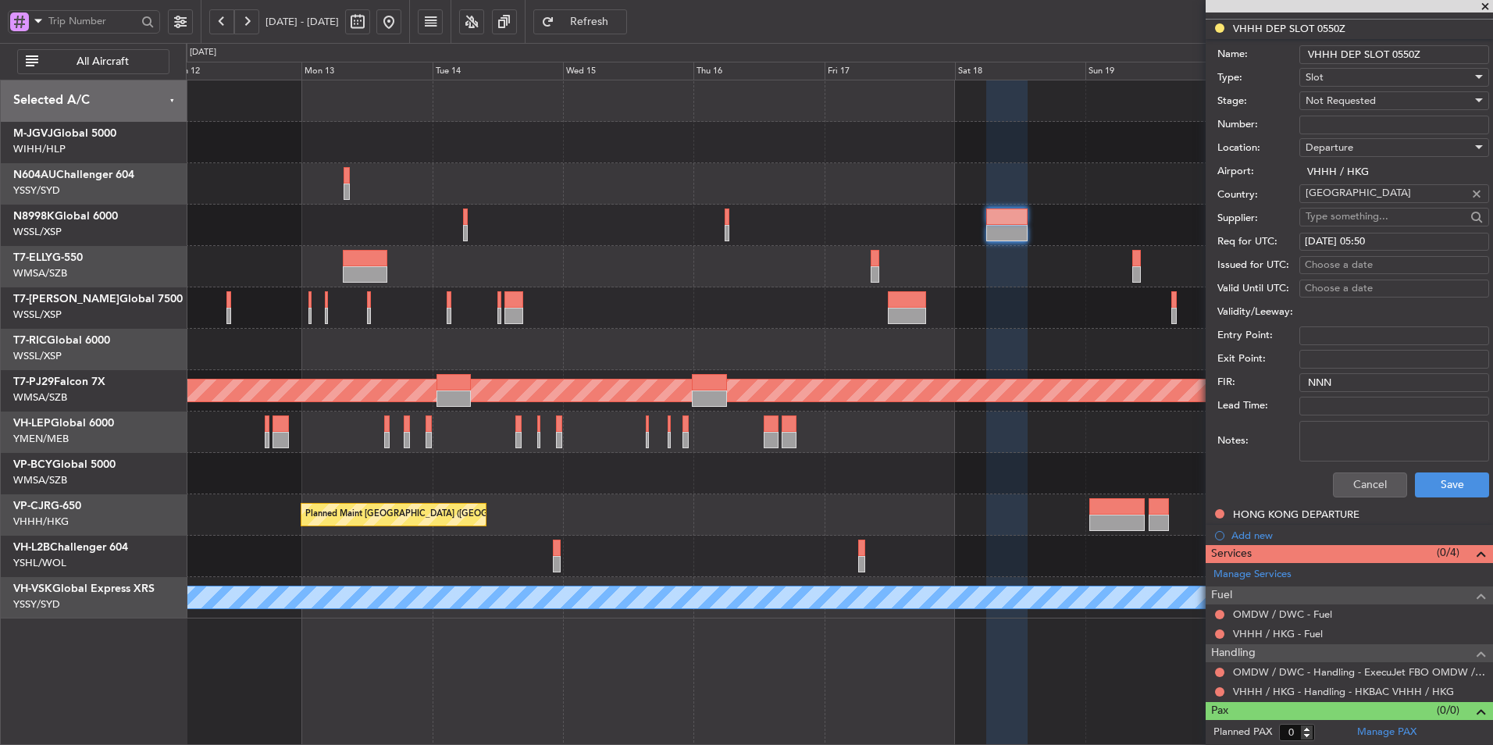
click at [1348, 435] on textarea "Notes:" at bounding box center [1394, 441] width 190 height 41
paste textarea "T N8998K [DATE] 013GLEX 0550OMDW D / ID.VHHHDGN4708000"
drag, startPoint x: 1408, startPoint y: 450, endPoint x: 1318, endPoint y: 451, distance: 89.8
click at [1318, 451] on textarea "T N8998K [DATE] 013GLEX 0550OMDW D / ID.VHHHDGN4708000" at bounding box center [1394, 441] width 190 height 41
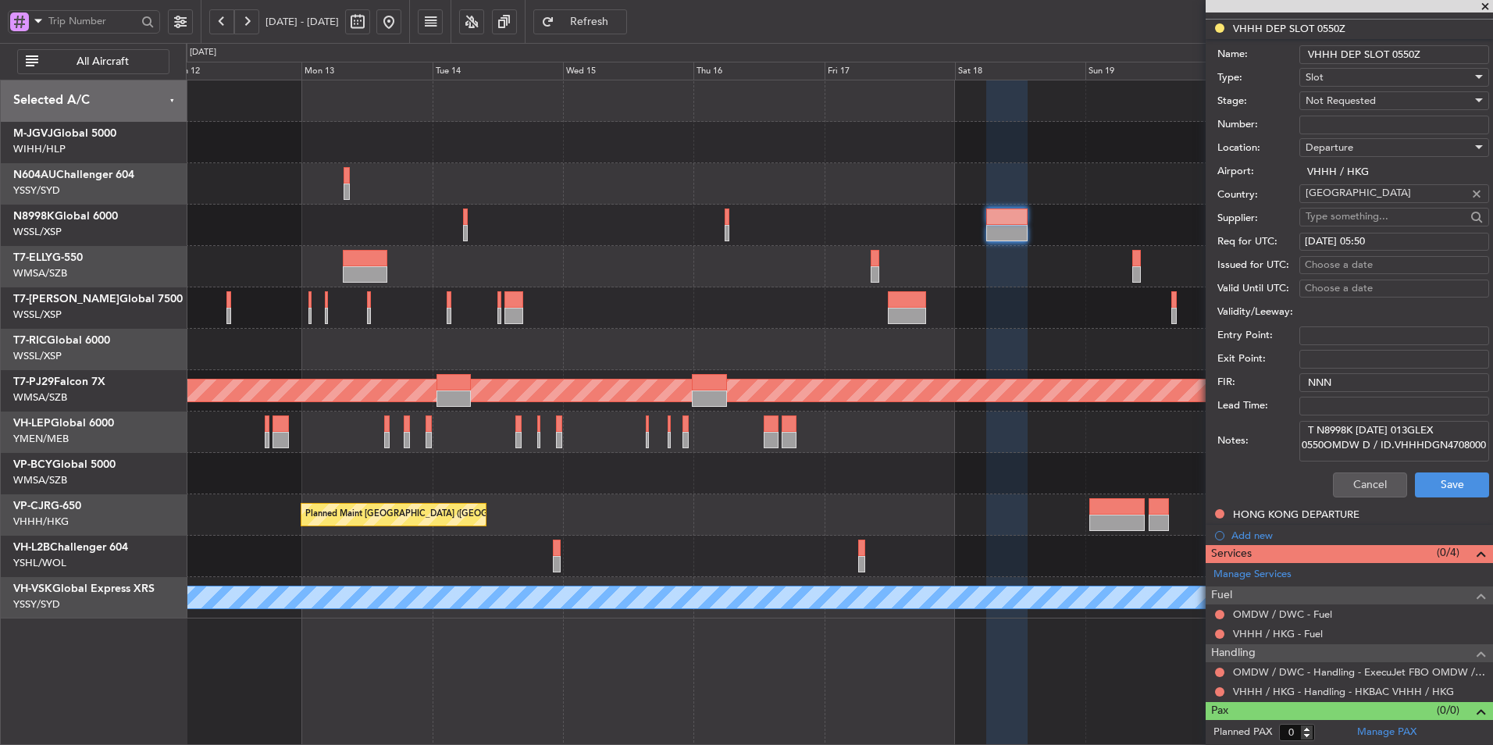
drag, startPoint x: 1421, startPoint y: 448, endPoint x: 1316, endPoint y: 460, distance: 106.0
click at [1316, 460] on textarea "T N8998K [DATE] 013GLEX 0550OMDW D / ID.VHHHDGN4708000" at bounding box center [1394, 441] width 190 height 41
type textarea "T N8998K [DATE] 013GLEX 0550OMDW D / ID.VHHHDGN4708000"
click at [1430, 467] on div "Cancel Save" at bounding box center [1353, 485] width 272 height 41
click at [1429, 482] on button "Save" at bounding box center [1452, 484] width 74 height 25
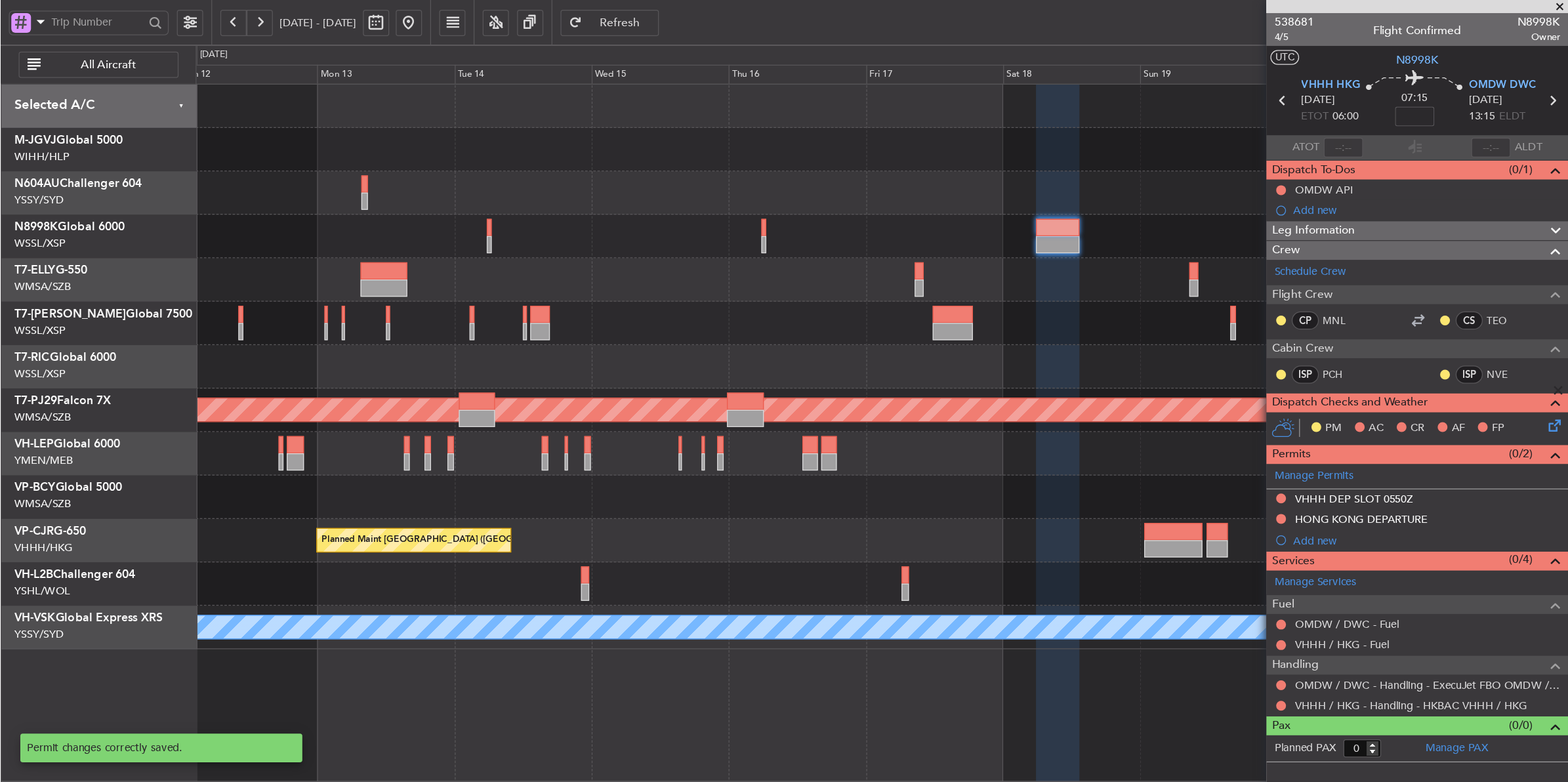
scroll to position [0, 0]
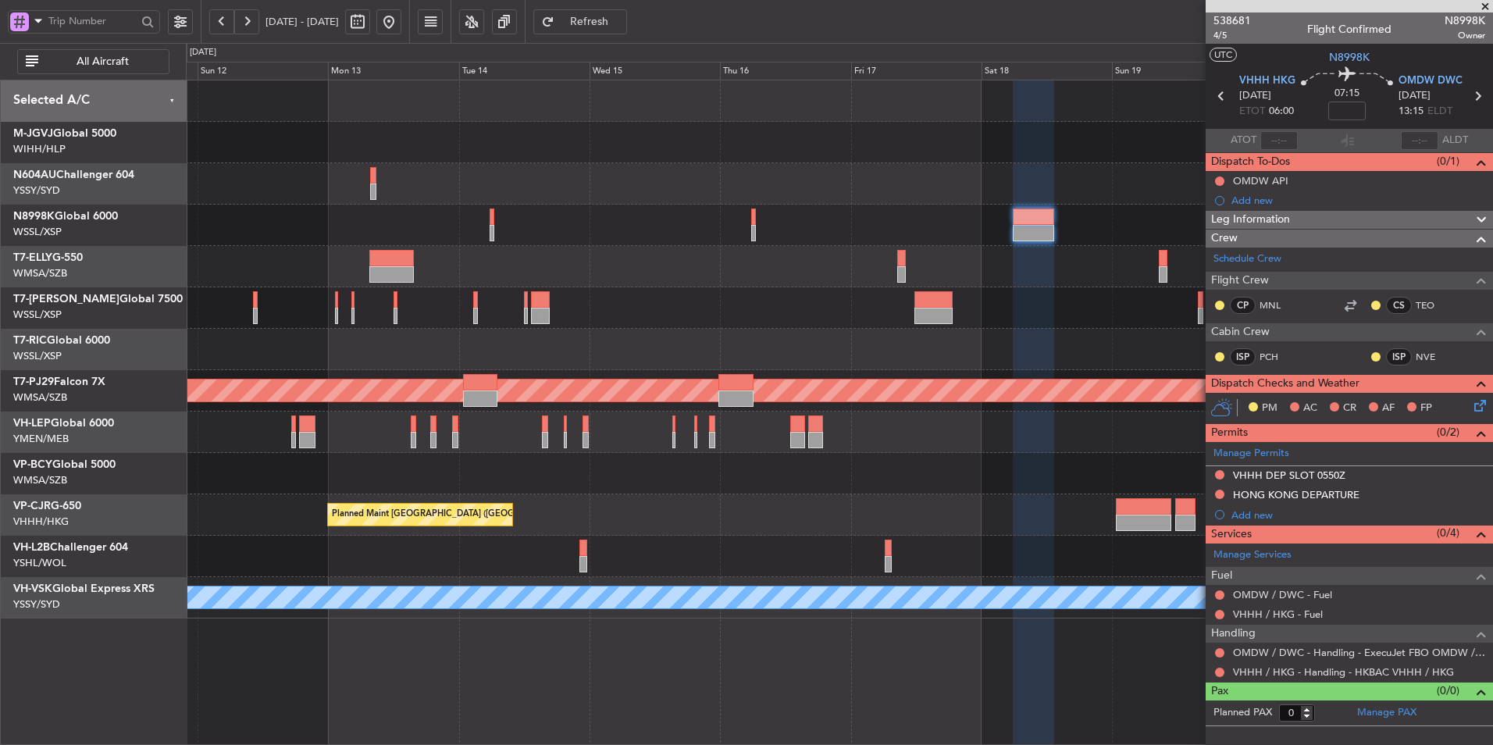
click at [856, 493] on div "Planned Maint [GEOGRAPHIC_DATA] (Seletar) Planned Maint [GEOGRAPHIC_DATA] ([GEO…" at bounding box center [839, 349] width 1306 height 538
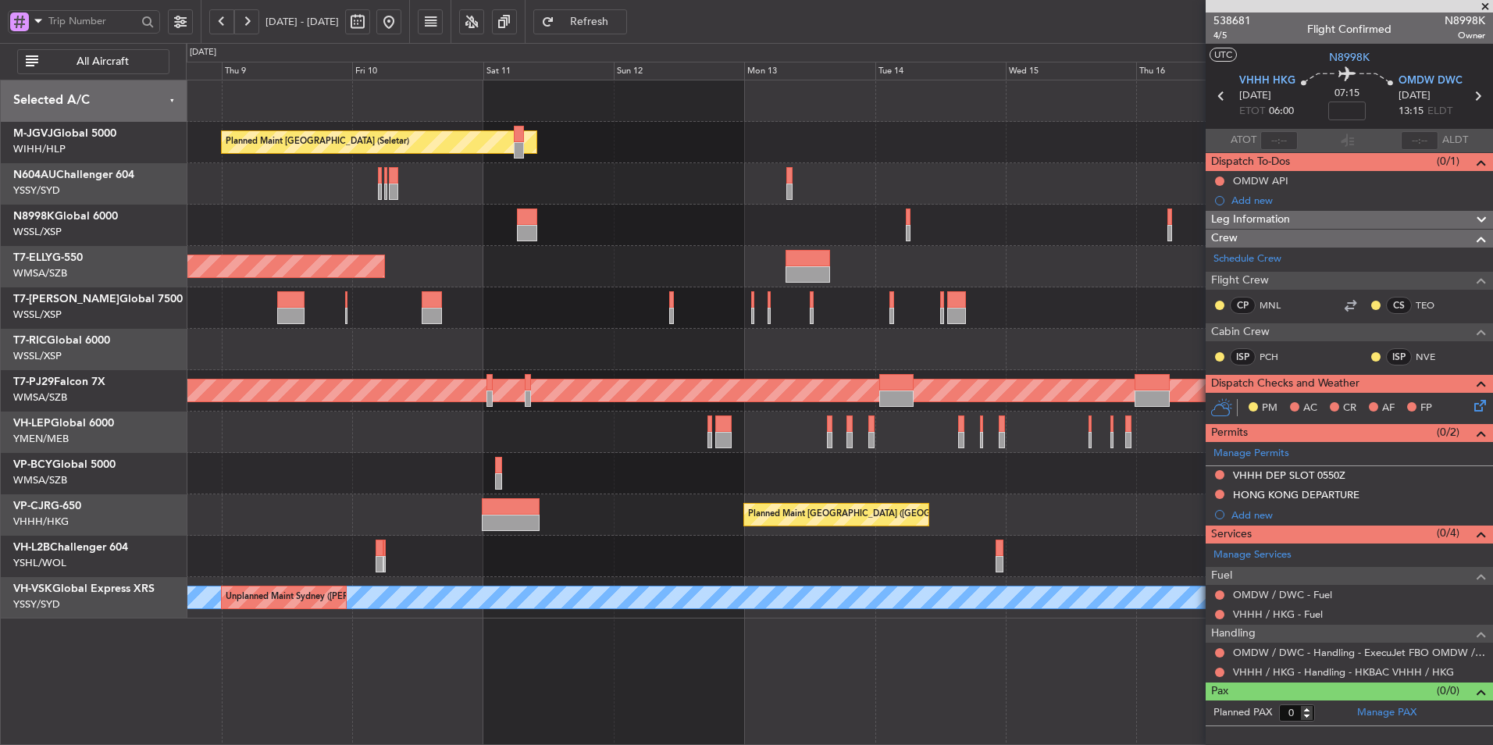
click at [830, 485] on div at bounding box center [839, 473] width 1306 height 41
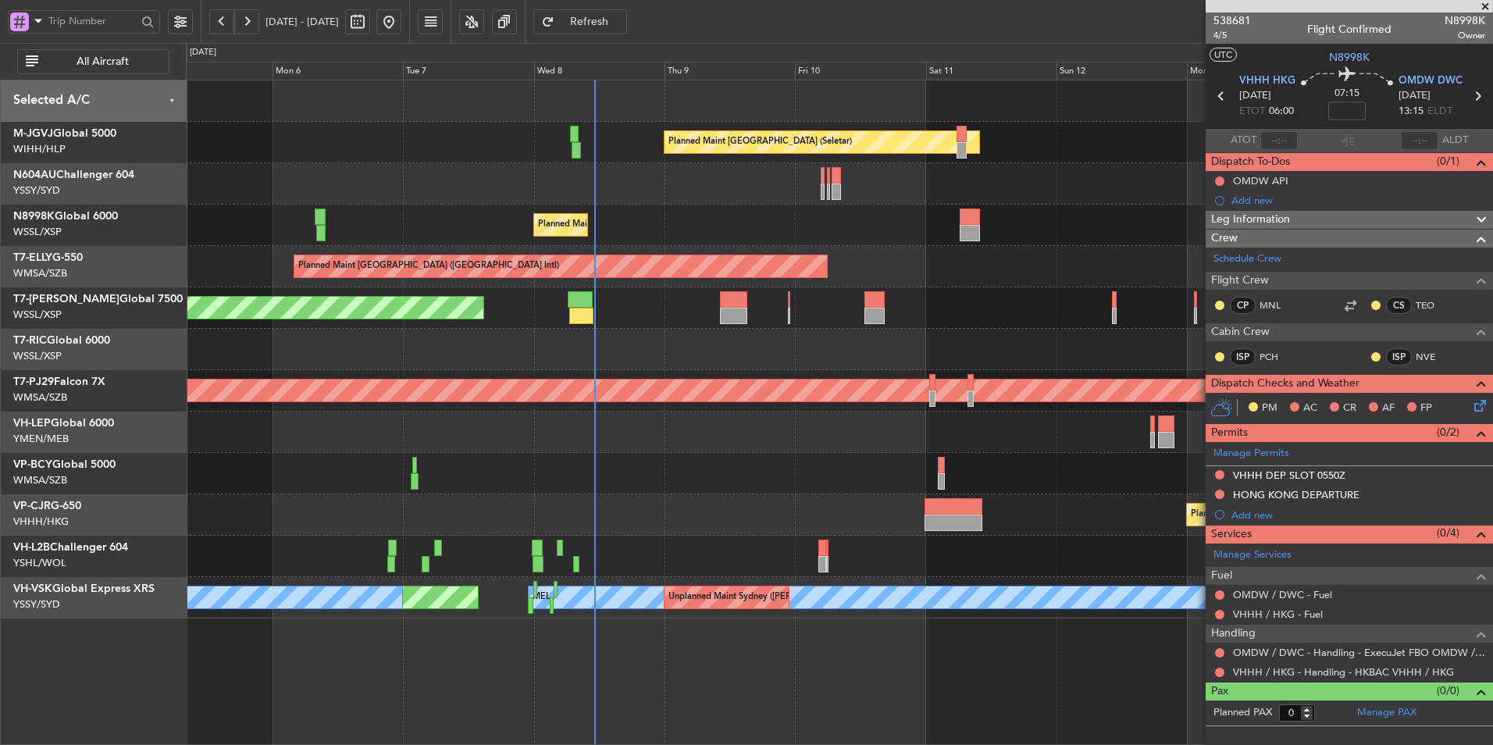
click at [715, 452] on div at bounding box center [839, 431] width 1306 height 41
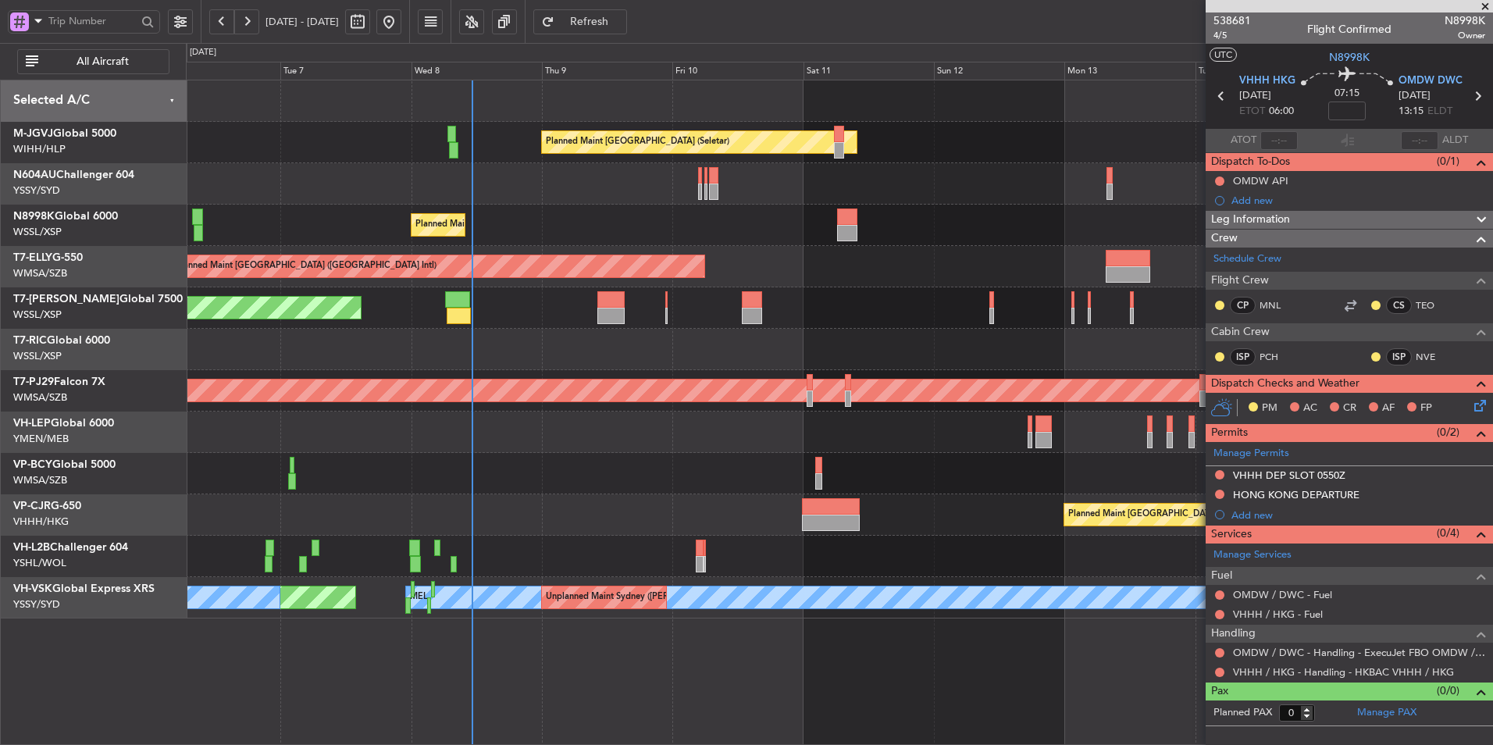
click at [511, 210] on div "Planned Maint [GEOGRAPHIC_DATA] (Seletar) Planned Maint [GEOGRAPHIC_DATA] (Sele…" at bounding box center [839, 349] width 1306 height 538
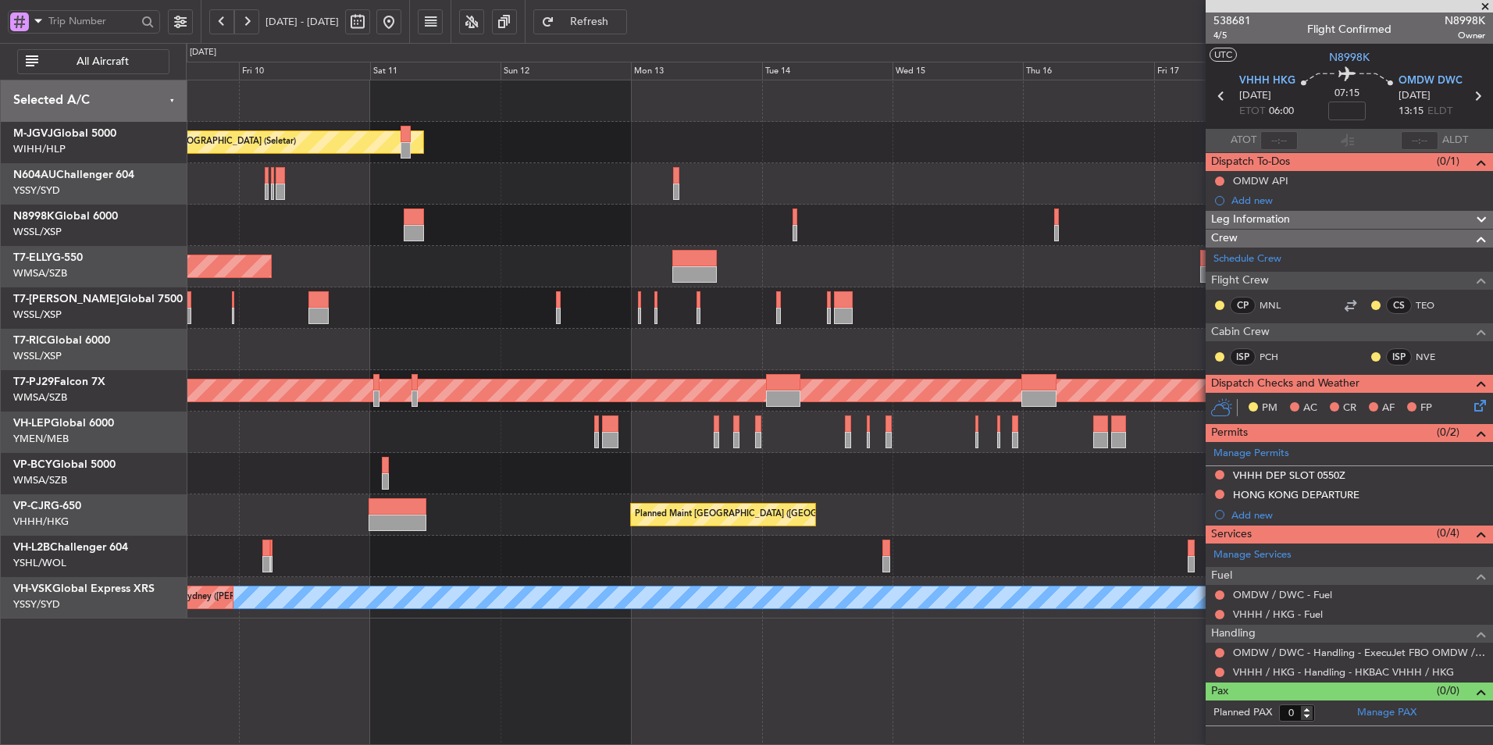
click at [641, 182] on div at bounding box center [839, 183] width 1306 height 41
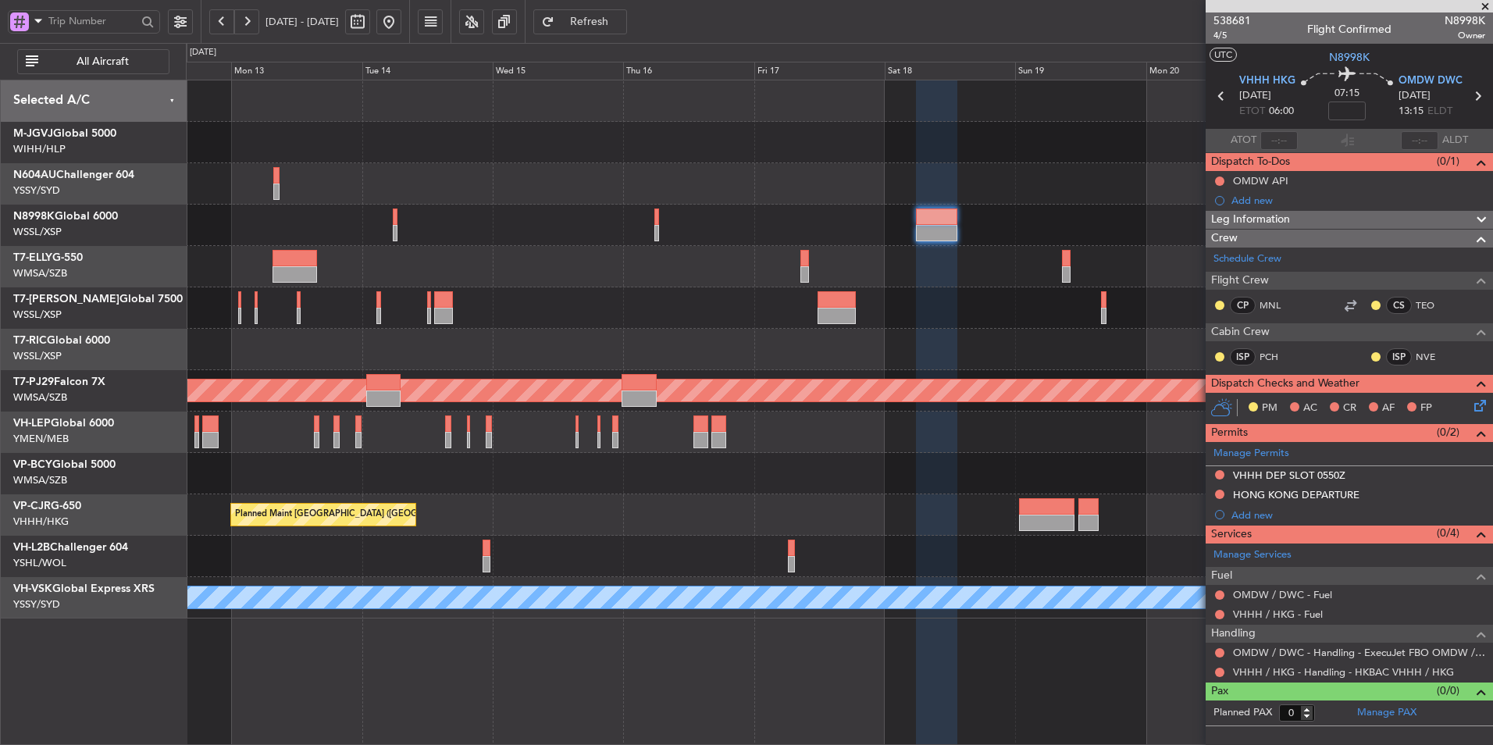
click at [499, 141] on div "Planned Maint [GEOGRAPHIC_DATA] (Seletar)" at bounding box center [839, 142] width 1306 height 41
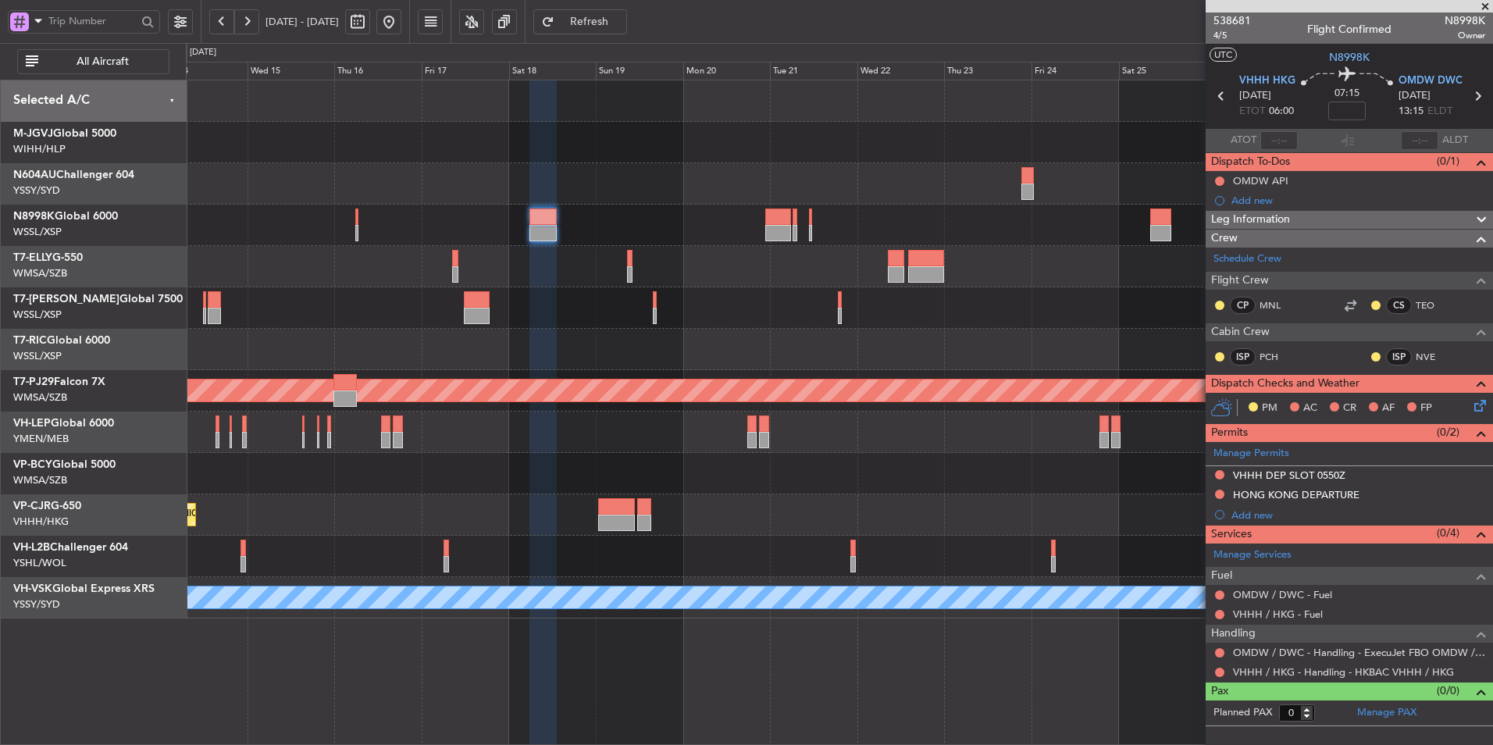
click at [388, 167] on div "Planned Maint [GEOGRAPHIC_DATA] (Seletar) Planned Maint [GEOGRAPHIC_DATA] (Sult…" at bounding box center [839, 349] width 1306 height 538
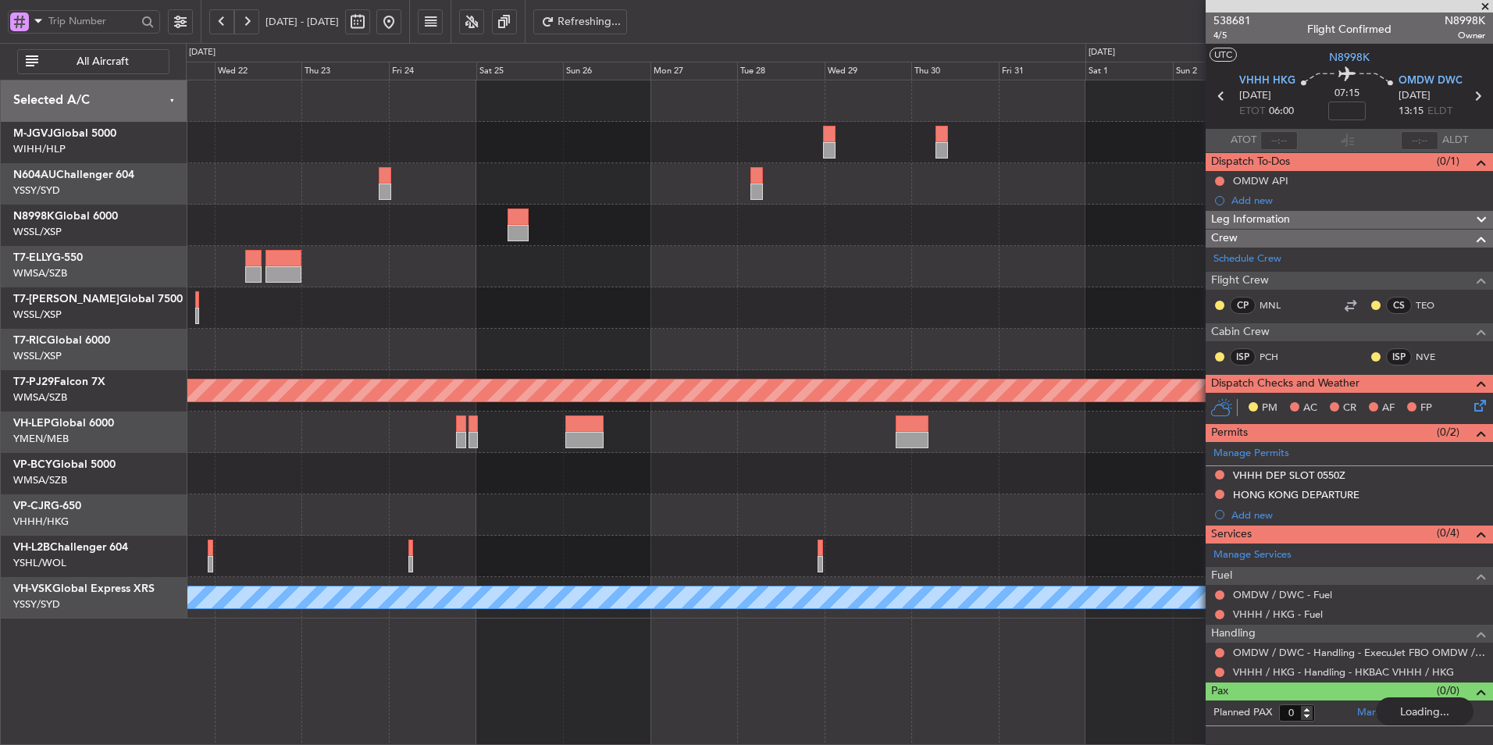
click at [1479, 4] on span at bounding box center [1485, 7] width 16 height 14
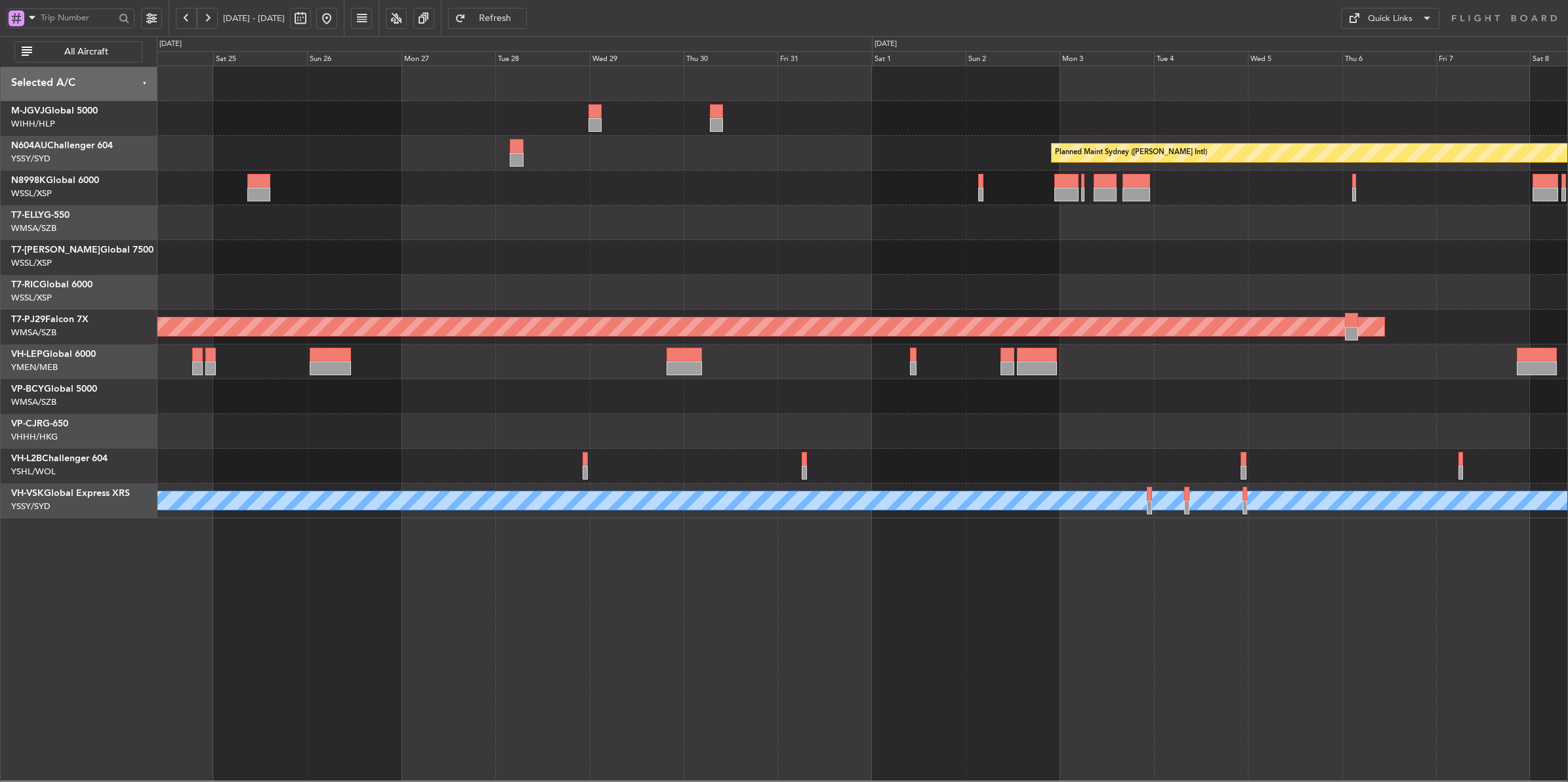
click at [986, 178] on div "Planned Maint Sydney ([PERSON_NAME] Intl) Planned Maint [GEOGRAPHIC_DATA] (Sult…" at bounding box center [862, 292] width 1411 height 452
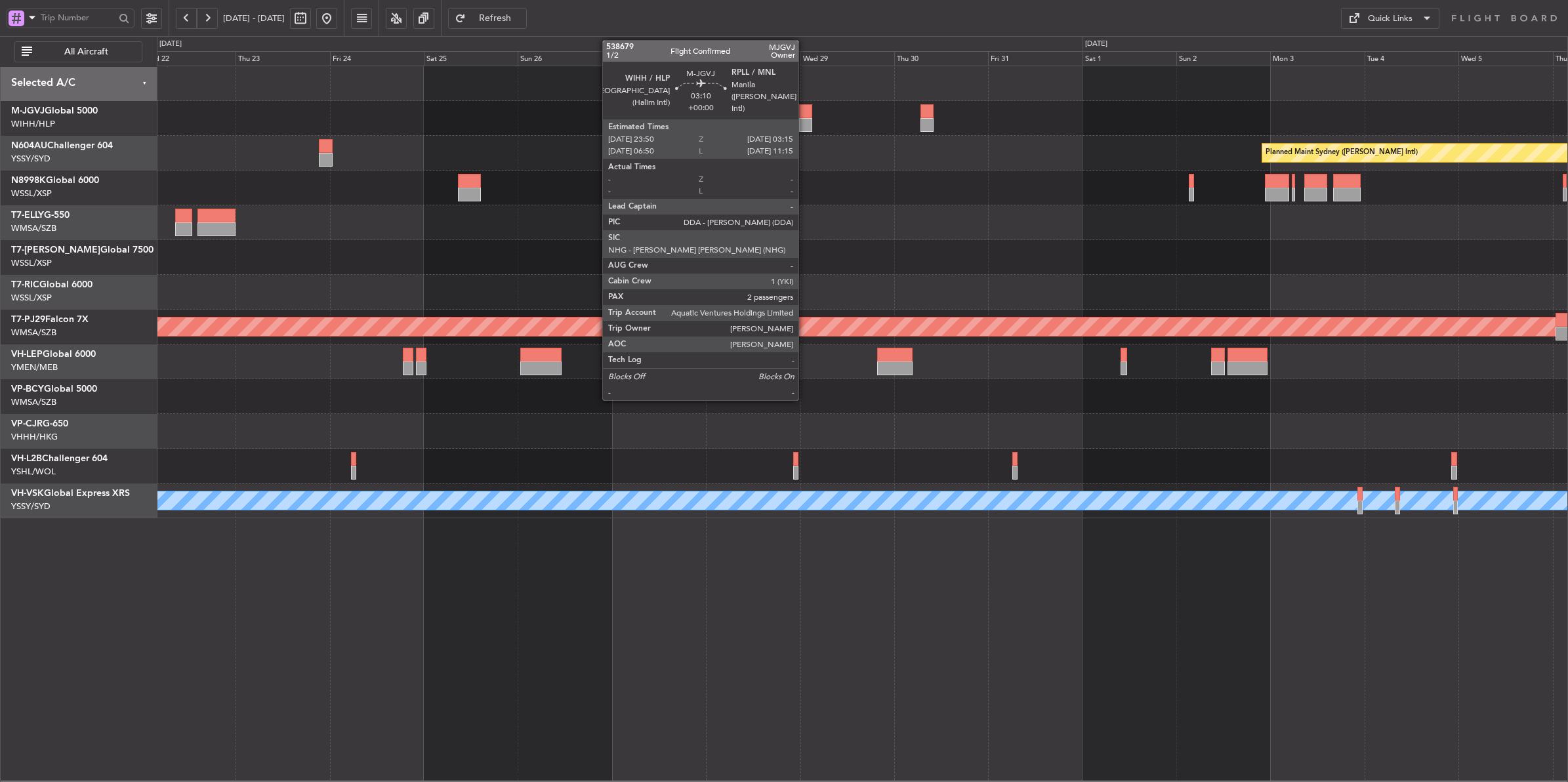
click at [805, 115] on div at bounding box center [806, 111] width 13 height 13
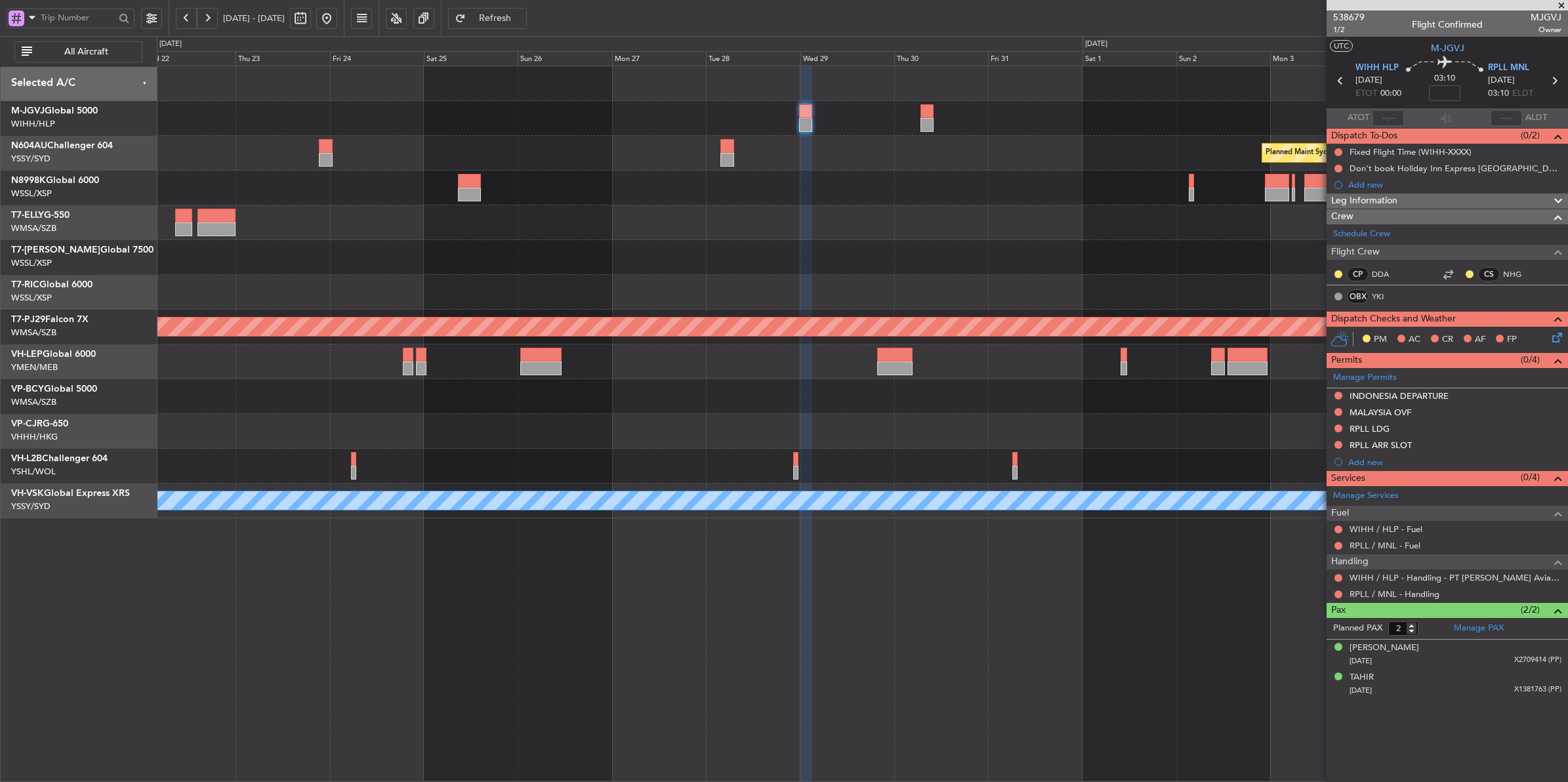
click at [786, 282] on div "Planned Maint Sydney ([PERSON_NAME] Intl) Planned Maint [GEOGRAPHIC_DATA] (Sult…" at bounding box center [862, 292] width 1411 height 452
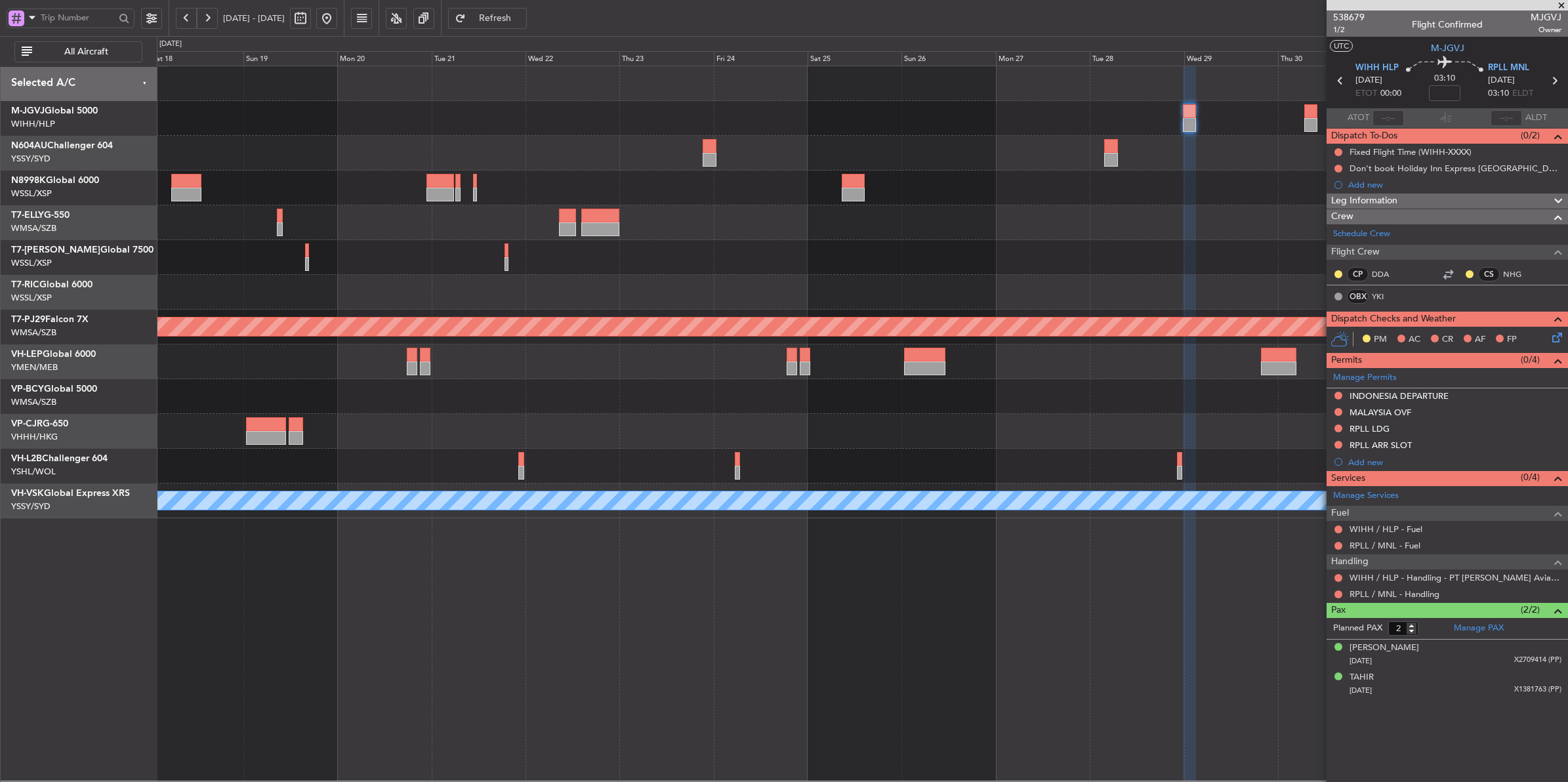
click at [1023, 289] on div "Planned Maint Sydney ([PERSON_NAME] Intl) Planned Maint [GEOGRAPHIC_DATA] (Sult…" at bounding box center [862, 292] width 1411 height 452
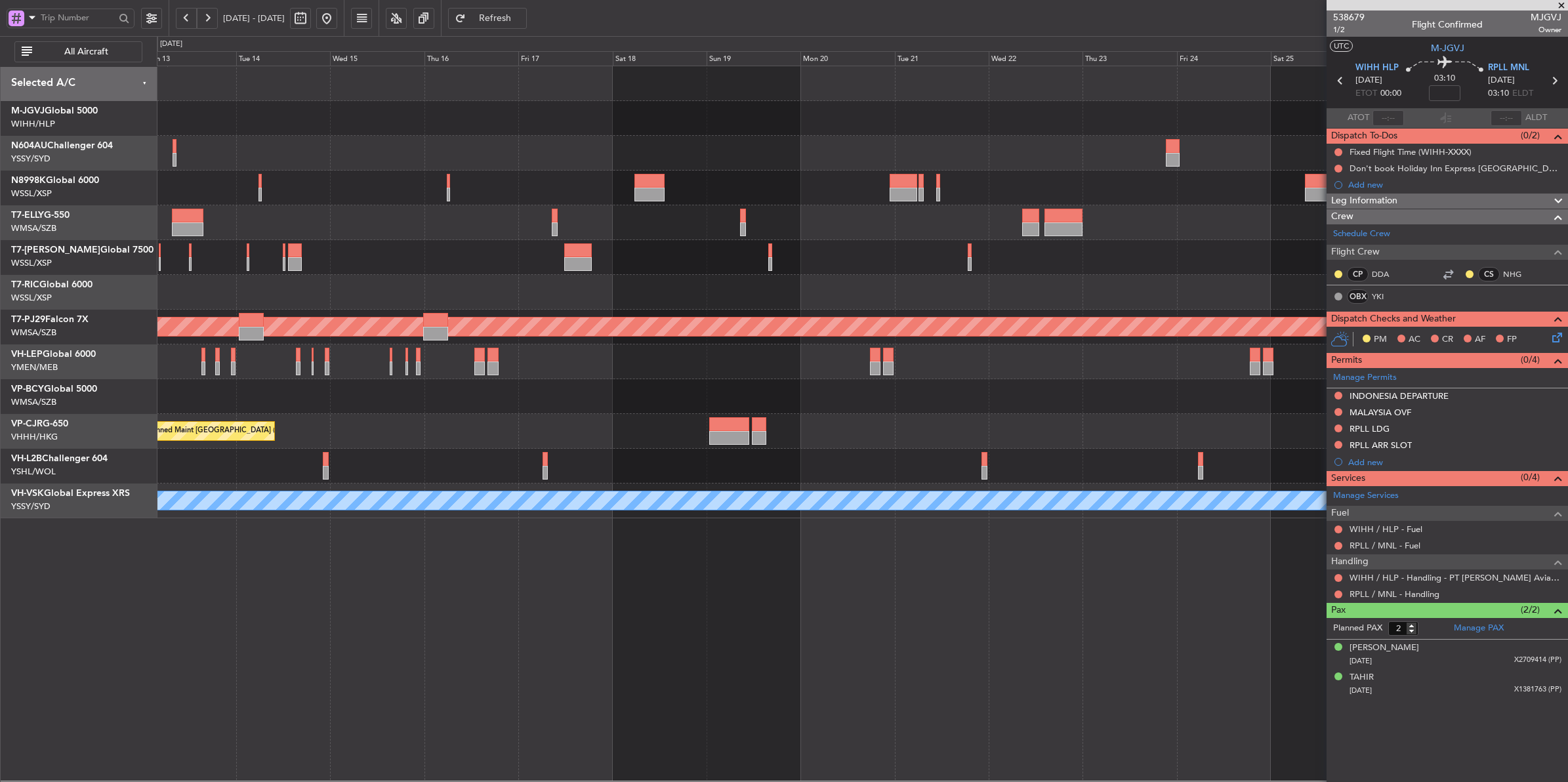
click at [883, 302] on div at bounding box center [862, 291] width 1411 height 34
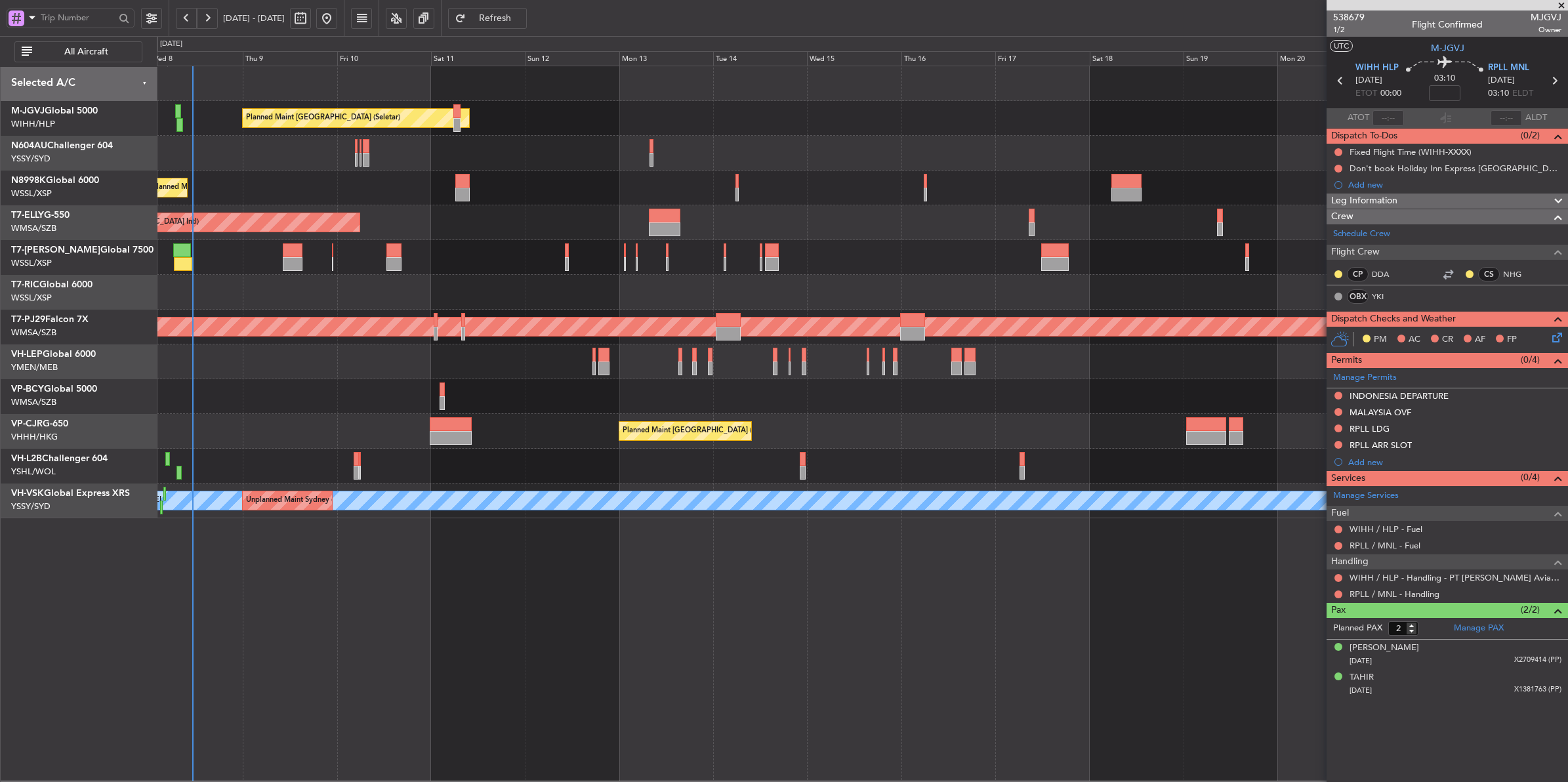
click at [609, 391] on div at bounding box center [862, 396] width 1411 height 34
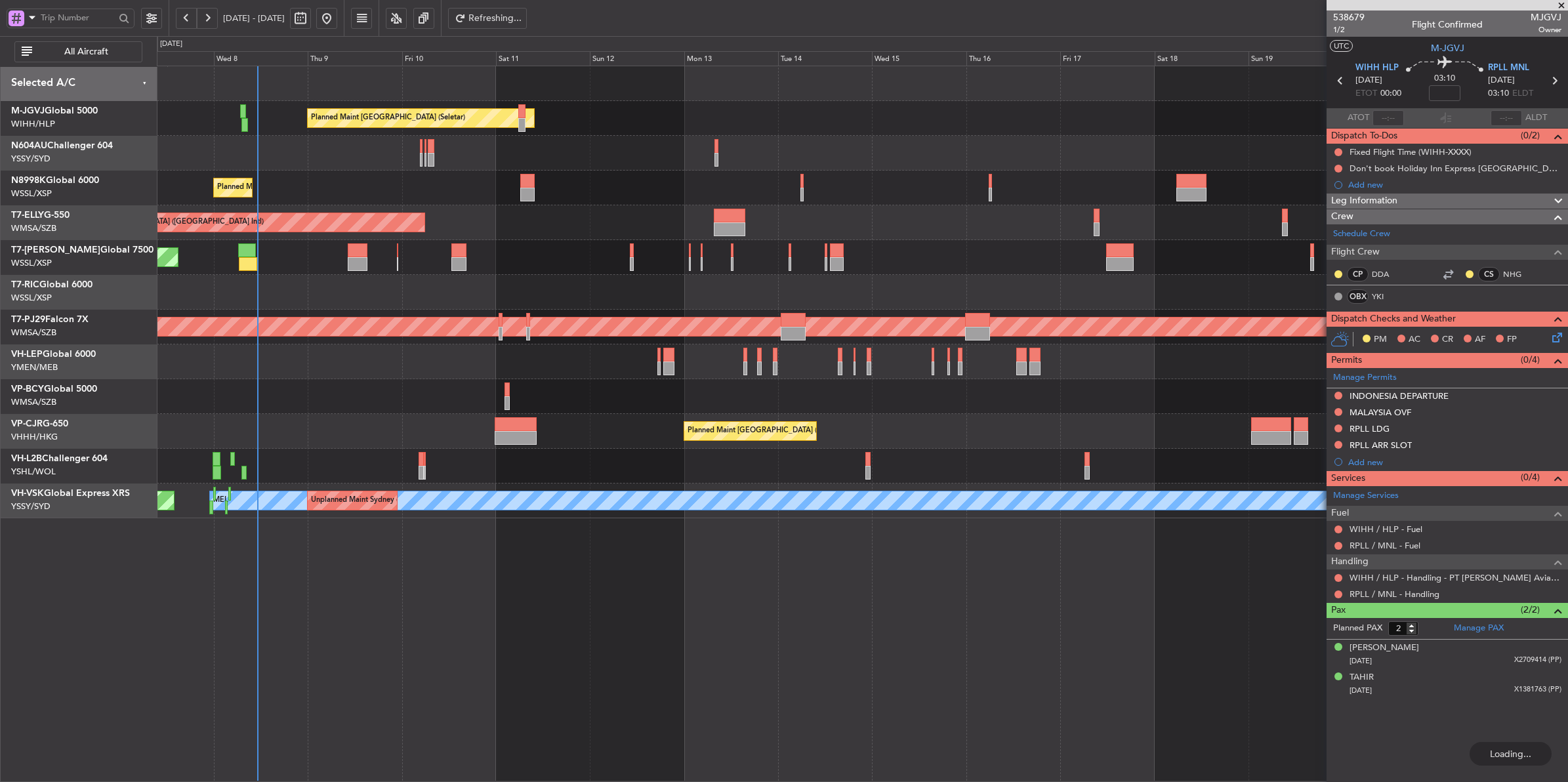
click at [591, 381] on div "Planned Maint [GEOGRAPHIC_DATA] (Seletar) Planned Maint [GEOGRAPHIC_DATA] (Sele…" at bounding box center [862, 292] width 1411 height 452
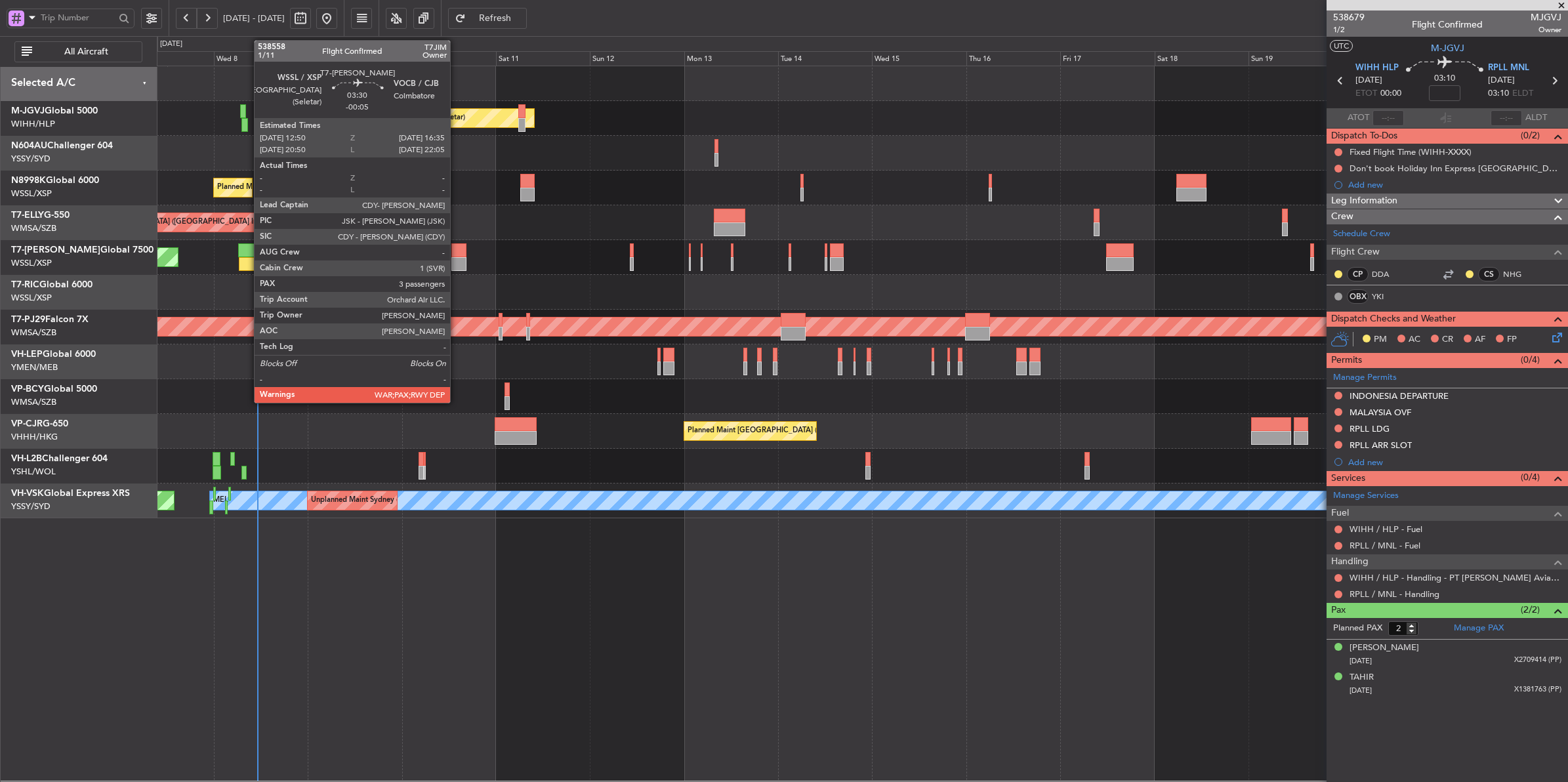
click at [456, 262] on div at bounding box center [459, 264] width 15 height 13
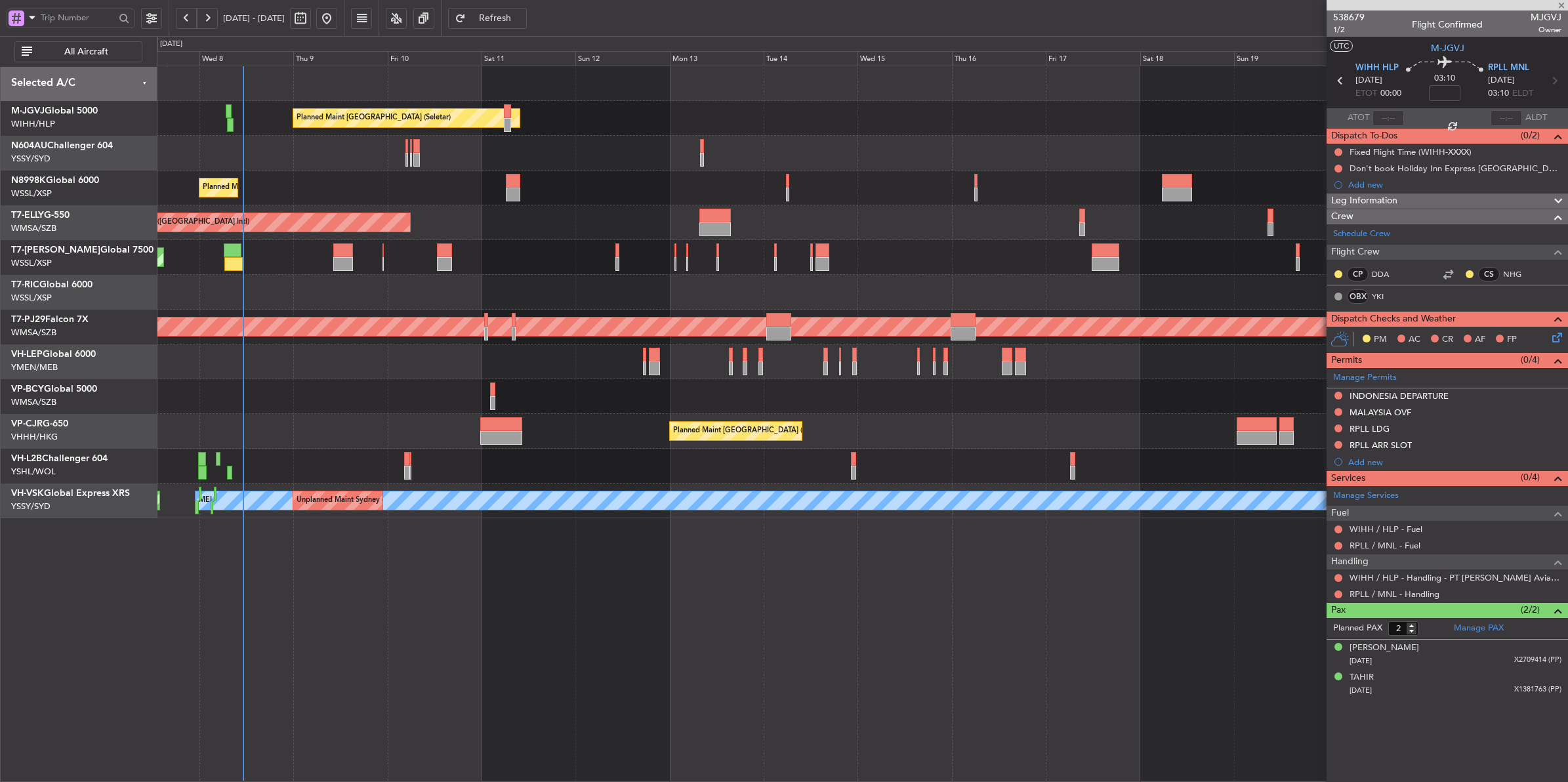
click at [505, 251] on div "Planned Maint [GEOGRAPHIC_DATA] (Seletar)" at bounding box center [862, 257] width 1411 height 34
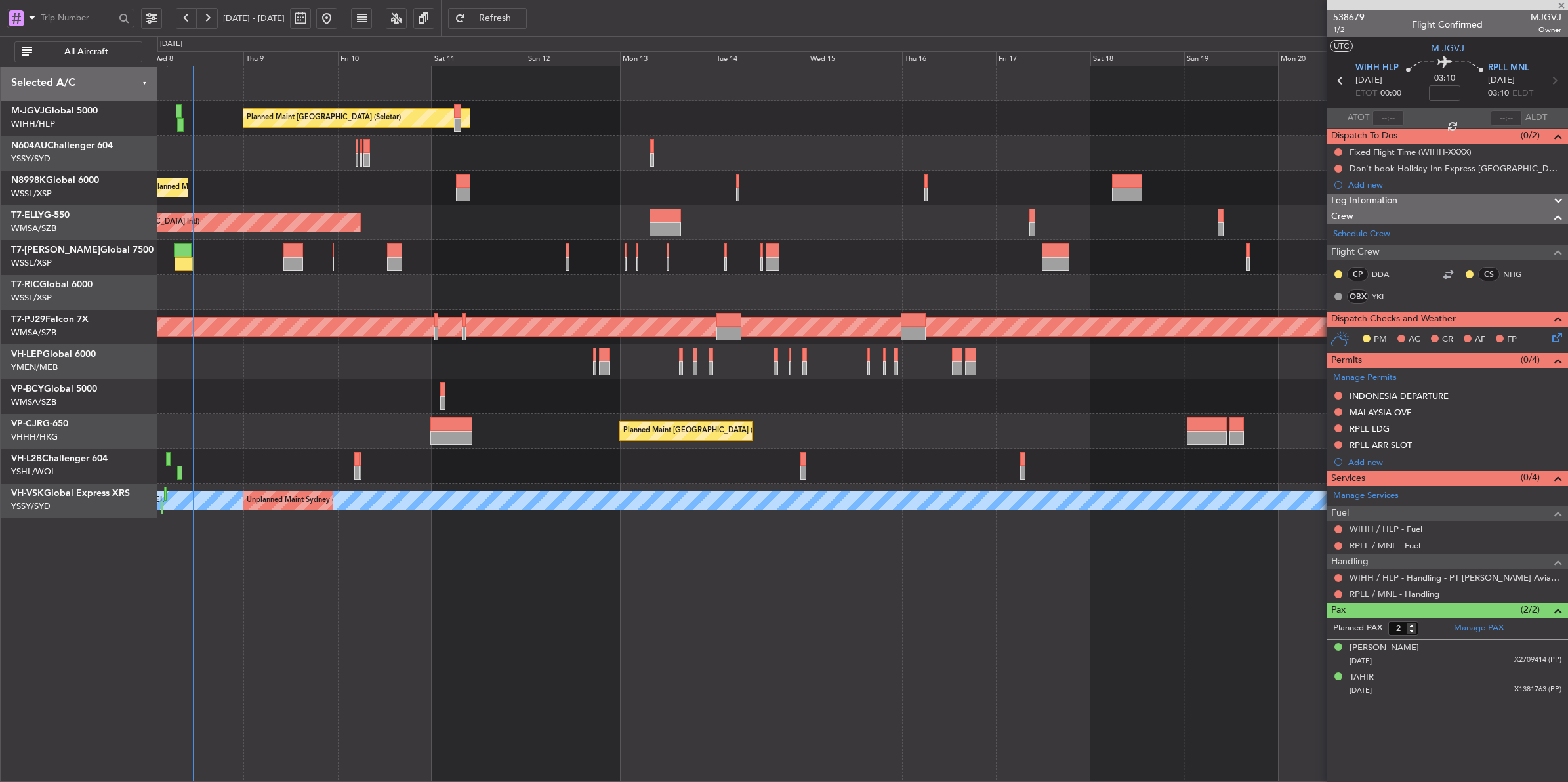
type input "-00:05"
type input "3"
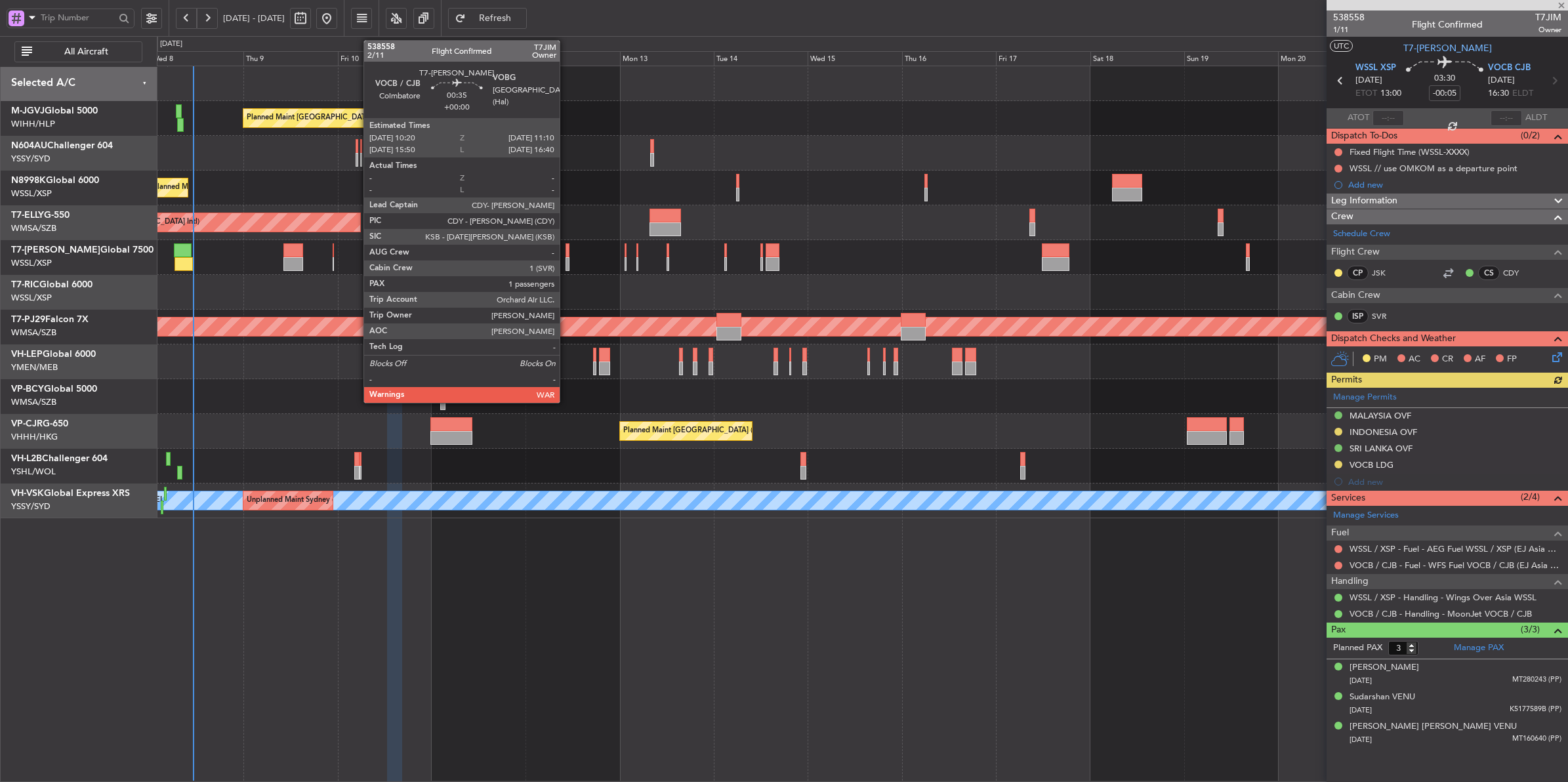
click at [566, 258] on div at bounding box center [567, 264] width 3 height 13
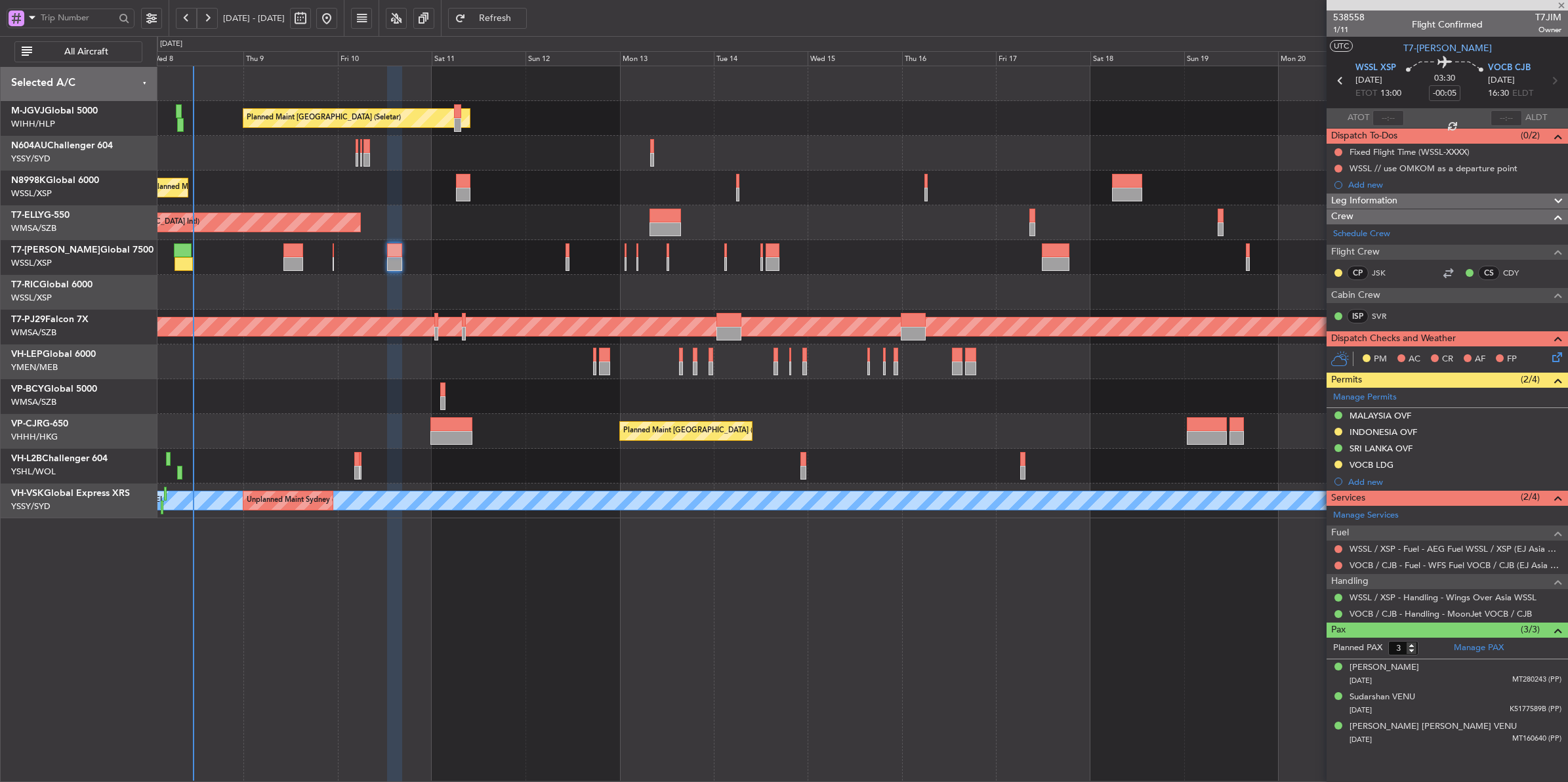
type input "1"
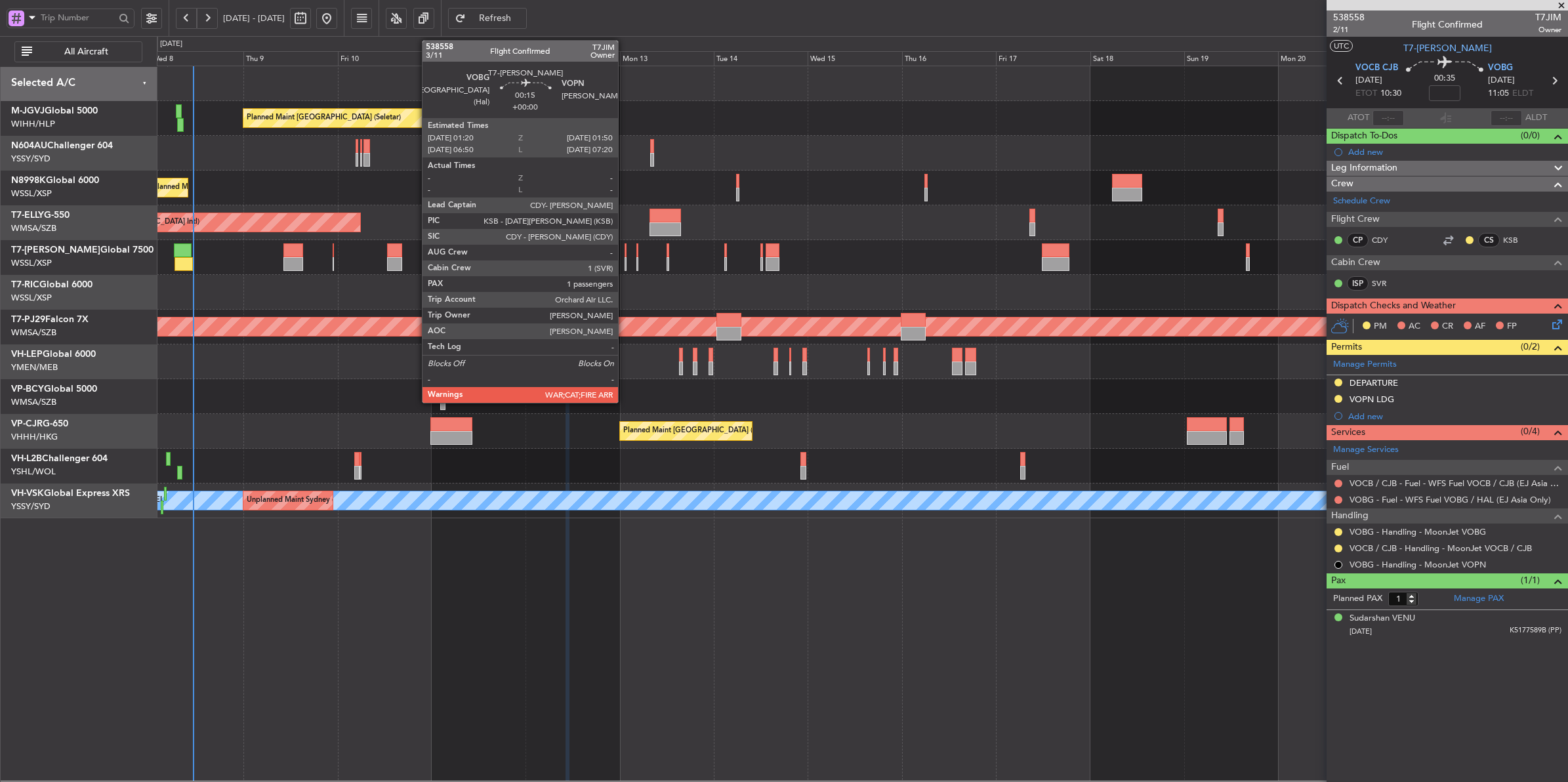
click at [624, 257] on div at bounding box center [625, 264] width 2 height 13
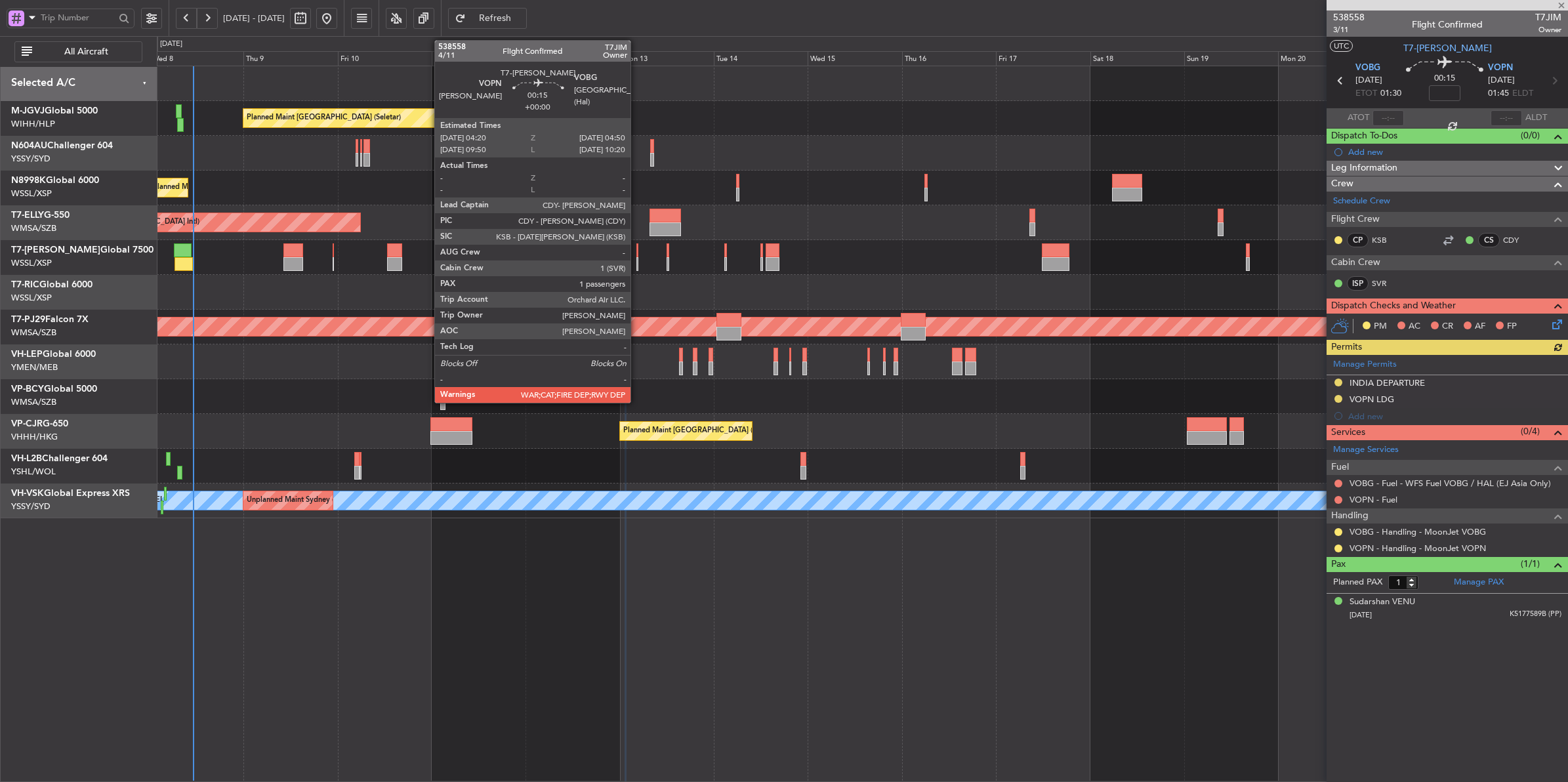
click at [637, 255] on div at bounding box center [637, 250] width 2 height 13
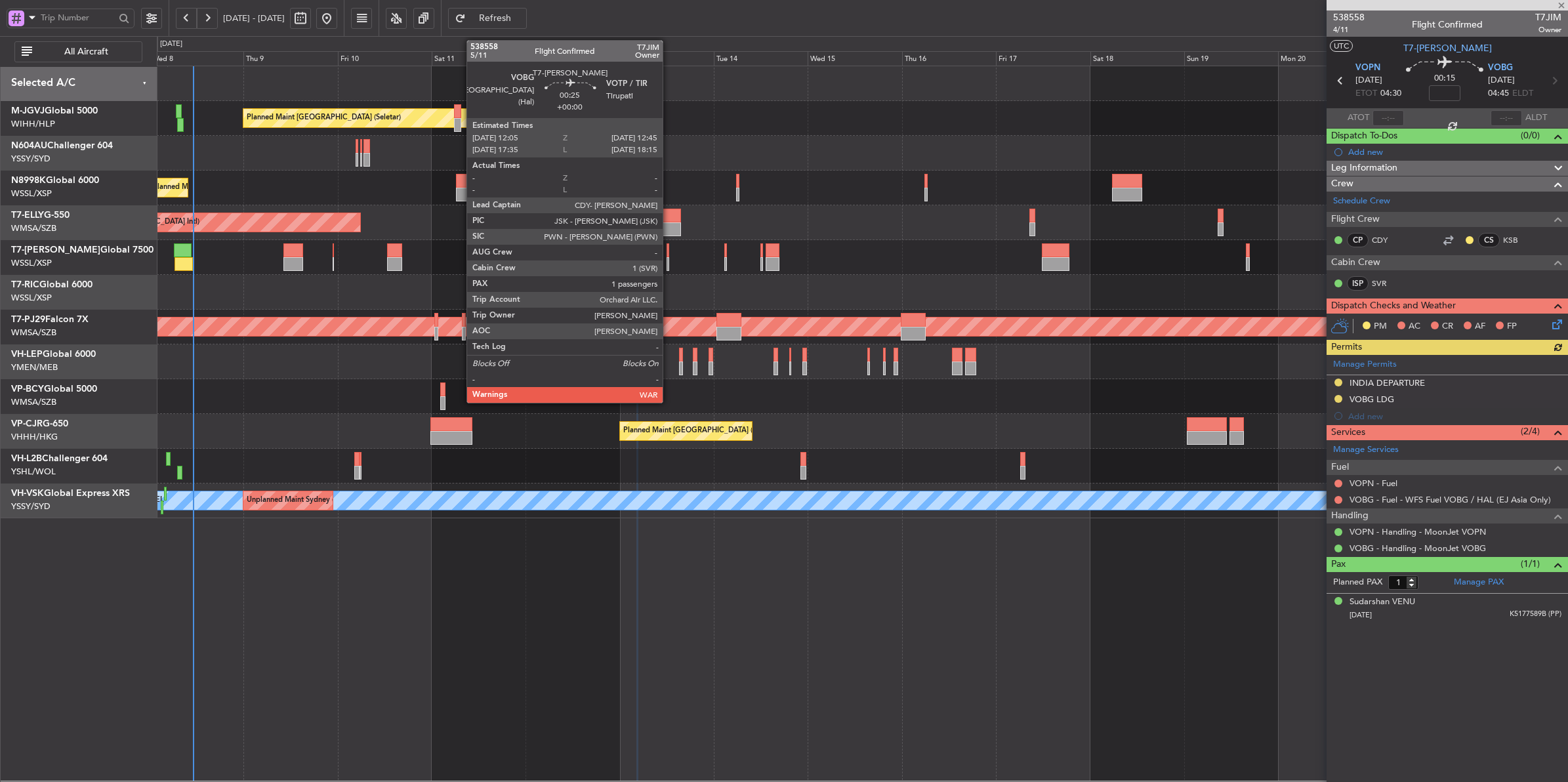
click at [669, 251] on div at bounding box center [667, 250] width 3 height 13
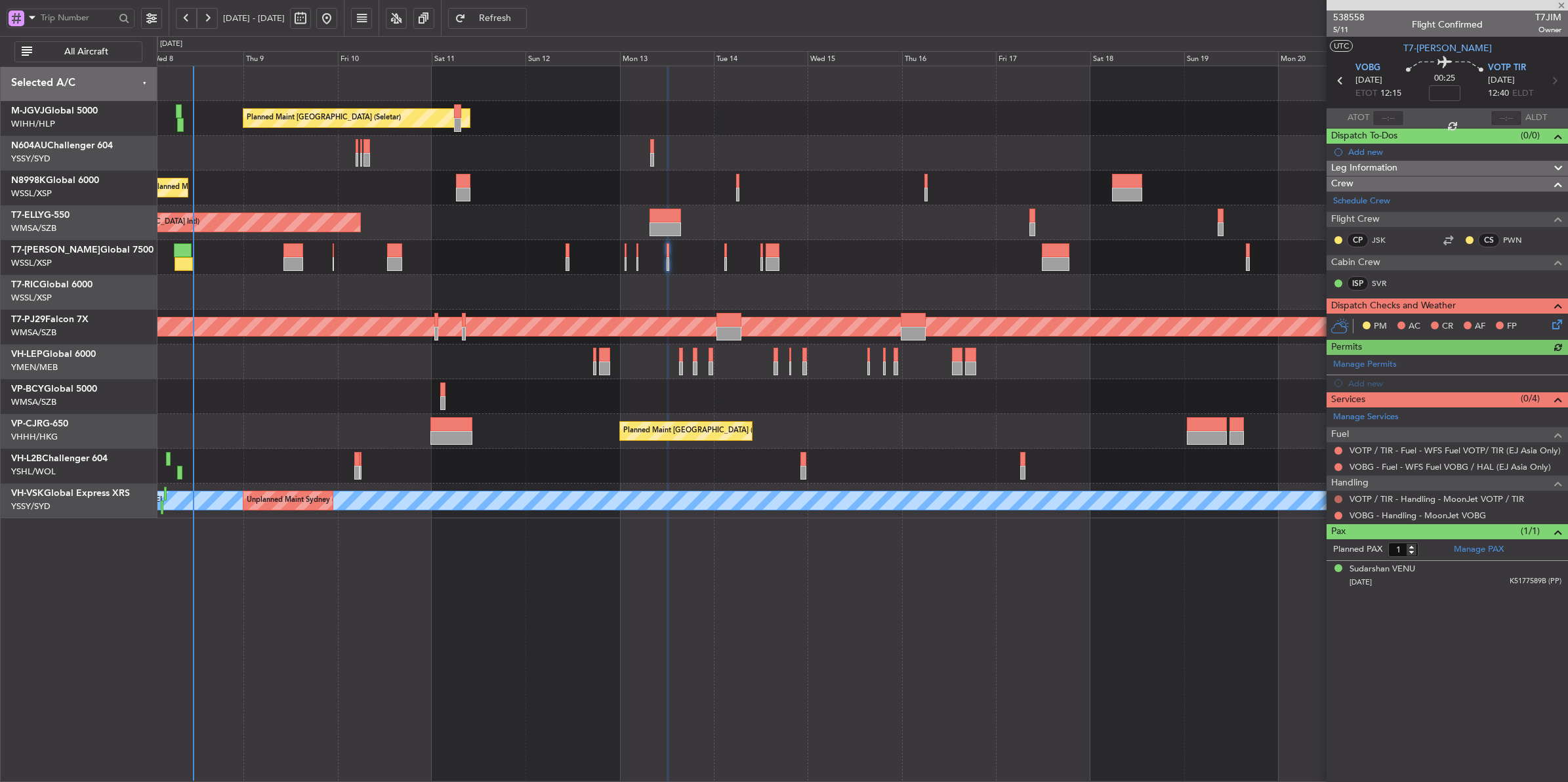
click at [1254, 499] on button at bounding box center [1338, 498] width 8 height 8
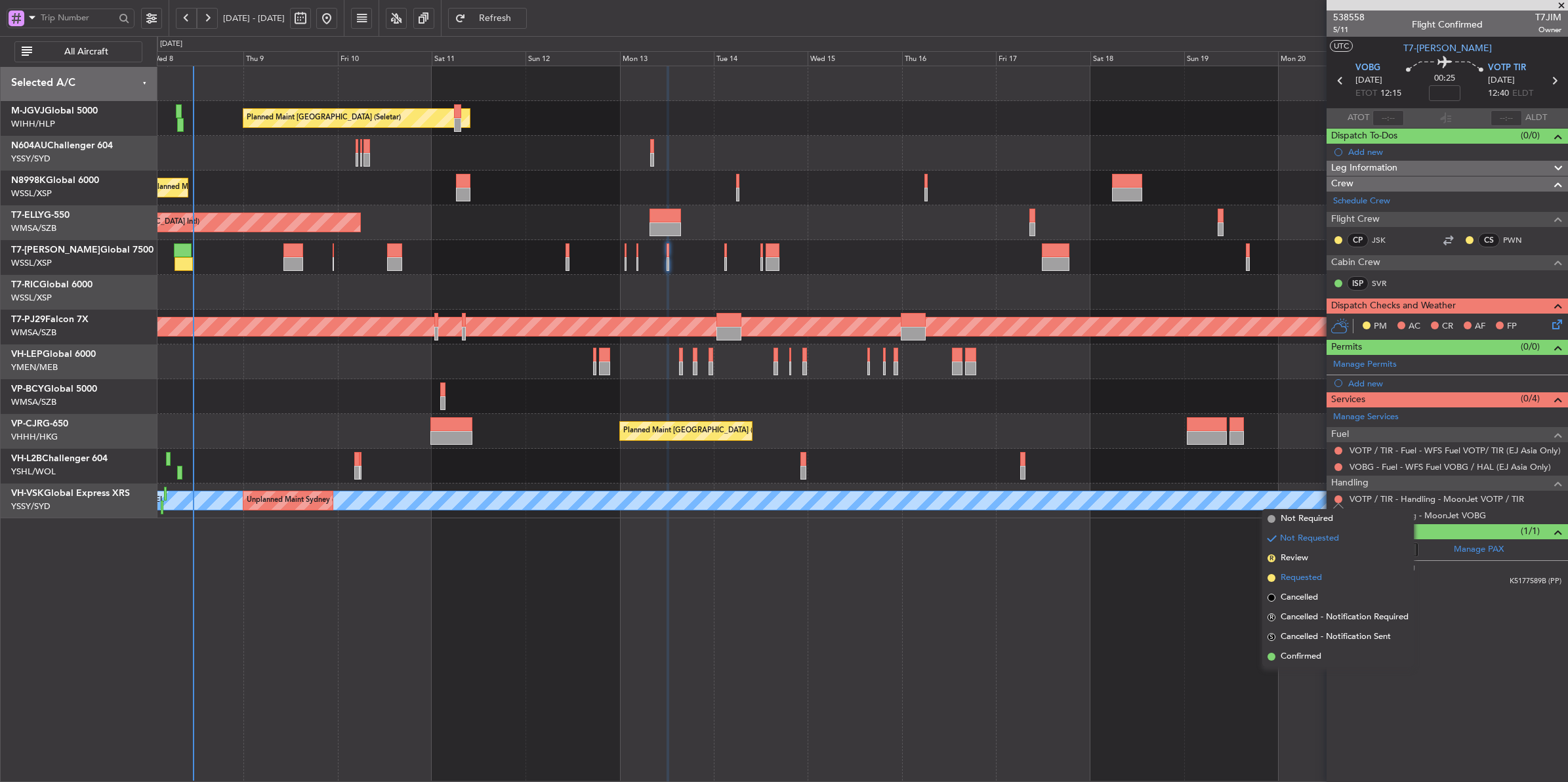
click at [1254, 575] on span "Requested" at bounding box center [1301, 578] width 41 height 13
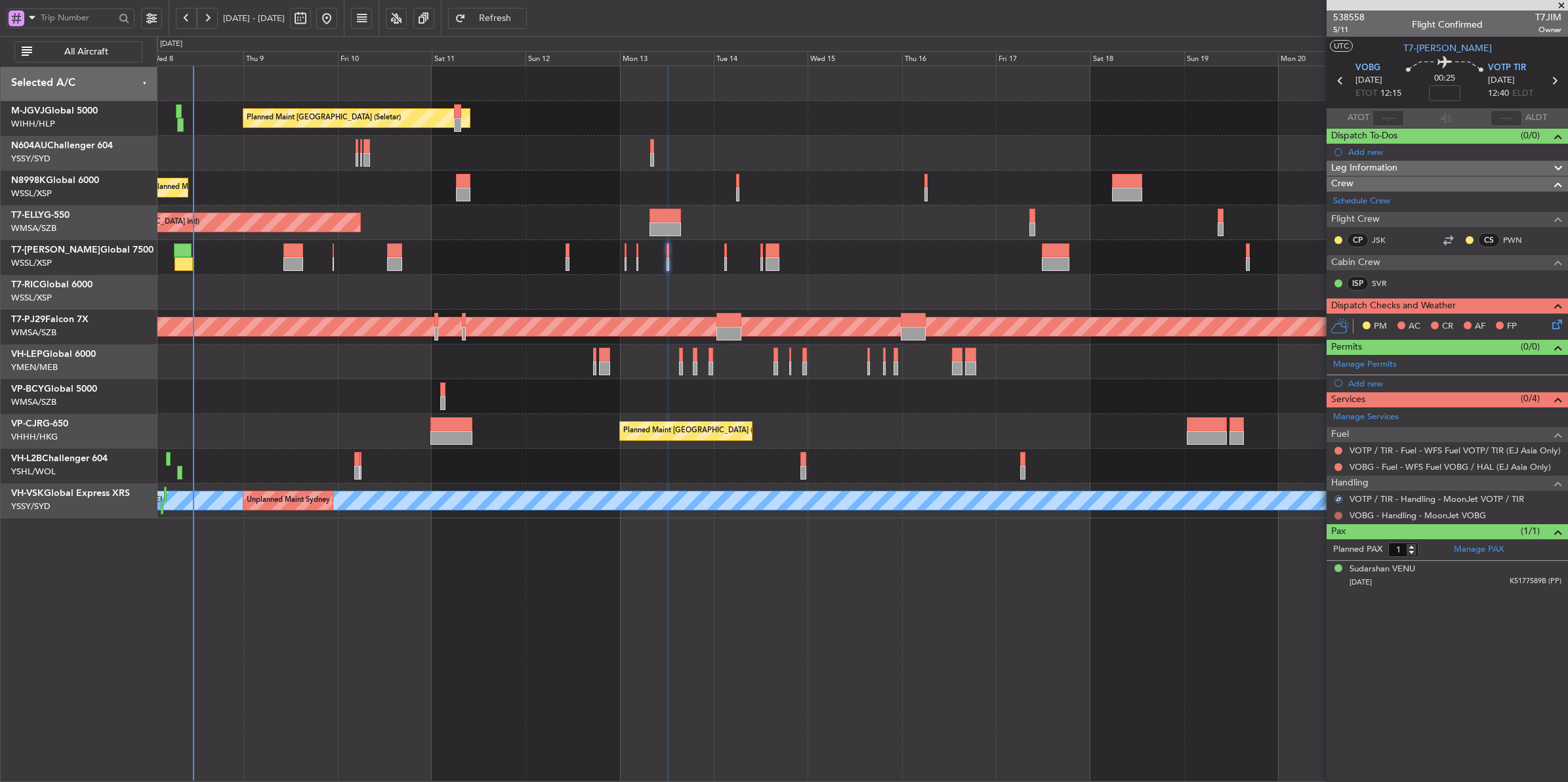
click at [1254, 516] on button at bounding box center [1338, 515] width 8 height 8
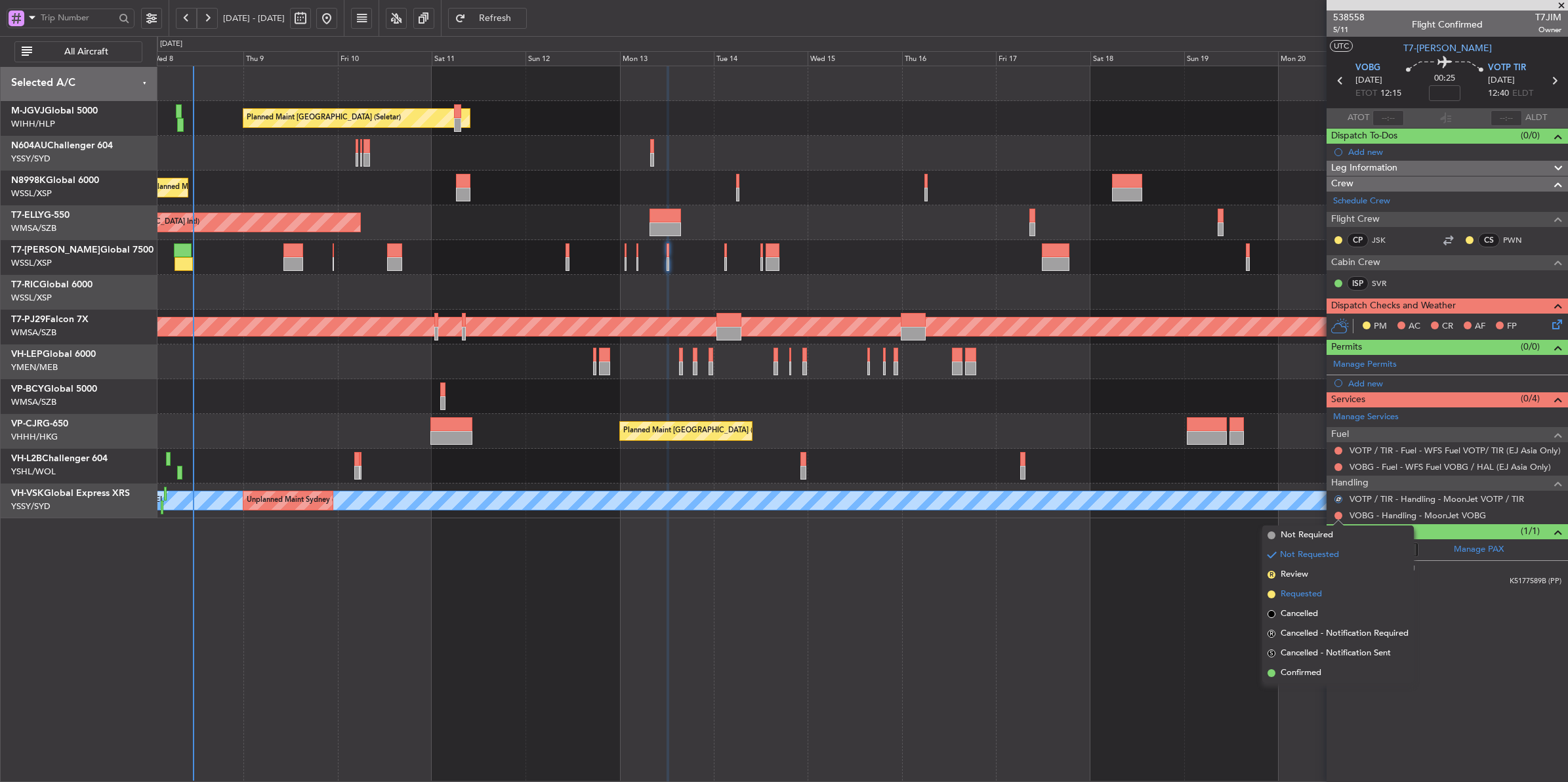
click at [1254, 589] on span "Requested" at bounding box center [1301, 595] width 41 height 13
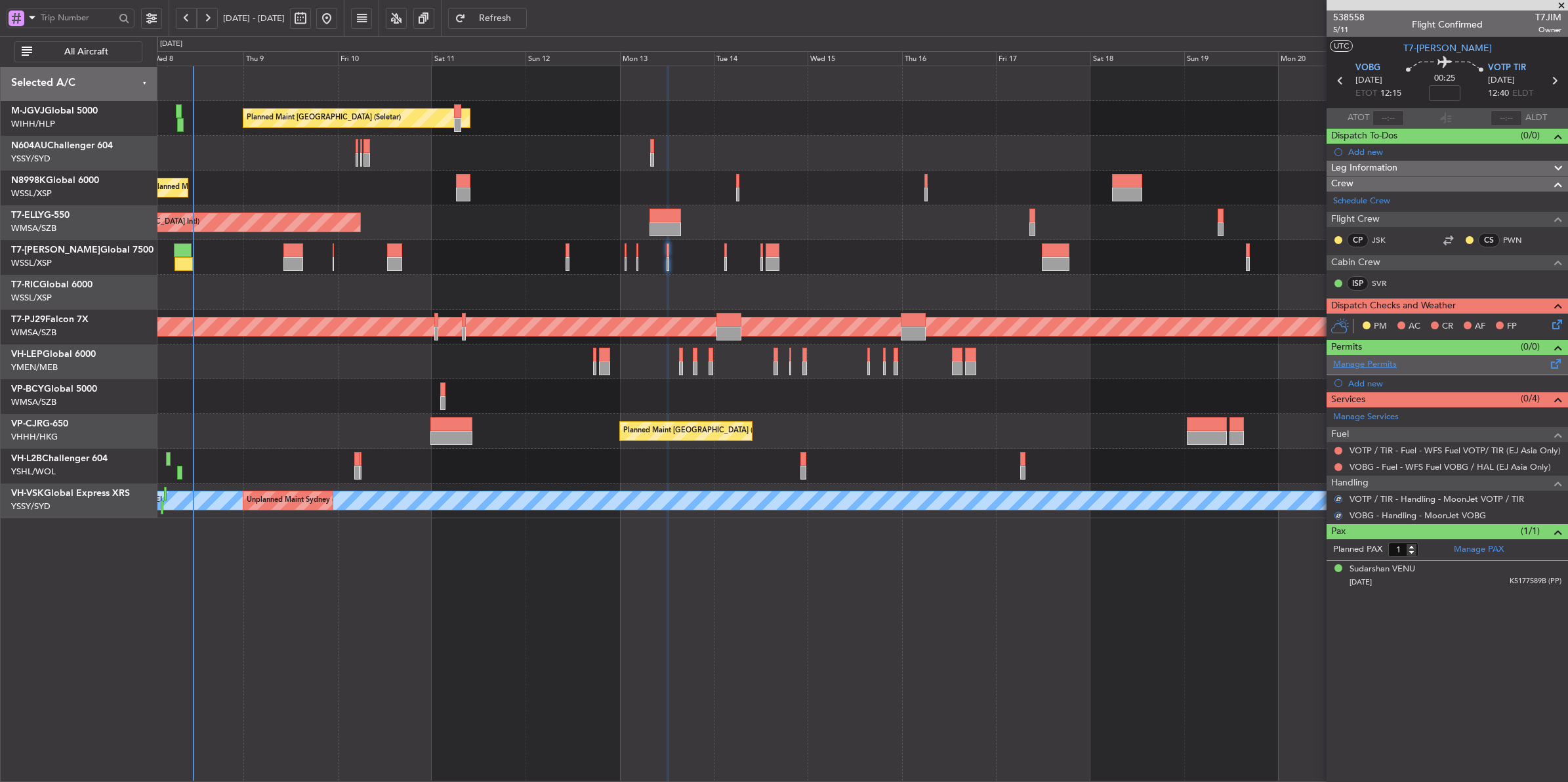
click at [1254, 363] on link "Manage Permits" at bounding box center [1365, 365] width 64 height 13
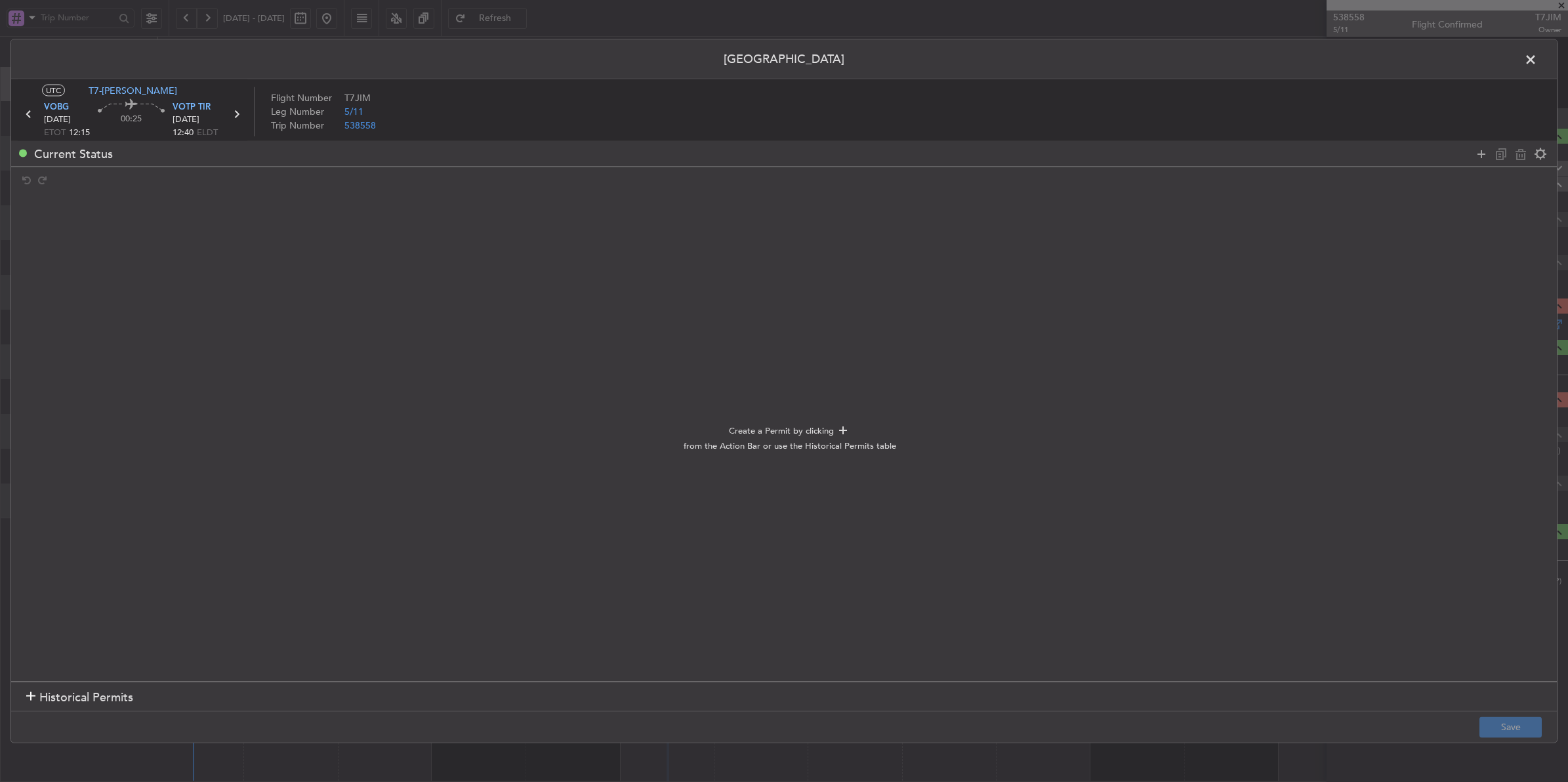
click at [100, 625] on span "Historical Permits" at bounding box center [87, 696] width 94 height 18
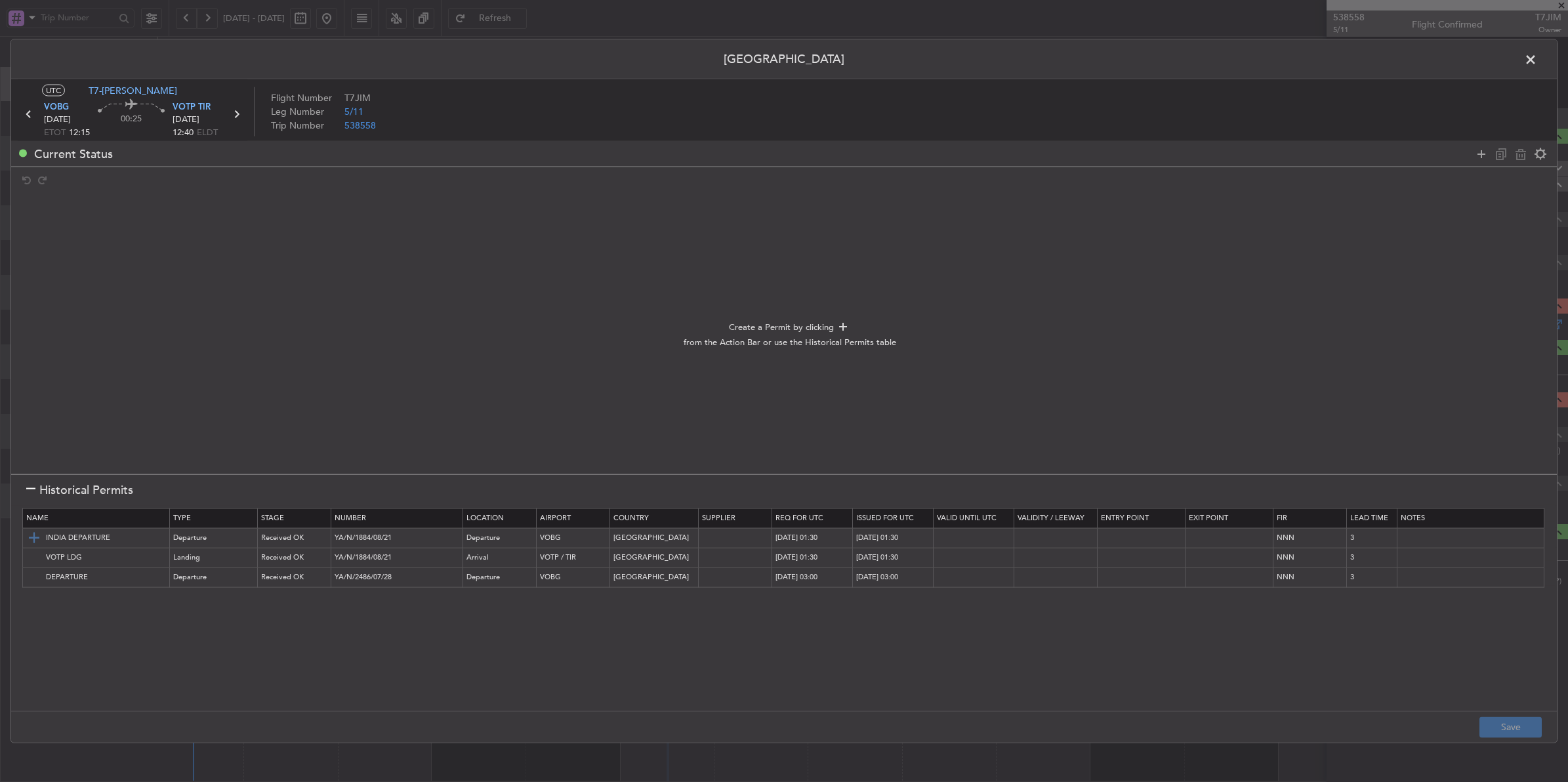
click at [34, 533] on img at bounding box center [34, 538] width 16 height 16
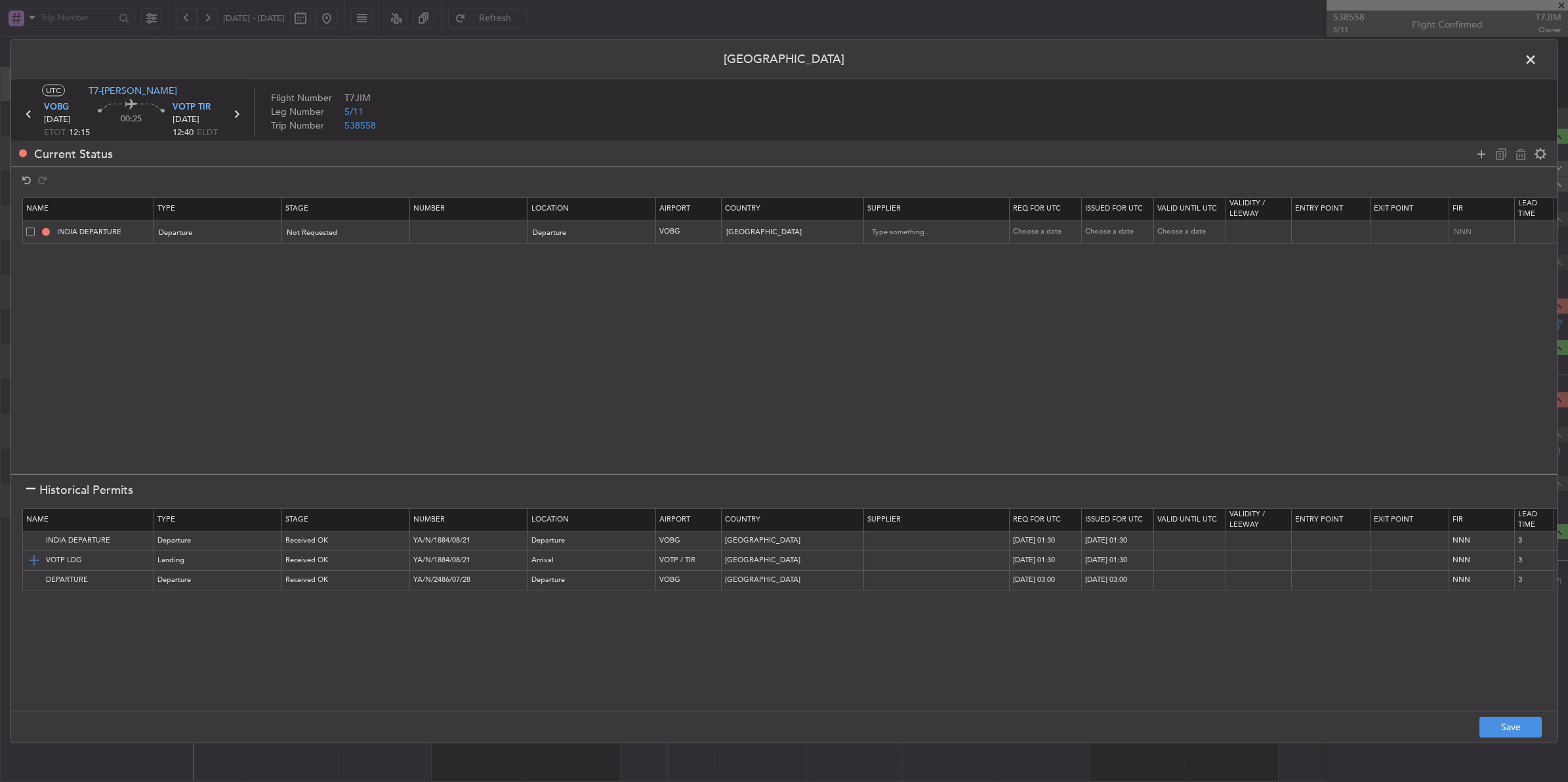
click at [37, 558] on img at bounding box center [34, 559] width 16 height 16
click at [1254, 625] on button "Save" at bounding box center [1511, 727] width 62 height 21
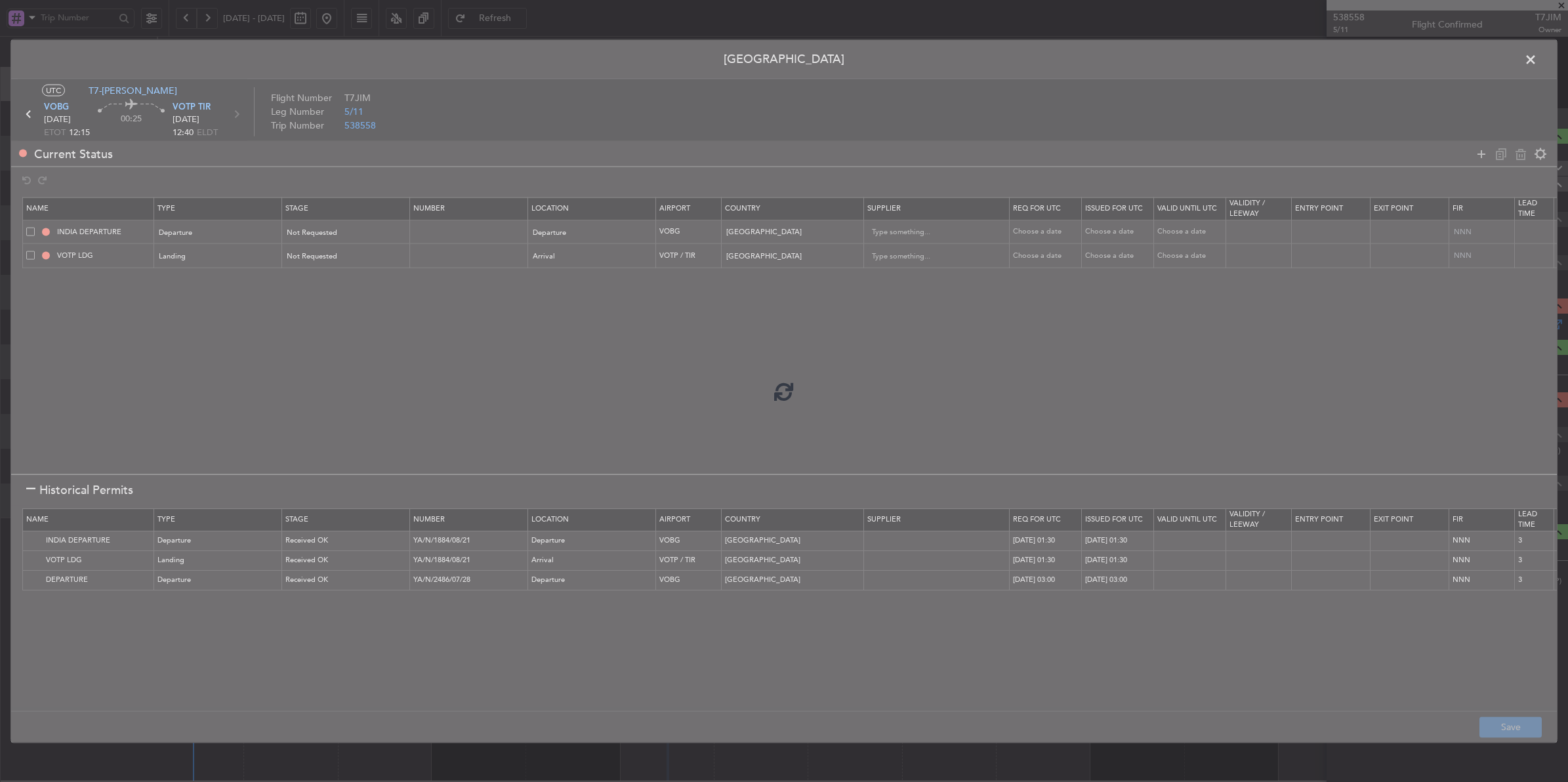
type input "NNN"
type input "3"
type input "NNN"
type input "3"
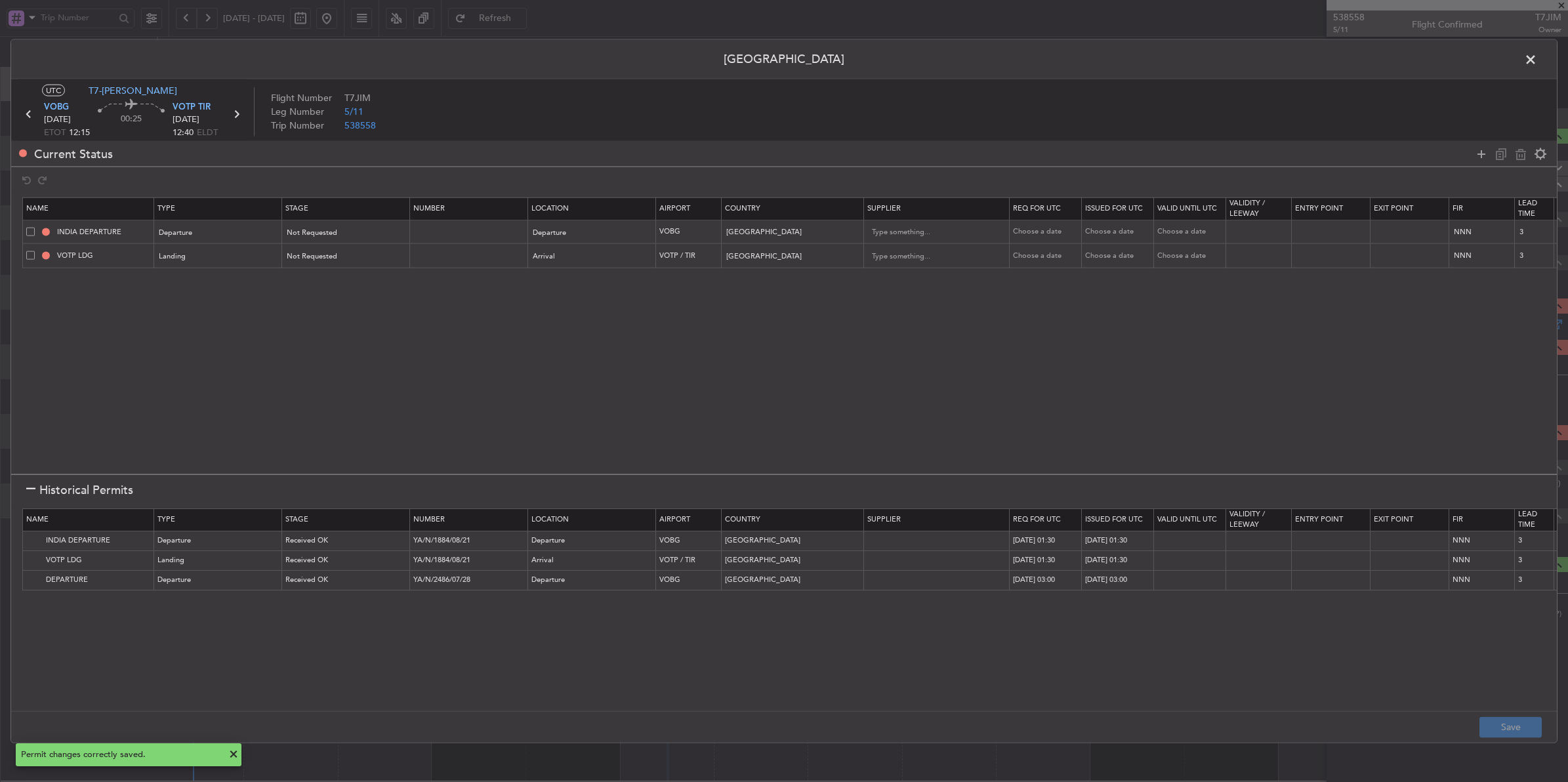
click at [1254, 63] on span at bounding box center [1537, 62] width 0 height 26
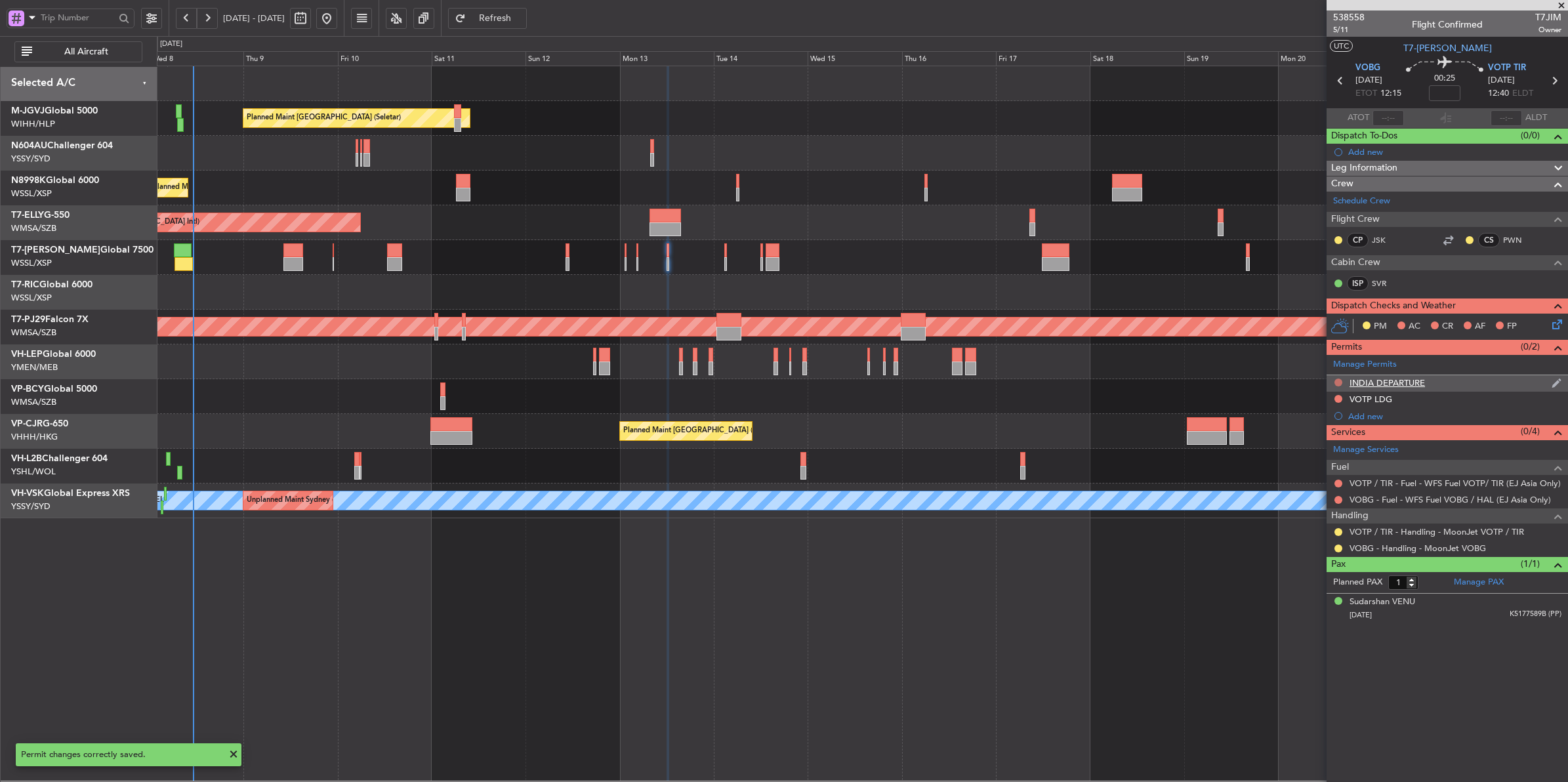
click at [1254, 382] on button at bounding box center [1338, 381] width 8 height 8
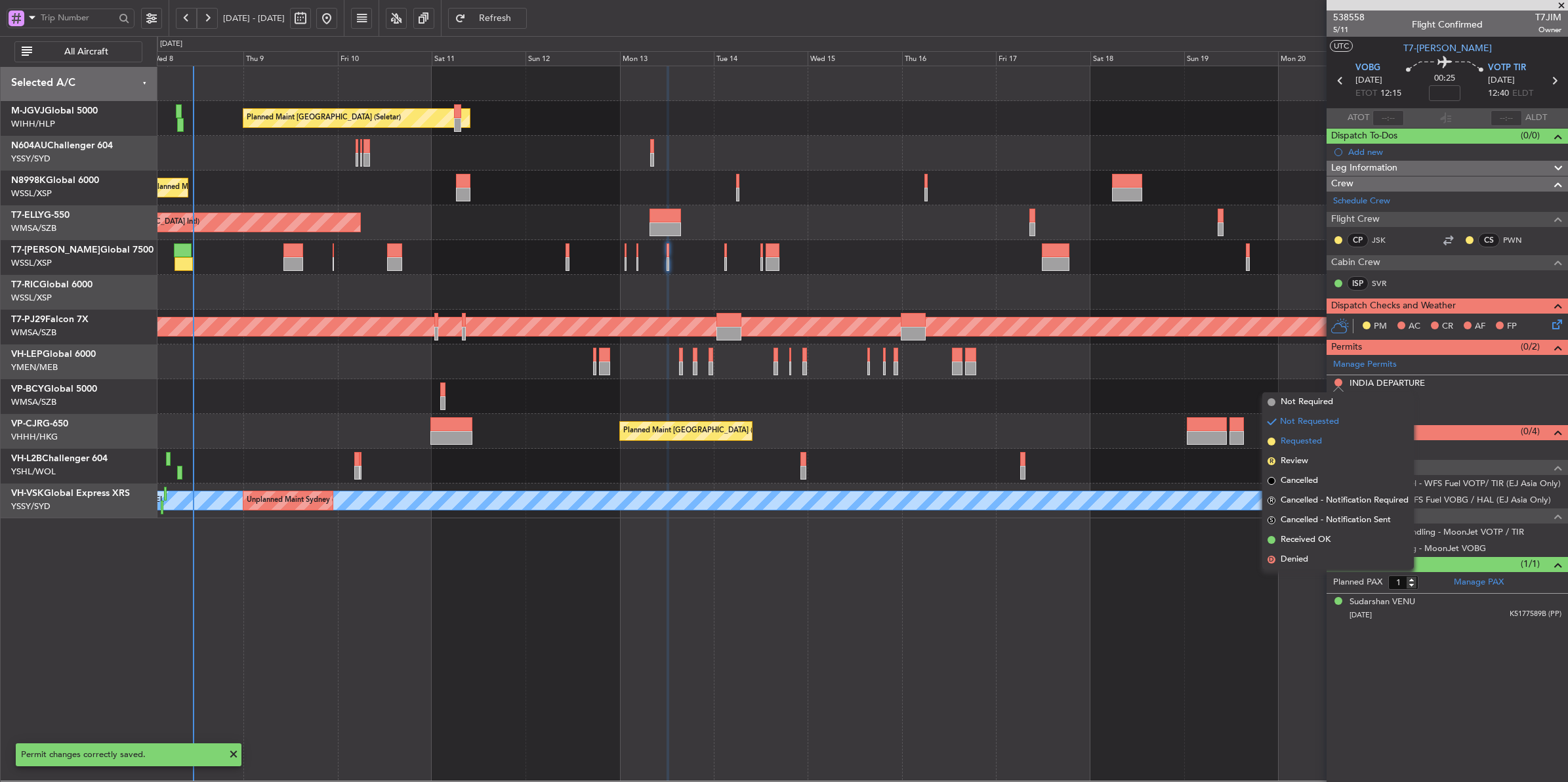
click at [1254, 438] on span "Requested" at bounding box center [1301, 442] width 41 height 13
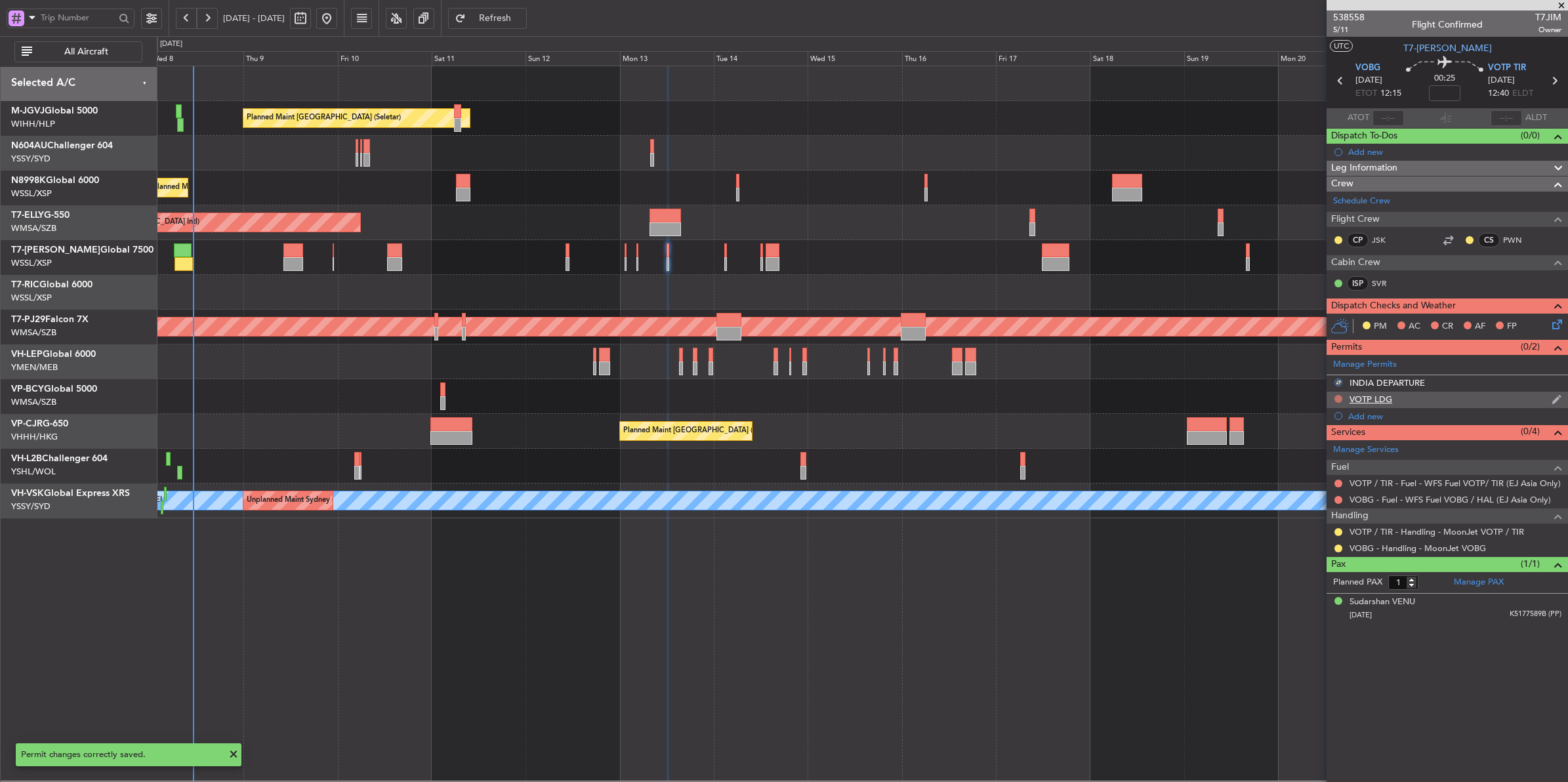
click at [1254, 401] on button at bounding box center [1338, 398] width 8 height 8
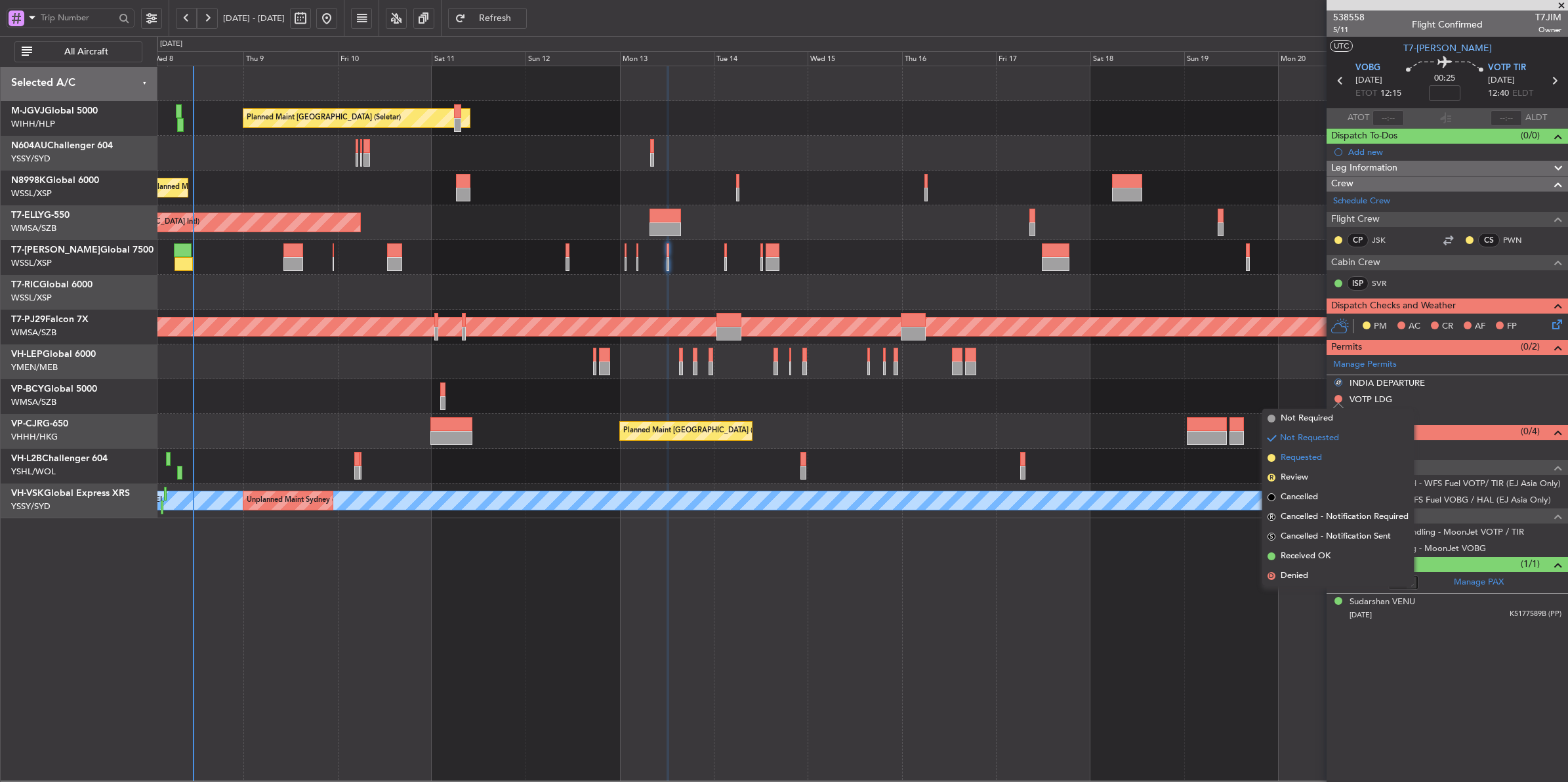
click at [1254, 454] on span "Requested" at bounding box center [1301, 458] width 41 height 13
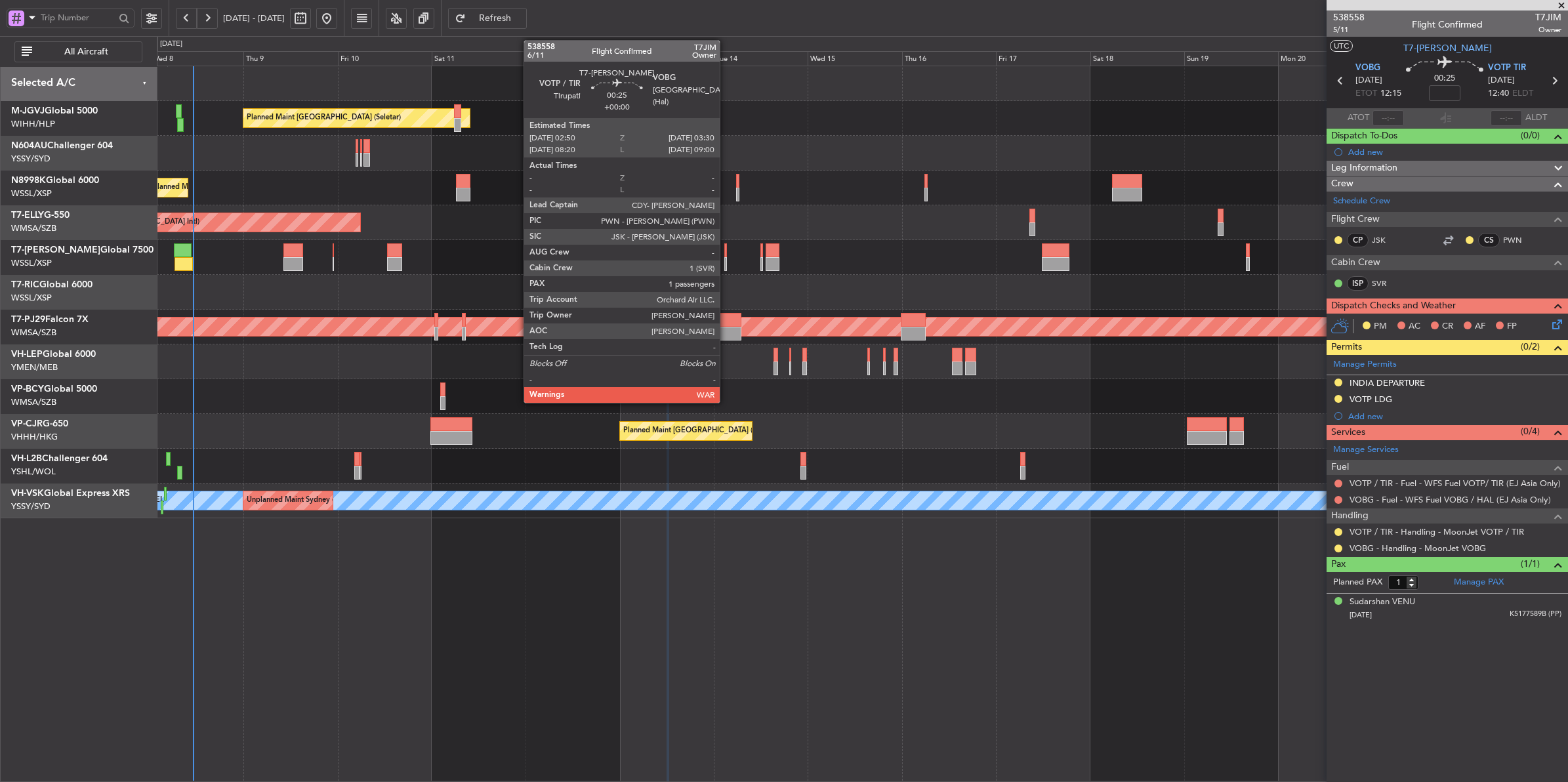
click at [726, 253] on div at bounding box center [725, 250] width 3 height 13
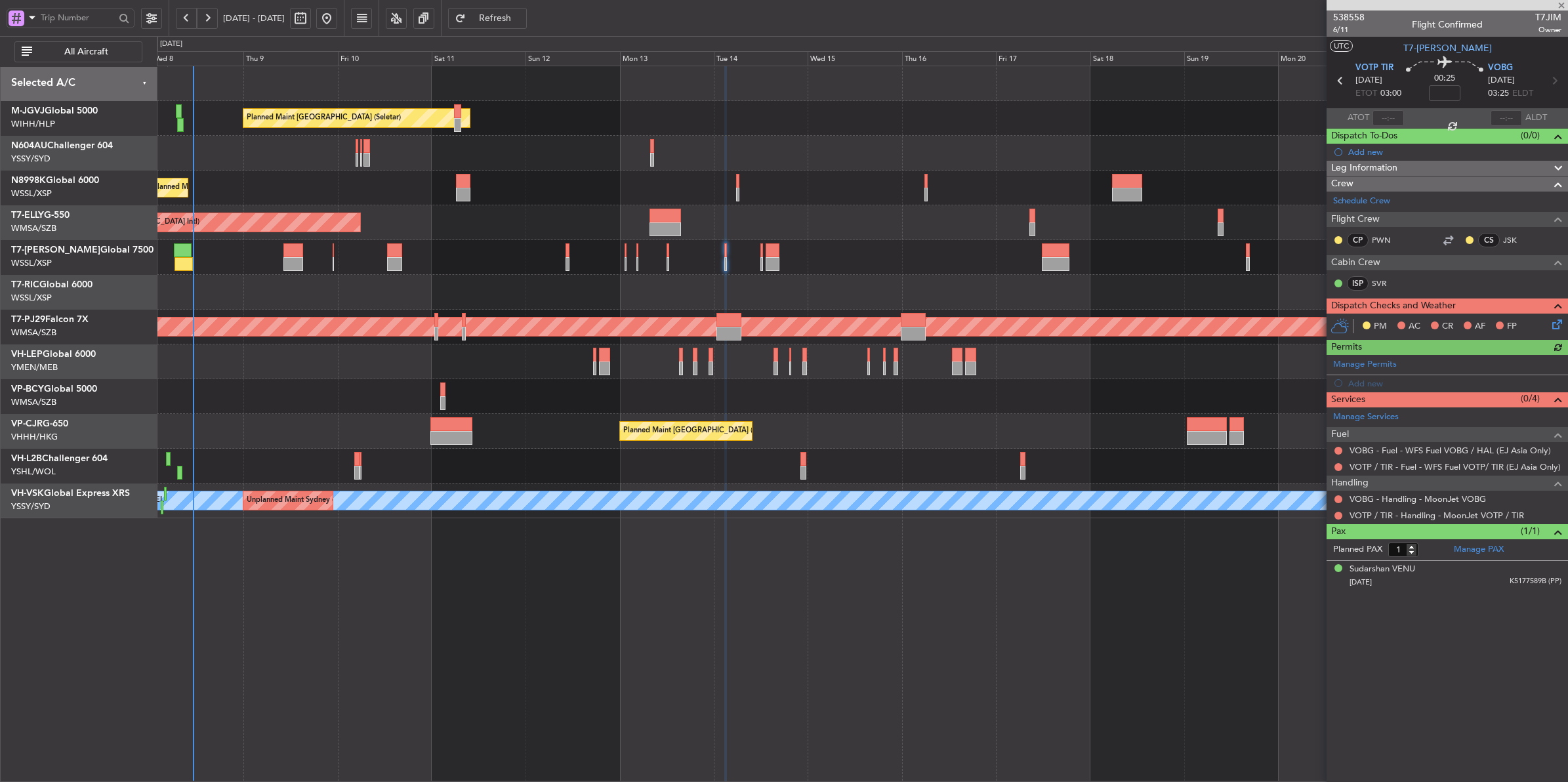
click at [1254, 363] on div "Manage Permits Add new" at bounding box center [1447, 373] width 241 height 37
click at [1254, 366] on link "Manage Permits" at bounding box center [1365, 365] width 64 height 13
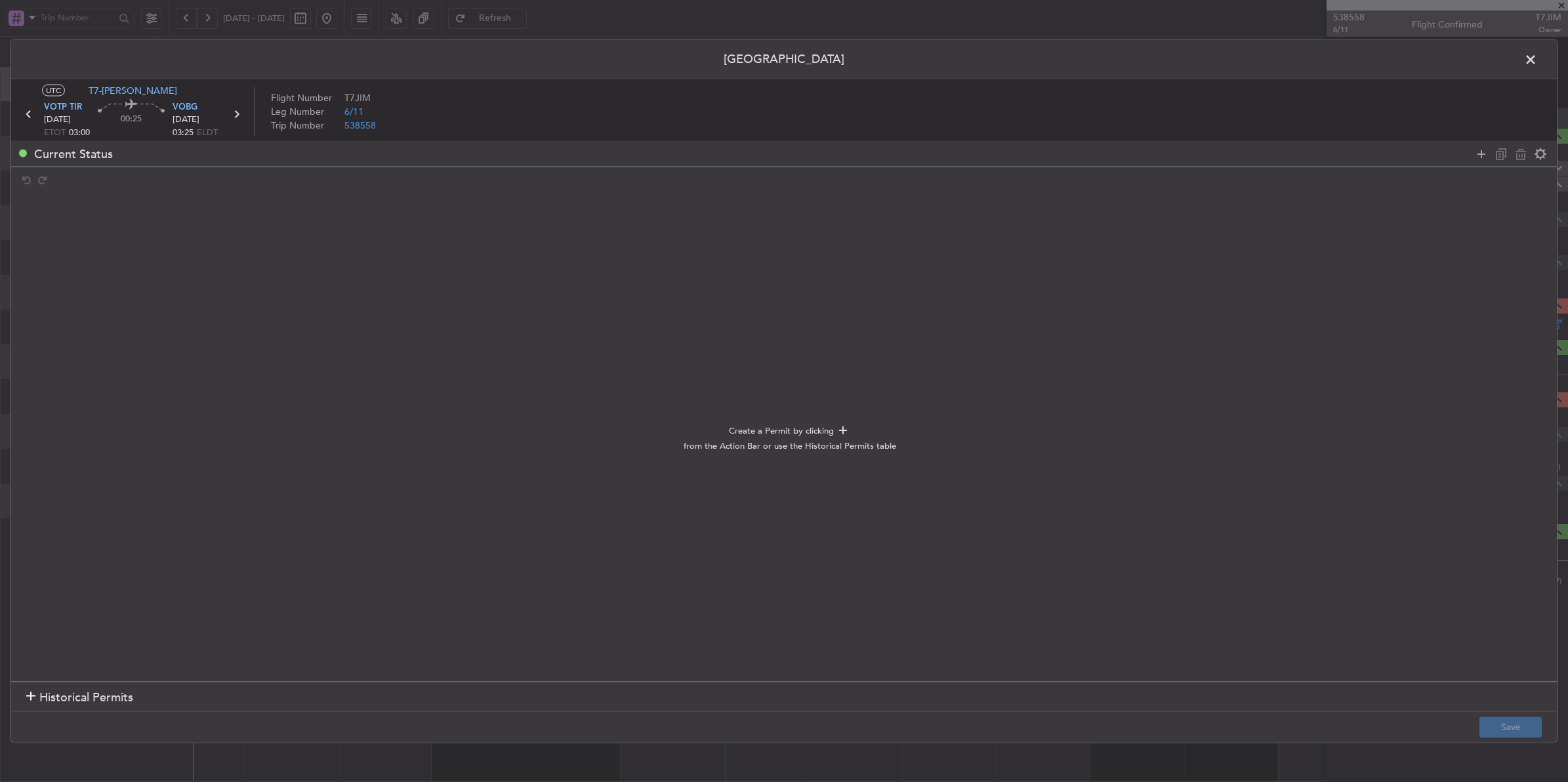
click at [103, 625] on footer "Save" at bounding box center [783, 726] width 1545 height 31
click at [94, 625] on span "Historical Permits" at bounding box center [87, 696] width 94 height 18
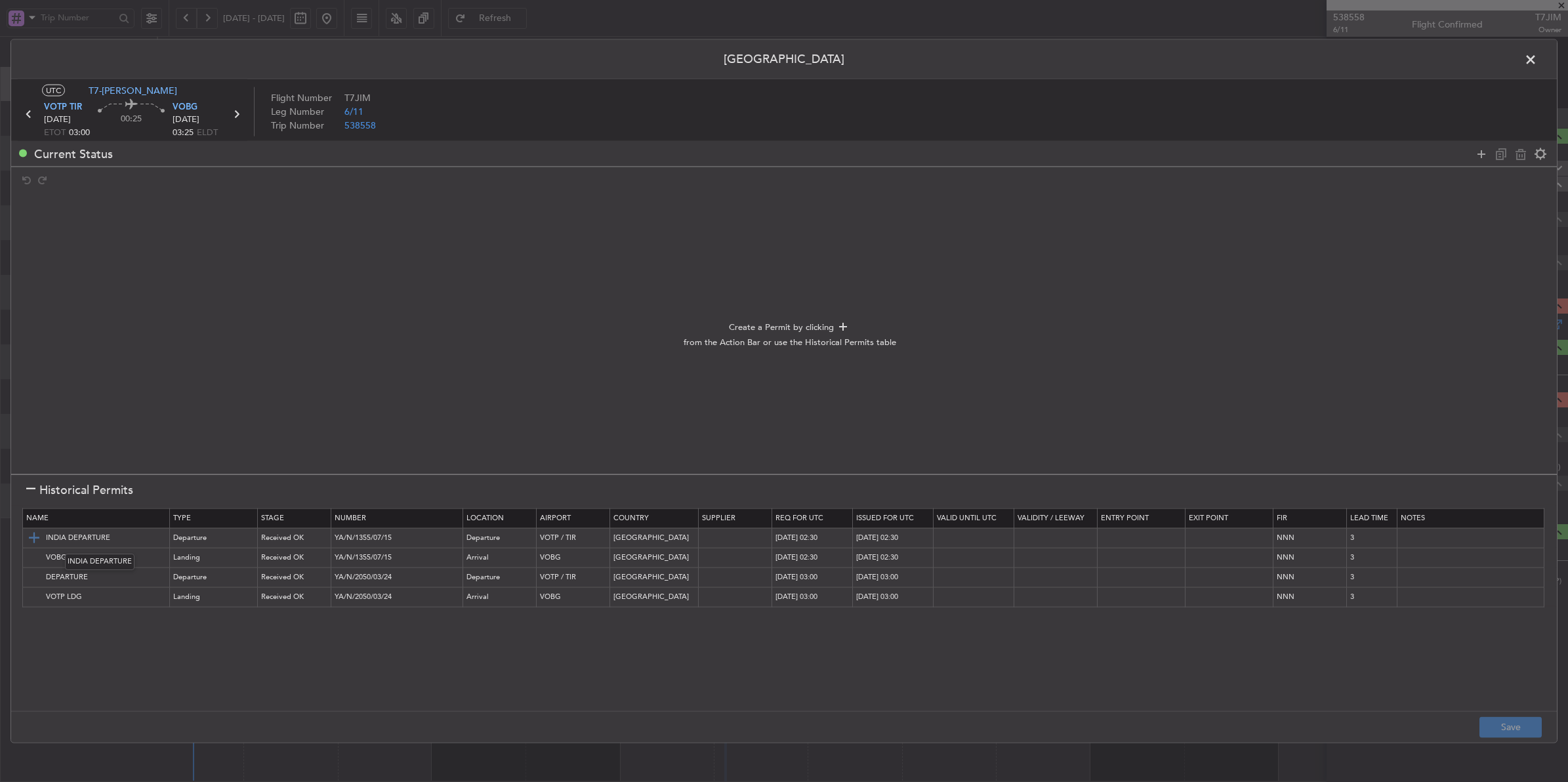
click at [31, 539] on img at bounding box center [34, 538] width 16 height 16
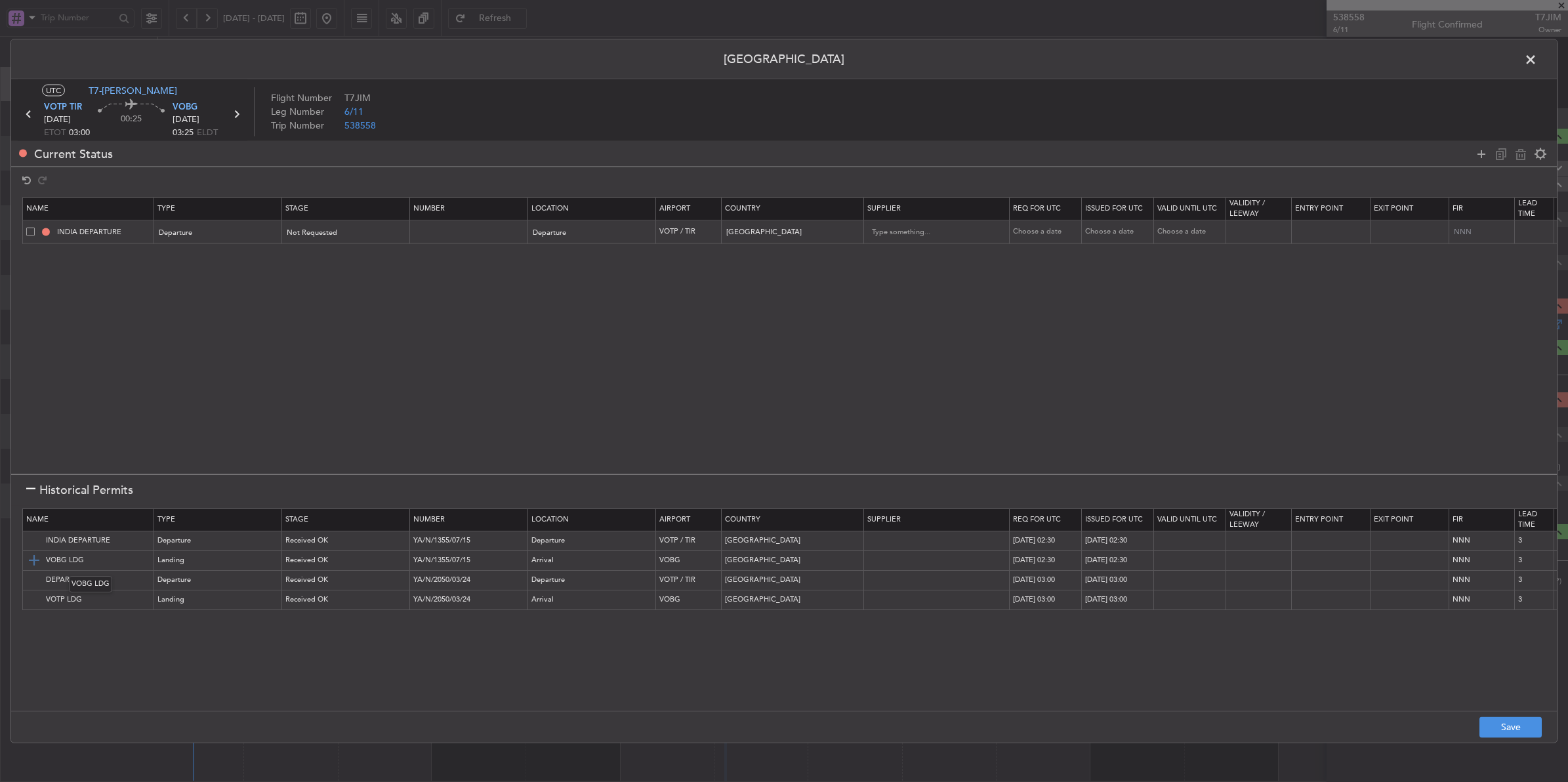
click at [31, 556] on img at bounding box center [34, 559] width 16 height 16
click at [320, 233] on span "Not Requested" at bounding box center [313, 232] width 50 height 10
click at [329, 312] on span "Requested" at bounding box center [347, 319] width 117 height 19
click at [345, 264] on div "Not Requested" at bounding box center [342, 256] width 109 height 19
click at [338, 336] on span "Requested" at bounding box center [347, 343] width 117 height 19
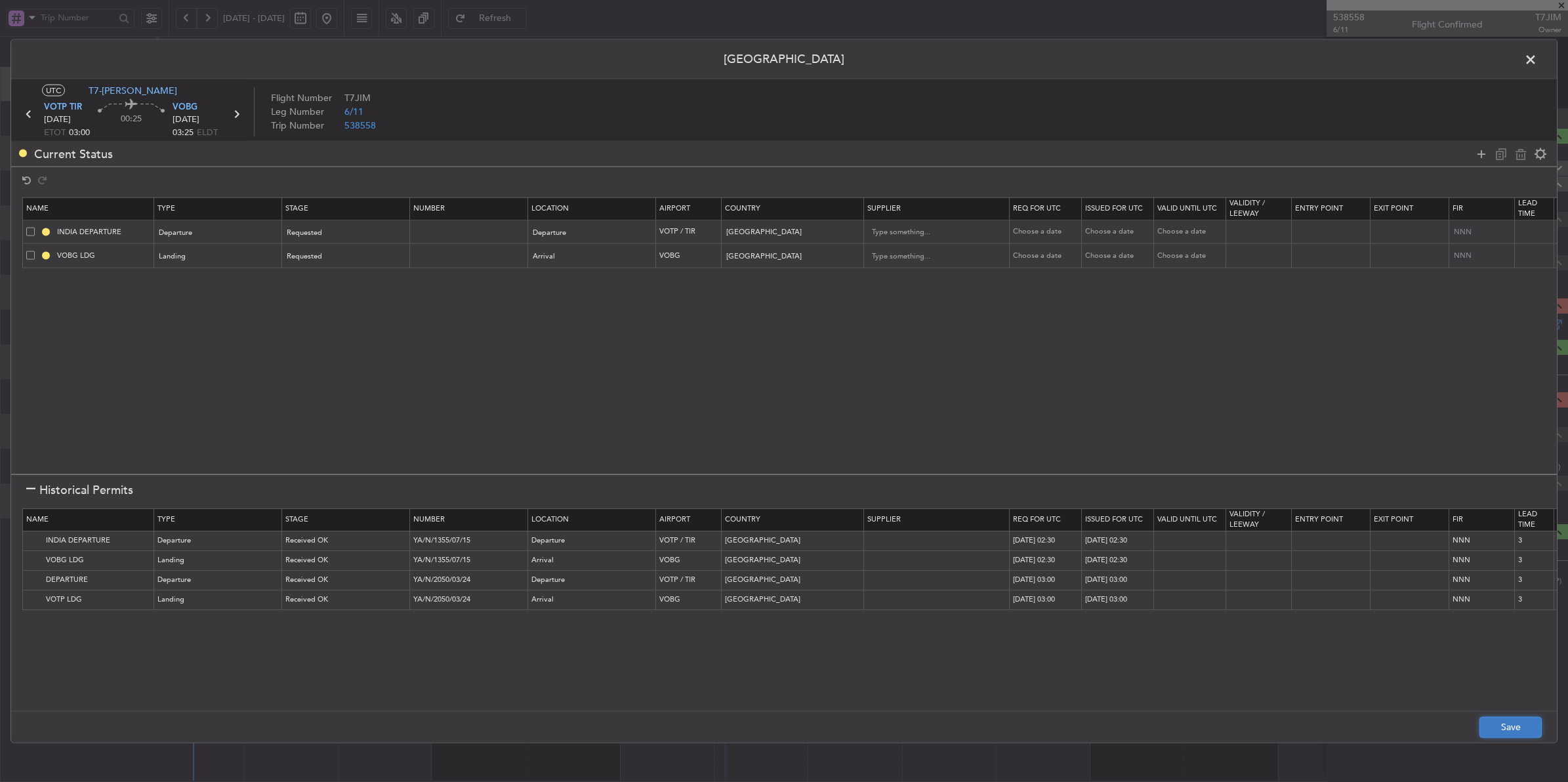
click at [1254, 625] on button "Save" at bounding box center [1511, 727] width 62 height 21
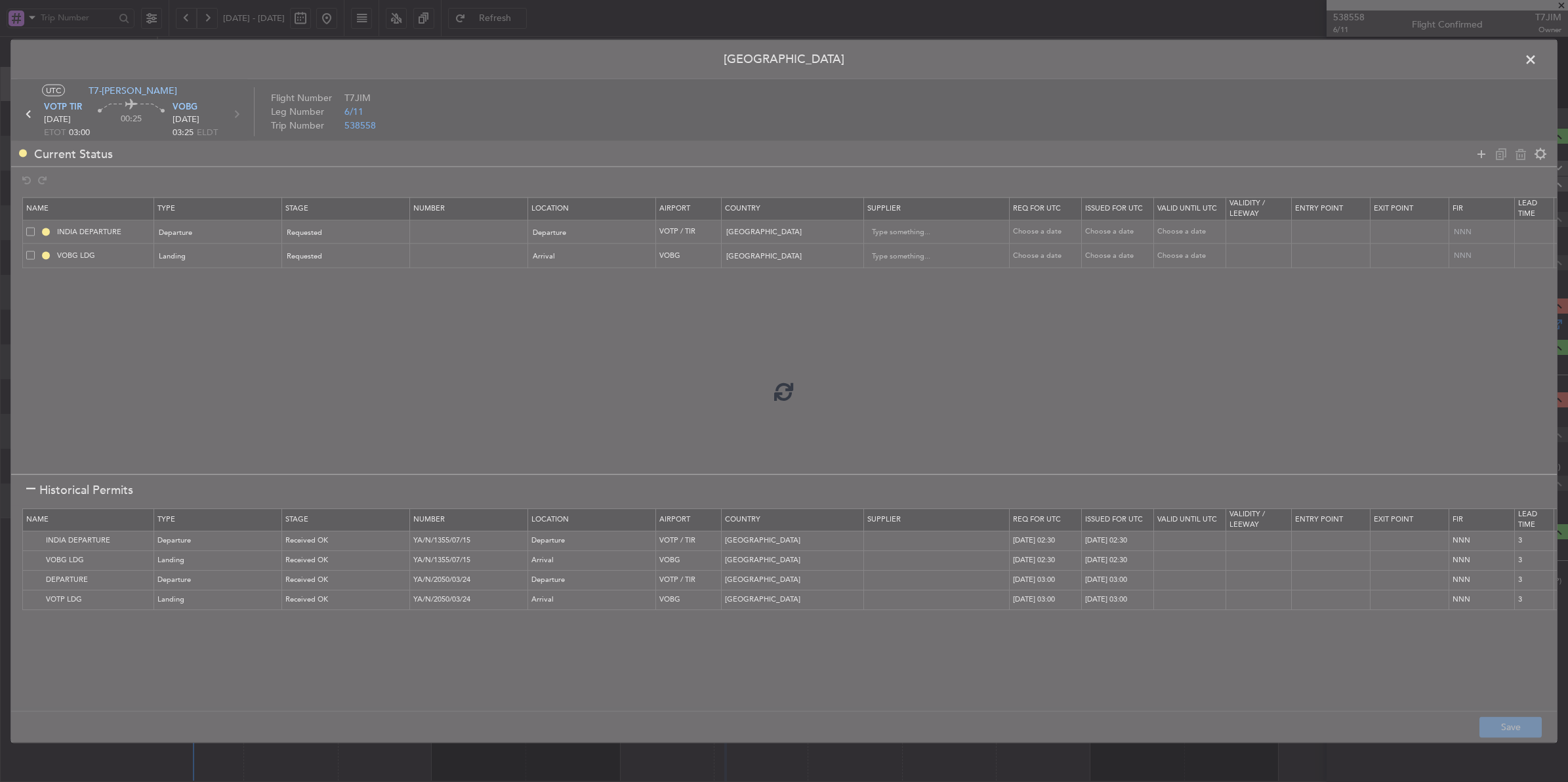
type input "NNN"
type input "3"
type input "NNN"
type input "3"
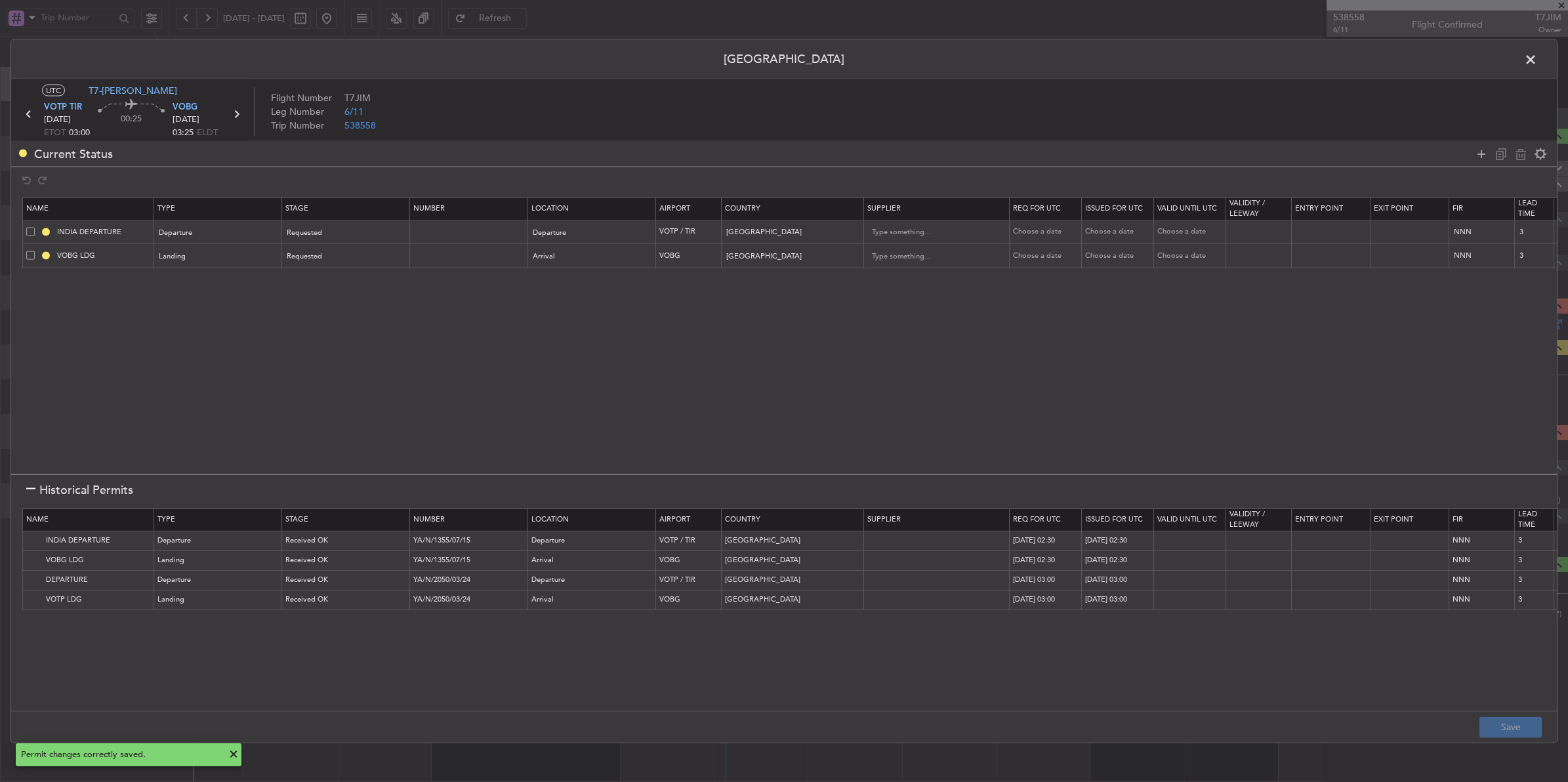
click at [1254, 62] on span at bounding box center [1537, 62] width 0 height 26
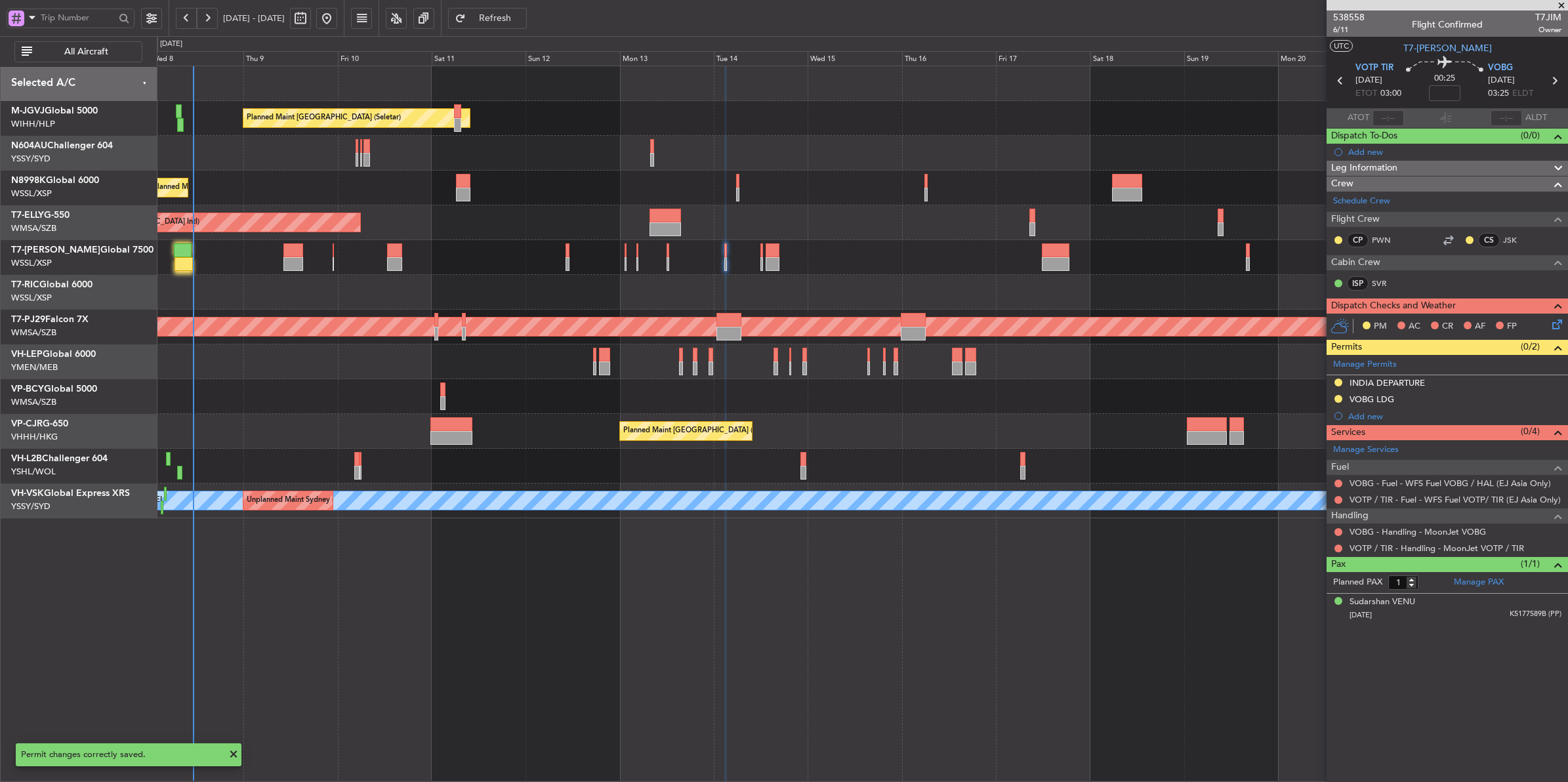
click at [522, 23] on span "Refresh" at bounding box center [495, 18] width 54 height 9
click at [1254, 534] on button at bounding box center [1338, 531] width 8 height 8
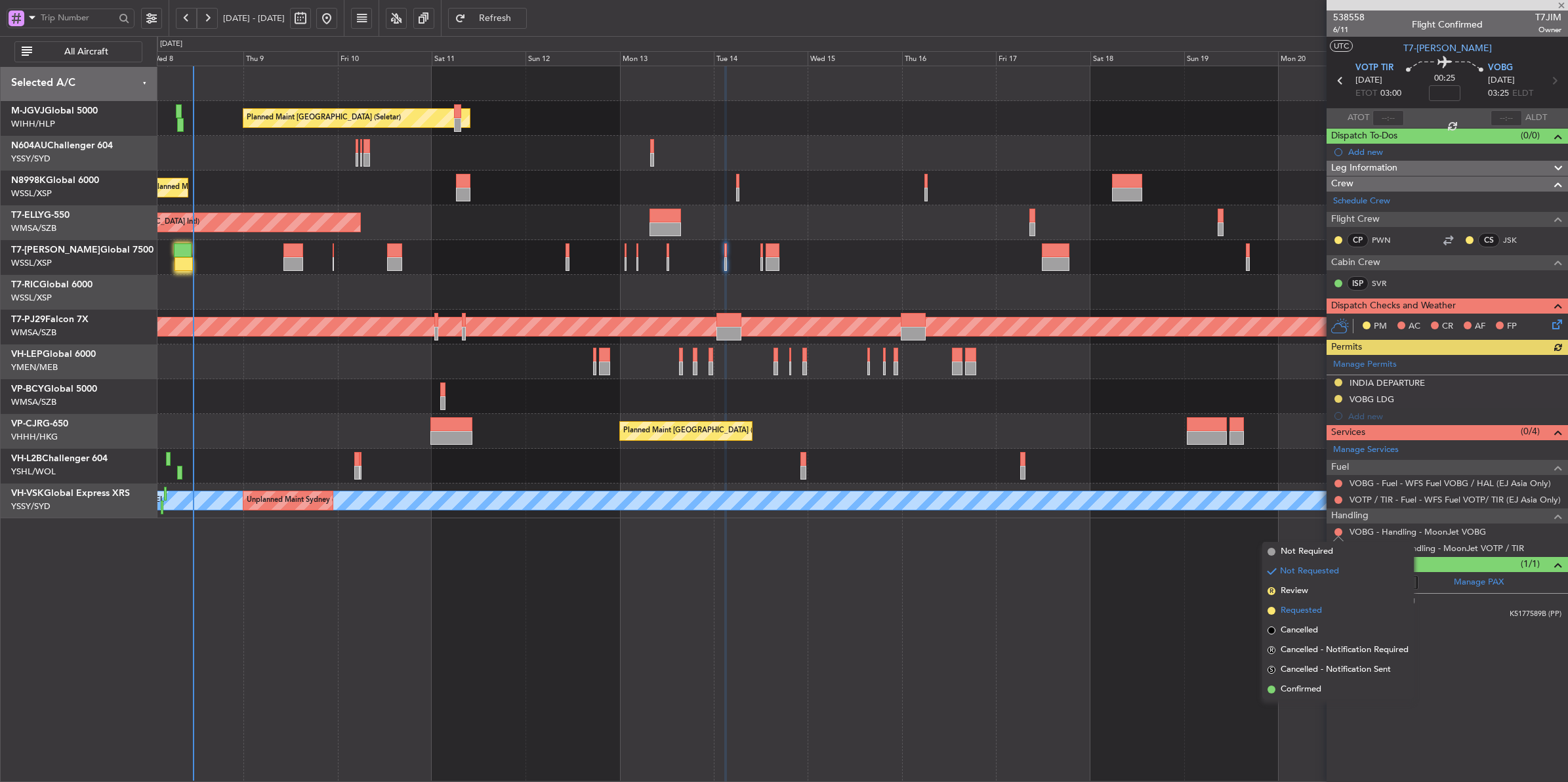
click at [1254, 611] on span "Requested" at bounding box center [1301, 611] width 41 height 13
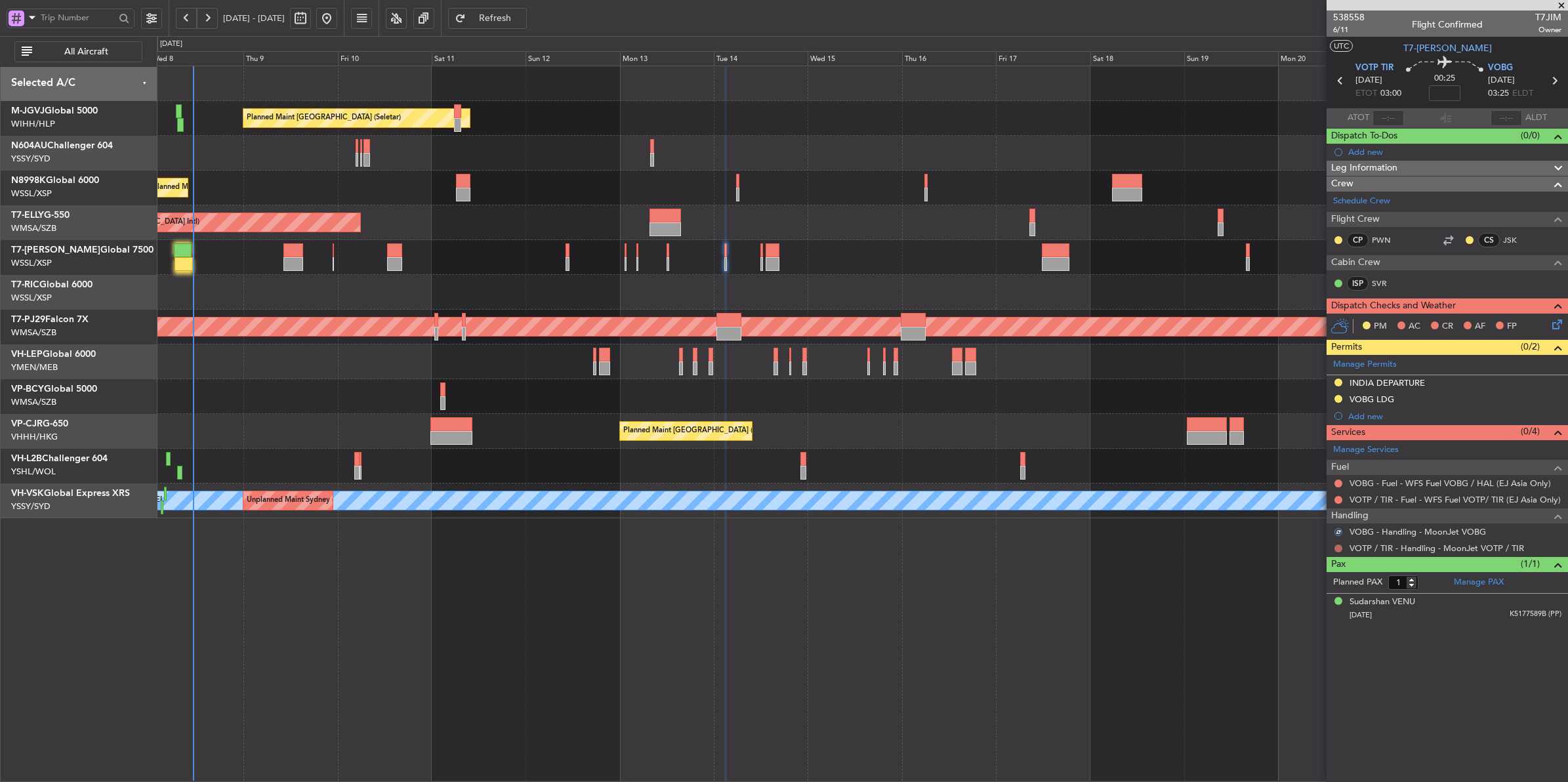
click at [1254, 551] on button at bounding box center [1338, 548] width 8 height 8
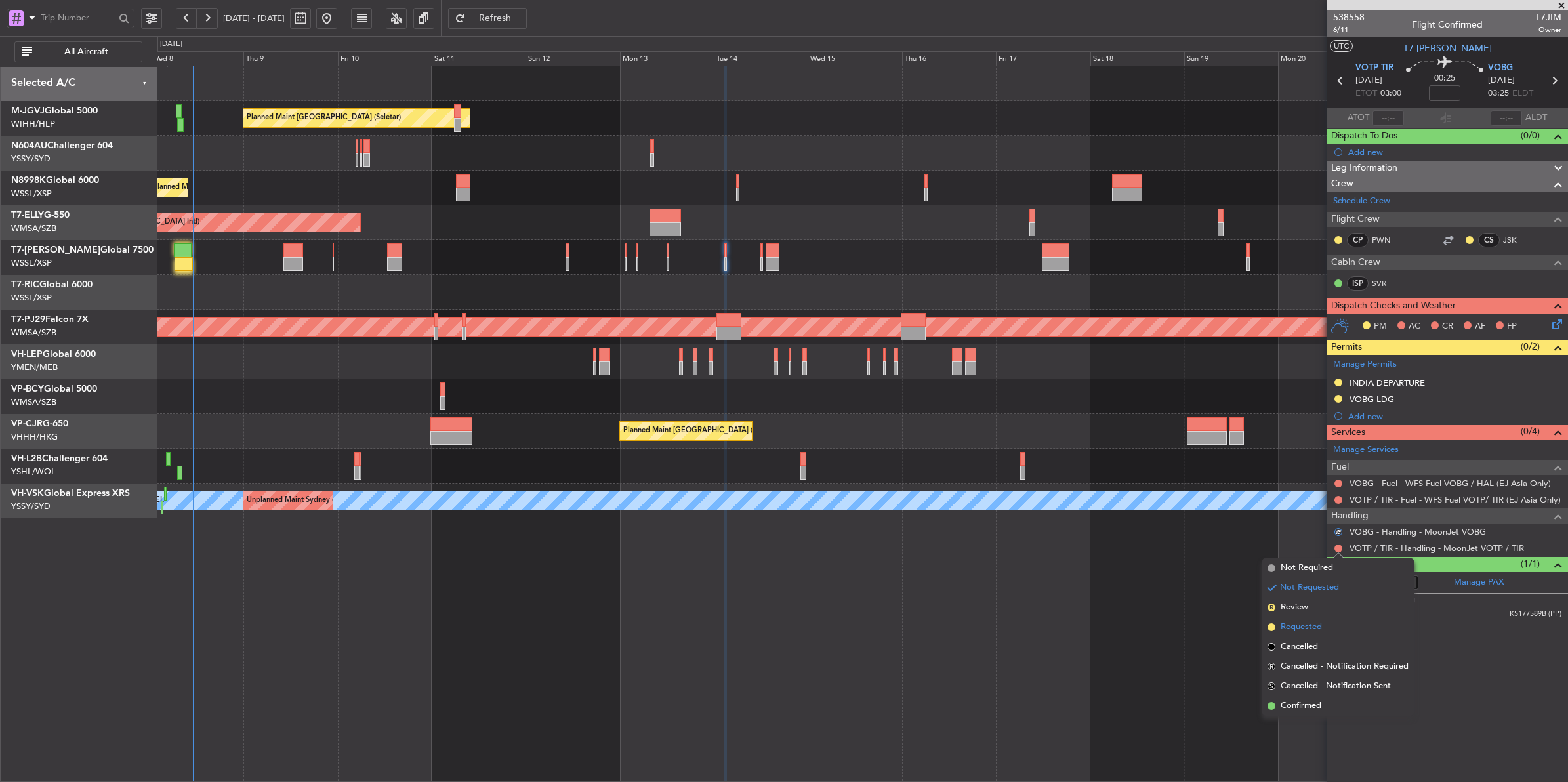
click at [1254, 625] on span "Requested" at bounding box center [1301, 627] width 41 height 13
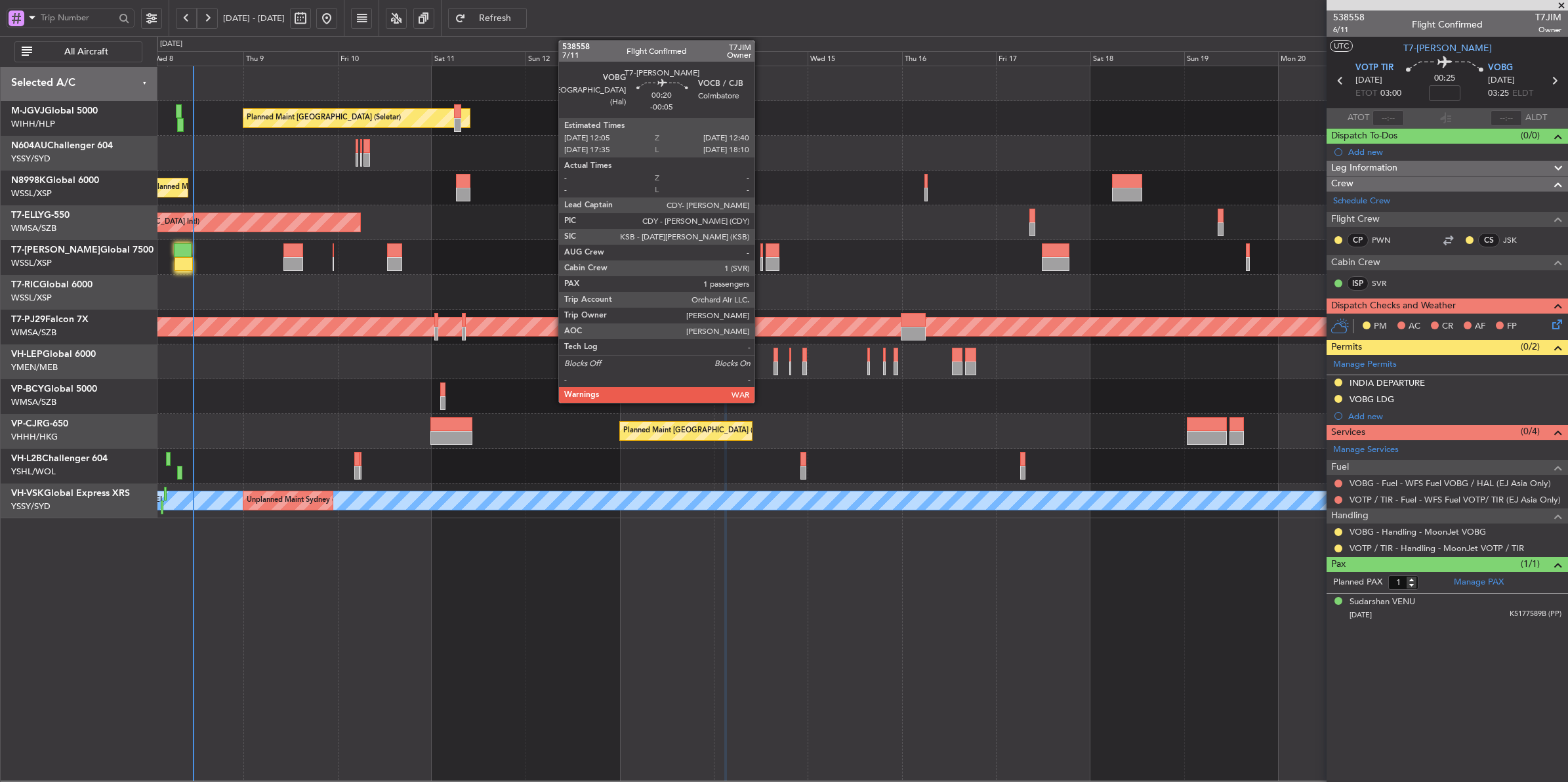
click at [761, 248] on div at bounding box center [761, 250] width 3 height 13
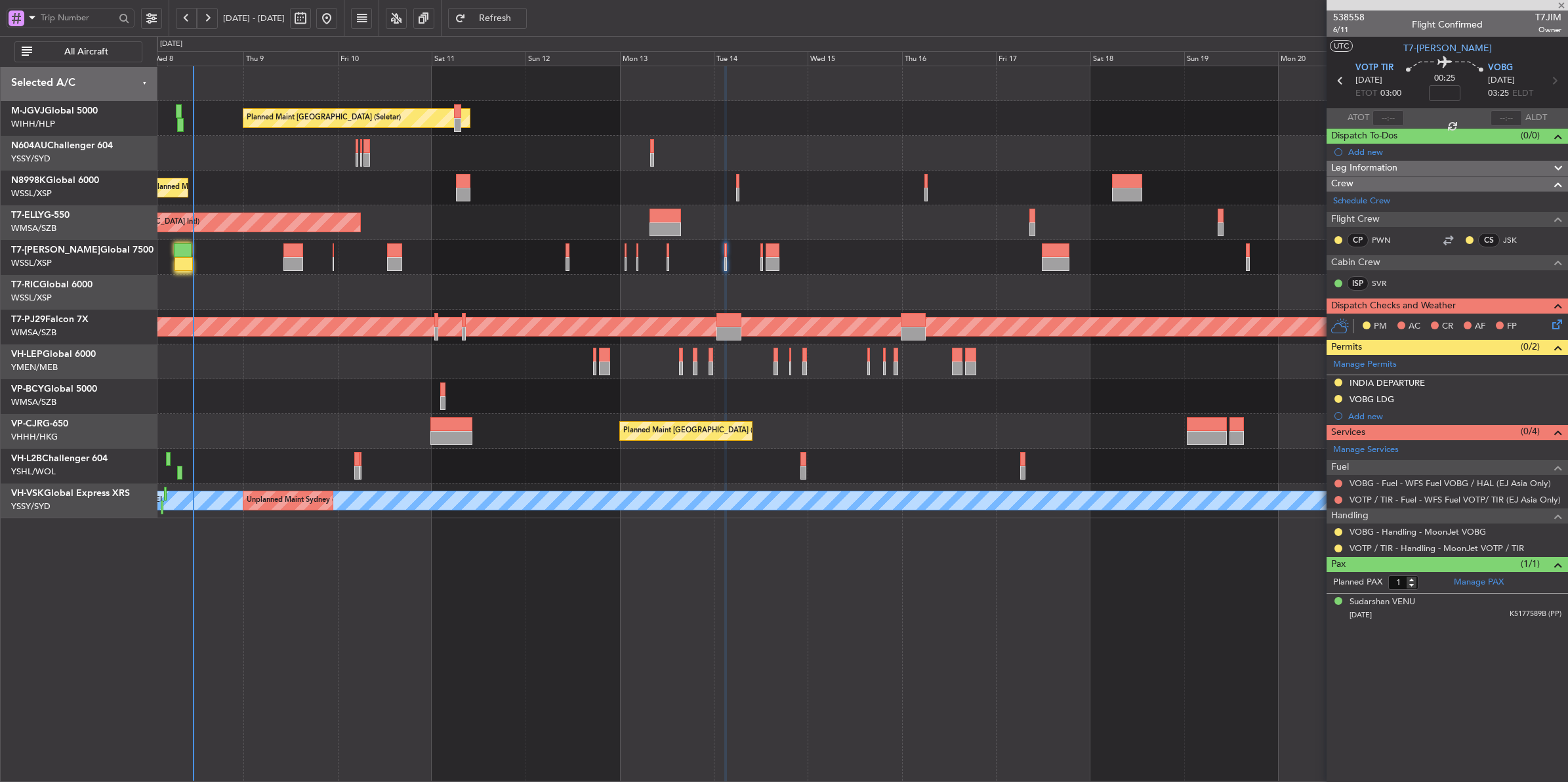
type input "-00:05"
click at [1254, 385] on button "R" at bounding box center [1338, 381] width 8 height 8
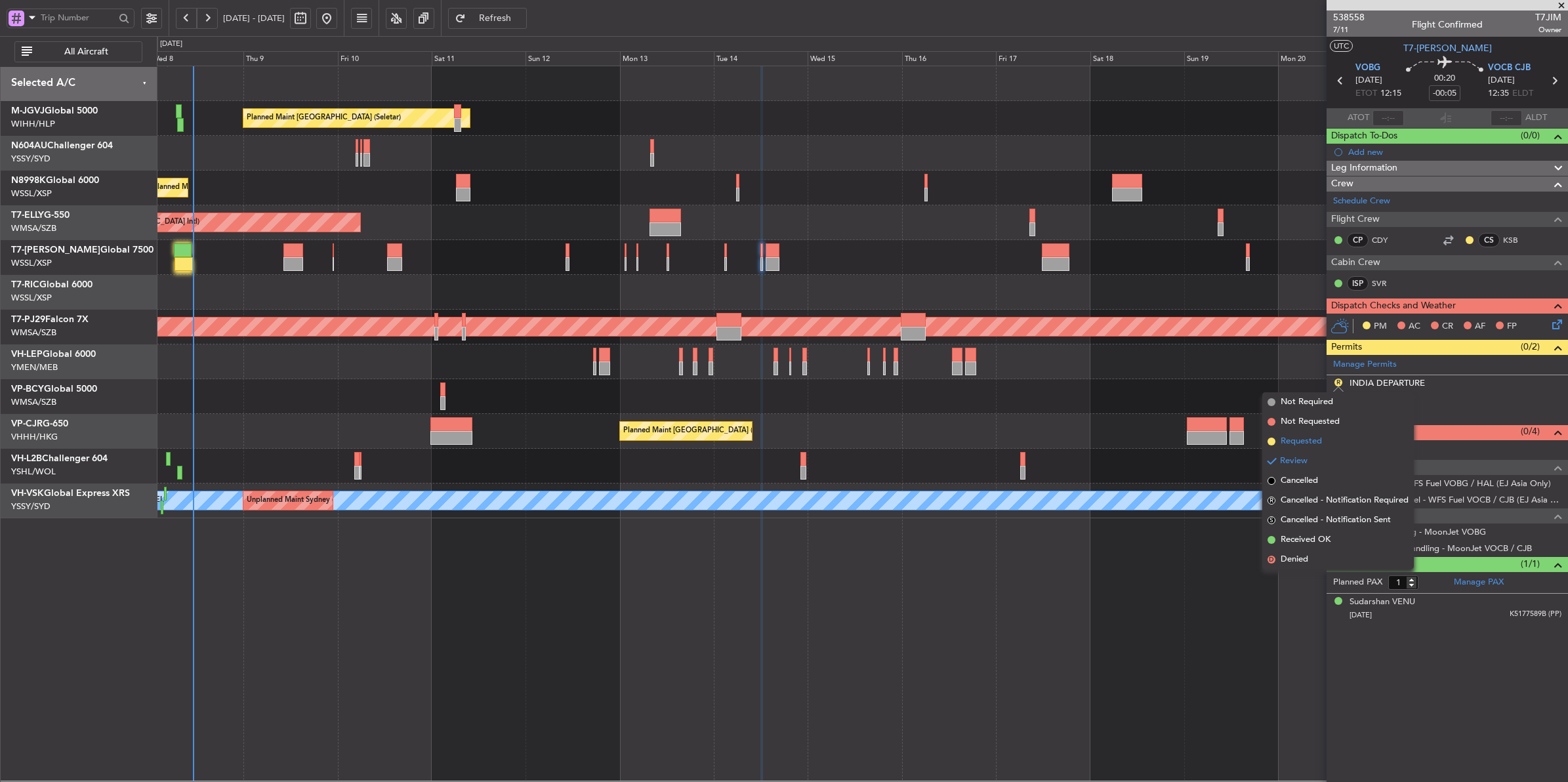
click at [1254, 435] on span "Requested" at bounding box center [1301, 442] width 41 height 13
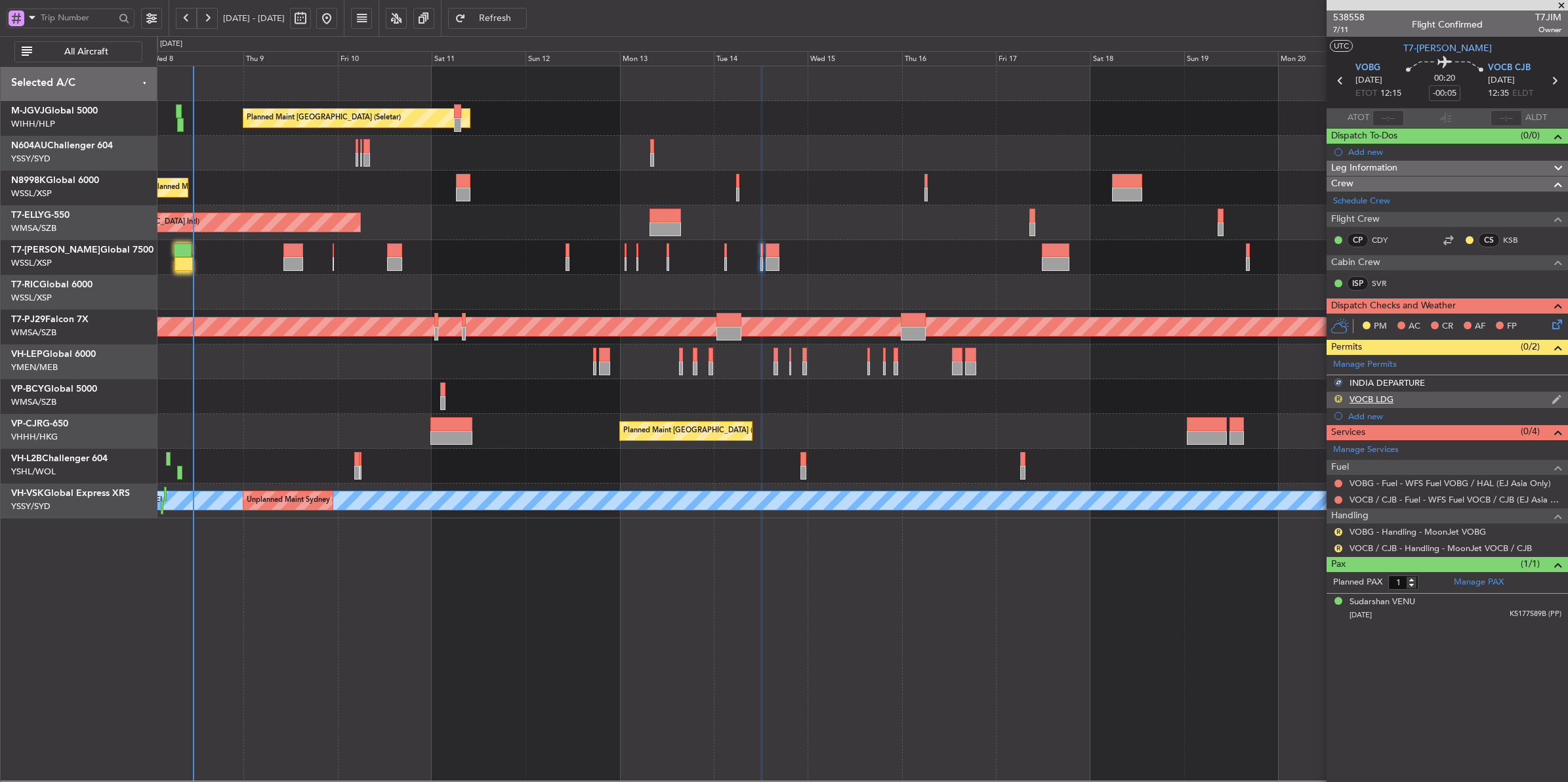
click at [1254, 398] on button "R" at bounding box center [1338, 398] width 8 height 8
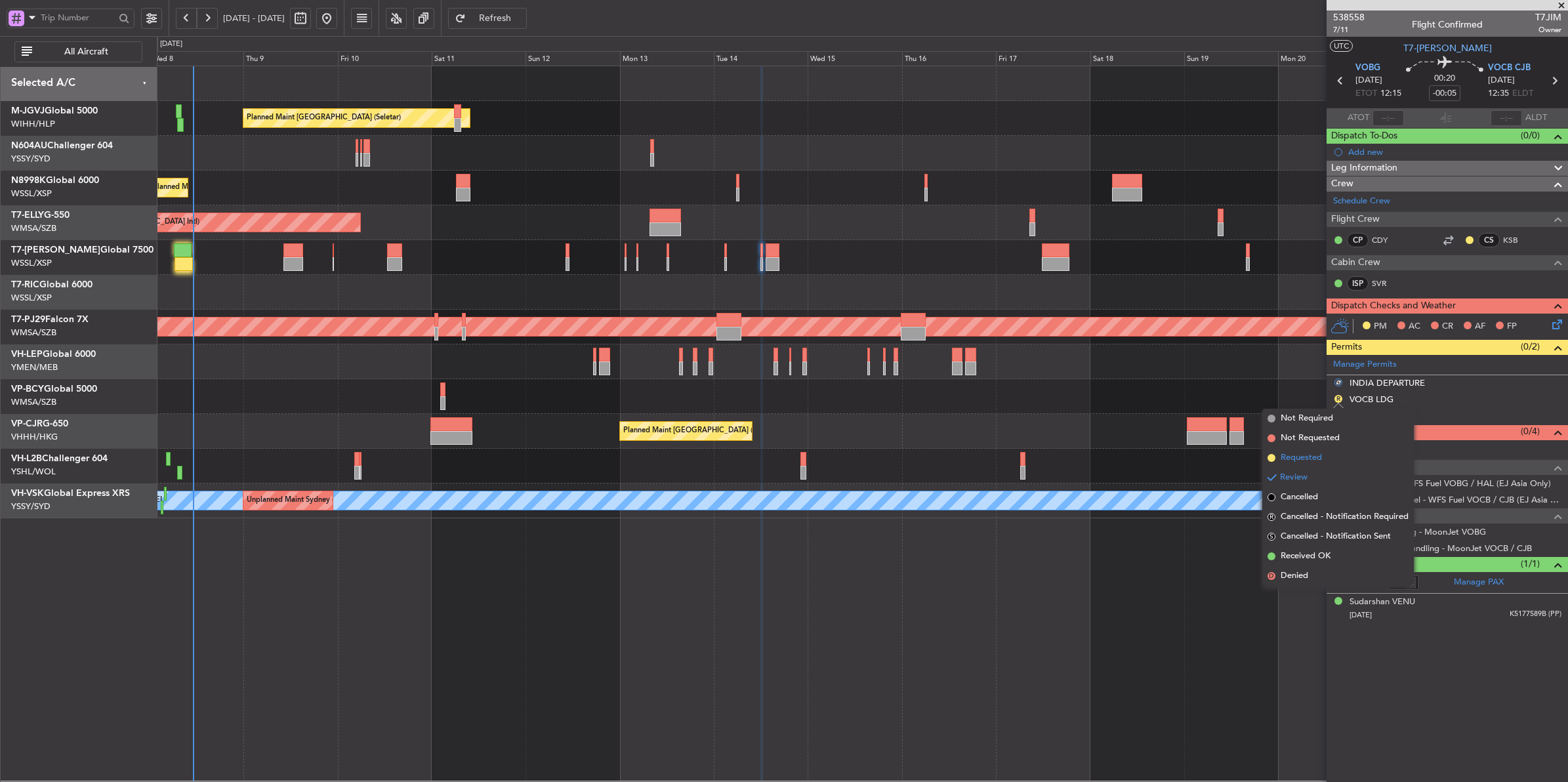
click at [1254, 456] on span "Requested" at bounding box center [1301, 458] width 41 height 13
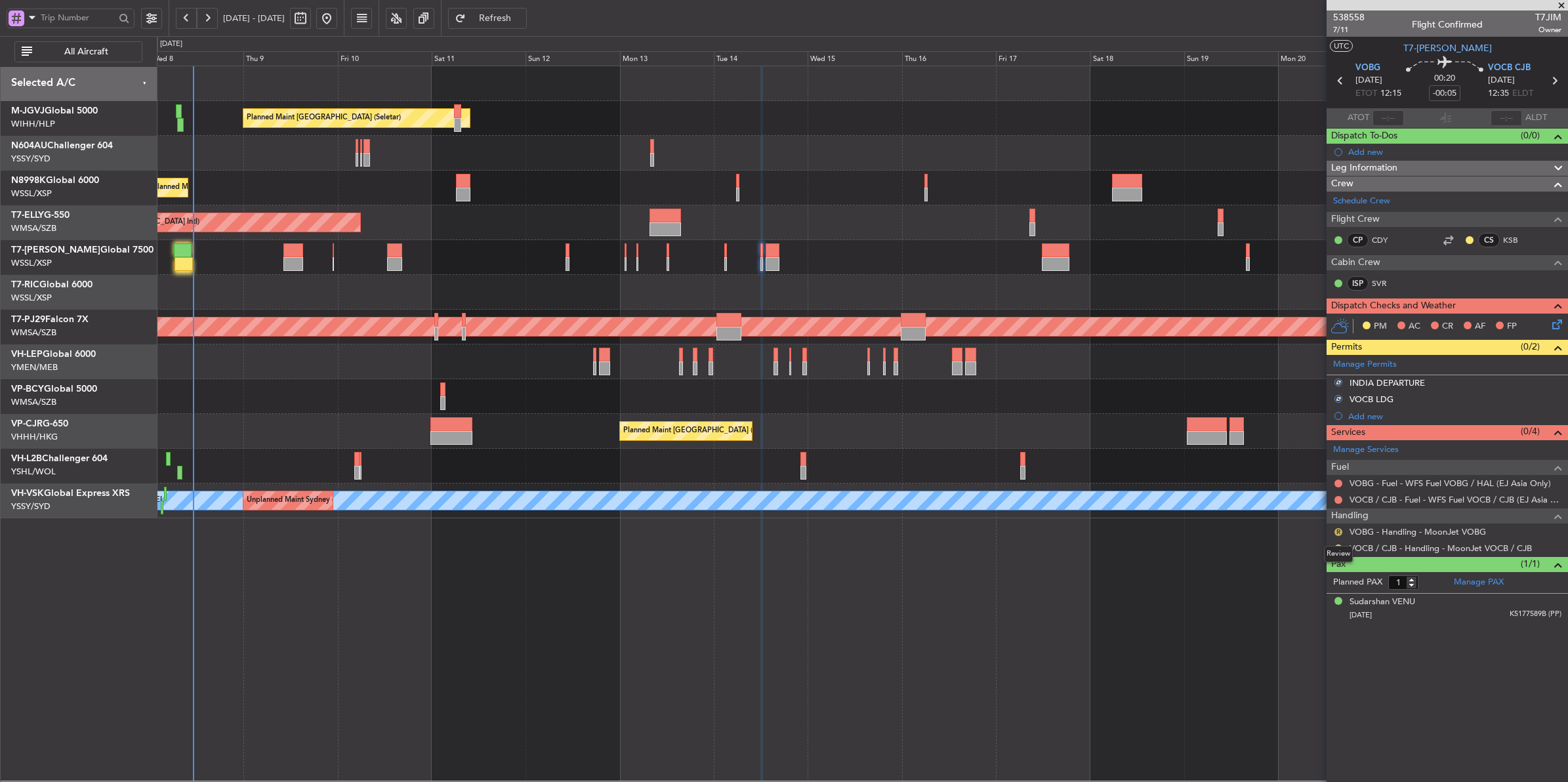
click at [1254, 532] on button "R" at bounding box center [1338, 531] width 8 height 8
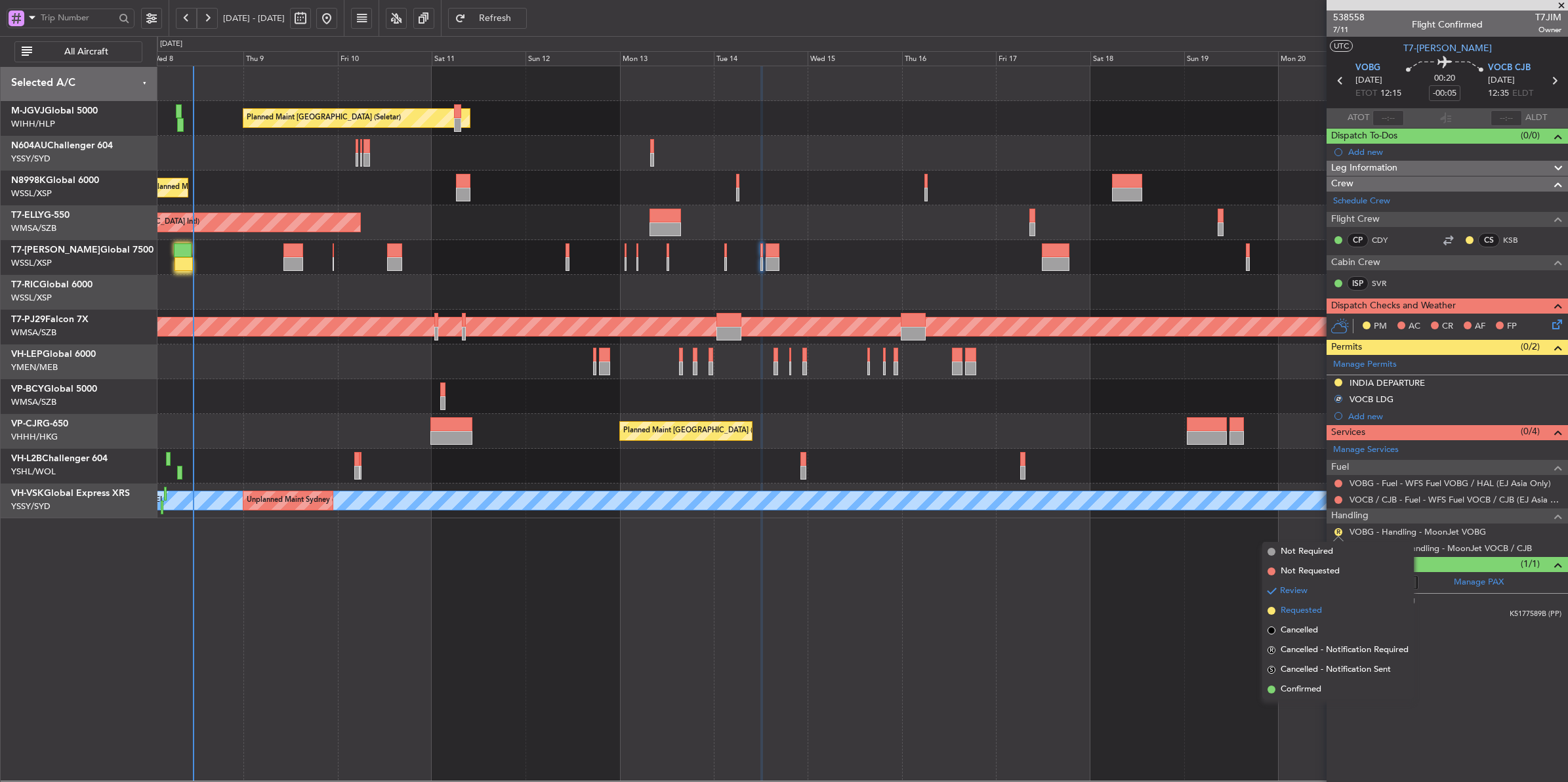
click at [1254, 608] on span "Requested" at bounding box center [1301, 611] width 41 height 13
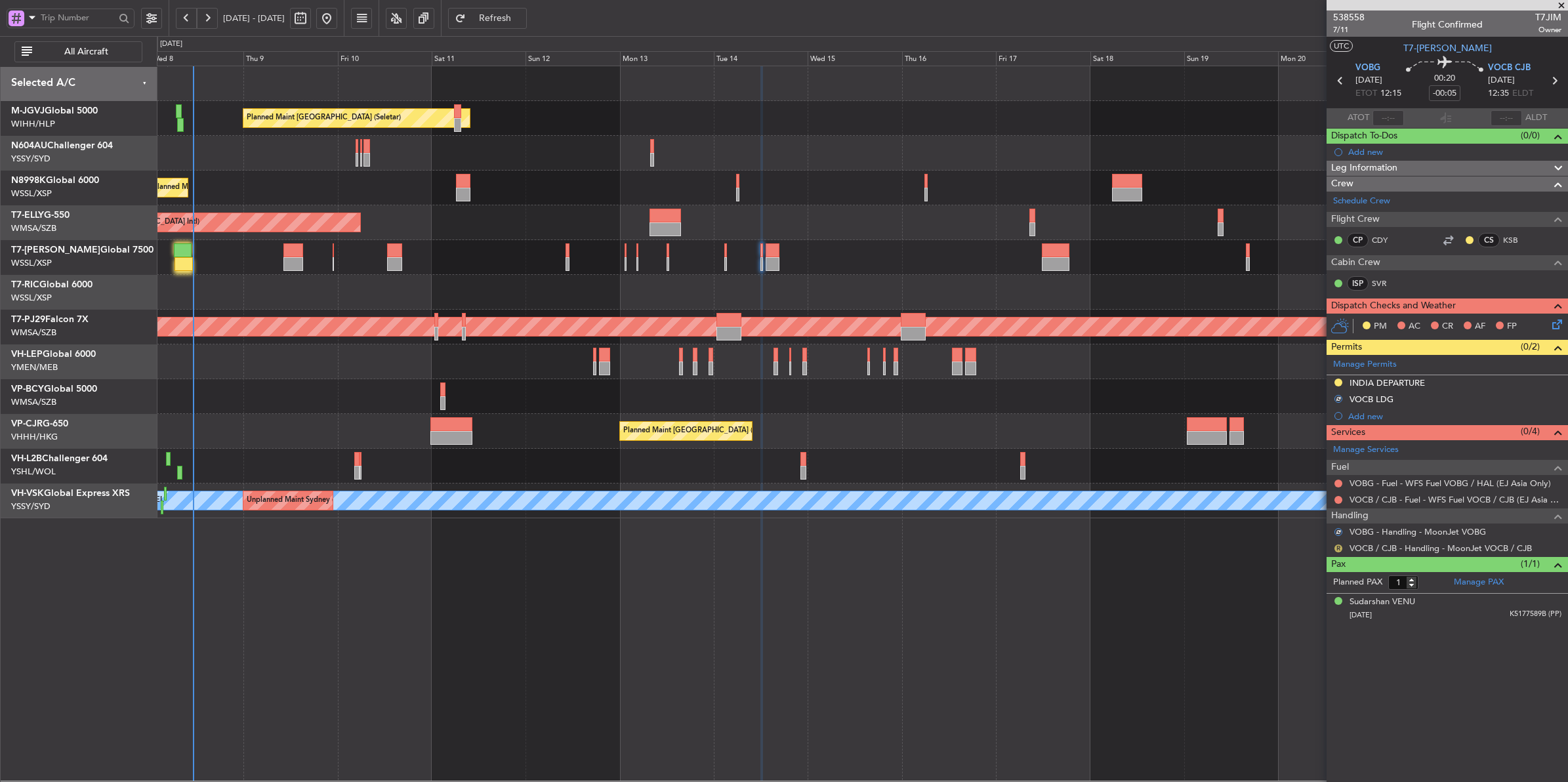
click at [1254, 546] on button "R" at bounding box center [1338, 548] width 8 height 8
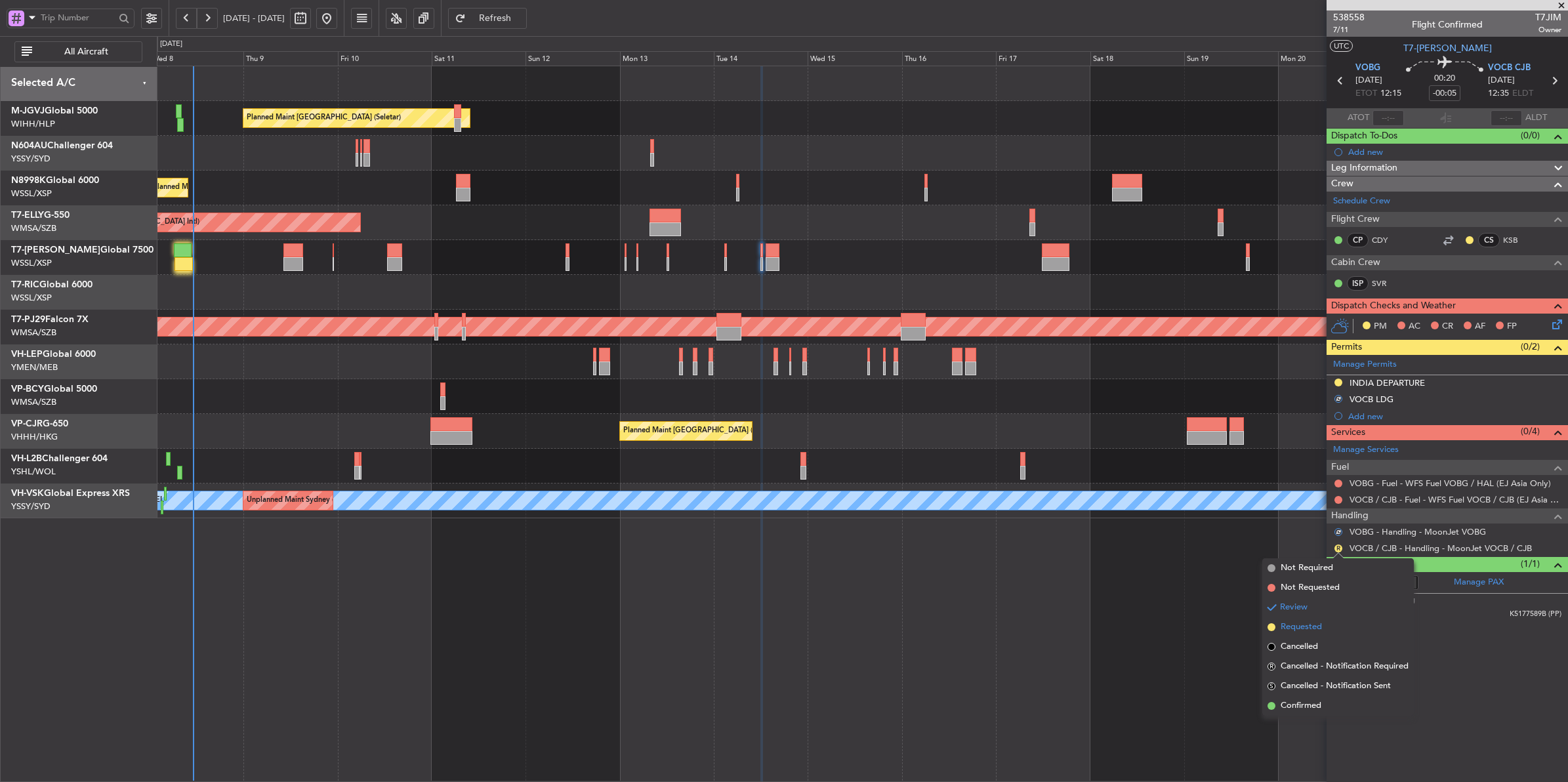
click at [1254, 625] on span "Requested" at bounding box center [1301, 627] width 41 height 13
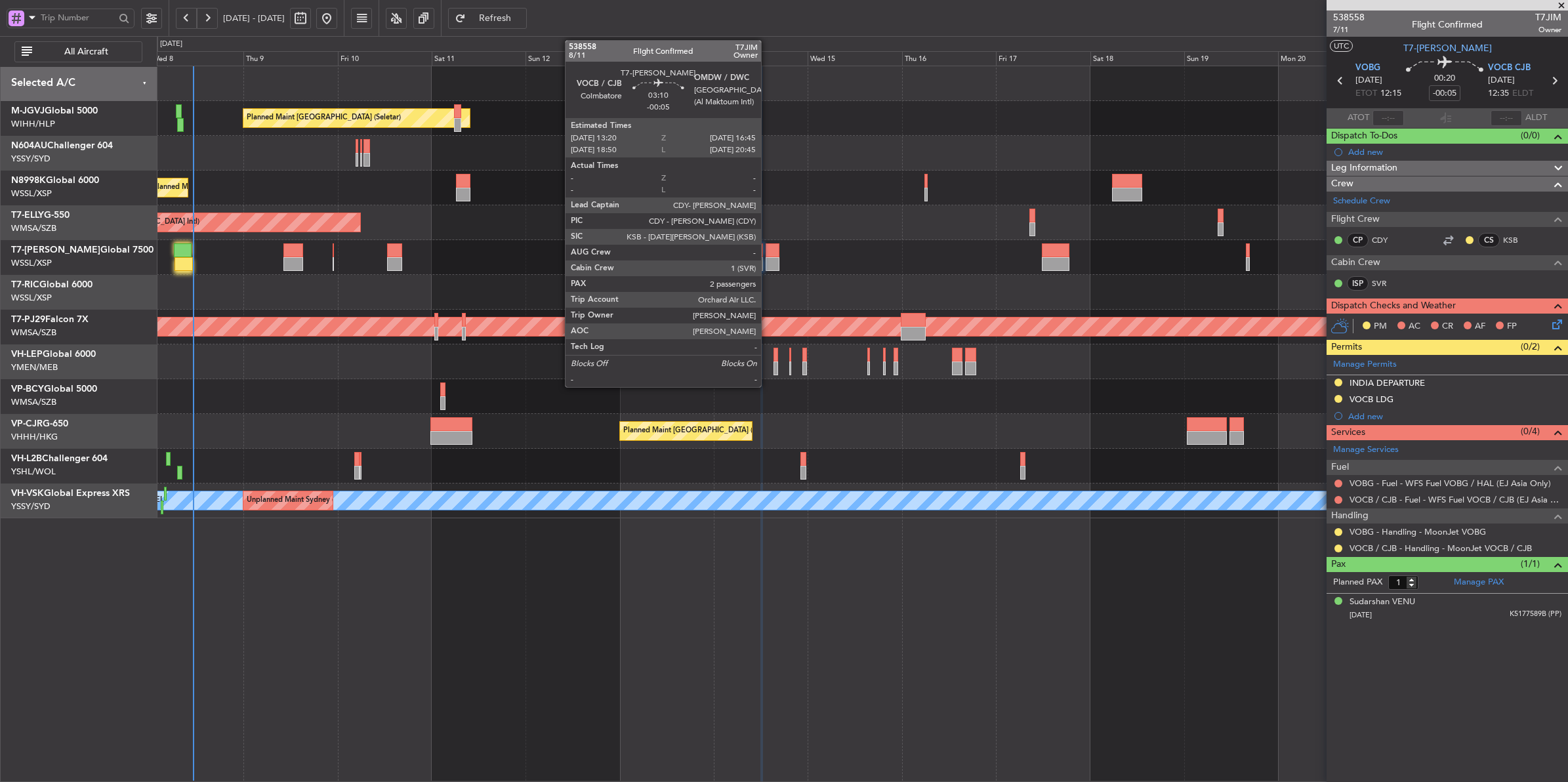
click at [770, 258] on div "Planned Maint [GEOGRAPHIC_DATA] (Seletar)" at bounding box center [862, 257] width 1411 height 34
click at [772, 257] on div at bounding box center [772, 264] width 13 height 13
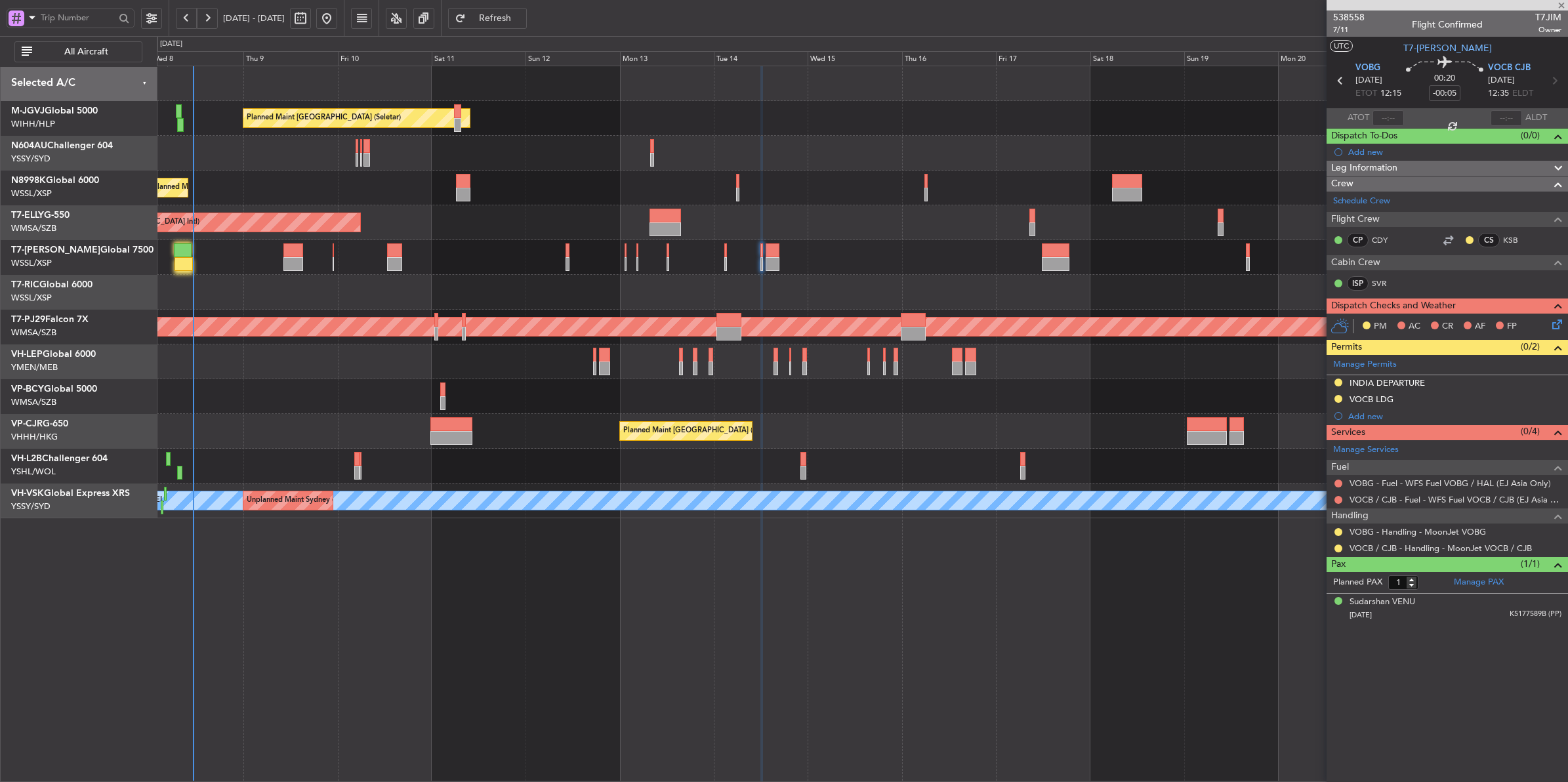
type input "2"
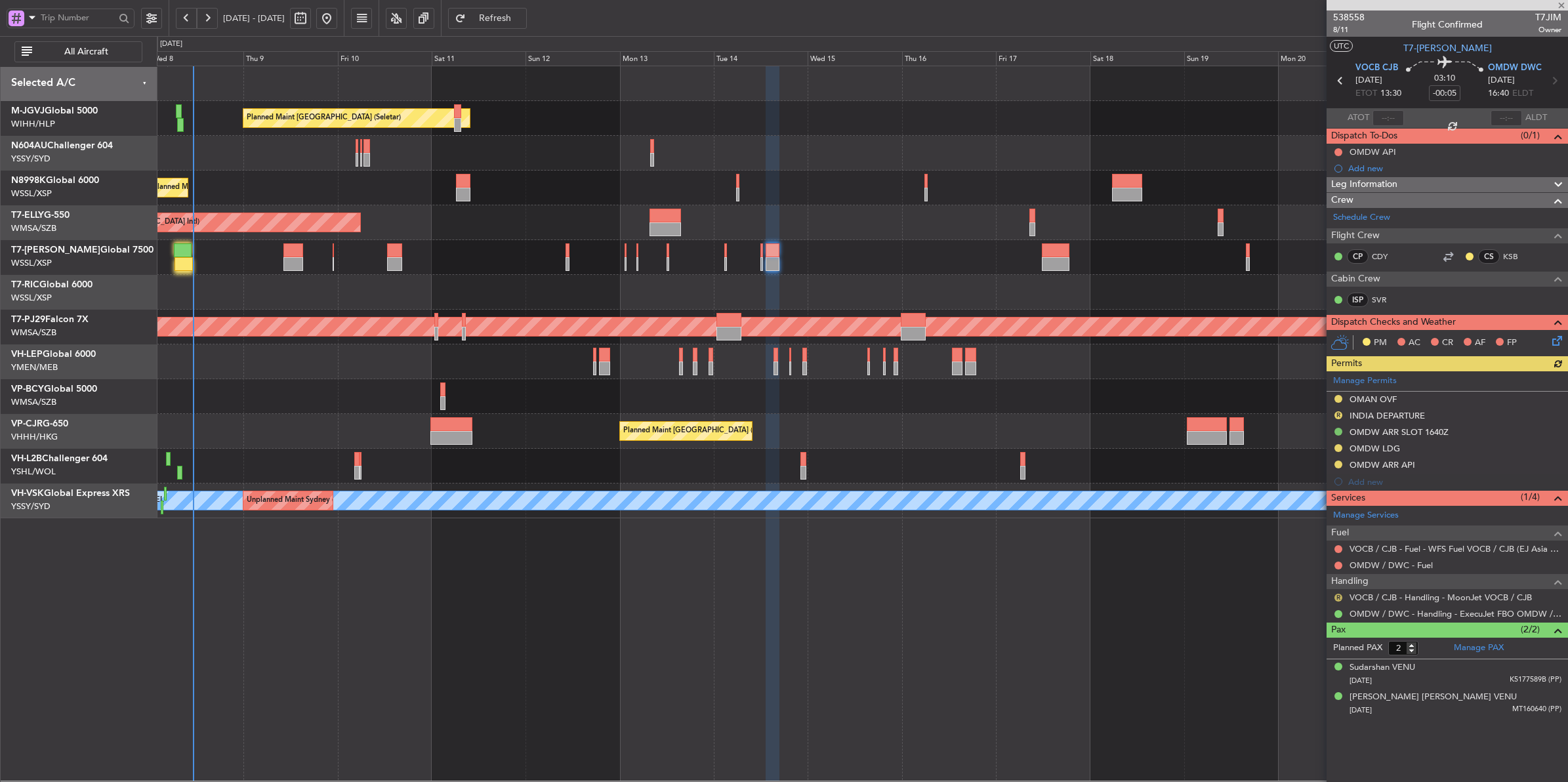
click at [1254, 599] on button "R" at bounding box center [1338, 597] width 8 height 8
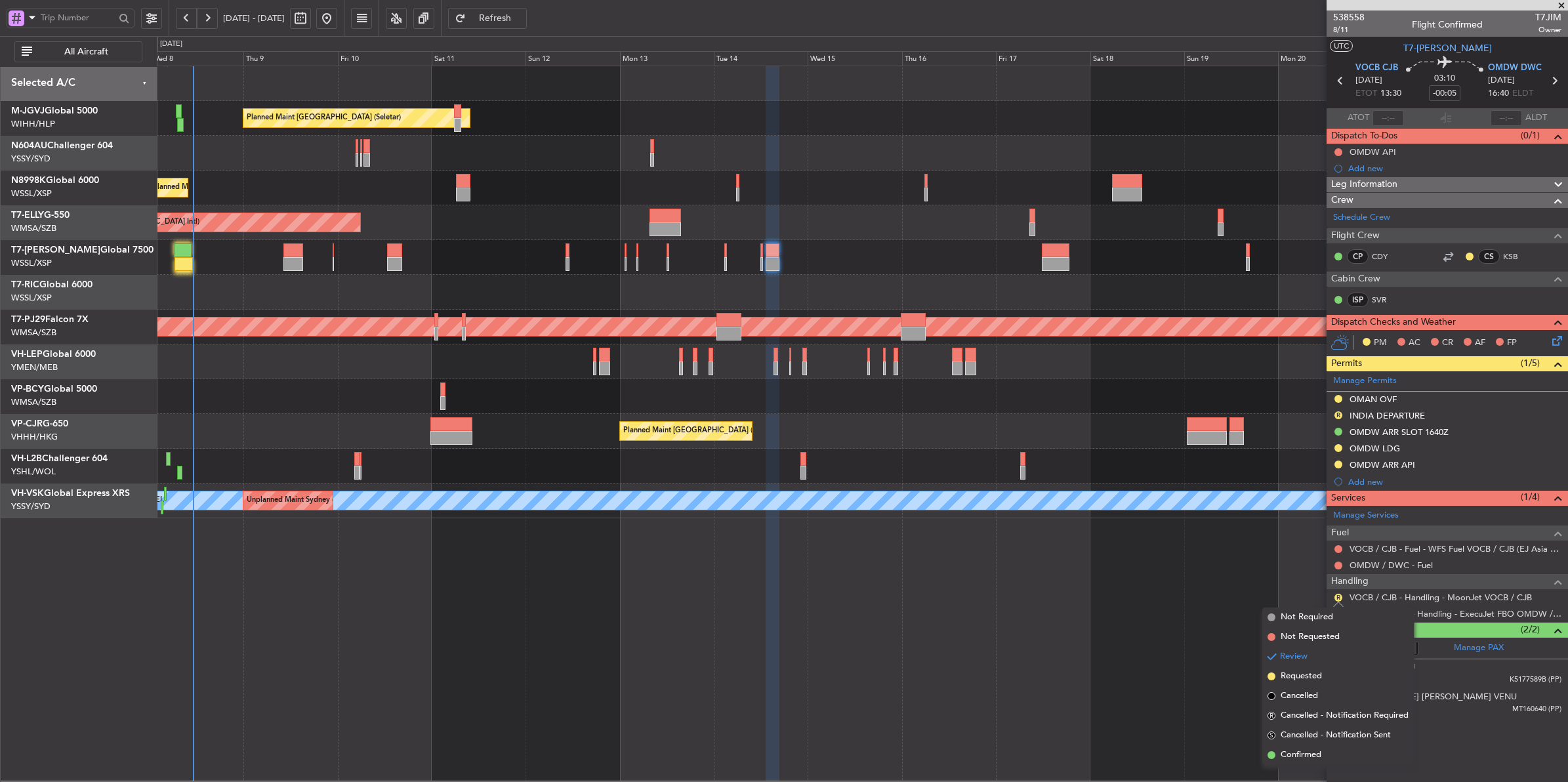
click at [1254, 625] on span "Requested" at bounding box center [1301, 676] width 41 height 13
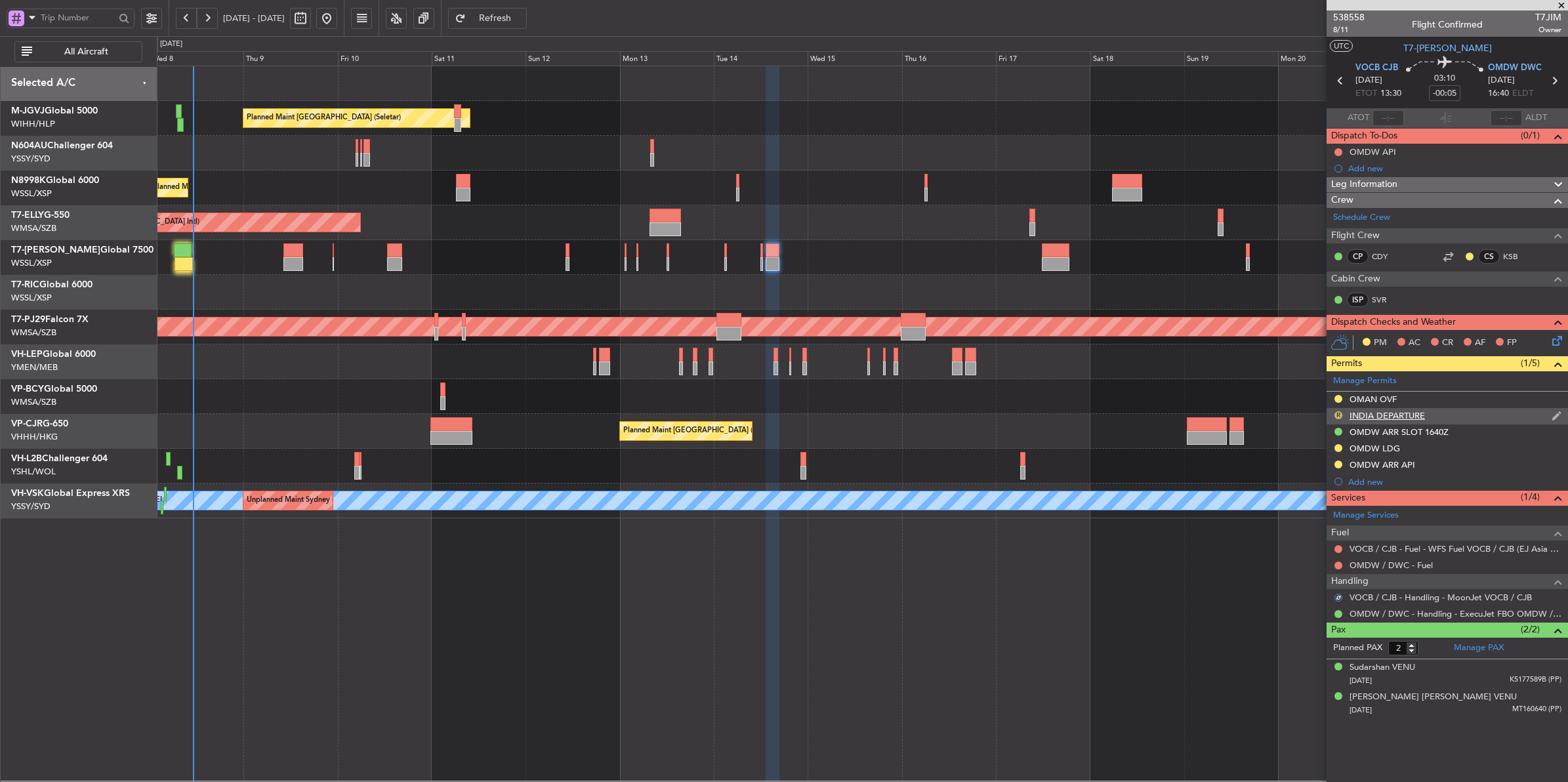
click at [1254, 414] on button "R" at bounding box center [1338, 415] width 8 height 8
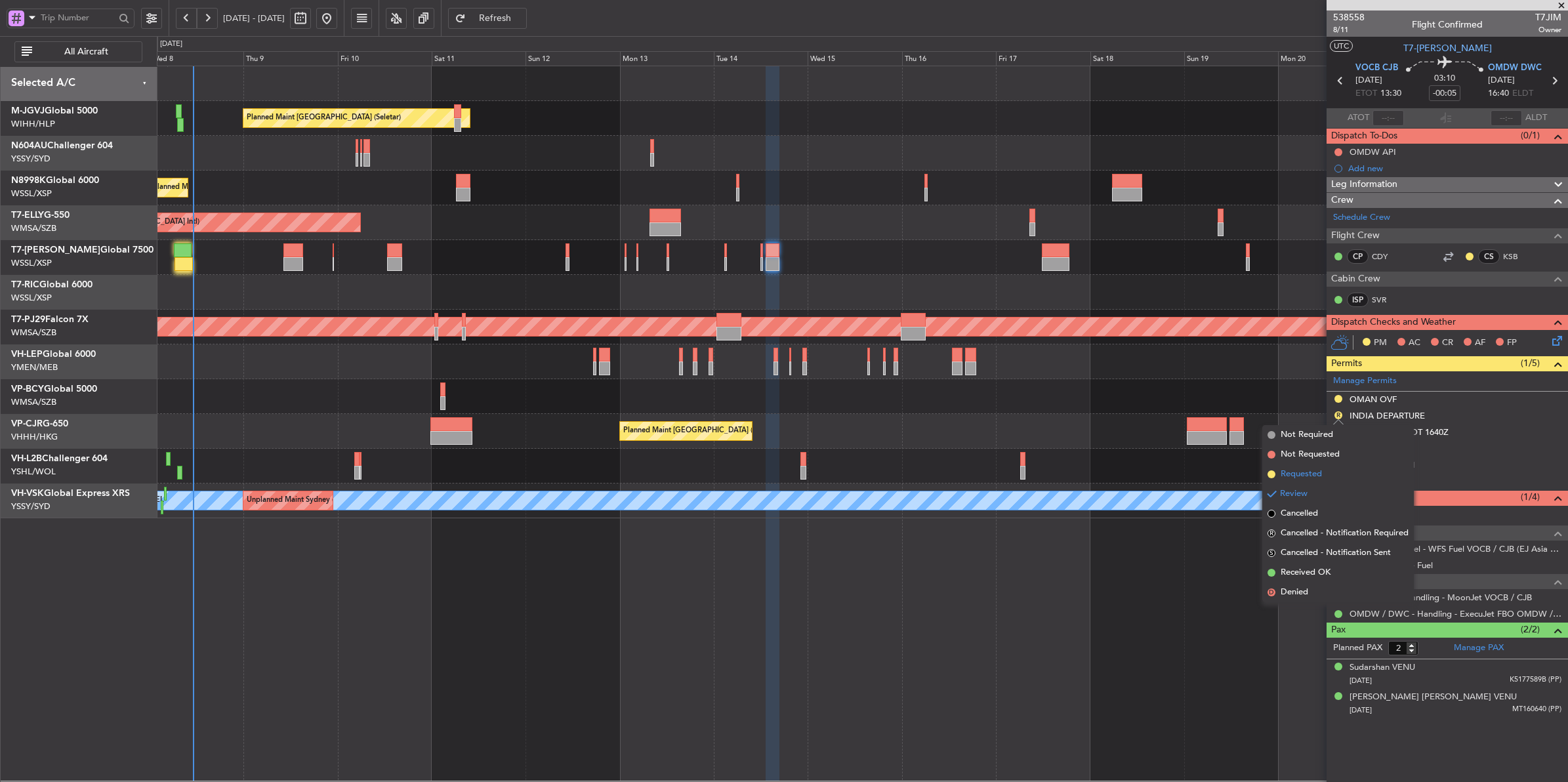
click at [1254, 477] on span "Requested" at bounding box center [1301, 475] width 41 height 13
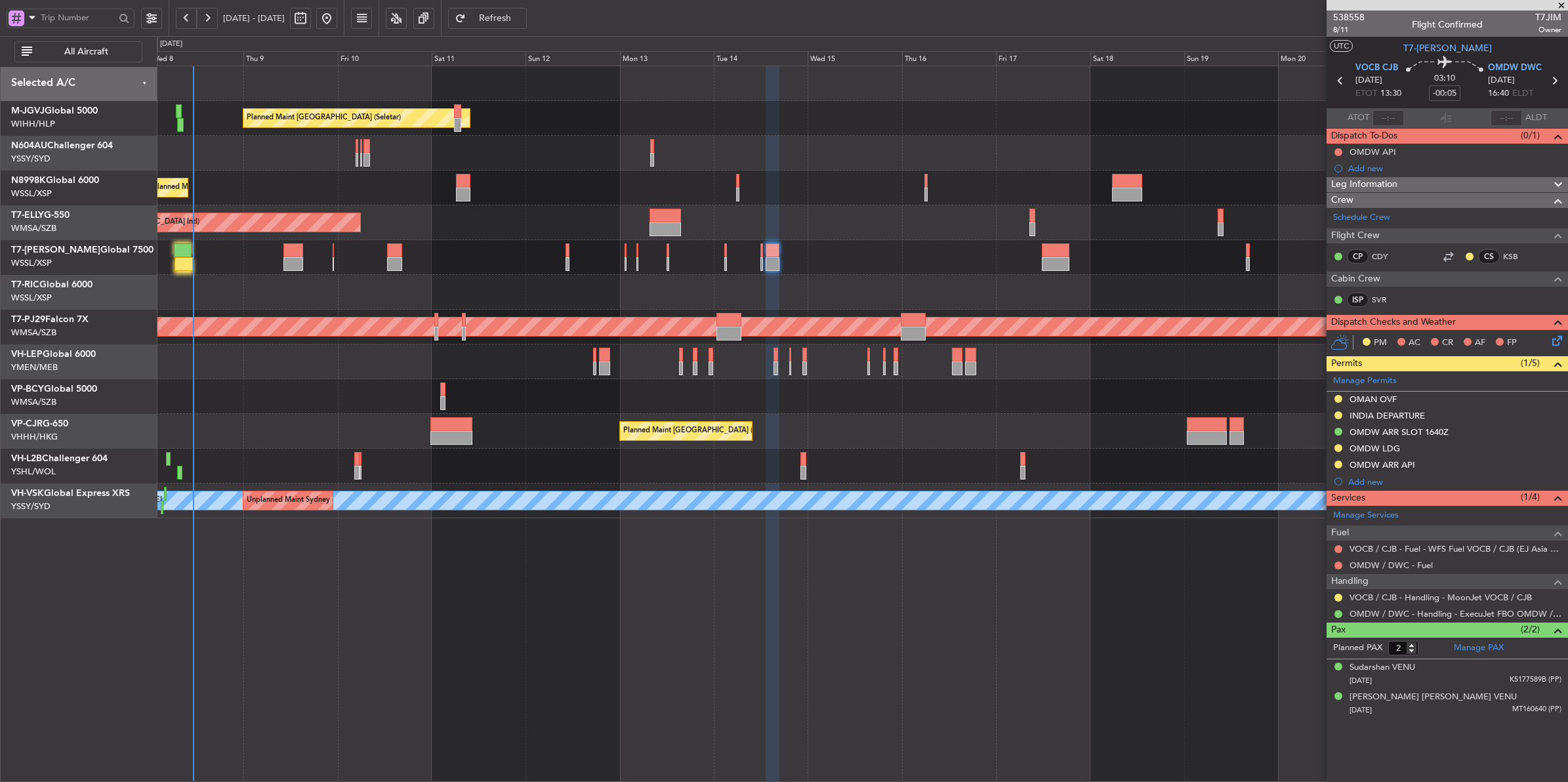
click at [533, 210] on div "Planned Maint Singapore (Seletar) Planned Maint Singapore (Seletar) Planned Mai…" at bounding box center [862, 292] width 1411 height 452
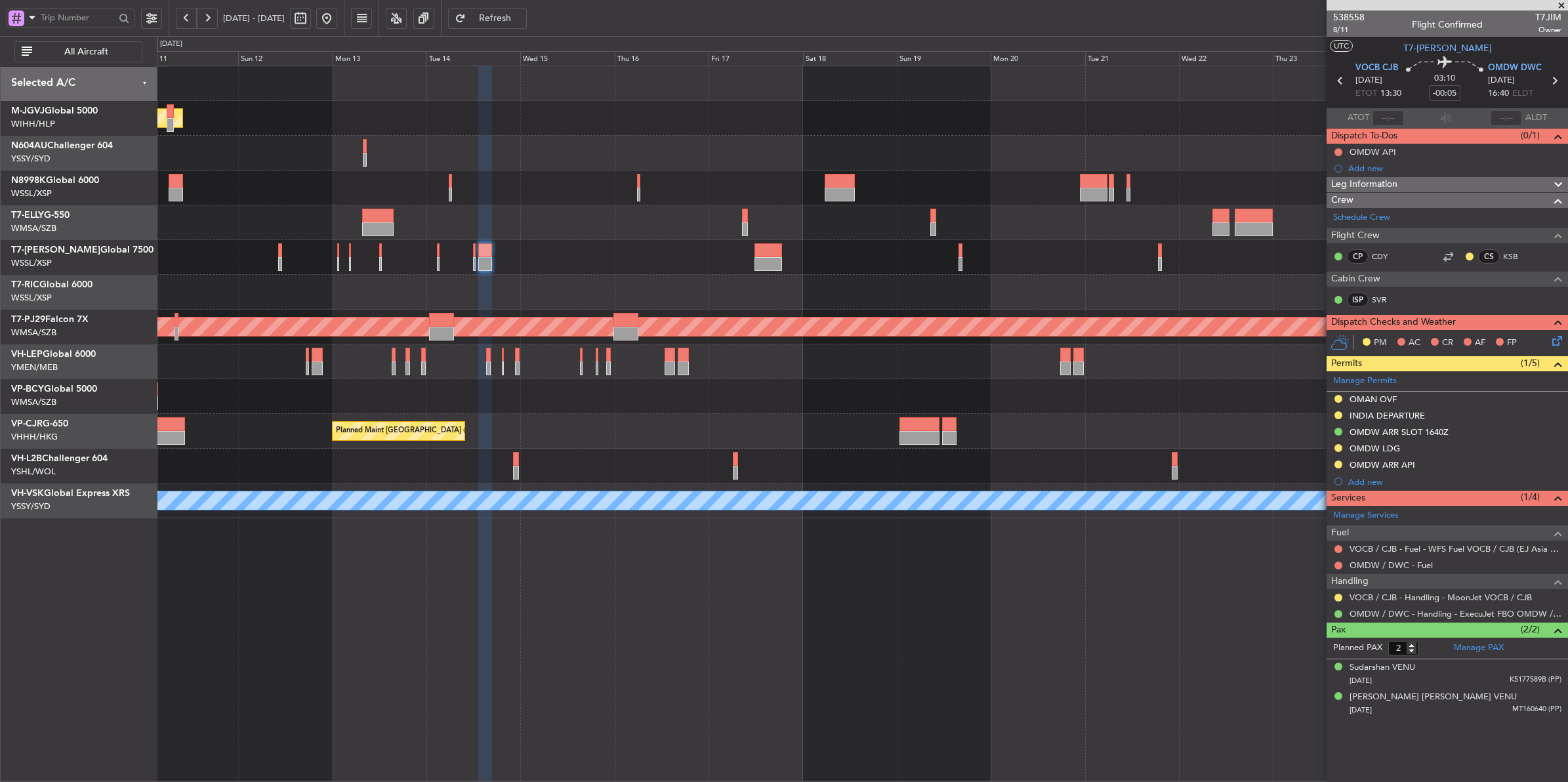
click at [691, 202] on div "Planned Maint [GEOGRAPHIC_DATA] (Seletar)" at bounding box center [862, 187] width 1411 height 34
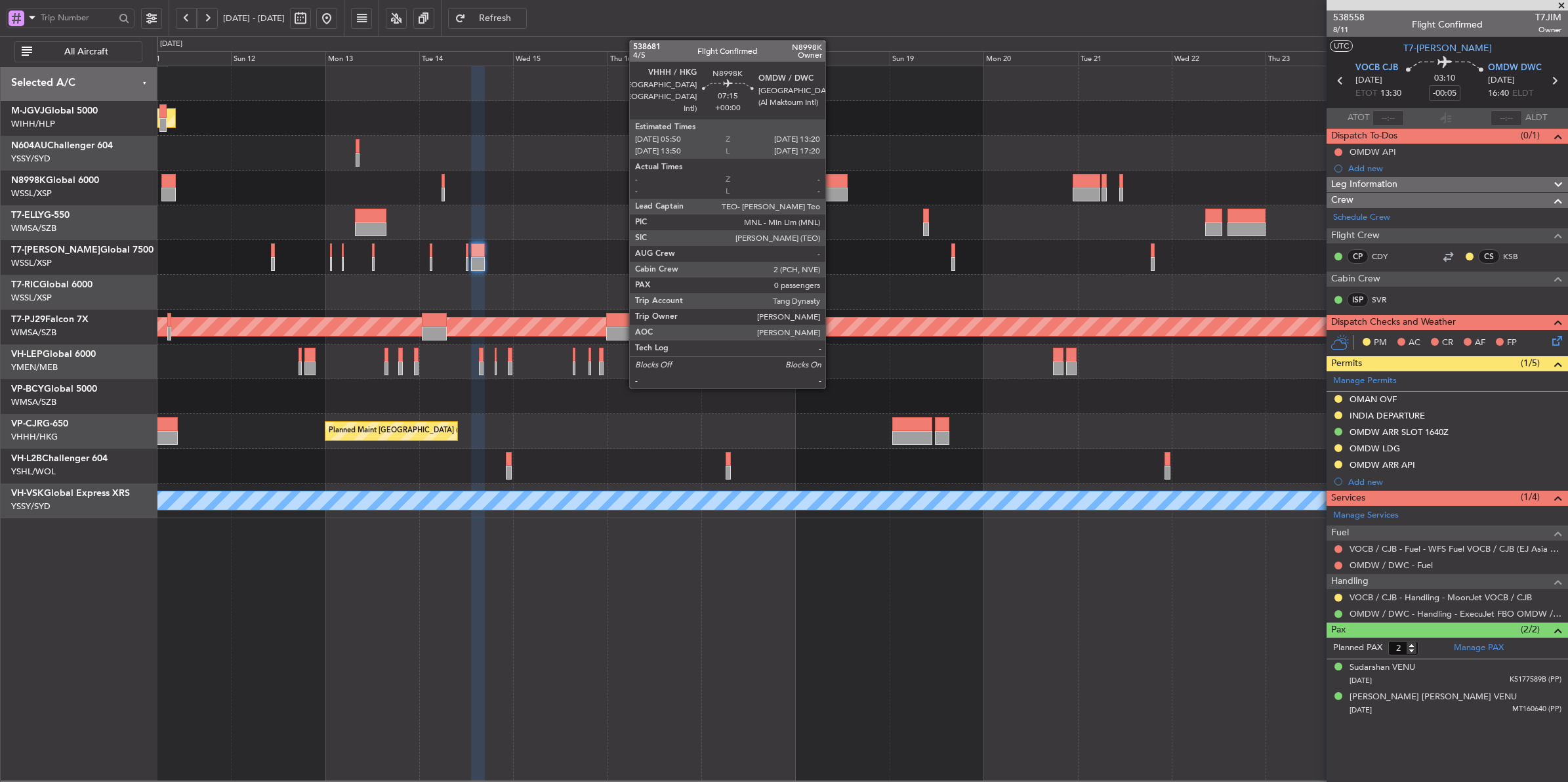
click at [832, 184] on div at bounding box center [832, 181] width 29 height 13
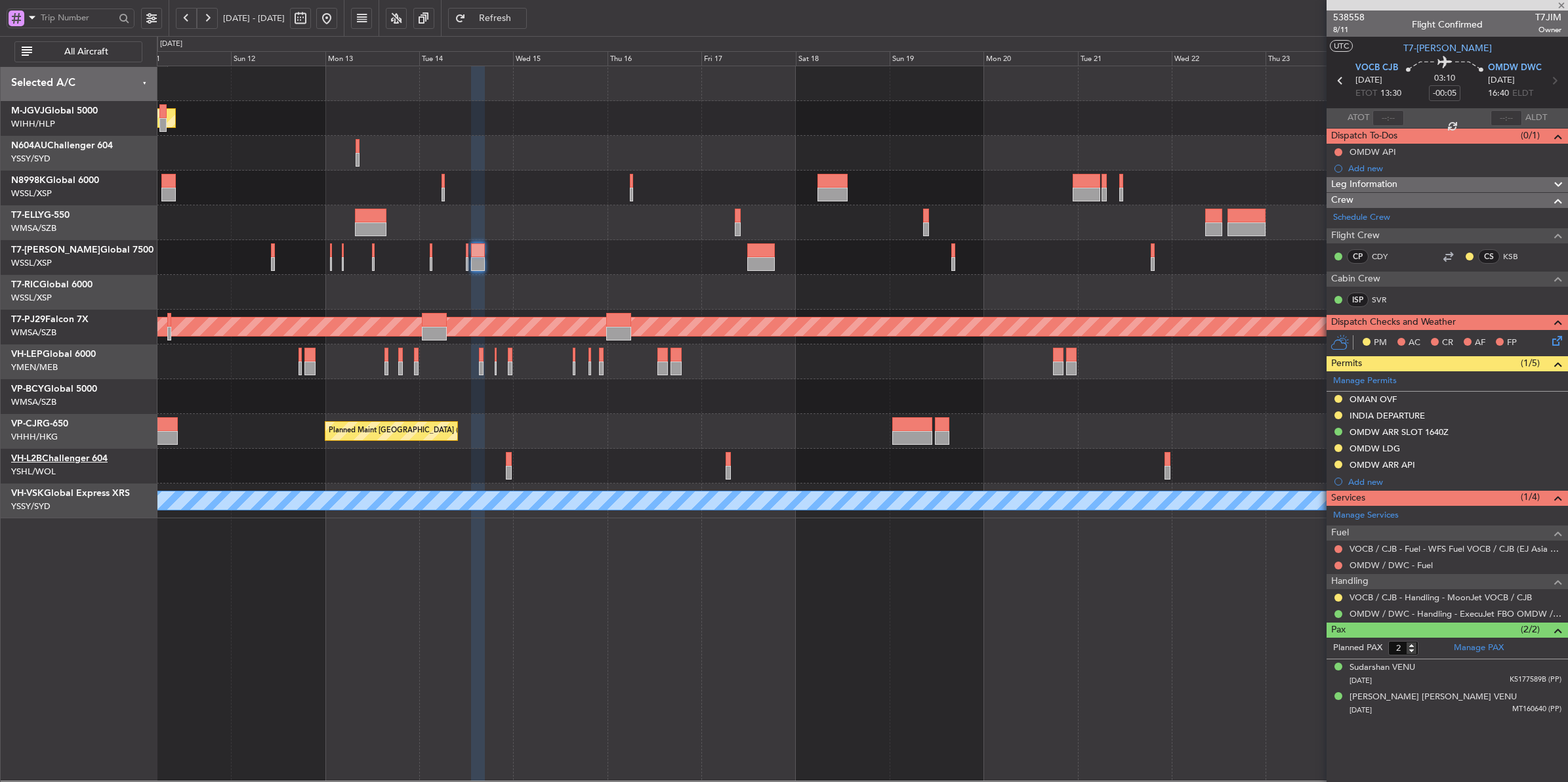
type input "0"
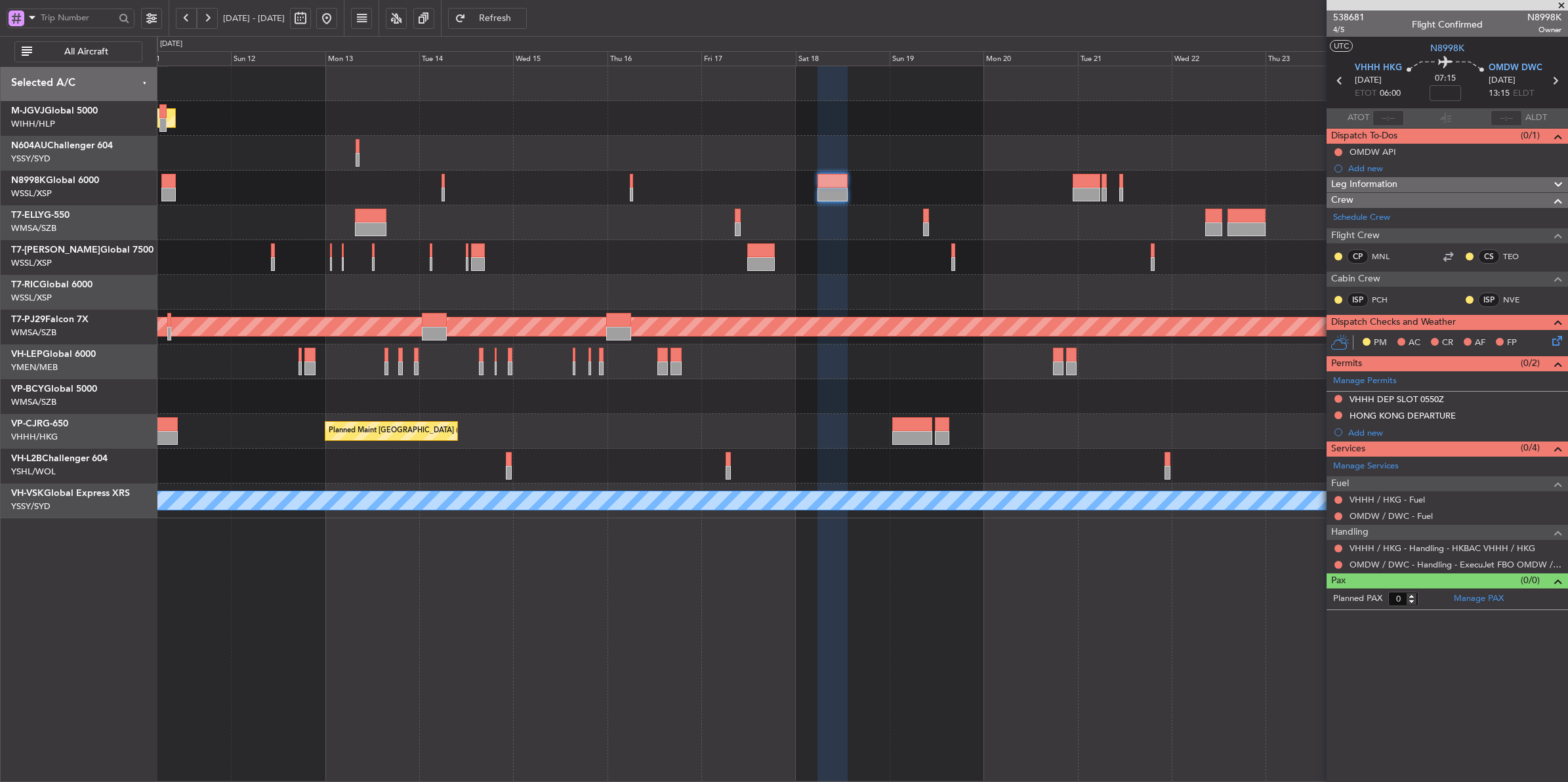
click at [658, 625] on div "Planned Maint Singapore (Seletar) Planned Maint Singapore (Seletar) Planned Mai…" at bounding box center [862, 423] width 1411 height 716
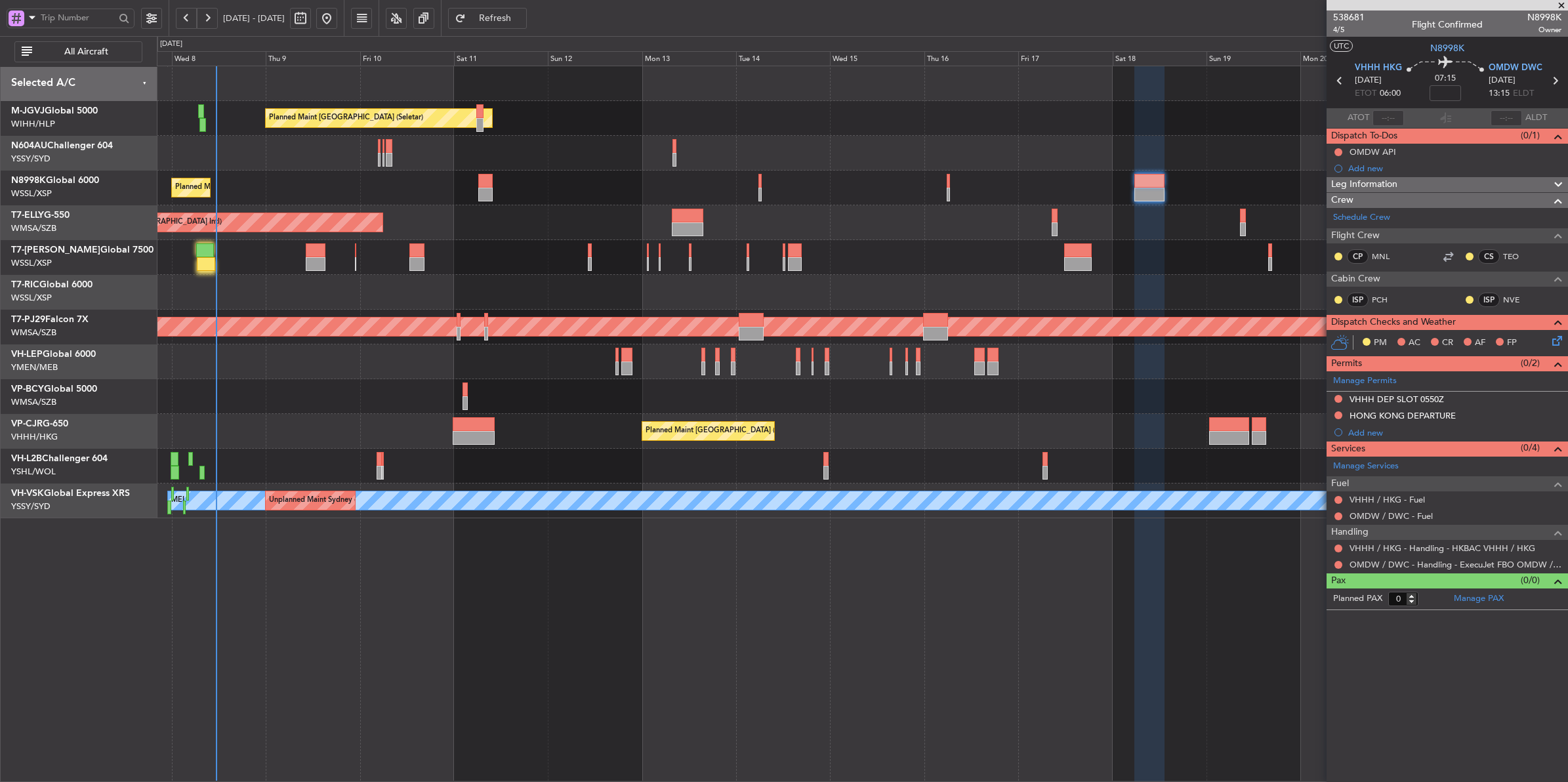
click at [667, 564] on div "Planned Maint Singapore (Seletar) Planned Maint Singapore (Seletar) Planned Mai…" at bounding box center [862, 423] width 1411 height 716
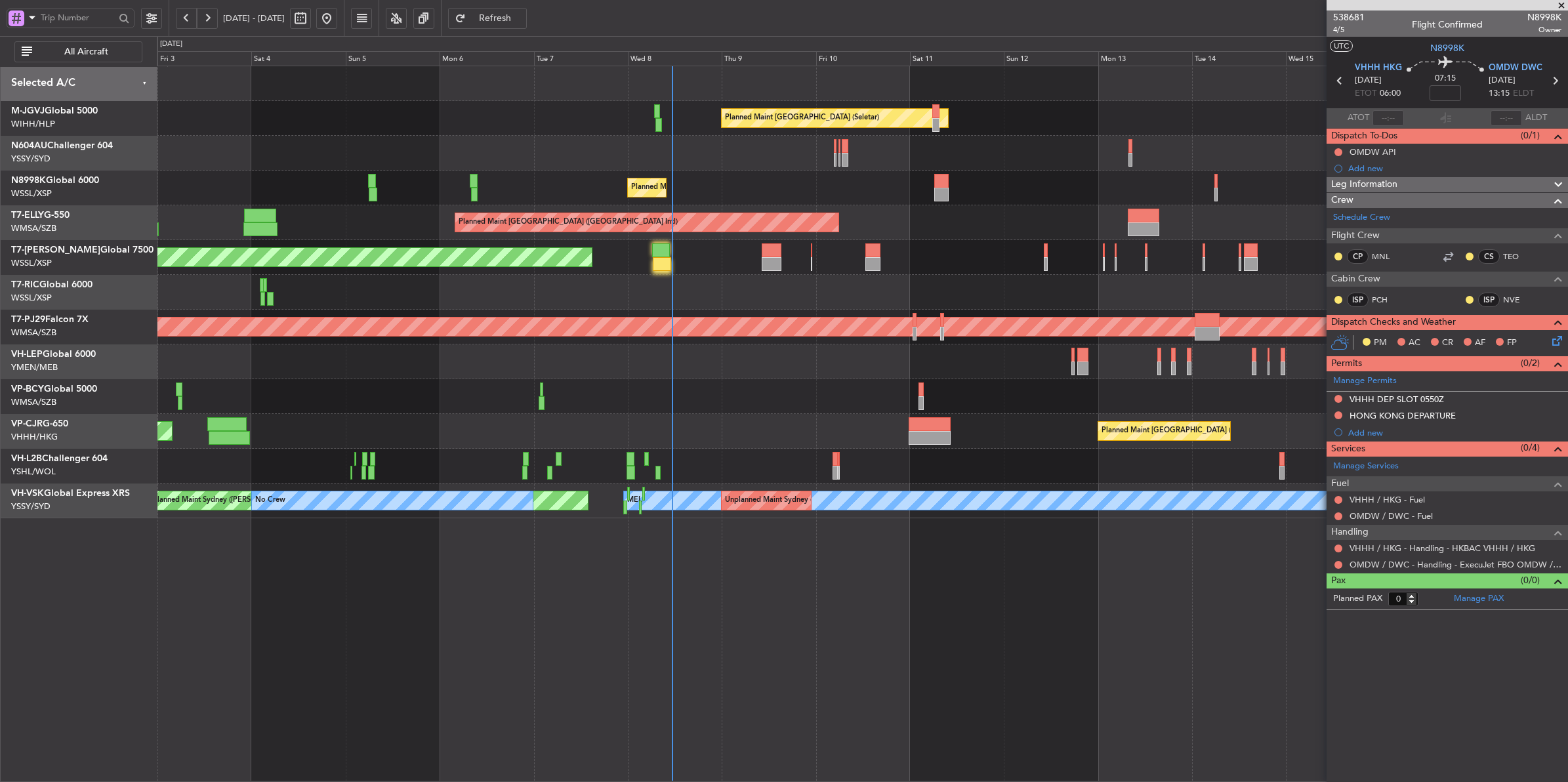
click at [681, 473] on div at bounding box center [862, 465] width 1411 height 34
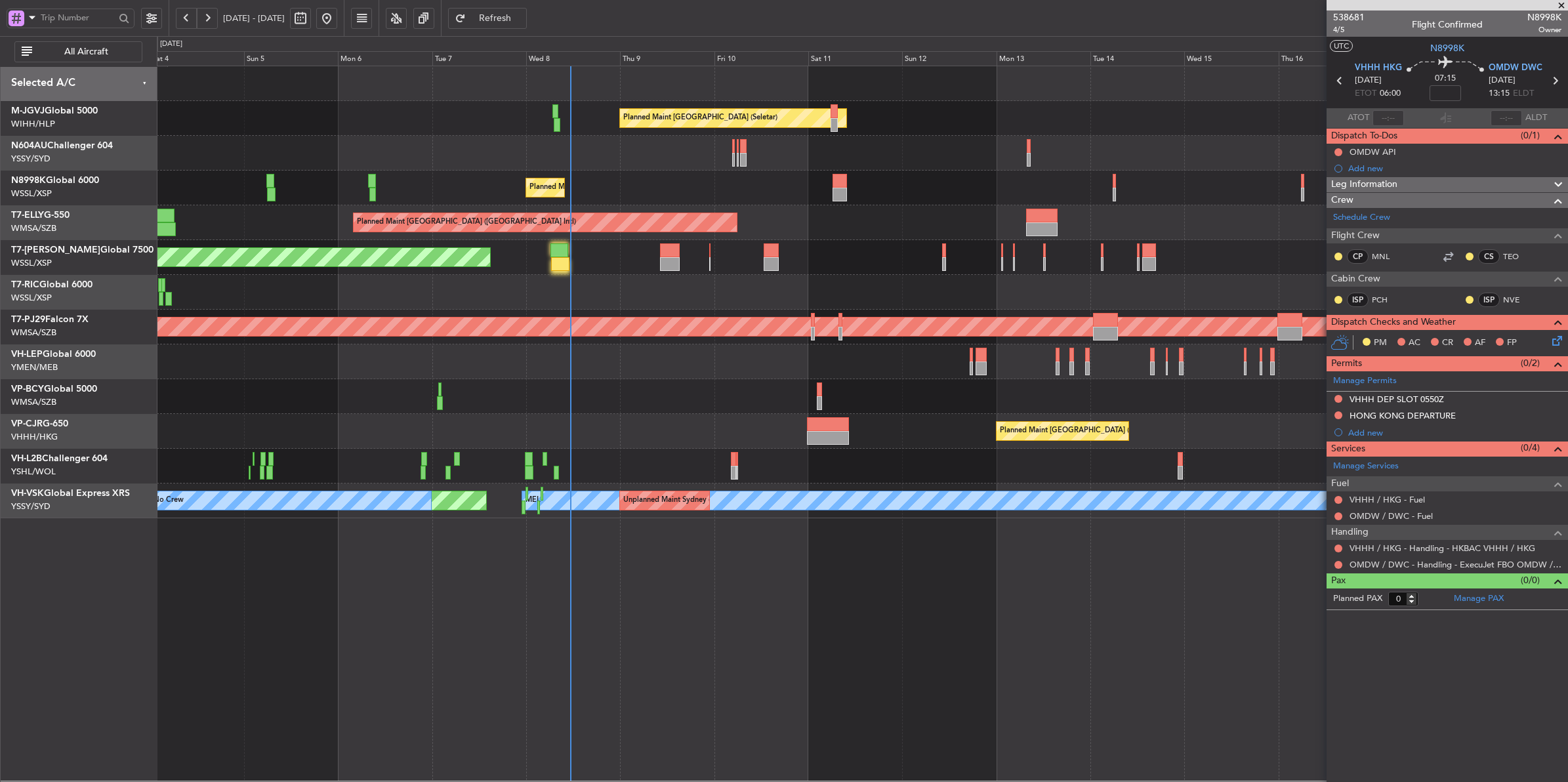
click at [500, 160] on div "Planned Maint [GEOGRAPHIC_DATA] (Seletar) Planned Maint [GEOGRAPHIC_DATA] (Sele…" at bounding box center [862, 292] width 1411 height 452
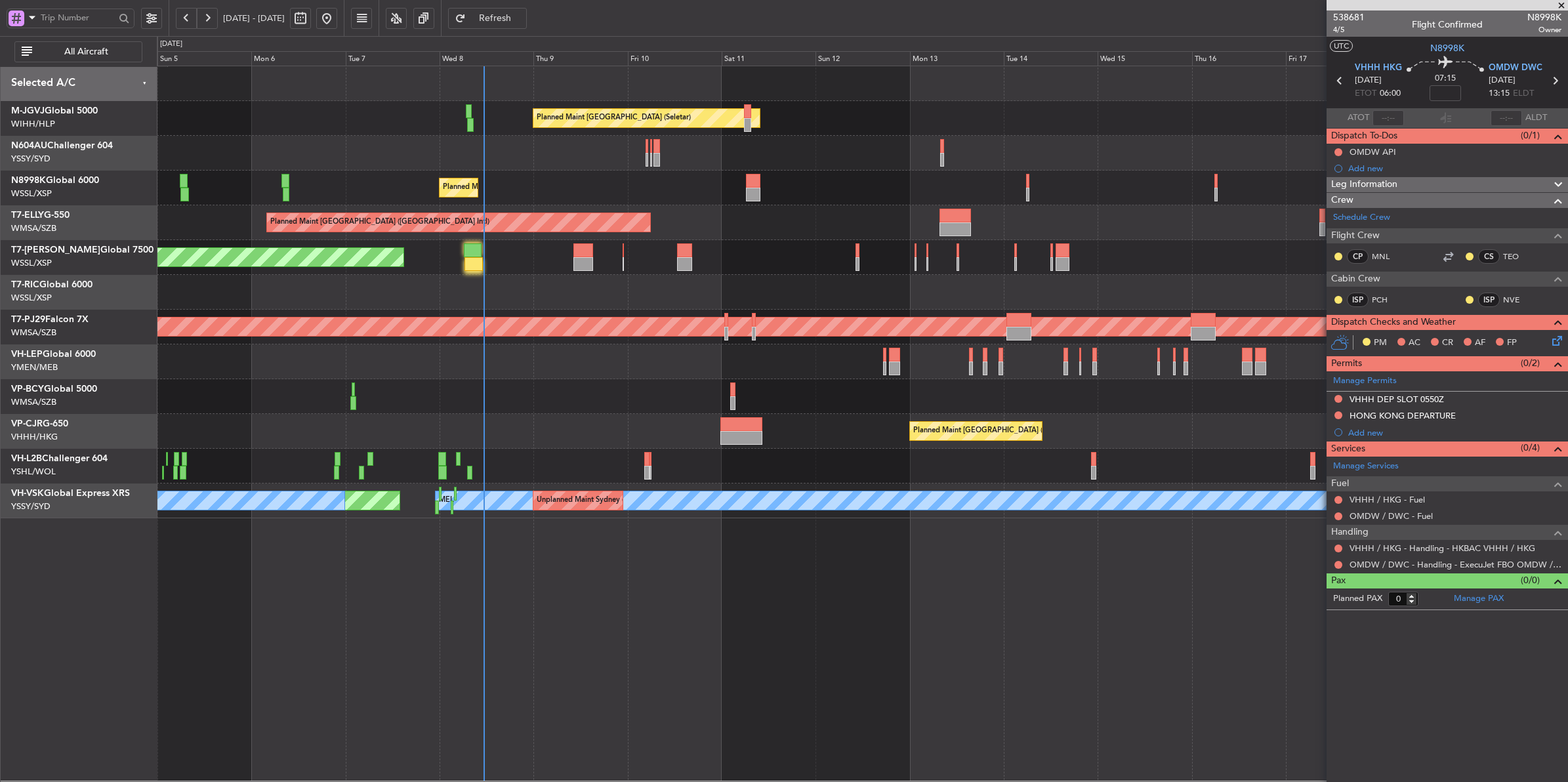
click at [681, 394] on div at bounding box center [862, 396] width 1411 height 34
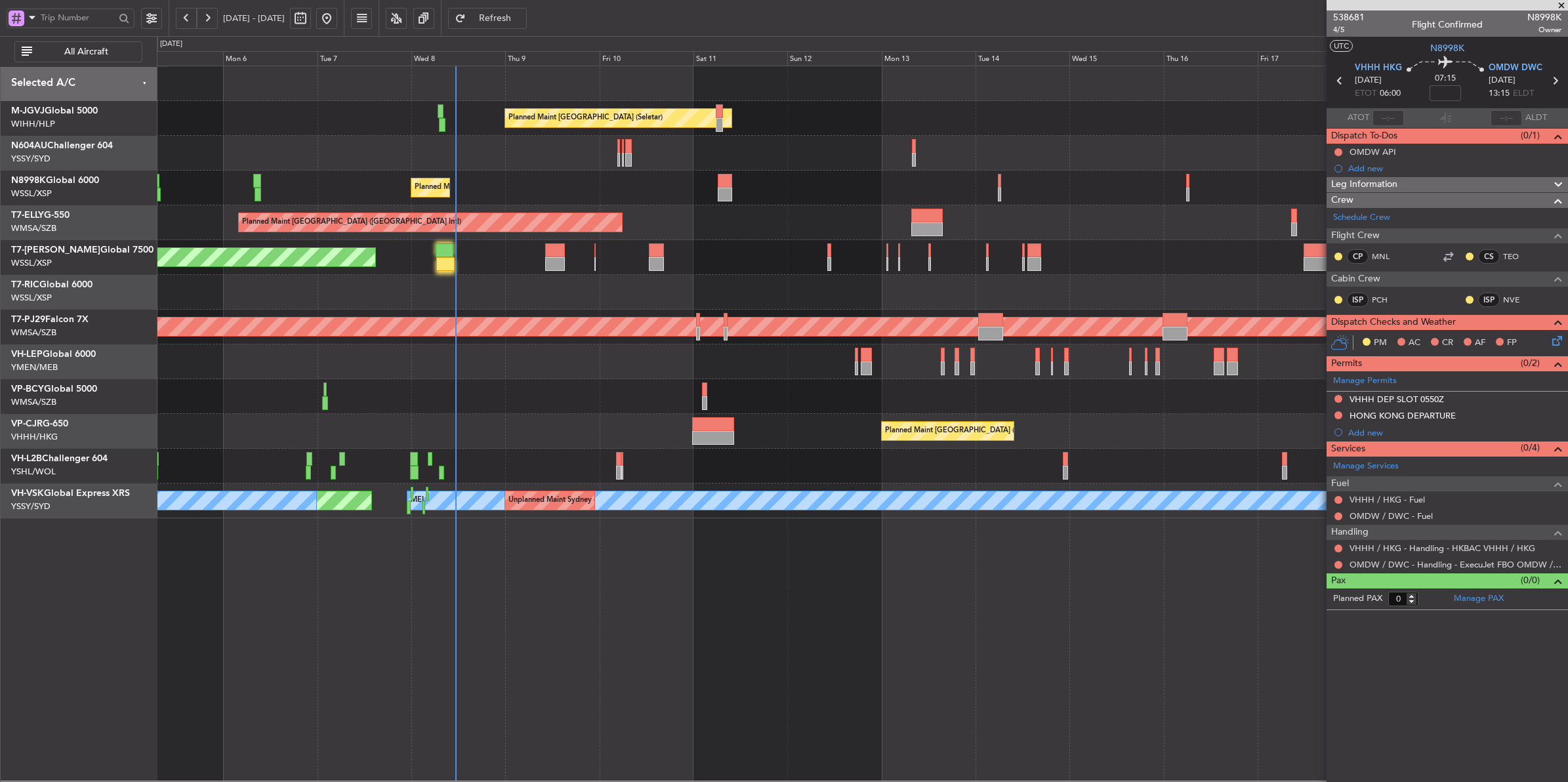
click at [831, 144] on div "Planned Maint [GEOGRAPHIC_DATA] (Seletar) Planned Maint [GEOGRAPHIC_DATA] (Sele…" at bounding box center [862, 292] width 1411 height 452
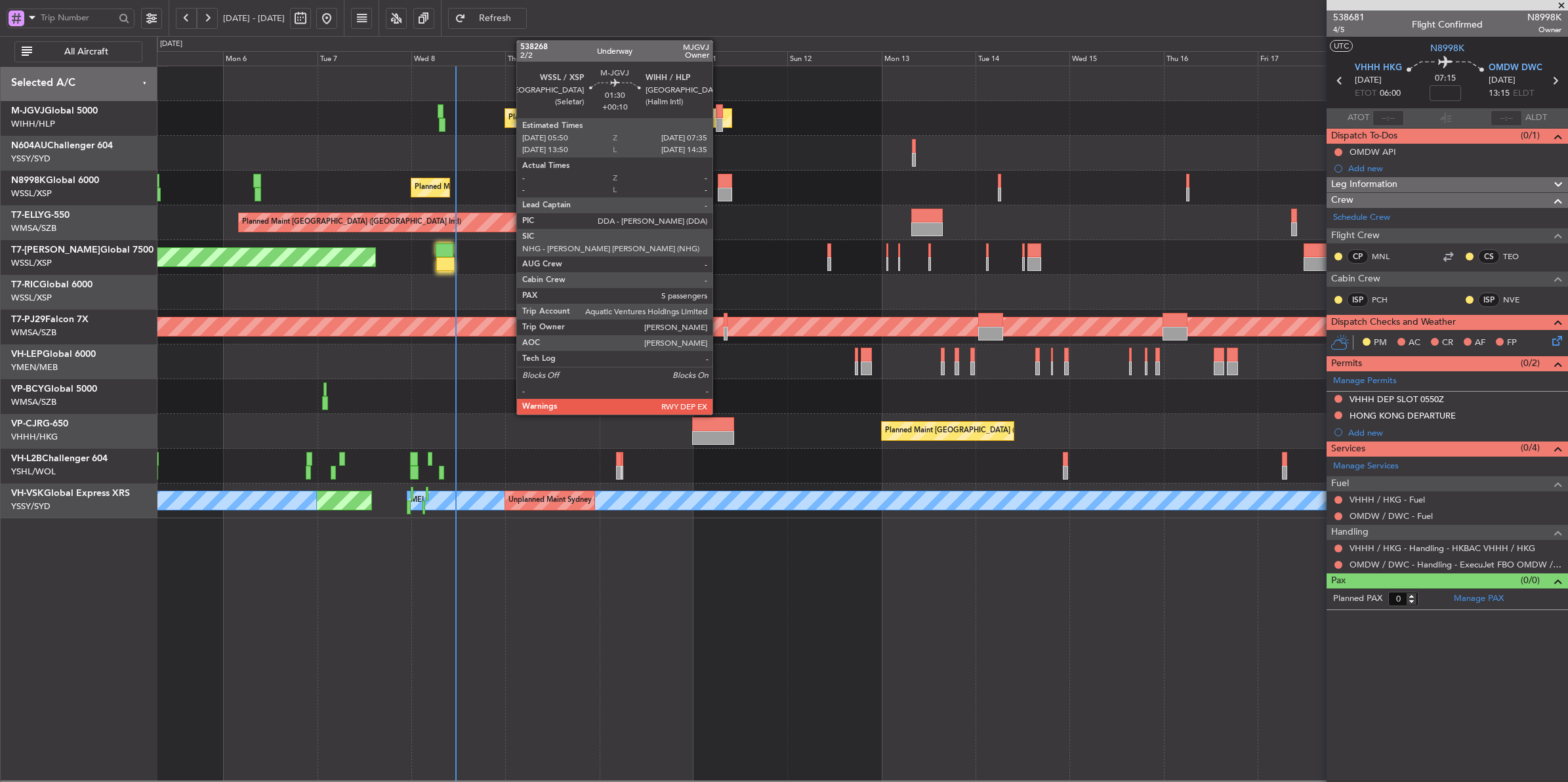
click at [718, 113] on div at bounding box center [719, 111] width 8 height 13
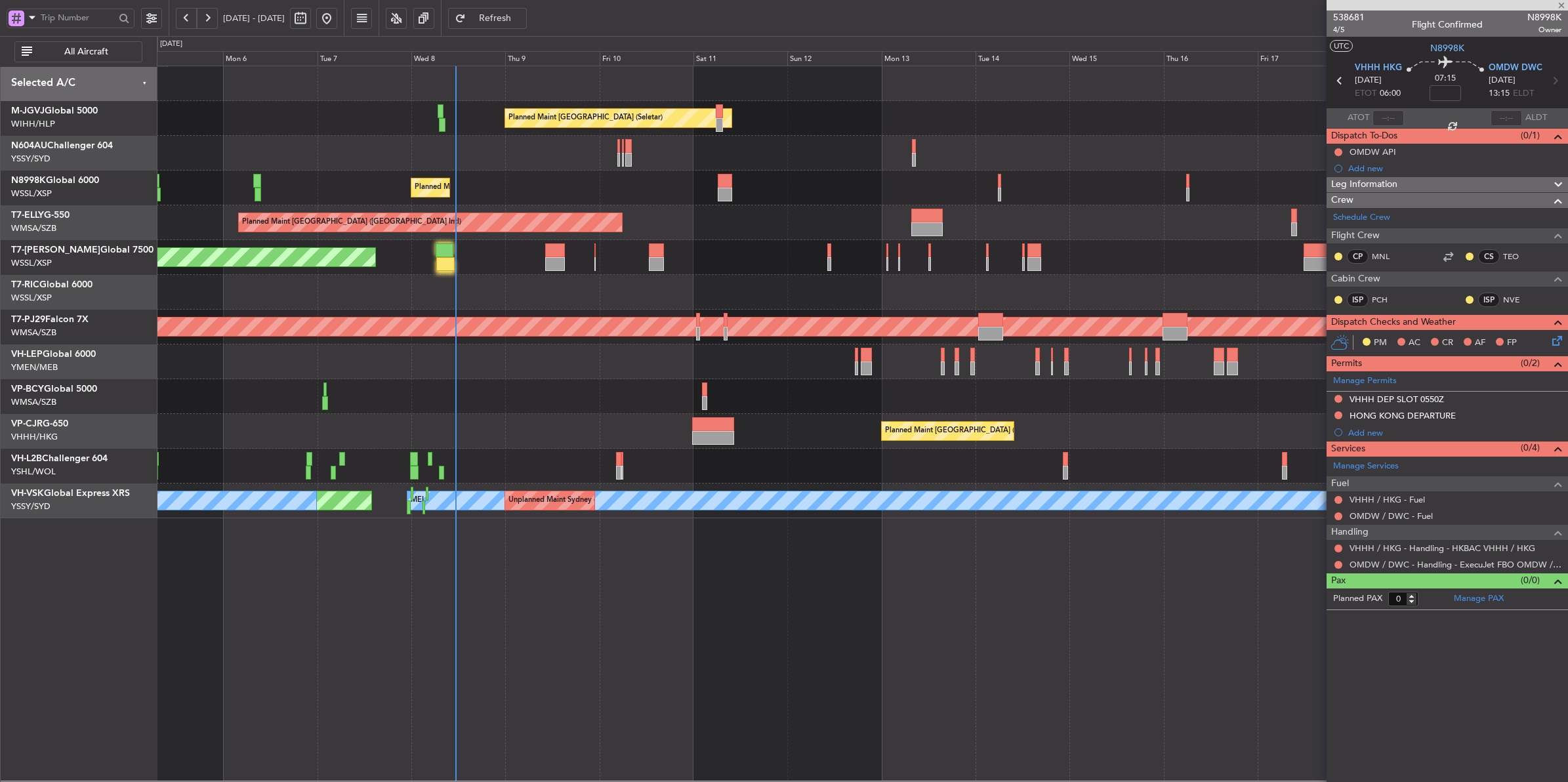
click at [672, 129] on div "Planned Maint [GEOGRAPHIC_DATA] (Seletar)" at bounding box center [862, 118] width 1411 height 34
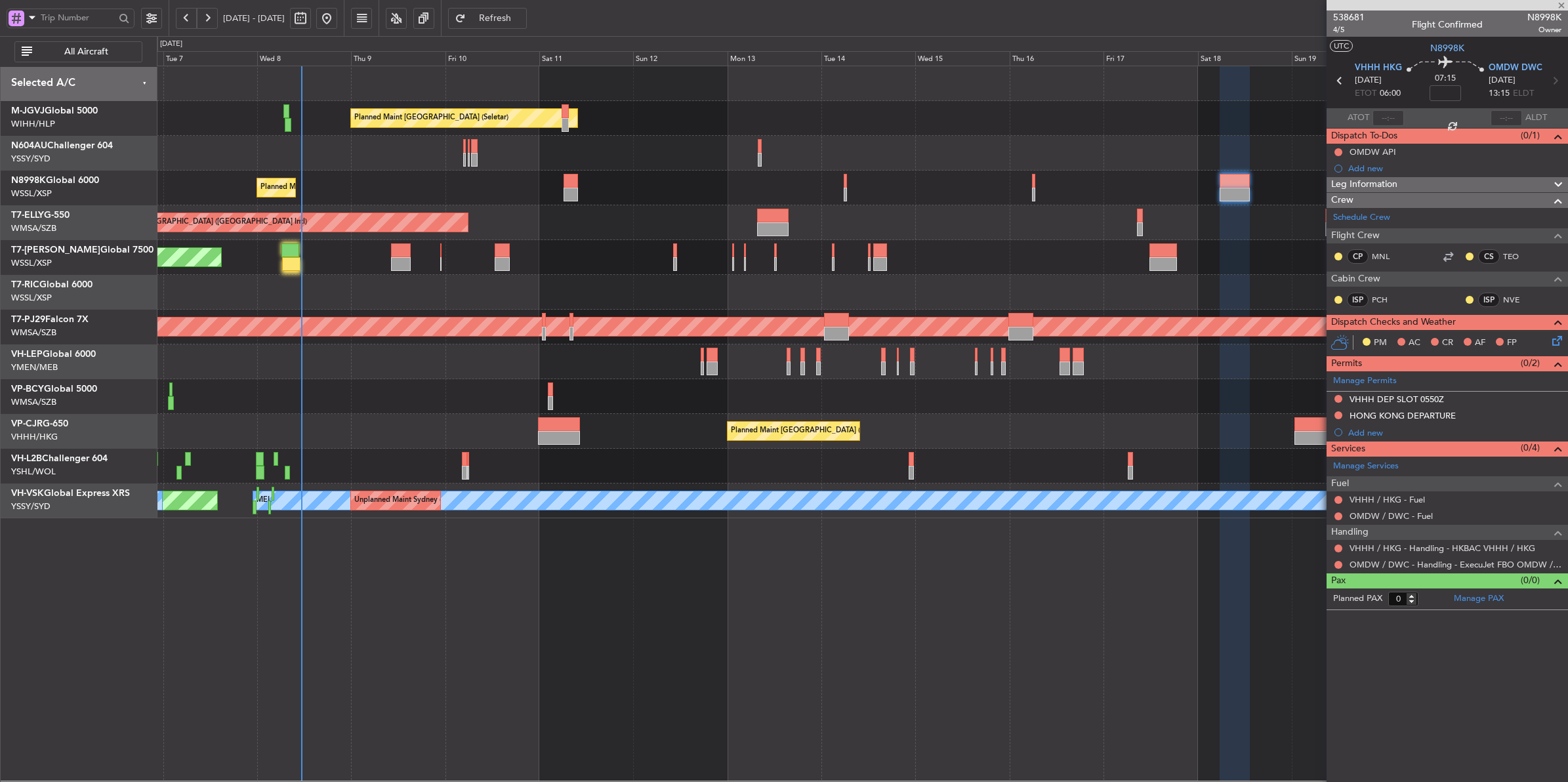
type input "+00:10"
type input "5"
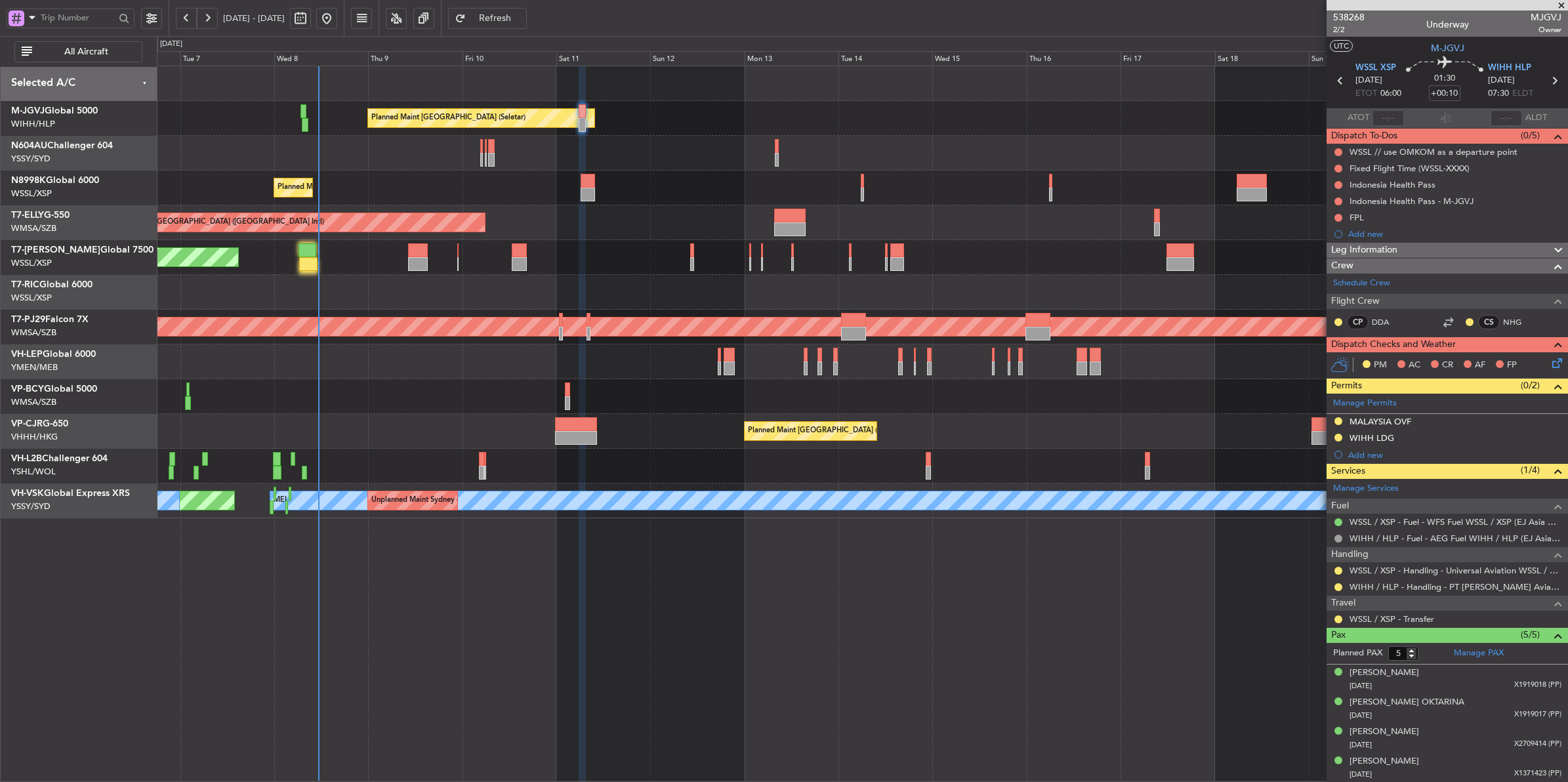
click at [603, 143] on div at bounding box center [862, 153] width 1411 height 34
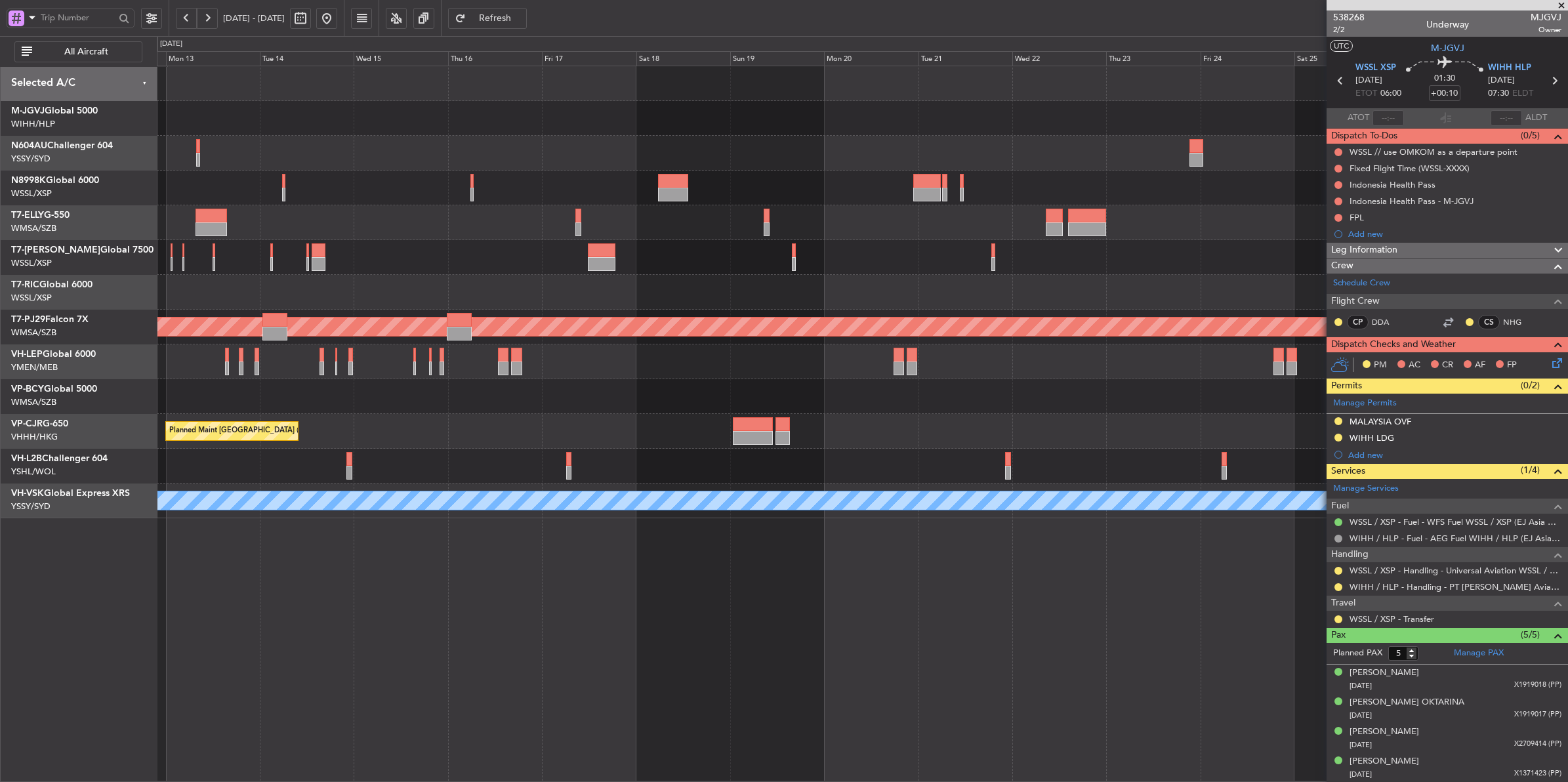
click at [87, 267] on div "Planned Maint Singapore (Seletar) Planned Maint Dubai (Dubai Intl) Planned Main…" at bounding box center [784, 409] width 1568 height 746
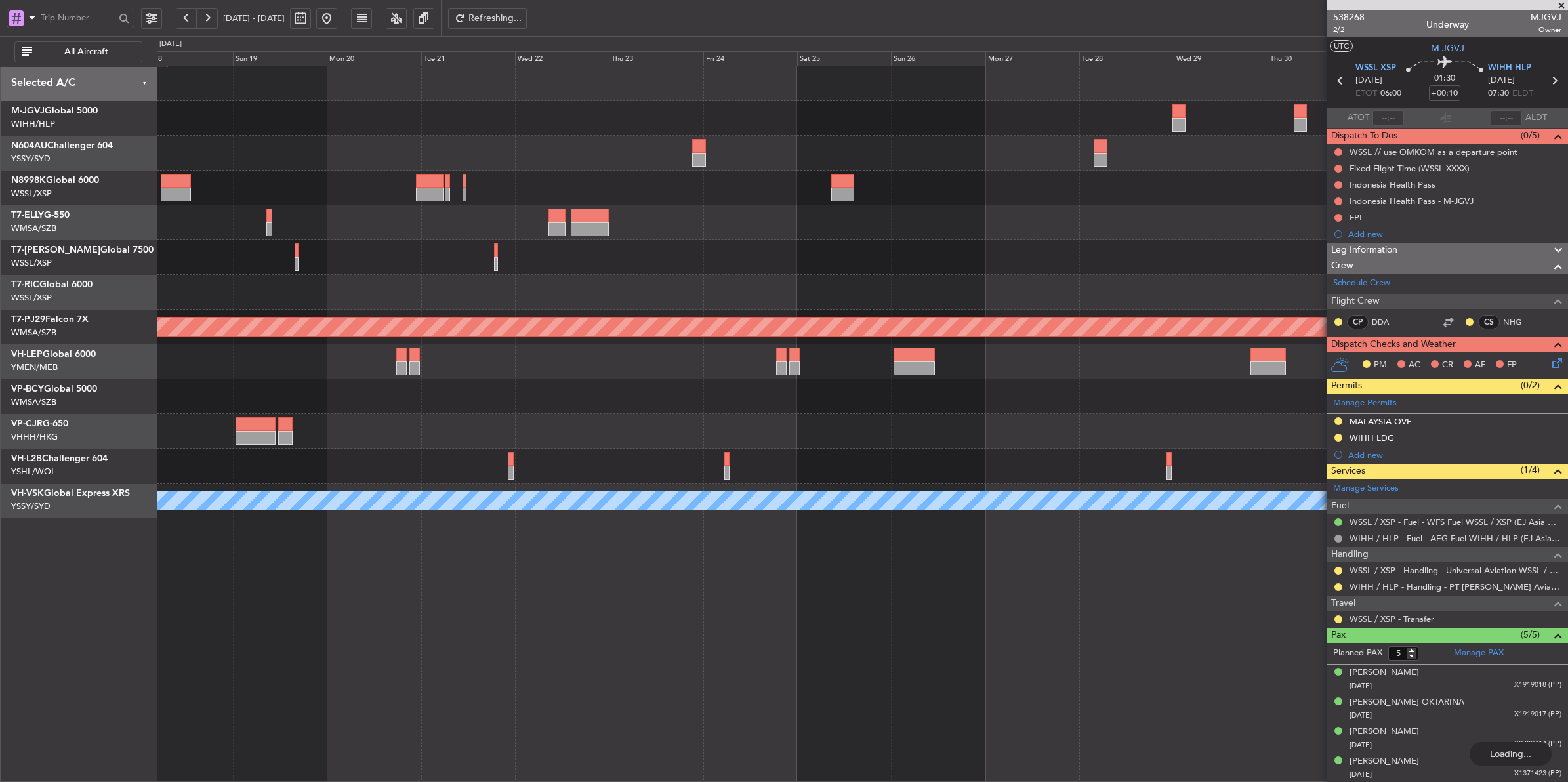
click at [501, 151] on div "Planned Maint Sydney ([PERSON_NAME] Intl) Planned Maint [GEOGRAPHIC_DATA] (Sult…" at bounding box center [862, 292] width 1411 height 452
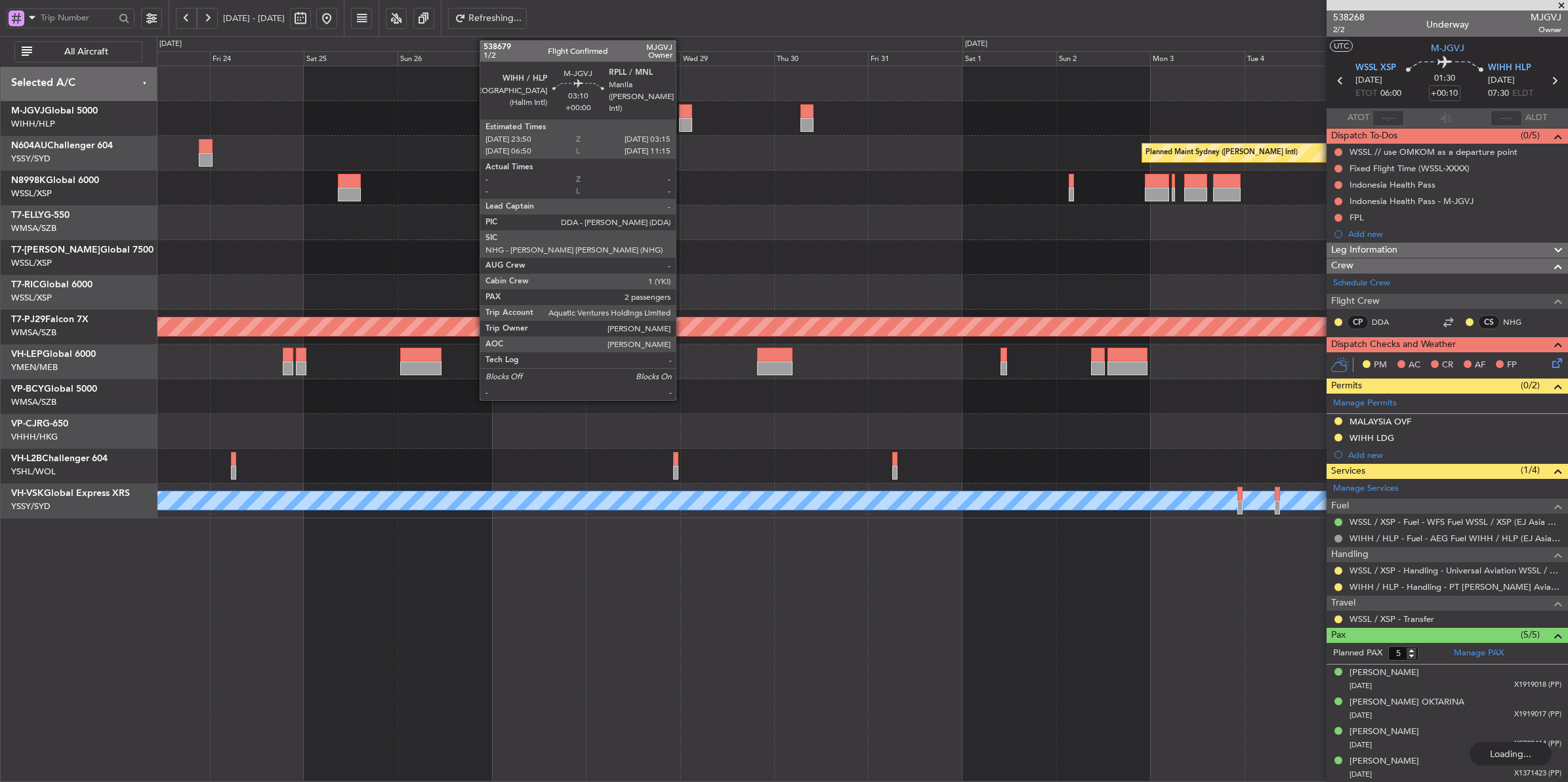
click at [682, 120] on div at bounding box center [686, 125] width 13 height 13
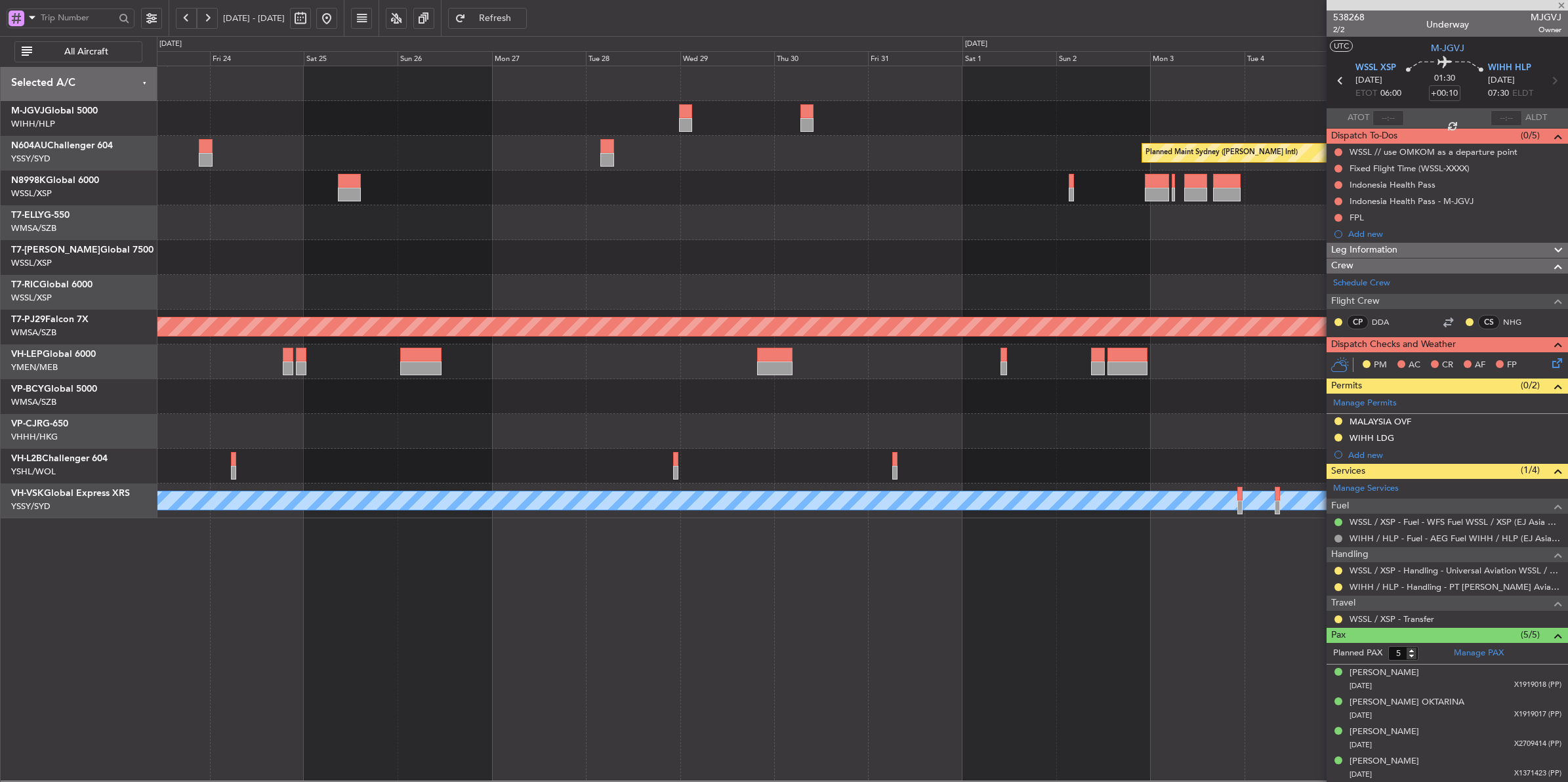
type input "2"
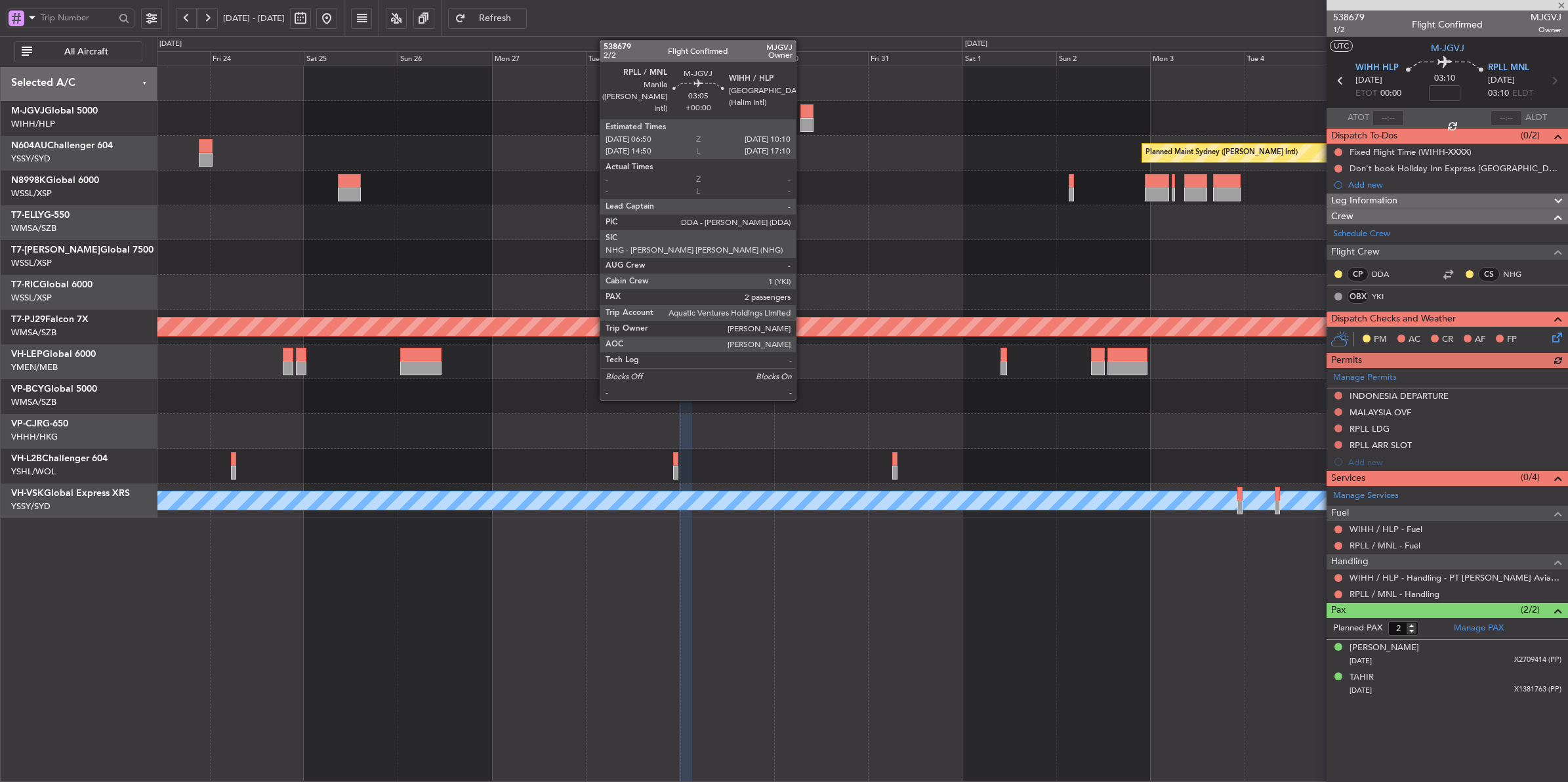
click at [802, 122] on div at bounding box center [807, 125] width 13 height 13
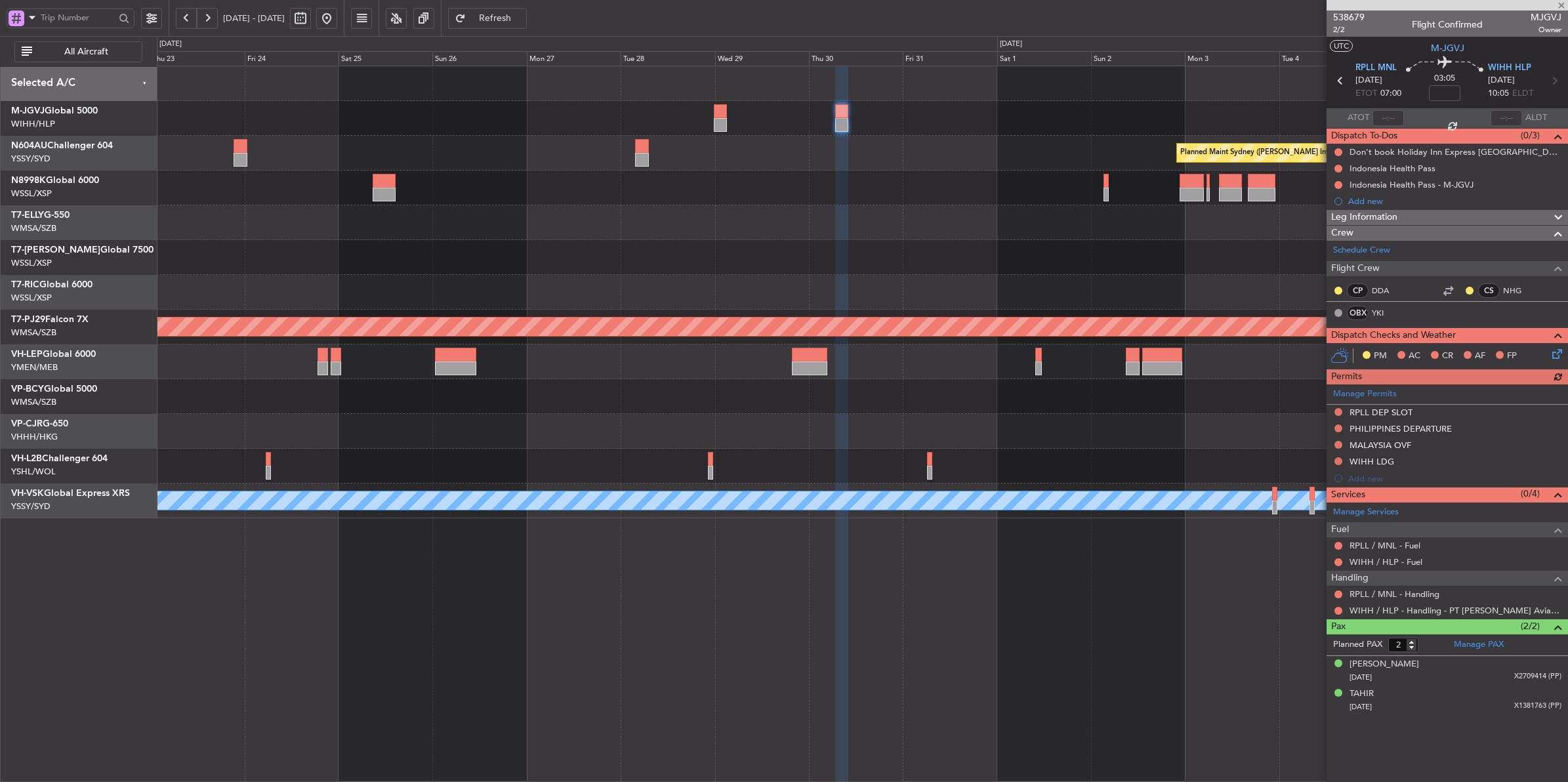
click at [763, 205] on div "Planned Maint Sydney ([PERSON_NAME] Intl) Planned Maint [GEOGRAPHIC_DATA] (Sult…" at bounding box center [862, 292] width 1411 height 452
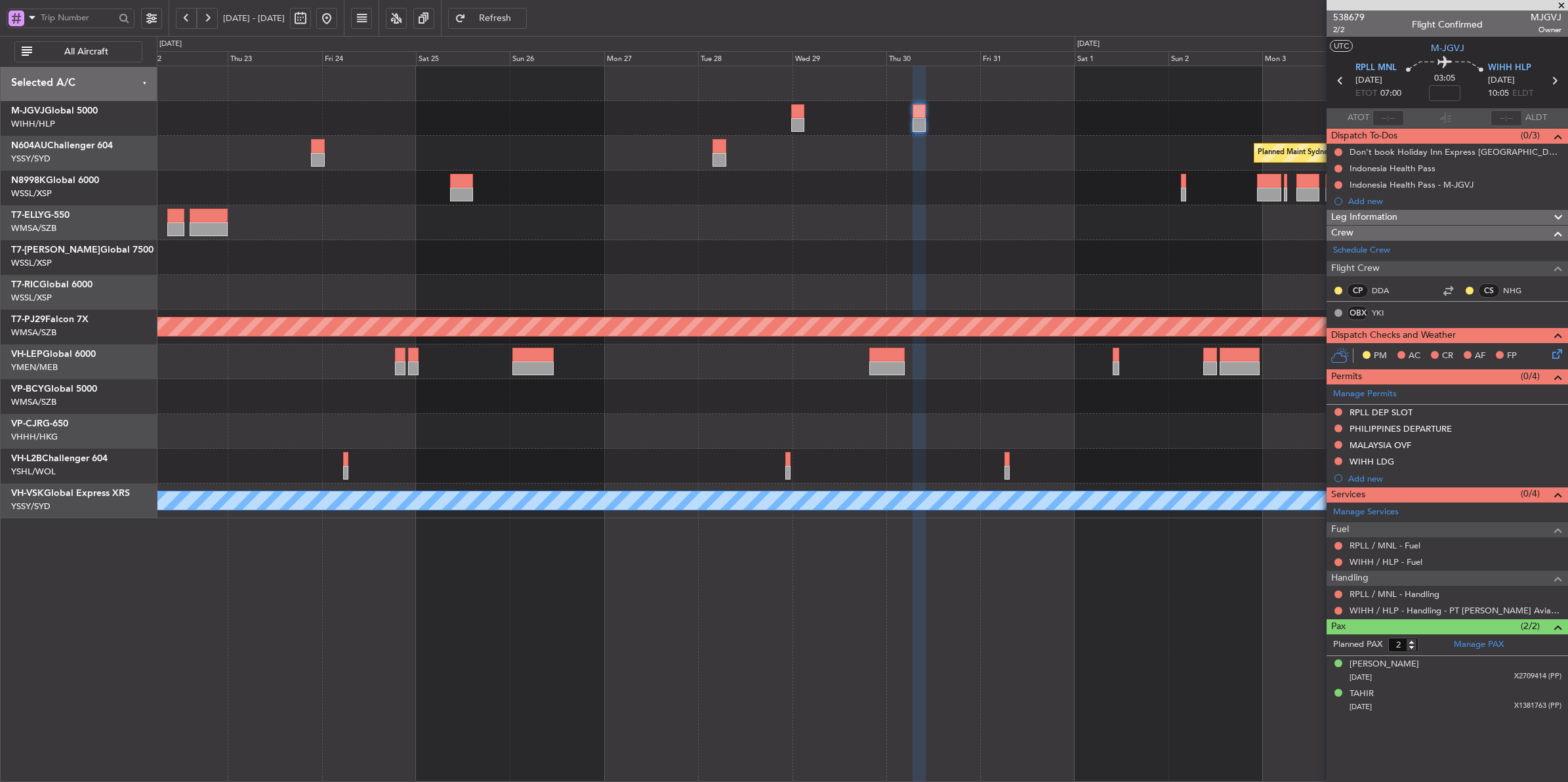
click at [571, 249] on div "Planned Maint Sydney ([PERSON_NAME] Intl) Planned Maint [GEOGRAPHIC_DATA] (Sult…" at bounding box center [862, 292] width 1411 height 452
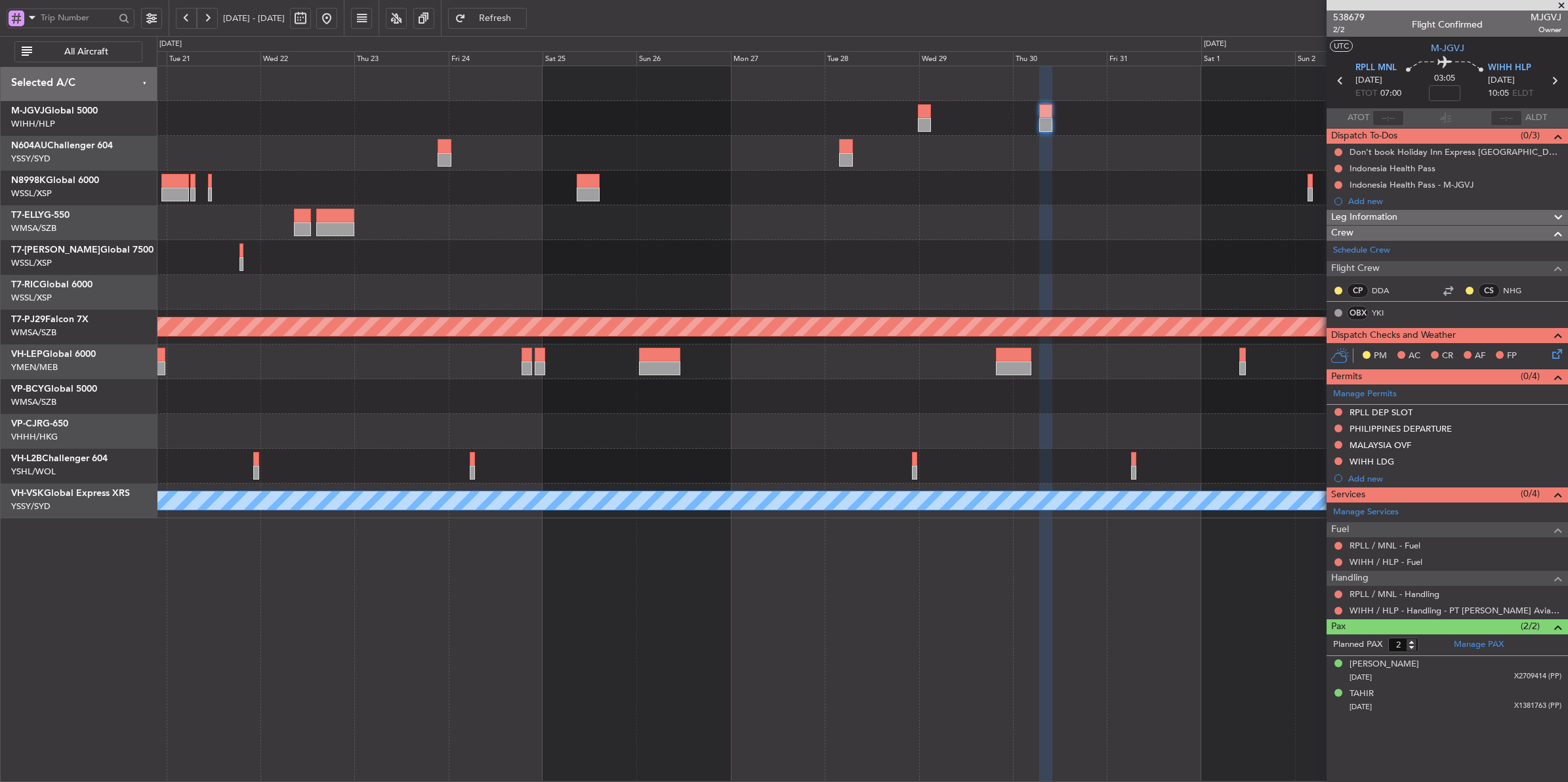
click at [311, 18] on button at bounding box center [300, 18] width 21 height 21
select select "10"
select select "2025"
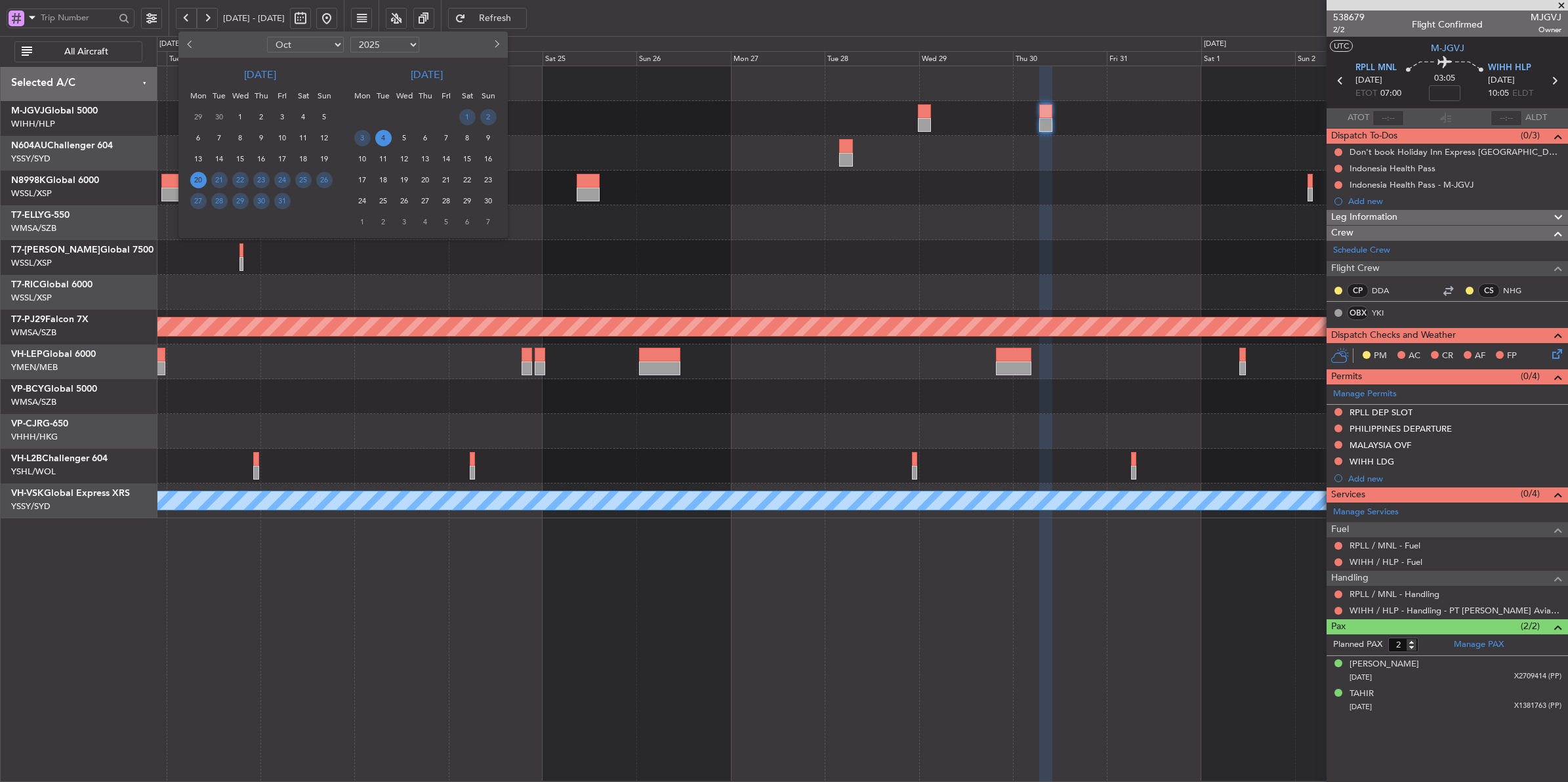
click at [319, 40] on select "Jan Feb Mar Apr May Jun Jul Aug Sep Oct Nov Dec" at bounding box center [305, 45] width 76 height 16
select select "12"
click at [267, 37] on select "Jan Feb Mar Apr May Jun Jul Aug Sep Oct Nov Dec" at bounding box center [305, 45] width 76 height 16
click at [301, 181] on span "27" at bounding box center [303, 181] width 17 height 17
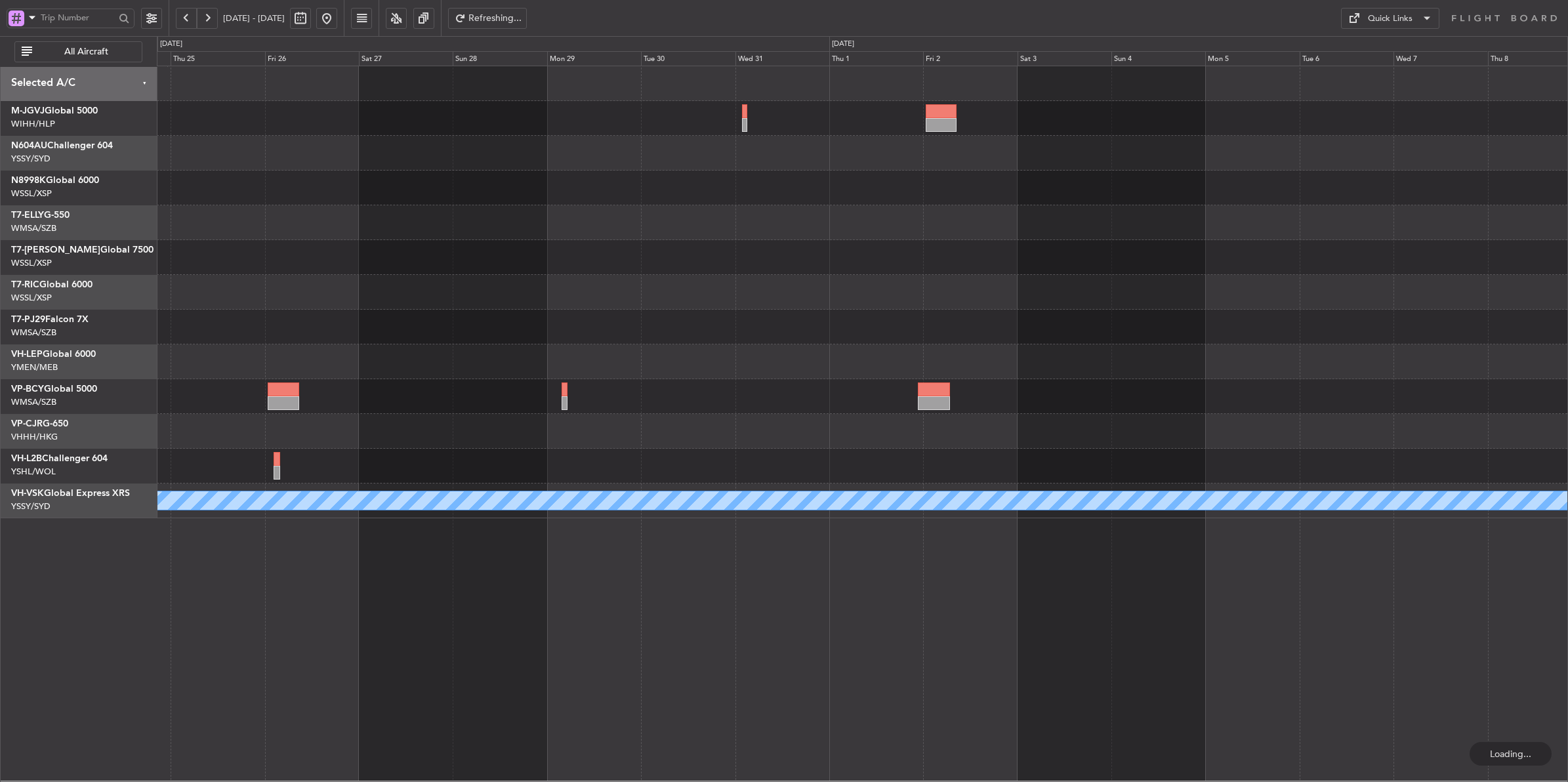
click at [710, 338] on div "MEL" at bounding box center [862, 292] width 1411 height 452
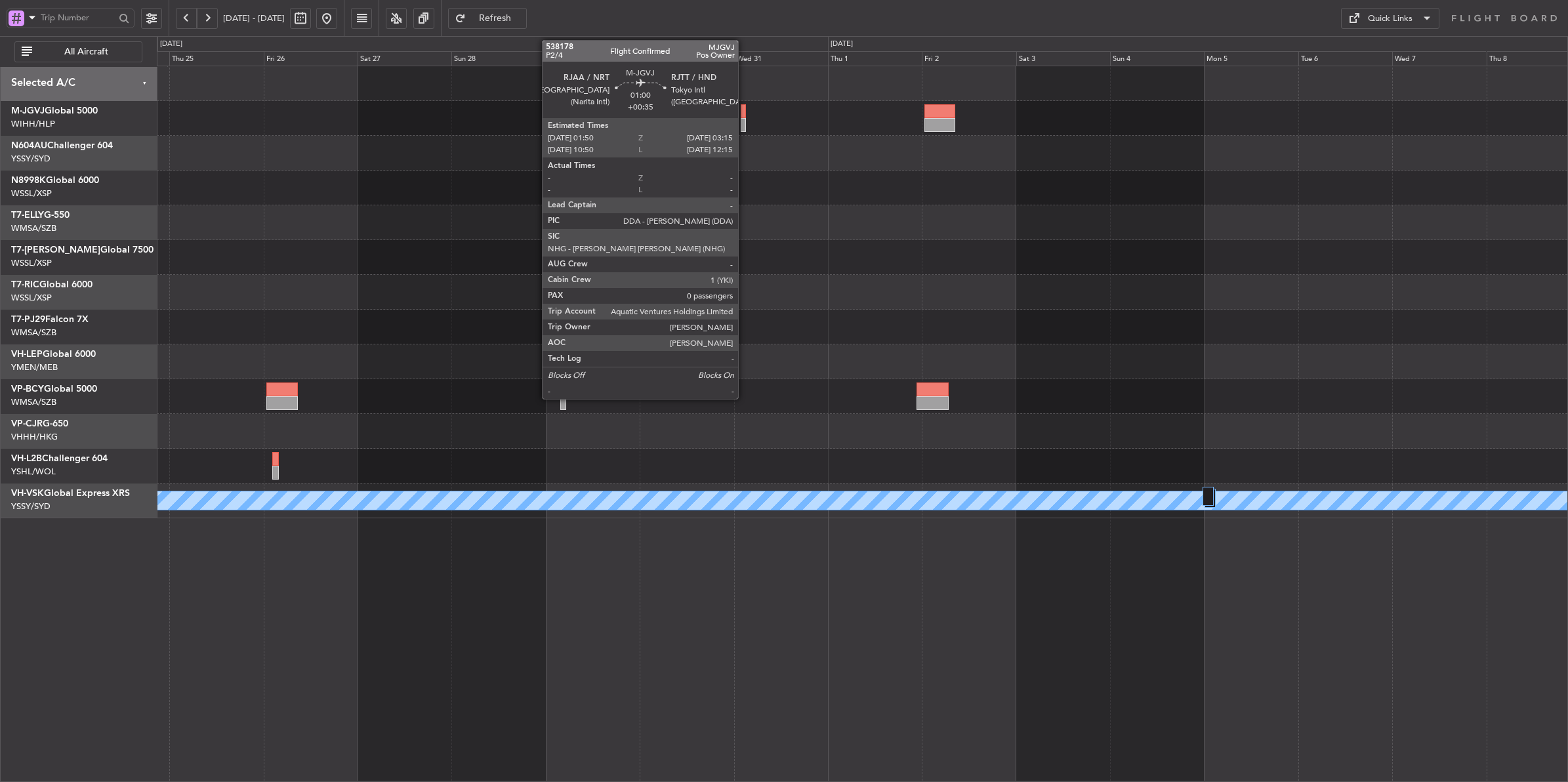
click at [745, 110] on div at bounding box center [743, 111] width 6 height 13
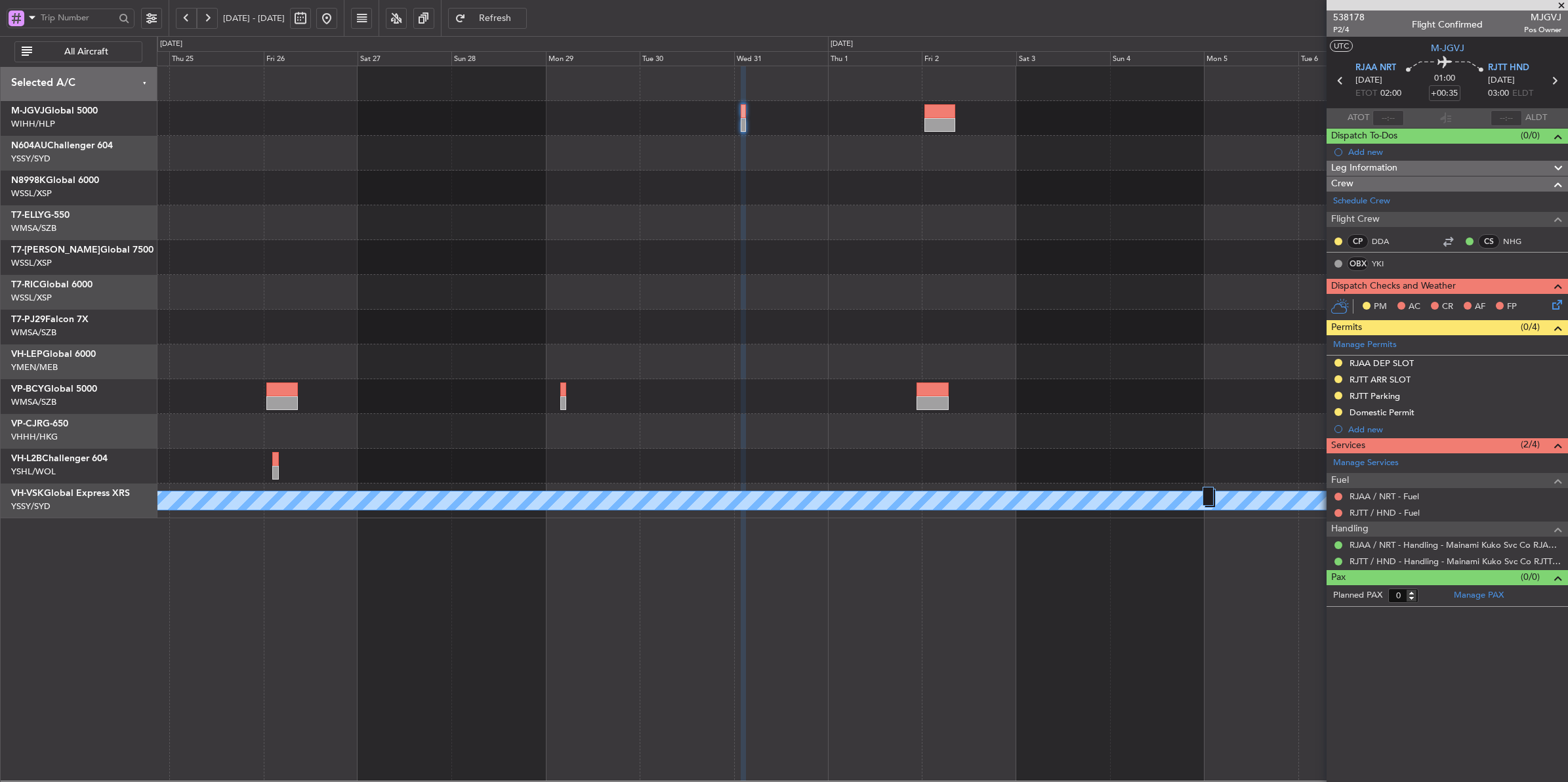
click at [873, 293] on div "MEL" at bounding box center [862, 292] width 1411 height 452
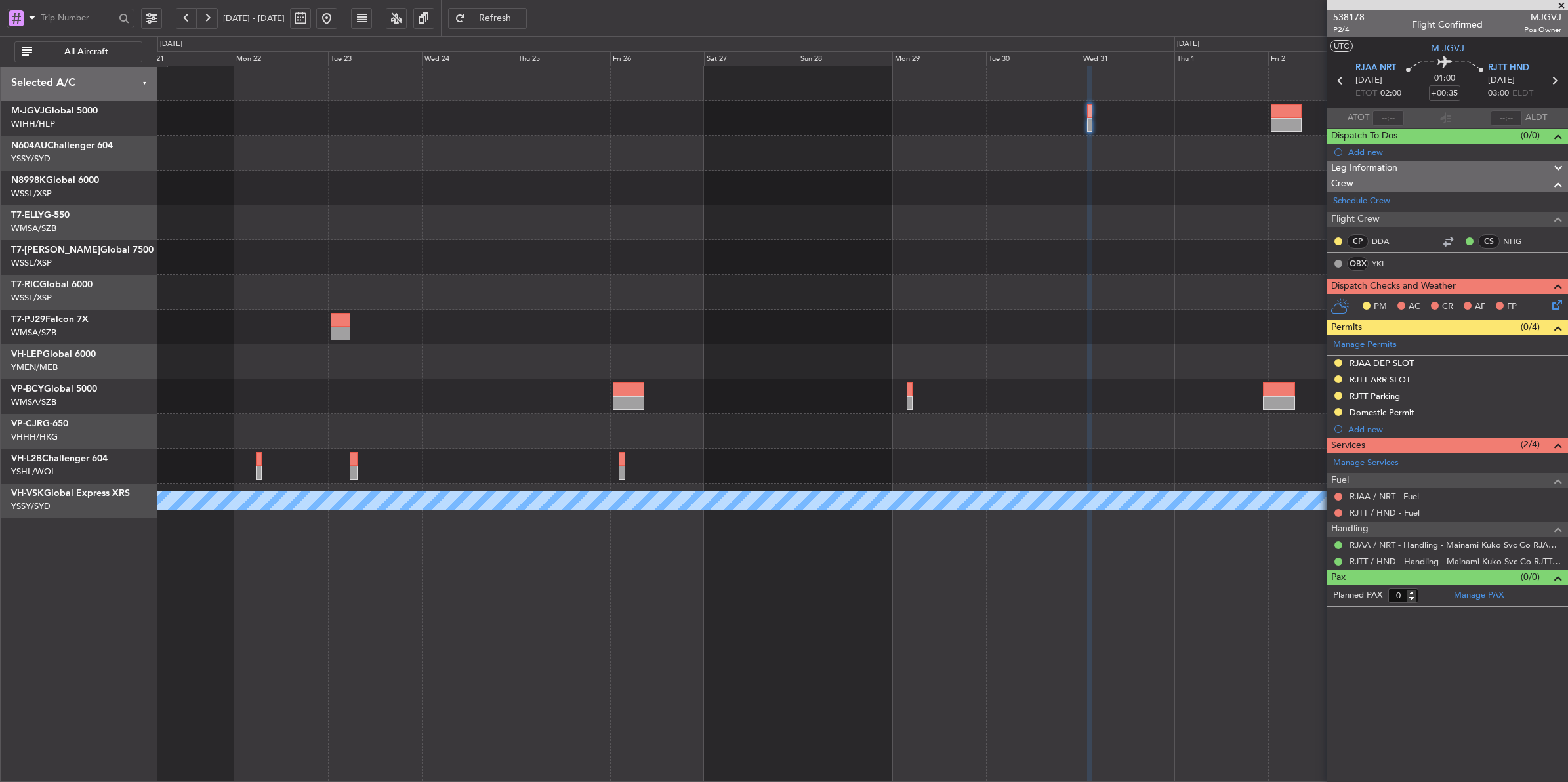
click at [894, 283] on div at bounding box center [862, 291] width 1411 height 34
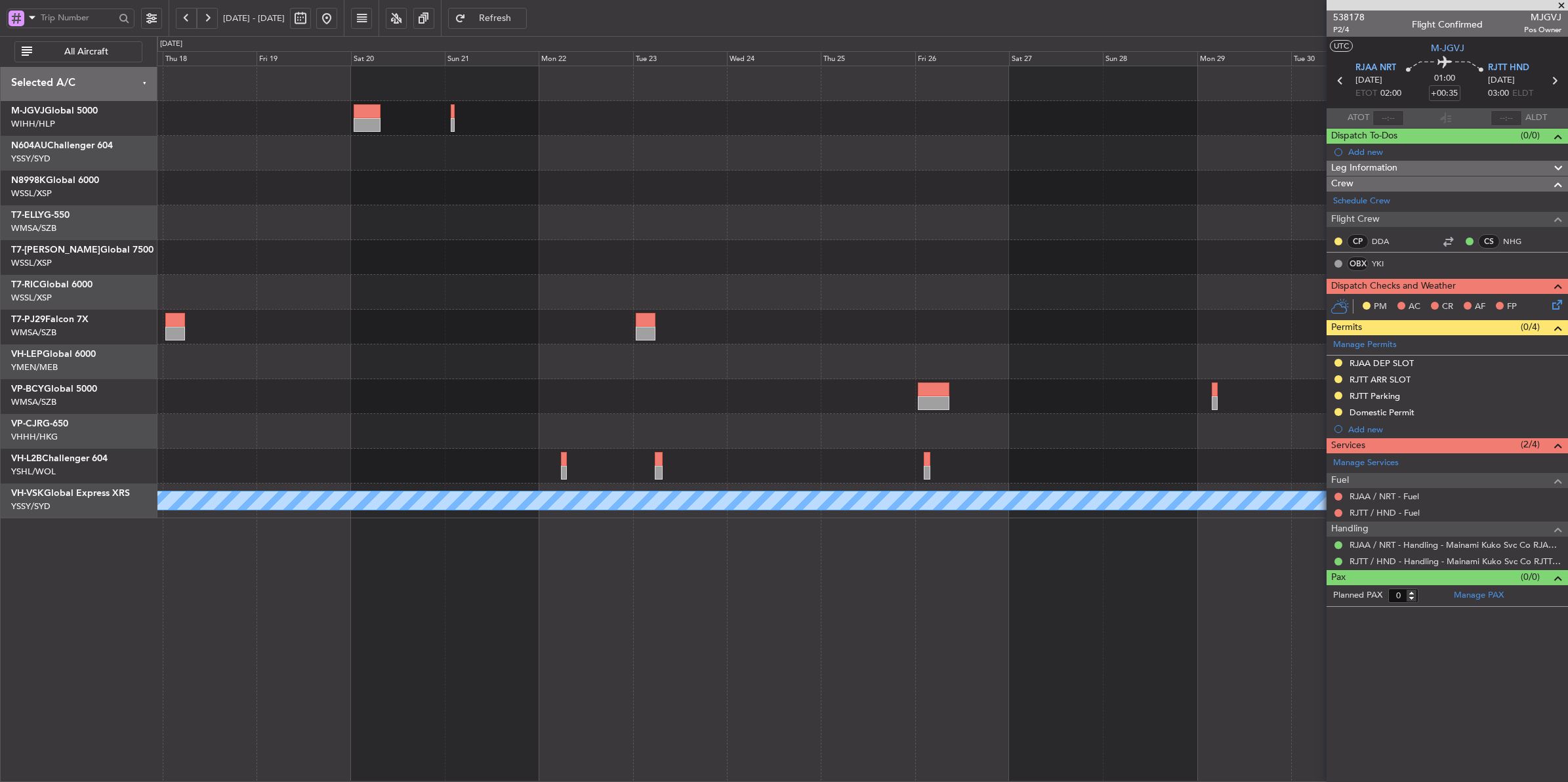
click at [648, 249] on div at bounding box center [862, 257] width 1411 height 34
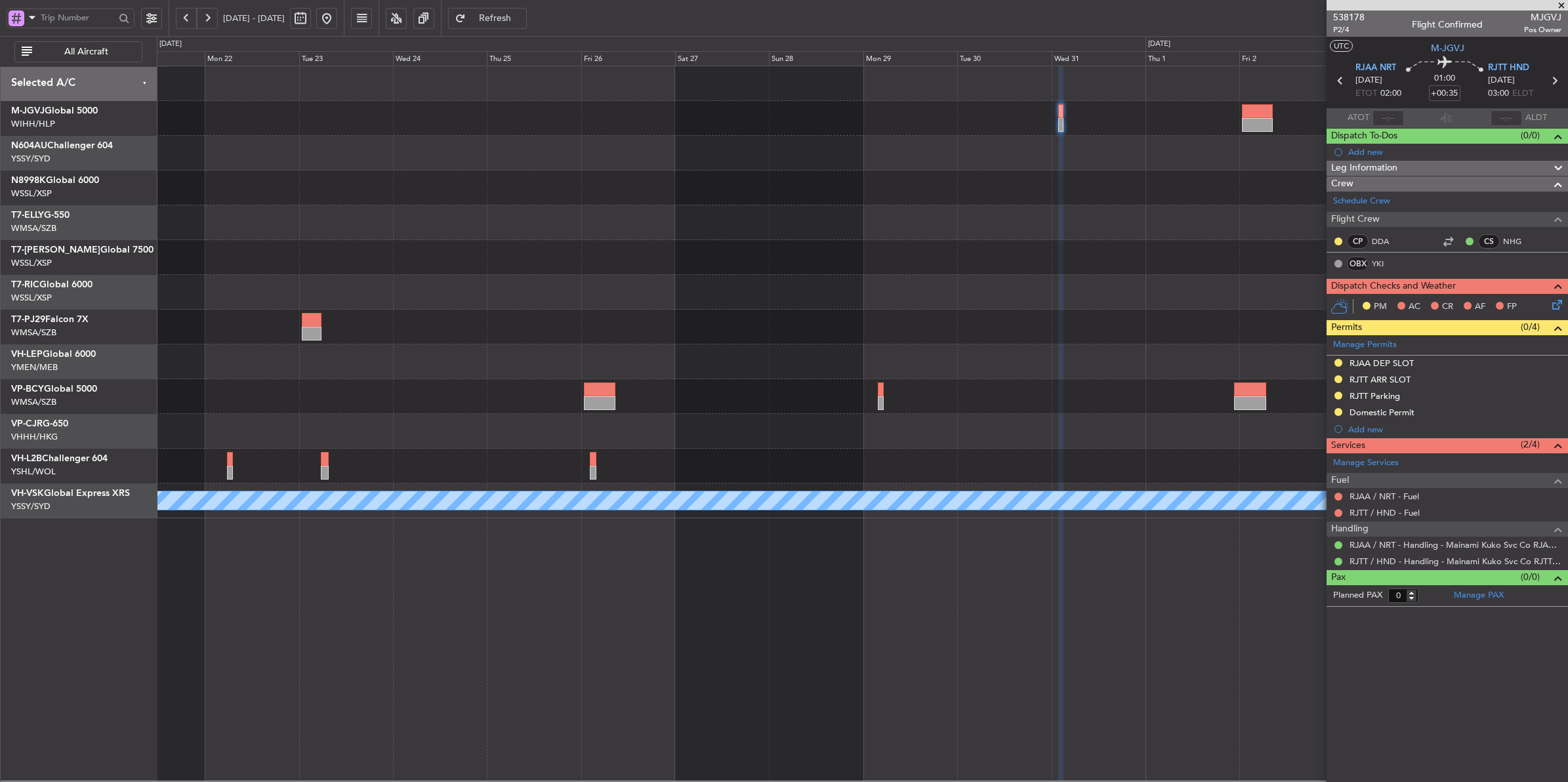
click at [938, 280] on div "MEL" at bounding box center [862, 292] width 1411 height 452
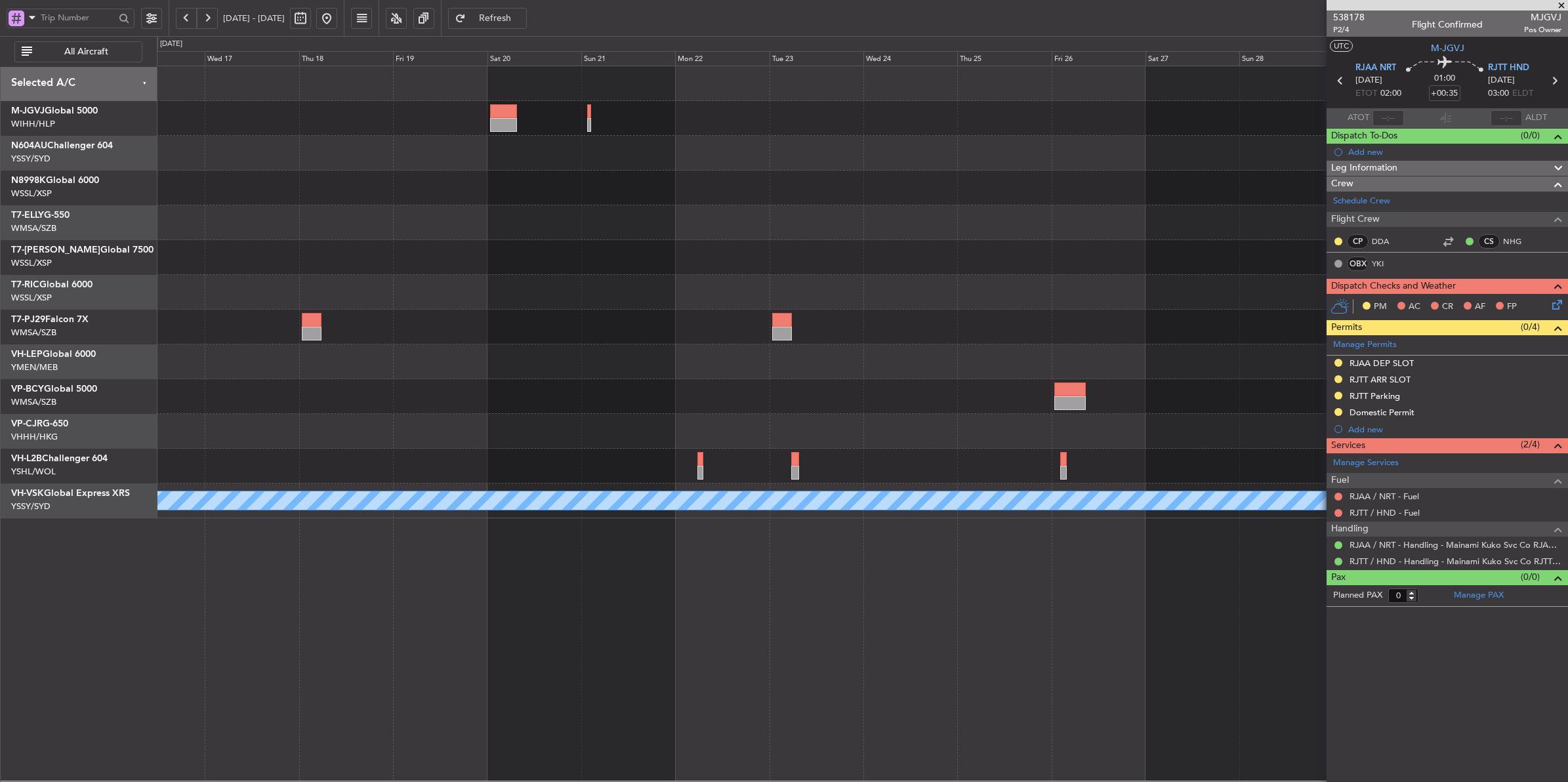
click at [912, 265] on div at bounding box center [862, 257] width 1411 height 34
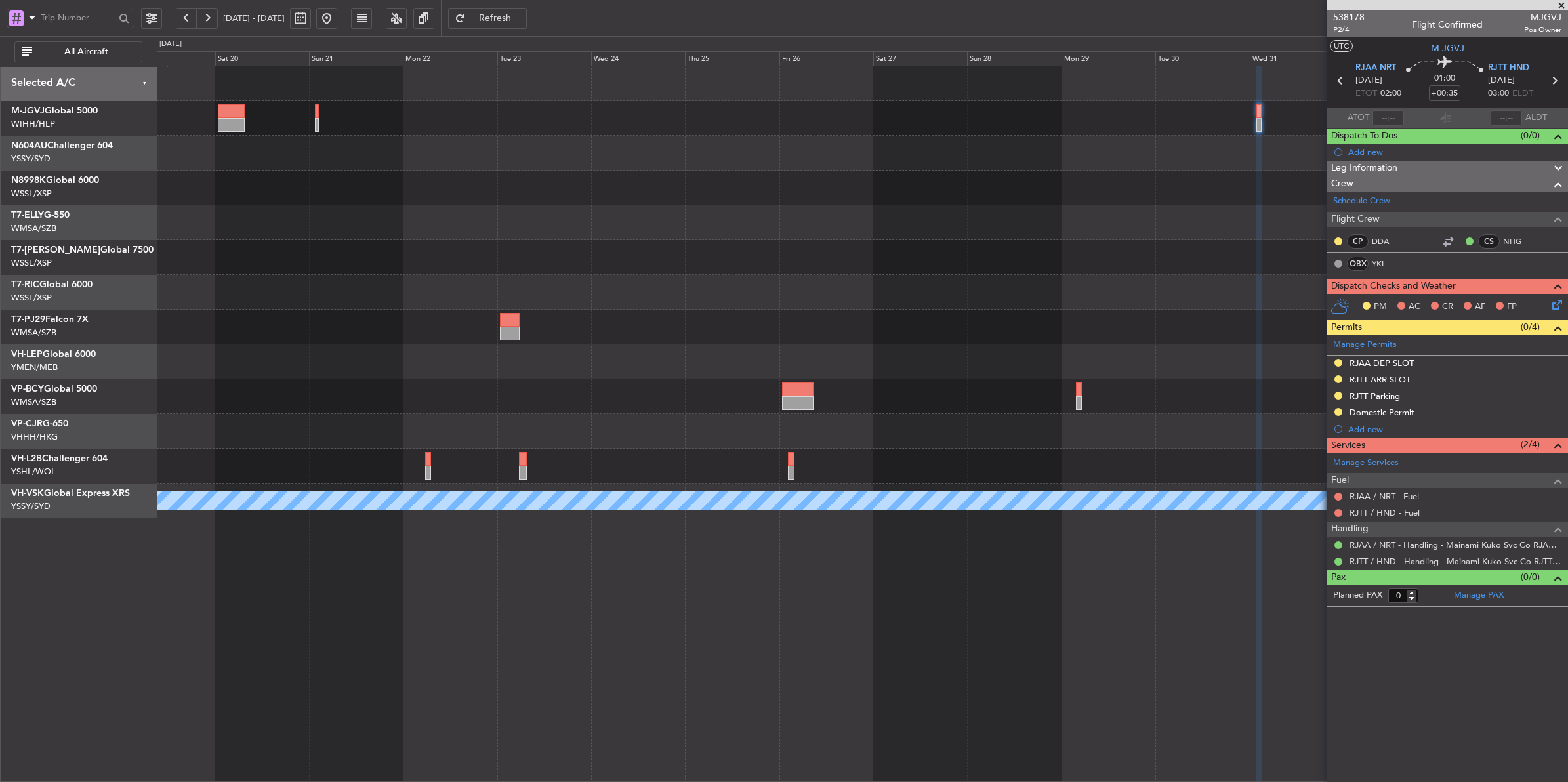
click at [550, 261] on div at bounding box center [862, 257] width 1411 height 34
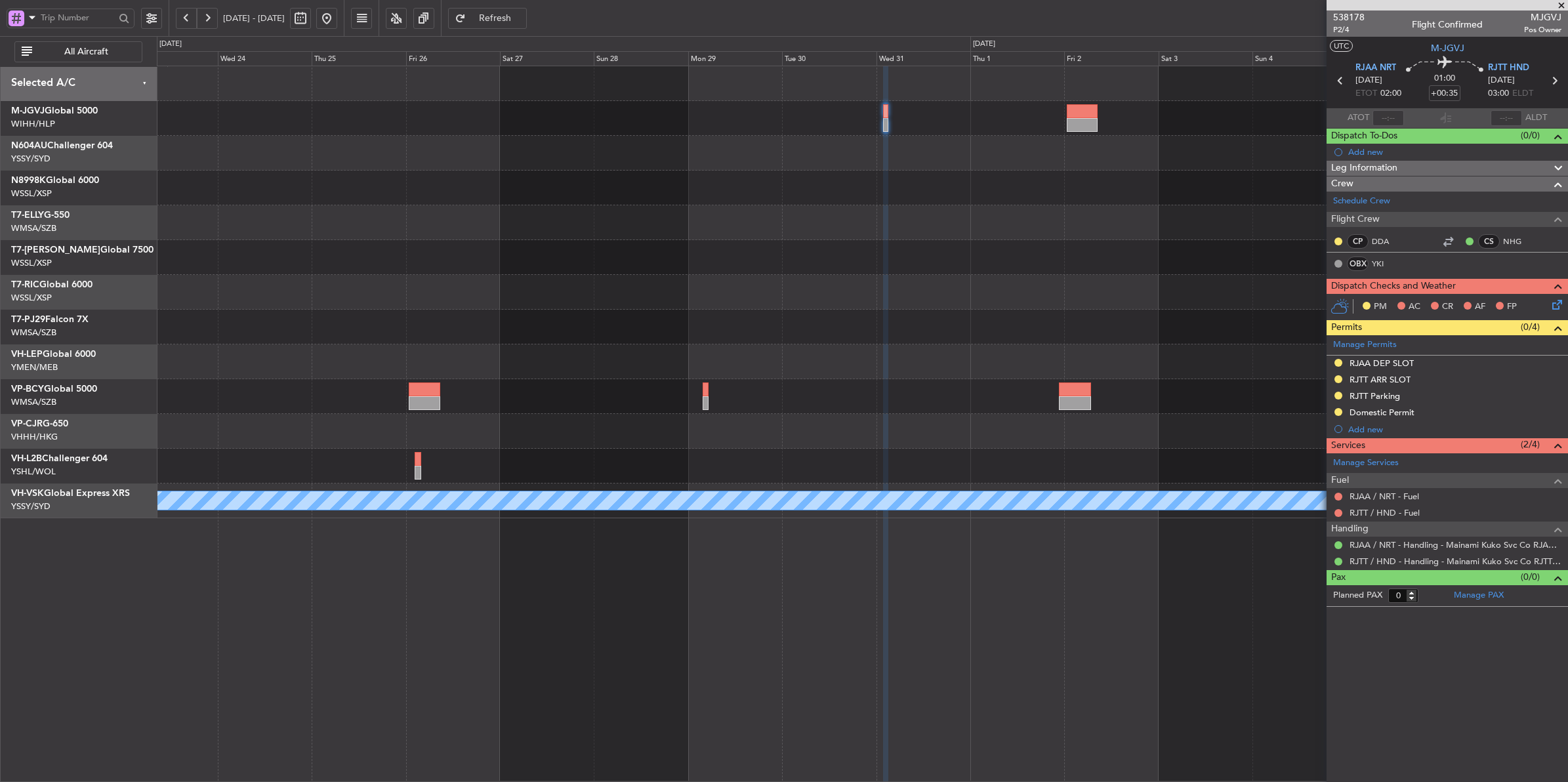
click at [679, 267] on div at bounding box center [862, 257] width 1411 height 34
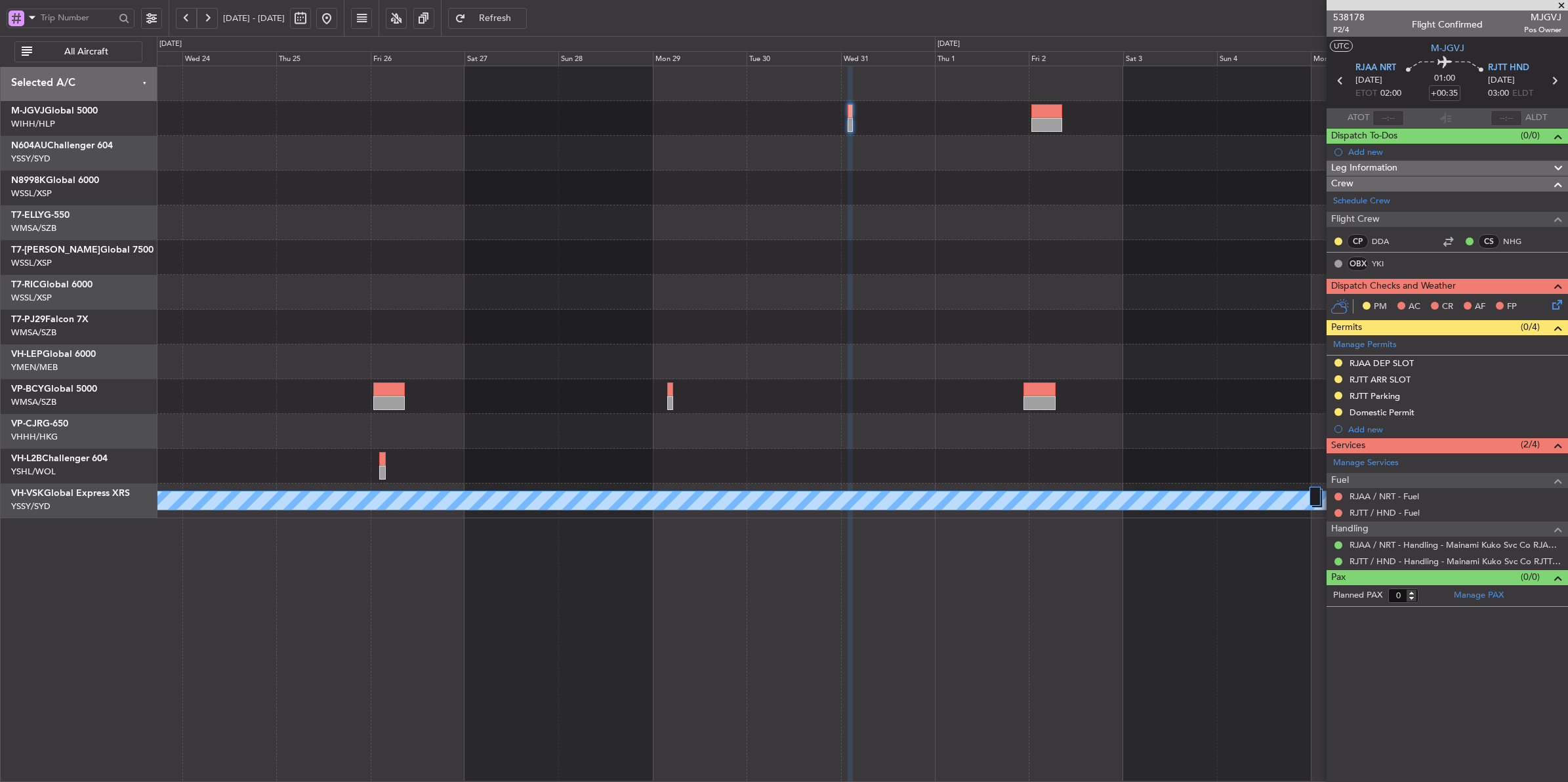
click at [672, 246] on div "MEL" at bounding box center [862, 292] width 1411 height 452
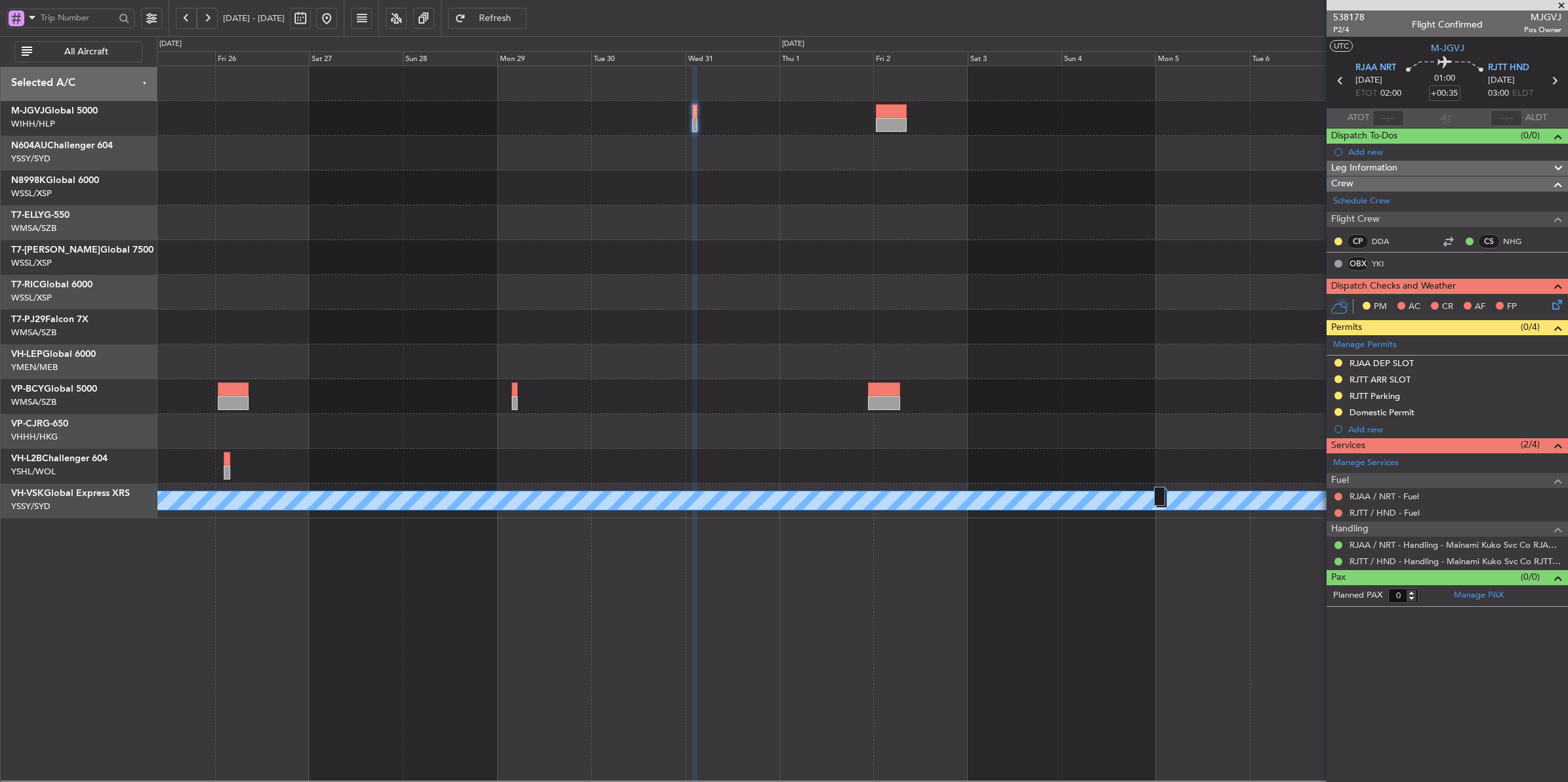
drag, startPoint x: 362, startPoint y: 18, endPoint x: 369, endPoint y: 26, distance: 10.6
click at [337, 18] on button at bounding box center [326, 18] width 21 height 21
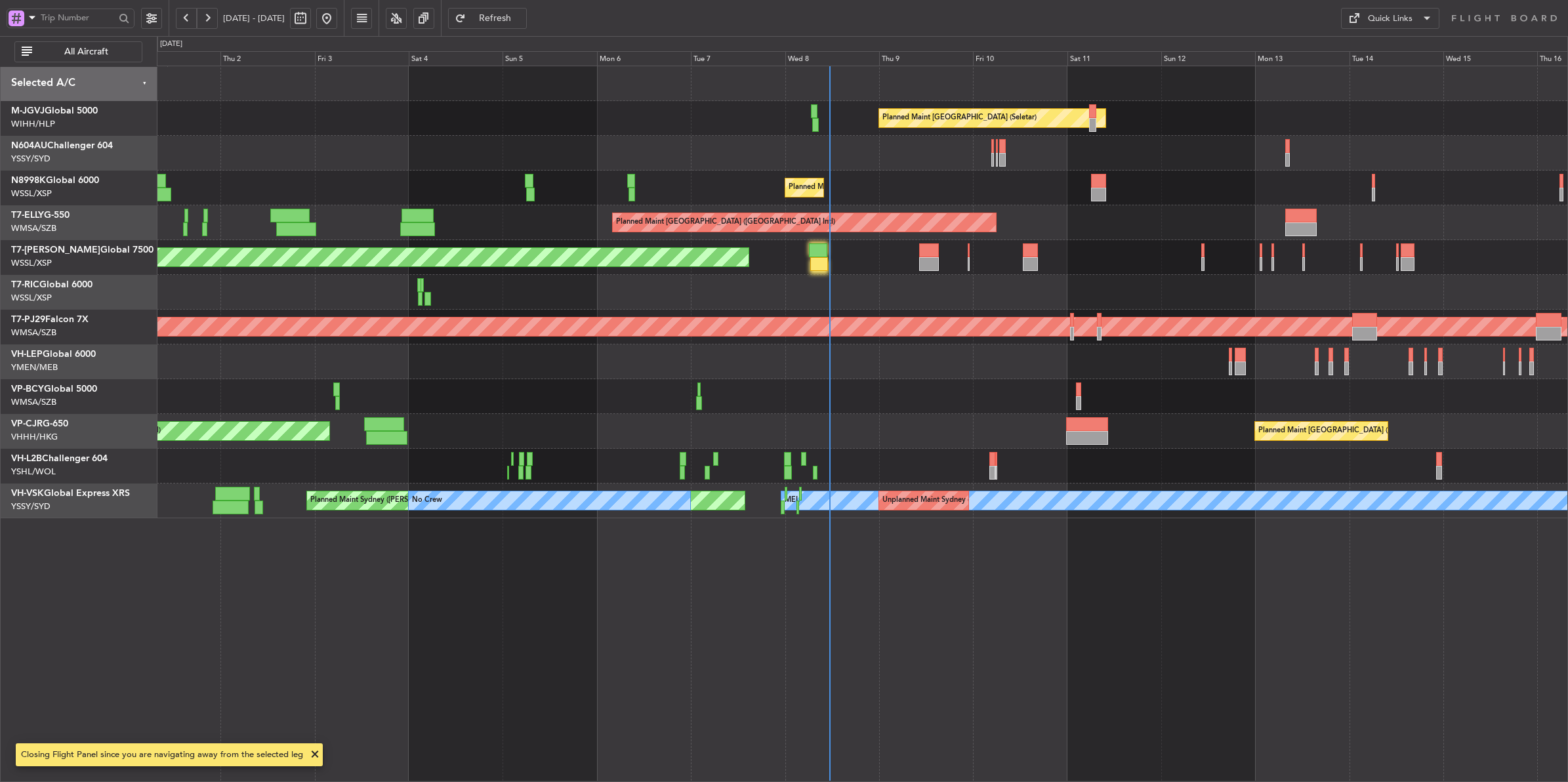
click at [664, 366] on div at bounding box center [862, 361] width 1411 height 34
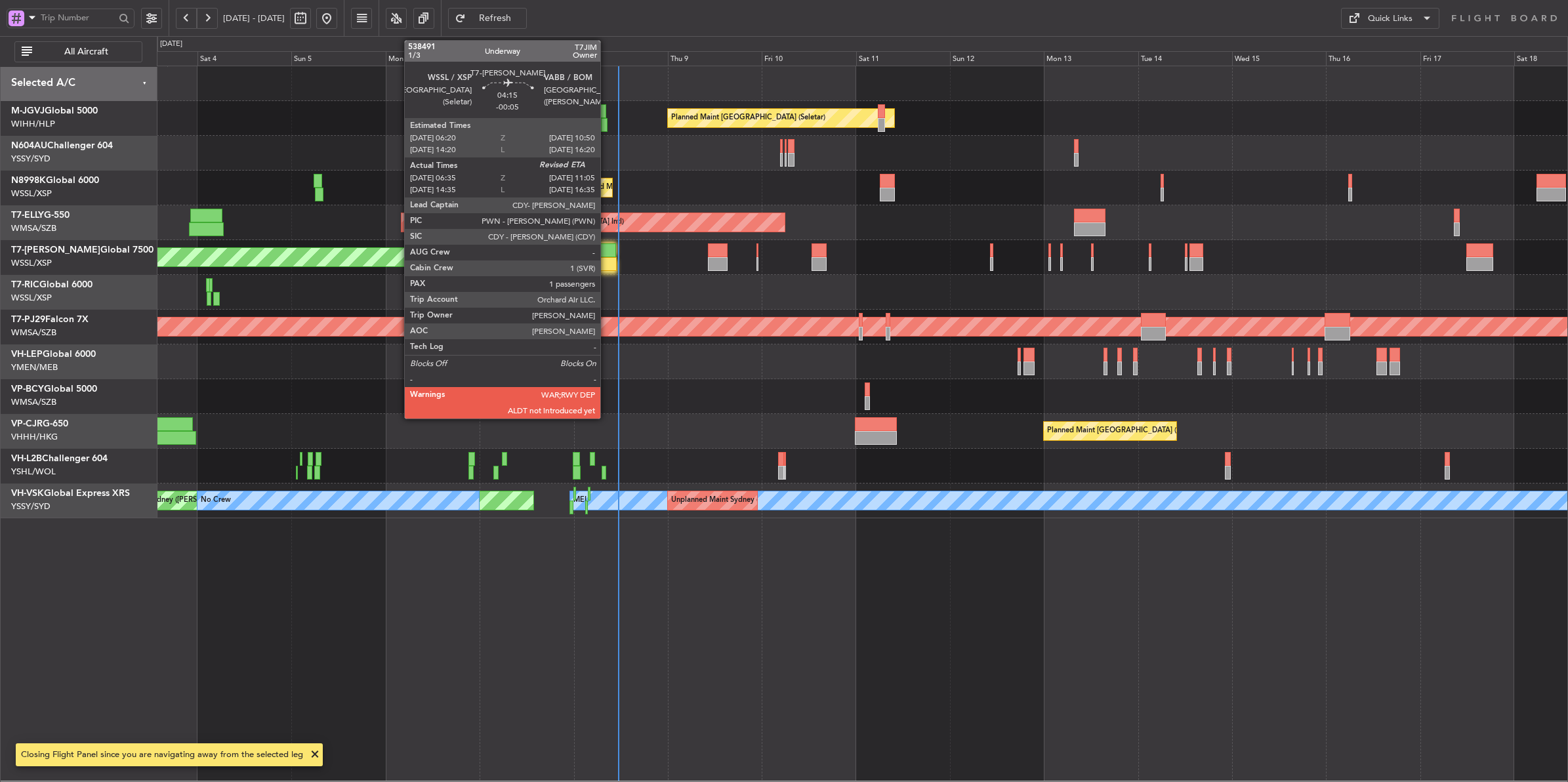
click at [607, 260] on div at bounding box center [608, 264] width 18 height 13
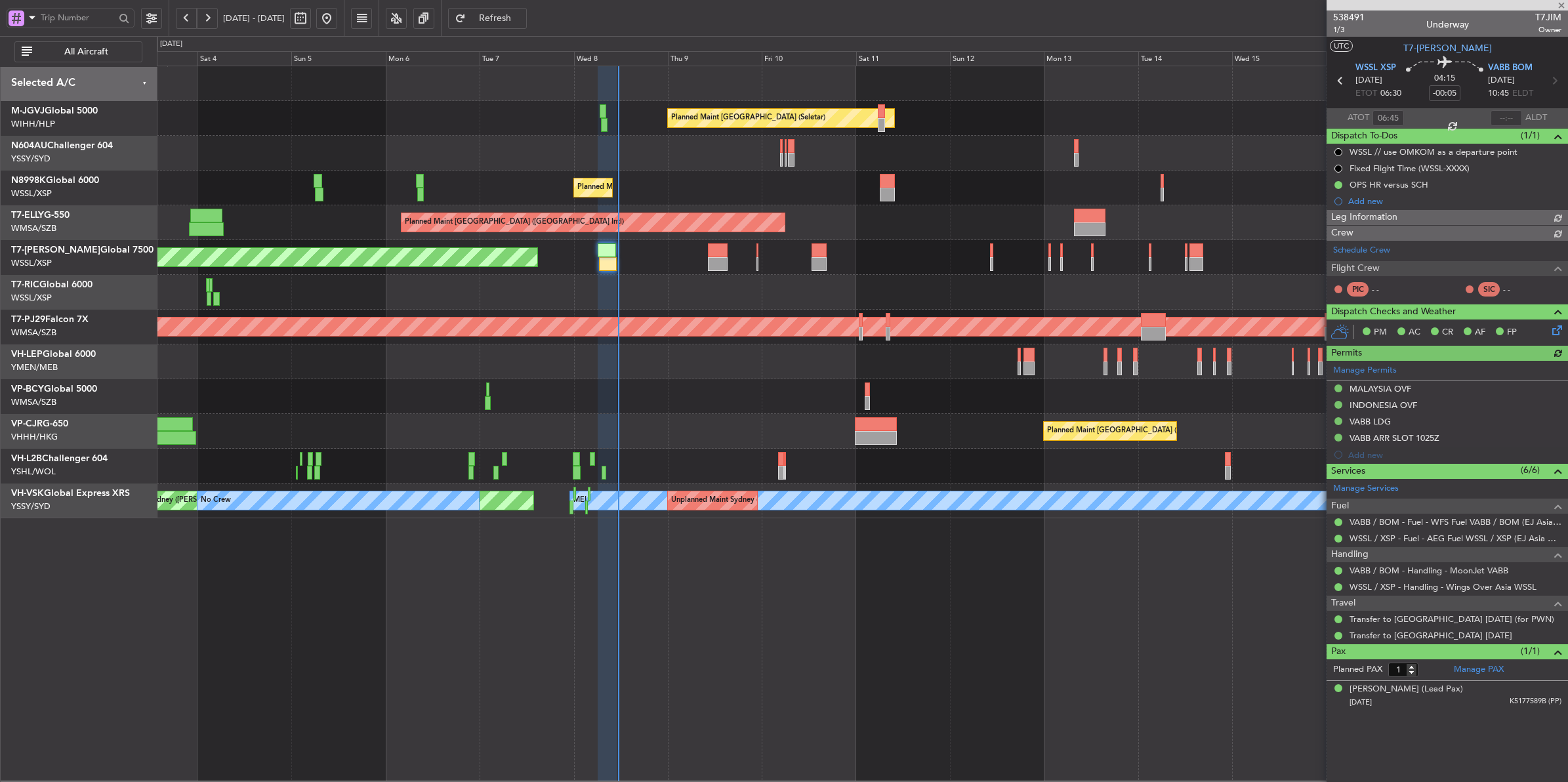
type input "Edmond Yuen (EYU)"
type input "F0296"
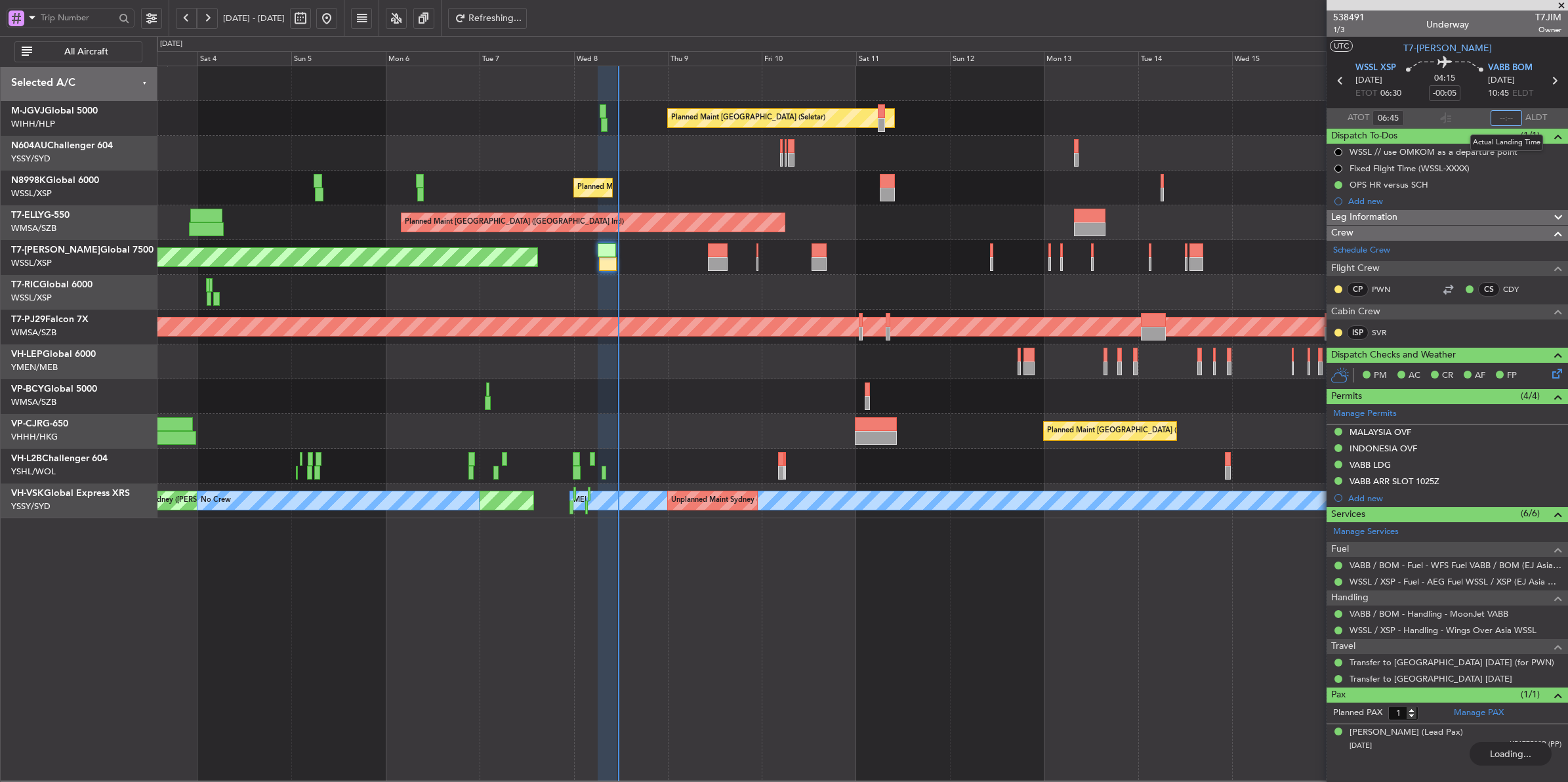
click at [1254, 117] on input "text" at bounding box center [1506, 118] width 31 height 16
type input "Edmond Yuen (EYU)"
type input "F0296"
click at [1254, 123] on input "text" at bounding box center [1506, 118] width 31 height 16
type input "11:18"
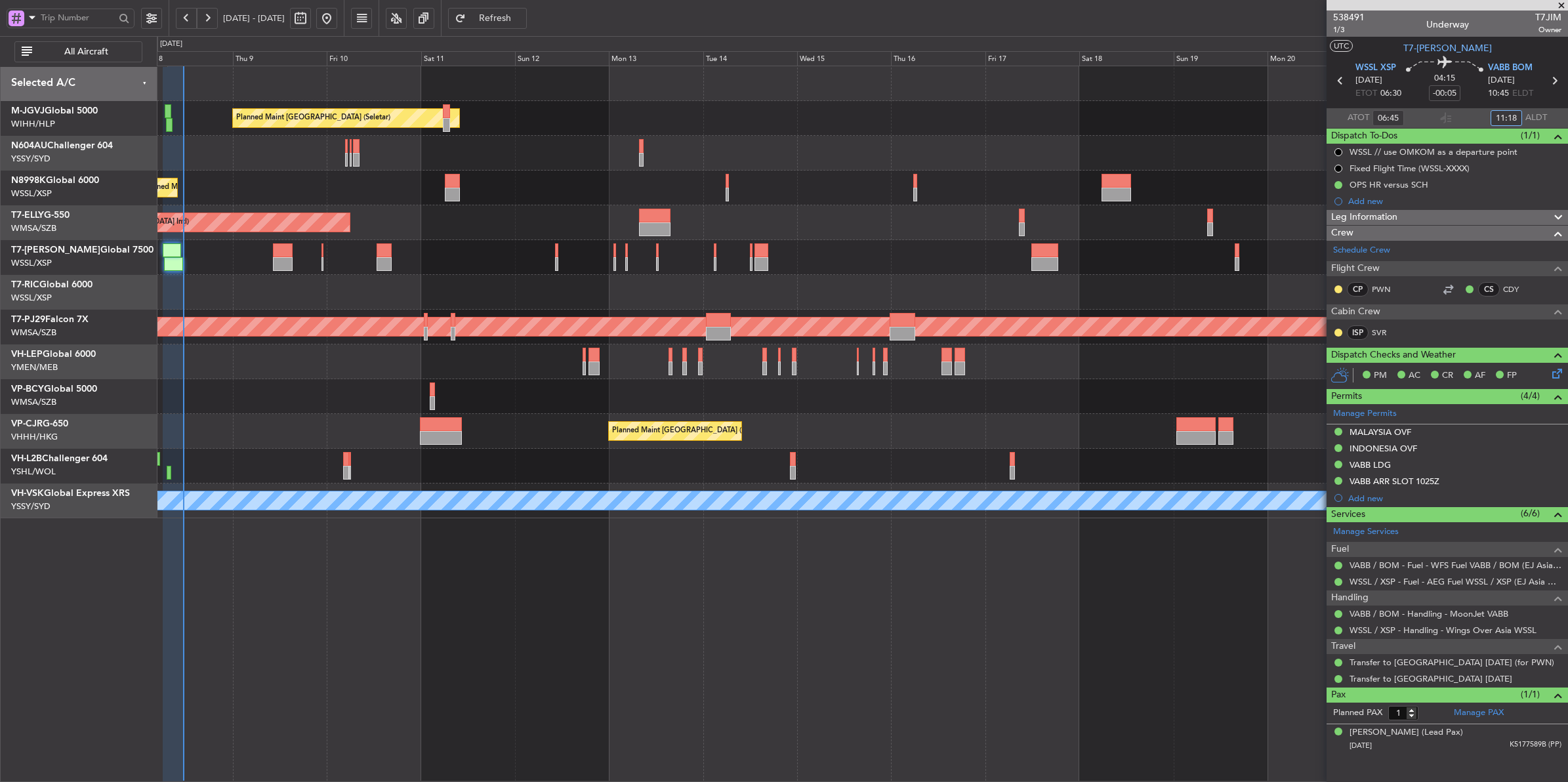
click at [483, 266] on div "Planned Maint Singapore (Seletar) Planned Maint Singapore (Seletar) Planned Mai…" at bounding box center [862, 292] width 1411 height 452
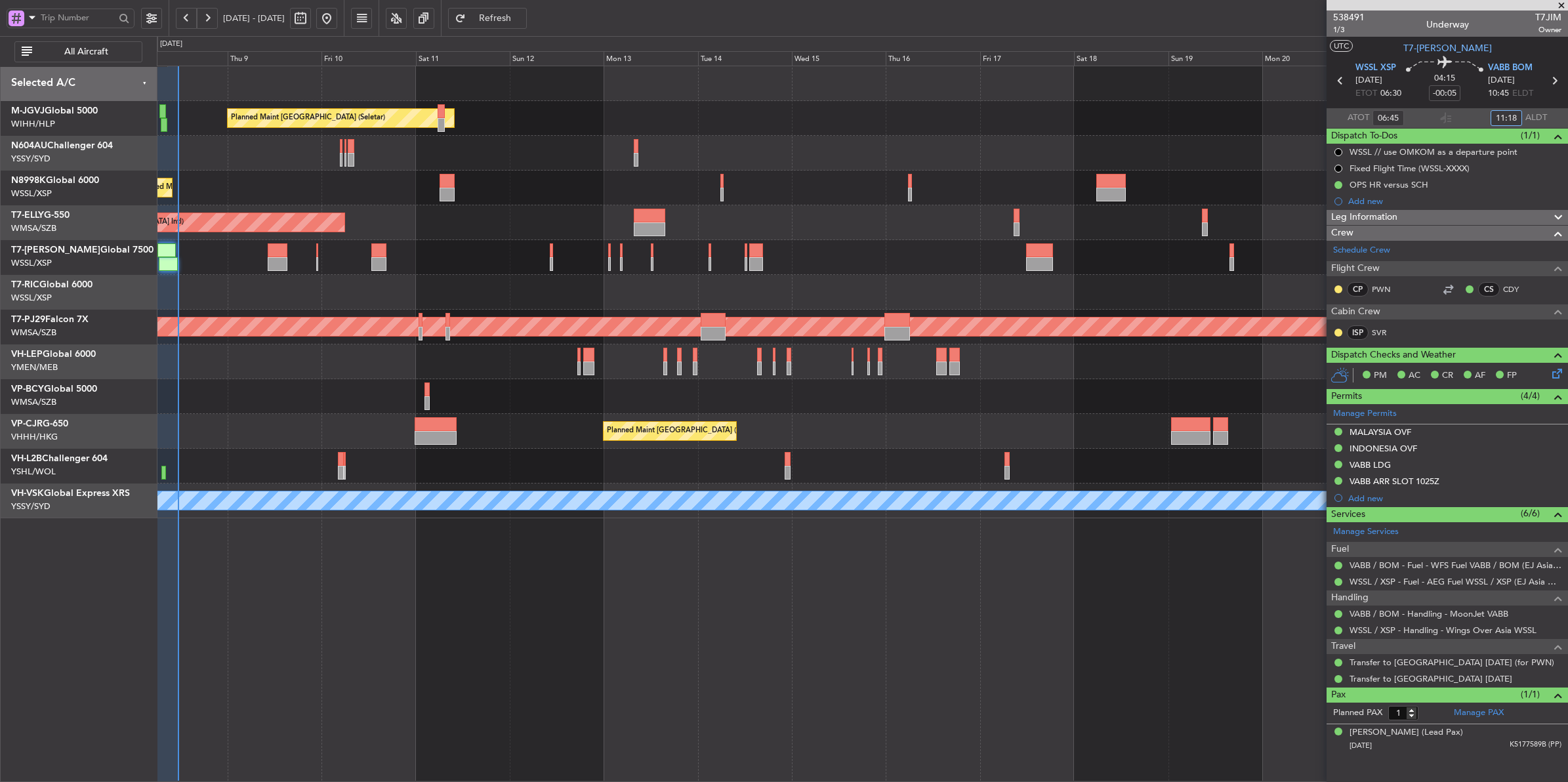
click at [476, 228] on div "Planned Maint [GEOGRAPHIC_DATA] ([GEOGRAPHIC_DATA] Intl)" at bounding box center [862, 222] width 1411 height 34
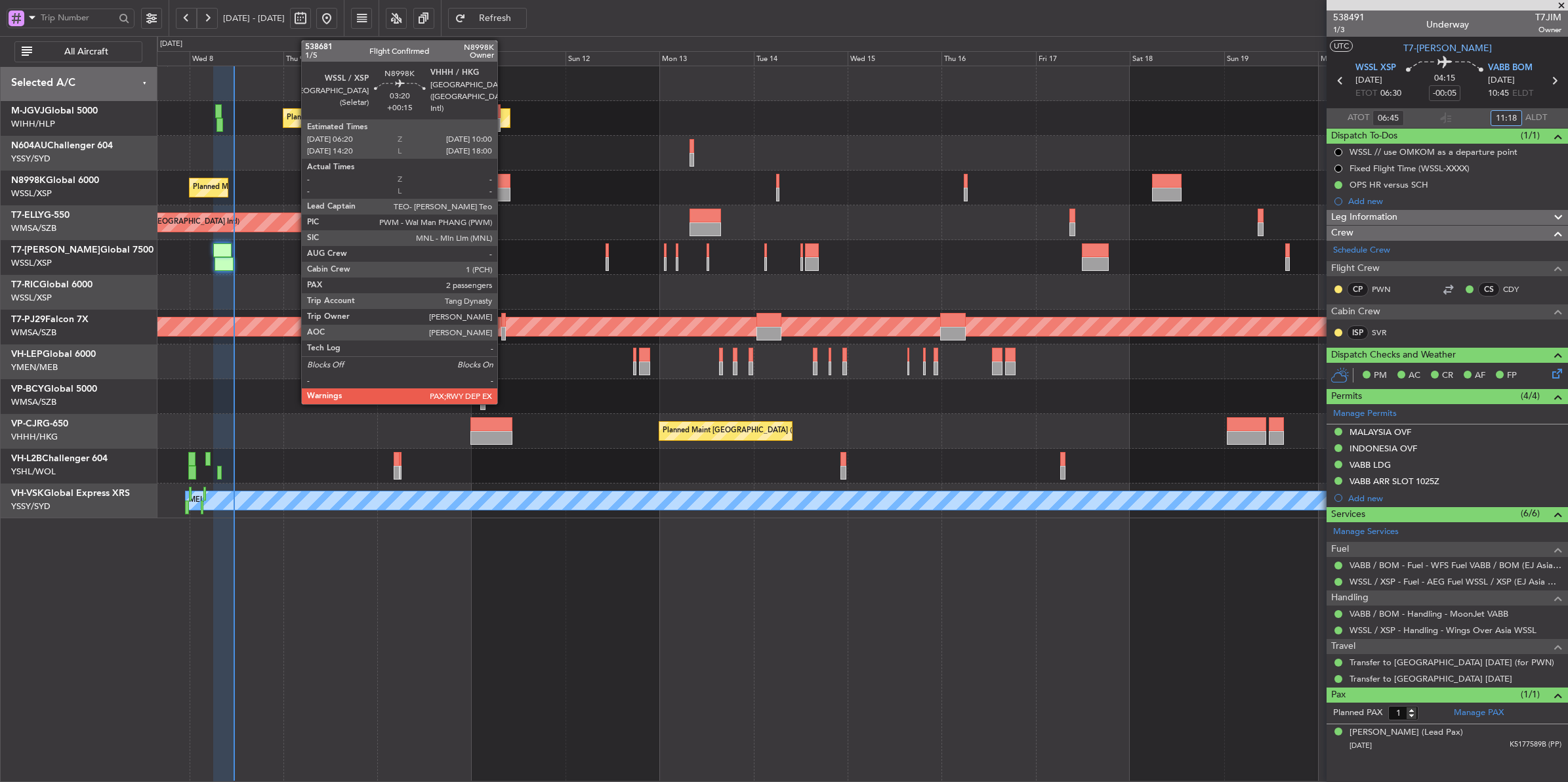
click at [504, 181] on div at bounding box center [502, 181] width 14 height 13
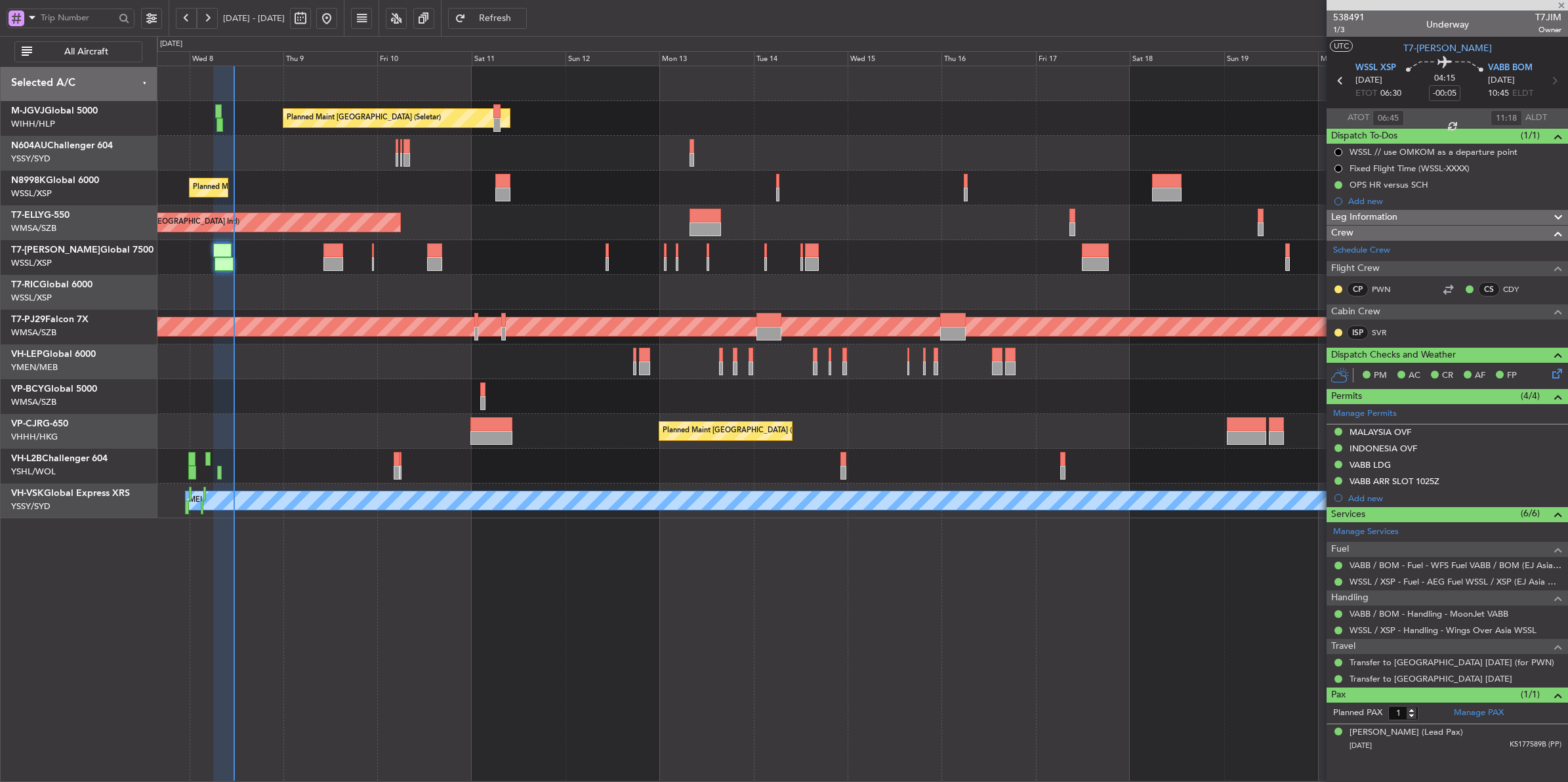
type input "+00:15"
type input "2"
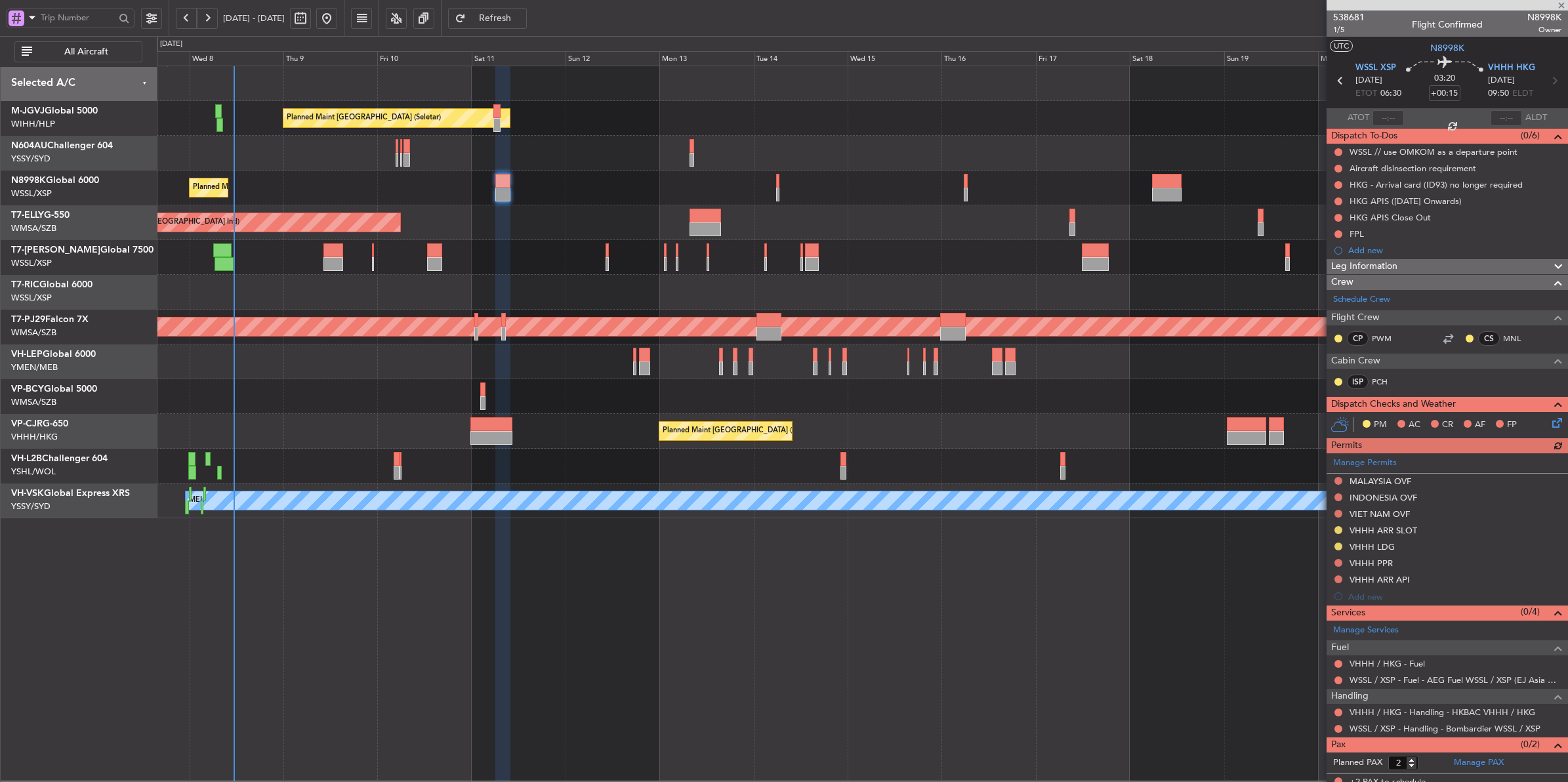
scroll to position [10, 0]
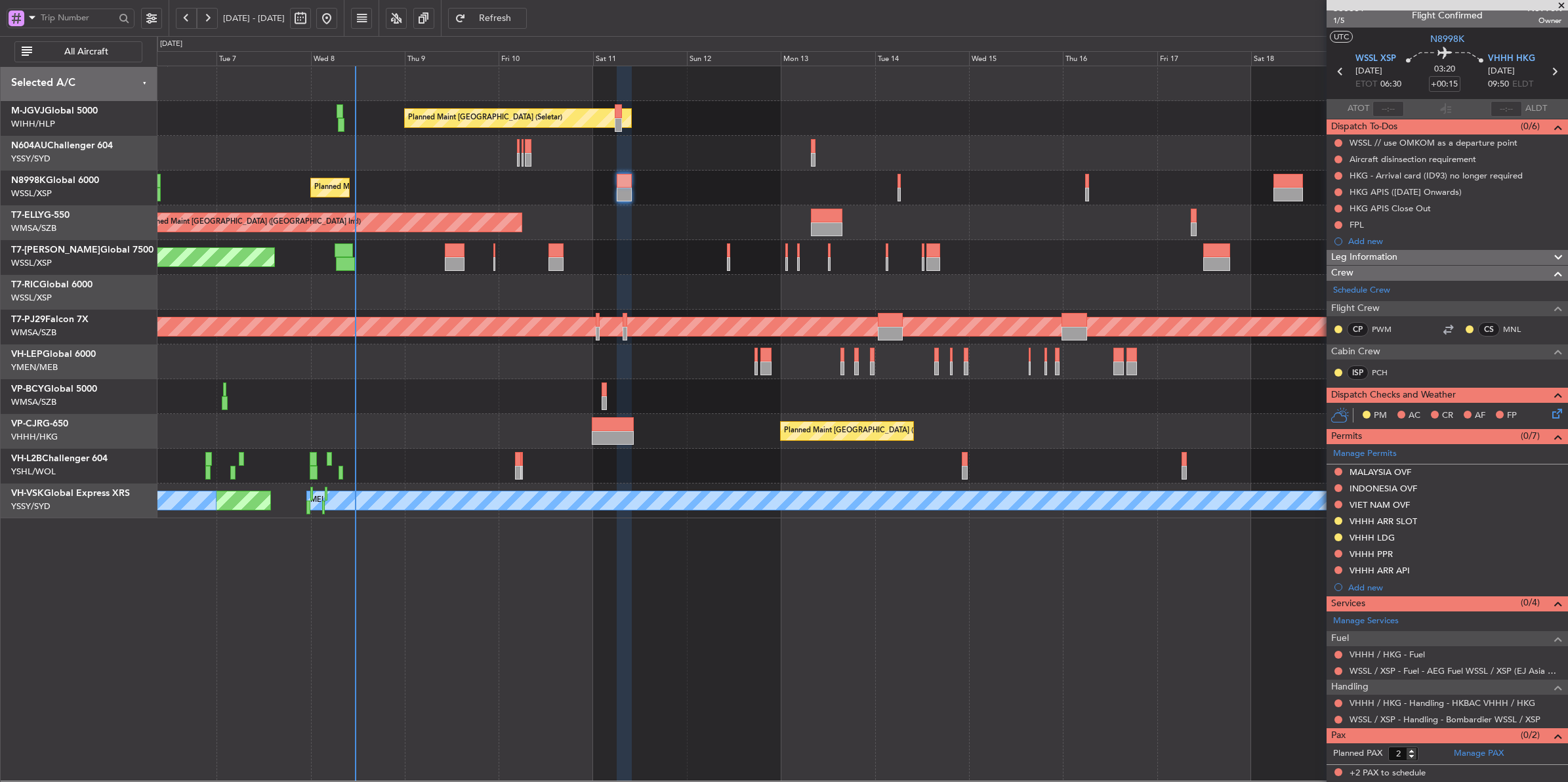
click at [666, 280] on div at bounding box center [862, 291] width 1411 height 34
click at [663, 246] on div "Planned Maint [GEOGRAPHIC_DATA] (Seletar)" at bounding box center [862, 257] width 1411 height 34
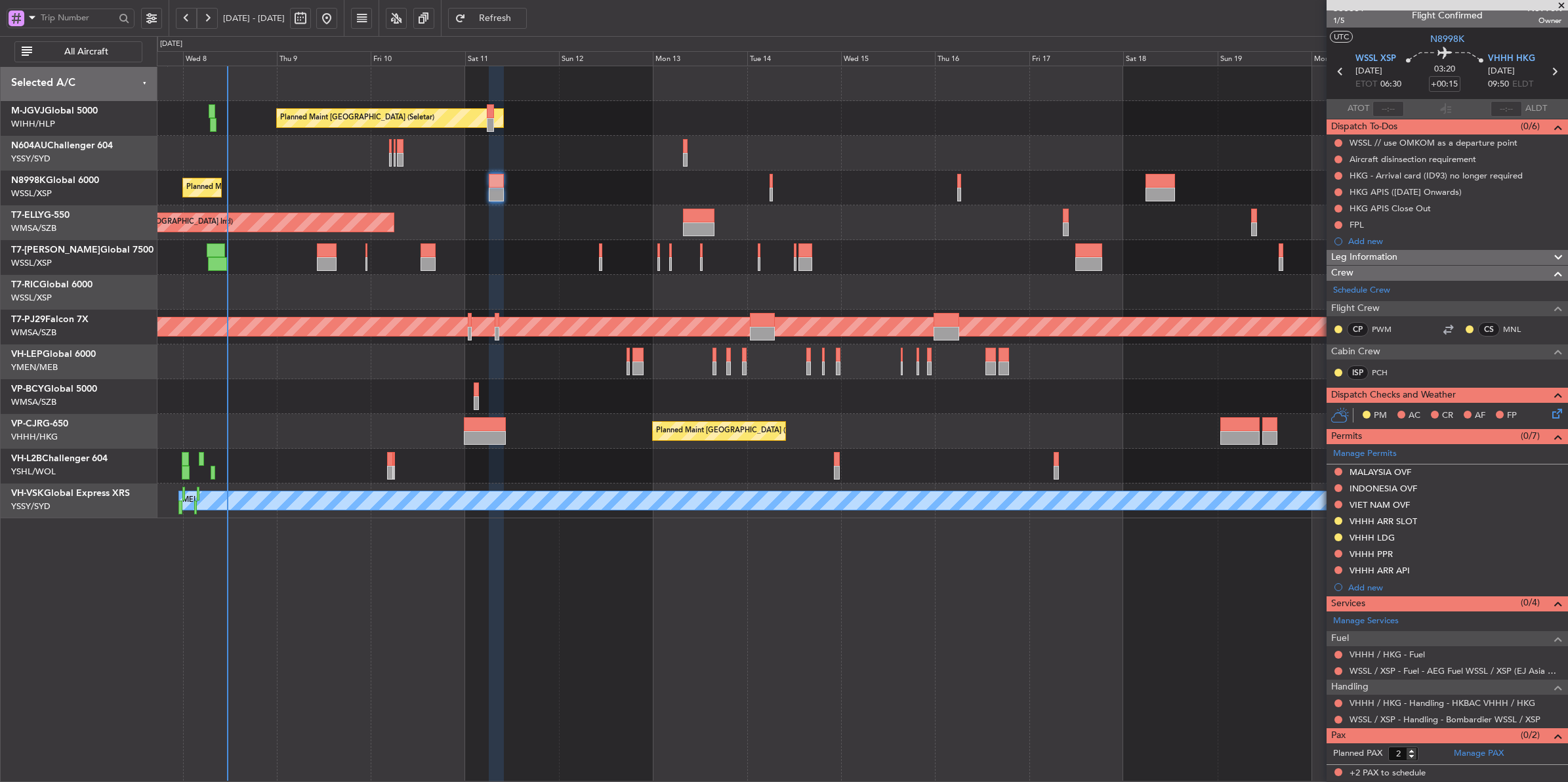
click at [880, 236] on div "Planned Maint [GEOGRAPHIC_DATA] ([GEOGRAPHIC_DATA] Intl)" at bounding box center [862, 222] width 1411 height 34
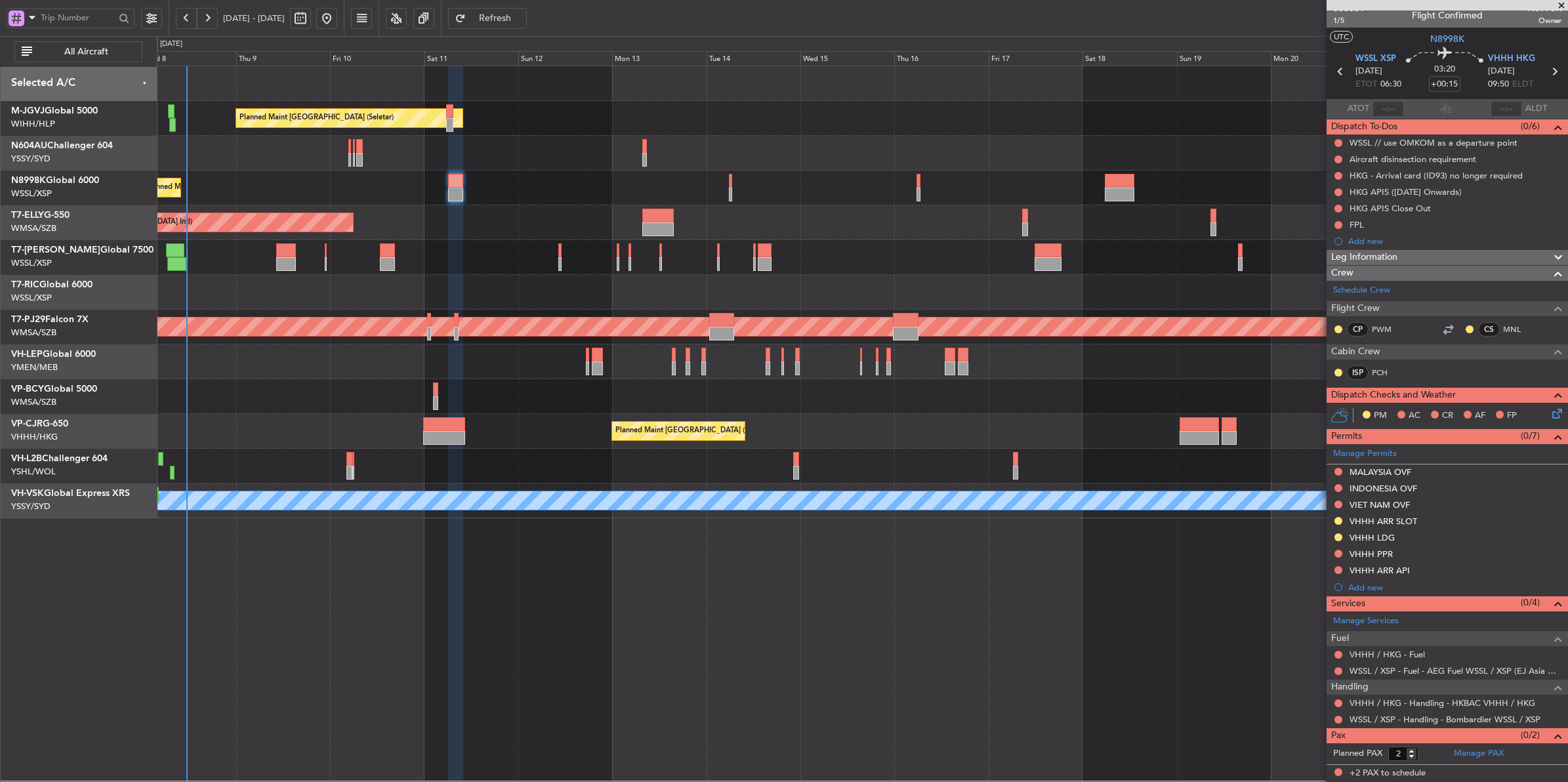
click at [732, 192] on div "Planned Maint [GEOGRAPHIC_DATA] (Seletar)" at bounding box center [862, 187] width 1411 height 34
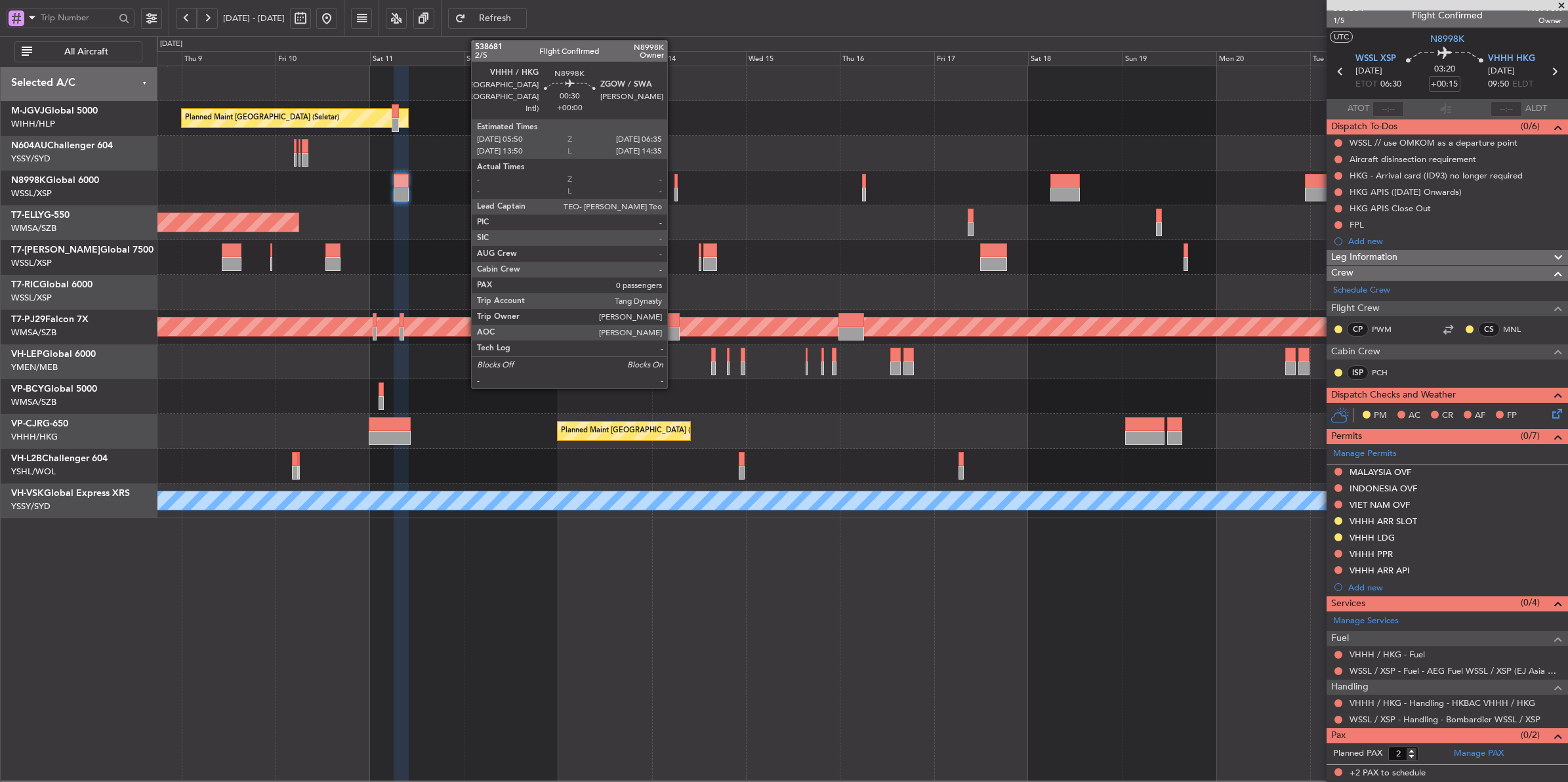
click at [675, 179] on div at bounding box center [676, 181] width 3 height 13
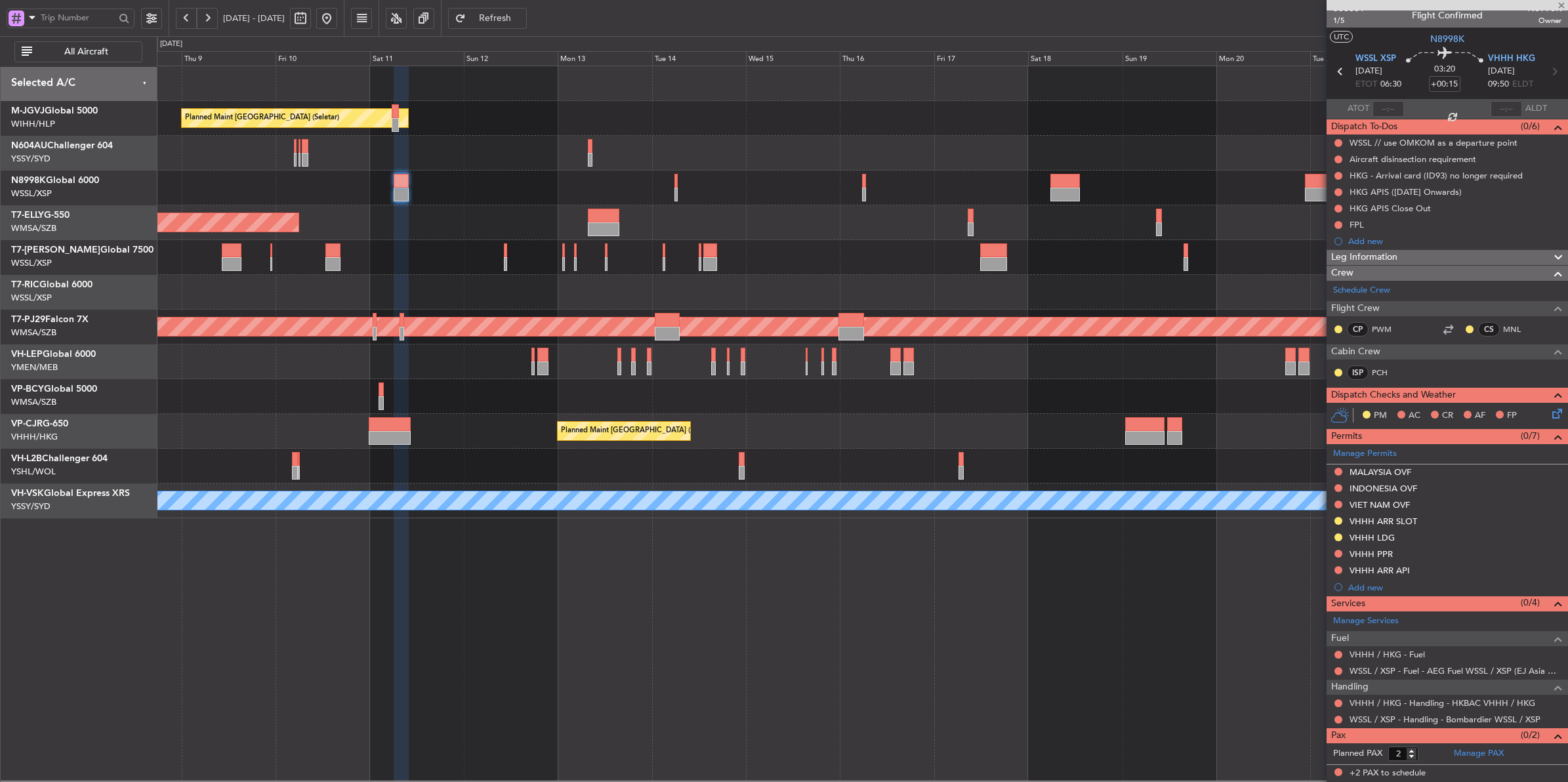
type input "0"
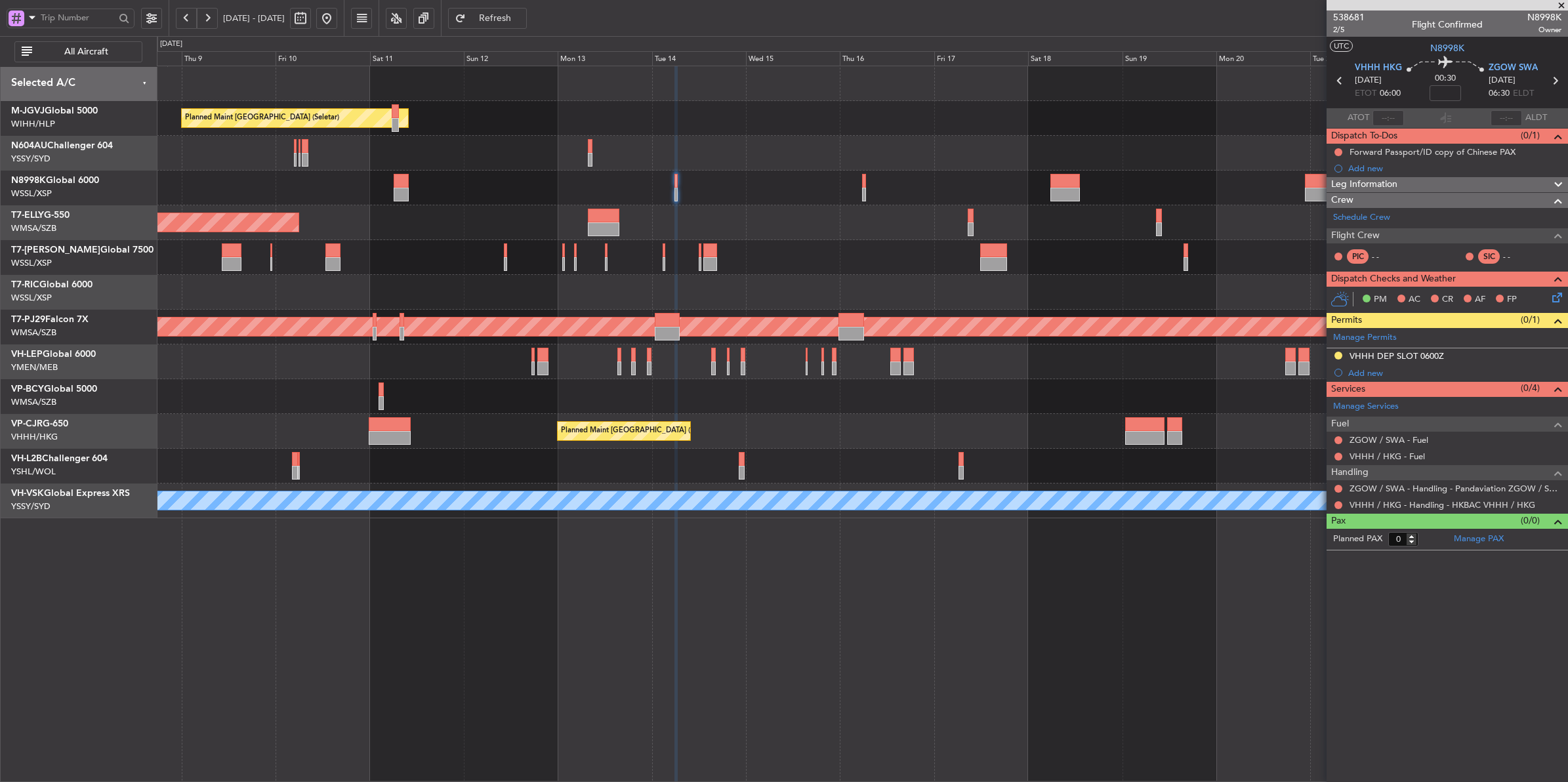
click at [748, 207] on div "Planned Maint [GEOGRAPHIC_DATA] ([GEOGRAPHIC_DATA] Intl)" at bounding box center [862, 222] width 1411 height 34
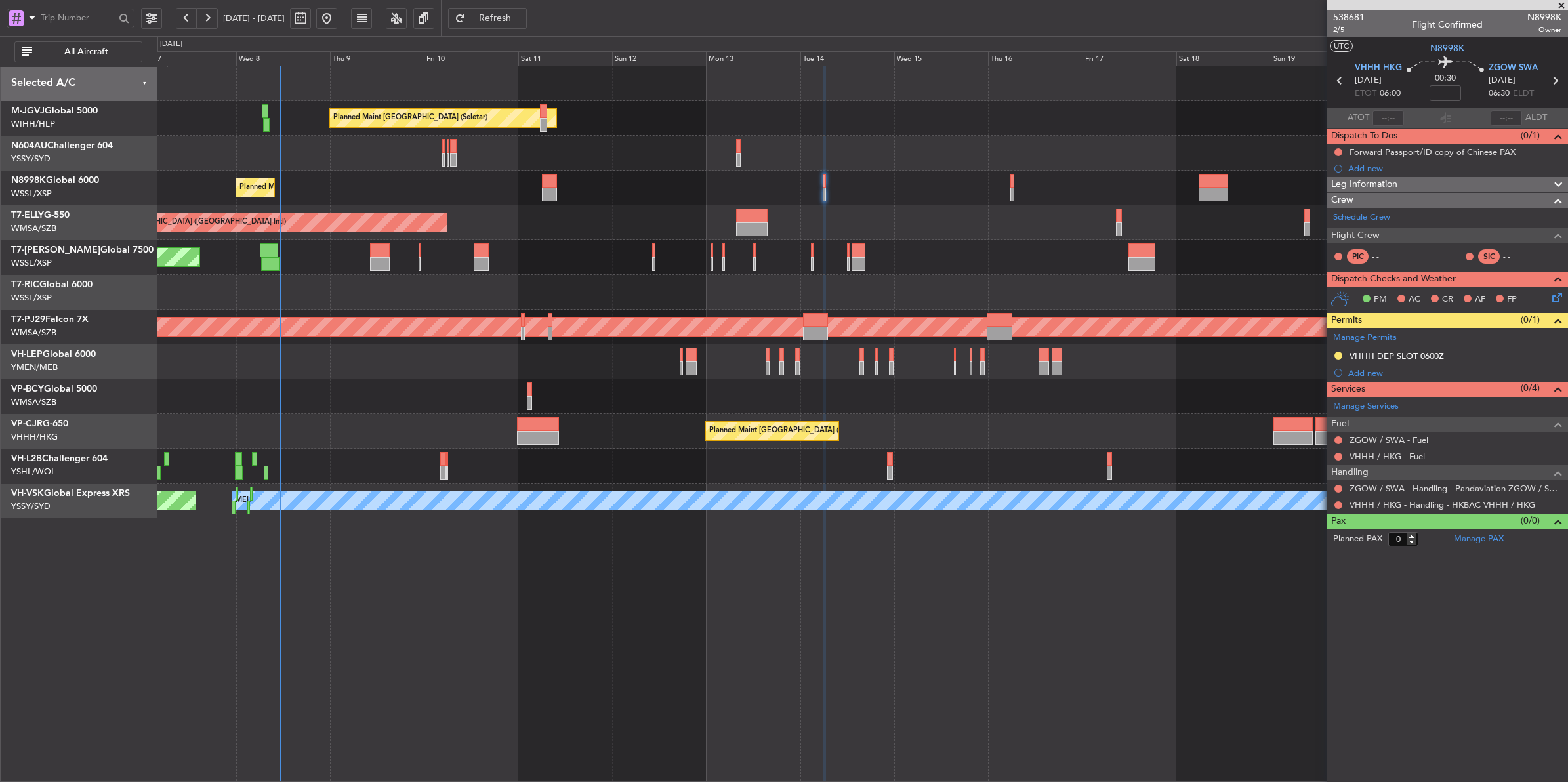
click at [636, 391] on div "Planned Maint Singapore (Seletar) Planned Maint Singapore (Seletar) Planned Mai…" at bounding box center [862, 292] width 1411 height 452
click at [650, 381] on div at bounding box center [862, 396] width 1411 height 34
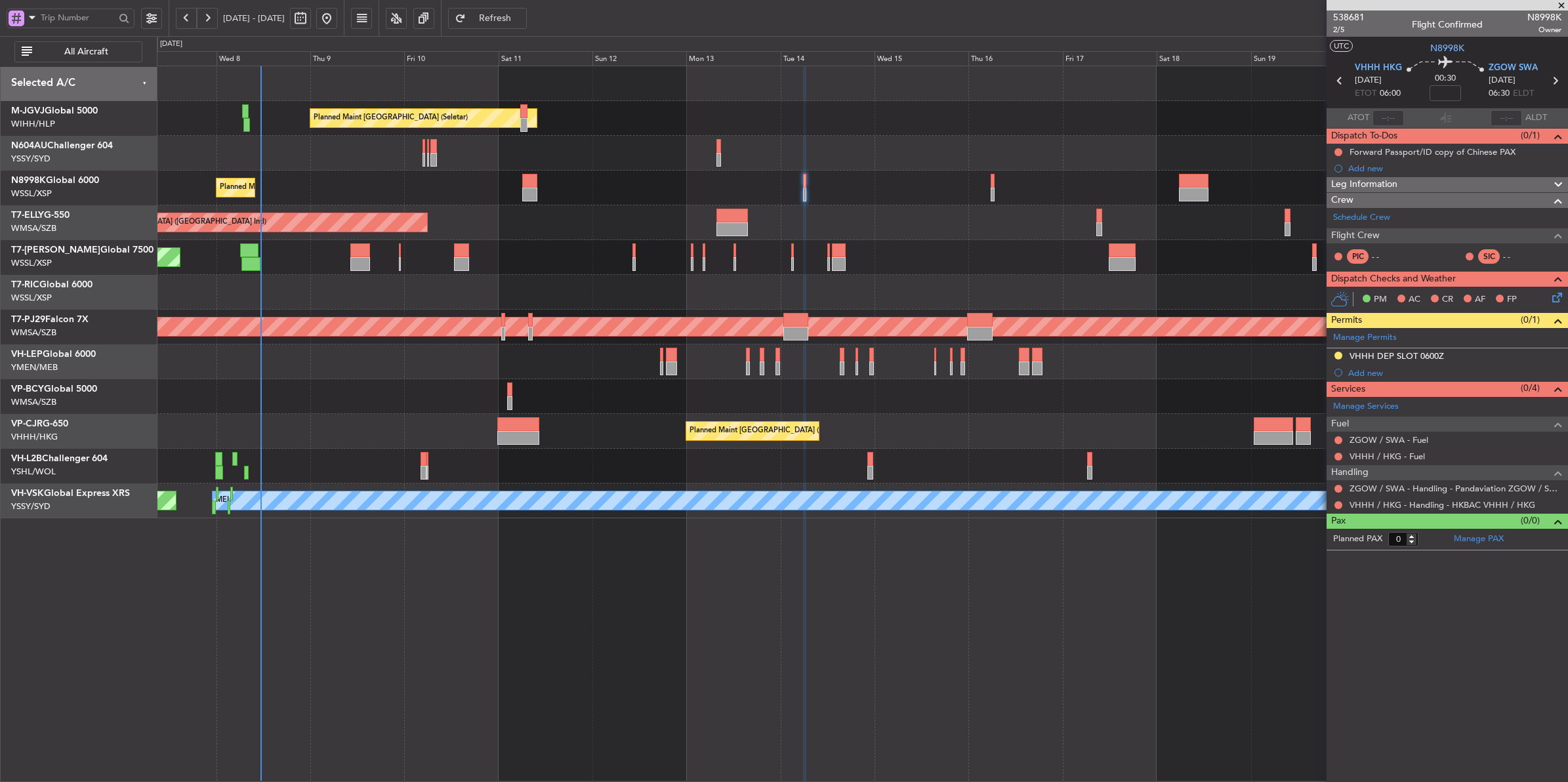
click at [605, 428] on div "Planned Maint Singapore (Seletar) Planned Maint Singapore (Seletar) Planned Mai…" at bounding box center [862, 292] width 1411 height 452
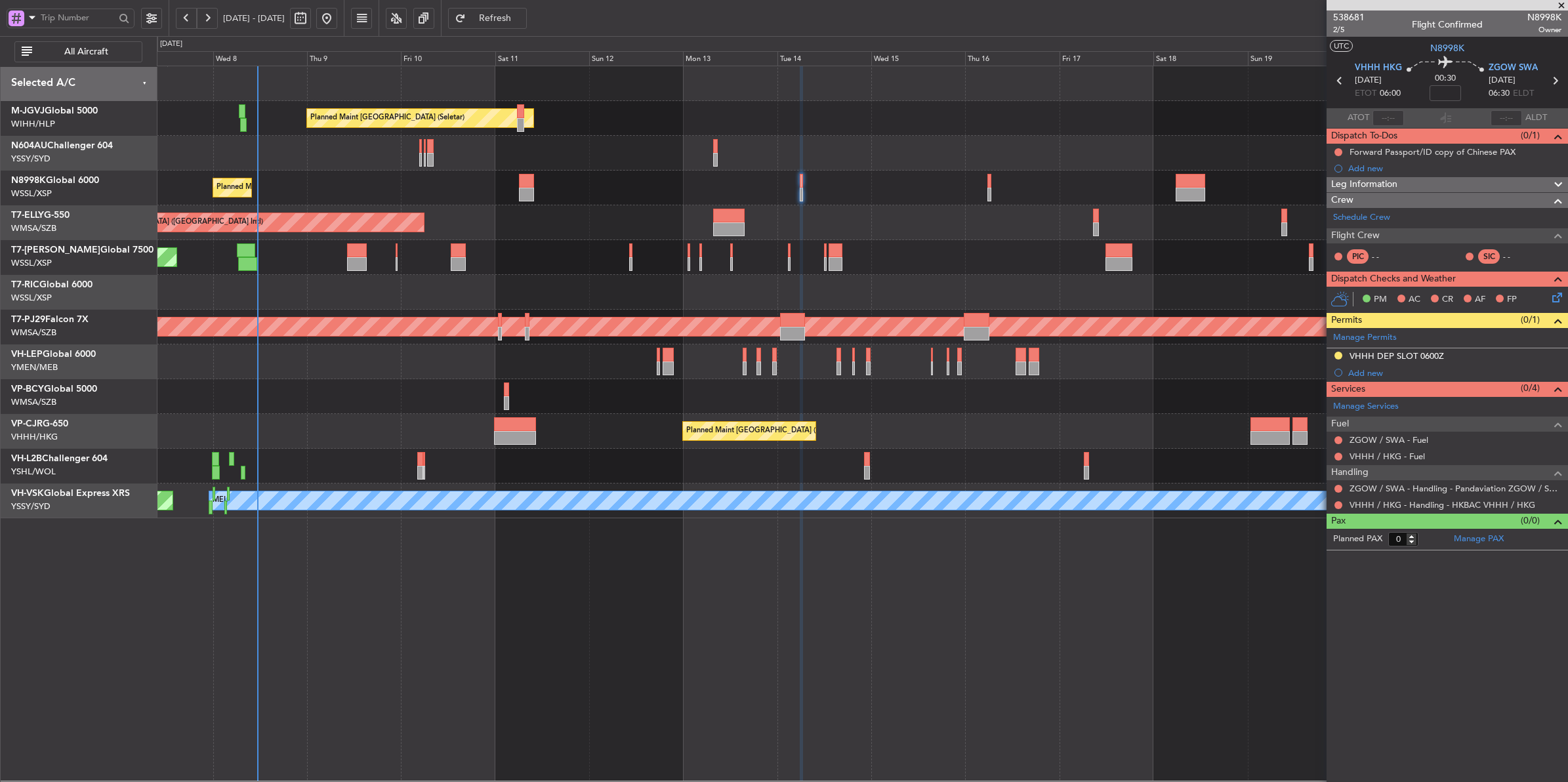
click at [913, 238] on div "Planned Maint [GEOGRAPHIC_DATA] ([GEOGRAPHIC_DATA] Intl)" at bounding box center [862, 222] width 1411 height 34
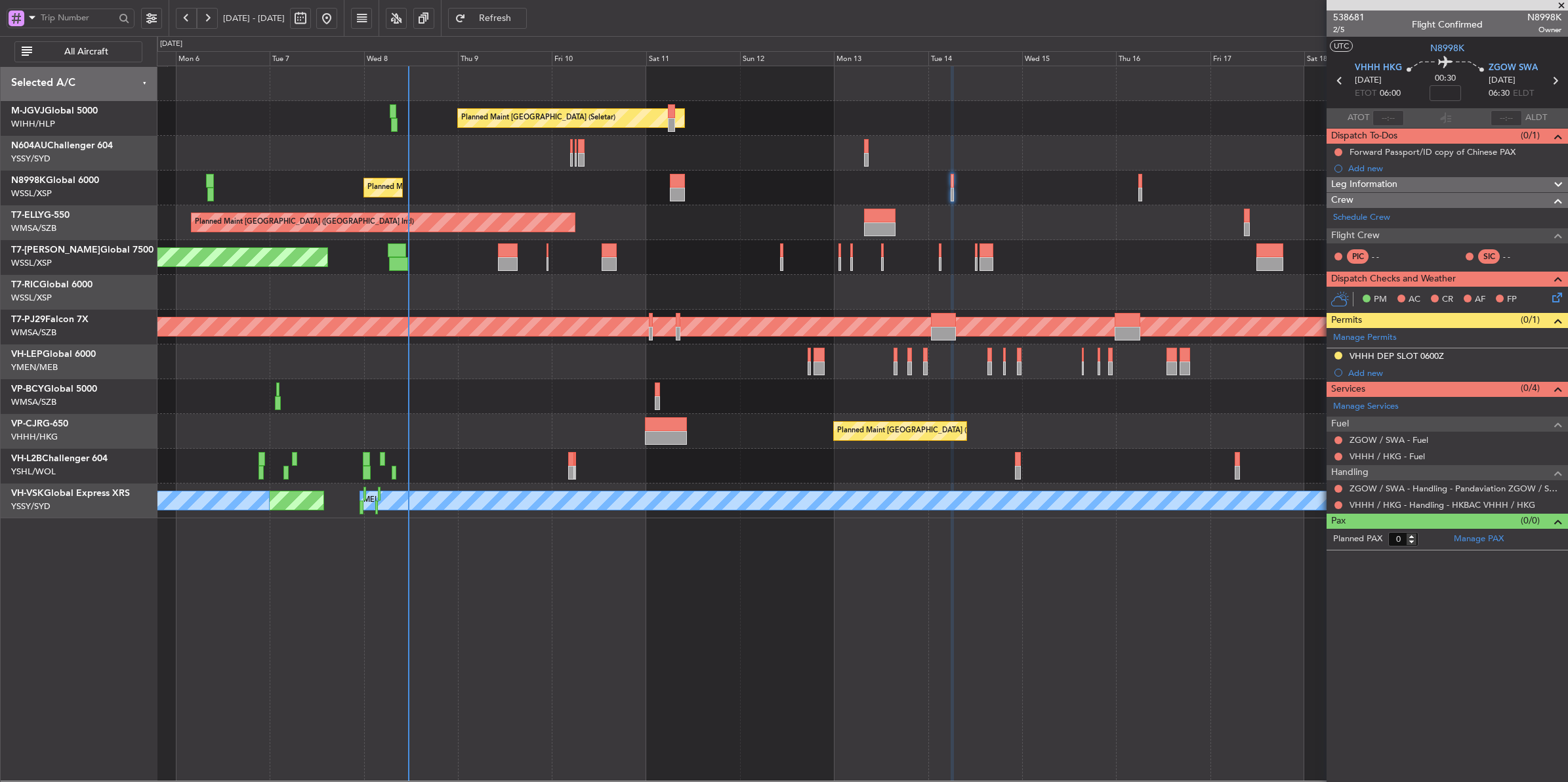
click at [765, 229] on div "Planned Maint [GEOGRAPHIC_DATA] ([GEOGRAPHIC_DATA] Intl)" at bounding box center [862, 222] width 1411 height 34
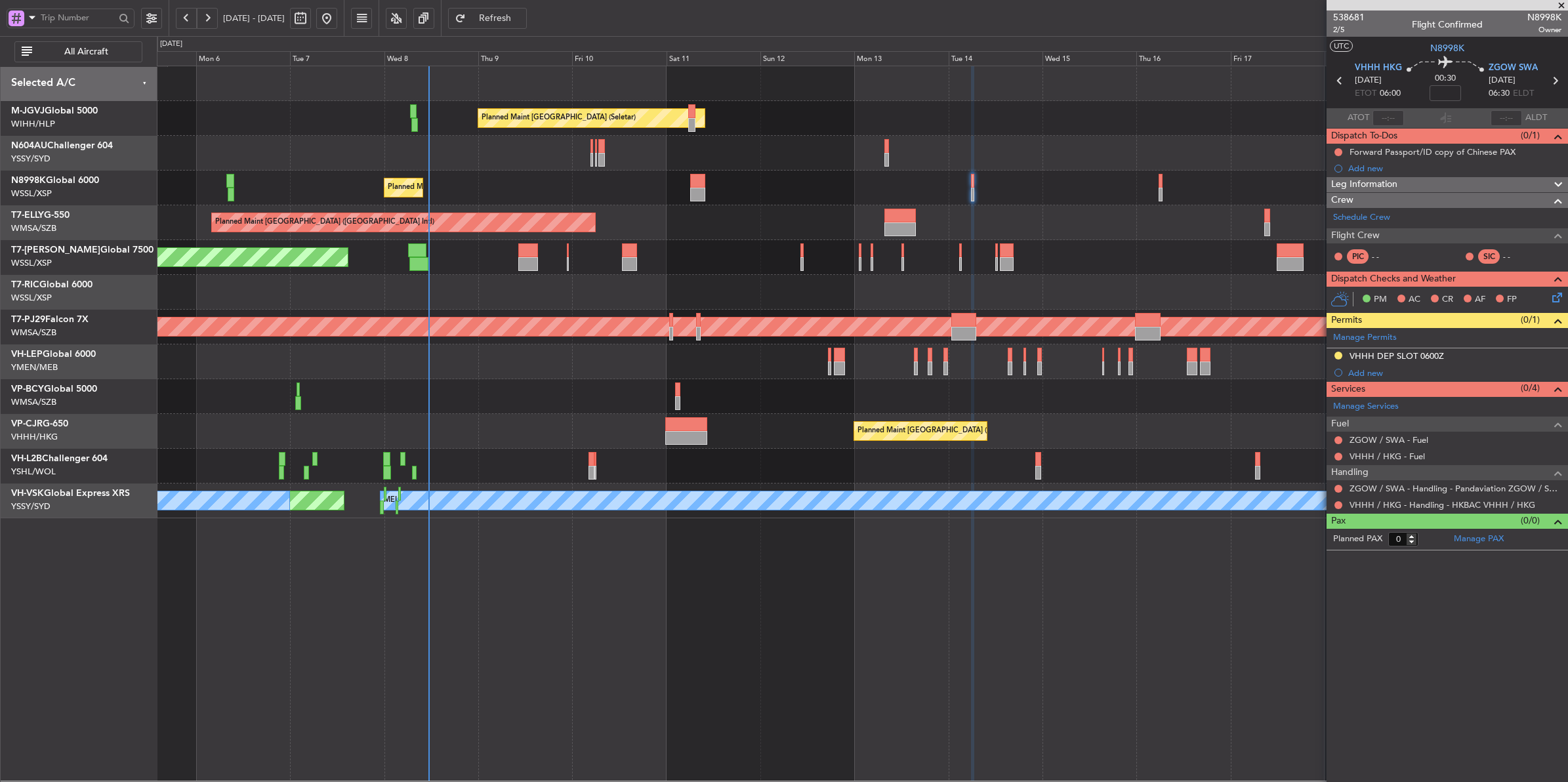
click at [881, 187] on div "Planned Maint [GEOGRAPHIC_DATA] (Seletar)" at bounding box center [862, 187] width 1411 height 34
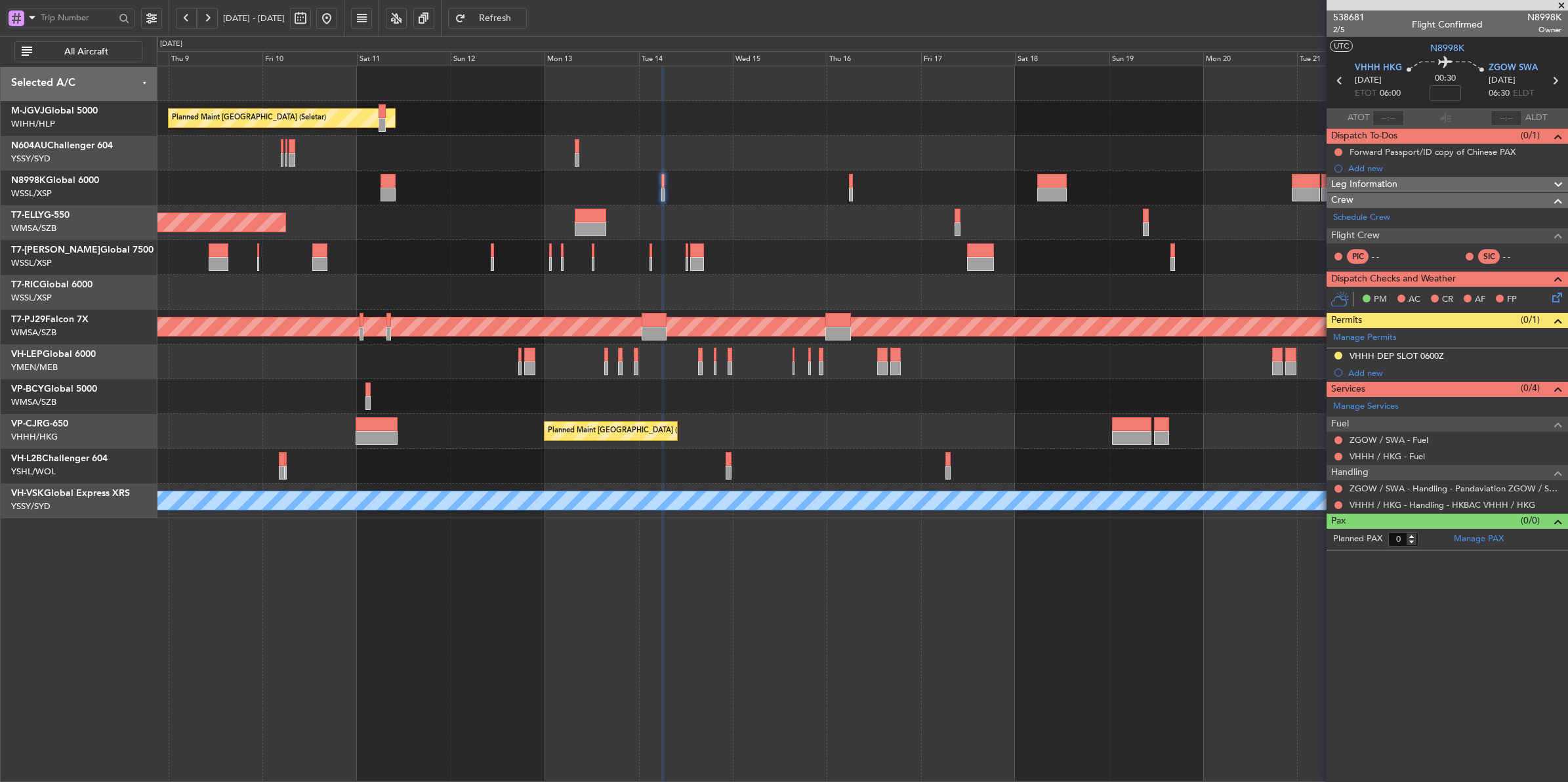
click at [946, 211] on div "Planned Maint Singapore (Seletar) Planned Maint Singapore (Seletar) Planned Mai…" at bounding box center [862, 292] width 1411 height 452
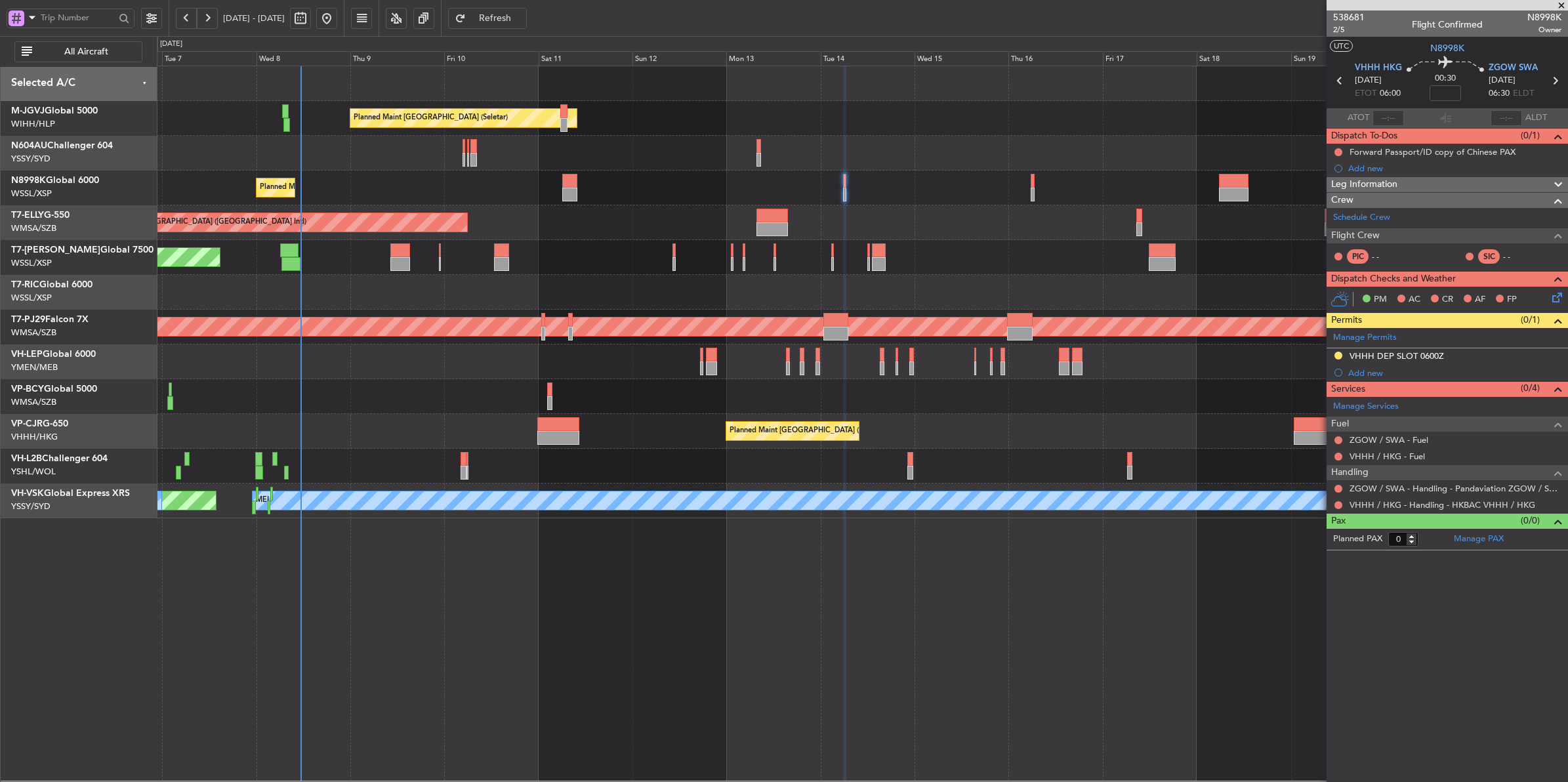
click at [741, 192] on div "Planned Maint [GEOGRAPHIC_DATA] (Seletar)" at bounding box center [862, 187] width 1411 height 34
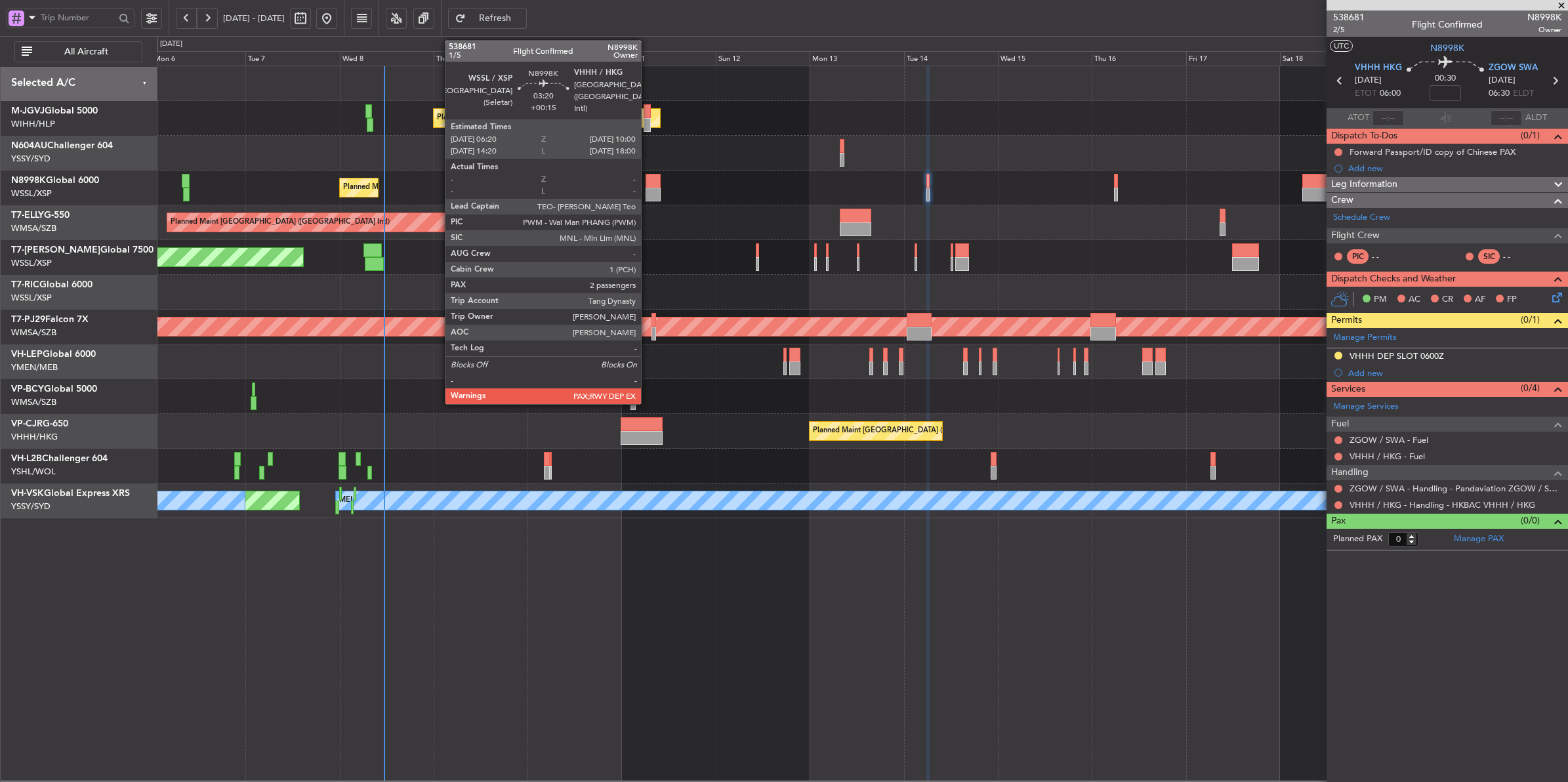
click at [648, 185] on div at bounding box center [652, 181] width 14 height 13
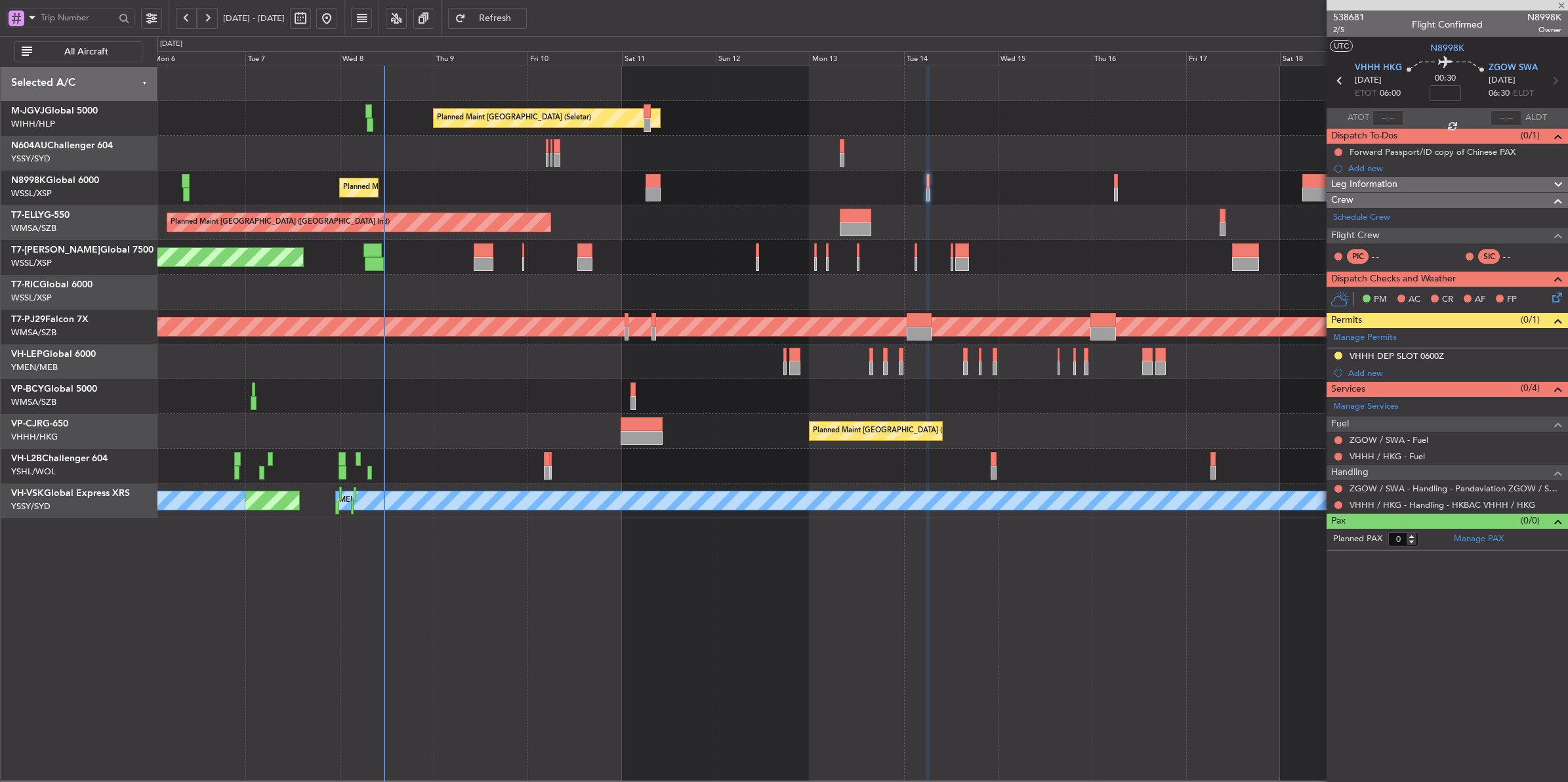
type input "+00:15"
type input "2"
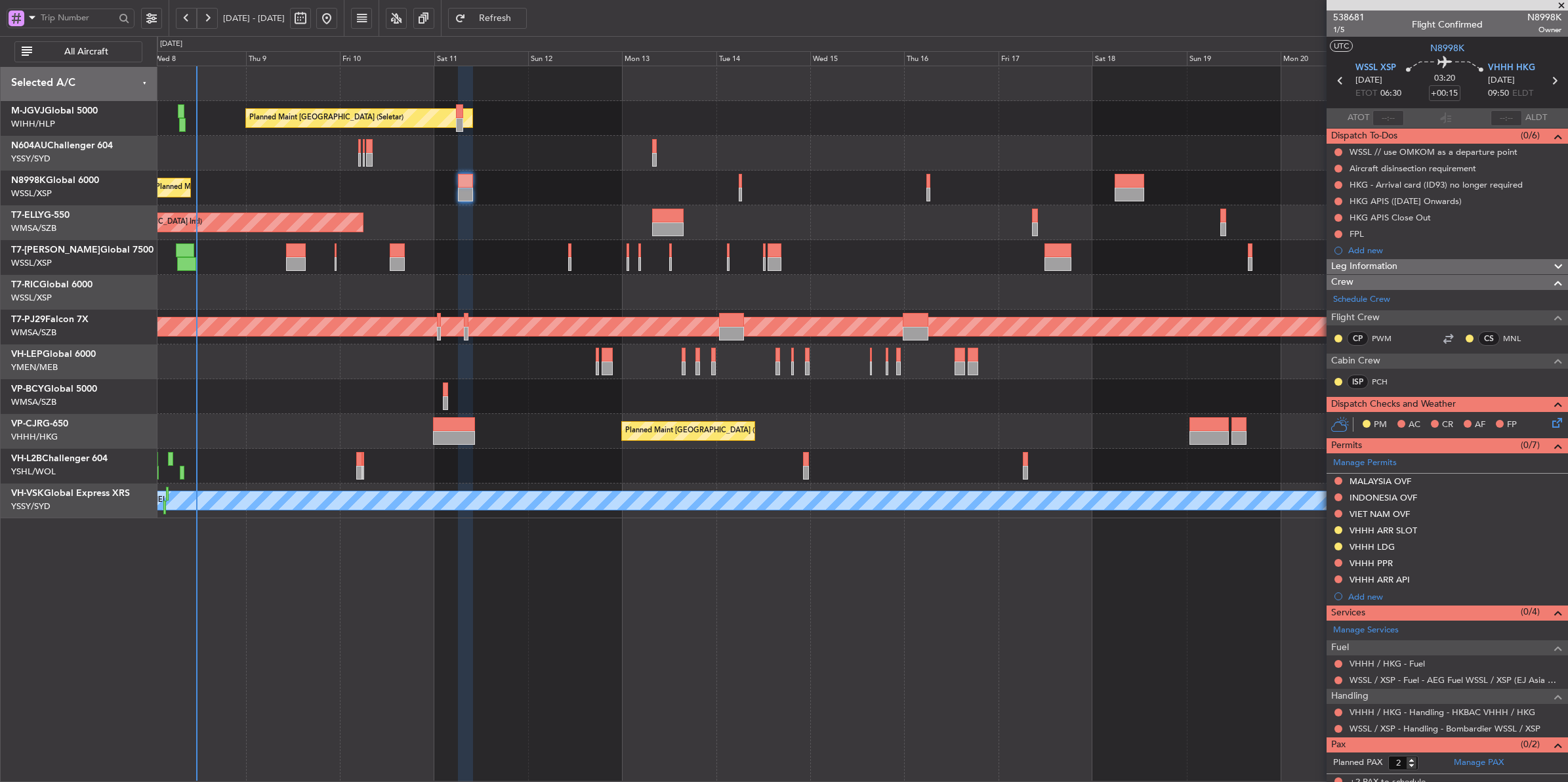
click at [622, 205] on div "Planned Maint Singapore (Seletar) Planned Maint Singapore (Seletar) Planned Mai…" at bounding box center [862, 292] width 1411 height 452
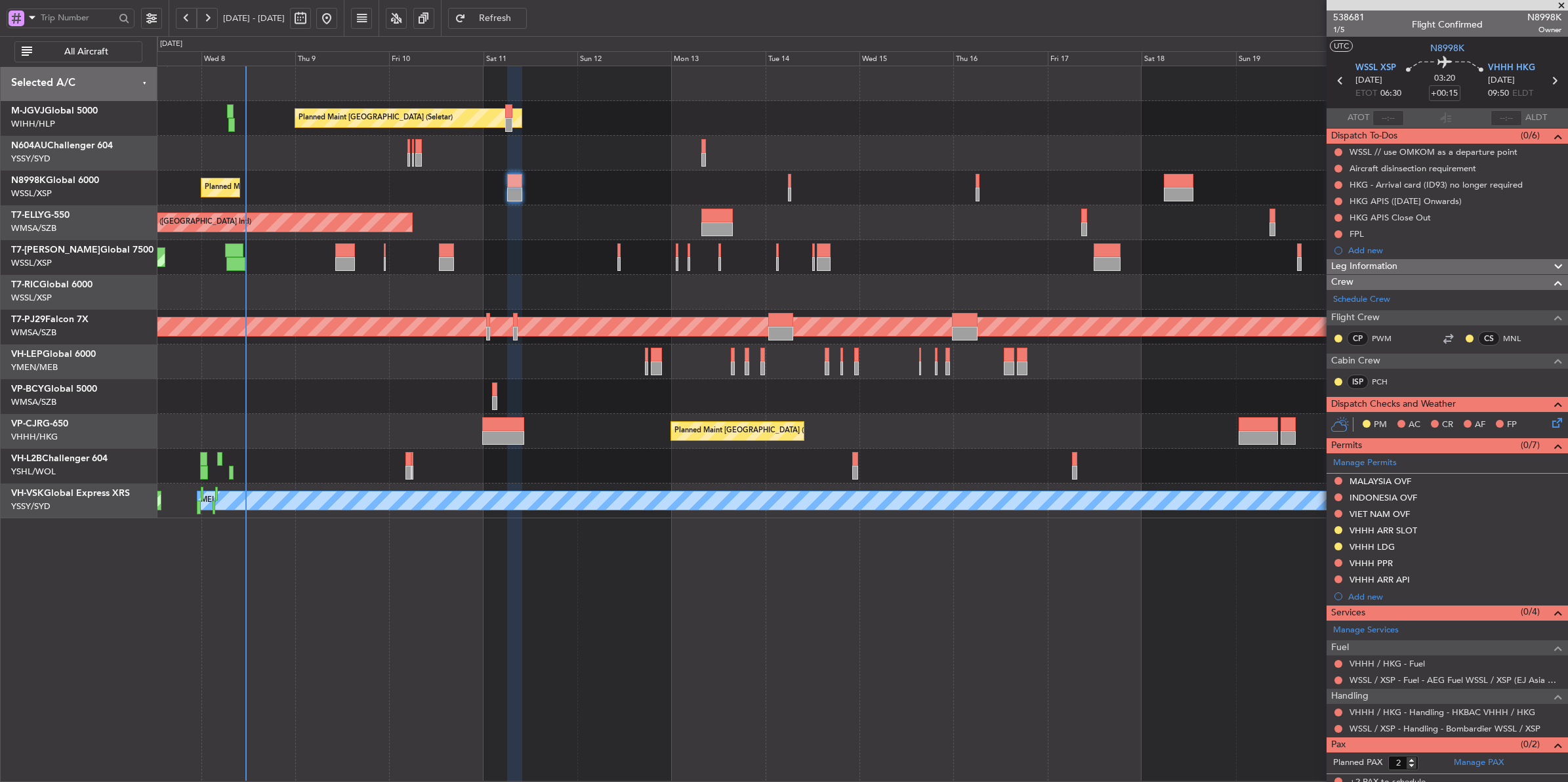
click at [725, 193] on div "Planned Maint [GEOGRAPHIC_DATA] (Seletar)" at bounding box center [862, 187] width 1411 height 34
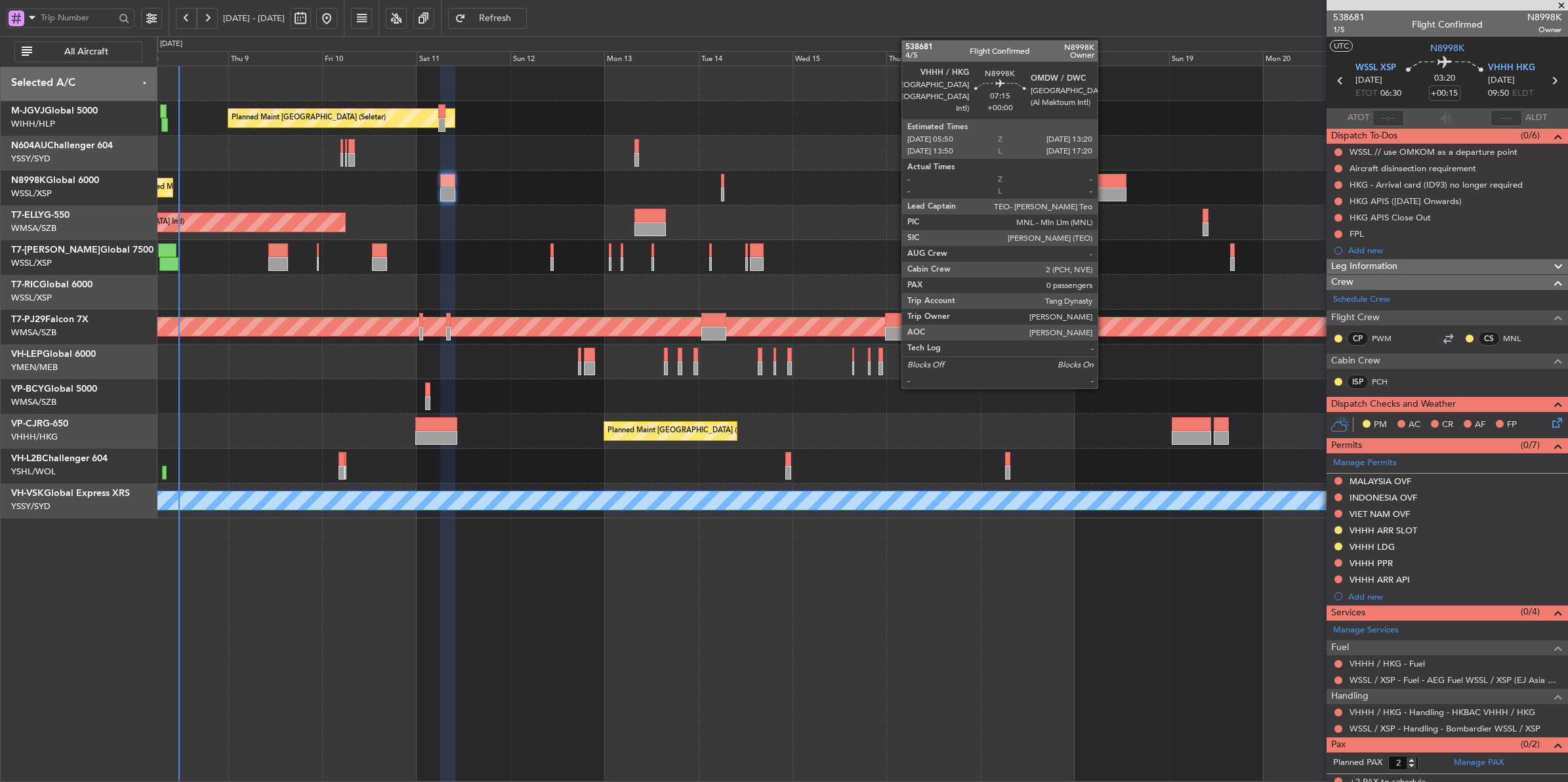
click at [1104, 181] on div at bounding box center [1111, 181] width 29 height 13
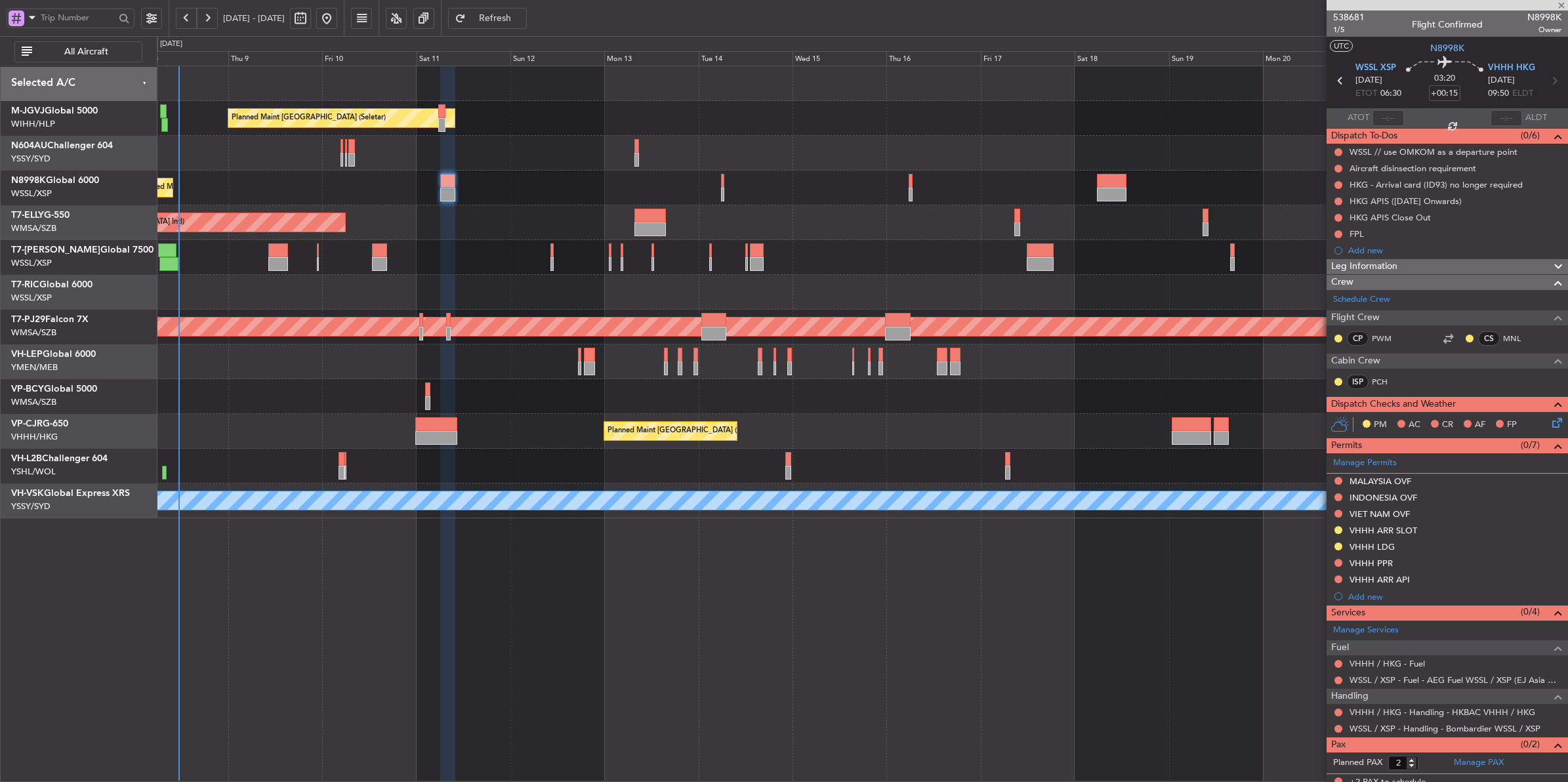
type input "0"
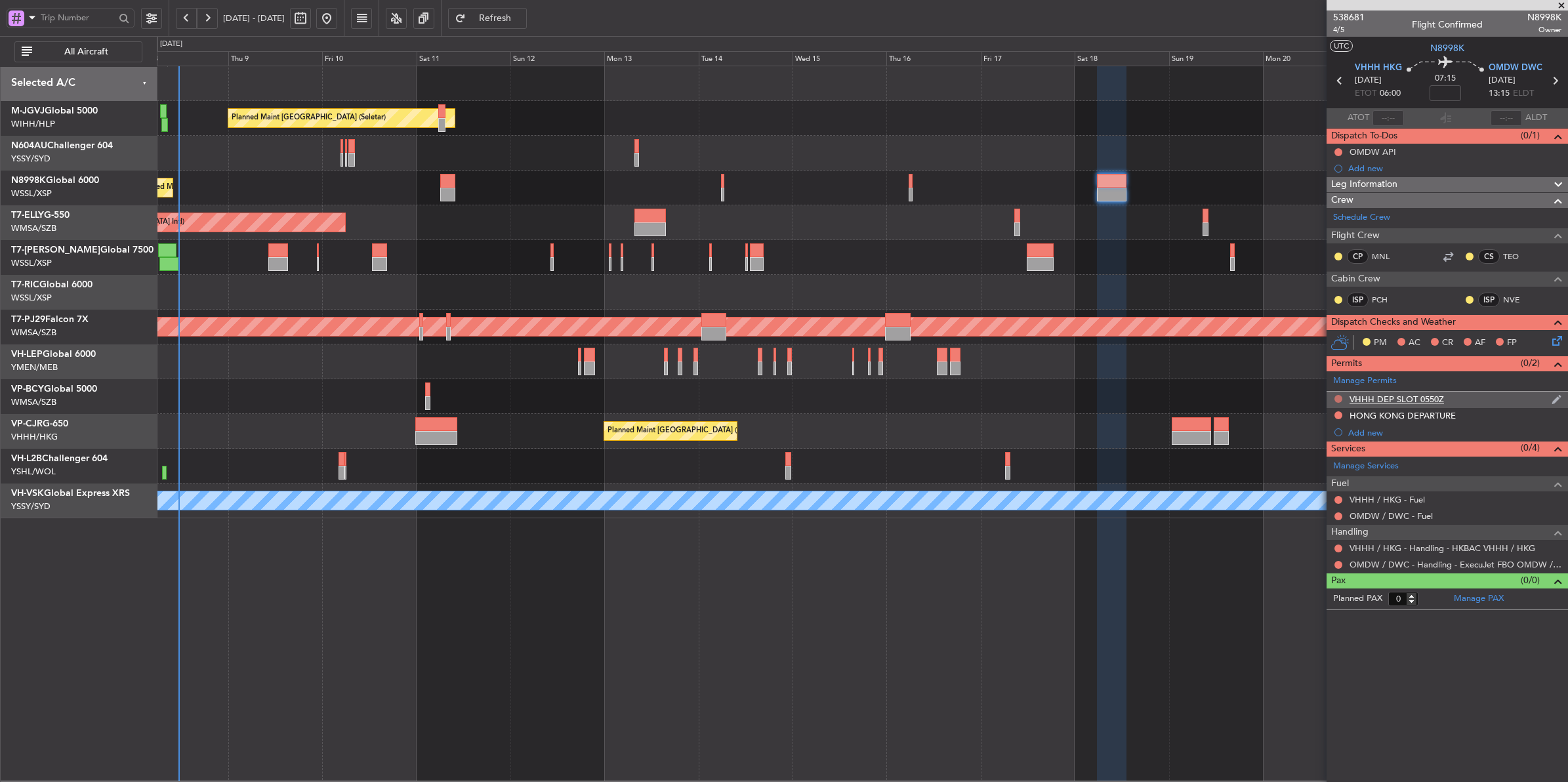
click at [1254, 395] on button at bounding box center [1338, 398] width 8 height 8
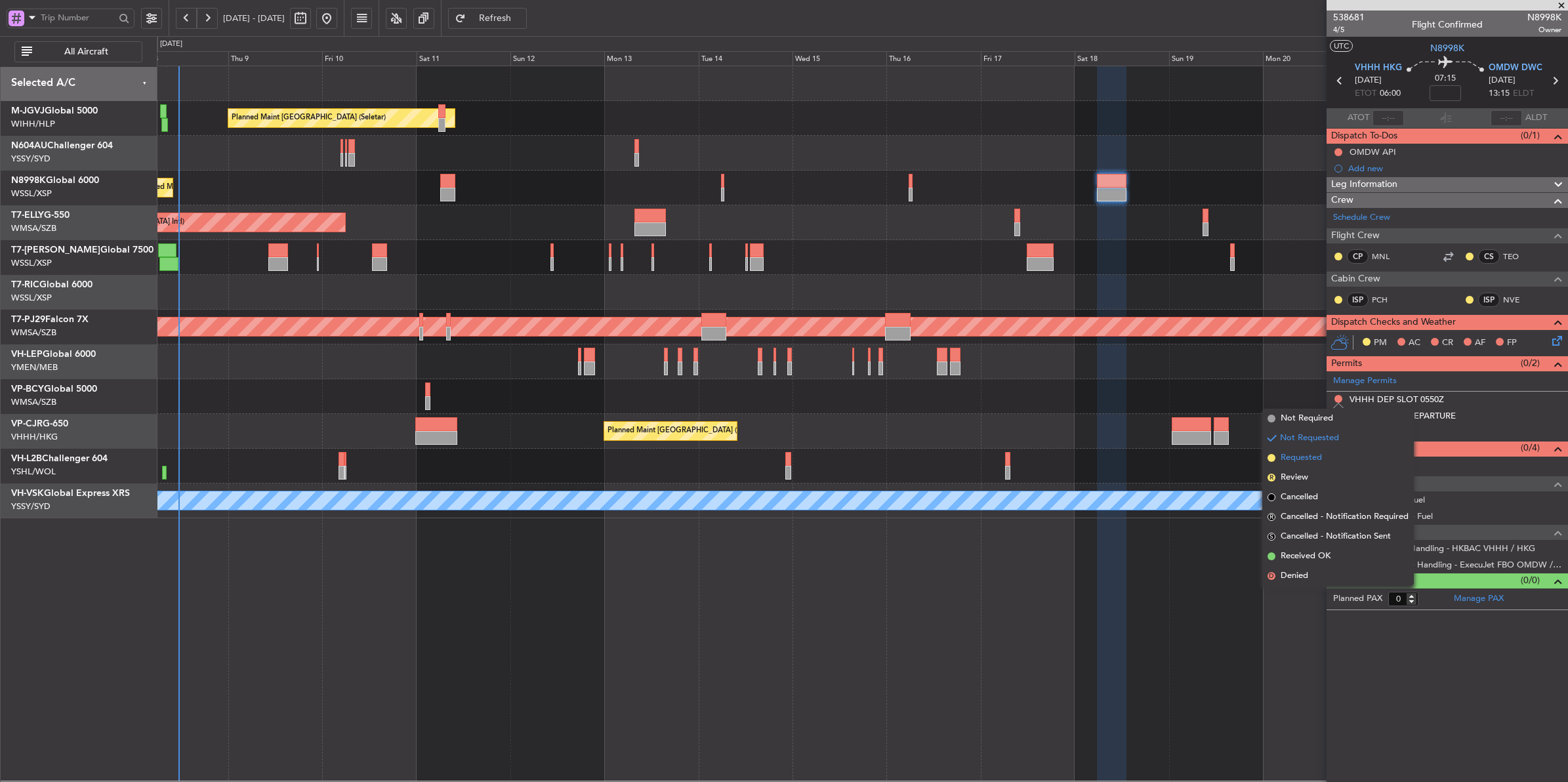
click at [1254, 456] on span "Requested" at bounding box center [1301, 458] width 41 height 13
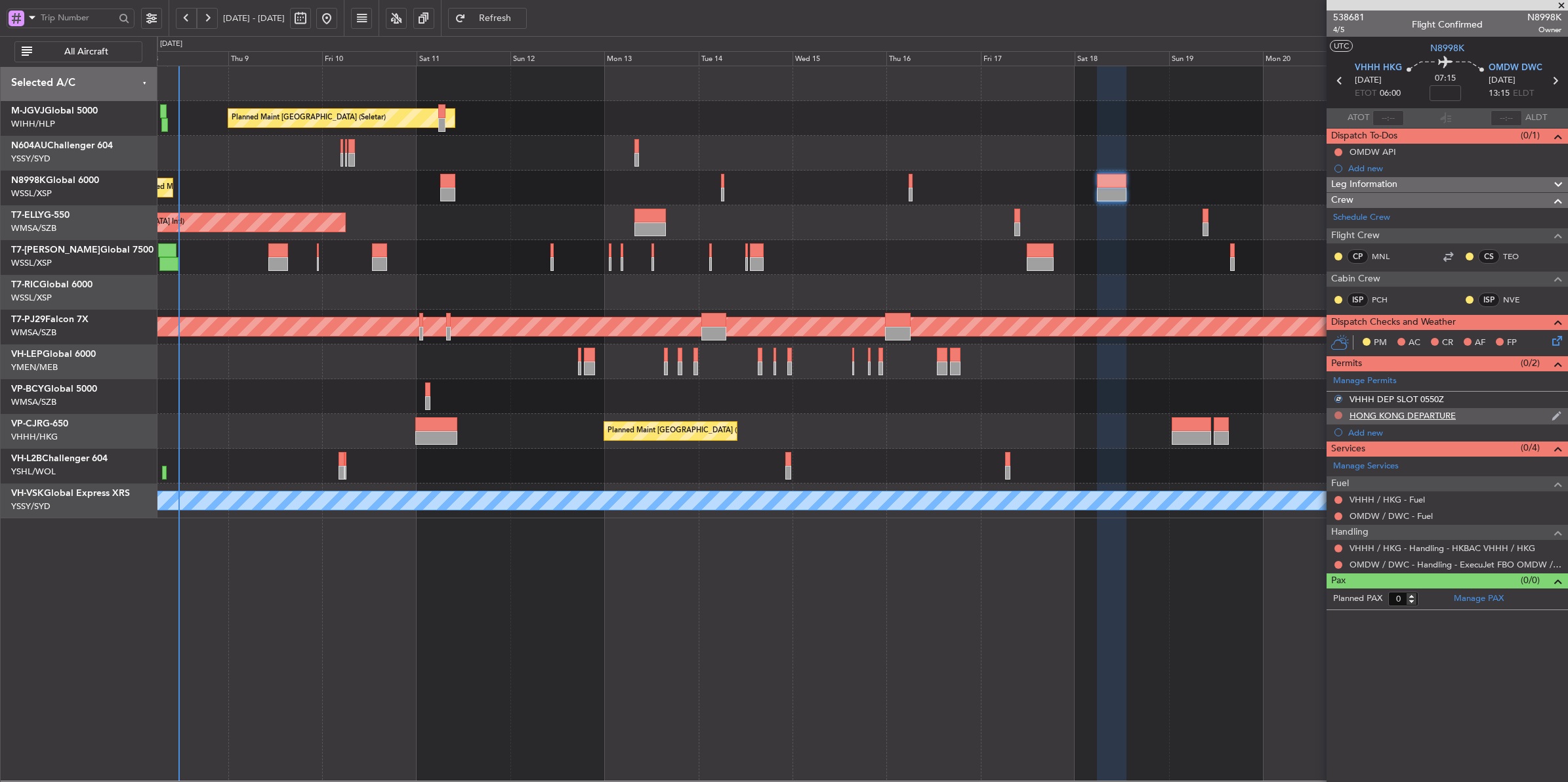
click at [1254, 417] on button at bounding box center [1338, 415] width 8 height 8
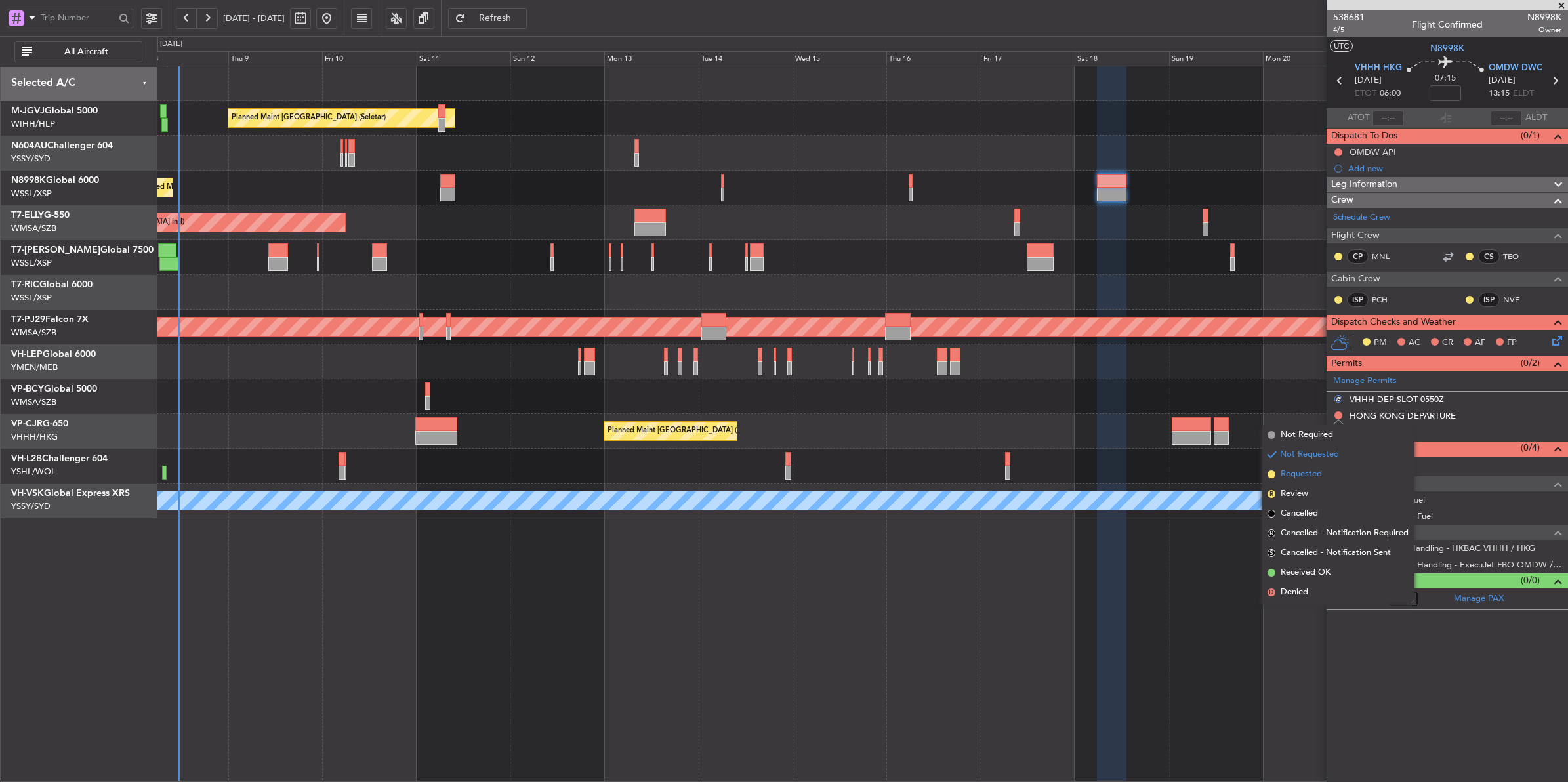
click at [1254, 469] on li "Requested" at bounding box center [1338, 474] width 151 height 19
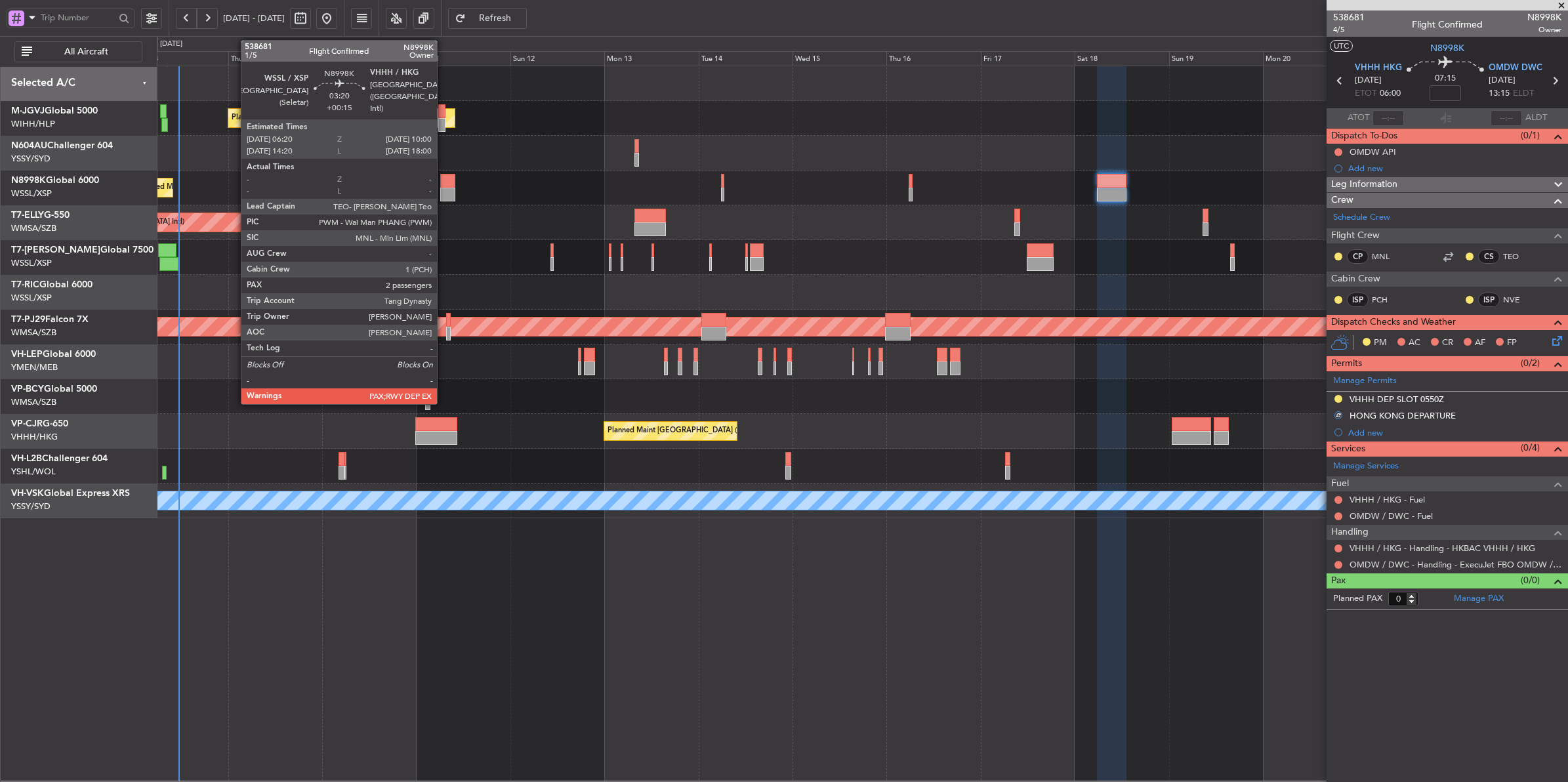
click at [444, 187] on div at bounding box center [447, 181] width 14 height 13
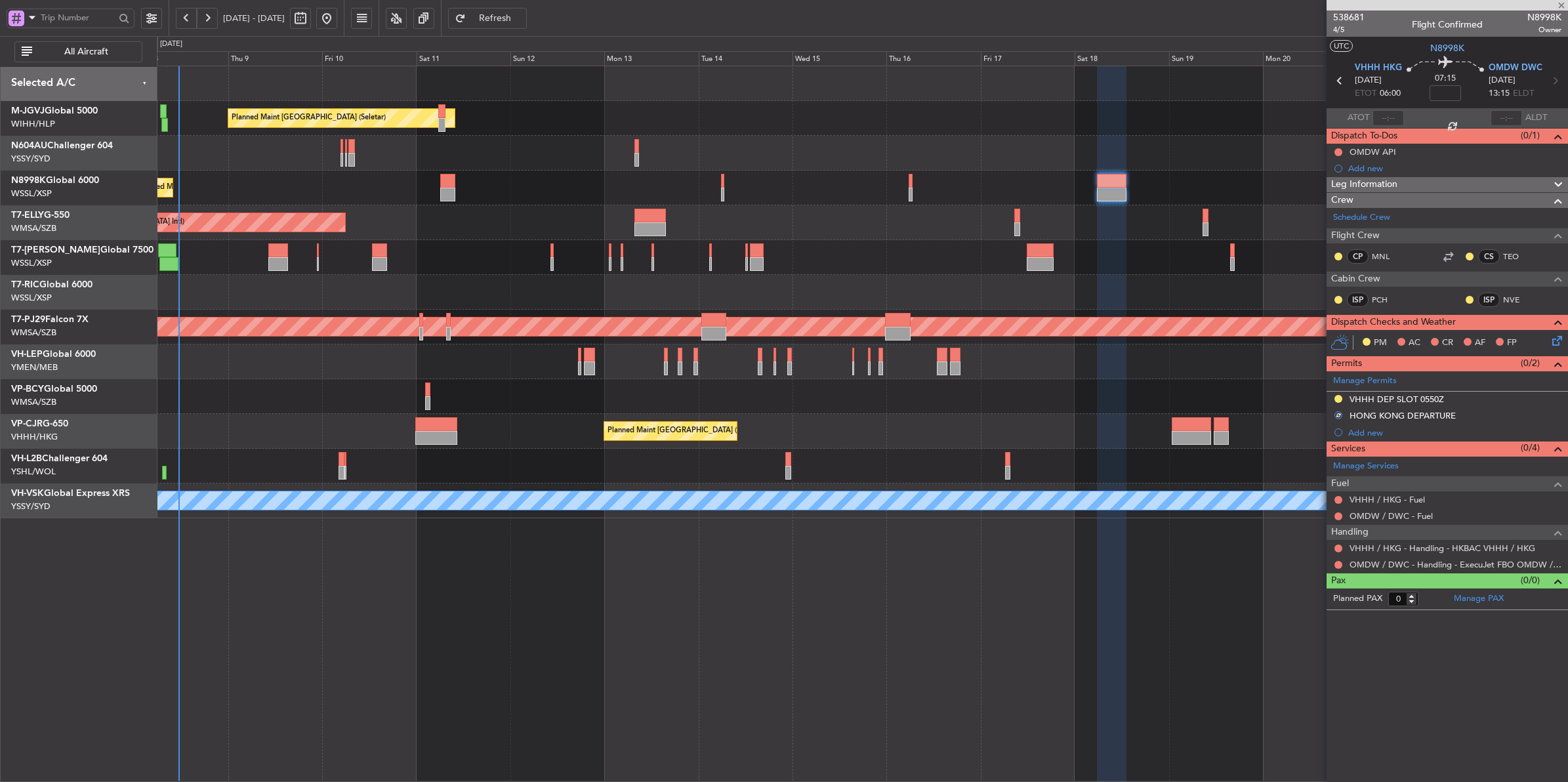
type input "+00:15"
type input "2"
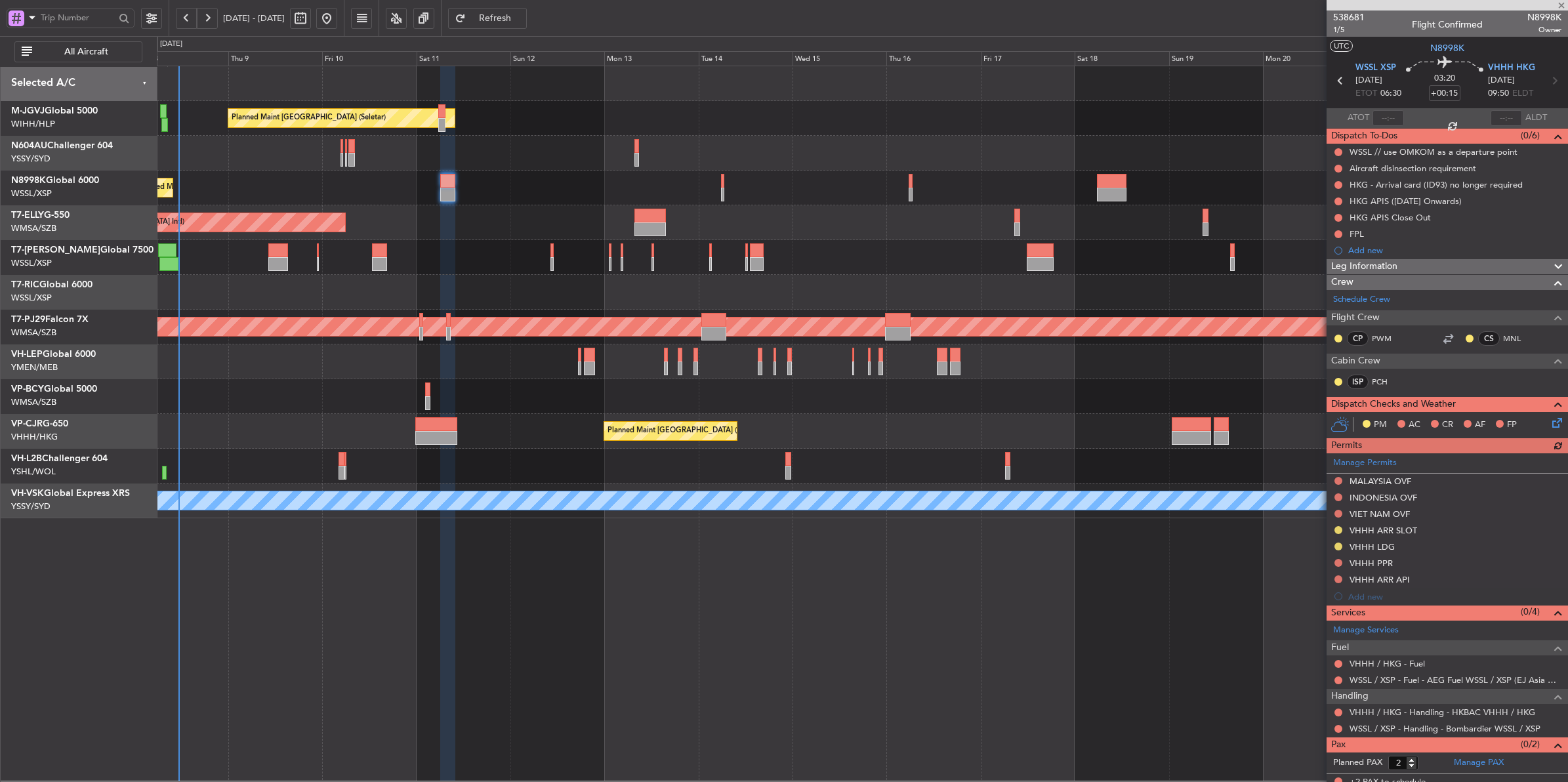
click at [647, 238] on div "Planned Maint [GEOGRAPHIC_DATA] ([GEOGRAPHIC_DATA] Intl)" at bounding box center [862, 222] width 1411 height 34
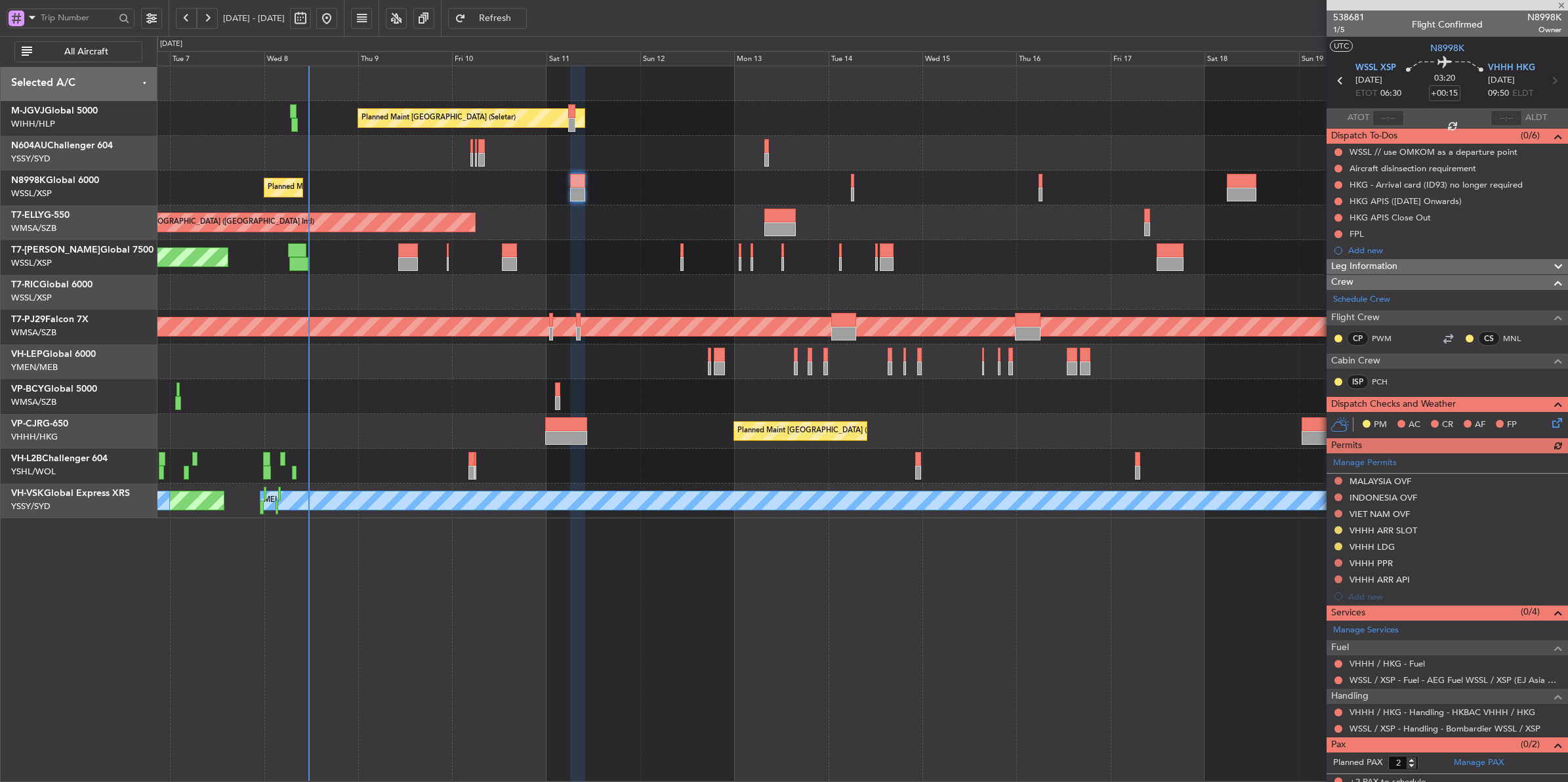
click at [650, 240] on div "Planned Maint Singapore (Seletar) Planned Maint Singapore (Seletar) Planned Mai…" at bounding box center [862, 292] width 1411 height 452
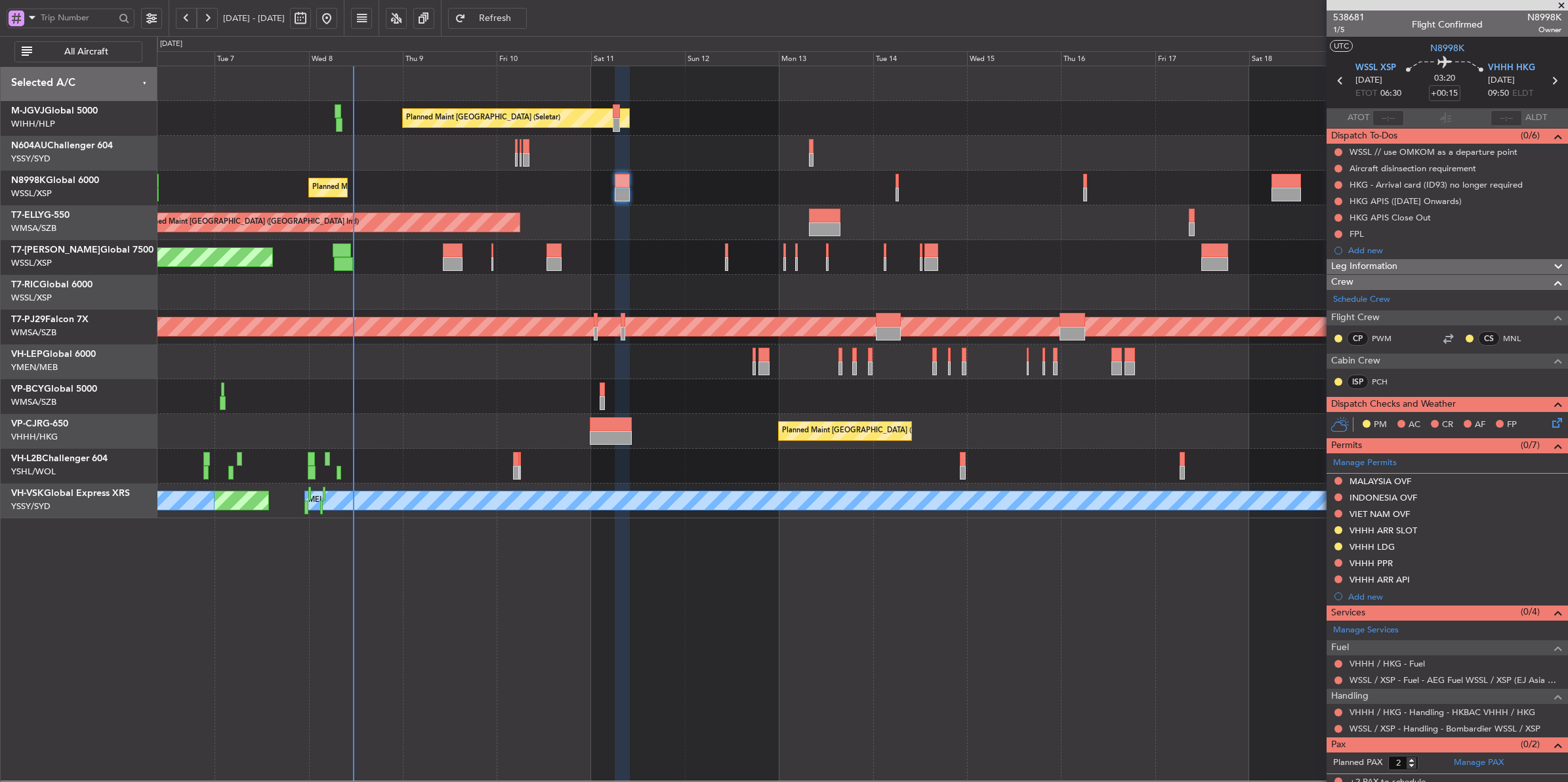
click at [671, 246] on div "Planned Maint [GEOGRAPHIC_DATA] (Seletar)" at bounding box center [862, 257] width 1411 height 34
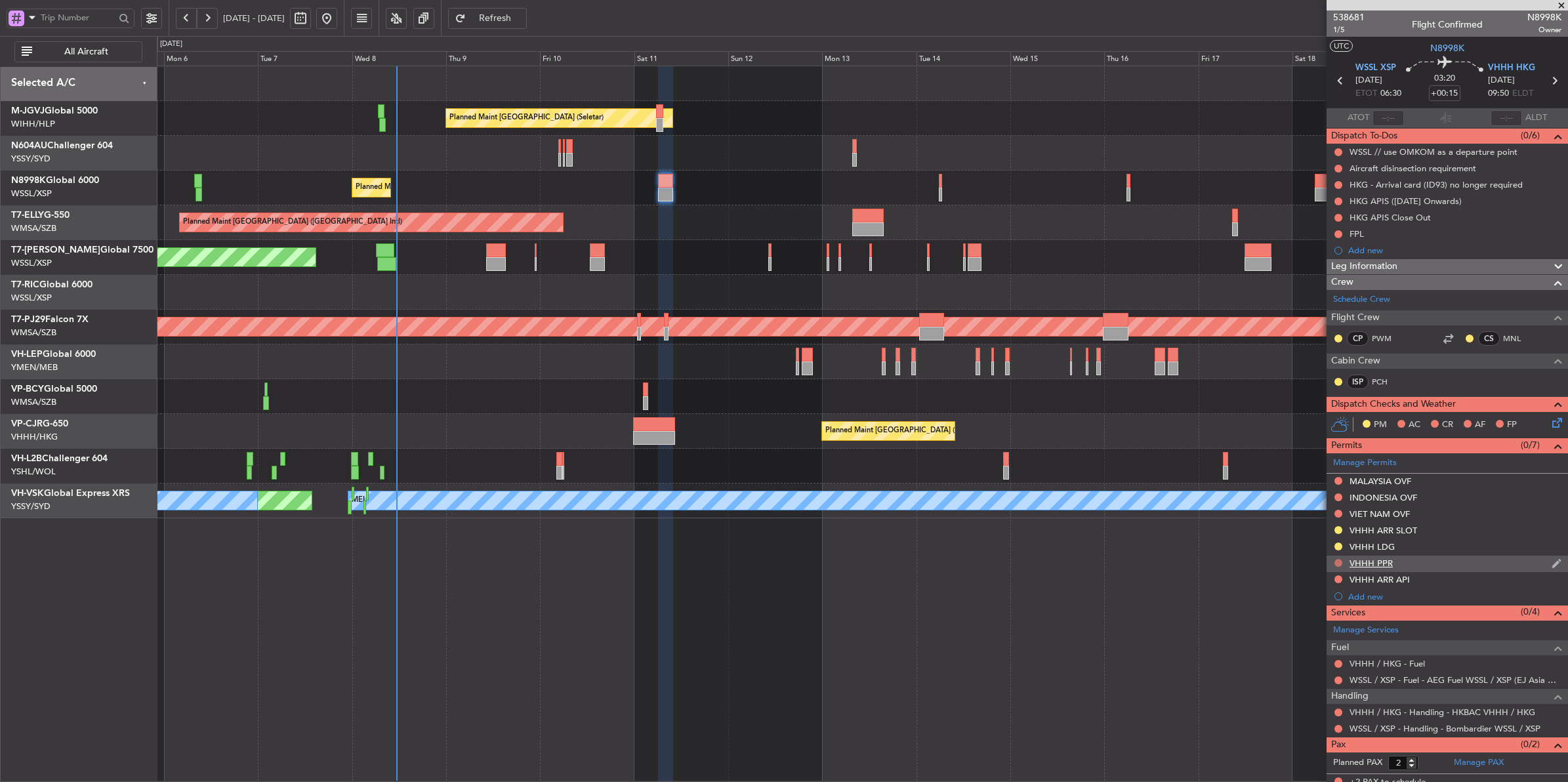
click at [1254, 559] on button at bounding box center [1338, 562] width 8 height 8
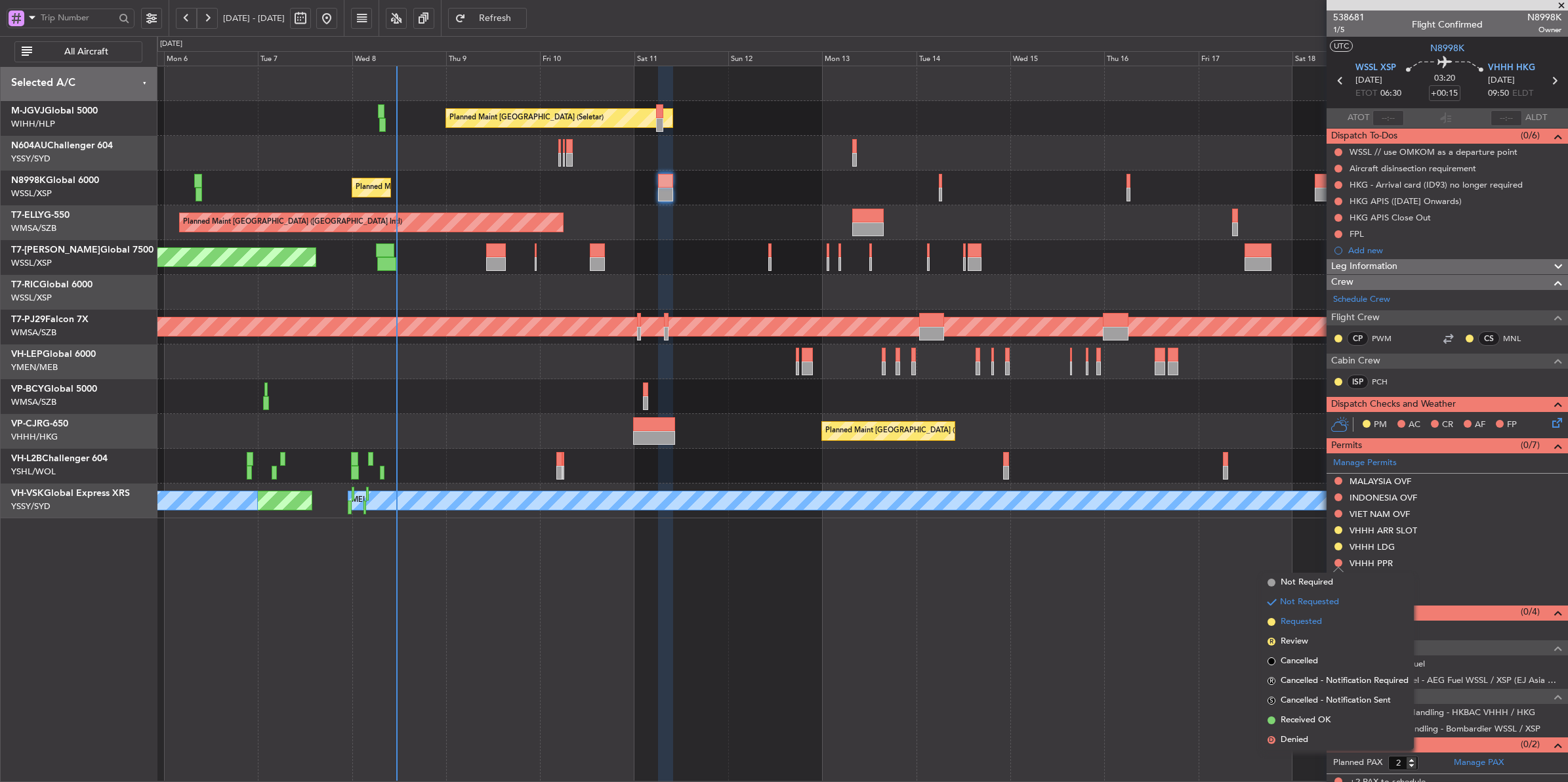
click at [1254, 623] on span "Requested" at bounding box center [1301, 622] width 41 height 13
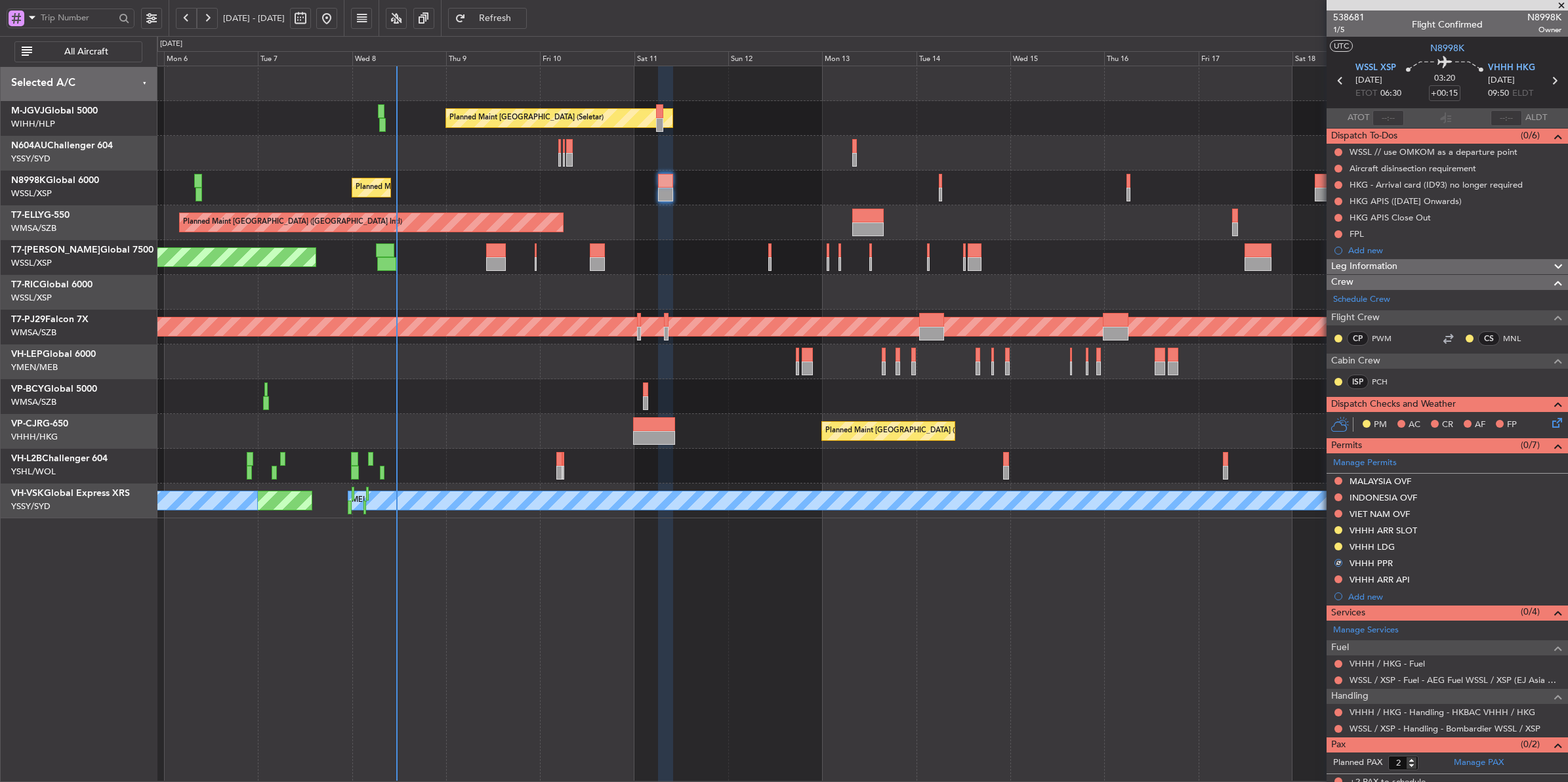
click at [760, 435] on div "Planned Maint [GEOGRAPHIC_DATA] ([GEOGRAPHIC_DATA] Intl) Planned Maint [GEOGRAP…" at bounding box center [862, 431] width 1411 height 34
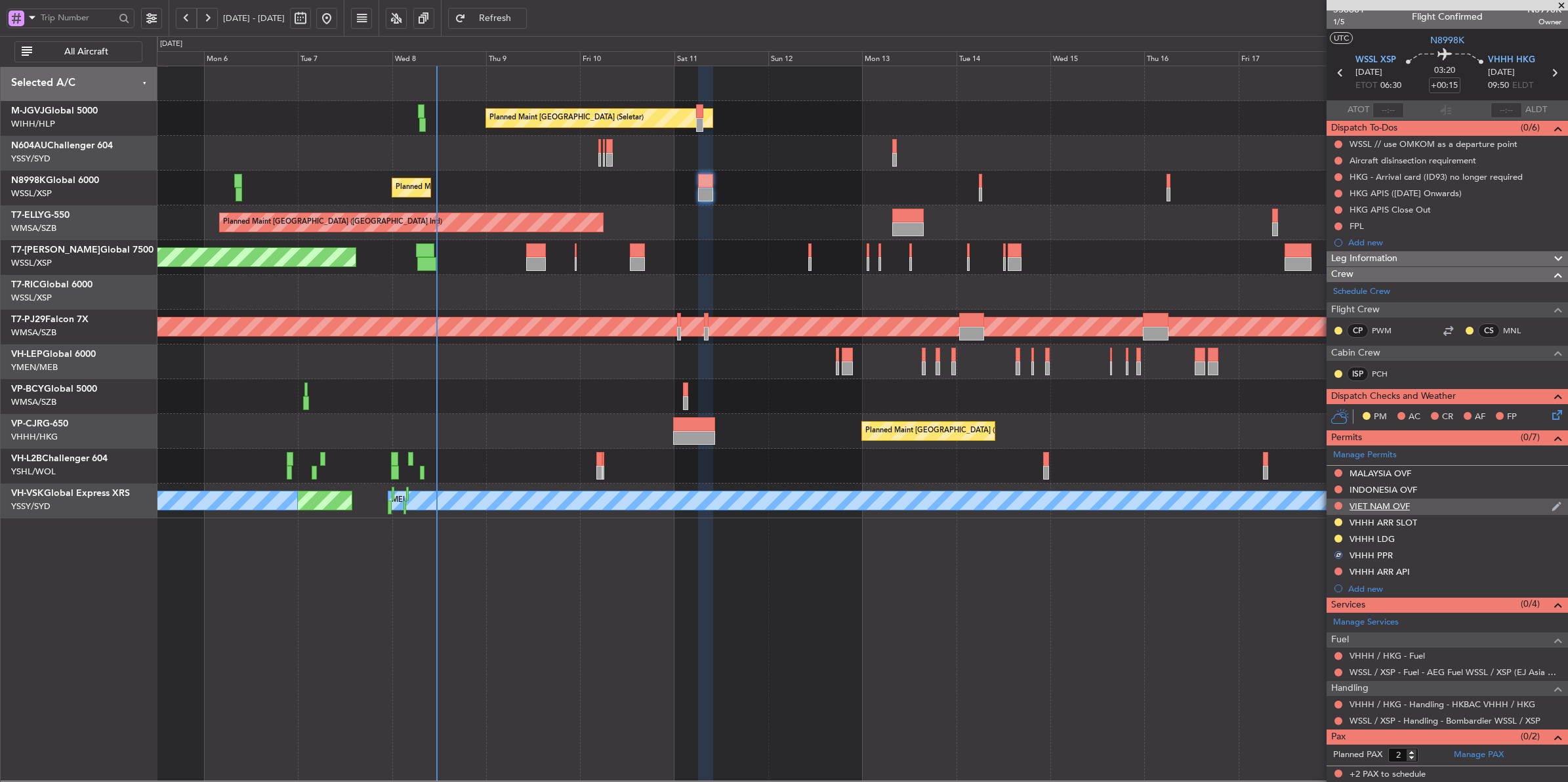
scroll to position [10, 0]
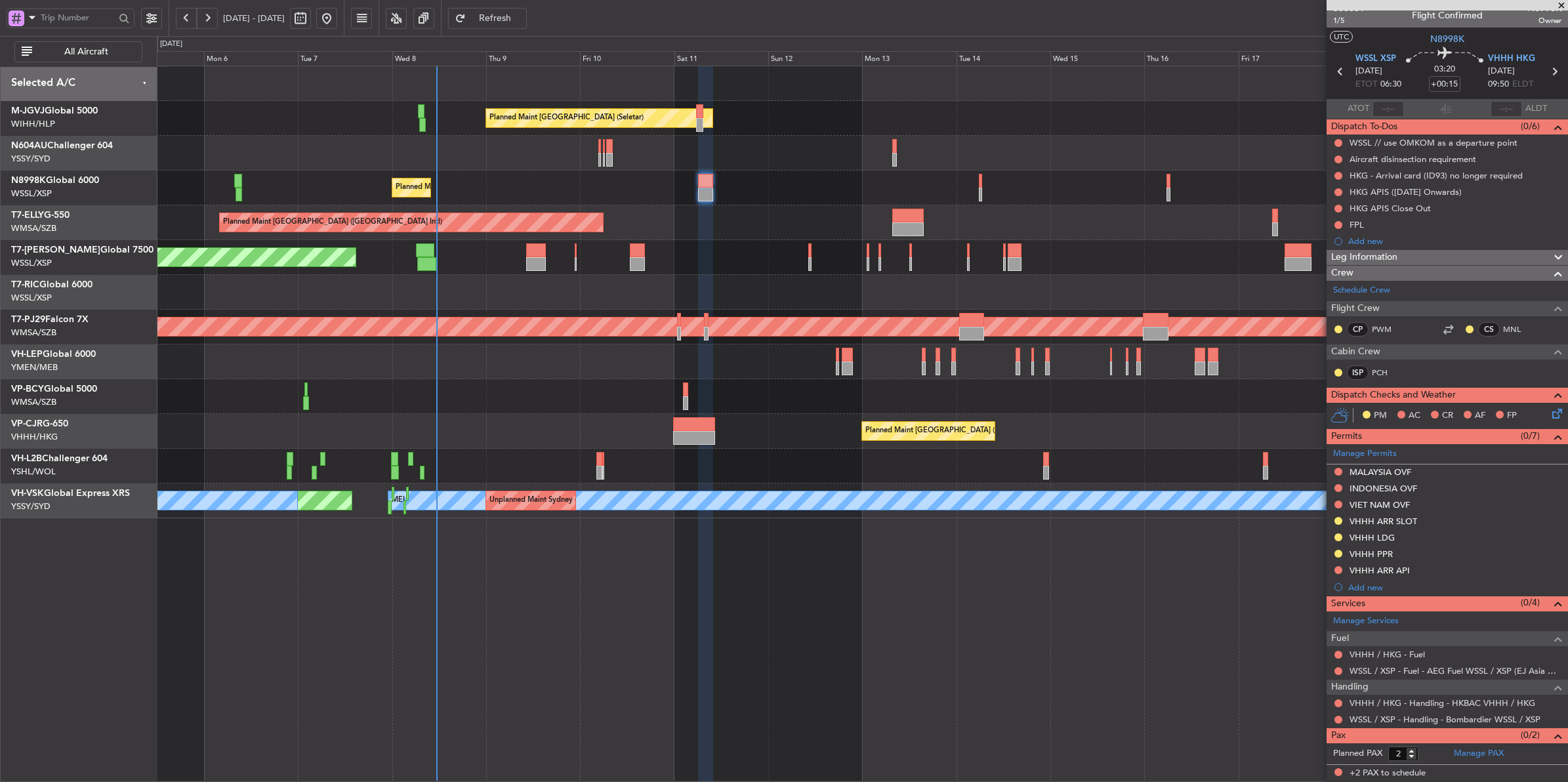
click at [376, 282] on div at bounding box center [862, 291] width 1411 height 34
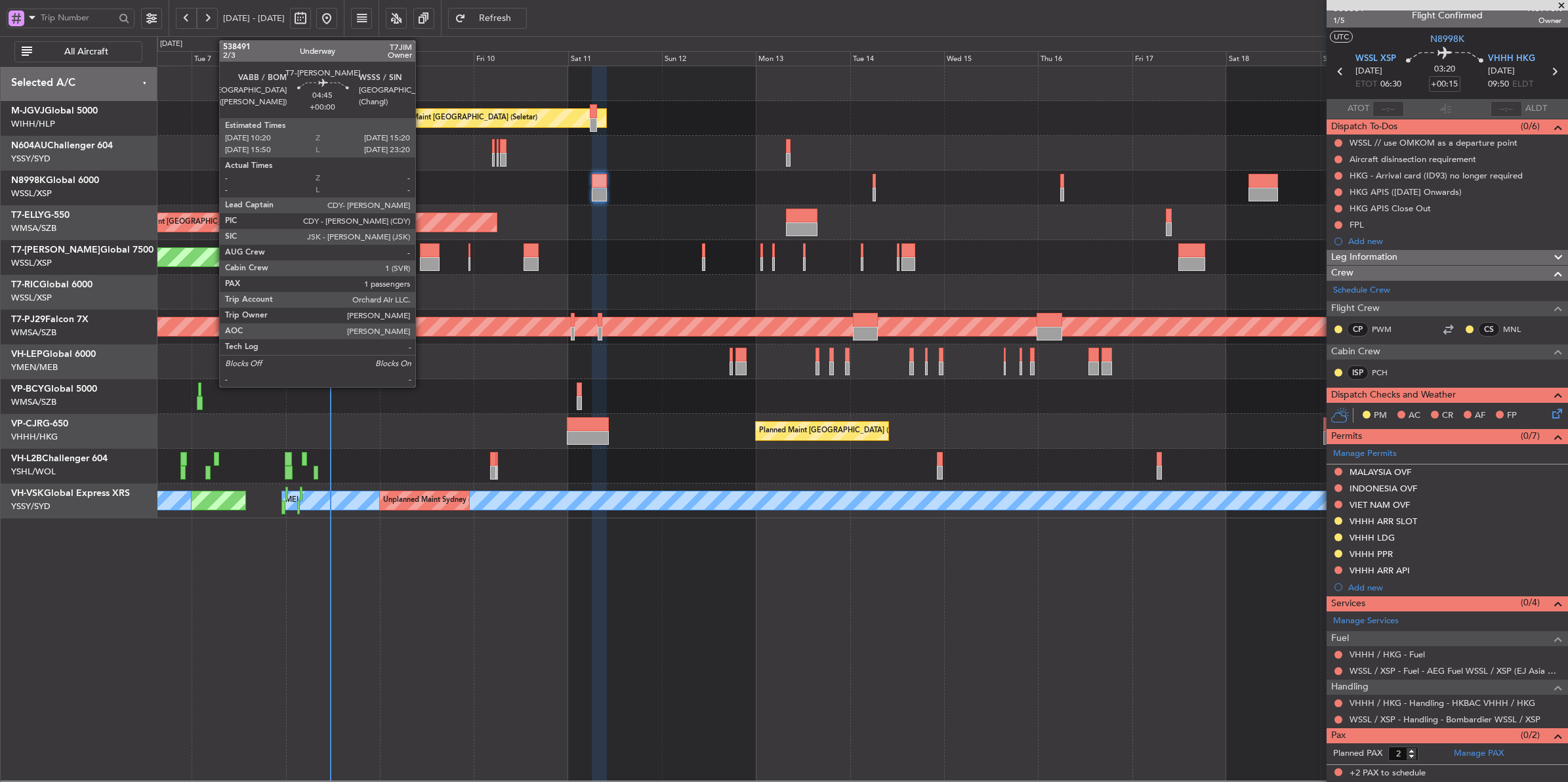
click at [424, 253] on div at bounding box center [429, 250] width 19 height 13
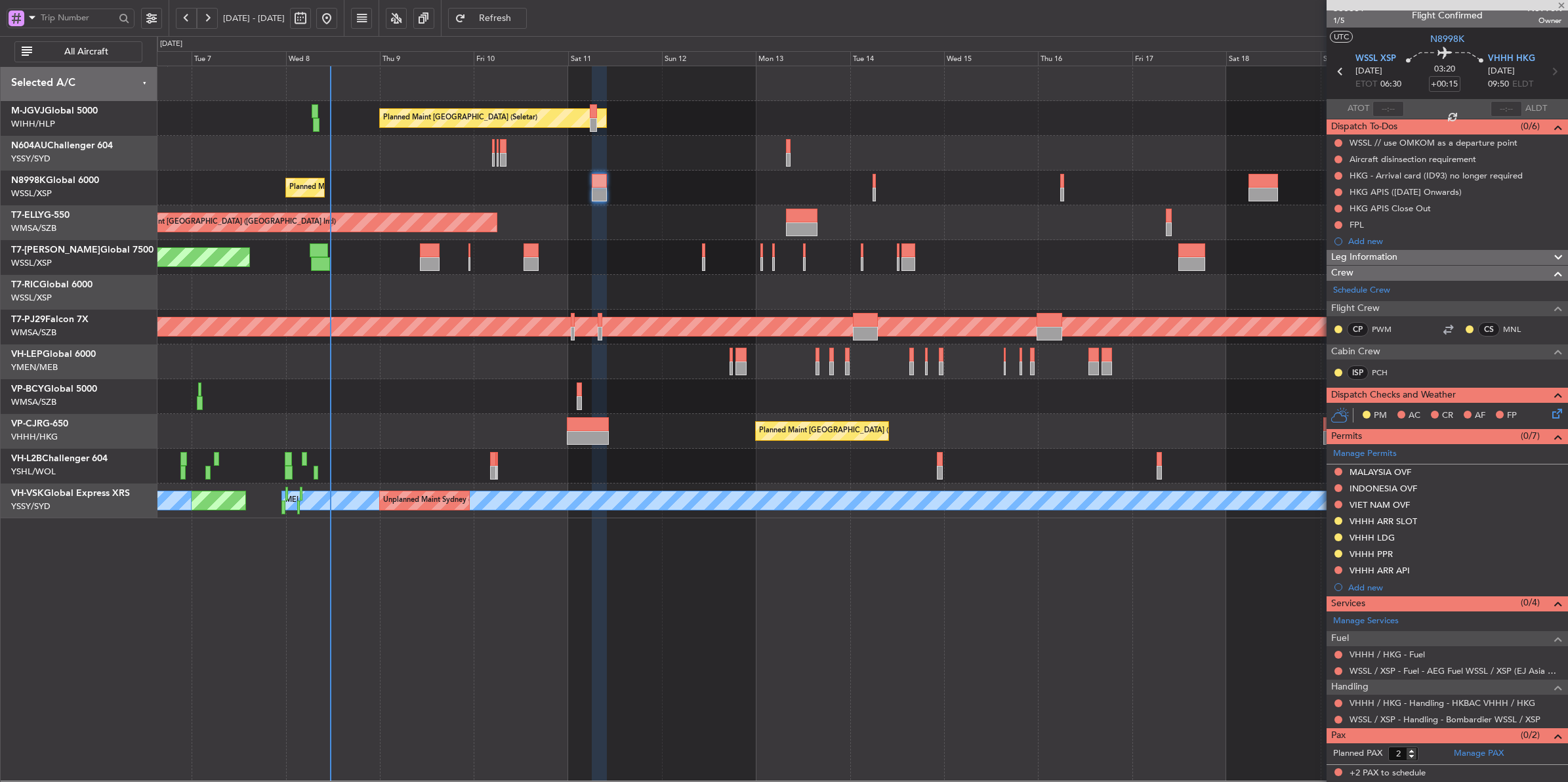
click at [437, 297] on div at bounding box center [862, 291] width 1411 height 34
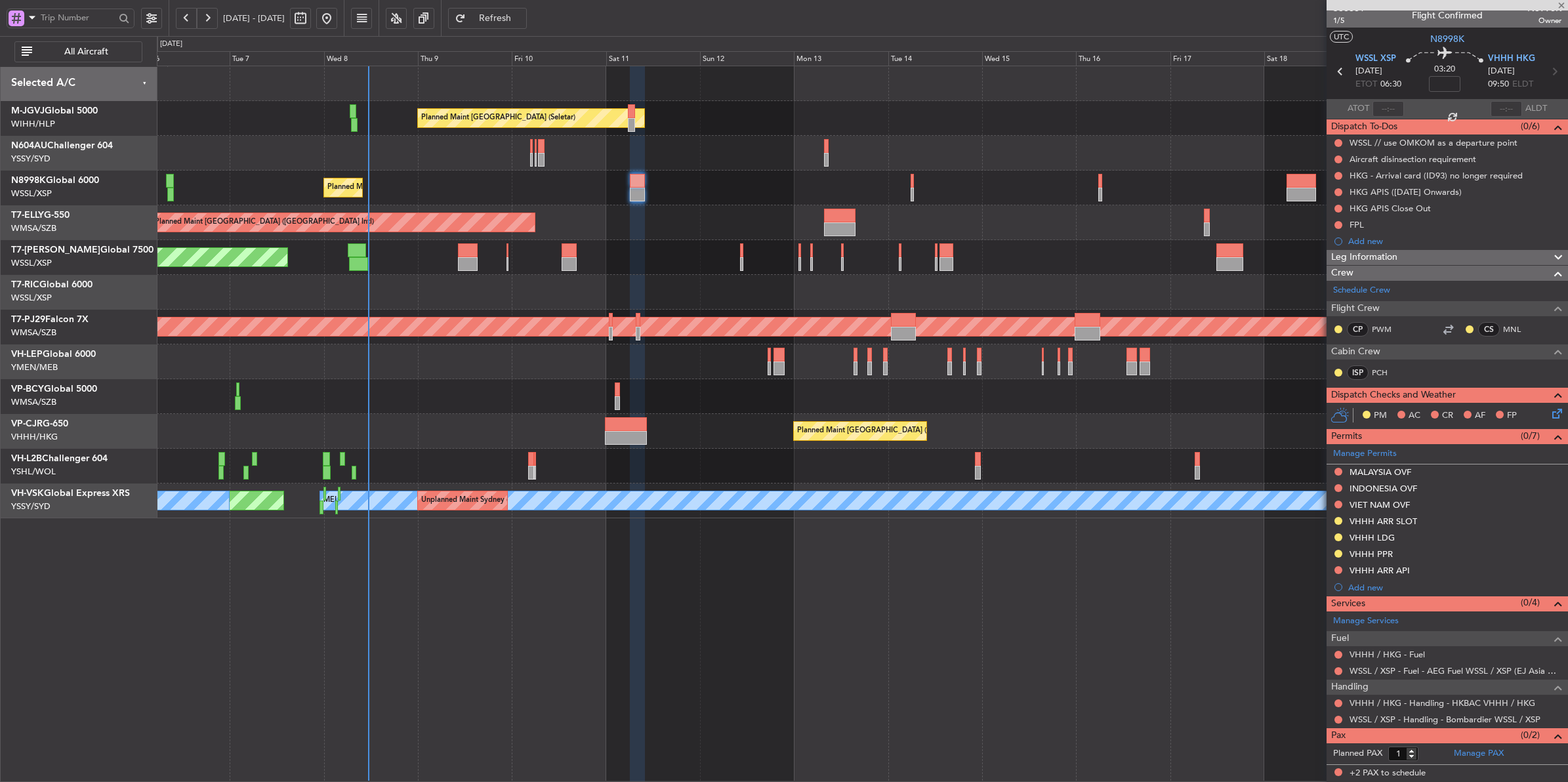
scroll to position [0, 0]
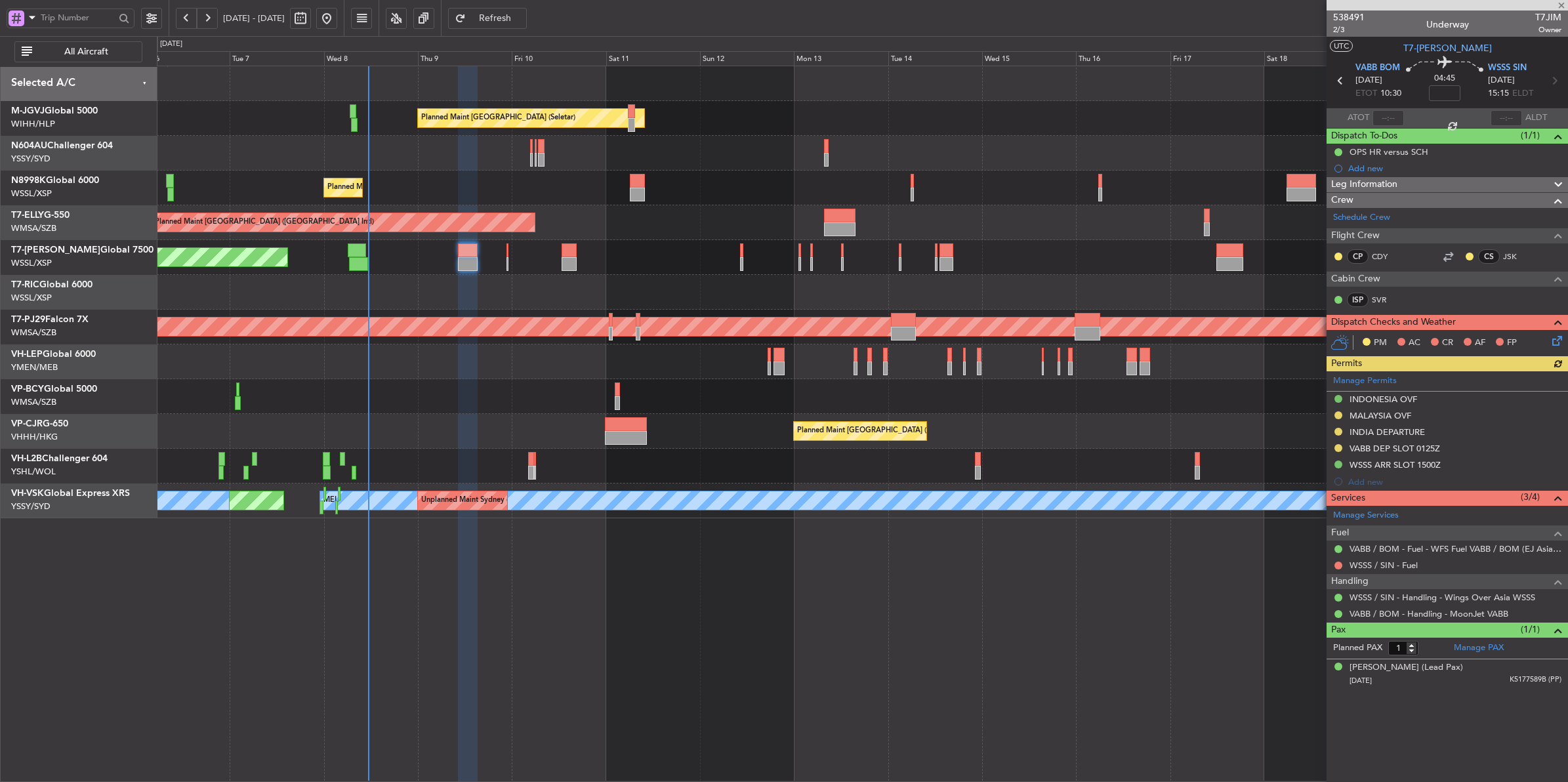
click at [525, 282] on div at bounding box center [862, 291] width 1411 height 34
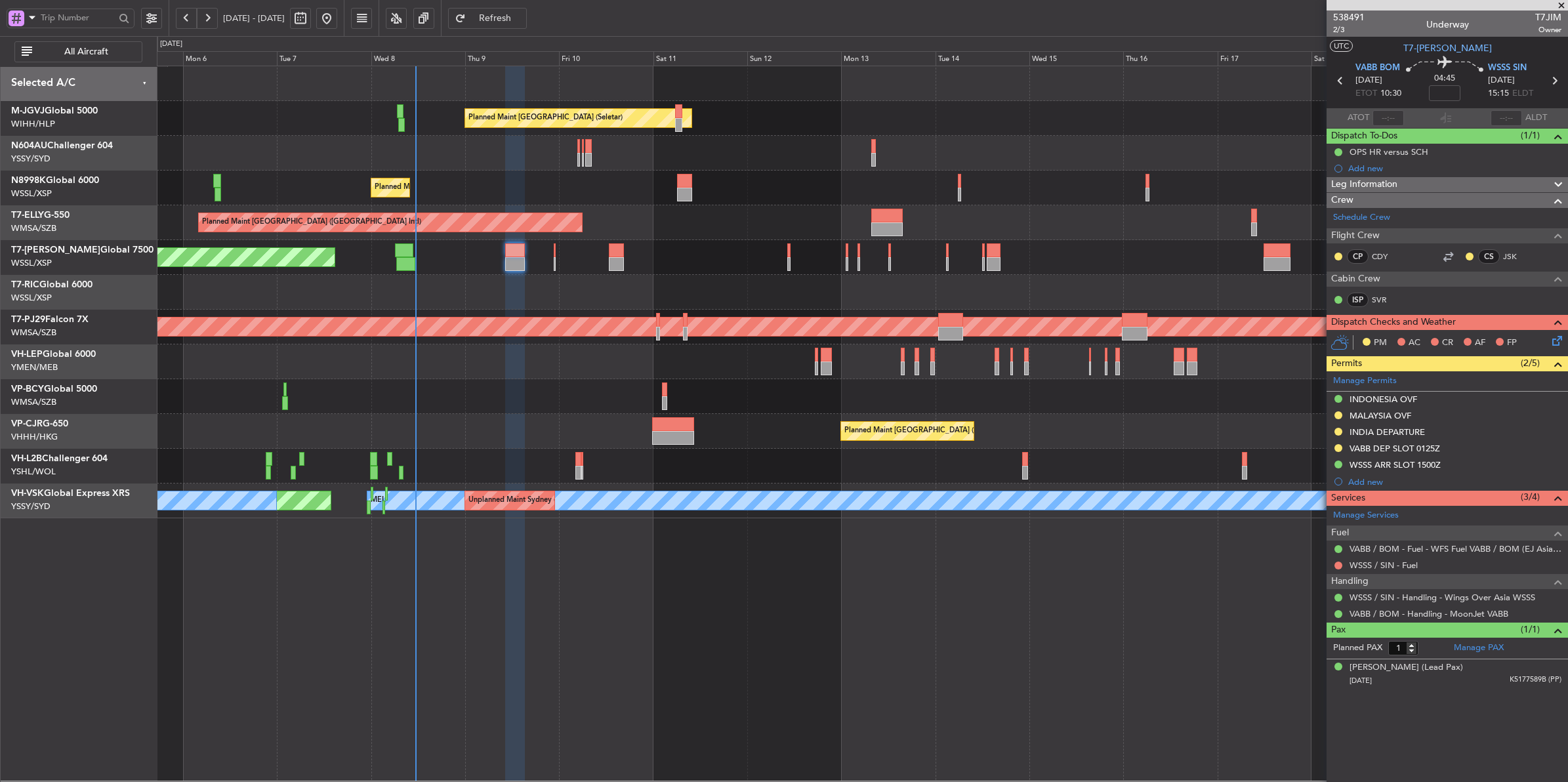
click at [552, 249] on div "Planned Maint [GEOGRAPHIC_DATA] (Seletar)" at bounding box center [862, 257] width 1411 height 34
click at [555, 253] on div "Planned Maint [GEOGRAPHIC_DATA] (Seletar)" at bounding box center [862, 257] width 1411 height 34
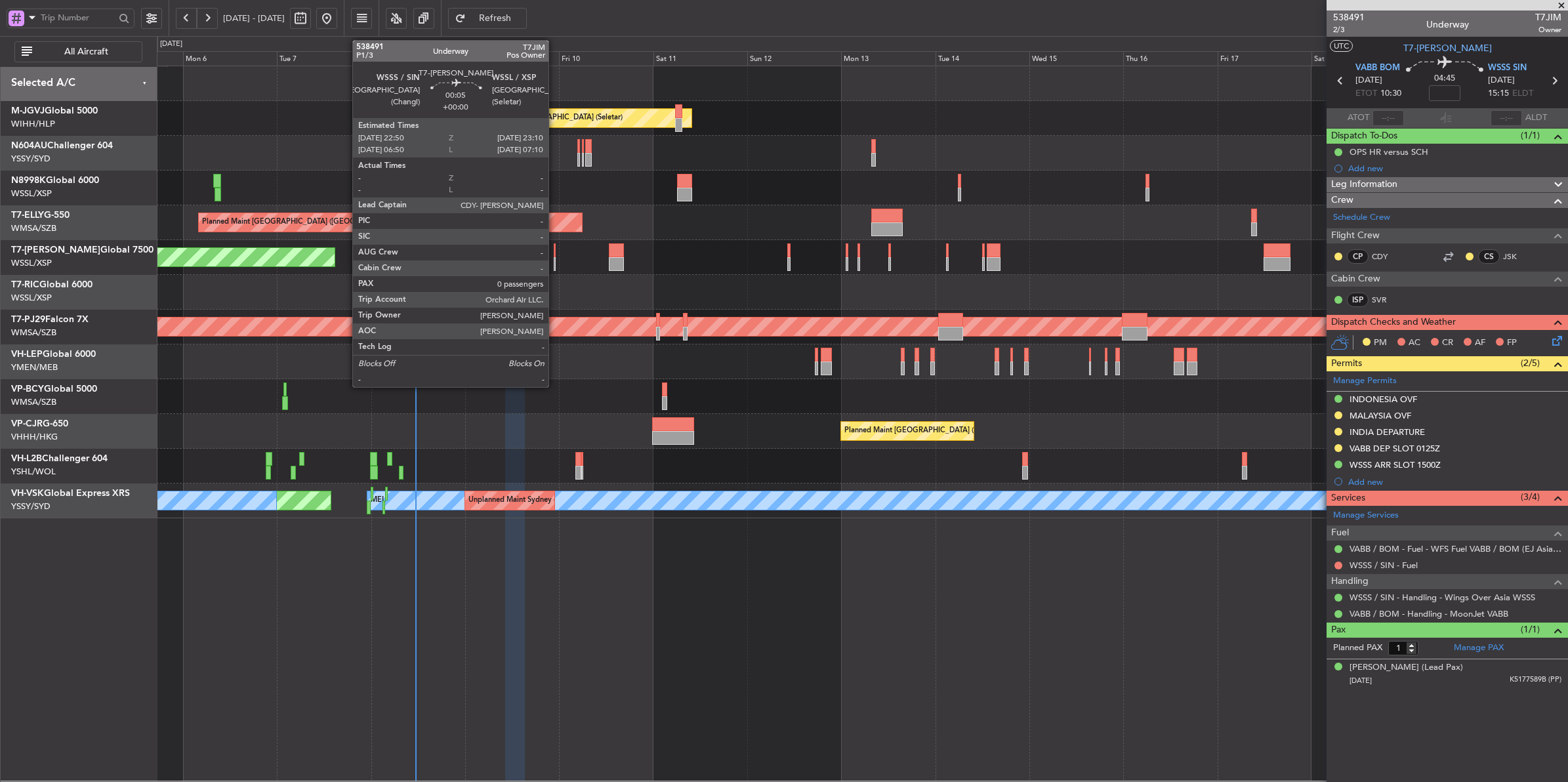
click at [555, 255] on div at bounding box center [555, 250] width 2 height 13
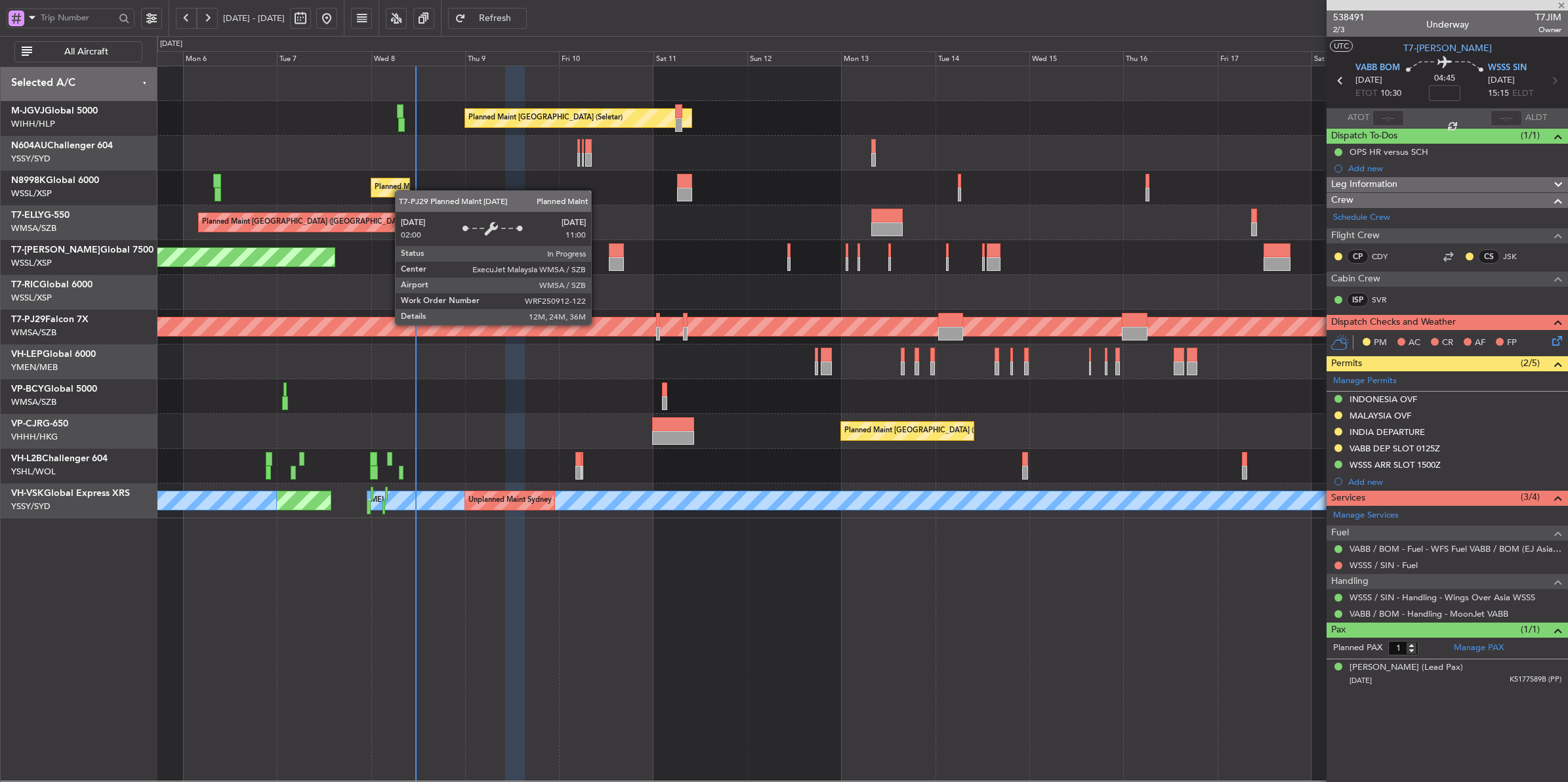
type input "0"
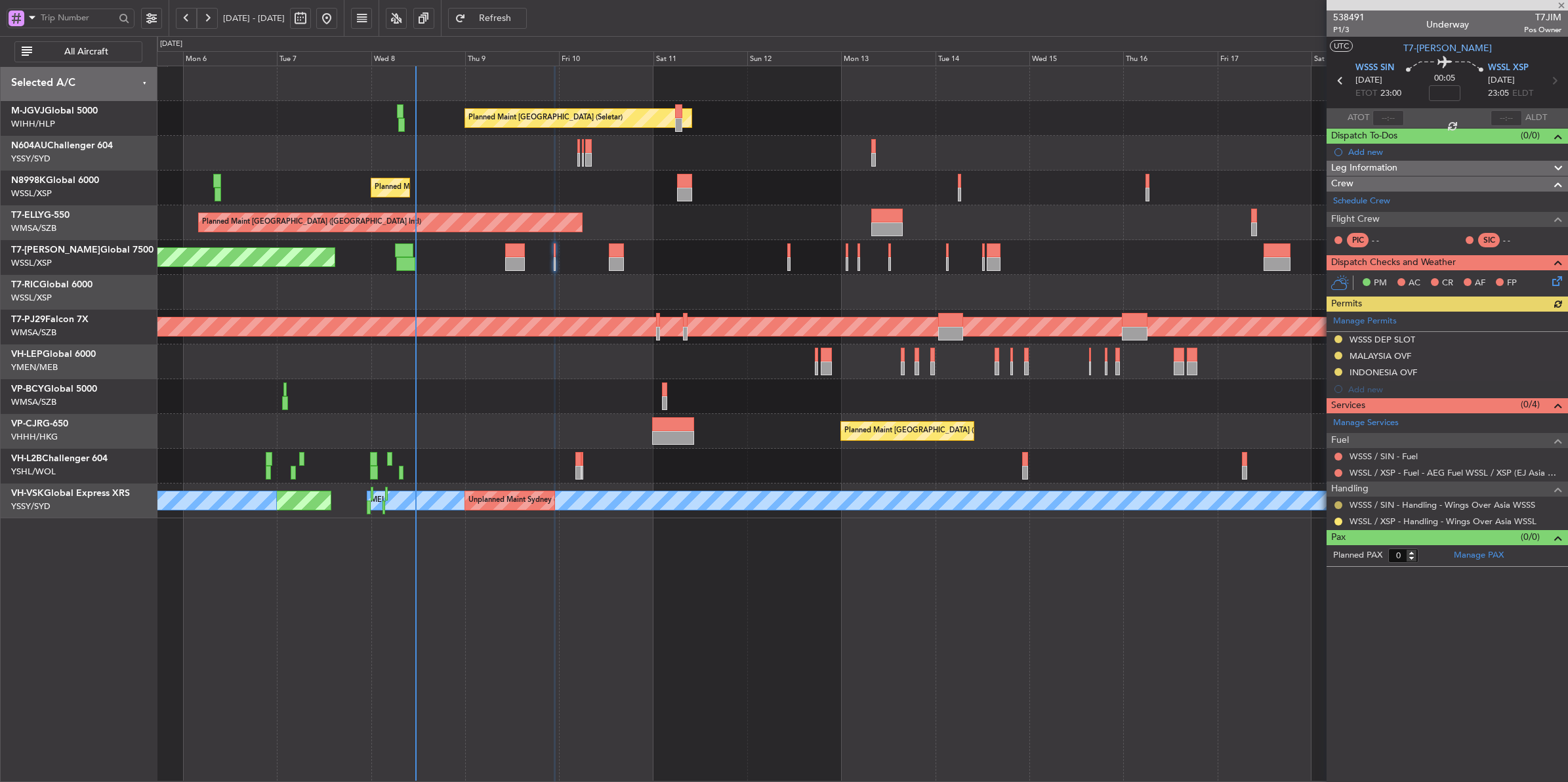
click at [1254, 505] on button at bounding box center [1338, 504] width 8 height 8
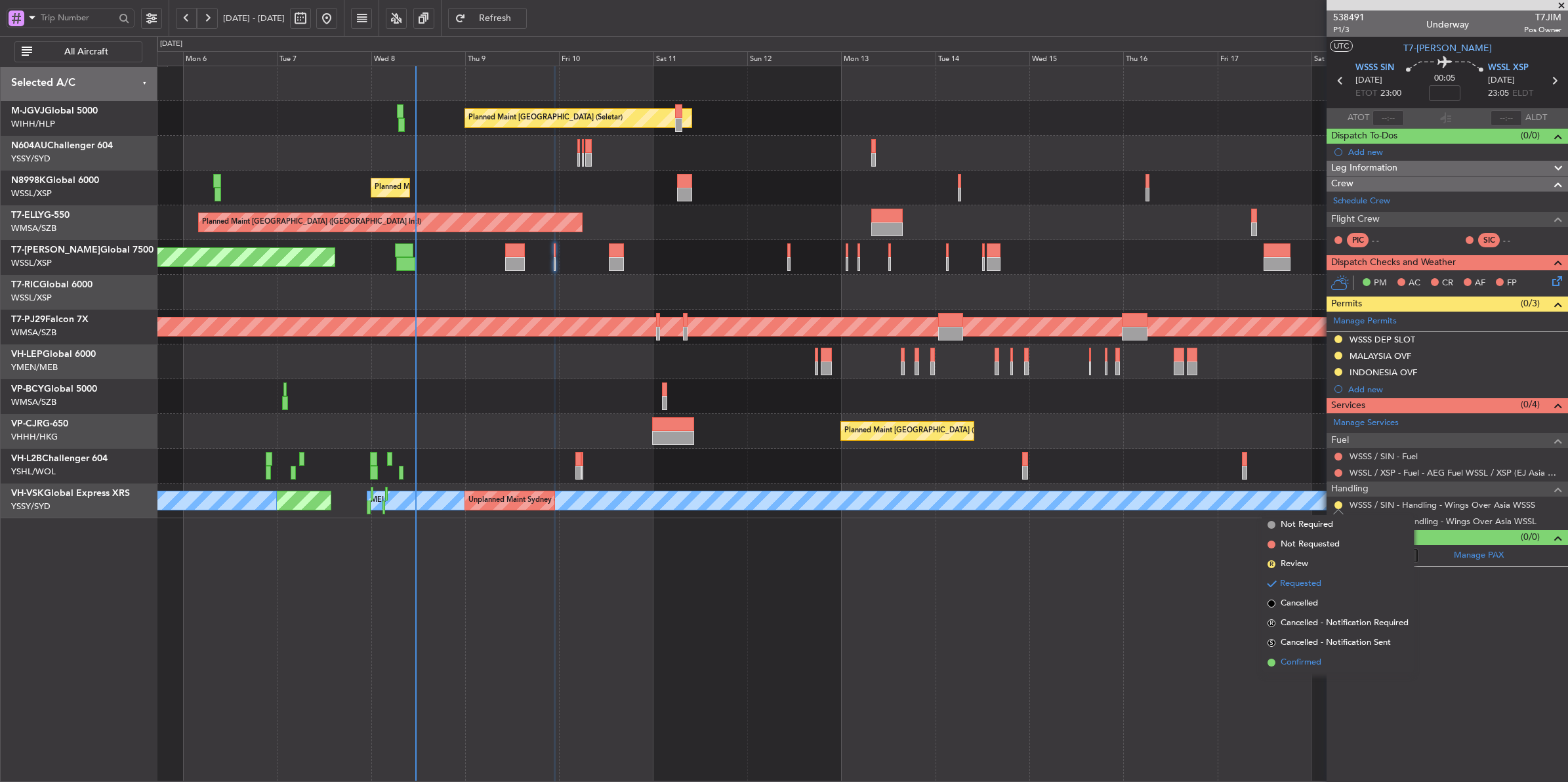
click at [1254, 625] on span "Confirmed" at bounding box center [1301, 663] width 40 height 13
click at [1254, 520] on button at bounding box center [1338, 521] width 8 height 8
click at [1254, 625] on span "Confirmed" at bounding box center [1301, 679] width 40 height 13
click at [502, 281] on div at bounding box center [862, 291] width 1411 height 34
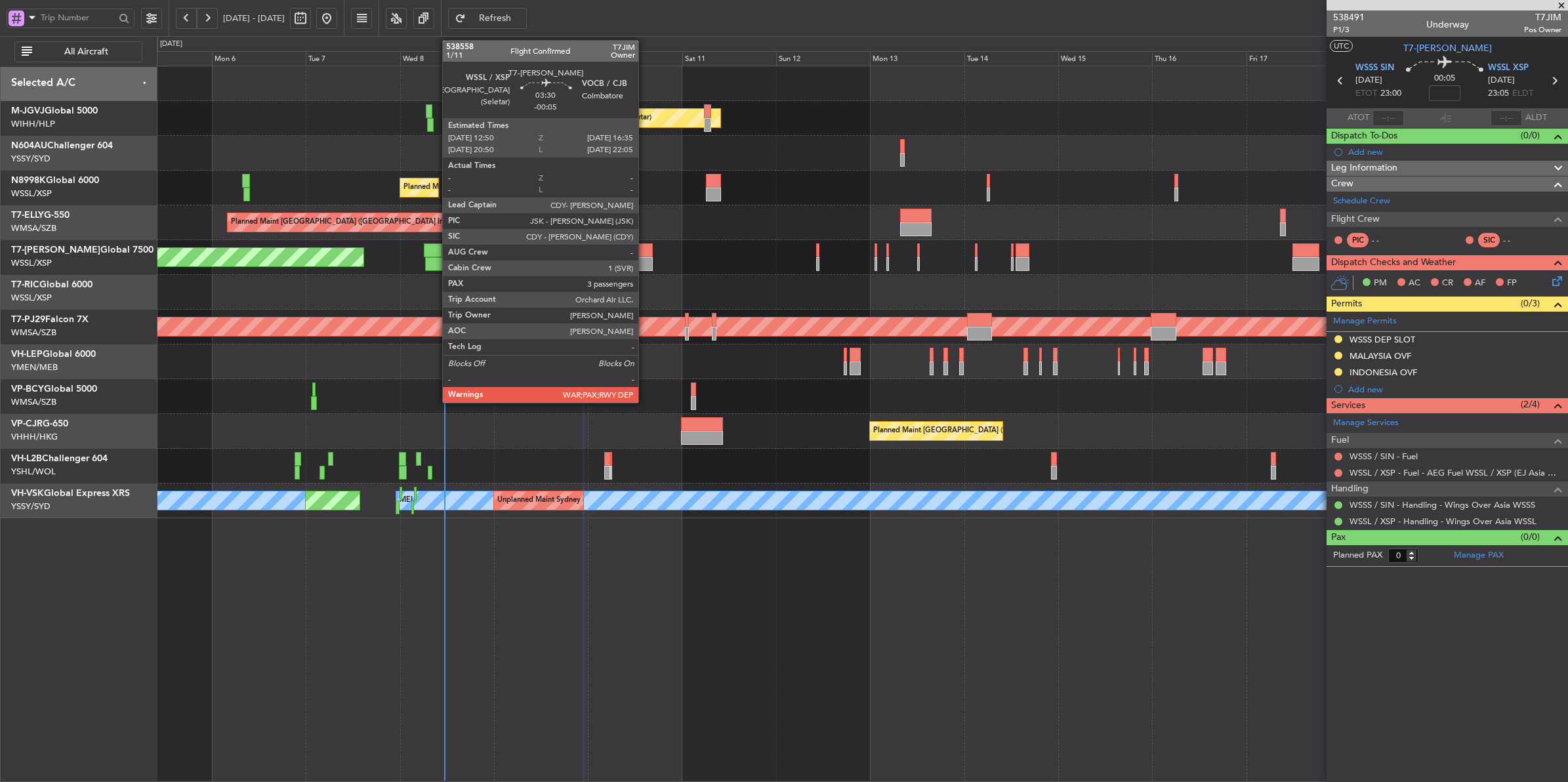
click at [645, 254] on div at bounding box center [645, 250] width 15 height 13
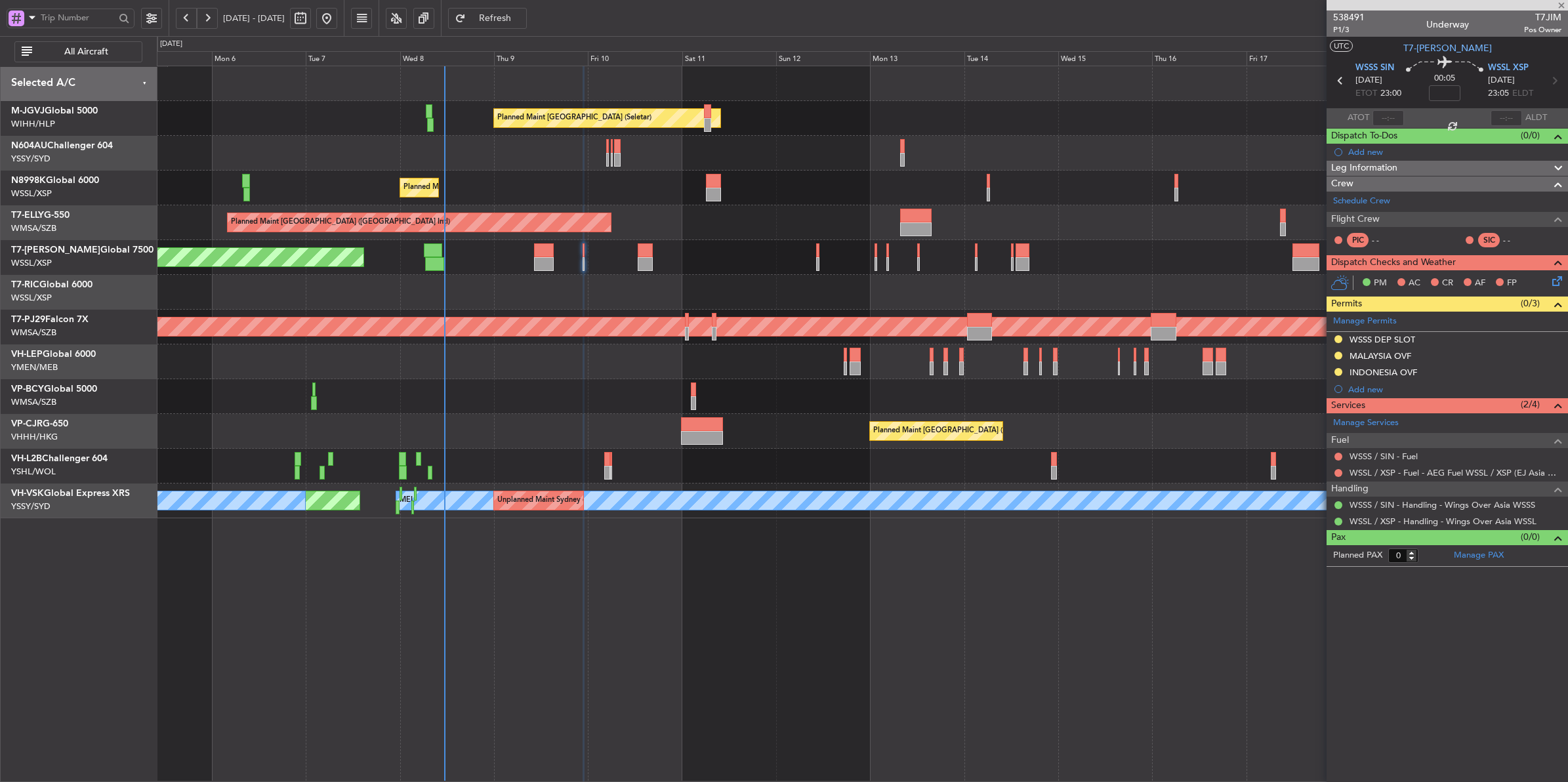
type input "-00:05"
type input "3"
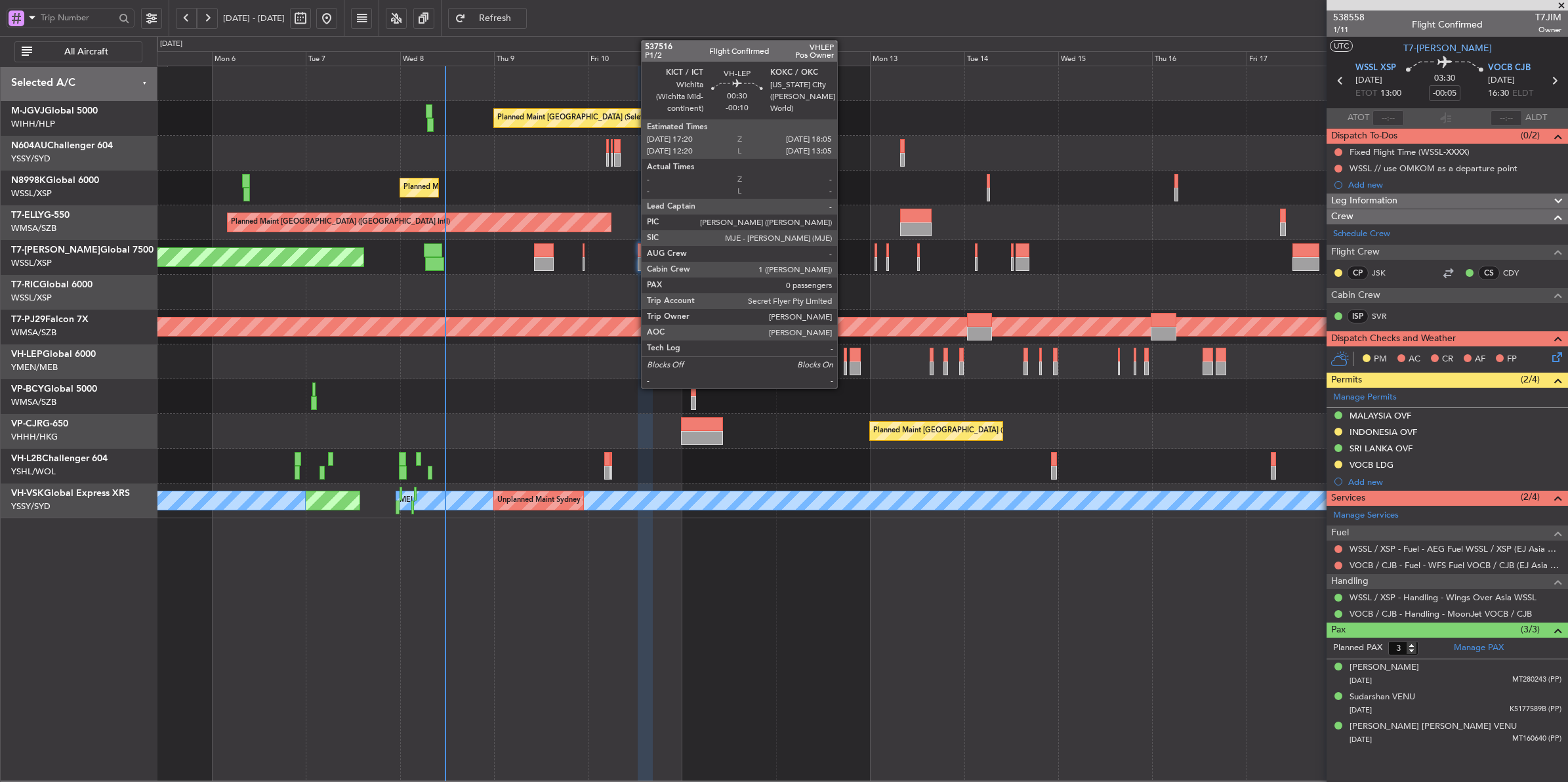
click at [844, 354] on div at bounding box center [845, 354] width 3 height 13
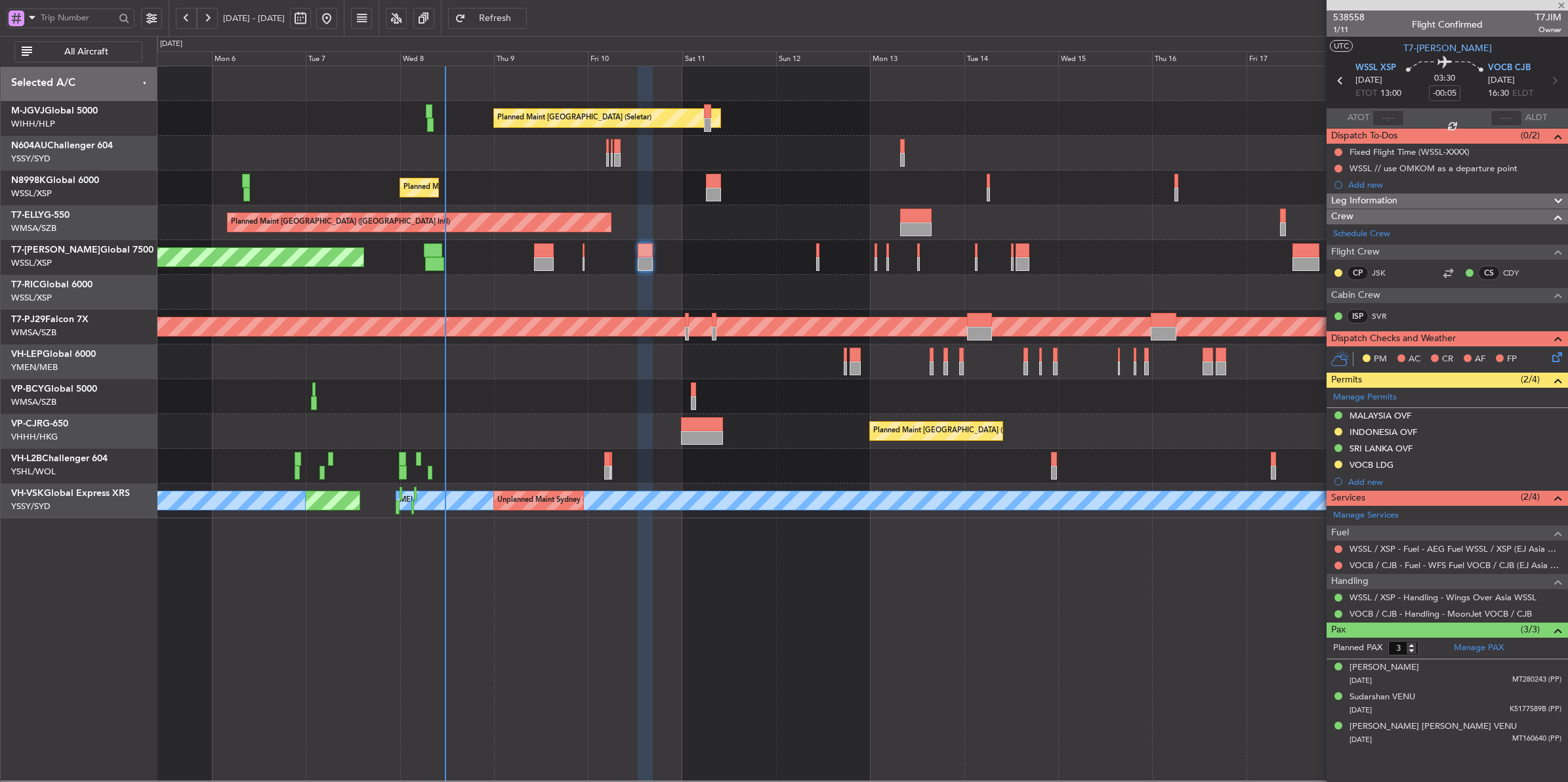
type input "-00:10"
type input "0"
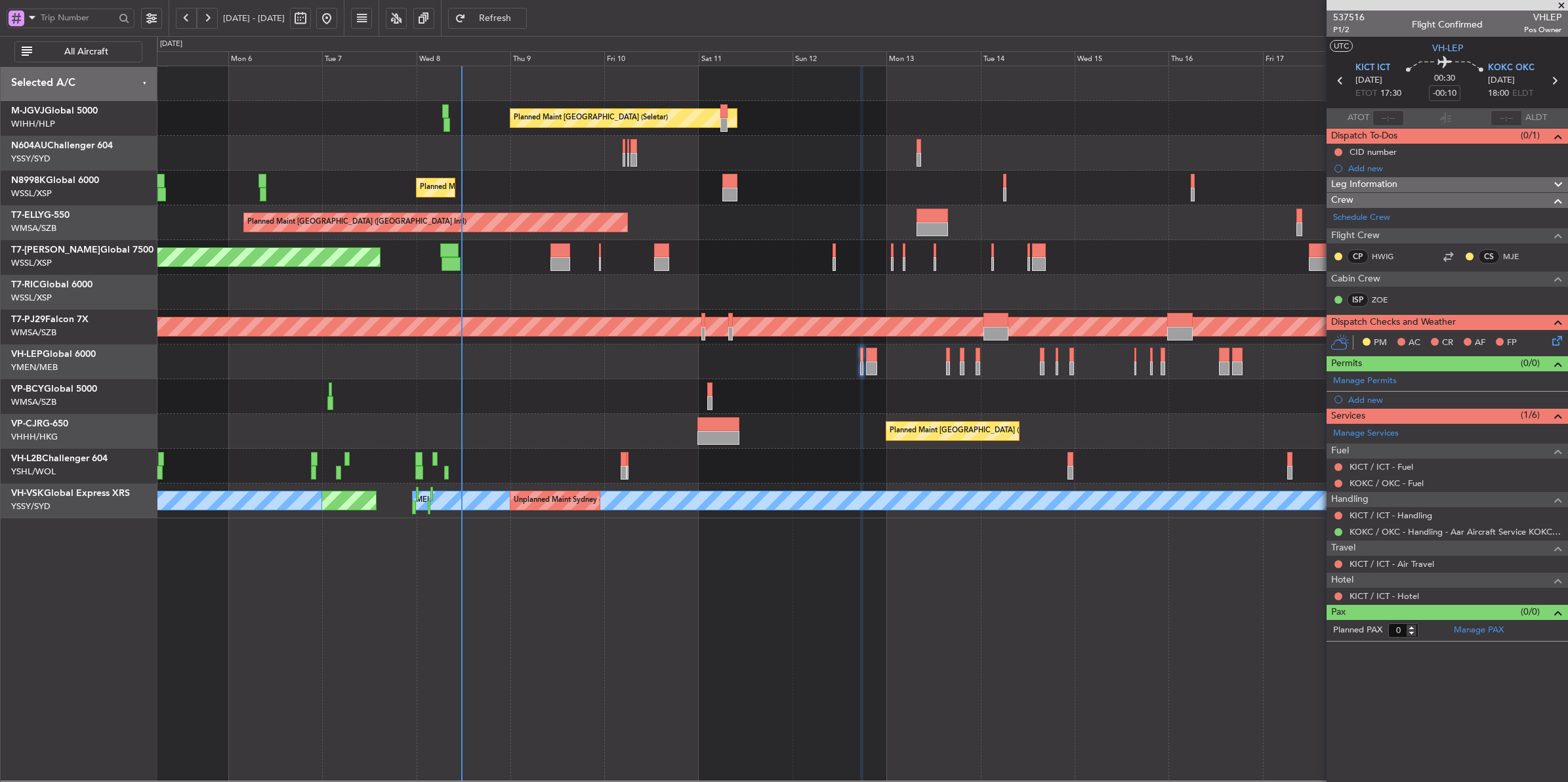
click at [797, 360] on div at bounding box center [862, 361] width 1411 height 34
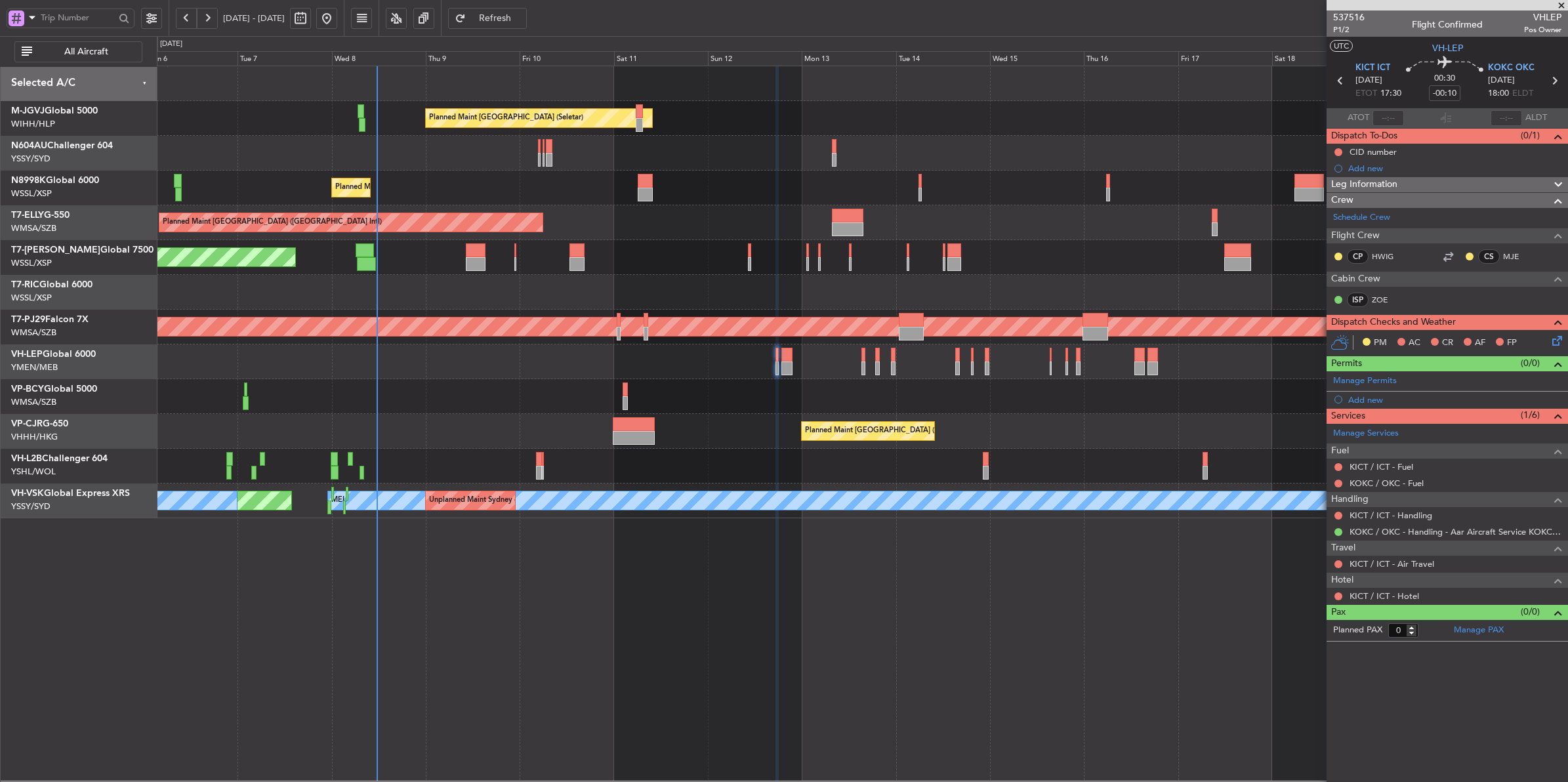
click at [653, 366] on div at bounding box center [862, 361] width 1411 height 34
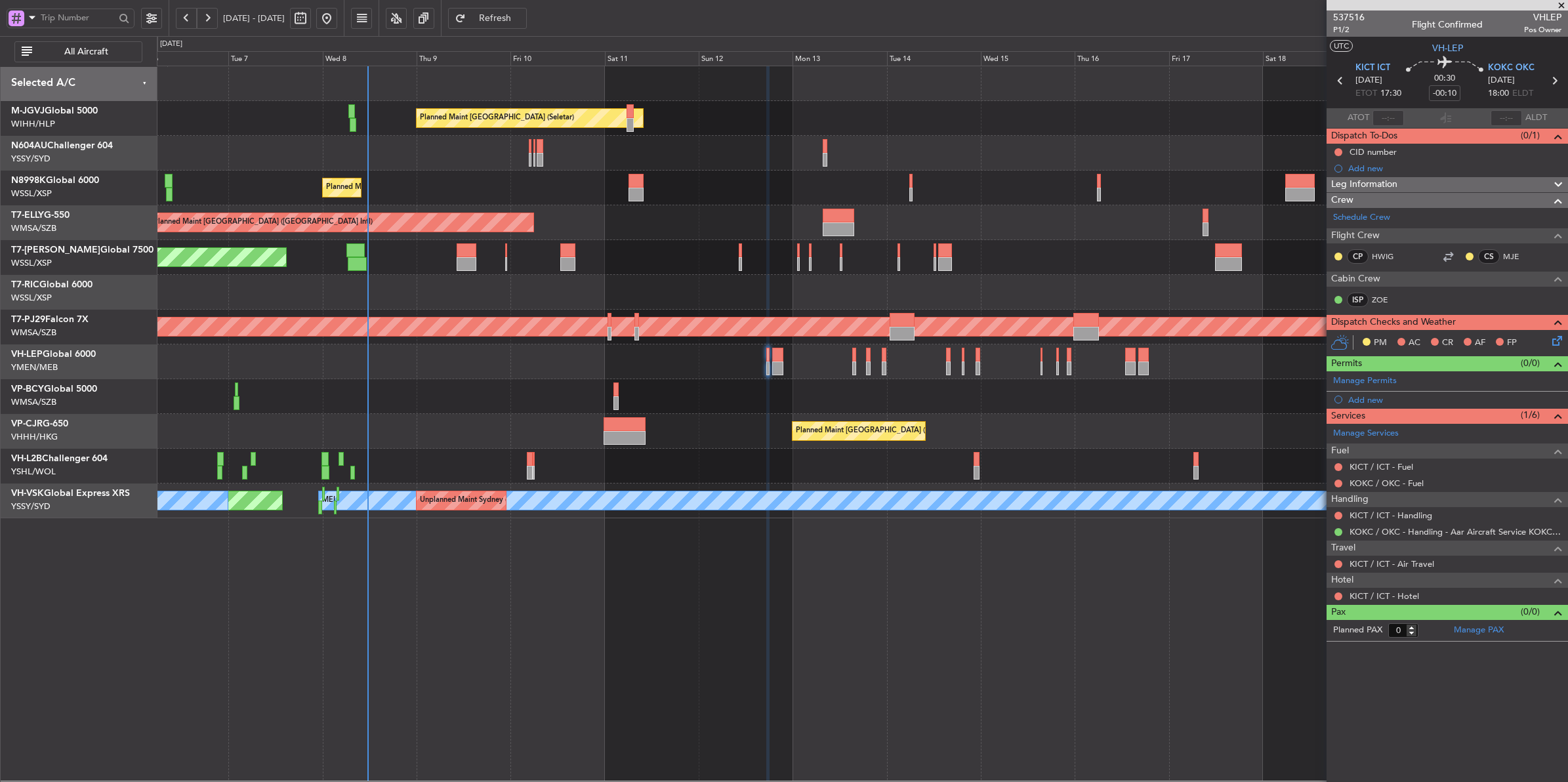
click at [471, 422] on div "Planned Maint [GEOGRAPHIC_DATA] ([GEOGRAPHIC_DATA] Intl) Planned Maint [GEOGRAP…" at bounding box center [862, 431] width 1411 height 34
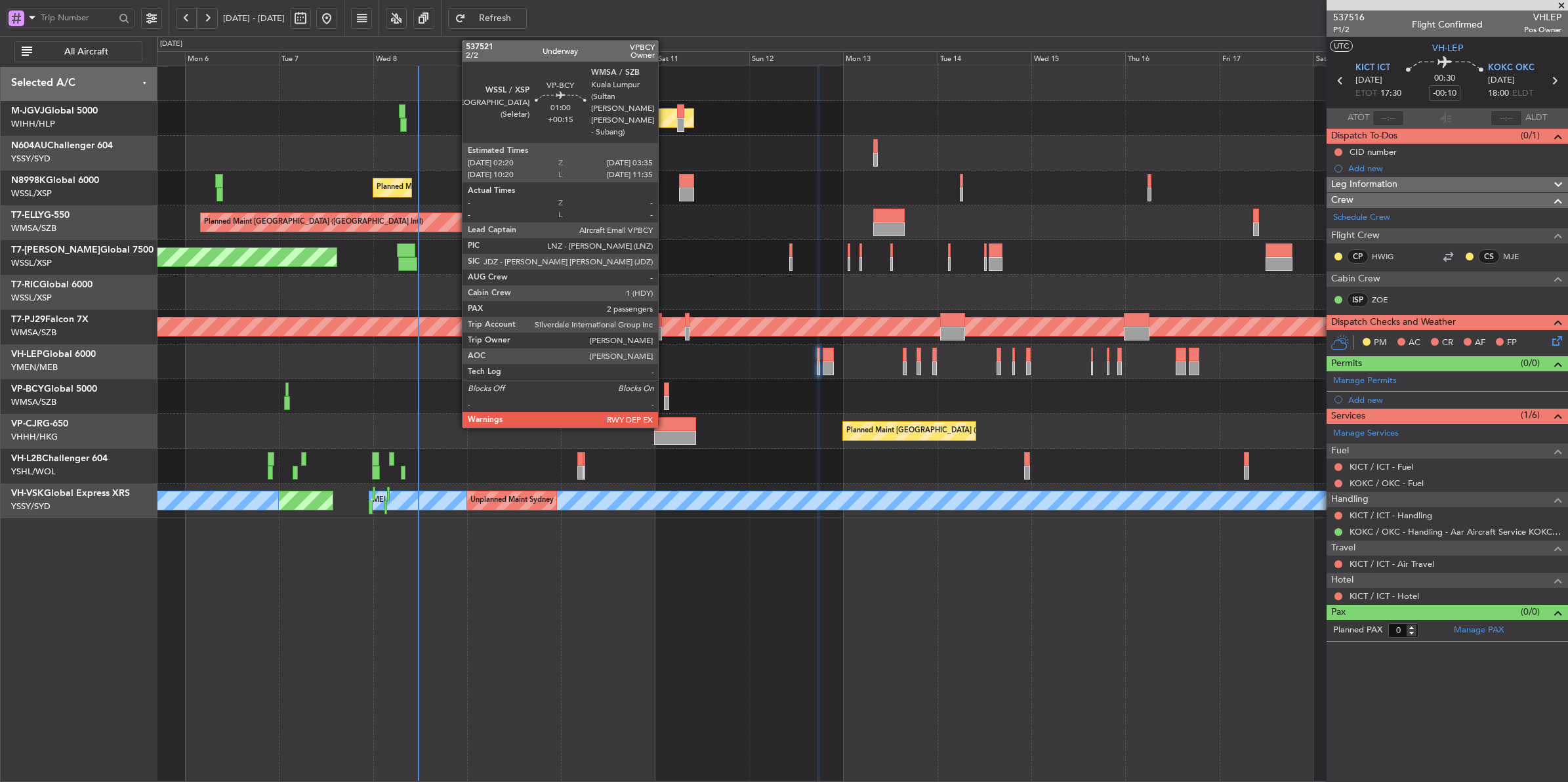
click at [665, 391] on div at bounding box center [666, 389] width 5 height 13
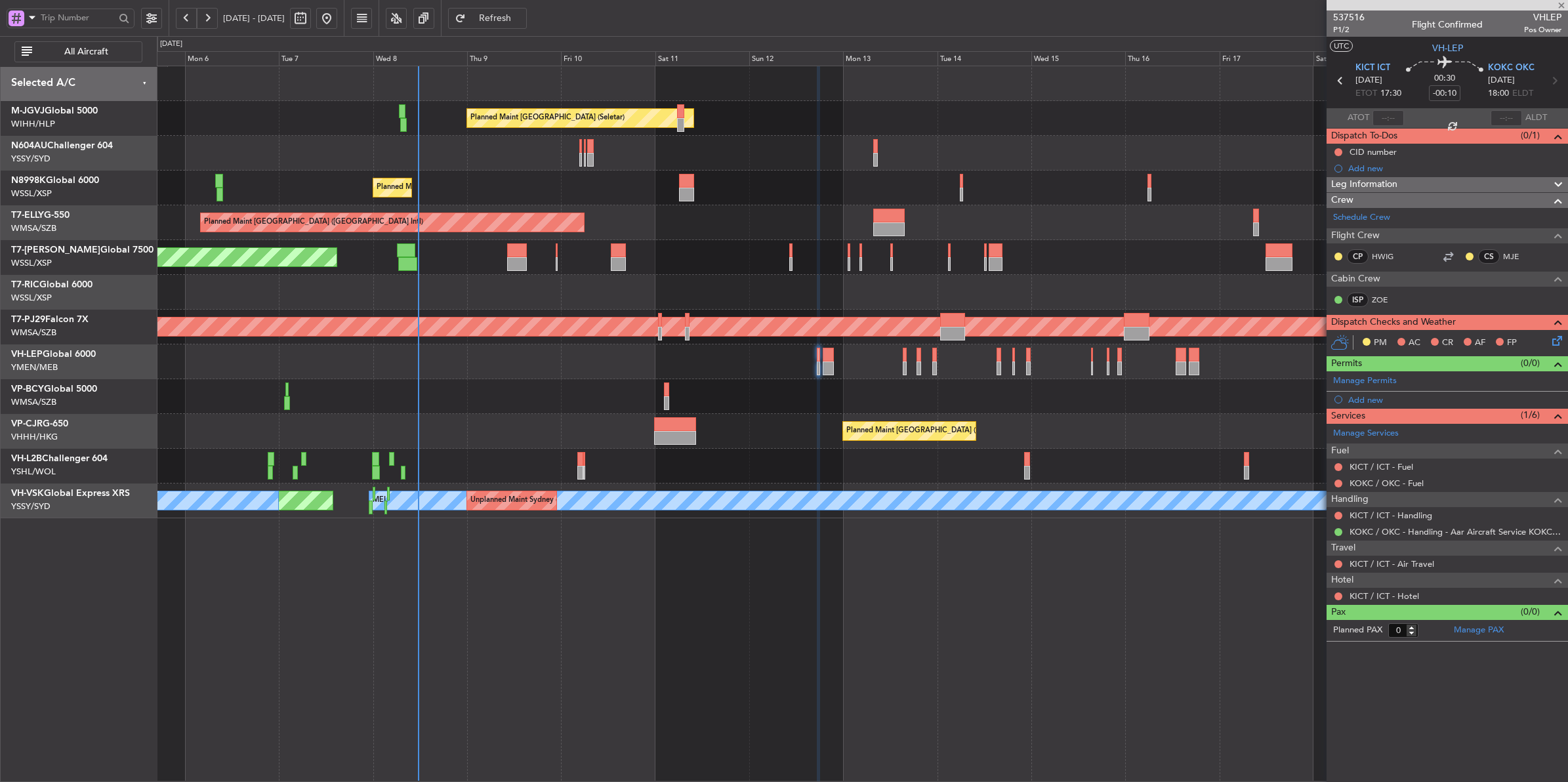
type input "+00:15"
type input "2"
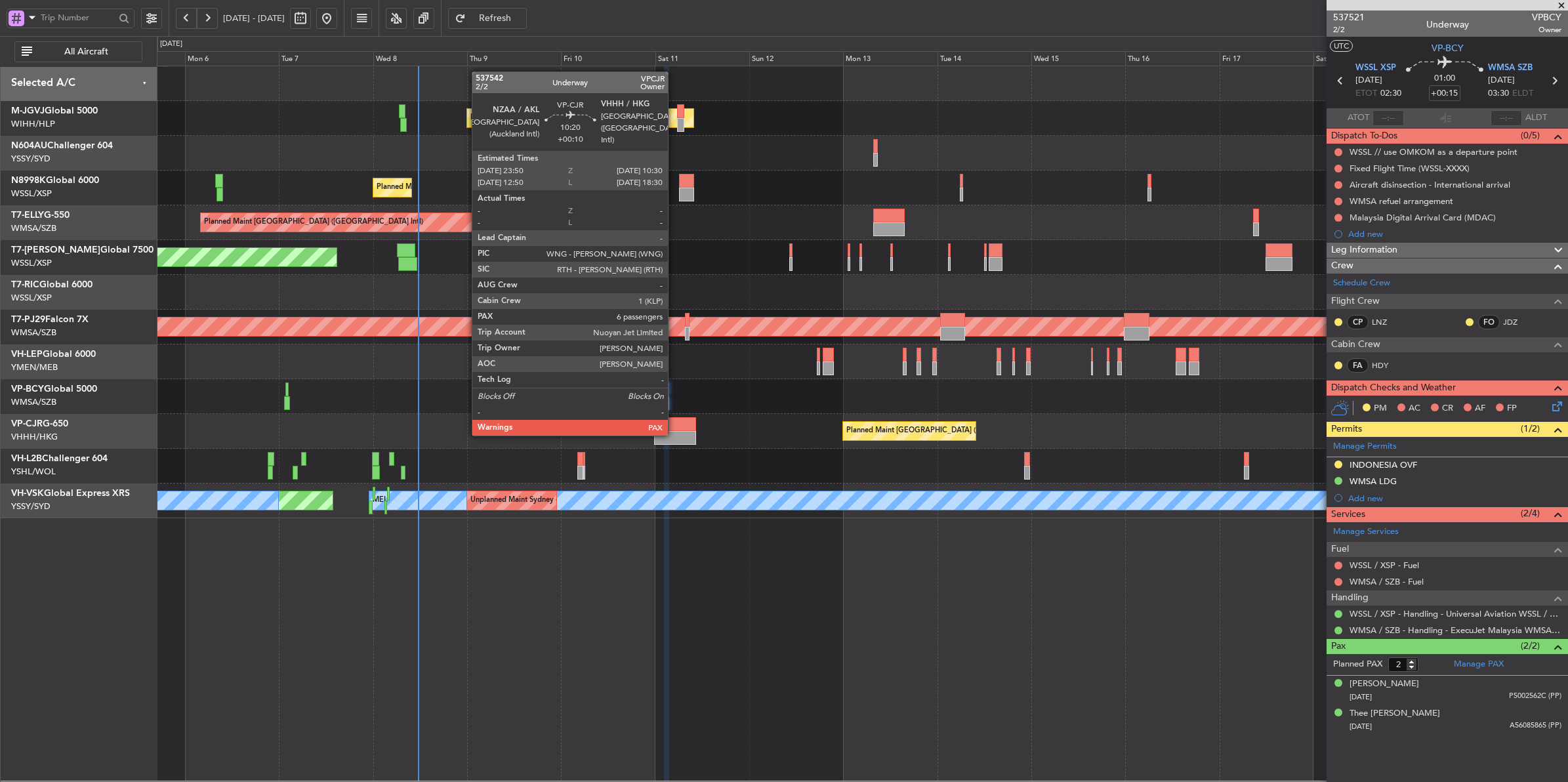
click at [675, 435] on div at bounding box center [675, 438] width 42 height 13
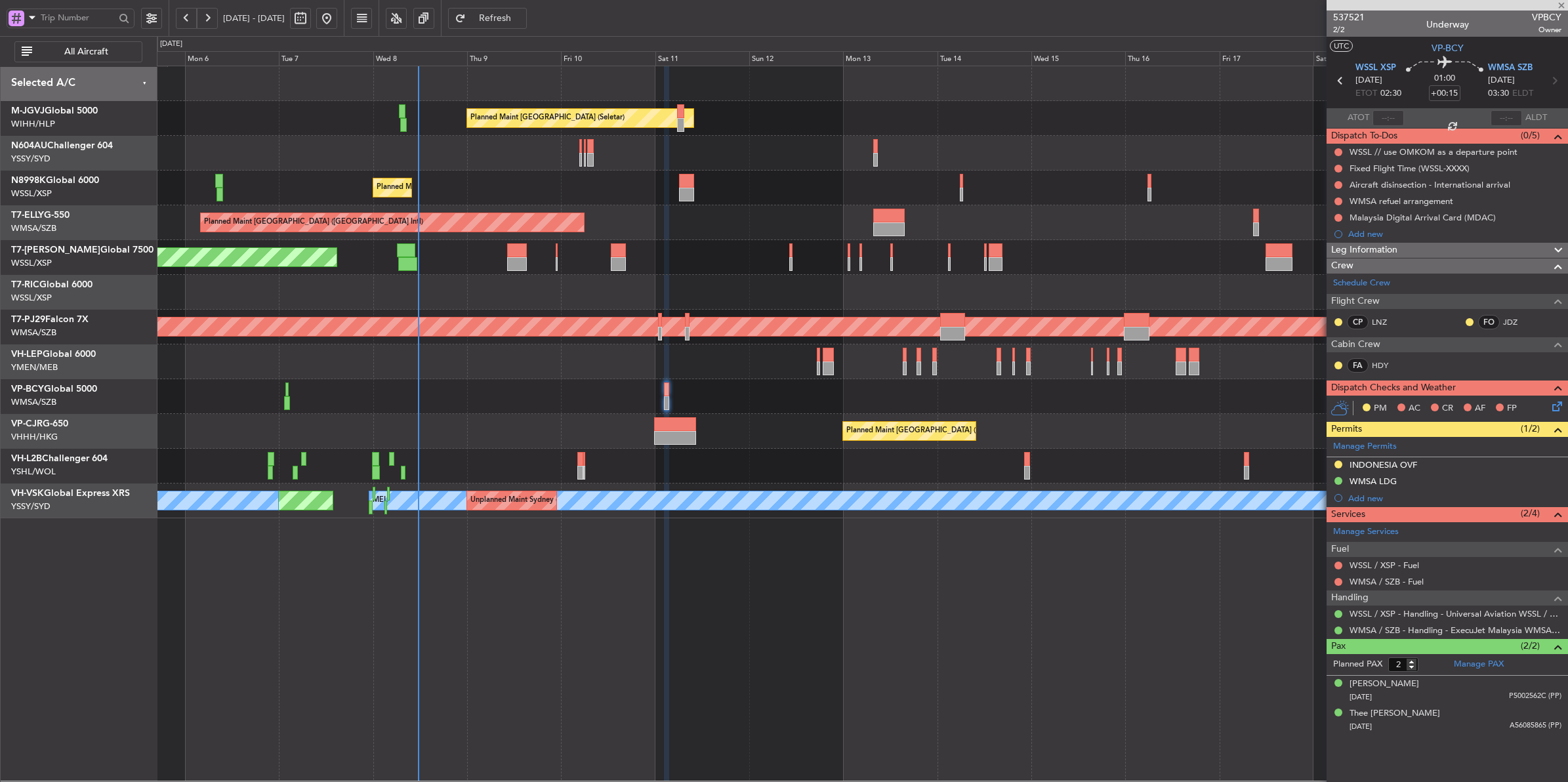
type input "+00:10"
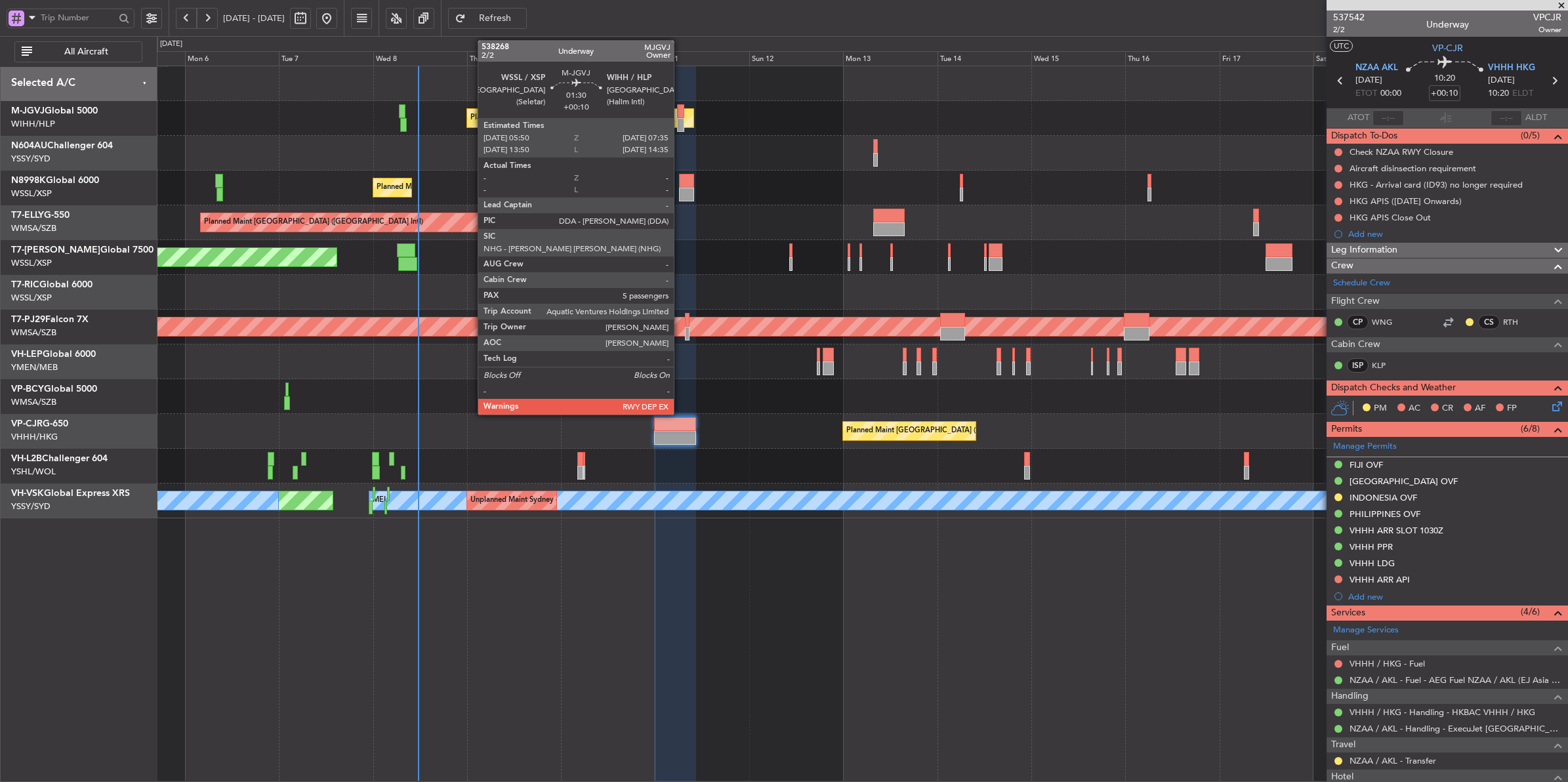
click at [681, 110] on div at bounding box center [681, 111] width 8 height 13
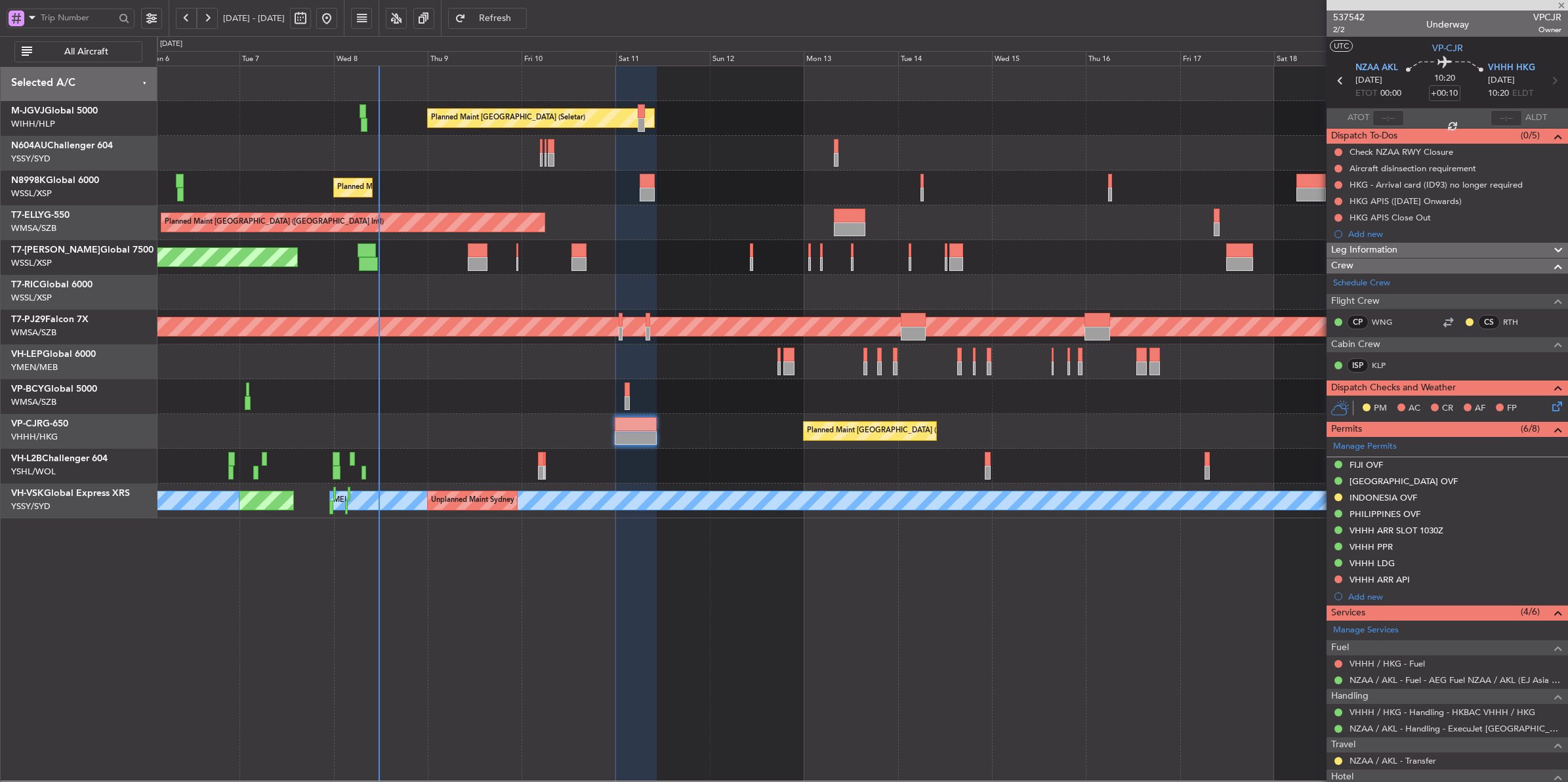
click at [561, 120] on div "Planned Maint [GEOGRAPHIC_DATA] (Seletar)" at bounding box center [862, 118] width 1411 height 34
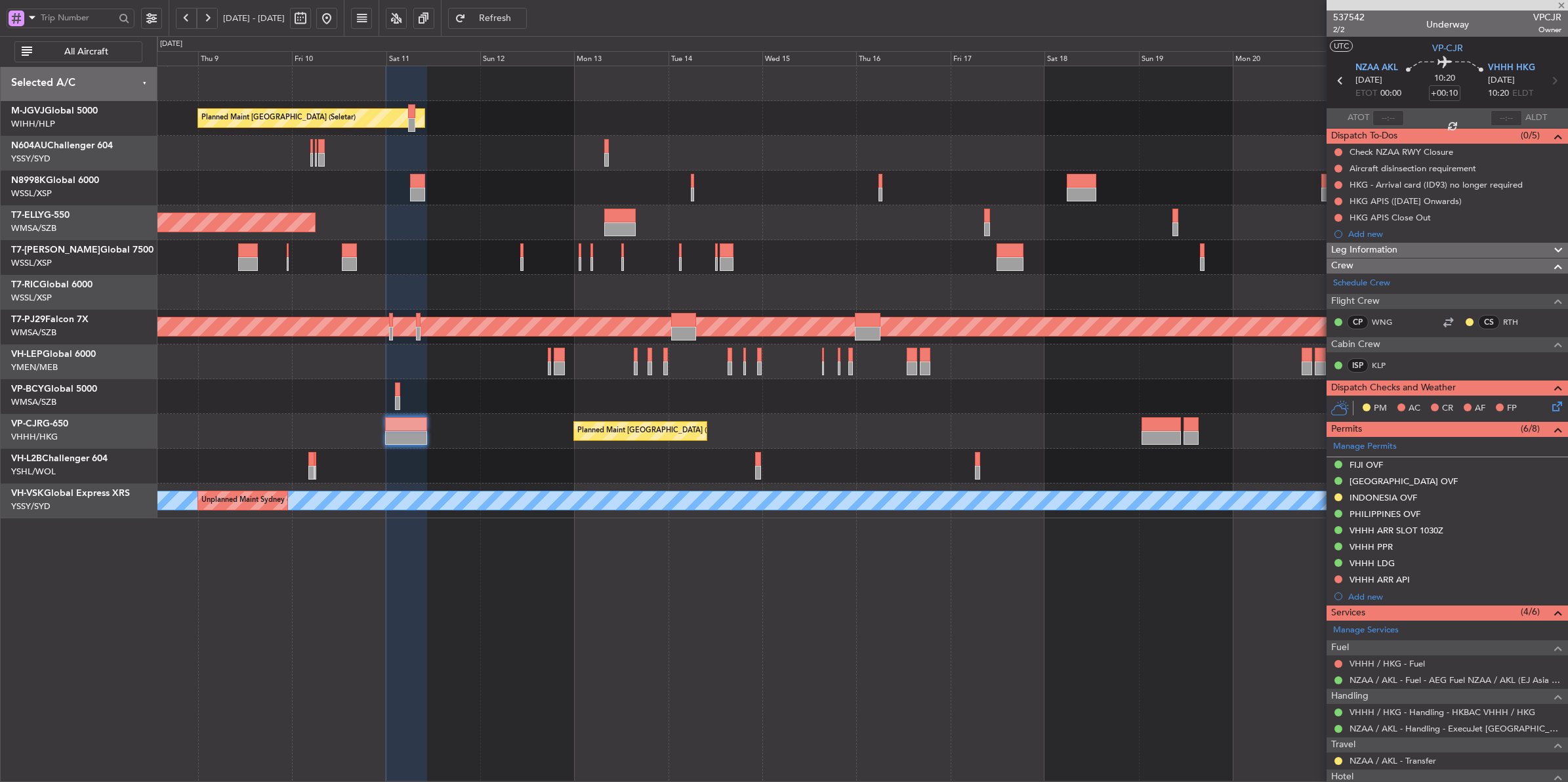
type input "5"
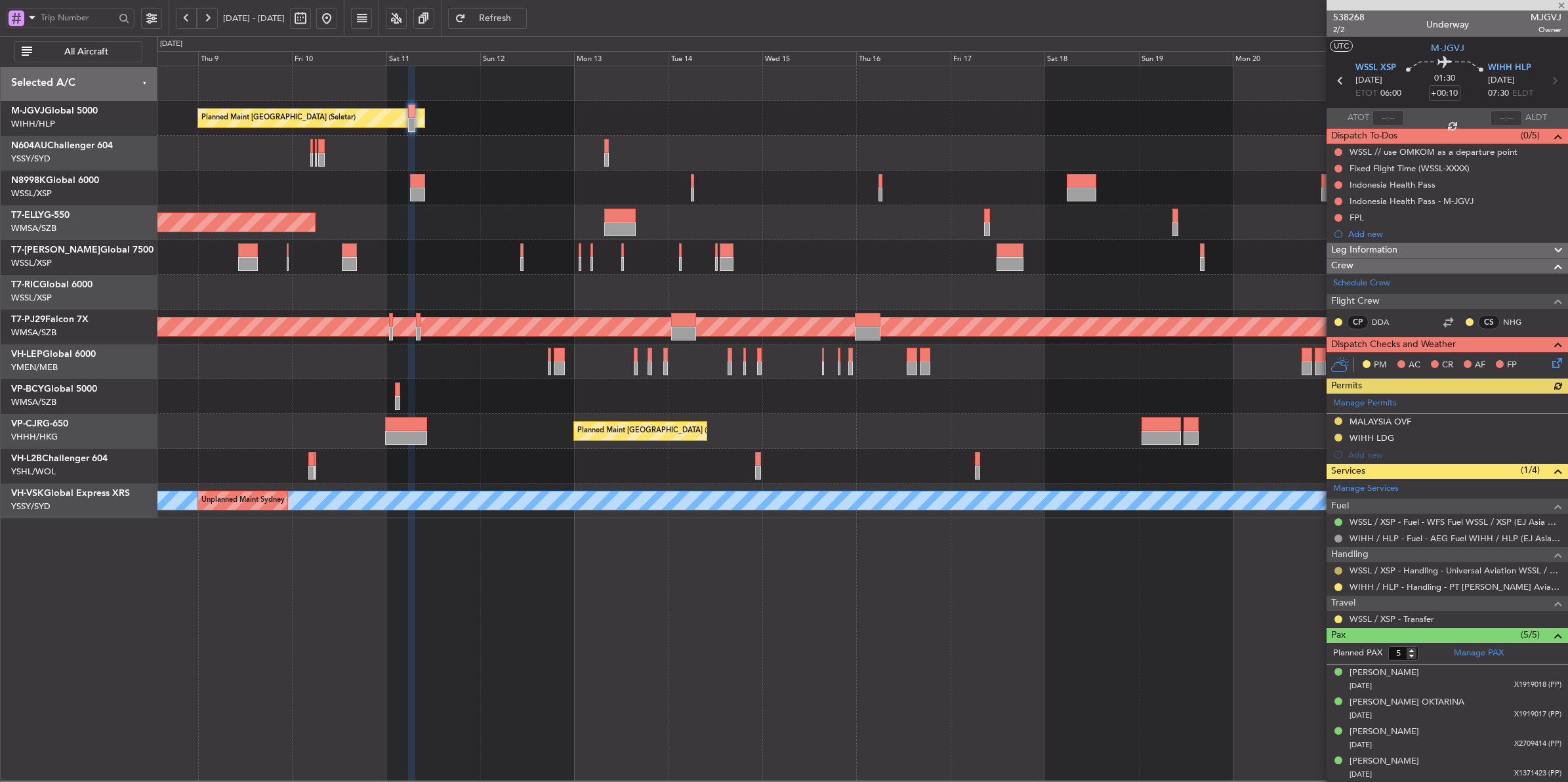
click at [1339, 572] on button at bounding box center [1338, 570] width 8 height 8
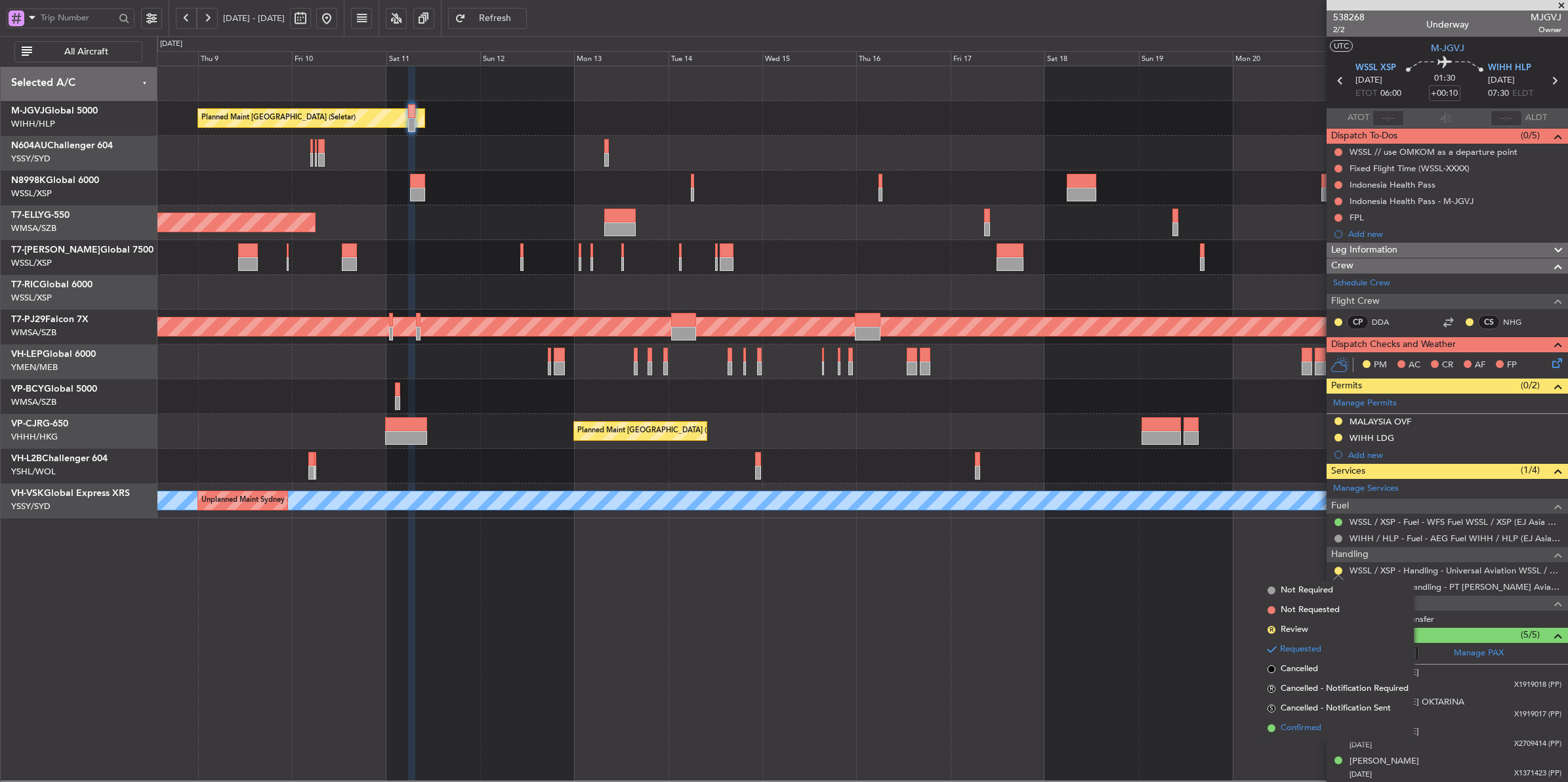
click at [1297, 733] on span "Confirmed" at bounding box center [1301, 728] width 40 height 13
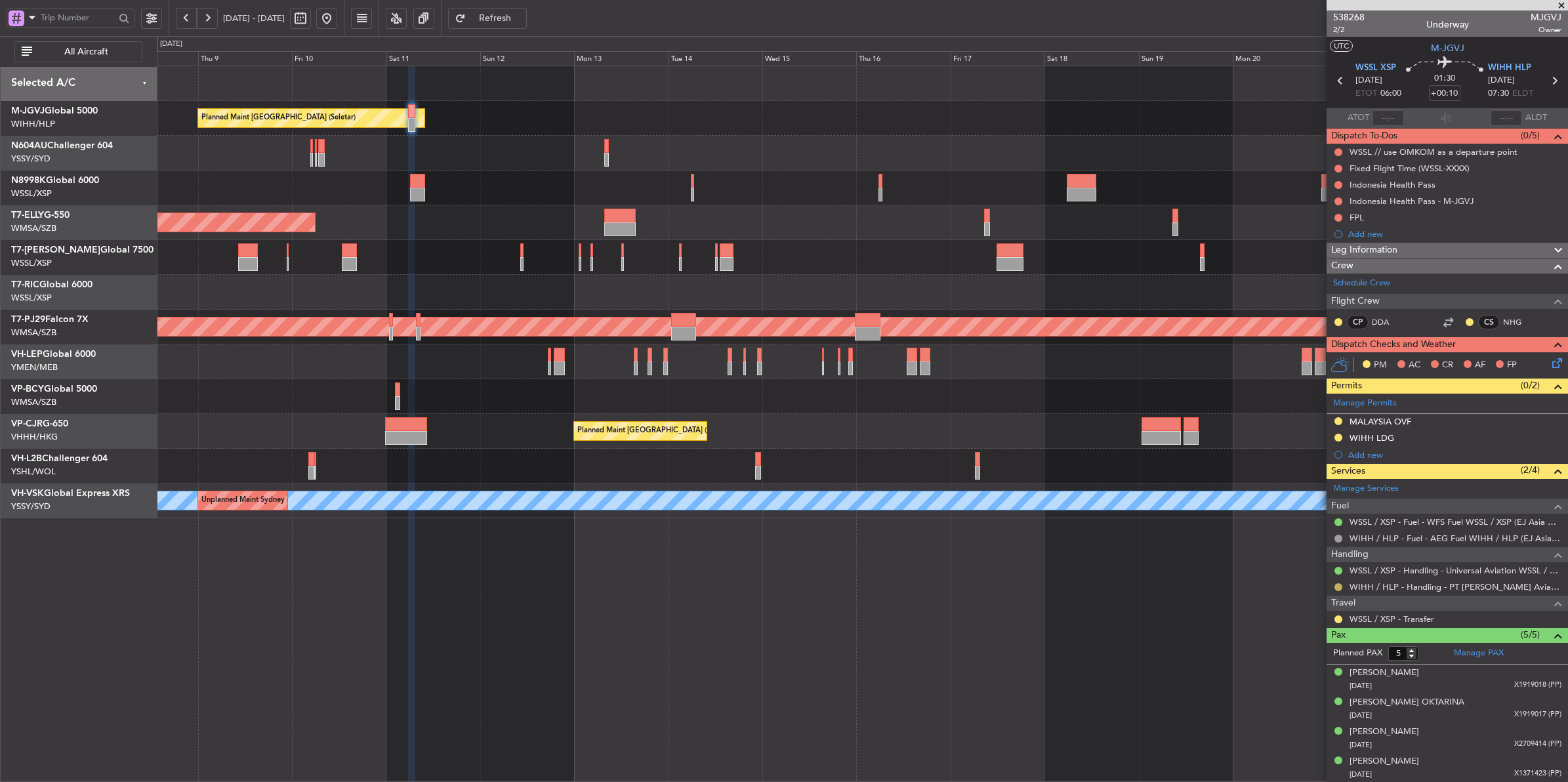
click at [1342, 587] on button at bounding box center [1338, 586] width 8 height 8
click at [1291, 743] on span "Confirmed" at bounding box center [1301, 744] width 40 height 13
click at [796, 432] on div "Planned Maint [GEOGRAPHIC_DATA] ([GEOGRAPHIC_DATA] Intl)" at bounding box center [862, 431] width 1411 height 34
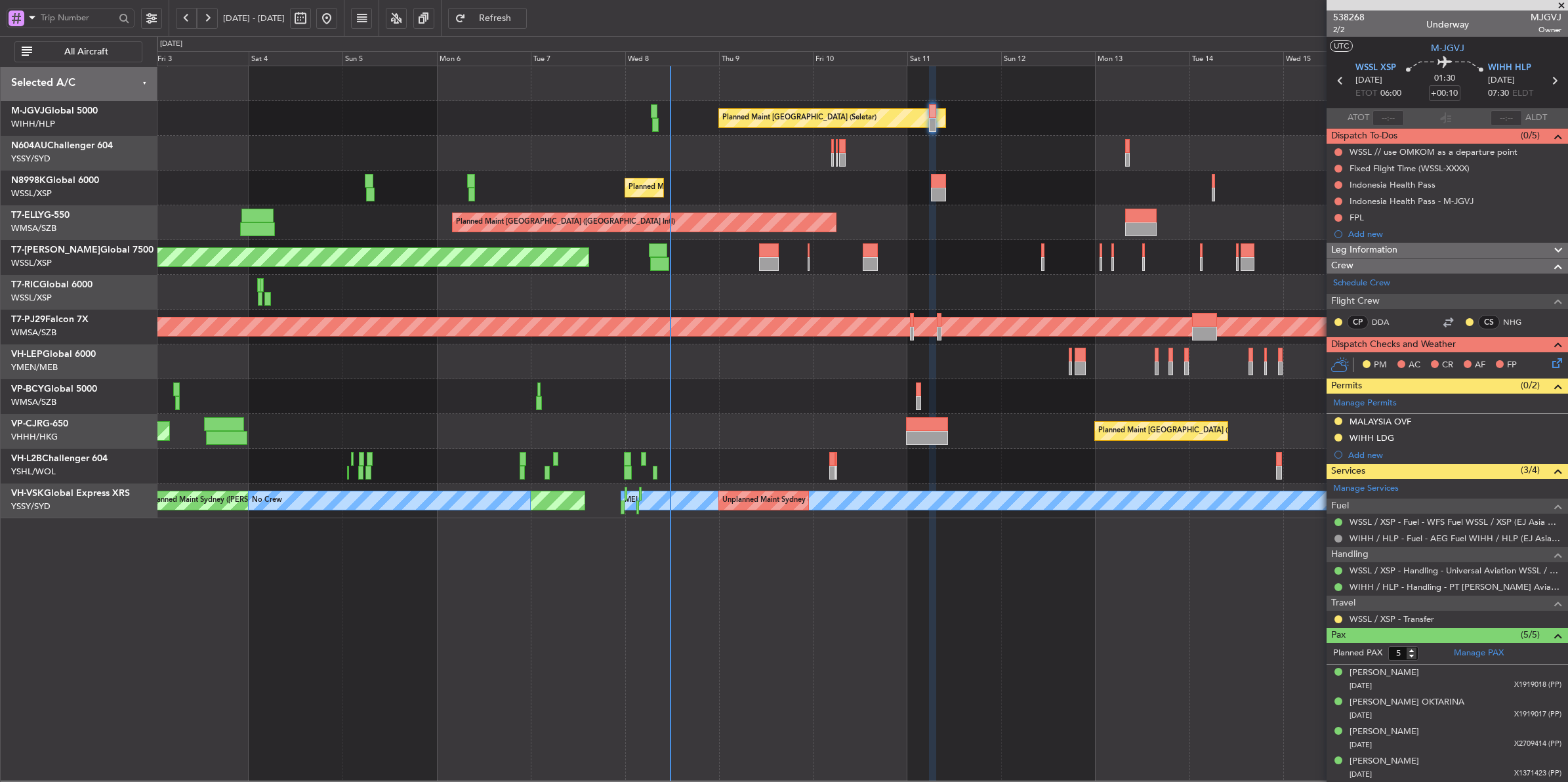
click at [654, 394] on div at bounding box center [862, 396] width 1411 height 34
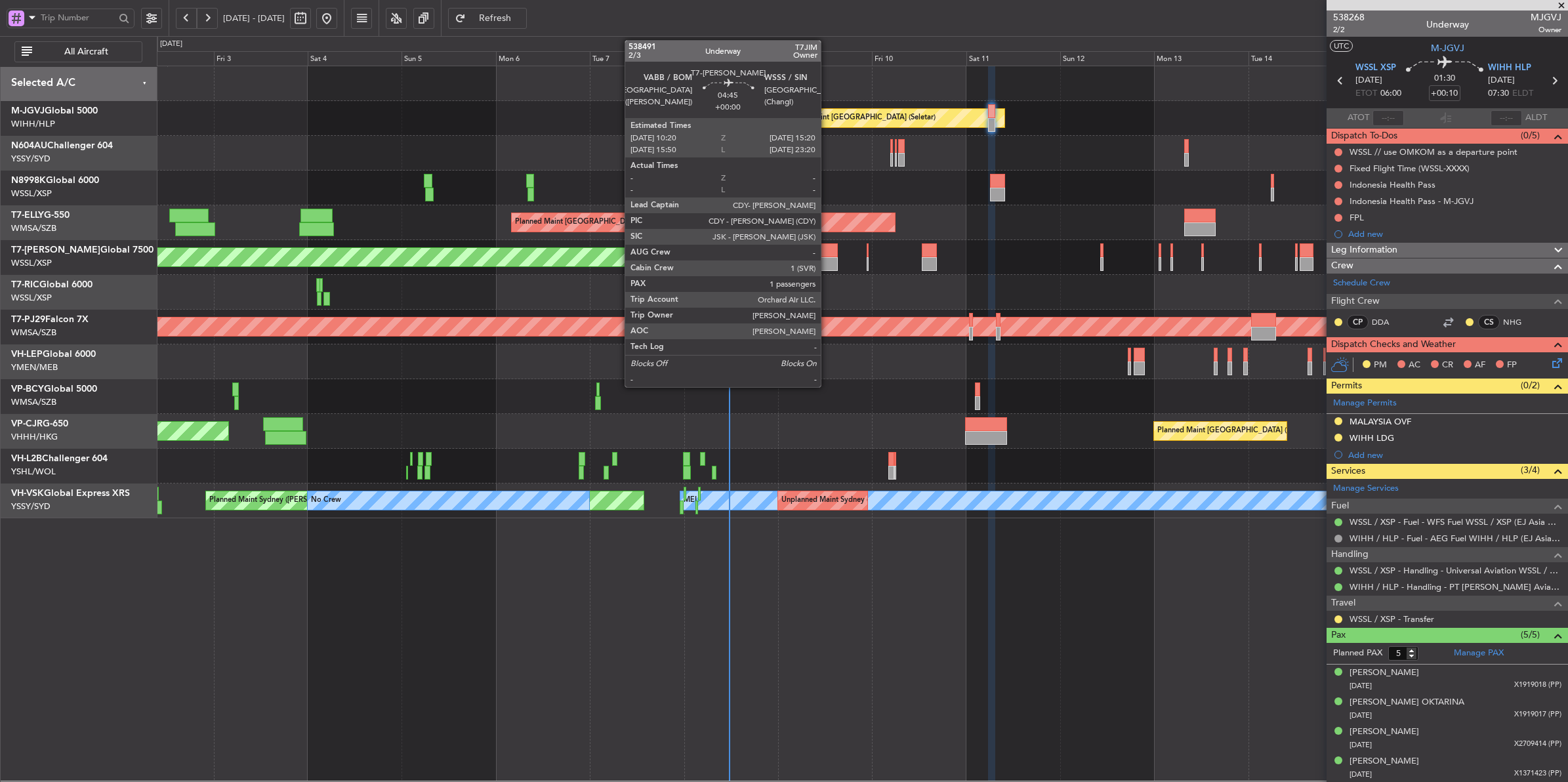
click at [827, 249] on div at bounding box center [828, 250] width 19 height 13
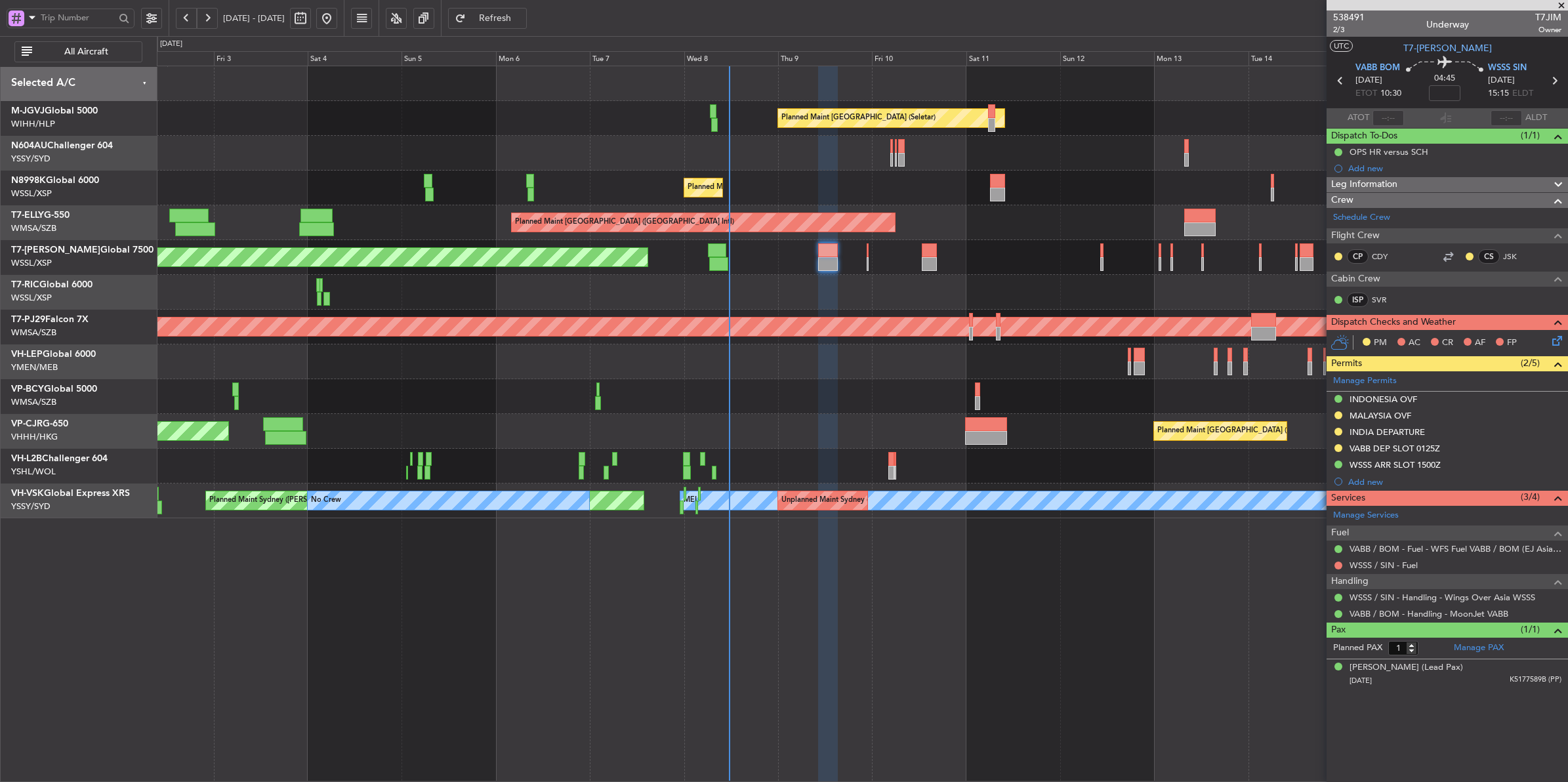
click at [527, 307] on div at bounding box center [862, 291] width 1411 height 34
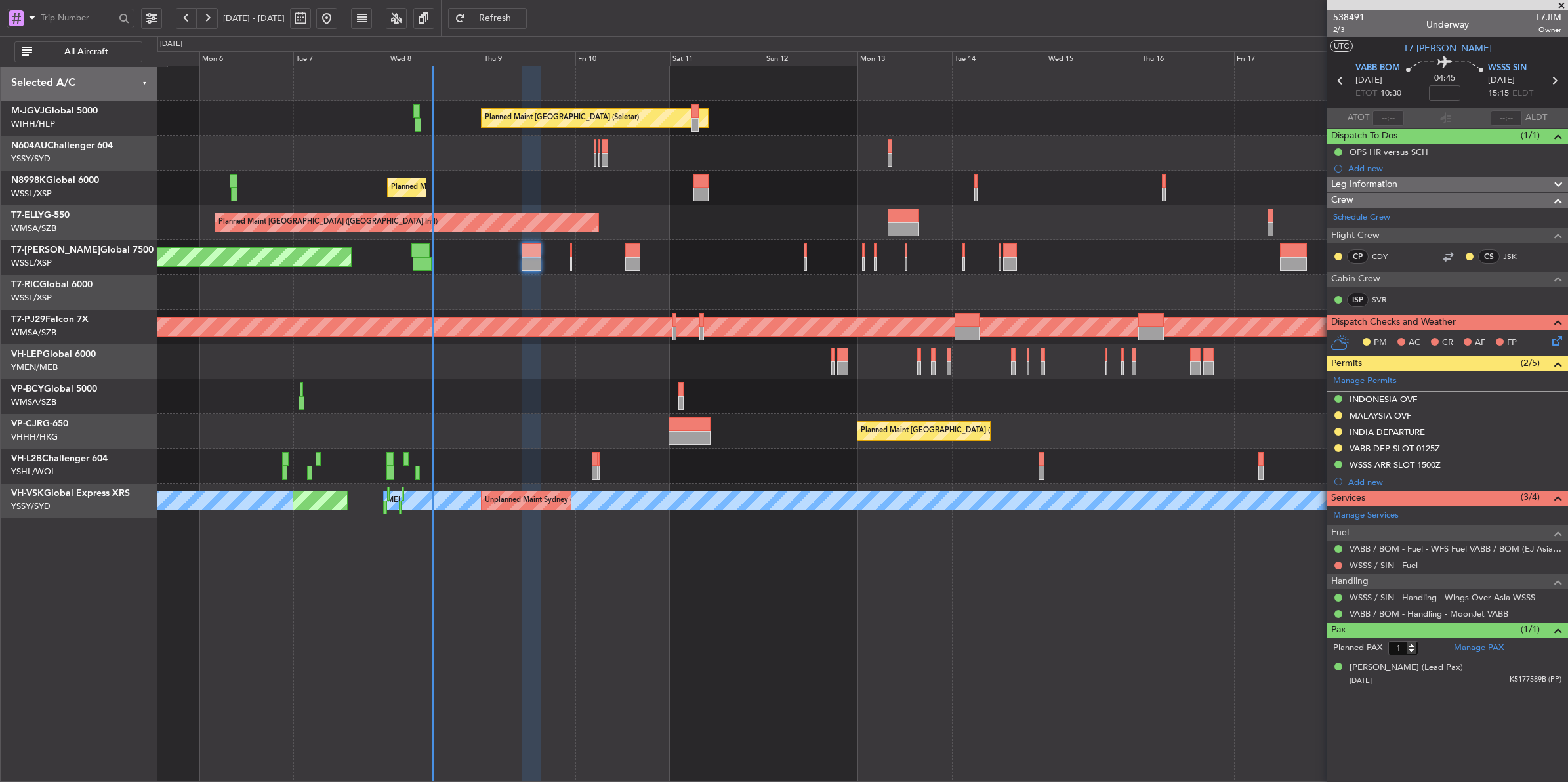
click at [827, 391] on div "Planned Maint [GEOGRAPHIC_DATA] (Seletar) Planned Maint [GEOGRAPHIC_DATA] (Sele…" at bounding box center [862, 292] width 1411 height 452
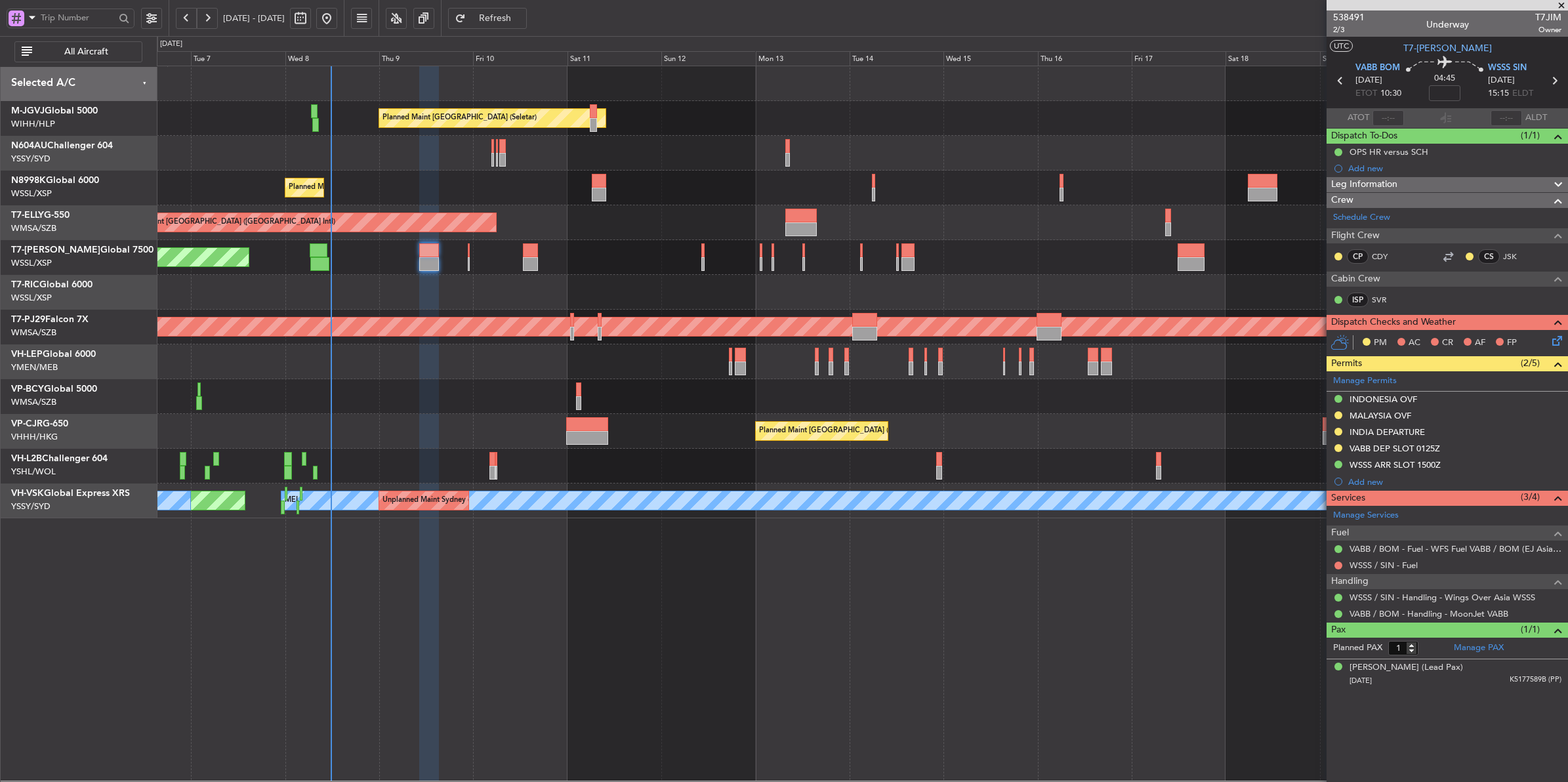
click at [671, 196] on div "Planned Maint [GEOGRAPHIC_DATA] (Seletar)" at bounding box center [862, 187] width 1411 height 34
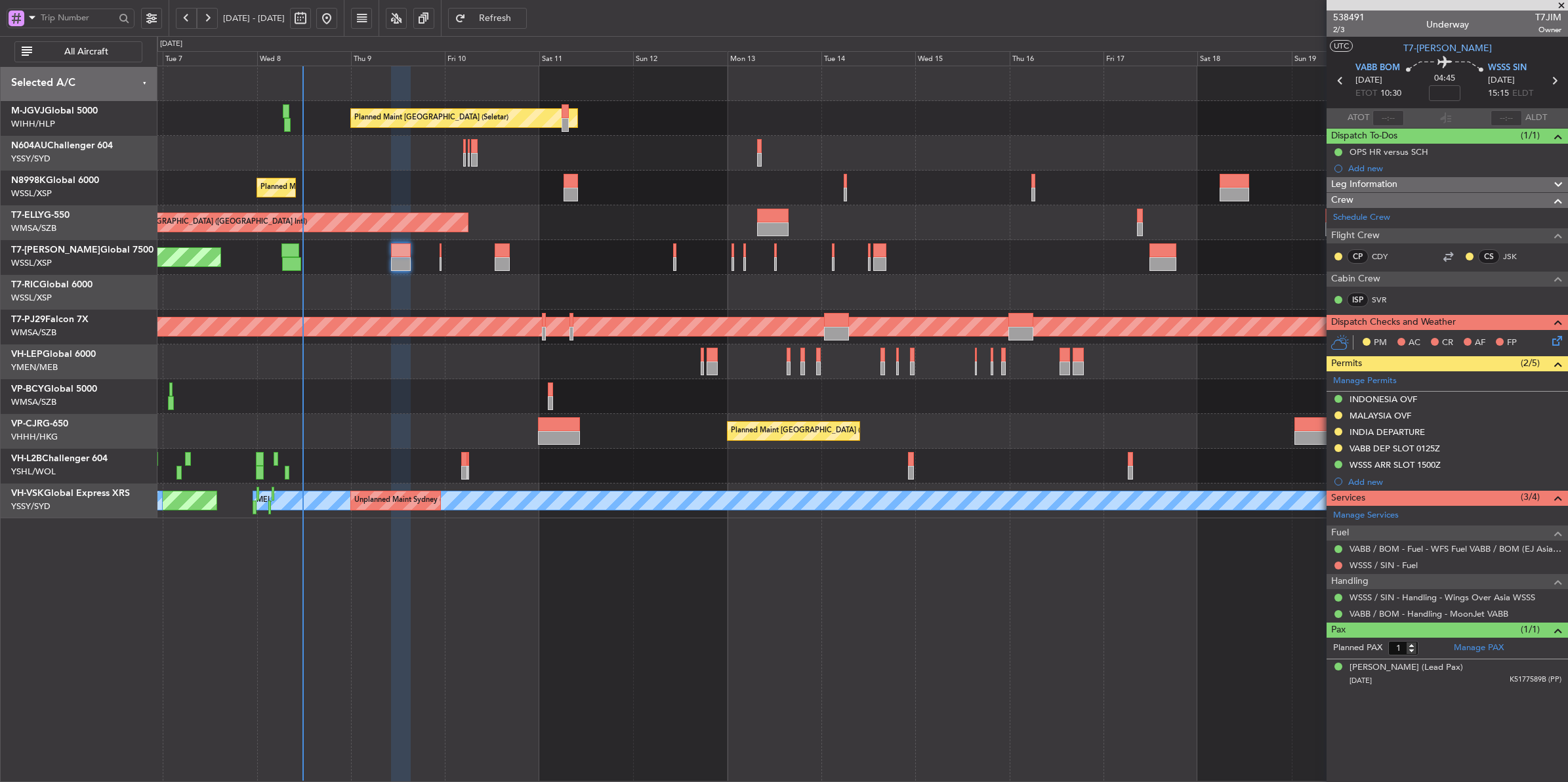
click at [785, 194] on div "Planned Maint [GEOGRAPHIC_DATA] (Seletar)" at bounding box center [862, 187] width 1411 height 34
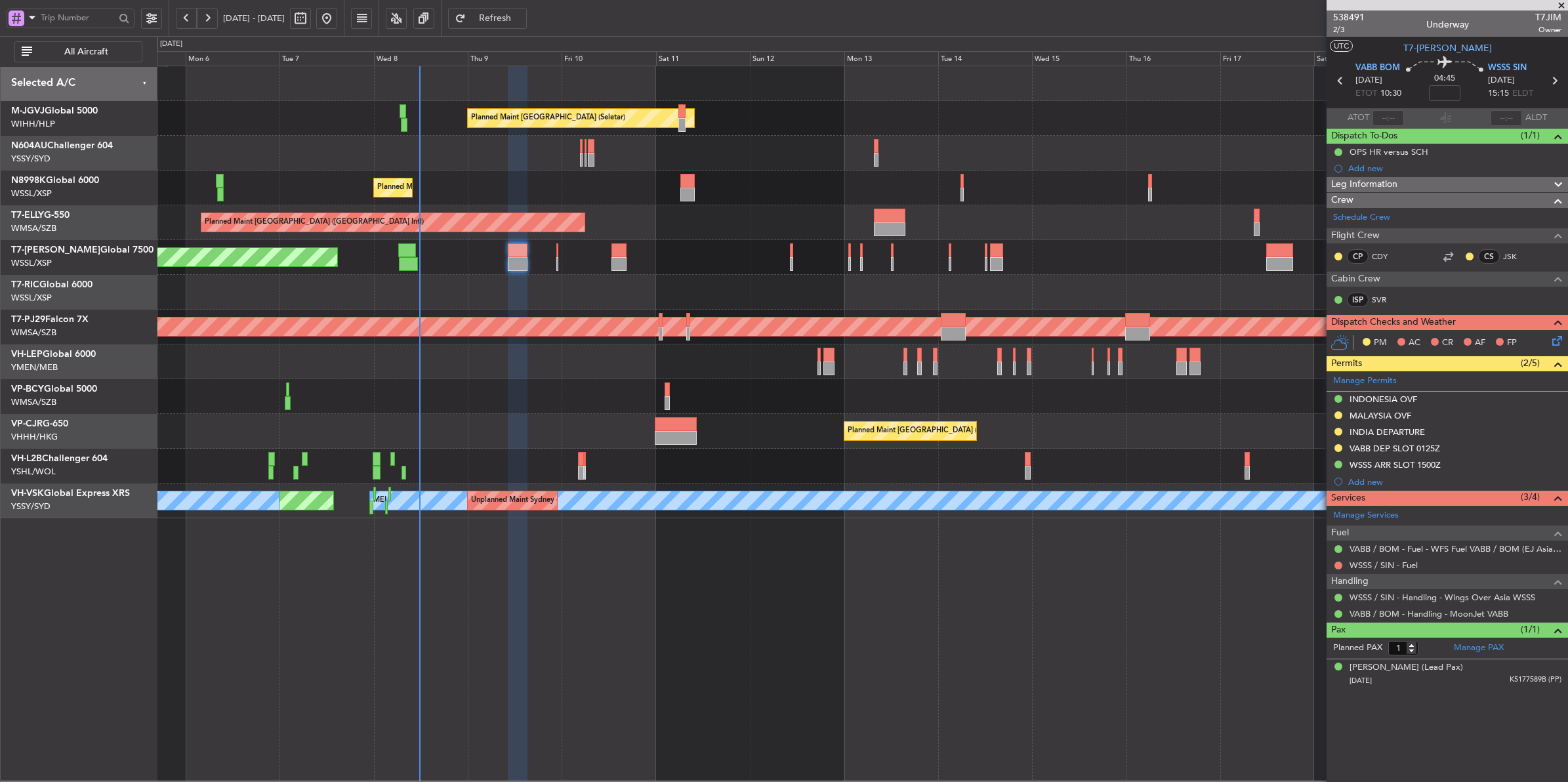
click at [606, 381] on div at bounding box center [862, 396] width 1411 height 34
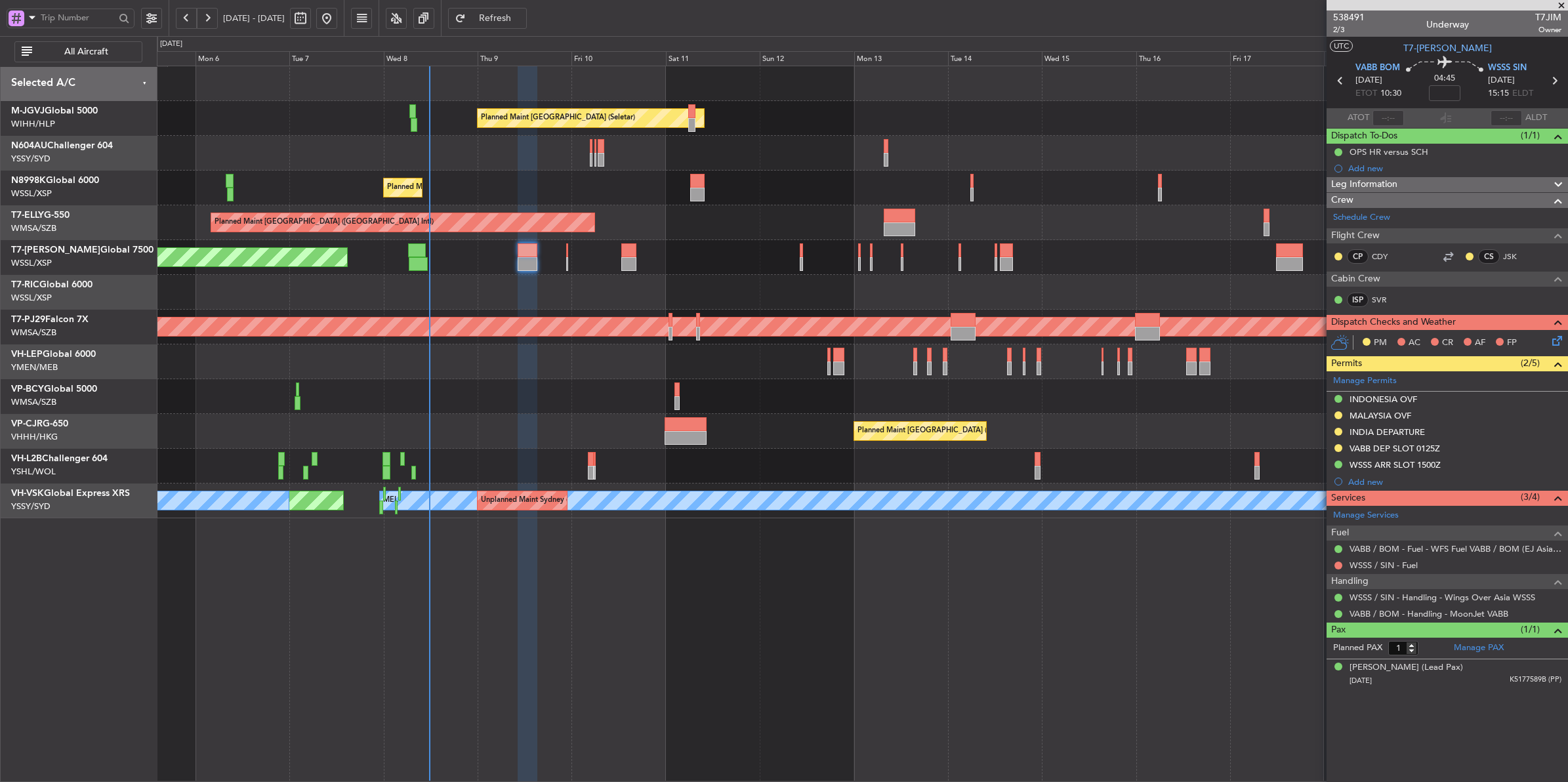
click at [608, 423] on div "Planned Maint [GEOGRAPHIC_DATA] ([GEOGRAPHIC_DATA] Intl) Planned Maint [GEOGRAP…" at bounding box center [862, 431] width 1411 height 34
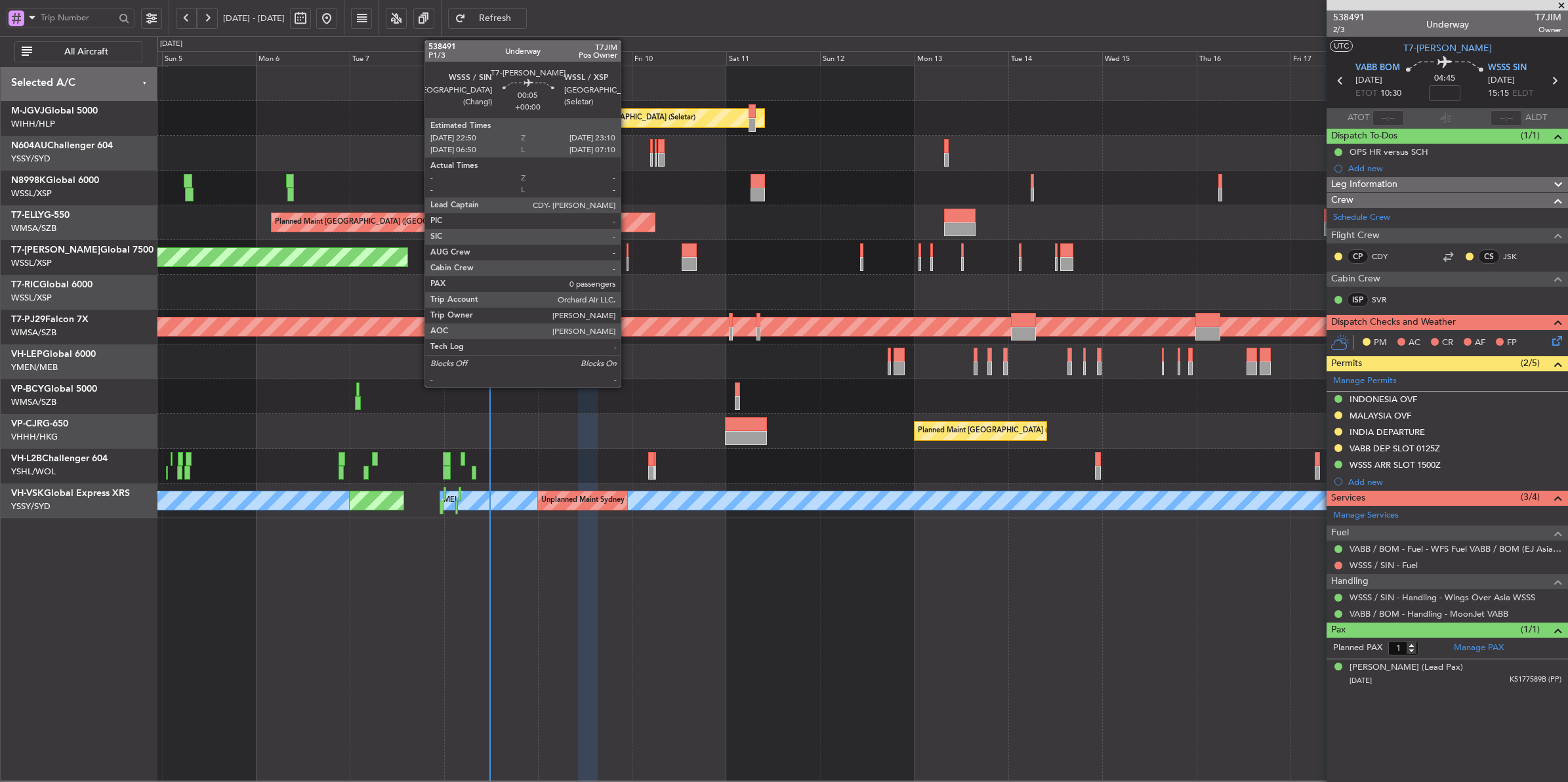
click at [627, 260] on div at bounding box center [628, 264] width 2 height 13
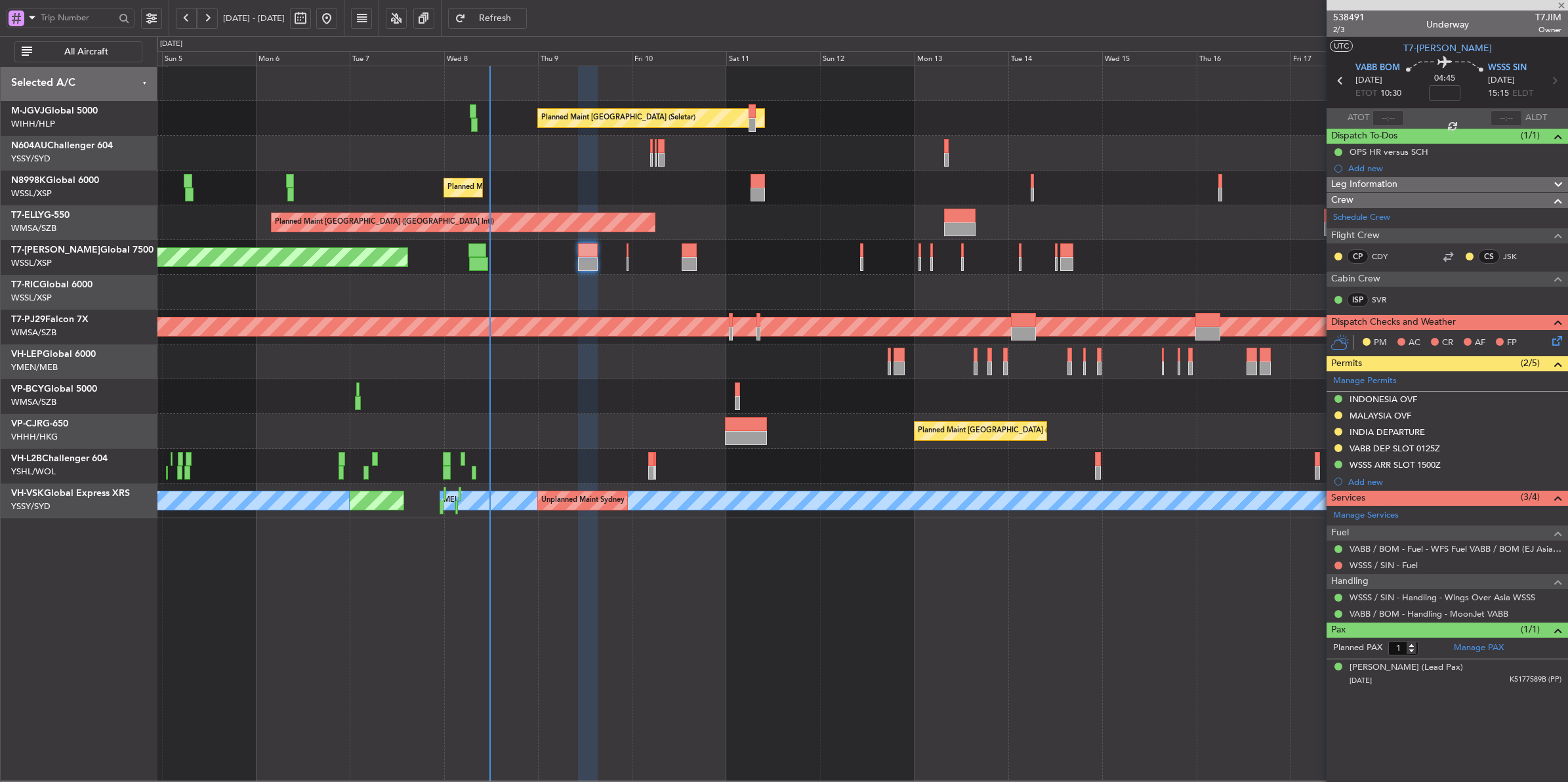
type input "0"
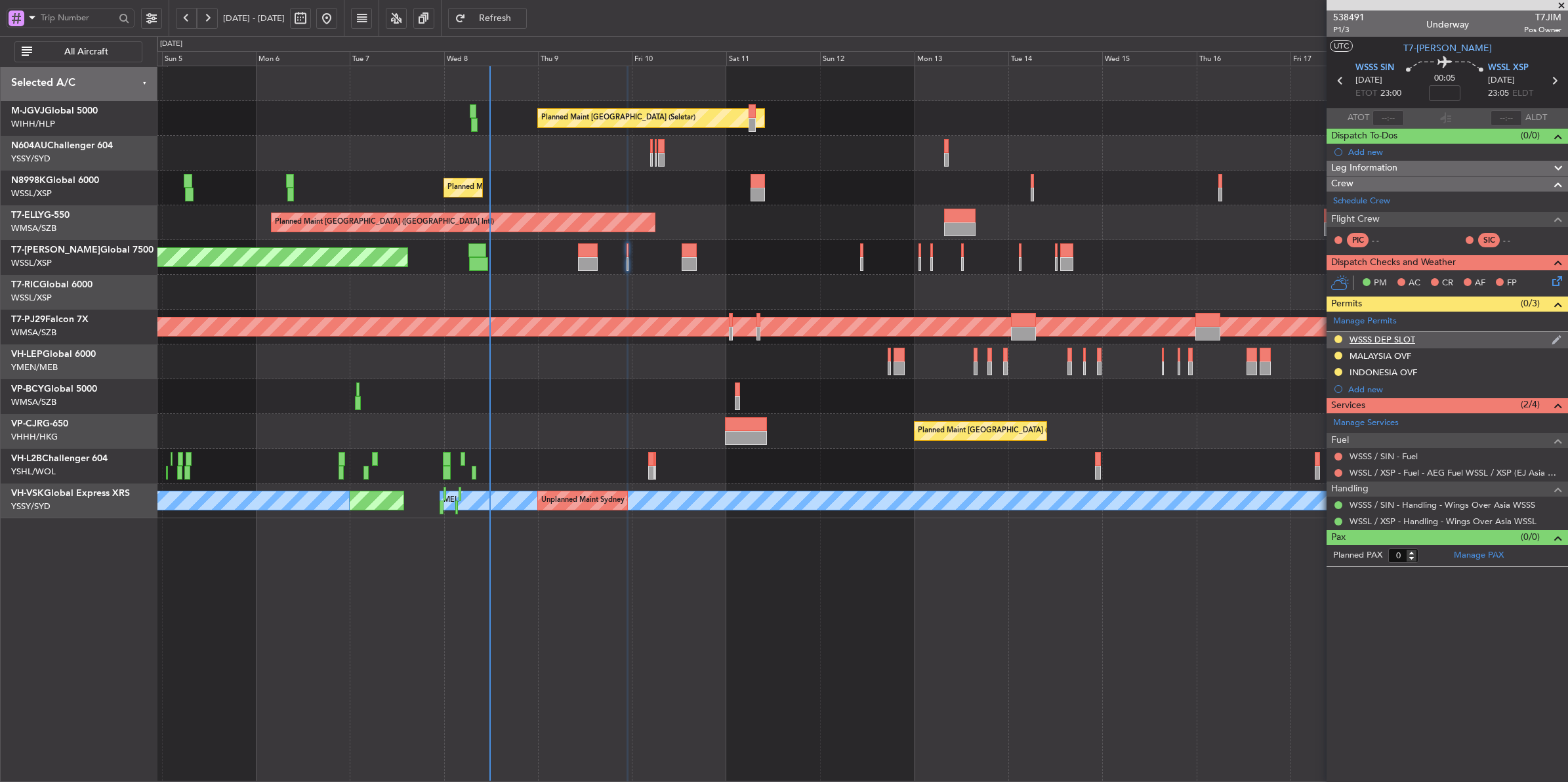
click at [1361, 339] on div "WSSS DEP SLOT" at bounding box center [1382, 339] width 66 height 11
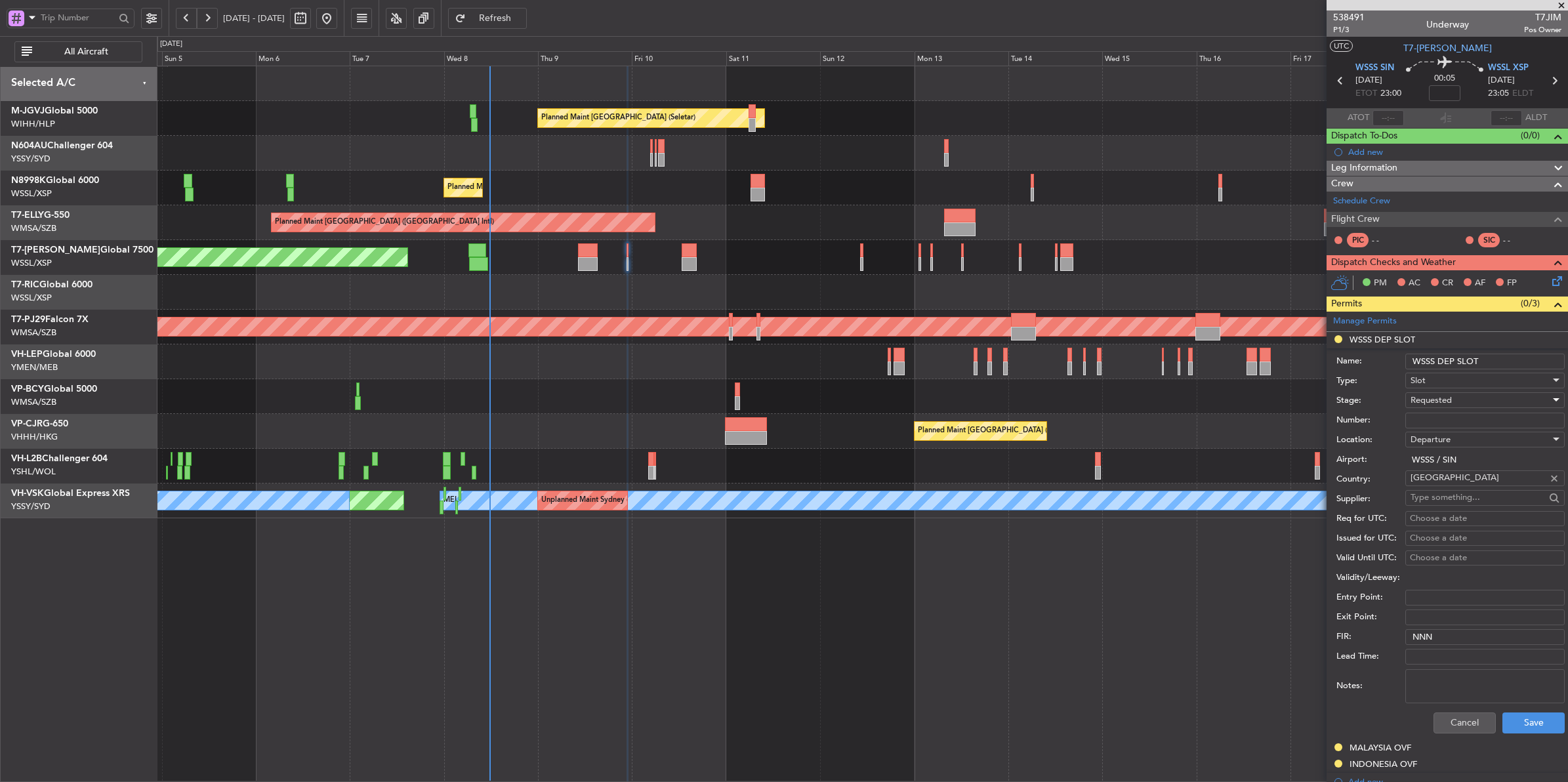
click at [1460, 401] on div "Requested" at bounding box center [1481, 400] width 139 height 19
click at [1454, 511] on span "Cancelled" at bounding box center [1478, 520] width 135 height 19
click at [1450, 408] on div "Cancelled" at bounding box center [1481, 400] width 139 height 19
click at [1452, 405] on div at bounding box center [784, 391] width 1568 height 782
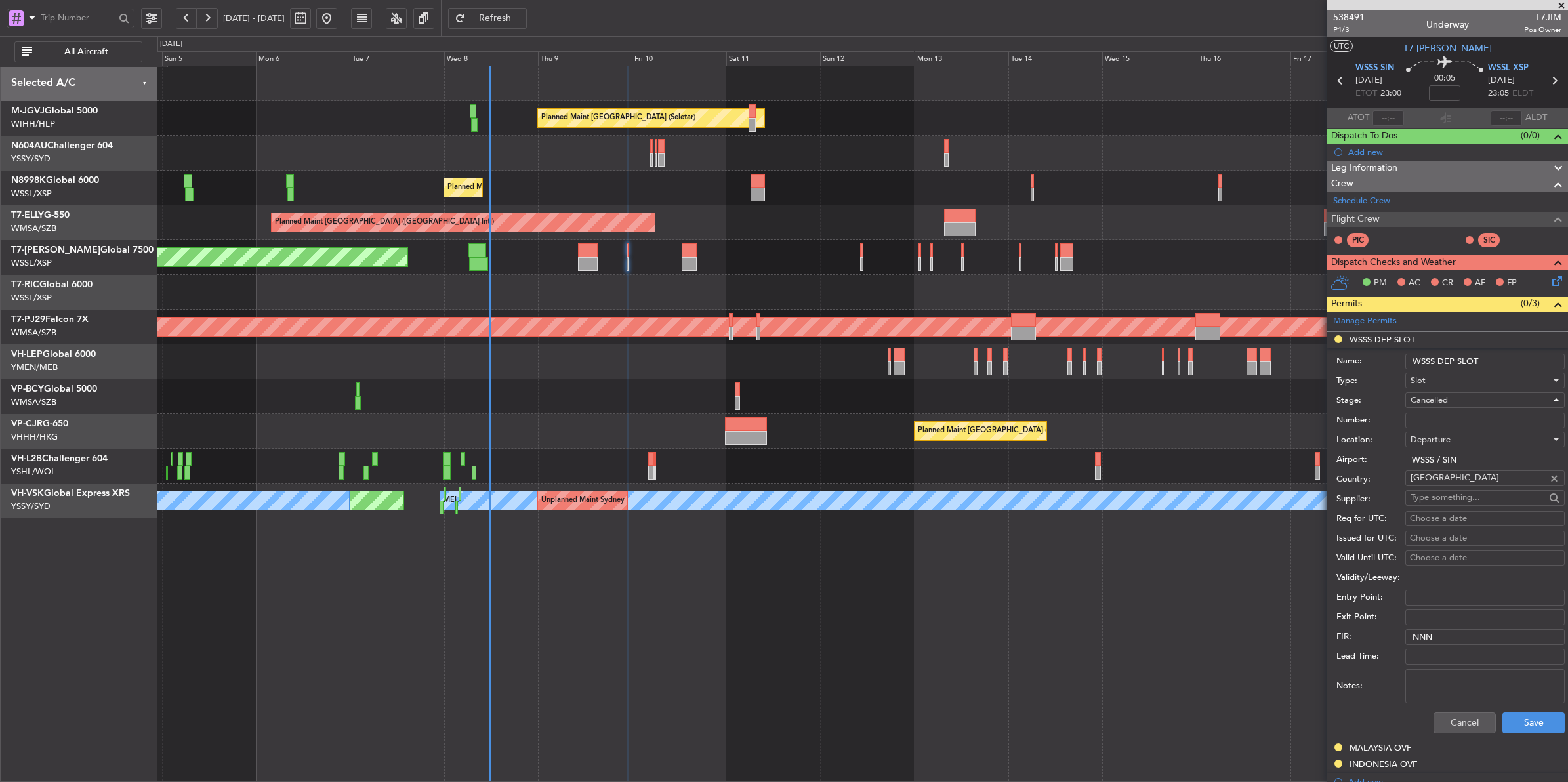
scroll to position [21, 0]
click at [1451, 402] on div "Cancelled" at bounding box center [1481, 400] width 139 height 19
click at [1459, 486] on span "Received OK" at bounding box center [1478, 485] width 135 height 19
click at [1439, 513] on div "Choose a date" at bounding box center [1485, 519] width 150 height 13
select select "10"
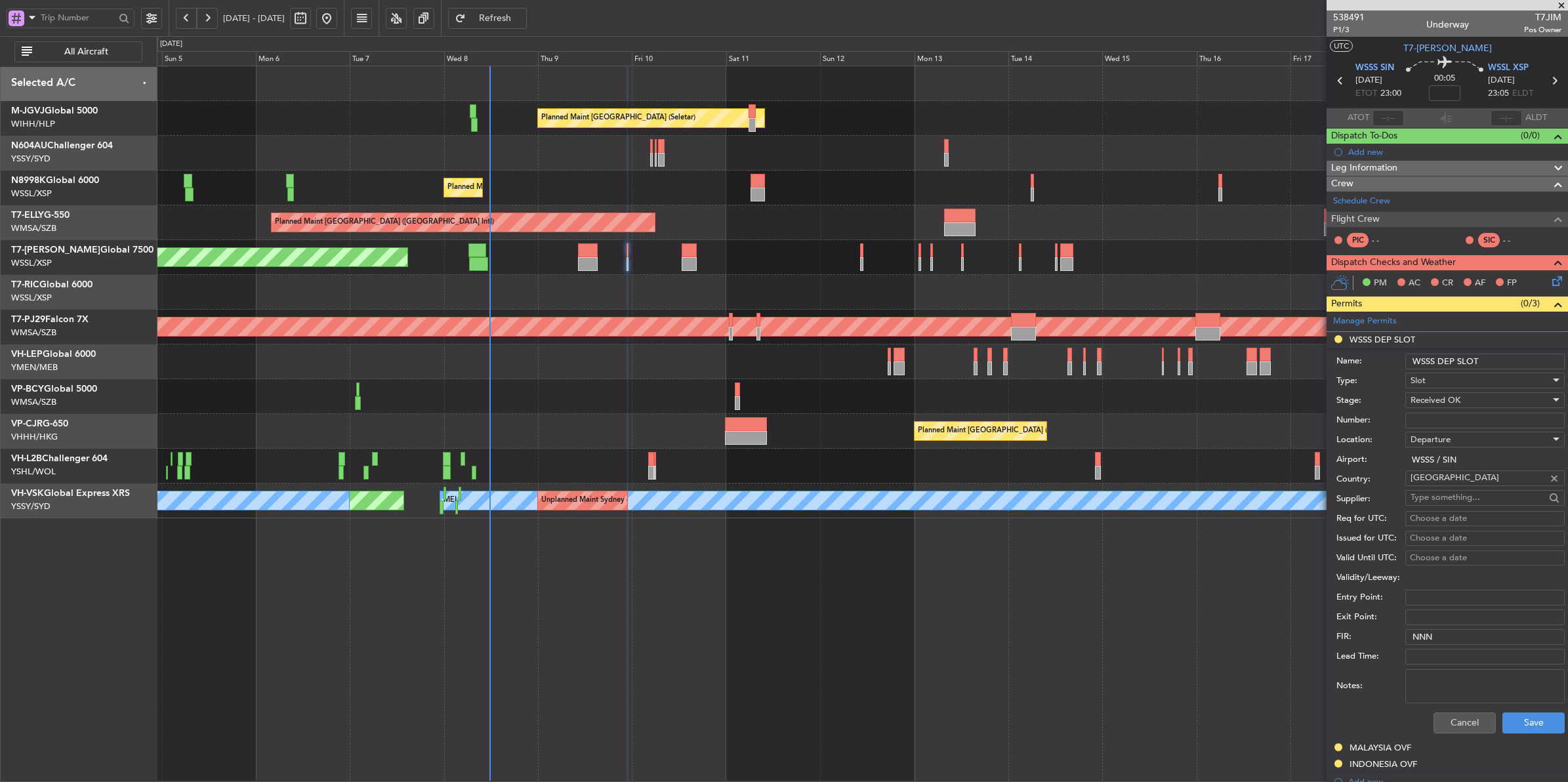
select select "2025"
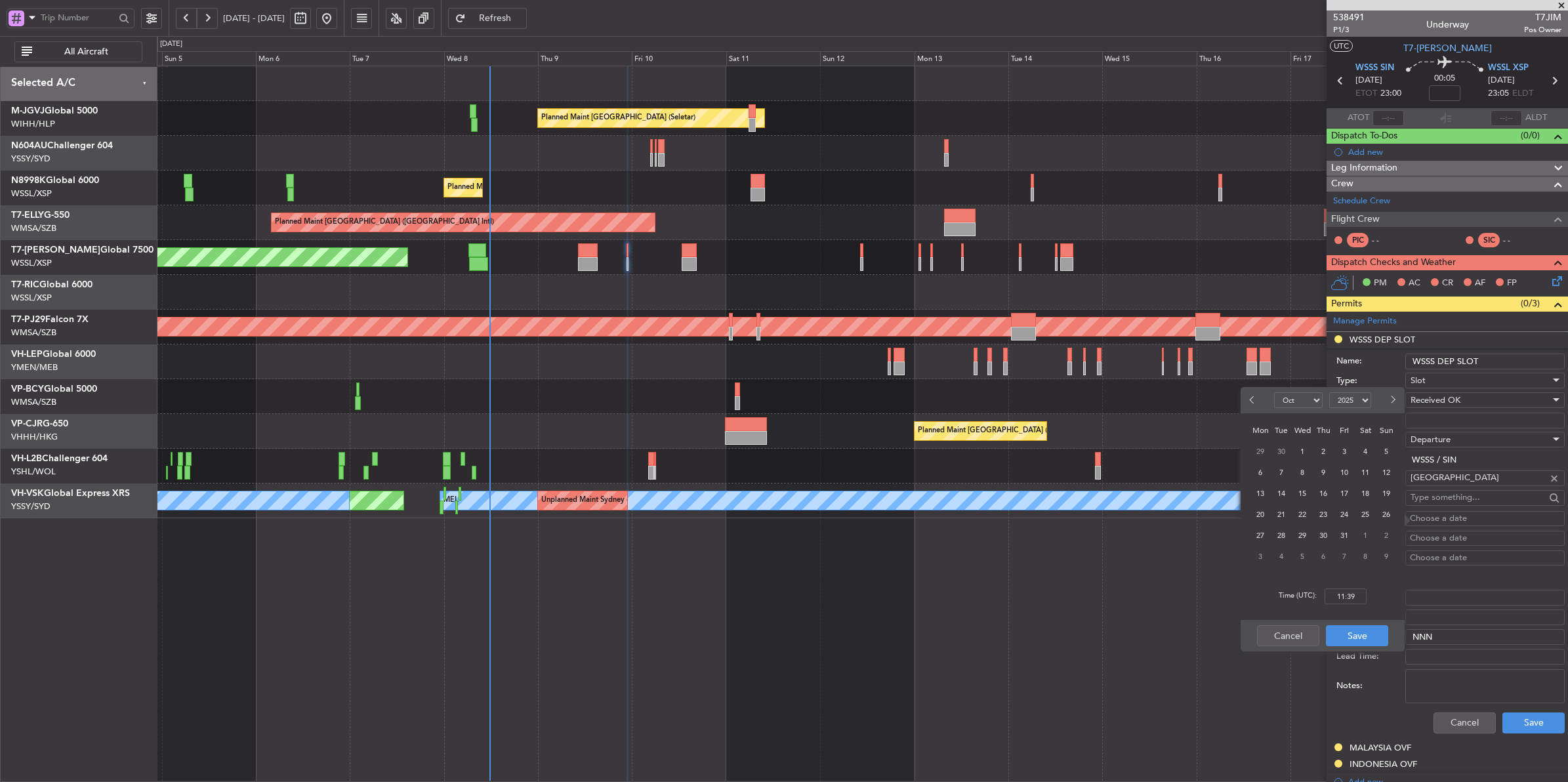
click at [1326, 470] on span "9" at bounding box center [1323, 473] width 17 height 17
click at [1360, 592] on input "00:00" at bounding box center [1345, 596] width 42 height 16
click at [1370, 601] on div "Time (UTC): 2300" at bounding box center [1322, 596] width 164 height 47
type input "23:00"
click at [1368, 636] on button "Save" at bounding box center [1357, 635] width 62 height 21
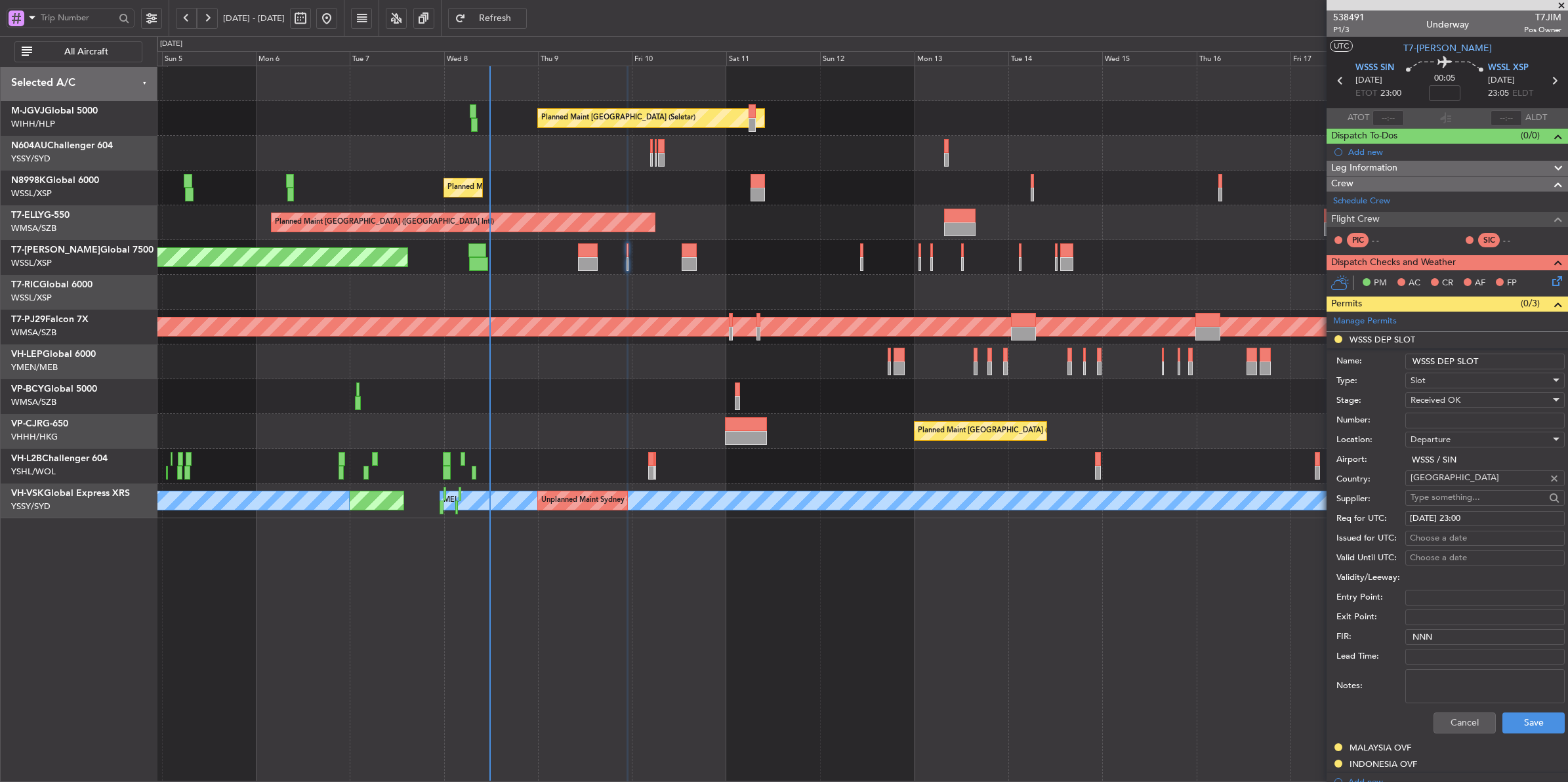
click at [1434, 539] on div "Choose a date" at bounding box center [1485, 538] width 150 height 13
select select "10"
select select "2025"
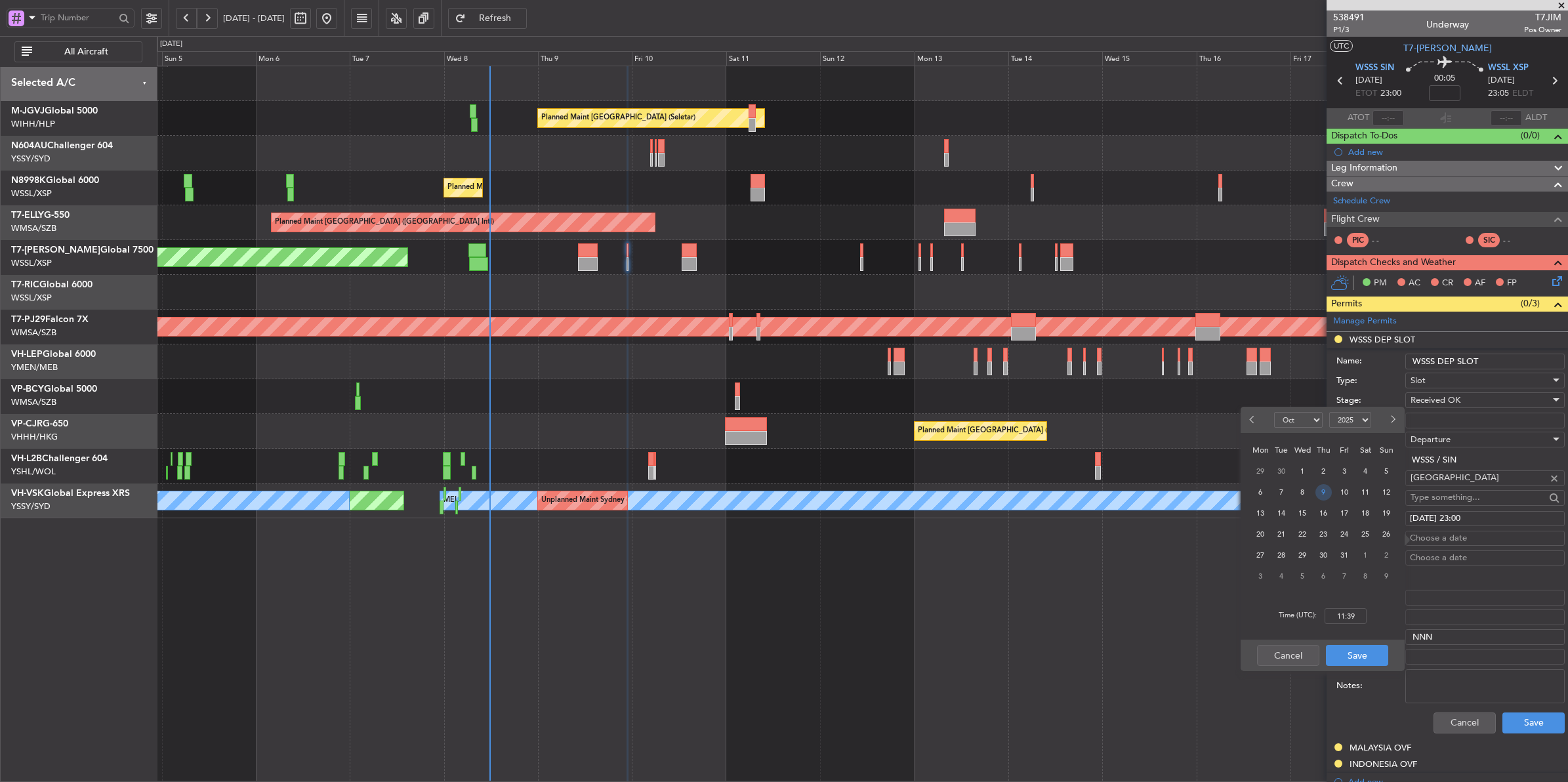
click at [1326, 495] on span "9" at bounding box center [1323, 492] width 17 height 17
click at [1356, 611] on input "00:00" at bounding box center [1345, 616] width 42 height 16
click at [1378, 621] on div "Time (UTC): 2300" at bounding box center [1322, 616] width 164 height 47
type input "23:00"
click at [1368, 653] on button "Save" at bounding box center [1357, 654] width 62 height 21
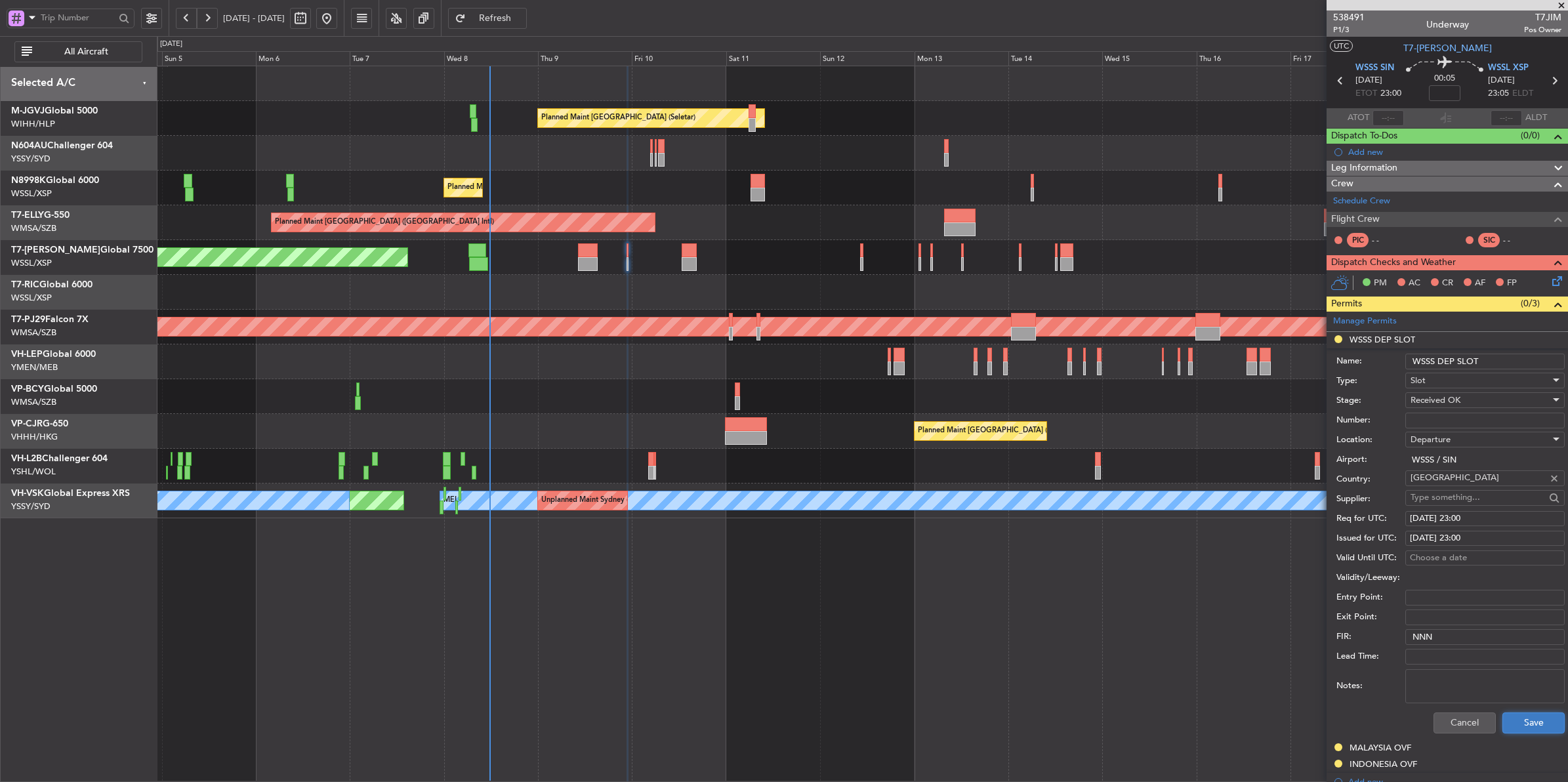
click at [1506, 719] on button "Save" at bounding box center [1534, 722] width 62 height 21
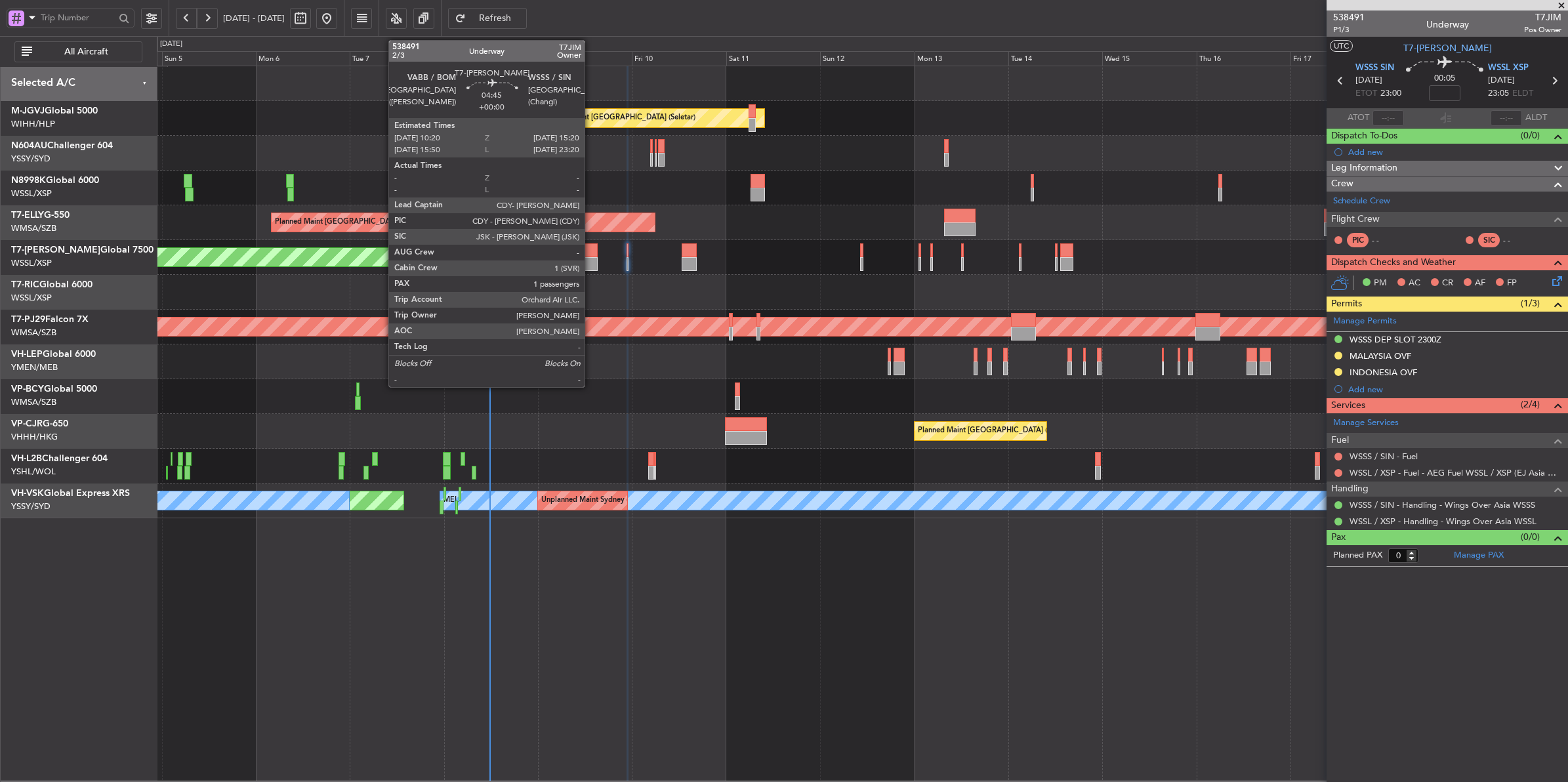
click at [591, 259] on div at bounding box center [587, 264] width 19 height 13
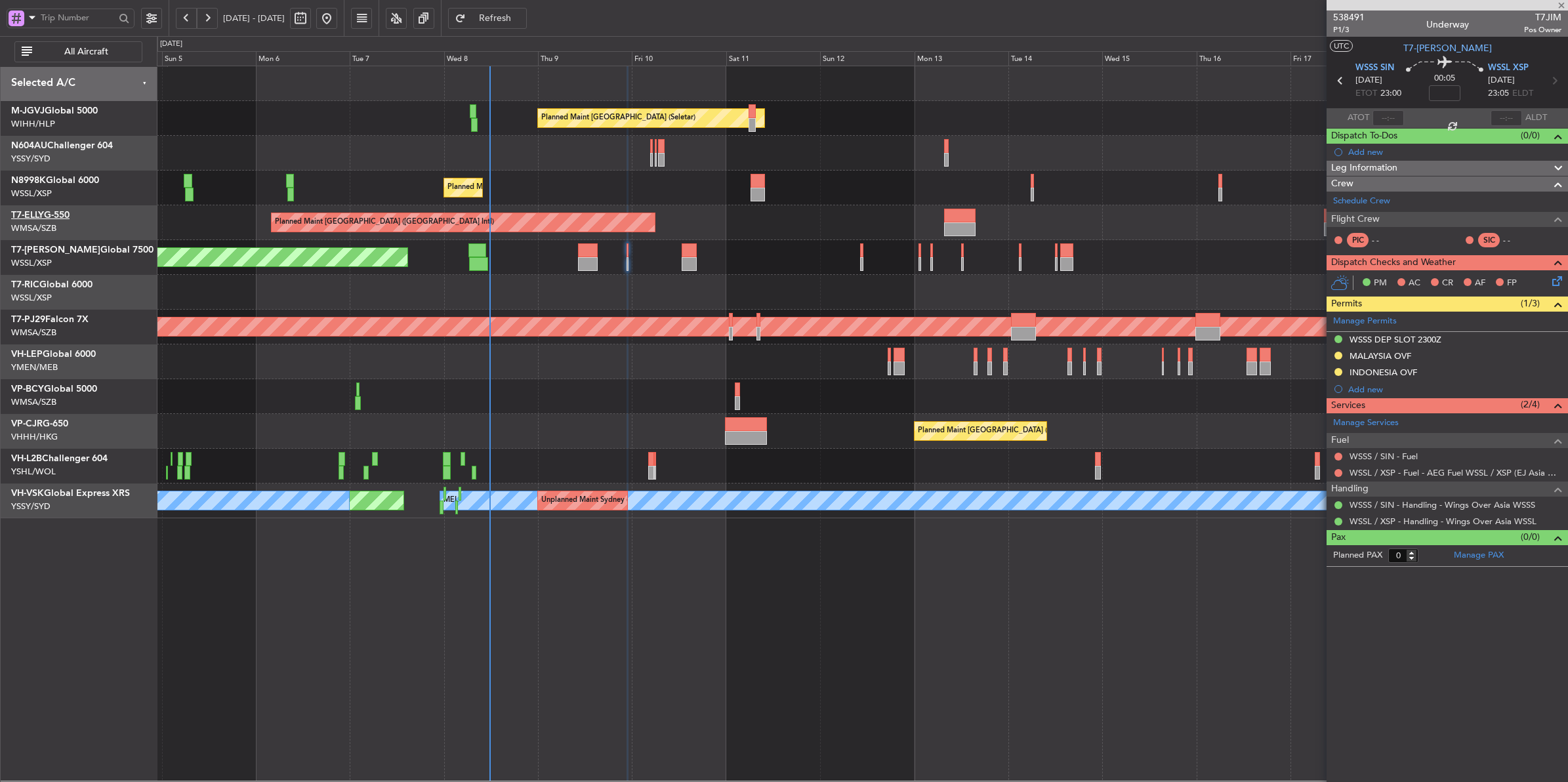
type input "1"
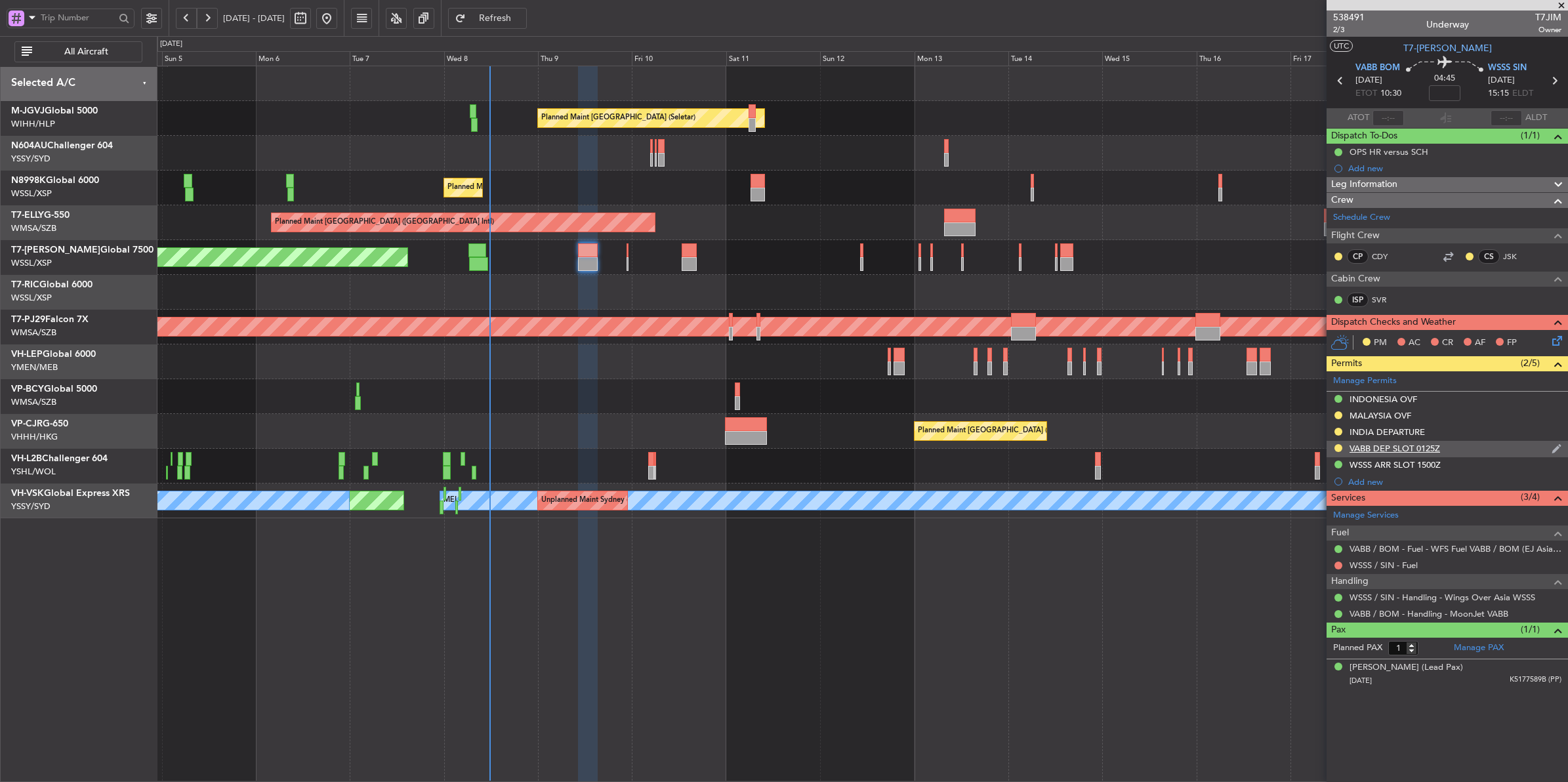
click at [1370, 450] on div "VABB DEP SLOT 0125Z" at bounding box center [1395, 448] width 91 height 11
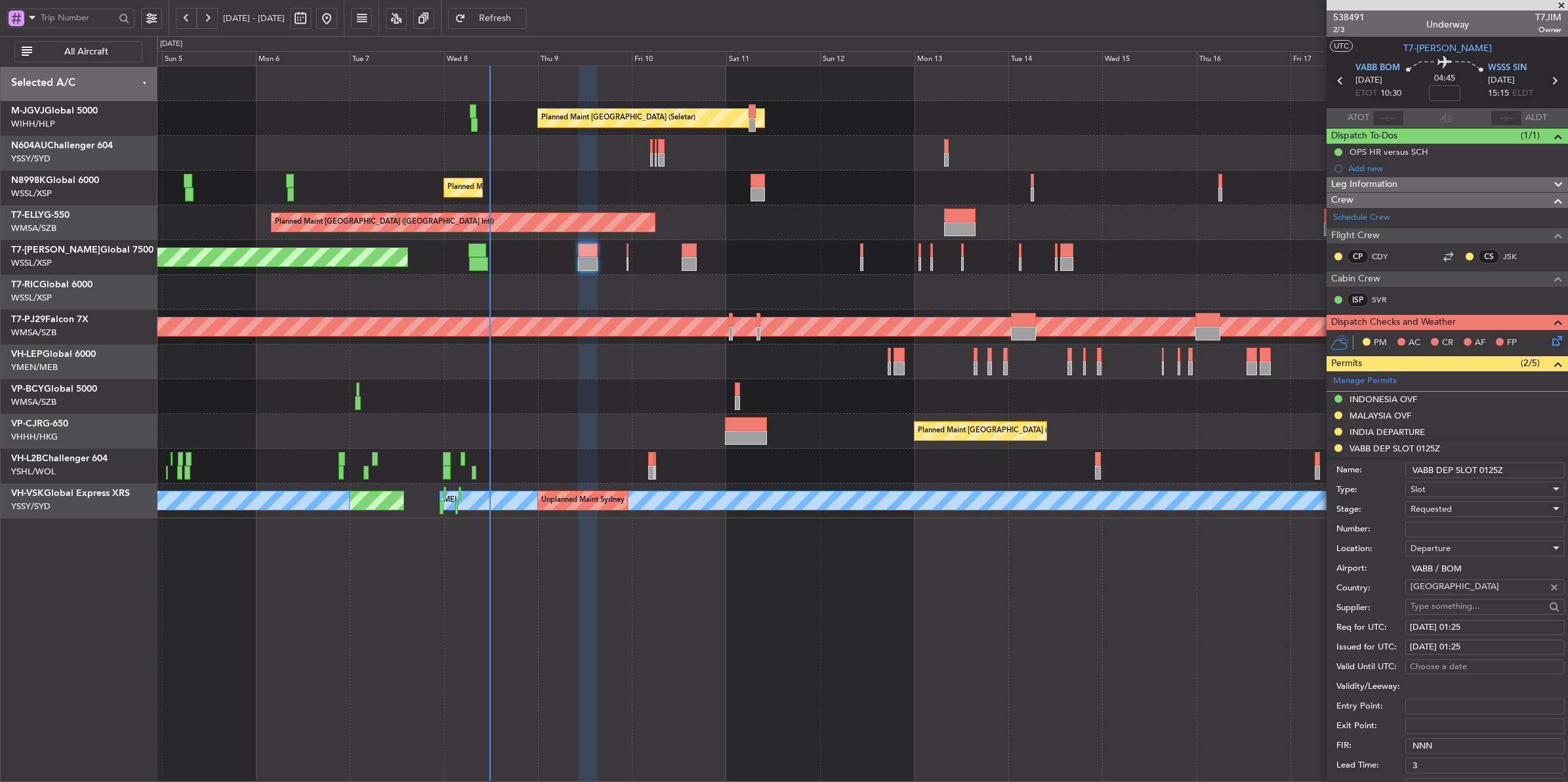
click at [1450, 510] on span "Requested" at bounding box center [1431, 509] width 41 height 12
click at [1458, 621] on span "Cancelled" at bounding box center [1478, 629] width 135 height 19
click at [1458, 513] on div "Cancelled" at bounding box center [1481, 508] width 139 height 19
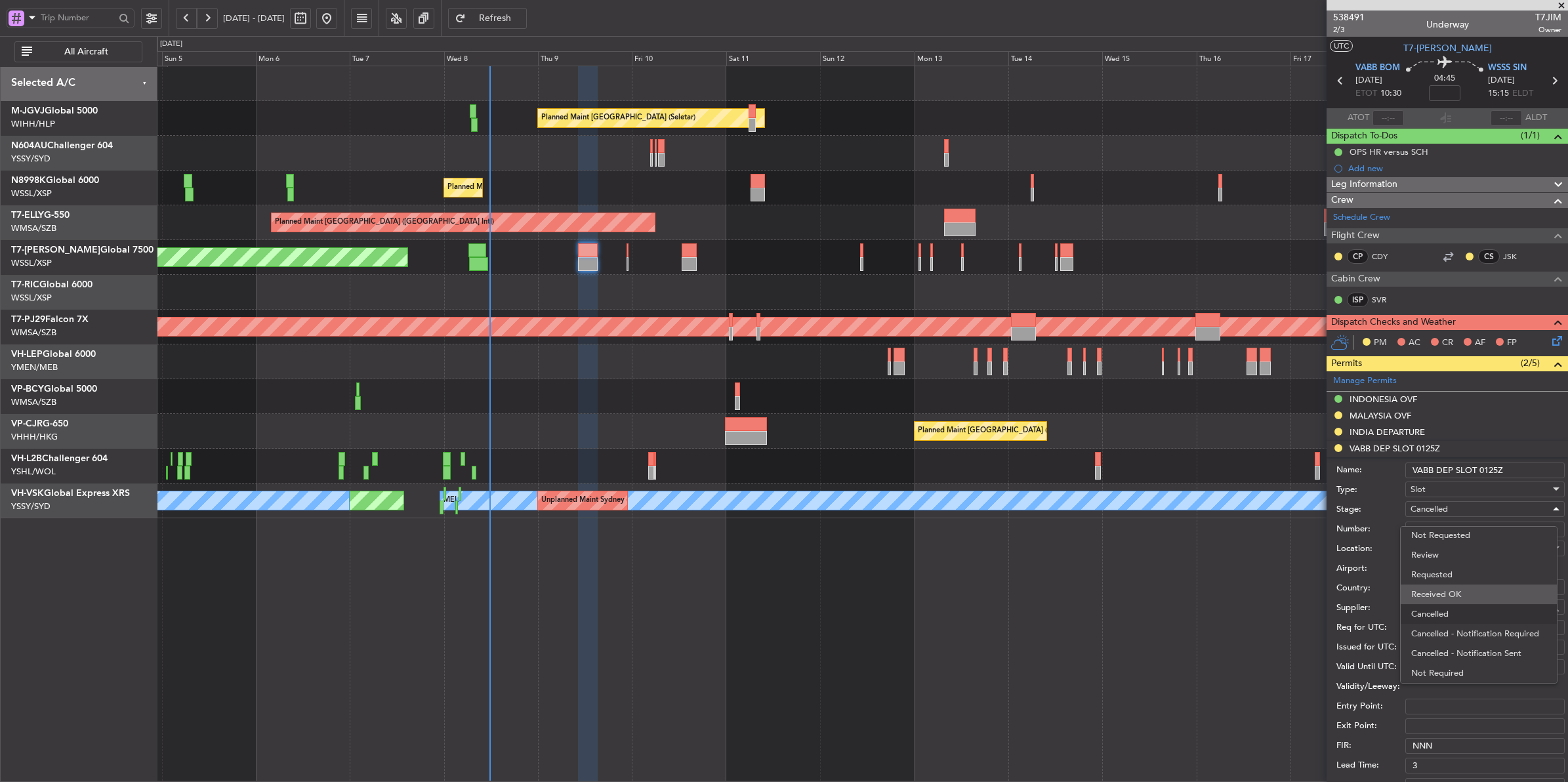
click at [1459, 590] on span "Received OK" at bounding box center [1478, 594] width 135 height 19
click at [1453, 630] on div "[DATE] 01:25" at bounding box center [1485, 627] width 150 height 13
select select "10"
select select "2025"
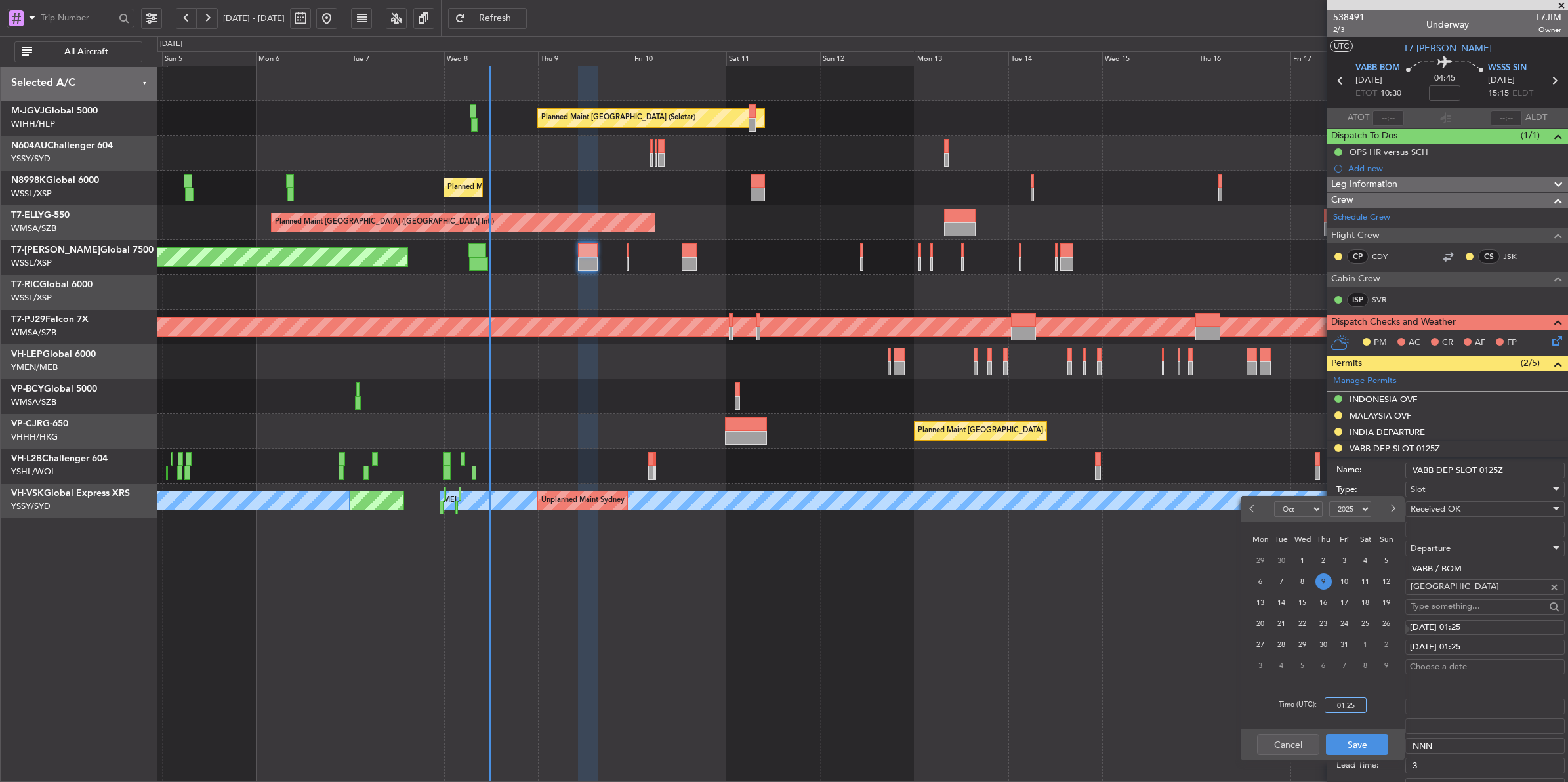
click at [1359, 710] on input "01:25" at bounding box center [1345, 705] width 42 height 16
type input "10:30"
click at [1352, 746] on button "Save" at bounding box center [1357, 744] width 62 height 21
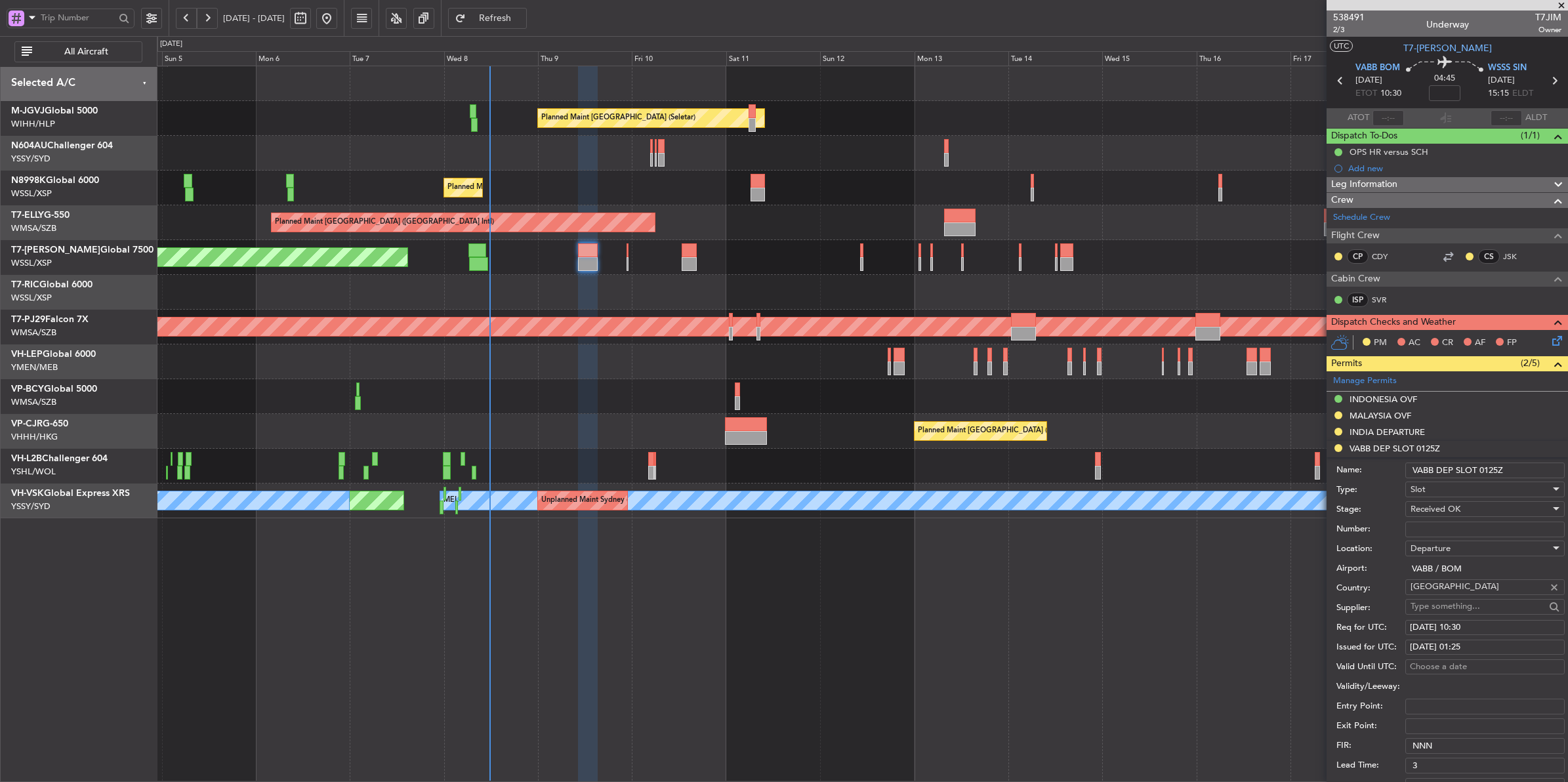
click at [1444, 644] on div "[DATE] 01:25" at bounding box center [1485, 648] width 150 height 13
select select "10"
select select "2025"
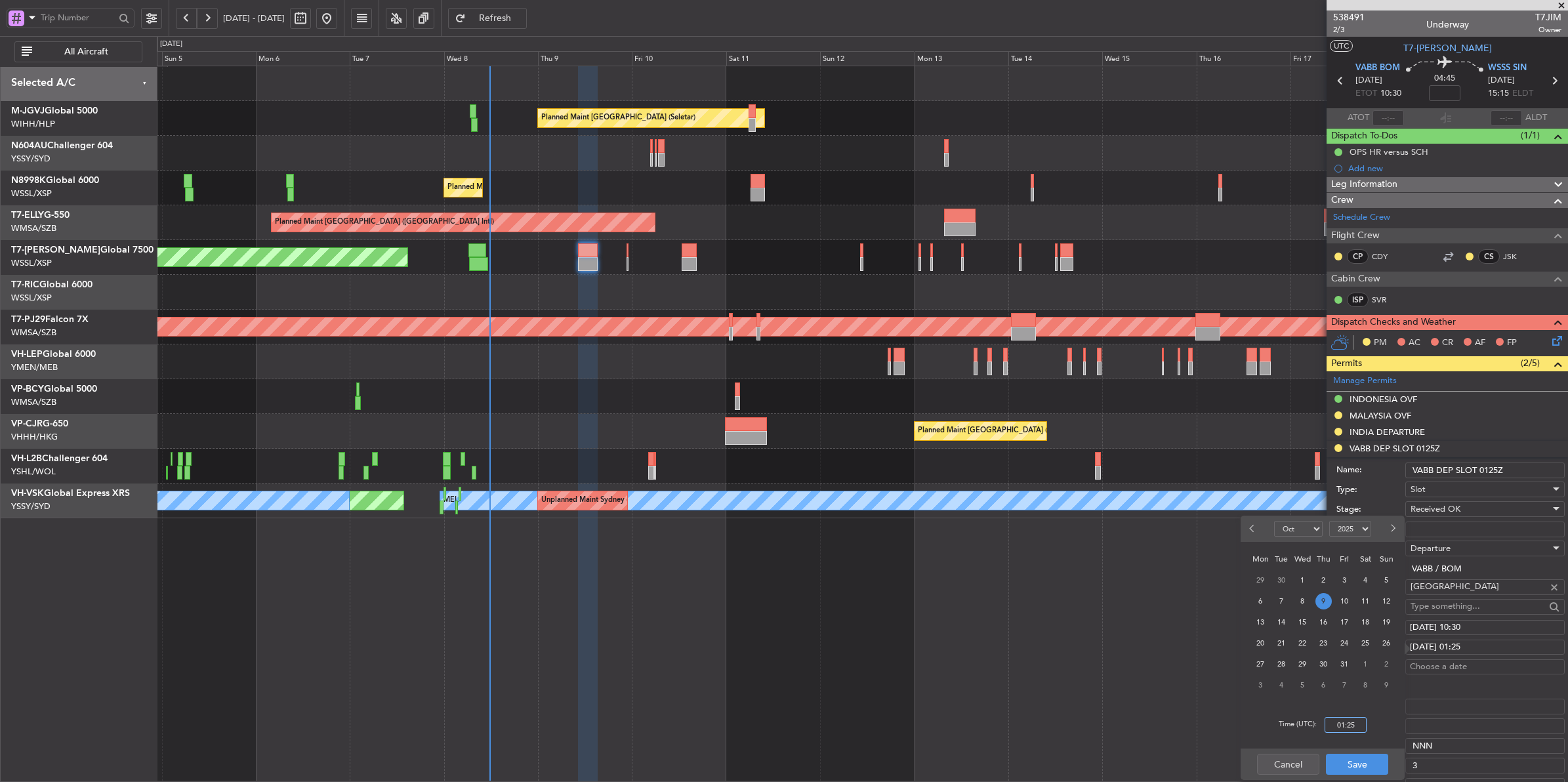
click at [1358, 716] on input "01:25" at bounding box center [1345, 724] width 42 height 16
type input "10:30"
click at [1343, 761] on button "Save" at bounding box center [1357, 764] width 62 height 21
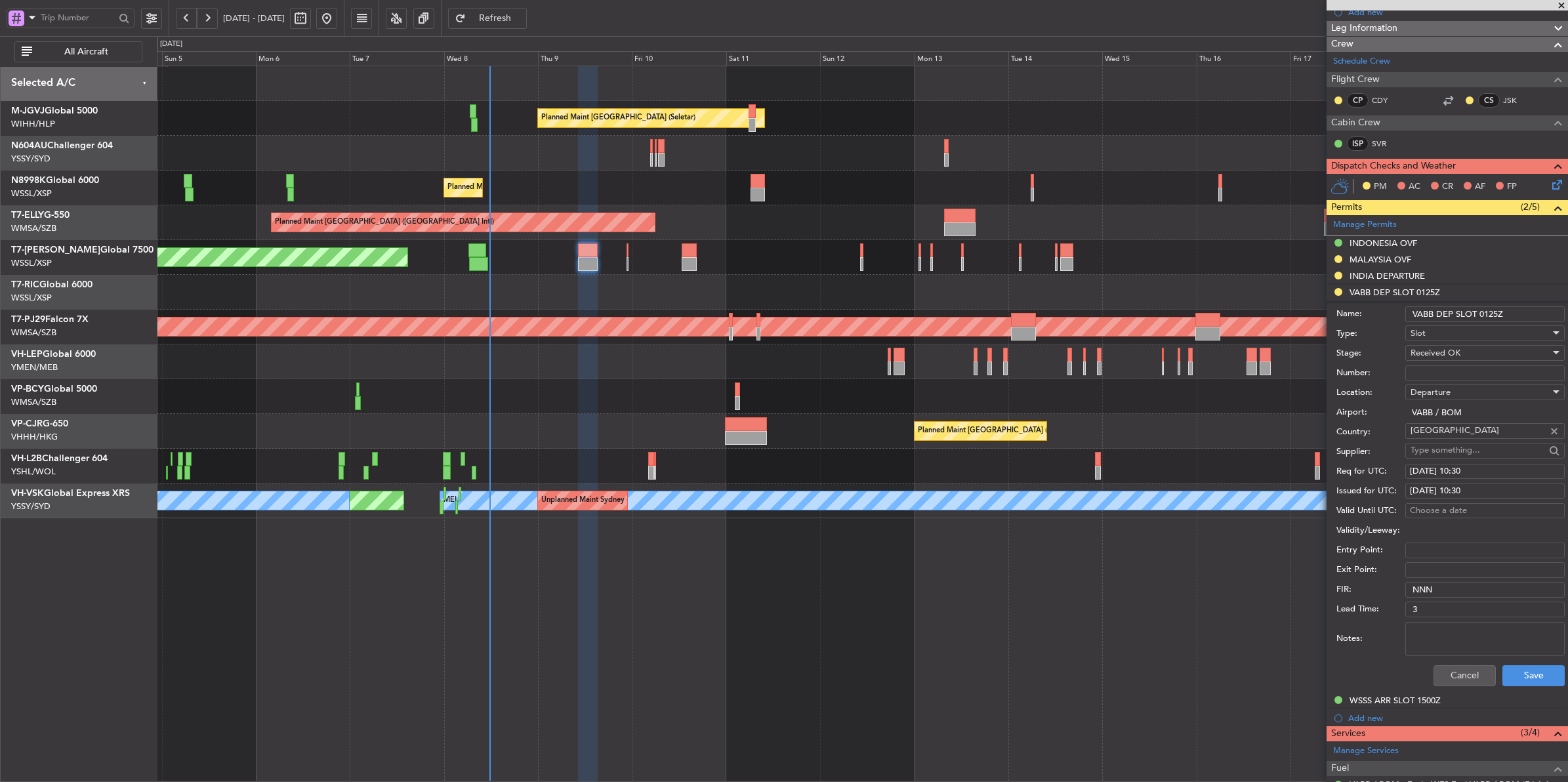
scroll to position [164, 0]
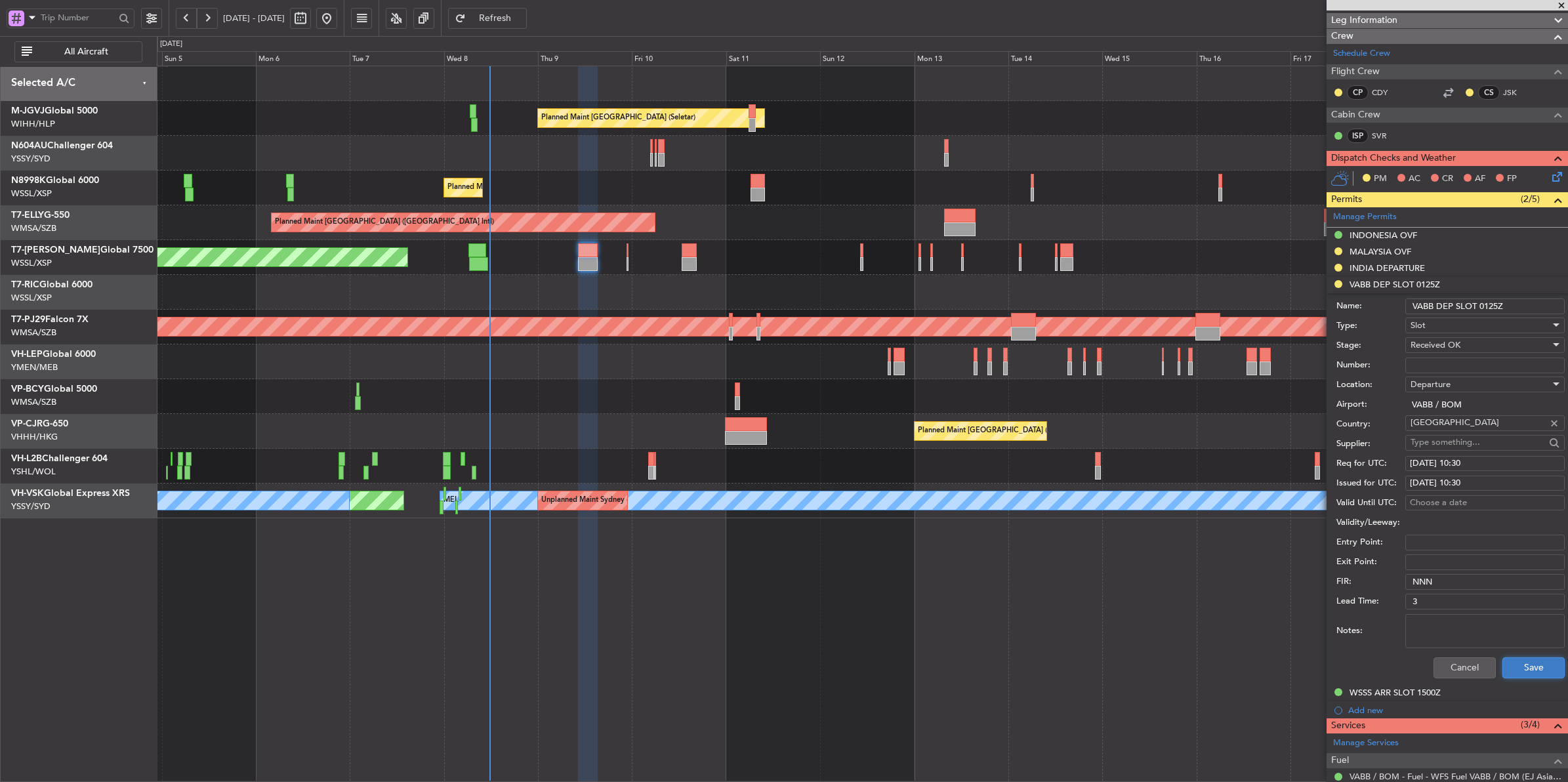
click at [1519, 663] on button "Save" at bounding box center [1534, 667] width 62 height 21
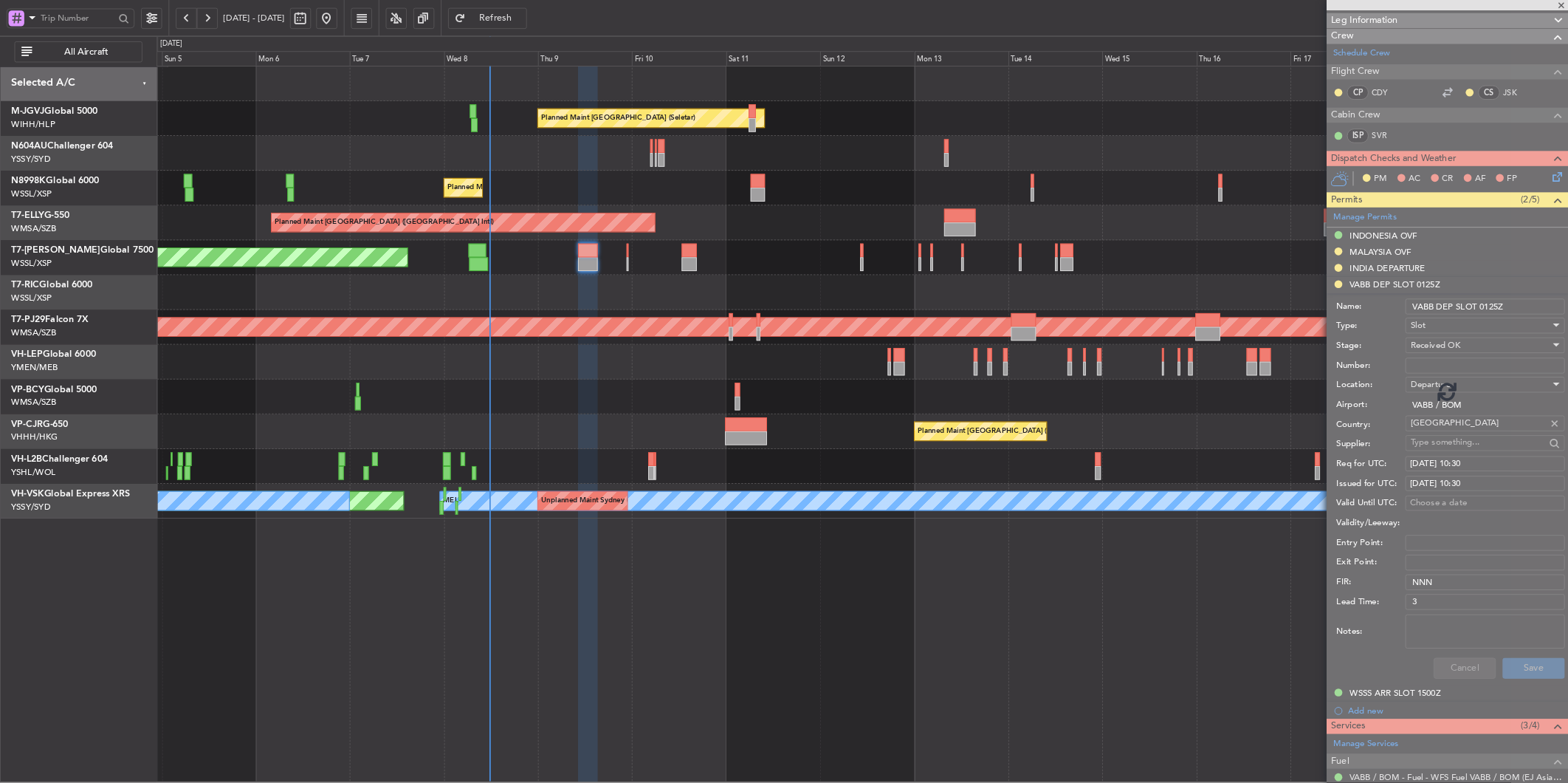
scroll to position [0, 0]
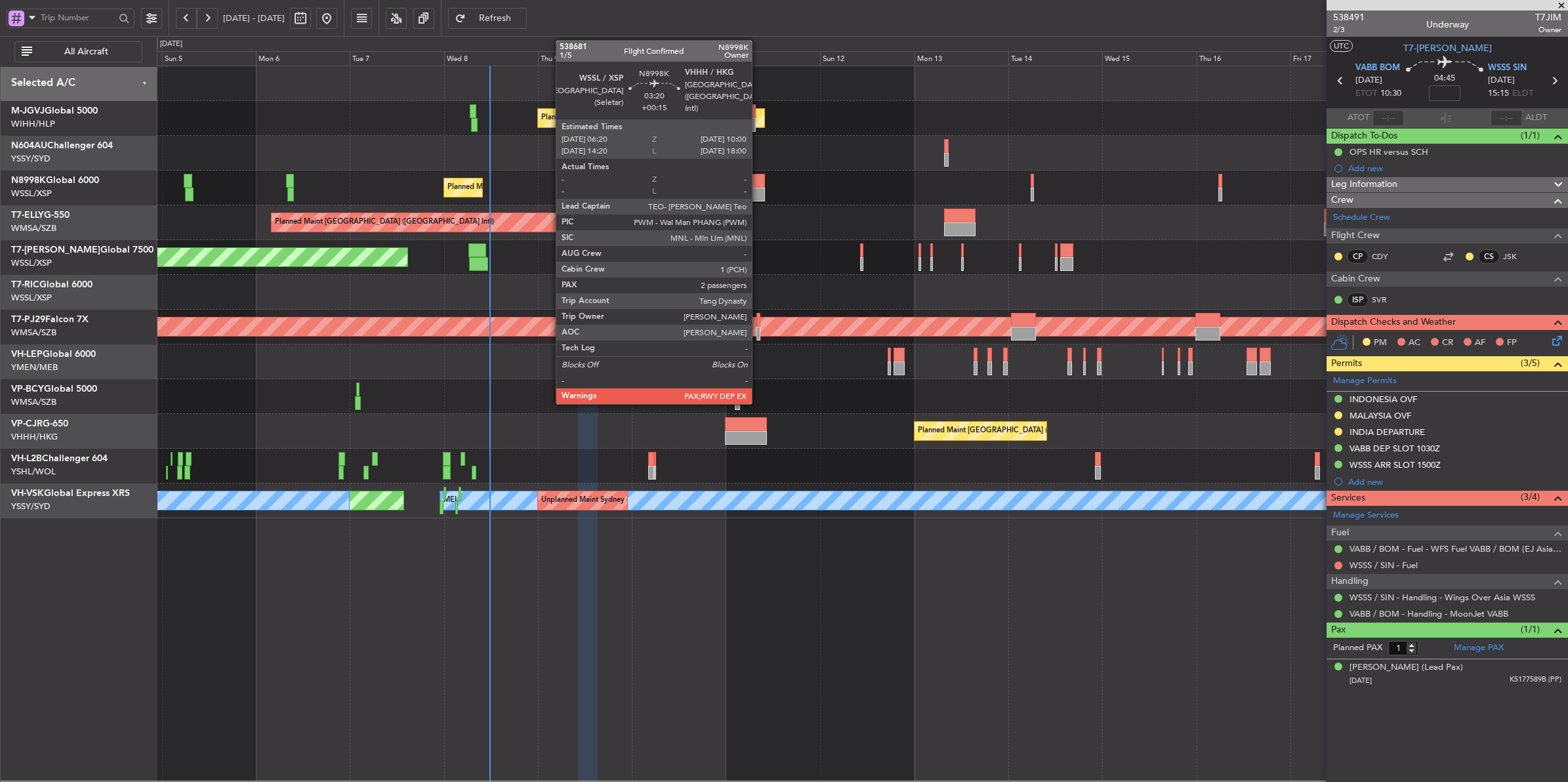
click at [758, 192] on div at bounding box center [757, 194] width 14 height 13
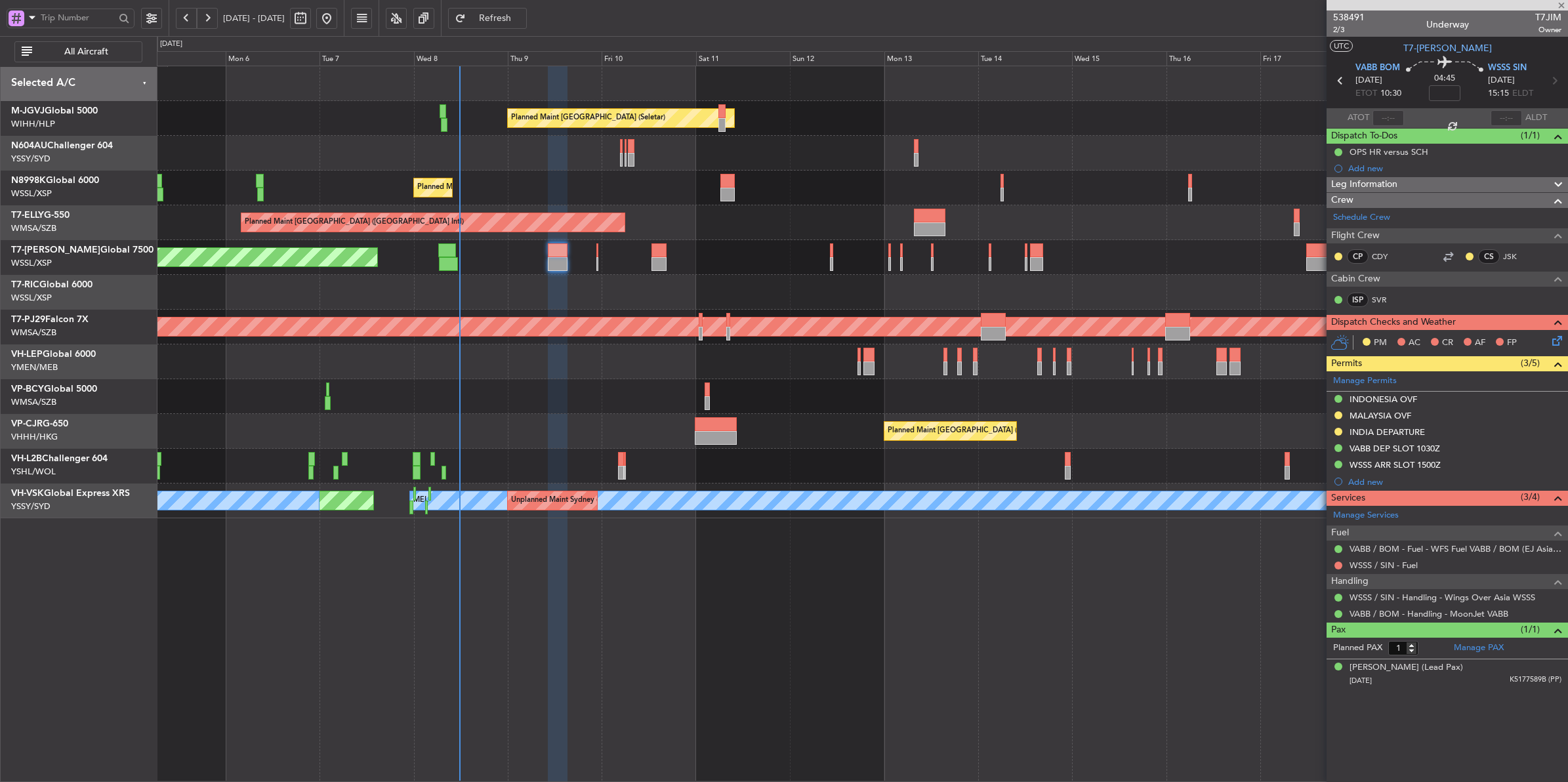
click at [713, 207] on div "Planned Maint [GEOGRAPHIC_DATA] (Seletar) Planned Maint [GEOGRAPHIC_DATA] (Sele…" at bounding box center [862, 292] width 1411 height 452
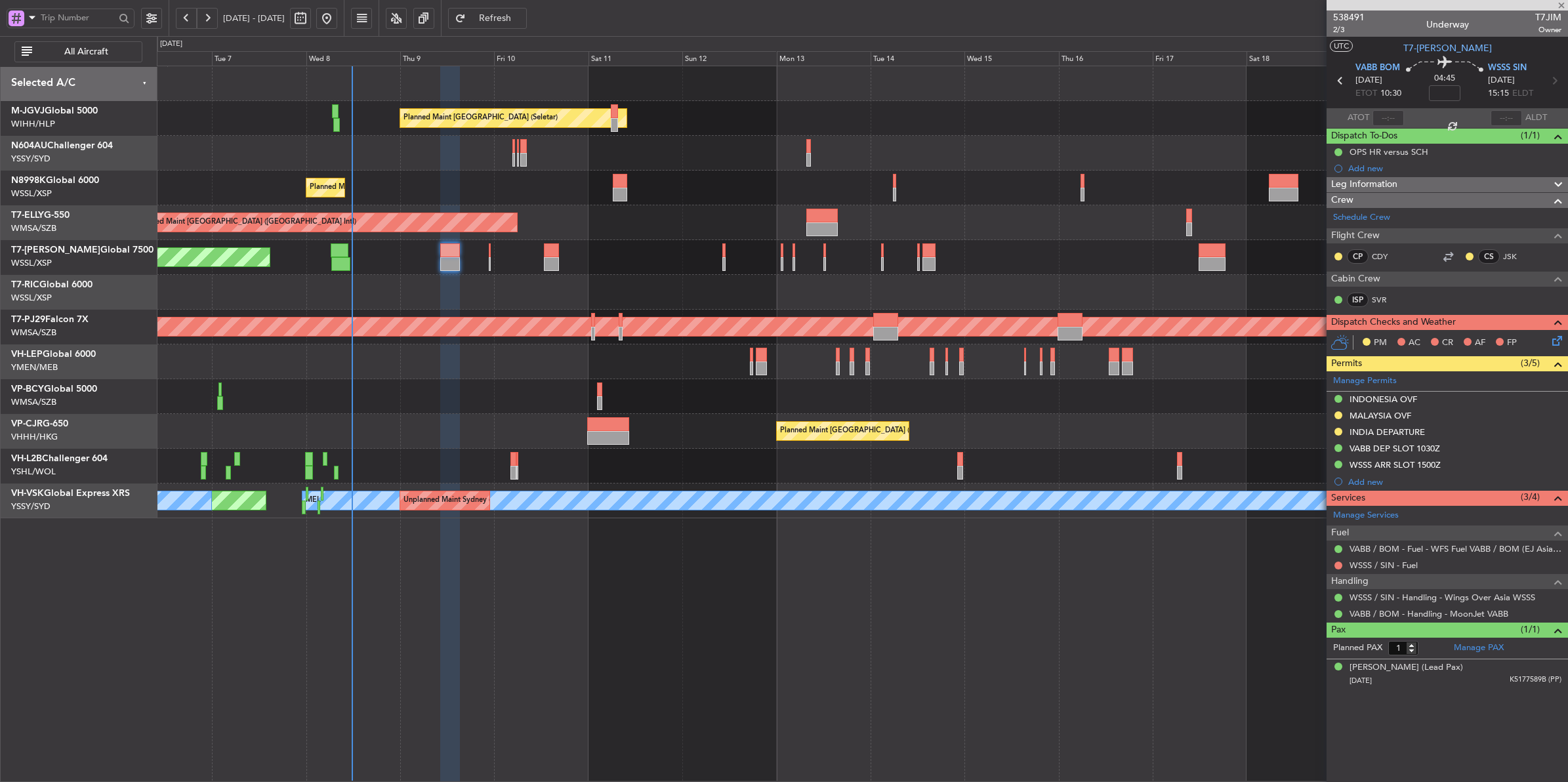
type input "+00:15"
type input "2"
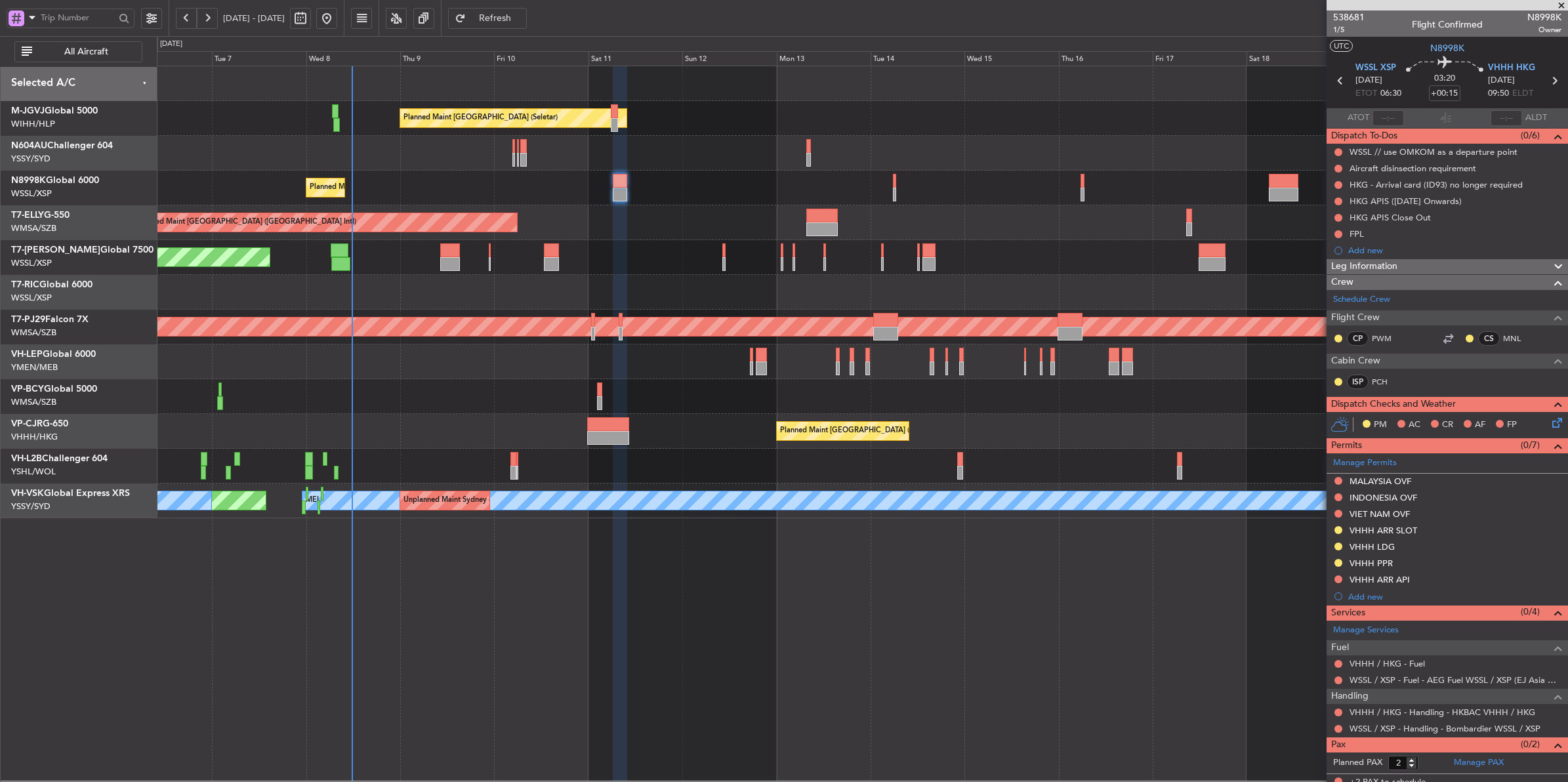
click at [732, 203] on div "Planned Maint [GEOGRAPHIC_DATA] (Seletar)" at bounding box center [862, 187] width 1411 height 34
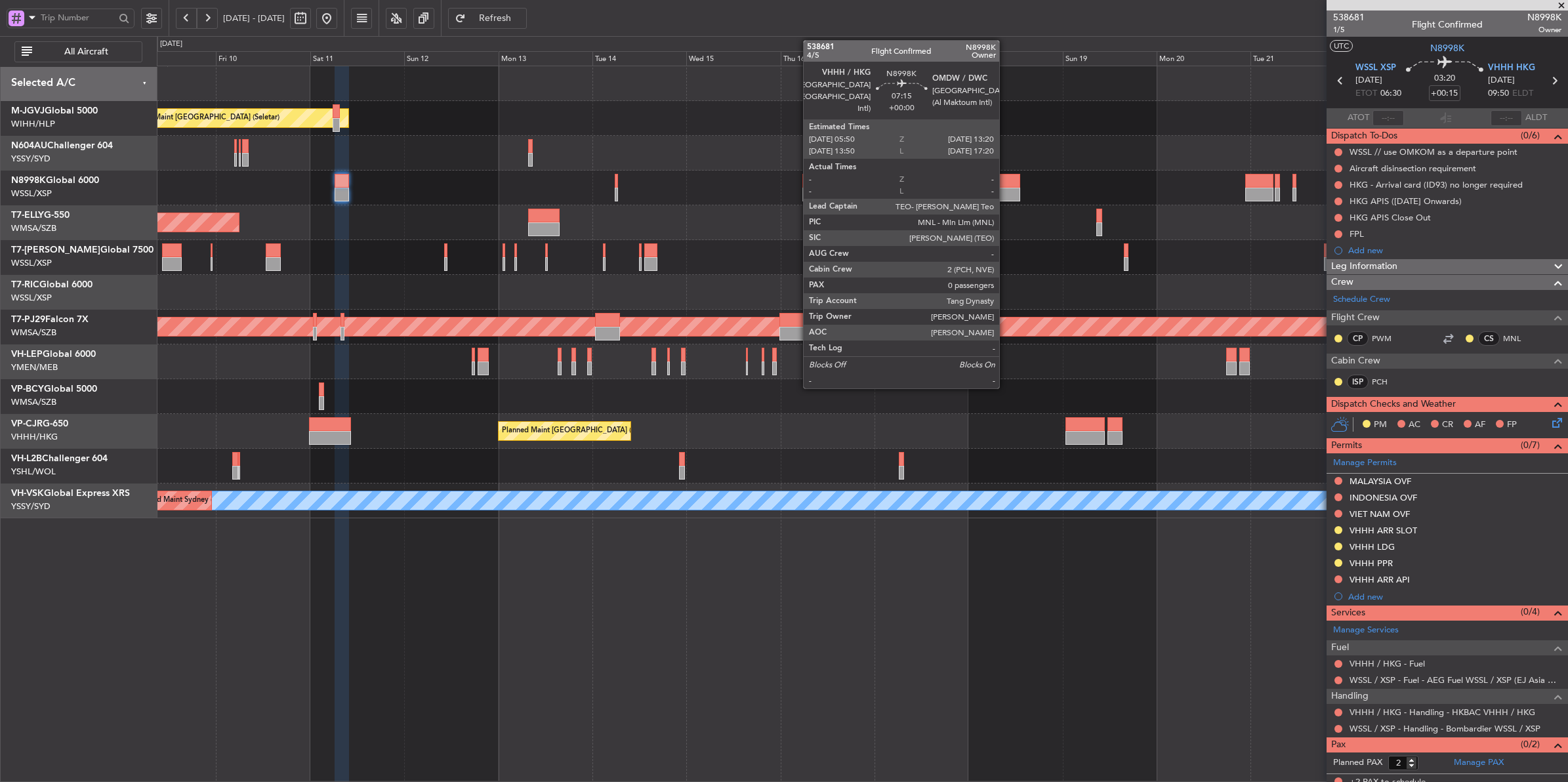
click at [1006, 184] on div at bounding box center [1005, 181] width 29 height 13
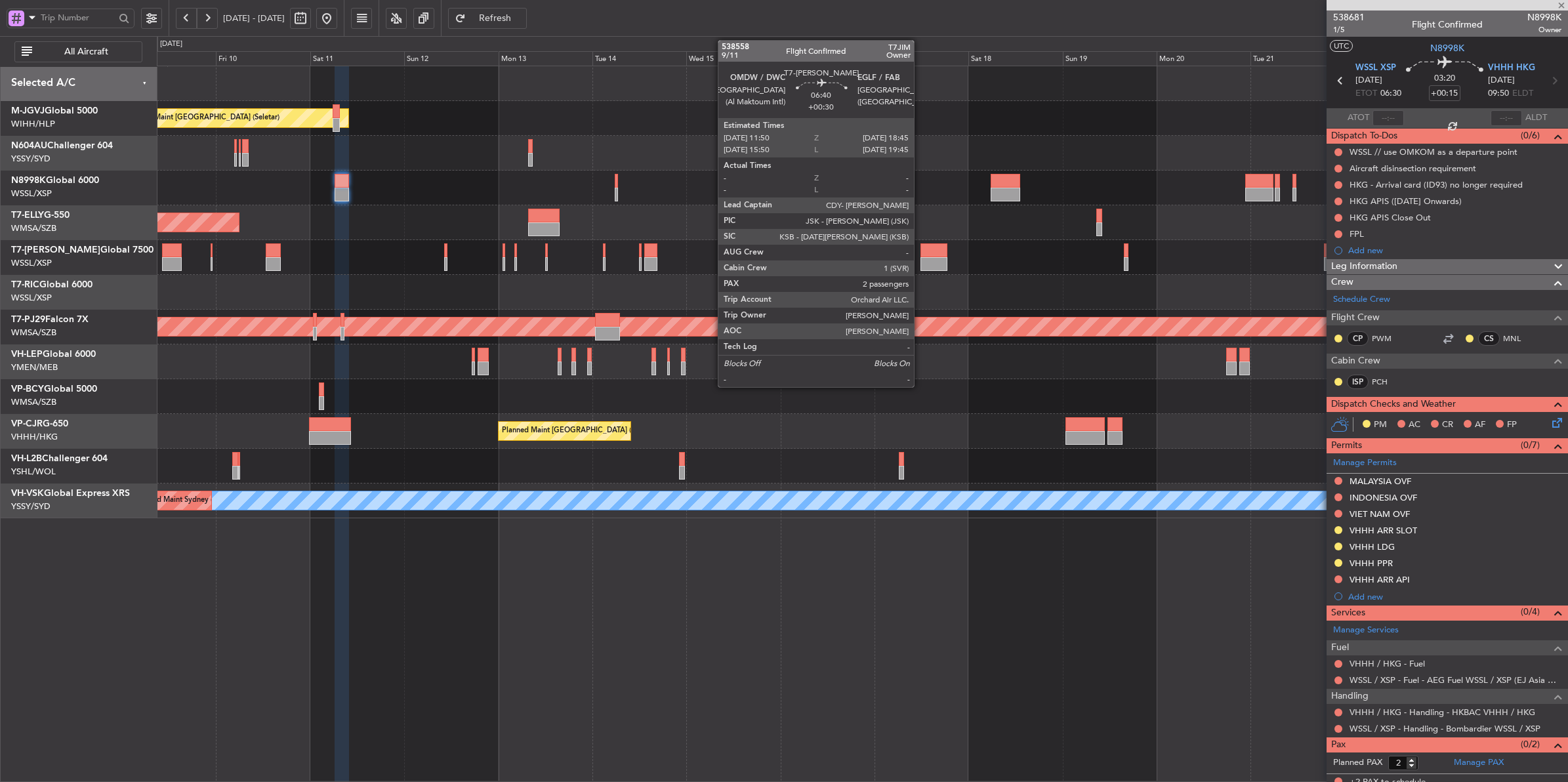
type input "0"
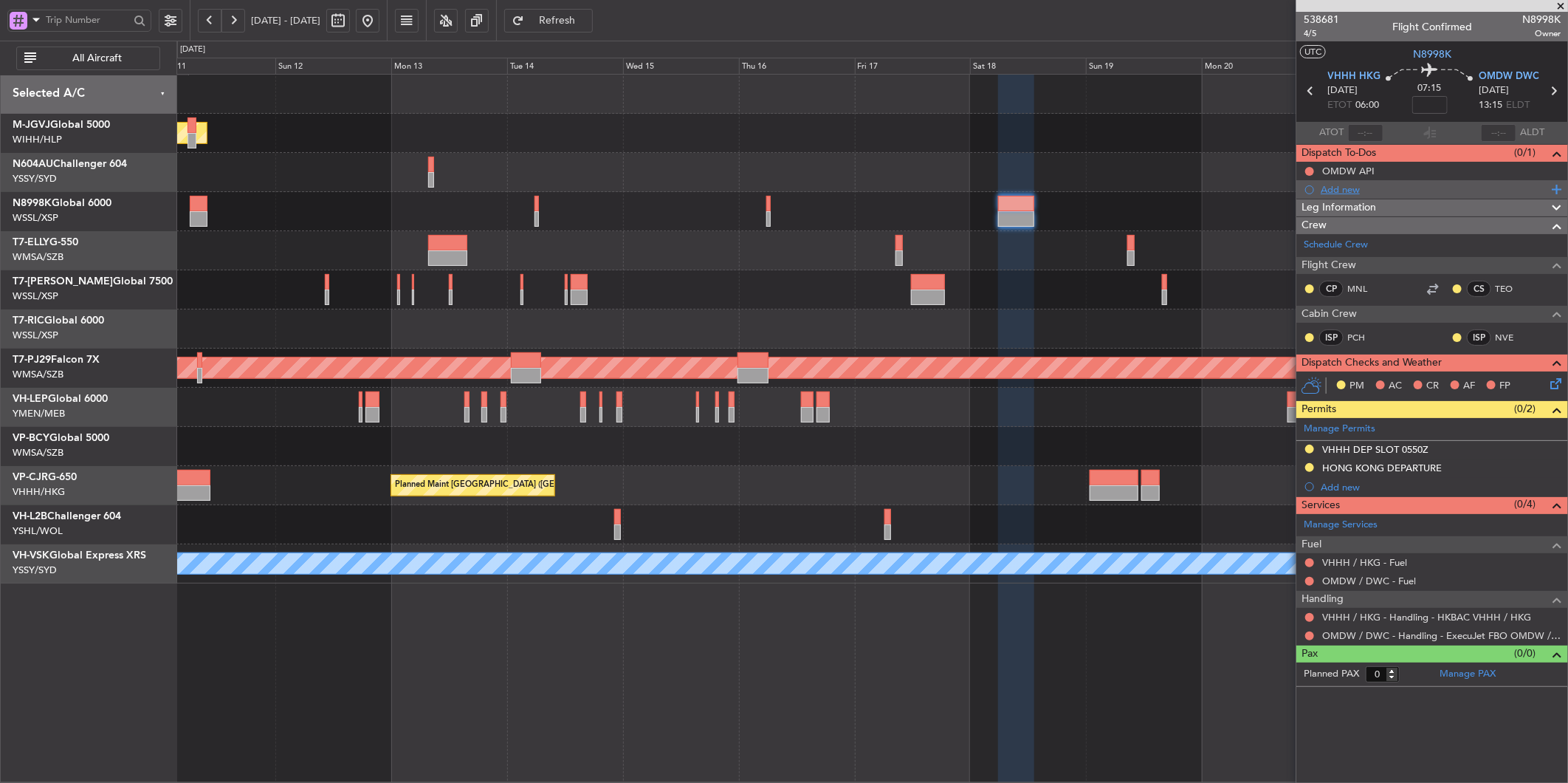
click at [1351, 189] on div "Add new" at bounding box center [1435, 189] width 227 height 12
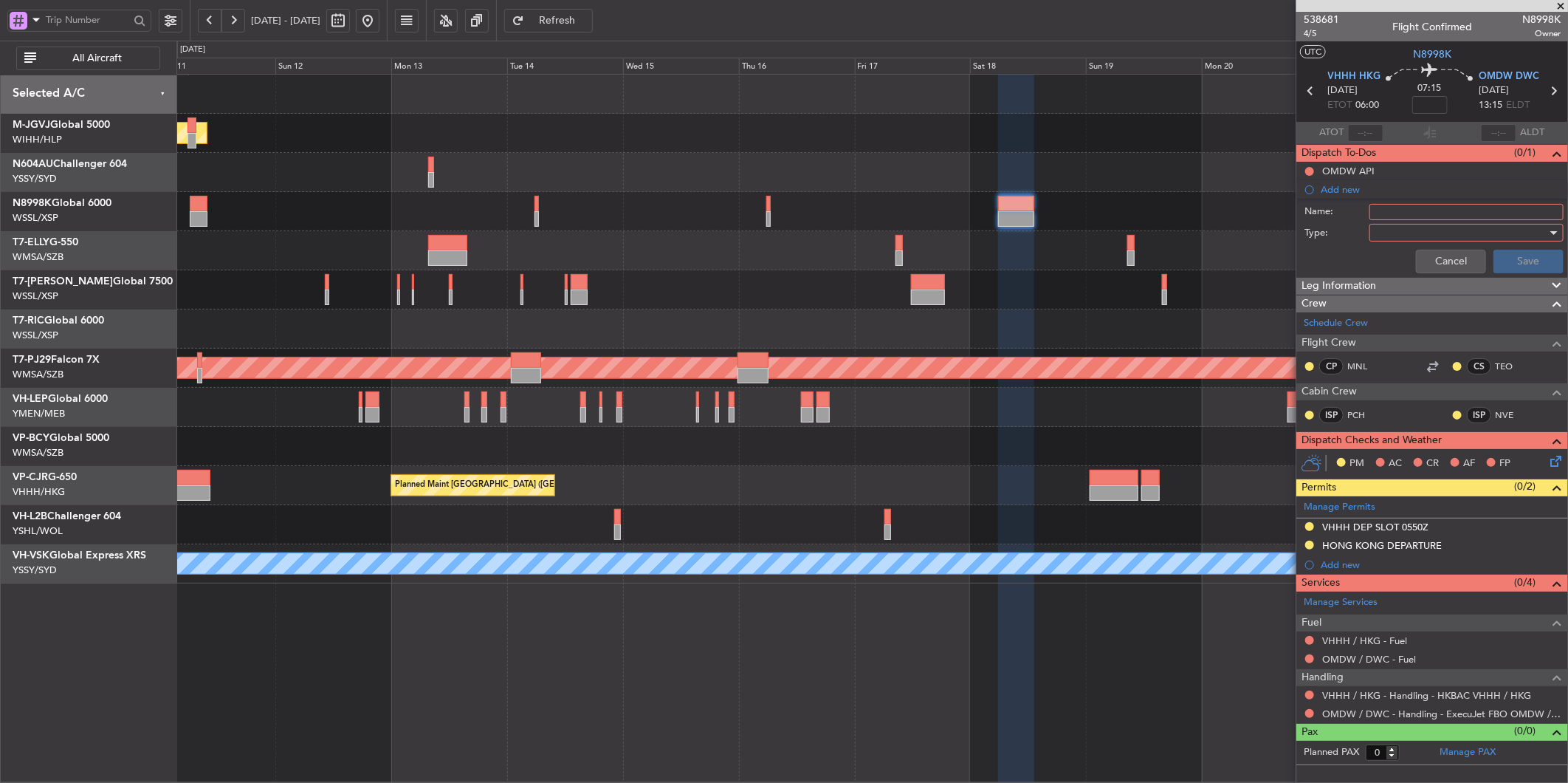
click at [1393, 217] on input "Name:" at bounding box center [1466, 211] width 194 height 16
type input "FPL"
click at [1385, 241] on div at bounding box center [1461, 232] width 172 height 22
click at [1385, 257] on span "Generic" at bounding box center [1458, 262] width 181 height 22
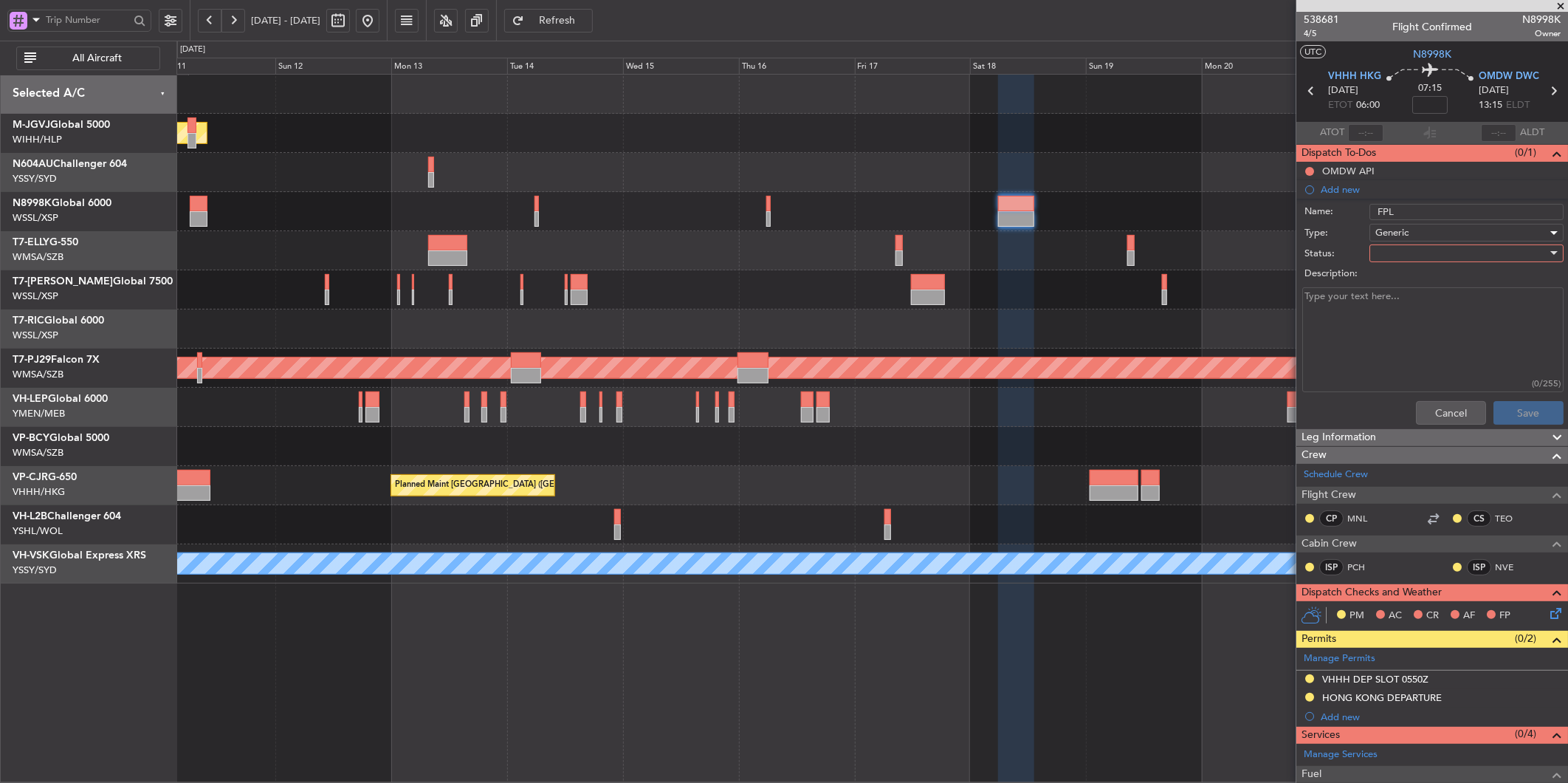
click at [1390, 254] on div at bounding box center [1461, 252] width 172 height 22
click at [1396, 276] on span "Not Started" at bounding box center [1459, 282] width 172 height 22
click at [1357, 310] on textarea "Description:" at bounding box center [1433, 340] width 261 height 106
type textarea "M85 FL400 FOB 38,000 LBS"
click at [1513, 414] on button "Save" at bounding box center [1528, 412] width 70 height 24
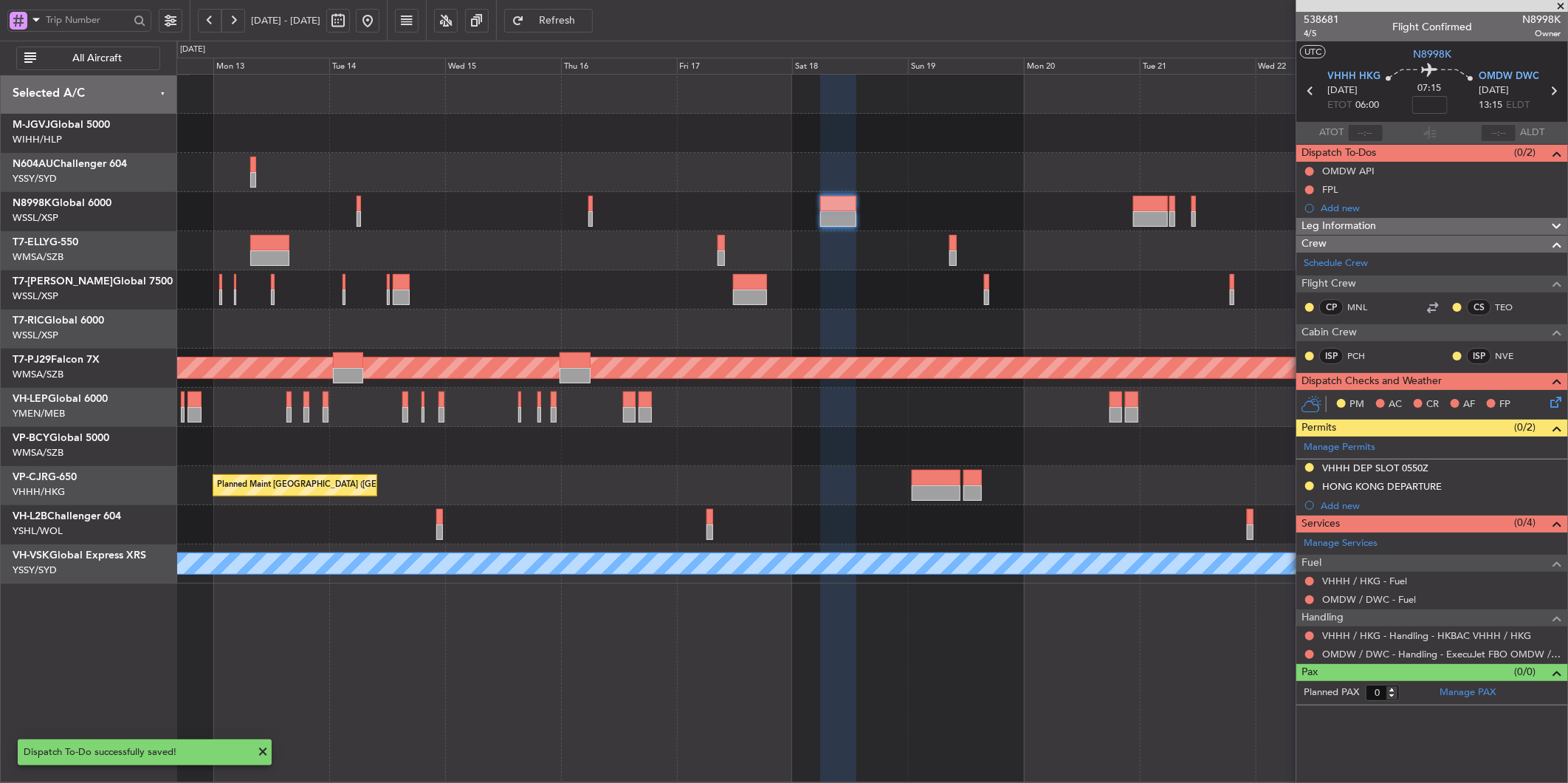
click at [764, 315] on div at bounding box center [872, 328] width 1391 height 39
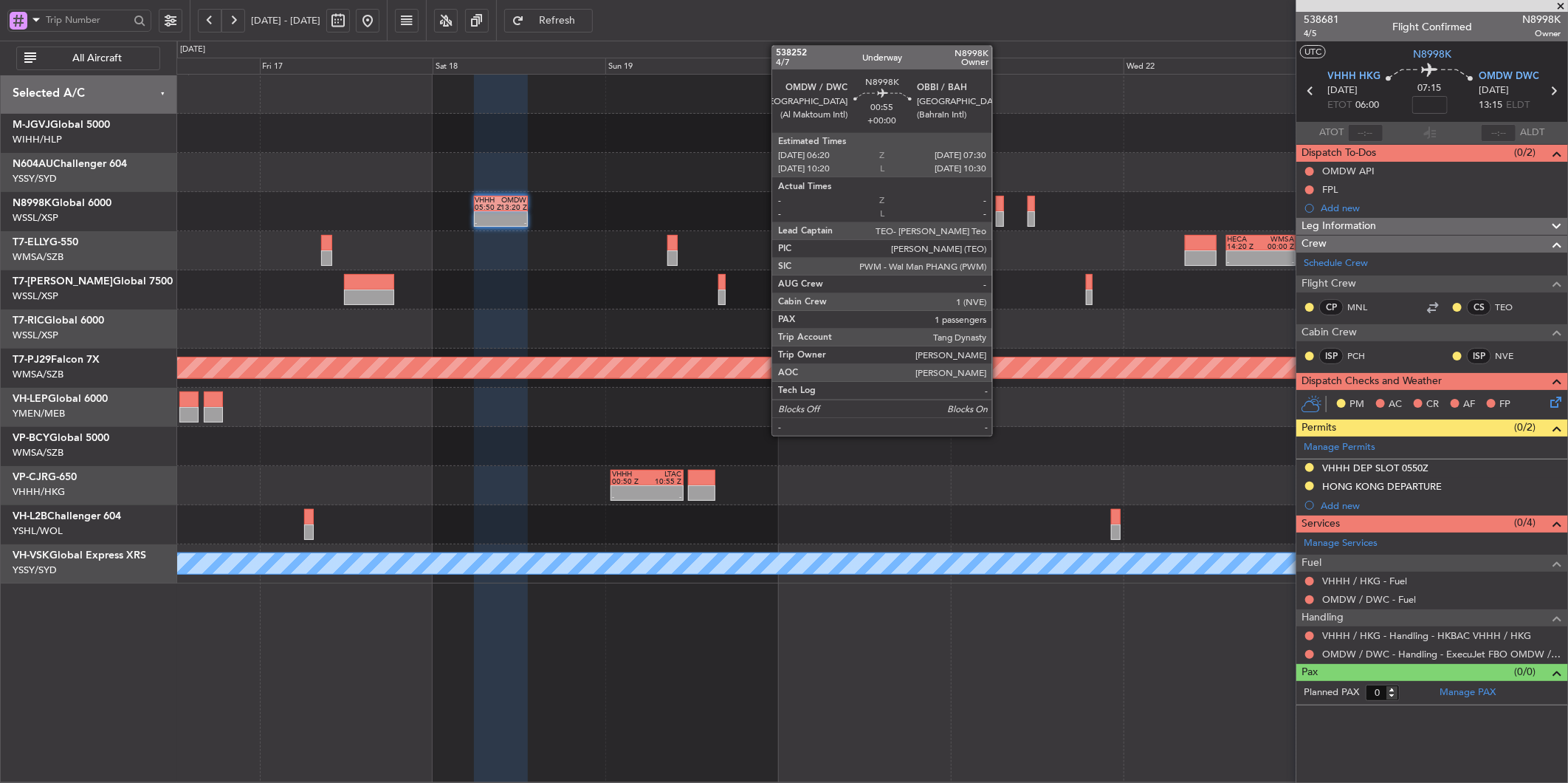
click at [1000, 211] on div at bounding box center [1000, 218] width 9 height 15
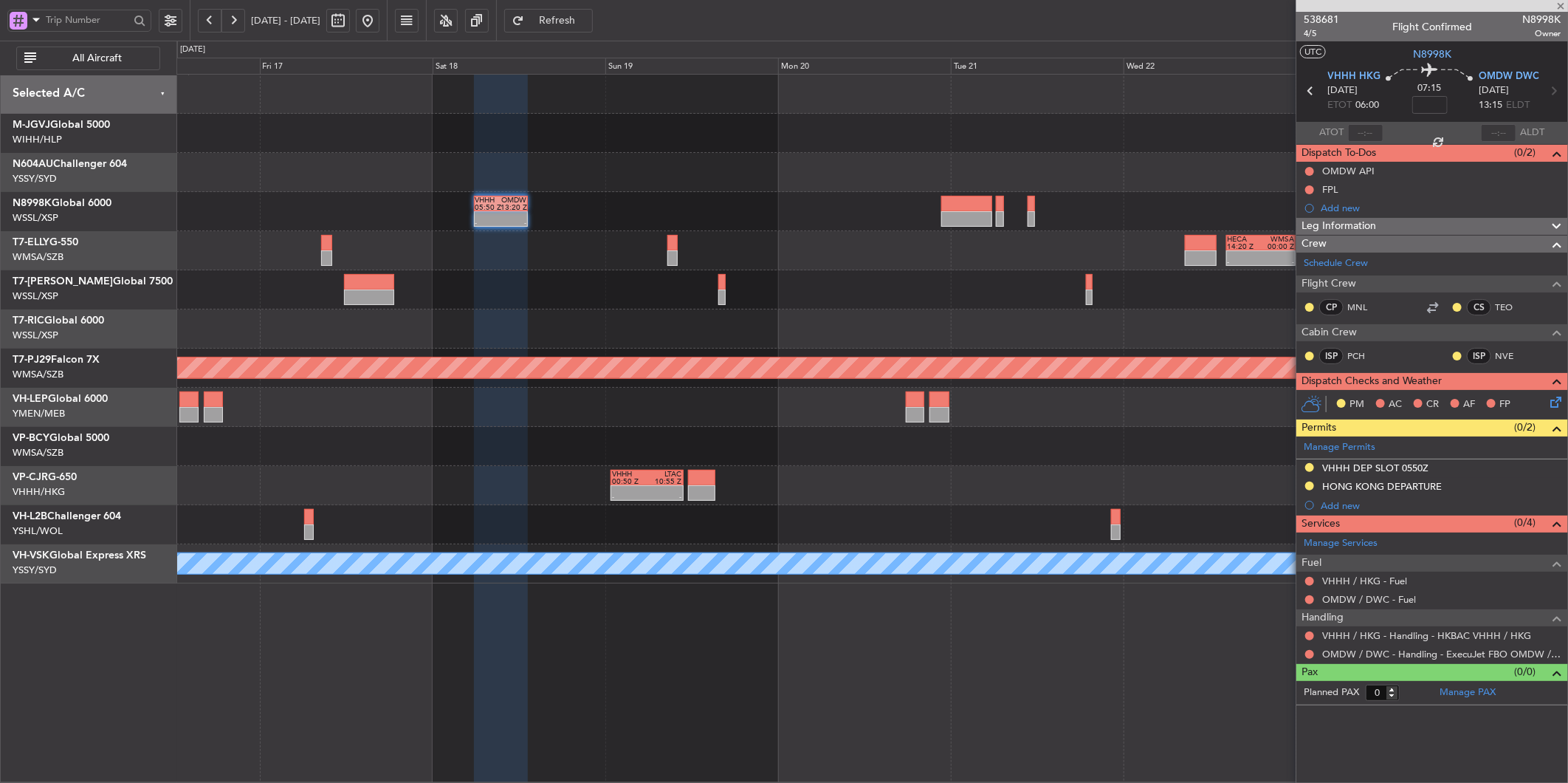
type input "1"
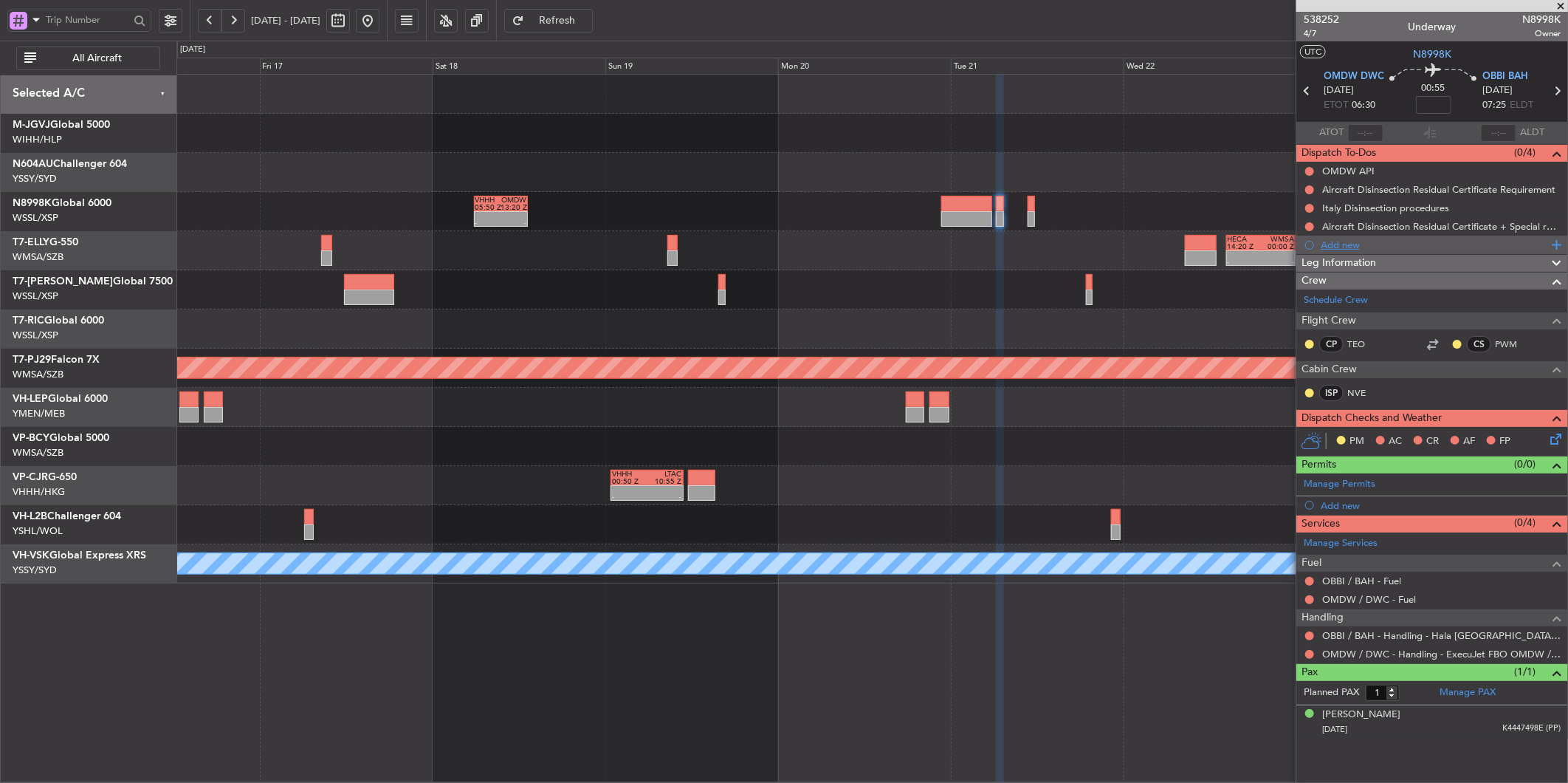
click at [1360, 244] on div "Add new" at bounding box center [1435, 244] width 227 height 12
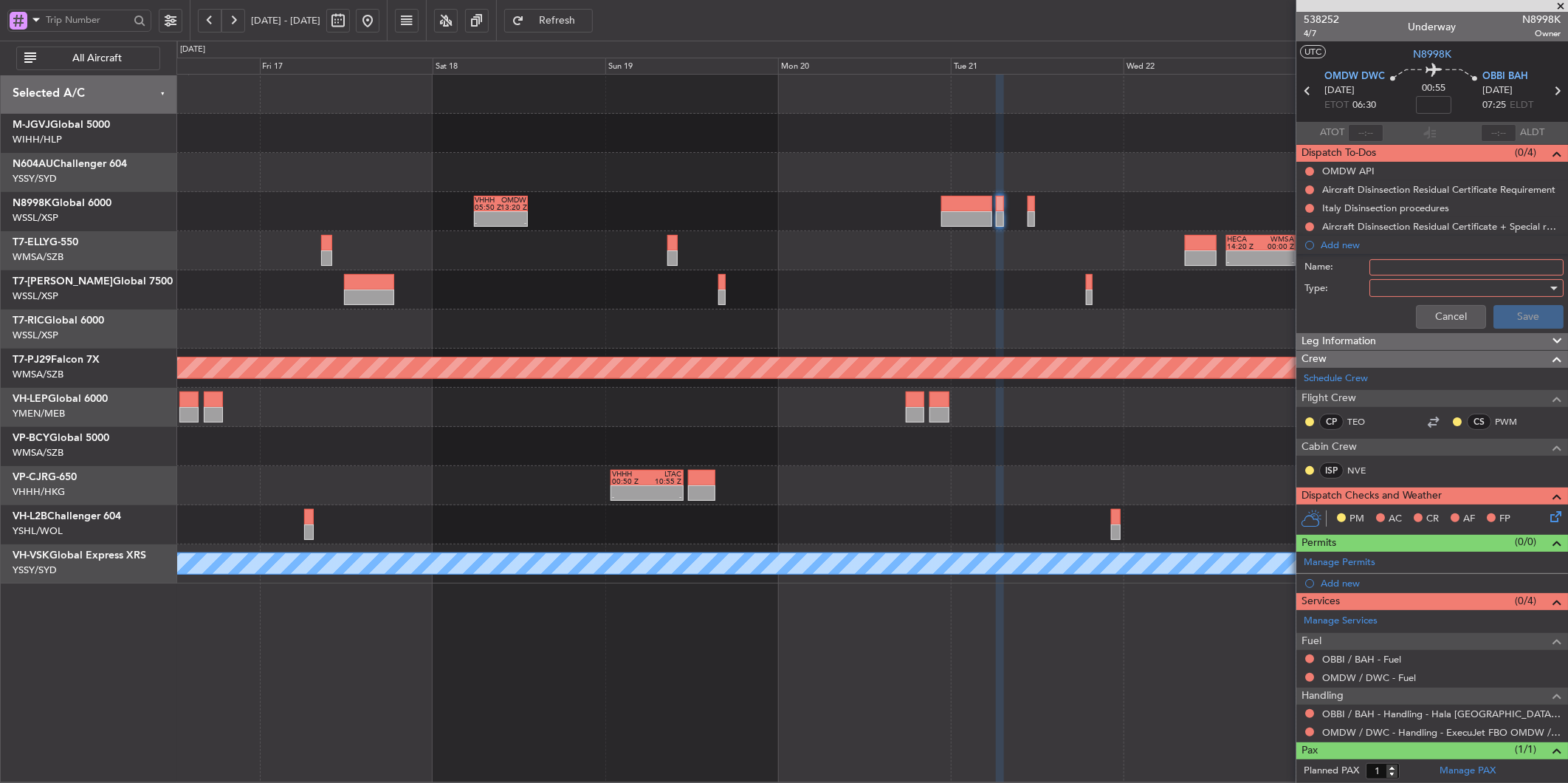
click at [1396, 264] on input "Name:" at bounding box center [1466, 267] width 194 height 16
type input "FPL"
click at [1379, 286] on div at bounding box center [1461, 287] width 172 height 22
click at [1393, 312] on span "Generic" at bounding box center [1459, 318] width 172 height 22
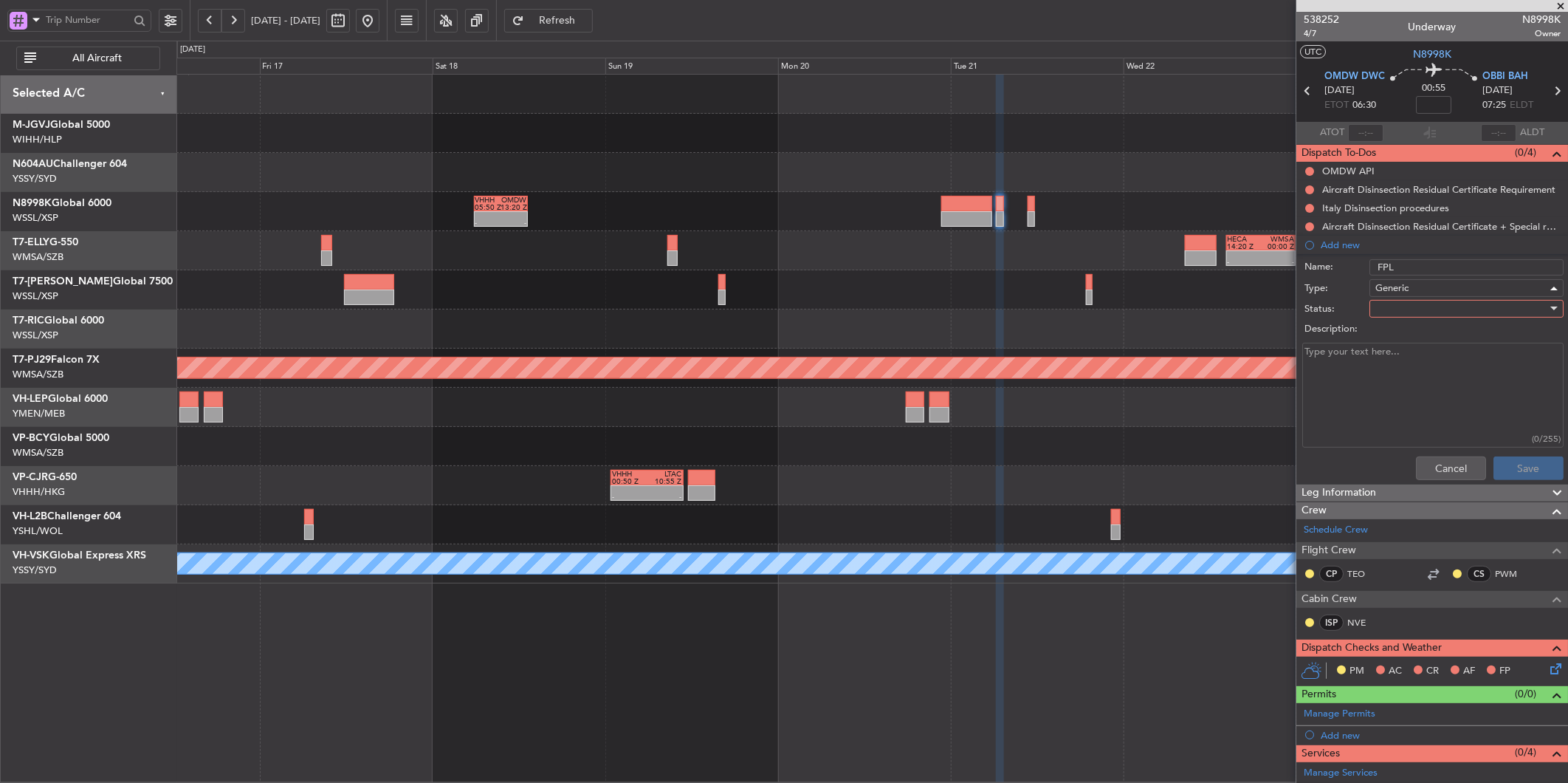
click at [1396, 311] on div at bounding box center [1461, 308] width 172 height 22
click at [1408, 334] on span "Not Started" at bounding box center [1459, 338] width 172 height 22
click at [1346, 384] on textarea "Description:" at bounding box center [1433, 395] width 261 height 106
type textarea "M85 FL260 FOB 12,000 LBS"
click at [1501, 468] on button "Save" at bounding box center [1528, 467] width 70 height 24
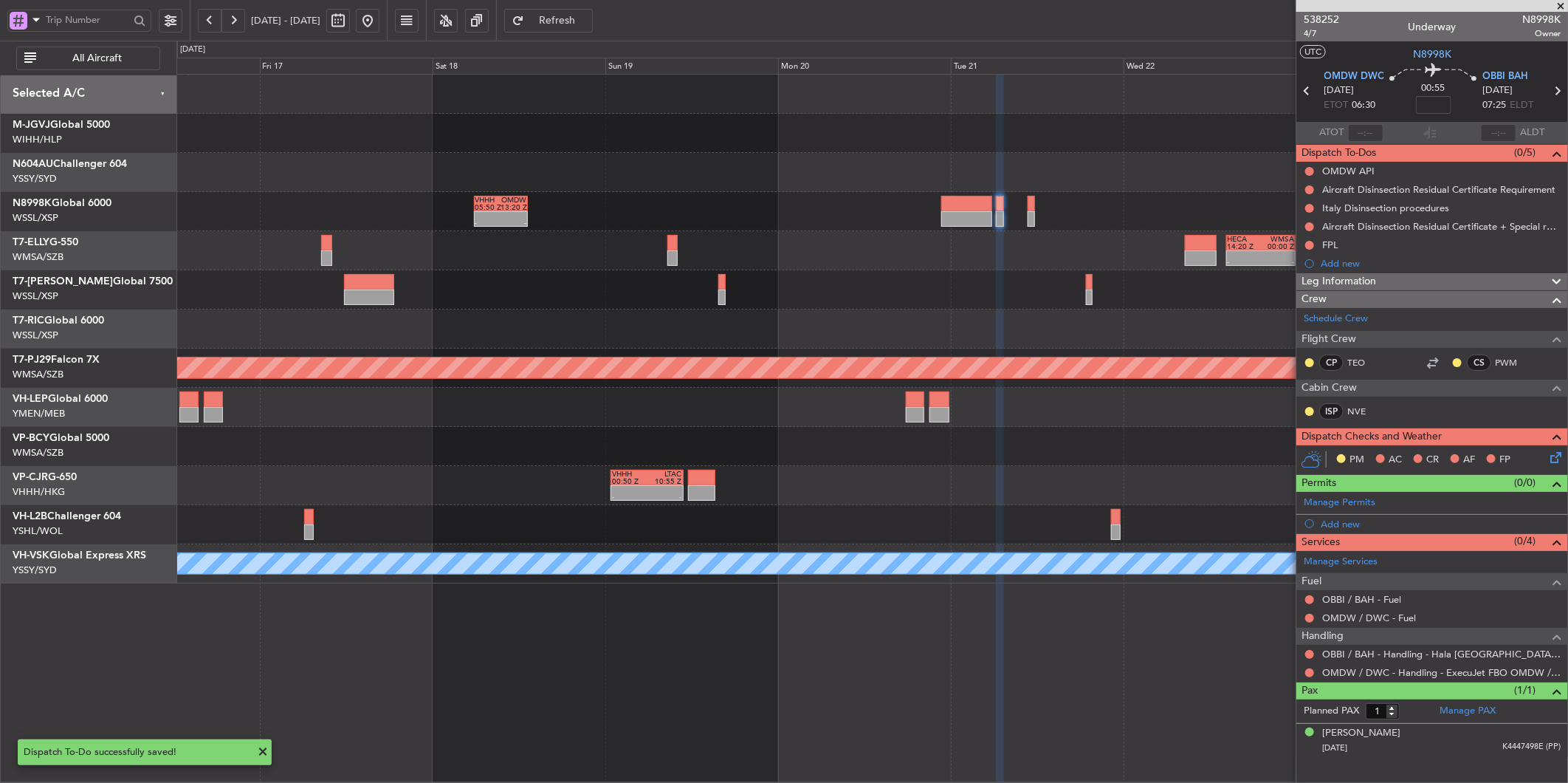
click at [1012, 307] on div at bounding box center [872, 289] width 1391 height 39
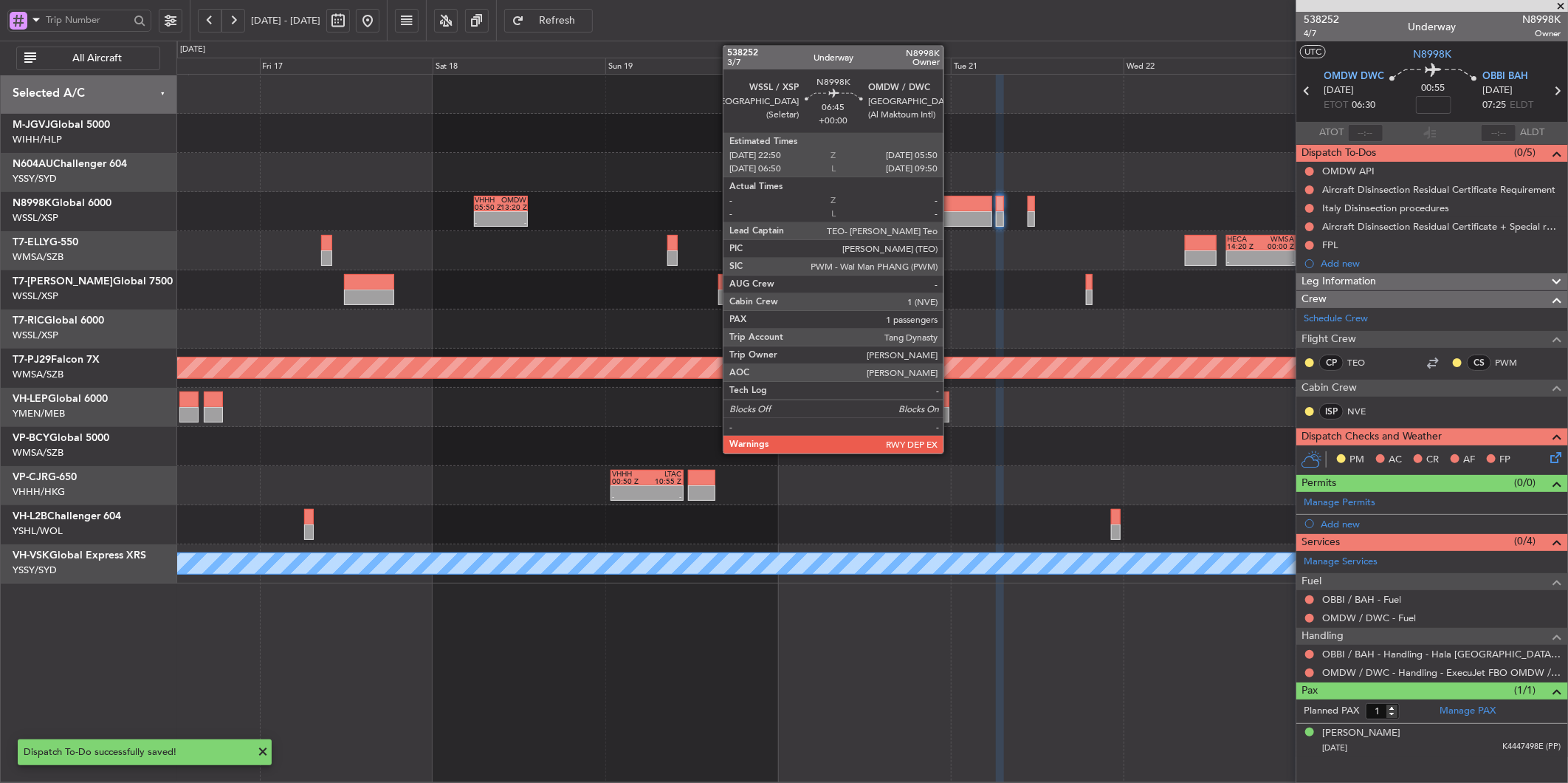
click at [951, 212] on div at bounding box center [967, 218] width 51 height 15
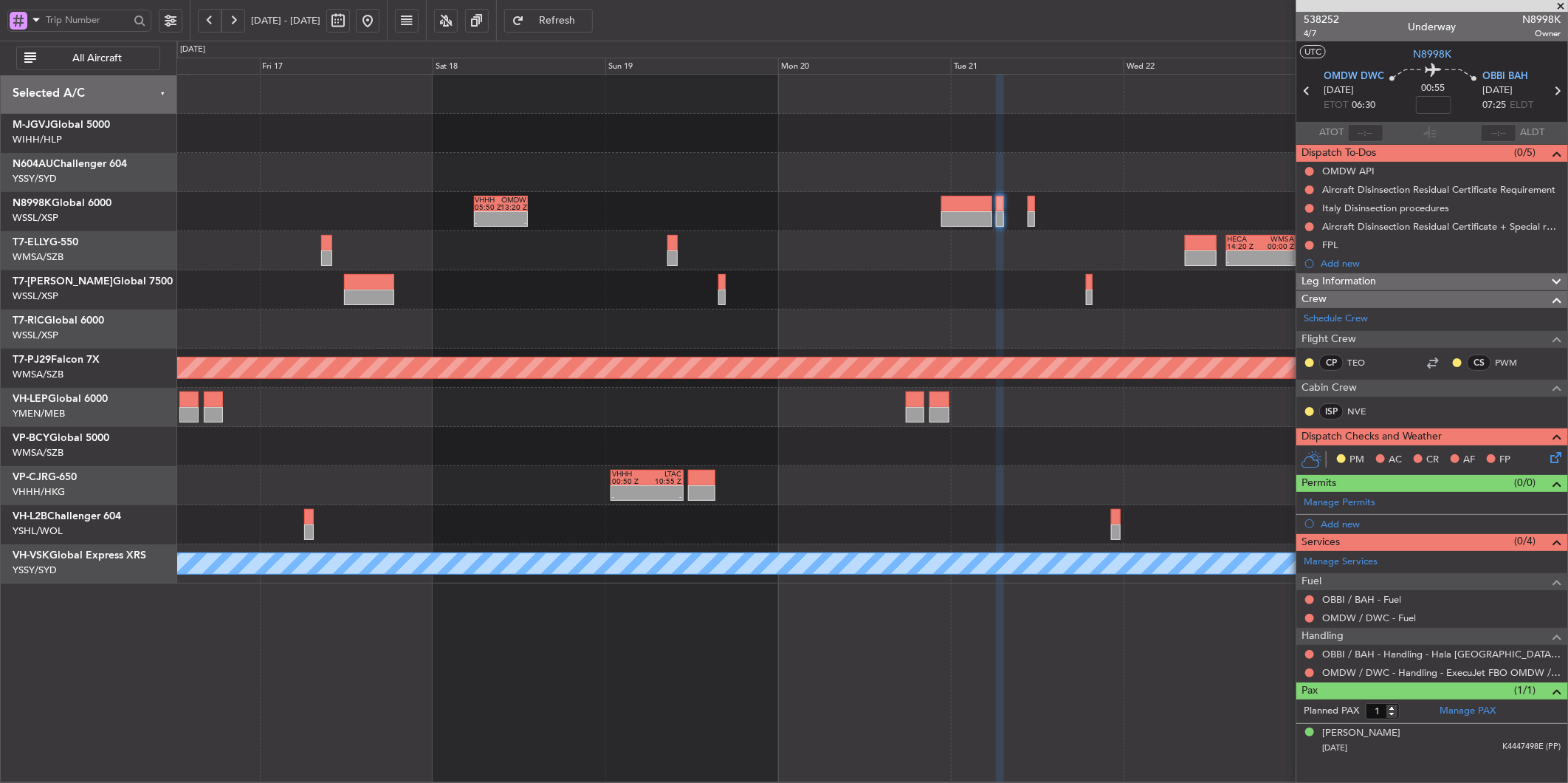
click at [587, 22] on span "Refresh" at bounding box center [557, 20] width 61 height 10
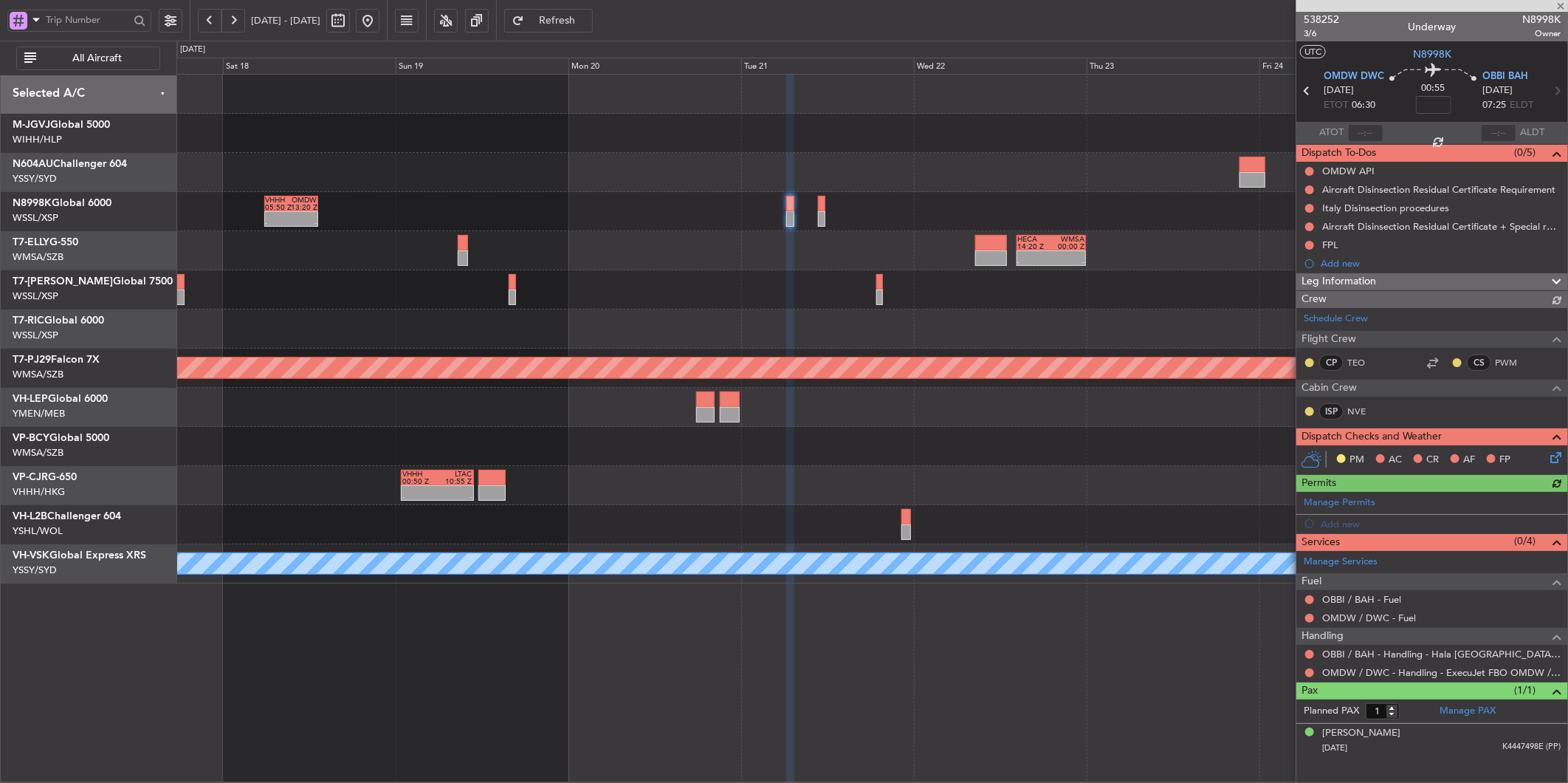
click at [663, 301] on div at bounding box center [872, 289] width 1391 height 39
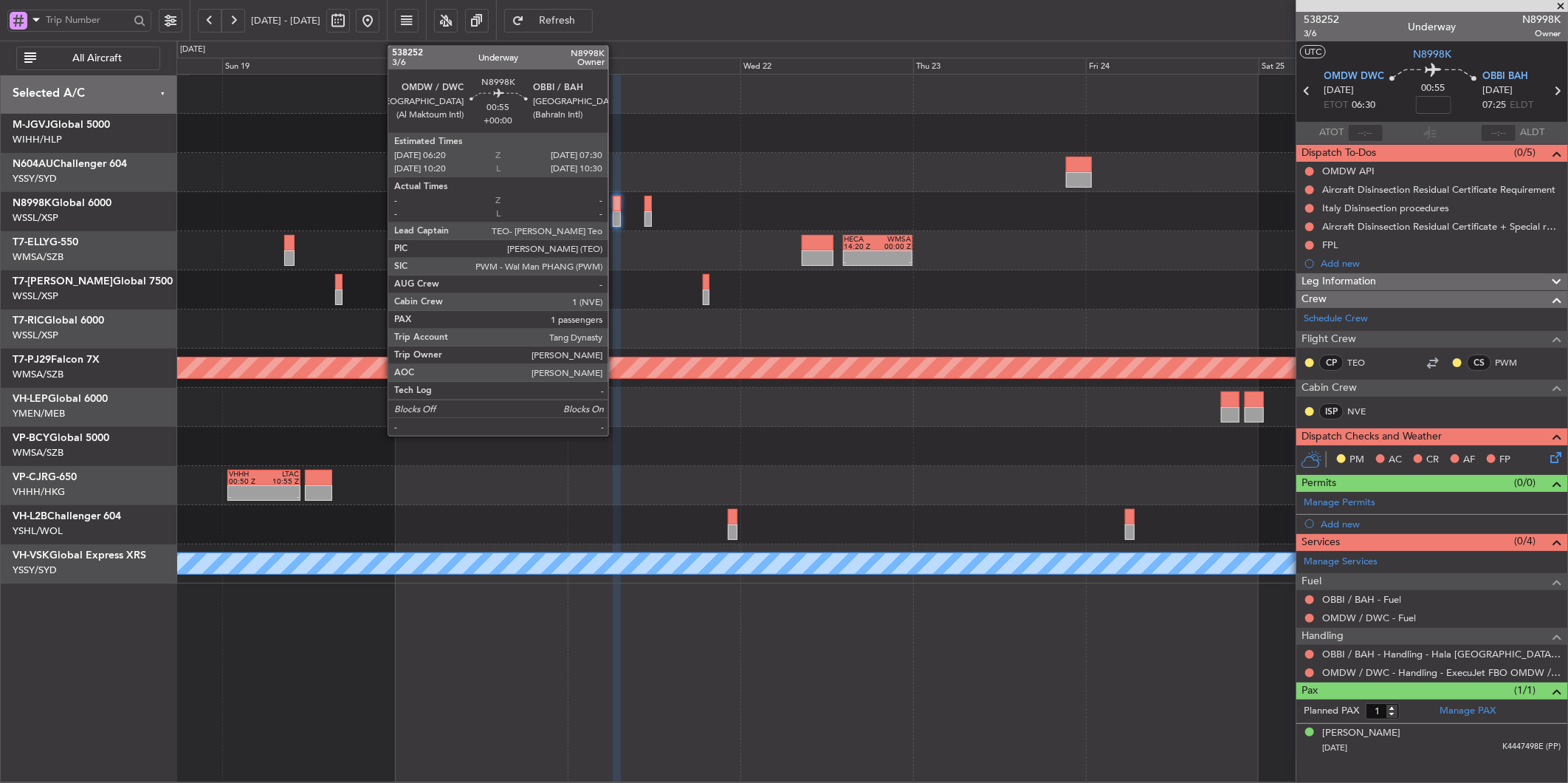
click at [616, 205] on div at bounding box center [617, 203] width 9 height 15
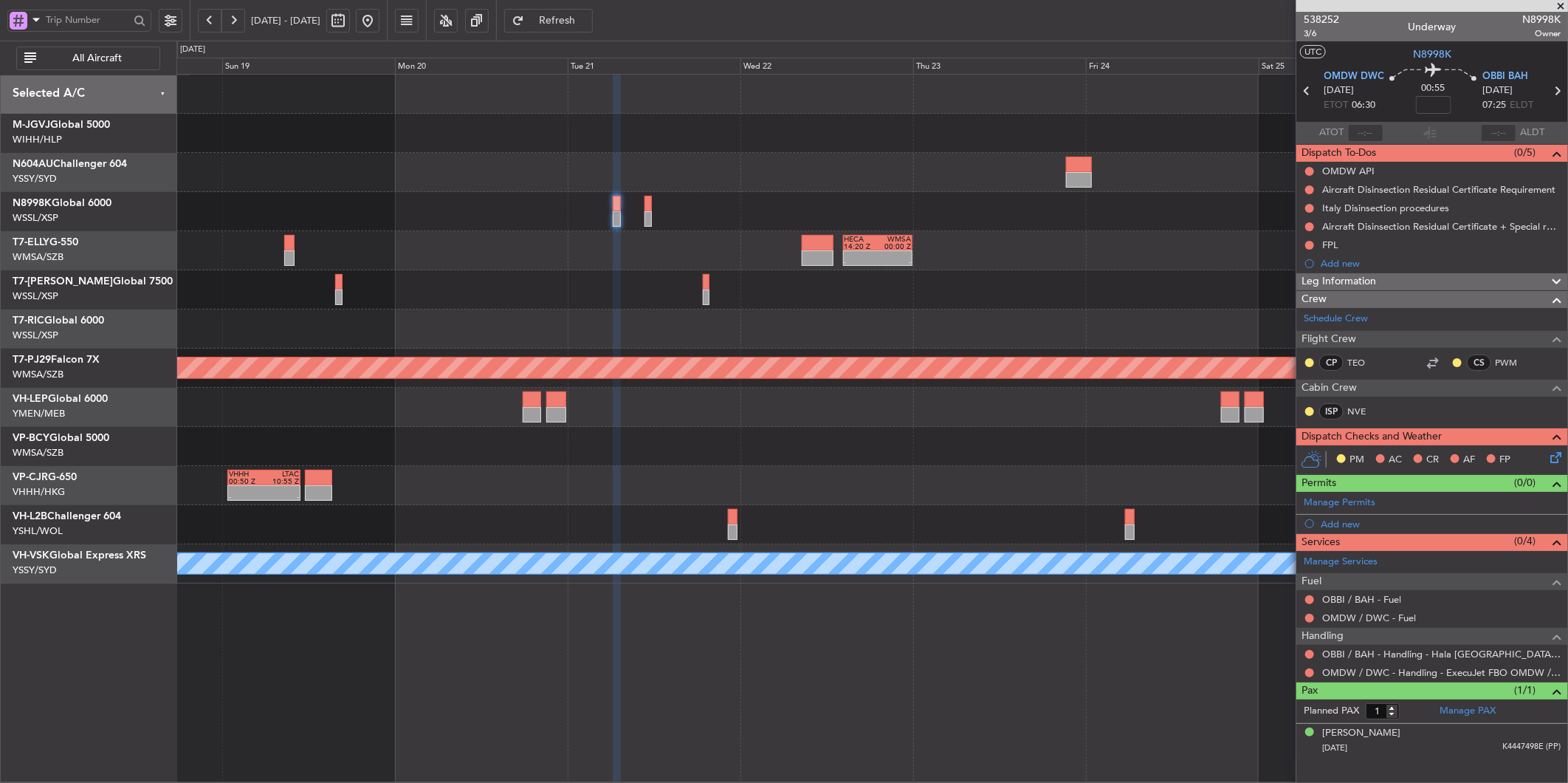
click at [1007, 299] on div at bounding box center [872, 289] width 1391 height 39
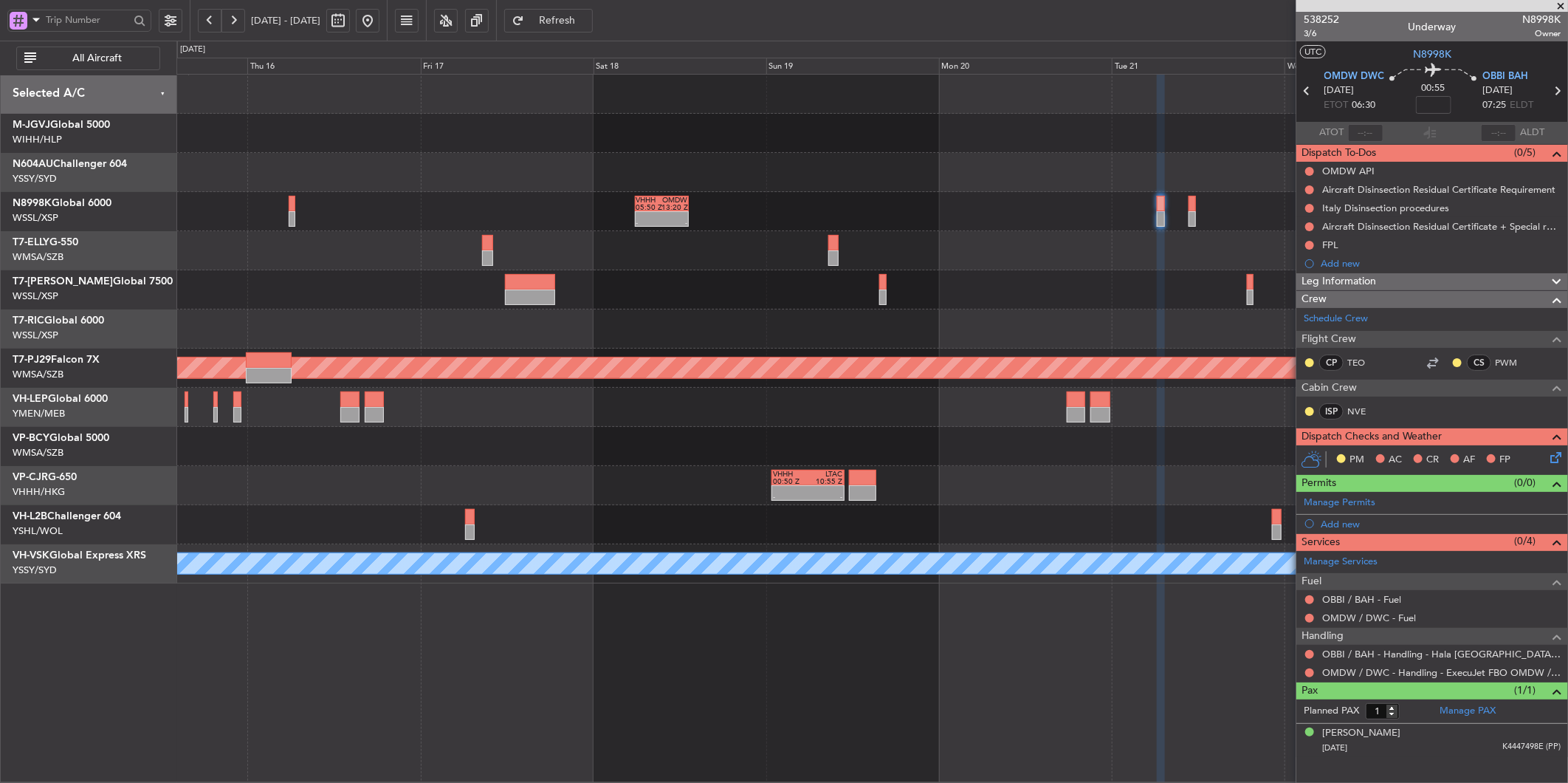
click at [1038, 271] on div "- - VHHH 05:50 Z OMDW 13:20 Z - - HECA 14:20 Z WMSA 00:00 Z OMDB 07:45 Z LEMD 1…" at bounding box center [872, 329] width 1391 height 509
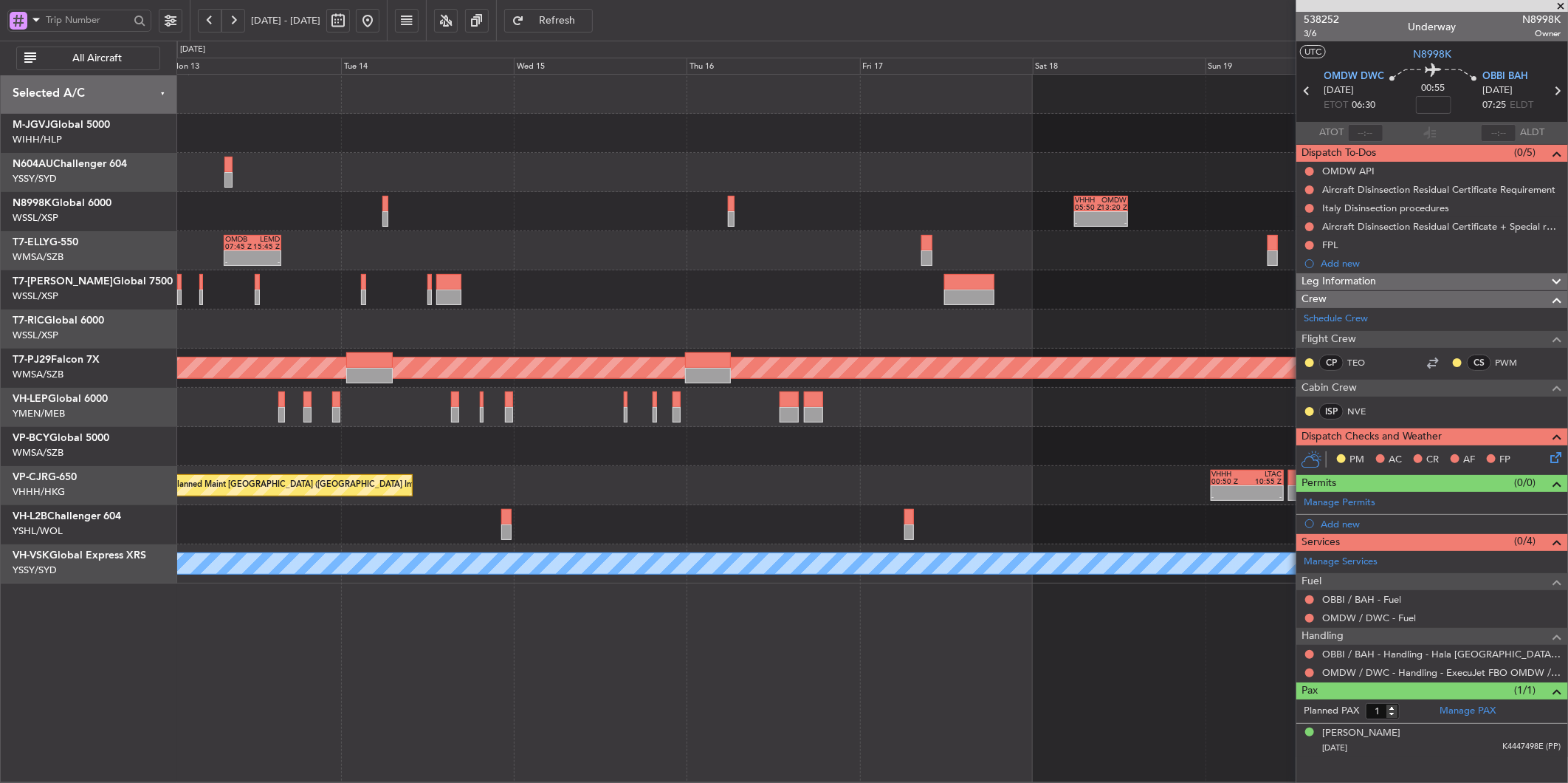
click at [1041, 300] on div at bounding box center [872, 289] width 1391 height 39
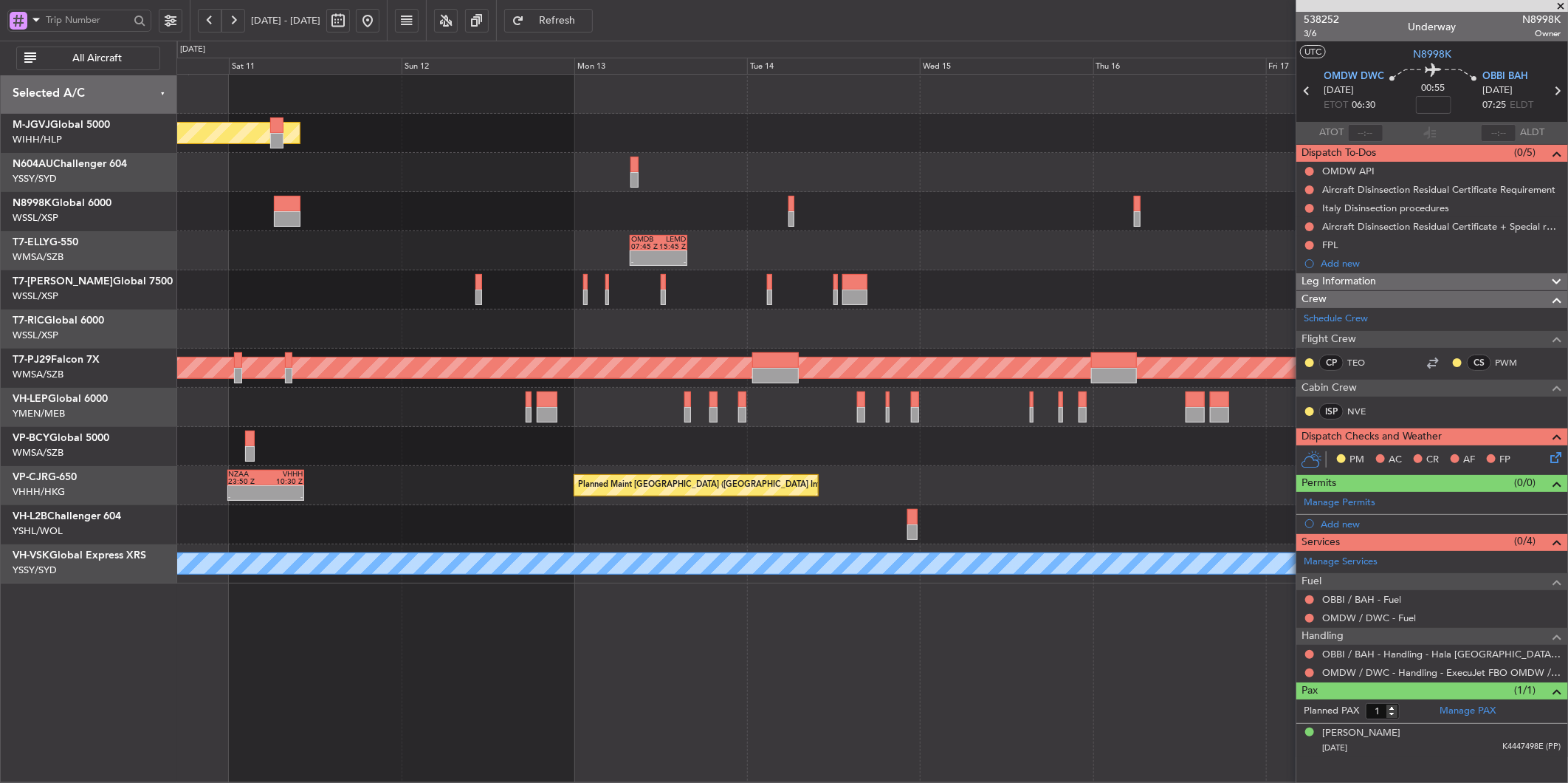
click at [440, 279] on div "Planned Maint [GEOGRAPHIC_DATA] (Seletar) - - VHHH 05:50 Z OMDW 13:20 Z OMDB 07…" at bounding box center [872, 329] width 1391 height 509
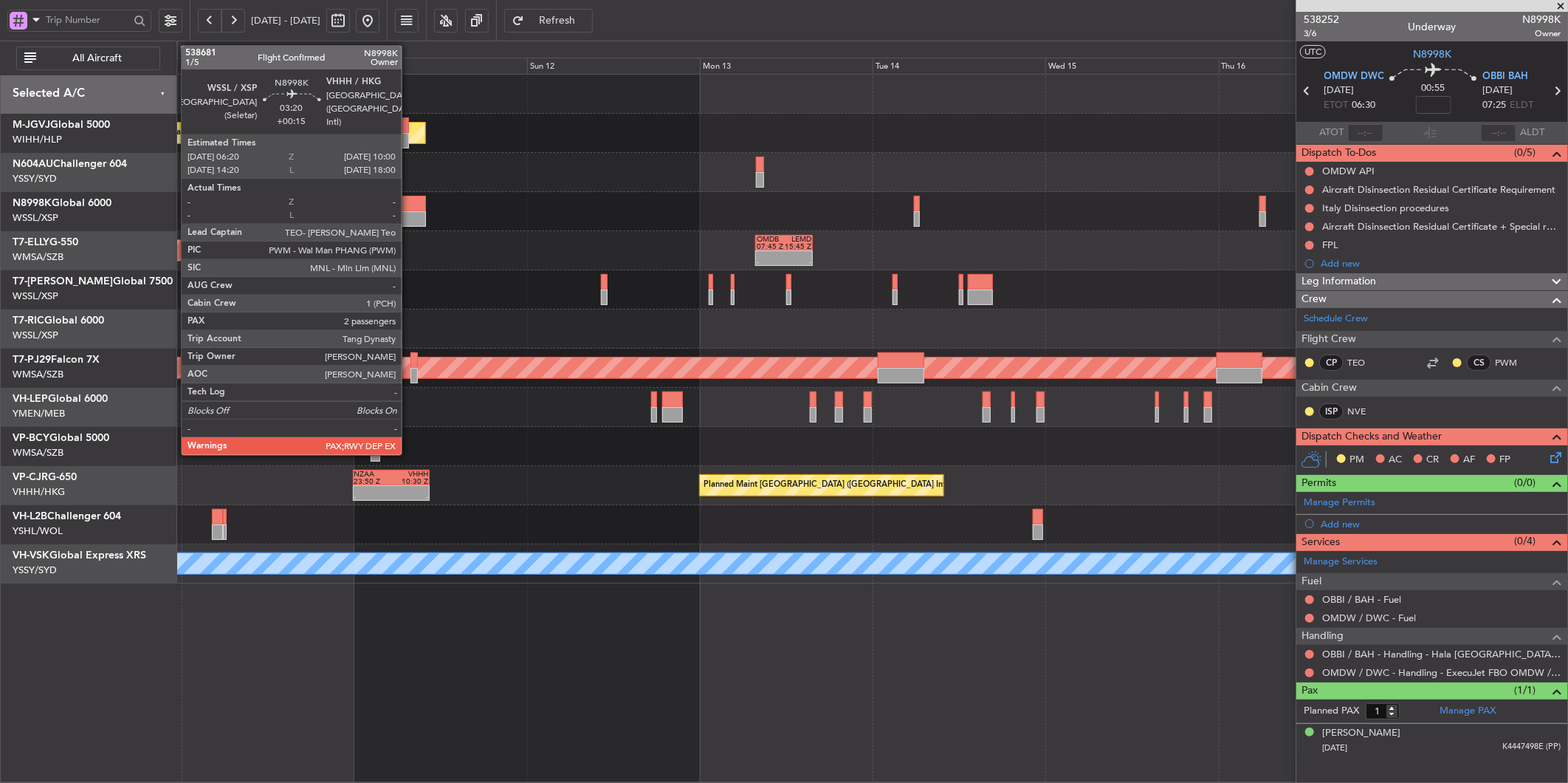
click at [409, 218] on div at bounding box center [412, 218] width 26 height 15
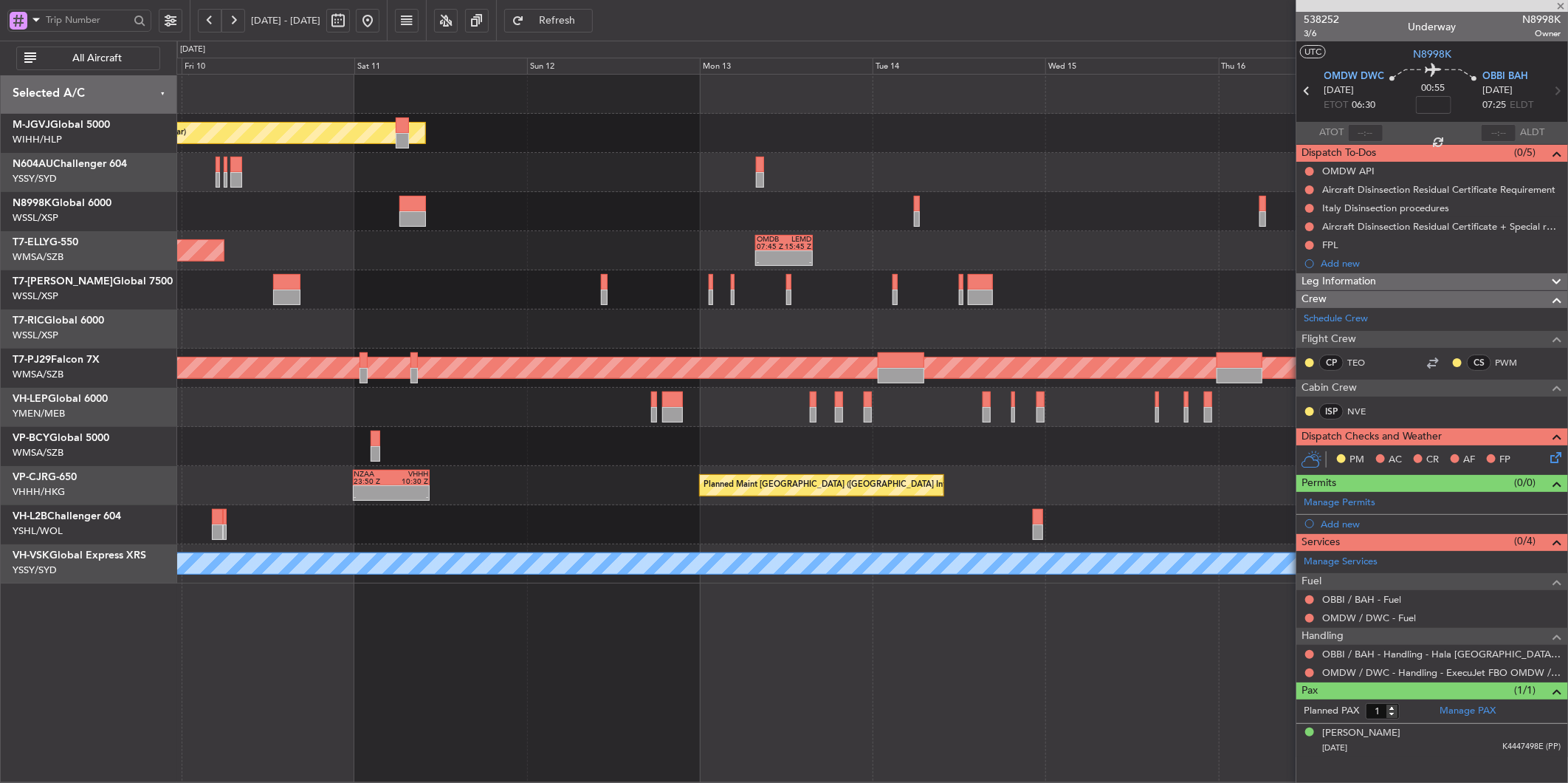
type input "+00:15"
type input "2"
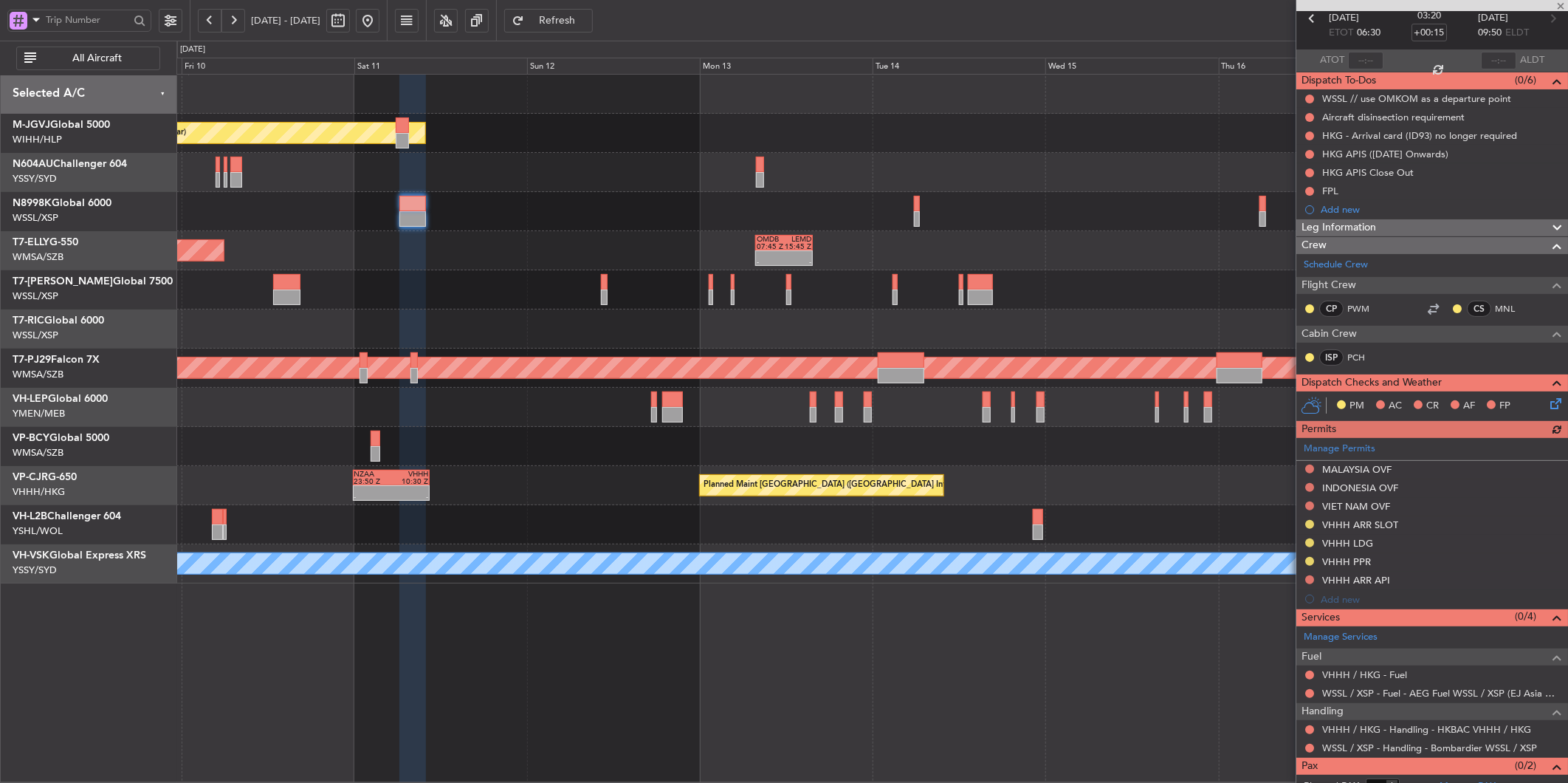
scroll to position [107, 0]
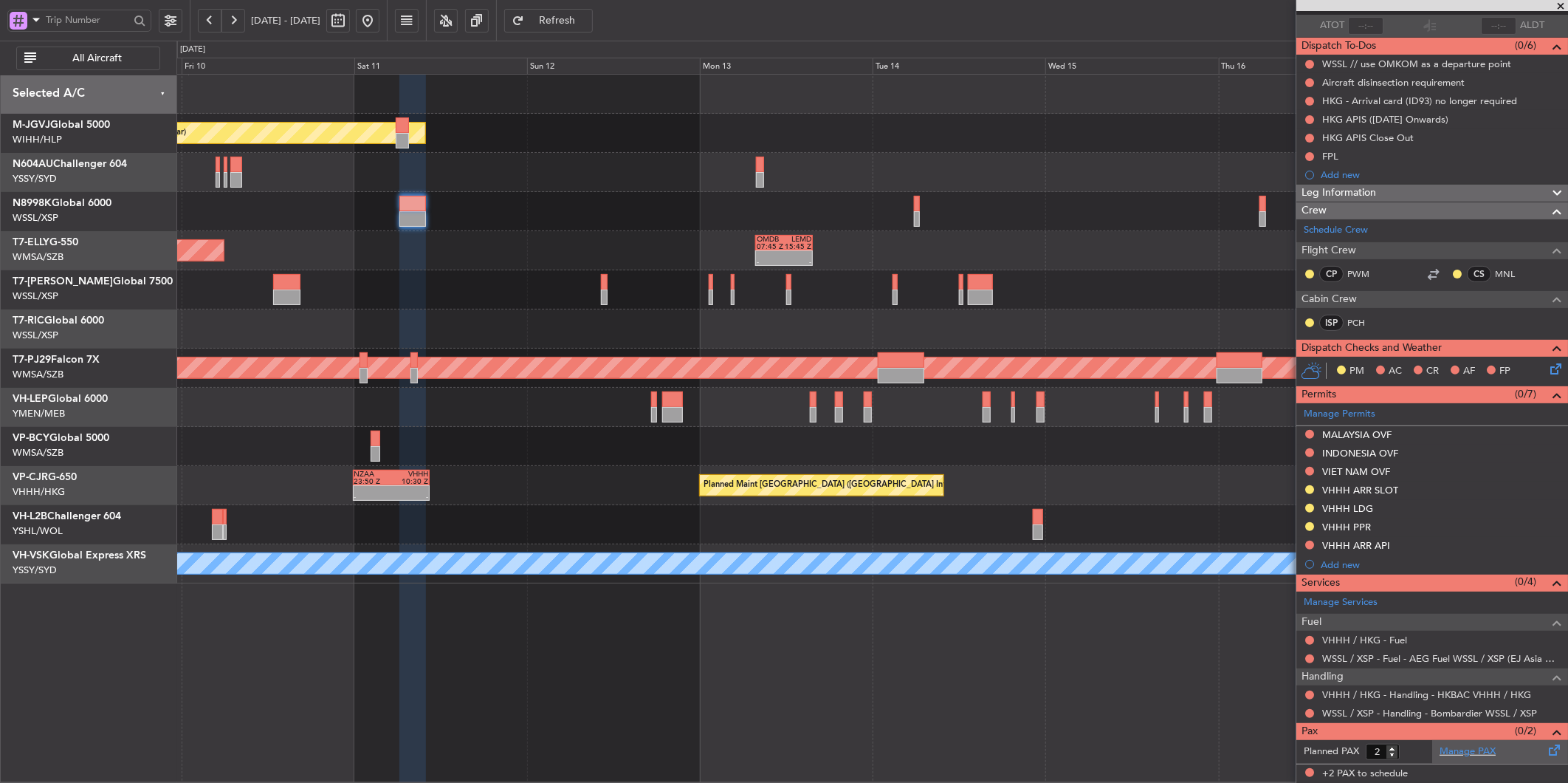
click at [1467, 759] on div "Manage PAX" at bounding box center [1501, 751] width 136 height 24
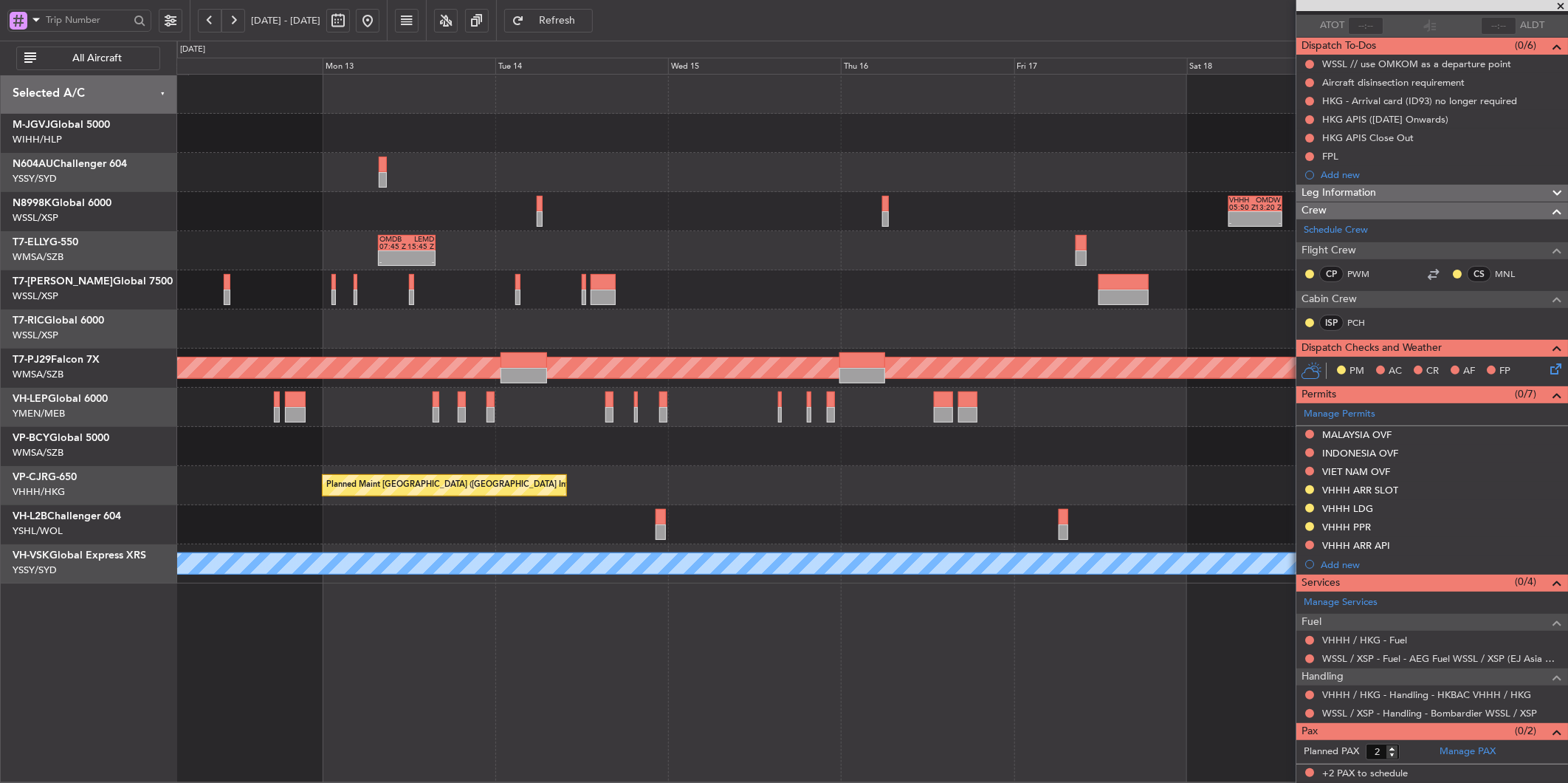
click at [742, 200] on div "Planned Maint [GEOGRAPHIC_DATA] (Seletar) - - VHHH 05:50 Z OMDW 13:20 Z - - OMD…" at bounding box center [872, 329] width 1391 height 509
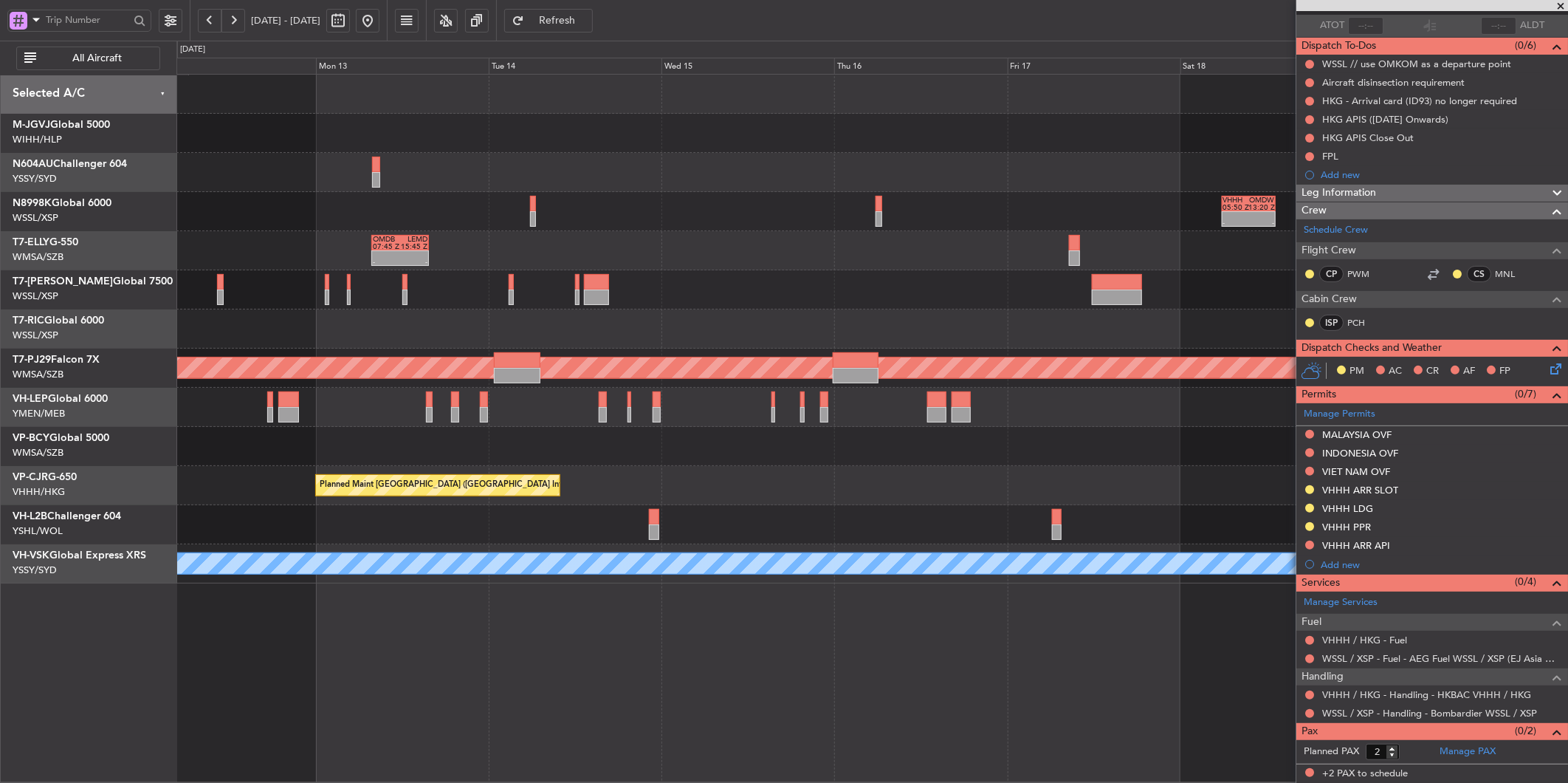
click at [748, 183] on div at bounding box center [872, 172] width 1391 height 39
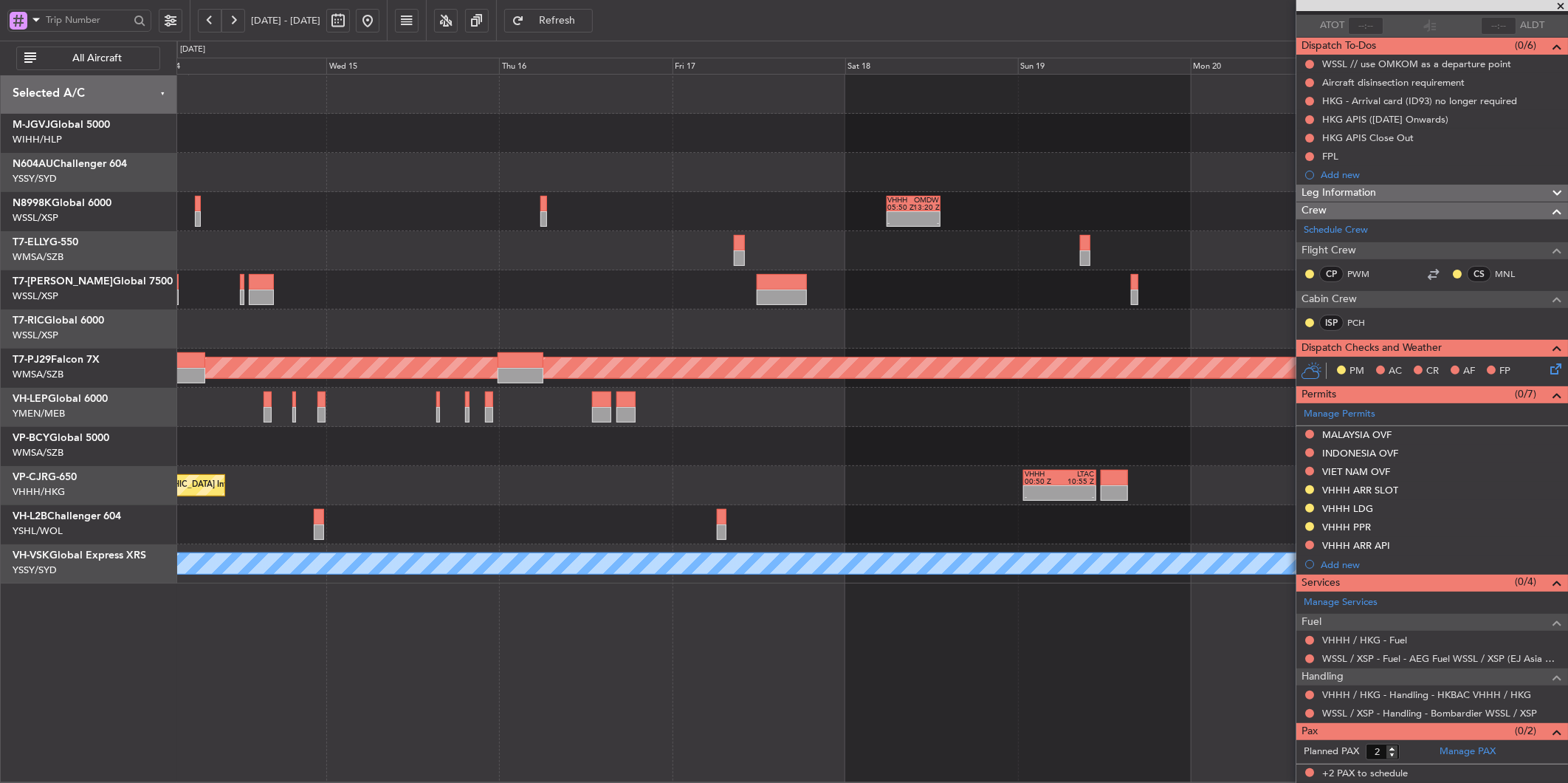
click at [653, 148] on div at bounding box center [872, 132] width 1391 height 39
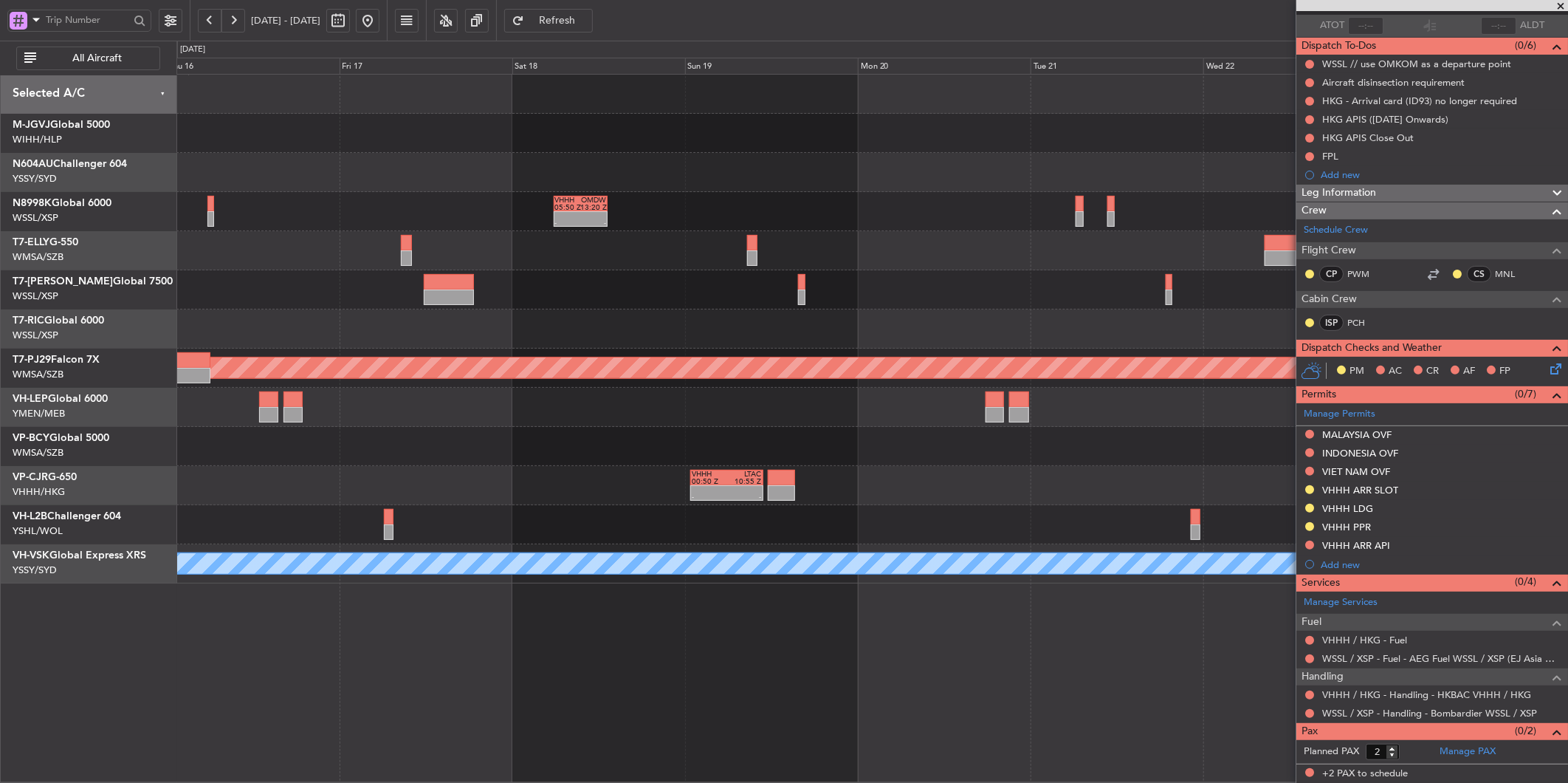
click at [525, 148] on div at bounding box center [872, 132] width 1391 height 39
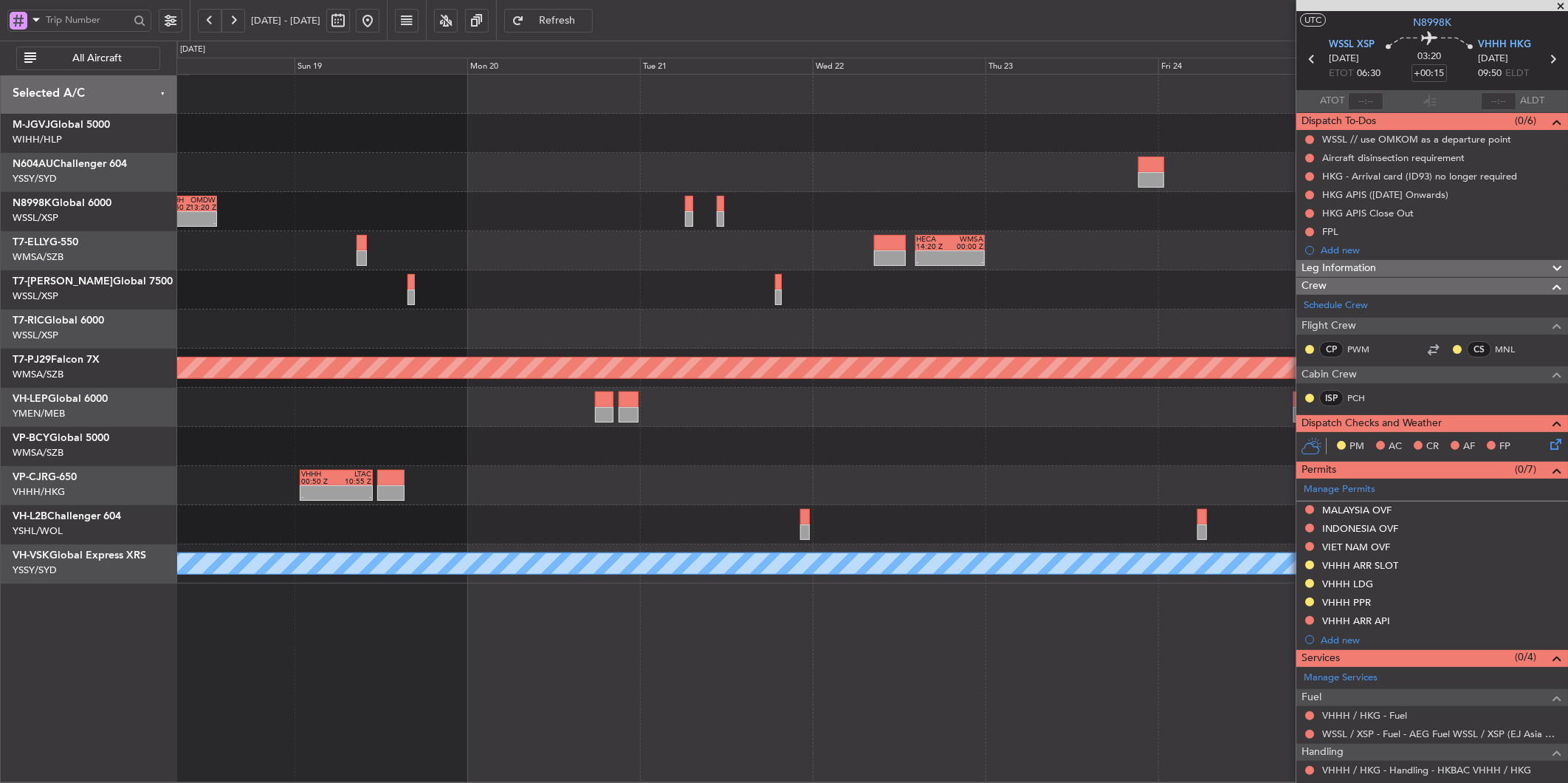
scroll to position [0, 0]
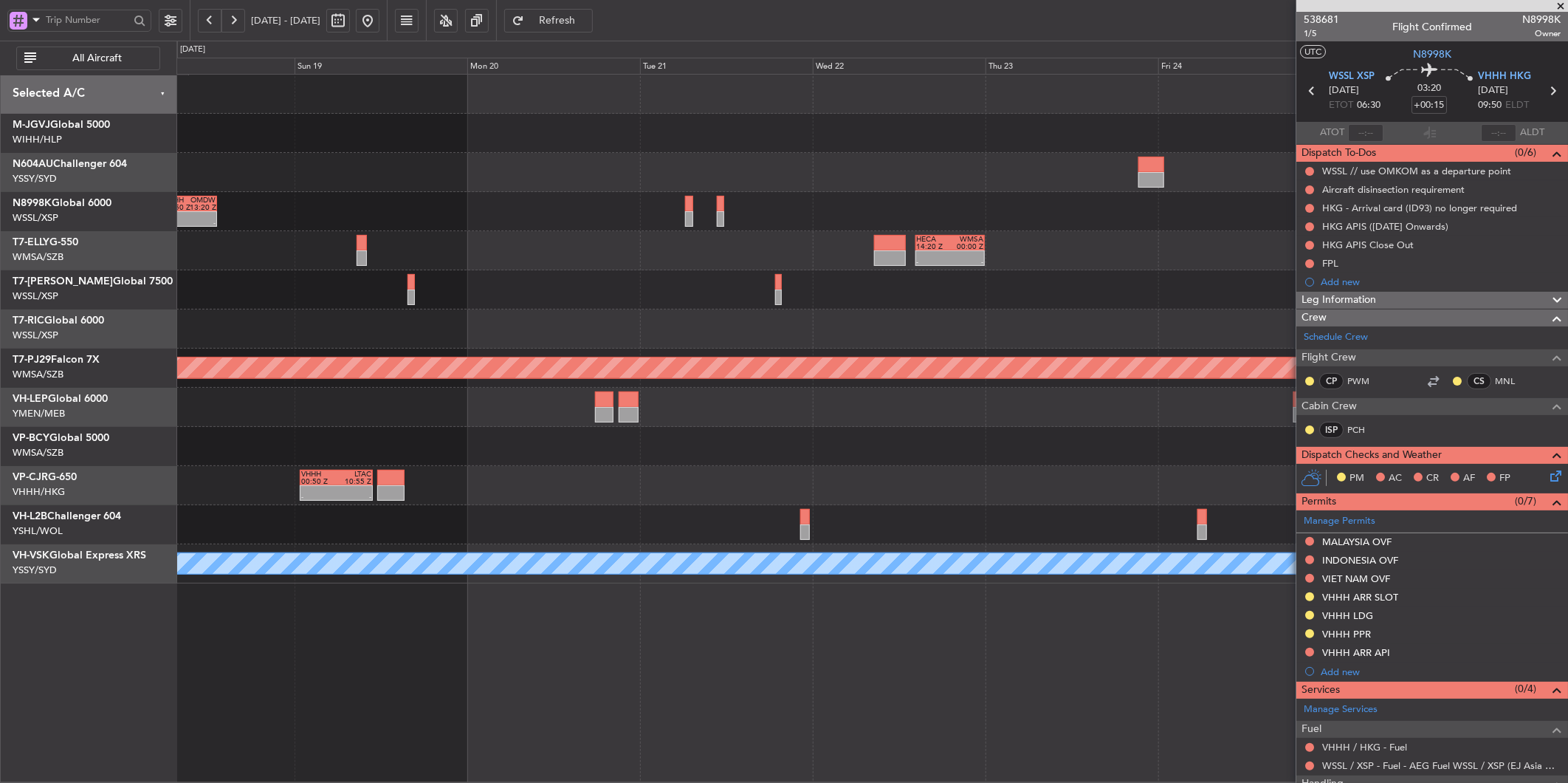
click at [587, 22] on span "Refresh" at bounding box center [557, 20] width 61 height 10
click at [779, 227] on div "- - VHHH 05:50 Z OMDW 13:20 Z" at bounding box center [872, 211] width 1391 height 39
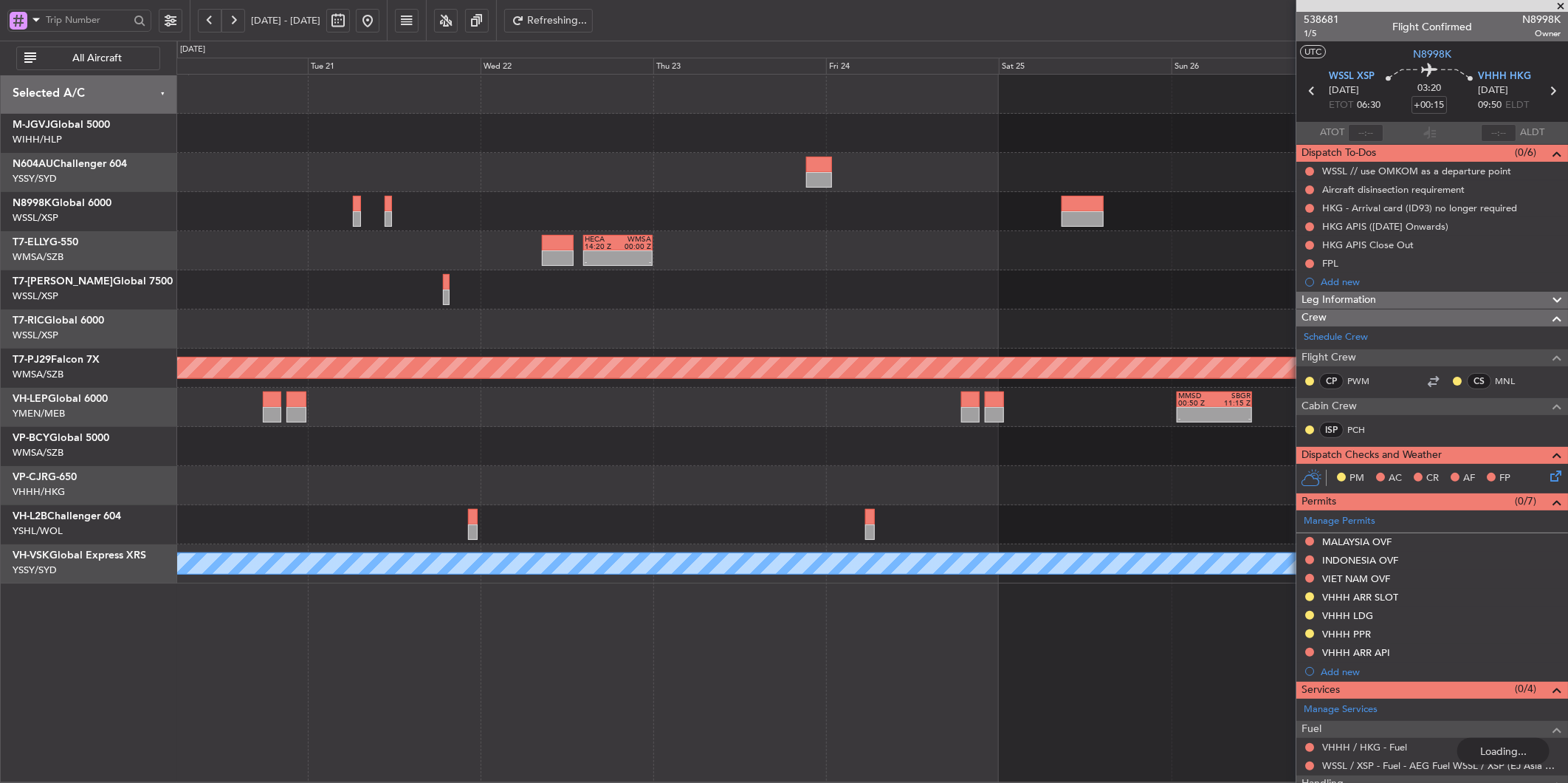
click at [686, 237] on div "- - VHHH 05:50 Z OMDW 13:20 Z - - HECA 14:20 Z WMSA 00:00 Z Planned Maint [GEOG…" at bounding box center [872, 329] width 1391 height 509
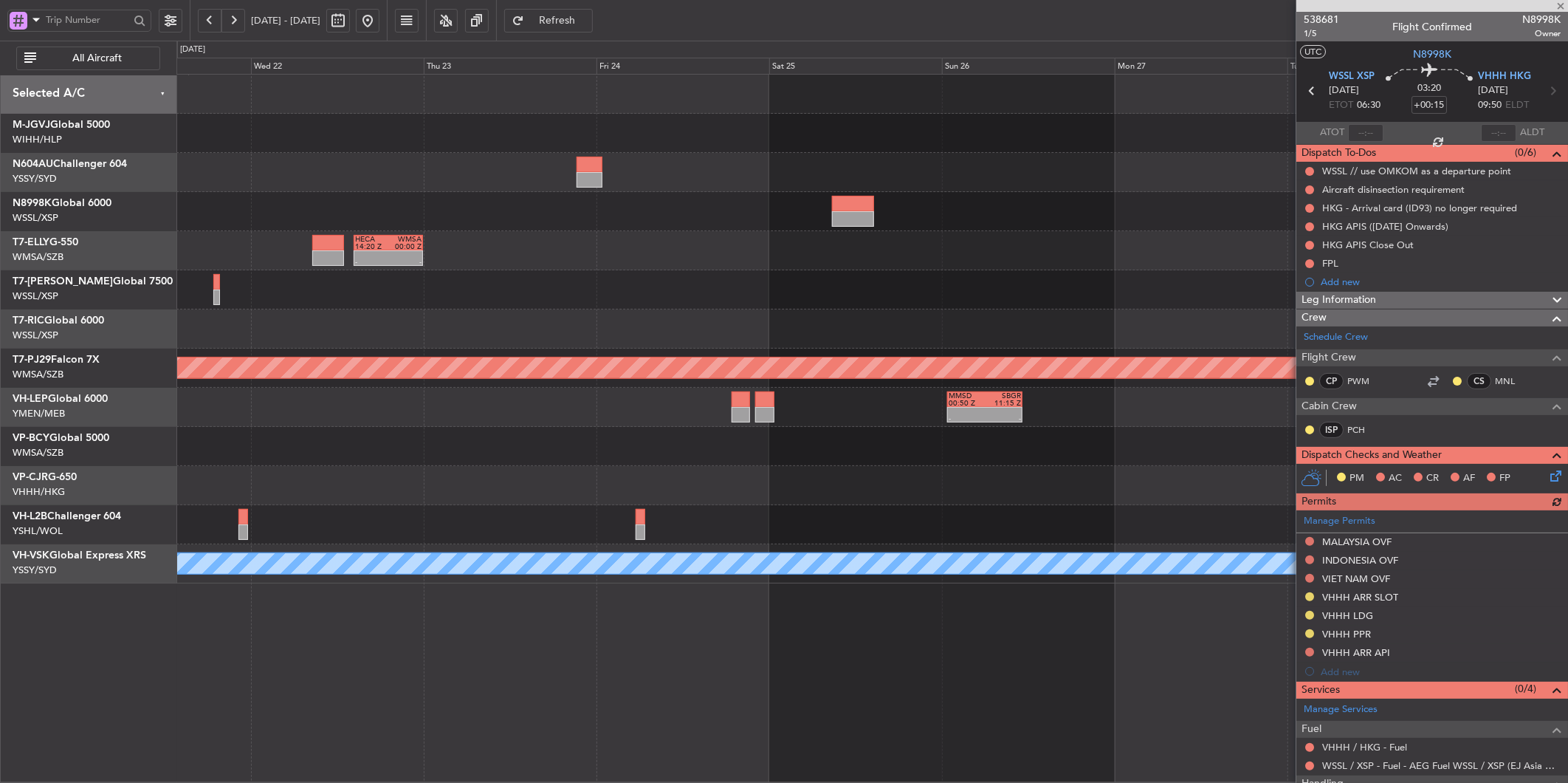
click at [687, 268] on div "- - HECA 14:20 Z WMSA 00:00 Z" at bounding box center [872, 250] width 1391 height 39
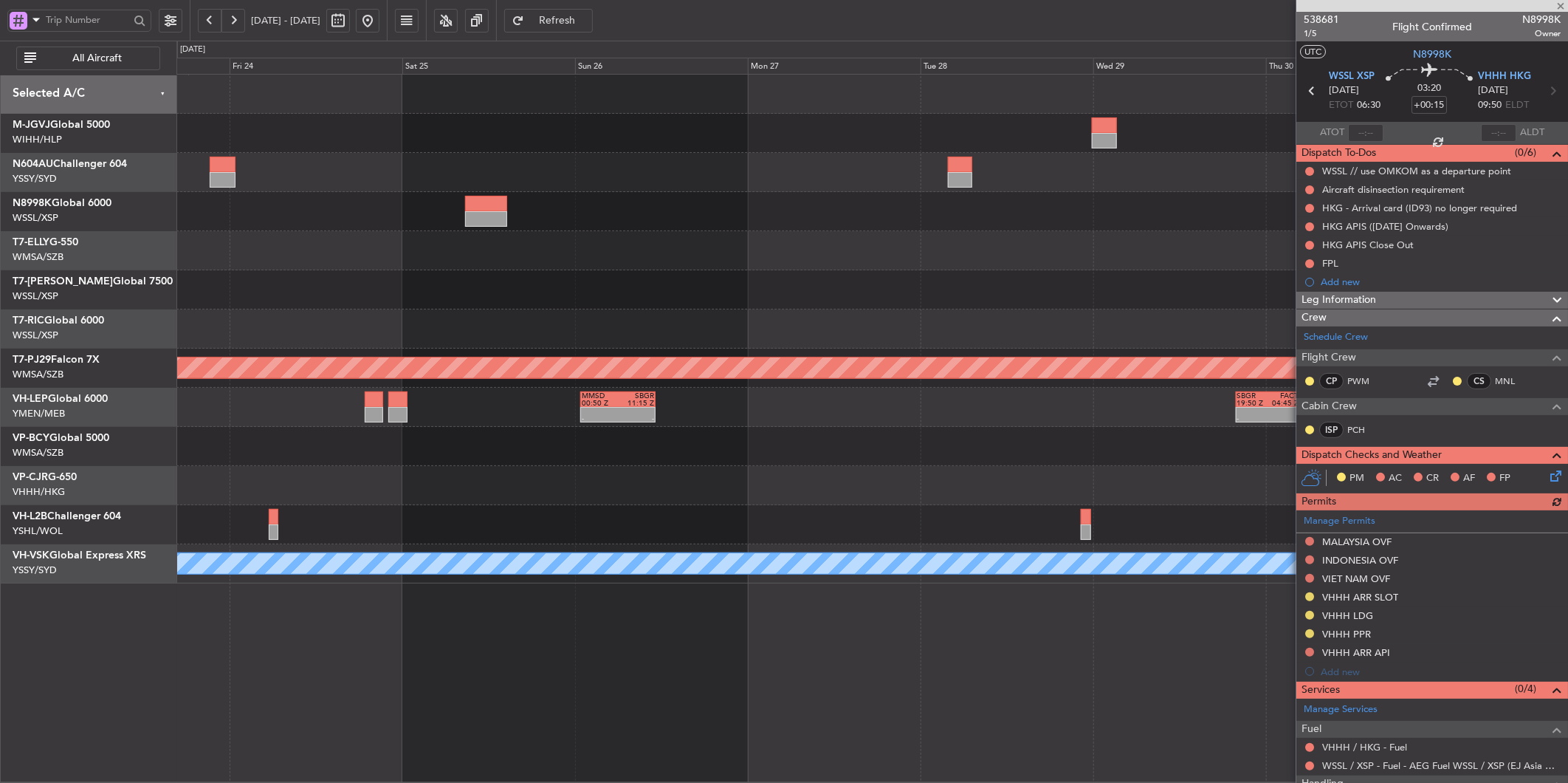
click at [814, 261] on div "- - HECA 14:20 Z WMSA 00:00 Z" at bounding box center [872, 250] width 1391 height 39
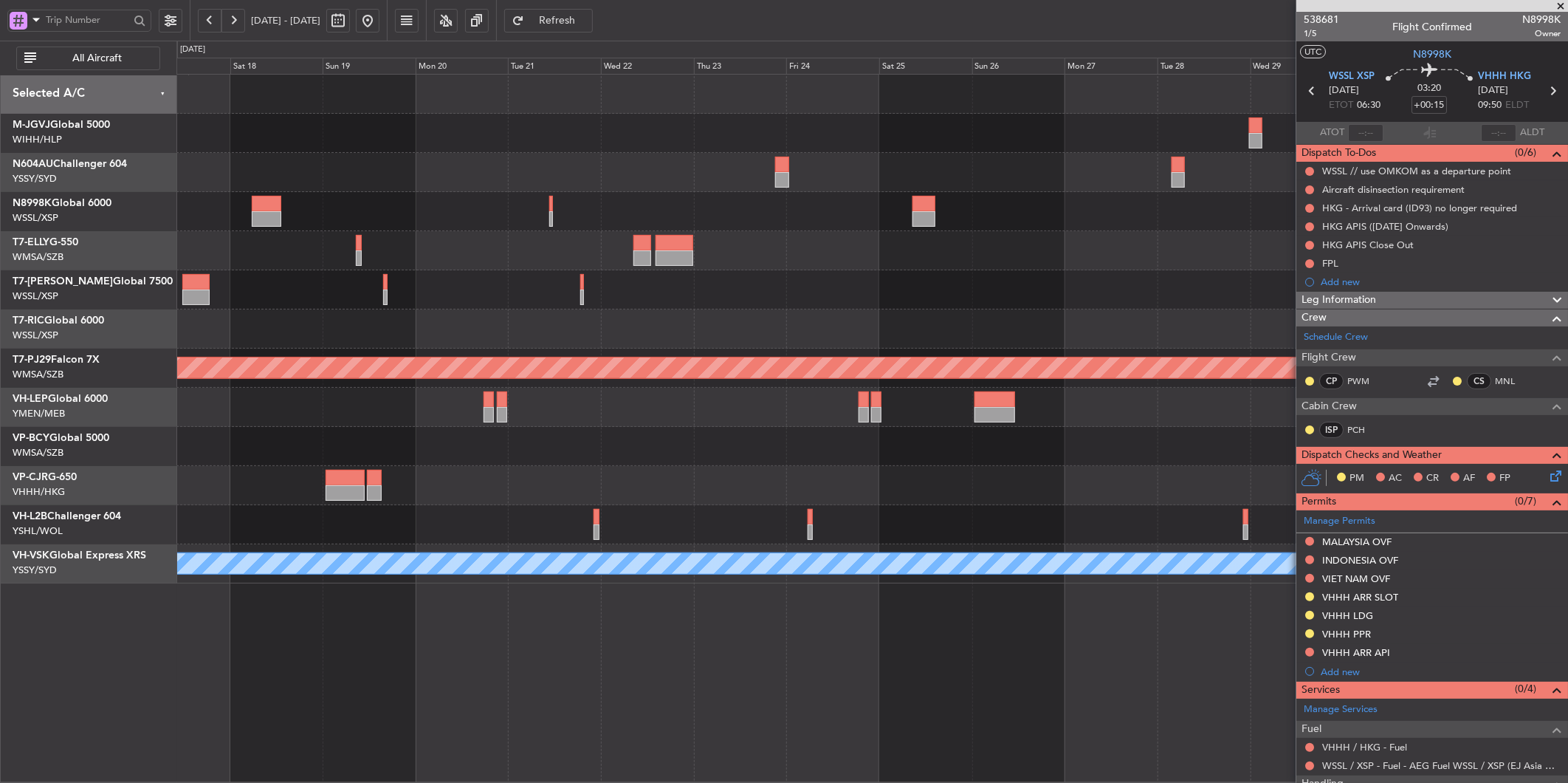
click at [852, 261] on div at bounding box center [872, 250] width 1391 height 39
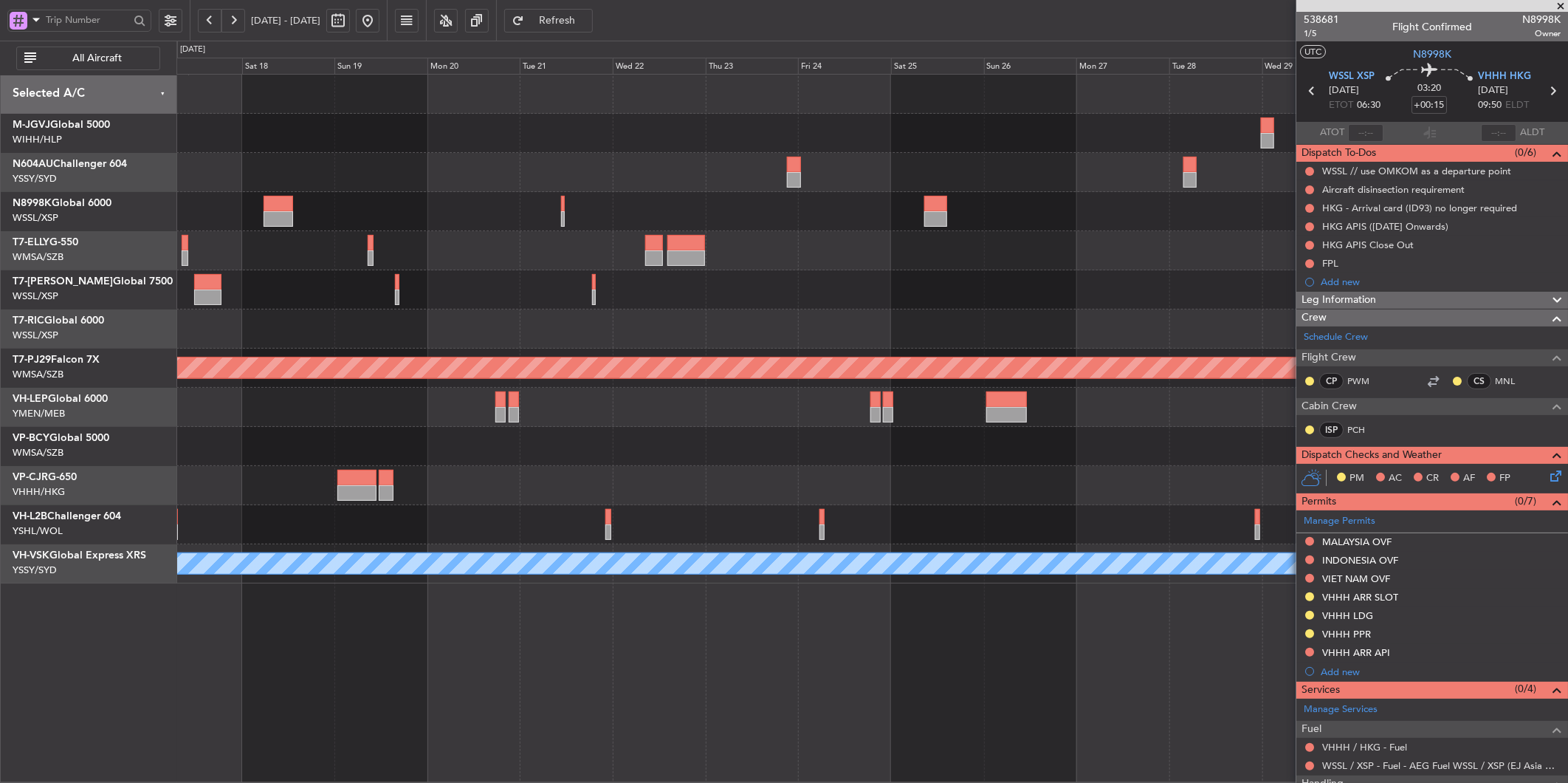
click at [888, 232] on div "Planned Maint Sydney ([PERSON_NAME] Intl) Planned Maint [GEOGRAPHIC_DATA] (Sult…" at bounding box center [872, 329] width 1391 height 509
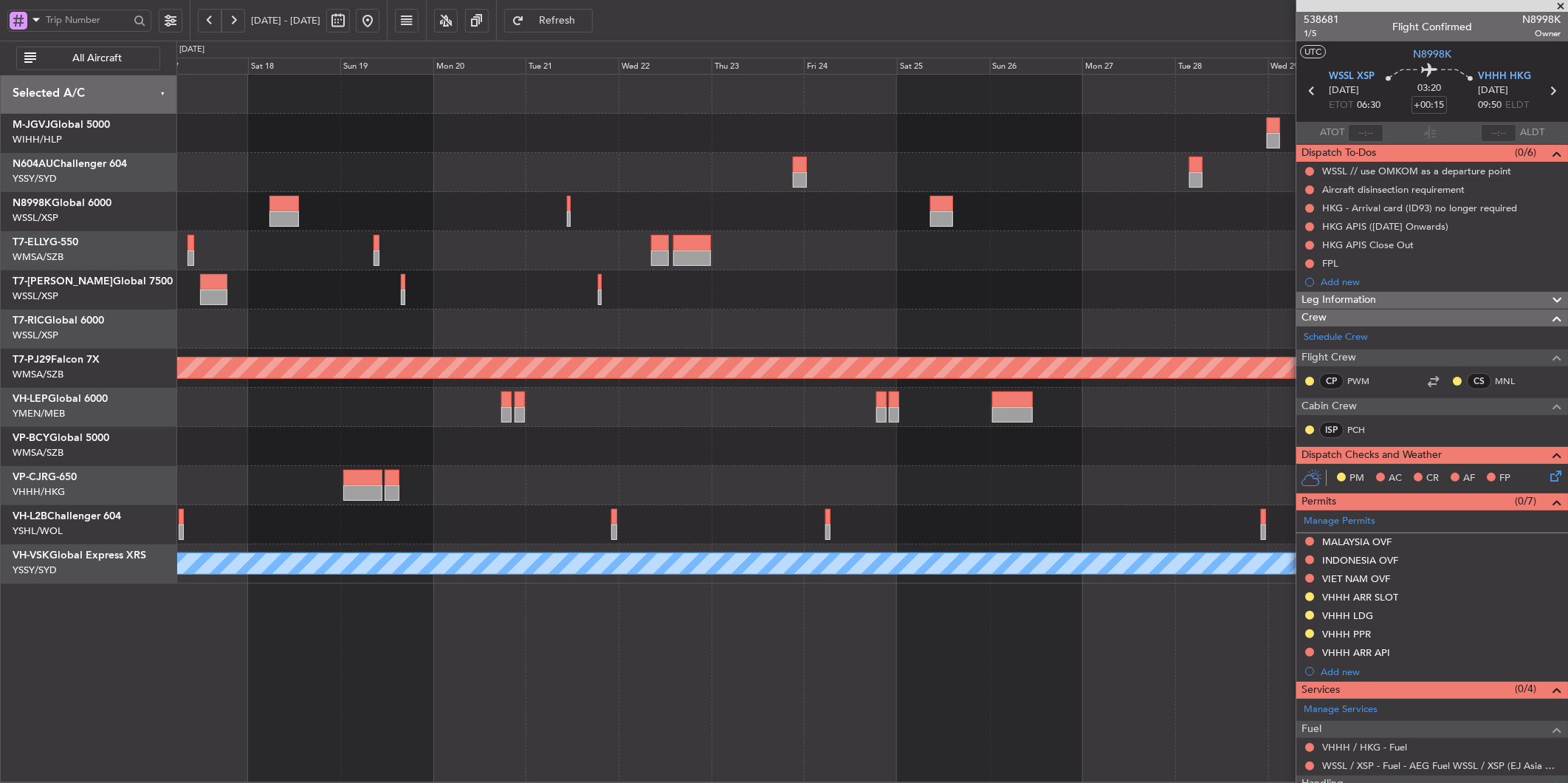
click at [704, 259] on div at bounding box center [872, 250] width 1391 height 39
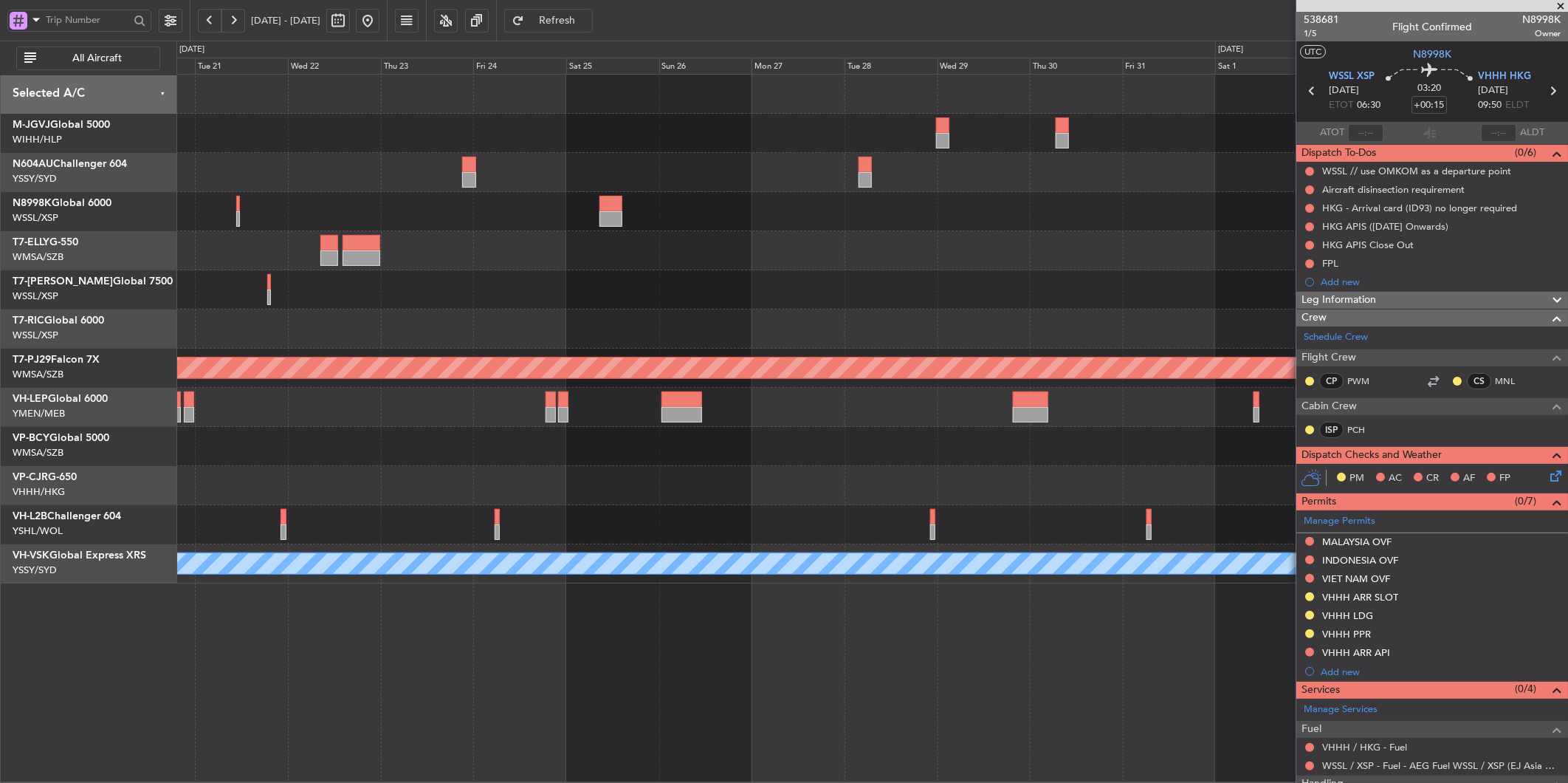
click at [358, 257] on div at bounding box center [872, 250] width 1391 height 39
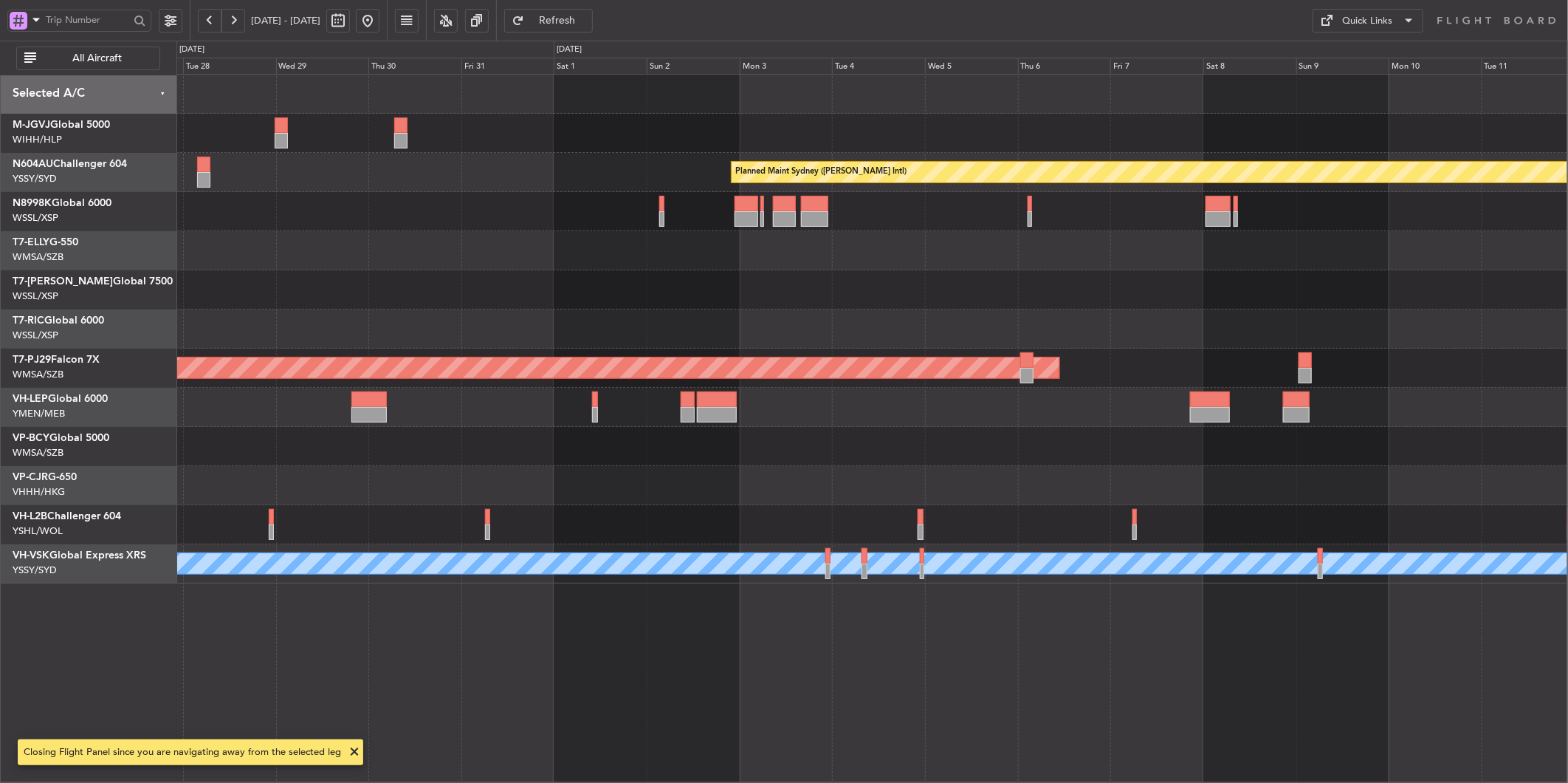
click at [874, 239] on div "Planned Maint Sydney ([PERSON_NAME] Intl) Planned Maint [GEOGRAPHIC_DATA] (Sult…" at bounding box center [872, 329] width 1391 height 509
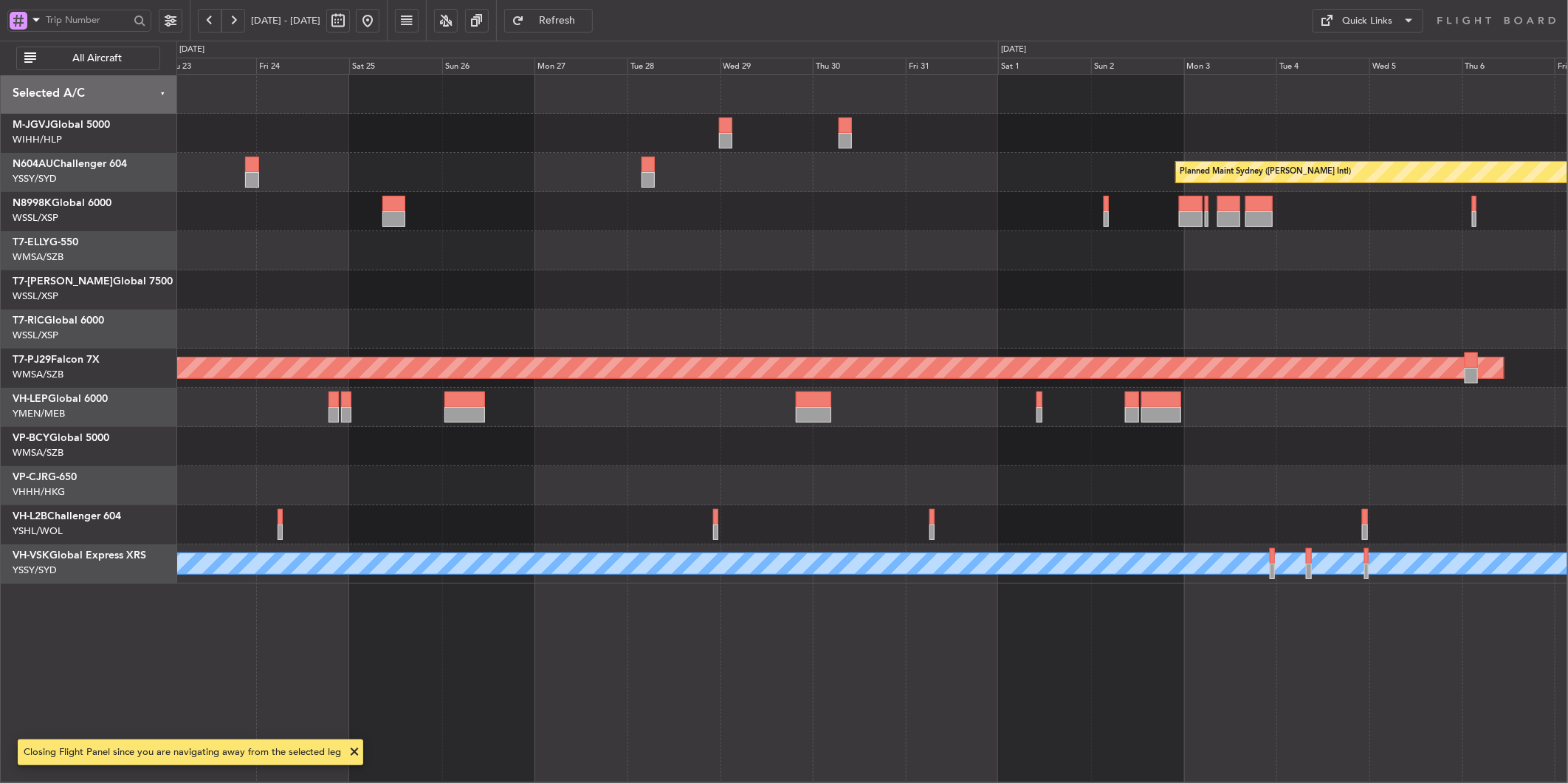
click at [932, 246] on div at bounding box center [872, 250] width 1391 height 39
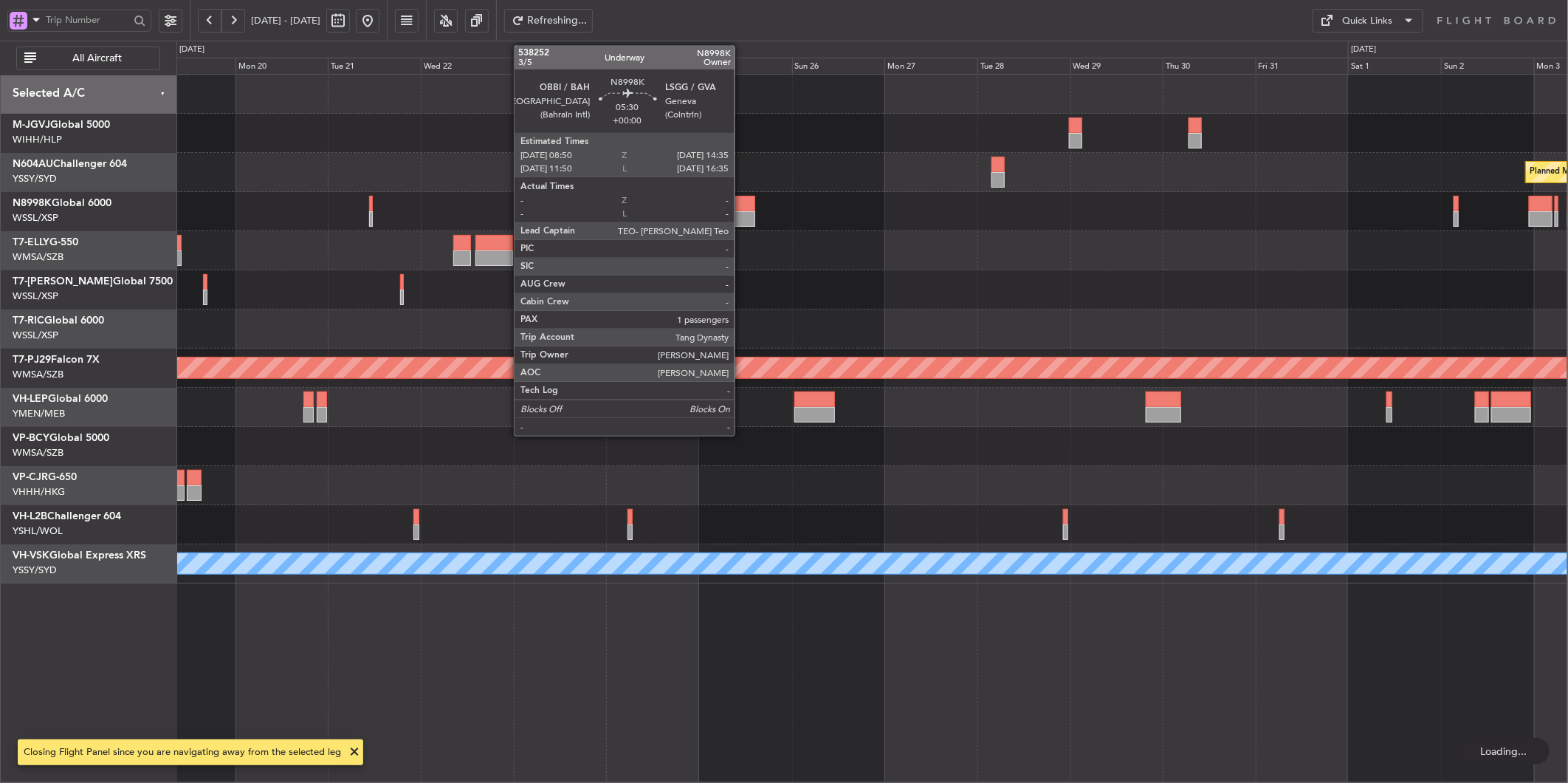
click at [742, 207] on div at bounding box center [743, 203] width 23 height 15
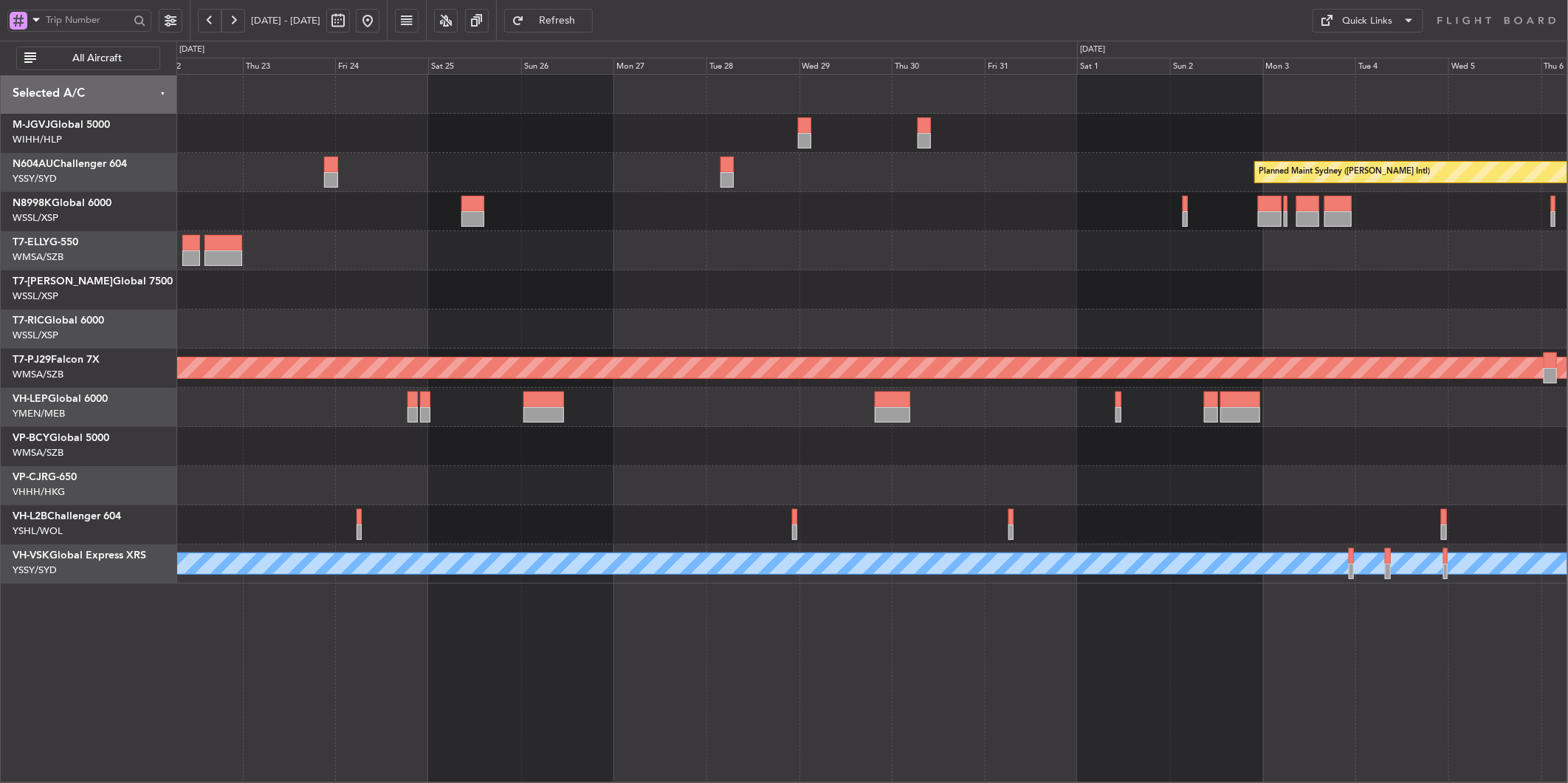
click at [697, 279] on div "Planned Maint Sydney ([PERSON_NAME] Intl) Planned Maint [GEOGRAPHIC_DATA] (Sult…" at bounding box center [872, 329] width 1391 height 509
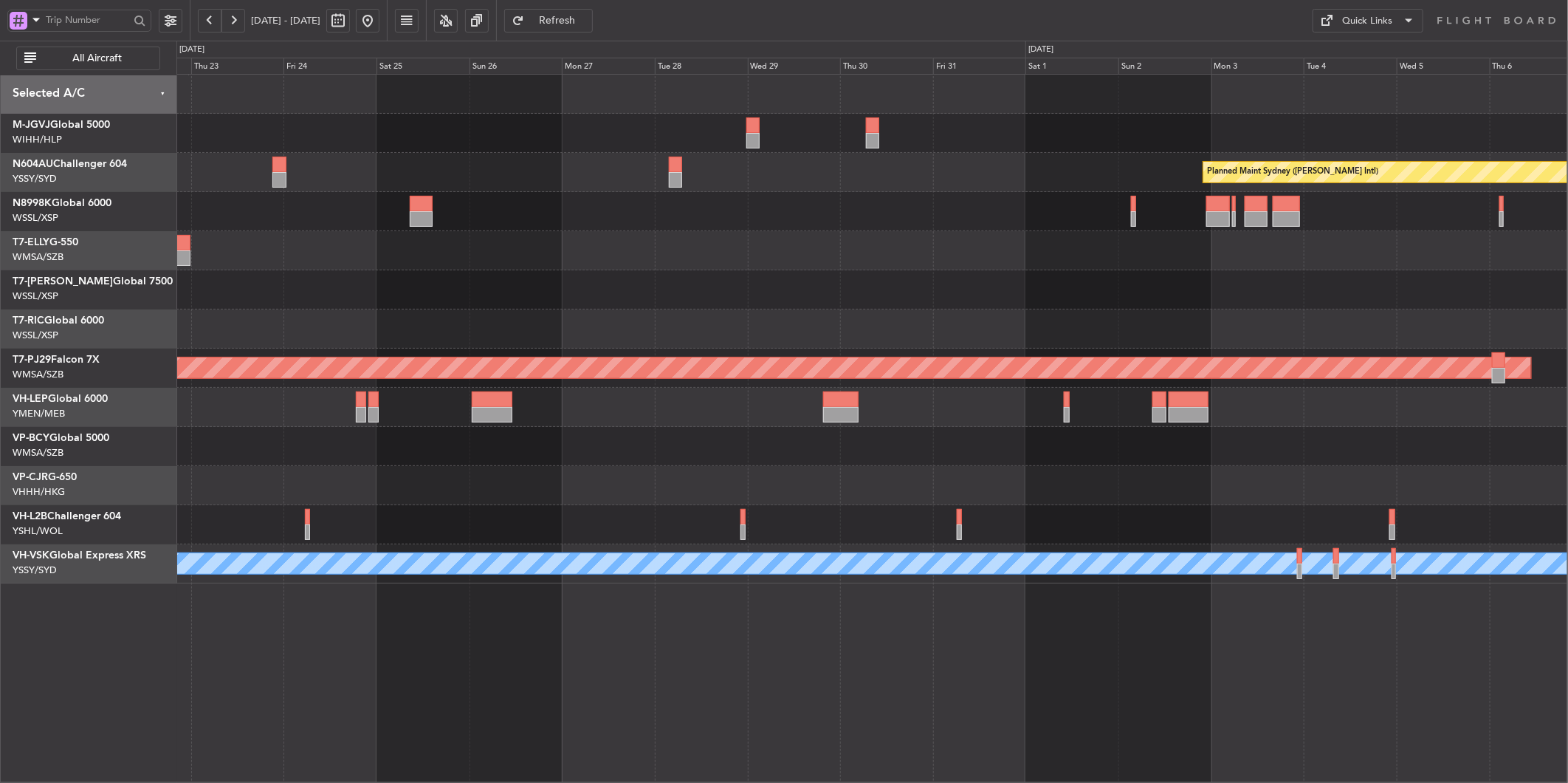
click at [1132, 203] on div at bounding box center [872, 211] width 1391 height 39
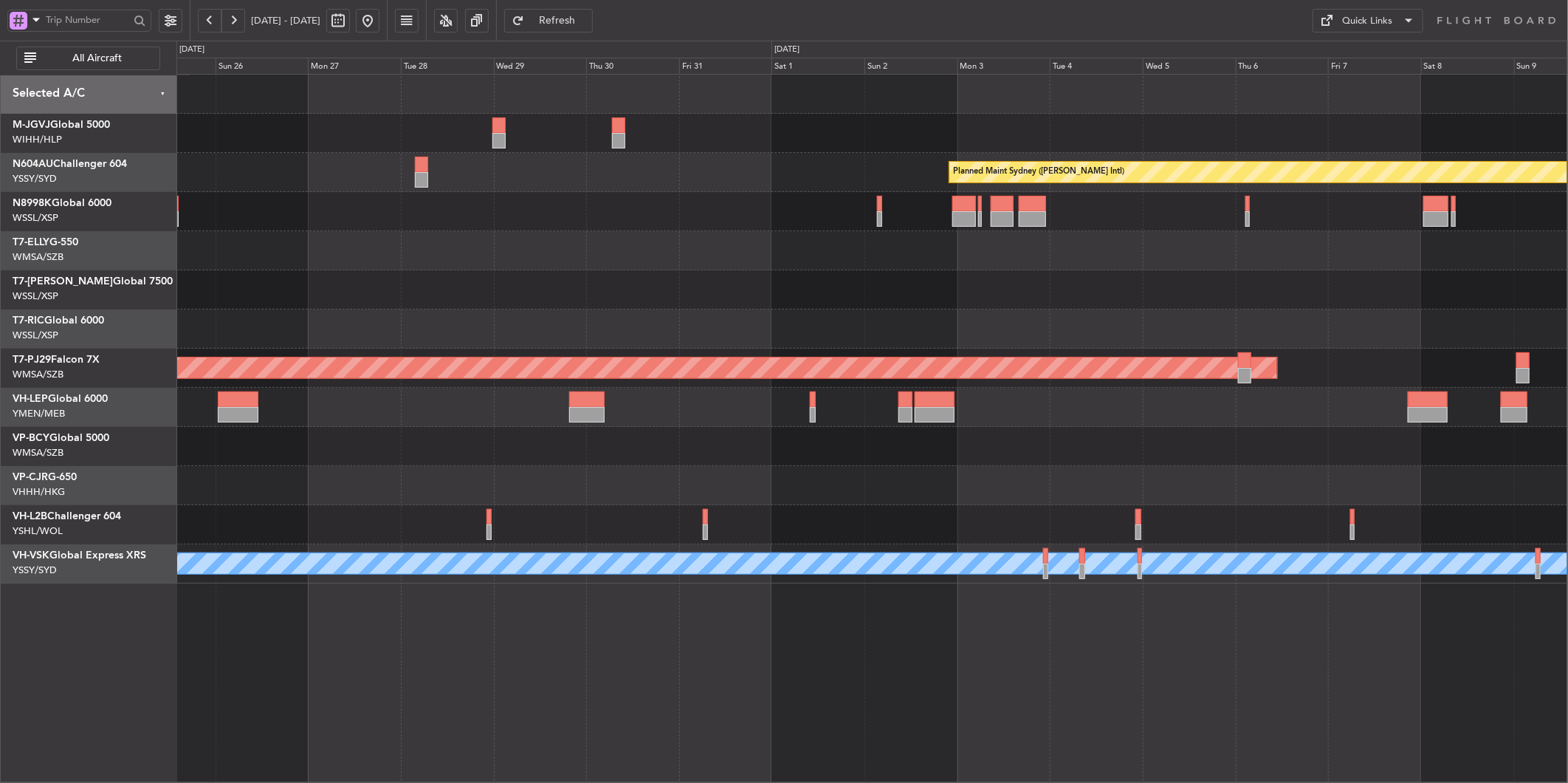
click at [1308, 225] on div at bounding box center [872, 211] width 1391 height 39
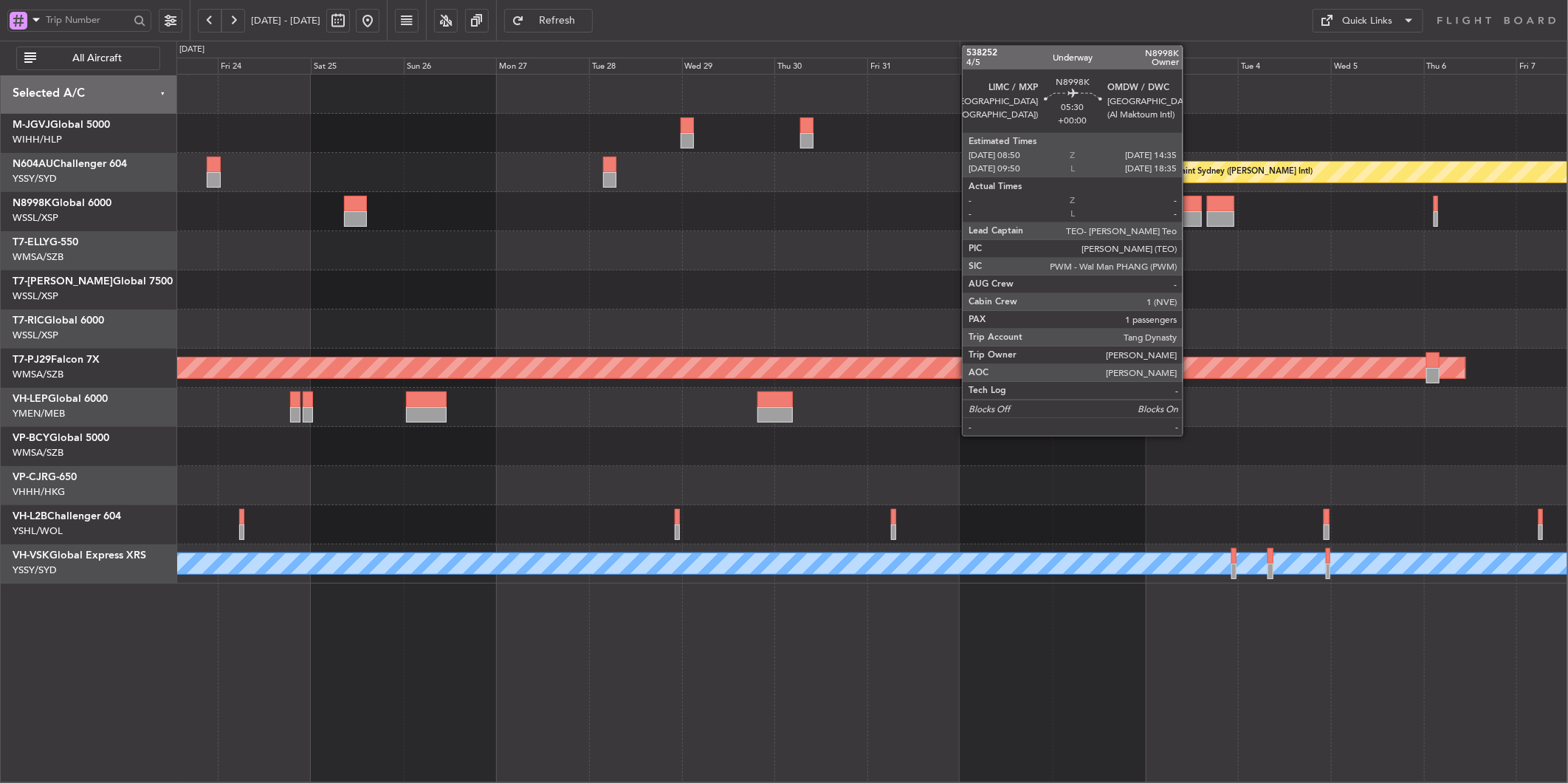
click at [1191, 210] on div at bounding box center [1191, 203] width 23 height 15
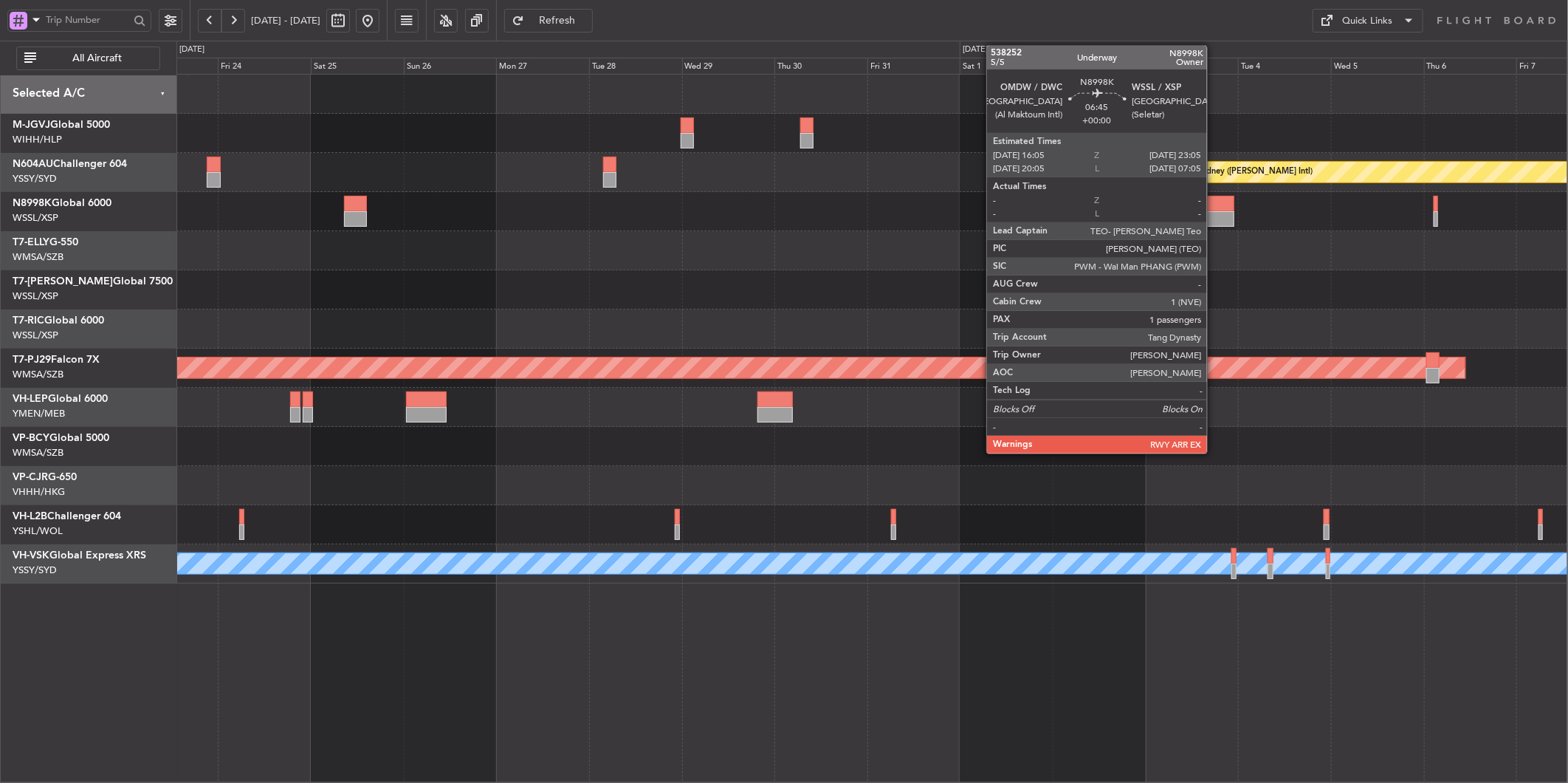
click at [1214, 210] on div at bounding box center [1220, 203] width 27 height 15
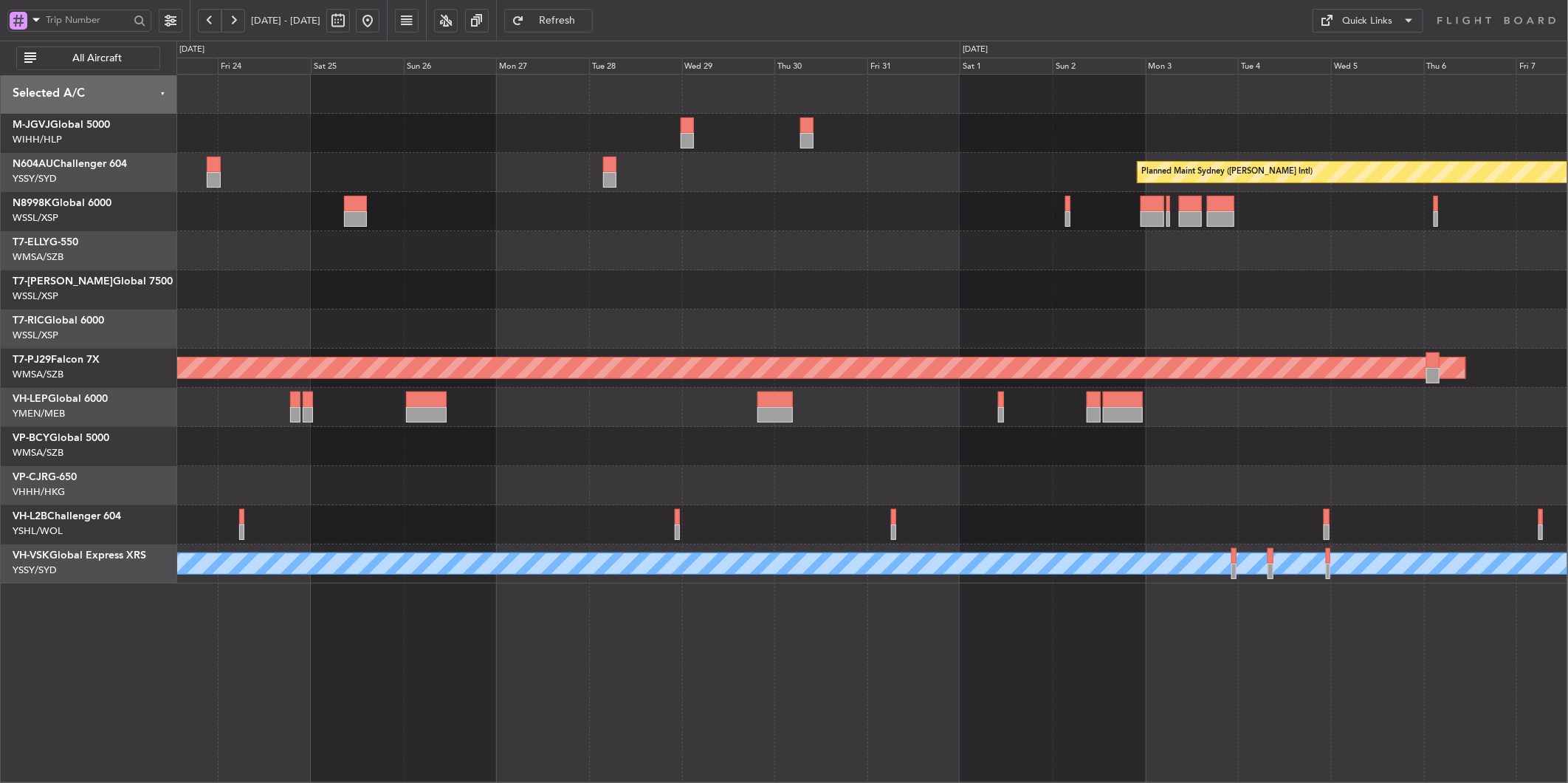
click at [587, 19] on span "Refresh" at bounding box center [557, 20] width 61 height 10
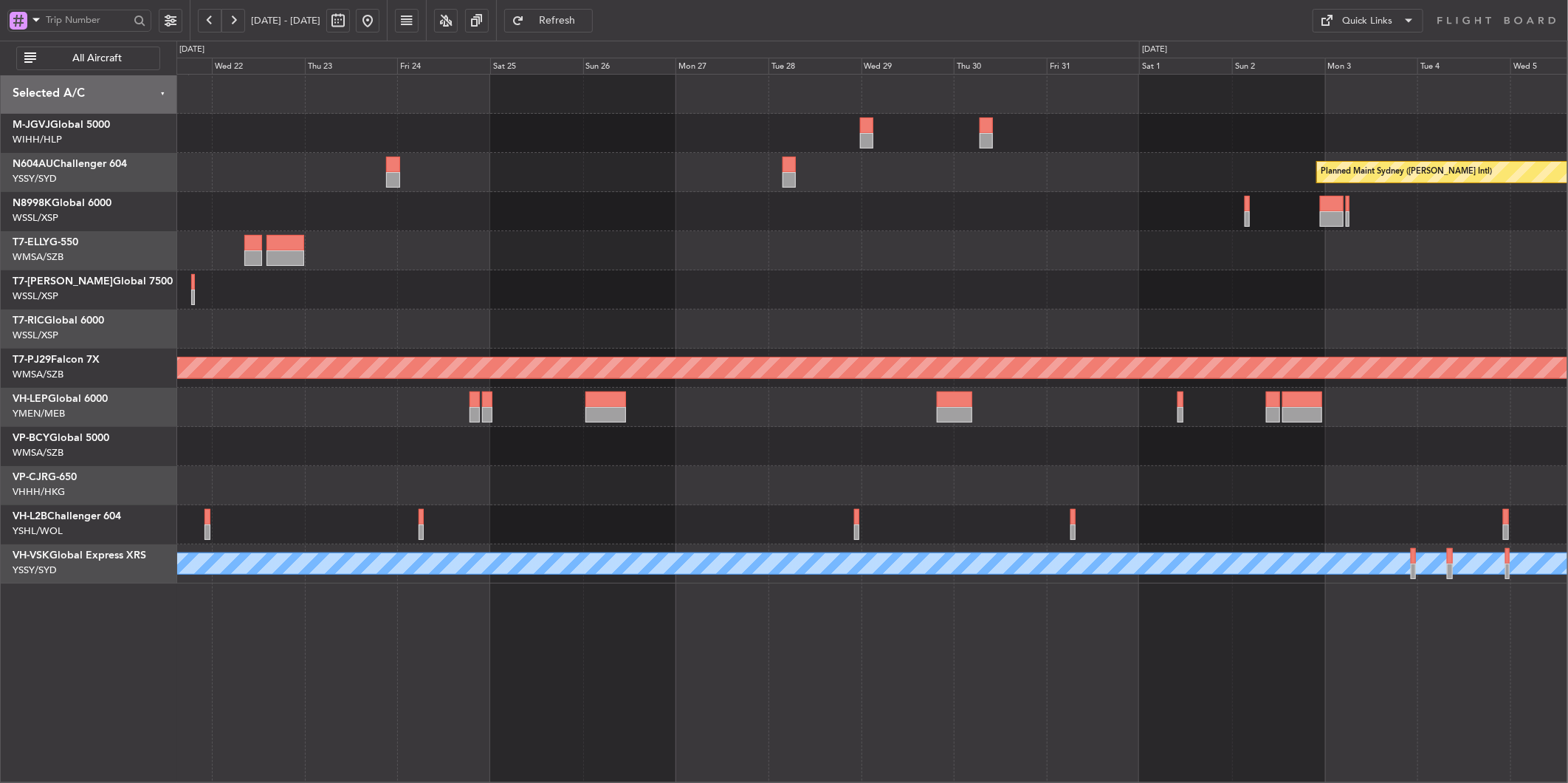
click at [810, 277] on div at bounding box center [872, 289] width 1391 height 39
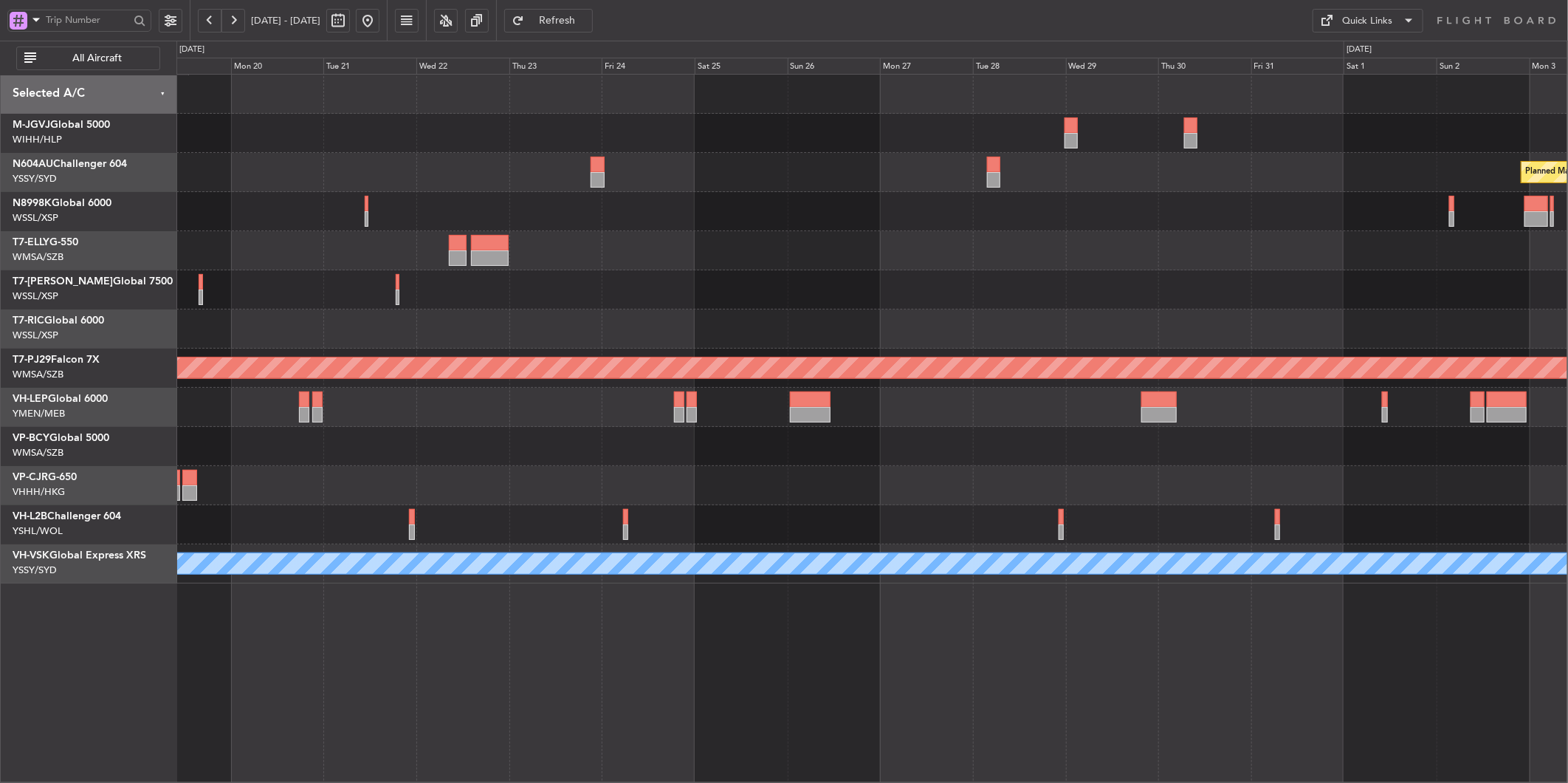
click at [877, 291] on div at bounding box center [872, 289] width 1391 height 39
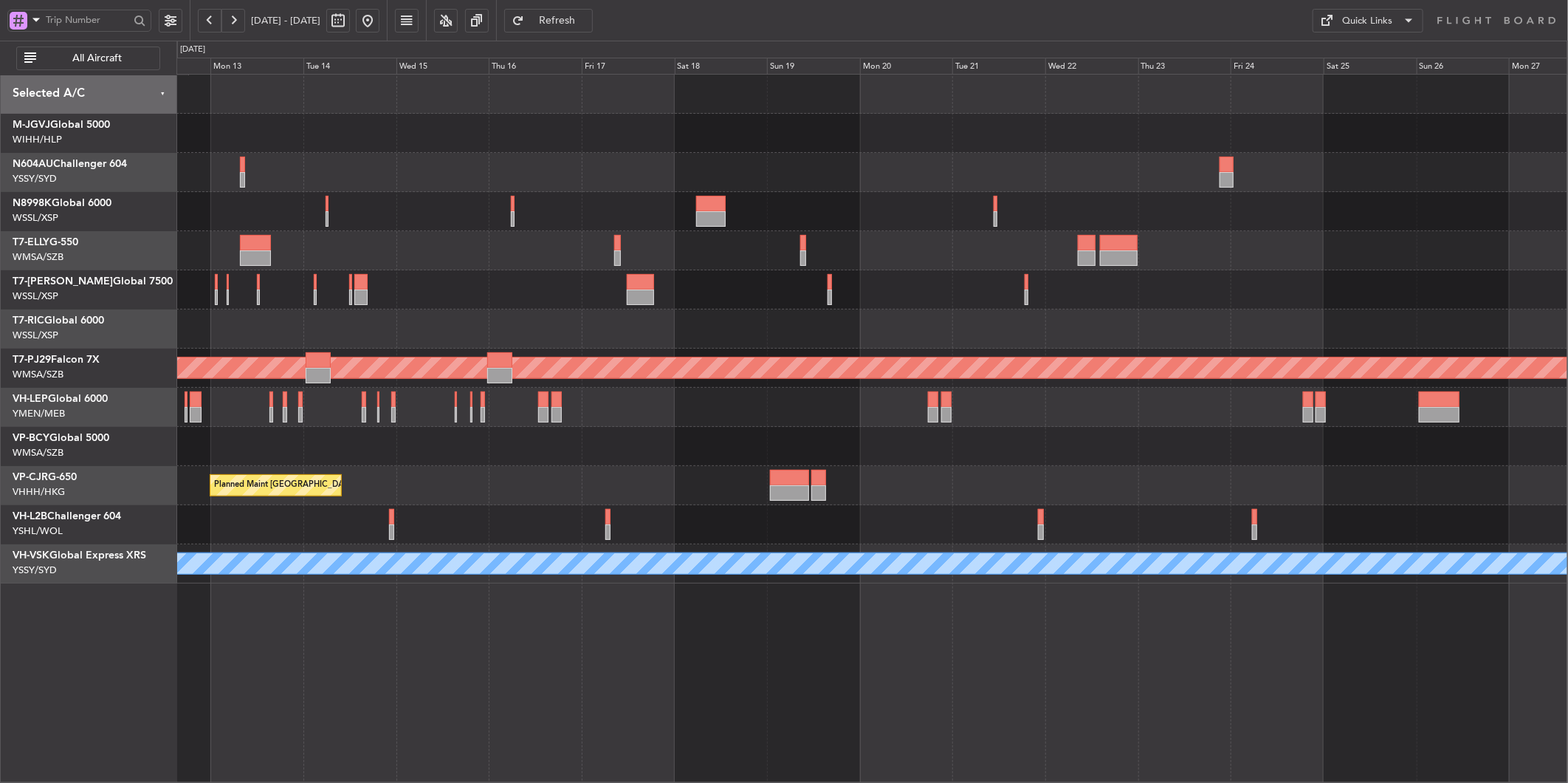
click at [964, 252] on div "Planned Maint [GEOGRAPHIC_DATA] ([GEOGRAPHIC_DATA] Intl)" at bounding box center [872, 250] width 1391 height 39
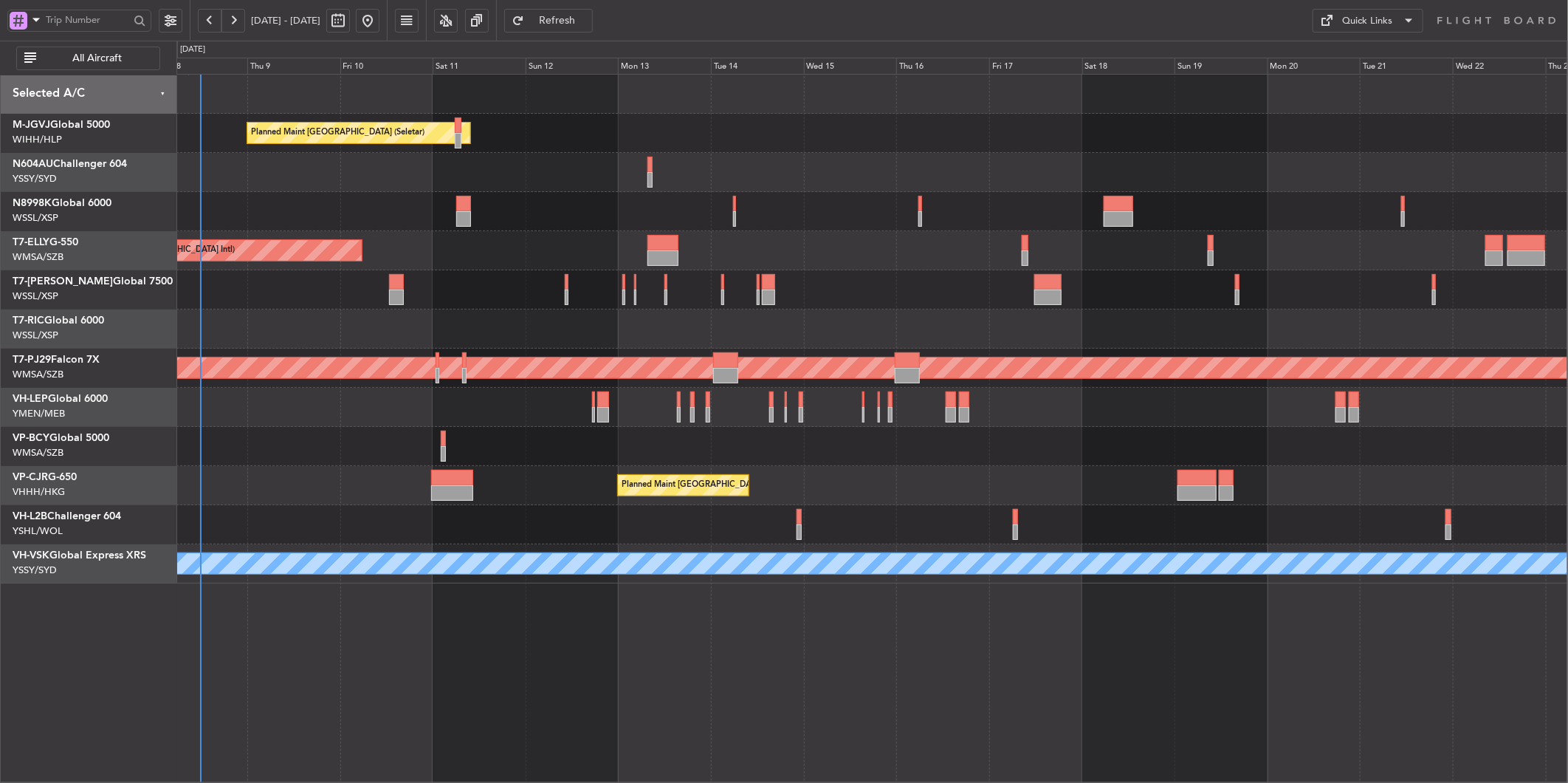
click at [1076, 158] on div "Planned Maint [GEOGRAPHIC_DATA] (Seletar) Planned Maint [GEOGRAPHIC_DATA] ([GEO…" at bounding box center [872, 329] width 1391 height 509
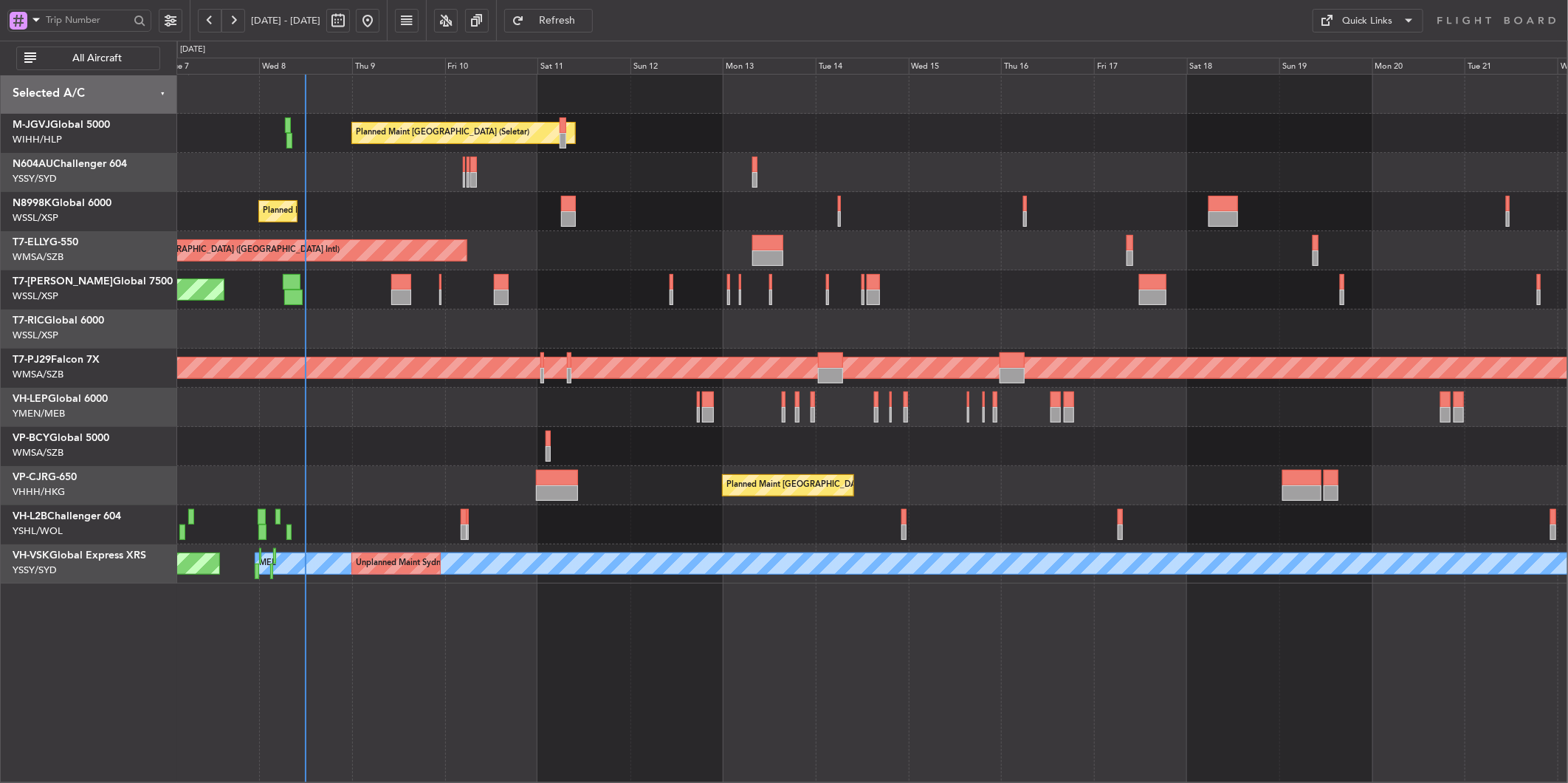
click at [683, 298] on div "Planned Maint [GEOGRAPHIC_DATA] (Seletar)" at bounding box center [872, 289] width 1391 height 39
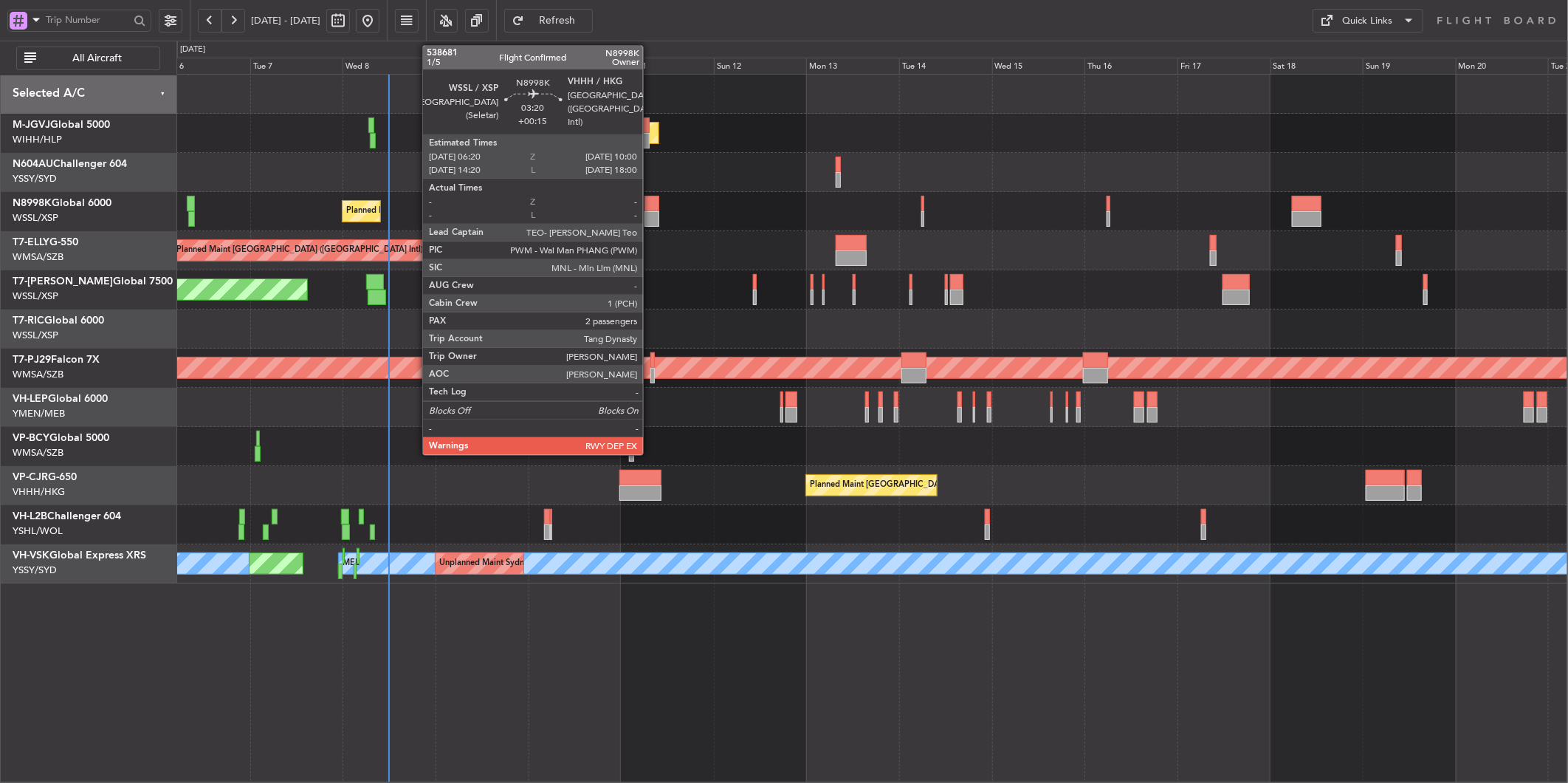
click at [651, 214] on div at bounding box center [653, 218] width 15 height 15
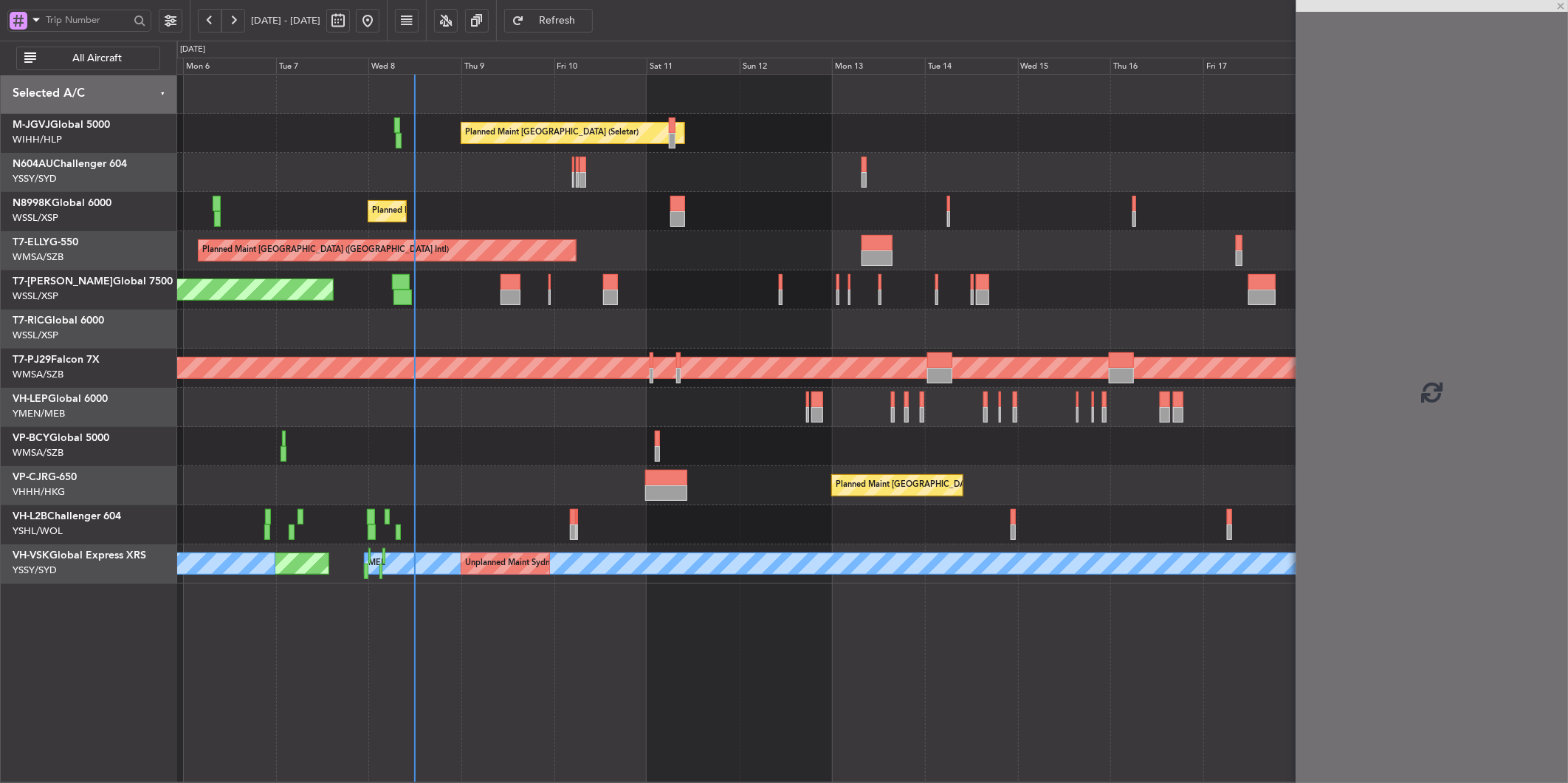
click at [717, 316] on div at bounding box center [872, 328] width 1391 height 39
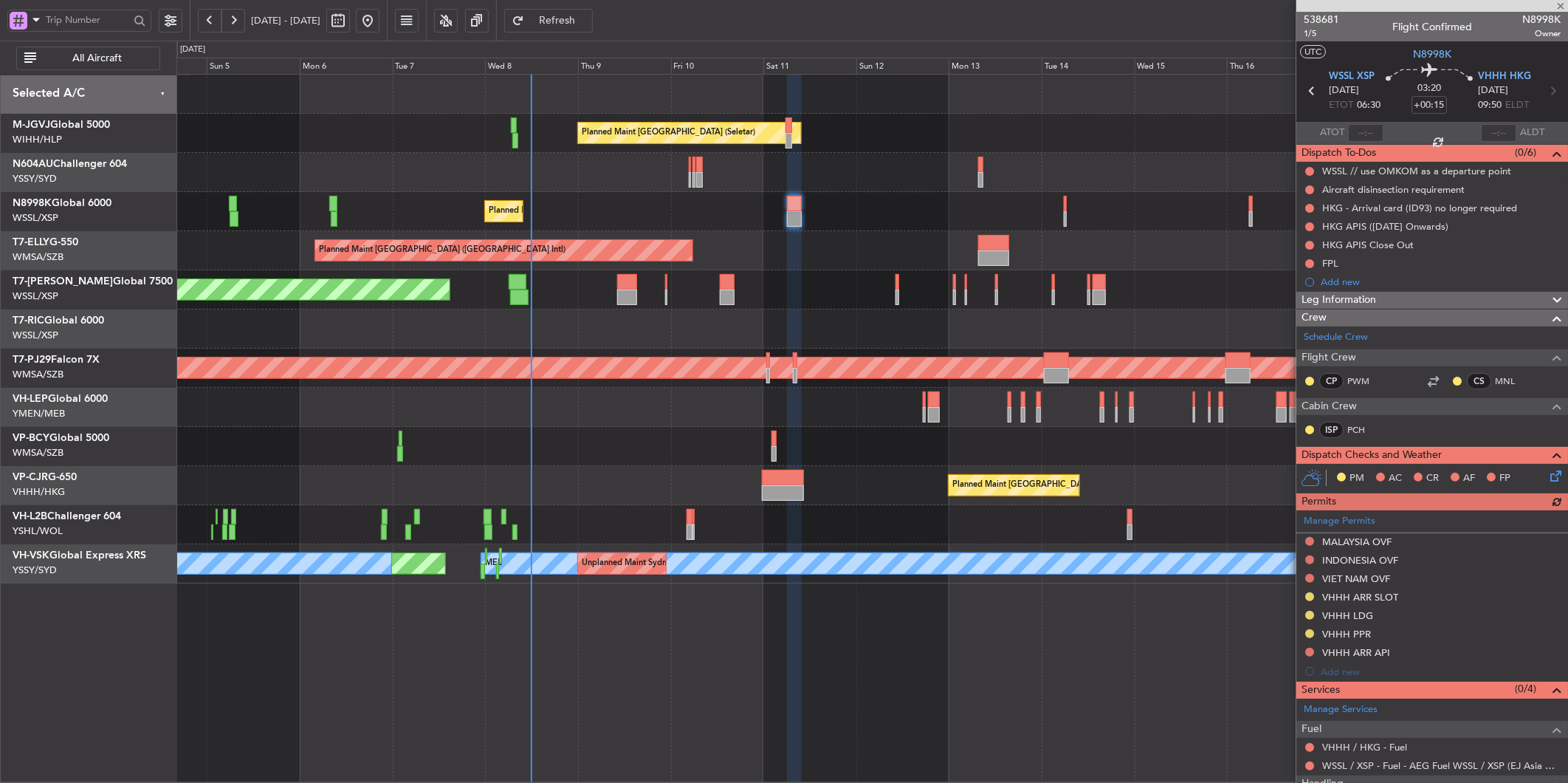
click at [679, 436] on div at bounding box center [872, 445] width 1391 height 39
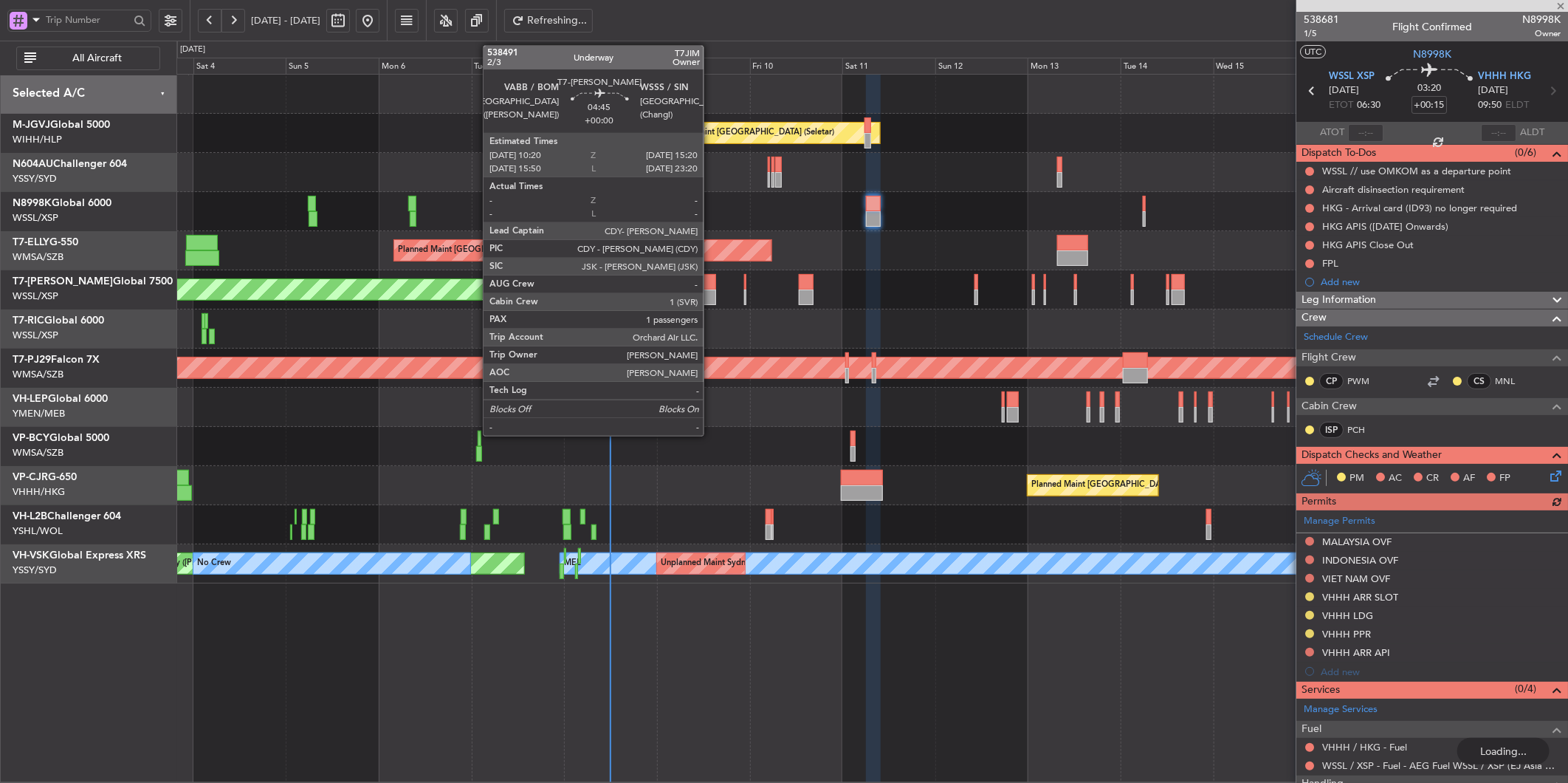
click at [711, 298] on div at bounding box center [706, 297] width 20 height 15
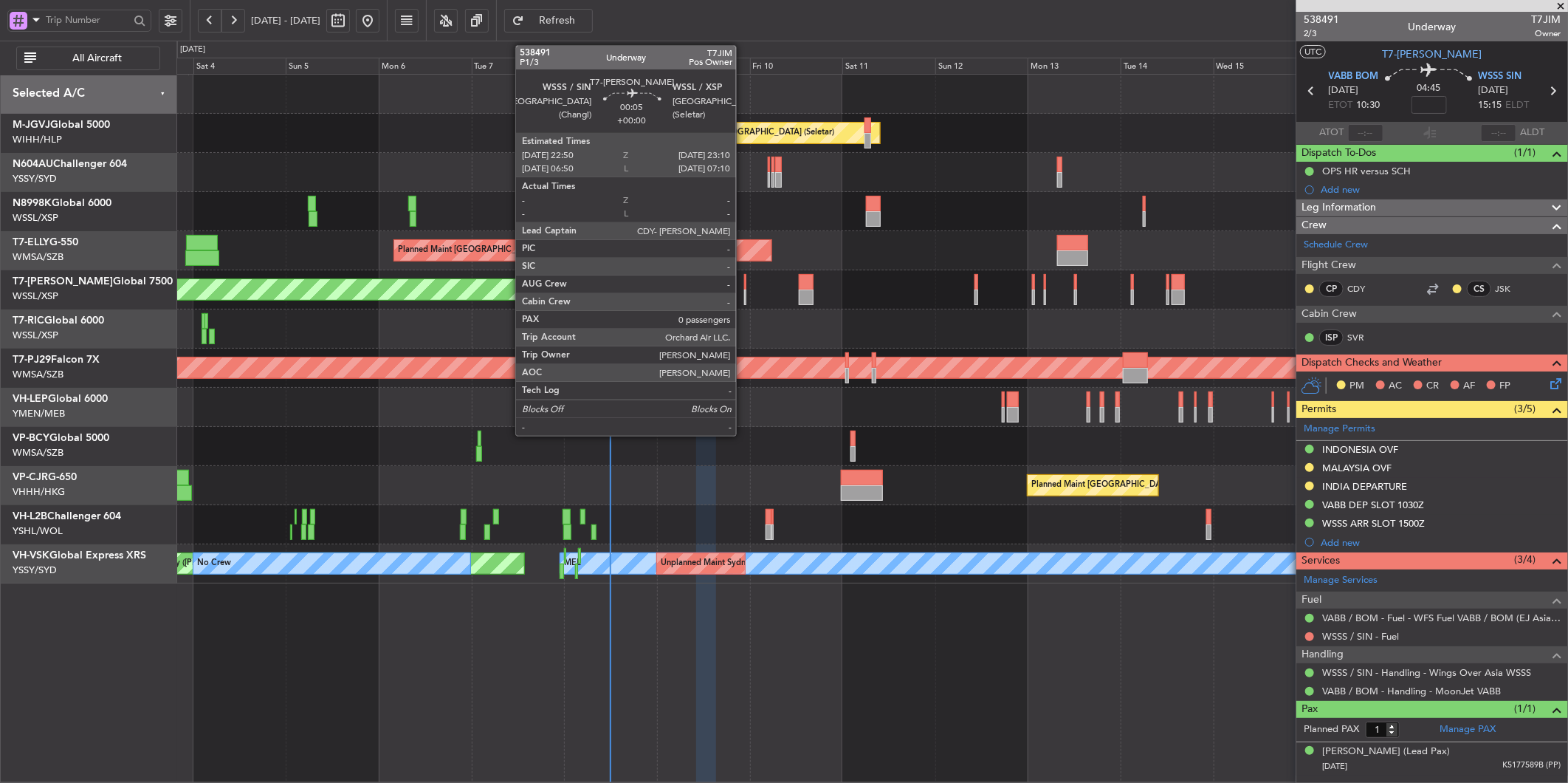
click at [744, 285] on div at bounding box center [745, 282] width 2 height 15
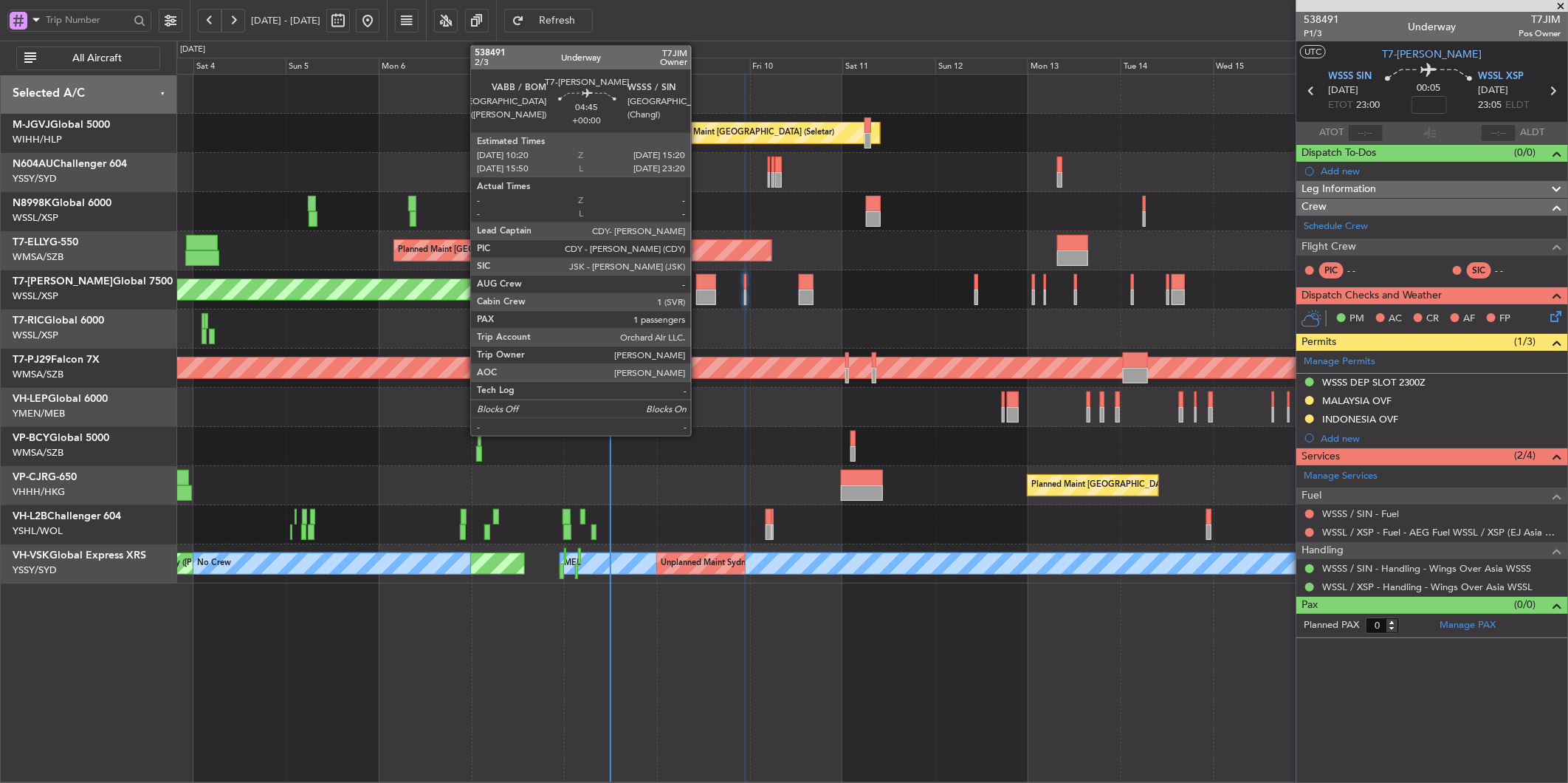
click at [699, 298] on div at bounding box center [706, 297] width 20 height 15
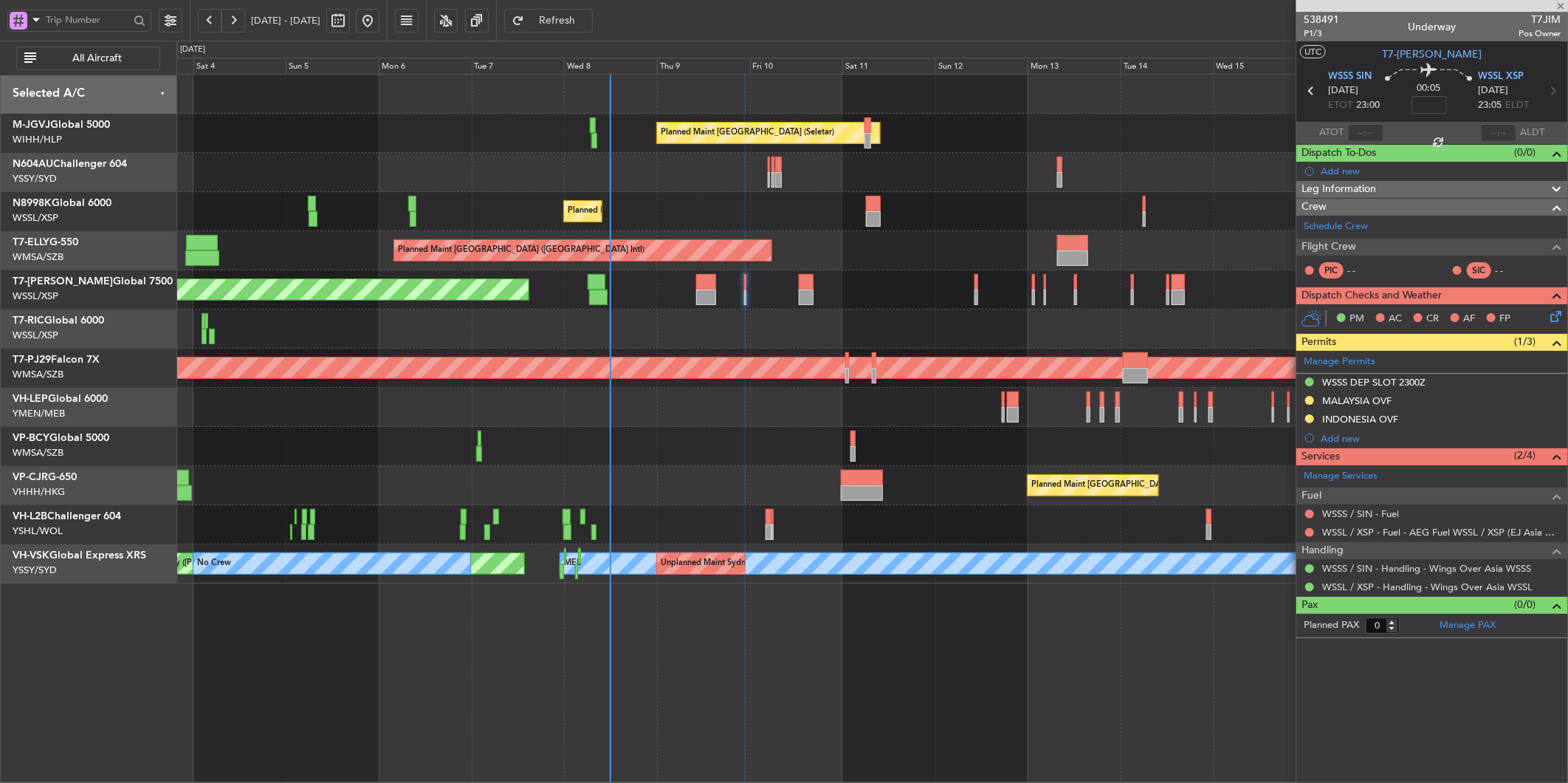
type input "1"
